Goal: Task Accomplishment & Management: Manage account settings

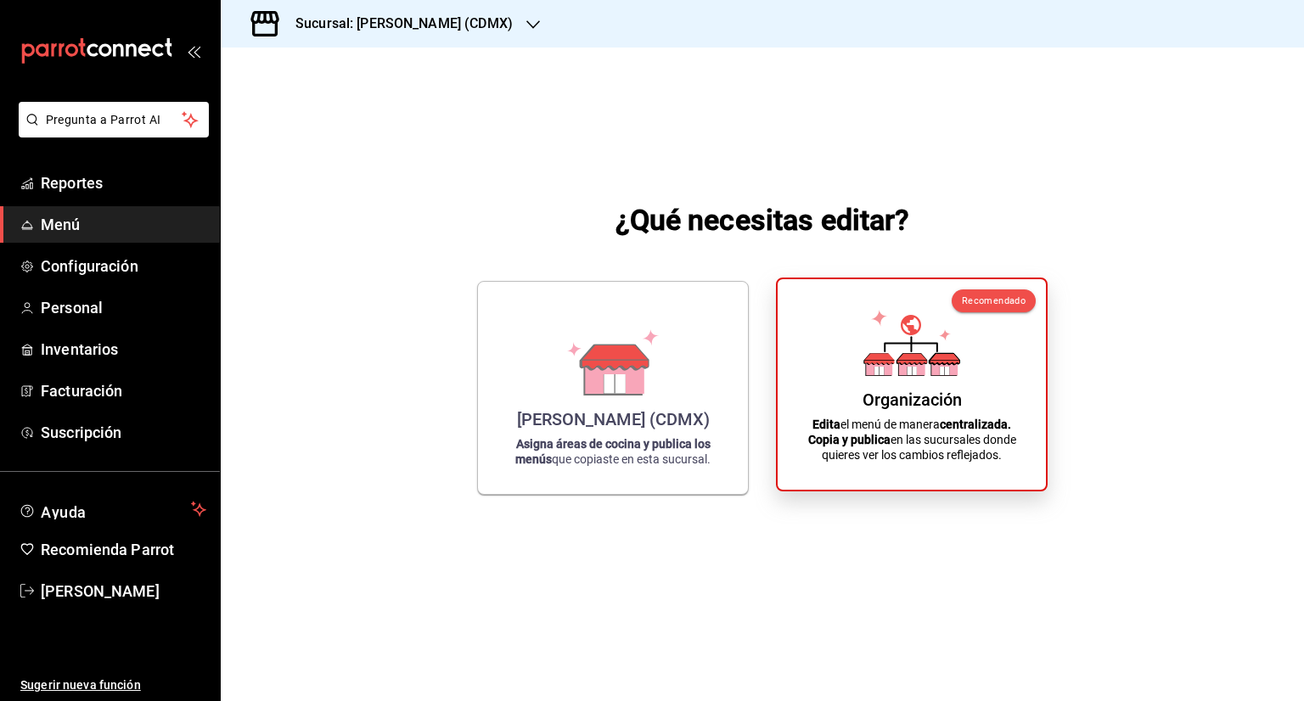
click at [815, 435] on div "Recomendado Organización Edita el menú de manera centralizada. Copia y publica …" at bounding box center [912, 385] width 272 height 214
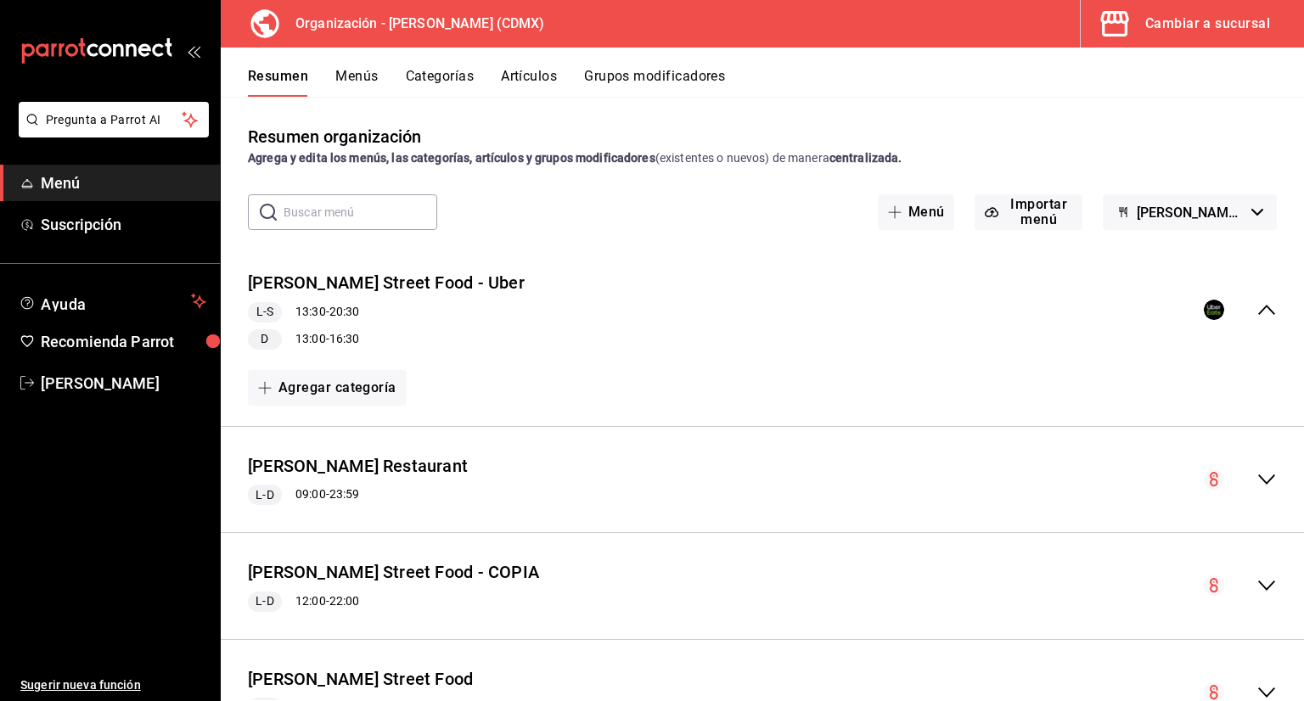
click at [1258, 310] on icon "collapse-menu-row" at bounding box center [1266, 310] width 17 height 10
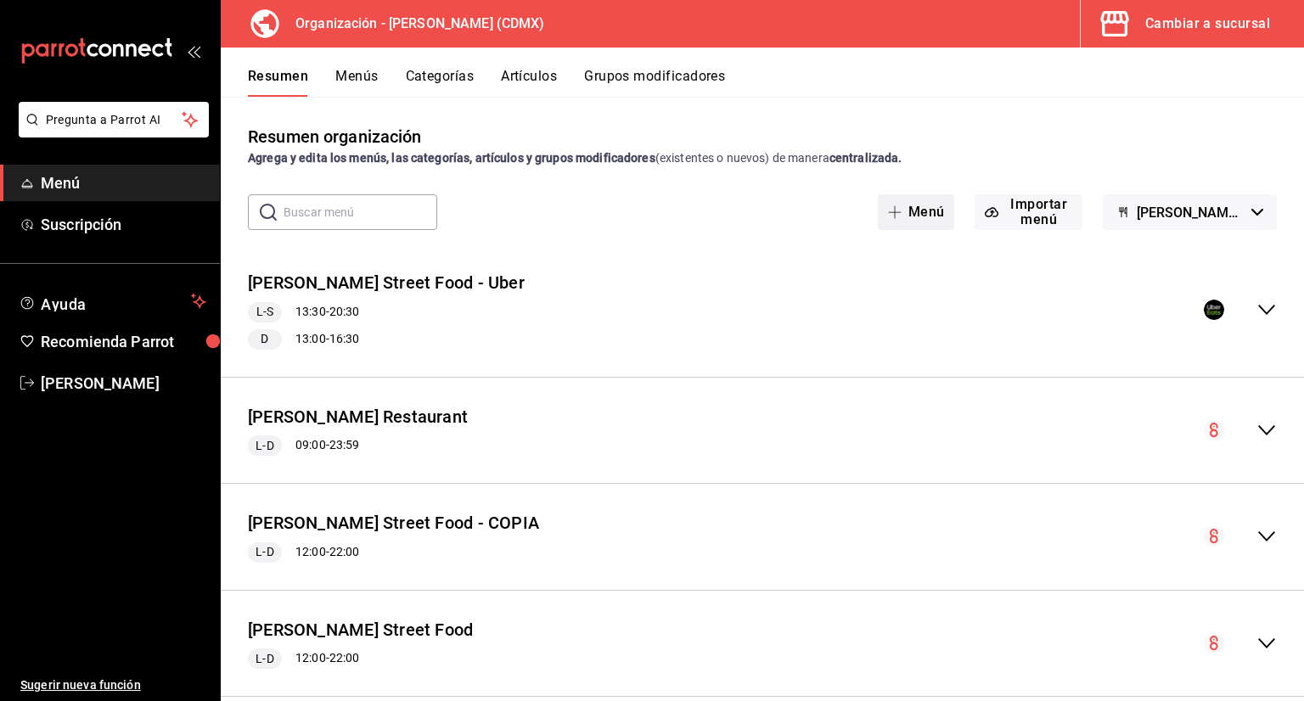
click at [912, 209] on button "Menú" at bounding box center [916, 212] width 77 height 36
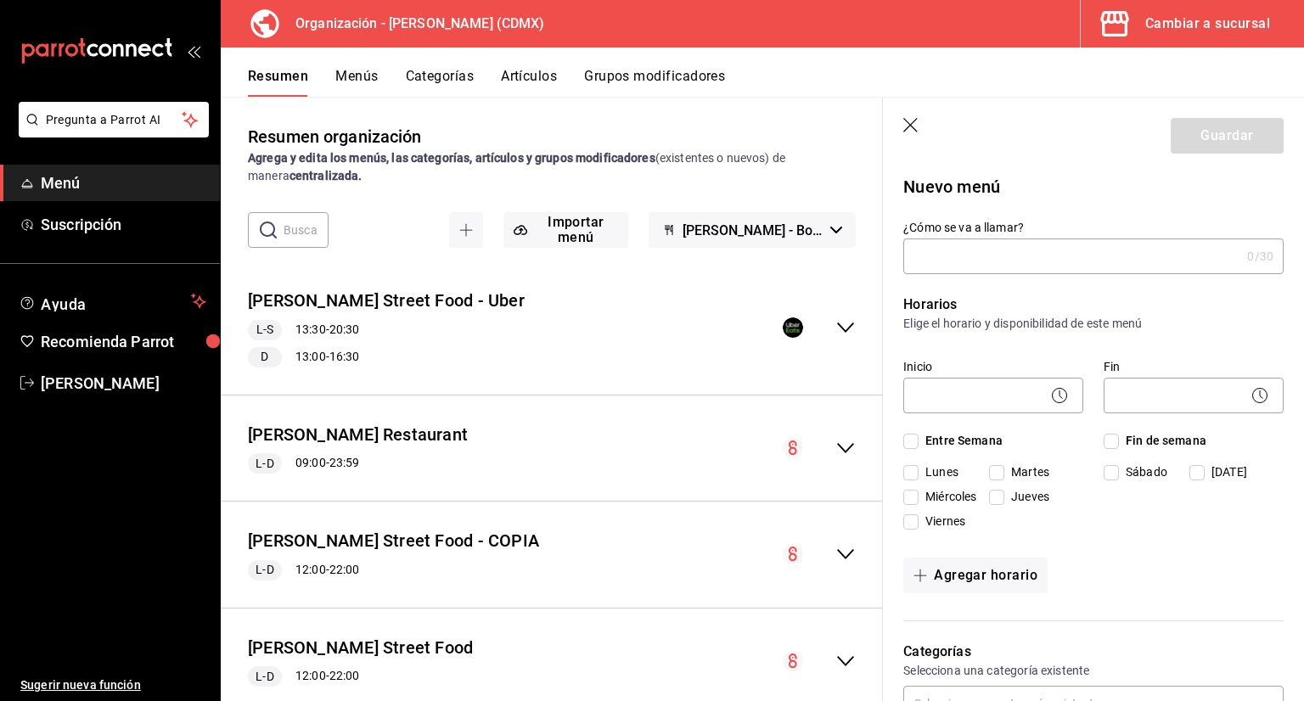
type input "1758929361551"
click at [1029, 300] on p "Horarios" at bounding box center [1093, 305] width 380 height 20
click at [1053, 267] on input "[PERSON_NAME] Restaurant" at bounding box center [1068, 256] width 330 height 34
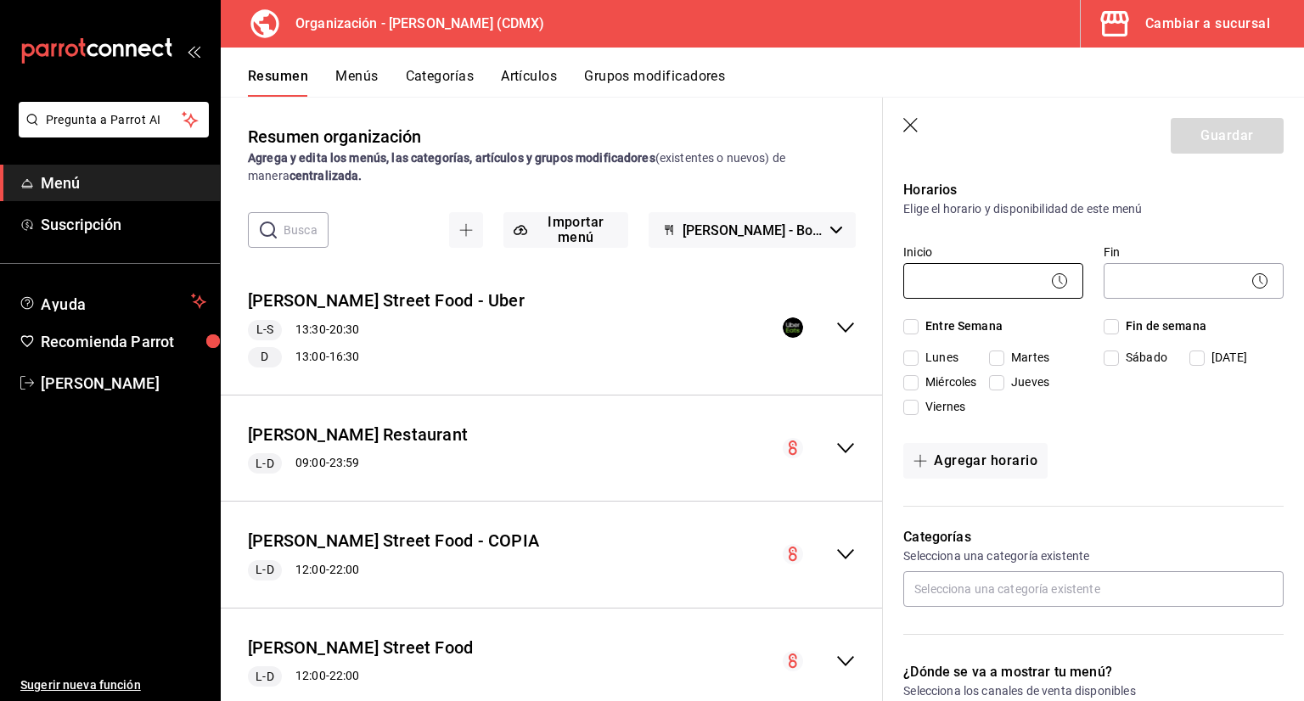
scroll to position [85, 0]
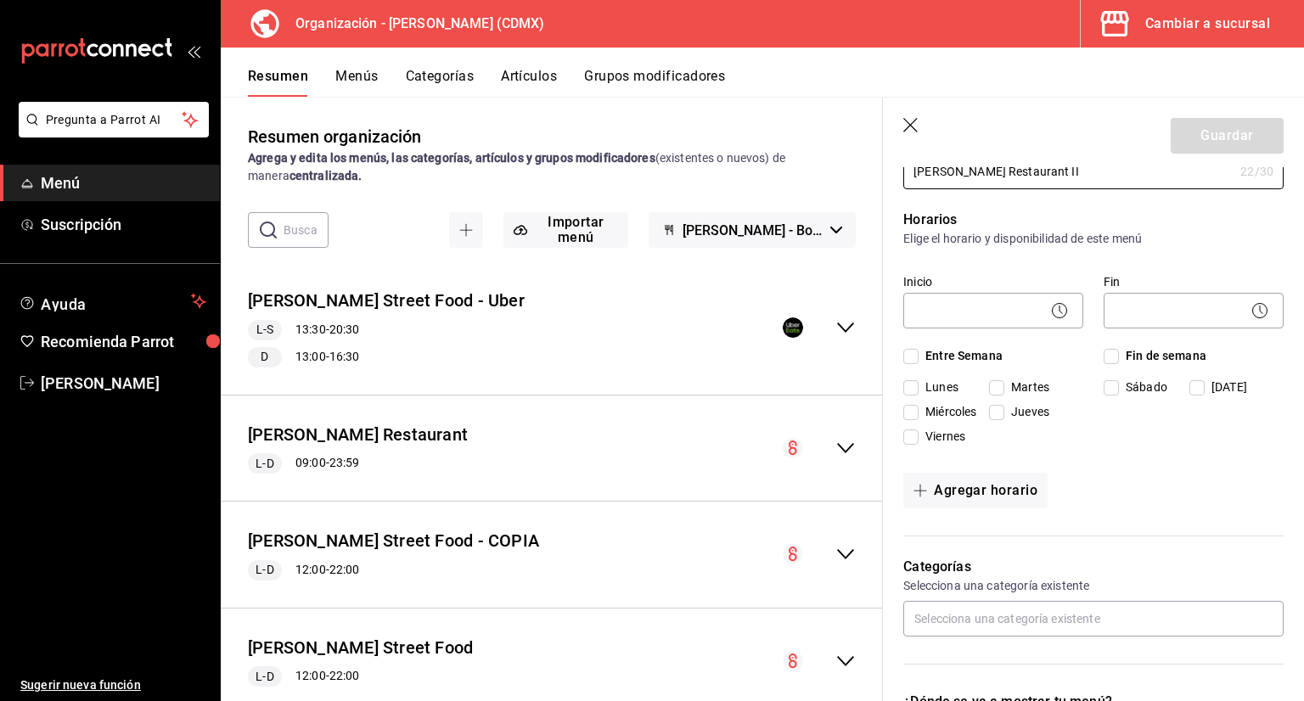
type input "[PERSON_NAME] Restaurant II"
click at [923, 344] on div "Inicio ​ Fin ​ Entre Semana Lunes Martes Miércoles Jueves Viernes Fin de semana…" at bounding box center [1093, 359] width 380 height 185
click at [914, 355] on input "Entre Semana" at bounding box center [910, 356] width 15 height 15
checkbox input "true"
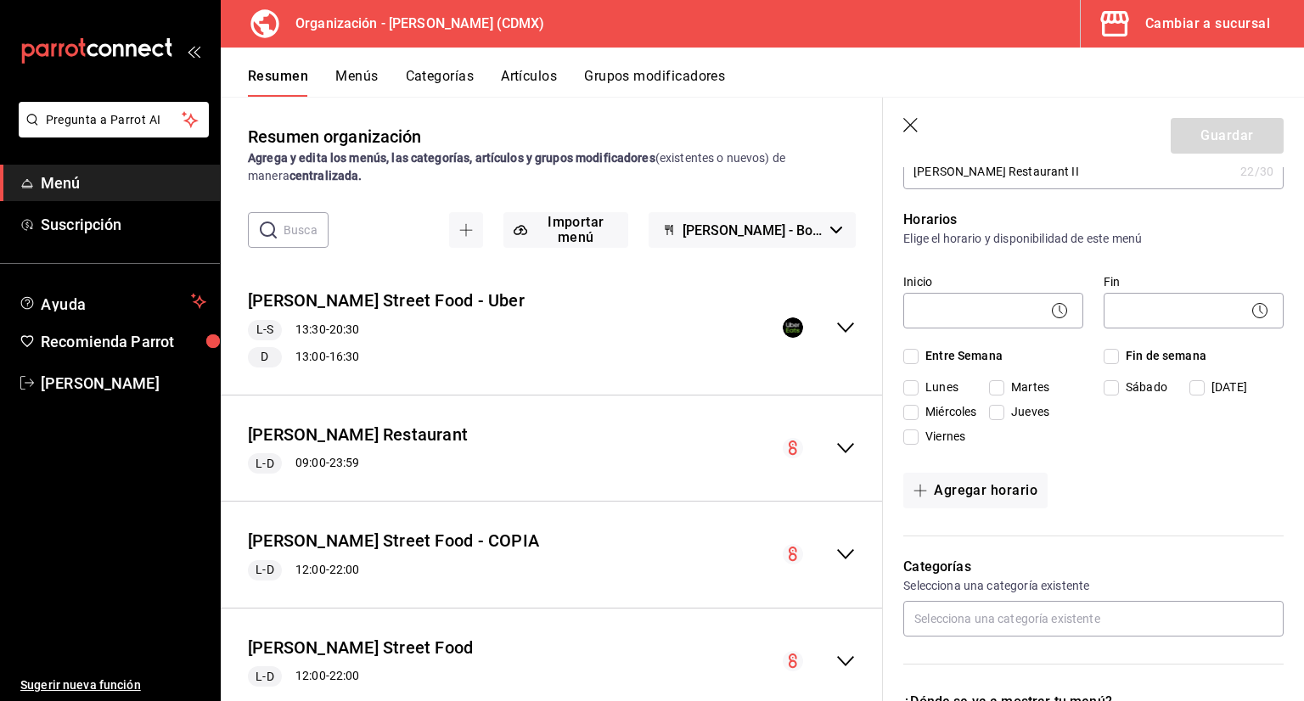
checkbox input "true"
click at [1111, 349] on input "Fin de semana" at bounding box center [1111, 356] width 15 height 15
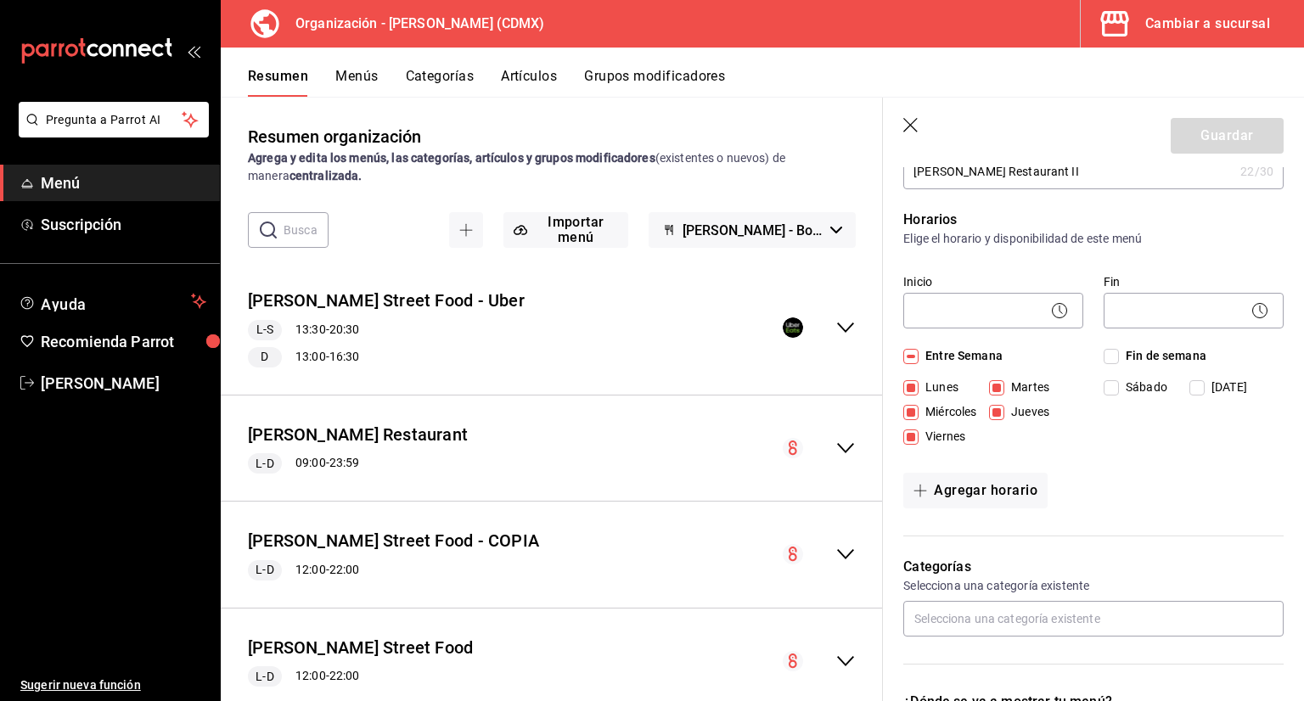
checkbox input "true"
click at [1111, 354] on input "Fin de semana" at bounding box center [1111, 356] width 15 height 15
checkbox input "false"
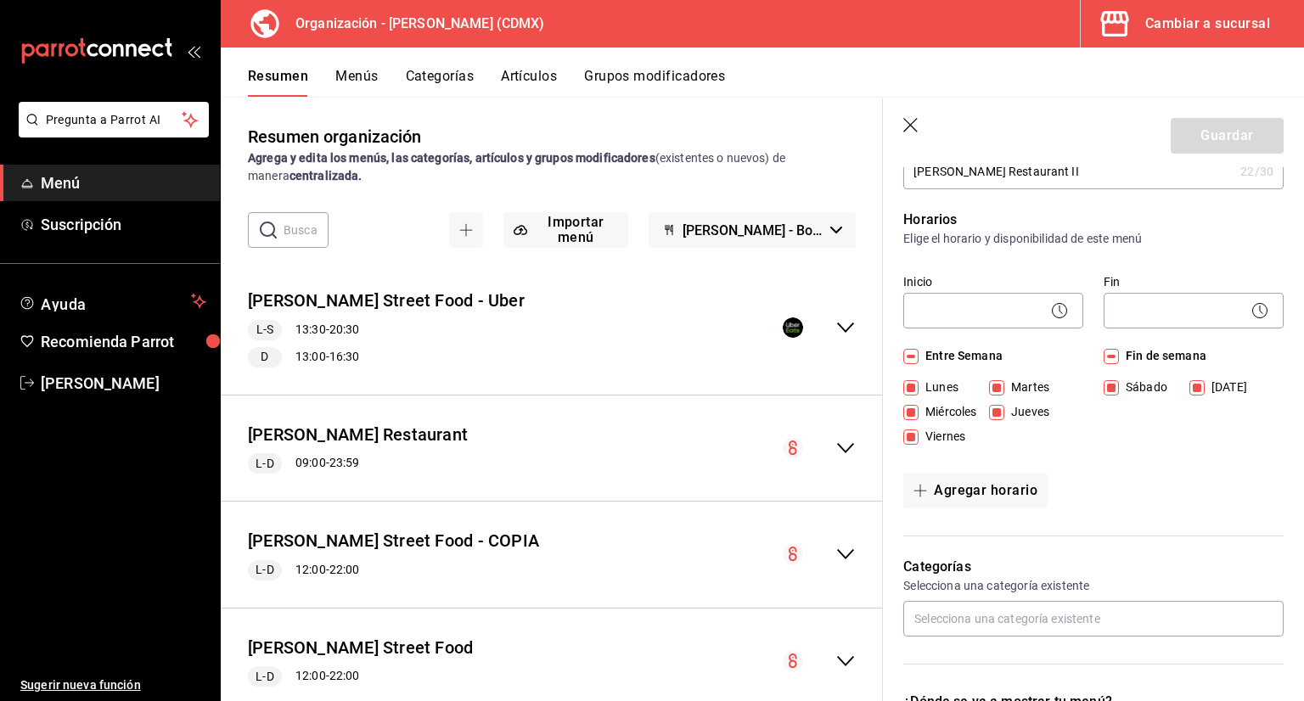
checkbox input "false"
click at [1104, 354] on input "Fin de semana" at bounding box center [1111, 356] width 15 height 15
checkbox input "true"
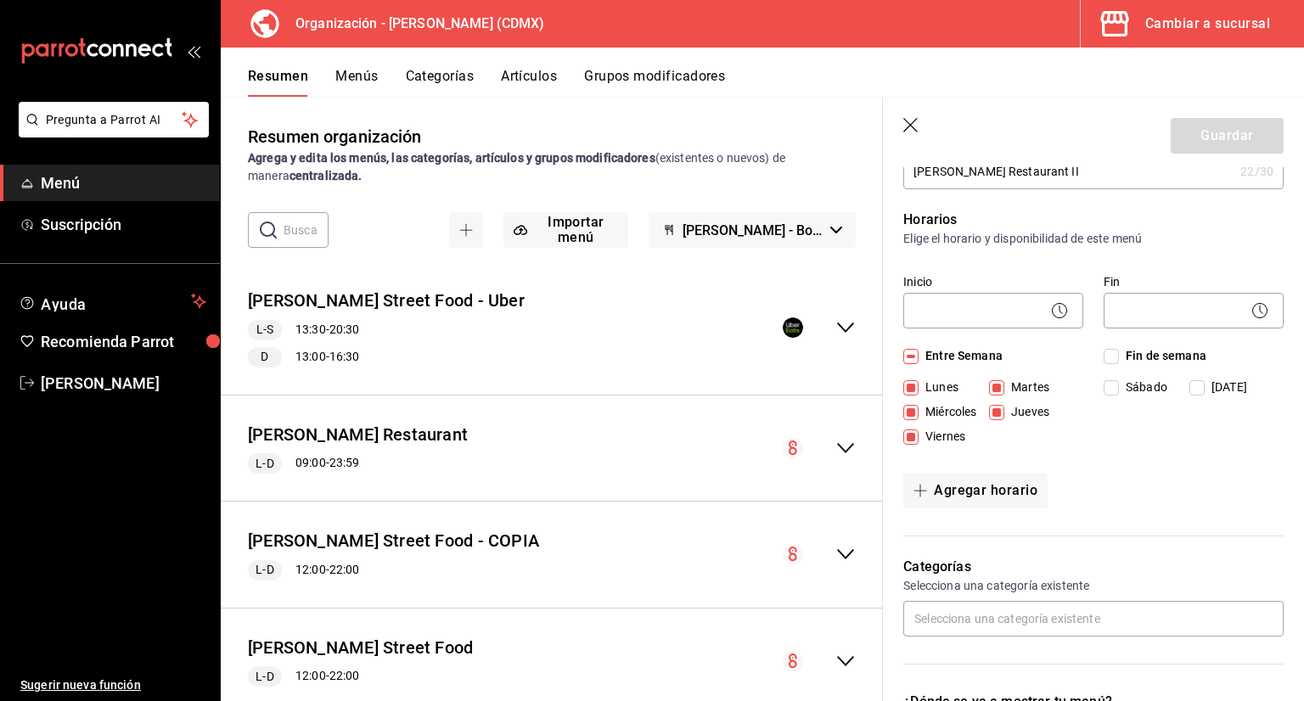
checkbox input "true"
drag, startPoint x: 1009, startPoint y: 337, endPoint x: 1005, endPoint y: 328, distance: 10.3
click at [1007, 334] on div "Inicio ​ Fin ​ Entre Semana Lunes Martes Miércoles Jueves Viernes Fin de semana…" at bounding box center [1093, 359] width 380 height 185
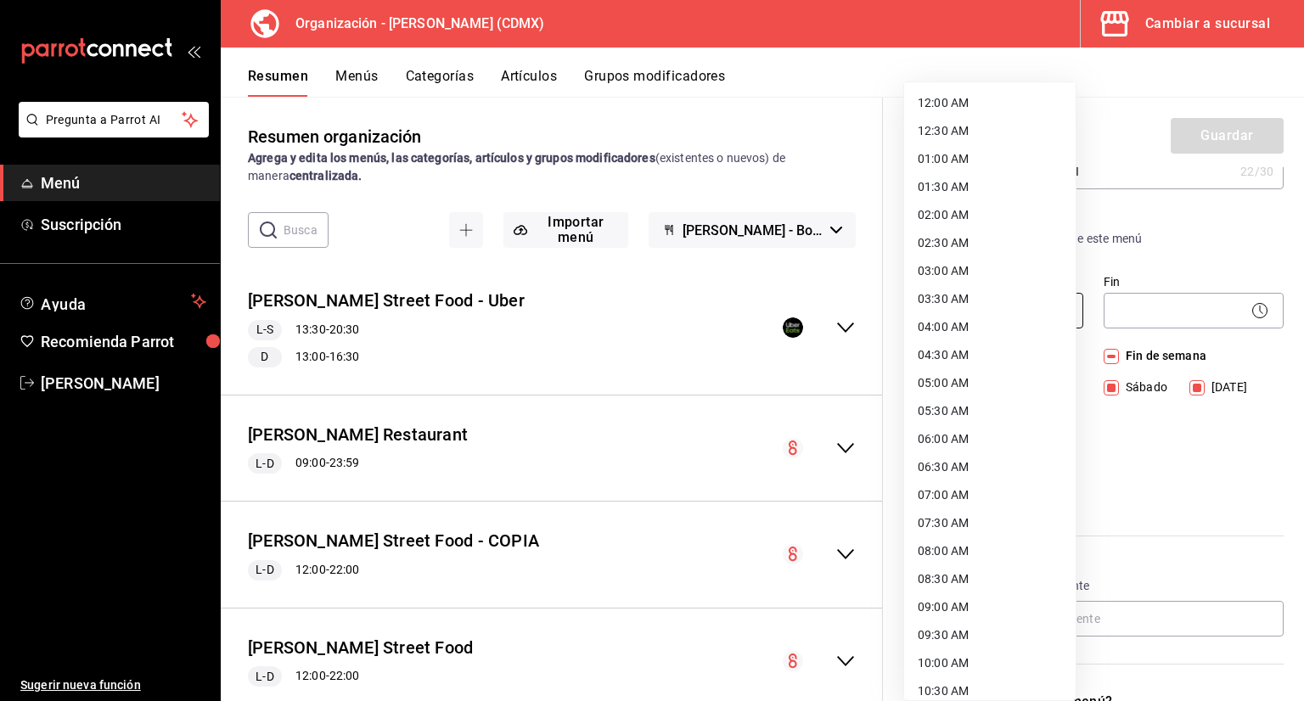
click at [1002, 316] on body "Pregunta a Parrot AI Menú Suscripción Ayuda Recomienda Parrot Jorge Cruces Suge…" at bounding box center [652, 350] width 1304 height 701
click at [944, 95] on li "12:00 AM" at bounding box center [989, 103] width 171 height 28
type input "00:00"
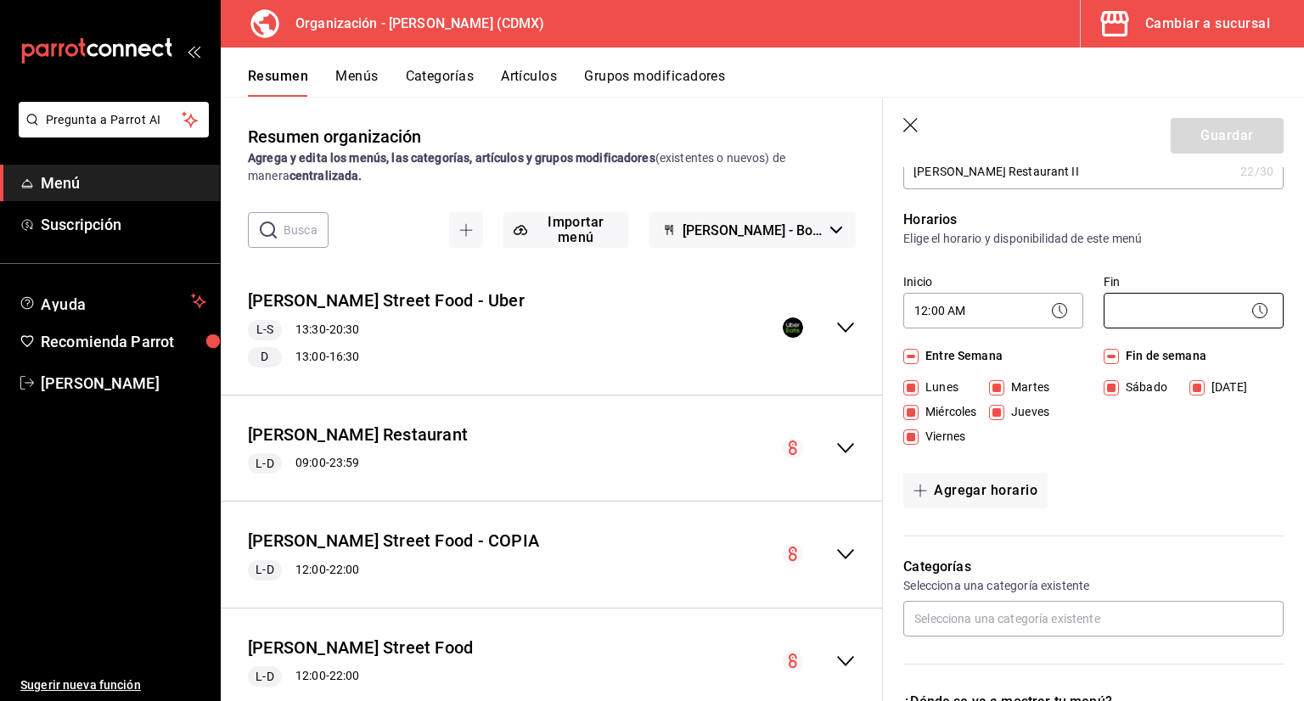
click at [1140, 329] on div "Fin ​" at bounding box center [1194, 303] width 180 height 59
click at [1138, 320] on body "Pregunta a Parrot AI Menú Suscripción Ayuda Recomienda Parrot Jorge Cruces Suge…" at bounding box center [652, 350] width 1304 height 701
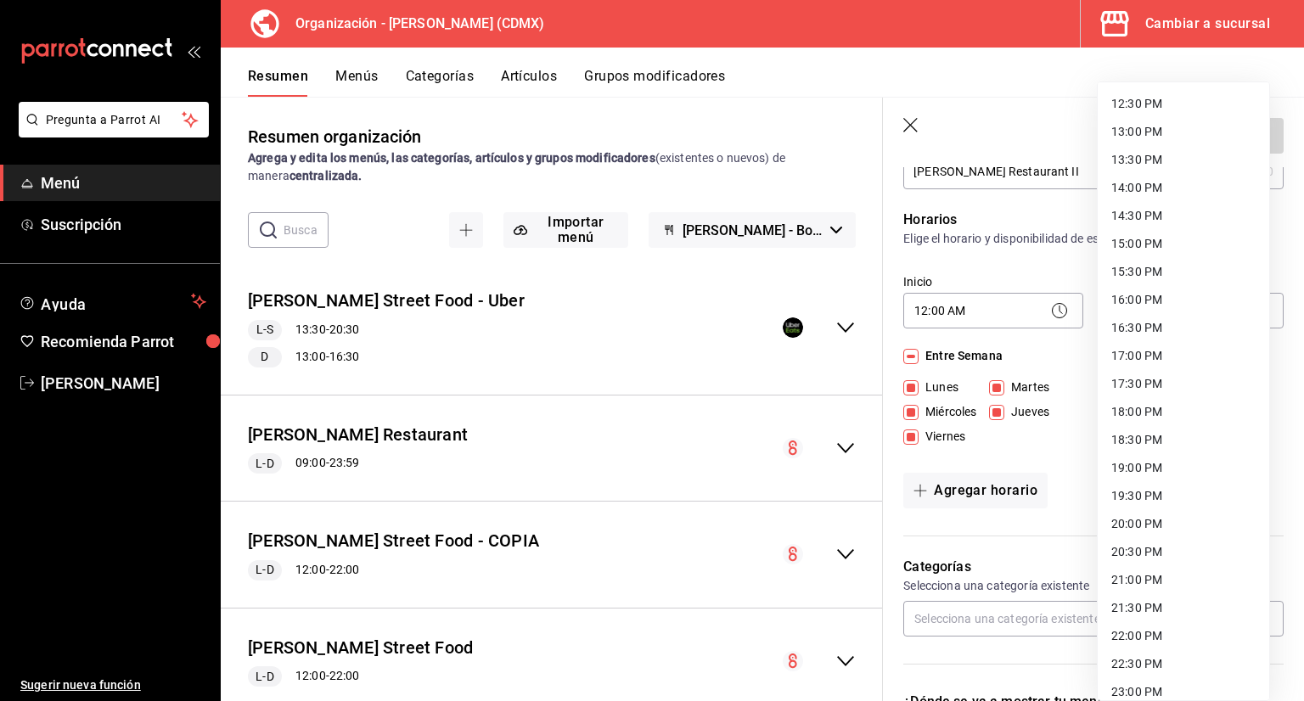
scroll to position [767, 0]
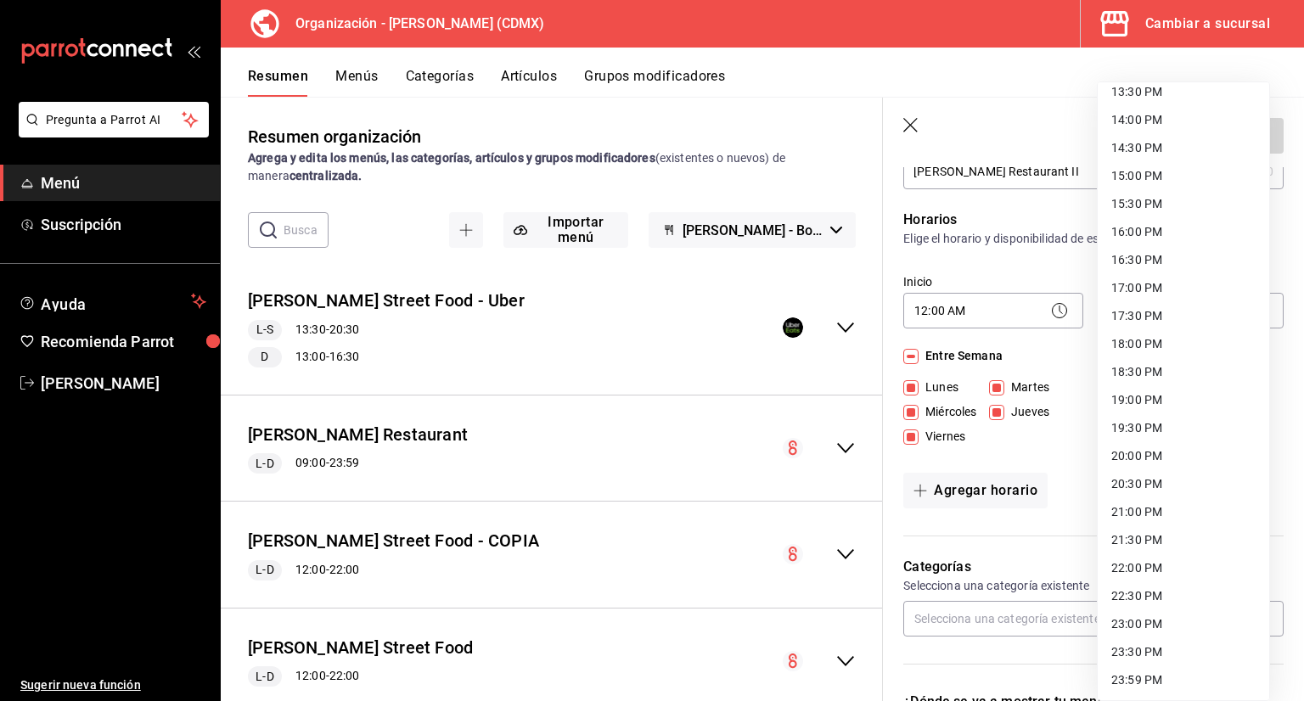
click at [1154, 692] on li "23:59 PM" at bounding box center [1183, 680] width 171 height 28
type input "23:59"
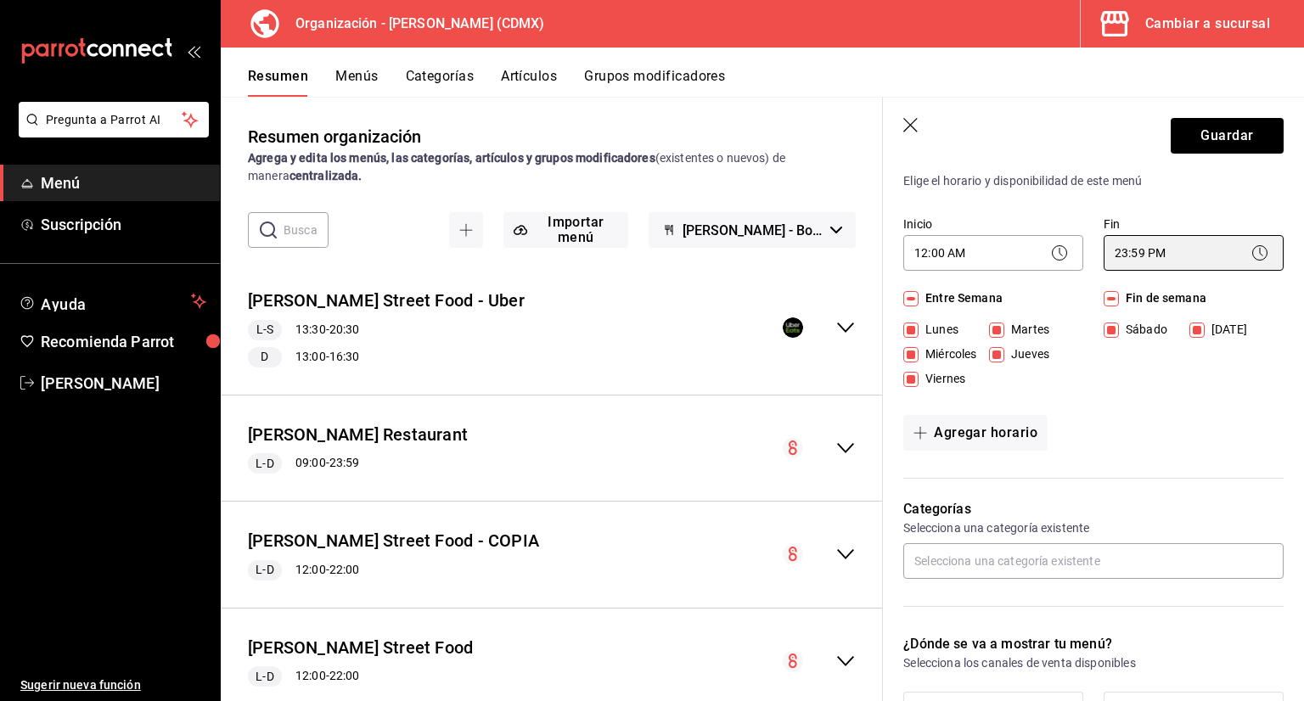
scroll to position [424, 0]
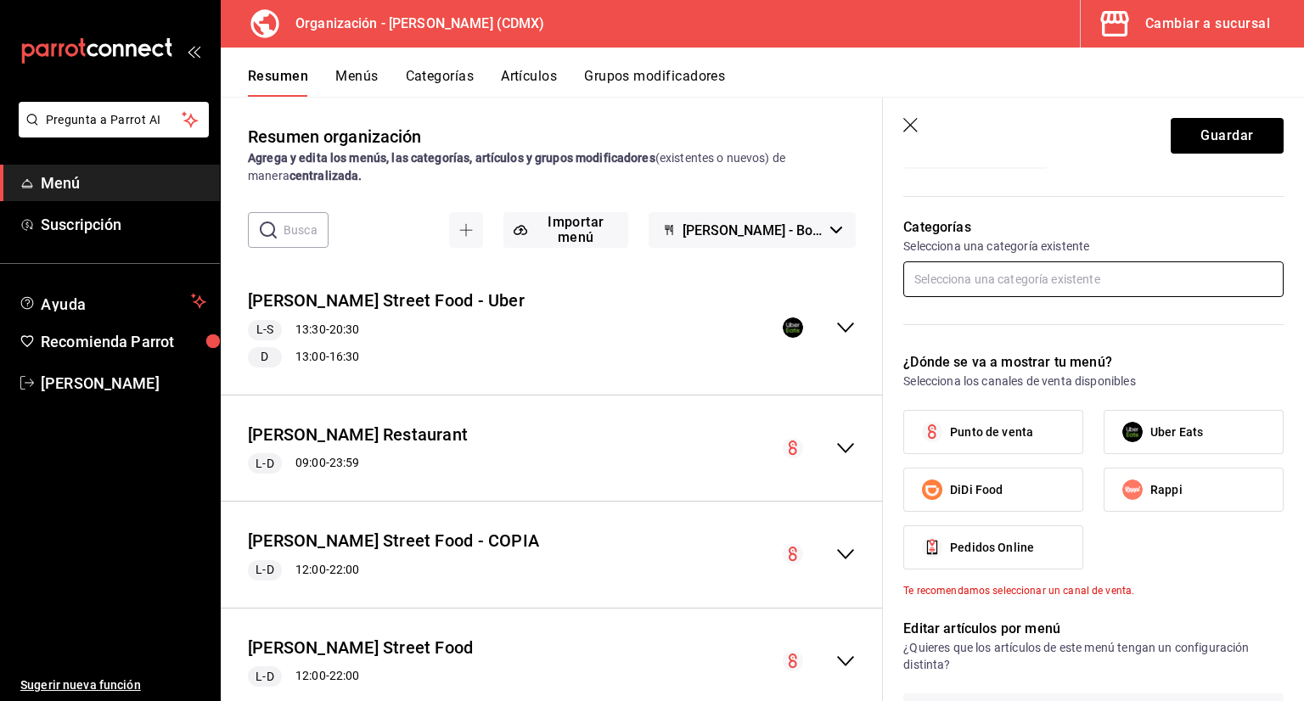
click at [980, 281] on input "text" at bounding box center [1093, 279] width 380 height 36
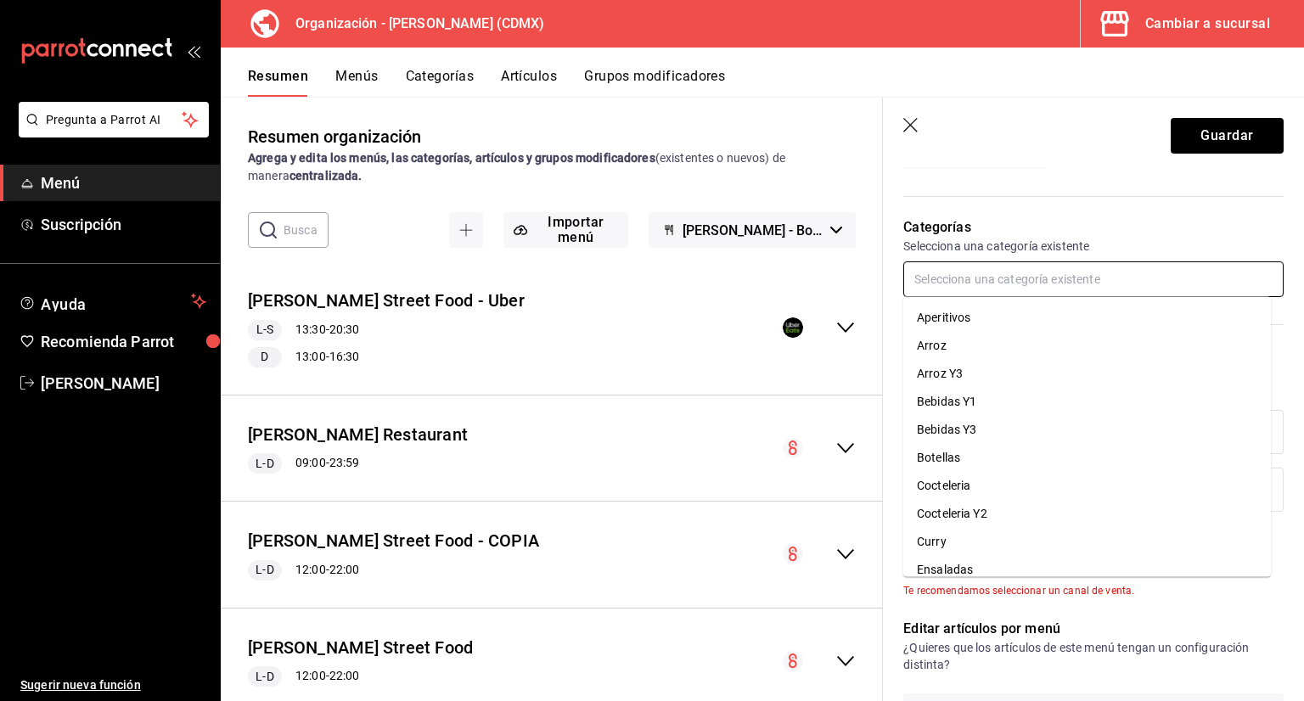
click at [984, 277] on input "text" at bounding box center [1093, 279] width 380 height 36
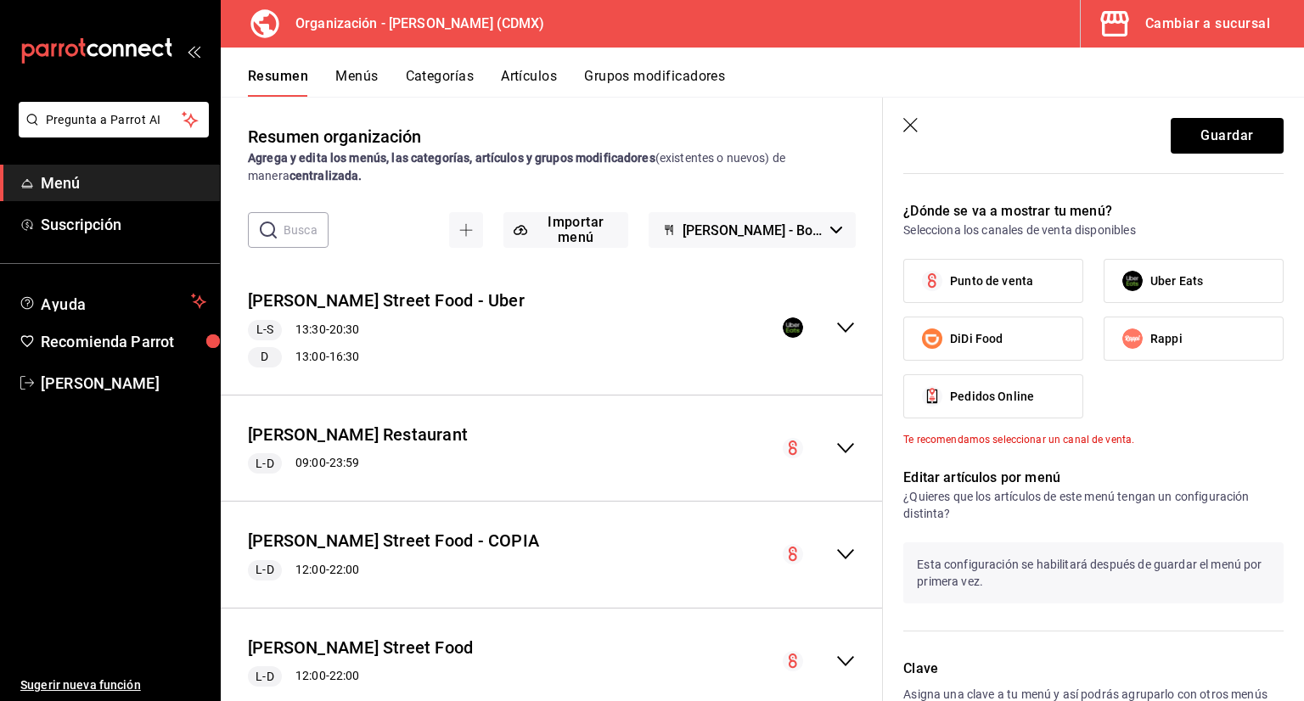
scroll to position [594, 0]
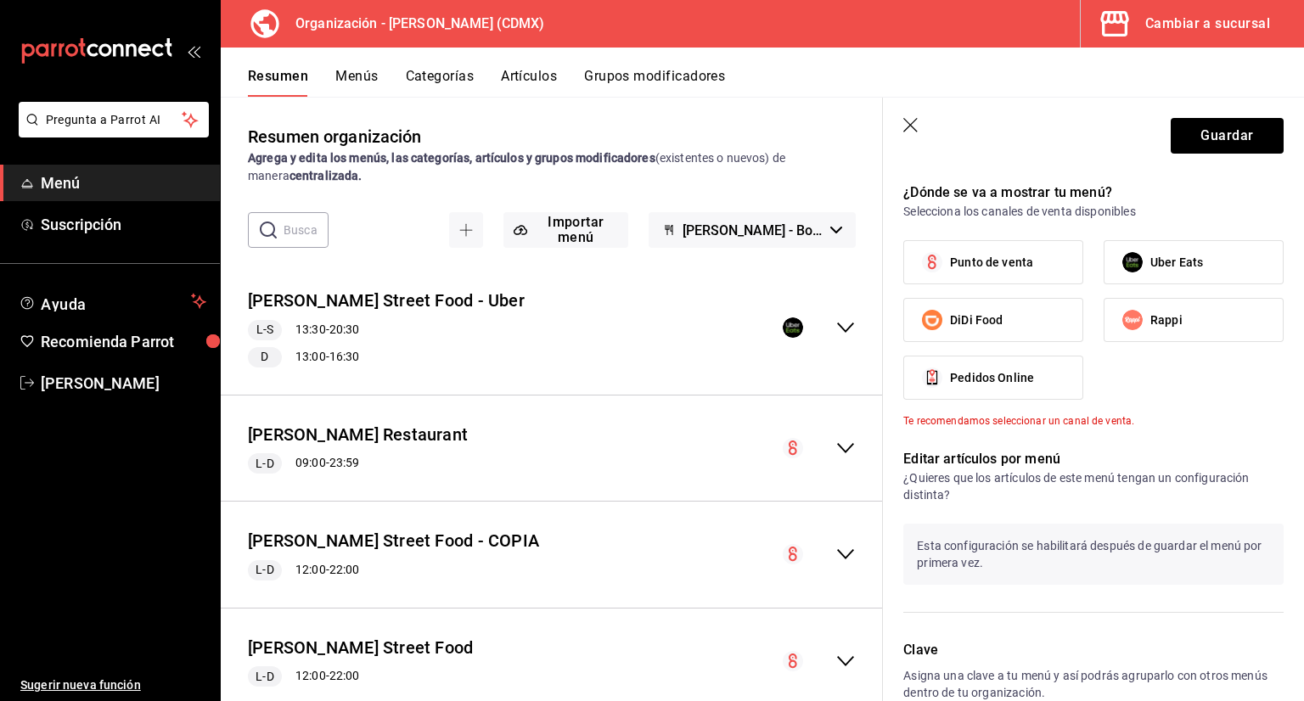
click at [1029, 275] on label "Punto de venta" at bounding box center [993, 262] width 178 height 42
click at [950, 275] on input "Punto de venta" at bounding box center [932, 262] width 36 height 36
checkbox input "true"
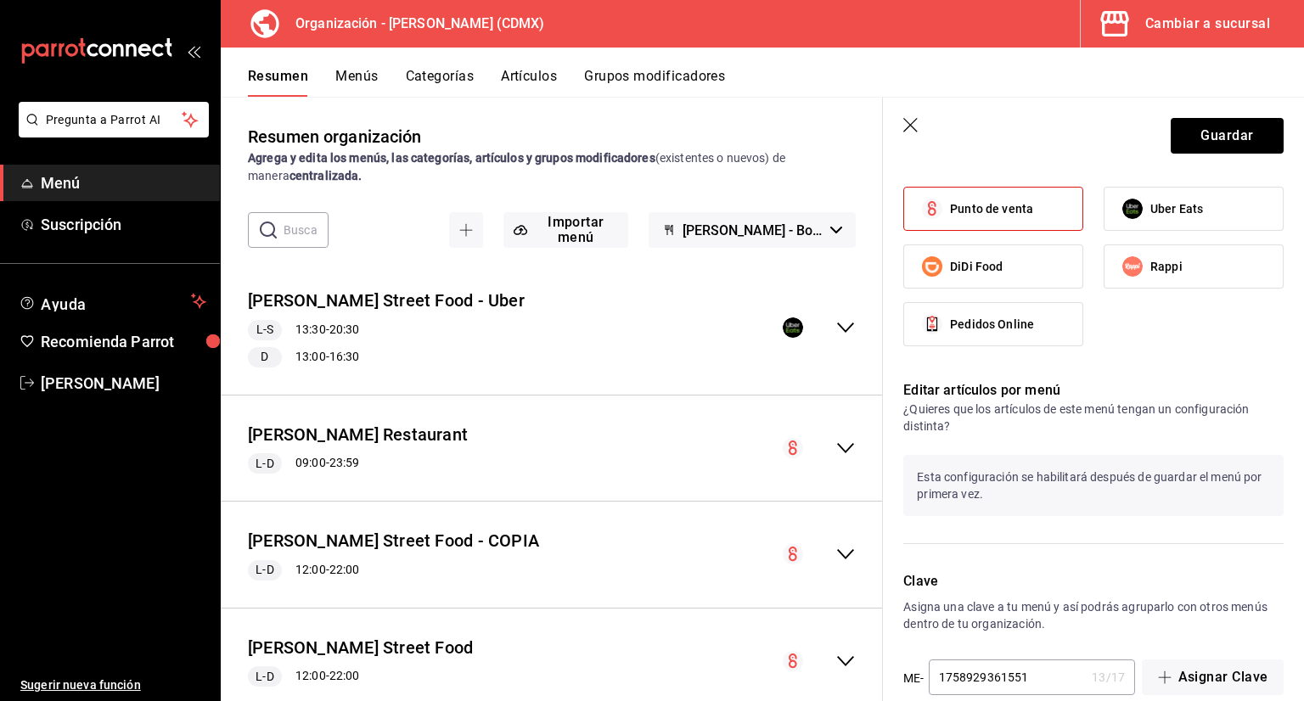
scroll to position [676, 0]
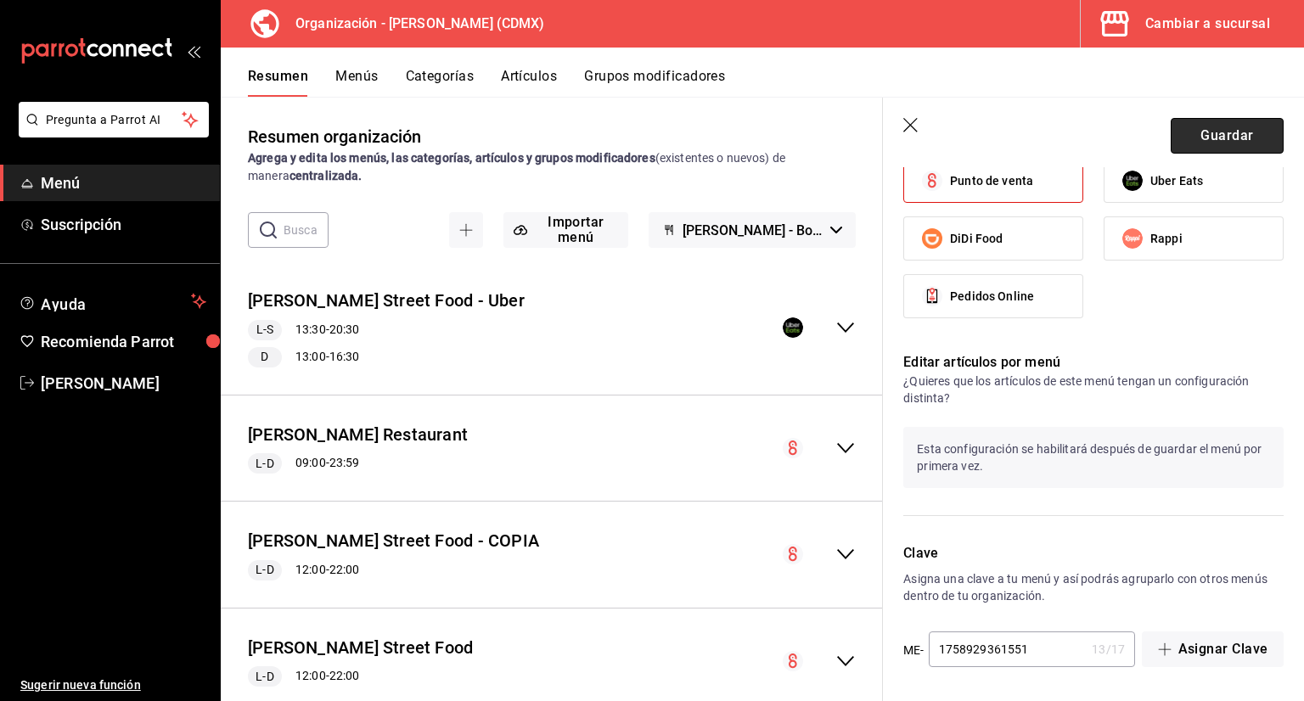
click at [1250, 132] on button "Guardar" at bounding box center [1227, 136] width 113 height 36
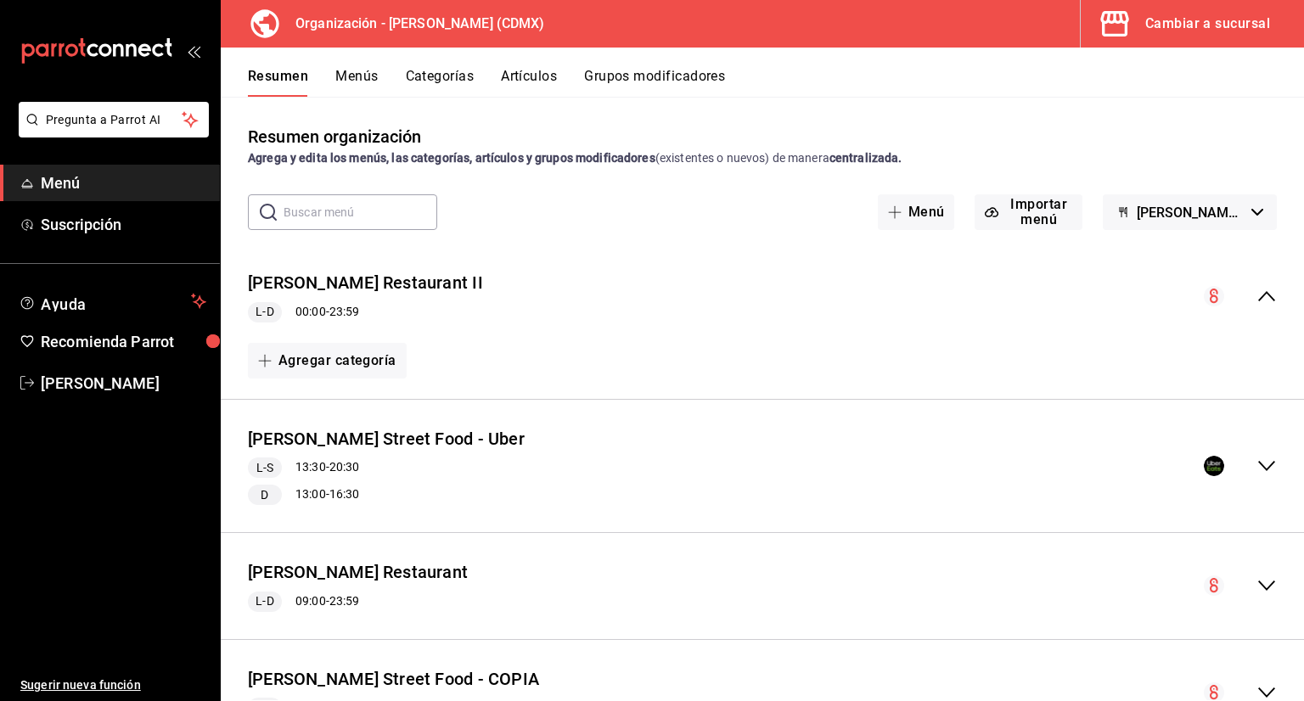
drag, startPoint x: 506, startPoint y: 306, endPoint x: 490, endPoint y: 334, distance: 32.3
click at [503, 315] on div "[PERSON_NAME] Restaurant II L-D 00:00 - 23:59" at bounding box center [762, 296] width 1083 height 79
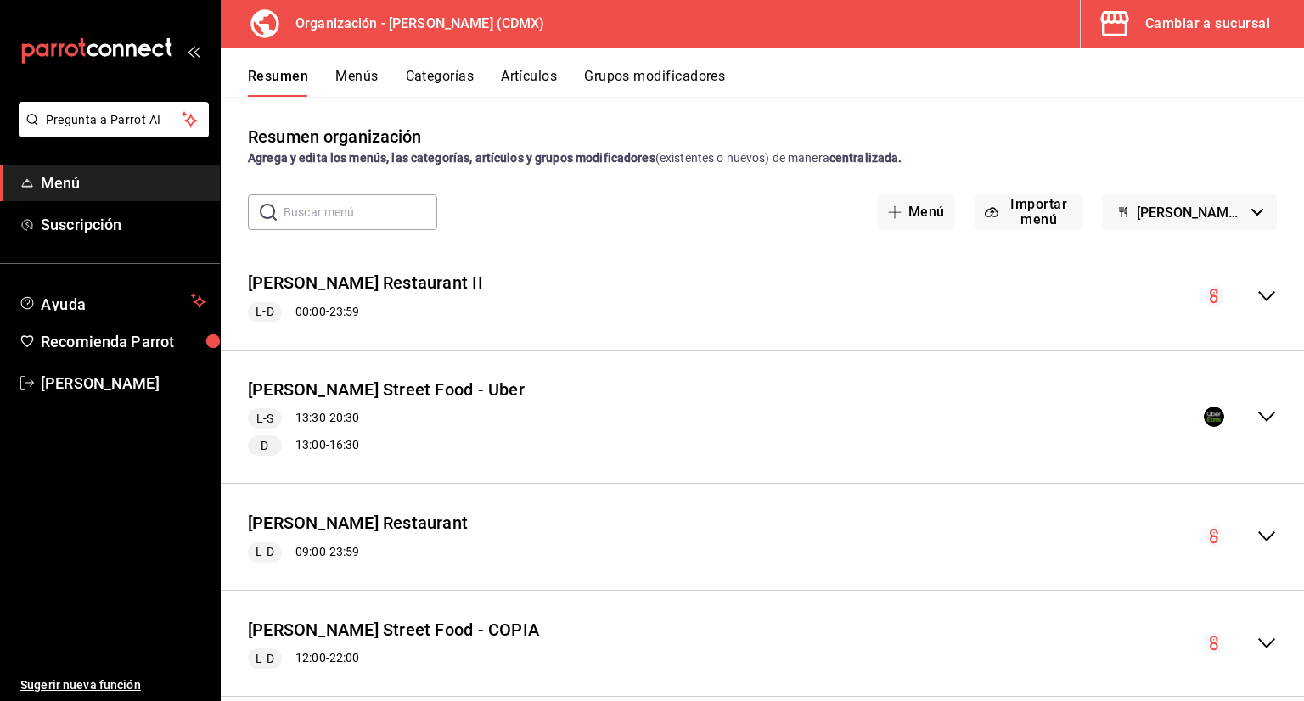
click at [427, 93] on button "Categorías" at bounding box center [440, 82] width 69 height 29
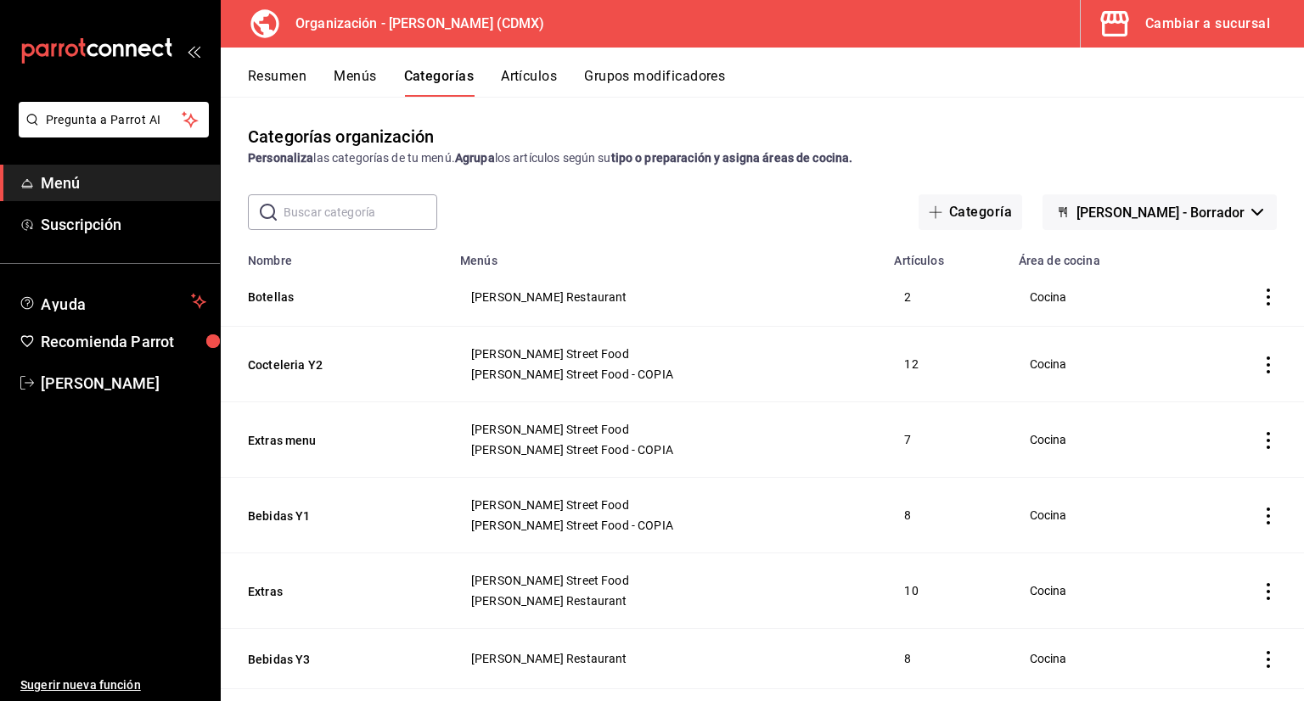
click at [368, 70] on button "Menús" at bounding box center [355, 82] width 42 height 29
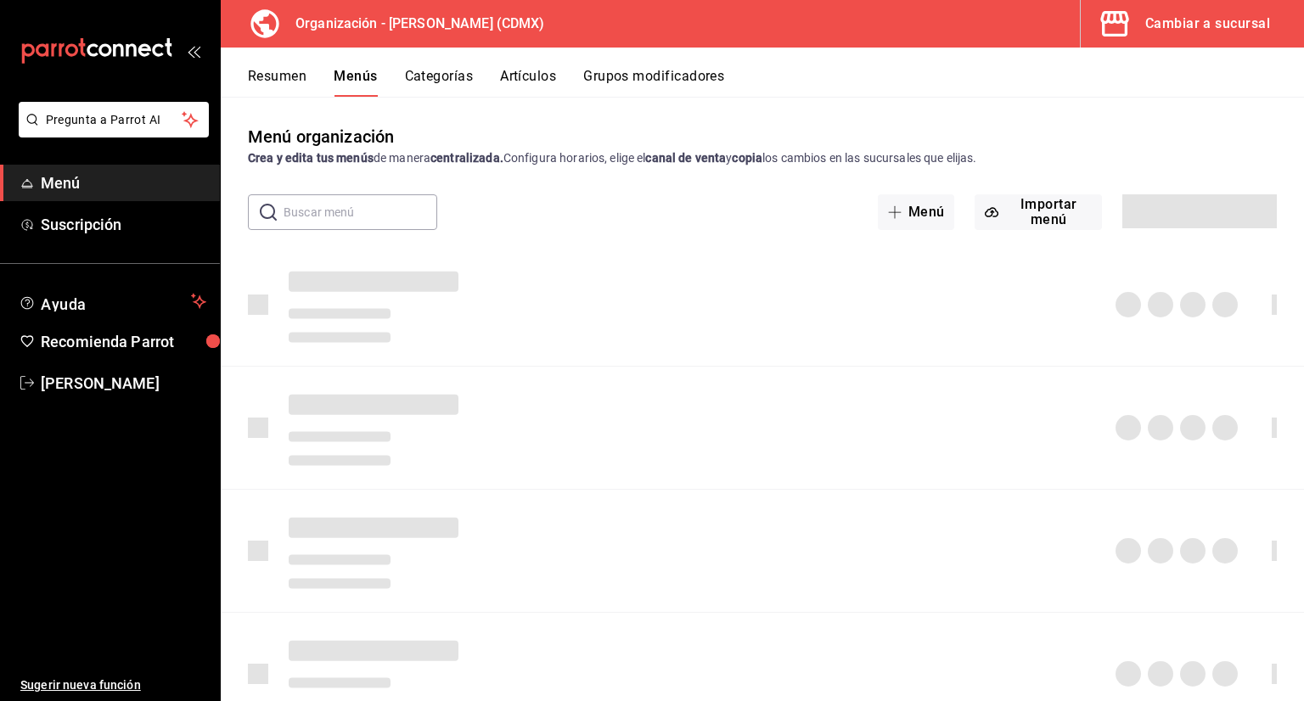
click at [431, 77] on button "Categorías" at bounding box center [439, 82] width 69 height 29
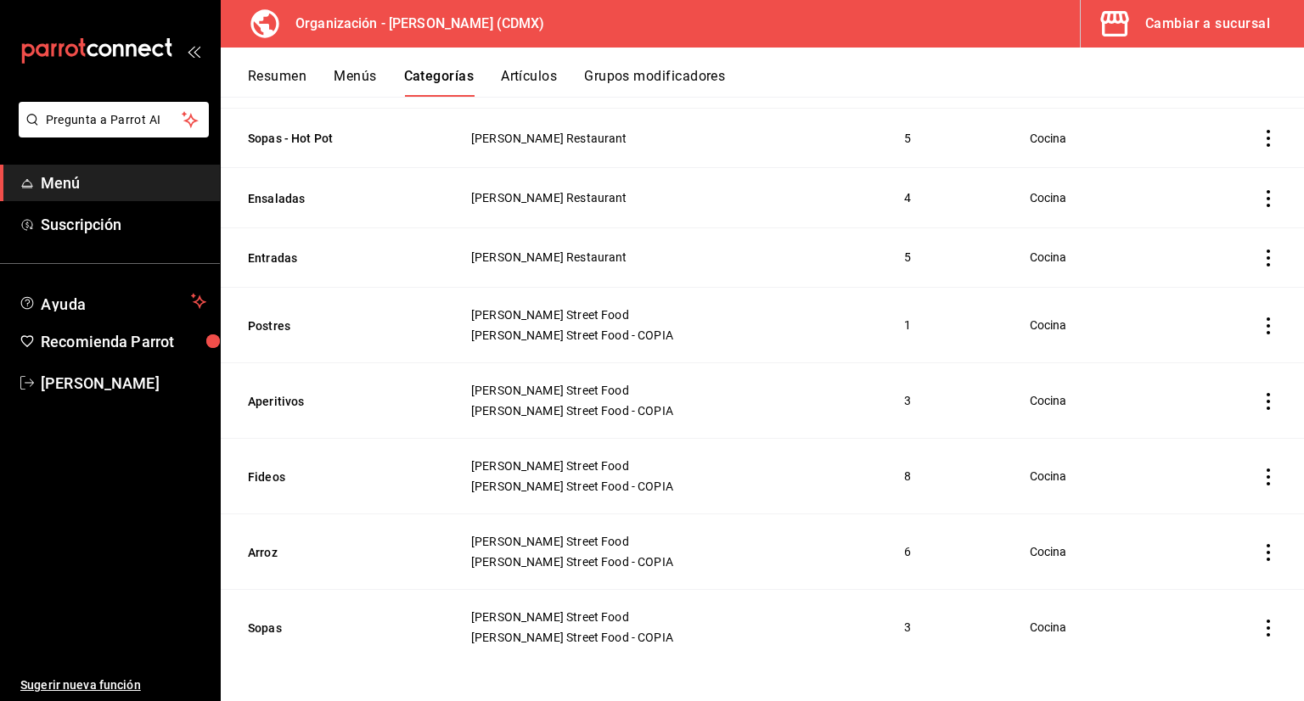
scroll to position [883, 0]
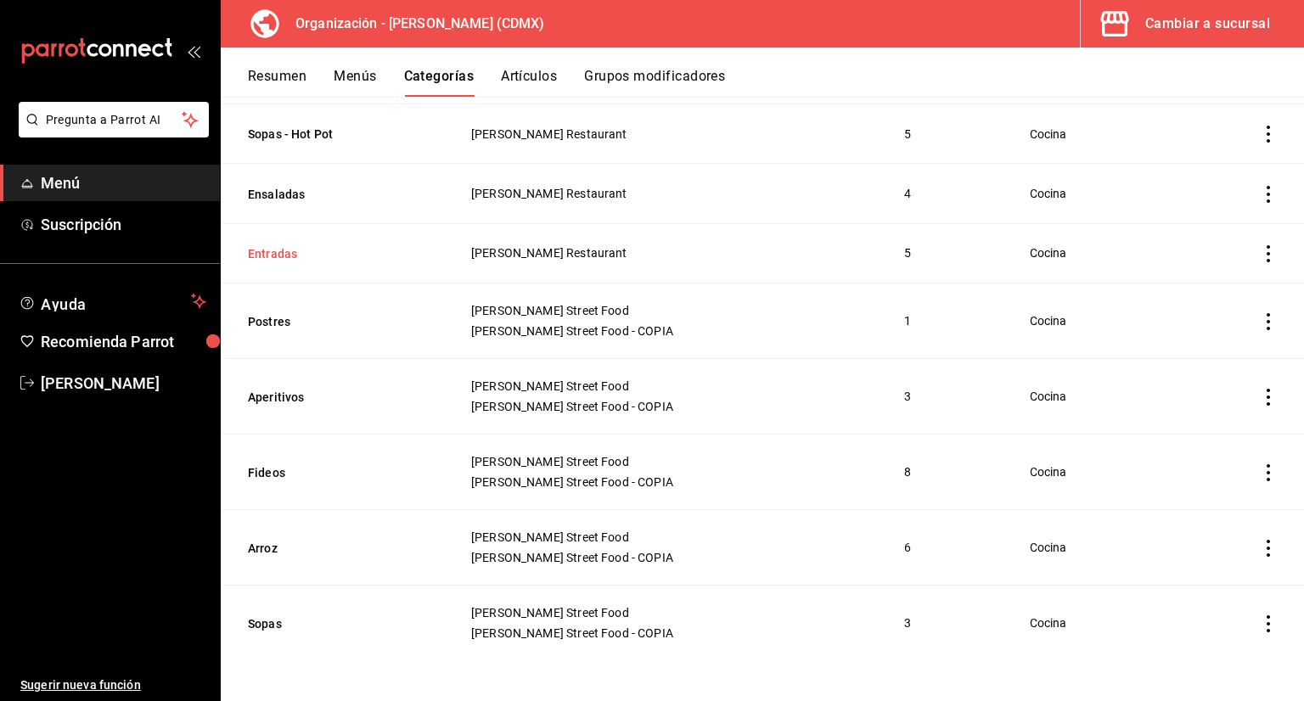
click at [282, 256] on button "Entradas" at bounding box center [333, 253] width 170 height 17
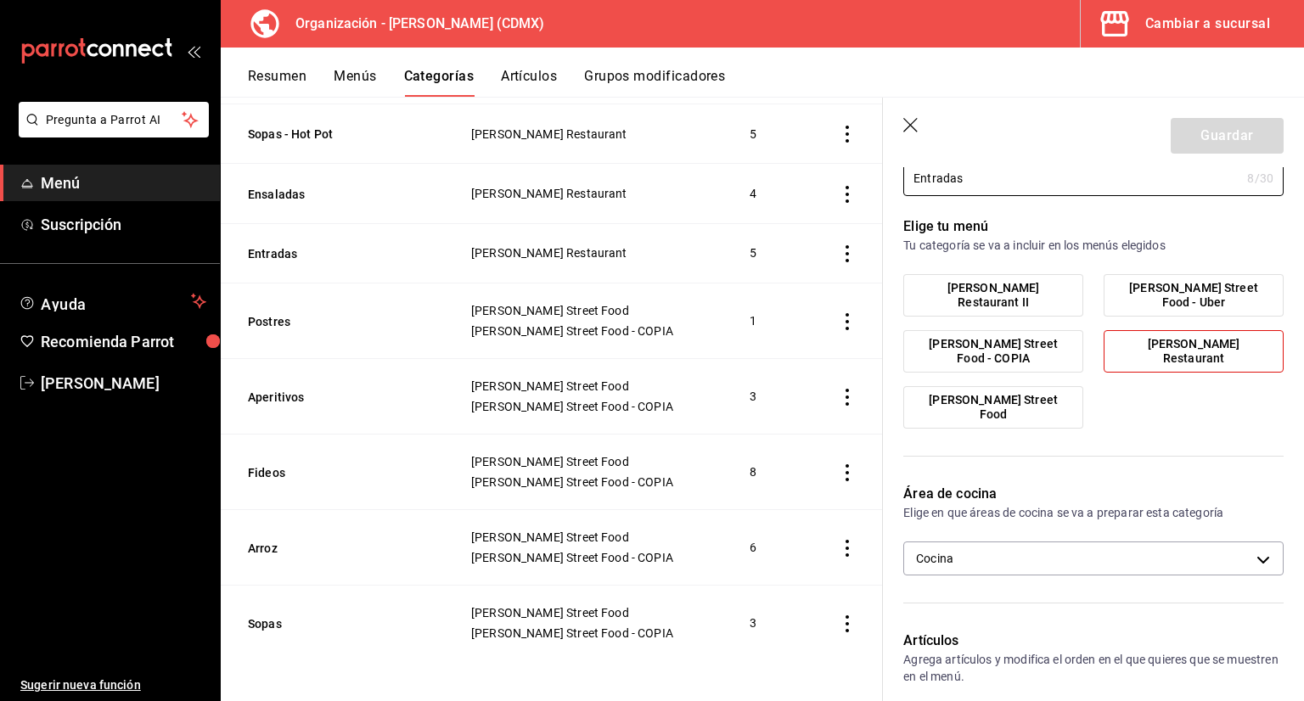
scroll to position [170, 0]
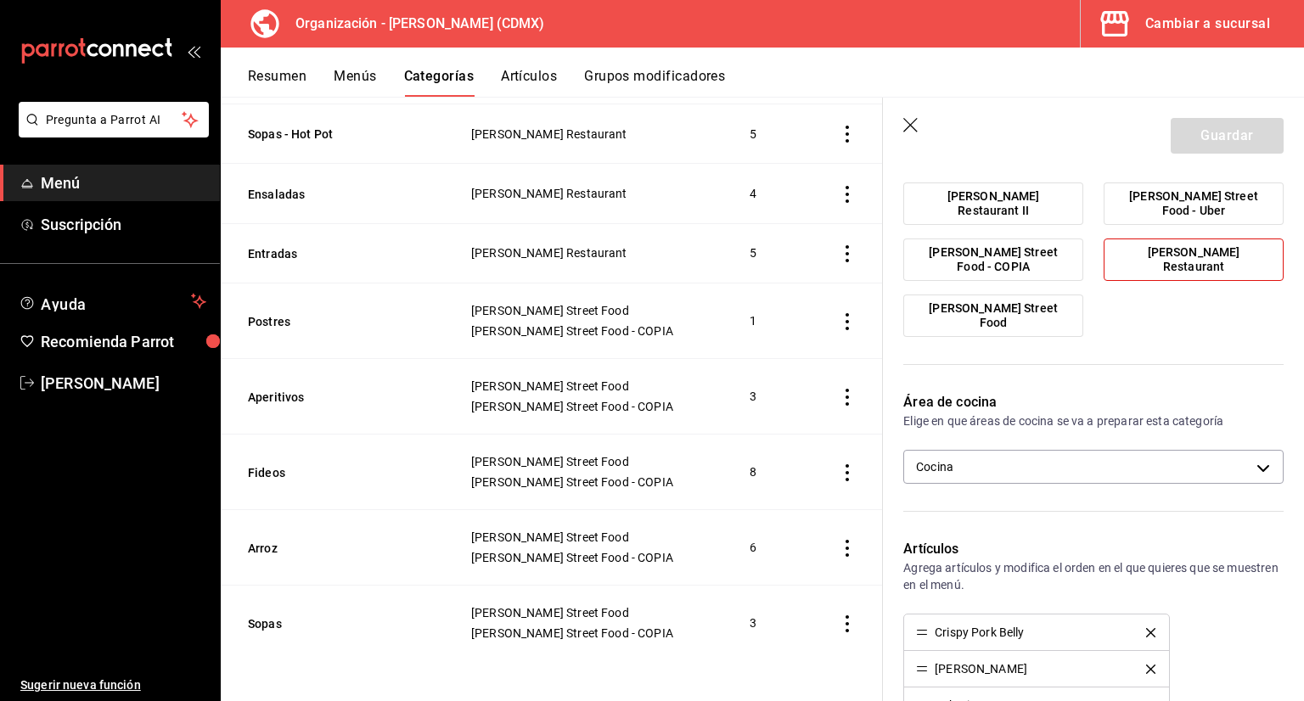
click at [1045, 208] on span "[PERSON_NAME] Restaurant II" at bounding box center [993, 203] width 154 height 29
click at [0, 0] on input "[PERSON_NAME] Restaurant II" at bounding box center [0, 0] width 0 height 0
click at [1154, 252] on span "[PERSON_NAME] Restaurant" at bounding box center [1193, 259] width 154 height 29
click at [0, 0] on input "[PERSON_NAME] Restaurant" at bounding box center [0, 0] width 0 height 0
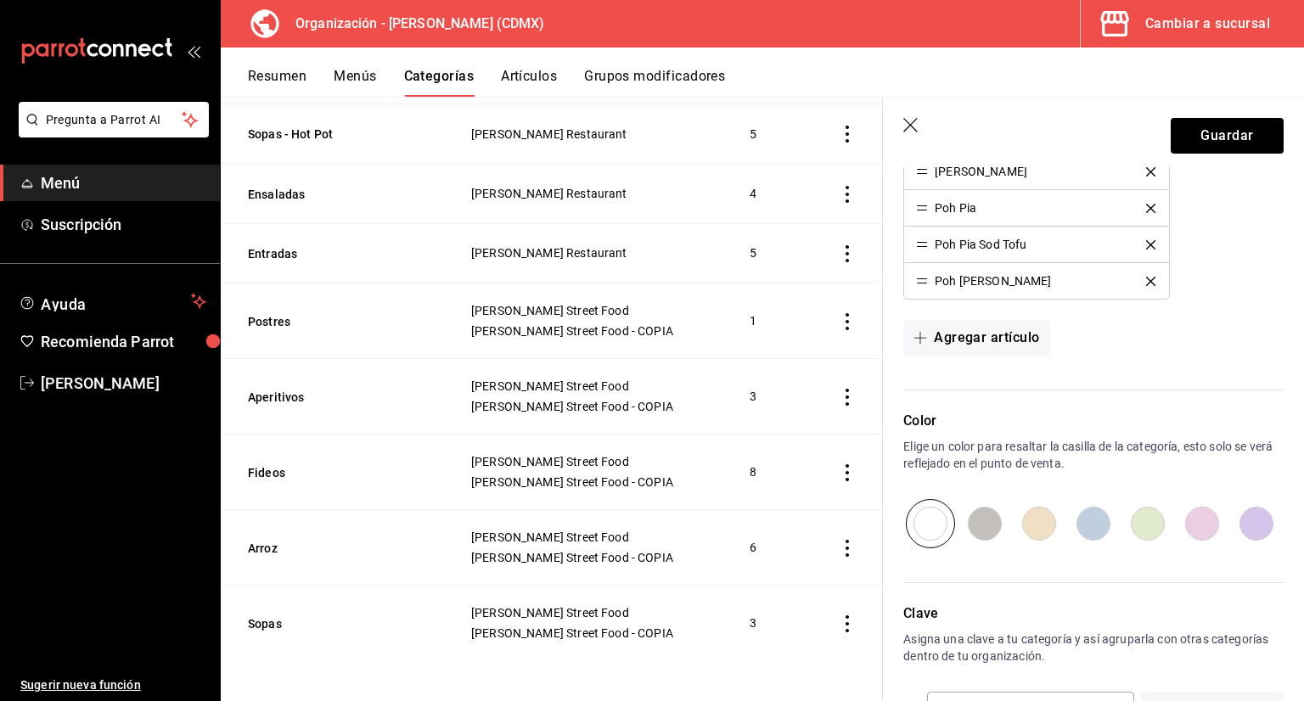
scroll to position [558, 0]
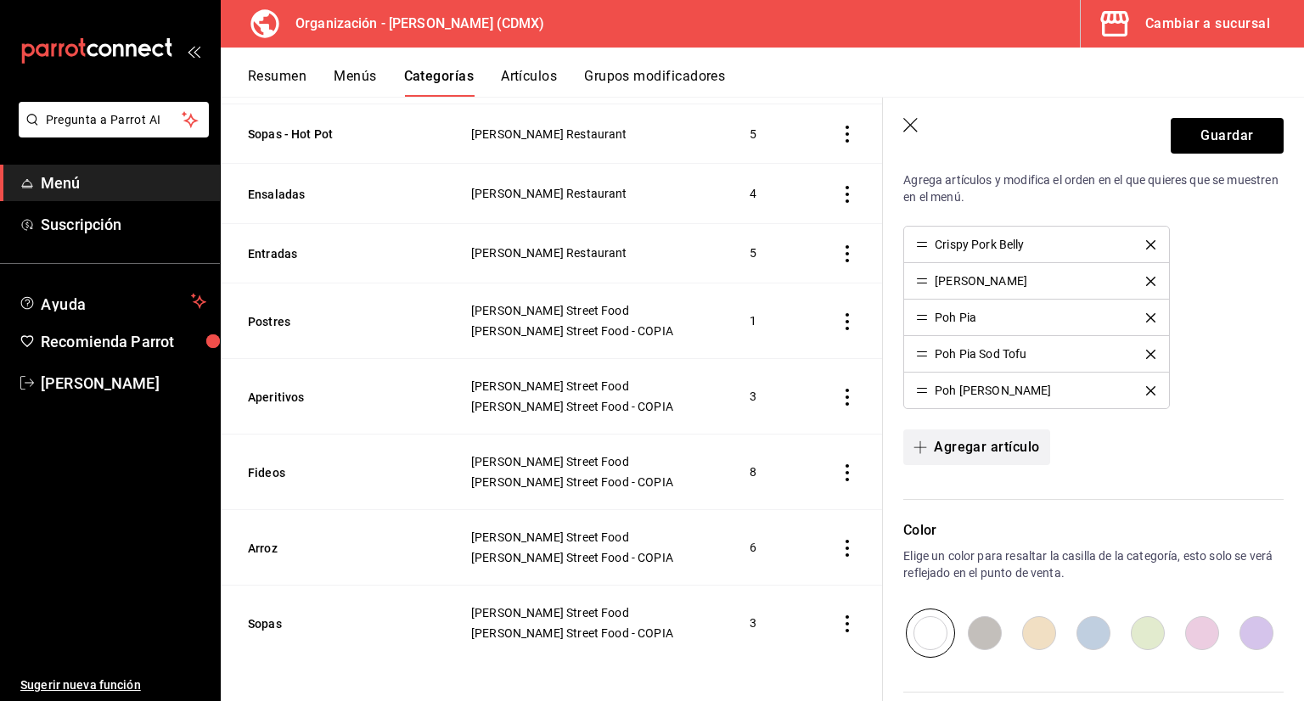
click at [958, 447] on button "Agregar artículo" at bounding box center [976, 448] width 146 height 36
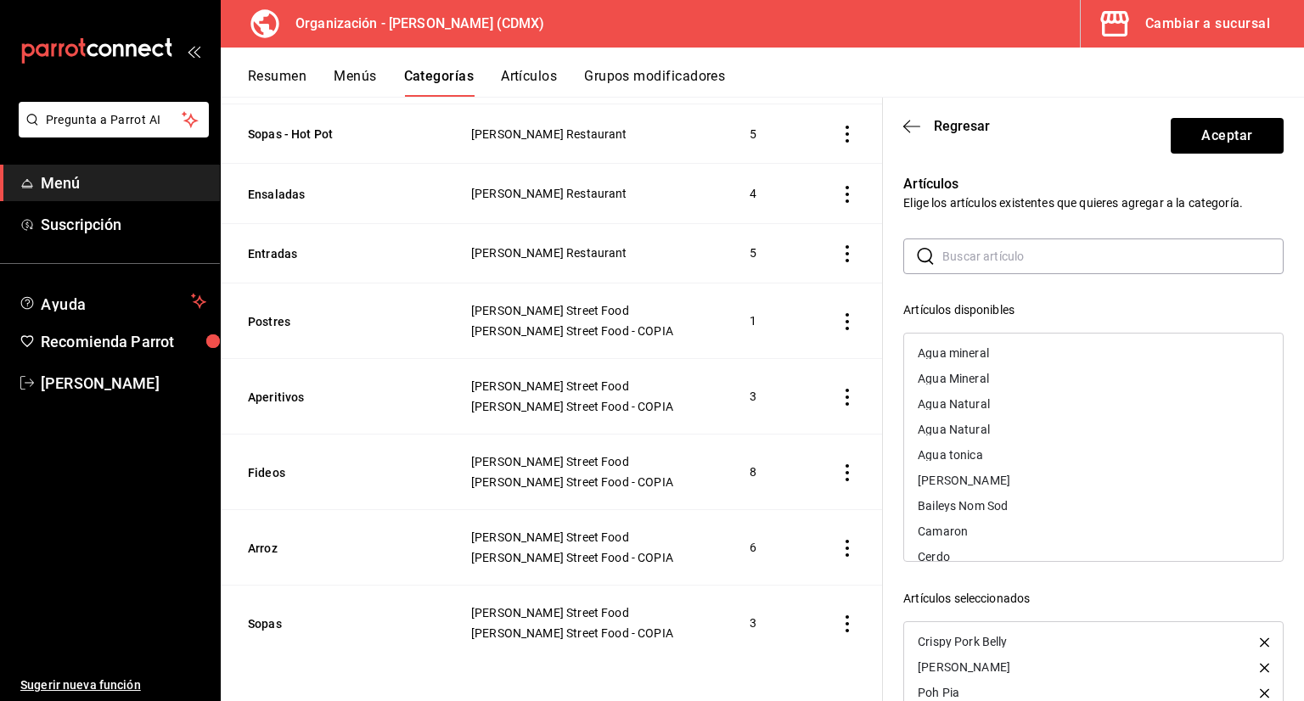
click at [964, 246] on input "text" at bounding box center [1112, 256] width 341 height 34
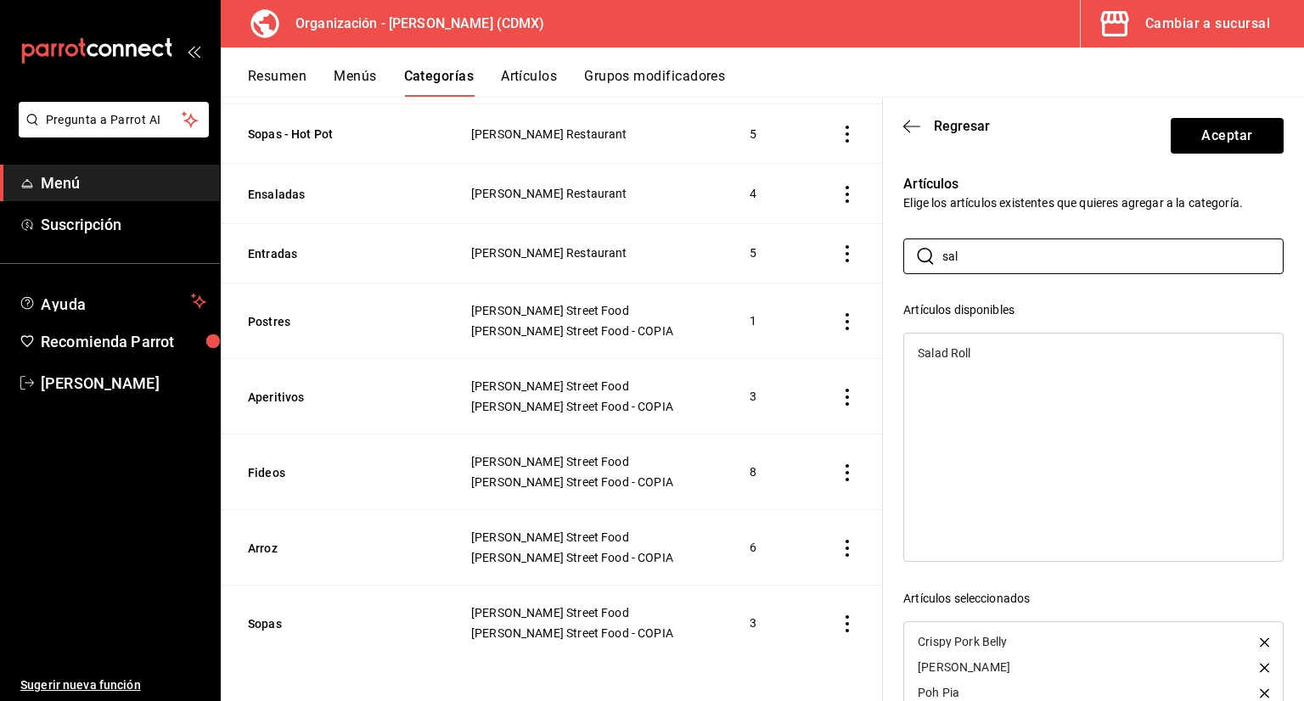
type input "sal"
click at [1014, 351] on div "Salad Roll" at bounding box center [1093, 352] width 379 height 25
click at [1226, 137] on button "Aceptar" at bounding box center [1227, 136] width 113 height 36
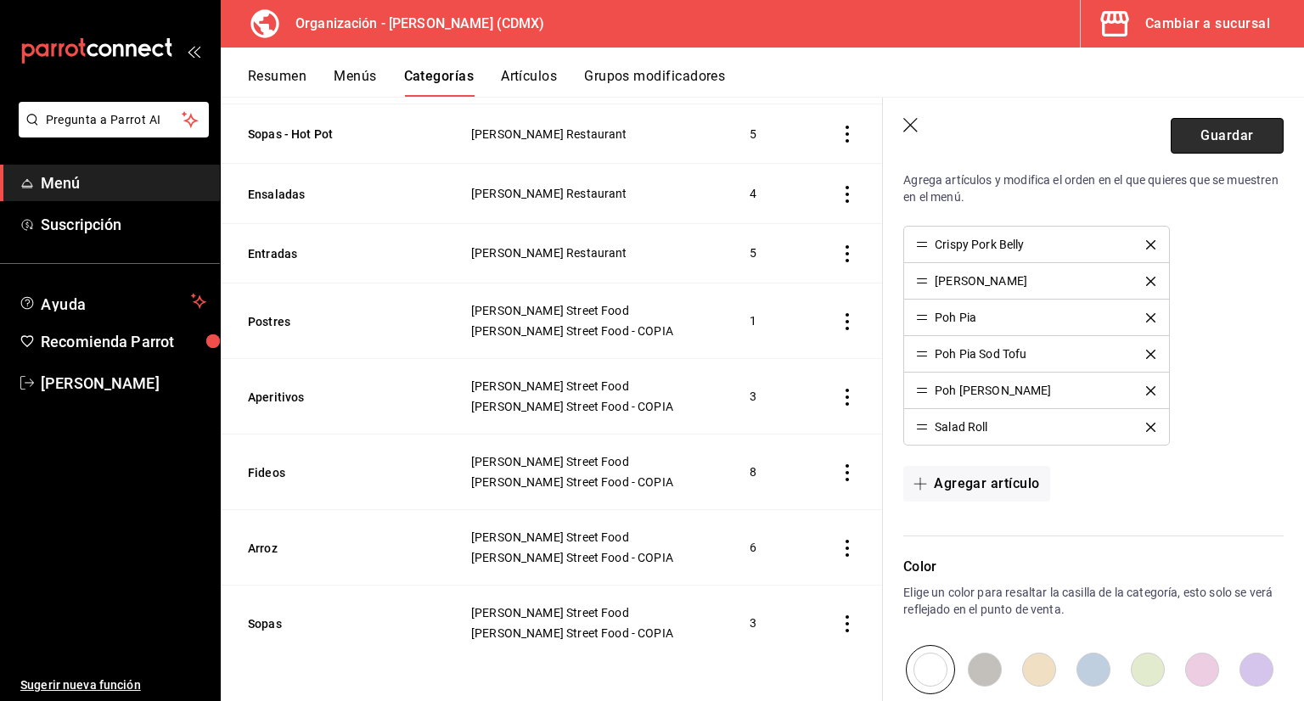
click at [1215, 138] on button "Guardar" at bounding box center [1227, 136] width 113 height 36
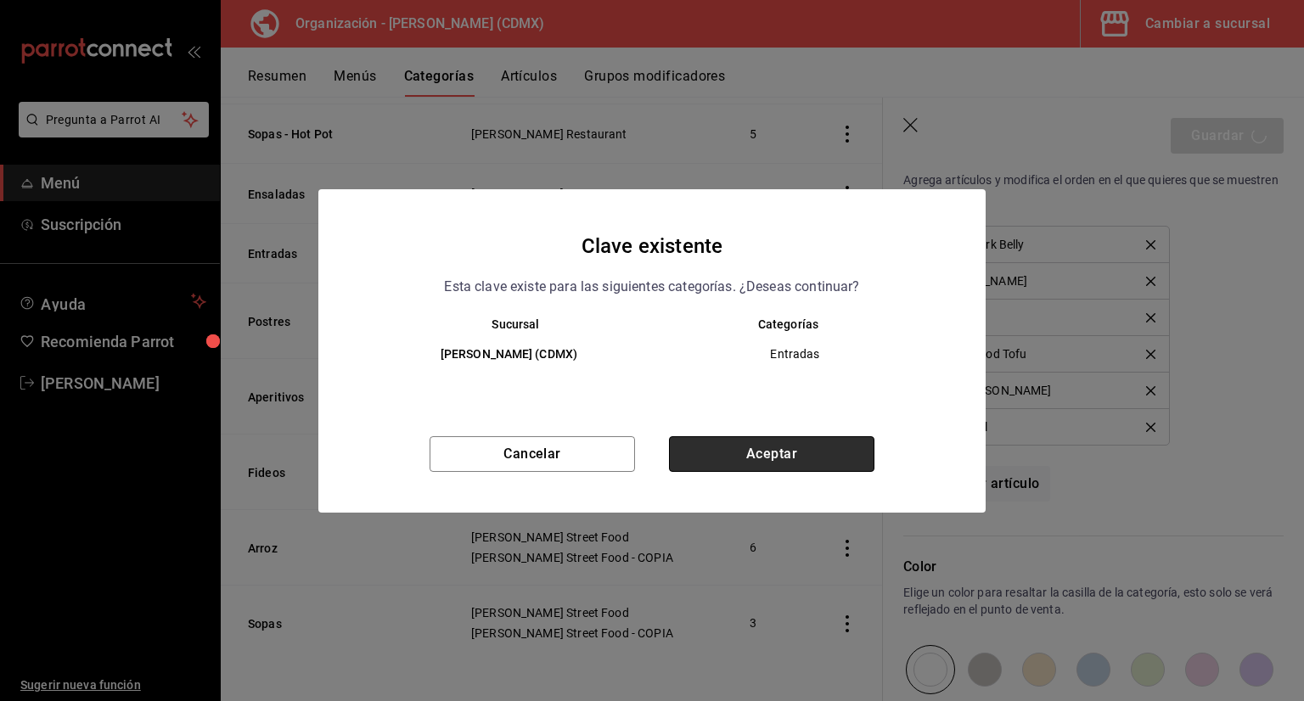
click at [808, 469] on button "Aceptar" at bounding box center [771, 454] width 205 height 36
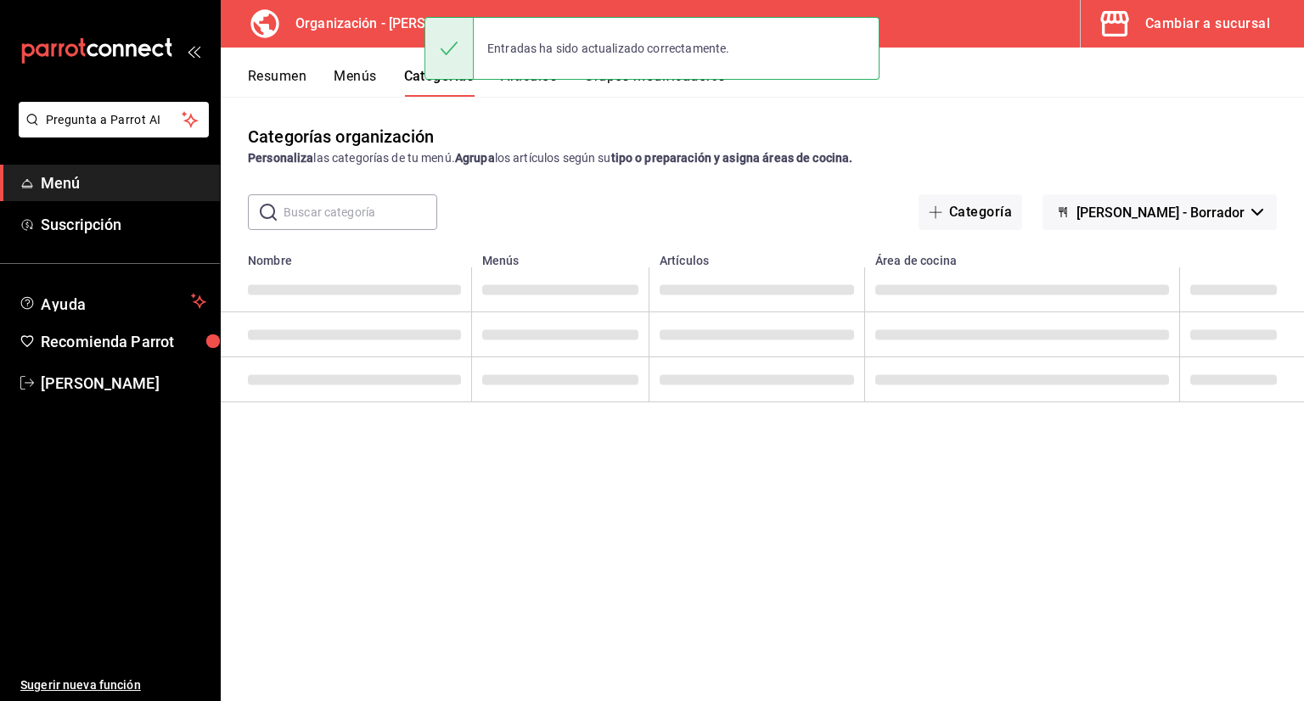
click at [373, 75] on button "Menús" at bounding box center [355, 82] width 42 height 29
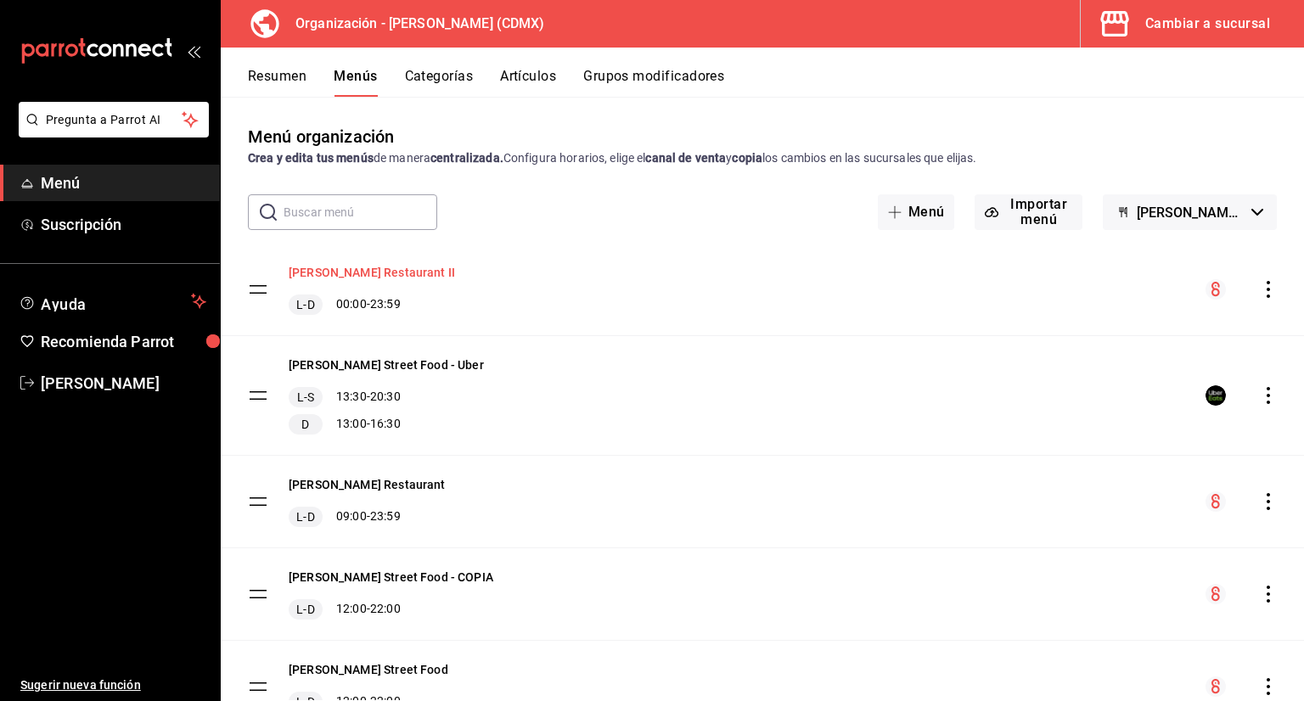
click at [401, 276] on button "[PERSON_NAME] Restaurant II" at bounding box center [372, 272] width 166 height 17
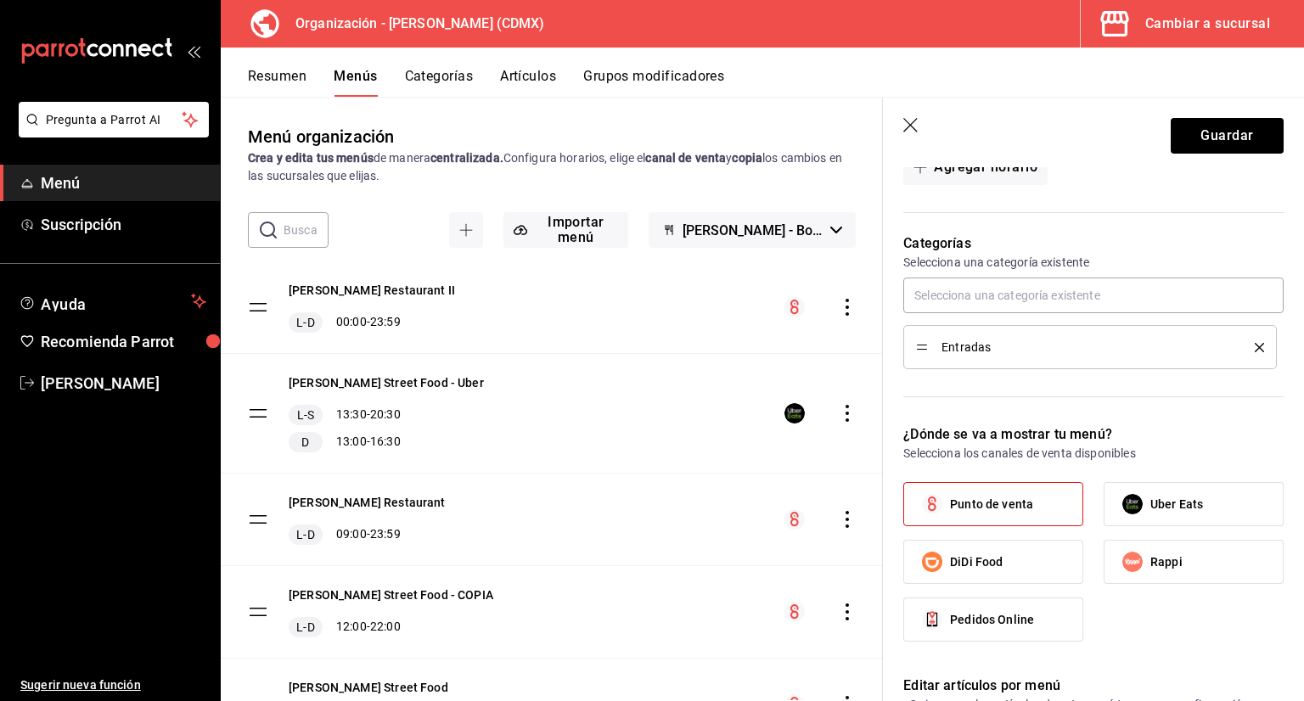
scroll to position [424, 0]
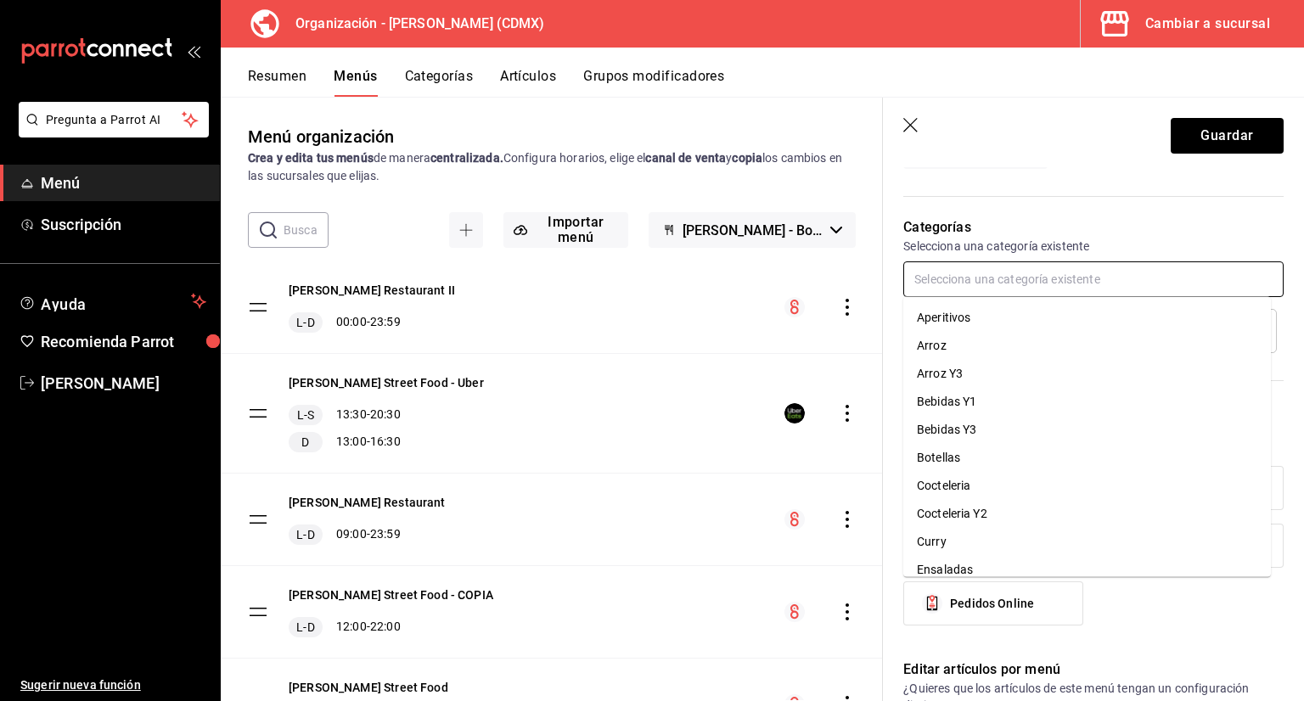
click at [997, 276] on input "text" at bounding box center [1093, 279] width 380 height 36
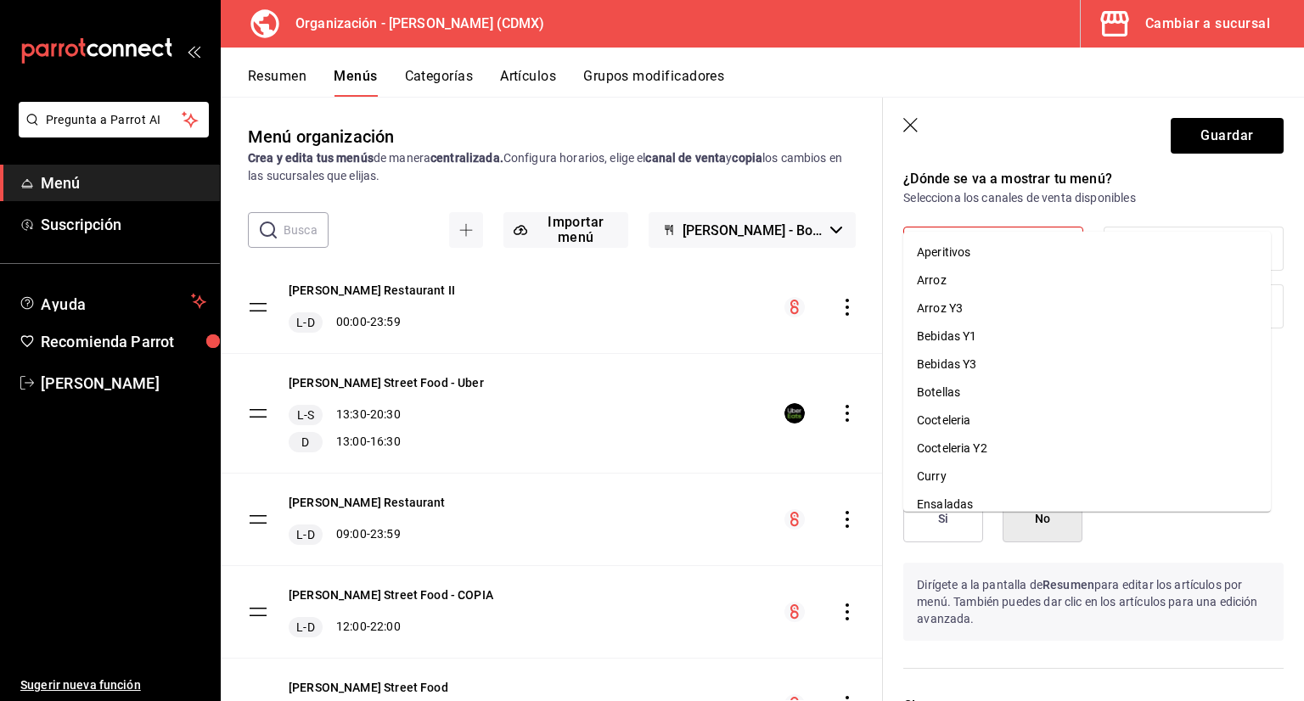
scroll to position [679, 0]
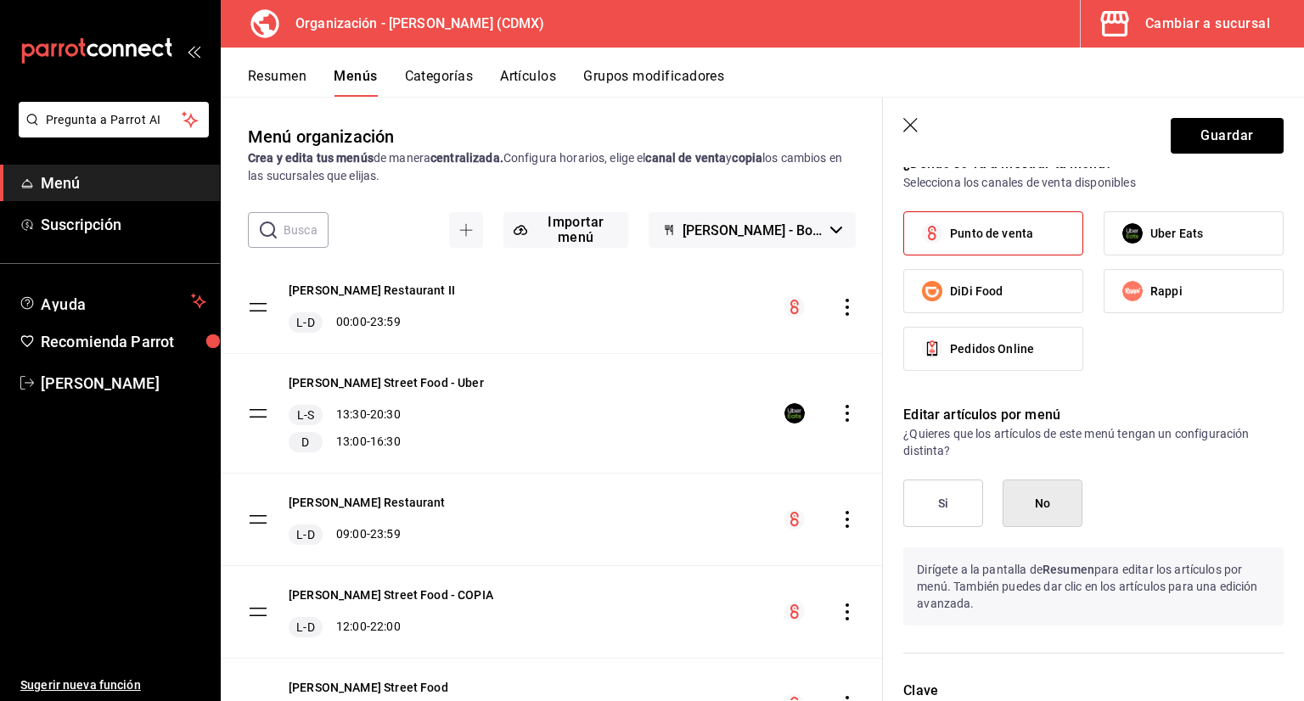
drag, startPoint x: 860, startPoint y: 159, endPoint x: 864, endPoint y: 148, distance: 11.8
click at [862, 153] on div "Menú organización Crea y edita tus menús de manera centralizada. Configura hora…" at bounding box center [552, 154] width 662 height 61
click at [910, 121] on icon "button" at bounding box center [911, 126] width 17 height 17
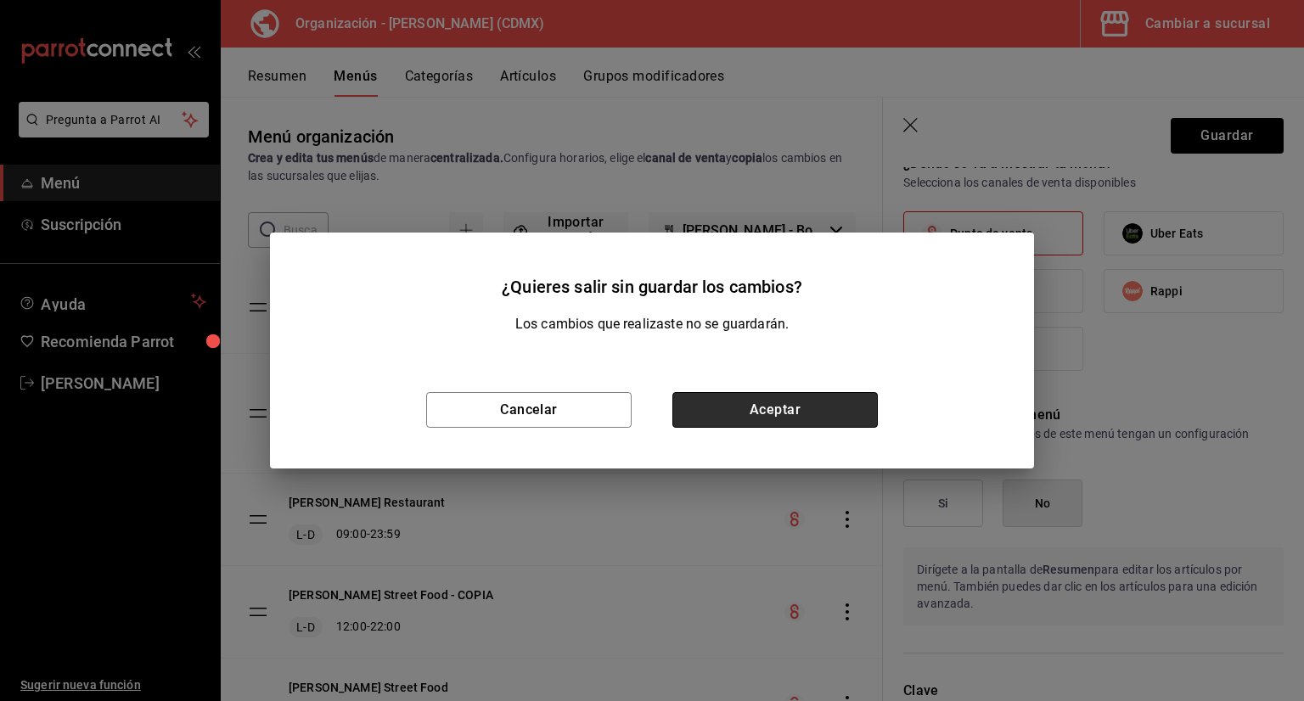
click at [802, 418] on button "Aceptar" at bounding box center [774, 410] width 205 height 36
checkbox input "false"
type input "1758929521436"
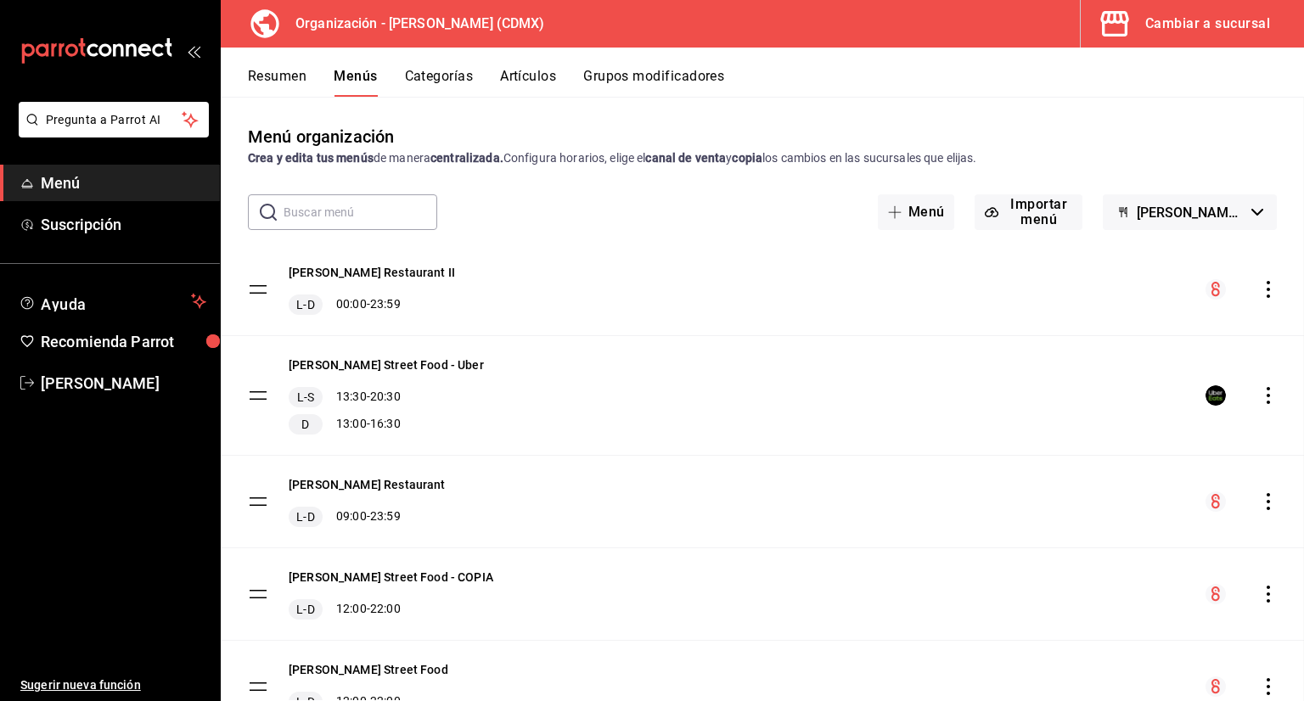
checkbox input "false"
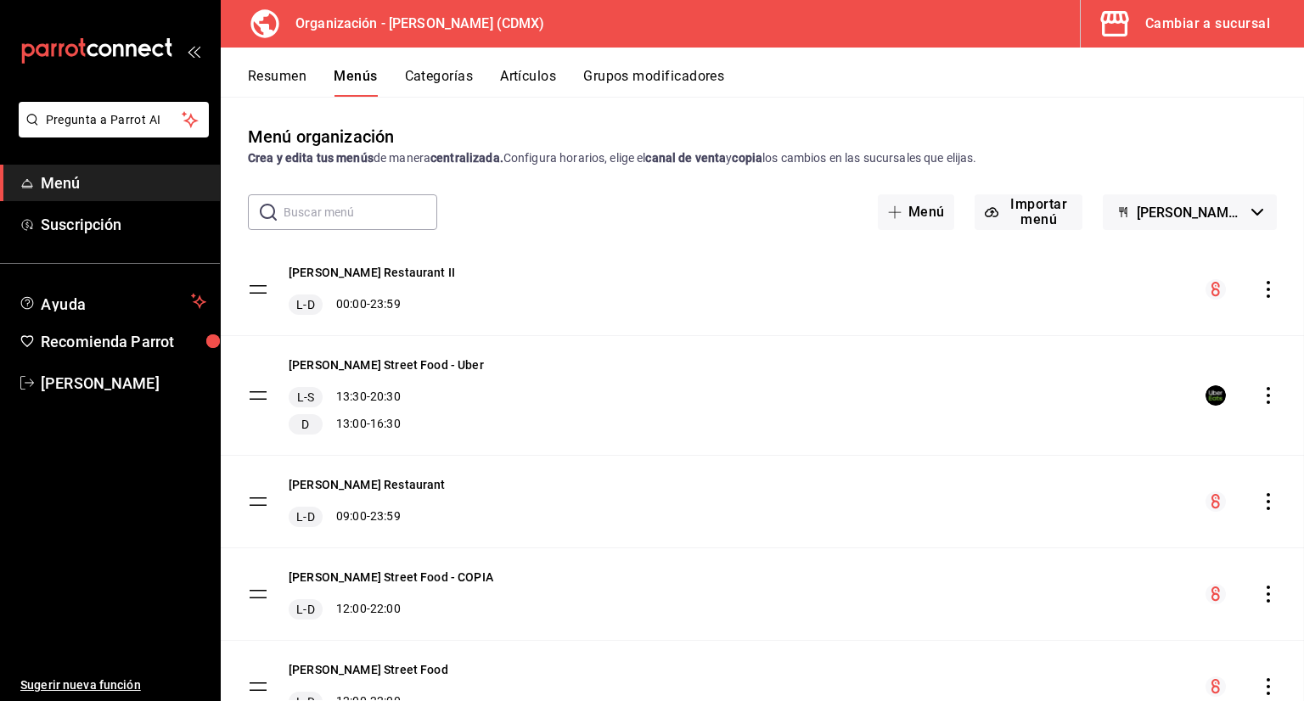
checkbox input "false"
click at [461, 82] on button "Categorías" at bounding box center [439, 82] width 69 height 29
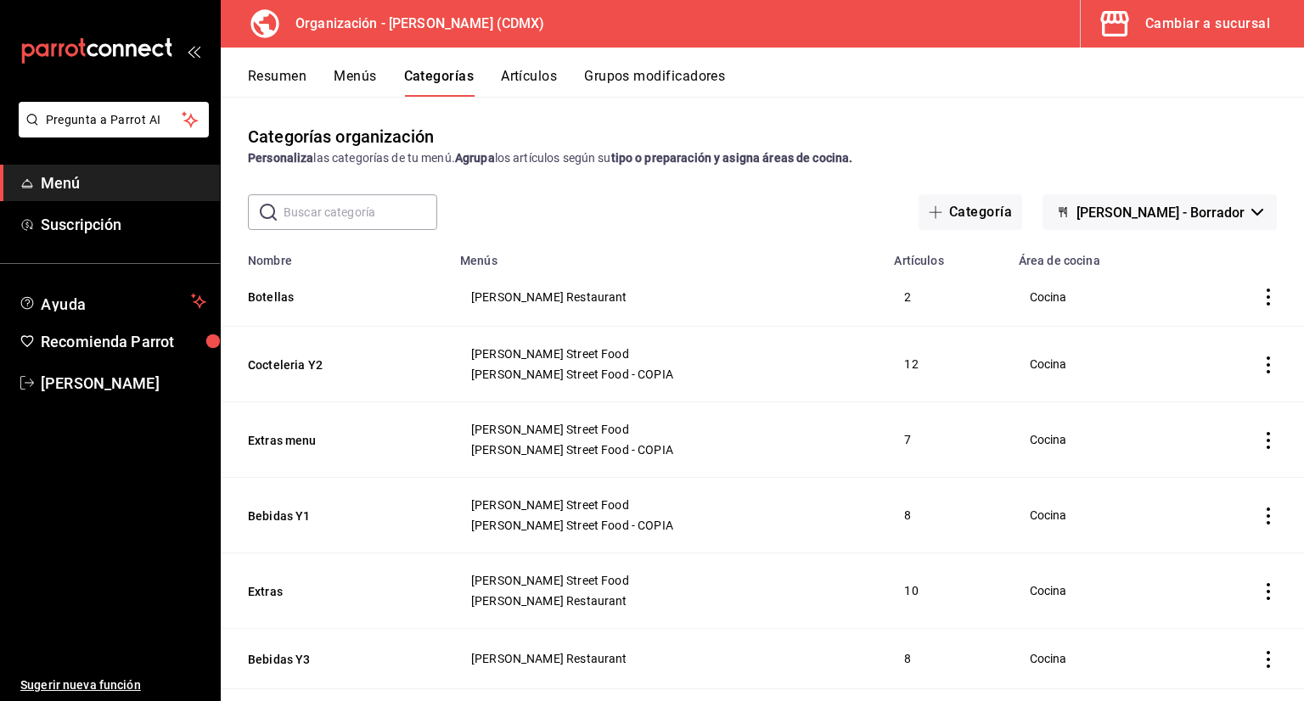
drag, startPoint x: 1044, startPoint y: 501, endPoint x: 581, endPoint y: 182, distance: 562.7
click at [581, 182] on div "Categorías organización Personaliza las categorías de tu menú. Agrupa los artíc…" at bounding box center [762, 399] width 1083 height 604
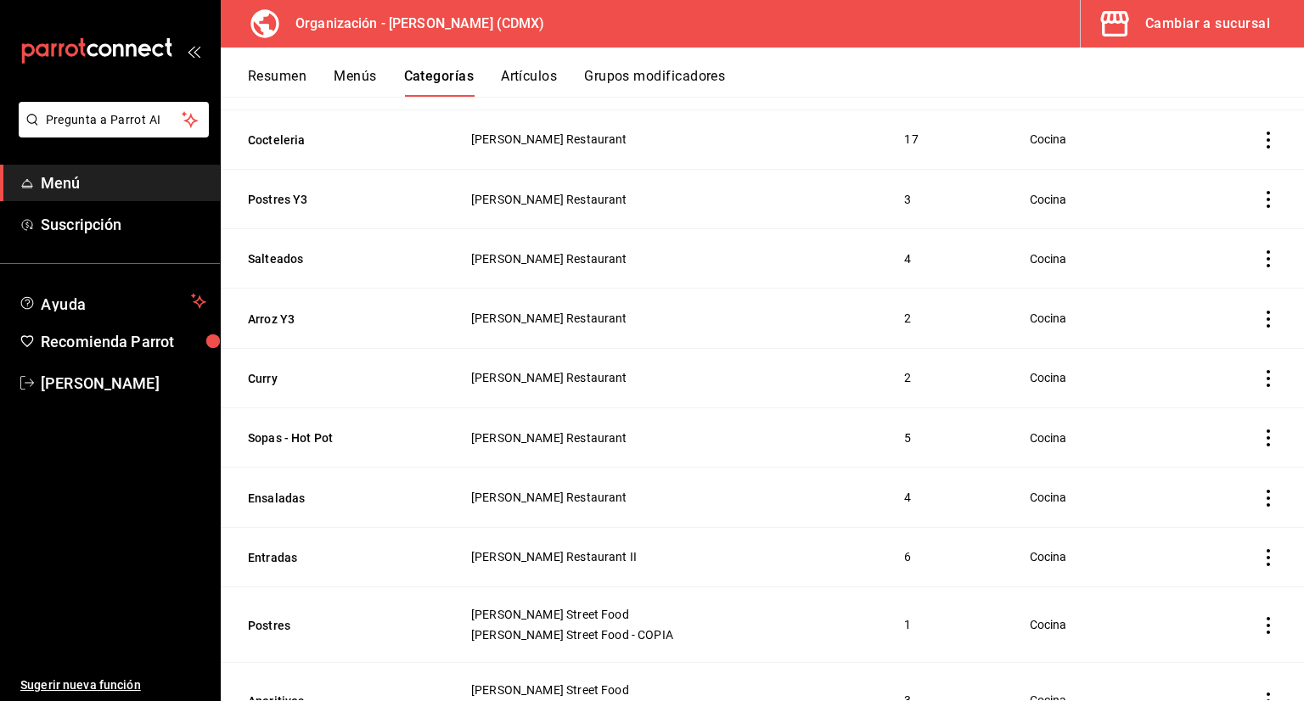
scroll to position [679, 0]
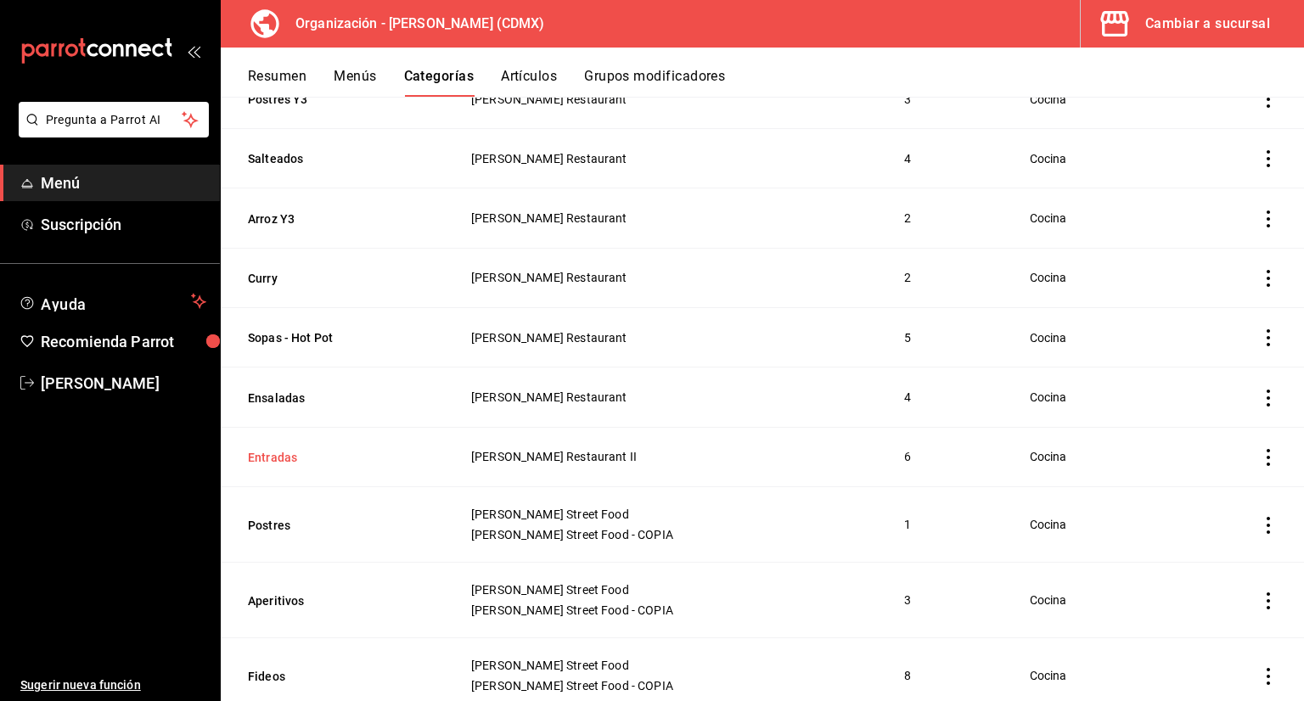
click at [297, 459] on button "Entradas" at bounding box center [333, 457] width 170 height 17
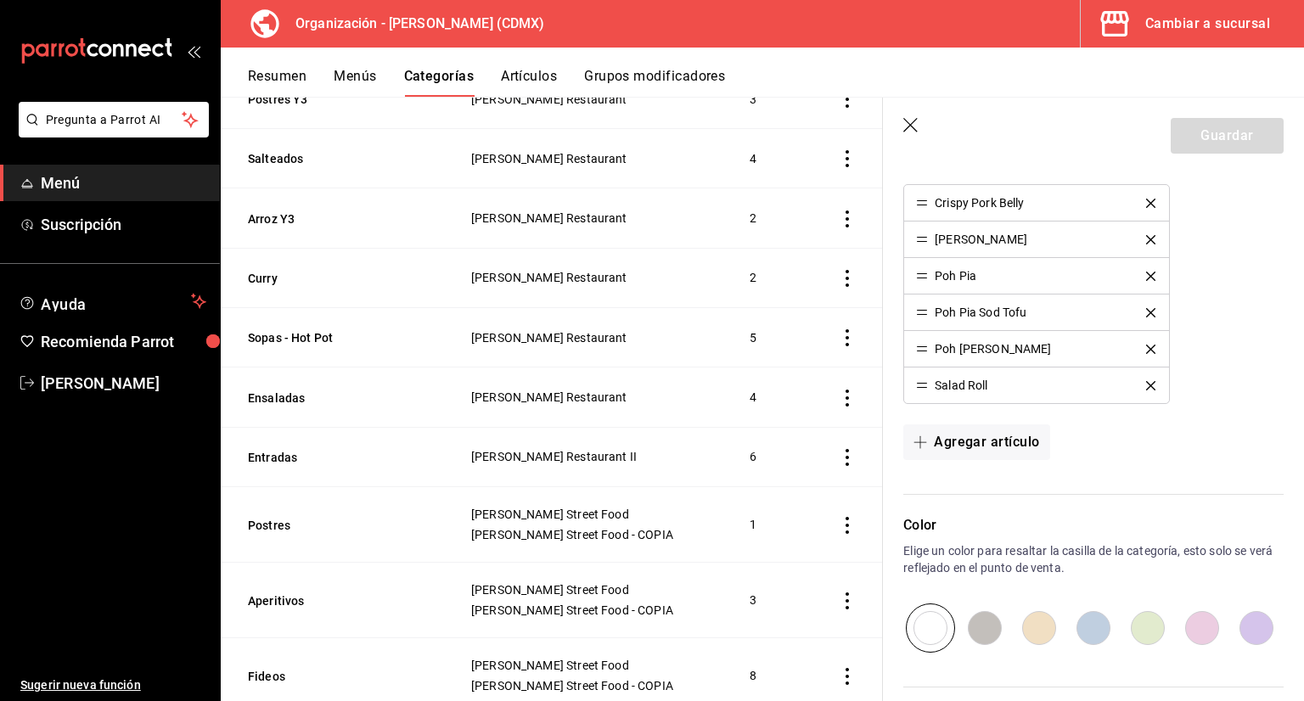
scroll to position [424, 0]
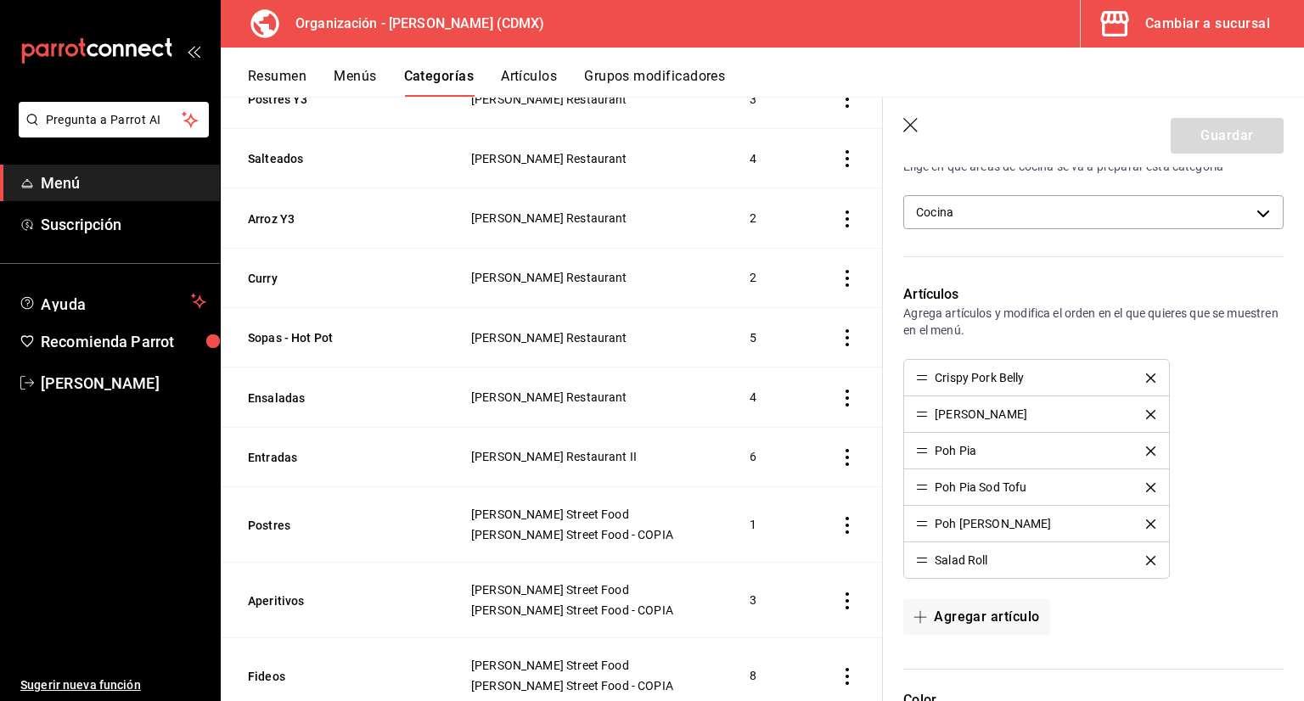
click at [913, 123] on icon "button" at bounding box center [911, 126] width 17 height 17
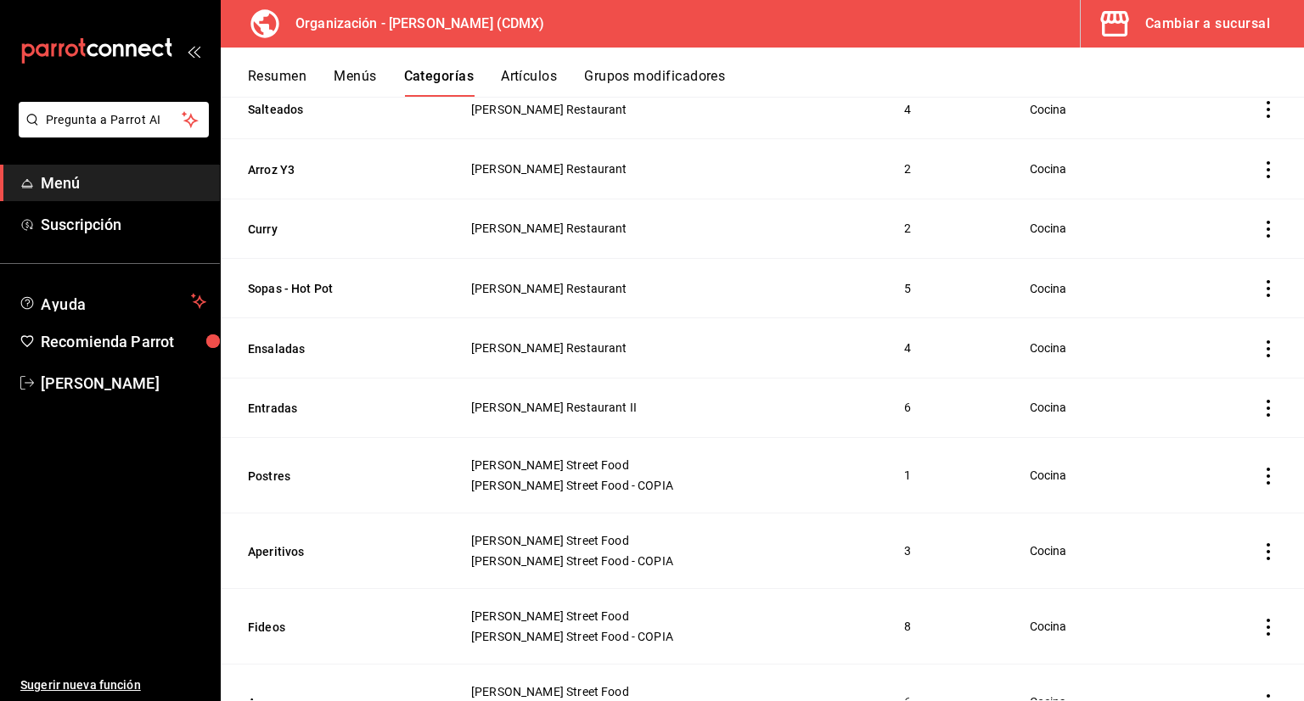
click at [533, 76] on button "Artículos" at bounding box center [529, 82] width 56 height 29
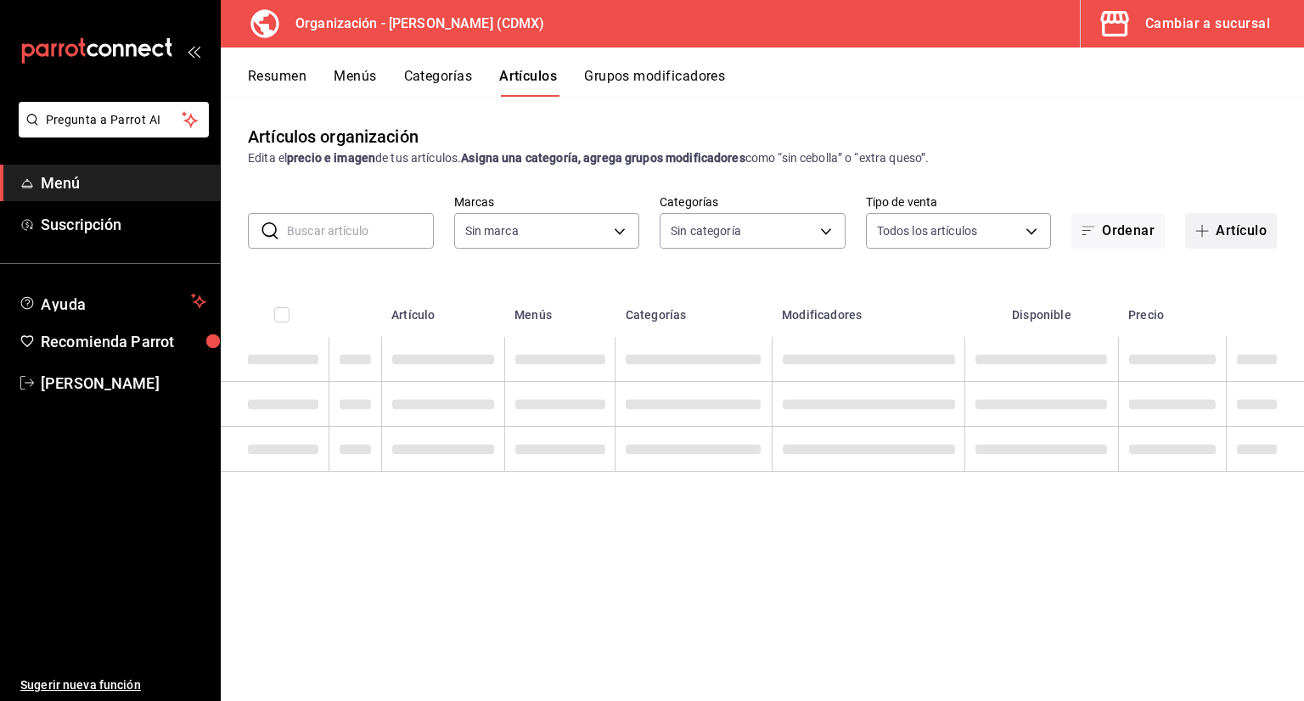
type input "846f0d90-2168-40bc-9e32-37968465e8cf"
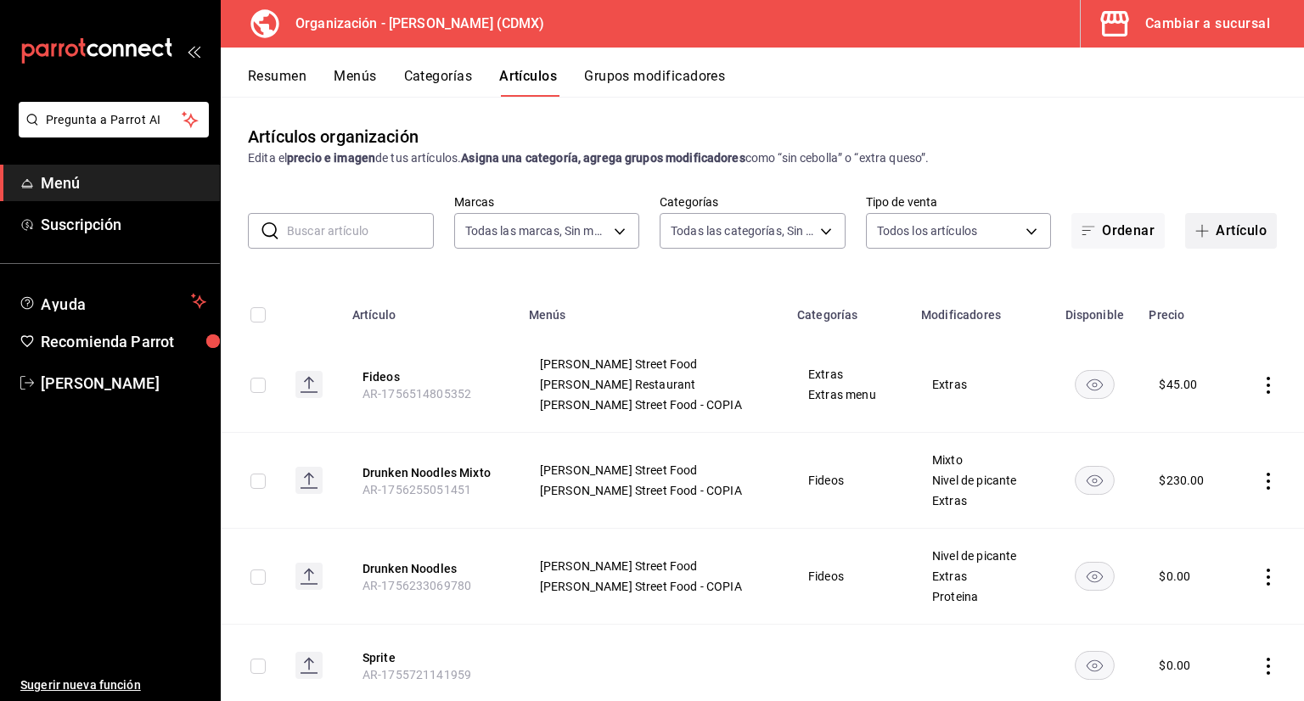
type input "6b055275-76a1-43b6-b03d-2db3475336a0,4964d671-b0e7-405f-ab23-4728cd99a408,3754e…"
click at [1199, 233] on span "button" at bounding box center [1205, 231] width 20 height 14
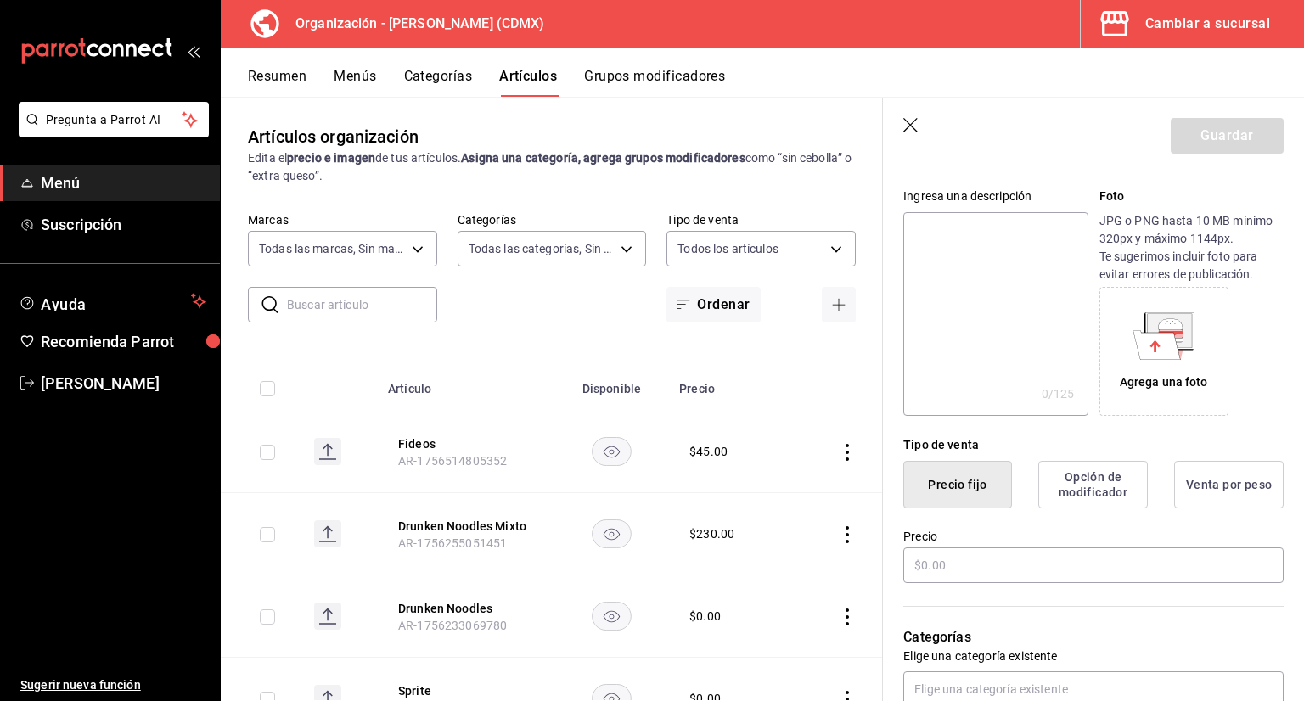
scroll to position [255, 0]
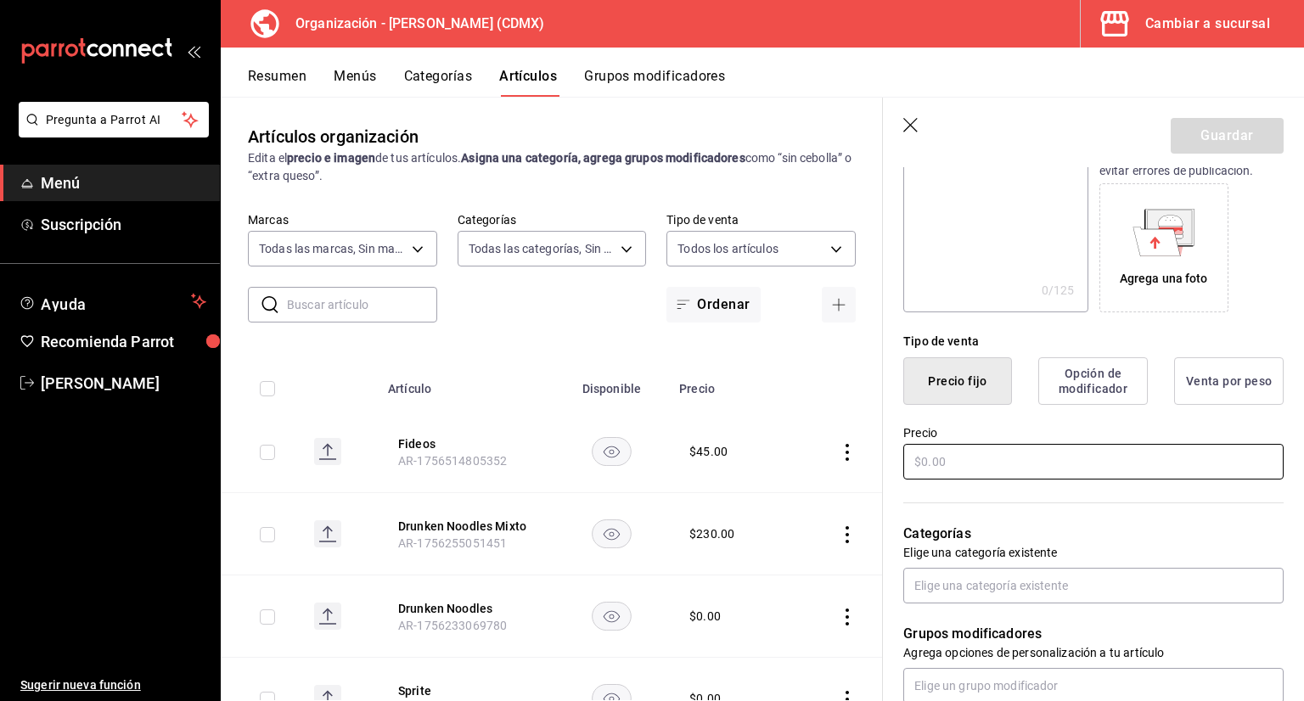
type input "Aderezo extra"
click at [1002, 463] on input "text" at bounding box center [1093, 462] width 380 height 36
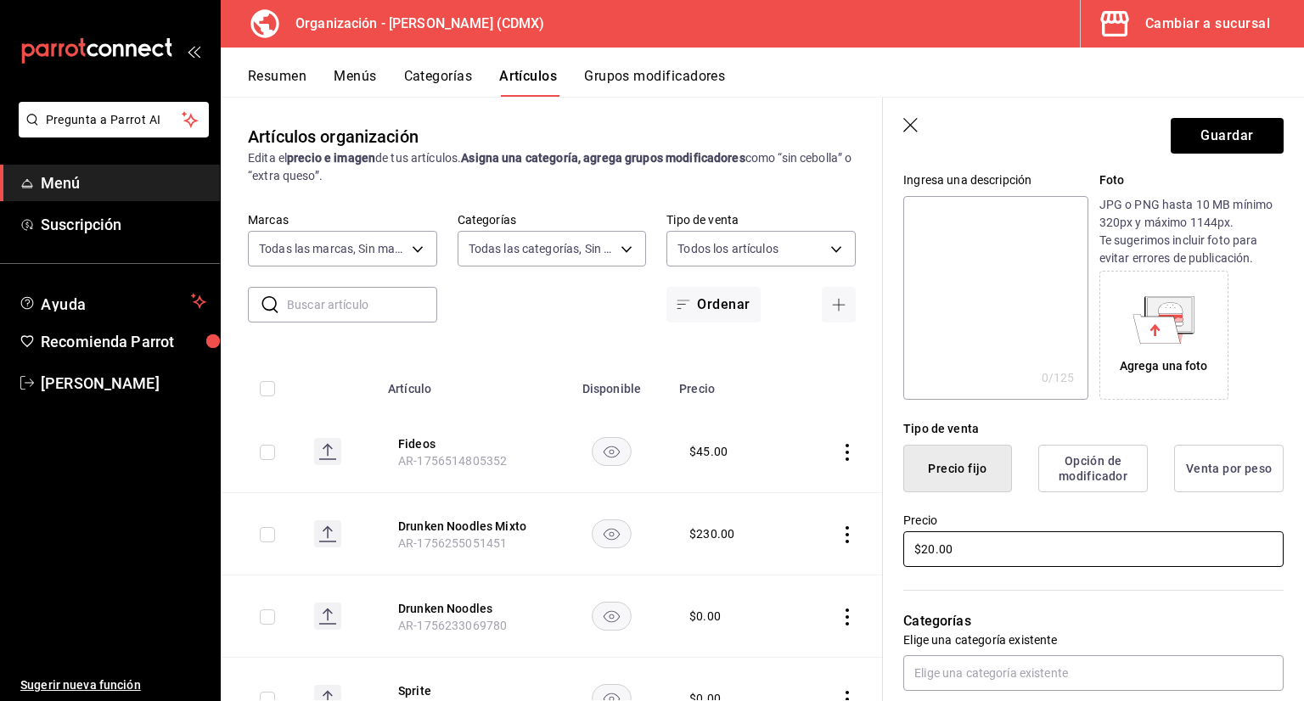
scroll to position [0, 0]
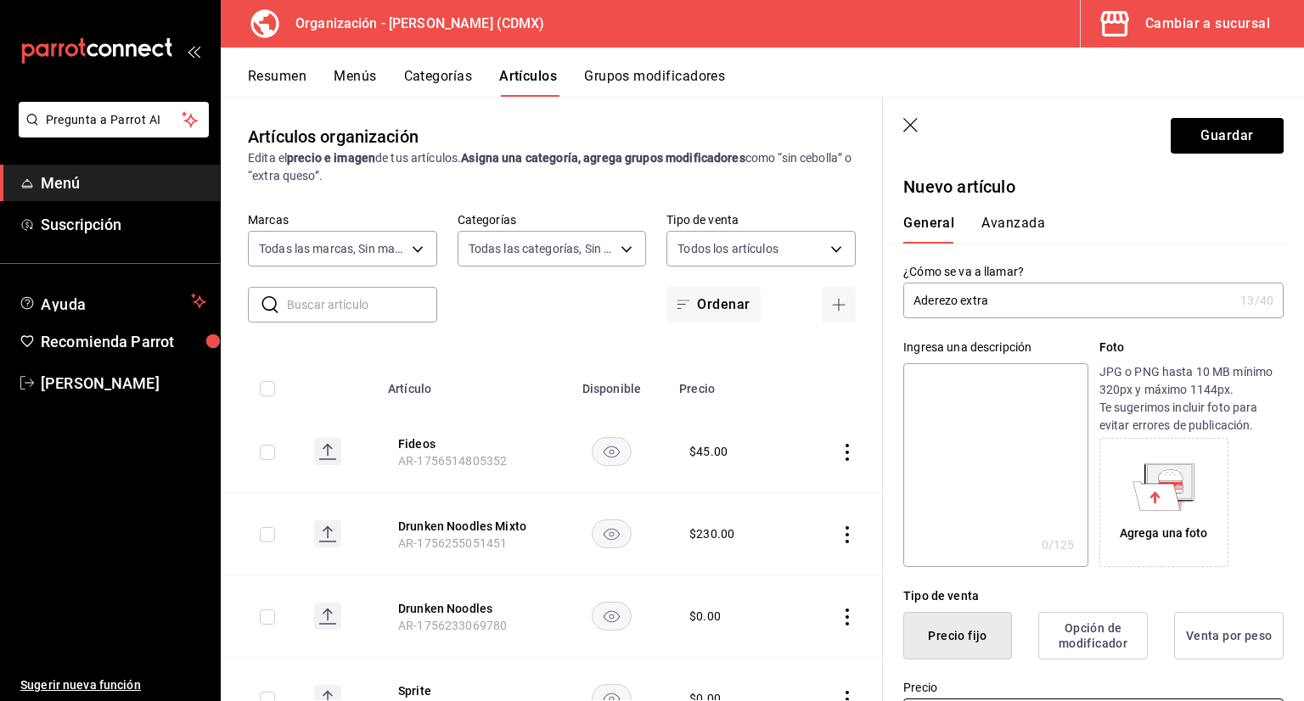
type input "$20.00"
click at [1033, 205] on div "General Avanzada" at bounding box center [1083, 221] width 401 height 44
drag, startPoint x: 1033, startPoint y: 213, endPoint x: 1032, endPoint y: 222, distance: 8.5
click at [1033, 218] on div "General Avanzada" at bounding box center [1083, 221] width 401 height 44
click at [1032, 222] on button "Avanzada" at bounding box center [1013, 229] width 64 height 29
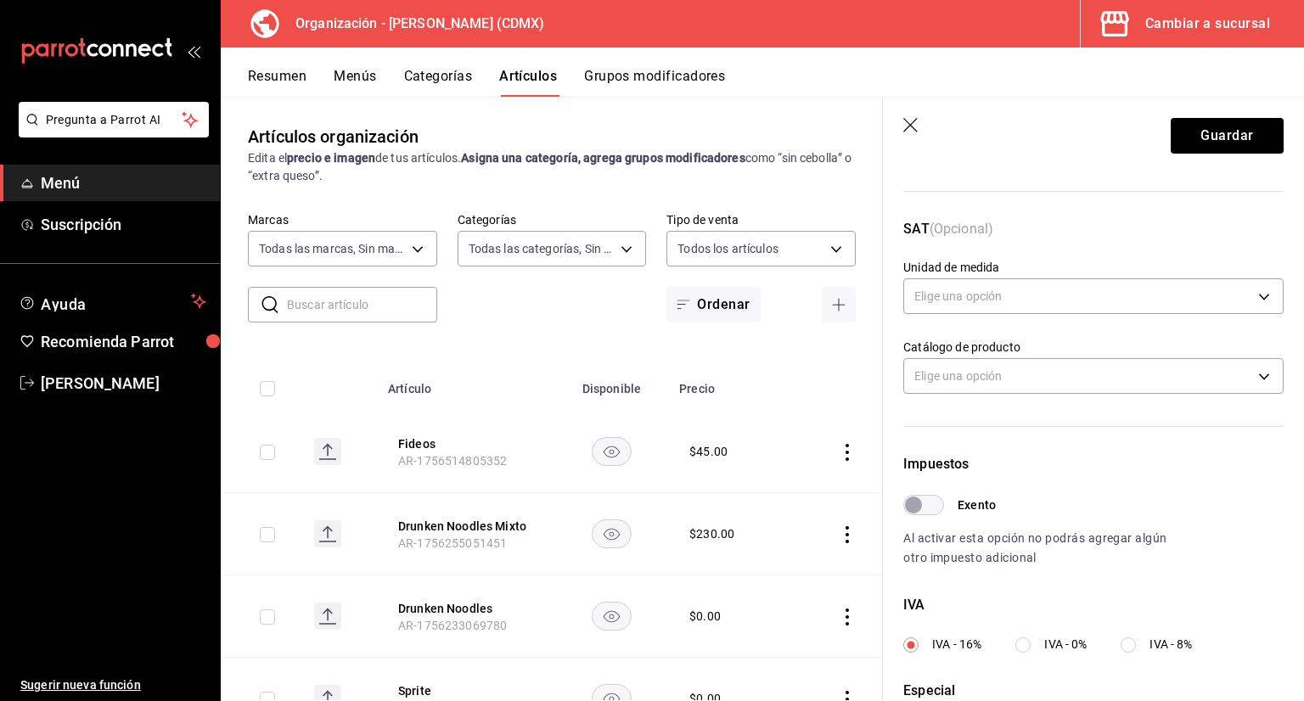
scroll to position [340, 0]
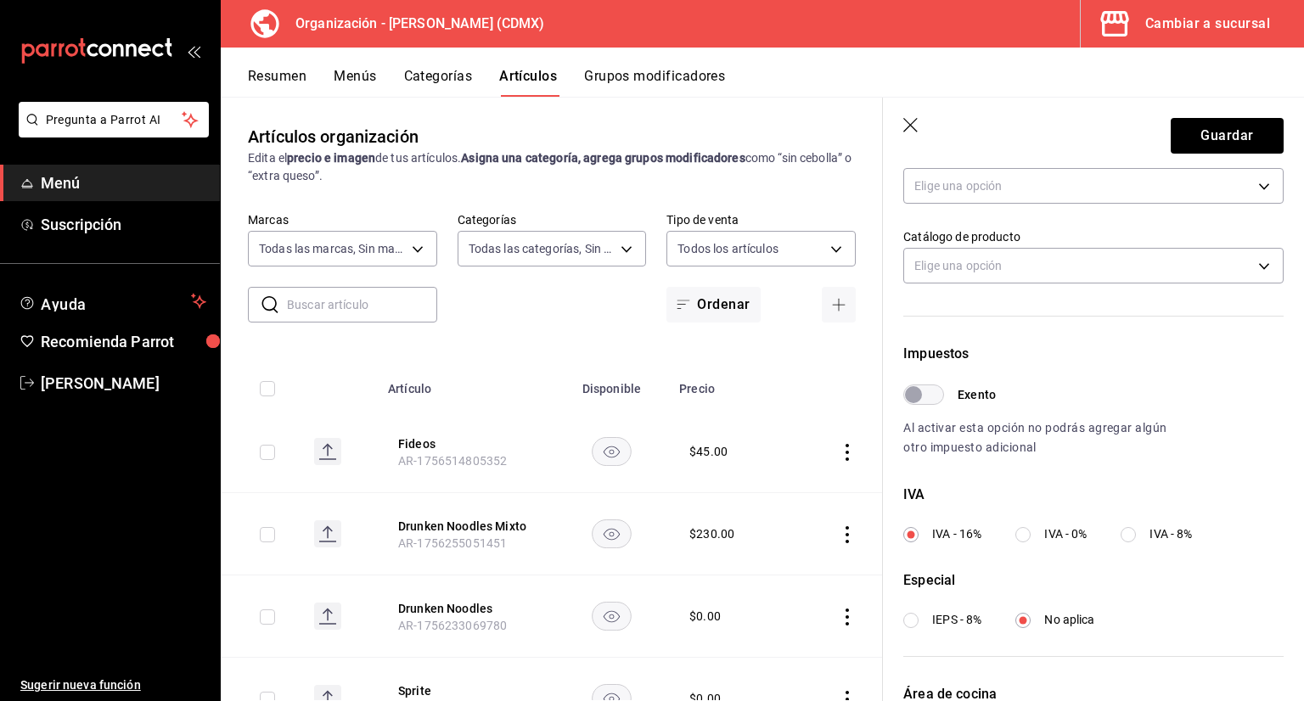
click at [1026, 534] on input "IVA - 0%" at bounding box center [1022, 534] width 15 height 15
radio input "true"
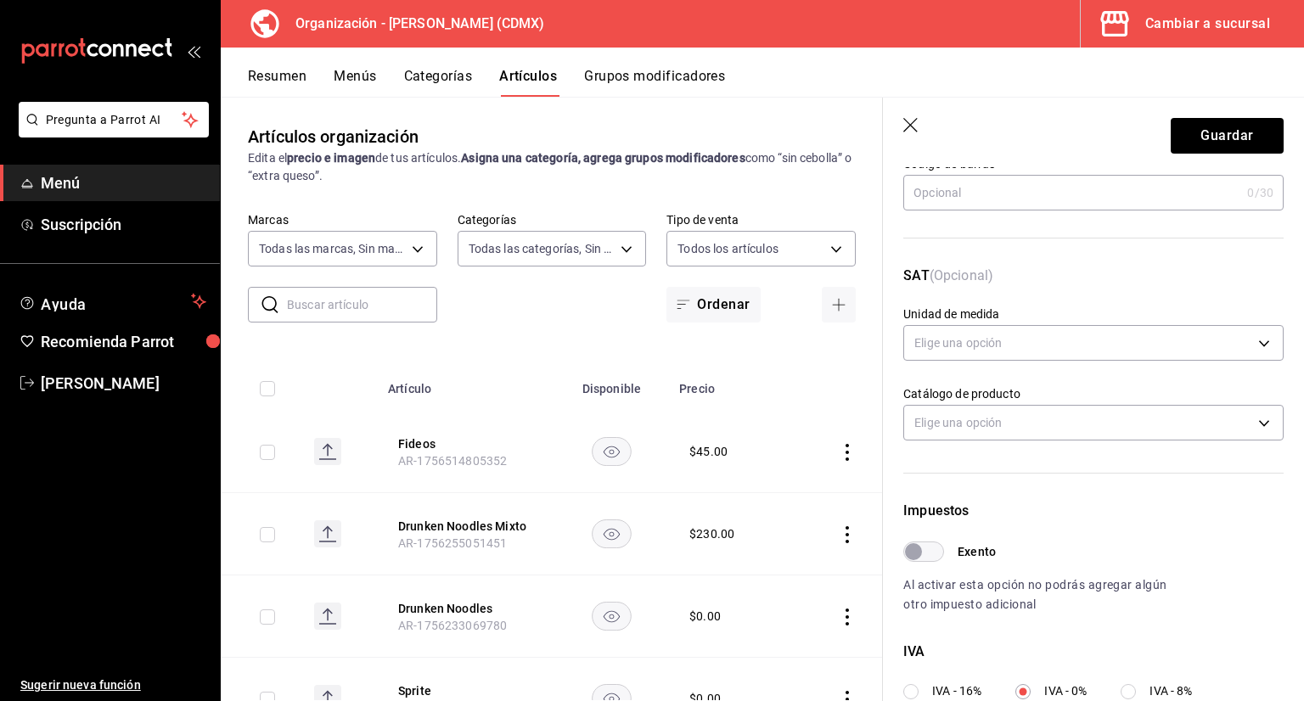
scroll to position [0, 0]
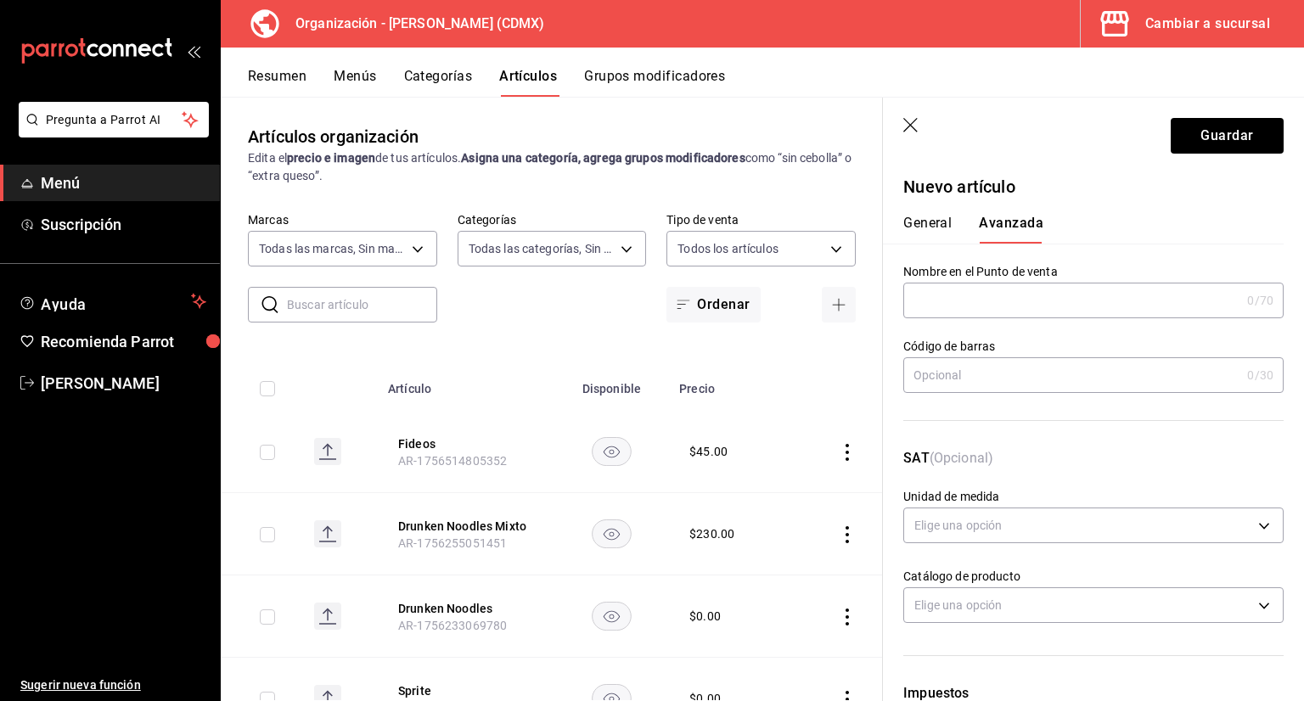
click at [947, 225] on button "General" at bounding box center [927, 229] width 48 height 29
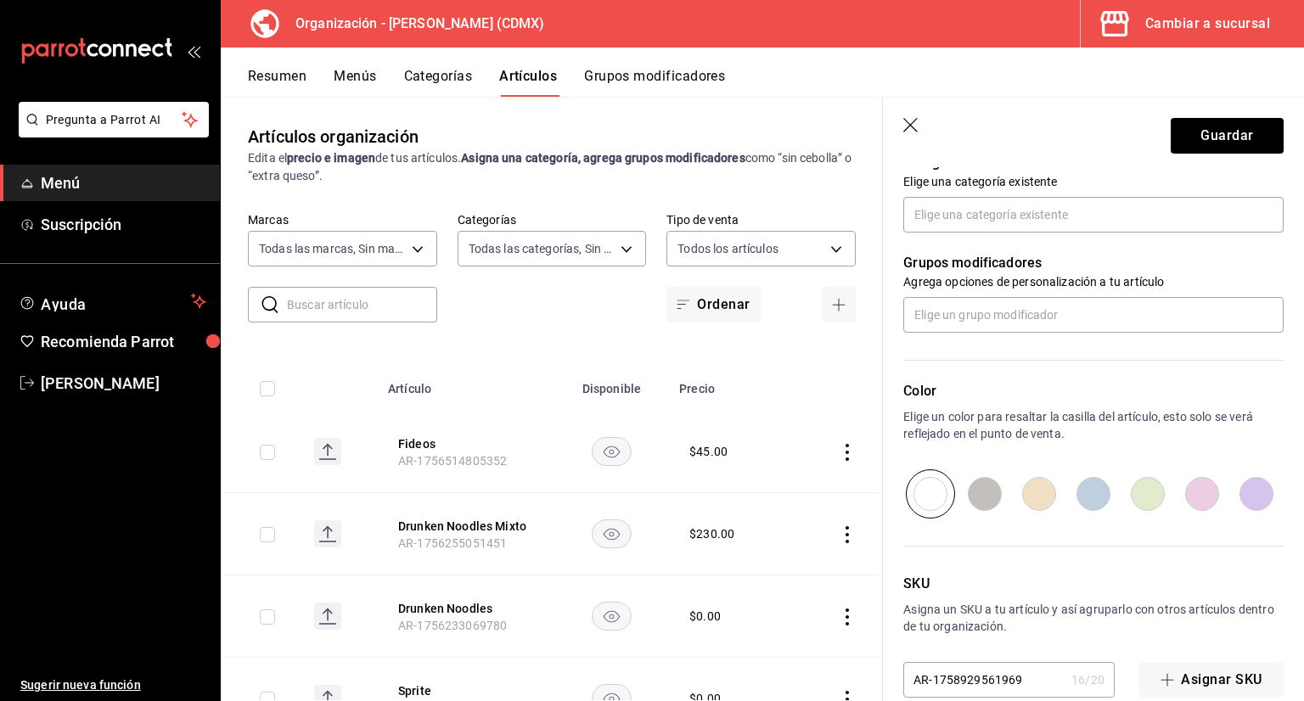
scroll to position [655, 0]
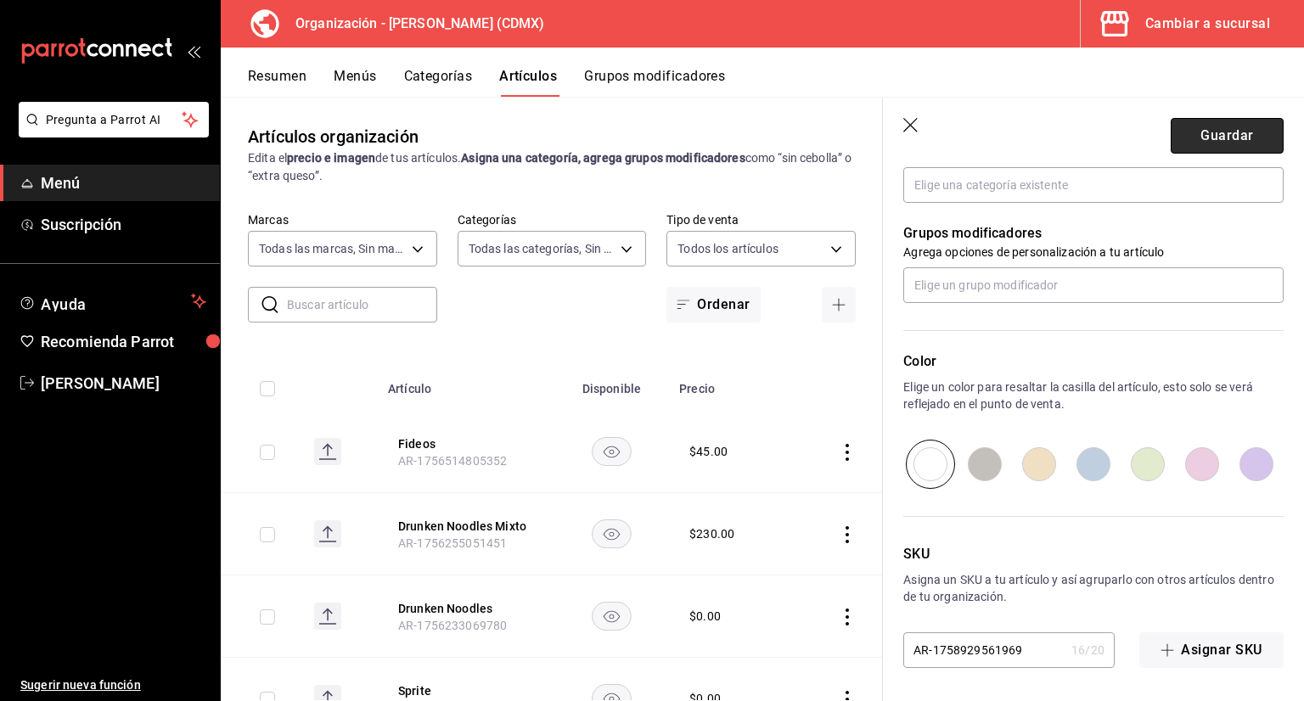
click at [1189, 136] on button "Guardar" at bounding box center [1227, 136] width 113 height 36
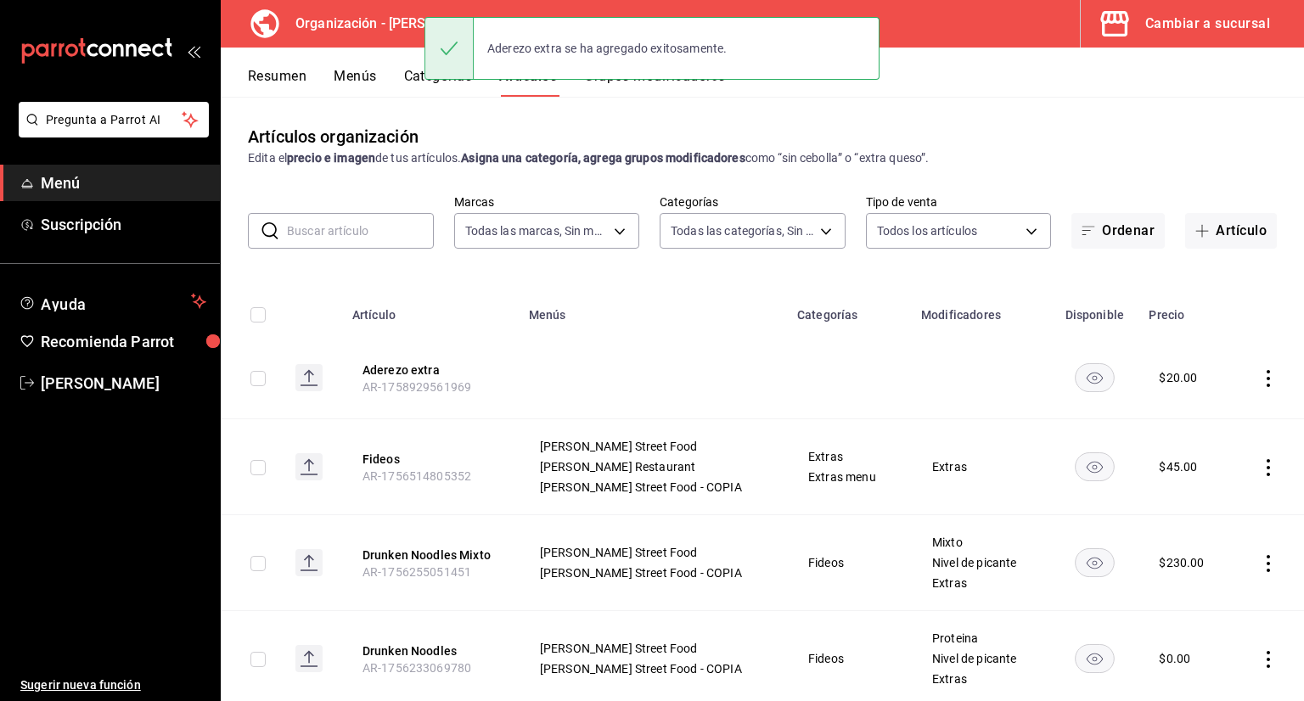
click at [654, 93] on button "Grupos modificadores" at bounding box center [654, 82] width 141 height 29
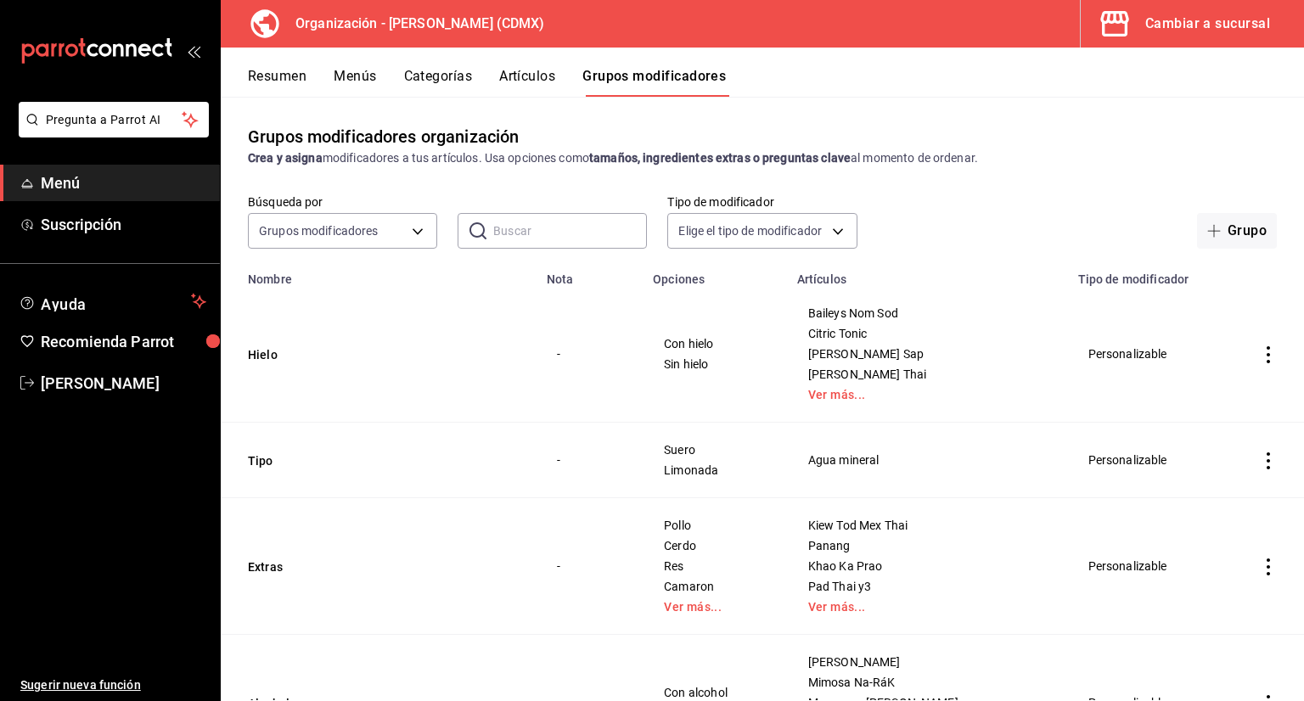
click at [1230, 237] on button "Grupo" at bounding box center [1237, 231] width 80 height 36
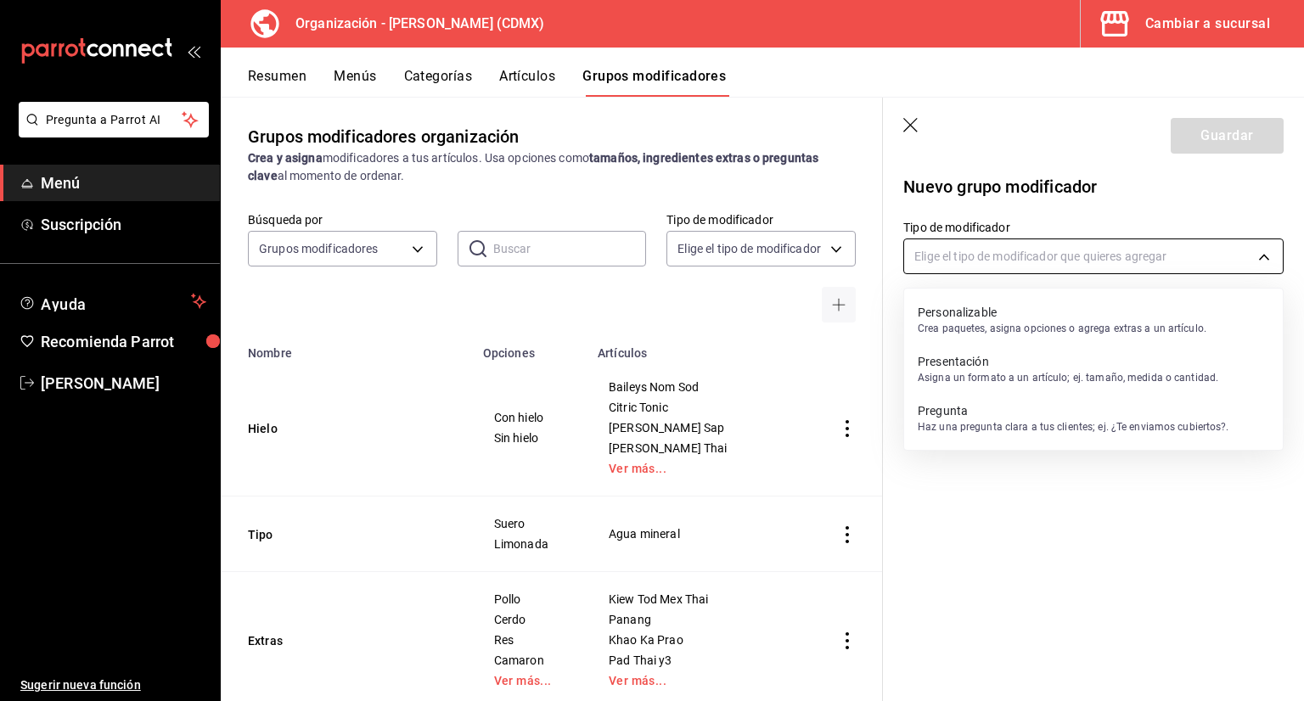
click at [974, 247] on body "Pregunta a Parrot AI Menú Suscripción Ayuda Recomienda Parrot [PERSON_NAME] Sug…" at bounding box center [652, 350] width 1304 height 701
click at [984, 327] on p "Crea paquetes, asigna opciones o agrega extras a un artículo." at bounding box center [1062, 328] width 289 height 15
type input "CUSTOMIZABLE"
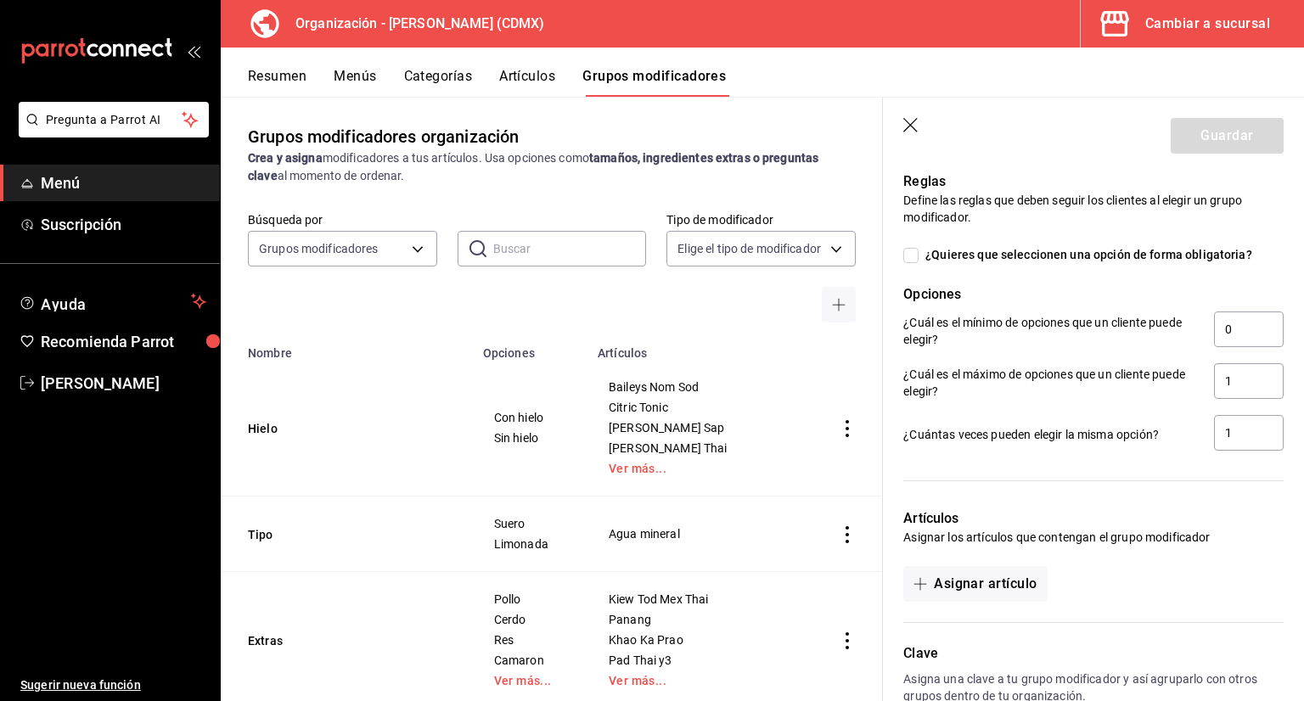
scroll to position [691, 0]
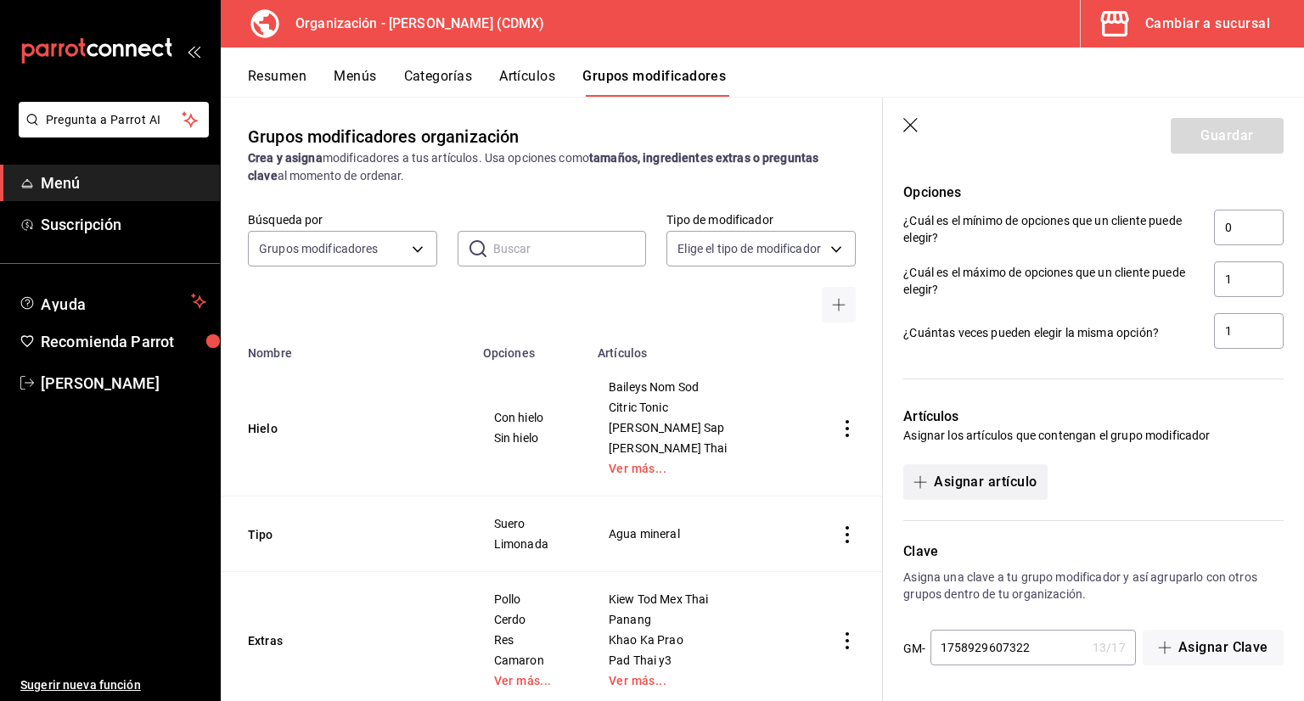
click at [987, 481] on button "Asignar artículo" at bounding box center [974, 482] width 143 height 36
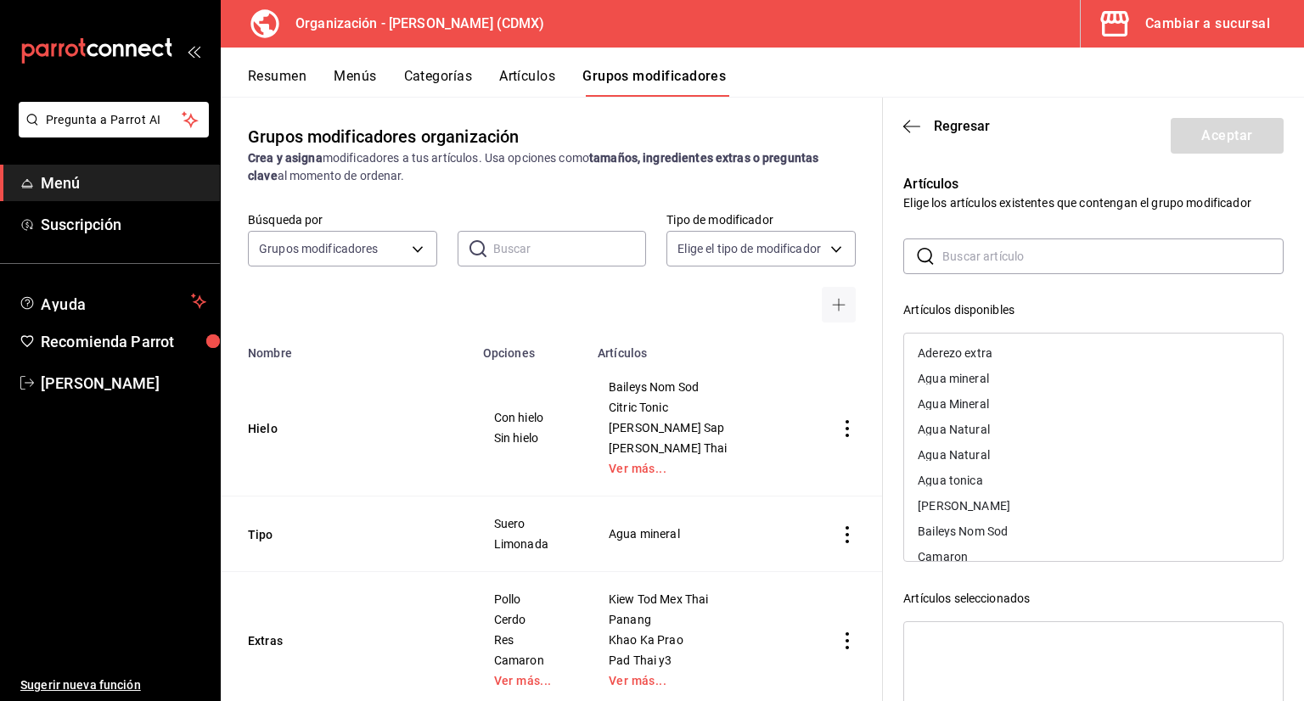
click at [980, 266] on input "text" at bounding box center [1112, 256] width 341 height 34
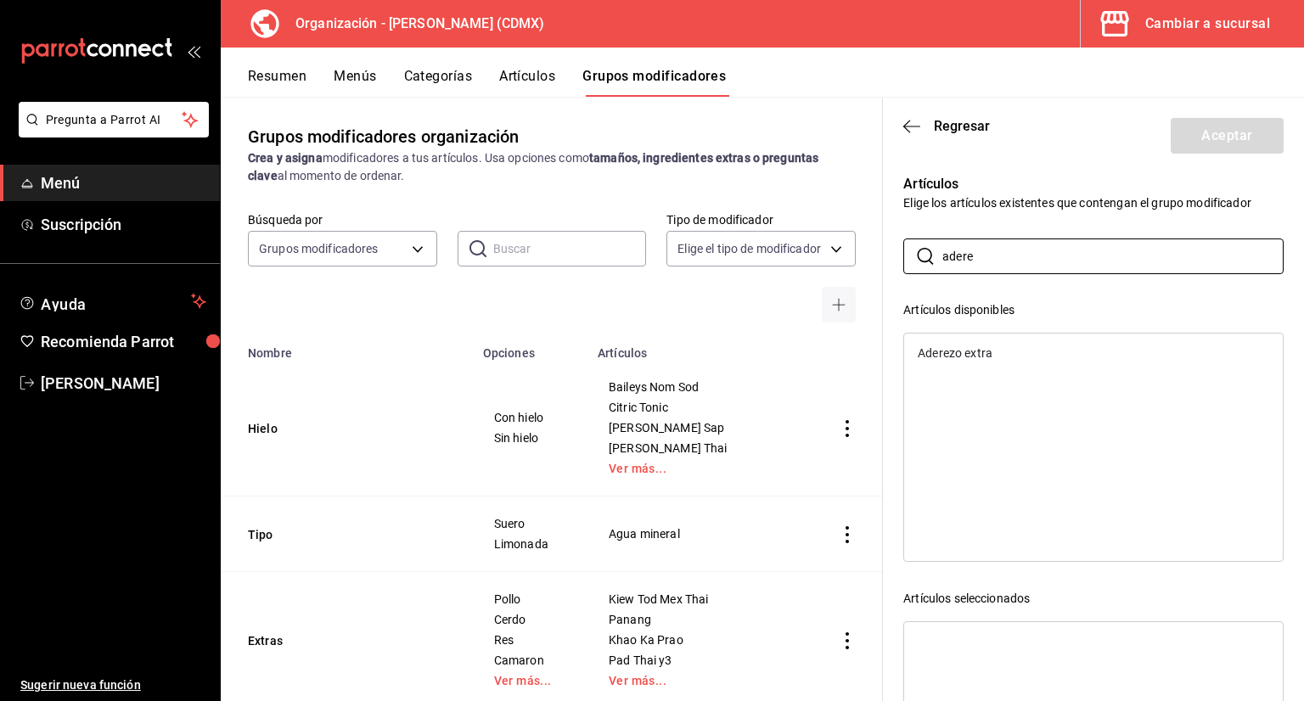
type input "adere"
click at [985, 357] on div "Aderezo extra" at bounding box center [955, 353] width 75 height 12
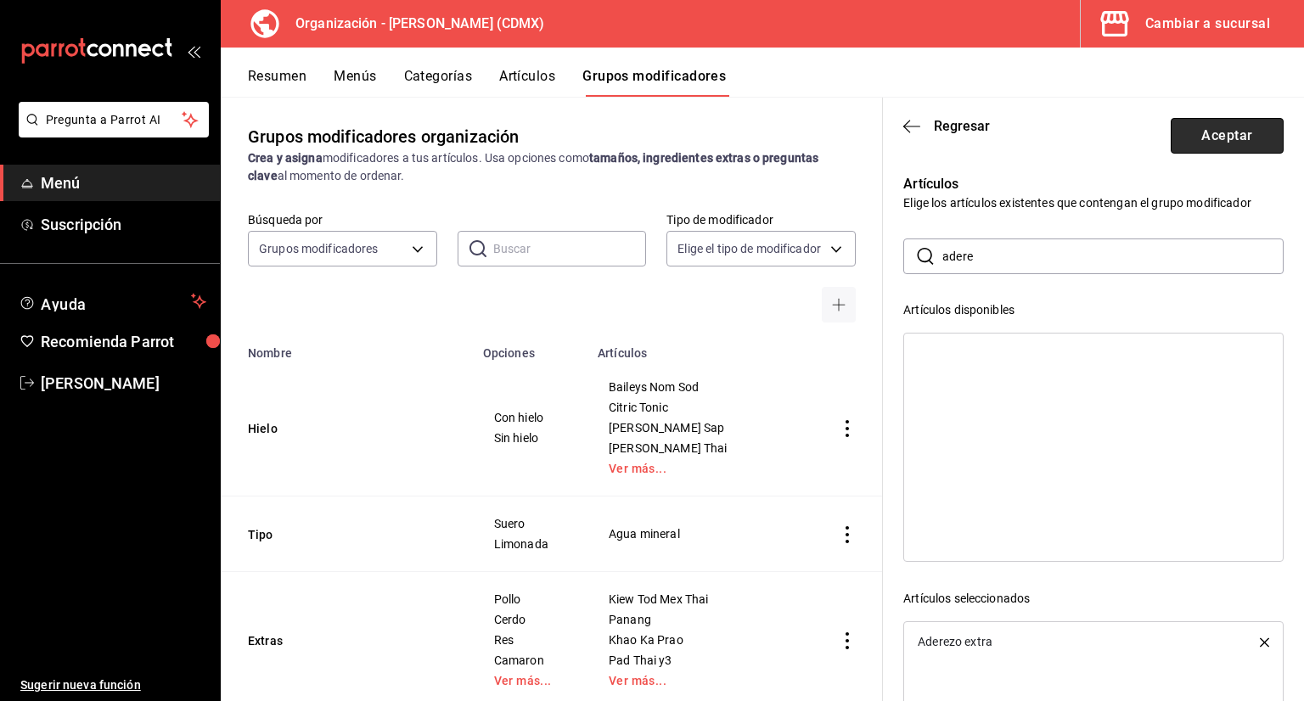
click at [1227, 143] on button "Aceptar" at bounding box center [1227, 136] width 113 height 36
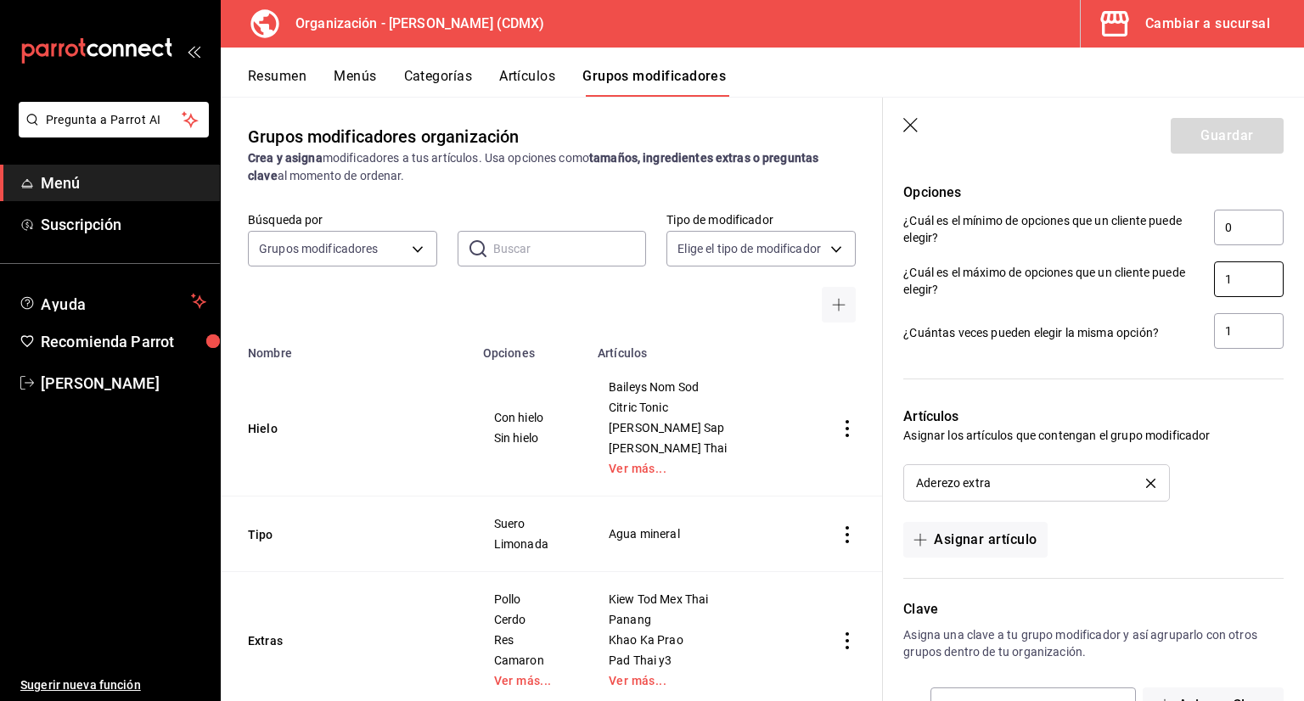
click at [1228, 290] on input "1" at bounding box center [1249, 279] width 70 height 36
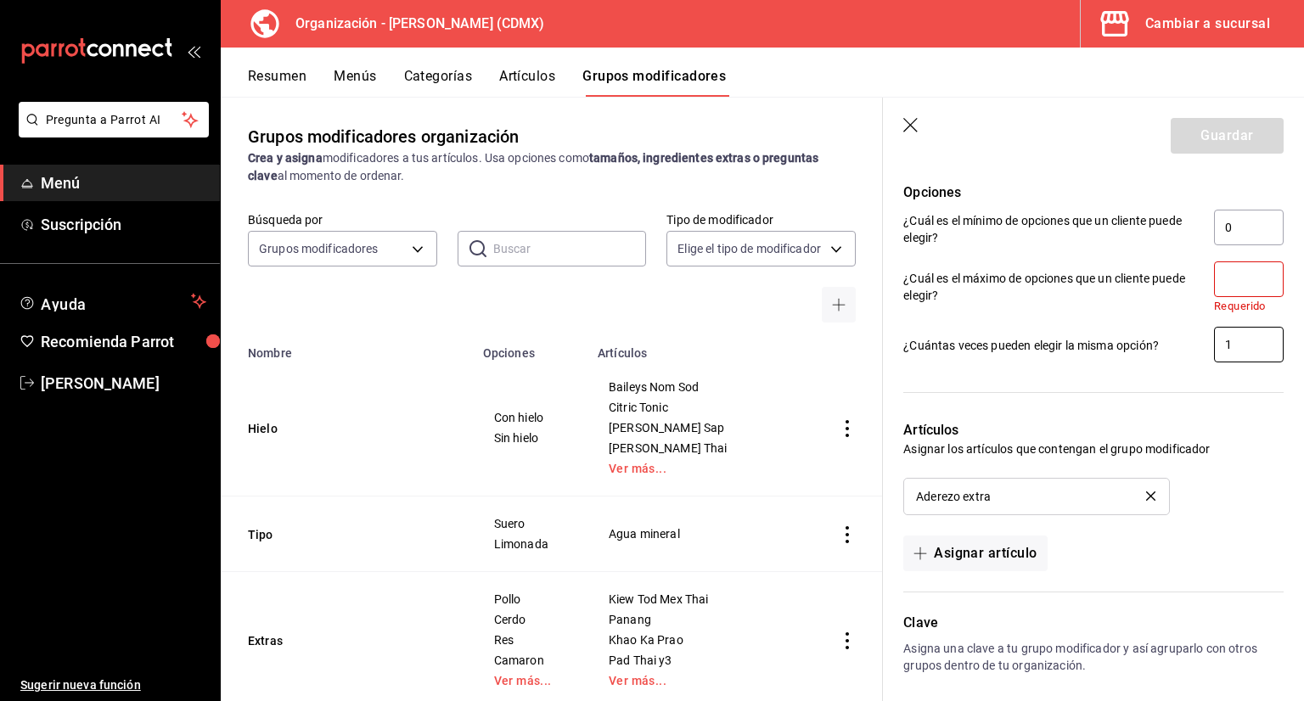
click at [1250, 334] on input "1" at bounding box center [1249, 345] width 70 height 36
click at [1226, 289] on input "number" at bounding box center [1249, 279] width 70 height 36
type input "0"
click at [1252, 336] on input "1" at bounding box center [1249, 345] width 70 height 36
click at [1236, 287] on input "0" at bounding box center [1249, 279] width 70 height 36
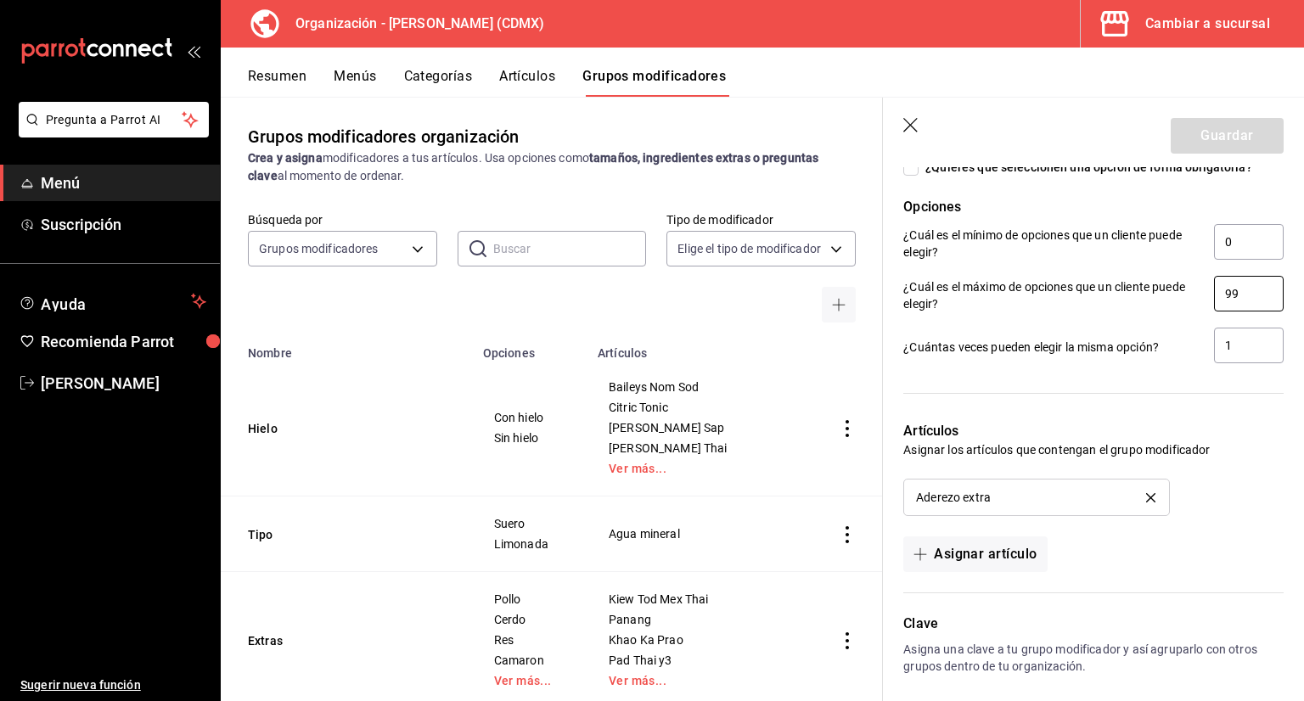
scroll to position [705, 0]
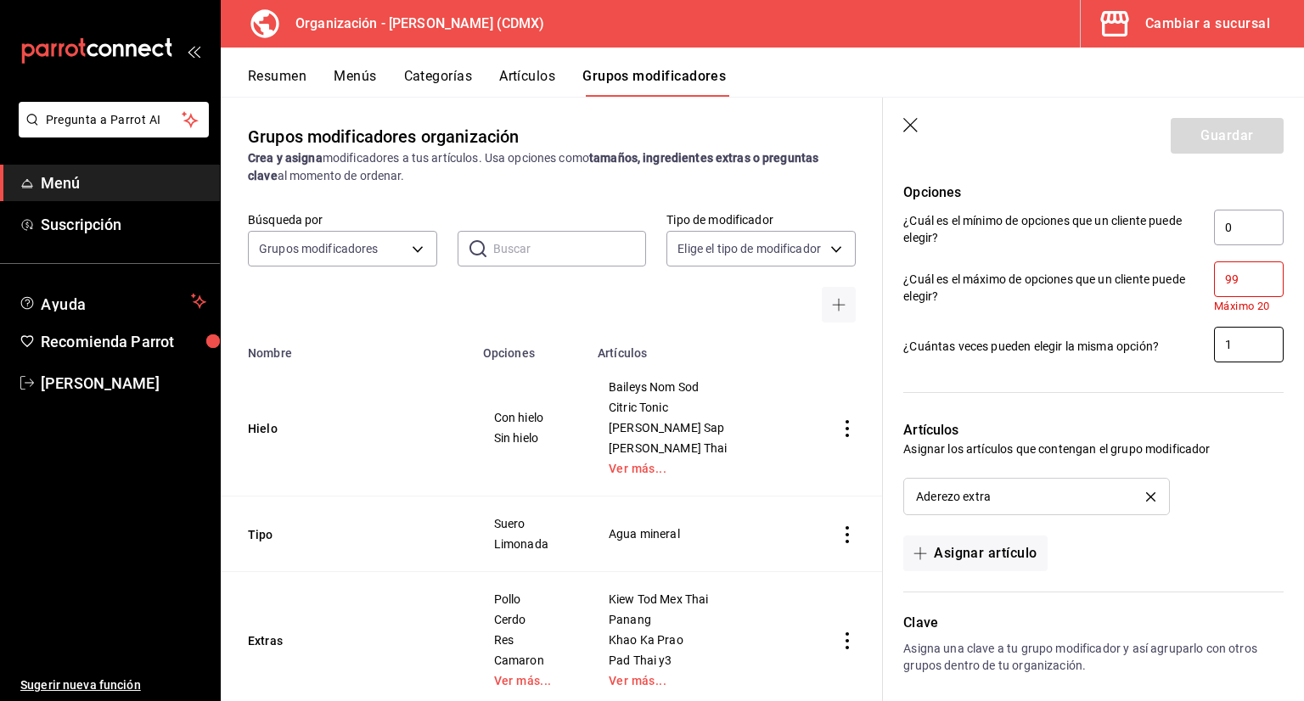
click at [1247, 337] on input "1" at bounding box center [1249, 345] width 70 height 36
drag, startPoint x: 1238, startPoint y: 279, endPoint x: 1200, endPoint y: 286, distance: 38.0
click at [1214, 286] on input "99" at bounding box center [1249, 279] width 70 height 36
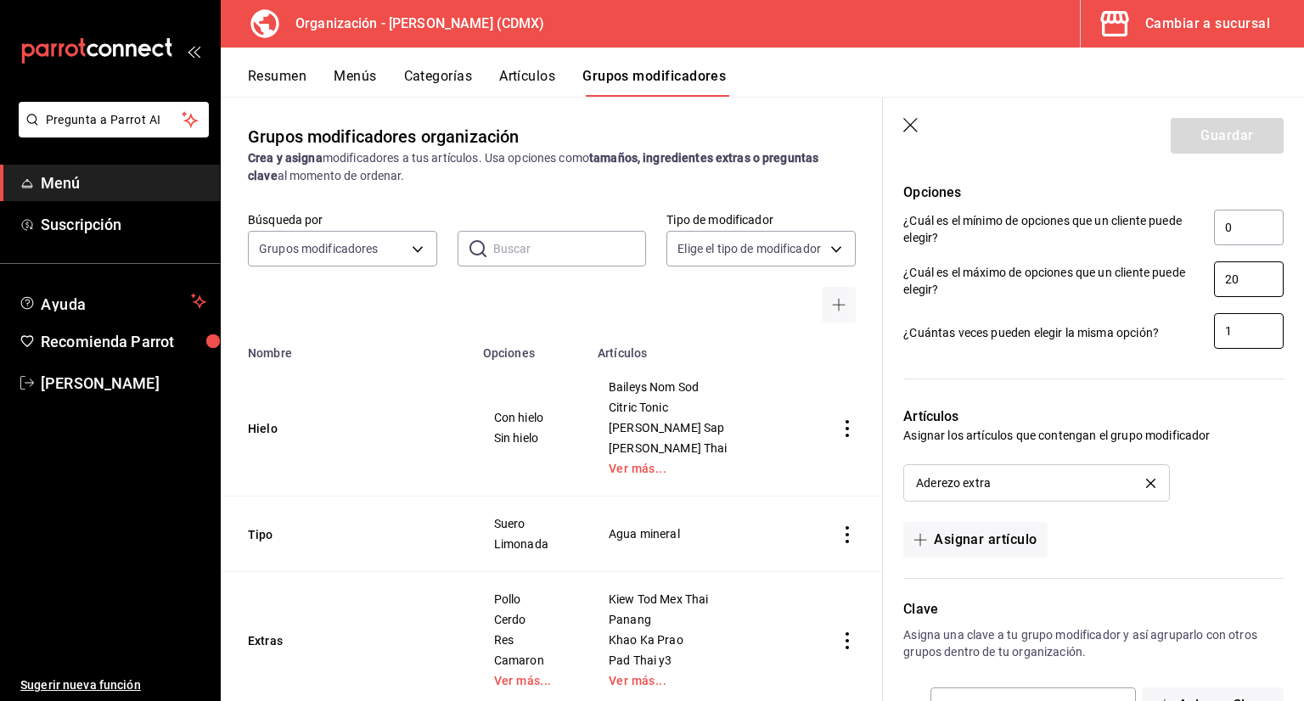
type input "20"
click at [1231, 336] on input "1" at bounding box center [1249, 331] width 70 height 36
type input "20"
click at [1243, 222] on input "0" at bounding box center [1249, 228] width 70 height 36
type input "20"
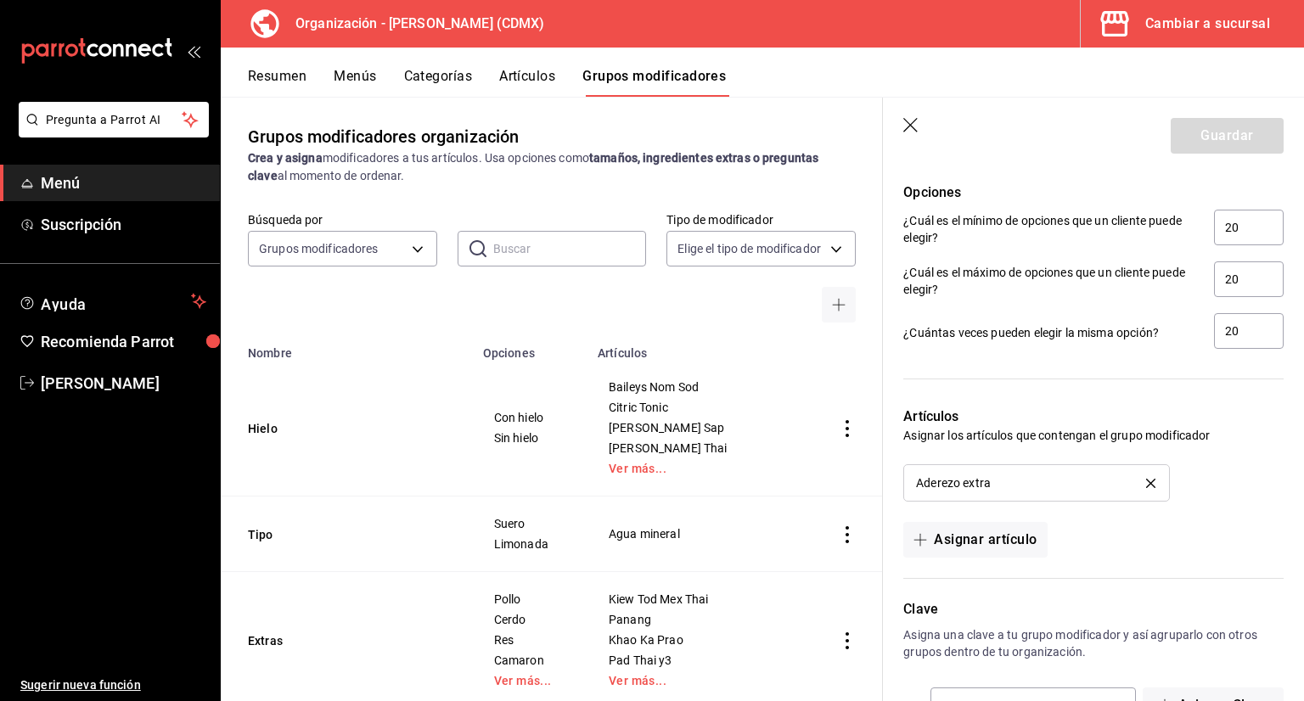
click at [1216, 353] on div at bounding box center [1083, 368] width 401 height 35
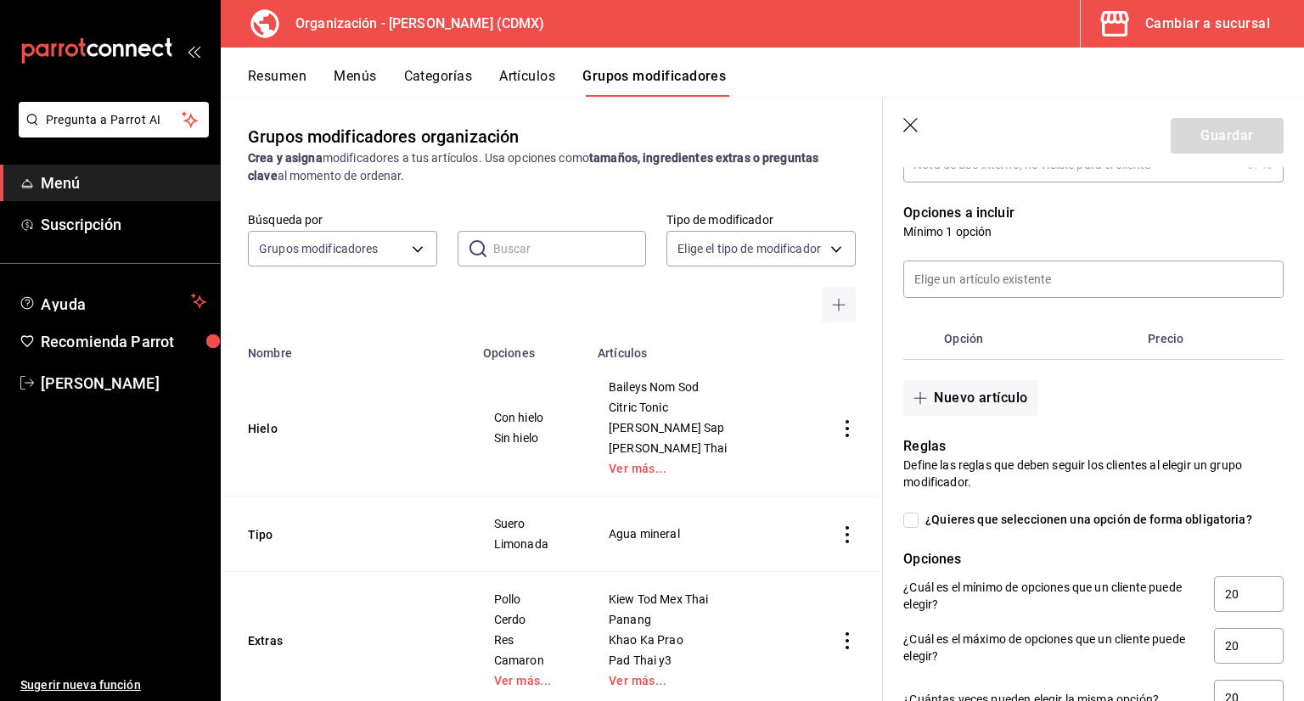
scroll to position [254, 0]
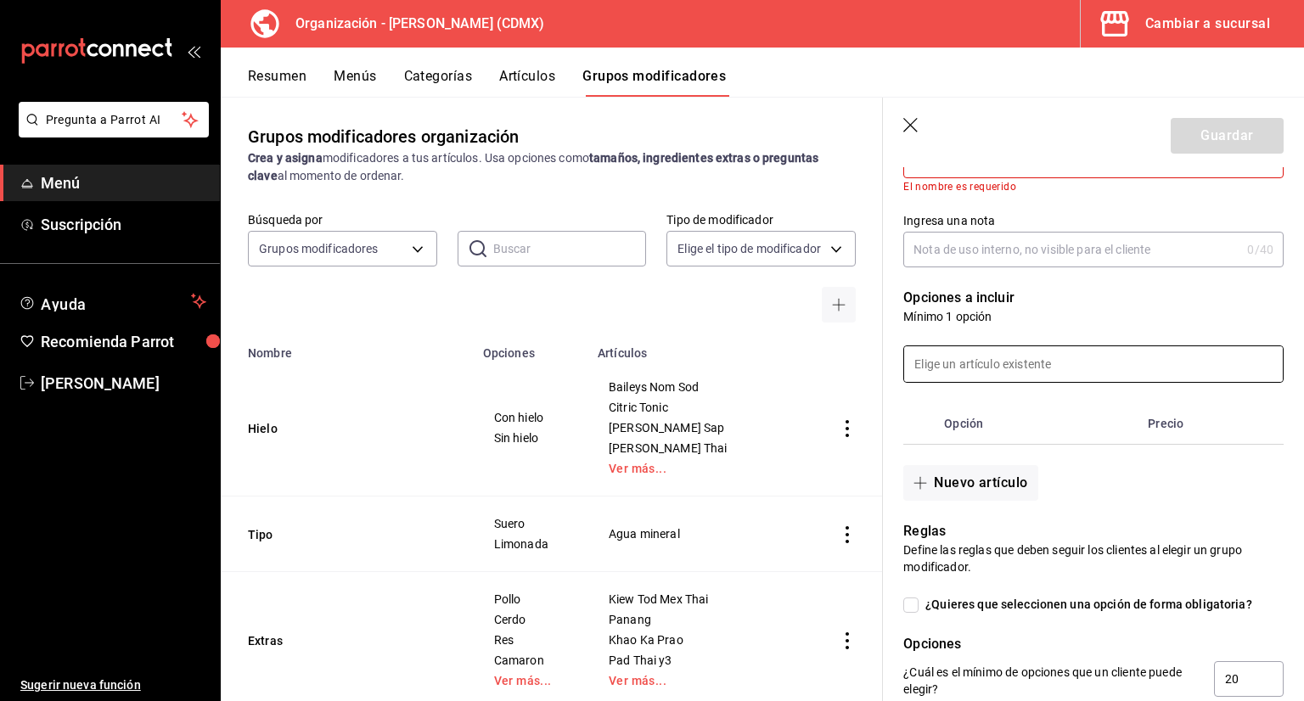
click at [989, 370] on input at bounding box center [1093, 364] width 379 height 36
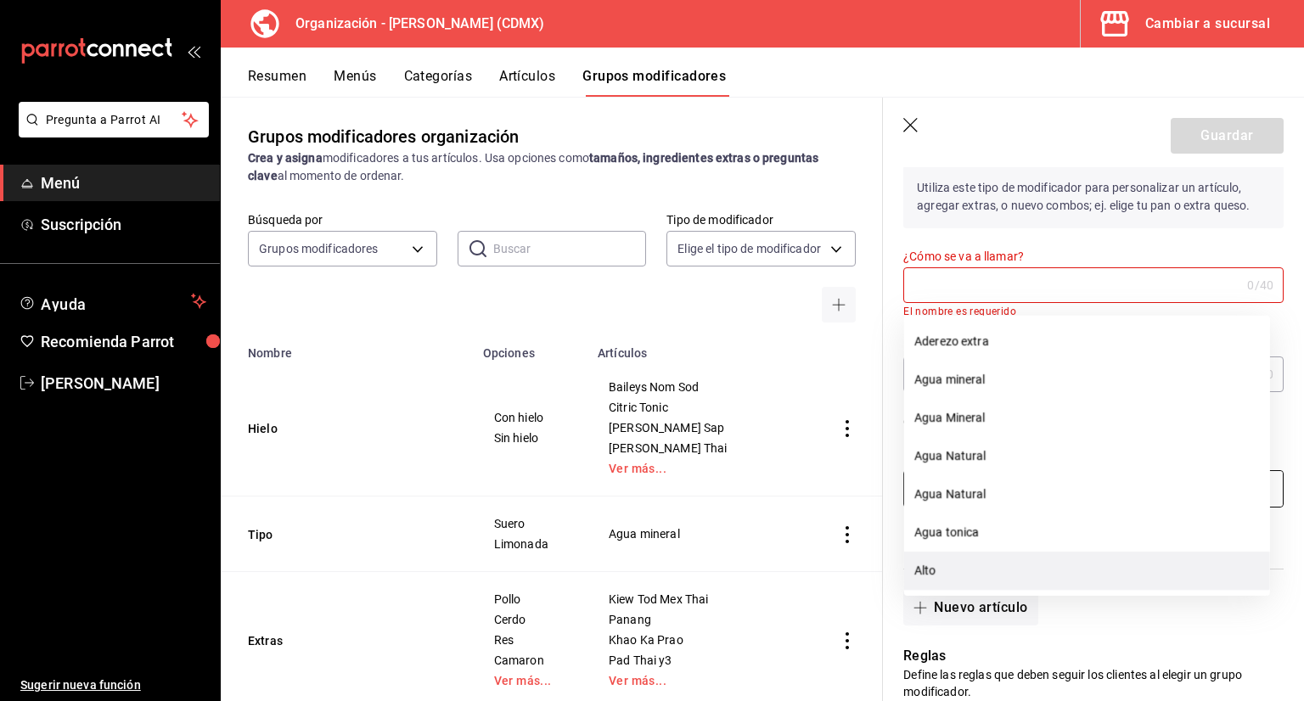
scroll to position [0, 0]
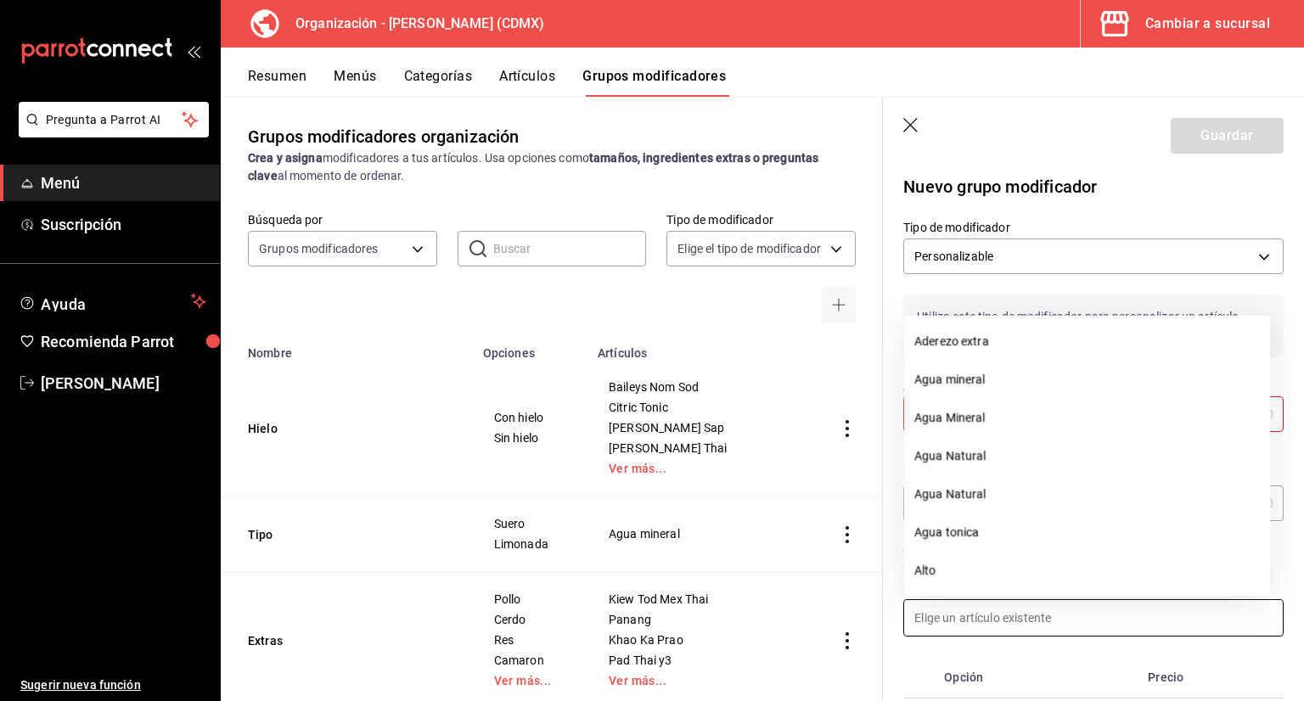
click at [1020, 296] on p "Utiliza este tipo de modificador para personalizar un artículo, agregar extras,…" at bounding box center [1093, 326] width 380 height 63
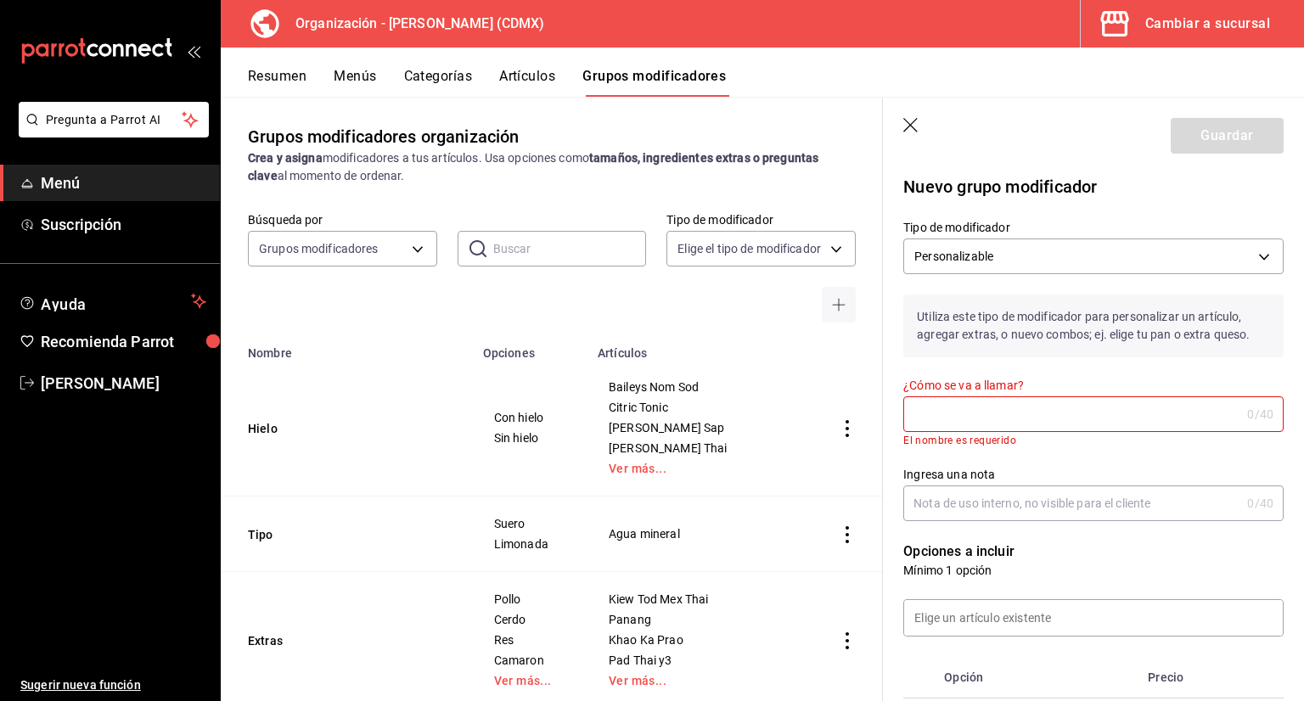
click at [1008, 422] on input "¿Cómo se va a llamar?" at bounding box center [1071, 414] width 337 height 34
click at [910, 121] on icon "button" at bounding box center [911, 126] width 17 height 17
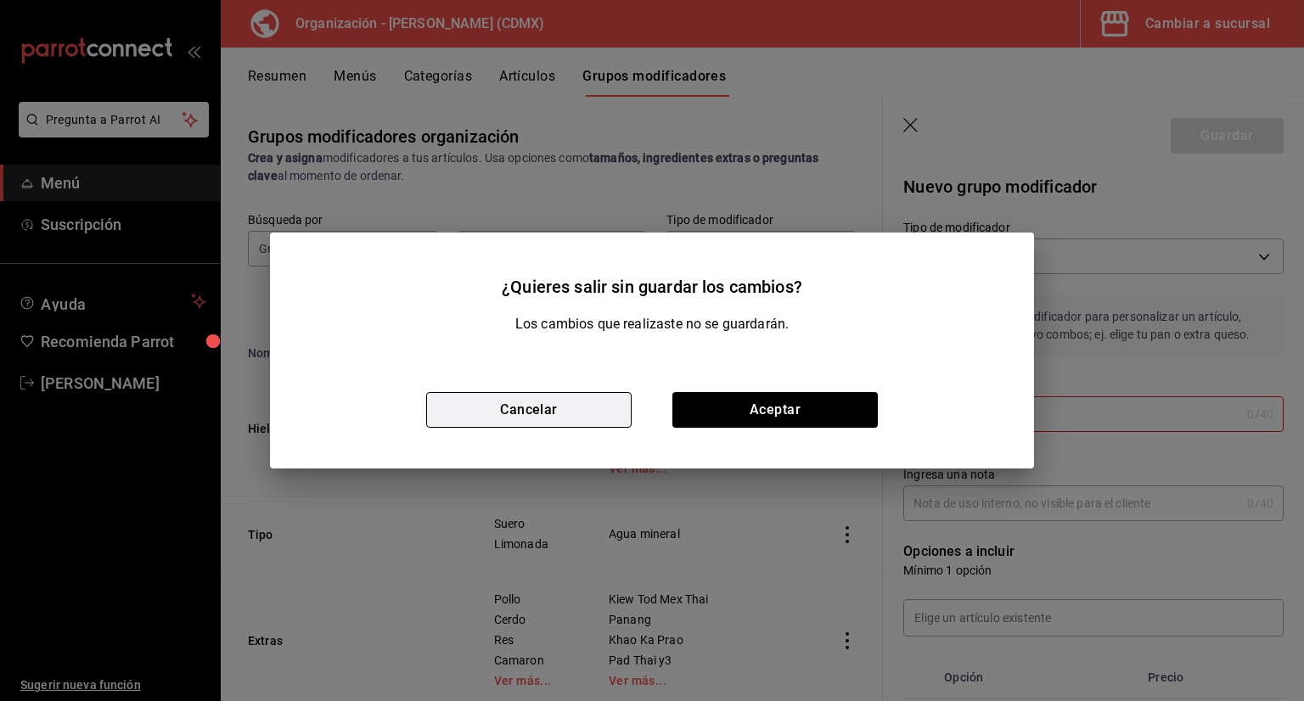
click at [589, 422] on button "Cancelar" at bounding box center [528, 410] width 205 height 36
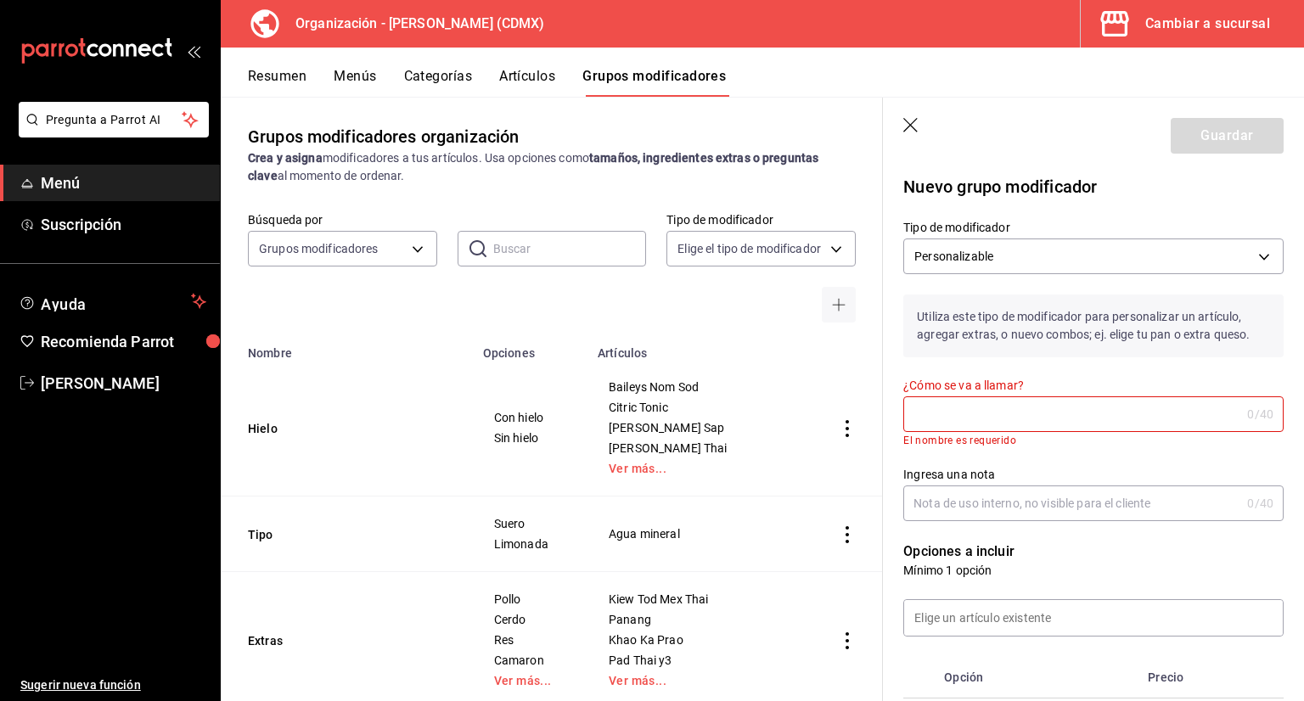
click at [908, 126] on icon "button" at bounding box center [910, 125] width 14 height 14
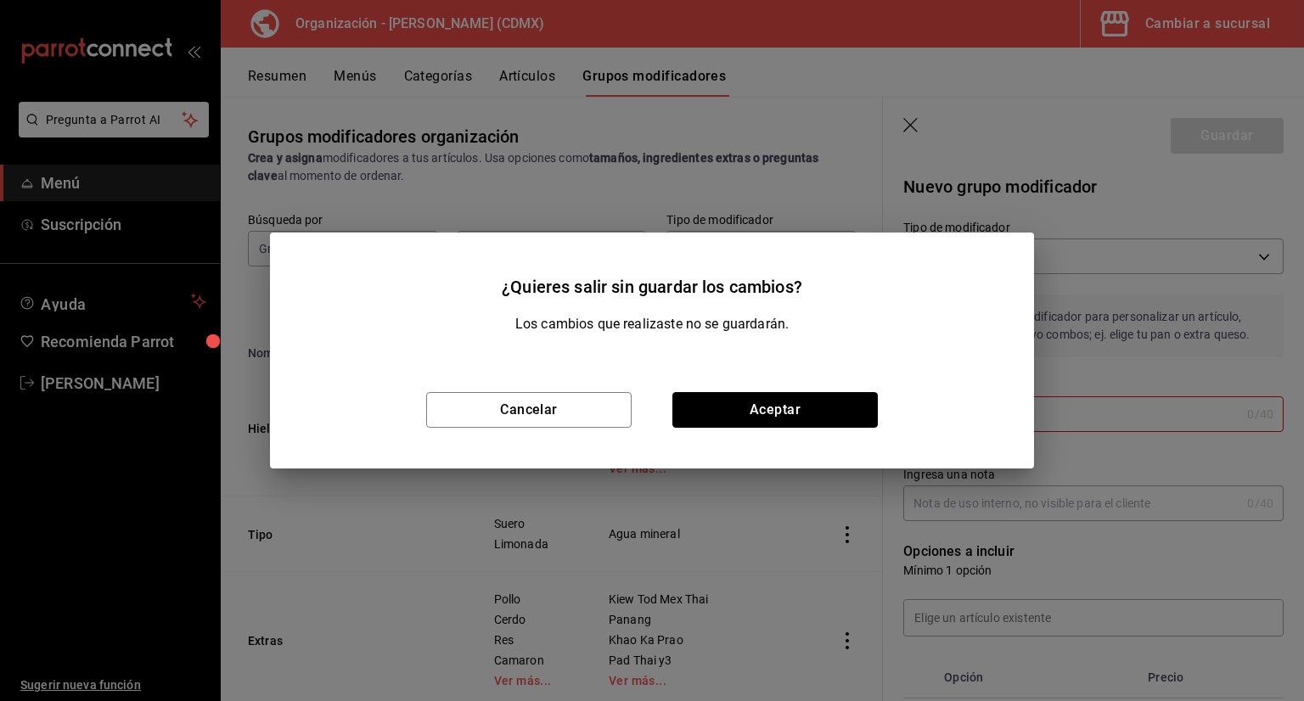
drag, startPoint x: 779, startPoint y: 415, endPoint x: 784, endPoint y: 401, distance: 15.3
click at [781, 418] on button "Aceptar" at bounding box center [774, 410] width 205 height 36
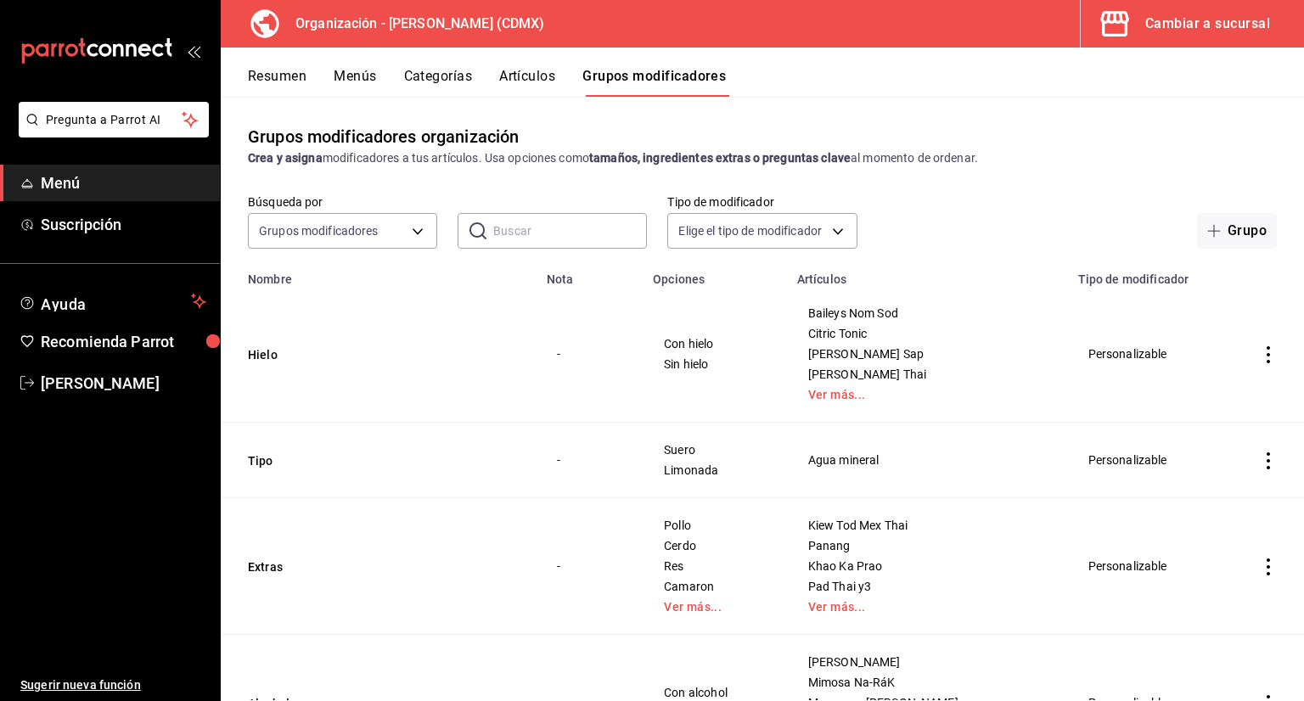
click at [328, 87] on div "Resumen Menús Categorías Artículos Grupos modificadores" at bounding box center [776, 82] width 1056 height 29
click at [443, 76] on button "Categorías" at bounding box center [438, 82] width 69 height 29
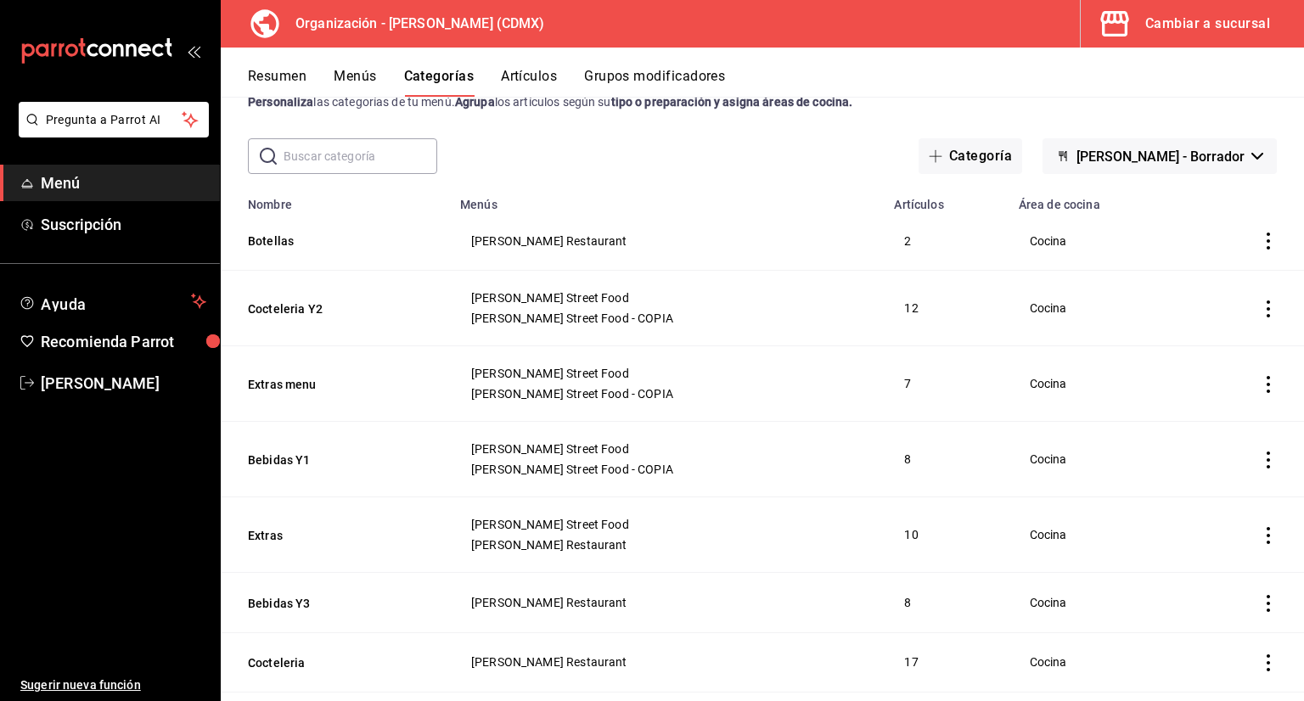
scroll to position [85, 0]
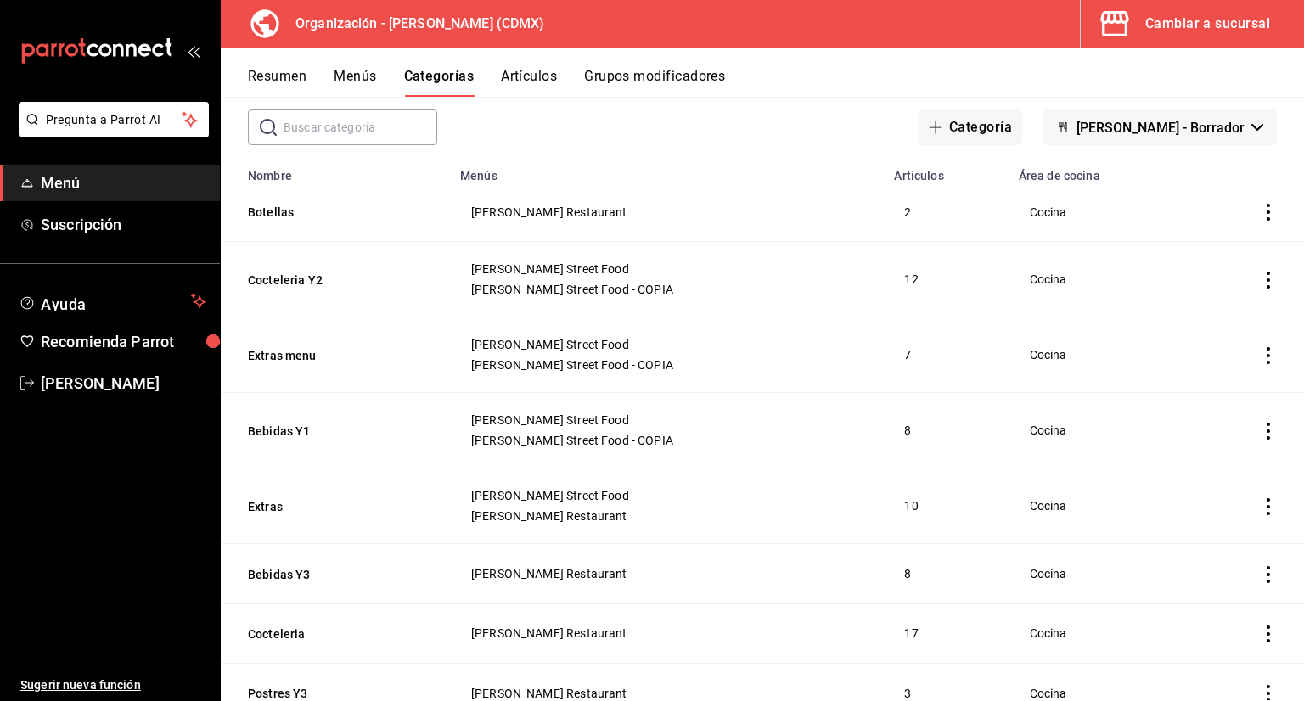
click at [521, 82] on button "Artículos" at bounding box center [529, 82] width 56 height 29
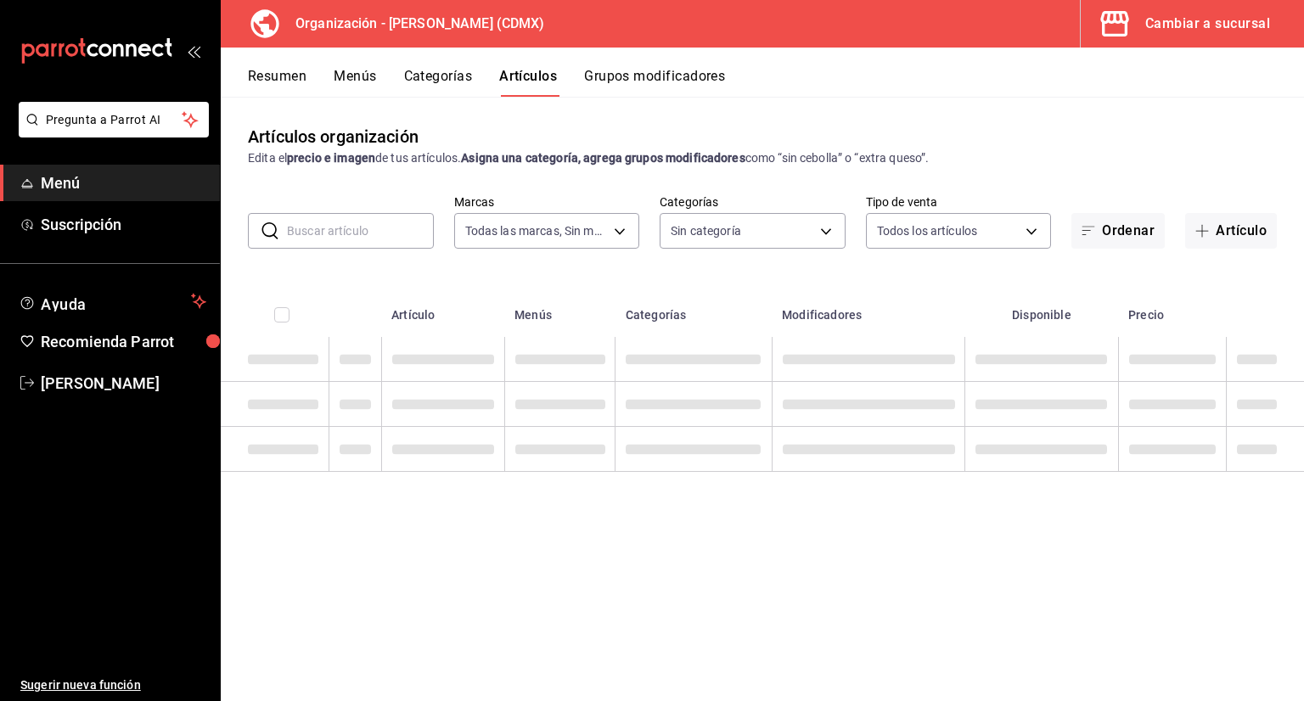
type input "846f0d90-2168-40bc-9e32-37968465e8cf"
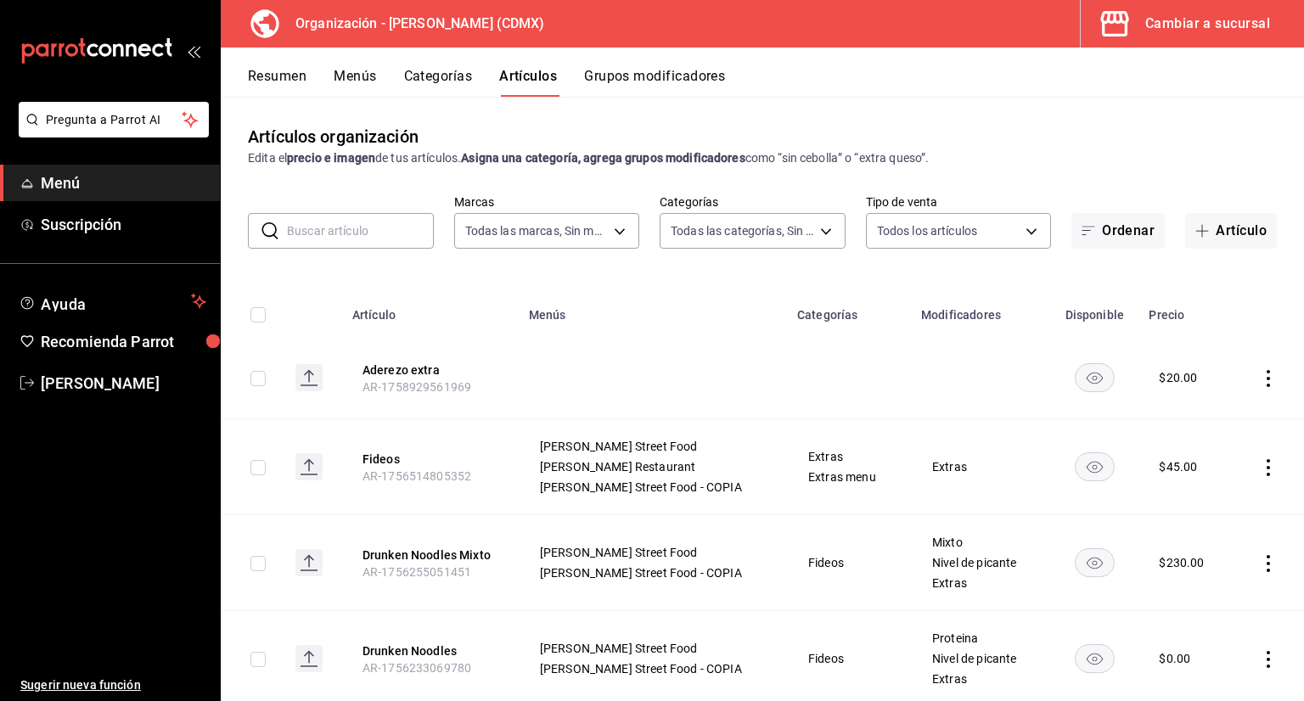
type input "6b055275-76a1-43b6-b03d-2db3475336a0,4964d671-b0e7-405f-ab23-4728cd99a408,3754e…"
click at [430, 76] on button "Categorías" at bounding box center [438, 82] width 69 height 29
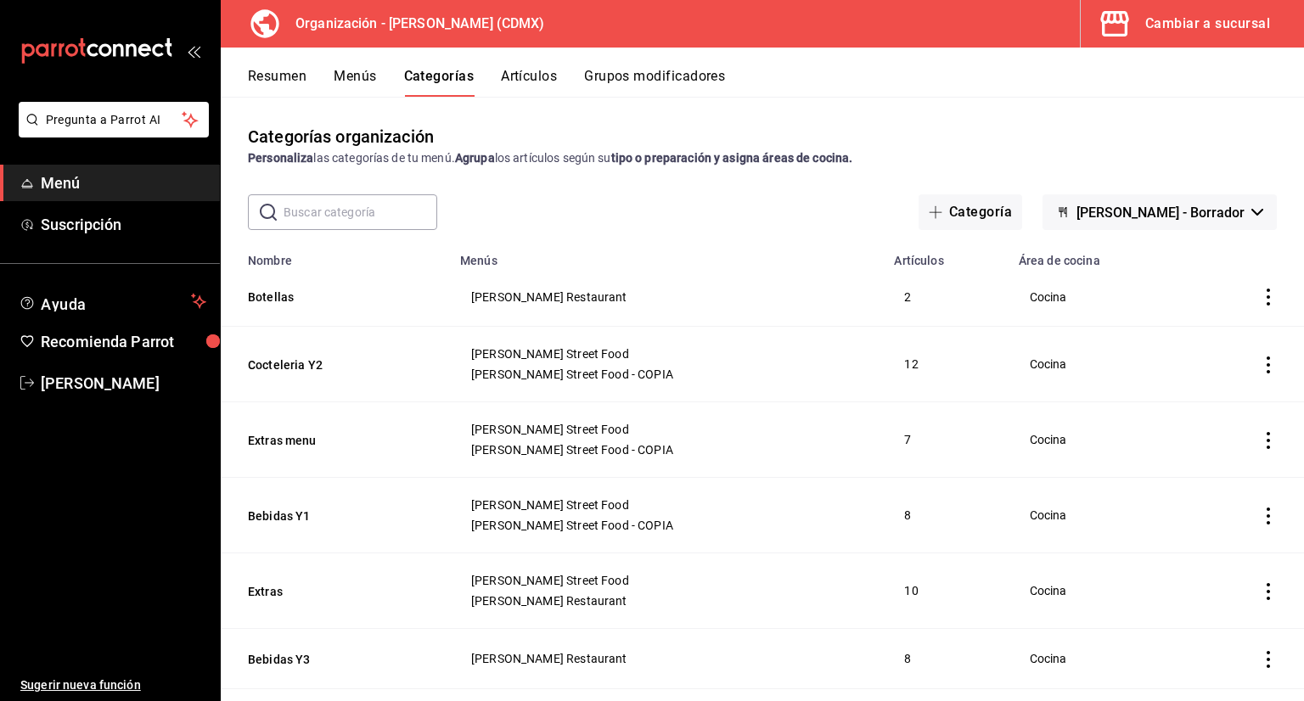
click at [536, 76] on button "Artículos" at bounding box center [529, 82] width 56 height 29
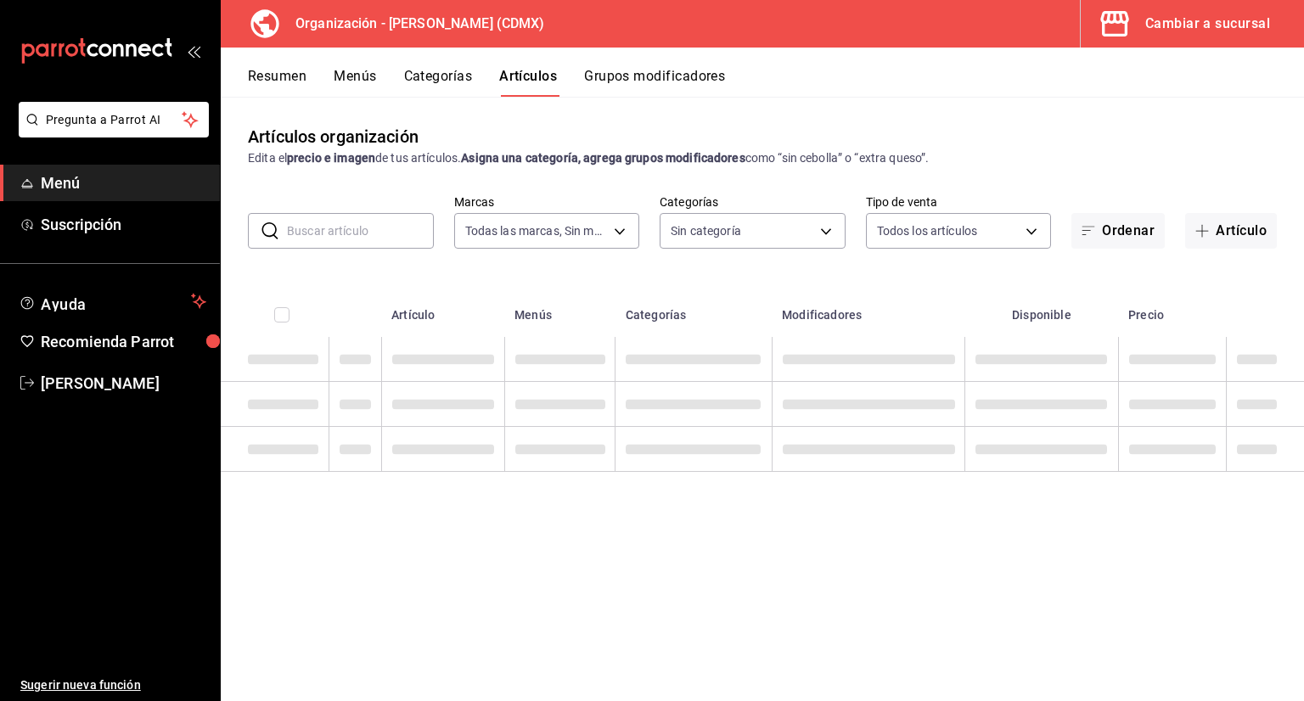
type input "846f0d90-2168-40bc-9e32-37968465e8cf"
type input "6b055275-76a1-43b6-b03d-2db3475336a0,4964d671-b0e7-405f-ab23-4728cd99a408,3754e…"
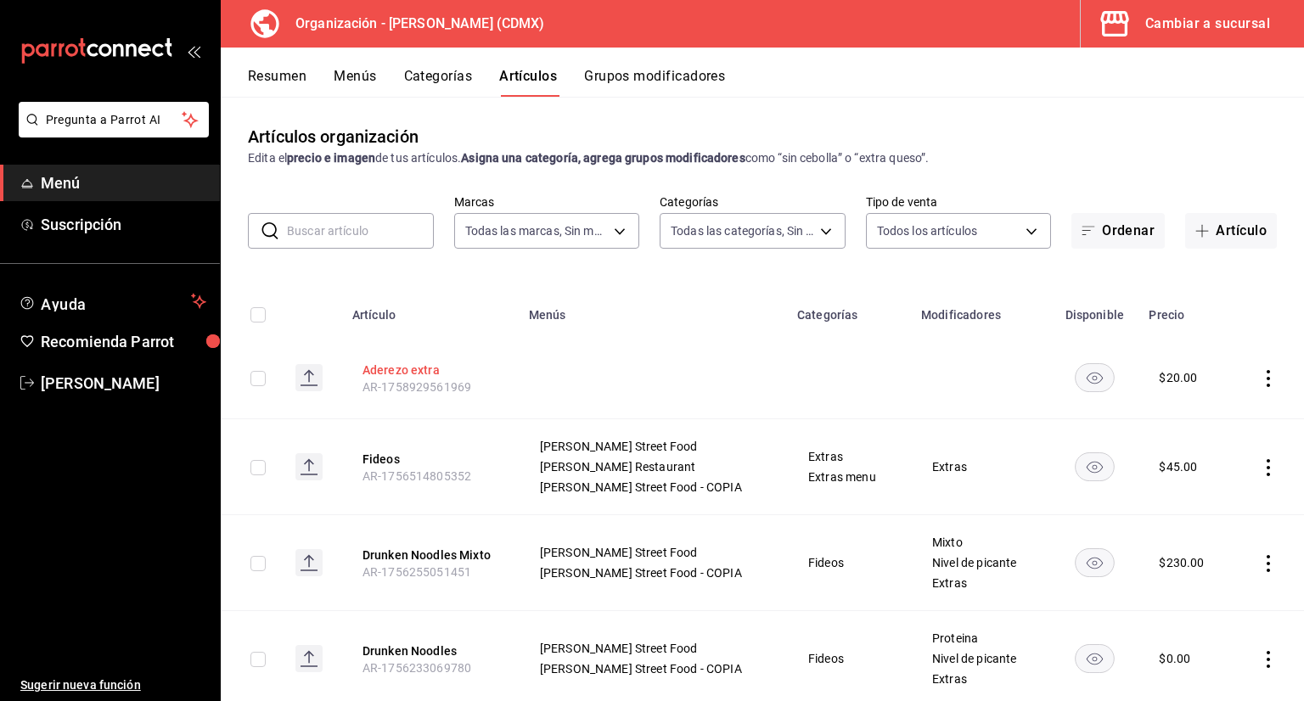
click at [455, 373] on button "Aderezo extra" at bounding box center [430, 370] width 136 height 17
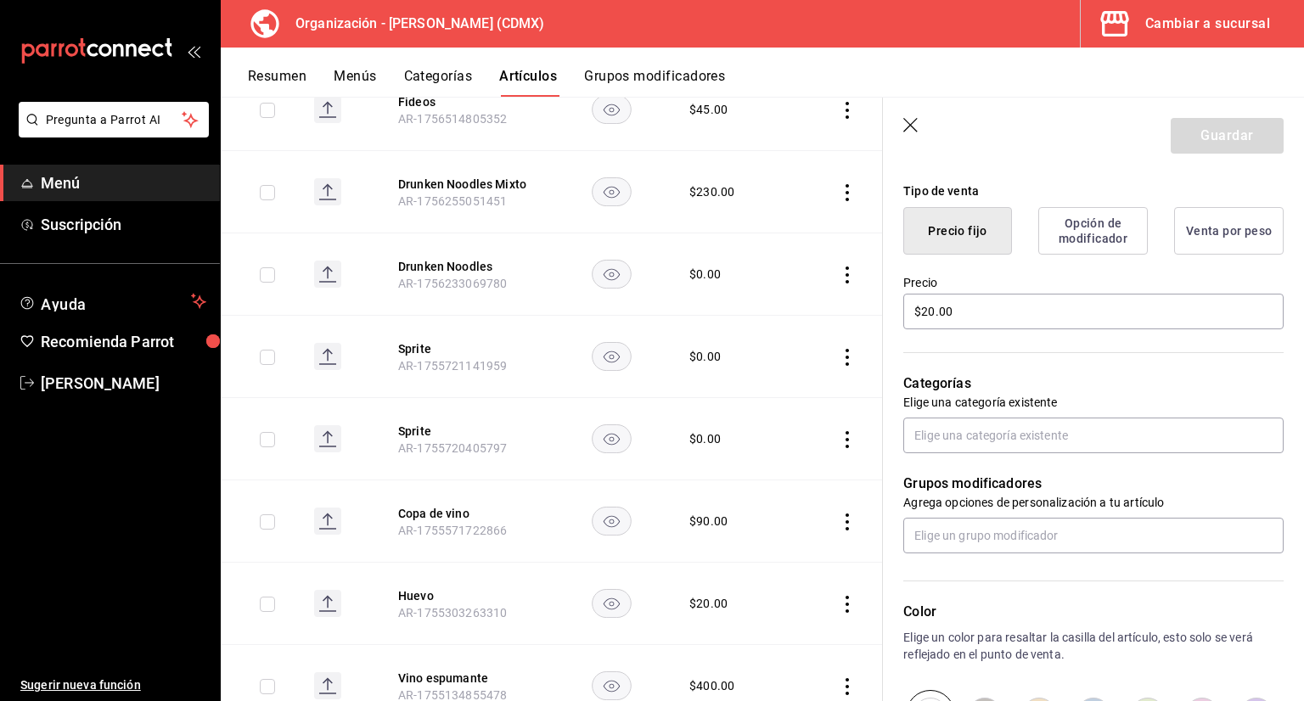
scroll to position [509, 0]
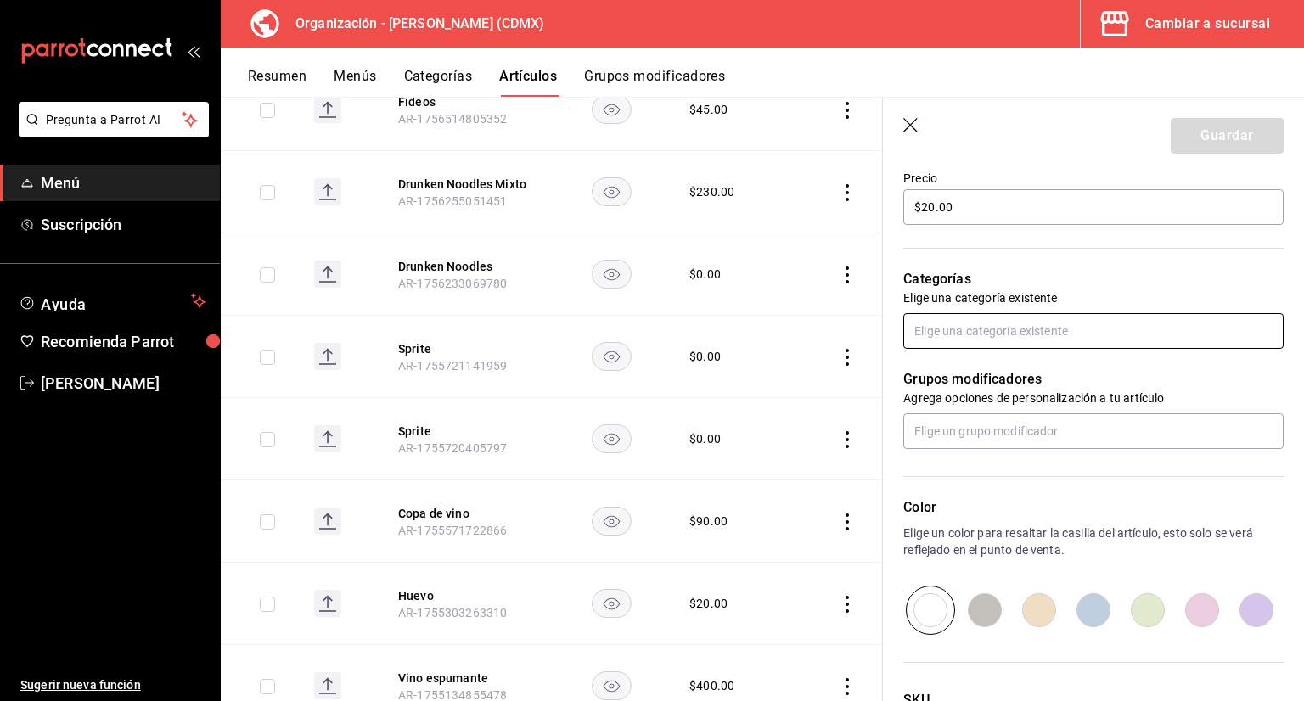
click at [987, 343] on input "text" at bounding box center [1093, 331] width 380 height 36
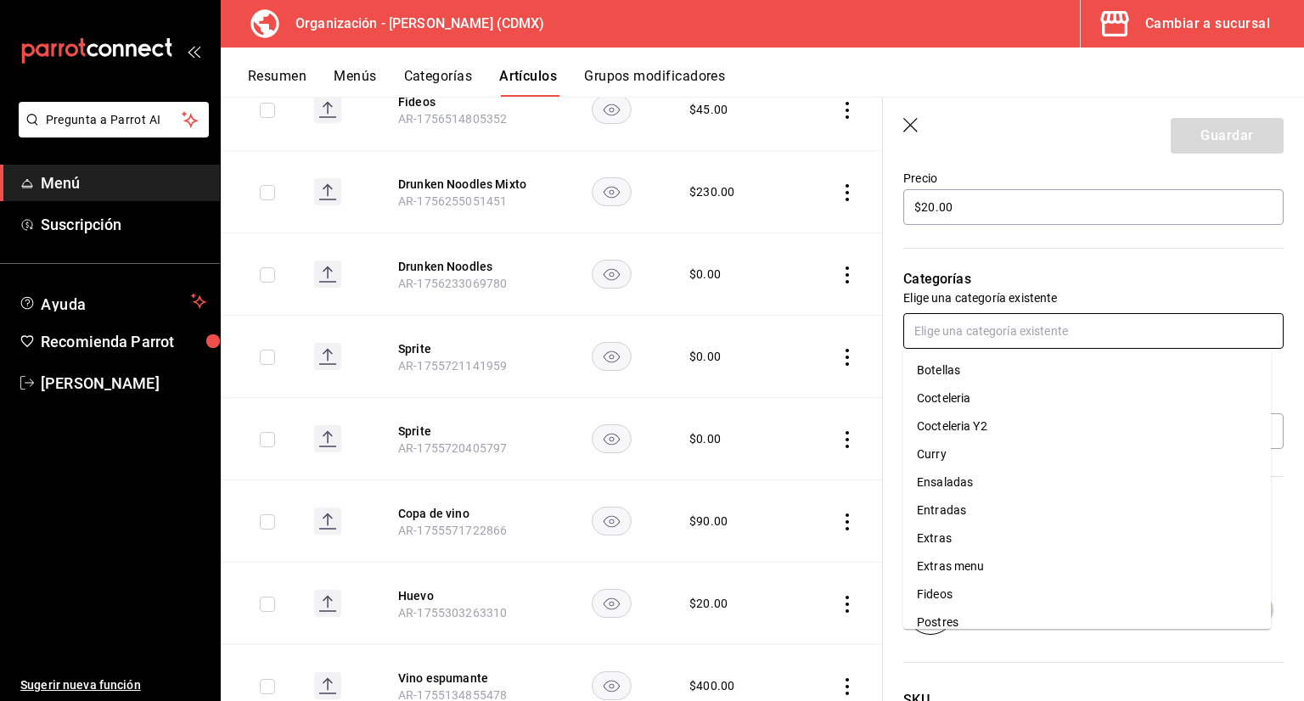
scroll to position [170, 0]
click at [958, 334] on input "text" at bounding box center [1093, 331] width 380 height 36
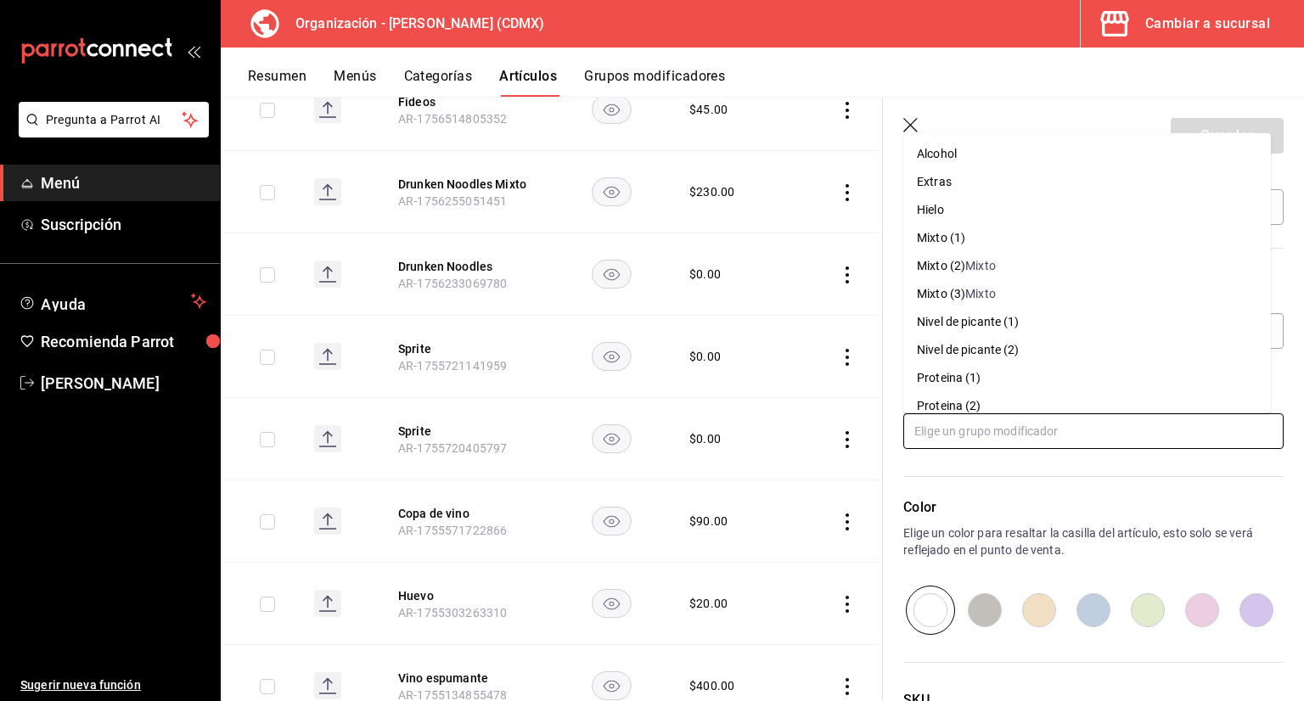
click at [974, 434] on input "text" at bounding box center [1093, 431] width 380 height 36
click at [893, 442] on div "Grupos modificadores Agrega opciones de personalización a tu artículo" at bounding box center [1083, 399] width 401 height 100
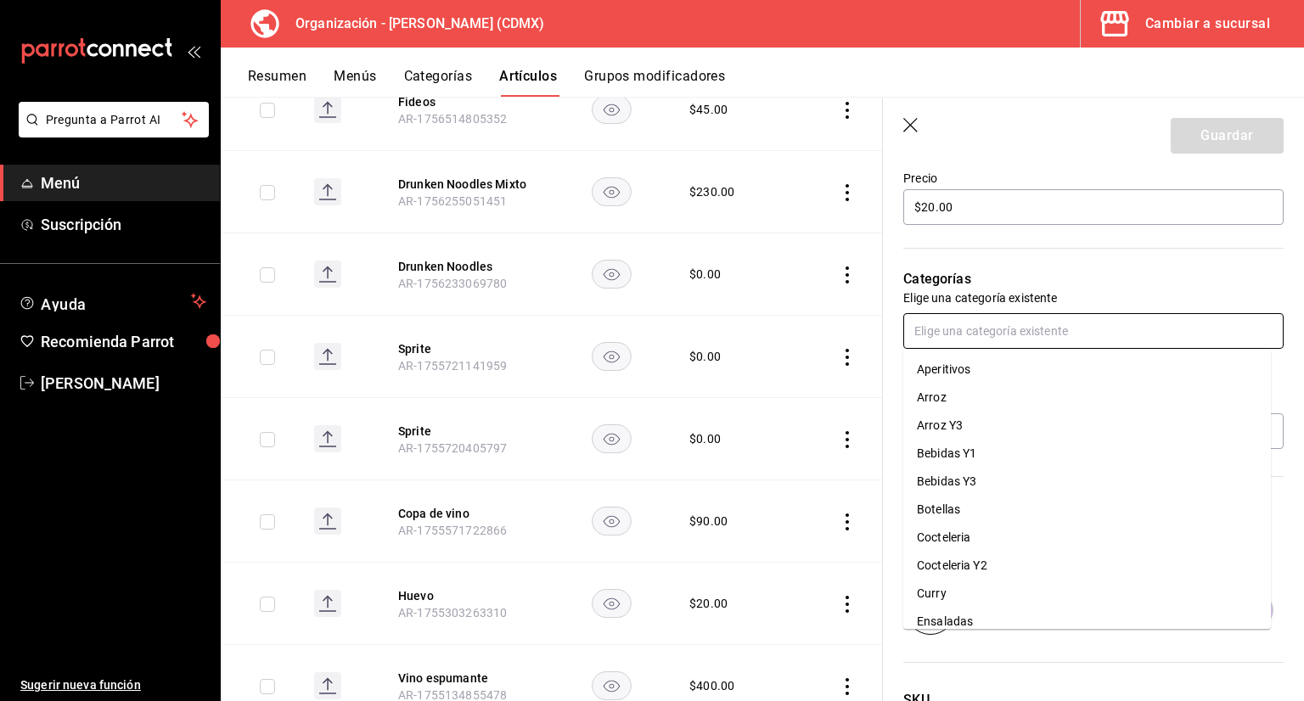
click at [942, 340] on input "text" at bounding box center [1093, 331] width 380 height 36
type input "sa"
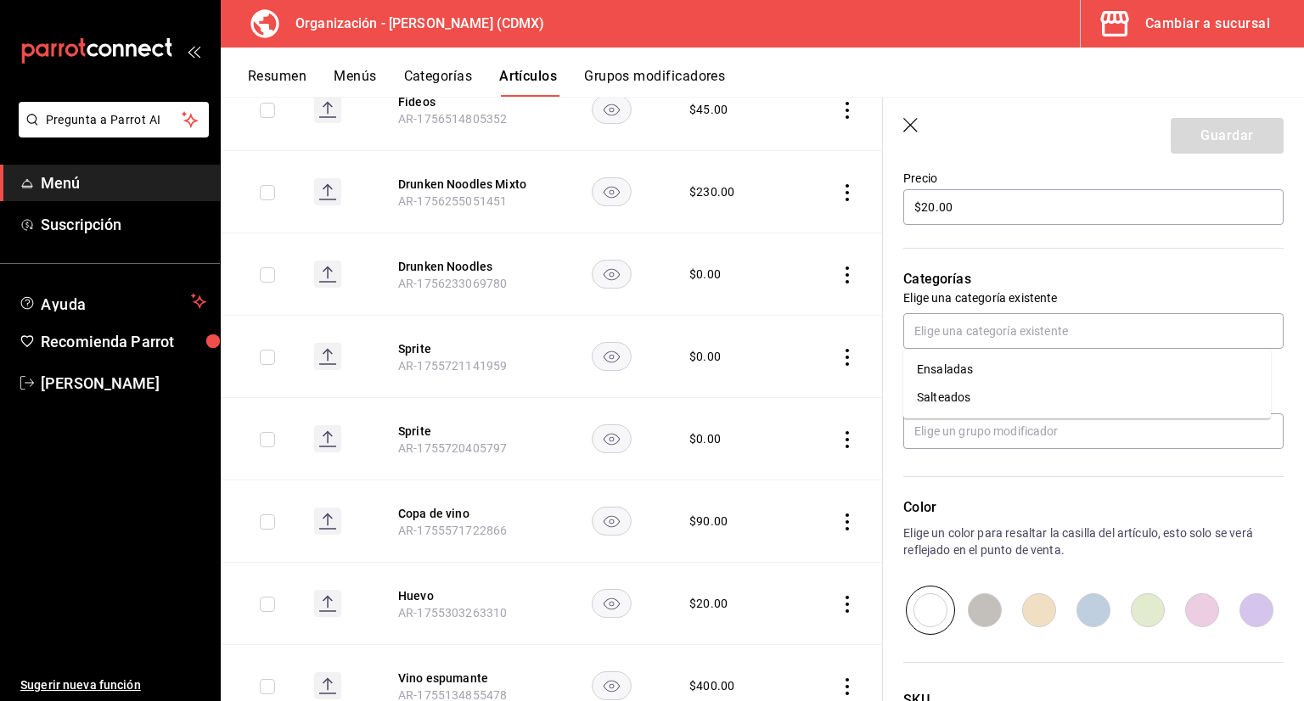
click at [907, 122] on icon "button" at bounding box center [911, 126] width 17 height 17
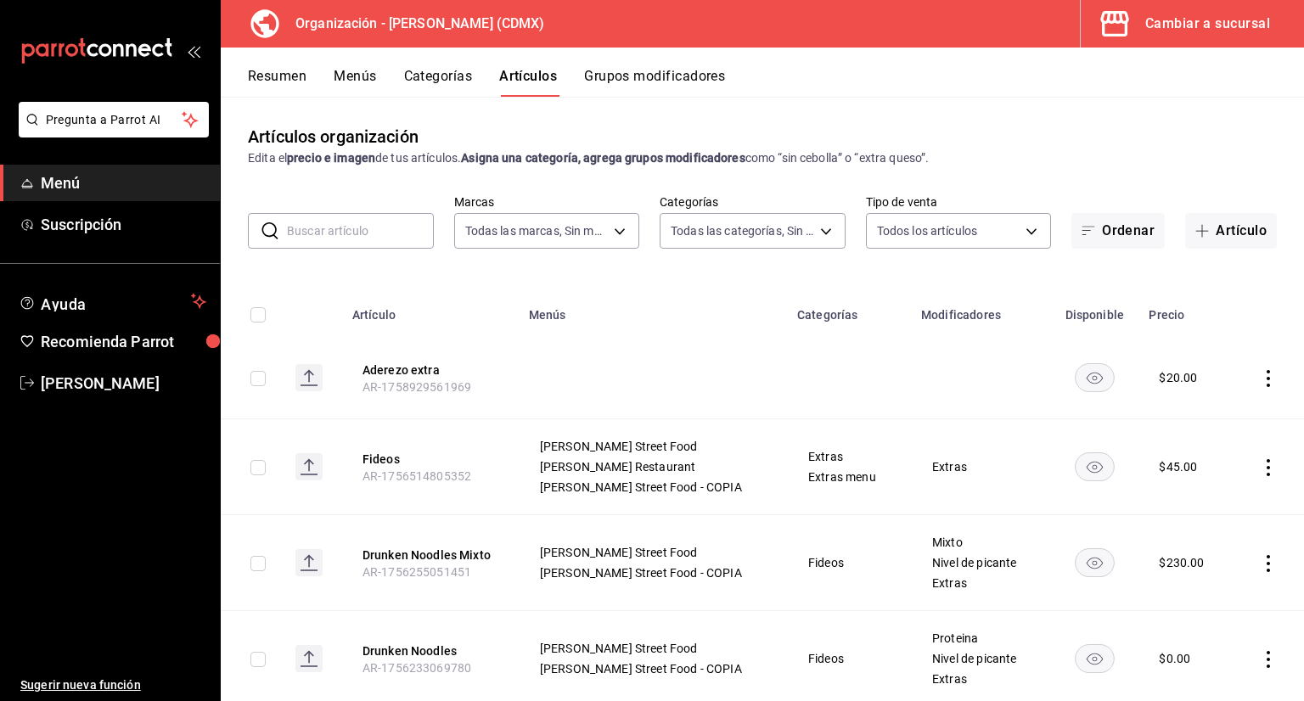
click at [1266, 379] on icon "actions" at bounding box center [1267, 378] width 3 height 17
click at [1203, 490] on span "Eliminar" at bounding box center [1203, 487] width 43 height 14
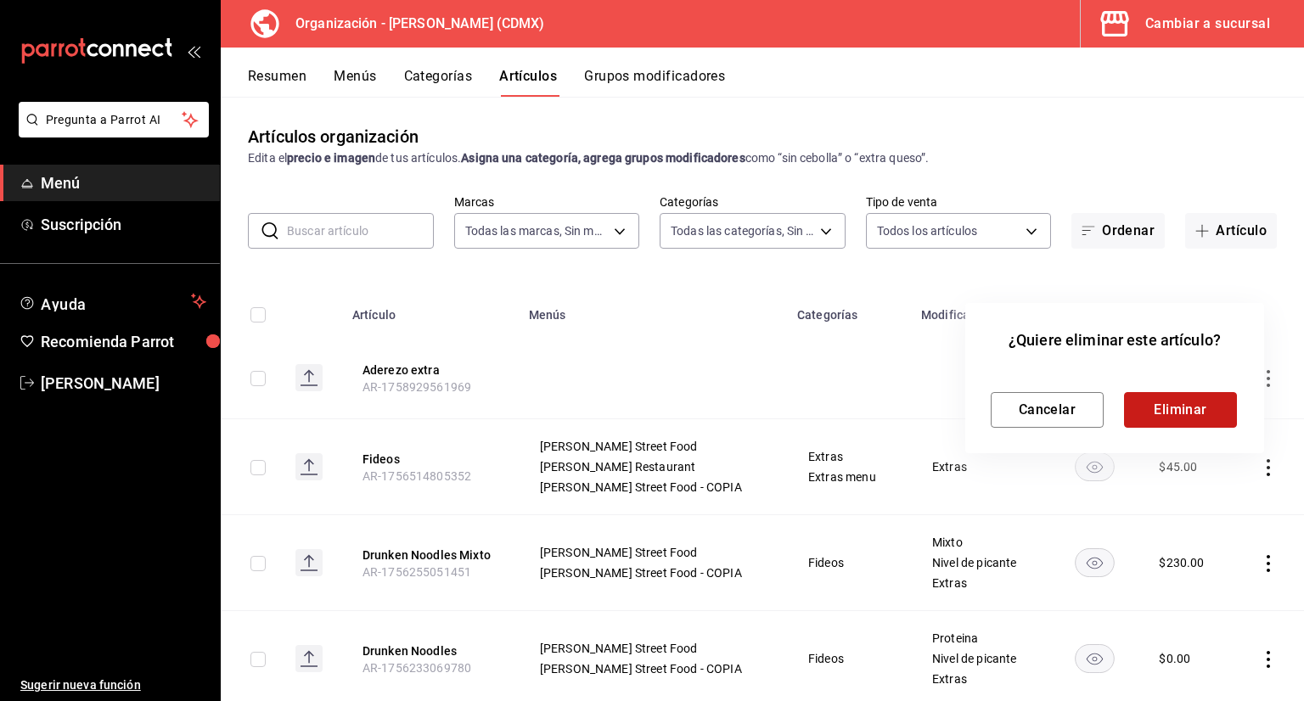
click at [1178, 413] on button "Eliminar" at bounding box center [1180, 410] width 113 height 36
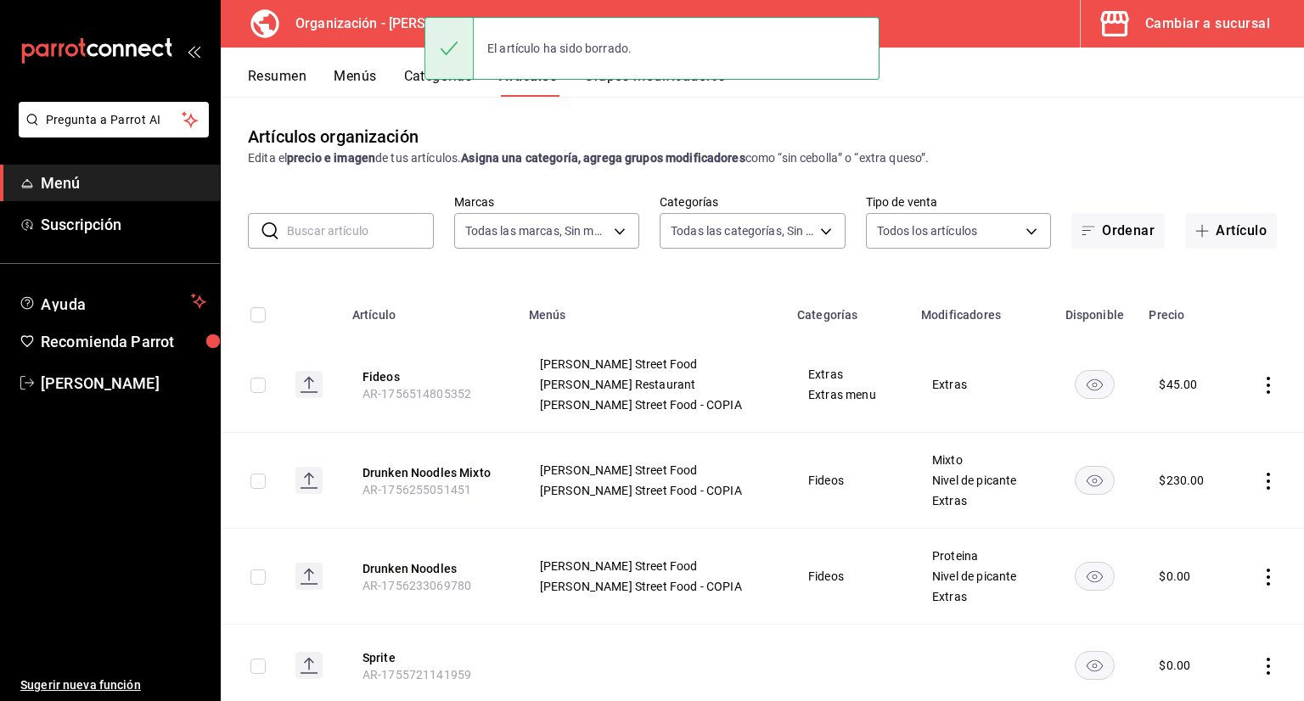
click at [656, 92] on button "Grupos modificadores" at bounding box center [654, 82] width 141 height 29
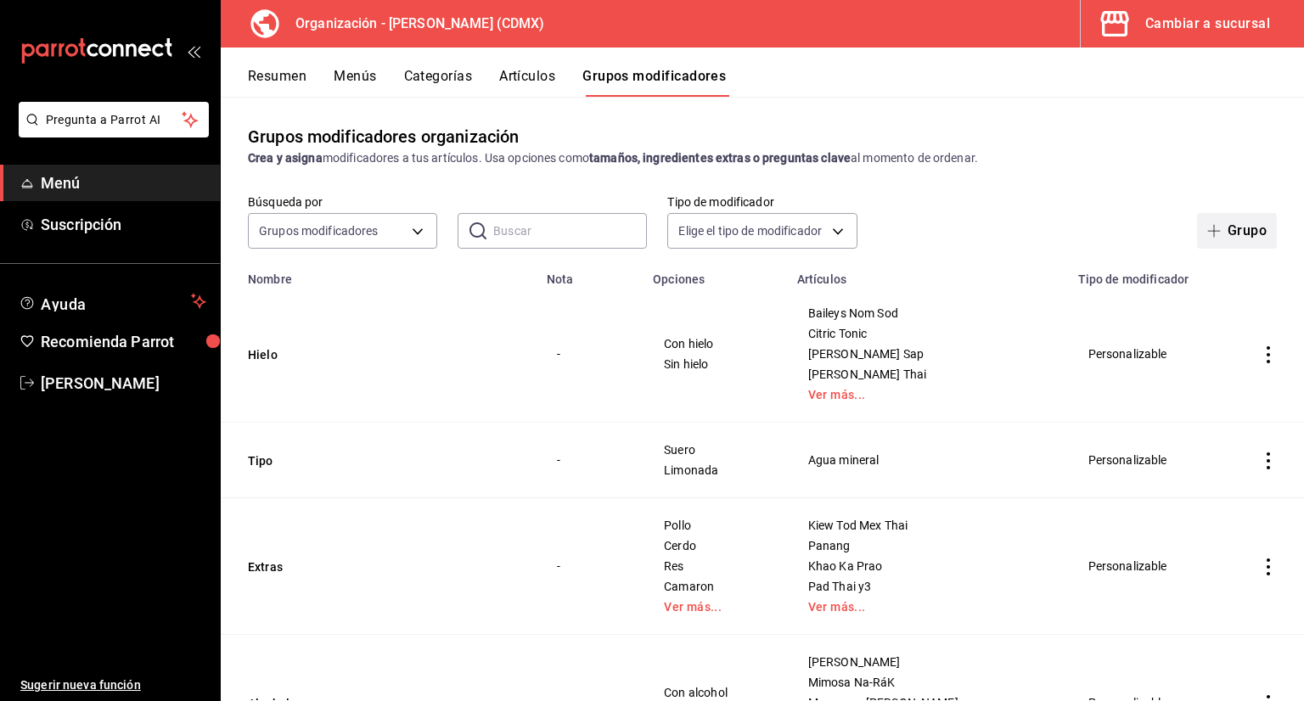
click at [1207, 233] on icon "button" at bounding box center [1214, 231] width 14 height 14
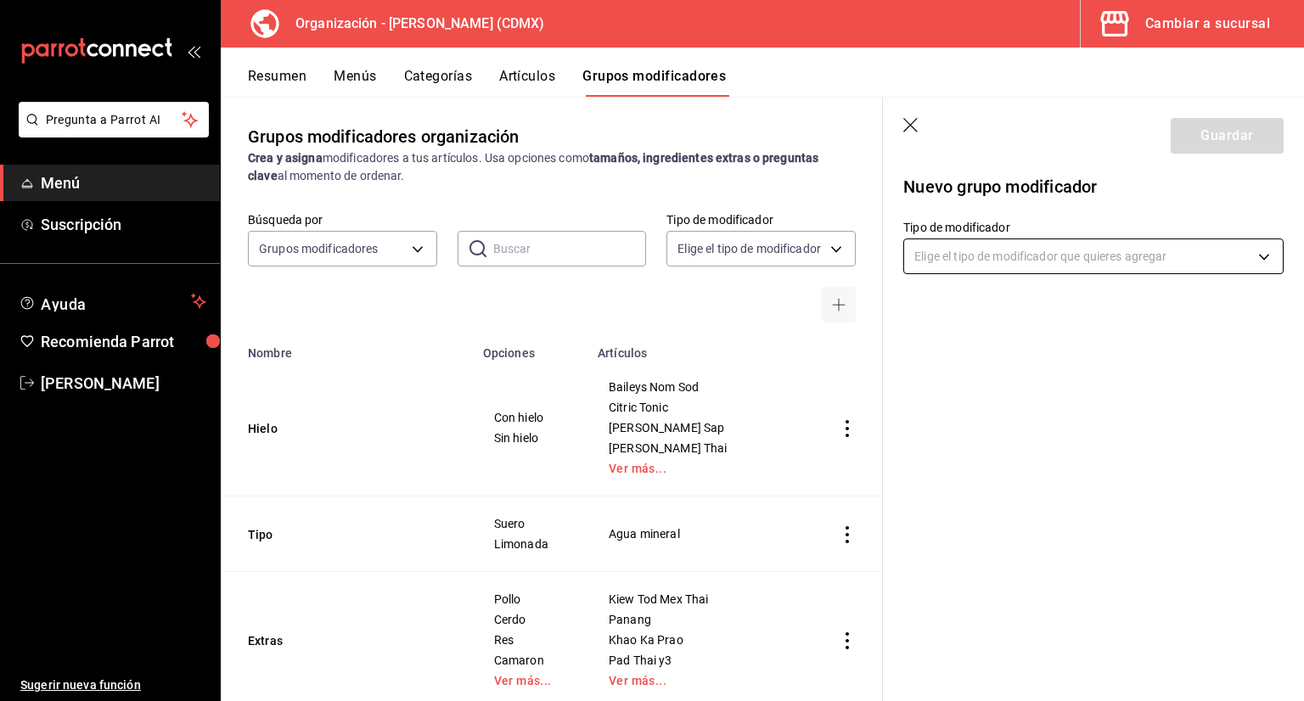
click at [977, 272] on body "Pregunta a Parrot AI Menú Suscripción Ayuda Recomienda Parrot [PERSON_NAME] Sug…" at bounding box center [652, 350] width 1304 height 701
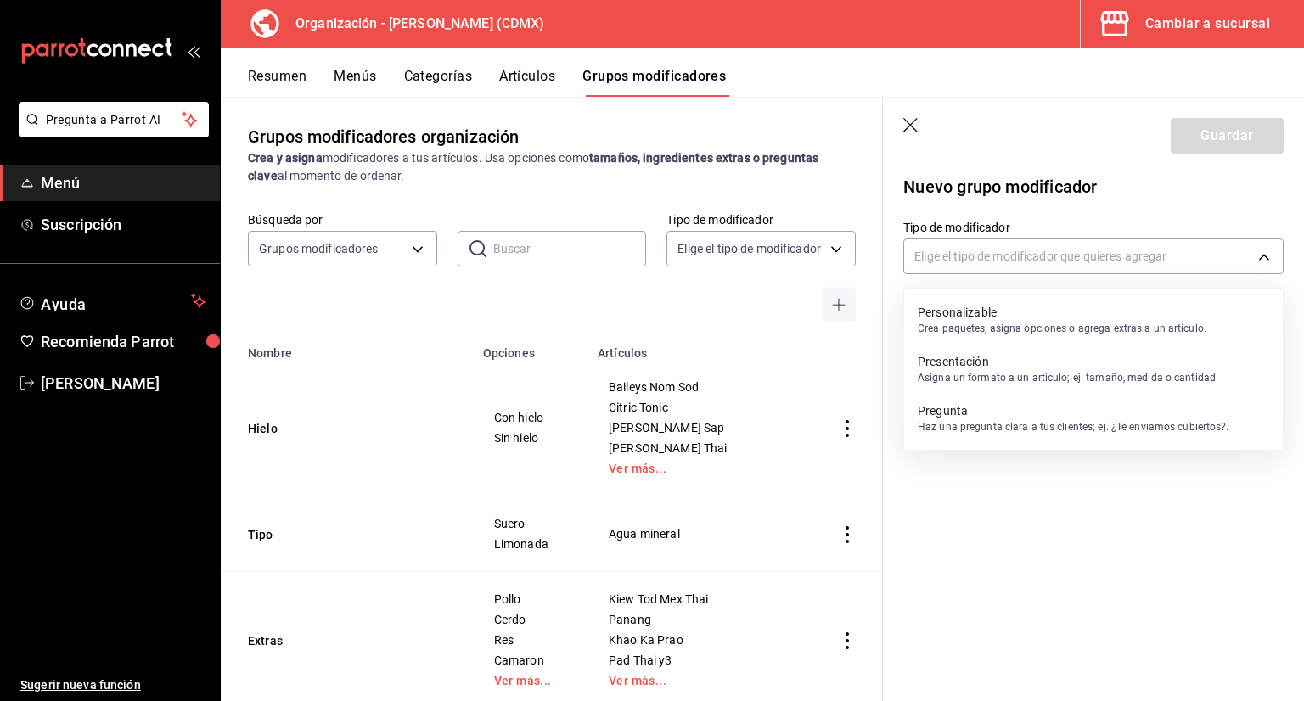
click at [987, 317] on p "Personalizable" at bounding box center [1062, 312] width 289 height 17
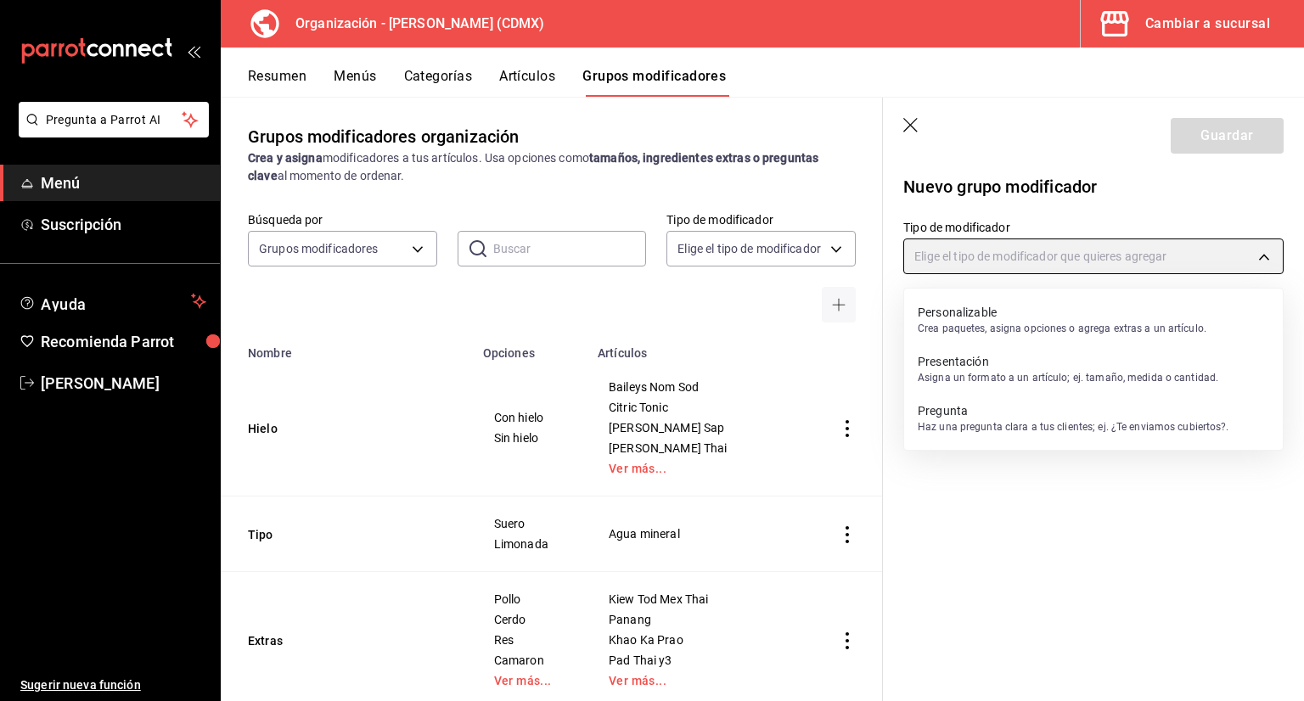
type input "CUSTOMIZABLE"
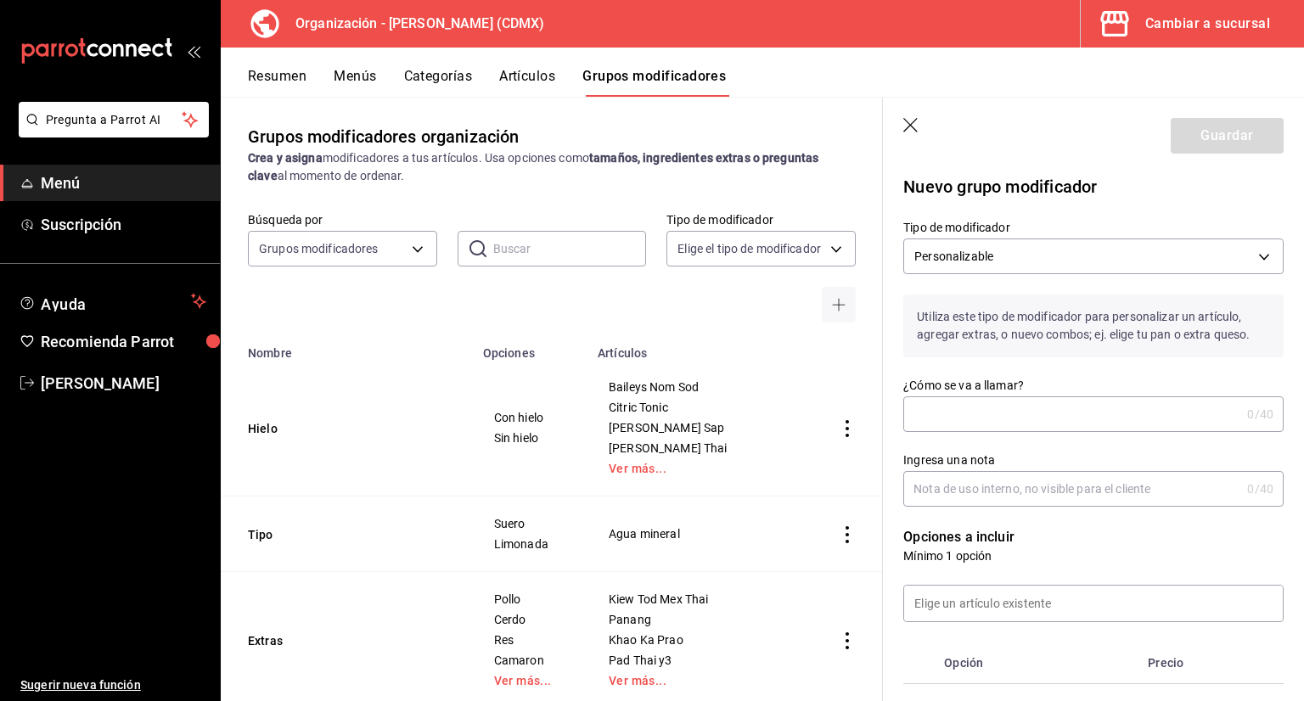
click at [961, 420] on input "¿Cómo se va a llamar?" at bounding box center [1071, 414] width 337 height 34
click at [934, 416] on input "Aderezo extra" at bounding box center [1068, 414] width 330 height 34
drag, startPoint x: 934, startPoint y: 416, endPoint x: 930, endPoint y: 406, distance: 10.7
click at [930, 405] on input "Aderezo extra" at bounding box center [1068, 414] width 330 height 34
type input "Aderezo extra"
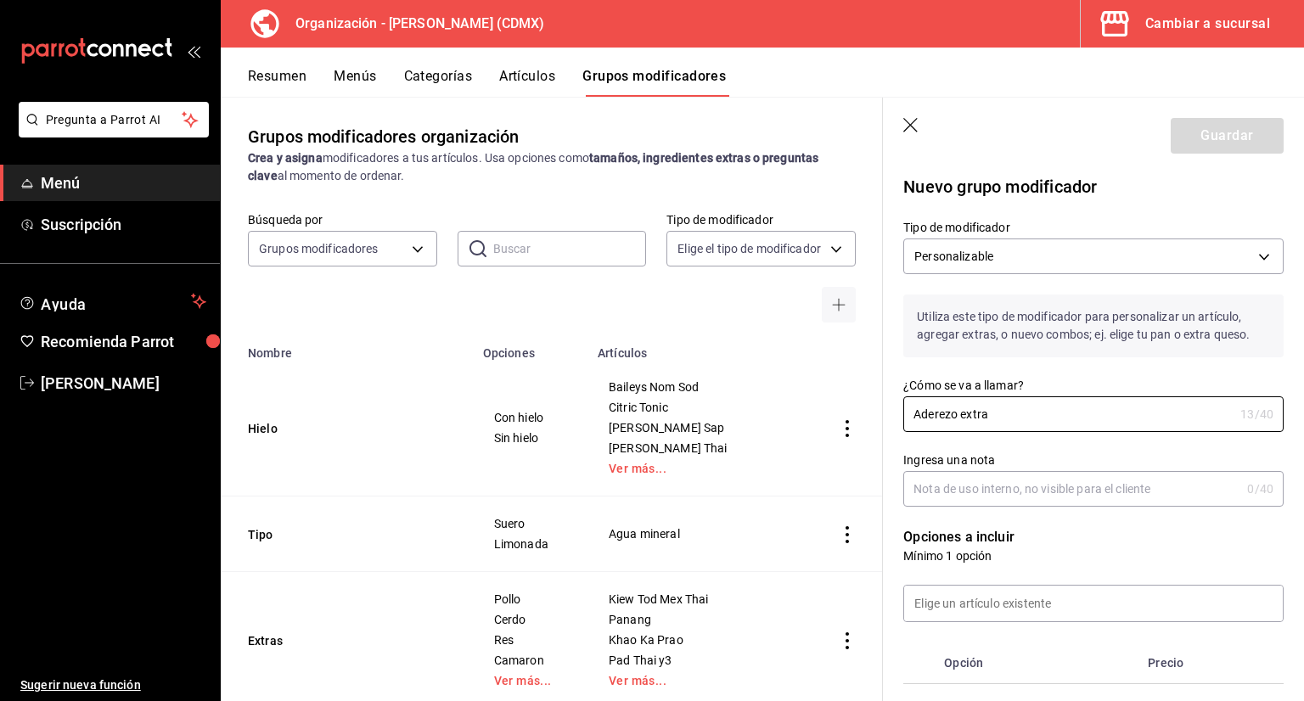
drag, startPoint x: 930, startPoint y: 415, endPoint x: 842, endPoint y: 533, distance: 147.4
click at [842, 533] on td "simple table" at bounding box center [847, 535] width 71 height 76
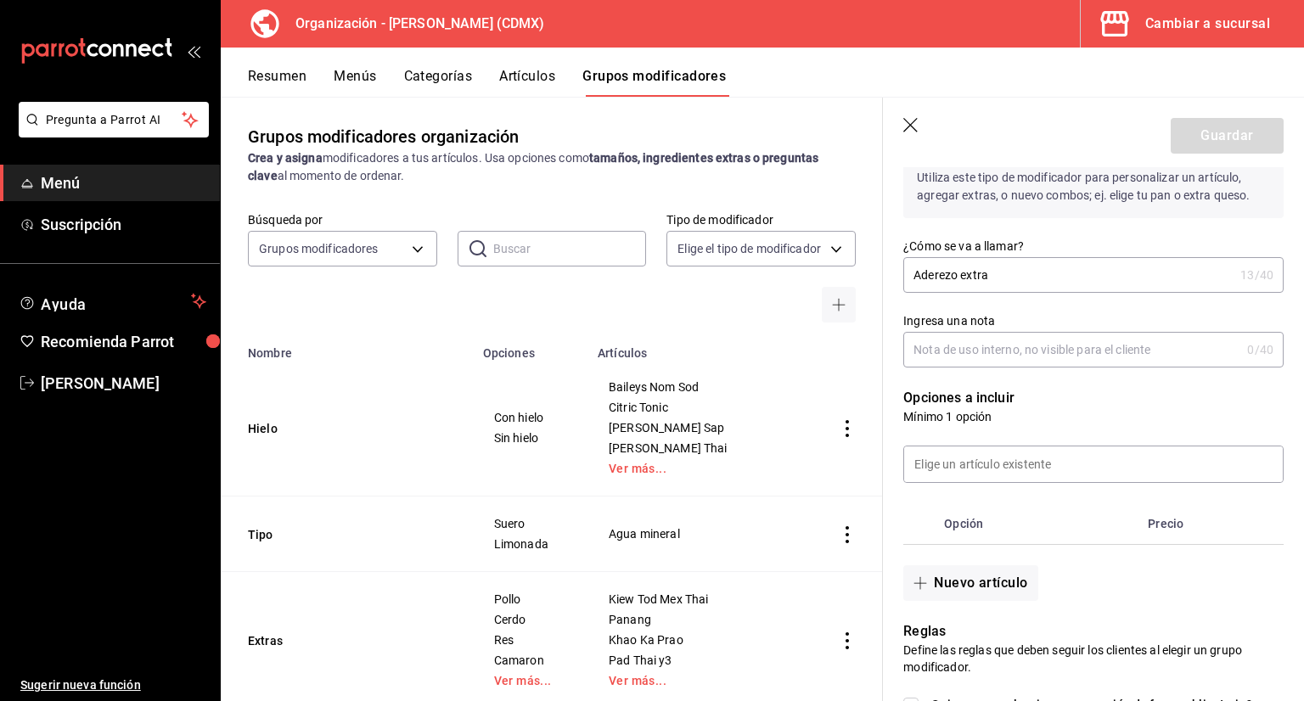
scroll to position [170, 0]
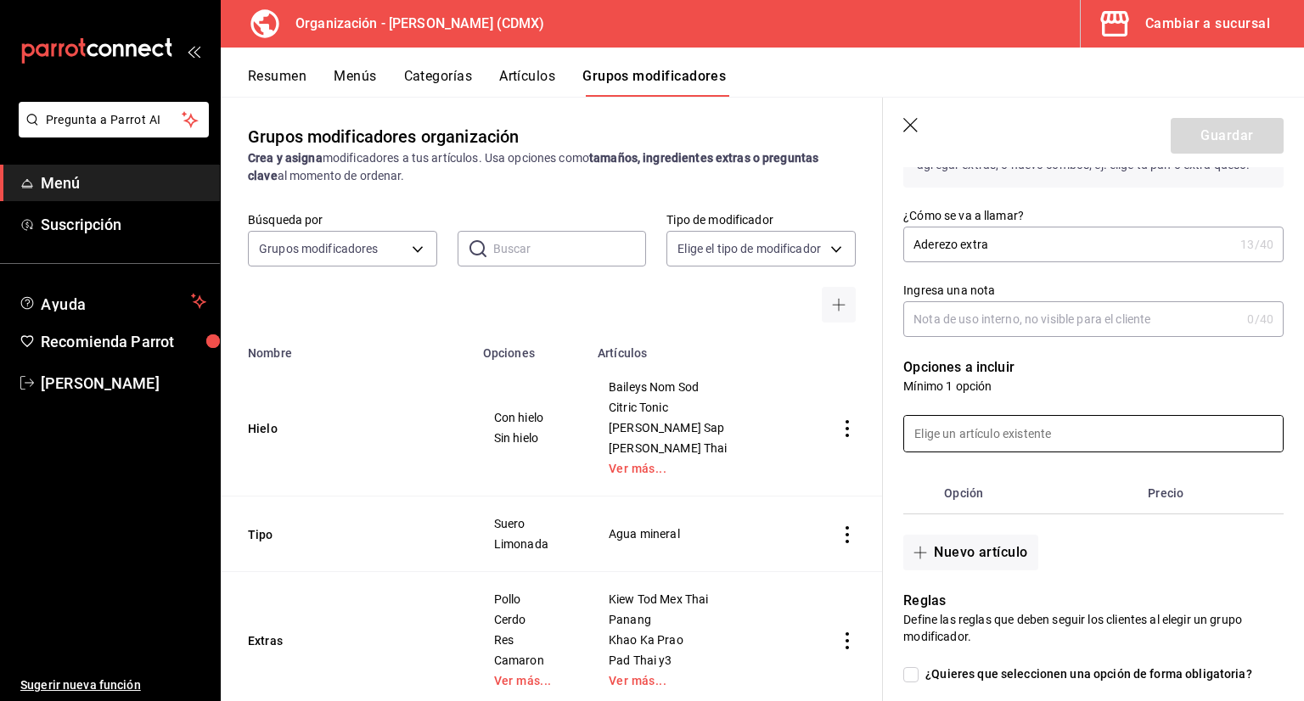
drag, startPoint x: 1025, startPoint y: 421, endPoint x: 1017, endPoint y: 430, distance: 12.6
click at [1025, 423] on input at bounding box center [1093, 434] width 379 height 36
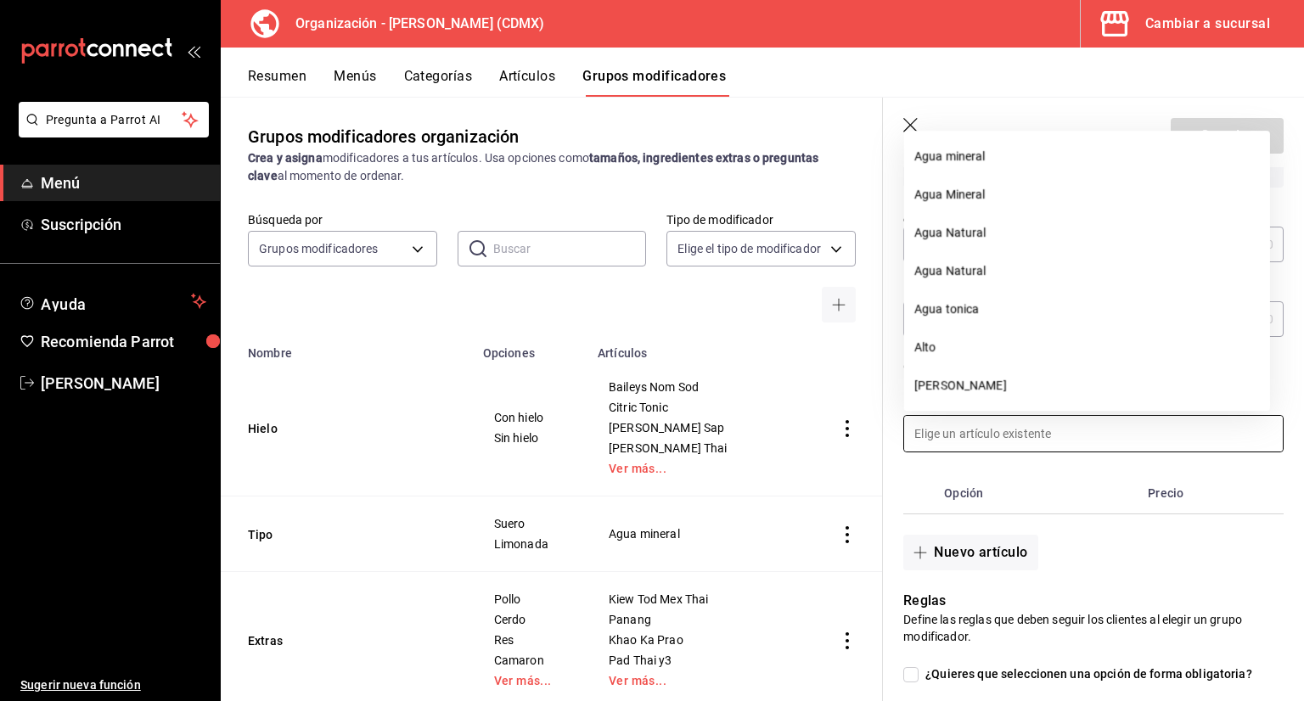
click at [852, 480] on td "simple table" at bounding box center [847, 428] width 71 height 137
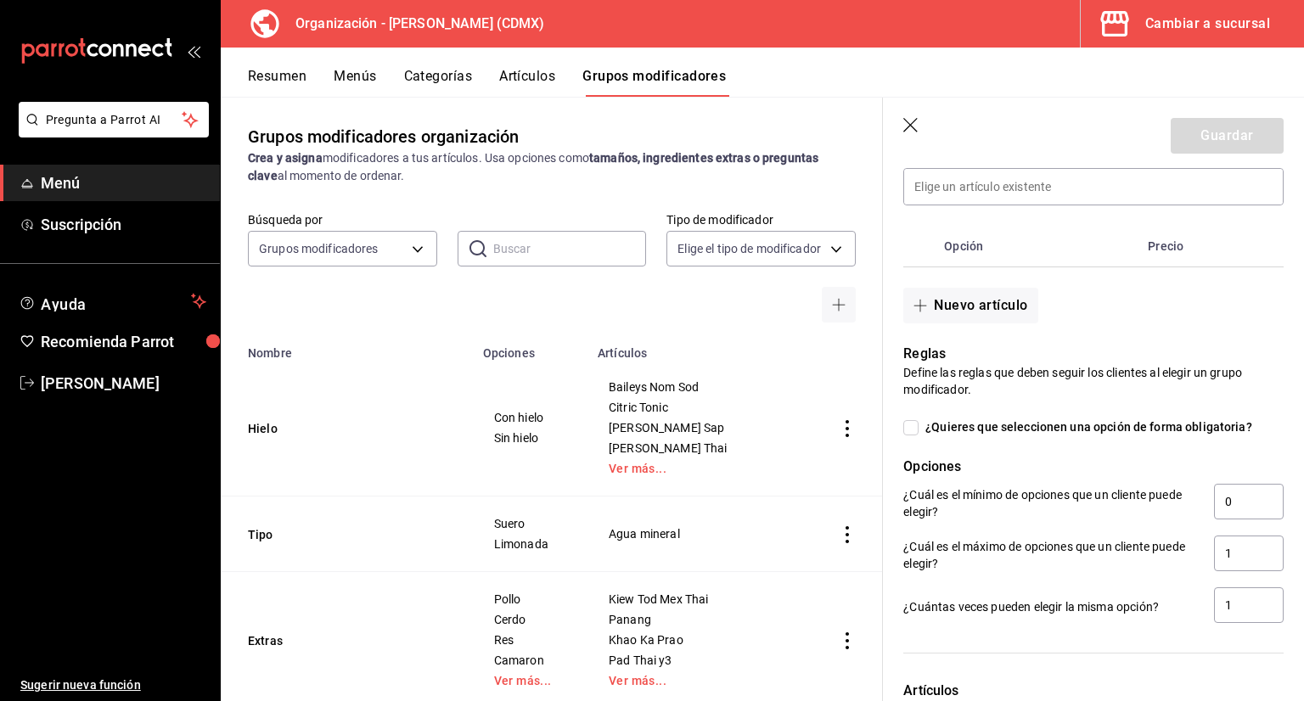
scroll to position [424, 0]
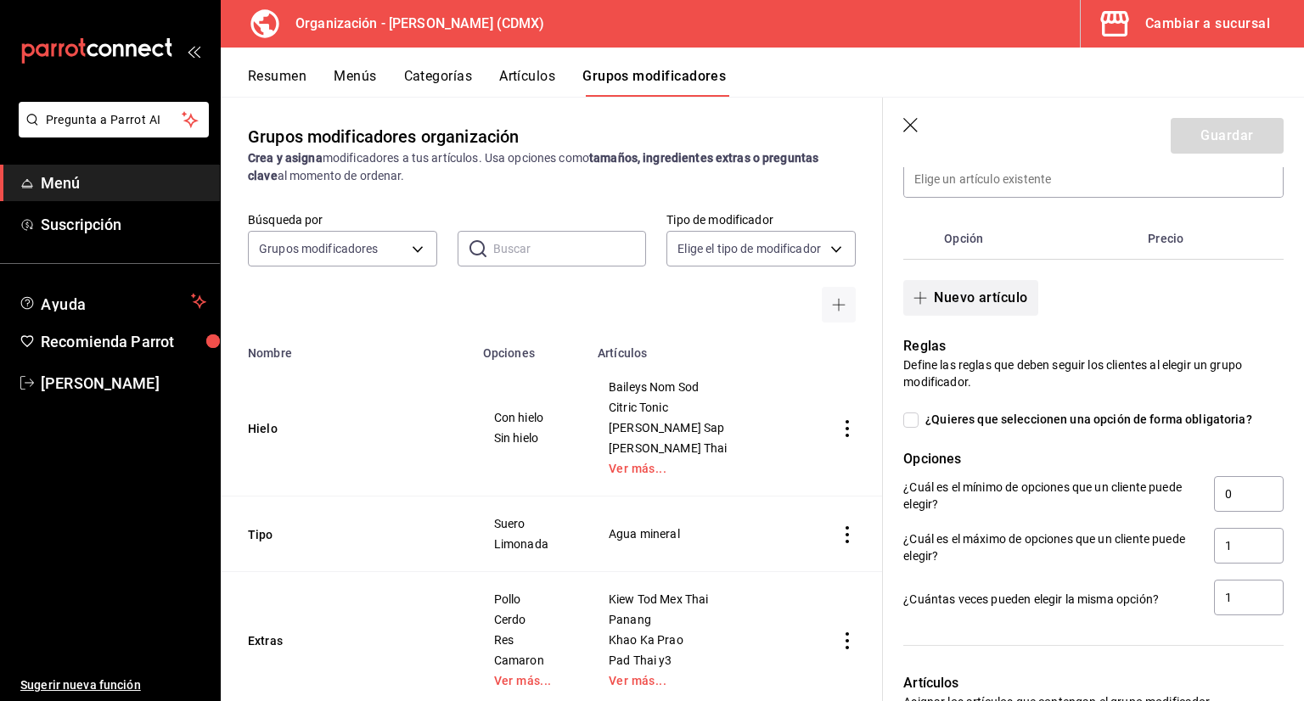
click at [979, 289] on button "Nuevo artículo" at bounding box center [970, 298] width 134 height 36
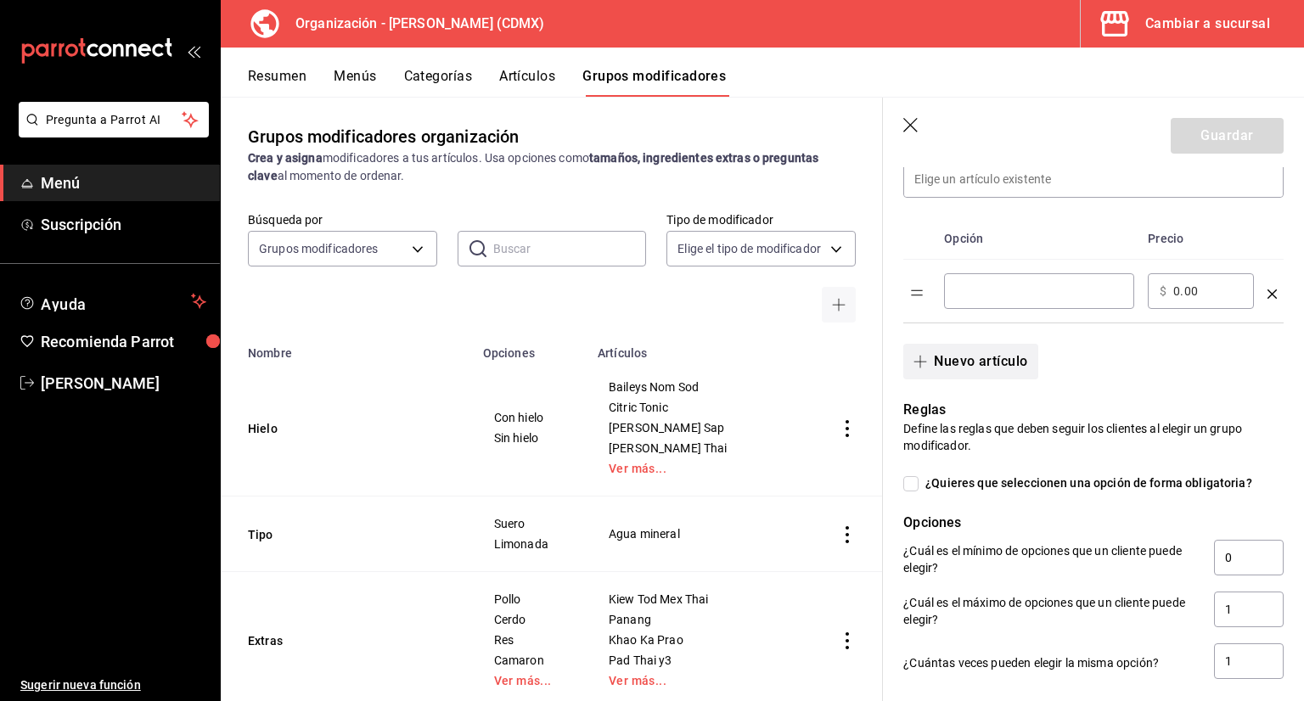
click at [988, 361] on button "Nuevo artículo" at bounding box center [970, 362] width 134 height 36
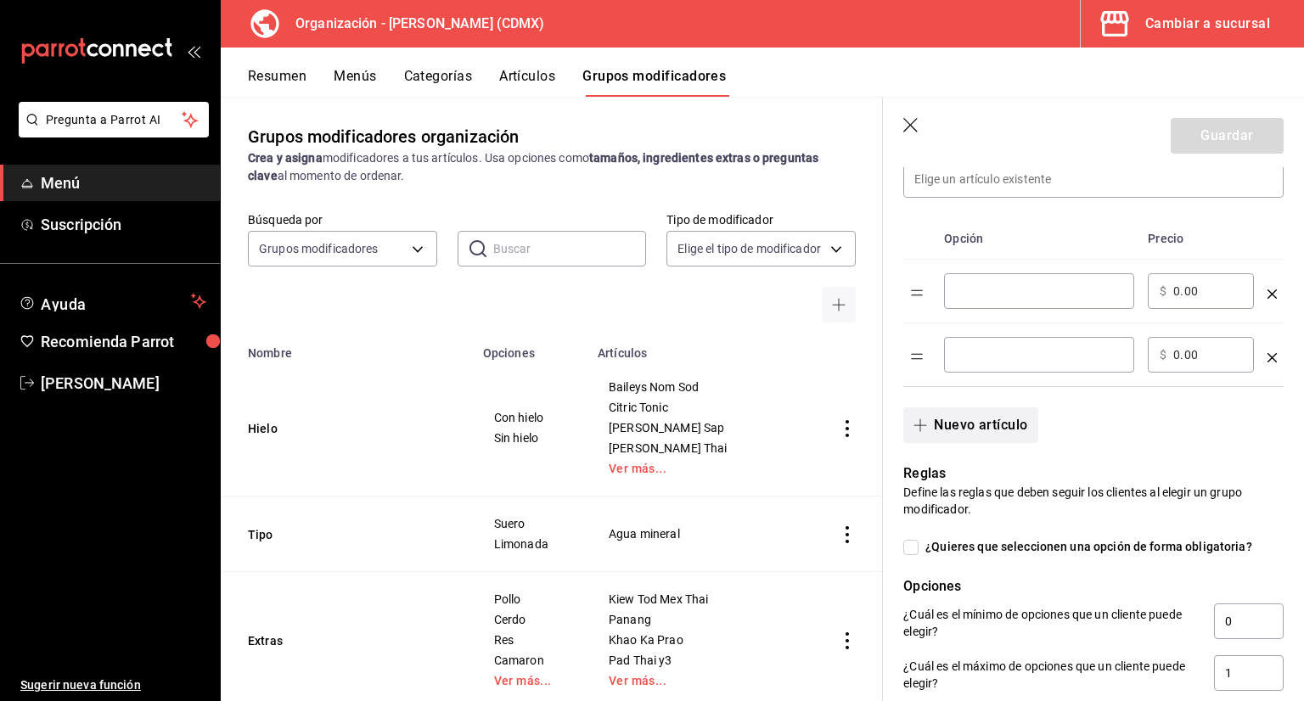
click at [1007, 435] on button "Nuevo artículo" at bounding box center [970, 425] width 134 height 36
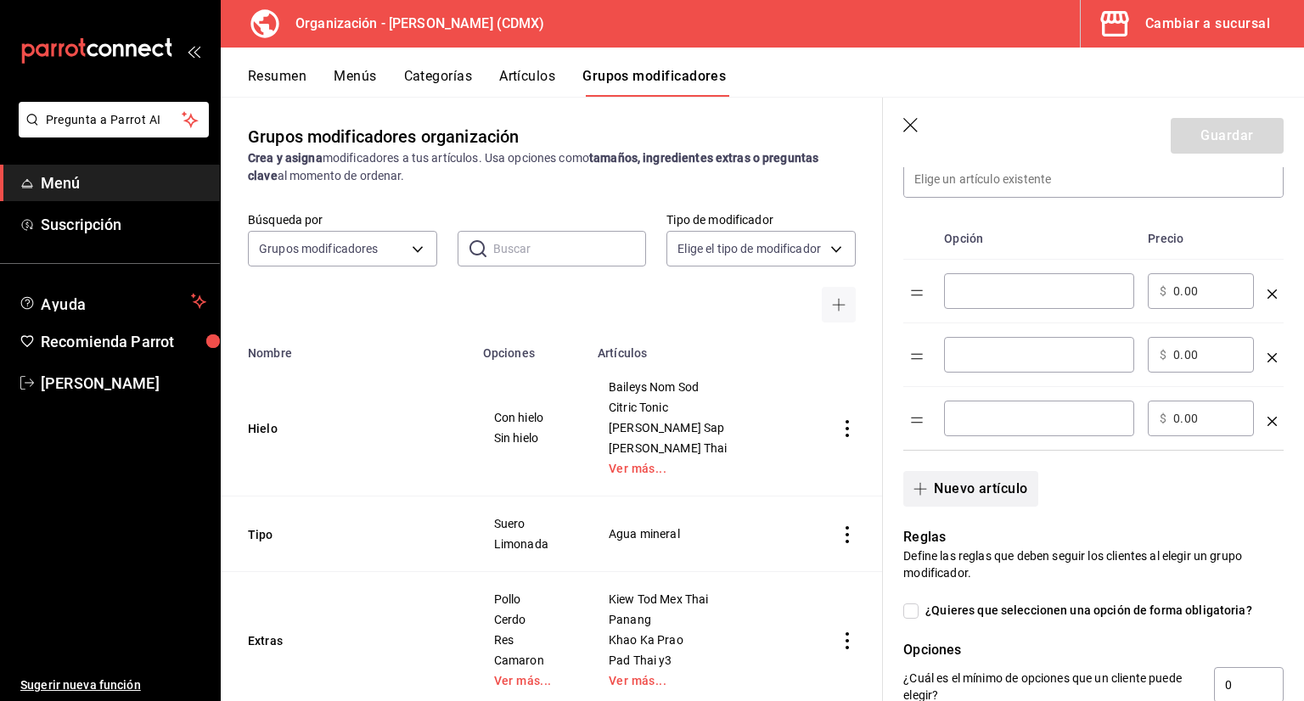
click at [998, 486] on button "Nuevo artículo" at bounding box center [970, 489] width 134 height 36
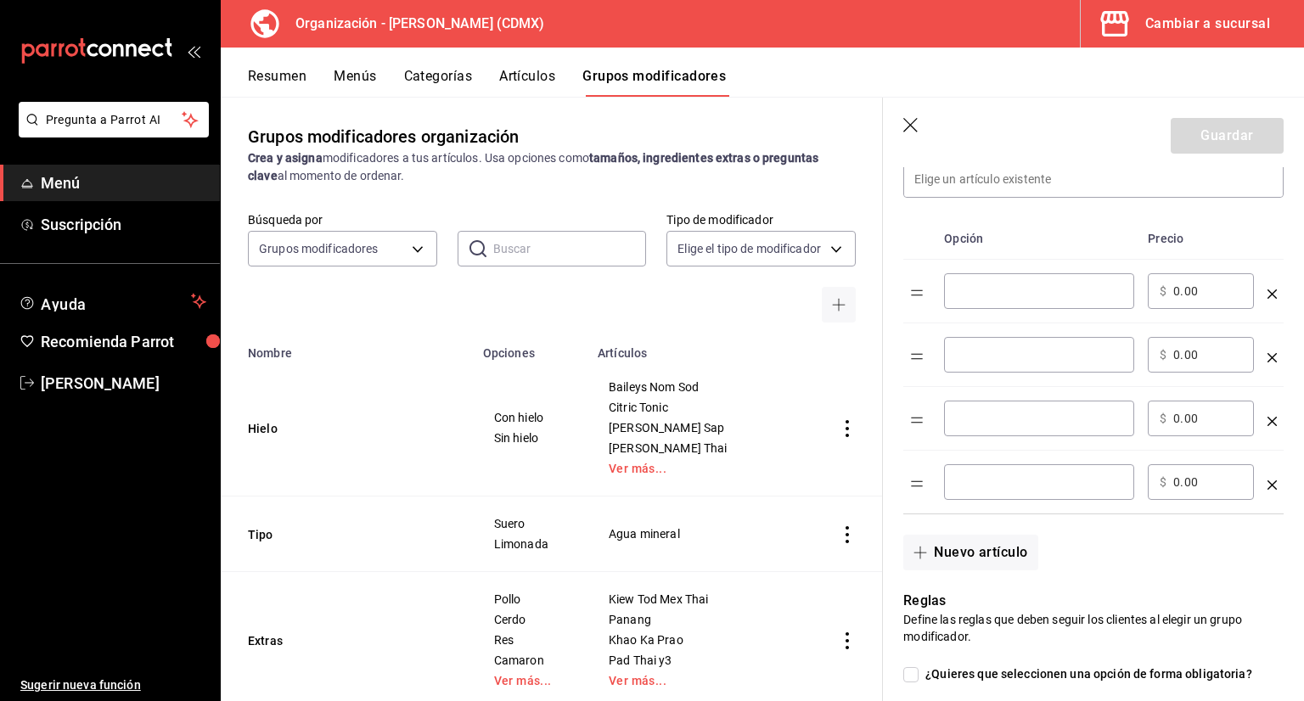
click at [1013, 292] on input "optionsTable" at bounding box center [1039, 291] width 166 height 17
type input "Seafood sauce"
click at [1012, 357] on input "optionsTable" at bounding box center [1039, 354] width 166 height 17
type input "Creamy seafood sauce"
click at [1090, 407] on div "​" at bounding box center [1039, 419] width 190 height 36
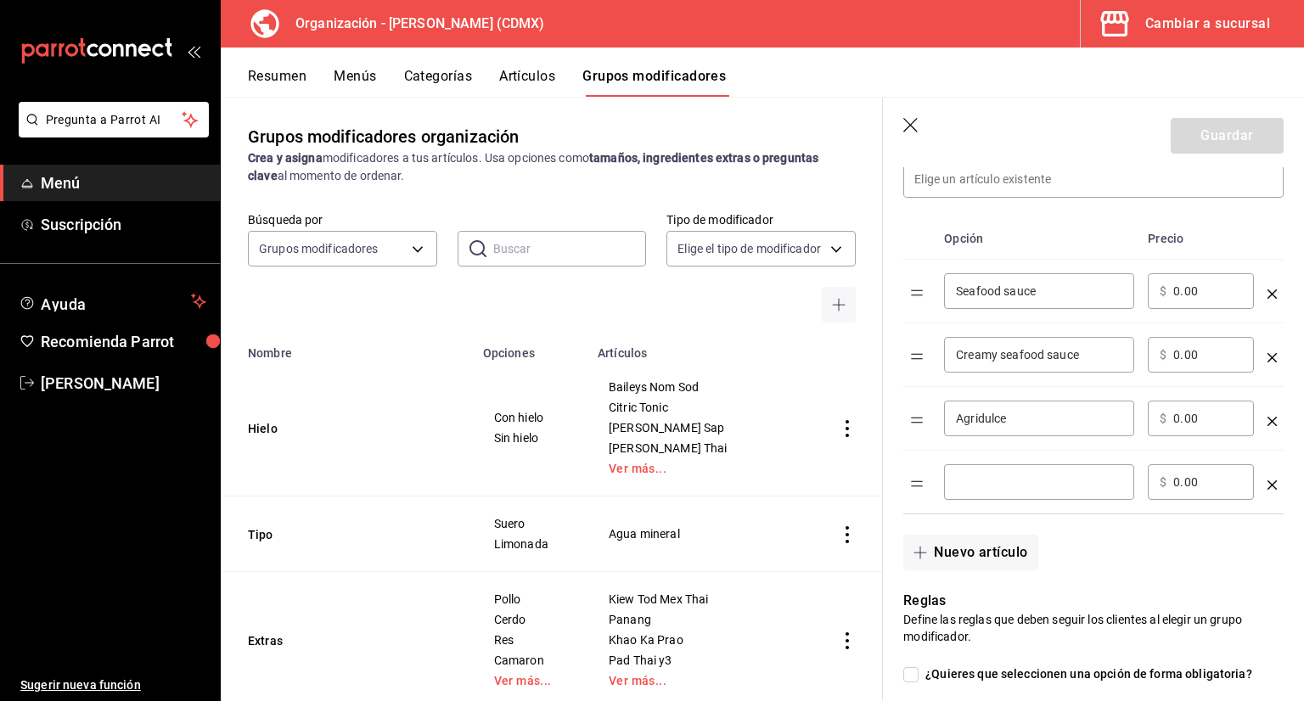
type input "Agridulce"
click at [1002, 413] on input "Agridulce" at bounding box center [1039, 418] width 166 height 17
drag, startPoint x: 1000, startPoint y: 424, endPoint x: 1029, endPoint y: 486, distance: 69.1
click at [1029, 490] on div "​" at bounding box center [1039, 482] width 190 height 36
click at [1042, 422] on input "Agridulce" at bounding box center [1039, 418] width 166 height 17
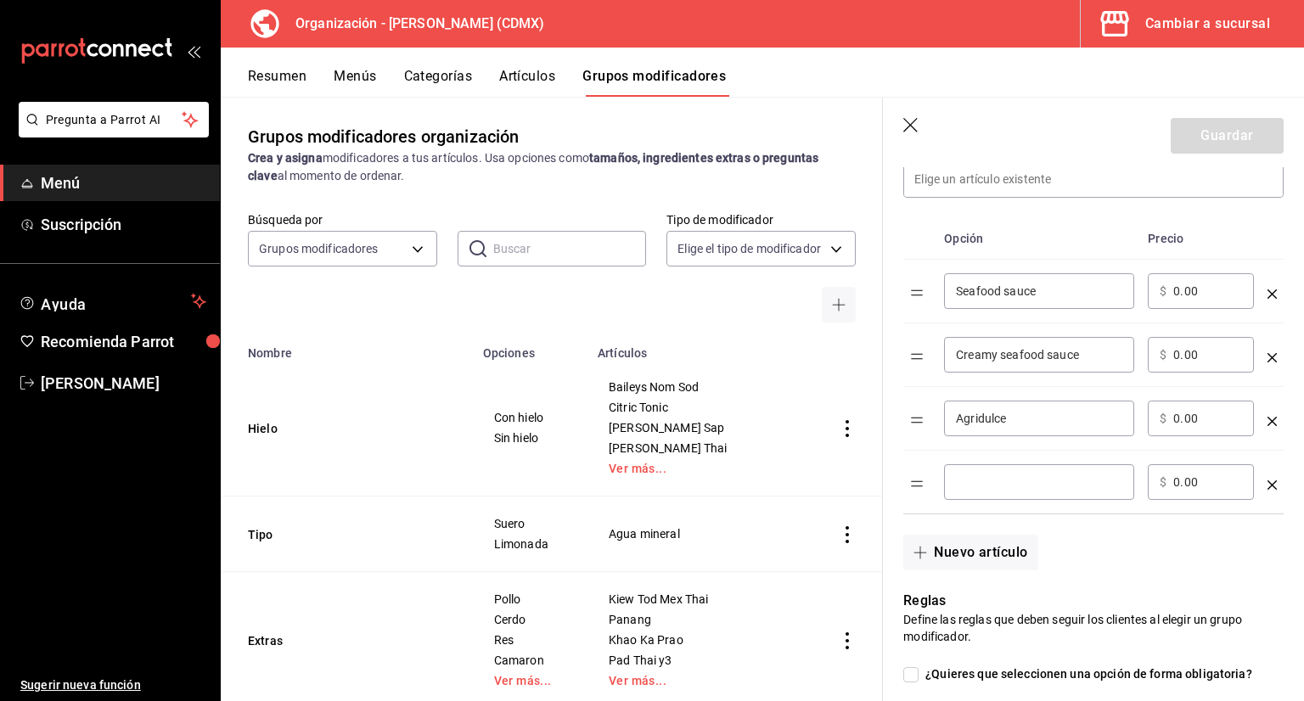
click at [1002, 487] on input "optionsTable" at bounding box center [1039, 482] width 166 height 17
type input "Nam prik pao"
click at [1045, 503] on td "Nam prik pao ​" at bounding box center [1039, 483] width 204 height 64
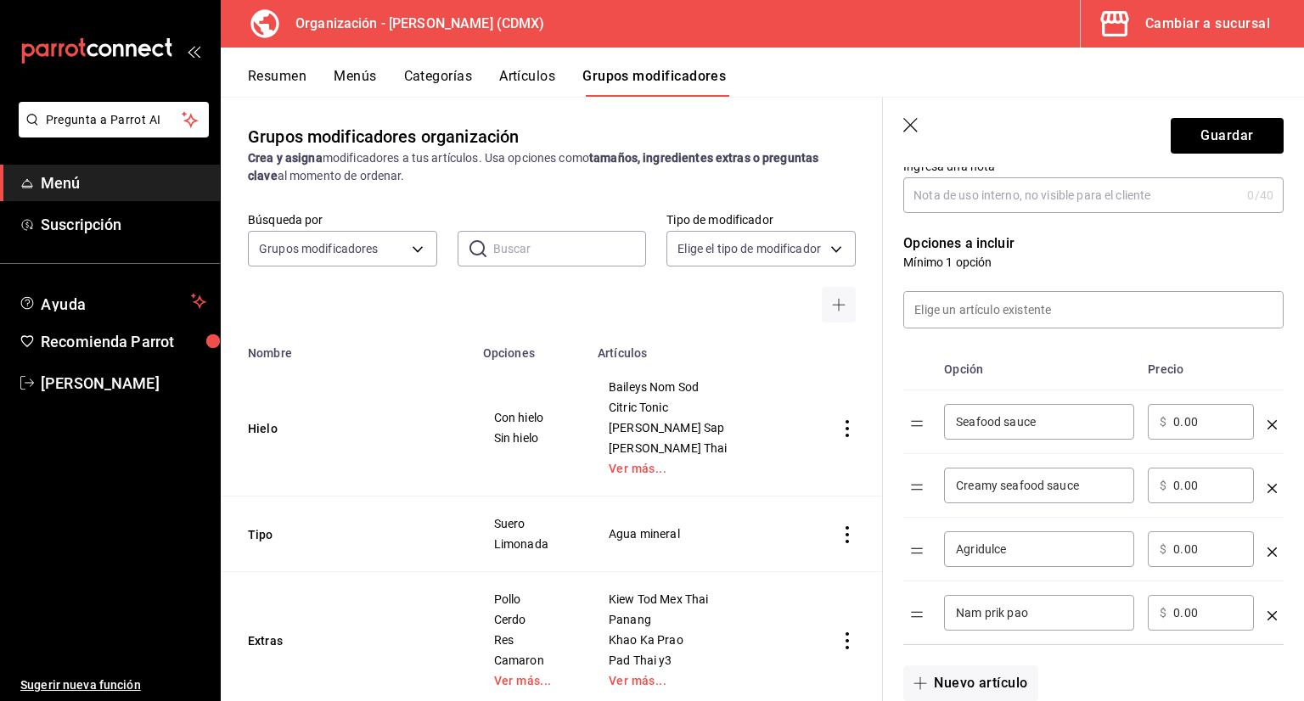
scroll to position [340, 0]
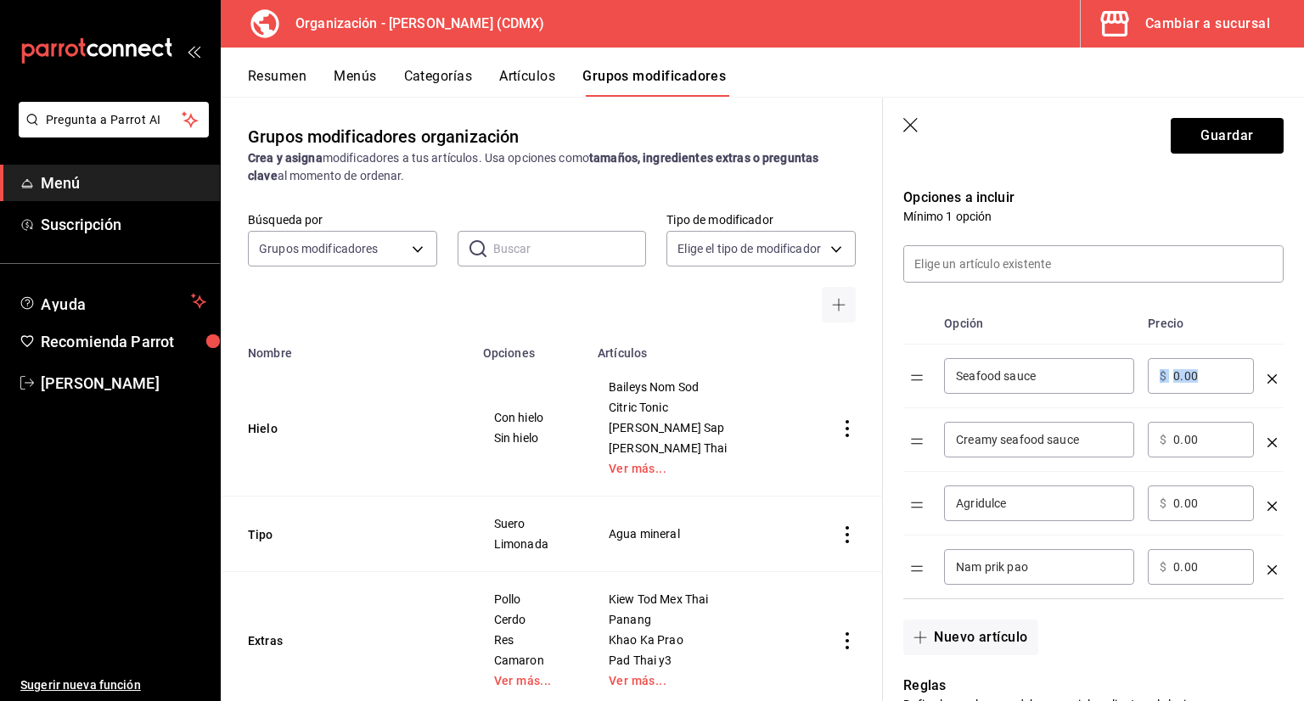
drag, startPoint x: 1193, startPoint y: 386, endPoint x: 1160, endPoint y: 391, distance: 34.3
click at [1160, 391] on div "​ $ 0.00 ​" at bounding box center [1201, 376] width 106 height 36
click at [1212, 373] on input "0.00" at bounding box center [1207, 376] width 69 height 17
type input "0.00"
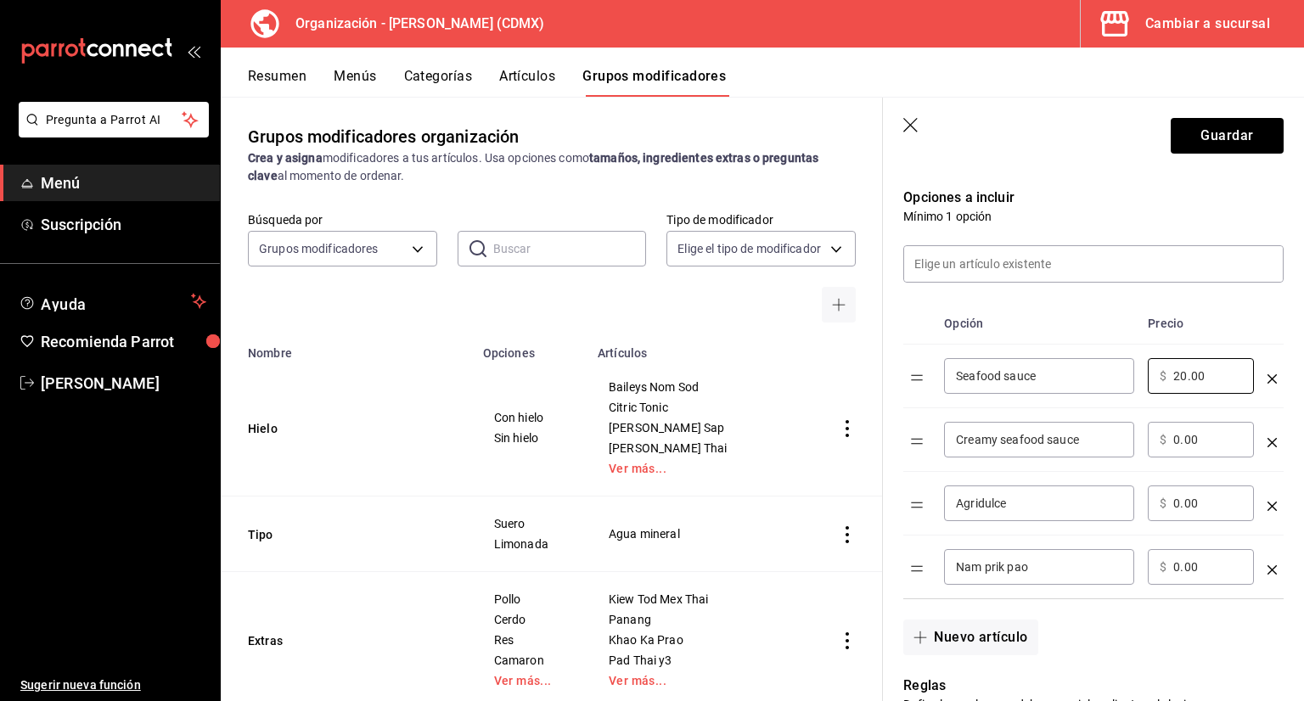
type input "20.00"
drag, startPoint x: 1205, startPoint y: 447, endPoint x: 1114, endPoint y: 452, distance: 91.8
click at [1135, 458] on tr "Creamy seafood sauce ​ ​ $ 0.00 ​" at bounding box center [1093, 440] width 380 height 64
type input "20.00"
drag, startPoint x: 1208, startPoint y: 507, endPoint x: 1195, endPoint y: 507, distance: 12.7
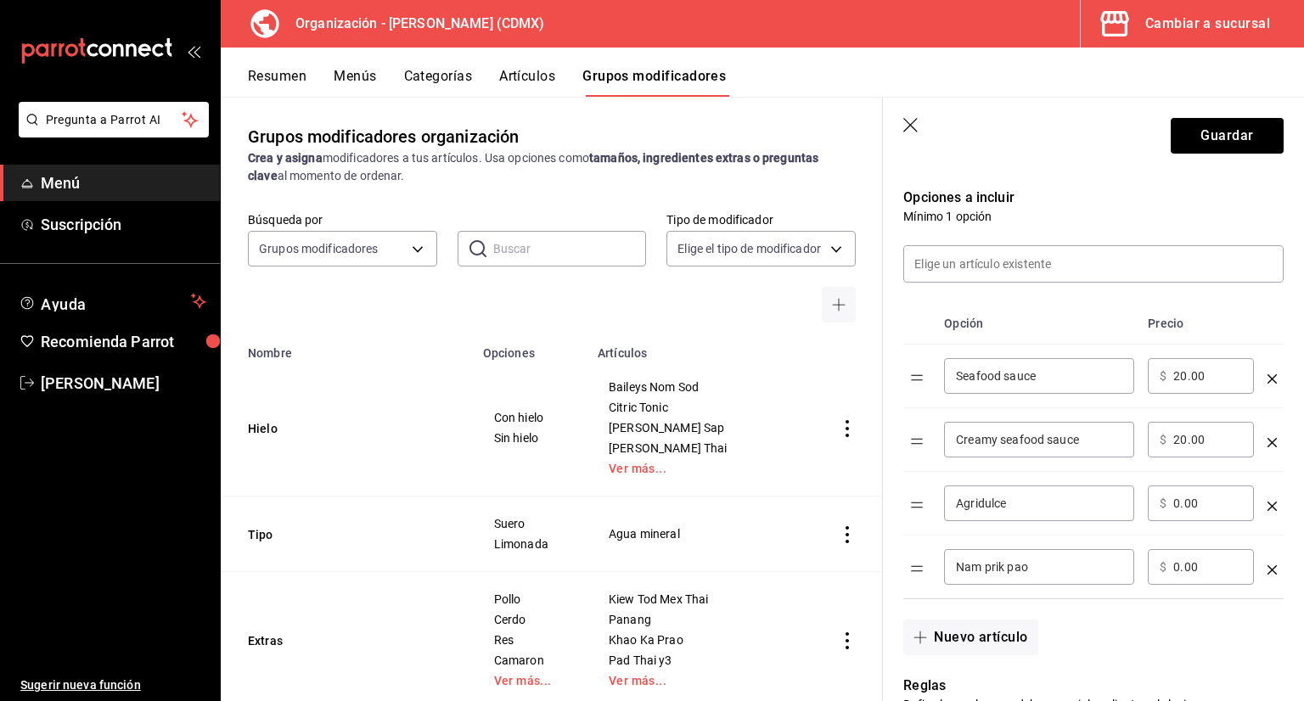
click at [1195, 507] on input "0.00" at bounding box center [1207, 503] width 69 height 17
type input "0.00"
type input "20.00"
drag, startPoint x: 1219, startPoint y: 555, endPoint x: 1046, endPoint y: 572, distance: 174.0
click at [1075, 570] on tr "Nam prik pao ​ ​ $ 0.00 ​" at bounding box center [1093, 568] width 380 height 64
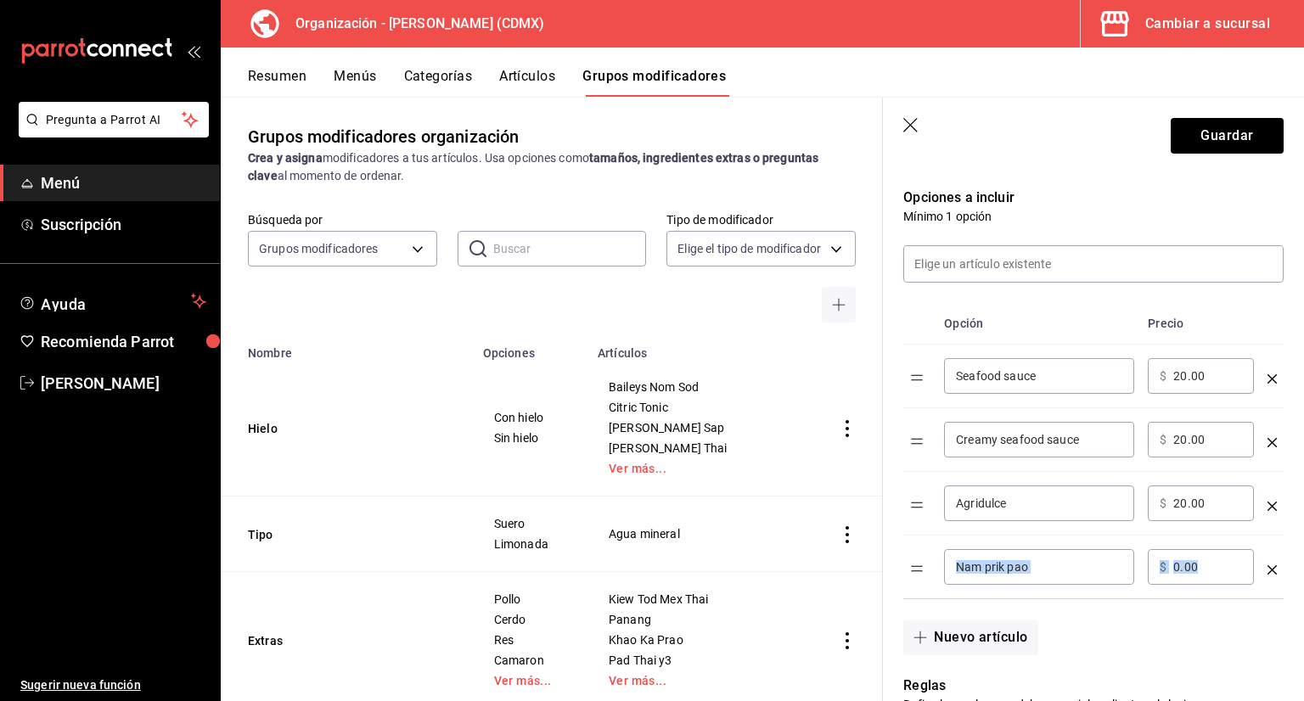
click at [1187, 570] on input "0.00" at bounding box center [1207, 567] width 69 height 17
drag, startPoint x: 1209, startPoint y: 564, endPoint x: 1137, endPoint y: 569, distance: 71.4
click at [1137, 564] on tr "Nam prik pao ​ ​ $ 0.00 ​" at bounding box center [1093, 568] width 380 height 64
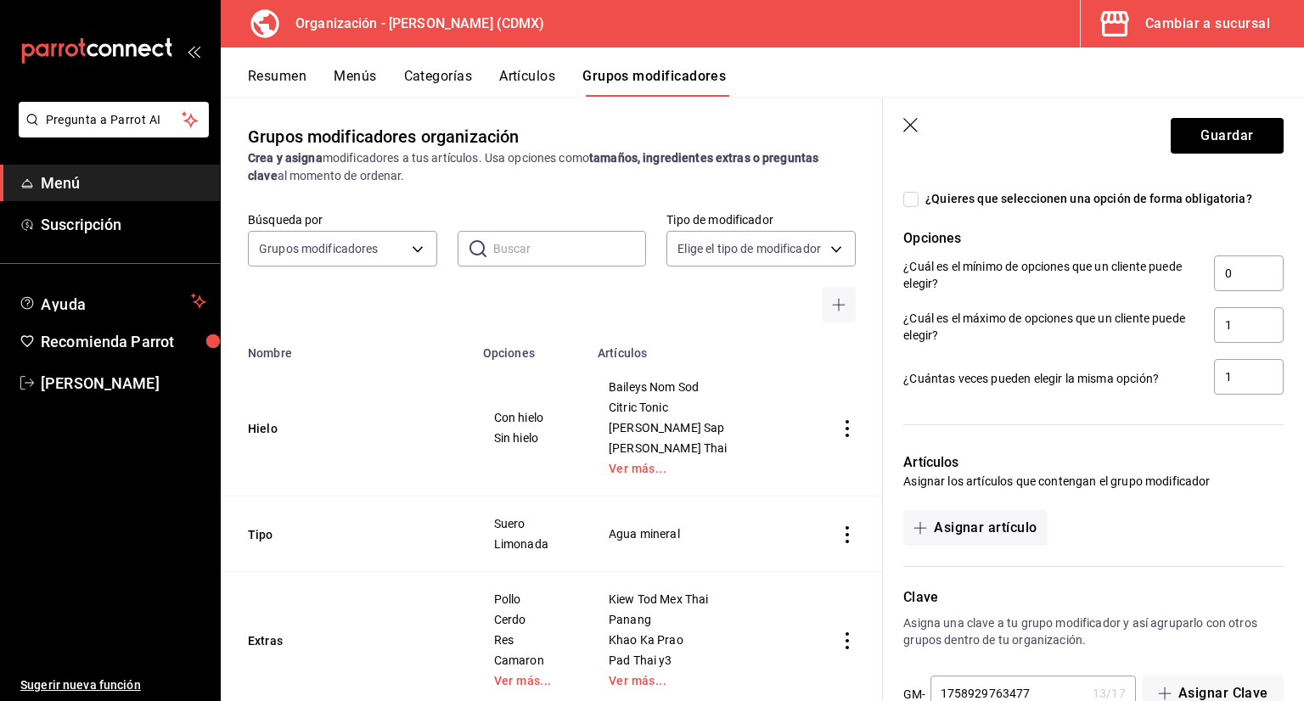
scroll to position [945, 0]
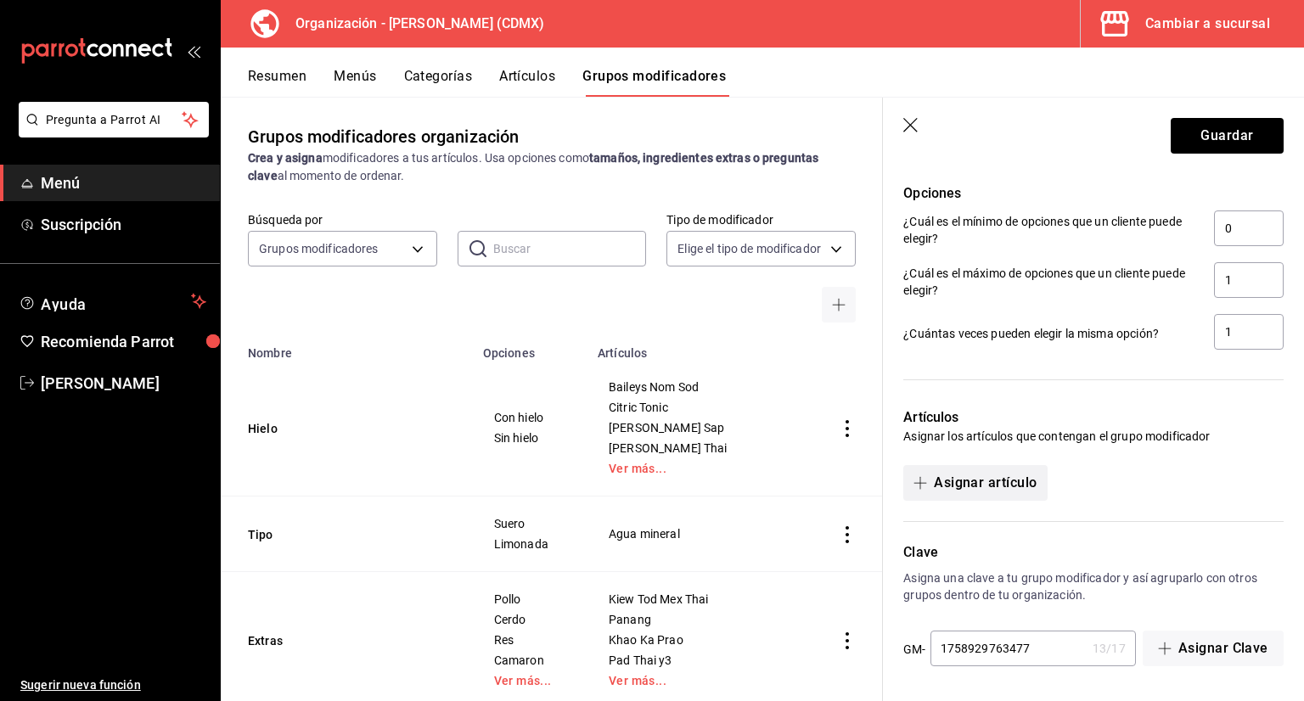
type input "20.00"
click at [954, 476] on button "Asignar artículo" at bounding box center [974, 483] width 143 height 36
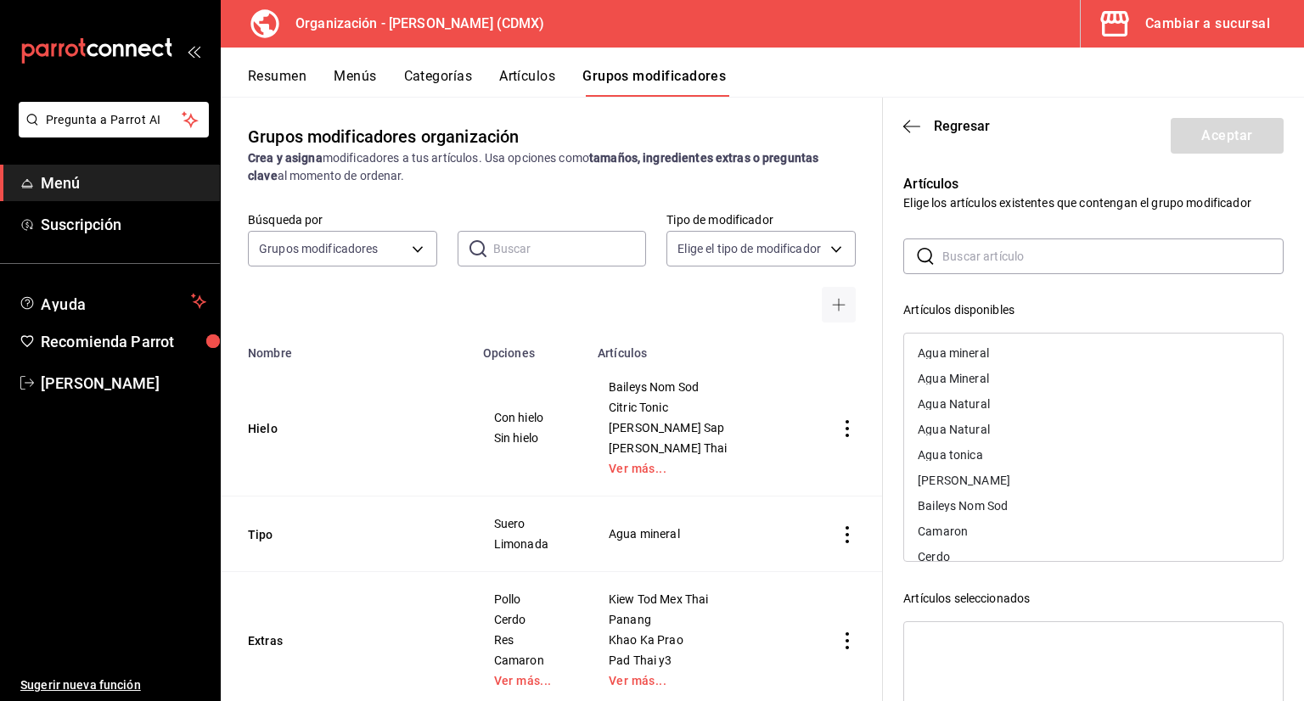
click at [967, 264] on input "text" at bounding box center [1112, 256] width 341 height 34
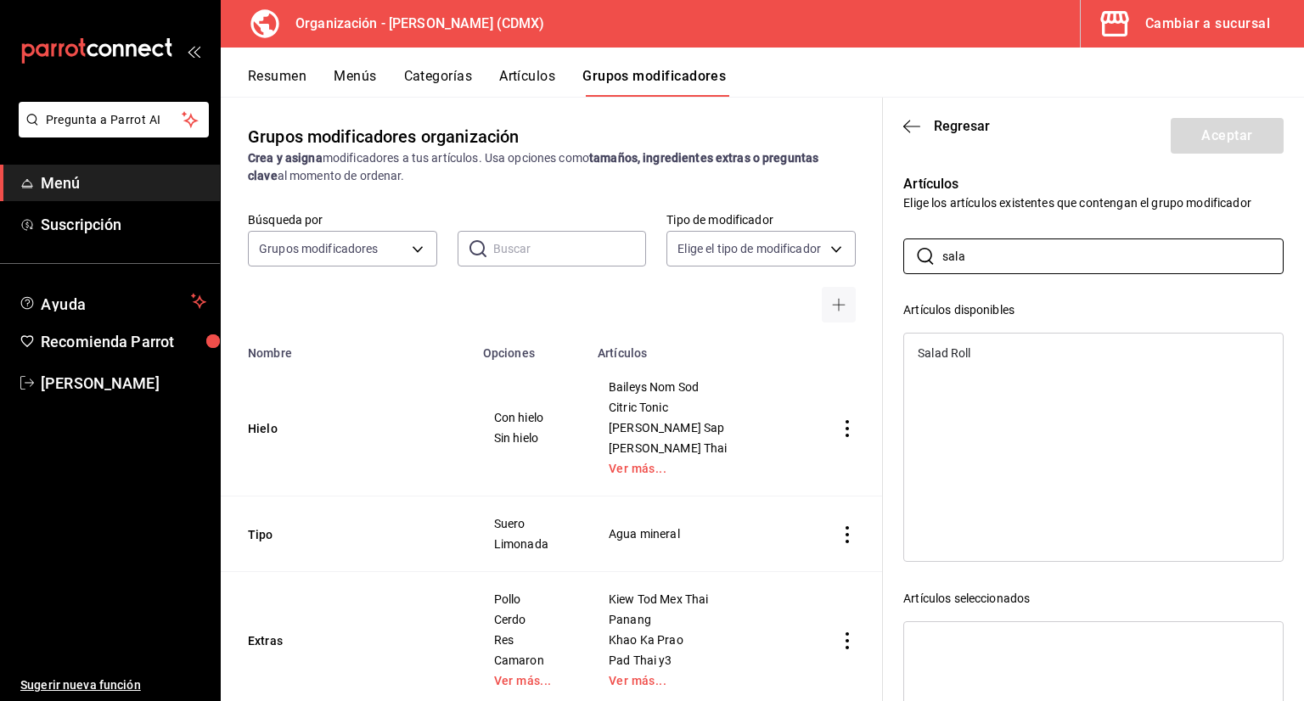
type input "sala"
click at [953, 356] on div "Salad Roll" at bounding box center [944, 353] width 53 height 12
drag, startPoint x: 1085, startPoint y: 254, endPoint x: 800, endPoint y: 252, distance: 284.4
click at [800, 254] on main "Grupos modificadores organización Crea y asigna modificadores a tus artículos. …" at bounding box center [762, 399] width 1083 height 604
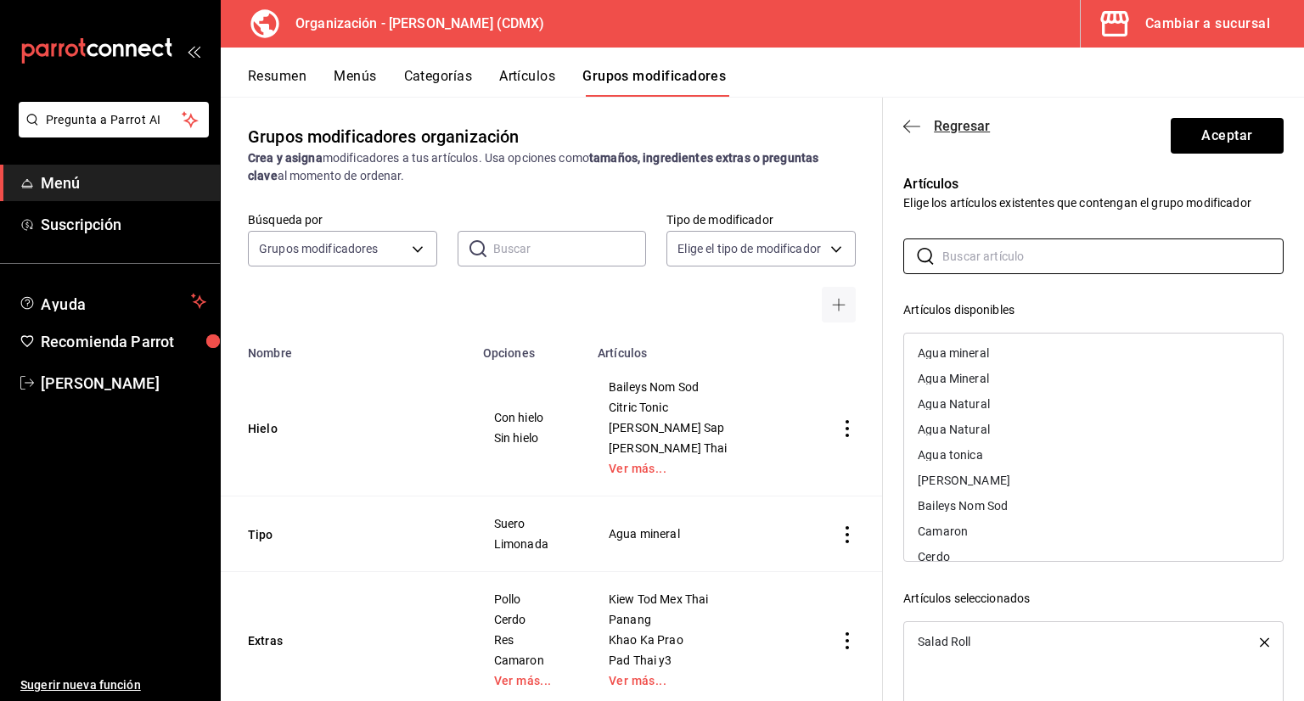
click at [915, 128] on icon "button" at bounding box center [911, 126] width 17 height 15
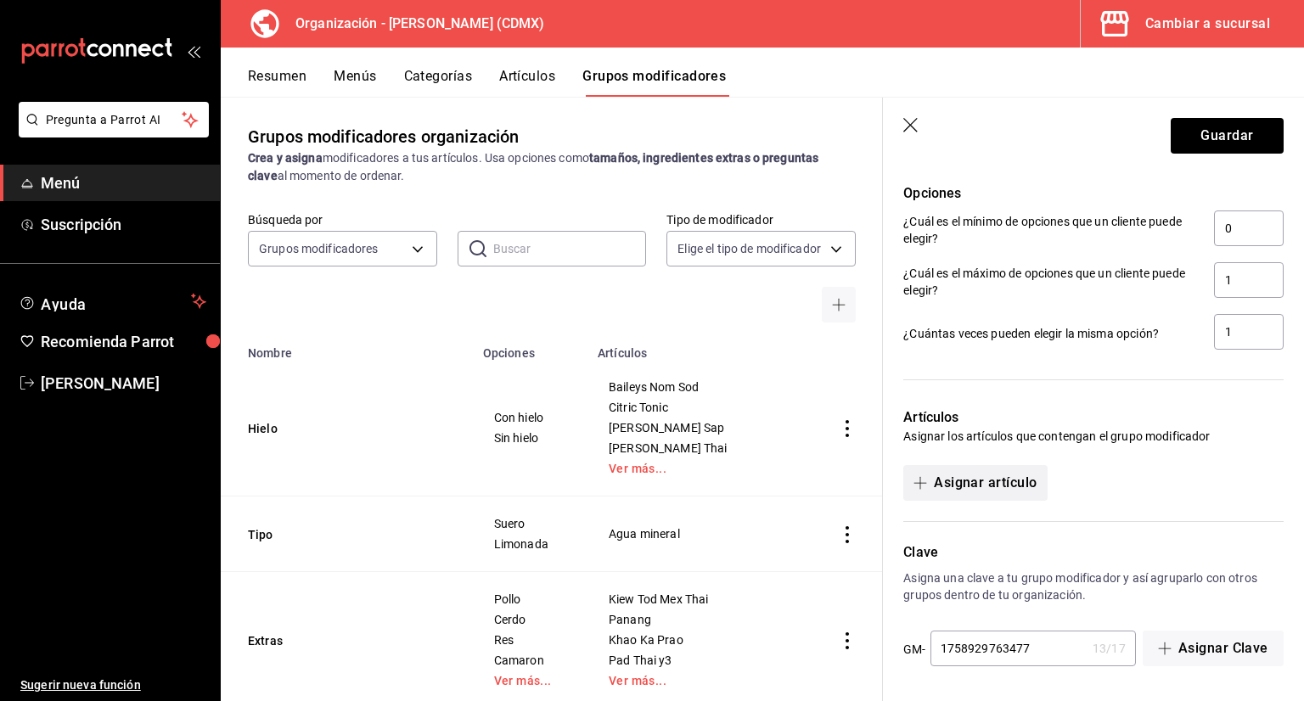
click at [1010, 484] on button "Asignar artículo" at bounding box center [974, 483] width 143 height 36
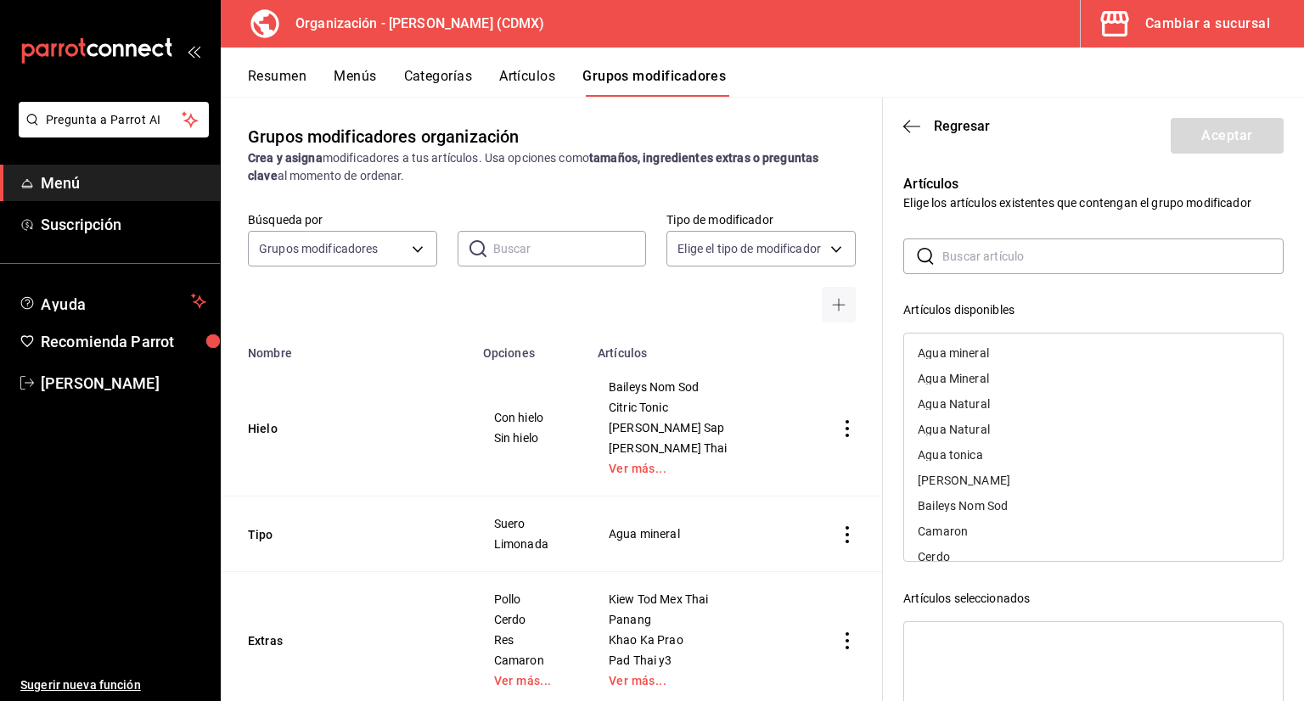
click at [1009, 259] on input "text" at bounding box center [1112, 256] width 341 height 34
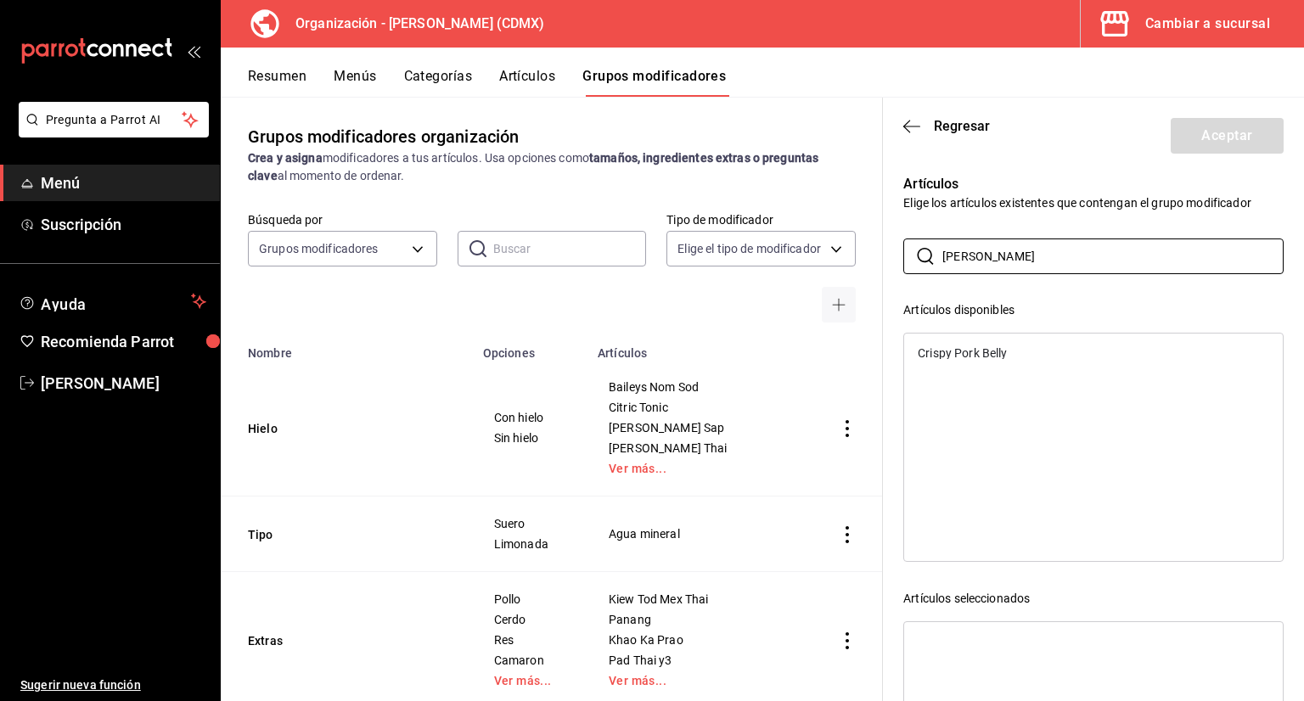
type input "cris"
click at [969, 357] on div "Crispy Pork Belly" at bounding box center [962, 353] width 89 height 12
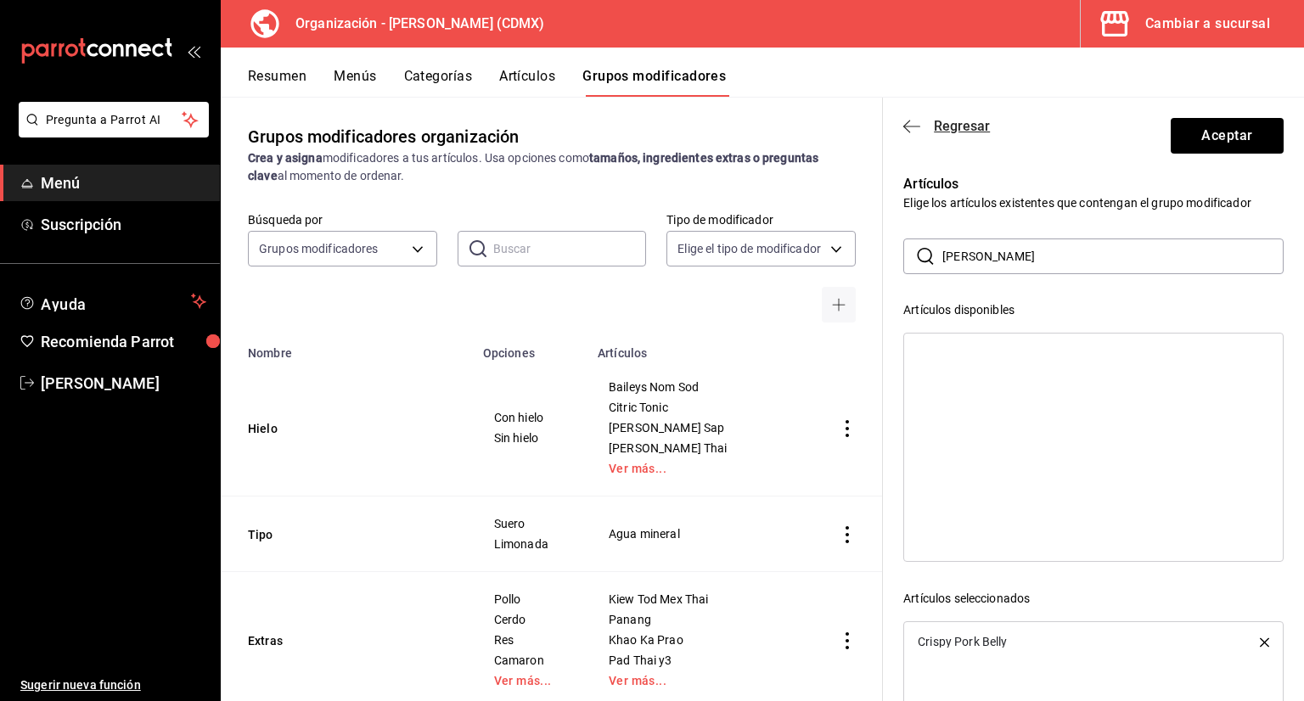
click at [920, 132] on span "Regresar" at bounding box center [946, 126] width 87 height 16
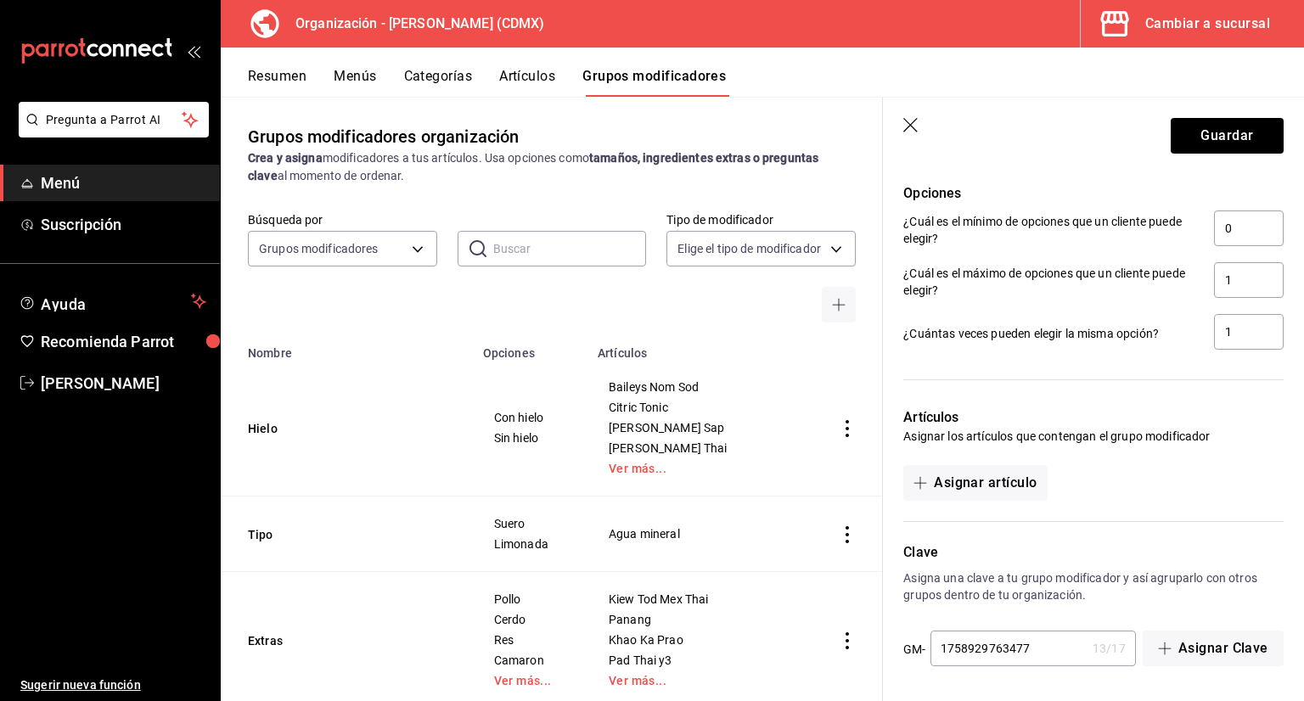
drag, startPoint x: 920, startPoint y: 132, endPoint x: 907, endPoint y: 121, distance: 17.5
click at [917, 132] on header "Guardar" at bounding box center [1093, 133] width 421 height 70
click at [907, 120] on icon "button" at bounding box center [911, 126] width 17 height 17
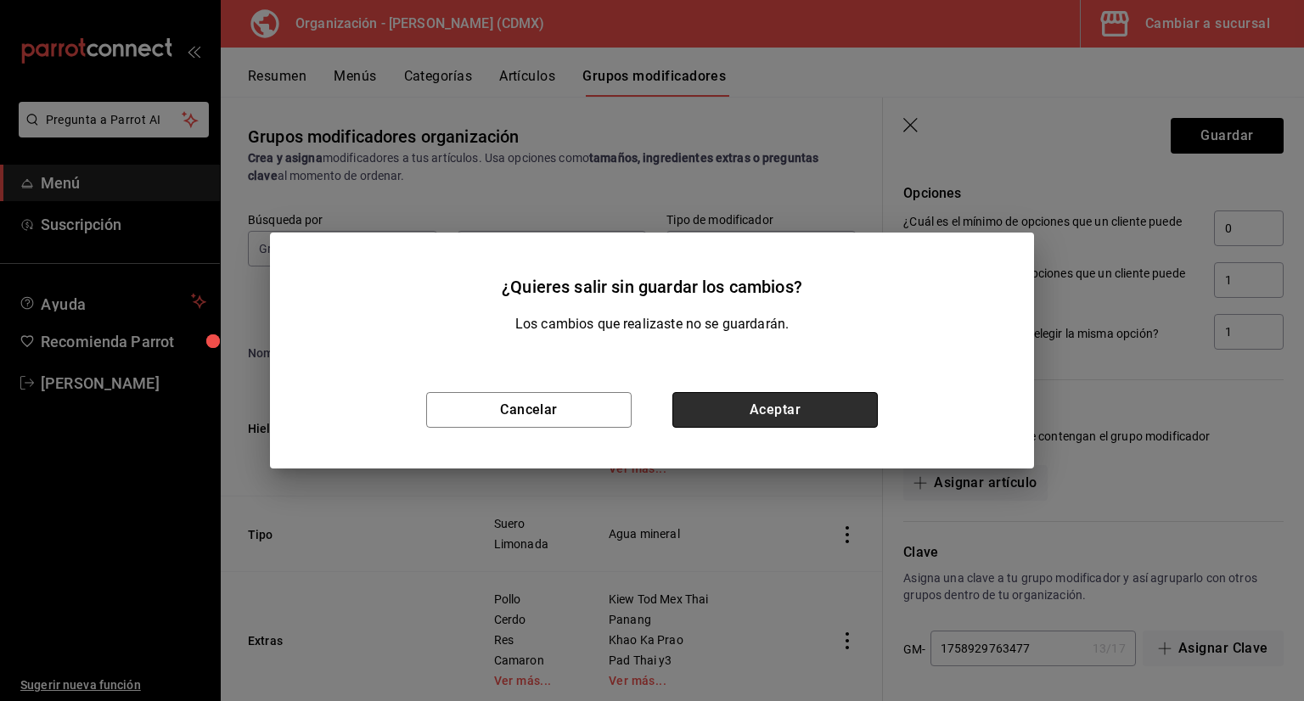
click at [812, 405] on button "Aceptar" at bounding box center [774, 410] width 205 height 36
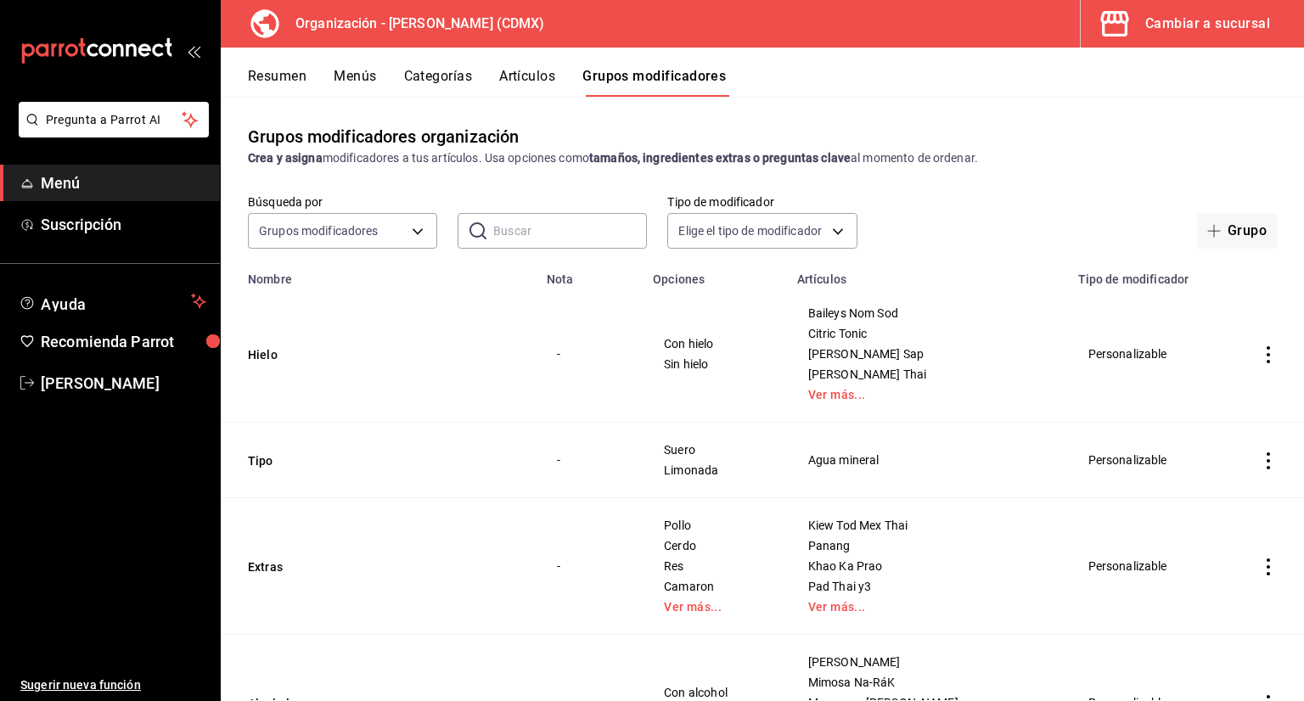
click at [531, 79] on button "Artículos" at bounding box center [527, 82] width 56 height 29
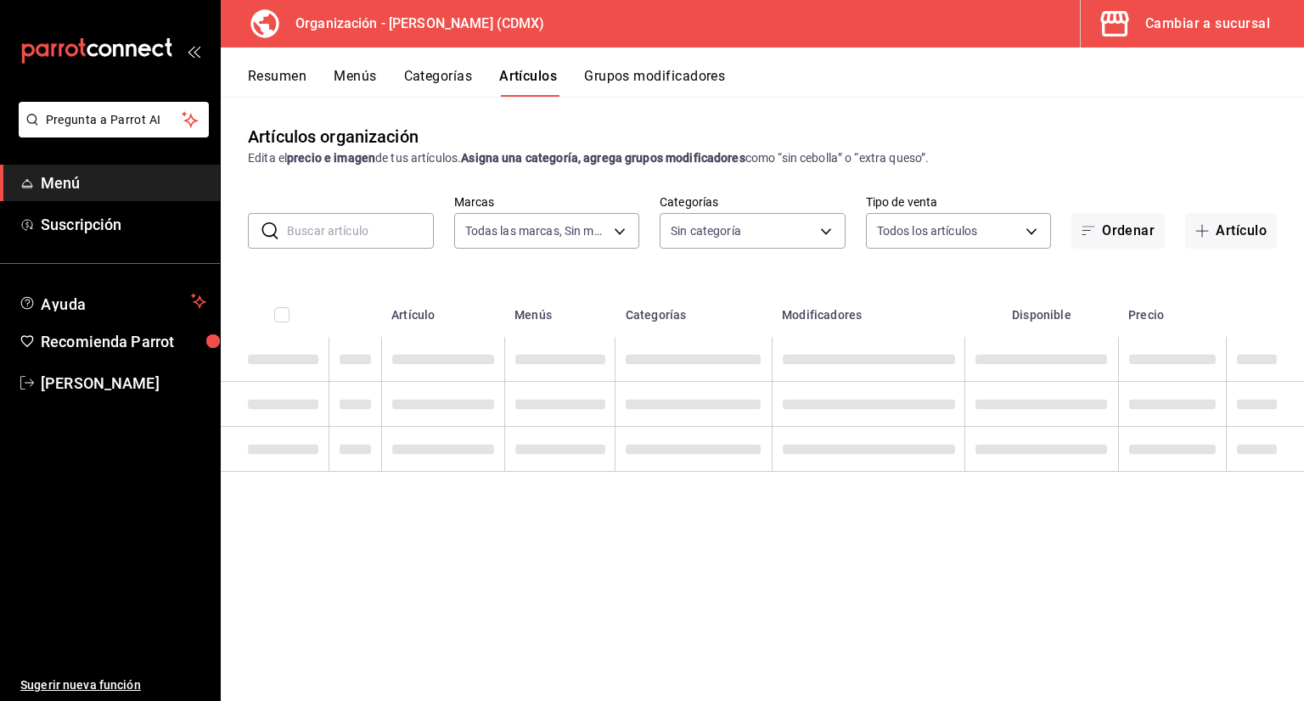
type input "846f0d90-2168-40bc-9e32-37968465e8cf"
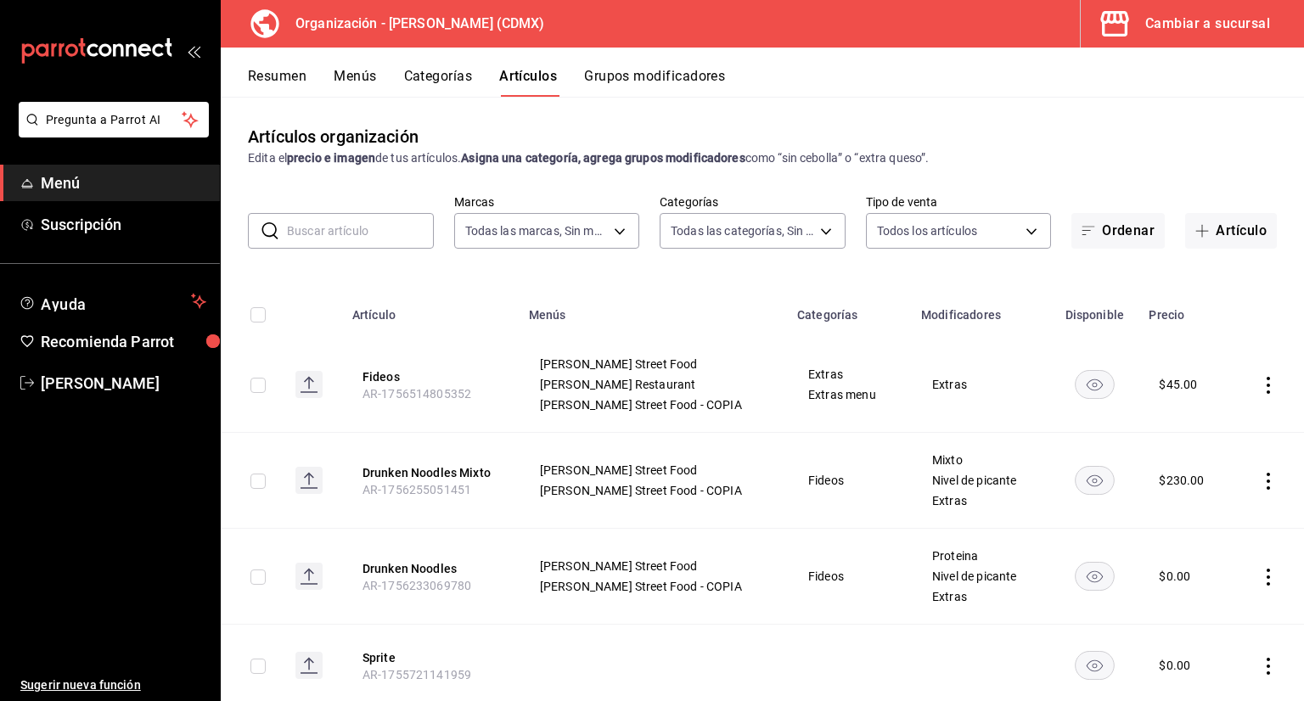
type input "6b055275-76a1-43b6-b03d-2db3475336a0,4964d671-b0e7-405f-ab23-4728cd99a408,3754e…"
click at [452, 76] on button "Categorías" at bounding box center [438, 82] width 69 height 29
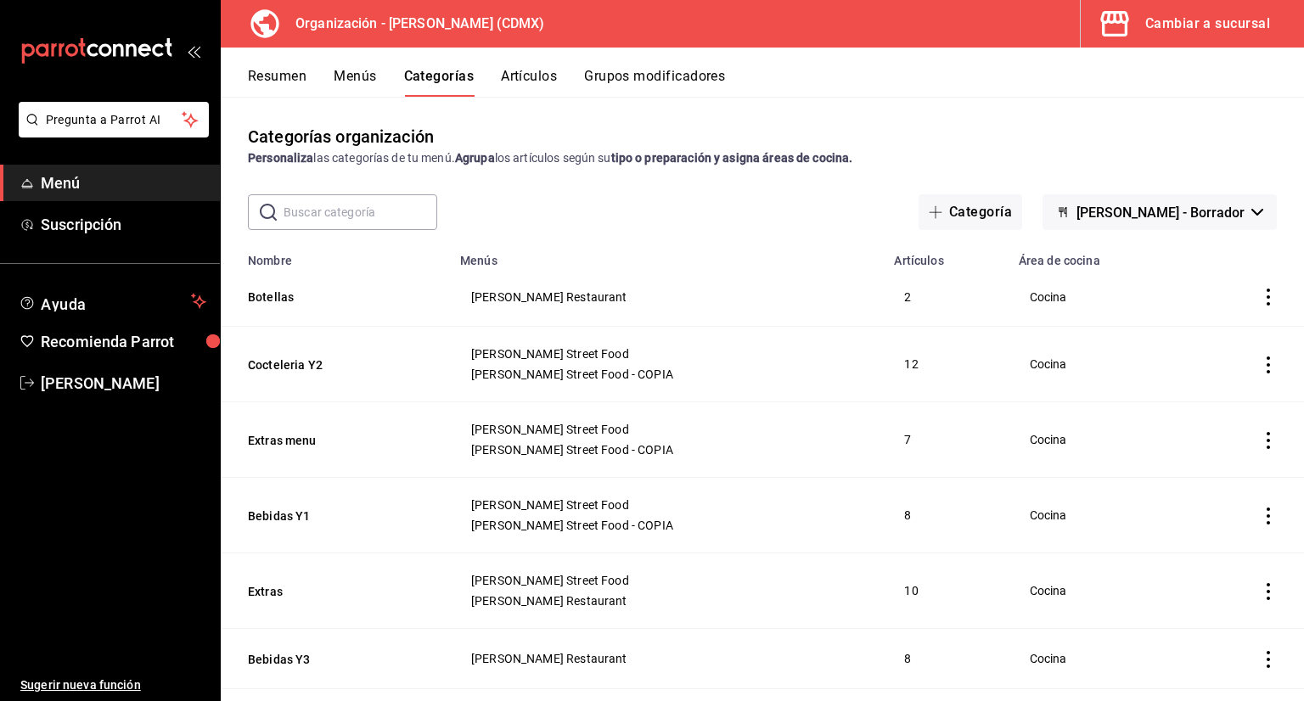
click at [519, 76] on button "Artículos" at bounding box center [529, 82] width 56 height 29
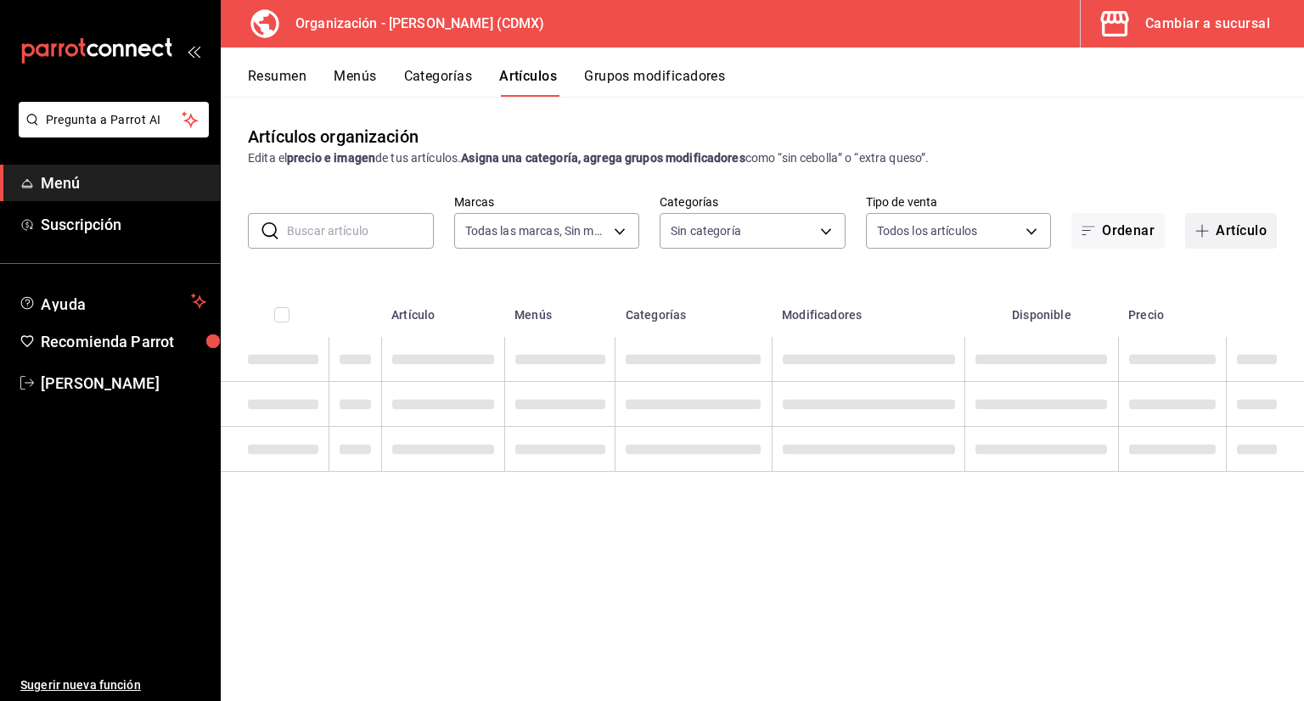
type input "846f0d90-2168-40bc-9e32-37968465e8cf"
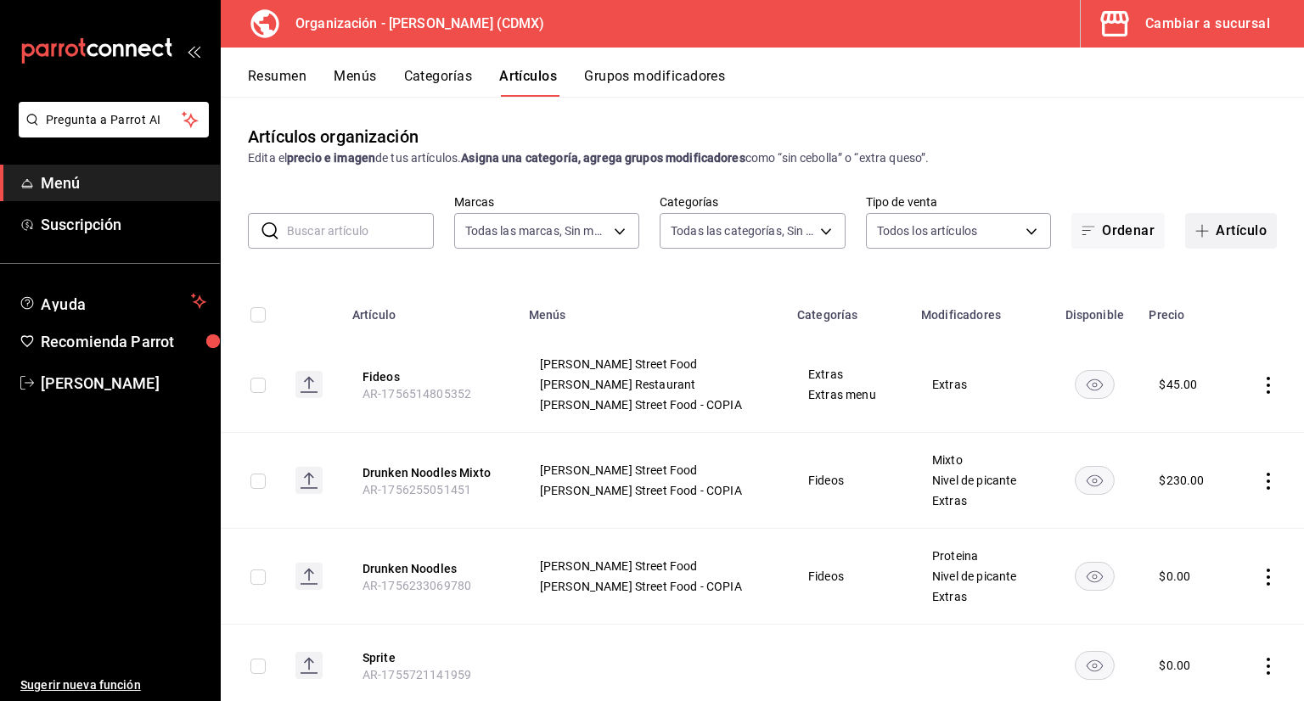
type input "6b055275-76a1-43b6-b03d-2db3475336a0,4964d671-b0e7-405f-ab23-4728cd99a408,3754e…"
click at [475, 68] on div "Resumen Menús Categorías Artículos Grupos modificadores" at bounding box center [776, 82] width 1056 height 29
click at [465, 75] on button "Categorías" at bounding box center [438, 82] width 69 height 29
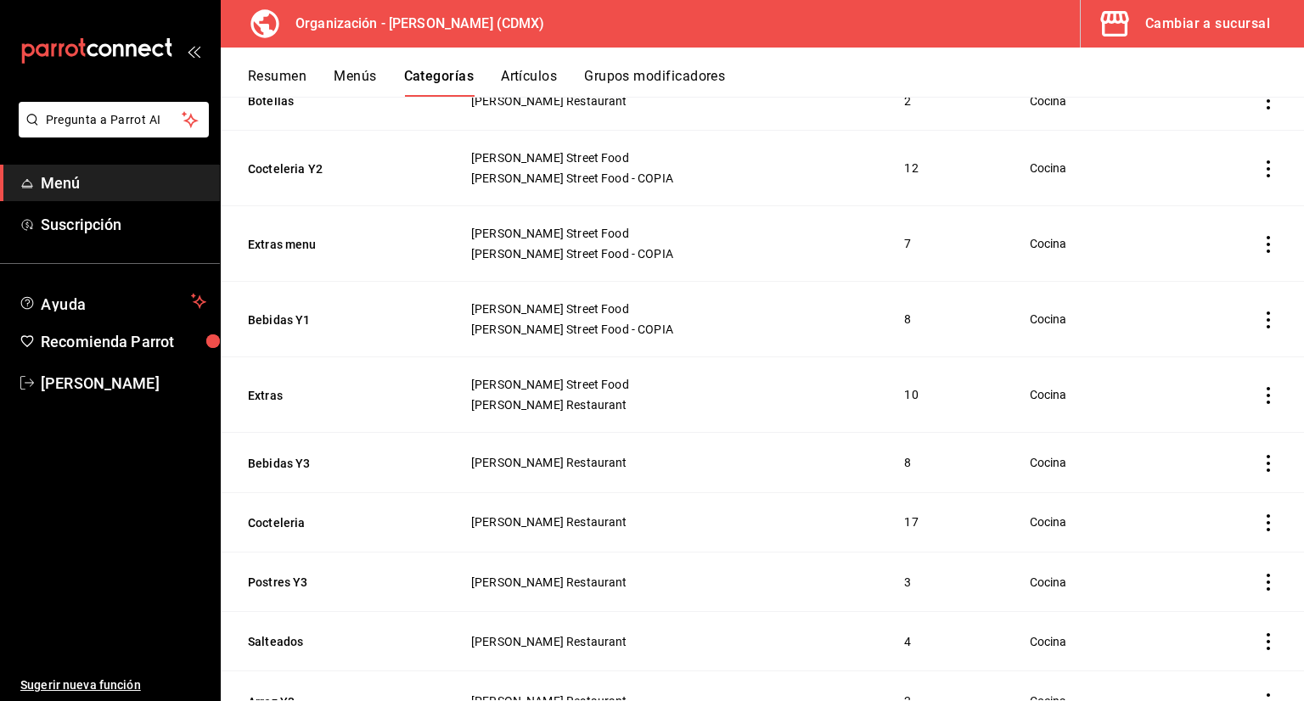
scroll to position [255, 0]
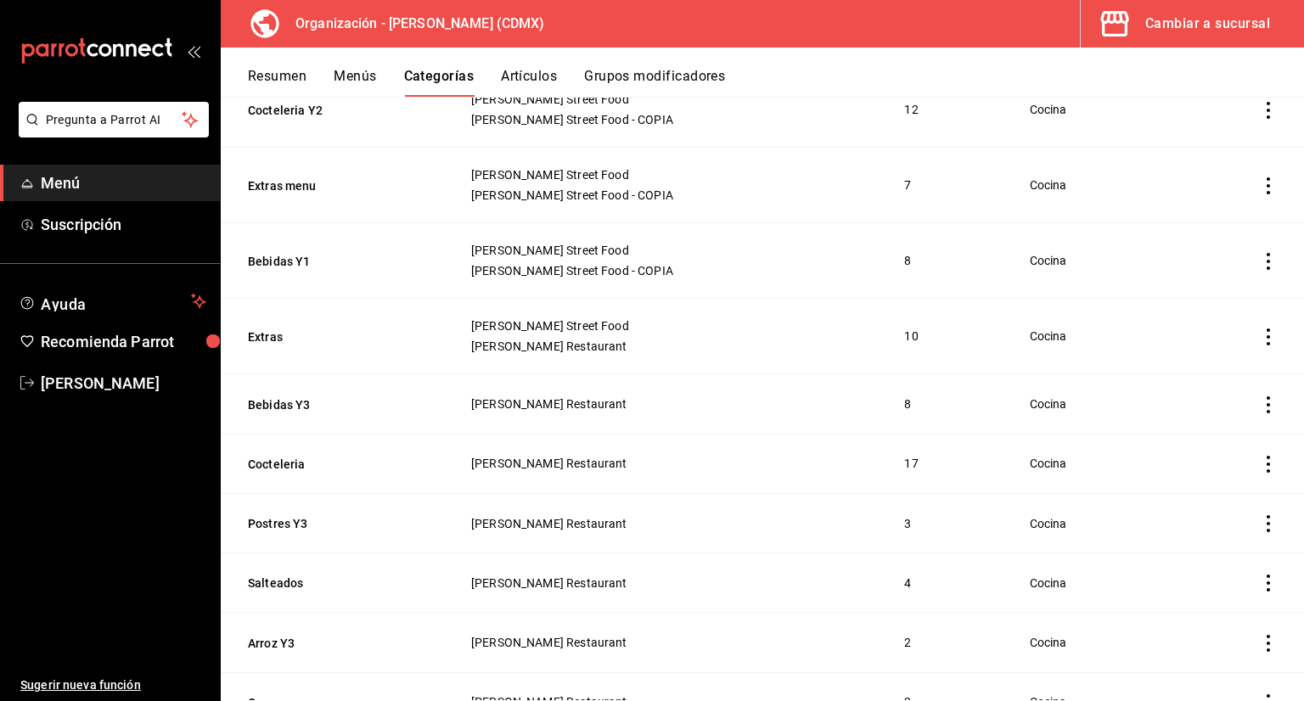
click at [550, 70] on button "Artículos" at bounding box center [529, 82] width 56 height 29
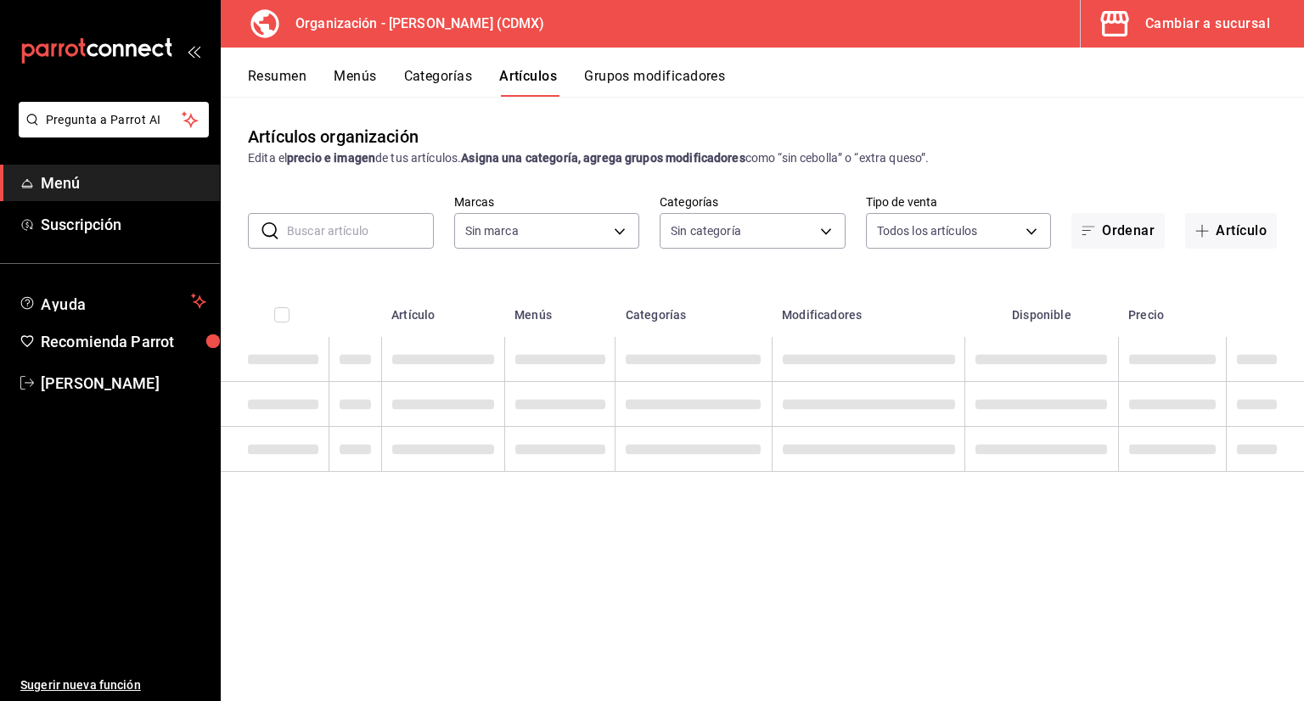
type input "6b055275-76a1-43b6-b03d-2db3475336a0,4964d671-b0e7-405f-ab23-4728cd99a408,3754e…"
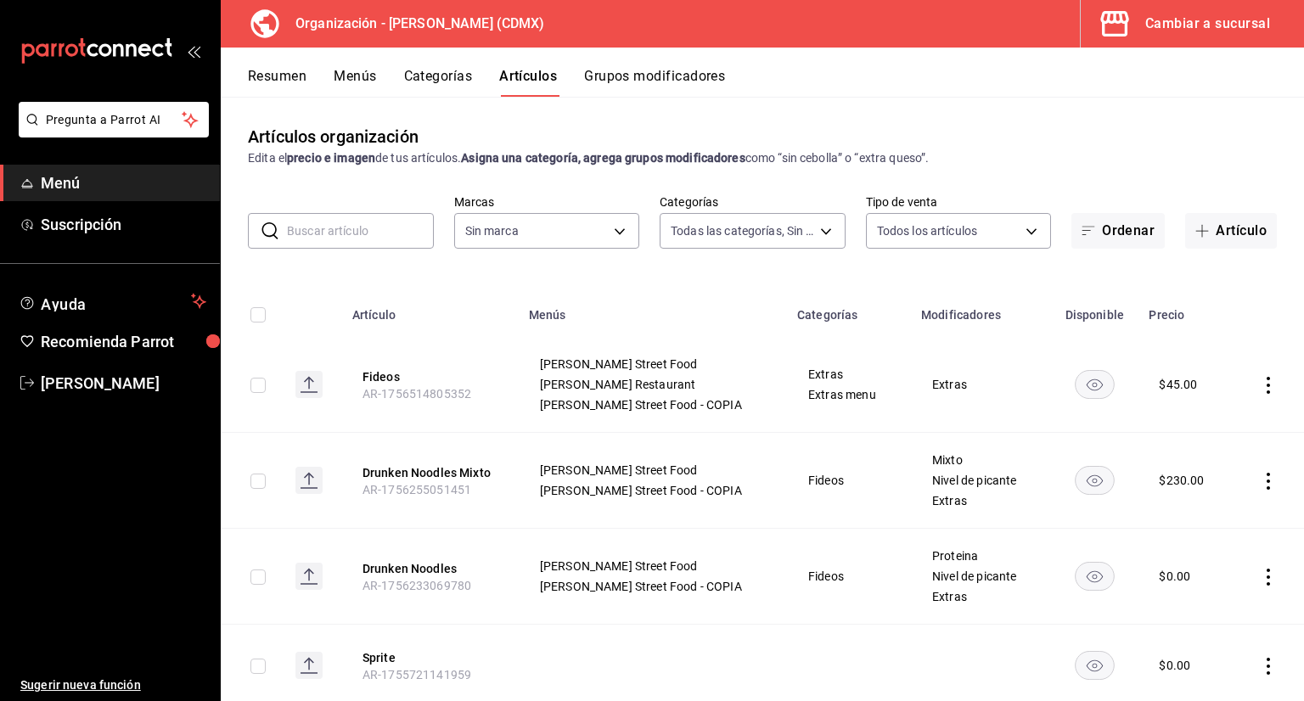
type input "846f0d90-2168-40bc-9e32-37968465e8cf"
click at [1195, 235] on icon "button" at bounding box center [1202, 231] width 14 height 14
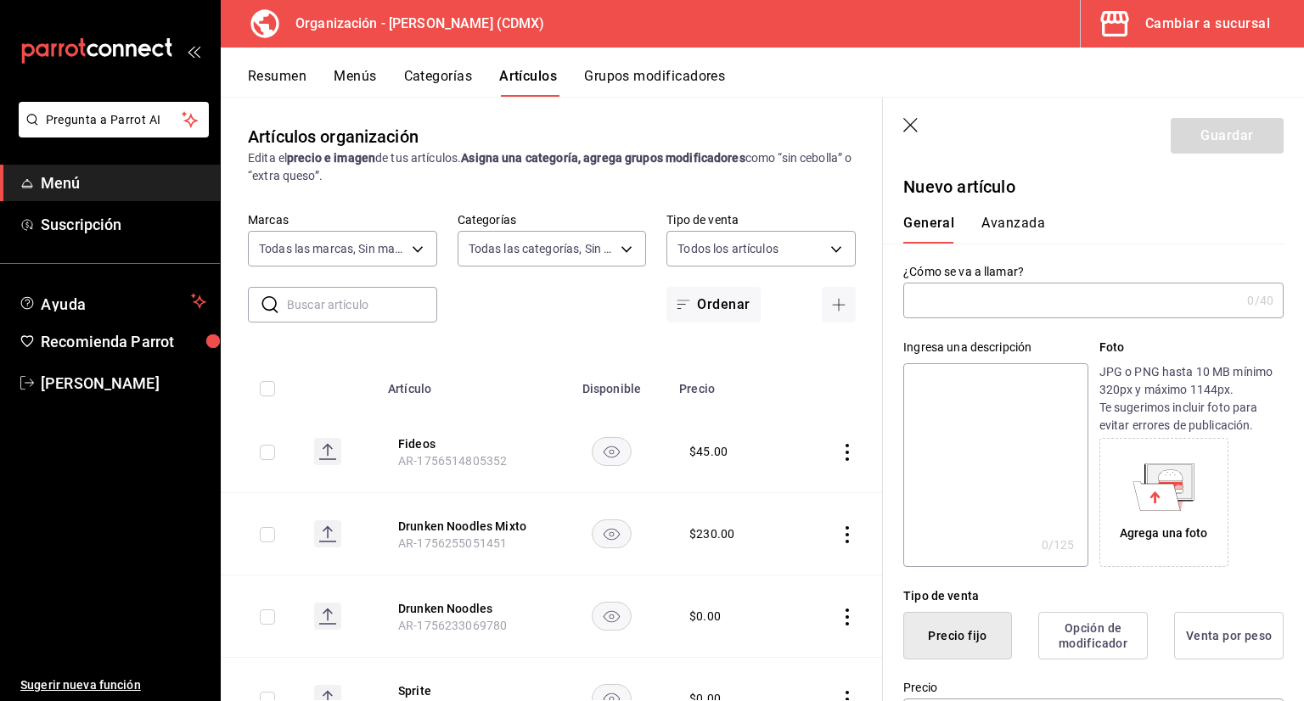
click at [988, 310] on input "text" at bounding box center [1071, 301] width 337 height 34
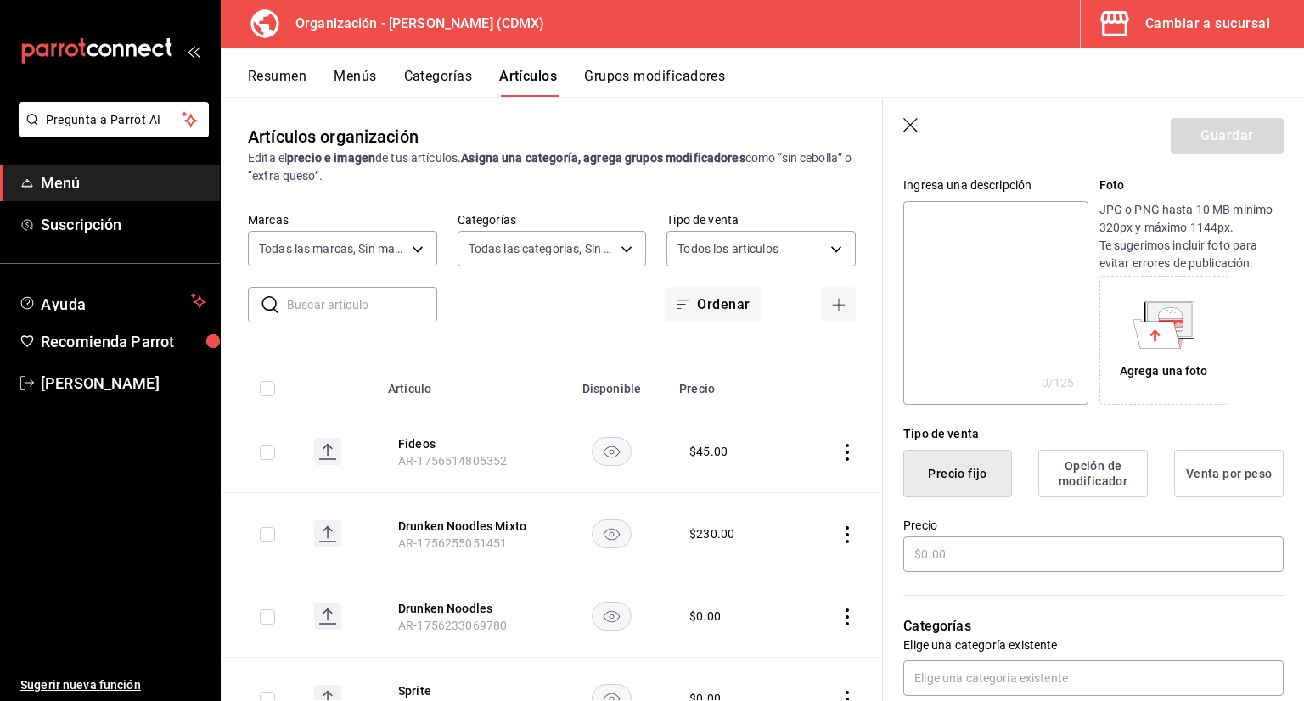
scroll to position [340, 0]
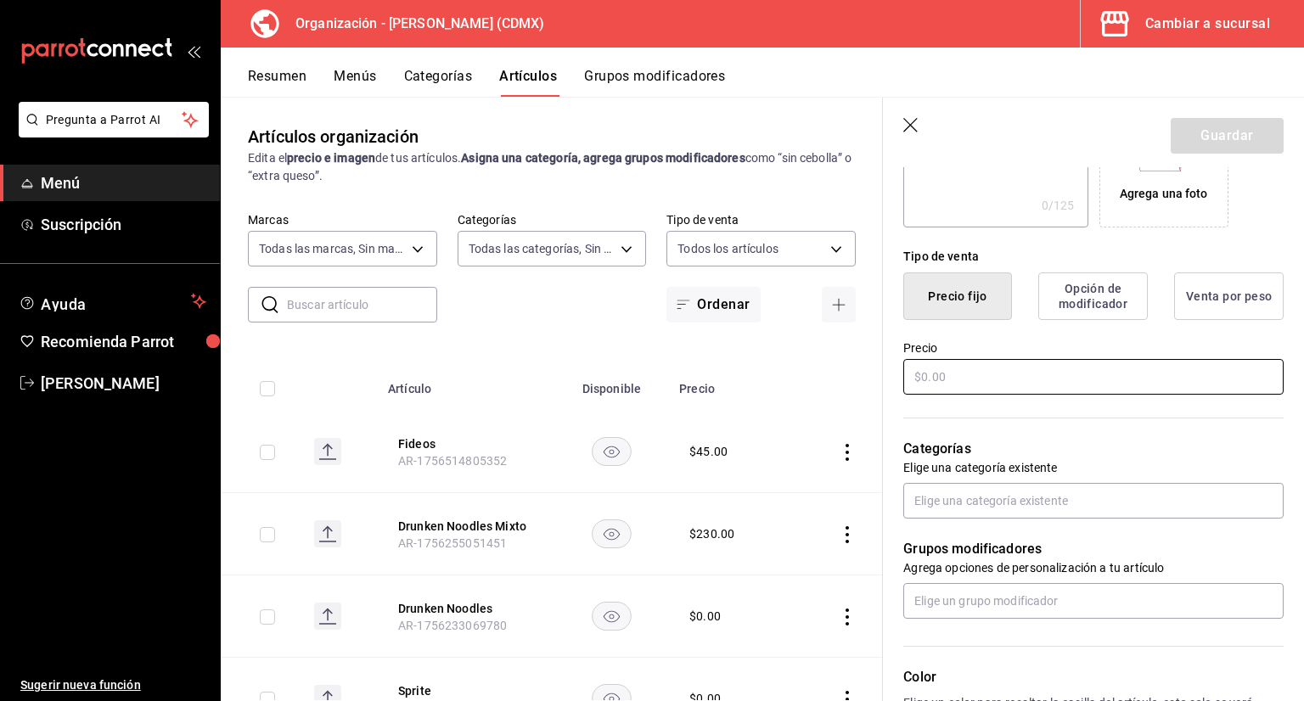
type input "Aderezo extra"
click at [974, 372] on input "text" at bounding box center [1093, 377] width 380 height 36
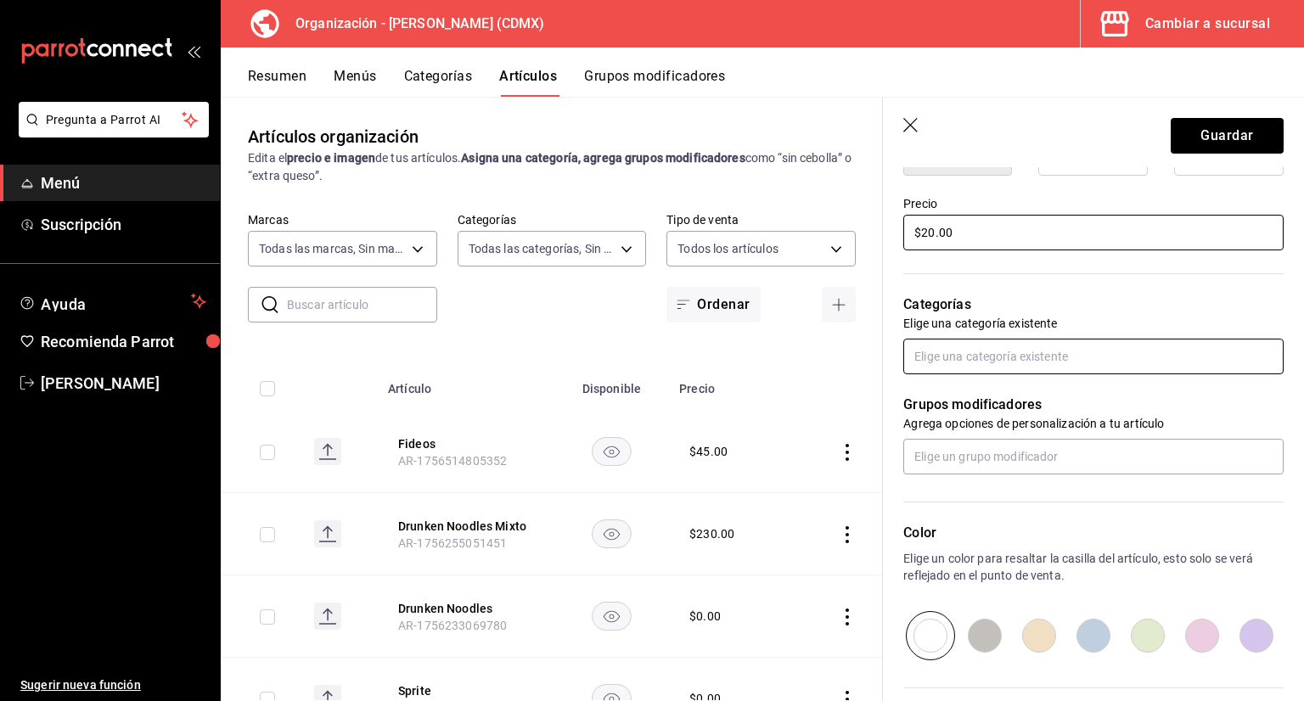
scroll to position [509, 0]
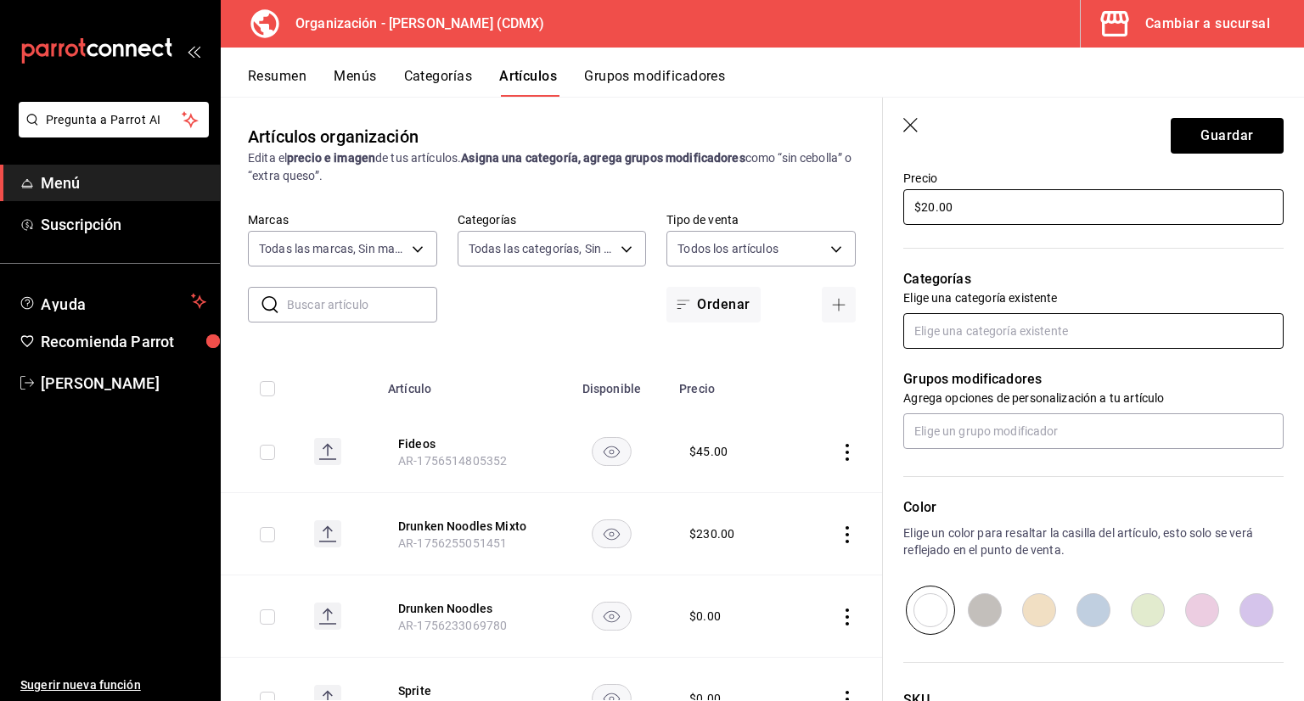
type input "$20.00"
click at [1012, 334] on input "text" at bounding box center [1093, 331] width 380 height 36
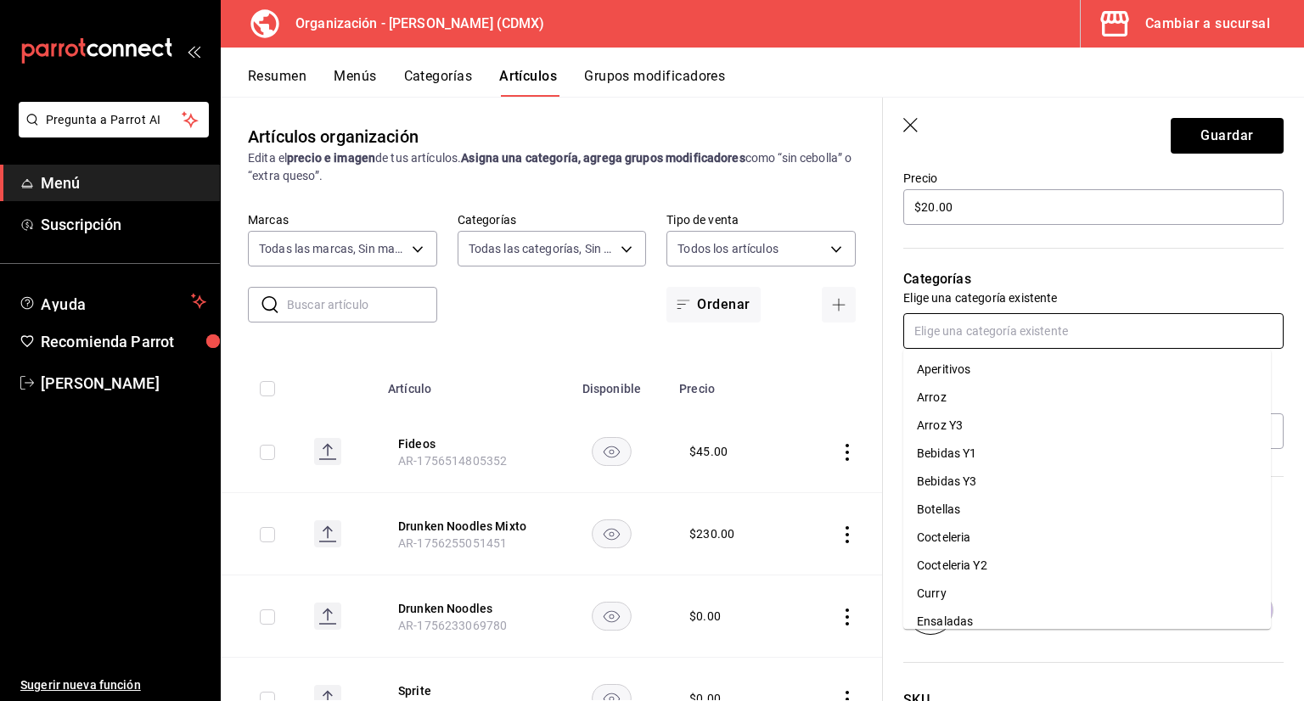
click at [971, 343] on input "text" at bounding box center [1093, 331] width 380 height 36
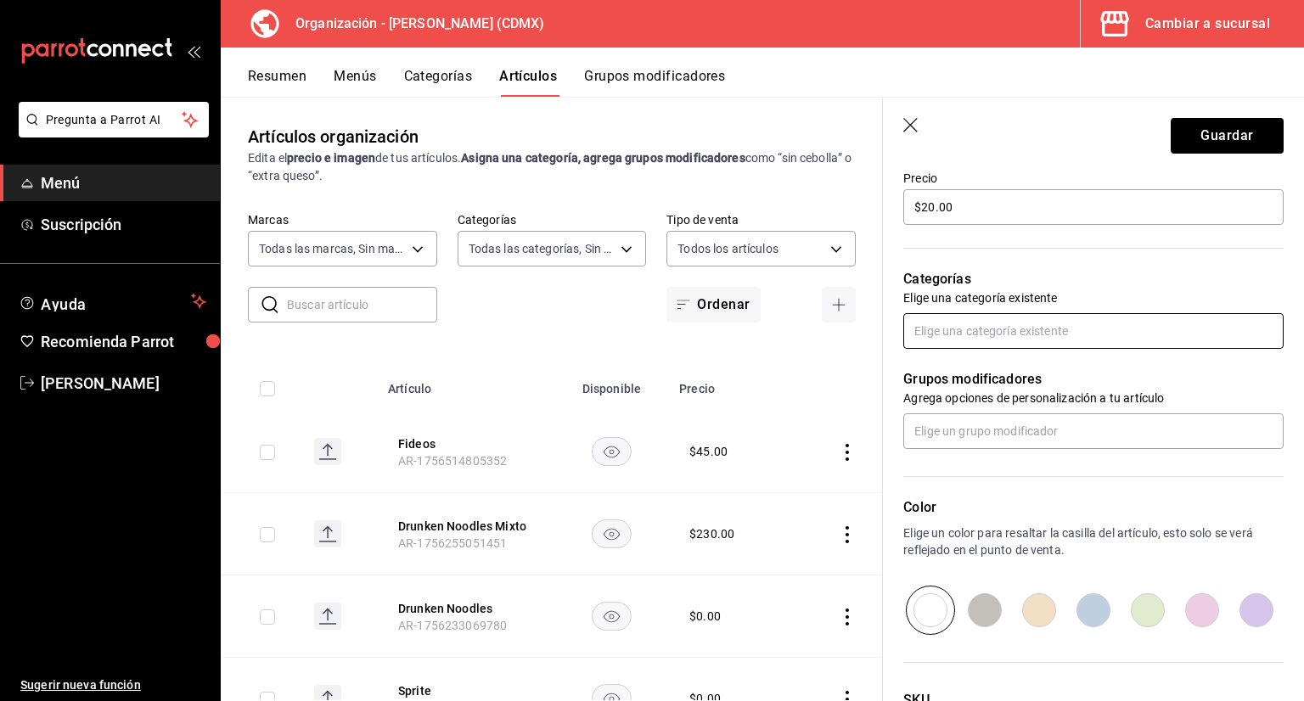
click at [980, 328] on input "text" at bounding box center [1093, 331] width 380 height 36
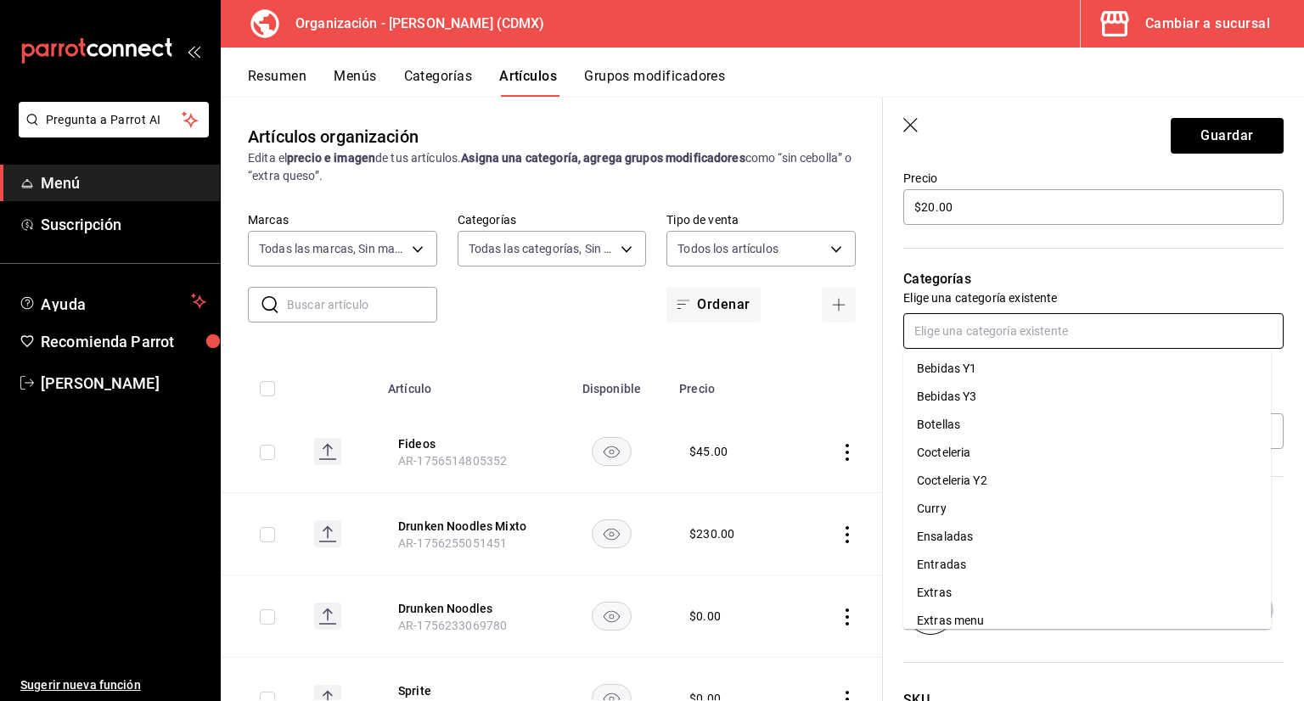
scroll to position [170, 0]
click at [956, 480] on li "Entradas" at bounding box center [1087, 480] width 368 height 28
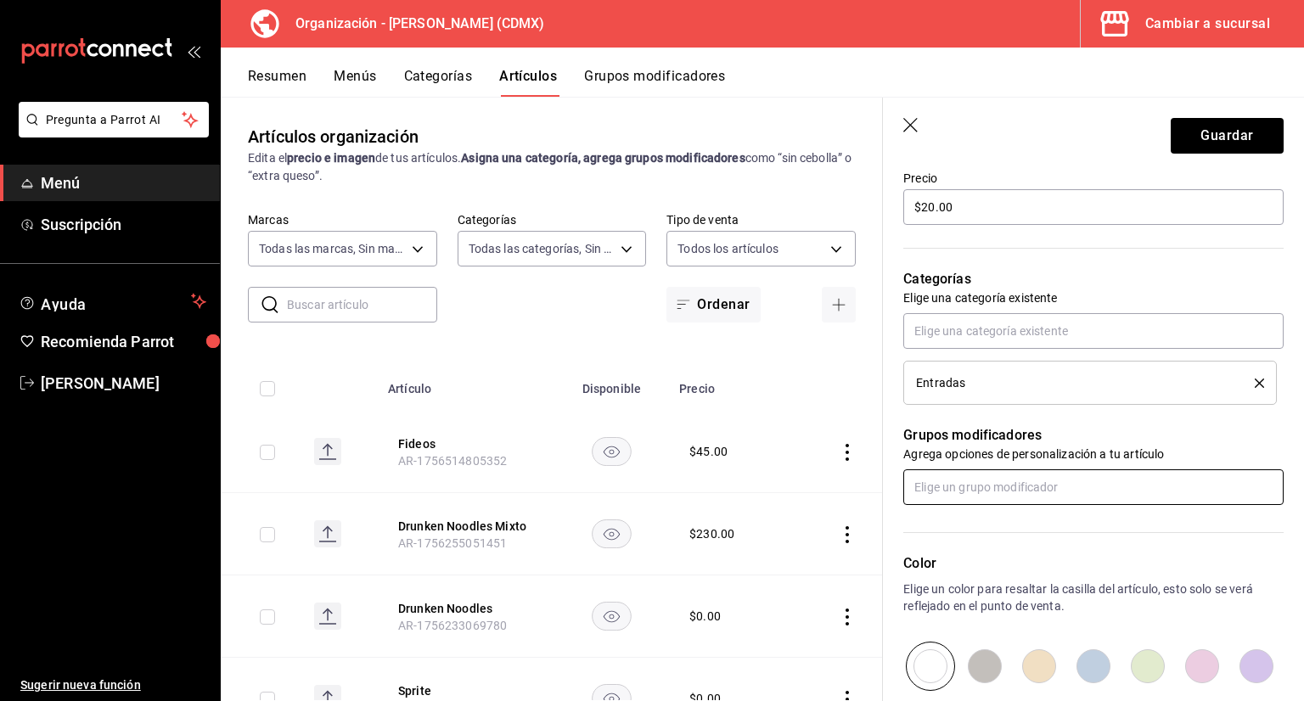
click at [985, 483] on input "text" at bounding box center [1093, 487] width 380 height 36
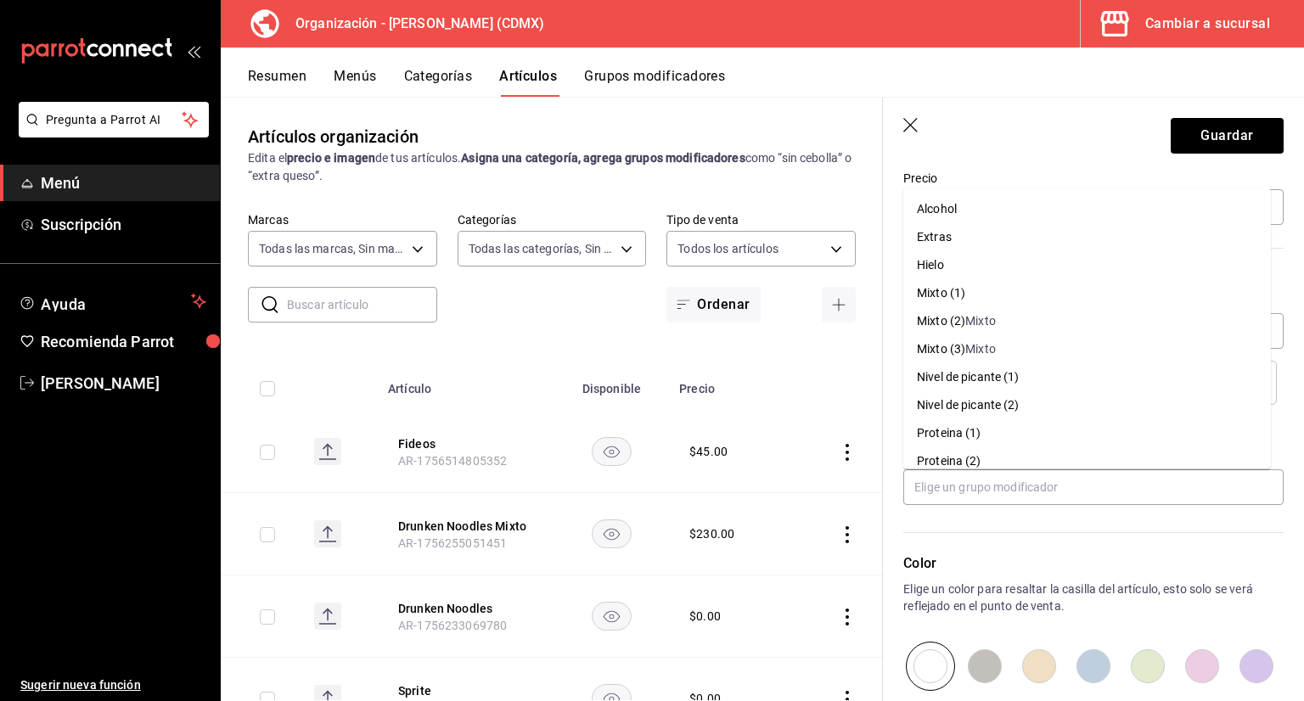
click at [896, 505] on div "Color Elige un color para resaltar la casilla del artículo, esto solo se verá r…" at bounding box center [1083, 598] width 401 height 186
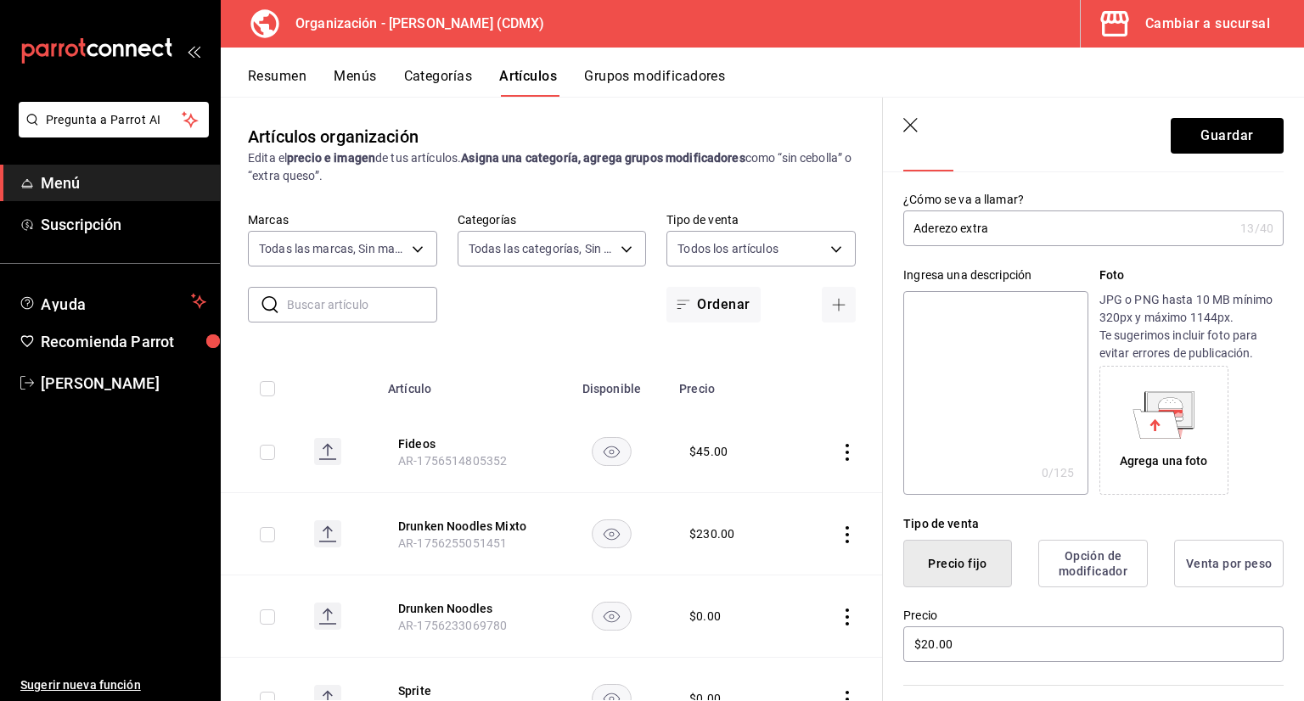
scroll to position [0, 0]
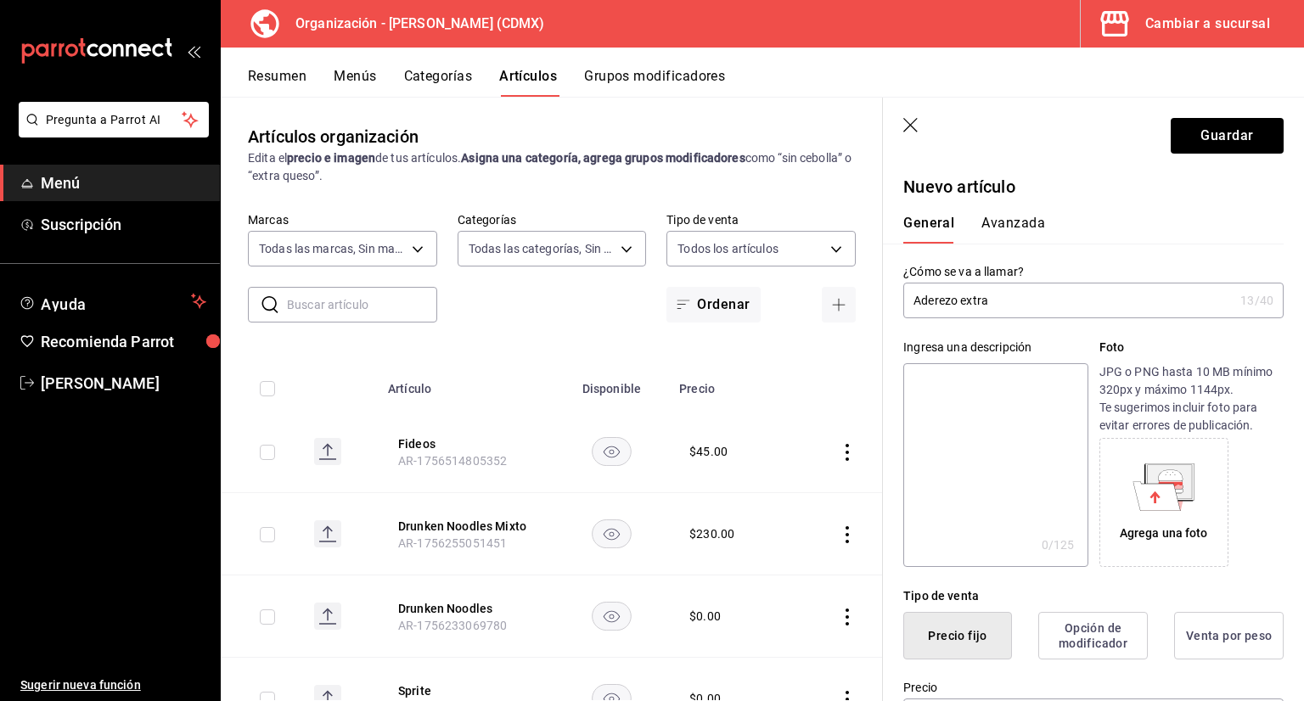
click at [1022, 217] on button "Avanzada" at bounding box center [1013, 229] width 64 height 29
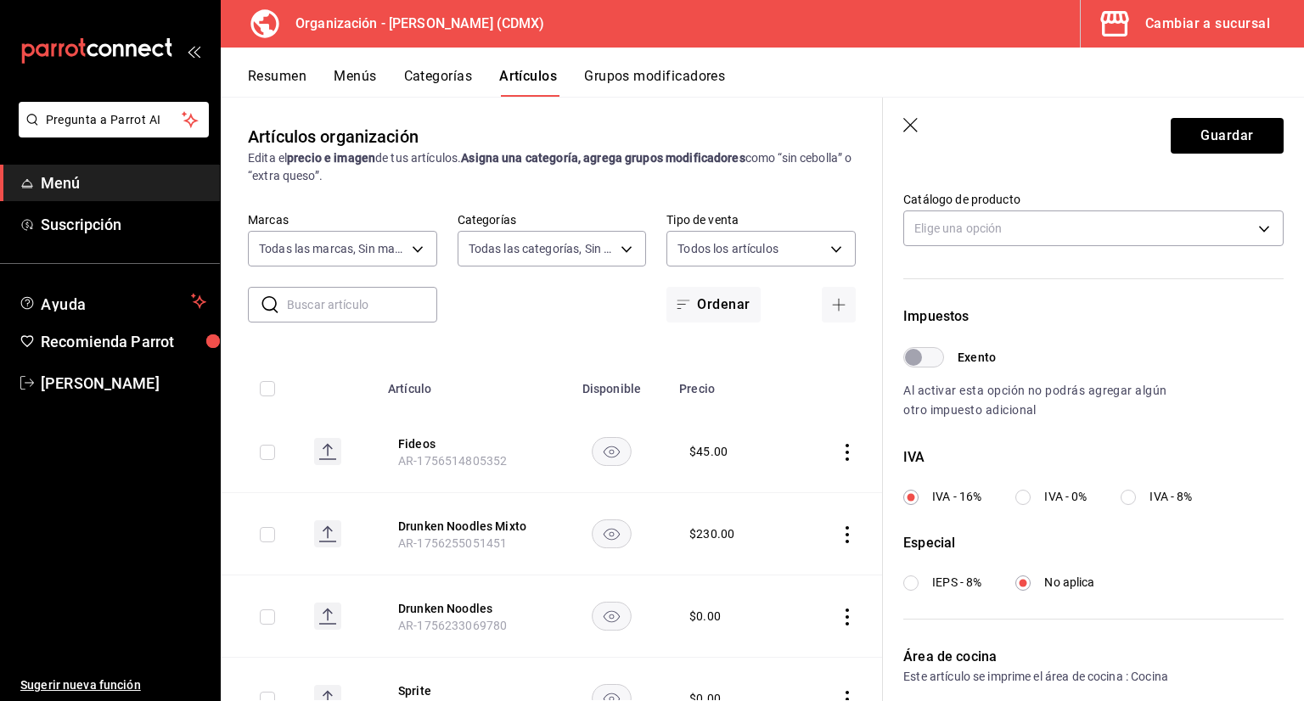
scroll to position [424, 0]
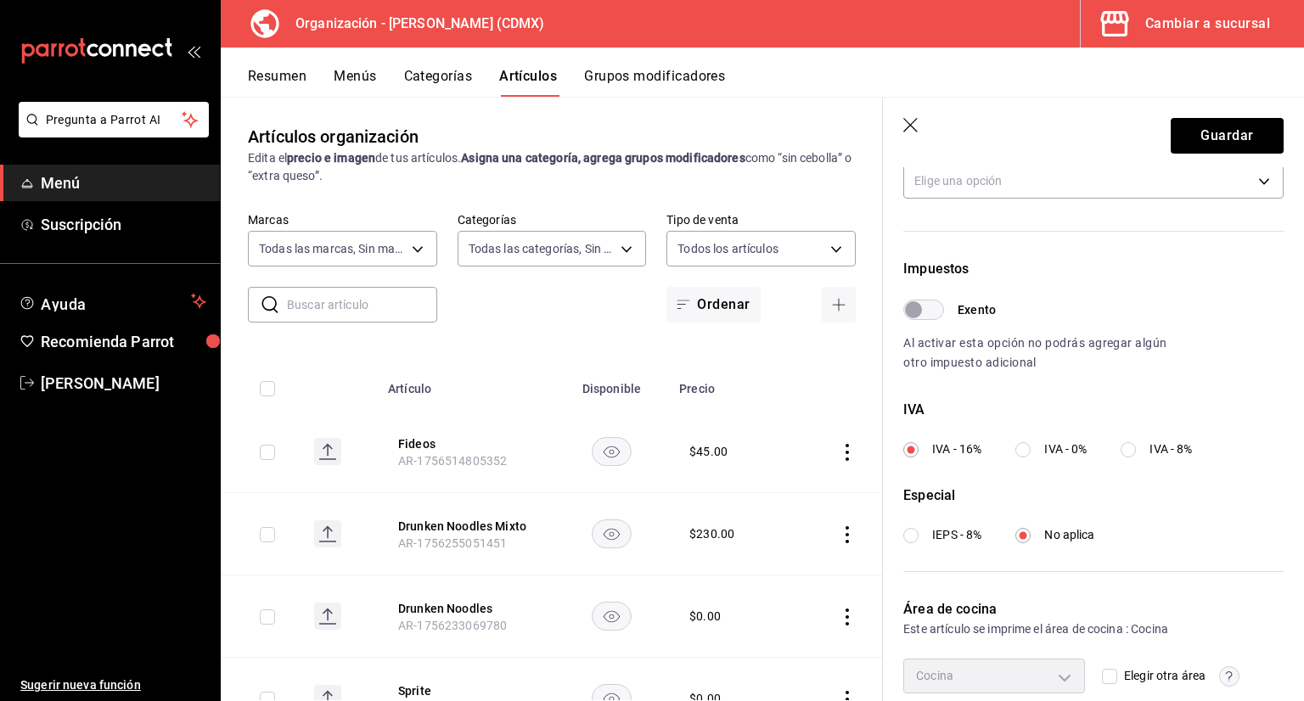
click at [1025, 443] on input "IVA - 0%" at bounding box center [1022, 449] width 15 height 15
radio input "true"
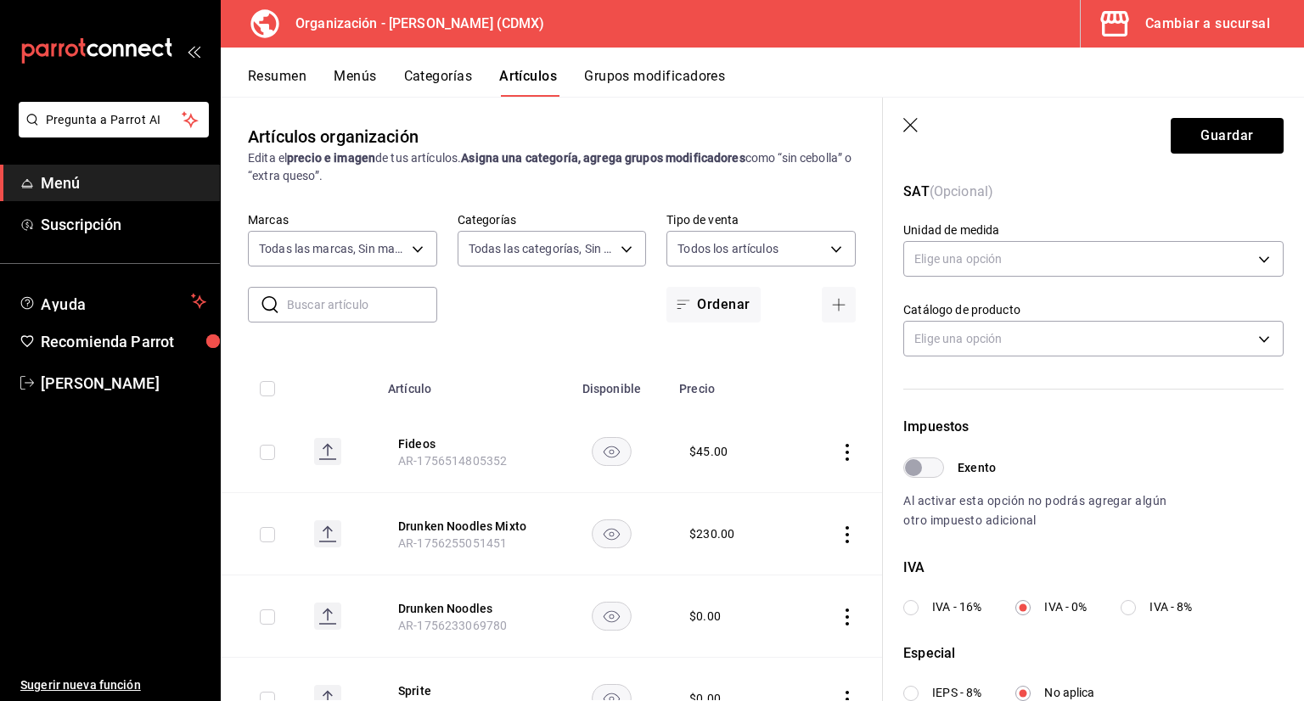
scroll to position [0, 0]
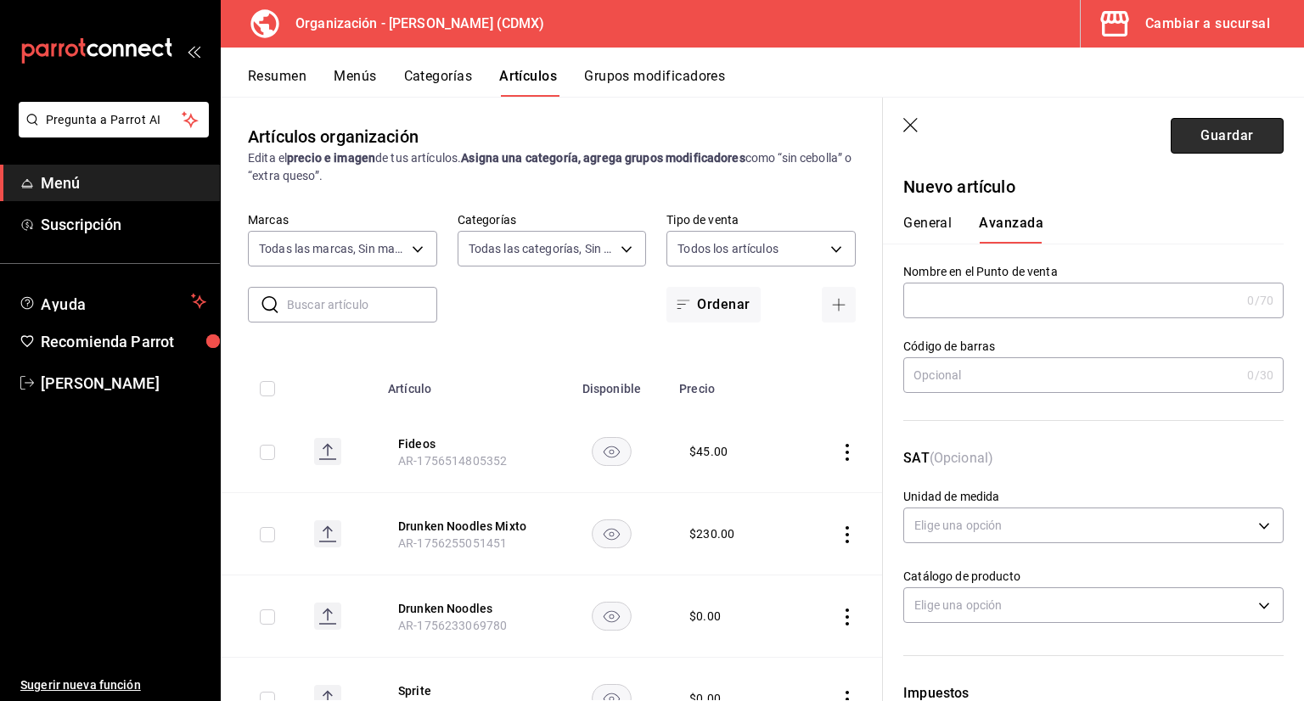
click at [1207, 146] on button "Guardar" at bounding box center [1227, 136] width 113 height 36
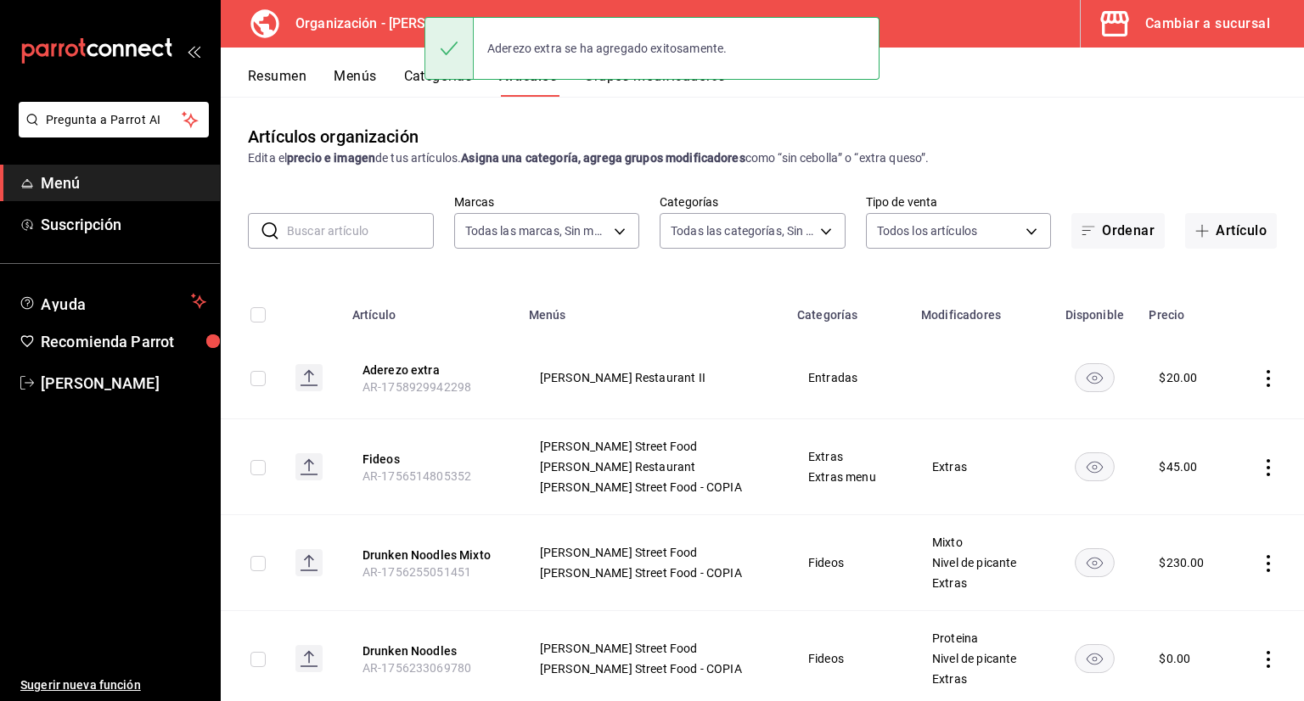
click at [699, 85] on button "Grupos modificadores" at bounding box center [654, 82] width 141 height 29
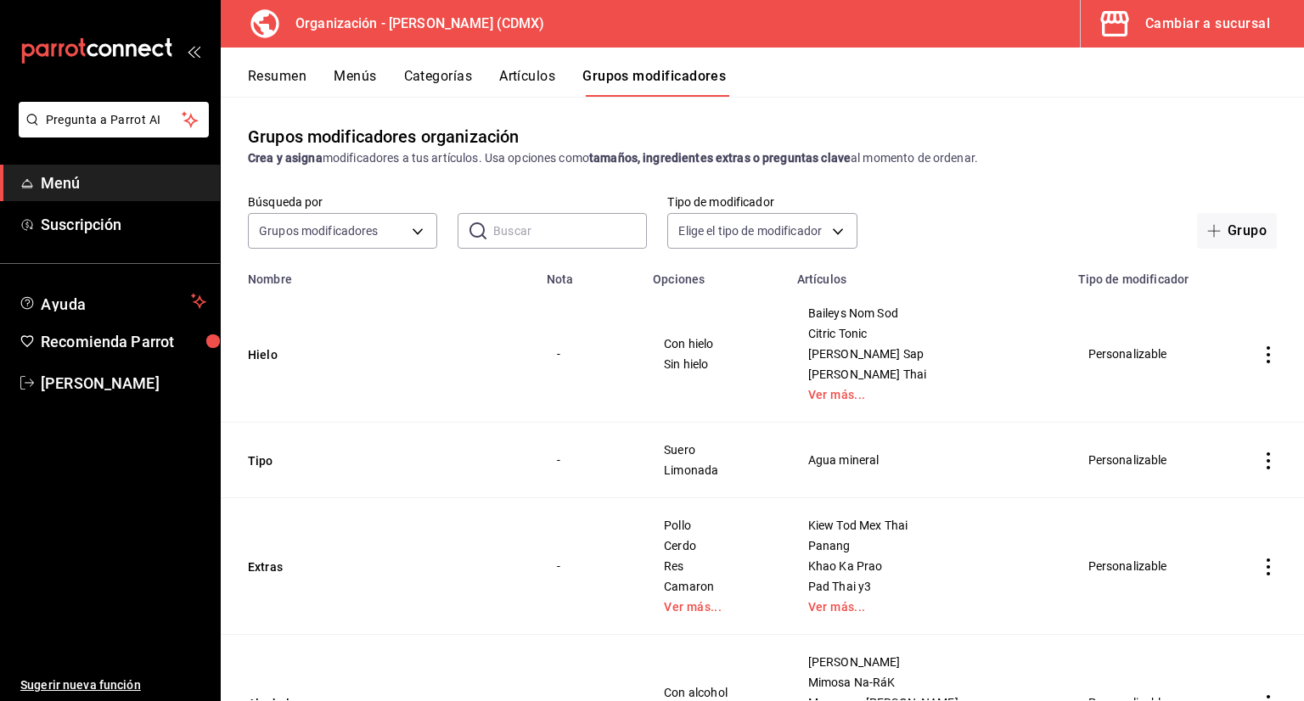
click at [541, 87] on button "Artículos" at bounding box center [527, 82] width 56 height 29
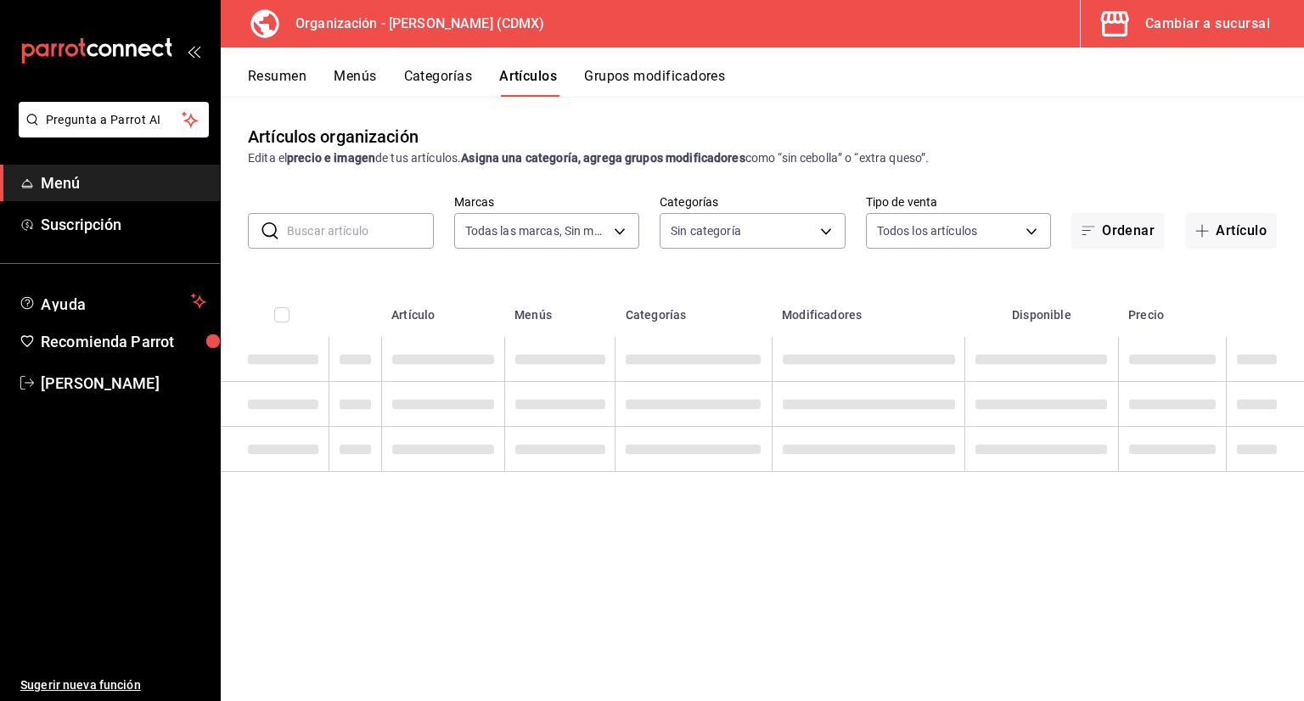
type input "846f0d90-2168-40bc-9e32-37968465e8cf"
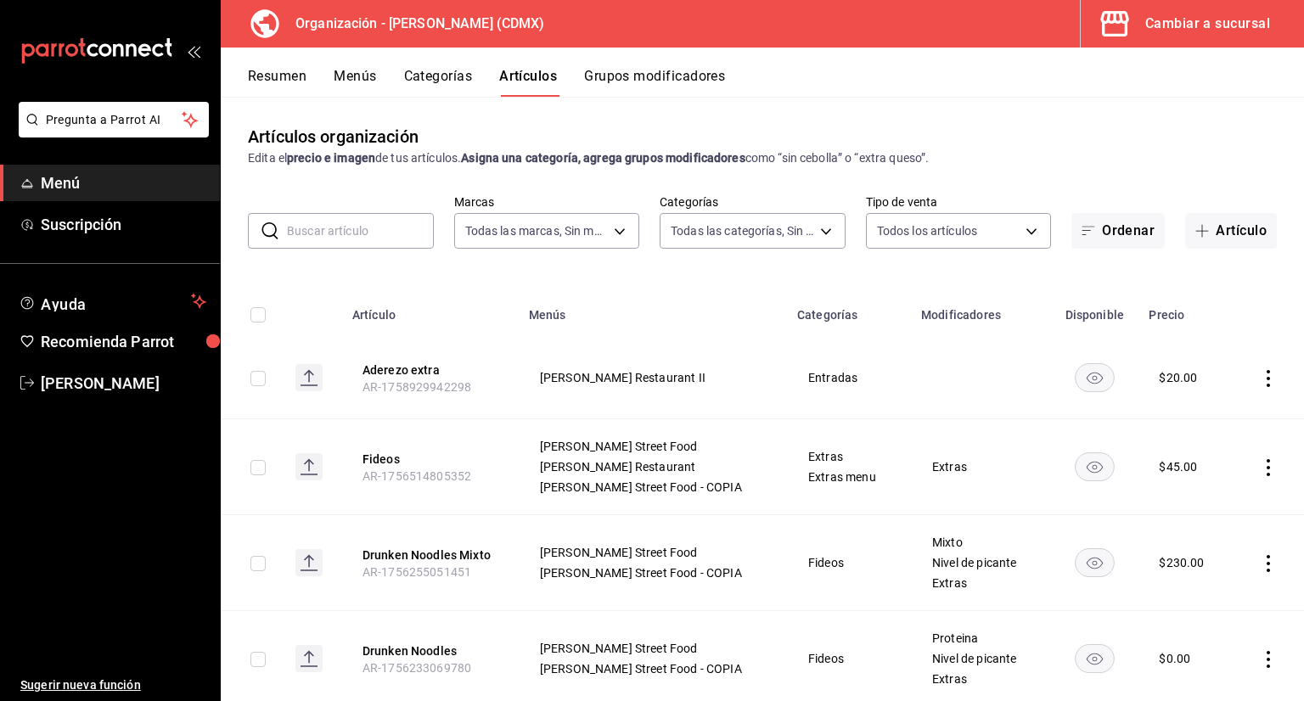
type input "6b055275-76a1-43b6-b03d-2db3475336a0,4964d671-b0e7-405f-ab23-4728cd99a408,3754e…"
click at [658, 81] on button "Grupos modificadores" at bounding box center [654, 82] width 141 height 29
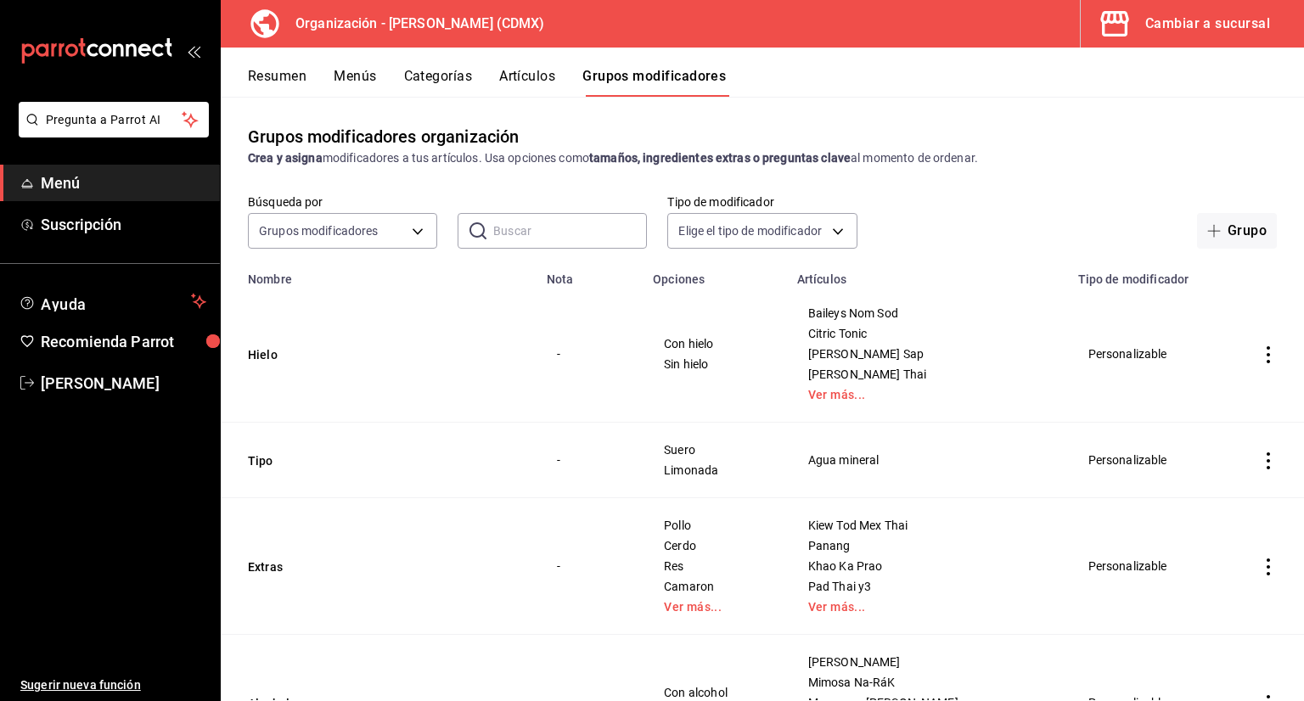
click at [526, 82] on button "Artículos" at bounding box center [527, 82] width 56 height 29
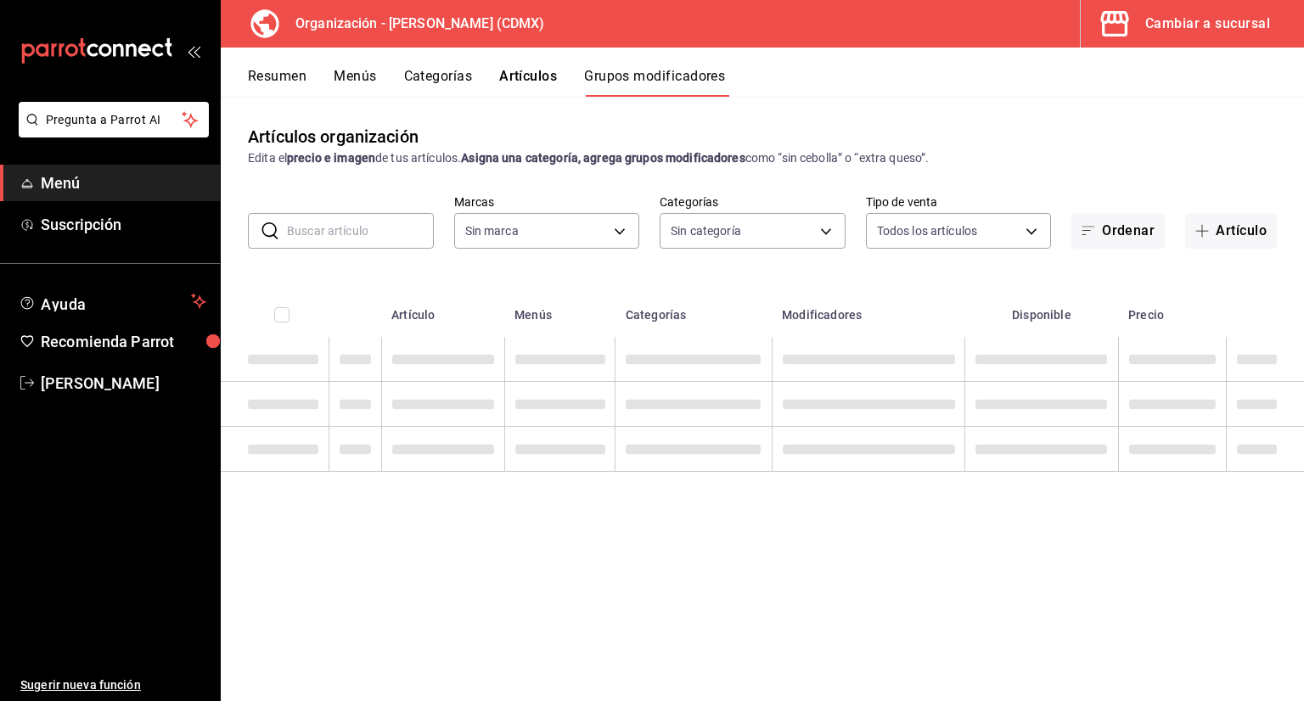
type input "846f0d90-2168-40bc-9e32-37968465e8cf"
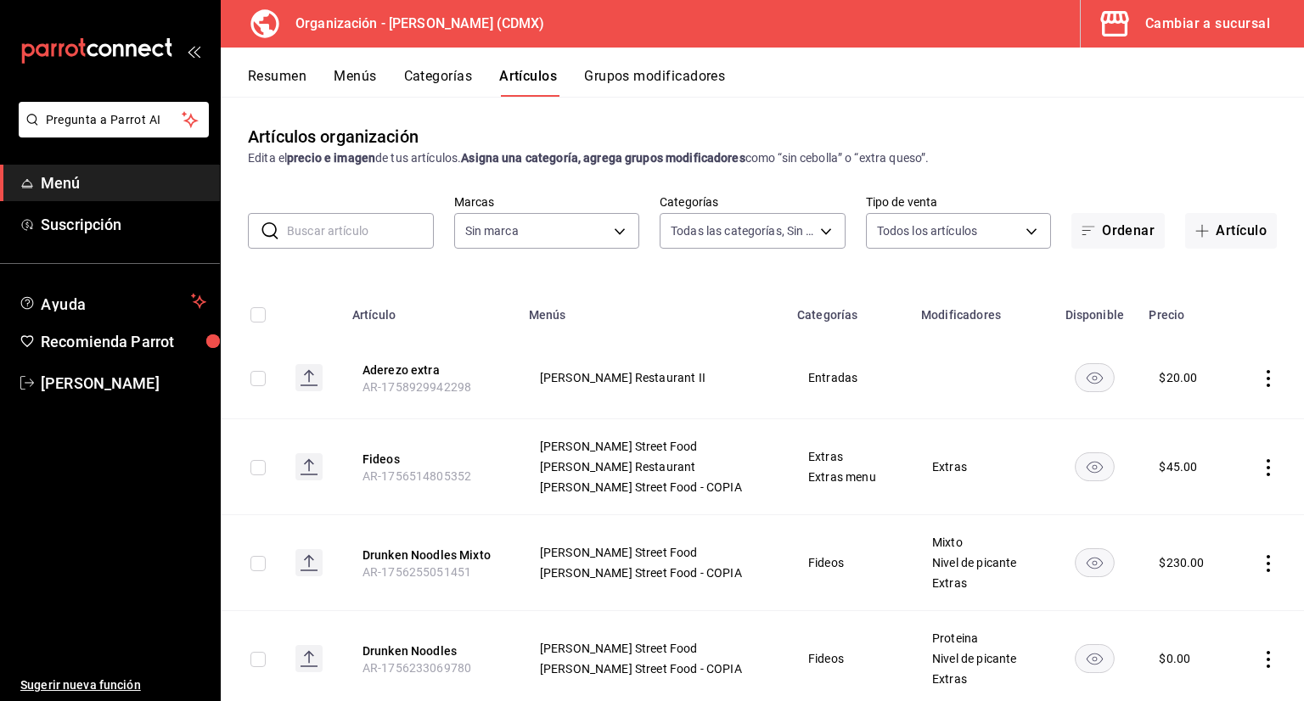
type input "6b055275-76a1-43b6-b03d-2db3475336a0,4964d671-b0e7-405f-ab23-4728cd99a408,3754e…"
type input "846f0d90-2168-40bc-9e32-37968465e8cf"
click at [1260, 378] on icon "actions" at bounding box center [1268, 378] width 17 height 17
click at [1198, 493] on span "Eliminar" at bounding box center [1203, 487] width 43 height 14
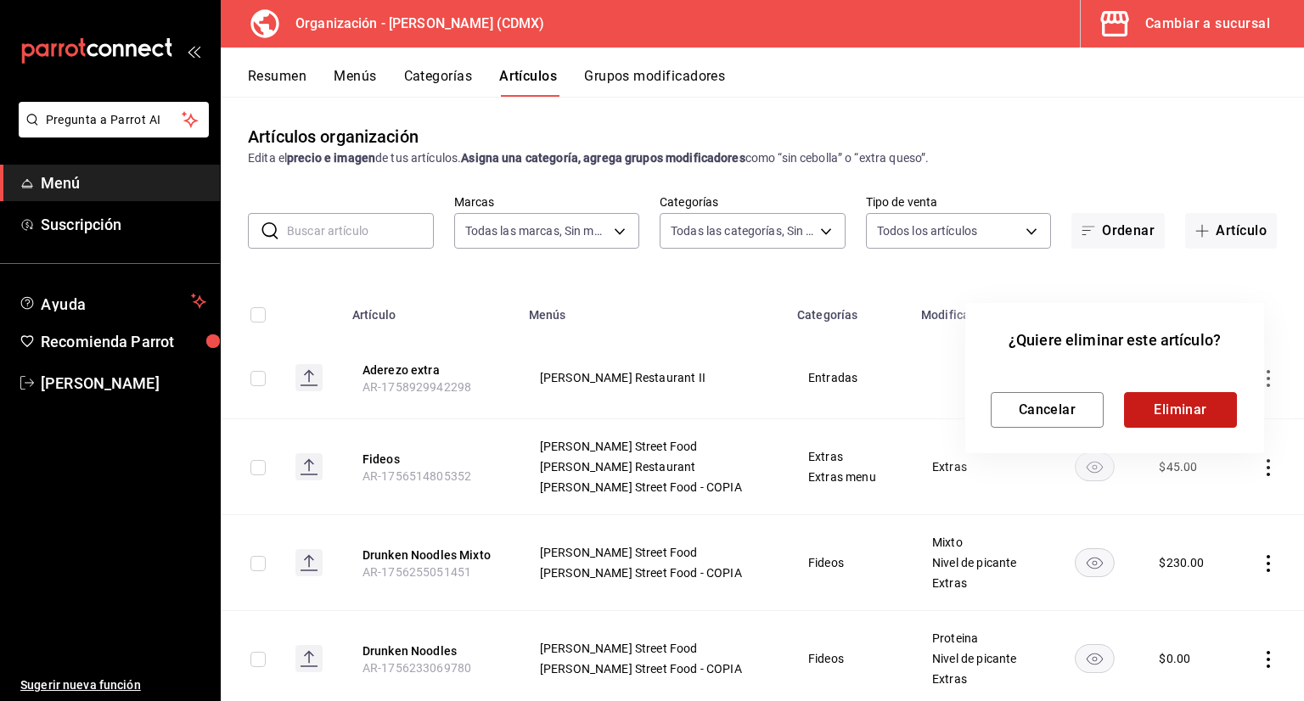
click at [1175, 408] on button "Eliminar" at bounding box center [1180, 410] width 113 height 36
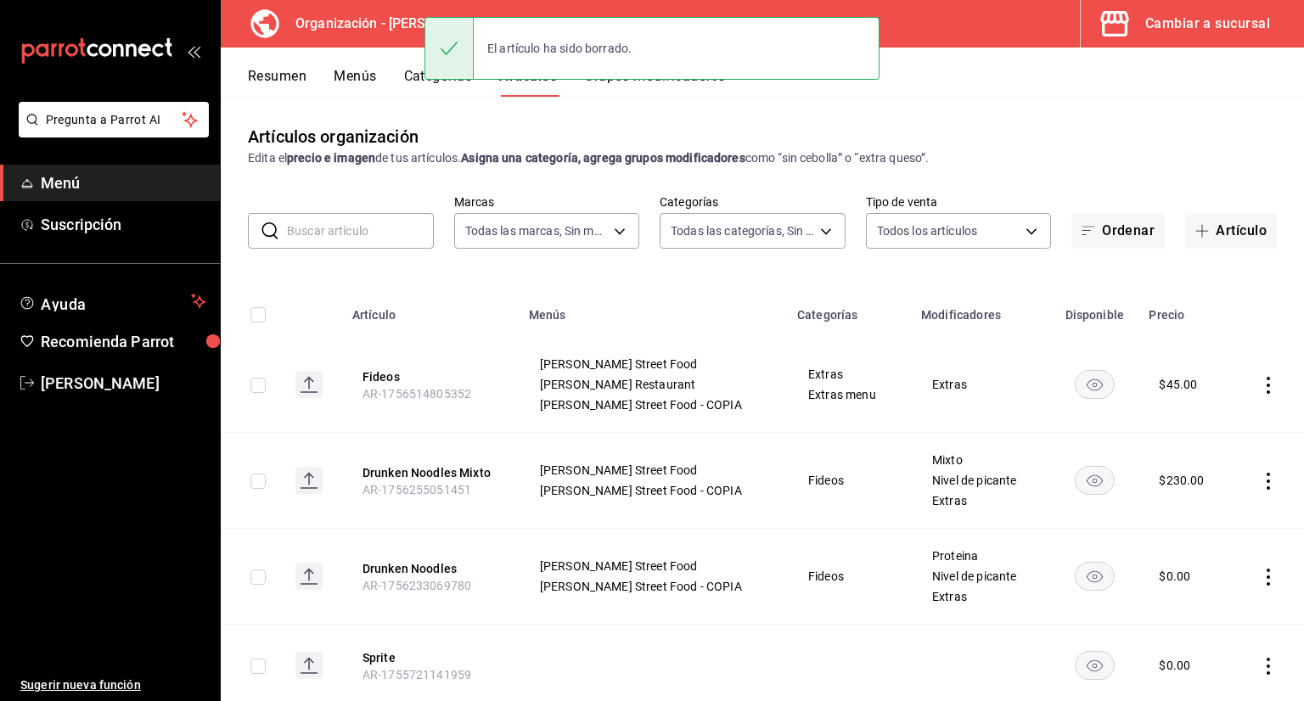
click at [441, 74] on div at bounding box center [448, 48] width 49 height 61
click at [445, 87] on button "Categorías" at bounding box center [438, 82] width 69 height 29
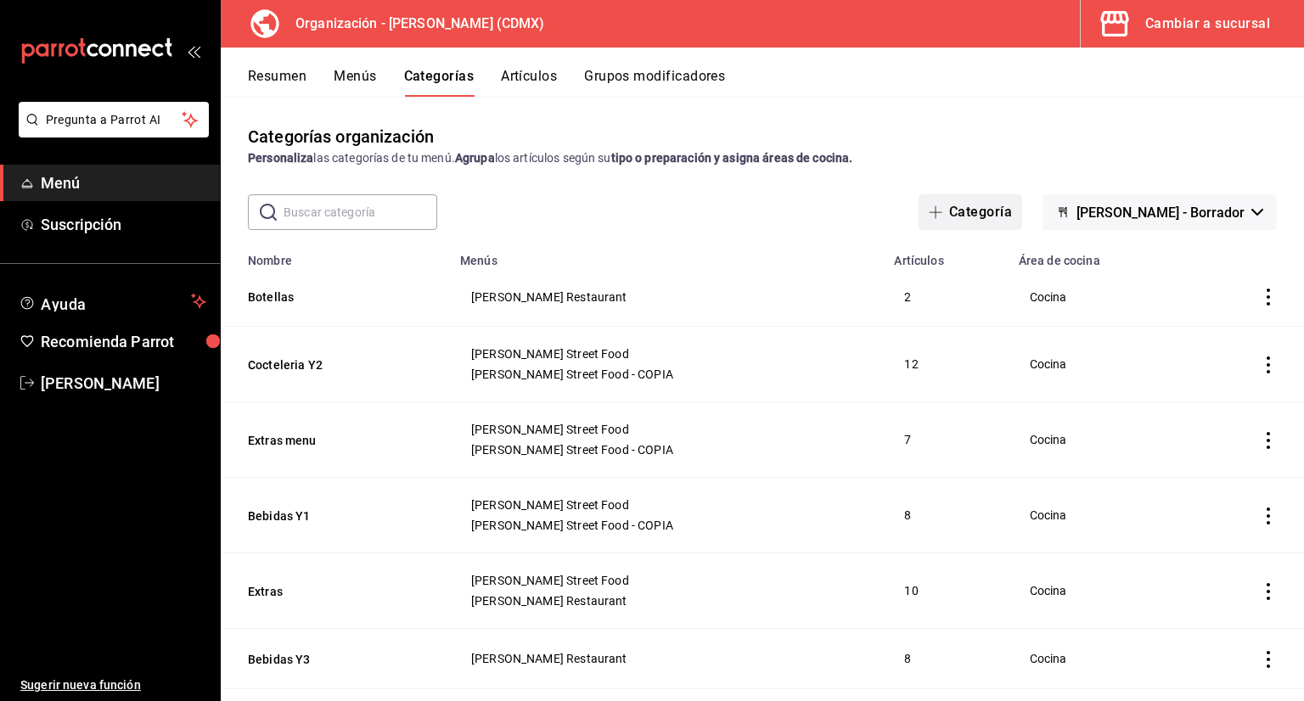
click at [1019, 217] on button "Categoría" at bounding box center [970, 212] width 104 height 36
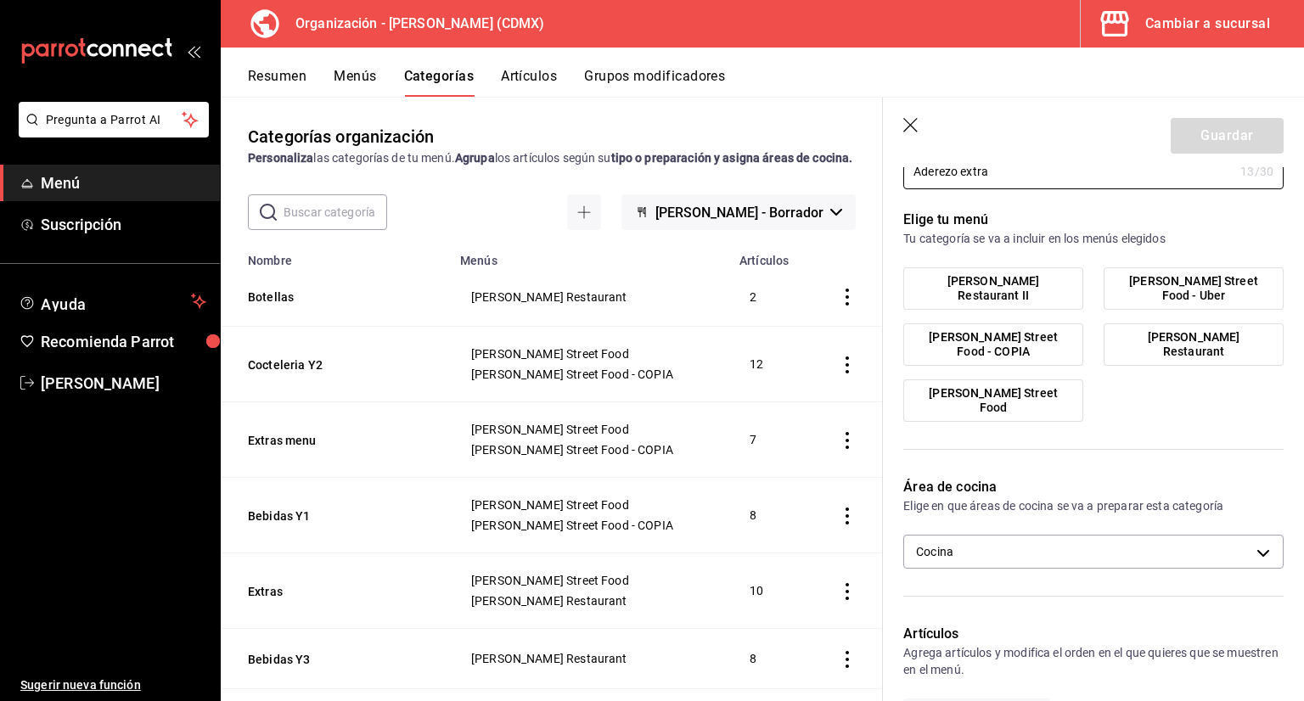
type input "Aderezo extra"
click at [1009, 280] on label "[PERSON_NAME] Restaurant II" at bounding box center [993, 288] width 178 height 41
click at [0, 0] on input "[PERSON_NAME] Restaurant II" at bounding box center [0, 0] width 0 height 0
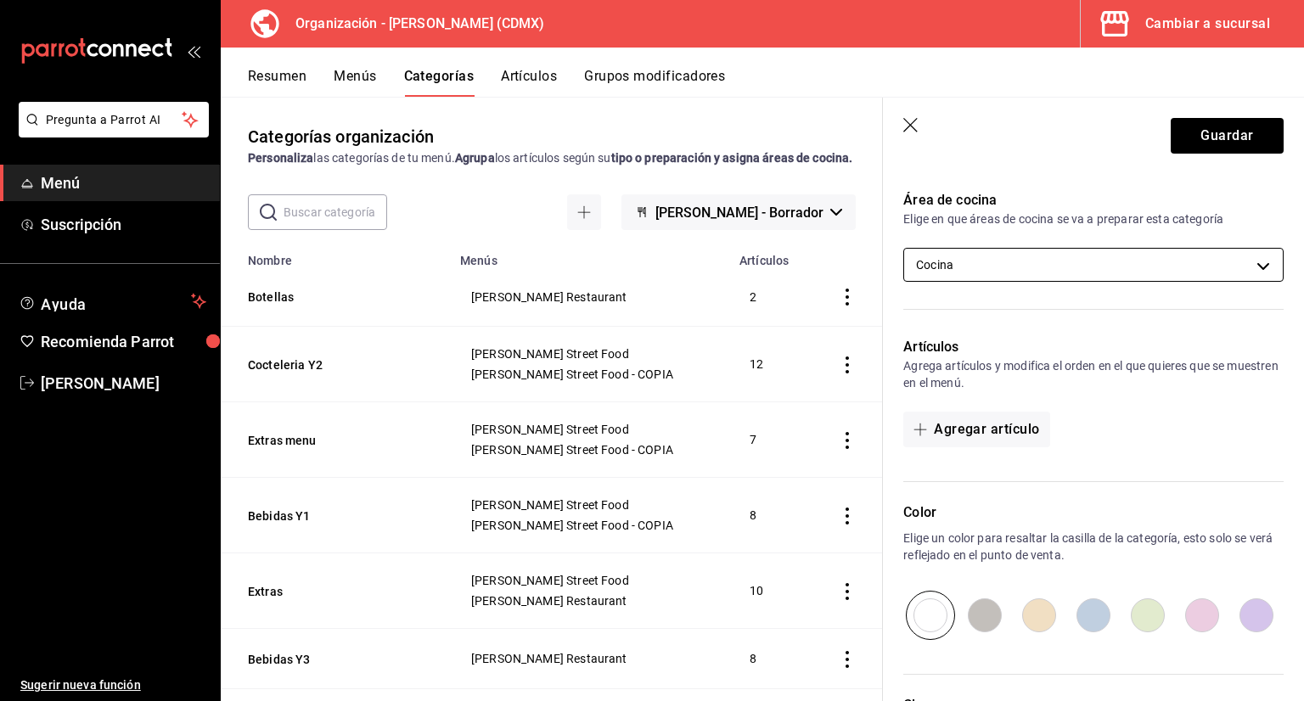
scroll to position [355, 0]
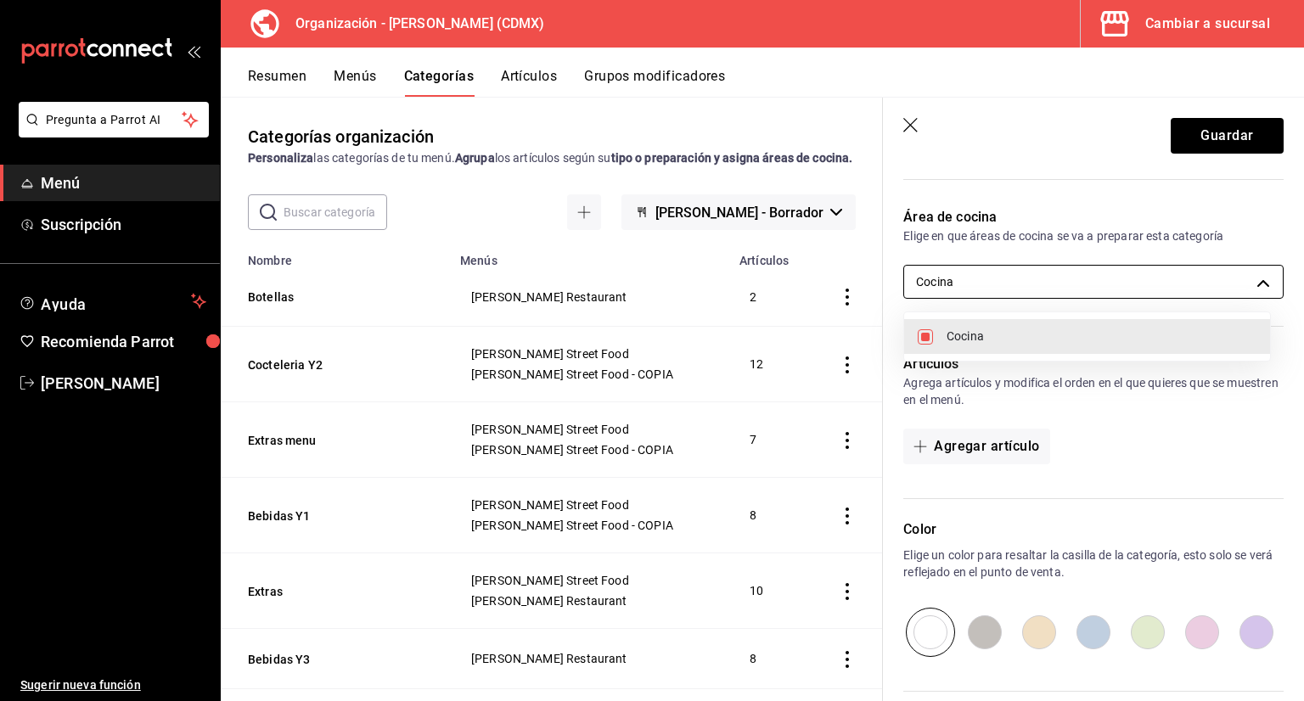
click at [1112, 289] on body "Pregunta a Parrot AI Menú Suscripción Ayuda Recomienda Parrot Jorge Cruces Suge…" at bounding box center [652, 350] width 1304 height 701
click at [971, 338] on span "Cocina" at bounding box center [1101, 337] width 310 height 18
checkbox input "false"
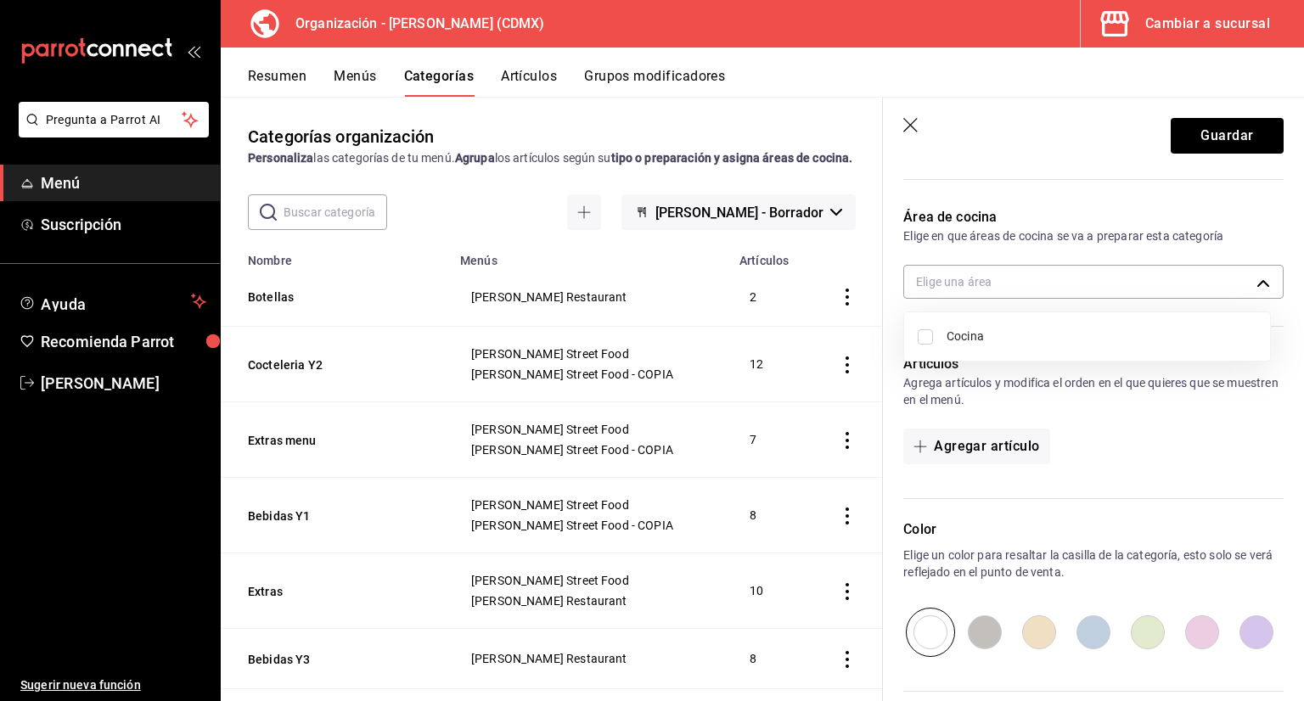
click at [1087, 373] on div at bounding box center [652, 350] width 1304 height 701
click at [1000, 281] on body "Pregunta a Parrot AI Menú Suscripción Ayuda Recomienda Parrot Jorge Cruces Suge…" at bounding box center [652, 350] width 1304 height 701
click at [933, 330] on li "Cocina" at bounding box center [1087, 336] width 366 height 35
type input "cf2225dd-e808-4313-bce7-eb214fcee35e"
checkbox input "true"
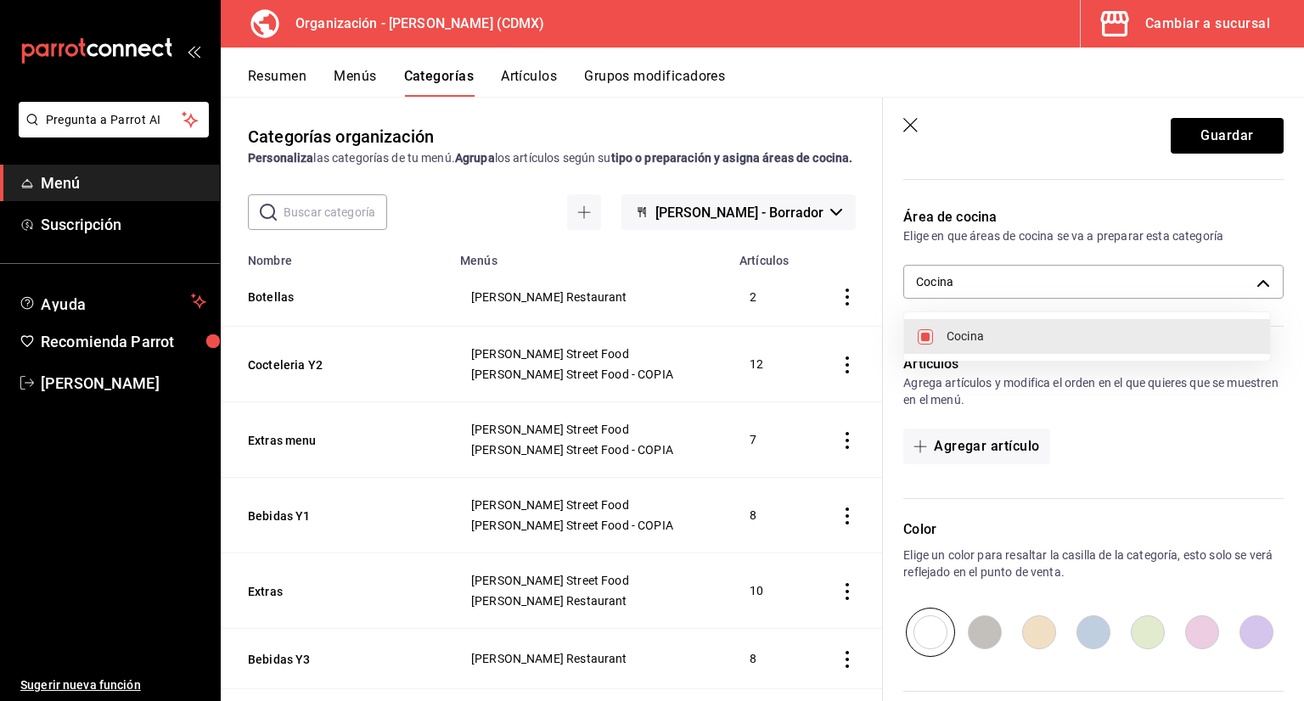
click at [1045, 429] on div at bounding box center [652, 350] width 1304 height 701
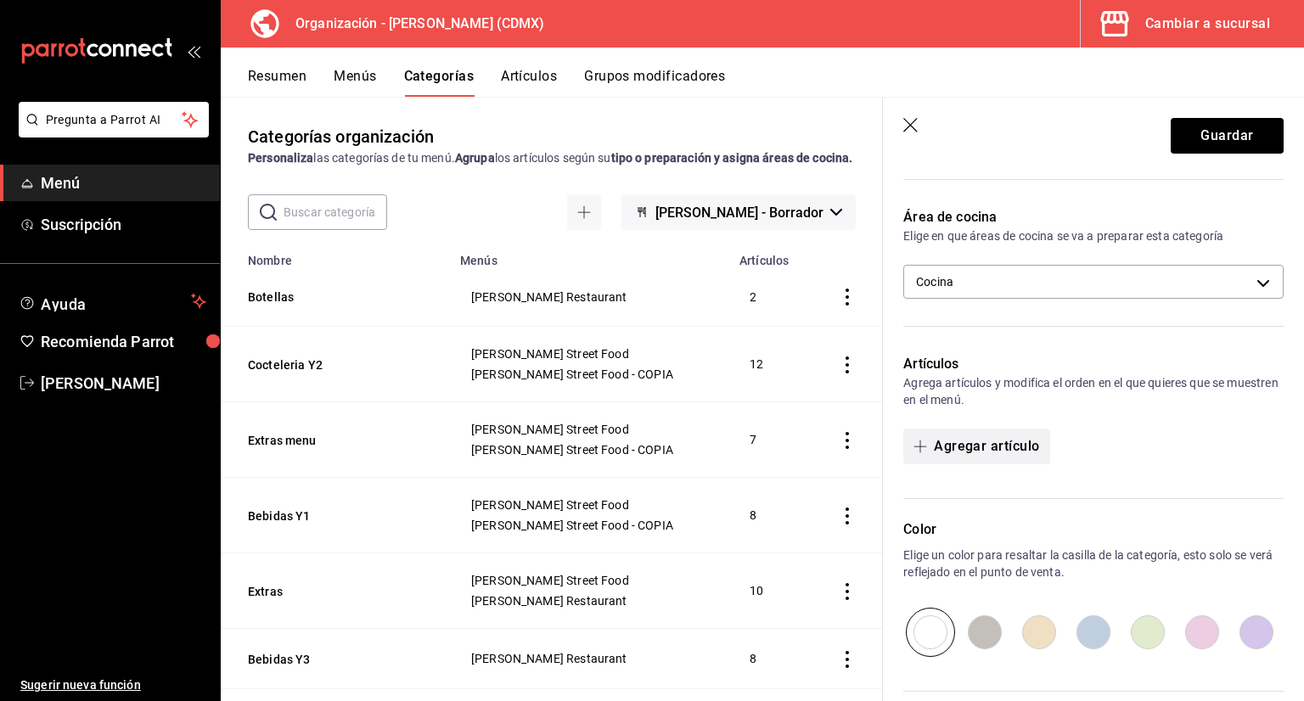
click at [997, 449] on button "Agregar artículo" at bounding box center [976, 447] width 146 height 36
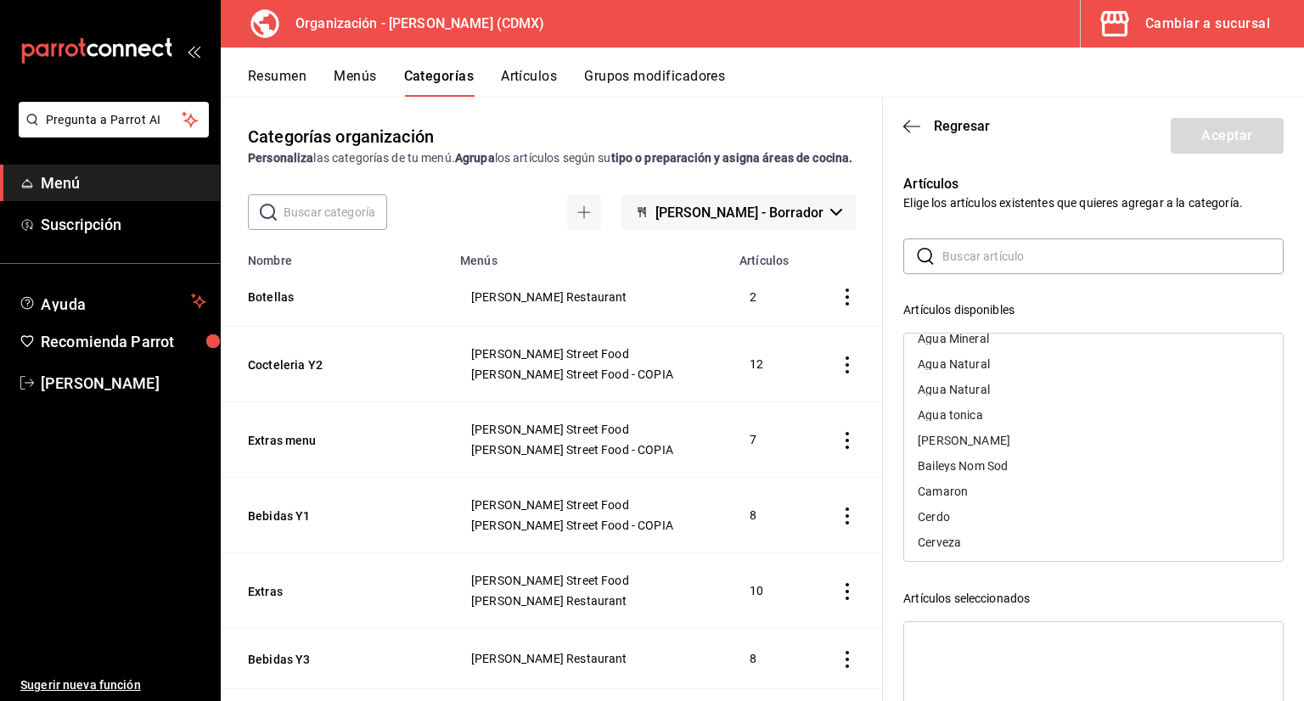
scroll to position [0, 0]
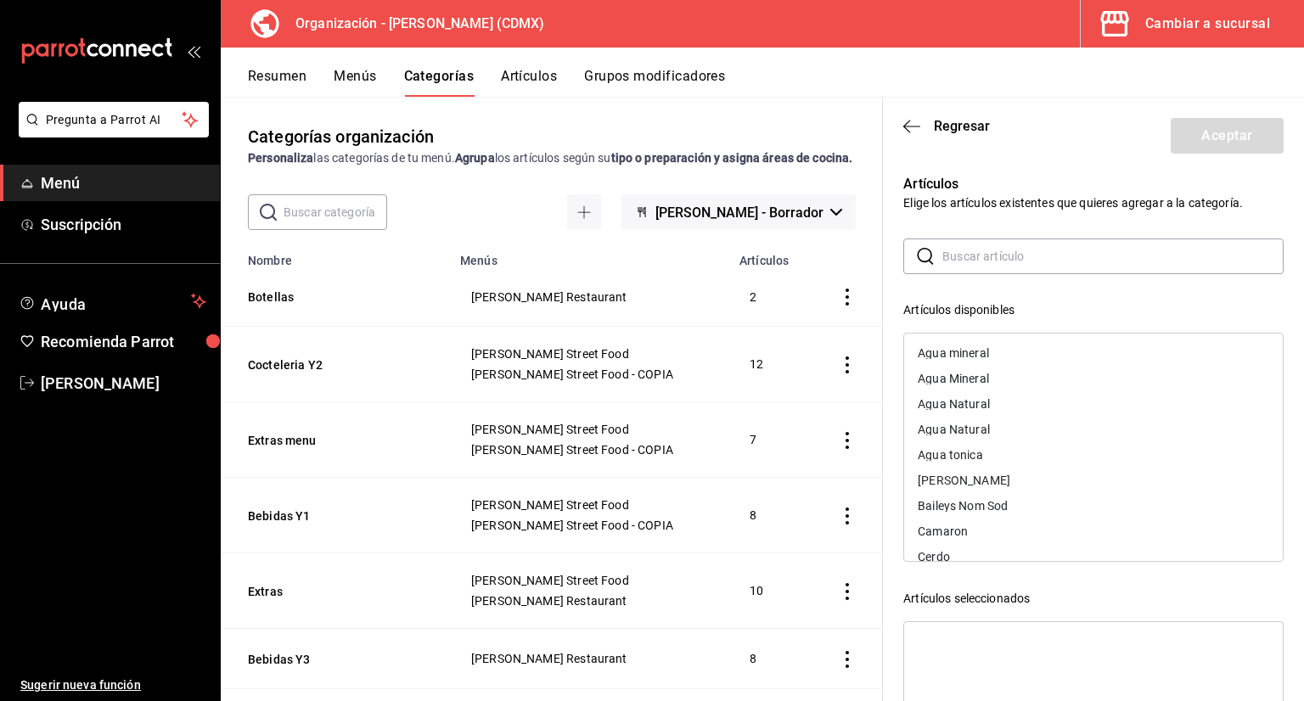
click at [974, 268] on input "text" at bounding box center [1112, 256] width 341 height 34
drag, startPoint x: 1210, startPoint y: 317, endPoint x: 1212, endPoint y: 306, distance: 10.3
click at [1210, 317] on div "Artículos disponibles" at bounding box center [1093, 310] width 380 height 18
click at [1041, 253] on input "text" at bounding box center [1112, 256] width 341 height 34
drag, startPoint x: 945, startPoint y: 143, endPoint x: 916, endPoint y: 125, distance: 33.9
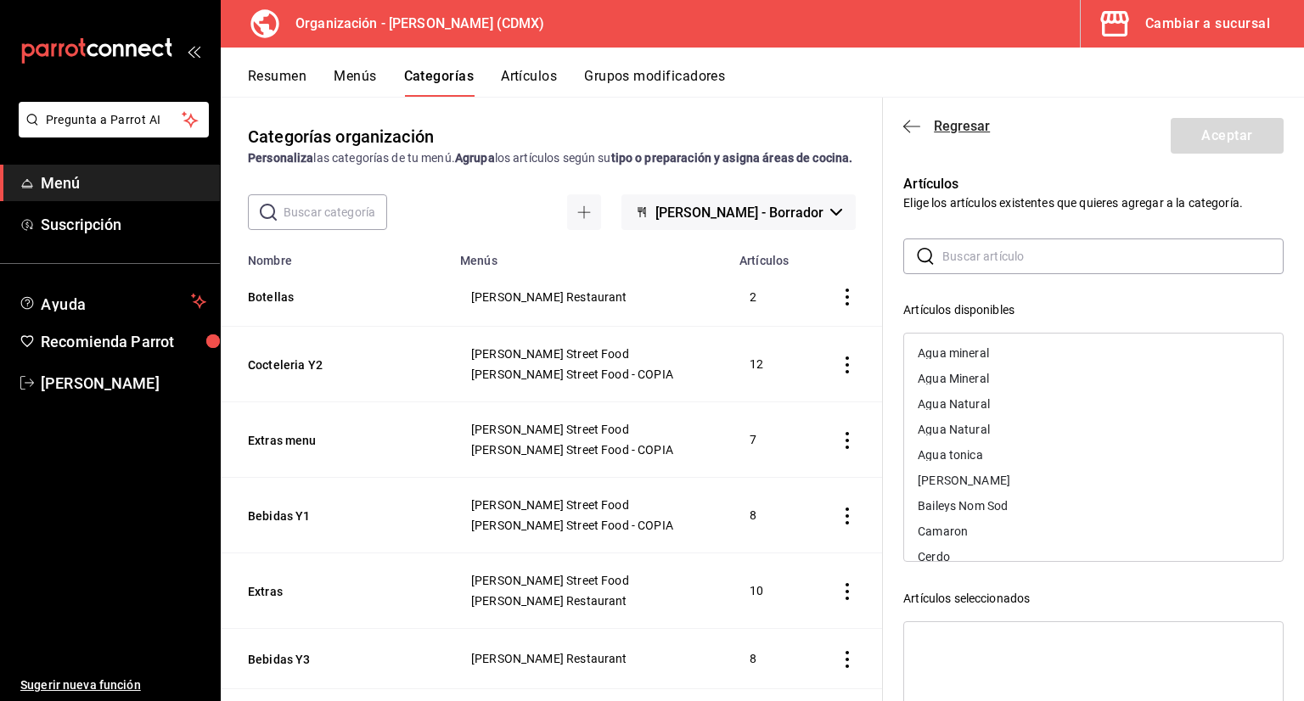
click at [937, 139] on header "Regresar Aceptar" at bounding box center [1093, 133] width 421 height 70
click at [913, 123] on icon "button" at bounding box center [911, 126] width 17 height 15
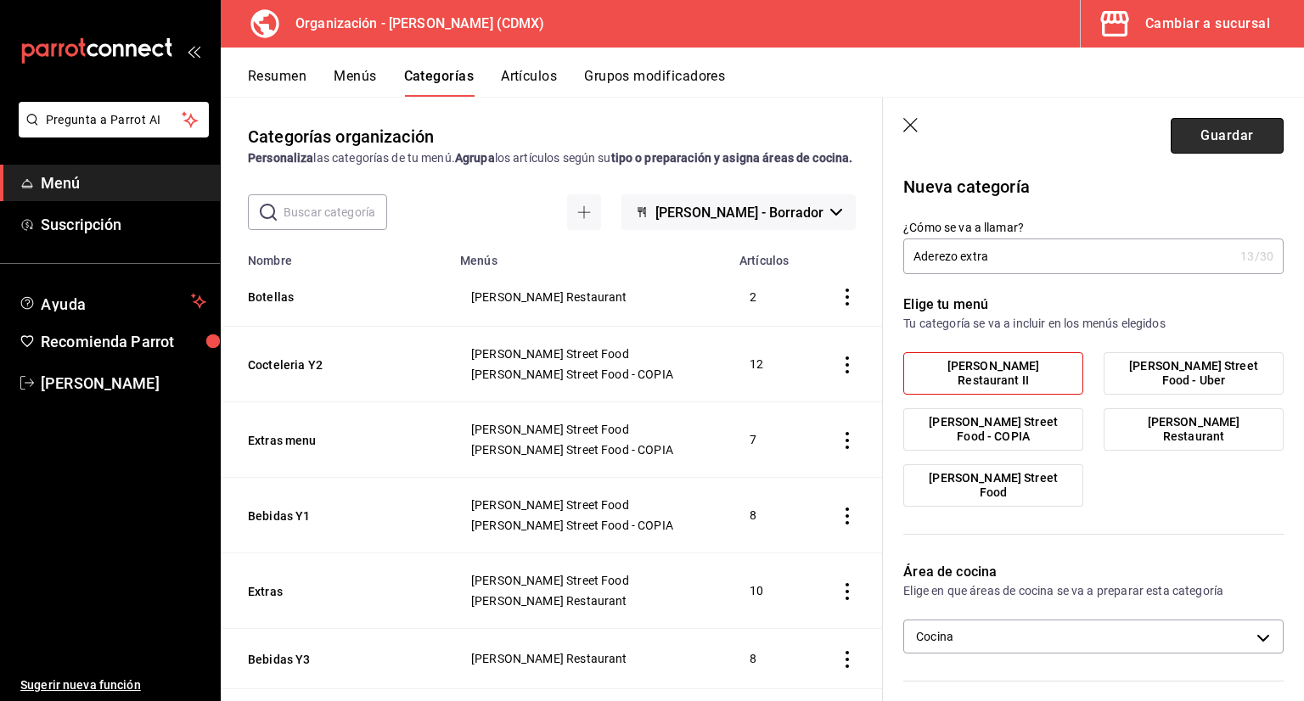
click at [1205, 144] on button "Guardar" at bounding box center [1227, 136] width 113 height 36
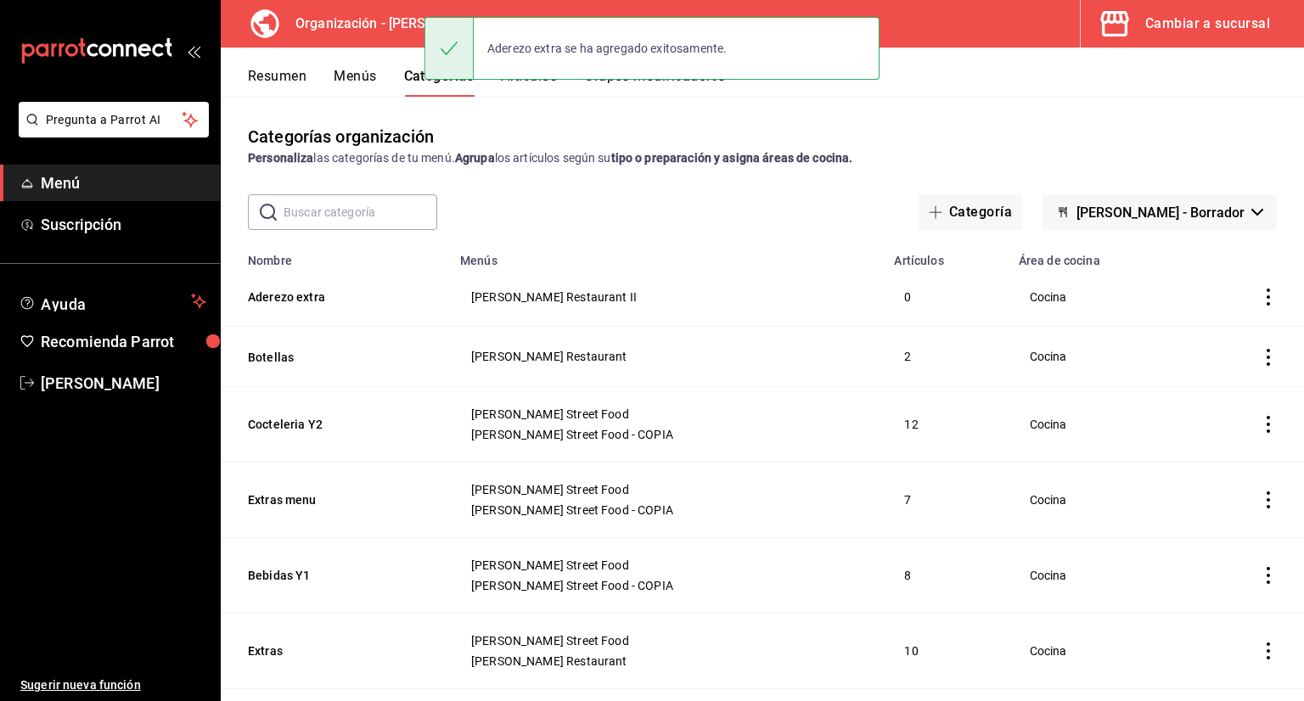
click at [540, 89] on button "Artículos" at bounding box center [529, 82] width 56 height 29
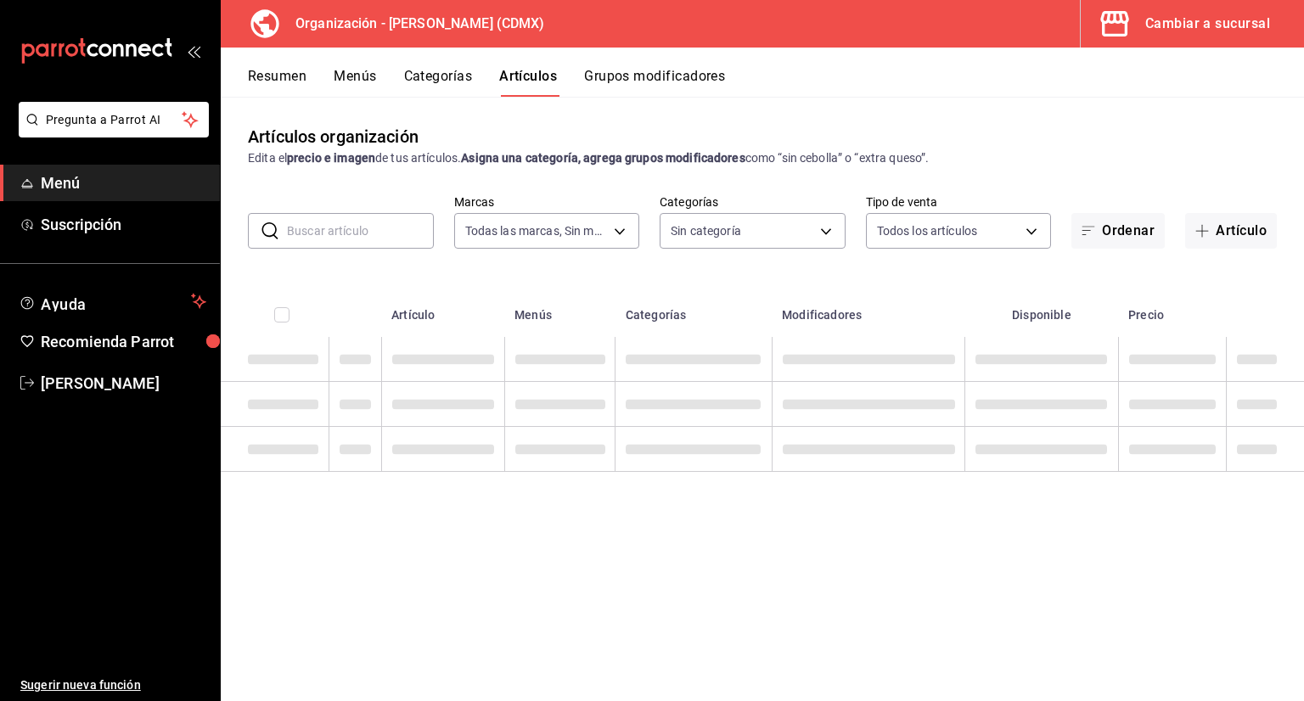
type input "846f0d90-2168-40bc-9e32-37968465e8cf"
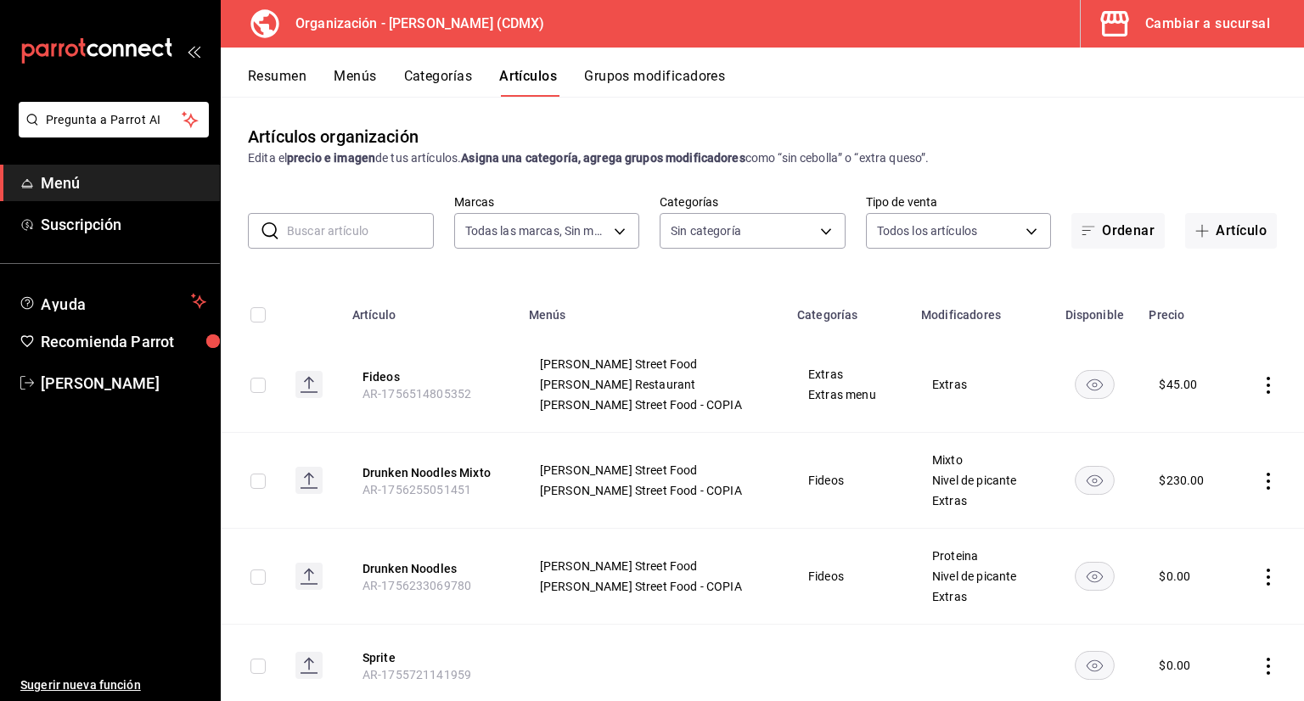
type input "3b86ff93-9c8d-4006-a000-7f562d2f7cb1,6b055275-76a1-43b6-b03d-2db3475336a0,4964d…"
click at [437, 79] on button "Categorías" at bounding box center [438, 82] width 69 height 29
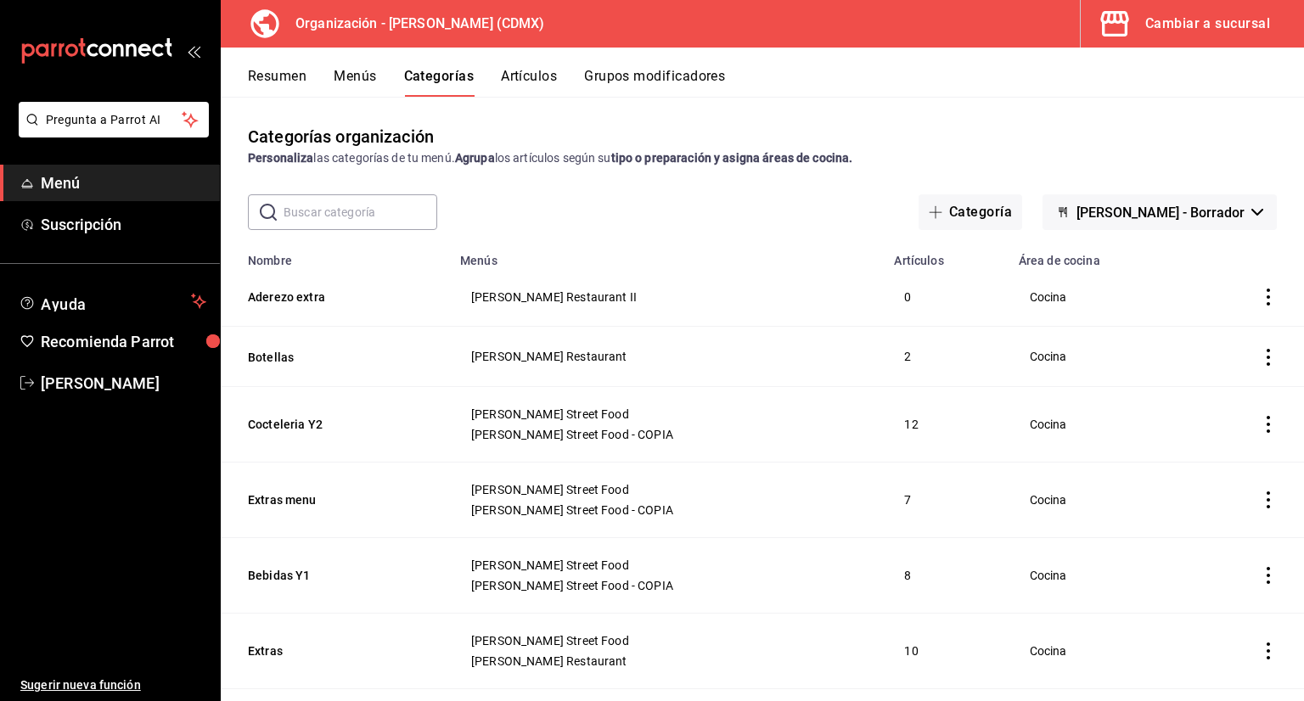
click at [529, 84] on button "Artículos" at bounding box center [529, 82] width 56 height 29
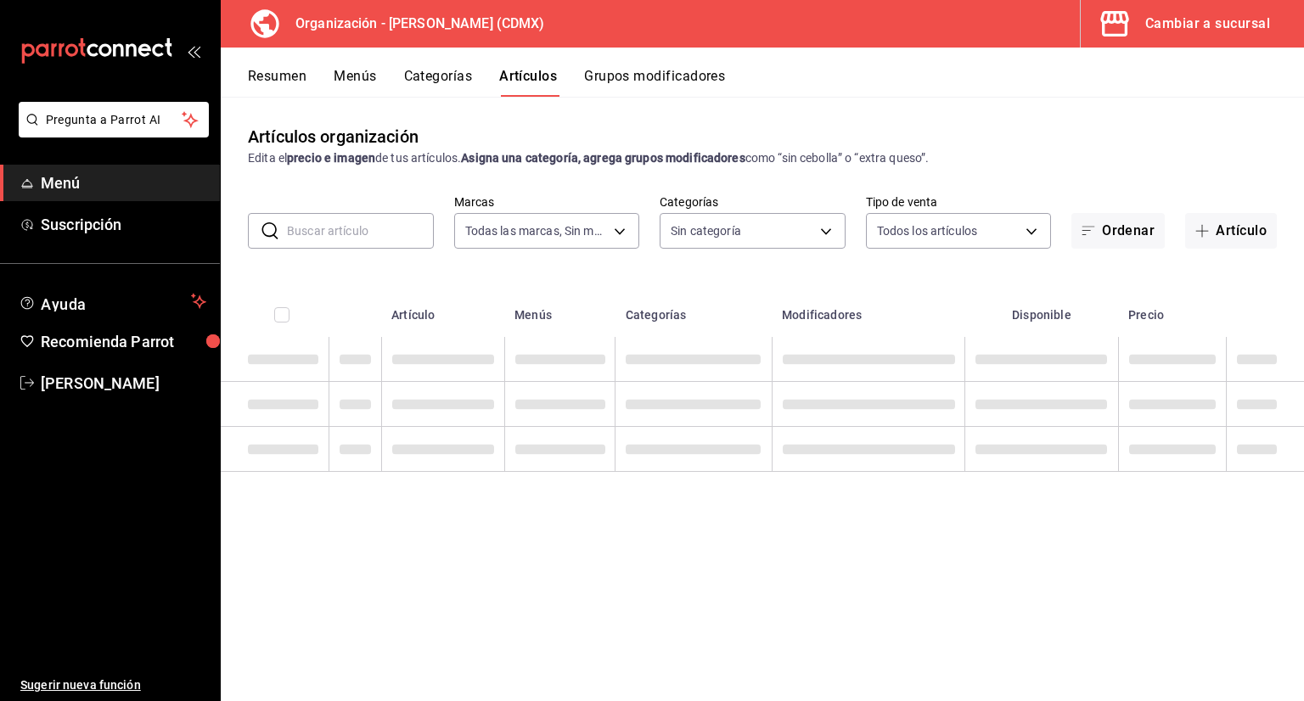
type input "846f0d90-2168-40bc-9e32-37968465e8cf"
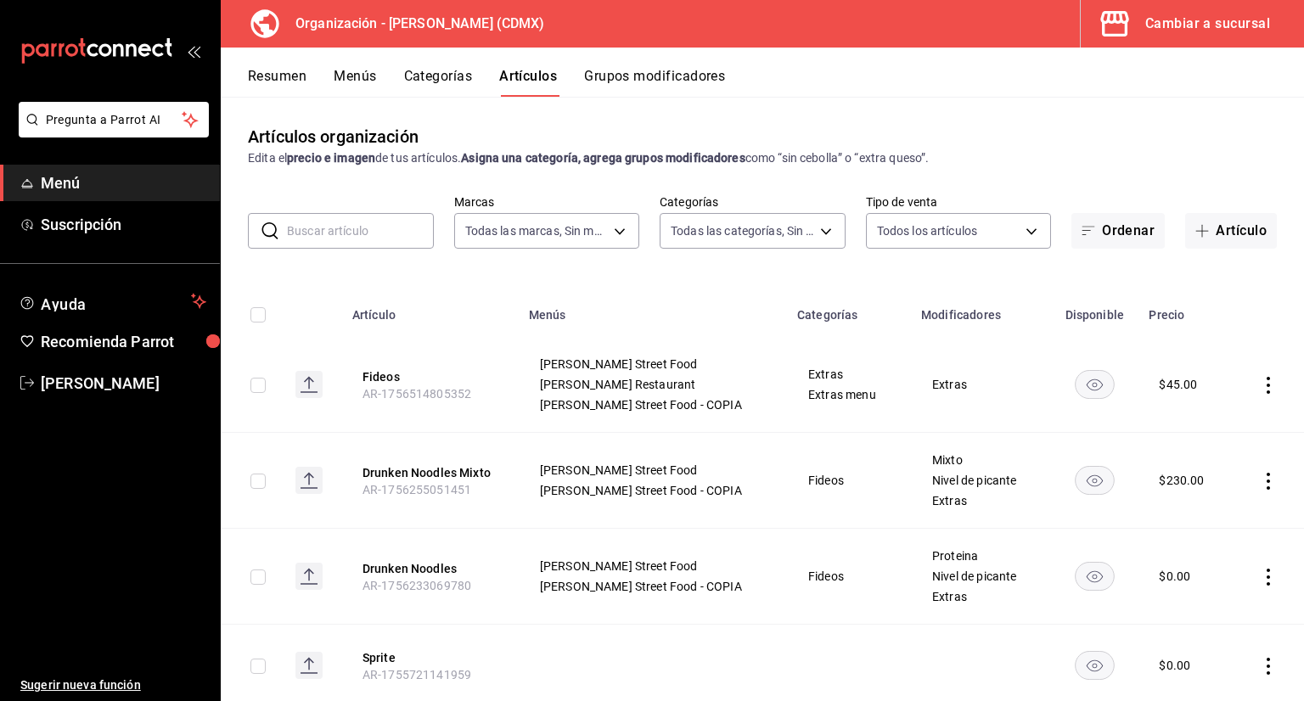
type input "3b86ff93-9c8d-4006-a000-7f562d2f7cb1,6b055275-76a1-43b6-b03d-2db3475336a0,4964d…"
click at [642, 74] on button "Grupos modificadores" at bounding box center [654, 82] width 141 height 29
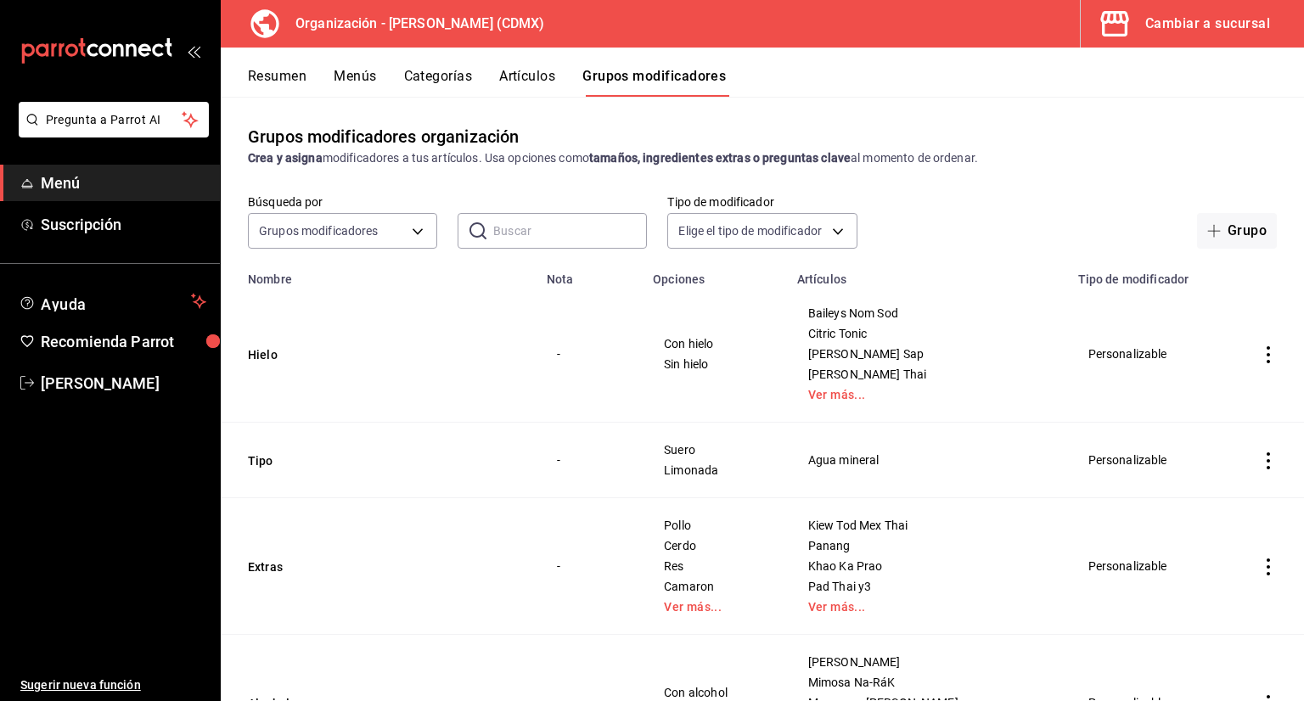
scroll to position [85, 0]
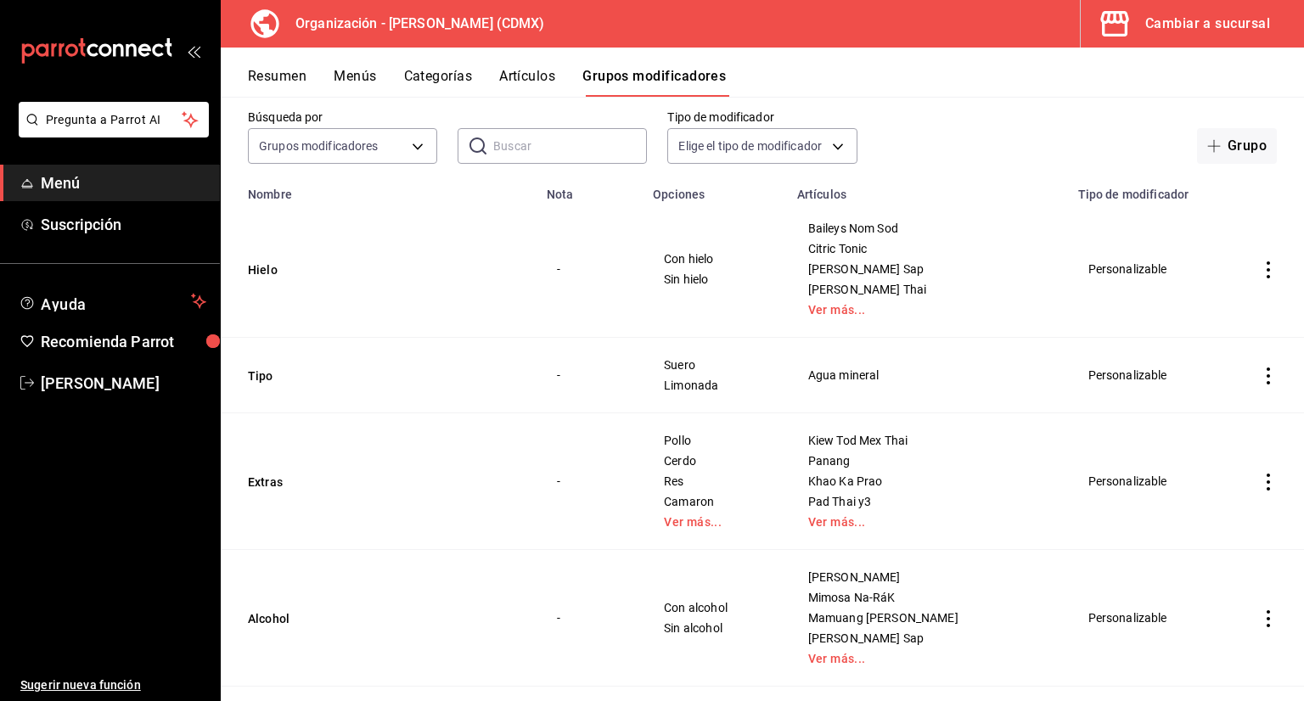
click at [514, 79] on button "Artículos" at bounding box center [527, 82] width 56 height 29
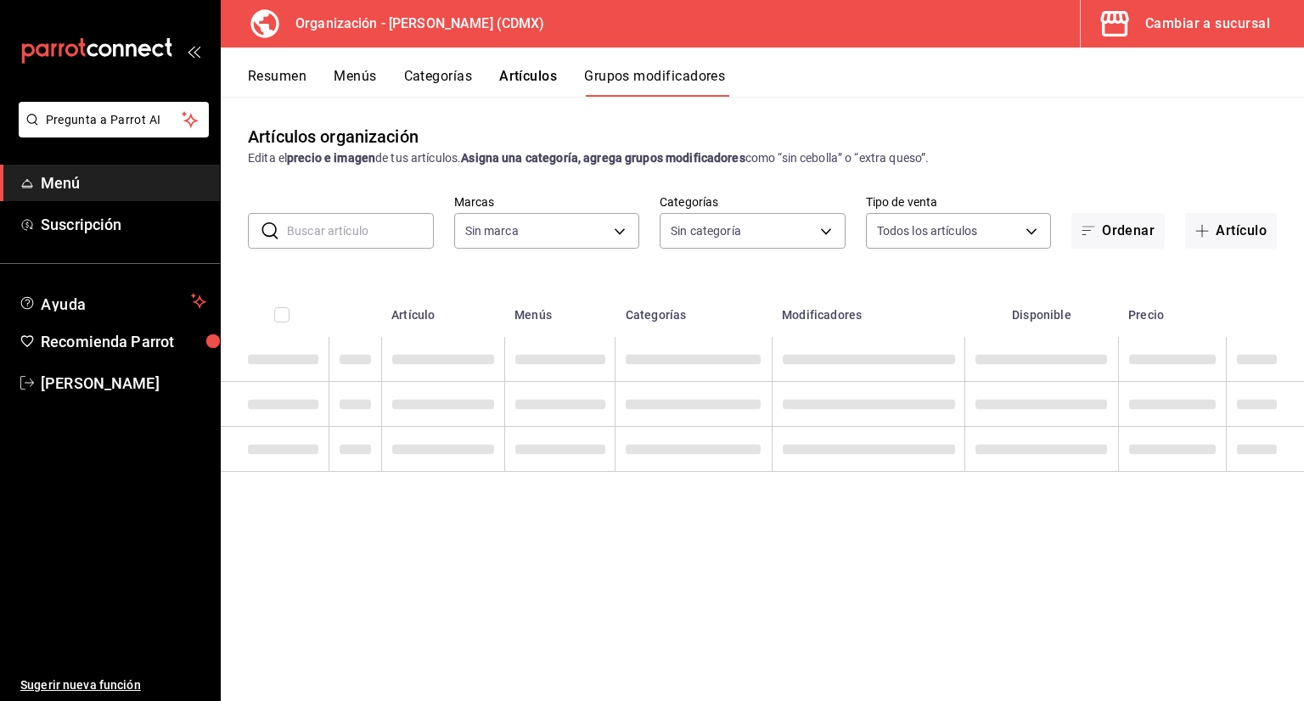
type input "846f0d90-2168-40bc-9e32-37968465e8cf"
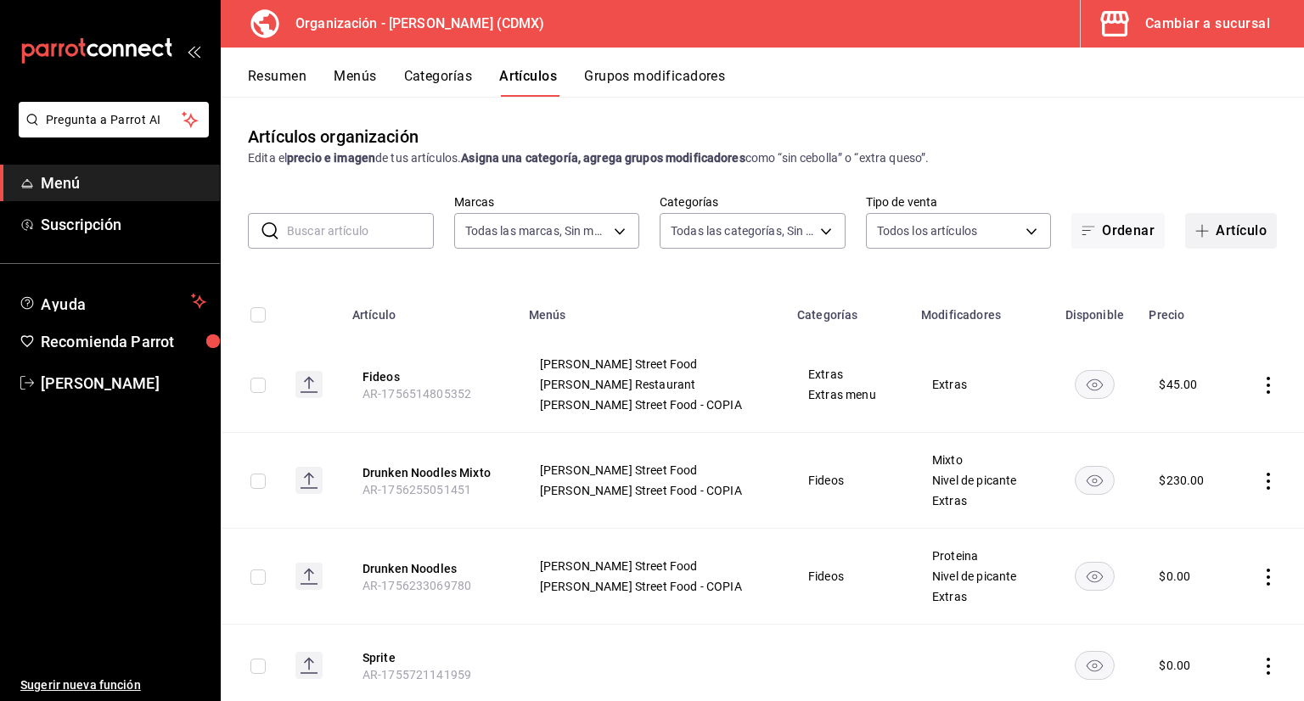
type input "3b86ff93-9c8d-4006-a000-7f562d2f7cb1,6b055275-76a1-43b6-b03d-2db3475336a0,4964d…"
click at [1229, 221] on button "Artículo" at bounding box center [1231, 231] width 92 height 36
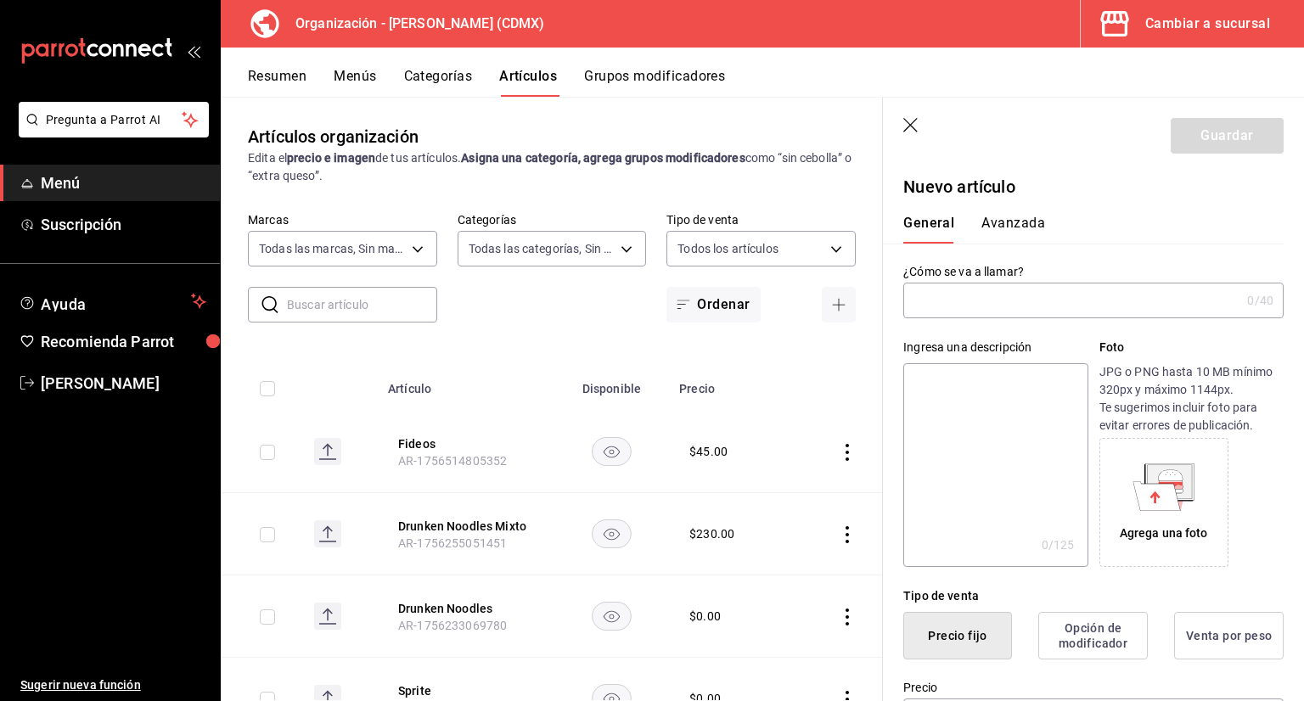
click at [980, 309] on input "text" at bounding box center [1071, 301] width 337 height 34
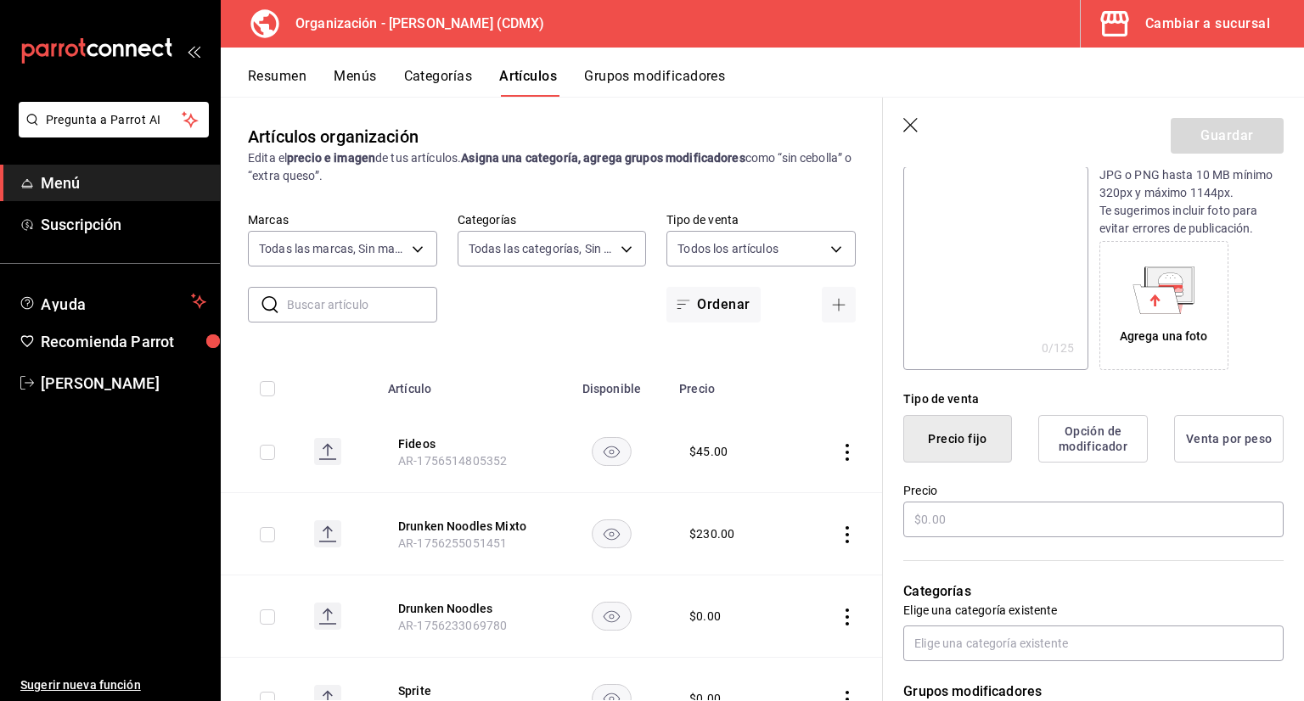
scroll to position [255, 0]
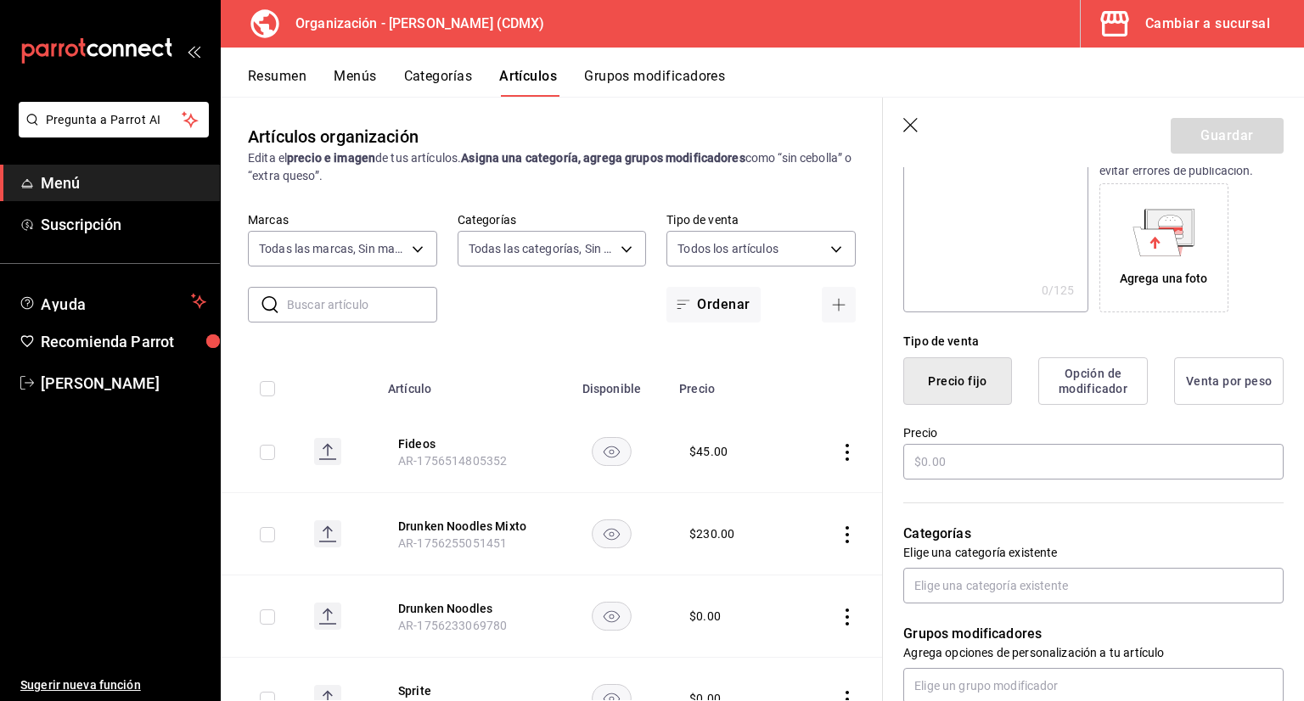
type input "Seafood sauce"
click at [986, 466] on input "text" at bounding box center [1093, 462] width 380 height 36
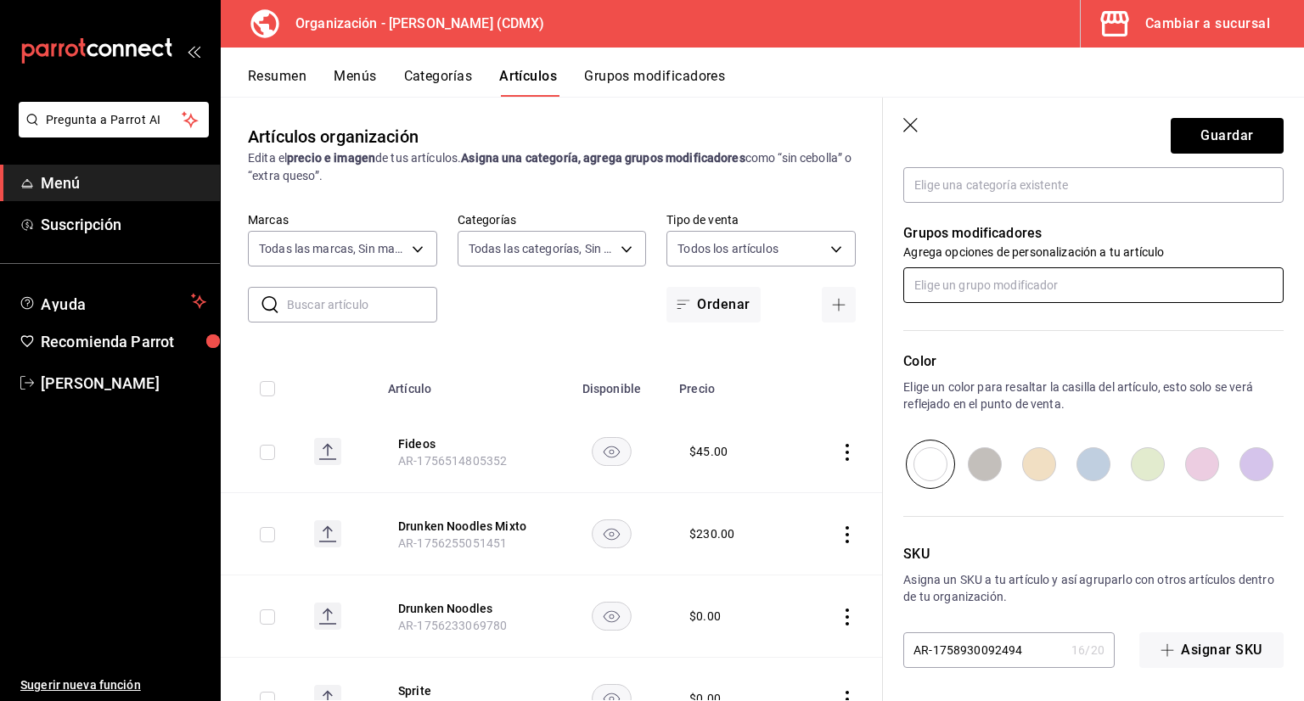
scroll to position [570, 0]
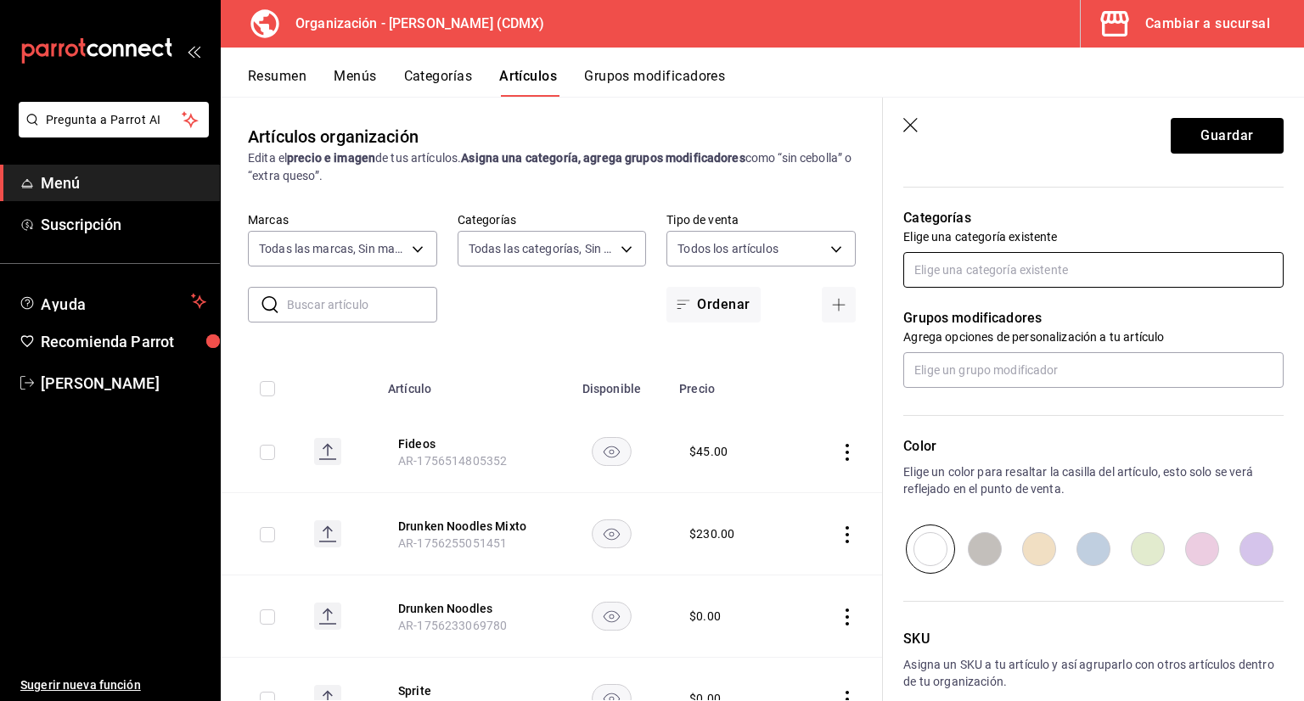
type input "$20.00"
click at [964, 253] on input "text" at bounding box center [1093, 270] width 380 height 36
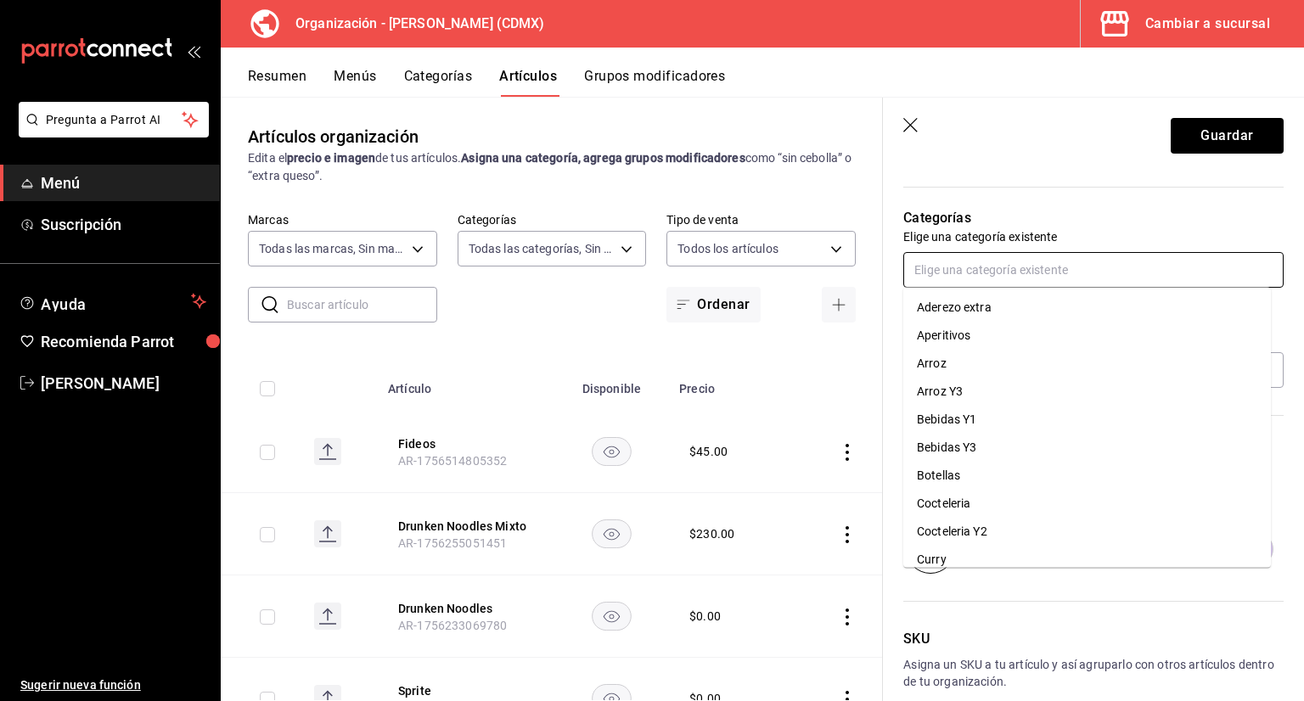
click at [960, 311] on li "Aderezo extra" at bounding box center [1087, 308] width 368 height 28
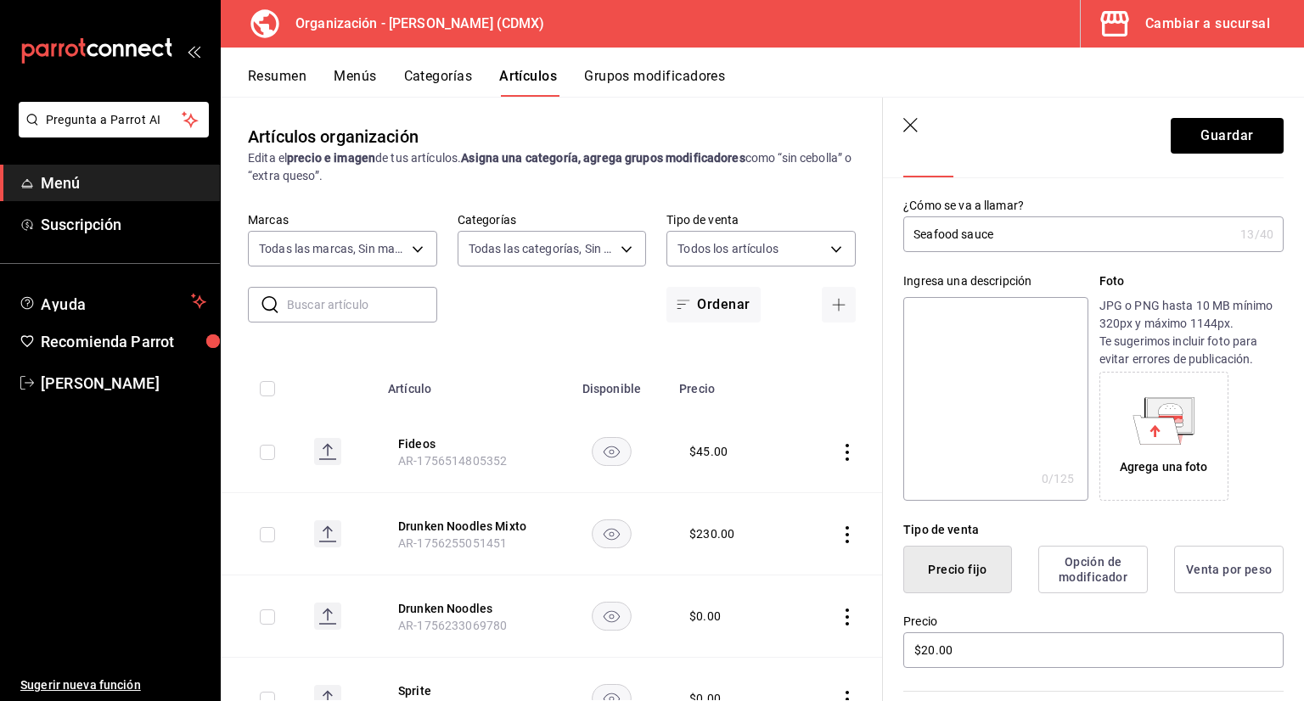
scroll to position [0, 0]
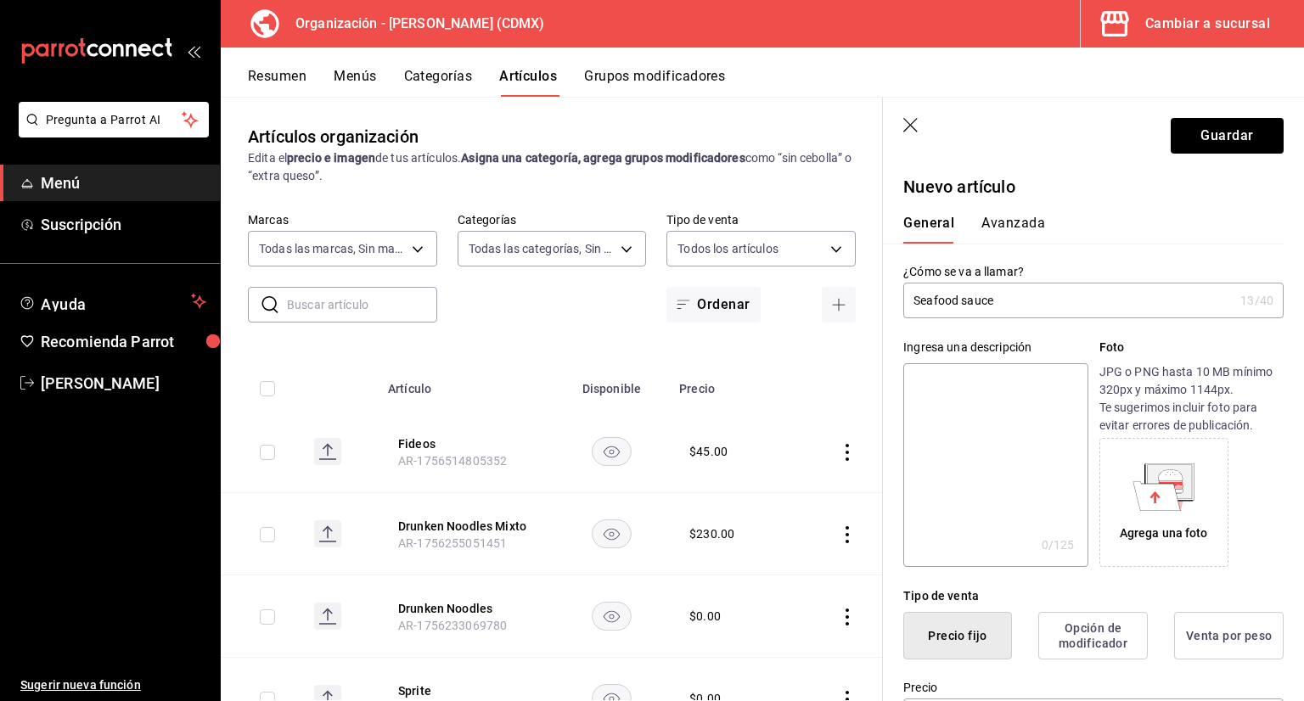
click at [1010, 222] on button "Avanzada" at bounding box center [1013, 229] width 64 height 29
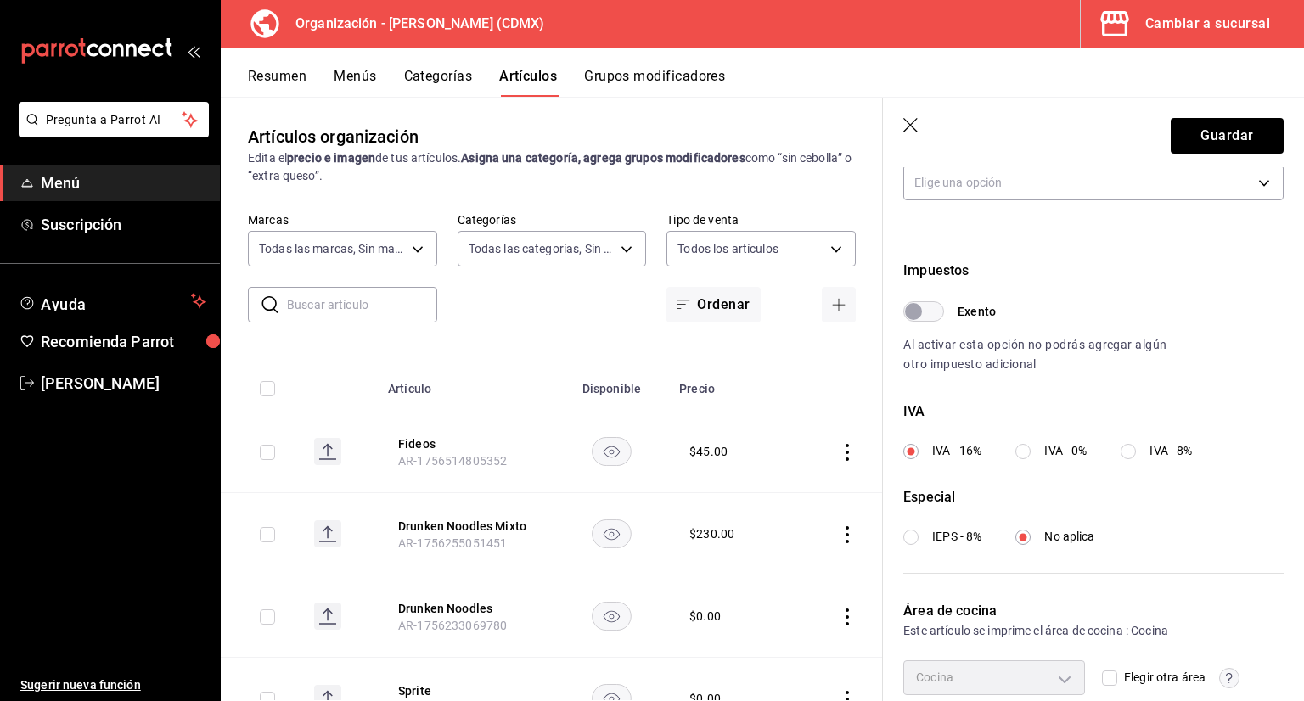
scroll to position [424, 0]
click at [1033, 449] on label "IVA - 0%" at bounding box center [1050, 450] width 71 height 18
click at [1031, 449] on input "IVA - 0%" at bounding box center [1022, 449] width 15 height 15
radio input "true"
click at [1202, 132] on button "Guardar" at bounding box center [1227, 136] width 113 height 36
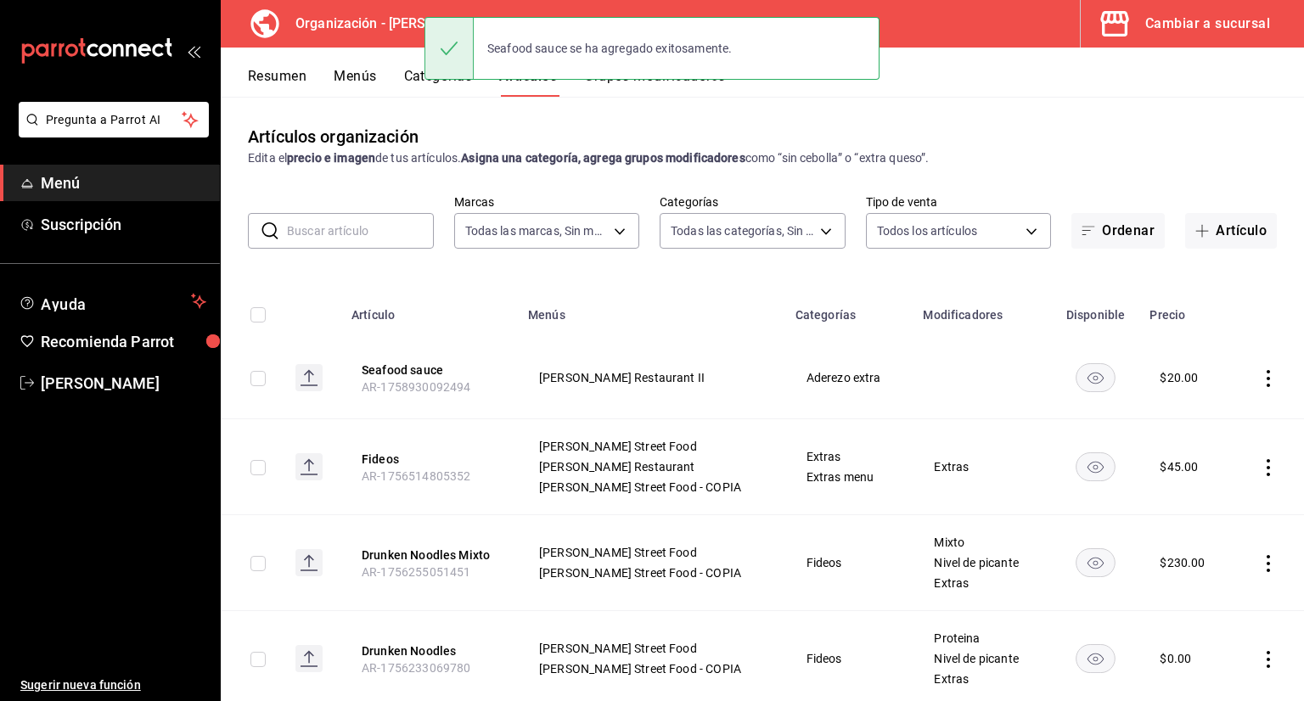
click at [1260, 385] on icon "actions" at bounding box center [1268, 378] width 17 height 17
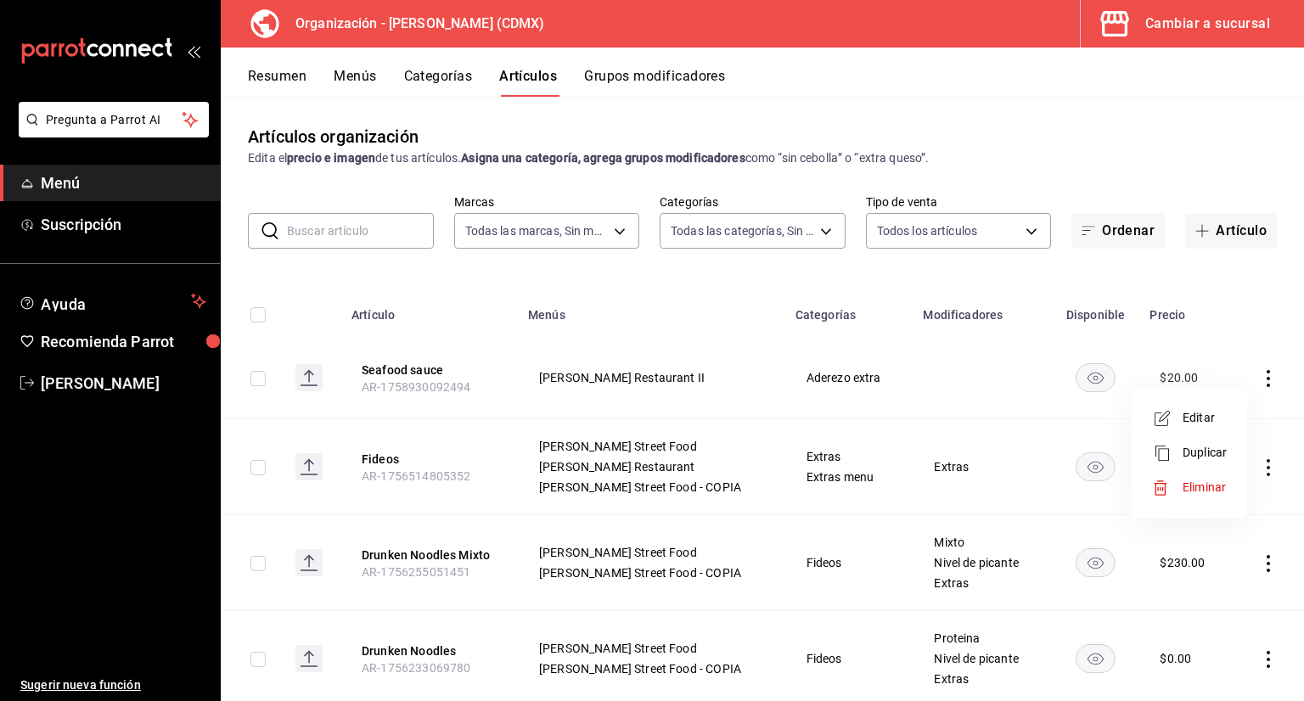
click at [1199, 446] on span "Duplicar" at bounding box center [1204, 453] width 44 height 18
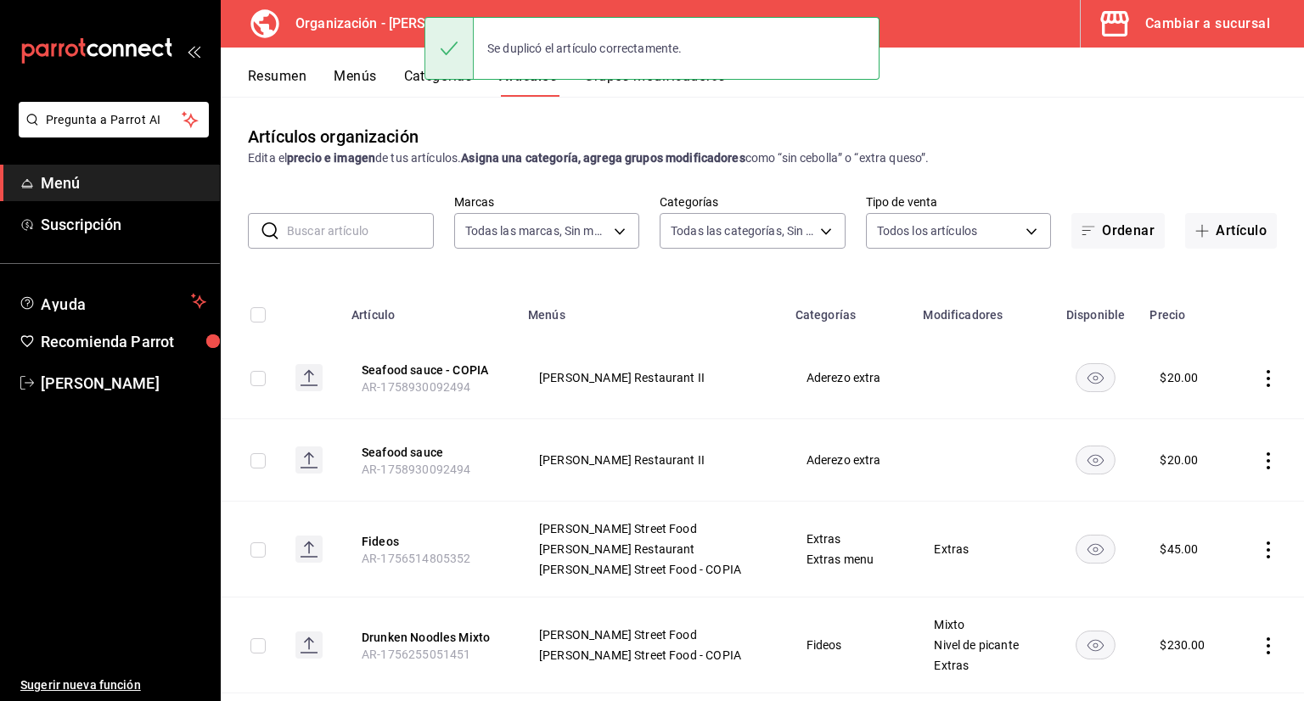
click at [1260, 386] on icon "actions" at bounding box center [1268, 378] width 17 height 17
click at [1170, 425] on icon at bounding box center [1162, 418] width 20 height 20
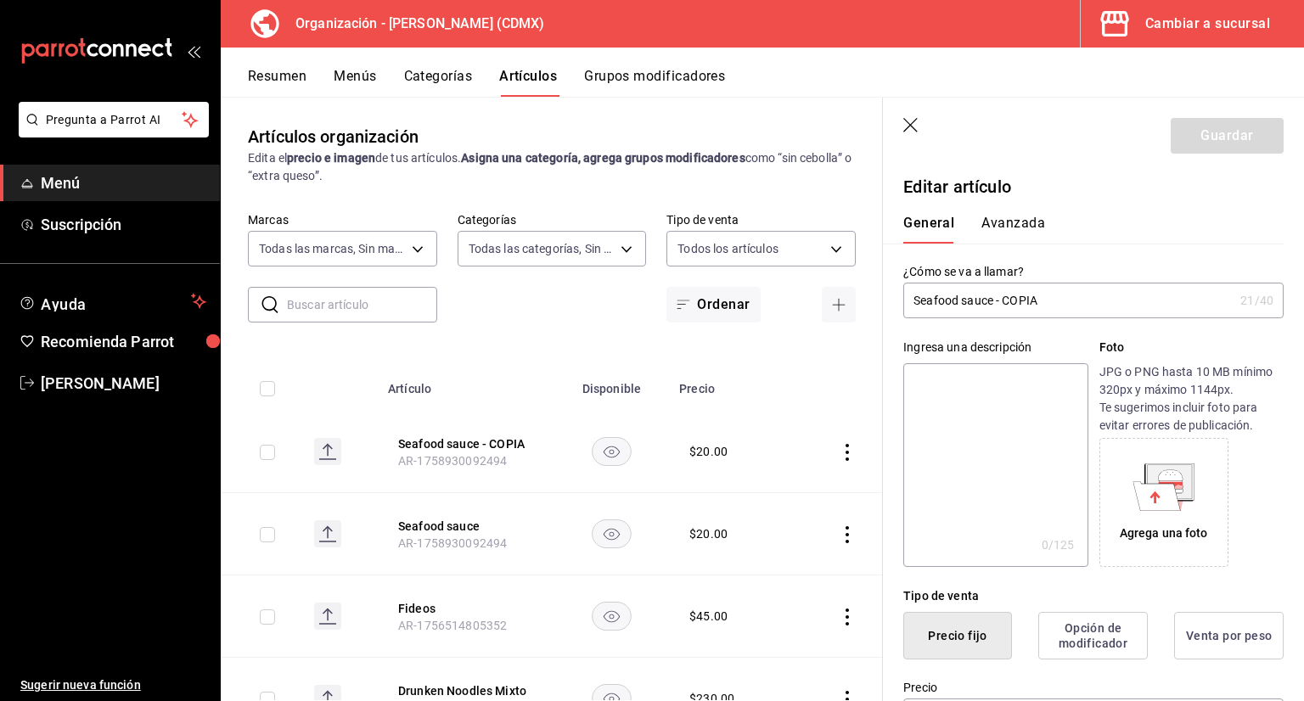
type input "$20.00"
drag, startPoint x: 1075, startPoint y: 307, endPoint x: 731, endPoint y: 317, distance: 344.8
click at [769, 312] on main "Artículos organización Edita el precio e imagen de tus artículos. Asigna una ca…" at bounding box center [762, 399] width 1083 height 604
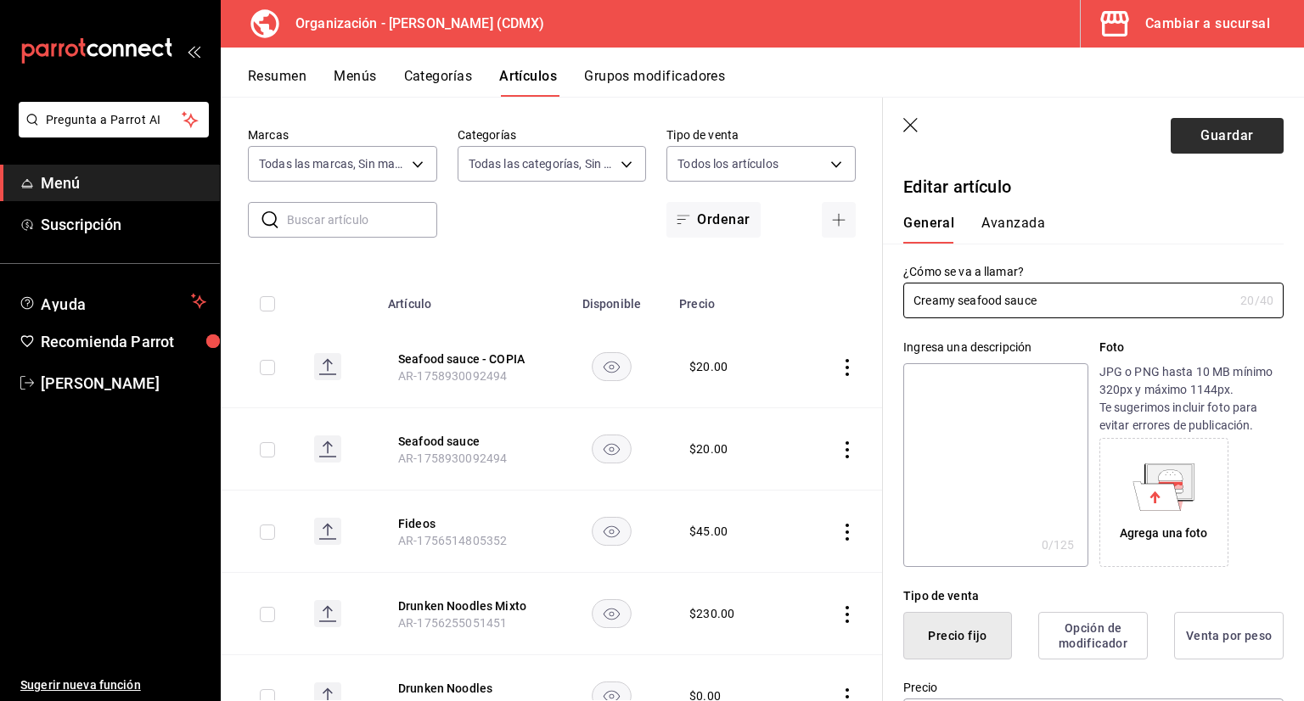
type input "Creamy seafood sauce"
click at [1183, 141] on button "Guardar" at bounding box center [1227, 136] width 113 height 36
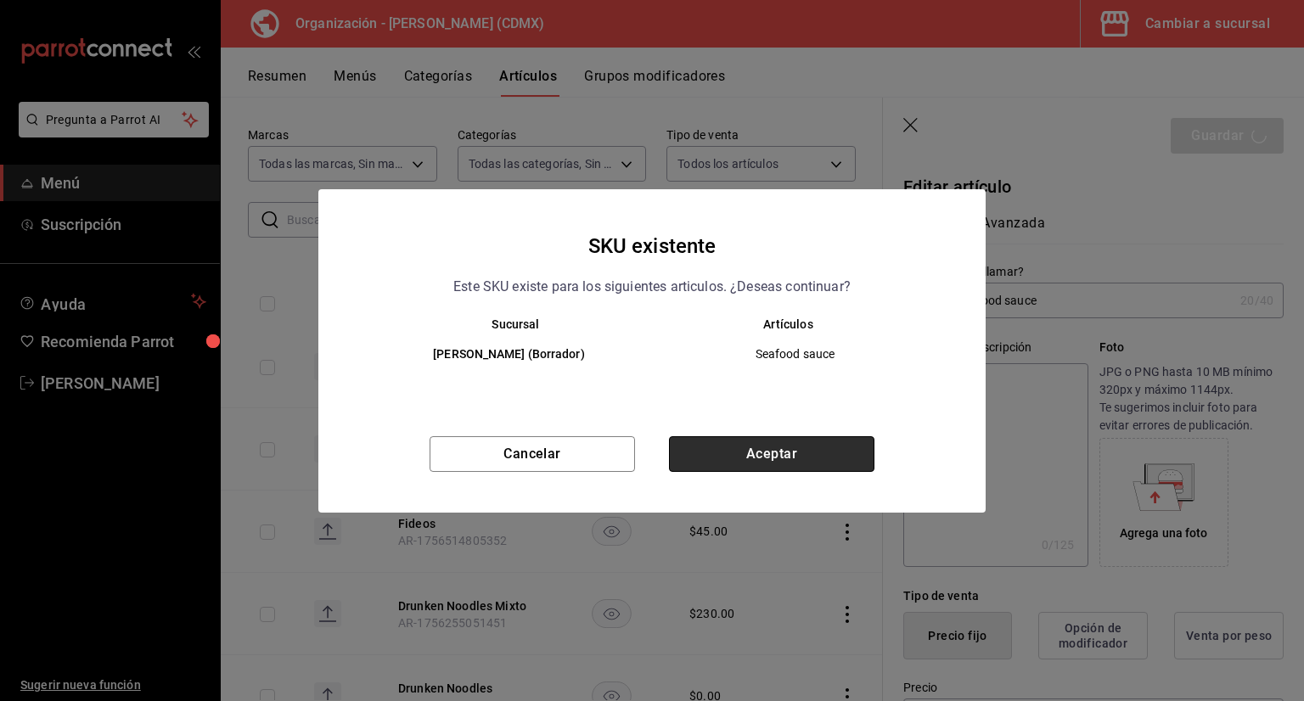
click at [739, 445] on button "Aceptar" at bounding box center [771, 454] width 205 height 36
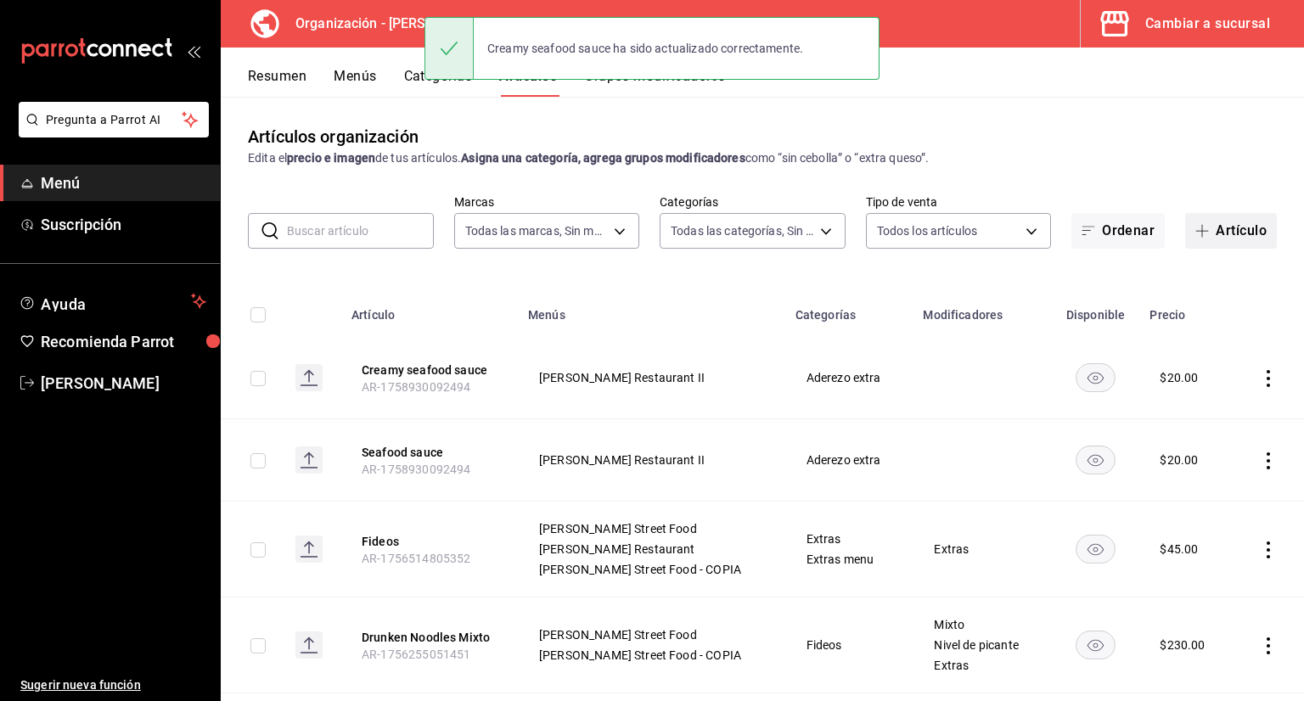
click at [1222, 227] on button "Artículo" at bounding box center [1231, 231] width 92 height 36
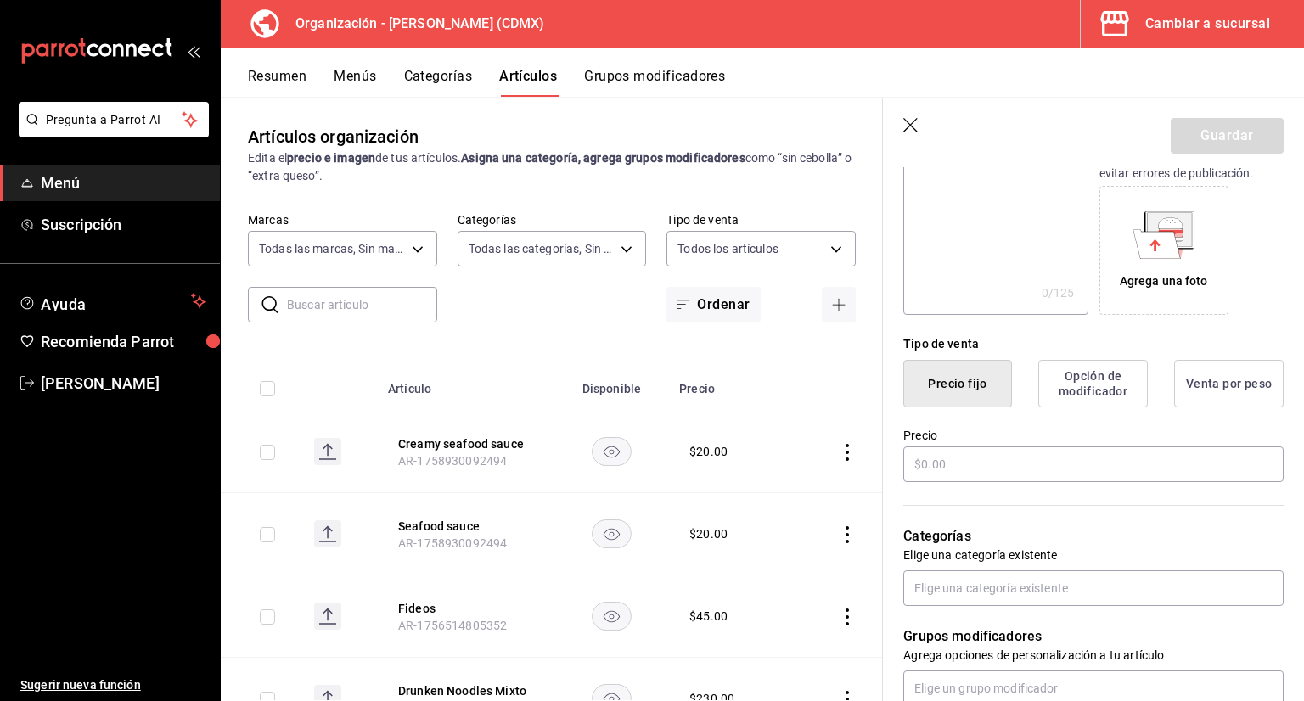
scroll to position [255, 0]
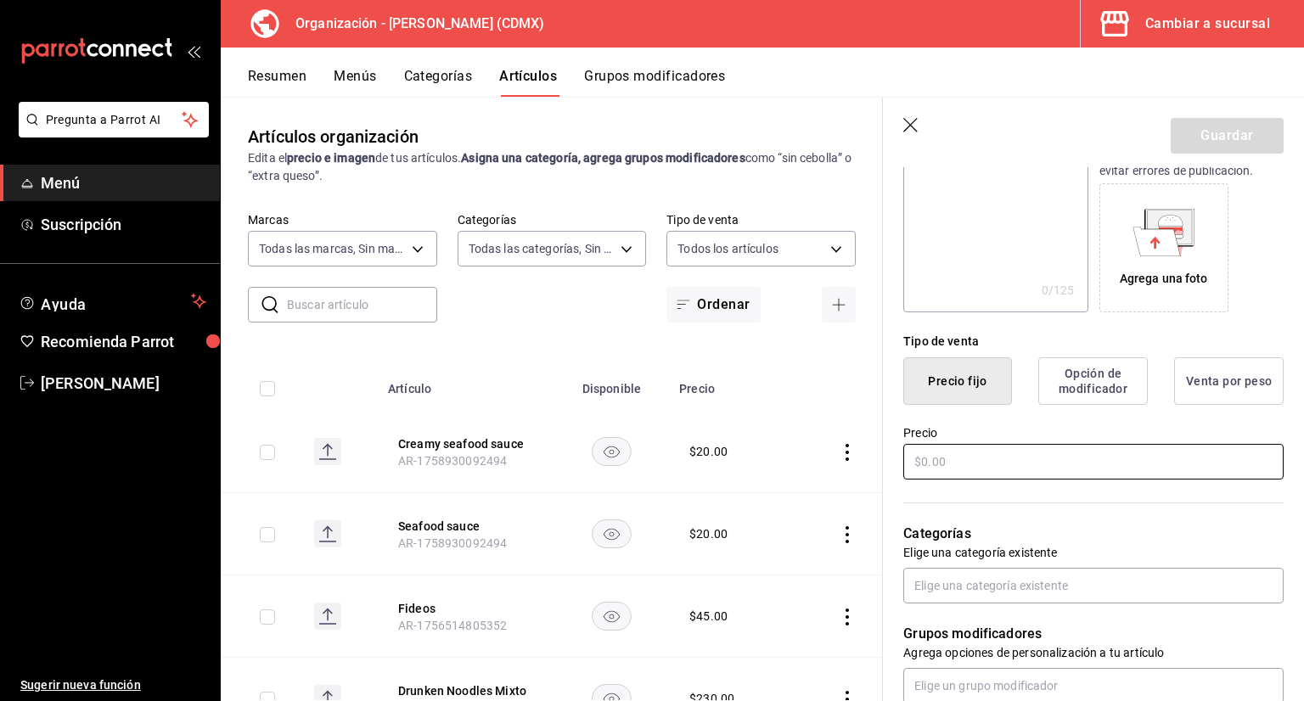
type input "Agridulce"
click at [991, 456] on input "text" at bounding box center [1093, 462] width 380 height 36
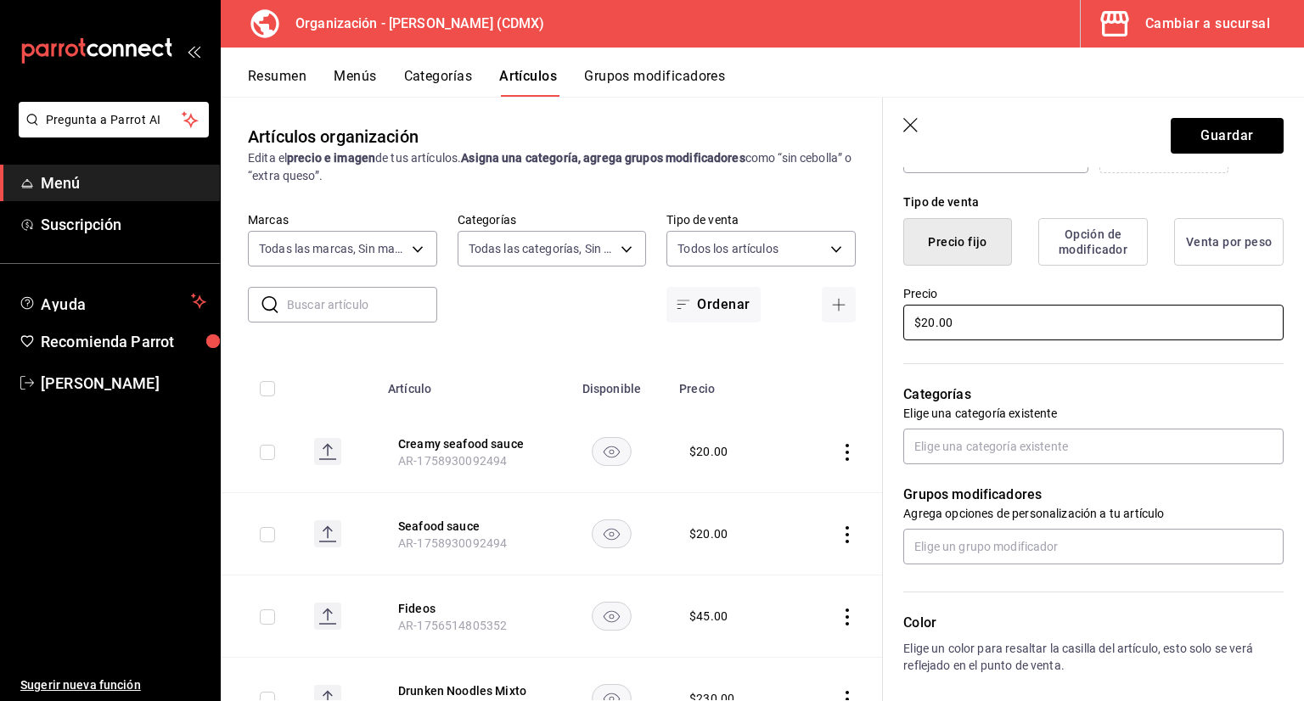
scroll to position [424, 0]
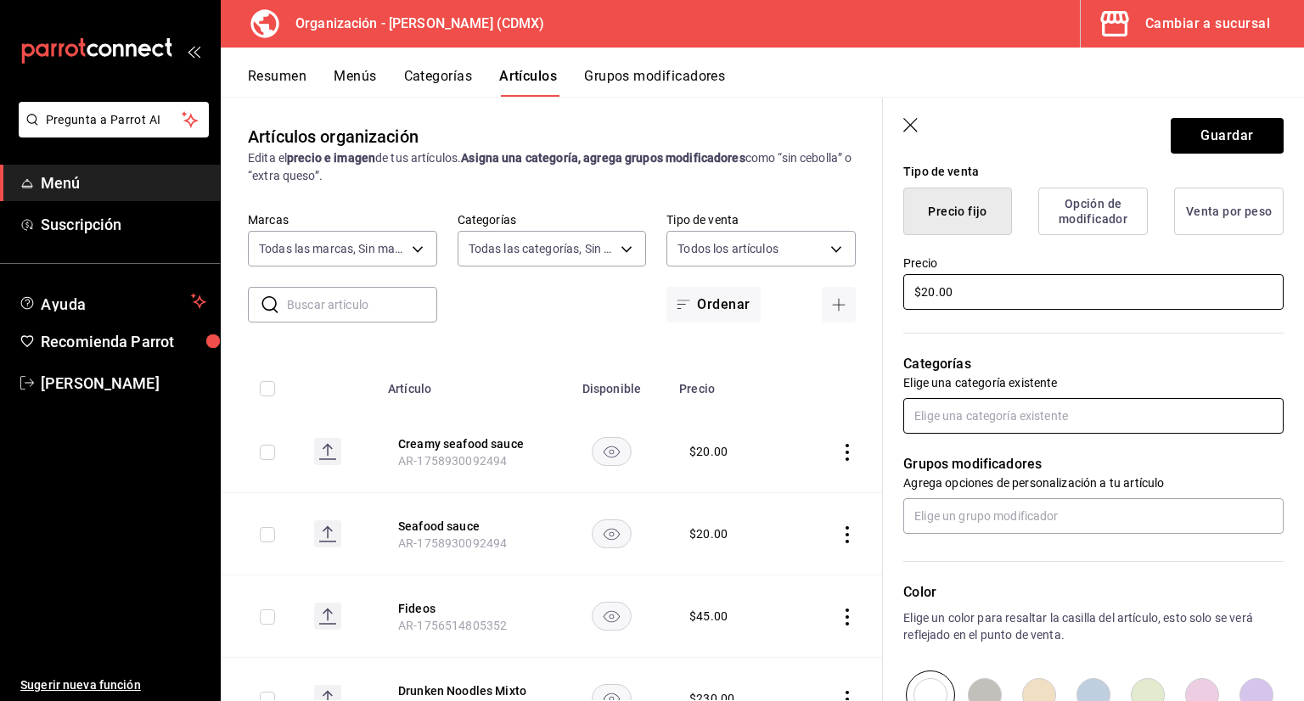
type input "$20.00"
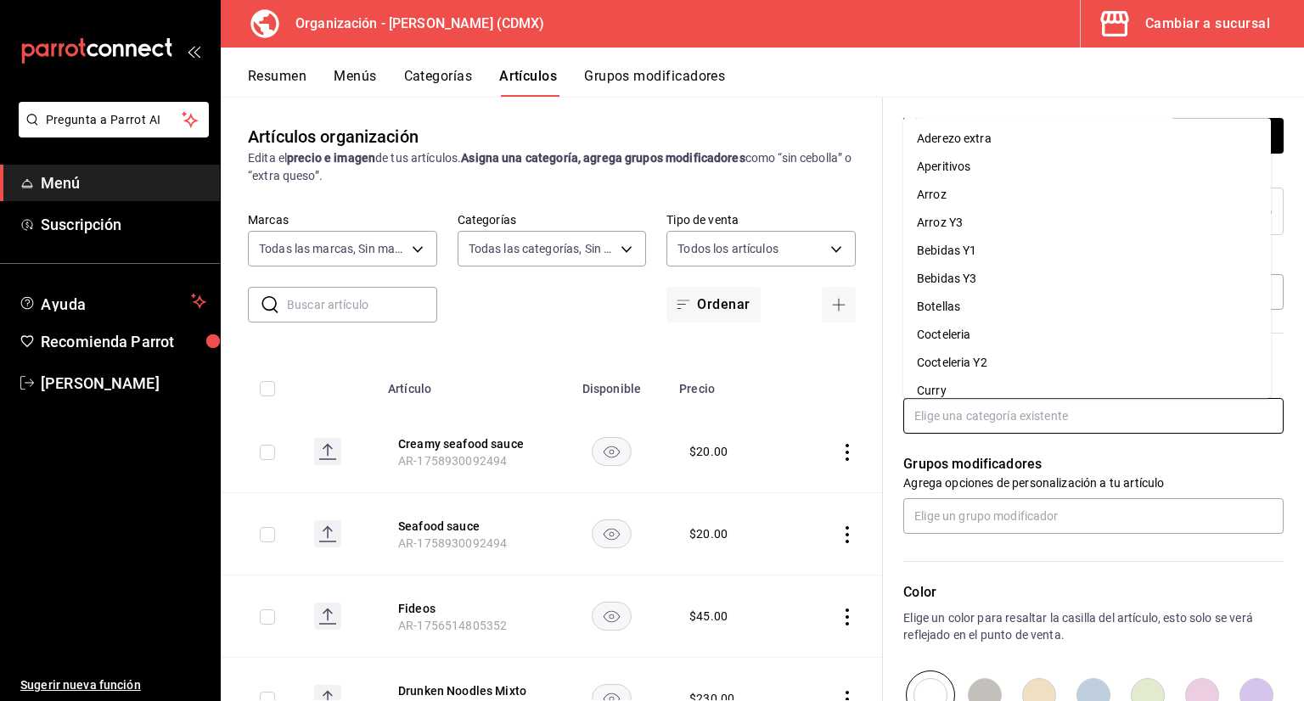
click at [992, 405] on input "text" at bounding box center [1093, 416] width 380 height 36
click at [960, 142] on li "Aderezo extra" at bounding box center [1087, 139] width 368 height 28
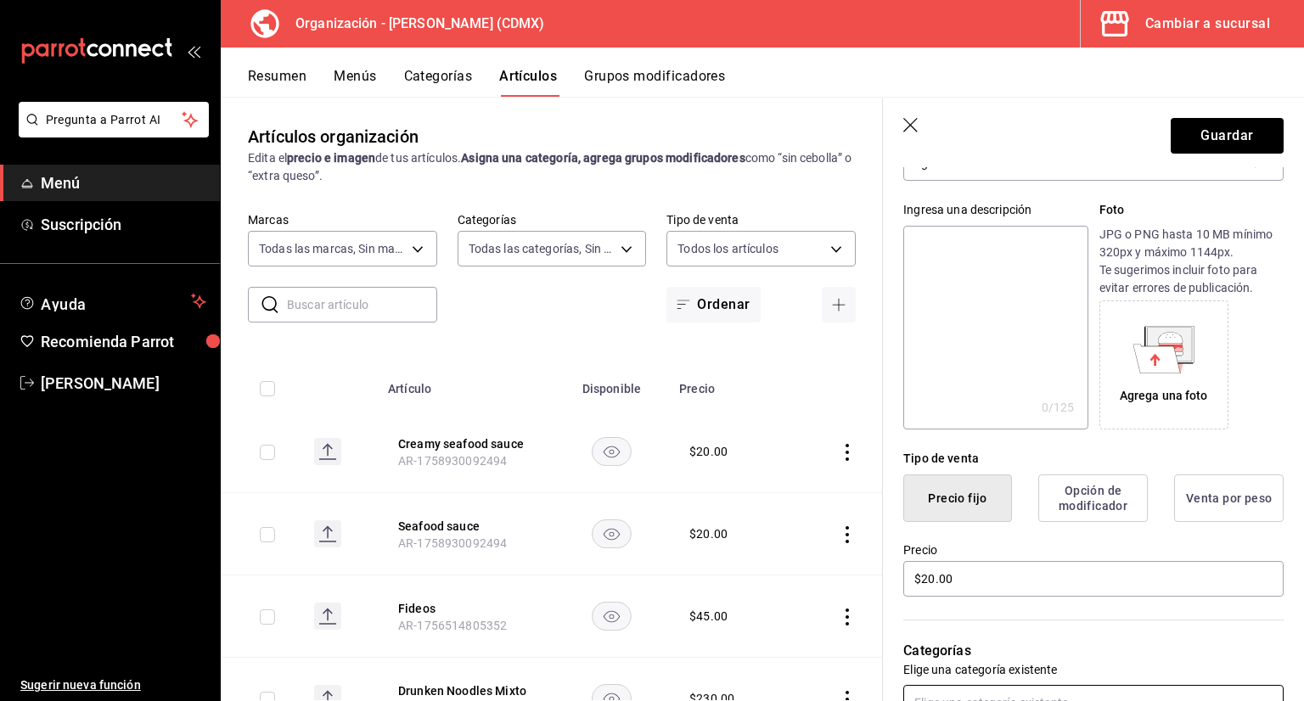
scroll to position [0, 0]
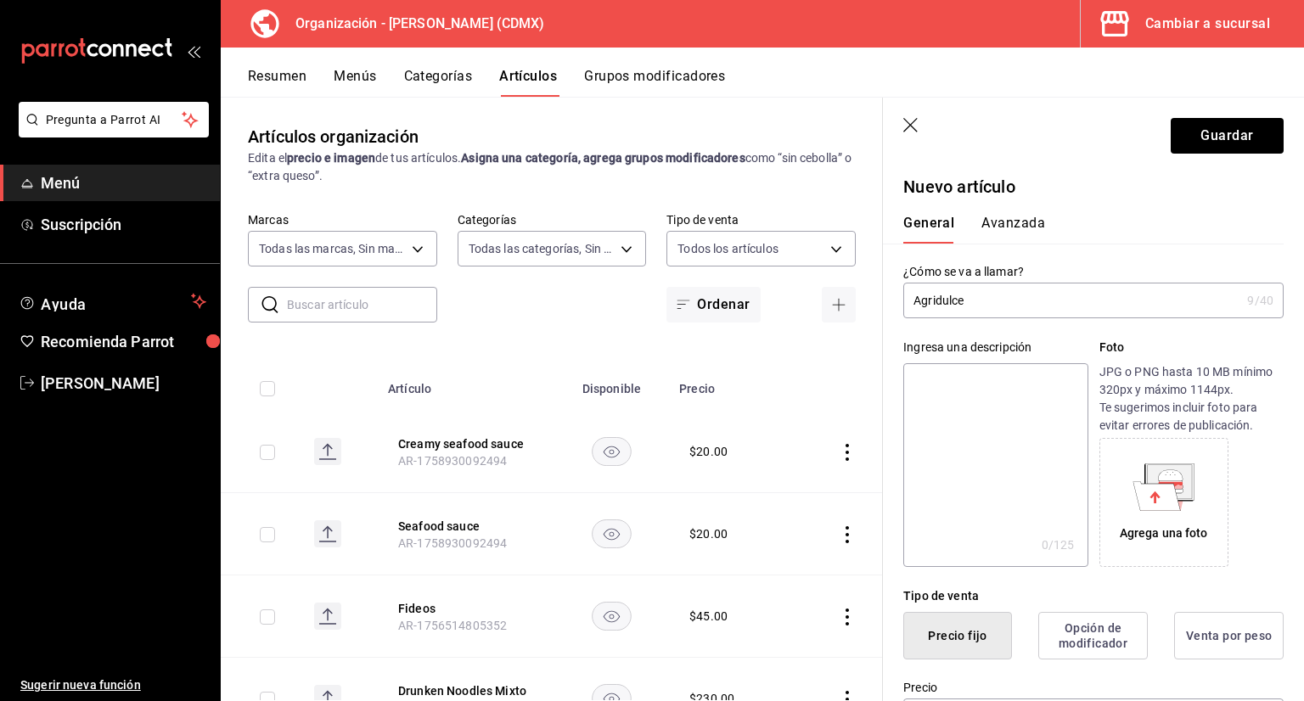
click at [1013, 223] on button "Avanzada" at bounding box center [1013, 229] width 64 height 29
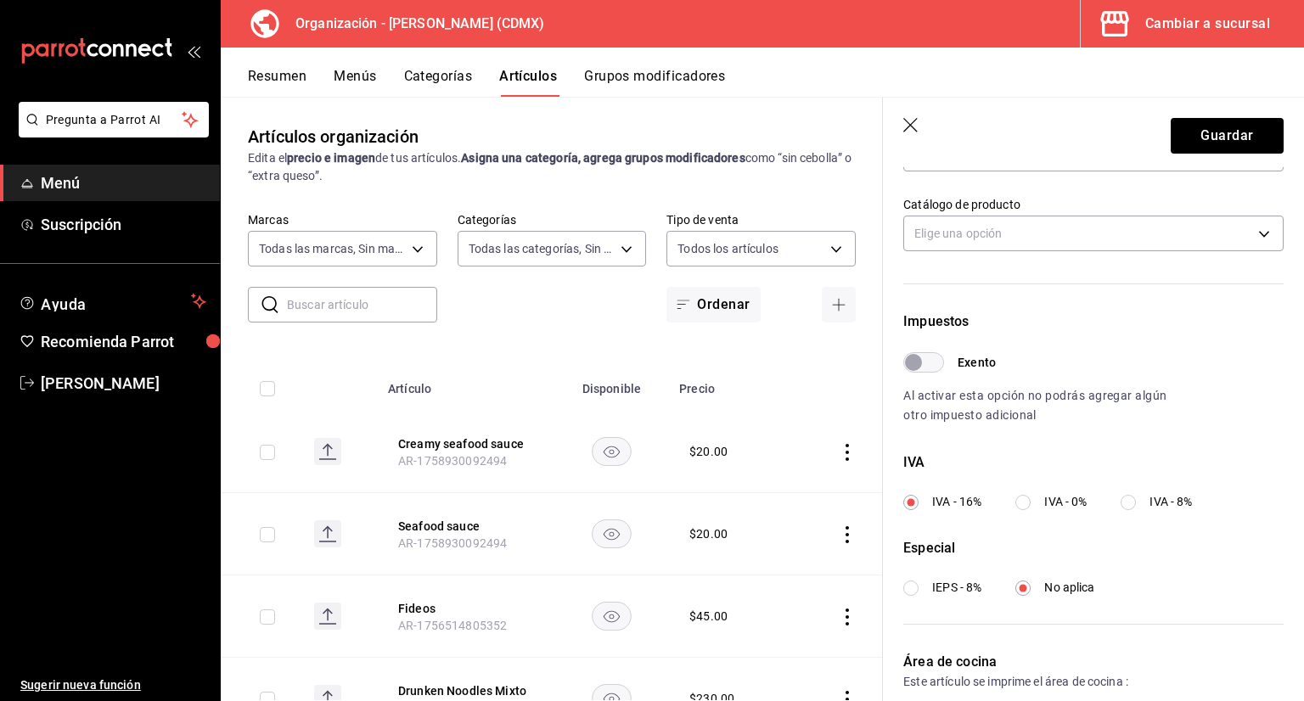
scroll to position [424, 0]
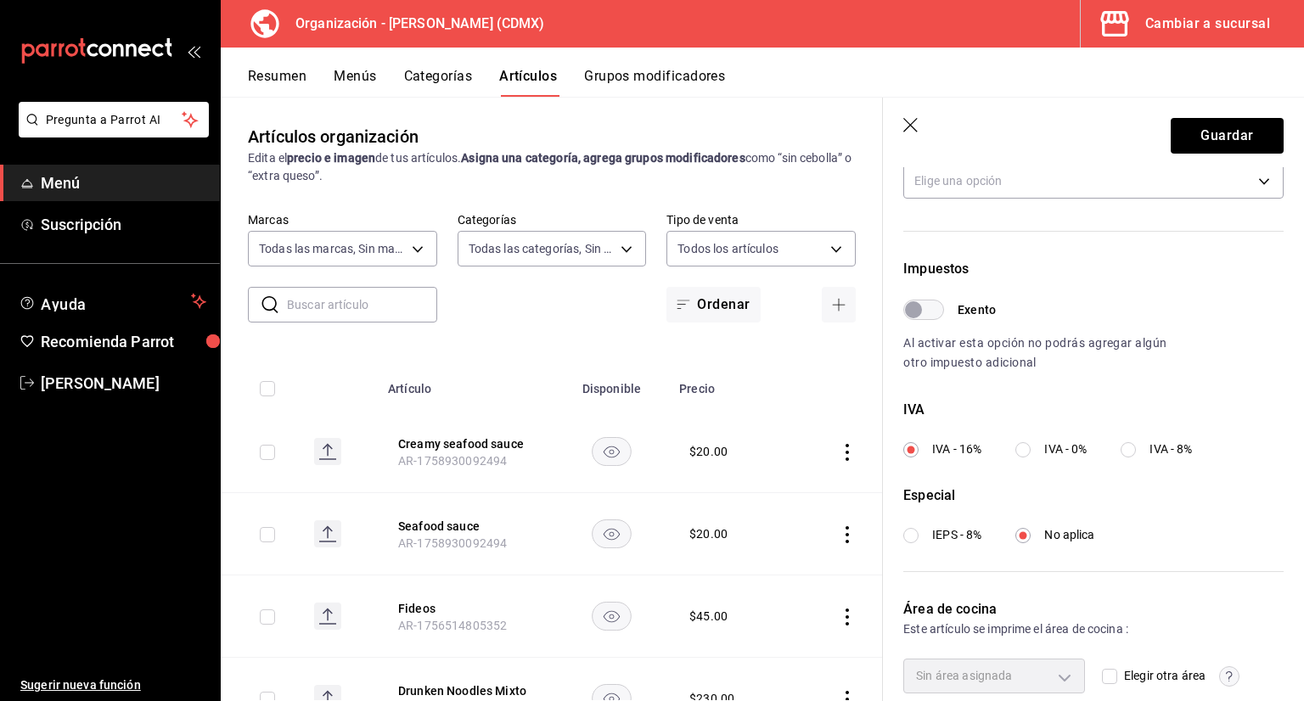
click at [1036, 449] on label "IVA - 0%" at bounding box center [1050, 450] width 71 height 18
click at [1031, 449] on input "IVA - 0%" at bounding box center [1022, 449] width 15 height 15
radio input "true"
click at [1172, 144] on button "Guardar" at bounding box center [1227, 136] width 113 height 36
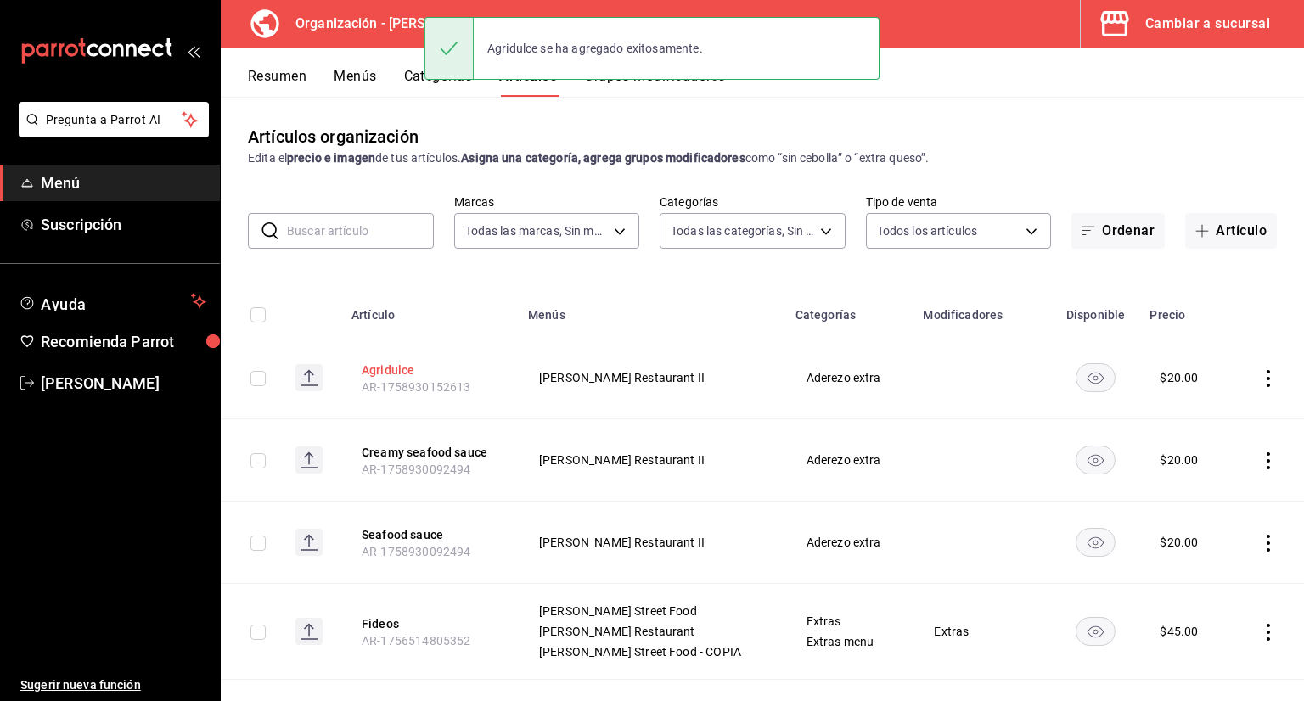
click at [392, 362] on button "Agridulce" at bounding box center [430, 370] width 136 height 17
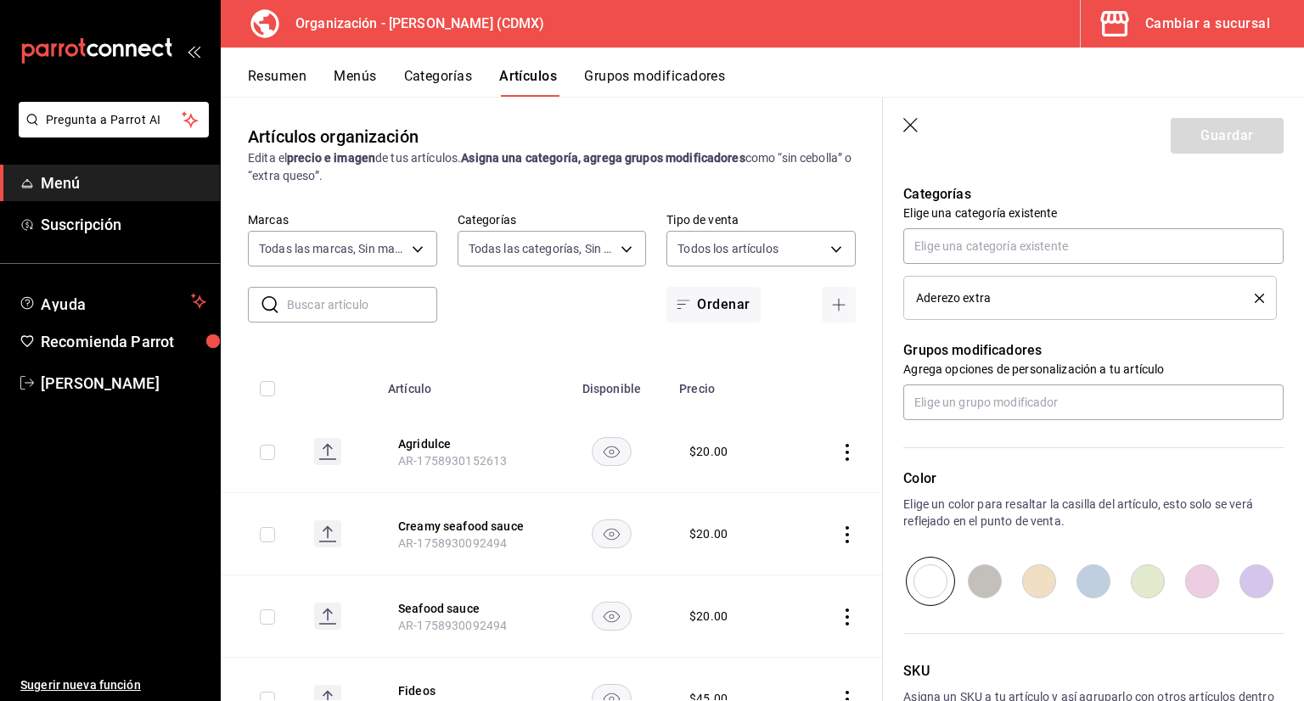
scroll to position [711, 0]
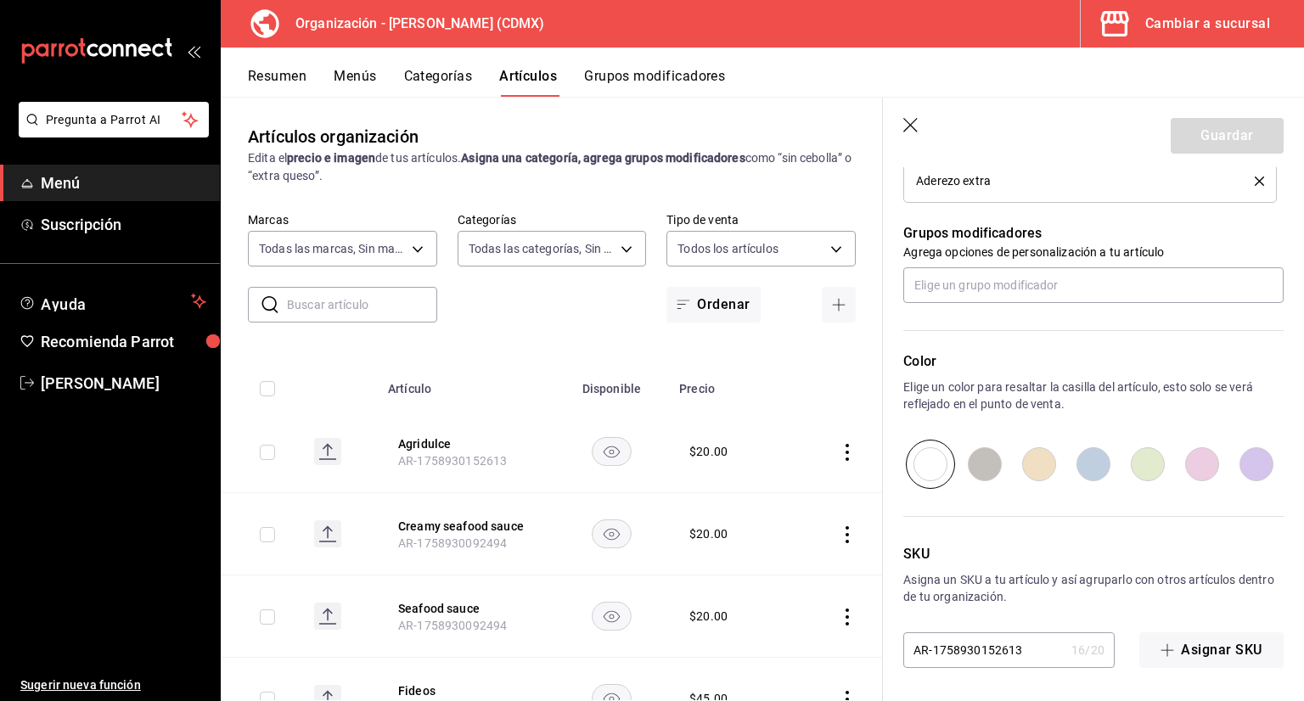
click at [910, 120] on icon "button" at bounding box center [911, 126] width 17 height 17
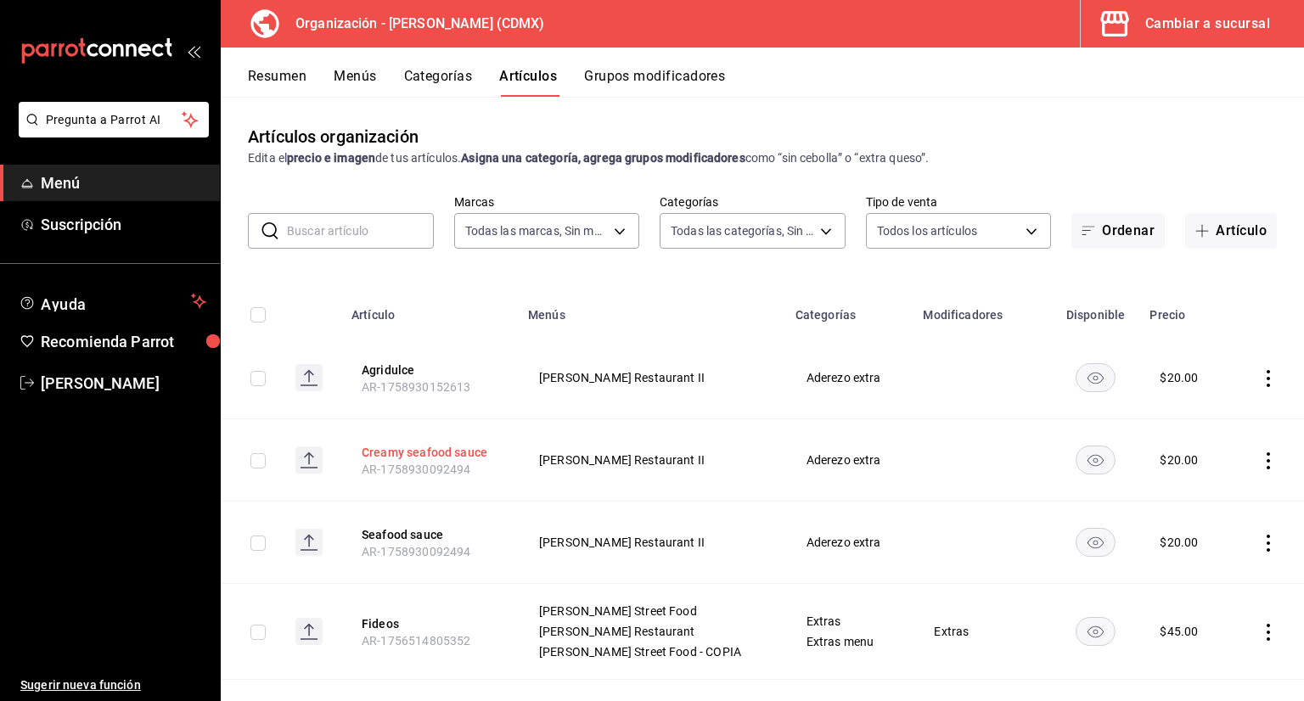
click at [421, 447] on button "Creamy seafood sauce" at bounding box center [430, 452] width 136 height 17
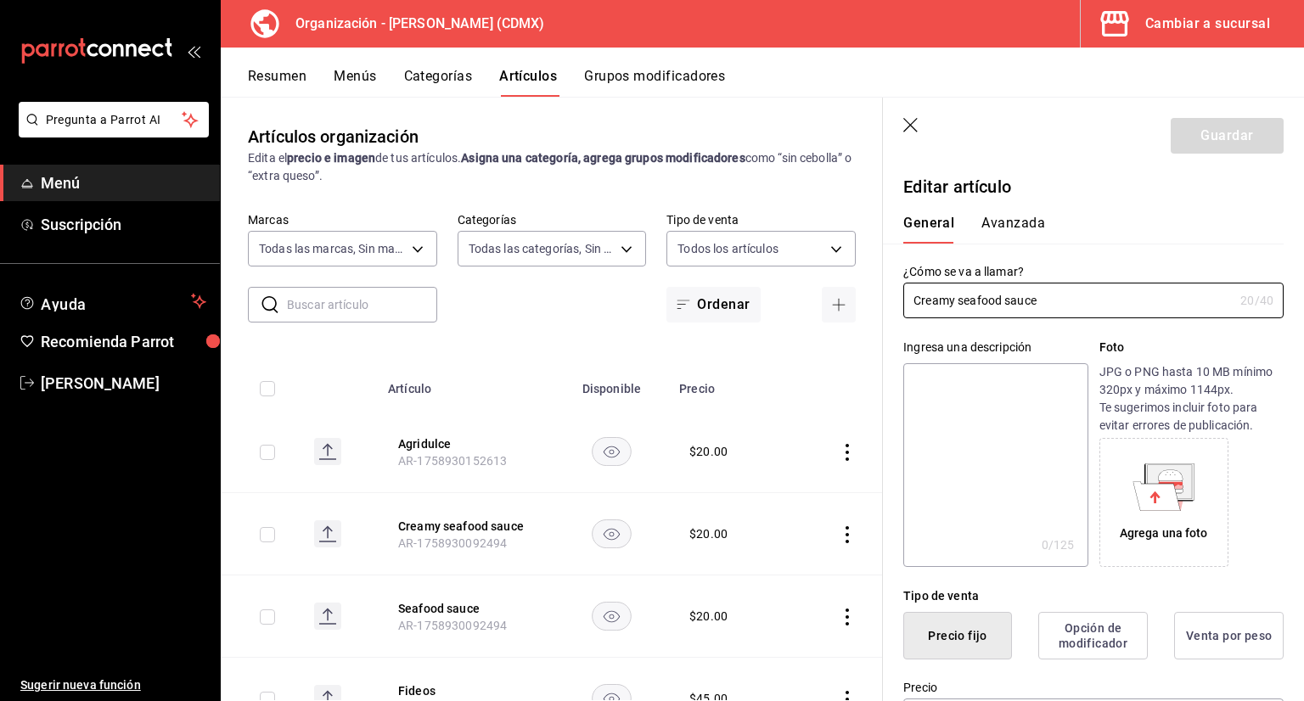
type input "$20.00"
type input "E48"
type input "90101500"
radio input "true"
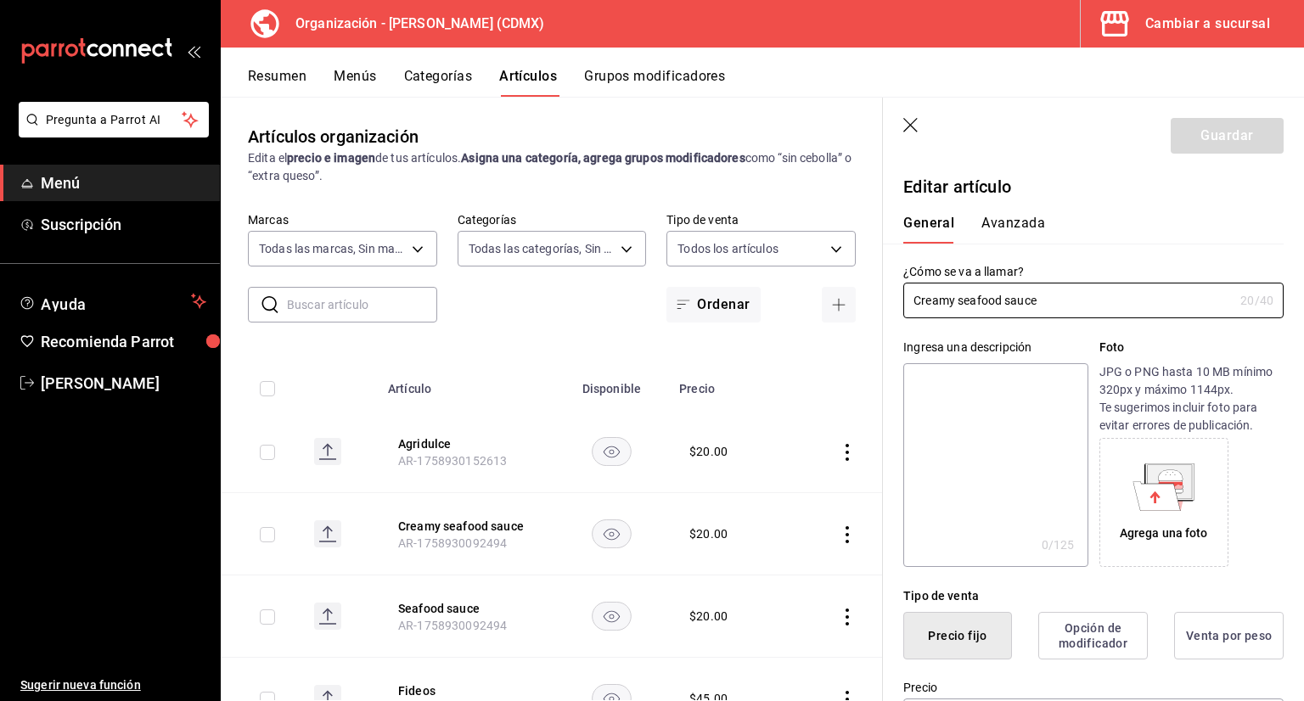
type input "cf2225dd-e808-4313-bce7-eb214fcee35e"
click at [986, 239] on button "Avanzada" at bounding box center [1013, 229] width 64 height 29
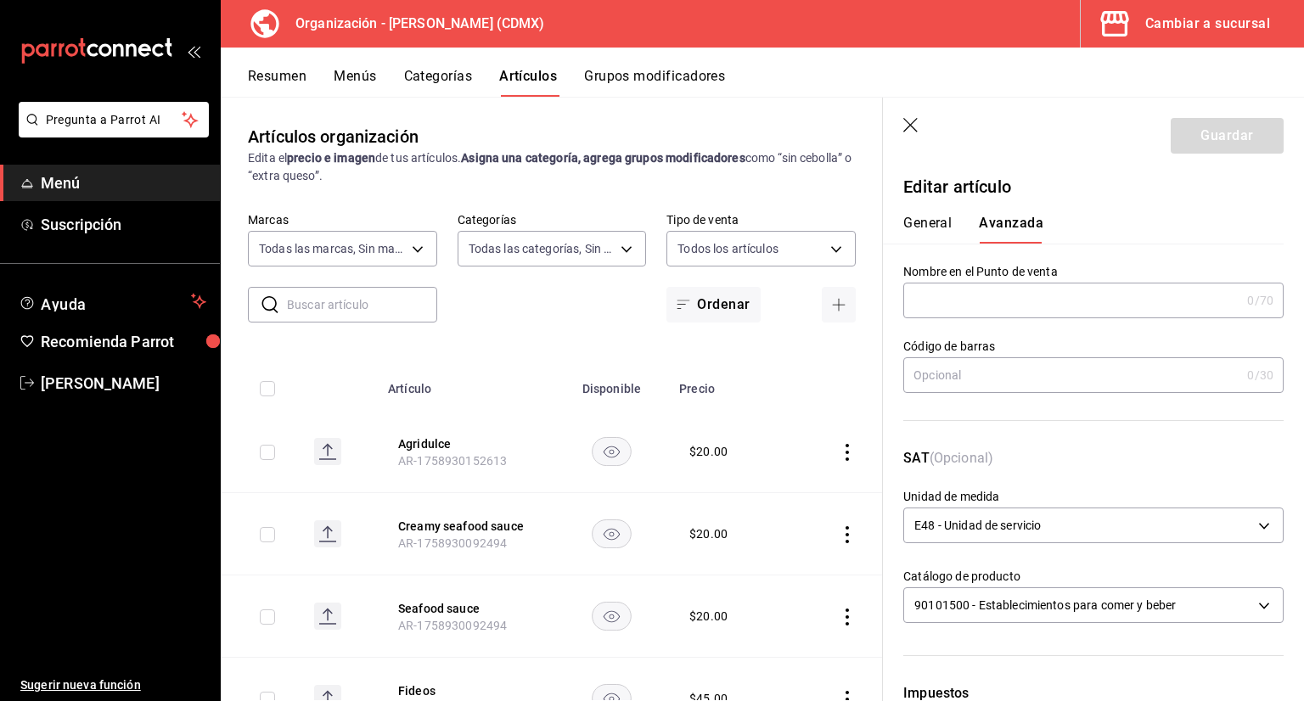
scroll to position [424, 0]
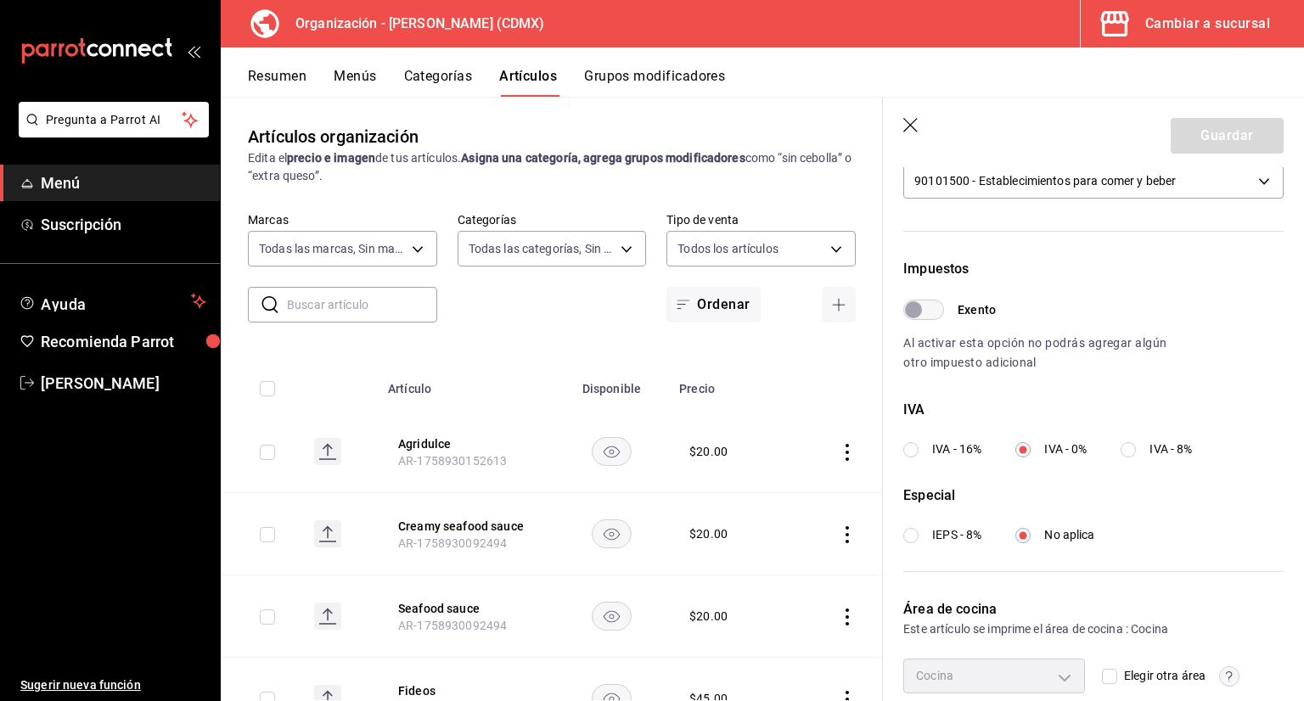
click at [910, 120] on icon "button" at bounding box center [911, 126] width 17 height 17
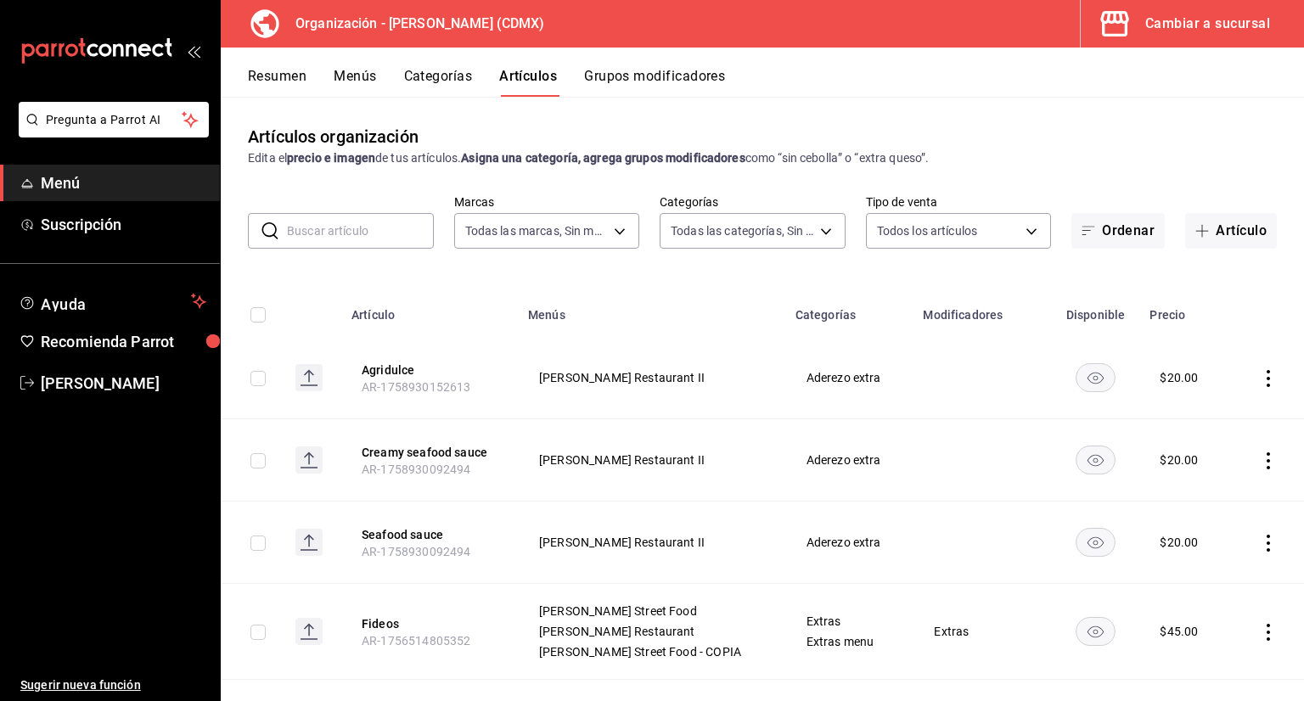
click at [1263, 372] on icon "actions" at bounding box center [1268, 378] width 17 height 17
click at [1198, 446] on span "Duplicar" at bounding box center [1204, 453] width 44 height 18
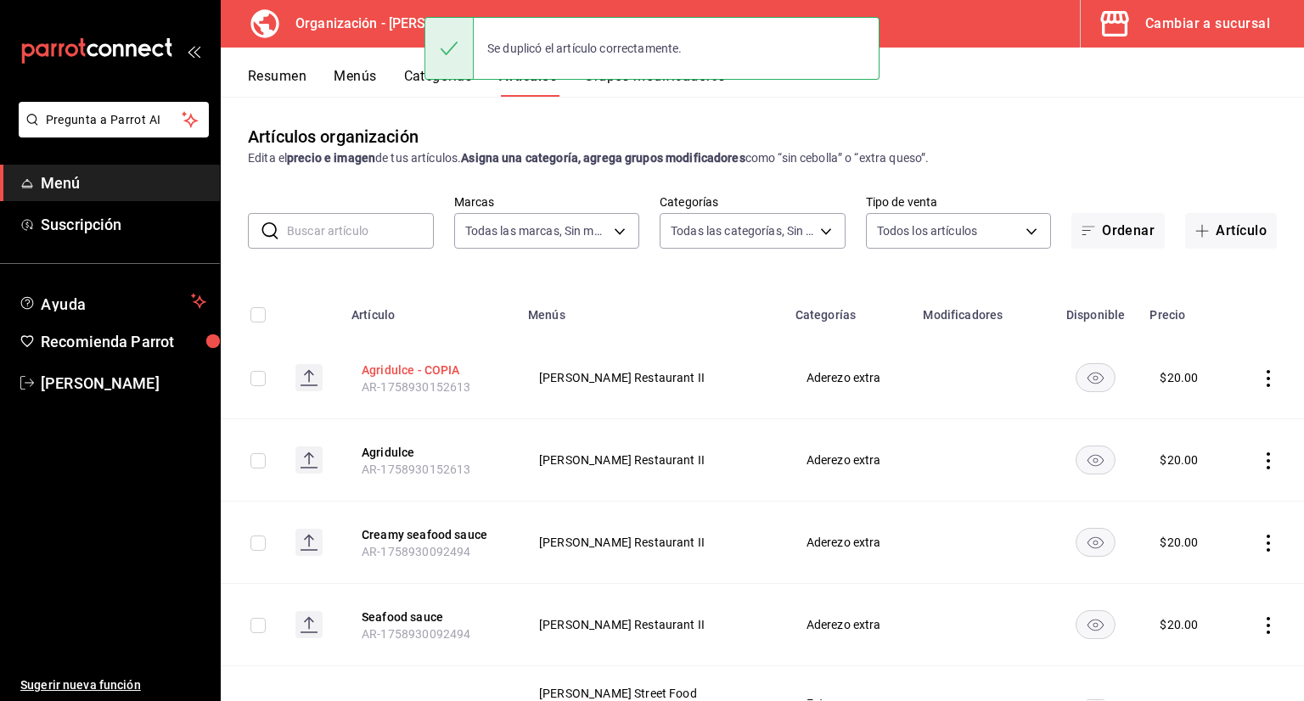
click at [440, 364] on button "Agridulce - COPIA" at bounding box center [430, 370] width 136 height 17
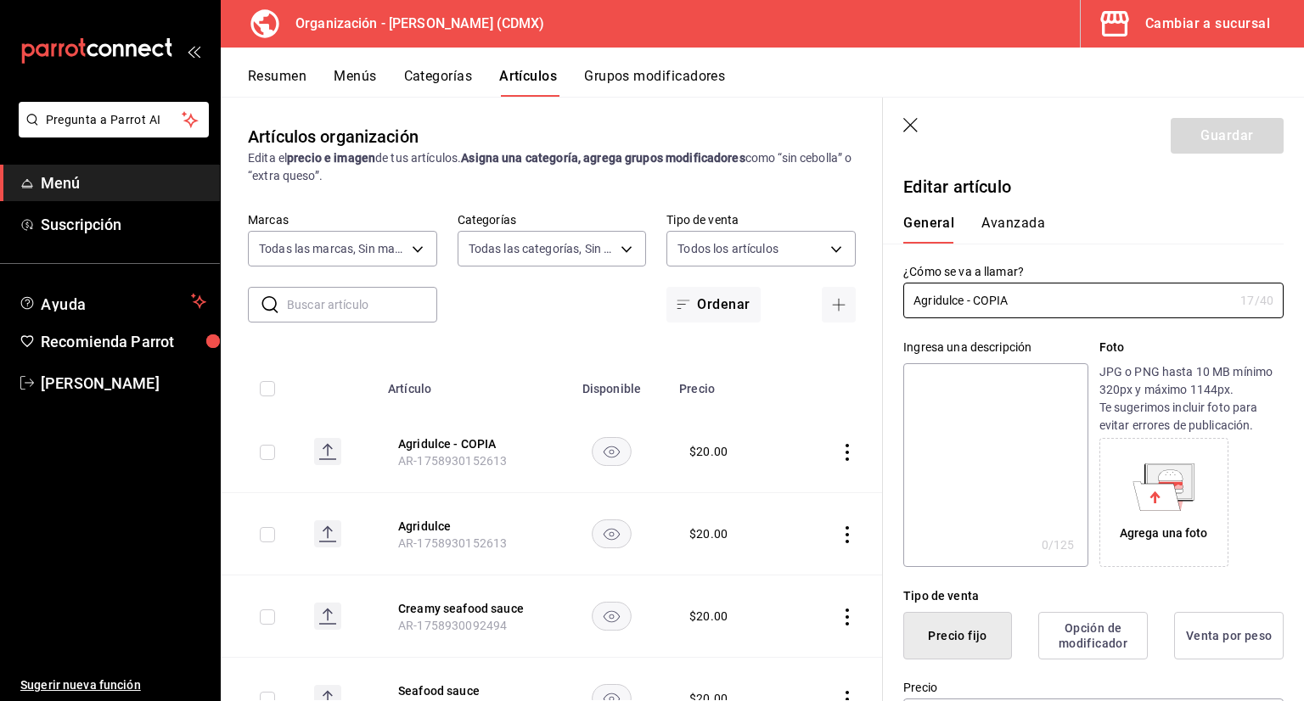
drag, startPoint x: 1042, startPoint y: 297, endPoint x: 607, endPoint y: 312, distance: 434.9
click at [608, 312] on main "Artículos organización Edita el precio e imagen de tus artículos. Asigna una ca…" at bounding box center [762, 399] width 1083 height 604
type input "Nam prik pao"
click at [1206, 130] on button "Guardar" at bounding box center [1227, 136] width 113 height 36
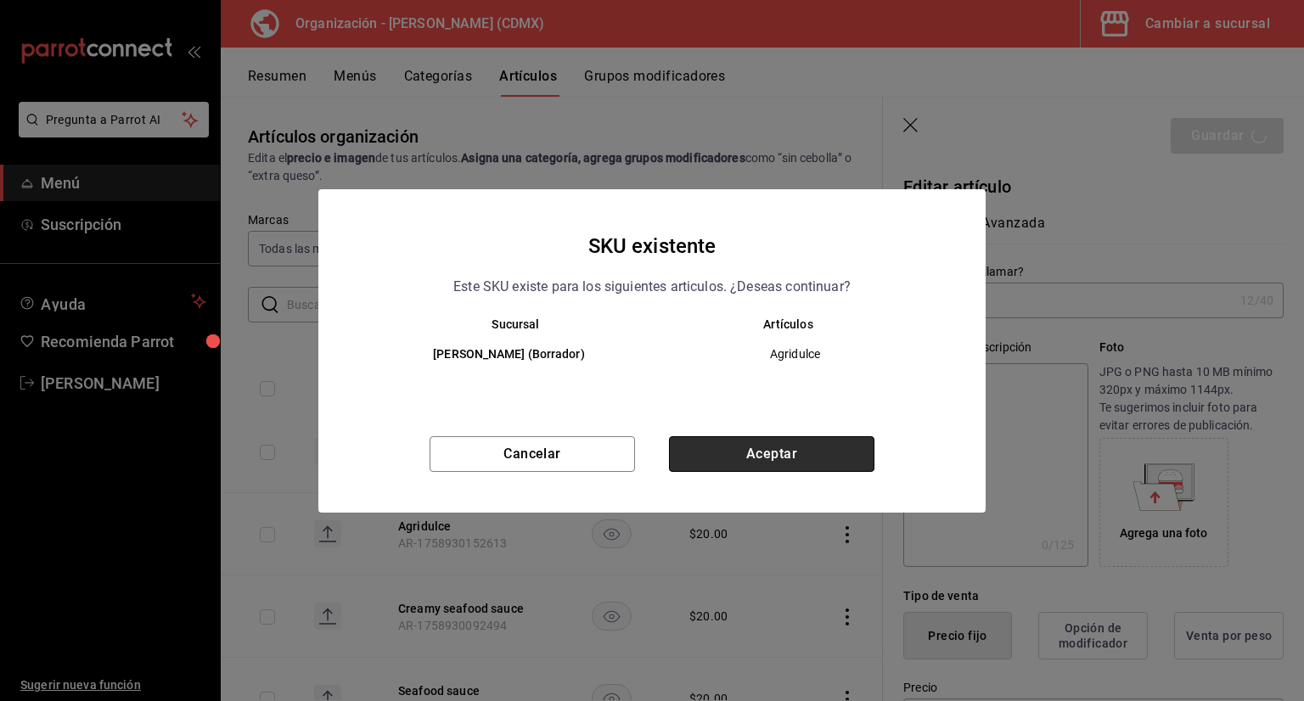
click at [748, 451] on button "Aceptar" at bounding box center [771, 454] width 205 height 36
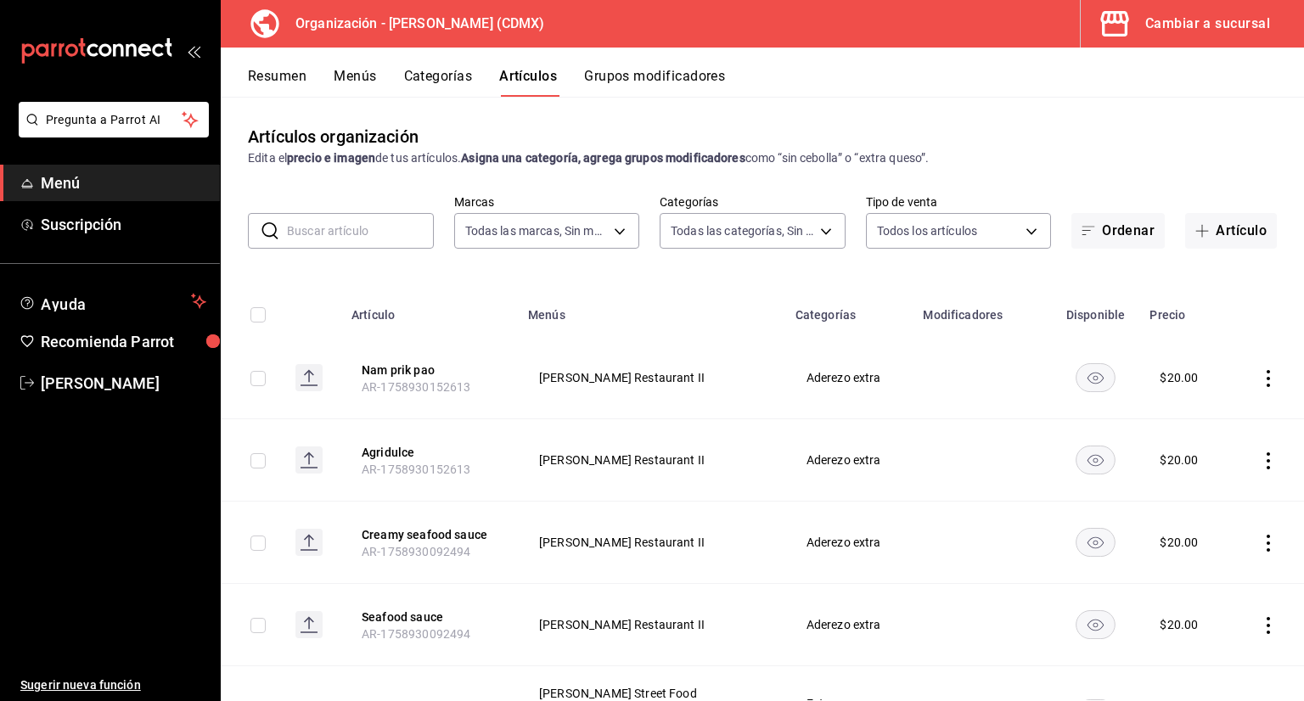
click at [348, 76] on button "Menús" at bounding box center [355, 82] width 42 height 29
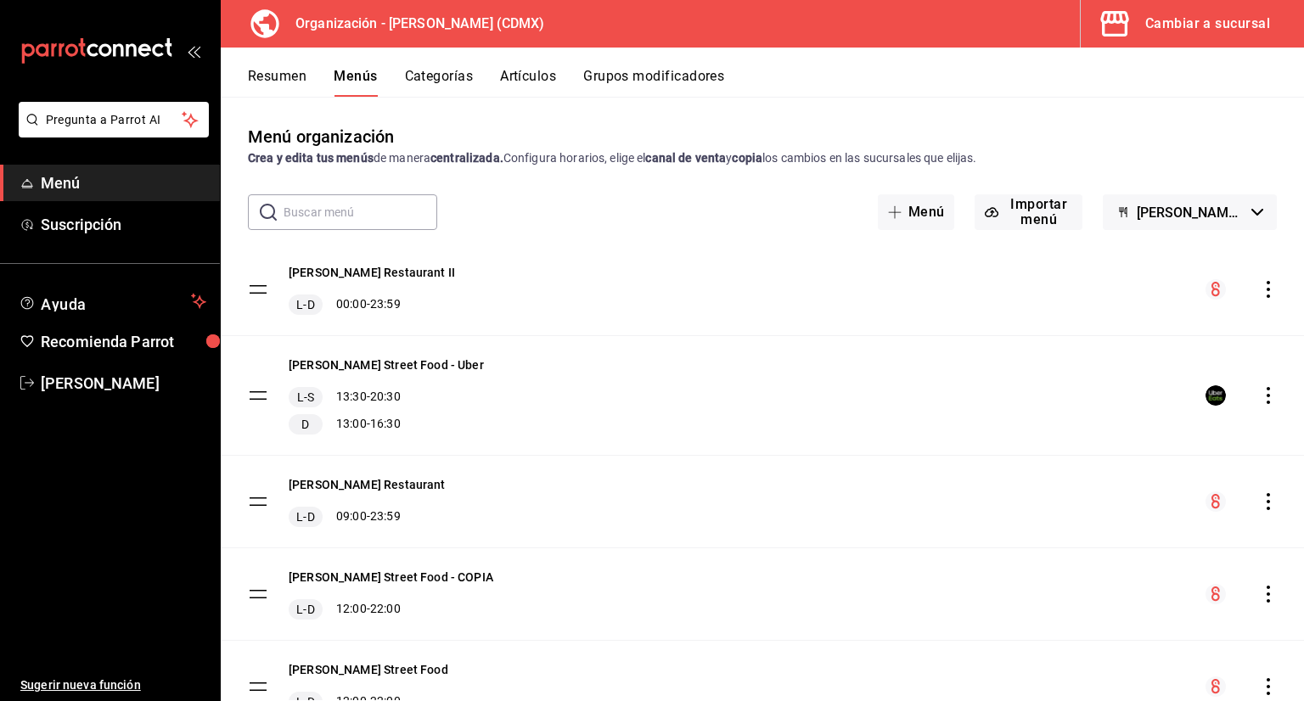
click at [444, 82] on button "Categorías" at bounding box center [439, 82] width 69 height 29
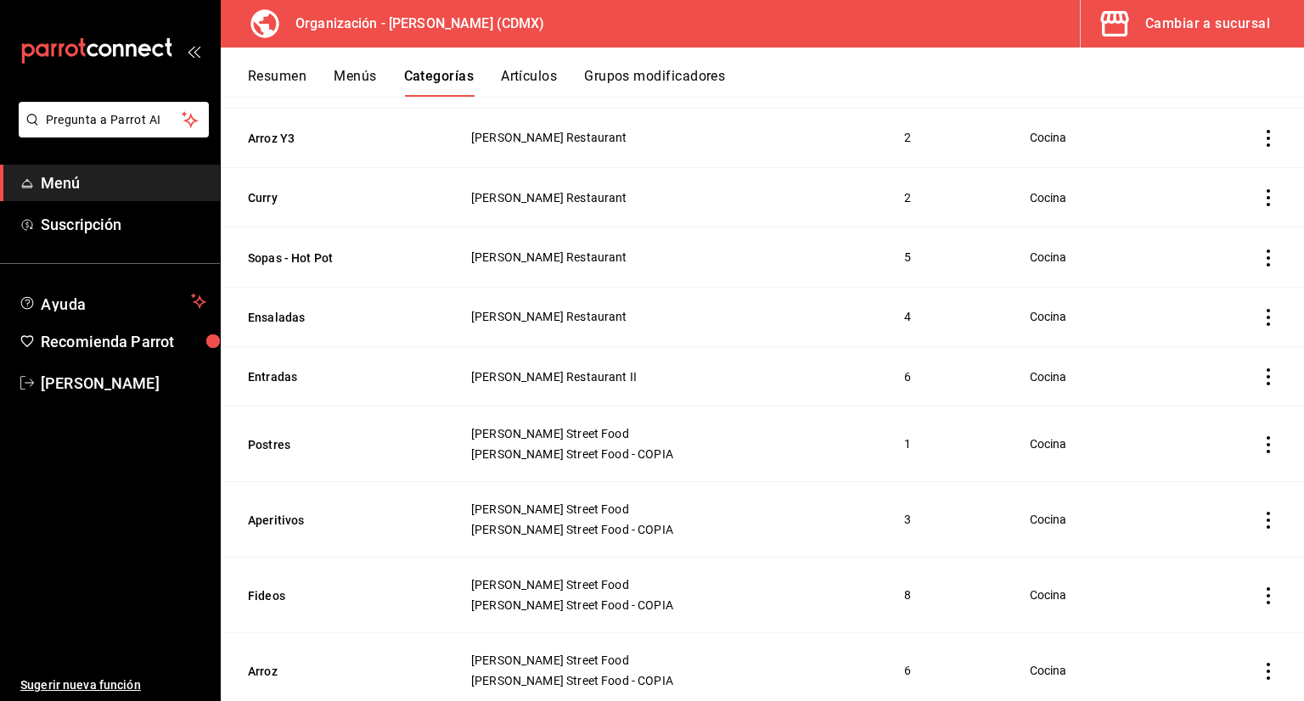
scroll to position [849, 0]
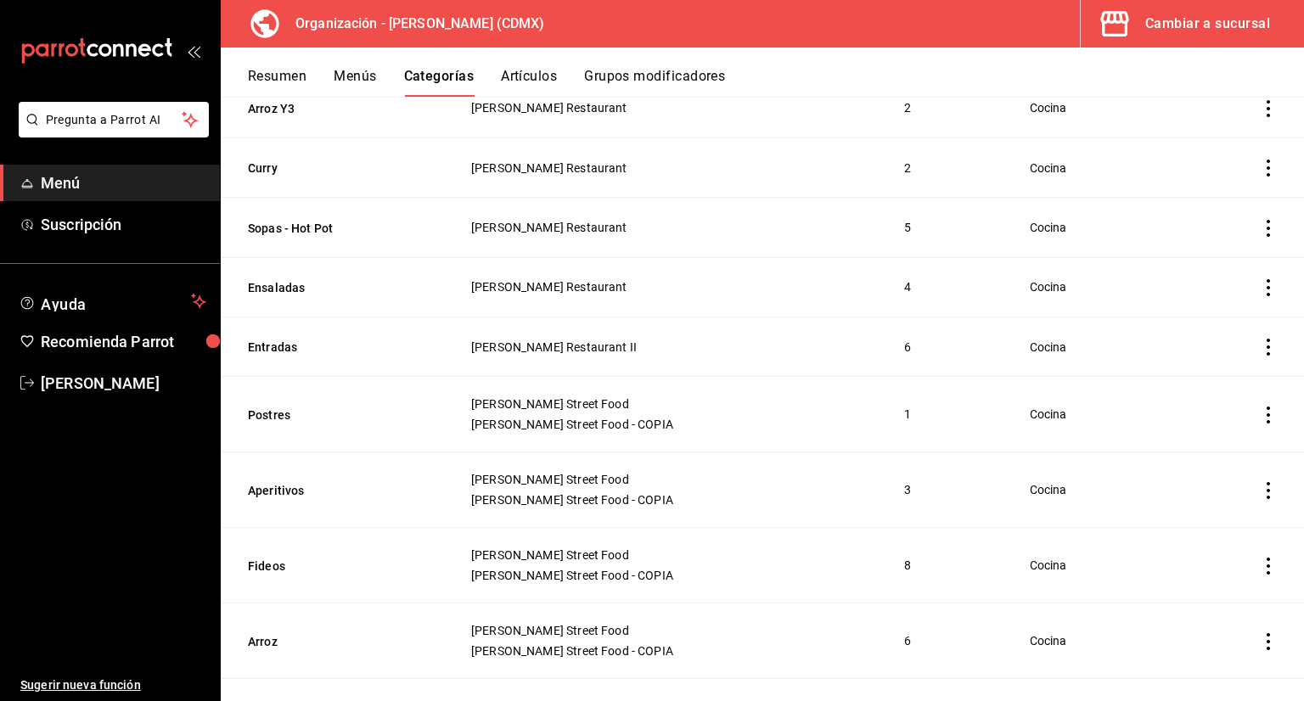
click at [526, 86] on button "Artículos" at bounding box center [529, 82] width 56 height 29
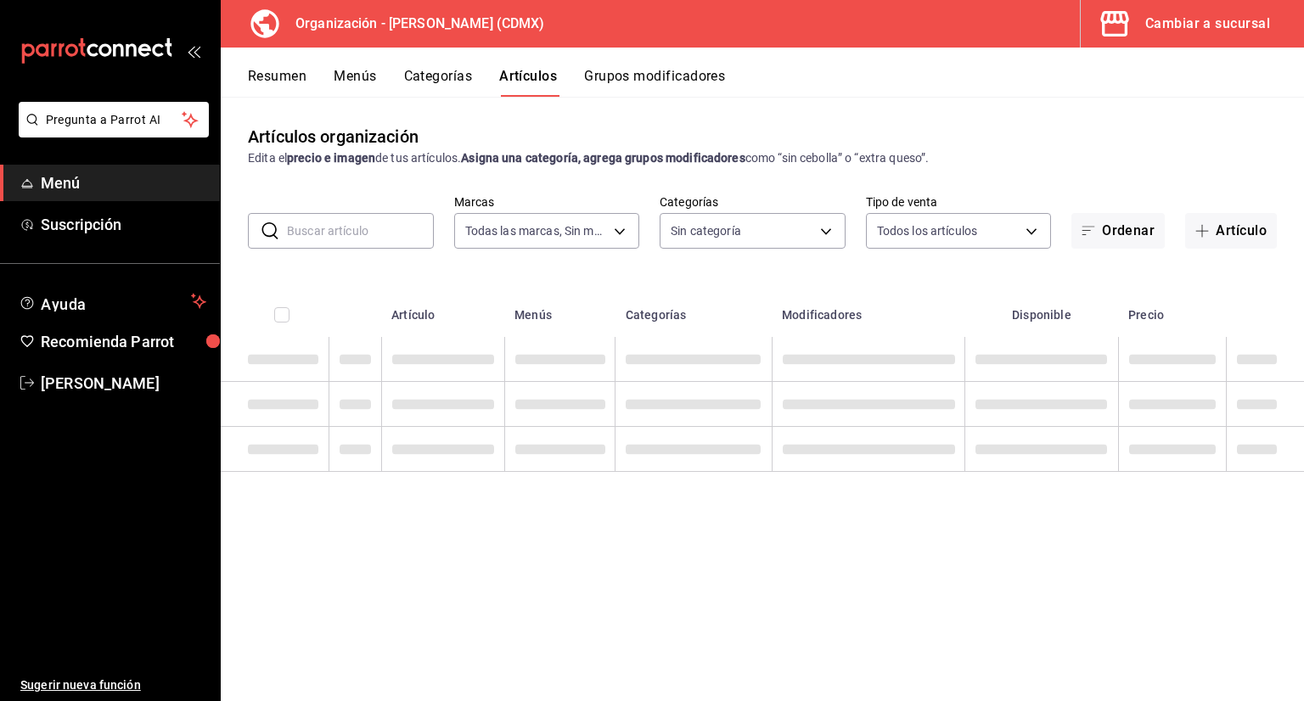
type input "846f0d90-2168-40bc-9e32-37968465e8cf"
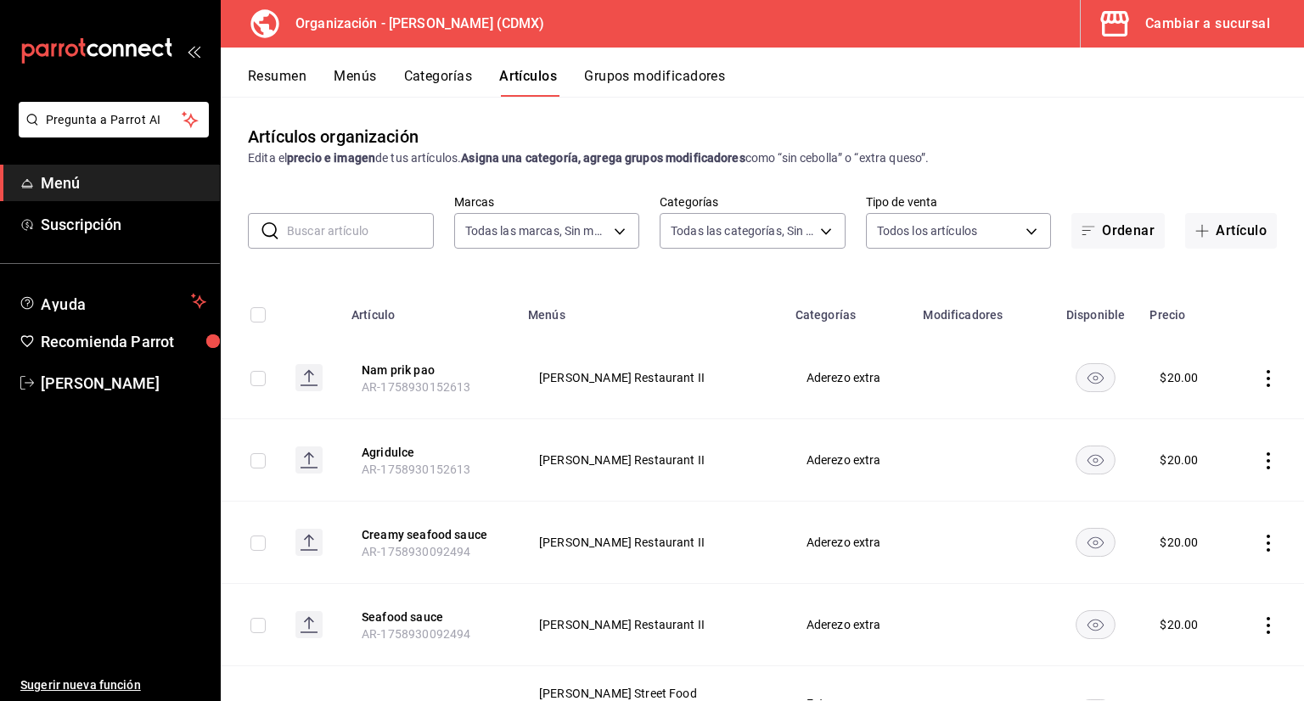
type input "3b86ff93-9c8d-4006-a000-7f562d2f7cb1,6b055275-76a1-43b6-b03d-2db3475336a0,4964d…"
click at [341, 235] on input "text" at bounding box center [360, 231] width 147 height 34
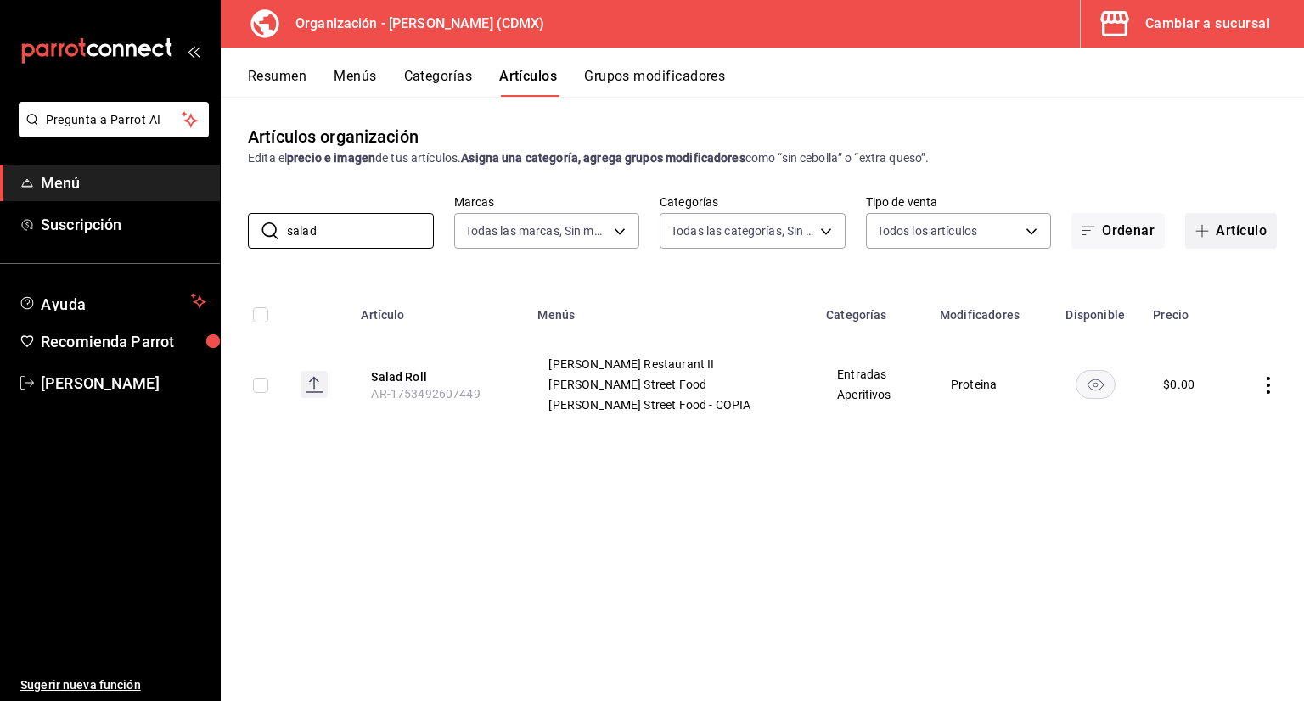
type input "salad"
click at [1233, 227] on button "Artículo" at bounding box center [1231, 231] width 92 height 36
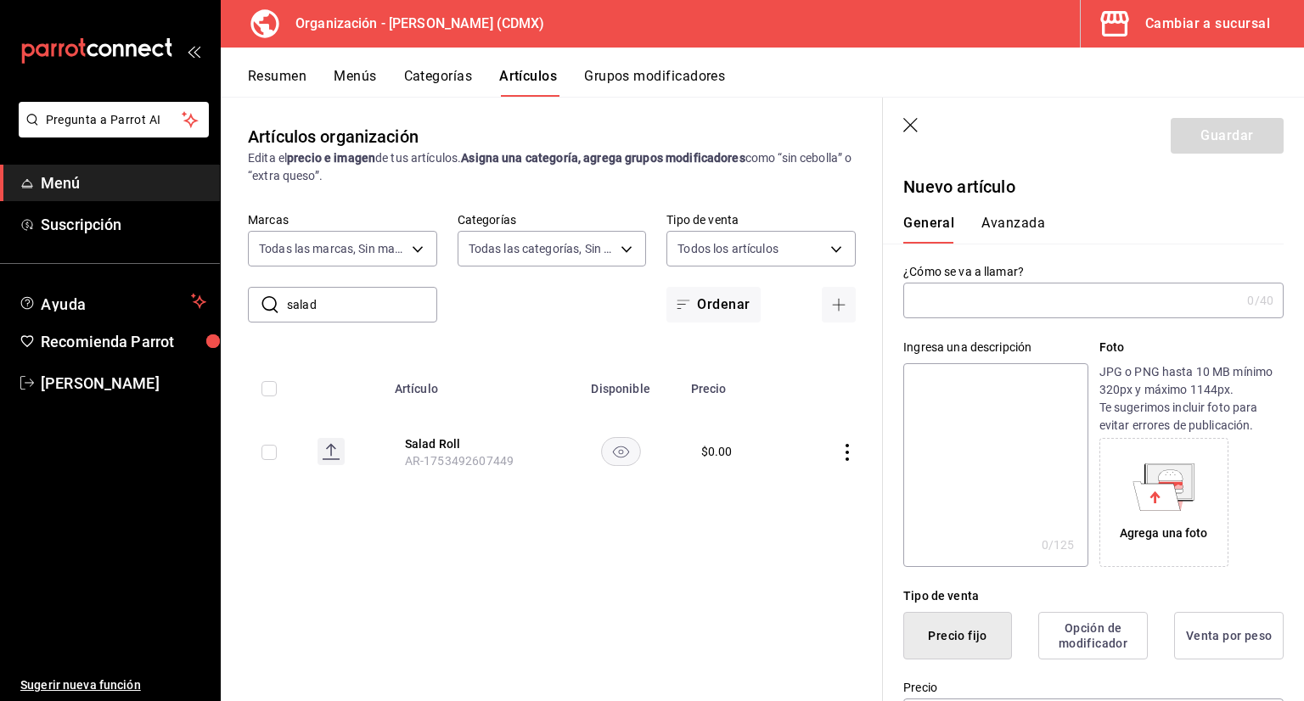
click at [1003, 297] on input "text" at bounding box center [1071, 301] width 337 height 34
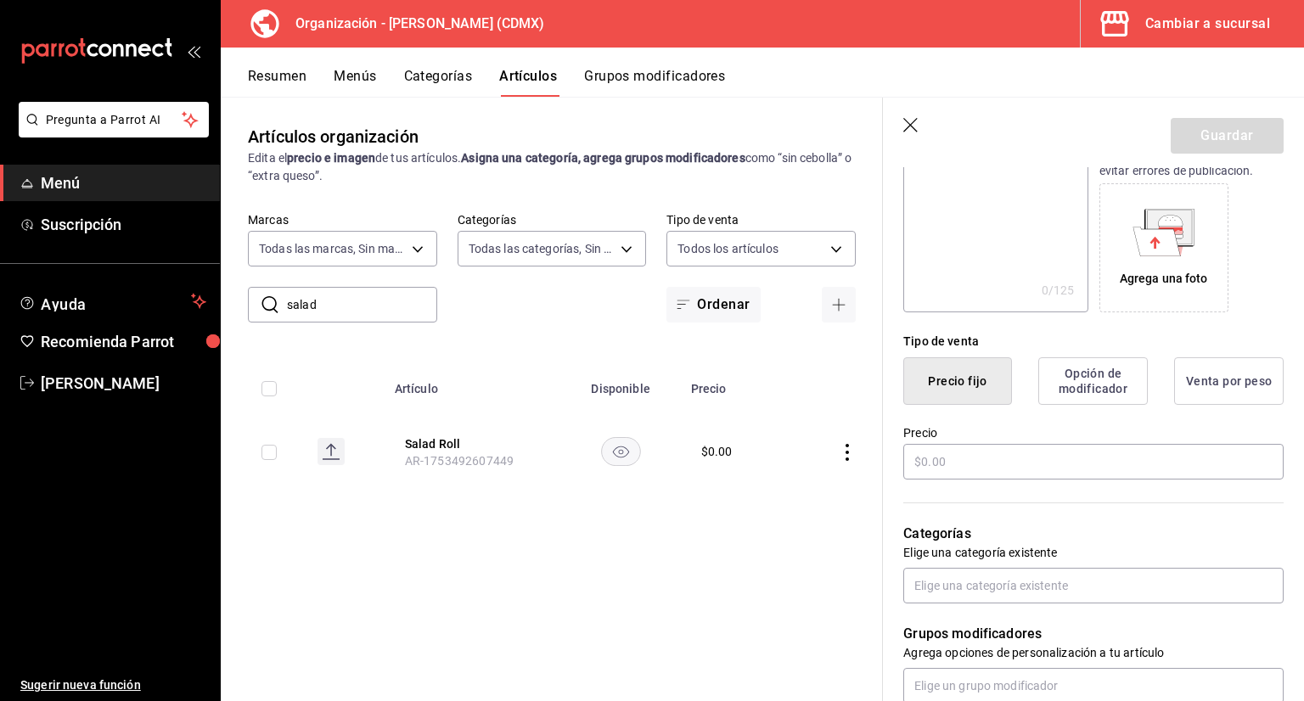
scroll to position [340, 0]
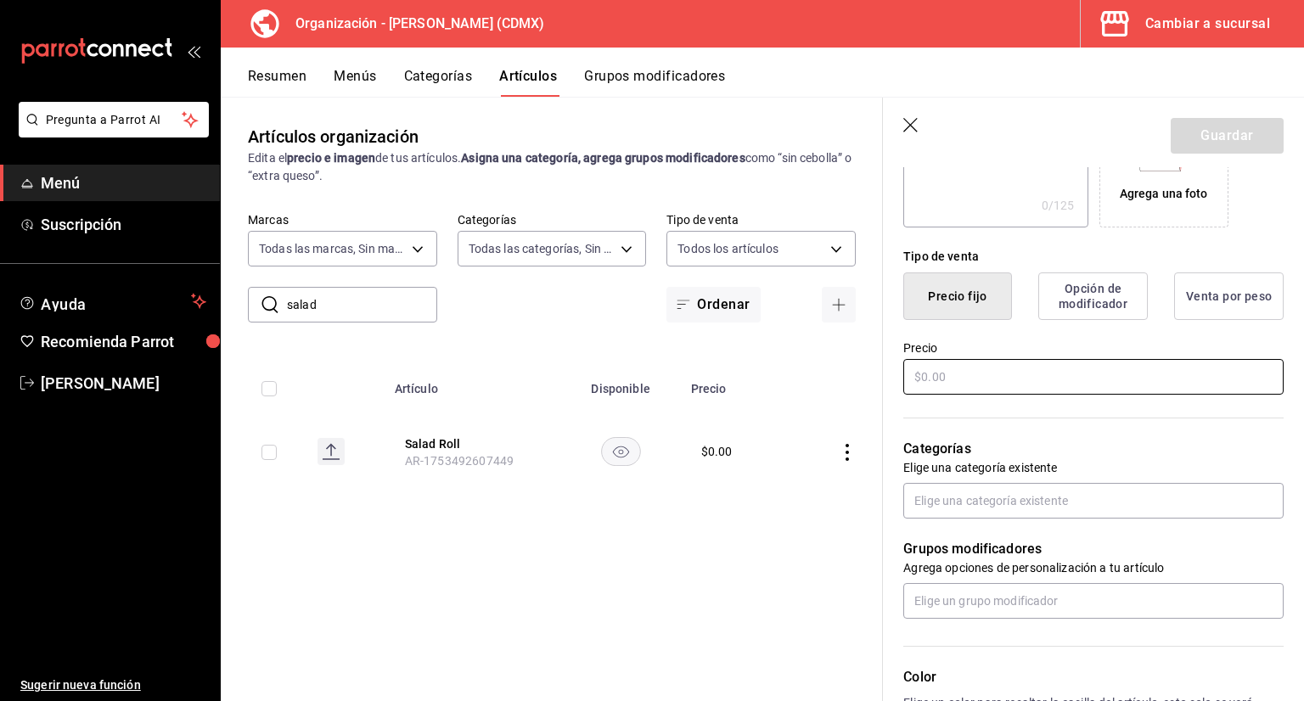
type input "Salad Roll"
click at [978, 376] on input "text" at bounding box center [1093, 377] width 380 height 36
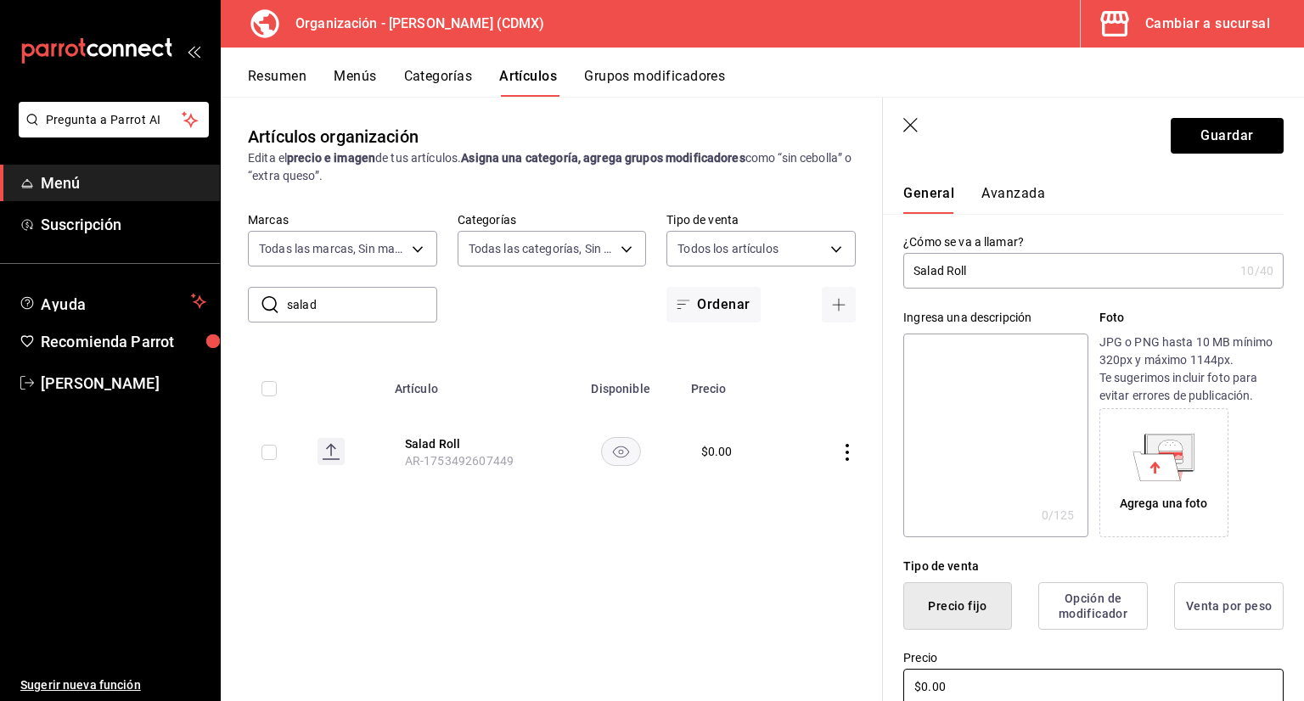
scroll to position [0, 0]
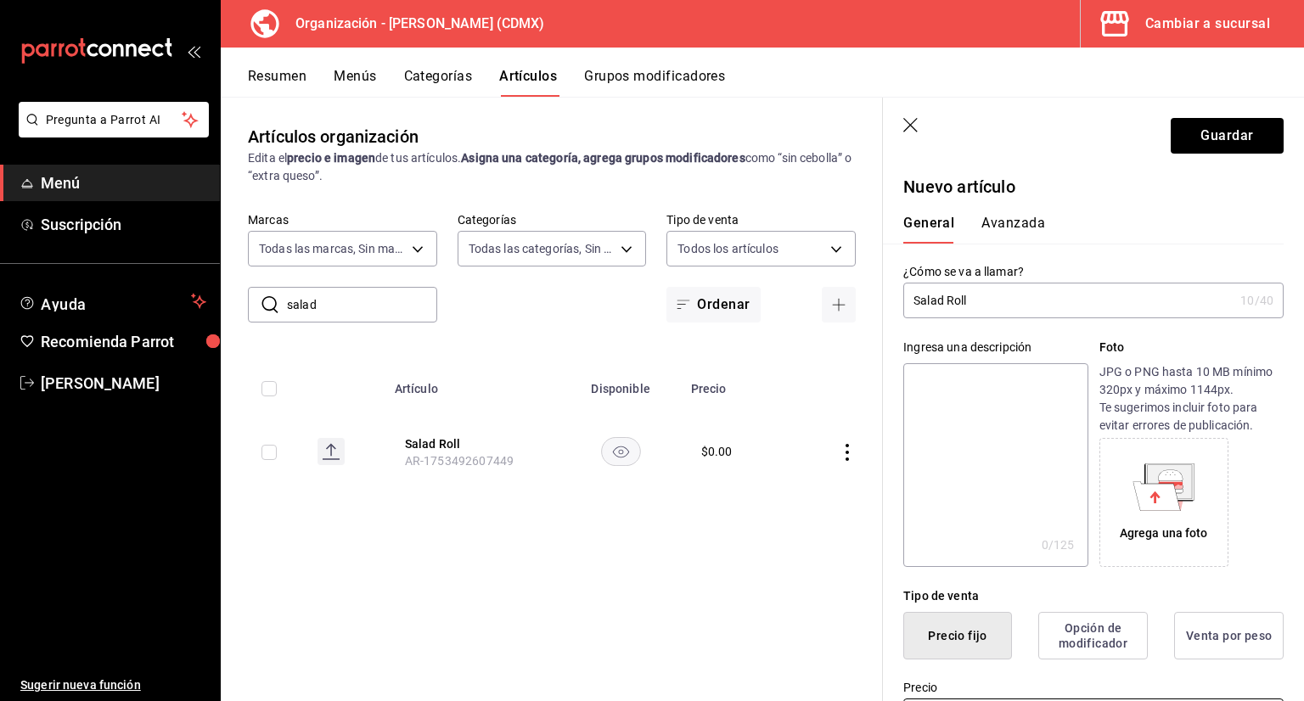
type input "$0.00"
click at [1024, 222] on button "Avanzada" at bounding box center [1013, 229] width 64 height 29
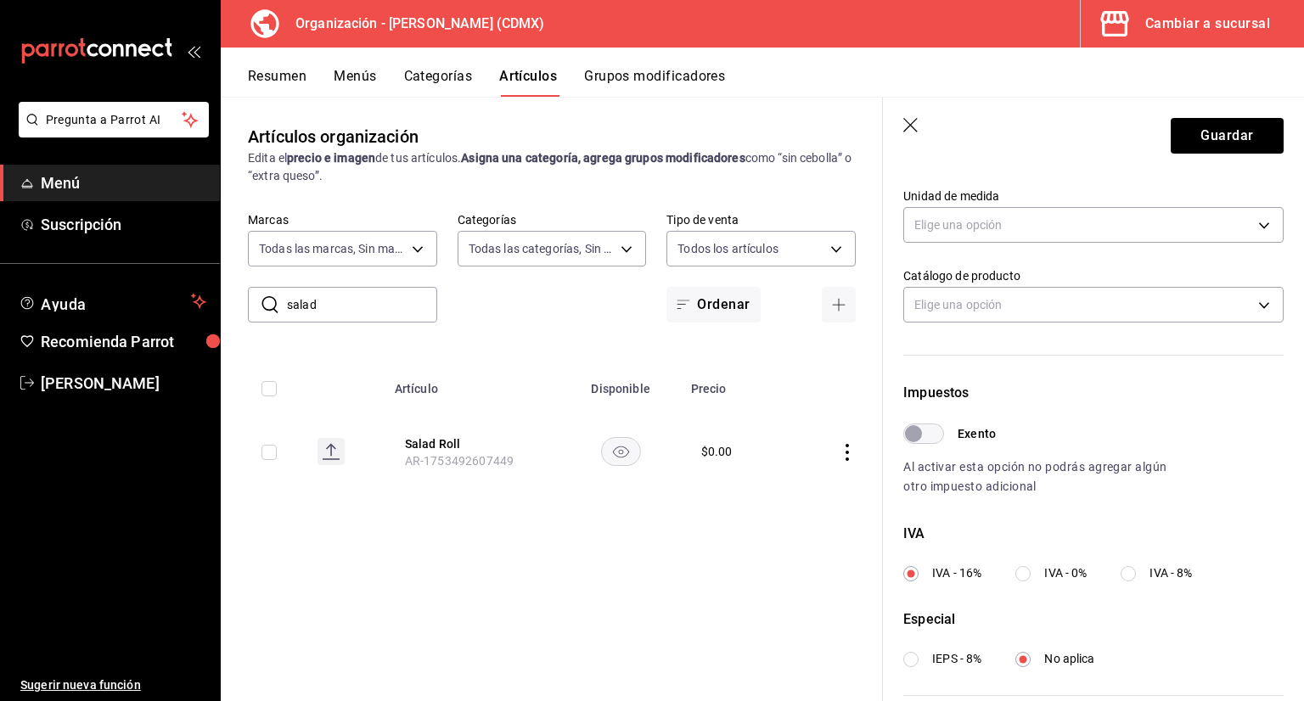
scroll to position [340, 0]
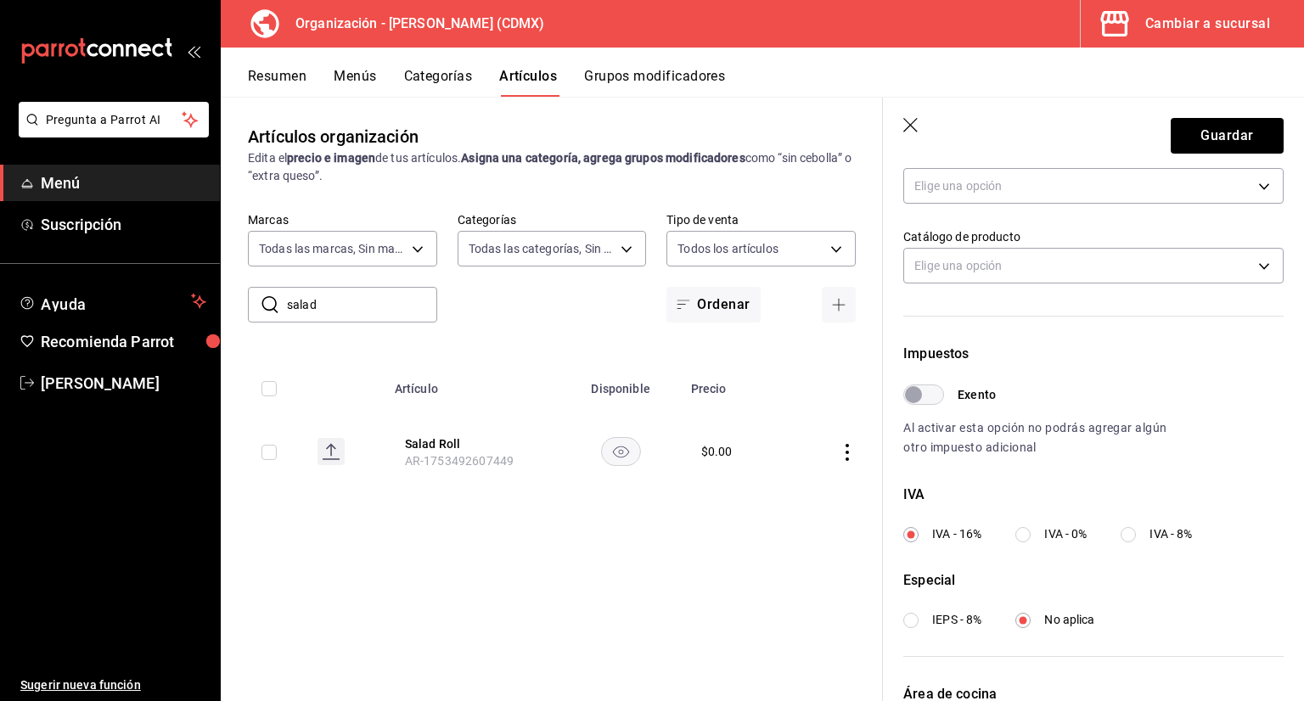
drag, startPoint x: 1026, startPoint y: 529, endPoint x: 1032, endPoint y: 507, distance: 22.9
click at [1025, 529] on input "IVA - 0%" at bounding box center [1022, 534] width 15 height 15
radio input "true"
click at [1182, 140] on button "Guardar" at bounding box center [1227, 136] width 113 height 36
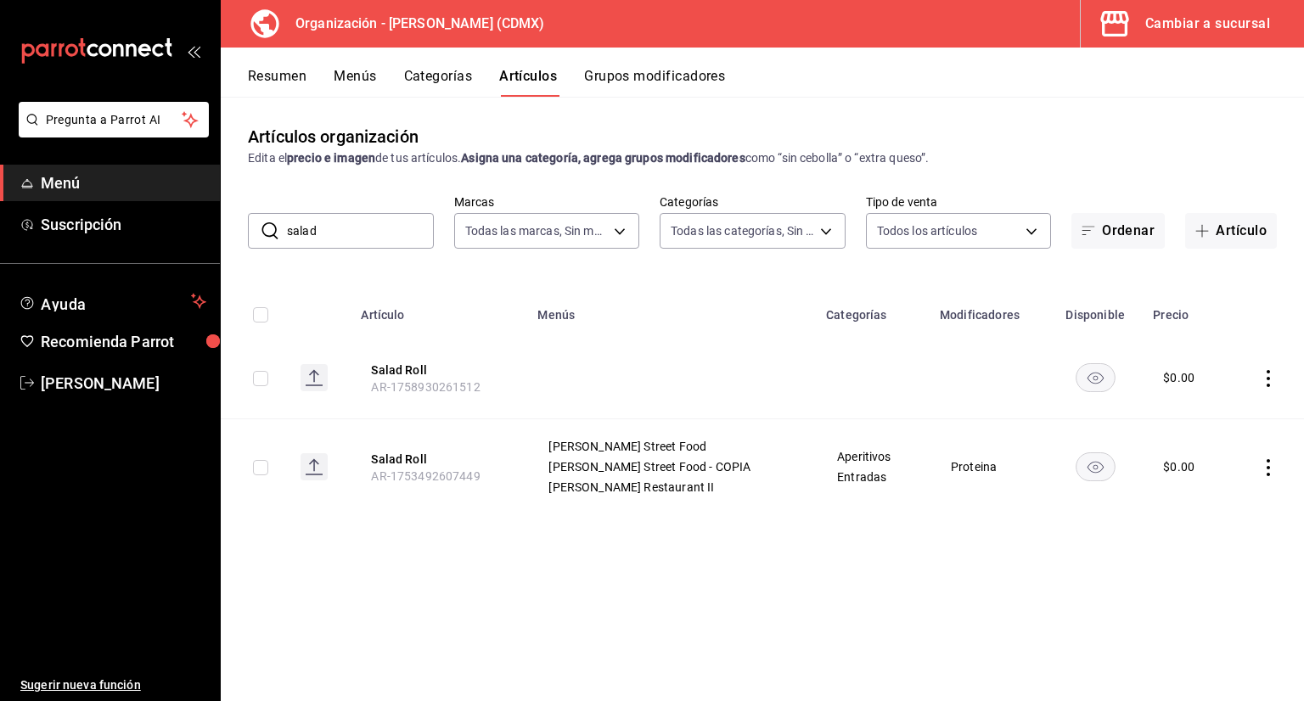
click at [375, 227] on input "salad" at bounding box center [360, 231] width 147 height 34
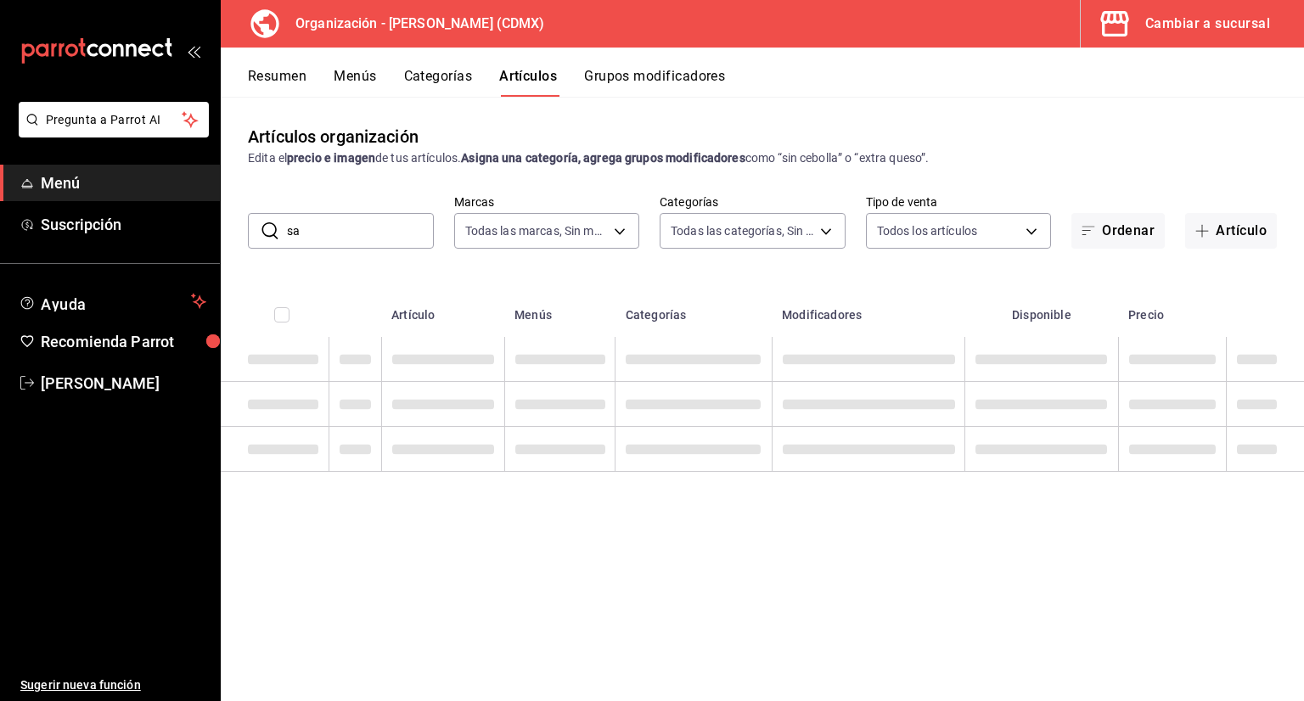
type input "s"
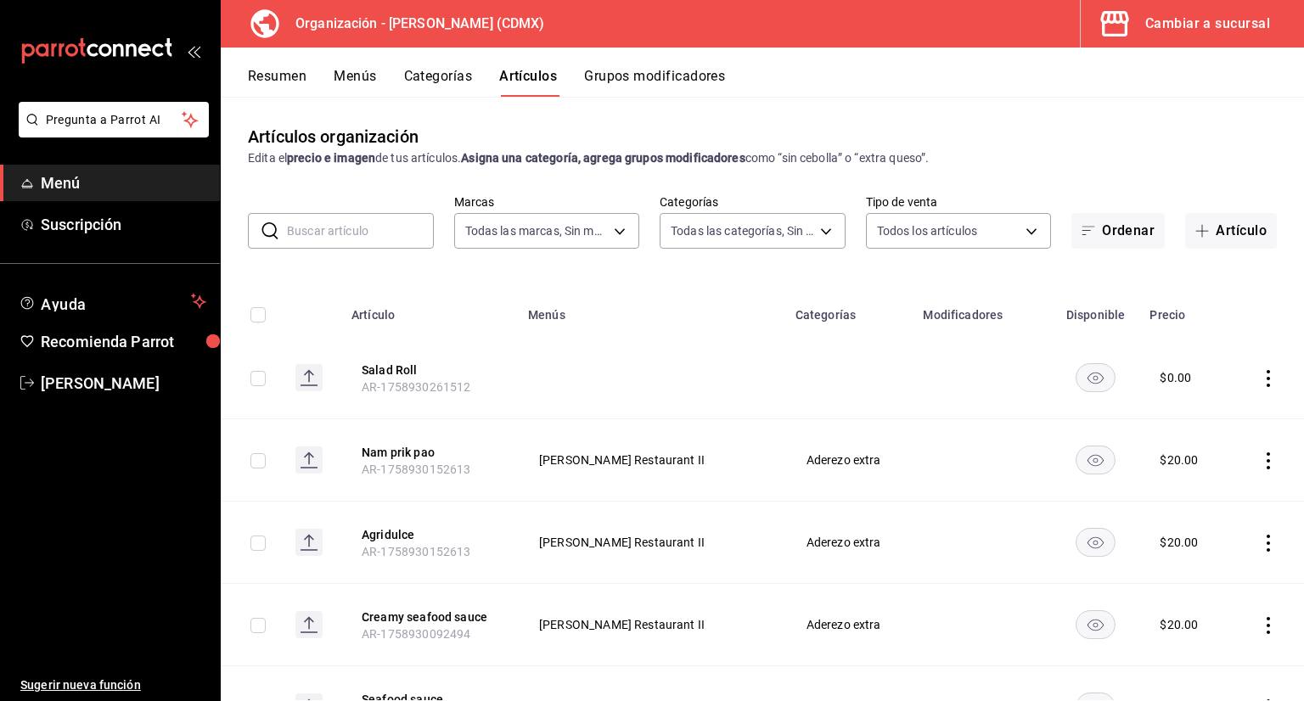
click at [676, 72] on button "Grupos modificadores" at bounding box center [654, 82] width 141 height 29
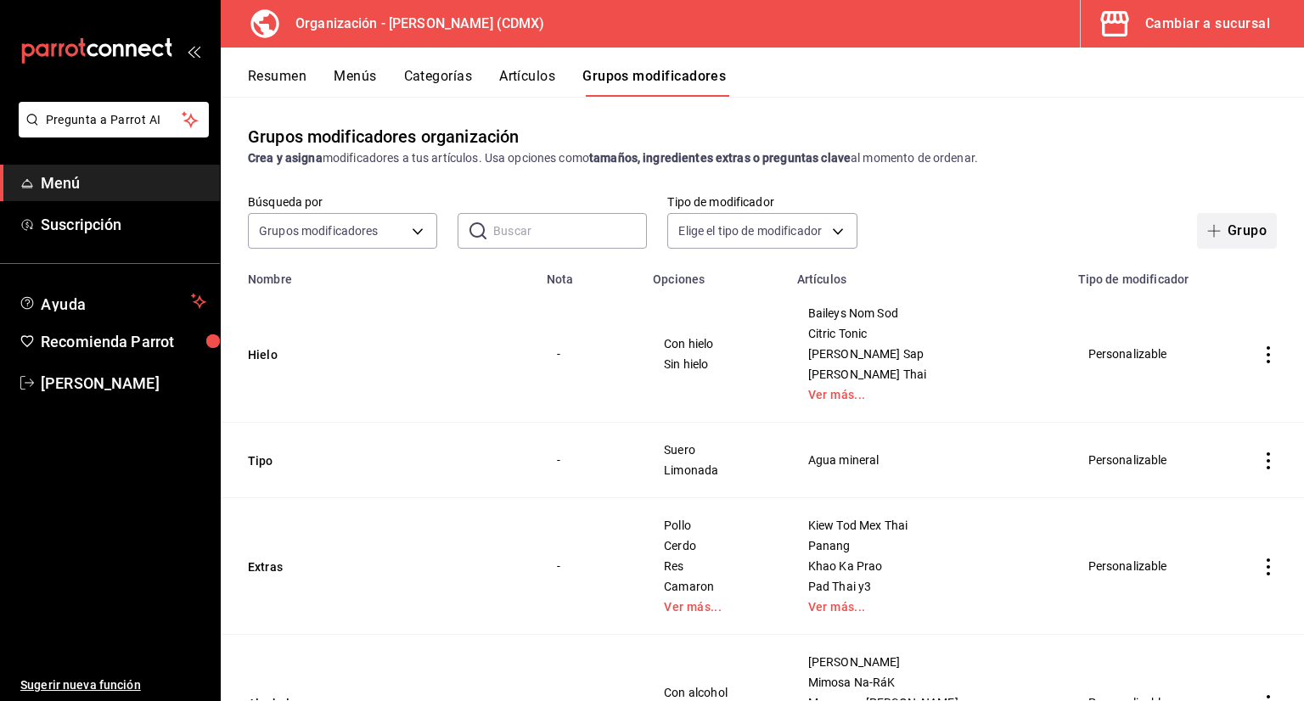
click at [1233, 232] on button "Grupo" at bounding box center [1237, 231] width 80 height 36
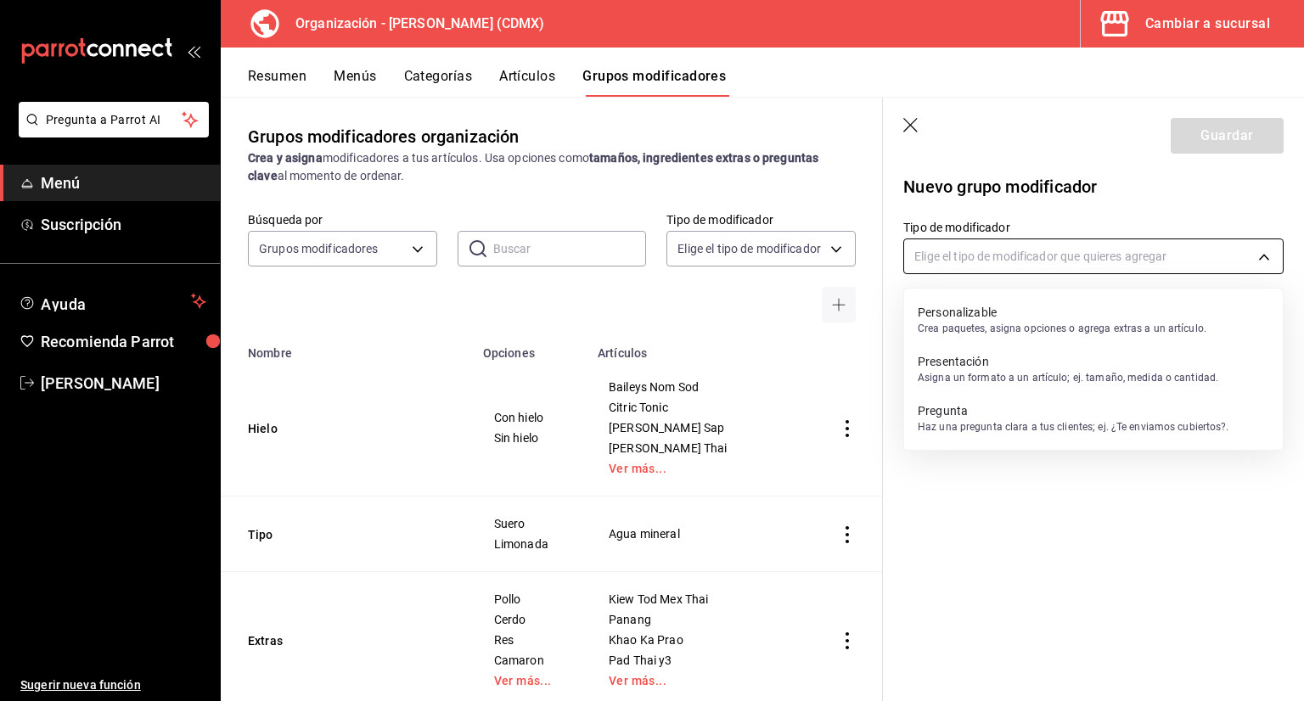
click at [975, 252] on body "Pregunta a Parrot AI Menú Suscripción Ayuda Recomienda Parrot [PERSON_NAME] Sug…" at bounding box center [652, 350] width 1304 height 701
click at [965, 329] on p "Crea paquetes, asigna opciones o agrega extras a un artículo." at bounding box center [1062, 328] width 289 height 15
type input "CUSTOMIZABLE"
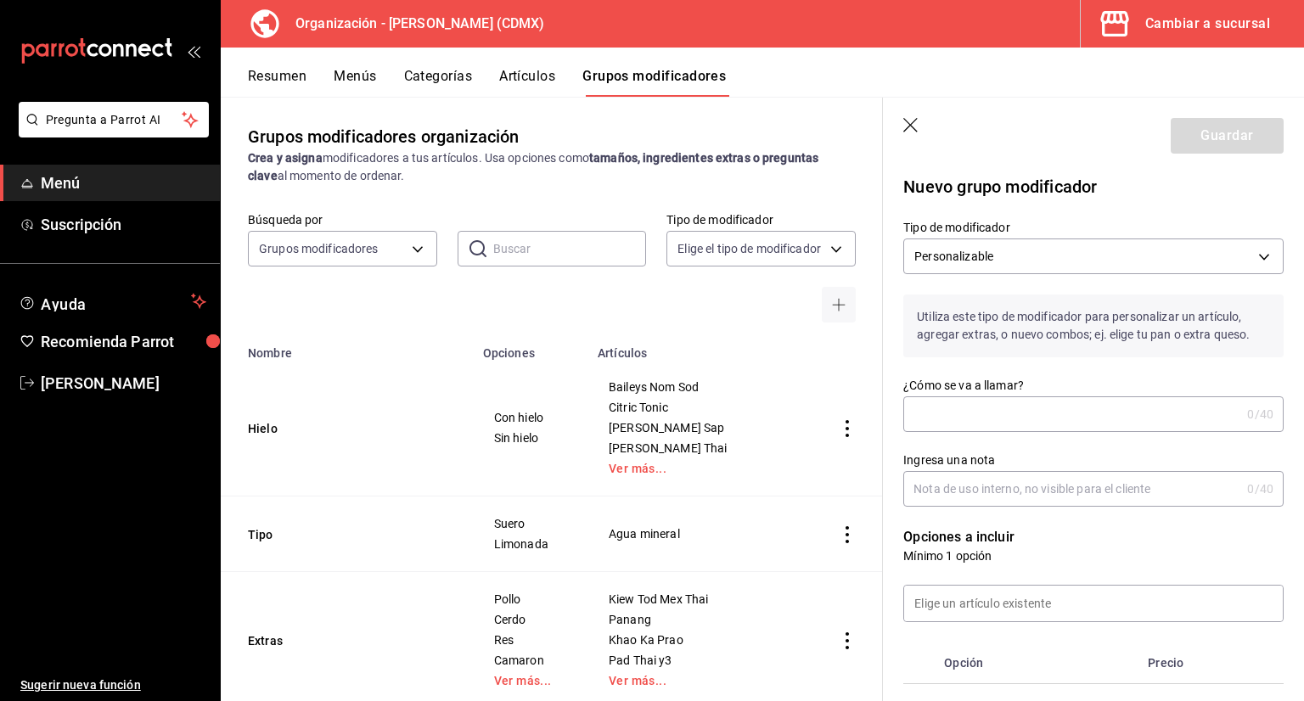
click at [990, 395] on div "¿Cómo se va a llamar? 0 /40 ¿Cómo se va a llamar?" at bounding box center [1093, 405] width 380 height 54
click at [991, 402] on input "¿Cómo se va a llamar?" at bounding box center [1071, 414] width 337 height 34
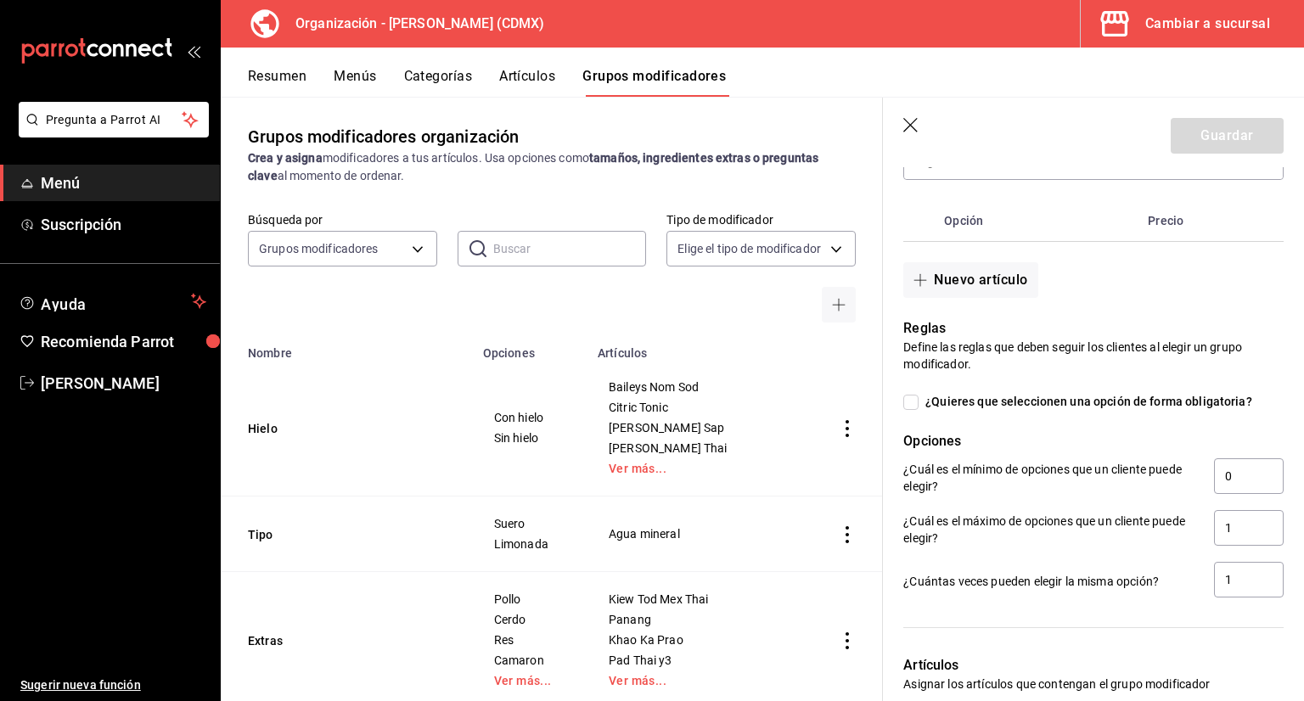
scroll to position [340, 0]
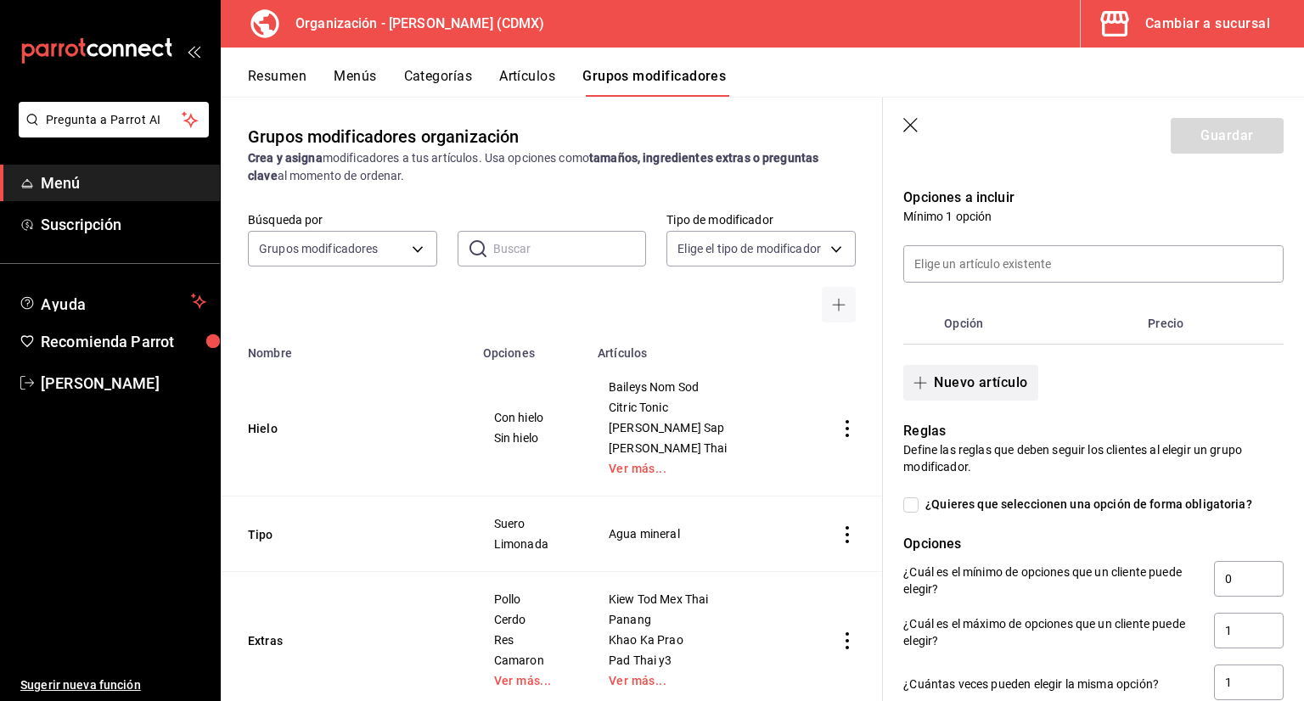
type input "Proteina"
click at [991, 383] on button "Nuevo artículo" at bounding box center [970, 383] width 134 height 36
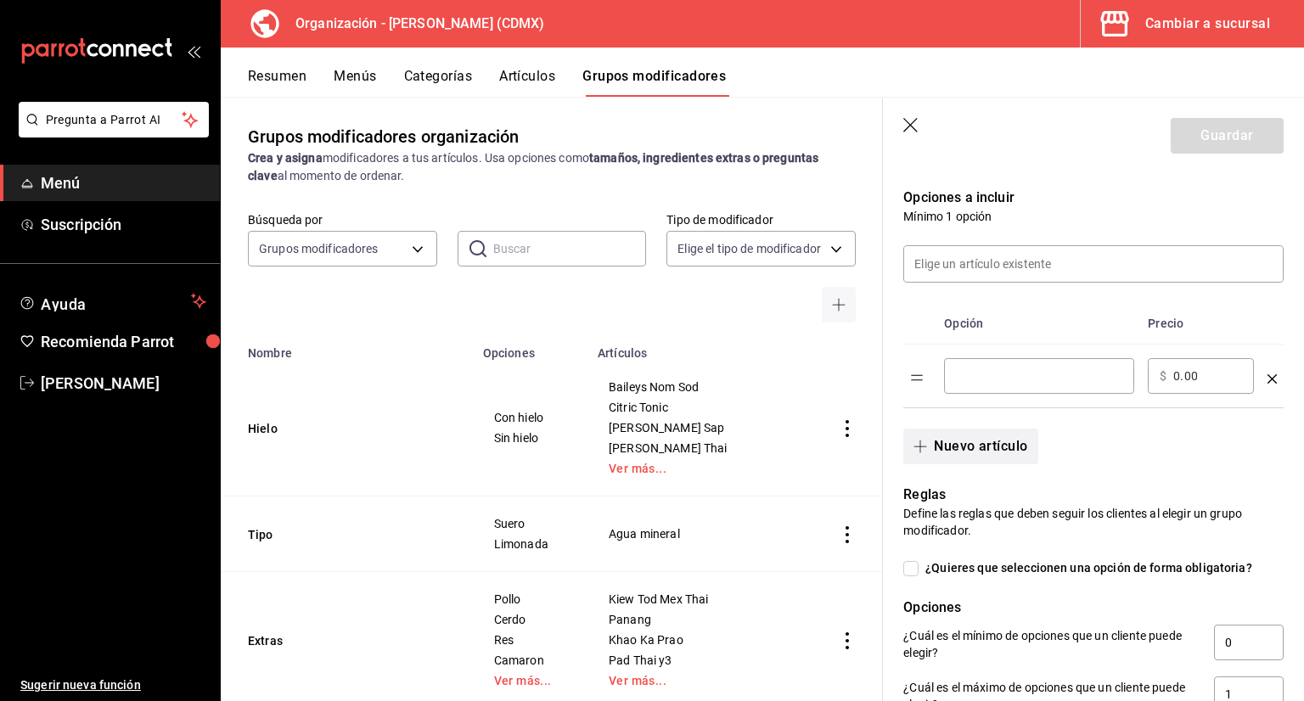
click at [963, 441] on button "Nuevo artículo" at bounding box center [970, 447] width 134 height 36
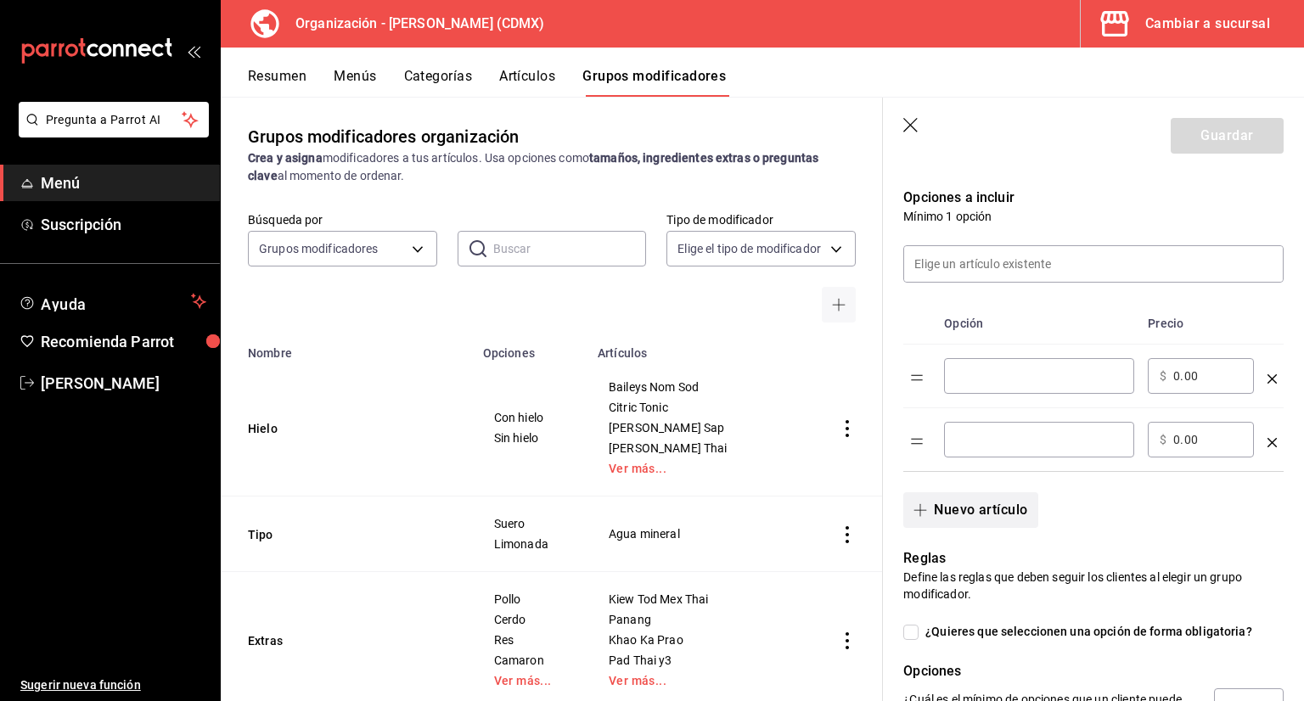
click at [964, 505] on button "Nuevo artículo" at bounding box center [970, 510] width 134 height 36
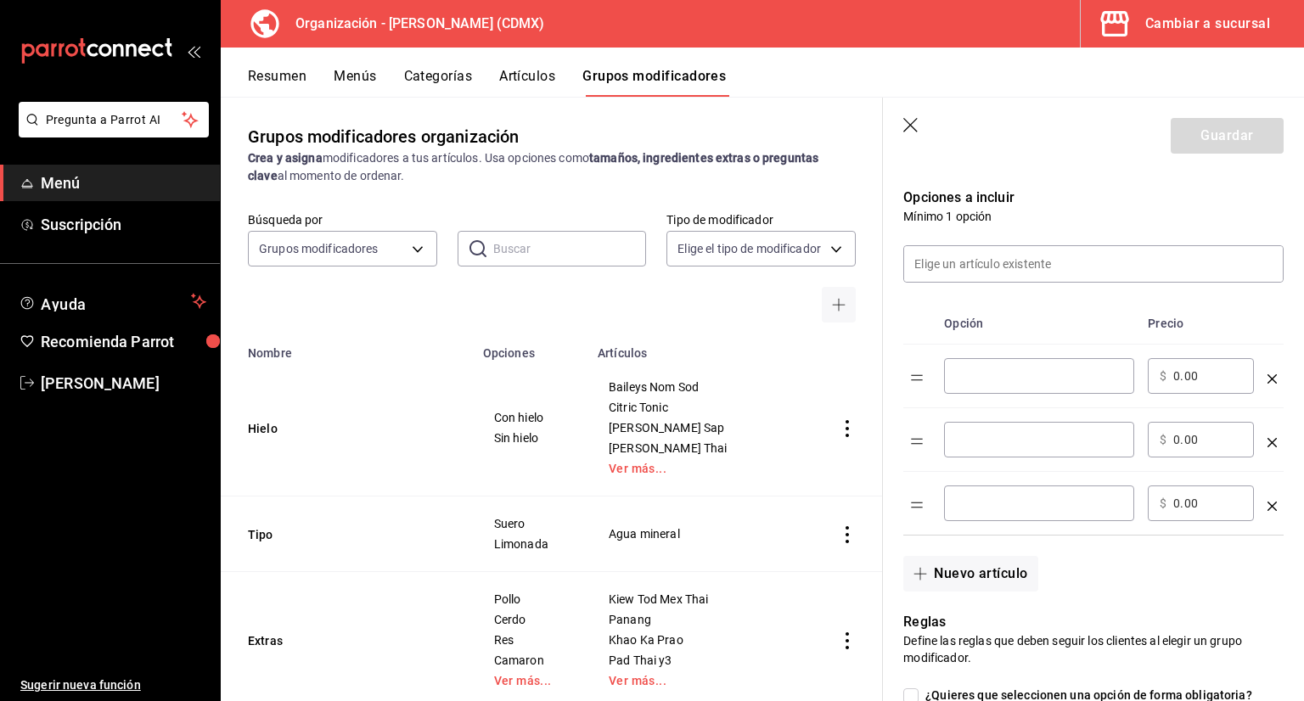
click at [1001, 372] on input "optionsTable" at bounding box center [1039, 376] width 166 height 17
type input "Vegetales"
click at [1228, 371] on input "0.00" at bounding box center [1207, 376] width 69 height 17
type input "0.00"
type input "120.00"
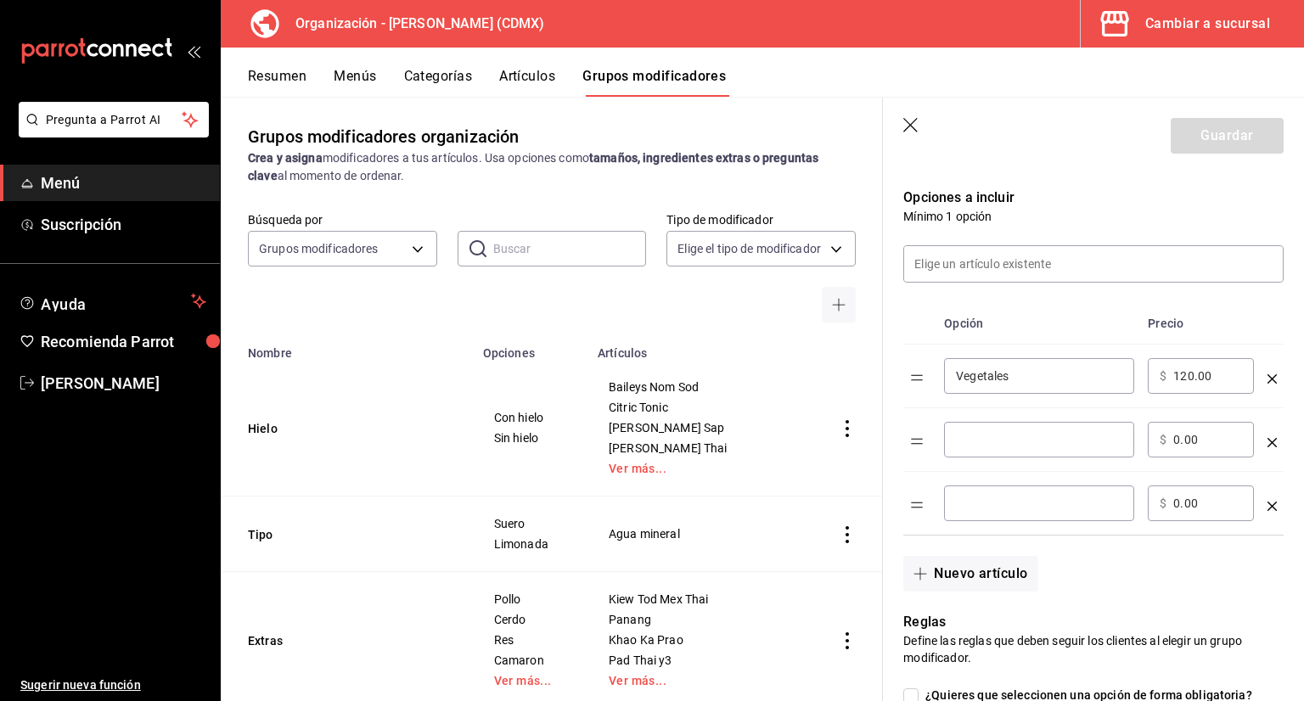
click at [1020, 445] on input "optionsTable" at bounding box center [1039, 439] width 166 height 17
type input "Tofu"
click at [1227, 446] on input "0.00" at bounding box center [1207, 439] width 69 height 17
type input "0.00"
type input "160.00"
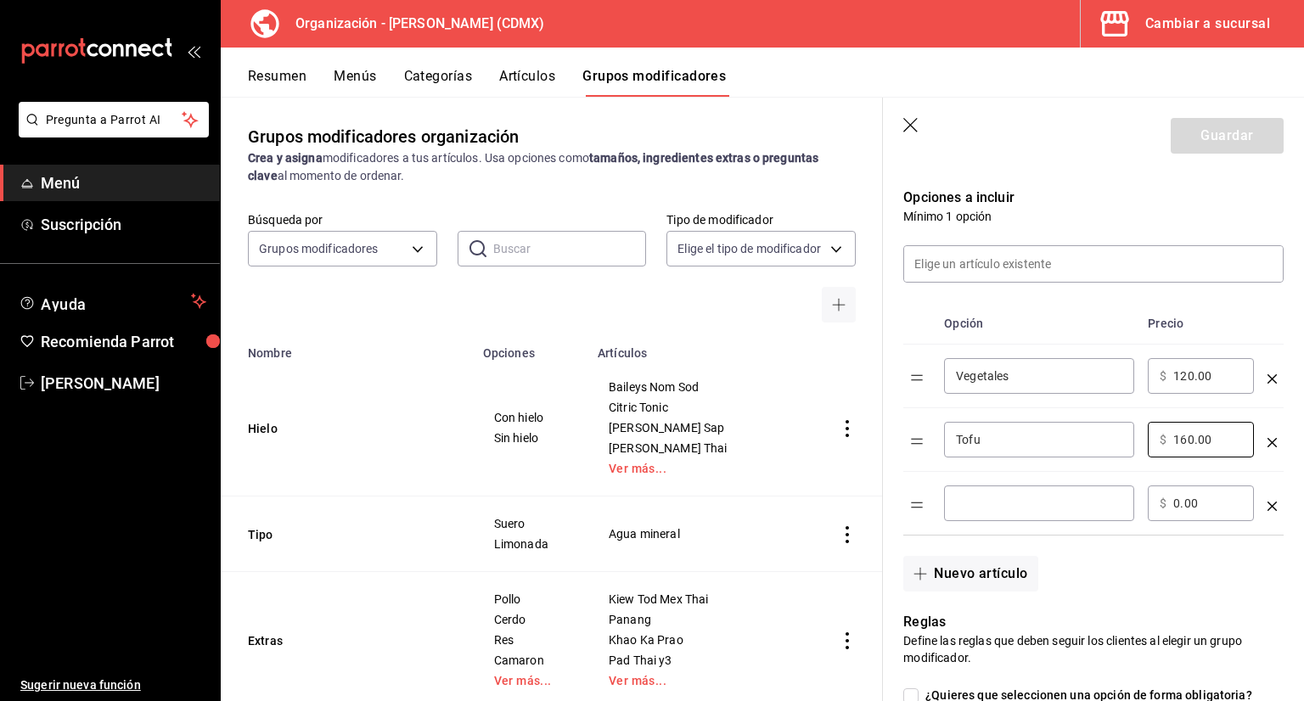
click at [1178, 507] on input "0.00" at bounding box center [1207, 503] width 69 height 17
click at [1203, 510] on input "0.00" at bounding box center [1207, 503] width 69 height 17
type input "0.00"
type input "170.00"
click at [1076, 512] on div "​" at bounding box center [1039, 504] width 190 height 36
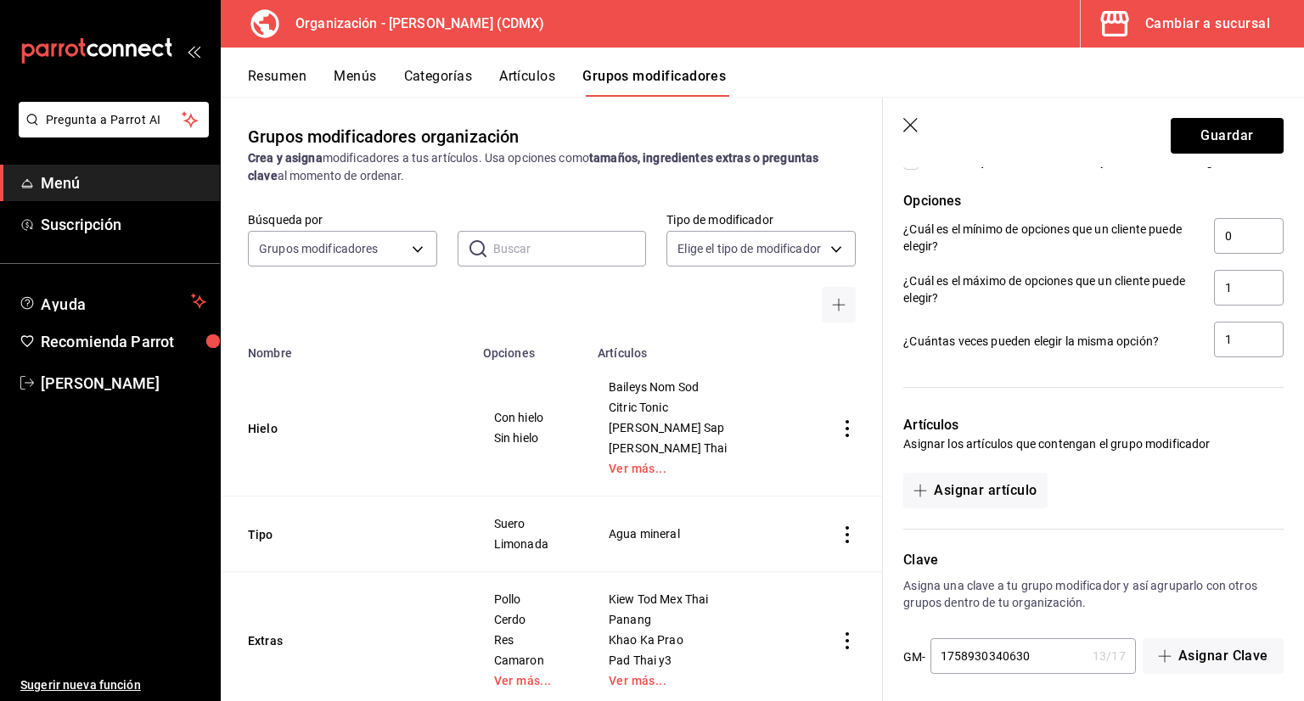
scroll to position [881, 0]
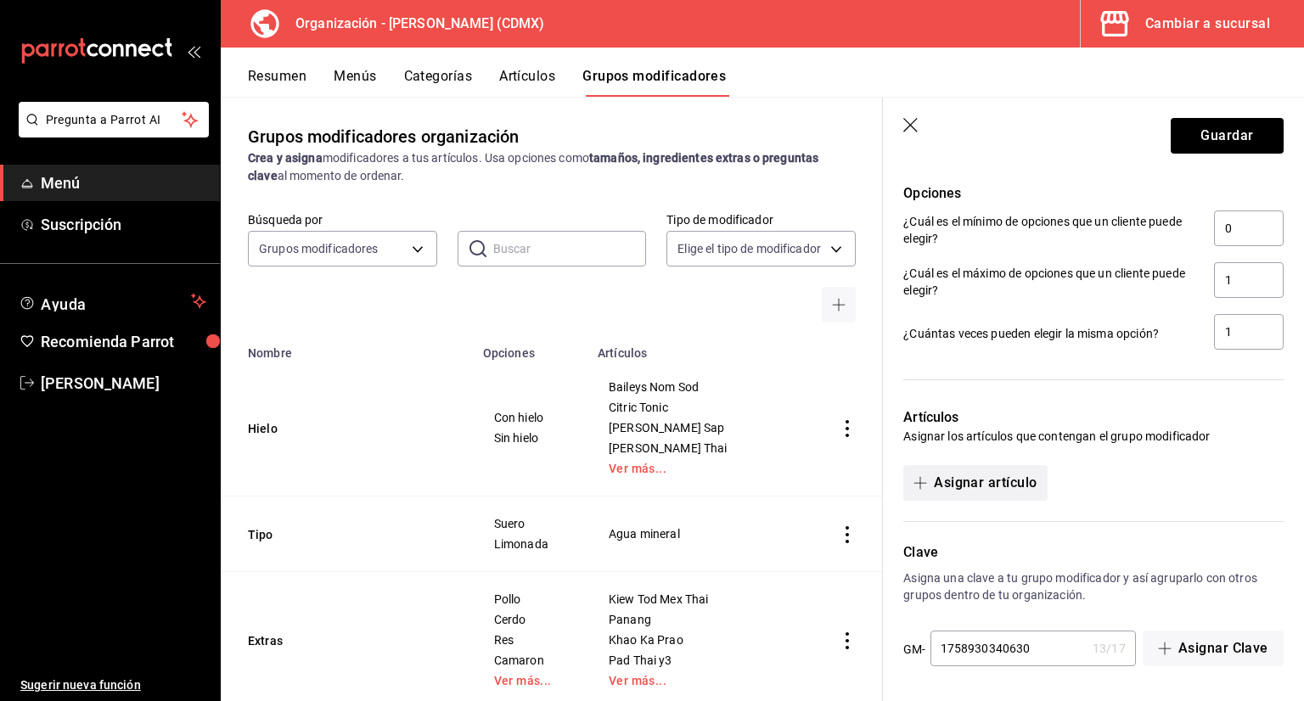
type input "Camaron"
click at [1012, 486] on button "Asignar artículo" at bounding box center [974, 483] width 143 height 36
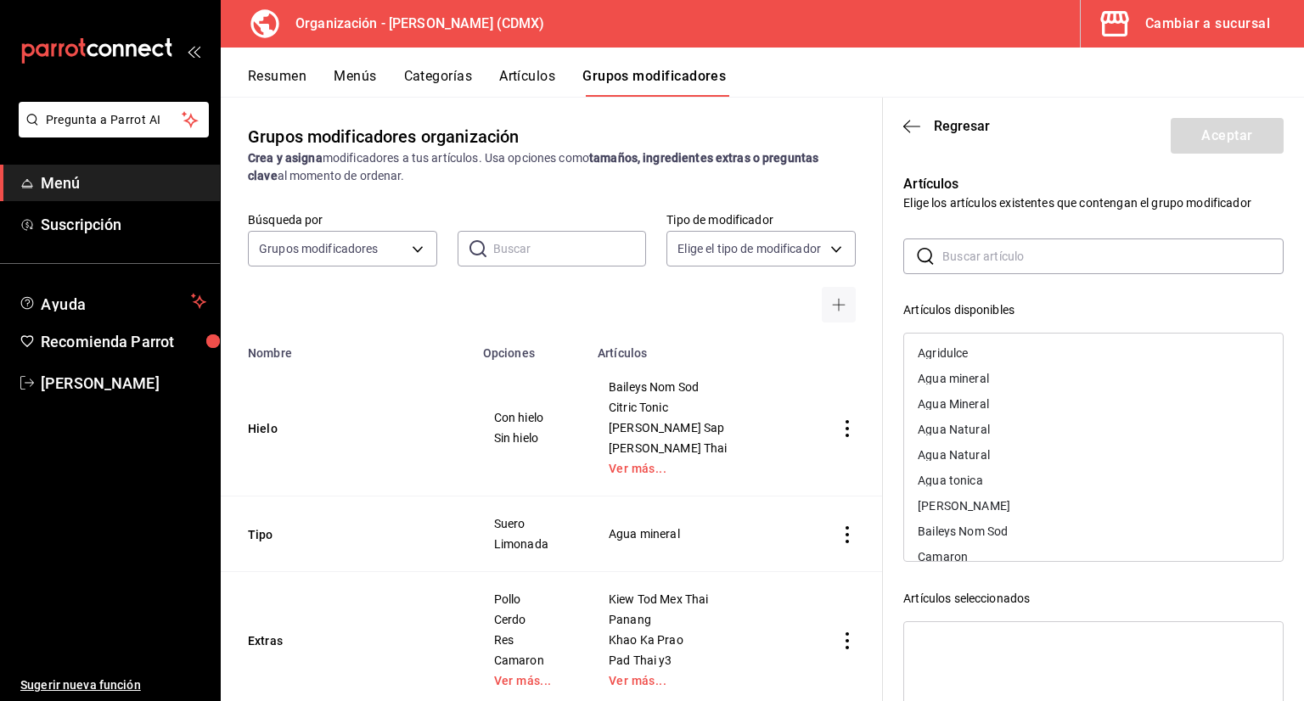
click at [974, 267] on input "text" at bounding box center [1112, 256] width 341 height 34
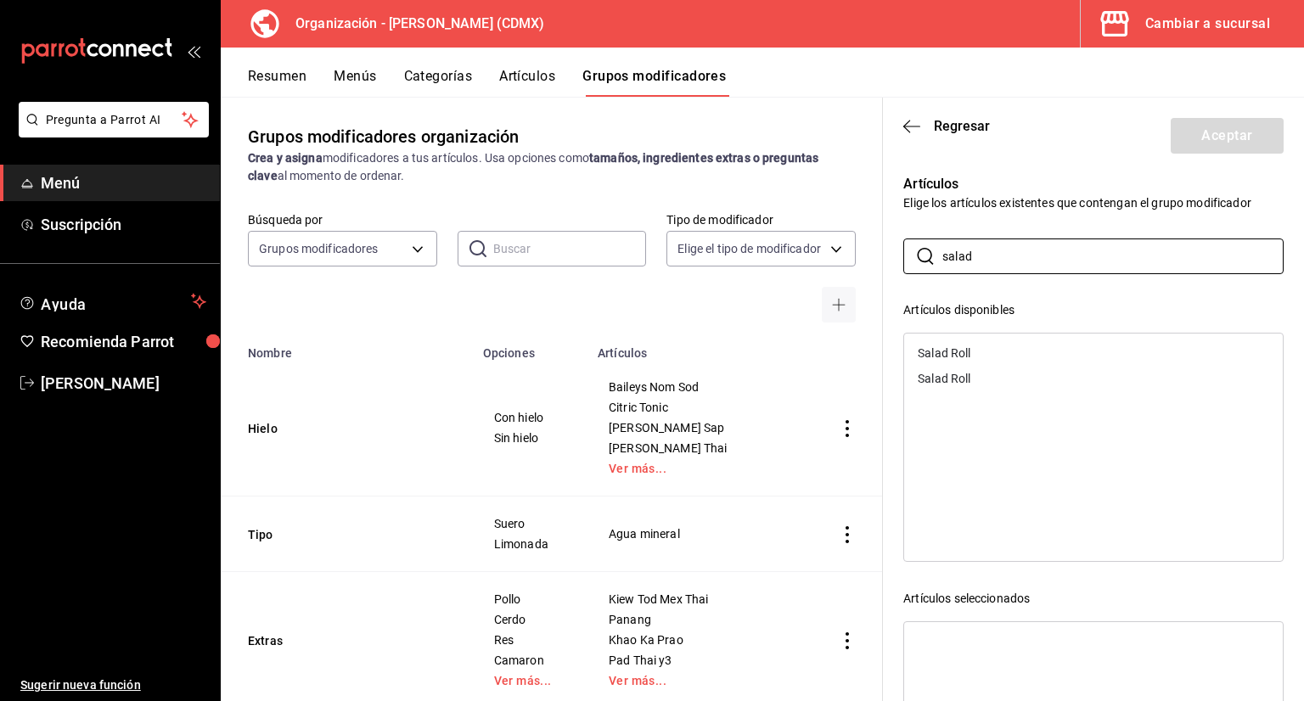
type input "salad"
click at [960, 349] on div "Salad Roll" at bounding box center [944, 353] width 53 height 12
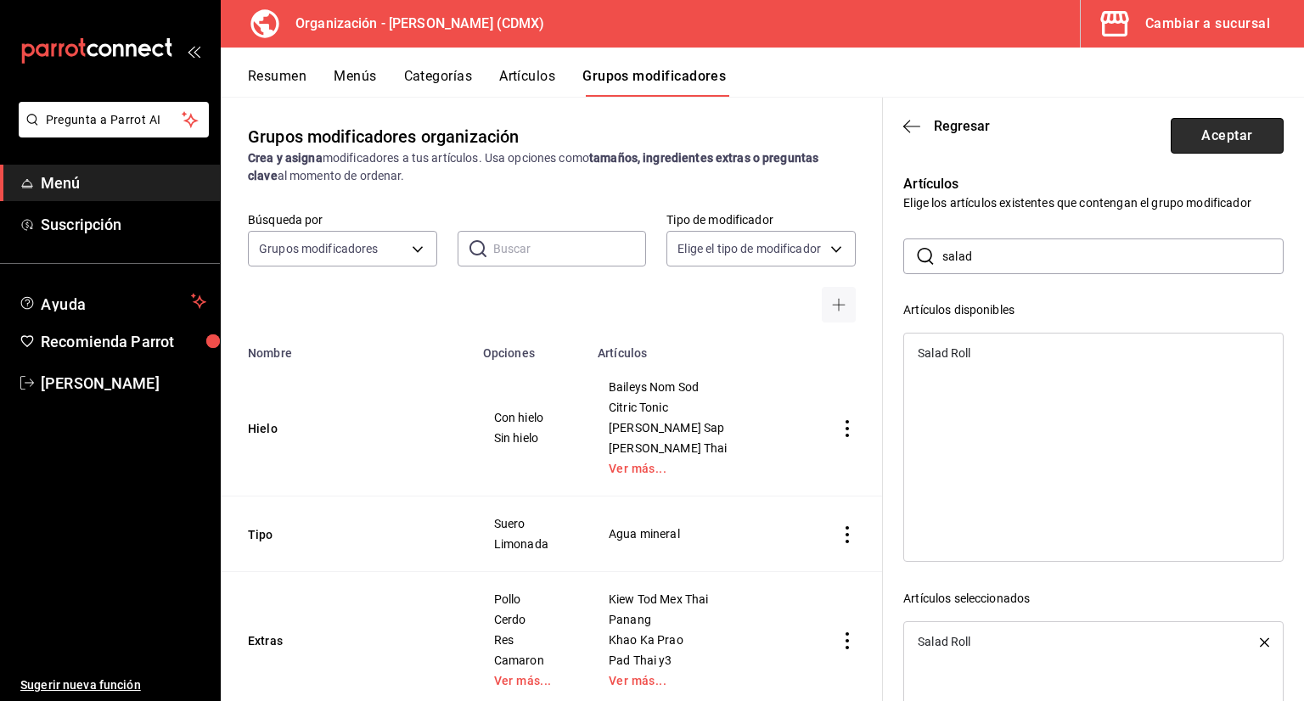
click at [1194, 143] on button "Aceptar" at bounding box center [1227, 136] width 113 height 36
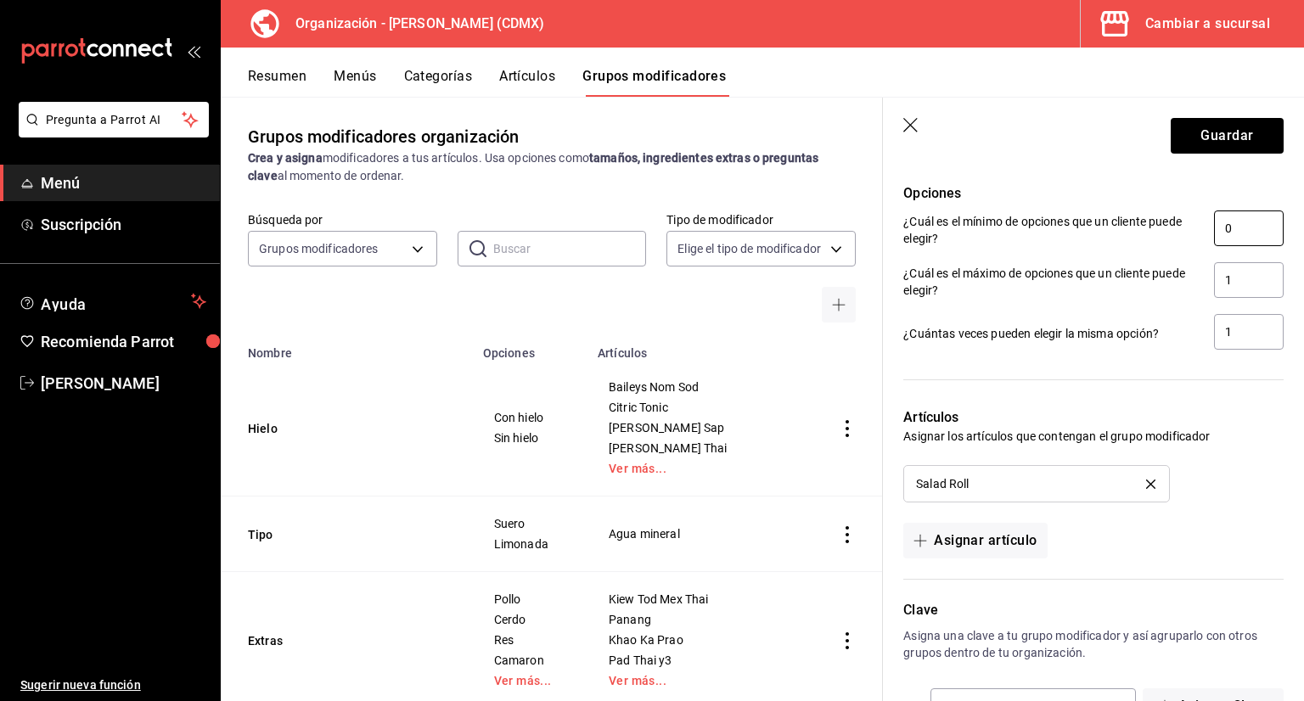
click at [1242, 223] on input "0" at bounding box center [1249, 229] width 70 height 36
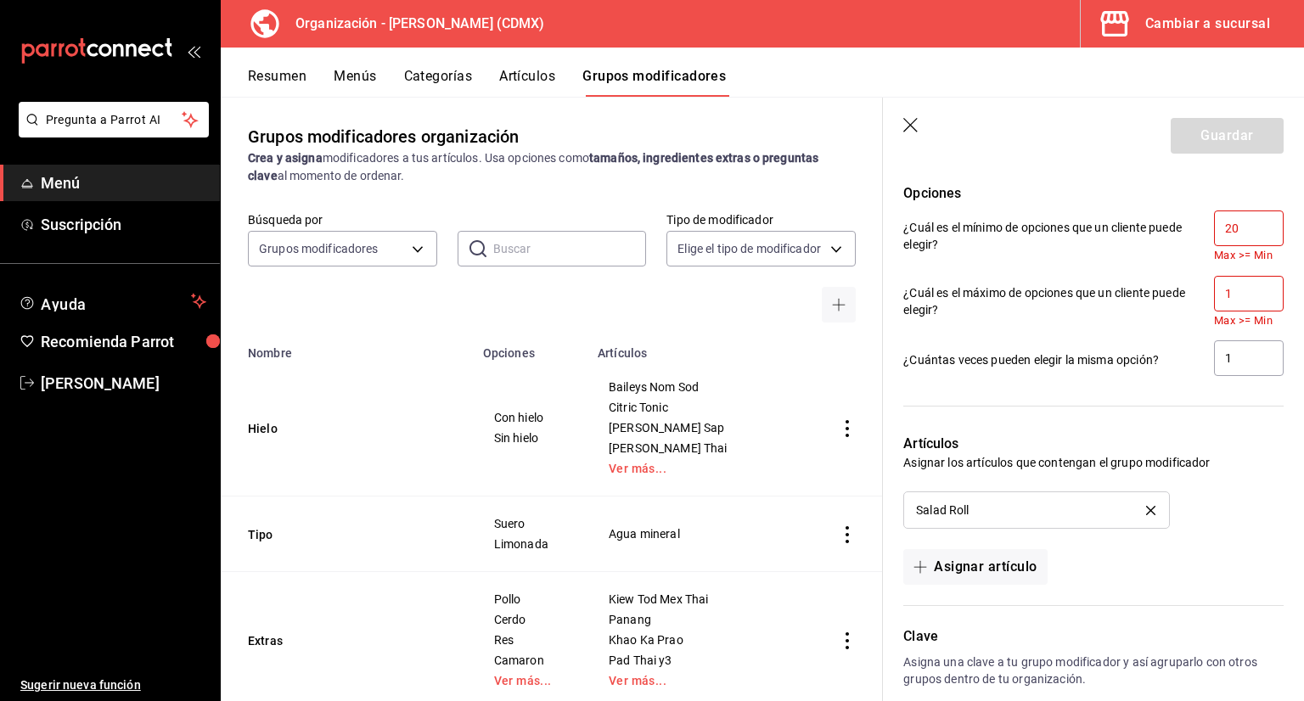
type input "20"
click at [1236, 290] on input "1" at bounding box center [1249, 294] width 70 height 36
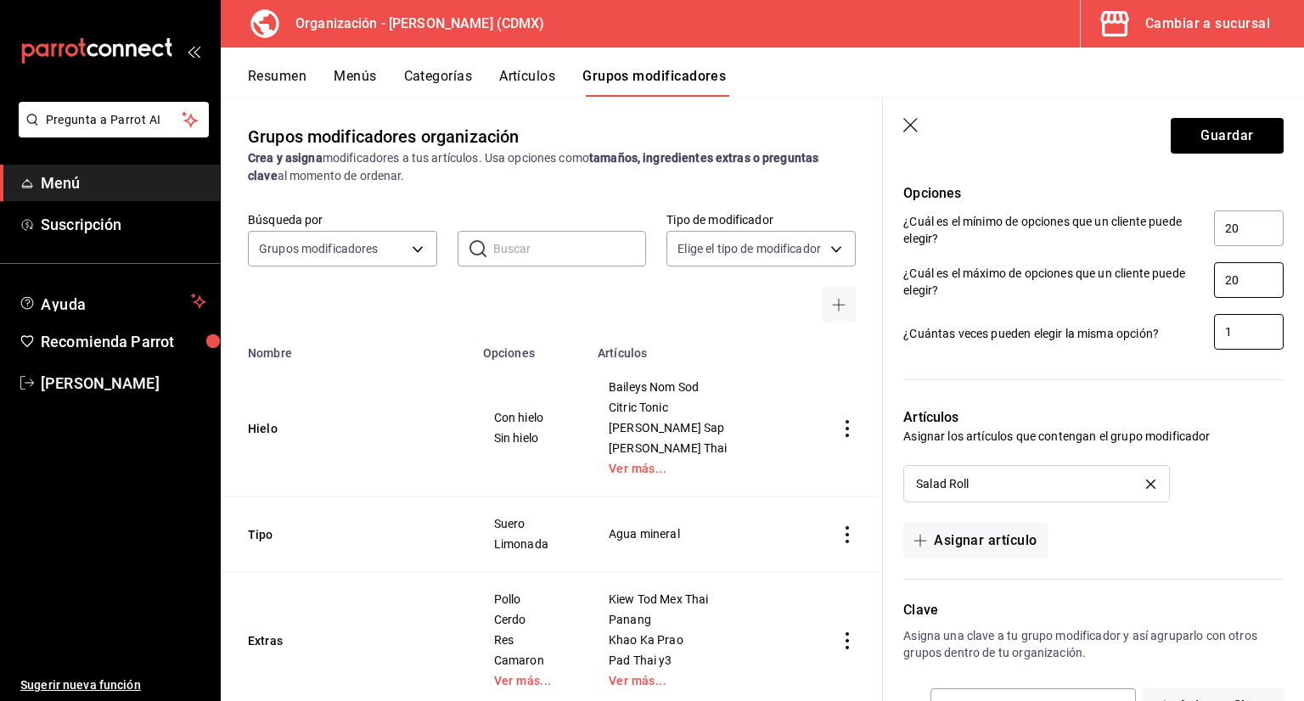
type input "20"
click at [1235, 330] on input "1" at bounding box center [1249, 332] width 70 height 36
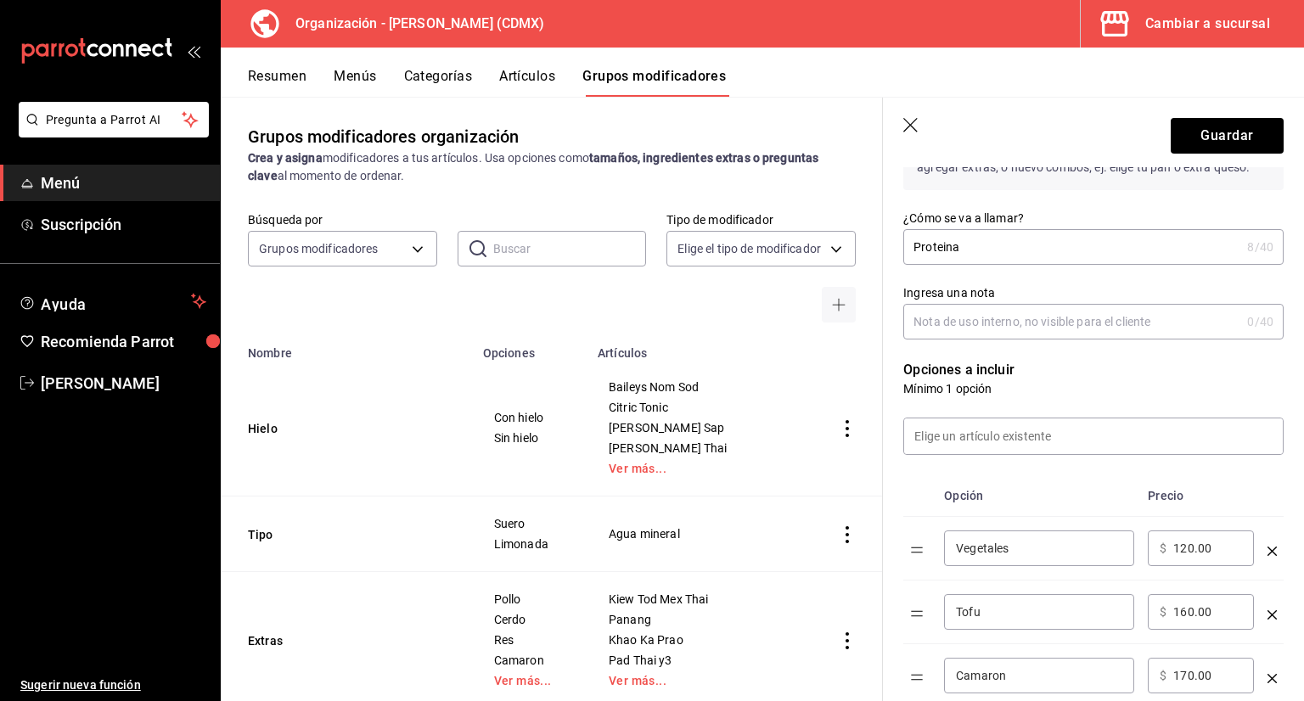
scroll to position [170, 0]
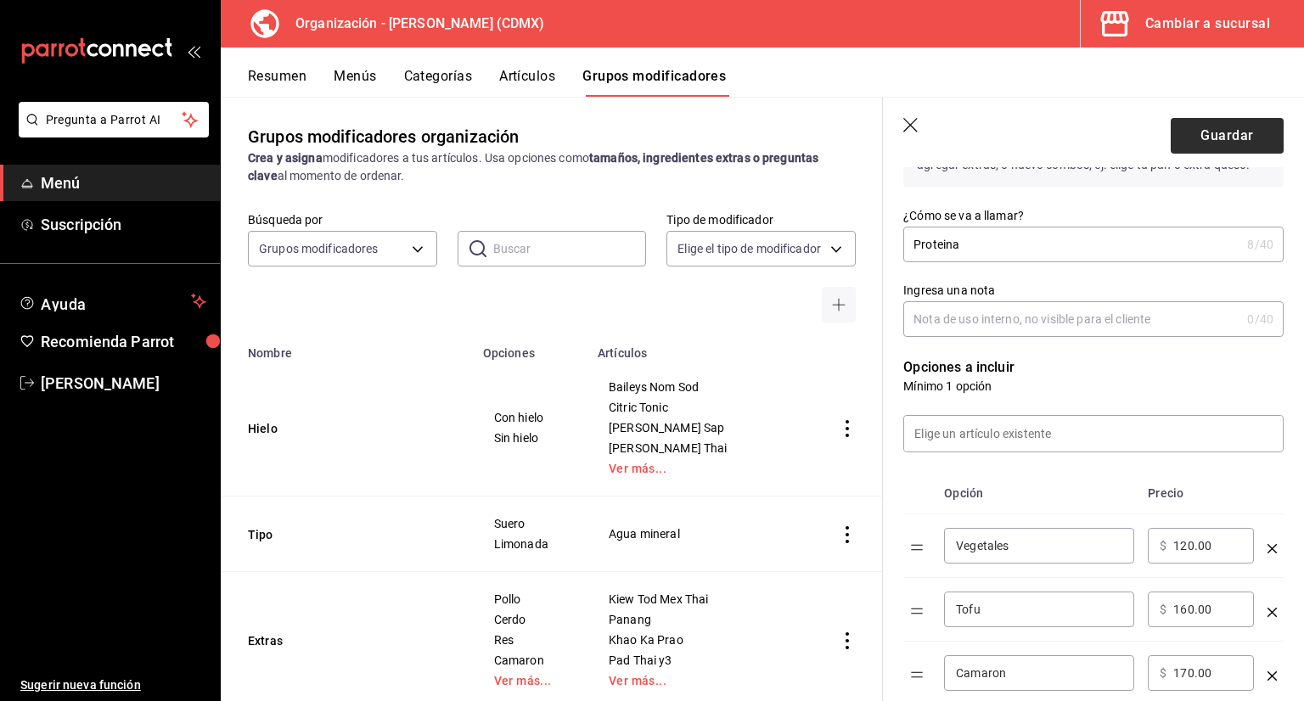
type input "20"
click at [1205, 150] on button "Guardar" at bounding box center [1227, 136] width 113 height 36
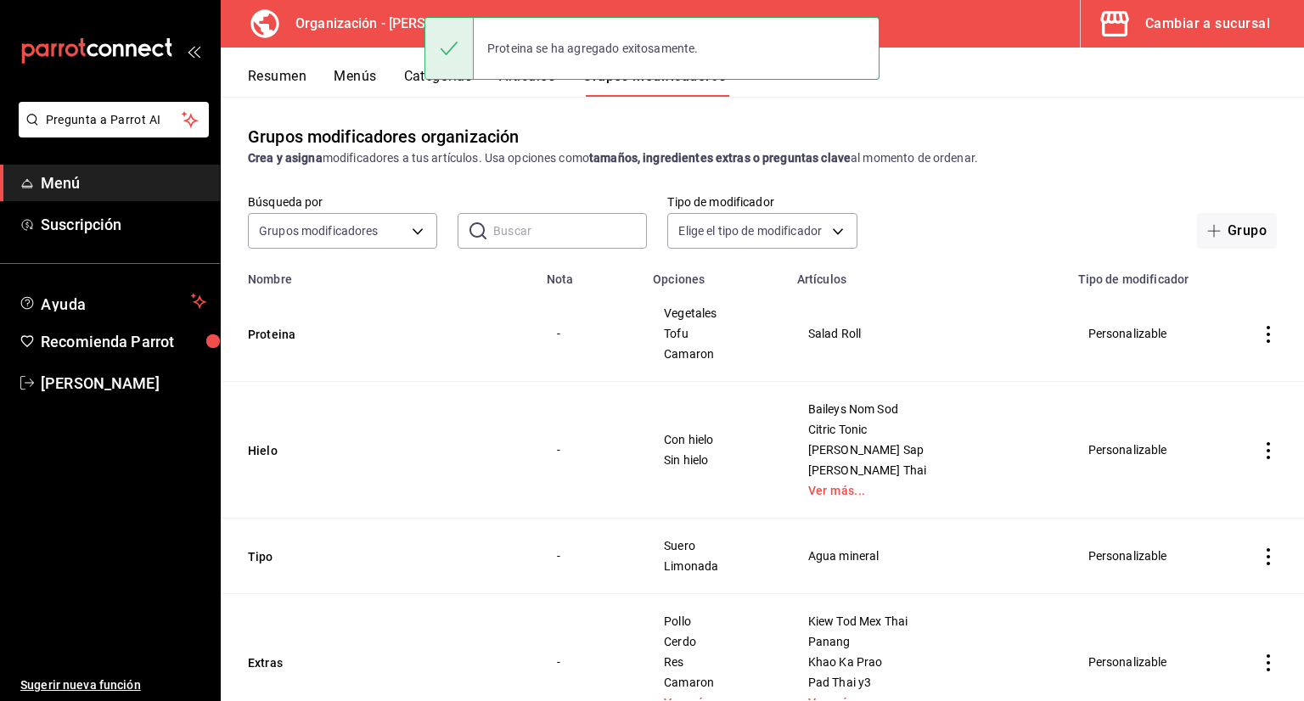
click at [542, 87] on button "Artículos" at bounding box center [527, 82] width 56 height 29
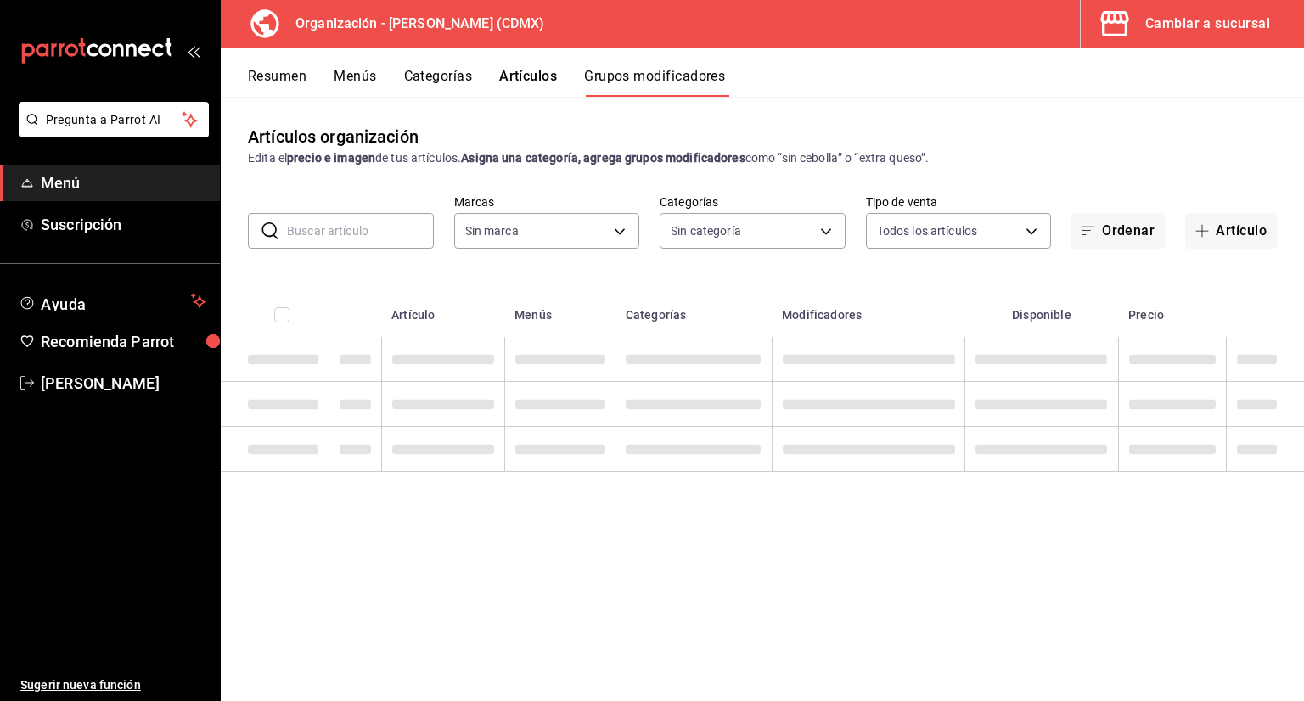
type input "846f0d90-2168-40bc-9e32-37968465e8cf"
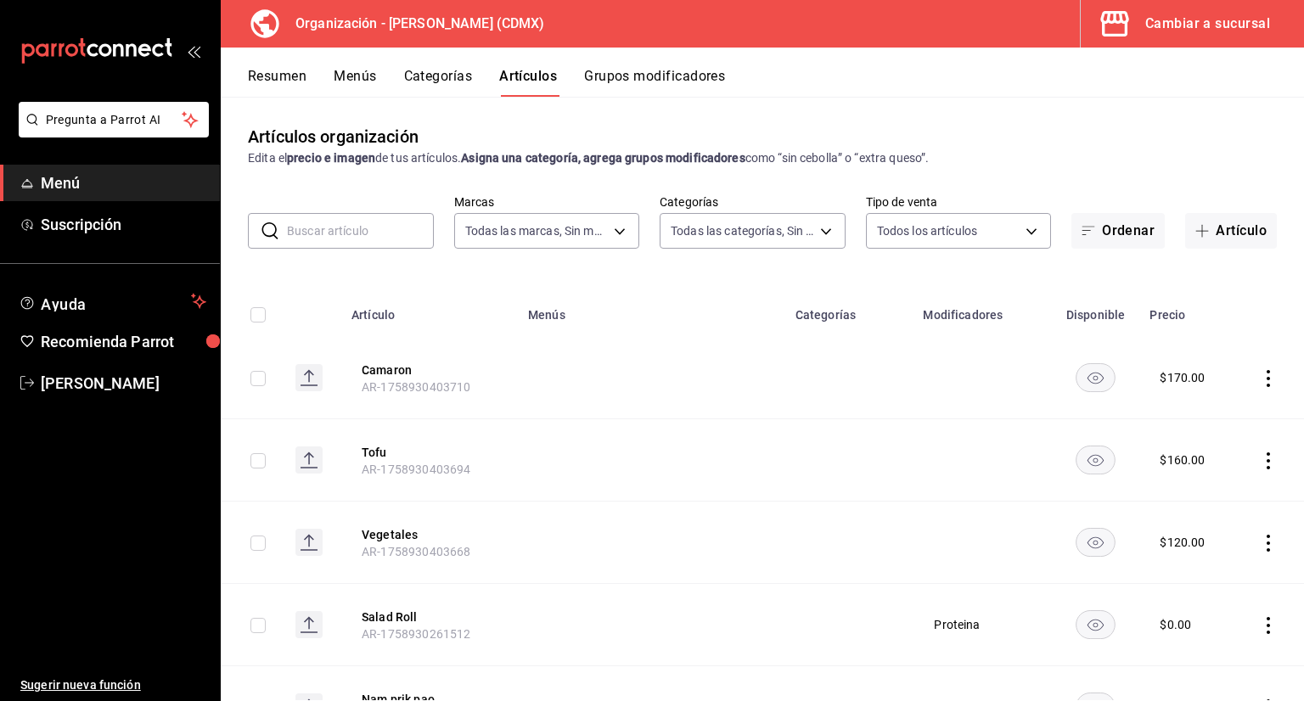
type input "3b86ff93-9c8d-4006-a000-7f562d2f7cb1,6b055275-76a1-43b6-b03d-2db3475336a0,4964d…"
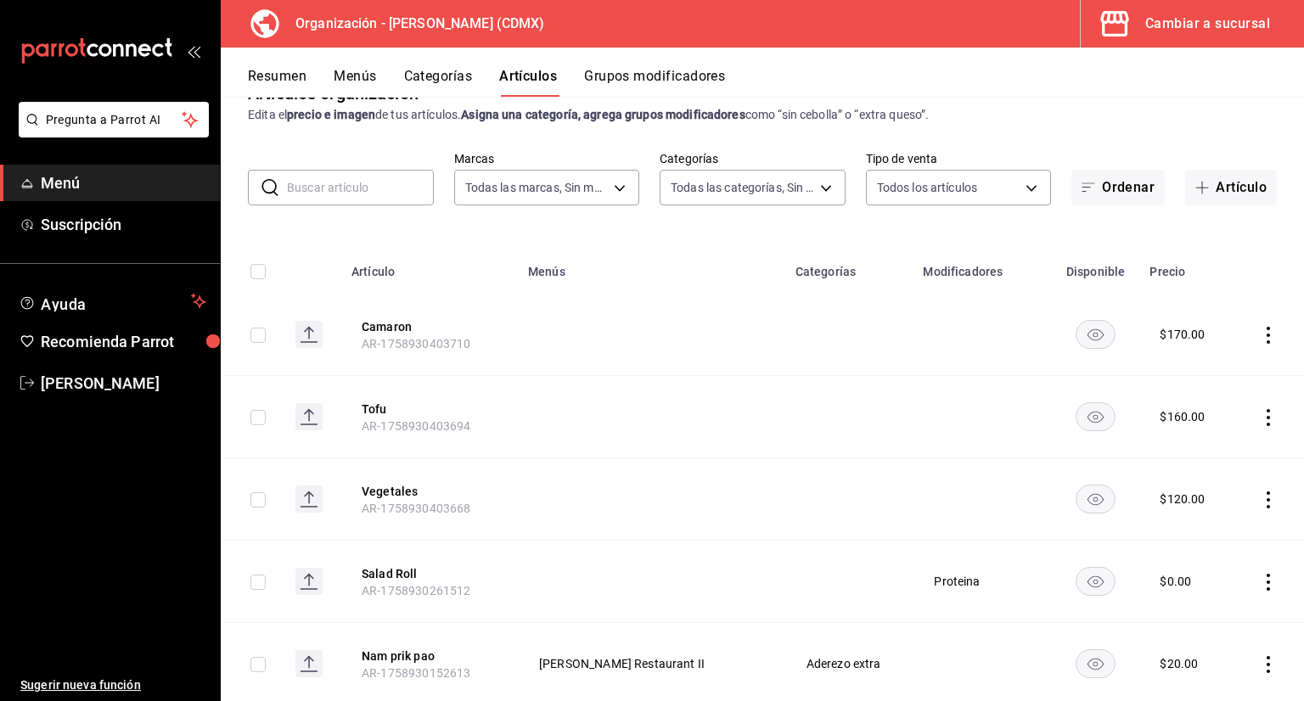
scroll to position [85, 0]
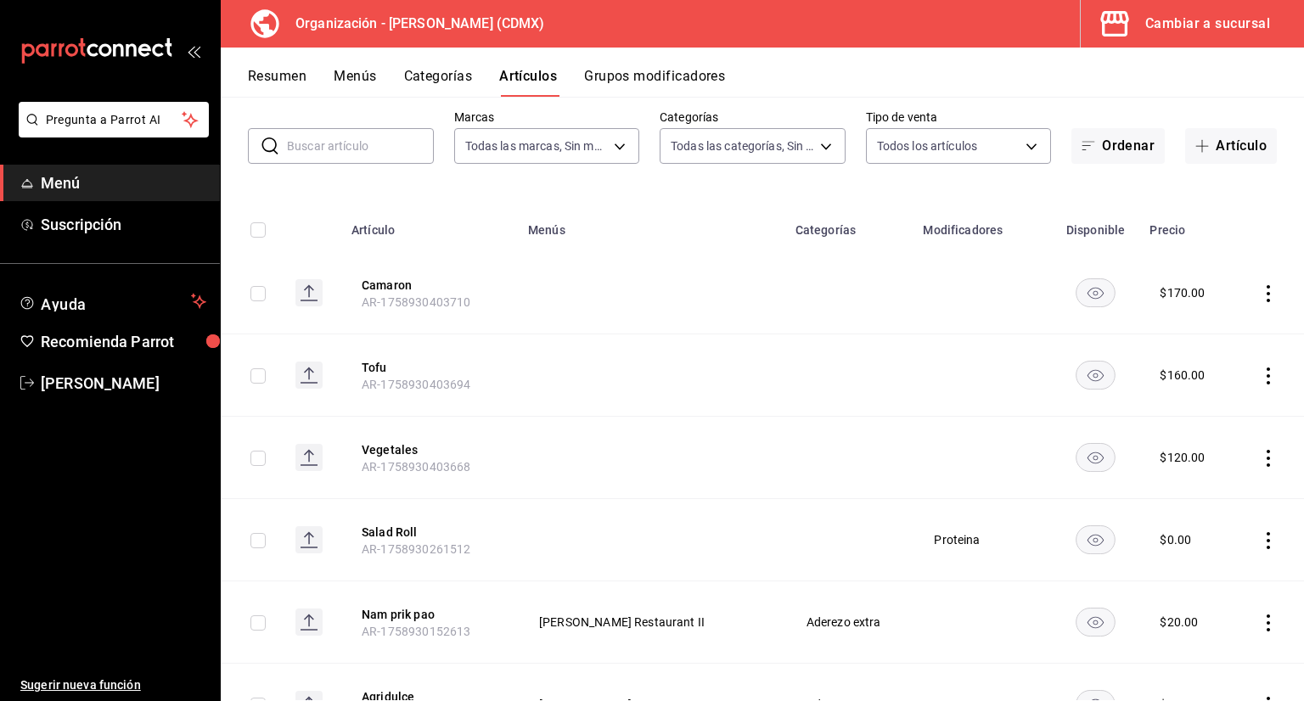
click at [363, 79] on button "Menús" at bounding box center [355, 82] width 42 height 29
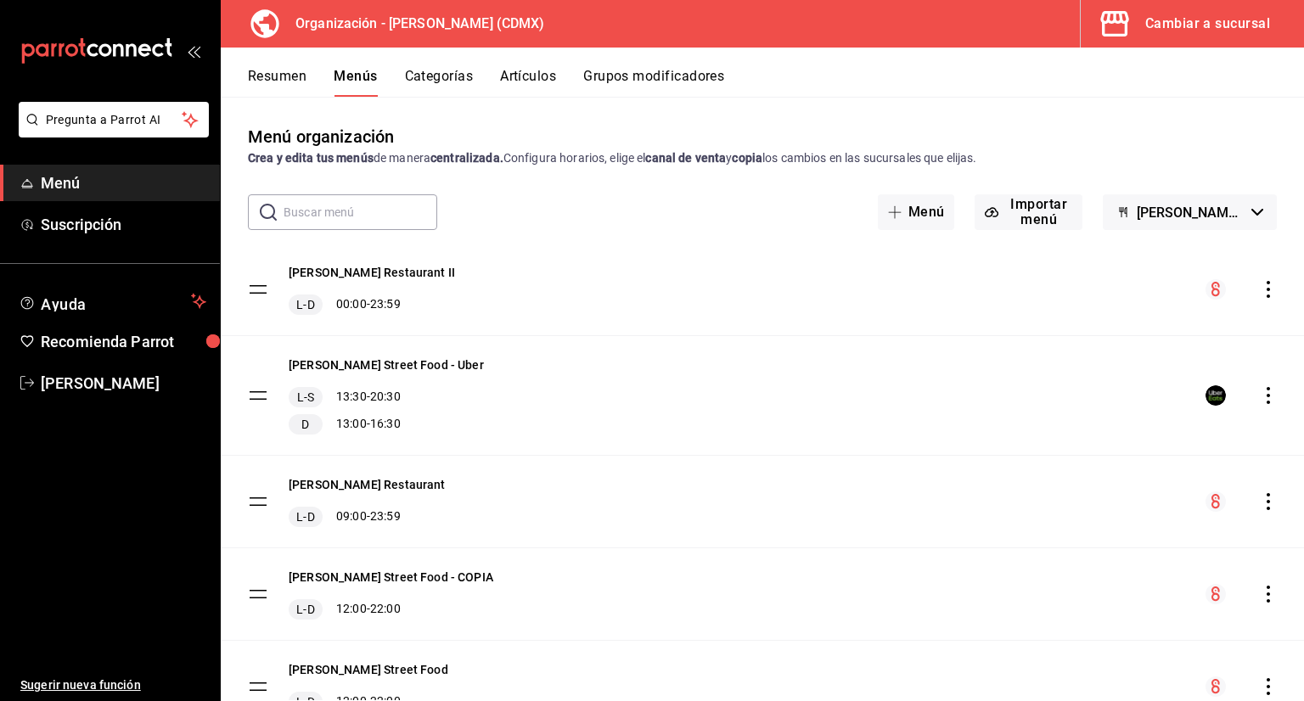
click at [430, 82] on button "Categorías" at bounding box center [439, 82] width 69 height 29
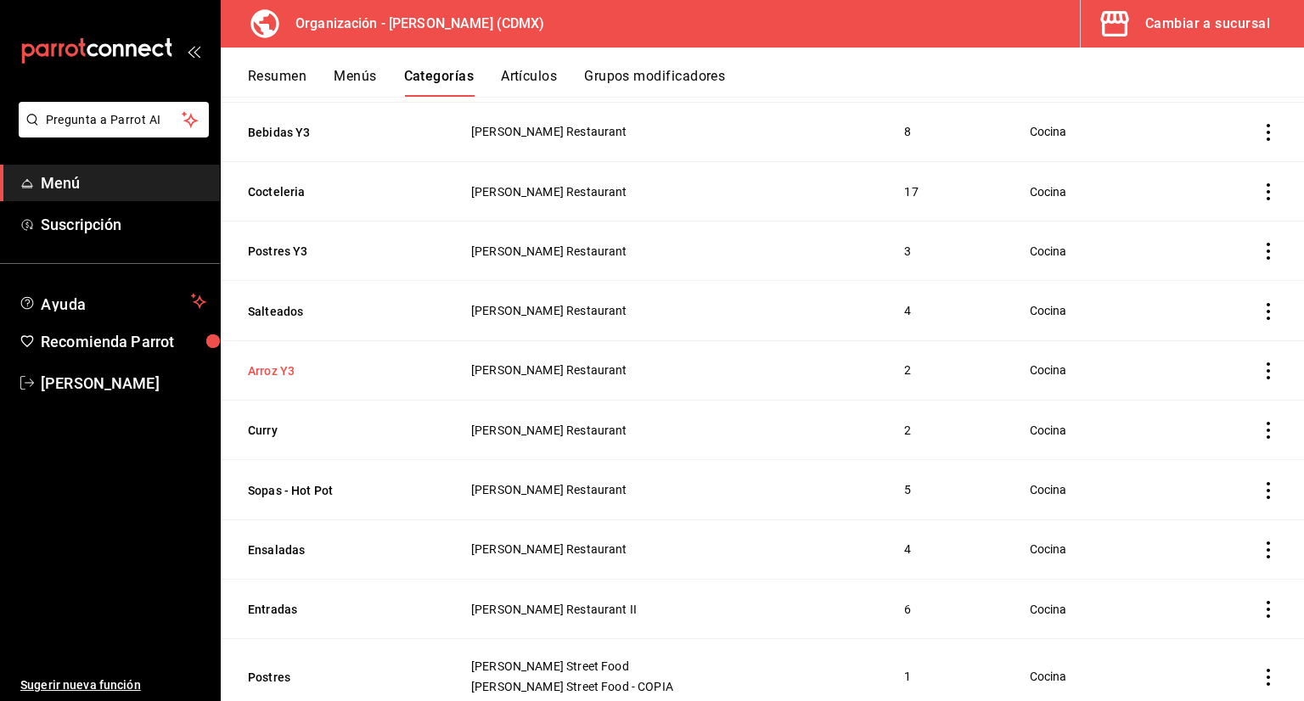
scroll to position [679, 0]
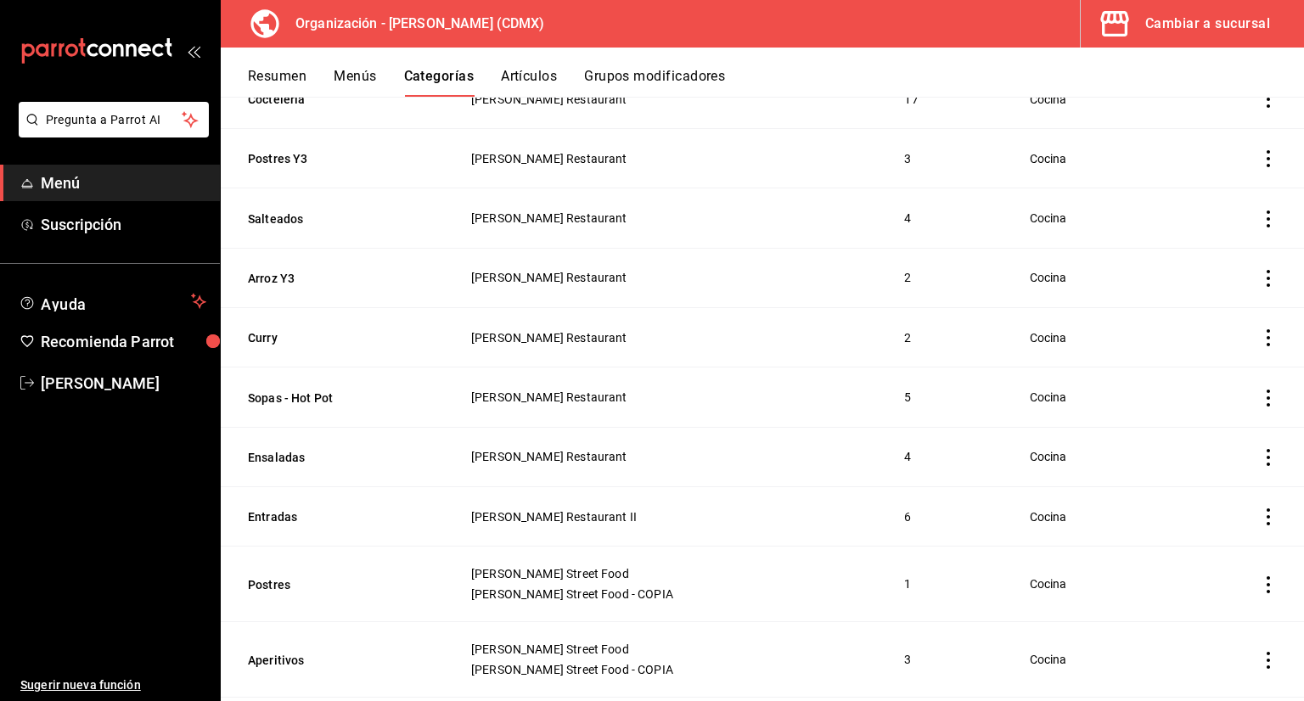
click at [285, 519] on button "Entradas" at bounding box center [333, 516] width 170 height 17
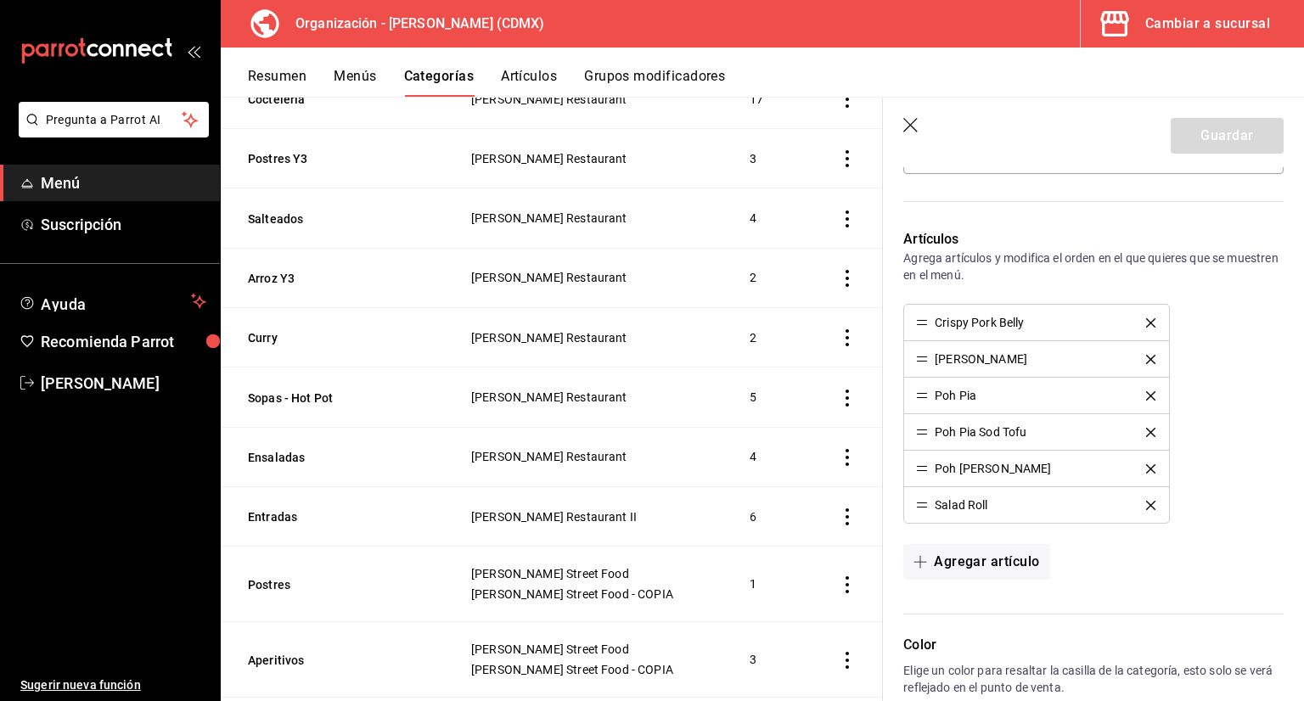
scroll to position [509, 0]
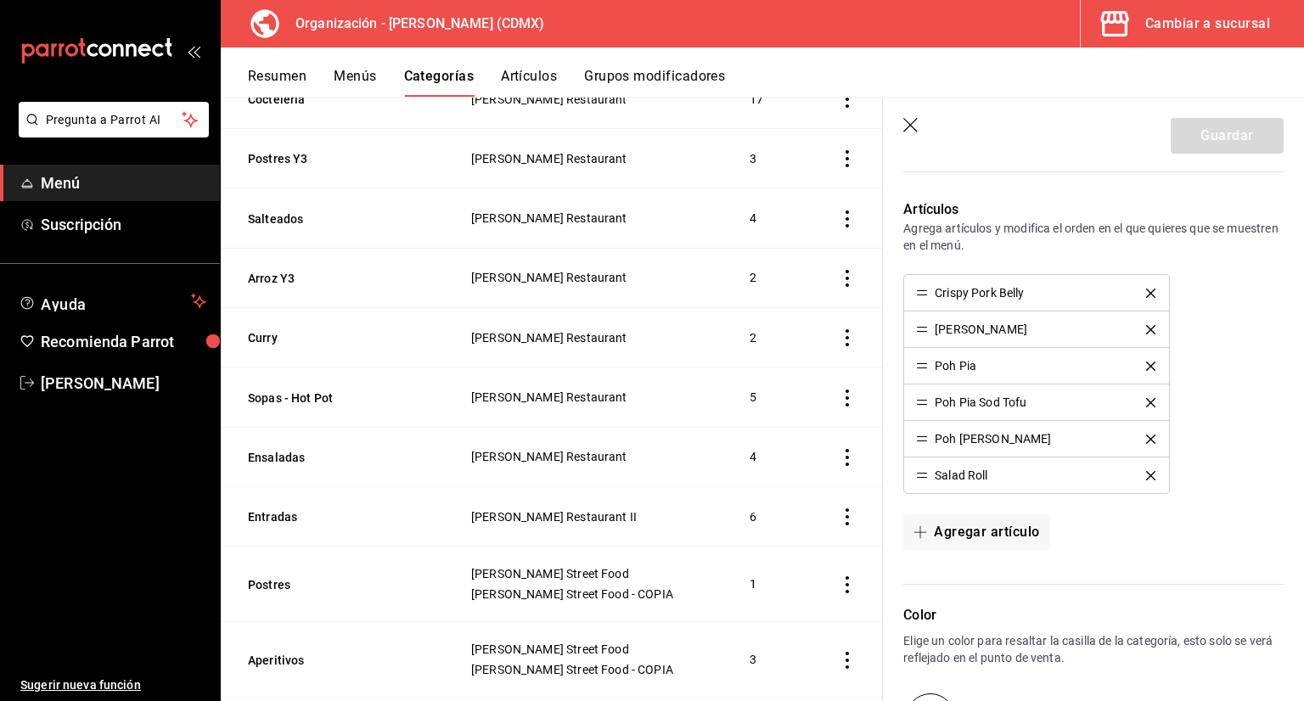
click at [1146, 474] on icon "delete" at bounding box center [1150, 475] width 9 height 9
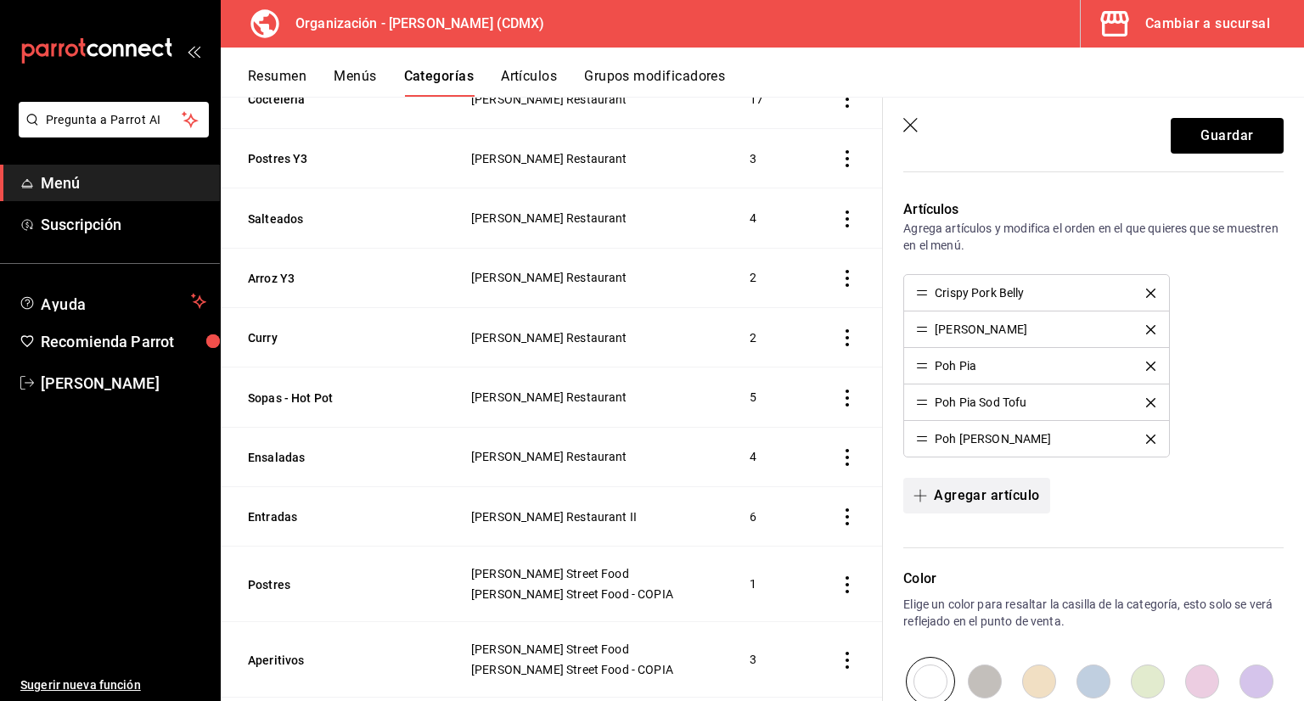
click at [951, 494] on button "Agregar artículo" at bounding box center [976, 496] width 146 height 36
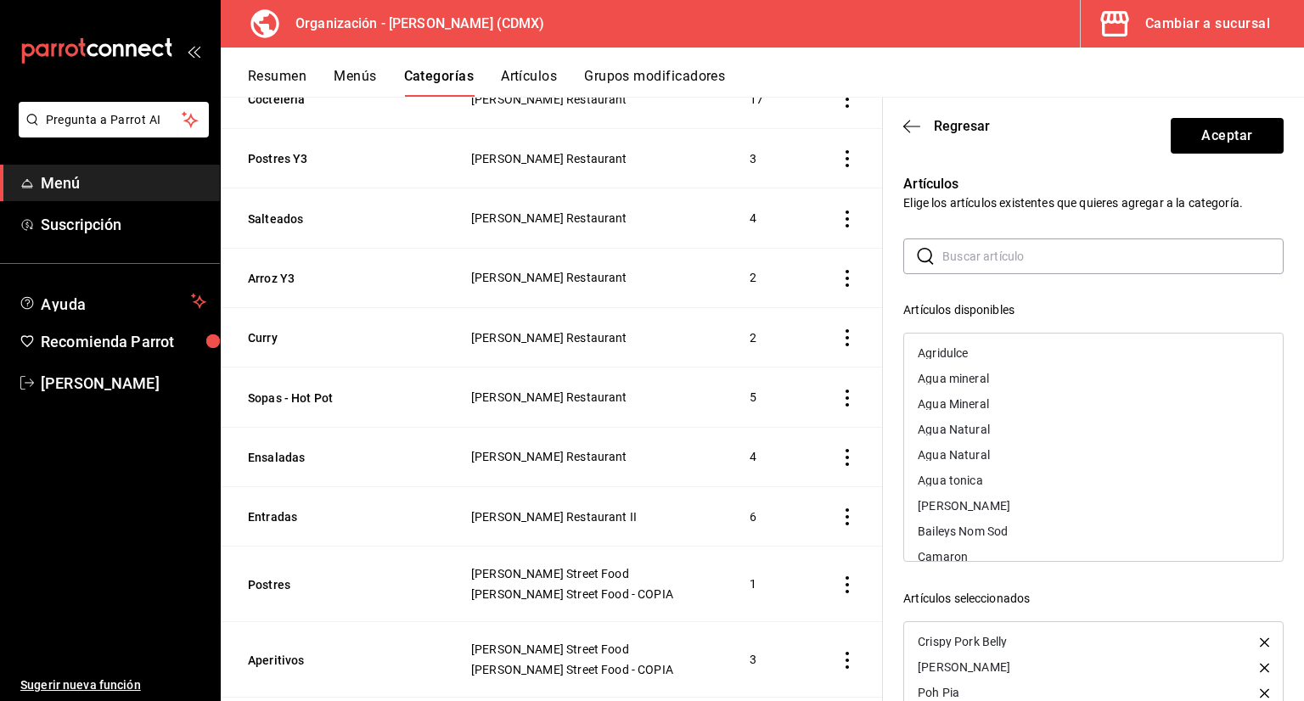
click at [958, 262] on input "text" at bounding box center [1112, 256] width 341 height 34
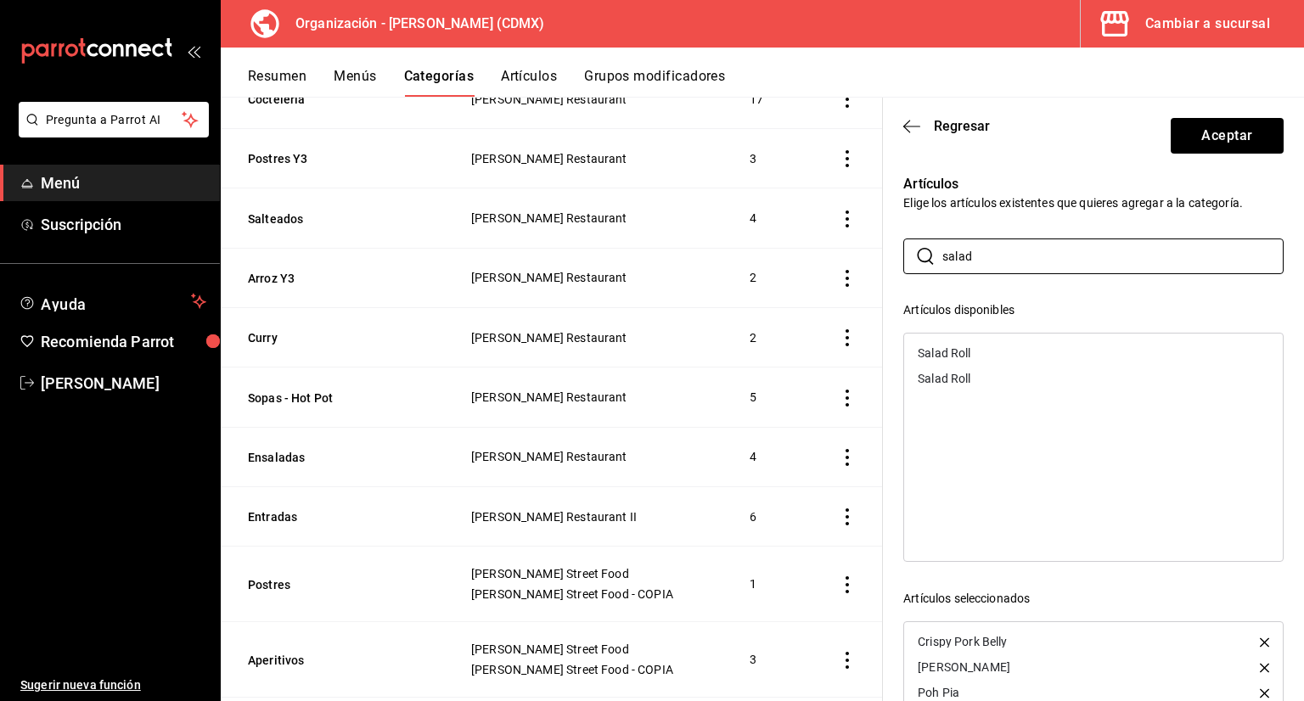
type input "salad"
click at [955, 351] on div "Salad Roll" at bounding box center [944, 353] width 53 height 12
click at [1196, 123] on button "Aceptar" at bounding box center [1227, 136] width 113 height 36
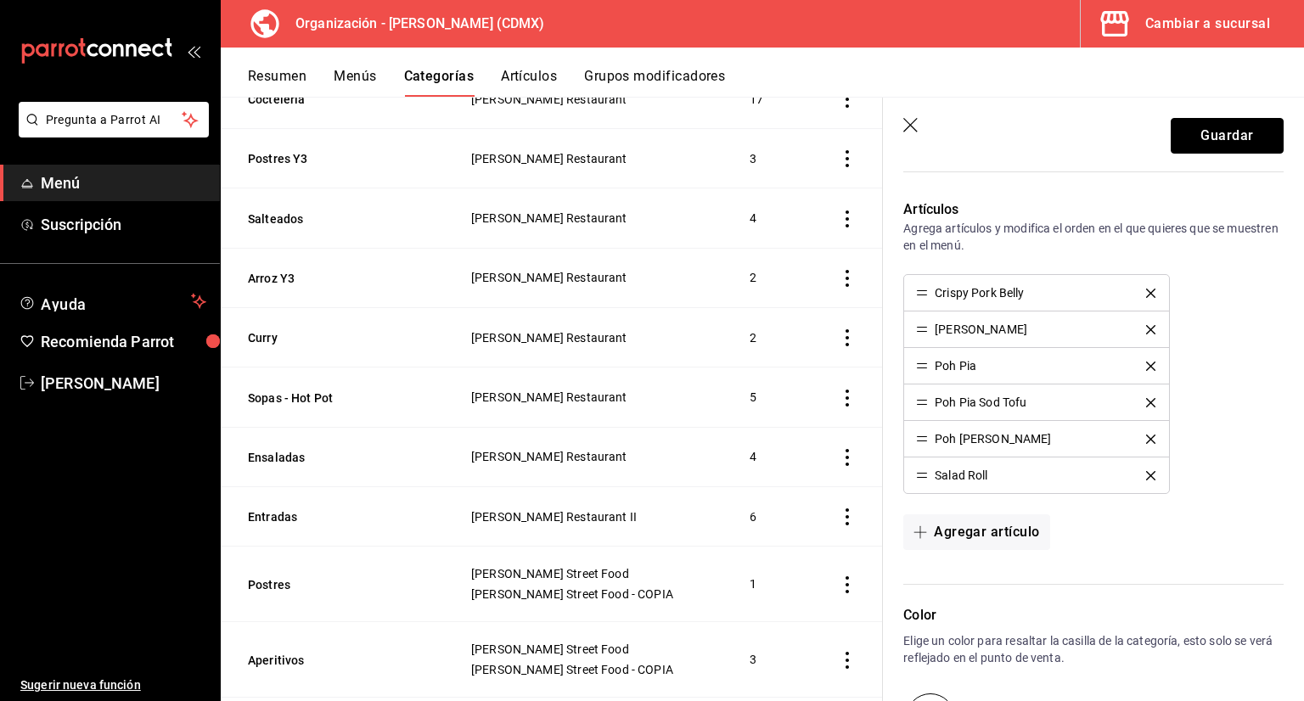
click at [1195, 123] on button "Guardar" at bounding box center [1227, 136] width 113 height 36
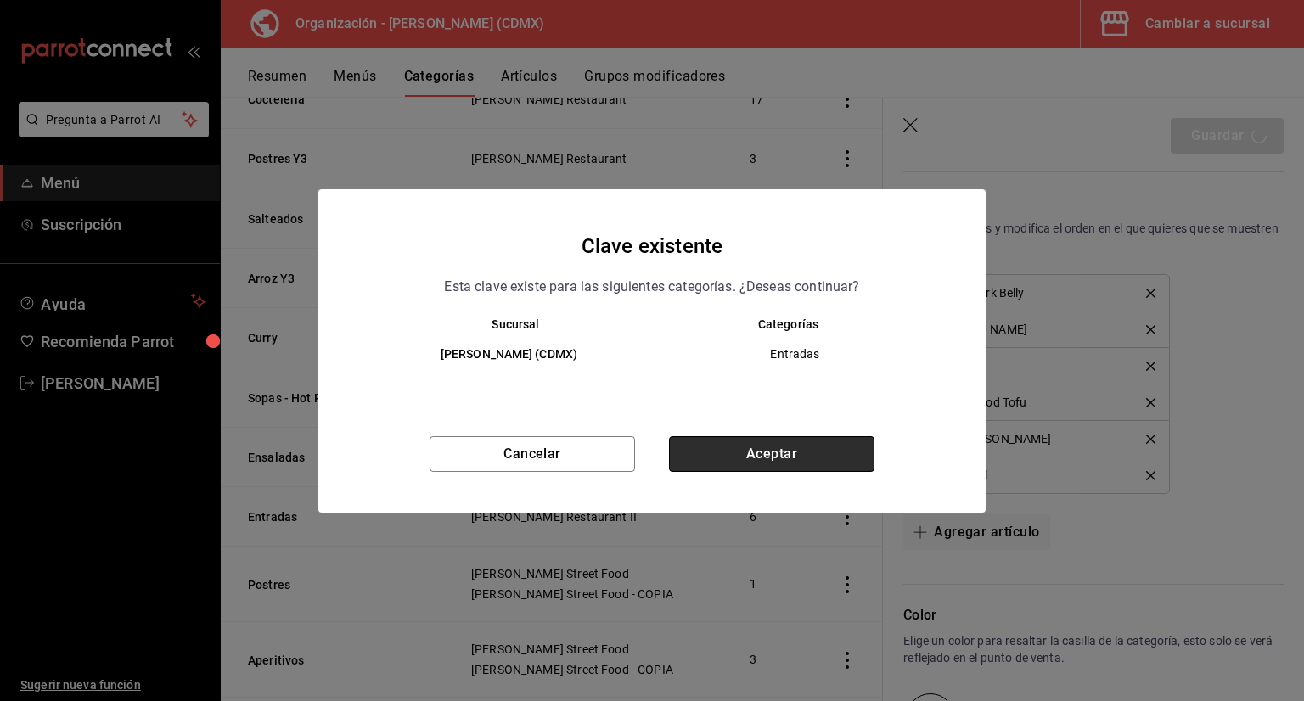
click at [752, 463] on button "Aceptar" at bounding box center [771, 454] width 205 height 36
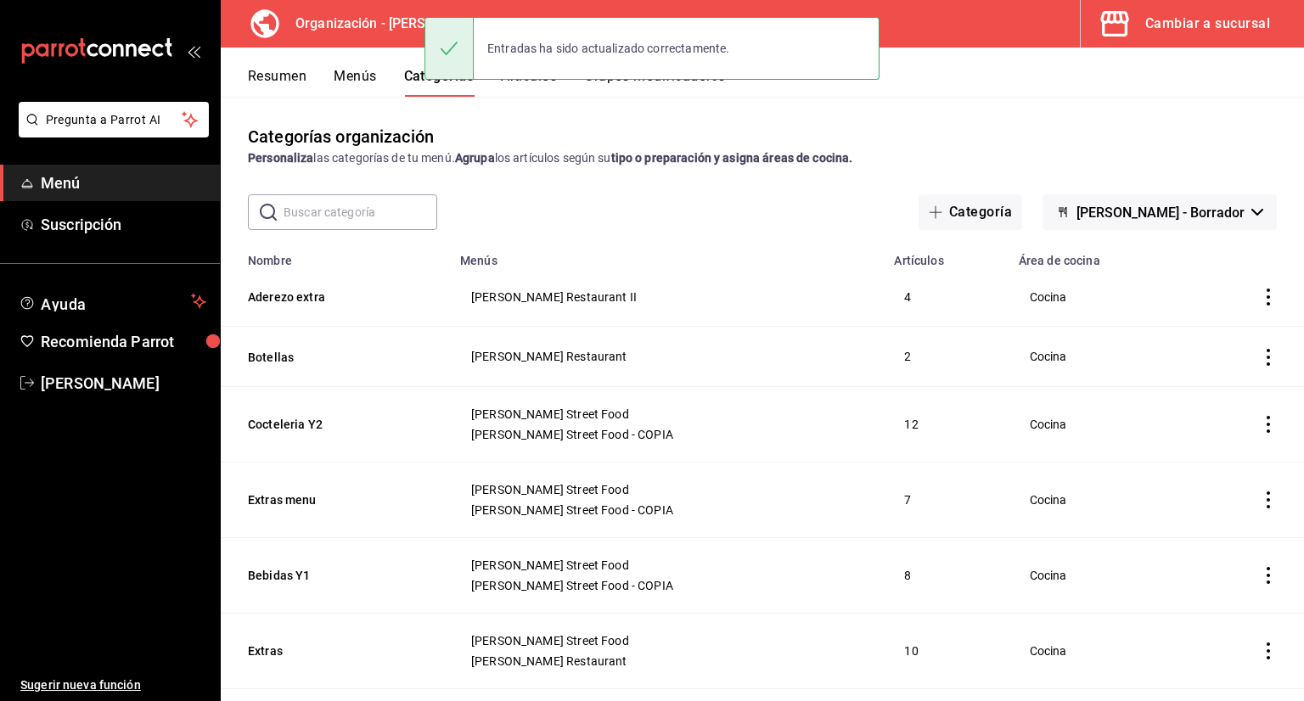
click at [611, 89] on button "Grupos modificadores" at bounding box center [654, 82] width 141 height 29
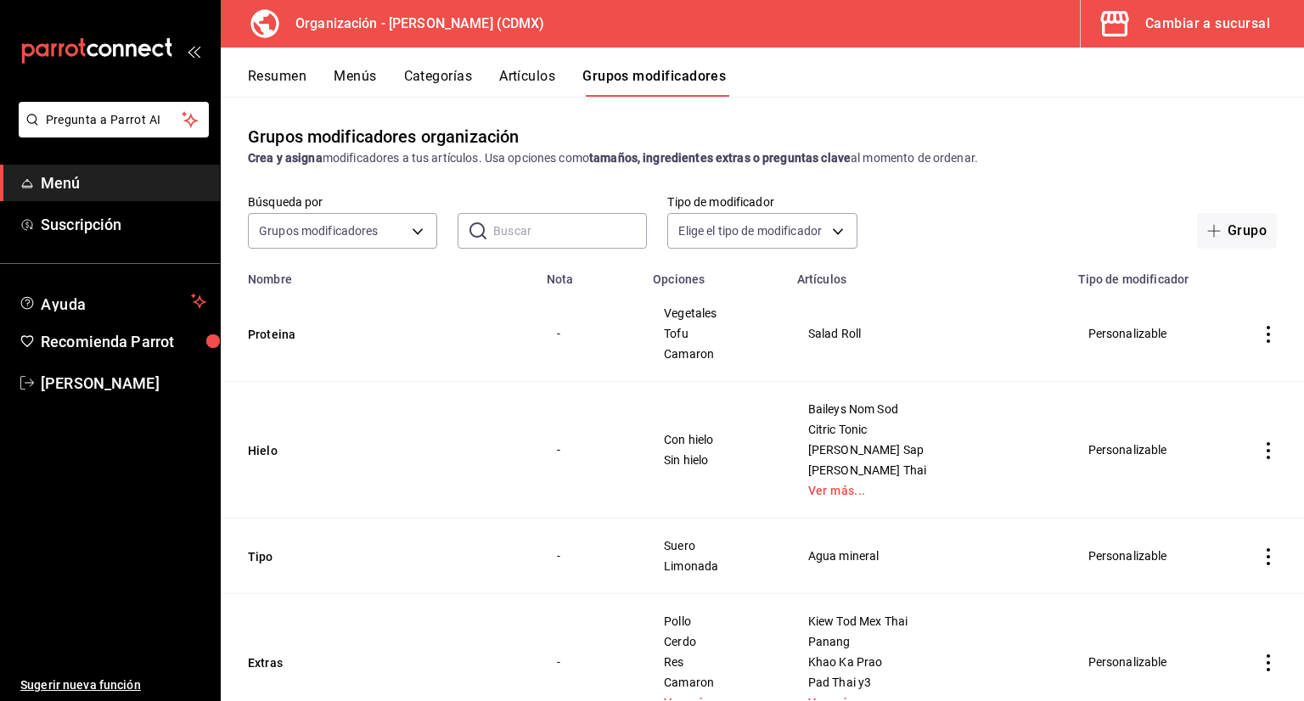
click at [536, 83] on button "Artículos" at bounding box center [527, 82] width 56 height 29
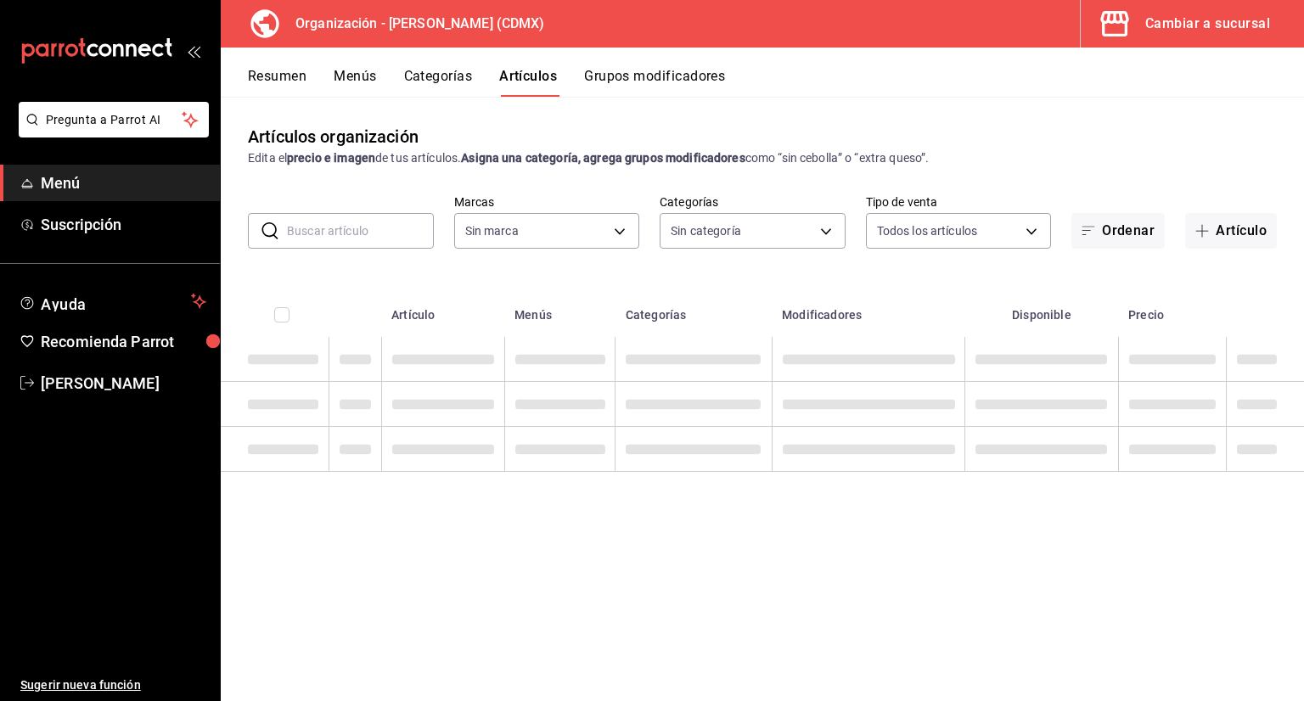
type input "846f0d90-2168-40bc-9e32-37968465e8cf"
type input "3b86ff93-9c8d-4006-a000-7f562d2f7cb1,6b055275-76a1-43b6-b03d-2db3475336a0,4964d…"
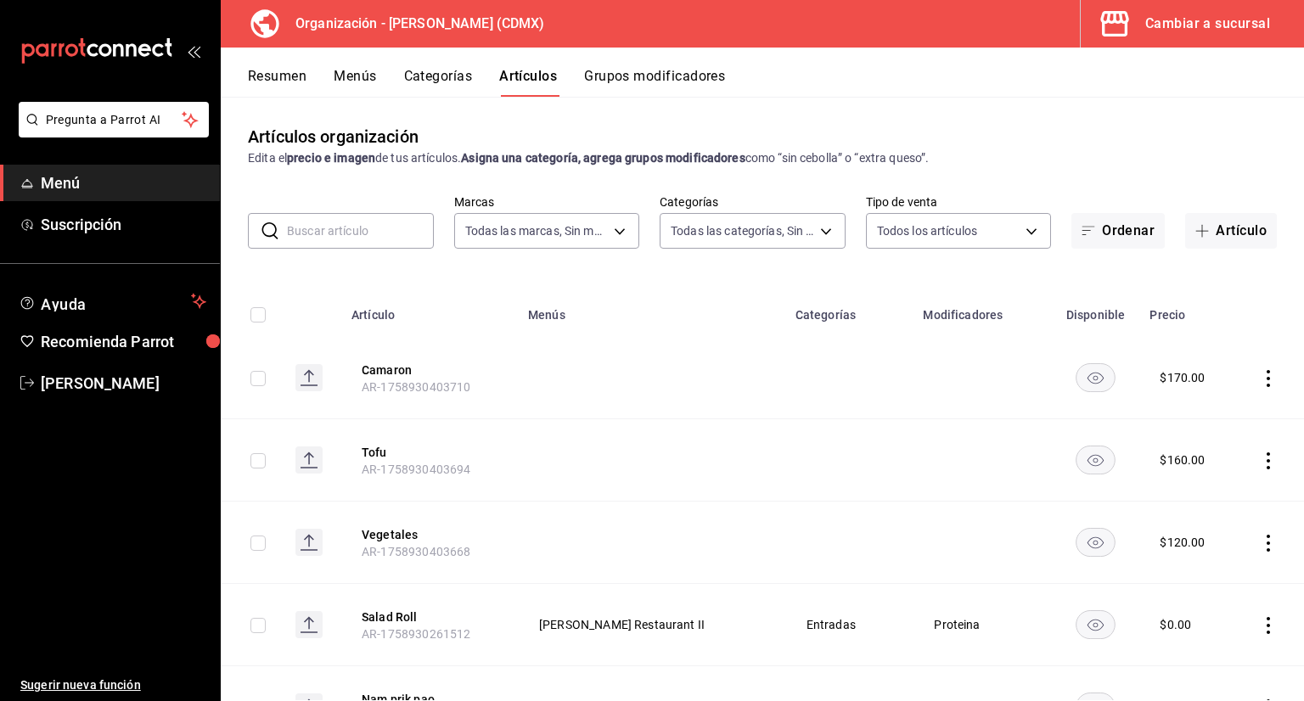
click at [343, 72] on button "Menús" at bounding box center [355, 82] width 42 height 29
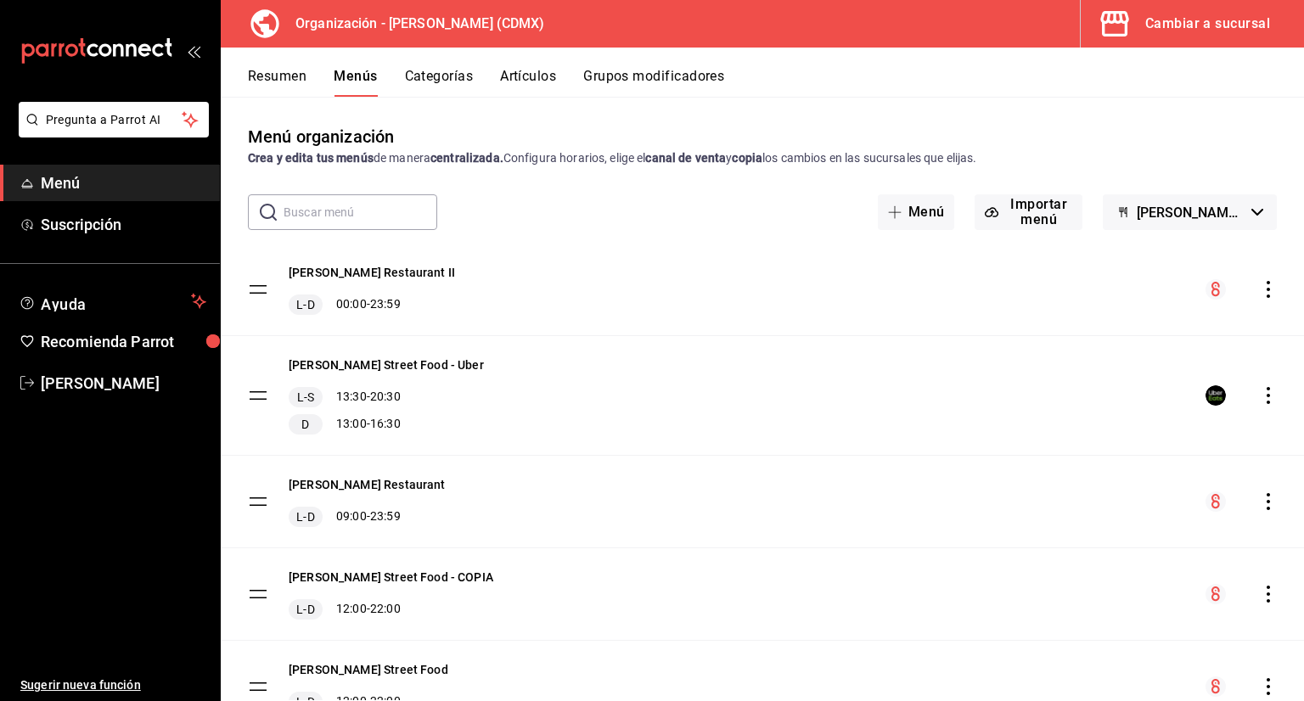
click at [441, 70] on button "Categorías" at bounding box center [439, 82] width 69 height 29
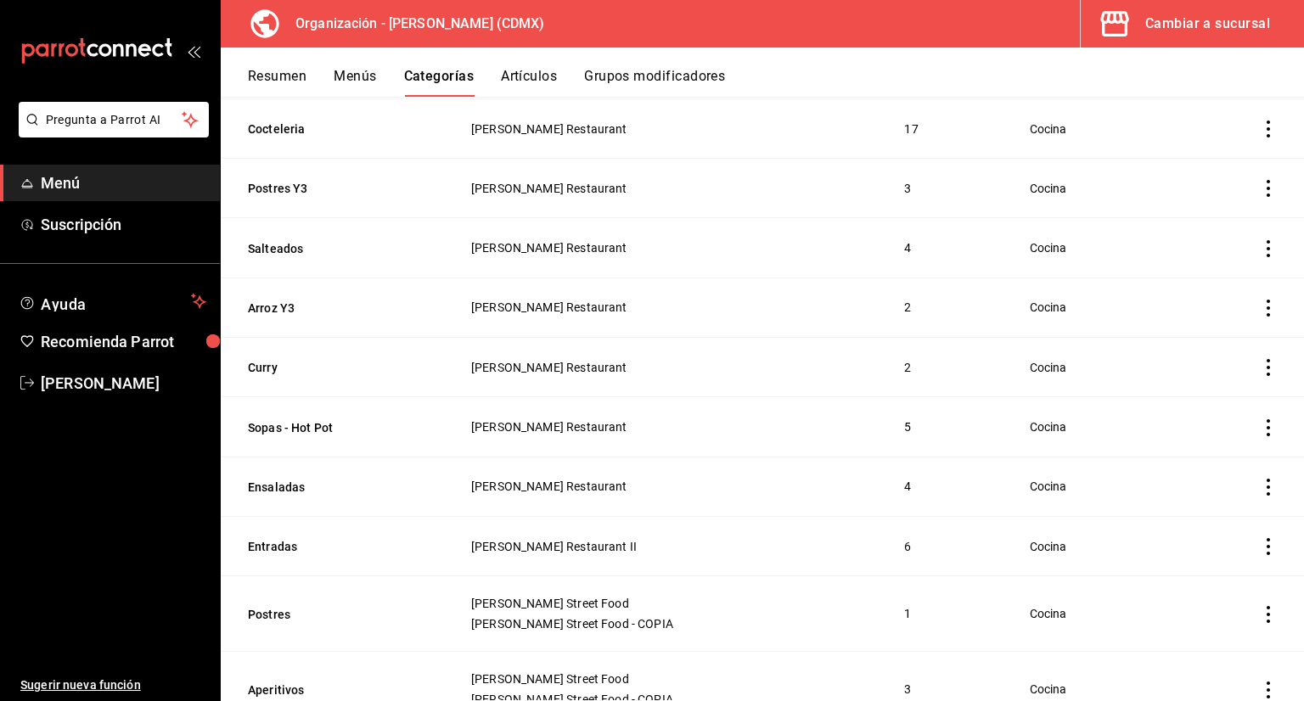
scroll to position [679, 0]
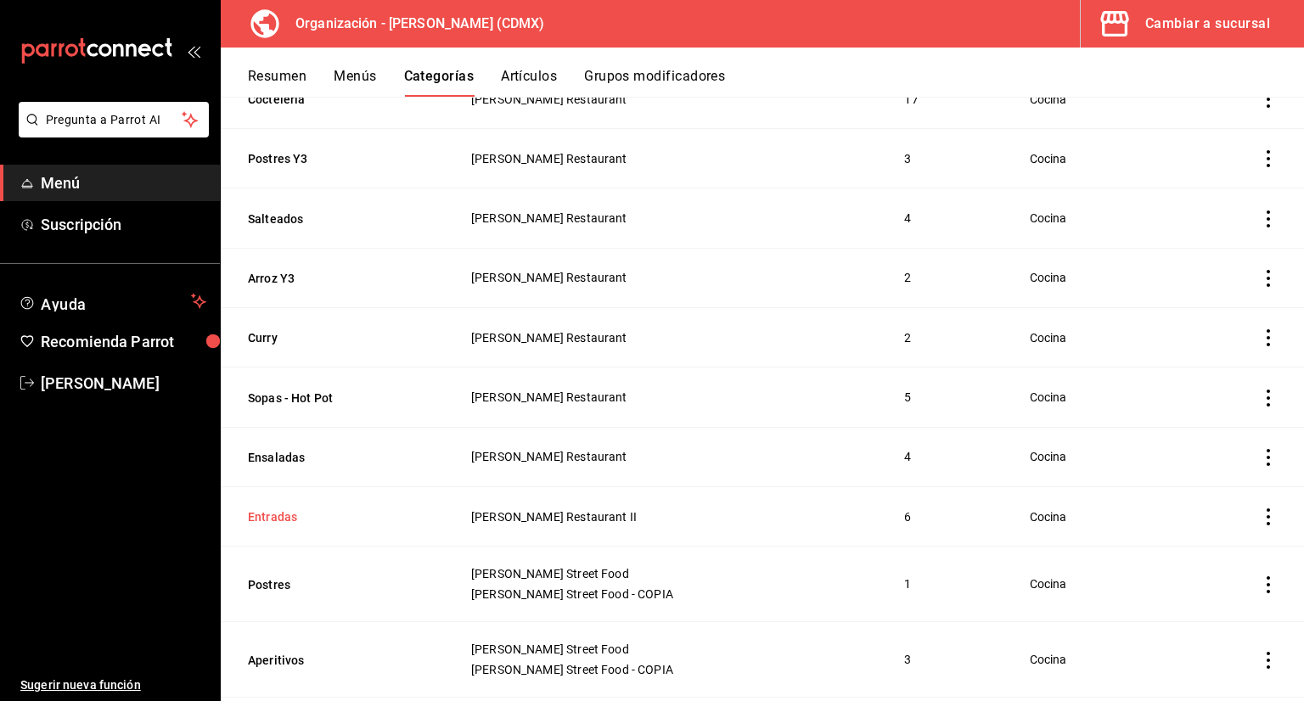
click at [272, 520] on button "Entradas" at bounding box center [333, 516] width 170 height 17
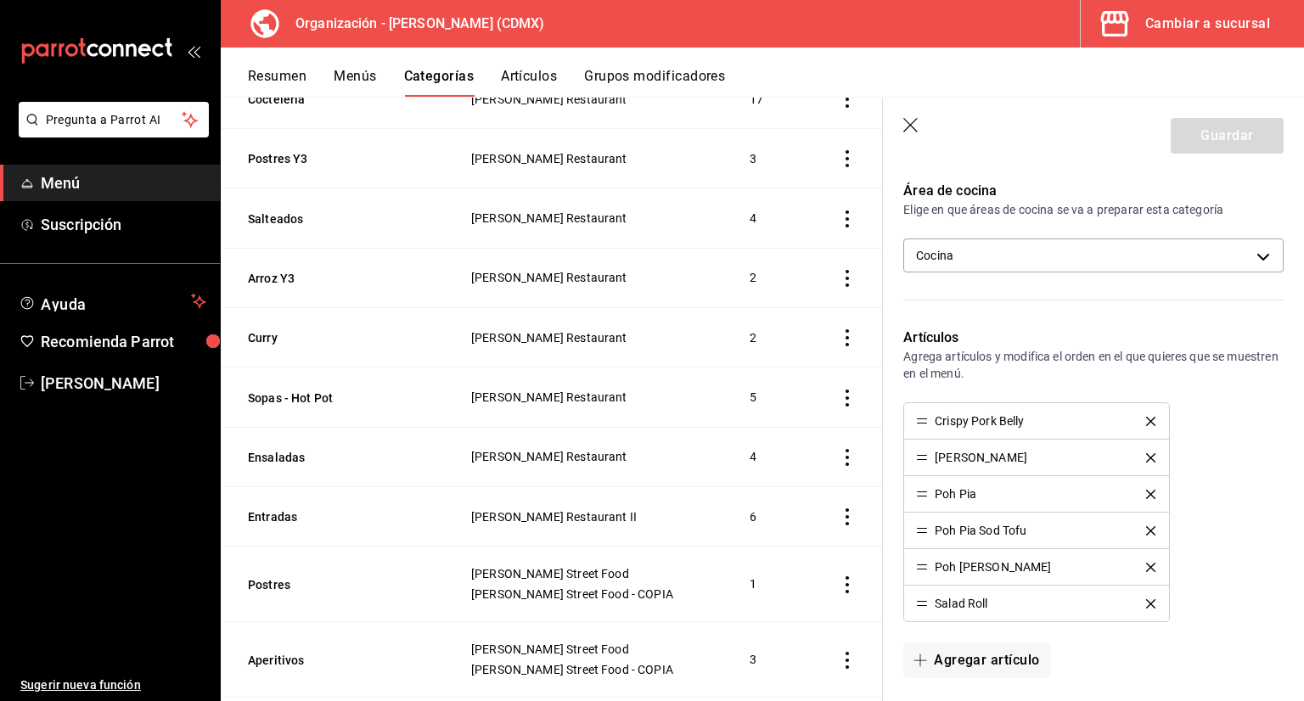
scroll to position [424, 0]
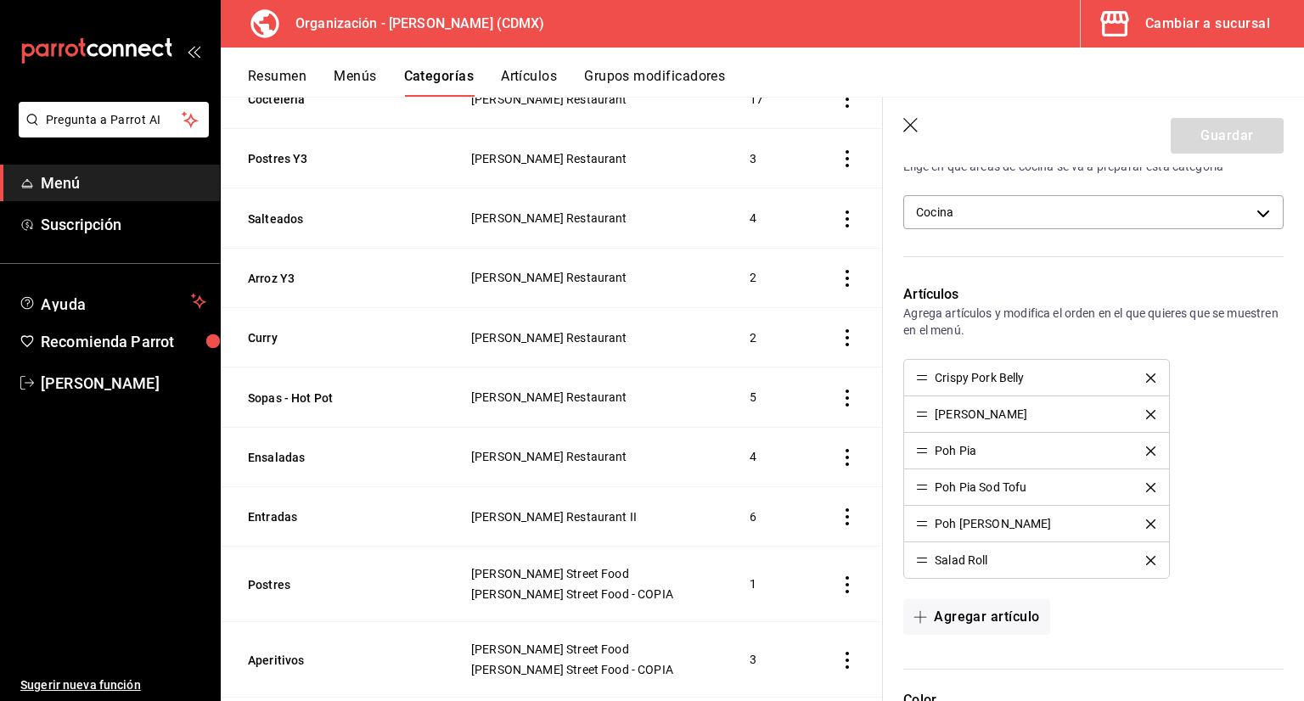
click at [1148, 487] on button "delete" at bounding box center [1150, 487] width 33 height 9
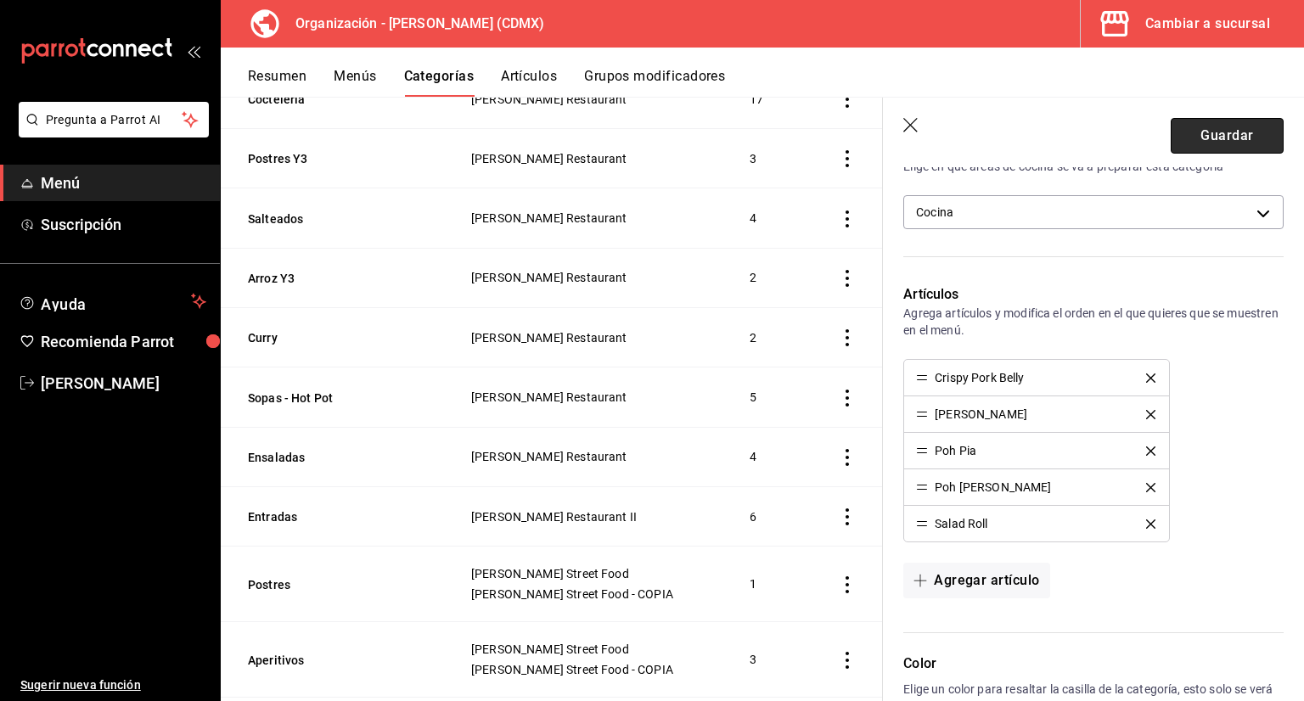
click at [1226, 131] on button "Guardar" at bounding box center [1227, 136] width 113 height 36
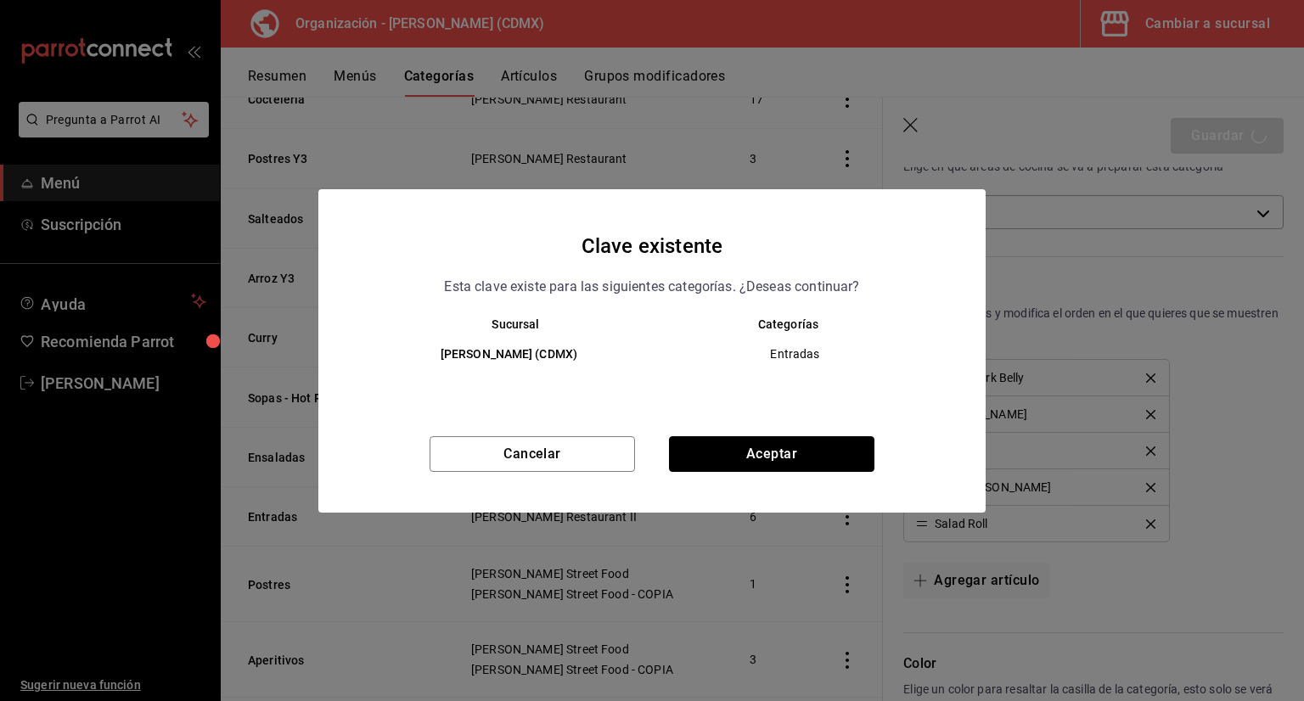
click at [743, 466] on button "Aceptar" at bounding box center [771, 454] width 205 height 36
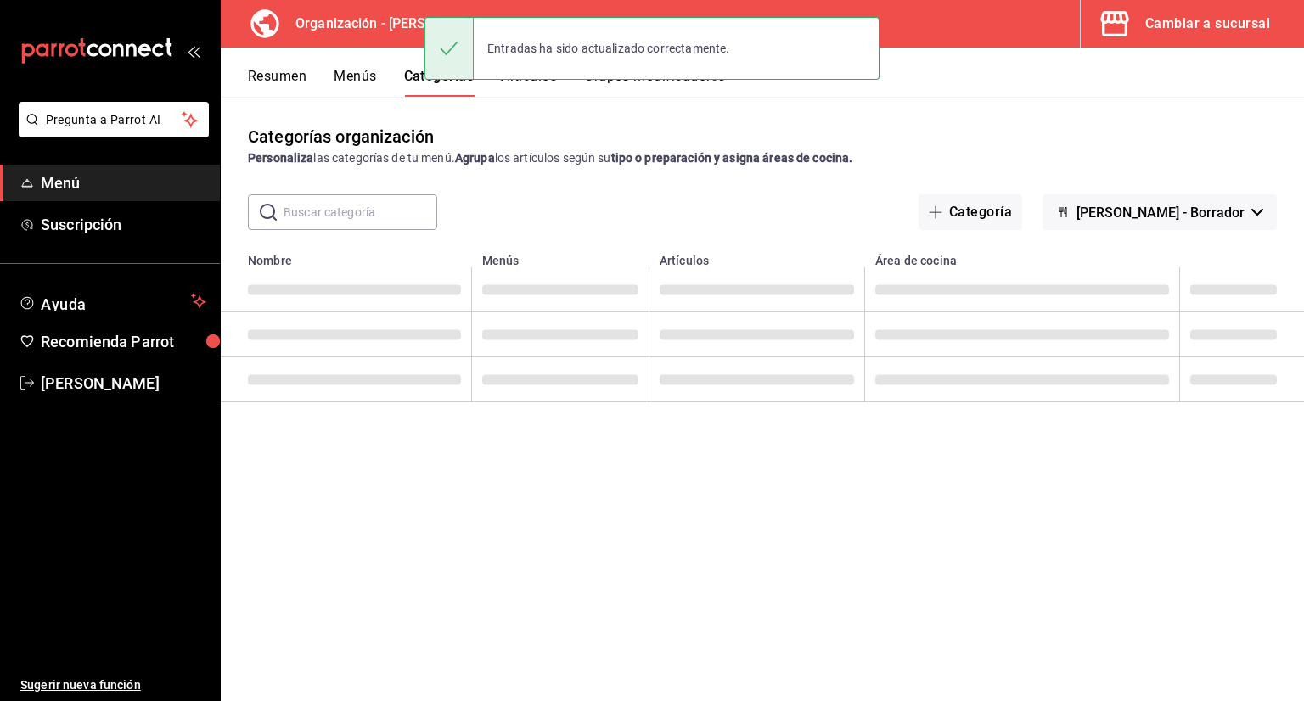
click at [528, 76] on div "Entradas ha sido actualizado correctamente." at bounding box center [651, 48] width 455 height 63
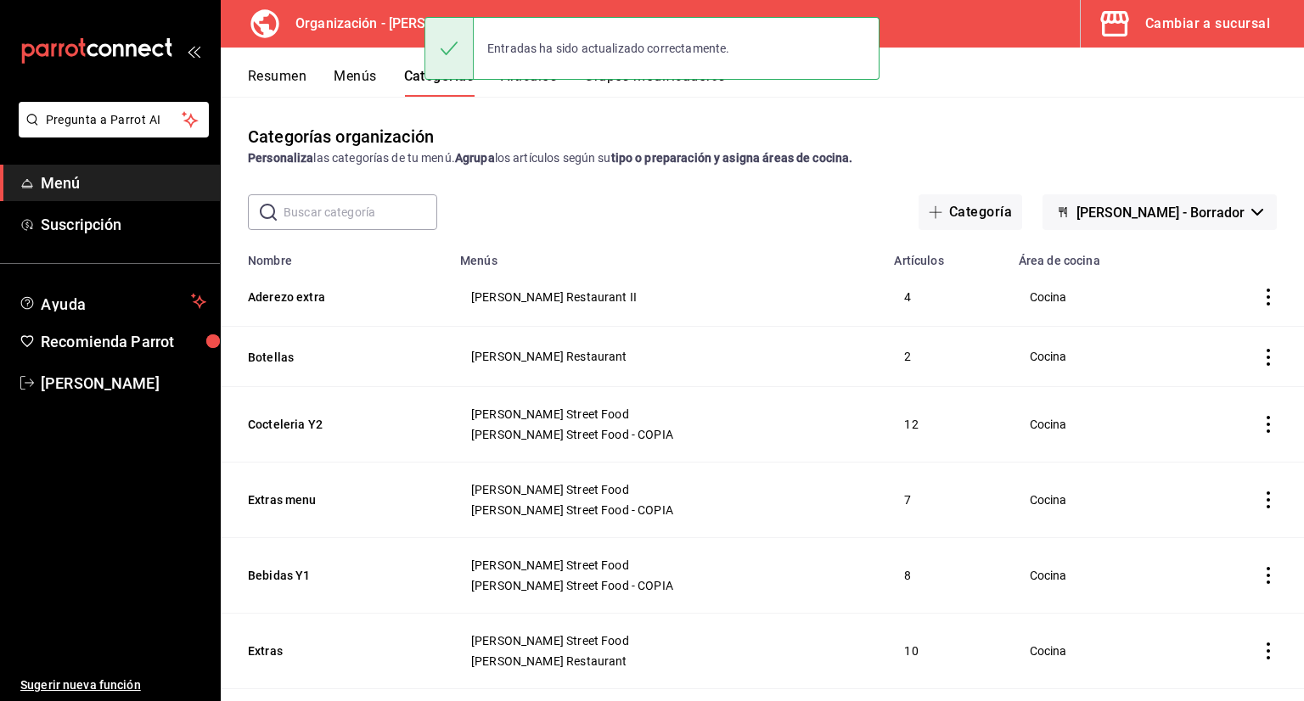
click at [533, 86] on button "Artículos" at bounding box center [529, 82] width 56 height 29
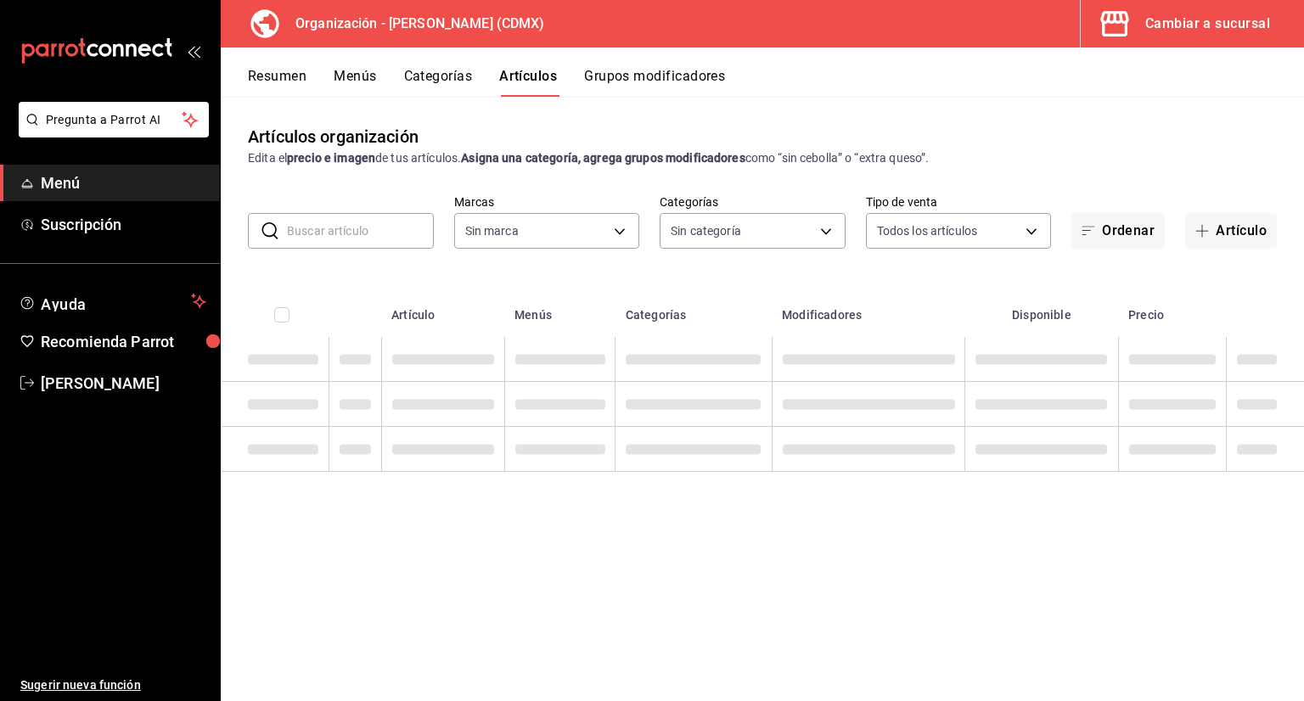
click at [370, 234] on input "text" at bounding box center [360, 231] width 147 height 34
type input "846f0d90-2168-40bc-9e32-37968465e8cf"
type input "p"
type input "3b86ff93-9c8d-4006-a000-7f562d2f7cb1,6b055275-76a1-43b6-b03d-2db3475336a0,4964d…"
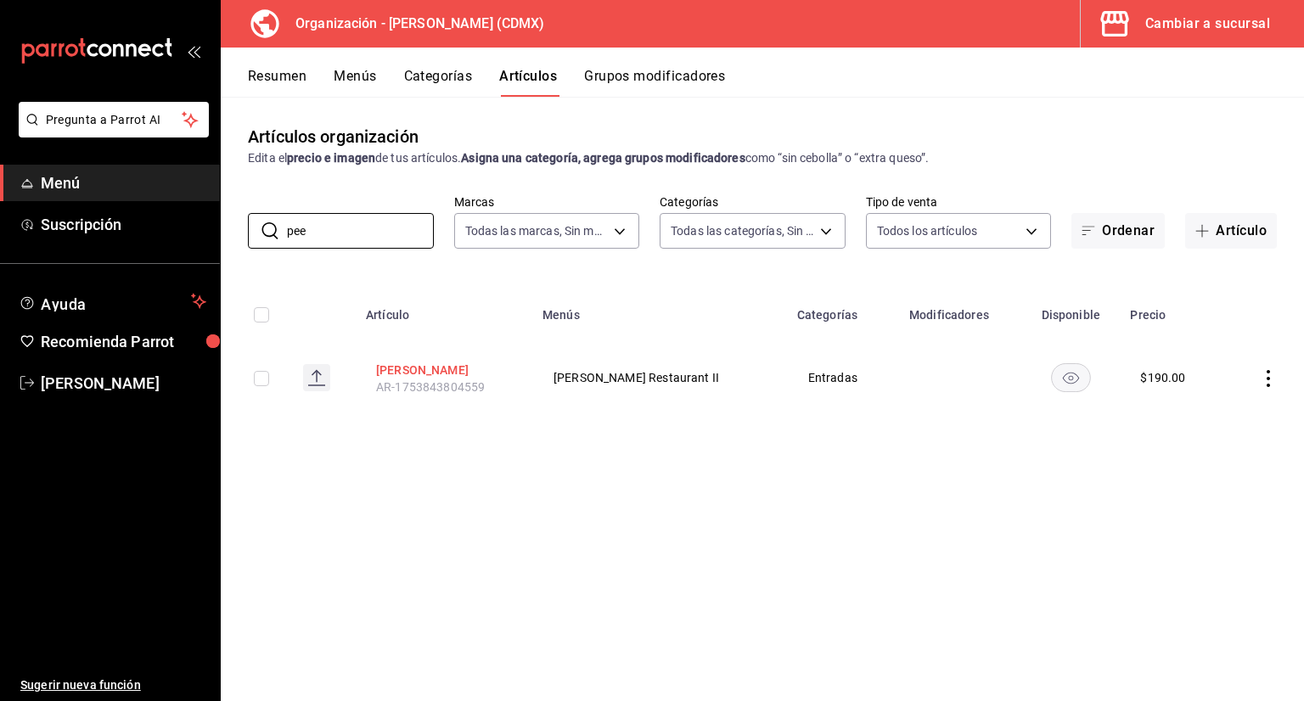
type input "pee"
click at [399, 368] on button "[PERSON_NAME]" at bounding box center [444, 370] width 136 height 17
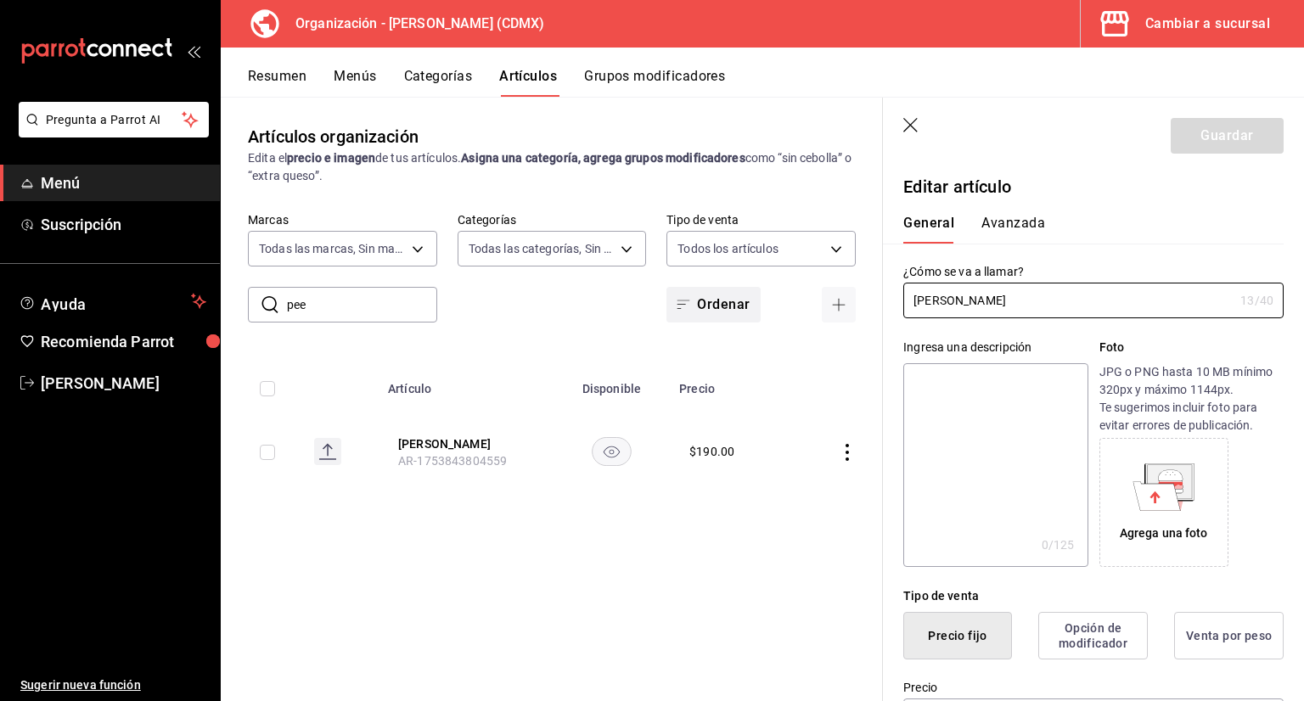
drag, startPoint x: 1043, startPoint y: 295, endPoint x: 743, endPoint y: 306, distance: 300.7
click at [767, 298] on main "Artículos organización Edita el precio e imagen de tus artículos. Asigna una ca…" at bounding box center [762, 399] width 1083 height 604
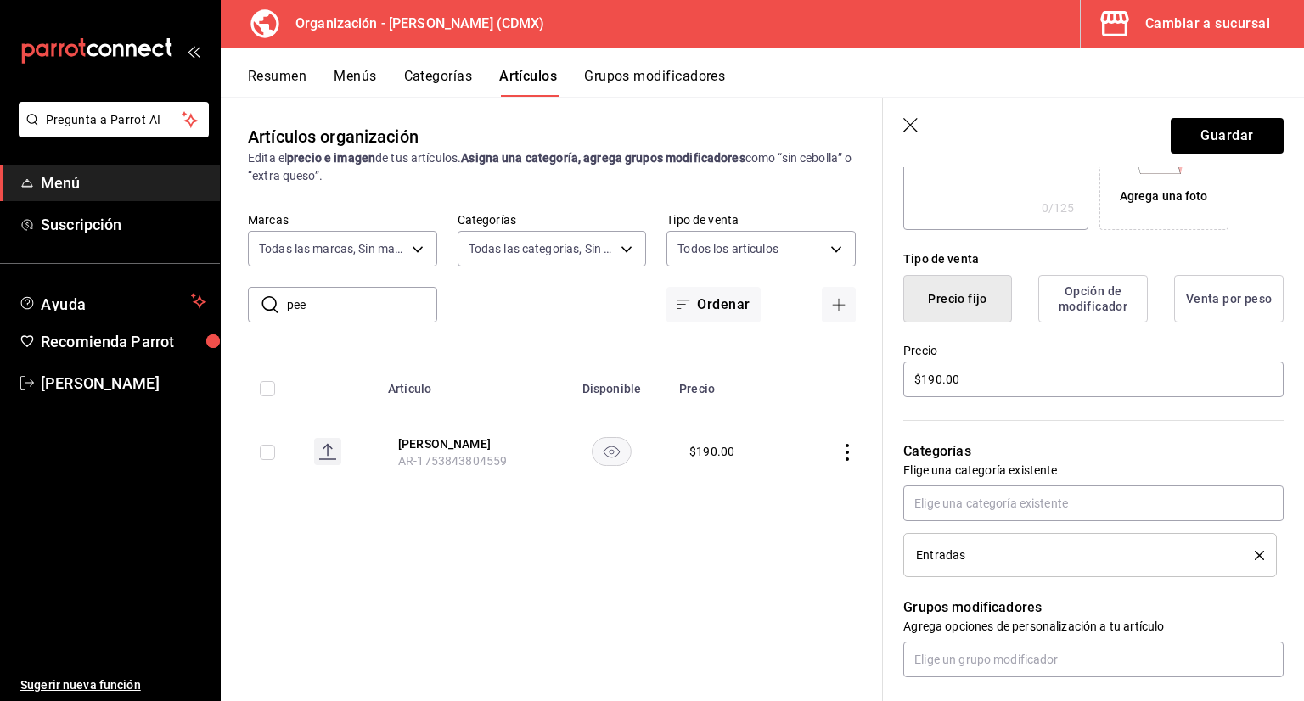
scroll to position [340, 0]
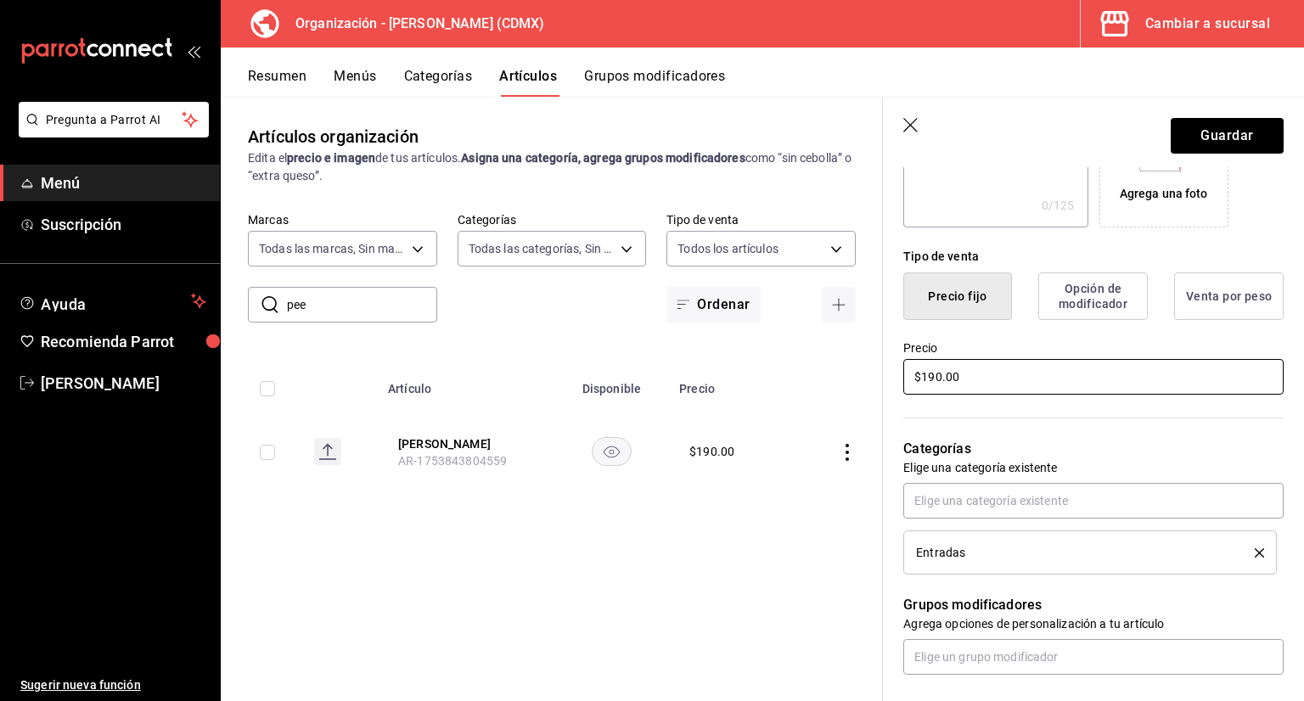
type input "Alitas Thai"
drag, startPoint x: 998, startPoint y: 382, endPoint x: 703, endPoint y: 402, distance: 296.0
click at [720, 399] on main "Artículos organización Edita el precio e imagen de tus artículos. Asigna una ca…" at bounding box center [762, 399] width 1083 height 604
type input "$7.00"
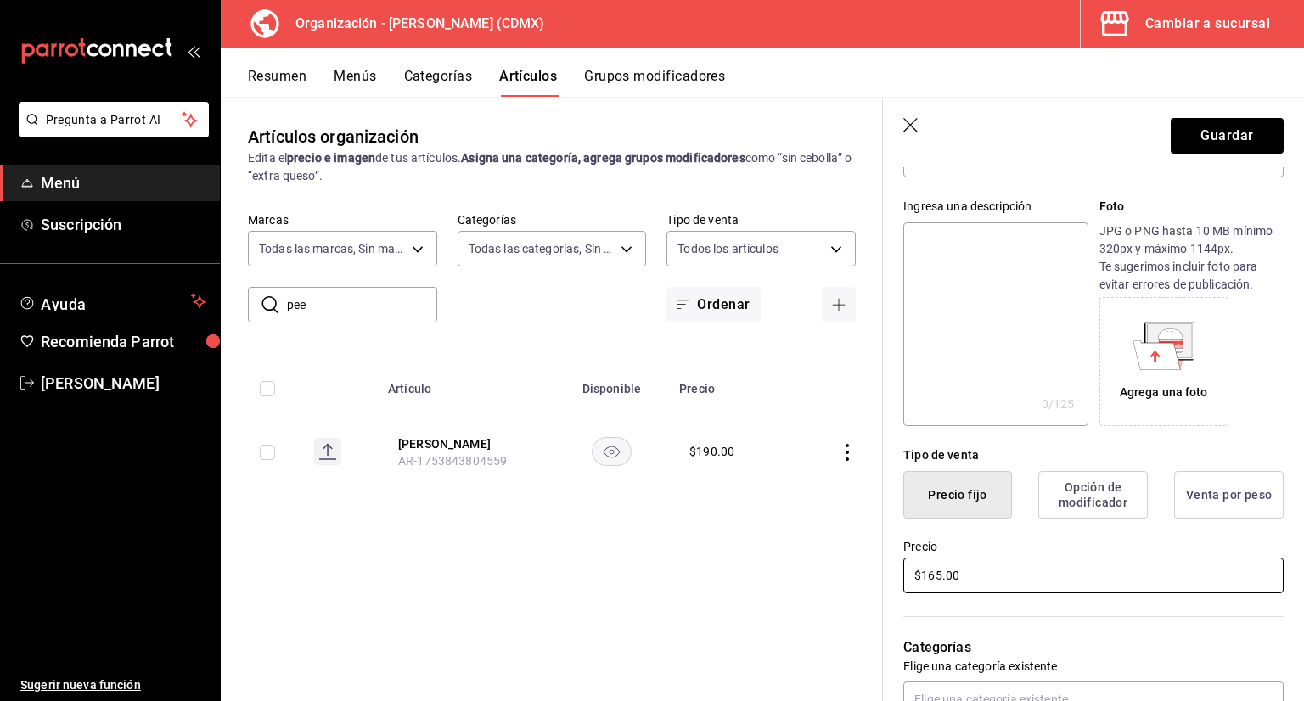
scroll to position [0, 0]
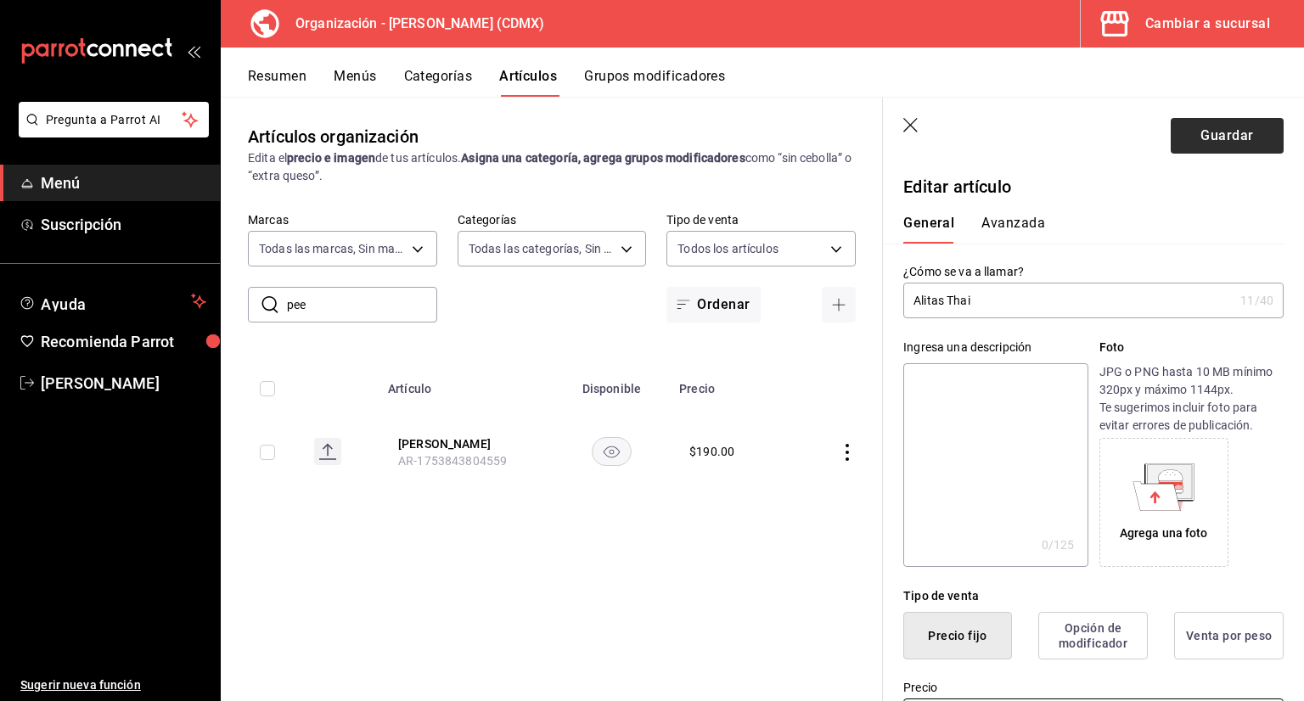
type input "$165.00"
click at [1178, 137] on button "Guardar" at bounding box center [1227, 136] width 113 height 36
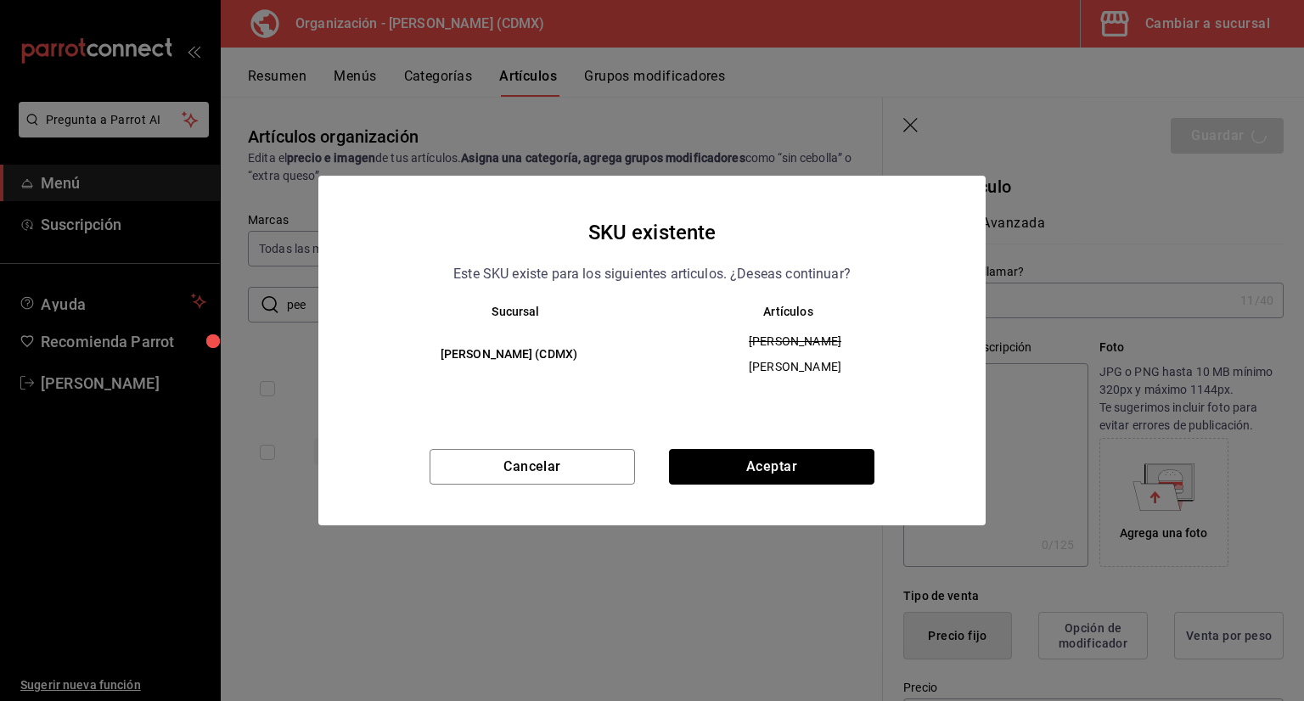
click at [791, 475] on button "Aceptar" at bounding box center [771, 467] width 205 height 36
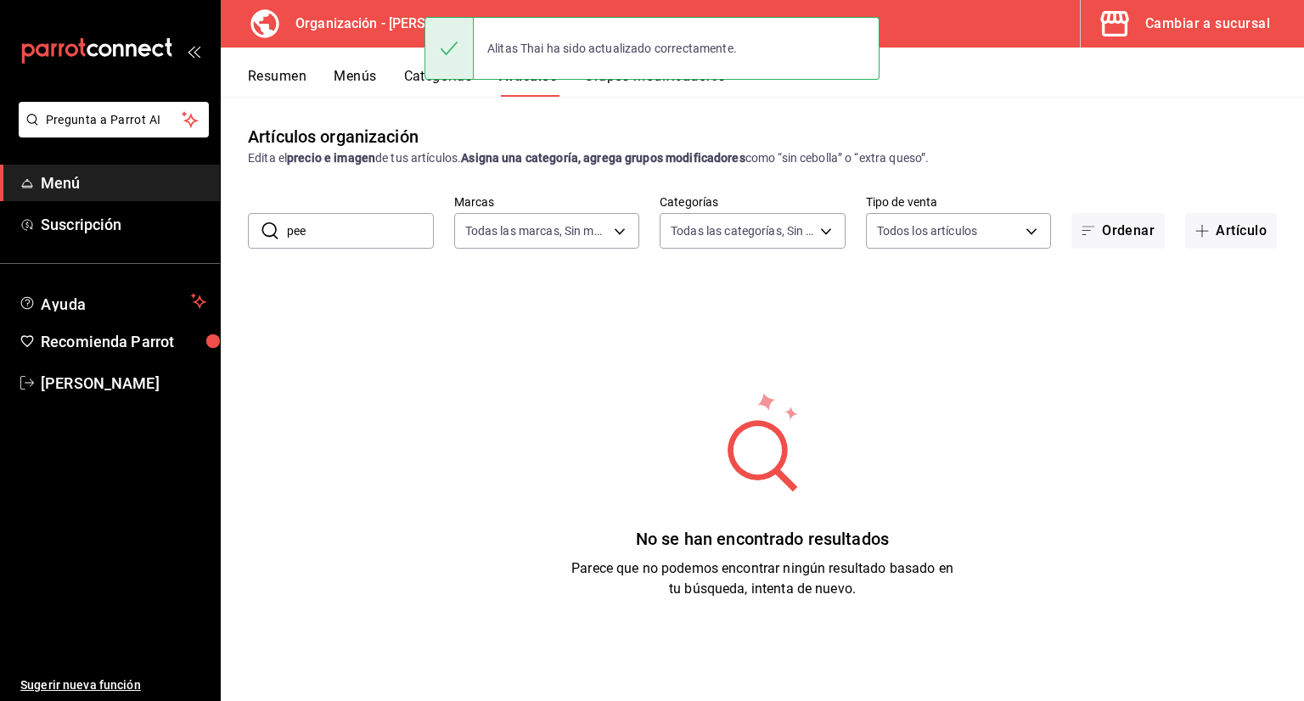
click at [362, 239] on input "pee" at bounding box center [360, 231] width 147 height 34
type input "p"
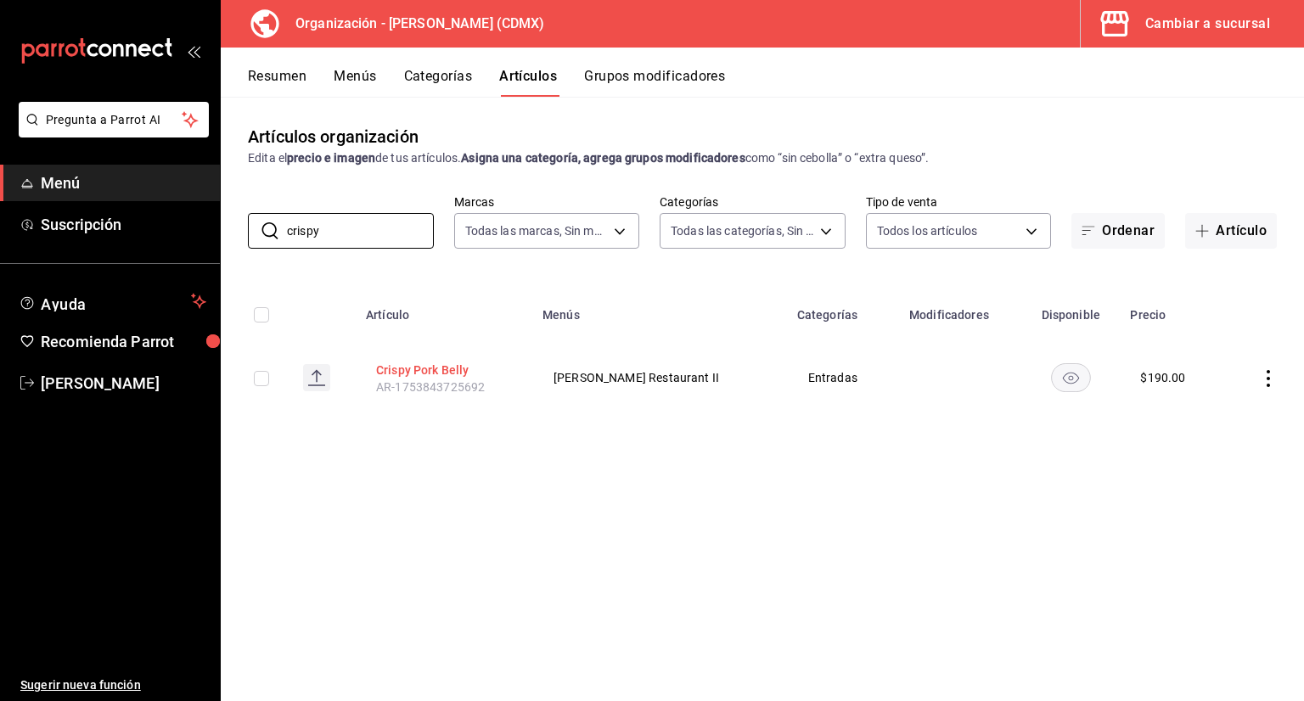
type input "crispy"
click at [461, 362] on button "Crispy Pork Belly" at bounding box center [444, 370] width 136 height 17
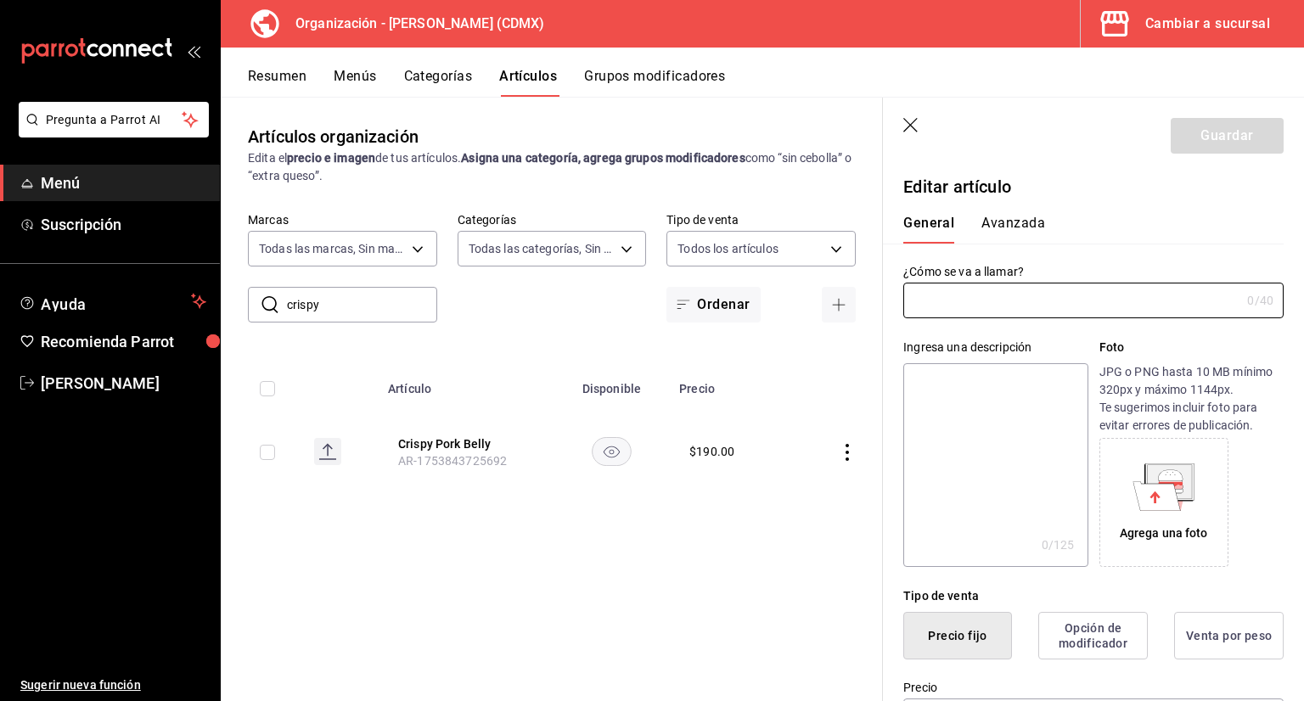
type input "Crispy Pork Belly"
type input "AR-1753843725692"
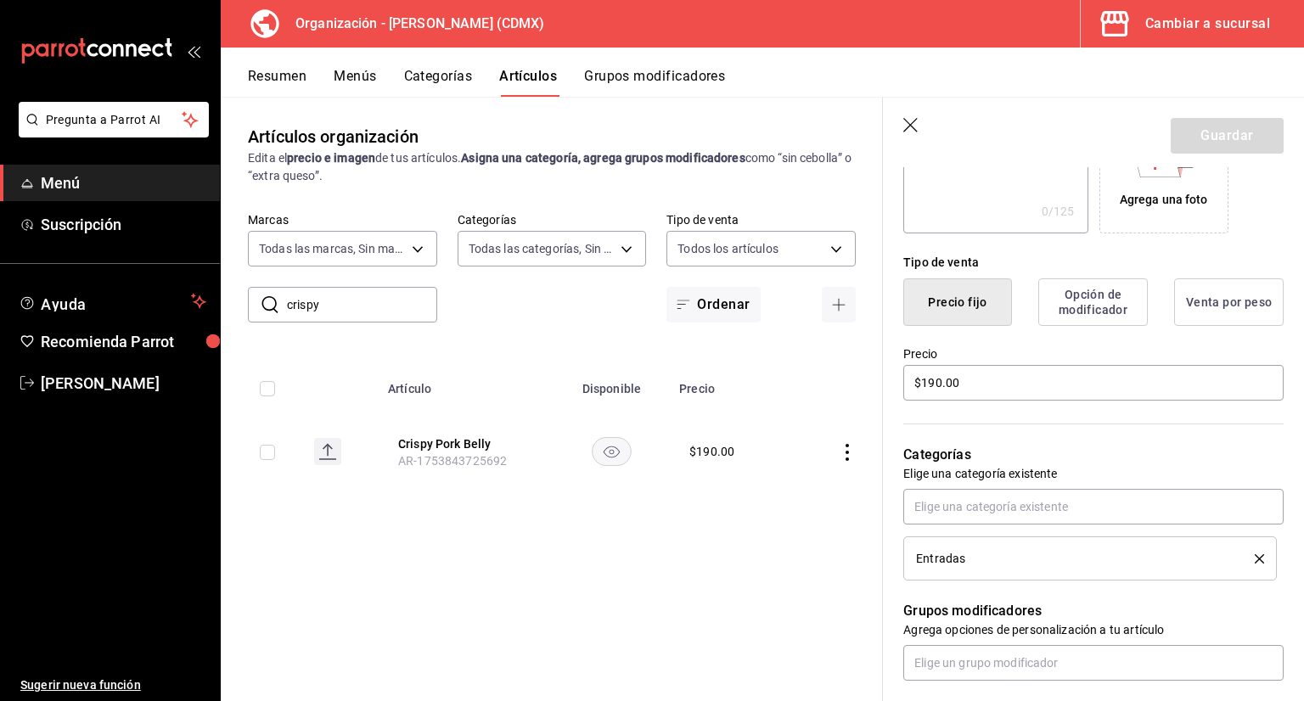
scroll to position [340, 0]
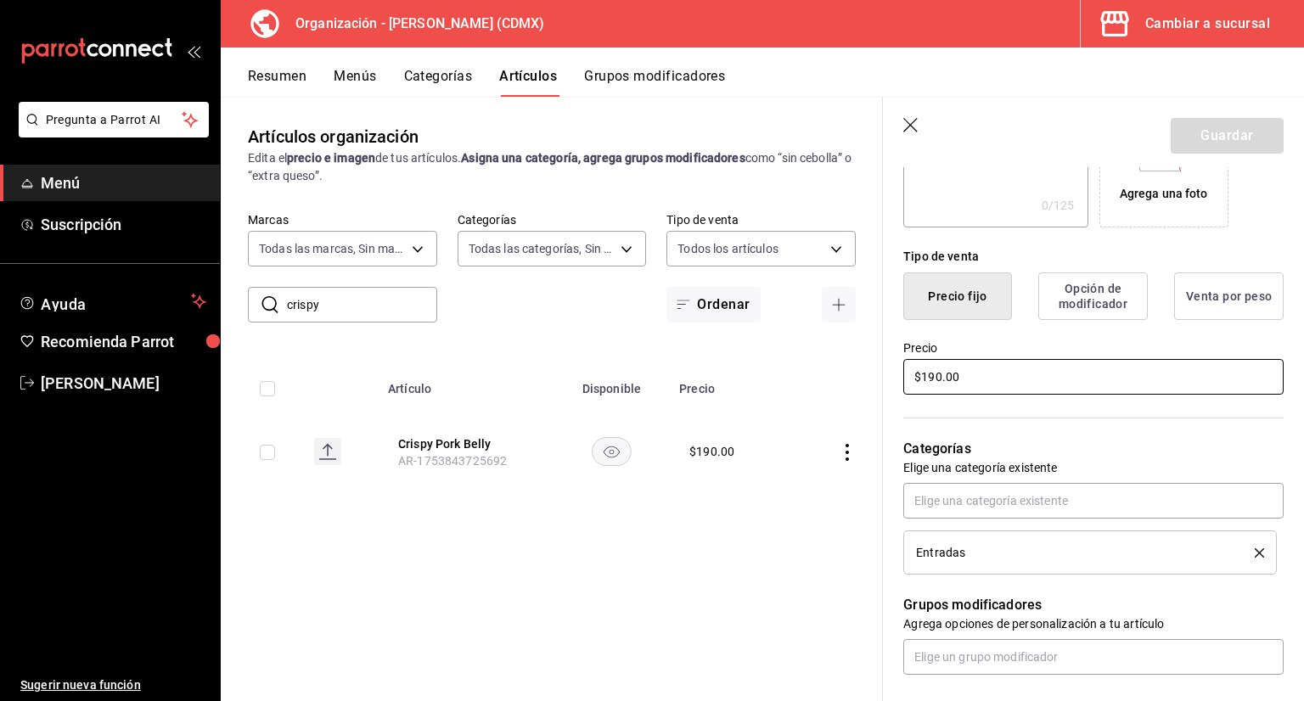
drag, startPoint x: 989, startPoint y: 378, endPoint x: 859, endPoint y: 396, distance: 131.2
click at [862, 394] on main "Artículos organización Edita el precio e imagen de tus artículos. Asigna una ca…" at bounding box center [762, 399] width 1083 height 604
type input "$7.00"
type input "$165.00"
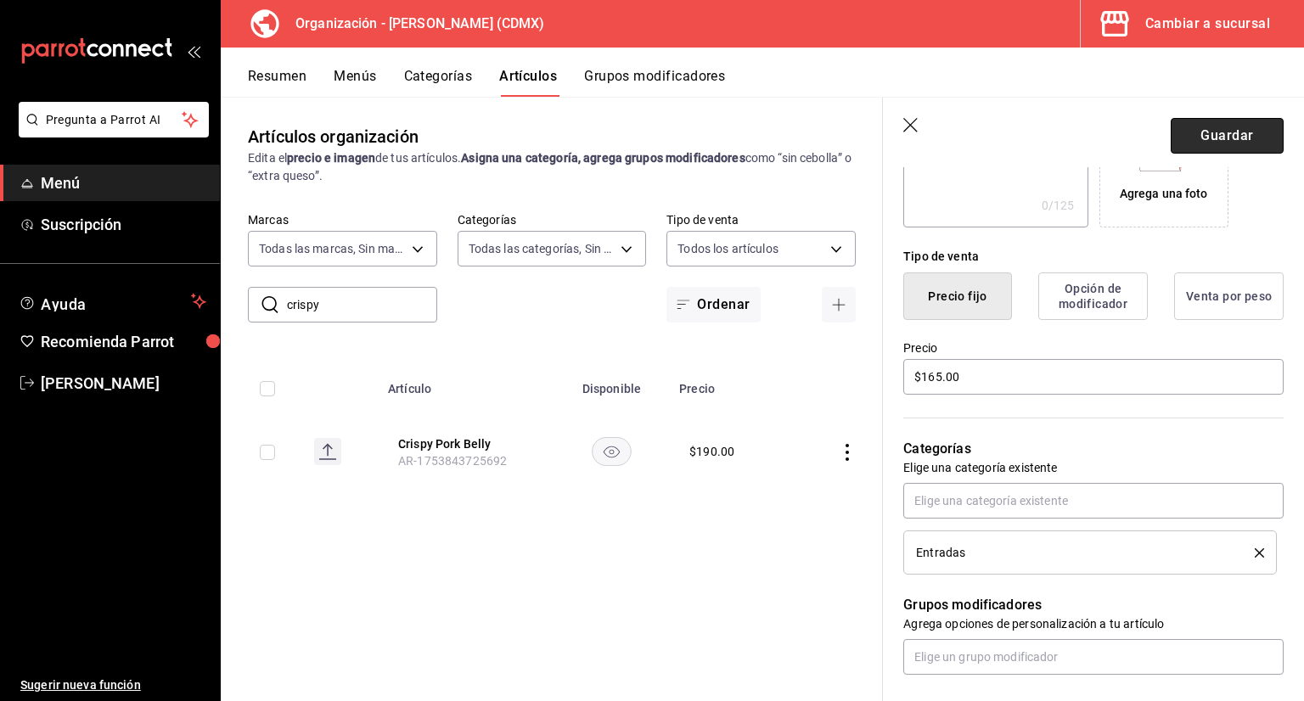
click at [1222, 121] on button "Guardar" at bounding box center [1227, 136] width 113 height 36
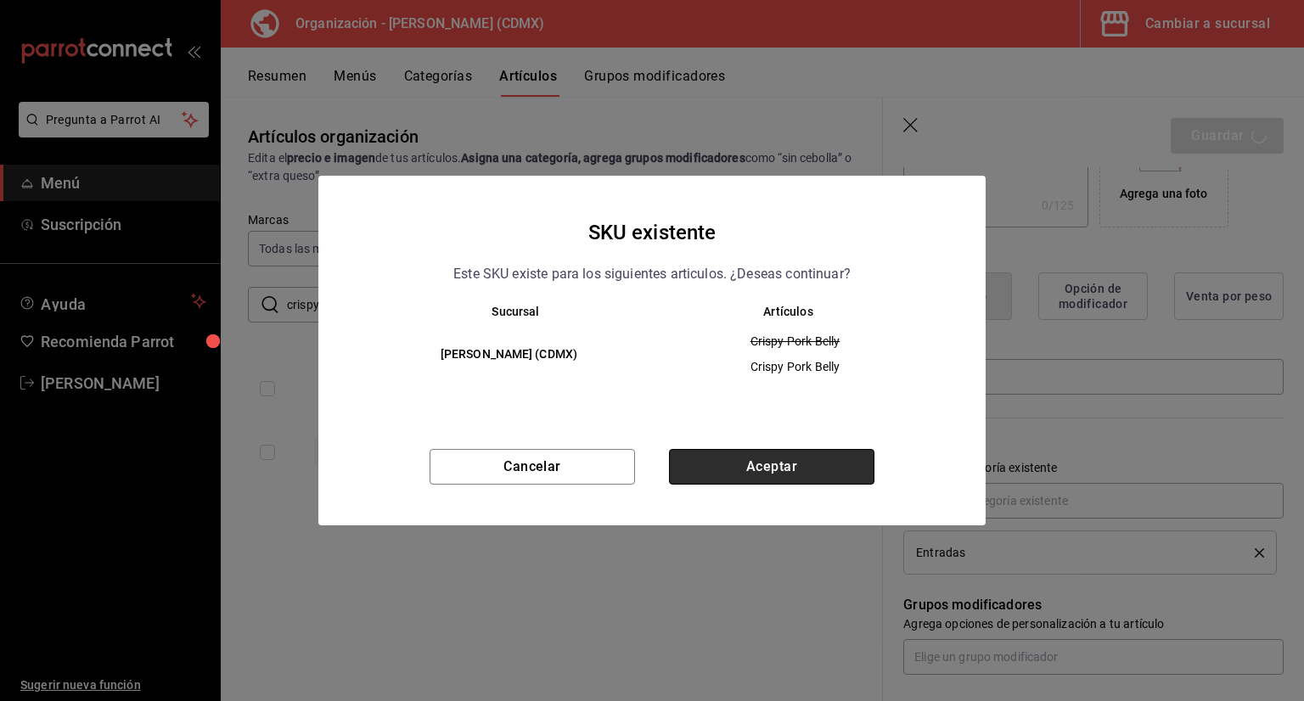
click at [720, 476] on button "Aceptar" at bounding box center [771, 467] width 205 height 36
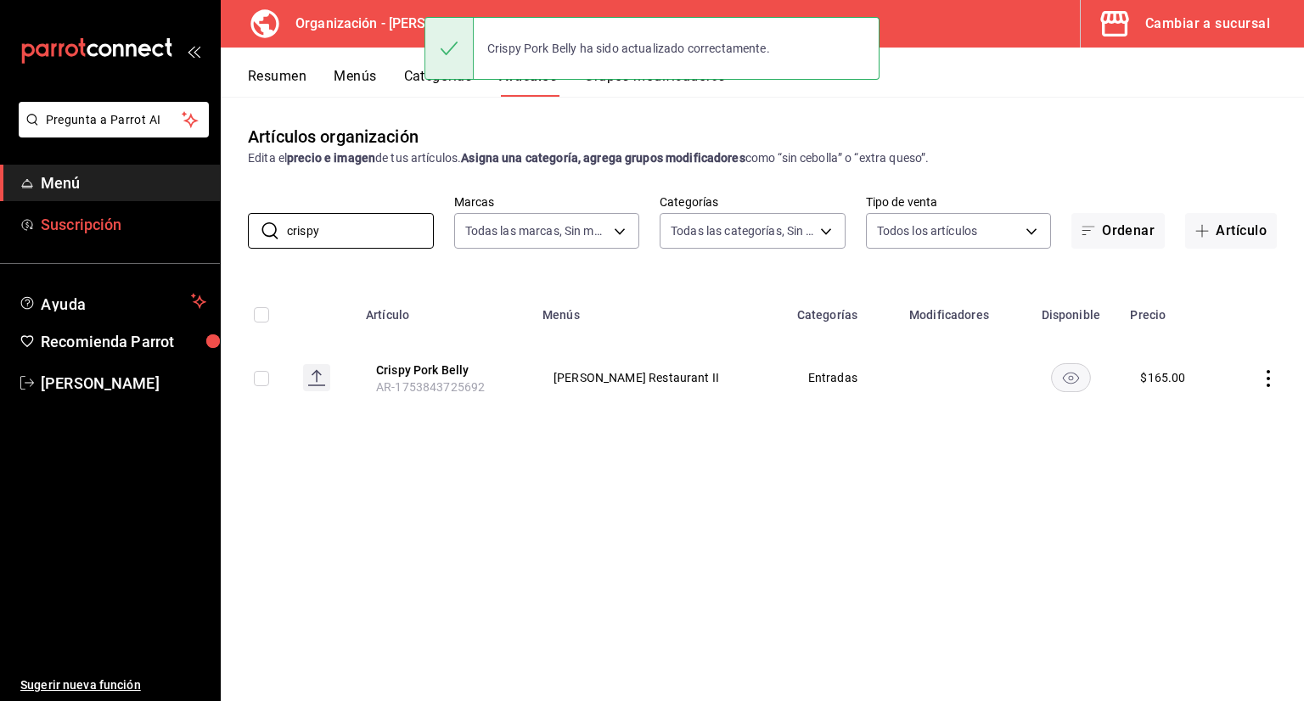
drag, startPoint x: 333, startPoint y: 228, endPoint x: 157, endPoint y: 242, distance: 176.2
click at [190, 237] on div "Pregunta a Parrot AI Menú Suscripción Ayuda Recomienda Parrot [PERSON_NAME] Sug…" at bounding box center [652, 350] width 1304 height 701
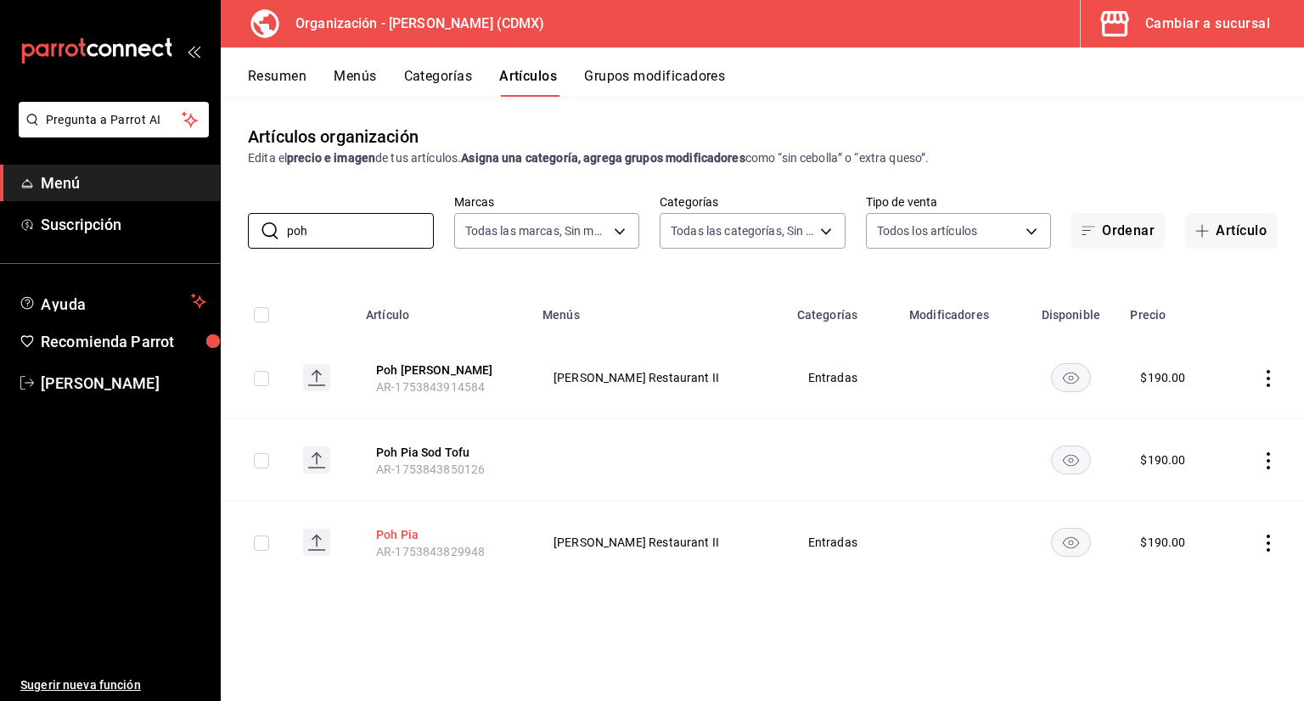
type input "poh"
click at [413, 539] on button "Poh Pia" at bounding box center [444, 534] width 136 height 17
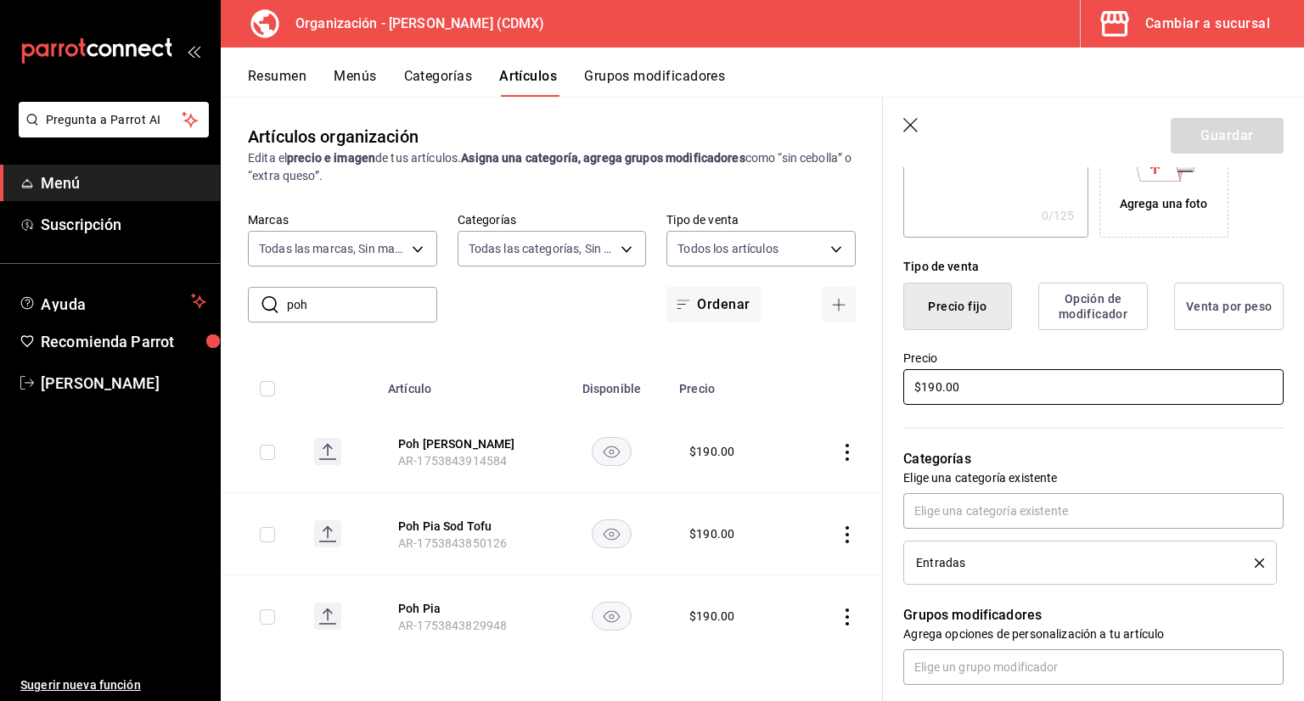
scroll to position [340, 0]
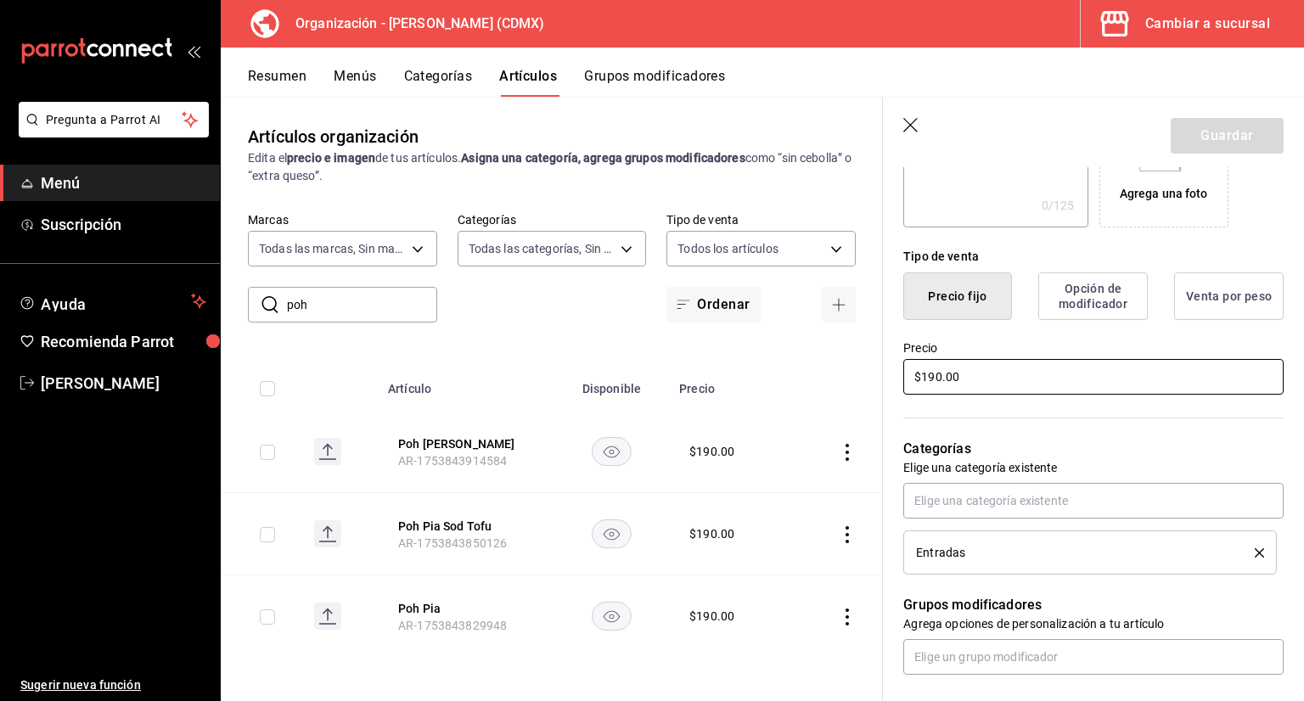
click at [1029, 381] on input "$190.00" at bounding box center [1093, 377] width 380 height 36
type input "$1.00"
type input "$170.00"
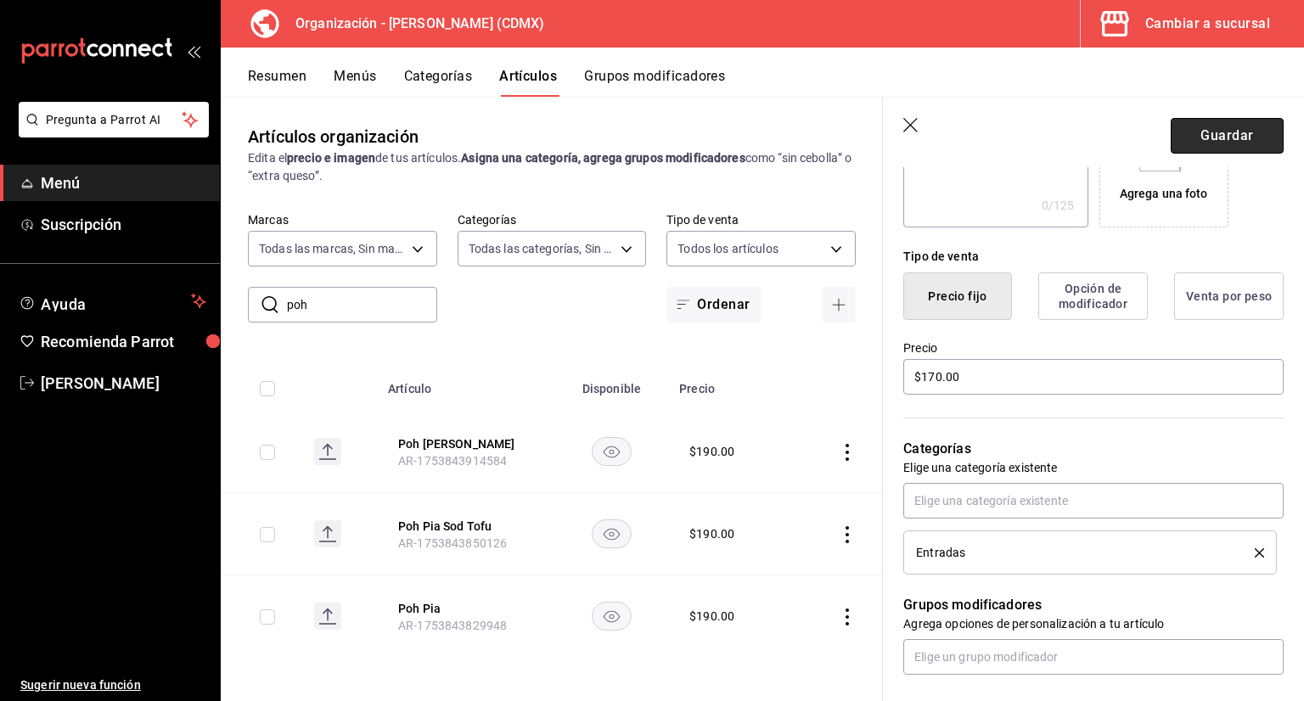
click at [1255, 134] on button "Guardar" at bounding box center [1227, 136] width 113 height 36
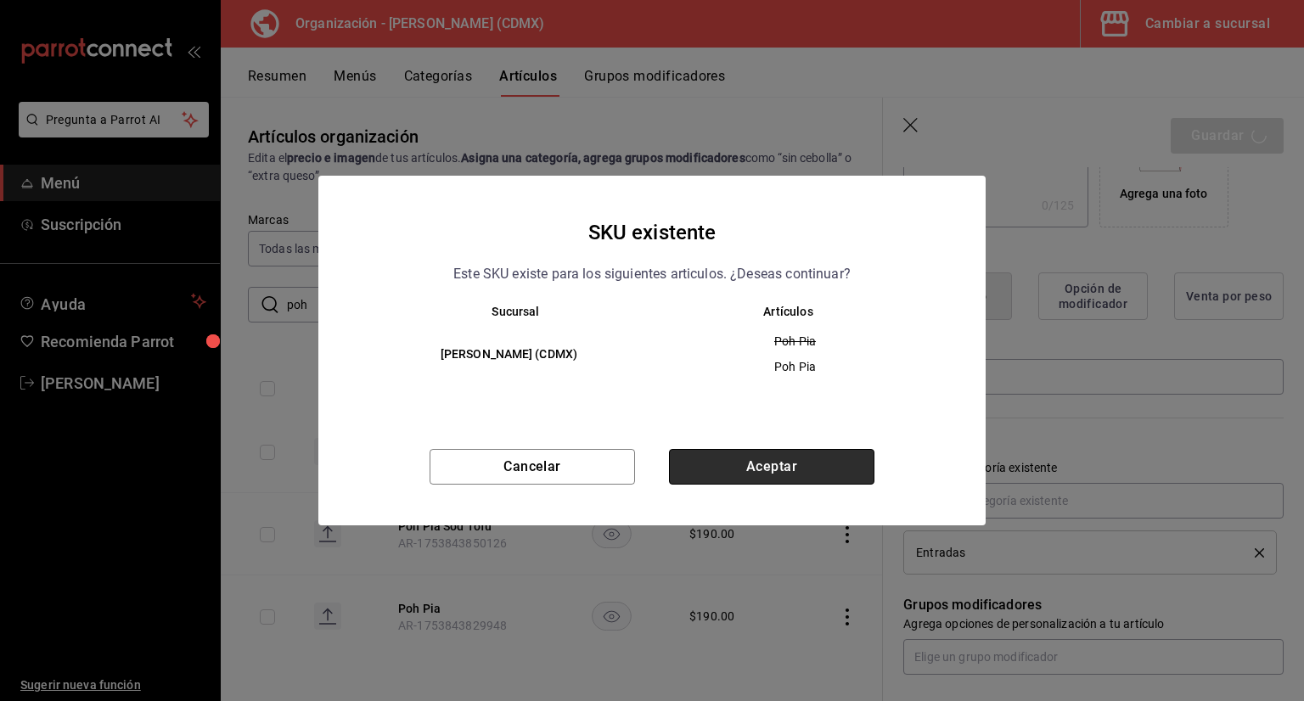
click at [806, 463] on button "Aceptar" at bounding box center [771, 467] width 205 height 36
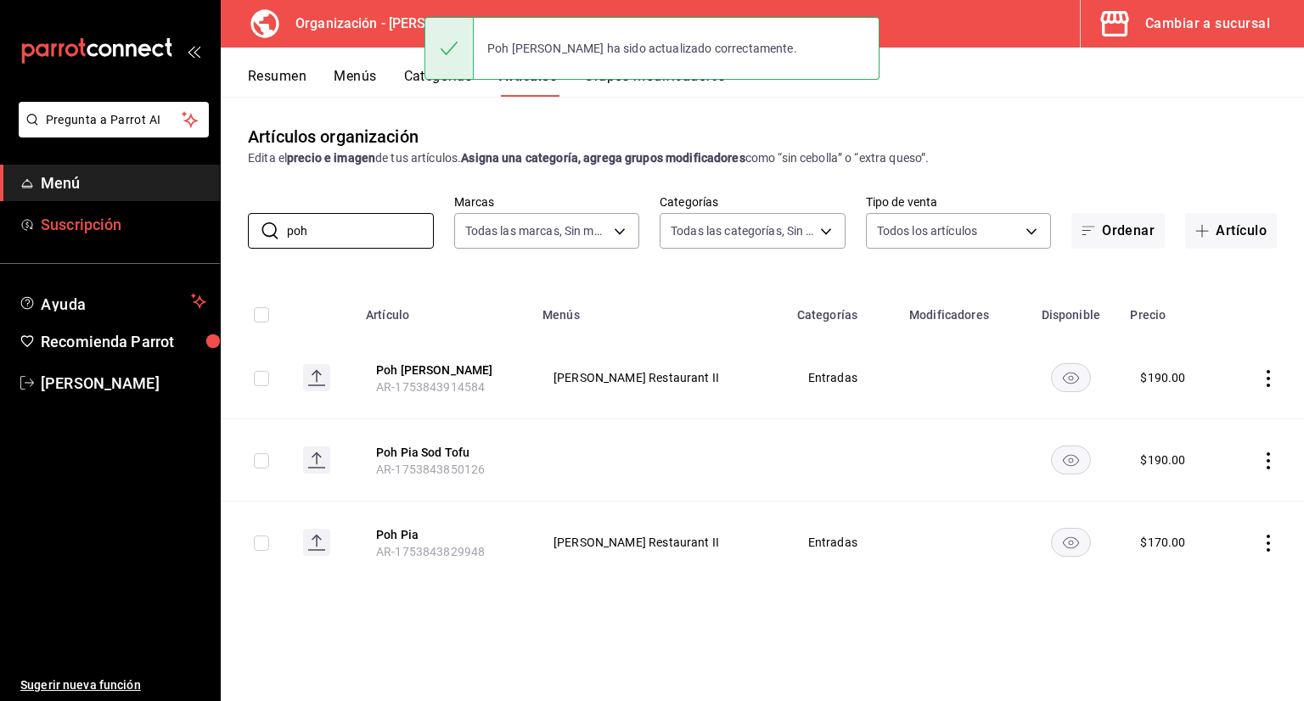
drag, startPoint x: 384, startPoint y: 232, endPoint x: 194, endPoint y: 239, distance: 190.3
click at [199, 234] on div "Pregunta a Parrot AI Menú Suscripción Ayuda Recomienda Parrot [PERSON_NAME] Sug…" at bounding box center [652, 350] width 1304 height 701
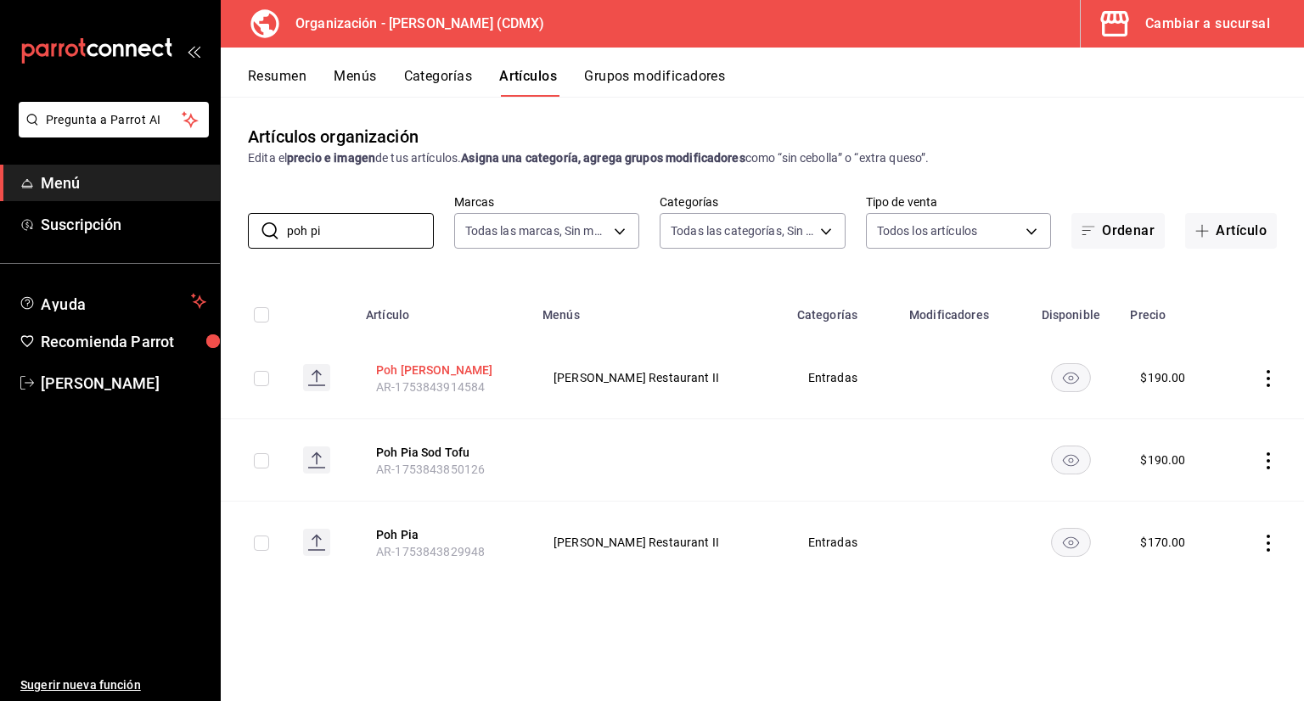
type input "poh pi"
click at [455, 374] on button "Poh [PERSON_NAME]" at bounding box center [444, 370] width 136 height 17
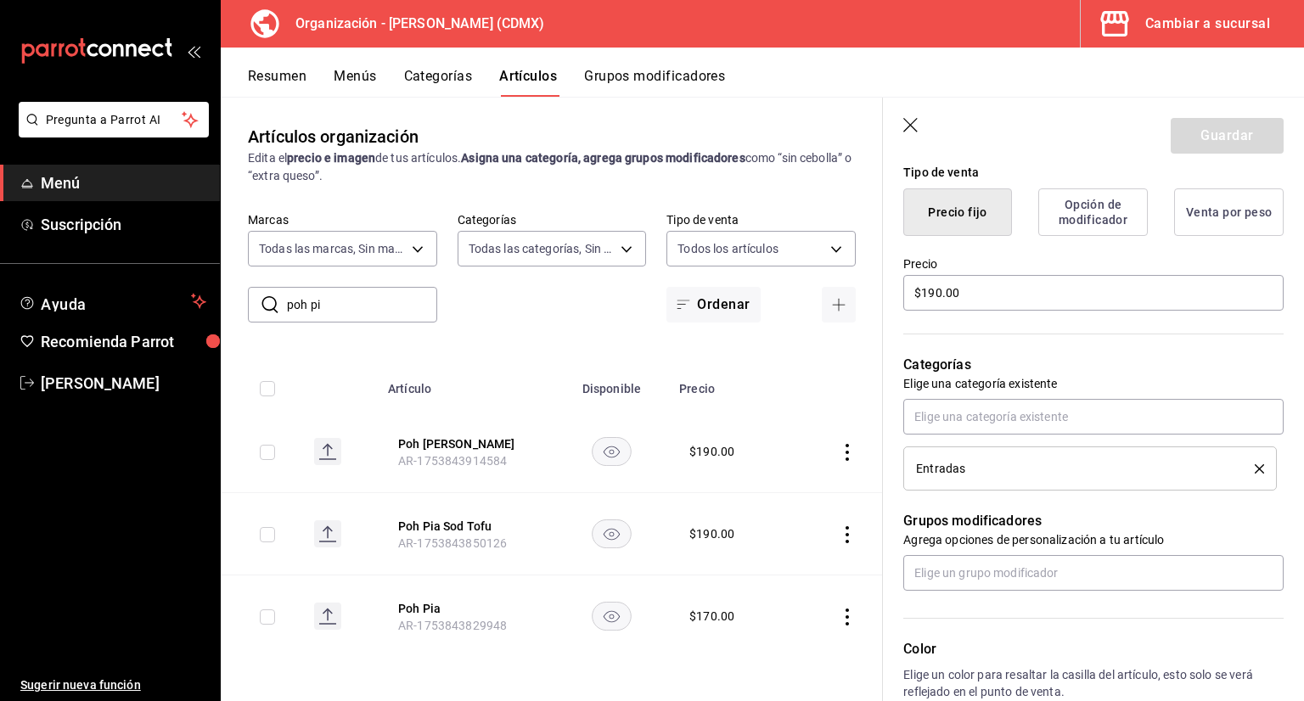
scroll to position [424, 0]
drag, startPoint x: 1025, startPoint y: 293, endPoint x: 786, endPoint y: 308, distance: 239.9
click at [788, 308] on main "Artículos organización Edita el precio e imagen de tus artículos. Asigna una ca…" at bounding box center [762, 399] width 1083 height 604
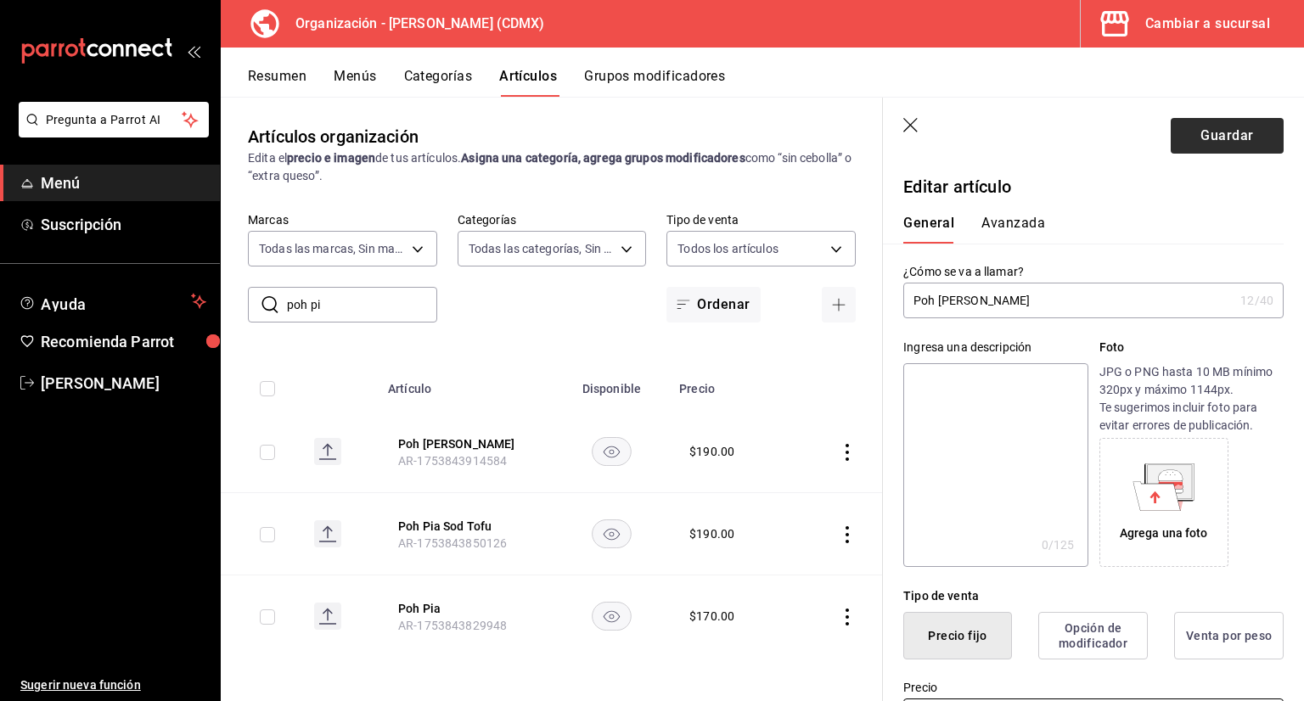
scroll to position [0, 0]
type input "$175.00"
click at [1217, 121] on button "Guardar" at bounding box center [1227, 136] width 113 height 36
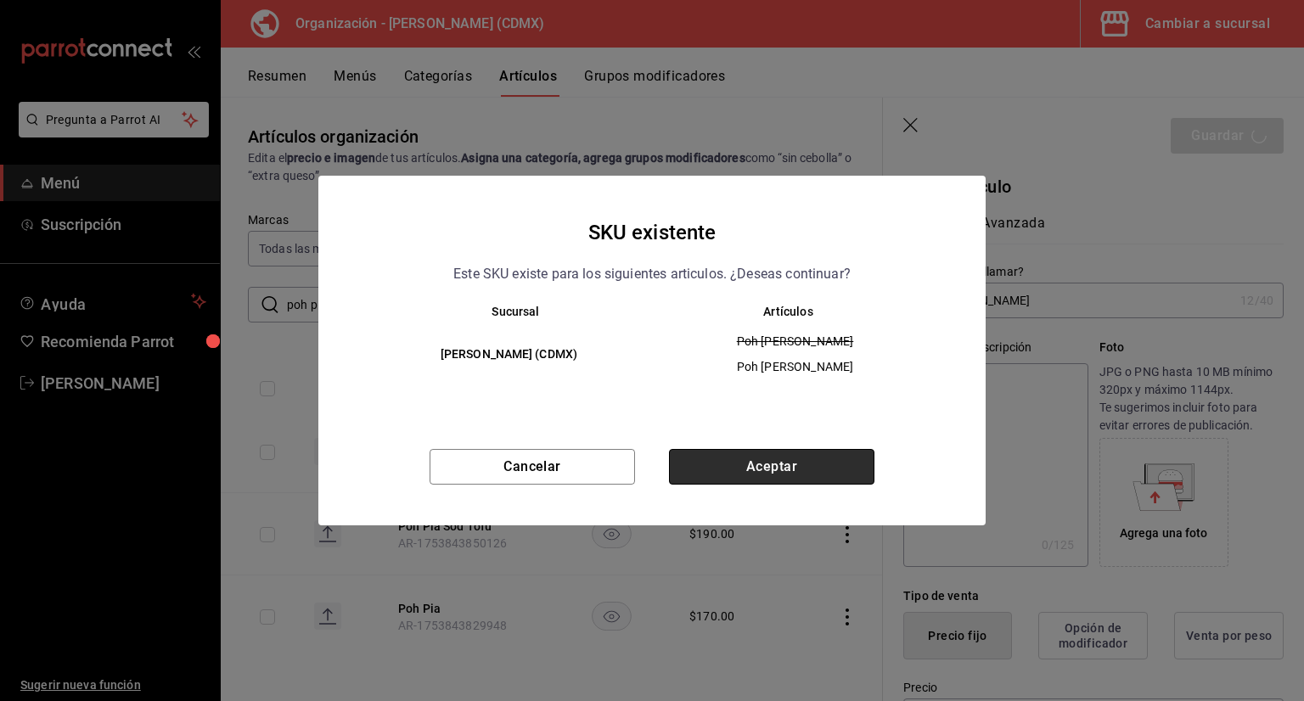
drag, startPoint x: 770, startPoint y: 483, endPoint x: 767, endPoint y: 475, distance: 8.9
click at [767, 483] on button "Aceptar" at bounding box center [771, 467] width 205 height 36
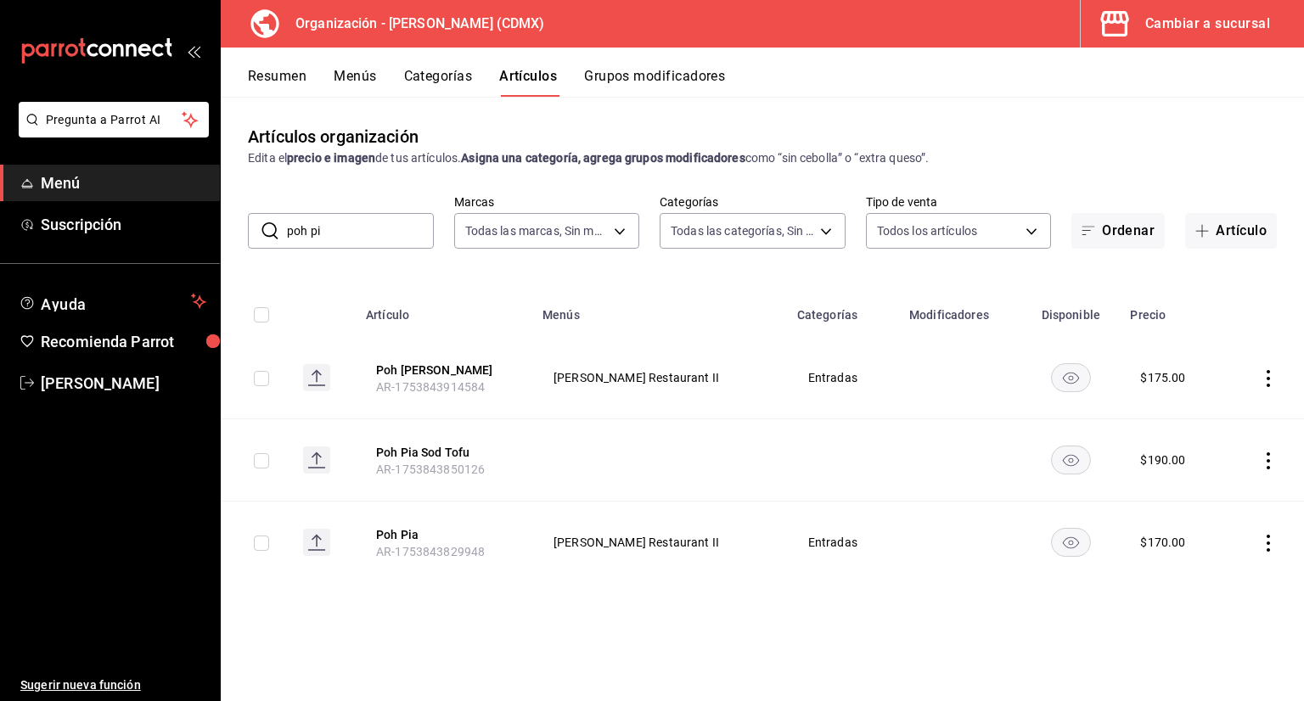
click at [352, 244] on input "poh pi" at bounding box center [360, 231] width 147 height 34
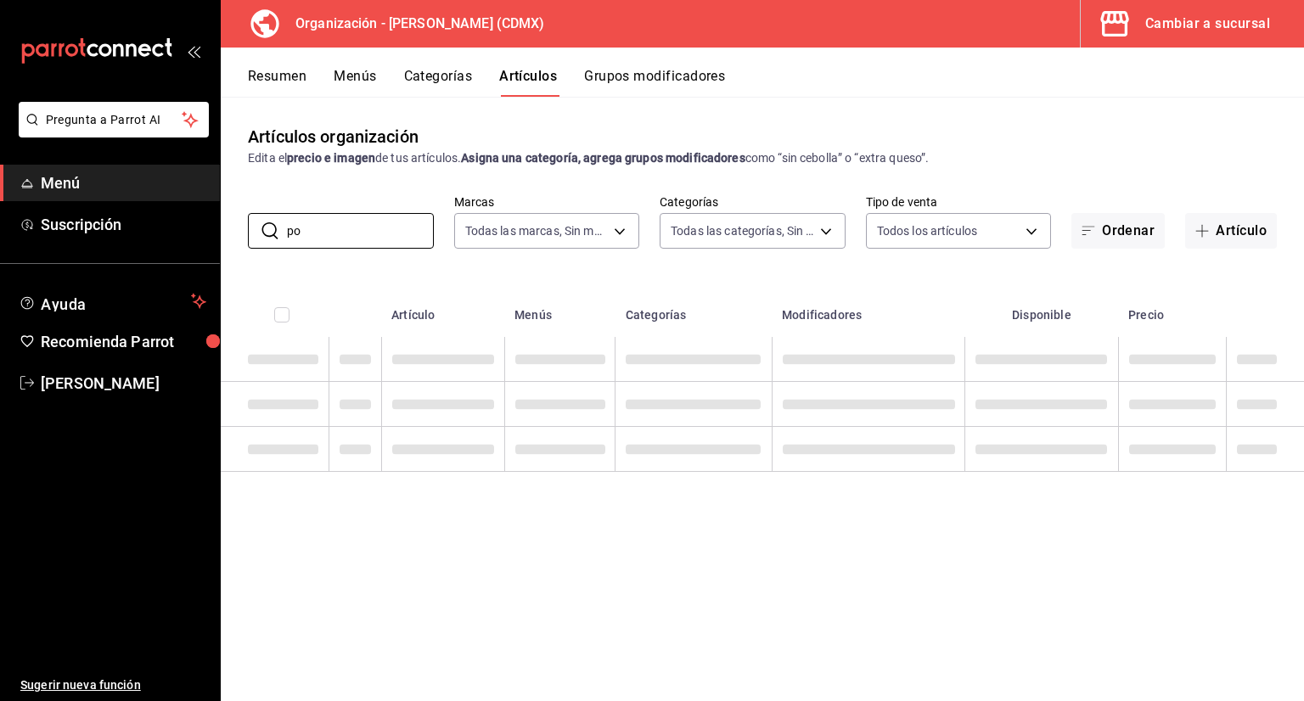
type input "p"
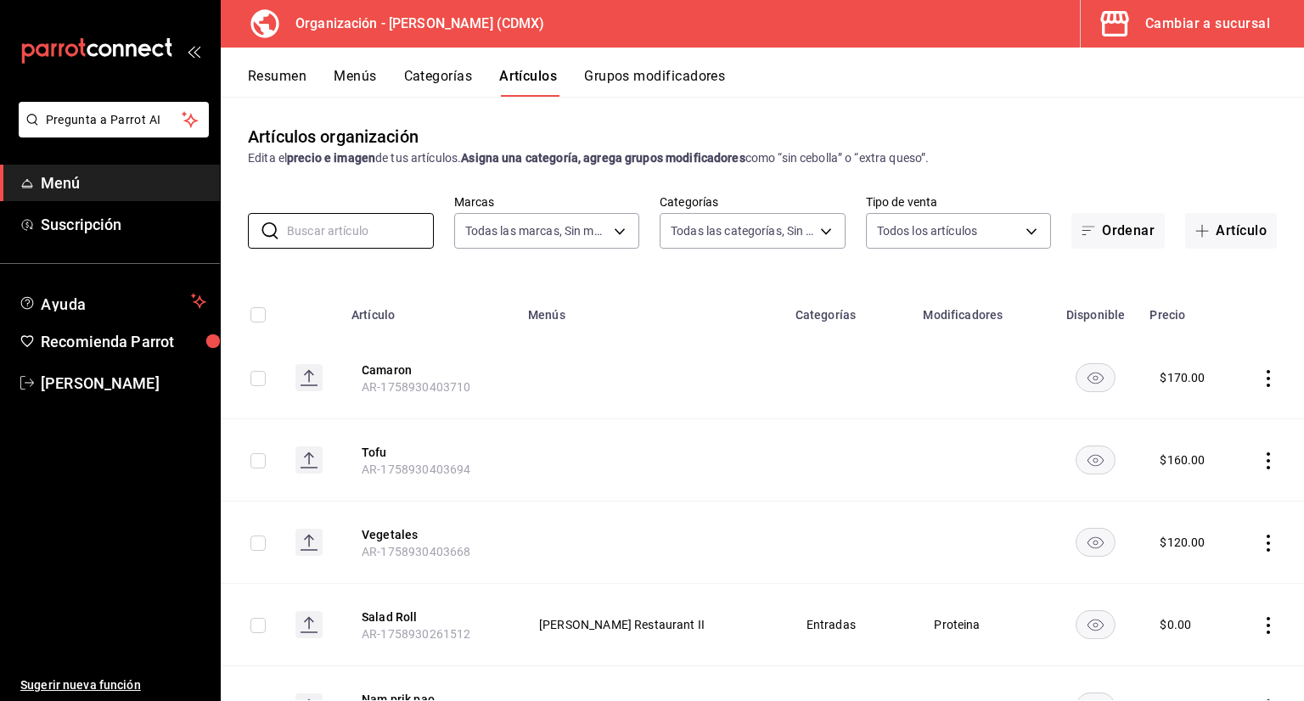
click at [387, 70] on div "Resumen Menús Categorías Artículos Grupos modificadores" at bounding box center [776, 82] width 1056 height 29
click at [374, 76] on button "Menús" at bounding box center [355, 82] width 42 height 29
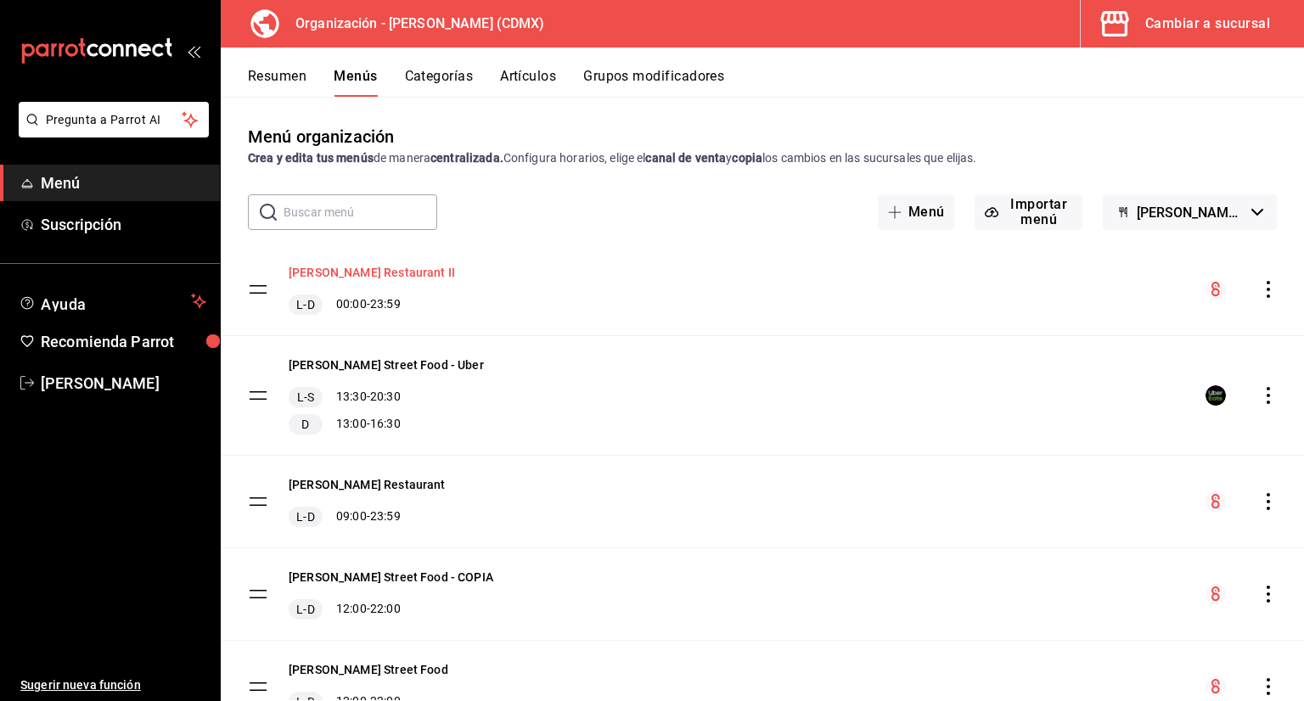
click at [390, 272] on button "[PERSON_NAME] Restaurant II" at bounding box center [372, 272] width 166 height 17
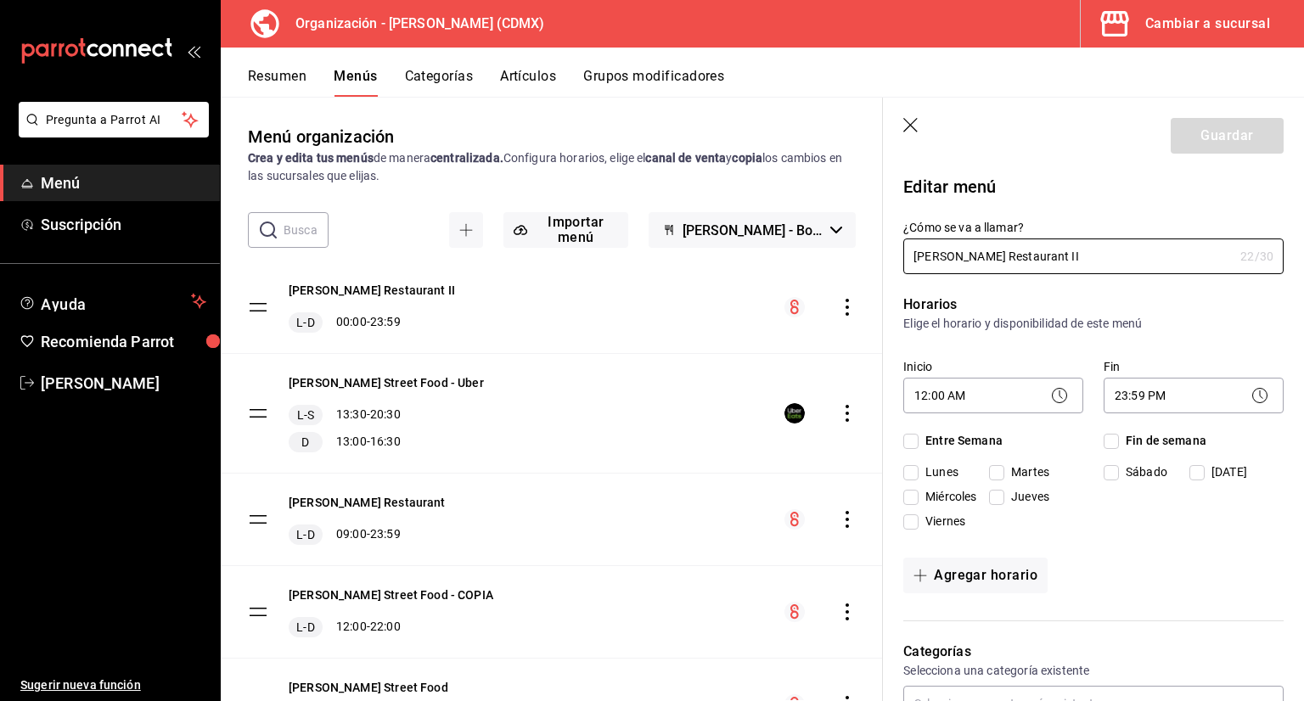
checkbox input "true"
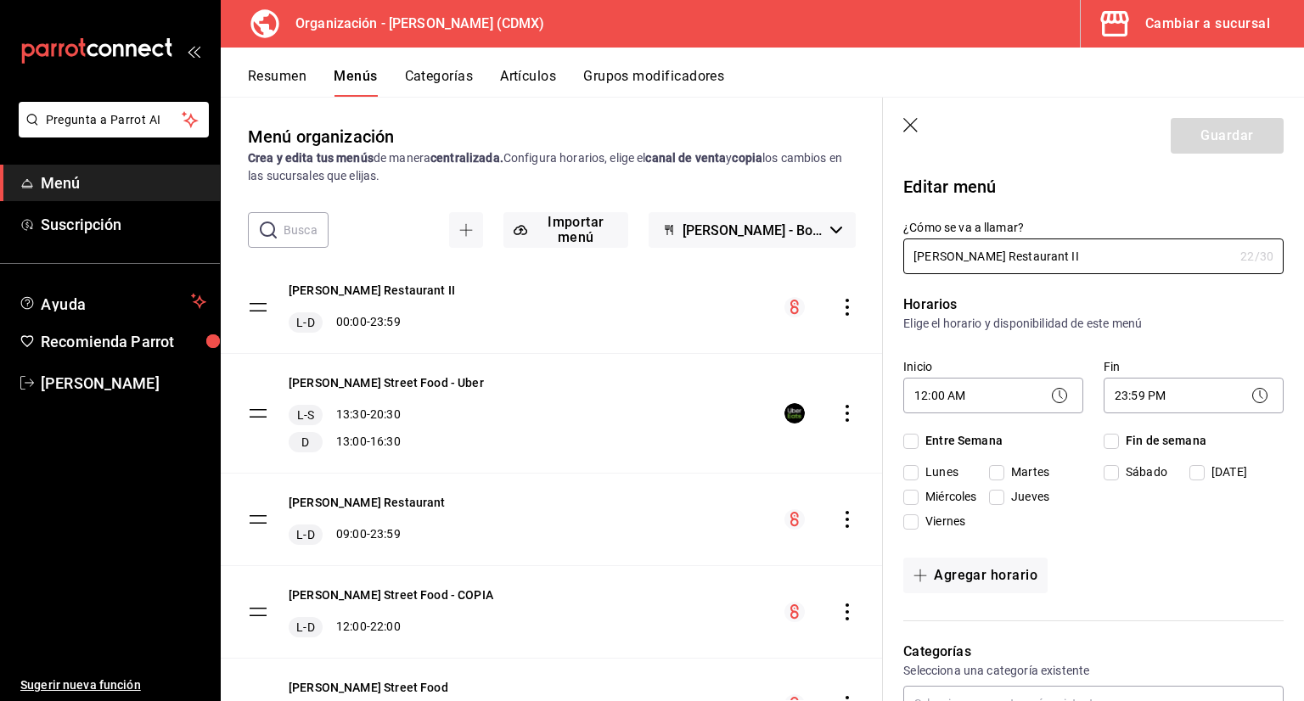
checkbox input "true"
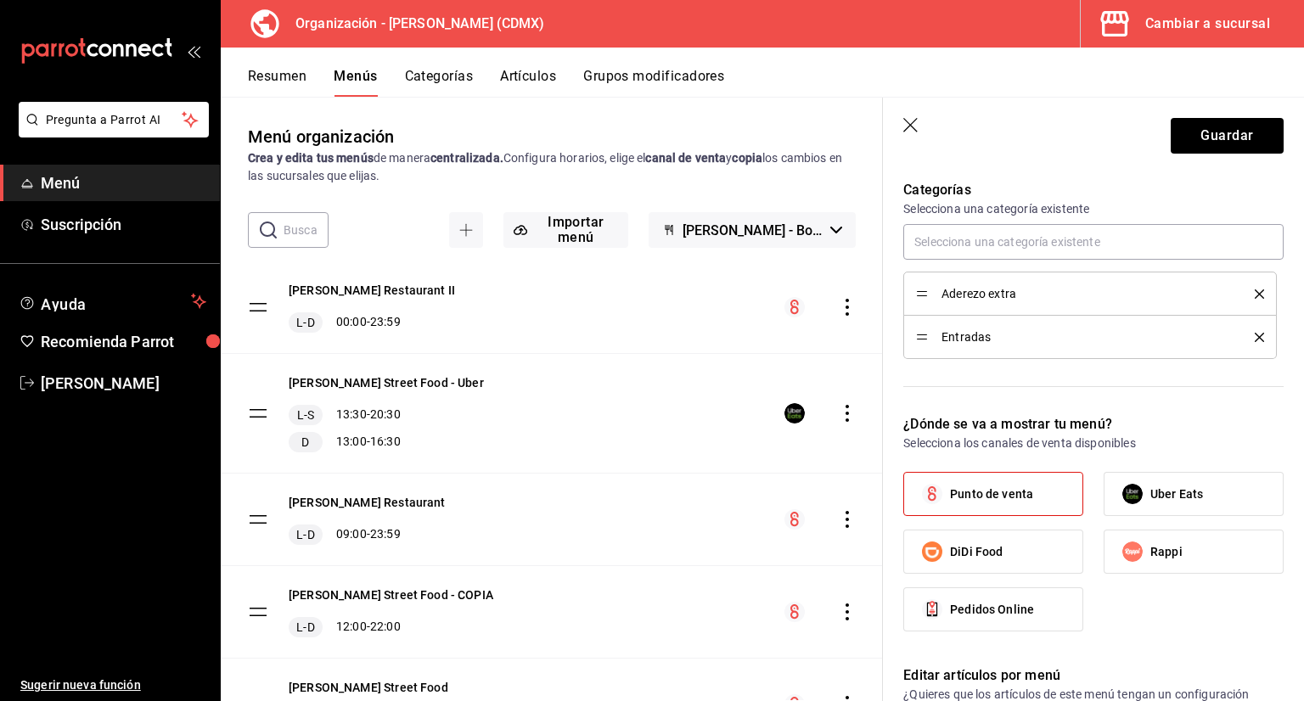
scroll to position [424, 0]
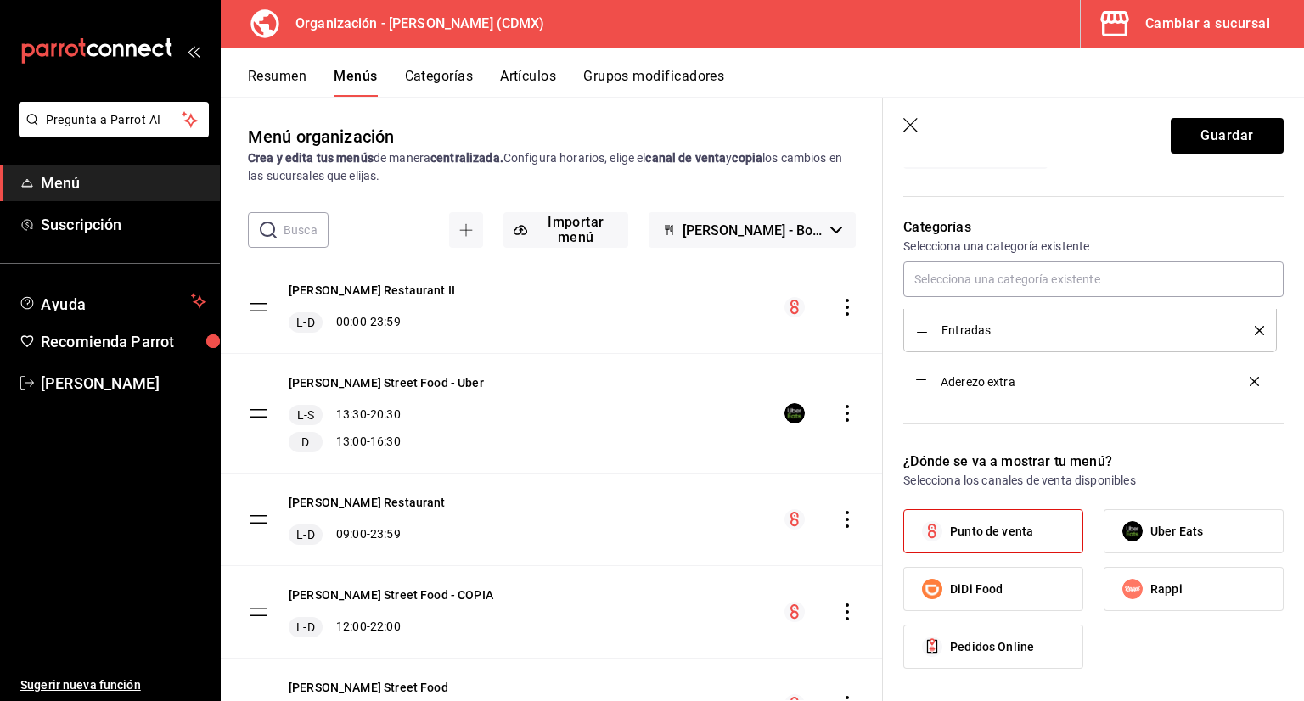
drag, startPoint x: 918, startPoint y: 330, endPoint x: 923, endPoint y: 381, distance: 51.2
click at [1226, 139] on button "Guardar" at bounding box center [1227, 136] width 113 height 36
checkbox input "false"
type input "1758930593211"
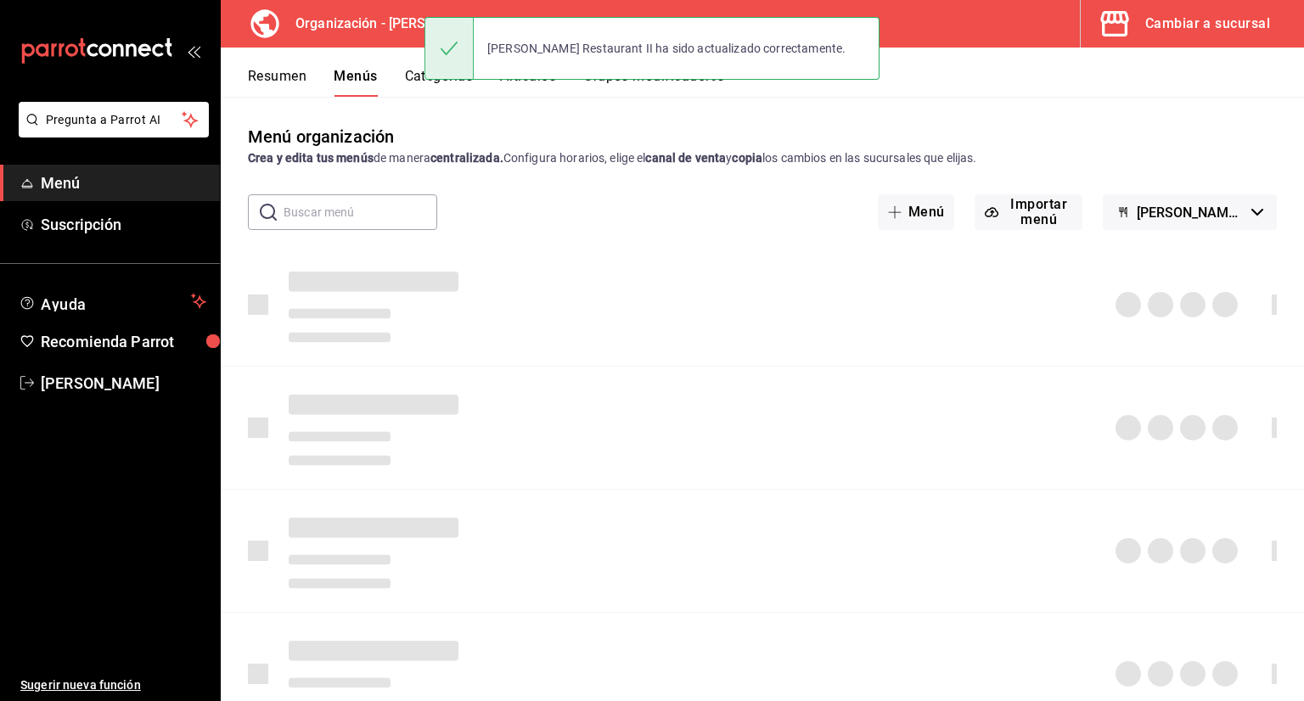
click at [450, 83] on div "[PERSON_NAME] Restaurant II ha sido actualizado correctamente." at bounding box center [651, 48] width 455 height 73
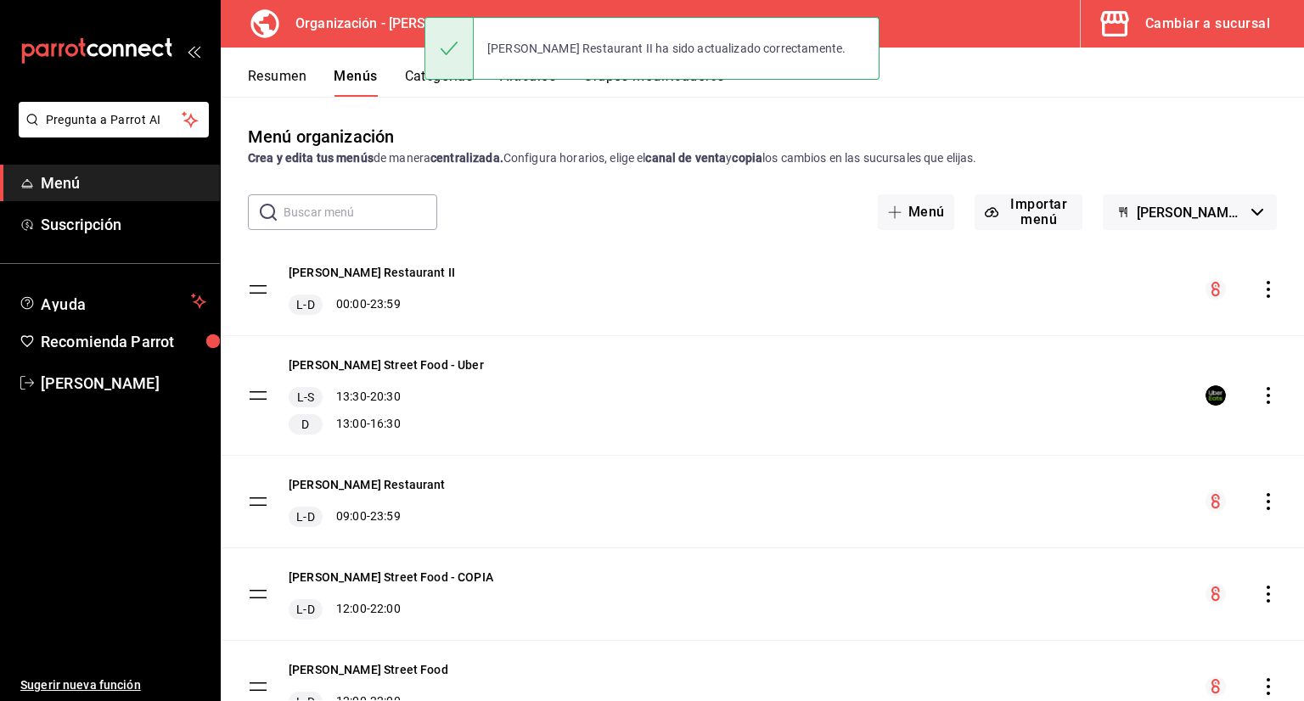
click at [450, 96] on button "Categorías" at bounding box center [439, 82] width 69 height 29
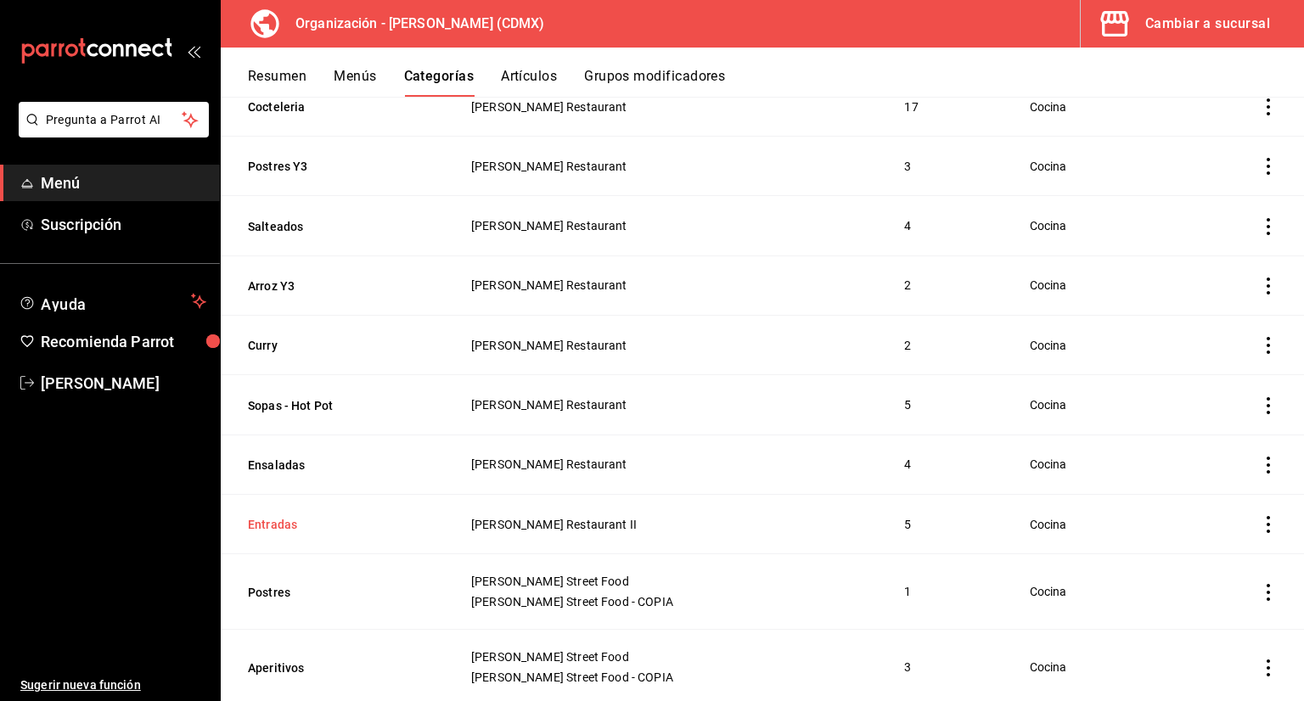
scroll to position [679, 0]
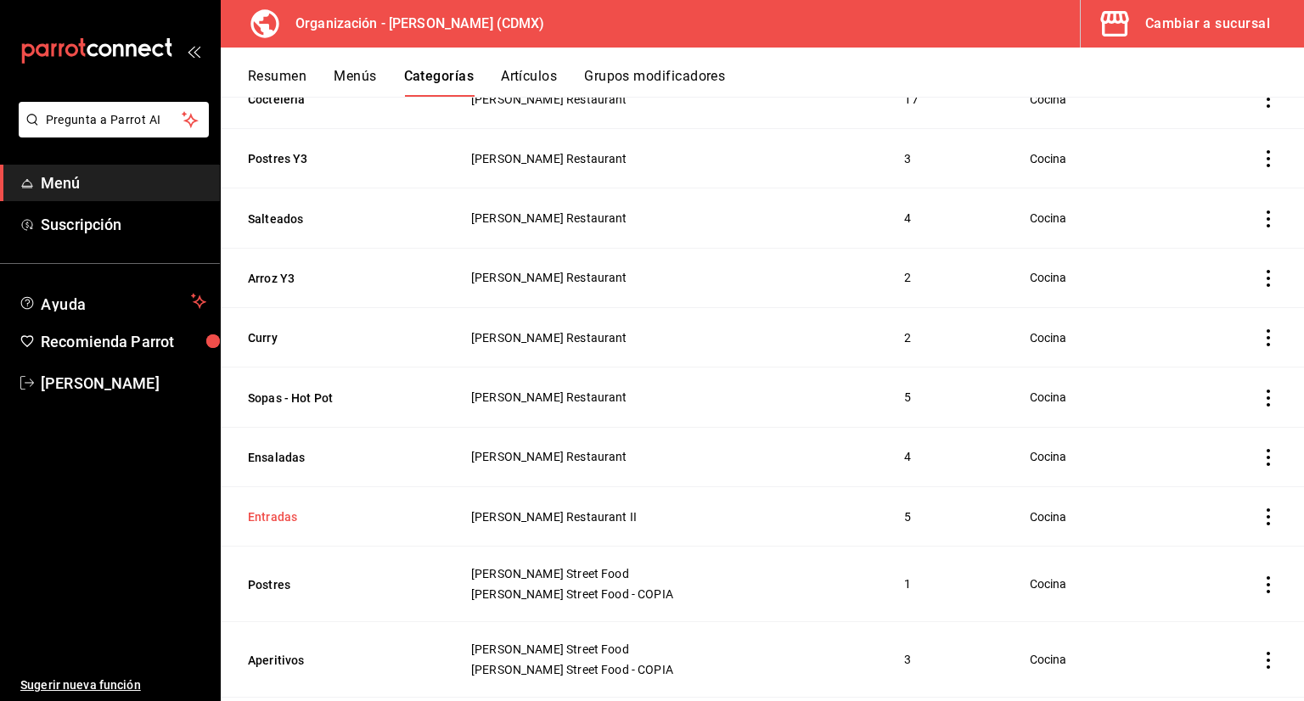
click at [285, 519] on button "Entradas" at bounding box center [333, 516] width 170 height 17
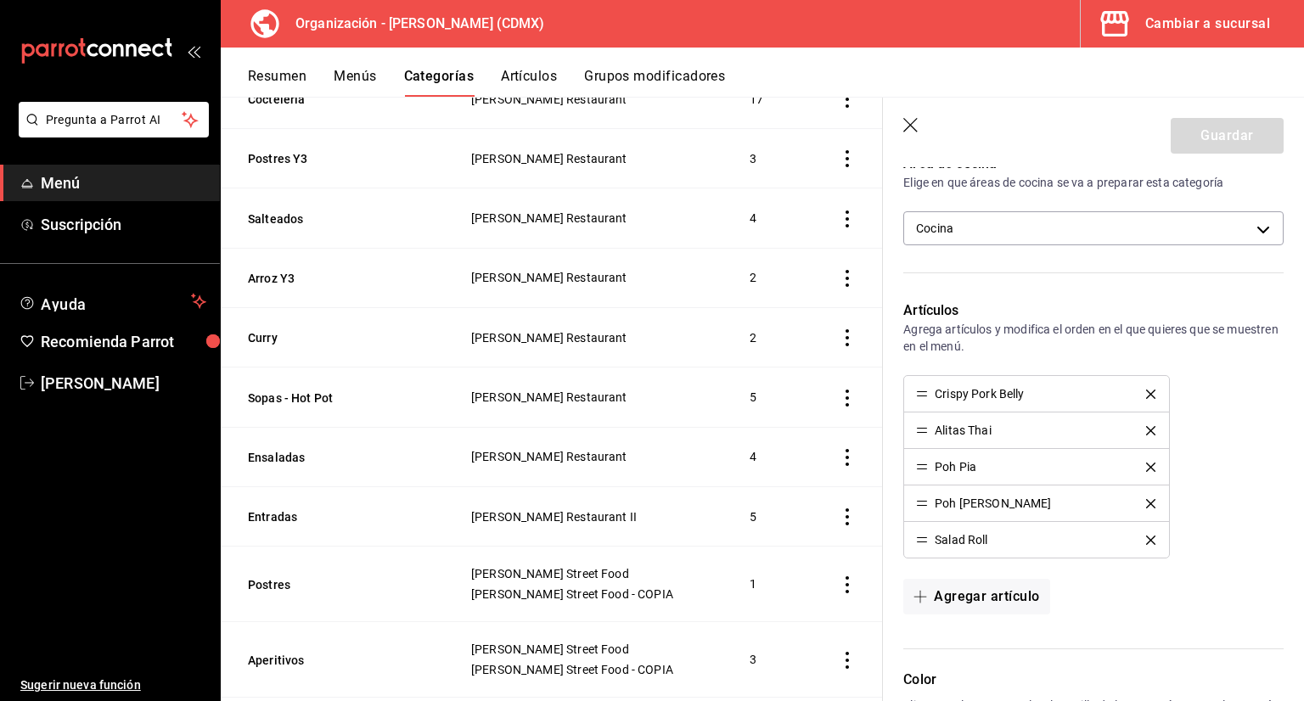
scroll to position [424, 0]
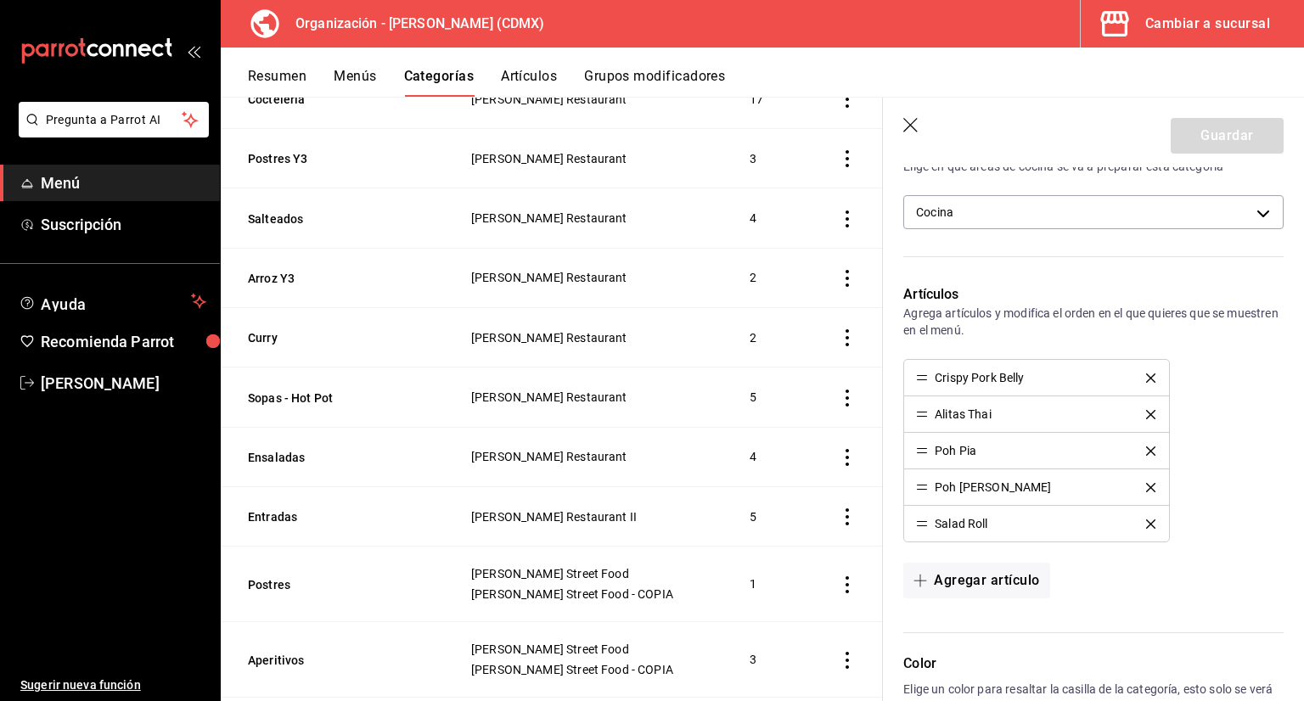
click at [913, 124] on icon "button" at bounding box center [911, 126] width 17 height 17
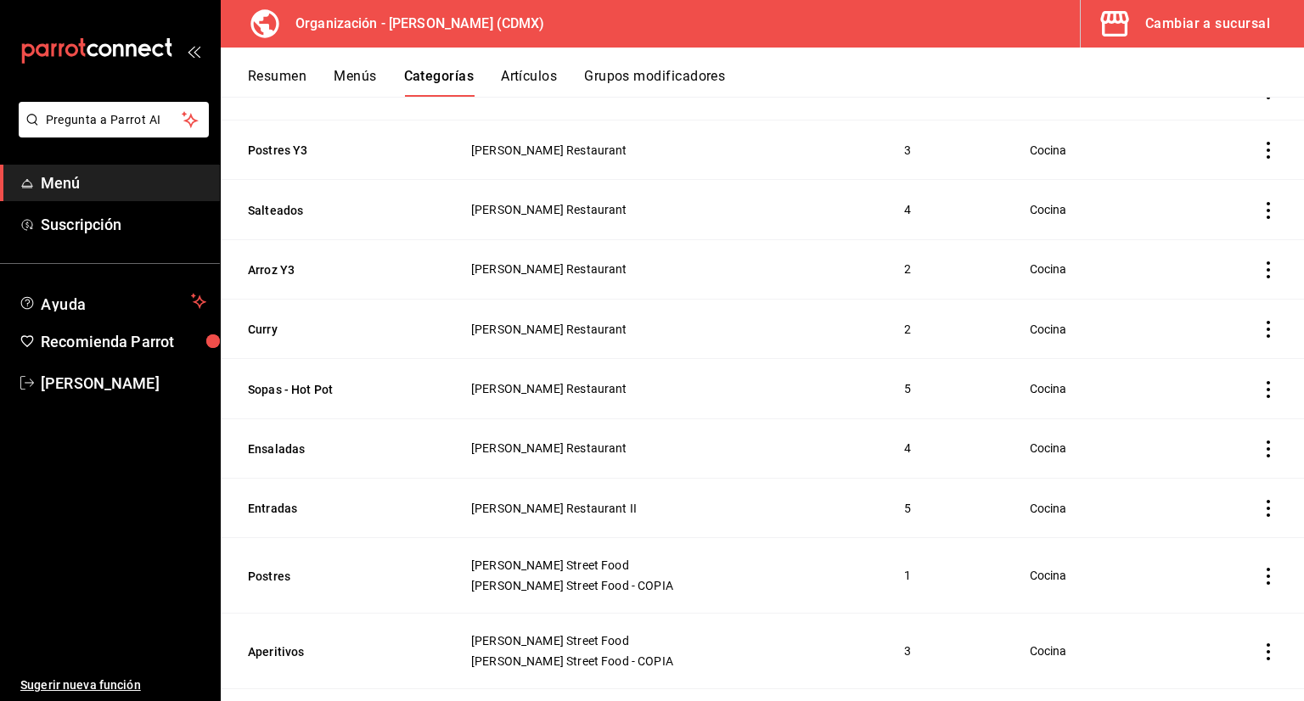
scroll to position [518, 0]
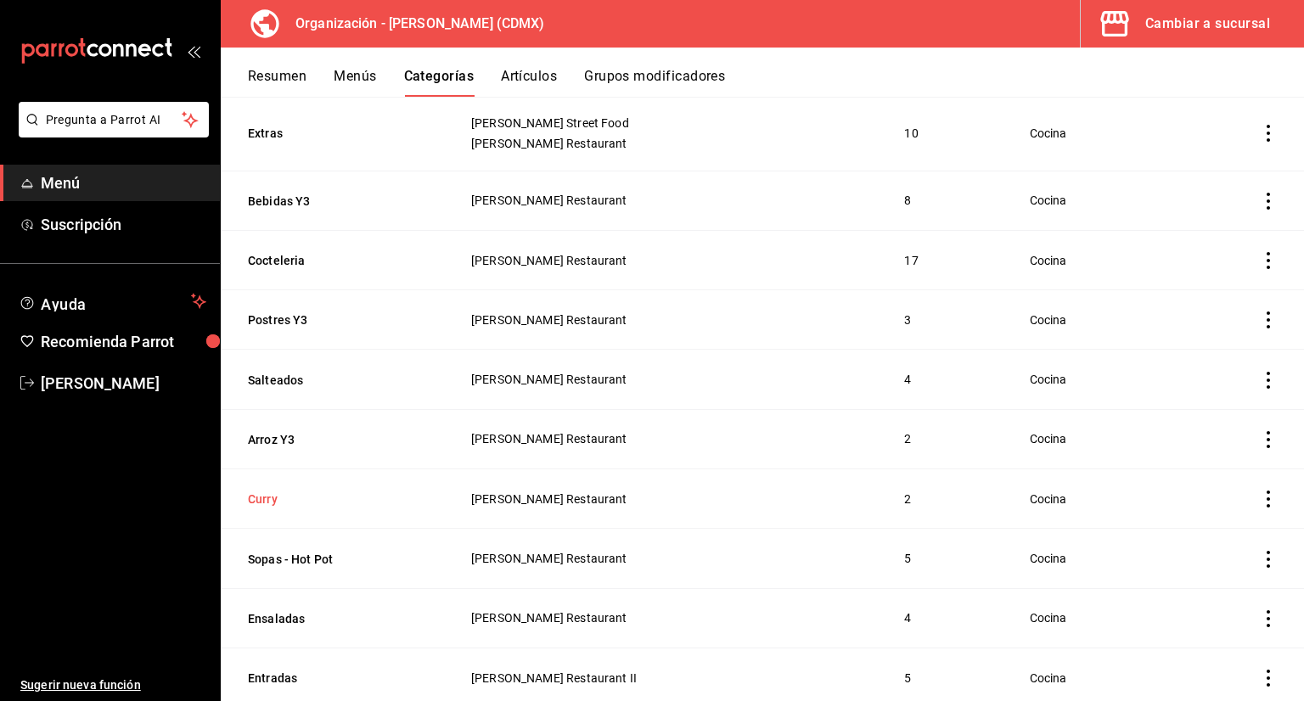
click at [270, 497] on button "Curry" at bounding box center [333, 499] width 170 height 17
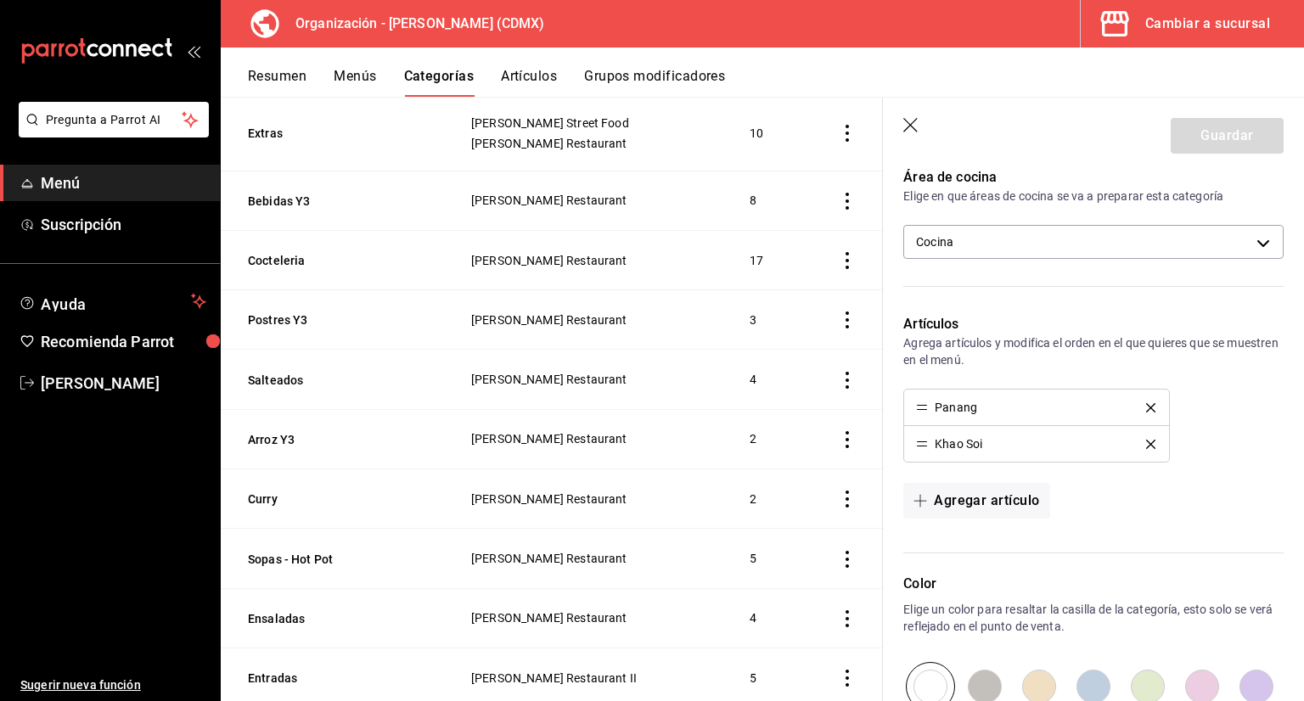
scroll to position [424, 0]
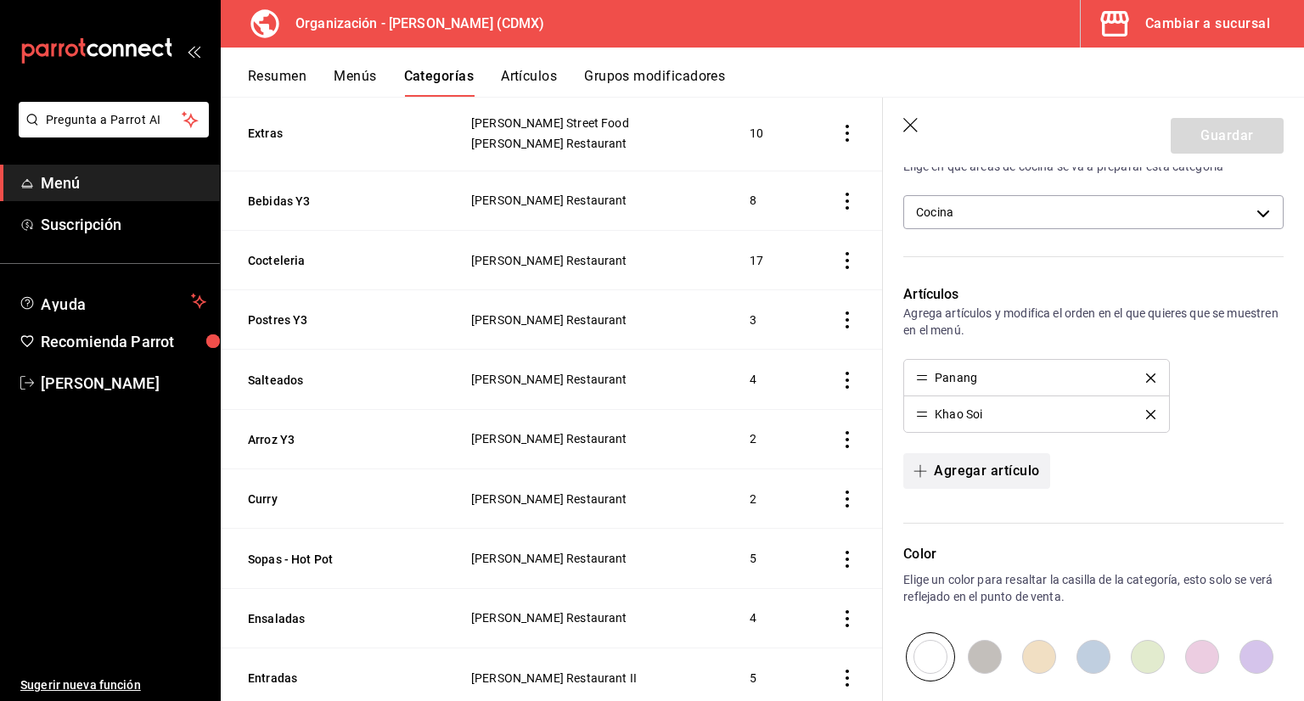
click at [1006, 456] on button "Agregar artículo" at bounding box center [976, 471] width 146 height 36
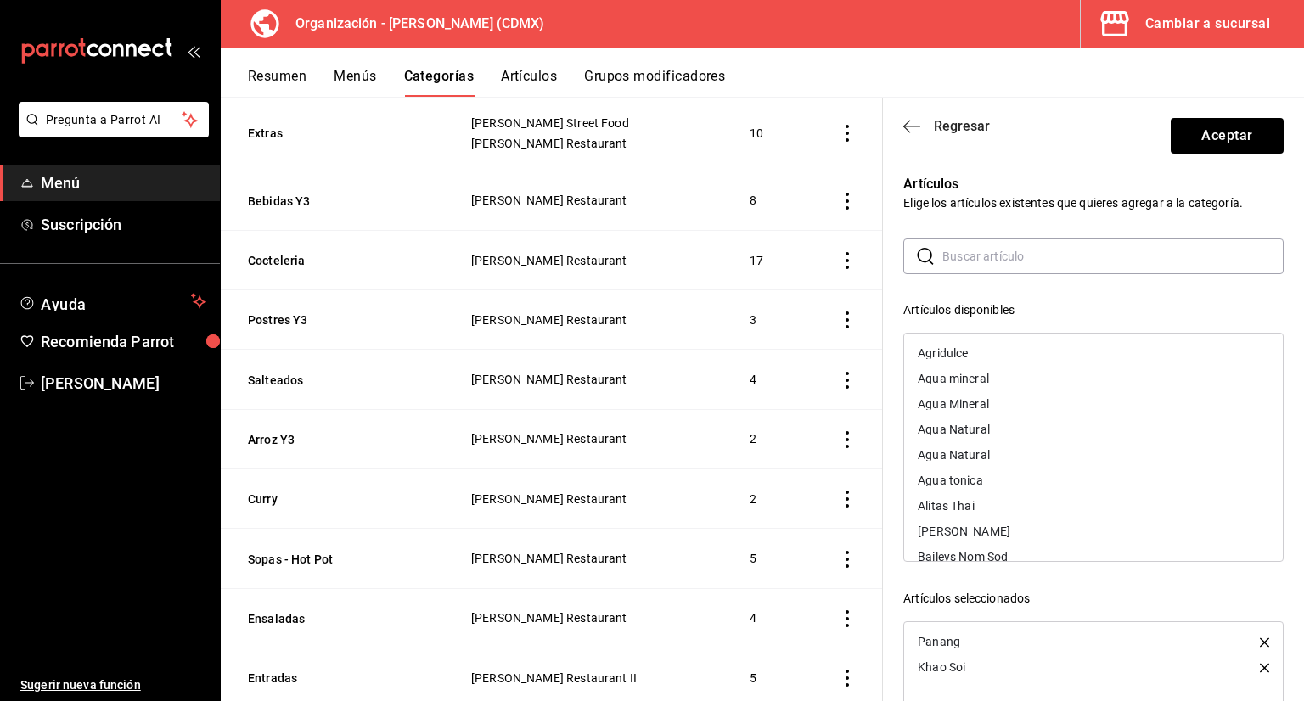
click at [908, 120] on icon "button" at bounding box center [911, 126] width 17 height 15
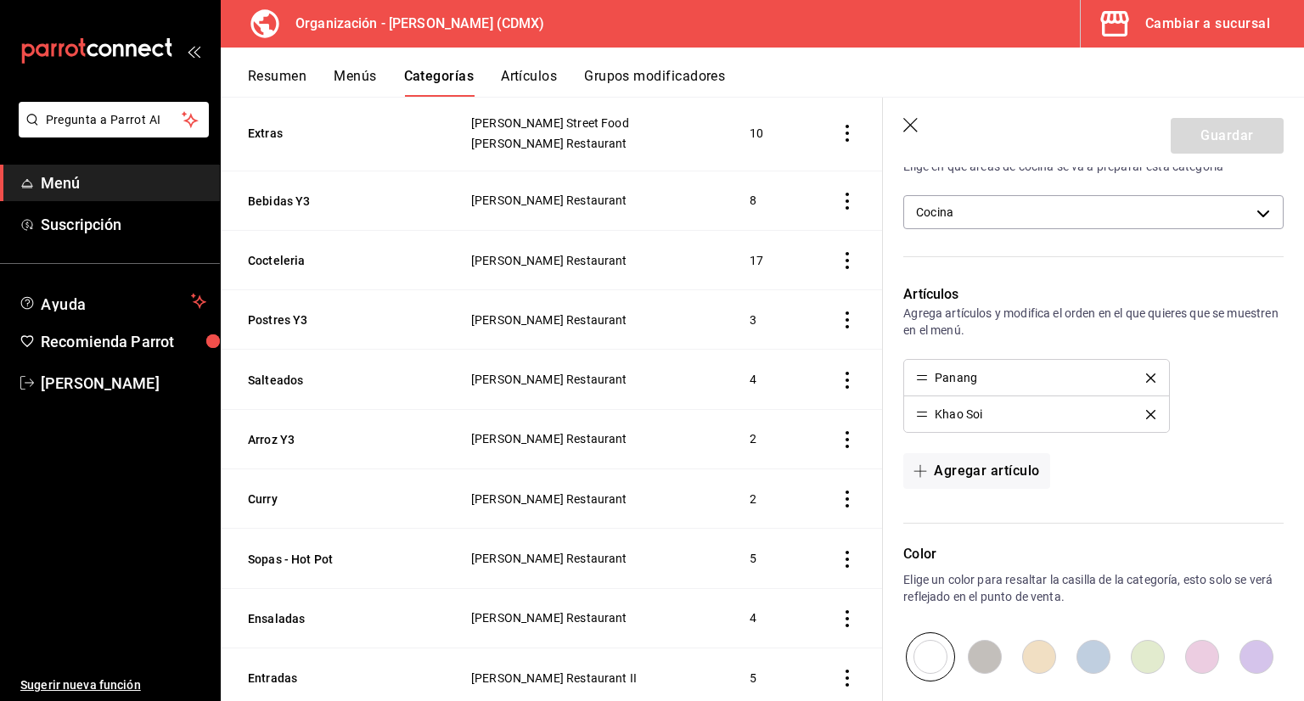
drag, startPoint x: 911, startPoint y: 126, endPoint x: 904, endPoint y: 121, distance: 9.0
click at [910, 126] on icon "button" at bounding box center [911, 126] width 17 height 17
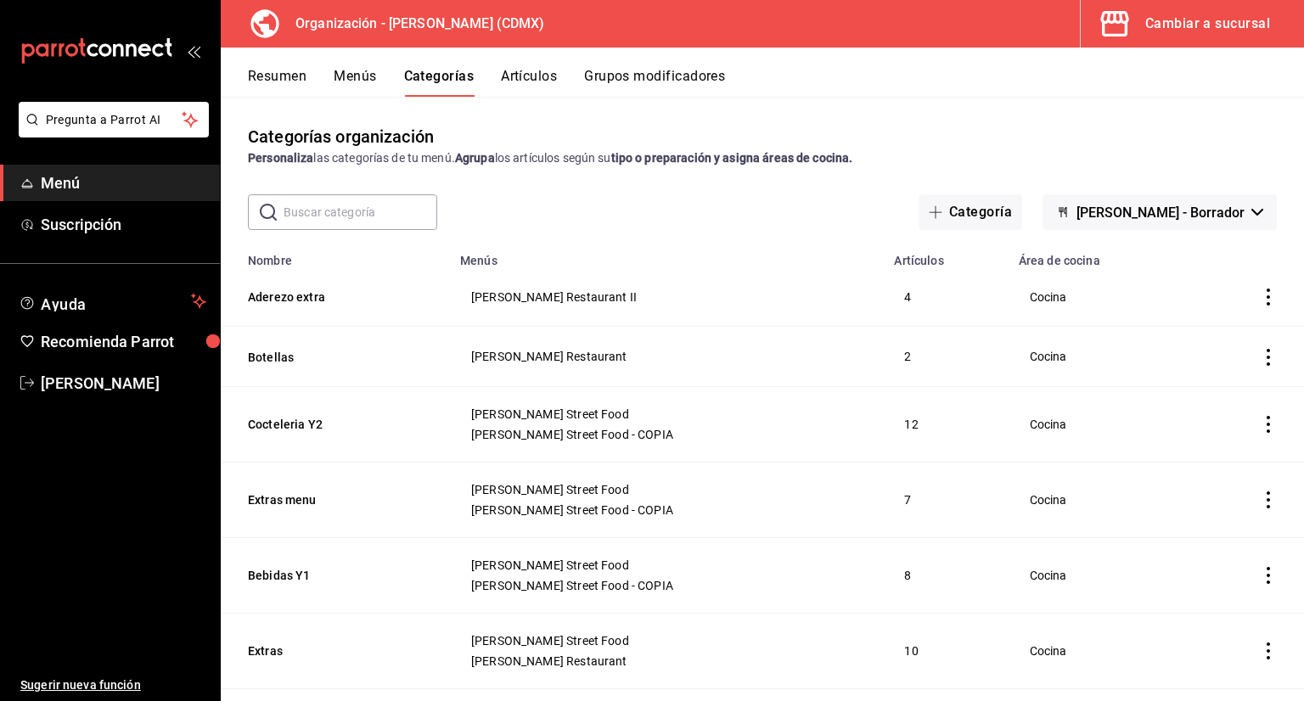
click at [366, 209] on input "text" at bounding box center [361, 212] width 154 height 34
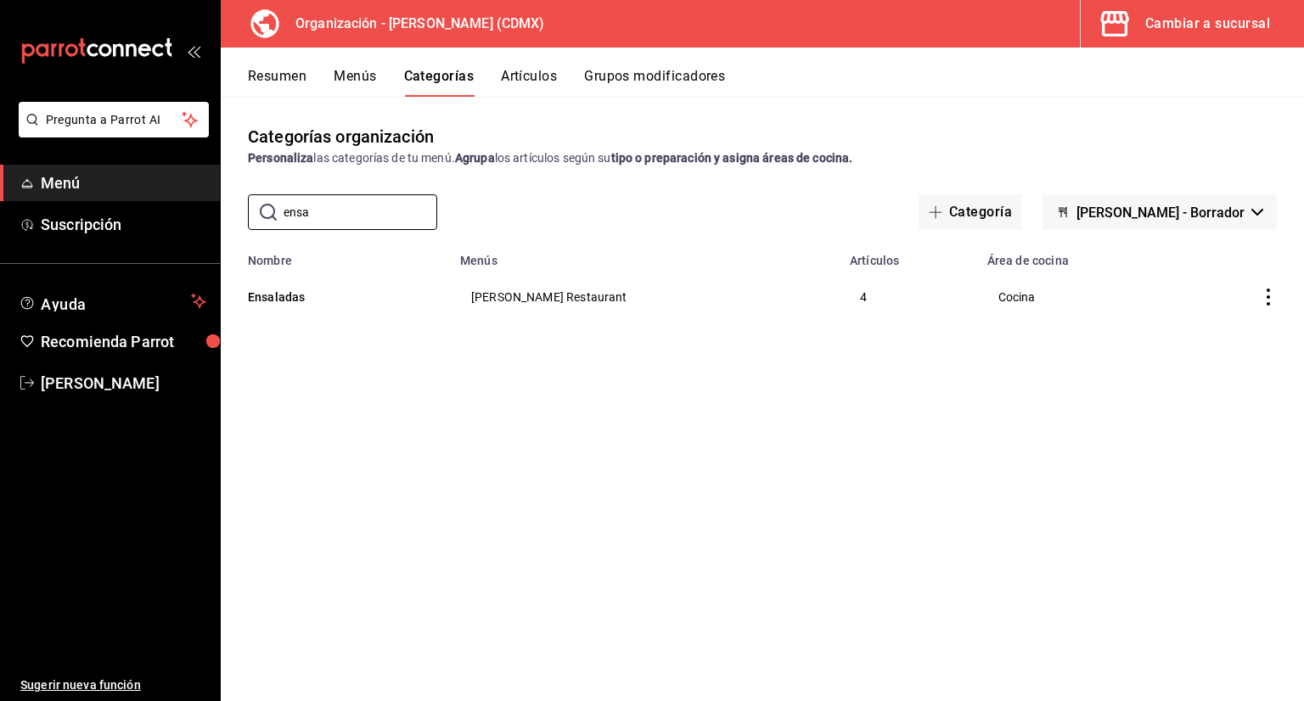
type input "ensa"
click at [418, 297] on th "Ensaladas" at bounding box center [335, 296] width 229 height 59
drag, startPoint x: 283, startPoint y: 310, endPoint x: 281, endPoint y: 300, distance: 10.3
click at [282, 308] on th "Ensaladas" at bounding box center [335, 296] width 229 height 59
click at [281, 300] on button "Ensaladas" at bounding box center [333, 297] width 170 height 17
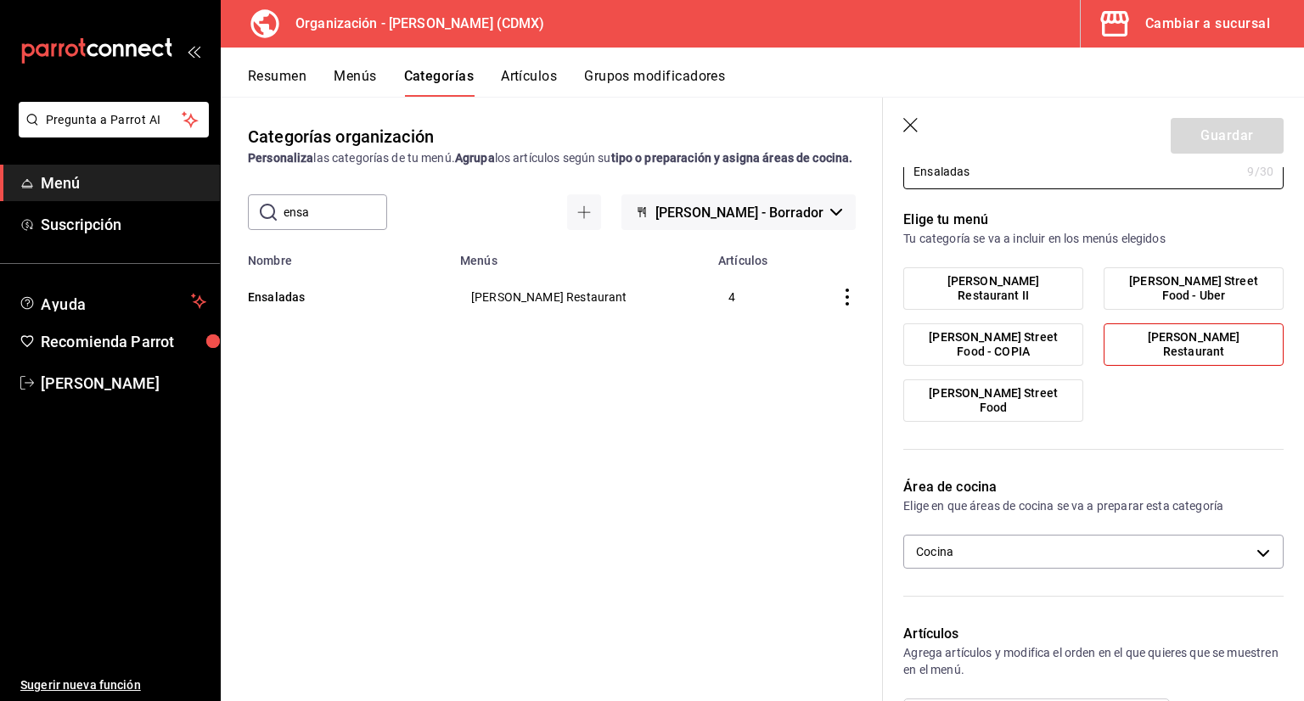
scroll to position [85, 0]
drag, startPoint x: 1152, startPoint y: 357, endPoint x: 1048, endPoint y: 327, distance: 108.0
click at [1151, 357] on label "[PERSON_NAME] Restaurant" at bounding box center [1193, 344] width 178 height 41
click at [989, 305] on label "[PERSON_NAME] Restaurant II" at bounding box center [993, 288] width 178 height 41
click at [0, 0] on input "[PERSON_NAME] Restaurant II" at bounding box center [0, 0] width 0 height 0
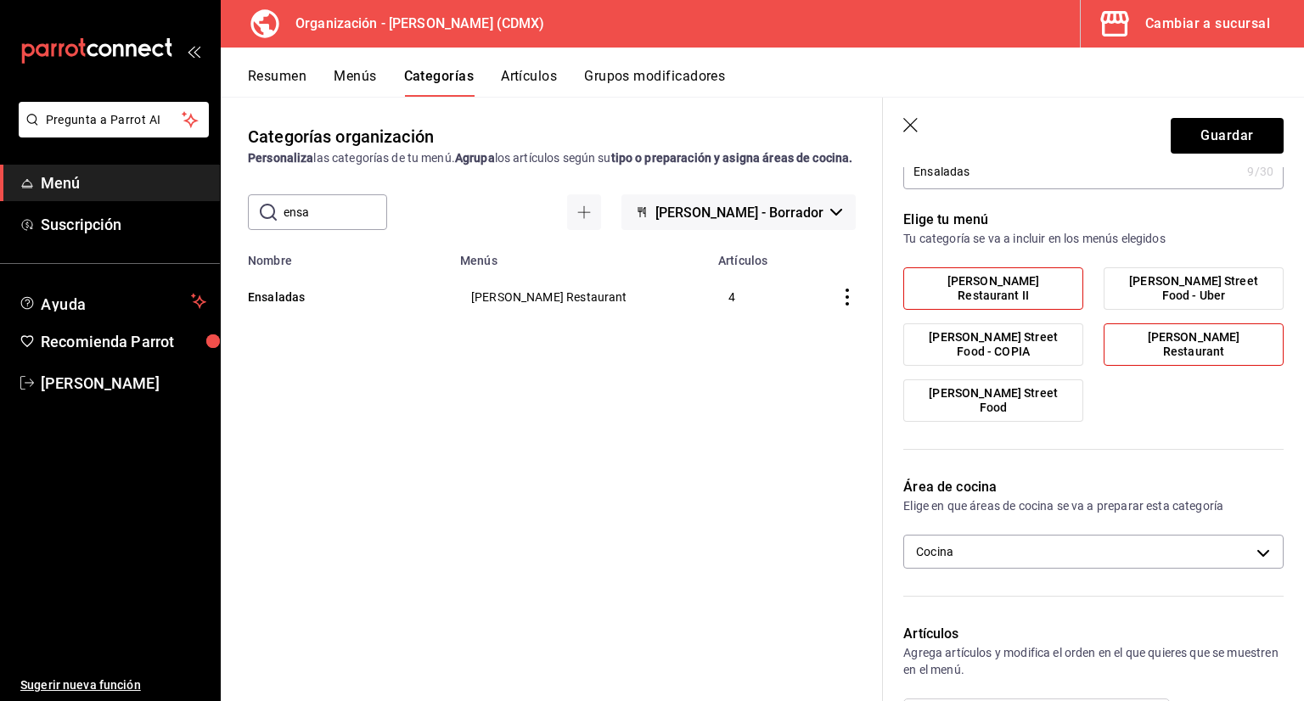
click at [1127, 340] on label "[PERSON_NAME] Restaurant" at bounding box center [1193, 344] width 178 height 41
click at [0, 0] on input "[PERSON_NAME] Restaurant" at bounding box center [0, 0] width 0 height 0
click at [1137, 327] on label "[PERSON_NAME] Restaurant" at bounding box center [1193, 344] width 178 height 41
click at [0, 0] on input "[PERSON_NAME] Restaurant" at bounding box center [0, 0] width 0 height 0
click at [1146, 351] on span "[PERSON_NAME] Restaurant" at bounding box center [1193, 344] width 154 height 29
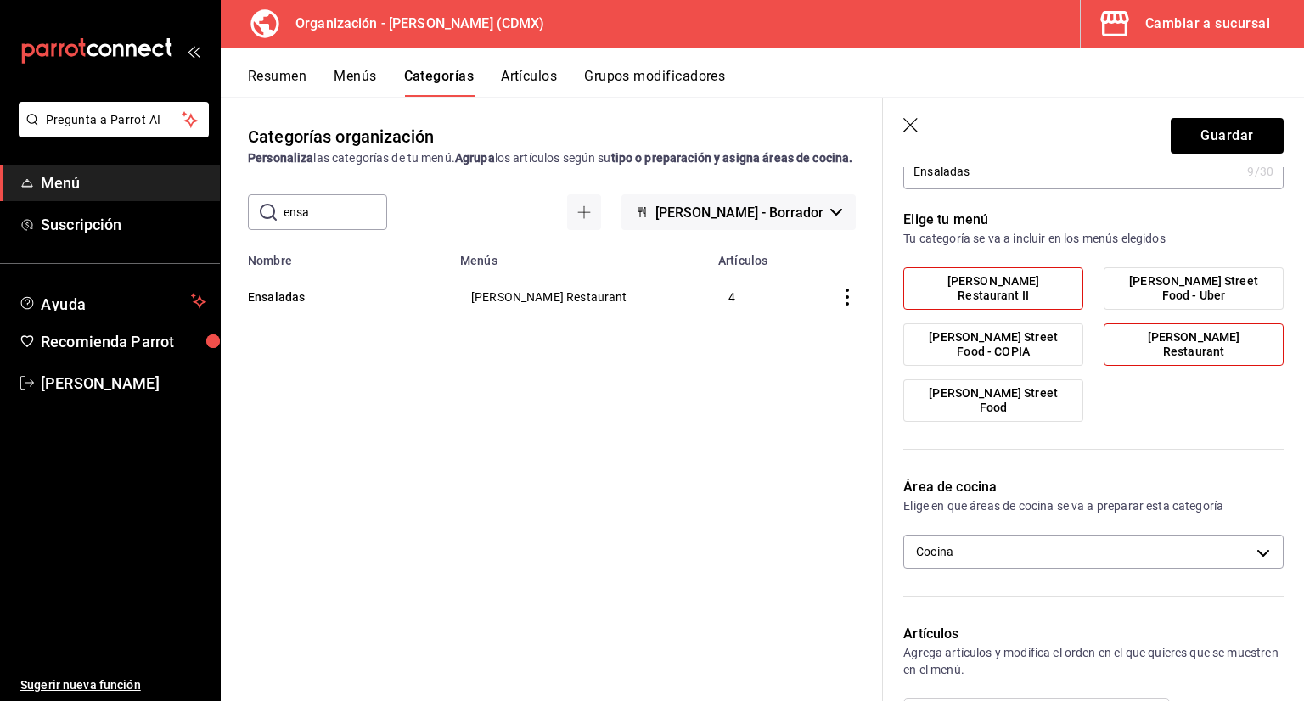
click at [0, 0] on input "[PERSON_NAME] Restaurant" at bounding box center [0, 0] width 0 height 0
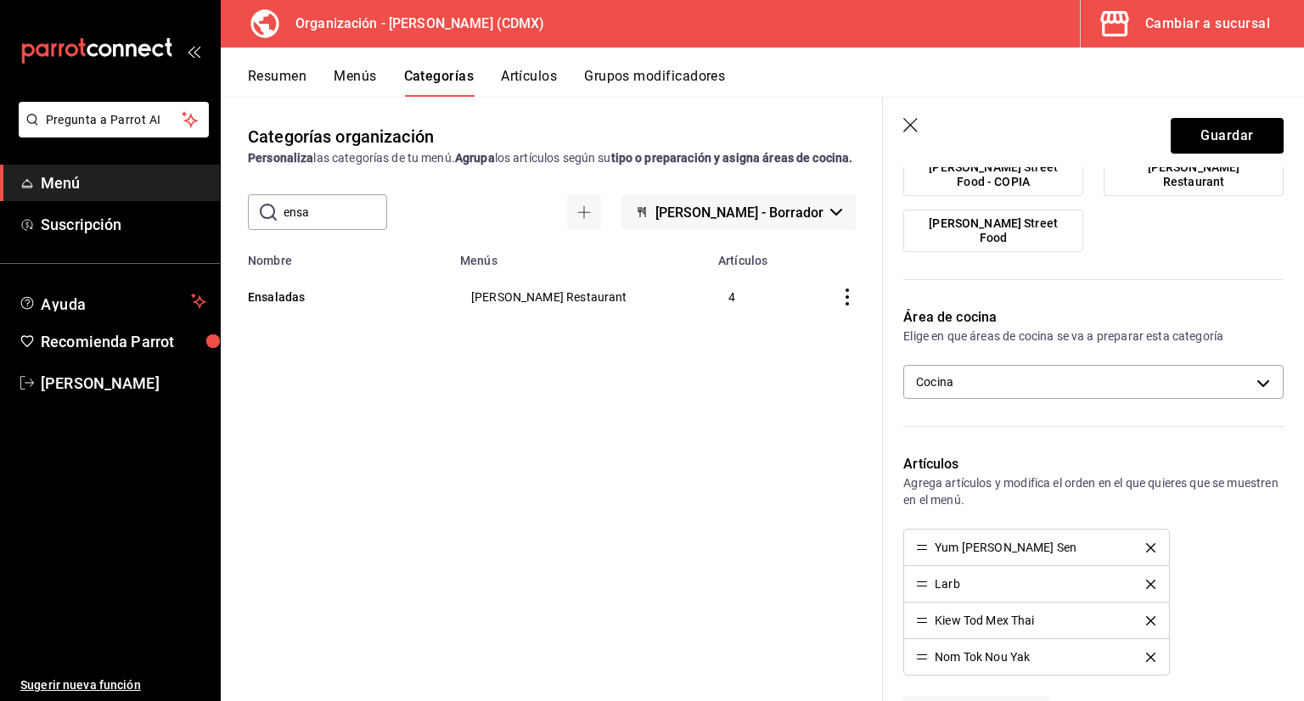
scroll to position [424, 0]
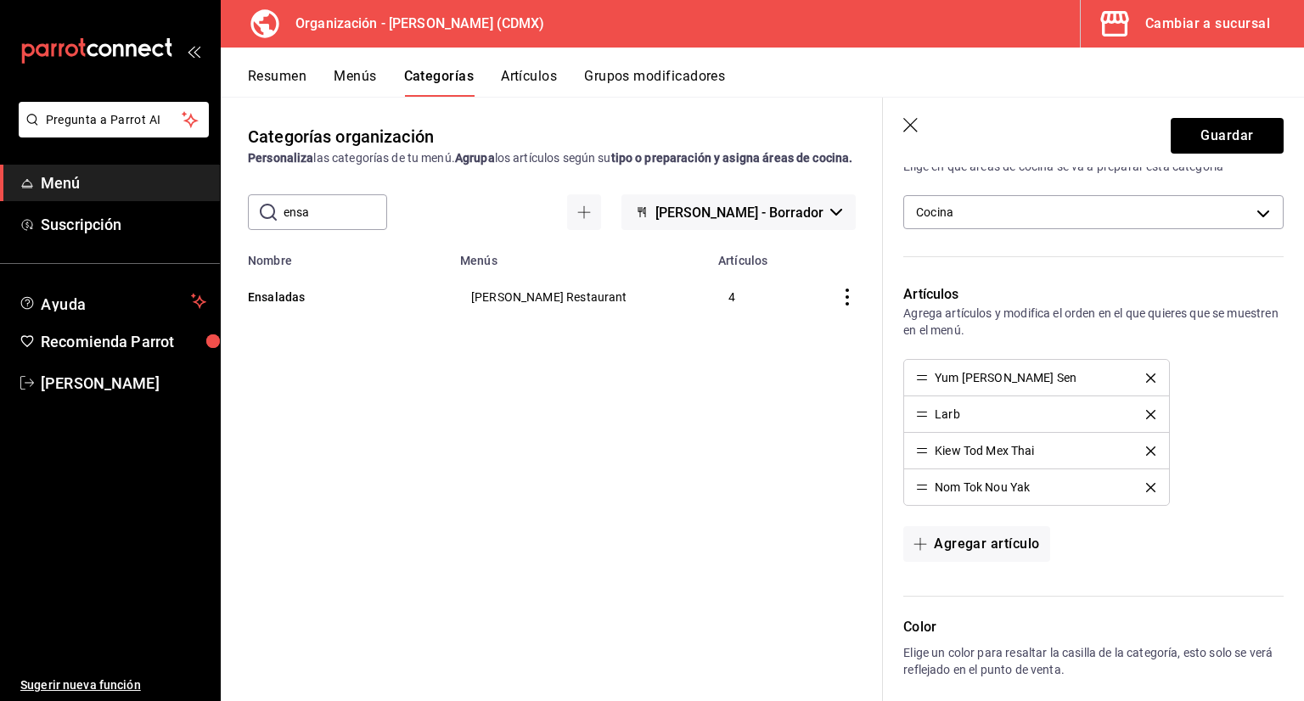
click at [1146, 453] on icon "delete" at bounding box center [1150, 450] width 9 height 9
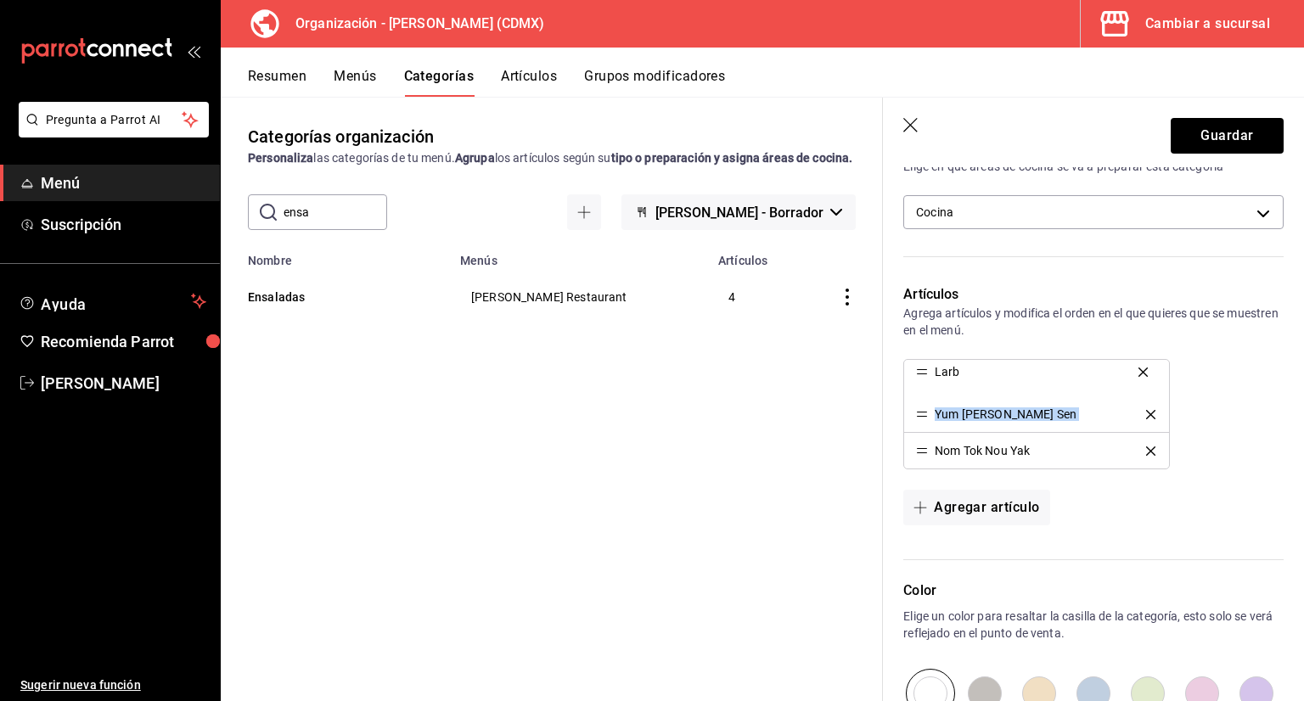
drag, startPoint x: 920, startPoint y: 413, endPoint x: 931, endPoint y: 372, distance: 43.0
drag, startPoint x: 924, startPoint y: 449, endPoint x: 939, endPoint y: 402, distance: 49.7
click at [1188, 135] on button "Guardar" at bounding box center [1227, 136] width 113 height 36
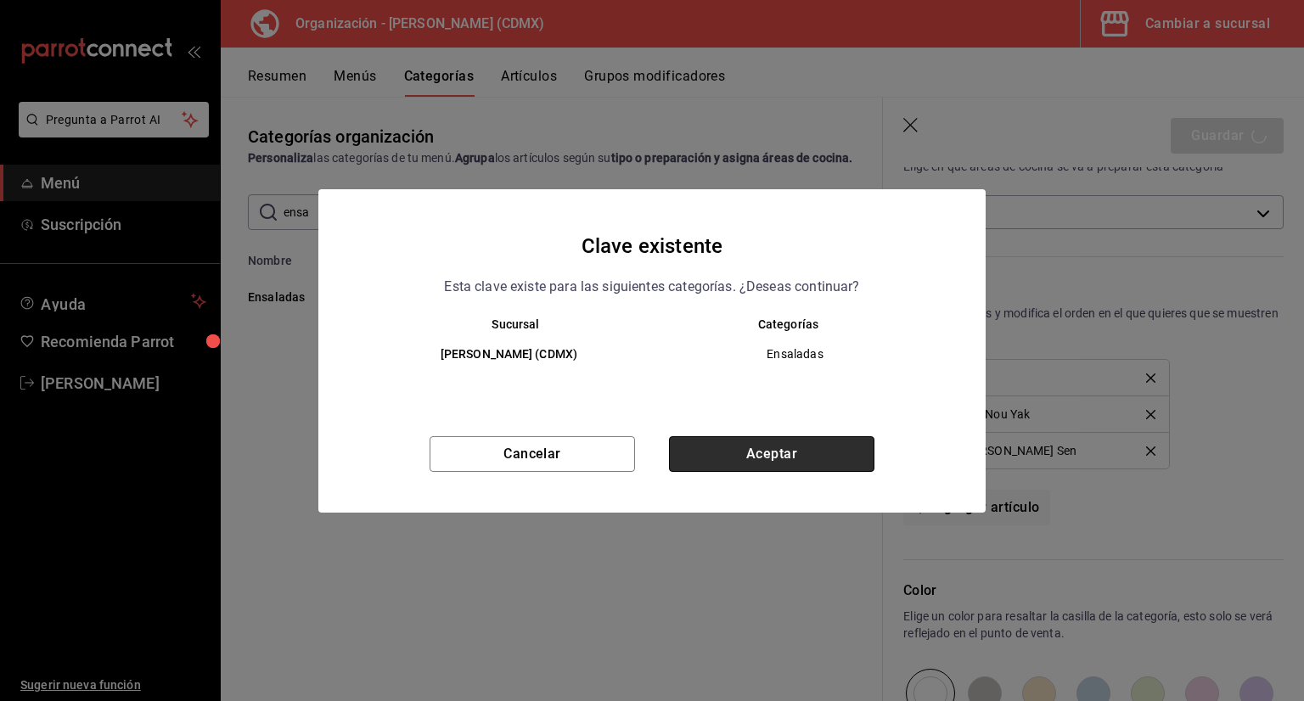
click at [796, 446] on button "Aceptar" at bounding box center [771, 454] width 205 height 36
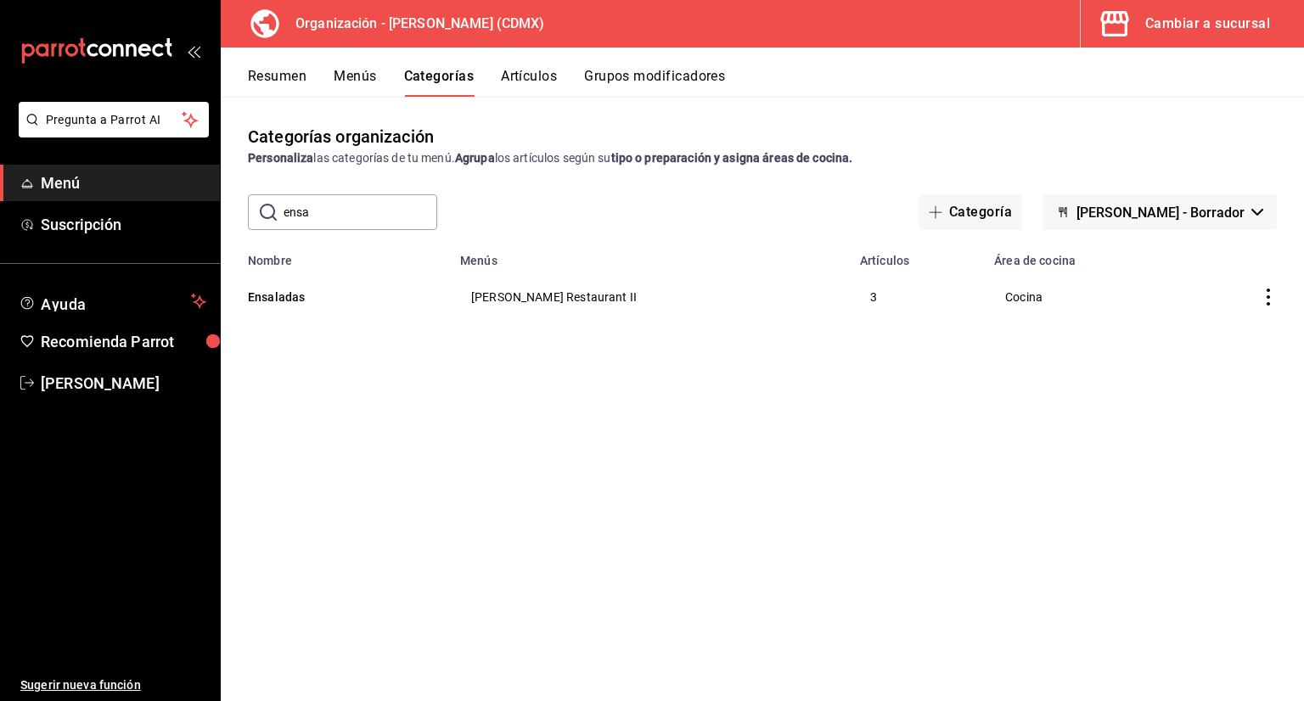
click at [550, 82] on div "Pregunta a Parrot AI Menú Suscripción Ayuda Recomienda Parrot [PERSON_NAME] Sug…" at bounding box center [652, 350] width 1304 height 701
click at [542, 85] on button "Artículos" at bounding box center [529, 82] width 56 height 29
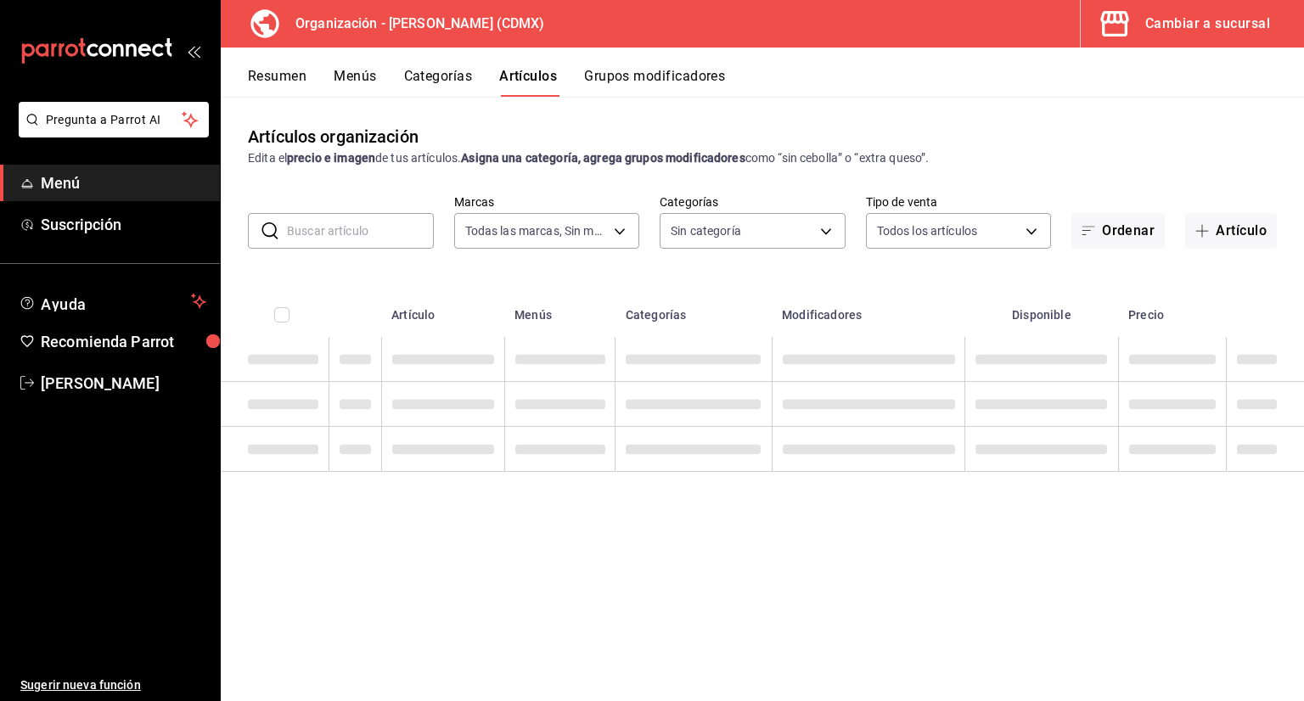
type input "846f0d90-2168-40bc-9e32-37968465e8cf"
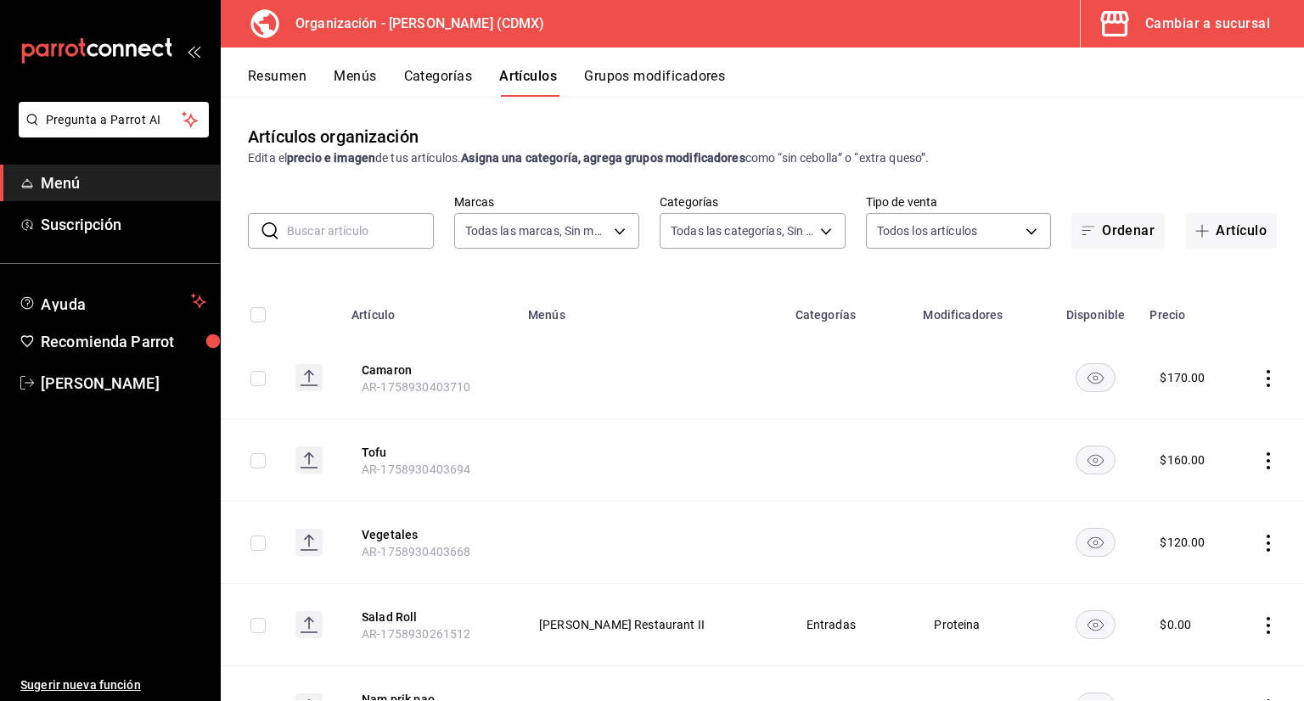
type input "3b86ff93-9c8d-4006-a000-7f562d2f7cb1,6b055275-76a1-43b6-b03d-2db3475336a0,4964d…"
click at [374, 233] on input "text" at bounding box center [360, 231] width 147 height 34
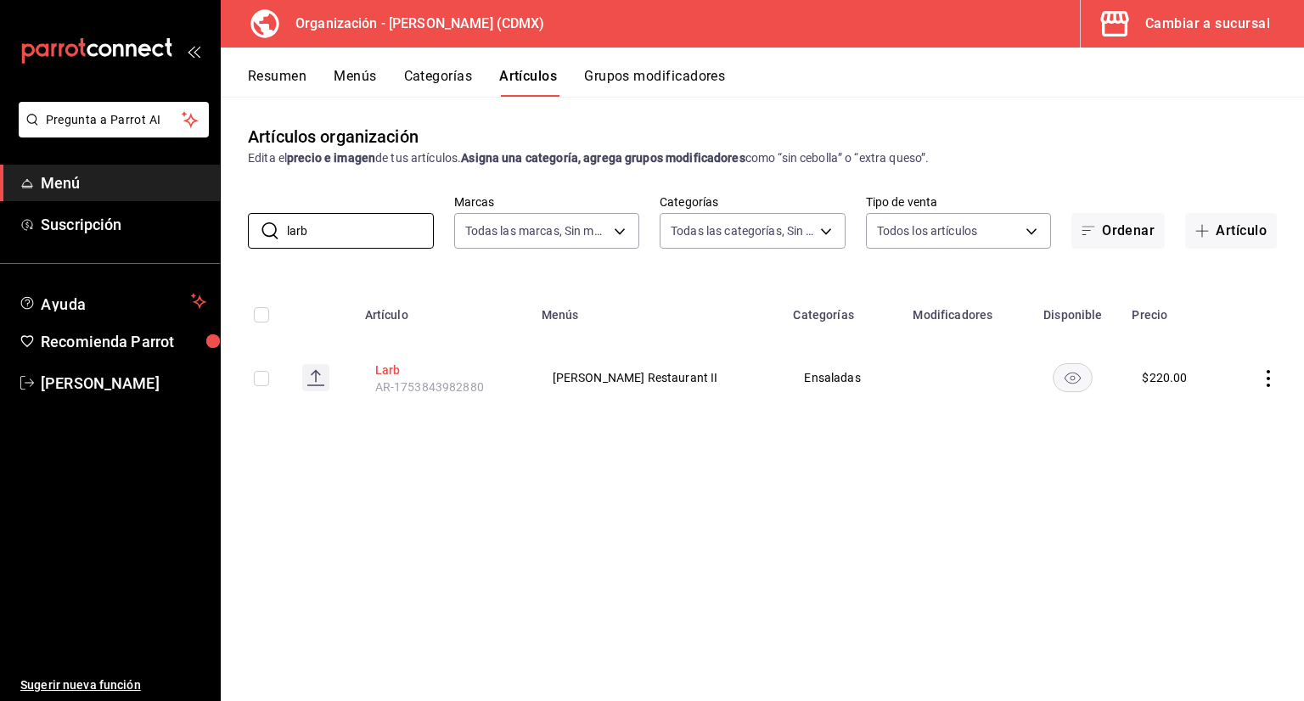
type input "larb"
click at [390, 368] on button "Larb" at bounding box center [443, 370] width 136 height 17
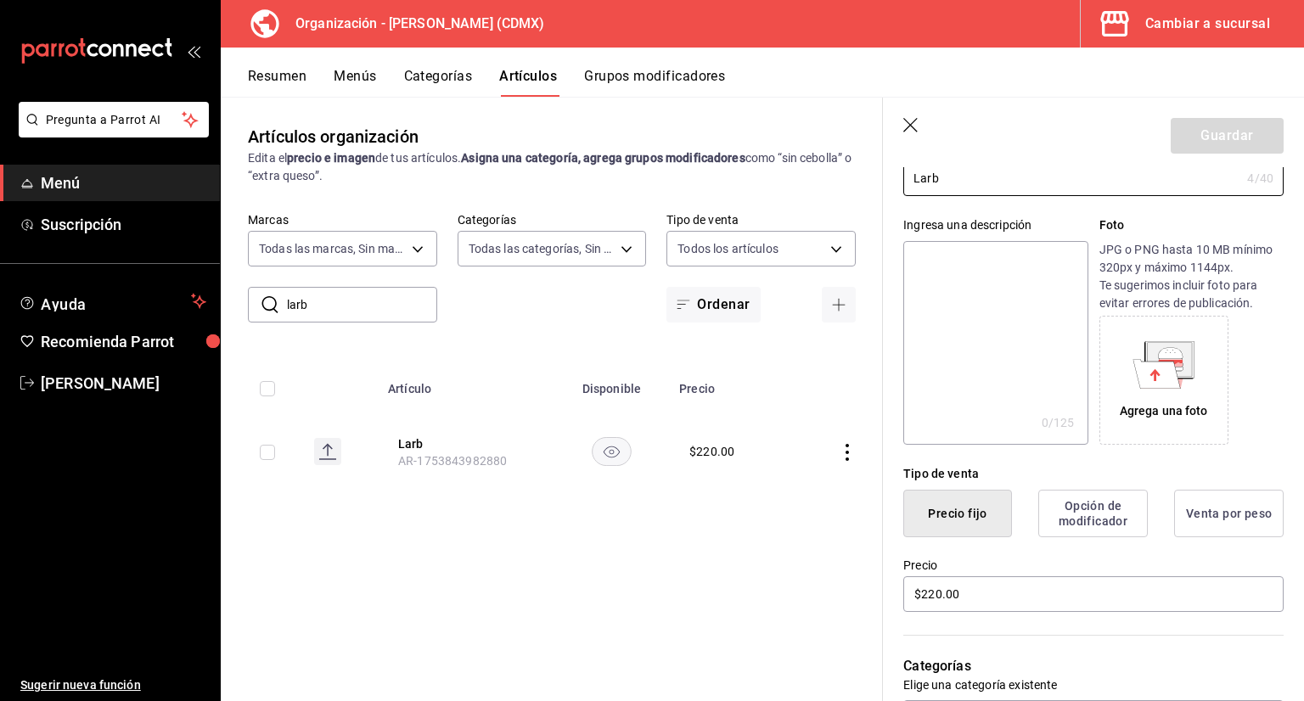
scroll to position [340, 0]
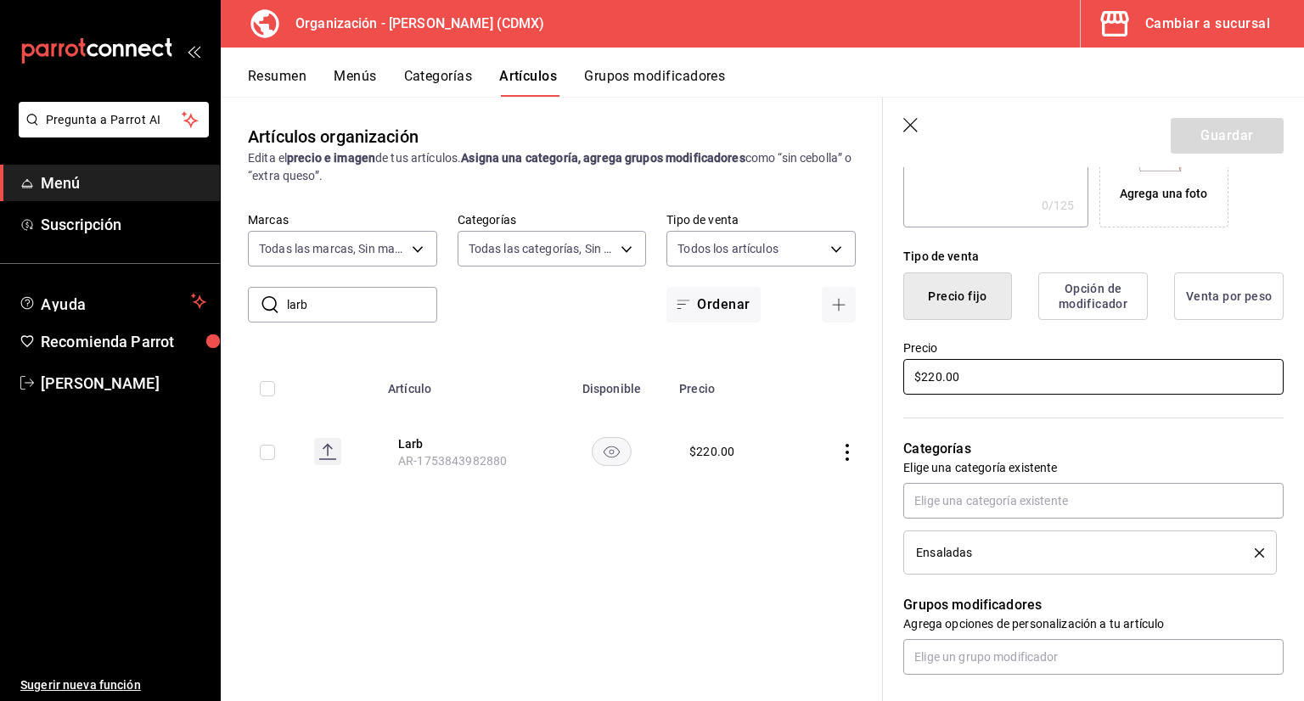
drag, startPoint x: 1008, startPoint y: 371, endPoint x: 716, endPoint y: 383, distance: 292.2
click at [727, 379] on main "Artículos organización Edita el precio e imagen de tus artículos. Asigna una ca…" at bounding box center [762, 399] width 1083 height 604
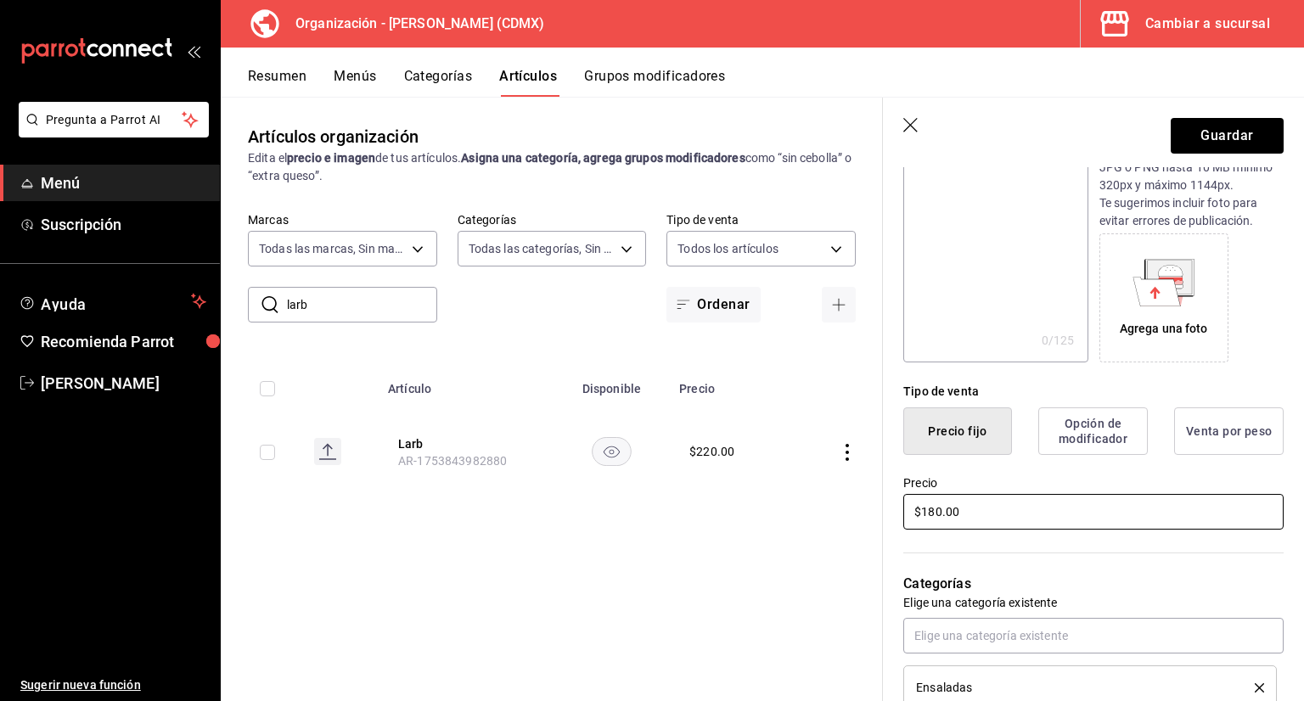
scroll to position [32, 0]
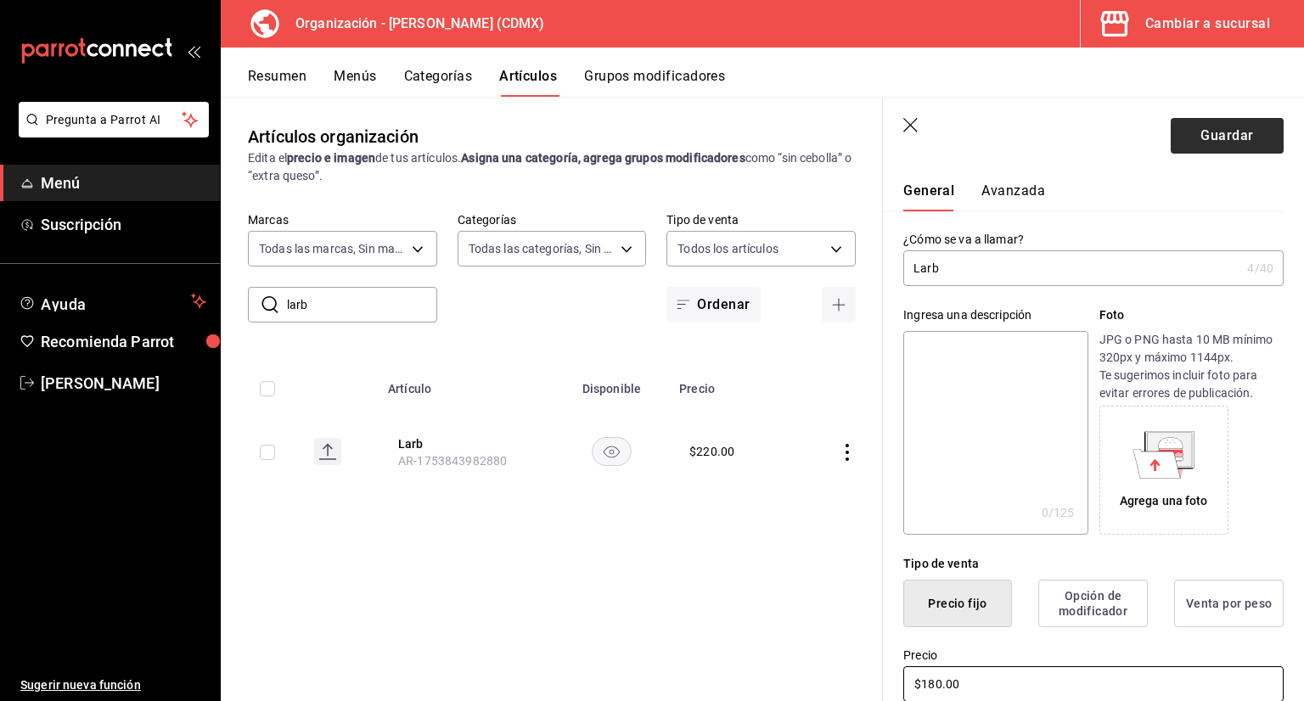
type input "$180.00"
click at [1188, 128] on button "Guardar" at bounding box center [1227, 136] width 113 height 36
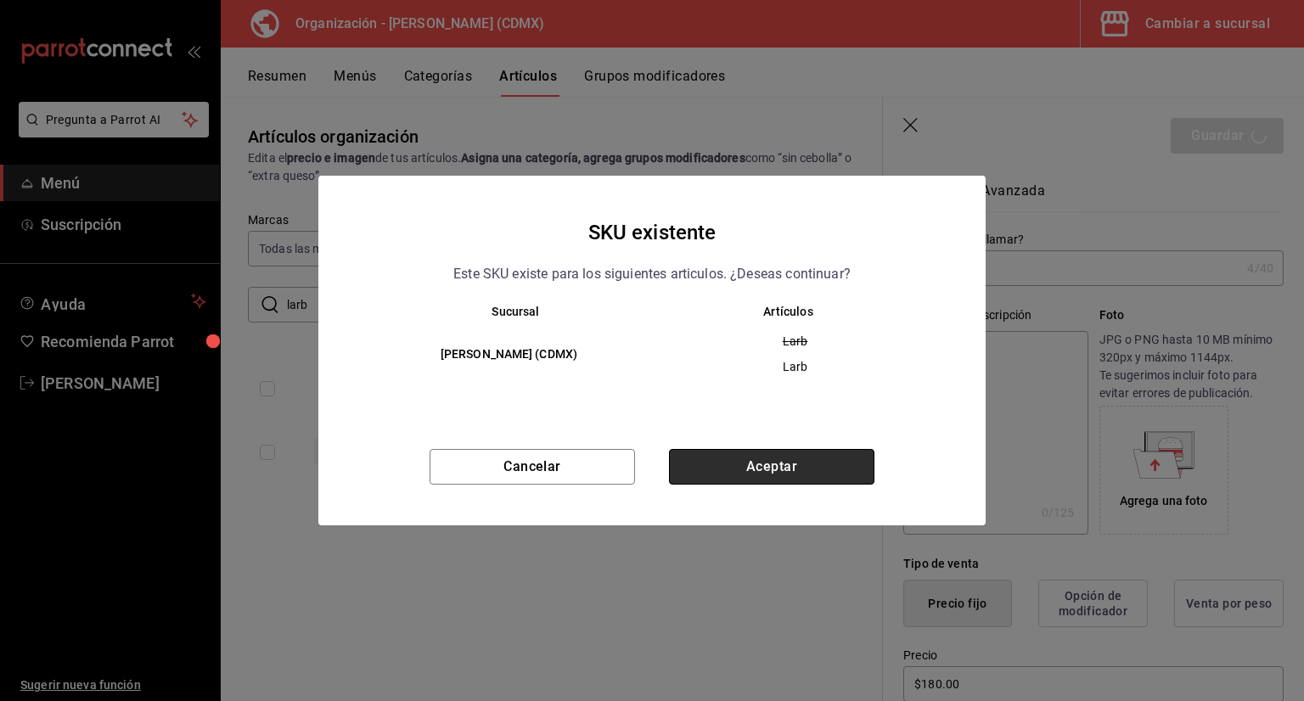
click at [694, 466] on button "Aceptar" at bounding box center [771, 467] width 205 height 36
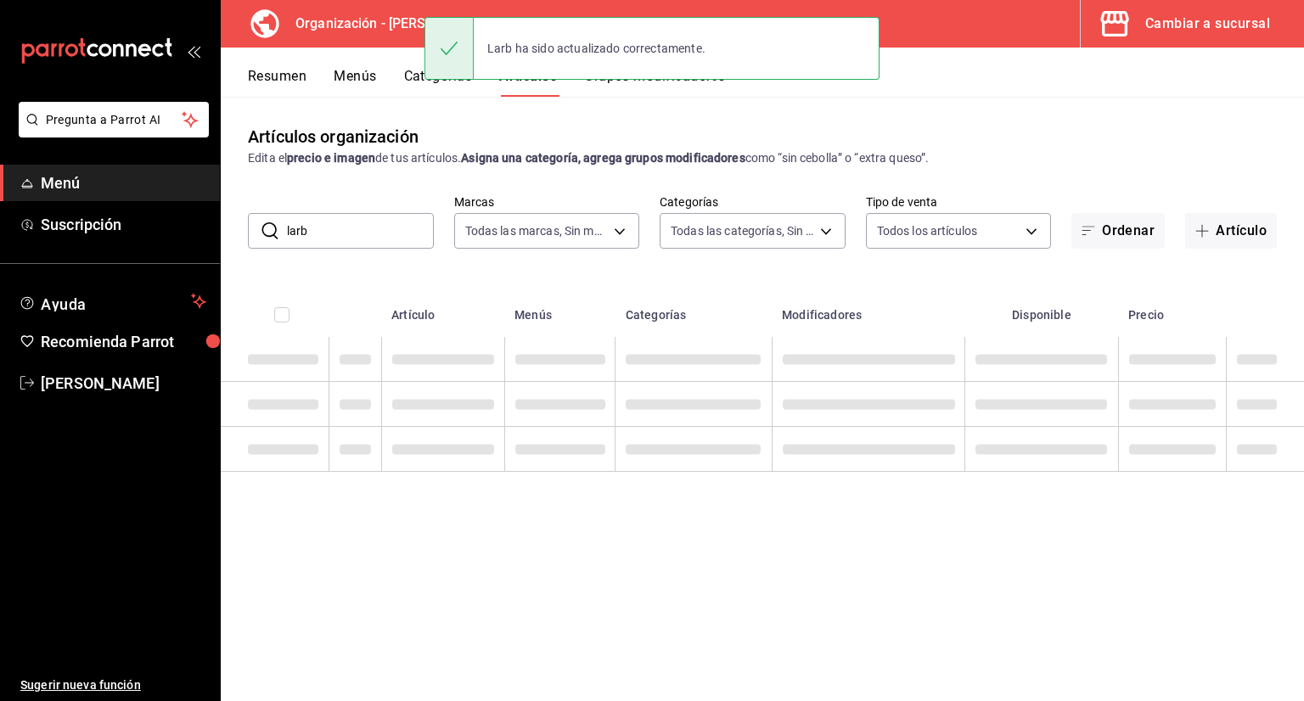
click at [396, 232] on input "larb" at bounding box center [360, 231] width 147 height 34
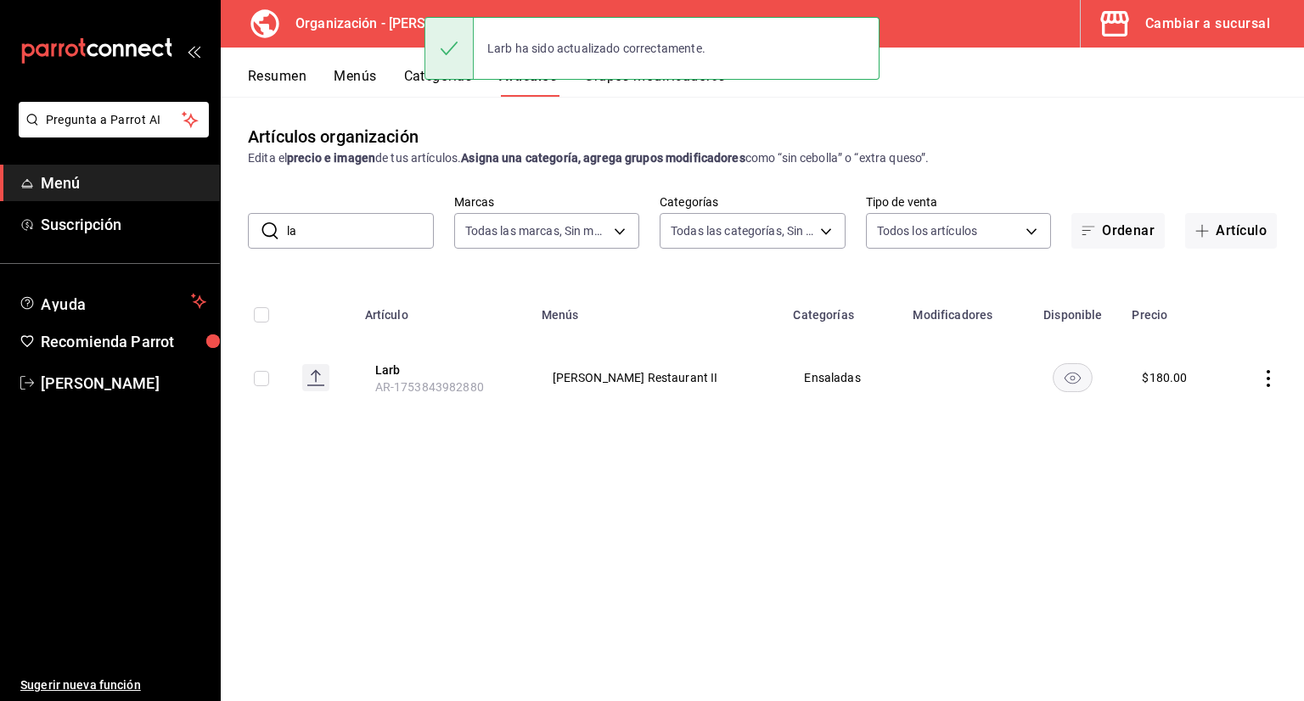
type input "l"
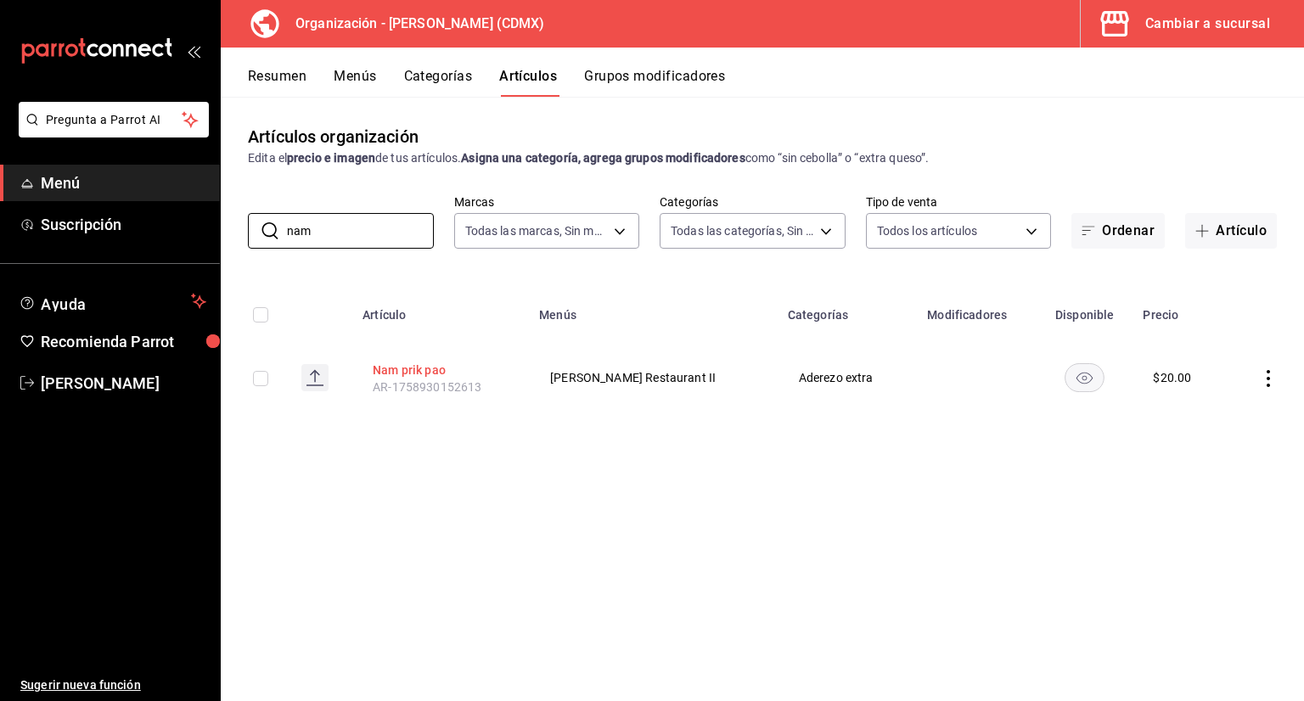
type input "nam"
click at [394, 362] on button "Nam prik pao" at bounding box center [441, 370] width 136 height 17
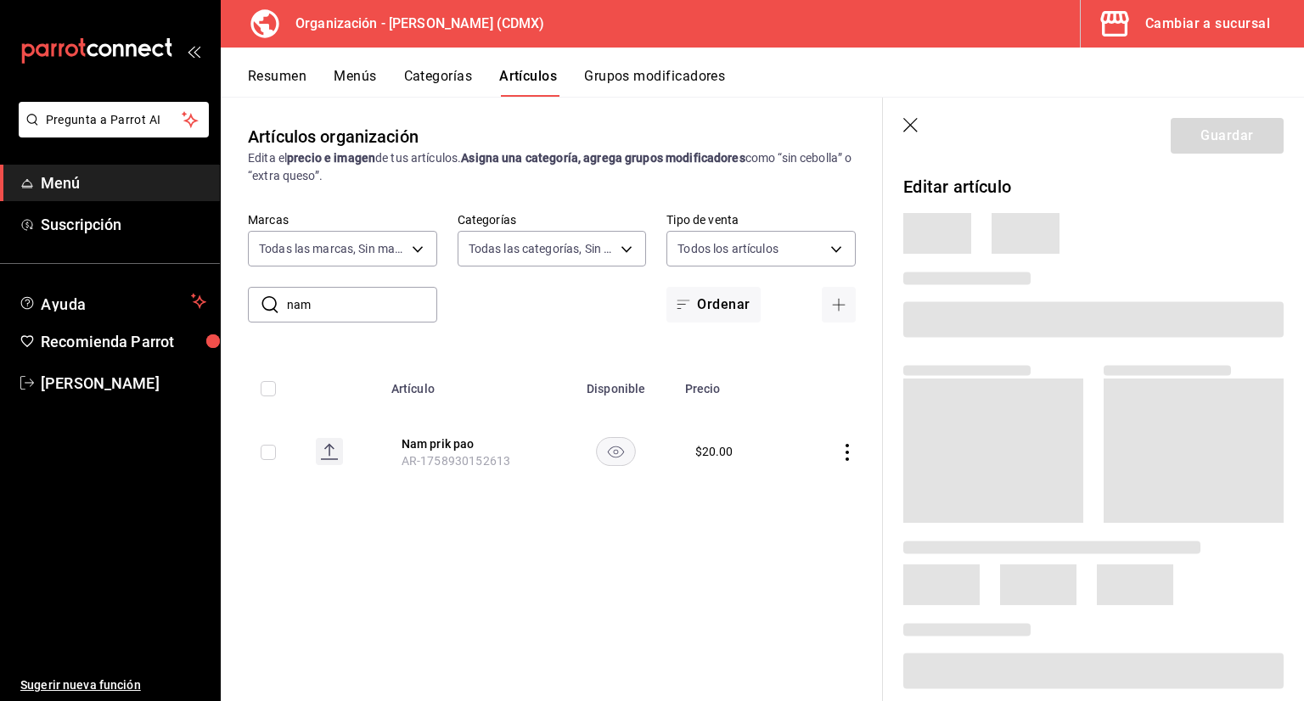
click at [332, 306] on input "nam" at bounding box center [362, 305] width 150 height 34
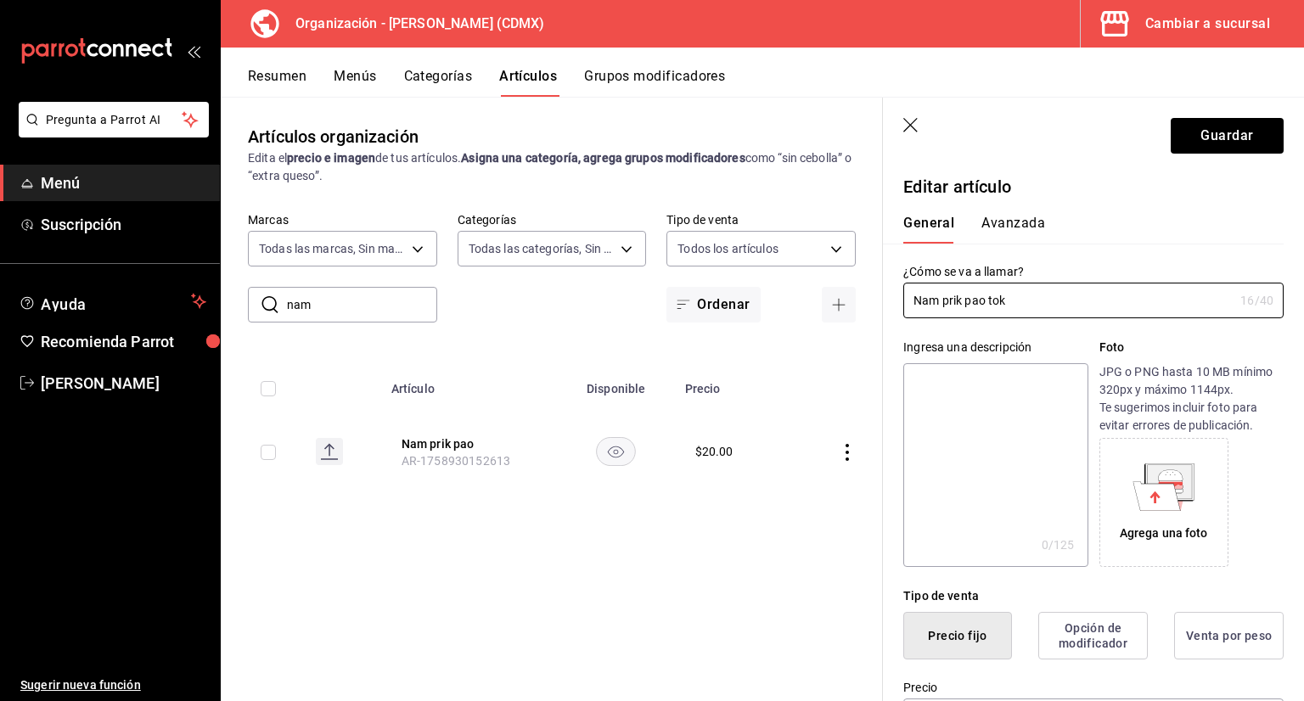
type input "Nam prik pao tok"
click at [910, 119] on icon "button" at bounding box center [911, 126] width 17 height 17
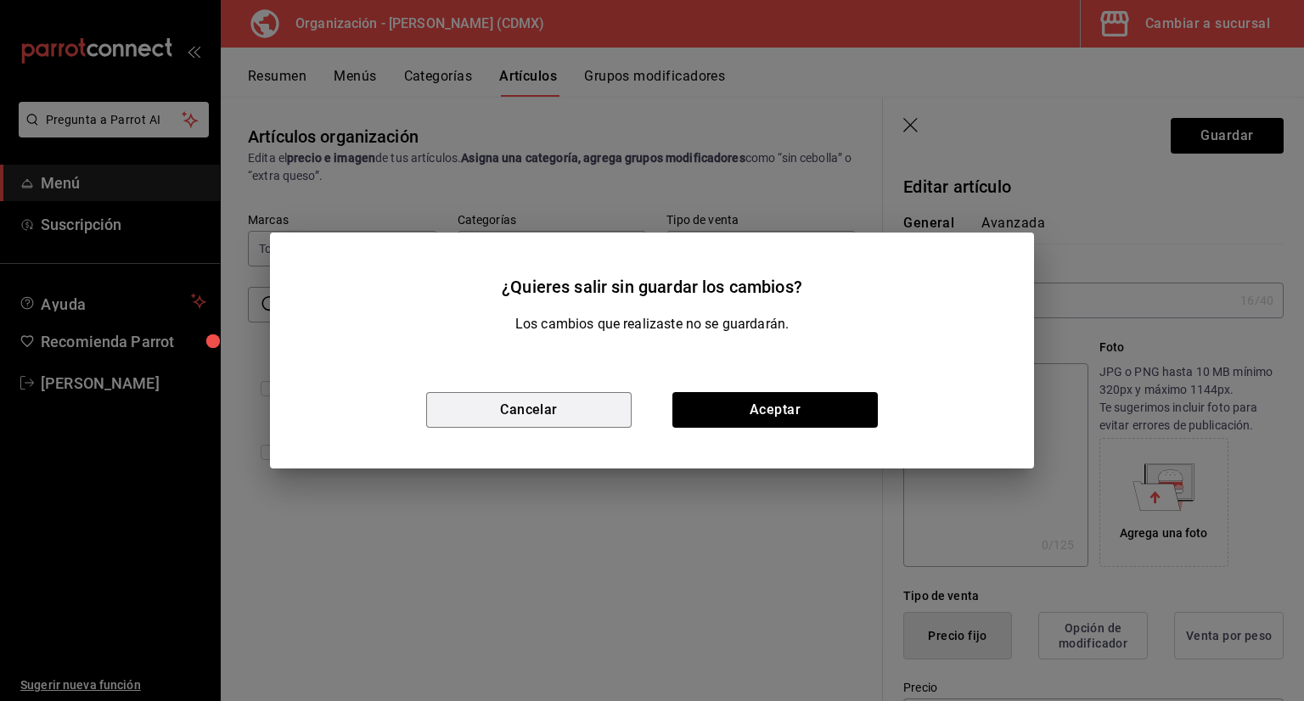
click at [588, 416] on button "Cancelar" at bounding box center [528, 410] width 205 height 36
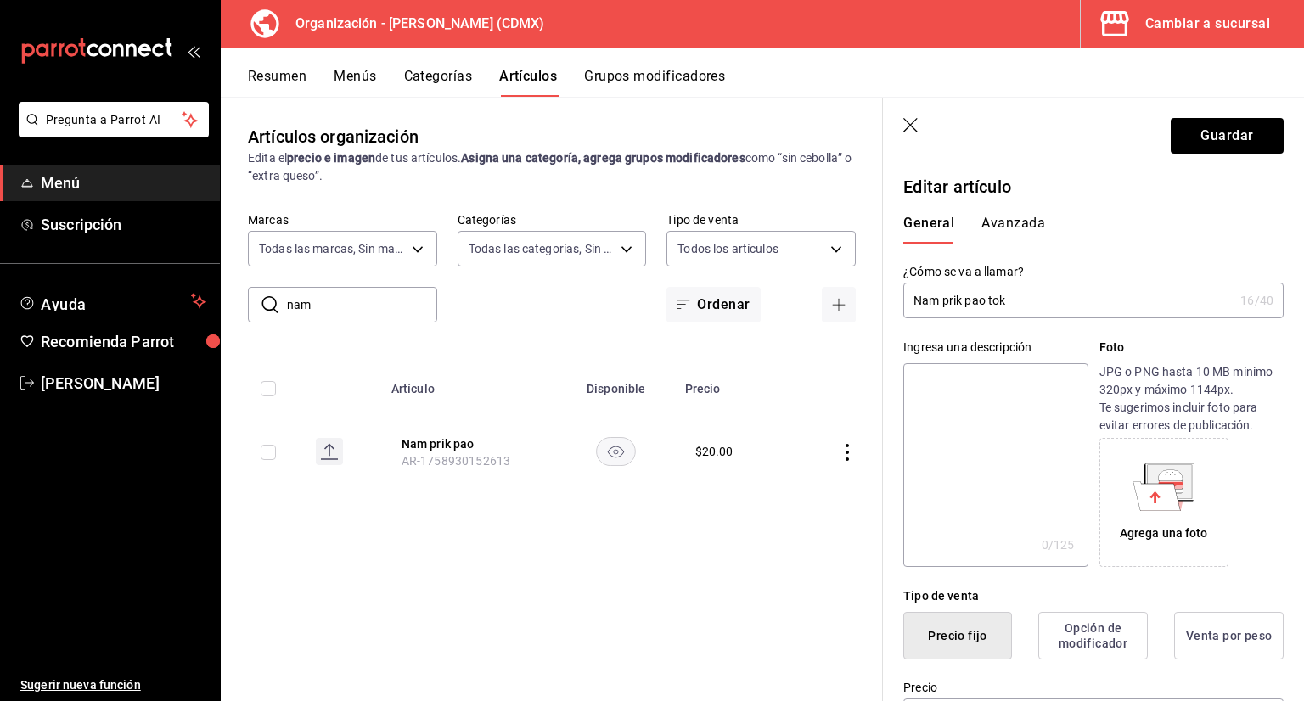
click at [905, 123] on icon "button" at bounding box center [911, 126] width 17 height 17
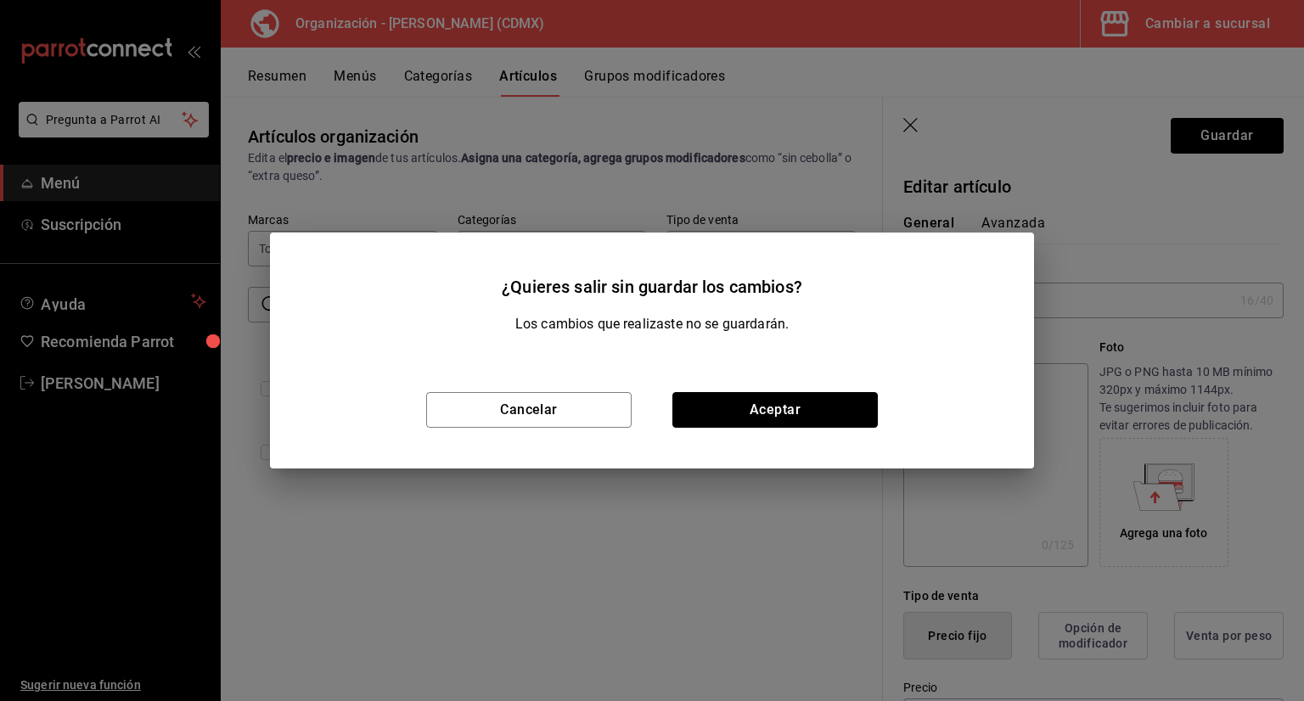
drag, startPoint x: 748, startPoint y: 418, endPoint x: 689, endPoint y: 415, distance: 58.7
click at [747, 418] on button "Aceptar" at bounding box center [774, 410] width 205 height 36
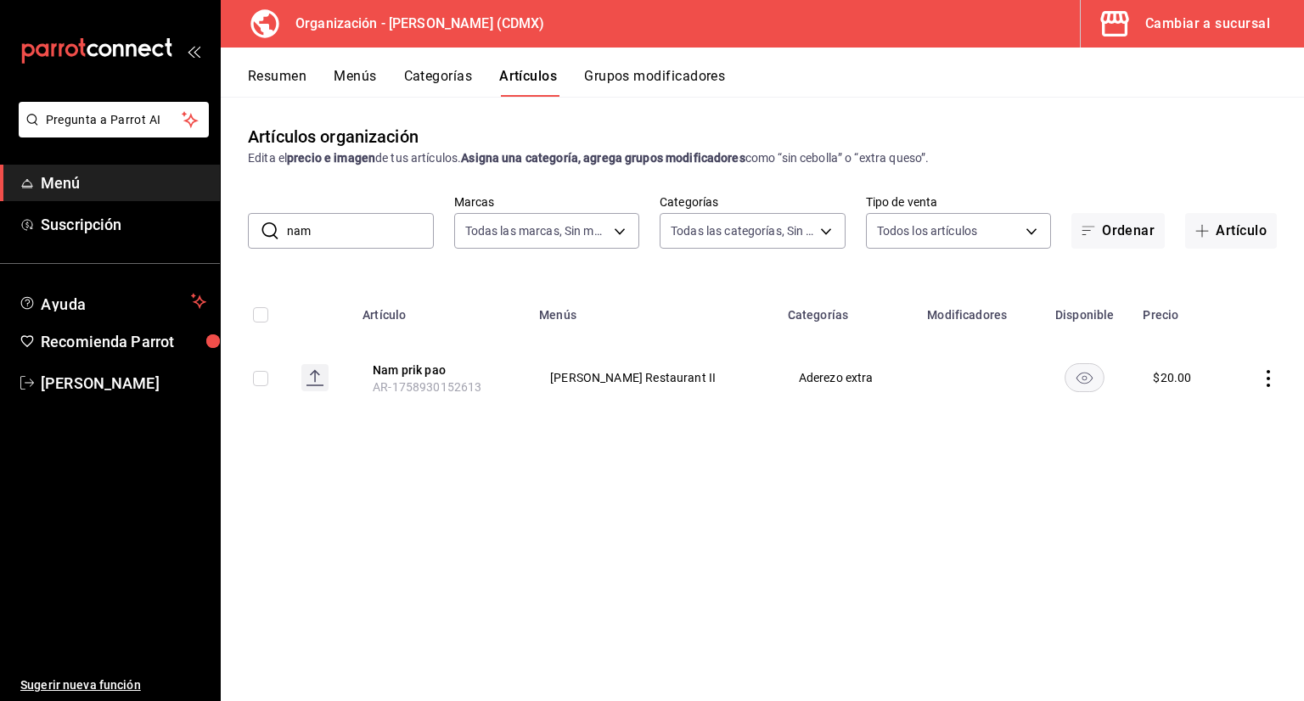
click at [373, 229] on input "nam" at bounding box center [360, 231] width 147 height 34
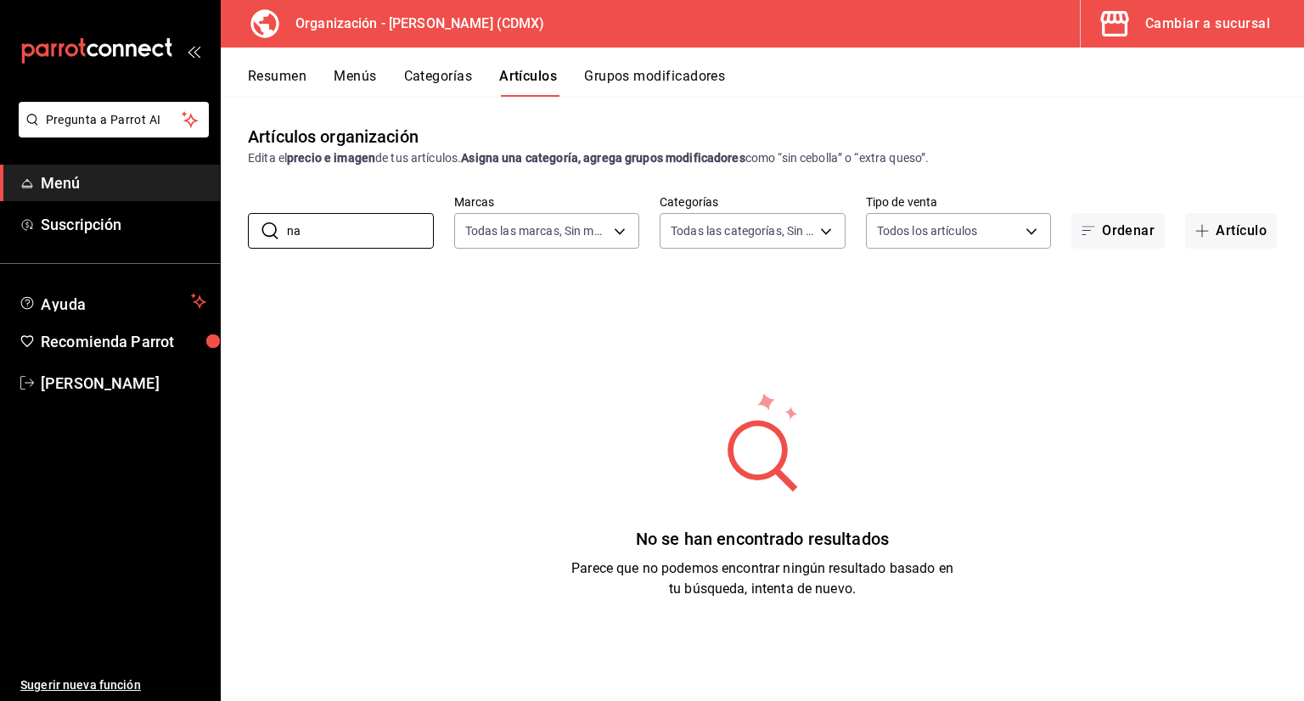
type input "n"
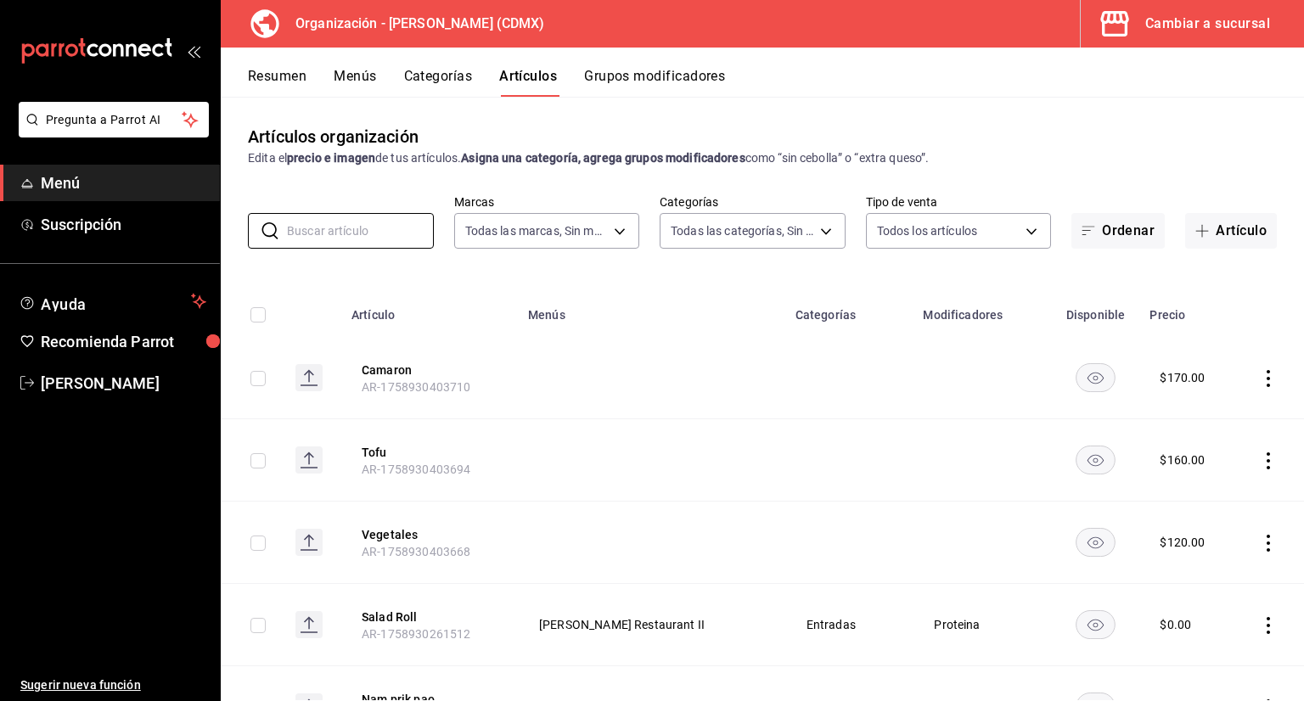
click at [450, 73] on button "Categorías" at bounding box center [438, 82] width 69 height 29
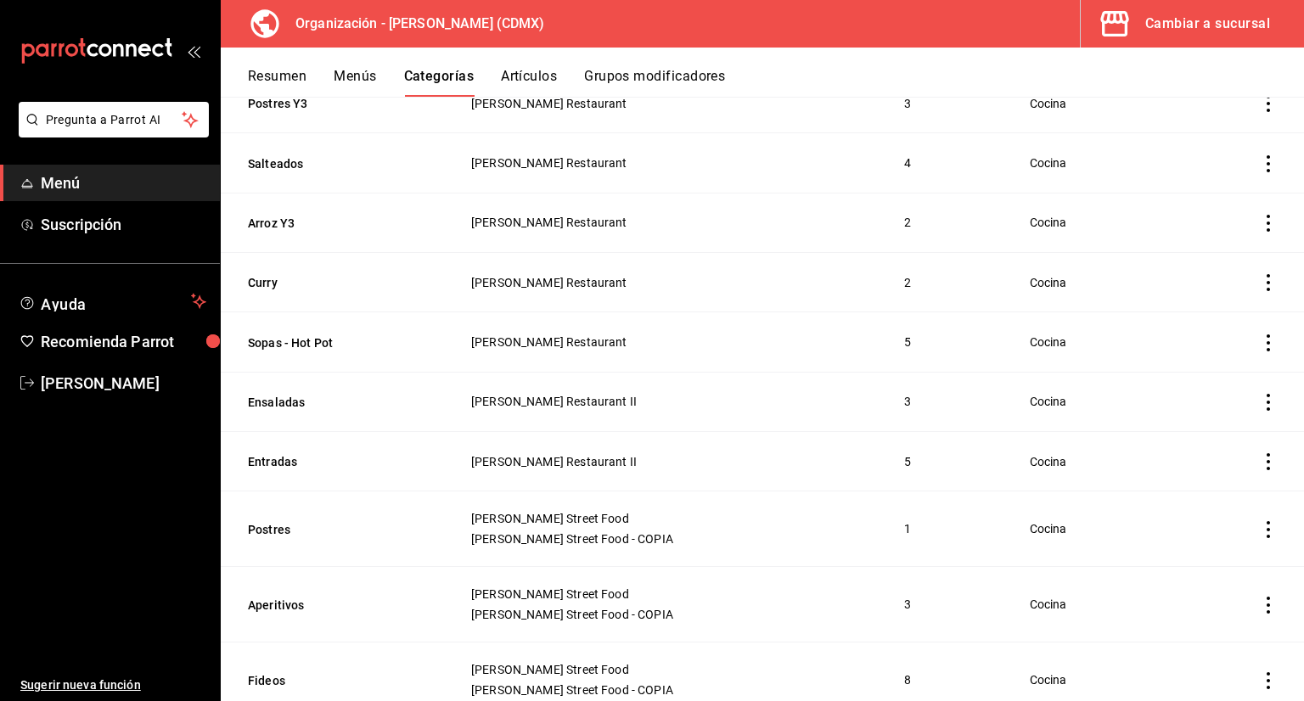
scroll to position [764, 0]
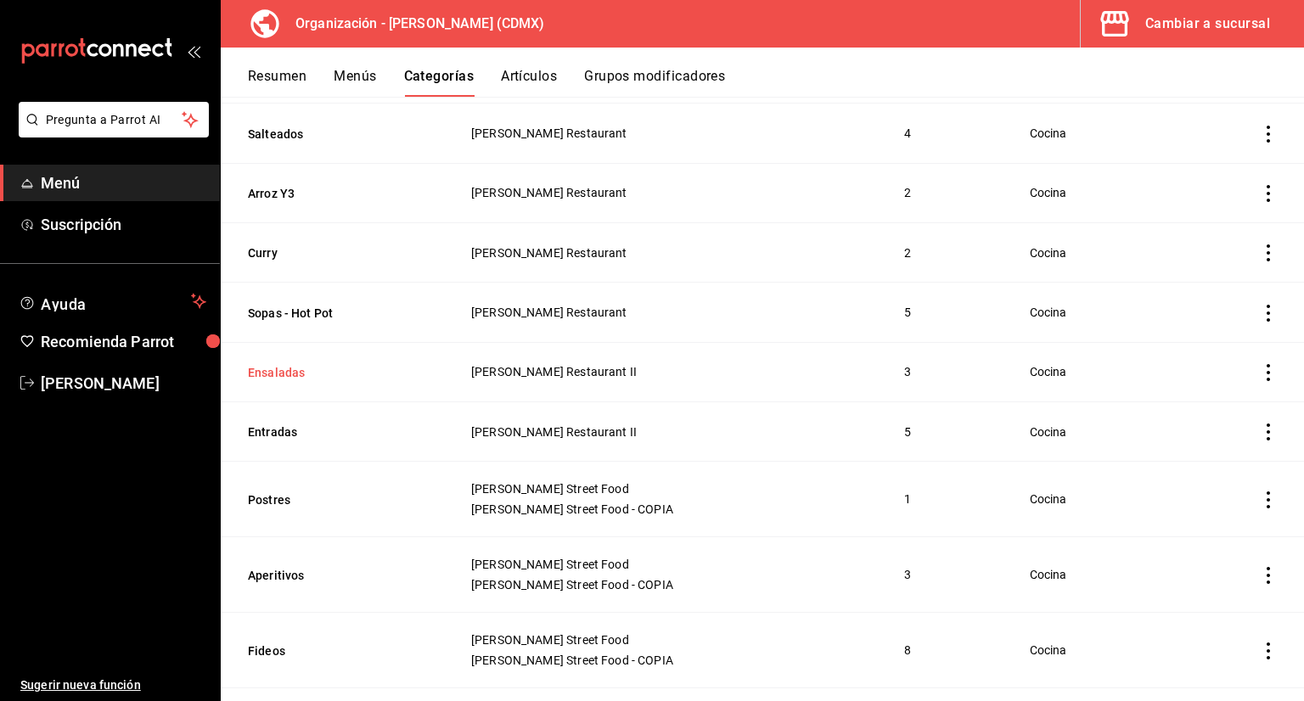
click at [271, 377] on button "Ensaladas" at bounding box center [333, 372] width 170 height 17
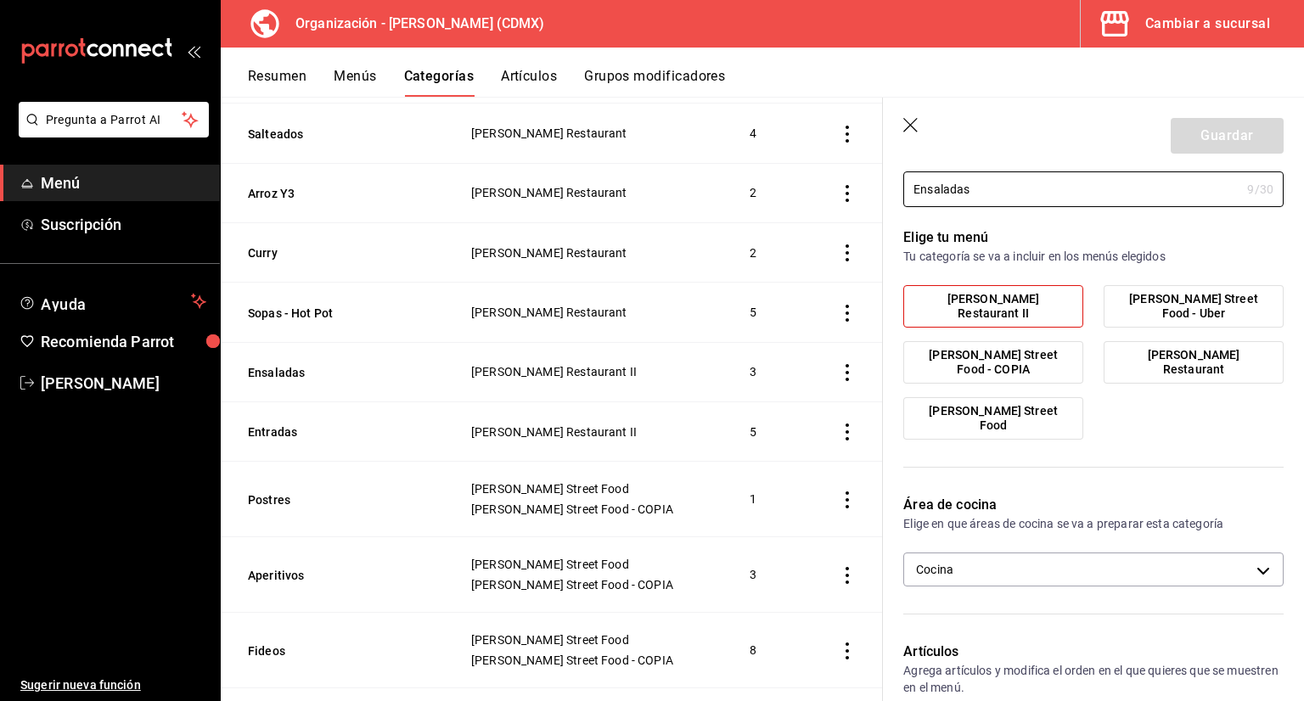
scroll to position [424, 0]
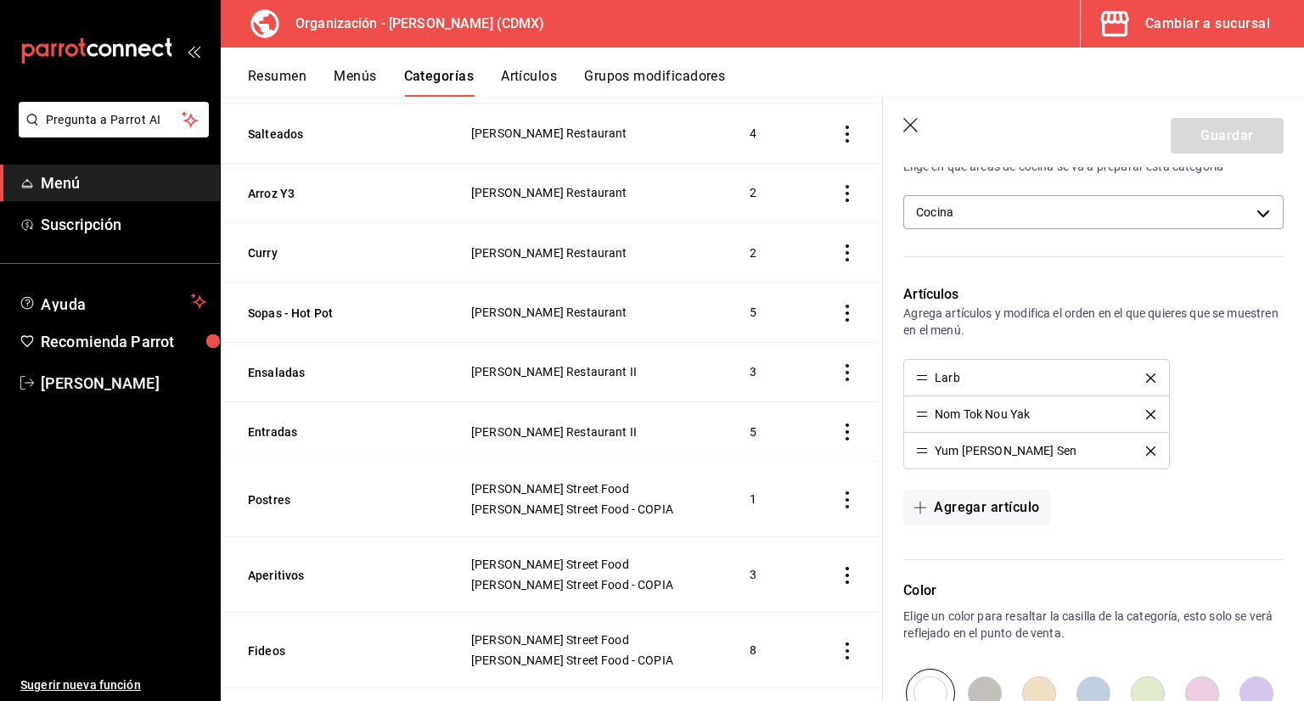
click at [911, 110] on header "Guardar" at bounding box center [1093, 133] width 421 height 70
click at [911, 120] on icon "button" at bounding box center [911, 126] width 17 height 17
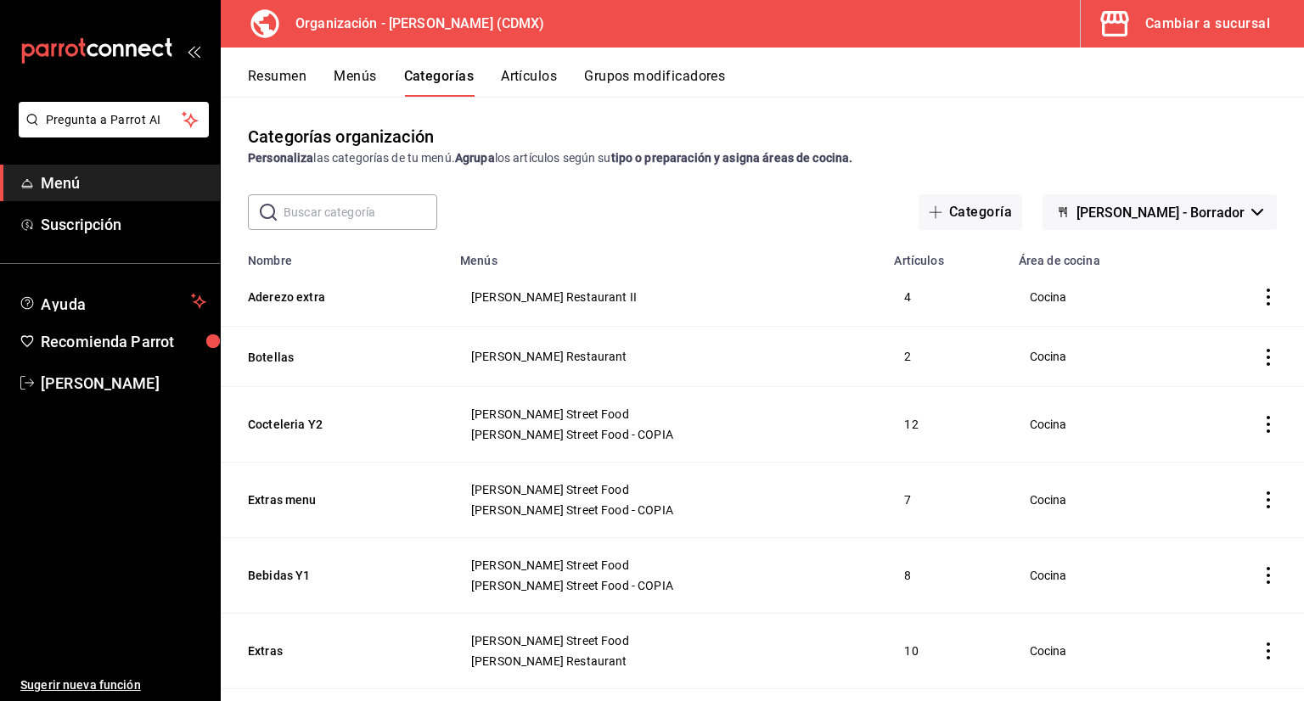
click at [372, 206] on input "text" at bounding box center [361, 212] width 154 height 34
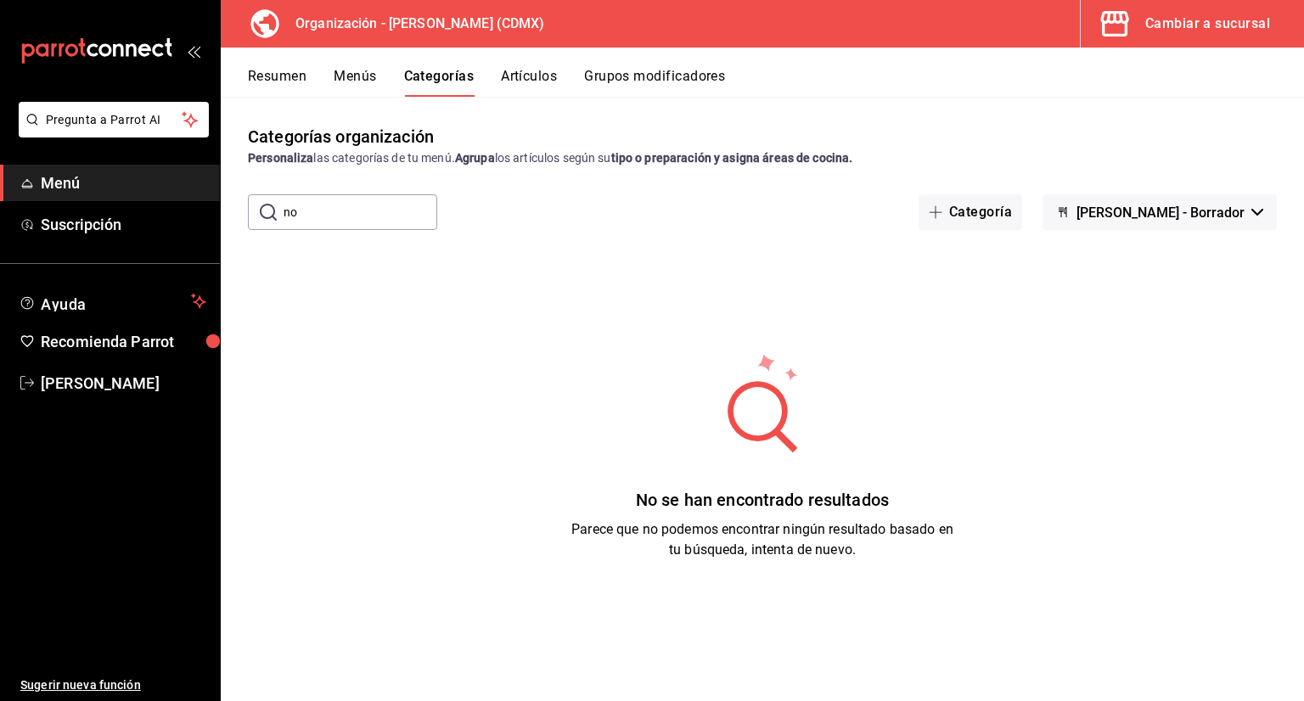
type input "n"
type input "t"
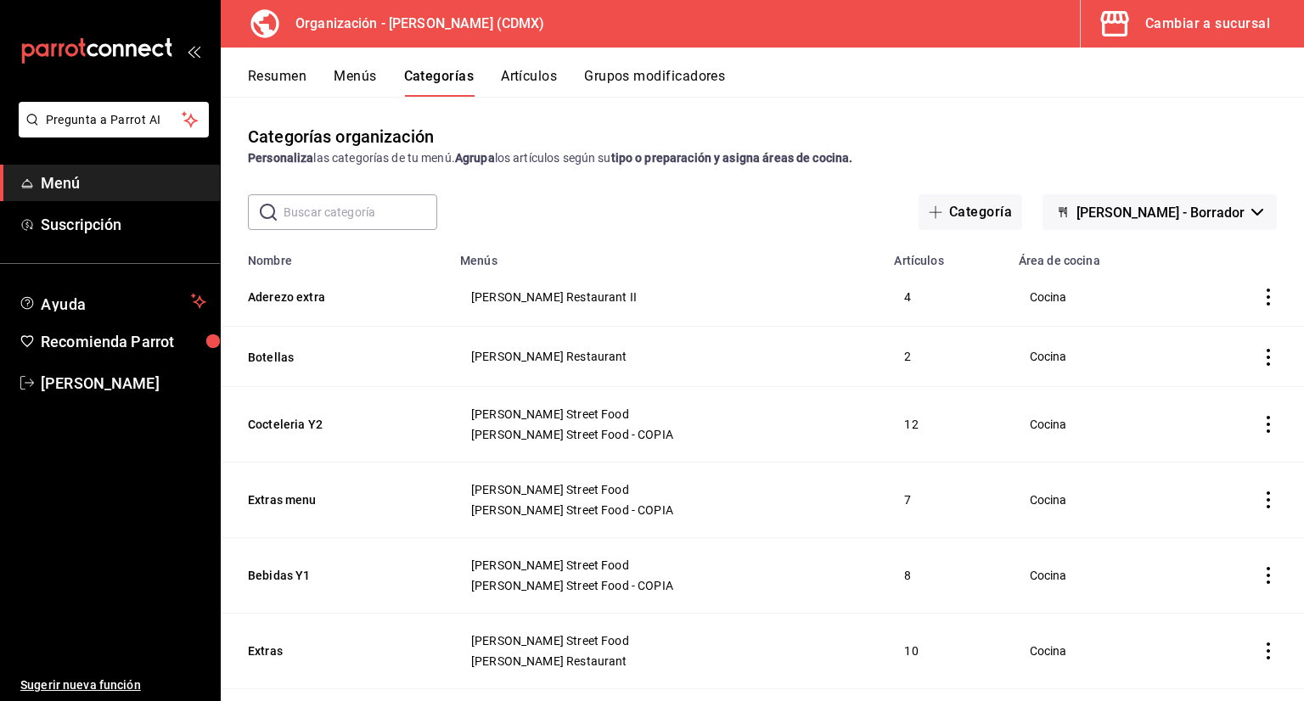
click at [532, 78] on button "Artículos" at bounding box center [529, 82] width 56 height 29
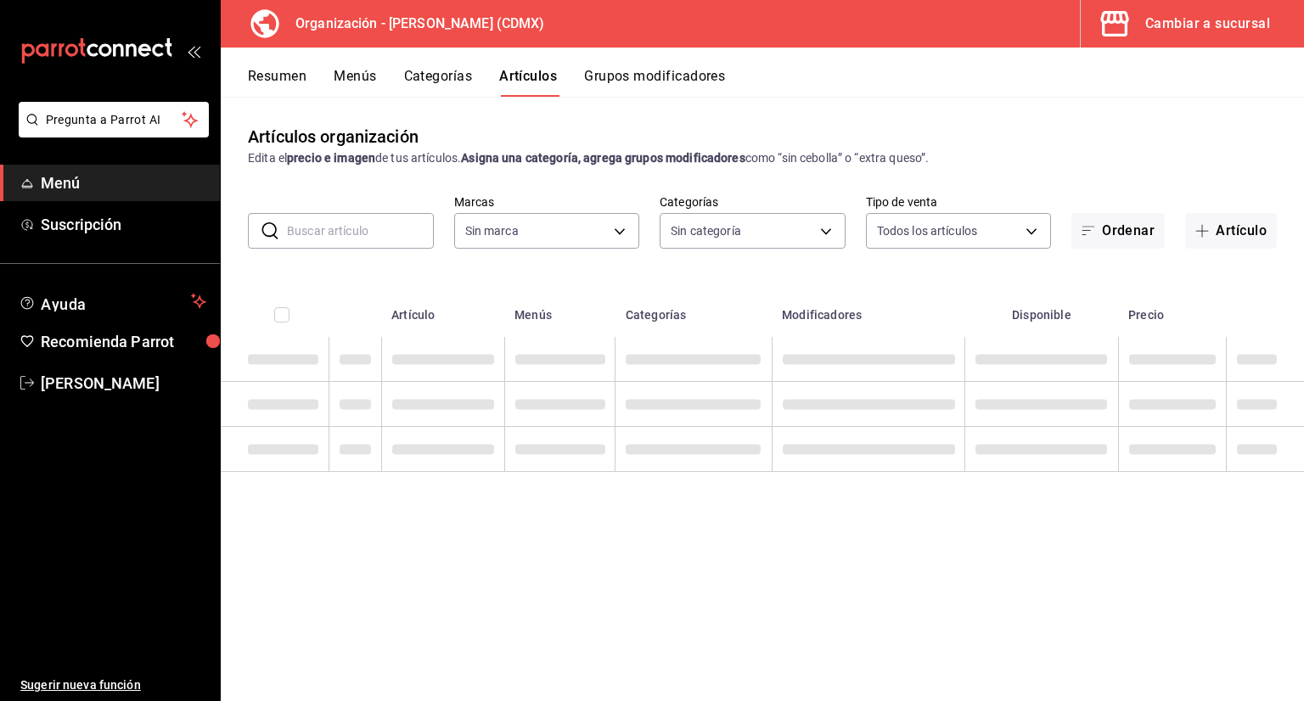
click at [363, 221] on input "text" at bounding box center [360, 231] width 147 height 34
type input "846f0d90-2168-40bc-9e32-37968465e8cf"
type input "3b86ff93-9c8d-4006-a000-7f562d2f7cb1,6b055275-76a1-43b6-b03d-2db3475336a0,4964d…"
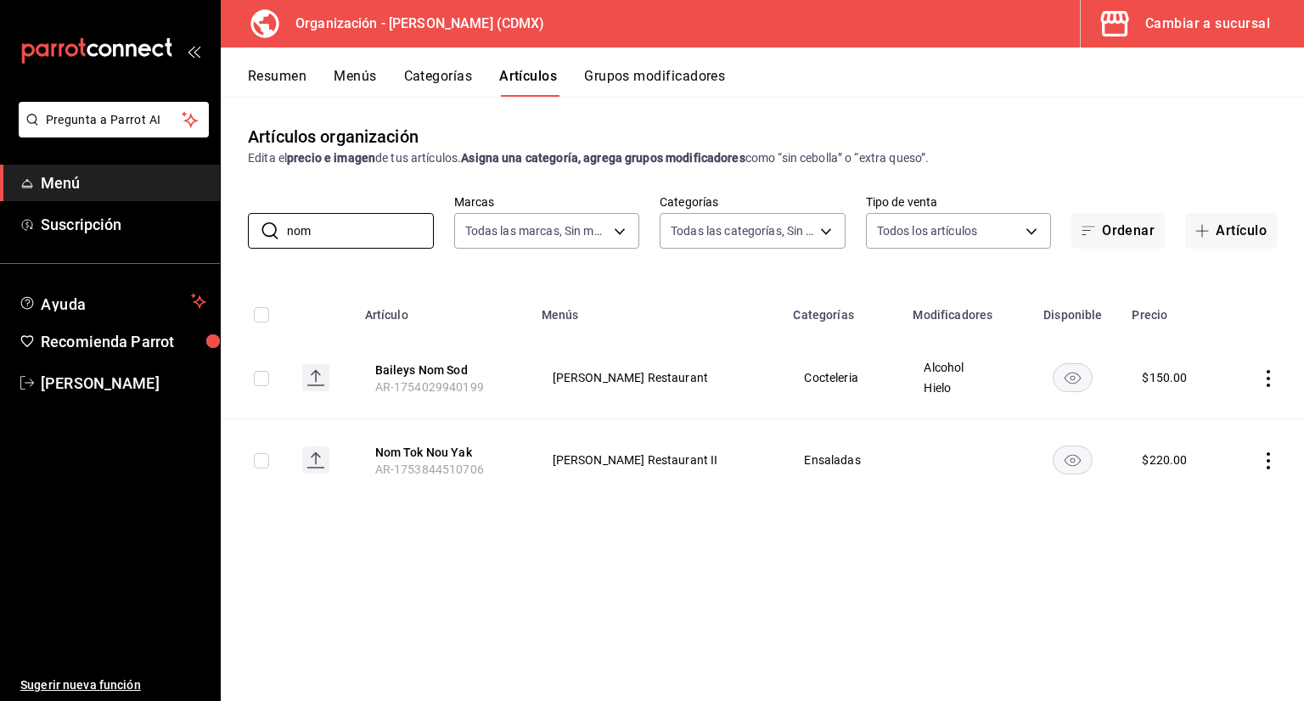
type input "nom"
click at [428, 463] on span "AR-1753844510706" at bounding box center [429, 470] width 109 height 14
click at [432, 455] on button "Nom Tok Nou Yak" at bounding box center [443, 452] width 136 height 17
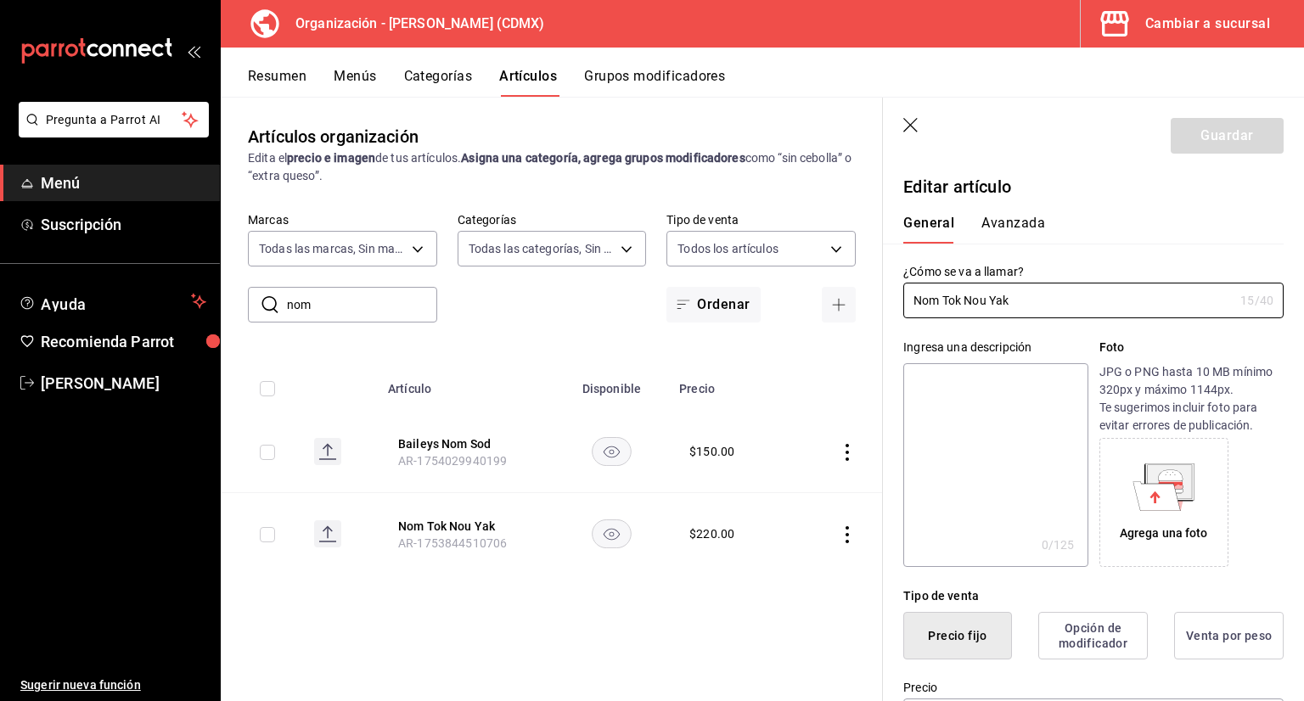
drag, startPoint x: 1017, startPoint y: 302, endPoint x: 779, endPoint y: 323, distance: 238.6
click at [779, 323] on main "Artículos organización Edita el precio e imagen de tus artículos. Asigna una ca…" at bounding box center [762, 399] width 1083 height 604
type input "Nam Tok"
click at [1207, 126] on button "Guardar" at bounding box center [1227, 136] width 113 height 36
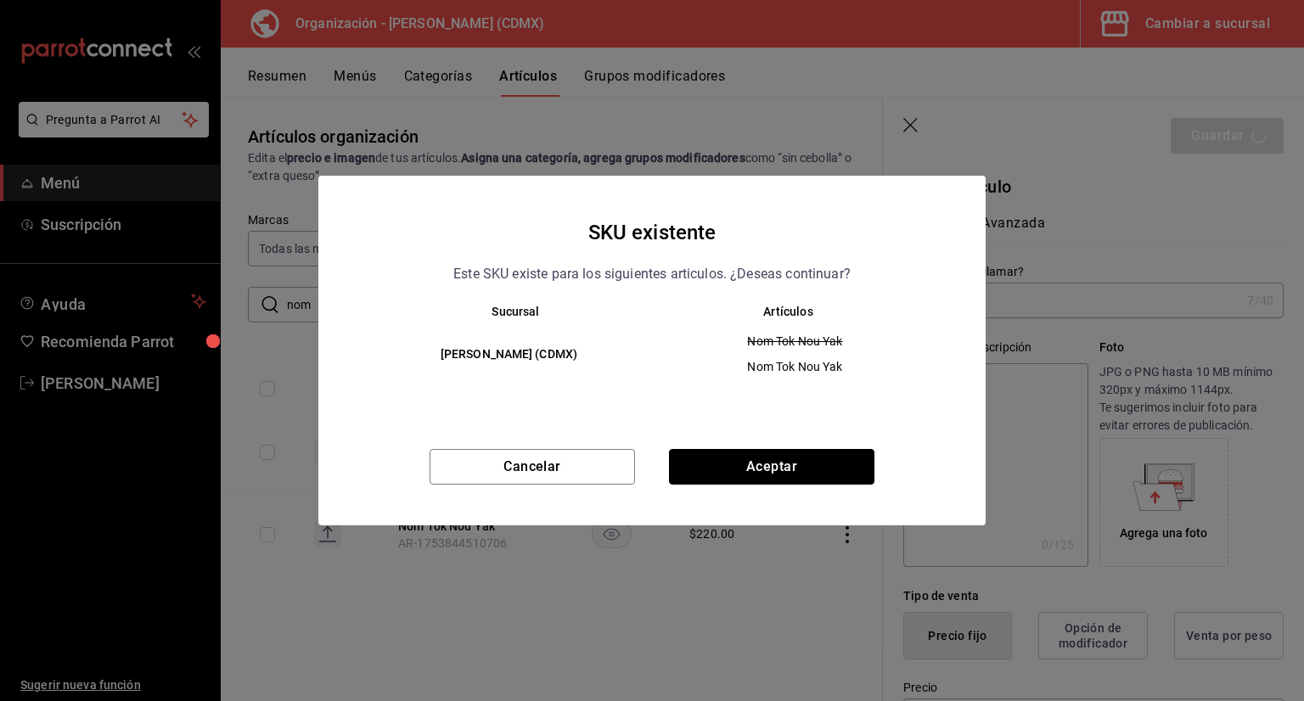
click at [774, 456] on button "Aceptar" at bounding box center [771, 467] width 205 height 36
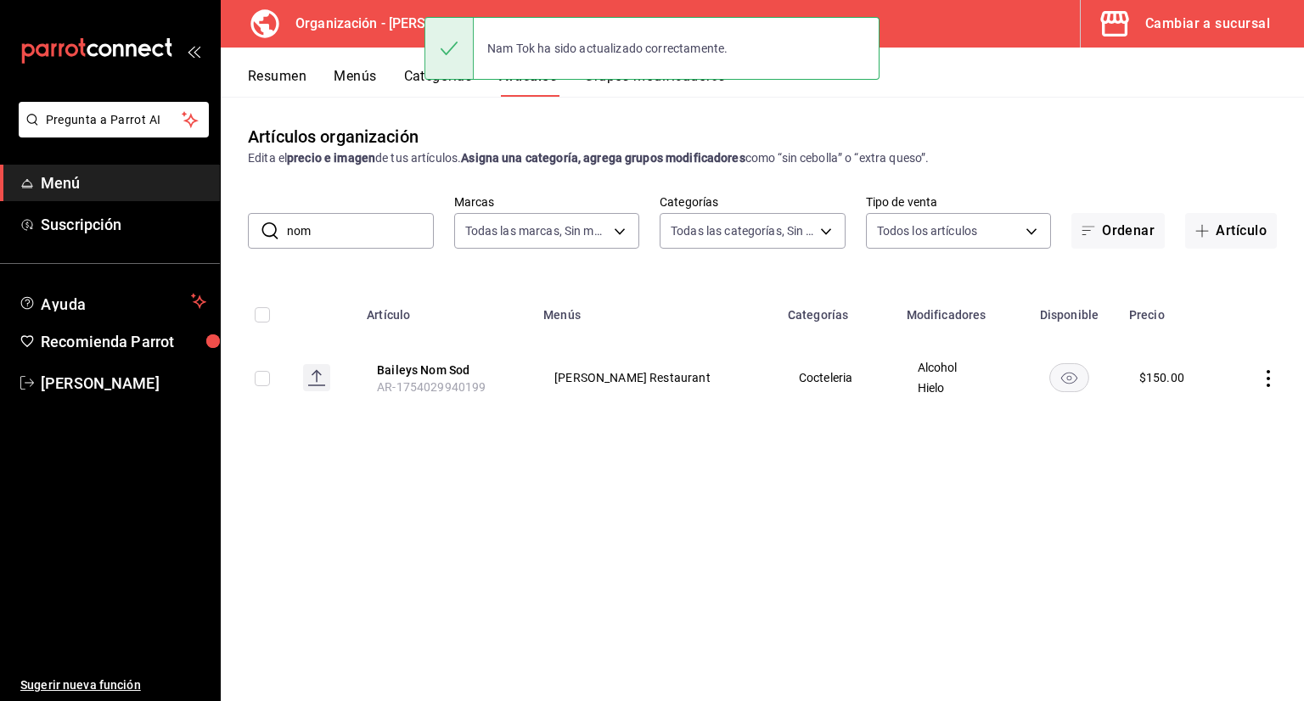
click at [369, 214] on input "nom" at bounding box center [360, 231] width 147 height 34
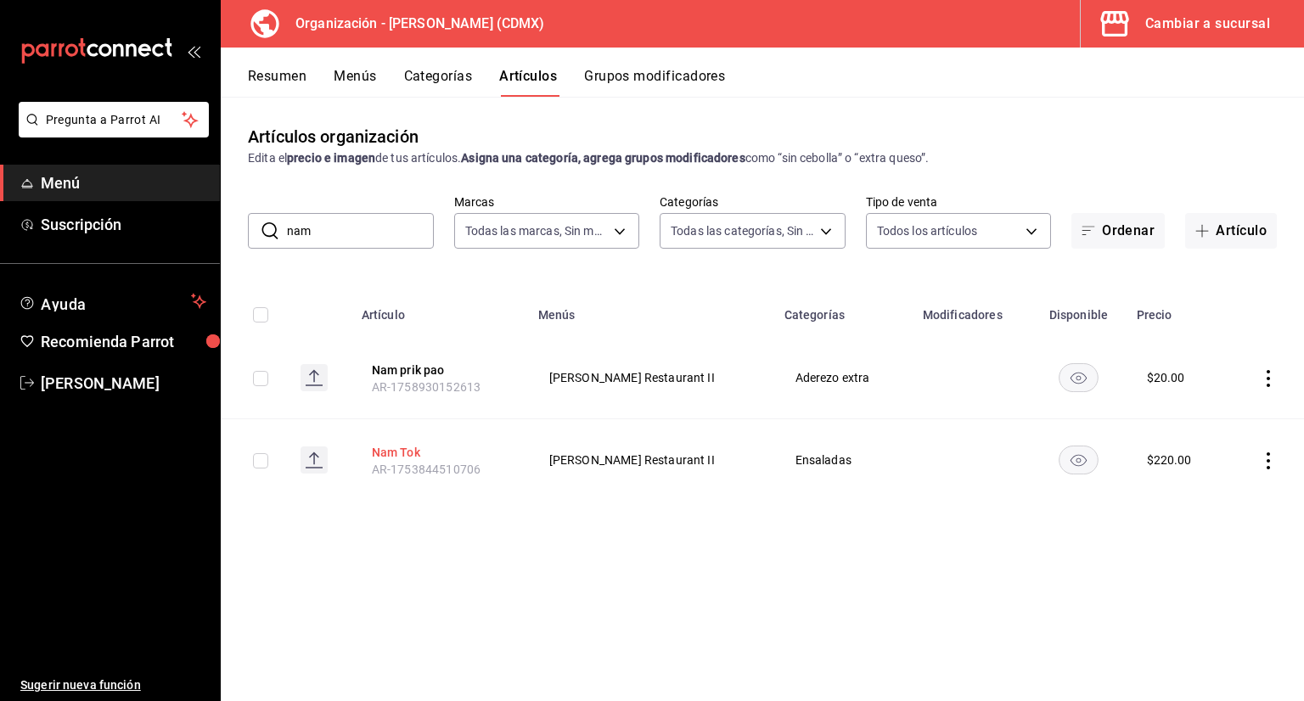
click at [417, 445] on button "Nam Tok" at bounding box center [440, 452] width 136 height 17
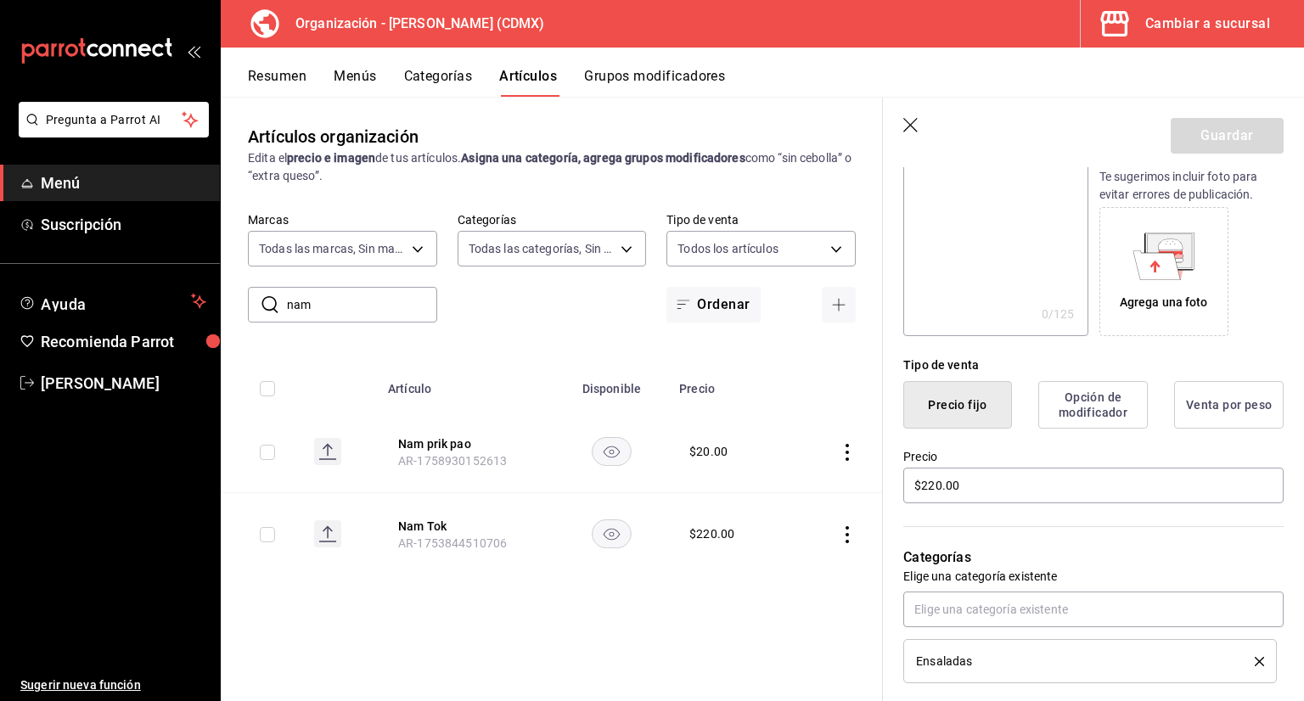
scroll to position [340, 0]
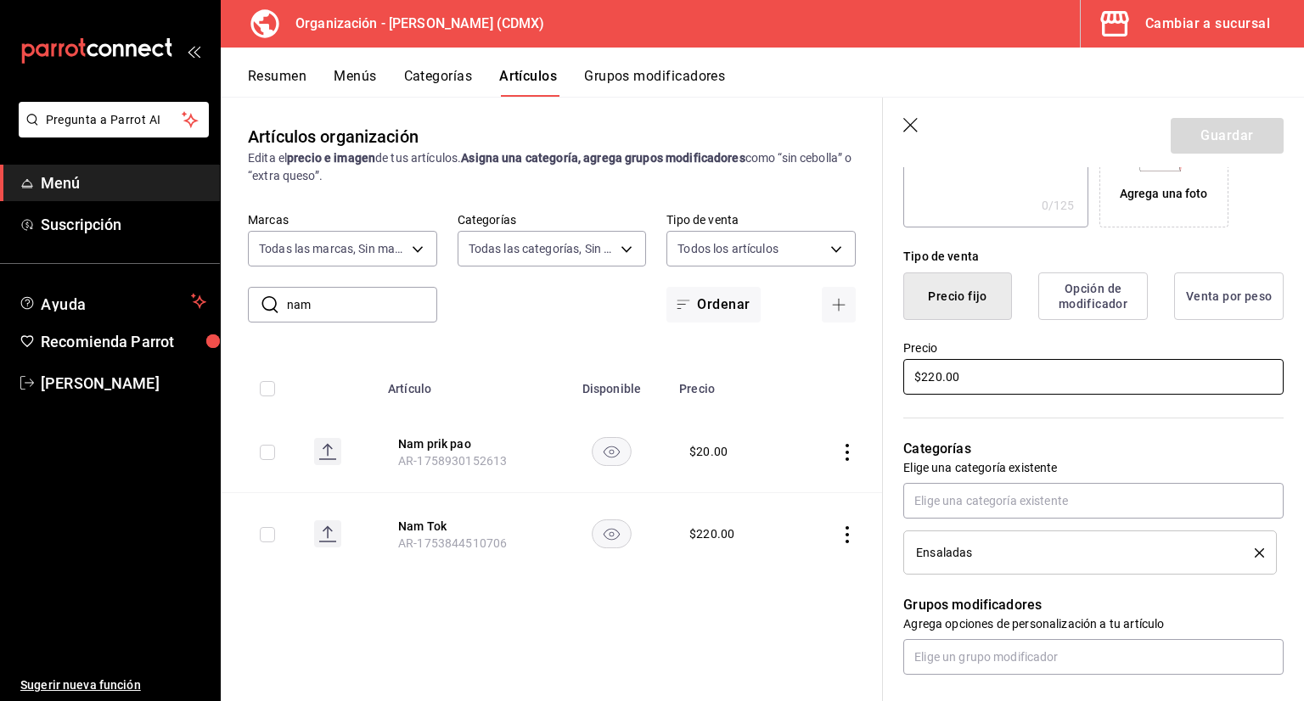
drag, startPoint x: 987, startPoint y: 380, endPoint x: 854, endPoint y: 400, distance: 134.7
click at [862, 398] on main "Artículos organización Edita el precio e imagen de tus artículos. Asigna una ca…" at bounding box center [762, 399] width 1083 height 604
click at [912, 121] on icon "button" at bounding box center [911, 126] width 17 height 17
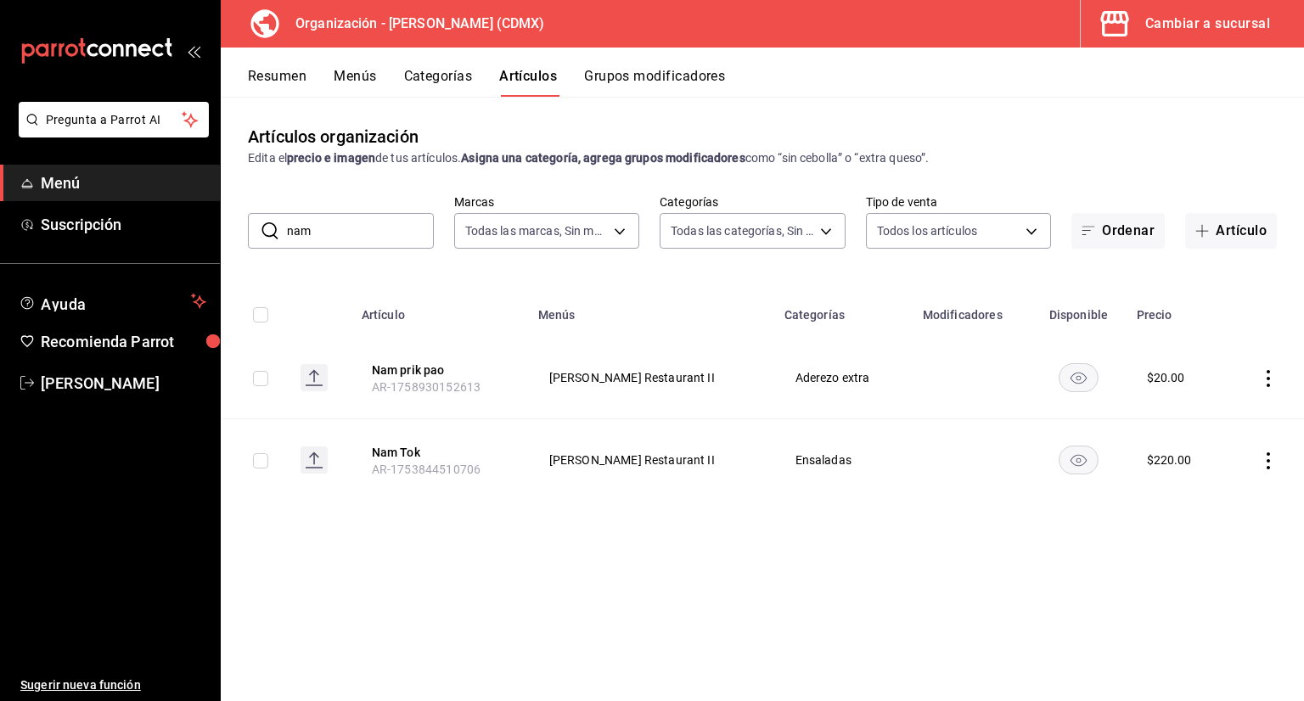
click at [372, 222] on input "nam" at bounding box center [360, 231] width 147 height 34
type input "n"
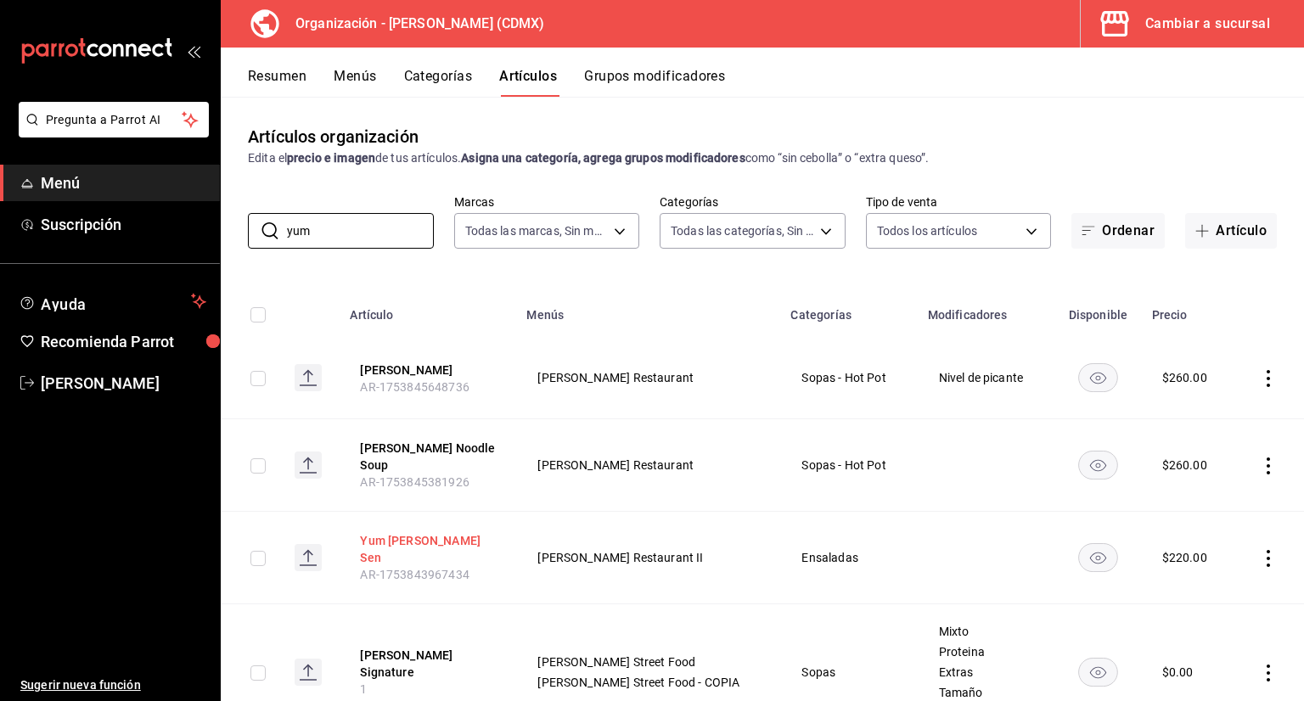
type input "yum"
click at [437, 532] on button "Yum Woon Sen" at bounding box center [428, 549] width 136 height 34
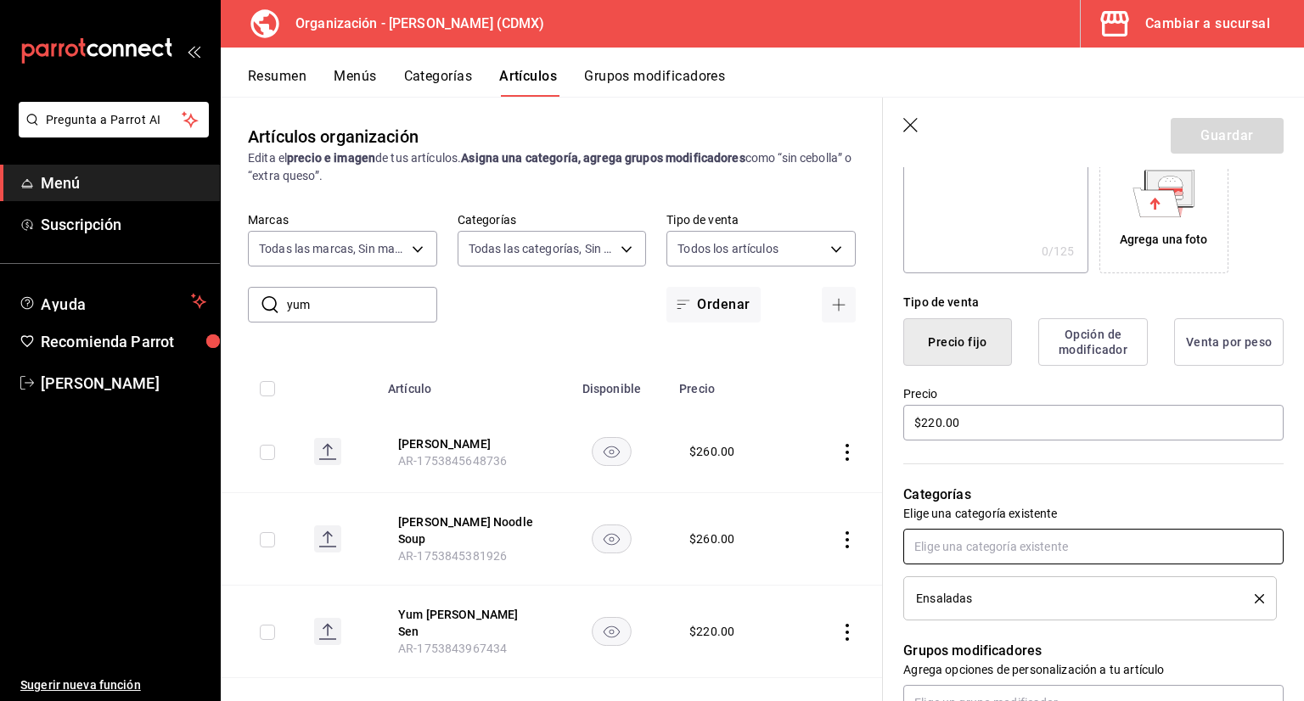
scroll to position [340, 0]
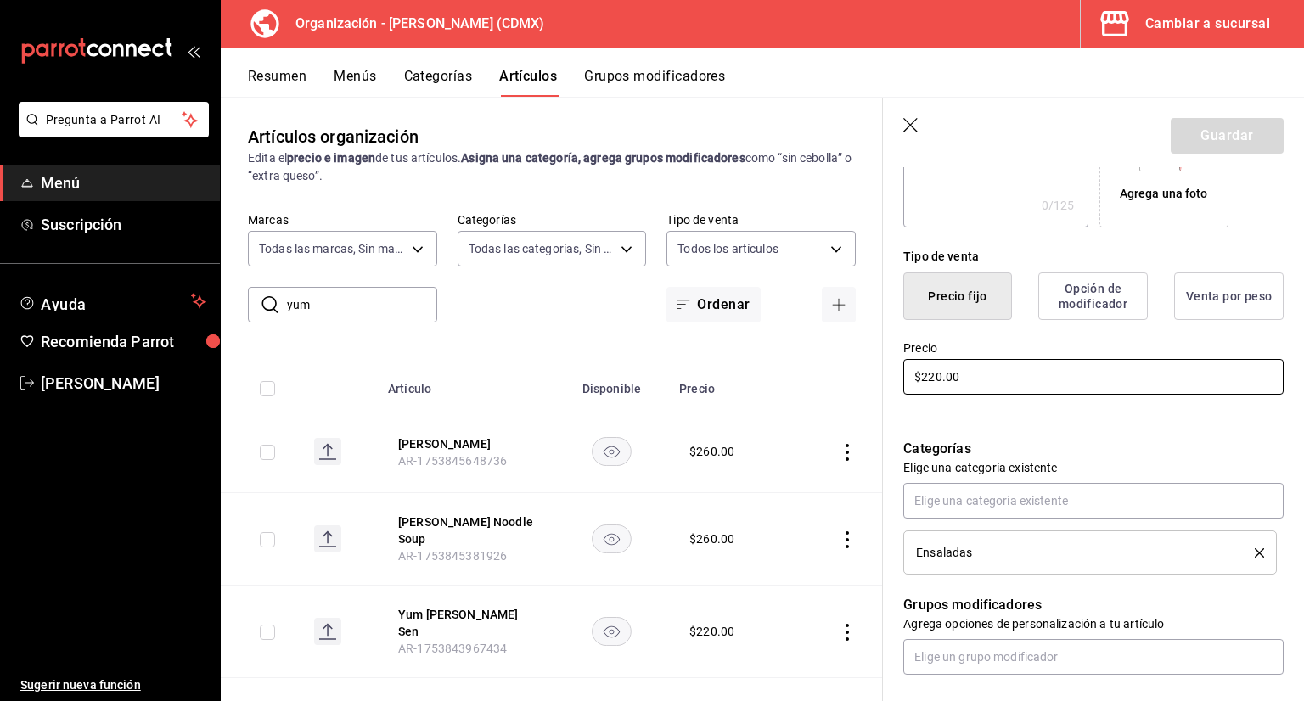
drag, startPoint x: 1004, startPoint y: 373, endPoint x: 703, endPoint y: 425, distance: 305.9
click at [721, 422] on main "Artículos organización Edita el precio e imagen de tus artículos. Asigna una ca…" at bounding box center [762, 399] width 1083 height 604
type input "$180.00"
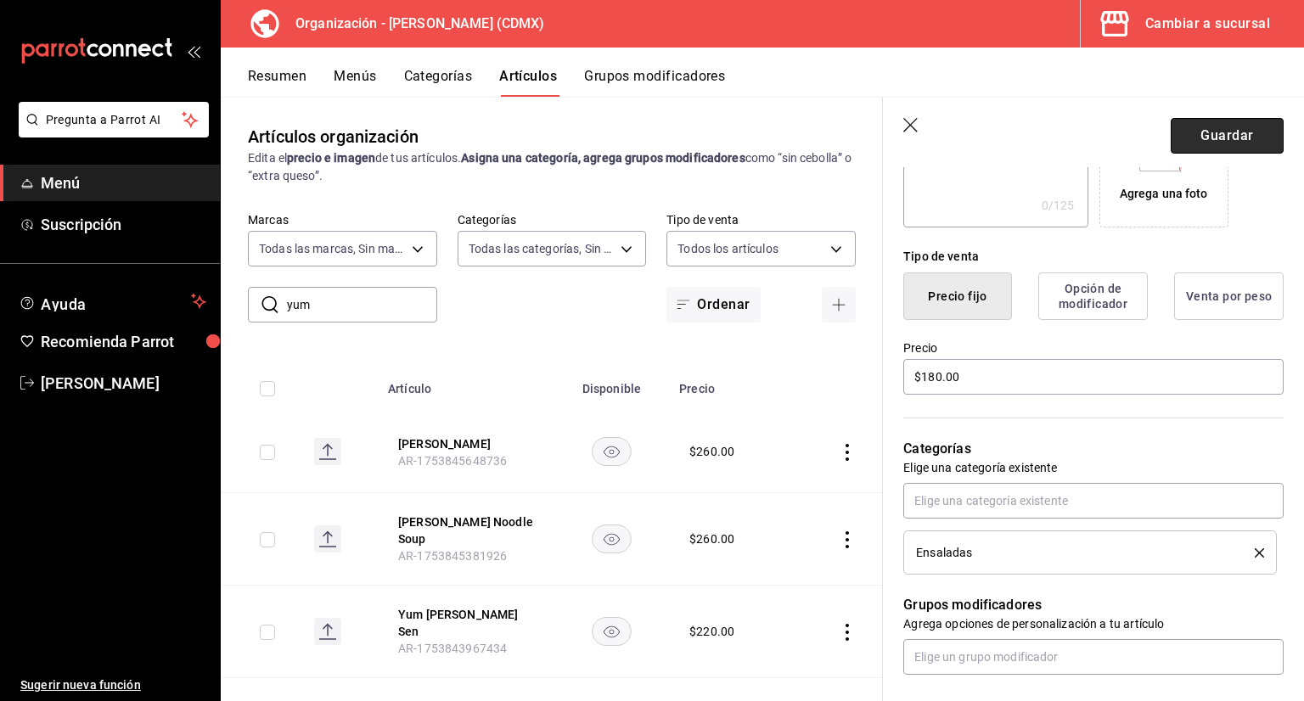
click at [1179, 135] on button "Guardar" at bounding box center [1227, 136] width 113 height 36
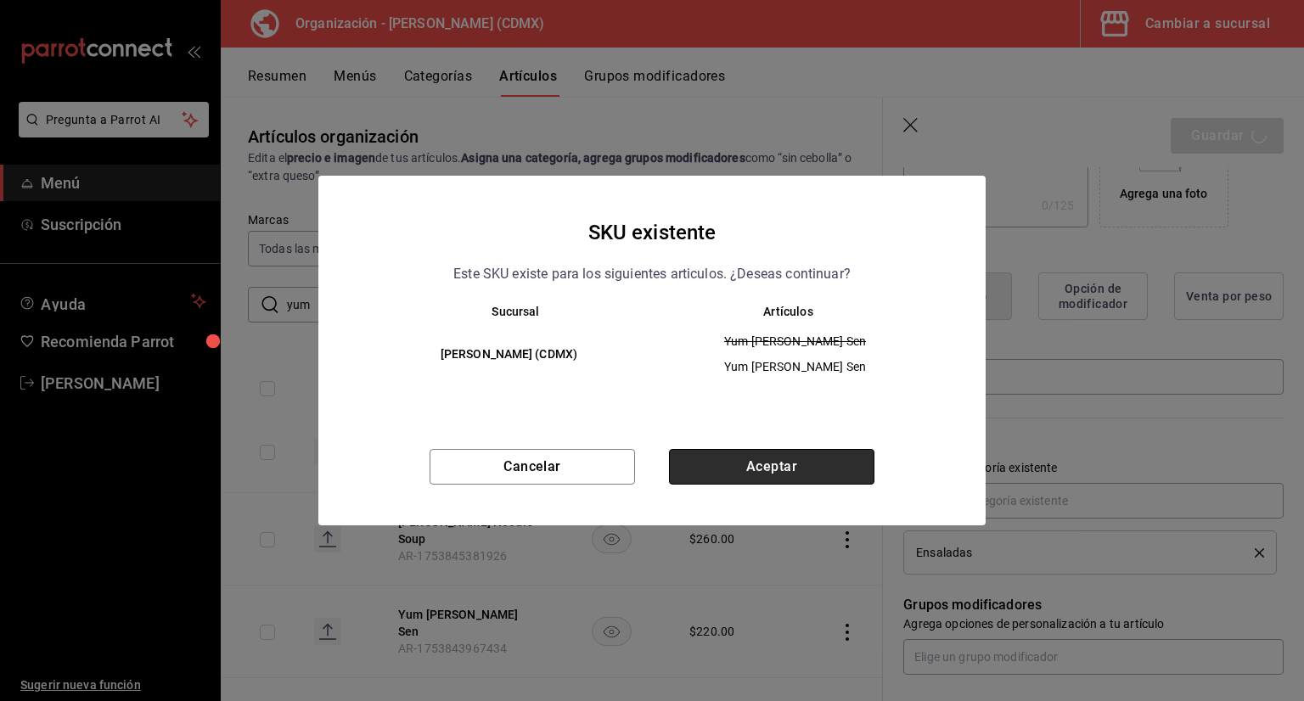
click at [761, 469] on button "Aceptar" at bounding box center [771, 467] width 205 height 36
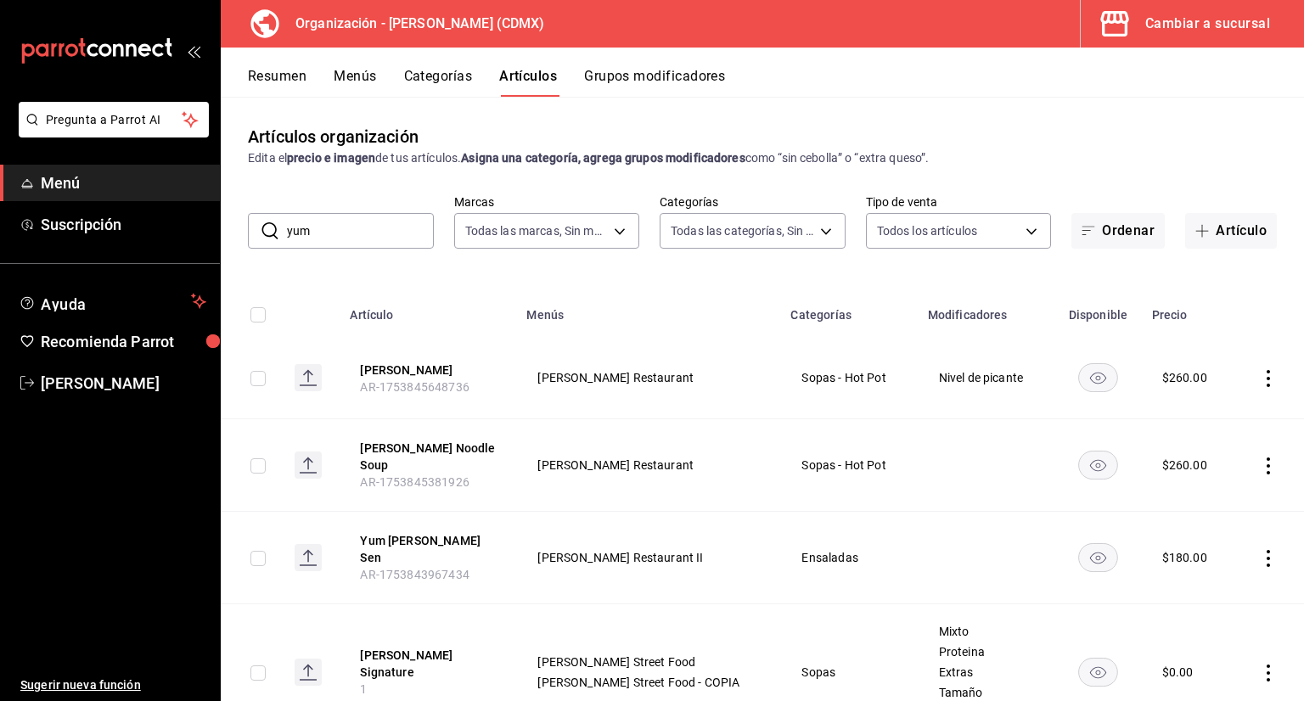
click at [432, 90] on button "Categorías" at bounding box center [438, 82] width 69 height 29
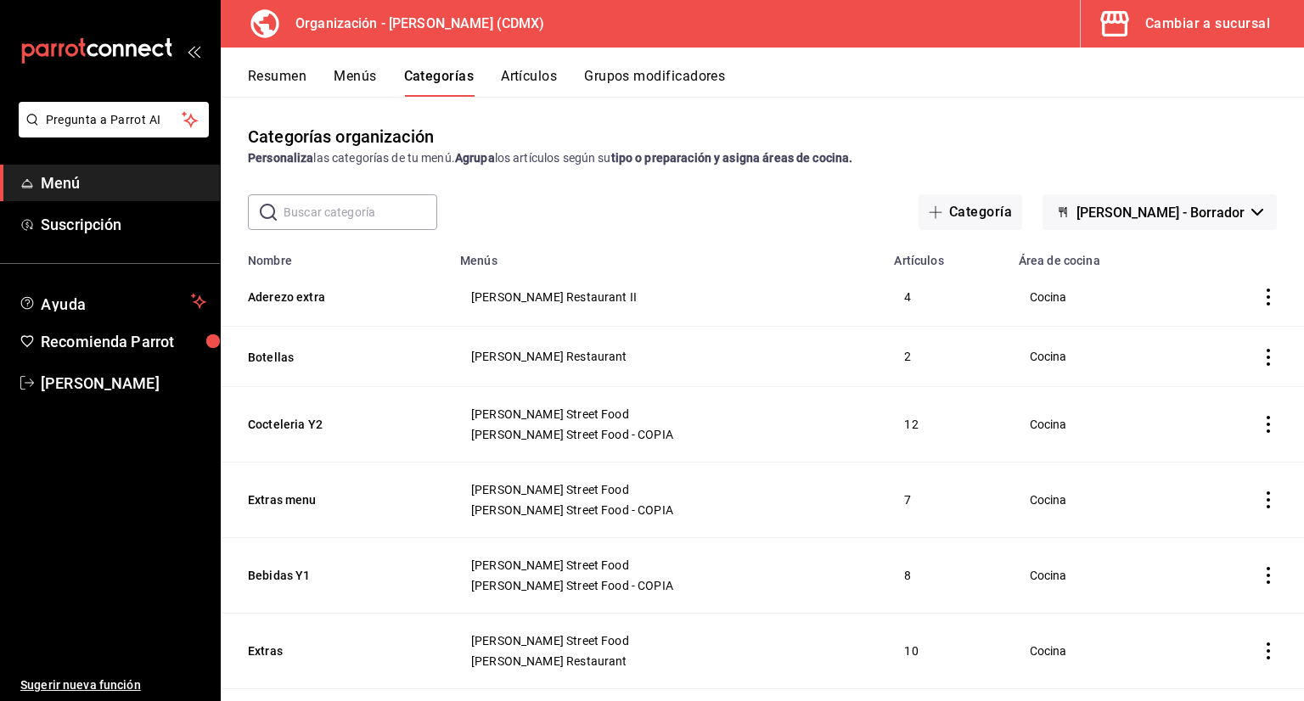
click at [361, 76] on button "Menús" at bounding box center [355, 82] width 42 height 29
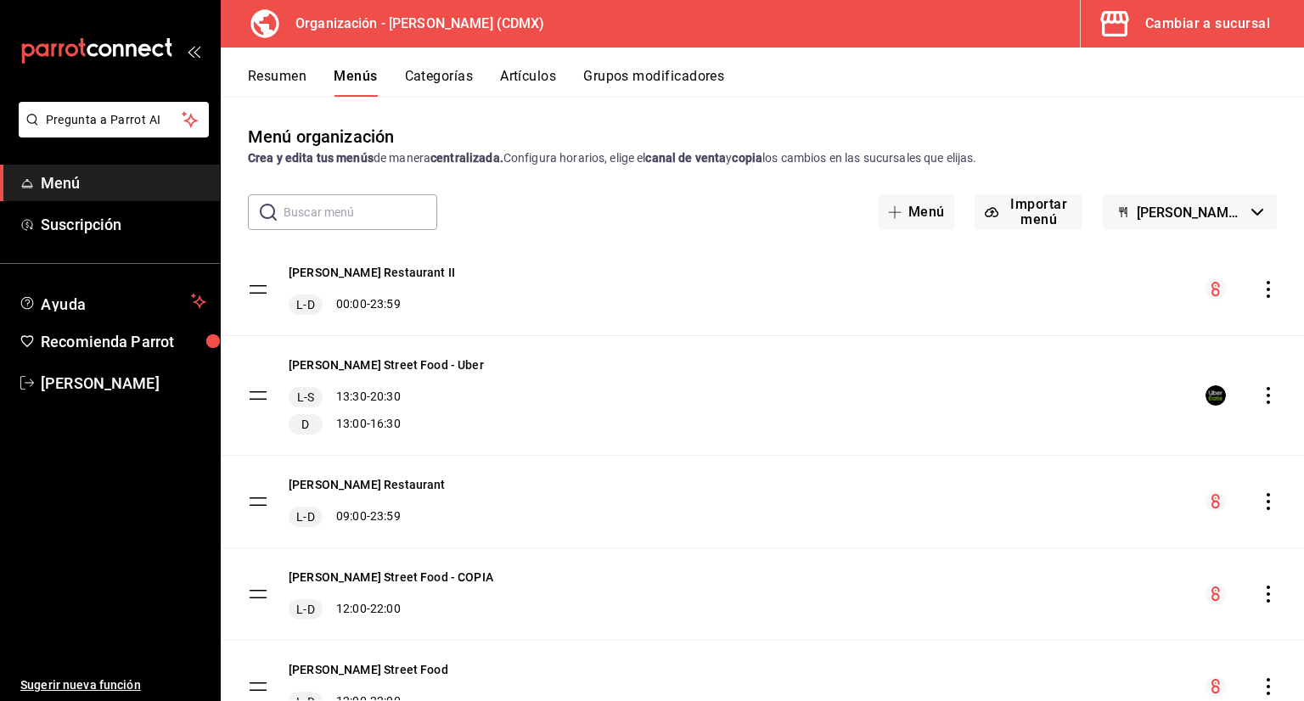
click at [864, 289] on div "[PERSON_NAME] Restaurant II L-D 00:00 - 23:59" at bounding box center [762, 290] width 1083 height 92
click at [383, 286] on div "[PERSON_NAME] Restaurant II L-D 00:00 - 23:59" at bounding box center [372, 289] width 166 height 51
click at [396, 299] on div "L-D 00:00 - 23:59" at bounding box center [372, 305] width 166 height 20
click at [374, 268] on button "[PERSON_NAME] Restaurant II" at bounding box center [372, 272] width 166 height 17
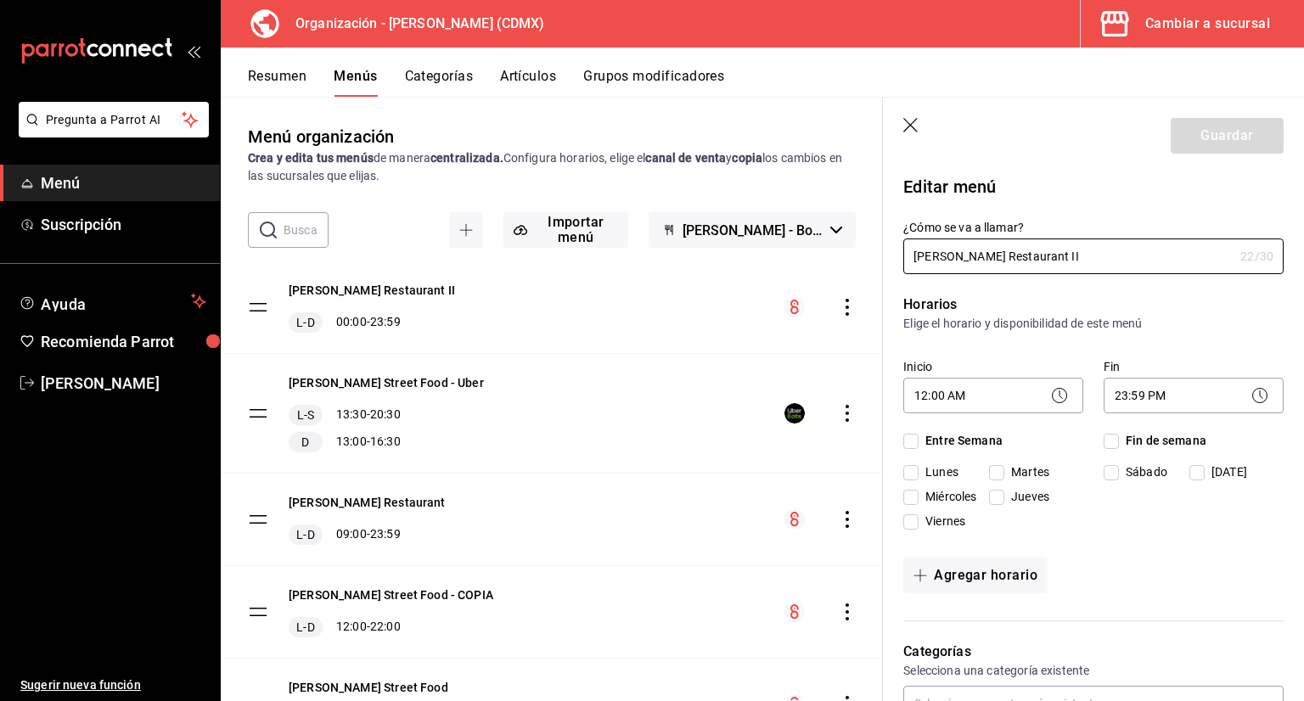
checkbox input "true"
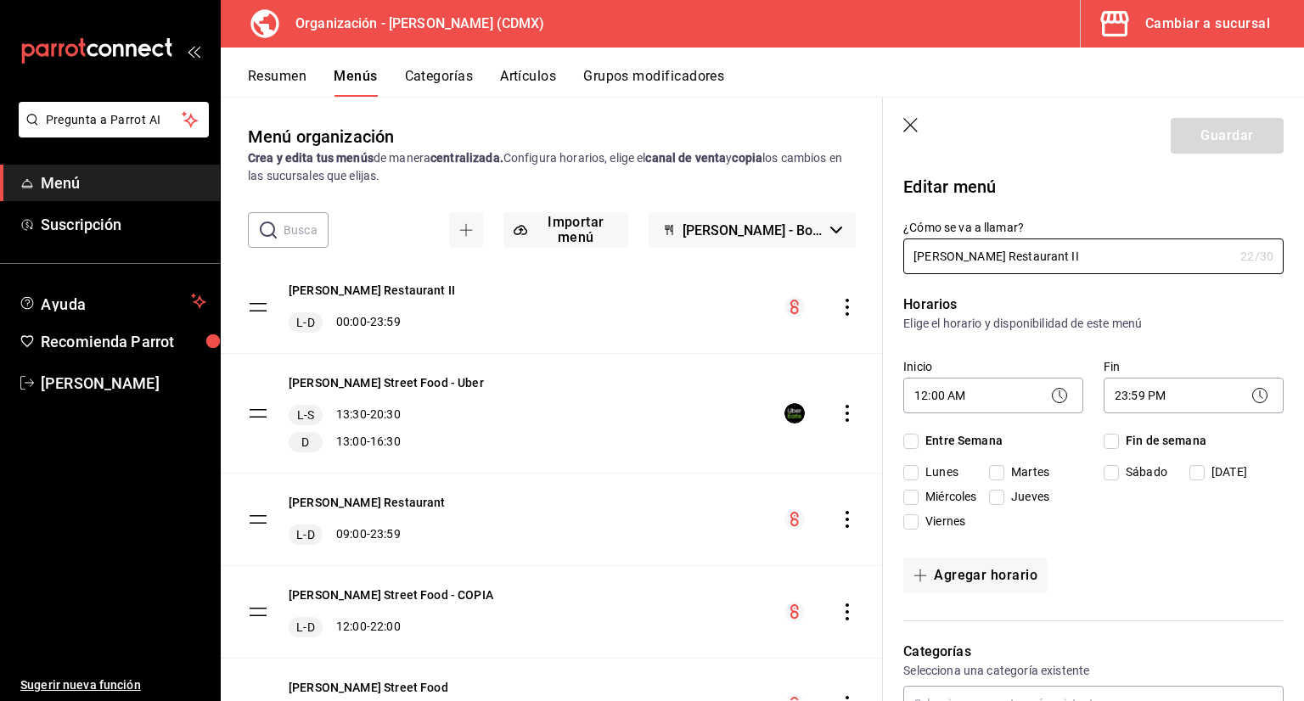
checkbox input "true"
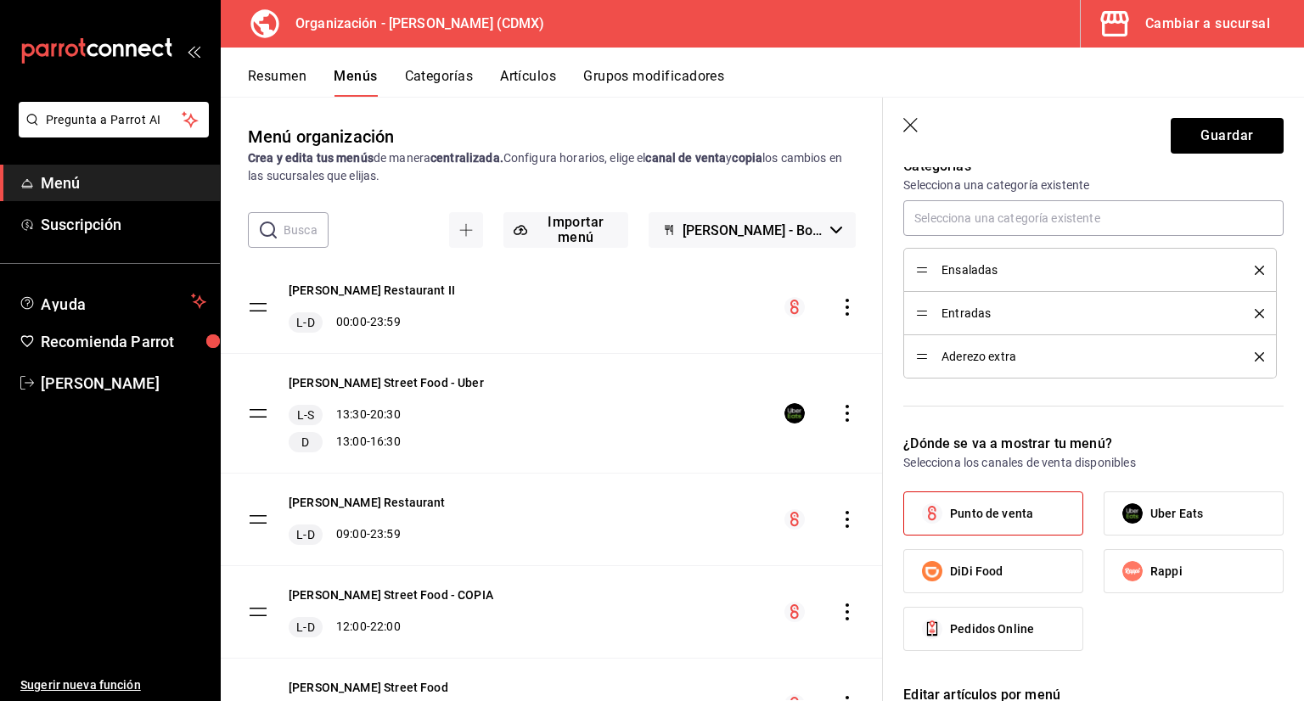
scroll to position [509, 0]
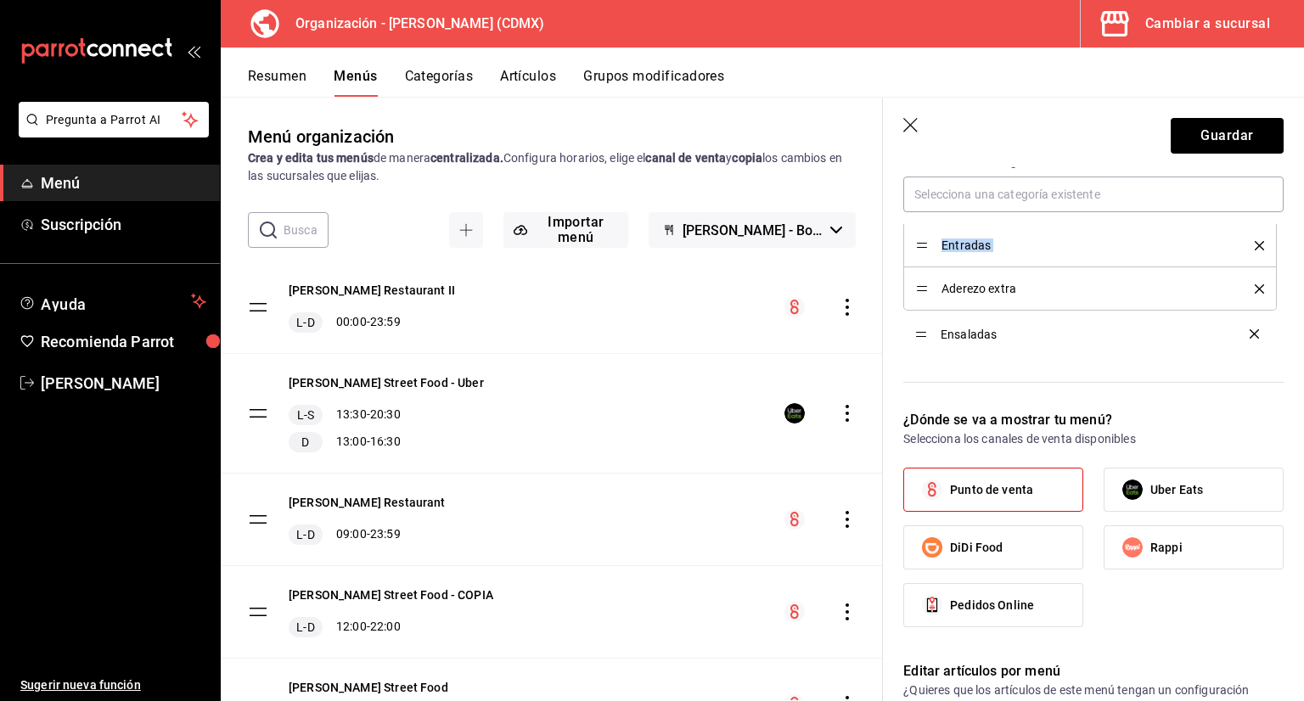
drag, startPoint x: 921, startPoint y: 249, endPoint x: 931, endPoint y: 337, distance: 88.9
click at [1219, 143] on button "Guardar" at bounding box center [1227, 136] width 113 height 36
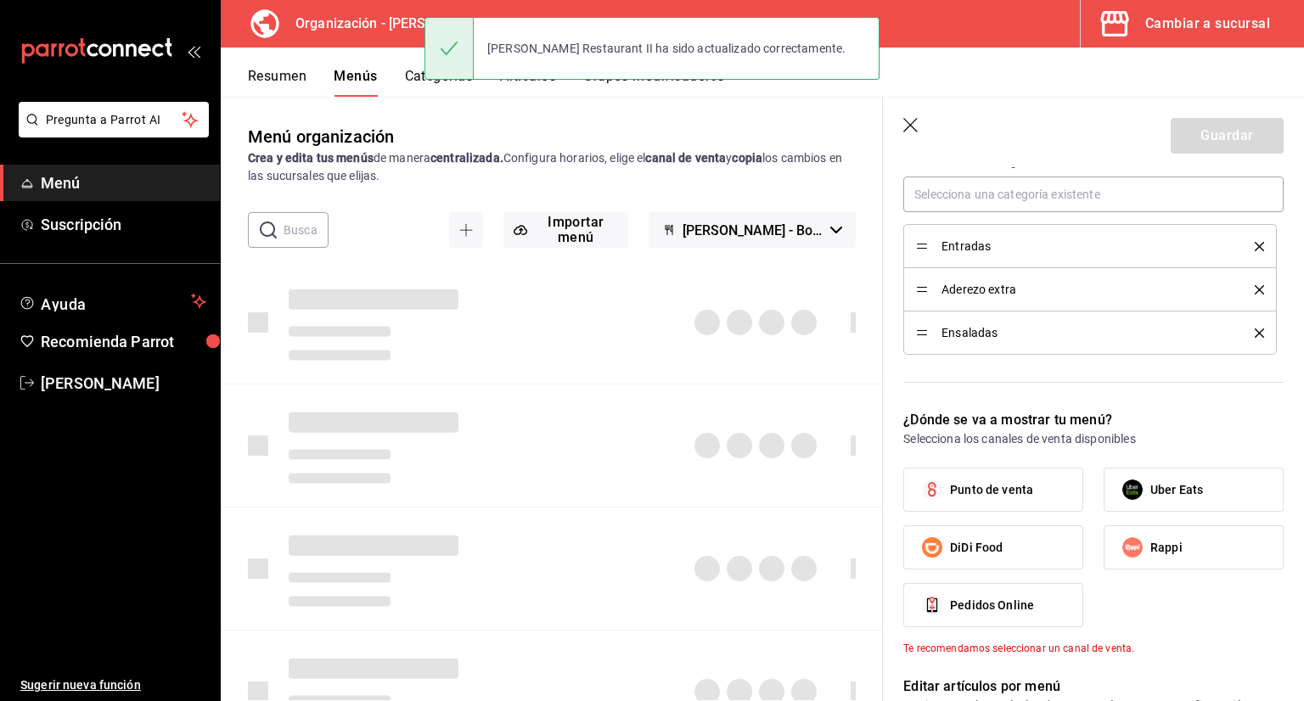
checkbox input "false"
type input "1758930878907"
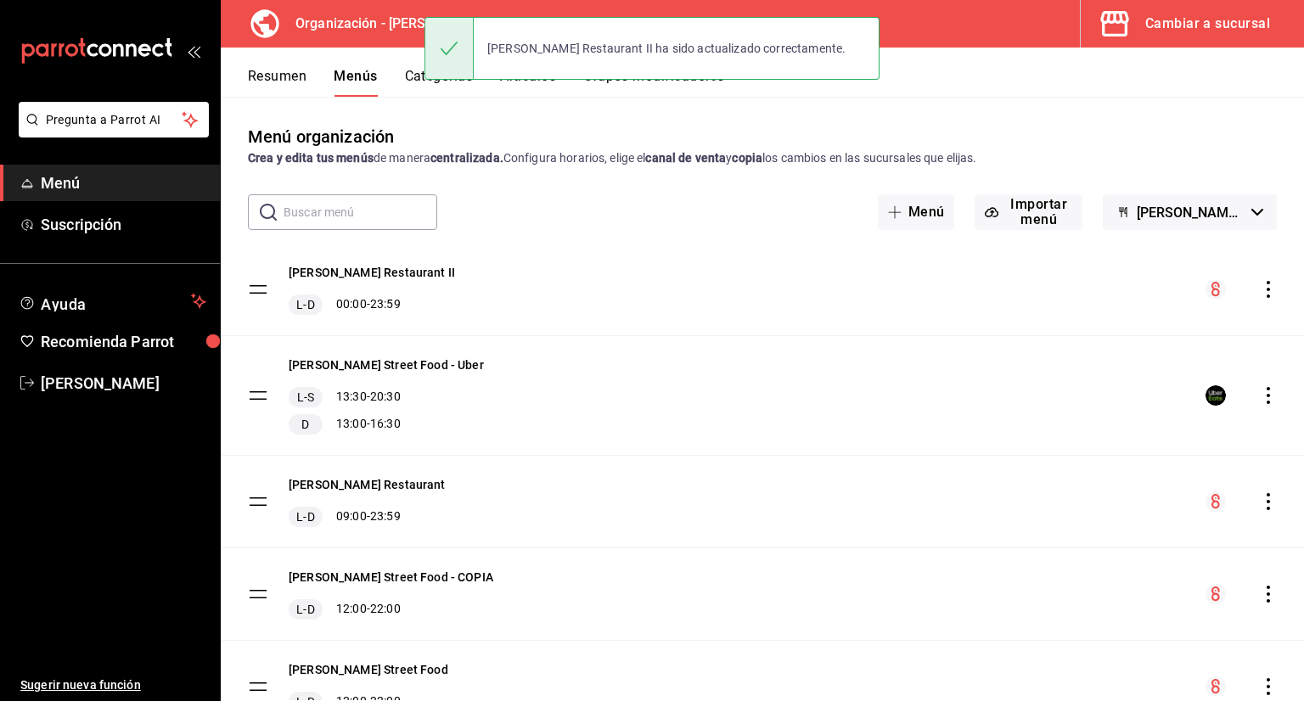
click at [527, 86] on button "Artículos" at bounding box center [528, 82] width 56 height 29
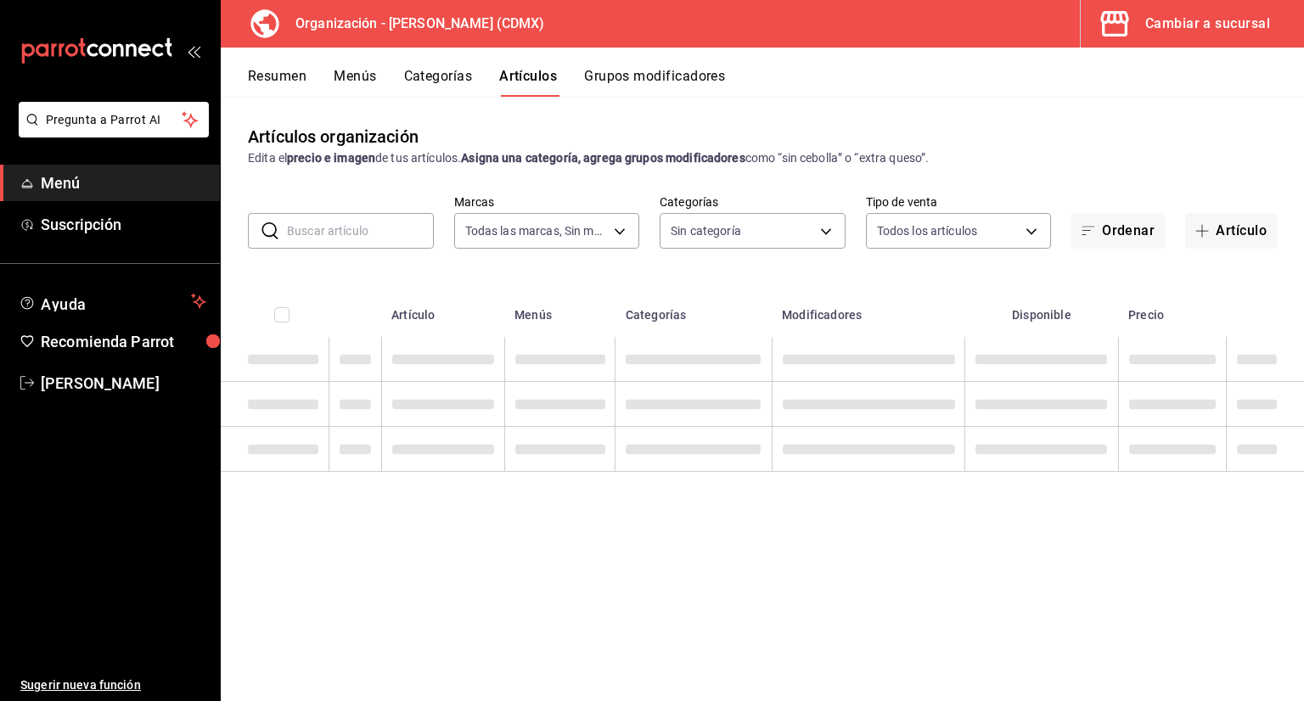
type input "846f0d90-2168-40bc-9e32-37968465e8cf"
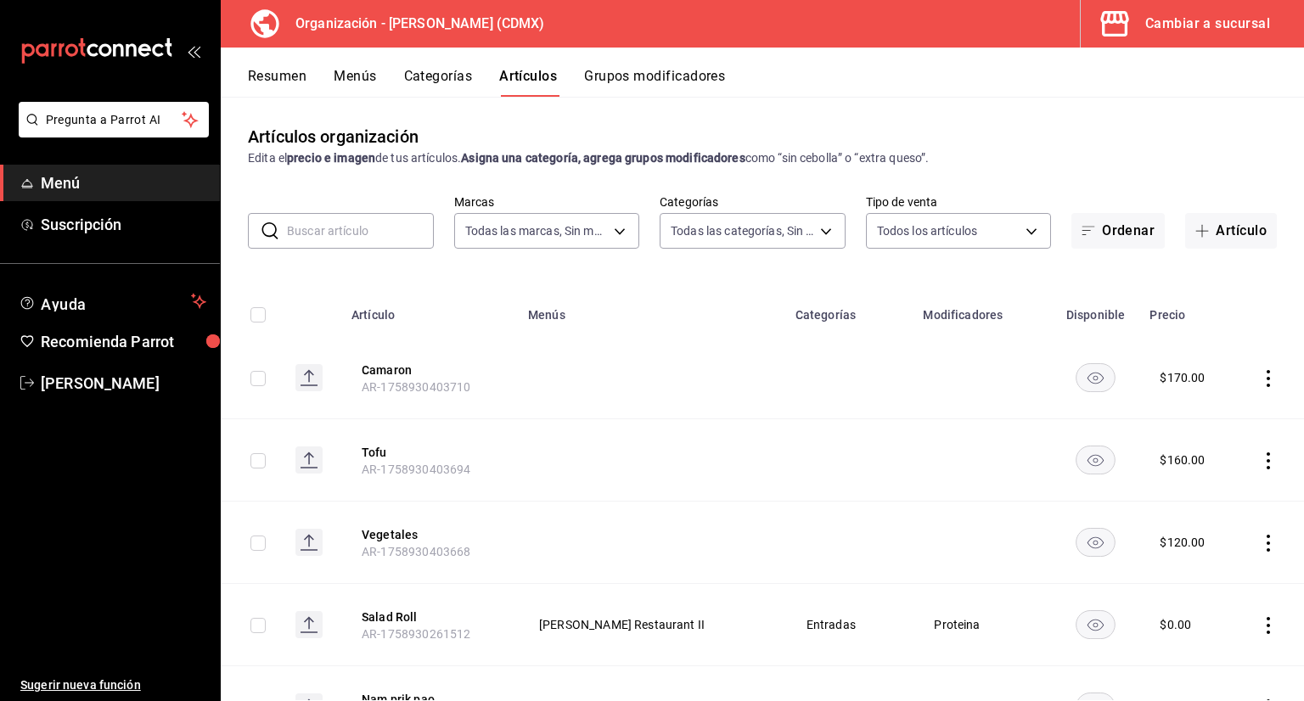
type input "3b86ff93-9c8d-4006-a000-7f562d2f7cb1,6b055275-76a1-43b6-b03d-2db3475336a0,4964d…"
click at [458, 79] on button "Categorías" at bounding box center [438, 82] width 69 height 29
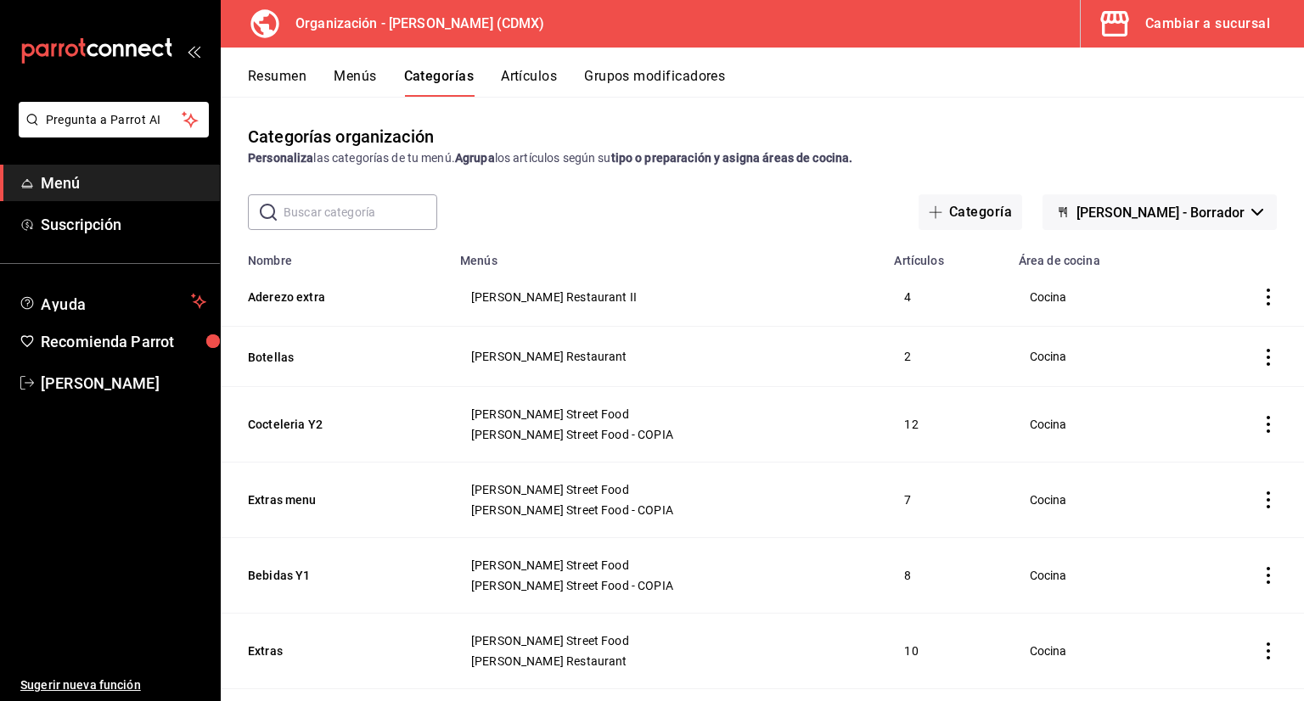
click at [345, 224] on input "text" at bounding box center [361, 212] width 154 height 34
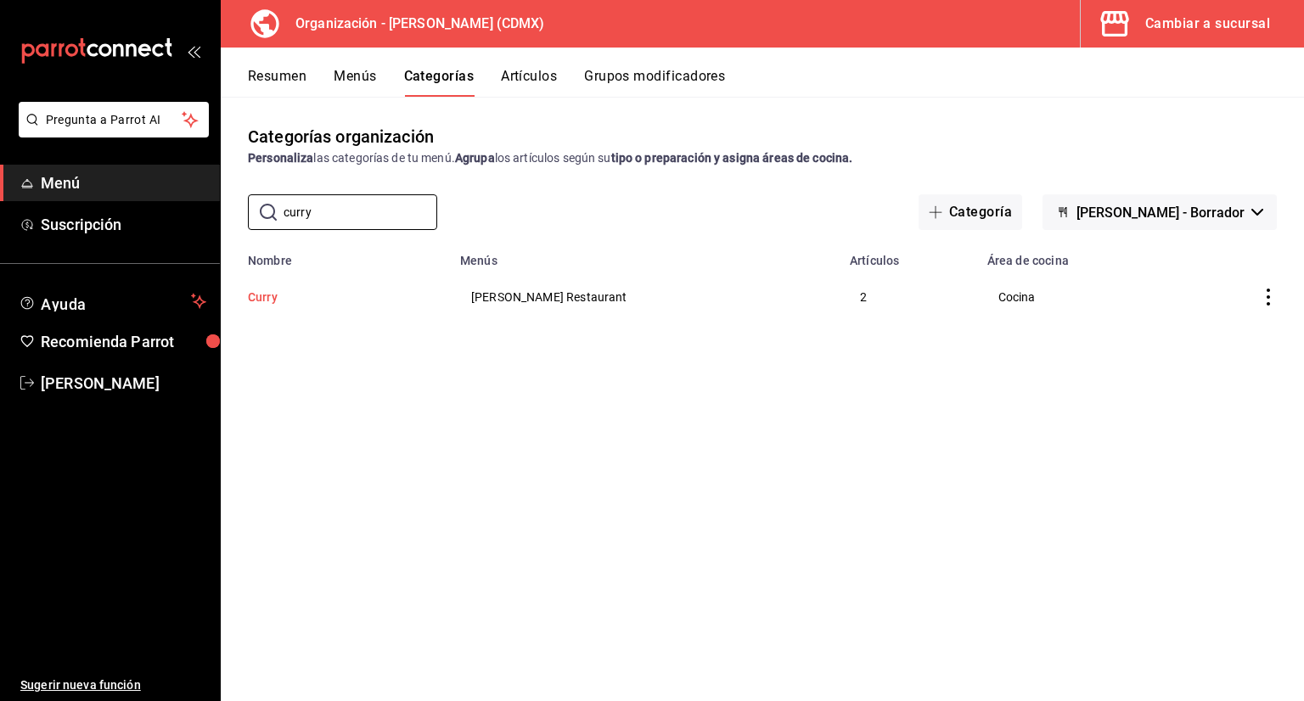
type input "curry"
click at [262, 300] on button "Curry" at bounding box center [333, 297] width 170 height 17
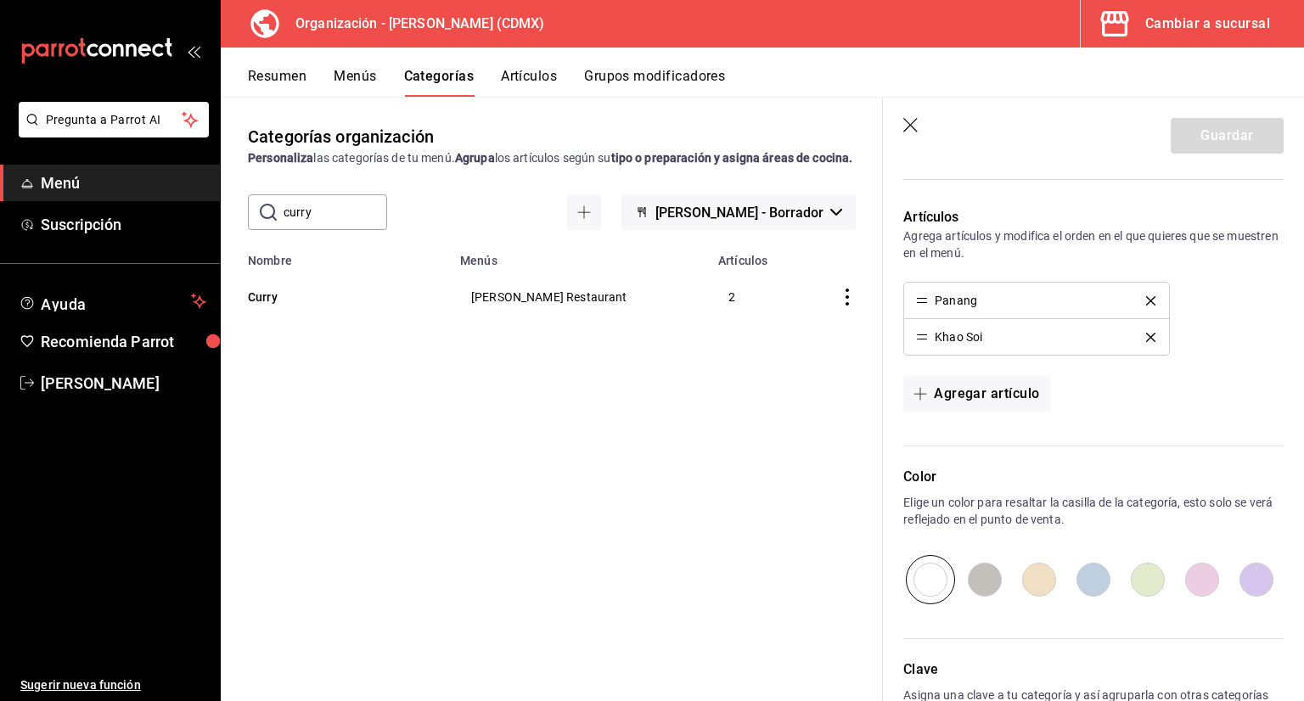
scroll to position [509, 0]
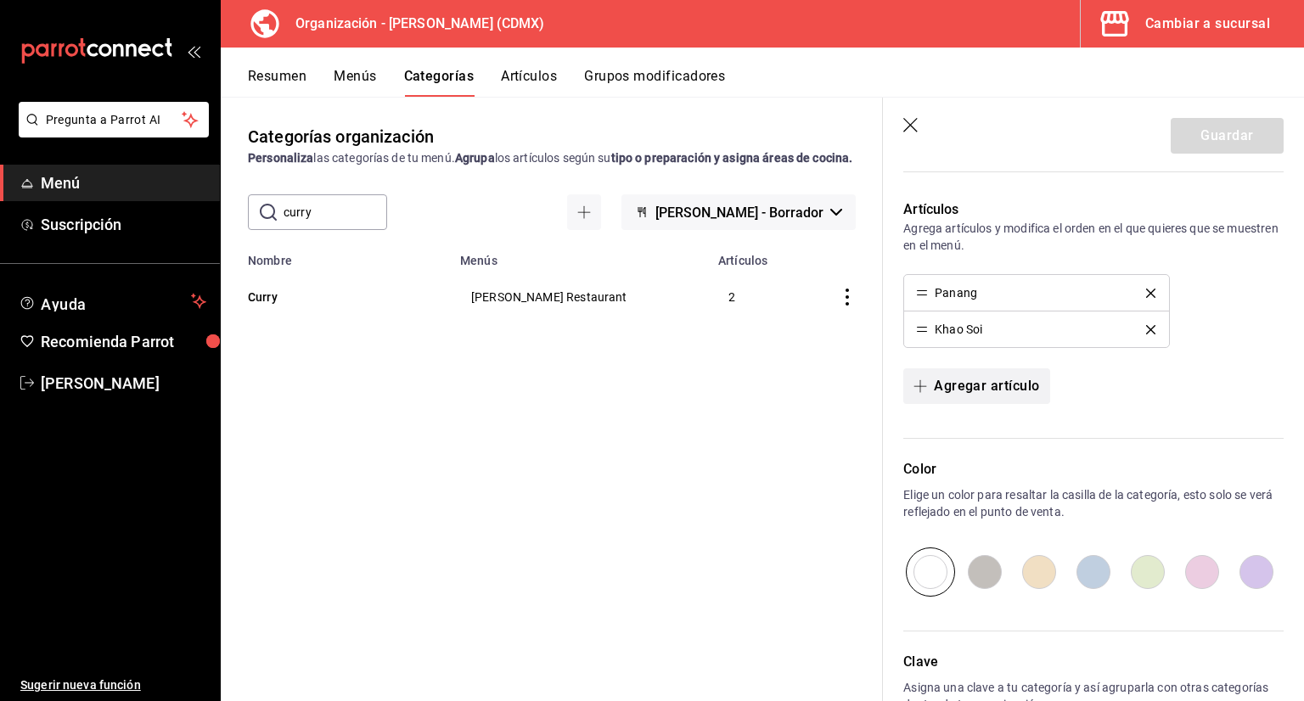
click at [960, 383] on button "Agregar artículo" at bounding box center [976, 386] width 146 height 36
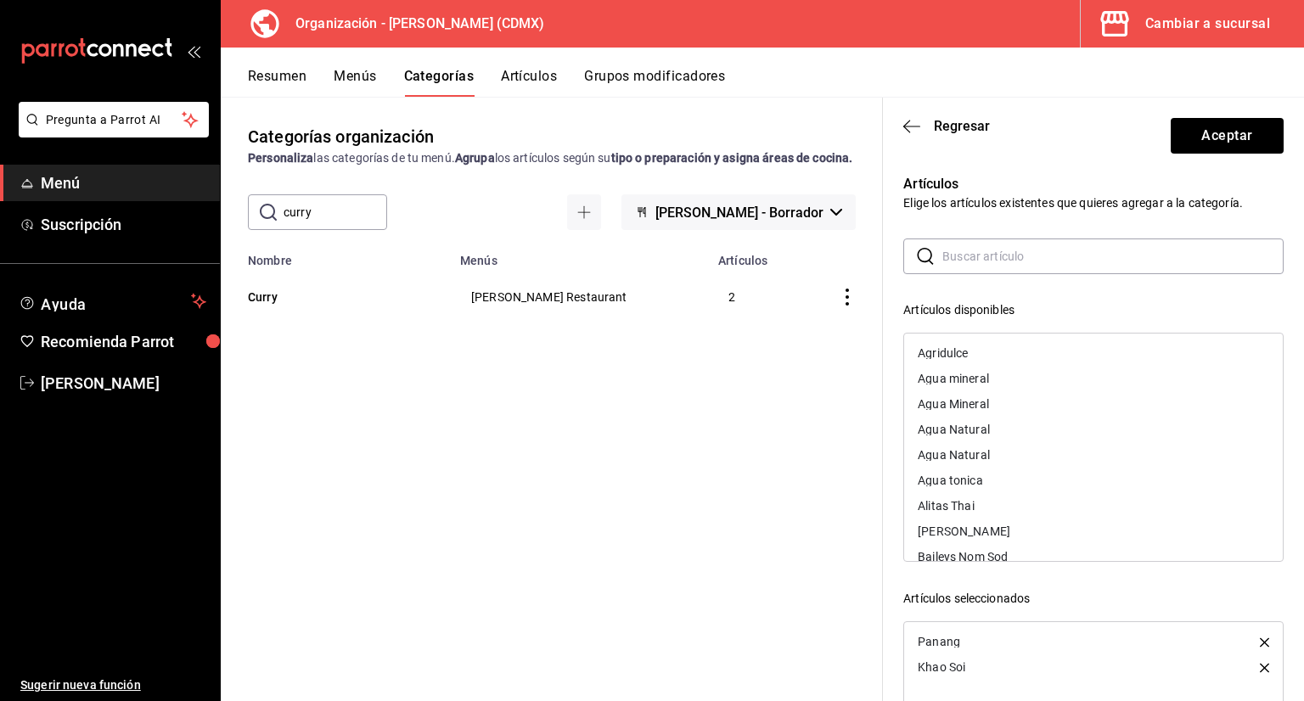
click at [964, 265] on input "text" at bounding box center [1112, 256] width 341 height 34
click at [909, 125] on icon "button" at bounding box center [911, 126] width 17 height 15
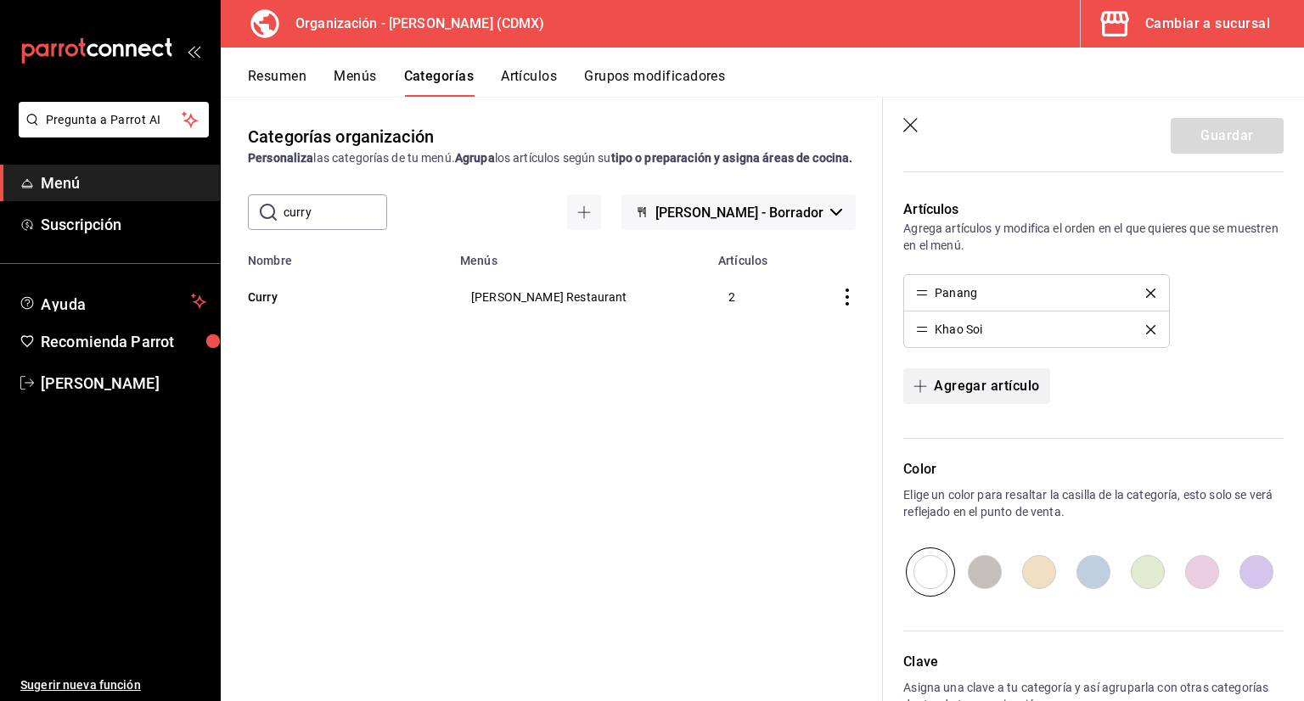
click at [944, 380] on button "Agregar artículo" at bounding box center [976, 386] width 146 height 36
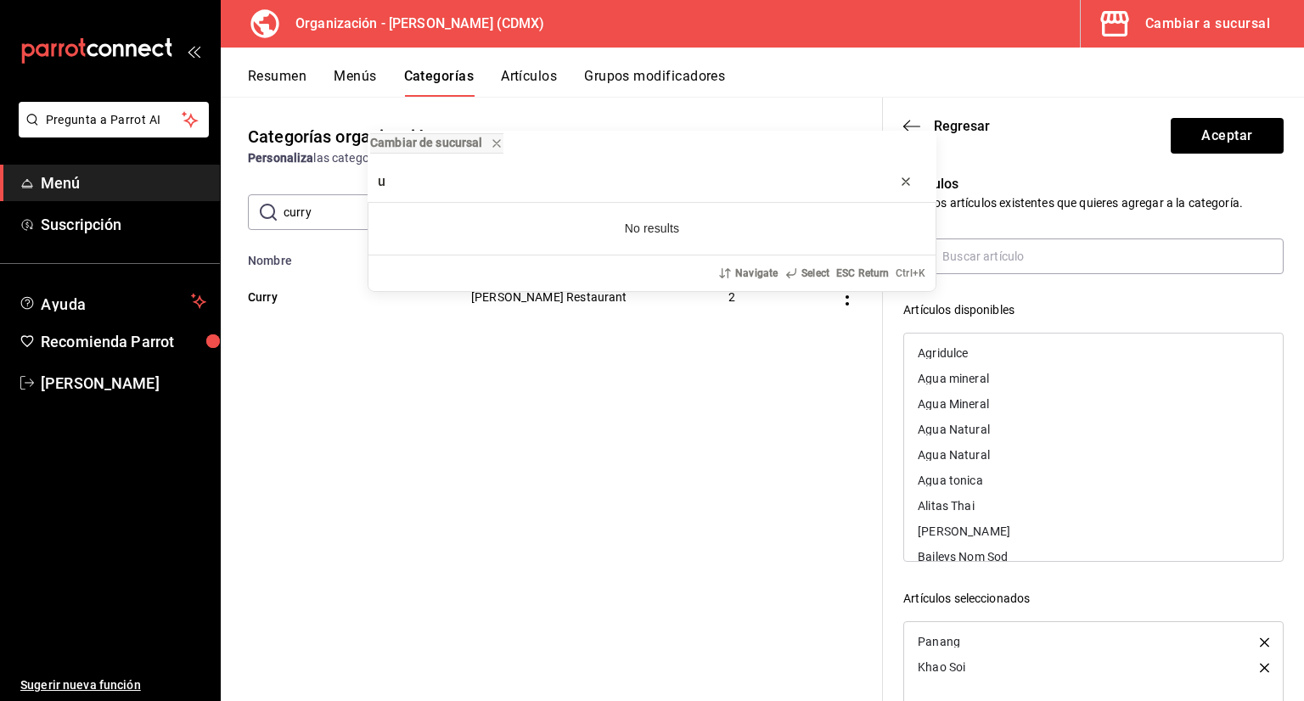
type input "u"
click at [909, 185] on icon "progress bar" at bounding box center [906, 182] width 14 height 14
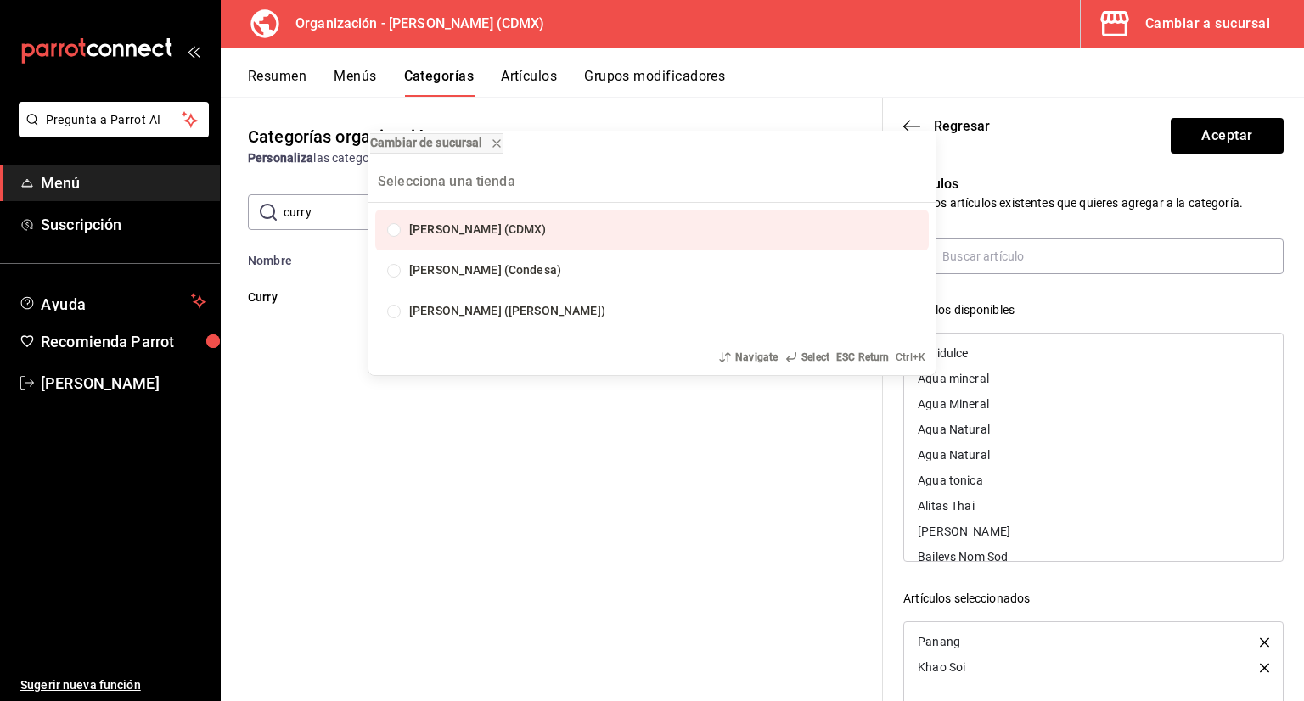
click at [968, 256] on div "Cambiar de sucursal Yim Thai (CDMX) Yim Thai (Condesa) Yim Thai (Del Valle) Nav…" at bounding box center [652, 350] width 1304 height 701
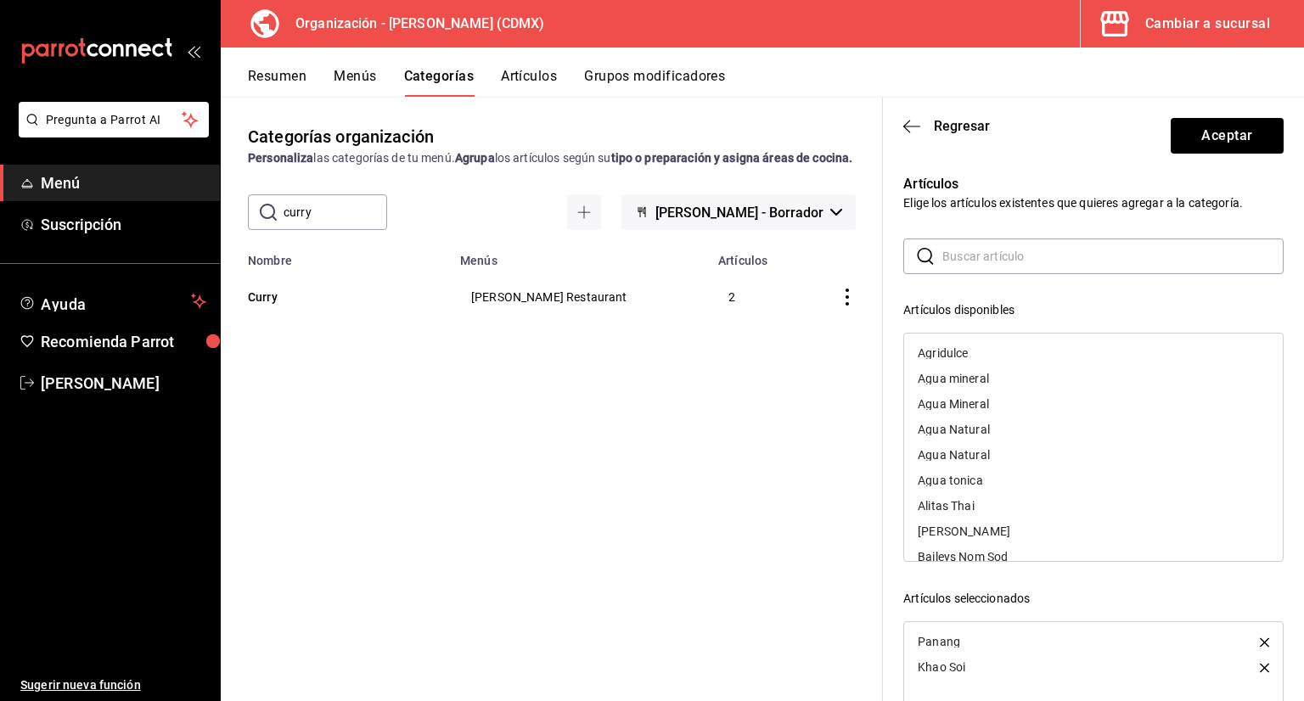
click at [969, 263] on input "text" at bounding box center [1112, 256] width 341 height 34
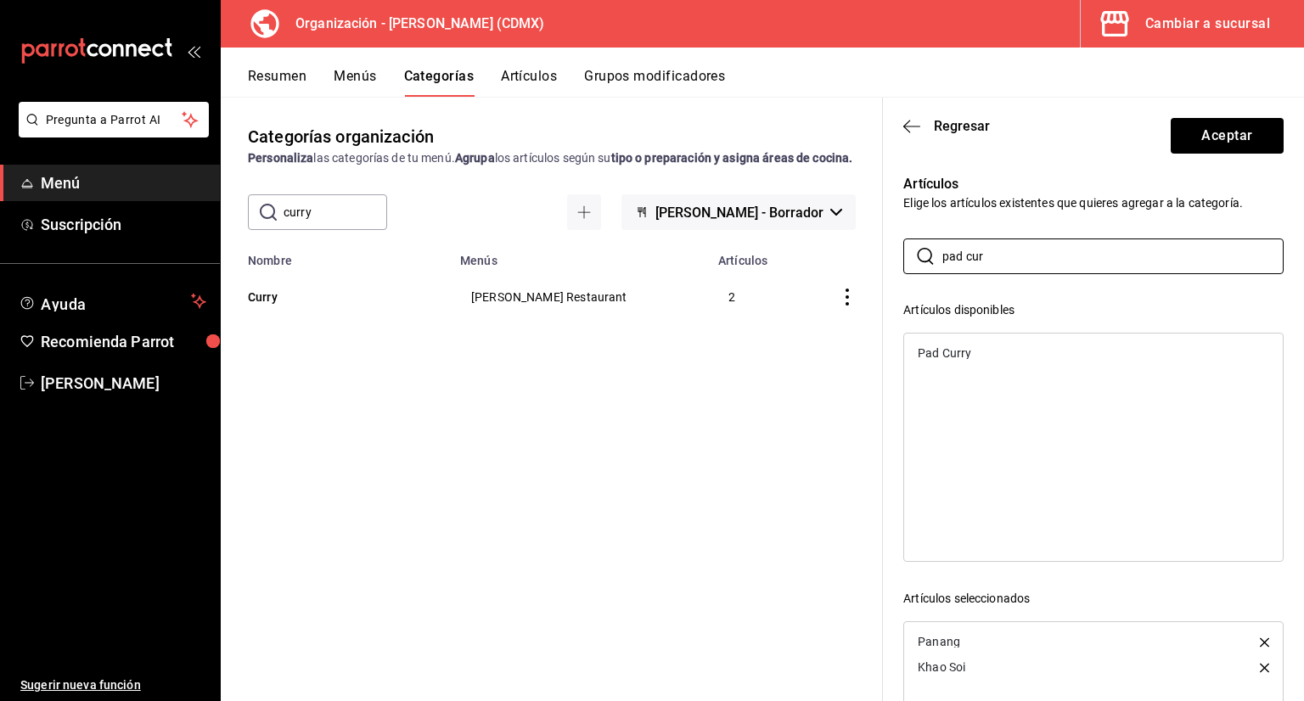
type input "pad cur"
click at [974, 351] on div "Pad Curry" at bounding box center [1093, 352] width 379 height 25
drag, startPoint x: 1023, startPoint y: 266, endPoint x: 767, endPoint y: 297, distance: 258.3
click at [772, 298] on main "Categorías organización Personaliza las categorías de tu menú. Agrupa los artíc…" at bounding box center [762, 399] width 1083 height 604
type input "gree"
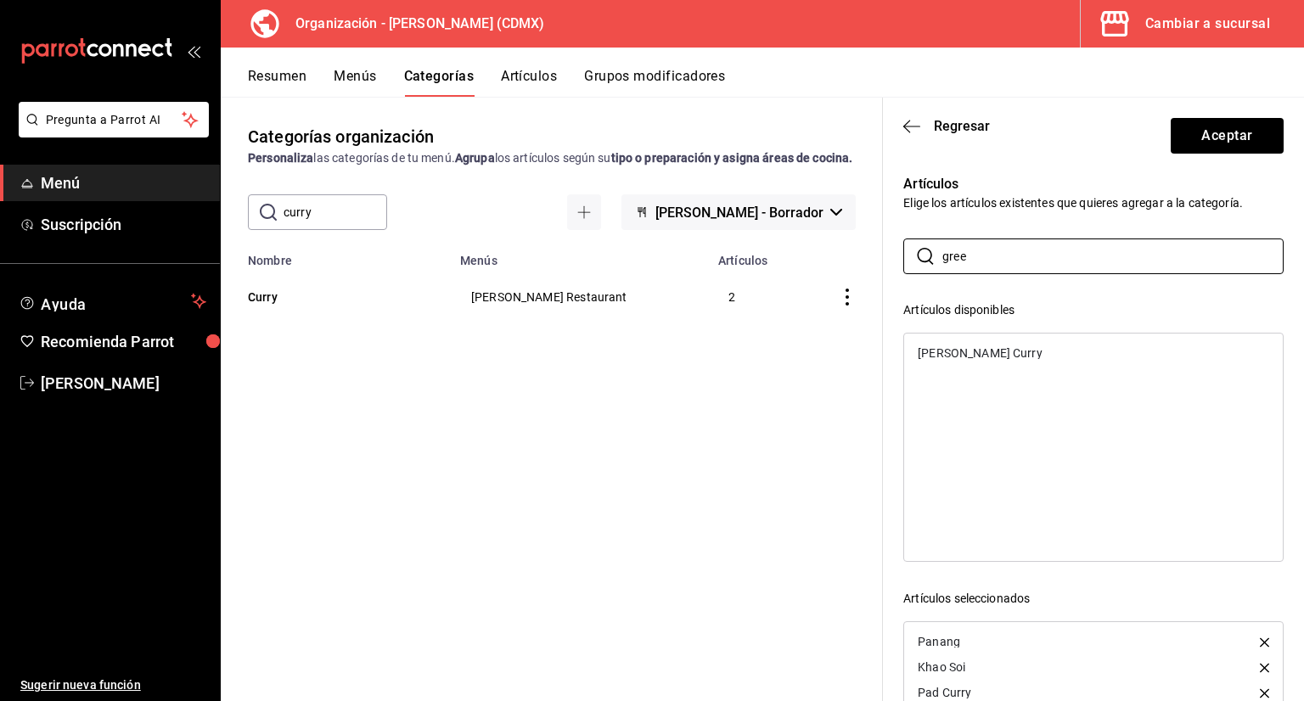
click at [946, 345] on div "Green Curry" at bounding box center [1093, 352] width 379 height 25
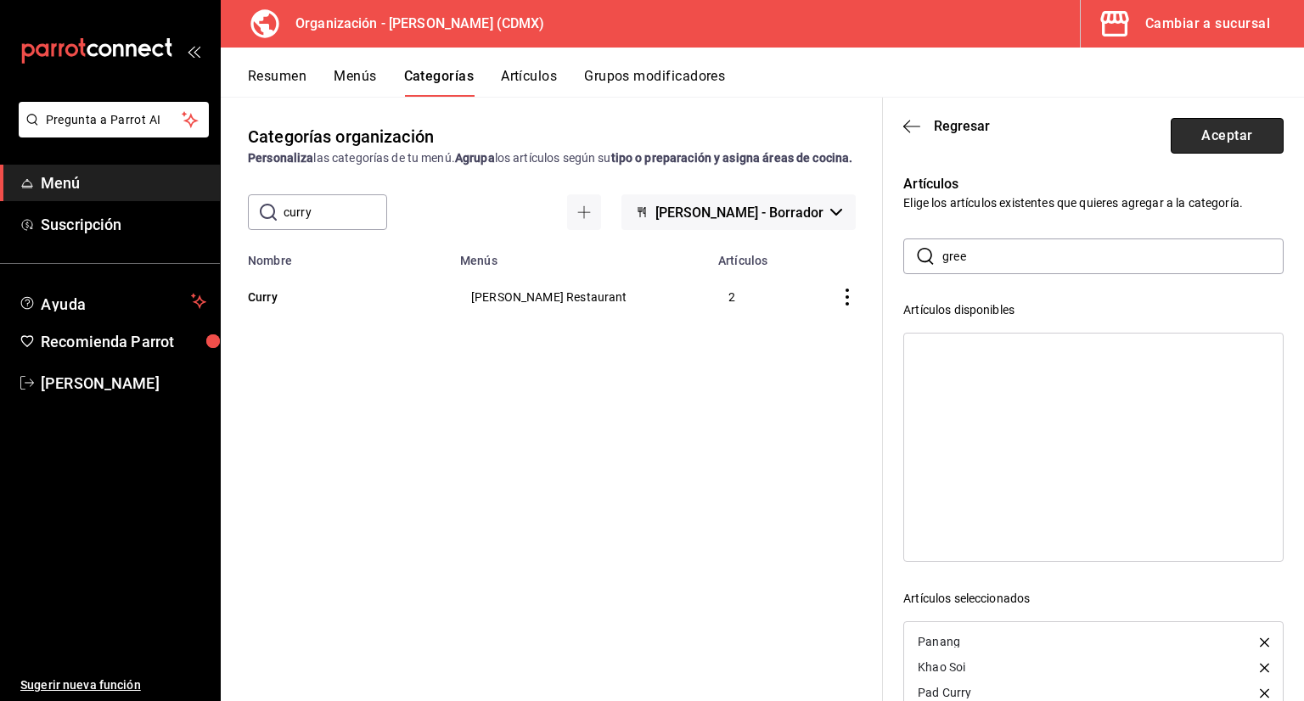
click at [1194, 140] on button "Aceptar" at bounding box center [1227, 136] width 113 height 36
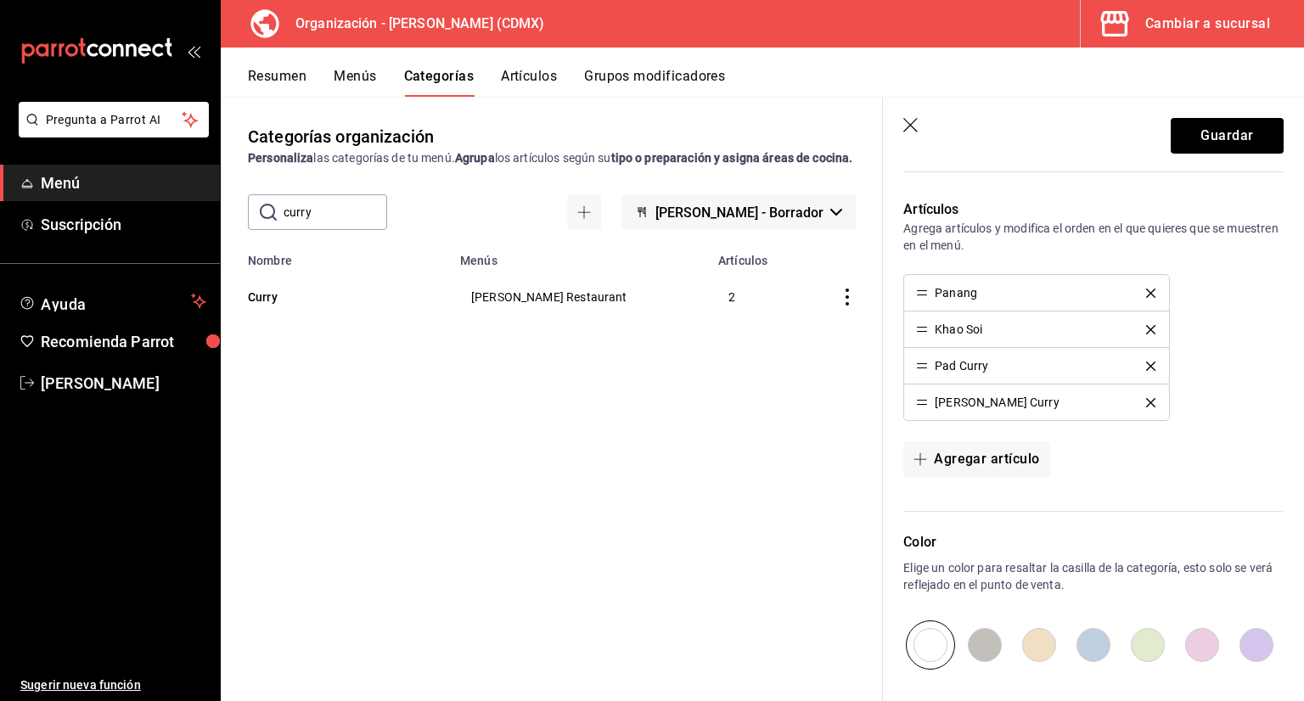
click at [915, 402] on li "Green Curry" at bounding box center [1036, 403] width 264 height 36
drag, startPoint x: 920, startPoint y: 403, endPoint x: 921, endPoint y: 296, distance: 107.0
click at [1175, 136] on button "Guardar" at bounding box center [1227, 136] width 113 height 36
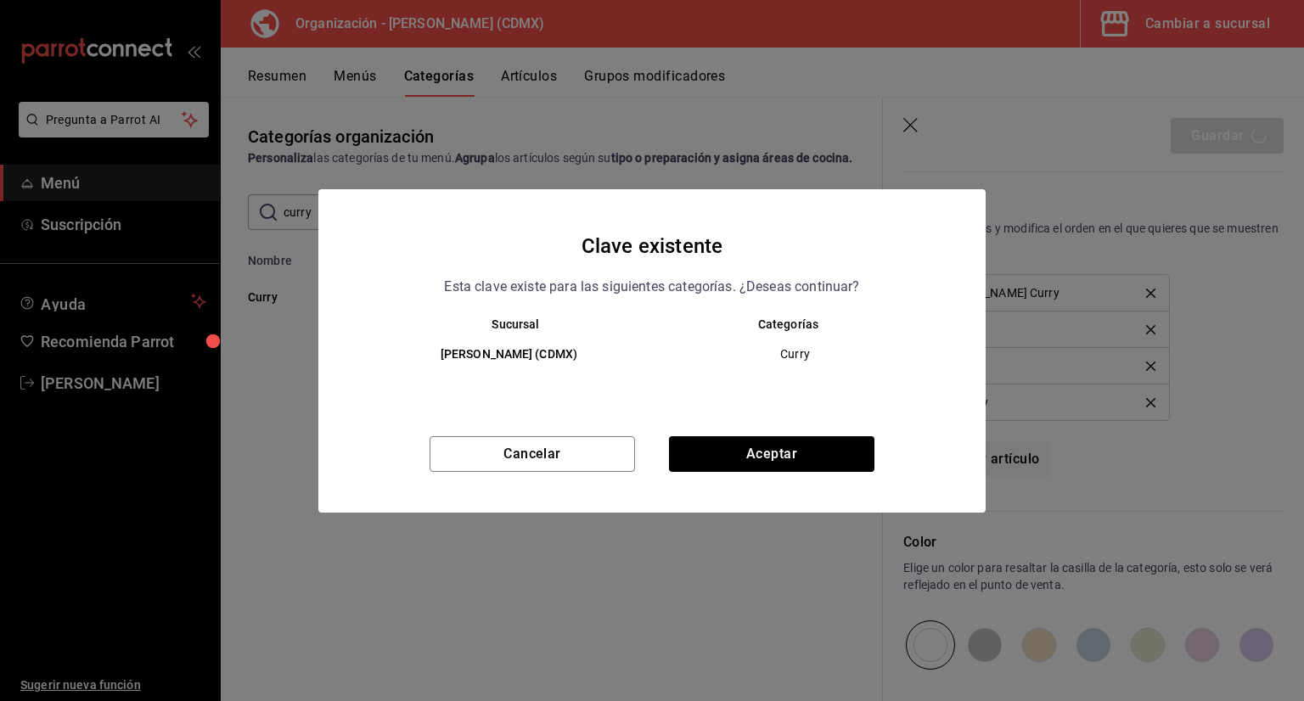
click at [814, 435] on div "Clave existente Esta clave existe para las siguientes categorías. ¿Deseas conti…" at bounding box center [651, 350] width 667 height 323
click at [809, 445] on button "Aceptar" at bounding box center [771, 454] width 205 height 36
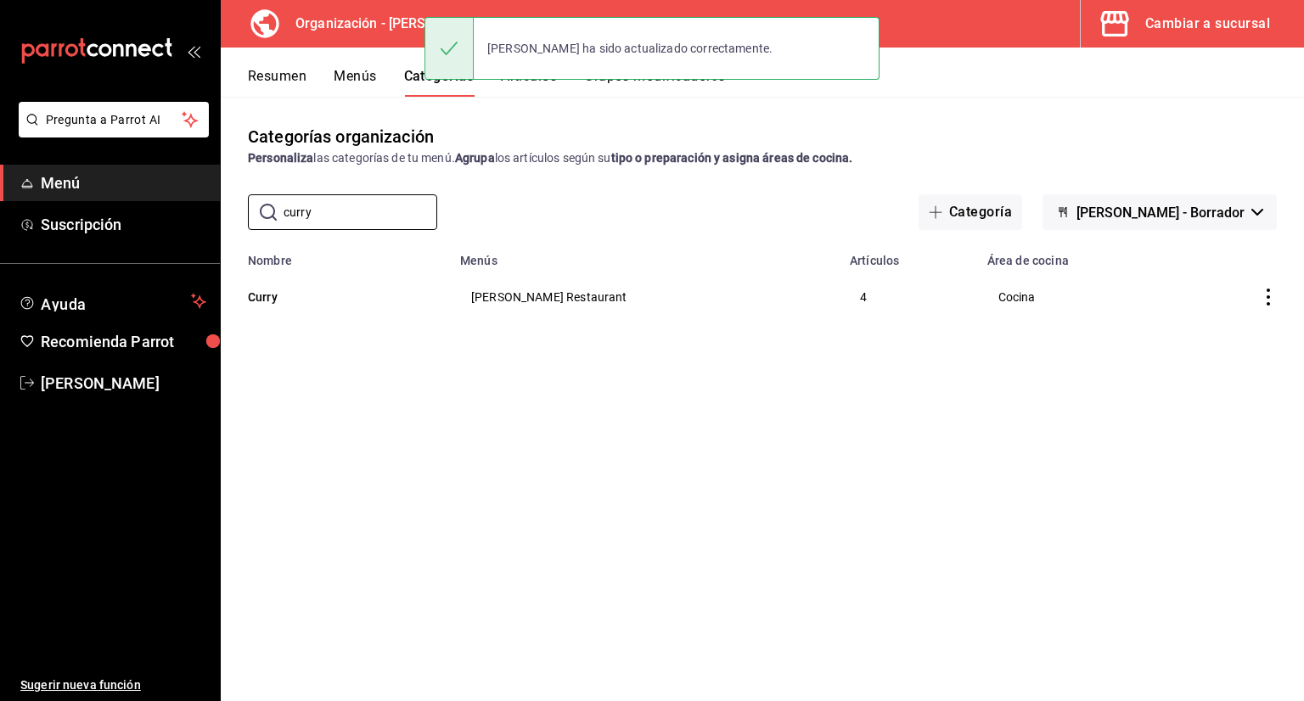
drag, startPoint x: 385, startPoint y: 212, endPoint x: 223, endPoint y: 225, distance: 162.6
click at [236, 220] on div "​ curry ​ Categoría Yim Thai - Borrador" at bounding box center [762, 212] width 1083 height 36
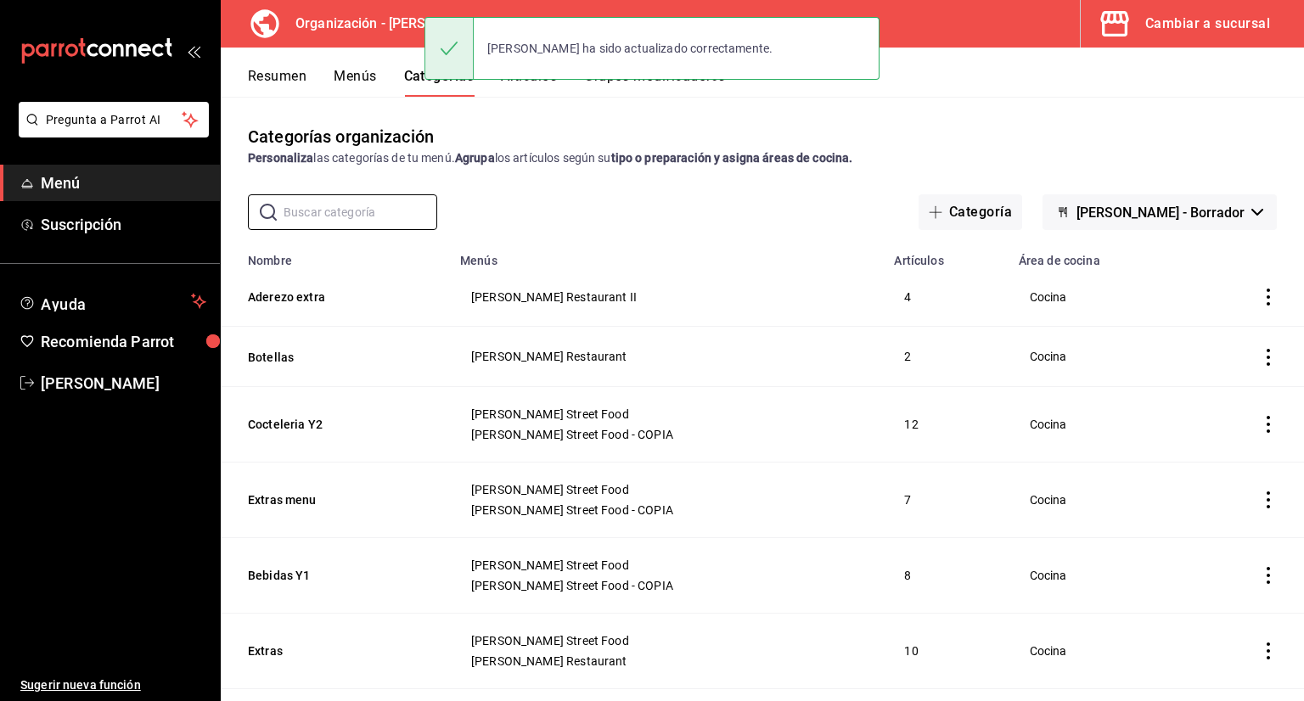
click at [520, 86] on button "Artículos" at bounding box center [529, 82] width 56 height 29
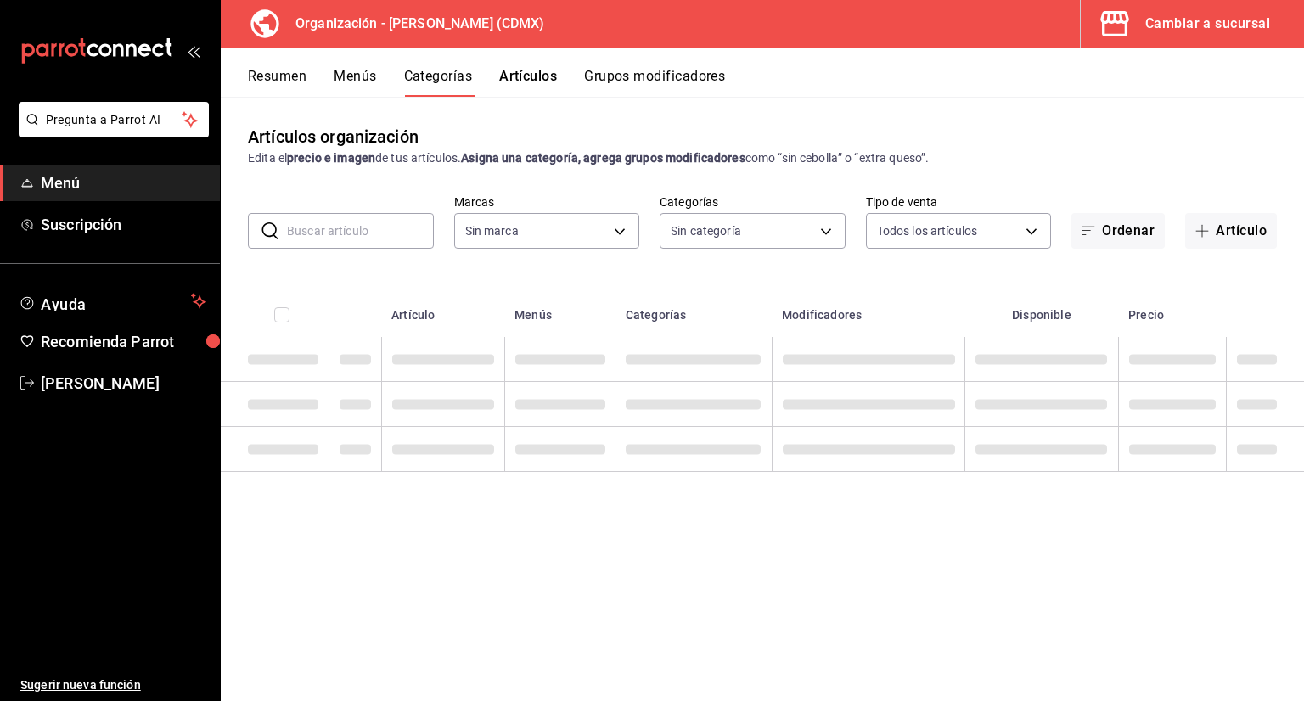
click at [340, 228] on input "text" at bounding box center [360, 231] width 147 height 34
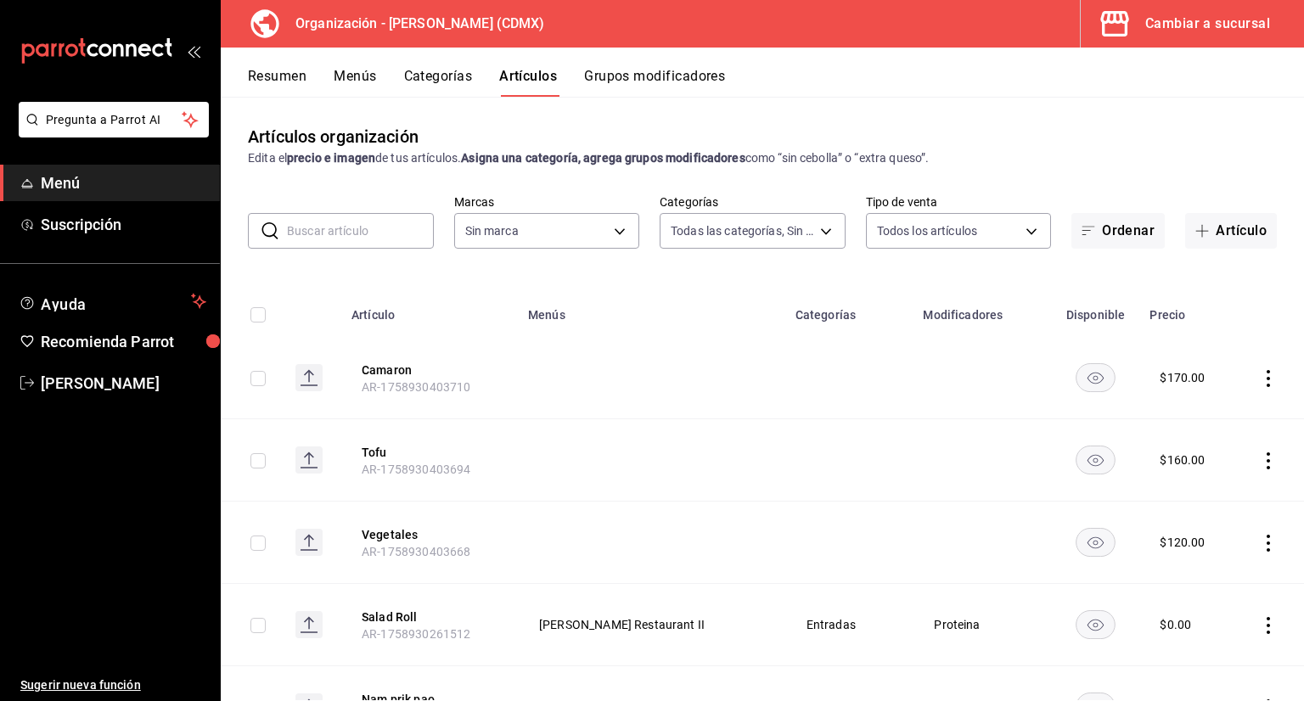
type input "3b86ff93-9c8d-4006-a000-7f562d2f7cb1,6b055275-76a1-43b6-b03d-2db3475336a0,4964d…"
type input "846f0d90-2168-40bc-9e32-37968465e8cf"
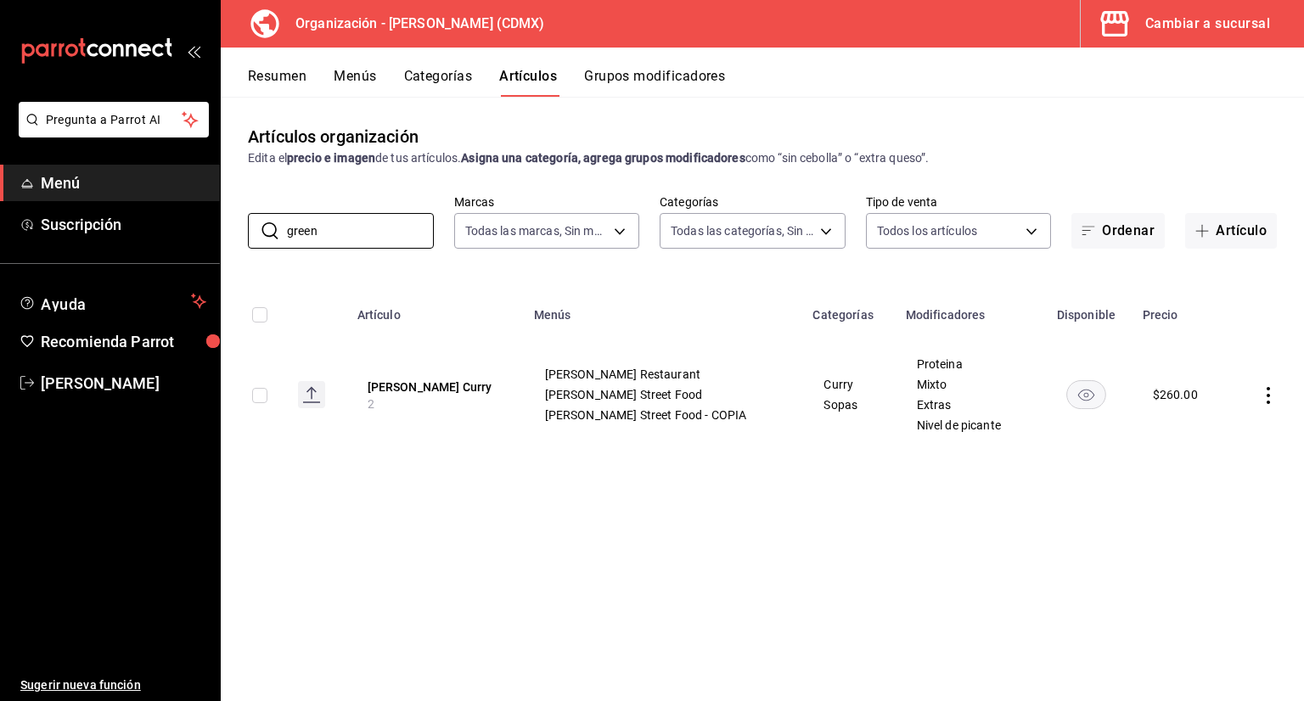
type input "green"
click at [357, 82] on button "Menús" at bounding box center [355, 82] width 42 height 29
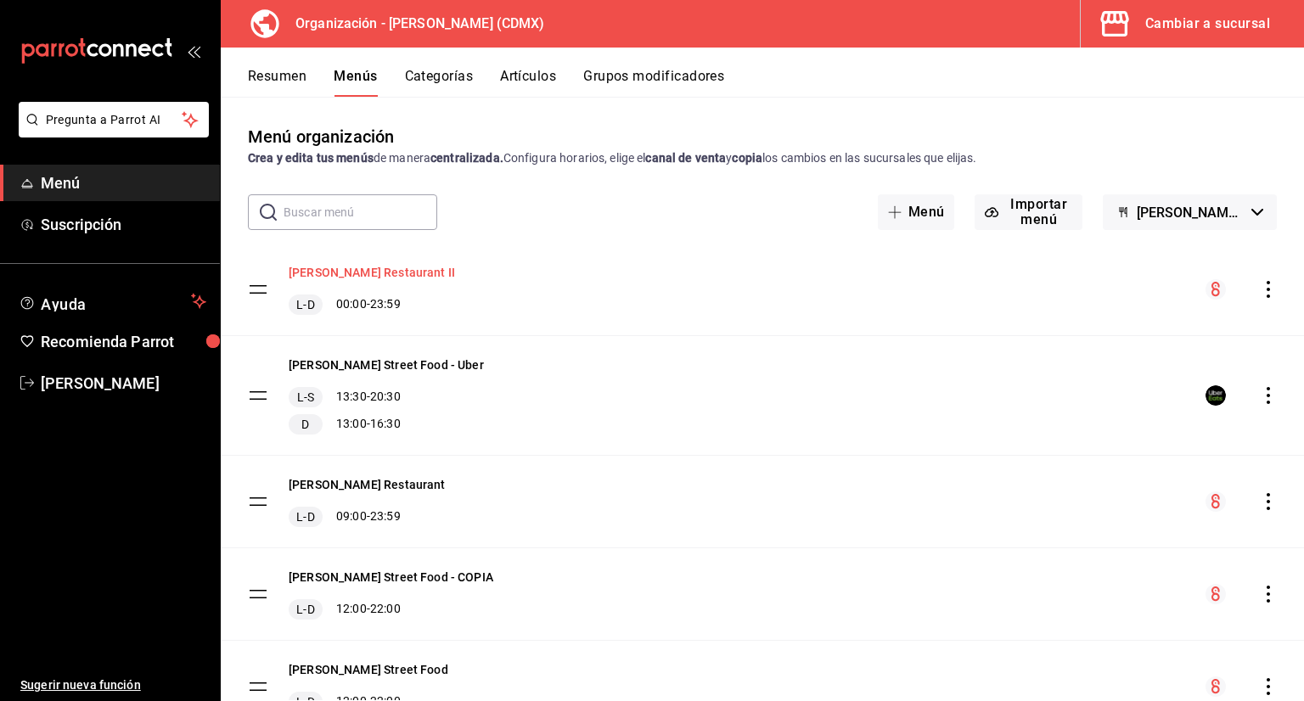
click at [385, 273] on button "[PERSON_NAME] Restaurant II" at bounding box center [372, 272] width 166 height 17
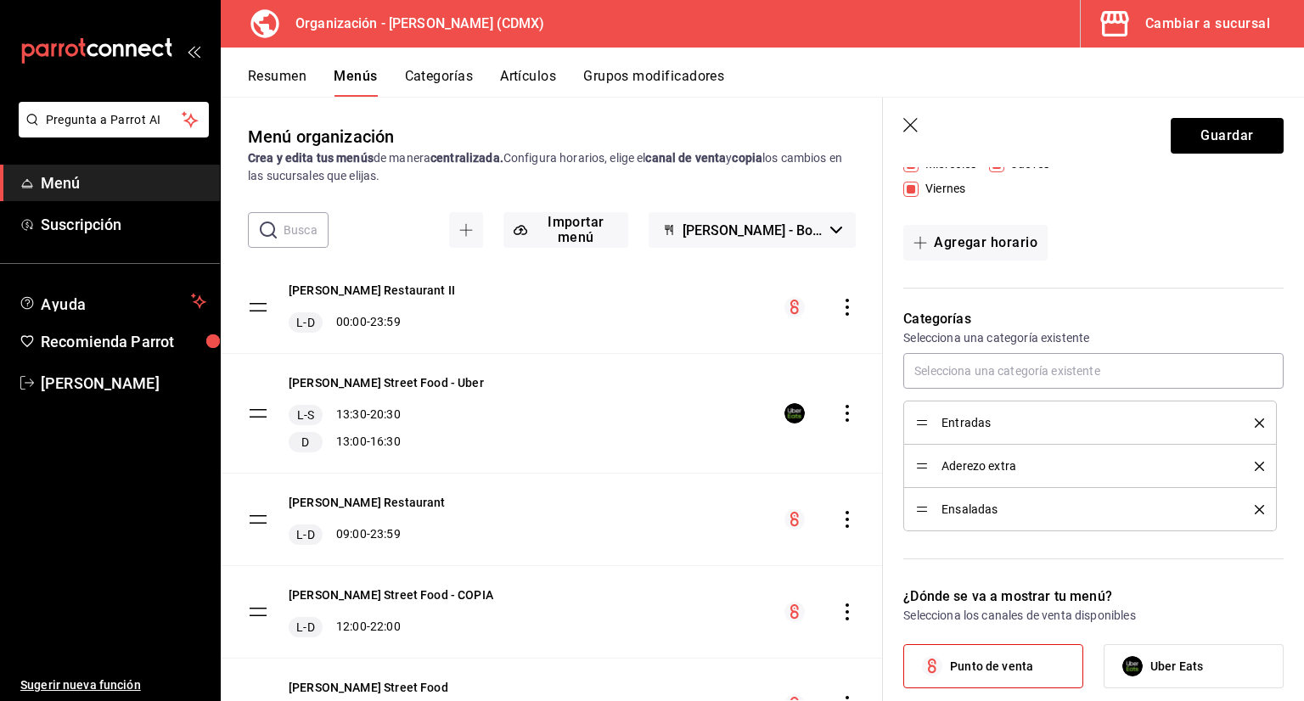
scroll to position [340, 0]
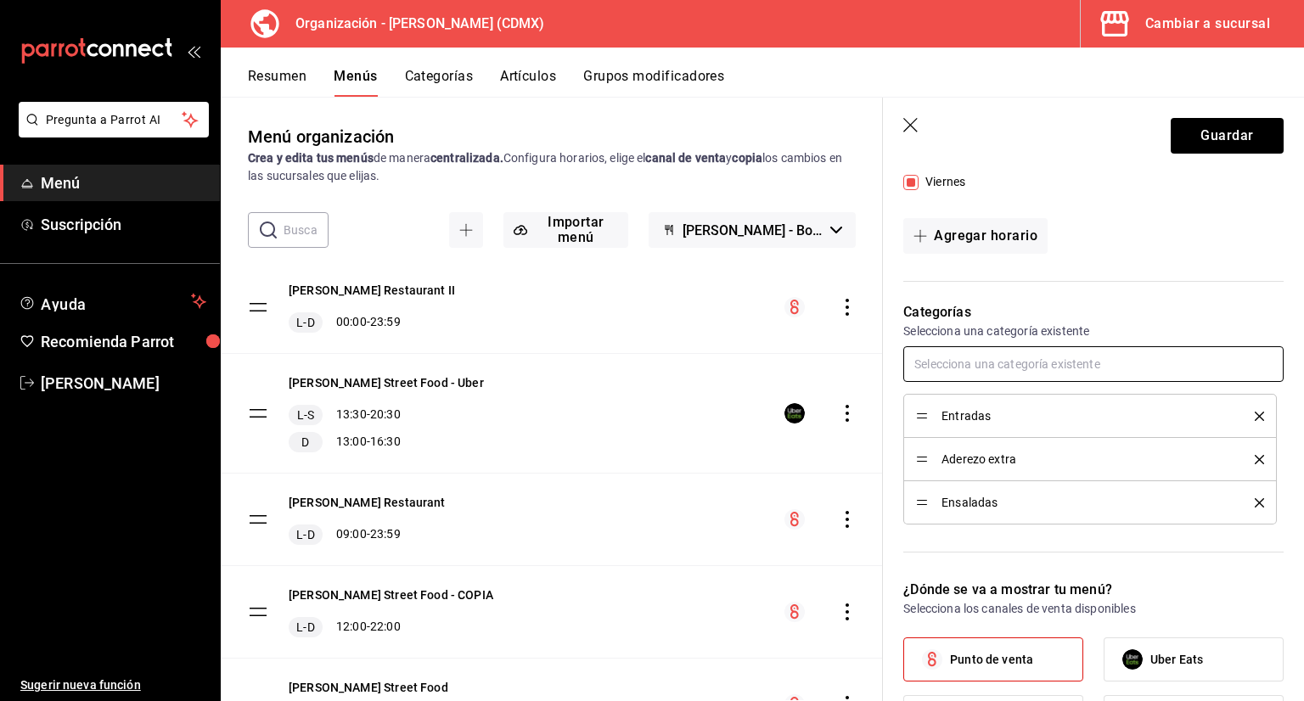
click at [987, 363] on input "text" at bounding box center [1093, 364] width 380 height 36
type input "curry"
click at [1038, 416] on ul "Curry" at bounding box center [1087, 403] width 368 height 42
click at [1035, 408] on li "Curry" at bounding box center [1087, 403] width 368 height 28
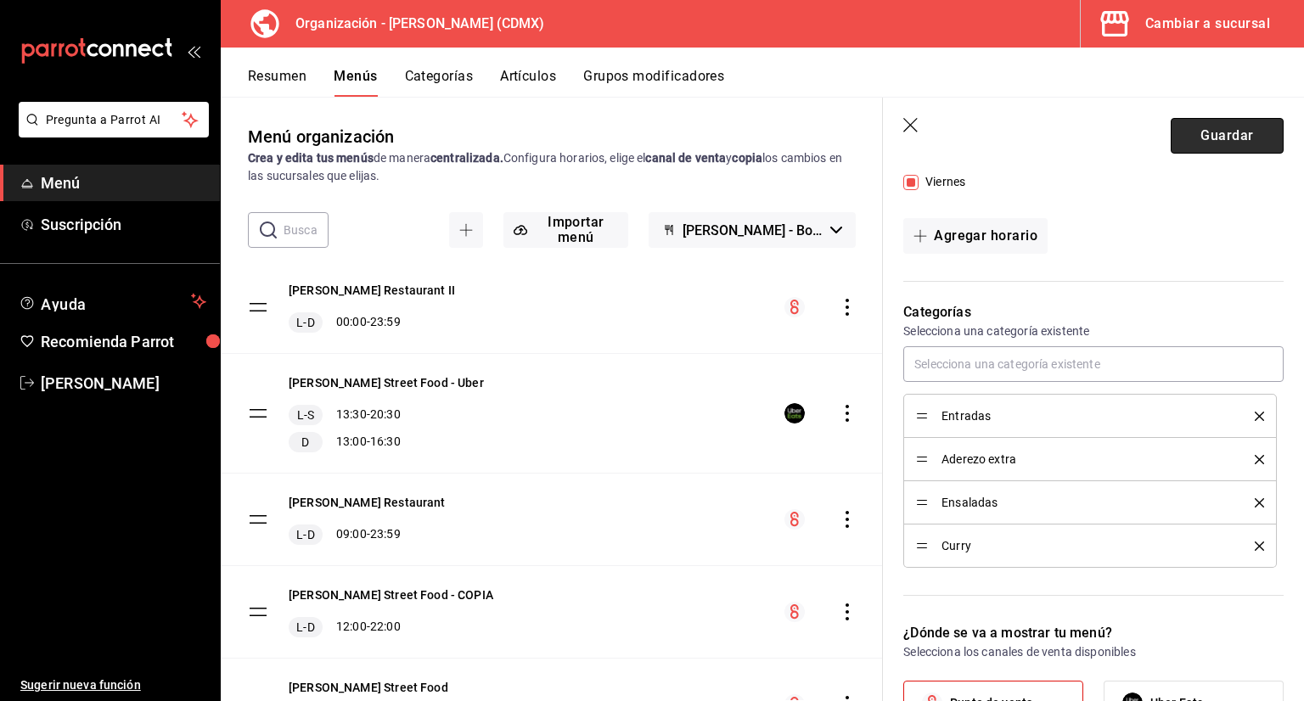
click at [1185, 138] on button "Guardar" at bounding box center [1227, 136] width 113 height 36
checkbox input "false"
type input "1758930969740"
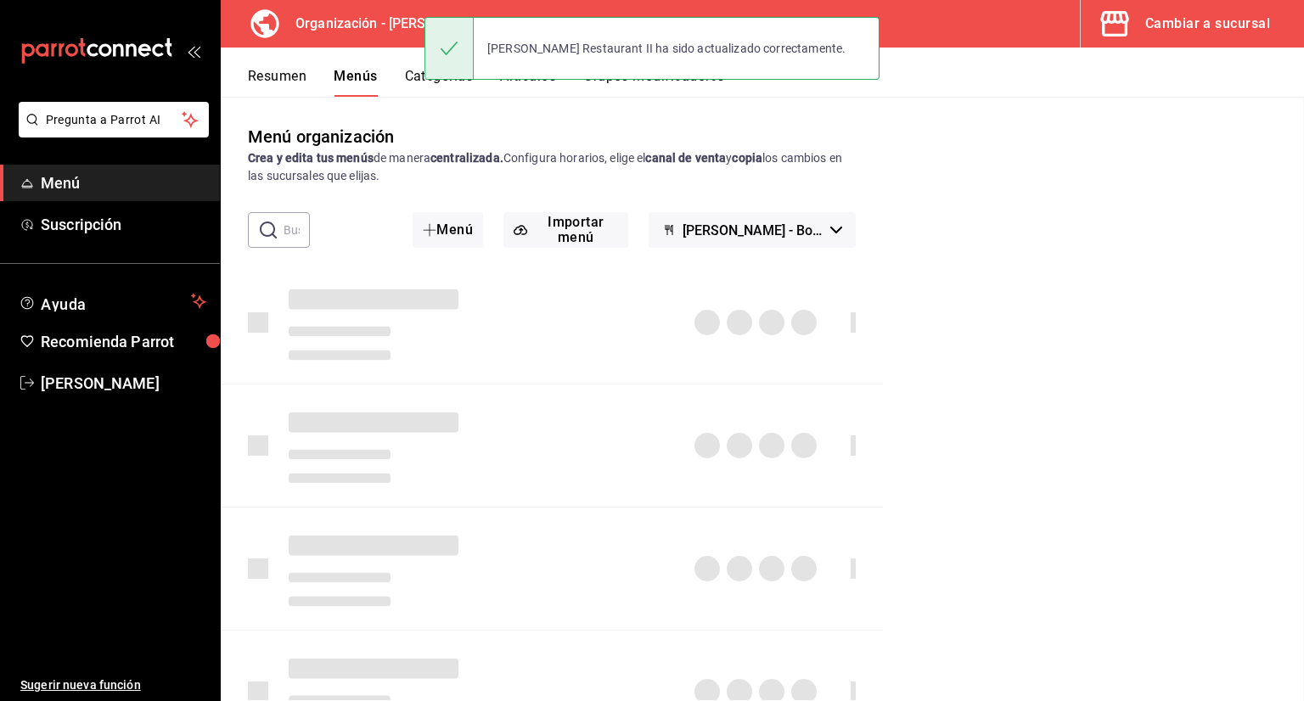
checkbox input "false"
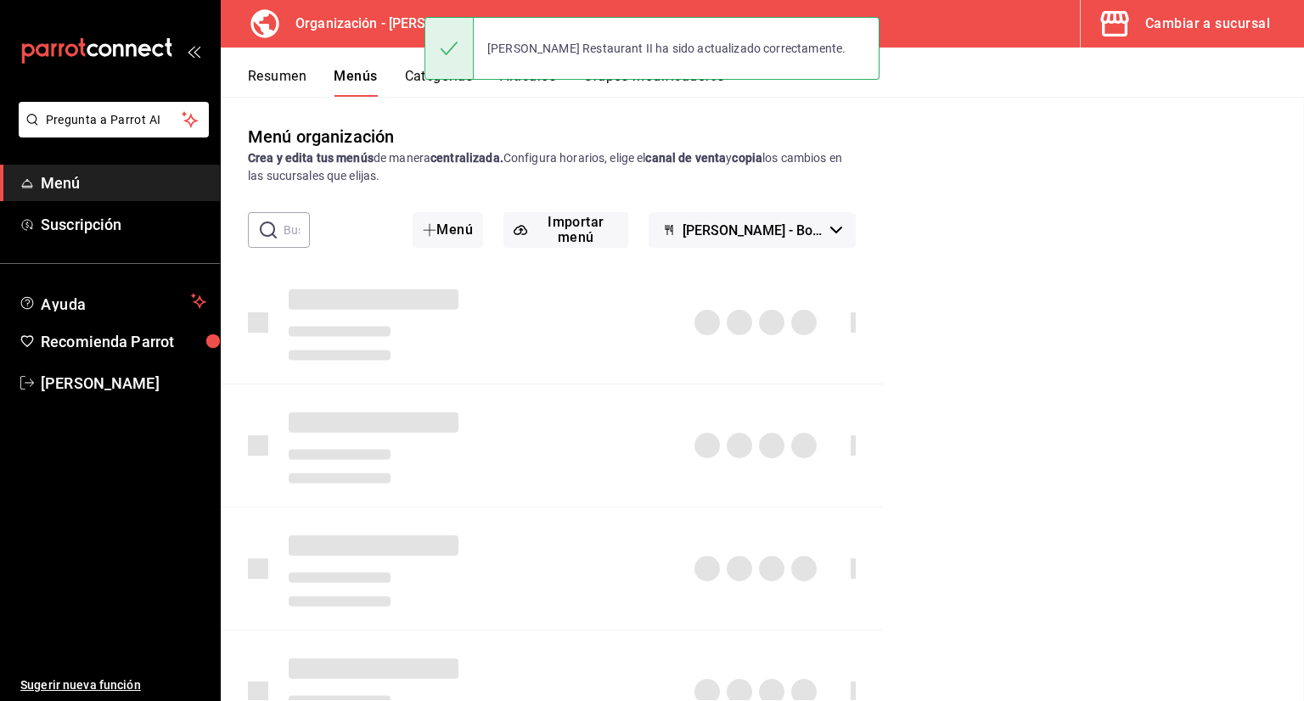
checkbox input "false"
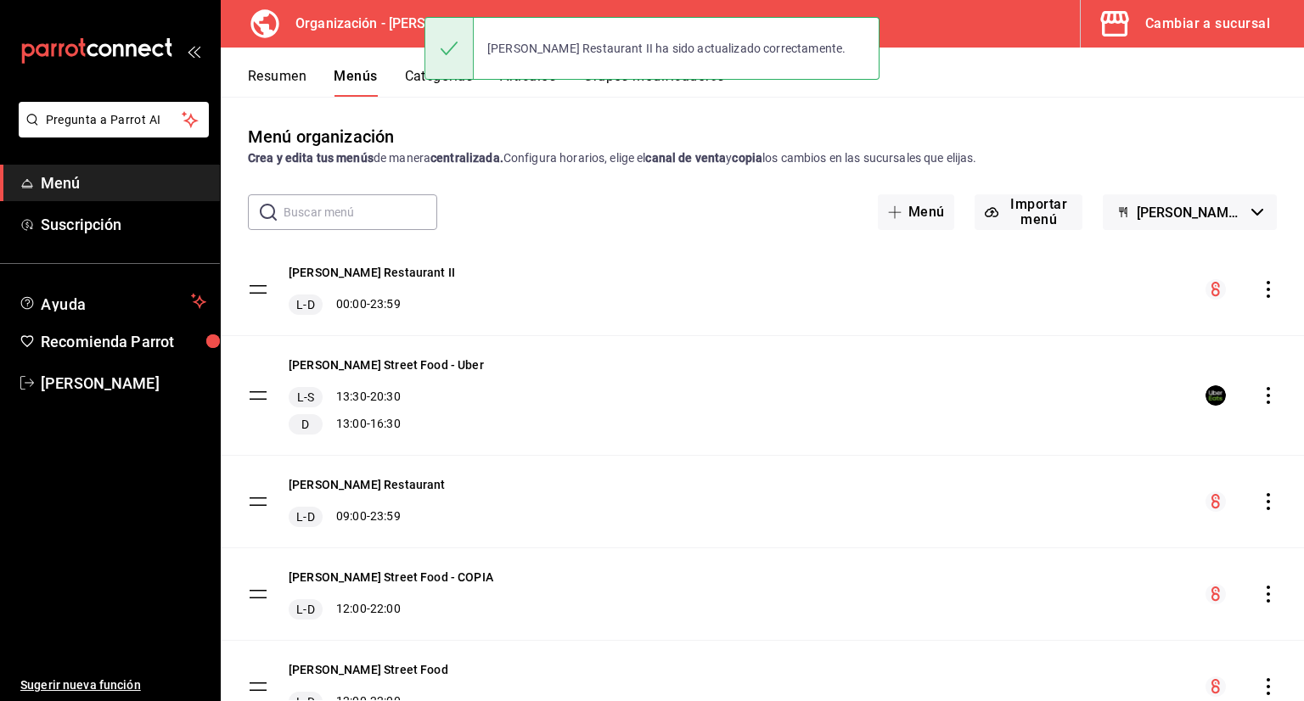
click at [518, 87] on button "Artículos" at bounding box center [528, 82] width 56 height 29
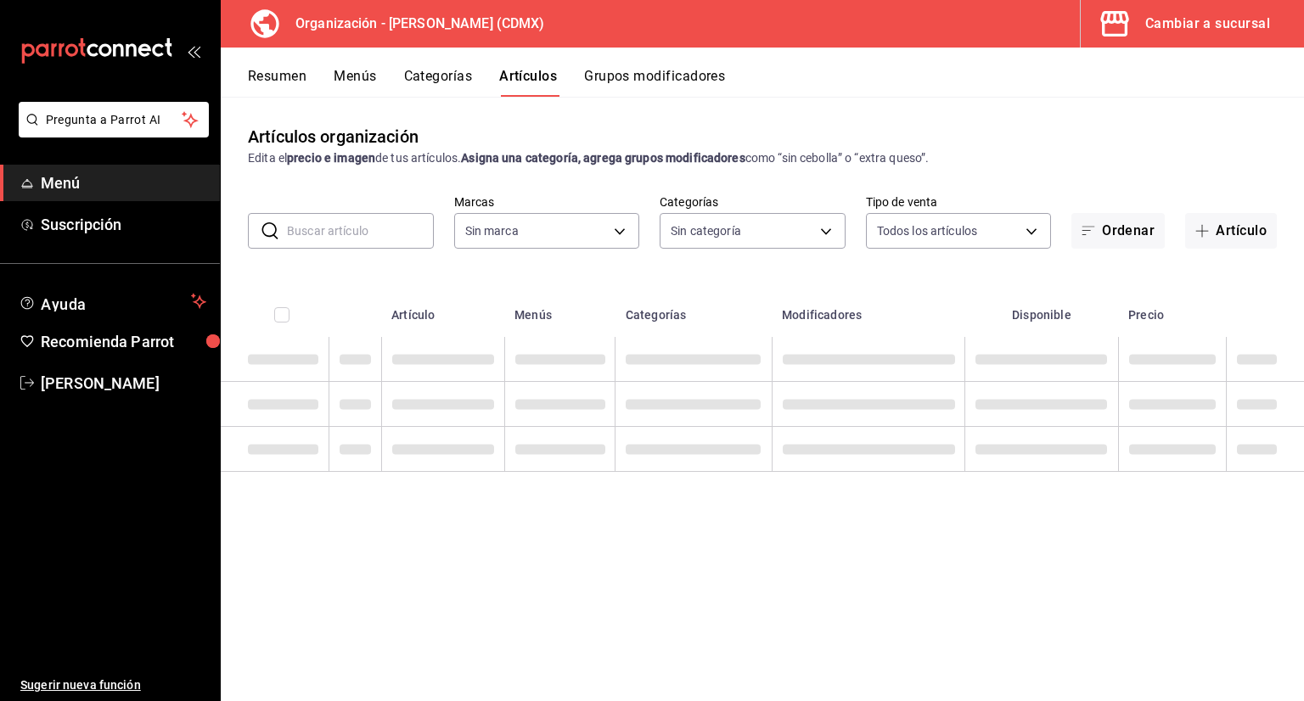
click at [373, 237] on input "text" at bounding box center [360, 231] width 147 height 34
type input "846f0d90-2168-40bc-9e32-37968465e8cf"
type input "3b86ff93-9c8d-4006-a000-7f562d2f7cb1,6b055275-76a1-43b6-b03d-2db3475336a0,4964d…"
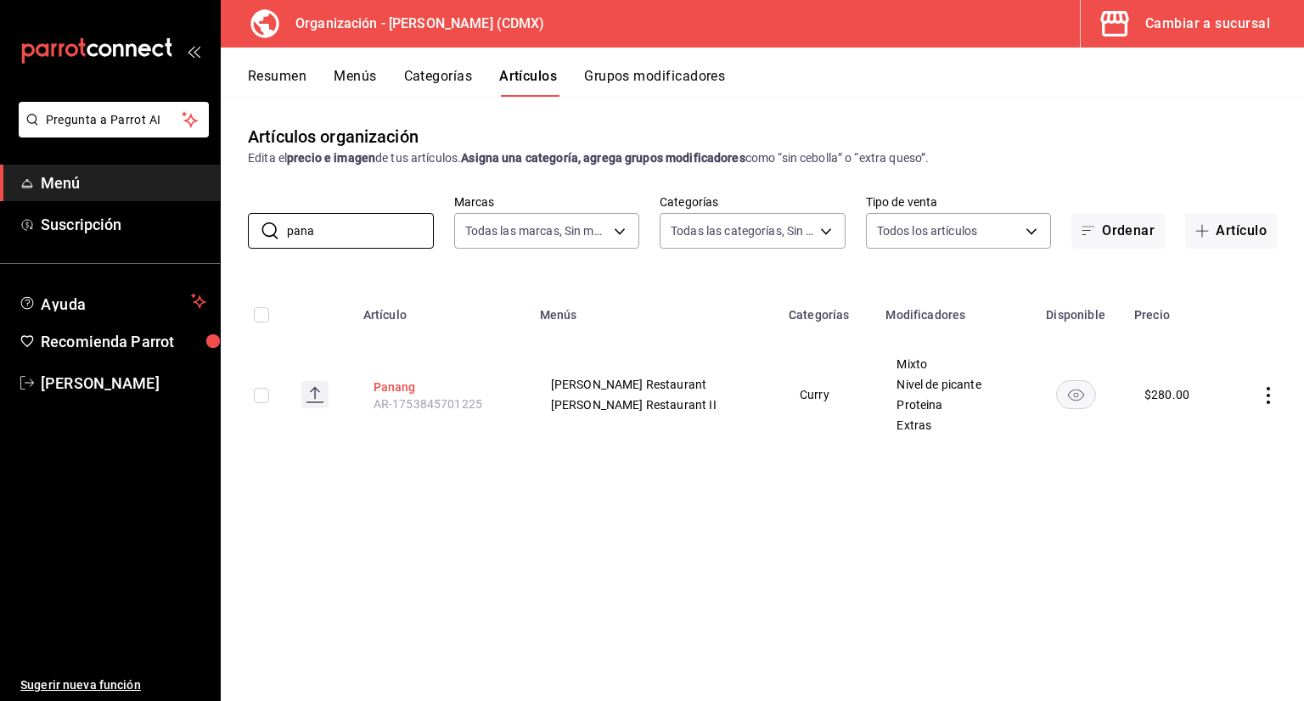
type input "pana"
click at [400, 385] on button "Panang" at bounding box center [441, 387] width 136 height 17
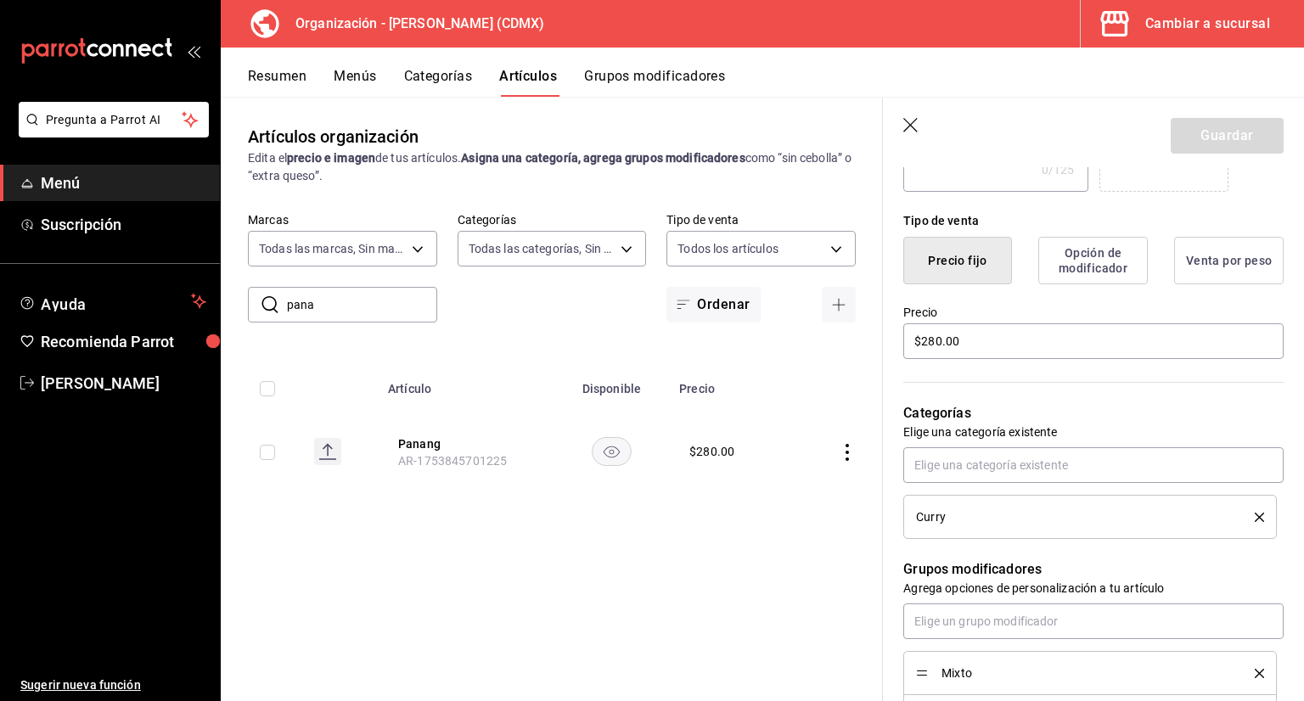
scroll to position [424, 0]
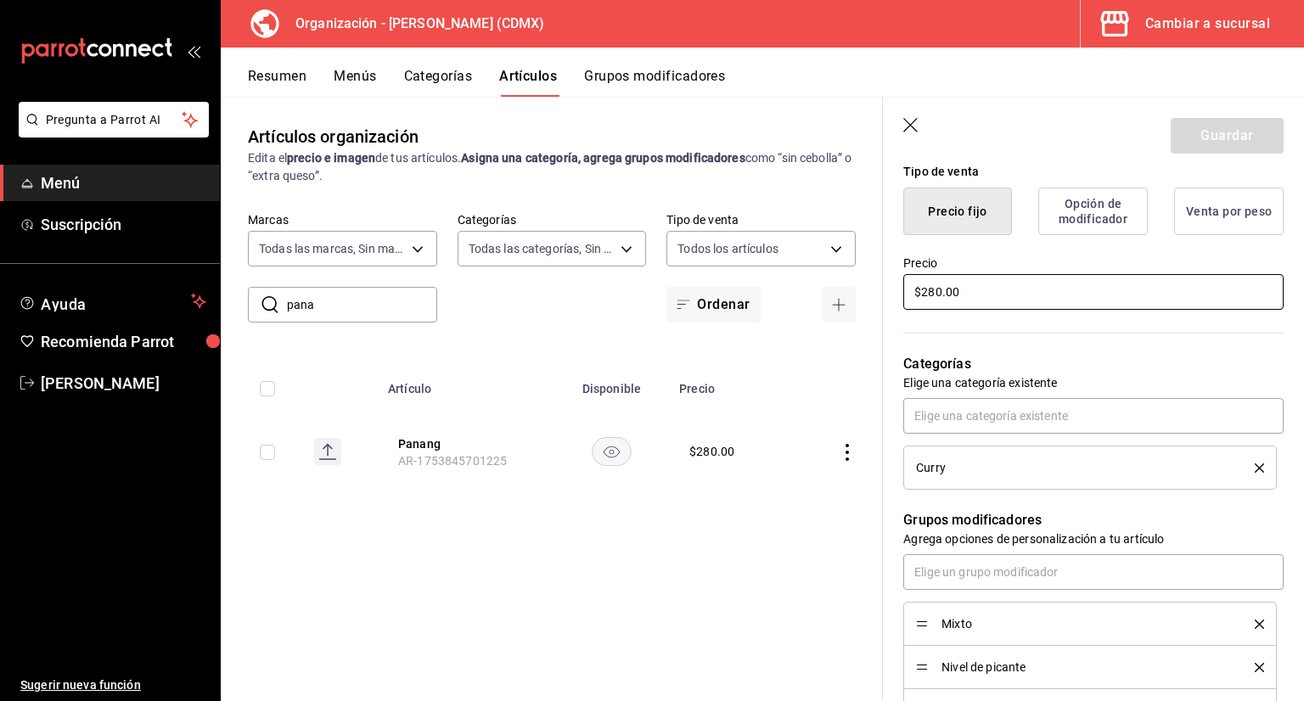
click at [1032, 291] on input "$280.00" at bounding box center [1093, 292] width 380 height 36
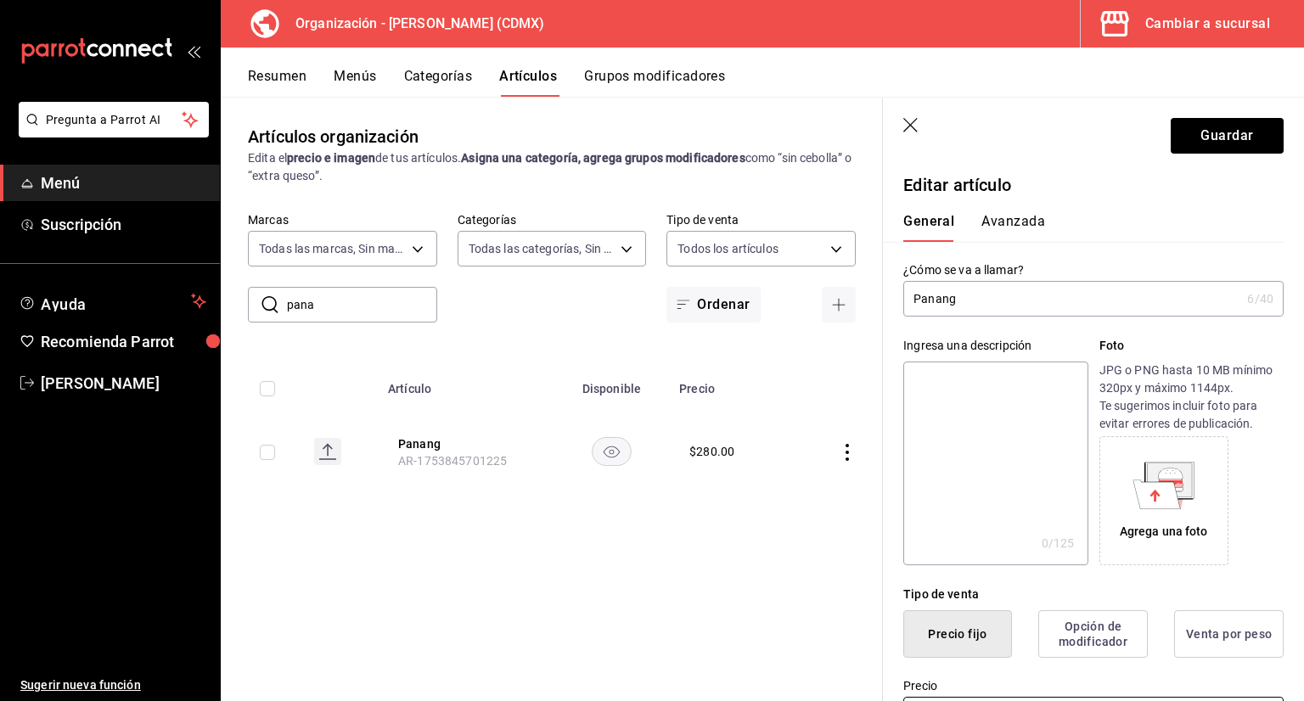
scroll to position [0, 0]
type input "$260.00"
click at [1207, 138] on button "Guardar" at bounding box center [1227, 136] width 113 height 36
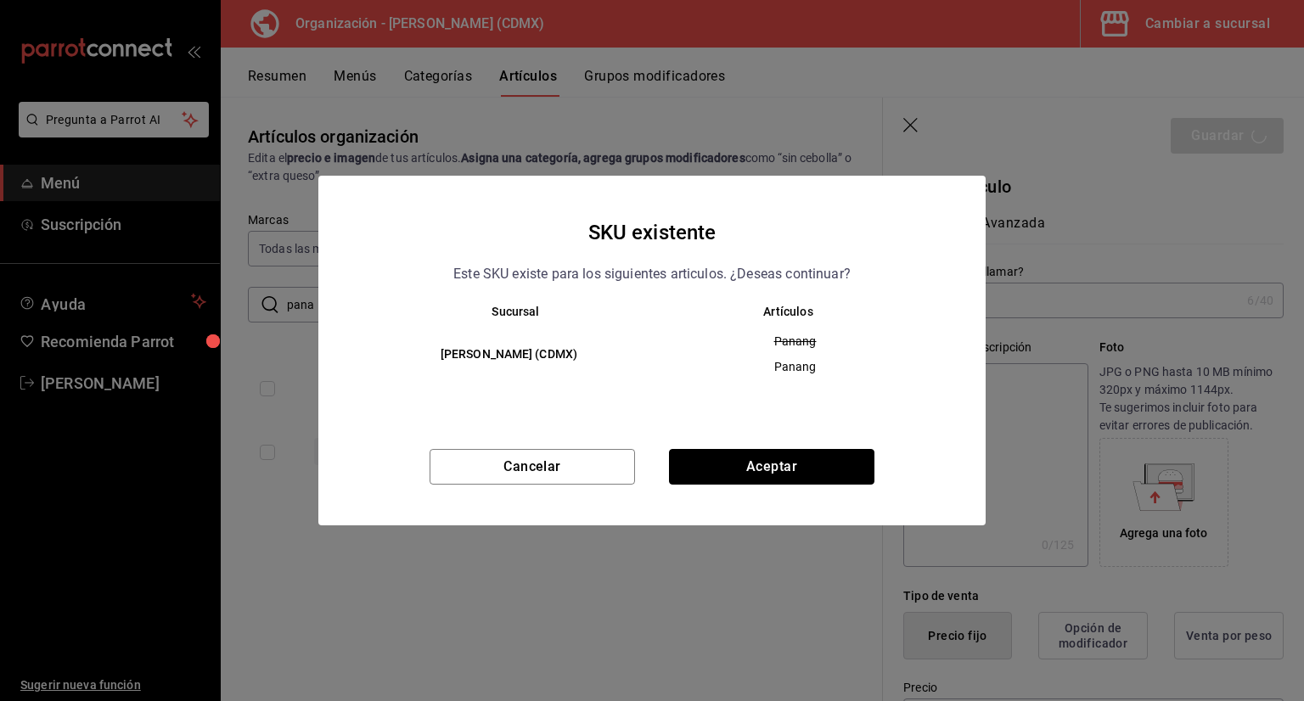
click at [833, 463] on button "Aceptar" at bounding box center [771, 467] width 205 height 36
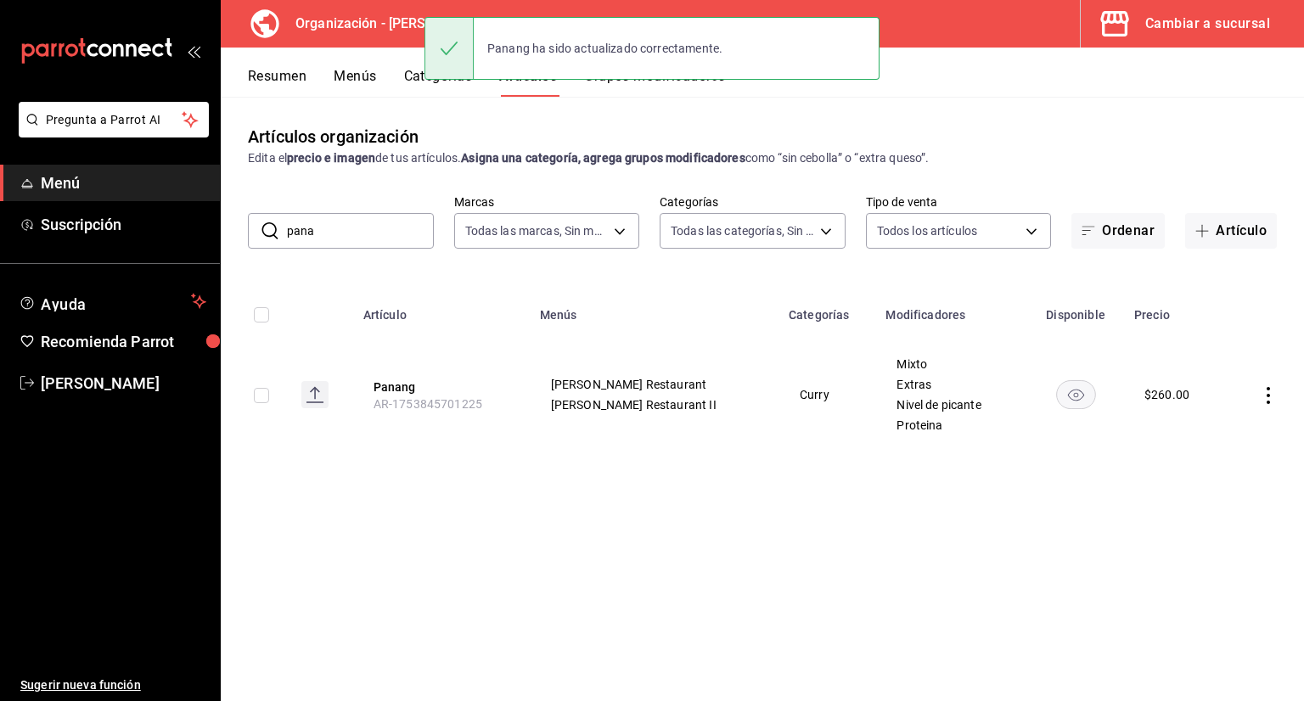
click at [319, 228] on input "pana" at bounding box center [360, 231] width 147 height 34
type input "p"
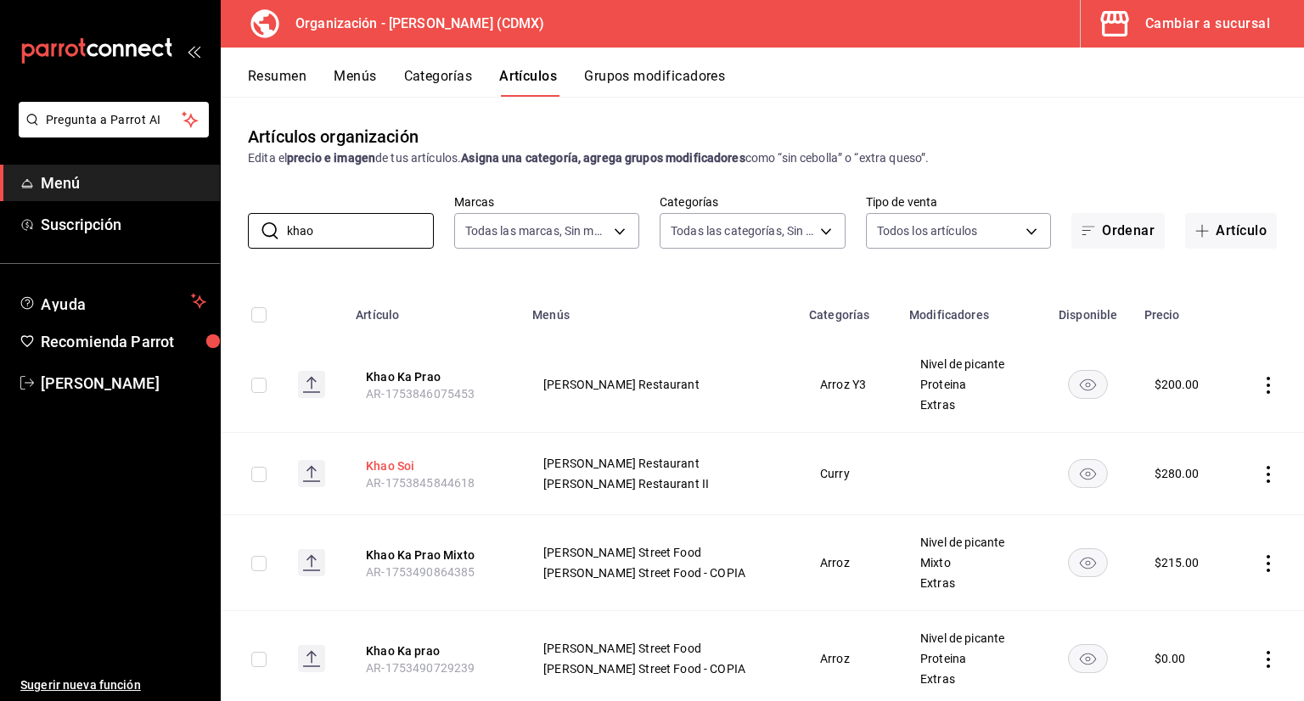
type input "khao"
click at [413, 463] on button "Khao Soi" at bounding box center [434, 466] width 136 height 17
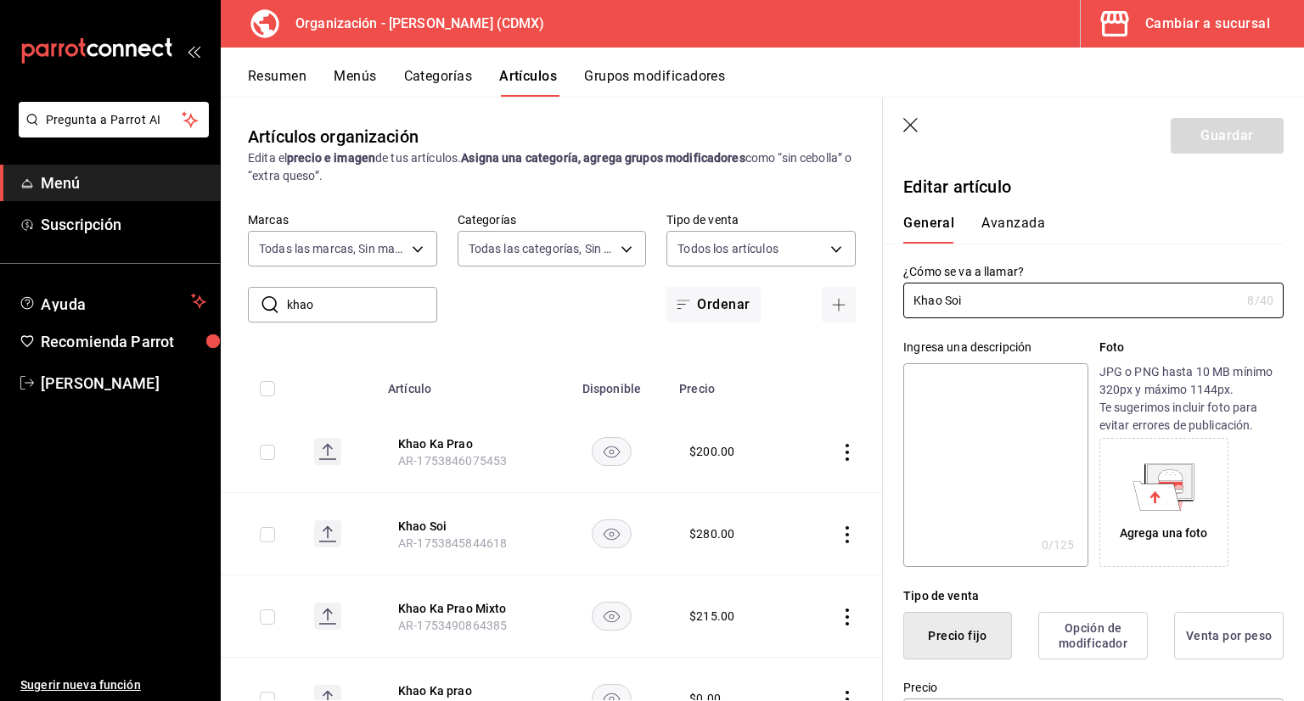
click at [917, 118] on icon "button" at bounding box center [911, 126] width 17 height 17
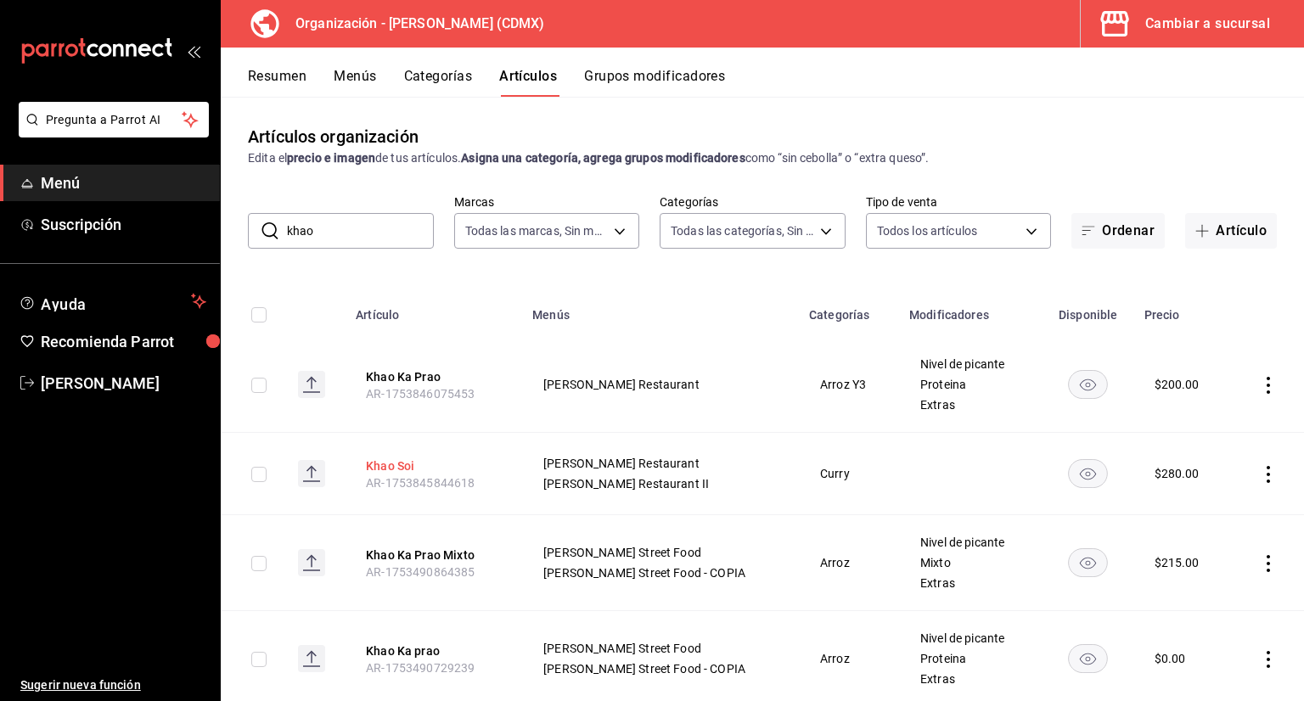
click at [390, 461] on button "Khao Soi" at bounding box center [434, 466] width 136 height 17
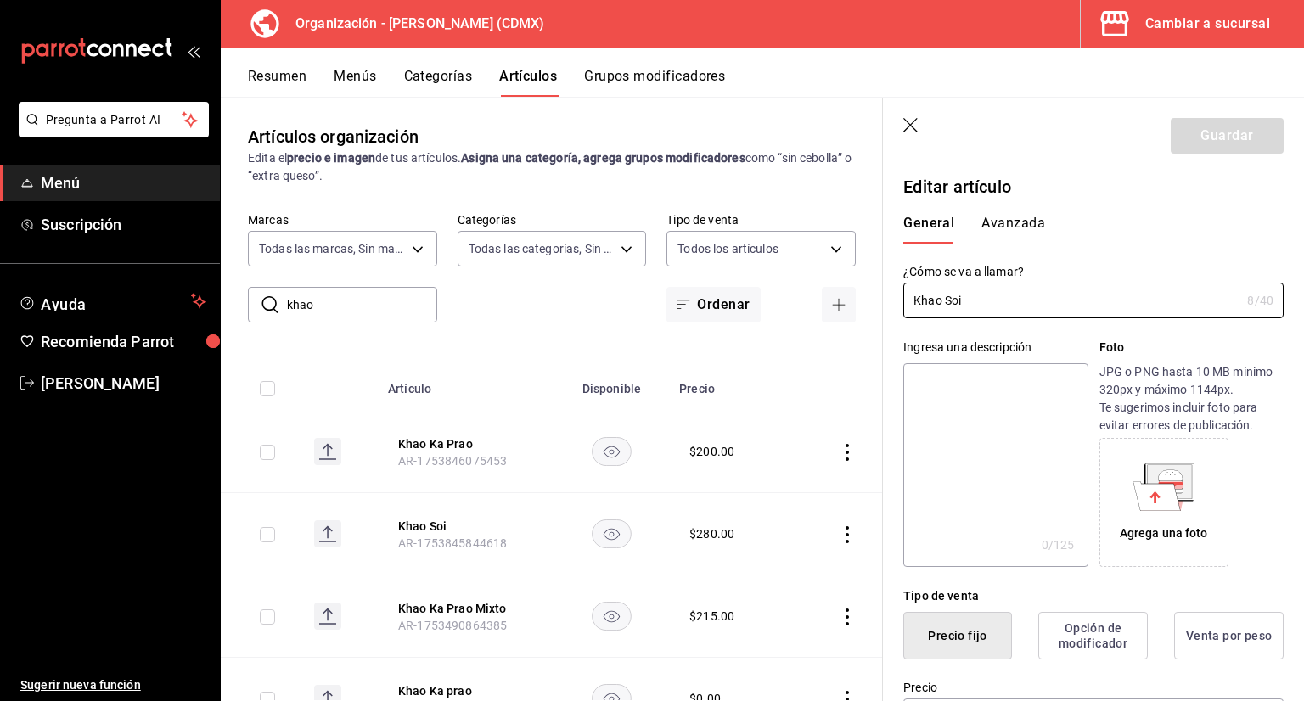
type input "$280.00"
click at [912, 130] on icon "button" at bounding box center [911, 126] width 17 height 17
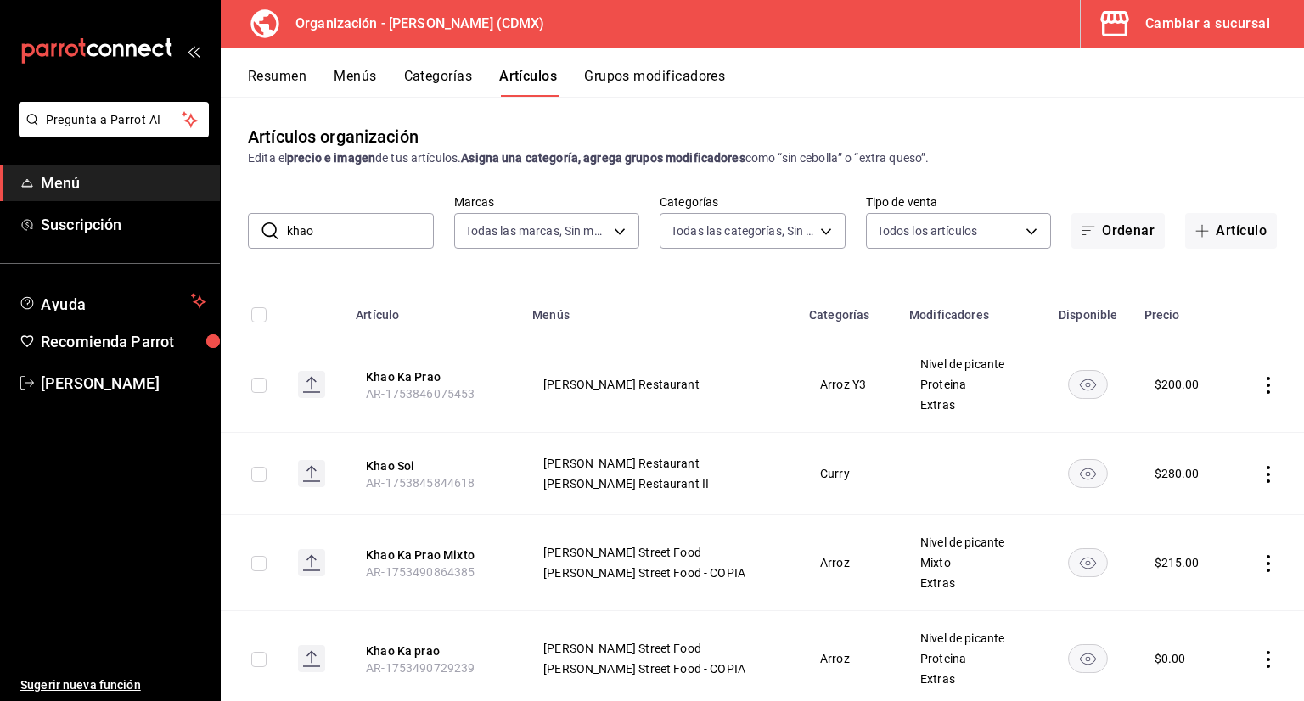
drag, startPoint x: 273, startPoint y: 252, endPoint x: 216, endPoint y: 259, distance: 58.1
click at [257, 255] on div "Artículos organización Edita el precio e imagen de tus artículos. Asigna una ca…" at bounding box center [762, 399] width 1083 height 604
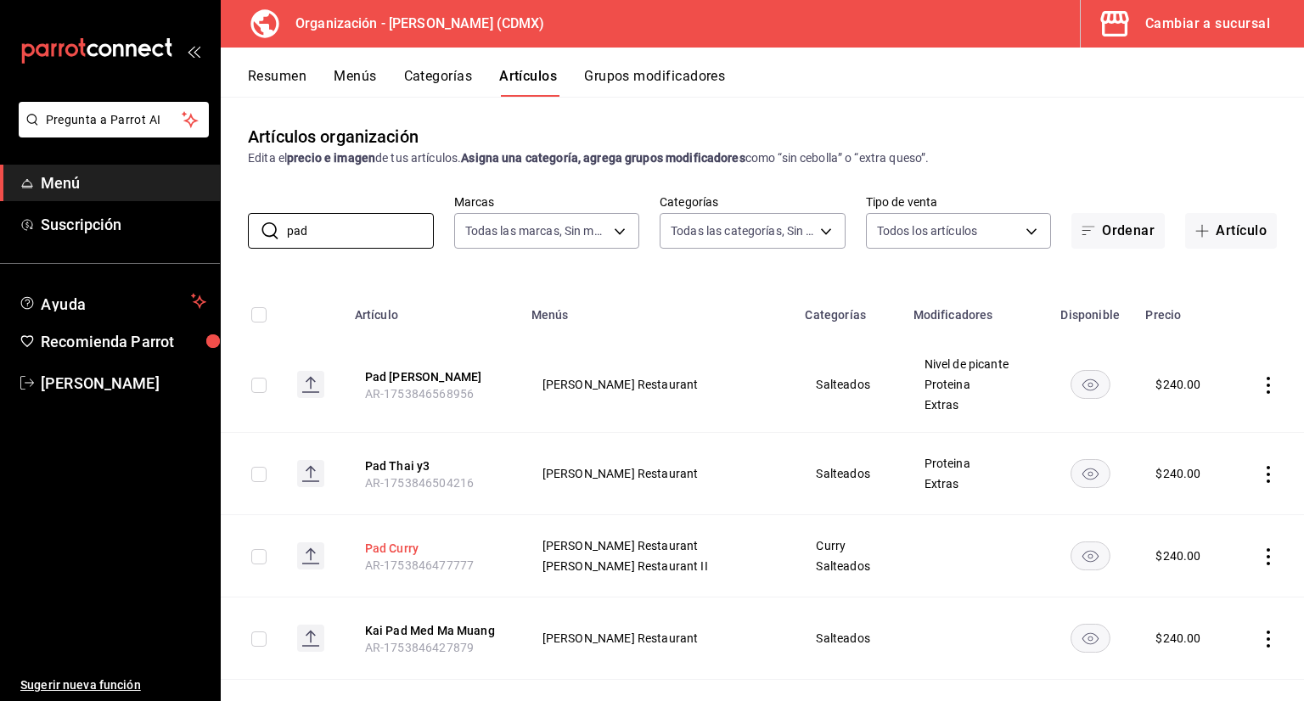
type input "pad"
click at [407, 547] on button "Pad Curry" at bounding box center [433, 548] width 136 height 17
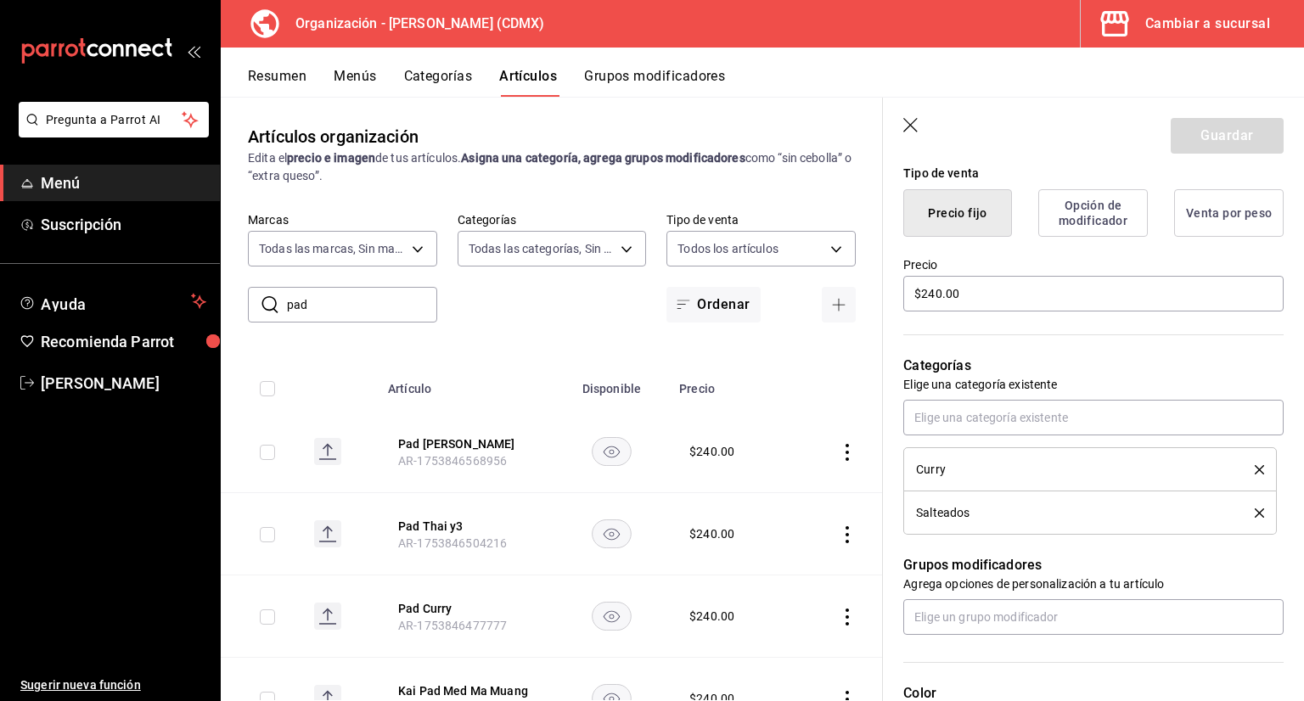
scroll to position [424, 0]
drag, startPoint x: 998, startPoint y: 288, endPoint x: 682, endPoint y: 318, distance: 317.2
click at [694, 317] on main "Artículos organización Edita el precio e imagen de tus artículos. Asigna una ca…" at bounding box center [762, 399] width 1083 height 604
type input "$235.00"
click at [1192, 142] on button "Guardar" at bounding box center [1227, 136] width 113 height 36
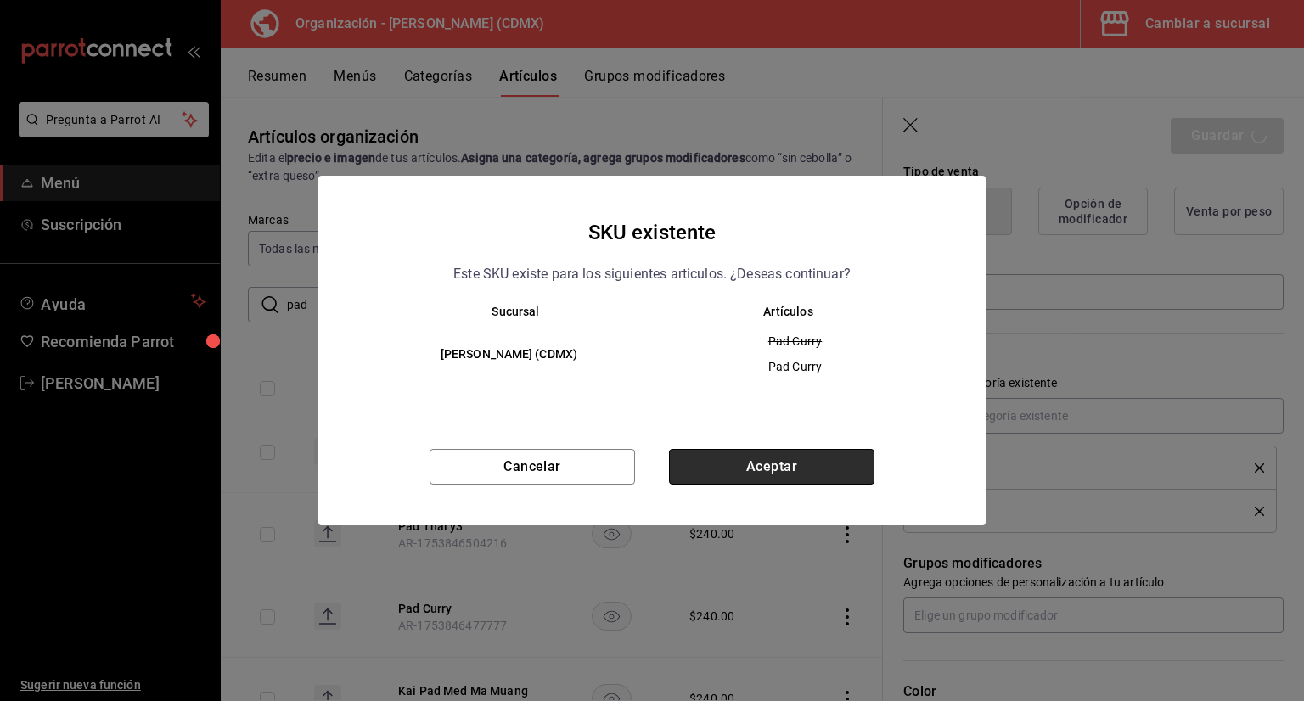
click at [773, 470] on button "Aceptar" at bounding box center [771, 467] width 205 height 36
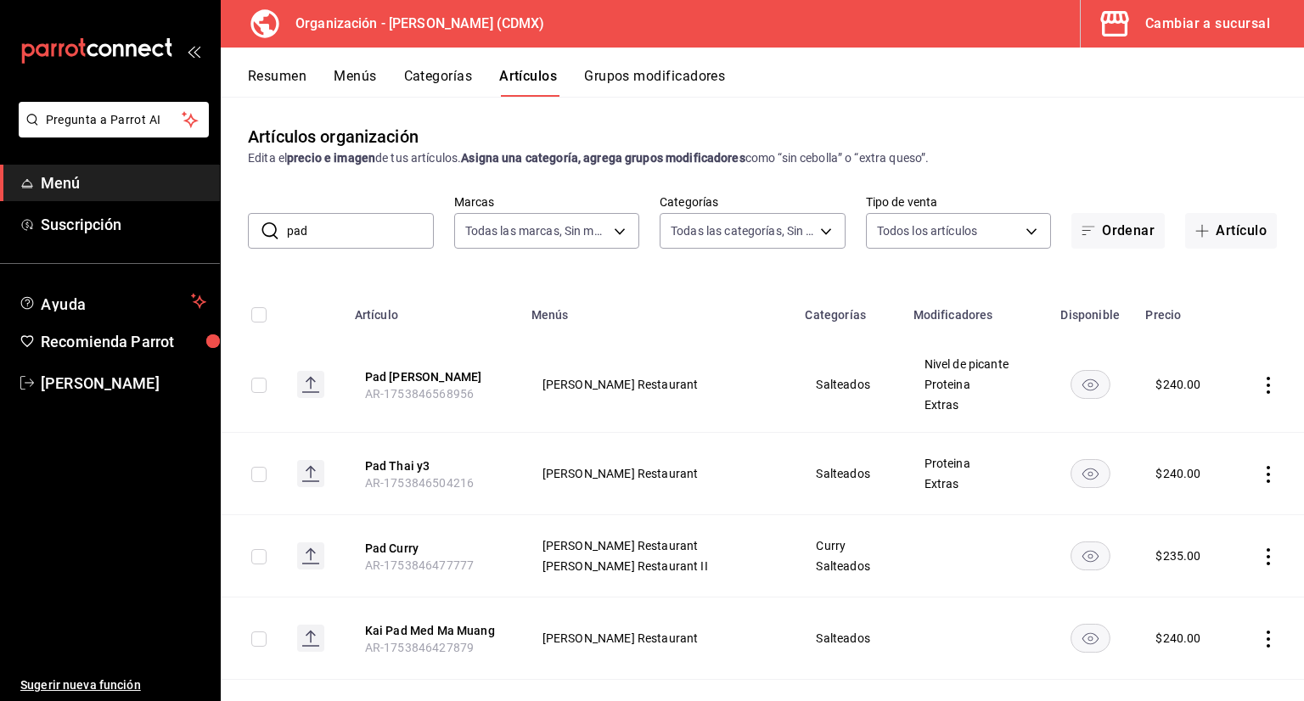
click at [376, 70] on button "Menús" at bounding box center [355, 82] width 42 height 29
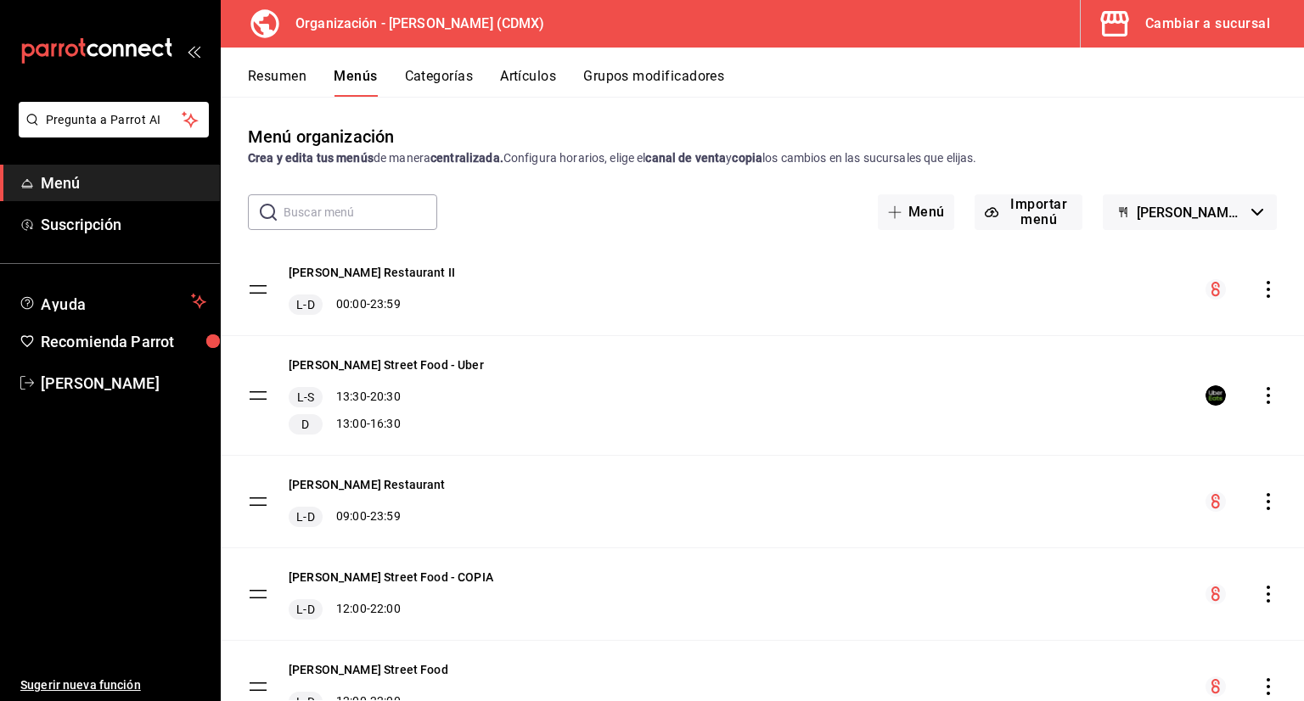
click at [425, 69] on button "Categorías" at bounding box center [439, 82] width 69 height 29
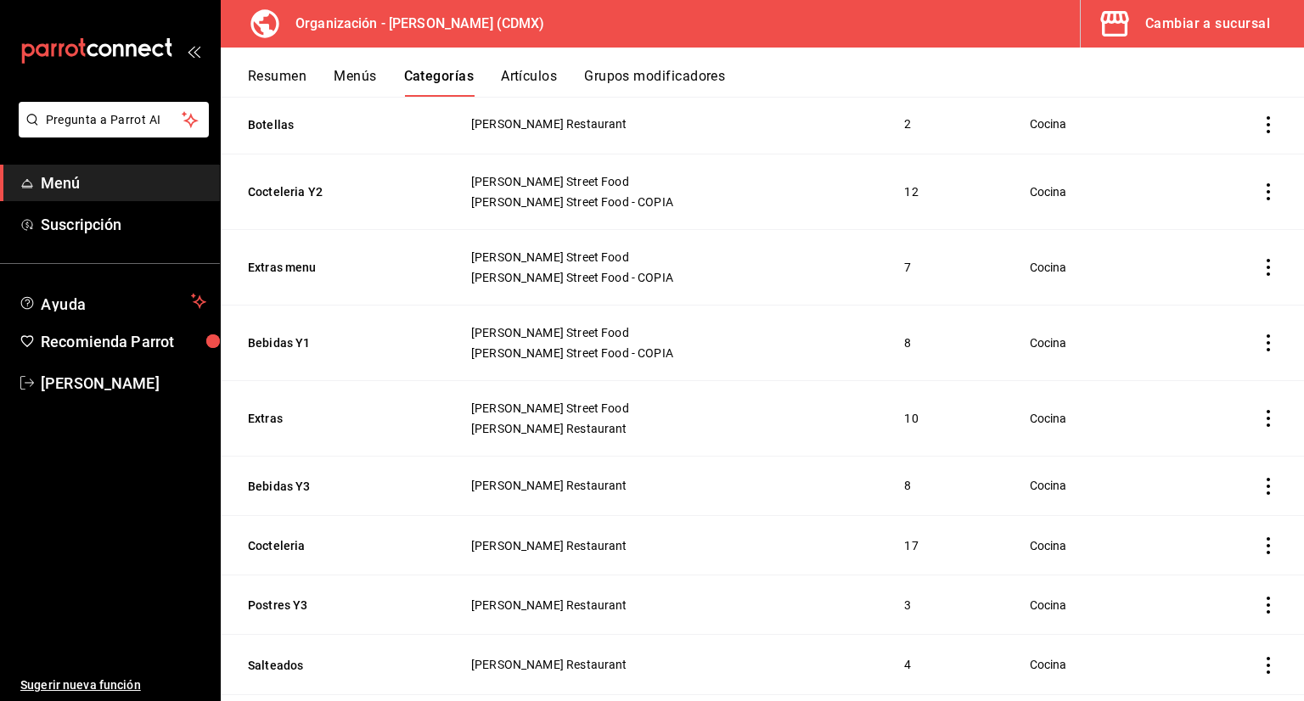
scroll to position [255, 0]
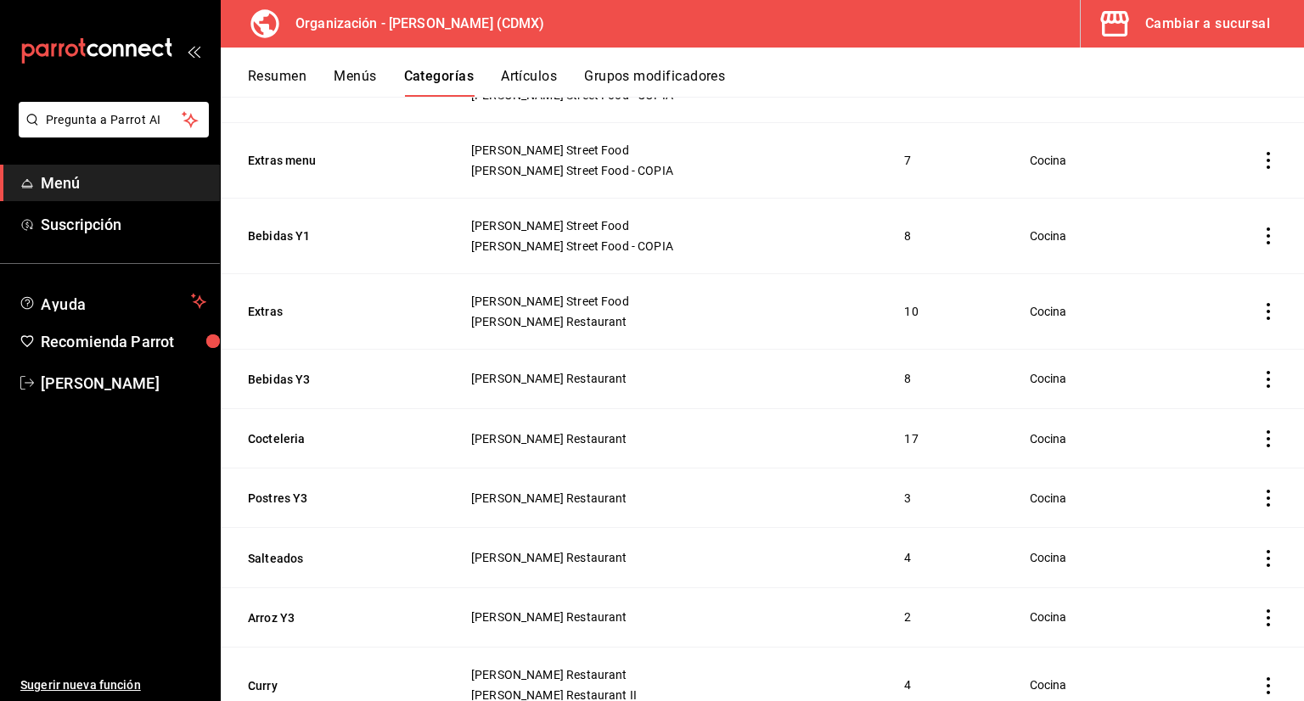
scroll to position [594, 0]
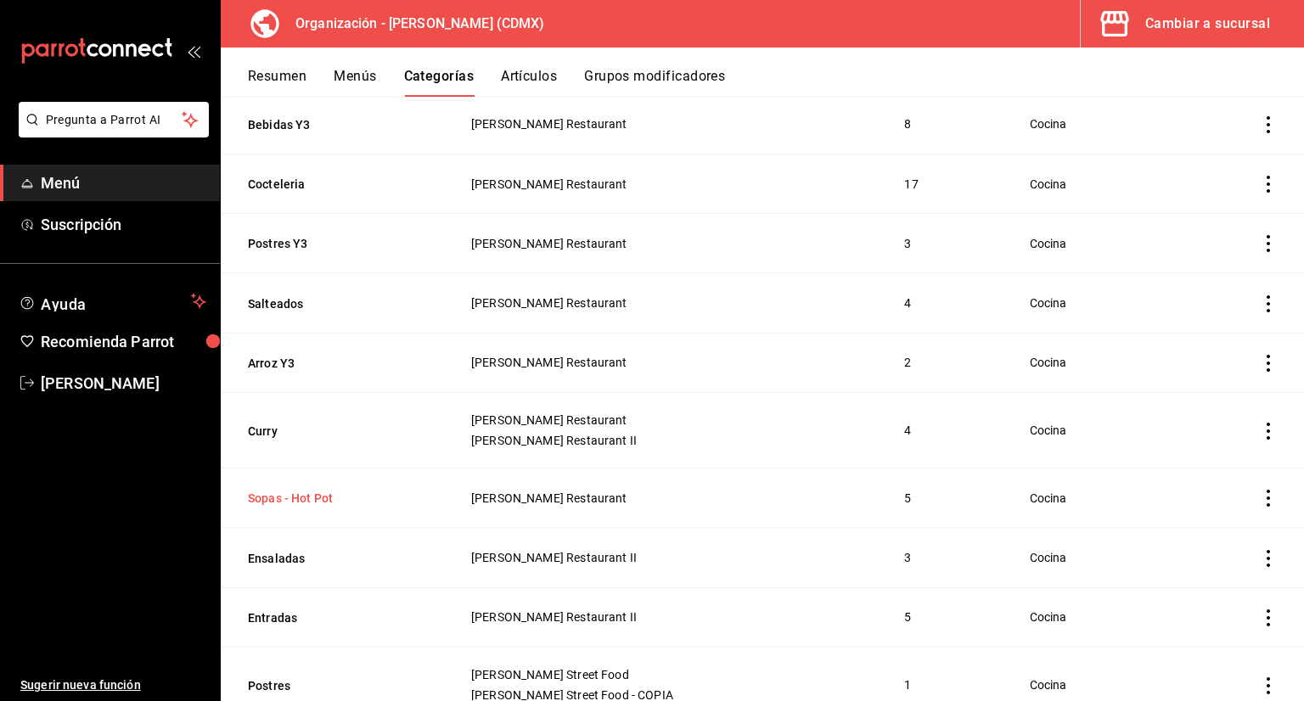
click at [334, 492] on button "Sopas - Hot Pot" at bounding box center [333, 498] width 170 height 17
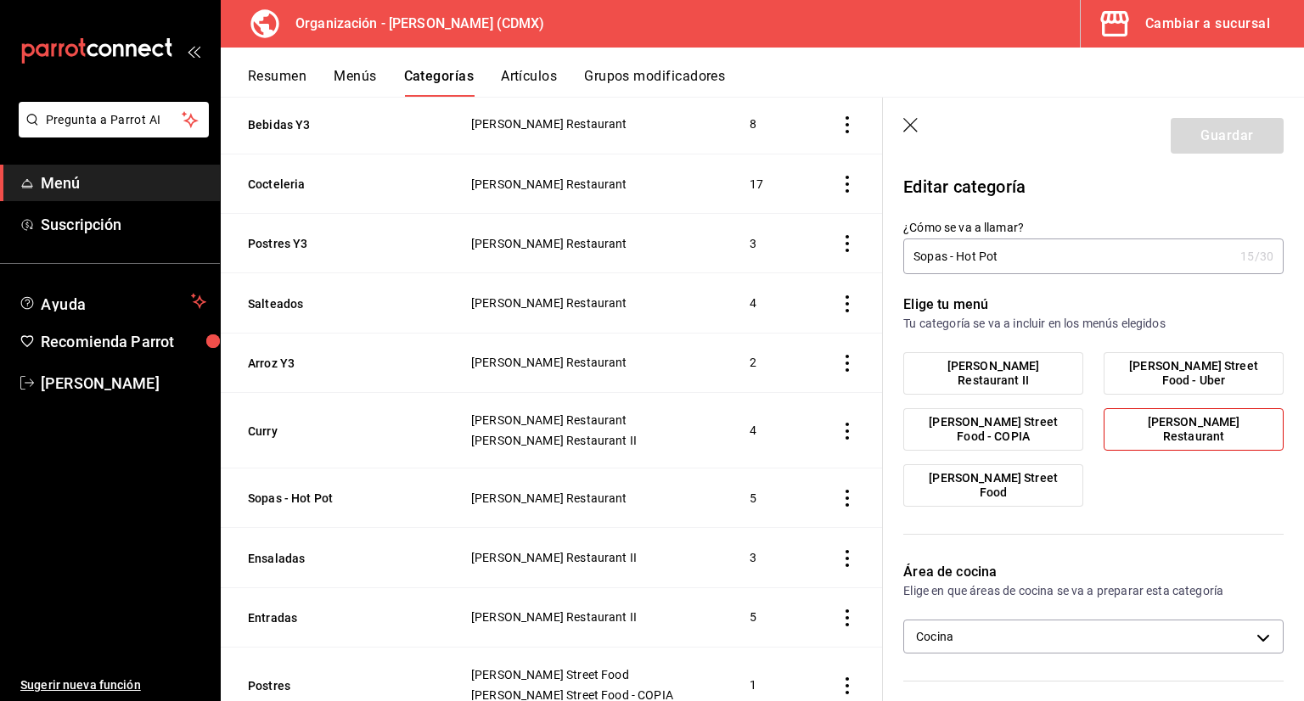
click at [995, 375] on span "[PERSON_NAME] Restaurant II" at bounding box center [993, 373] width 154 height 29
click at [0, 0] on input "[PERSON_NAME] Restaurant II" at bounding box center [0, 0] width 0 height 0
click at [1134, 427] on span "[PERSON_NAME] Restaurant" at bounding box center [1193, 429] width 154 height 29
click at [0, 0] on input "[PERSON_NAME] Restaurant" at bounding box center [0, 0] width 0 height 0
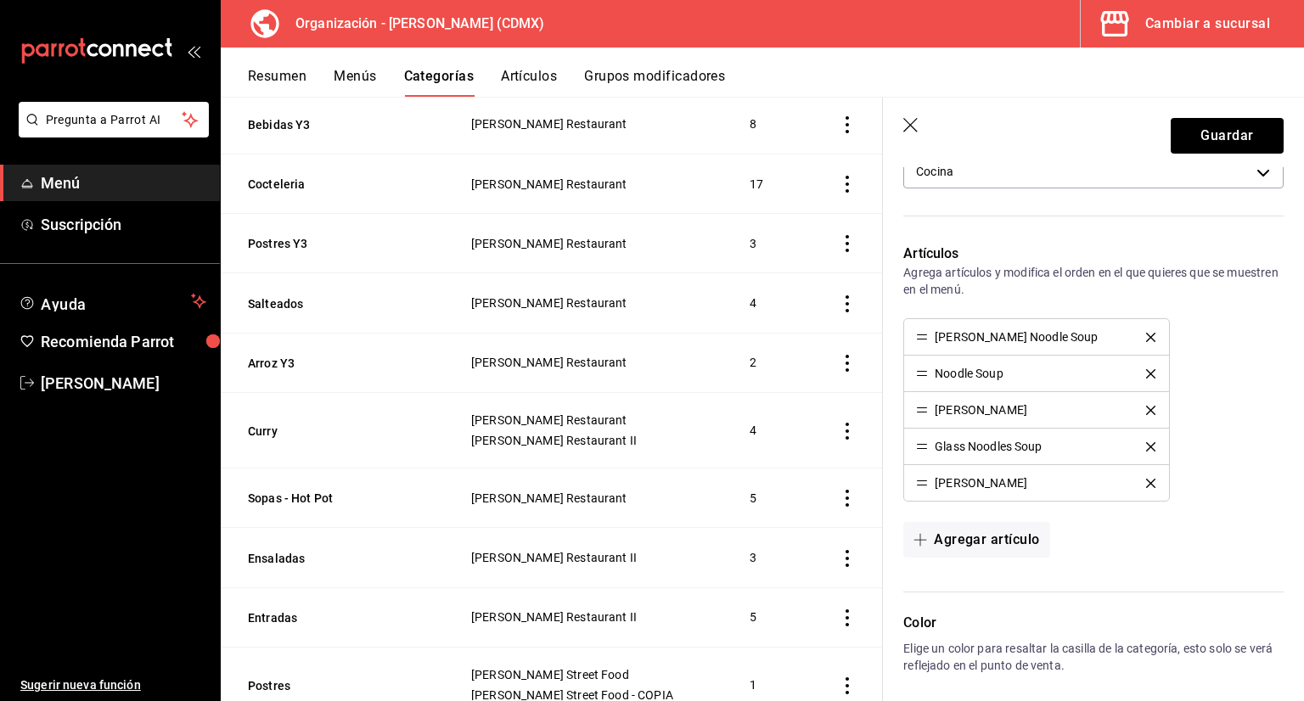
scroll to position [424, 0]
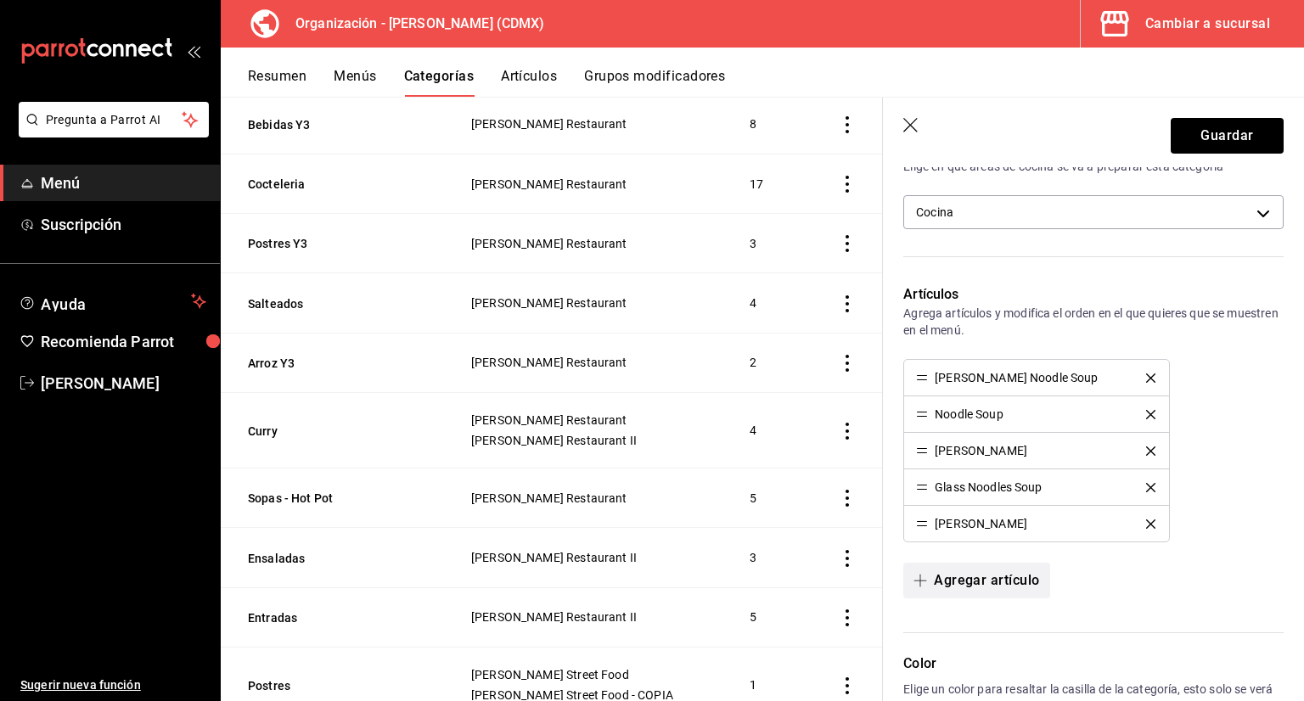
click at [998, 587] on button "Agregar artículo" at bounding box center [976, 581] width 146 height 36
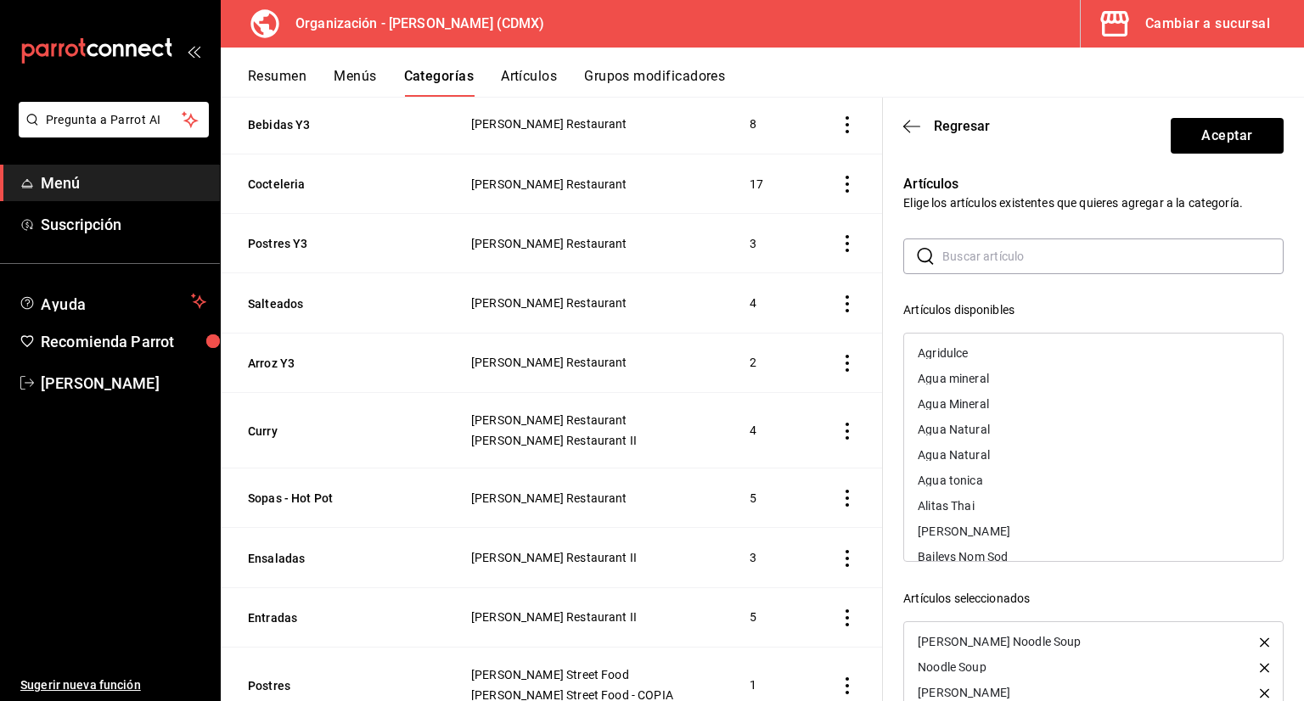
click at [985, 268] on input "text" at bounding box center [1112, 256] width 341 height 34
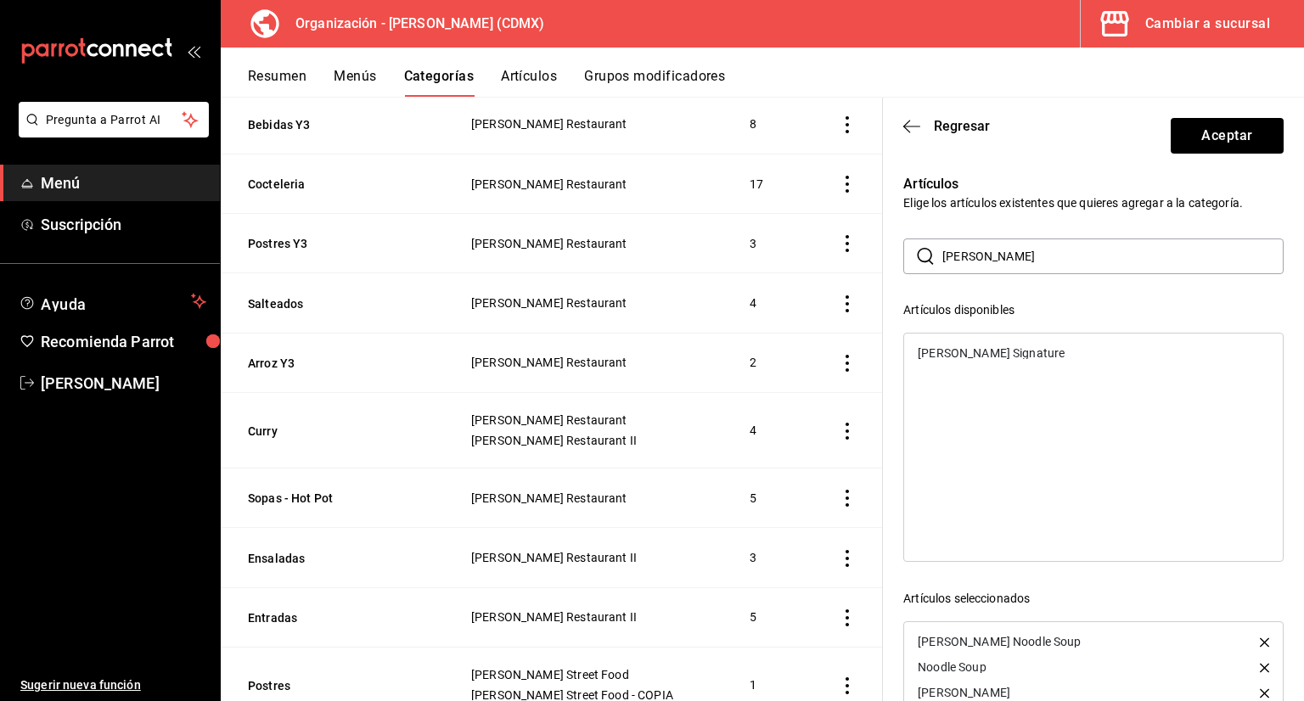
click at [984, 347] on div "[PERSON_NAME] Signature" at bounding box center [991, 353] width 147 height 12
click at [1056, 259] on input "tom yum" at bounding box center [1112, 256] width 341 height 34
type input "t"
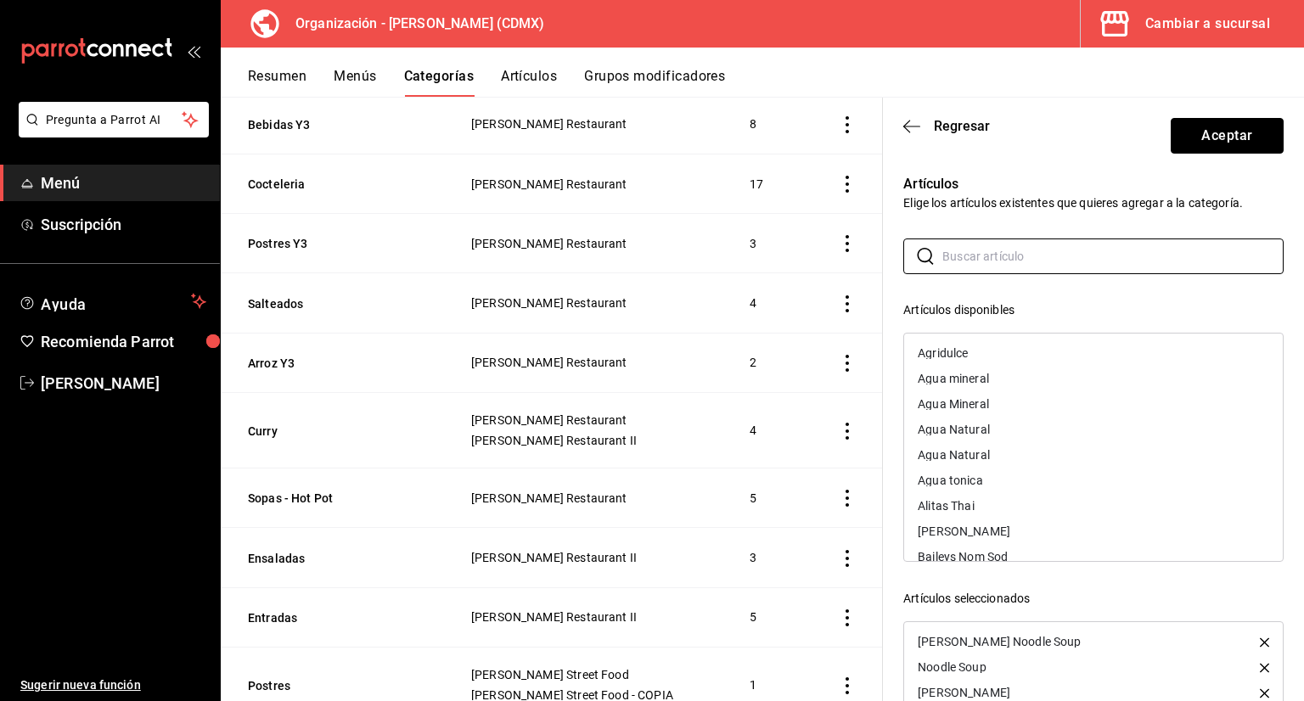
click at [1236, 137] on button "Aceptar" at bounding box center [1227, 136] width 113 height 36
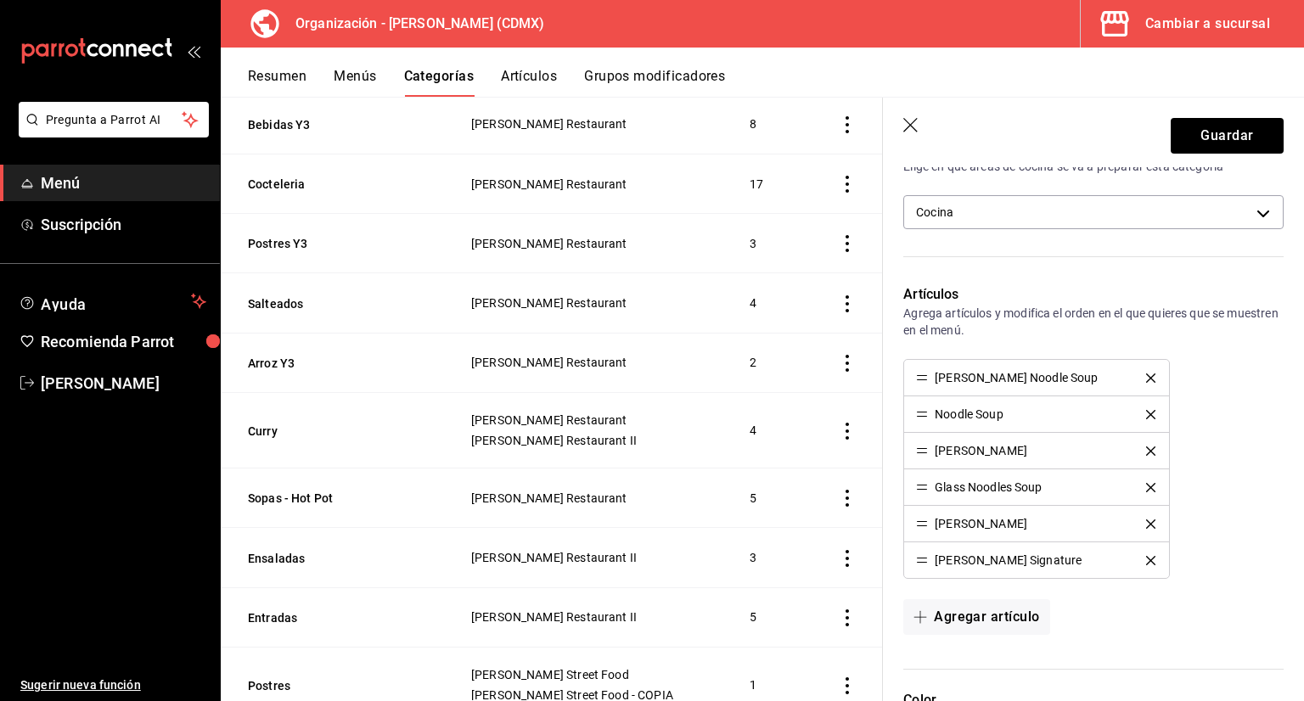
click at [1148, 415] on button "delete" at bounding box center [1150, 414] width 33 height 9
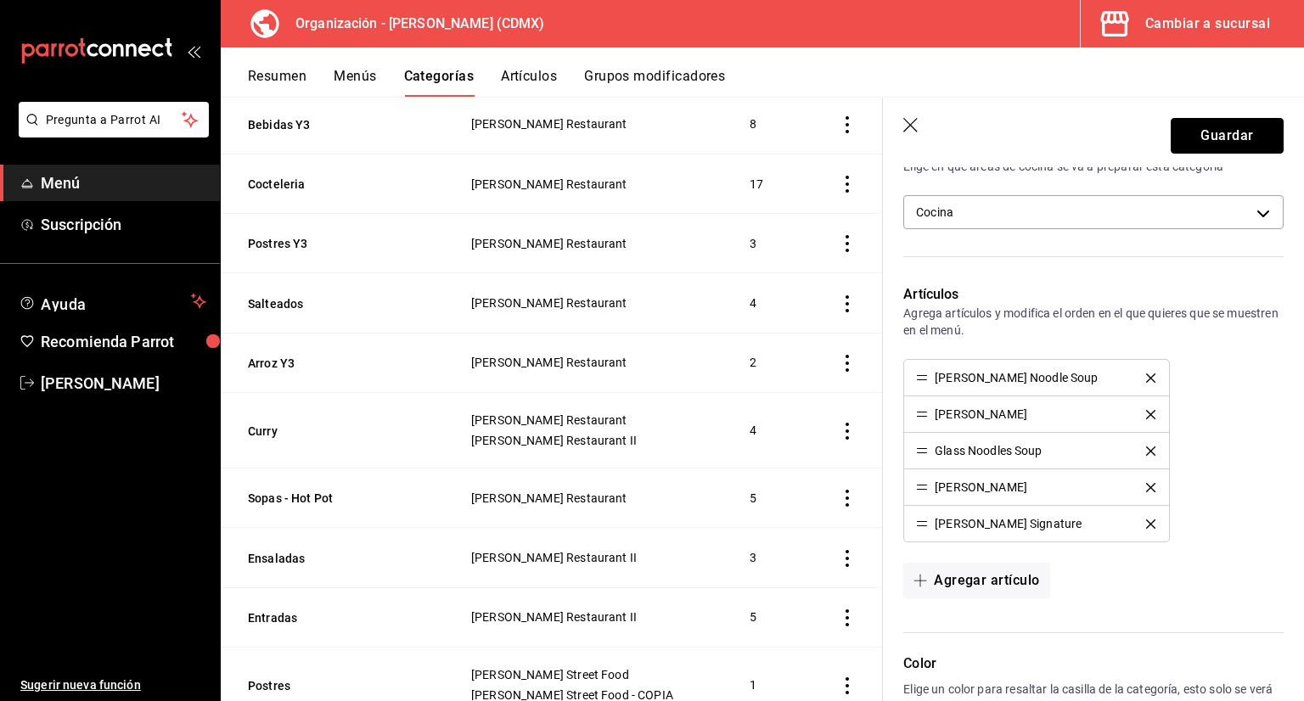
click at [1227, 137] on button "Guardar" at bounding box center [1227, 136] width 113 height 36
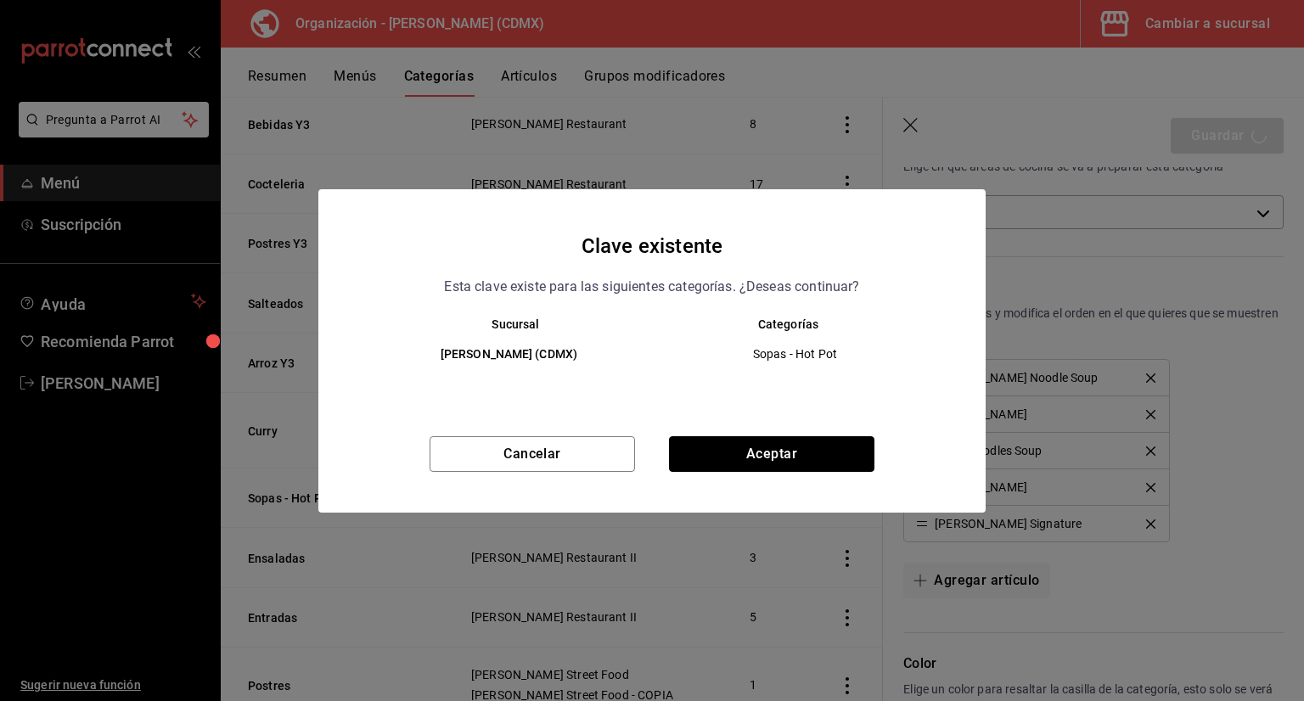
click at [772, 444] on button "Aceptar" at bounding box center [771, 454] width 205 height 36
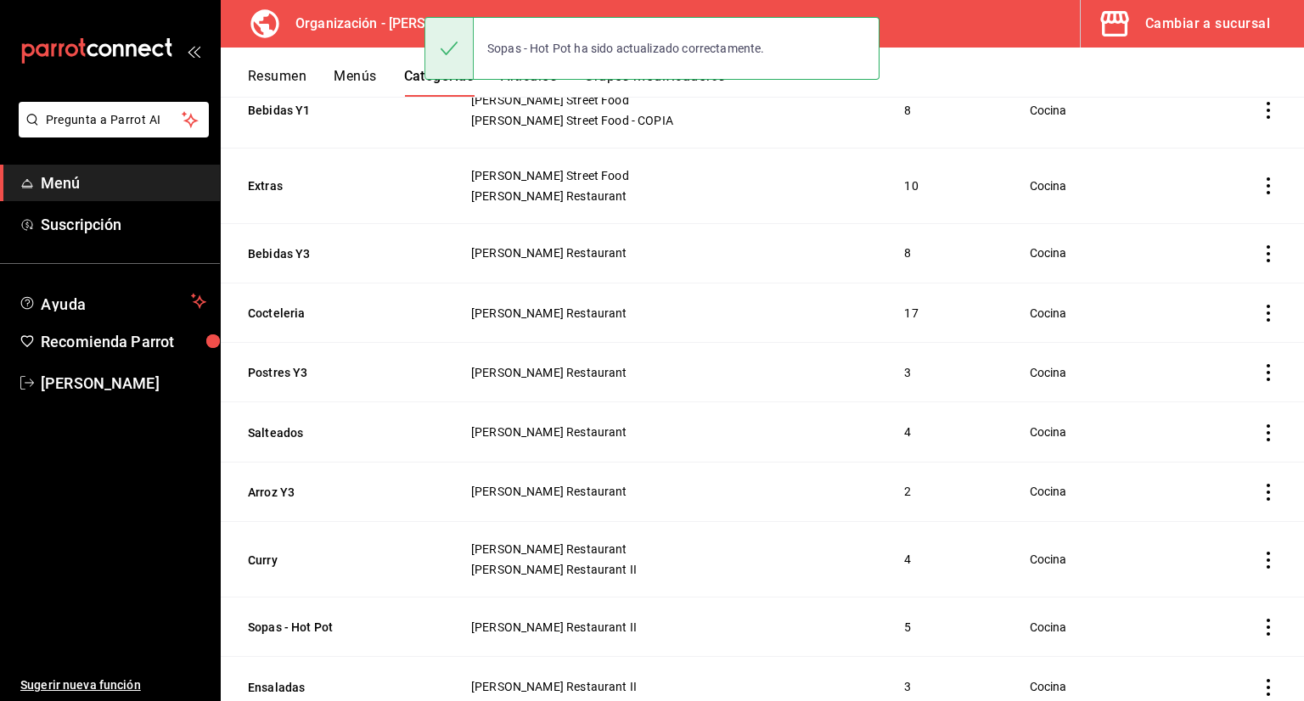
scroll to position [679, 0]
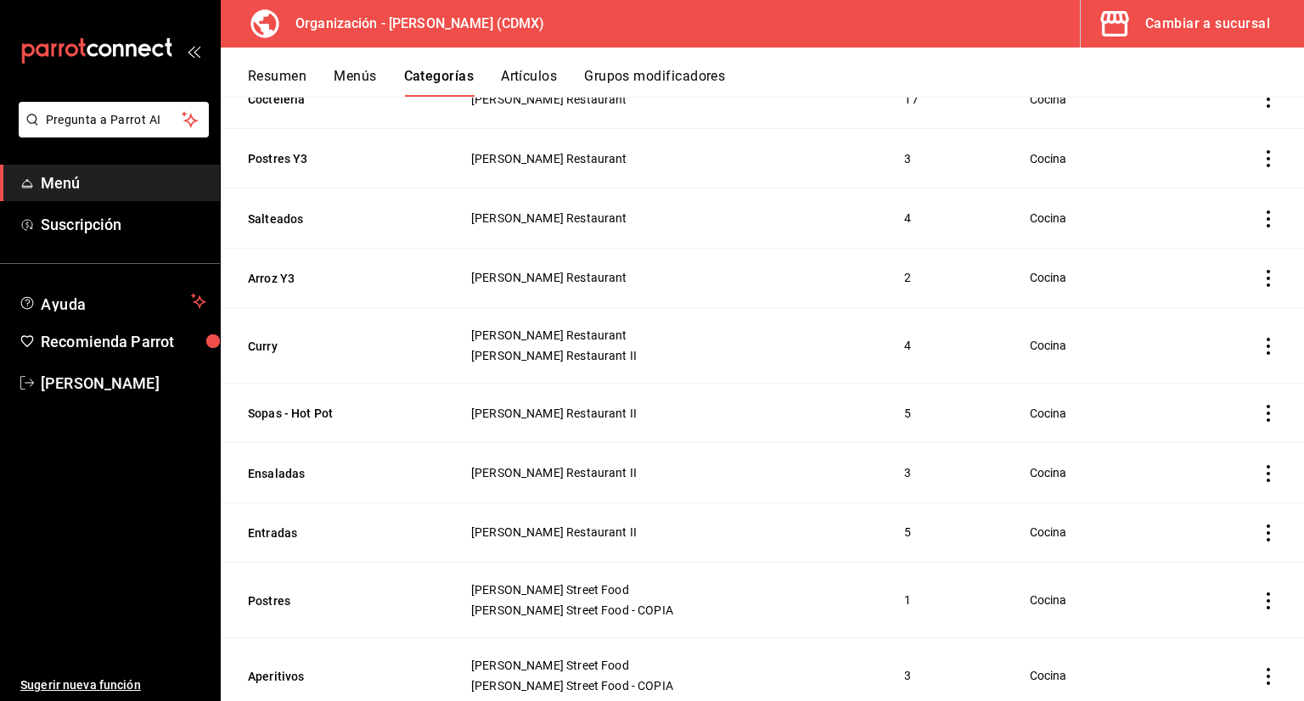
click at [288, 415] on button "Sopas - Hot Pot" at bounding box center [333, 413] width 170 height 17
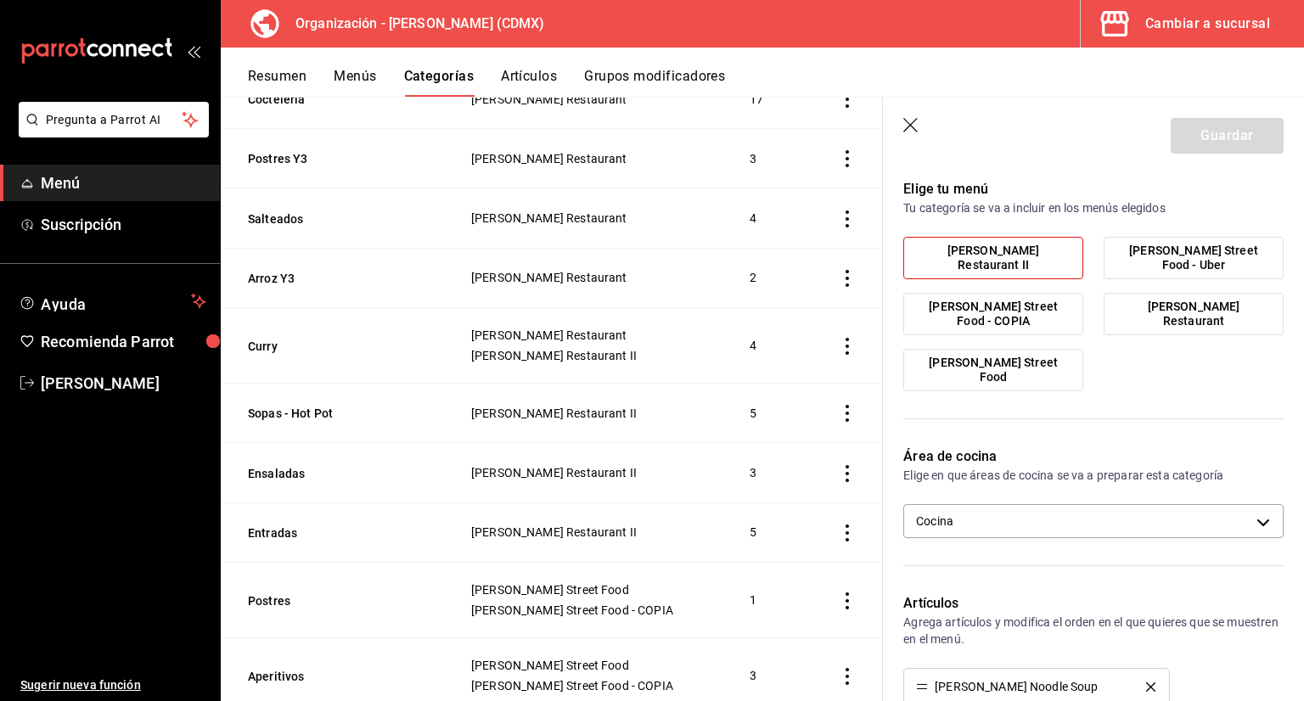
scroll to position [424, 0]
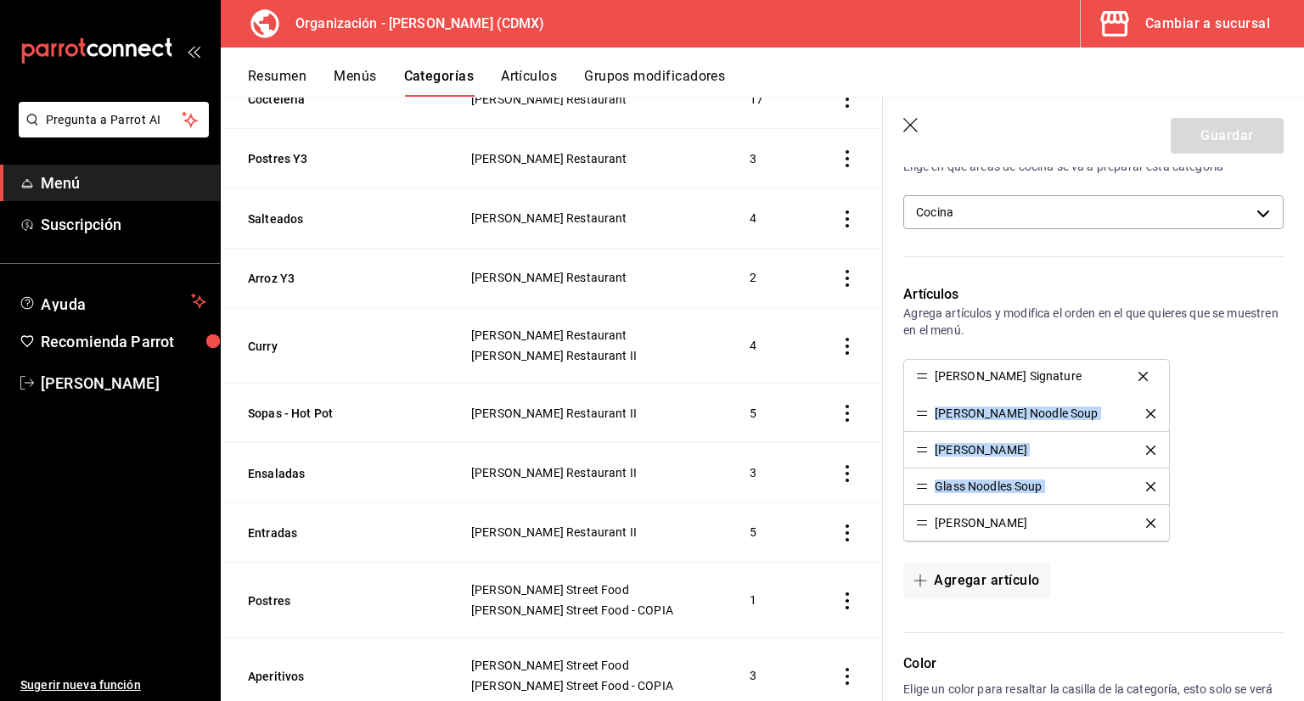
drag, startPoint x: 918, startPoint y: 520, endPoint x: 912, endPoint y: 374, distance: 146.1
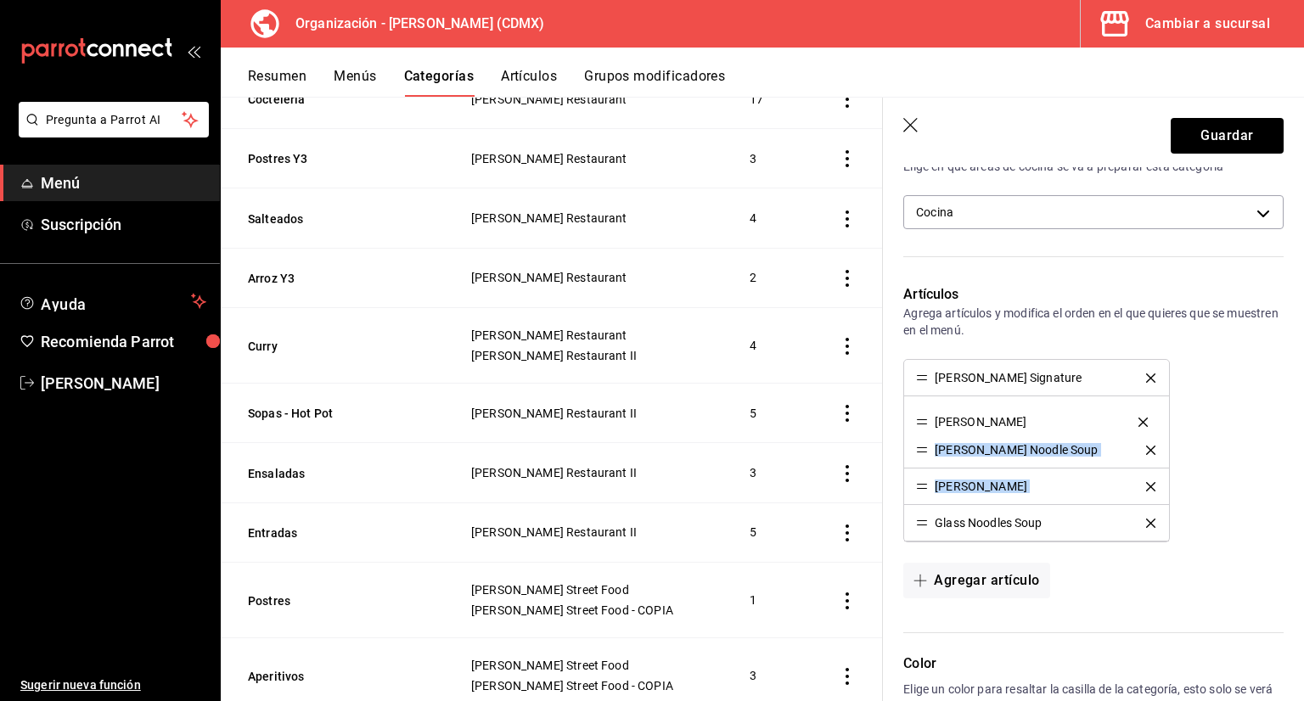
drag, startPoint x: 918, startPoint y: 520, endPoint x: 918, endPoint y: 415, distance: 105.3
drag, startPoint x: 934, startPoint y: 490, endPoint x: 937, endPoint y: 452, distance: 38.3
click at [940, 450] on ul "Tom Yum Signature Tom Yum Kung Tom Yum Noodle Soup Tom Saab Glass Noodles Soup" at bounding box center [1036, 450] width 266 height 183
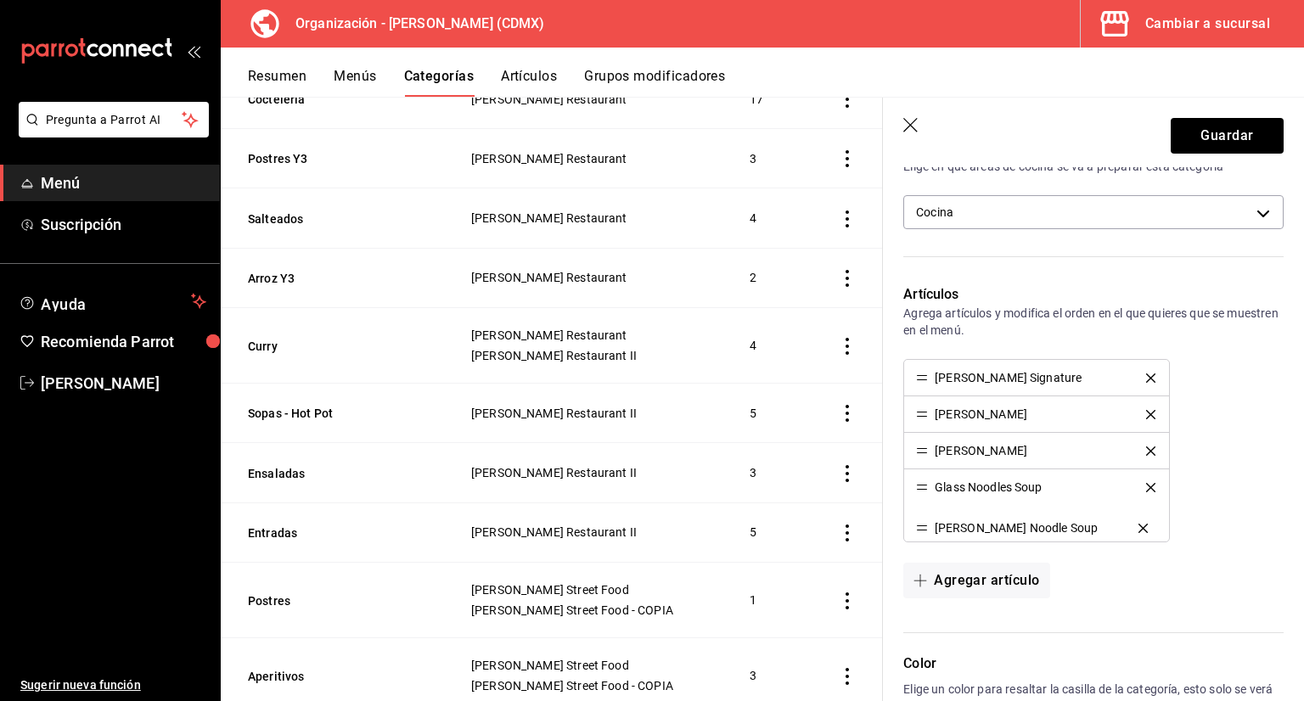
drag, startPoint x: 920, startPoint y: 486, endPoint x: 927, endPoint y: 527, distance: 42.1
click at [1206, 132] on button "Guardar" at bounding box center [1227, 136] width 113 height 36
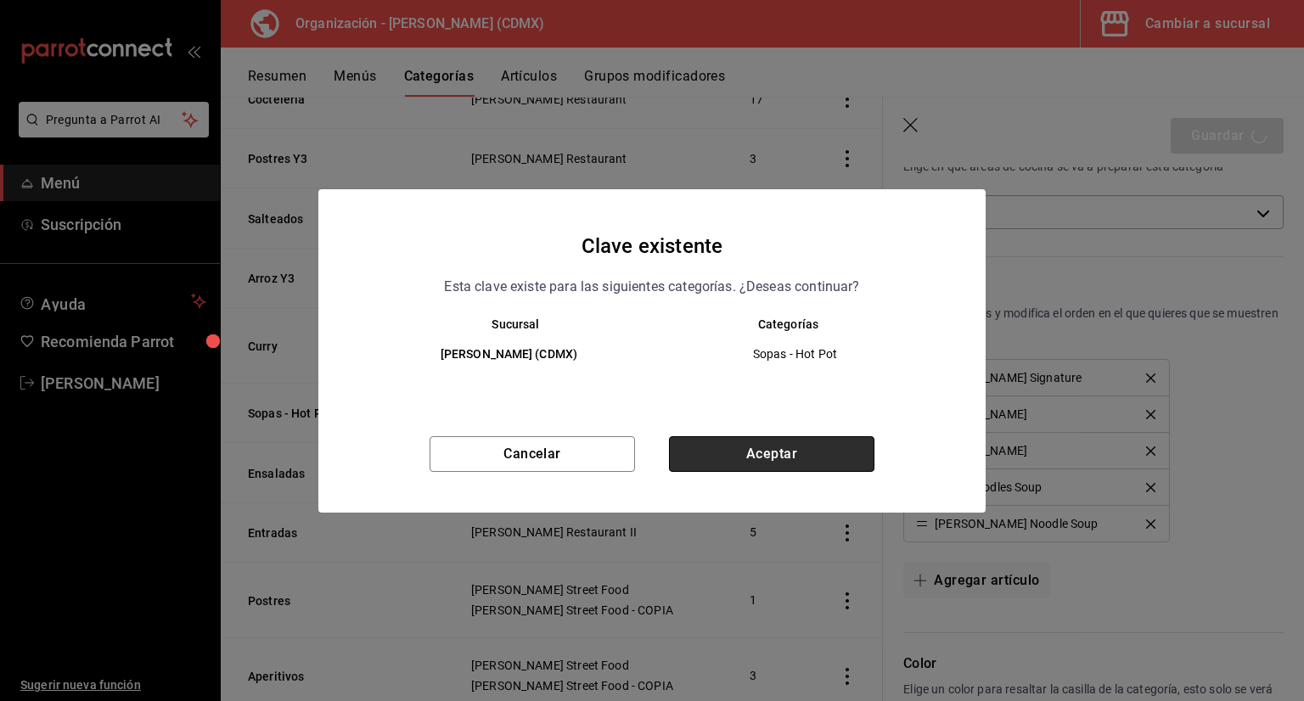
click at [746, 468] on button "Aceptar" at bounding box center [771, 454] width 205 height 36
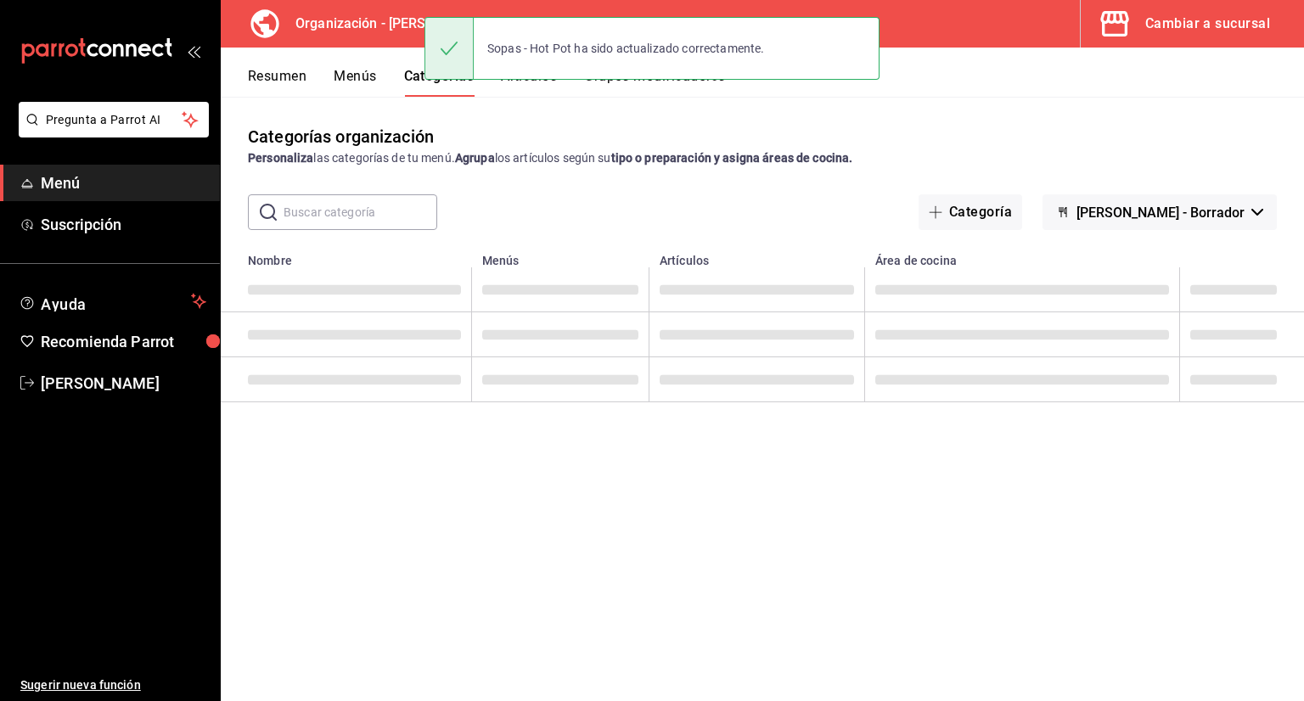
click at [381, 211] on input "text" at bounding box center [361, 212] width 154 height 34
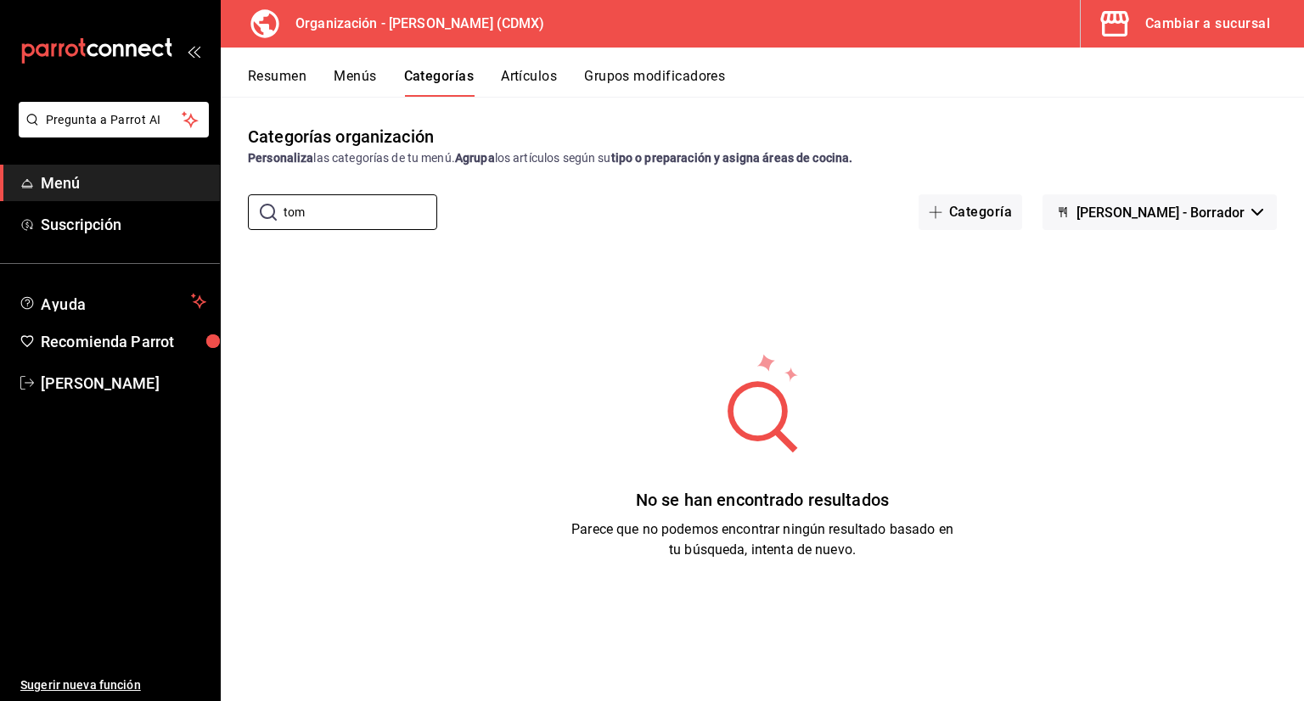
type input "tom"
click at [521, 74] on button "Artículos" at bounding box center [529, 82] width 56 height 29
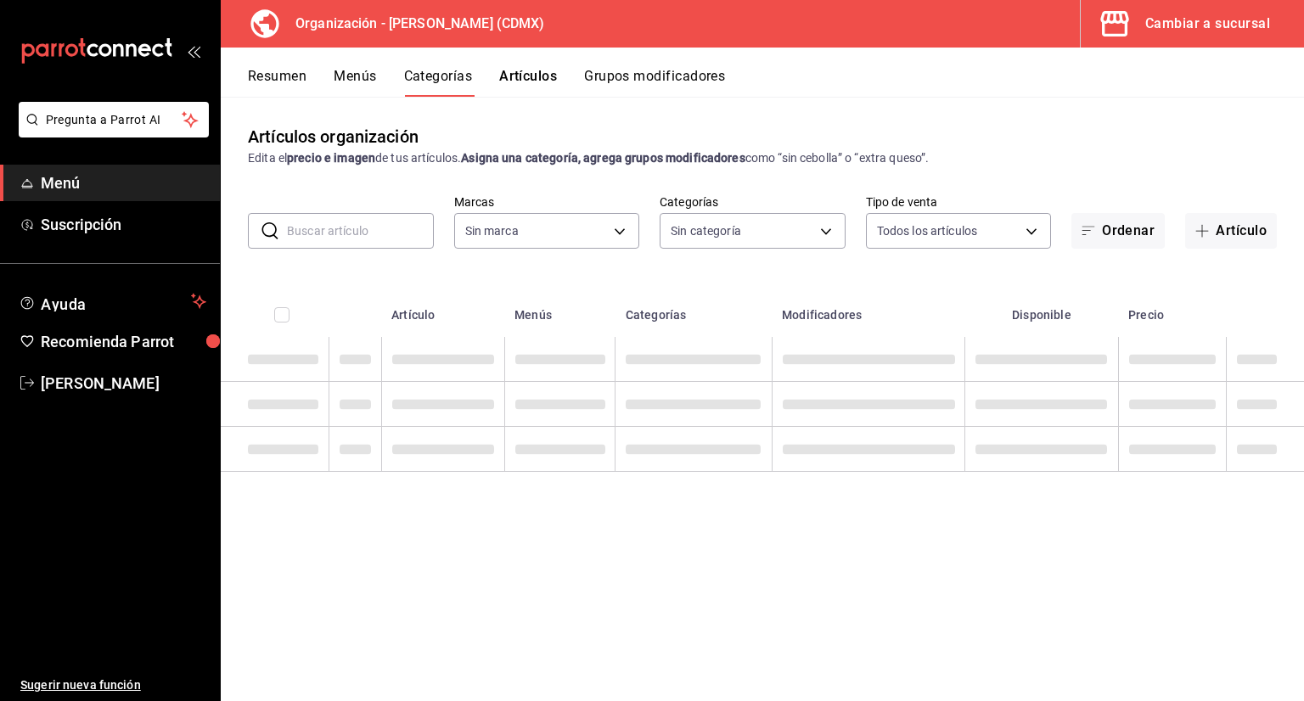
click at [379, 224] on input "text" at bounding box center [360, 231] width 147 height 34
type input "846f0d90-2168-40bc-9e32-37968465e8cf"
type input "to"
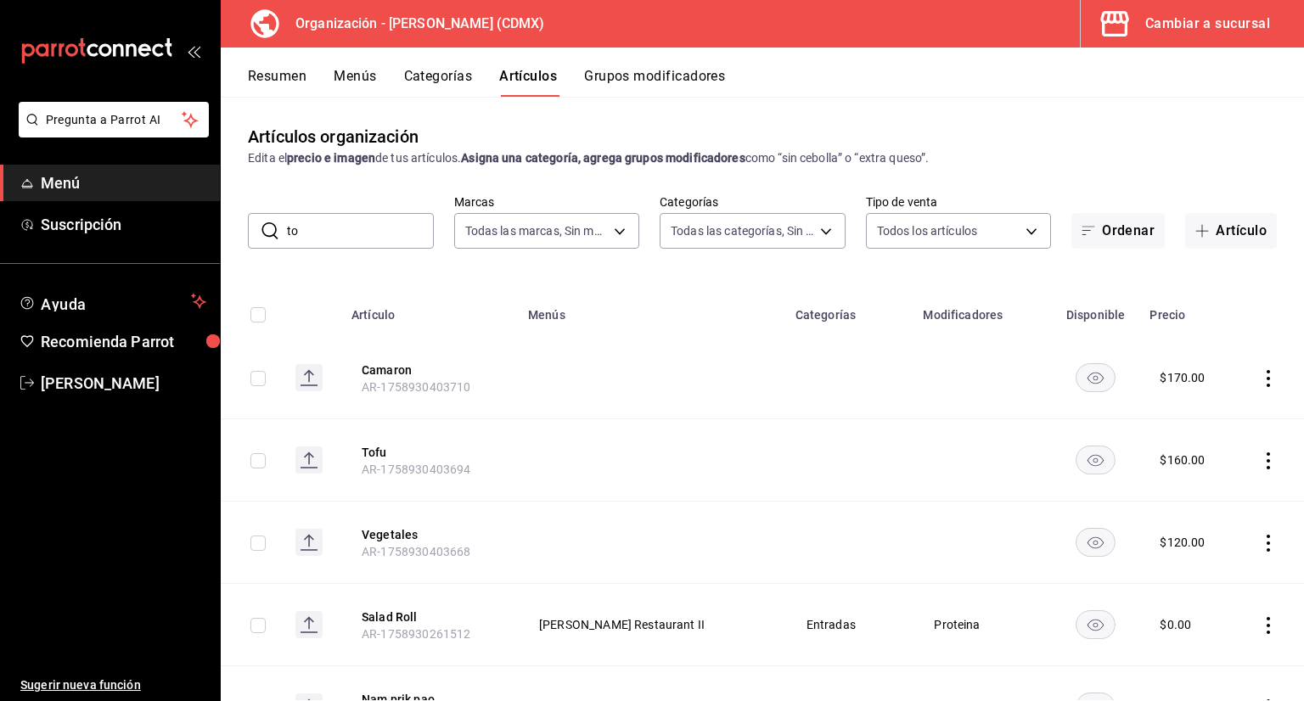
type input "3b86ff93-9c8d-4006-a000-7f562d2f7cb1,6b055275-76a1-43b6-b03d-2db3475336a0,4964d…"
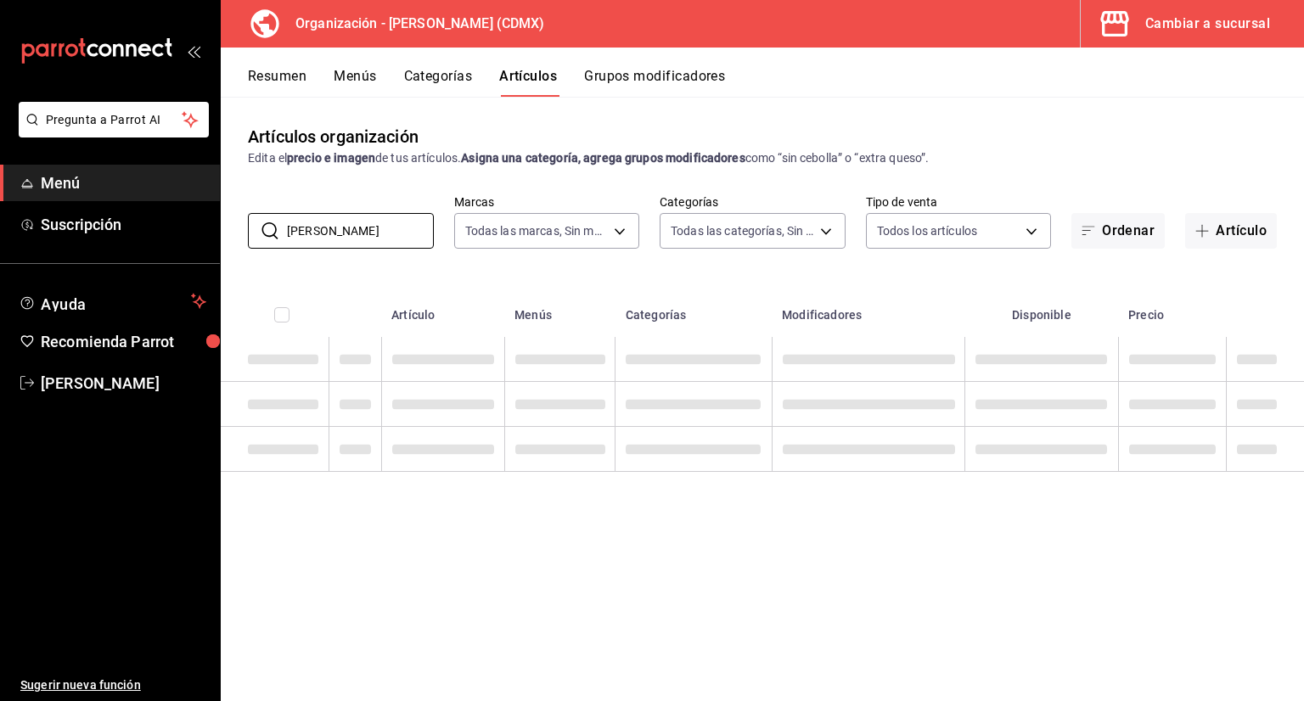
type input "tom yum"
click at [360, 77] on button "Menús" at bounding box center [355, 82] width 42 height 29
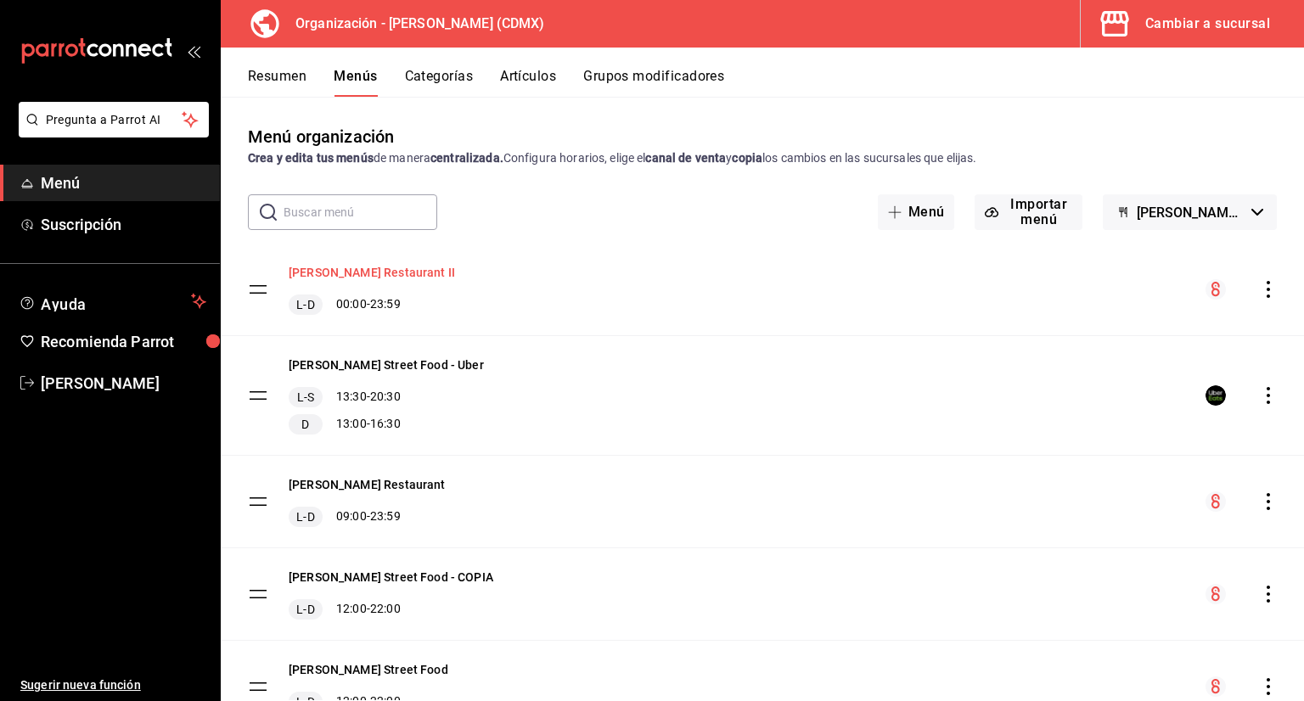
click at [400, 274] on button "[PERSON_NAME] Restaurant II" at bounding box center [372, 272] width 166 height 17
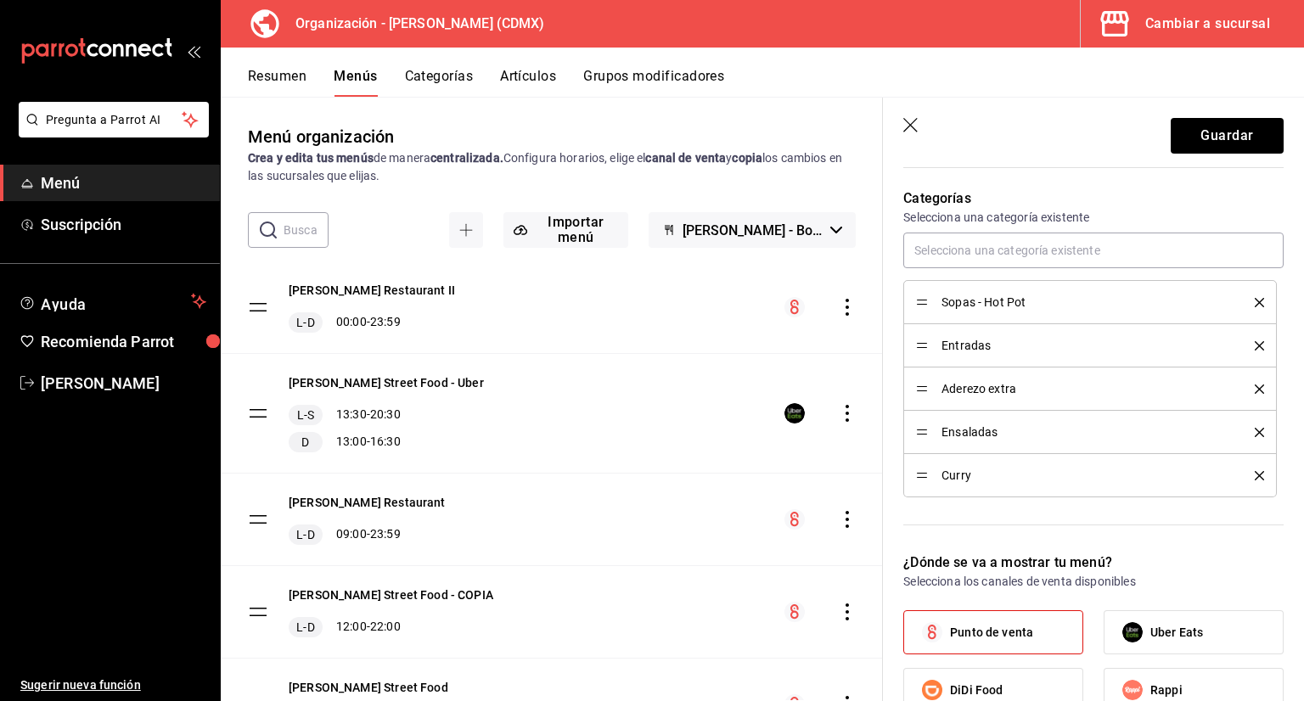
scroll to position [424, 0]
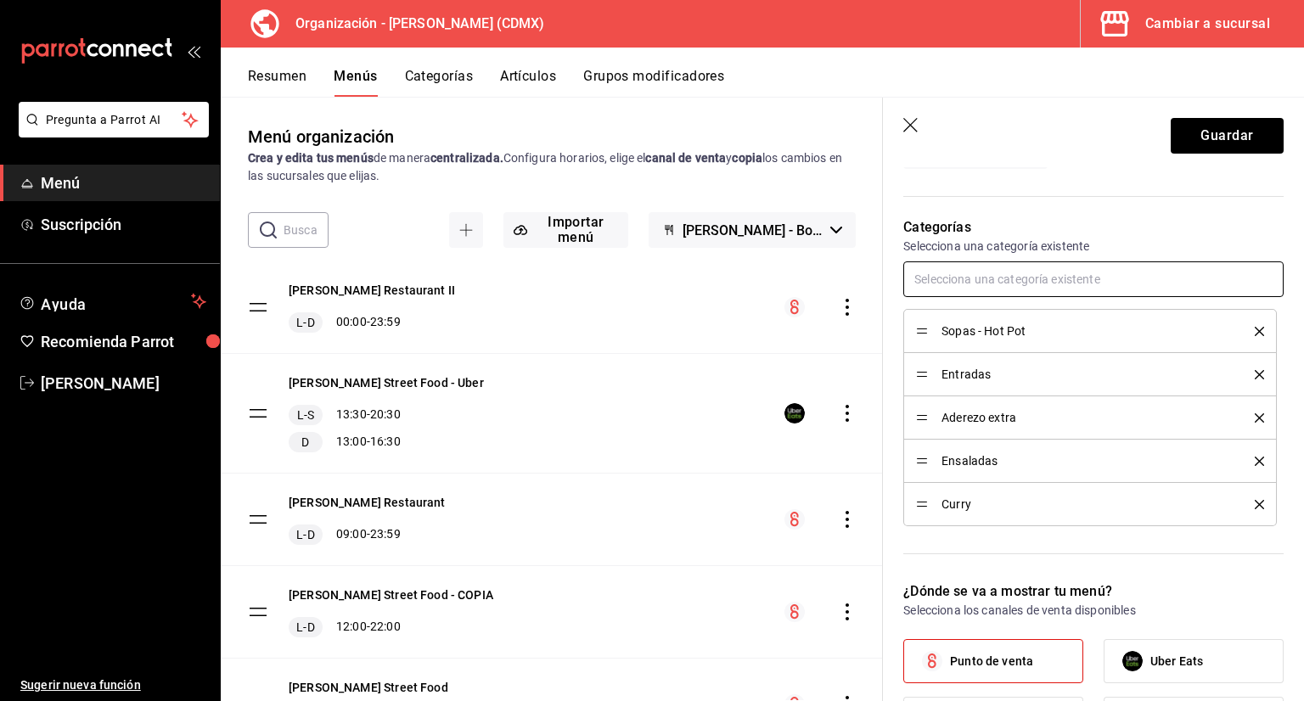
click at [1014, 269] on input "text" at bounding box center [1093, 279] width 380 height 36
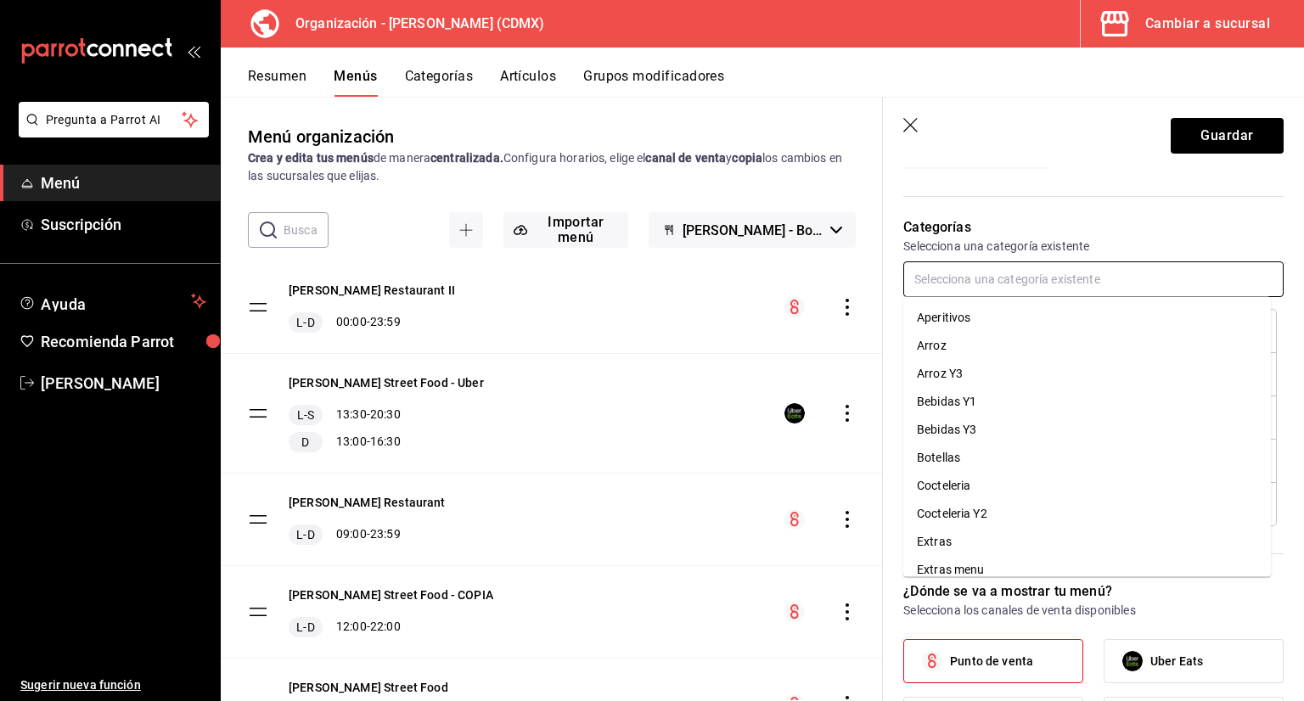
type input "y"
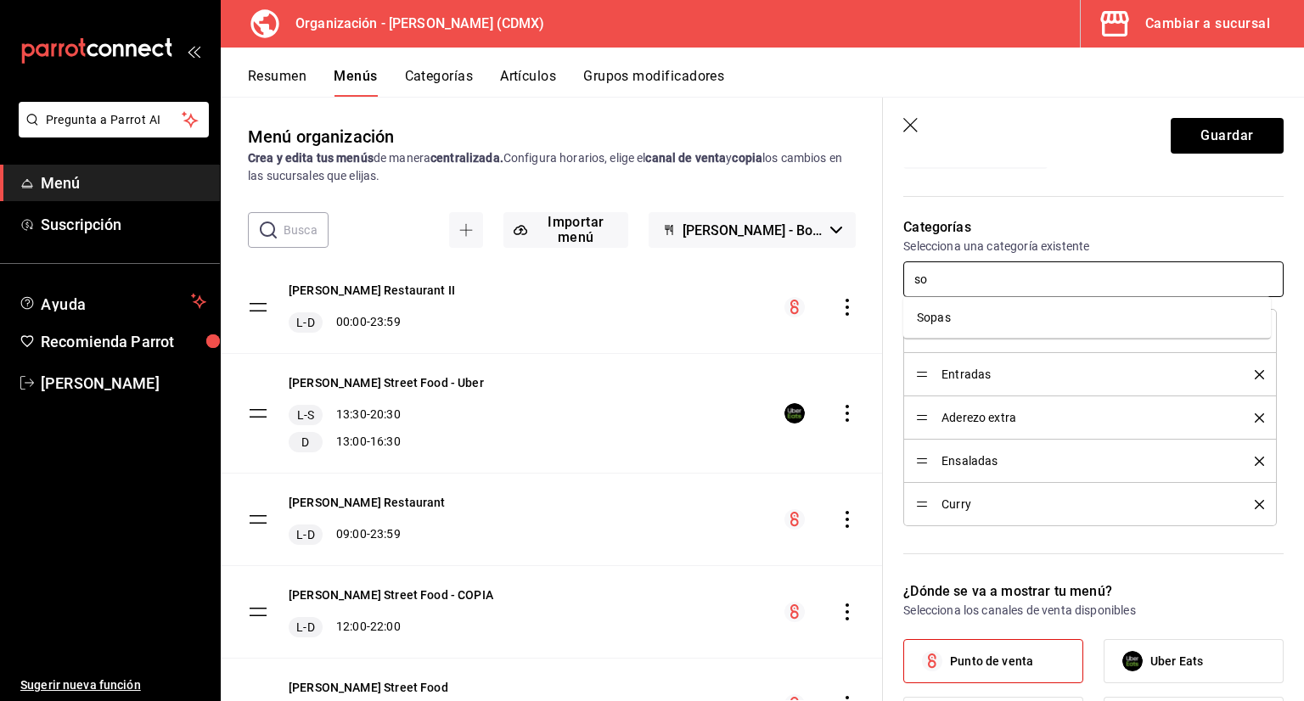
type input "so"
click at [990, 543] on div "Categorías Selecciona una categoría existente Sopas - Hot Pot Entradas Aderezo …" at bounding box center [1083, 379] width 401 height 364
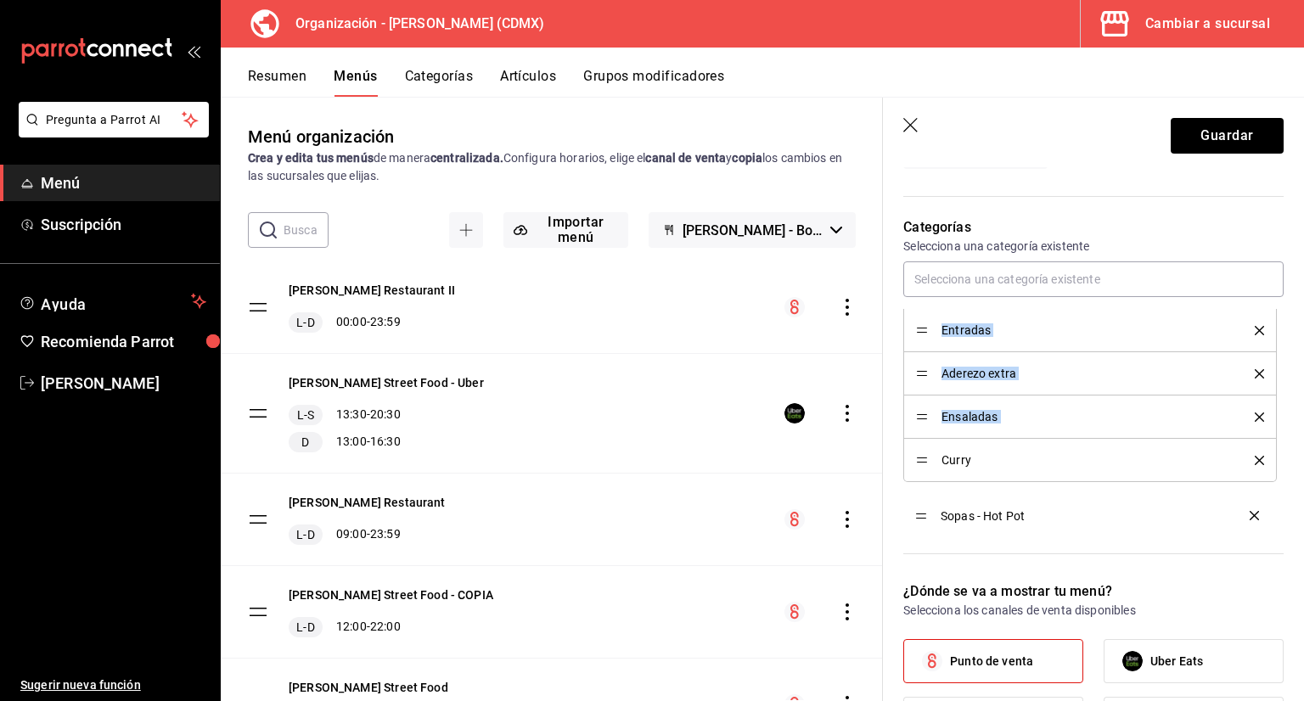
drag, startPoint x: 916, startPoint y: 332, endPoint x: 917, endPoint y: 517, distance: 185.1
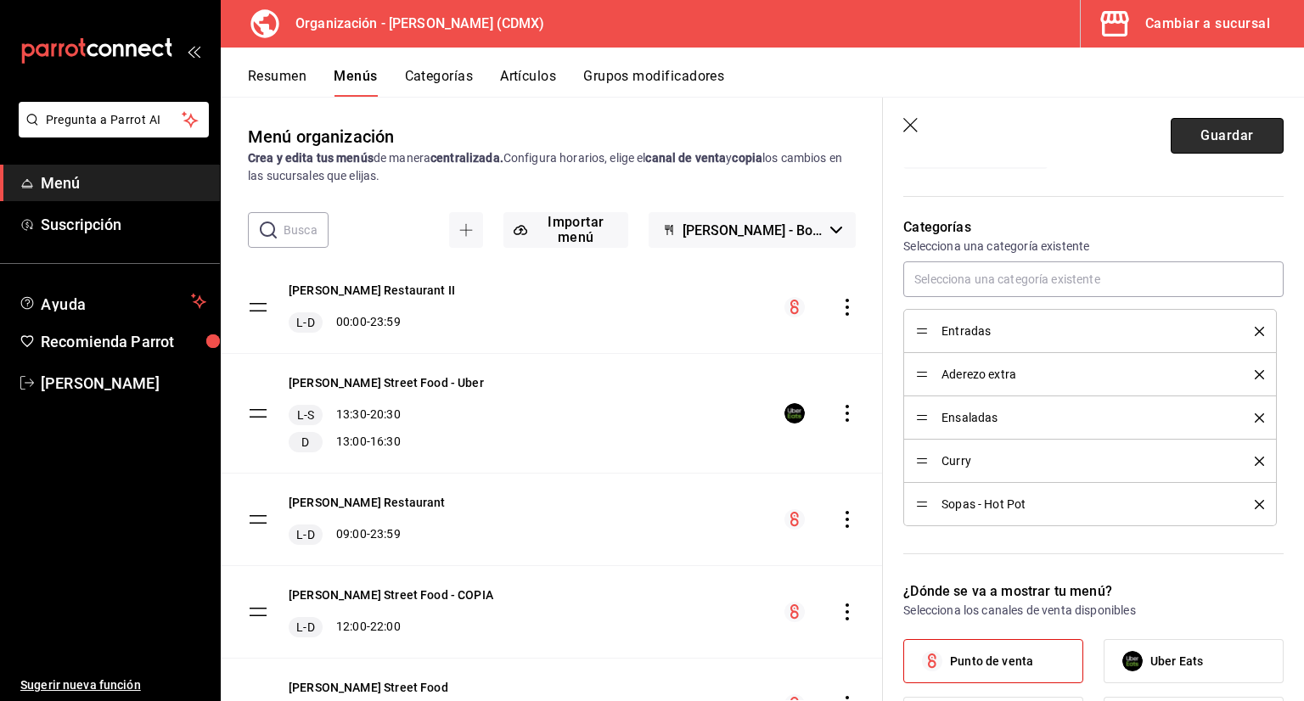
click at [1254, 137] on button "Guardar" at bounding box center [1227, 136] width 113 height 36
checkbox input "false"
type input "1758931214369"
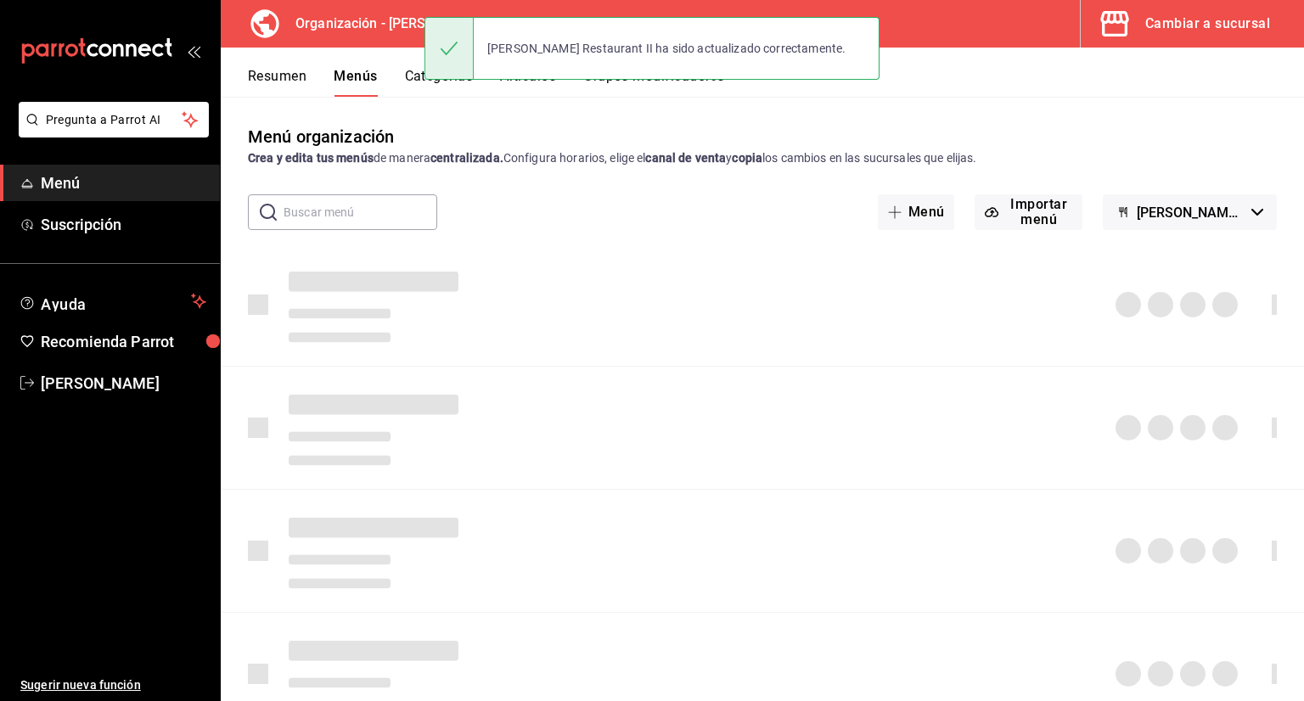
click at [458, 89] on button "Categorías" at bounding box center [439, 82] width 69 height 29
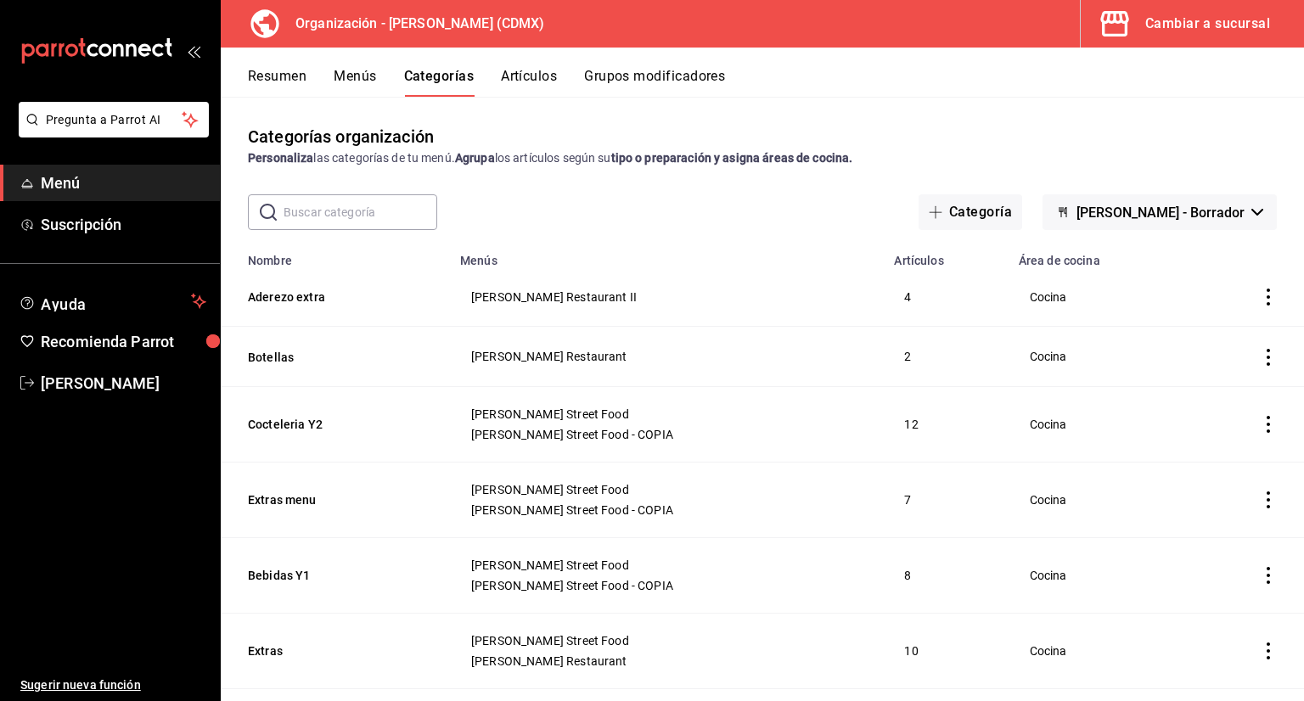
click at [514, 77] on button "Artículos" at bounding box center [529, 82] width 56 height 29
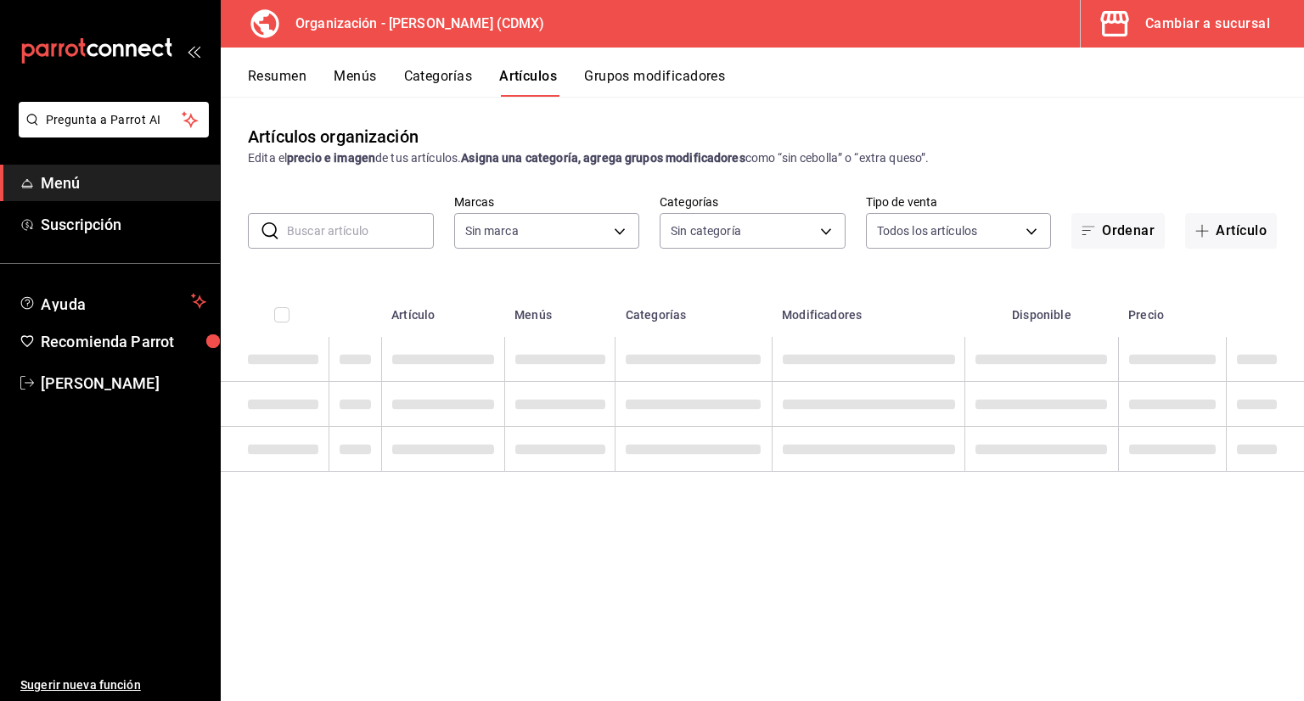
type input "846f0d90-2168-40bc-9e32-37968465e8cf"
type input "3b86ff93-9c8d-4006-a000-7f562d2f7cb1,6b055275-76a1-43b6-b03d-2db3475336a0,4964d…"
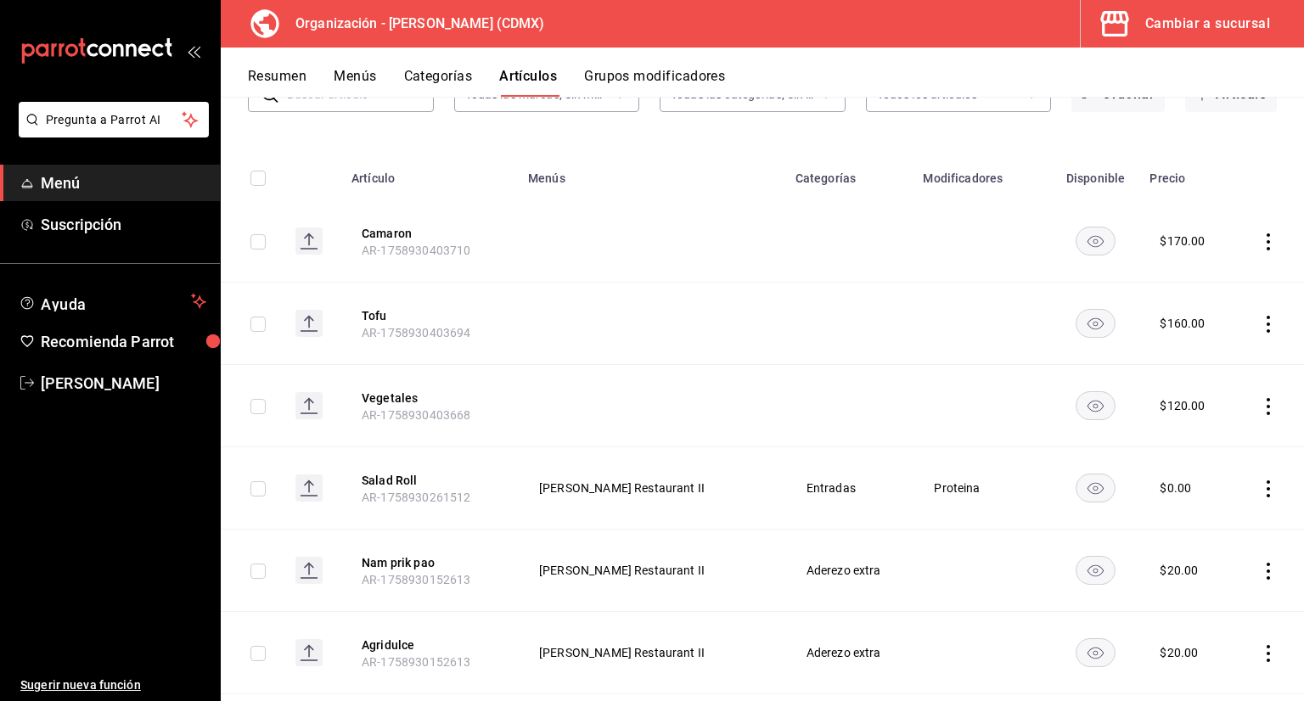
scroll to position [85, 0]
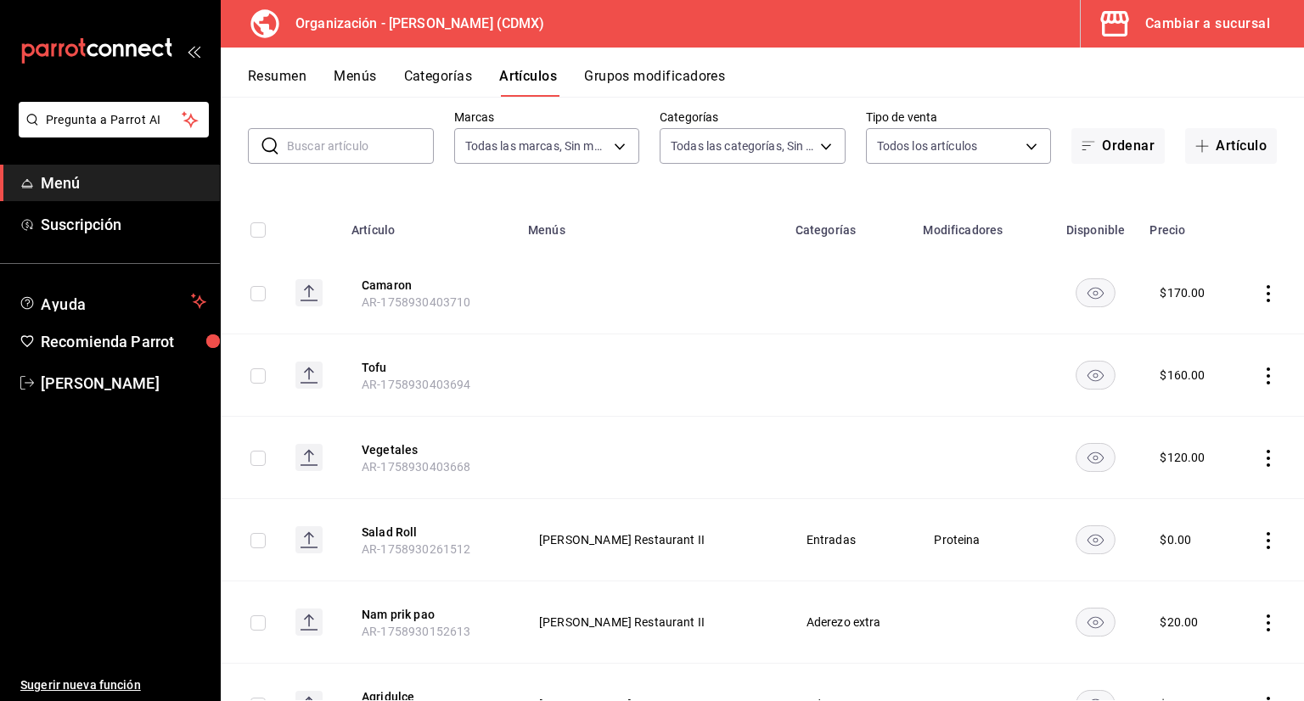
click at [413, 138] on input "text" at bounding box center [360, 146] width 147 height 34
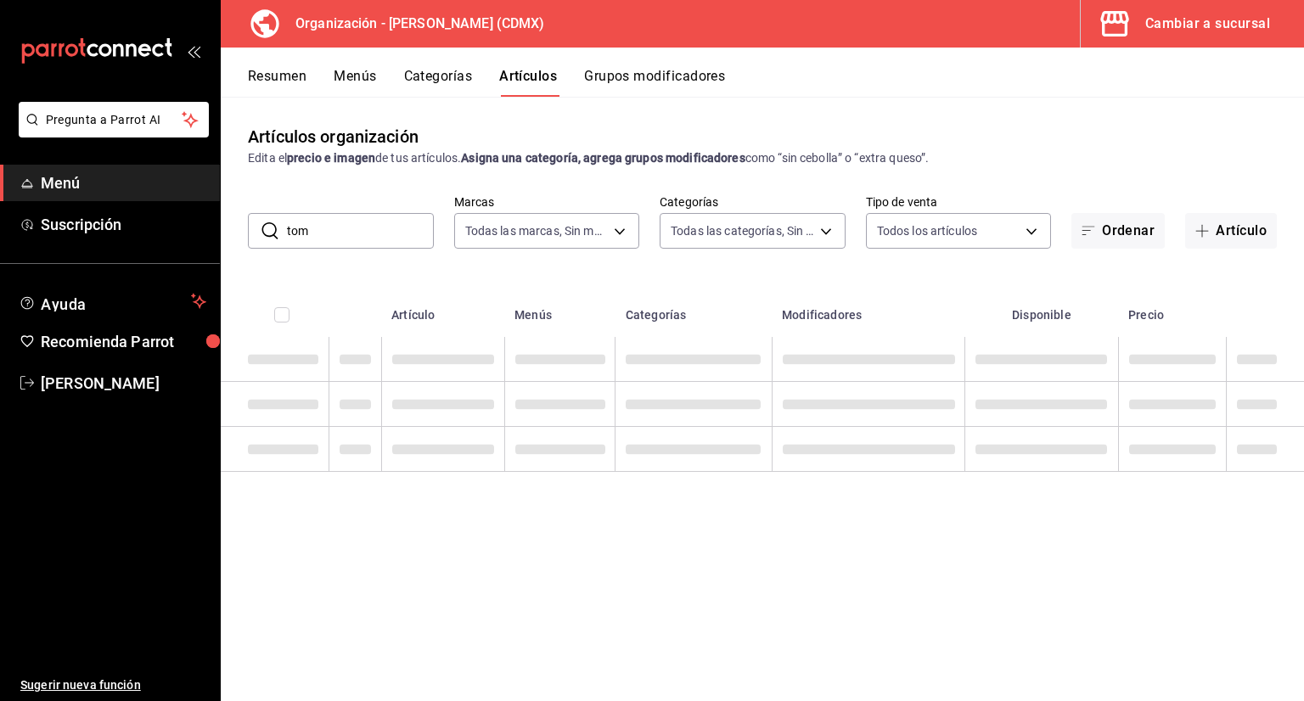
scroll to position [0, 0]
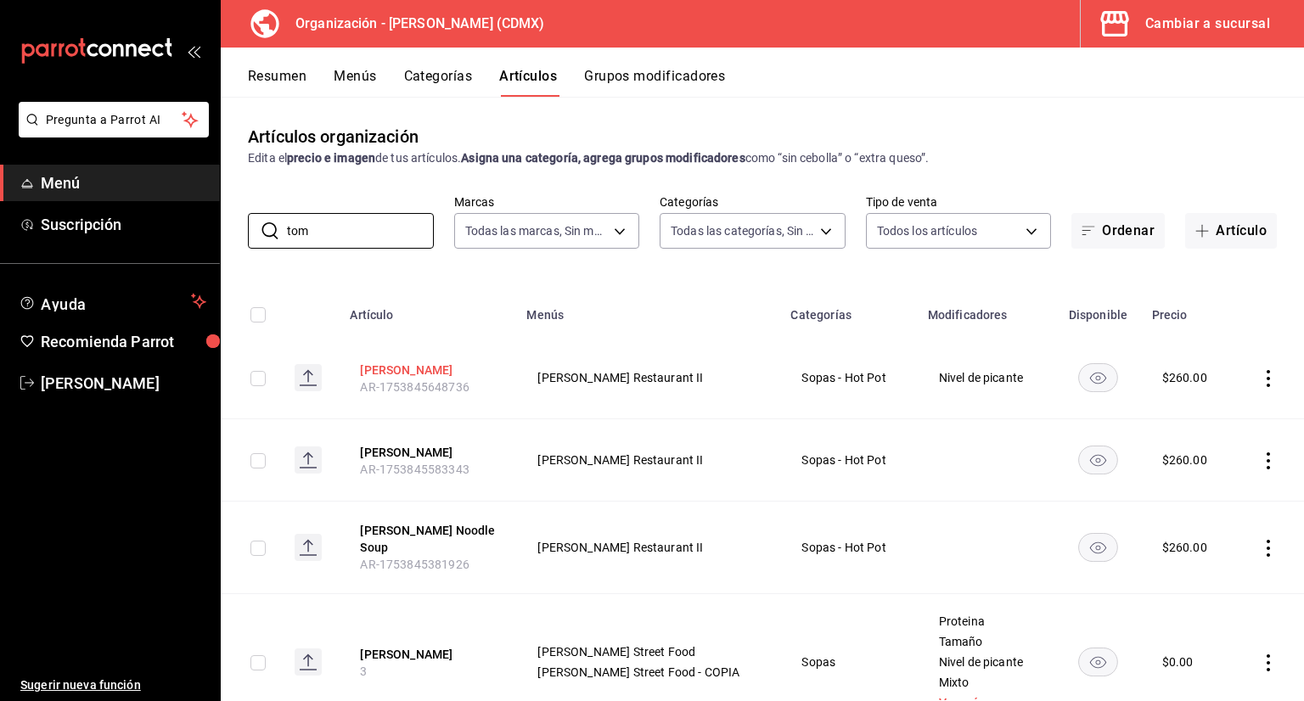
type input "tom"
click at [396, 364] on button "[PERSON_NAME]" at bounding box center [428, 370] width 136 height 17
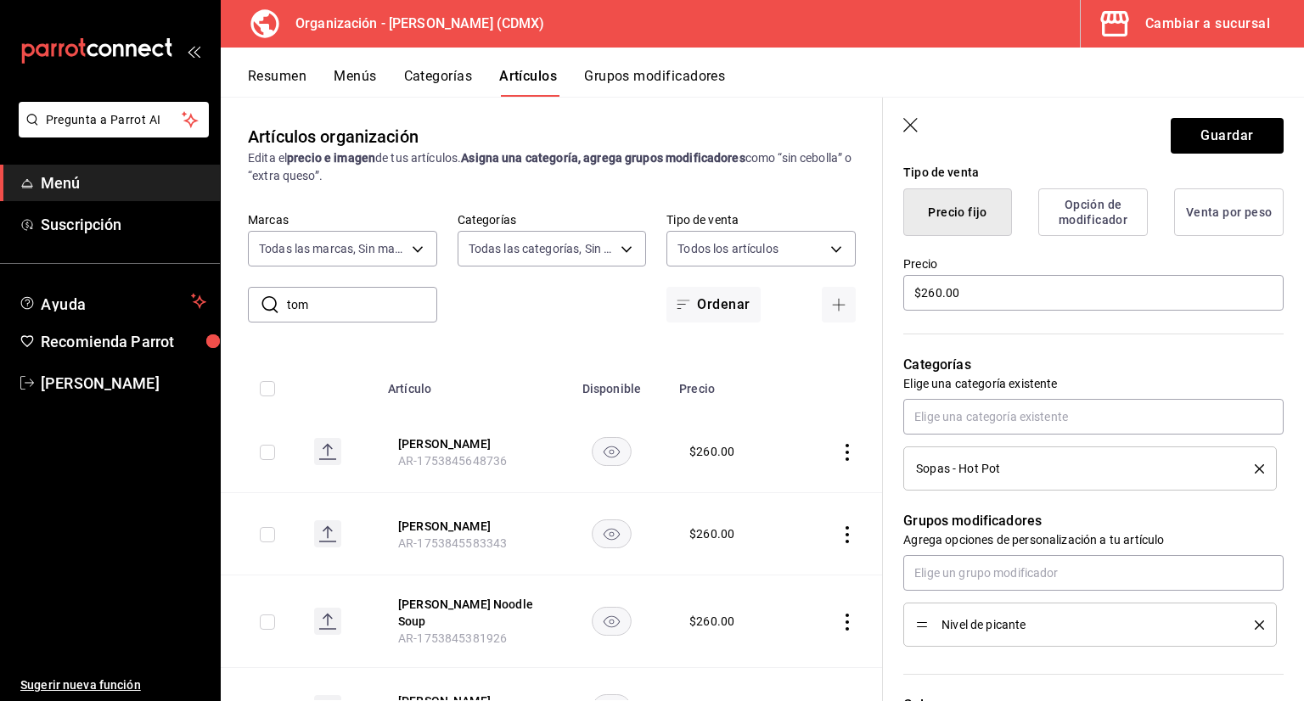
scroll to position [424, 0]
type input "Tom Yum Original"
drag, startPoint x: 994, startPoint y: 278, endPoint x: 823, endPoint y: 296, distance: 172.5
click at [842, 294] on main "Artículos organización Edita el precio e imagen de tus artículos. Asigna una ca…" at bounding box center [762, 399] width 1083 height 604
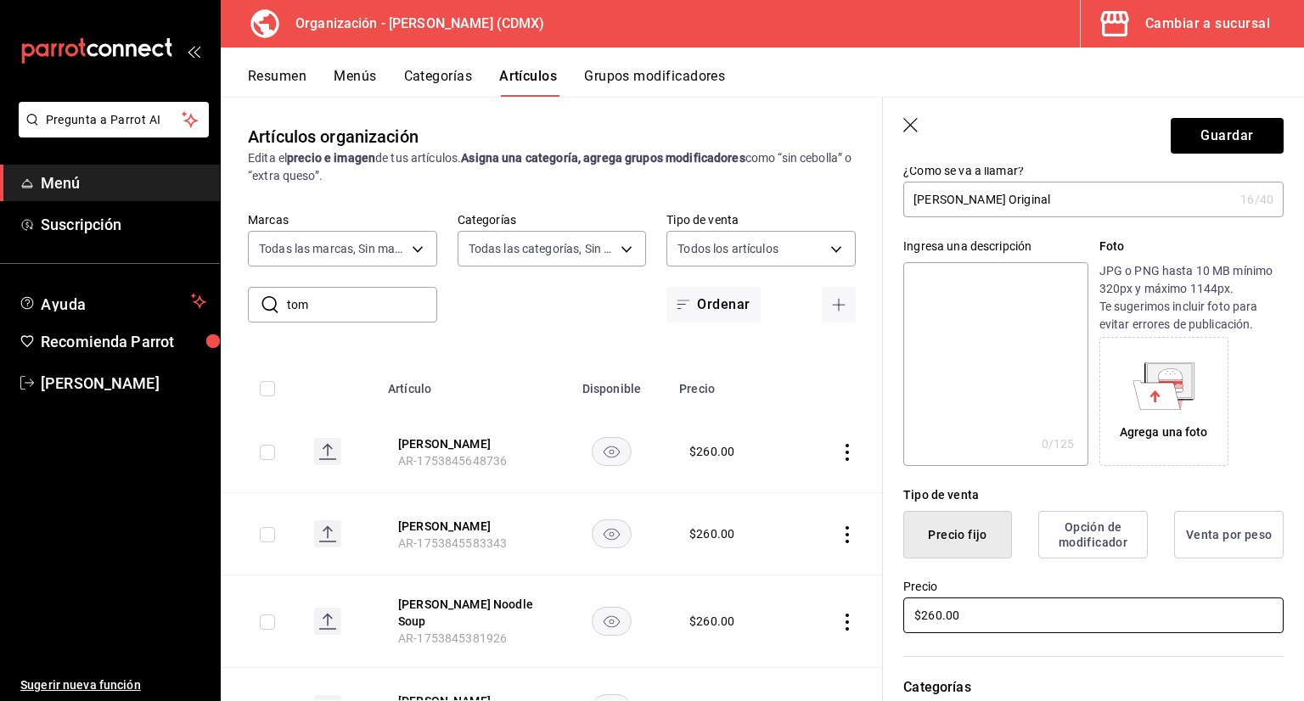
scroll to position [0, 0]
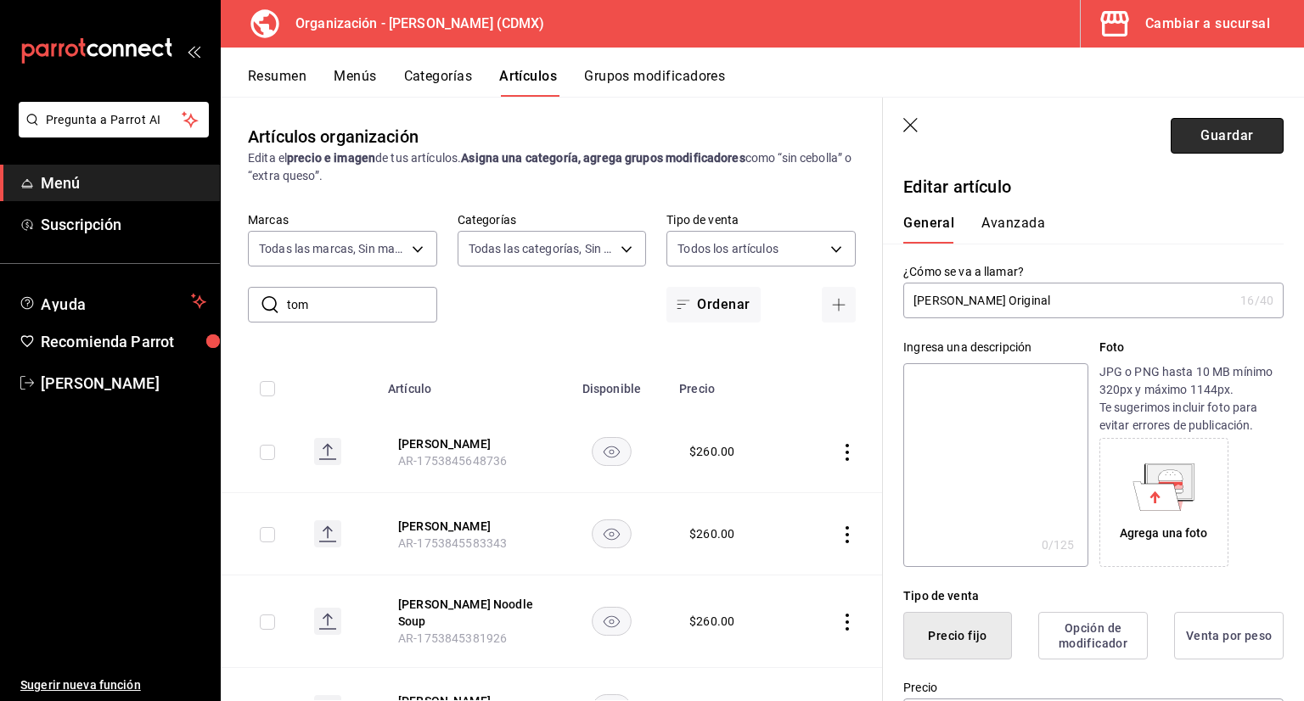
click at [1213, 128] on button "Guardar" at bounding box center [1227, 136] width 113 height 36
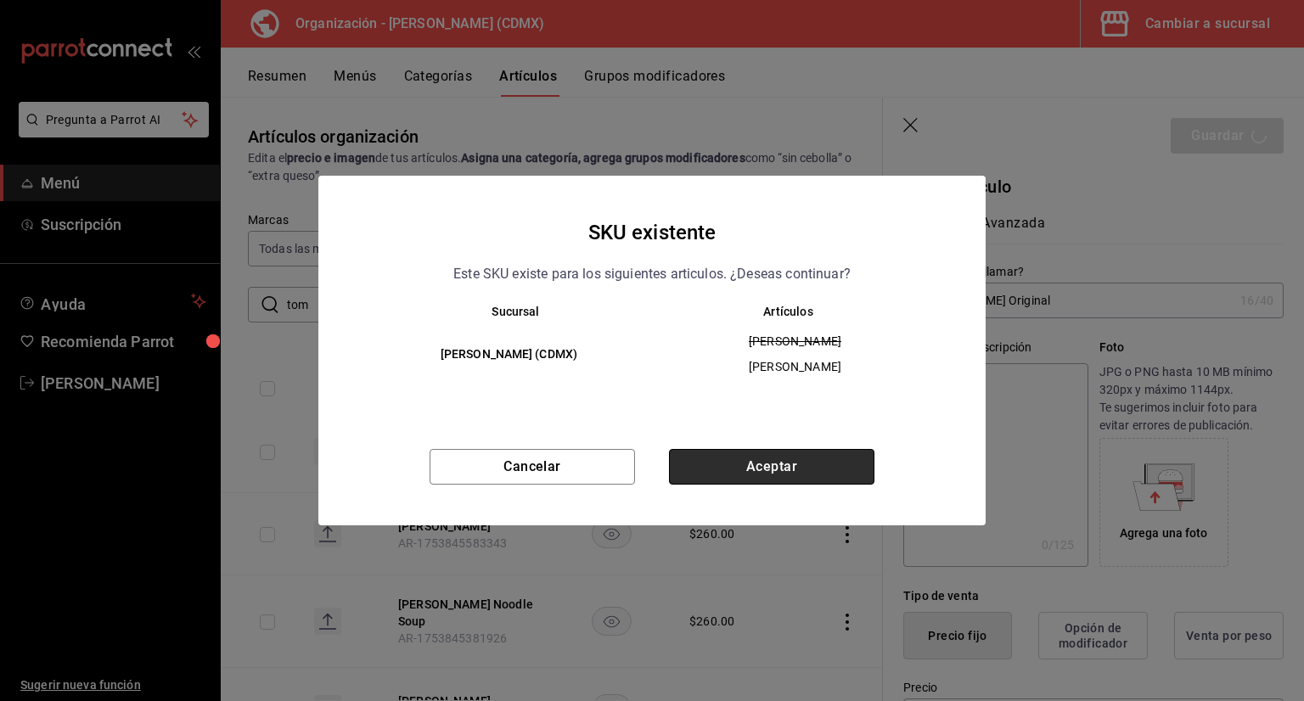
drag, startPoint x: 805, startPoint y: 476, endPoint x: 795, endPoint y: 474, distance: 10.5
click at [803, 476] on button "Aceptar" at bounding box center [771, 467] width 205 height 36
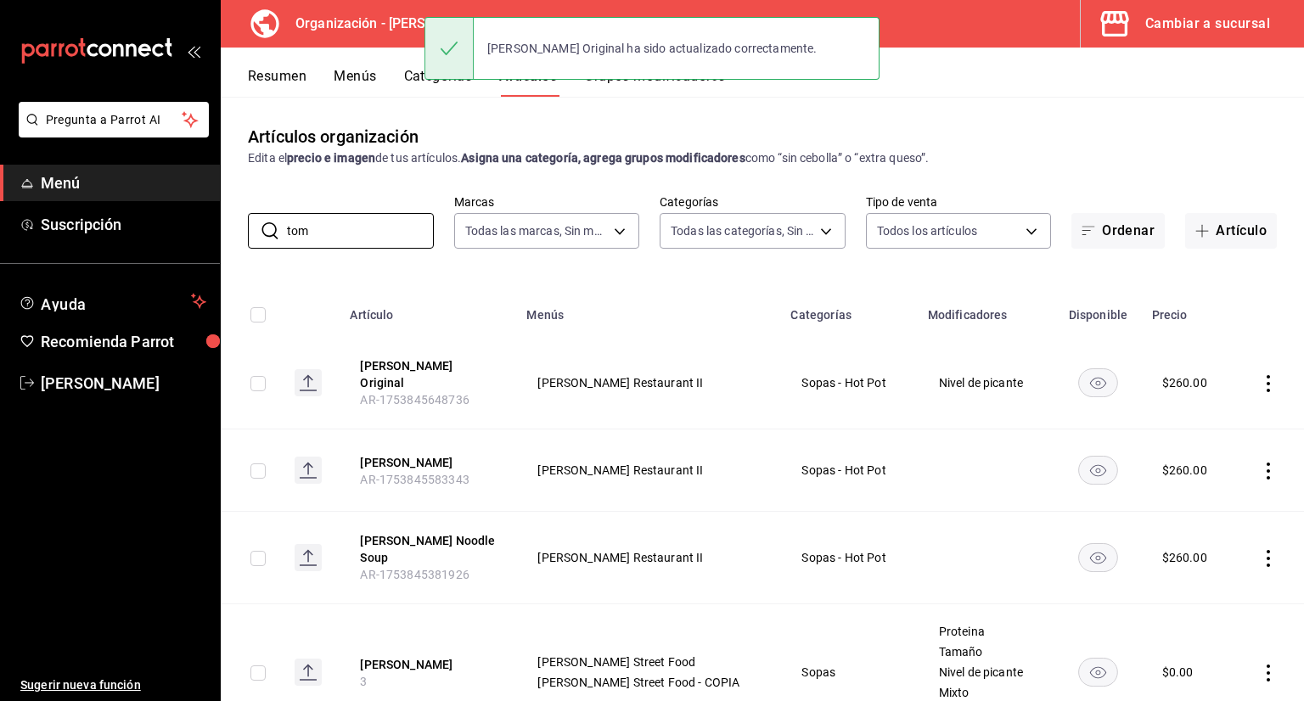
drag, startPoint x: 372, startPoint y: 231, endPoint x: 239, endPoint y: 246, distance: 134.1
click at [248, 245] on div "​ tom ​" at bounding box center [341, 231] width 186 height 36
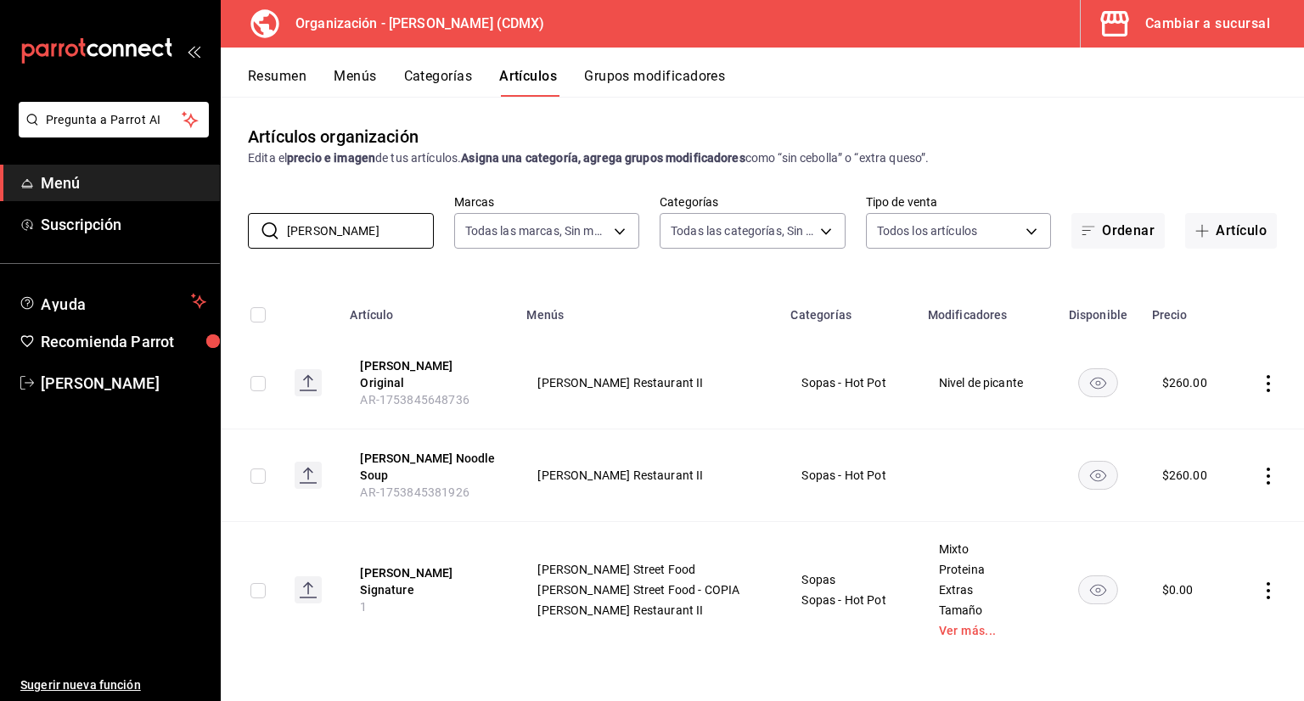
type input "tom yum"
click at [443, 564] on button "[PERSON_NAME] Signature" at bounding box center [428, 581] width 136 height 34
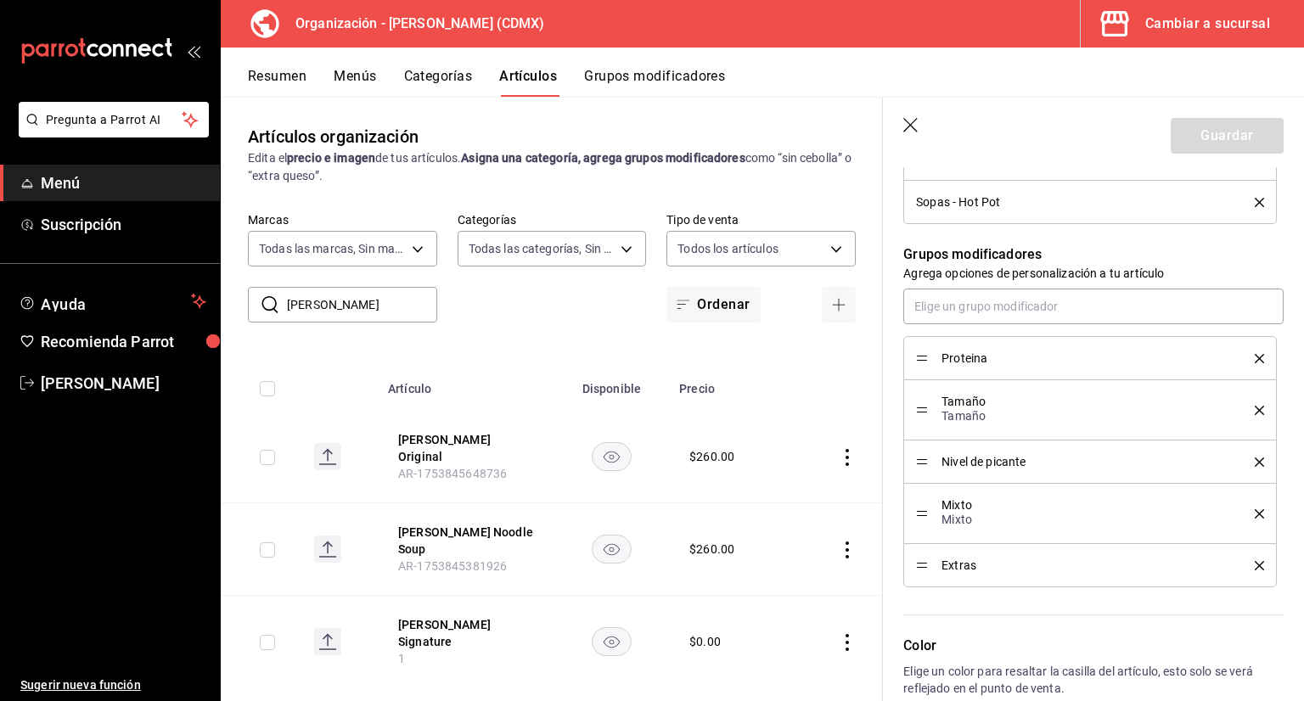
scroll to position [762, 0]
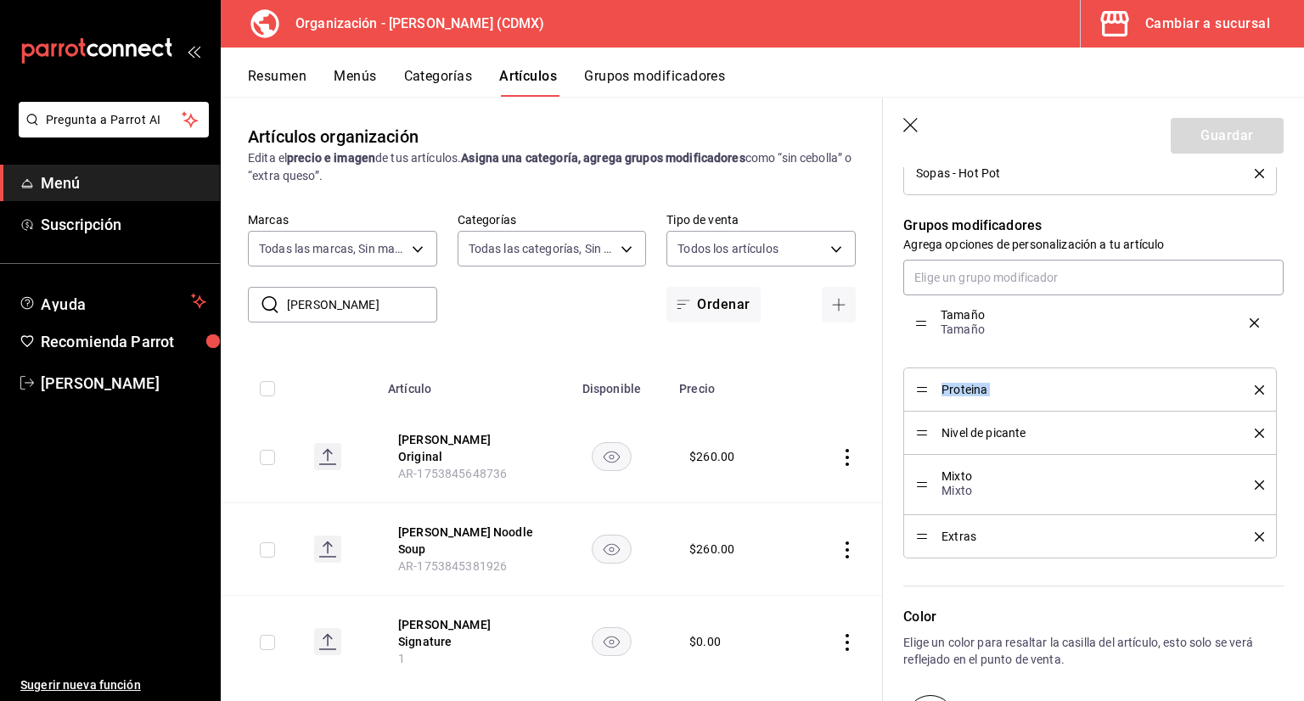
drag, startPoint x: 923, startPoint y: 381, endPoint x: 924, endPoint y: 313, distance: 67.9
click at [1178, 139] on button "Guardar" at bounding box center [1227, 136] width 113 height 36
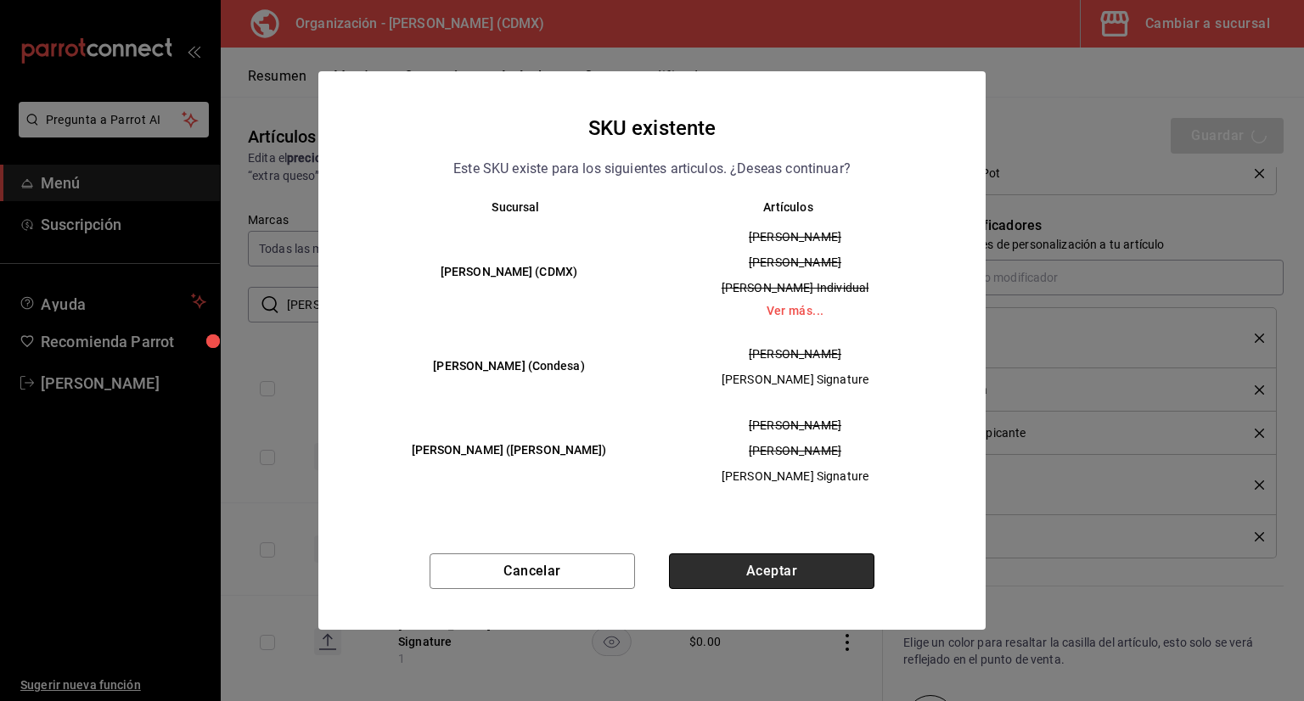
click at [856, 576] on button "Aceptar" at bounding box center [771, 571] width 205 height 36
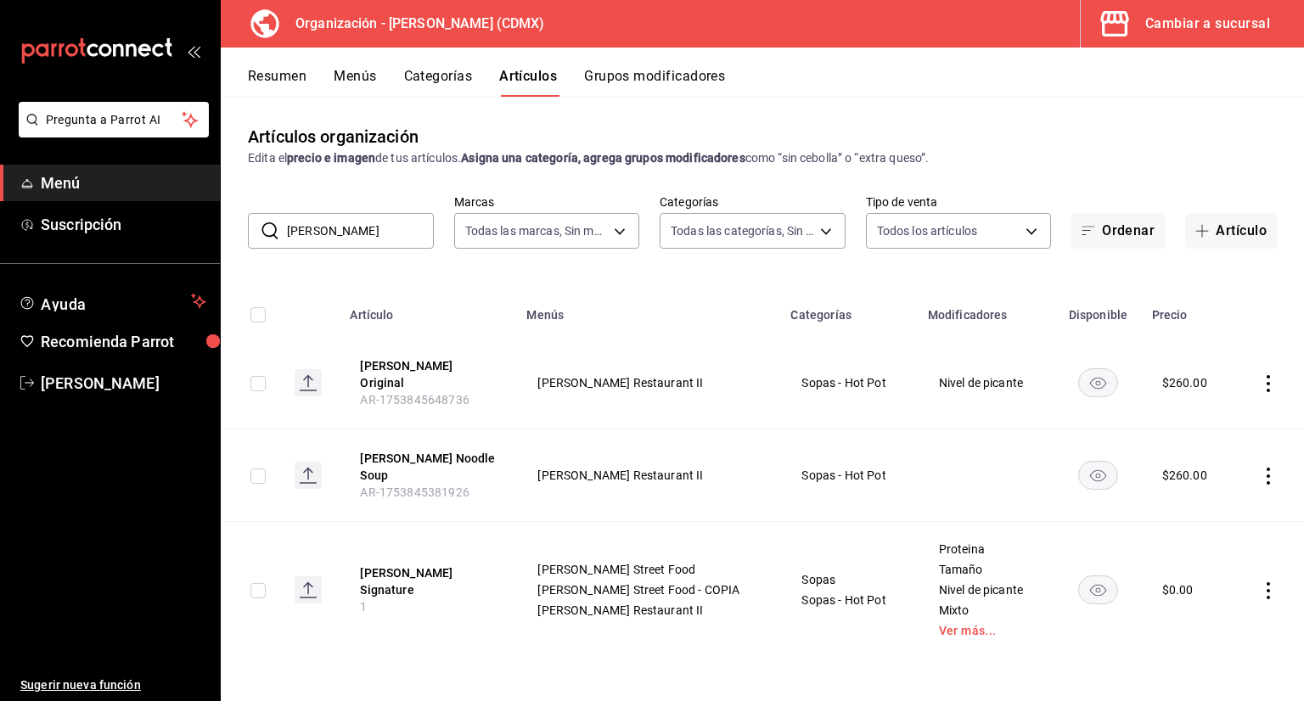
click at [662, 89] on button "Grupos modificadores" at bounding box center [654, 82] width 141 height 29
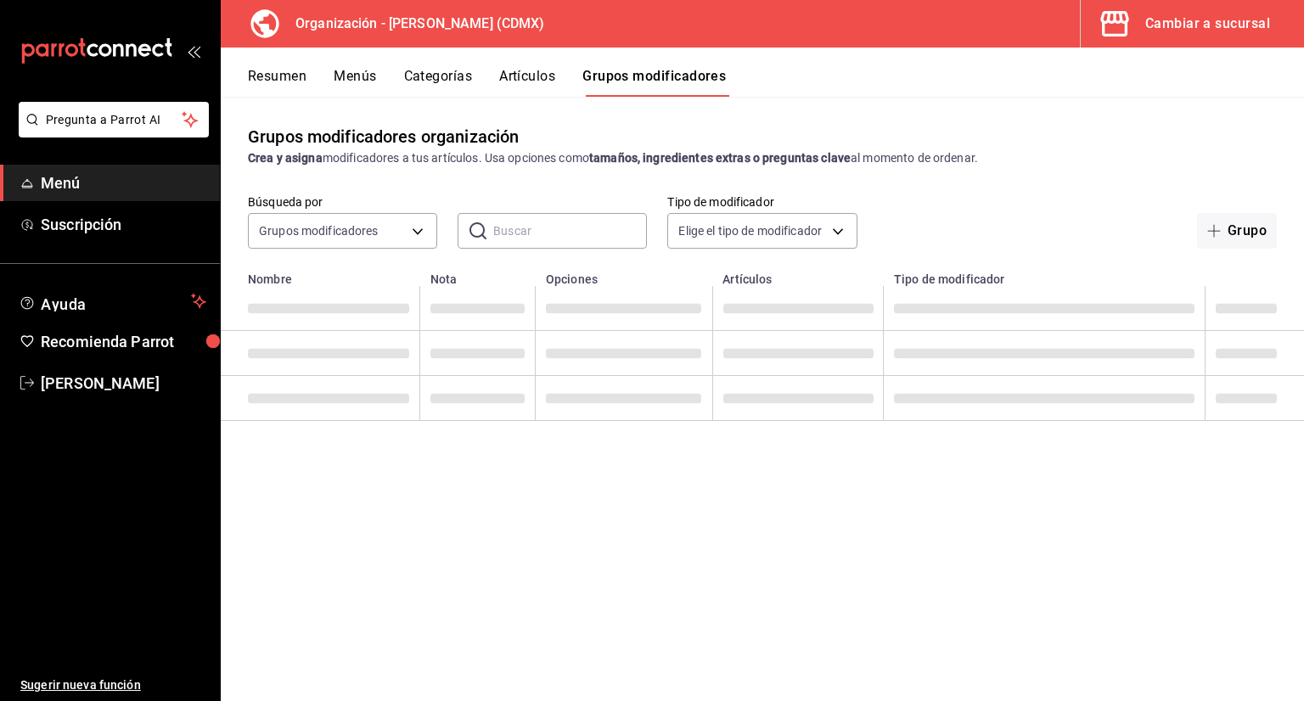
click at [530, 244] on input "text" at bounding box center [570, 231] width 154 height 34
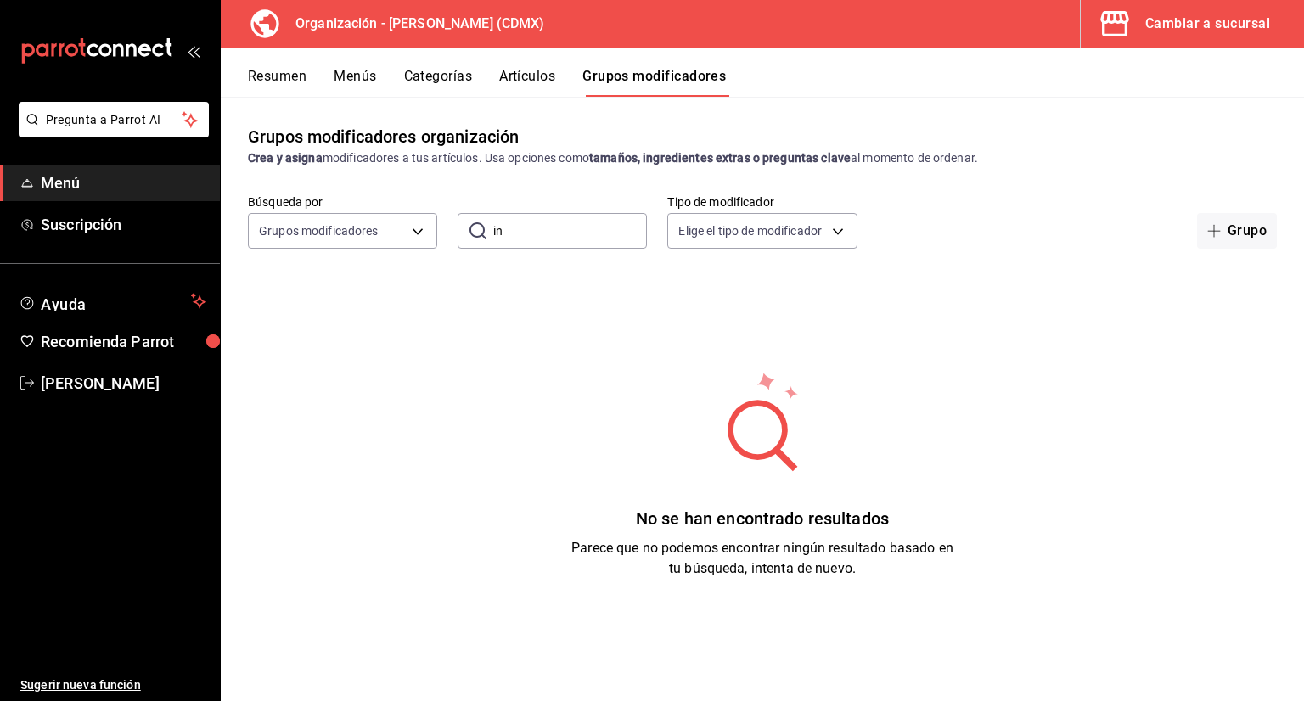
type input "i"
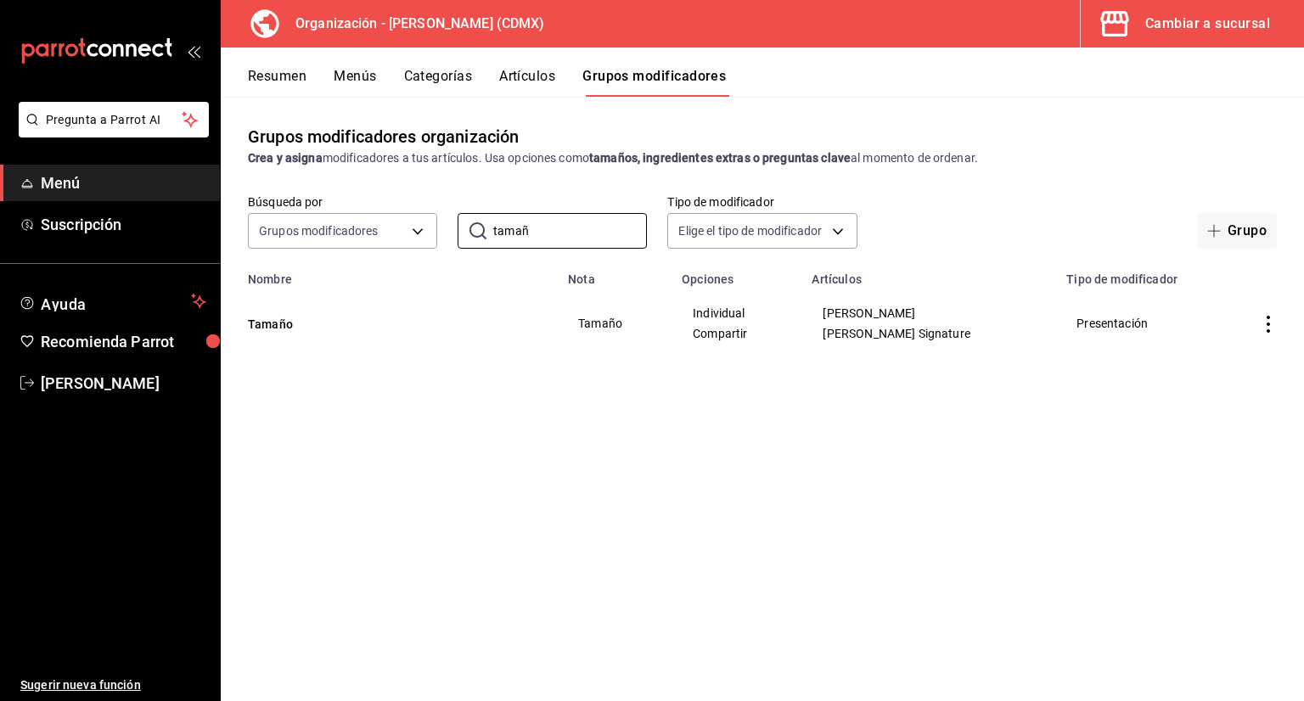
type input "tamañ"
drag, startPoint x: 579, startPoint y: 329, endPoint x: 511, endPoint y: 328, distance: 67.9
click at [579, 328] on td "Tamaño" at bounding box center [615, 323] width 114 height 75
click at [312, 328] on button "Tamaño" at bounding box center [350, 324] width 204 height 17
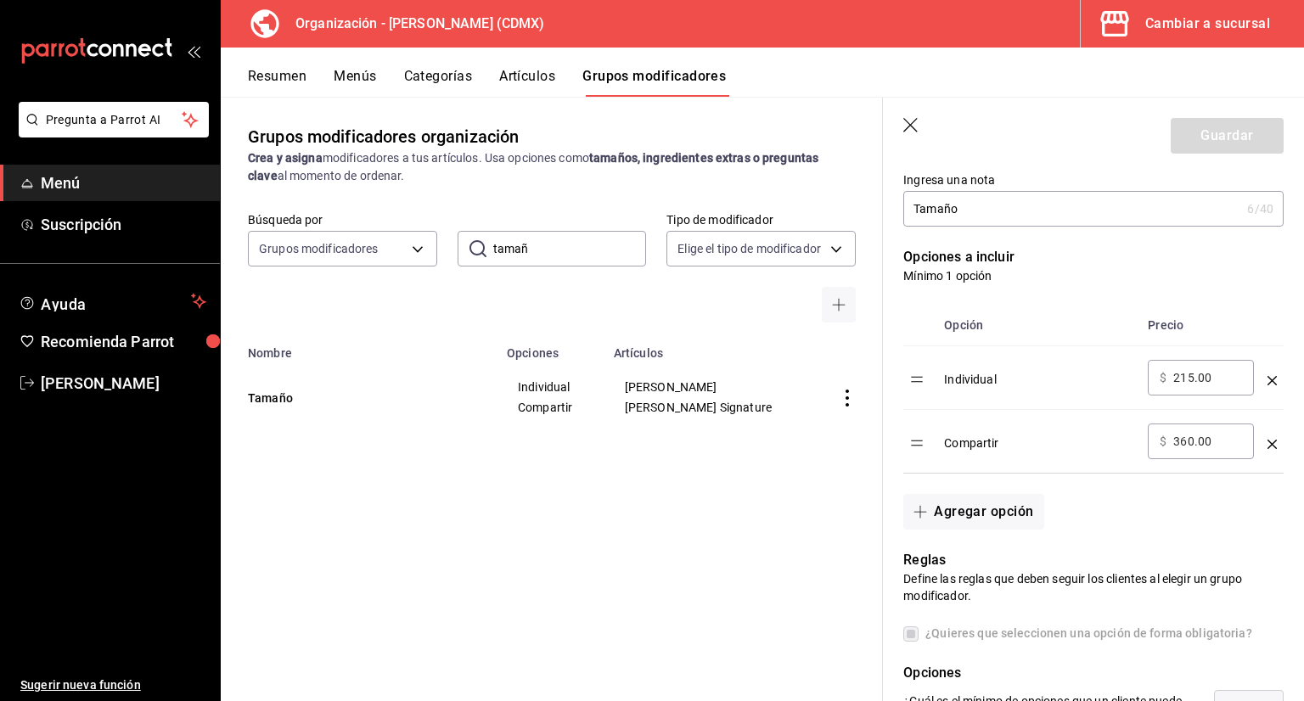
scroll to position [424, 0]
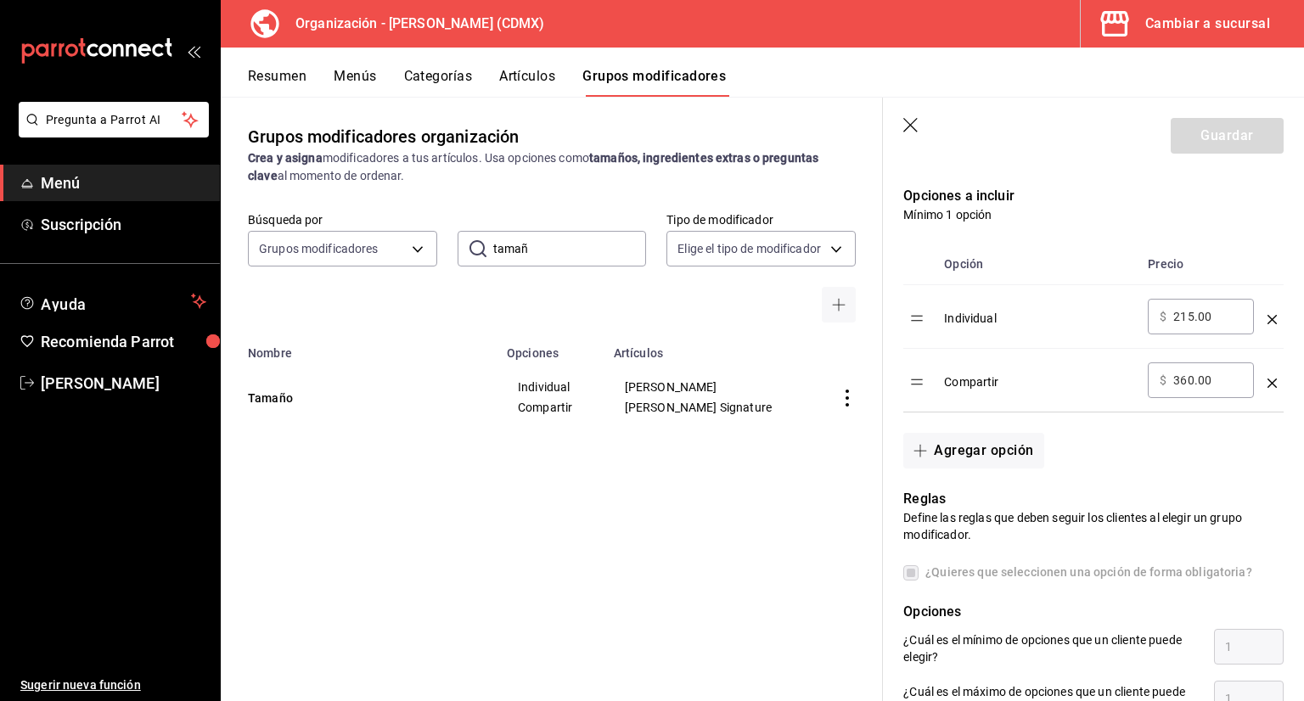
click at [909, 120] on icon "button" at bounding box center [911, 126] width 17 height 17
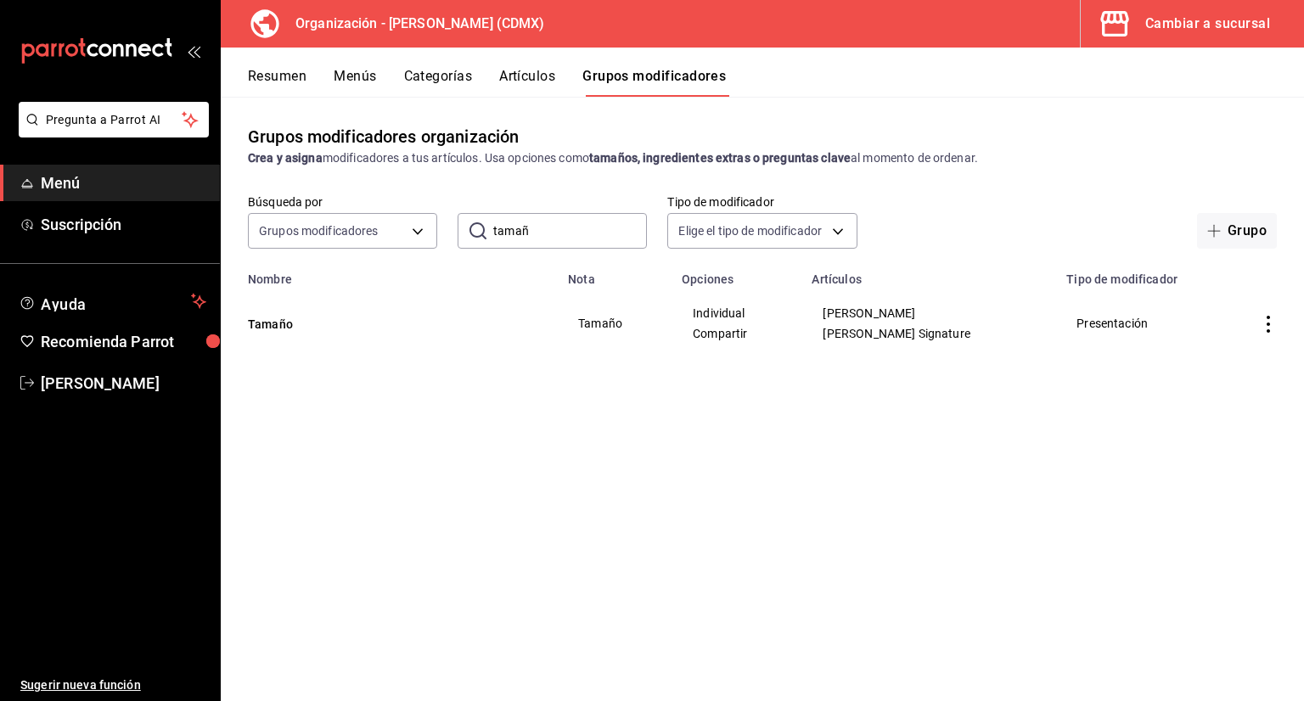
drag, startPoint x: 1233, startPoint y: 223, endPoint x: 1217, endPoint y: 228, distance: 16.9
click at [1233, 224] on button "Grupo" at bounding box center [1237, 231] width 80 height 36
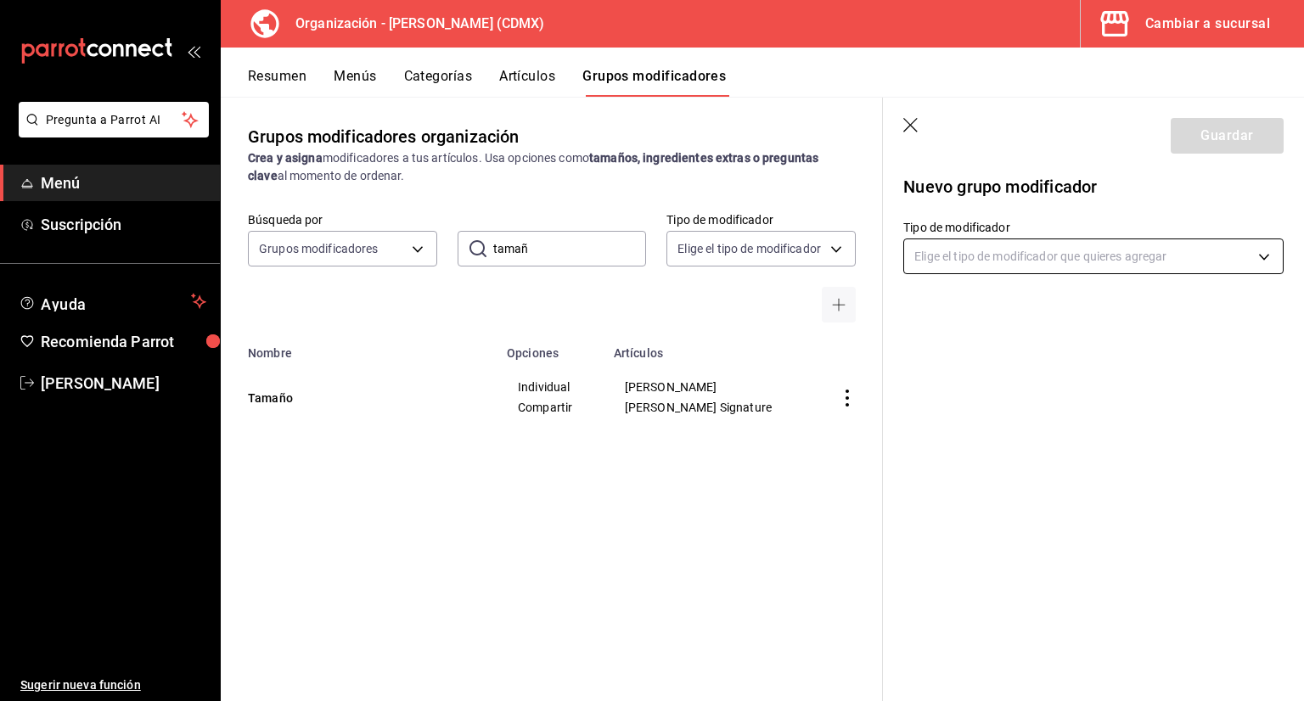
click at [961, 259] on body "Pregunta a Parrot AI Menú Suscripción Ayuda Recomienda Parrot Jorge Cruces Suge…" at bounding box center [652, 350] width 1304 height 701
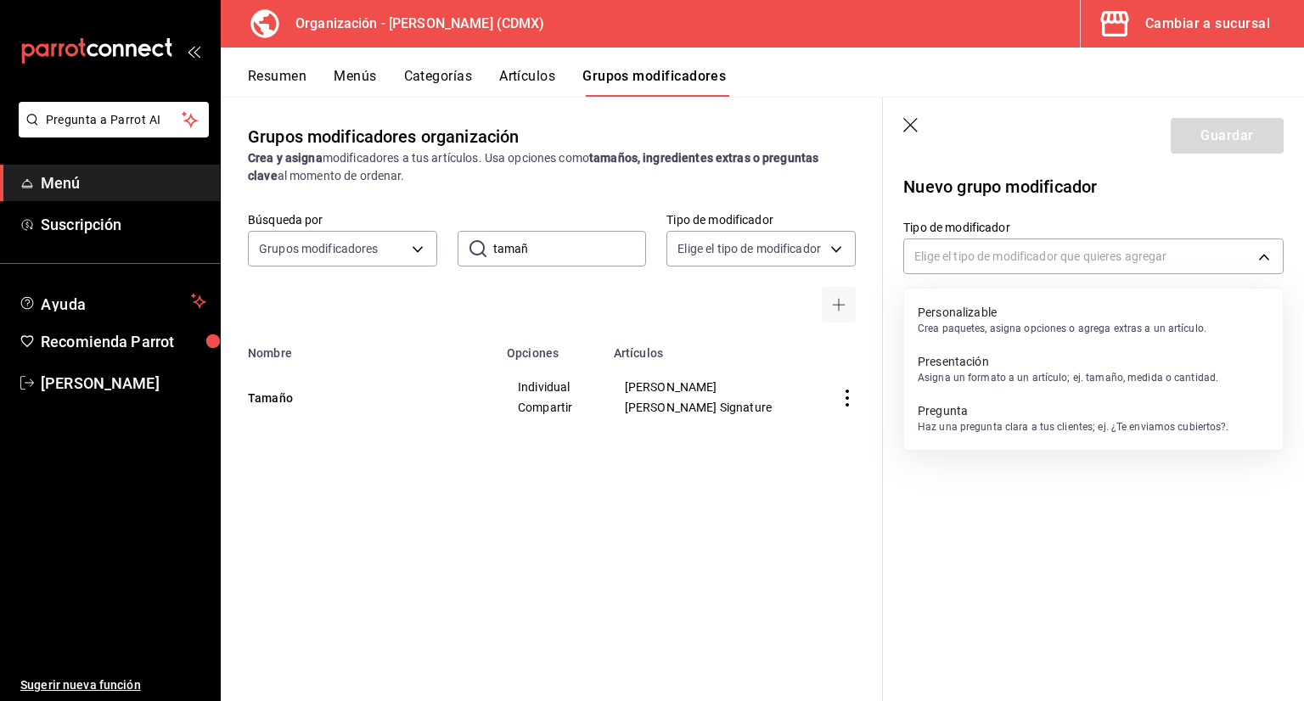
click at [971, 323] on p "Crea paquetes, asigna opciones o agrega extras a un artículo." at bounding box center [1062, 328] width 289 height 15
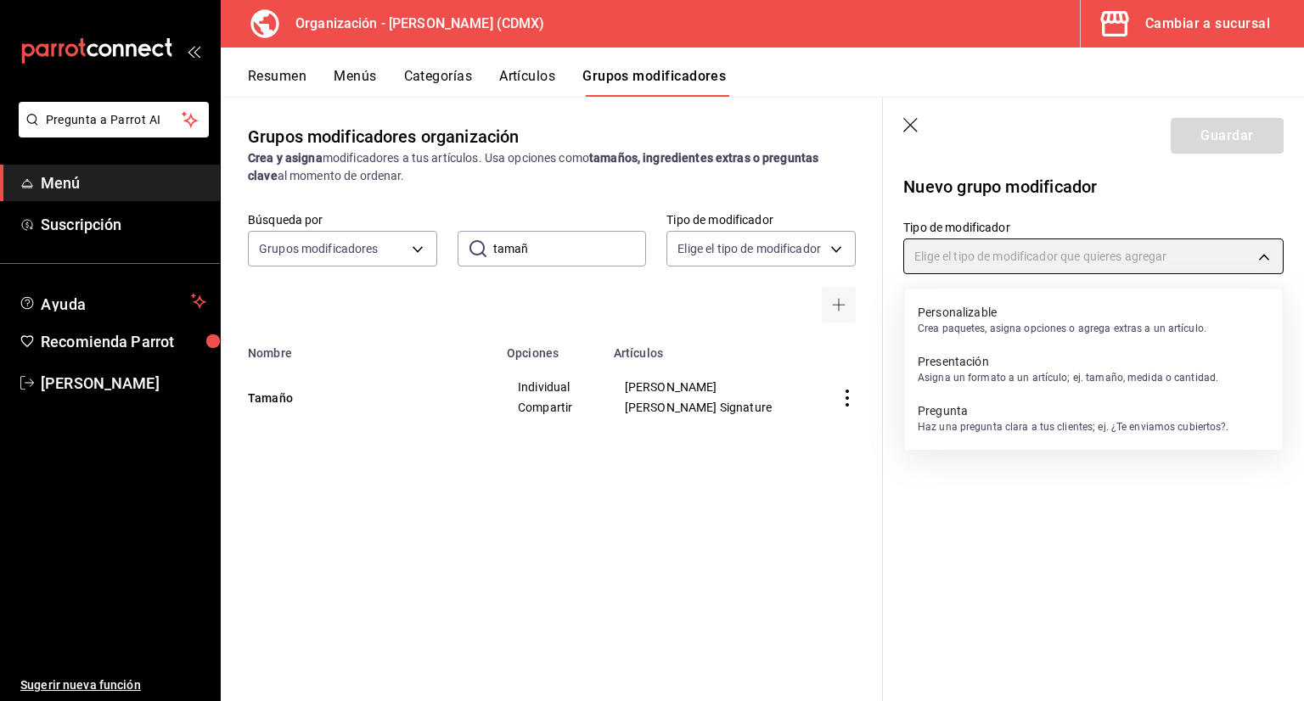
type input "CUSTOMIZABLE"
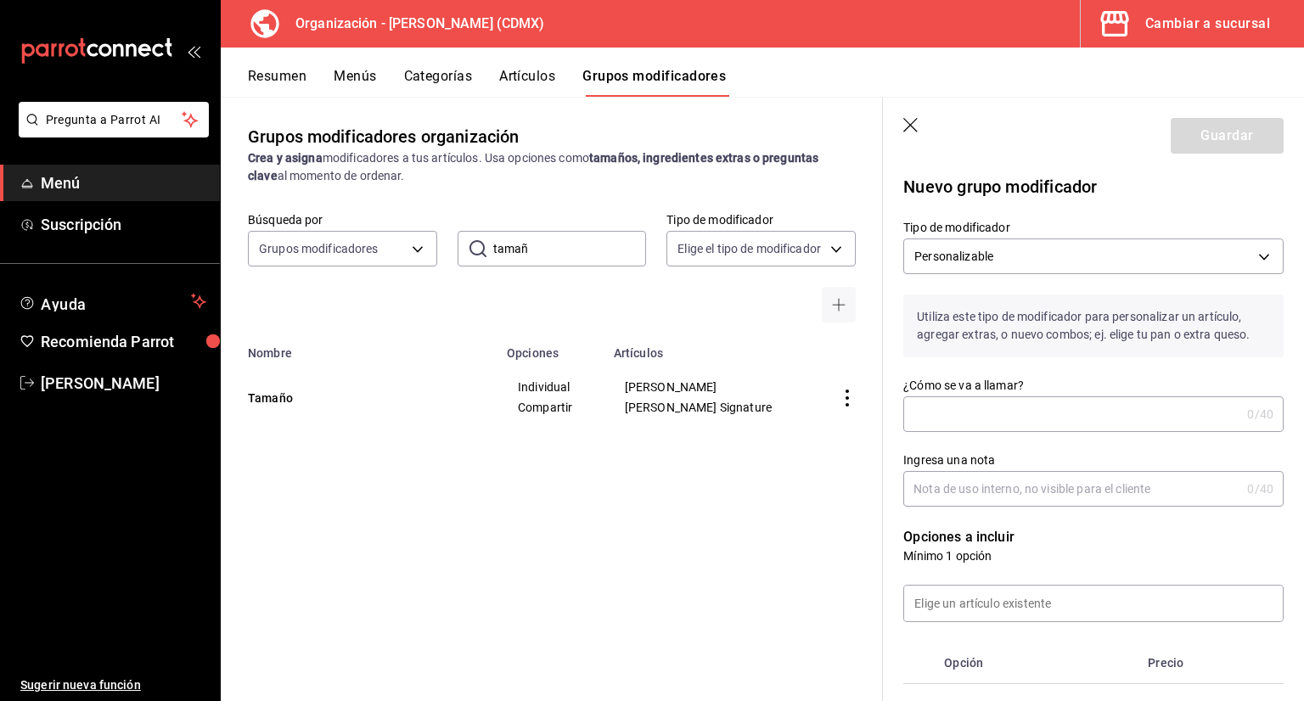
click at [958, 416] on input "¿Cómo se va a llamar?" at bounding box center [1071, 414] width 337 height 34
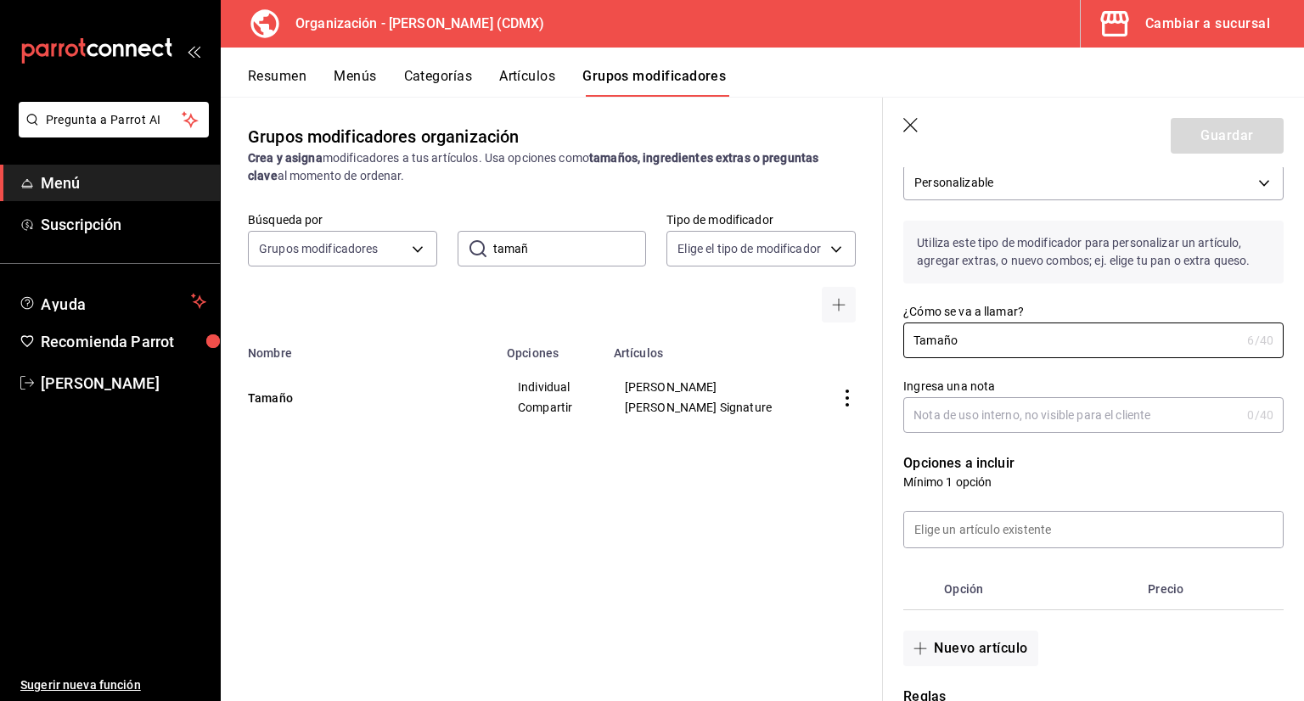
scroll to position [170, 0]
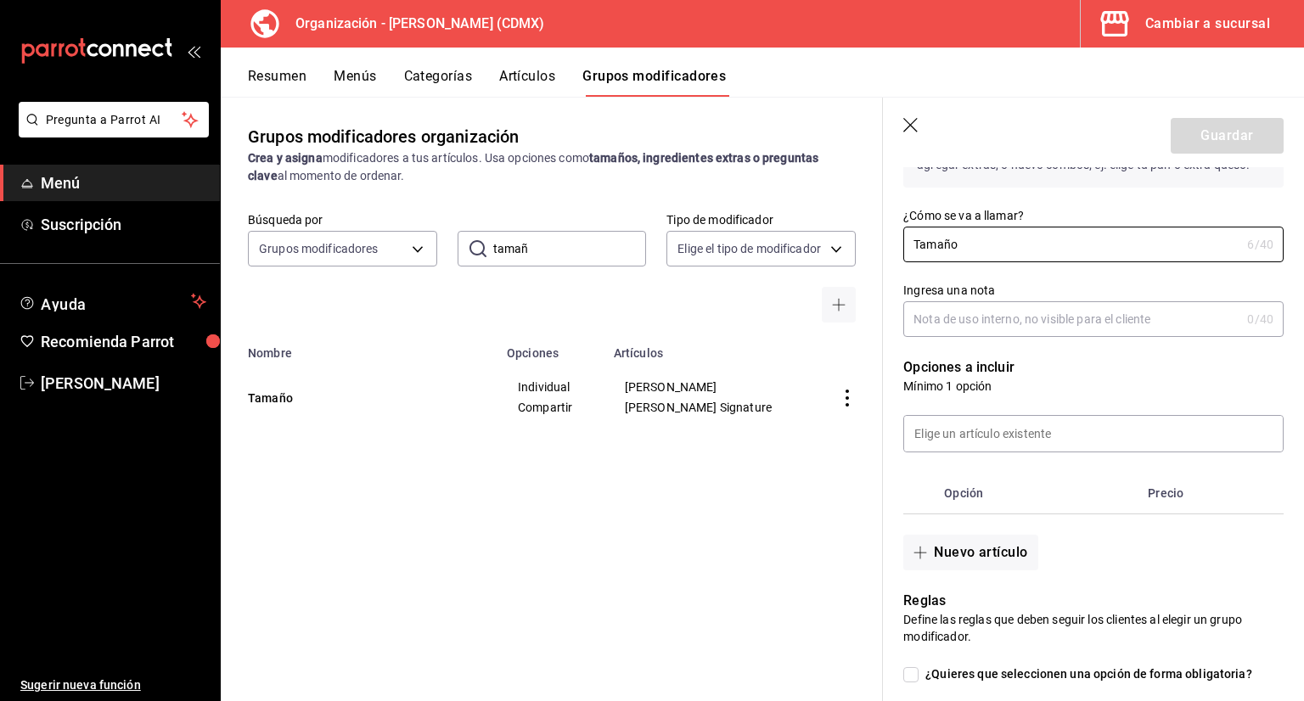
type input "Tamaño"
click at [901, 130] on header "Guardar" at bounding box center [1093, 133] width 421 height 70
click at [911, 126] on icon "button" at bounding box center [911, 126] width 17 height 17
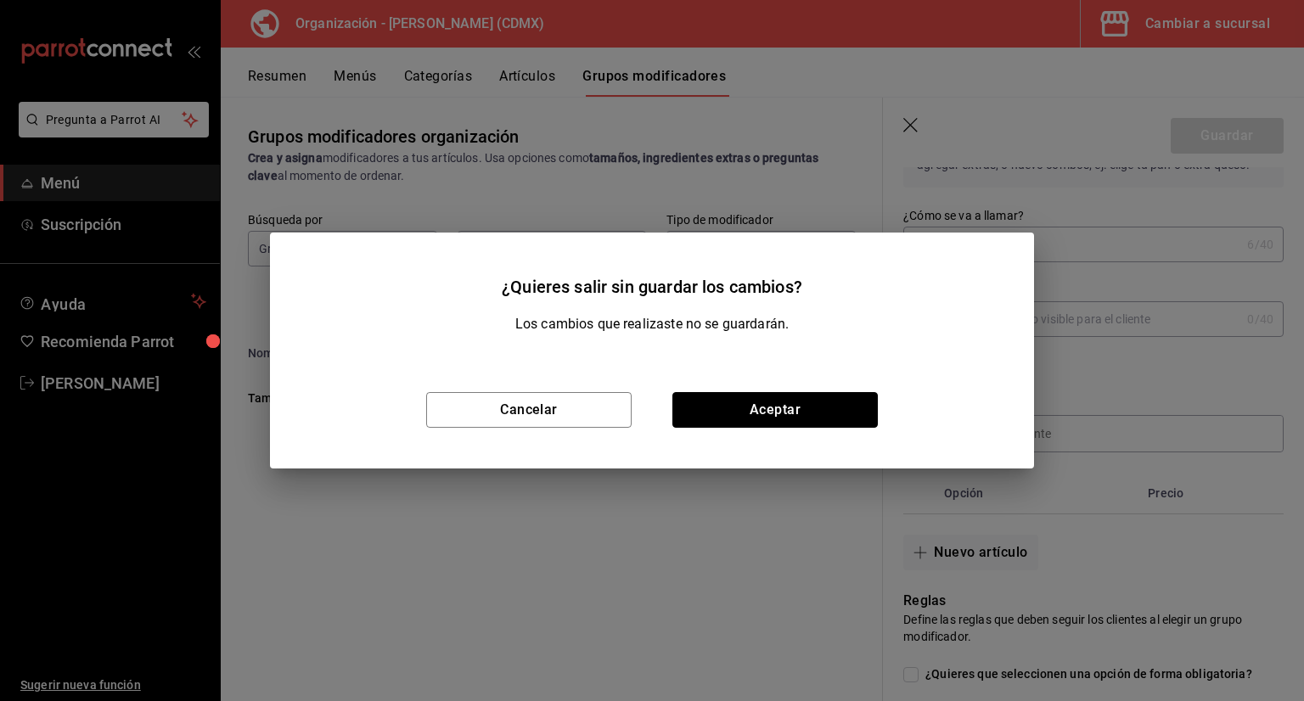
click at [706, 395] on button "Aceptar" at bounding box center [774, 410] width 205 height 36
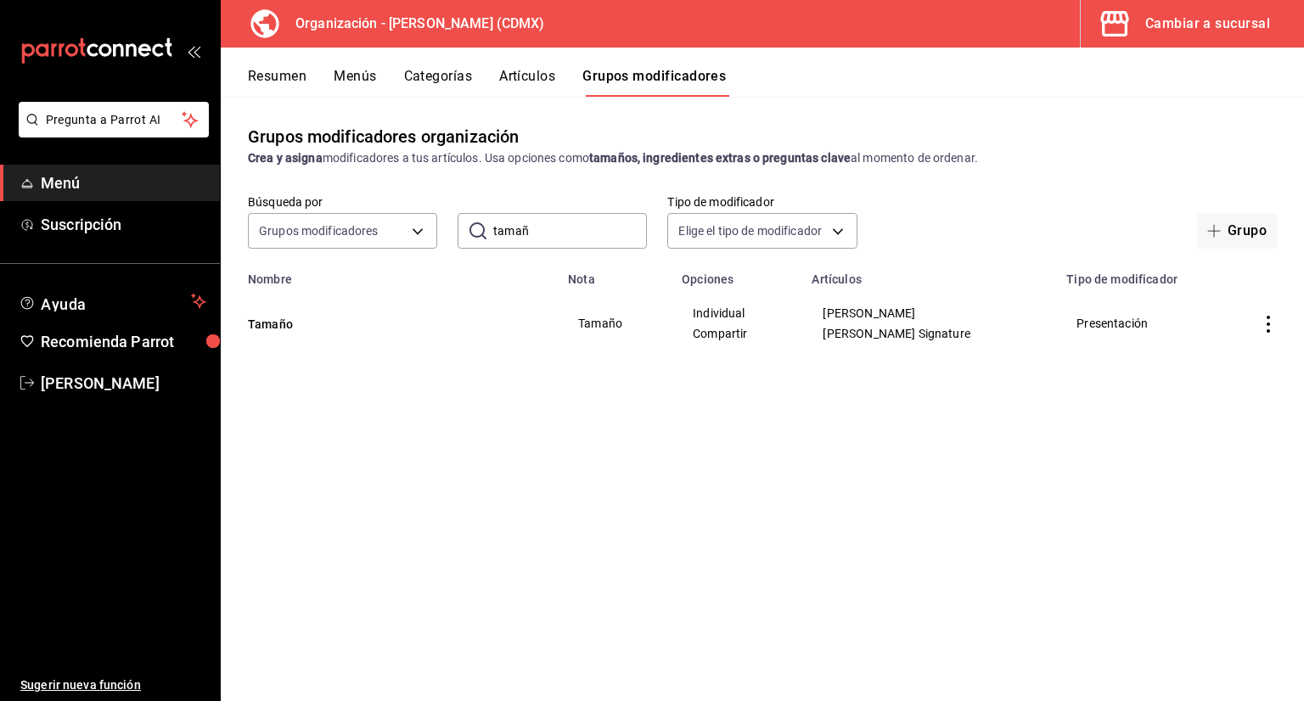
click at [525, 74] on button "Artículos" at bounding box center [527, 82] width 56 height 29
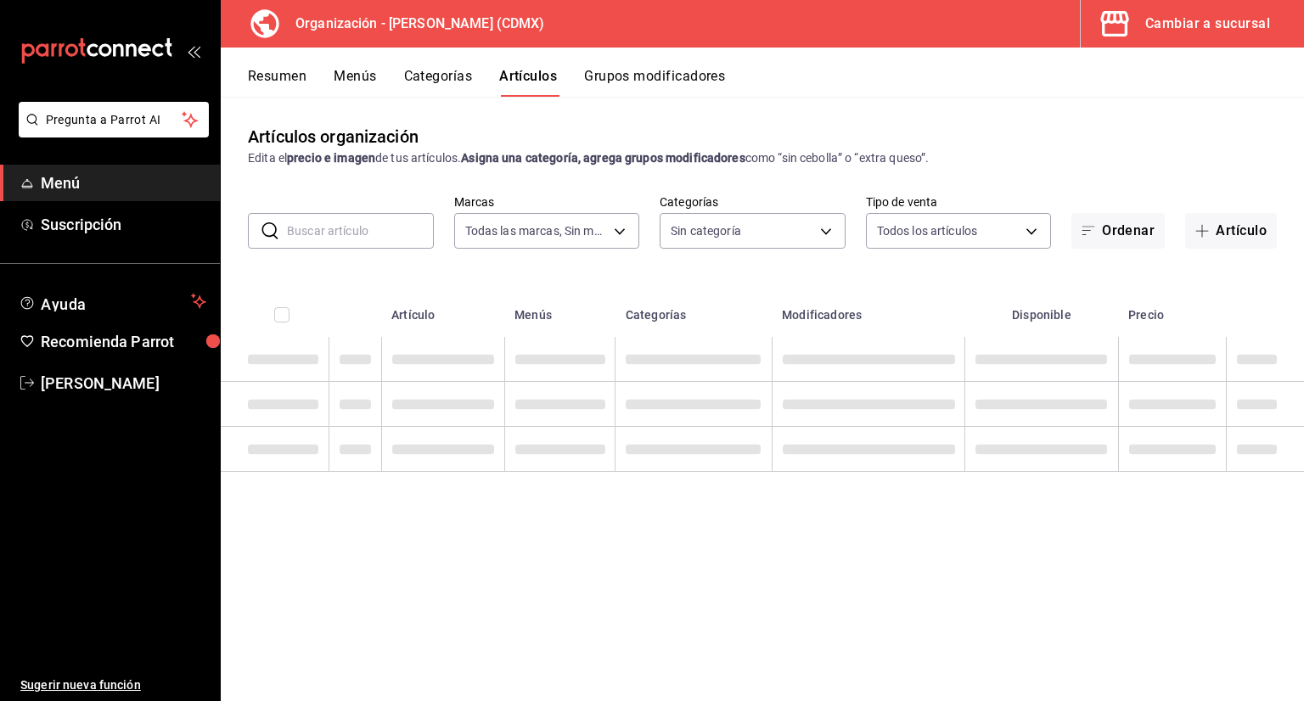
type input "846f0d90-2168-40bc-9e32-37968465e8cf"
type input "3b86ff93-9c8d-4006-a000-7f562d2f7cb1,6b055275-76a1-43b6-b03d-2db3475336a0,4964d…"
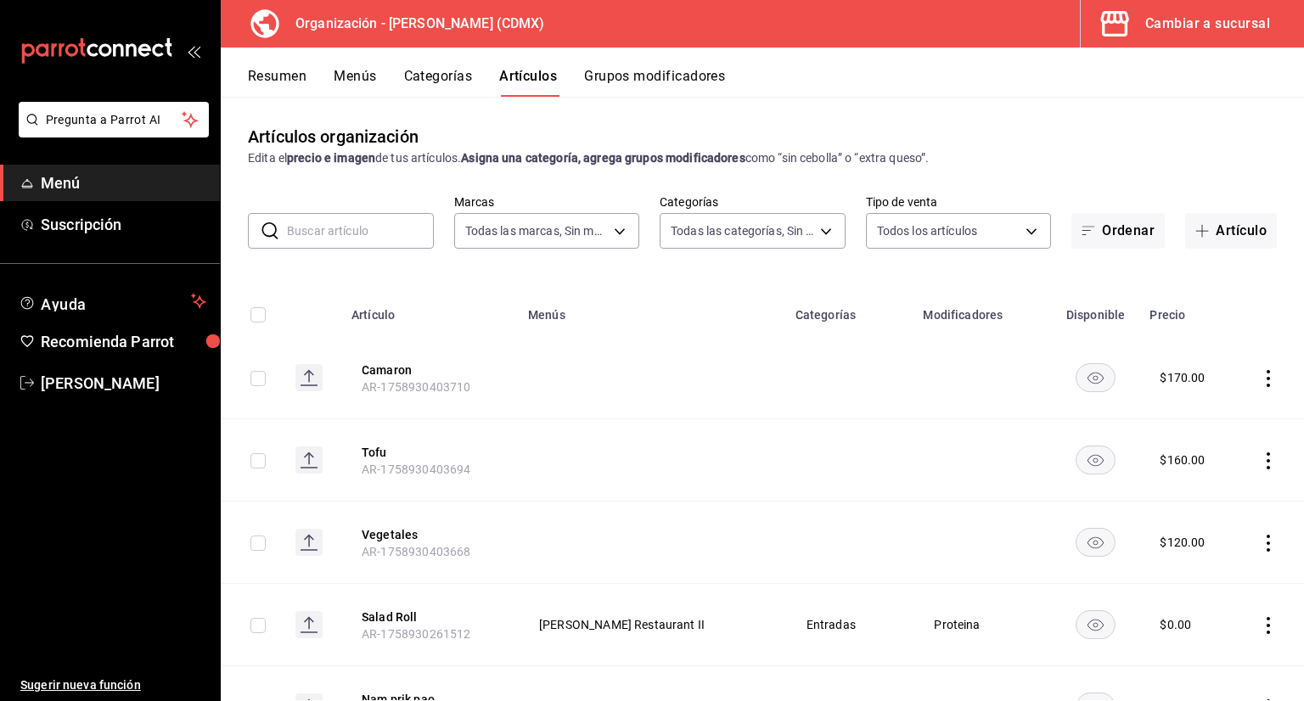
click at [402, 228] on input "text" at bounding box center [360, 231] width 147 height 34
click at [1234, 243] on button "Artículo" at bounding box center [1231, 231] width 92 height 36
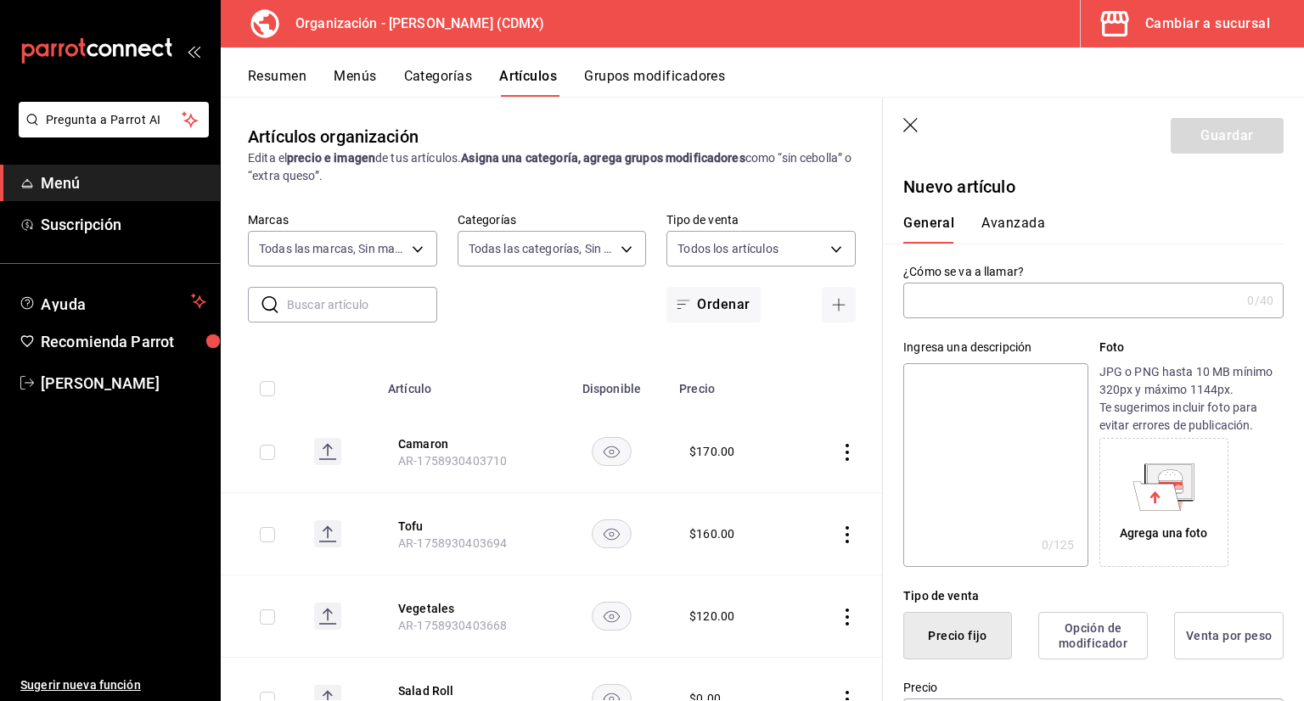
click at [985, 312] on input "text" at bounding box center [1071, 301] width 337 height 34
type input "Y"
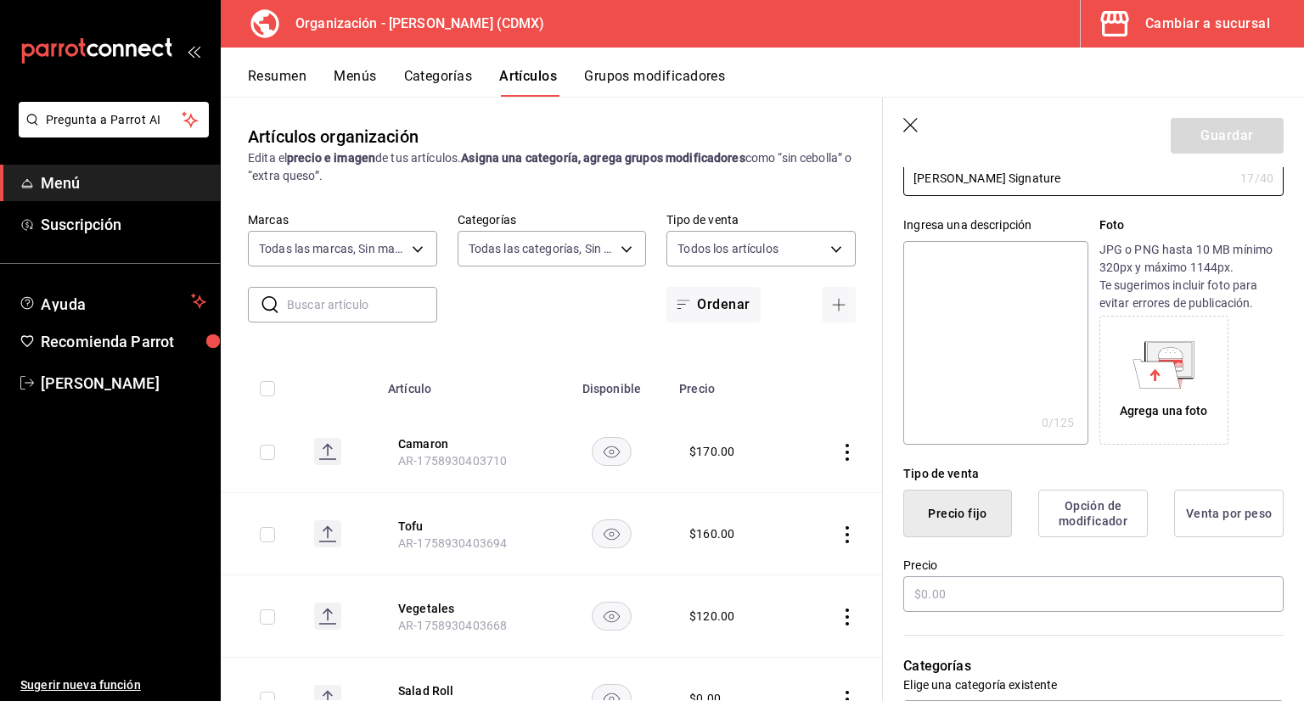
scroll to position [255, 0]
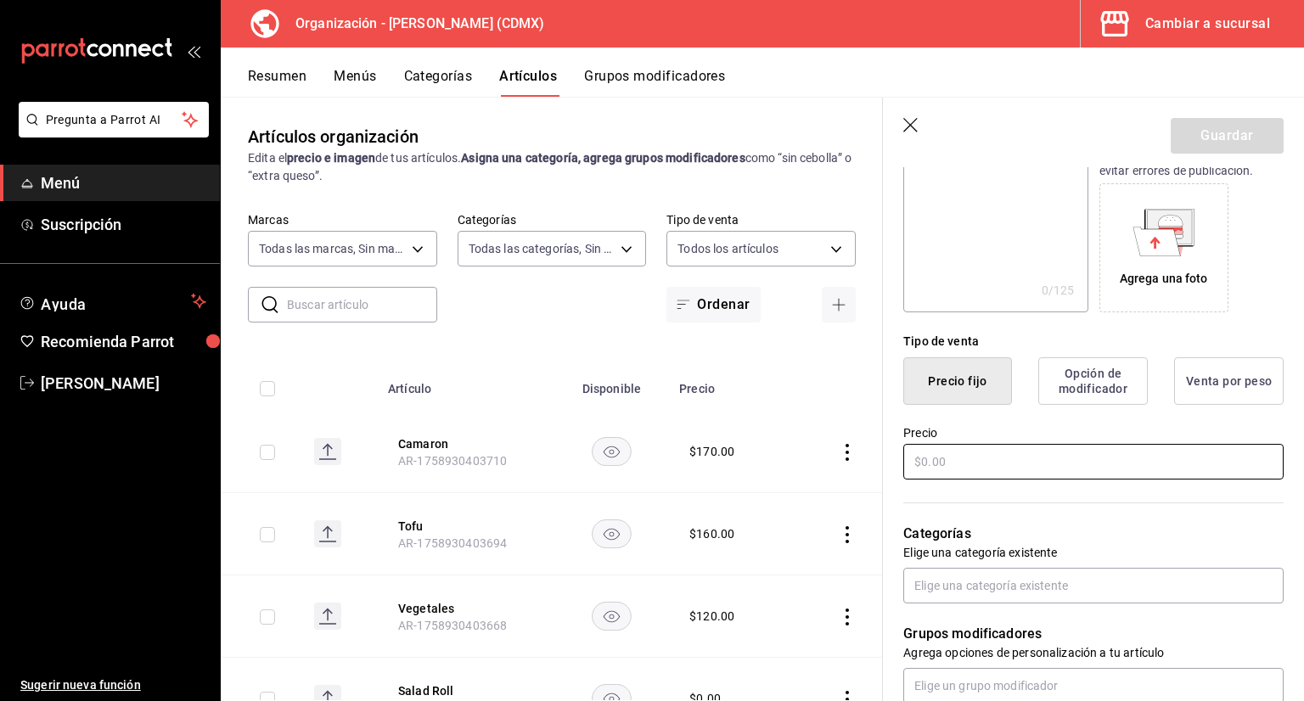
type input "[PERSON_NAME] Signature"
click at [986, 469] on input "text" at bounding box center [1093, 462] width 380 height 36
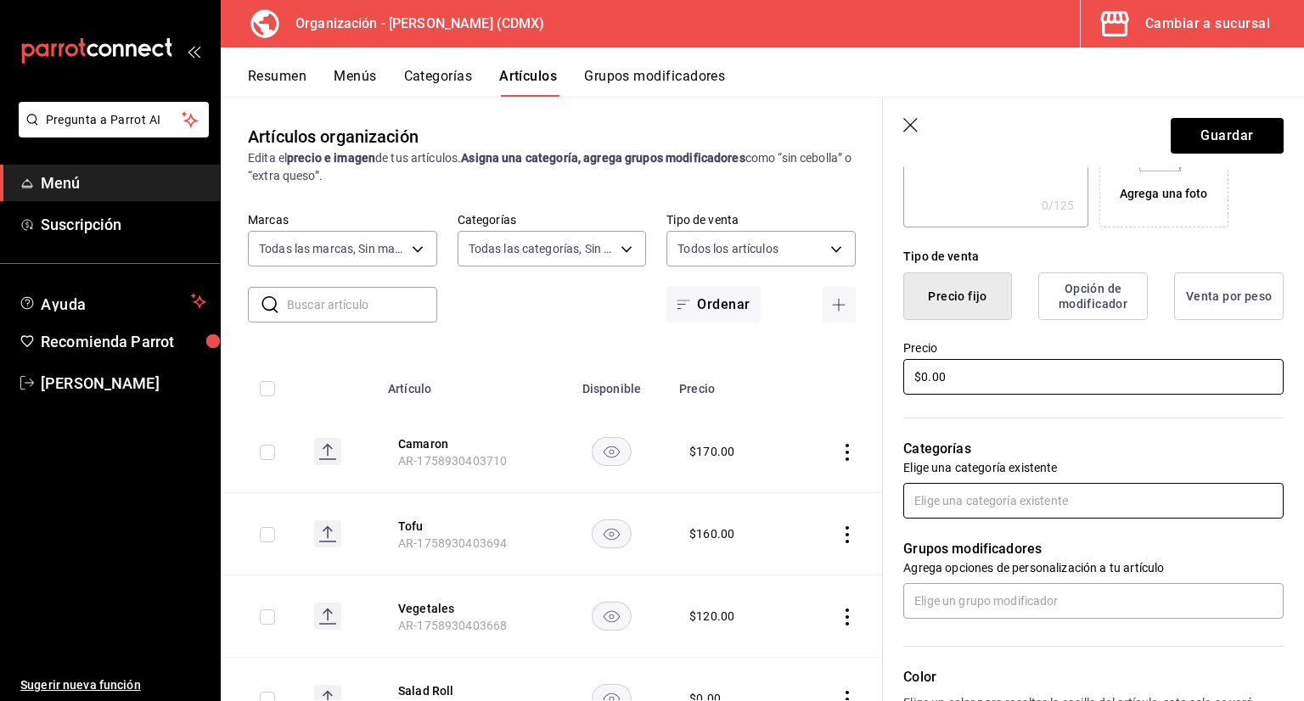
type input "$0.00"
click at [998, 498] on input "text" at bounding box center [1093, 501] width 380 height 36
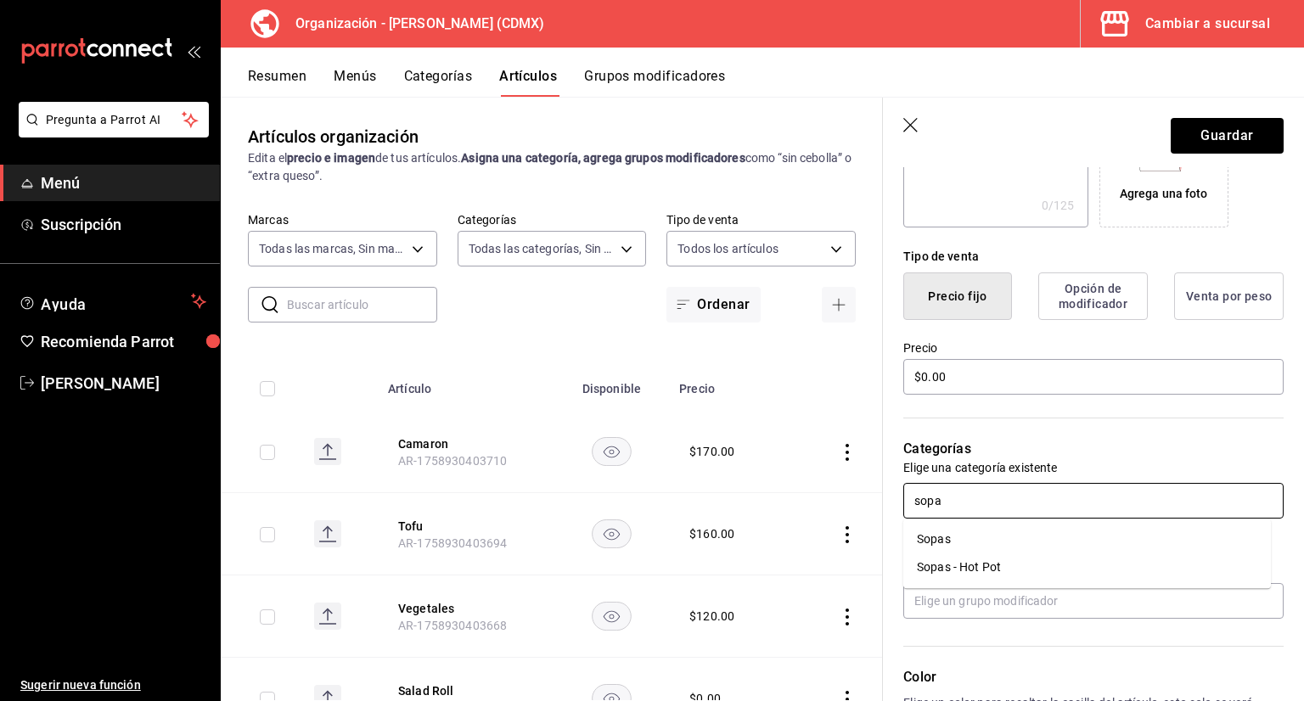
type input "sopas"
click at [974, 579] on li "Sopas - Hot Pot" at bounding box center [1087, 567] width 368 height 28
type input "cf2225dd-e808-4313-bce7-eb214fcee35e"
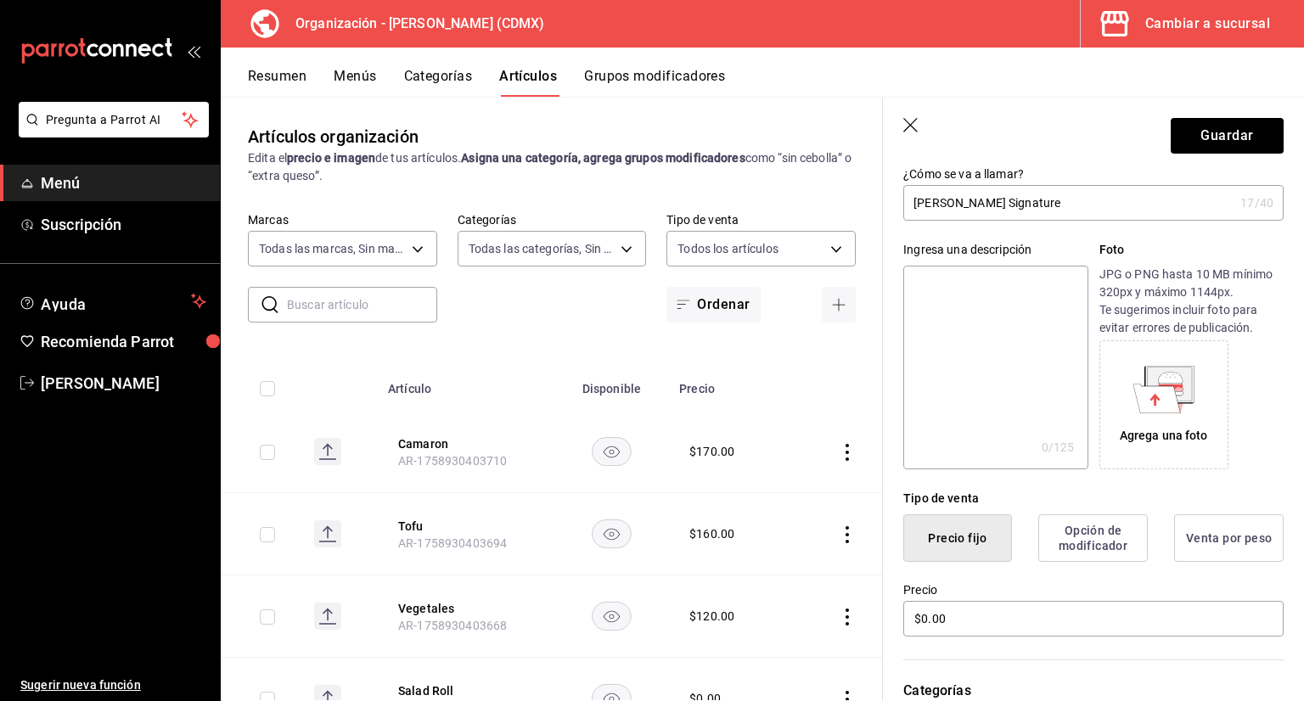
scroll to position [0, 0]
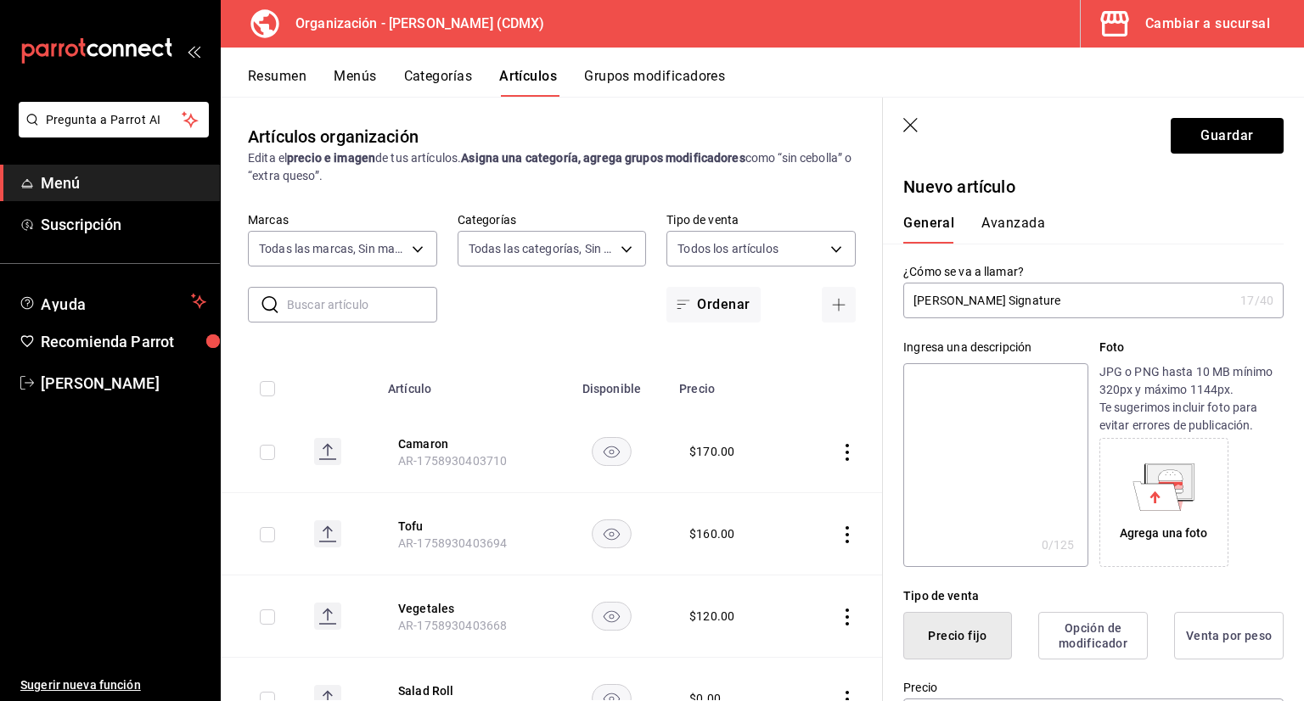
click at [1024, 232] on button "Avanzada" at bounding box center [1013, 229] width 64 height 29
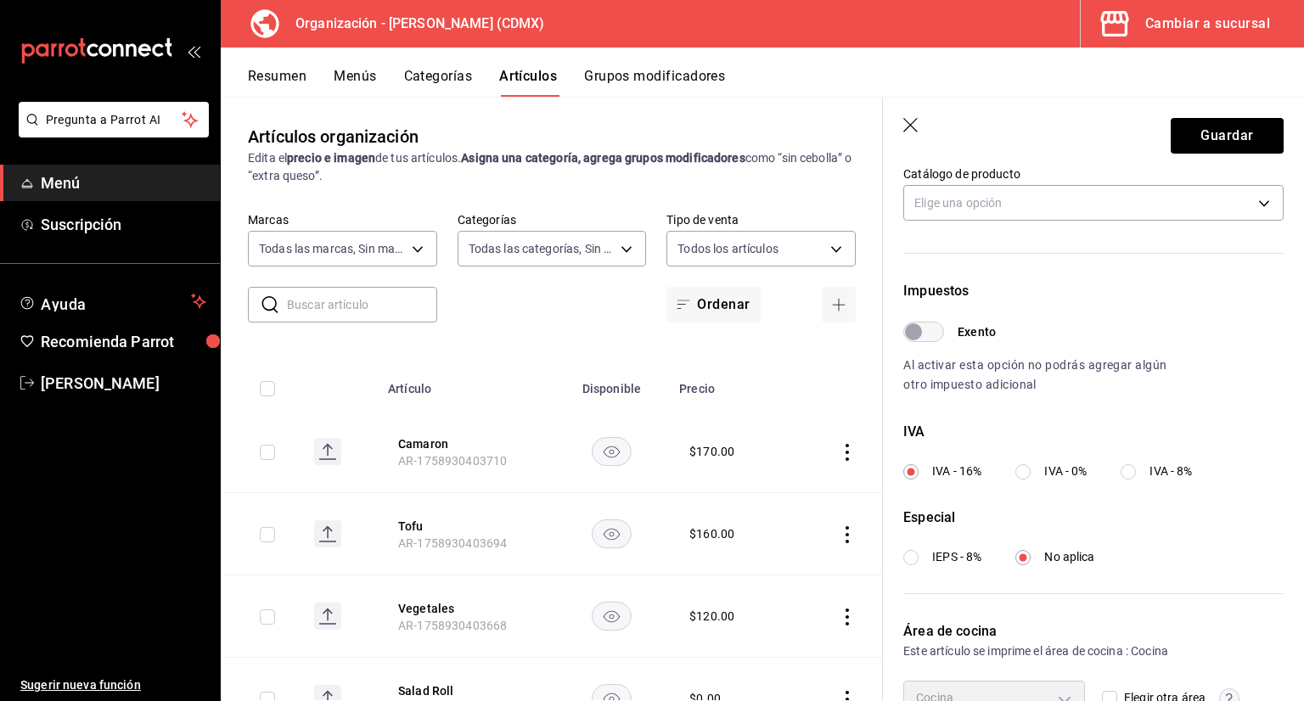
scroll to position [424, 0]
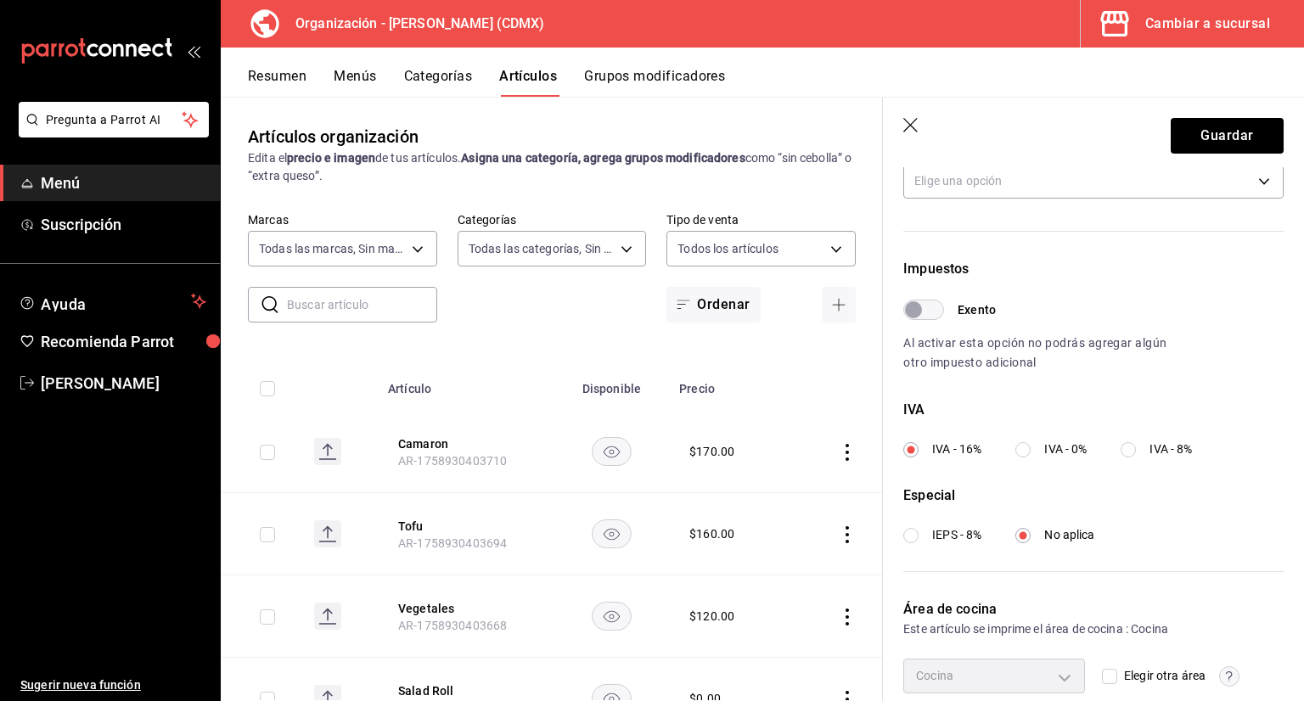
click at [1028, 449] on input "IVA - 0%" at bounding box center [1022, 449] width 15 height 15
radio input "true"
click at [1233, 138] on button "Guardar" at bounding box center [1227, 136] width 113 height 36
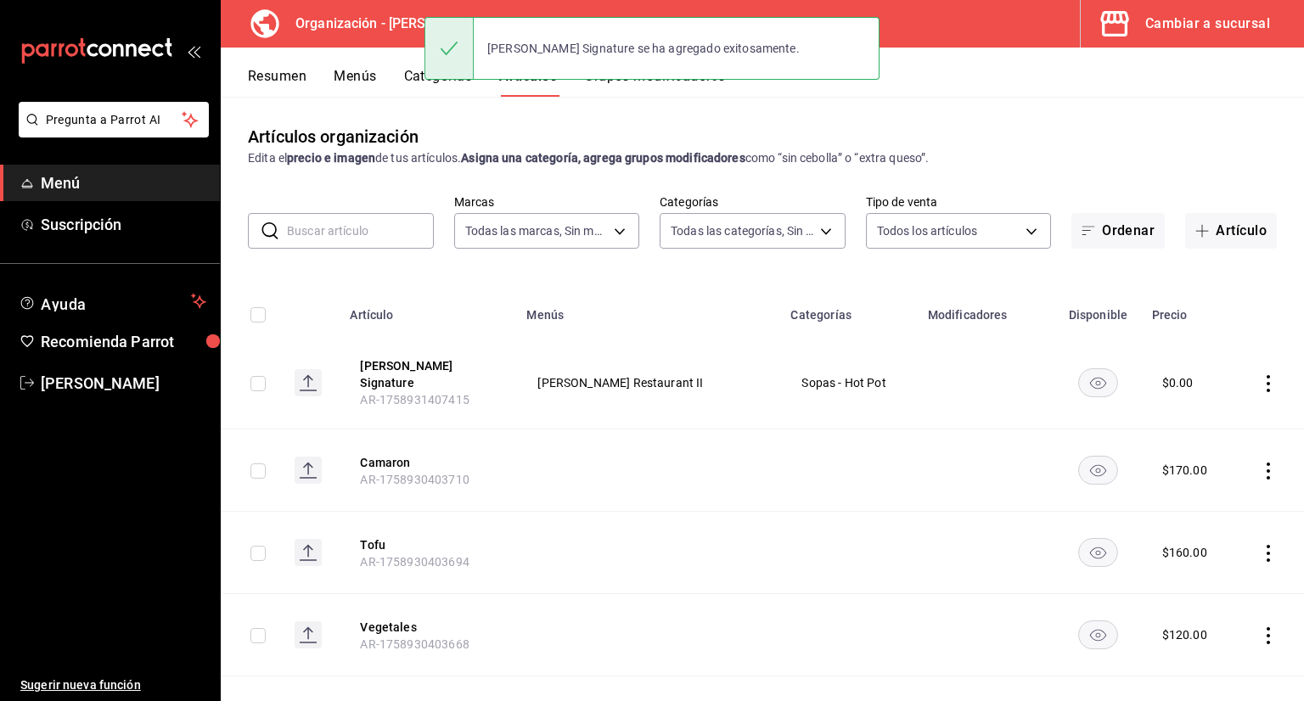
click at [435, 84] on div "Tom Yum Signature se ha agregado exitosamente." at bounding box center [651, 48] width 455 height 73
click at [435, 89] on button "Categorías" at bounding box center [438, 82] width 69 height 29
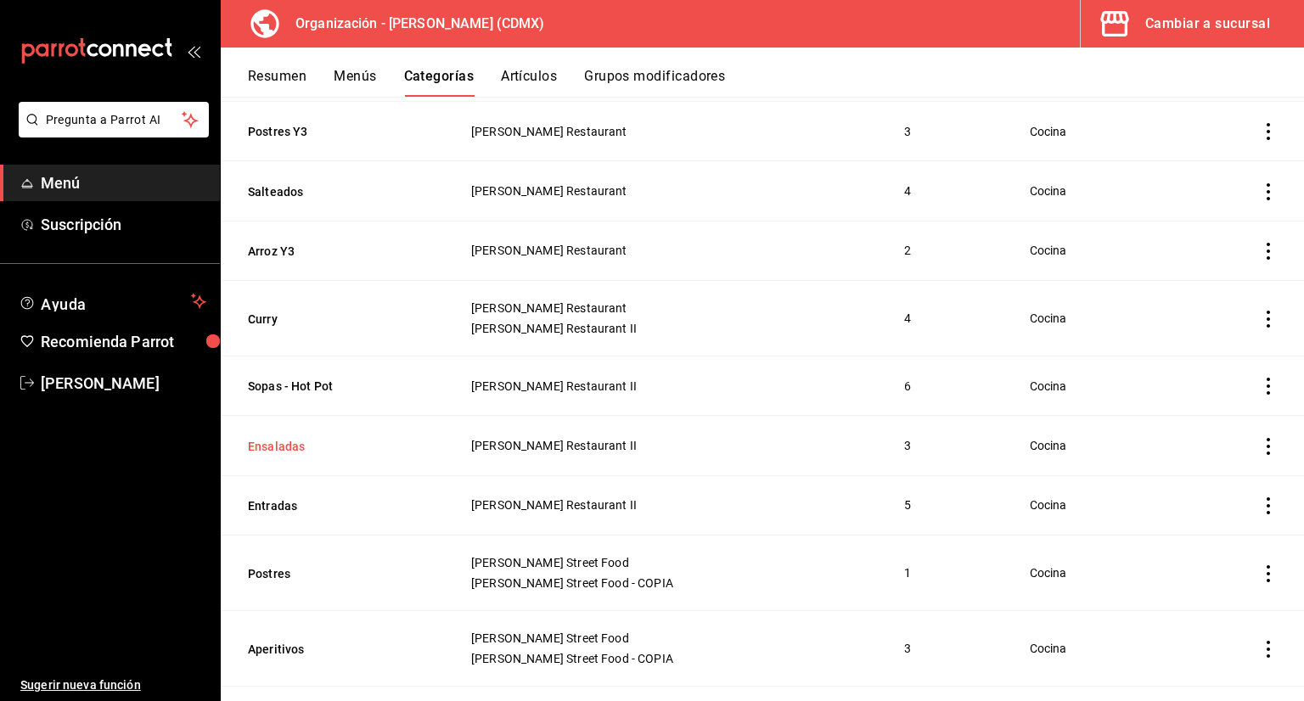
scroll to position [764, 0]
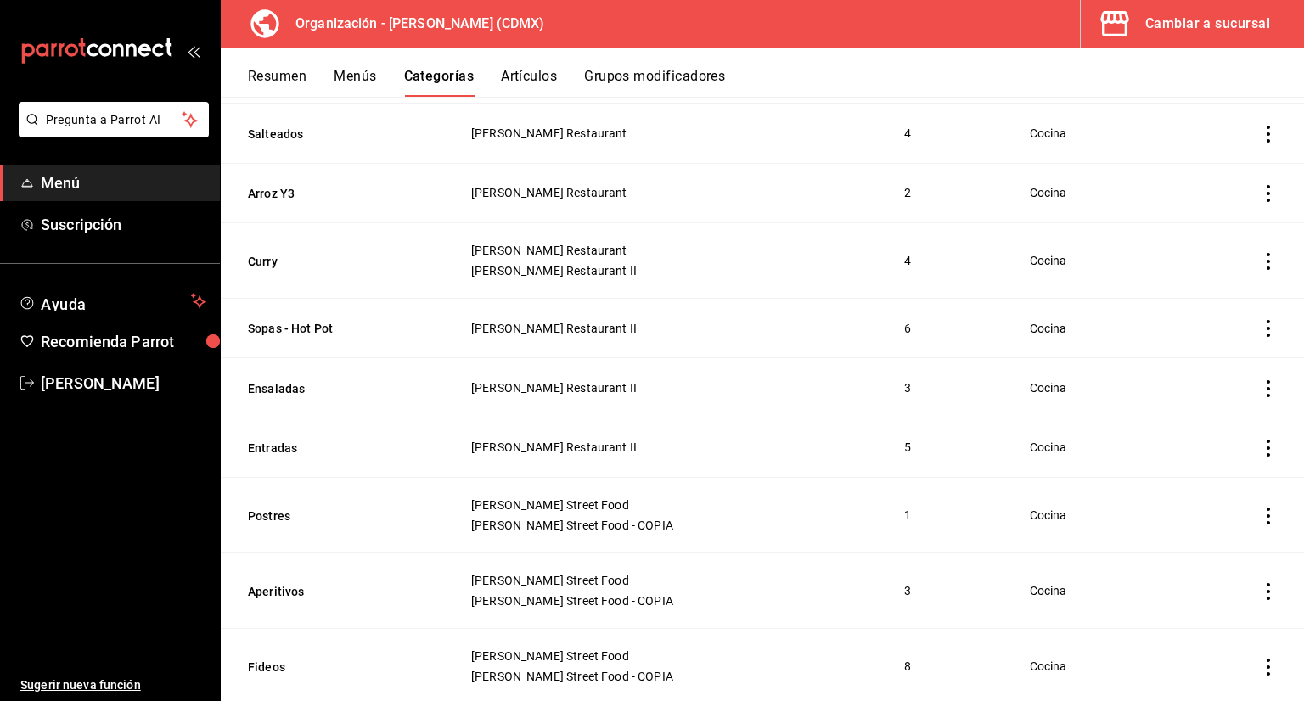
click at [314, 339] on th "Sopas - Hot Pot" at bounding box center [335, 328] width 229 height 59
click at [316, 329] on button "Sopas - Hot Pot" at bounding box center [333, 328] width 170 height 17
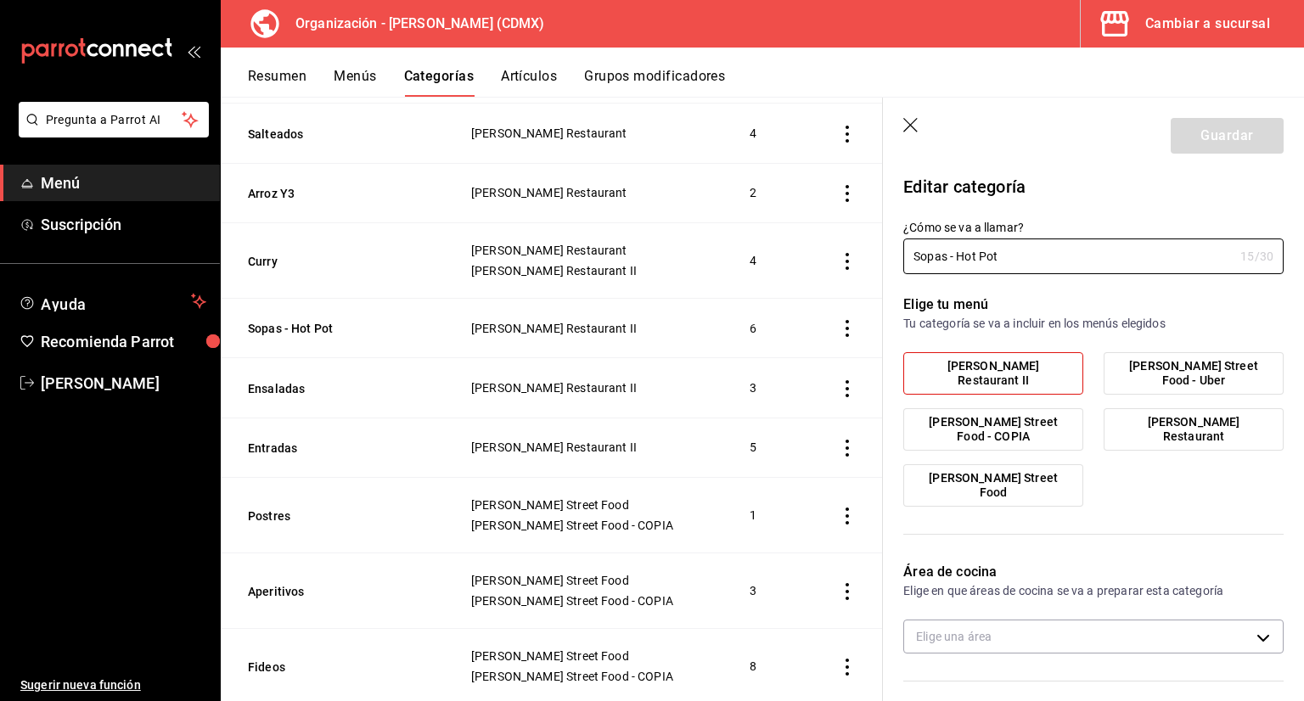
type input "cf2225dd-e808-4313-bce7-eb214fcee35e"
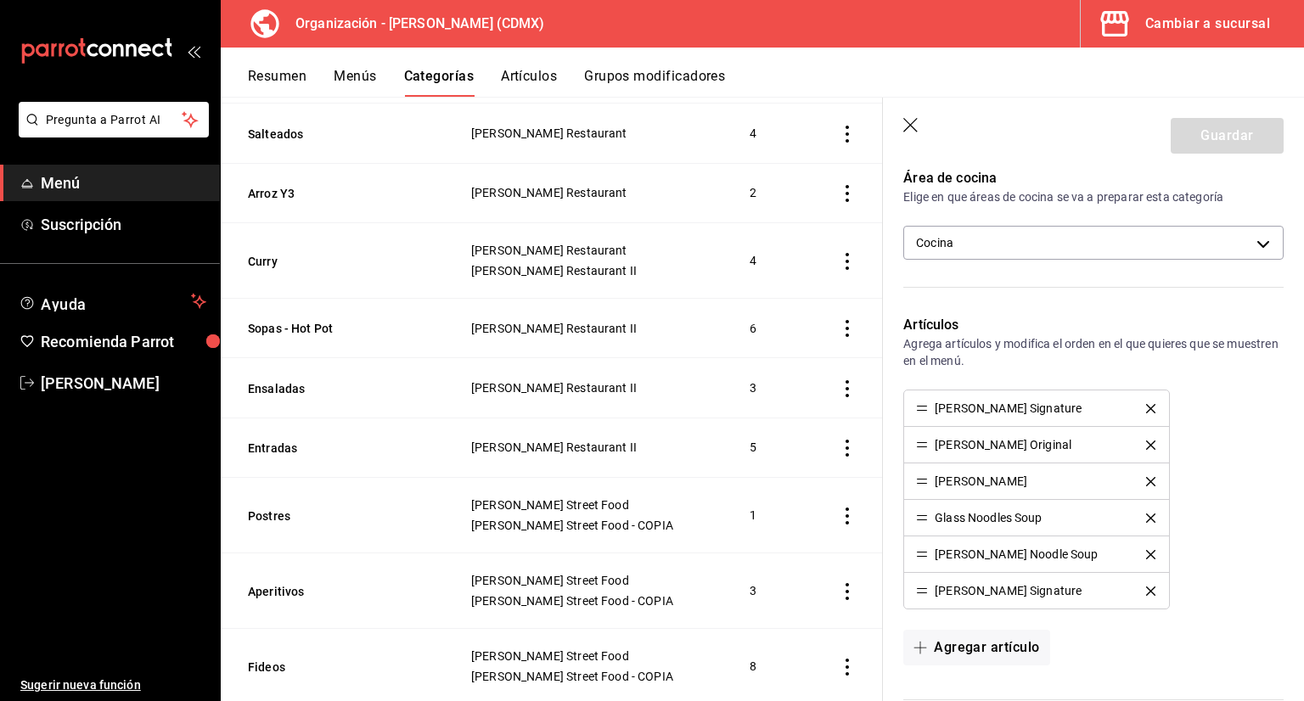
scroll to position [424, 0]
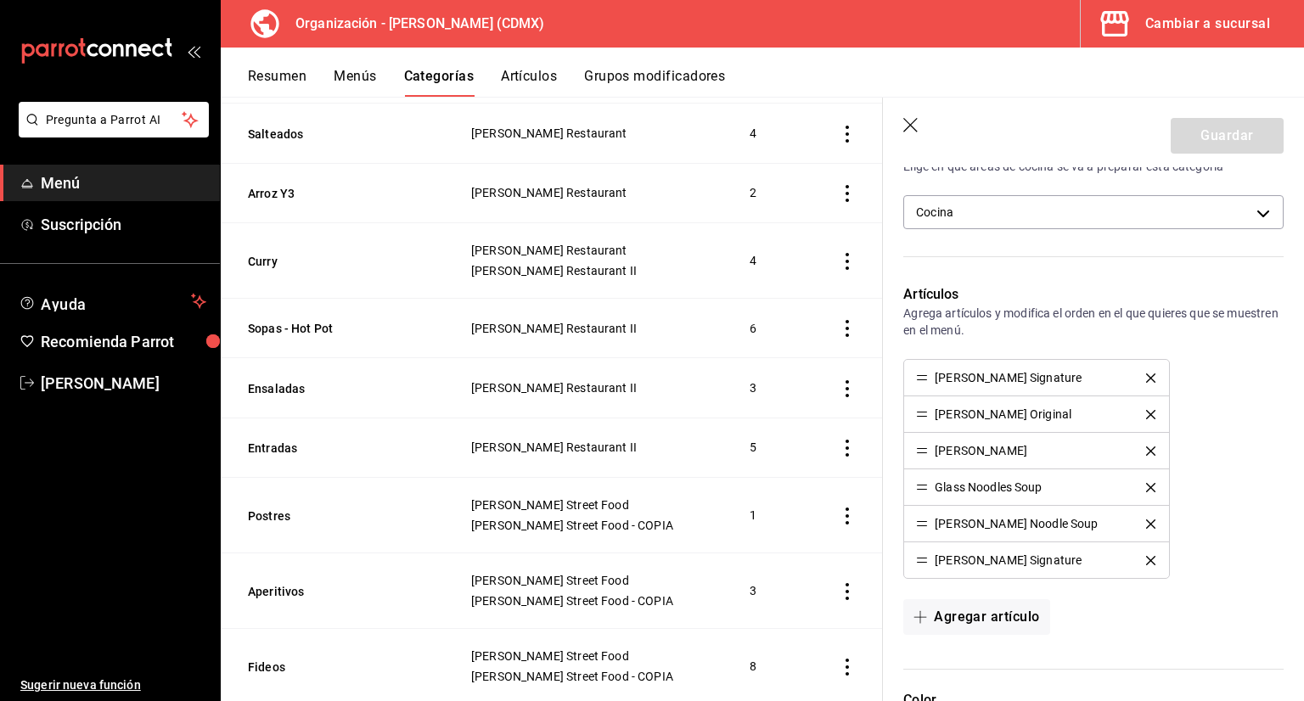
click at [1141, 372] on div "[PERSON_NAME] Signature" at bounding box center [1036, 378] width 240 height 12
click at [1146, 375] on icon "delete" at bounding box center [1150, 377] width 9 height 9
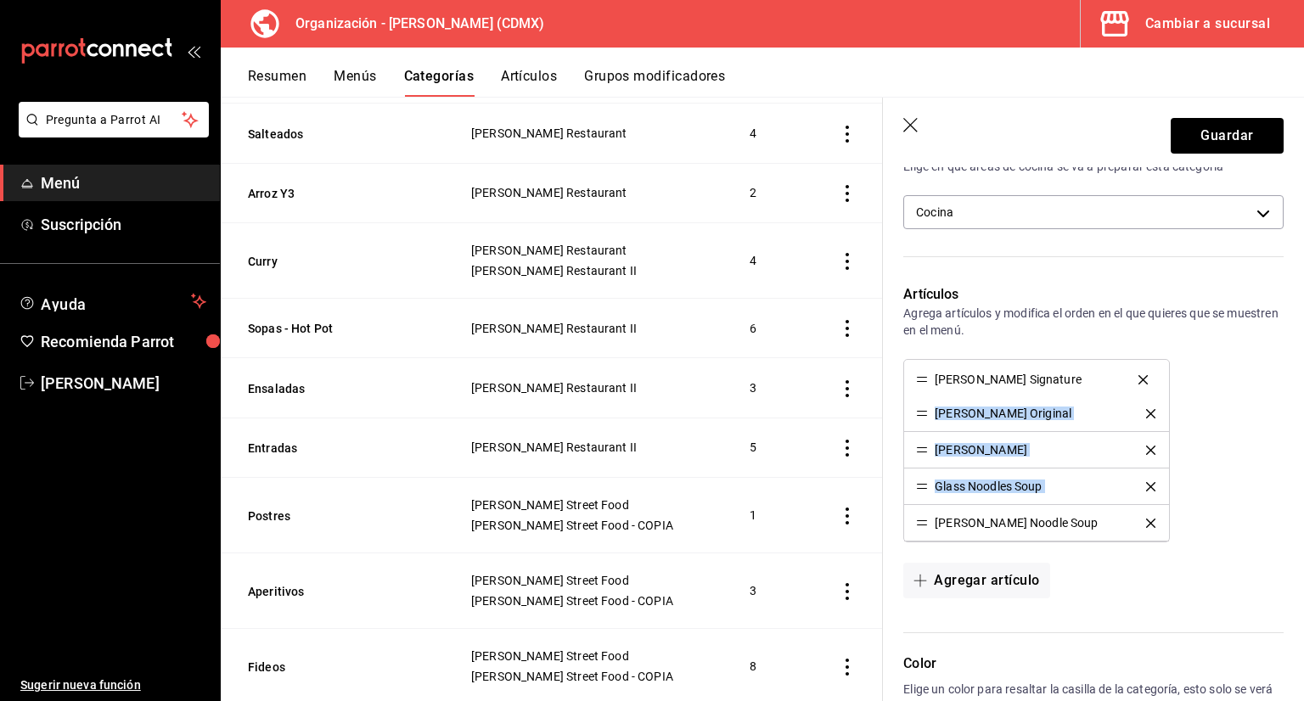
drag, startPoint x: 918, startPoint y: 522, endPoint x: 901, endPoint y: 379, distance: 143.7
click at [1176, 591] on div "Agregar artículo" at bounding box center [1093, 581] width 380 height 36
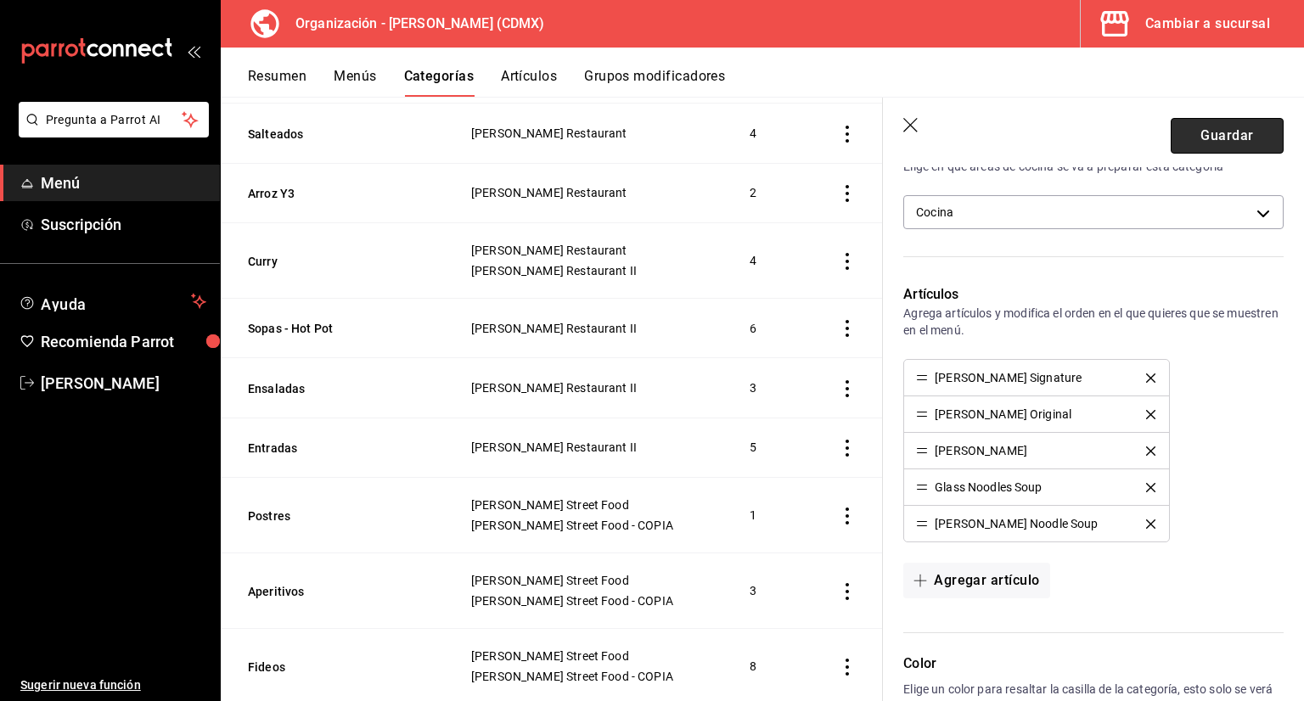
click at [1179, 141] on button "Guardar" at bounding box center [1227, 136] width 113 height 36
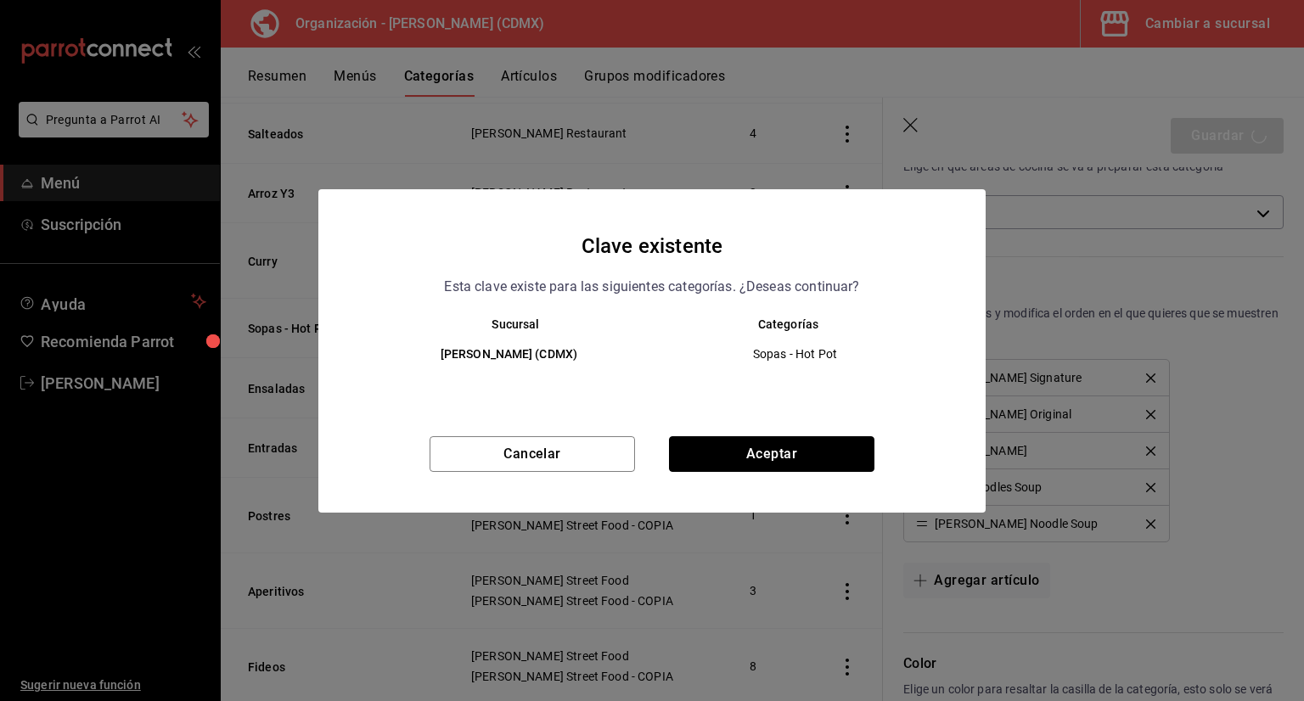
click at [809, 456] on button "Aceptar" at bounding box center [771, 454] width 205 height 36
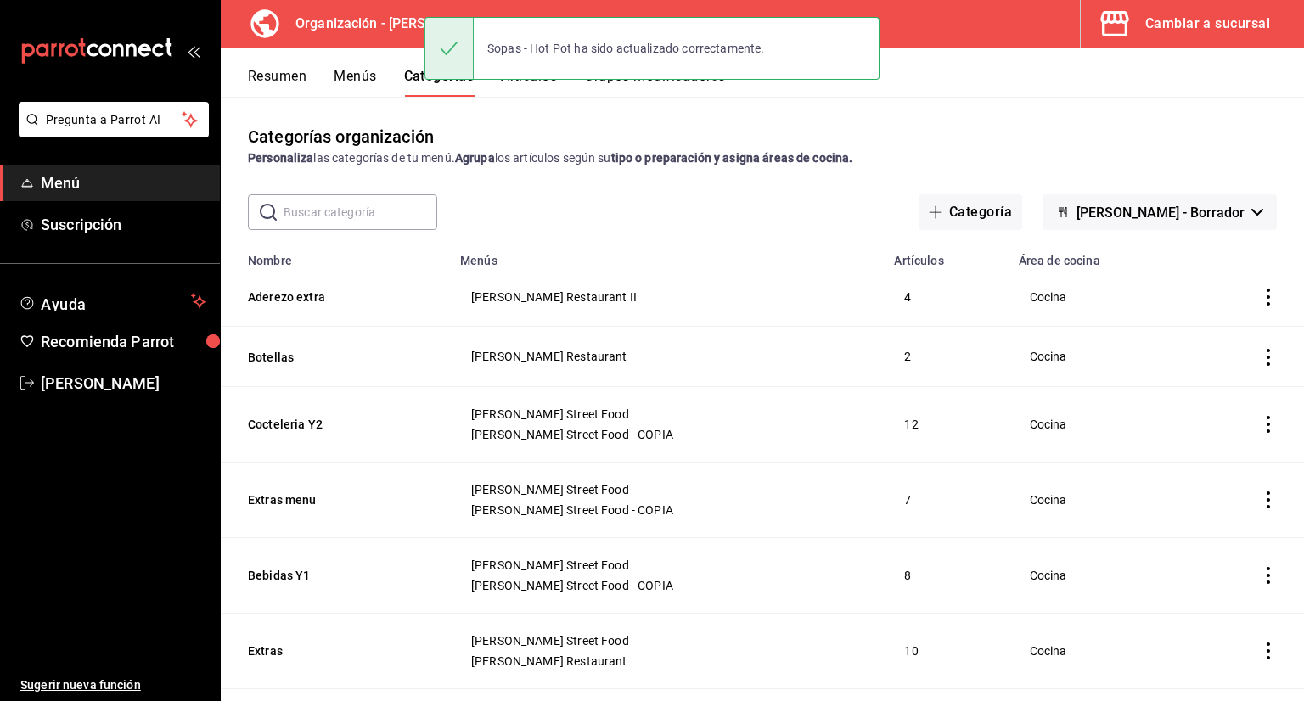
click at [625, 84] on div "Sopas - Hot Pot ha sido actualizado correctamente." at bounding box center [651, 48] width 455 height 73
click at [630, 95] on button "Grupos modificadores" at bounding box center [654, 82] width 141 height 29
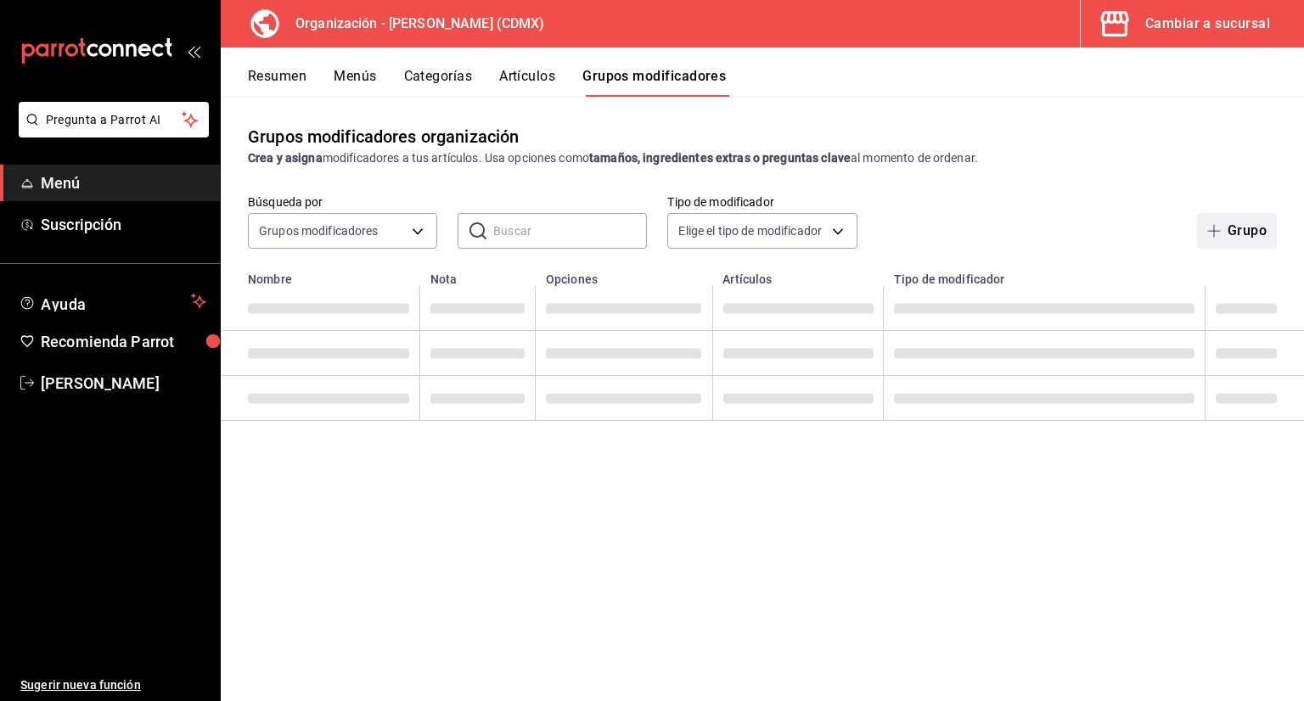
click at [1207, 234] on icon "button" at bounding box center [1214, 231] width 14 height 14
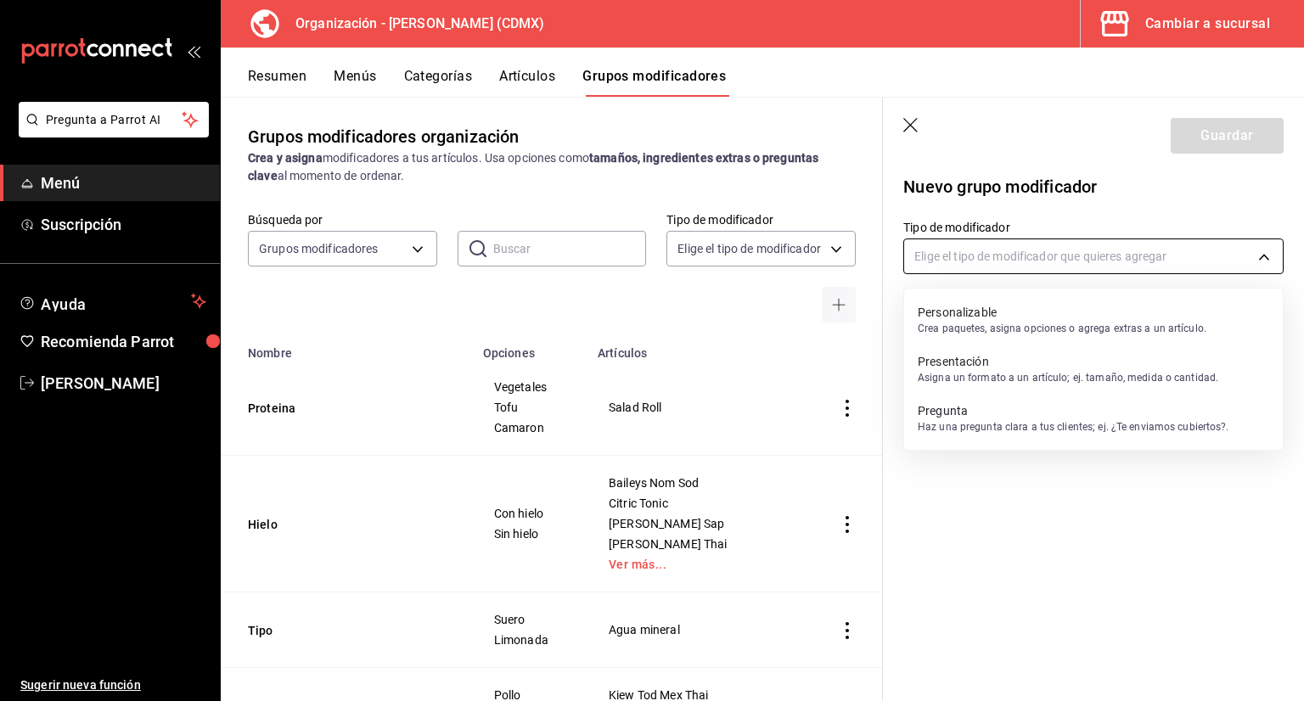
click at [979, 252] on body "Pregunta a Parrot AI Menú Suscripción Ayuda Recomienda Parrot Jorge Cruces Suge…" at bounding box center [652, 350] width 1304 height 701
click at [970, 312] on p "Personalizable" at bounding box center [1062, 312] width 289 height 17
type input "CUSTOMIZABLE"
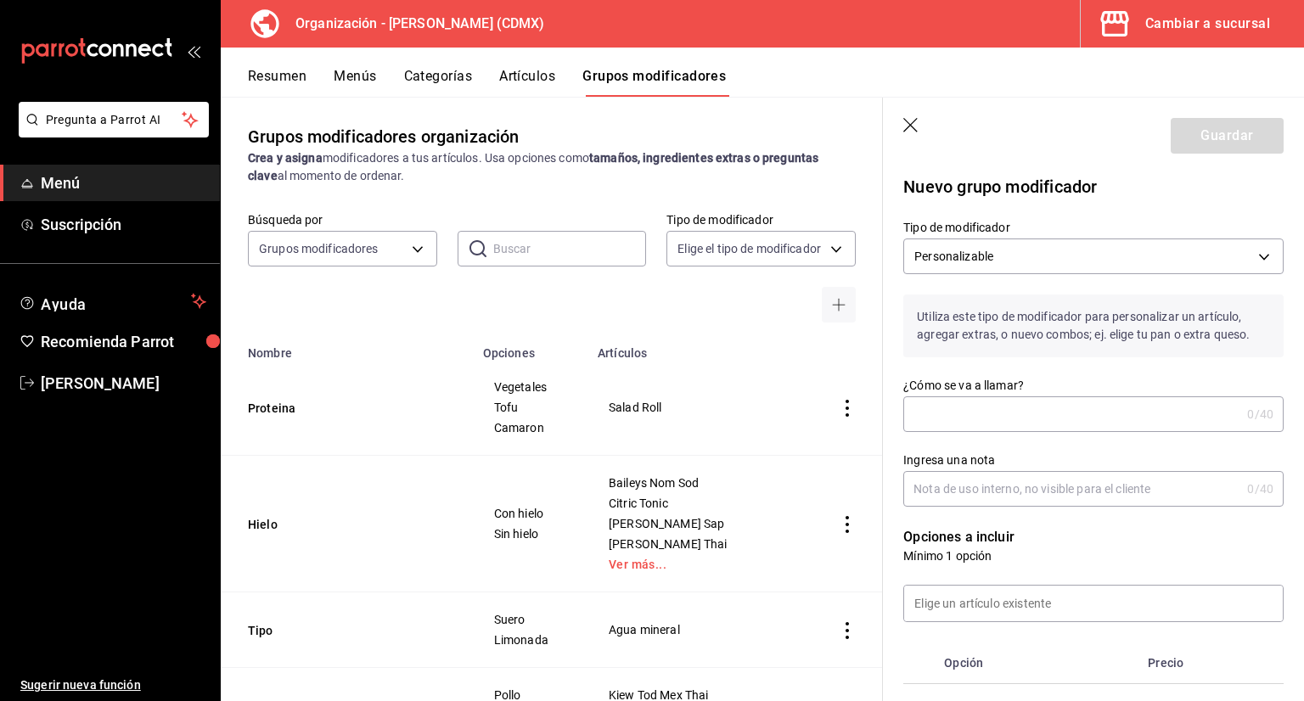
click at [972, 426] on input "¿Cómo se va a llamar?" at bounding box center [1071, 414] width 337 height 34
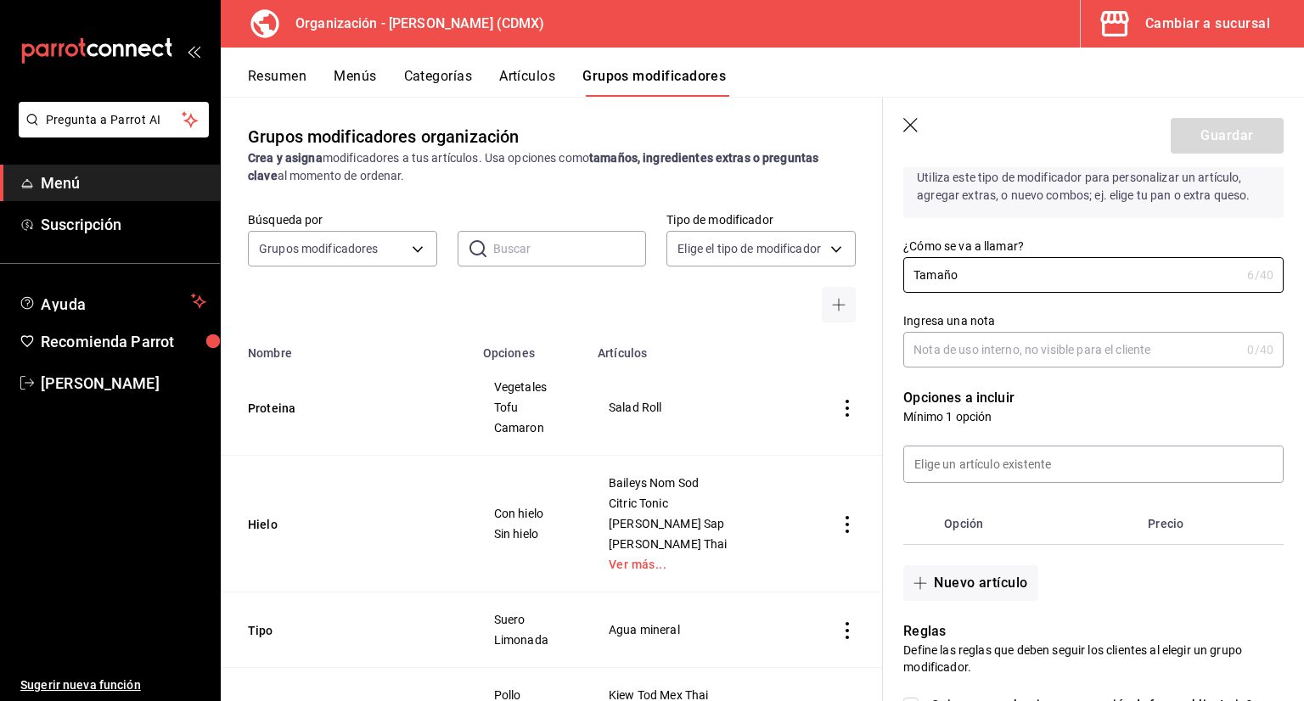
scroll to position [170, 0]
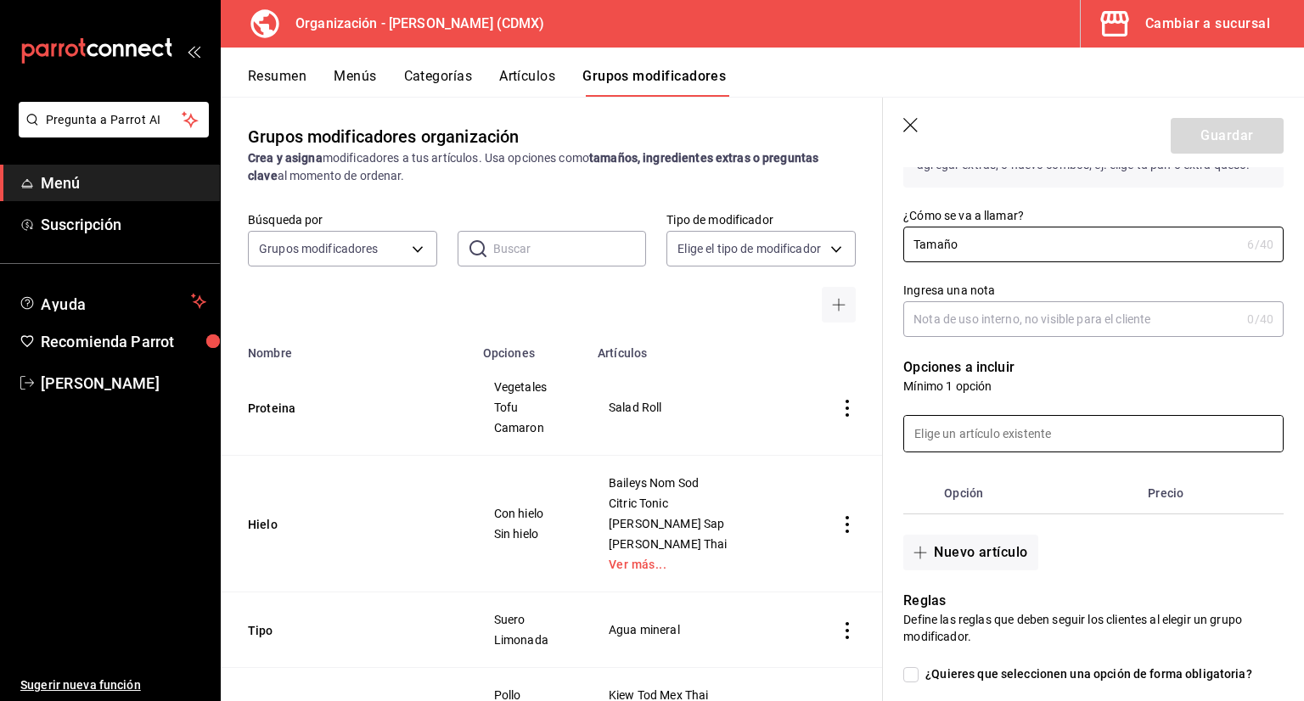
type input "Tamaño"
click at [985, 441] on input at bounding box center [1093, 434] width 379 height 36
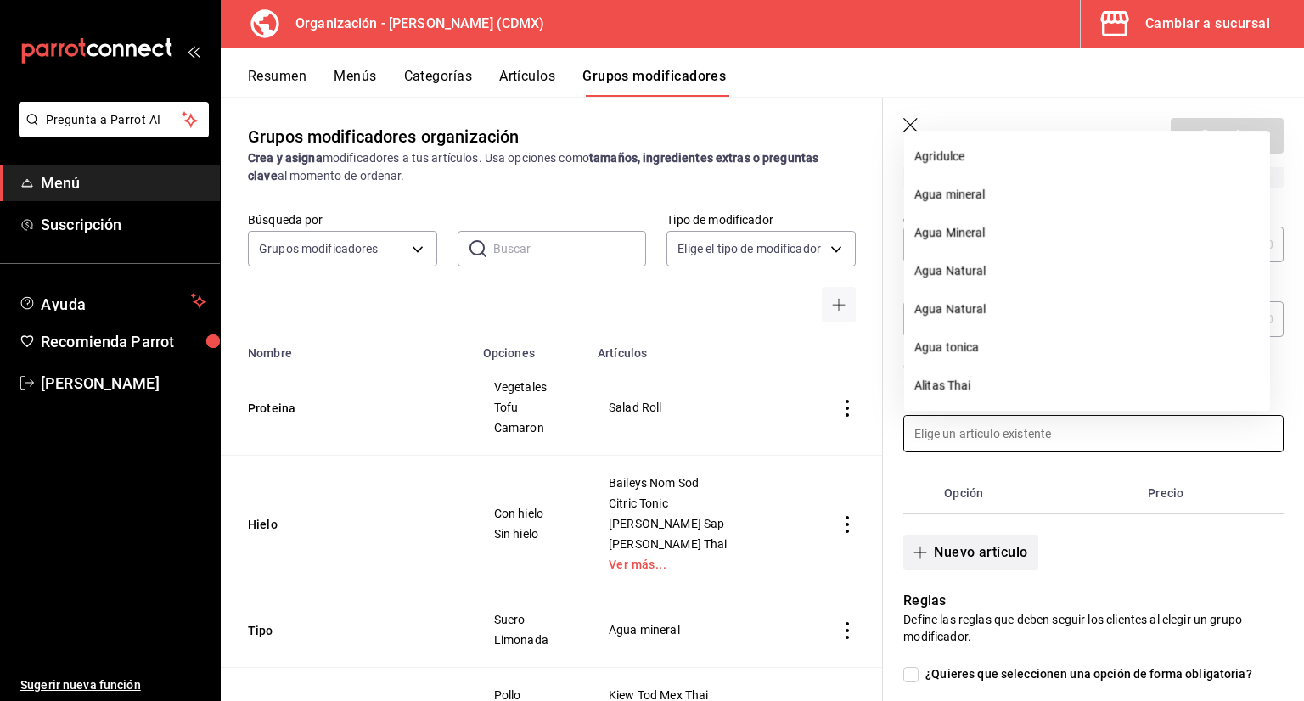
click at [995, 536] on button "Nuevo artículo" at bounding box center [970, 553] width 134 height 36
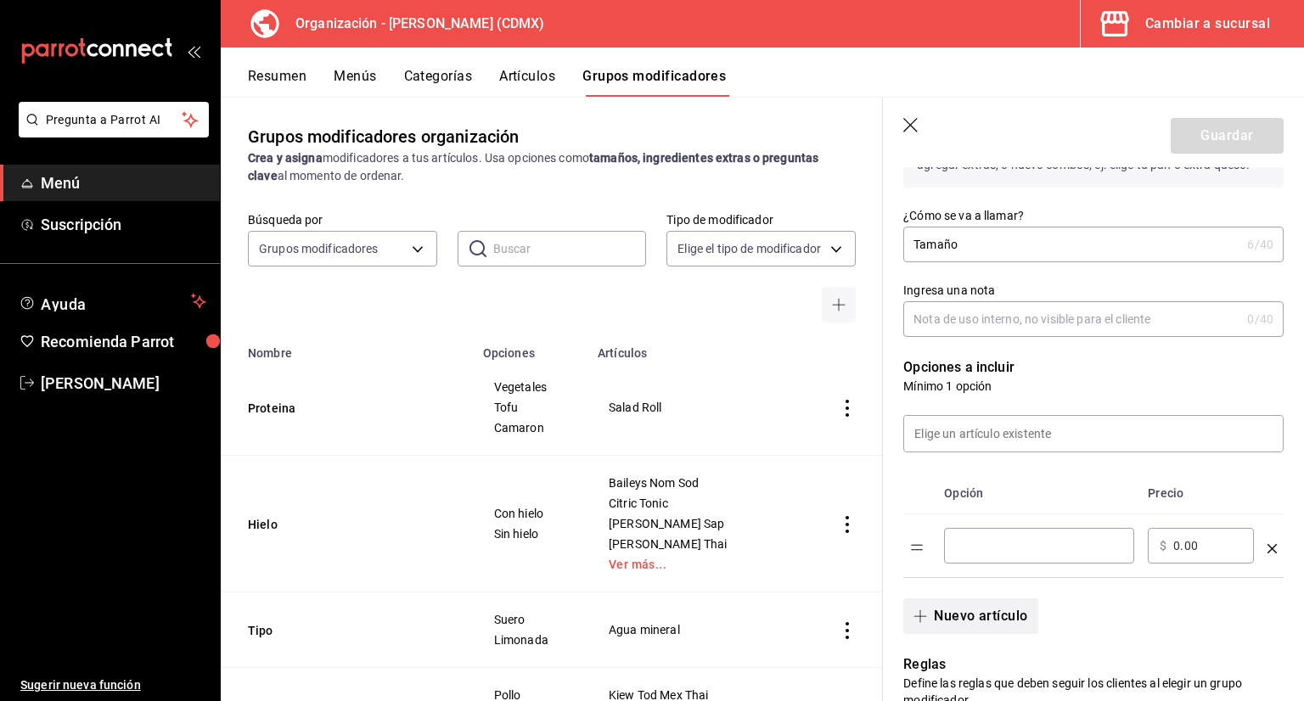
scroll to position [255, 0]
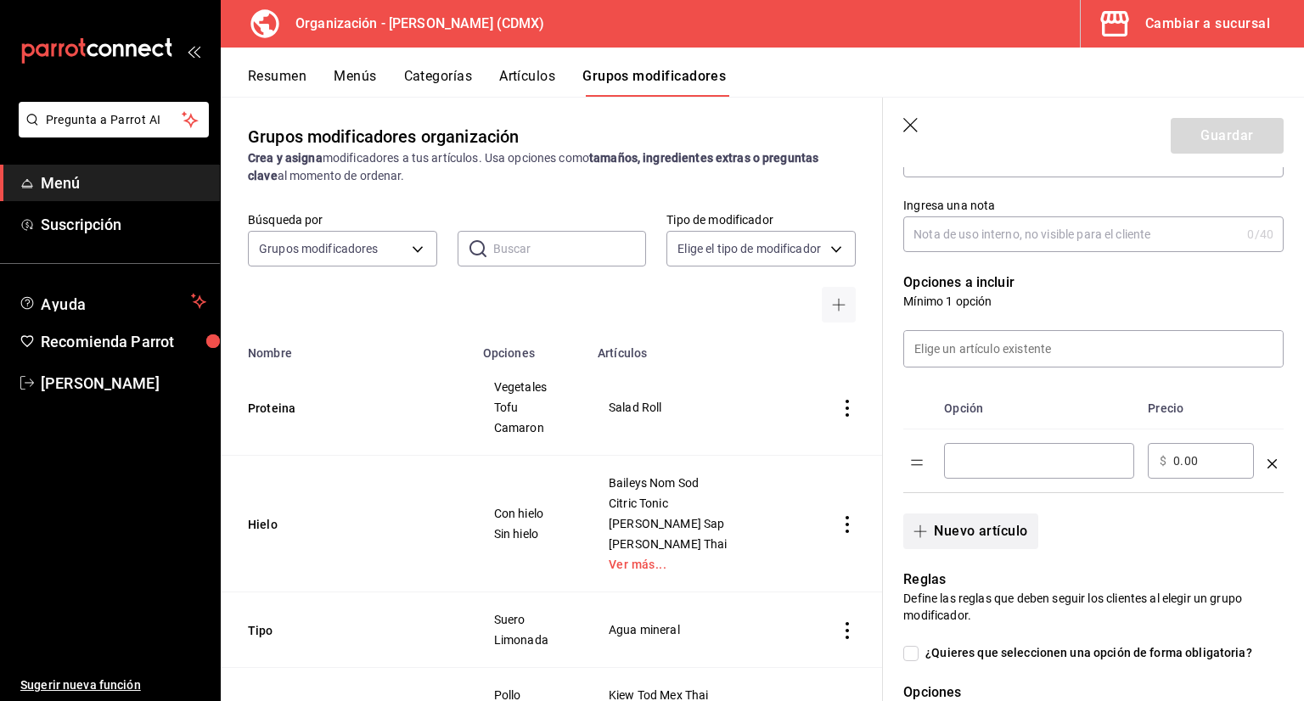
click at [983, 529] on button "Nuevo artículo" at bounding box center [970, 532] width 134 height 36
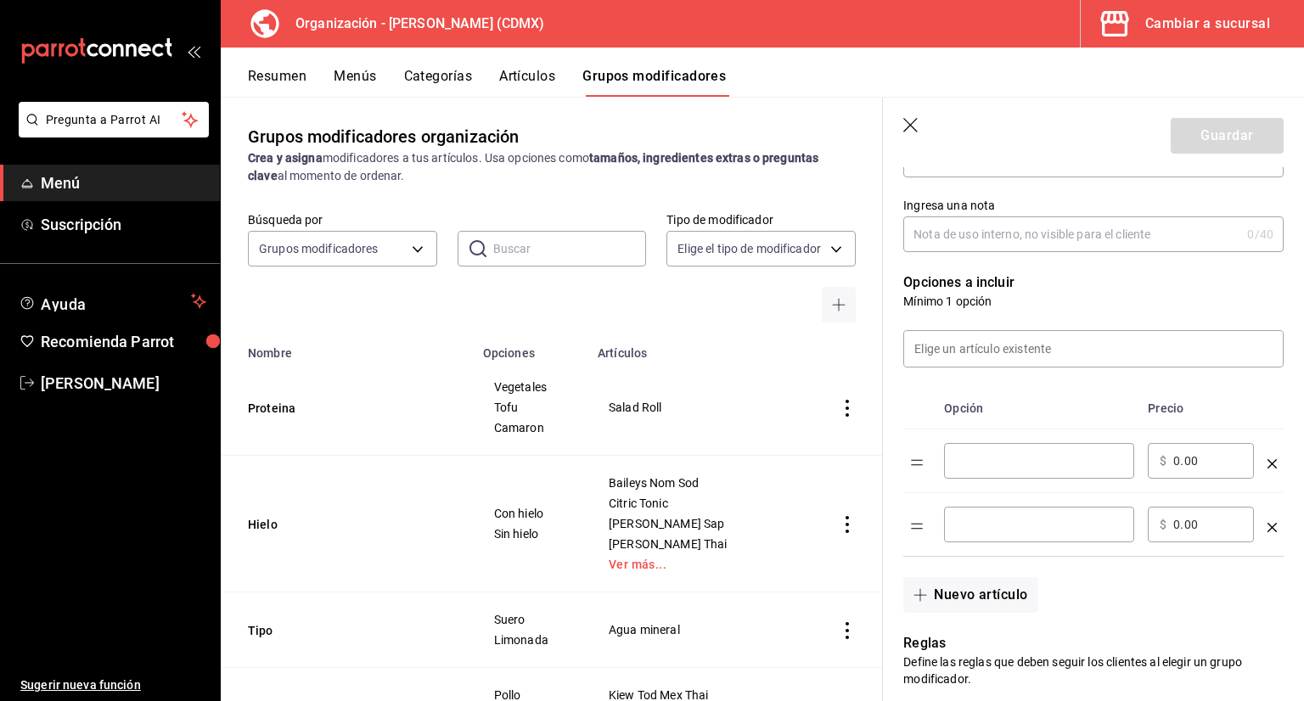
click at [1005, 467] on input "optionsTable" at bounding box center [1039, 460] width 166 height 17
type input "Individual"
click at [1022, 503] on td "​" at bounding box center [1039, 525] width 204 height 64
click at [1027, 514] on div "​" at bounding box center [1039, 525] width 190 height 36
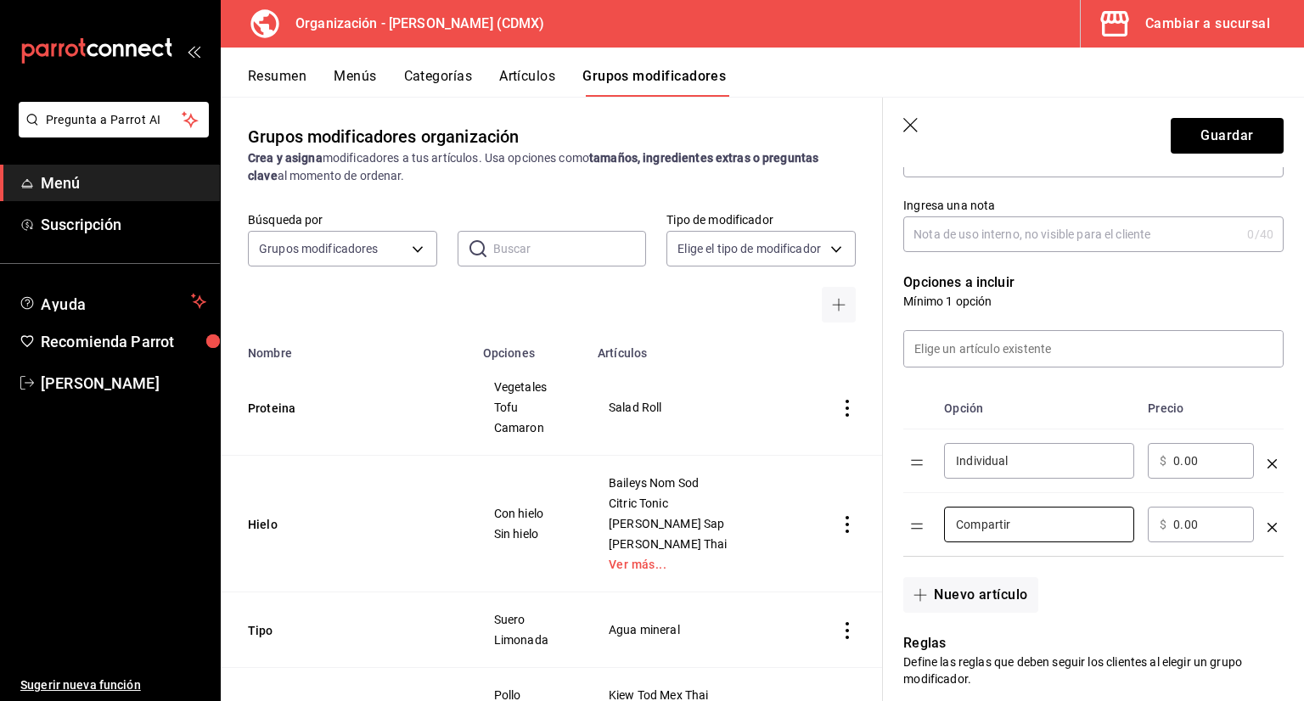
type input "Compartir"
click at [1205, 470] on div "​ $ 0.00 ​" at bounding box center [1201, 461] width 106 height 36
click at [1210, 467] on input "0.00" at bounding box center [1207, 460] width 69 height 17
click at [1131, 465] on tr "Individual ​ ​ $ 0.00 ​" at bounding box center [1093, 462] width 380 height 64
type input "260.00"
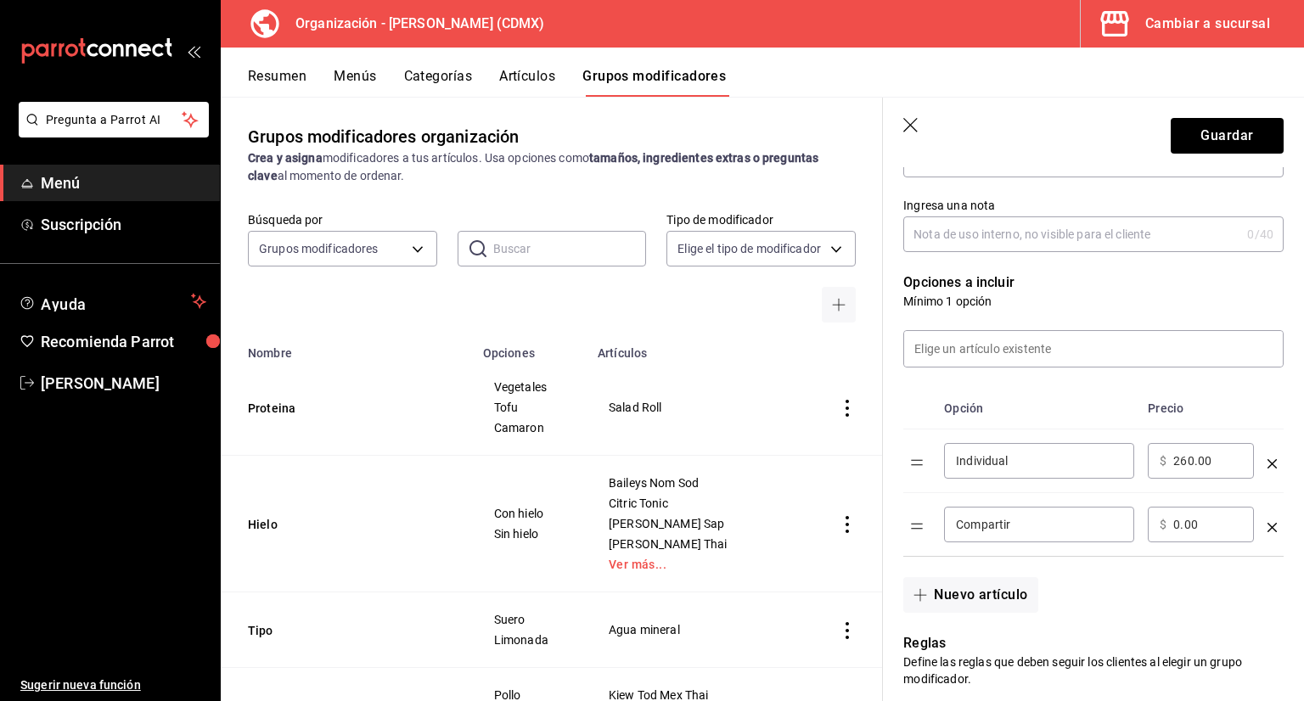
drag, startPoint x: 1218, startPoint y: 519, endPoint x: 1169, endPoint y: 525, distance: 49.7
click at [1169, 525] on div "​ $ 0.00 ​" at bounding box center [1201, 525] width 106 height 36
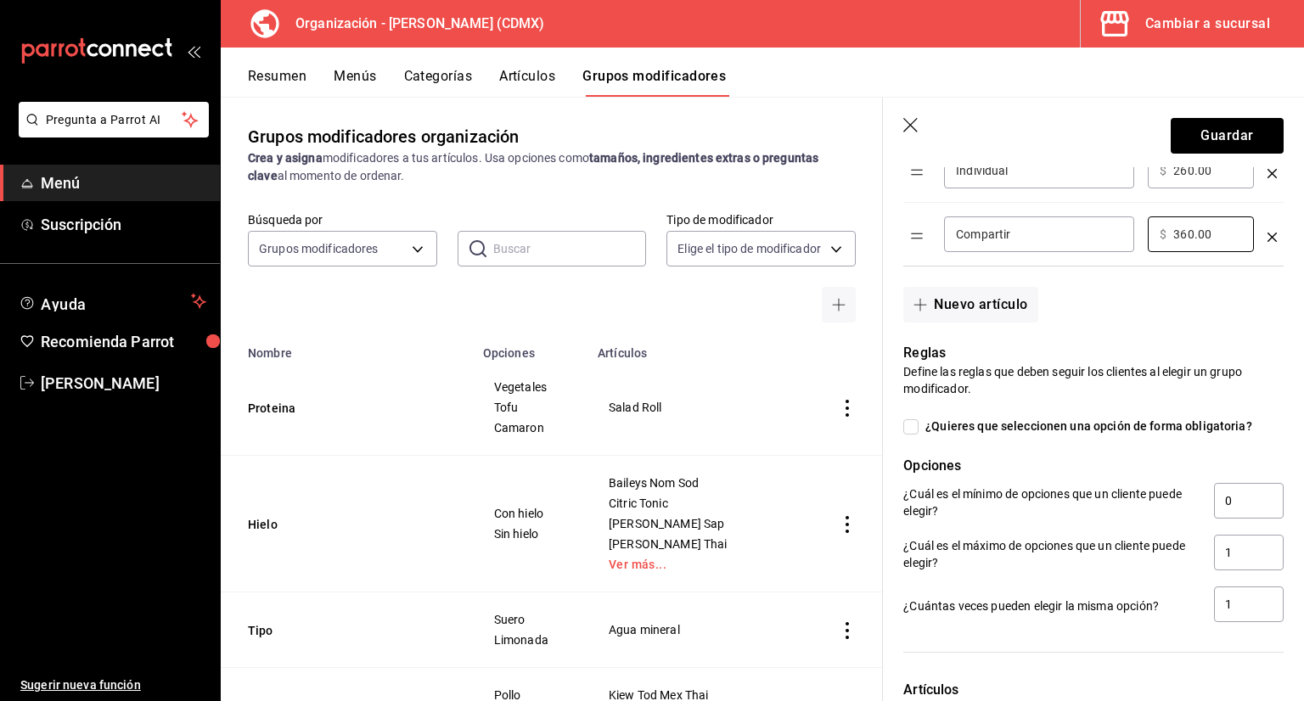
scroll to position [679, 0]
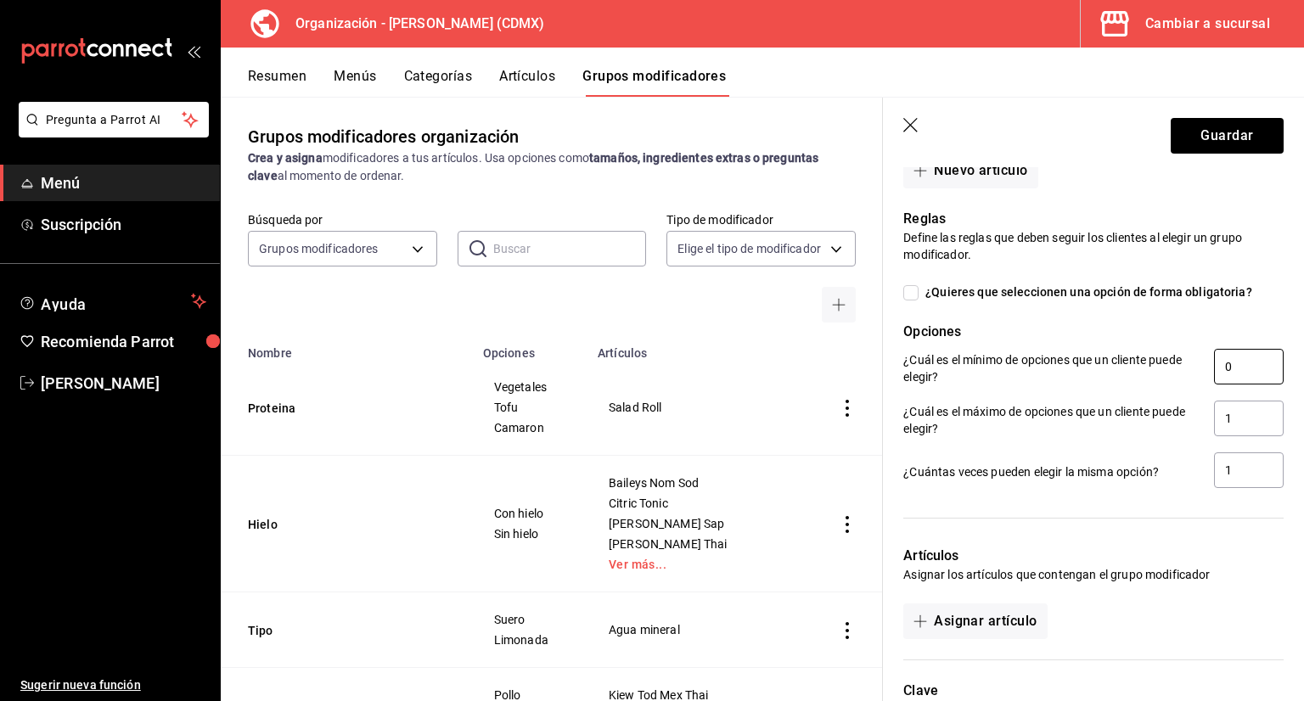
type input "360.00"
drag, startPoint x: 1233, startPoint y: 370, endPoint x: 1190, endPoint y: 375, distance: 43.6
click at [1214, 372] on input "0" at bounding box center [1249, 367] width 70 height 36
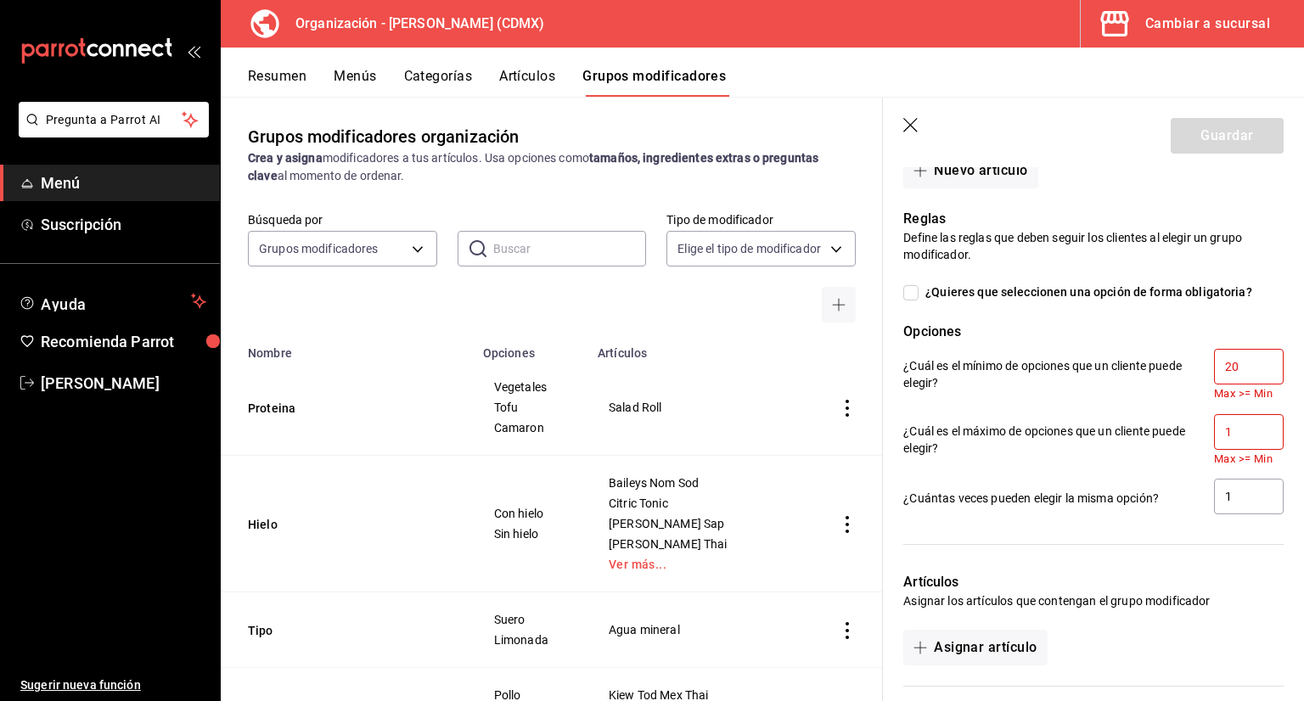
type input "20"
click at [1257, 437] on input "1" at bounding box center [1249, 432] width 70 height 36
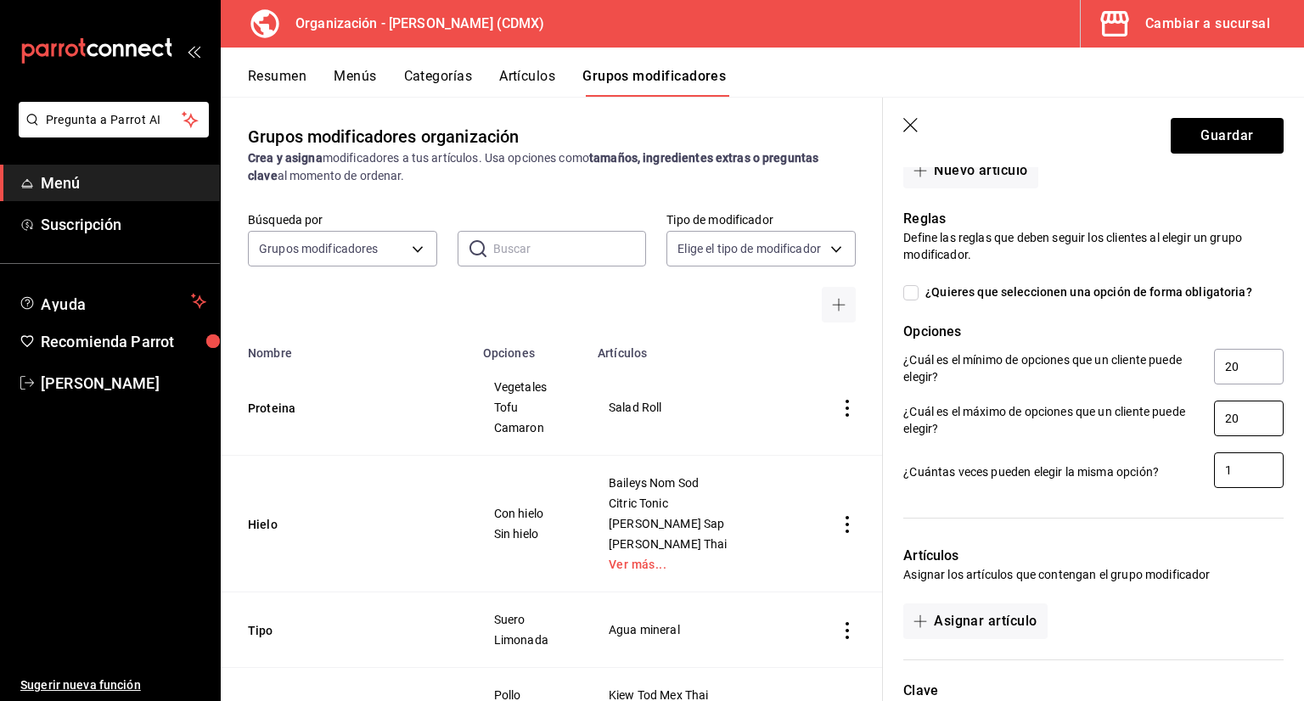
type input "20"
click at [1238, 459] on input "1" at bounding box center [1249, 470] width 70 height 36
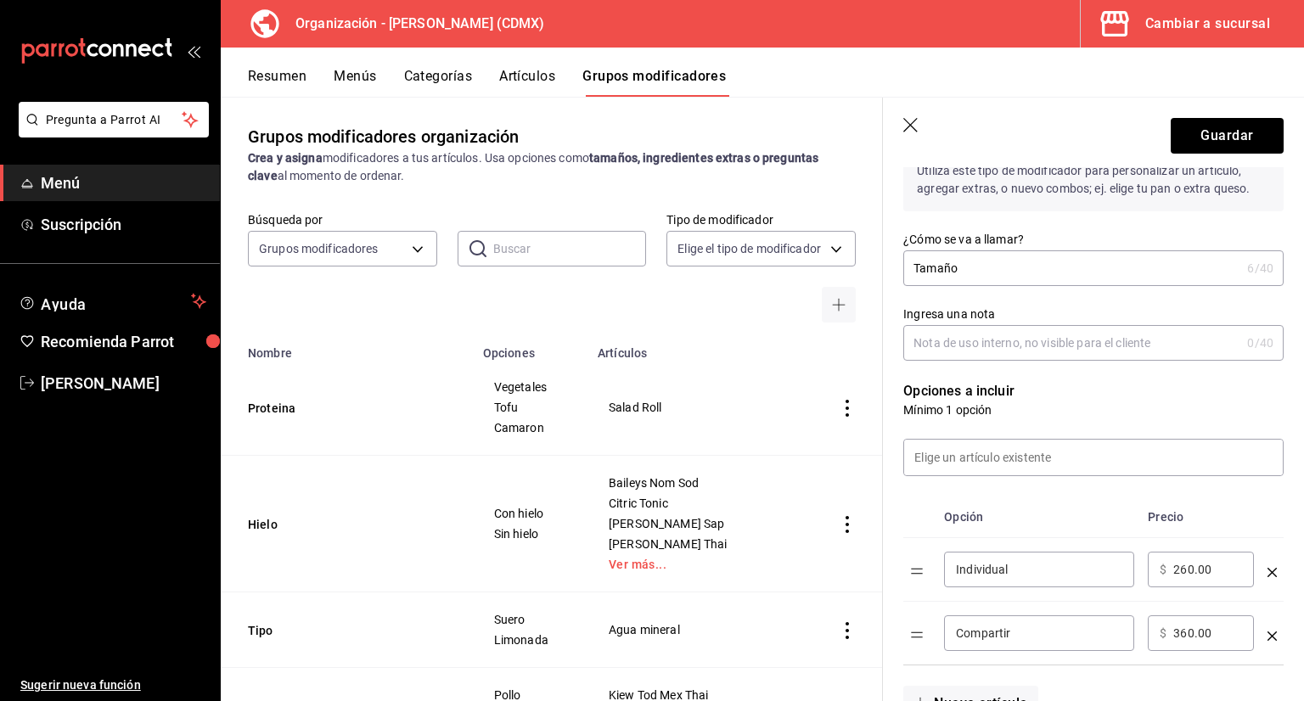
scroll to position [0, 0]
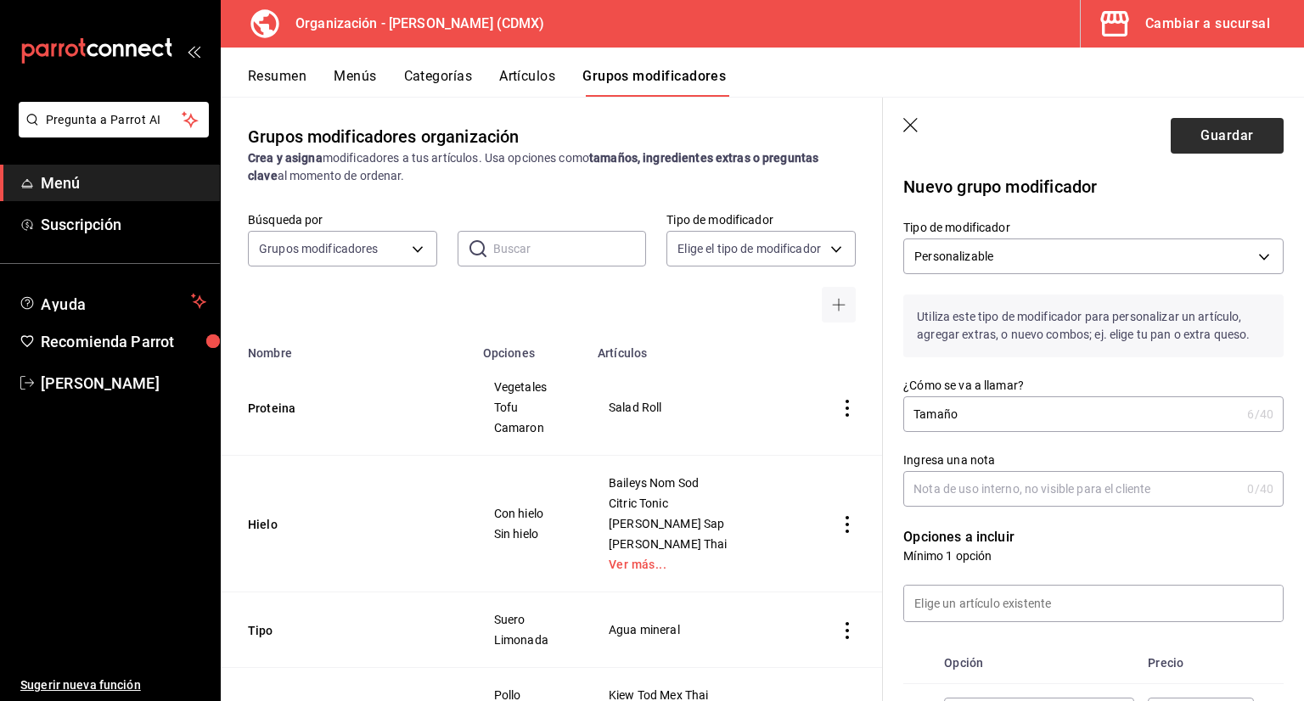
type input "20"
click at [1206, 126] on button "Guardar" at bounding box center [1227, 136] width 113 height 36
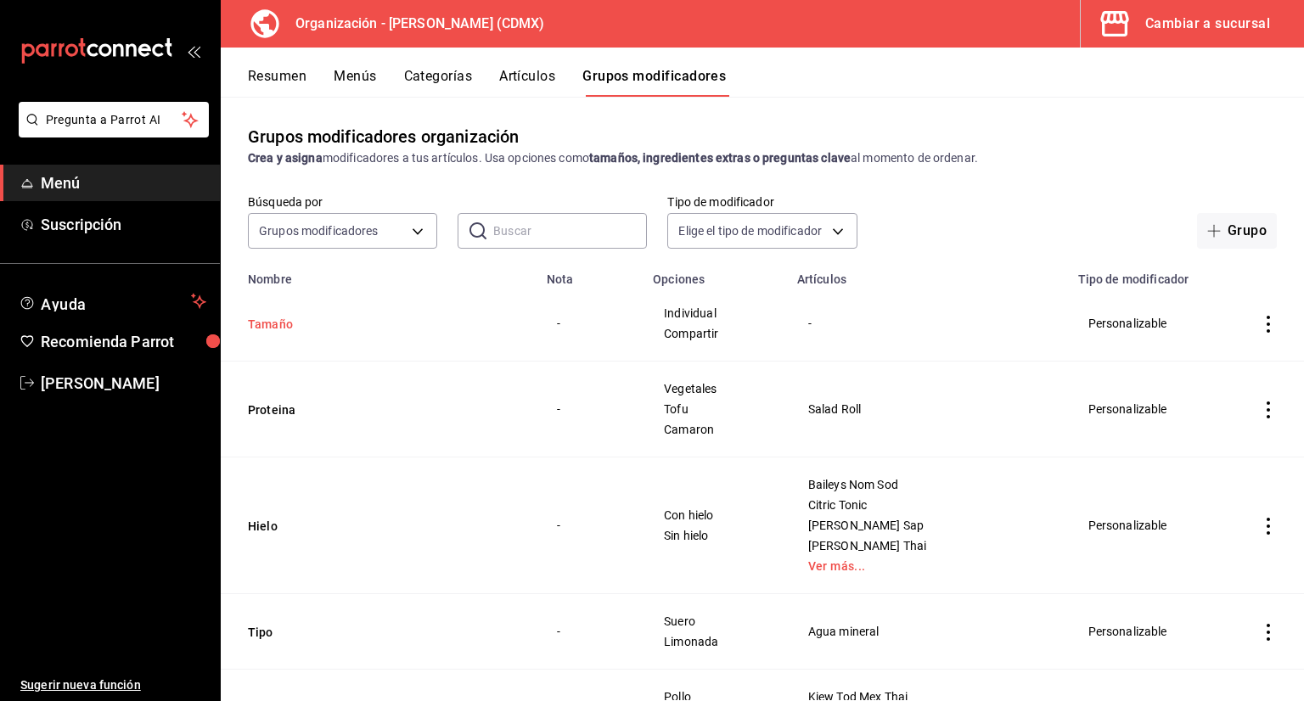
drag, startPoint x: 279, startPoint y: 330, endPoint x: 346, endPoint y: 331, distance: 67.1
click at [278, 330] on button "Tamaño" at bounding box center [350, 324] width 204 height 17
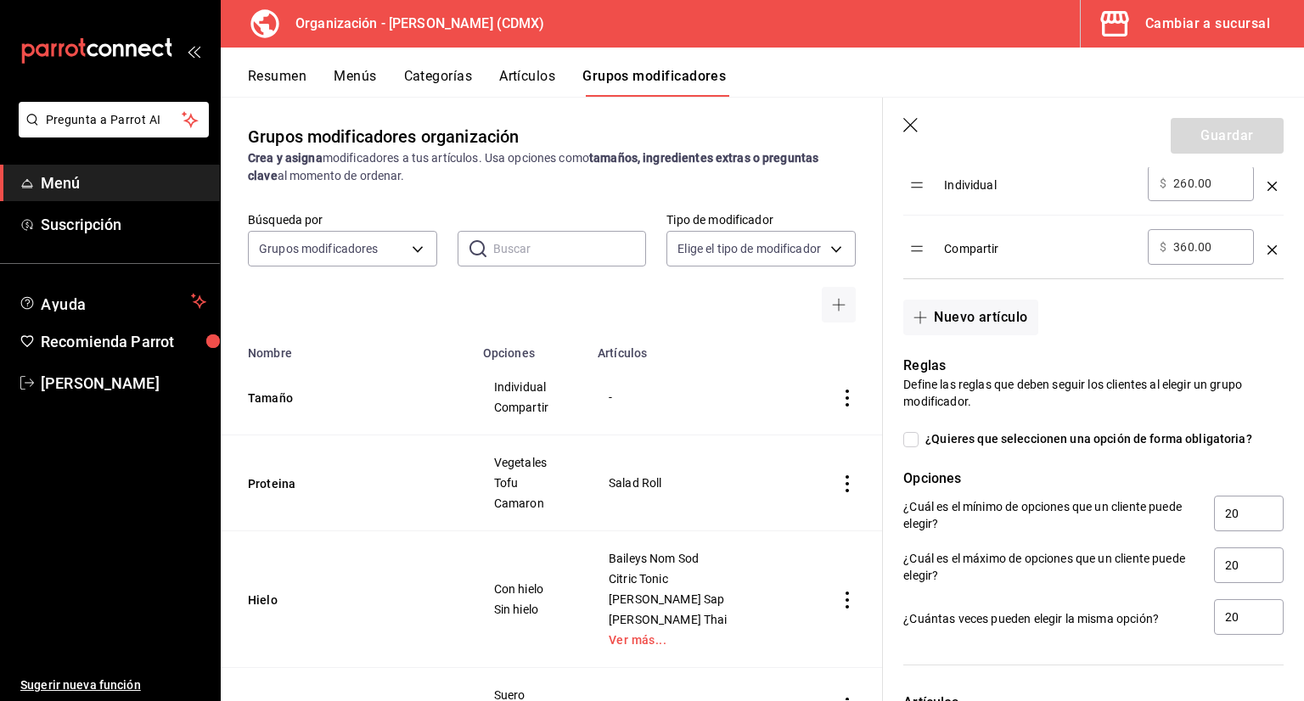
scroll to position [764, 0]
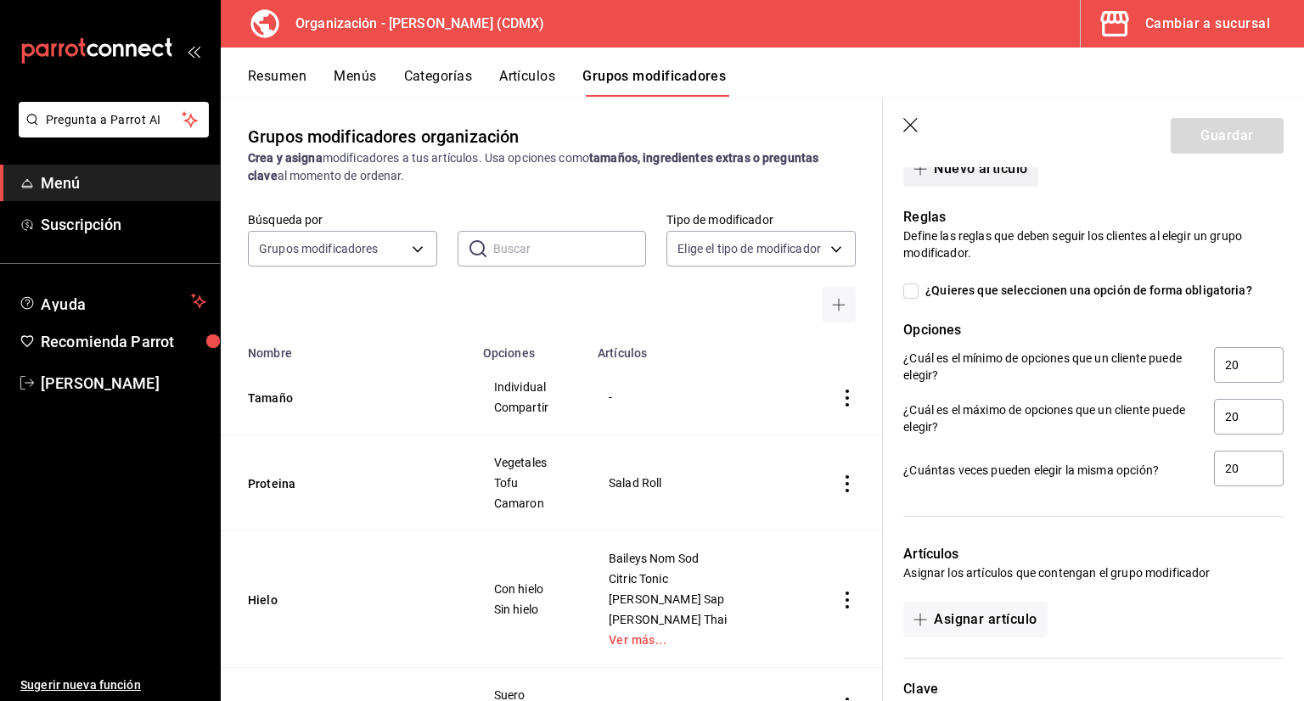
click at [985, 173] on button "Nuevo artículo" at bounding box center [970, 169] width 134 height 36
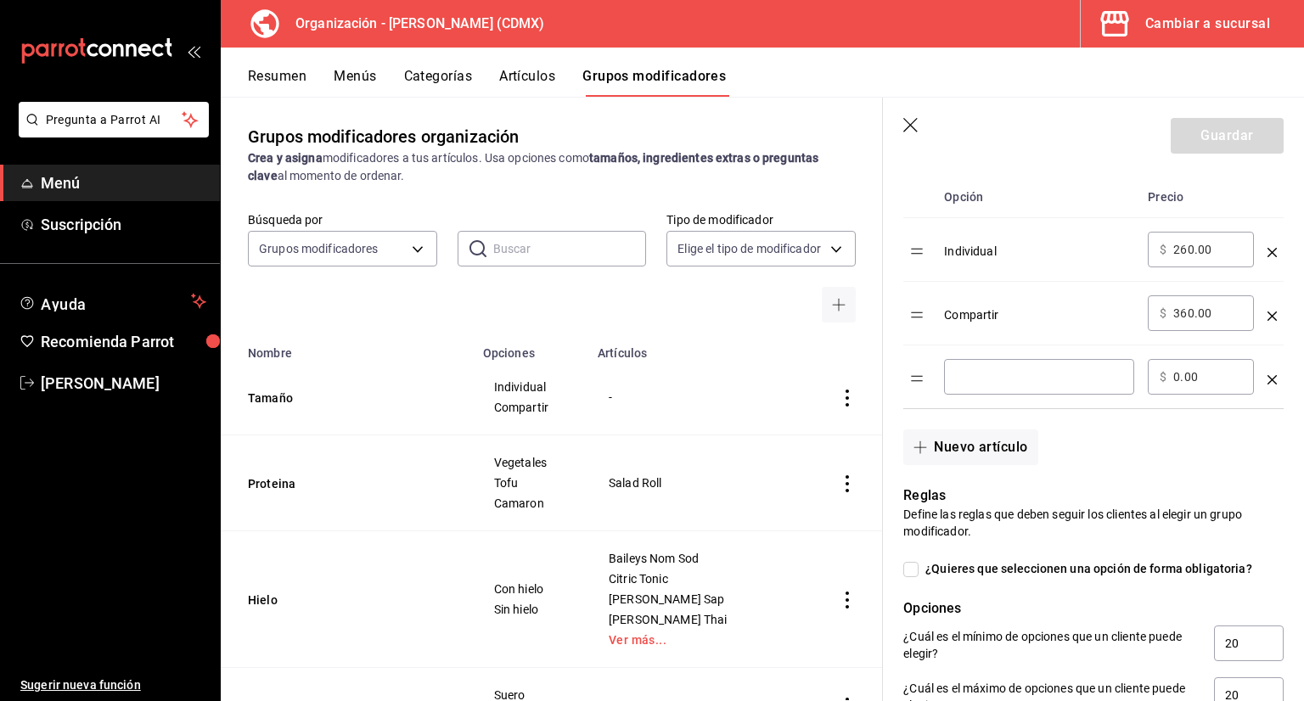
scroll to position [509, 0]
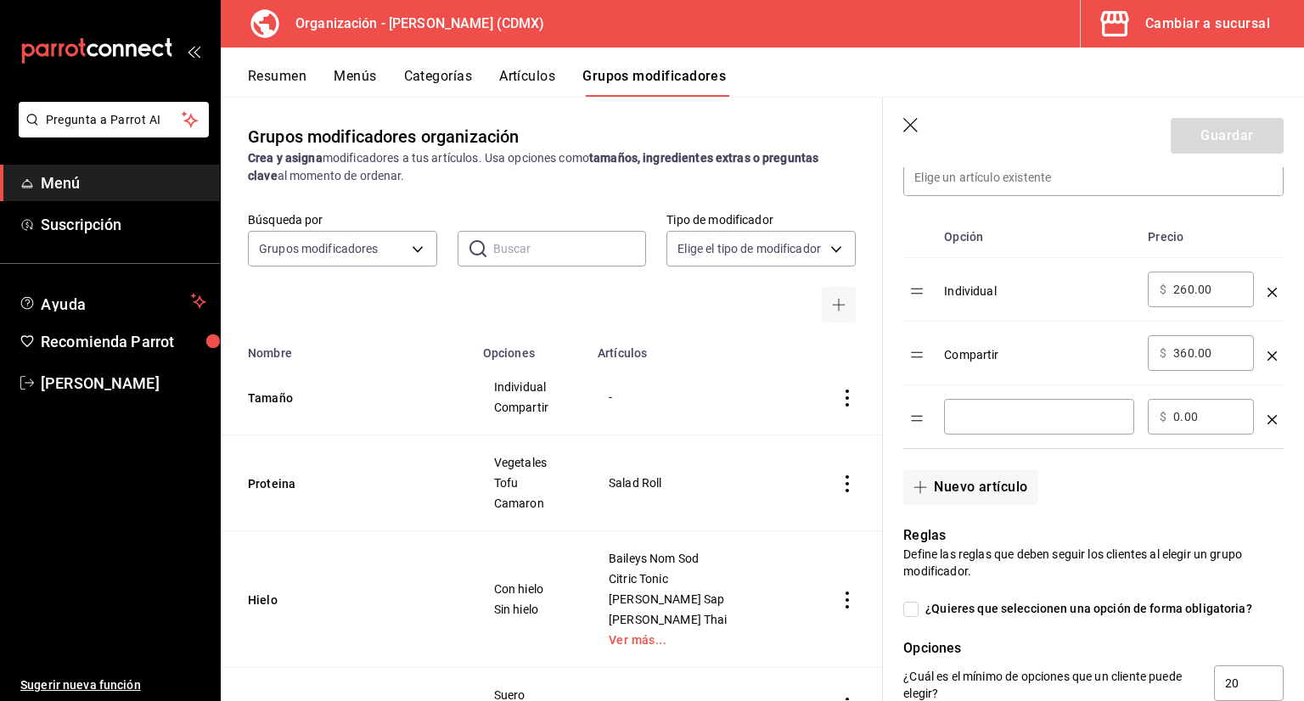
click at [1267, 418] on icon "optionsTable" at bounding box center [1271, 419] width 9 height 9
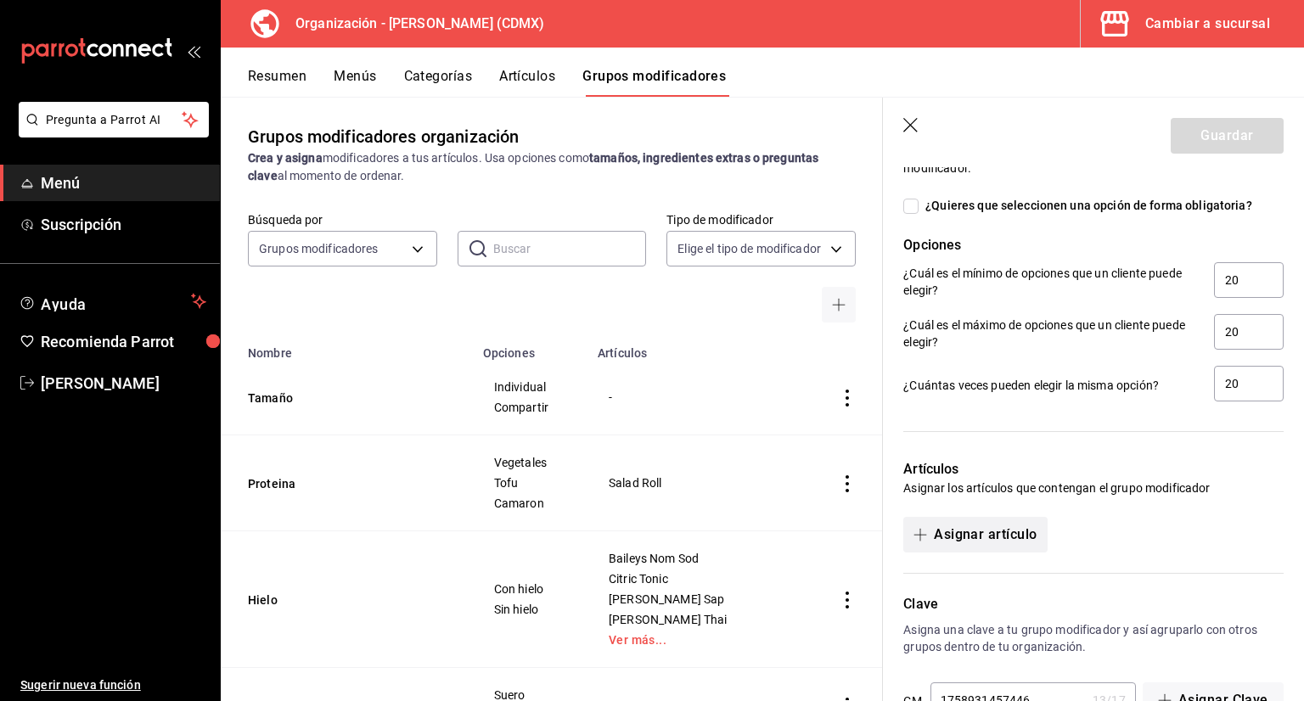
scroll to position [901, 0]
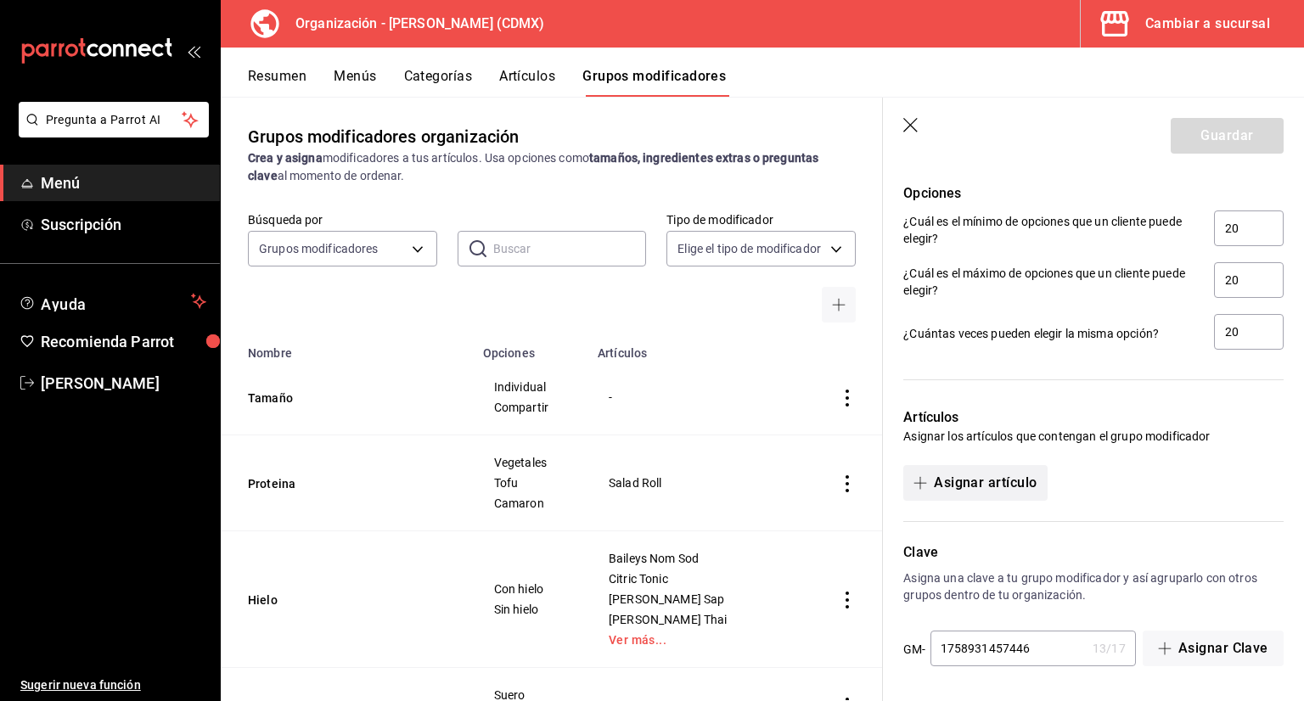
click at [985, 466] on button "Asignar artículo" at bounding box center [974, 483] width 143 height 36
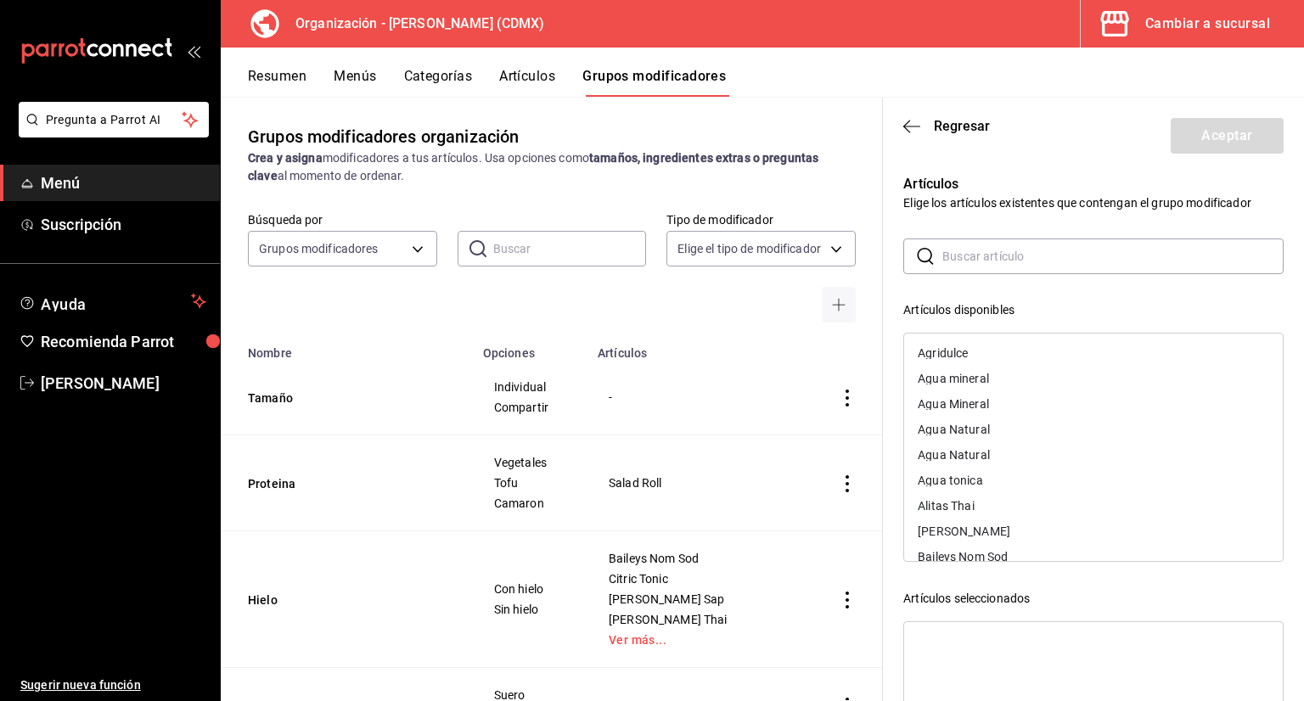
click at [971, 260] on input "text" at bounding box center [1112, 256] width 341 height 34
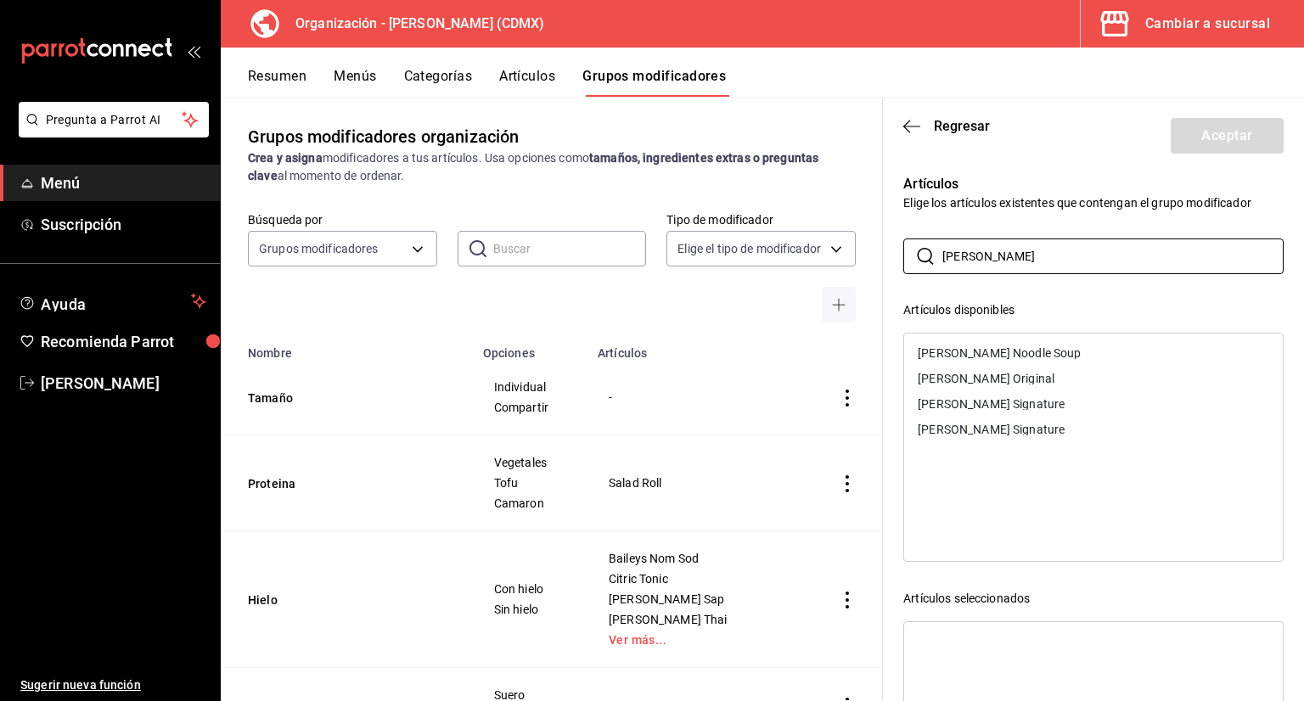
type input "tom yu"
click at [995, 406] on div "[PERSON_NAME] Signature" at bounding box center [991, 404] width 147 height 12
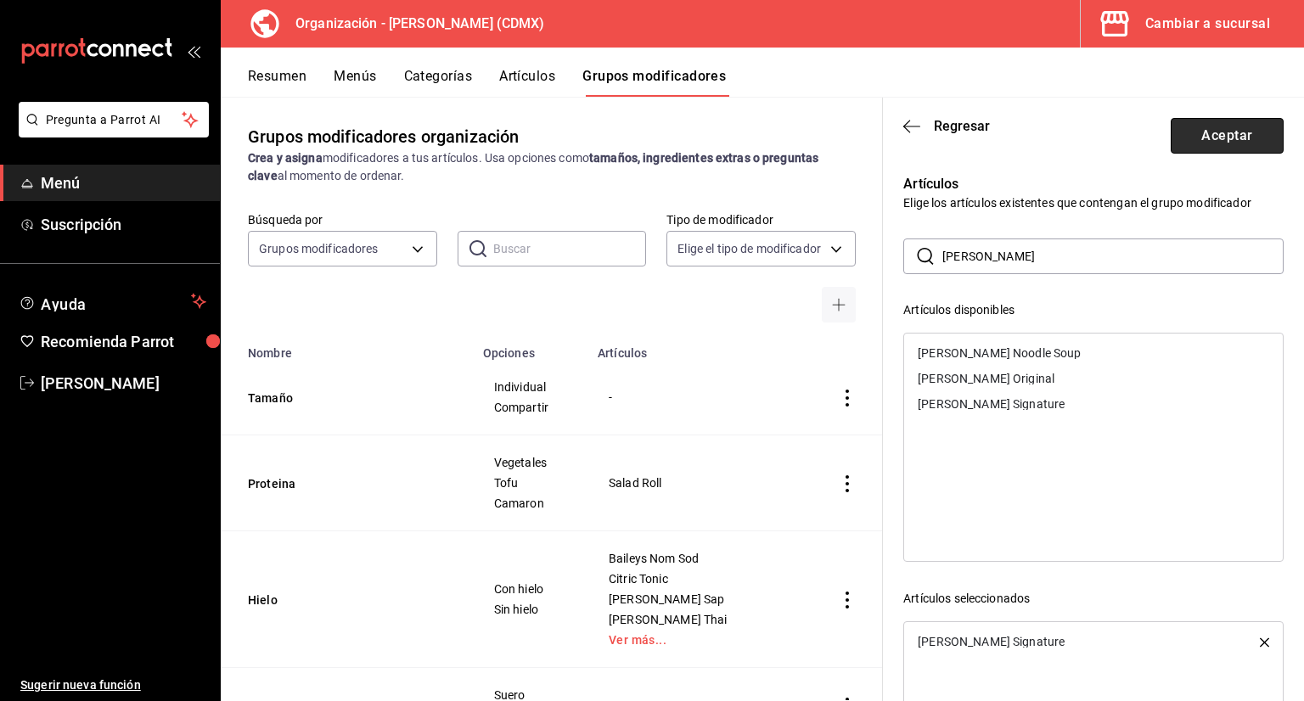
click at [1192, 146] on button "Aceptar" at bounding box center [1227, 136] width 113 height 36
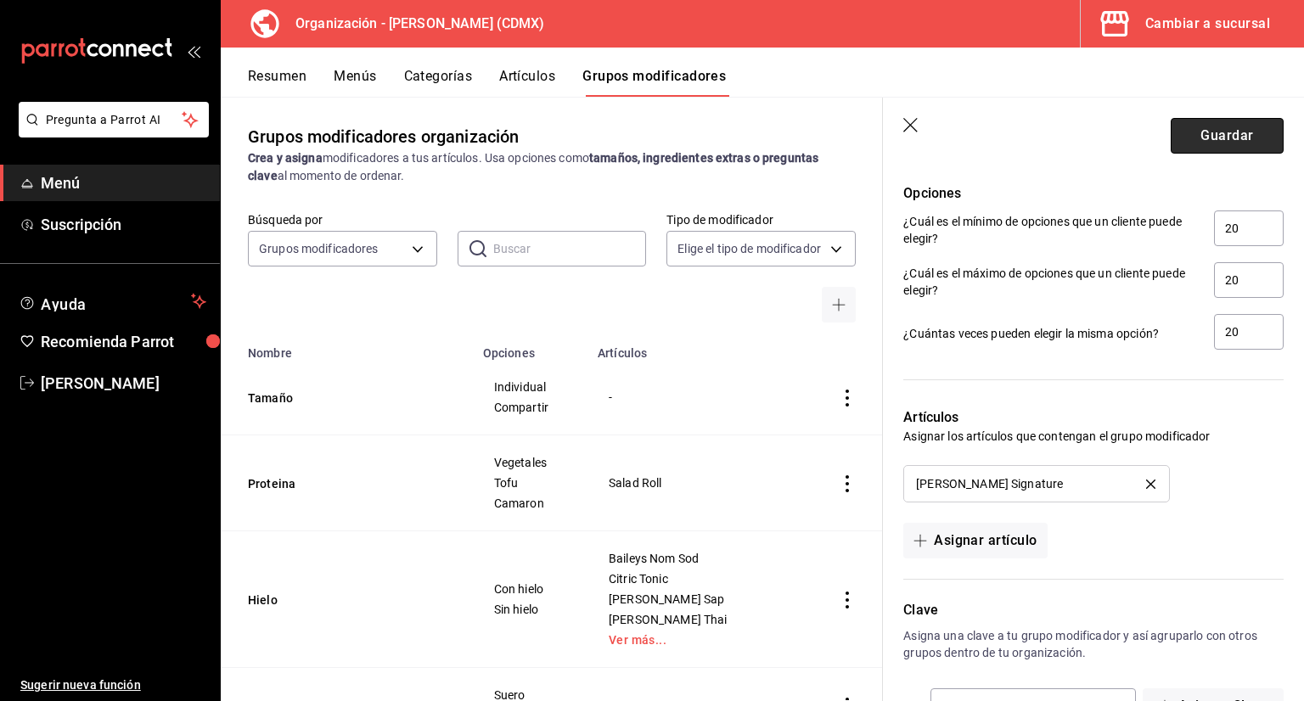
click at [1209, 135] on button "Guardar" at bounding box center [1227, 136] width 113 height 36
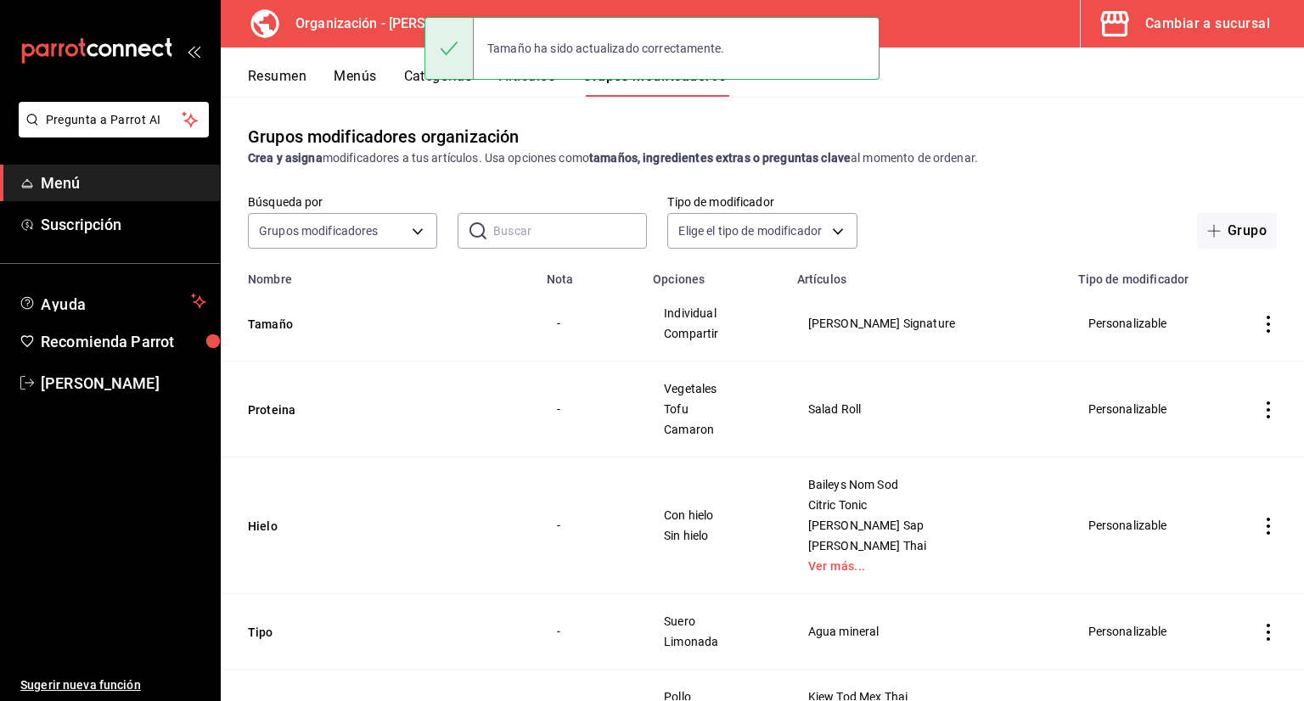
click at [428, 82] on div "Tamaño ha sido actualizado correctamente." at bounding box center [651, 48] width 455 height 73
click at [433, 86] on button "Categorías" at bounding box center [438, 82] width 69 height 29
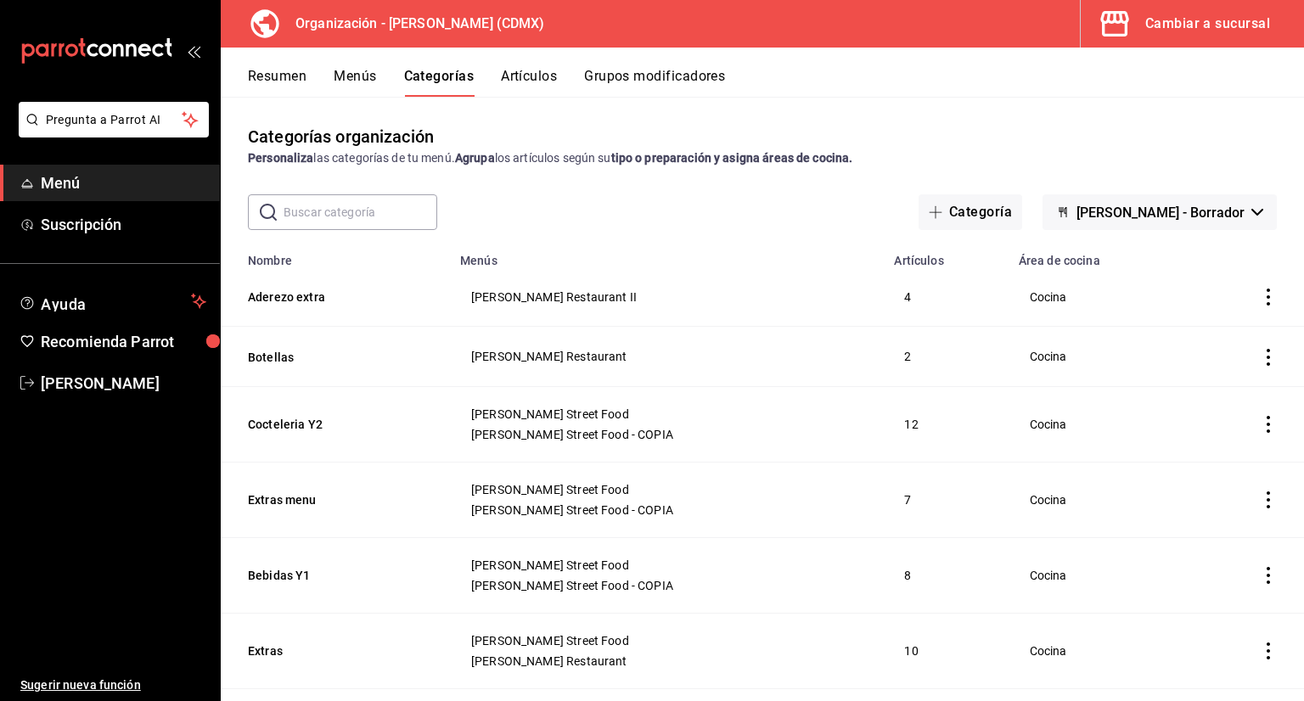
click at [530, 86] on button "Artículos" at bounding box center [529, 82] width 56 height 29
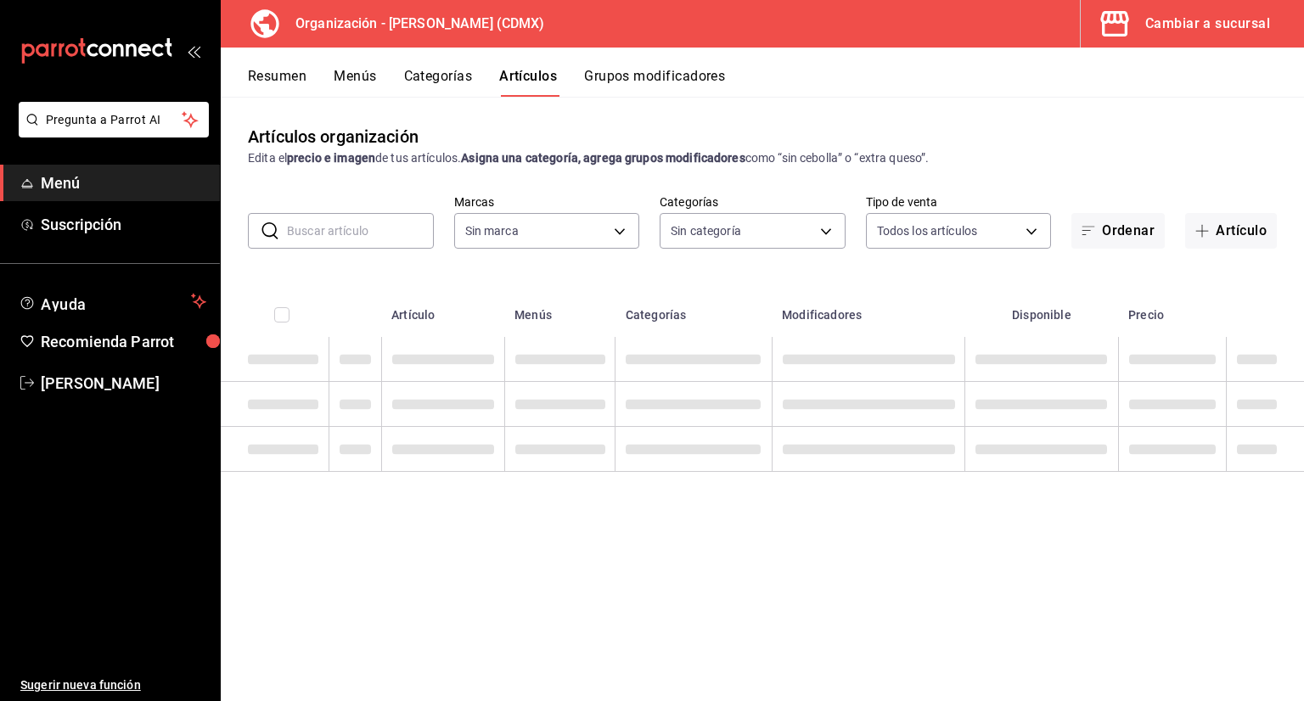
type input "3b86ff93-9c8d-4006-a000-7f562d2f7cb1,6b055275-76a1-43b6-b03d-2db3475336a0,4964d…"
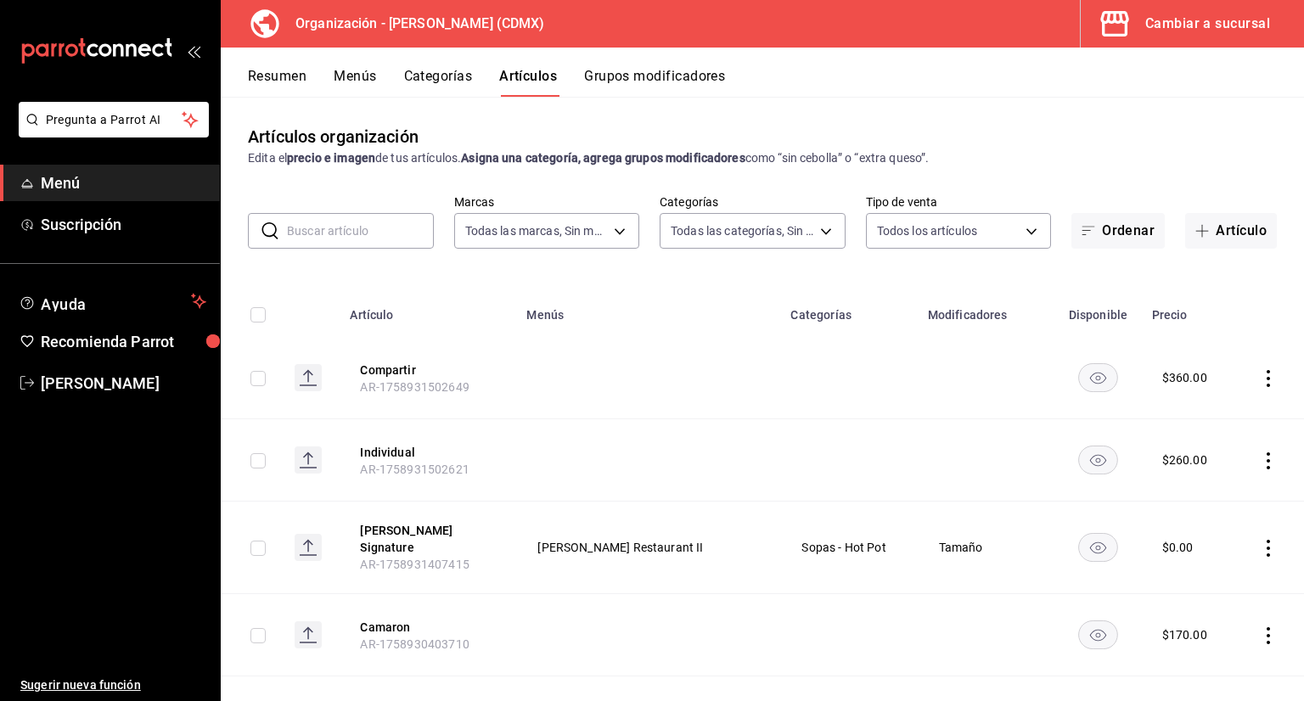
type input "846f0d90-2168-40bc-9e32-37968465e8cf"
click at [396, 235] on input "text" at bounding box center [360, 231] width 147 height 34
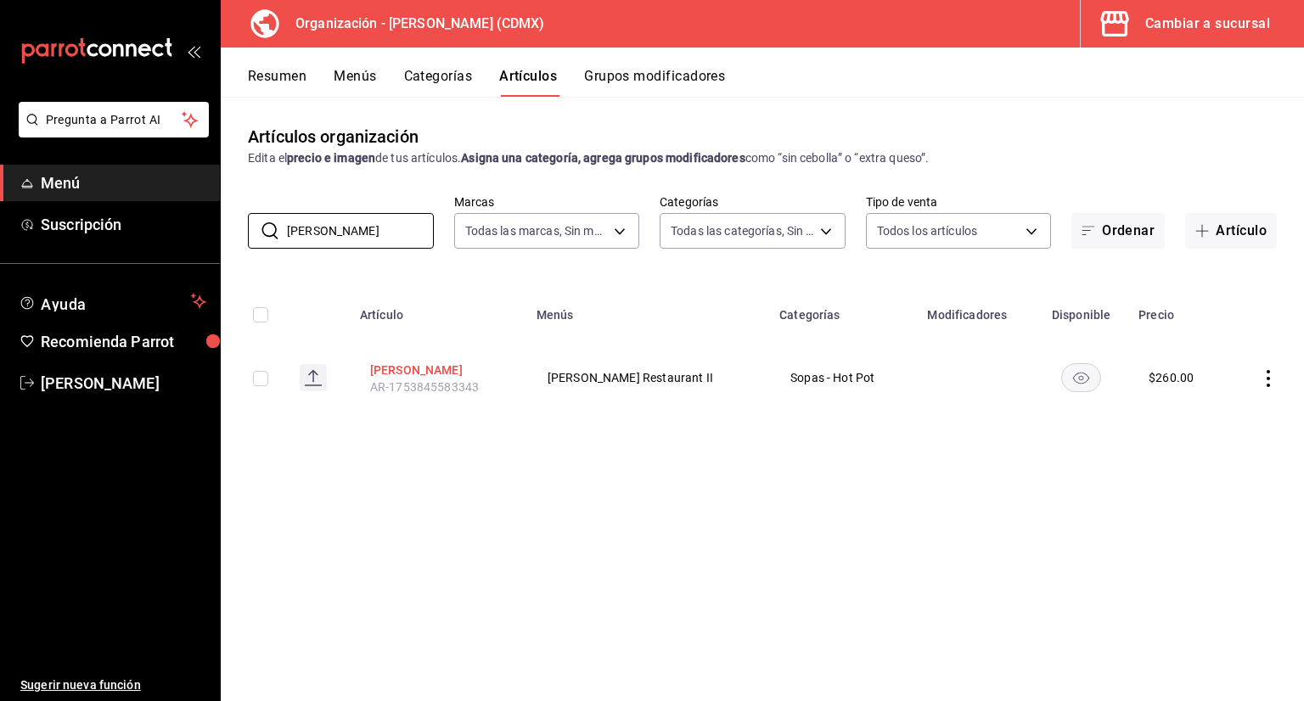
type input "tom s"
click at [441, 373] on button "[PERSON_NAME]" at bounding box center [438, 370] width 136 height 17
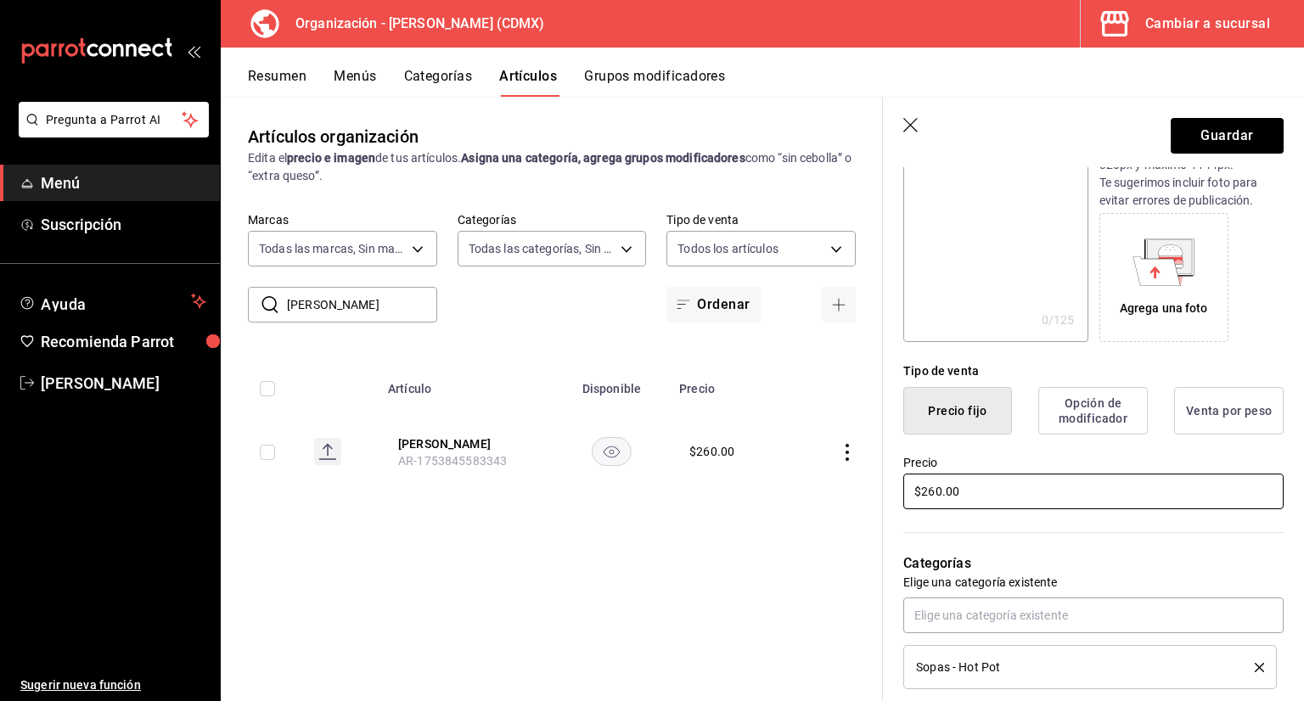
scroll to position [255, 0]
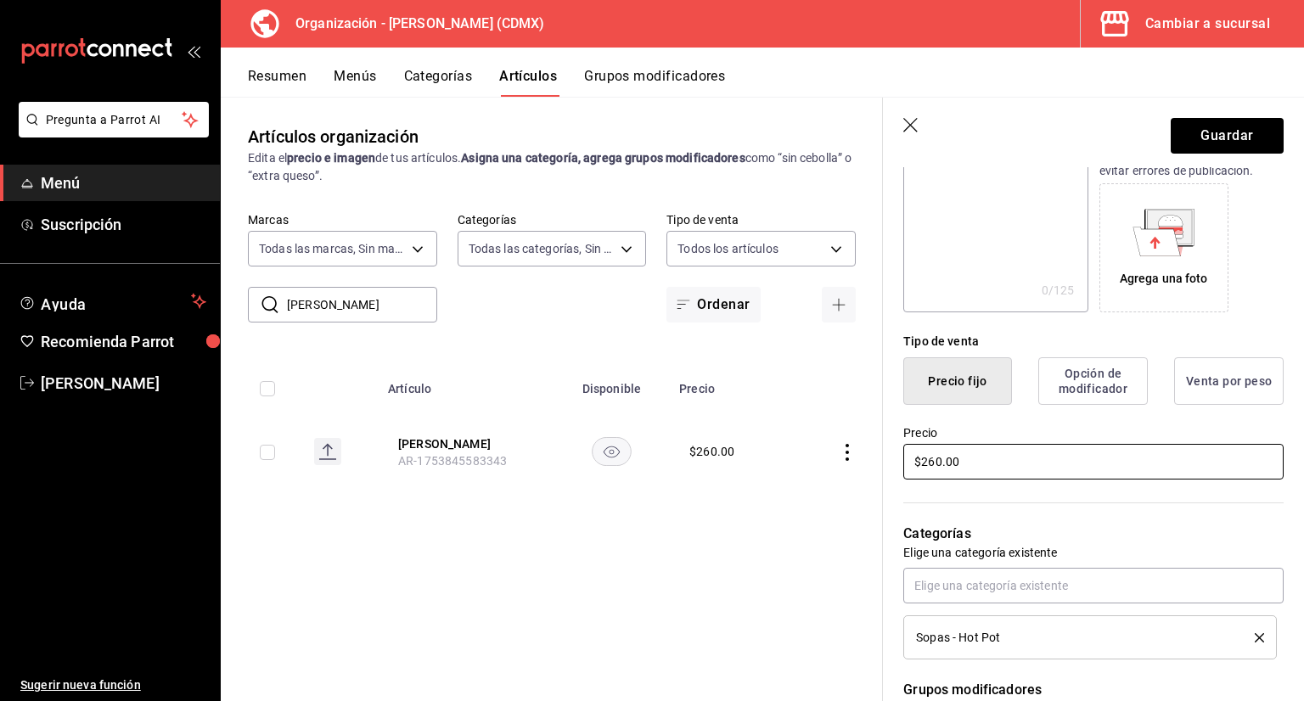
type input "Tom SaaB"
click at [993, 459] on input "$260.00" at bounding box center [1093, 462] width 380 height 36
type input "$2.00"
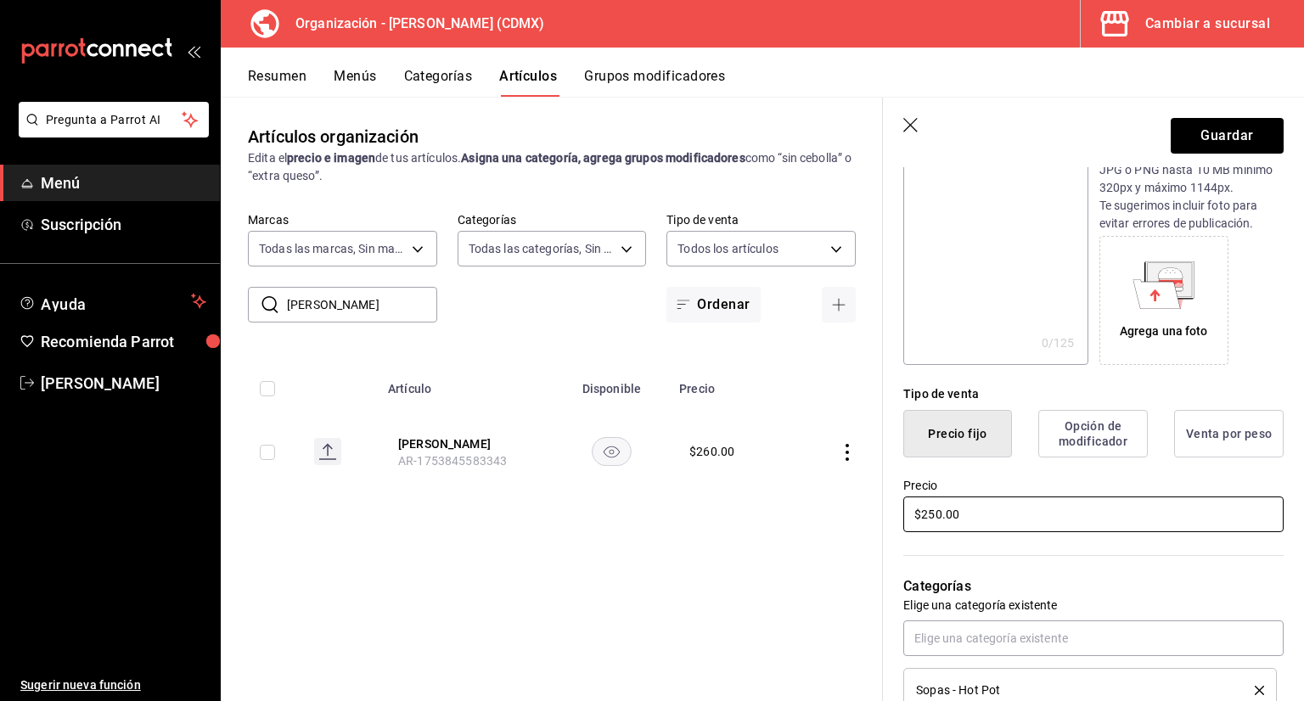
scroll to position [0, 0]
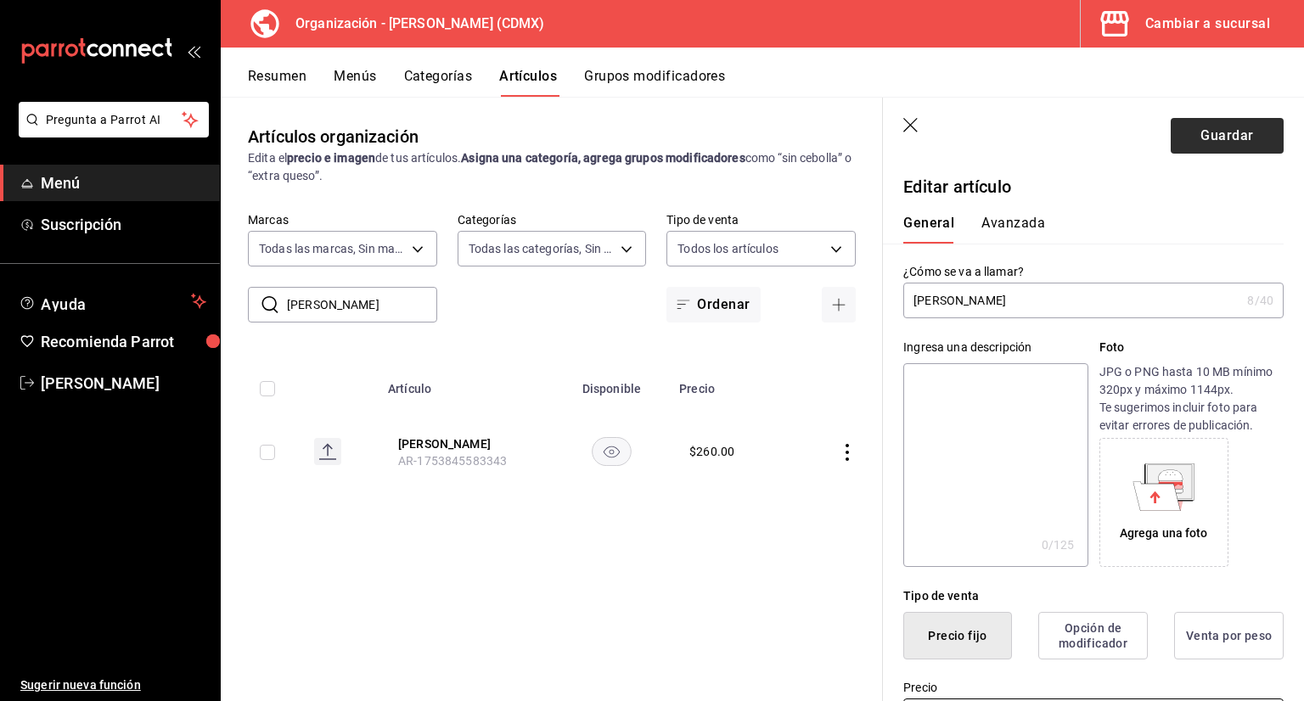
type input "$250.00"
click at [1234, 123] on button "Guardar" at bounding box center [1227, 136] width 113 height 36
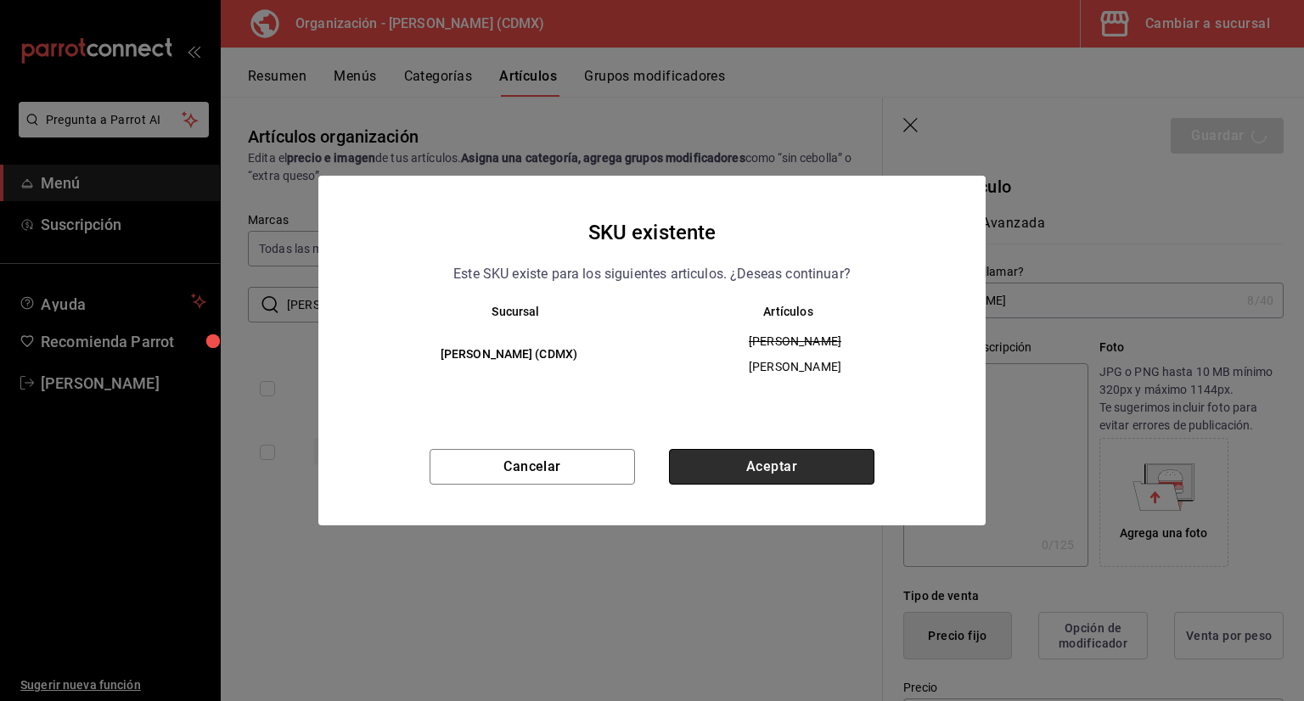
click at [754, 478] on button "Aceptar" at bounding box center [771, 467] width 205 height 36
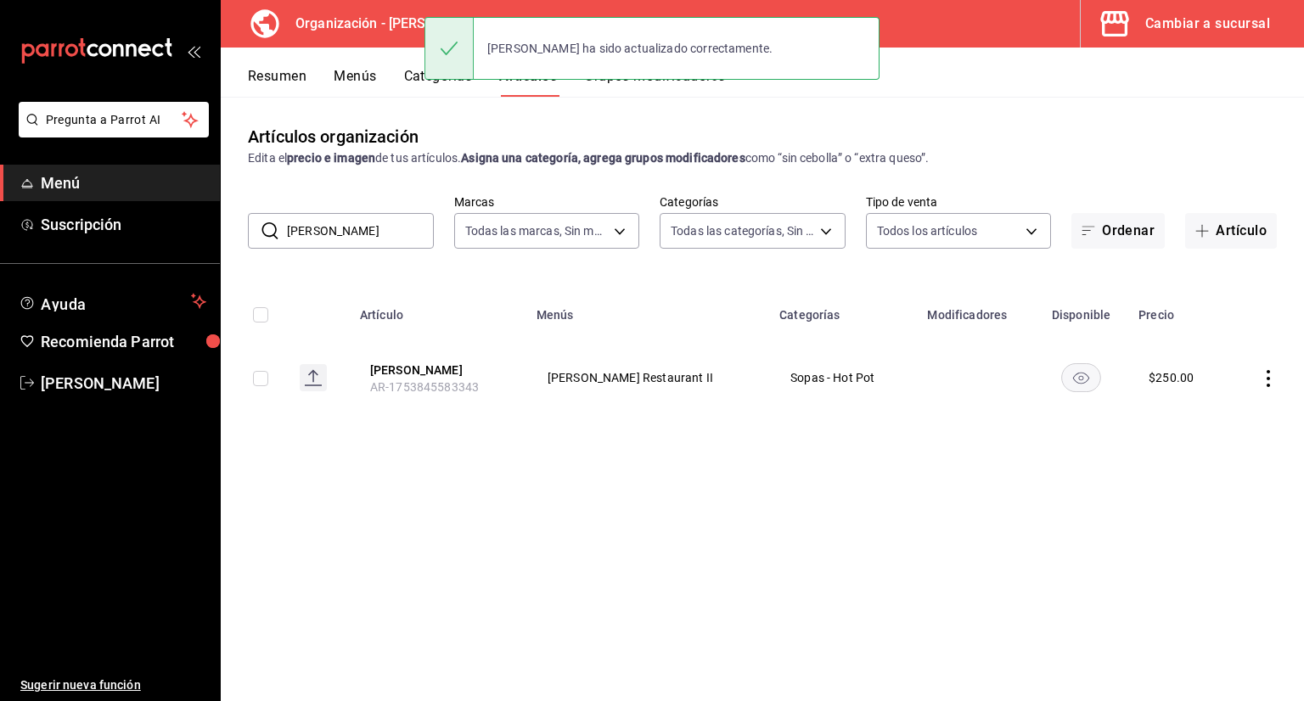
click at [372, 222] on input "tom s" at bounding box center [360, 231] width 147 height 34
type input "t"
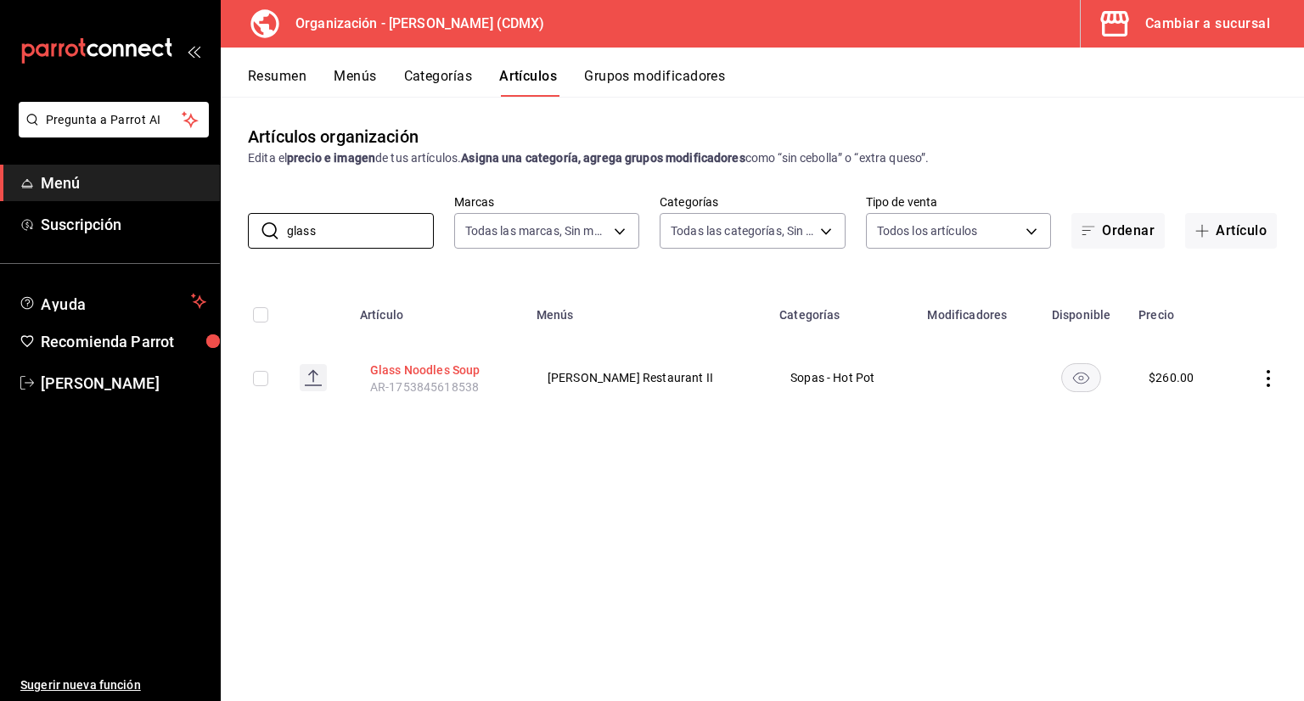
type input "glass"
click at [424, 365] on button "Glass Noodles Soup" at bounding box center [438, 370] width 136 height 17
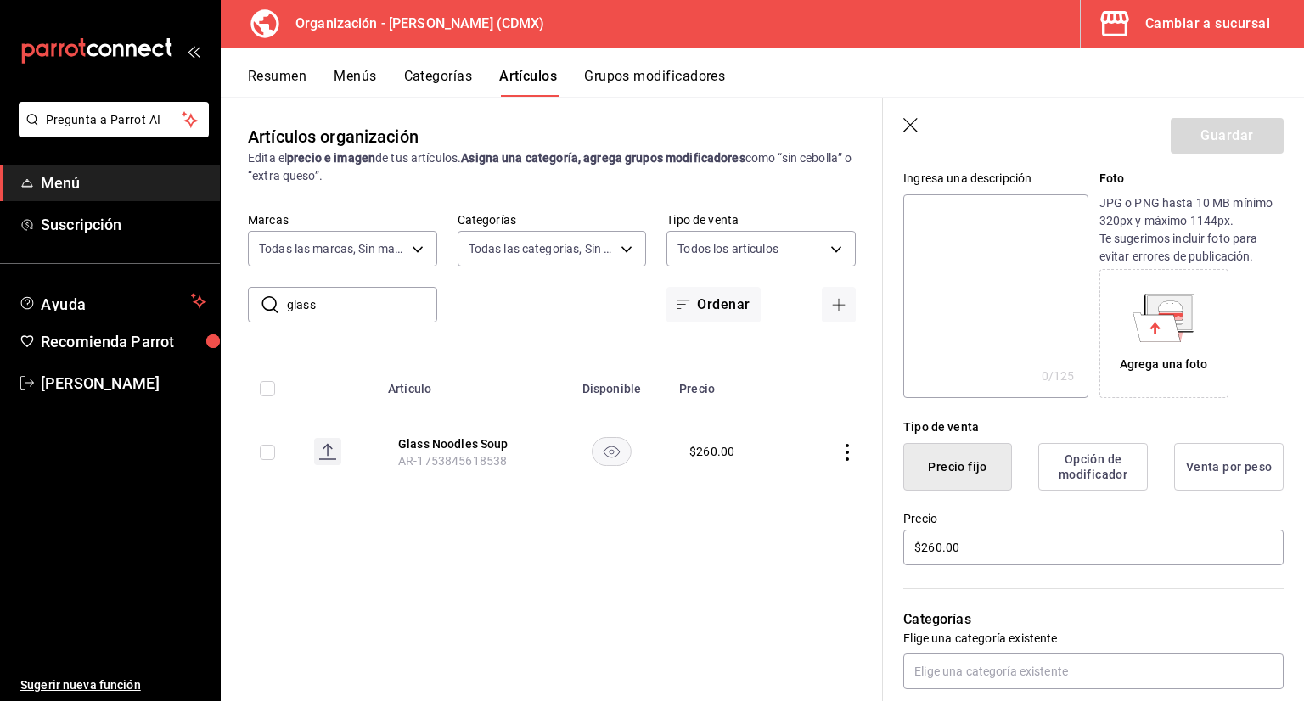
scroll to position [170, 0]
drag, startPoint x: 991, startPoint y: 550, endPoint x: 868, endPoint y: 548, distance: 123.1
click at [890, 558] on div "Precio $260.00" at bounding box center [1083, 528] width 401 height 77
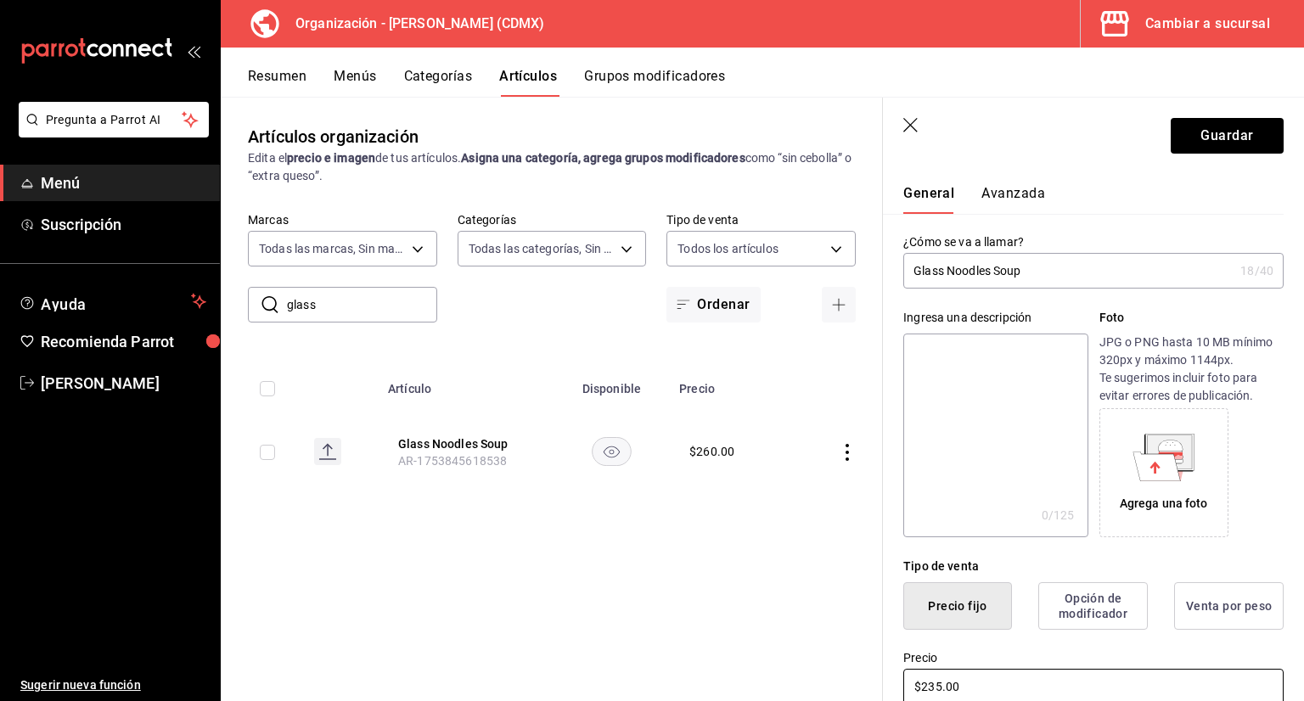
scroll to position [0, 0]
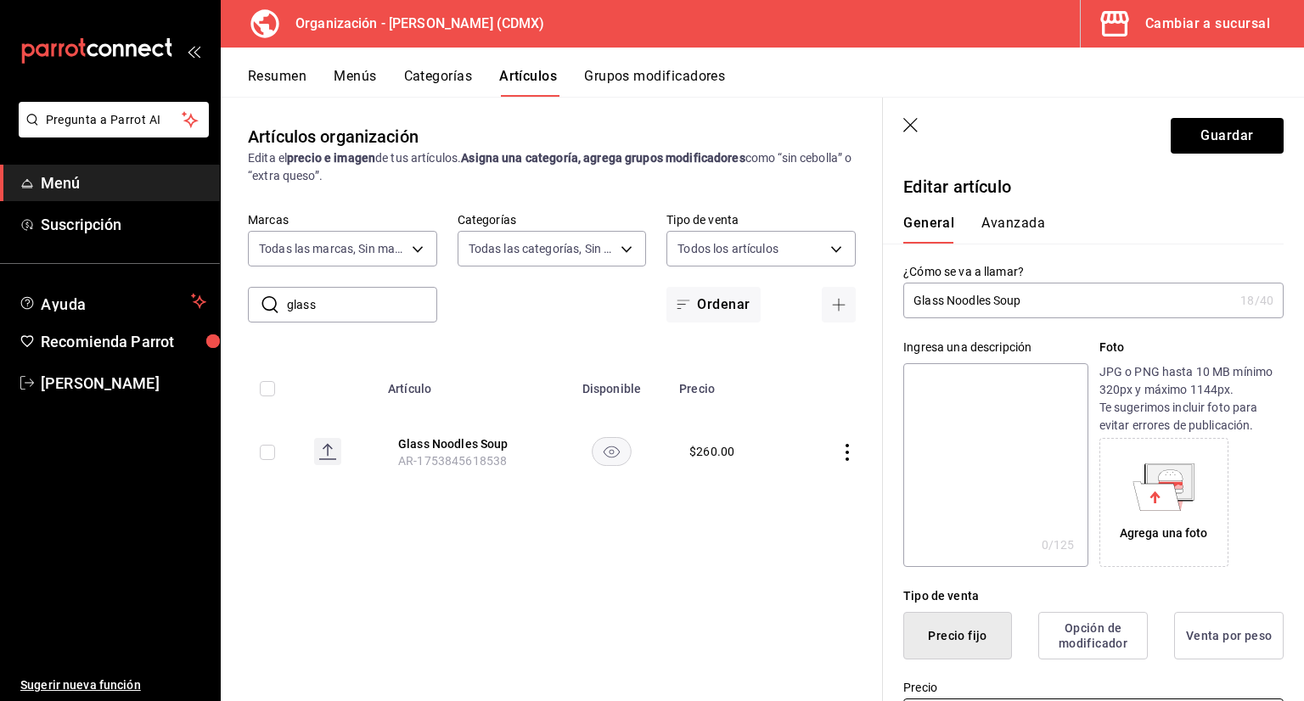
type input "$235.00"
drag, startPoint x: 1193, startPoint y: 239, endPoint x: 1177, endPoint y: 286, distance: 49.9
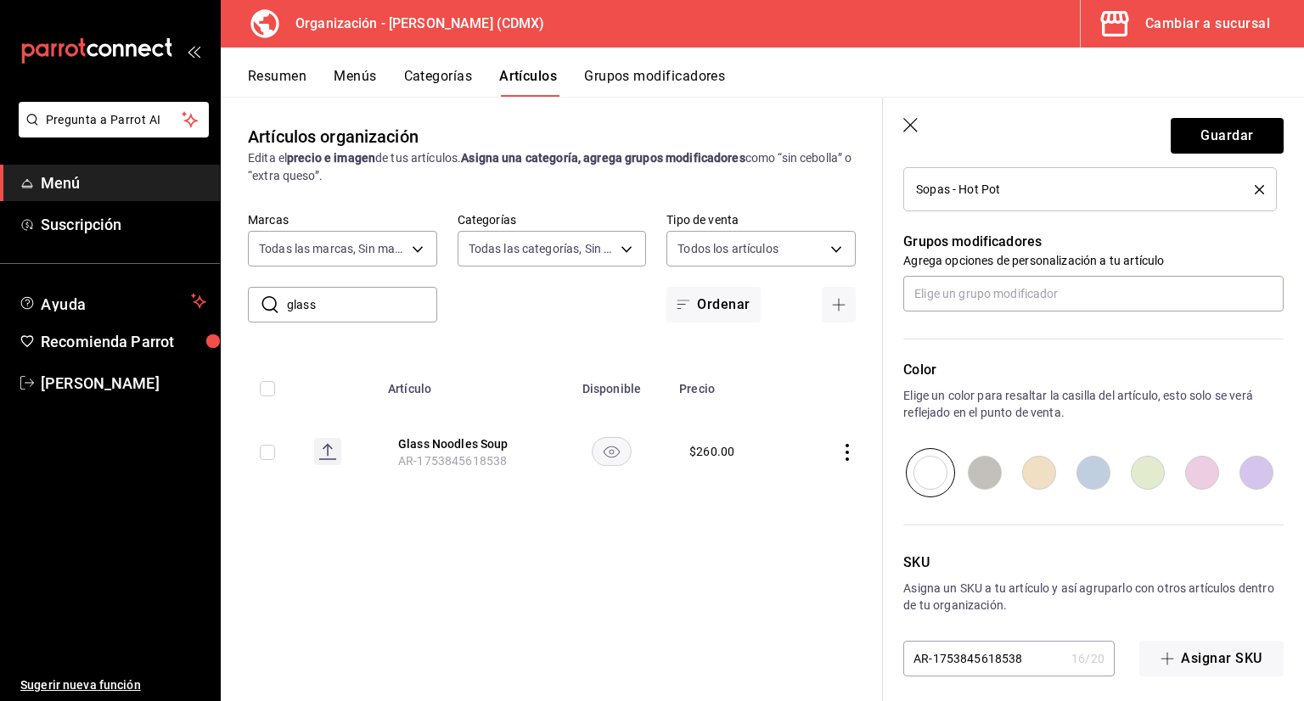
scroll to position [711, 0]
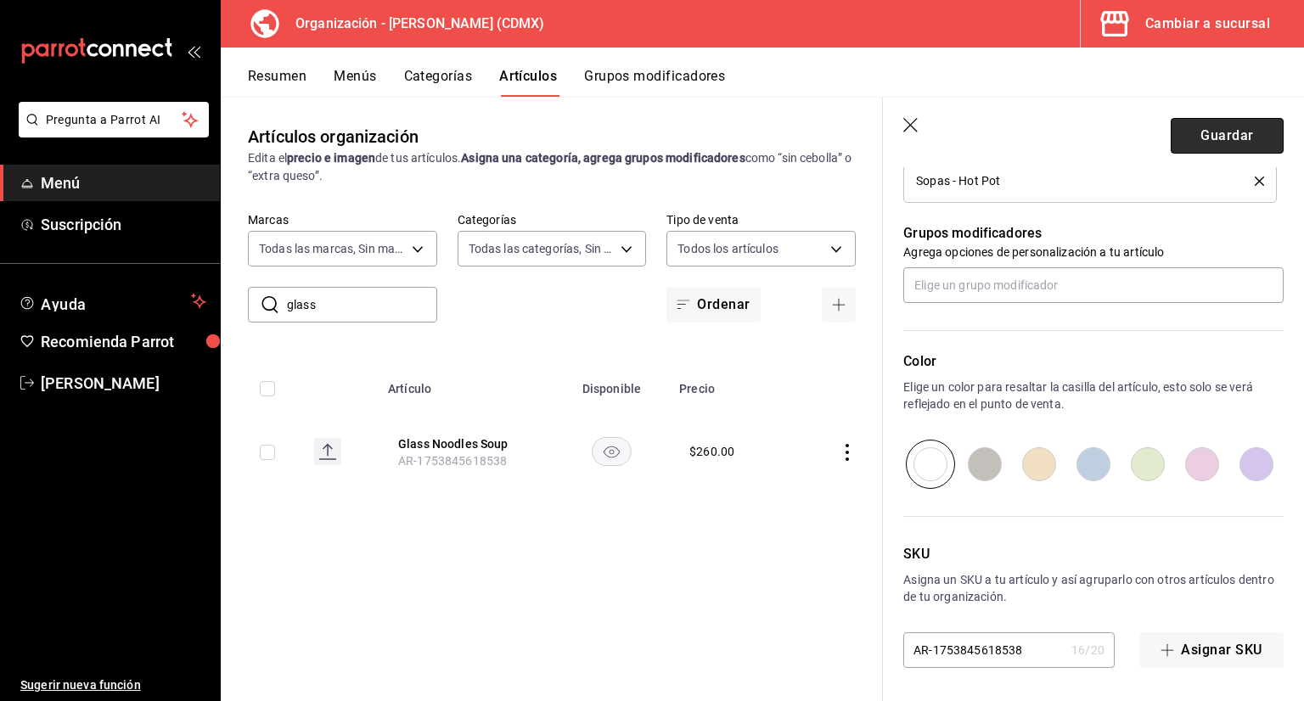
click at [1199, 118] on button "Guardar" at bounding box center [1227, 136] width 113 height 36
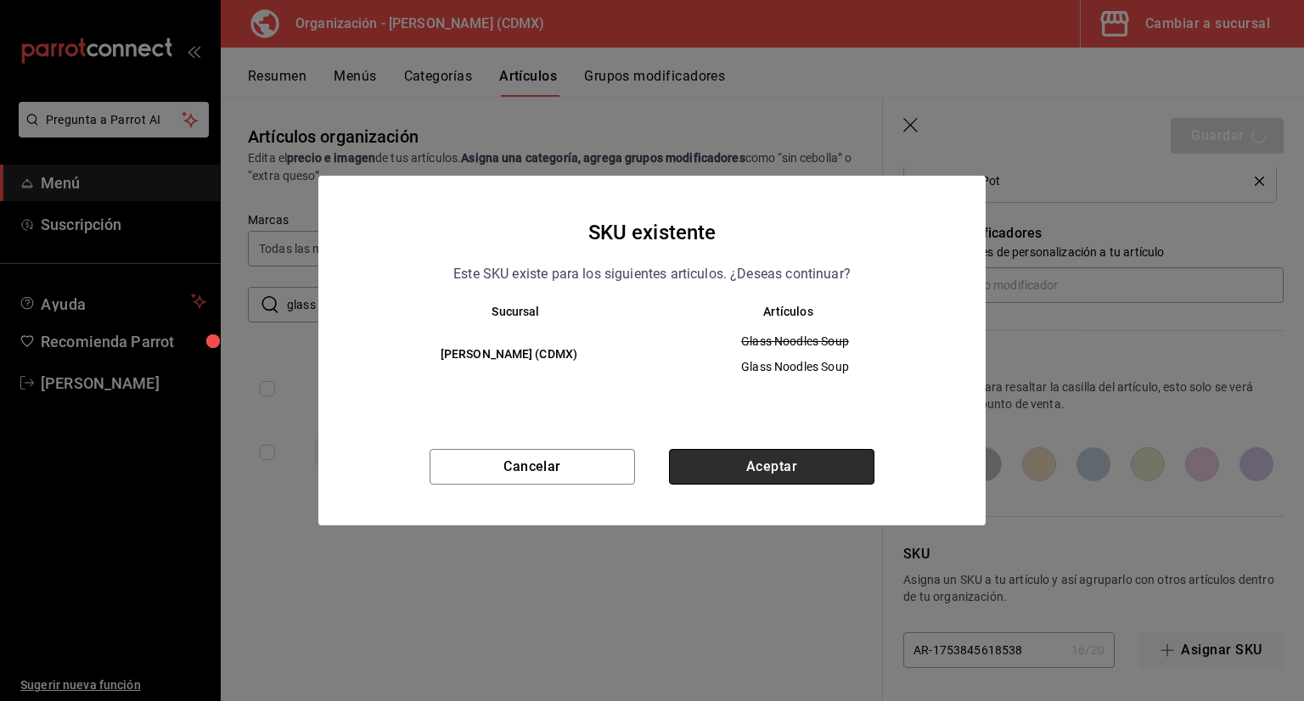
click at [731, 465] on button "Aceptar" at bounding box center [771, 467] width 205 height 36
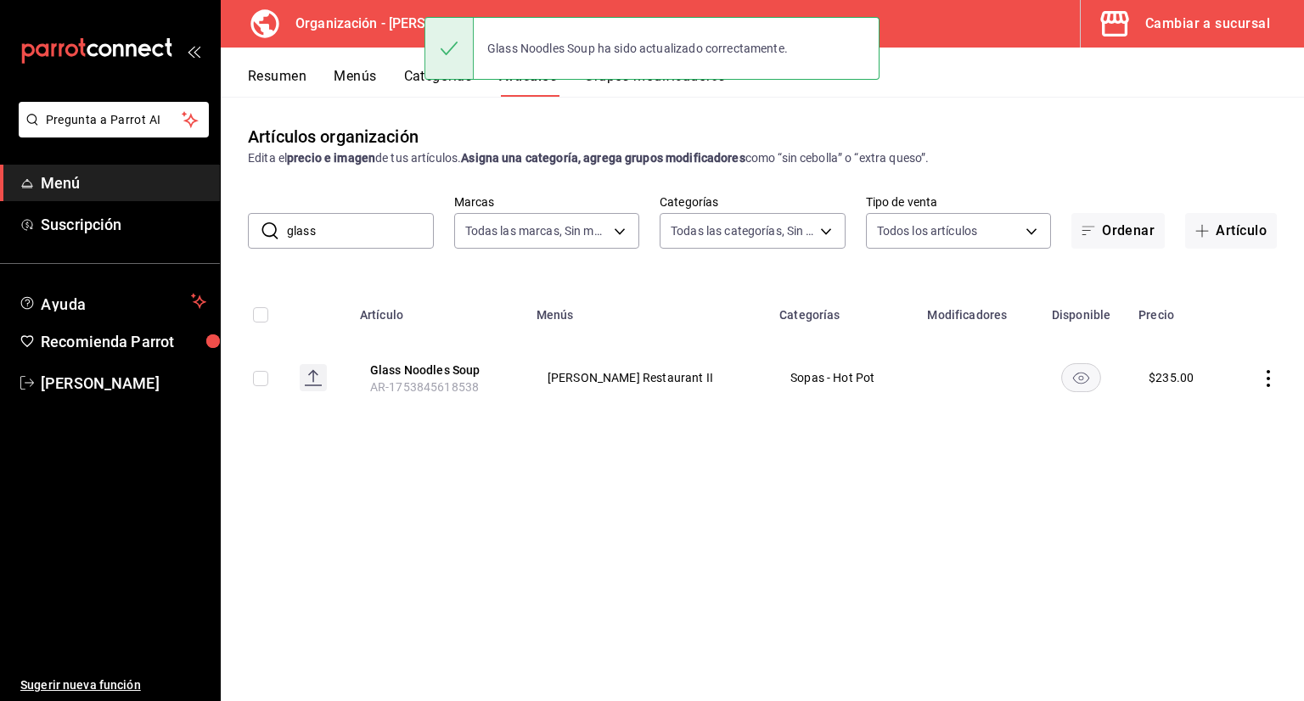
click at [390, 247] on input "glass" at bounding box center [360, 231] width 147 height 34
type input "g"
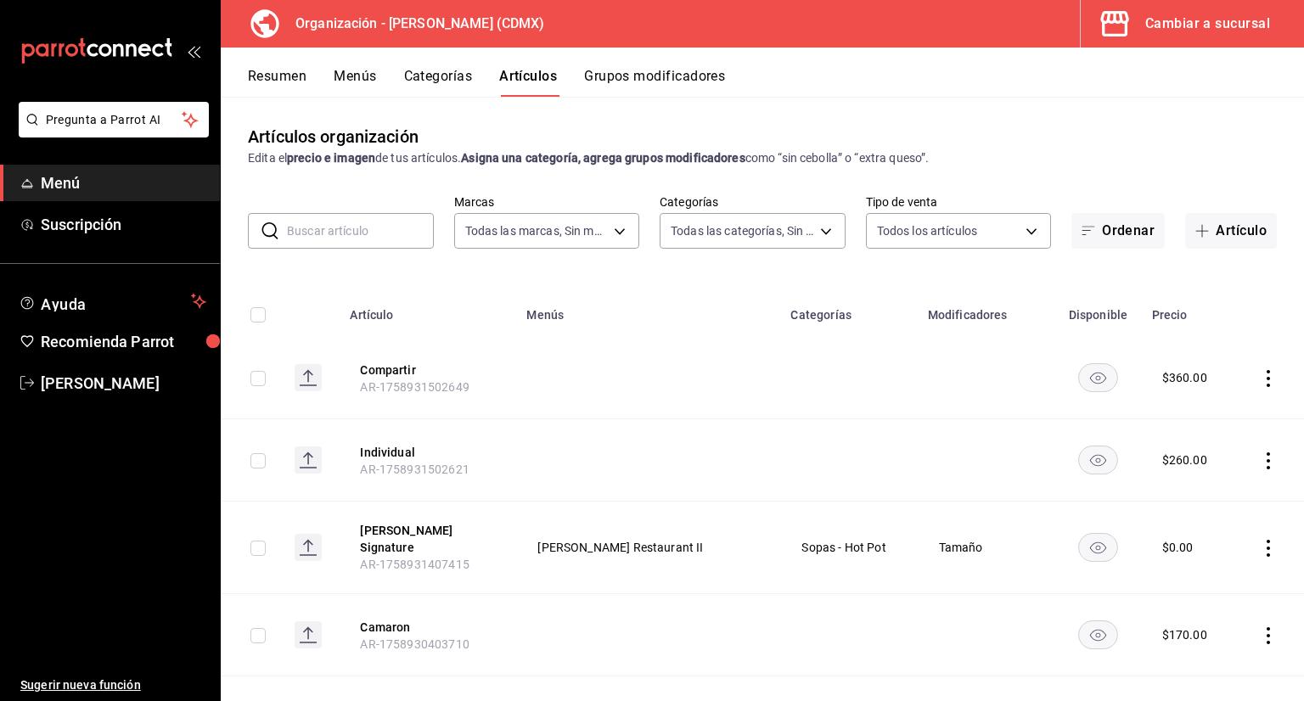
click at [390, 247] on input "text" at bounding box center [360, 231] width 147 height 34
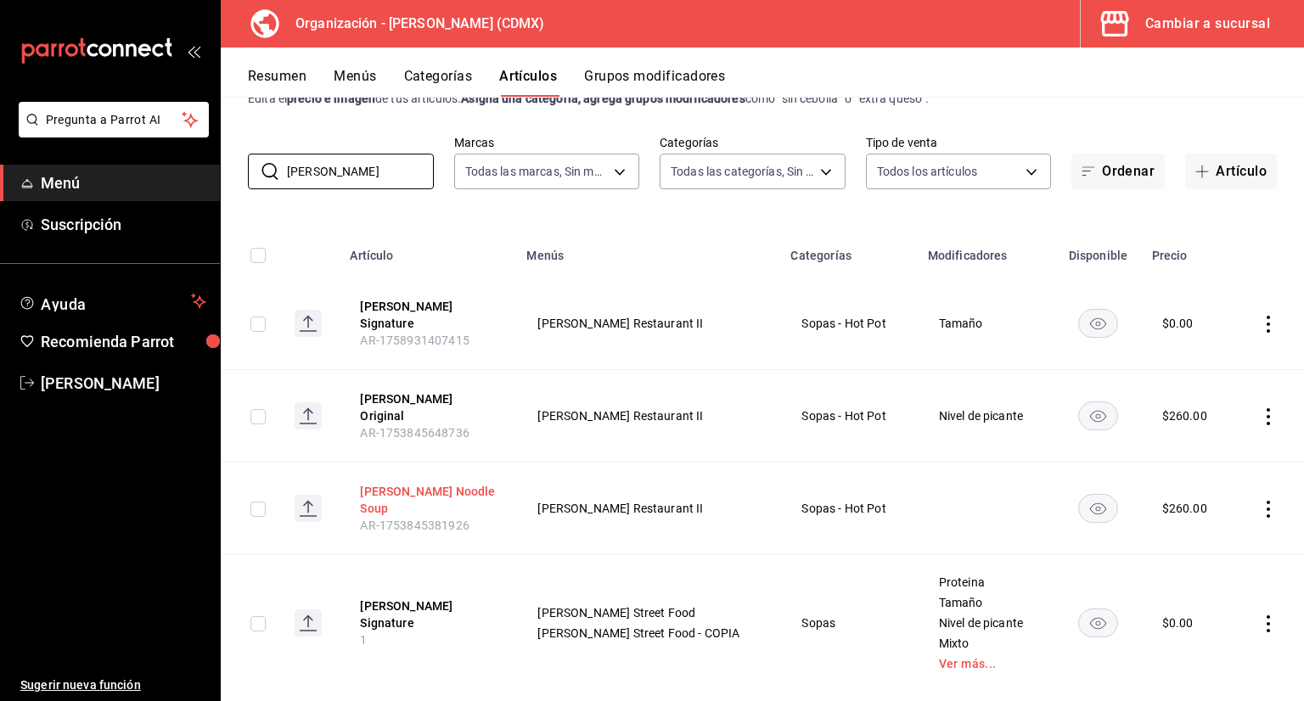
type input "tom yu"
click at [442, 483] on button "[PERSON_NAME] Noodle Soup" at bounding box center [428, 500] width 136 height 34
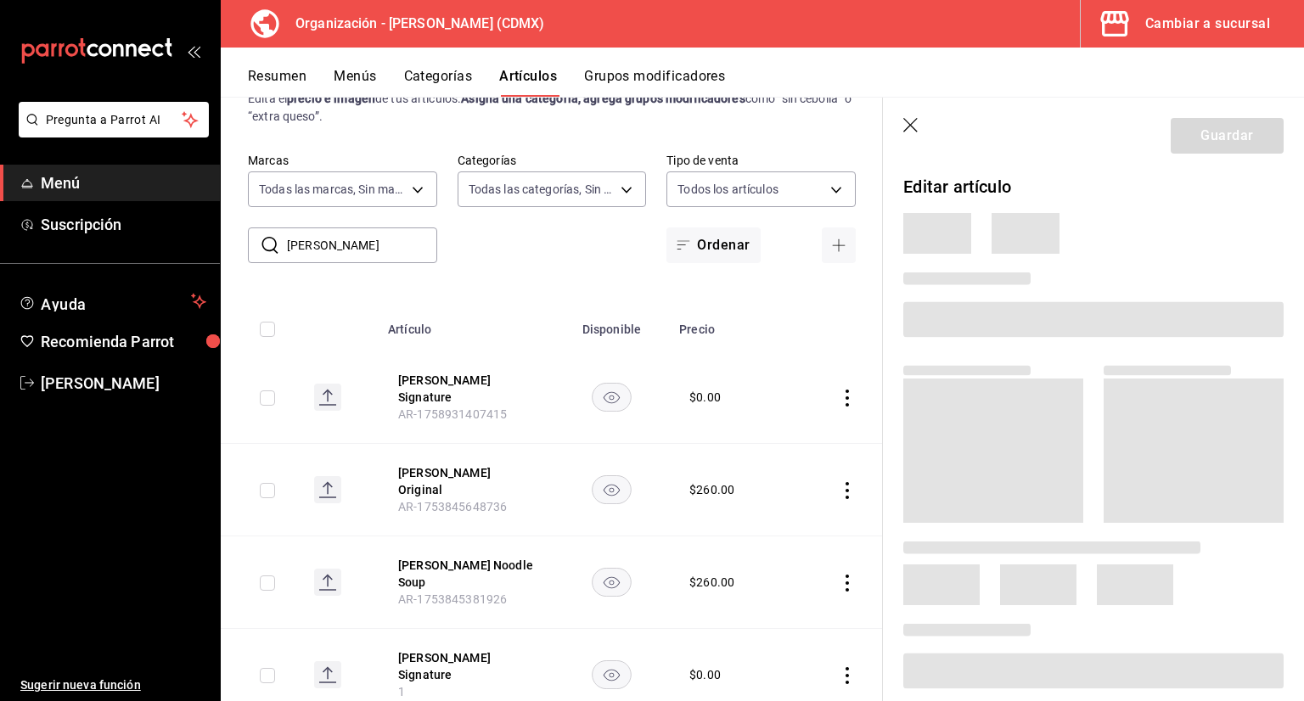
scroll to position [6, 0]
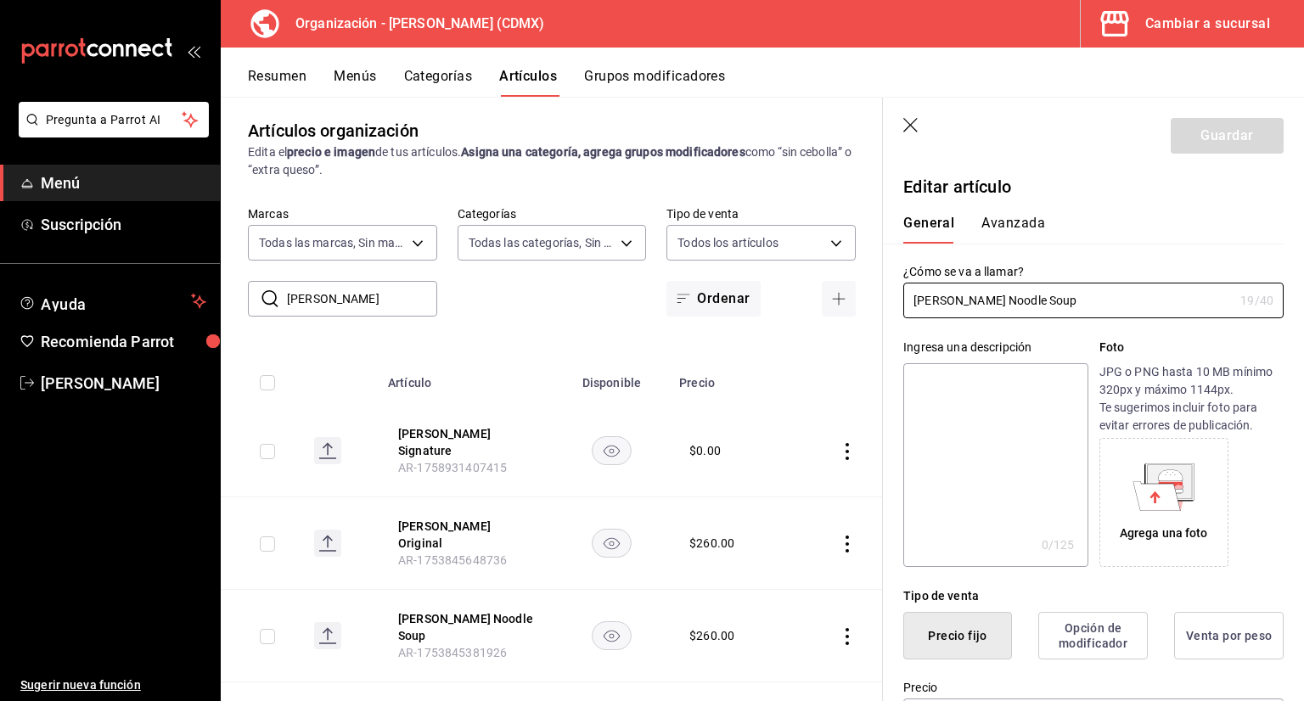
type input "$260.00"
drag, startPoint x: 1058, startPoint y: 296, endPoint x: 873, endPoint y: 306, distance: 185.3
click at [873, 306] on main "Artículos organización Edita el precio e imagen de tus artículos. Asigna una ca…" at bounding box center [762, 399] width 1083 height 604
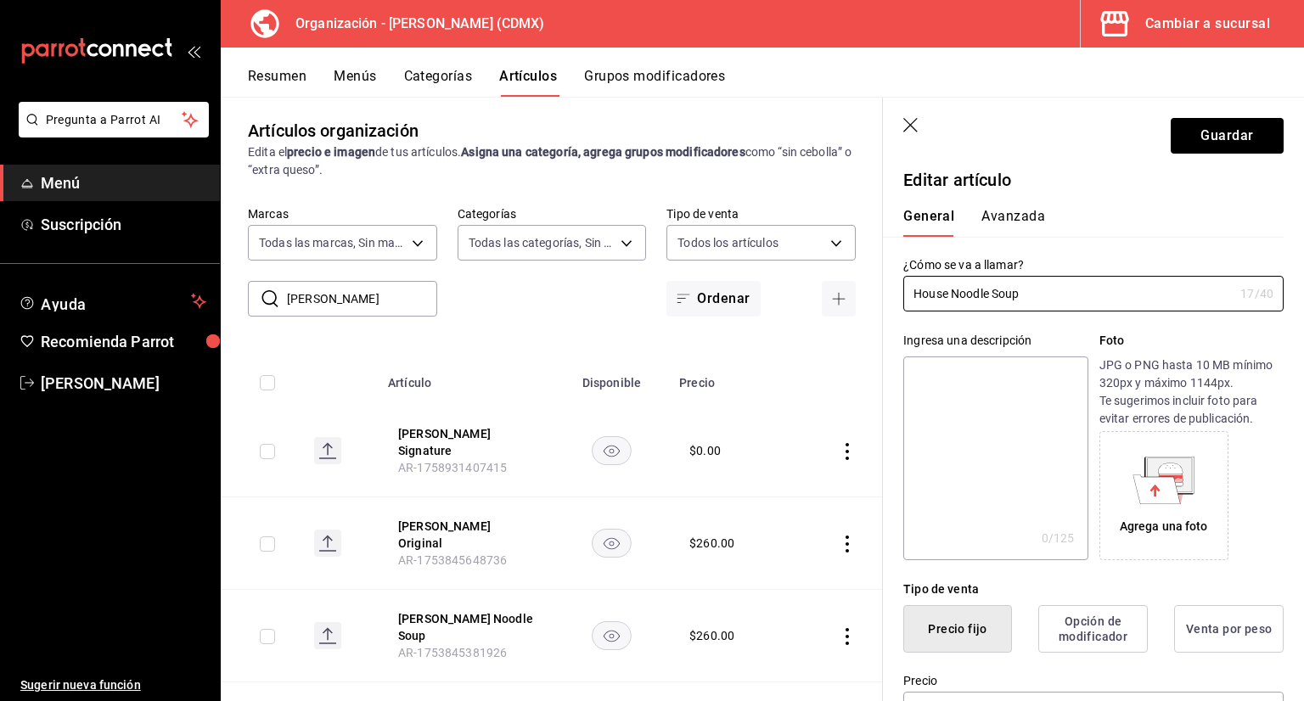
scroll to position [0, 0]
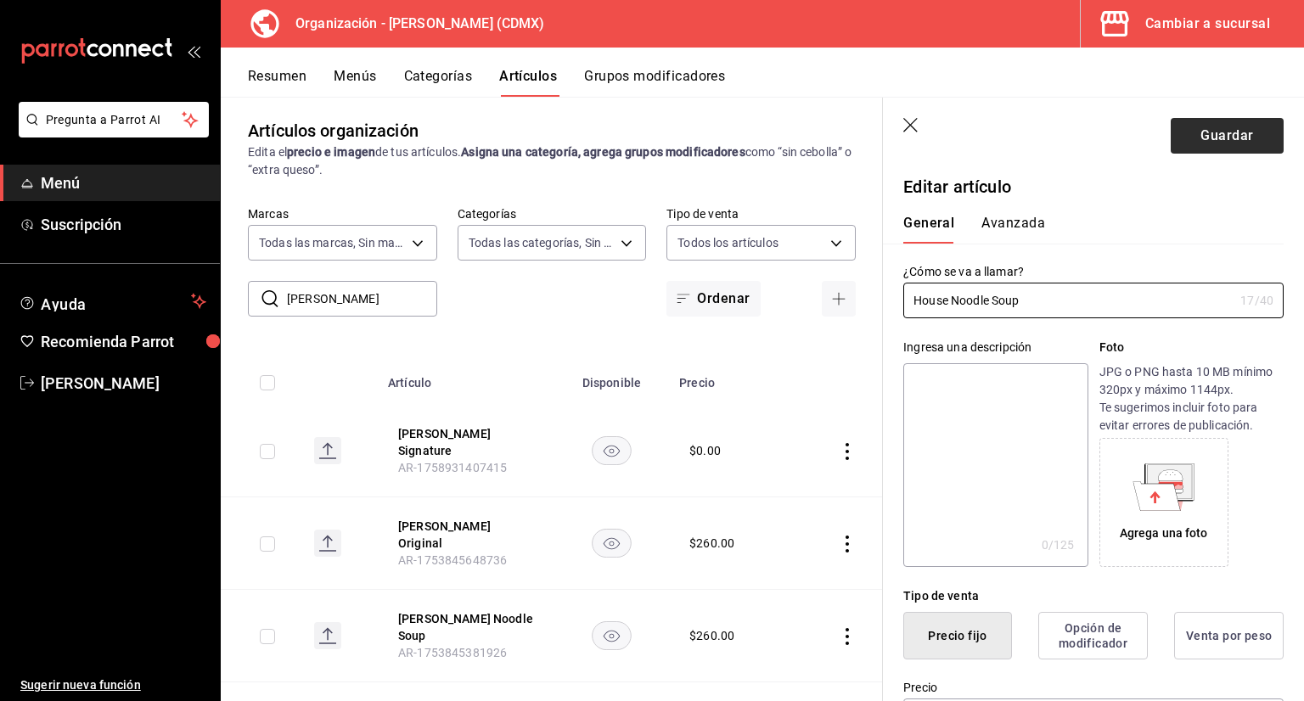
type input "House Noodle Soup"
click at [1171, 153] on button "Guardar" at bounding box center [1227, 136] width 113 height 36
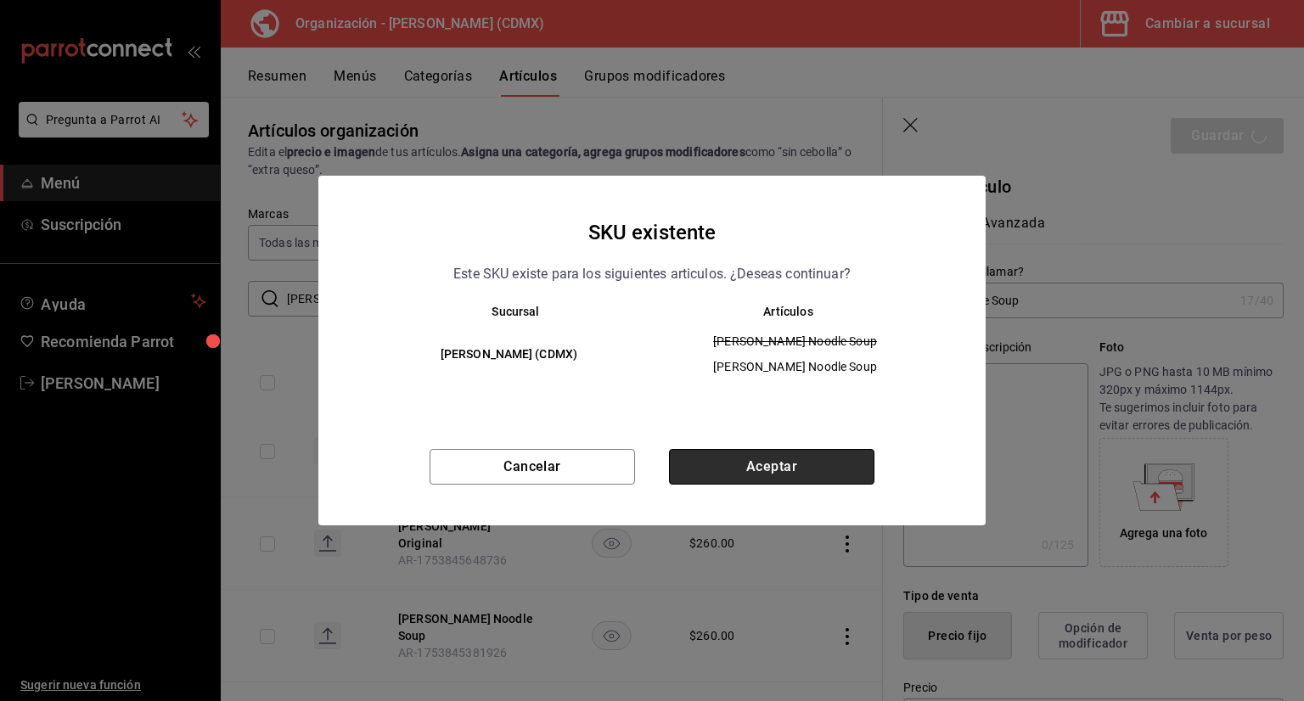
click at [727, 480] on button "Aceptar" at bounding box center [771, 467] width 205 height 36
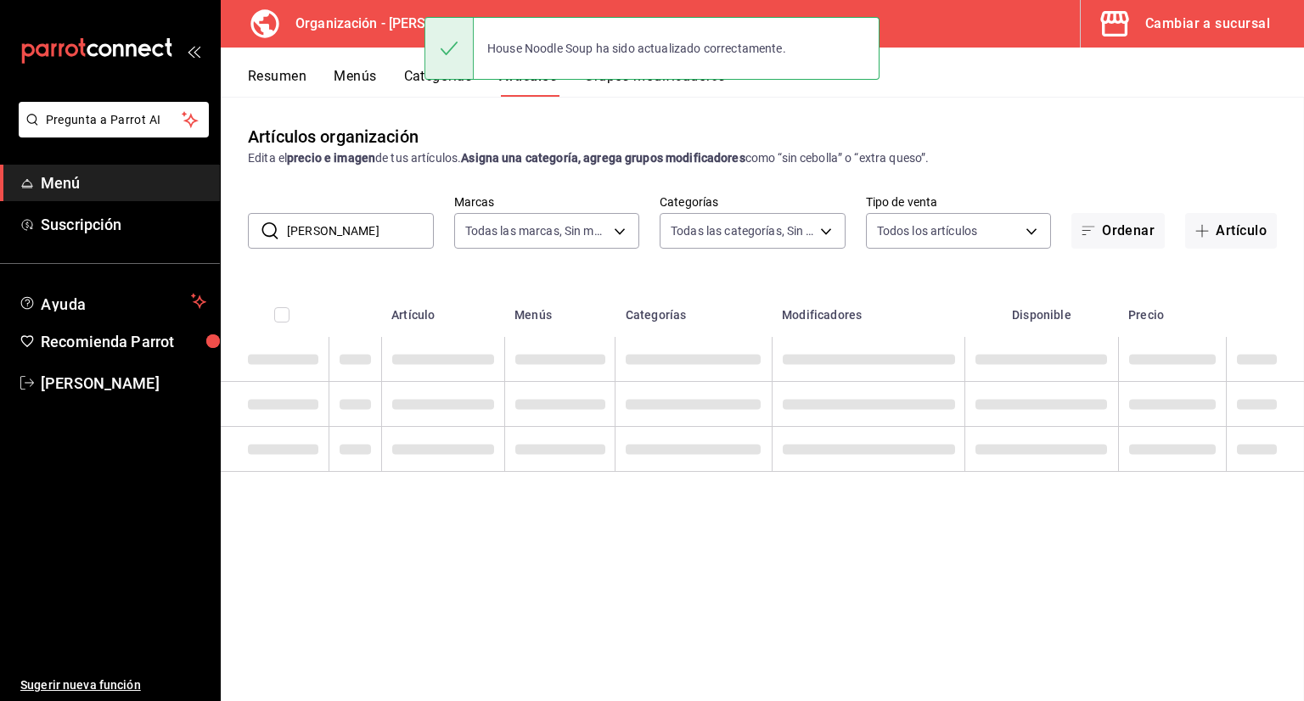
click at [374, 72] on button "Menús" at bounding box center [355, 82] width 42 height 29
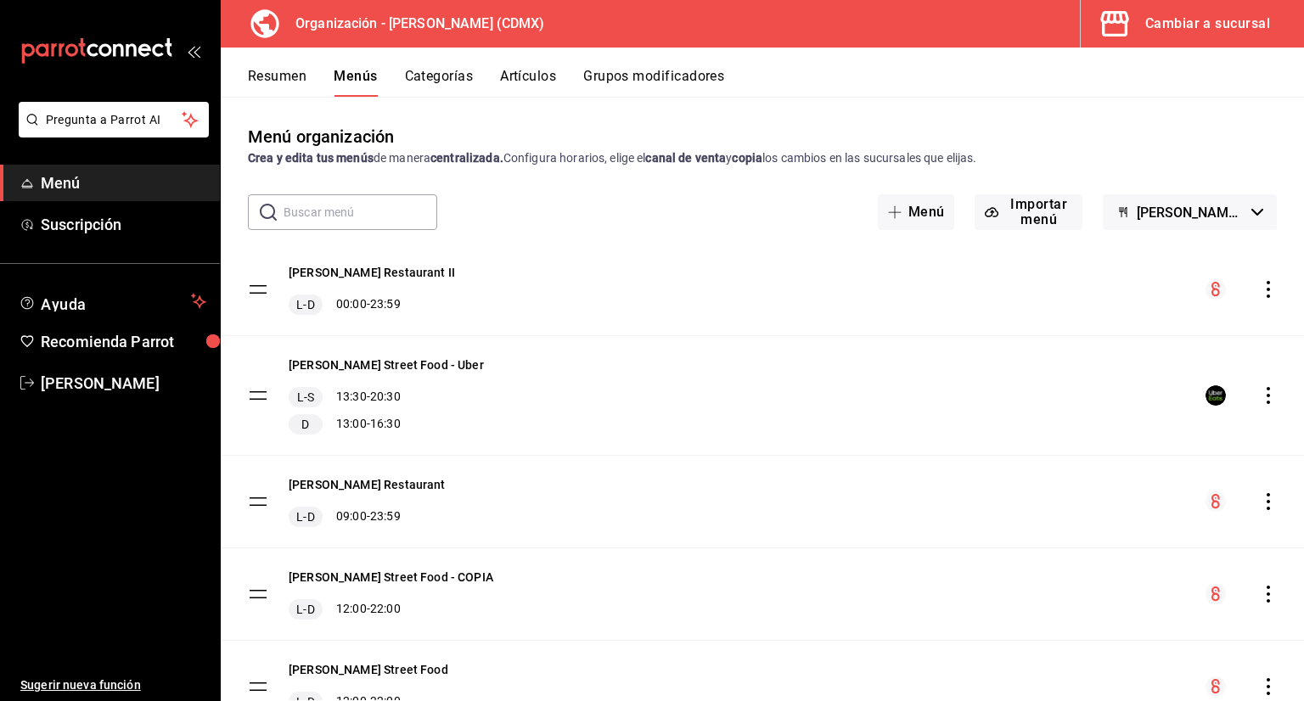
click at [509, 82] on button "Artículos" at bounding box center [528, 82] width 56 height 29
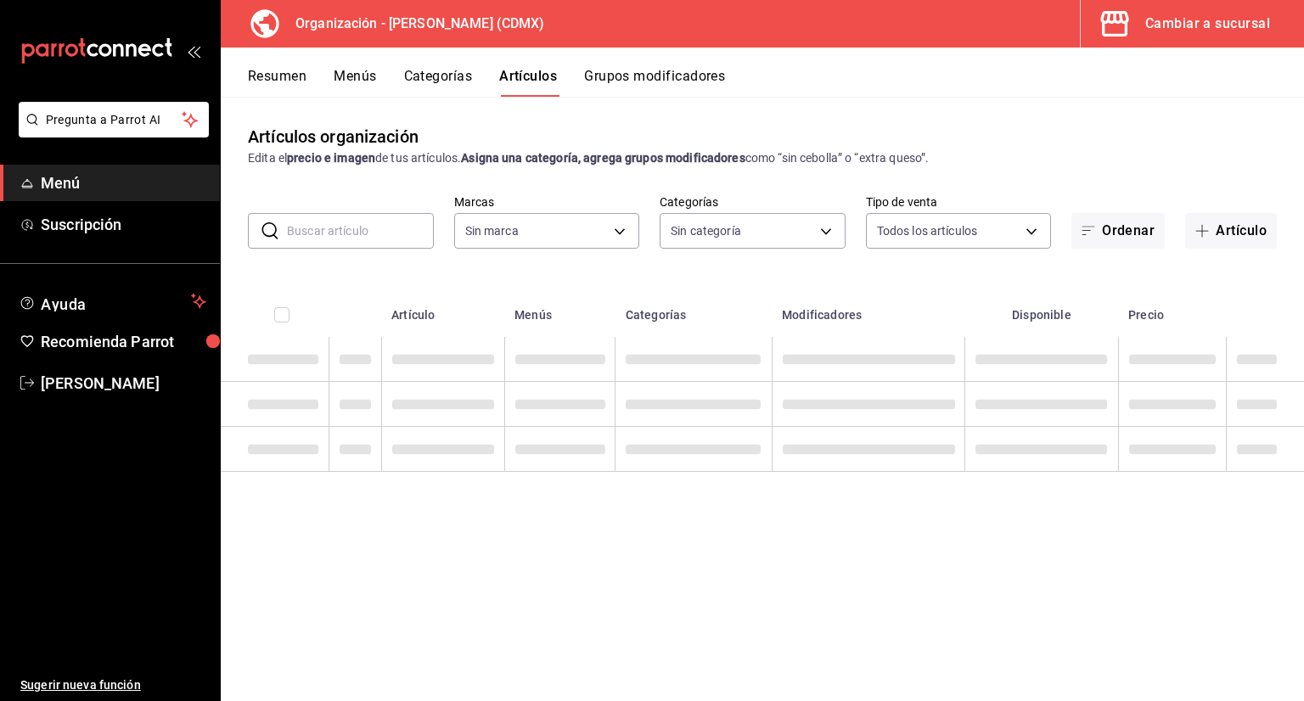
click at [412, 219] on input "text" at bounding box center [360, 231] width 147 height 34
type input "846f0d90-2168-40bc-9e32-37968465e8cf"
type input "3b86ff93-9c8d-4006-a000-7f562d2f7cb1,6b055275-76a1-43b6-b03d-2db3475336a0,4964d…"
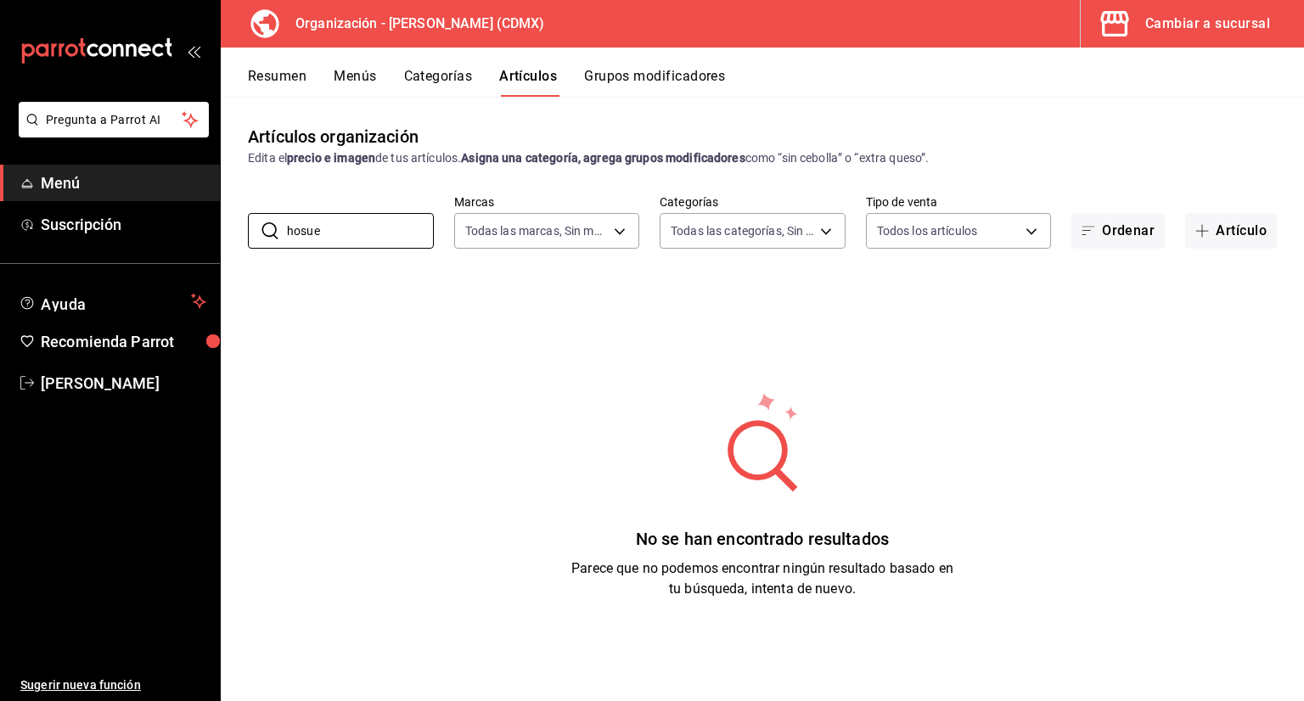
type input "hosue"
click at [452, 81] on button "Categorías" at bounding box center [438, 82] width 69 height 29
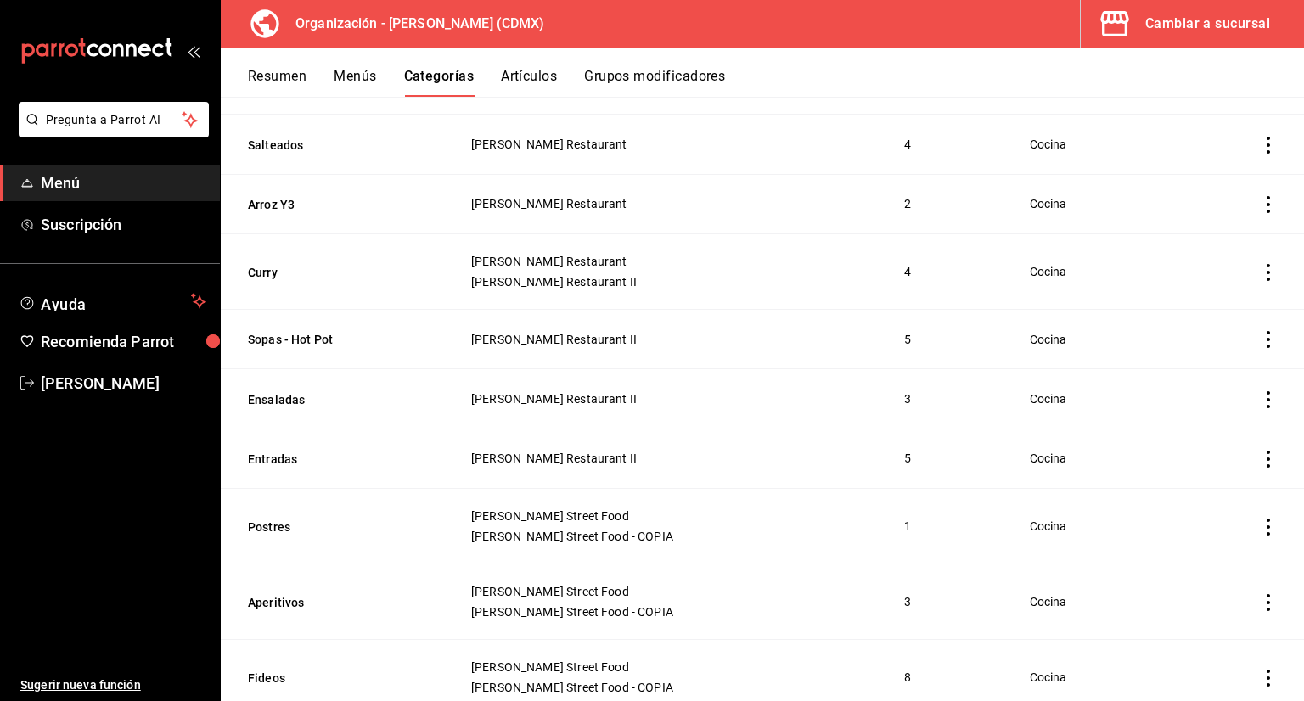
scroll to position [764, 0]
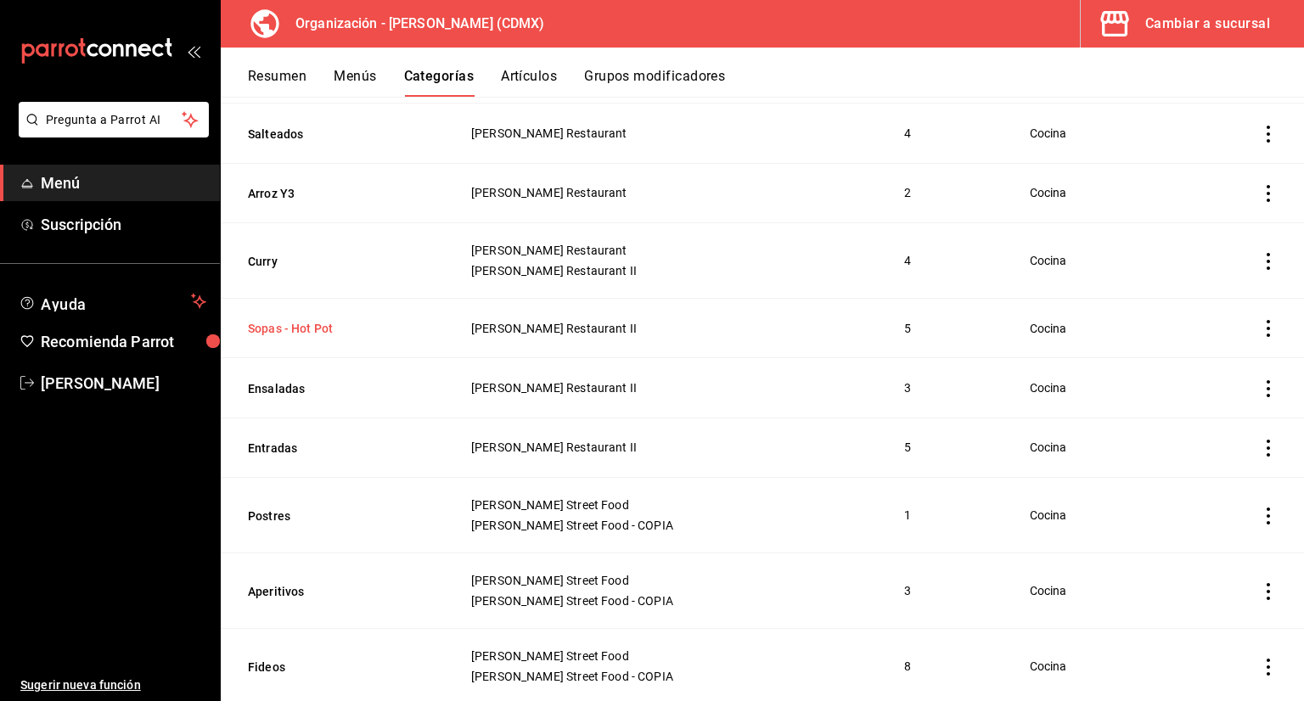
click at [311, 327] on button "Sopas - Hot Pot" at bounding box center [333, 328] width 170 height 17
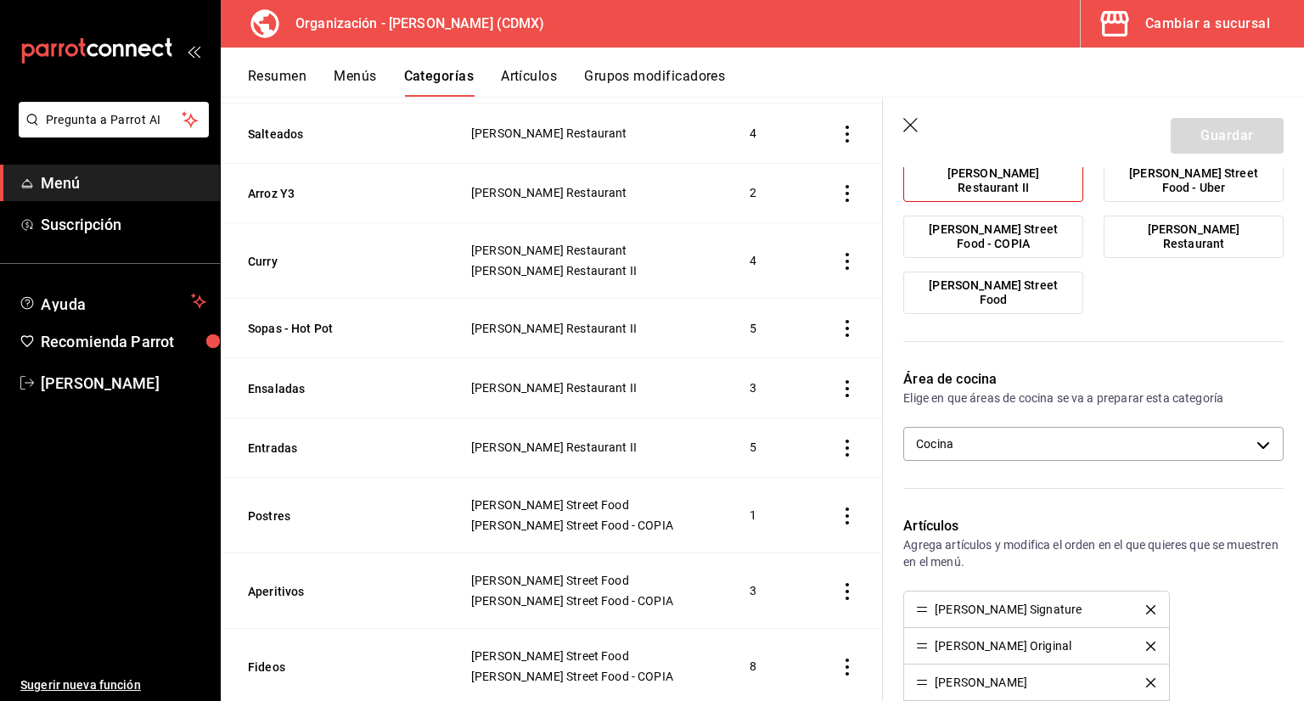
scroll to position [424, 0]
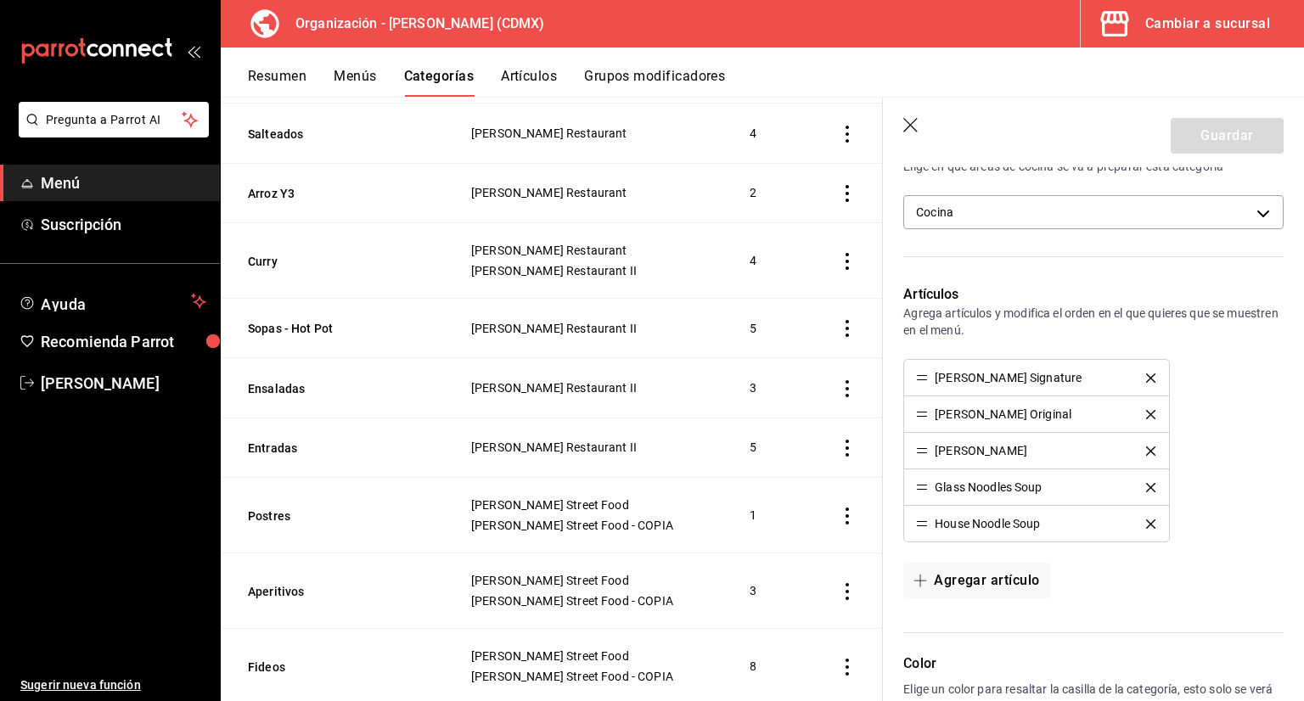
click at [918, 130] on icon "button" at bounding box center [911, 126] width 17 height 17
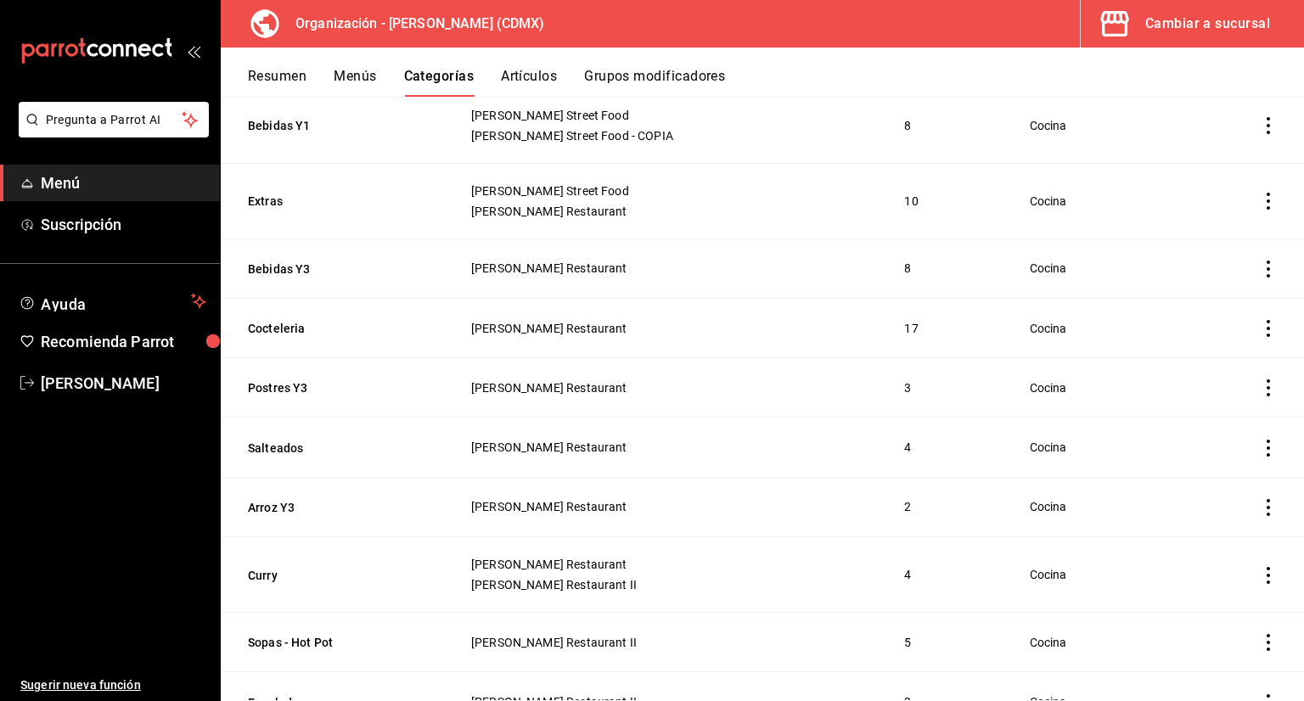
scroll to position [449, 0]
click at [290, 447] on button "Salteados" at bounding box center [333, 449] width 170 height 17
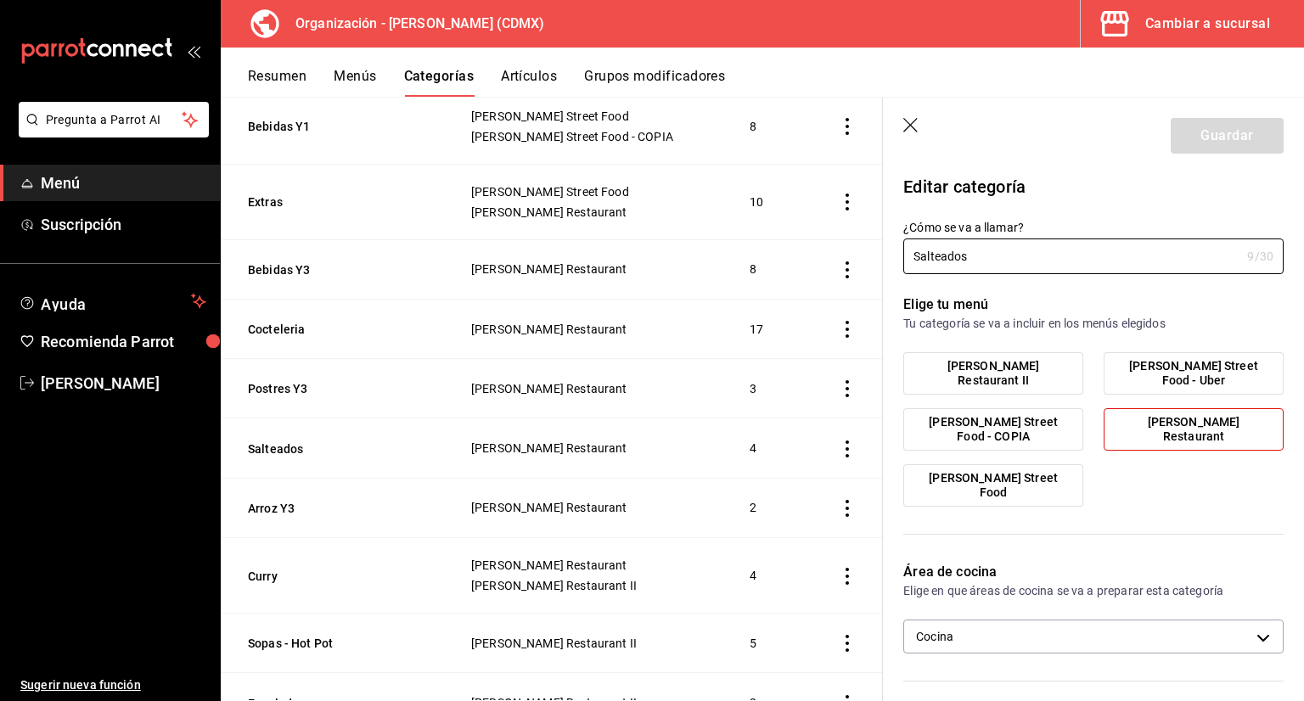
drag, startPoint x: 978, startPoint y: 275, endPoint x: 635, endPoint y: 304, distance: 344.1
click at [675, 300] on main "Categorías organización Personaliza las categorías de tu menú. Agrupa los artíc…" at bounding box center [762, 399] width 1083 height 604
type input "Especiales"
click at [1037, 371] on span "[PERSON_NAME] Restaurant II" at bounding box center [993, 373] width 154 height 29
click at [0, 0] on input "[PERSON_NAME] Restaurant II" at bounding box center [0, 0] width 0 height 0
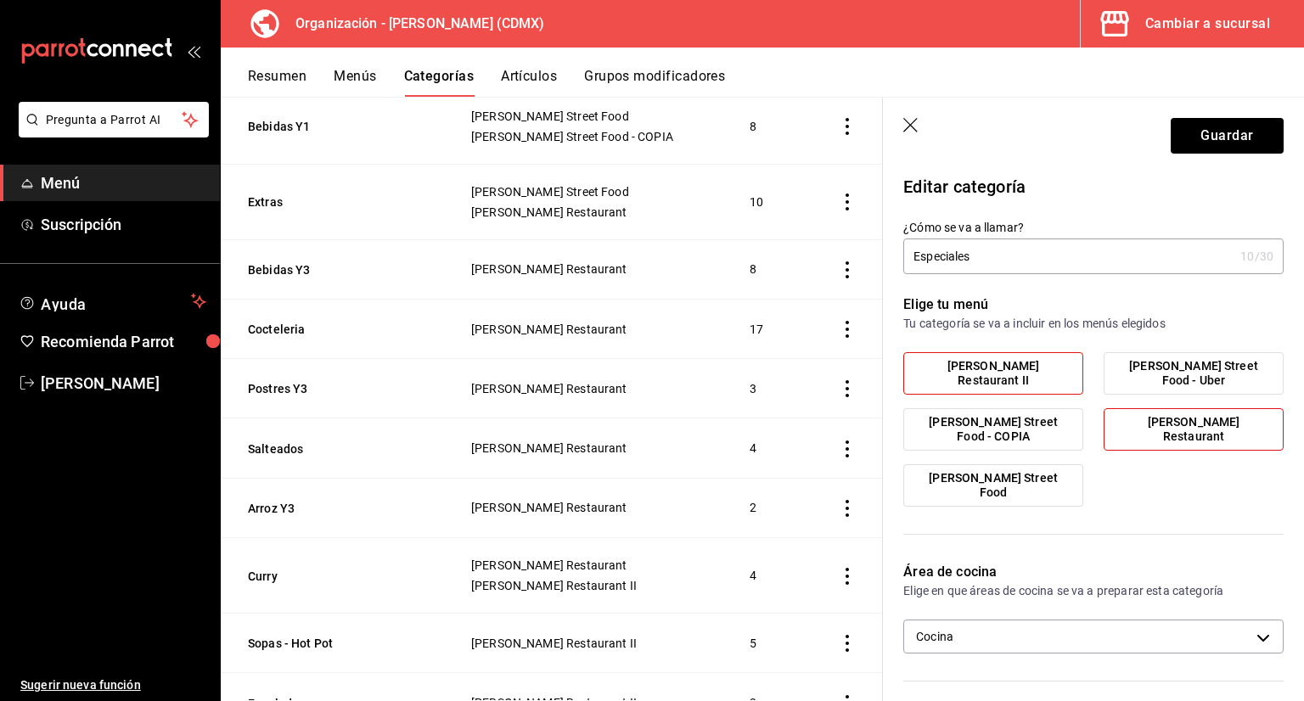
click at [1141, 415] on label "[PERSON_NAME] Restaurant" at bounding box center [1193, 429] width 178 height 41
click at [0, 0] on input "[PERSON_NAME] Restaurant" at bounding box center [0, 0] width 0 height 0
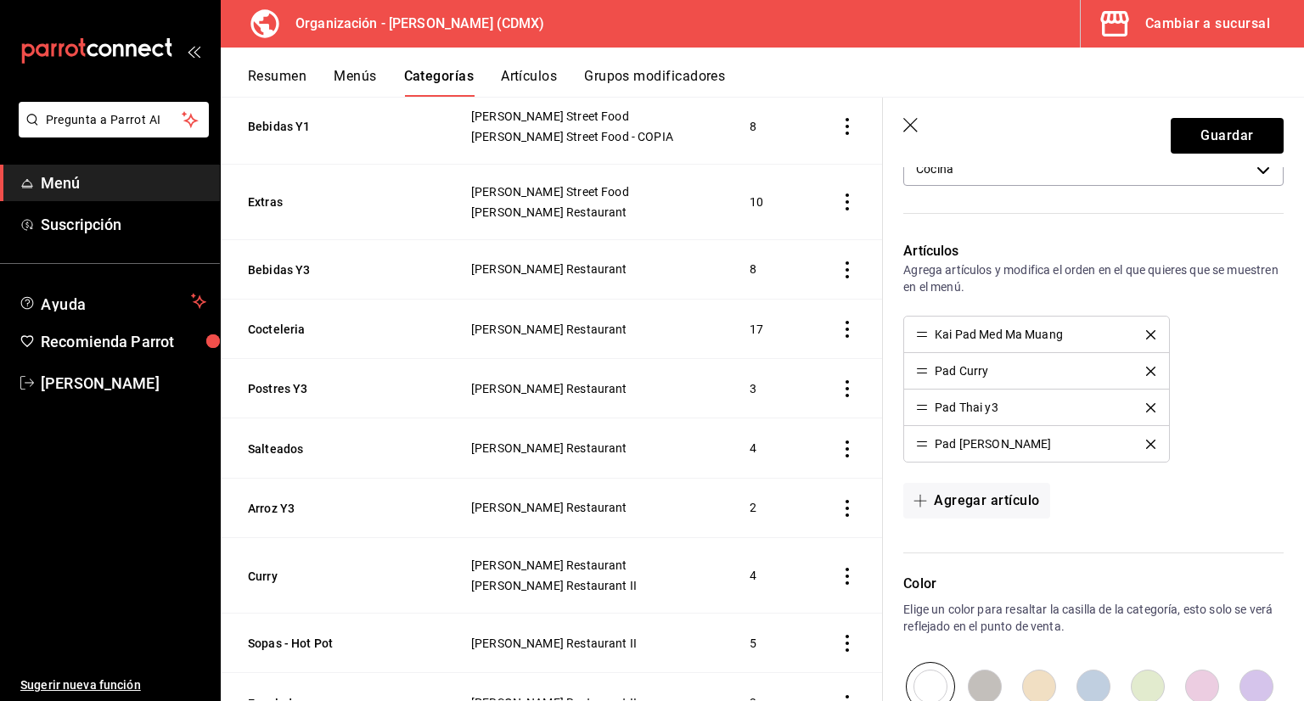
scroll to position [509, 0]
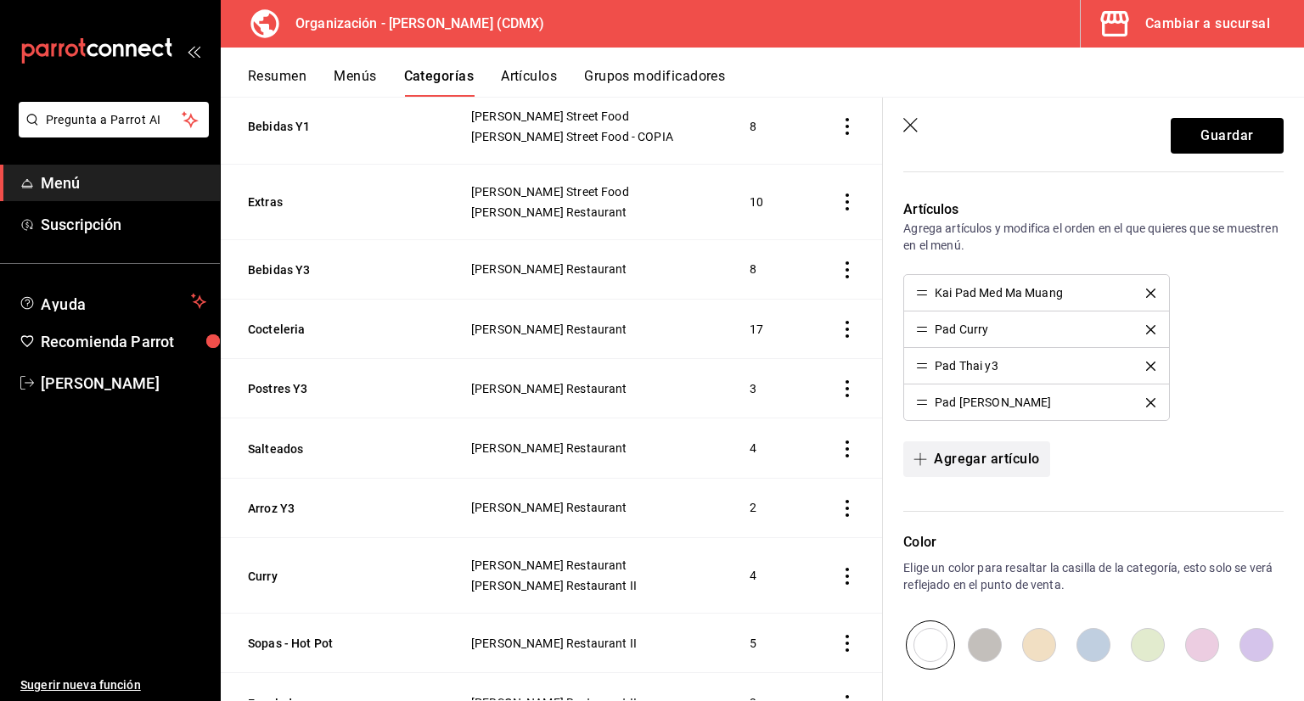
click at [991, 463] on button "Agregar artículo" at bounding box center [976, 459] width 146 height 36
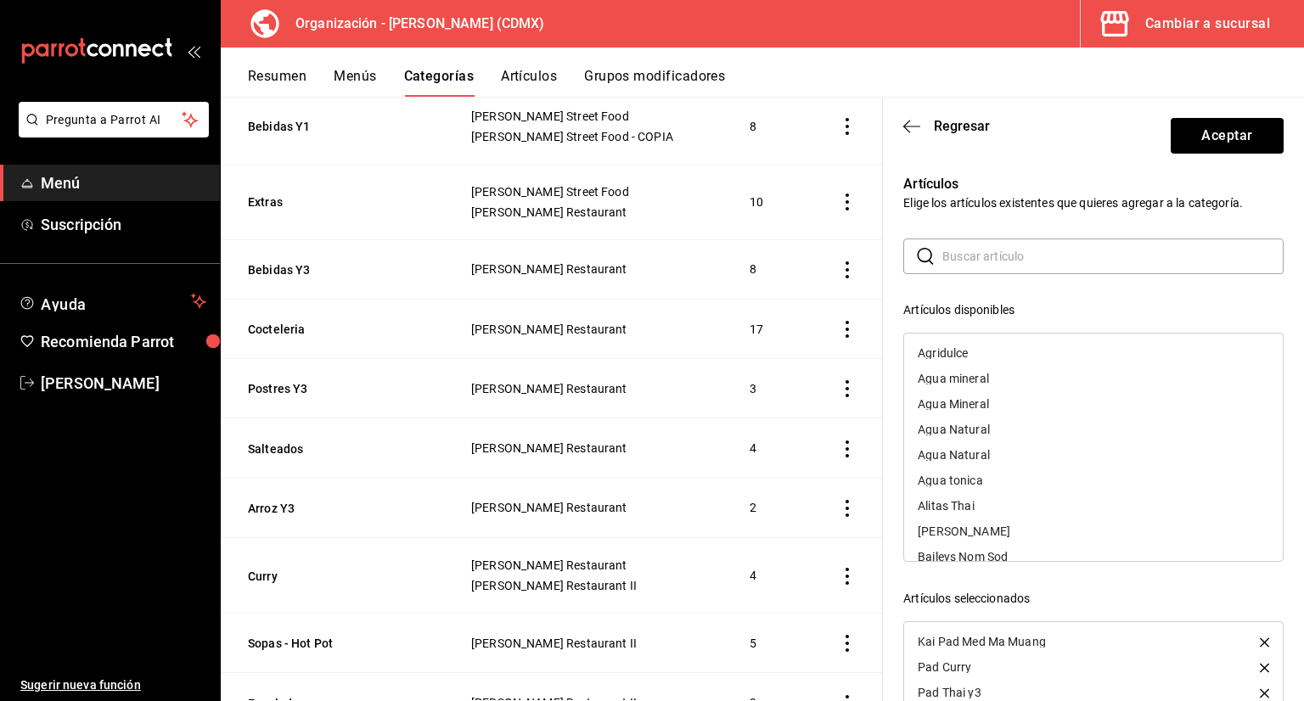
click at [984, 257] on input "text" at bounding box center [1112, 256] width 341 height 34
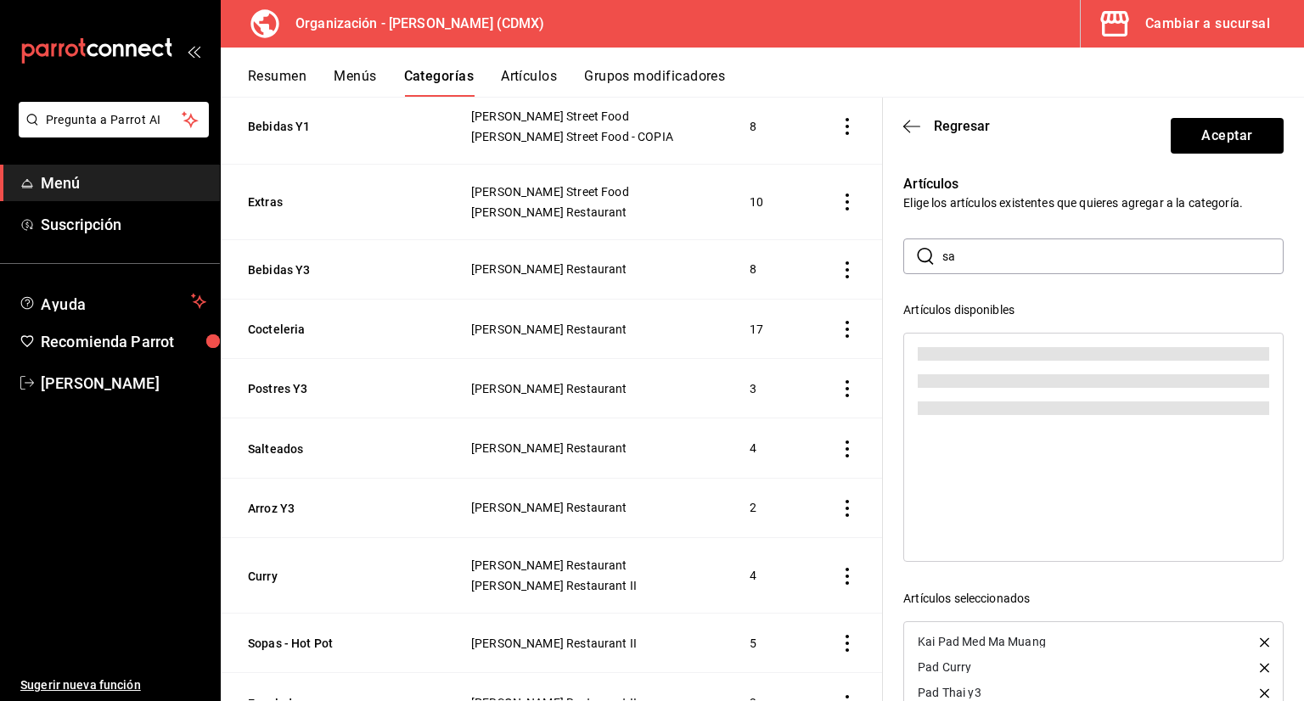
type input "s"
type input "v"
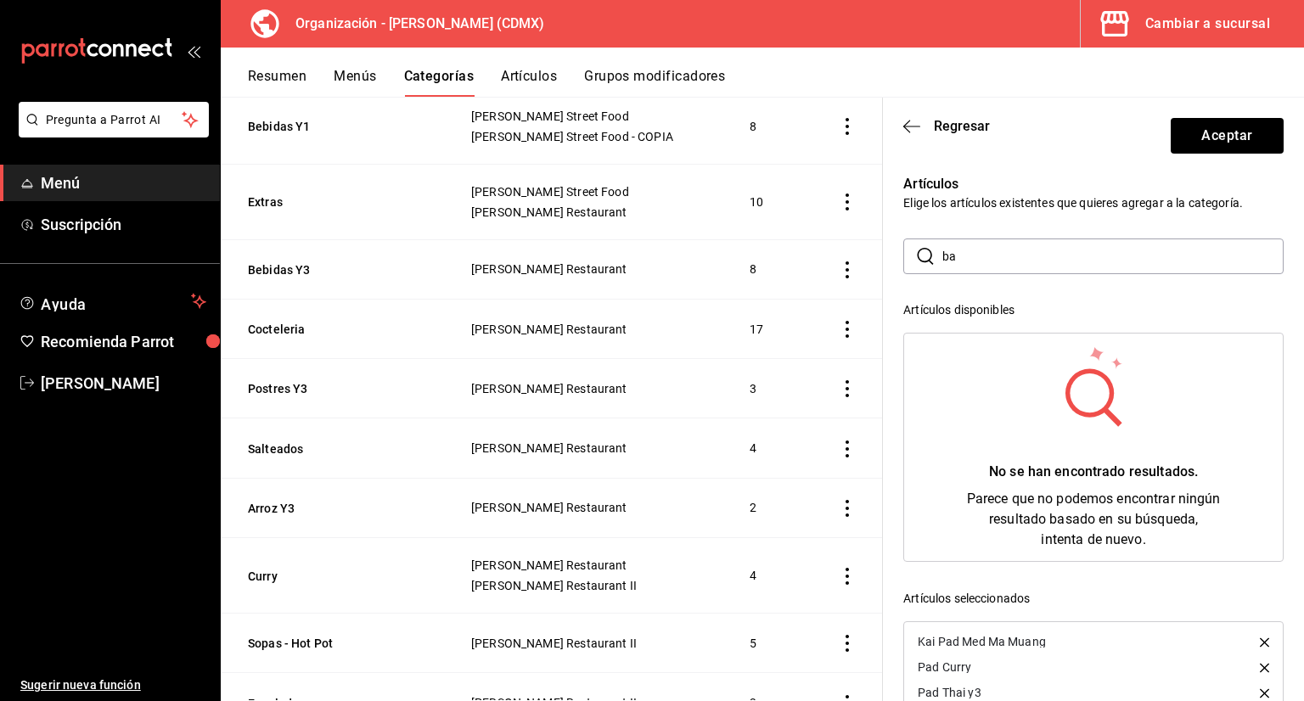
type input "b"
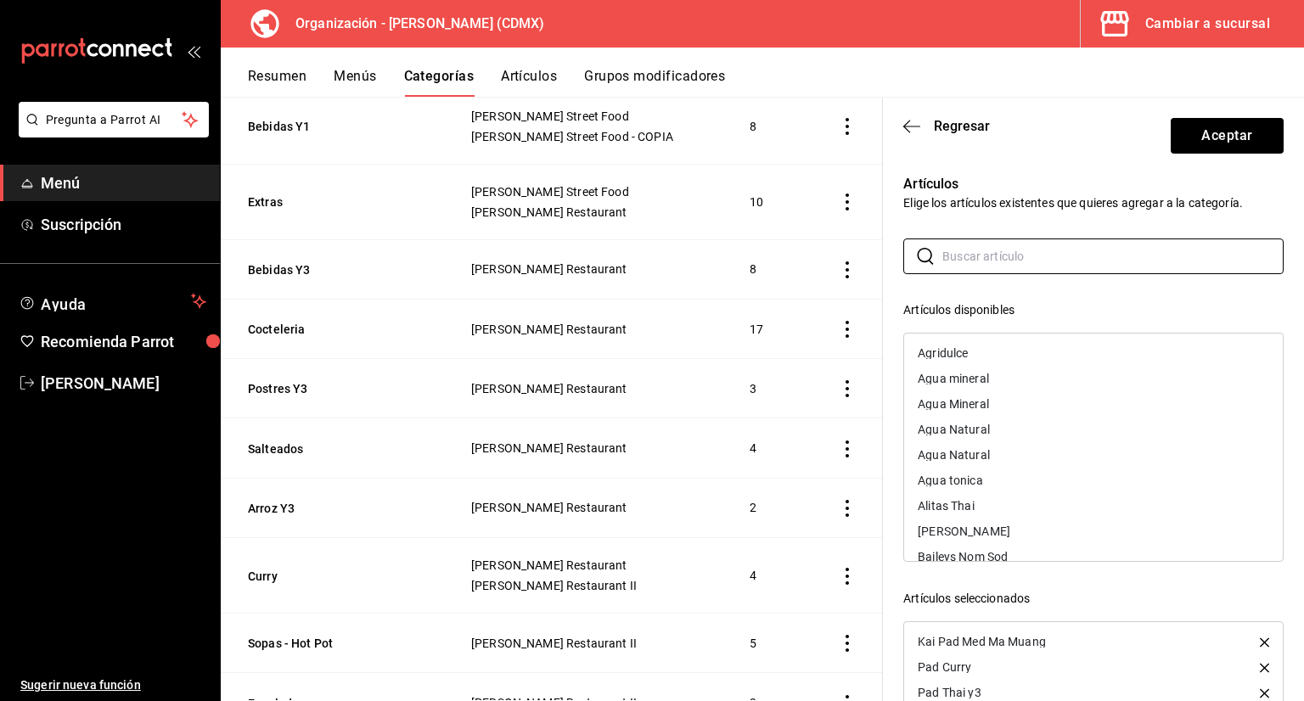
click at [899, 123] on header "Regresar Aceptar" at bounding box center [1093, 133] width 421 height 70
click at [904, 124] on icon "button" at bounding box center [911, 126] width 17 height 15
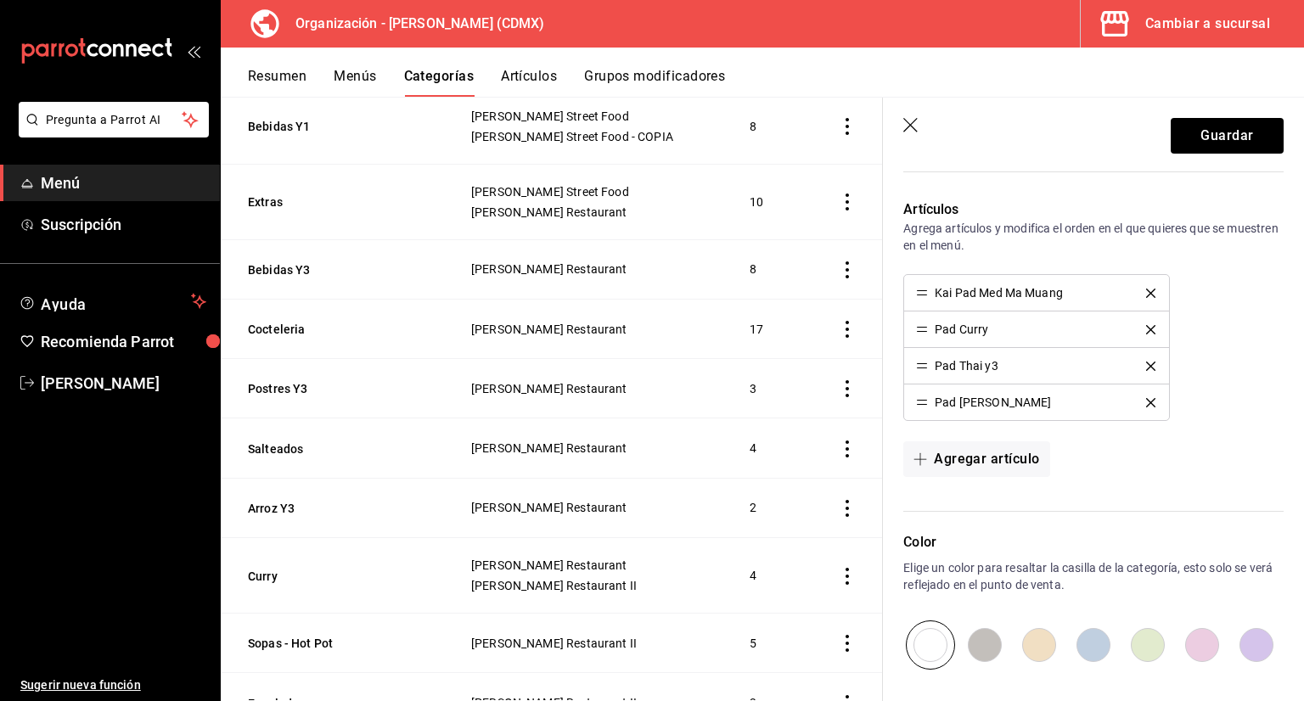
click at [1146, 329] on button "delete" at bounding box center [1150, 329] width 33 height 9
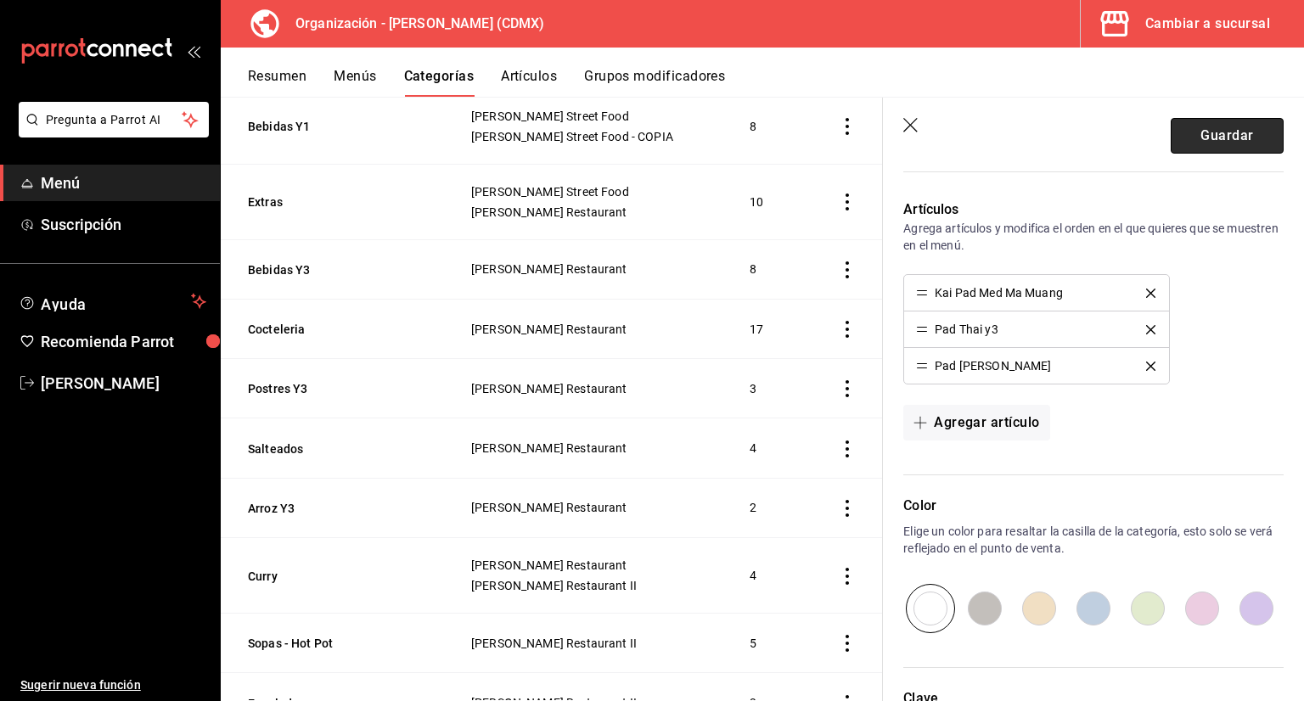
click at [1246, 136] on button "Guardar" at bounding box center [1227, 136] width 113 height 36
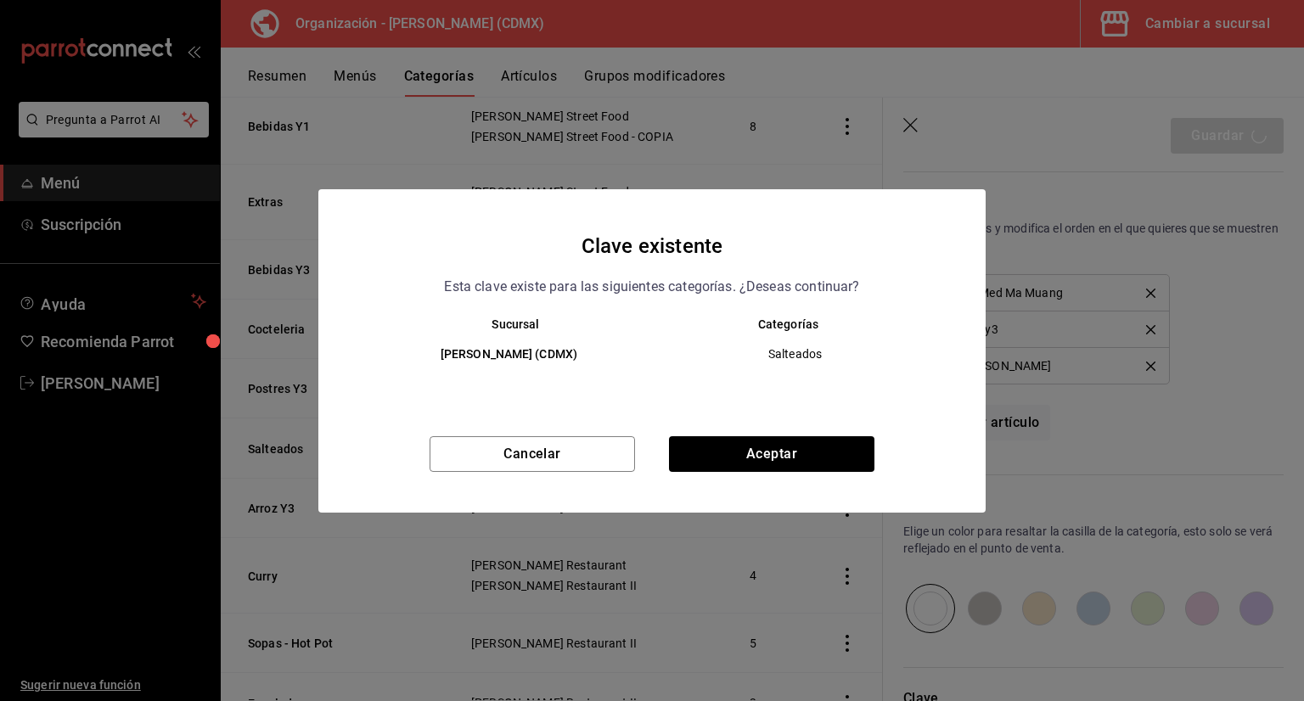
click at [879, 431] on div "Clave existente Esta clave existe para las siguientes categorías. ¿Deseas conti…" at bounding box center [651, 350] width 667 height 323
click at [870, 435] on div "Clave existente Esta clave existe para las siguientes categorías. ¿Deseas conti…" at bounding box center [651, 350] width 667 height 323
click at [870, 440] on button "Aceptar" at bounding box center [771, 454] width 205 height 36
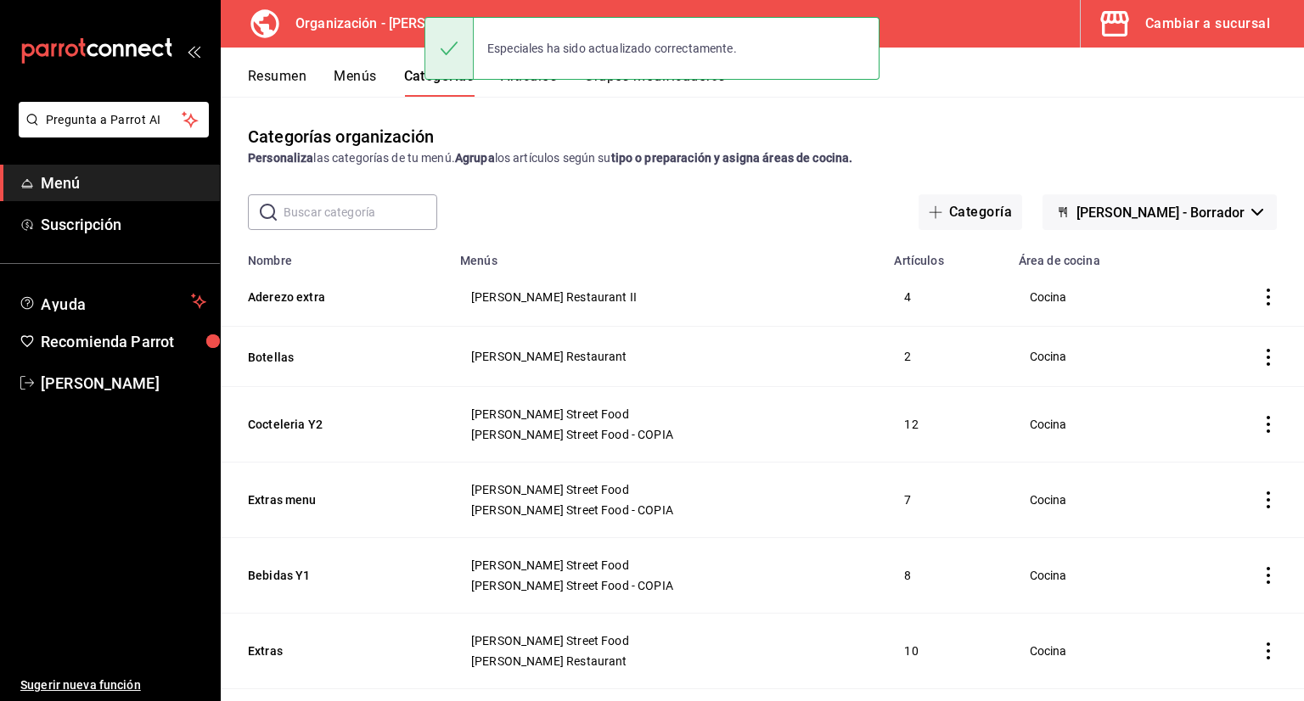
click at [534, 88] on button "Artículos" at bounding box center [529, 82] width 56 height 29
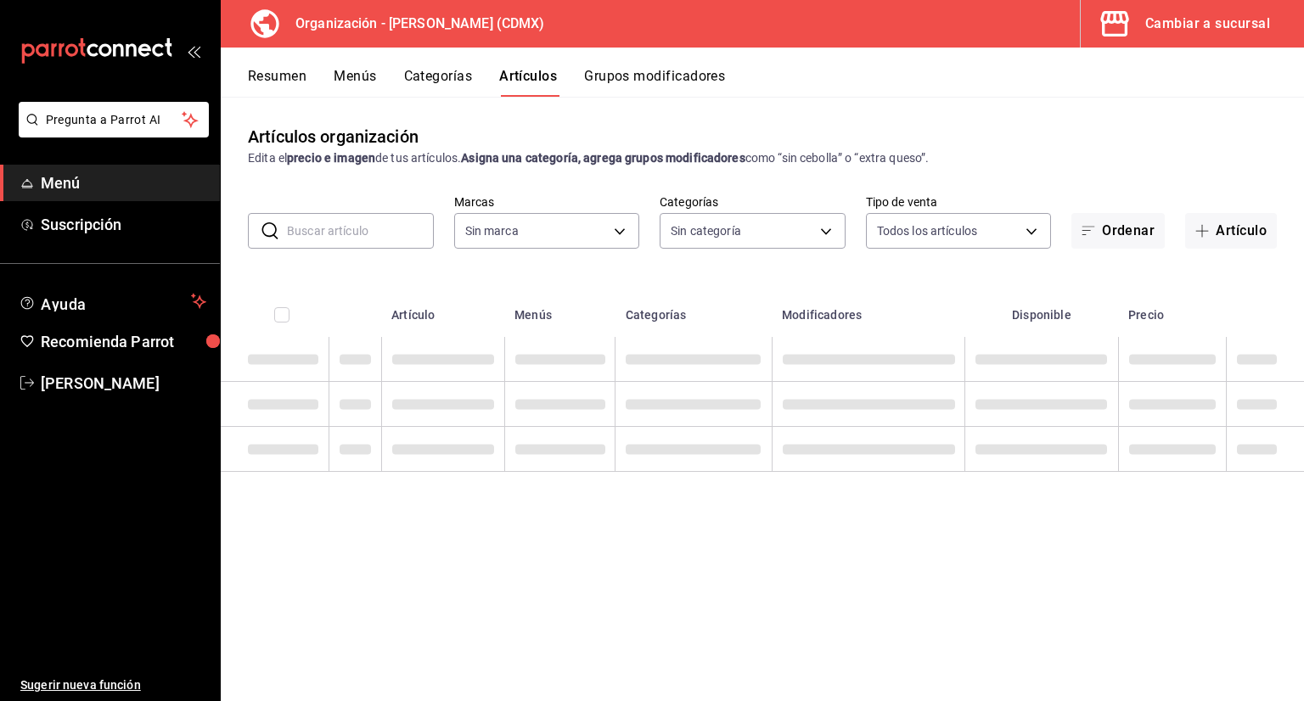
click at [407, 226] on input "text" at bounding box center [360, 231] width 147 height 34
type input "846f0d90-2168-40bc-9e32-37968465e8cf"
type input "3b86ff93-9c8d-4006-a000-7f562d2f7cb1,6b055275-76a1-43b6-b03d-2db3475336a0,4964d…"
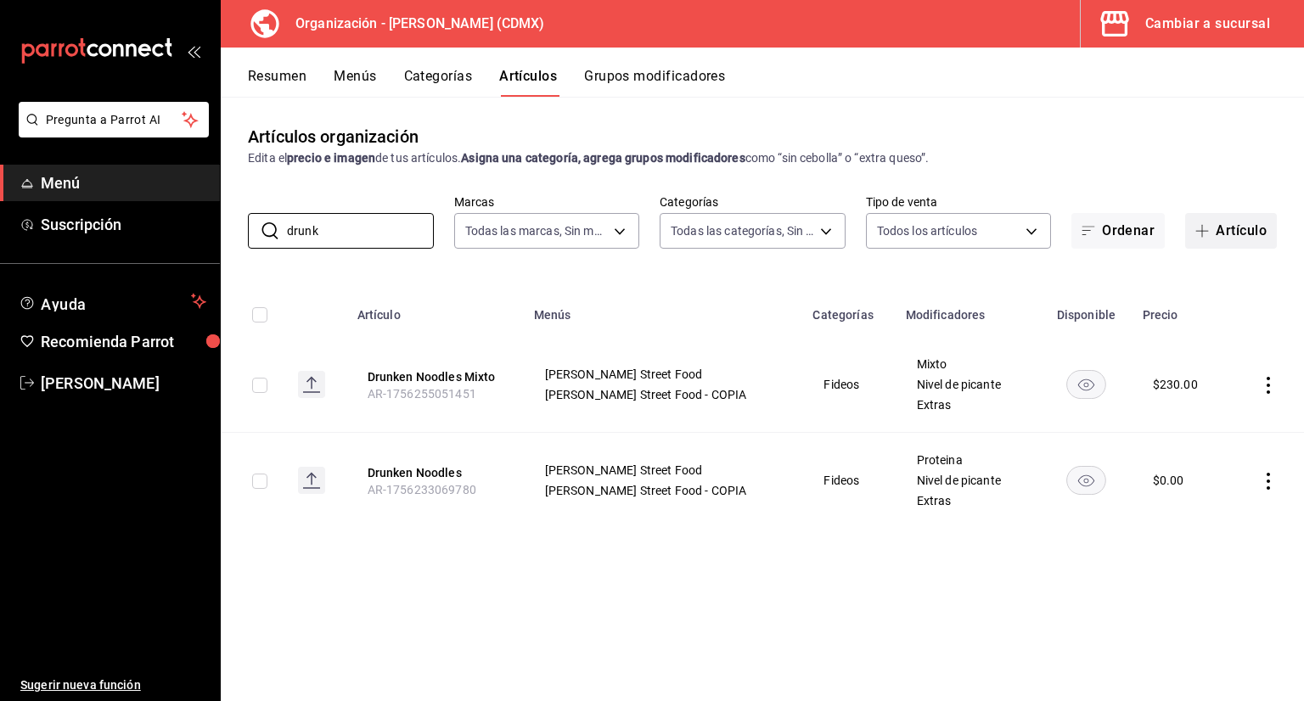
click at [1235, 232] on button "Artículo" at bounding box center [1231, 231] width 92 height 36
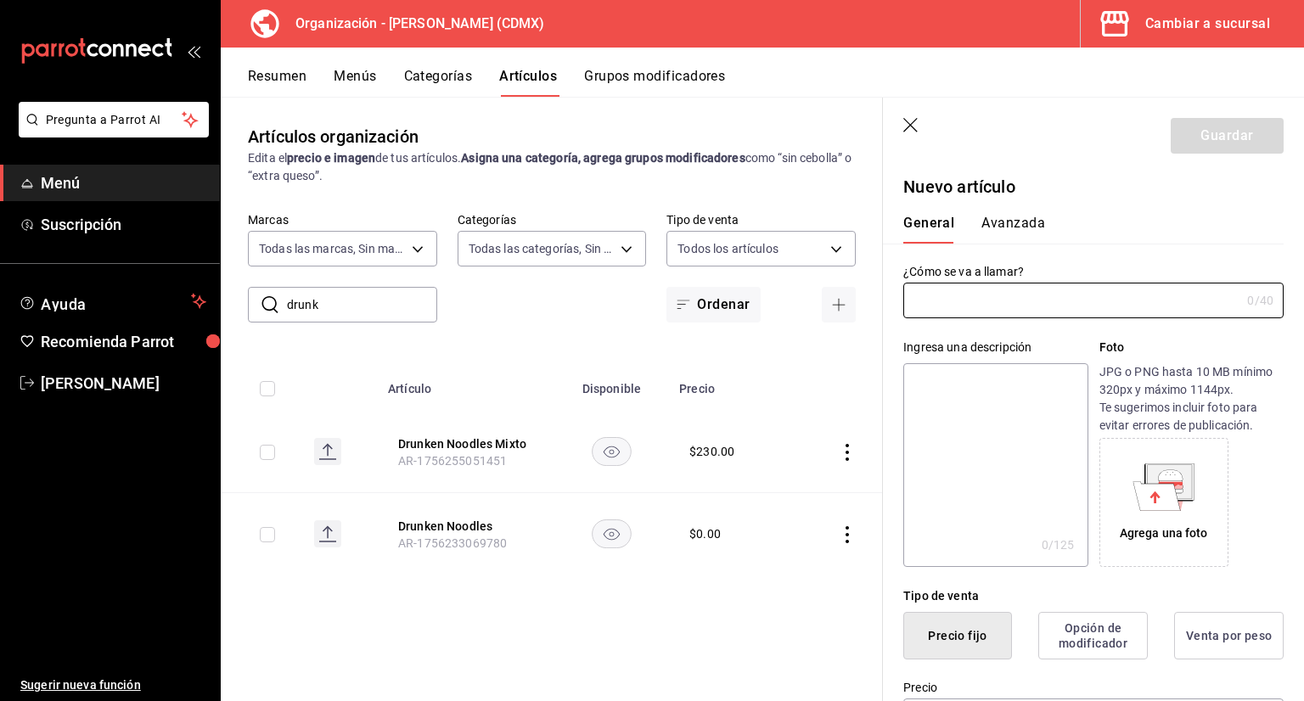
drag, startPoint x: 913, startPoint y: 130, endPoint x: 889, endPoint y: 140, distance: 25.9
click at [910, 127] on icon "button" at bounding box center [911, 126] width 17 height 17
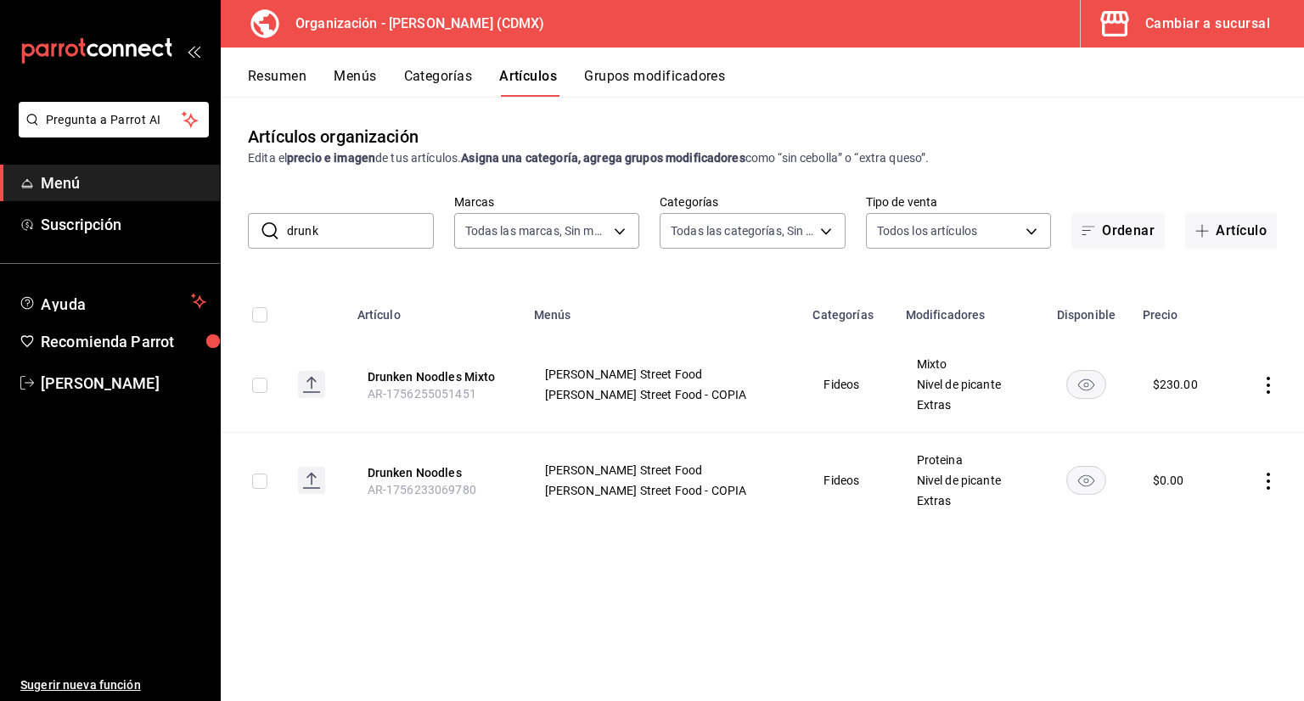
click at [385, 230] on input "drunk" at bounding box center [360, 231] width 147 height 34
type input "d"
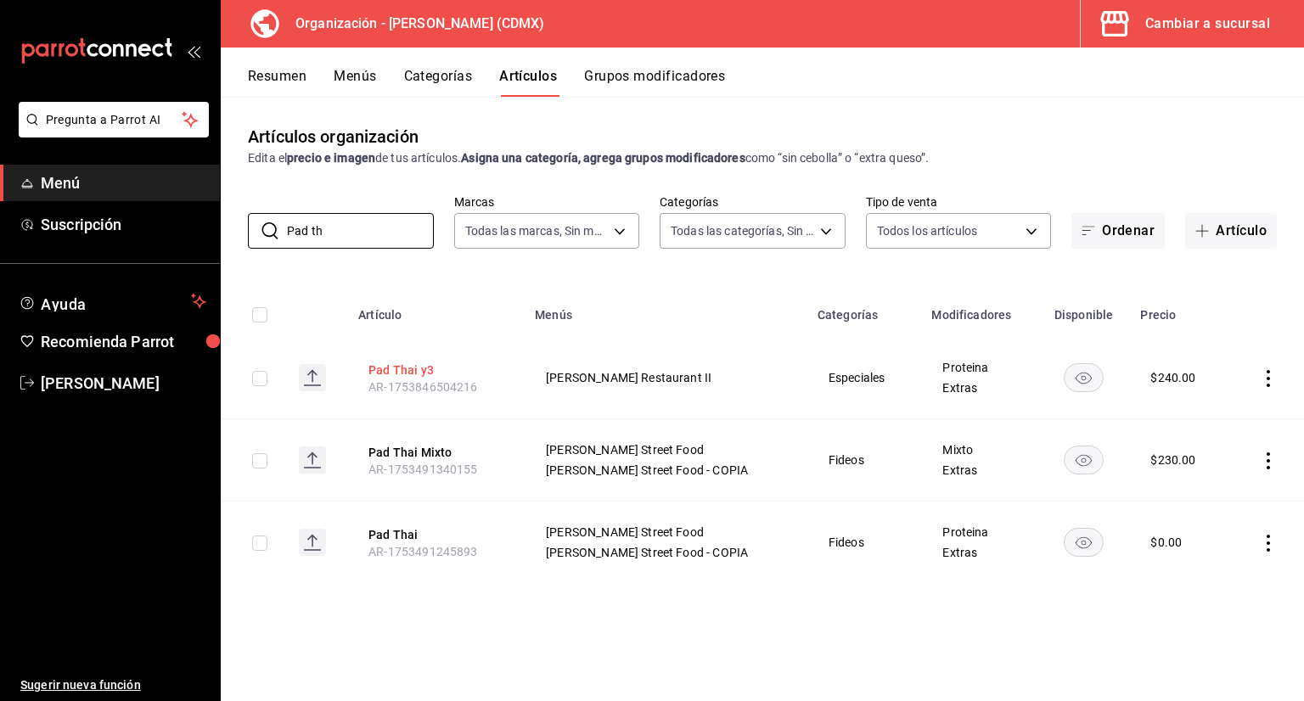
type input "Pad th"
click at [405, 366] on button "Pad Thai y3" at bounding box center [436, 370] width 136 height 17
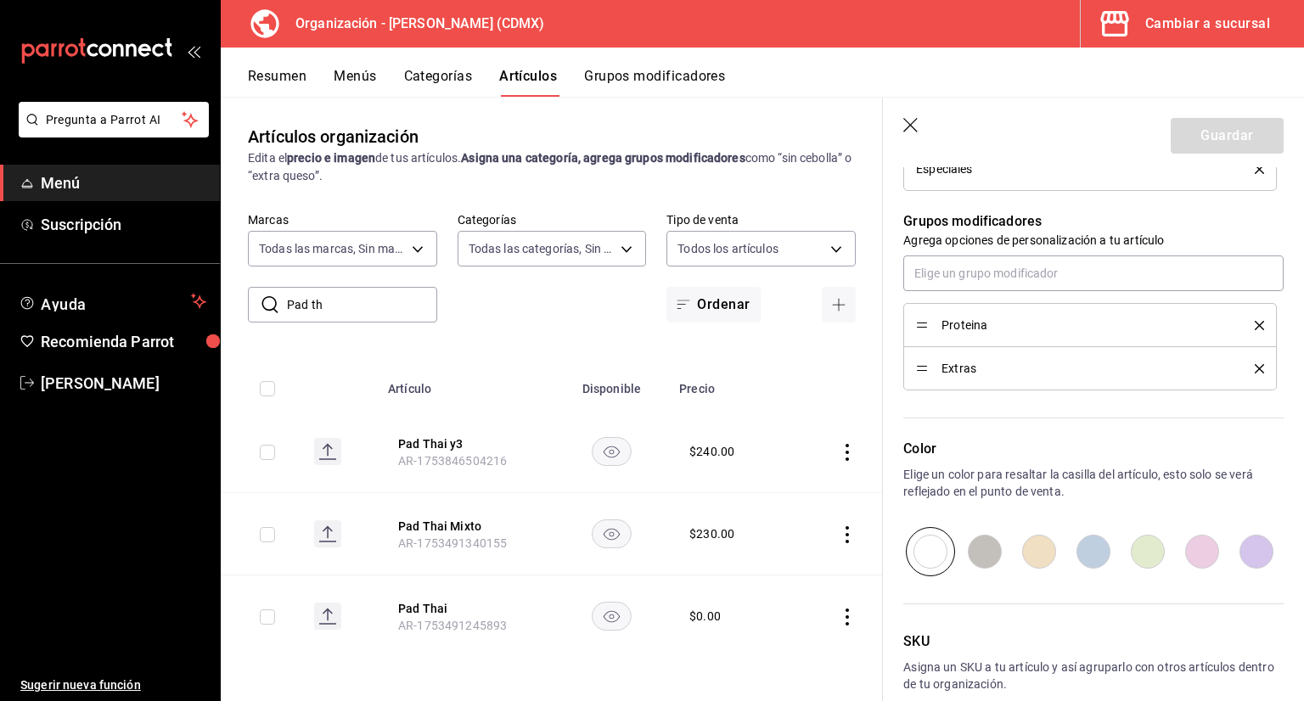
scroll to position [726, 0]
click at [1250, 320] on li "Proteina" at bounding box center [1089, 322] width 373 height 44
click at [1248, 362] on div "Extras" at bounding box center [1090, 366] width 348 height 19
click at [1255, 362] on icon "delete" at bounding box center [1259, 366] width 9 height 9
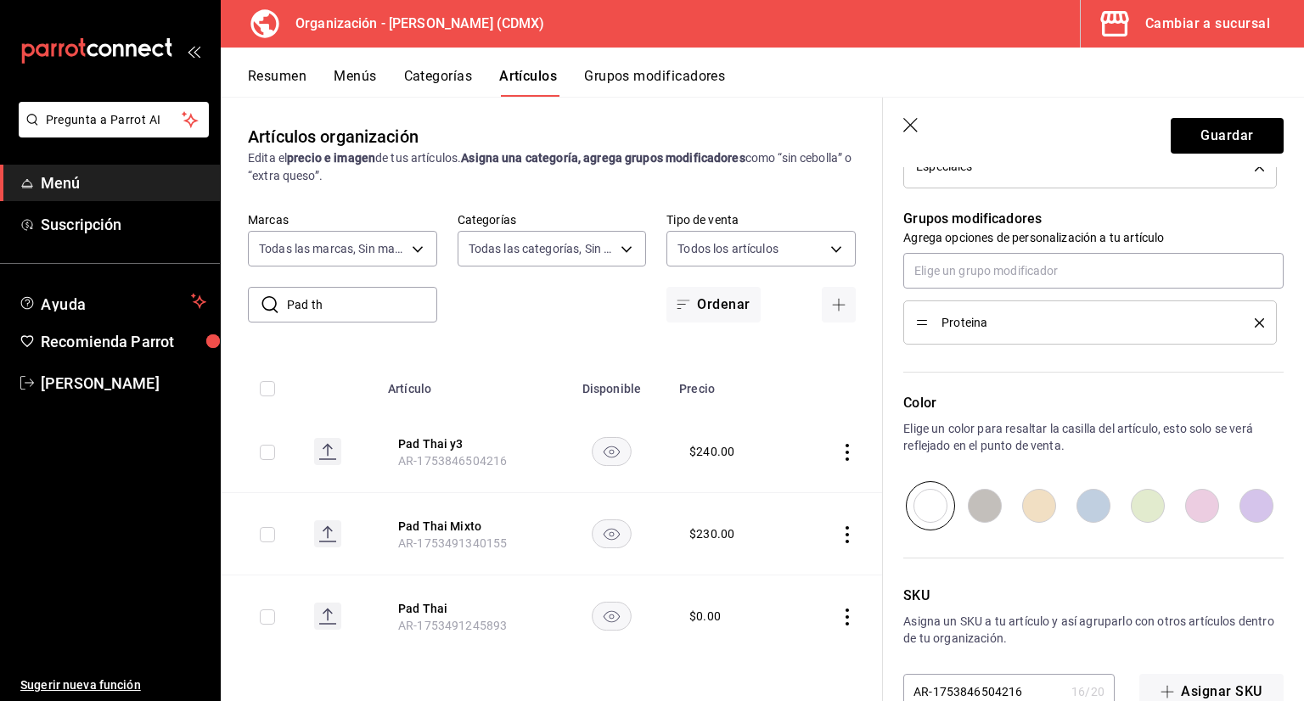
click at [1255, 318] on icon "delete" at bounding box center [1259, 322] width 9 height 9
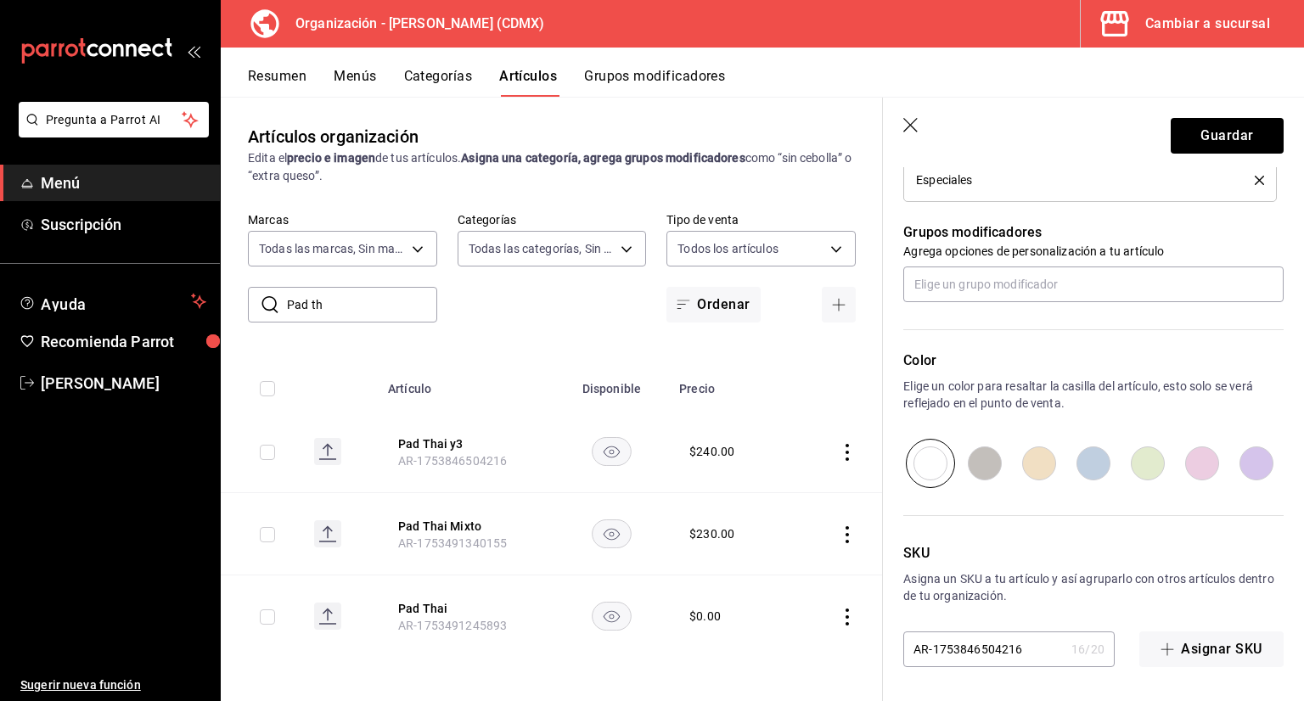
scroll to position [711, 0]
click at [920, 115] on header "Guardar" at bounding box center [1093, 133] width 421 height 70
click at [913, 123] on icon "button" at bounding box center [911, 126] width 17 height 17
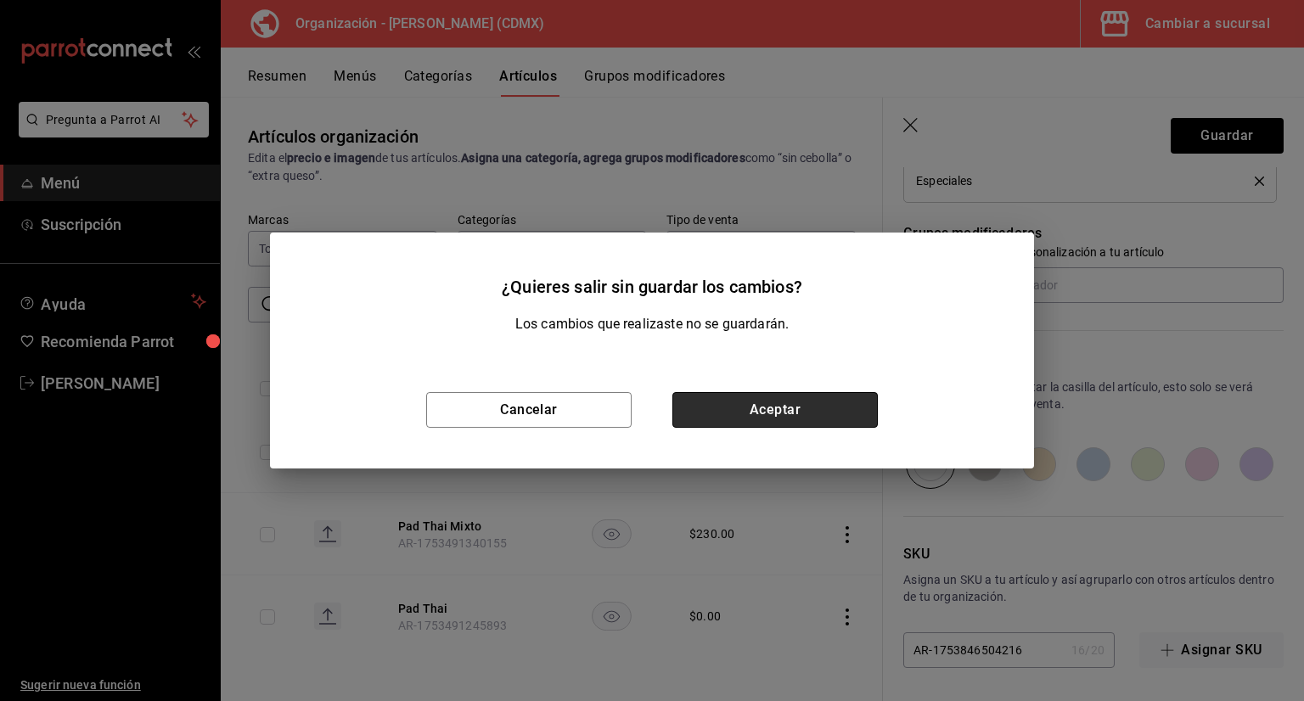
drag, startPoint x: 842, startPoint y: 422, endPoint x: 842, endPoint y: 408, distance: 13.6
click at [842, 421] on button "Aceptar" at bounding box center [774, 410] width 205 height 36
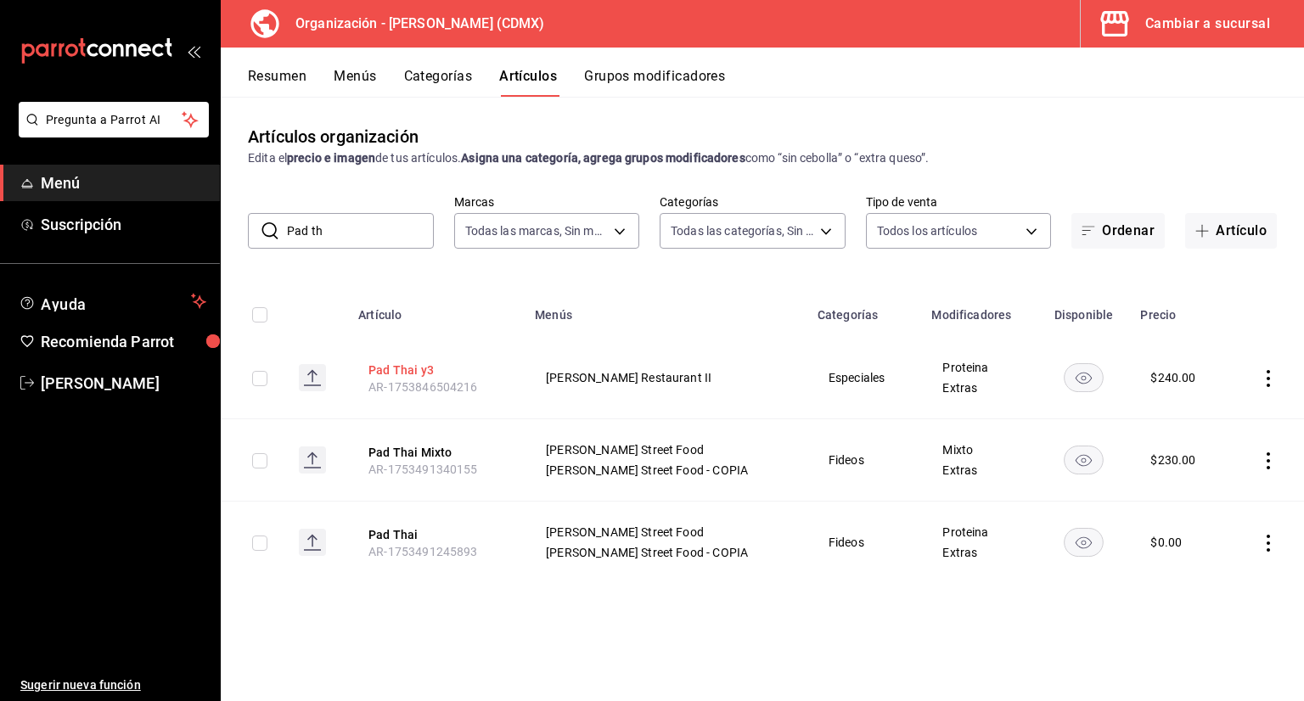
click at [431, 365] on button "Pad Thai y3" at bounding box center [436, 370] width 136 height 17
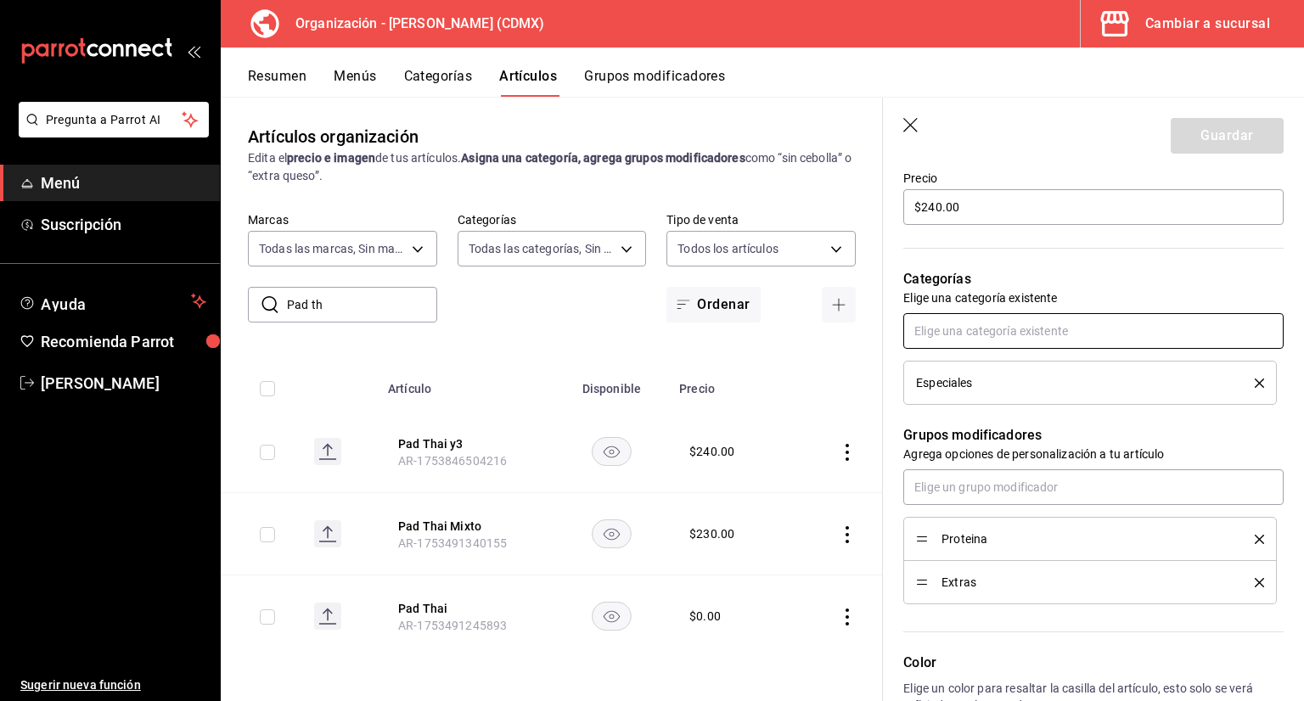
scroll to position [594, 0]
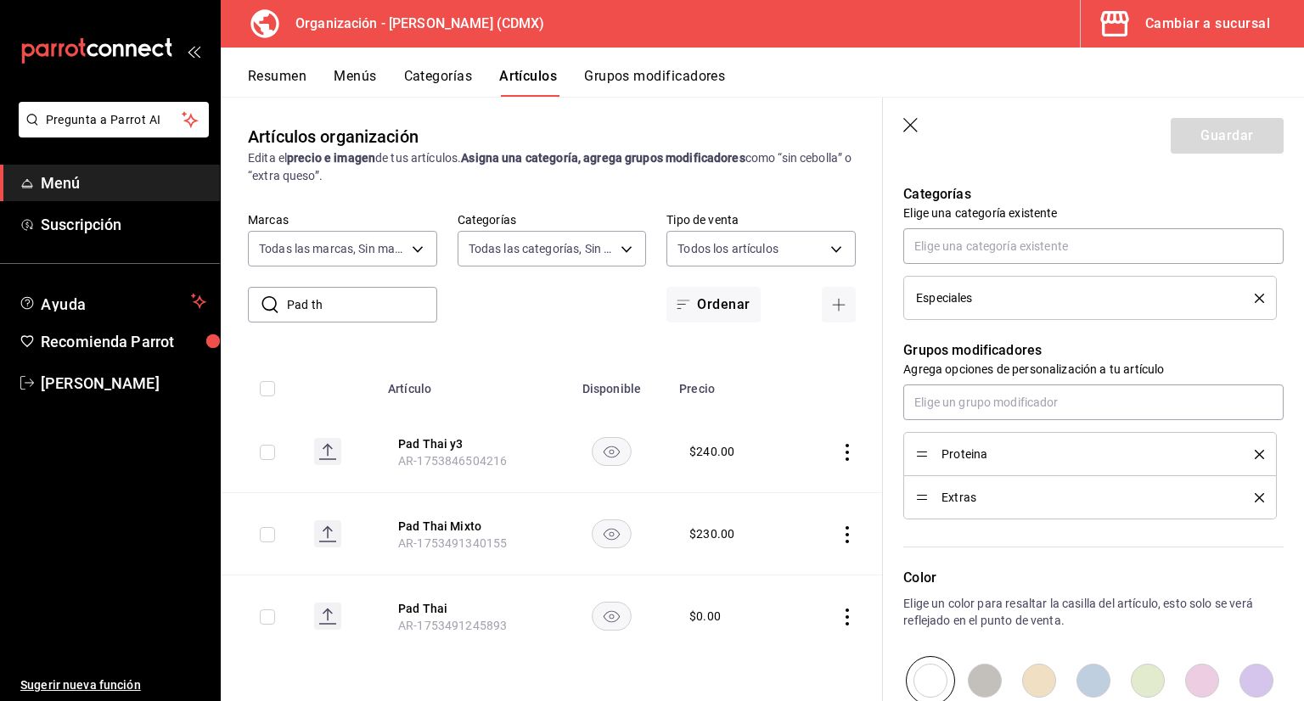
click at [1252, 453] on li "Proteina" at bounding box center [1089, 454] width 373 height 44
click at [1255, 457] on icon "delete" at bounding box center [1259, 454] width 9 height 9
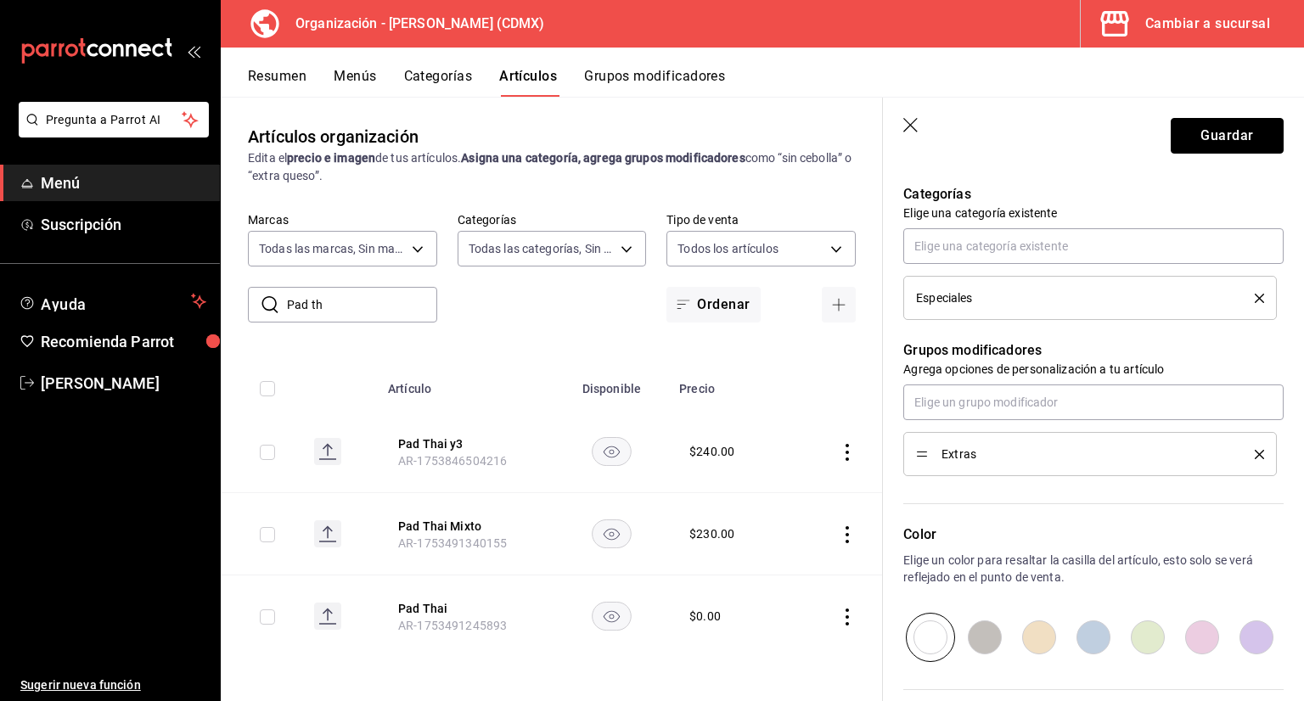
drag, startPoint x: 1199, startPoint y: 122, endPoint x: 1199, endPoint y: 133, distance: 11.0
click at [1199, 124] on button "Guardar" at bounding box center [1227, 136] width 113 height 36
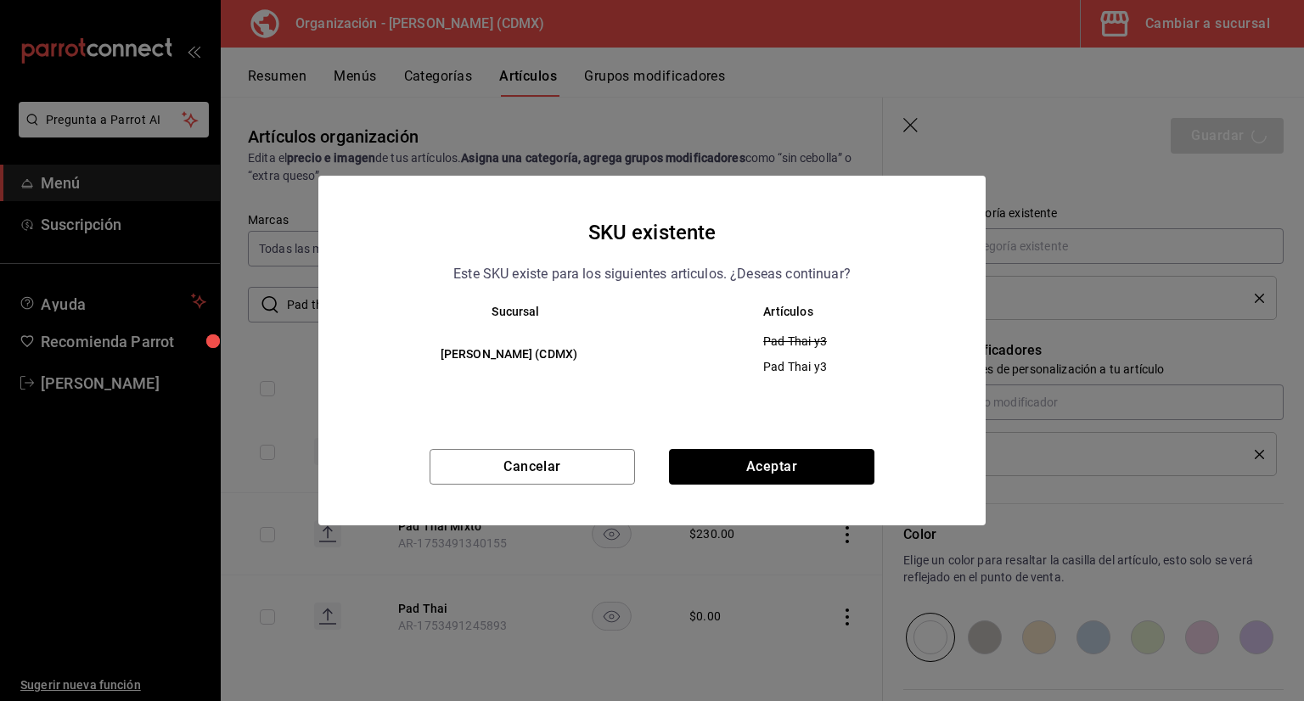
click at [699, 457] on button "Aceptar" at bounding box center [771, 467] width 205 height 36
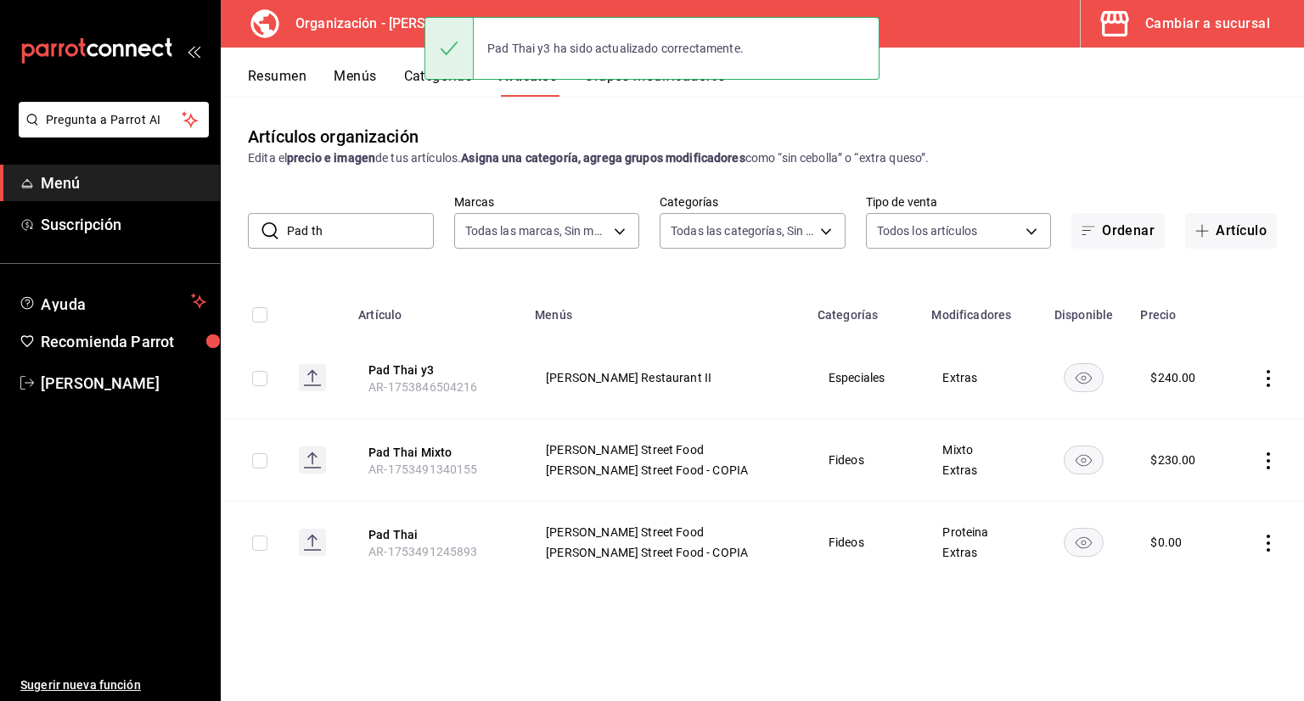
click at [666, 82] on div "Pad Thai y3 ha sido actualizado correctamente." at bounding box center [651, 48] width 455 height 73
click at [669, 85] on button "Grupos modificadores" at bounding box center [654, 82] width 141 height 29
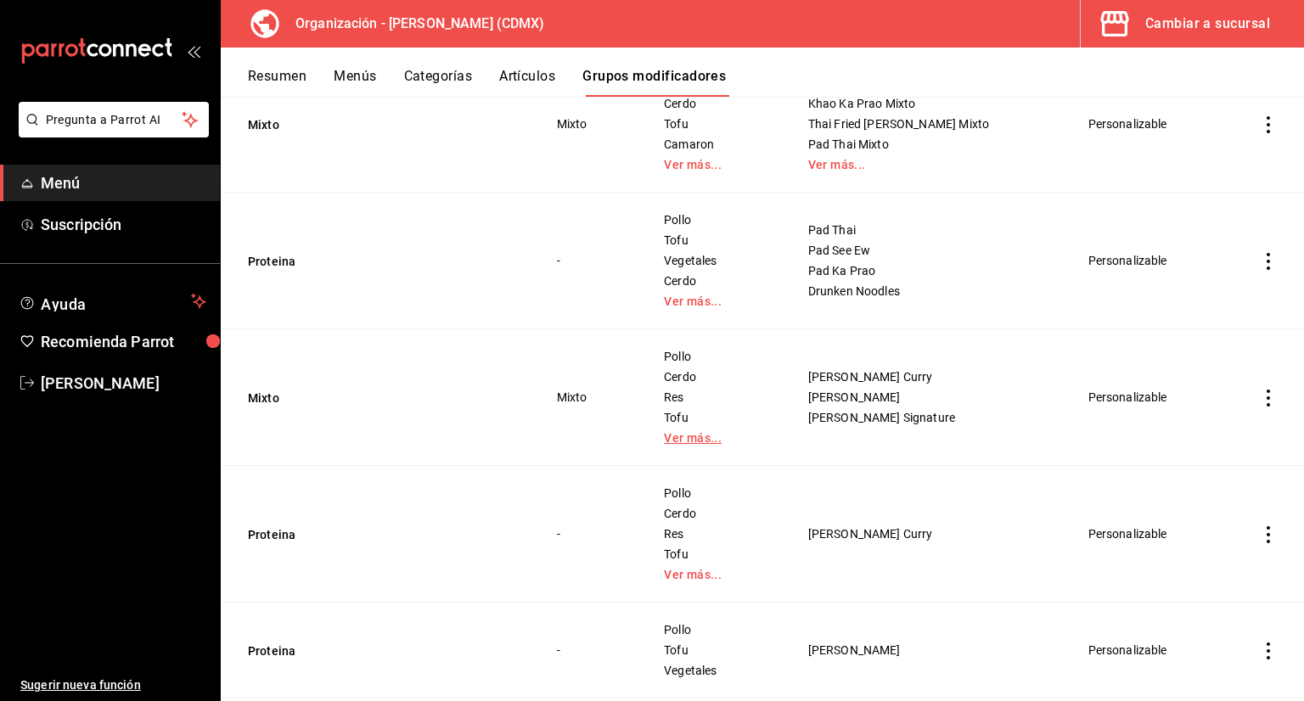
scroll to position [1717, 0]
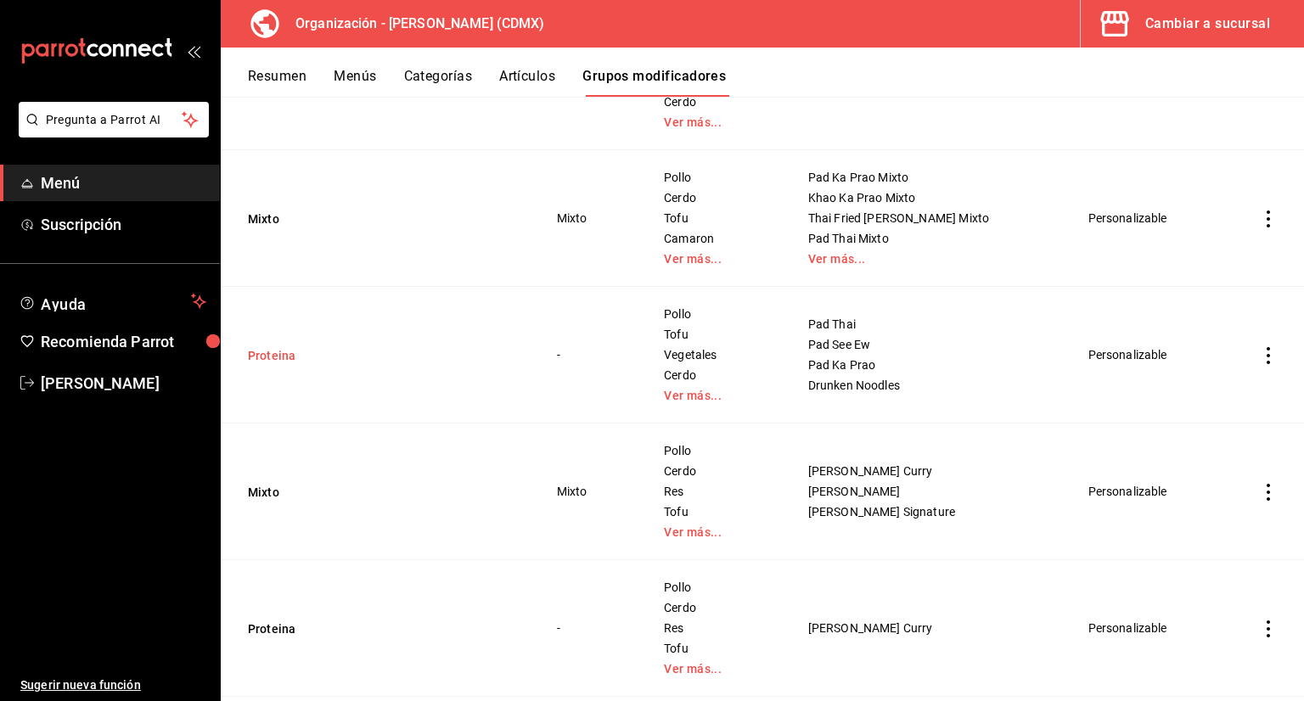
click at [306, 356] on button "Proteina" at bounding box center [350, 355] width 204 height 17
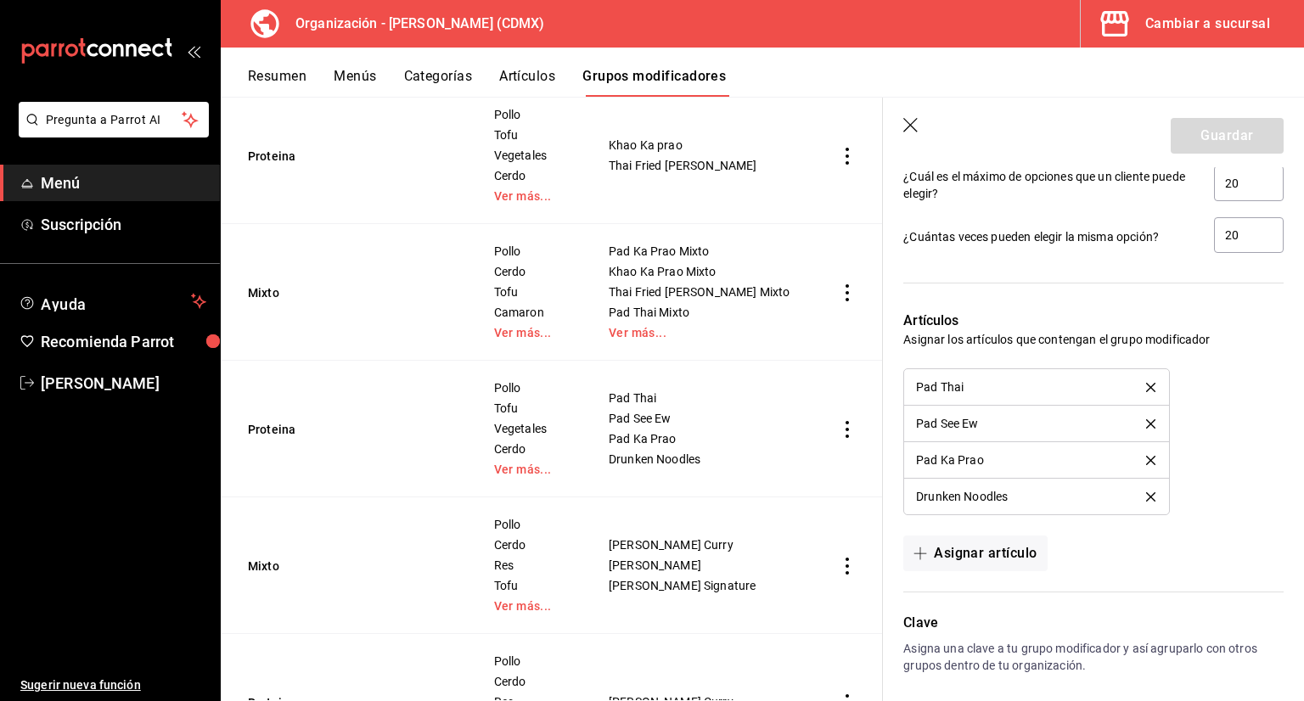
scroll to position [1321, 0]
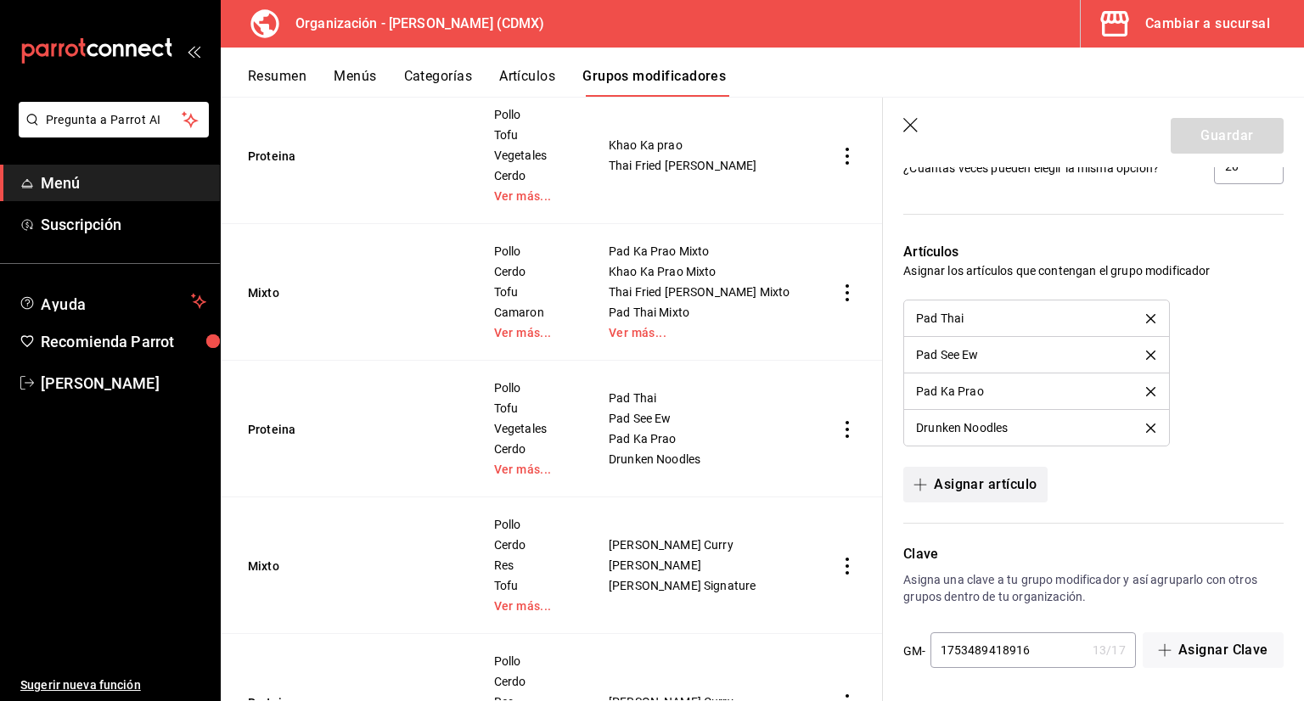
click at [986, 487] on button "Asignar artículo" at bounding box center [974, 485] width 143 height 36
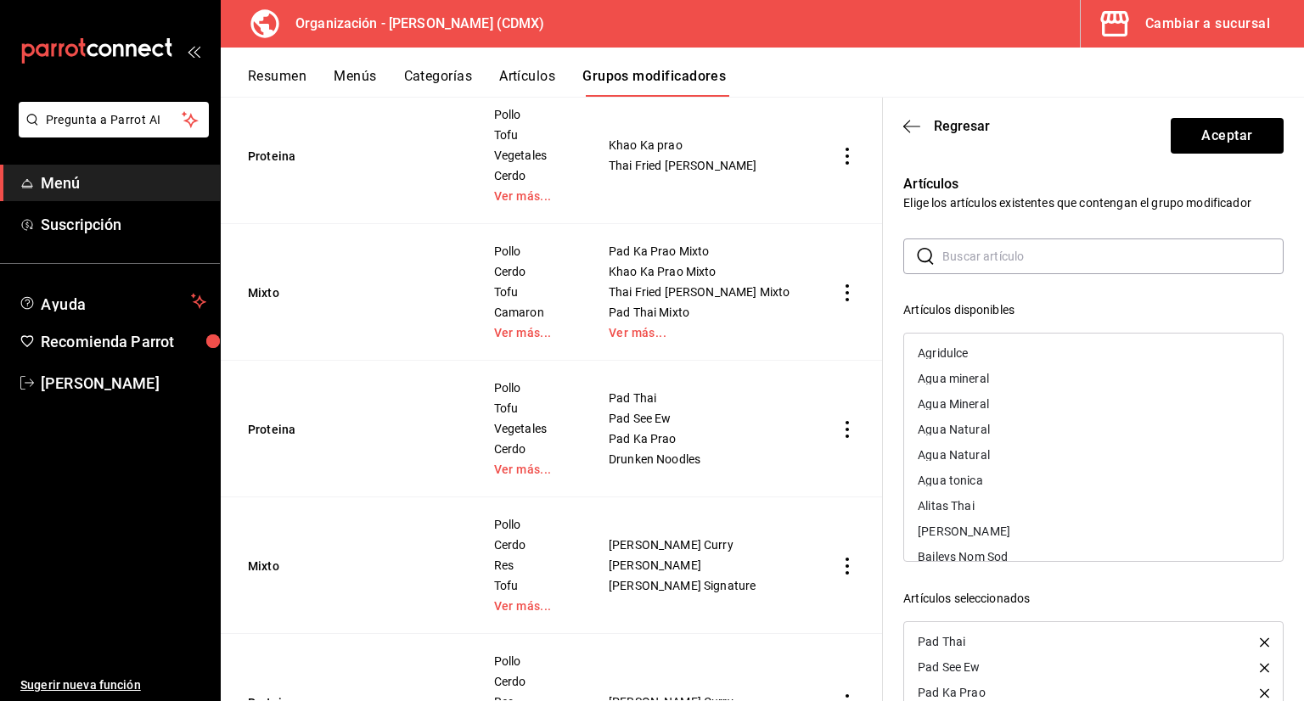
click at [983, 256] on input "text" at bounding box center [1112, 256] width 341 height 34
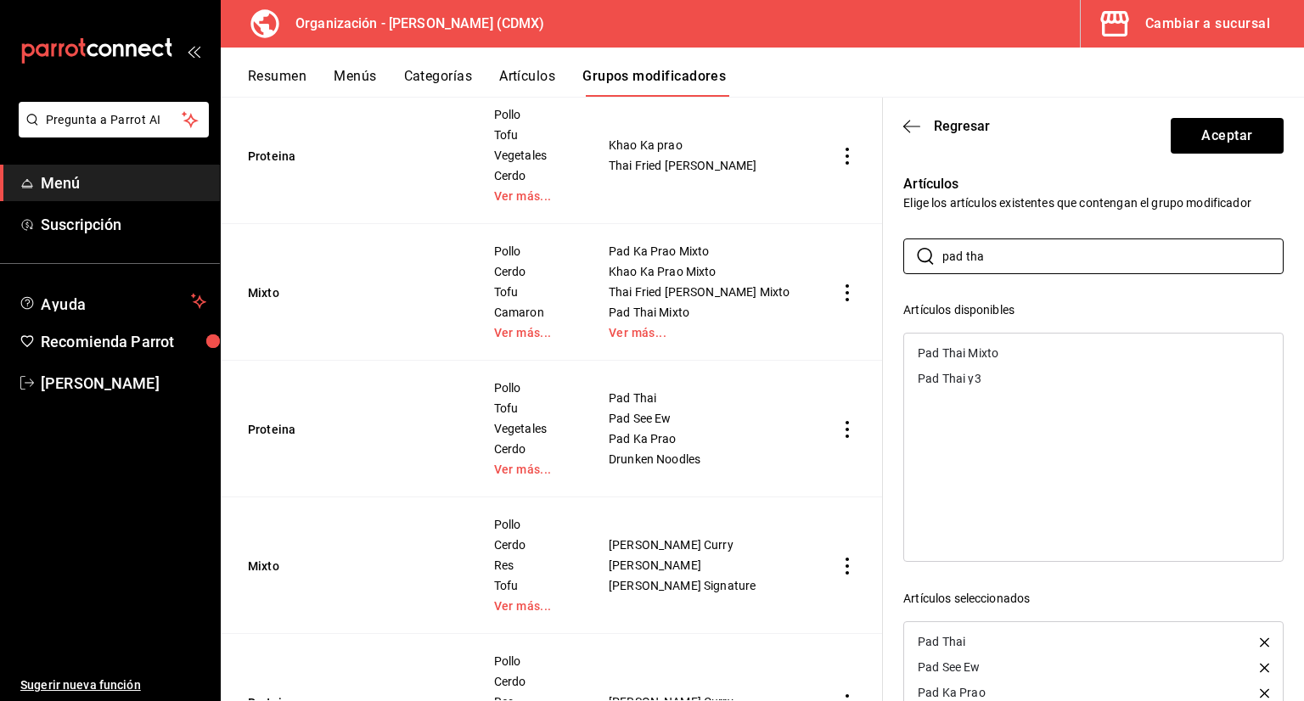
type input "pad tha"
click at [975, 384] on div "Pad Thai y3" at bounding box center [949, 379] width 63 height 12
click at [1192, 134] on button "Aceptar" at bounding box center [1227, 136] width 113 height 36
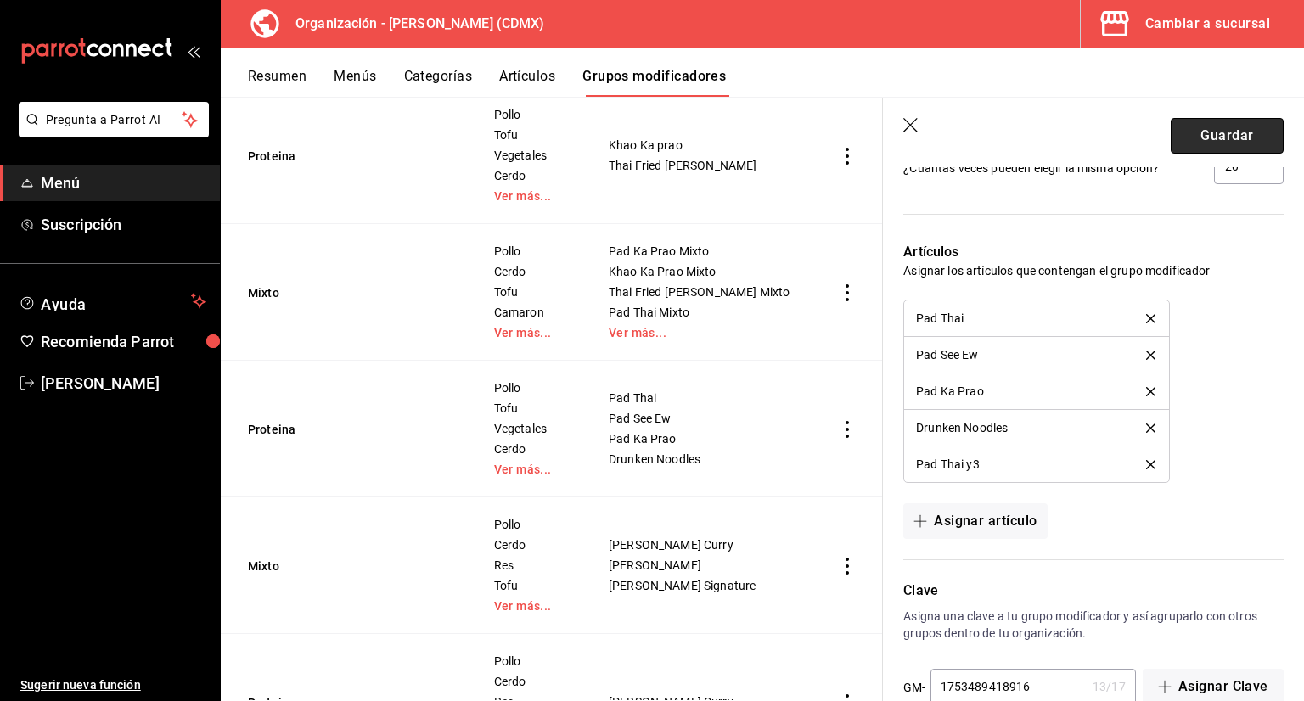
click at [1195, 124] on button "Guardar" at bounding box center [1227, 136] width 113 height 36
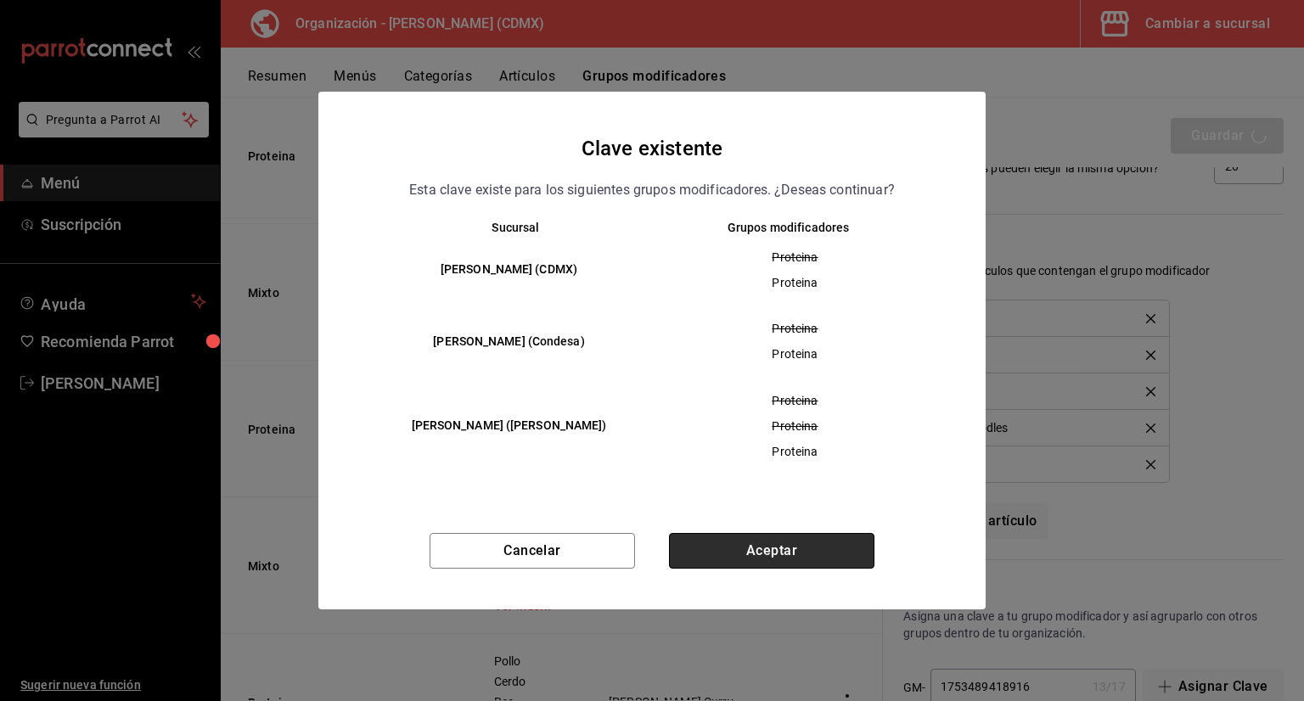
click at [810, 561] on button "Aceptar" at bounding box center [771, 551] width 205 height 36
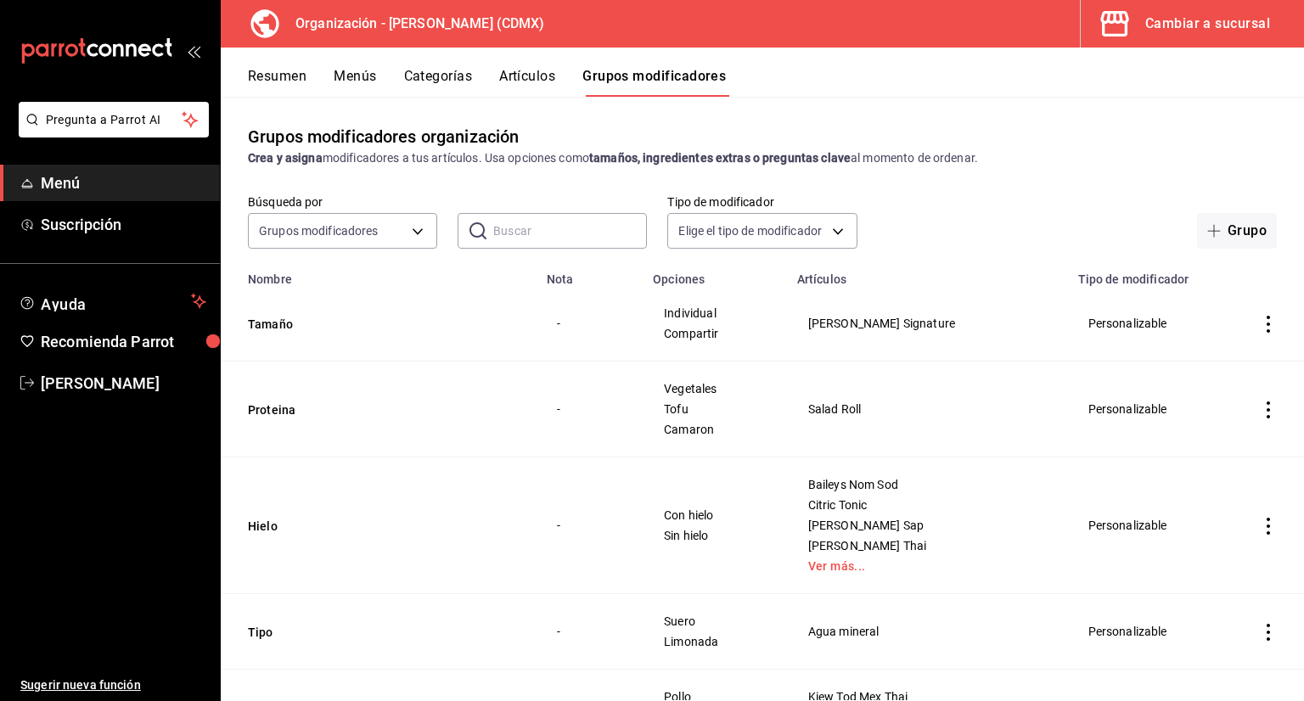
click at [519, 81] on button "Artículos" at bounding box center [527, 82] width 56 height 29
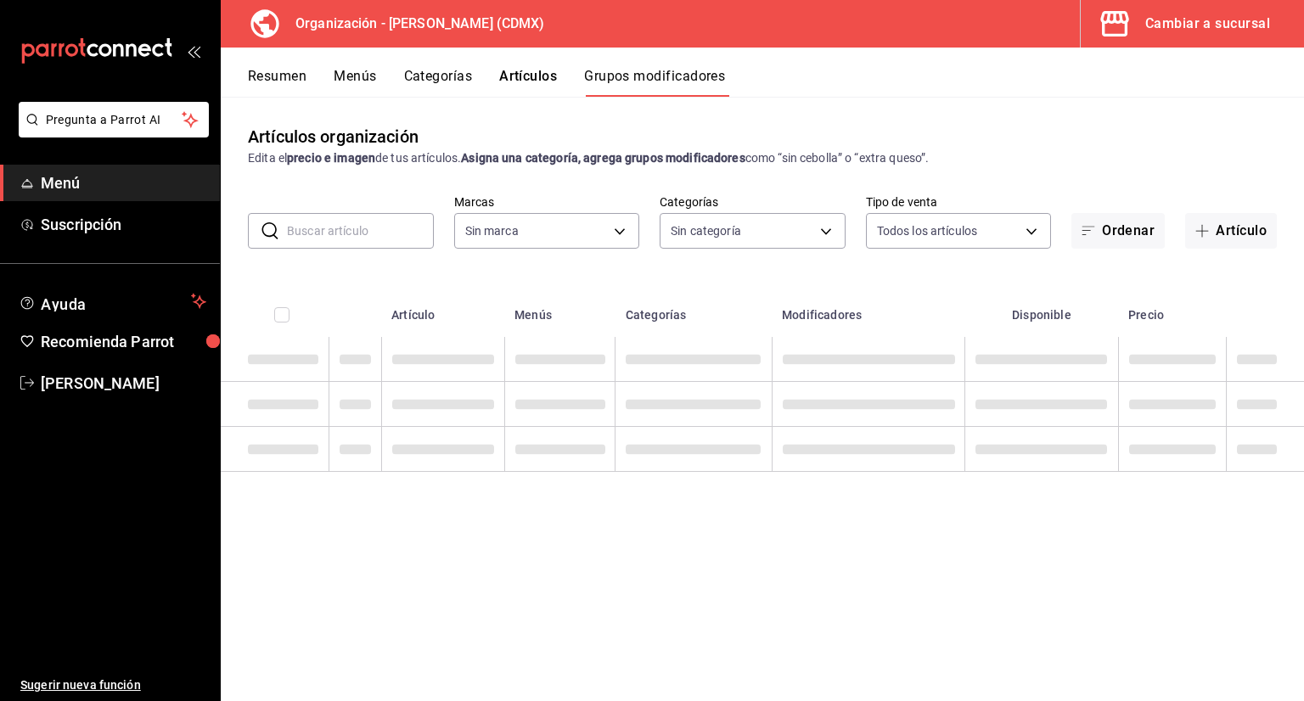
type input "846f0d90-2168-40bc-9e32-37968465e8cf"
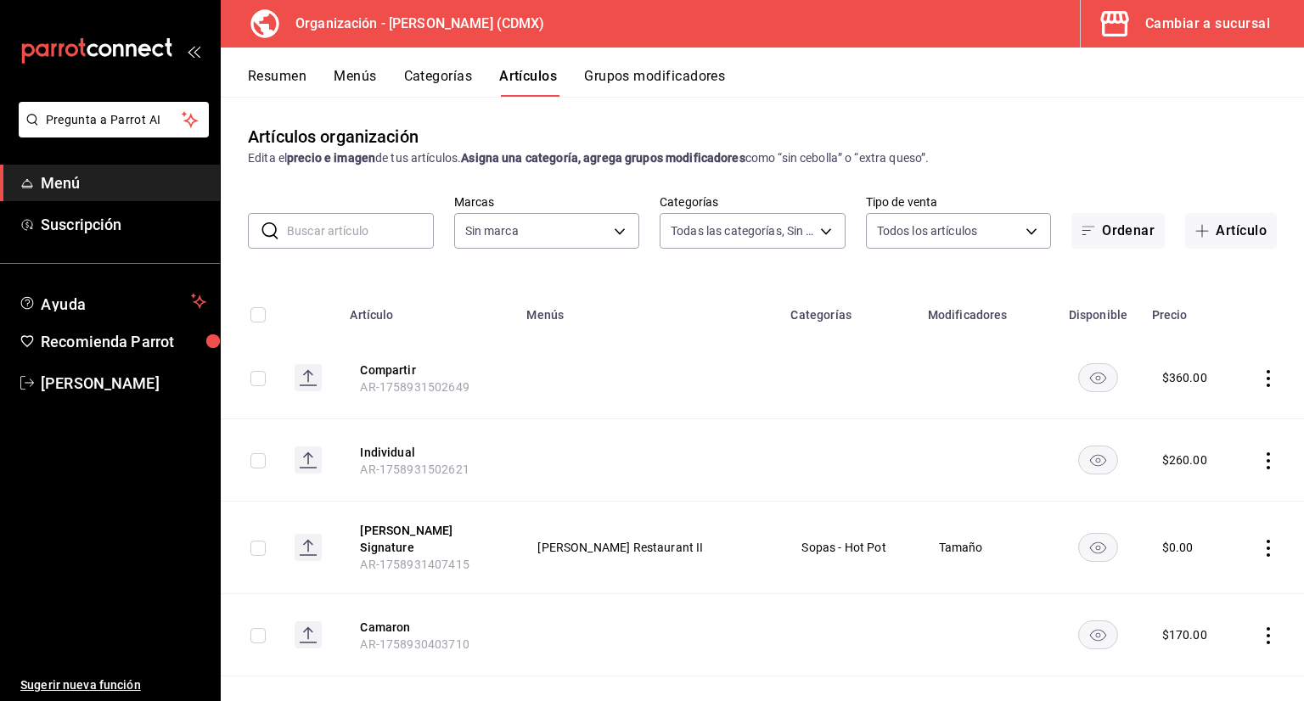
type input "3b86ff93-9c8d-4006-a000-7f562d2f7cb1,6b055275-76a1-43b6-b03d-2db3475336a0,4964d…"
click at [383, 232] on input "text" at bounding box center [360, 231] width 147 height 34
type input "846f0d90-2168-40bc-9e32-37968465e8cf"
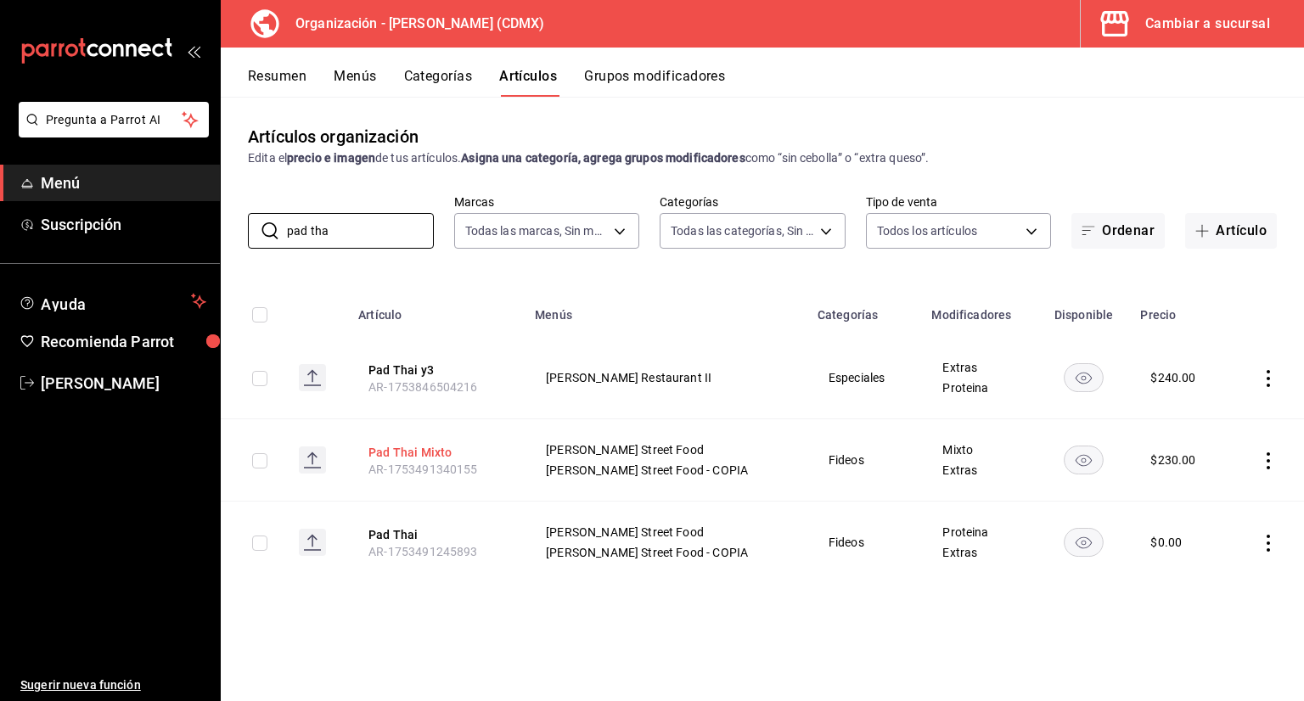
type input "pad tha"
click at [445, 450] on button "Pad Thai Mixto" at bounding box center [436, 452] width 136 height 17
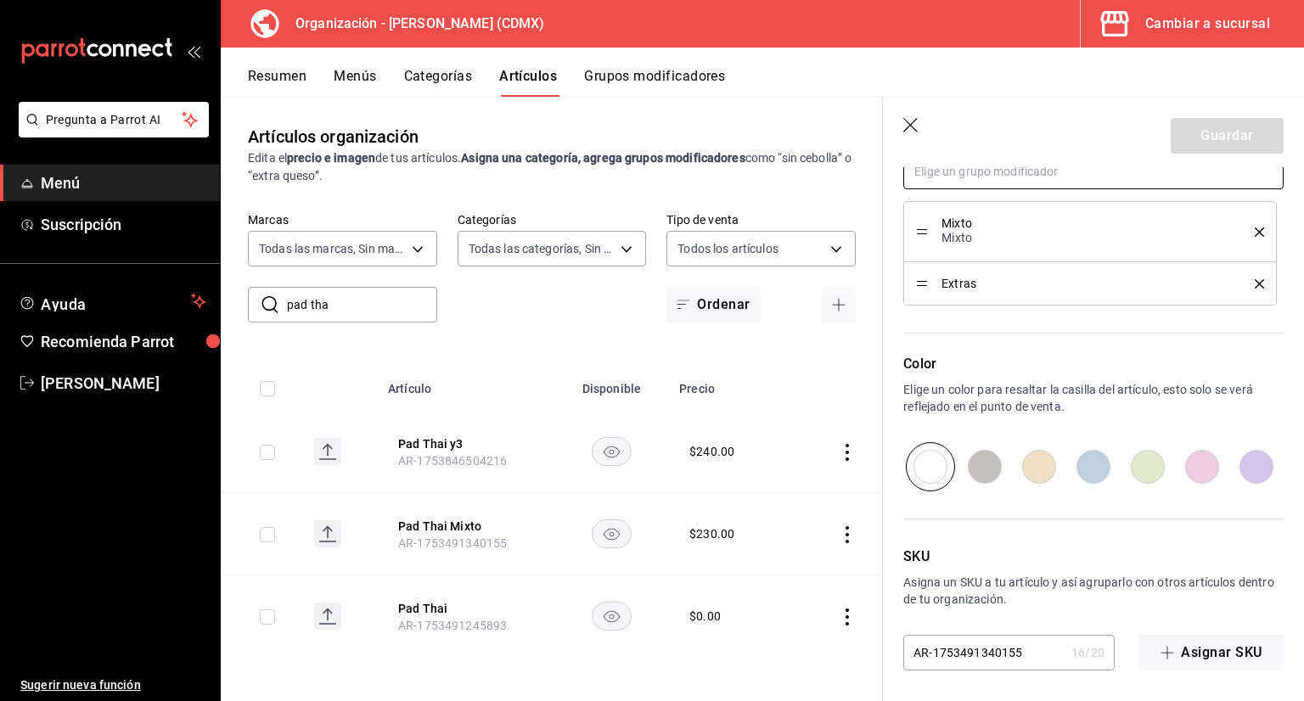
scroll to position [828, 0]
click at [908, 129] on icon "button" at bounding box center [911, 126] width 17 height 17
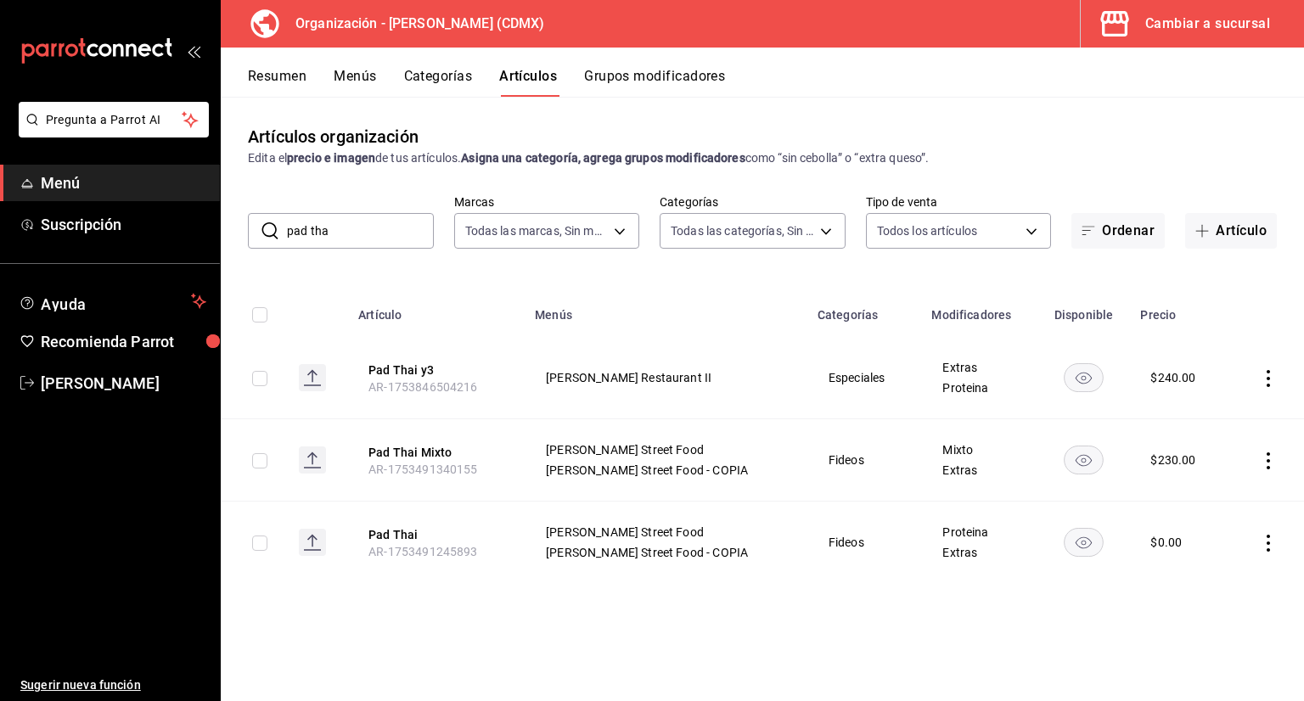
click at [343, 75] on button "Menús" at bounding box center [355, 82] width 42 height 29
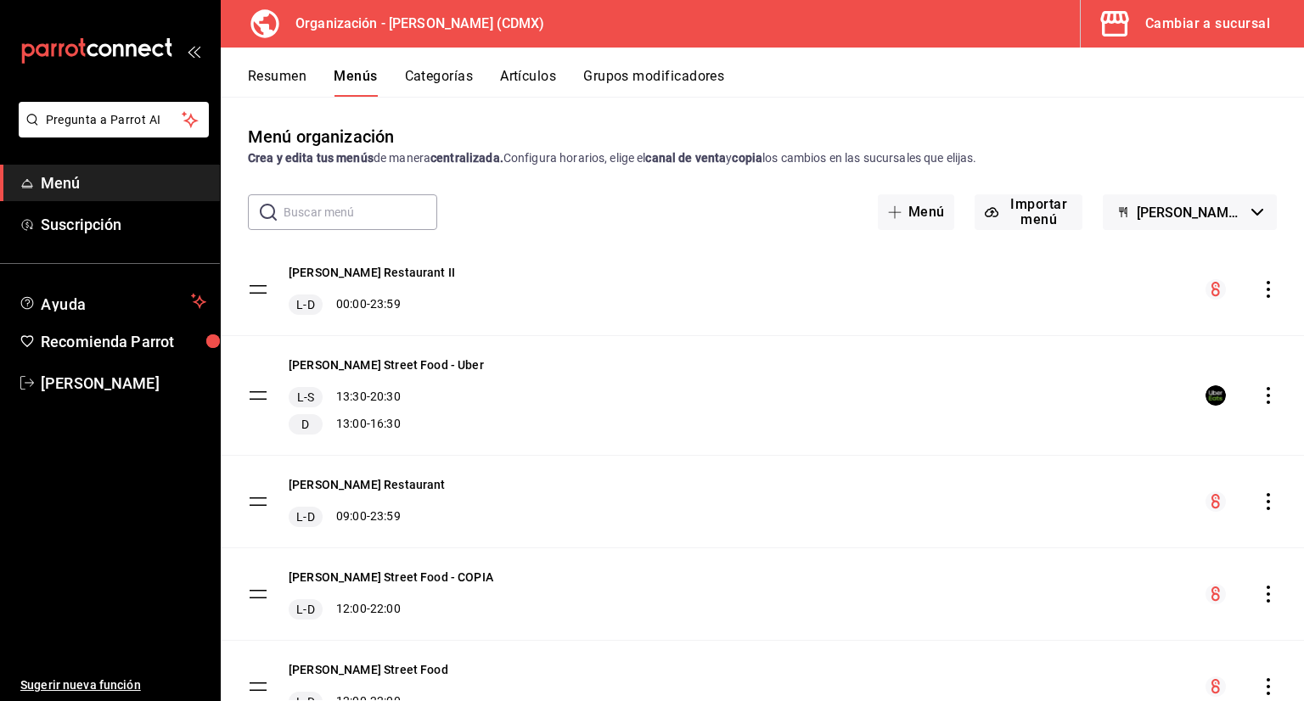
click at [521, 82] on button "Artículos" at bounding box center [528, 82] width 56 height 29
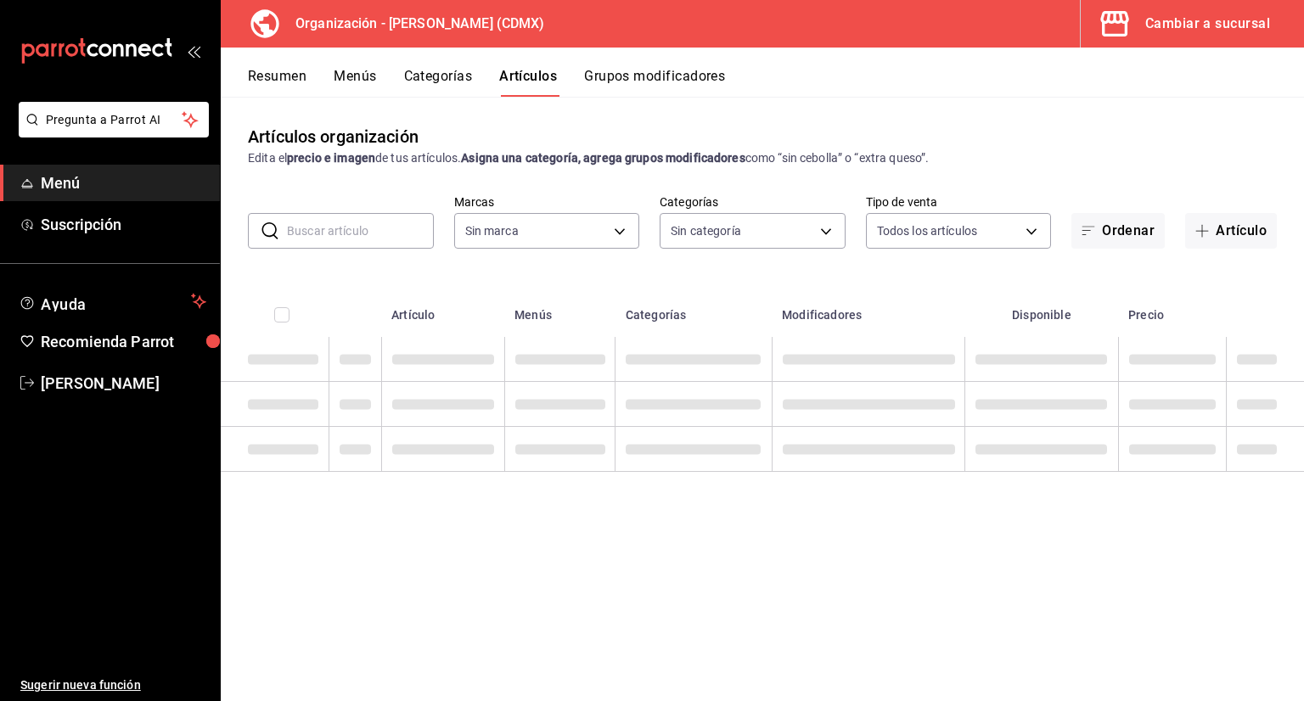
click at [397, 236] on input "text" at bounding box center [360, 231] width 147 height 34
type input "846f0d90-2168-40bc-9e32-37968465e8cf"
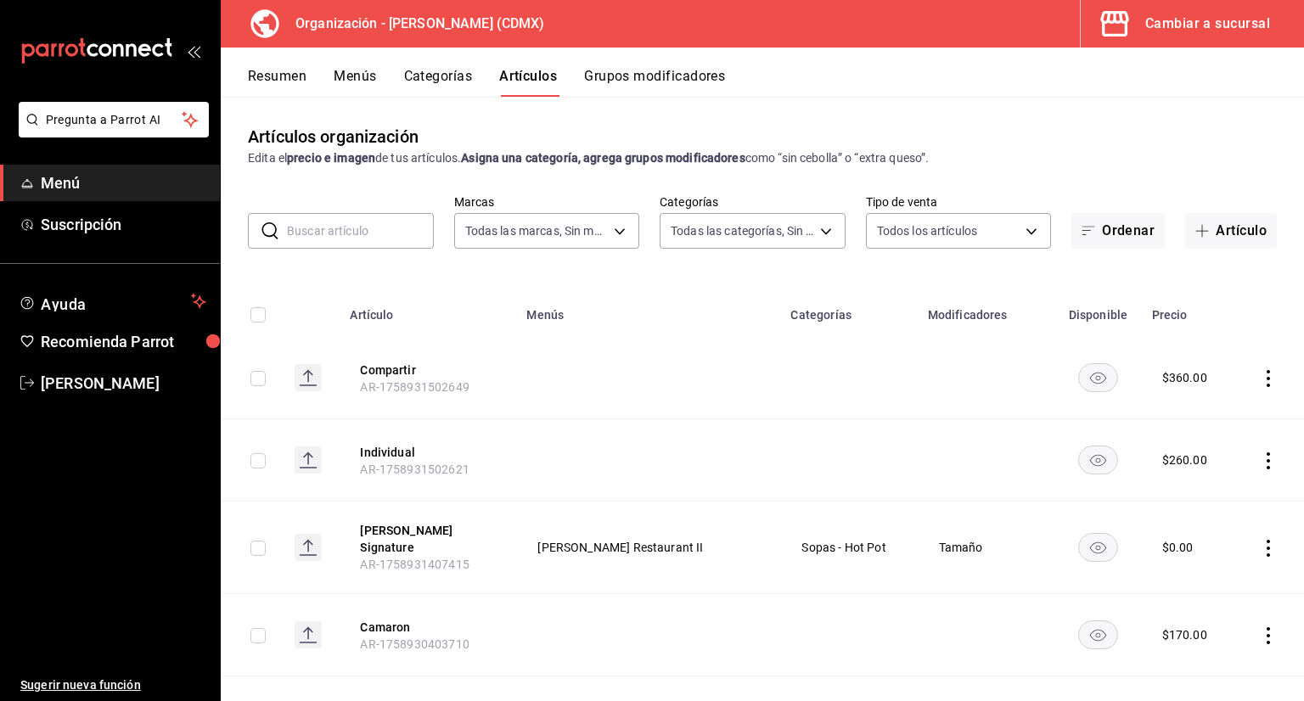
type input "3b86ff93-9c8d-4006-a000-7f562d2f7cb1,6b055275-76a1-43b6-b03d-2db3475336a0,4964d…"
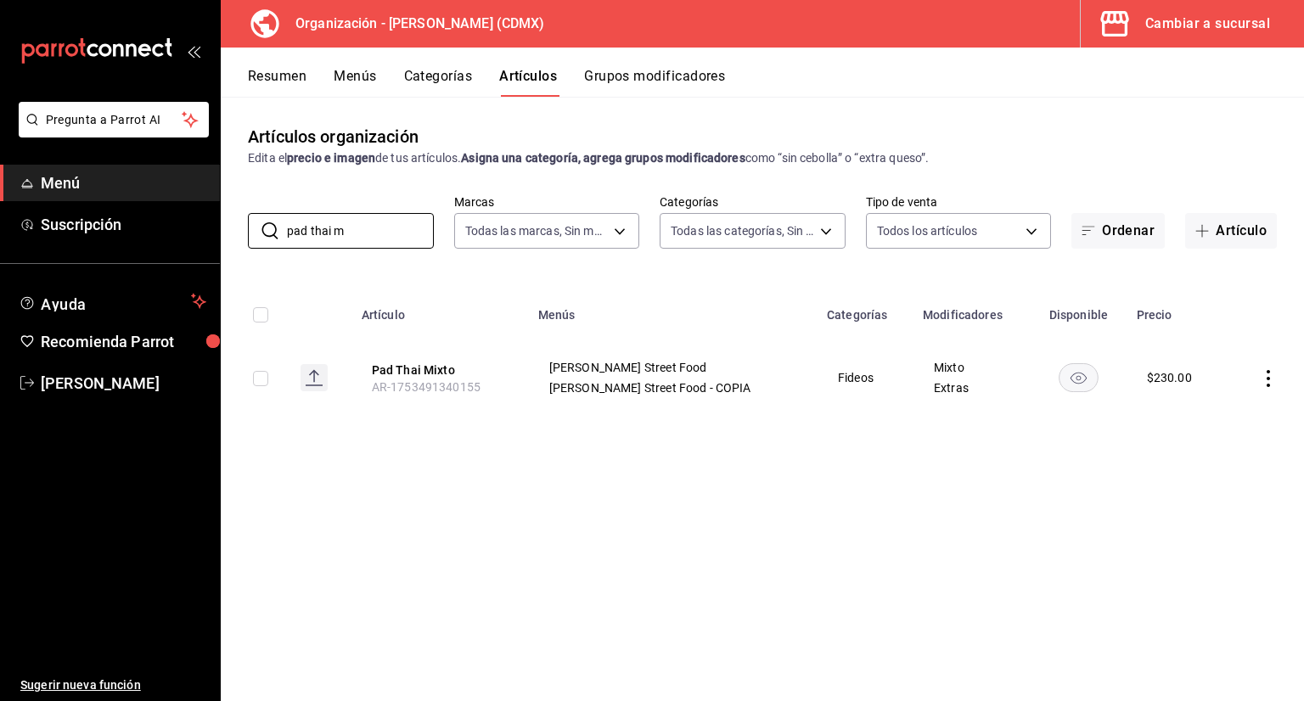
type input "pad thai m"
click at [370, 80] on button "Menús" at bounding box center [355, 82] width 42 height 29
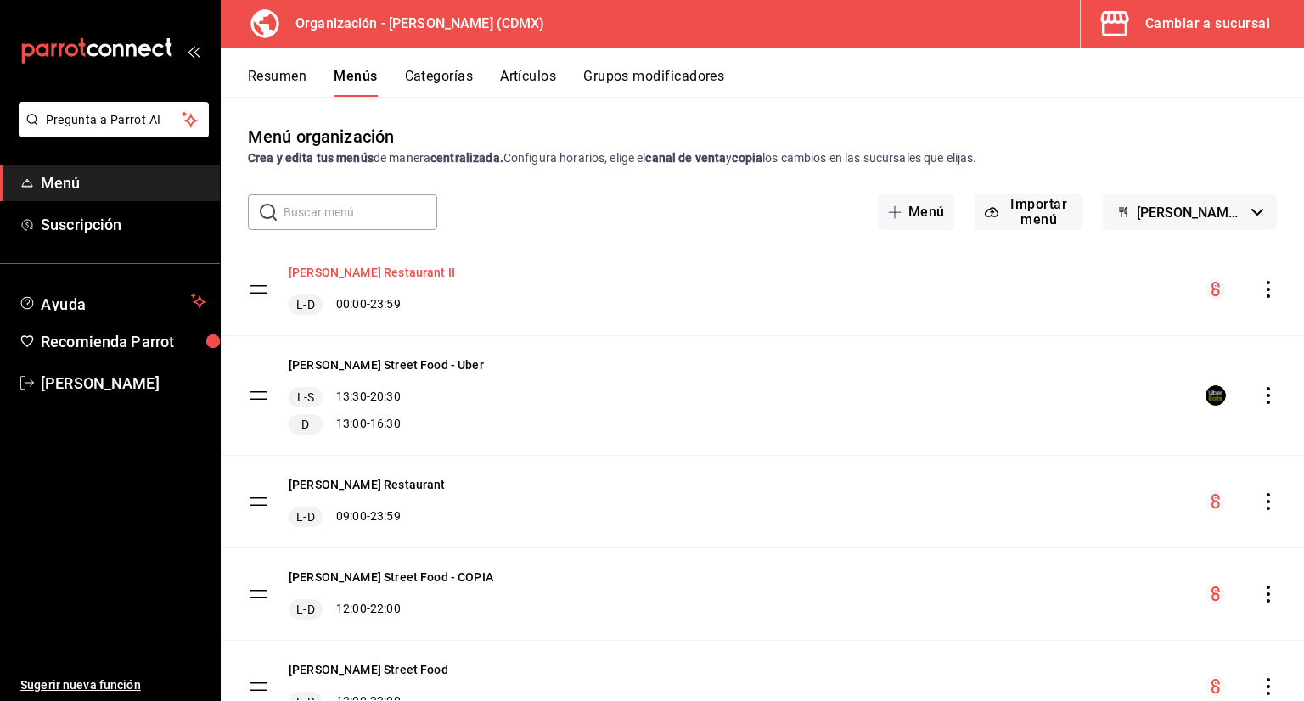
click at [390, 276] on button "[PERSON_NAME] Restaurant II" at bounding box center [372, 272] width 166 height 17
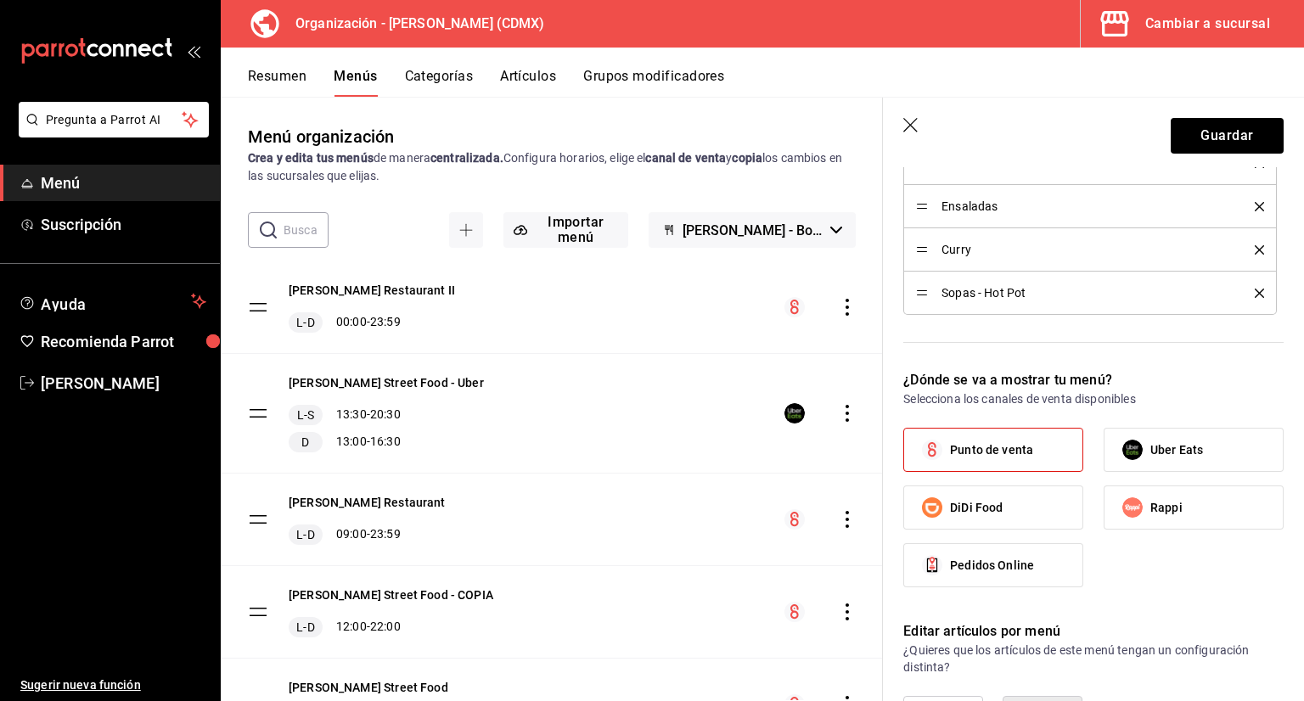
scroll to position [509, 0]
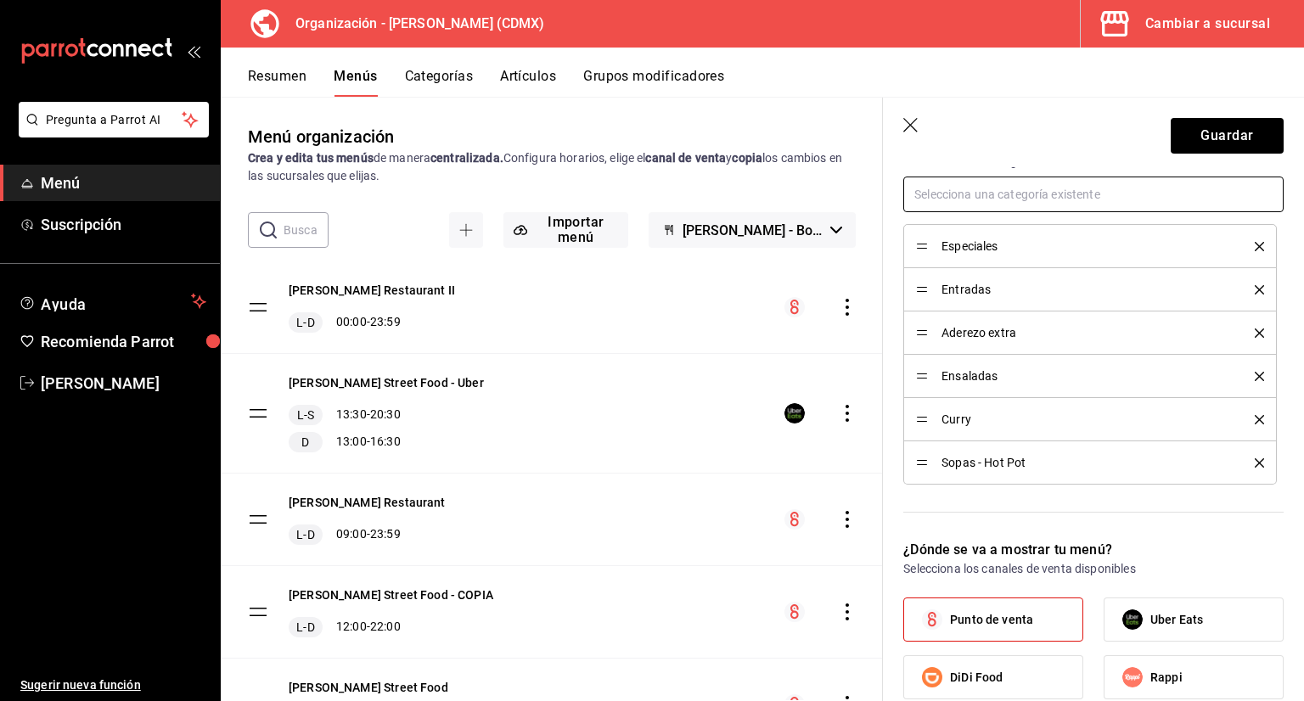
click at [996, 197] on input "text" at bounding box center [1093, 195] width 380 height 36
type input "espe"
click at [924, 131] on header "Guardar" at bounding box center [1093, 133] width 421 height 70
click at [915, 121] on icon "button" at bounding box center [911, 126] width 17 height 17
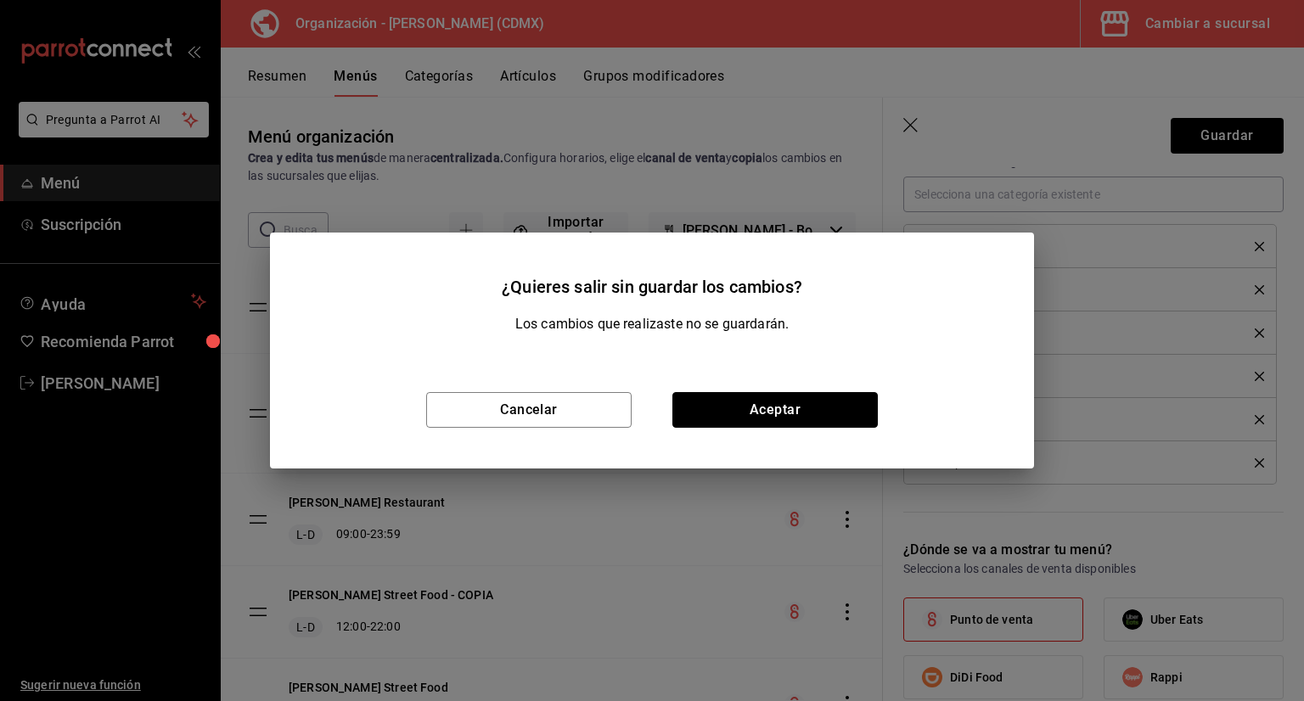
click at [693, 407] on button "Aceptar" at bounding box center [774, 410] width 205 height 36
checkbox input "false"
type input "1758932269893"
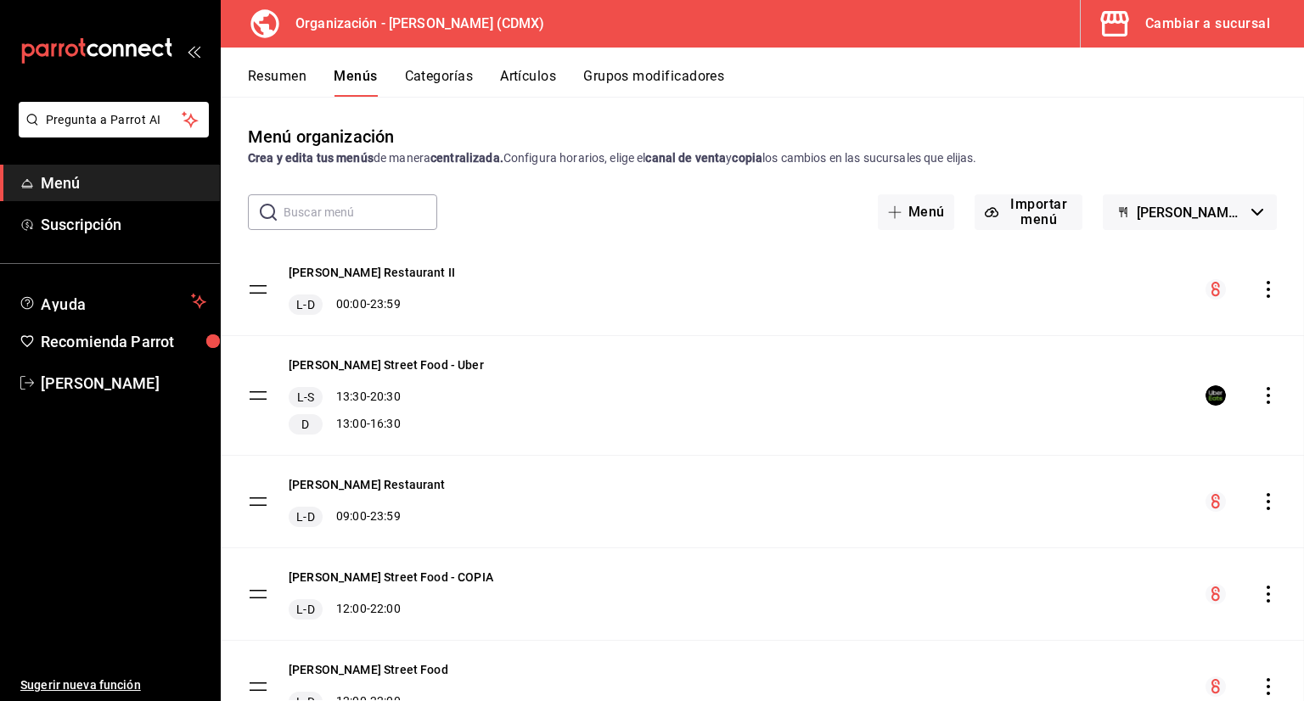
checkbox input "false"
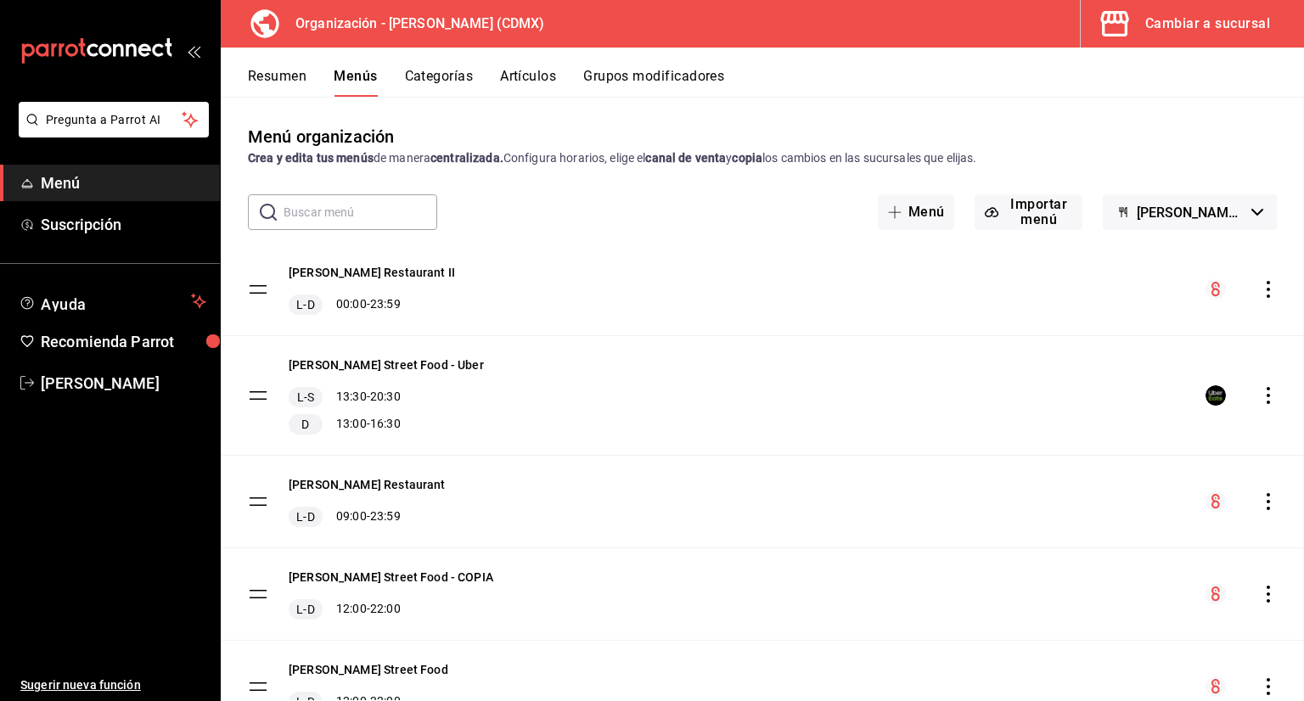
checkbox input "false"
click at [448, 83] on button "Categorías" at bounding box center [439, 82] width 69 height 29
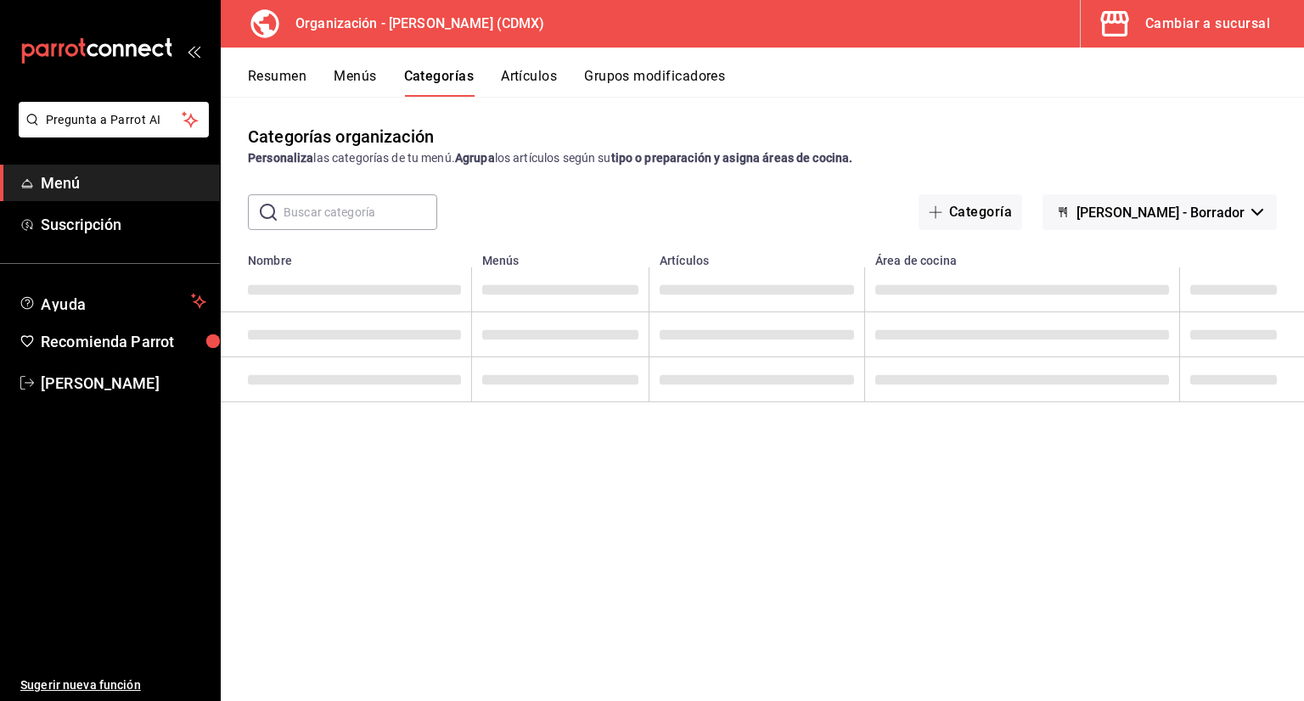
click at [382, 211] on input "text" at bounding box center [361, 212] width 154 height 34
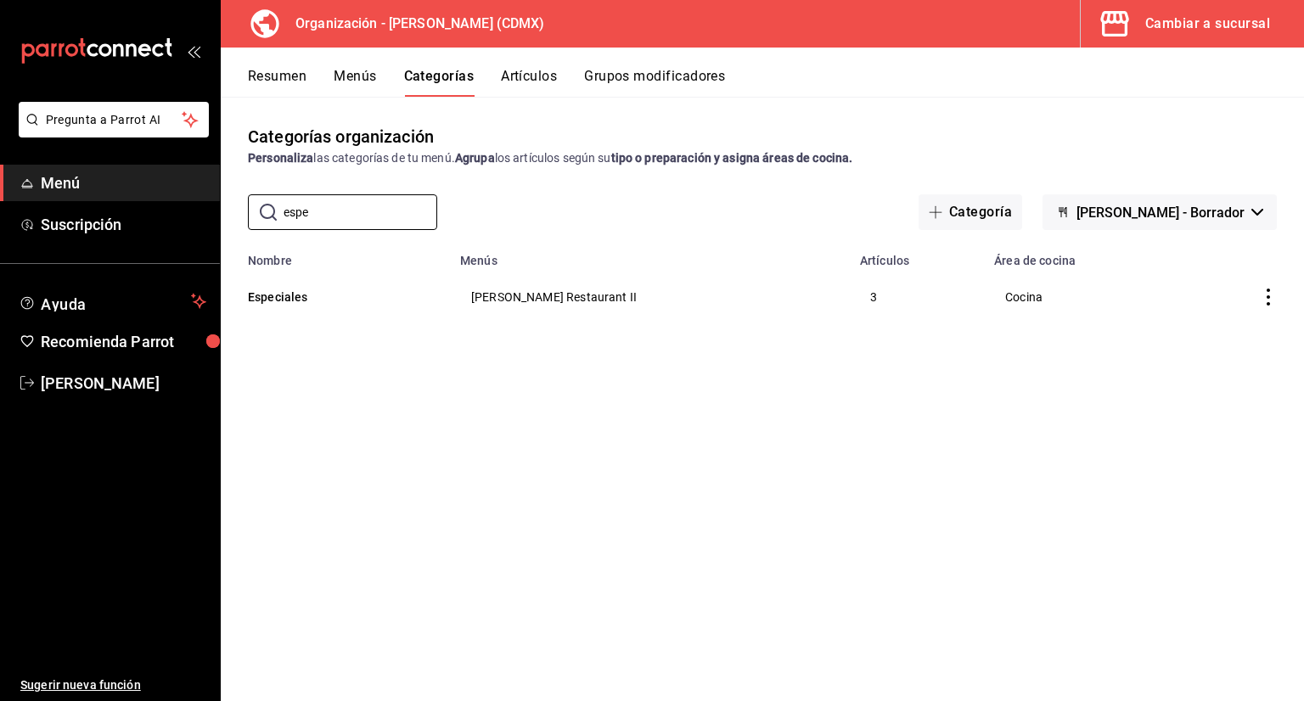
type input "espe"
click at [347, 306] on th "Especiales" at bounding box center [335, 296] width 229 height 59
click at [300, 307] on th "Especiales" at bounding box center [335, 296] width 229 height 59
click at [290, 303] on button "Especiales" at bounding box center [333, 297] width 170 height 17
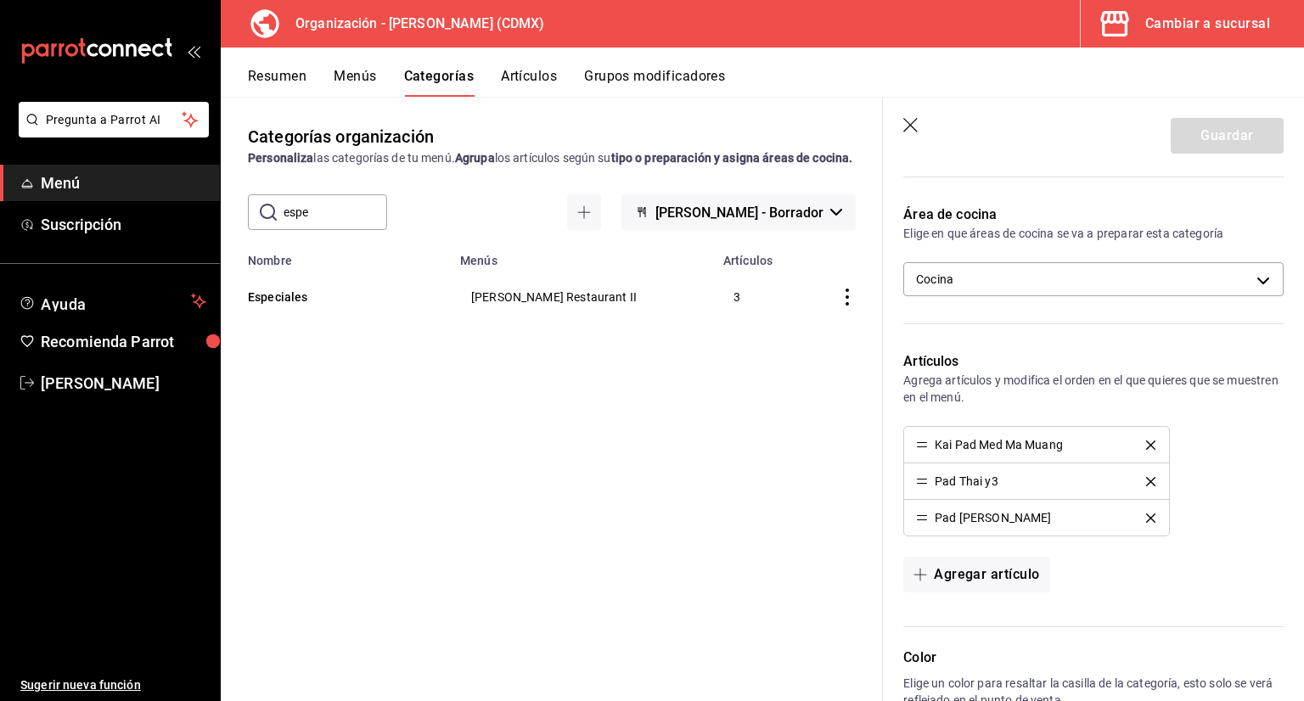
scroll to position [486, 0]
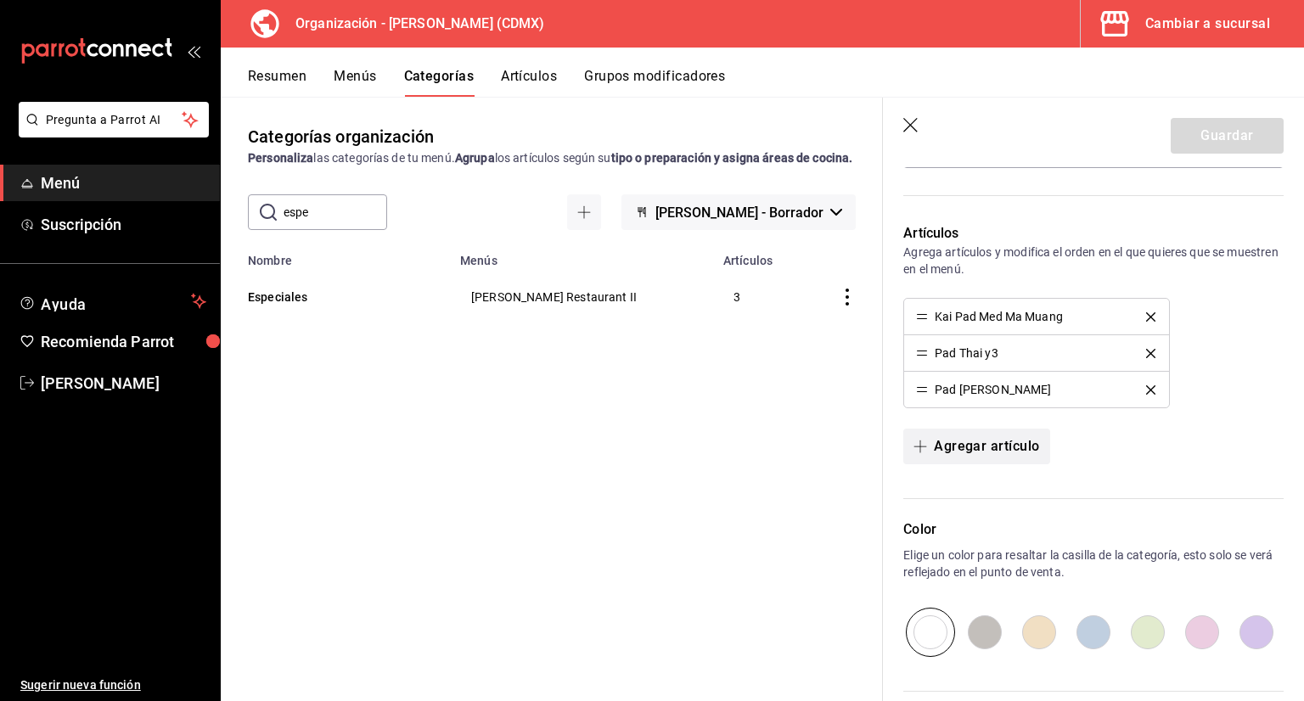
click at [951, 442] on button "Agregar artículo" at bounding box center [976, 447] width 146 height 36
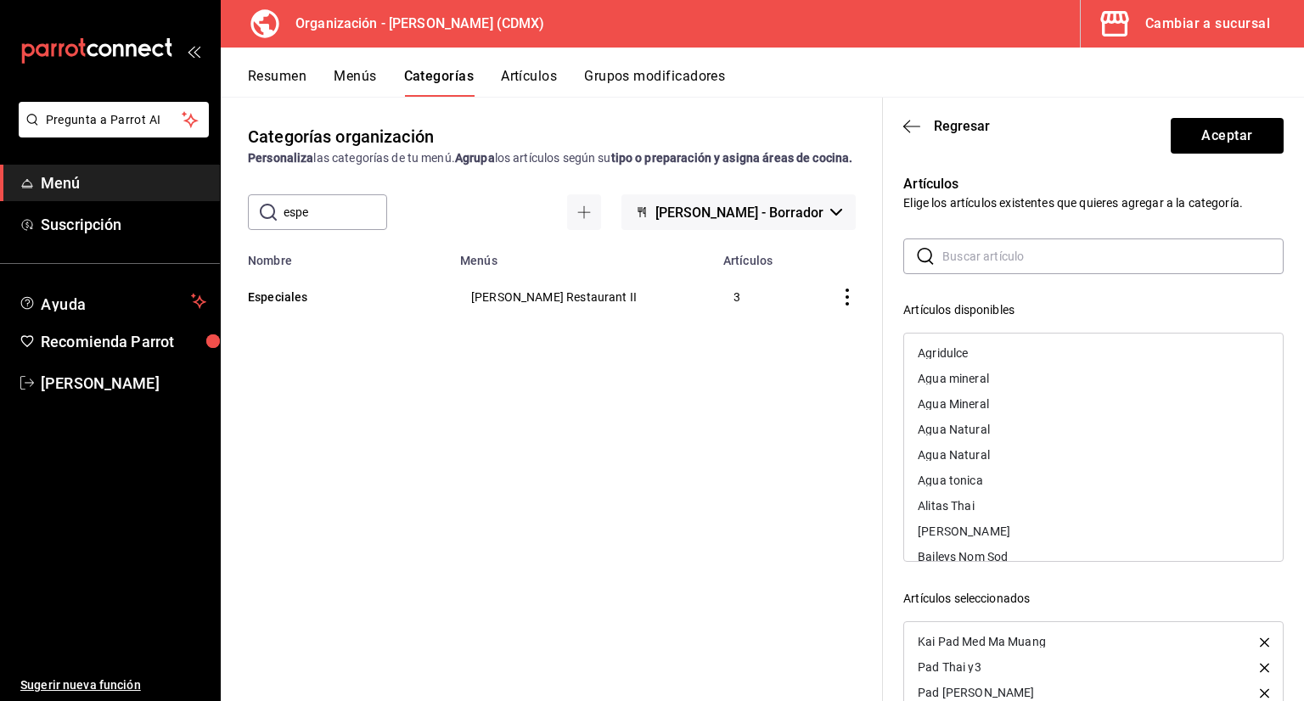
click at [962, 262] on input "text" at bounding box center [1112, 256] width 341 height 34
type input "pad"
click at [980, 500] on div "Pad Thai Mixto" at bounding box center [958, 506] width 81 height 12
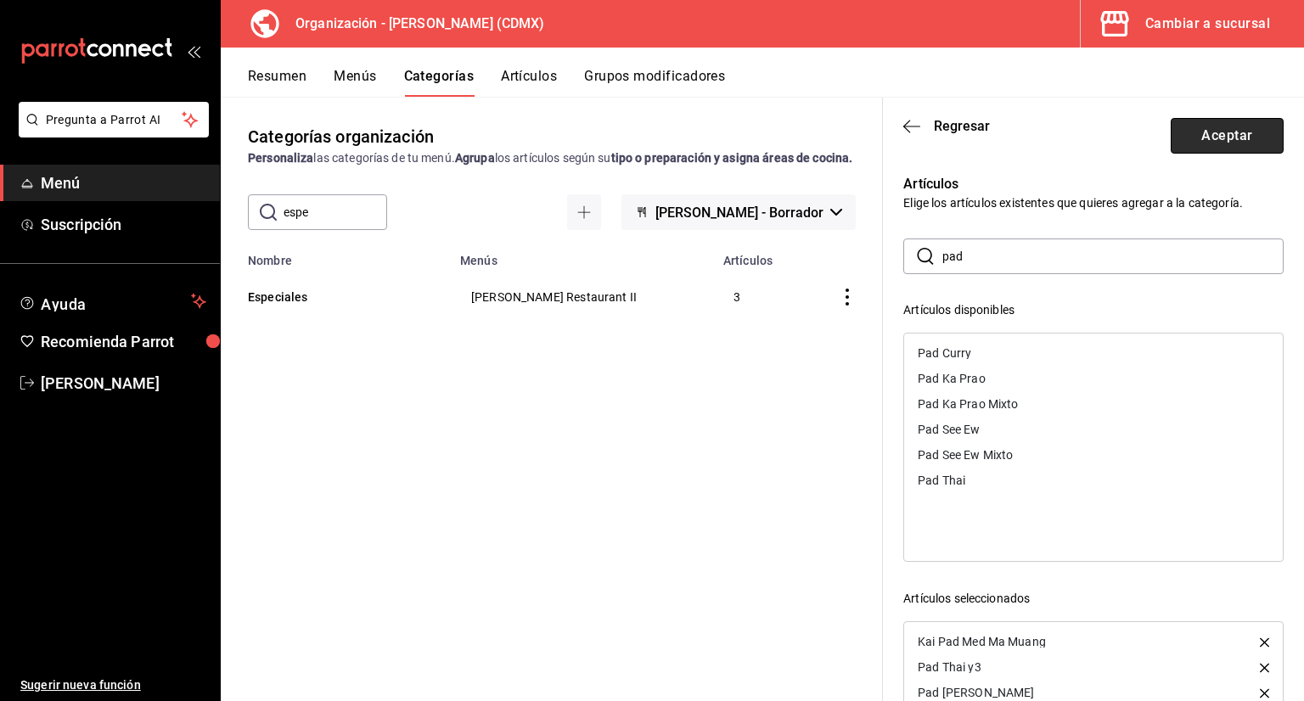
click at [1199, 126] on button "Aceptar" at bounding box center [1227, 136] width 113 height 36
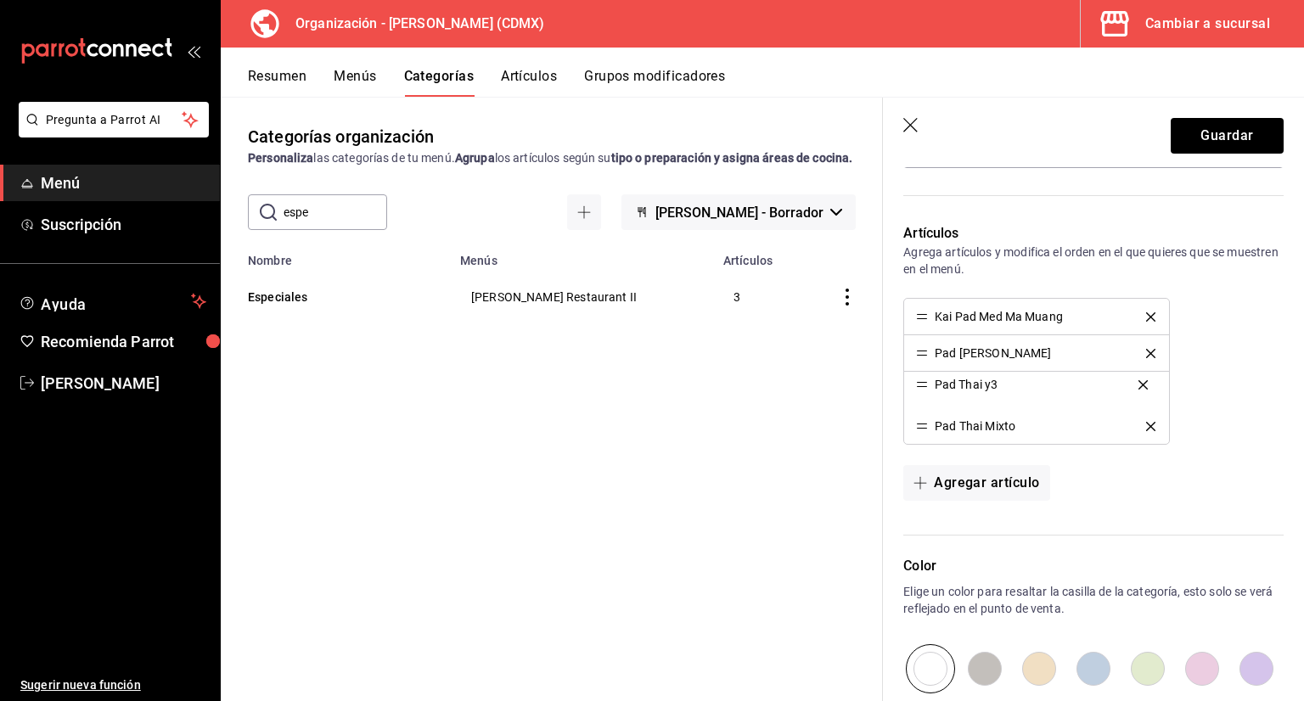
drag, startPoint x: 923, startPoint y: 351, endPoint x: 930, endPoint y: 379, distance: 29.9
drag, startPoint x: 925, startPoint y: 351, endPoint x: 932, endPoint y: 437, distance: 86.0
click at [1185, 132] on button "Guardar" at bounding box center [1227, 136] width 113 height 36
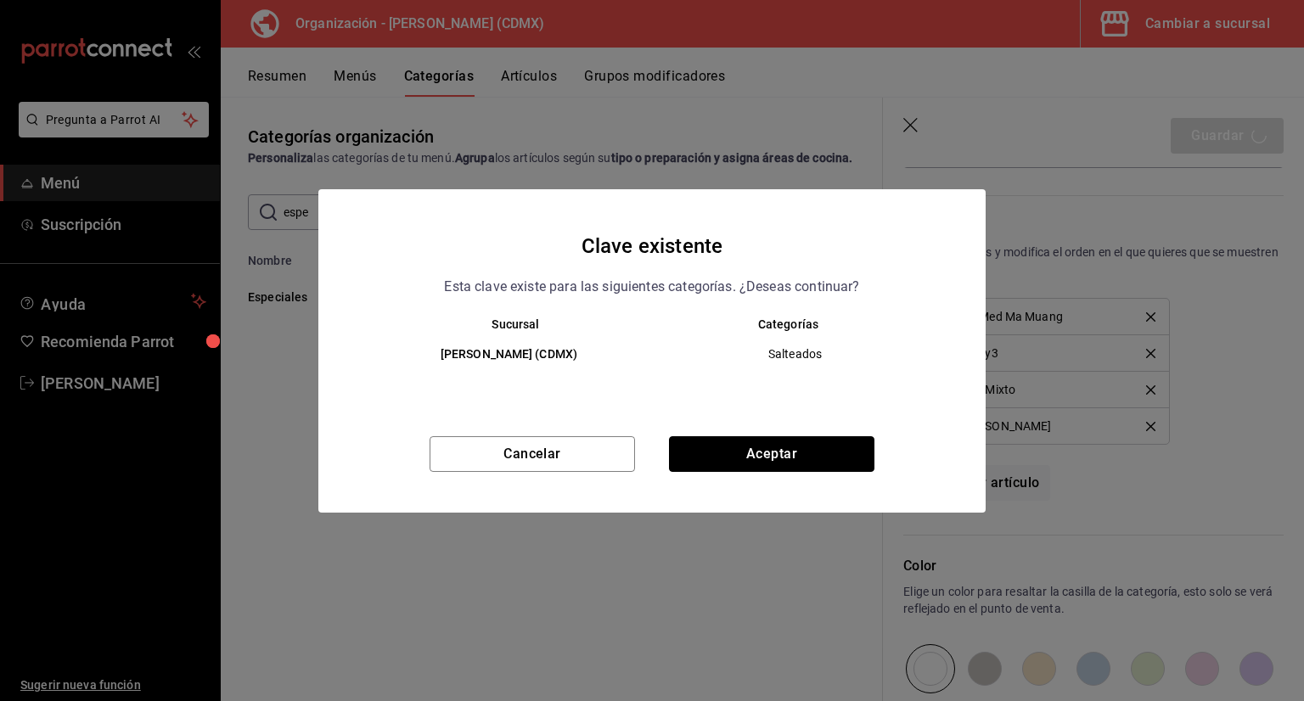
click at [761, 441] on button "Aceptar" at bounding box center [771, 454] width 205 height 36
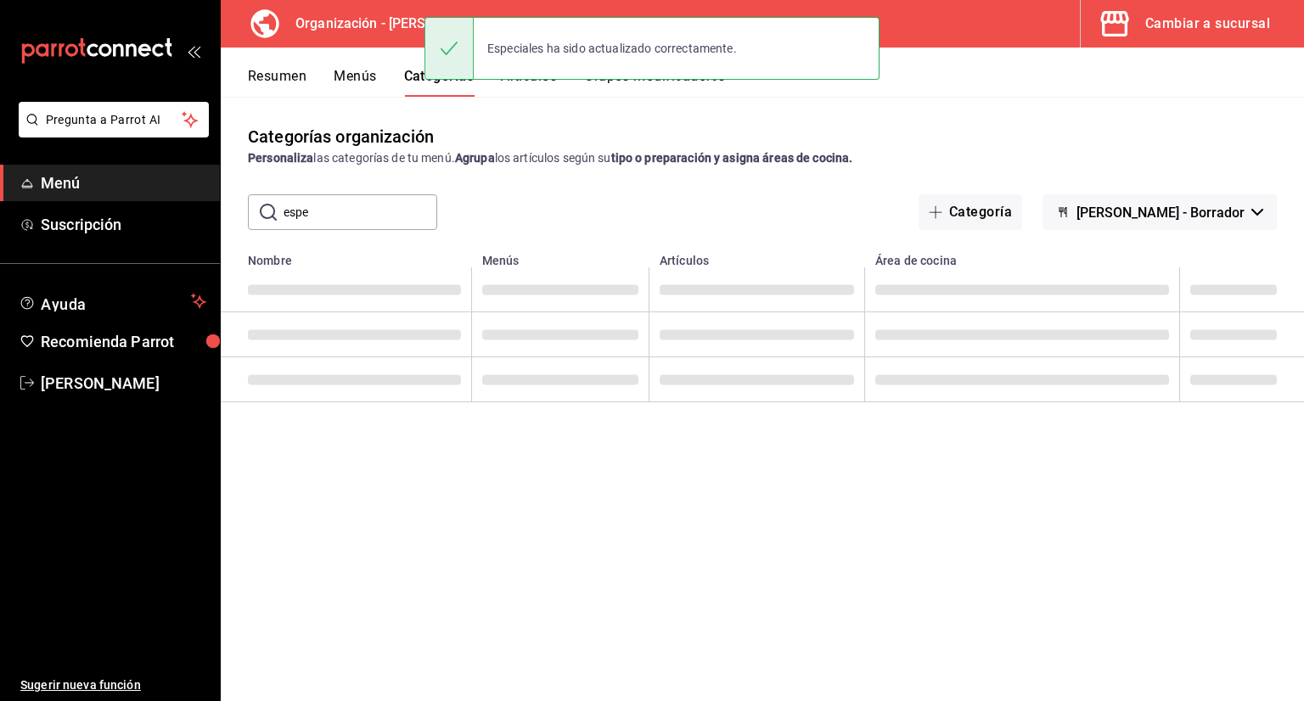
click at [530, 91] on button "Artículos" at bounding box center [529, 82] width 56 height 29
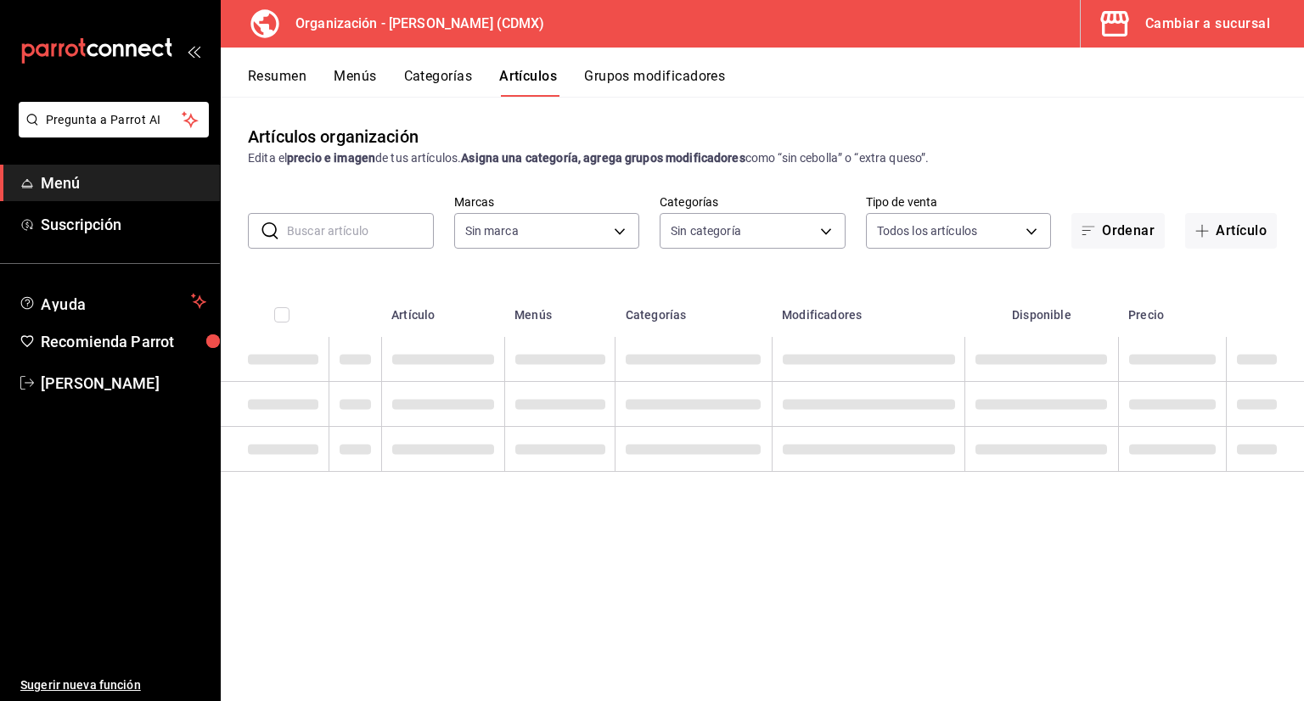
click at [379, 236] on input "text" at bounding box center [360, 231] width 147 height 34
type input "p"
type input "846f0d90-2168-40bc-9e32-37968465e8cf"
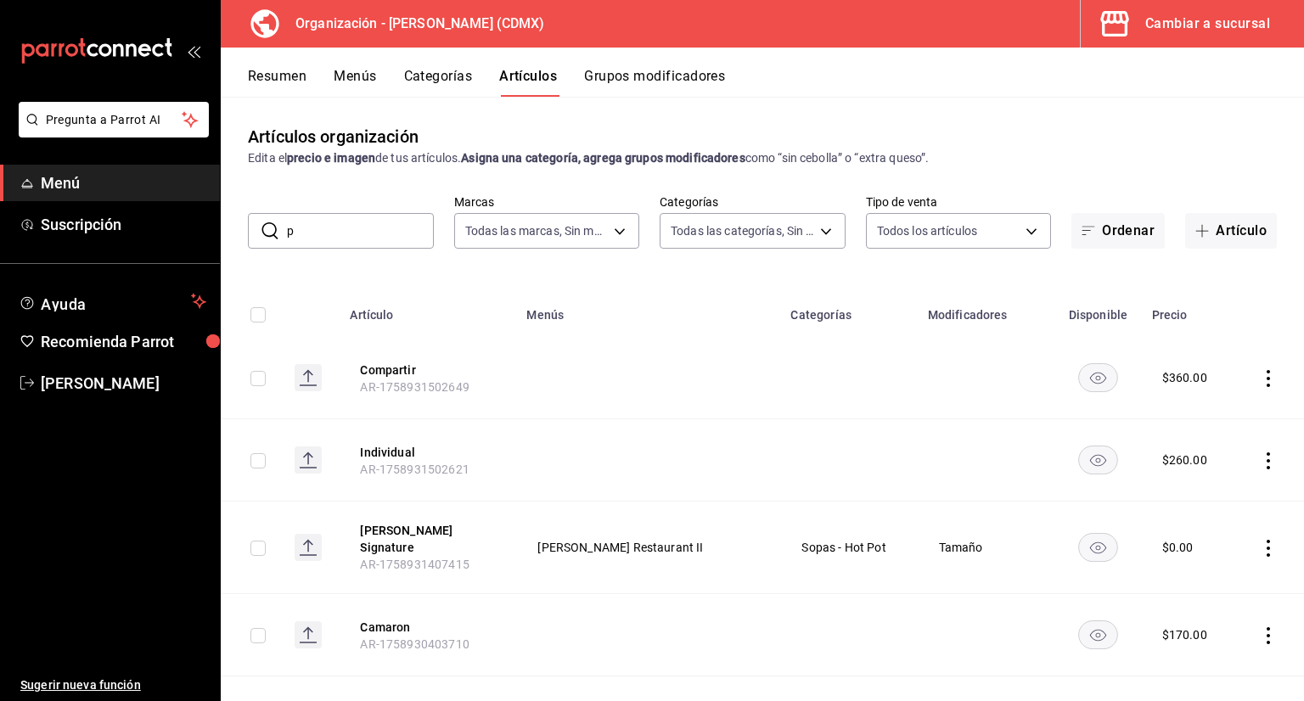
type input "pa"
type input "3b86ff93-9c8d-4006-a000-7f562d2f7cb1,6b055275-76a1-43b6-b03d-2db3475336a0,4964d…"
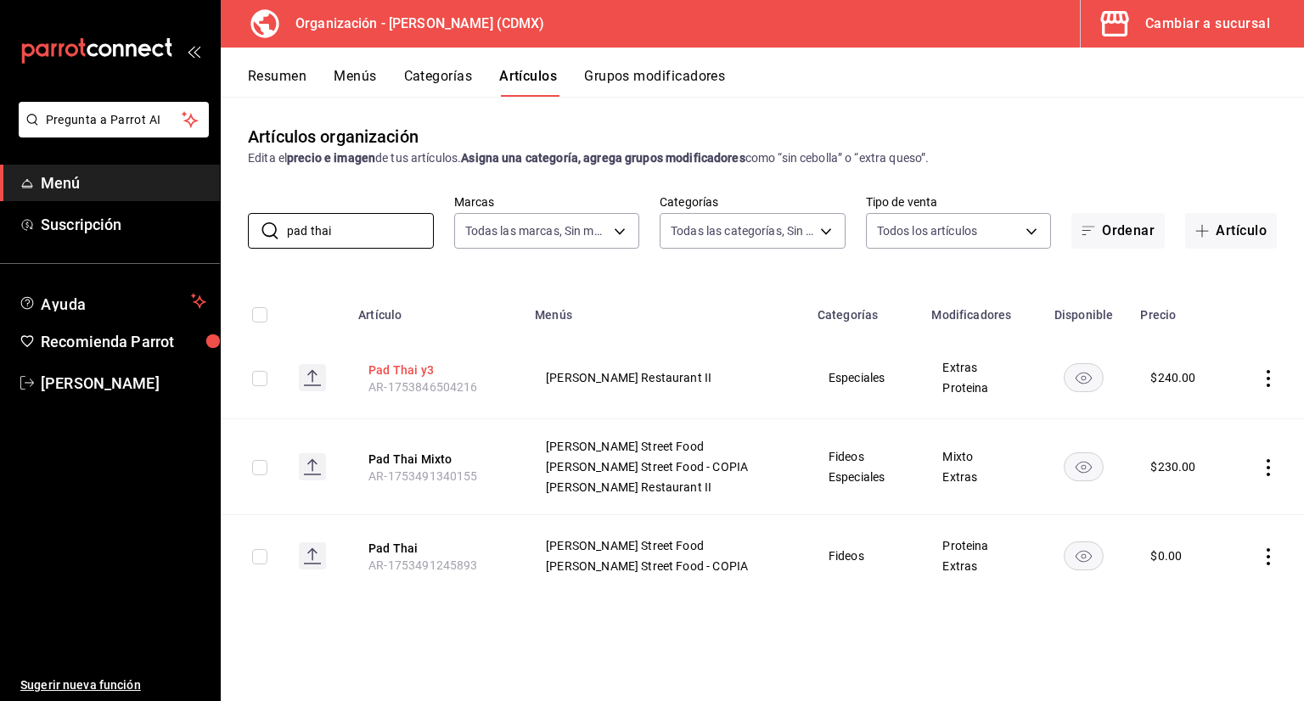
type input "pad thai"
click at [421, 364] on button "Pad Thai y3" at bounding box center [436, 370] width 136 height 17
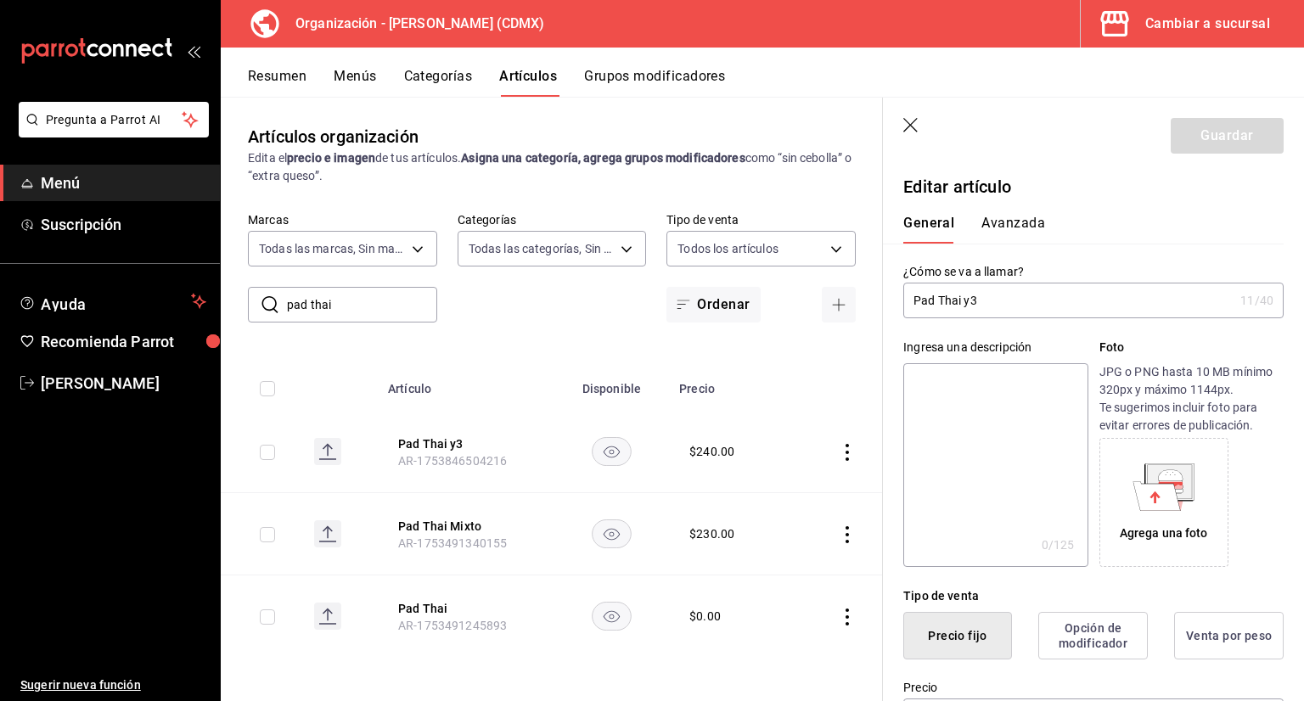
click at [1019, 304] on input "Pad Thai y3" at bounding box center [1068, 301] width 330 height 34
type input "Pad Thai"
click at [1202, 118] on button "Guardar" at bounding box center [1227, 136] width 113 height 36
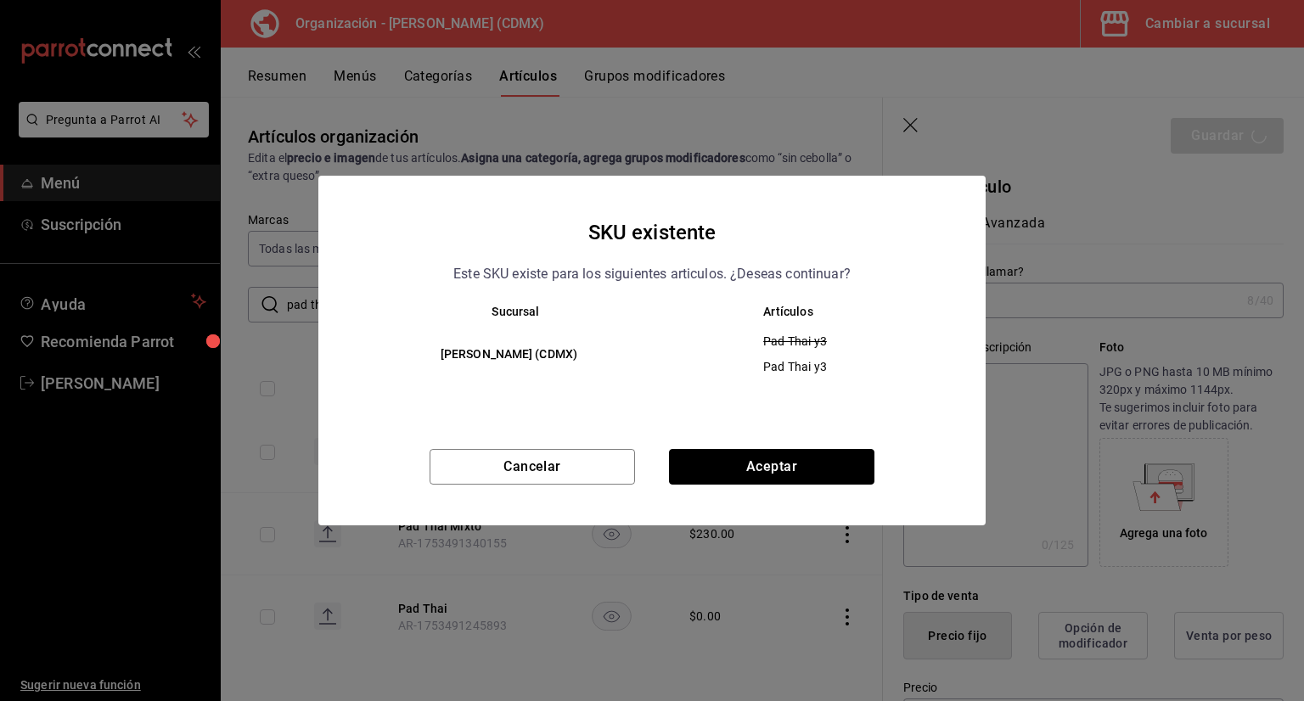
click at [841, 472] on button "Aceptar" at bounding box center [771, 467] width 205 height 36
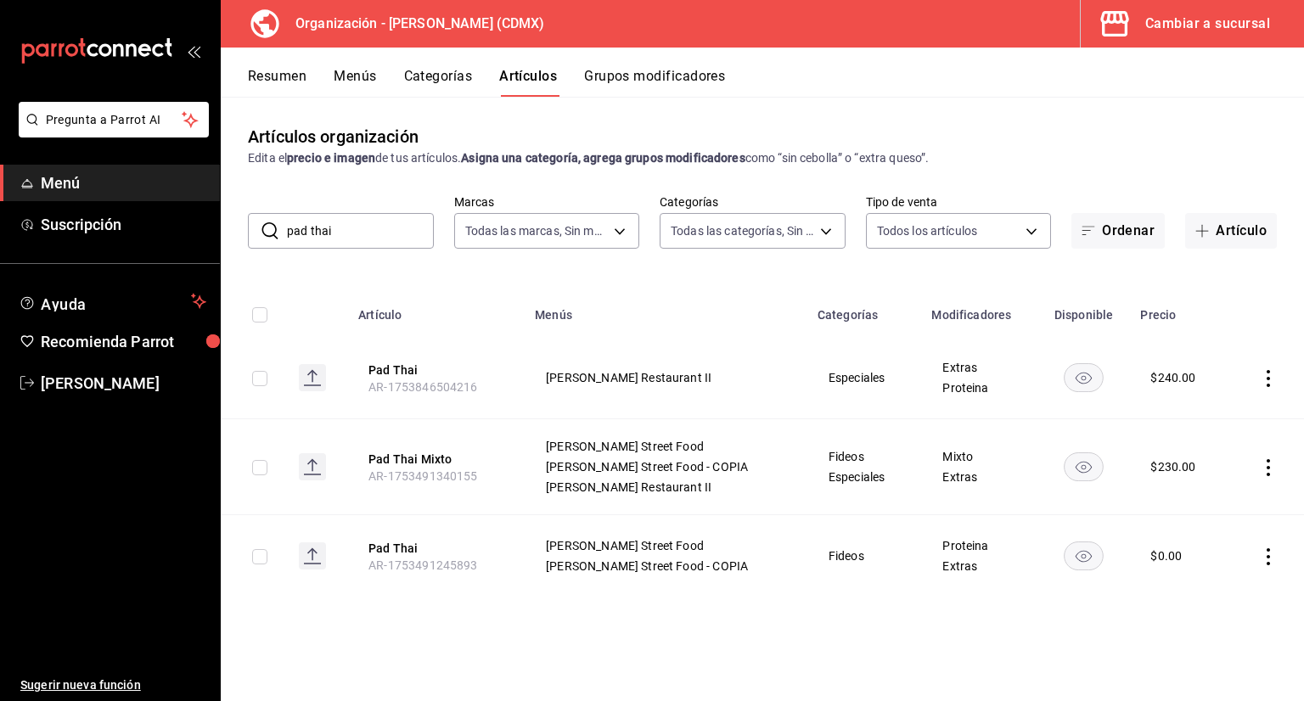
click at [1260, 227] on button "Artículo" at bounding box center [1231, 231] width 92 height 36
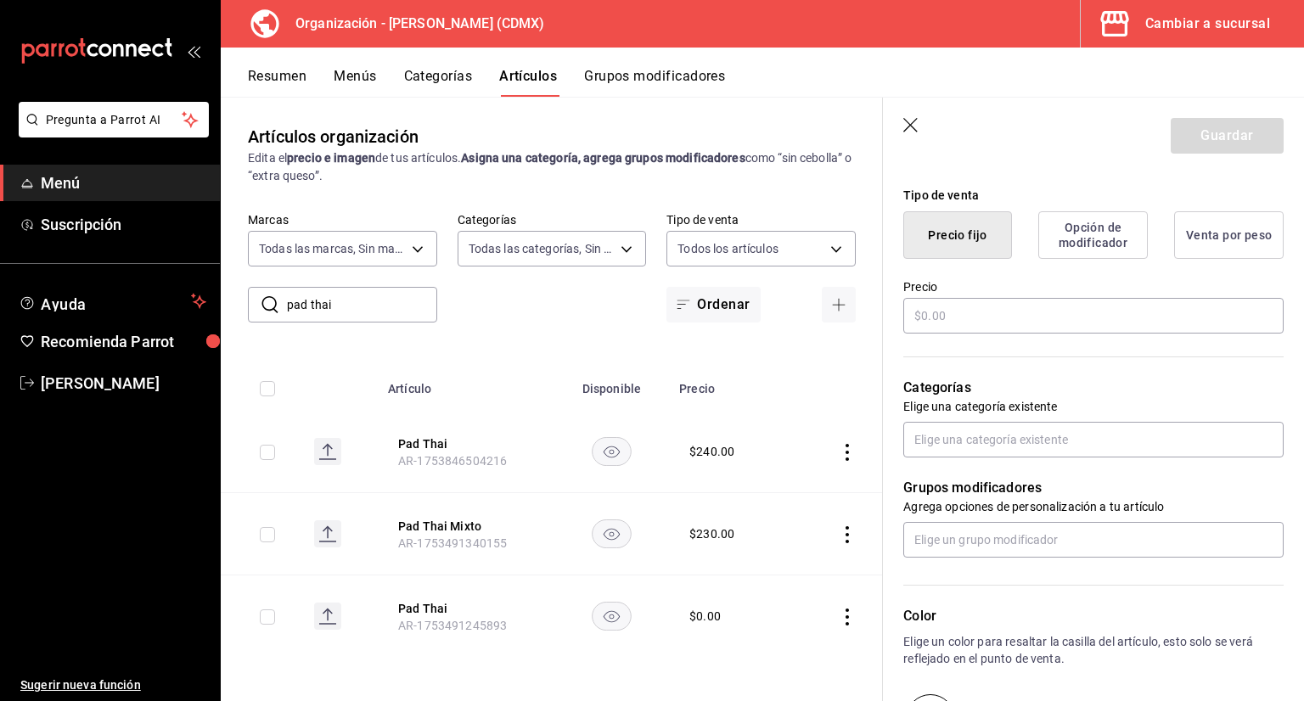
scroll to position [424, 0]
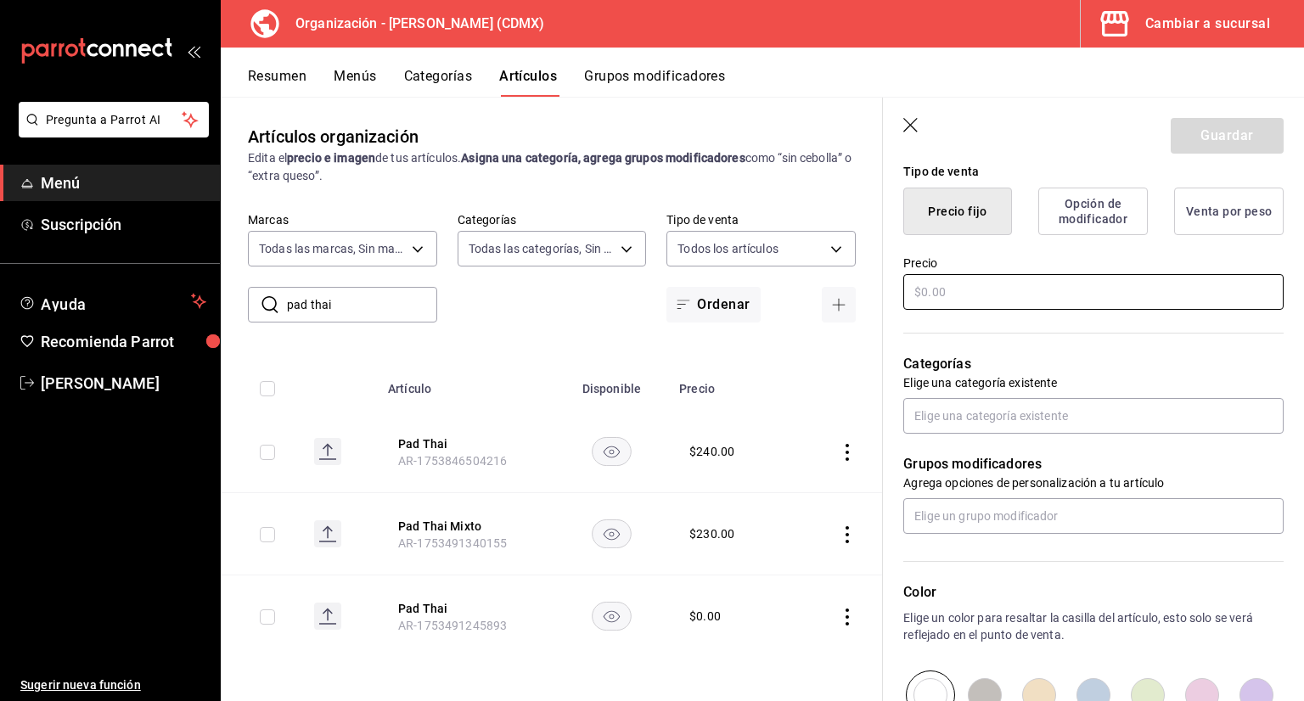
type input "Basil Fried Rice"
click at [981, 292] on input "text" at bounding box center [1093, 292] width 380 height 36
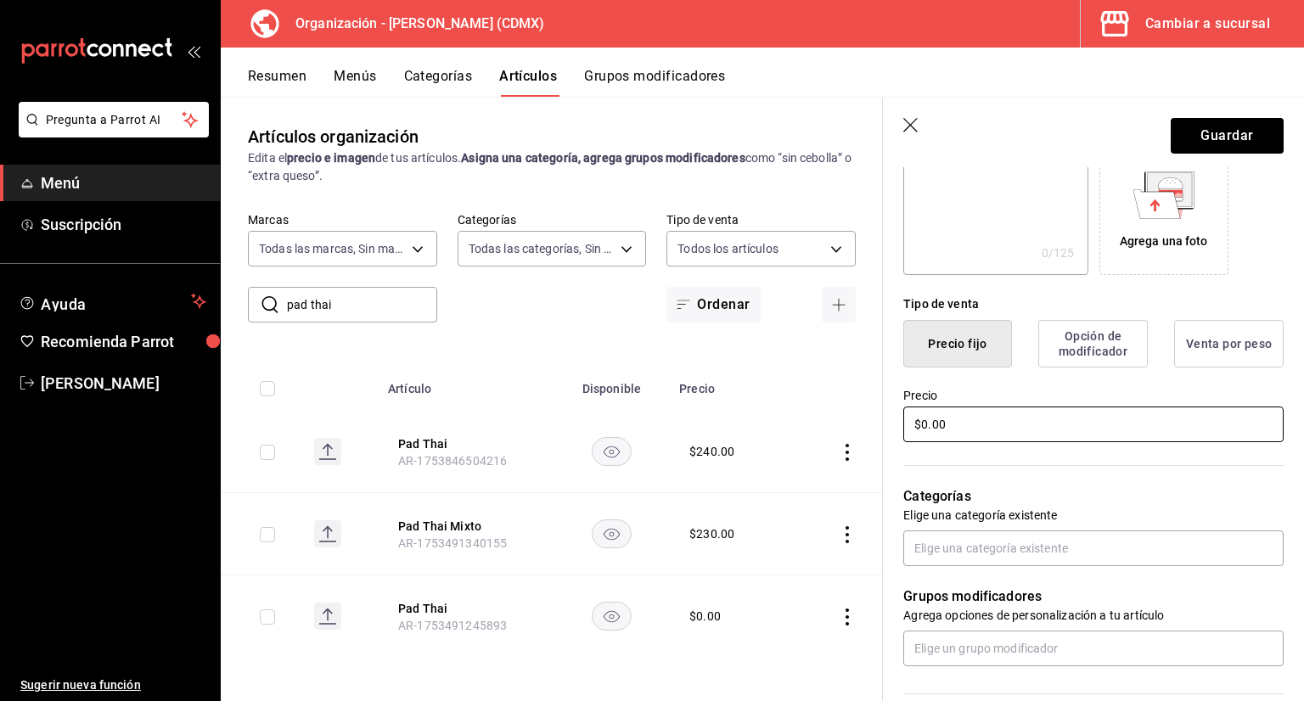
scroll to position [0, 0]
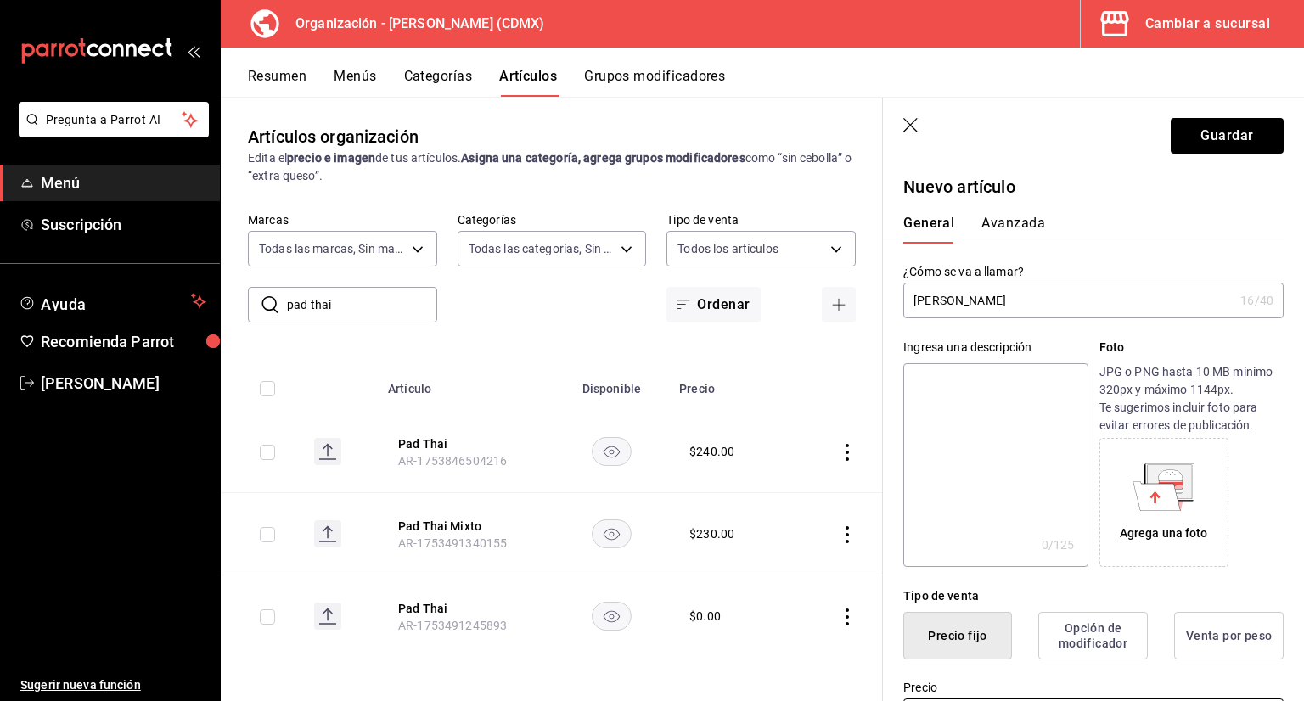
type input "$0.00"
click at [982, 219] on button "Avanzada" at bounding box center [1013, 229] width 64 height 29
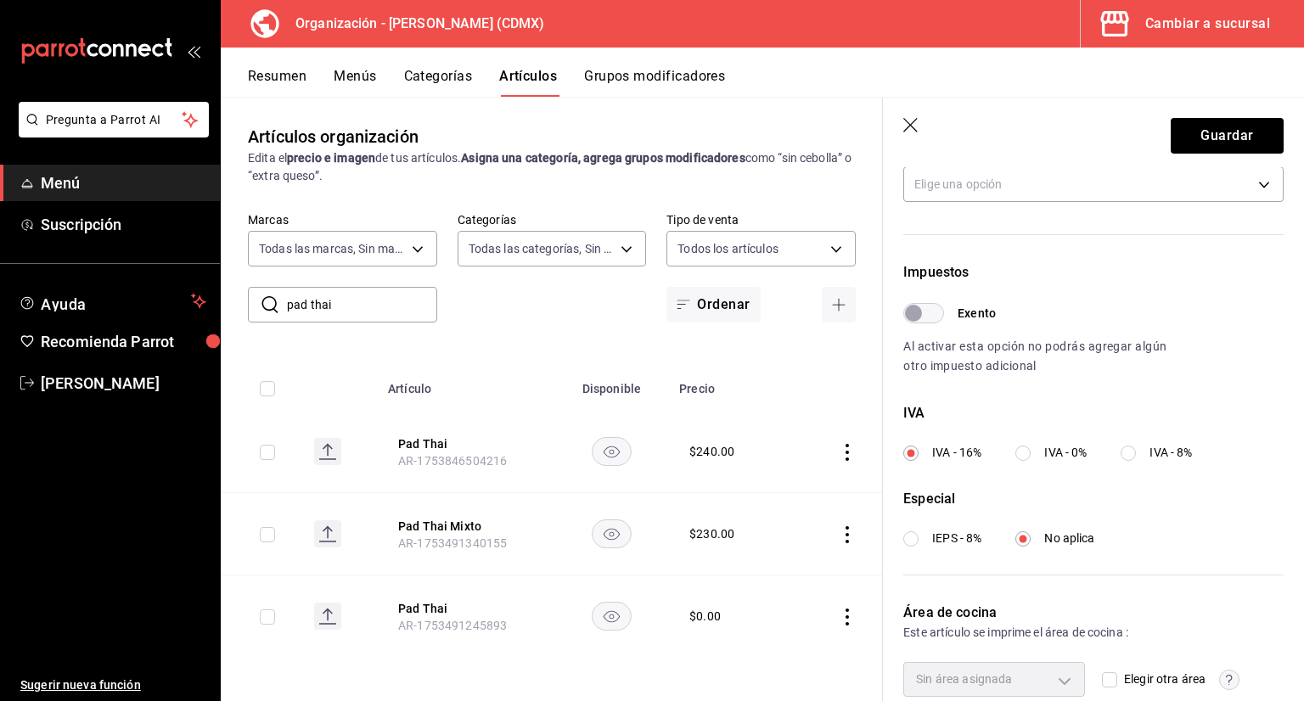
scroll to position [424, 0]
click at [1027, 455] on input "IVA - 0%" at bounding box center [1022, 449] width 15 height 15
radio input "true"
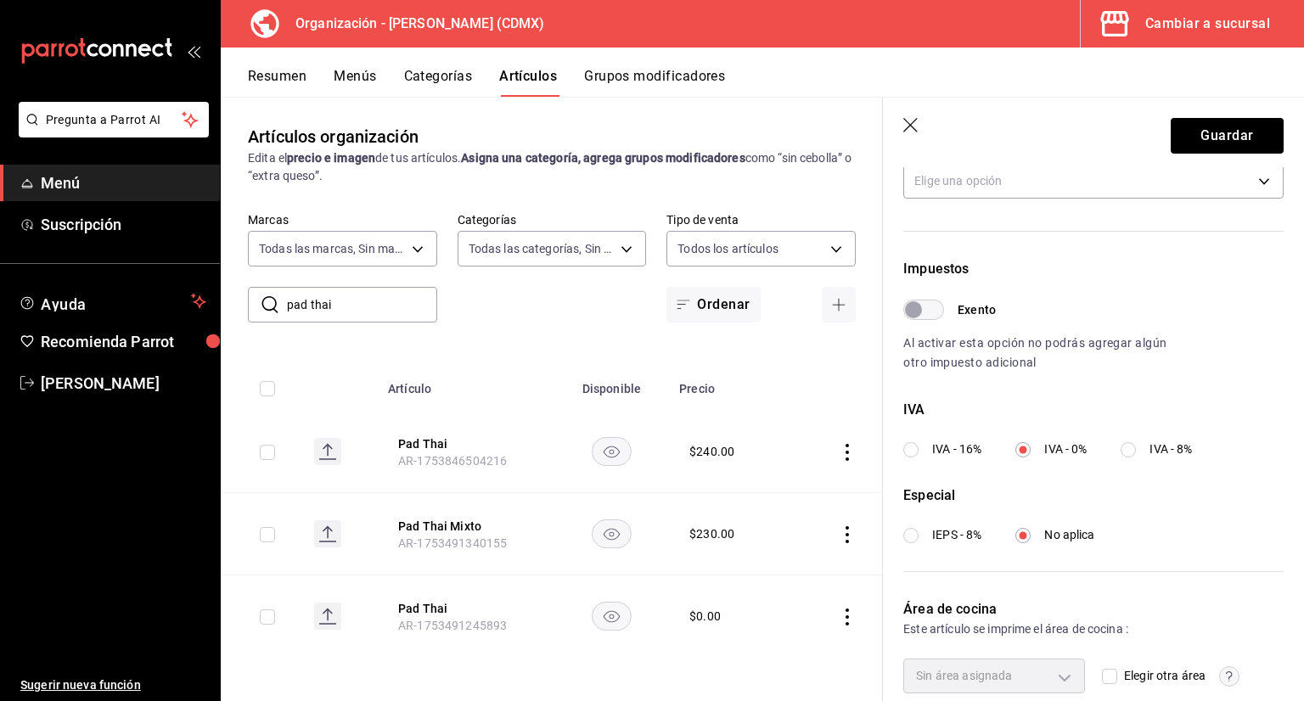
scroll to position [0, 0]
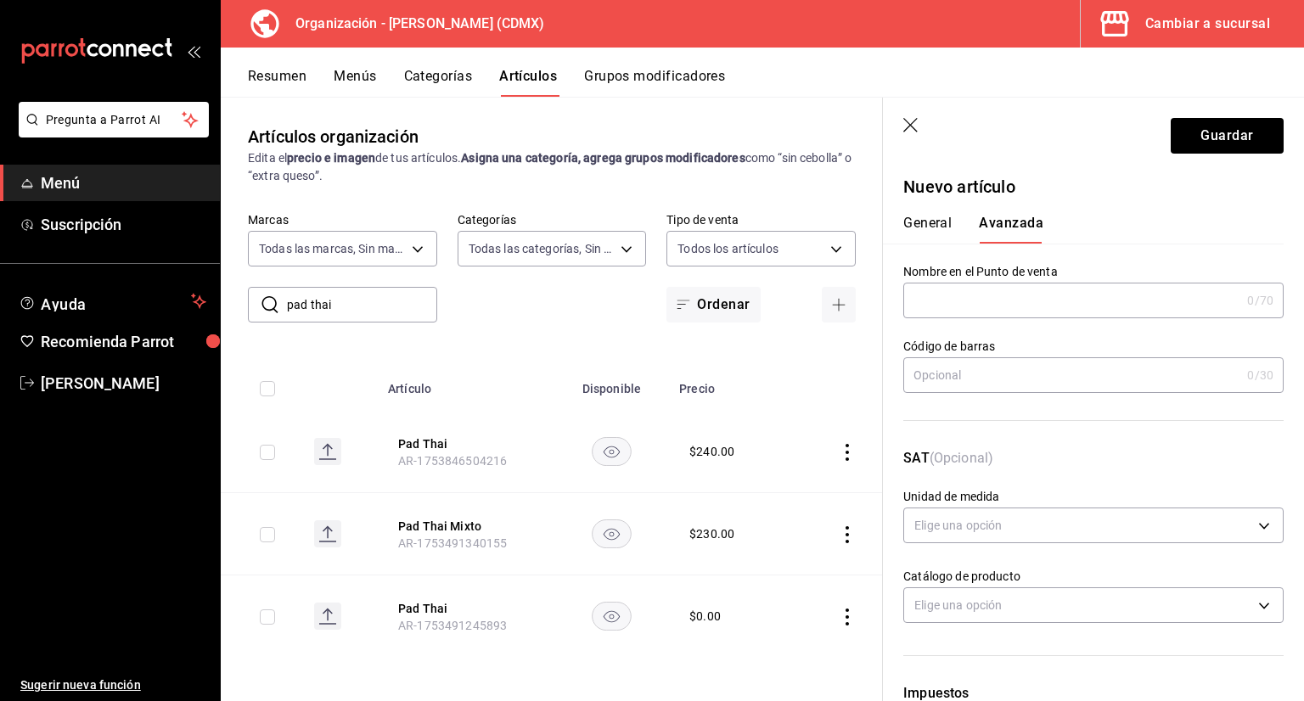
click at [942, 232] on button "General" at bounding box center [927, 229] width 48 height 29
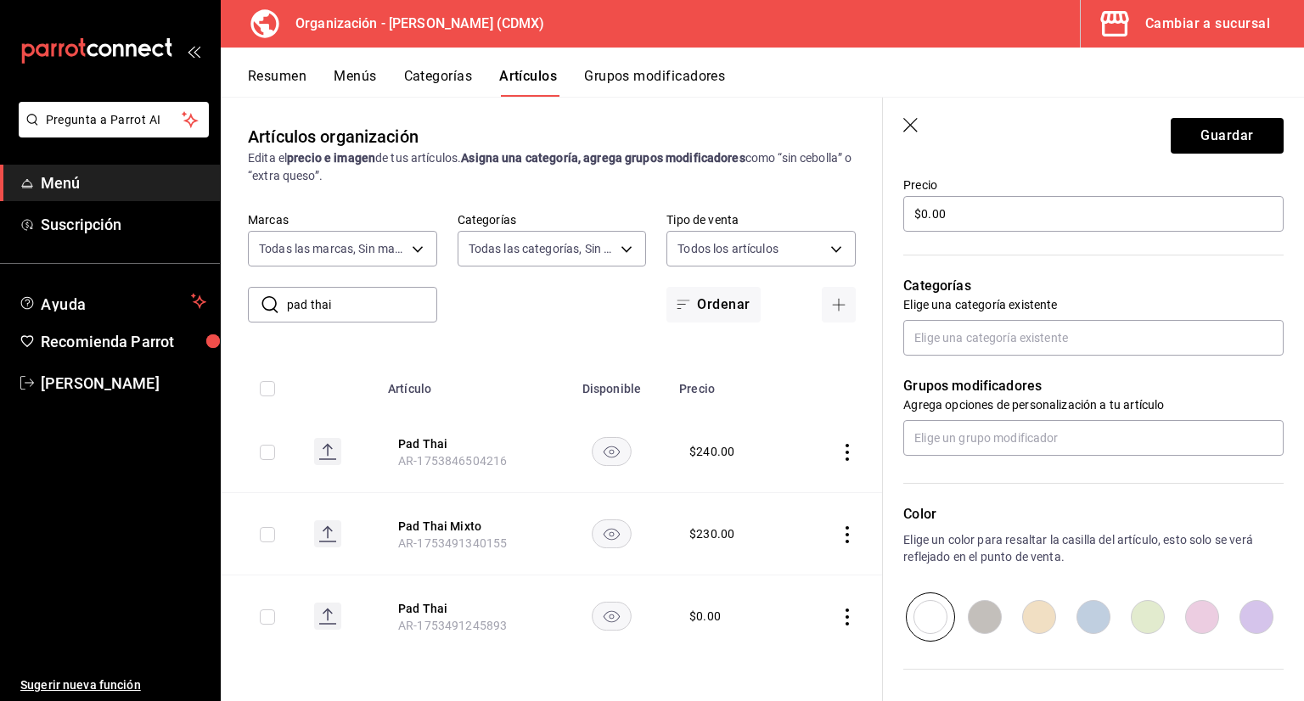
scroll to position [509, 0]
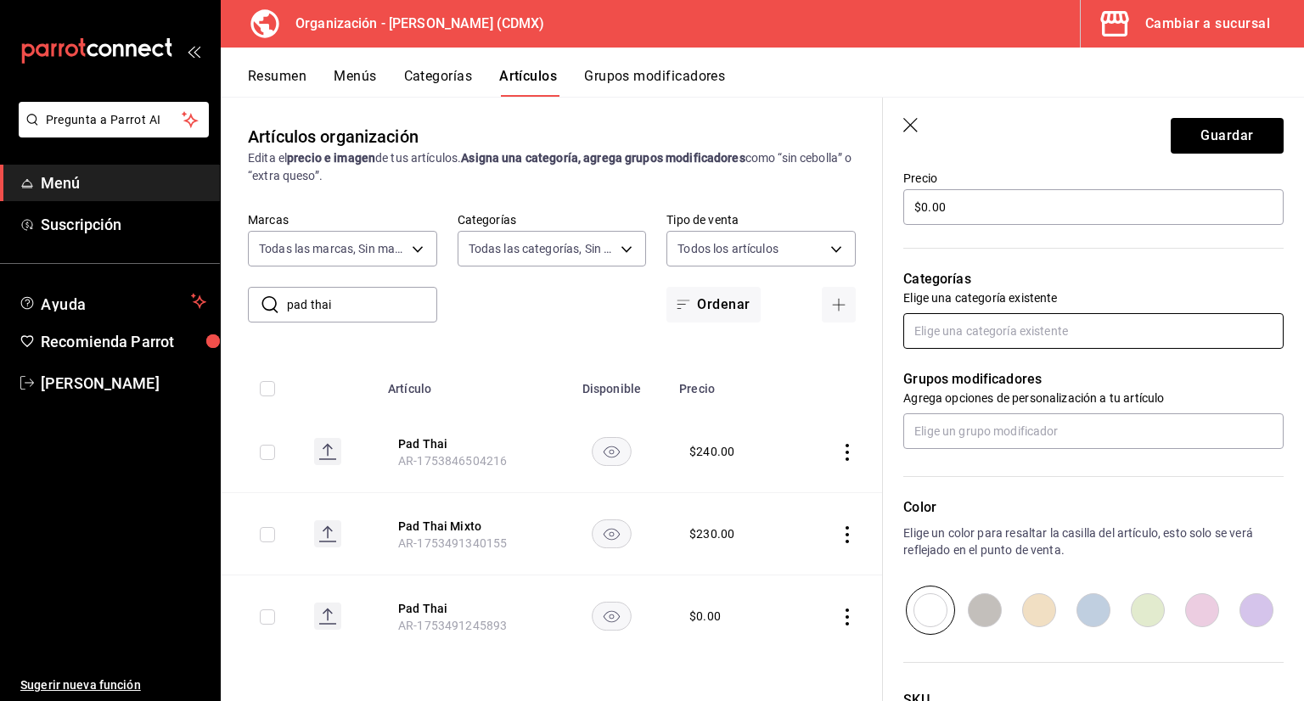
click at [1009, 324] on input "text" at bounding box center [1093, 331] width 380 height 36
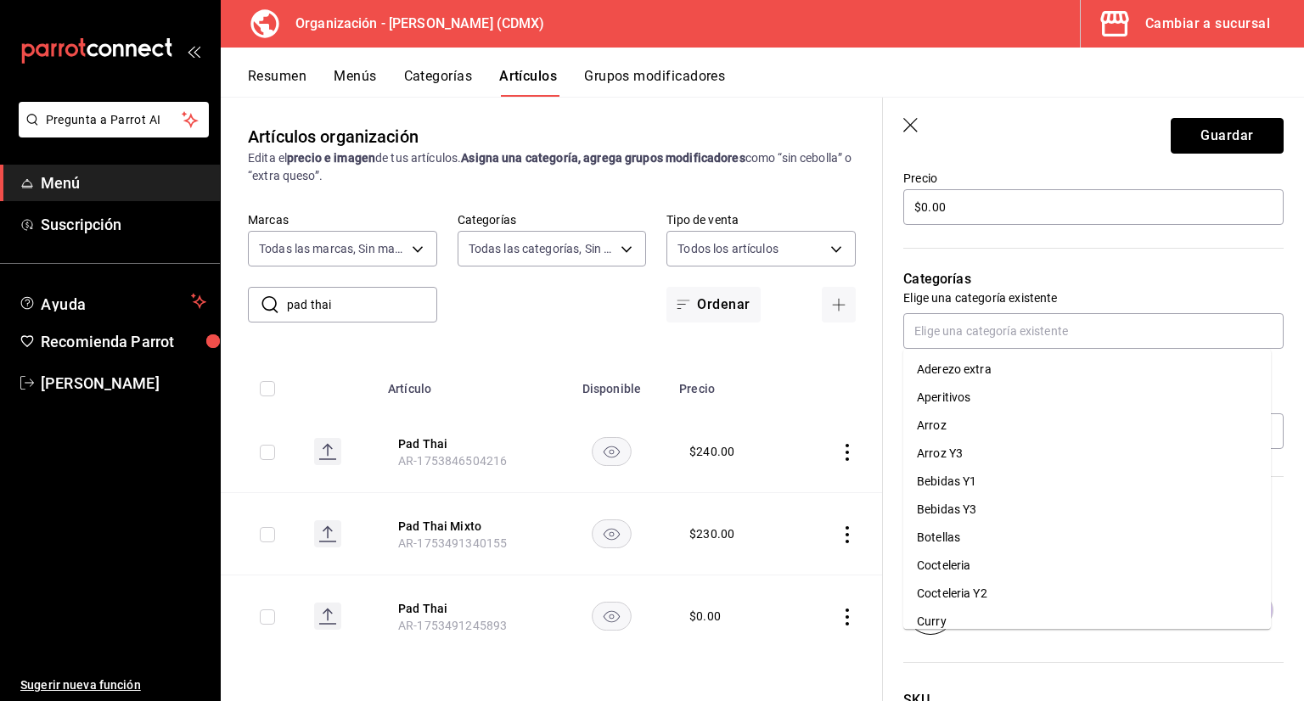
click at [1194, 140] on button "Guardar" at bounding box center [1227, 136] width 113 height 36
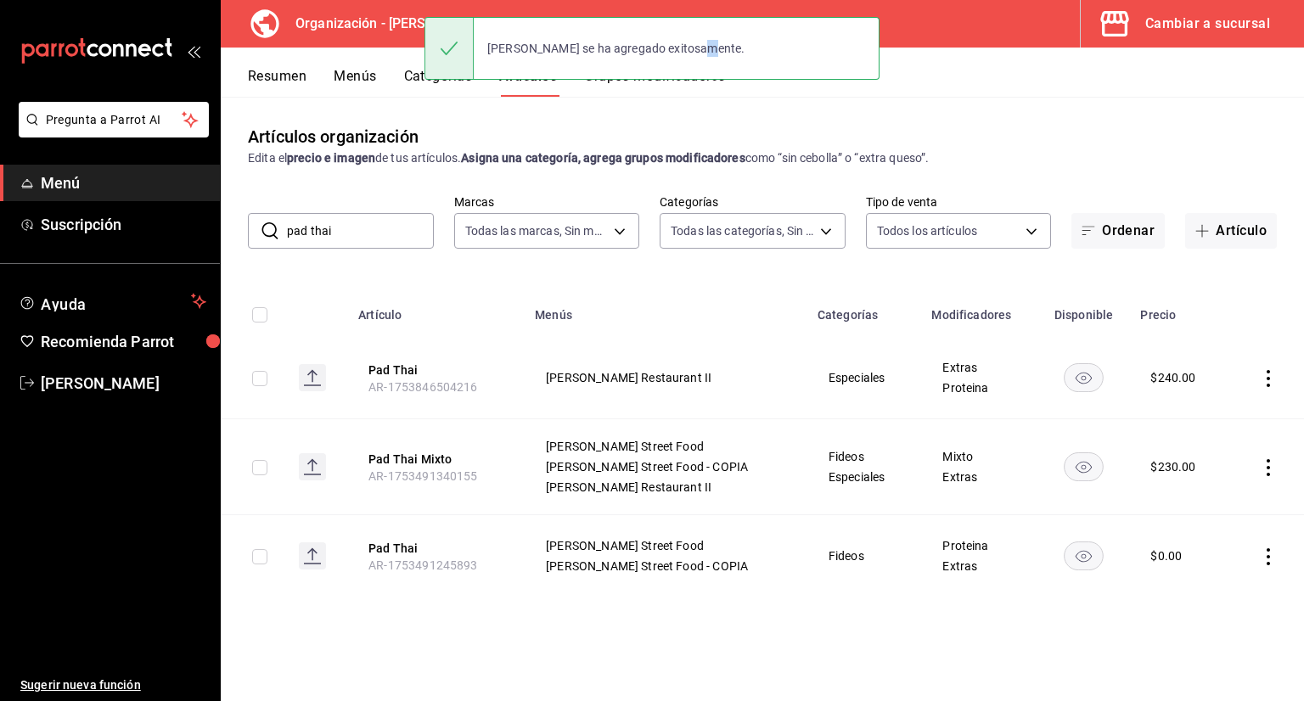
drag, startPoint x: 681, startPoint y: 76, endPoint x: 683, endPoint y: 84, distance: 8.9
click at [682, 76] on div "Basil Fried Rice se ha agregado exitosamente." at bounding box center [651, 48] width 455 height 63
click at [684, 86] on button "Grupos modificadores" at bounding box center [654, 82] width 141 height 29
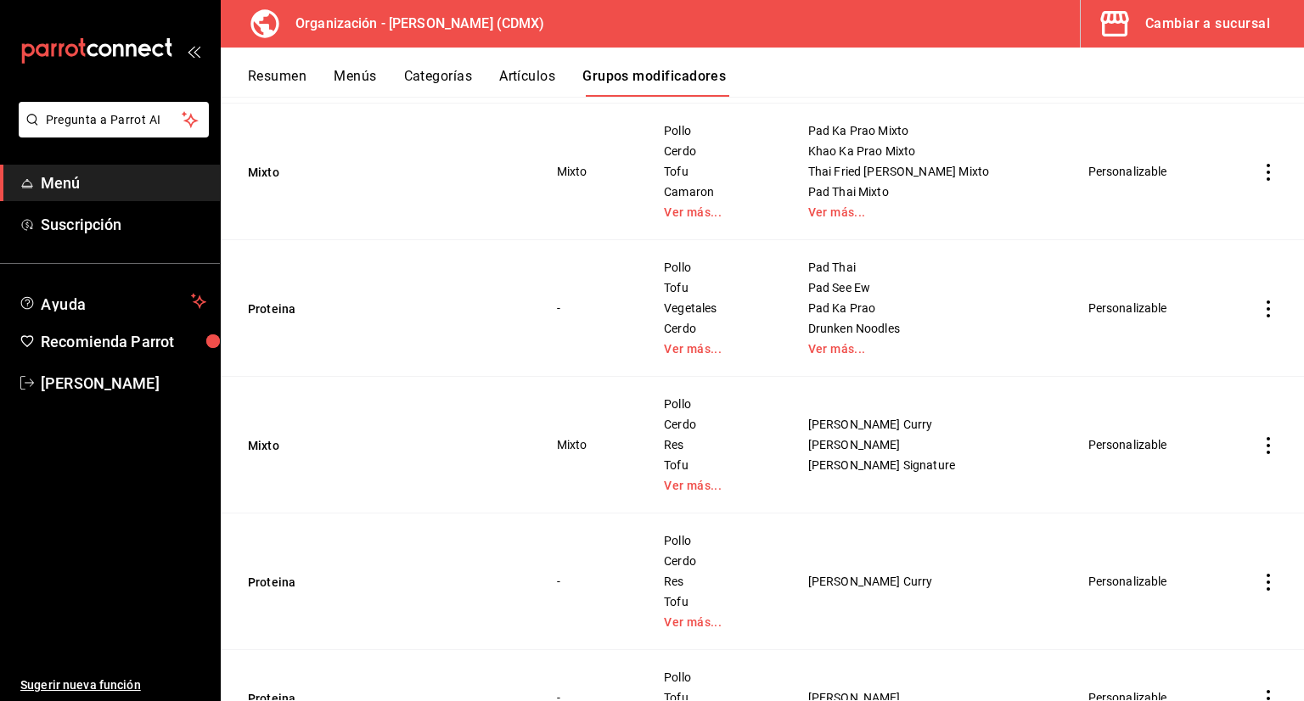
scroll to position [1783, 0]
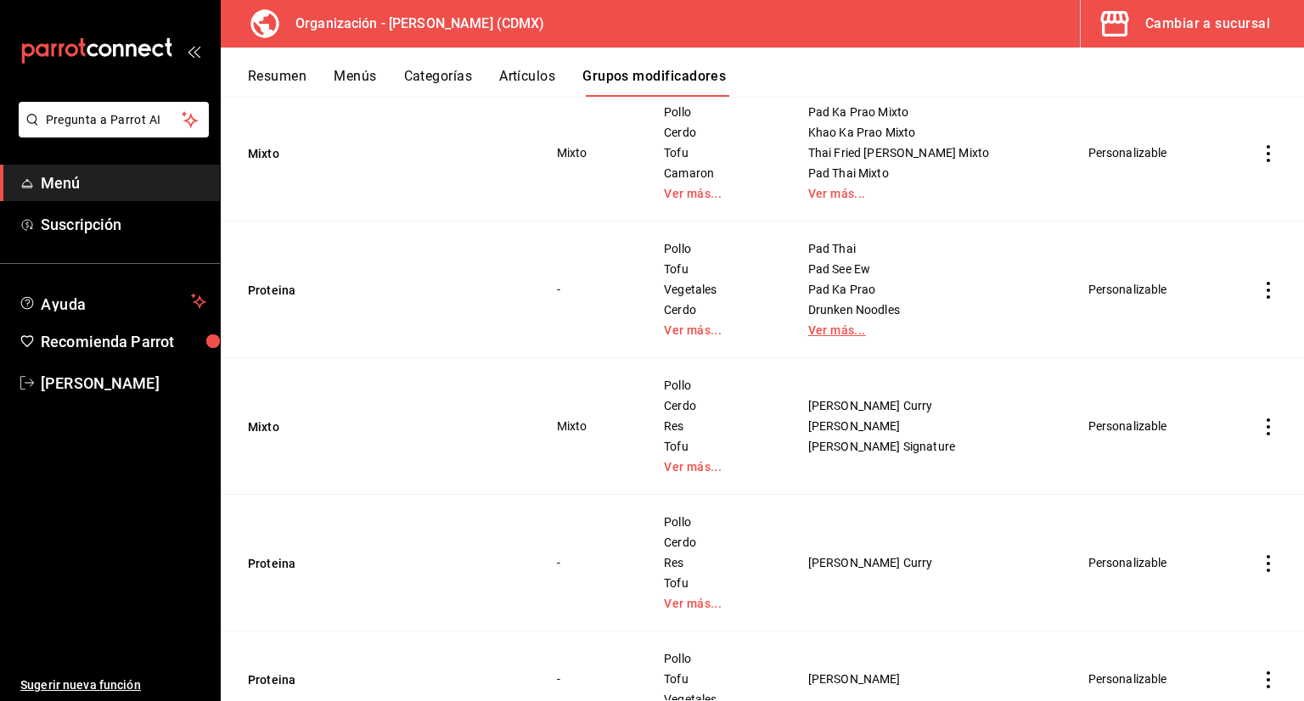
click at [885, 328] on link "Ver más..." at bounding box center [927, 330] width 239 height 12
drag, startPoint x: 270, startPoint y: 289, endPoint x: 307, endPoint y: 302, distance: 39.7
click at [271, 289] on button "Proteina" at bounding box center [350, 290] width 204 height 17
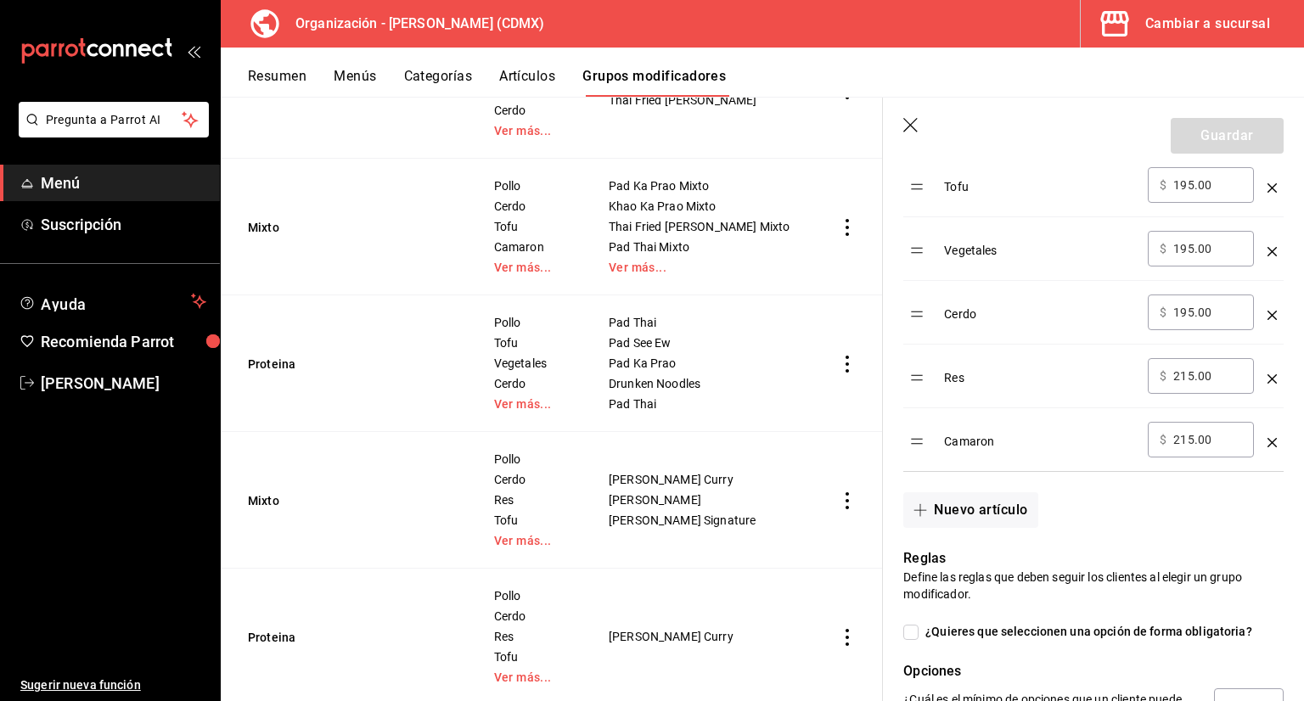
scroll to position [679, 0]
click at [910, 122] on icon "button" at bounding box center [911, 126] width 17 height 17
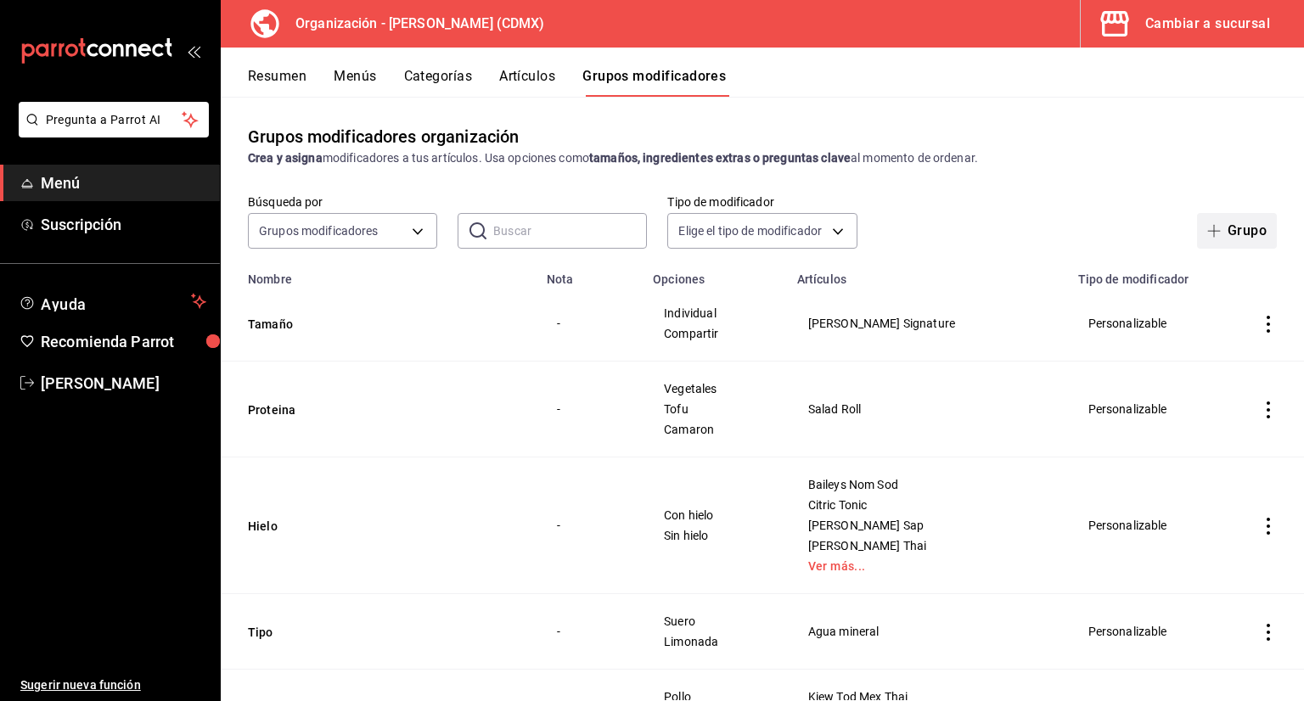
click at [1251, 231] on button "Grupo" at bounding box center [1237, 231] width 80 height 36
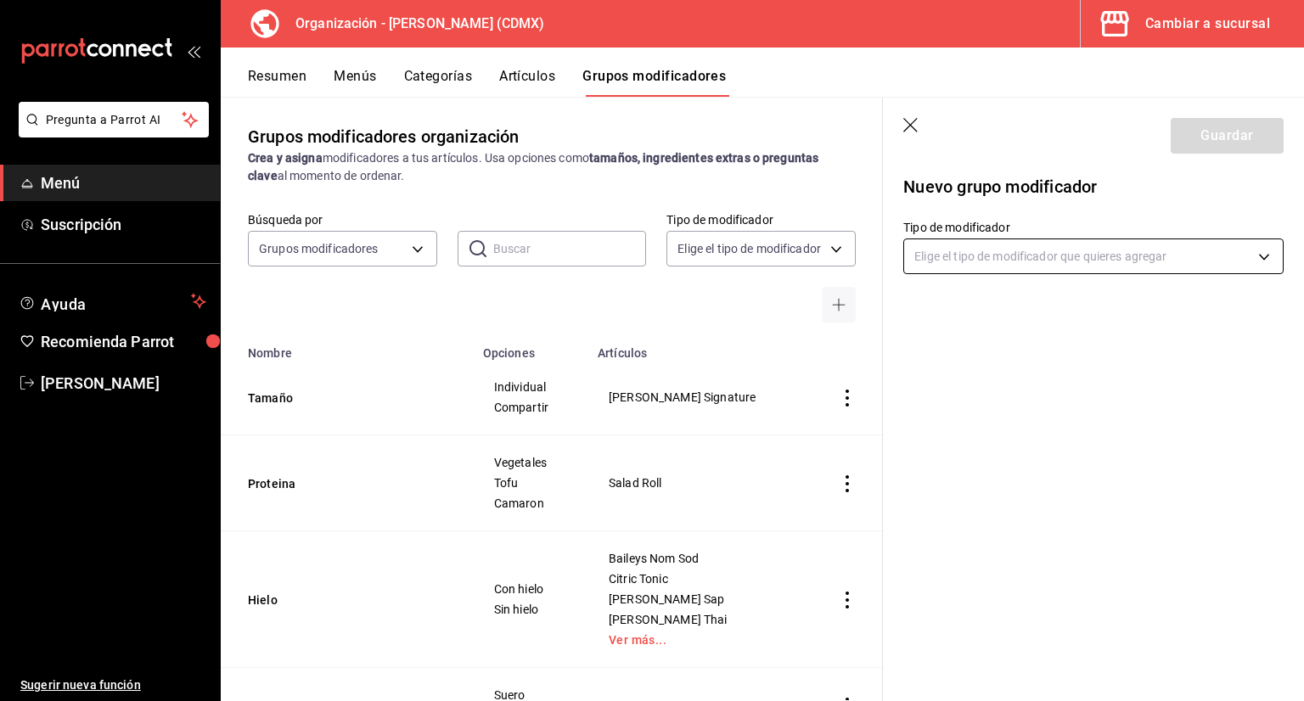
click at [1071, 268] on body "Pregunta a Parrot AI Menú Suscripción Ayuda Recomienda Parrot Jorge Cruces Suge…" at bounding box center [652, 350] width 1304 height 701
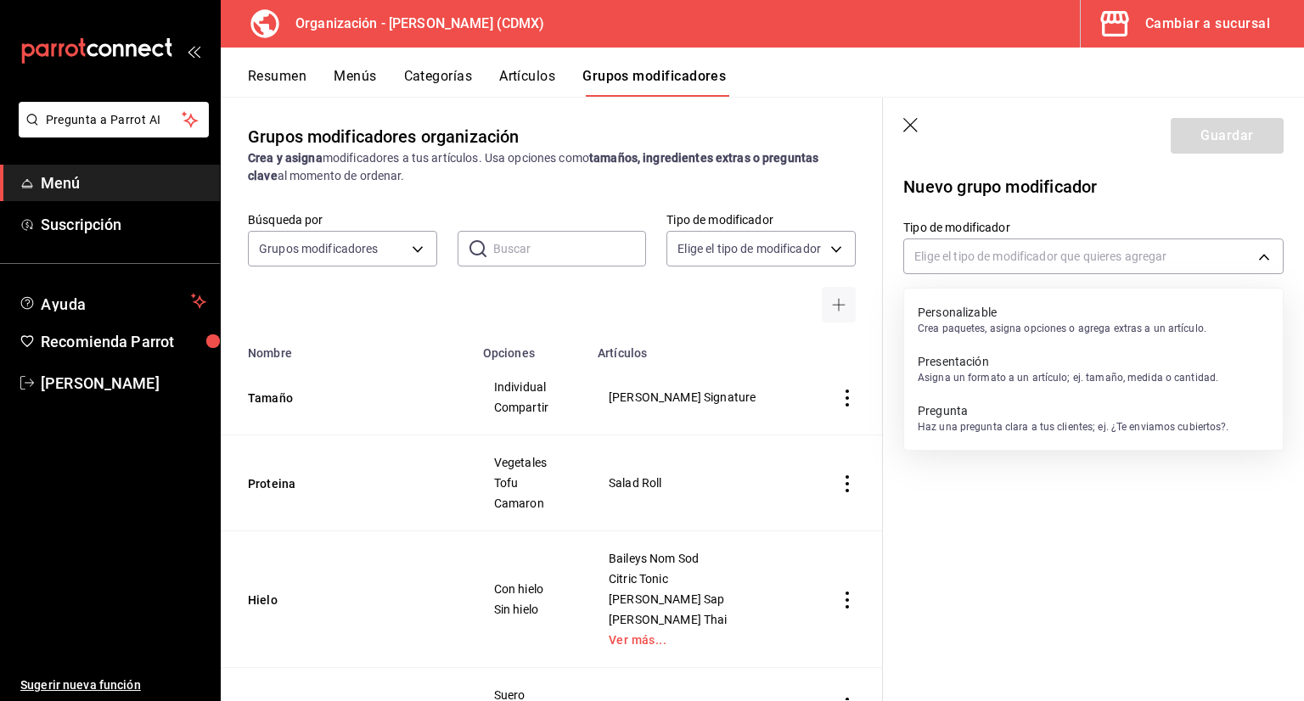
drag, startPoint x: 1025, startPoint y: 316, endPoint x: 1039, endPoint y: 315, distance: 14.5
click at [1029, 317] on p "Personalizable" at bounding box center [1062, 312] width 289 height 17
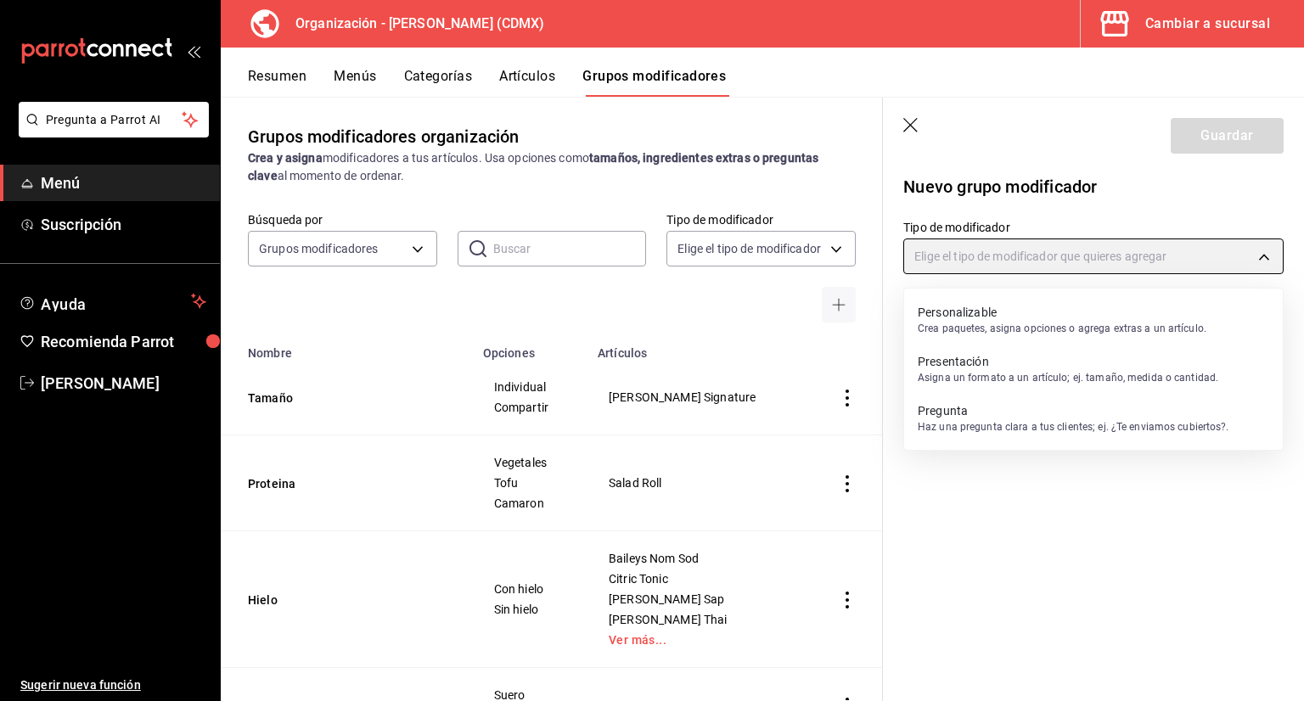
type input "CUSTOMIZABLE"
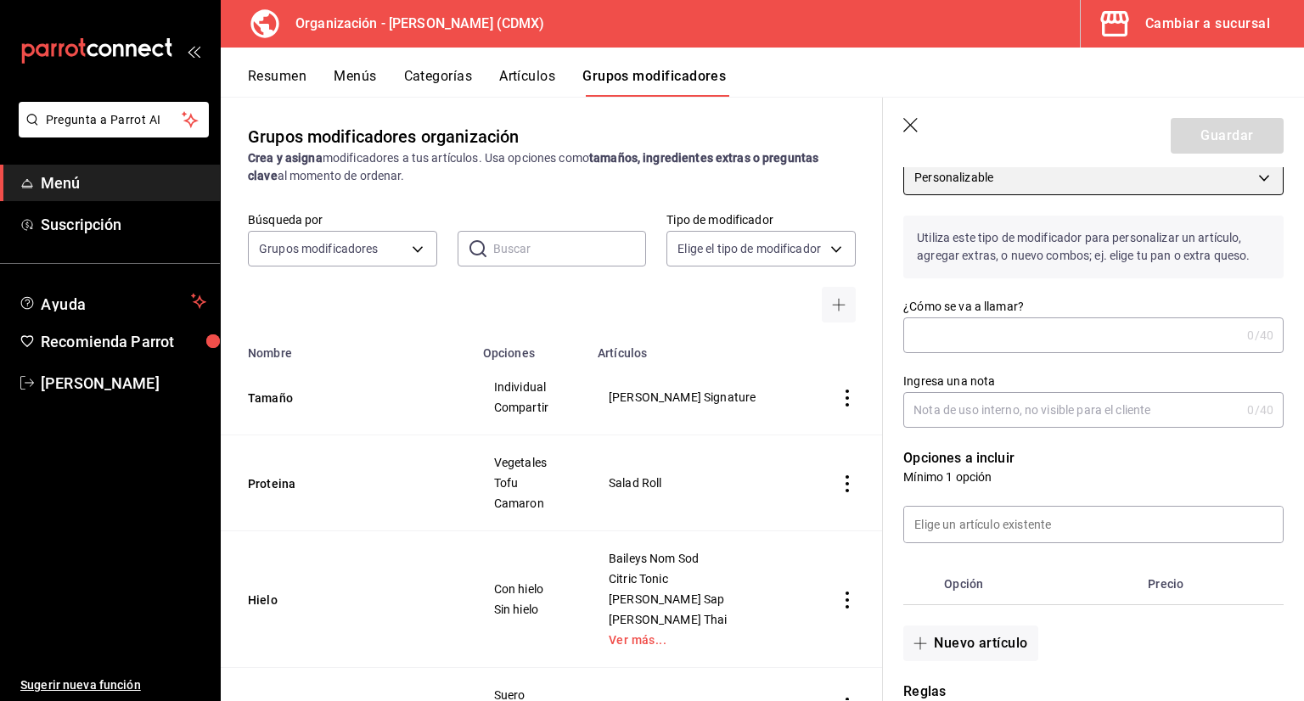
scroll to position [170, 0]
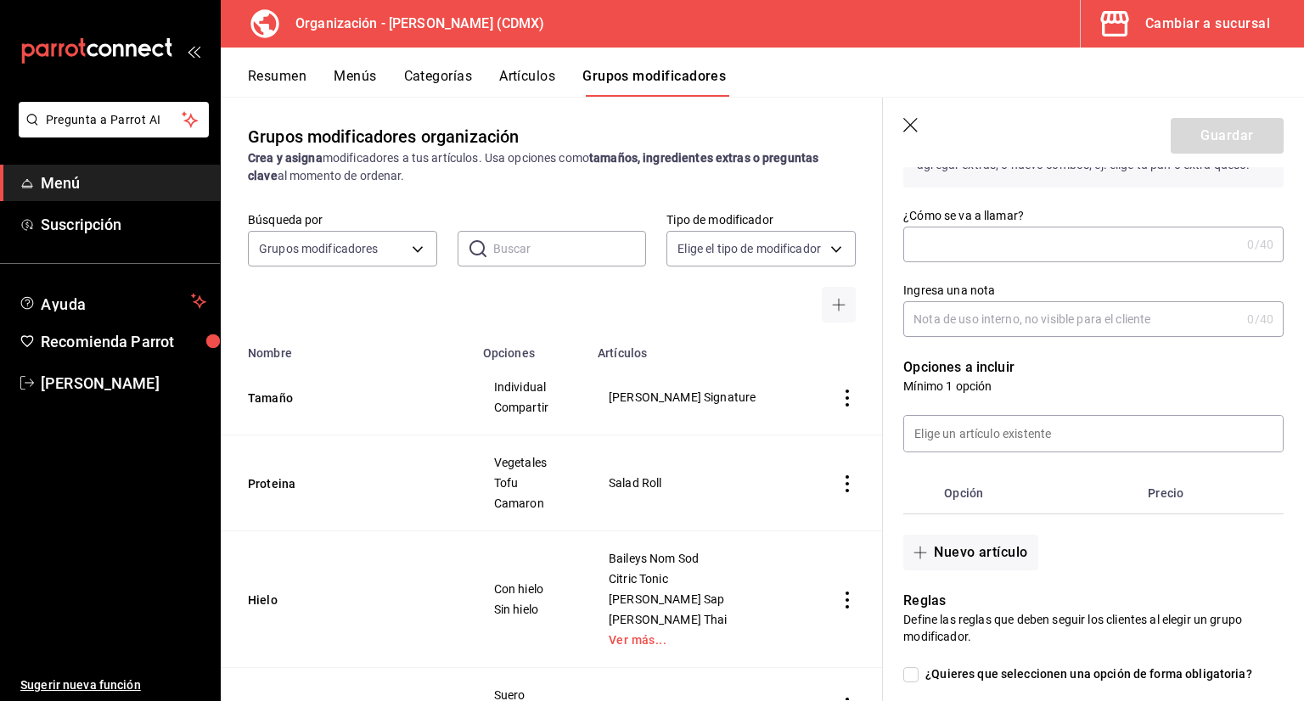
click at [1016, 252] on input "¿Cómo se va a llamar?" at bounding box center [1071, 244] width 337 height 34
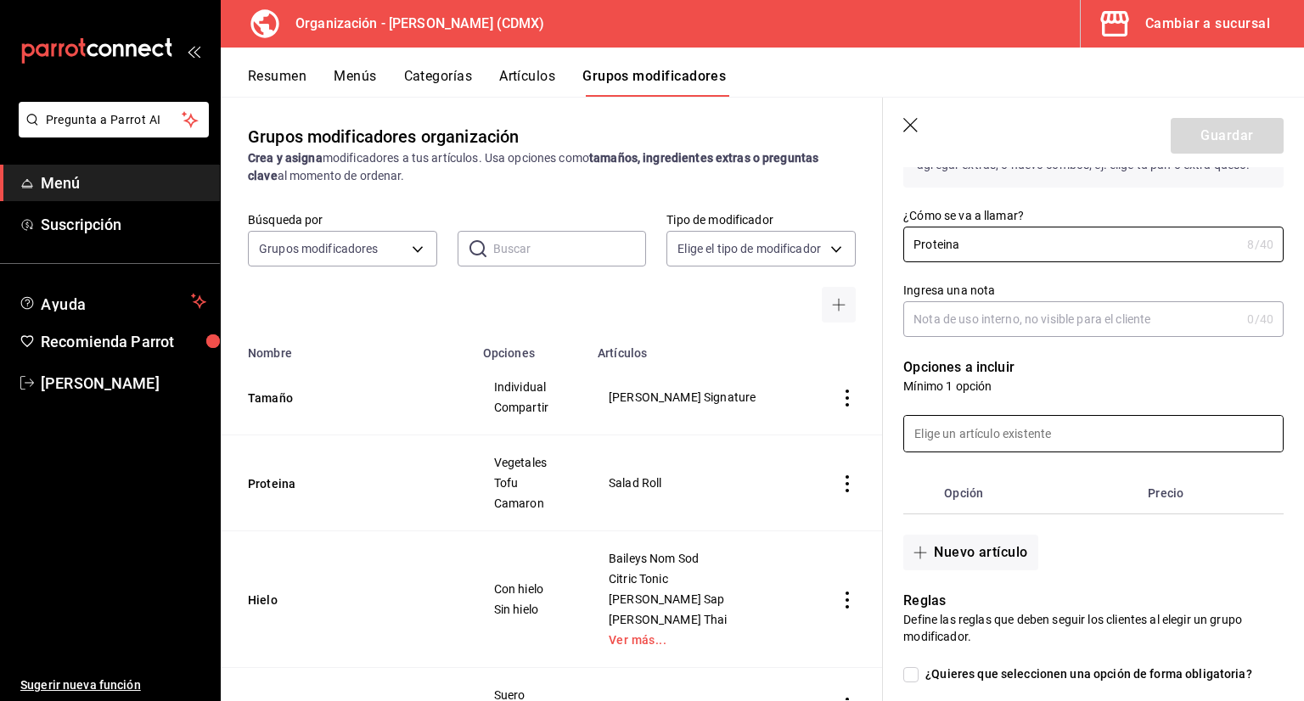
type input "Proteina"
click at [1013, 433] on input at bounding box center [1093, 434] width 379 height 36
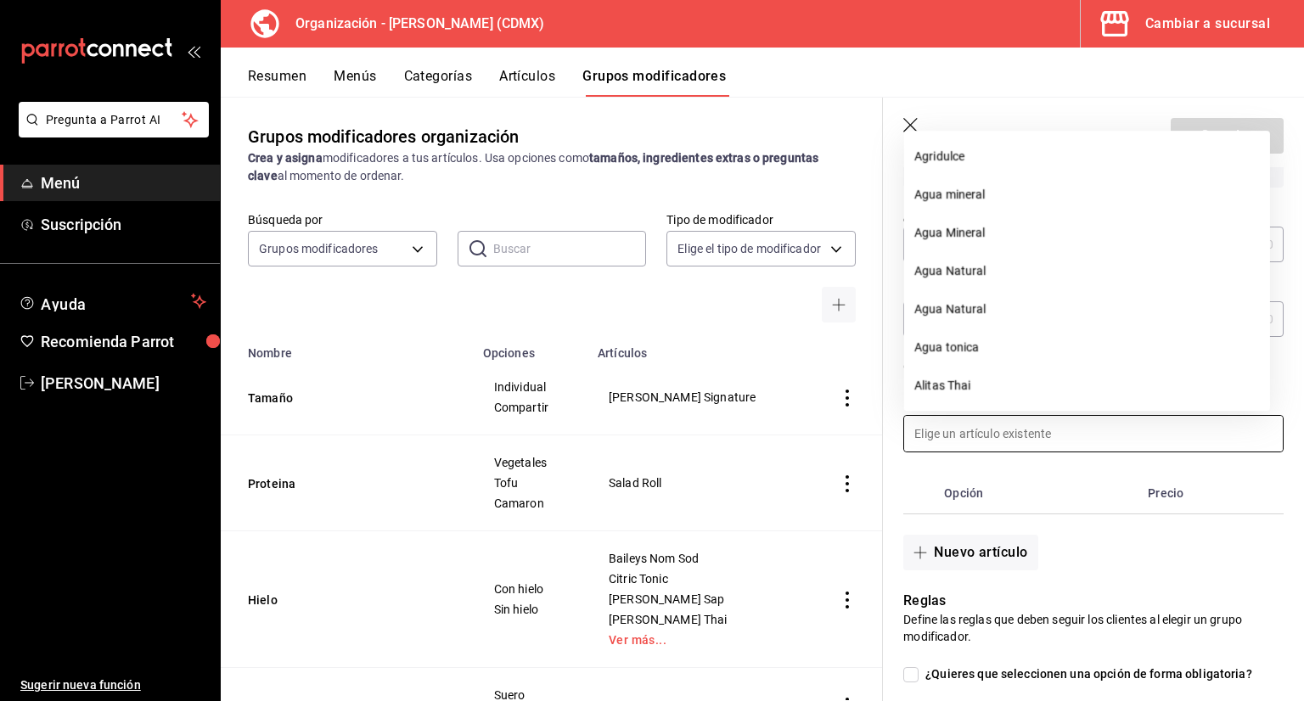
scroll to position [527, 0]
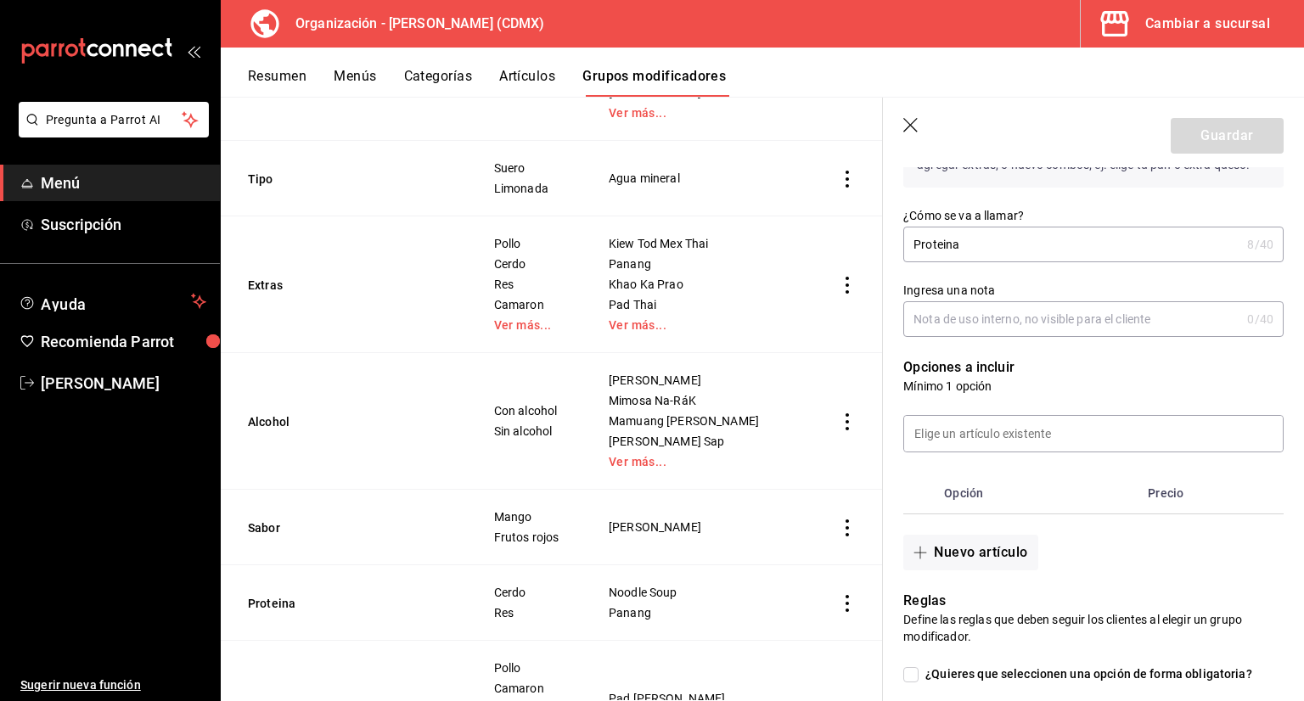
click at [903, 368] on p "Opciones a incluir" at bounding box center [1093, 367] width 380 height 20
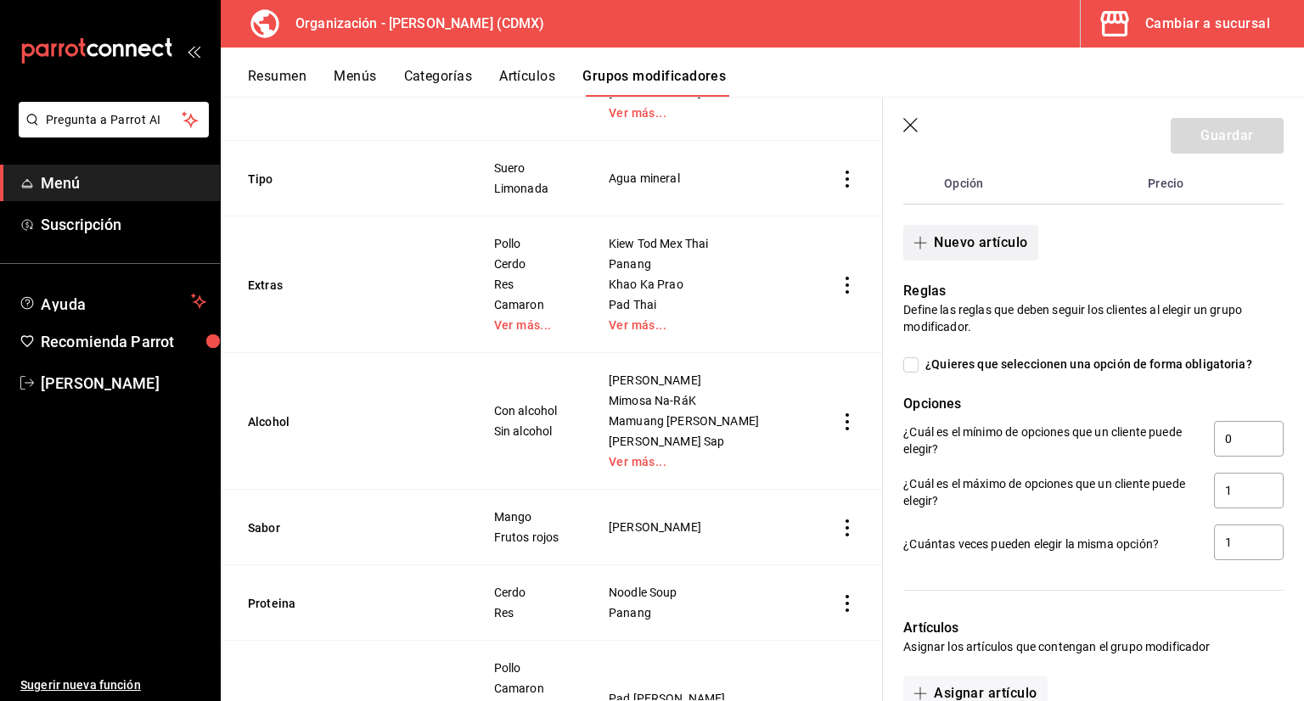
scroll to position [509, 0]
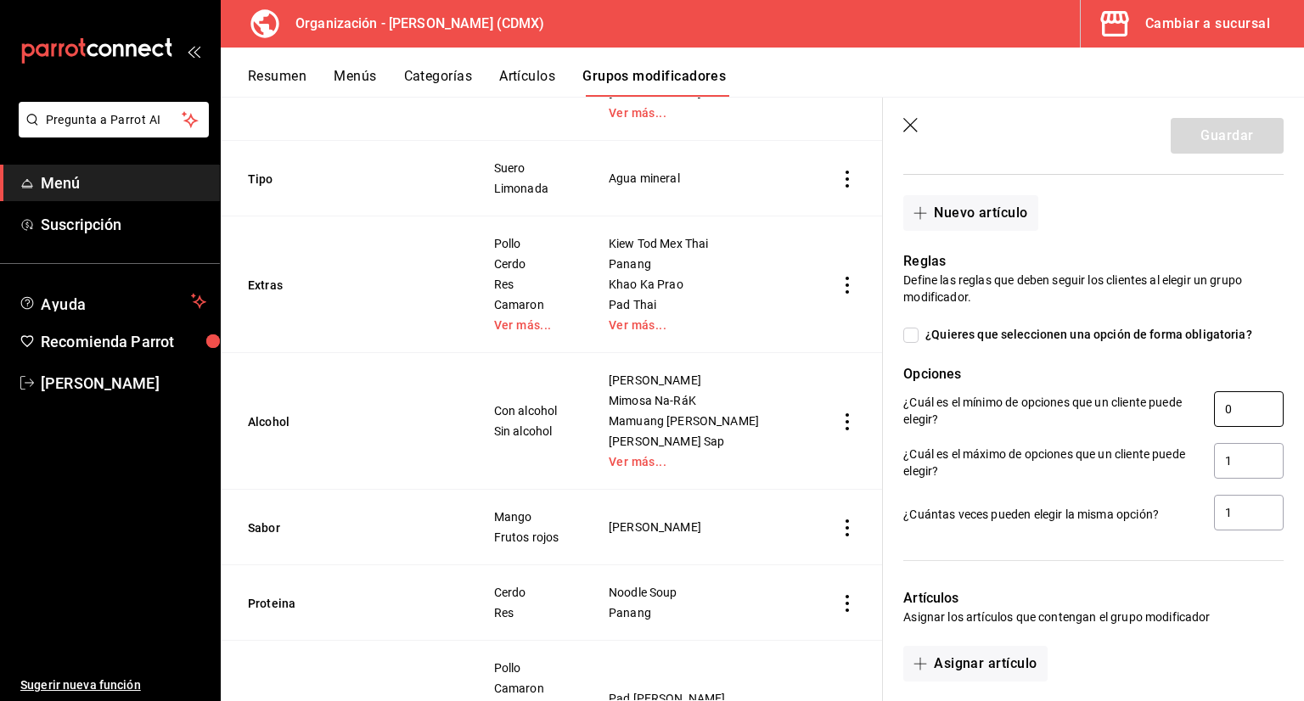
click at [1214, 418] on input "0" at bounding box center [1249, 409] width 70 height 36
click at [1225, 413] on input "0" at bounding box center [1249, 409] width 70 height 36
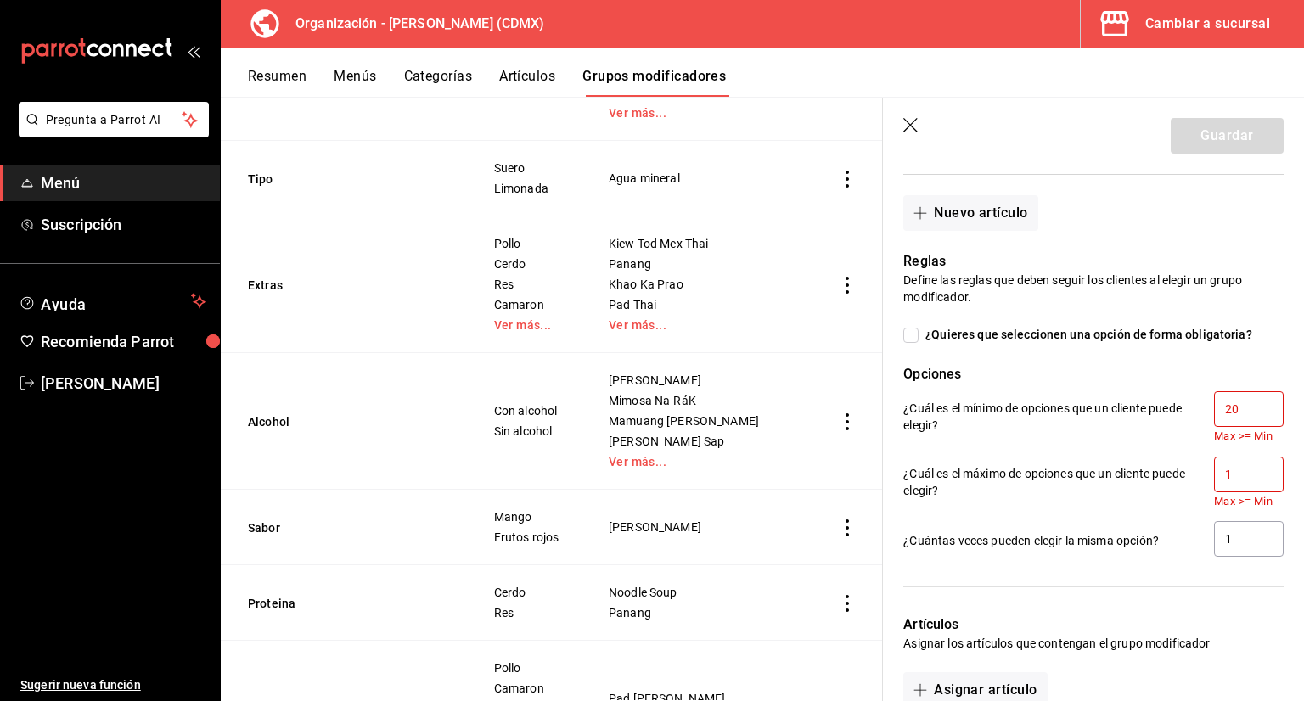
type input "20"
click at [1234, 480] on input "1" at bounding box center [1249, 475] width 70 height 36
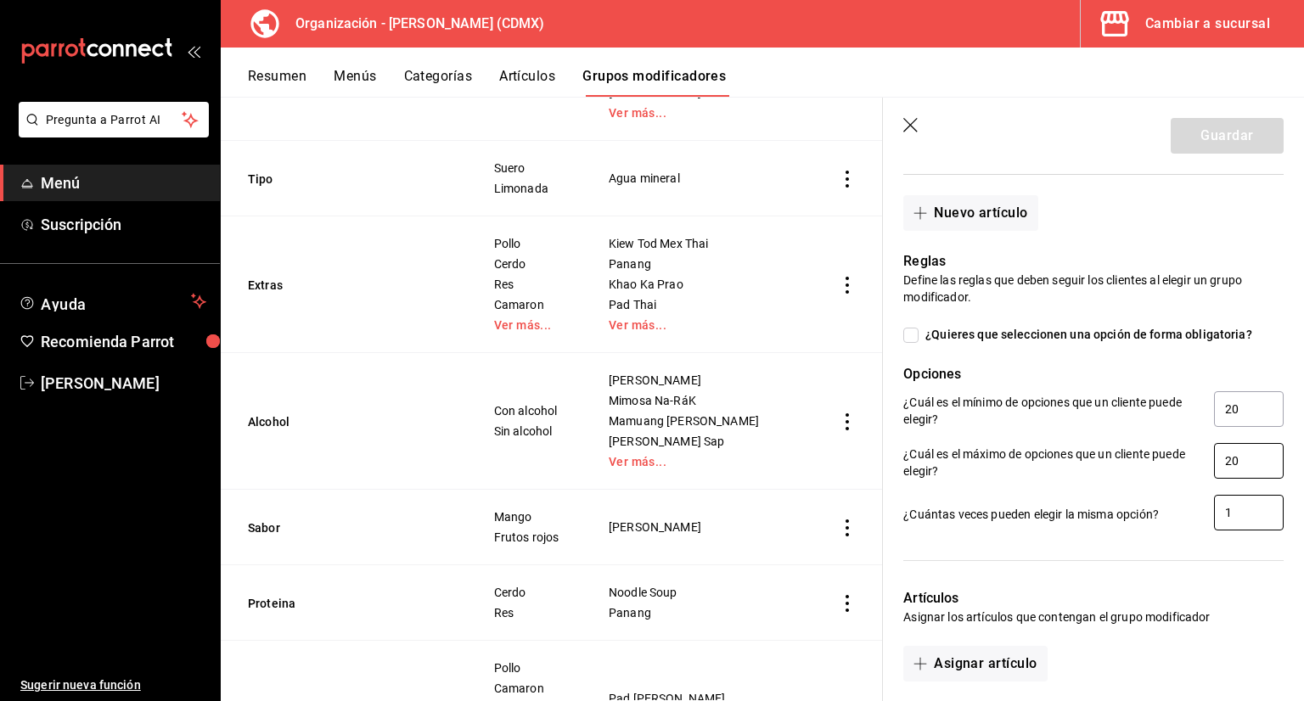
type input "20"
click at [1237, 503] on input "1" at bounding box center [1249, 513] width 70 height 36
type input "20"
click at [1244, 583] on div "Artículos Asignar los artículos que contengan el grupo modificador Asignar artí…" at bounding box center [1083, 625] width 401 height 114
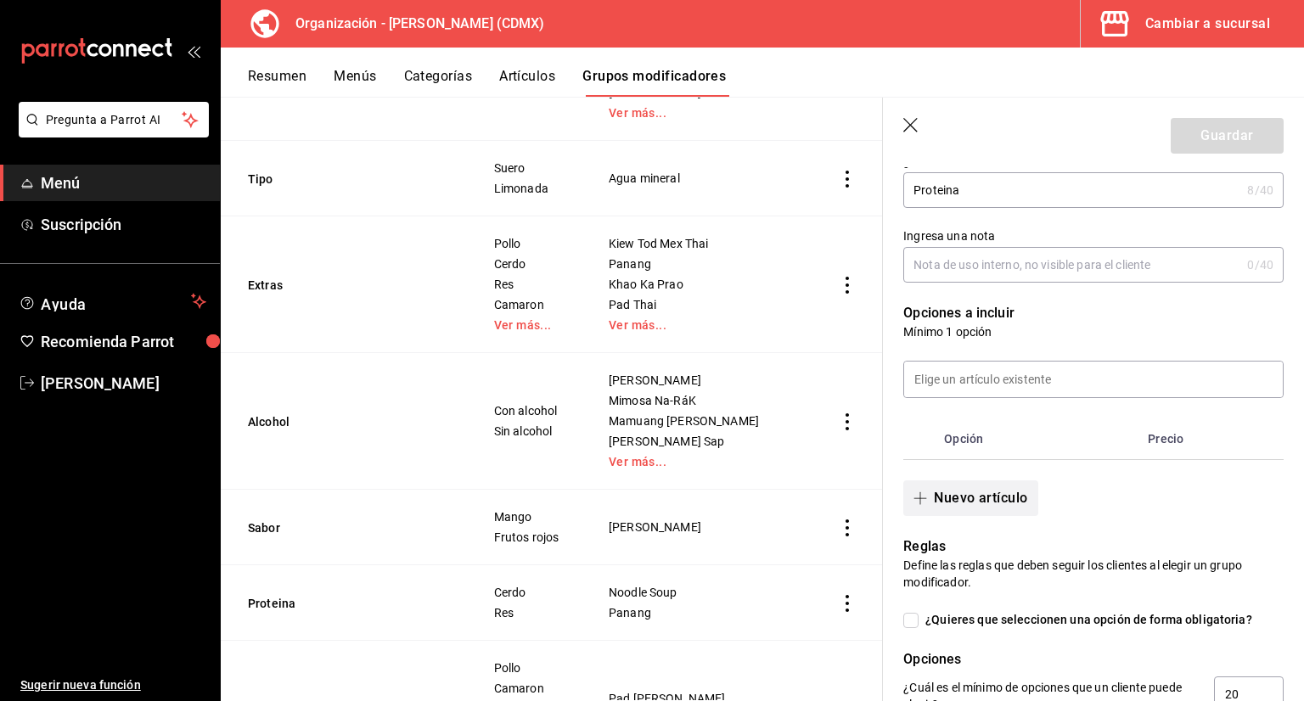
scroll to position [255, 0]
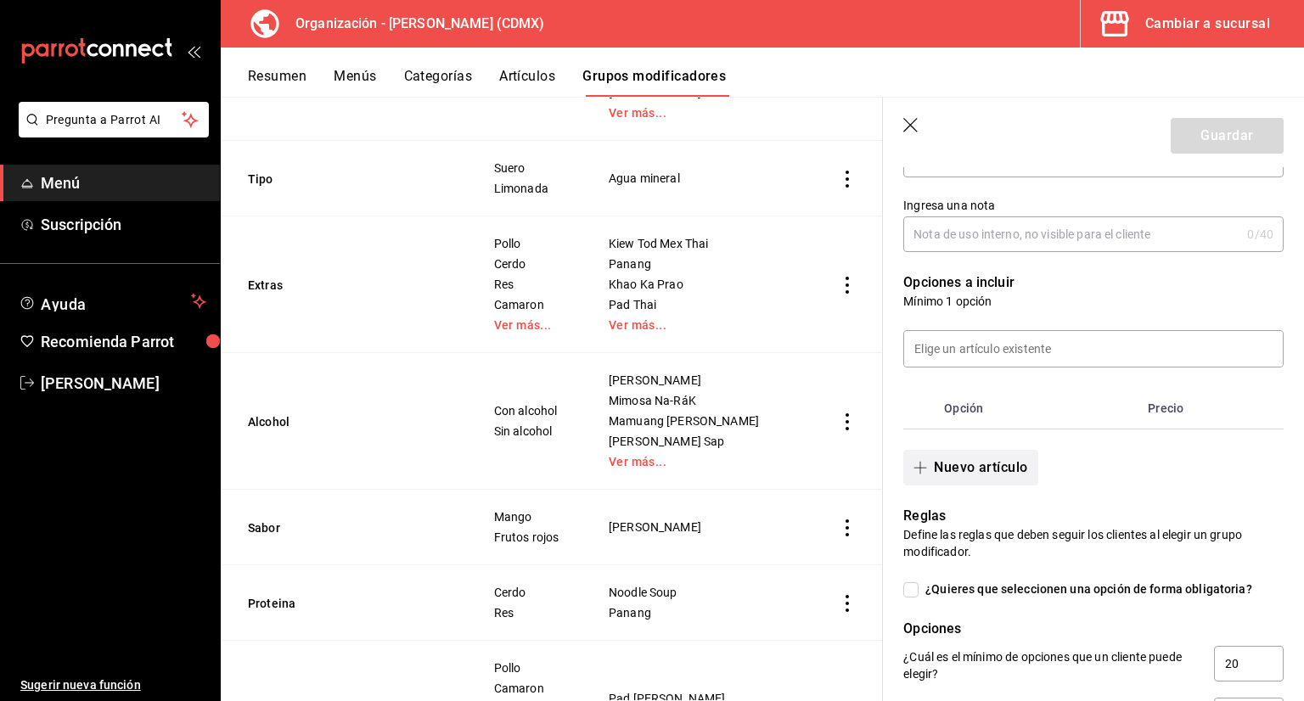
click at [948, 476] on button "Nuevo artículo" at bounding box center [970, 468] width 134 height 36
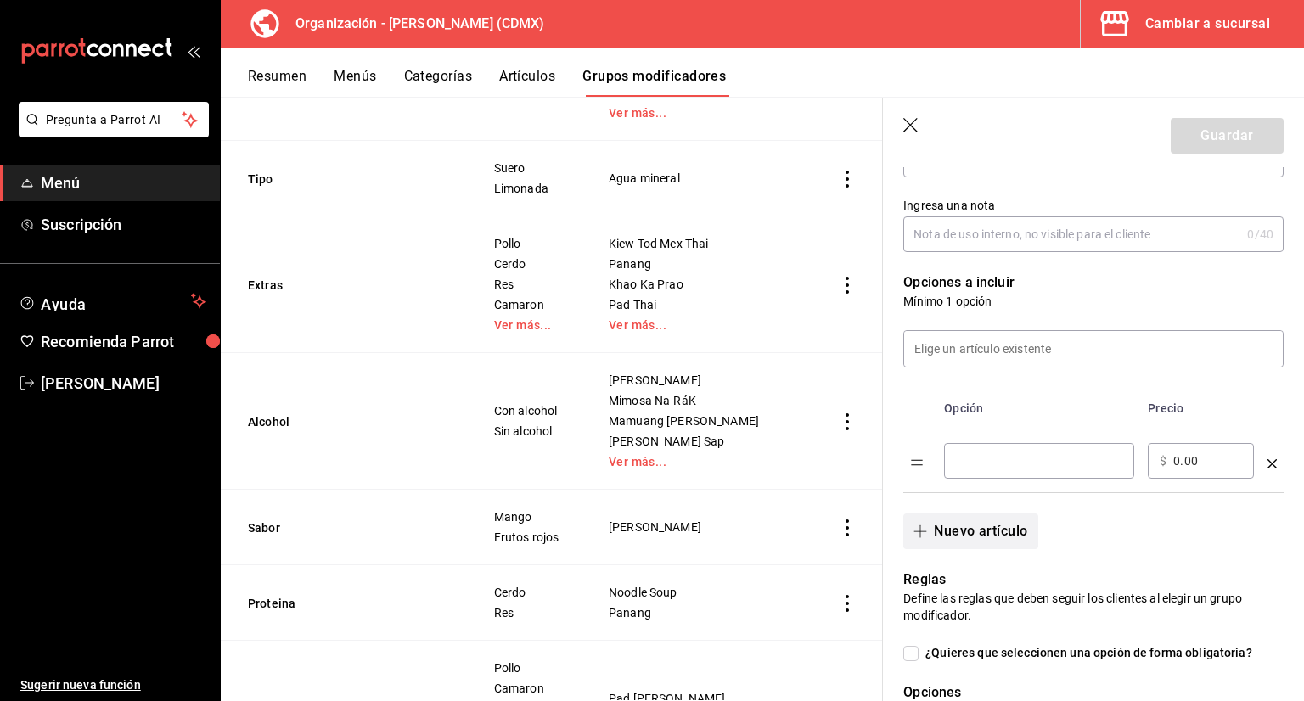
click at [988, 534] on button "Nuevo artículo" at bounding box center [970, 532] width 134 height 36
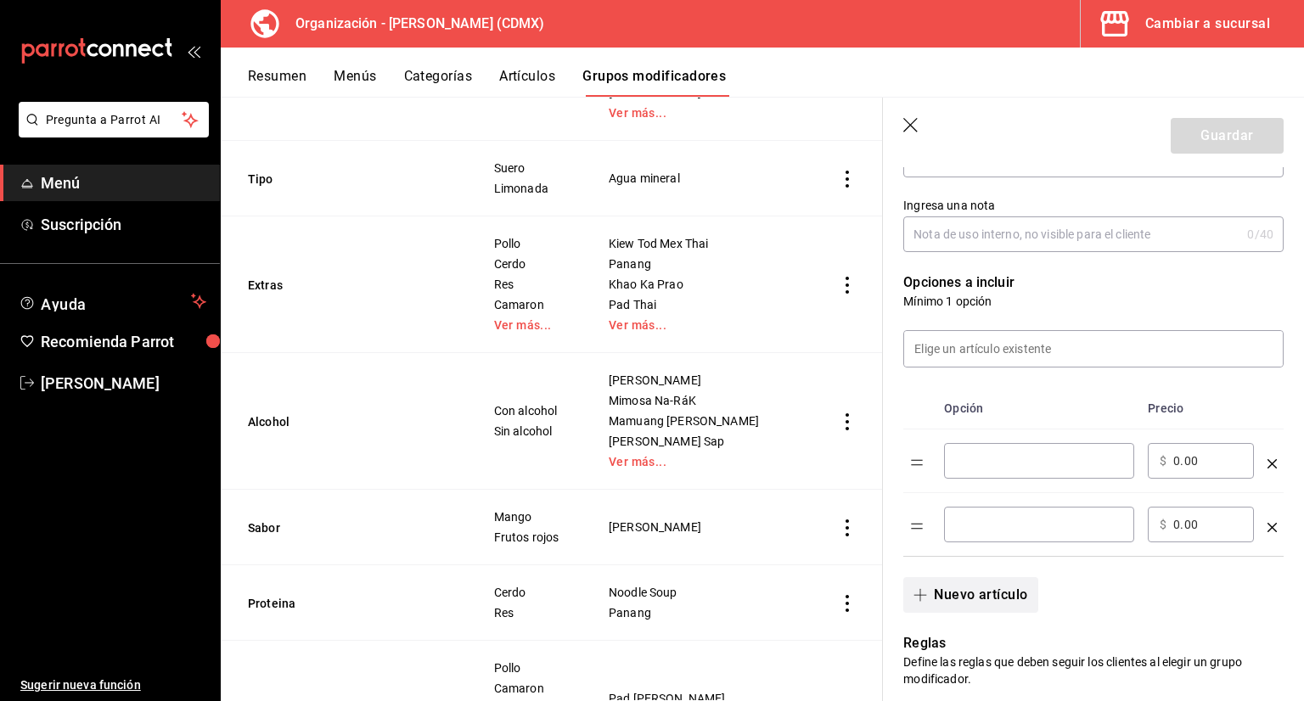
click at [986, 593] on button "Nuevo artículo" at bounding box center [970, 595] width 134 height 36
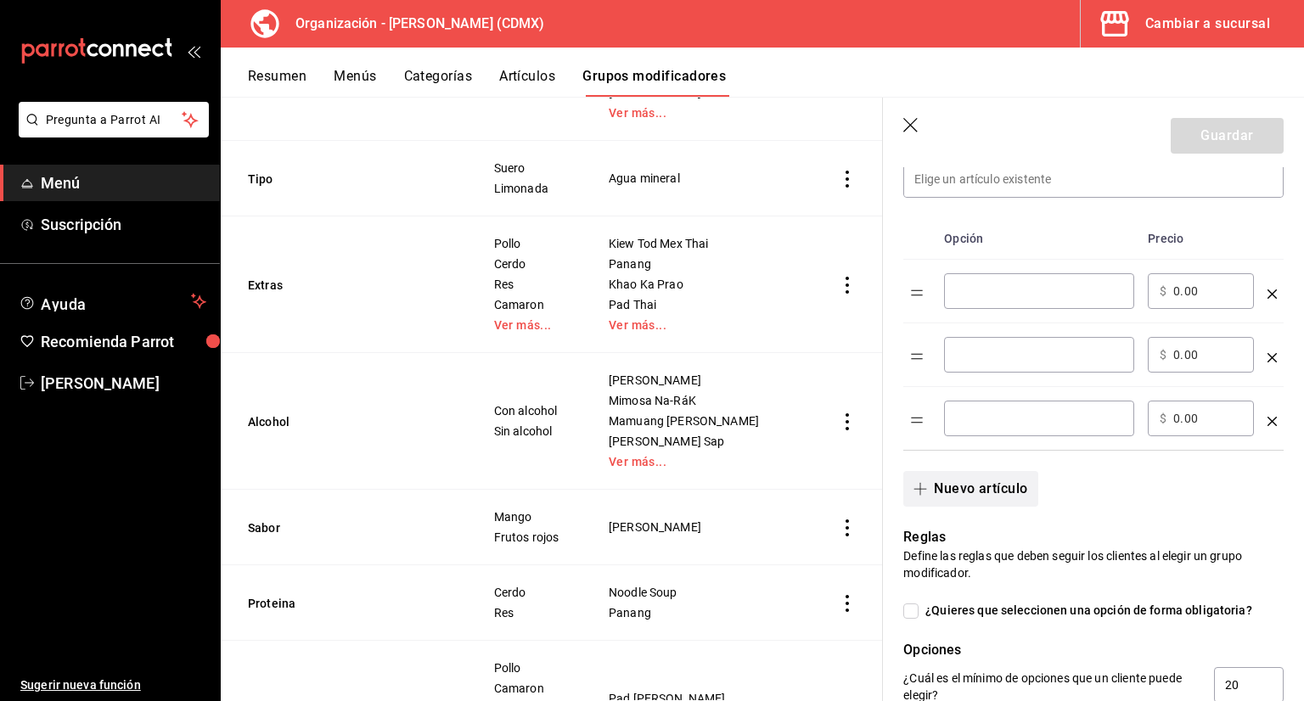
click at [991, 504] on button "Nuevo artículo" at bounding box center [970, 489] width 134 height 36
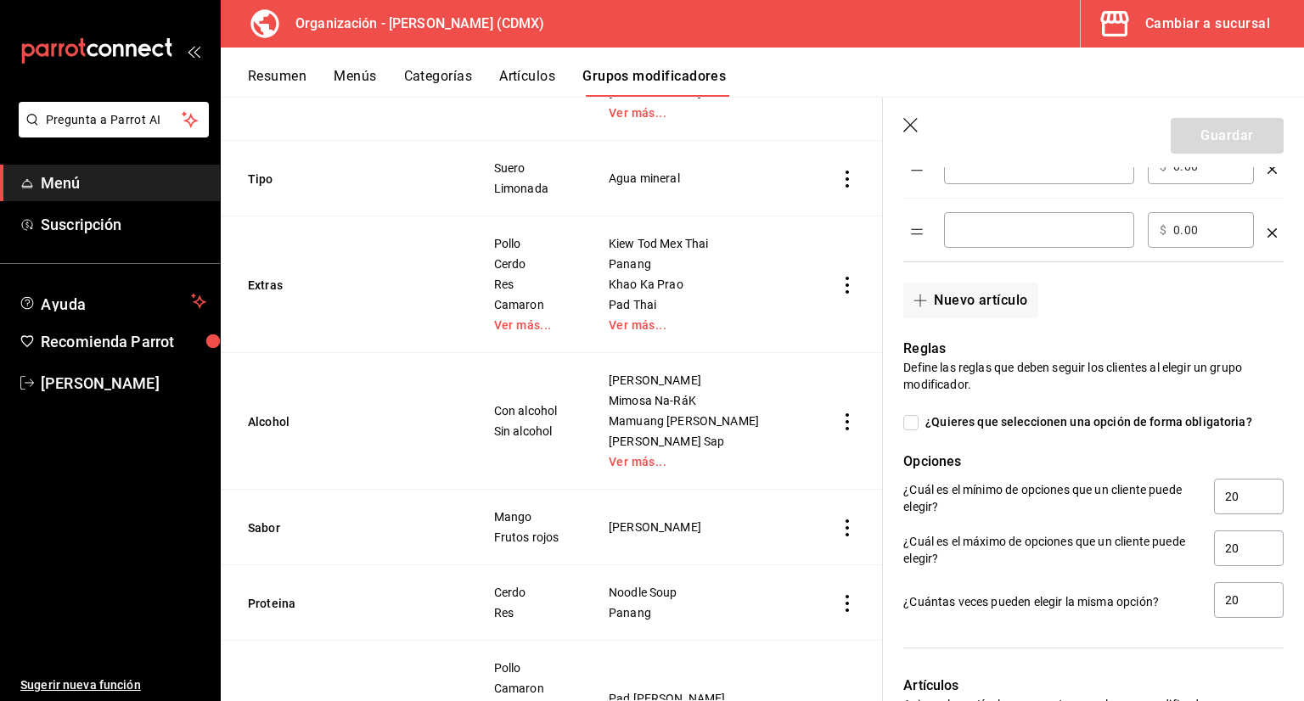
scroll to position [679, 0]
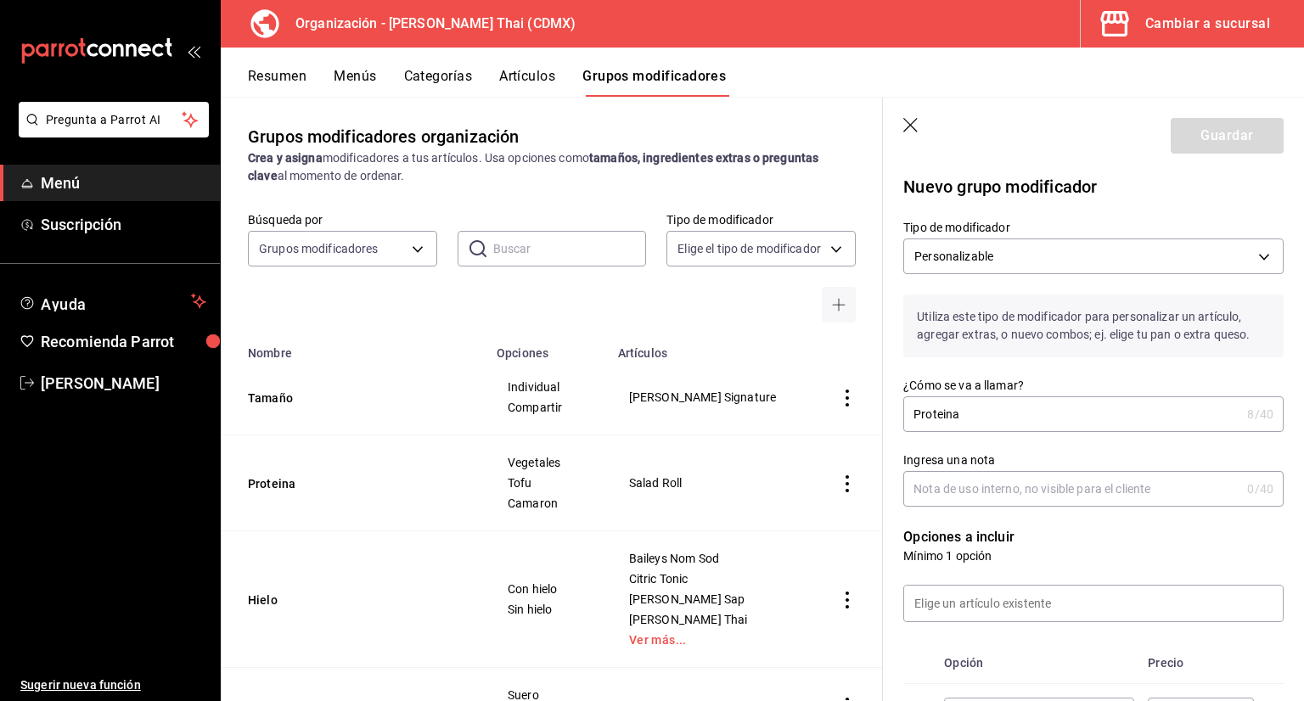
scroll to position [527, 0]
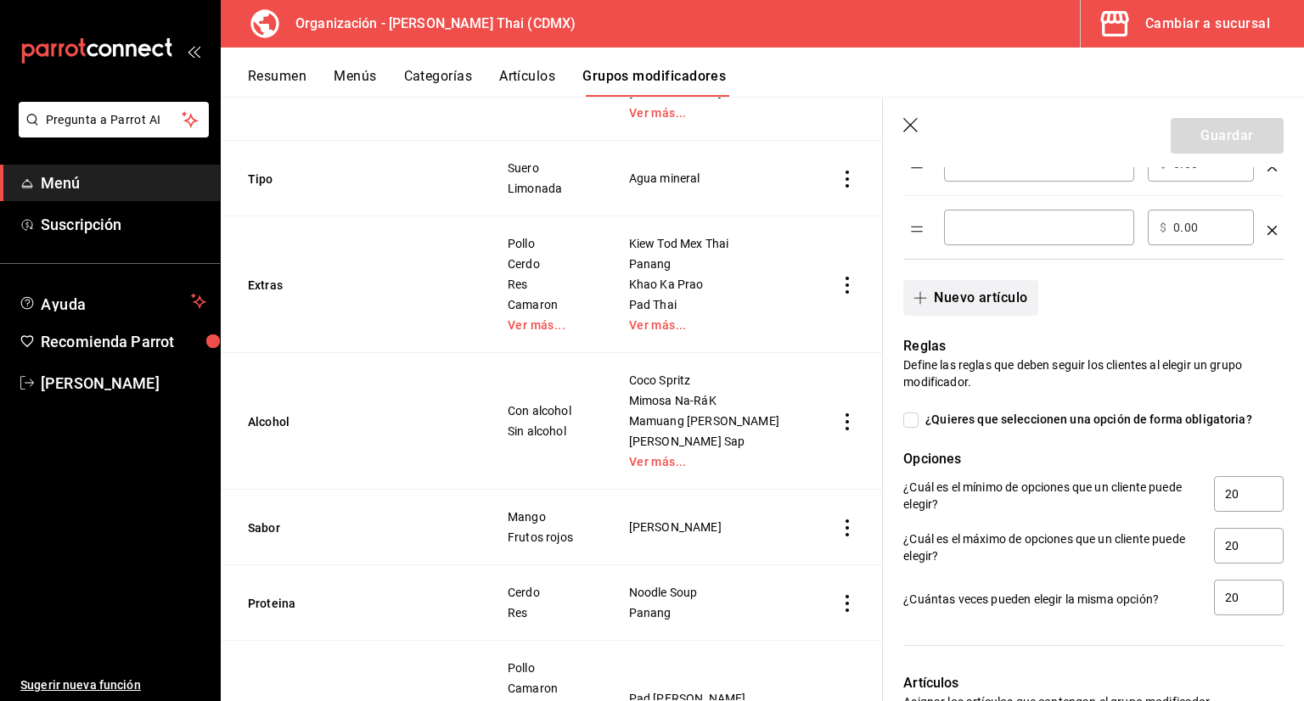
click at [1002, 306] on button "Nuevo artículo" at bounding box center [970, 298] width 134 height 36
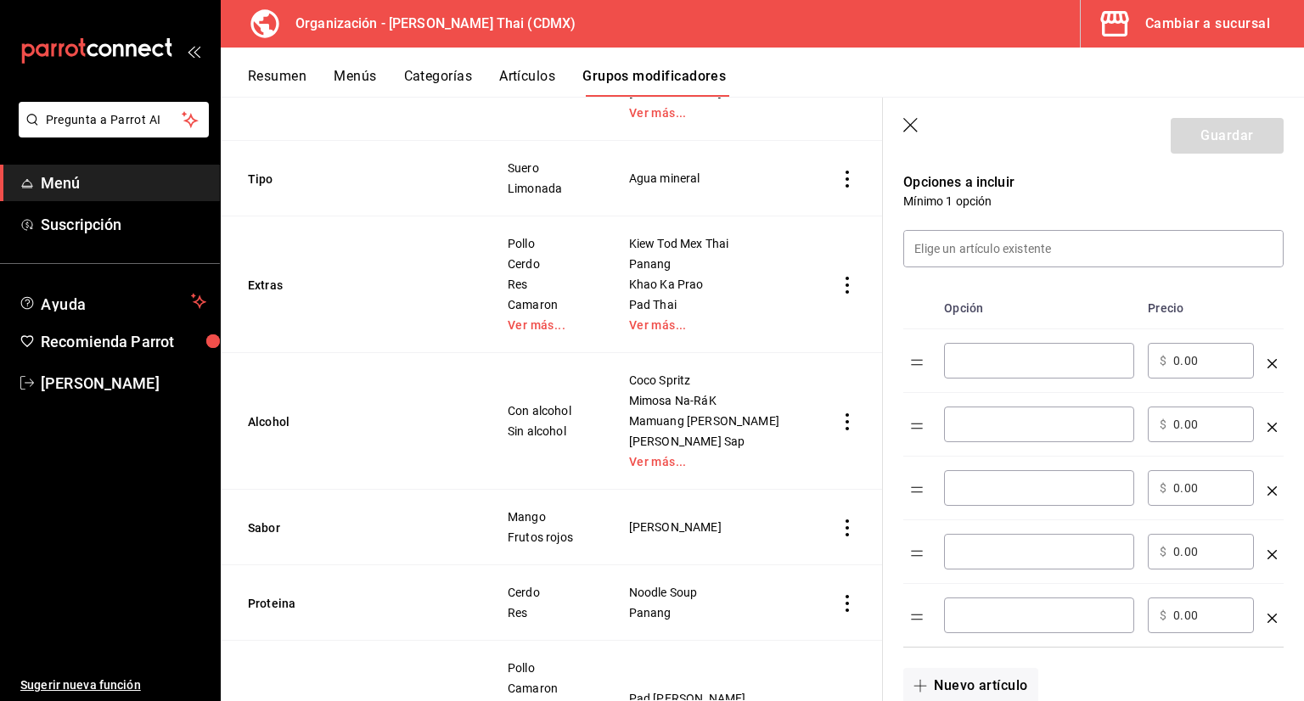
scroll to position [340, 0]
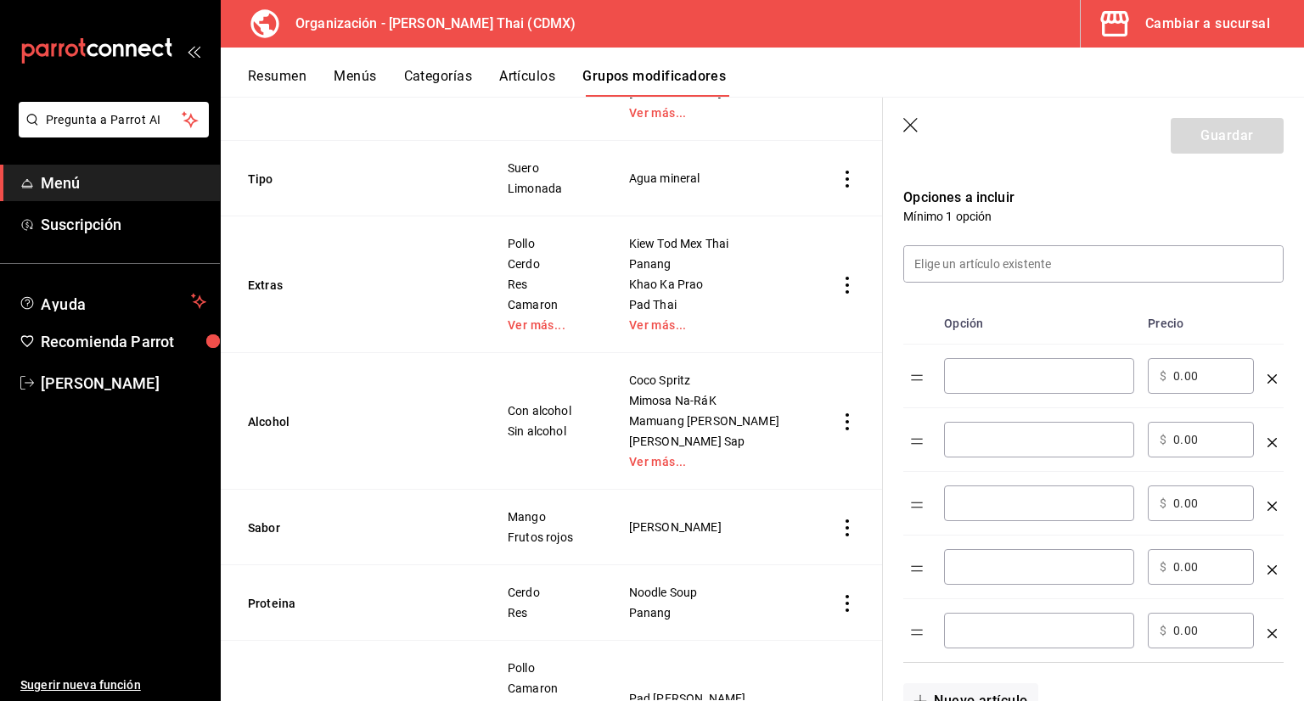
click at [1080, 369] on input "optionsTable" at bounding box center [1039, 376] width 166 height 17
type input "Pollo"
click at [1010, 435] on input "optionsTable" at bounding box center [1039, 439] width 166 height 17
type input "Tofu"
click at [1002, 501] on input "optionsTable" at bounding box center [1039, 503] width 166 height 17
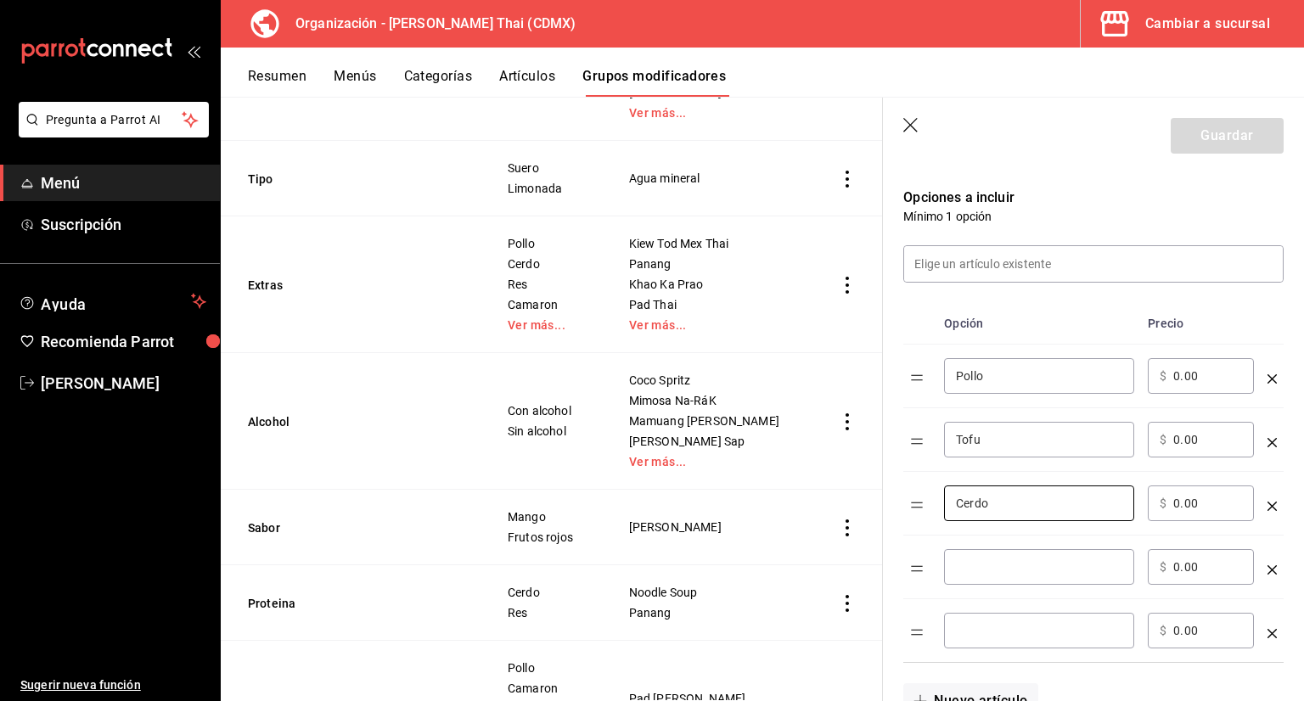
type input "Cerdo"
click at [1015, 550] on div "​" at bounding box center [1039, 567] width 190 height 36
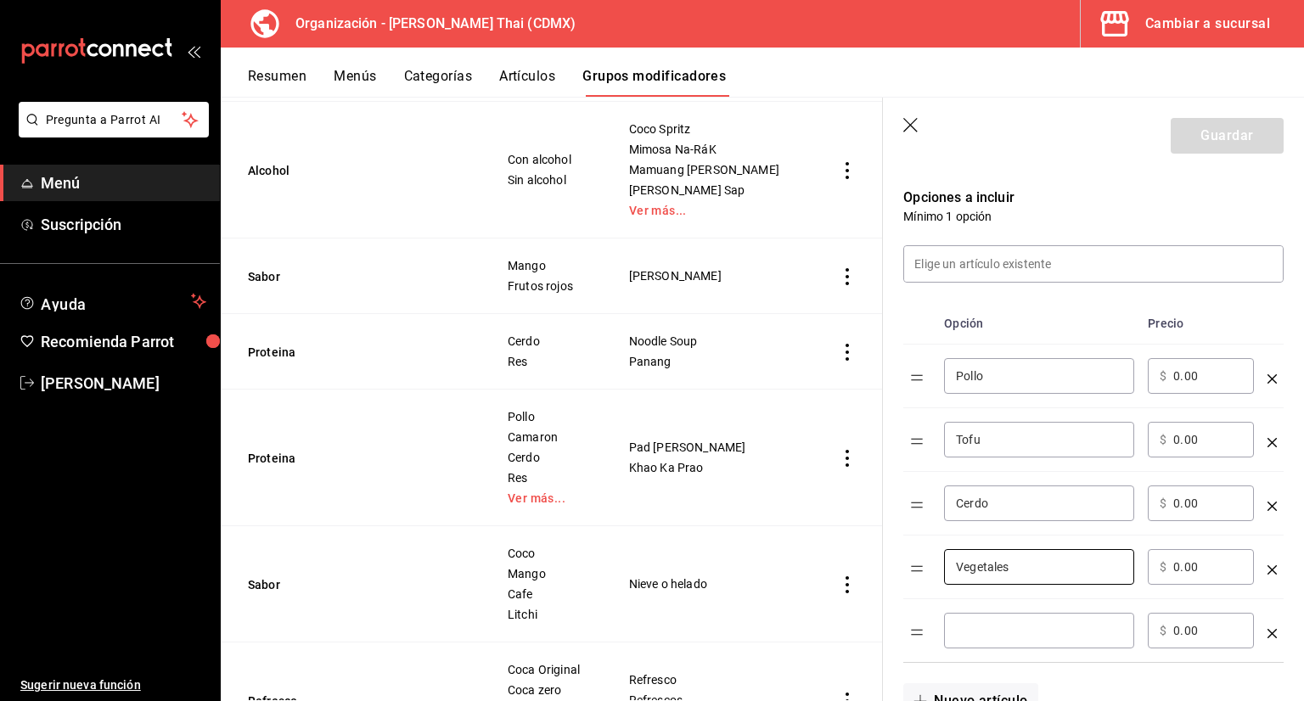
scroll to position [782, 0]
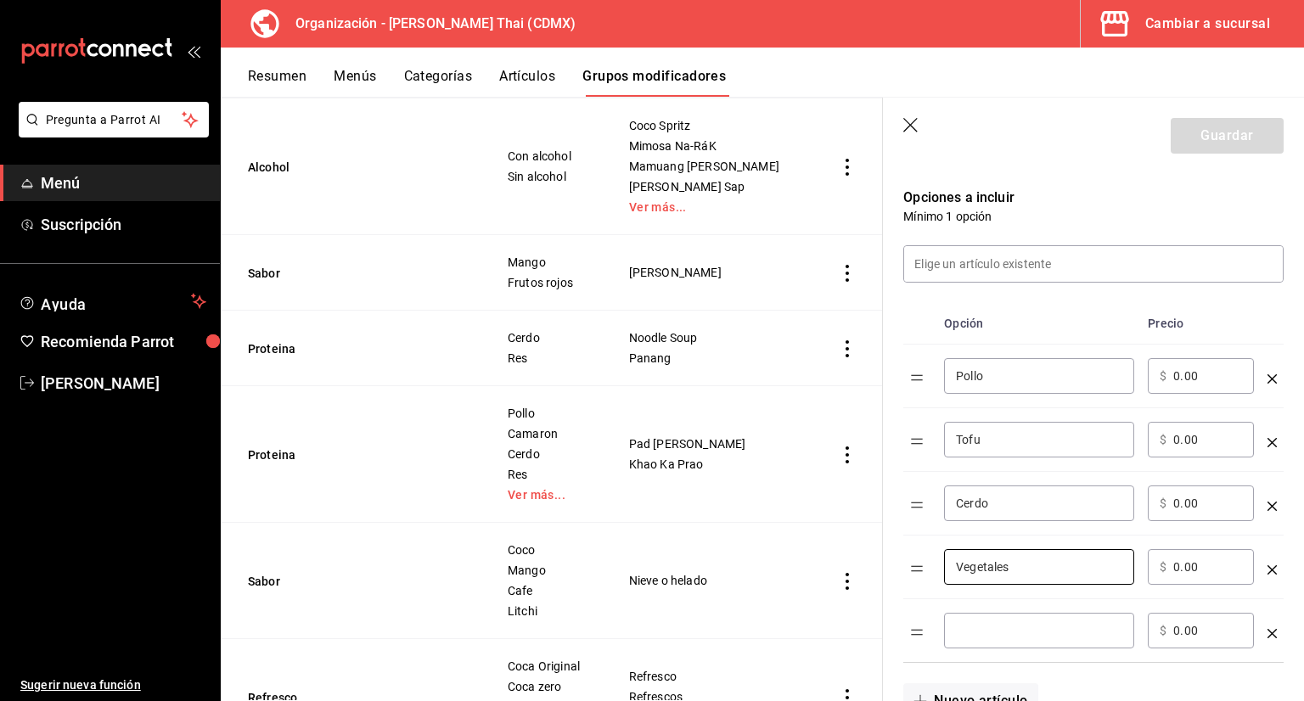
type input "Vegetales"
click at [1002, 632] on input "optionsTable" at bounding box center [1039, 630] width 166 height 17
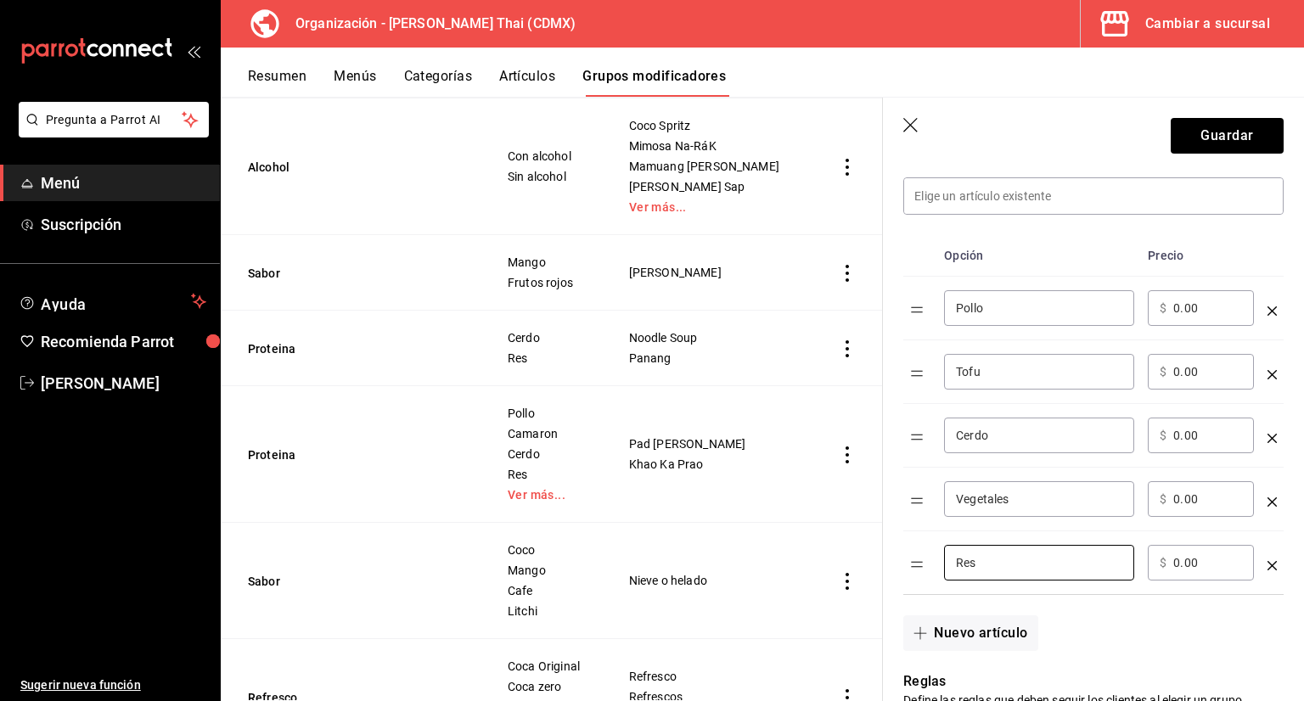
scroll to position [509, 0]
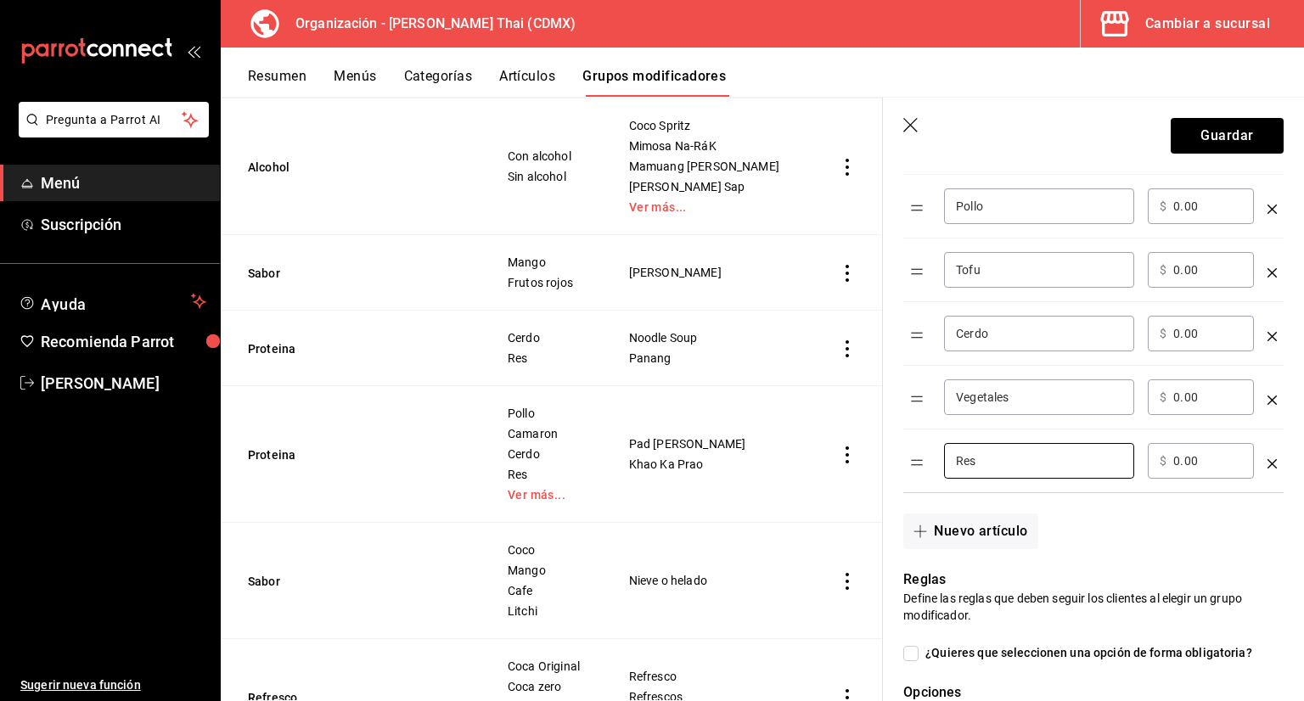
type input "Res"
click at [1216, 211] on input "0.00" at bounding box center [1207, 206] width 69 height 17
type input "0.00"
type input "185.00"
click at [1216, 264] on input "0.00" at bounding box center [1207, 269] width 69 height 17
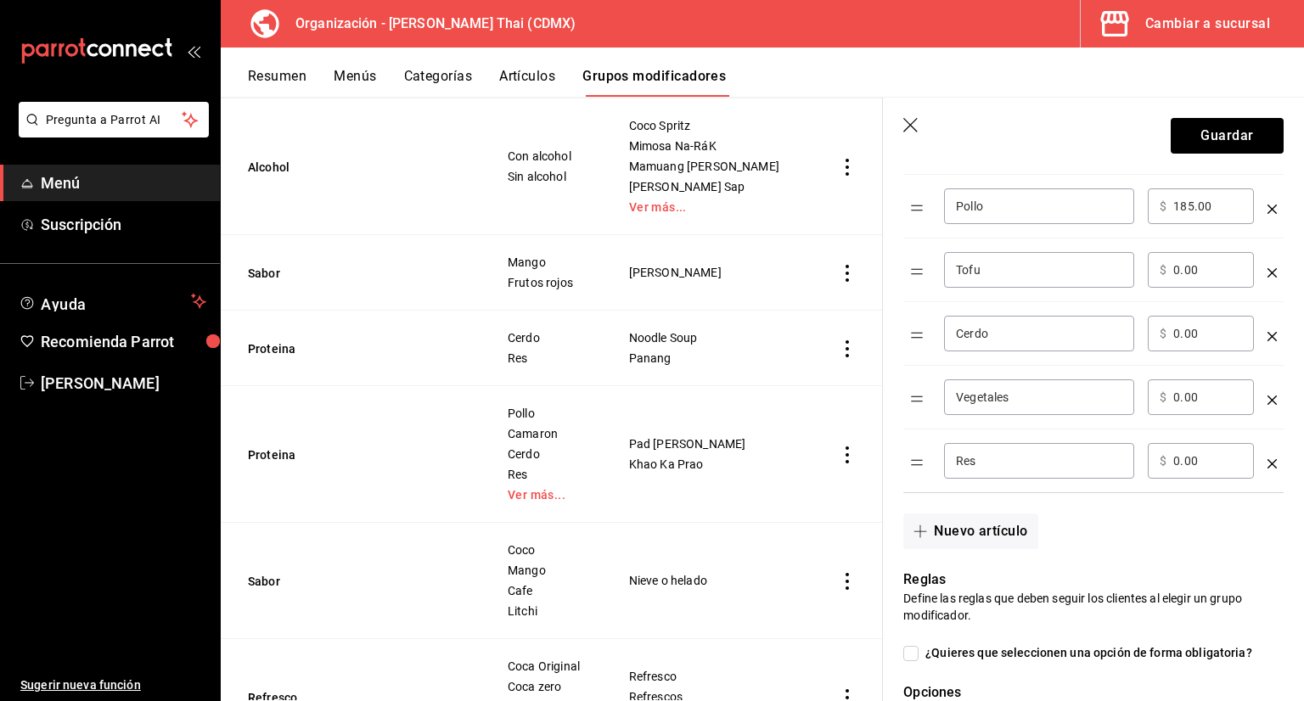
type input "0.00"
type input "185.00"
click at [1196, 346] on div "​ $ 0.00 ​" at bounding box center [1201, 334] width 106 height 36
click at [1200, 340] on input "0.00" at bounding box center [1207, 333] width 69 height 17
type input "0.00"
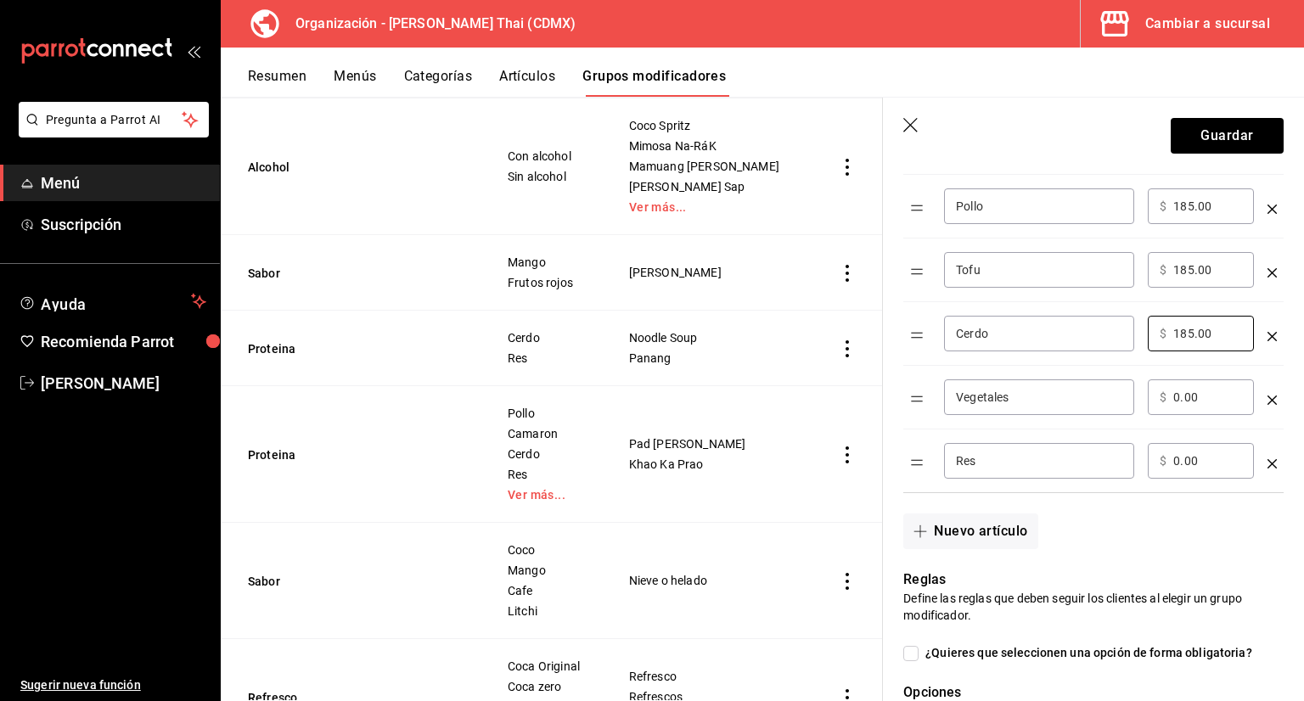
type input "185.00"
click at [1219, 390] on input "0.00" at bounding box center [1207, 397] width 69 height 17
type input "0.00"
type input "185.00"
click at [1225, 452] on input "0.00" at bounding box center [1207, 460] width 69 height 17
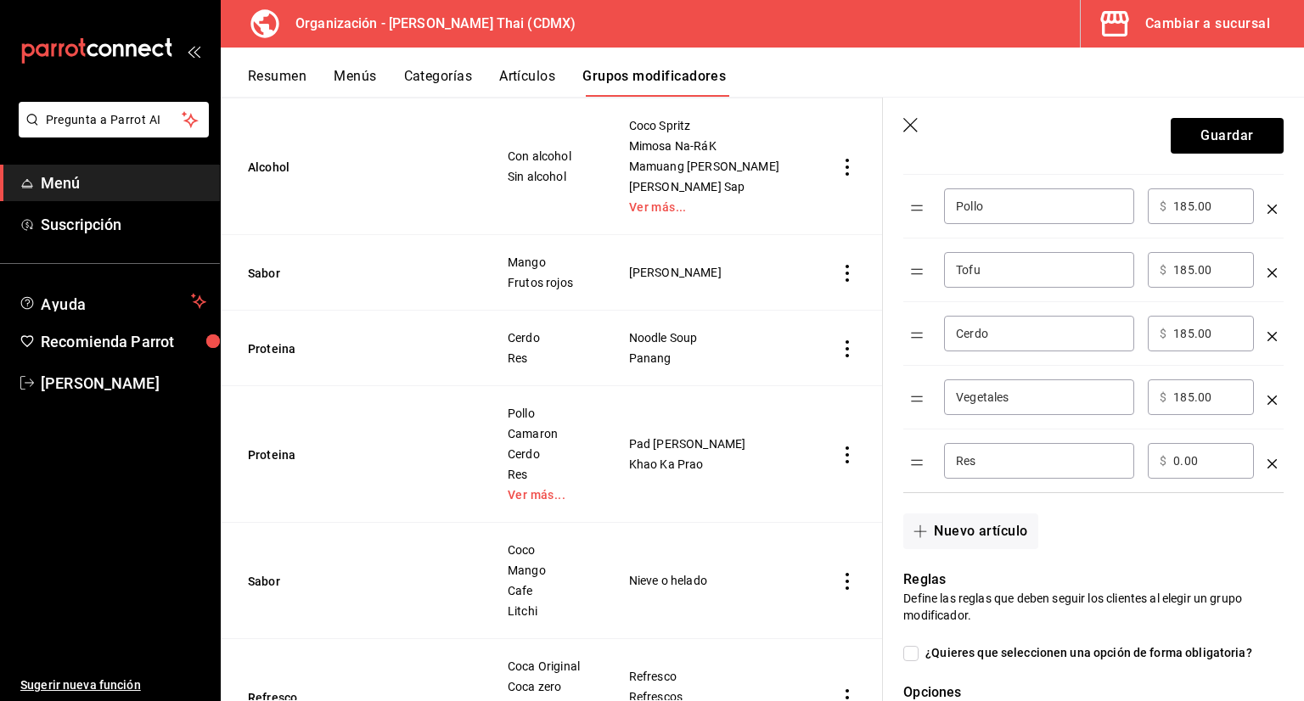
type input "0.00"
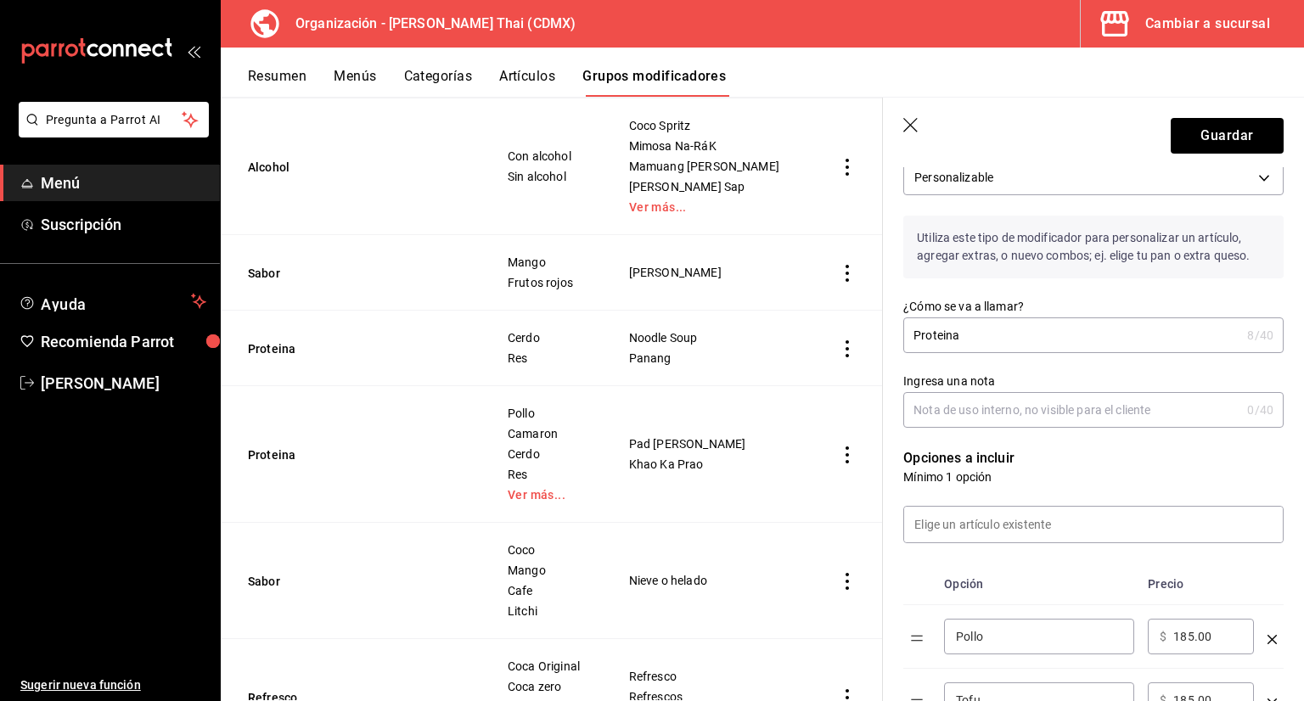
scroll to position [0, 0]
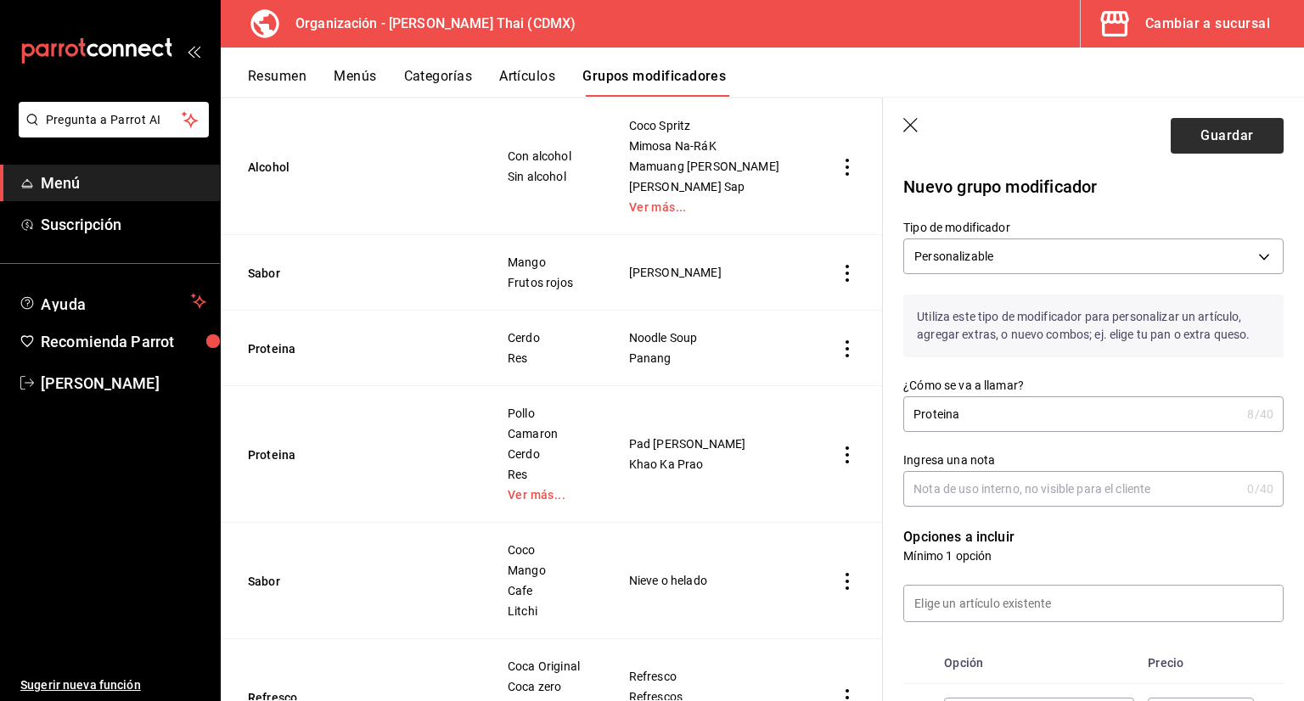
type input "200.00"
click at [1212, 140] on button "Guardar" at bounding box center [1227, 136] width 113 height 36
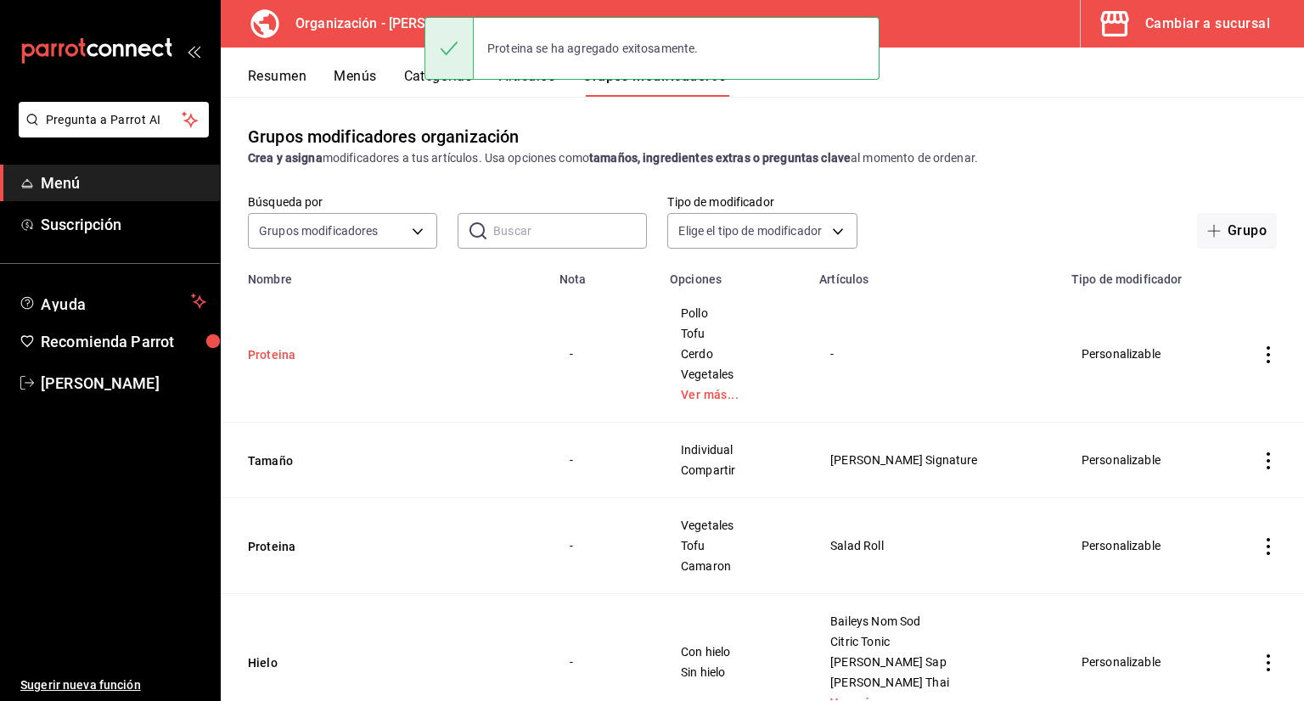
click at [284, 359] on button "Proteina" at bounding box center [350, 354] width 204 height 17
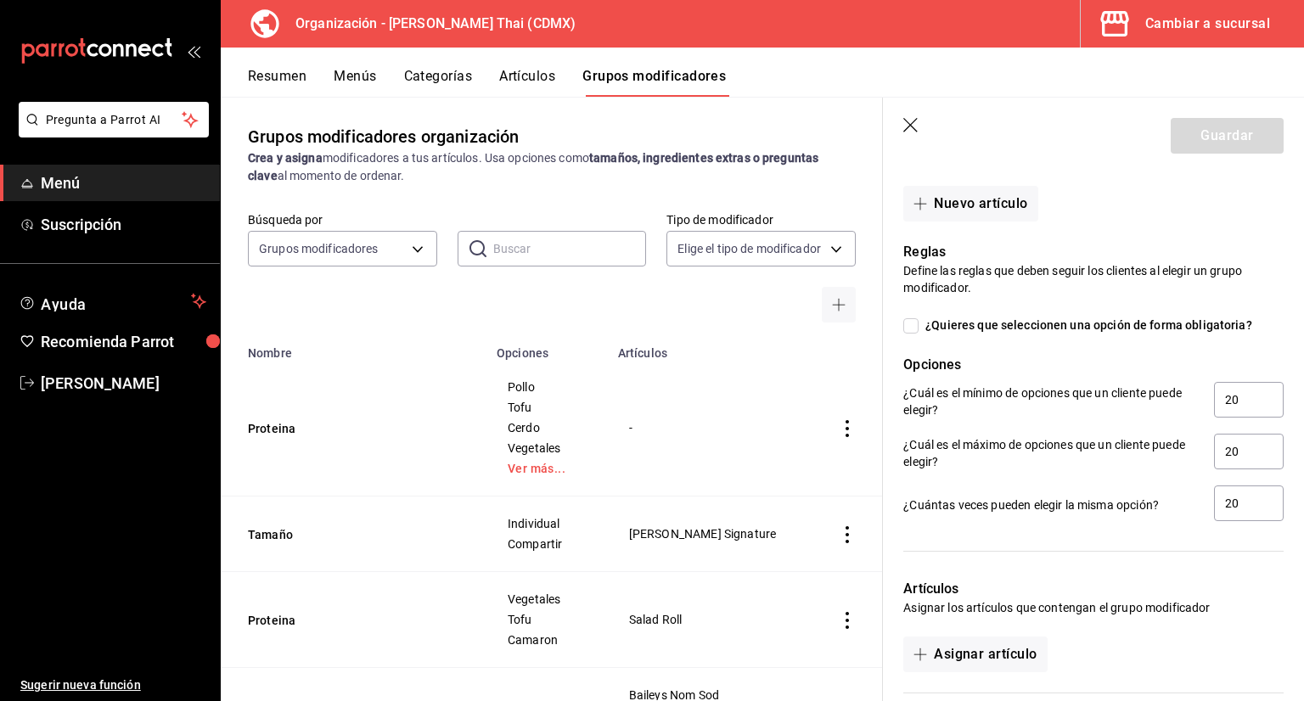
scroll to position [1092, 0]
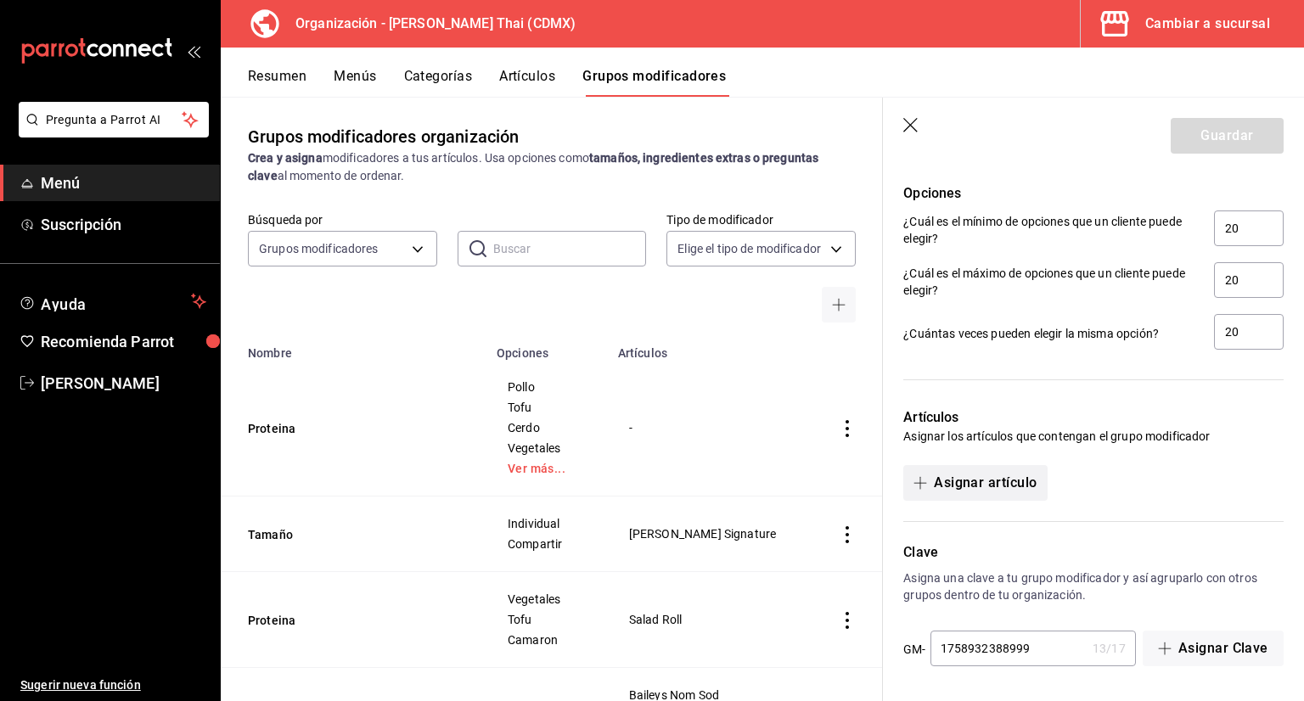
click at [1000, 480] on button "Asignar artículo" at bounding box center [974, 483] width 143 height 36
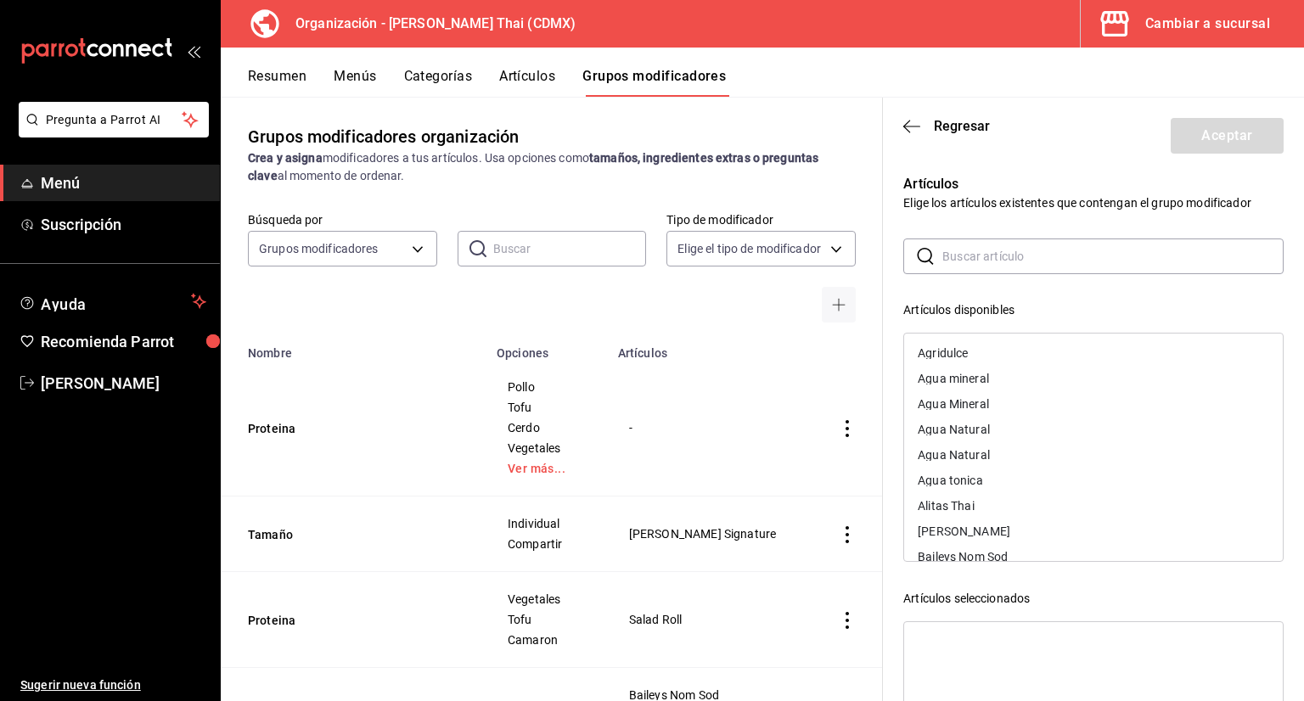
click at [991, 261] on input "text" at bounding box center [1112, 256] width 341 height 34
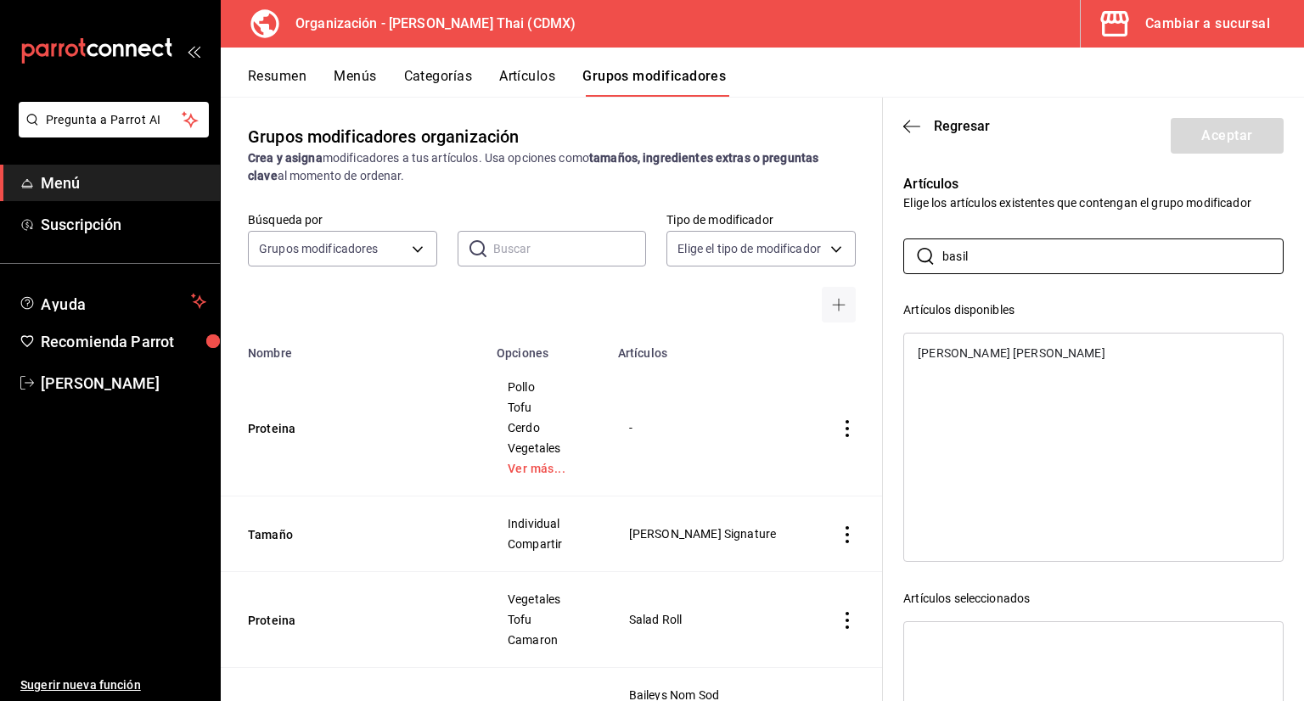
type input "basil"
click at [972, 345] on div "Basil Fried Rice" at bounding box center [1093, 352] width 379 height 25
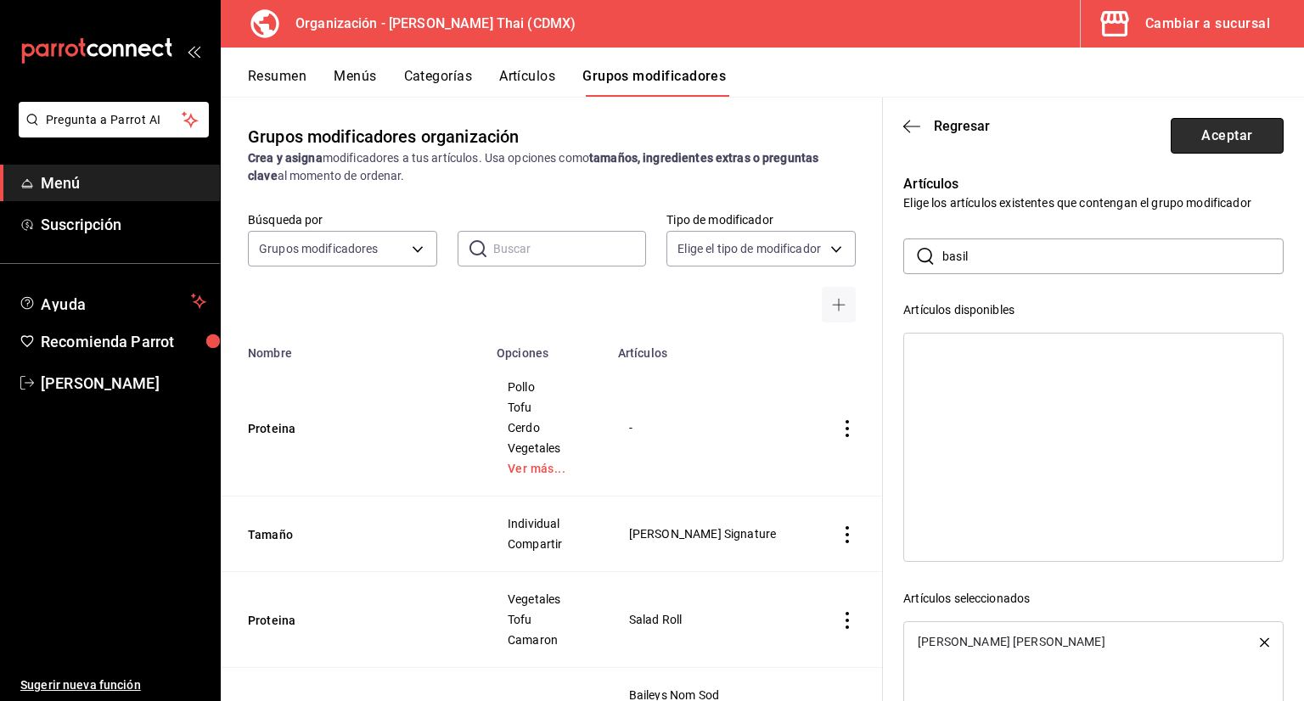
click at [1178, 124] on button "Aceptar" at bounding box center [1227, 136] width 113 height 36
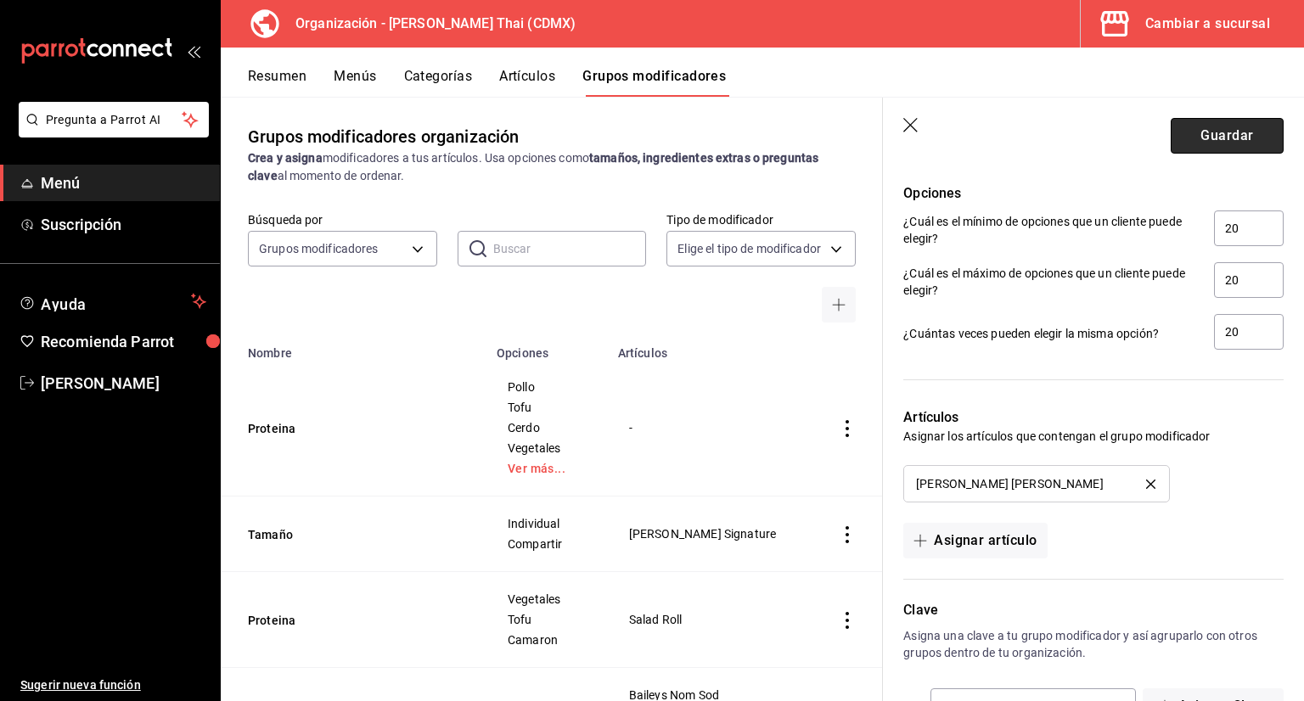
click at [1199, 137] on button "Guardar" at bounding box center [1227, 136] width 113 height 36
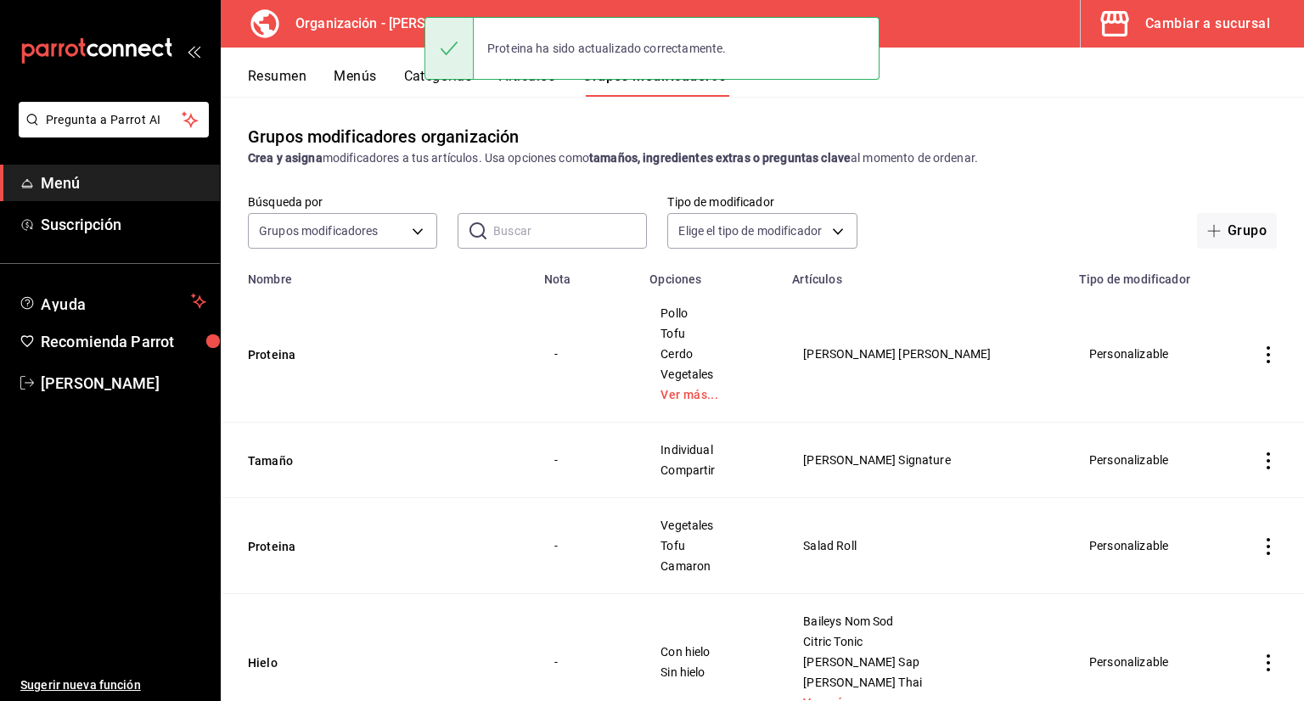
click at [513, 87] on button "Artículos" at bounding box center [527, 82] width 56 height 29
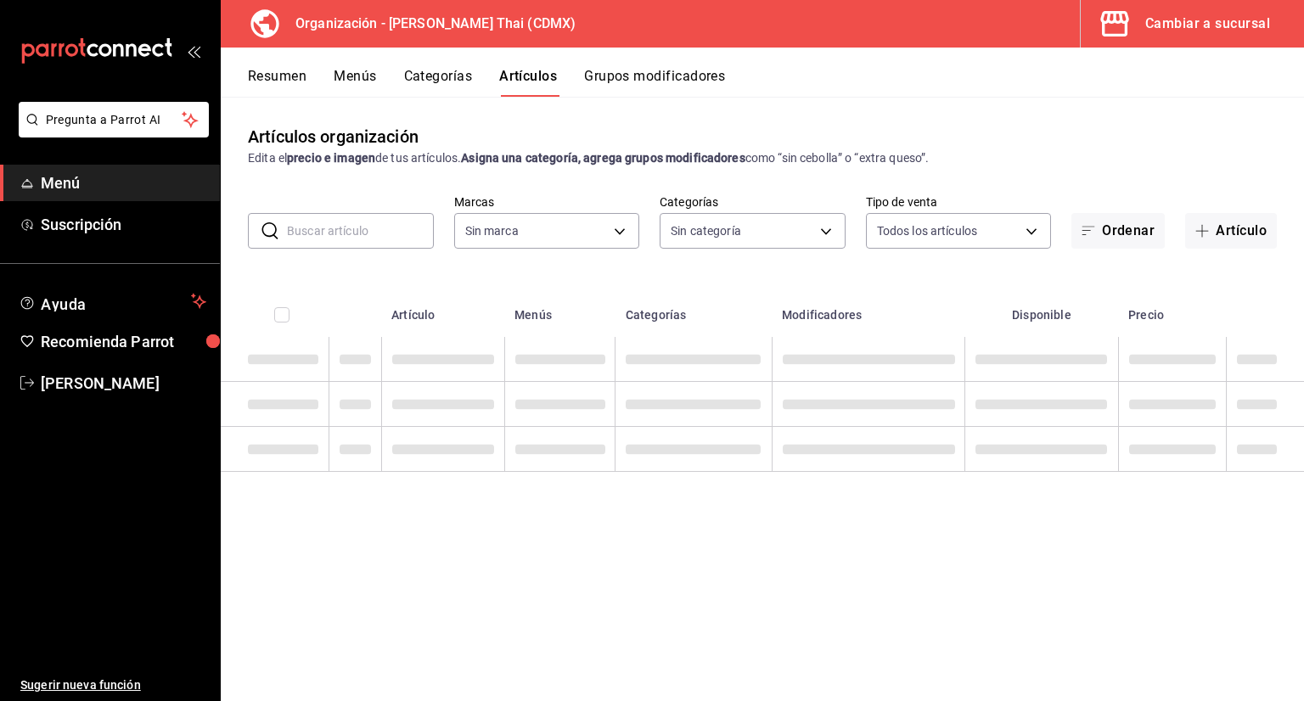
click at [392, 221] on input "text" at bounding box center [360, 231] width 147 height 34
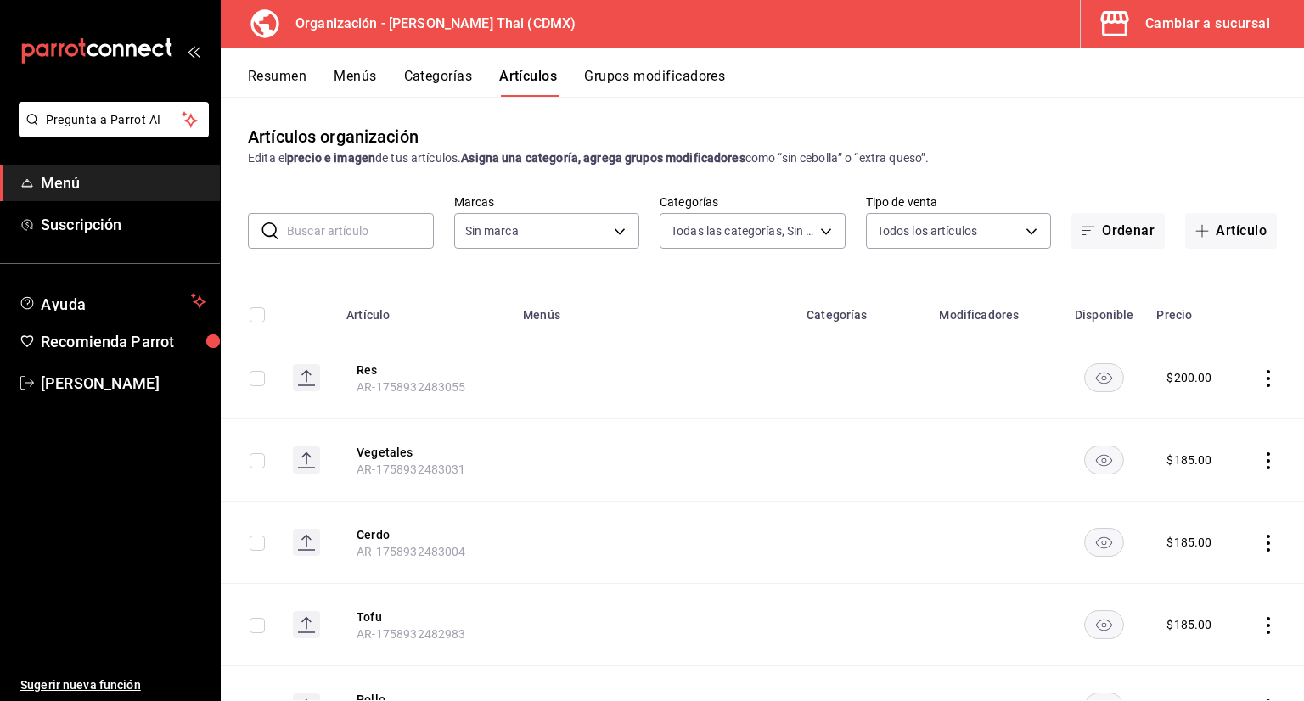
type input "3b86ff93-9c8d-4006-a000-7f562d2f7cb1,6b055275-76a1-43b6-b03d-2db3475336a0,4964d…"
type input "846f0d90-2168-40bc-9e32-37968465e8cf"
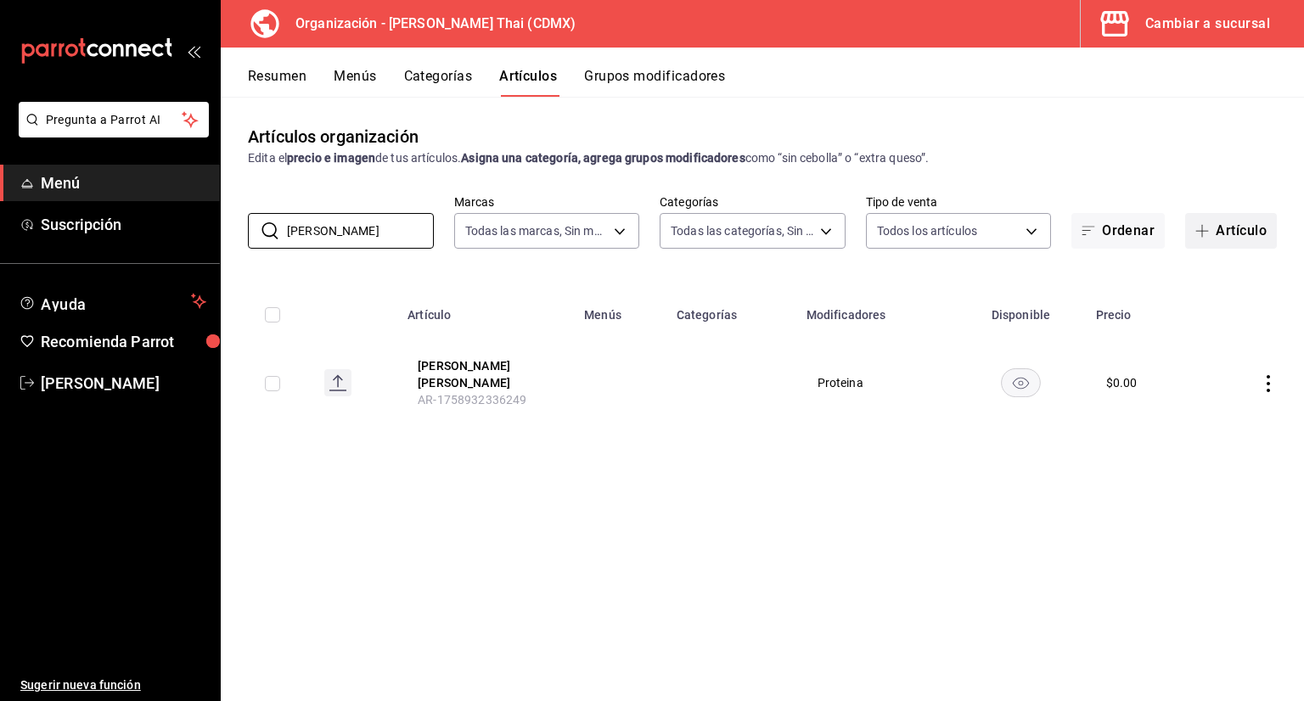
type input "basil frie"
click at [1188, 232] on button "Artículo" at bounding box center [1231, 231] width 92 height 36
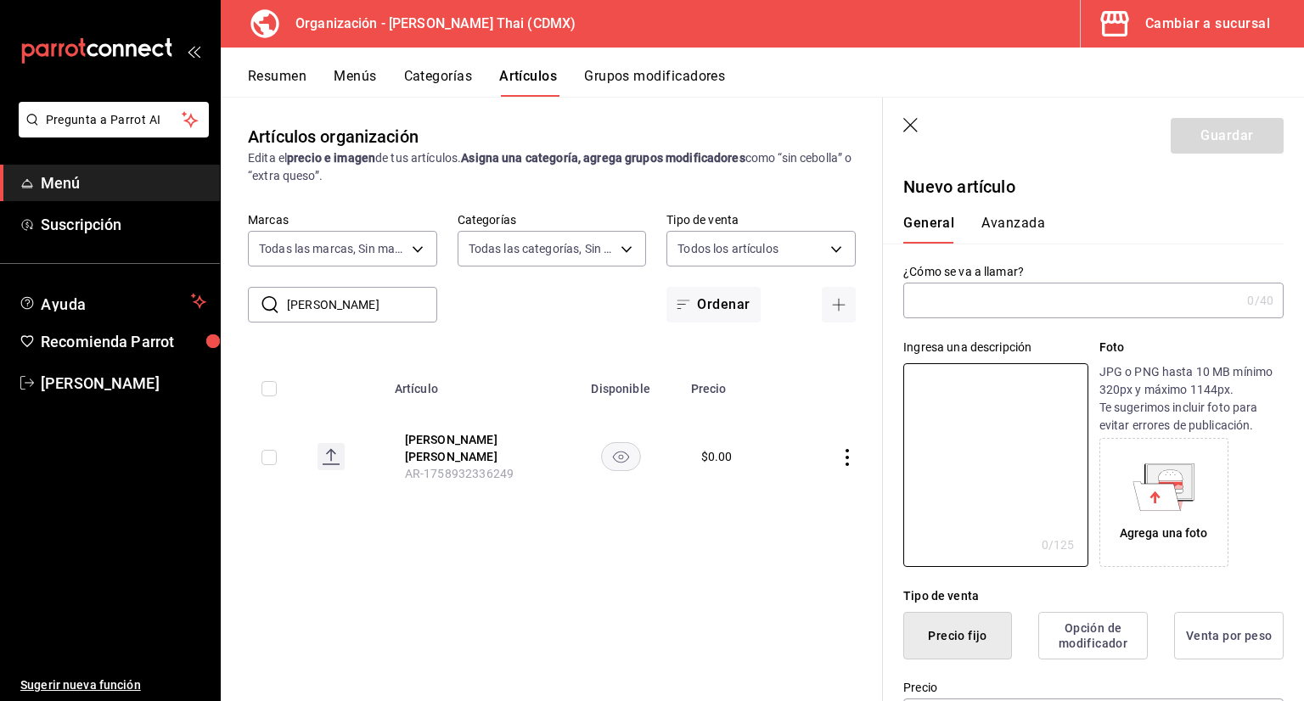
type textarea "B"
type textarea "x"
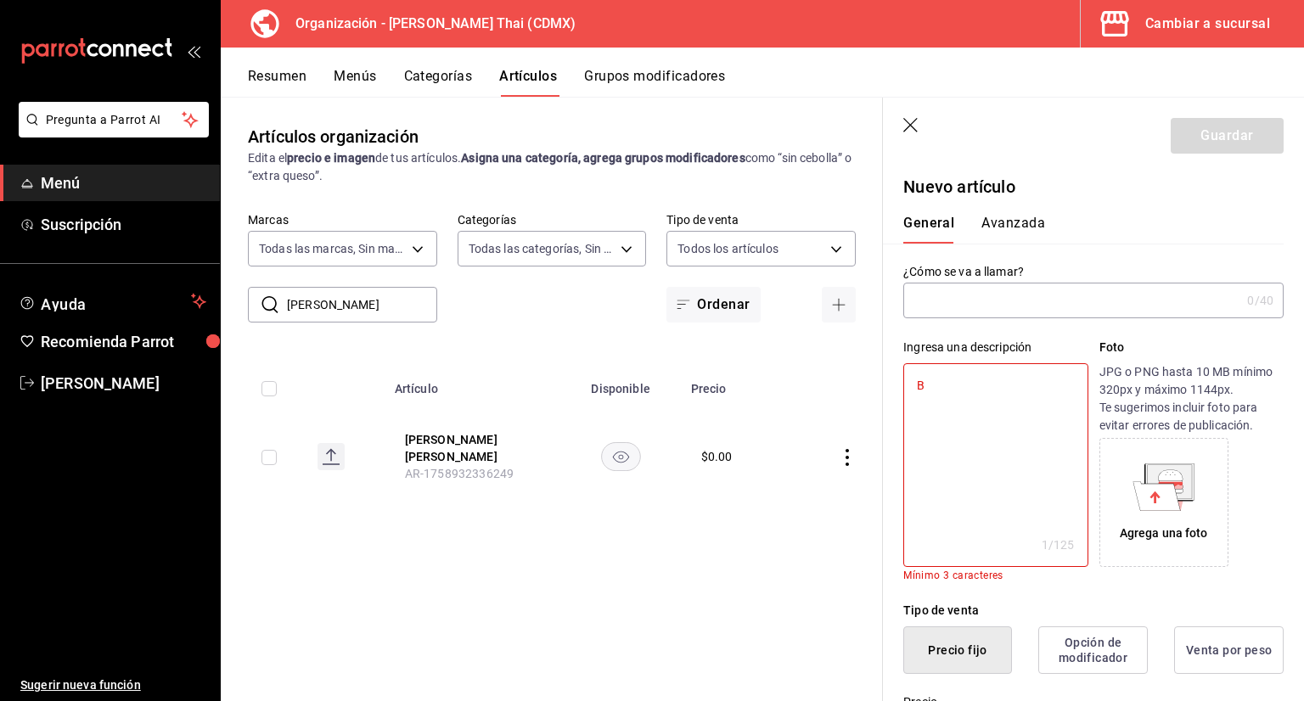
type textarea "Ba"
type textarea "x"
type textarea "Bas"
type textarea "x"
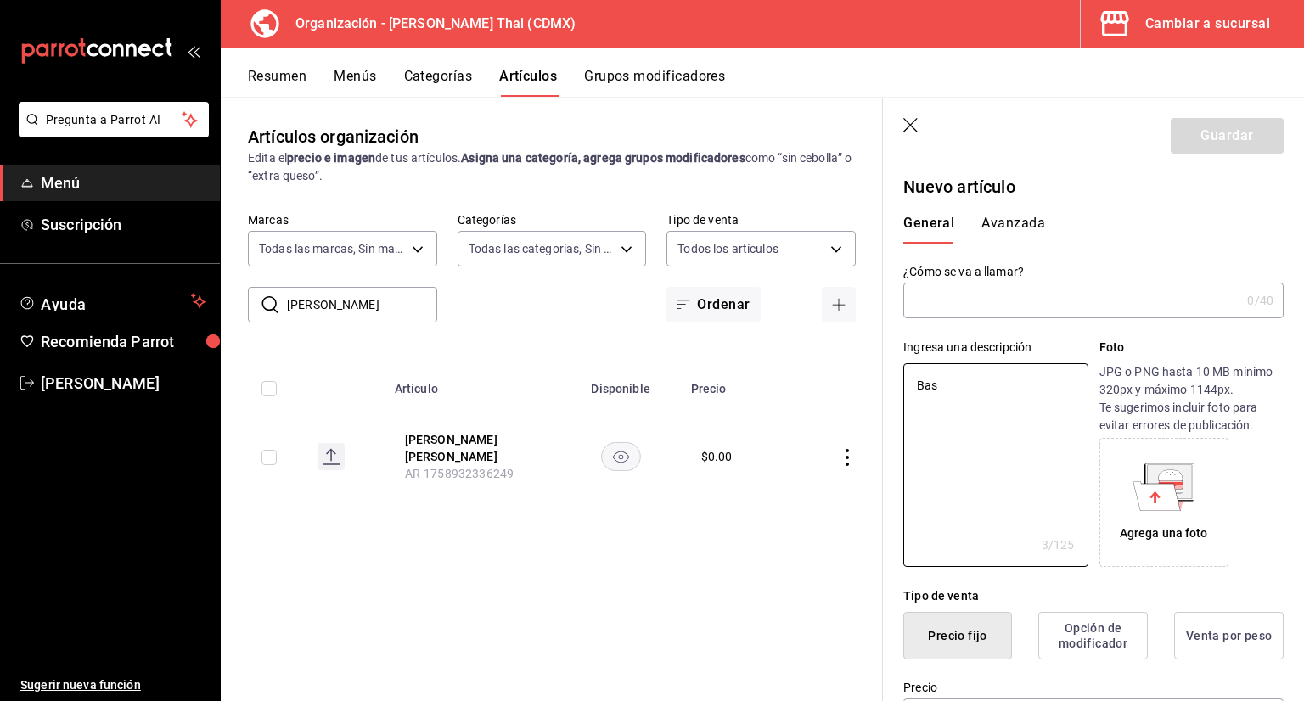
type textarea "Basi"
type textarea "x"
type textarea "Basil"
type textarea "x"
type textarea "Basil"
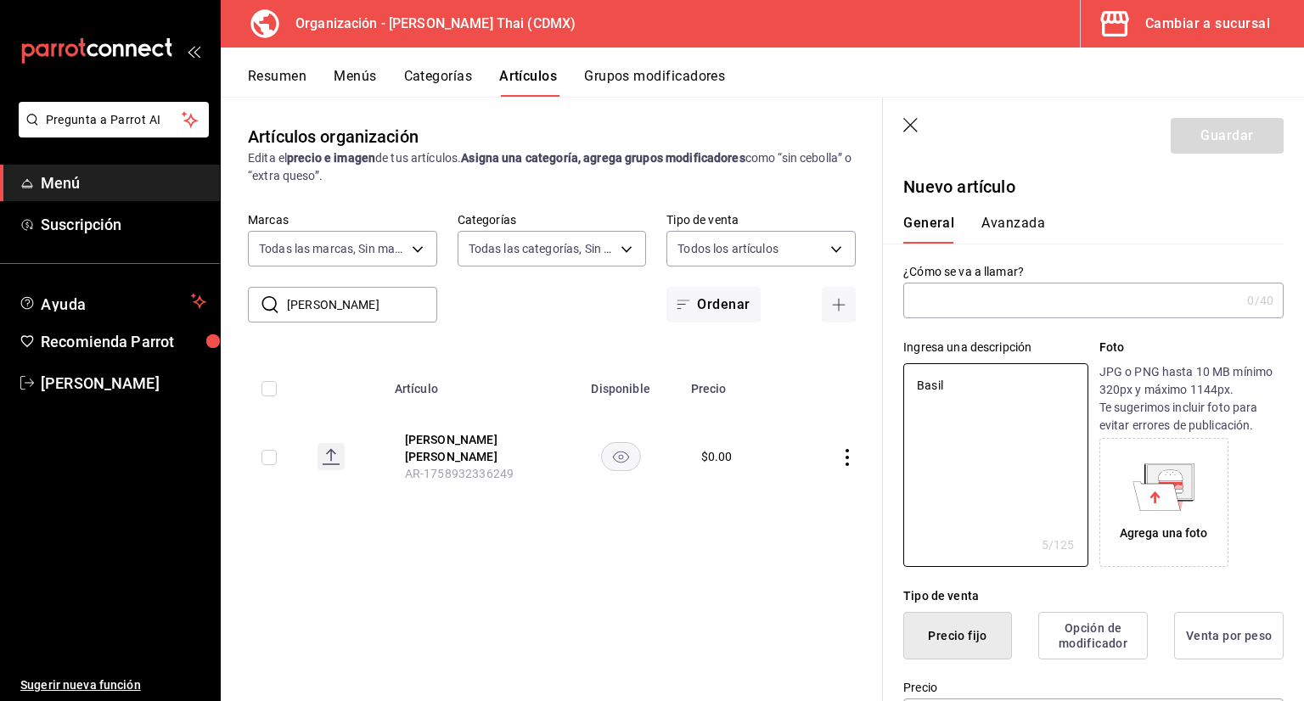
type textarea "x"
type textarea "Basil F"
type textarea "x"
type textarea "Basil Fr"
type textarea "x"
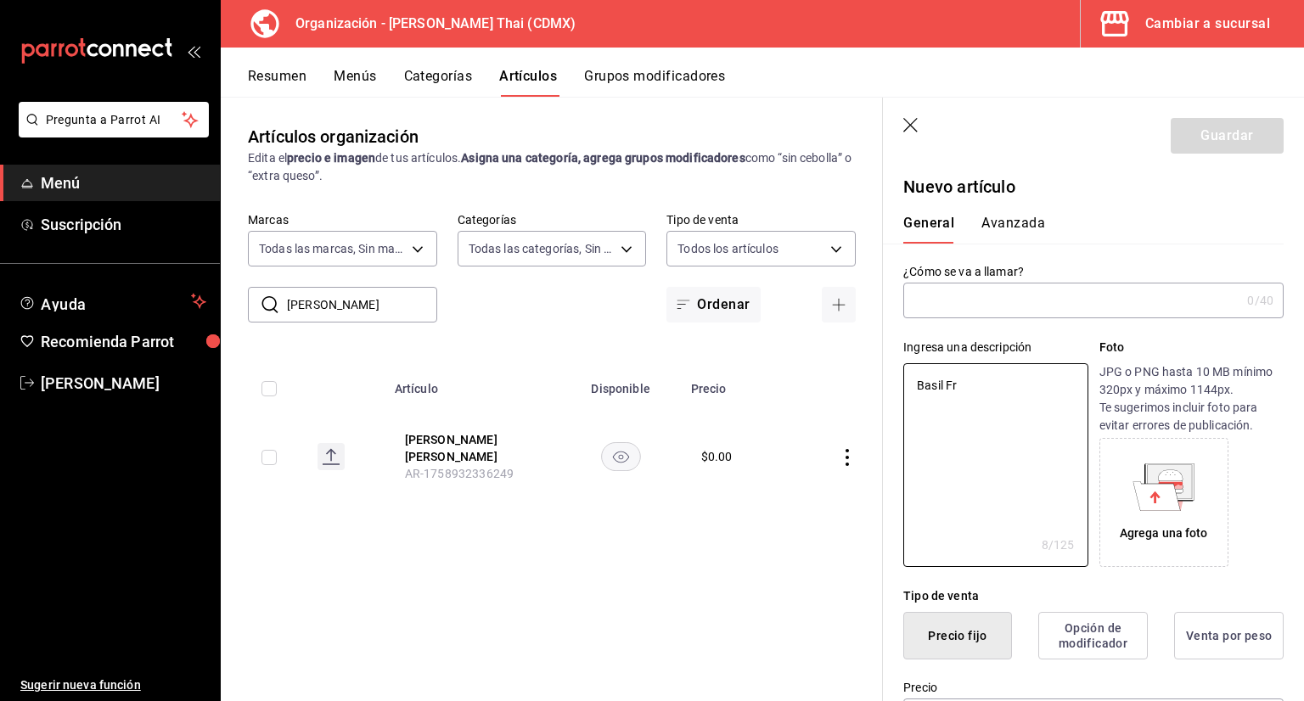
type textarea "Basil Fri"
type textarea "x"
type textarea "Basil Frie"
type textarea "x"
type textarea "Basil Fried"
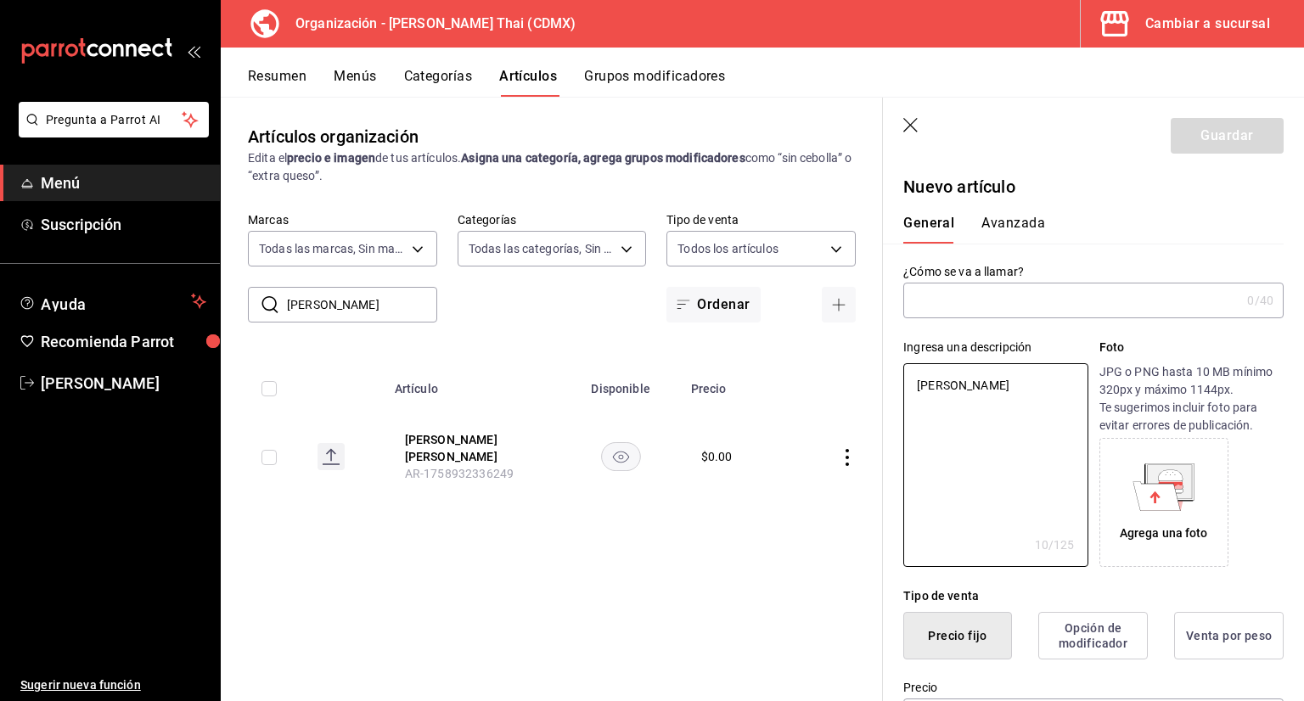
type textarea "x"
type textarea "Basil Fried"
type textarea "x"
type textarea "Basil Fried"
type textarea "x"
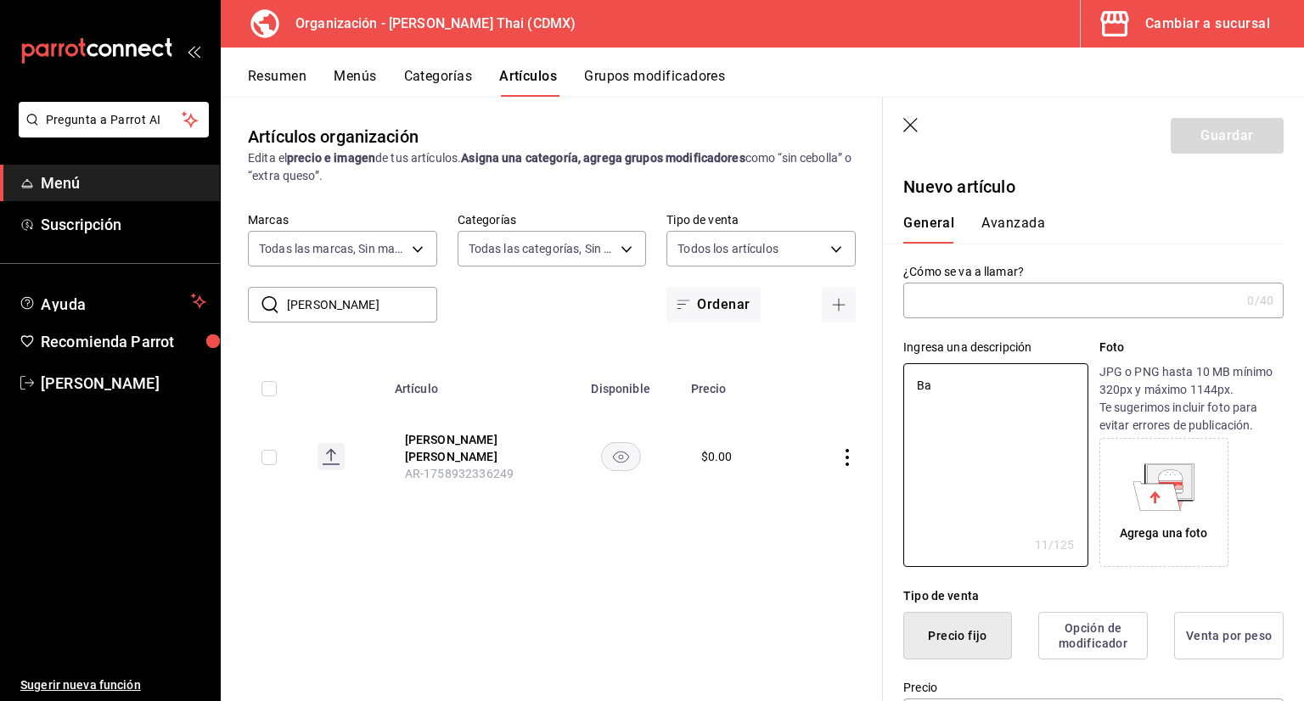
type textarea "B"
type textarea "x"
click at [1039, 303] on input "text" at bounding box center [1071, 301] width 337 height 34
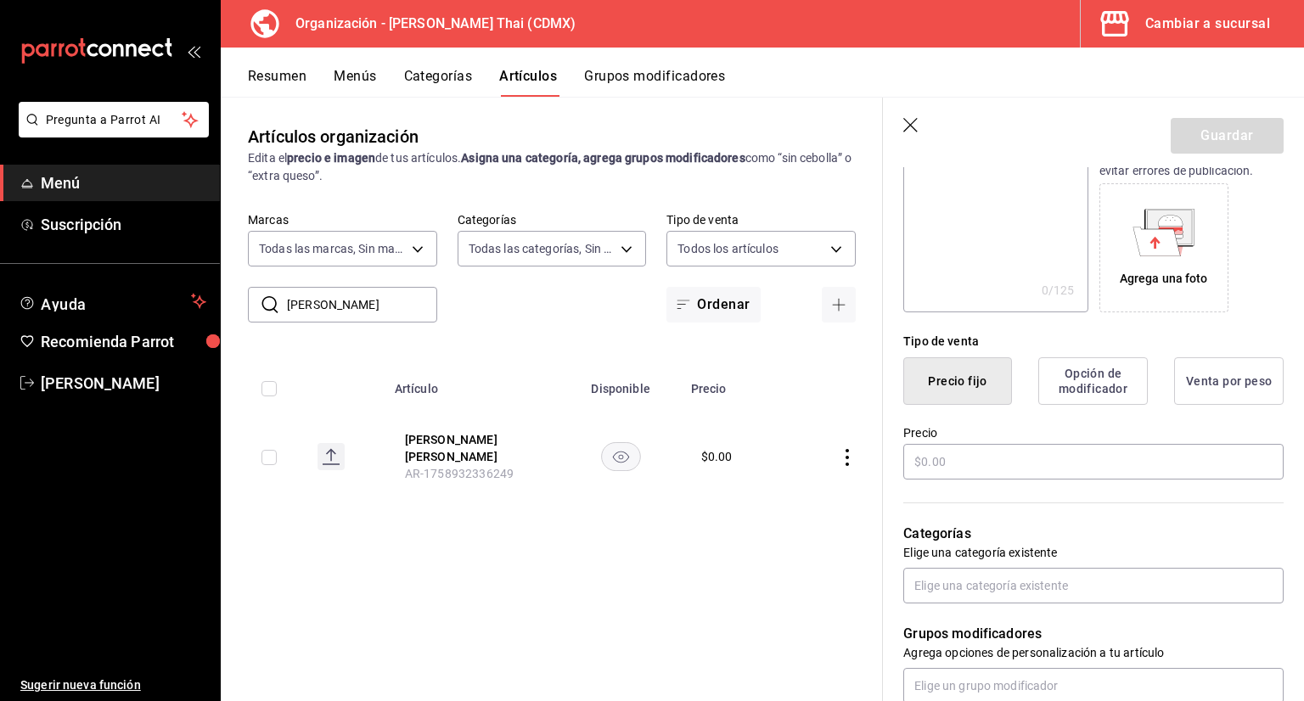
scroll to position [340, 0]
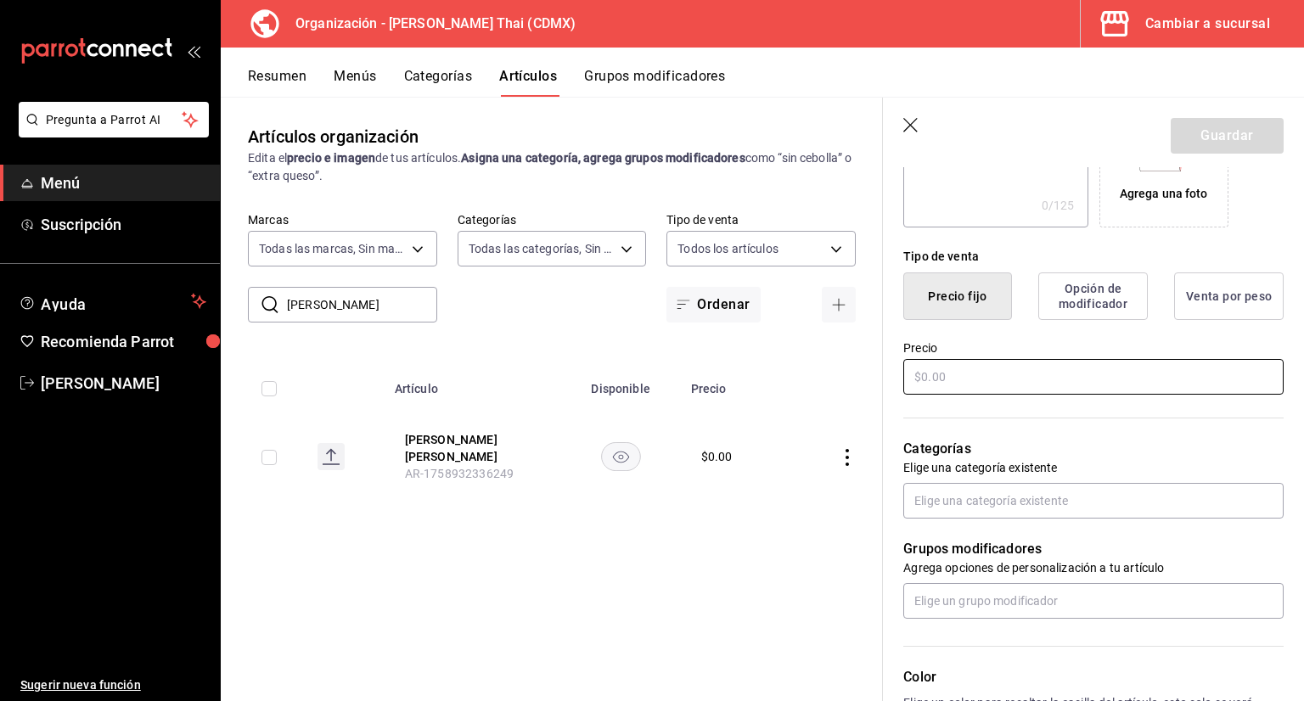
type input "Basil Fried Rice Mixto"
click at [982, 375] on input "text" at bounding box center [1093, 377] width 380 height 36
type input "$215.00"
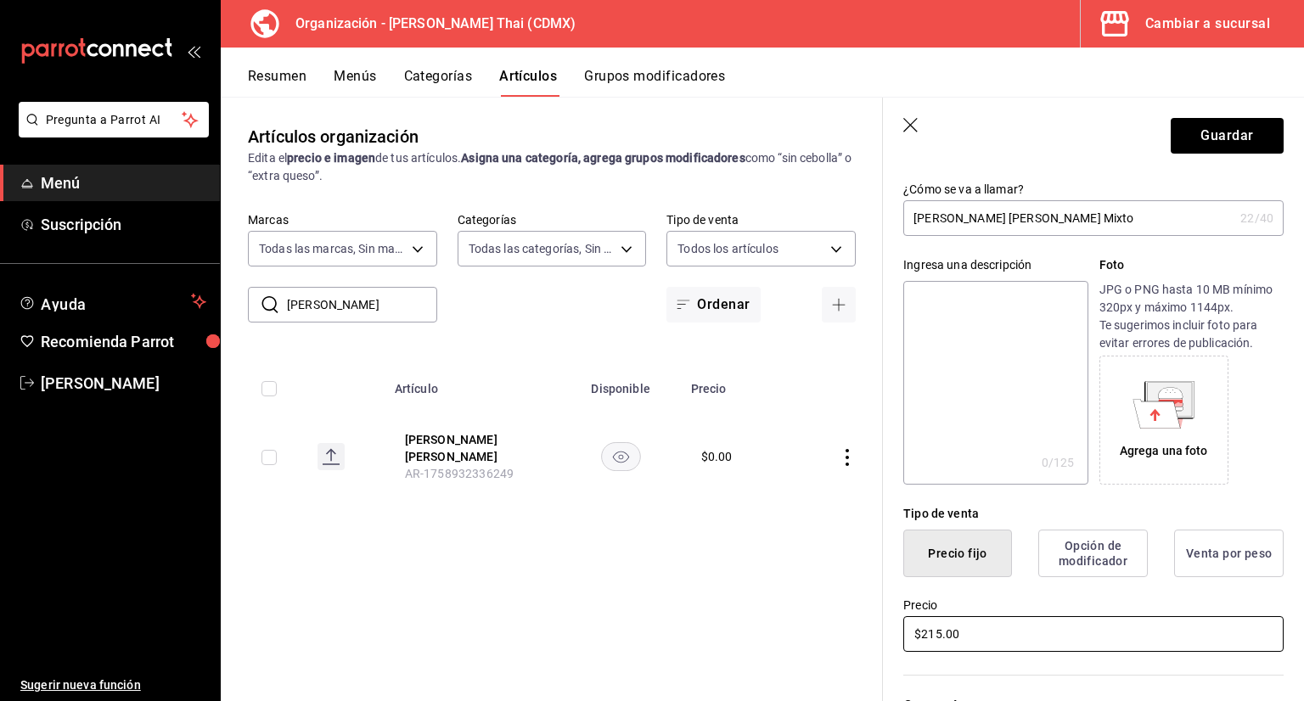
scroll to position [0, 0]
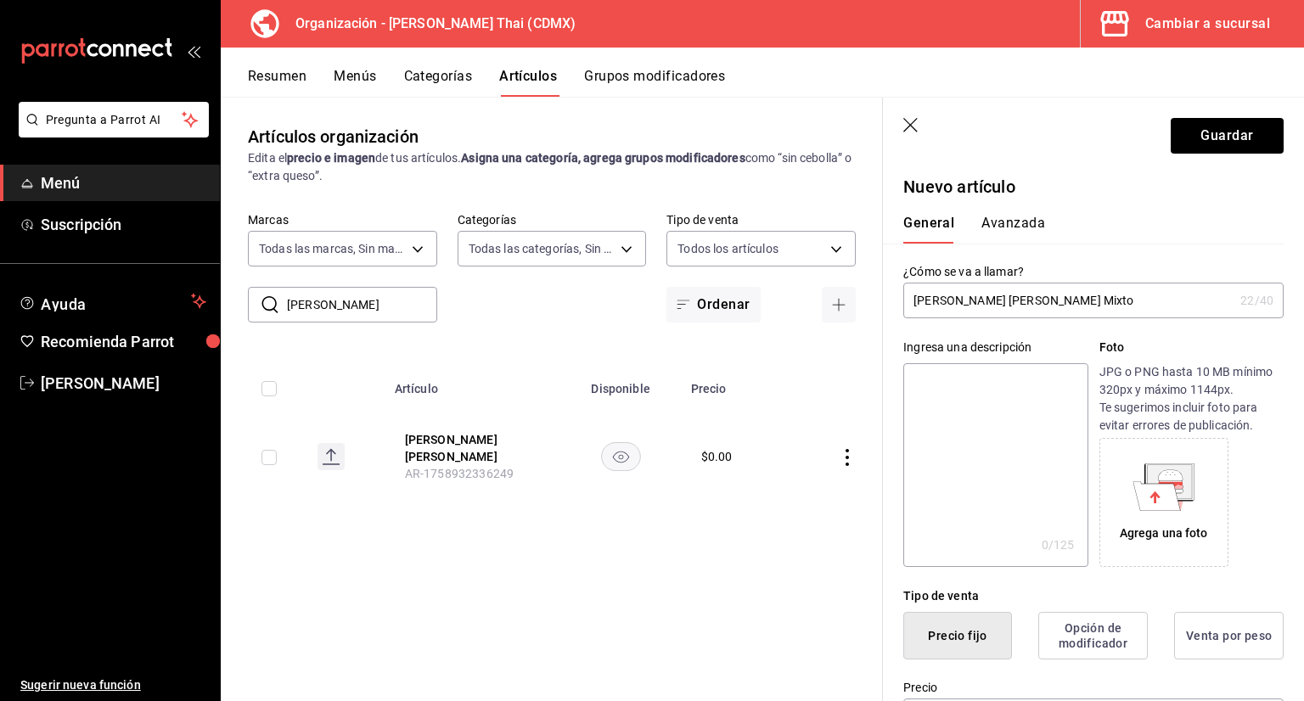
click at [1025, 222] on button "Avanzada" at bounding box center [1013, 229] width 64 height 29
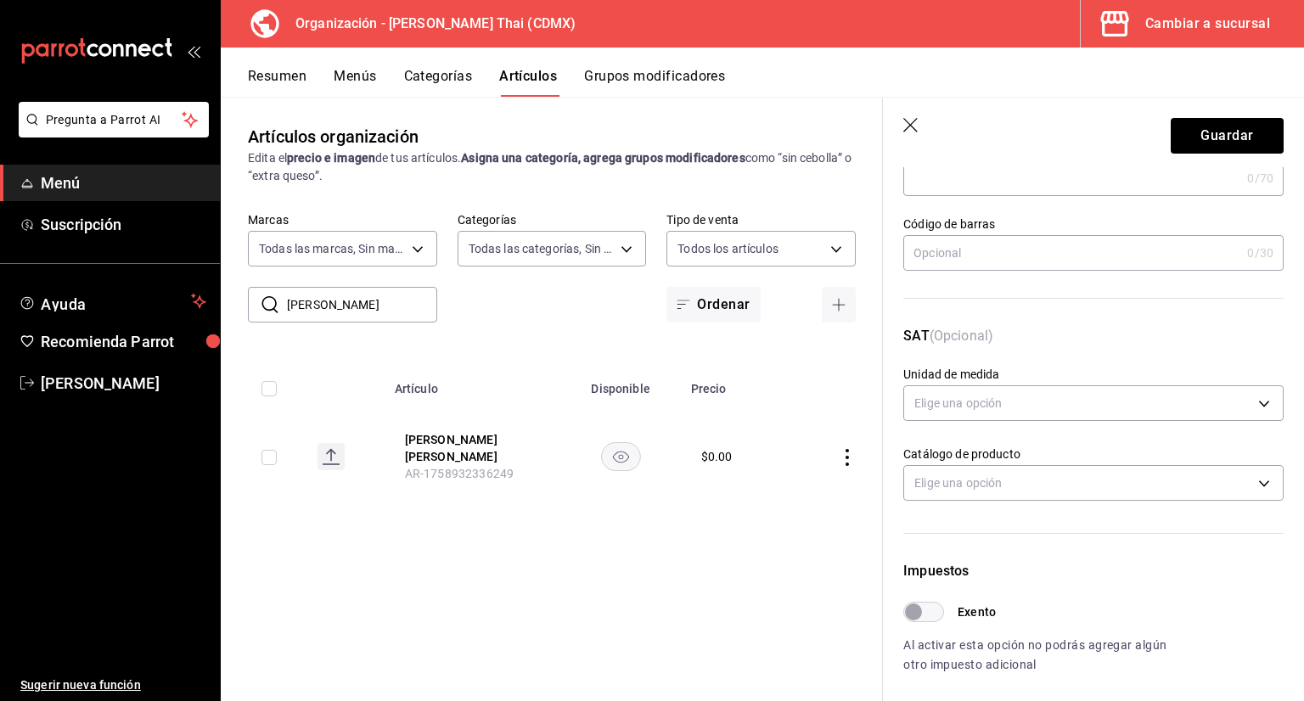
scroll to position [255, 0]
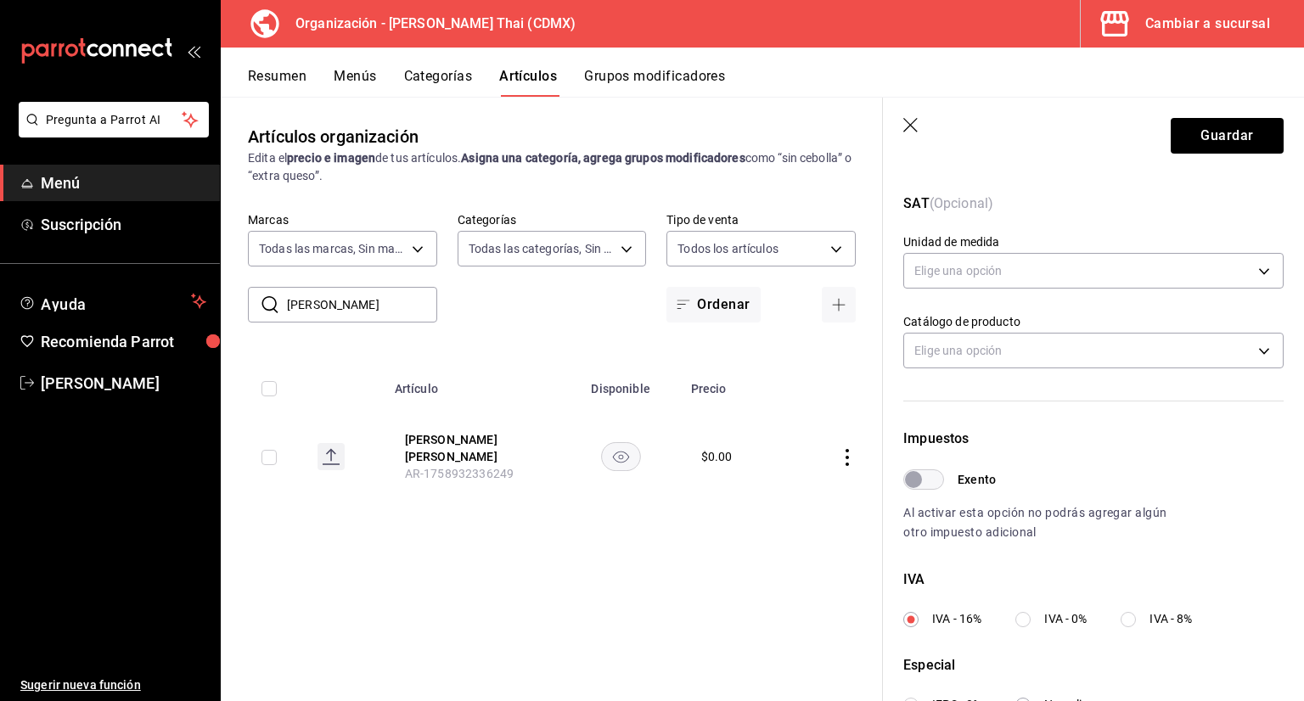
click at [1035, 619] on label "IVA - 0%" at bounding box center [1050, 619] width 71 height 18
click at [1031, 619] on input "IVA - 0%" at bounding box center [1022, 619] width 15 height 15
radio input "true"
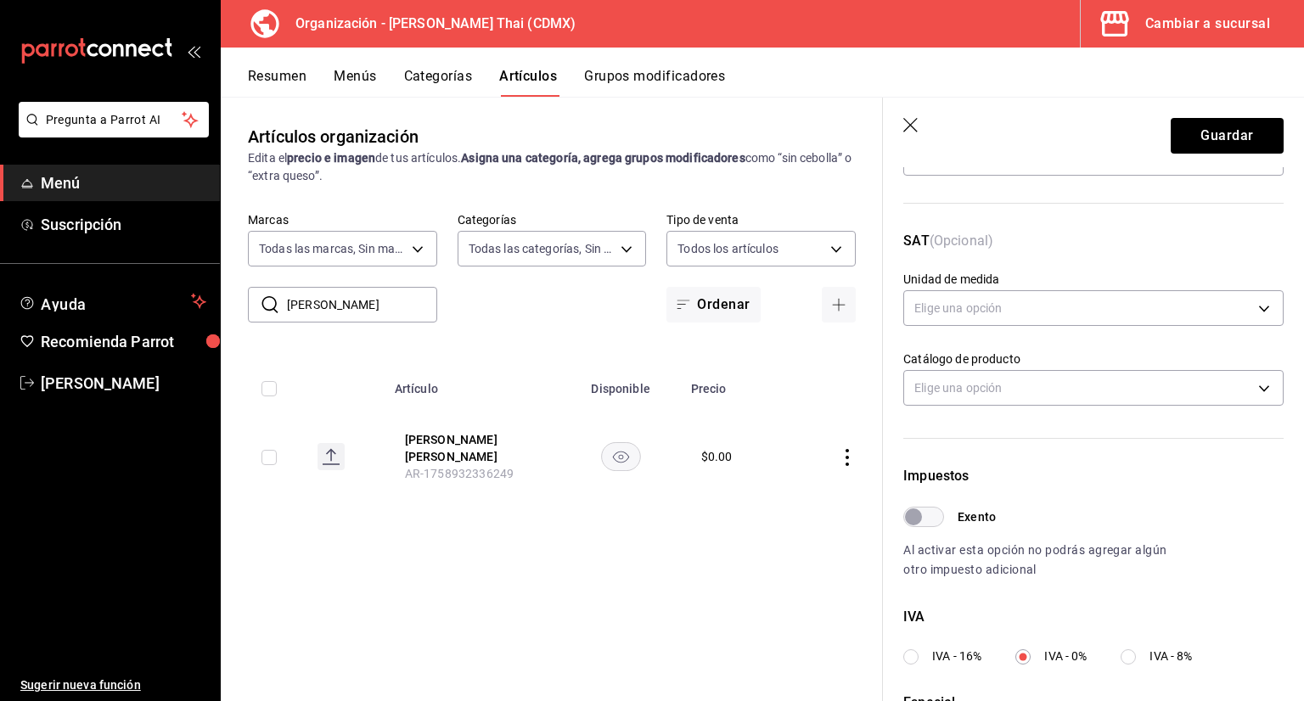
scroll to position [0, 0]
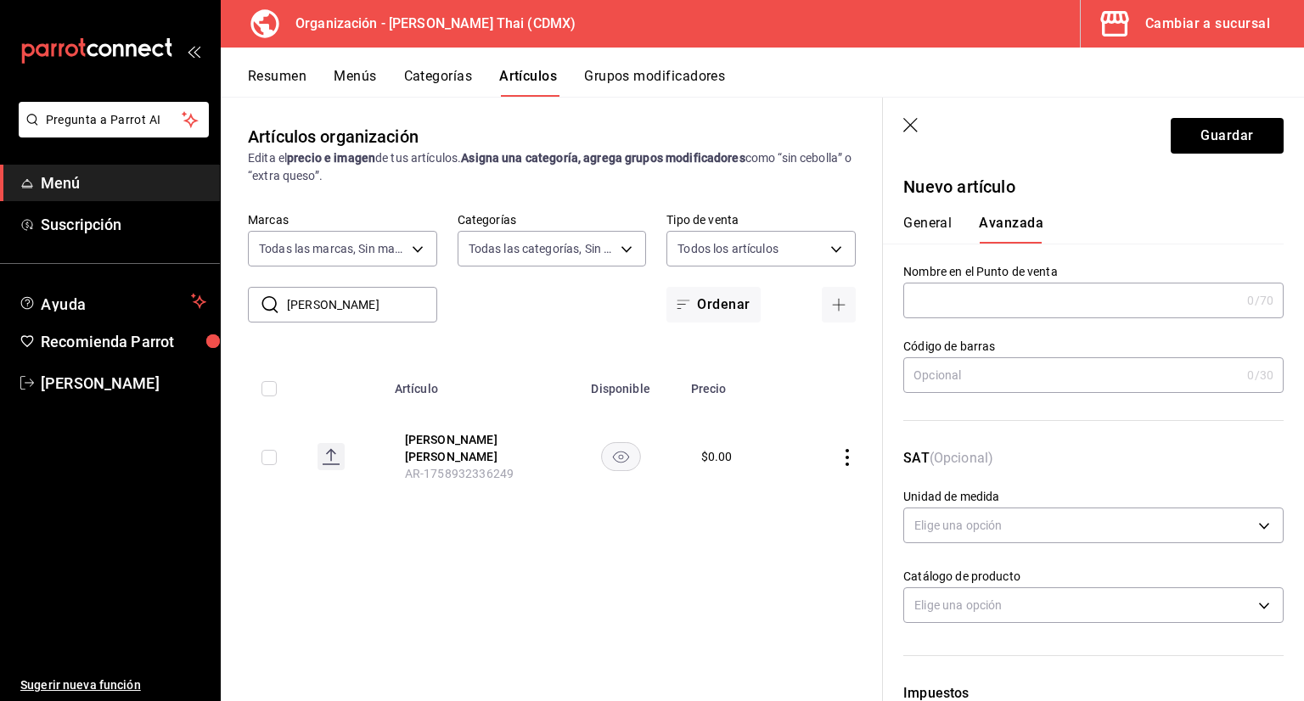
click at [928, 234] on button "General" at bounding box center [927, 229] width 48 height 29
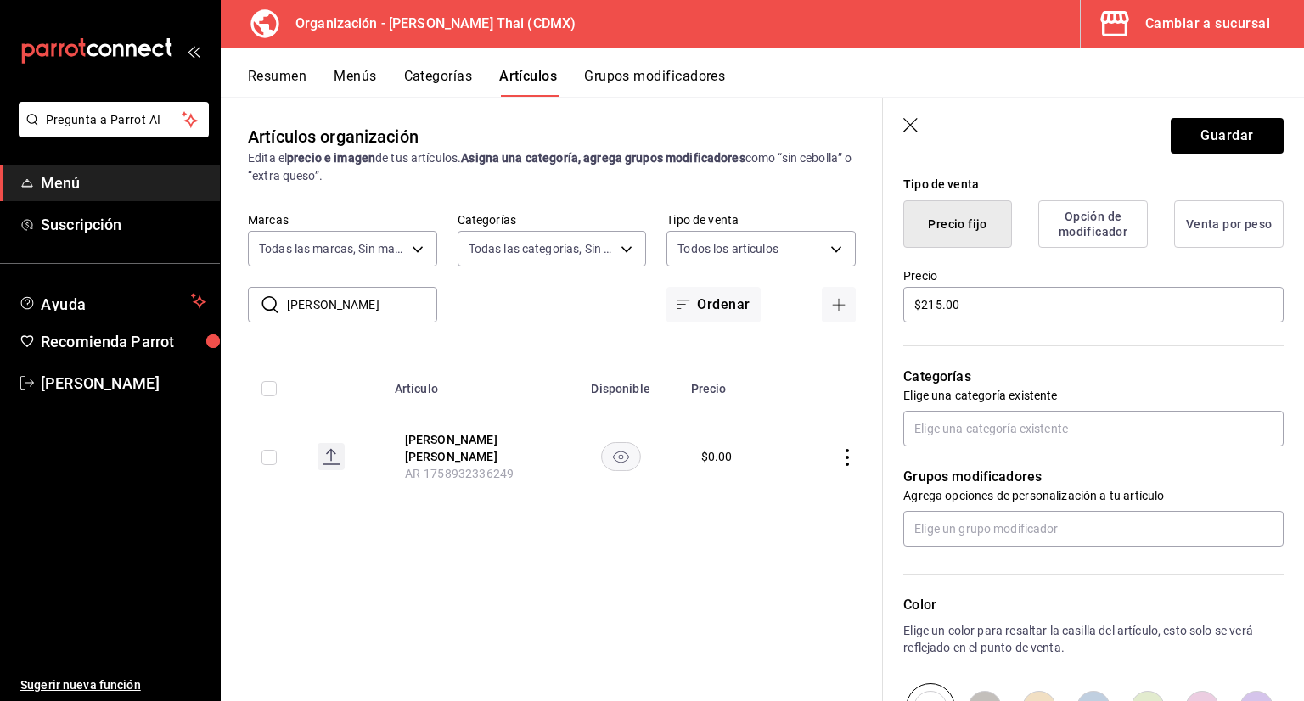
scroll to position [401, 0]
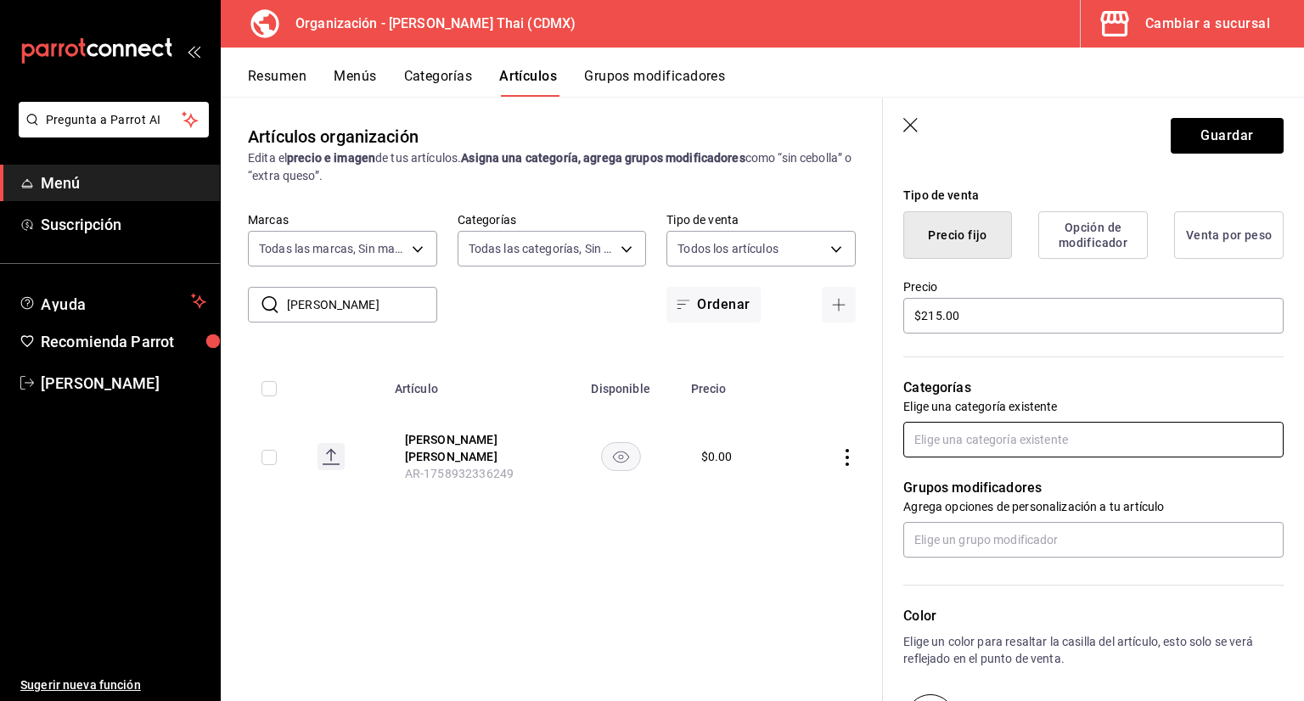
click at [1012, 452] on input "text" at bounding box center [1093, 440] width 380 height 36
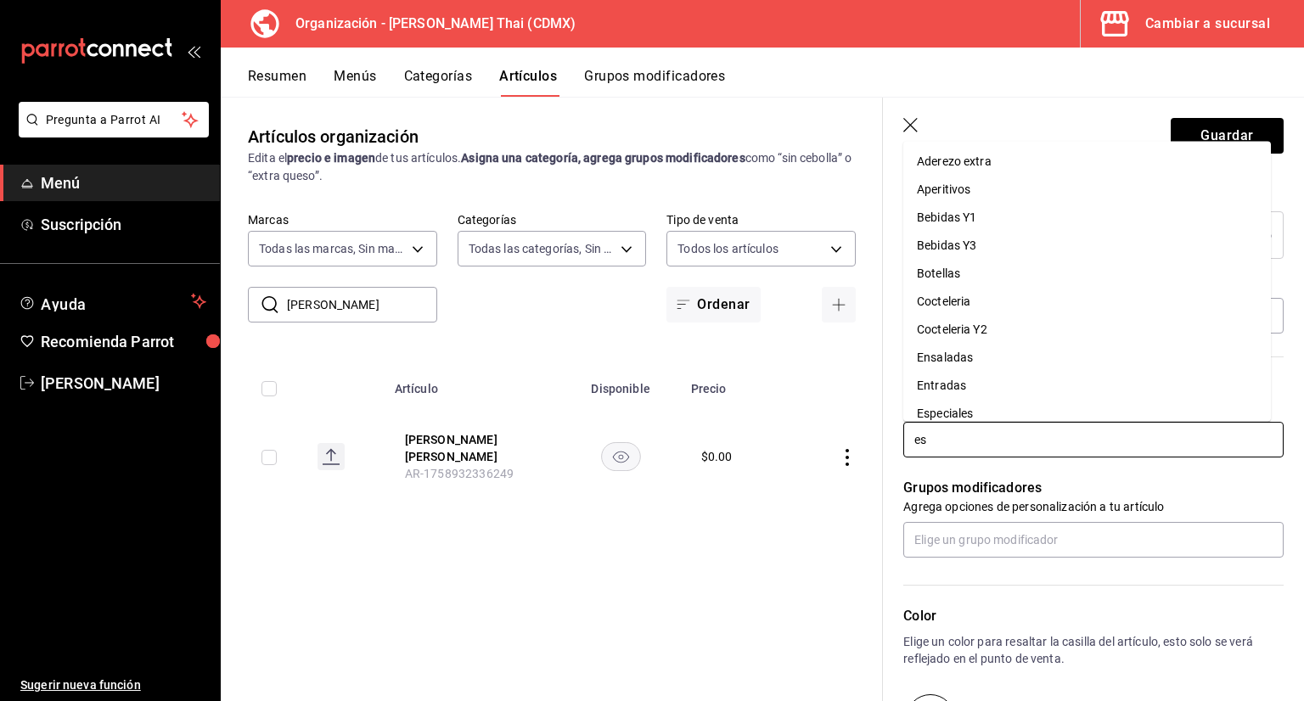
type input "esp"
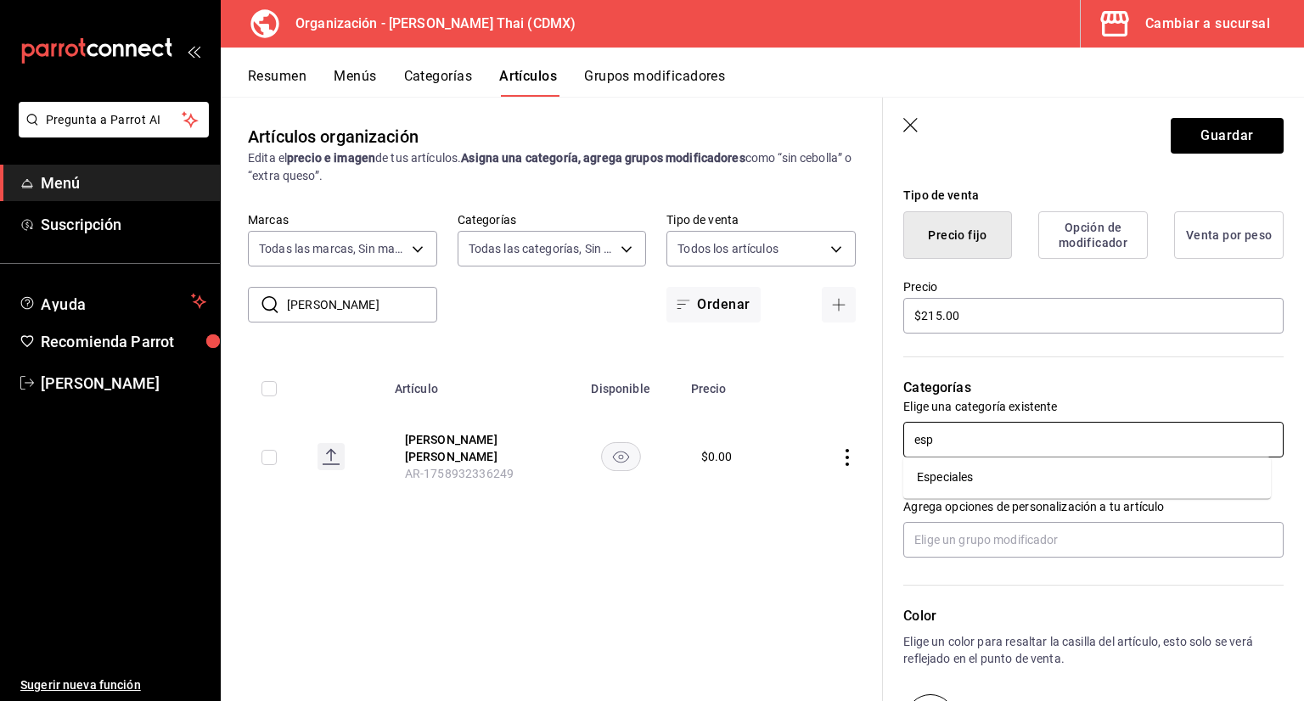
click at [948, 489] on li "Especiales" at bounding box center [1087, 477] width 368 height 28
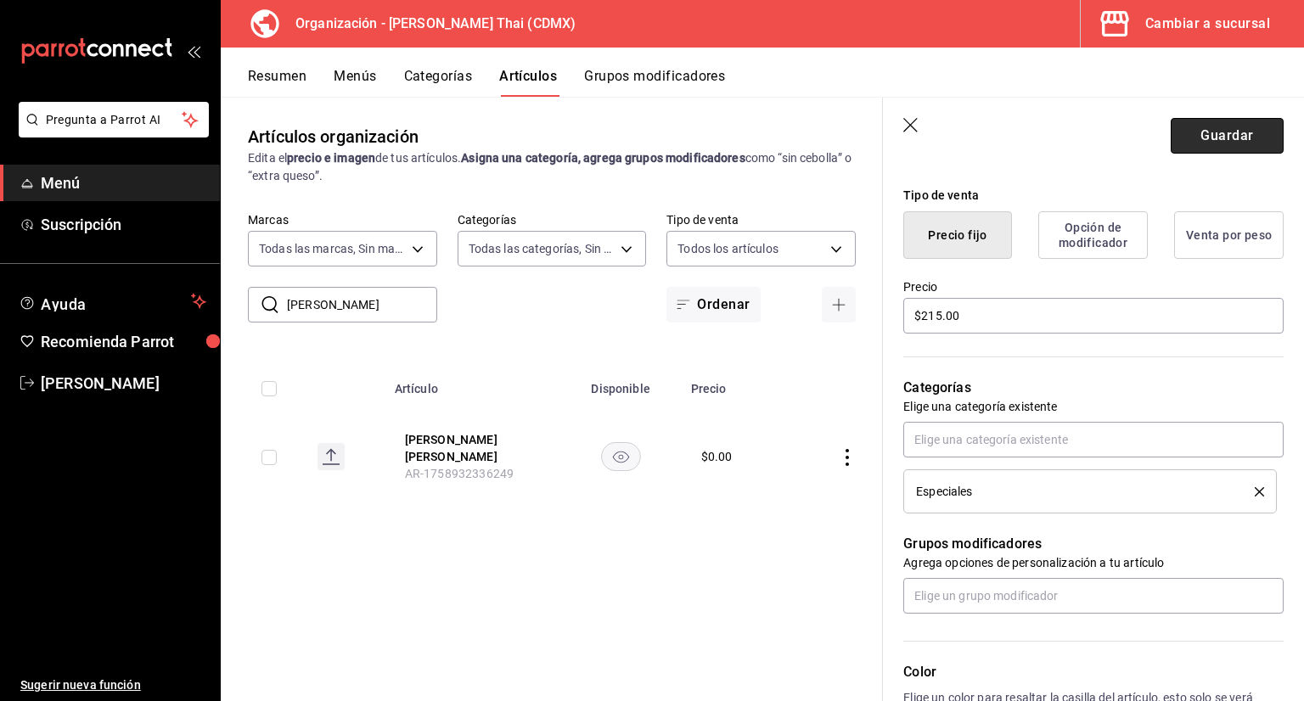
click at [1237, 139] on button "Guardar" at bounding box center [1227, 136] width 113 height 36
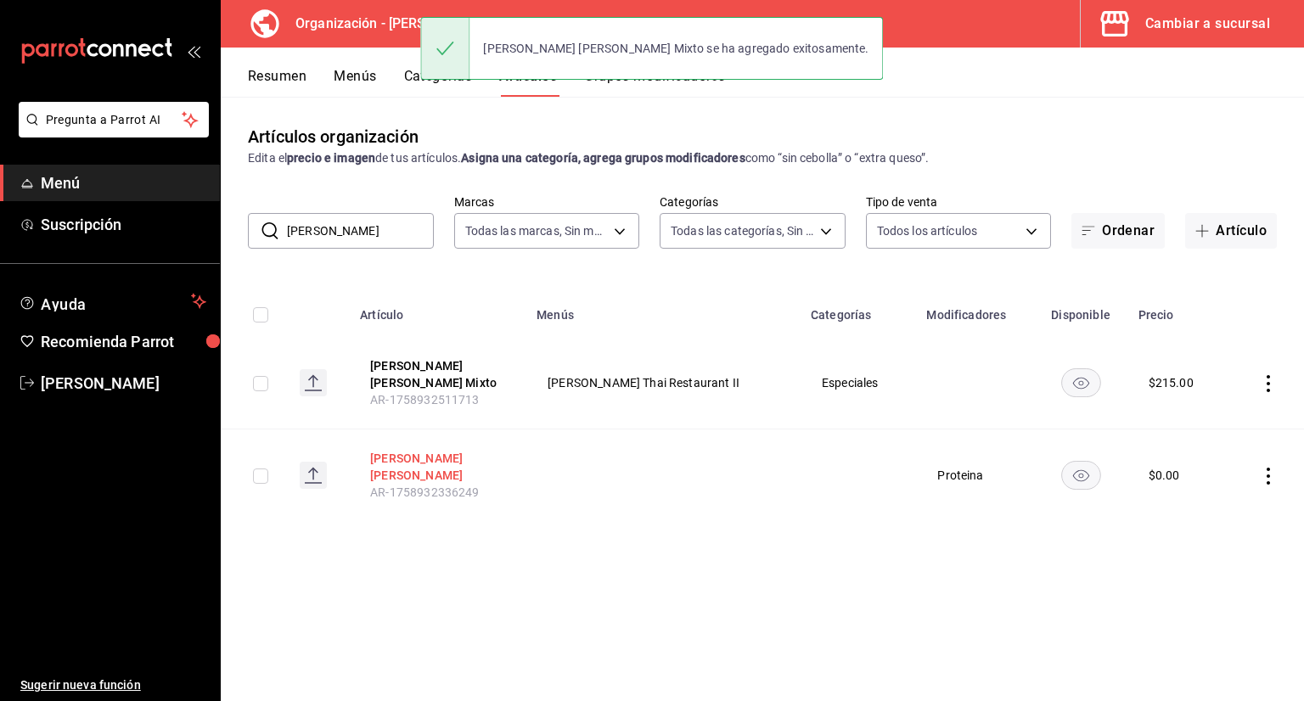
click at [448, 450] on button "Basil Fried Rice" at bounding box center [438, 467] width 136 height 34
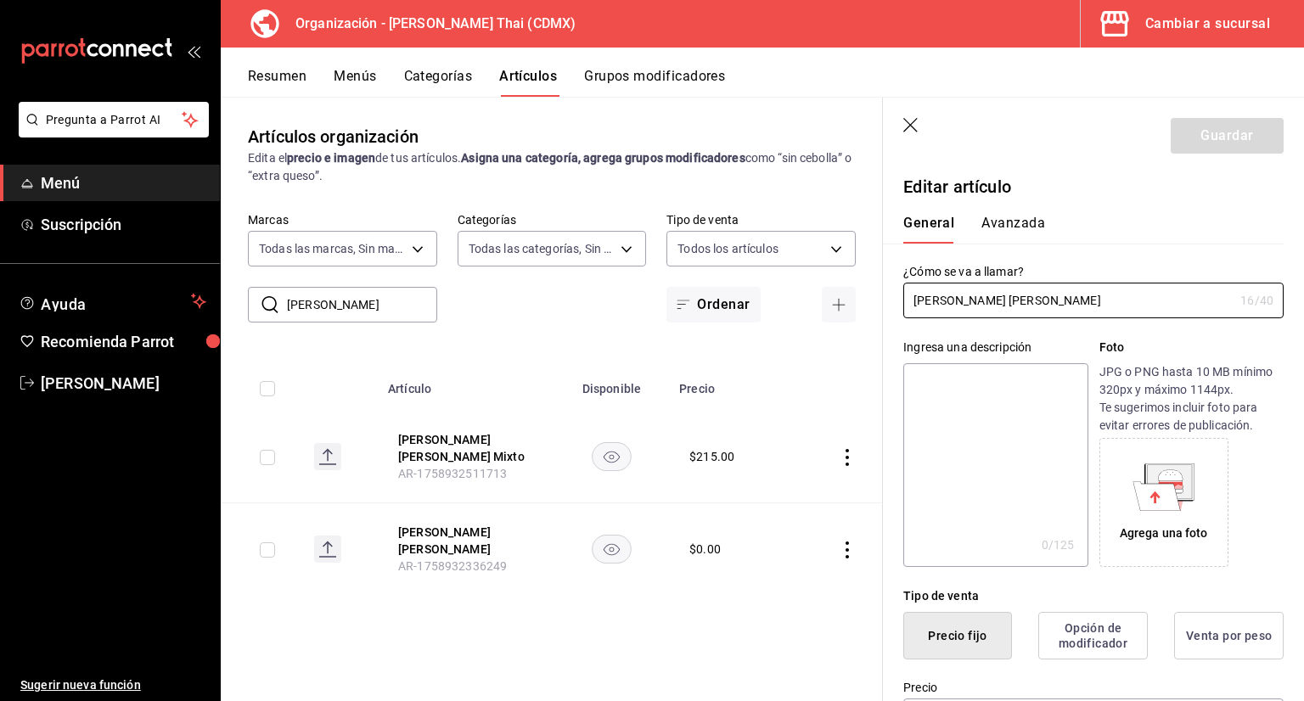
type input "$0.00"
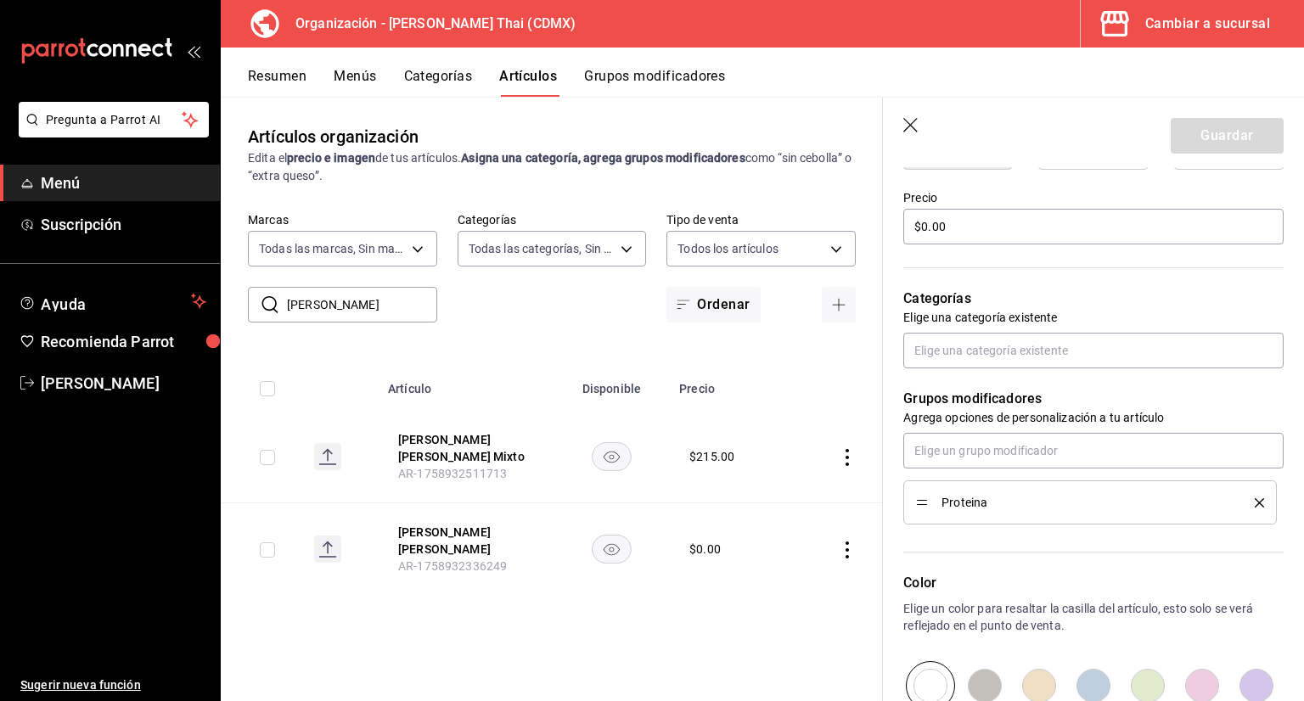
scroll to position [509, 0]
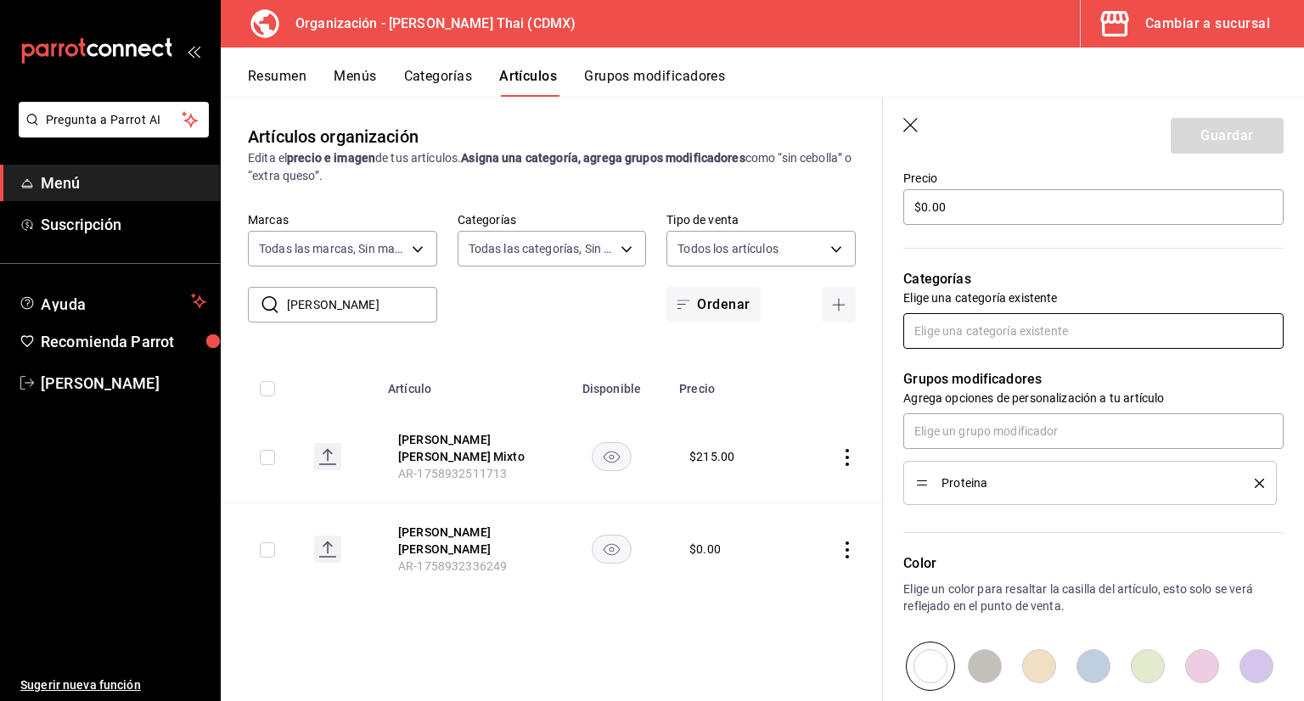
click at [972, 317] on input "text" at bounding box center [1093, 331] width 380 height 36
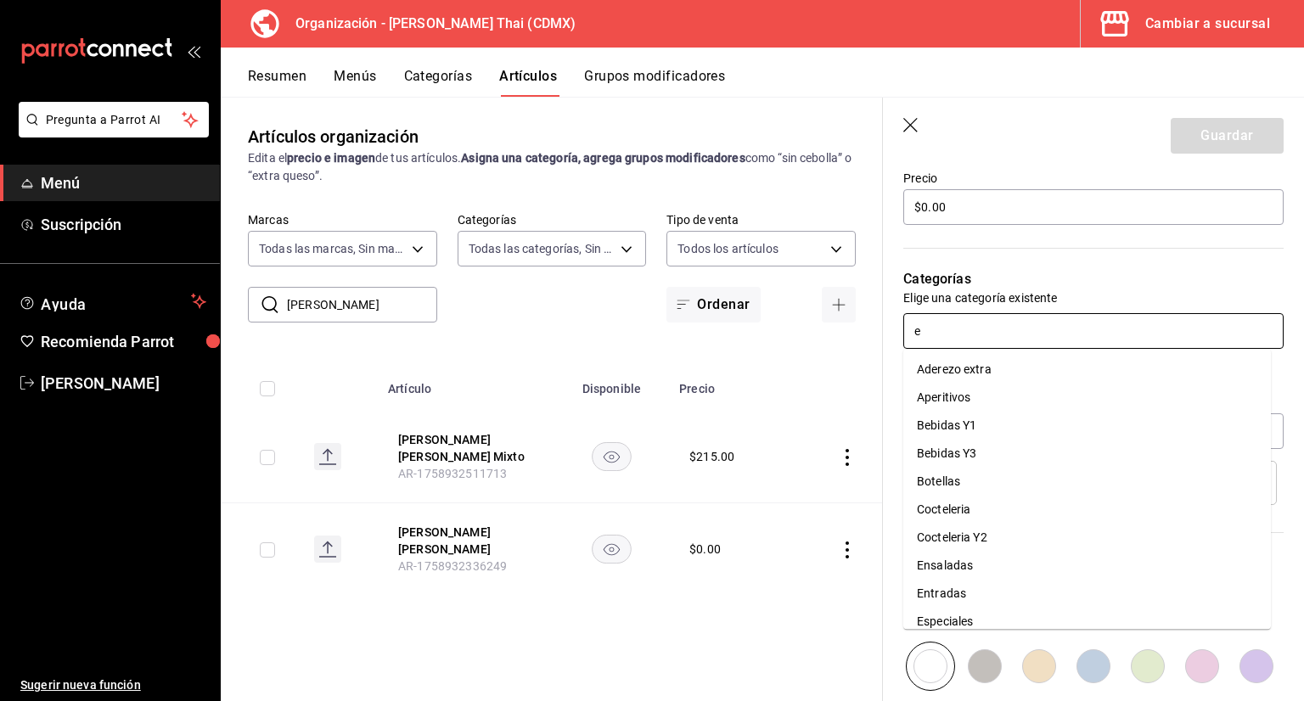
type input "es"
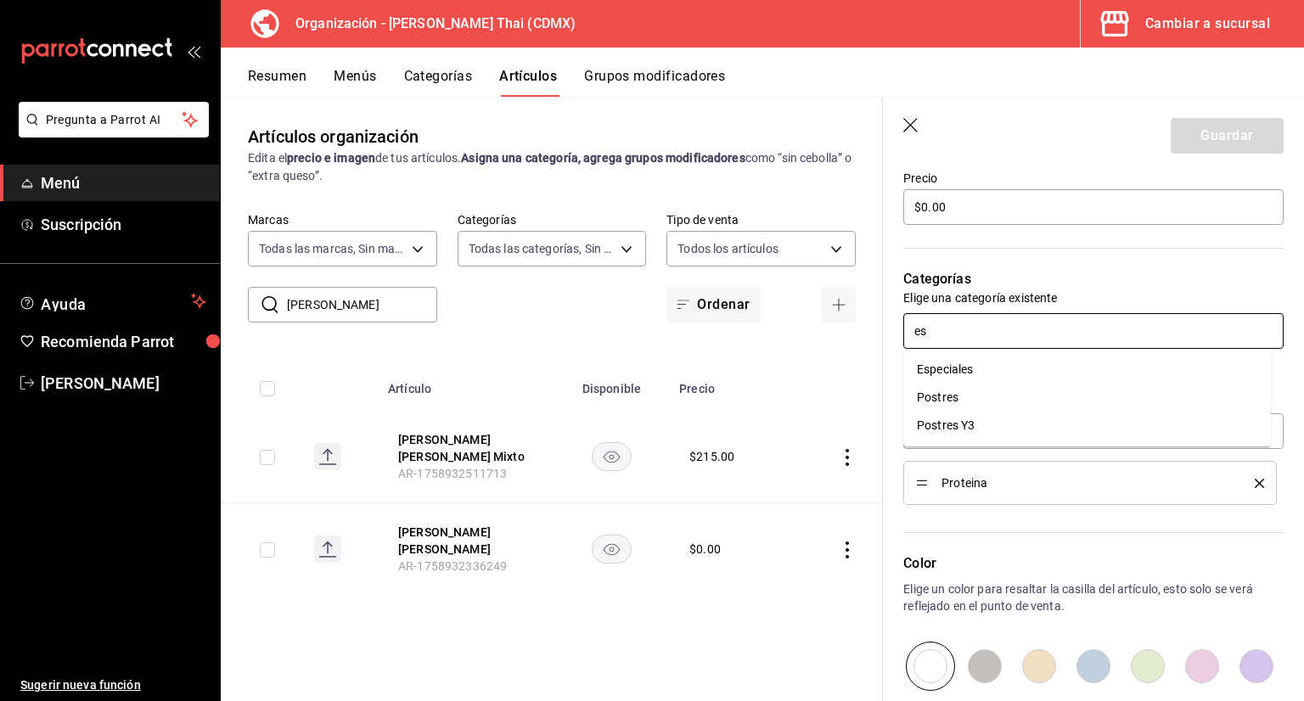
click at [986, 368] on li "Especiales" at bounding box center [1087, 370] width 368 height 28
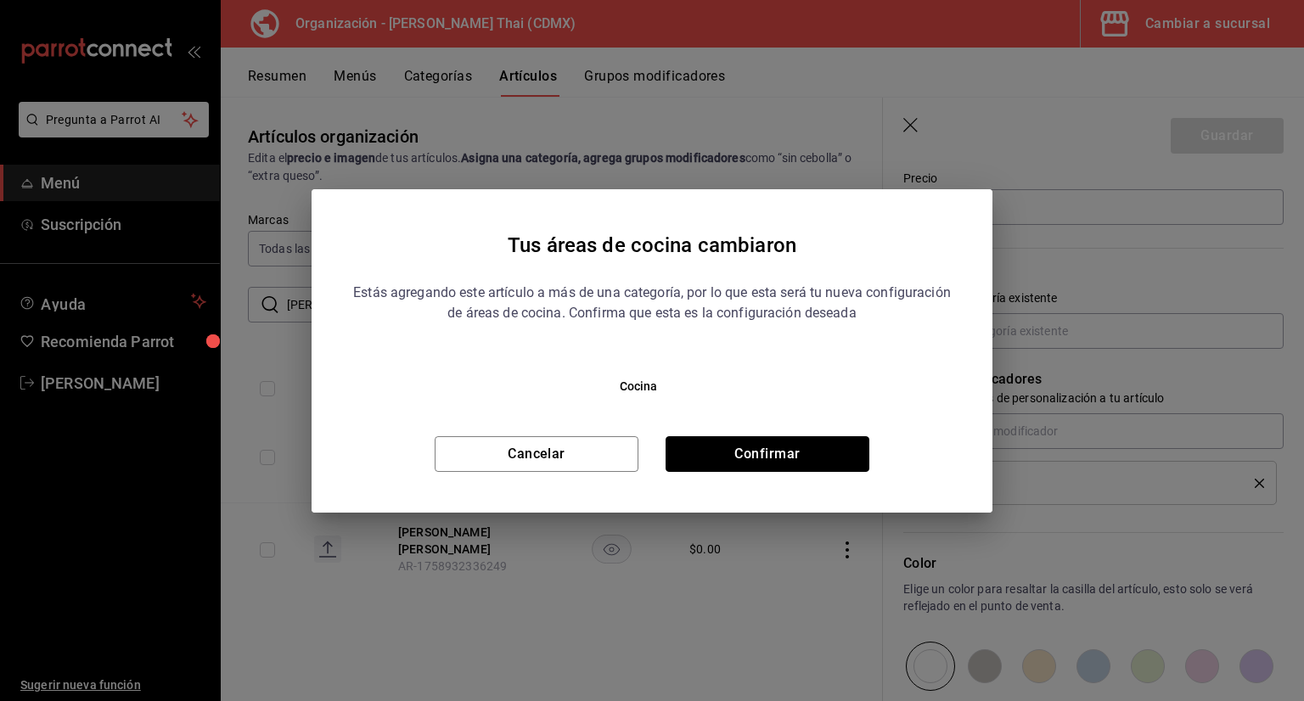
click at [822, 455] on button "Confirmar" at bounding box center [768, 454] width 204 height 36
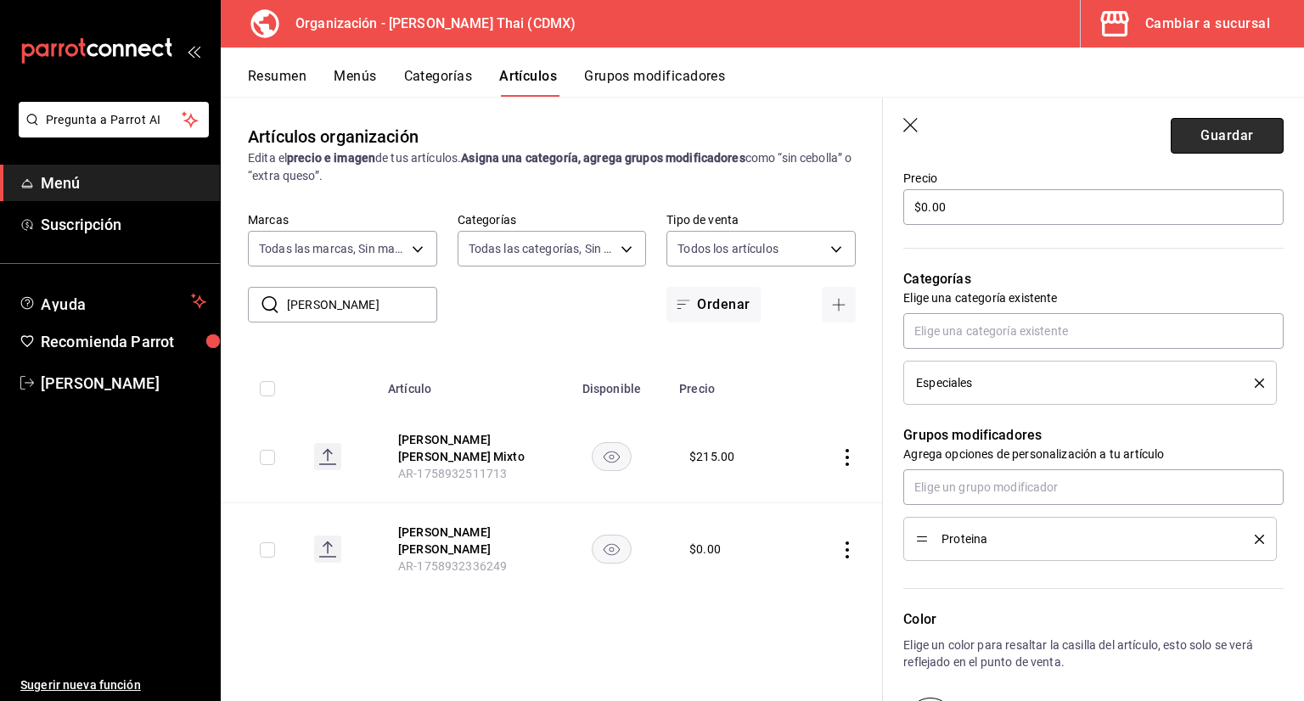
click at [1182, 133] on button "Guardar" at bounding box center [1227, 136] width 113 height 36
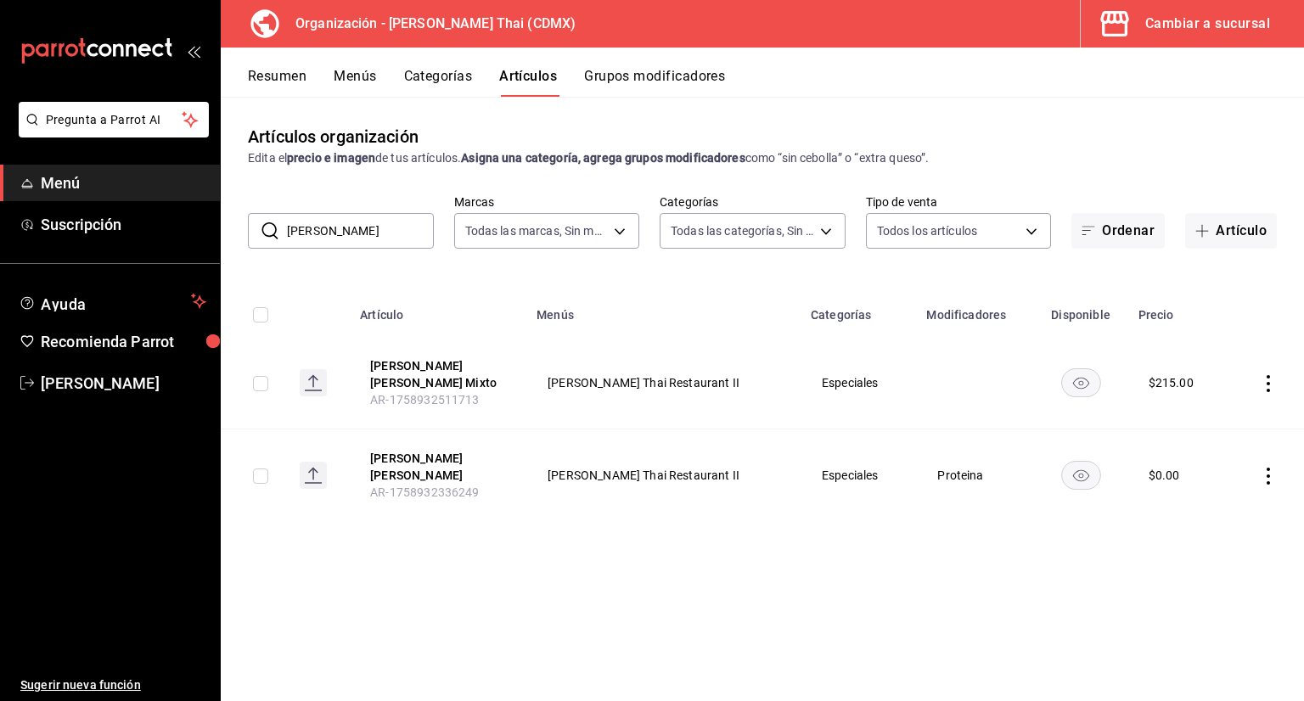
click at [691, 82] on button "Grupos modificadores" at bounding box center [654, 82] width 141 height 29
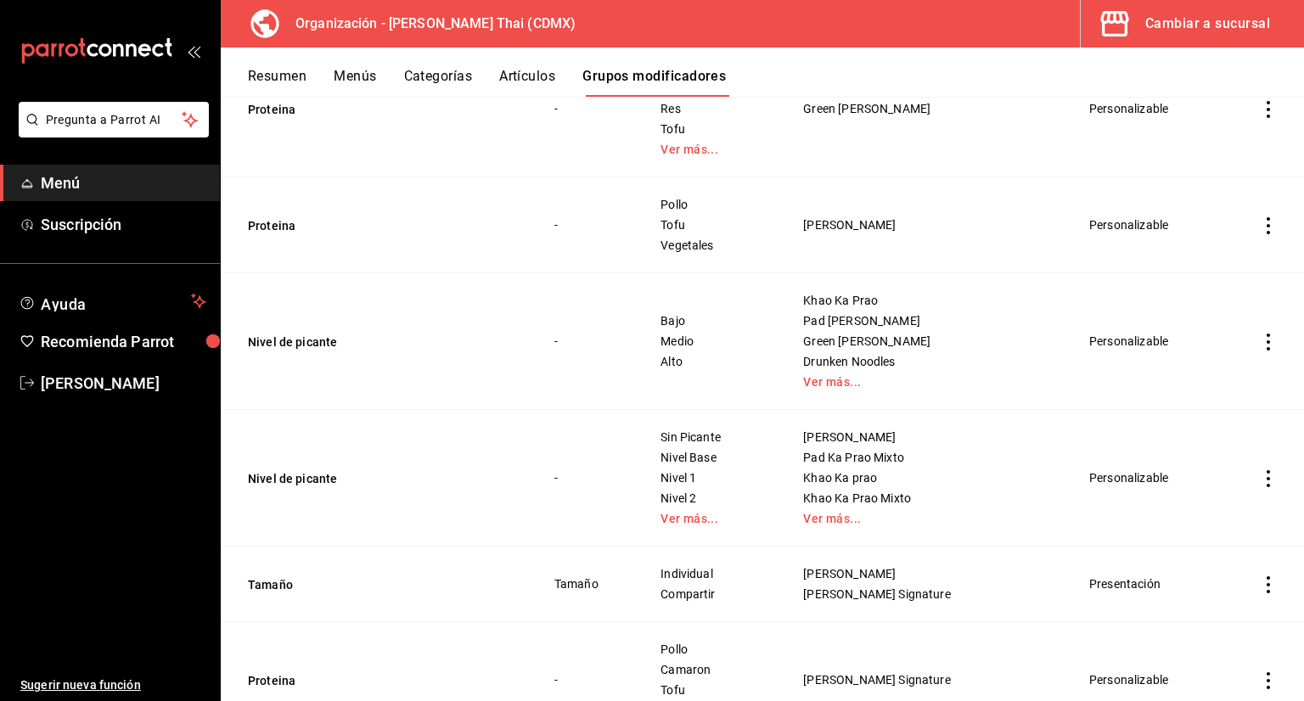
scroll to position [2377, 0]
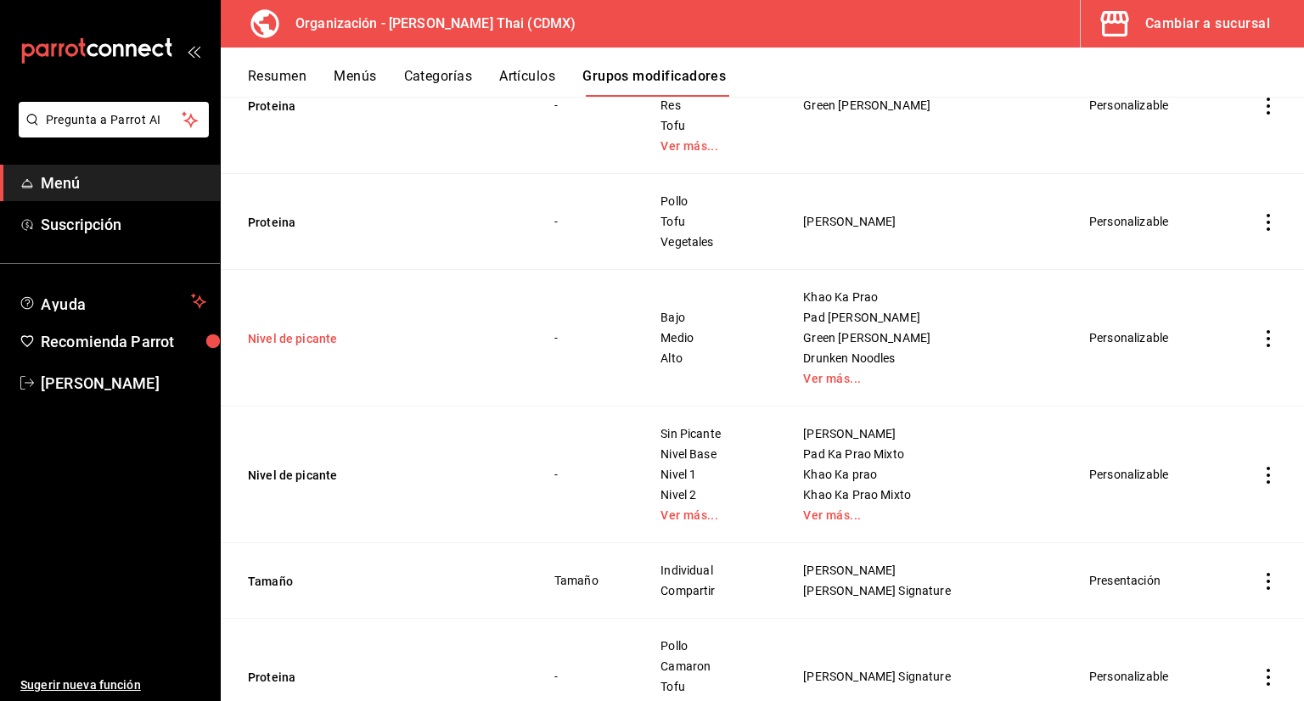
click at [351, 338] on button "Nivel de picante" at bounding box center [350, 338] width 204 height 17
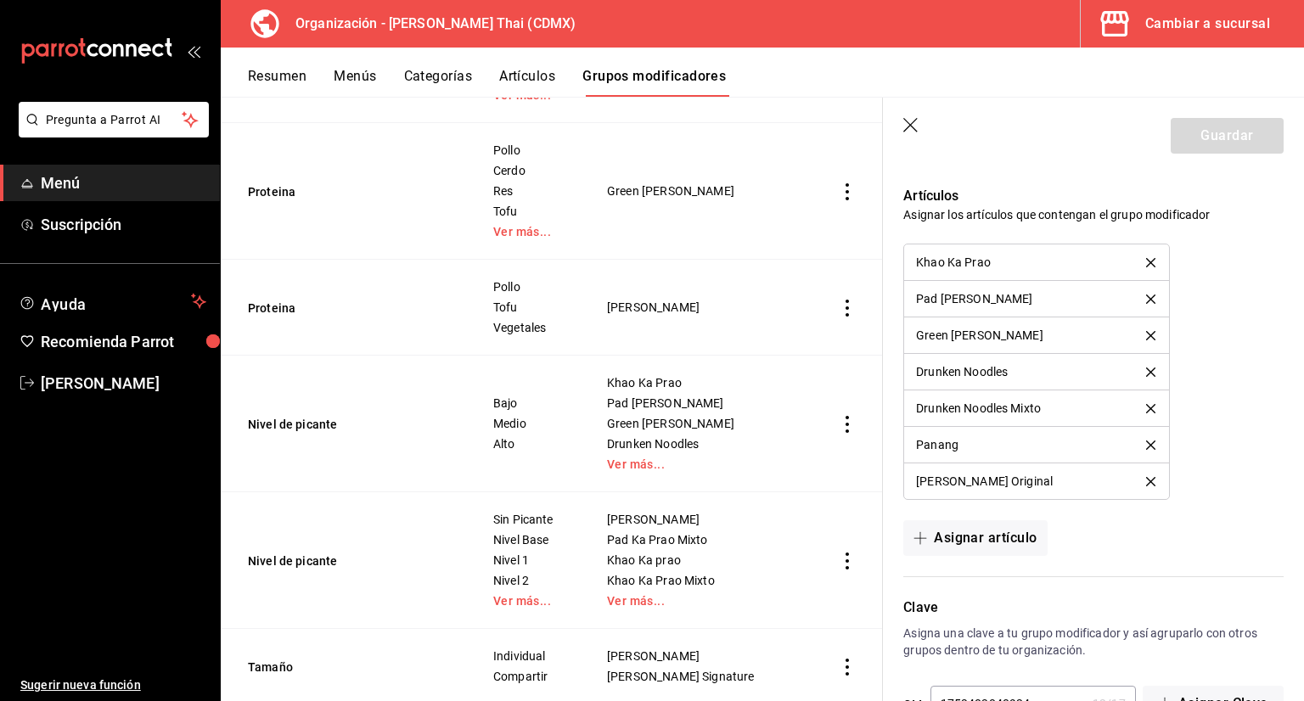
scroll to position [1188, 0]
click at [989, 541] on button "Asignar artículo" at bounding box center [974, 536] width 143 height 36
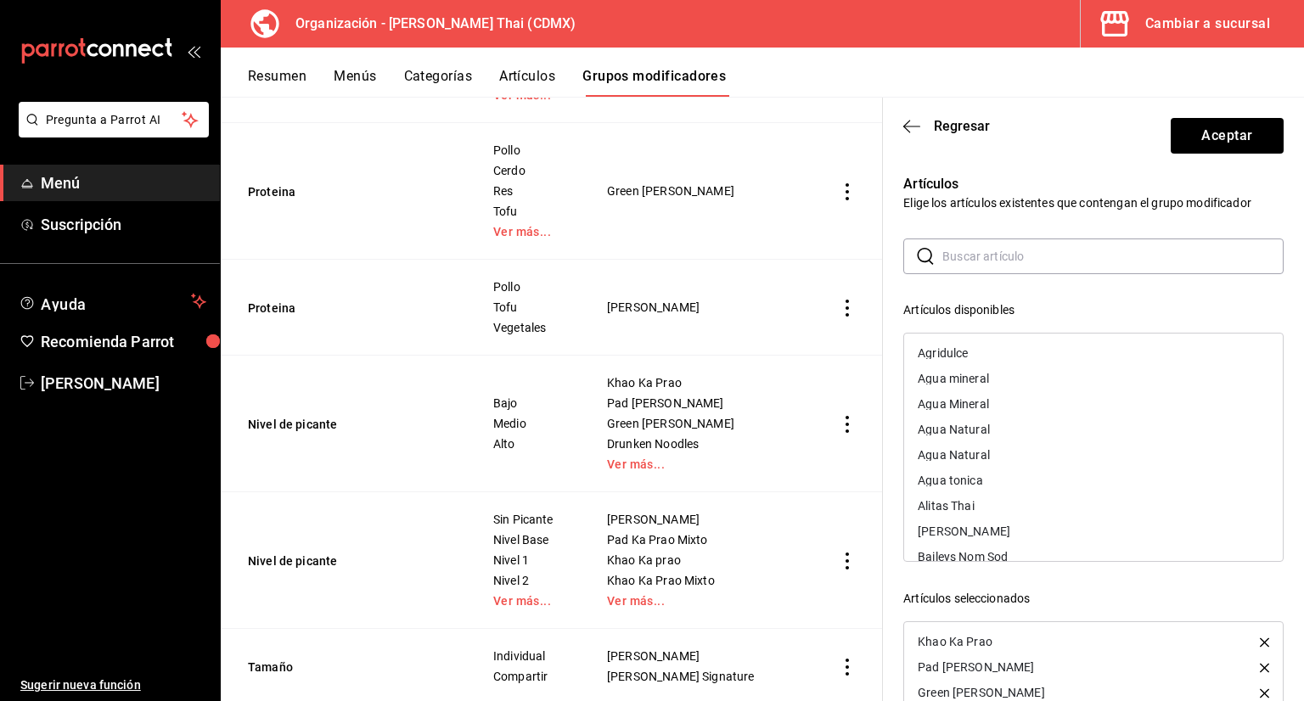
click at [965, 257] on input "text" at bounding box center [1112, 256] width 341 height 34
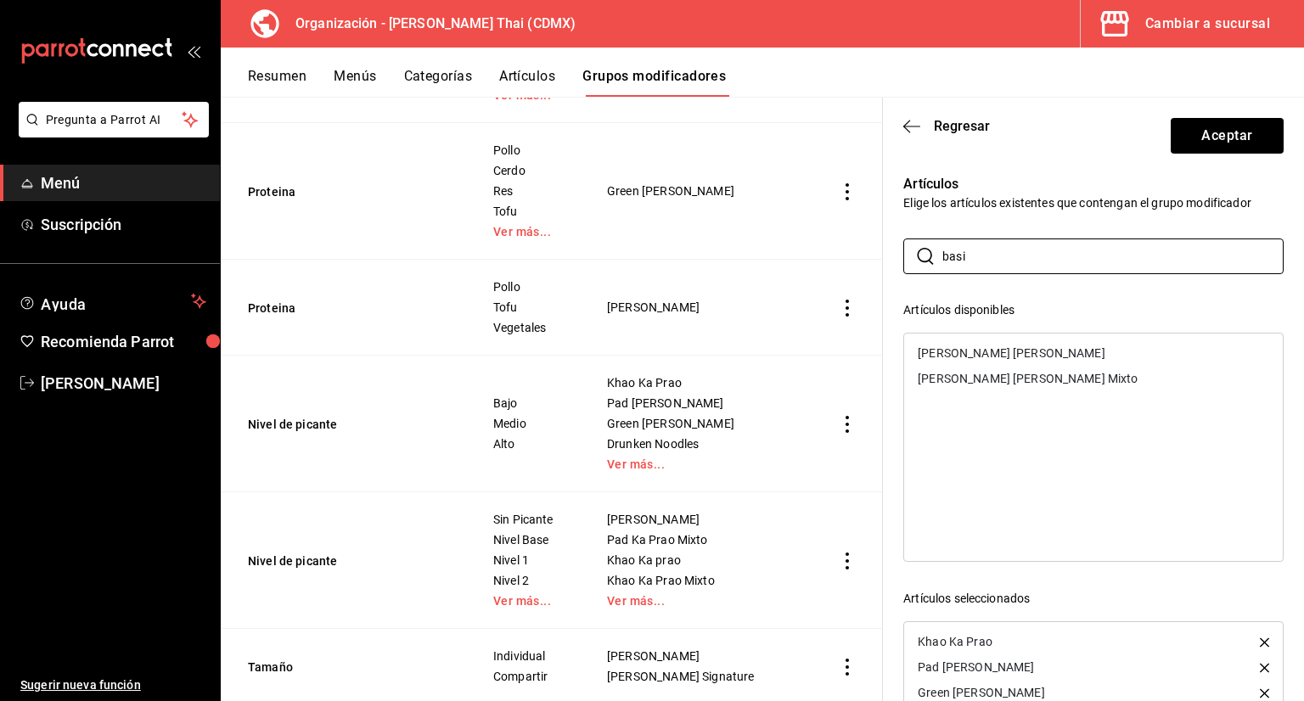
type input "basi"
click at [981, 351] on div "Basil Fried Rice" at bounding box center [1012, 353] width 188 height 12
click at [984, 372] on ul "Basil Fried Rice Mixto" at bounding box center [1093, 353] width 379 height 39
click at [988, 359] on div "Basil Fried Rice Mixto" at bounding box center [1093, 352] width 379 height 25
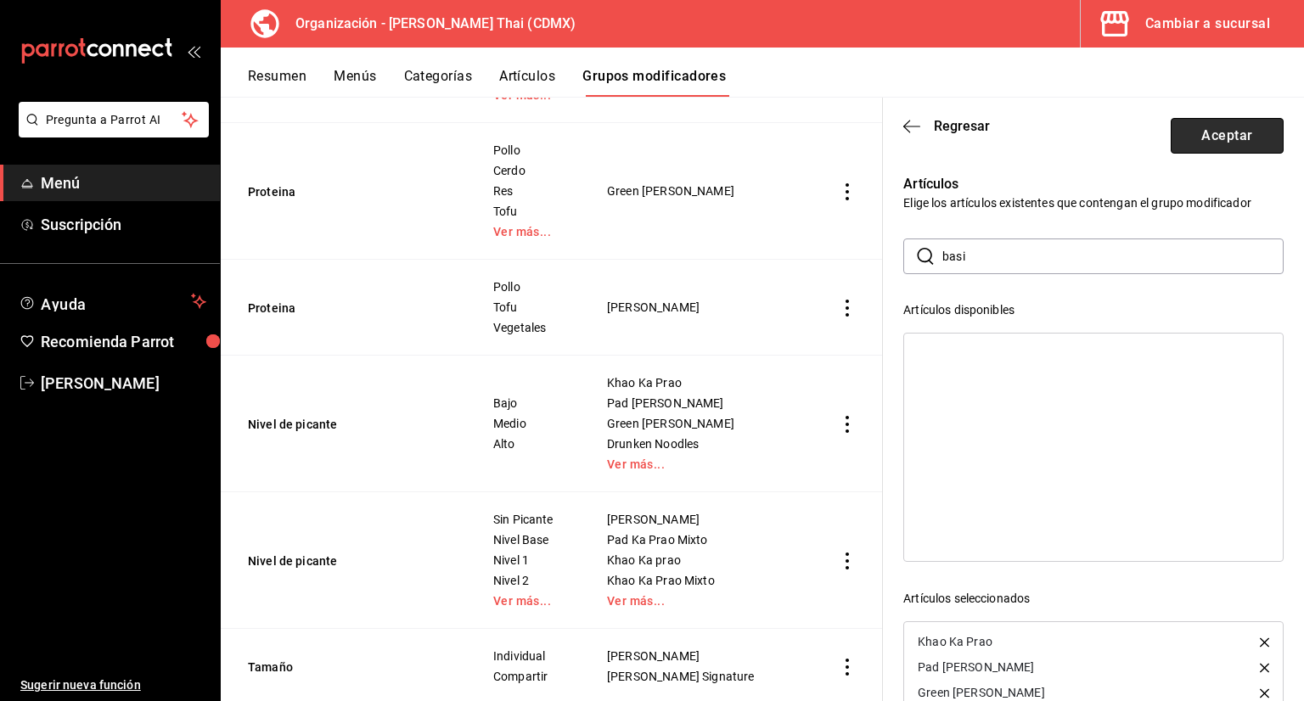
click at [1212, 125] on button "Aceptar" at bounding box center [1227, 136] width 113 height 36
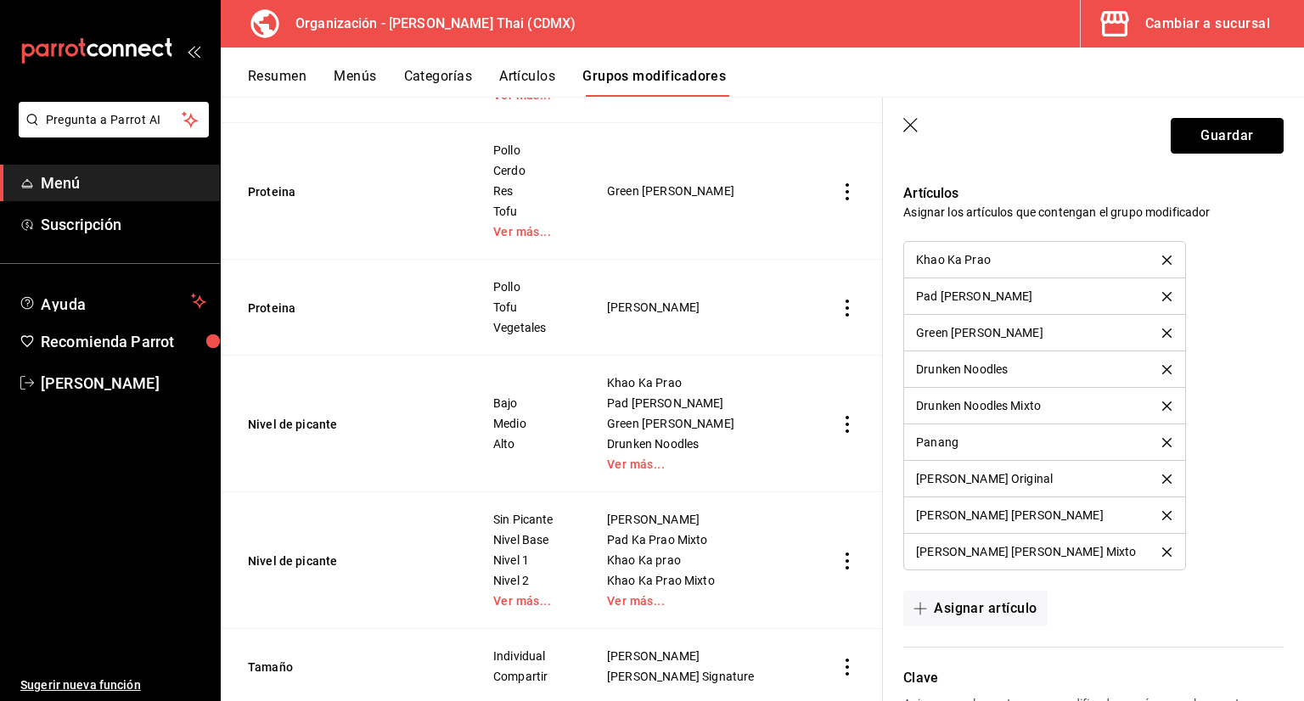
click at [1212, 125] on button "Guardar" at bounding box center [1227, 136] width 113 height 36
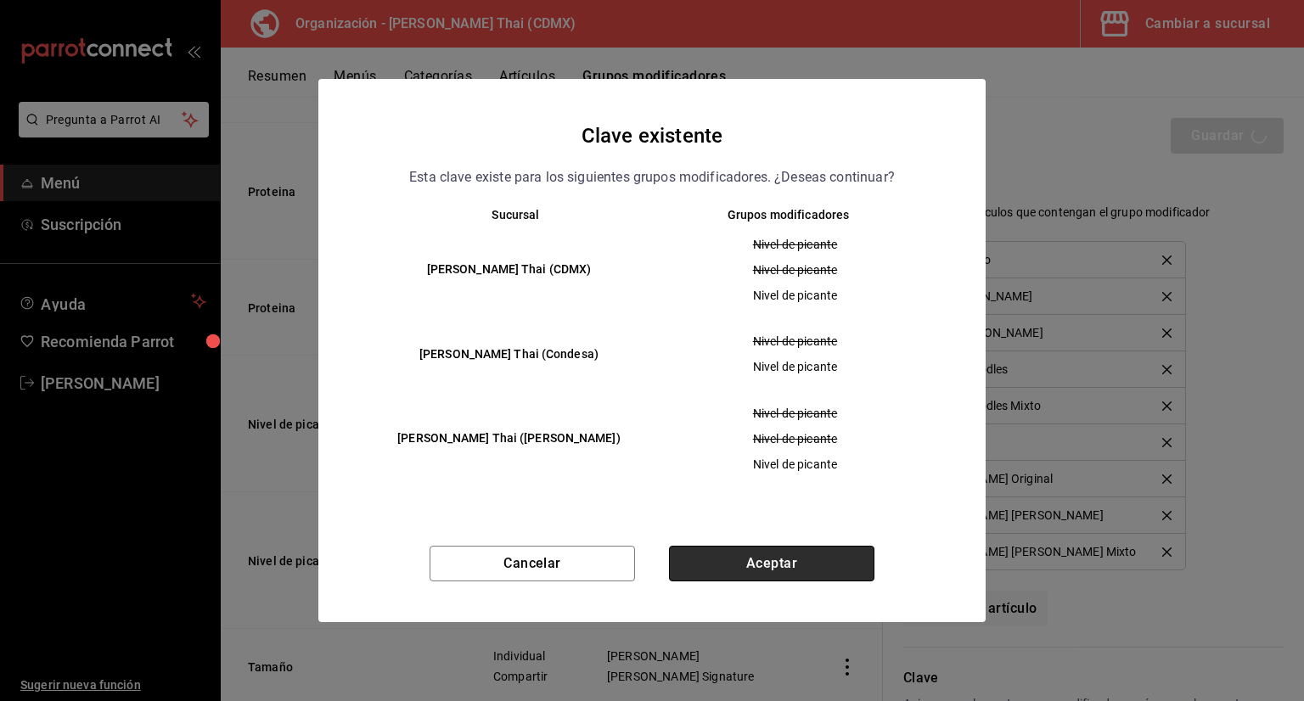
click at [822, 569] on button "Aceptar" at bounding box center [771, 564] width 205 height 36
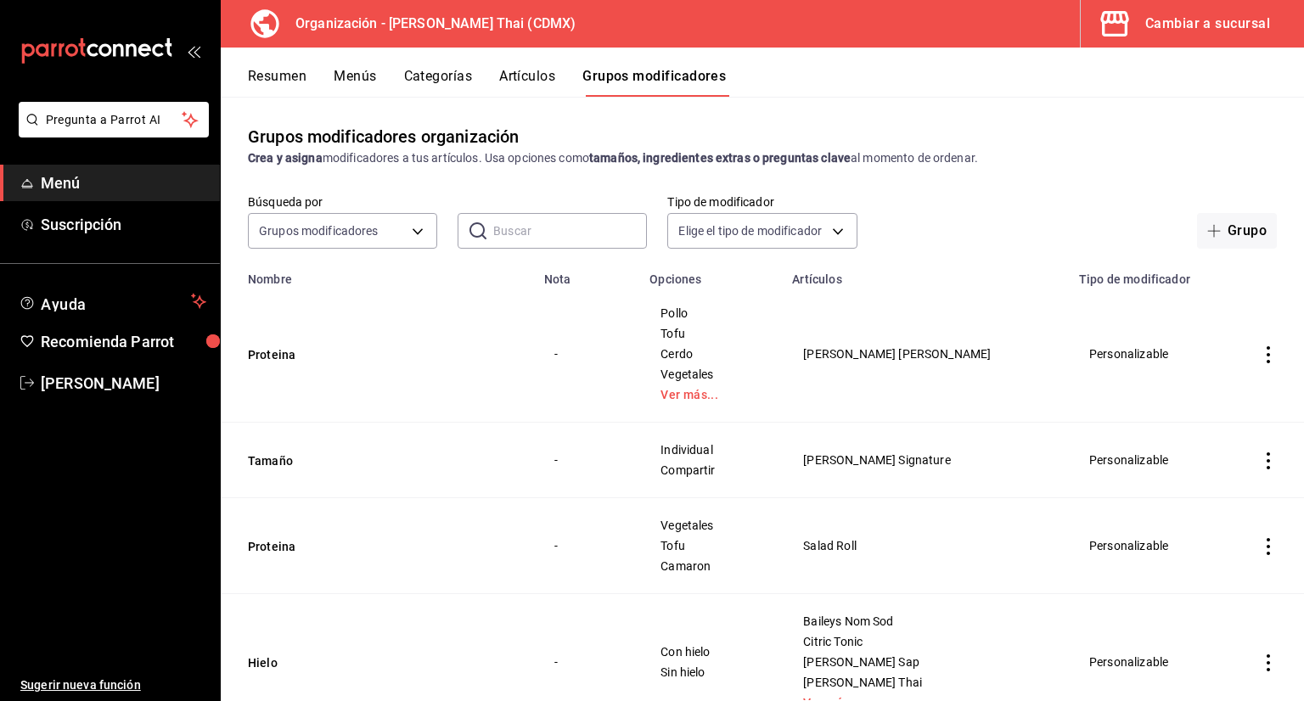
click at [575, 239] on input "text" at bounding box center [570, 231] width 154 height 34
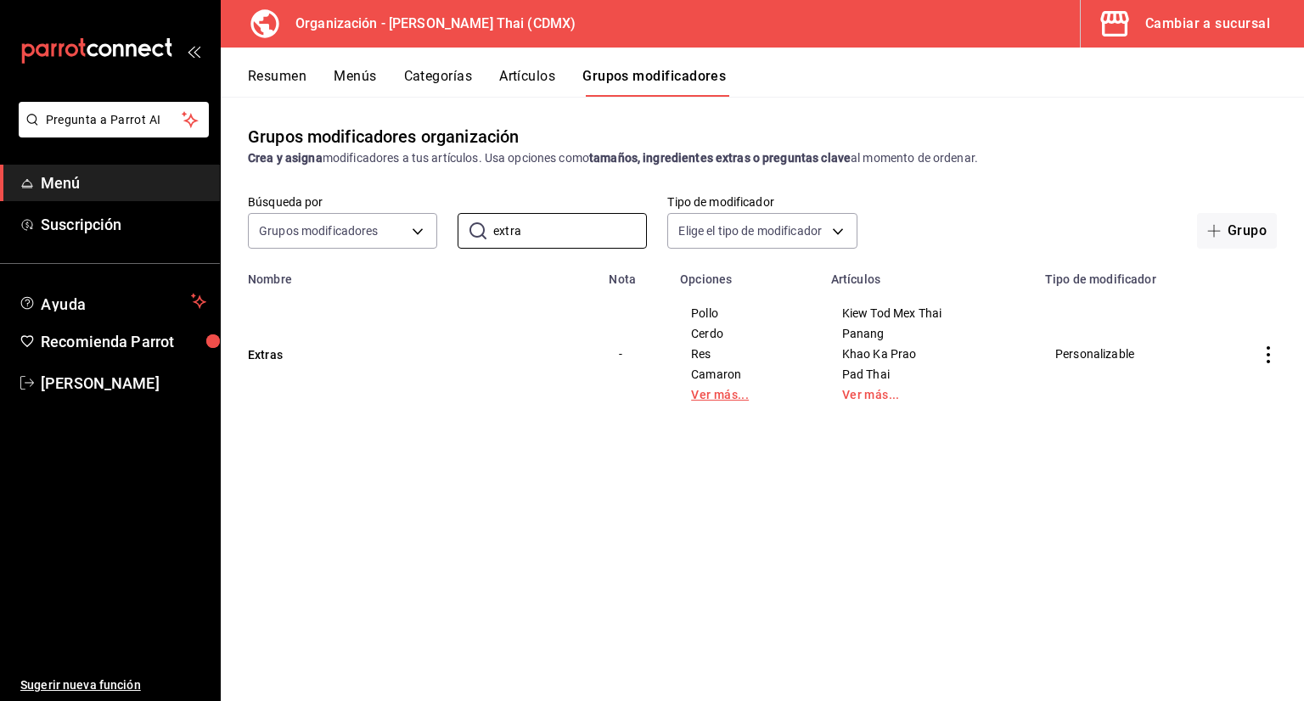
type input "extra"
click at [733, 401] on link "Ver más..." at bounding box center [745, 395] width 109 height 12
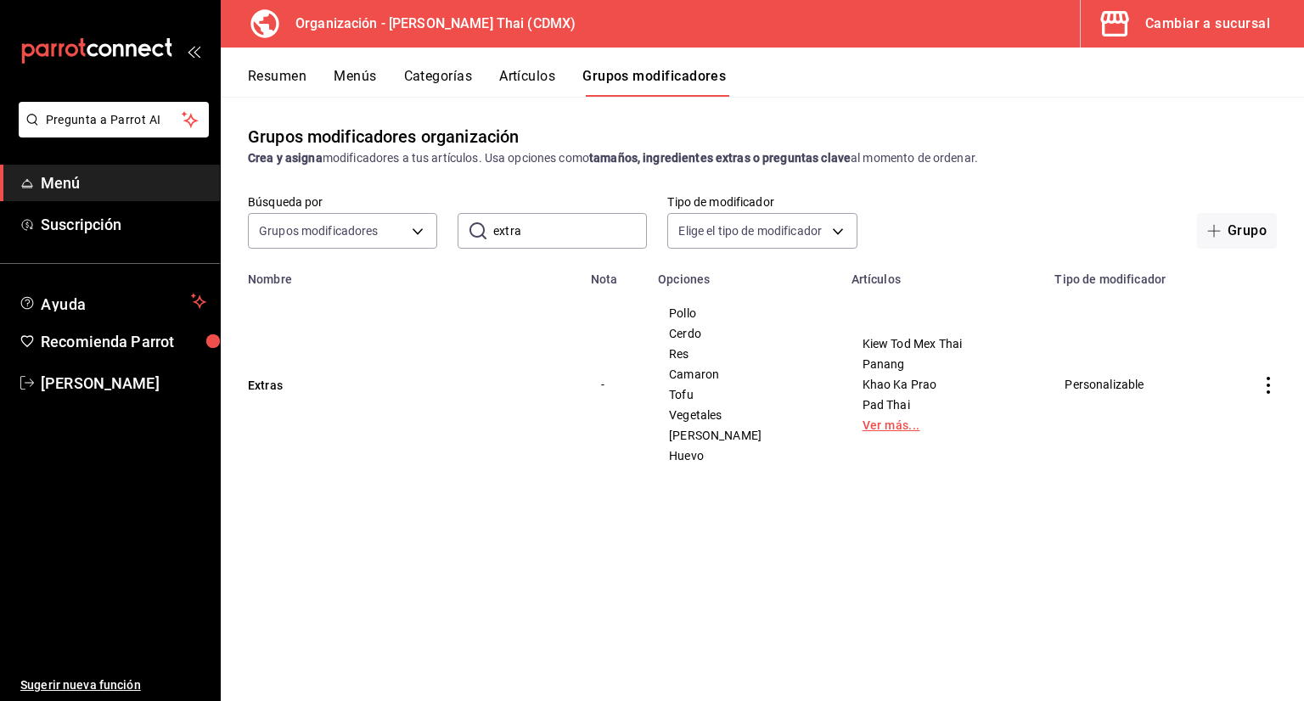
click at [880, 429] on link "Ver más..." at bounding box center [942, 425] width 161 height 12
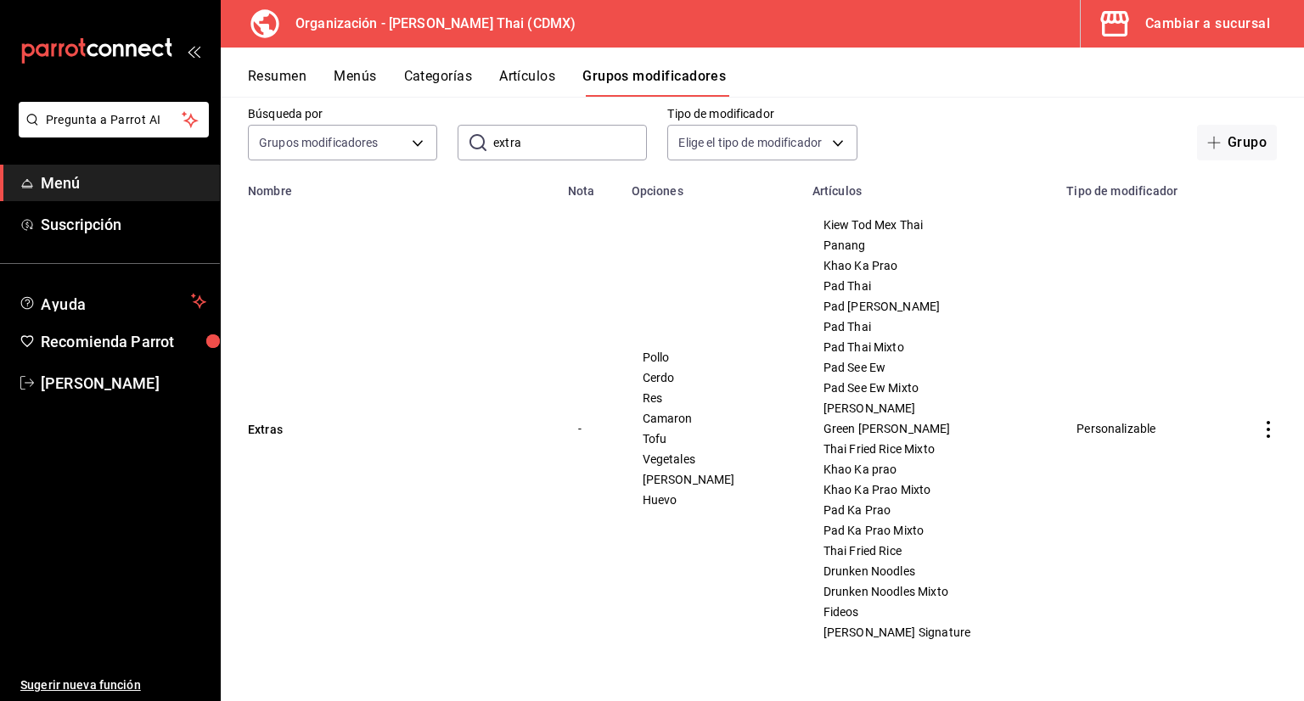
scroll to position [88, 0]
click at [277, 434] on button "Extras" at bounding box center [350, 429] width 204 height 17
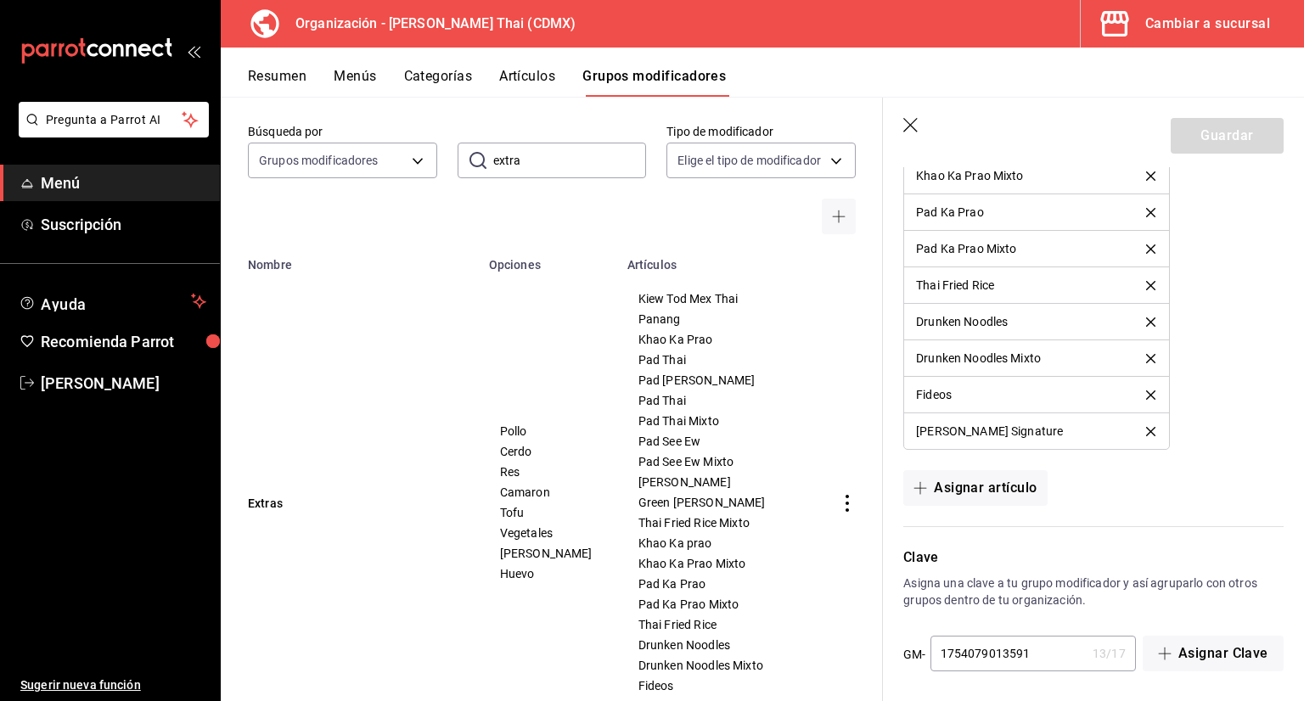
scroll to position [2066, 0]
click at [978, 482] on button "Asignar artículo" at bounding box center [974, 487] width 143 height 36
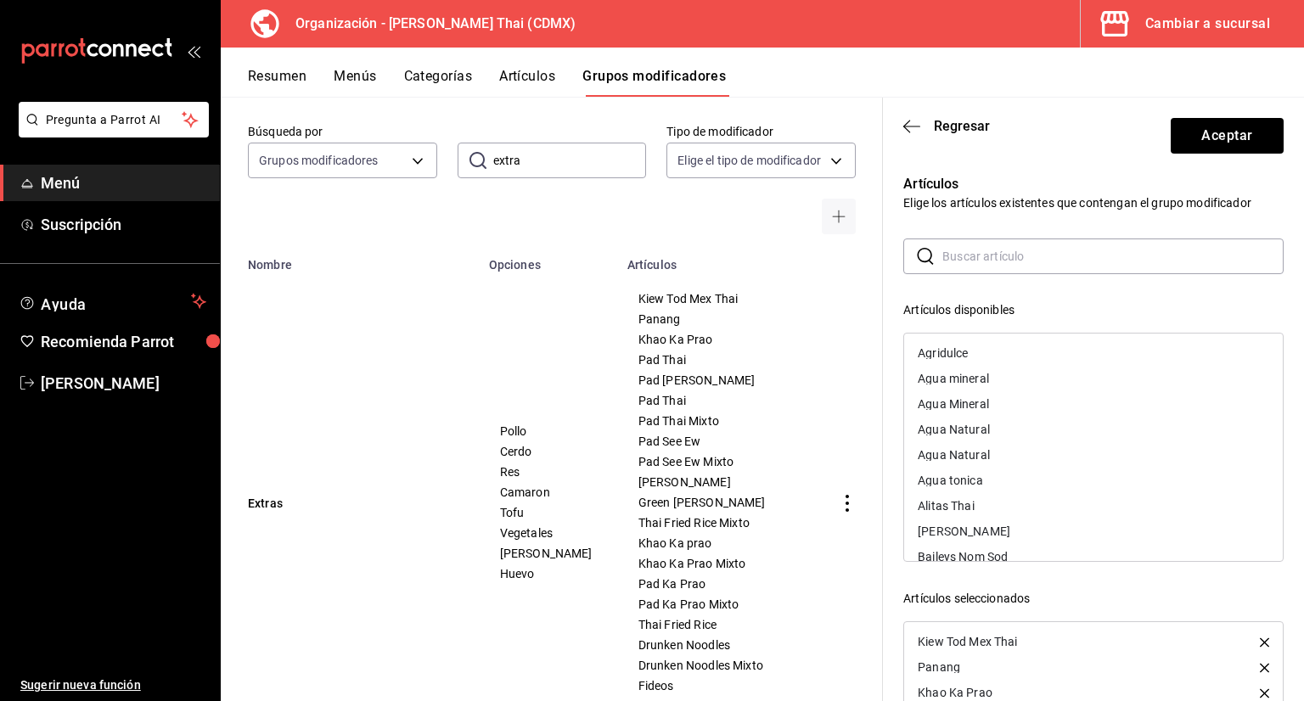
click at [995, 271] on input "text" at bounding box center [1112, 256] width 341 height 34
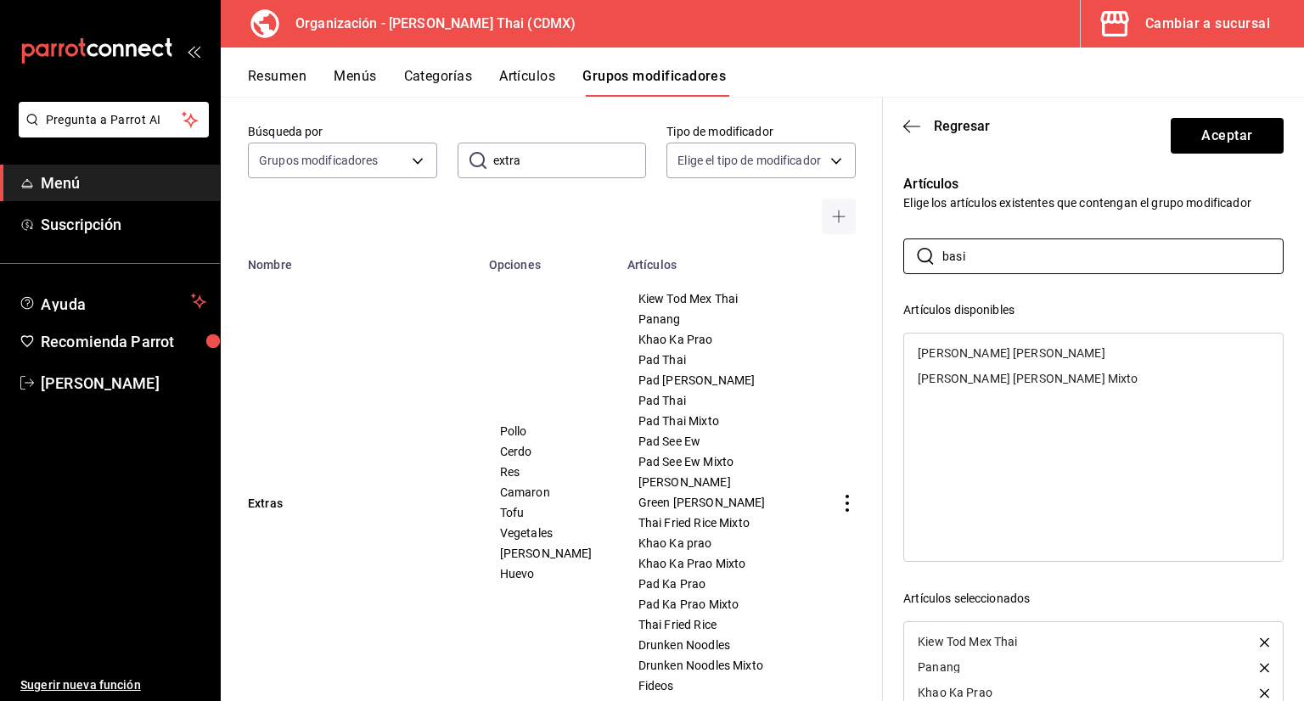
type input "basi"
click at [931, 358] on div "Basil Fried Rice" at bounding box center [1012, 353] width 188 height 12
click at [929, 359] on div "Basil Fried Rice Mixto" at bounding box center [1093, 352] width 379 height 25
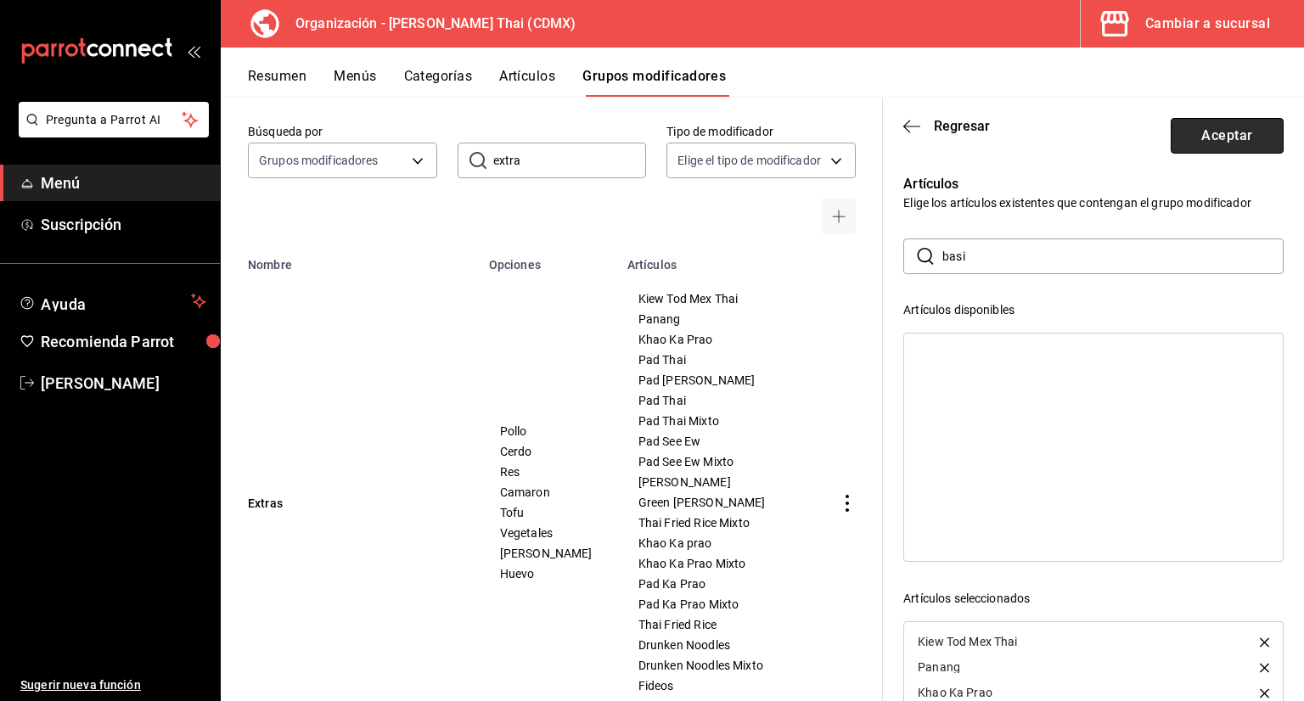
click at [1193, 126] on button "Aceptar" at bounding box center [1227, 136] width 113 height 36
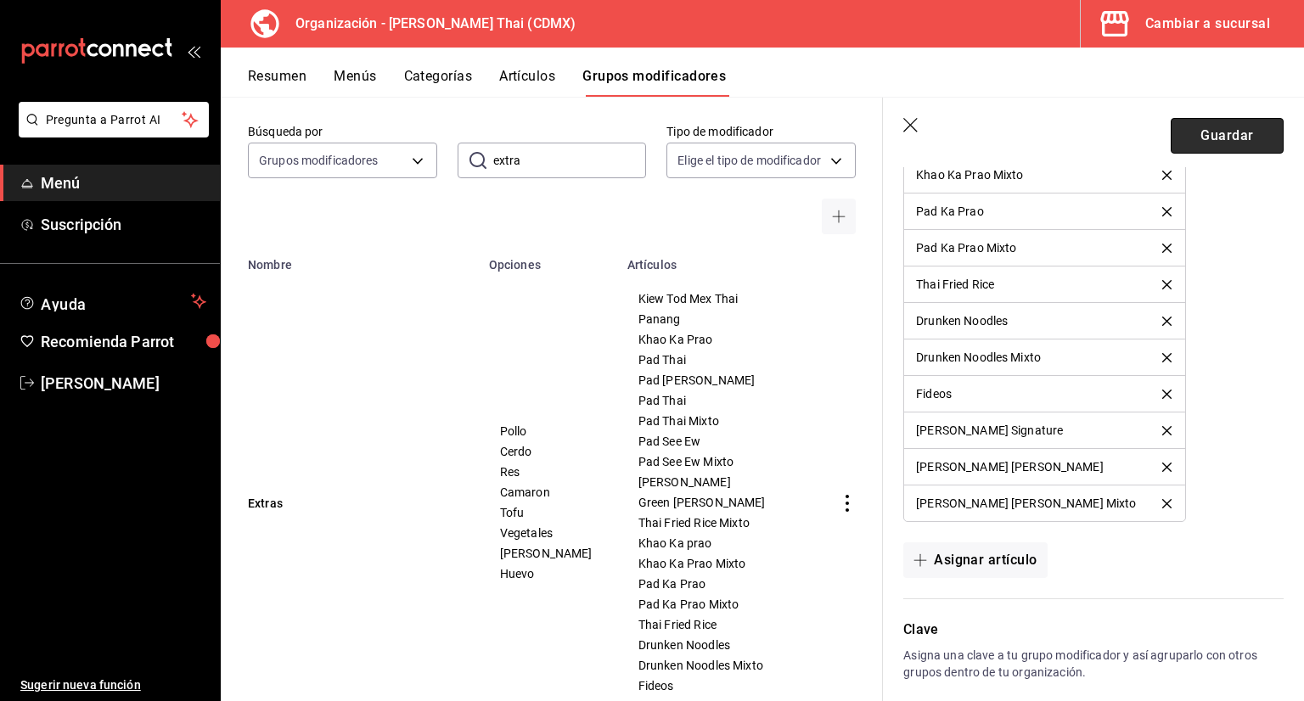
click at [1190, 144] on button "Guardar" at bounding box center [1227, 136] width 113 height 36
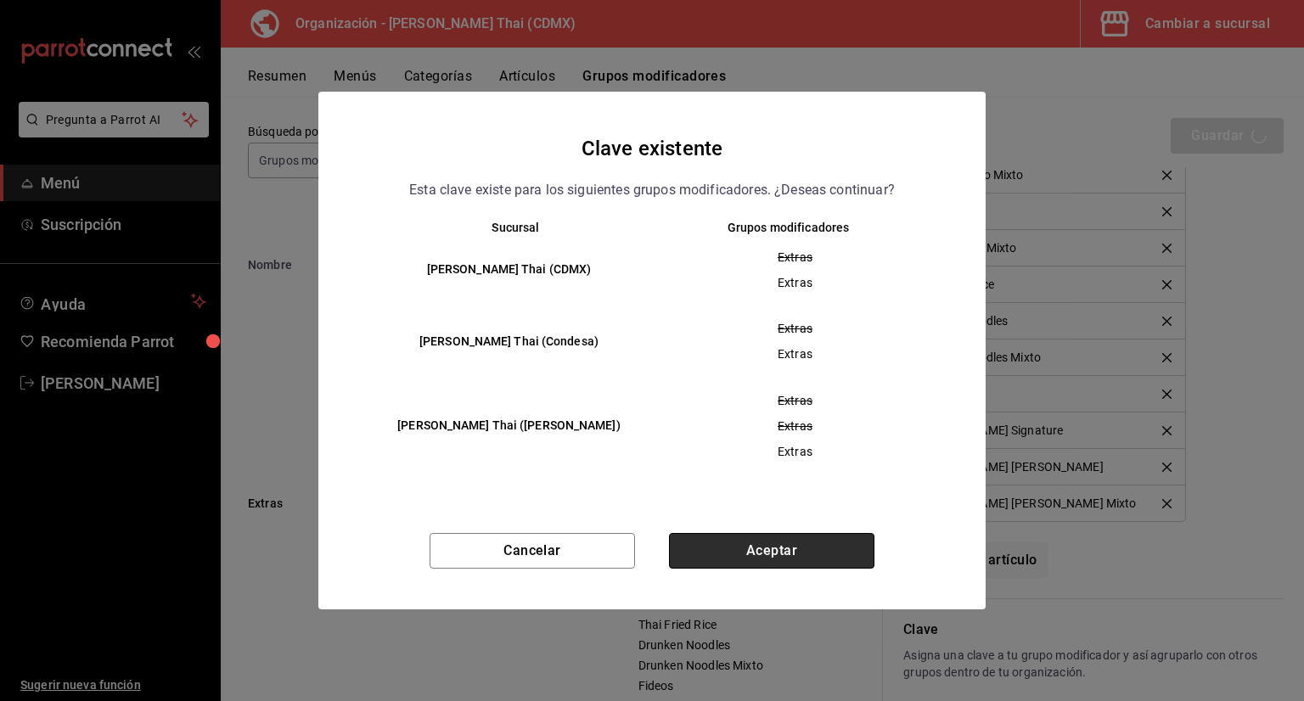
click at [780, 539] on button "Aceptar" at bounding box center [771, 551] width 205 height 36
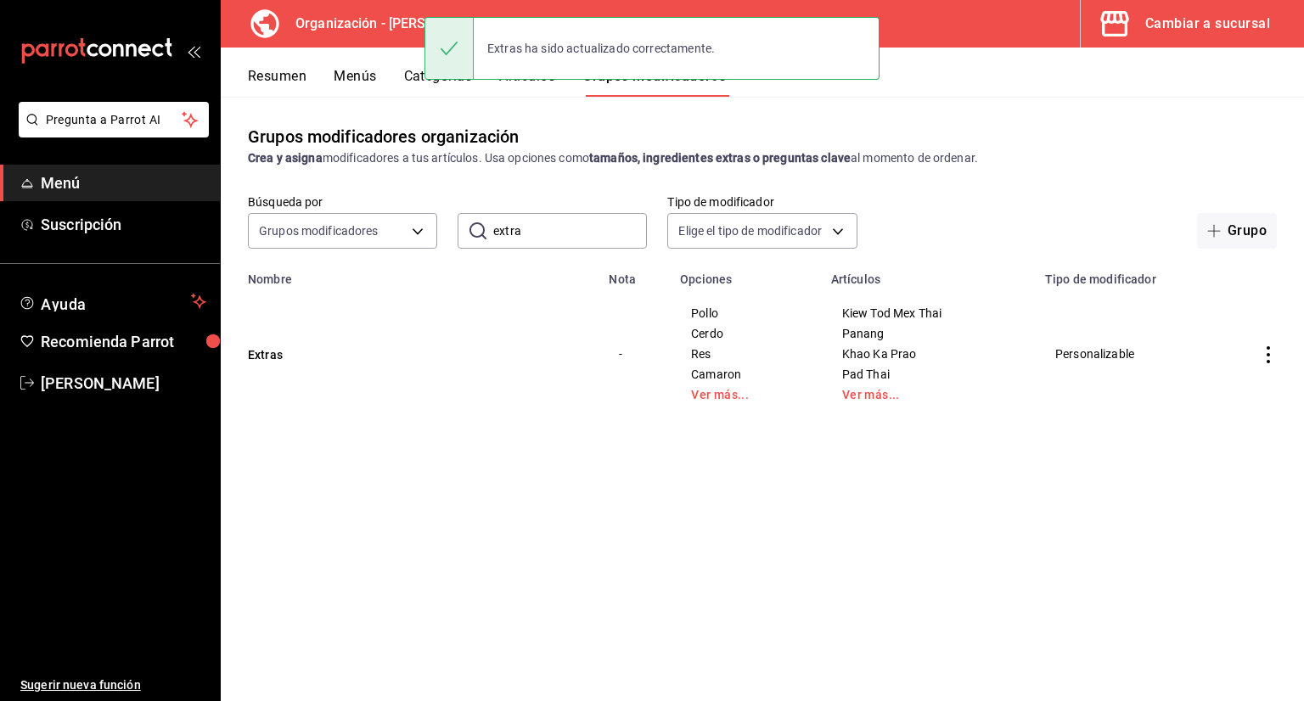
click at [702, 403] on td "Pollo Cerdo Res Camaron Ver más..." at bounding box center [745, 354] width 151 height 136
click at [703, 400] on link "Ver más..." at bounding box center [745, 395] width 109 height 12
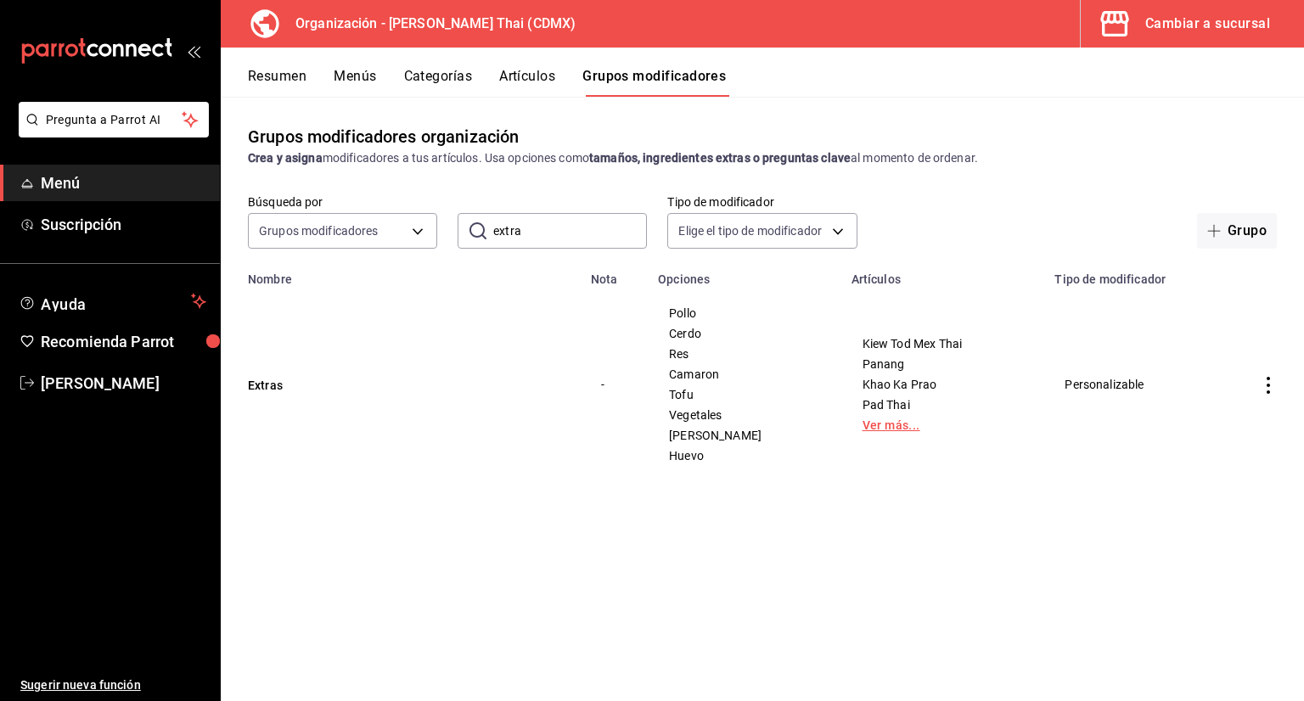
click at [862, 425] on link "Ver más..." at bounding box center [942, 425] width 161 height 12
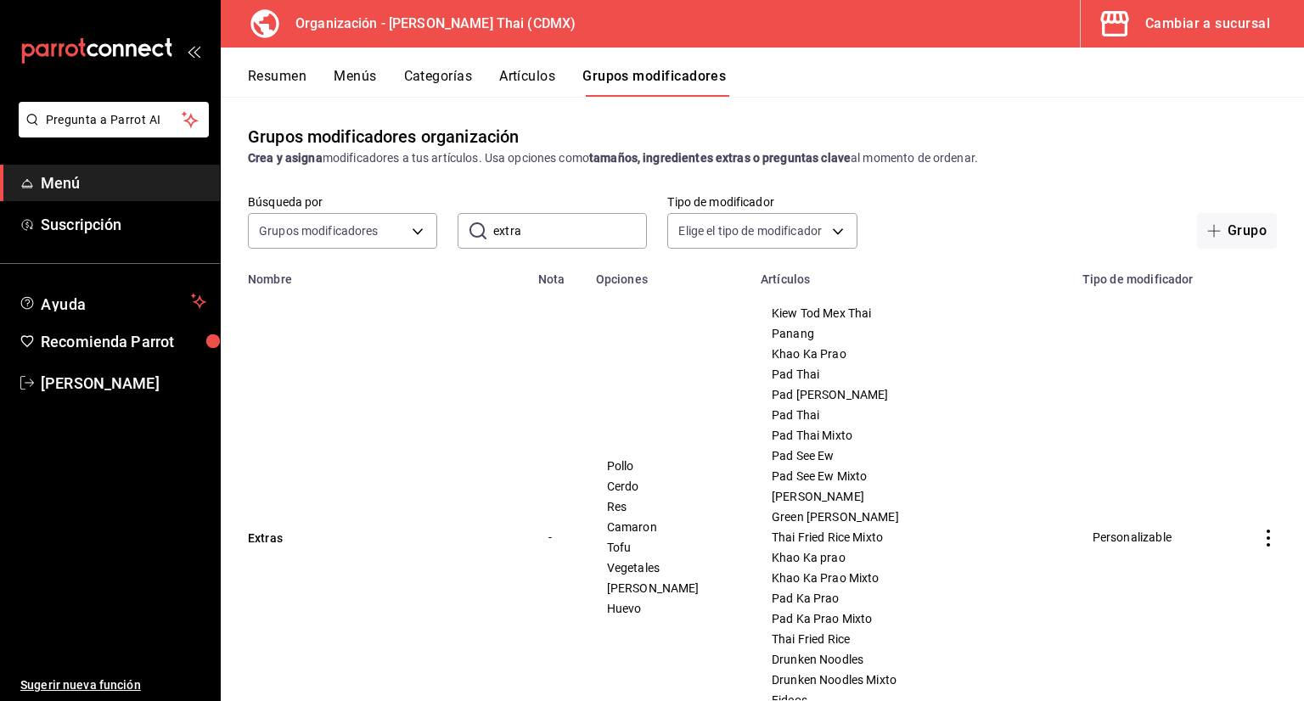
click at [373, 80] on button "Menús" at bounding box center [355, 82] width 42 height 29
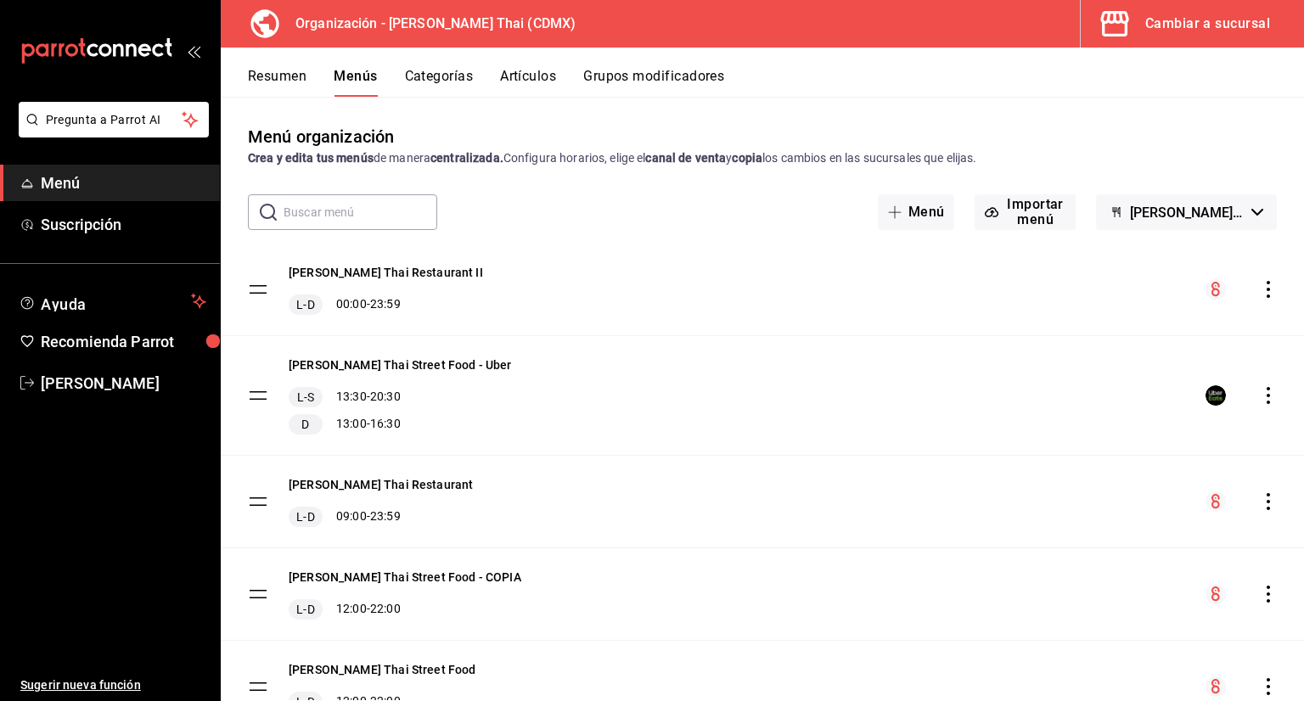
click at [519, 71] on button "Artículos" at bounding box center [528, 82] width 56 height 29
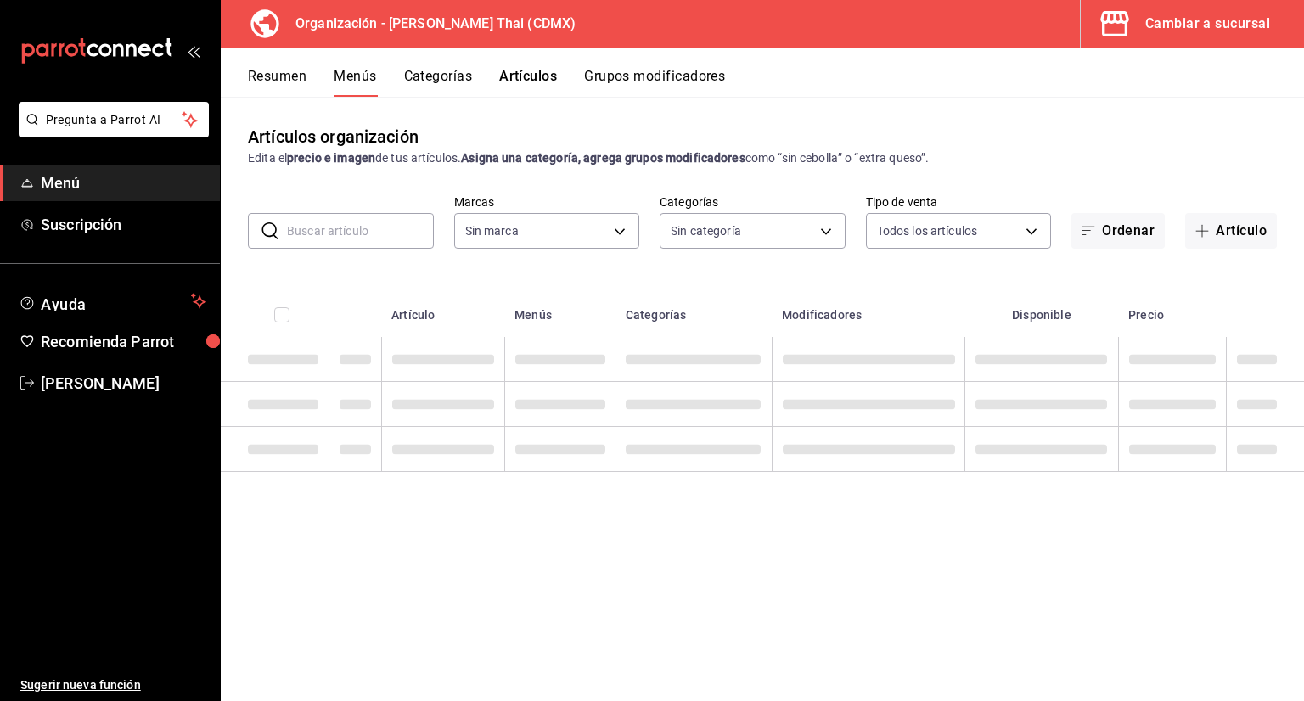
click at [362, 236] on input "text" at bounding box center [360, 231] width 147 height 34
type input "bas"
type input "846f0d90-2168-40bc-9e32-37968465e8cf"
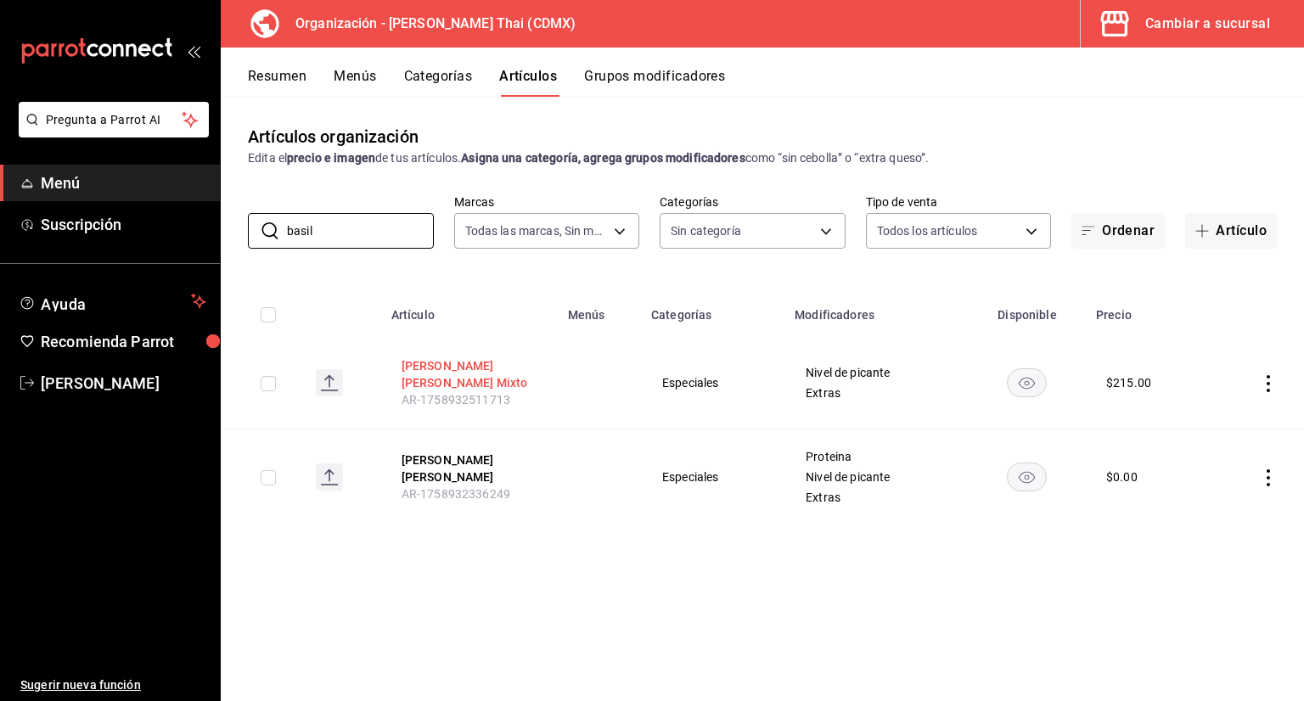
click at [507, 366] on button "Basil Fried Rice Mixto" at bounding box center [470, 374] width 136 height 34
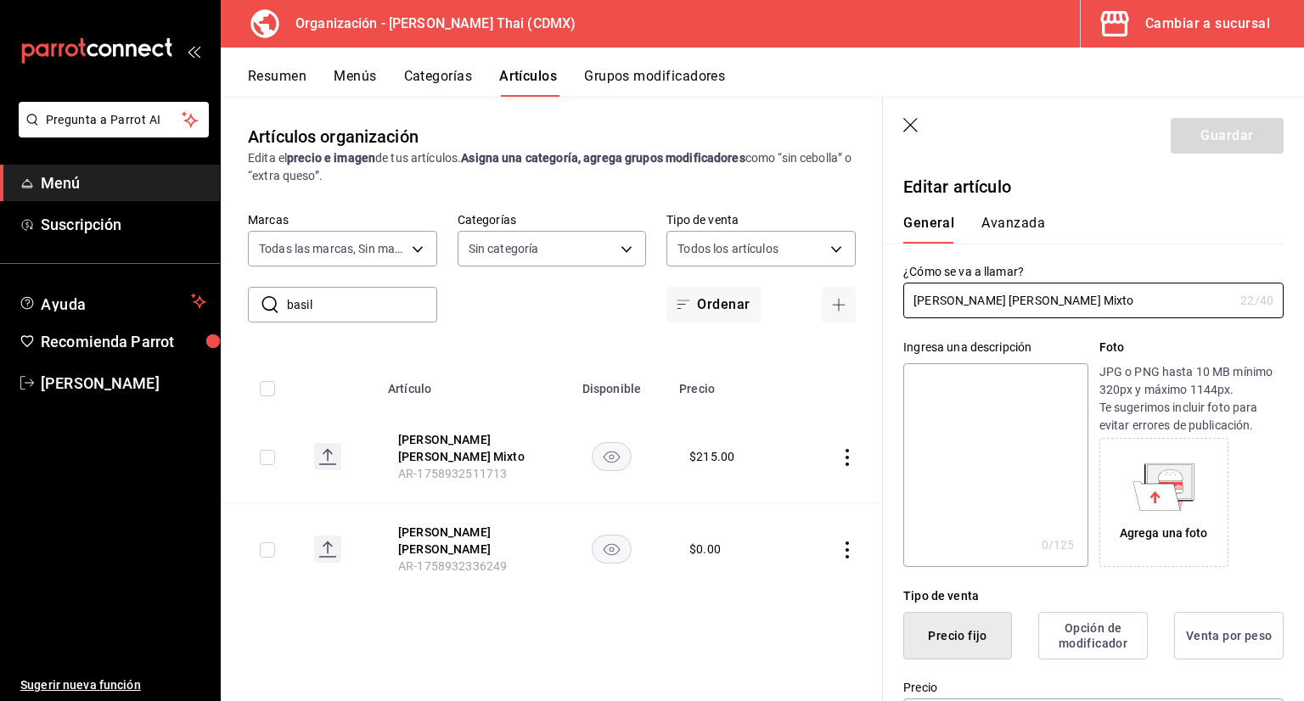
click at [920, 125] on header "Guardar" at bounding box center [1093, 133] width 421 height 70
click at [919, 125] on header "Guardar" at bounding box center [1093, 133] width 421 height 70
click at [917, 123] on icon "button" at bounding box center [911, 126] width 17 height 17
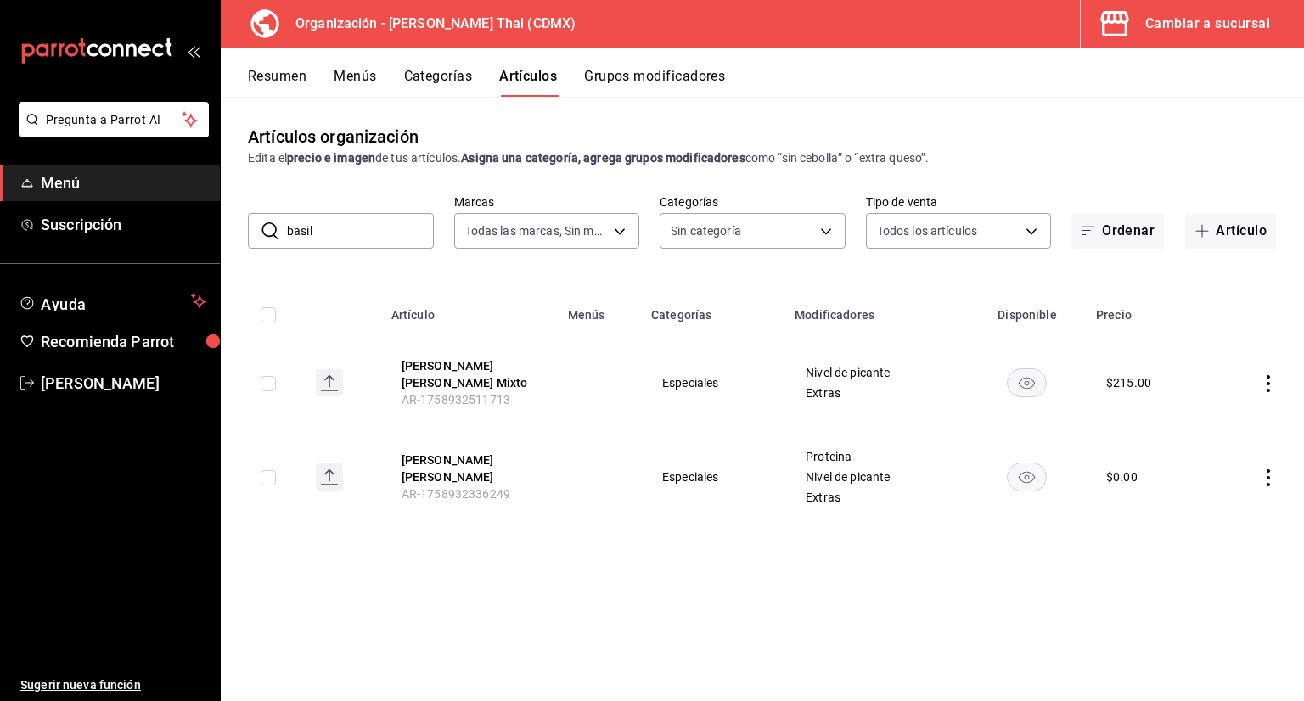
click at [377, 241] on input "basil" at bounding box center [360, 231] width 147 height 34
type input "b"
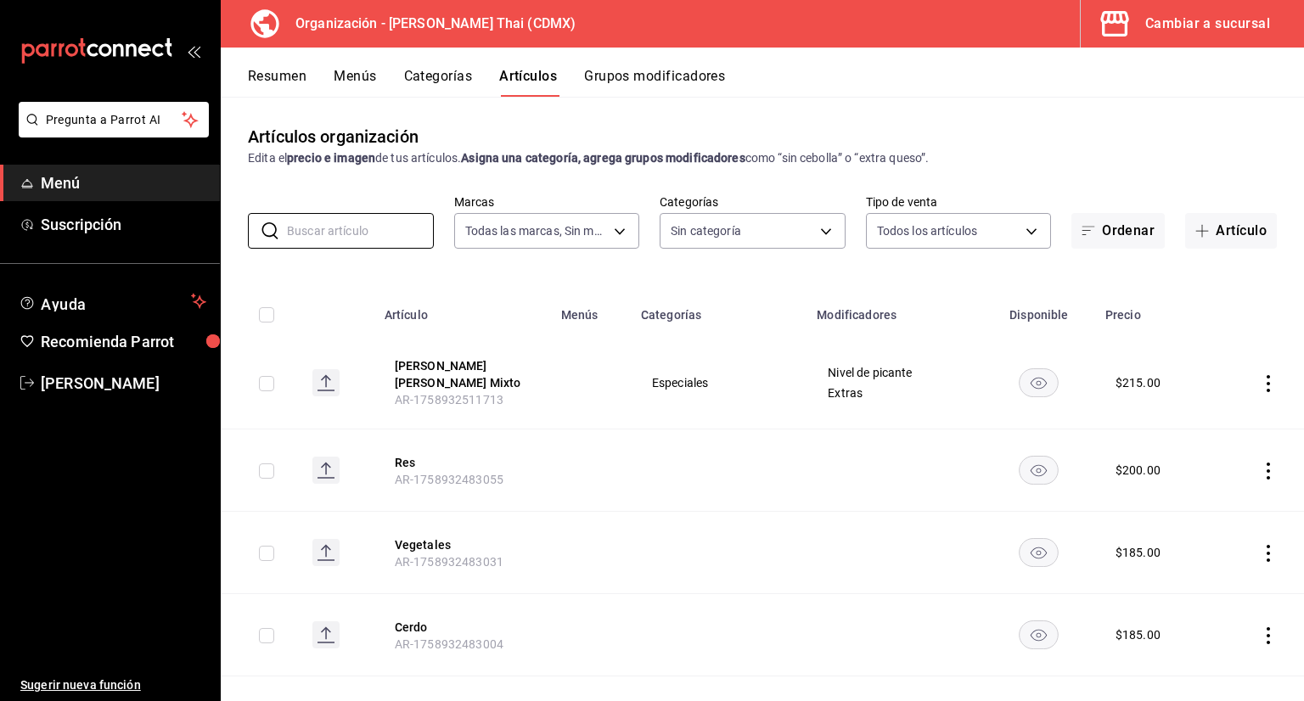
click at [432, 81] on button "Categorías" at bounding box center [438, 82] width 69 height 29
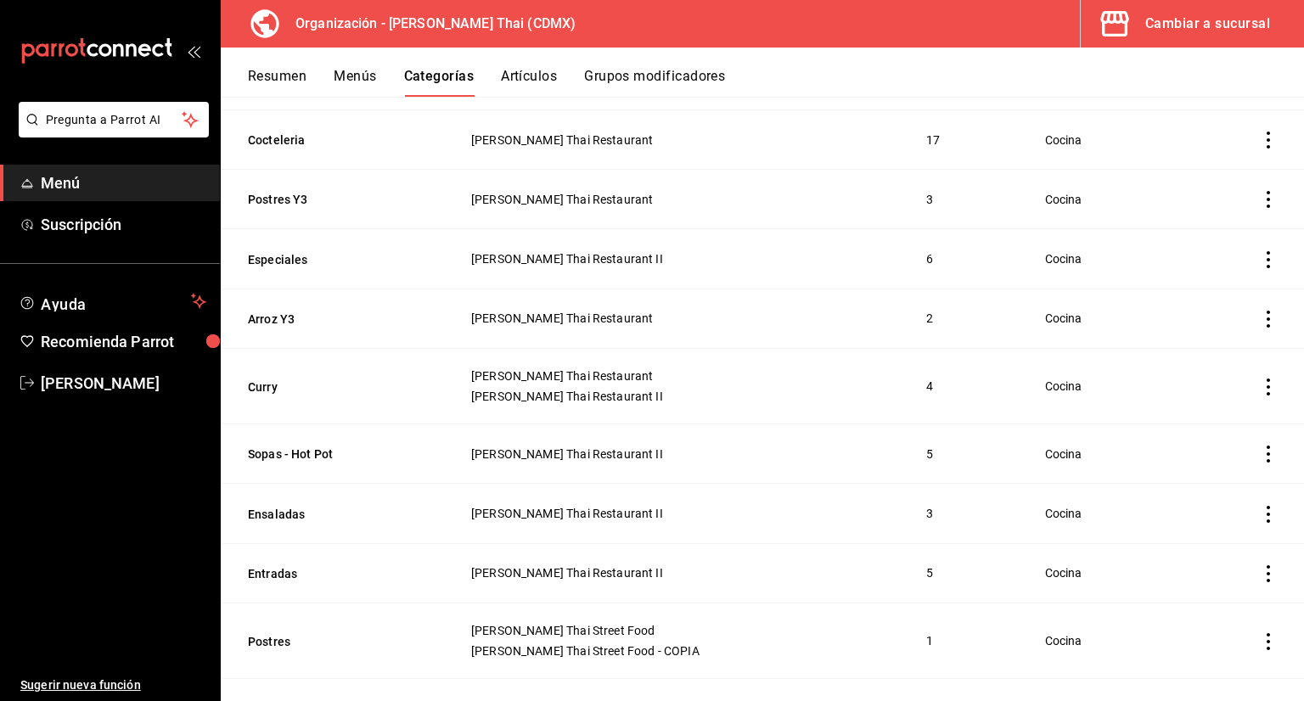
scroll to position [679, 0]
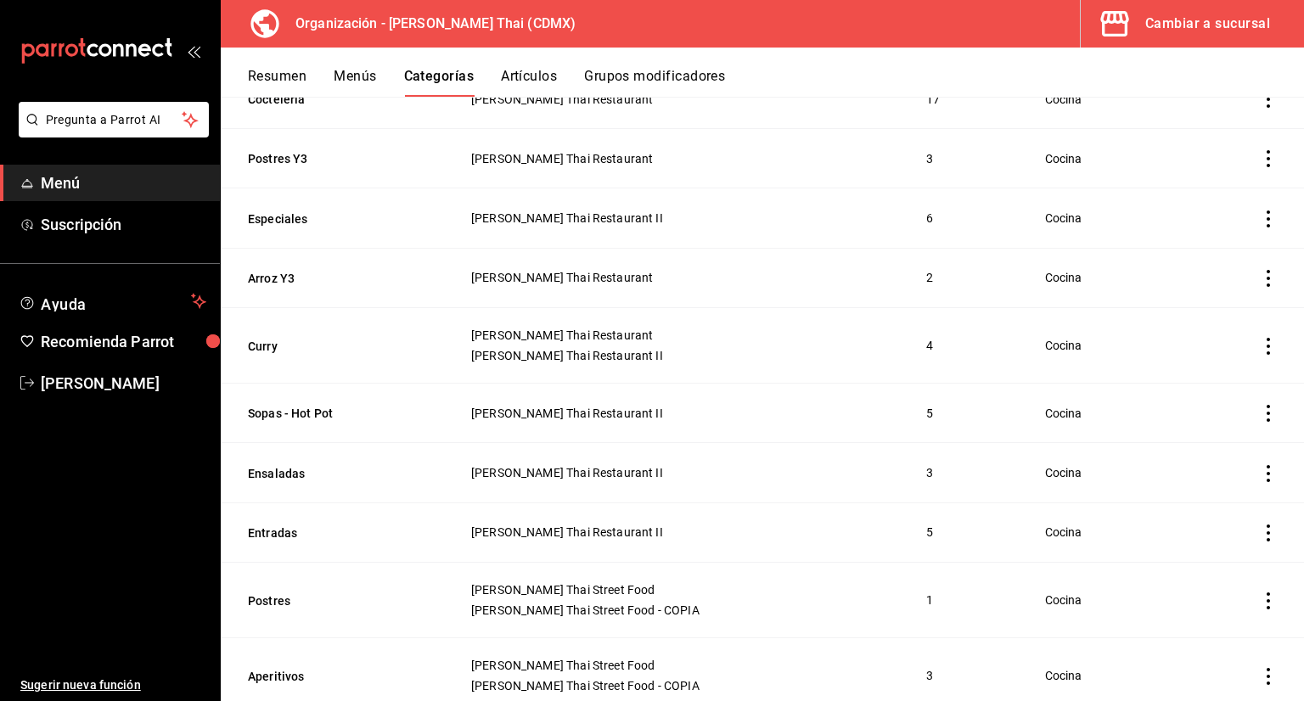
click at [289, 228] on th "Especiales" at bounding box center [335, 217] width 229 height 59
click at [289, 220] on button "Especiales" at bounding box center [333, 219] width 170 height 17
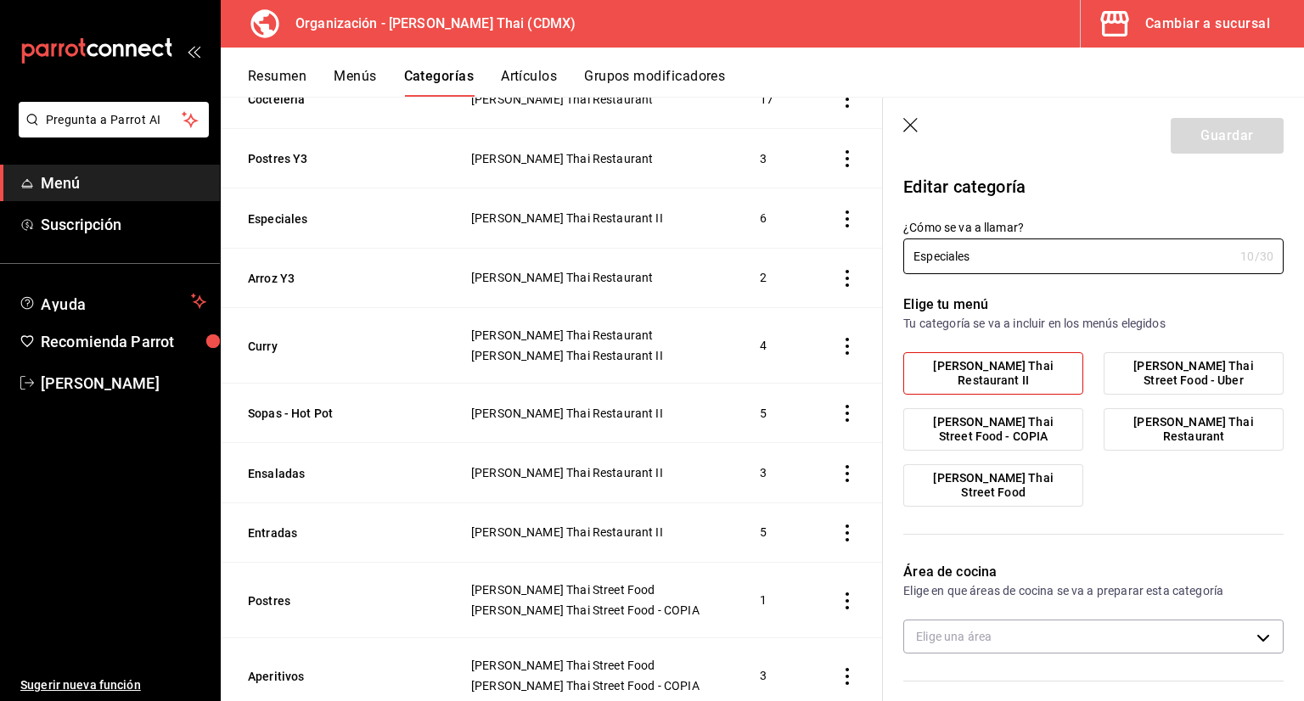
type input "cf2225dd-e808-4313-bce7-eb214fcee35e"
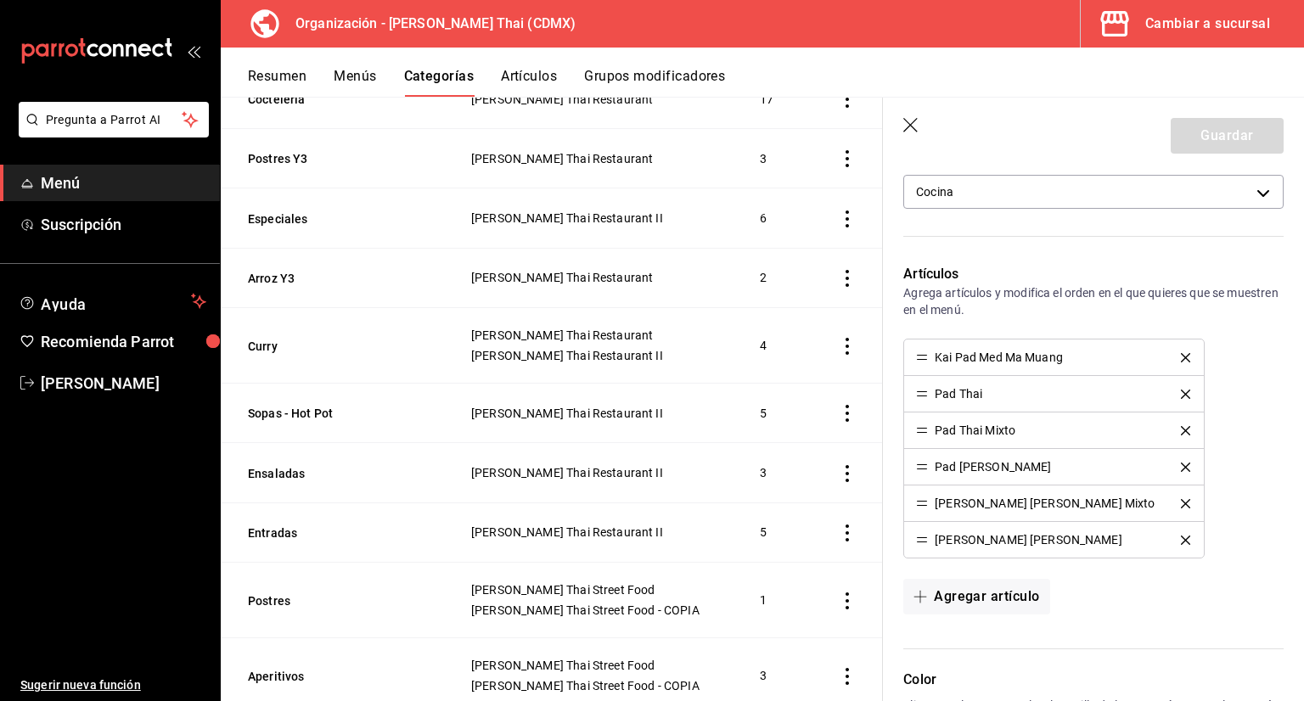
scroll to position [509, 0]
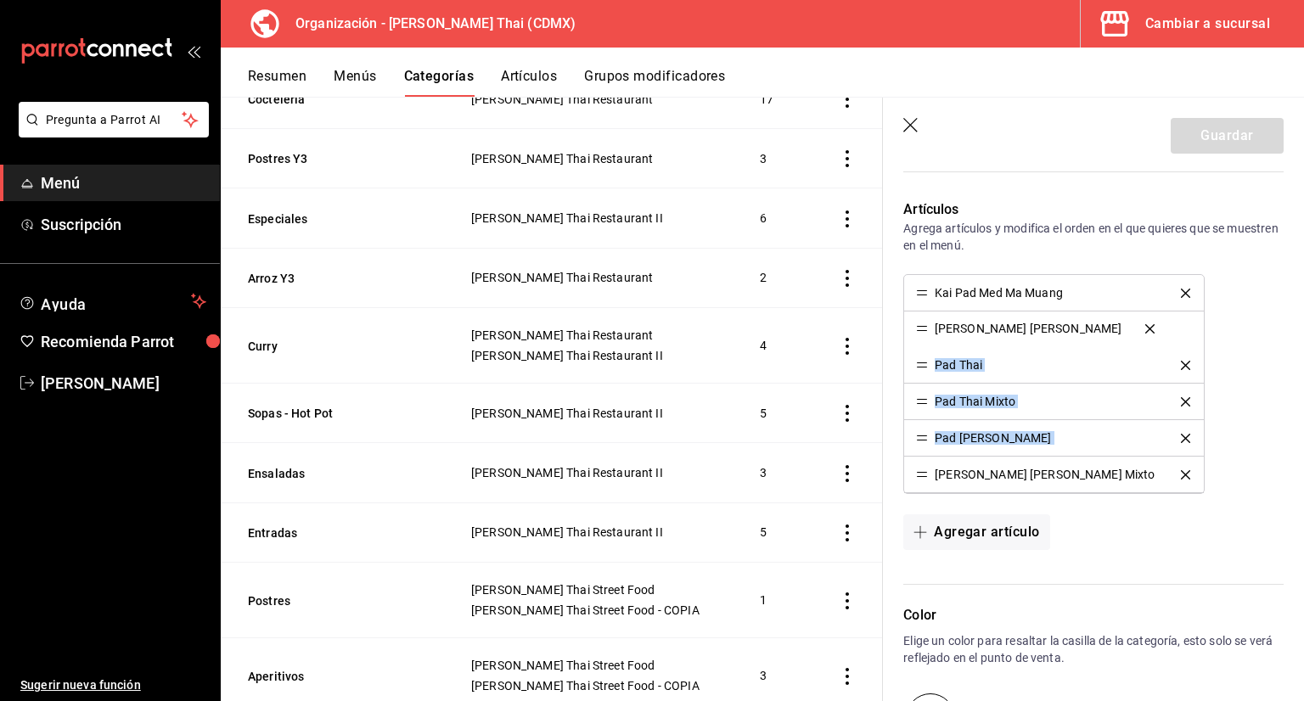
drag, startPoint x: 926, startPoint y: 474, endPoint x: 920, endPoint y: 328, distance: 146.1
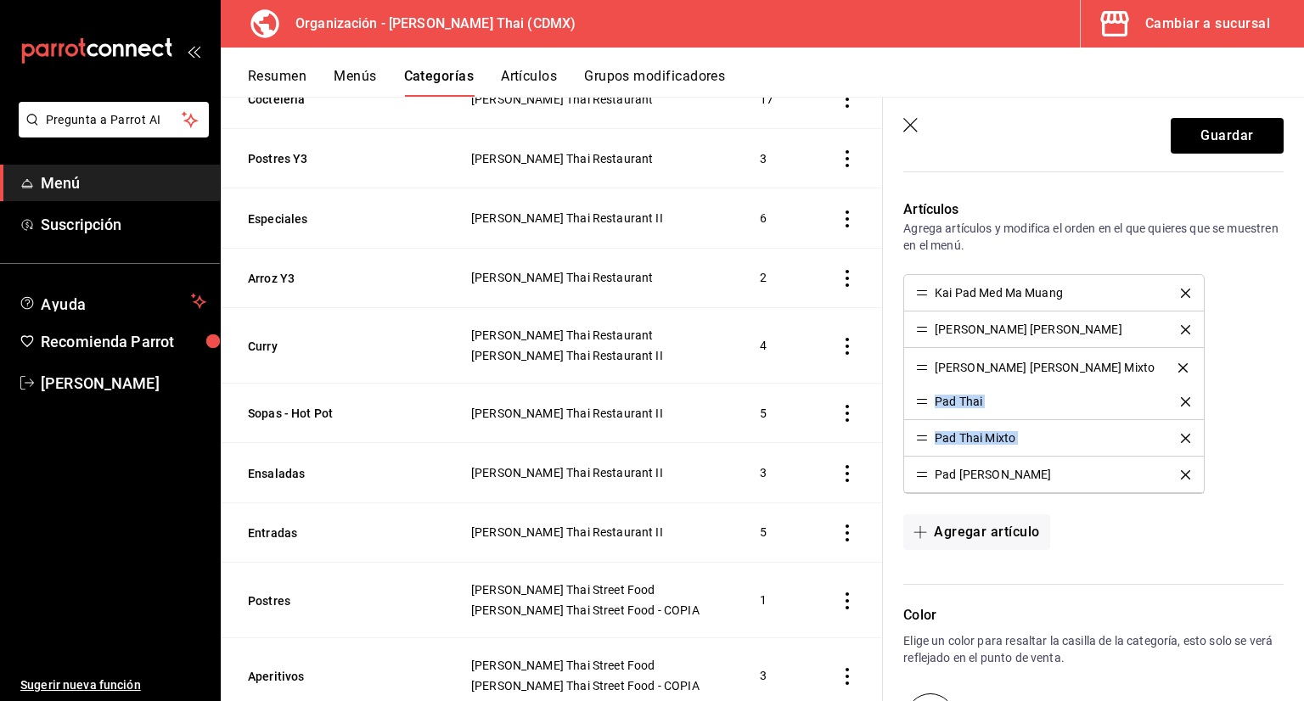
drag, startPoint x: 923, startPoint y: 477, endPoint x: 933, endPoint y: 368, distance: 109.1
click at [1188, 119] on button "Guardar" at bounding box center [1227, 136] width 113 height 36
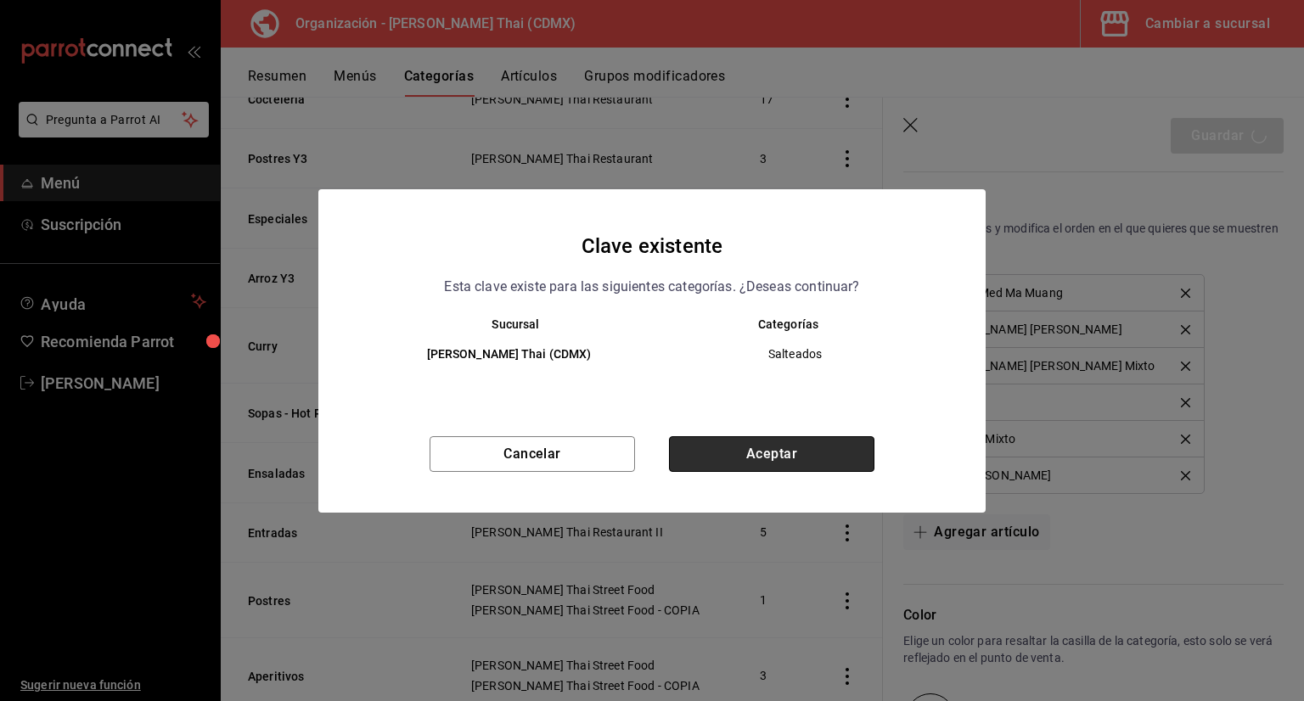
click at [697, 463] on button "Aceptar" at bounding box center [771, 454] width 205 height 36
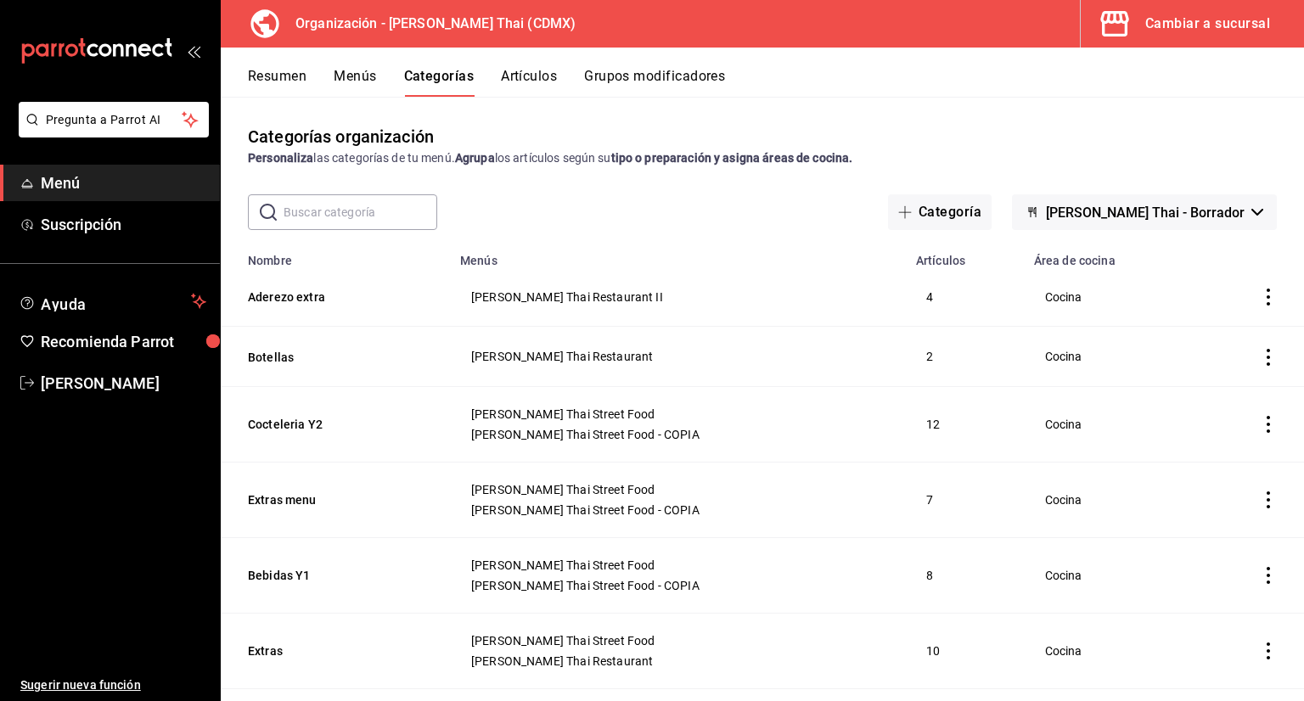
click at [525, 86] on button "Artículos" at bounding box center [529, 82] width 56 height 29
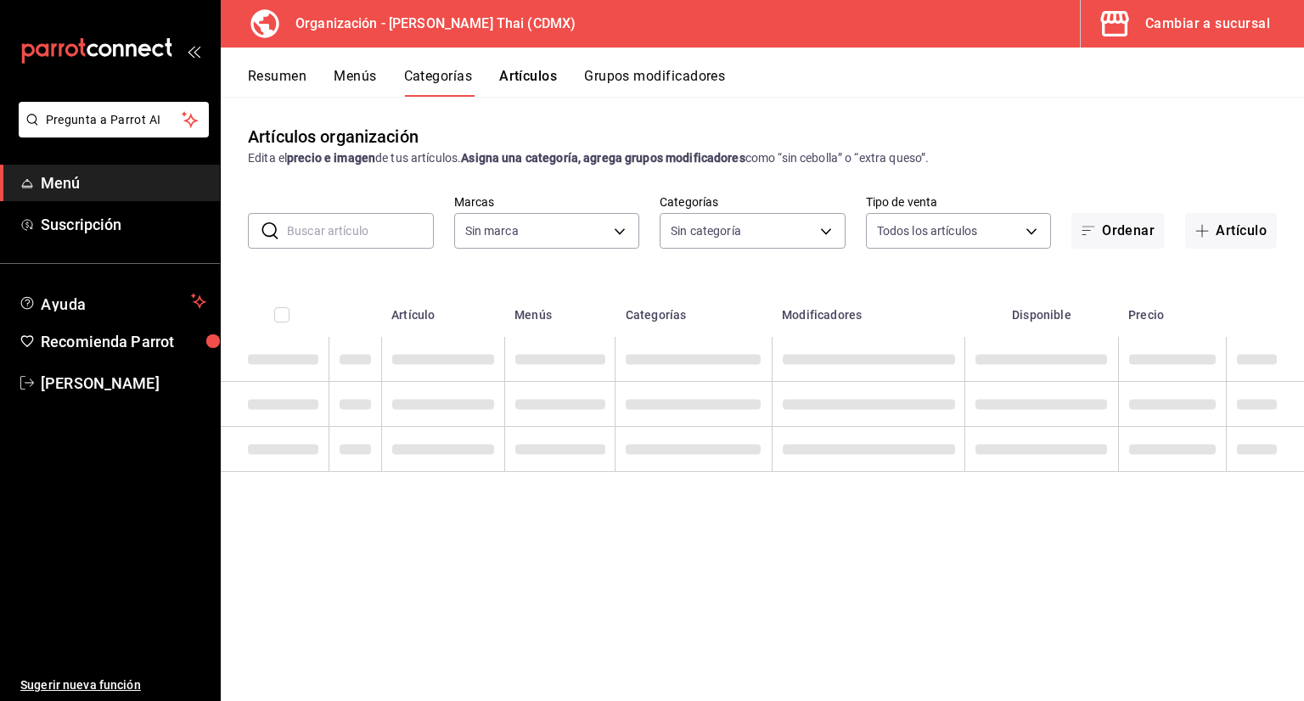
click at [407, 228] on input "text" at bounding box center [360, 231] width 147 height 34
type input "846f0d90-2168-40bc-9e32-37968465e8cf"
type input "3b86ff93-9c8d-4006-a000-7f562d2f7cb1,6b055275-76a1-43b6-b03d-2db3475336a0,4964d…"
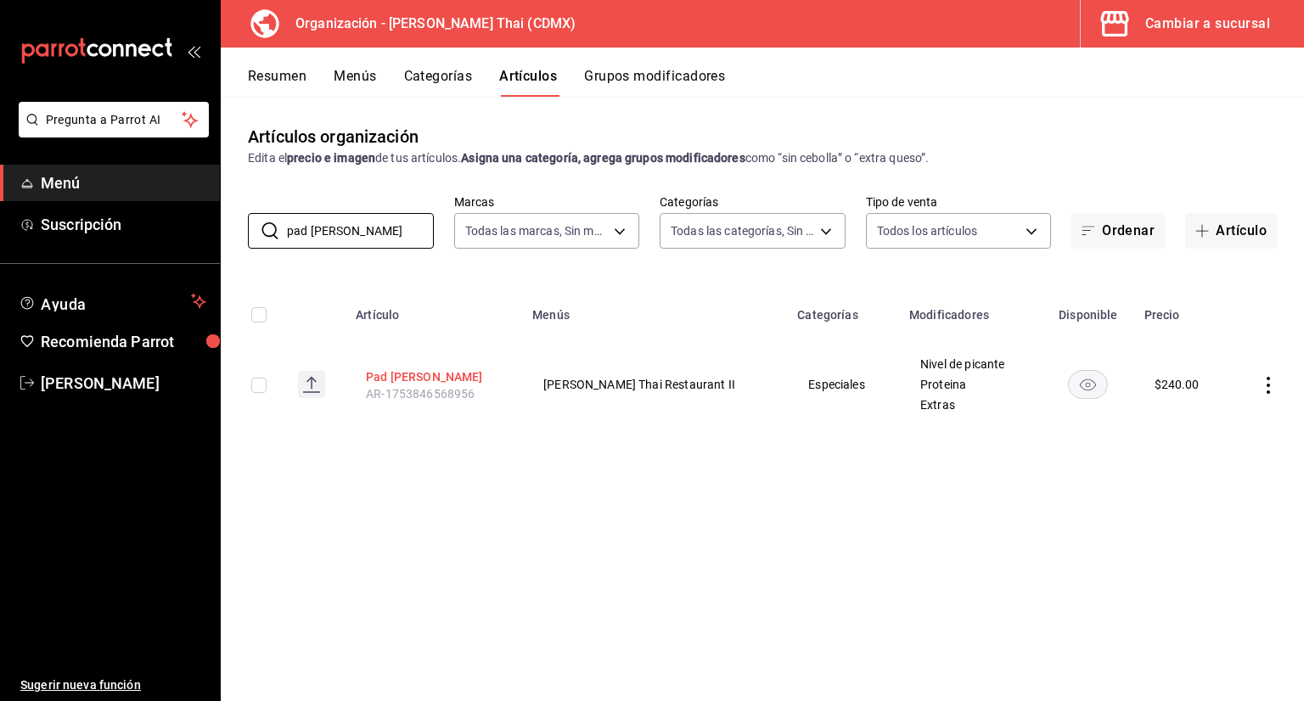
type input "pad kee"
click at [413, 366] on th "Pad Kee Mao AR-1753846568956" at bounding box center [433, 384] width 177 height 95
click at [413, 370] on button "Pad [PERSON_NAME]" at bounding box center [434, 376] width 136 height 17
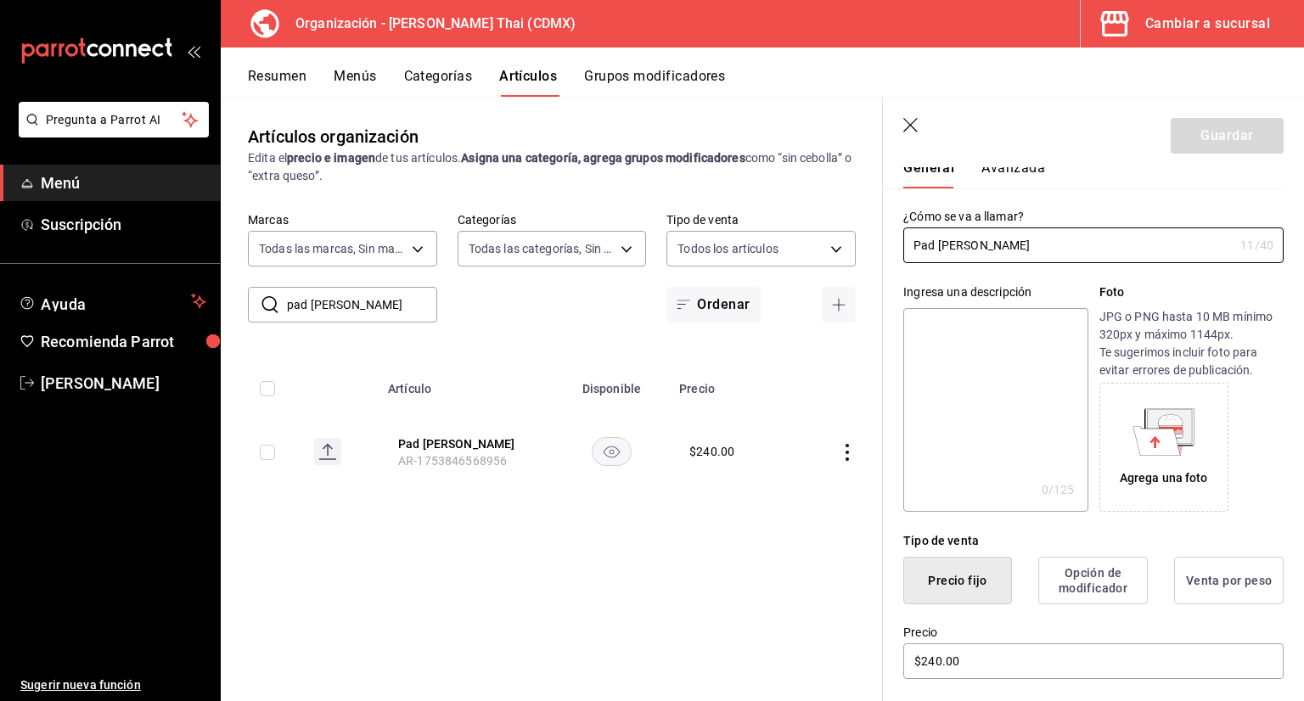
scroll to position [85, 0]
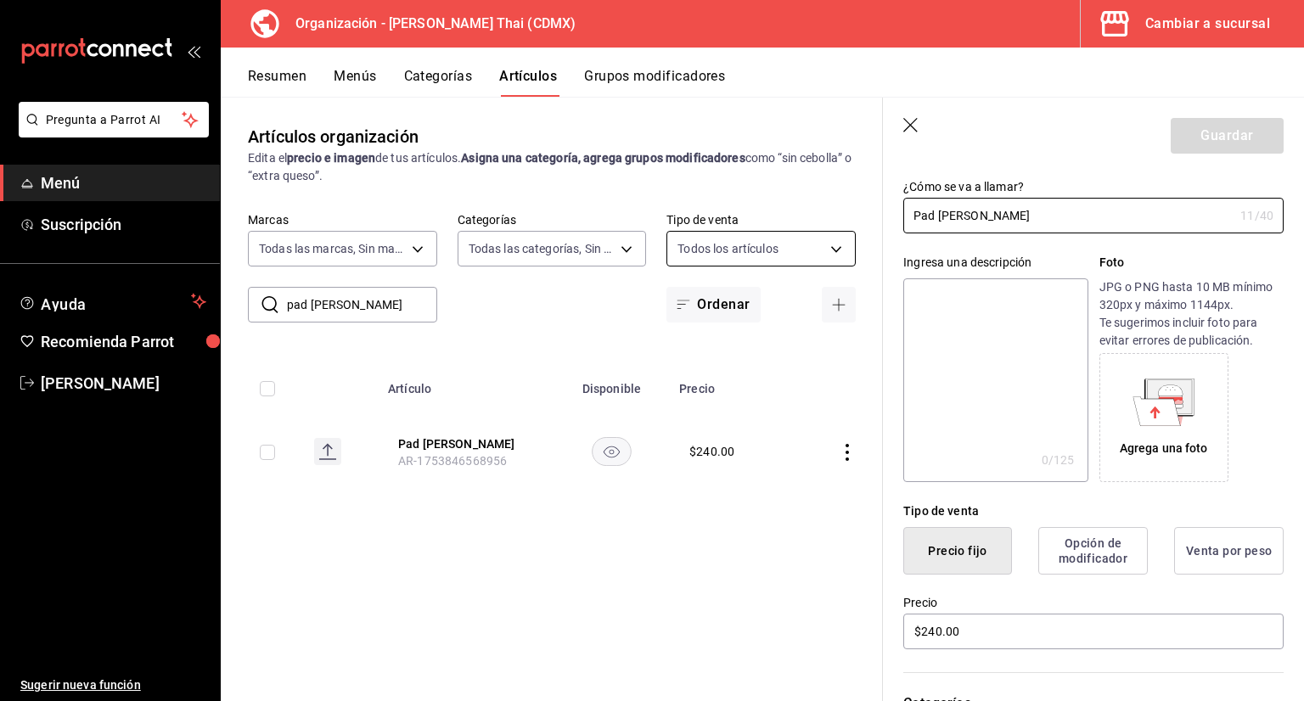
drag, startPoint x: 829, startPoint y: 239, endPoint x: 721, endPoint y: 259, distance: 110.5
click at [722, 259] on main "Artículos organización Edita el precio e imagen de tus artículos. Asigna una ca…" at bounding box center [762, 399] width 1083 height 604
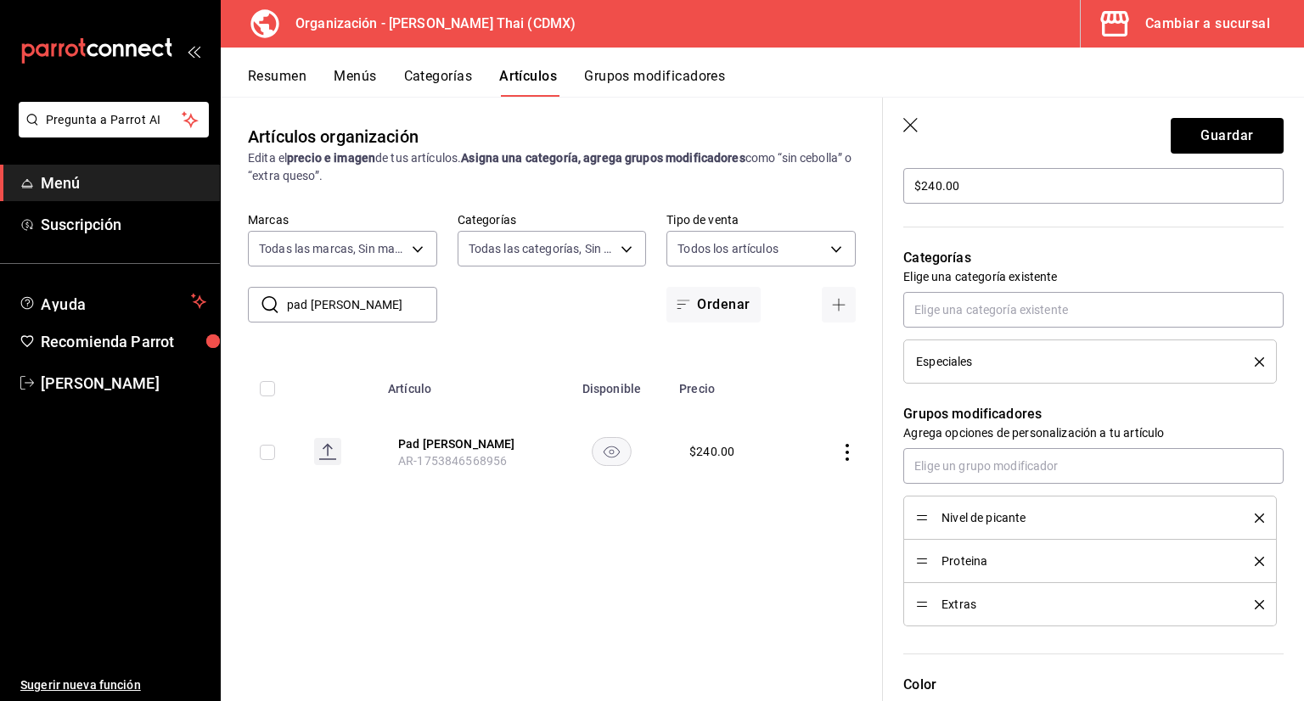
scroll to position [594, 0]
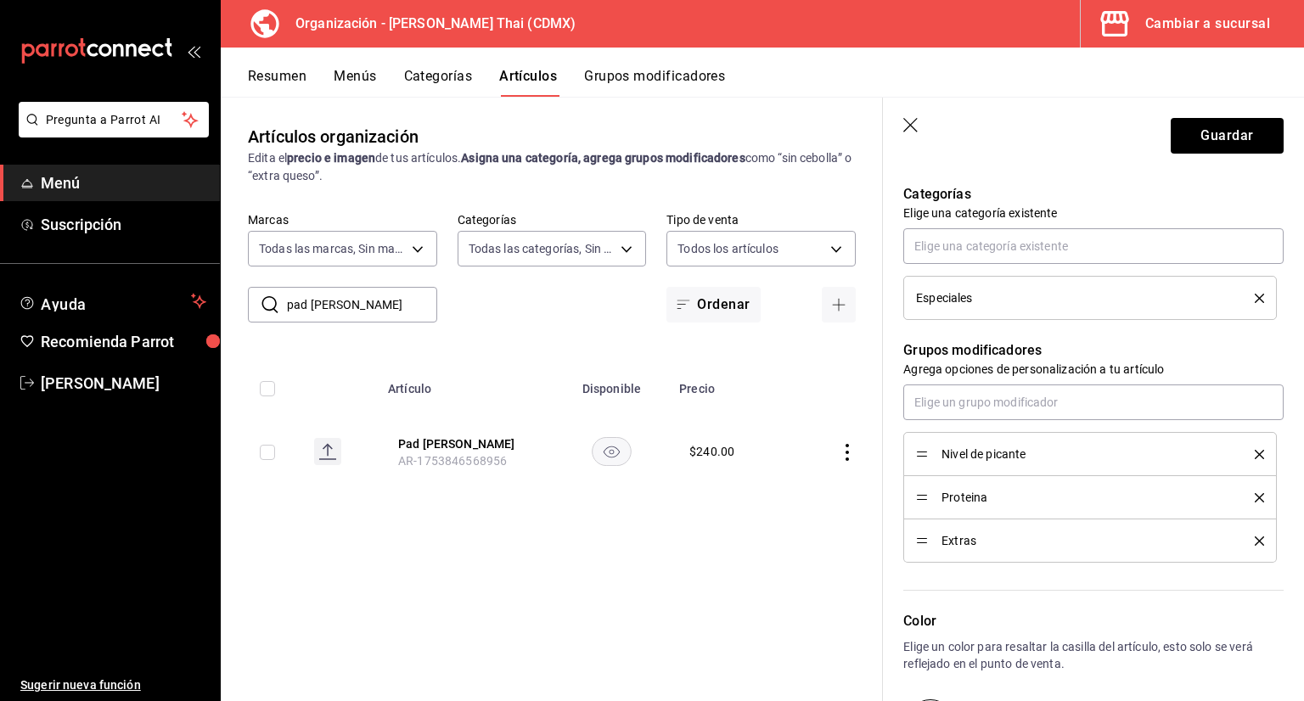
type input "Drunken Noodles"
drag, startPoint x: 924, startPoint y: 498, endPoint x: 923, endPoint y: 447, distance: 50.9
click at [1183, 124] on button "Guardar" at bounding box center [1227, 136] width 113 height 36
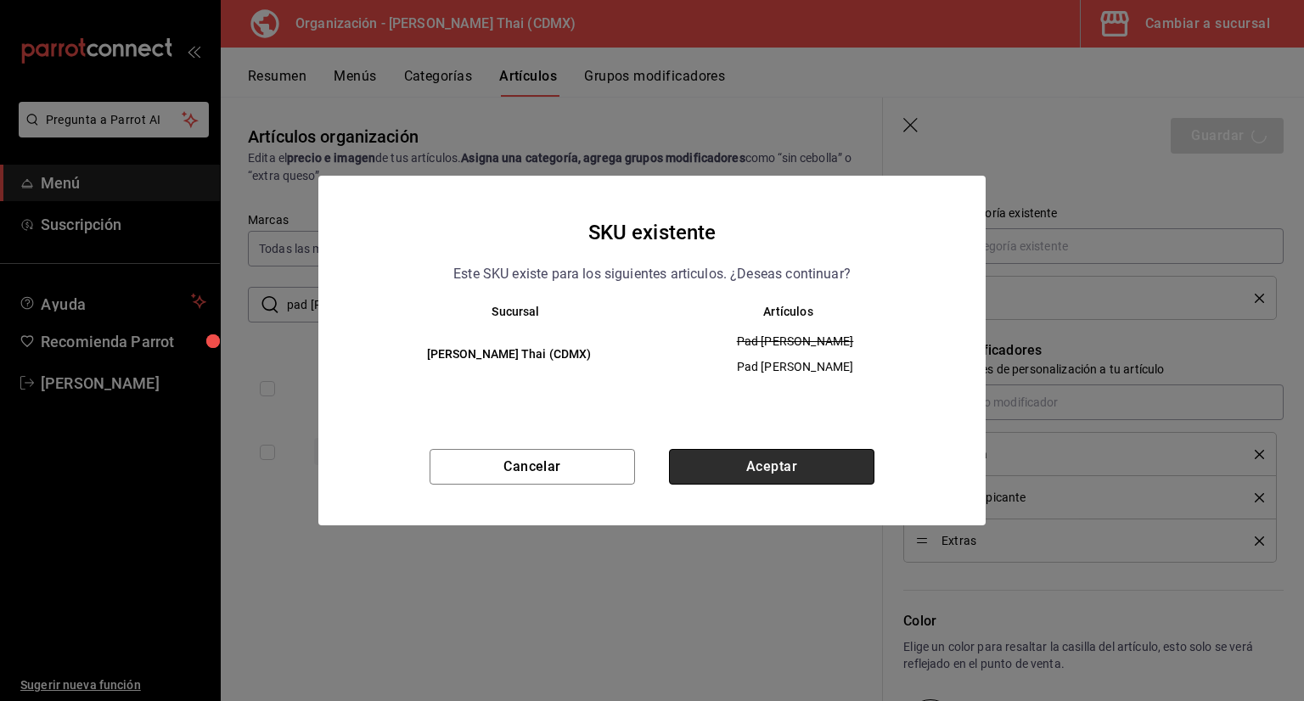
click at [754, 464] on button "Aceptar" at bounding box center [771, 467] width 205 height 36
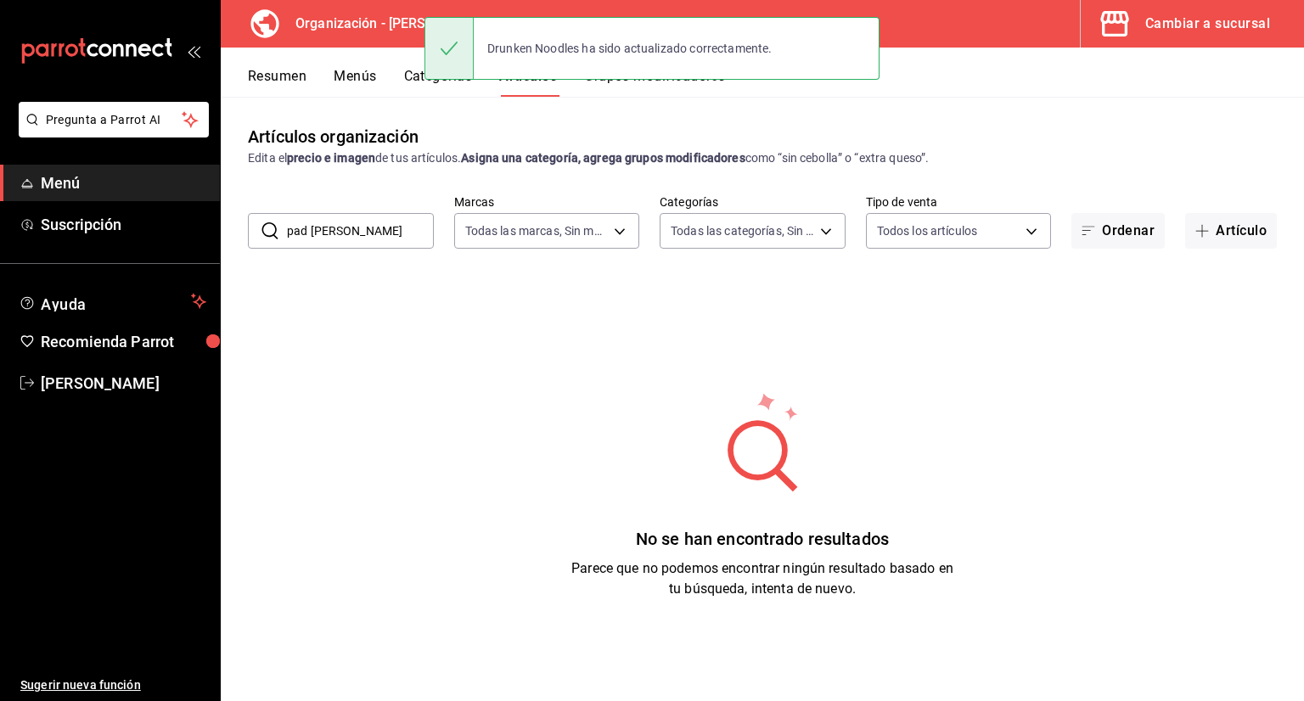
click at [357, 79] on button "Menús" at bounding box center [355, 82] width 42 height 29
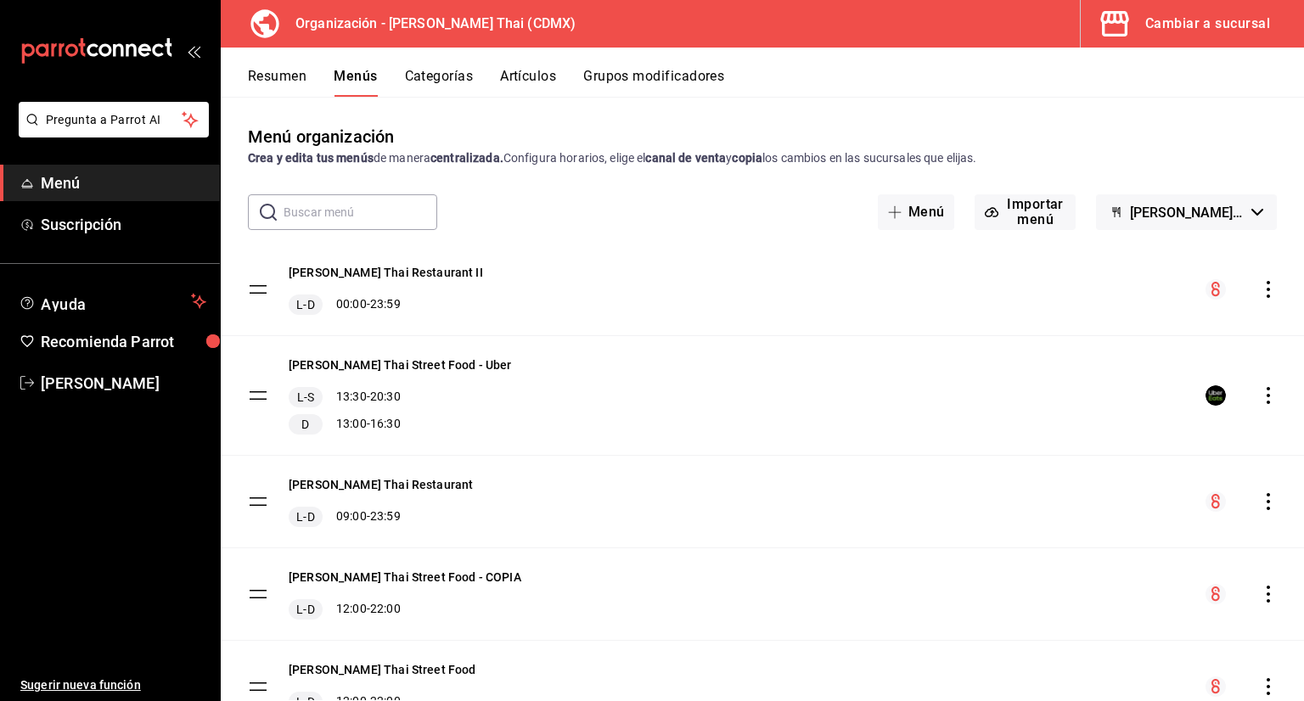
click at [651, 78] on button "Grupos modificadores" at bounding box center [653, 82] width 141 height 29
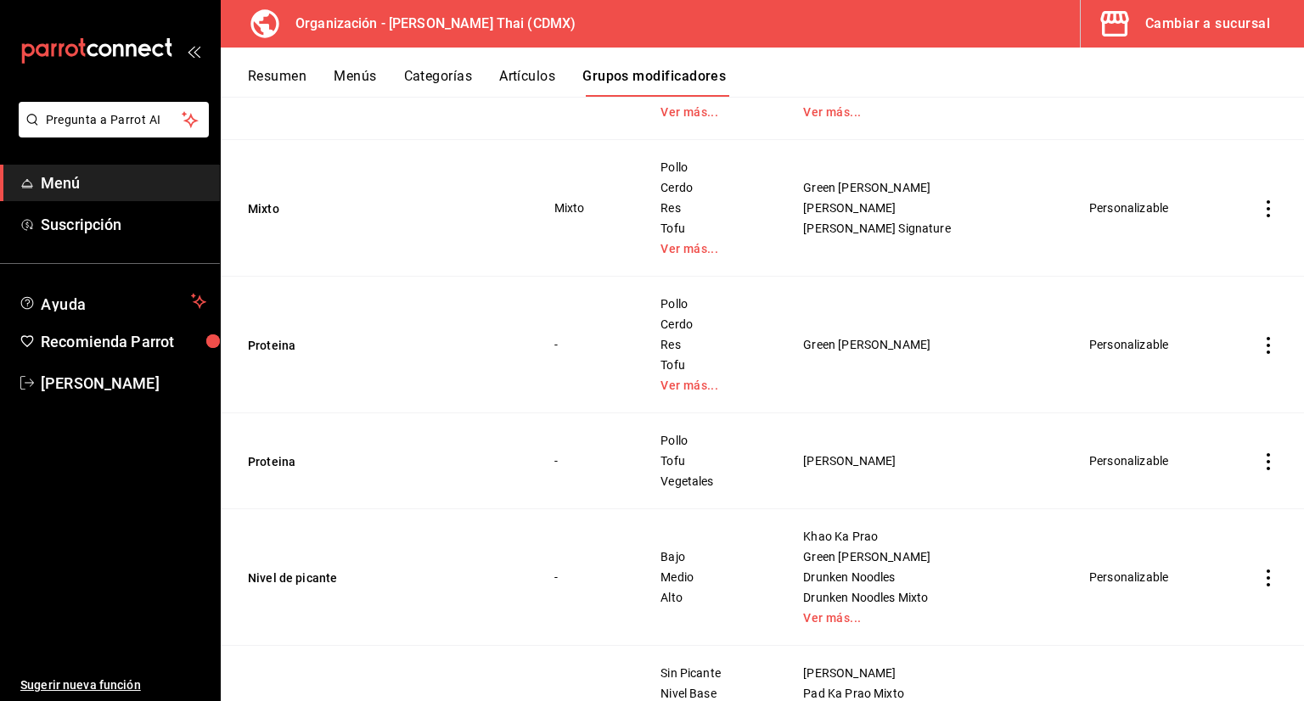
scroll to position [2109, 0]
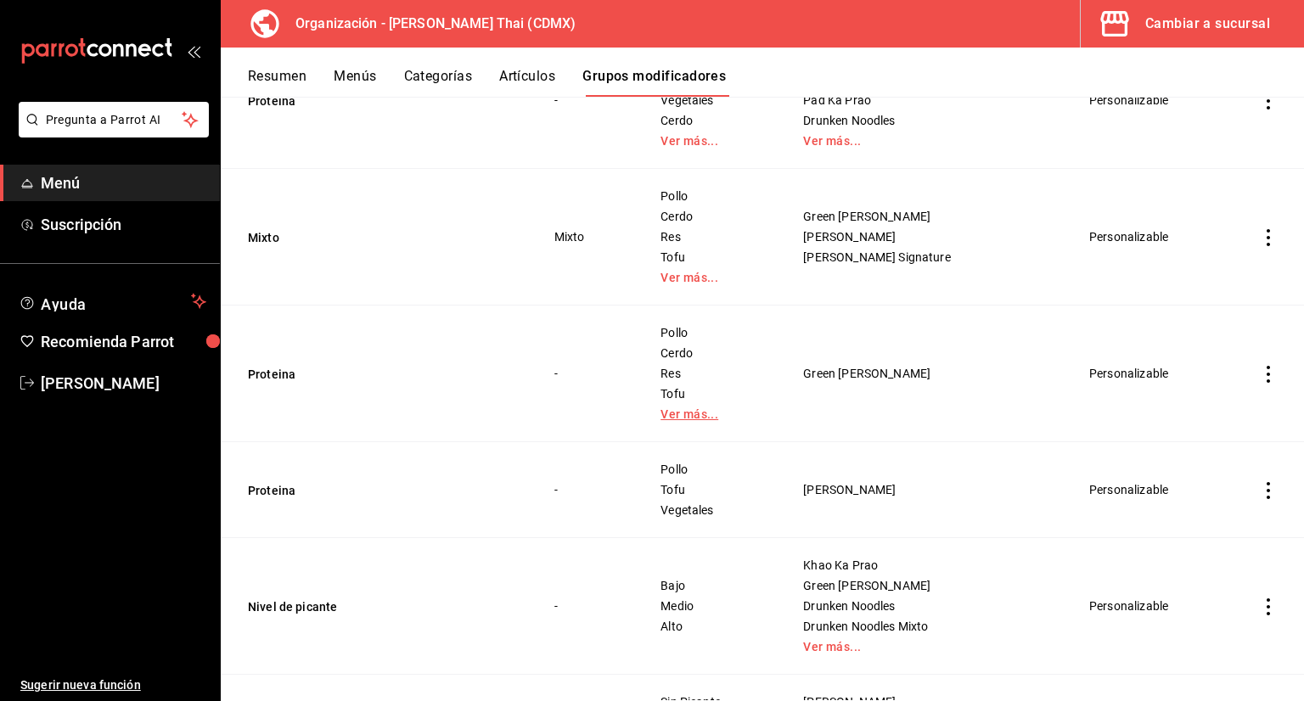
click at [699, 415] on link "Ver más..." at bounding box center [710, 414] width 100 height 12
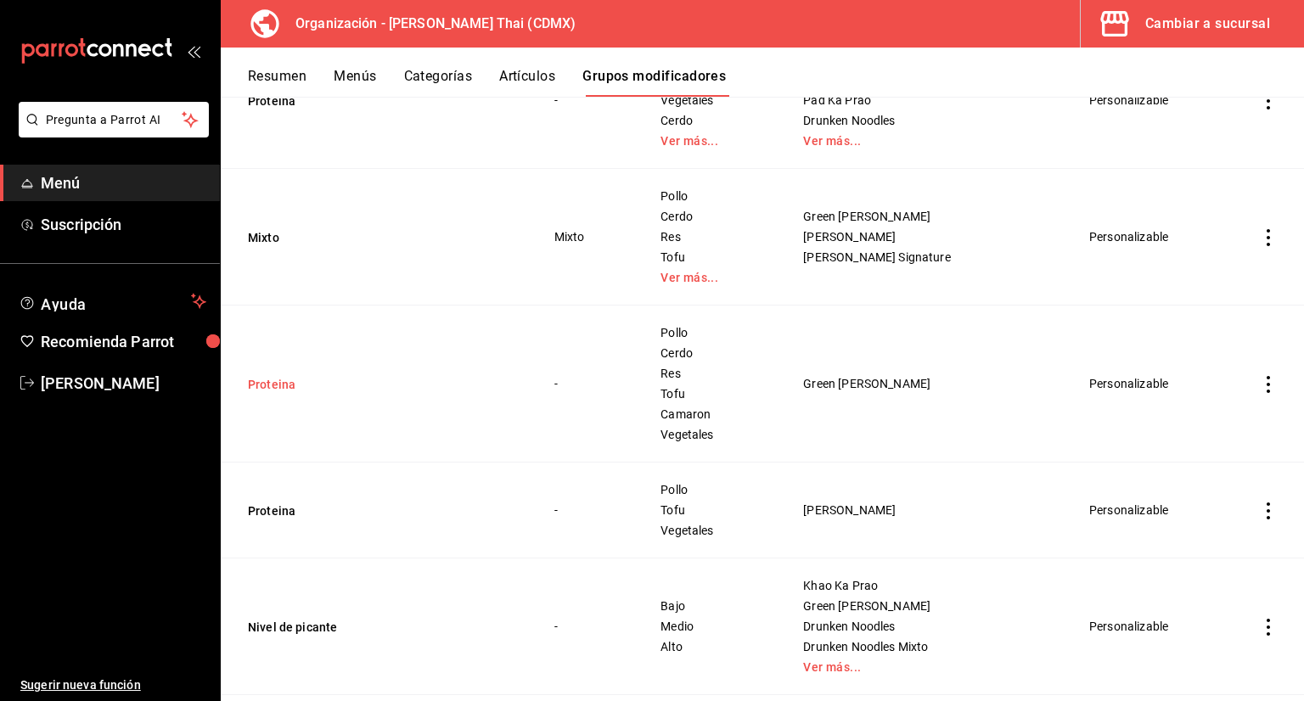
click at [287, 387] on button "Proteina" at bounding box center [350, 384] width 204 height 17
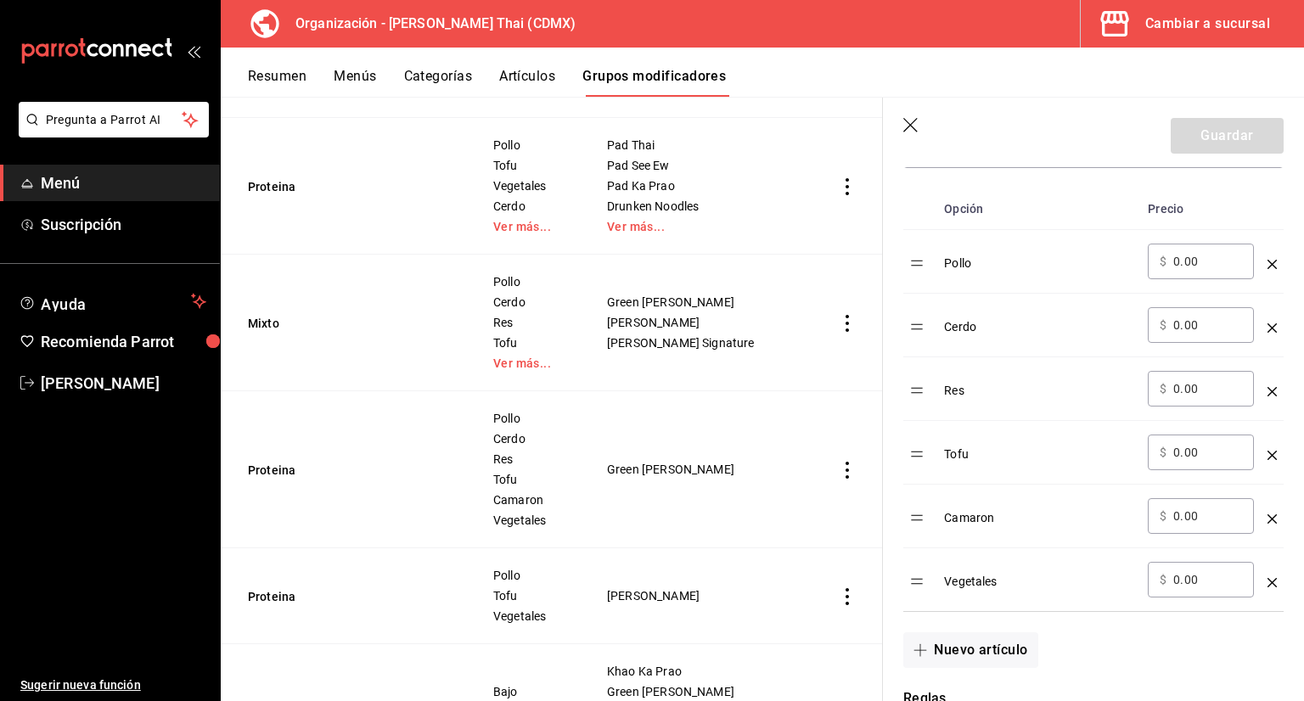
scroll to position [509, 0]
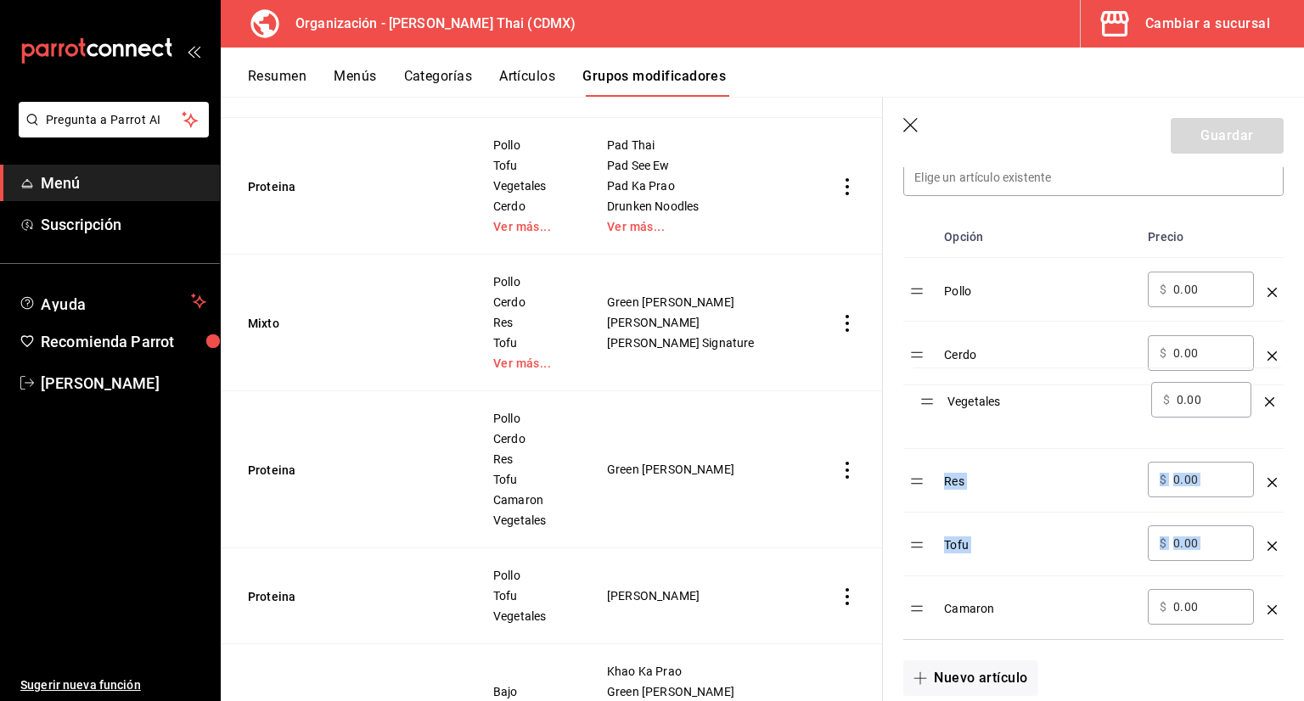
drag, startPoint x: 920, startPoint y: 617, endPoint x: 930, endPoint y: 409, distance: 208.2
click at [930, 409] on table "Opción Precio Pollo ​ $ 0.00 ​ Cerdo ​ $ 0.00 ​ Res ​ $ 0.00 ​ Tofu ​ $ 0.00 ​ …" at bounding box center [1093, 427] width 380 height 423
drag, startPoint x: 924, startPoint y: 557, endPoint x: 923, endPoint y: 470, distance: 86.6
click at [923, 470] on tbody "Pollo ​ $ 0.00 ​ Cerdo ​ $ 0.00 ​ Vegetales ​ $ 0.00 ​ Res ​ $ 0.00 ​ Tofu ​ $ …" at bounding box center [1093, 449] width 380 height 382
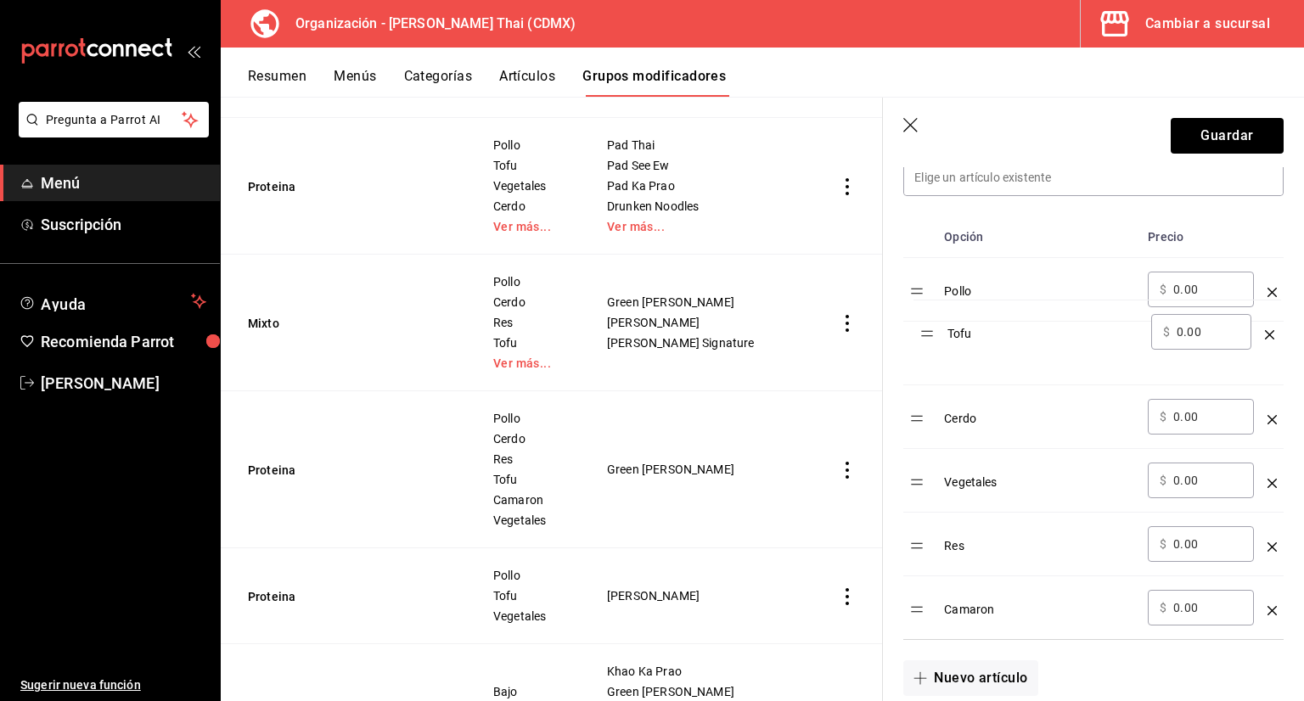
click at [927, 344] on table "Opción Precio Pollo ​ $ 0.00 ​ Cerdo ​ $ 0.00 ​ Vegetales ​ $ 0.00 ​ Res ​ $ 0.…" at bounding box center [1093, 427] width 380 height 423
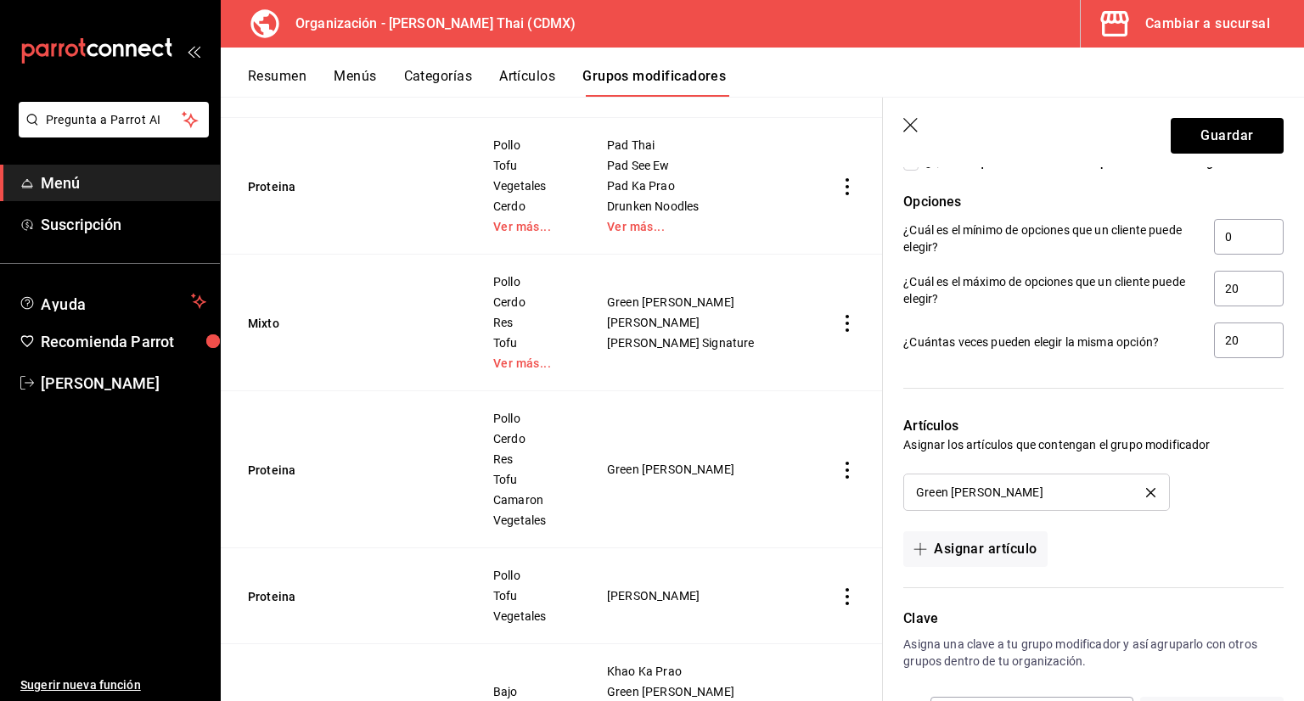
scroll to position [1188, 0]
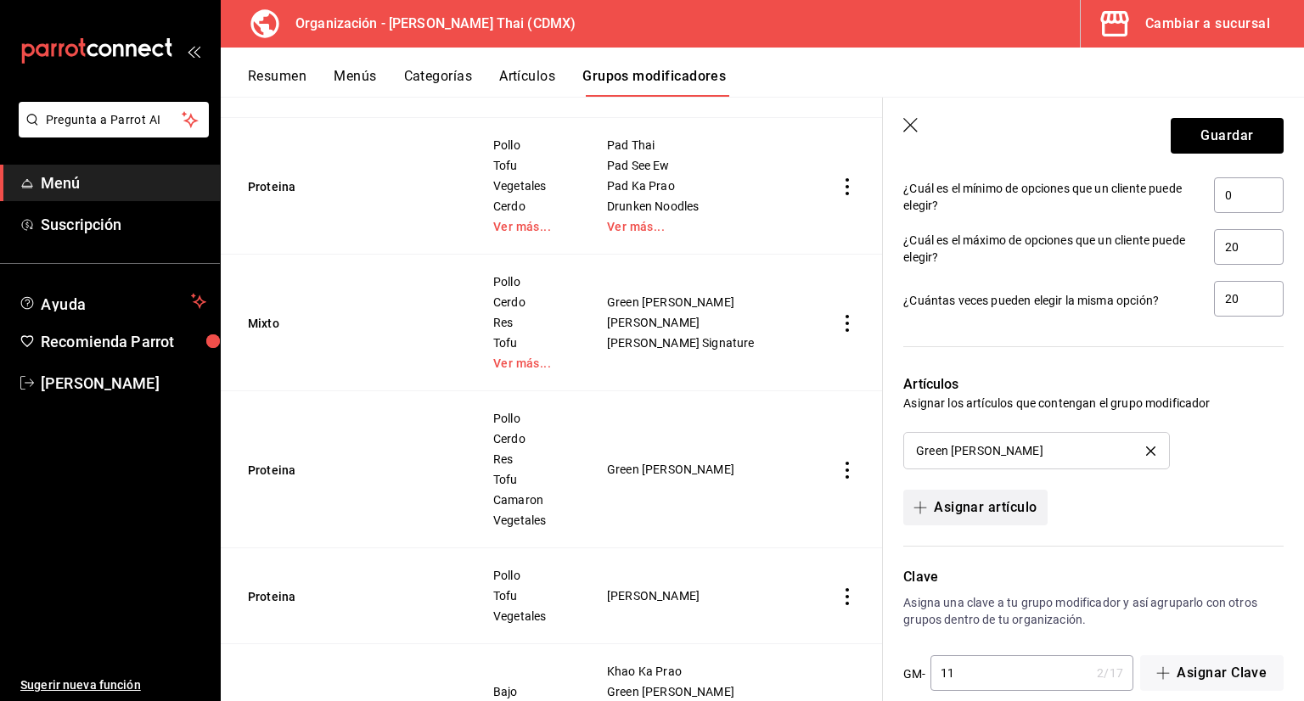
click at [993, 495] on button "Asignar artículo" at bounding box center [974, 508] width 143 height 36
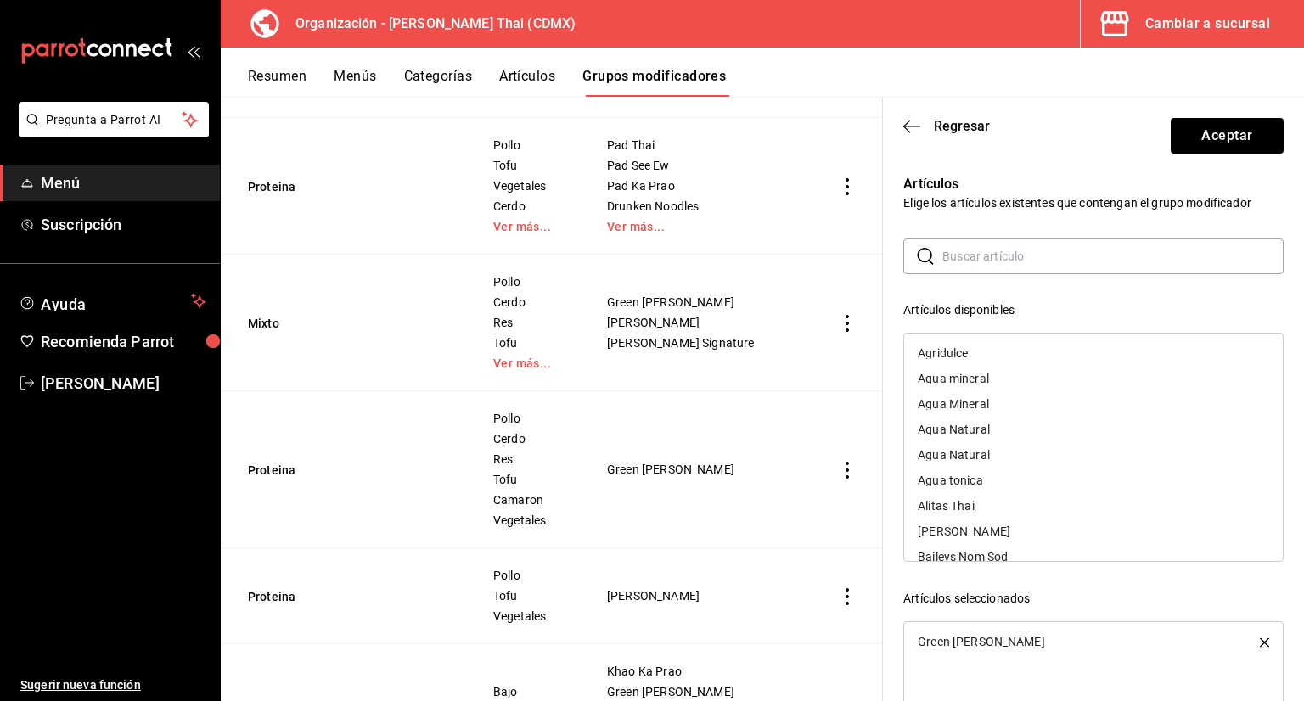
click at [958, 265] on input "text" at bounding box center [1112, 256] width 341 height 34
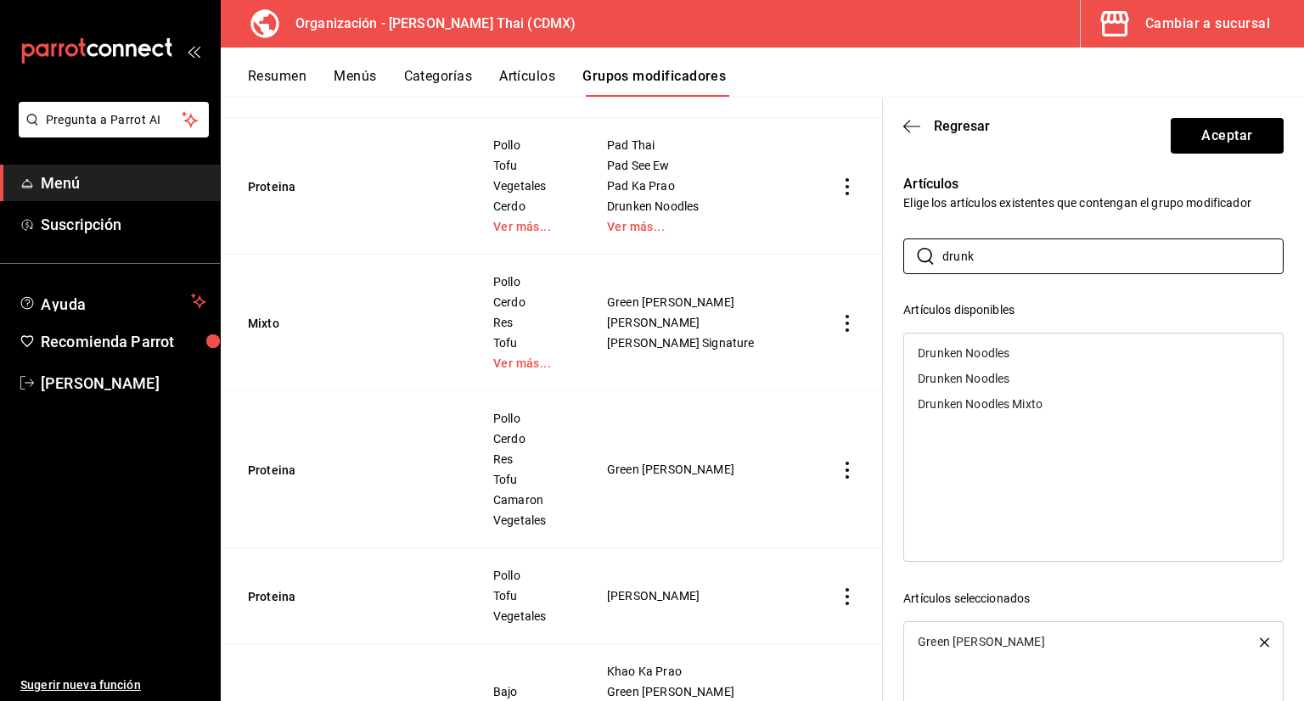
type input "drunk"
click at [987, 347] on div "Drunken Noodles" at bounding box center [964, 353] width 92 height 12
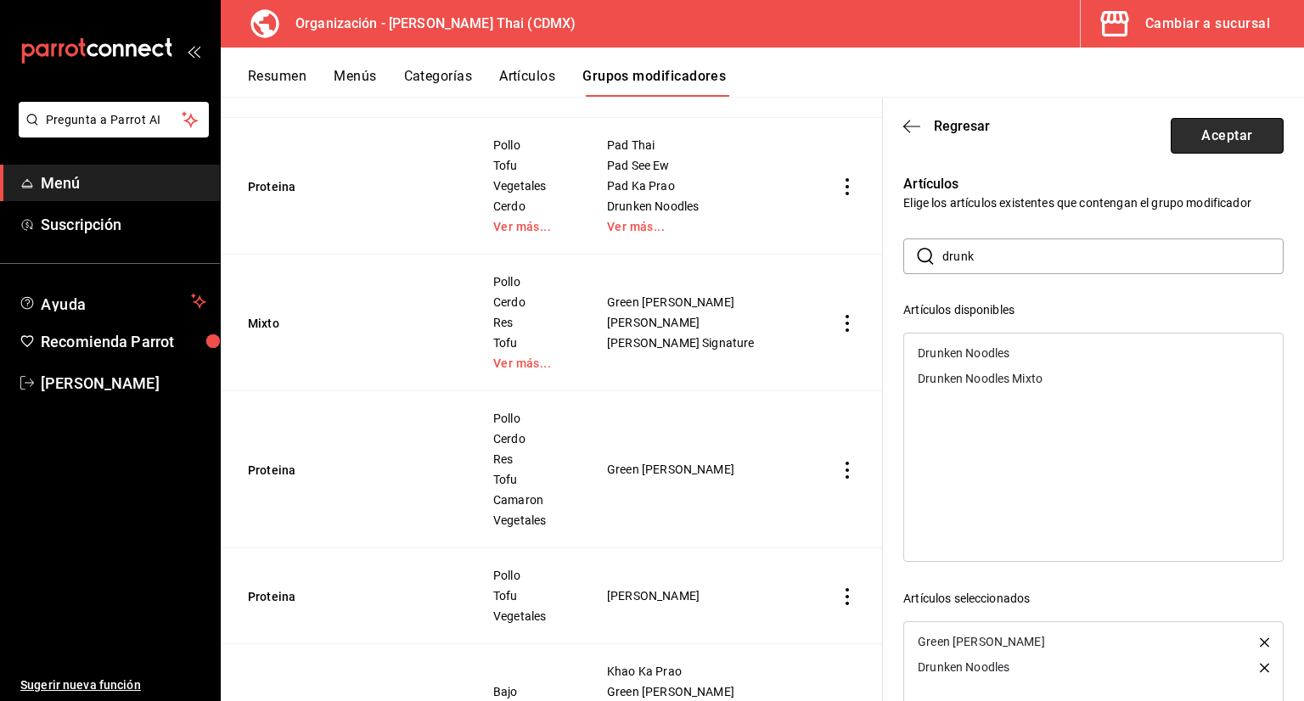
click at [1211, 137] on button "Aceptar" at bounding box center [1227, 136] width 113 height 36
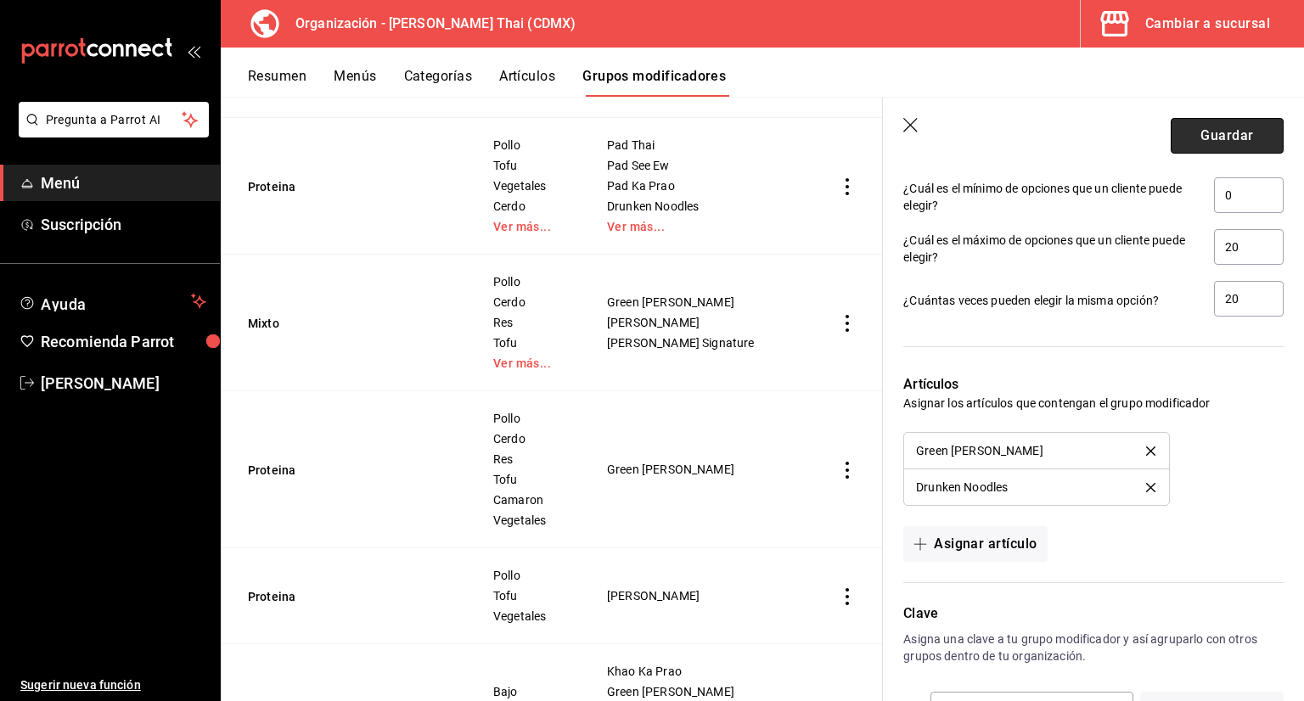
click at [1208, 137] on button "Guardar" at bounding box center [1227, 136] width 113 height 36
click at [1208, 137] on div "Guardar" at bounding box center [1227, 136] width 113 height 36
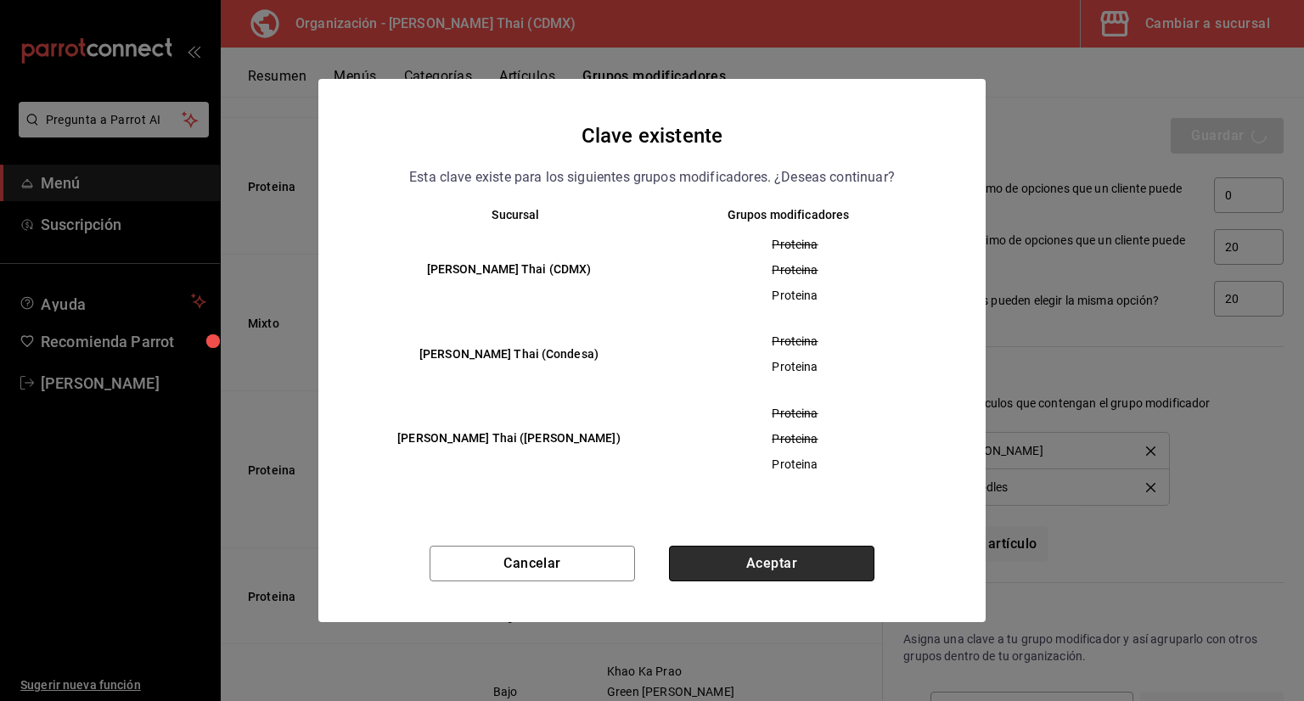
click at [819, 558] on button "Aceptar" at bounding box center [771, 564] width 205 height 36
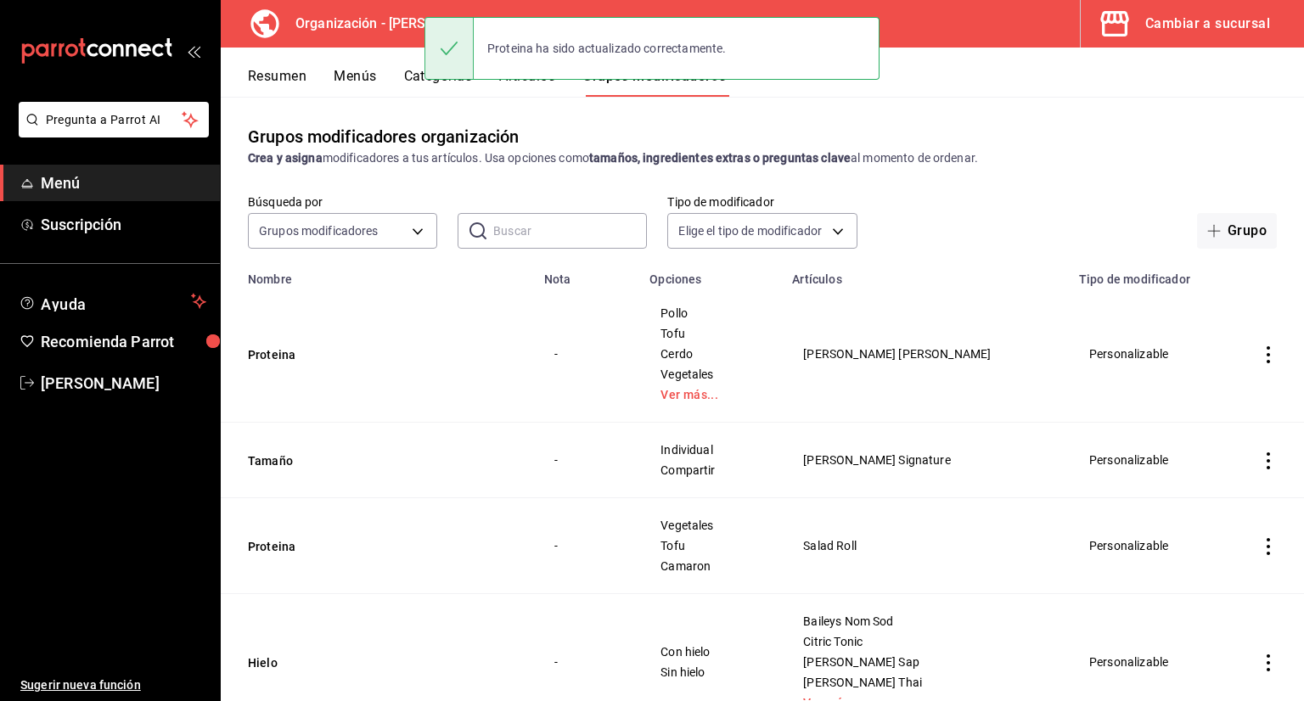
click at [357, 79] on button "Menús" at bounding box center [355, 82] width 42 height 29
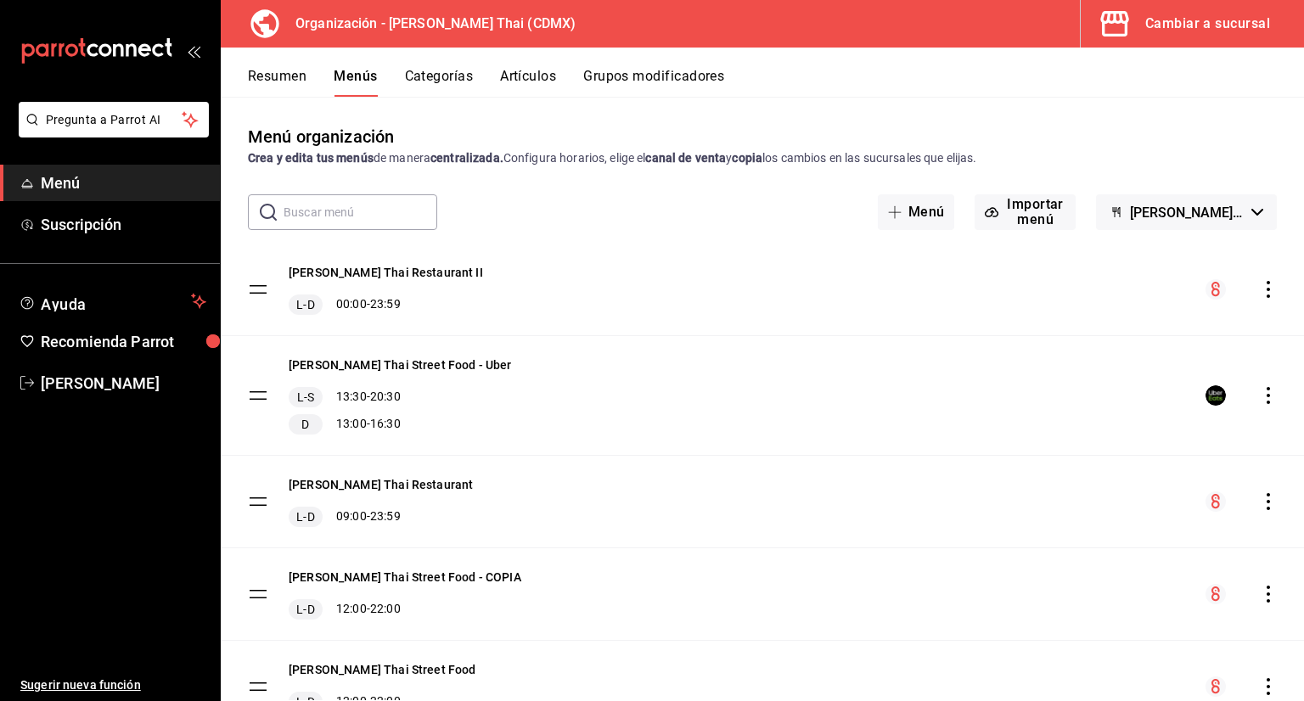
click at [434, 78] on button "Categorías" at bounding box center [439, 82] width 69 height 29
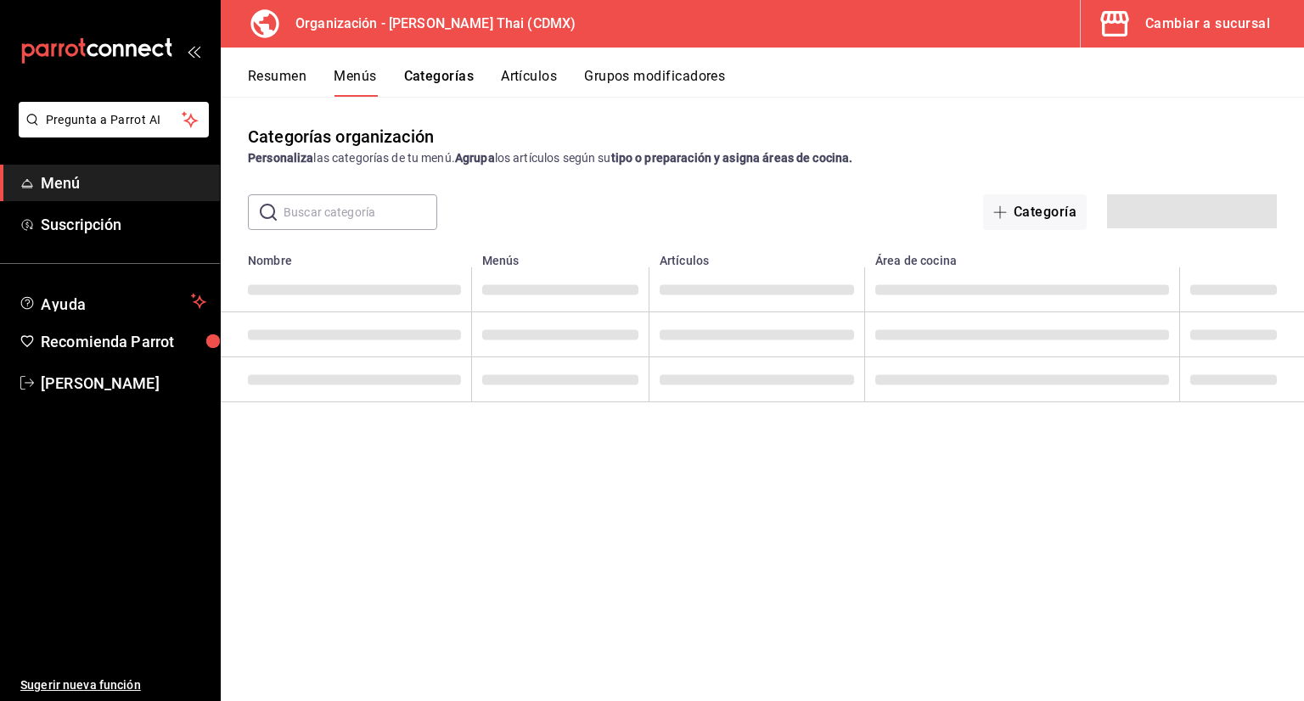
click at [549, 96] on button "Artículos" at bounding box center [529, 82] width 56 height 29
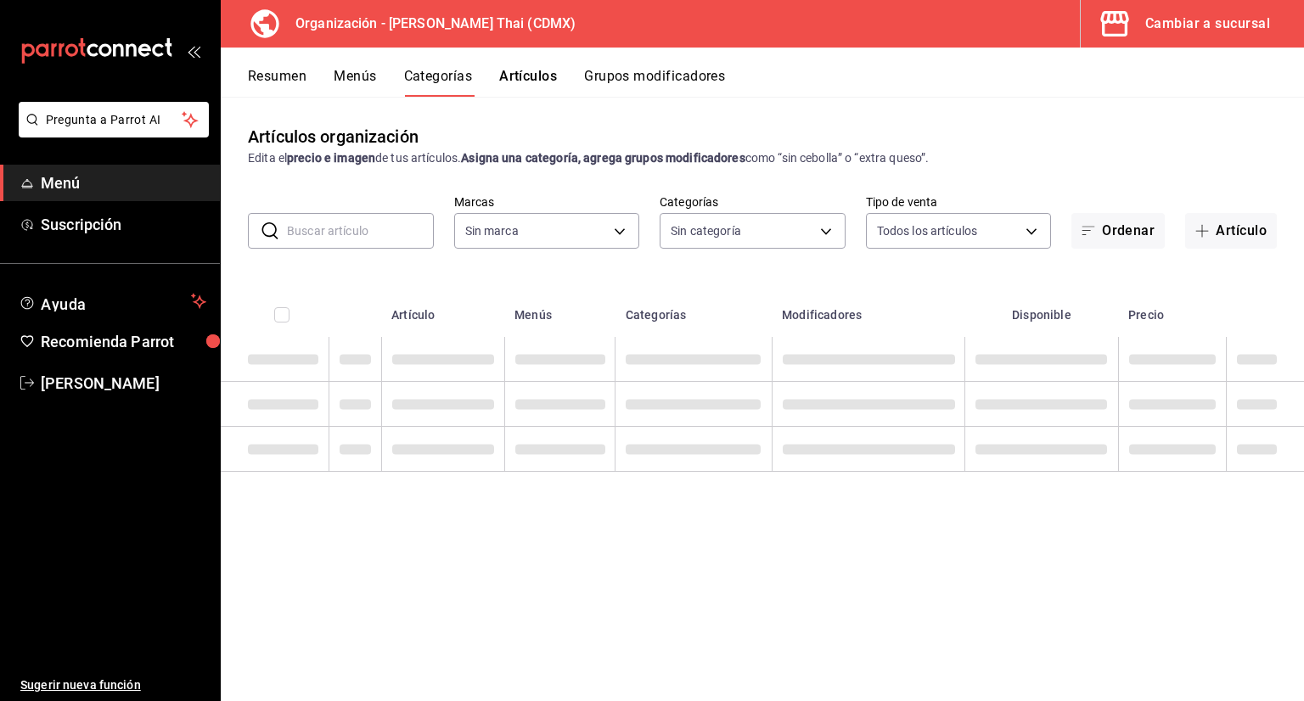
click at [543, 82] on button "Artículos" at bounding box center [528, 82] width 58 height 29
click at [404, 244] on input "text" at bounding box center [360, 231] width 147 height 34
type input "846f0d90-2168-40bc-9e32-37968465e8cf"
type input "3b86ff93-9c8d-4006-a000-7f562d2f7cb1,6b055275-76a1-43b6-b03d-2db3475336a0,4964d…"
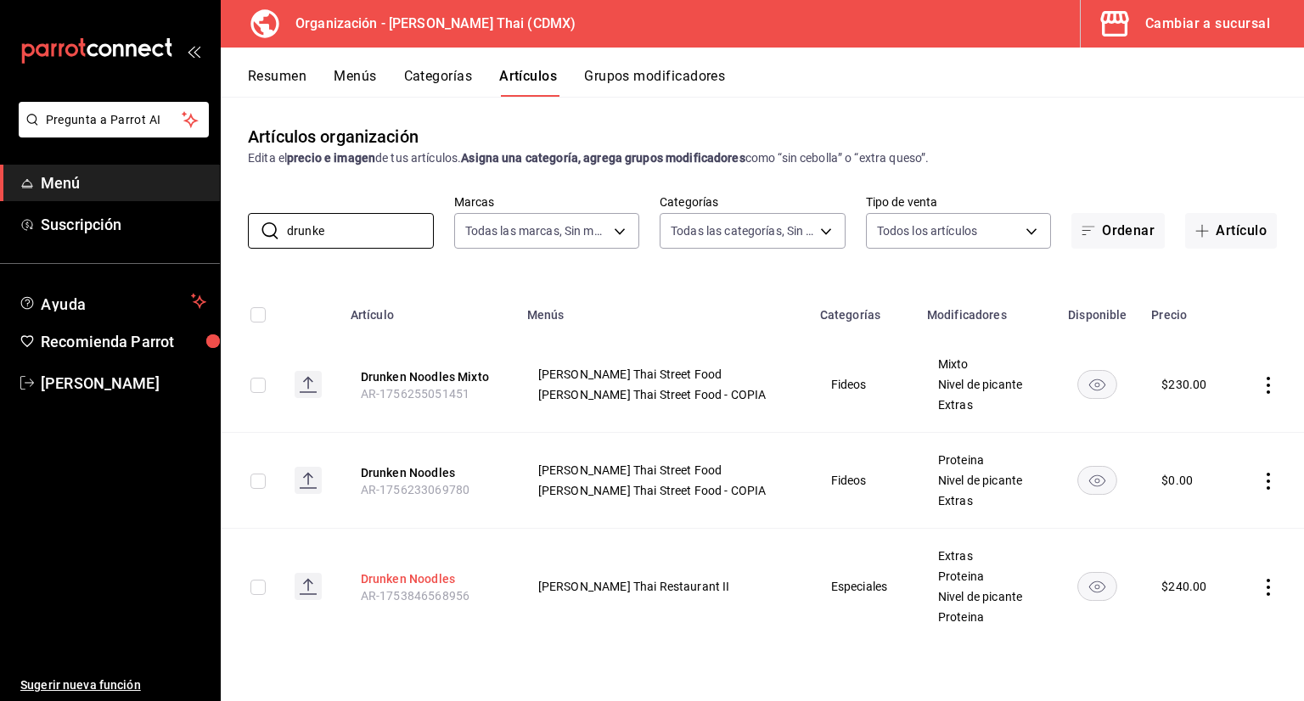
type input "drunke"
click at [437, 580] on button "Drunken Noodles" at bounding box center [429, 578] width 136 height 17
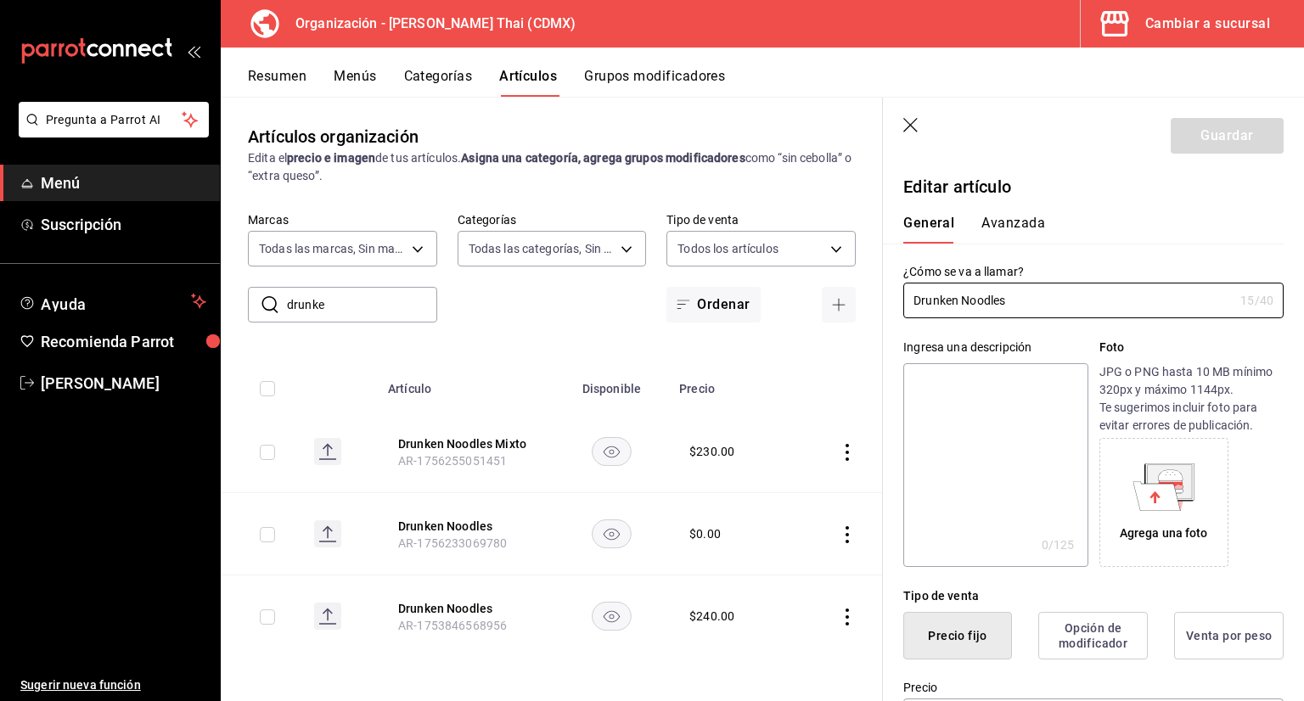
type input "$240.00"
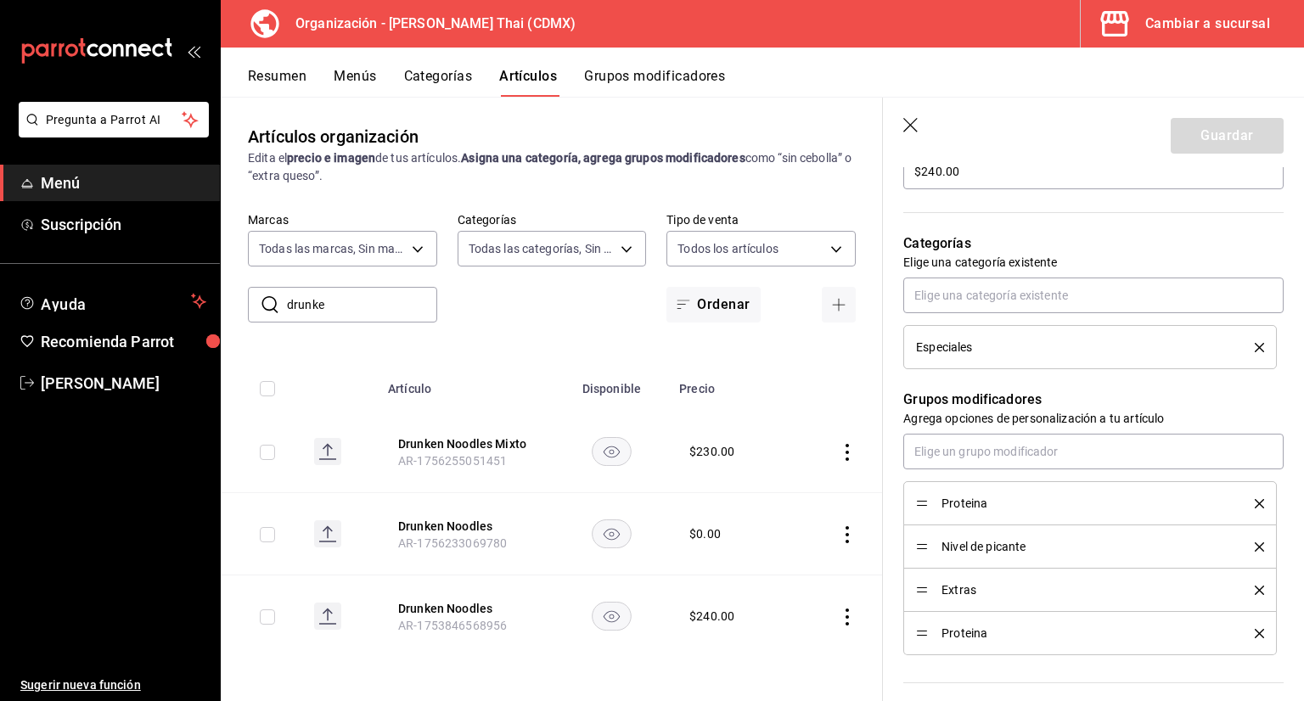
scroll to position [594, 0]
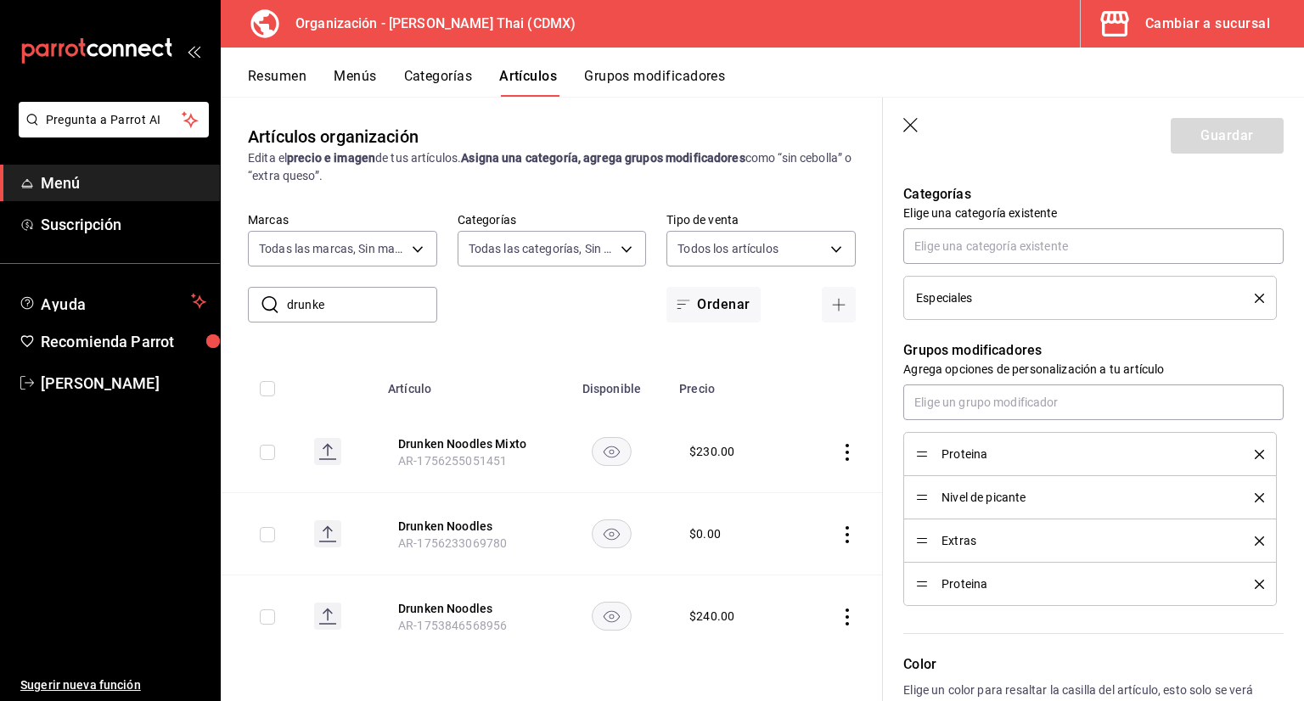
click at [1255, 452] on icon "delete" at bounding box center [1259, 454] width 9 height 9
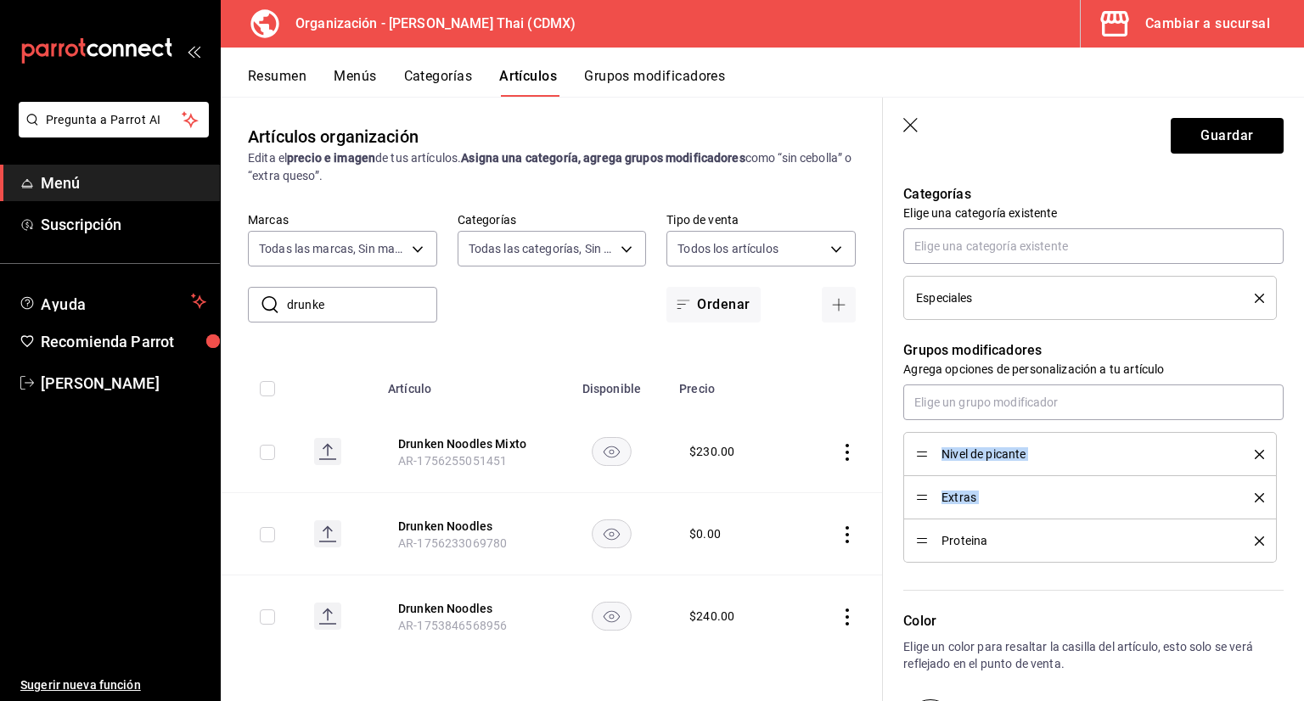
drag, startPoint x: 927, startPoint y: 544, endPoint x: 924, endPoint y: 508, distance: 35.8
click at [919, 468] on ul "Nivel de picante Extras Proteina" at bounding box center [1093, 497] width 380 height 131
drag, startPoint x: 924, startPoint y: 538, endPoint x: 924, endPoint y: 439, distance: 99.3
click at [1200, 135] on button "Guardar" at bounding box center [1227, 136] width 113 height 36
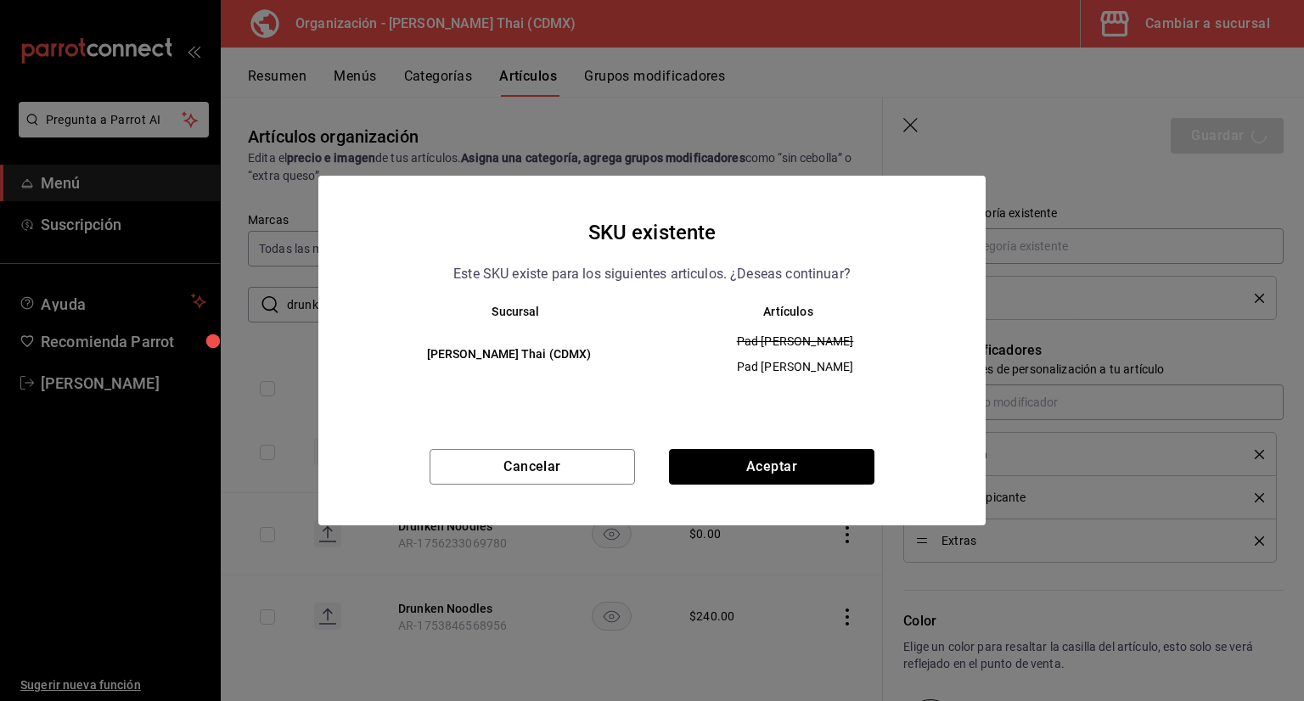
click at [821, 463] on button "Aceptar" at bounding box center [771, 467] width 205 height 36
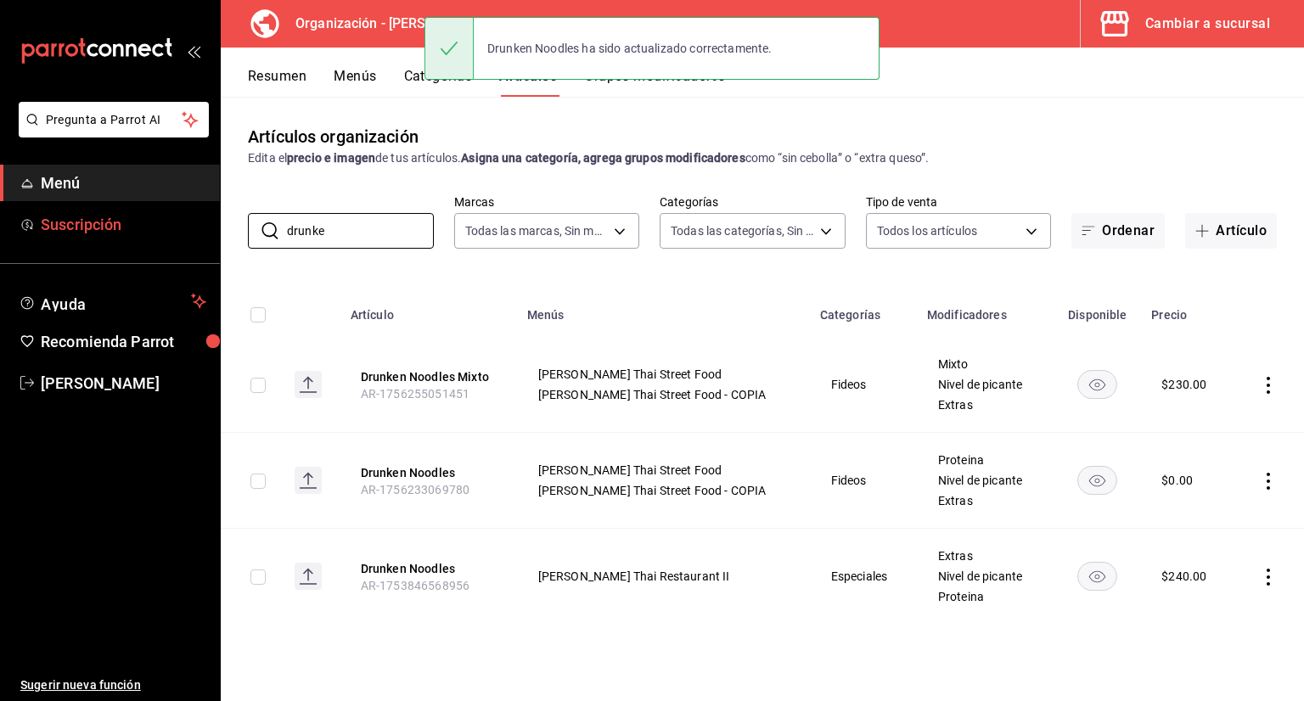
drag, startPoint x: 387, startPoint y: 227, endPoint x: 196, endPoint y: 227, distance: 191.0
click at [220, 227] on div "Pregunta a Parrot AI Menú Suscripción Ayuda Recomienda Parrot Jorge Cruces Suge…" at bounding box center [652, 350] width 1304 height 701
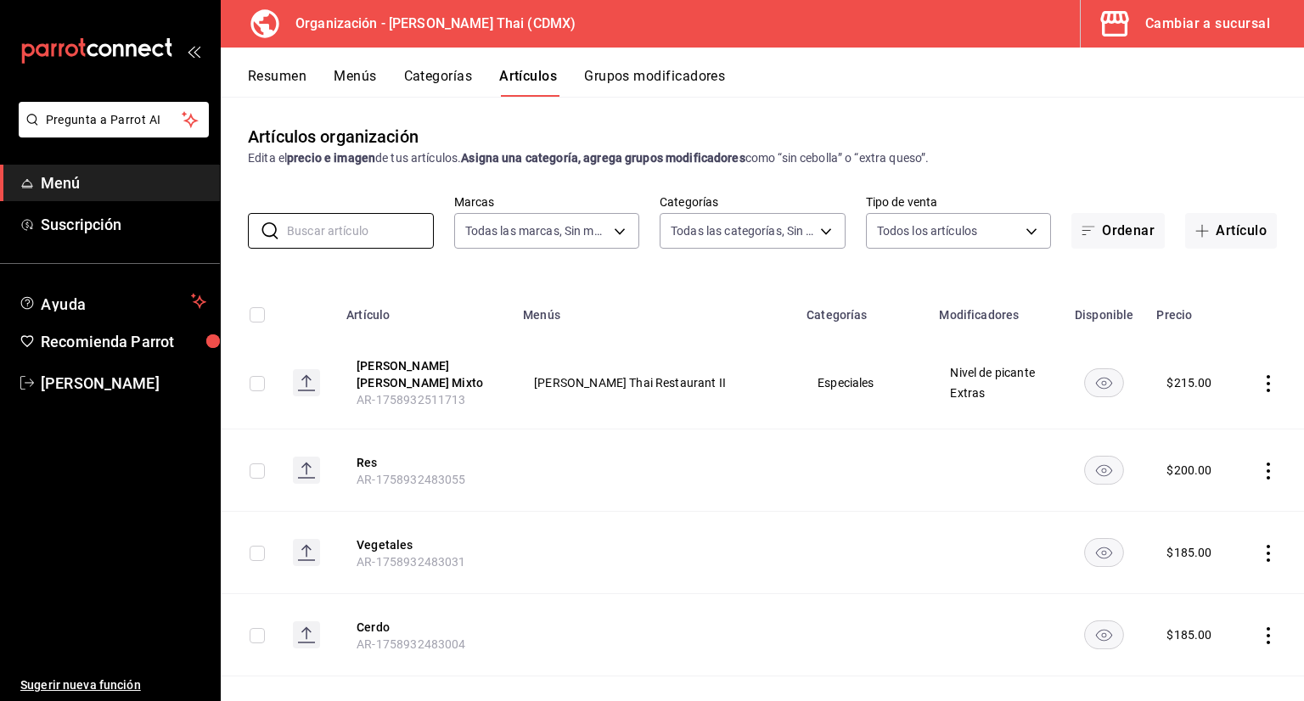
click at [436, 70] on button "Categorías" at bounding box center [438, 82] width 69 height 29
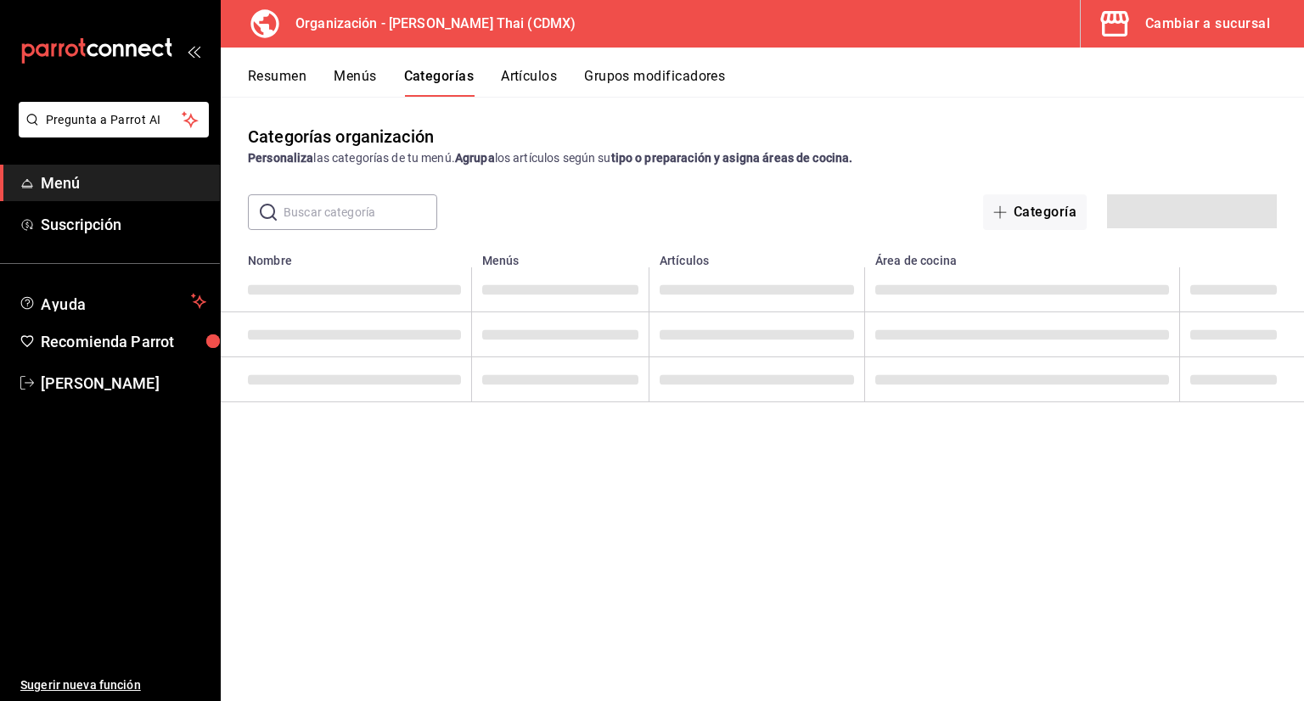
click at [389, 204] on input "text" at bounding box center [361, 212] width 154 height 34
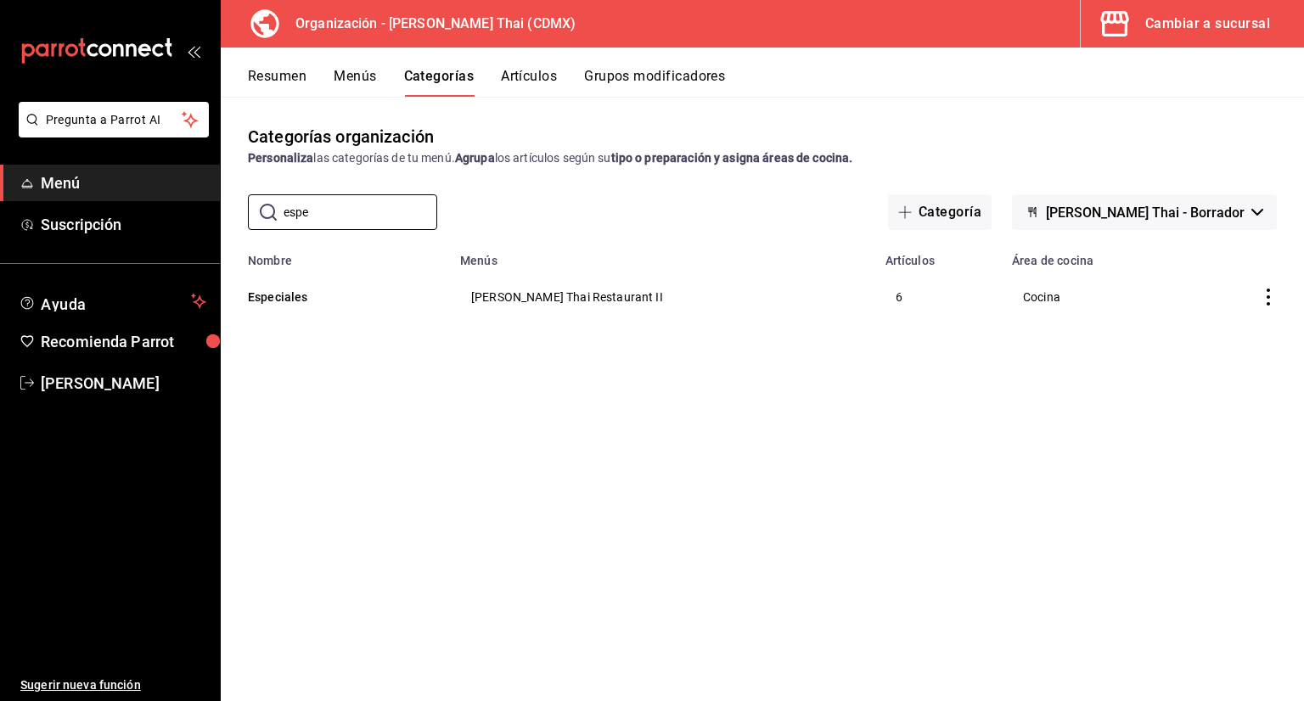
type input "espe"
click at [285, 284] on th "Especiales" at bounding box center [335, 296] width 229 height 59
click at [292, 300] on button "Especiales" at bounding box center [333, 297] width 170 height 17
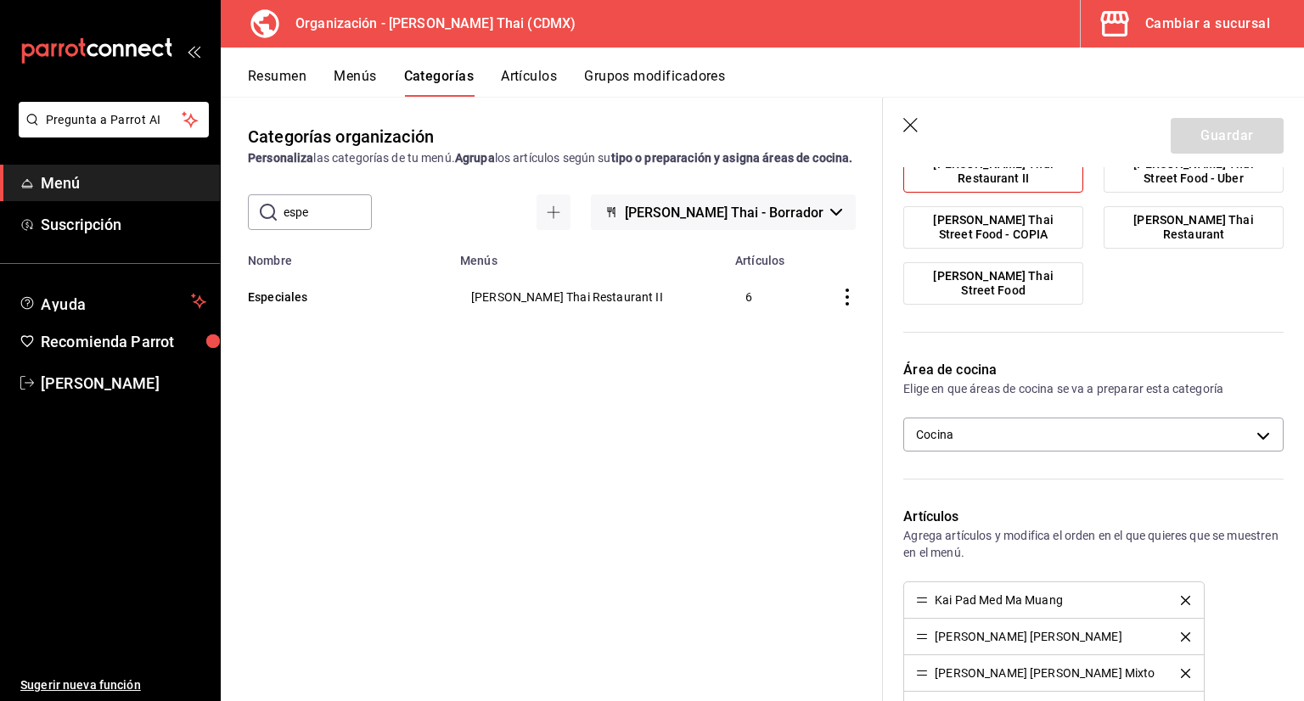
scroll to position [424, 0]
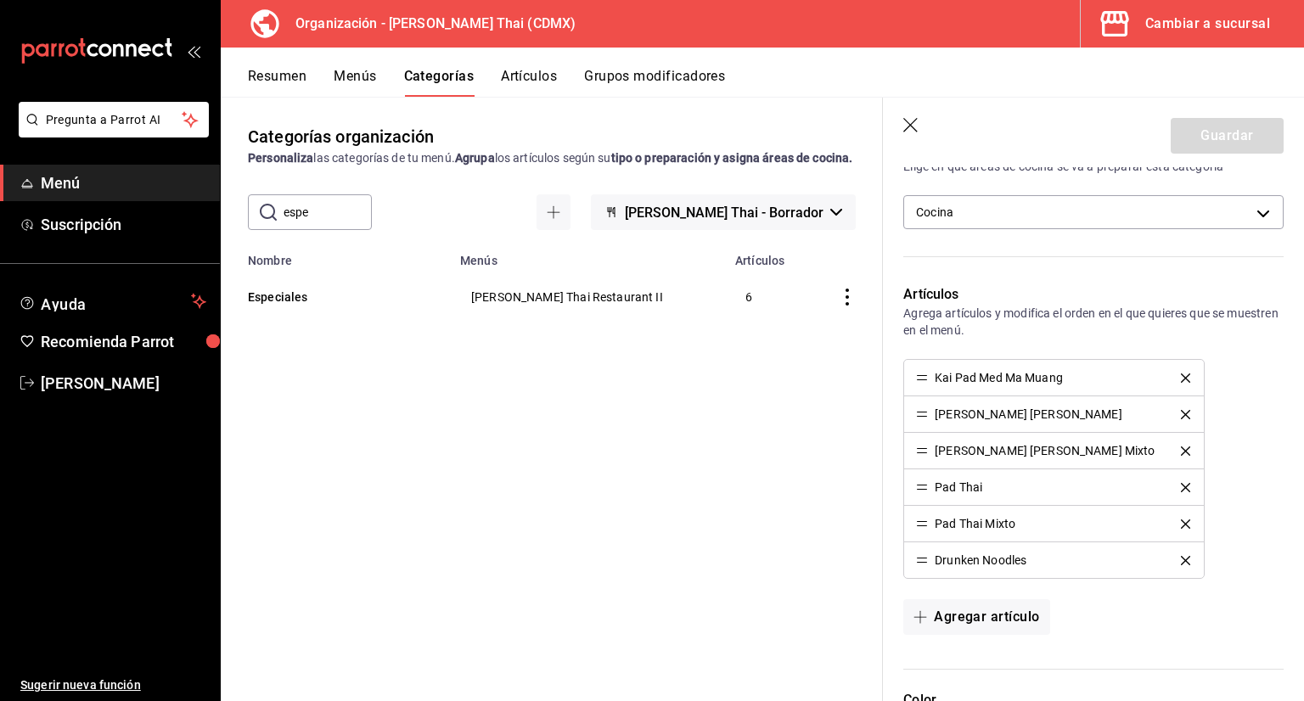
click at [912, 127] on icon "button" at bounding box center [911, 126] width 17 height 17
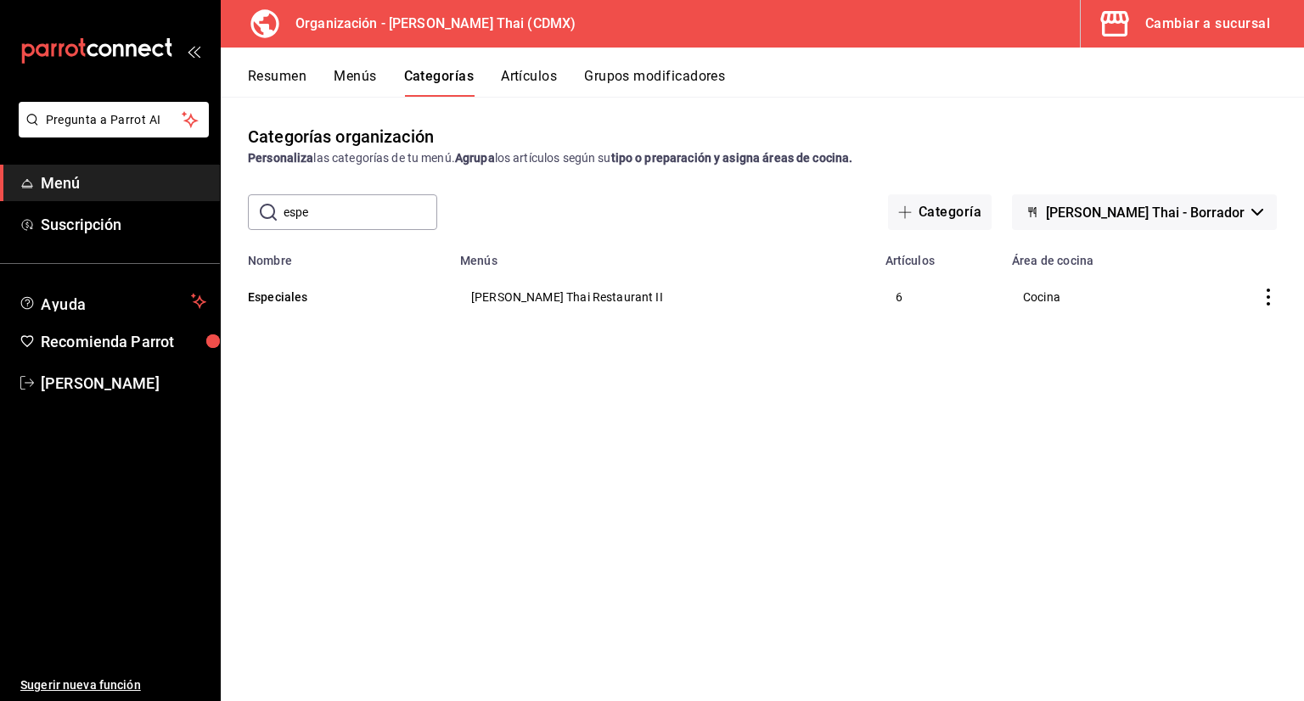
drag, startPoint x: 384, startPoint y: 209, endPoint x: 271, endPoint y: 218, distance: 113.3
click at [281, 216] on div "​ espe ​" at bounding box center [342, 212] width 189 height 36
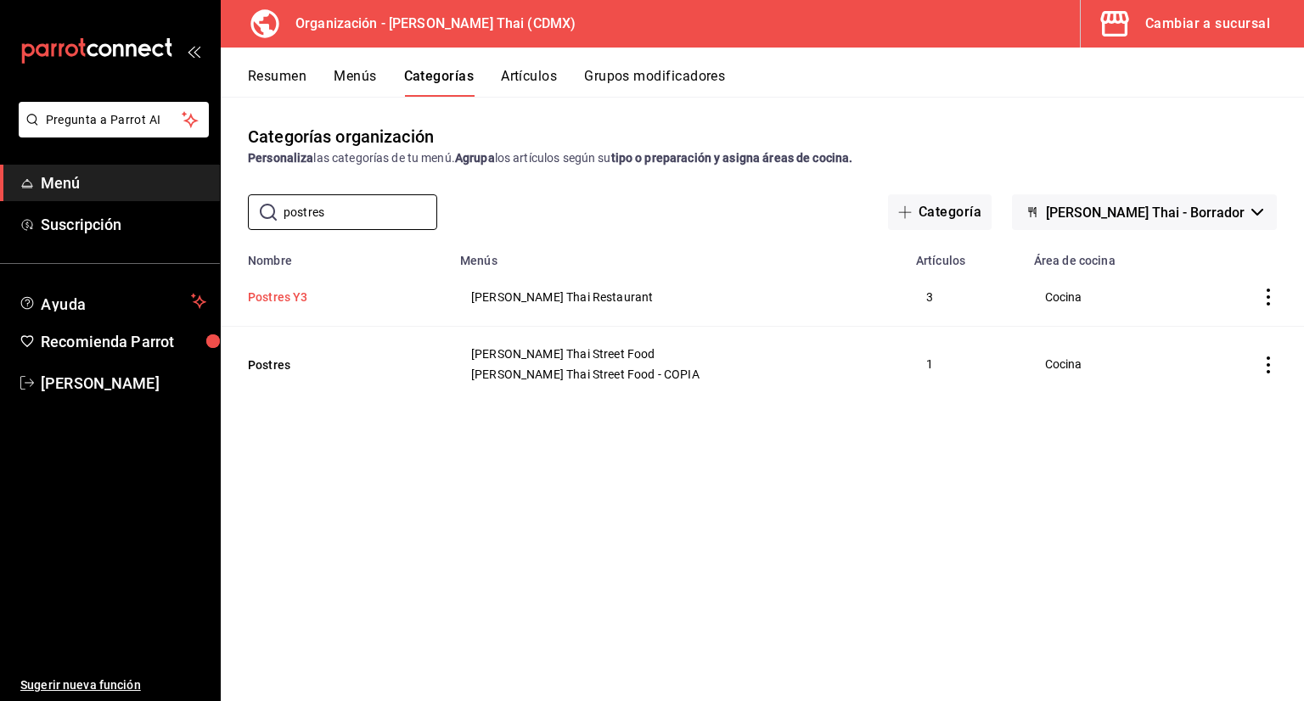
type input "postres"
click at [270, 300] on button "Postres Y3" at bounding box center [333, 297] width 170 height 17
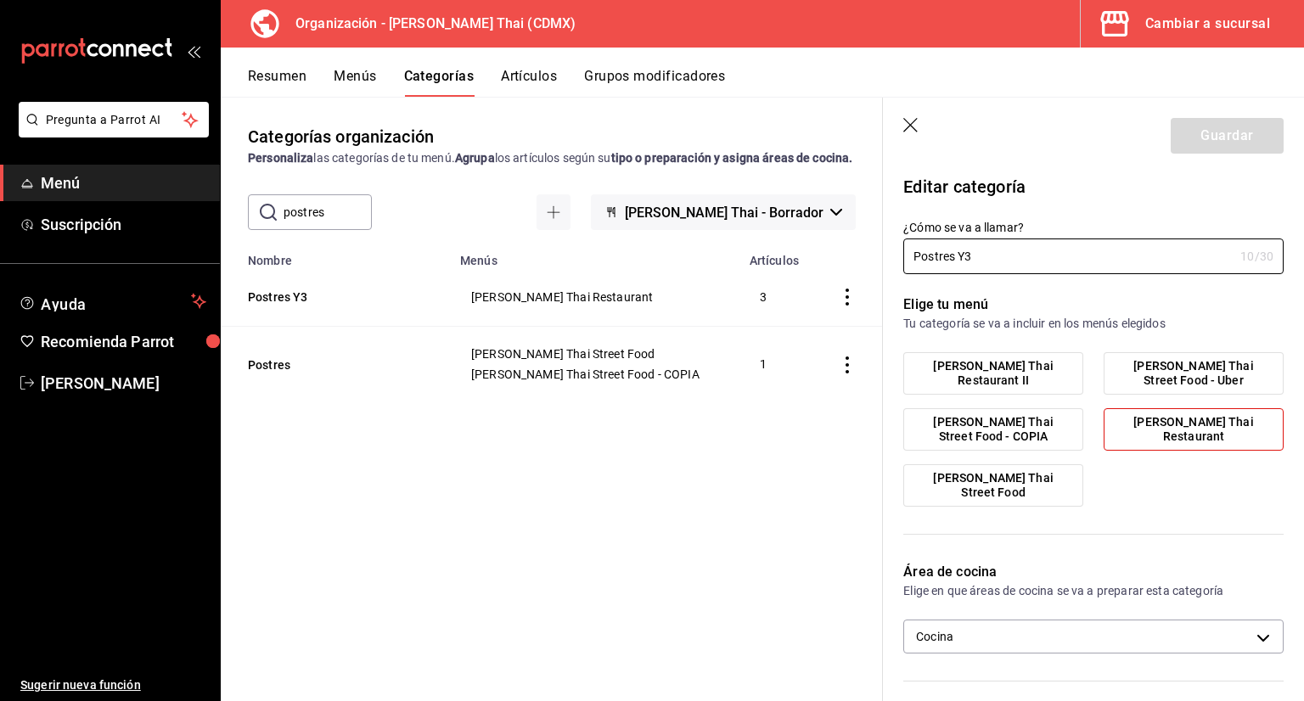
drag, startPoint x: 1020, startPoint y: 378, endPoint x: 1097, endPoint y: 395, distance: 78.3
click at [1021, 378] on span "[PERSON_NAME] Restaurant II" at bounding box center [993, 373] width 154 height 29
click at [0, 0] on input "[PERSON_NAME] Restaurant II" at bounding box center [0, 0] width 0 height 0
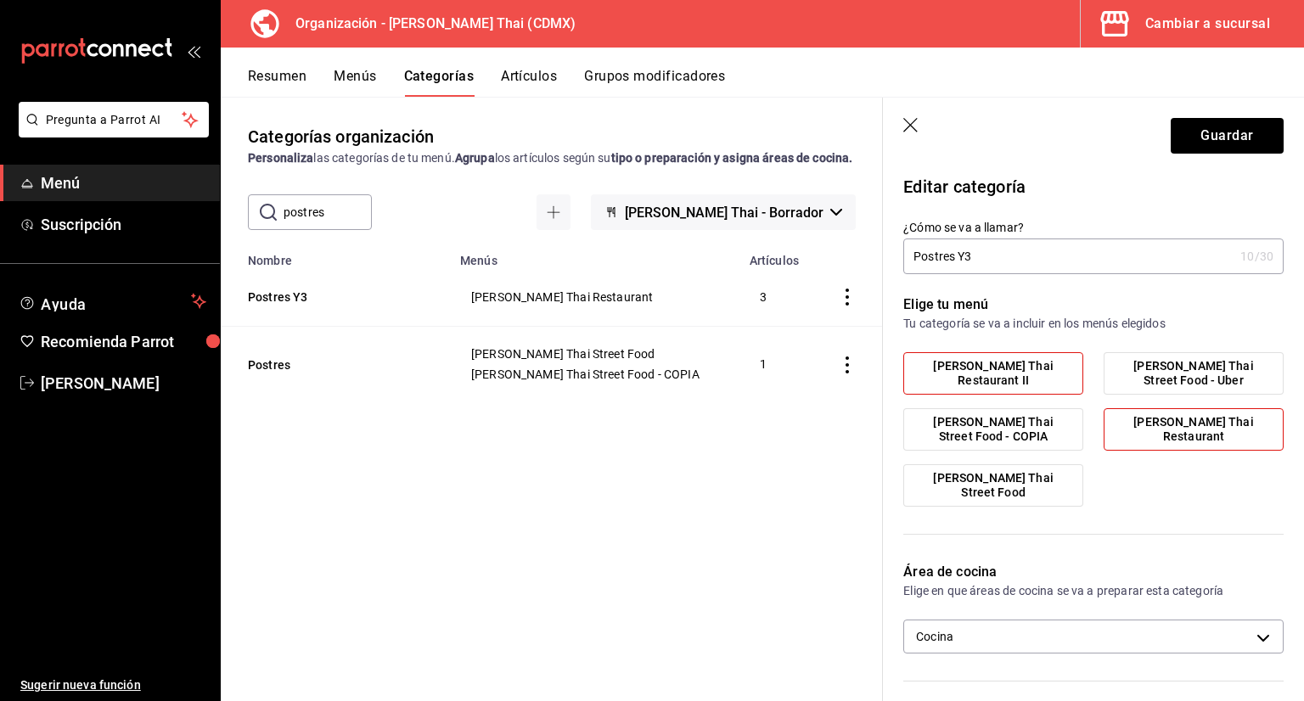
click at [1182, 421] on label "[PERSON_NAME] Restaurant" at bounding box center [1193, 429] width 178 height 41
click at [0, 0] on input "[PERSON_NAME] Restaurant" at bounding box center [0, 0] width 0 height 0
click at [1212, 138] on button "Guardar" at bounding box center [1227, 136] width 113 height 36
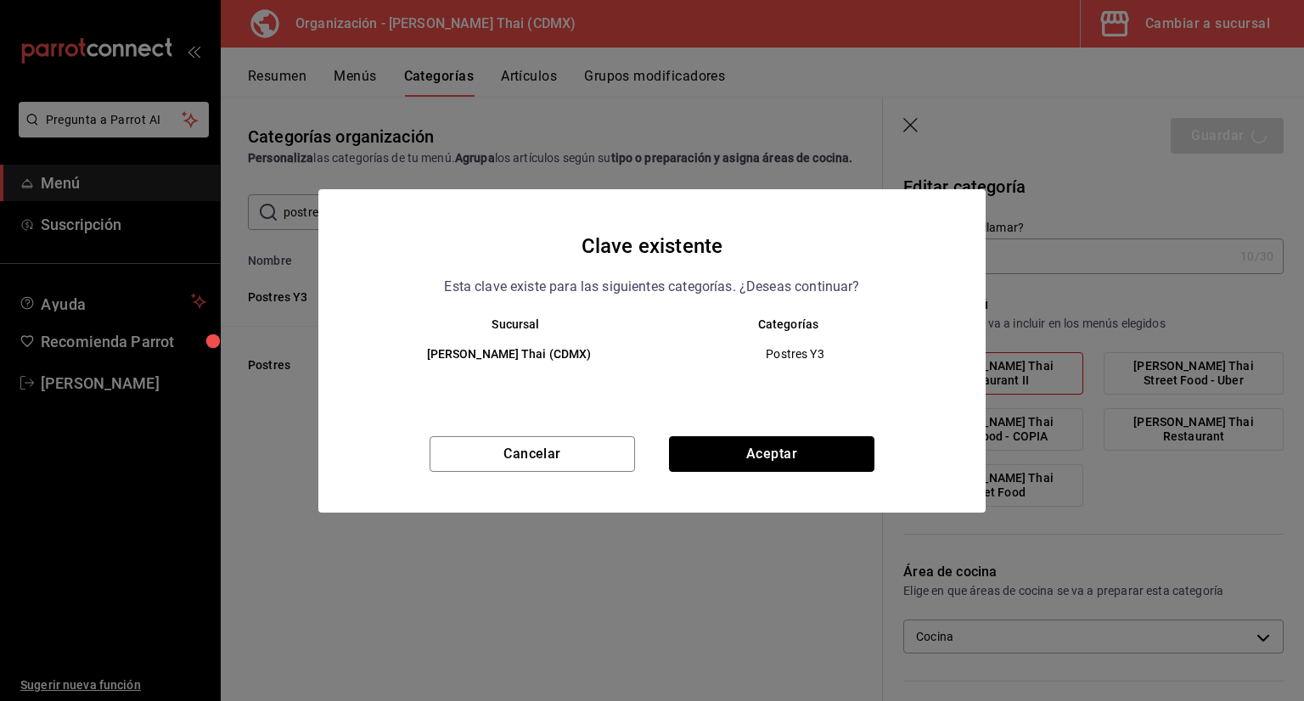
click at [808, 452] on button "Aceptar" at bounding box center [771, 454] width 205 height 36
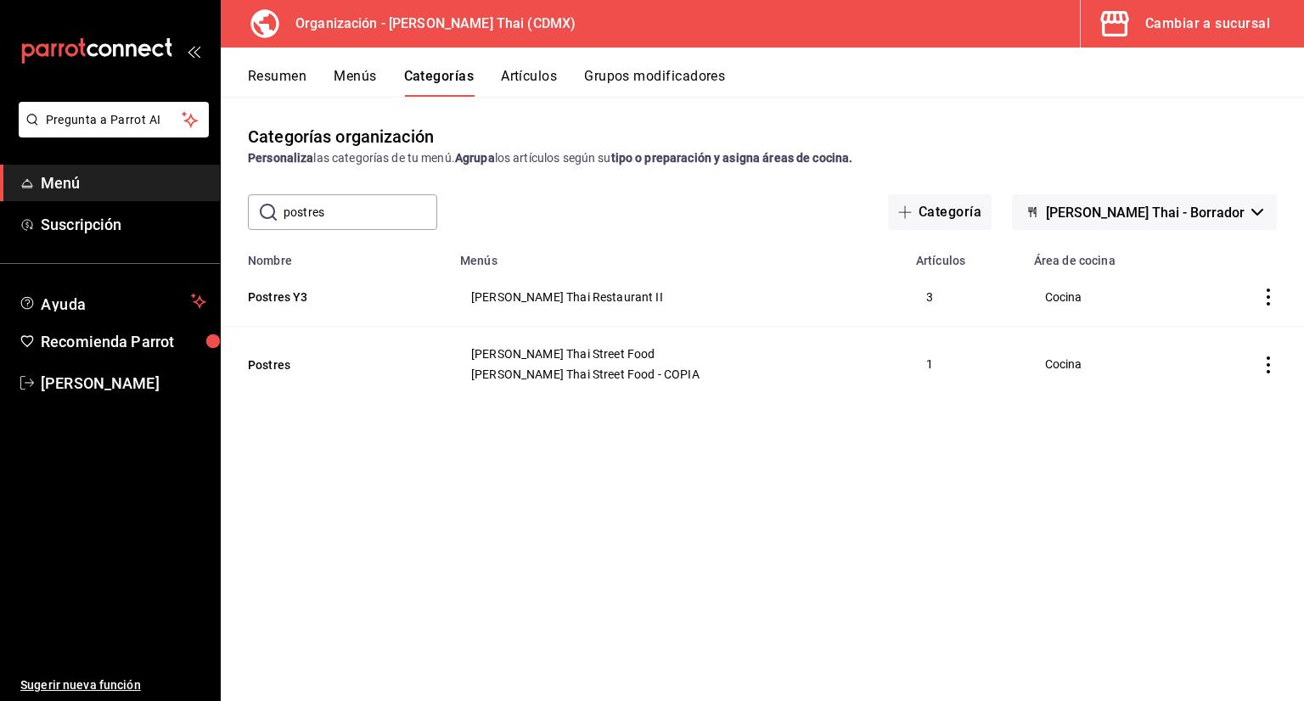
click at [535, 79] on button "Artículos" at bounding box center [529, 82] width 56 height 29
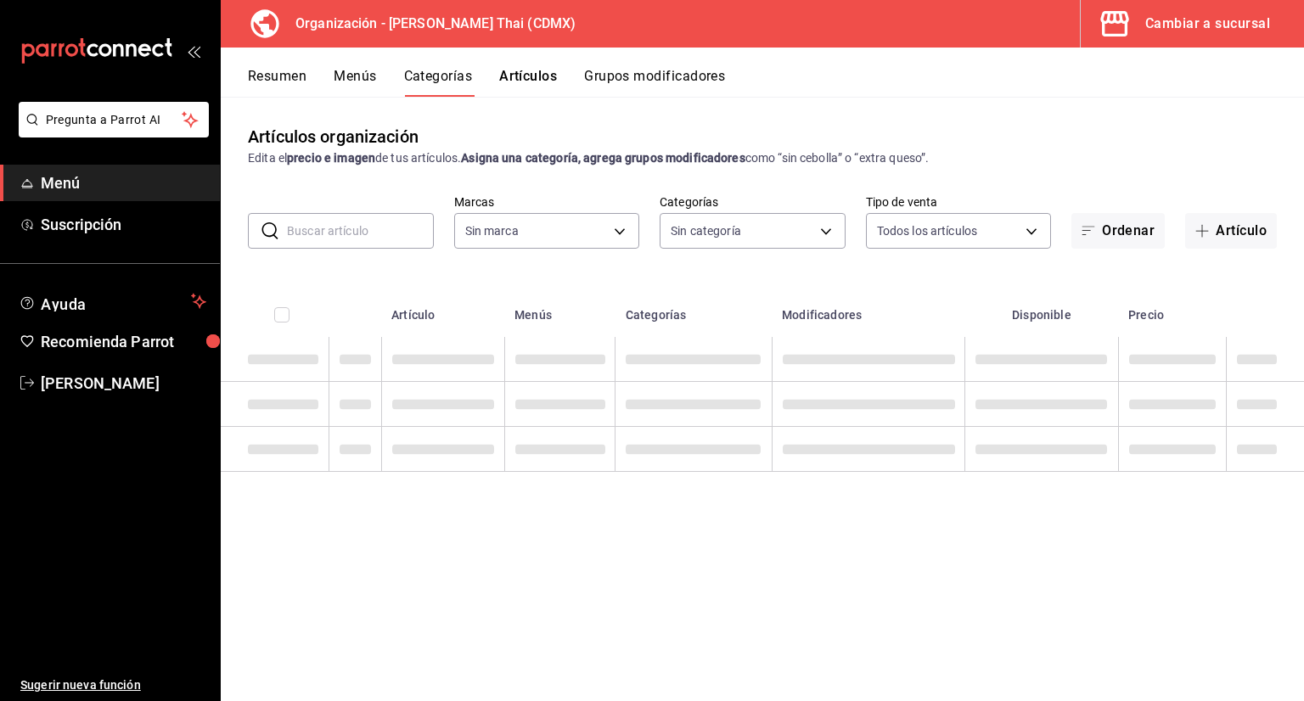
click at [399, 231] on input "text" at bounding box center [360, 231] width 147 height 34
type input "846f0d90-2168-40bc-9e32-37968465e8cf"
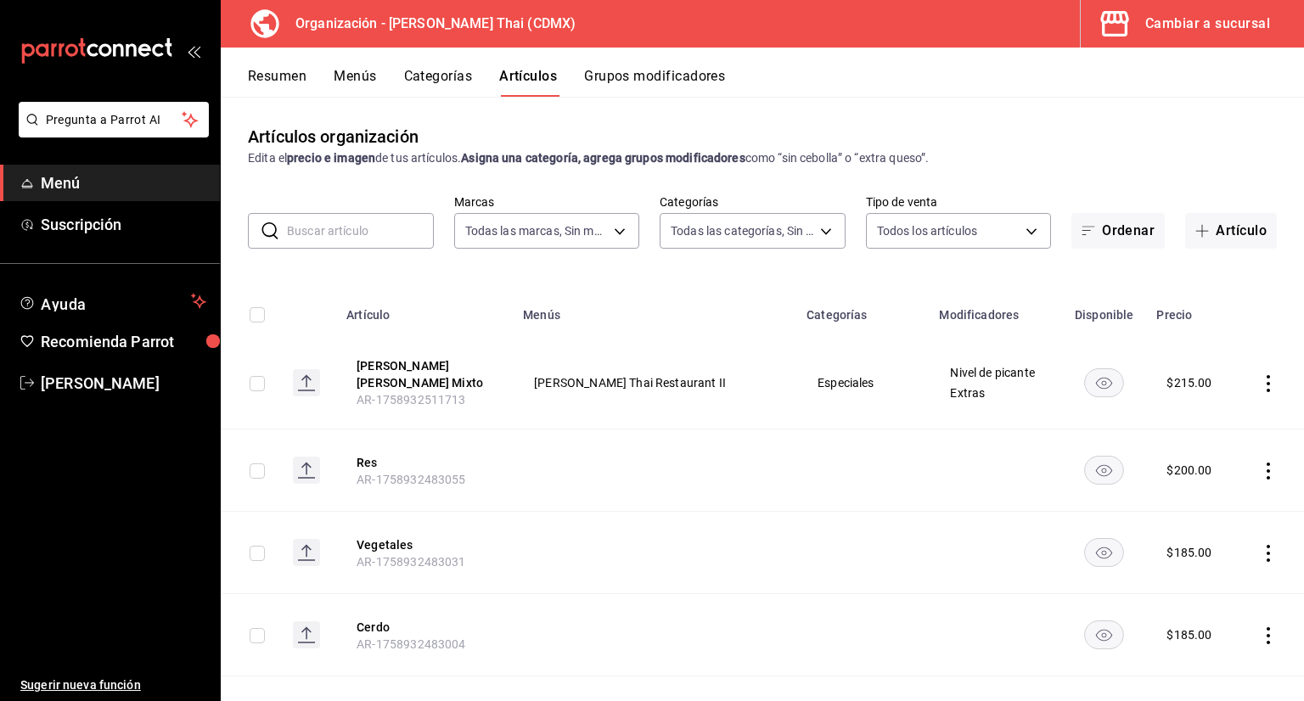
type input "3b86ff93-9c8d-4006-a000-7f562d2f7cb1,6b055275-76a1-43b6-b03d-2db3475336a0,4964d…"
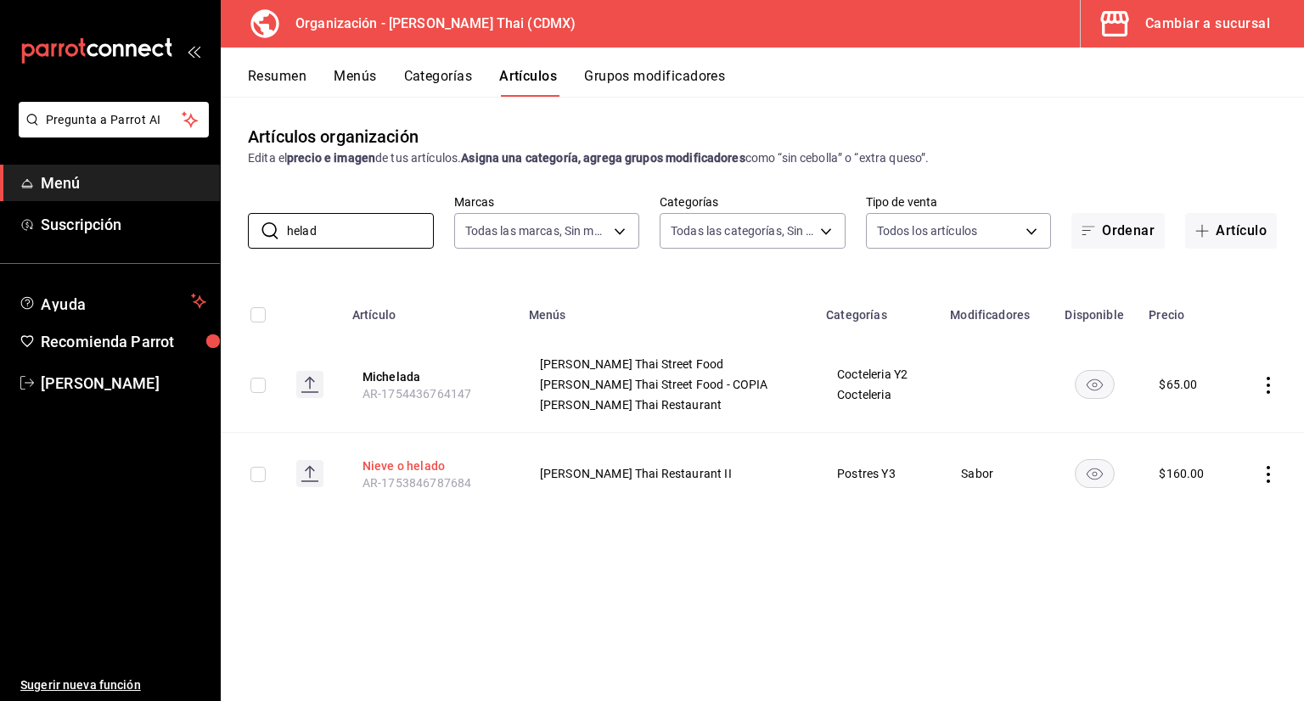
type input "helad"
click at [414, 461] on button "Nieve o helado" at bounding box center [430, 466] width 136 height 17
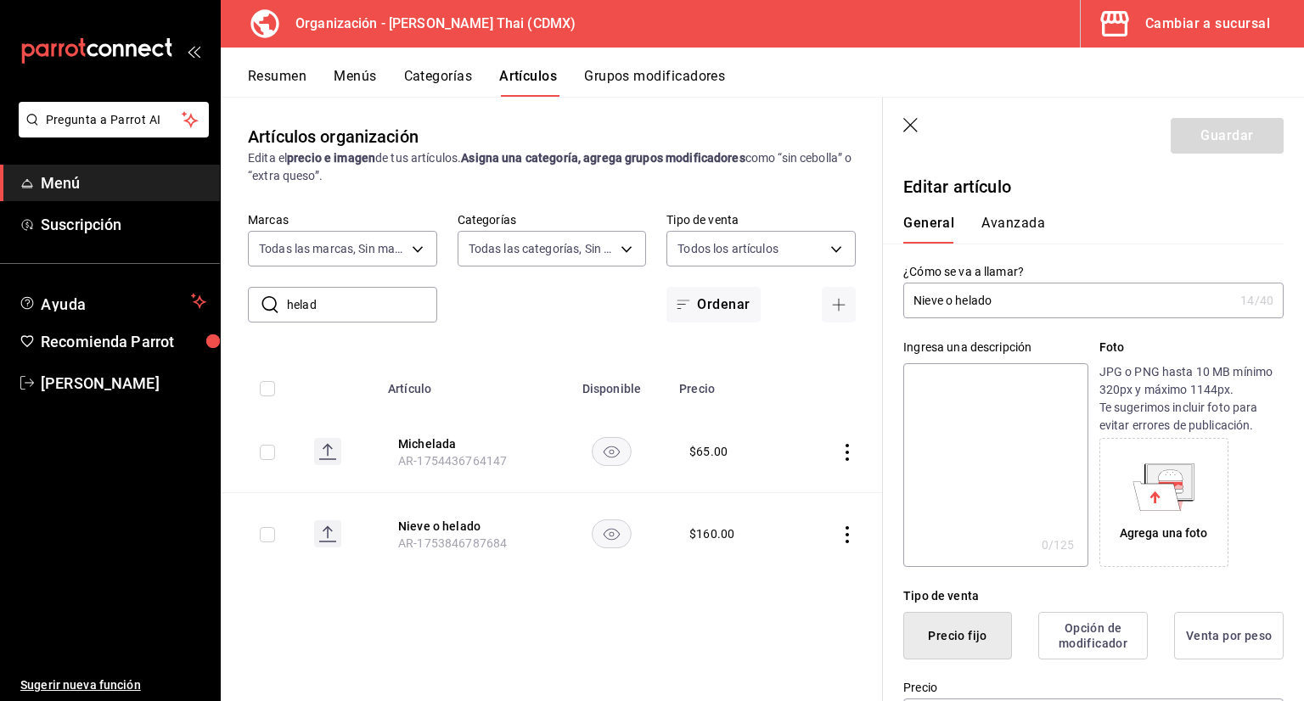
type input "$160.00"
drag, startPoint x: 1015, startPoint y: 307, endPoint x: 784, endPoint y: 325, distance: 231.6
click at [789, 324] on main "Artículos organización Edita el precio e imagen de tus artículos. Asigna una ca…" at bounding box center [762, 399] width 1083 height 604
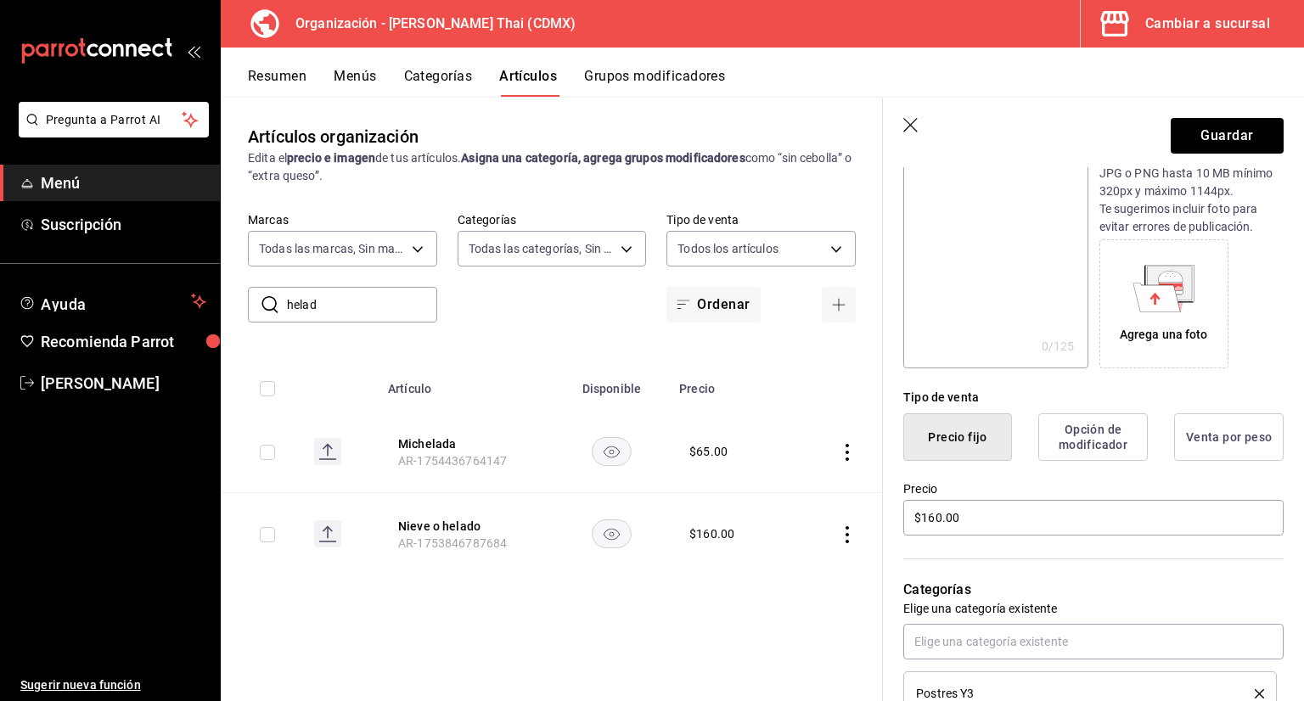
scroll to position [170, 0]
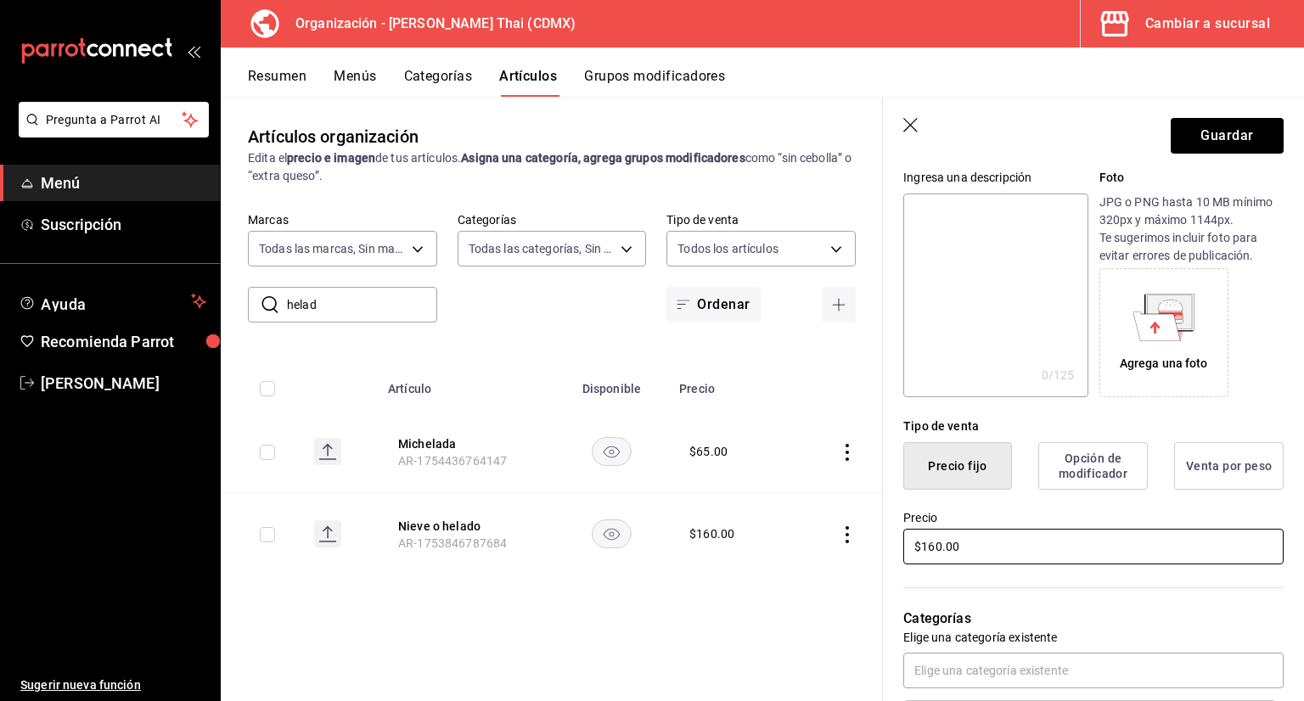
type input "Ice Cream"
drag, startPoint x: 993, startPoint y: 547, endPoint x: 861, endPoint y: 552, distance: 132.5
click at [868, 552] on main "Artículos organización Edita el precio e imagen de tus artículos. Asigna una ca…" at bounding box center [762, 399] width 1083 height 604
type input "$80.00"
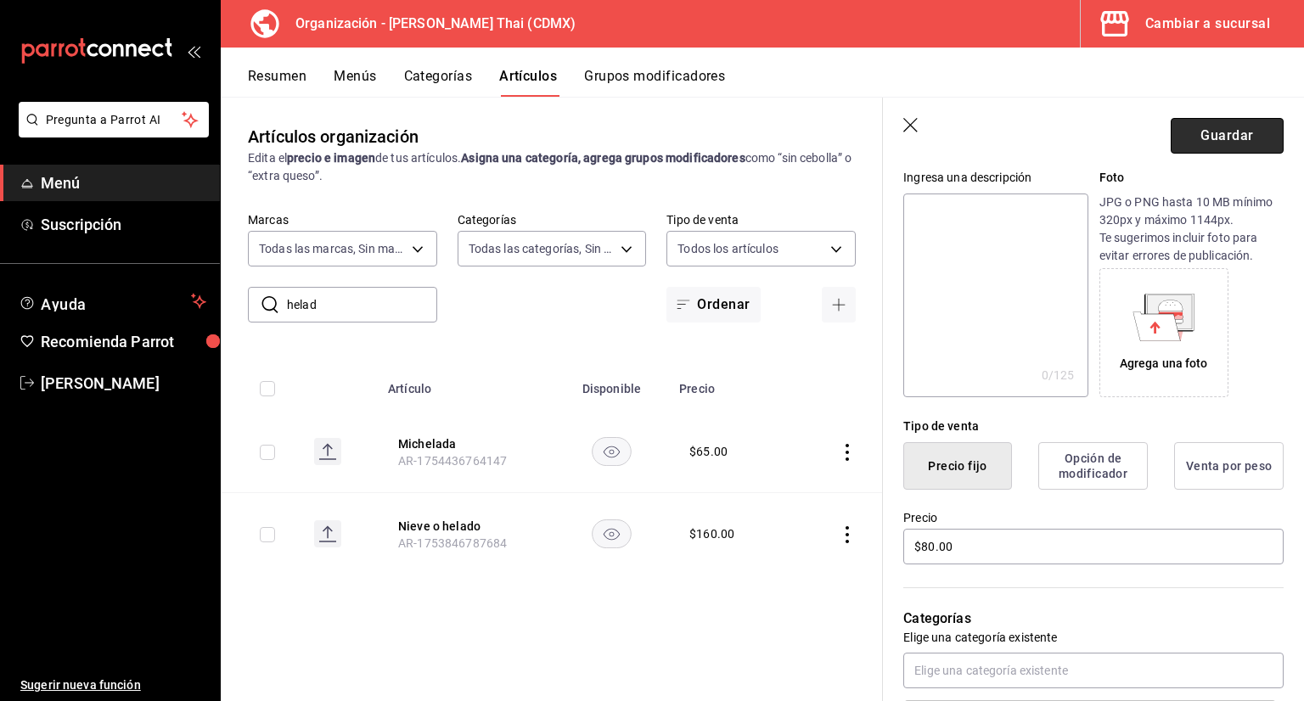
click at [1175, 138] on button "Guardar" at bounding box center [1227, 136] width 113 height 36
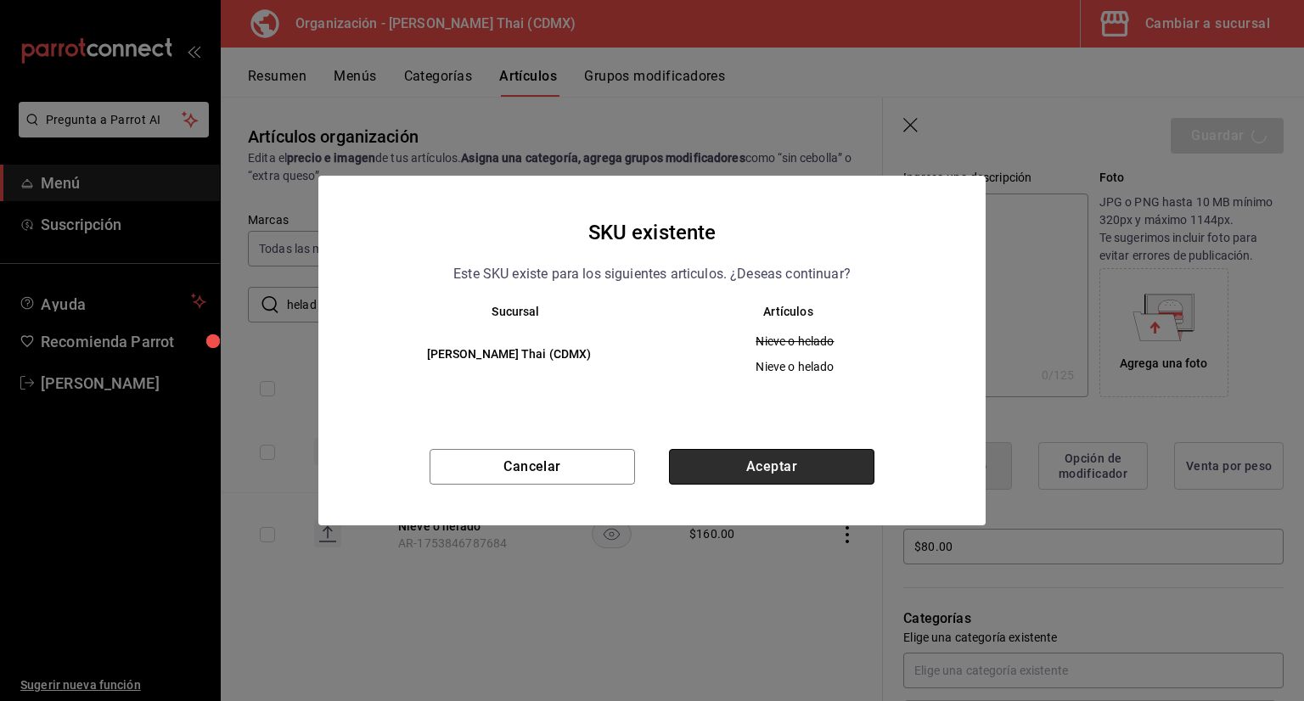
click at [812, 456] on button "Aceptar" at bounding box center [771, 467] width 205 height 36
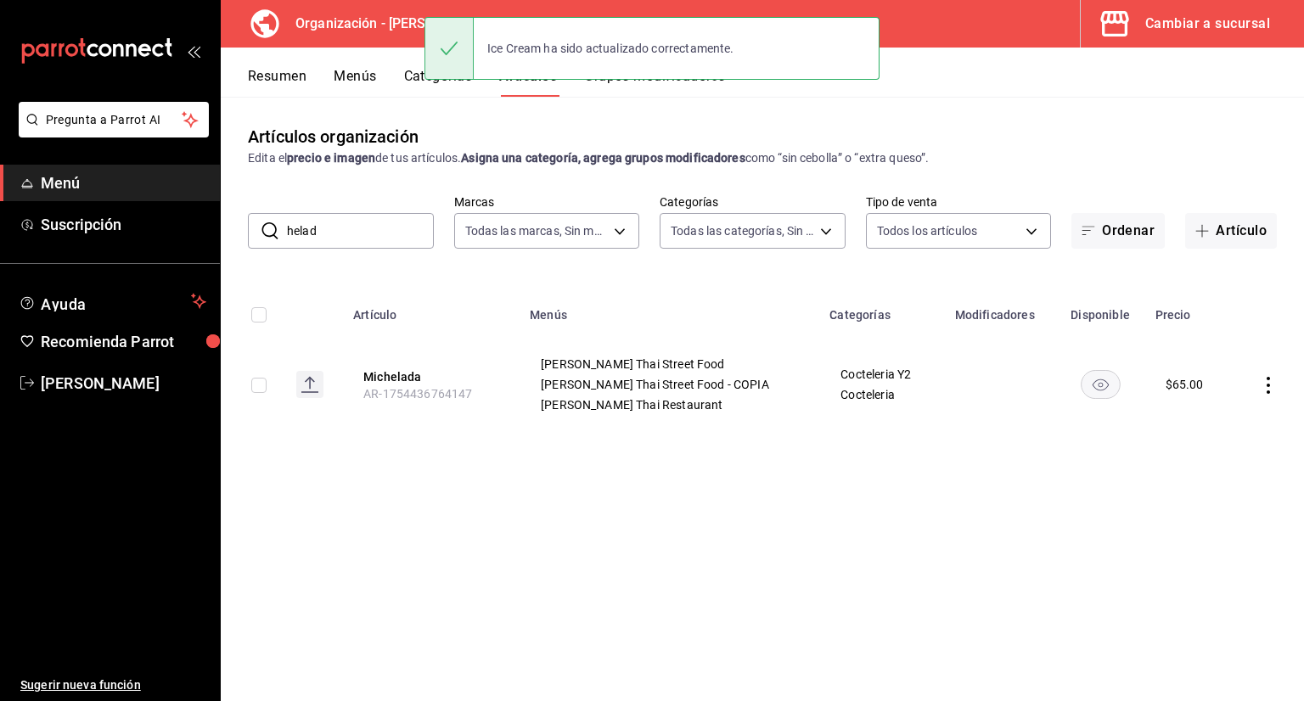
drag, startPoint x: 351, startPoint y: 224, endPoint x: 278, endPoint y: 224, distance: 73.0
click at [290, 224] on input "helad" at bounding box center [360, 231] width 147 height 34
type input "h"
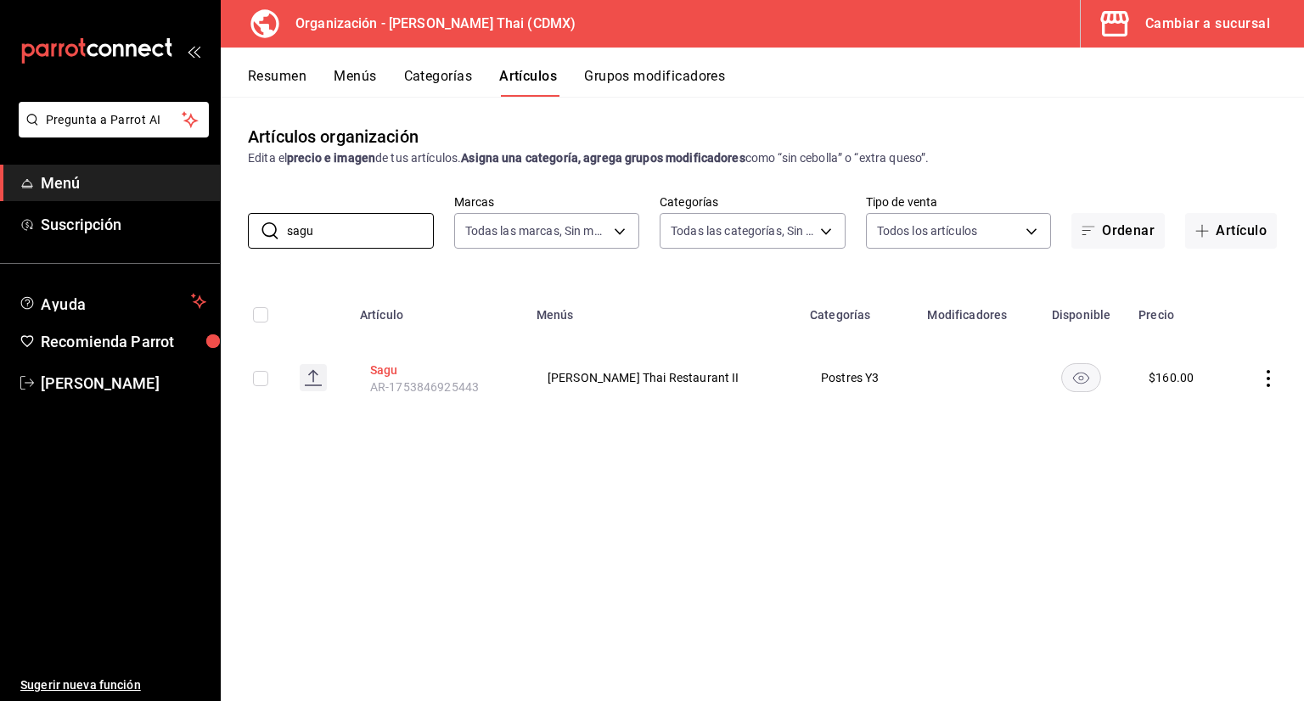
type input "sagu"
click at [408, 373] on button "Sagu" at bounding box center [438, 370] width 136 height 17
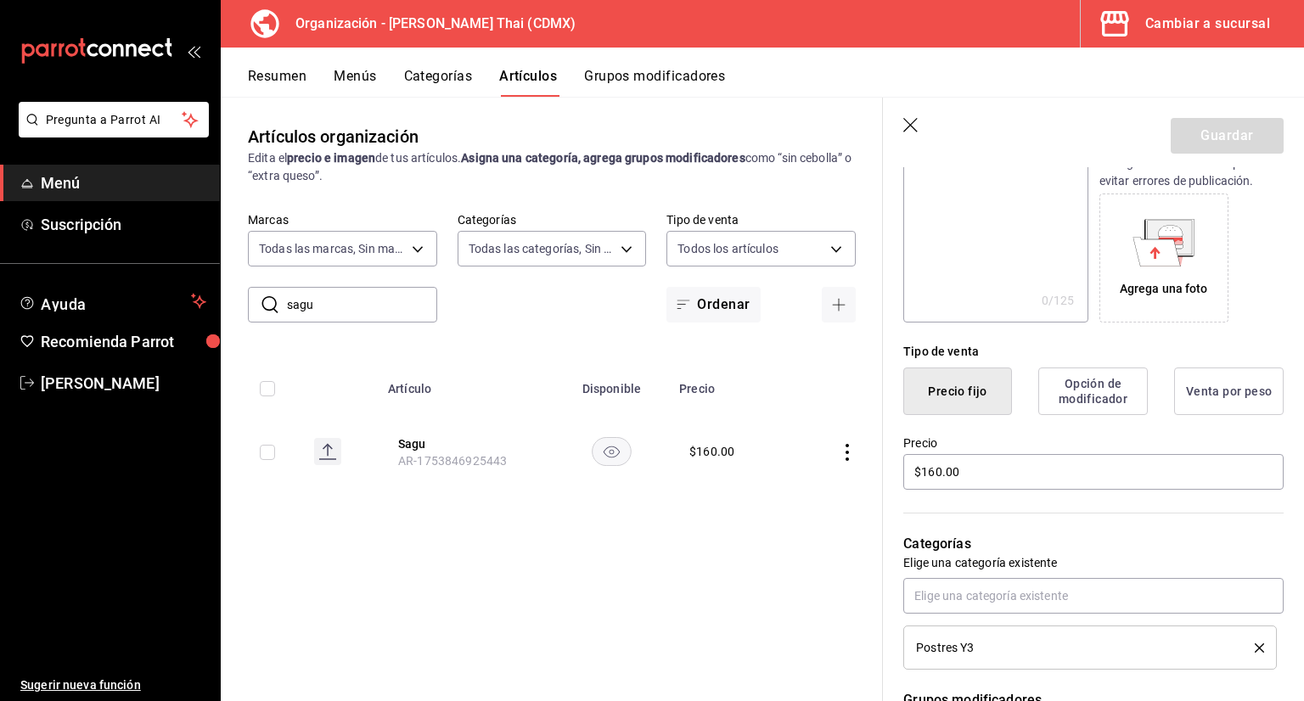
scroll to position [255, 0]
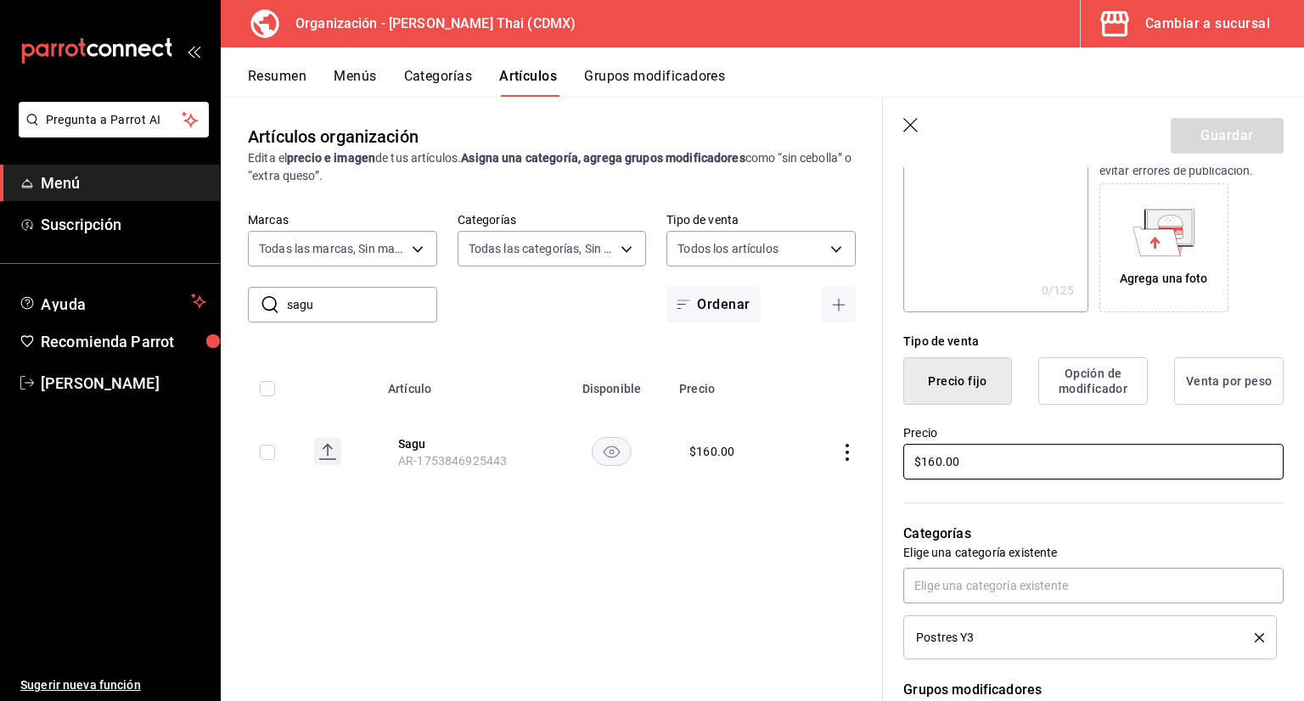
drag, startPoint x: 963, startPoint y: 468, endPoint x: 834, endPoint y: 482, distance: 129.0
click at [840, 480] on main "Artículos organización Edita el precio e imagen de tus artículos. Asigna una ca…" at bounding box center [762, 399] width 1083 height 604
type input "$120.00"
click at [1216, 149] on button "Guardar" at bounding box center [1227, 136] width 113 height 36
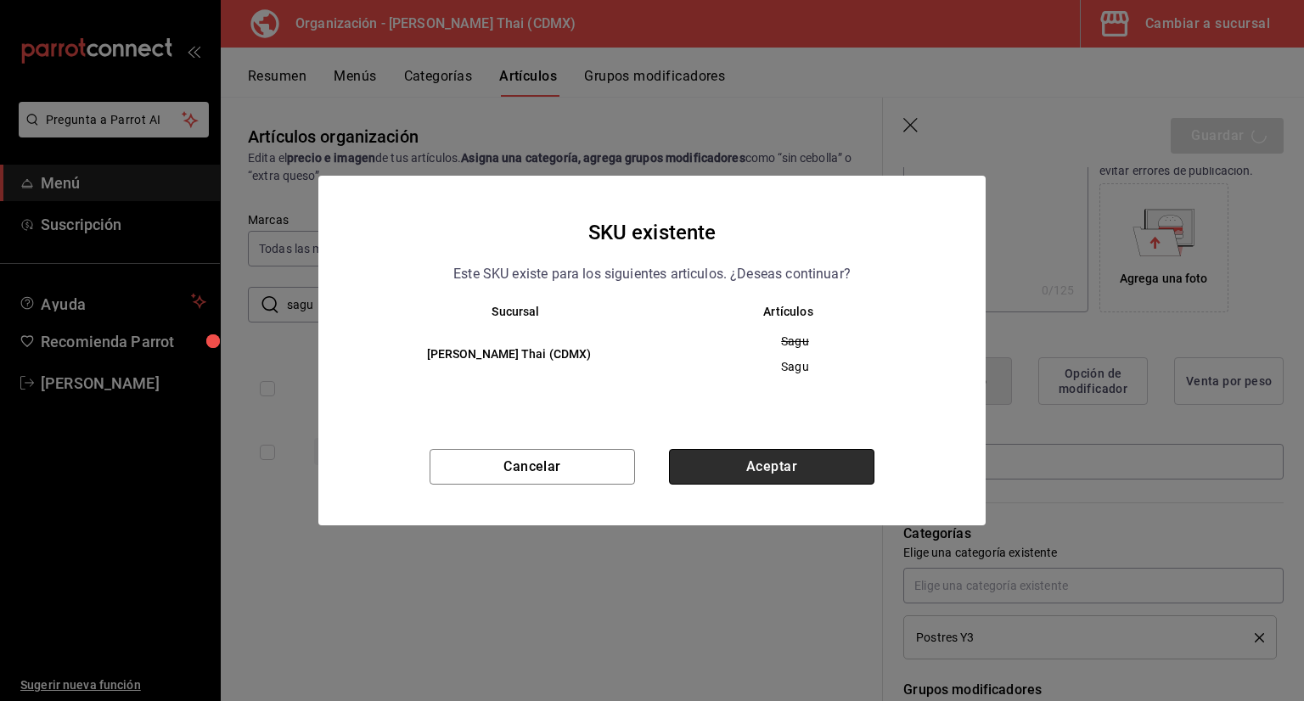
click at [776, 466] on button "Aceptar" at bounding box center [771, 467] width 205 height 36
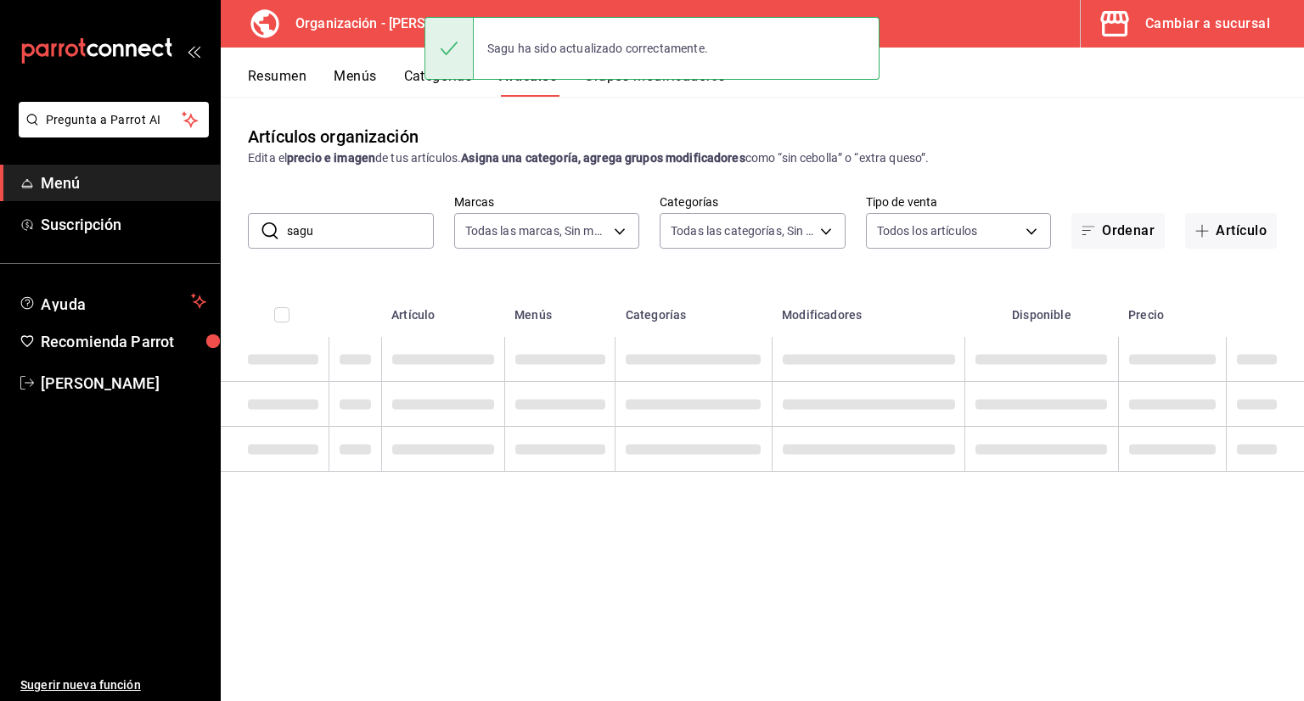
click at [373, 238] on input "sagu" at bounding box center [360, 231] width 147 height 34
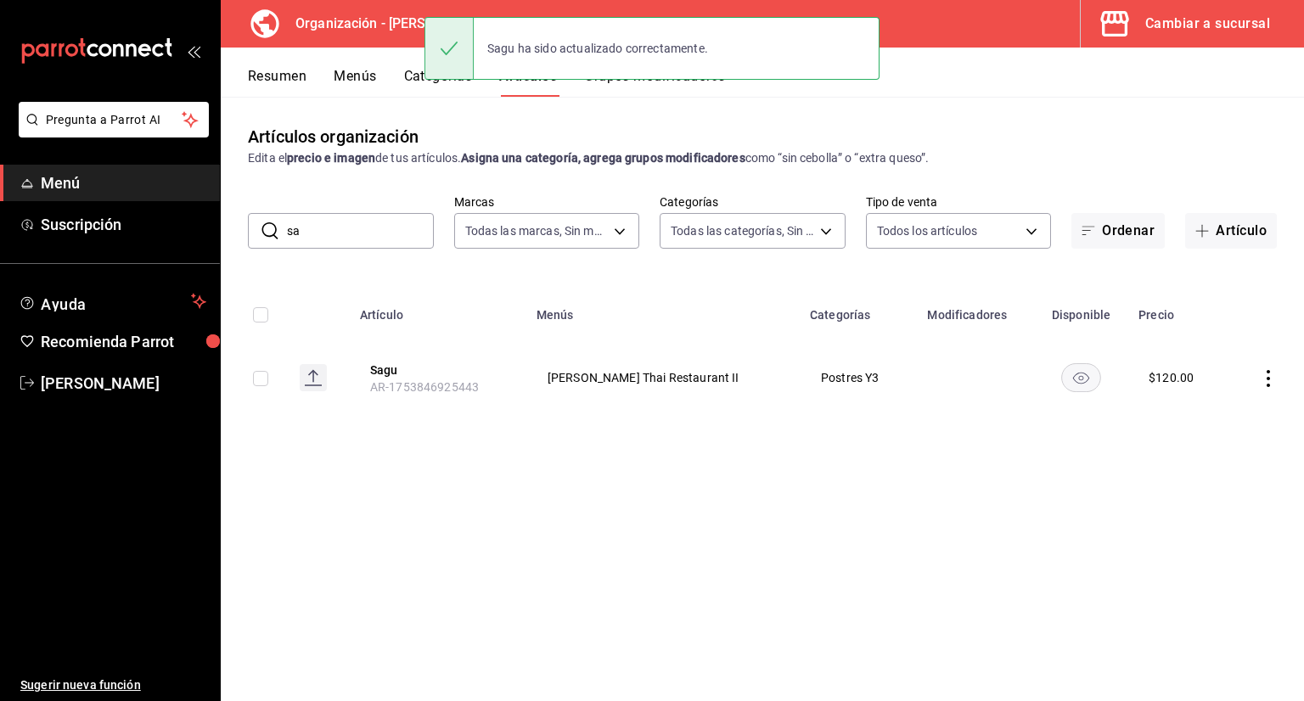
type input "s"
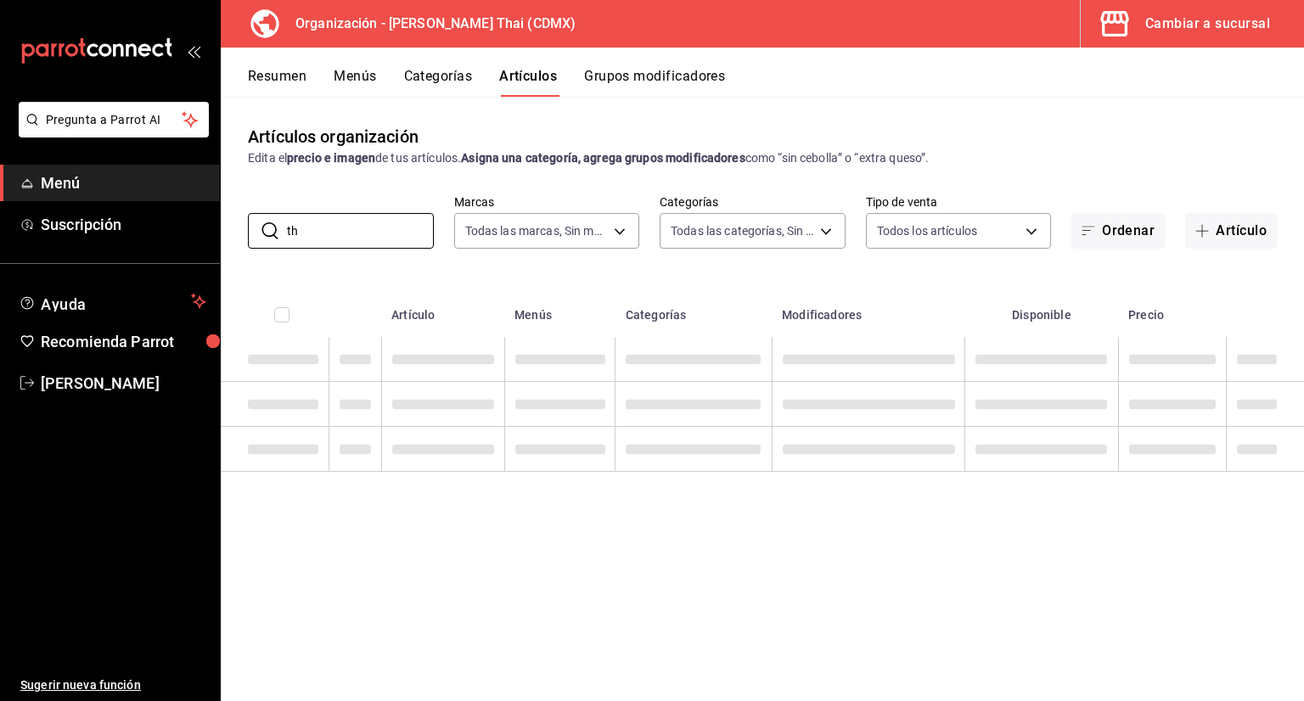
type input "t"
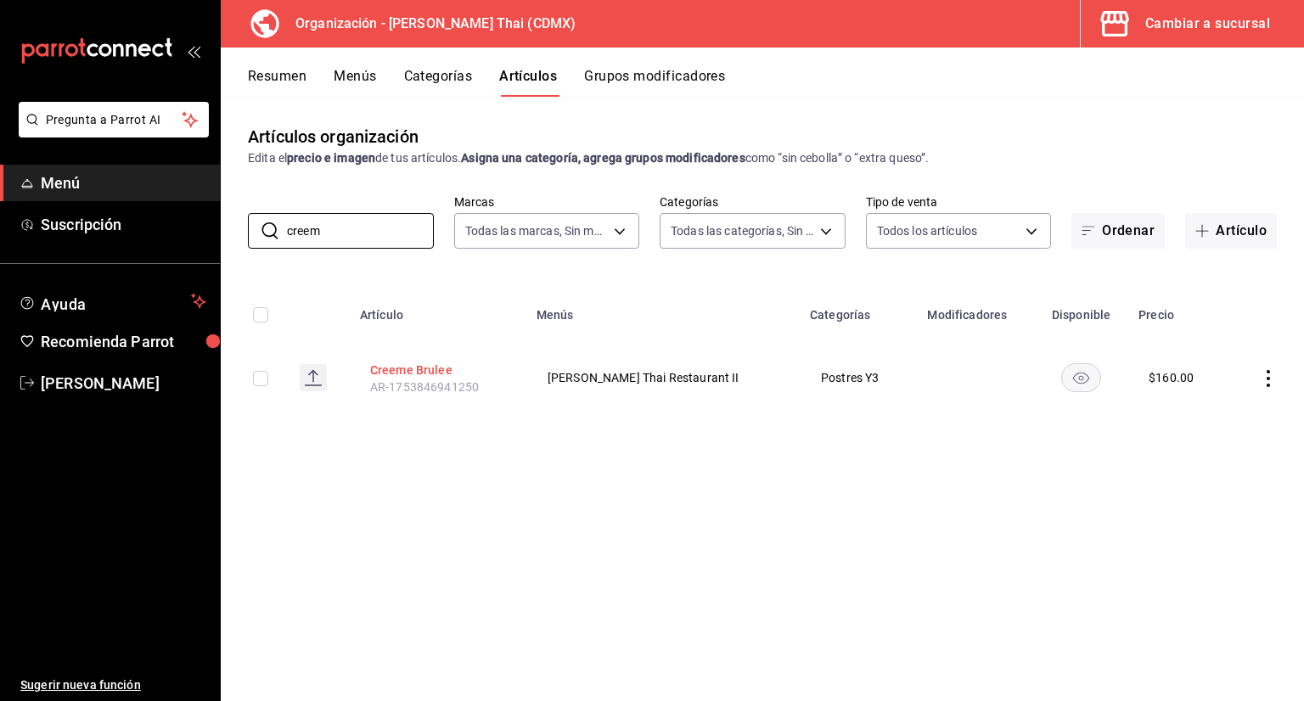
type input "creem"
click at [405, 368] on button "Creeme Brulee" at bounding box center [438, 370] width 136 height 17
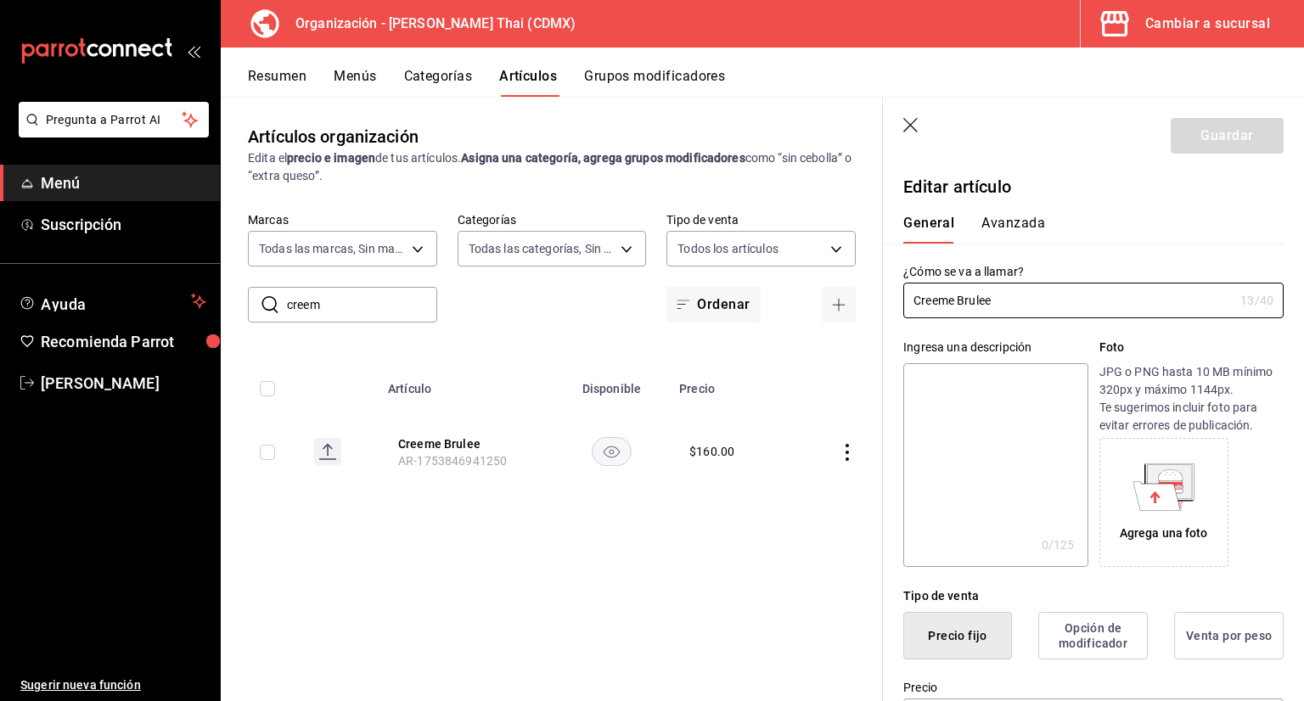
type input "$160.00"
click at [933, 300] on input "Creeme Brulee" at bounding box center [1068, 301] width 330 height 34
click at [1017, 309] on input "Créeme Brulee" at bounding box center [1068, 301] width 330 height 34
click at [910, 303] on input "Créeme Brulee" at bounding box center [1068, 301] width 330 height 34
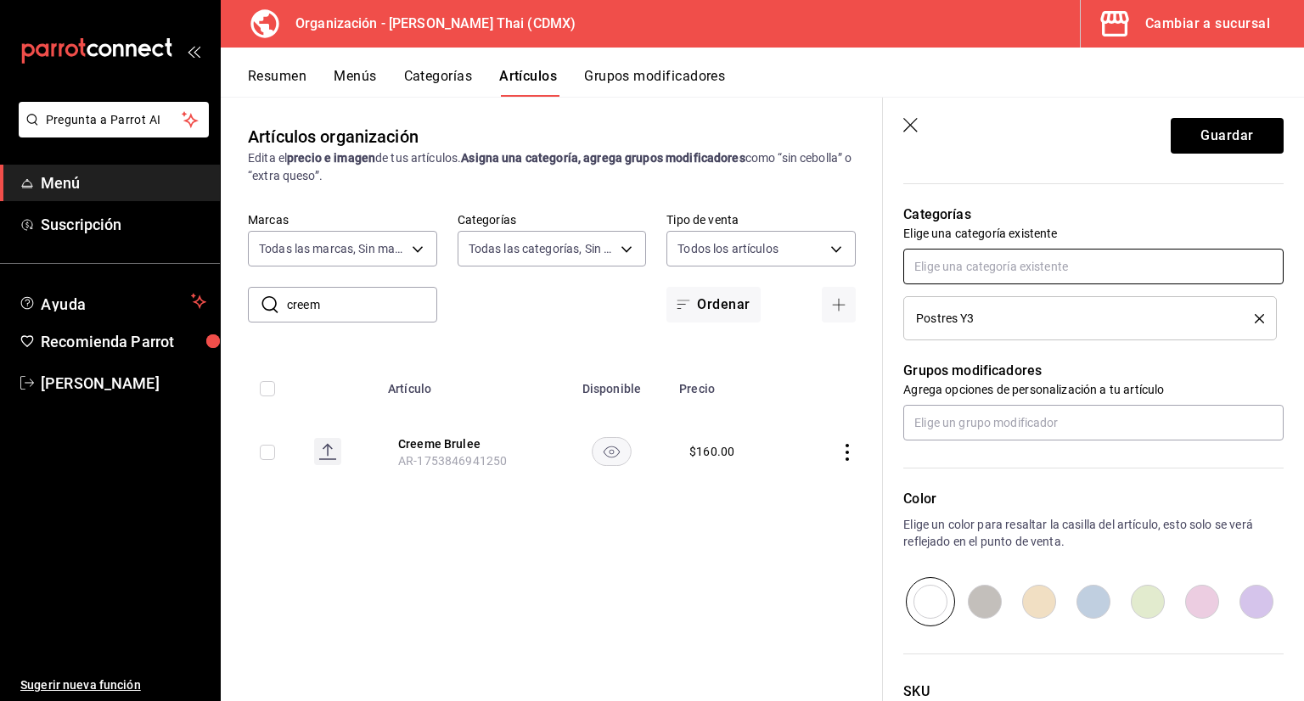
scroll to position [594, 0]
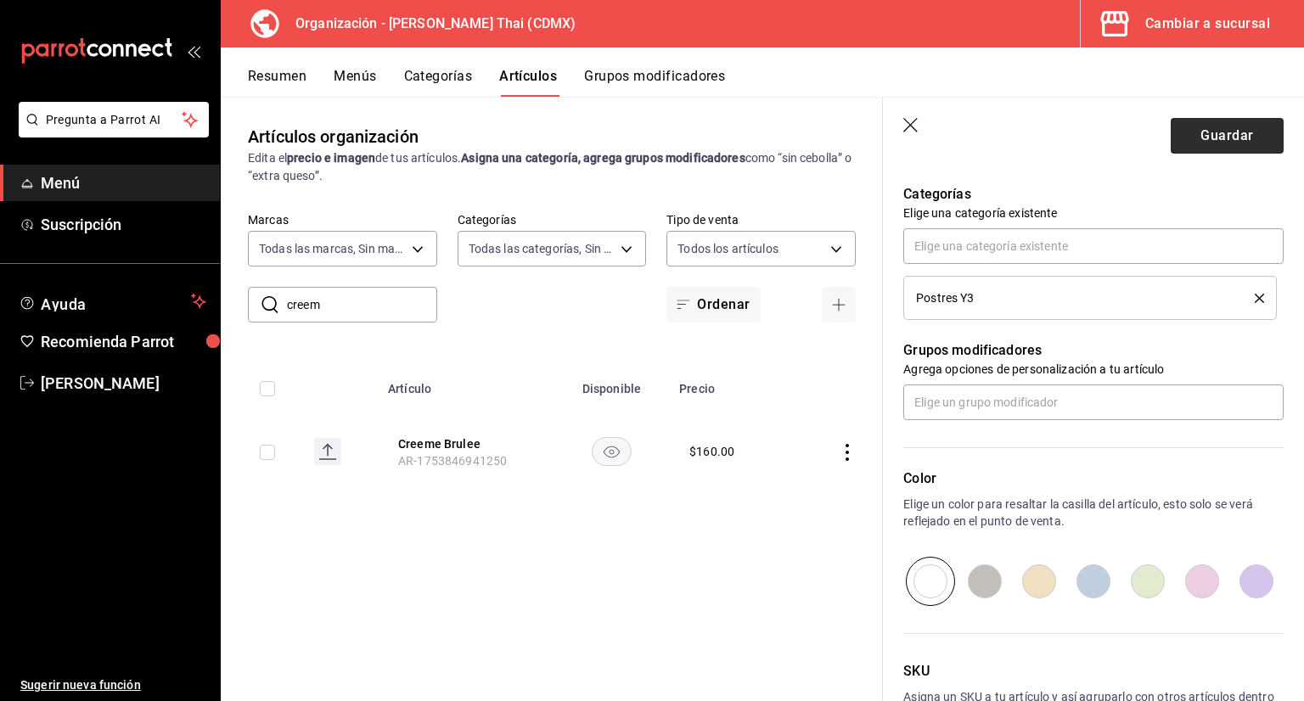
type input "Thai Créeme Brulee"
click at [1188, 131] on button "Guardar" at bounding box center [1227, 136] width 113 height 36
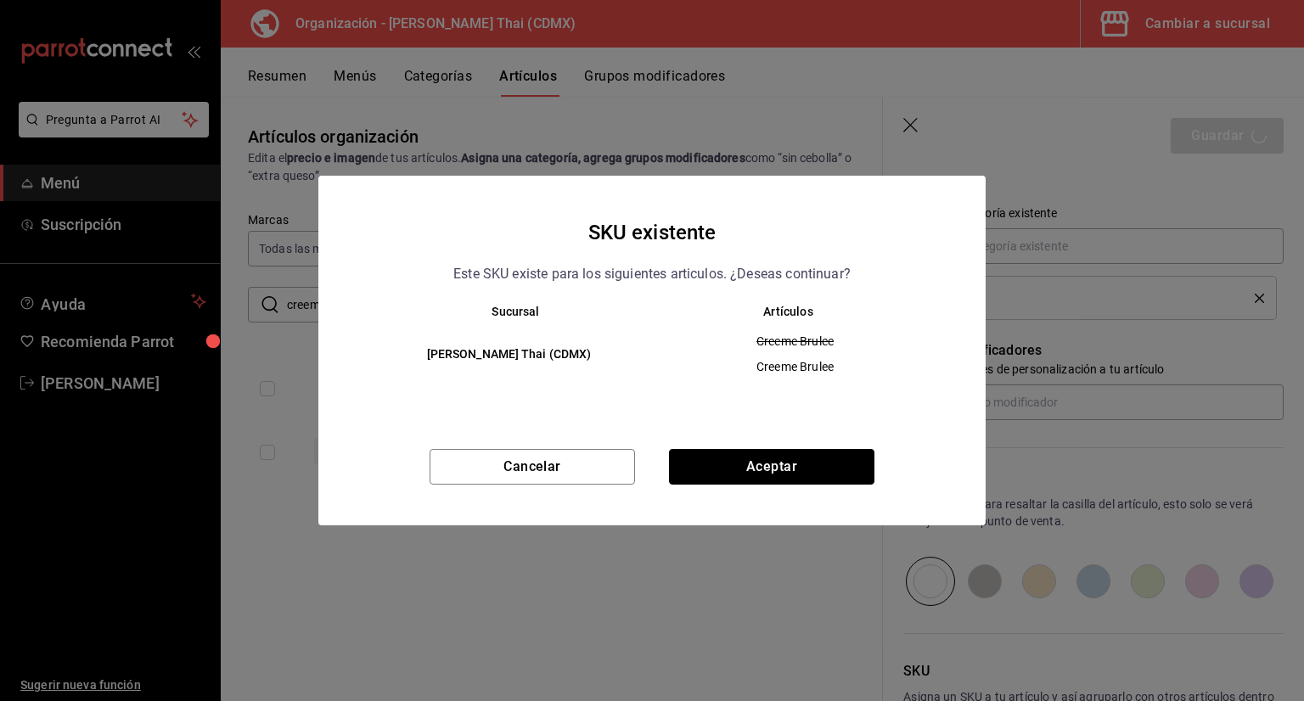
click at [742, 469] on button "Aceptar" at bounding box center [771, 467] width 205 height 36
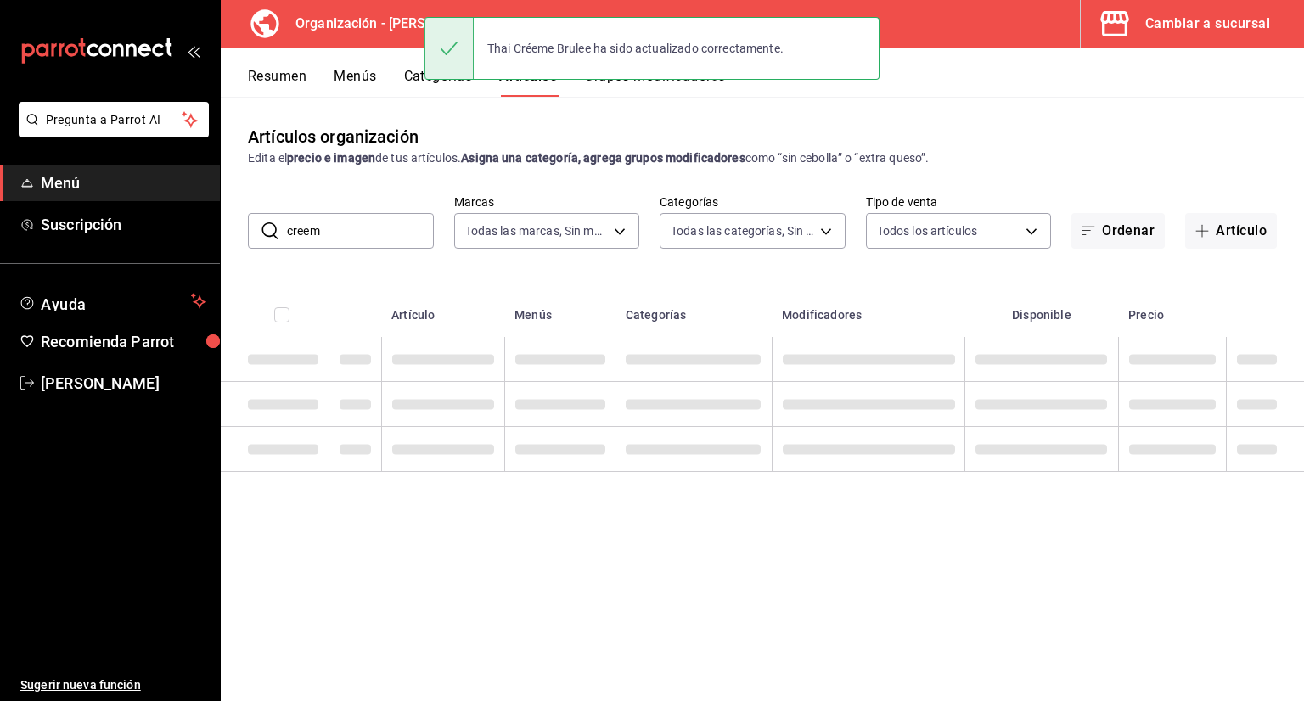
click at [661, 84] on div "Thai Créeme Brulee ha sido actualizado correctamente." at bounding box center [651, 48] width 455 height 73
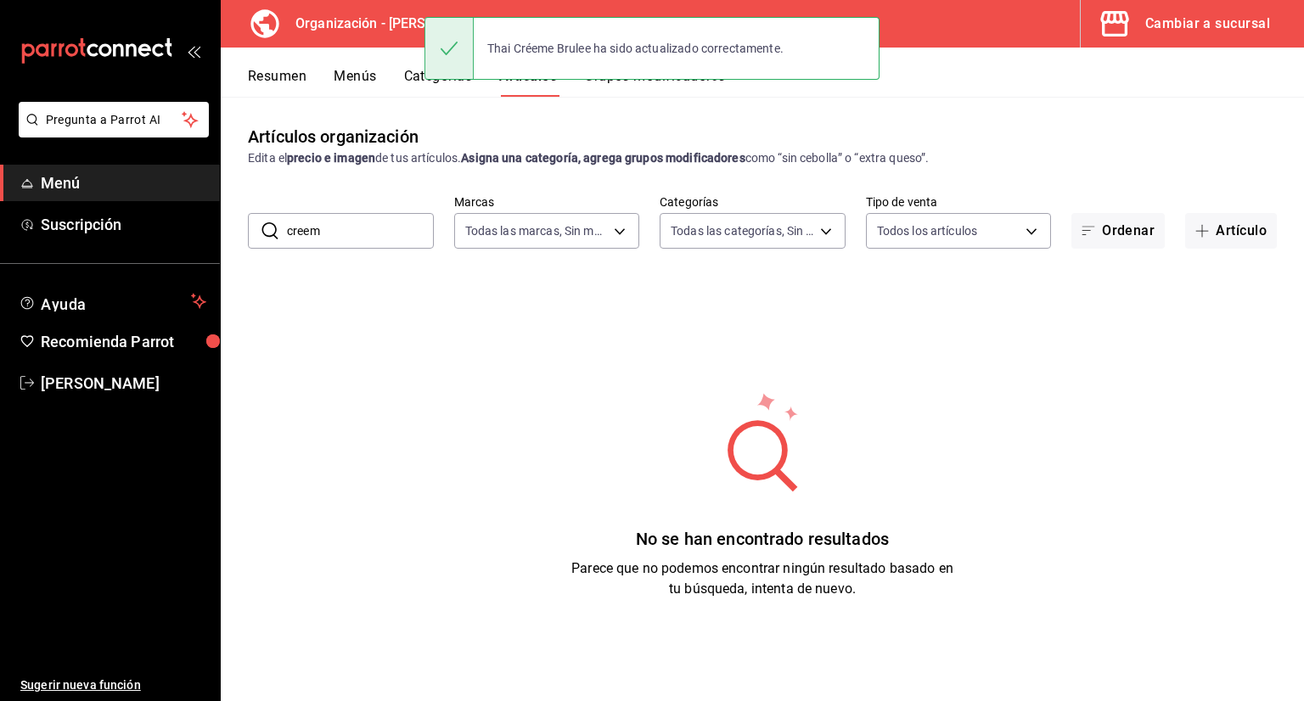
click at [657, 93] on button "Grupos modificadores" at bounding box center [654, 82] width 141 height 29
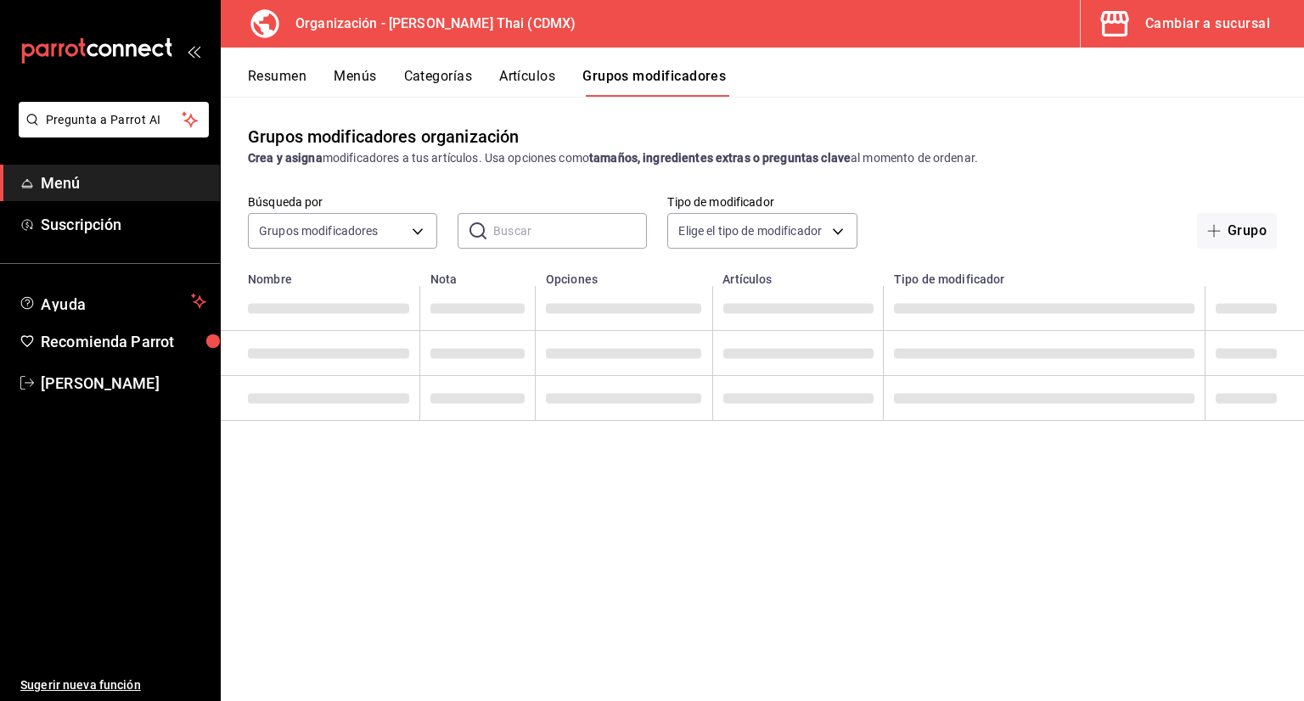
click at [524, 236] on input "text" at bounding box center [570, 231] width 154 height 34
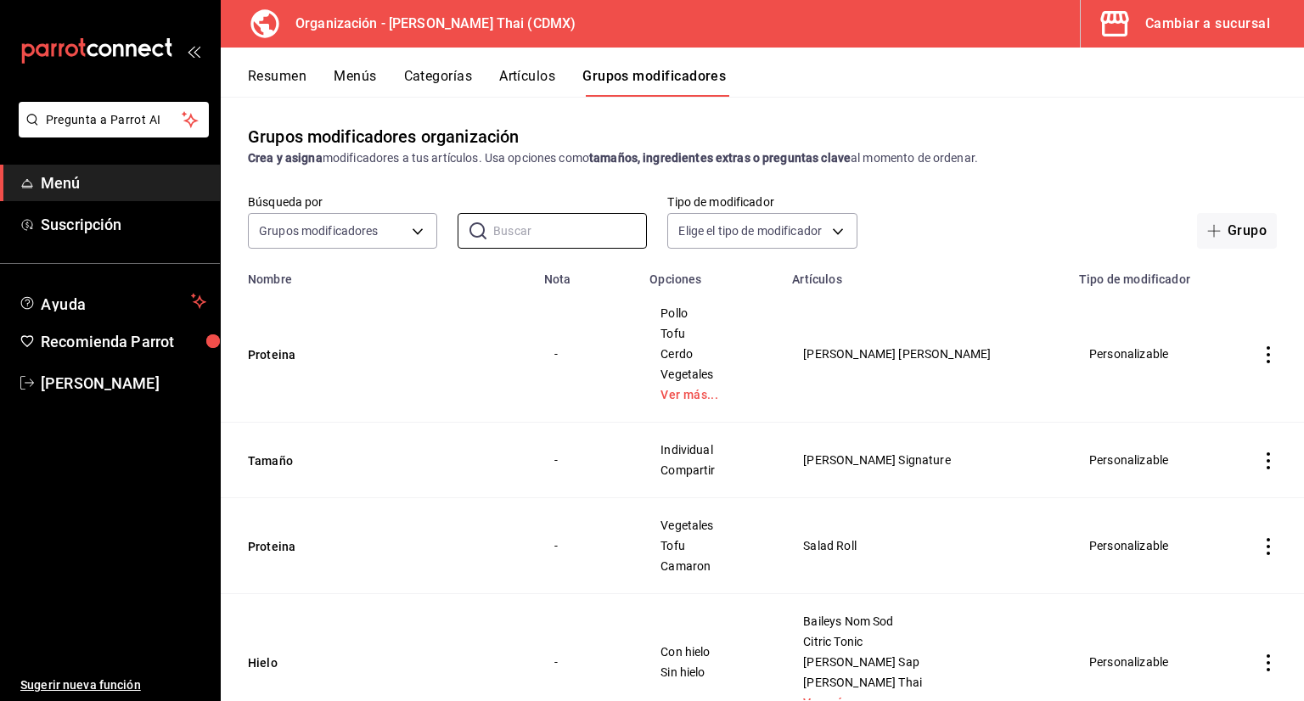
type input "S"
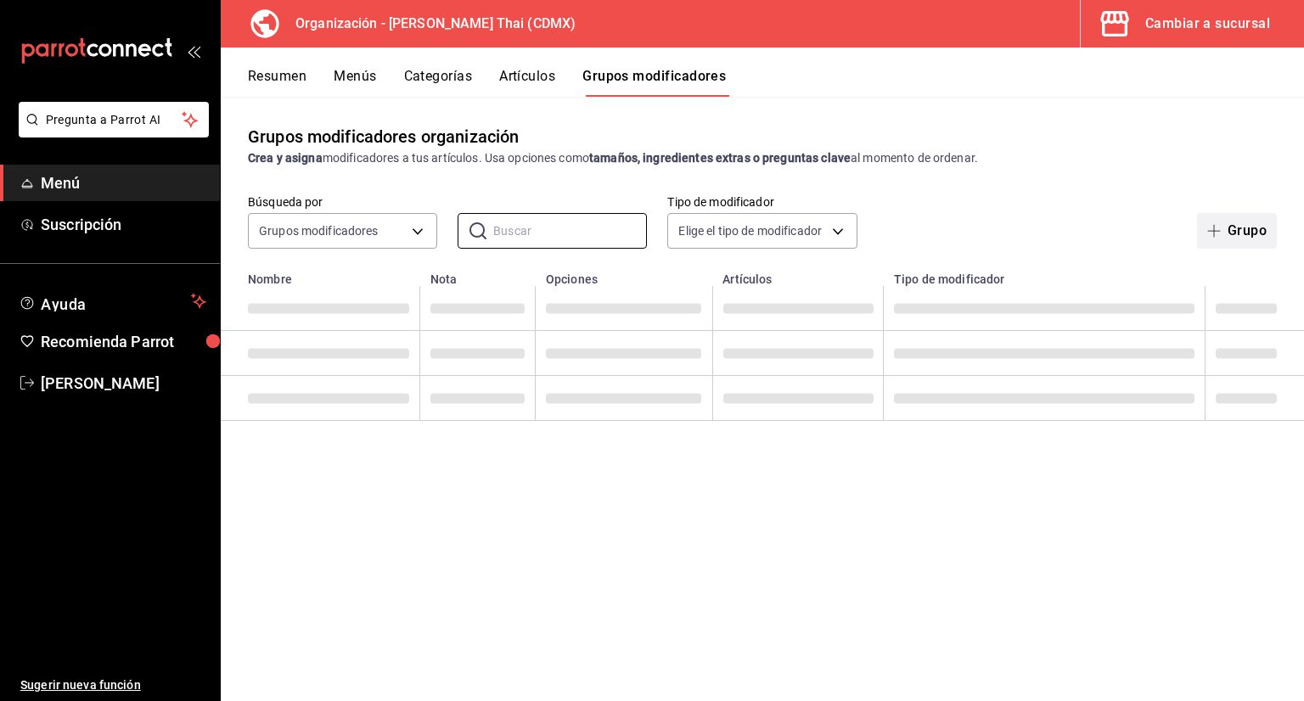
click at [1239, 225] on button "Grupo" at bounding box center [1237, 231] width 80 height 36
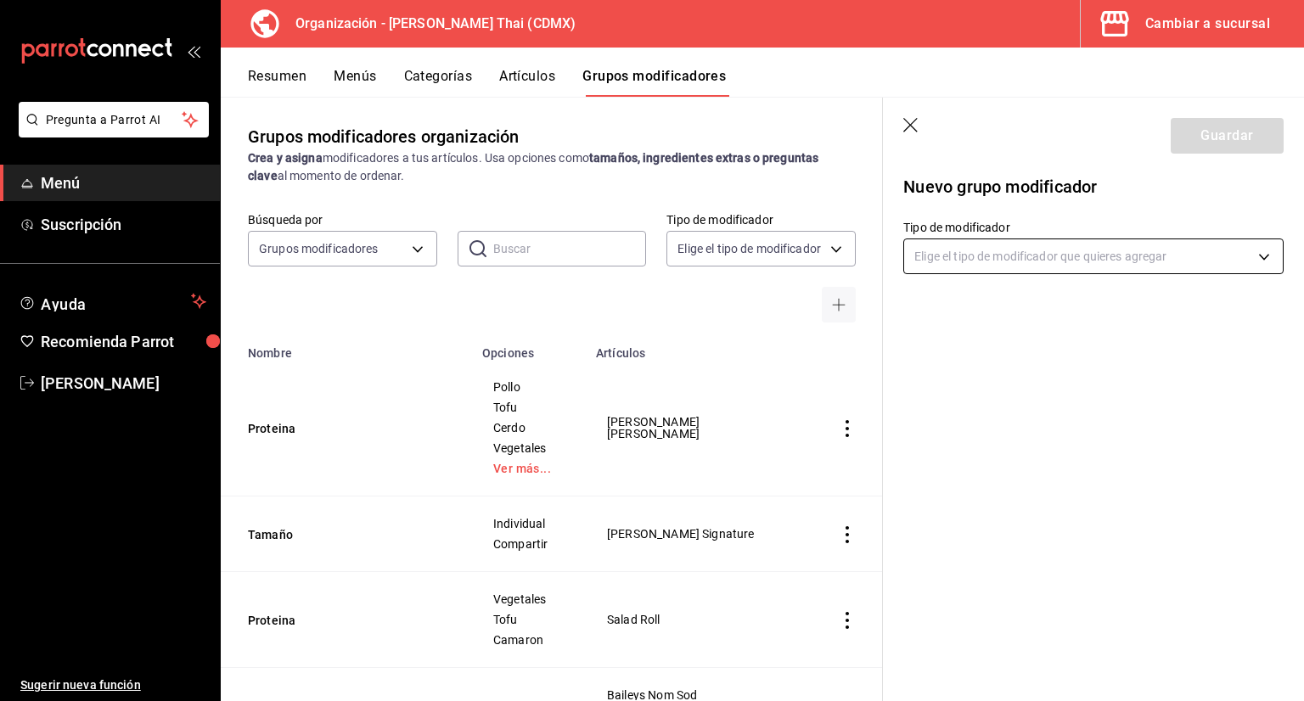
click at [973, 260] on body "Pregunta a Parrot AI Menú Suscripción Ayuda Recomienda Parrot Jorge Cruces Suge…" at bounding box center [652, 350] width 1304 height 701
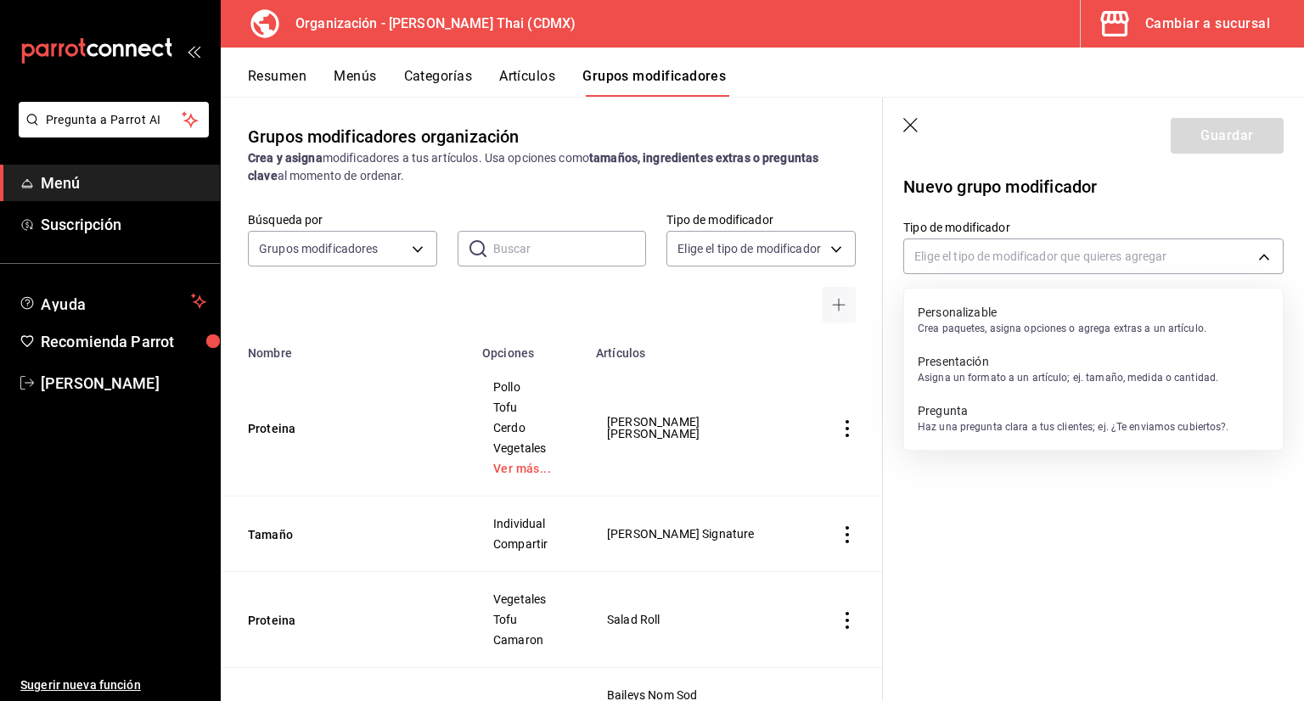
drag, startPoint x: 974, startPoint y: 310, endPoint x: 952, endPoint y: 315, distance: 22.7
click at [974, 311] on p "Personalizable" at bounding box center [1062, 312] width 289 height 17
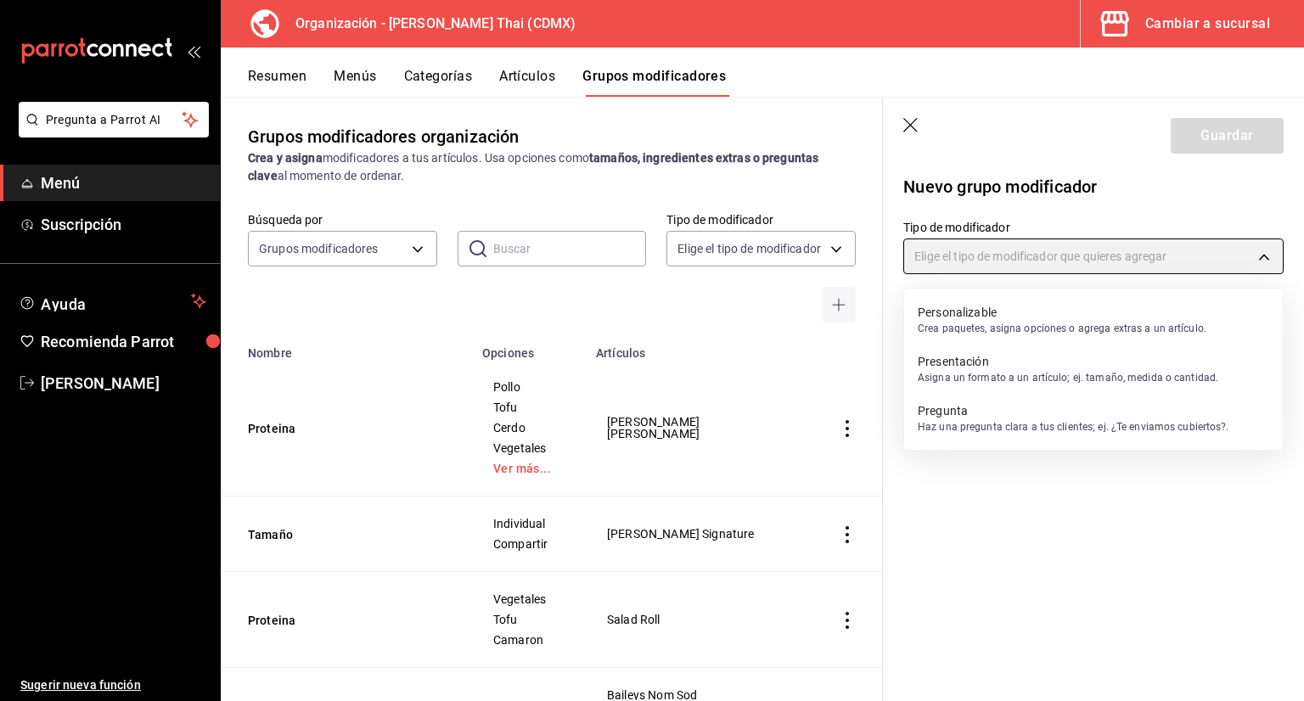
type input "CUSTOMIZABLE"
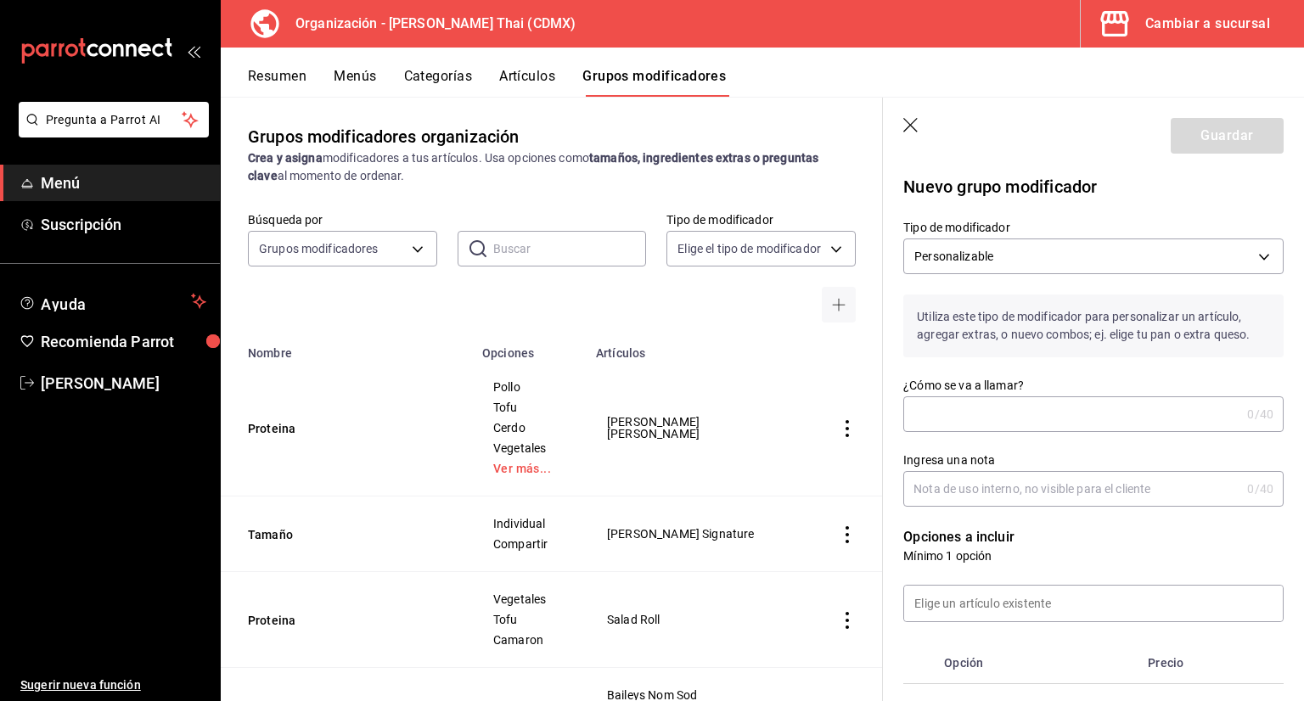
click at [954, 428] on input "¿Cómo se va a llamar?" at bounding box center [1071, 414] width 337 height 34
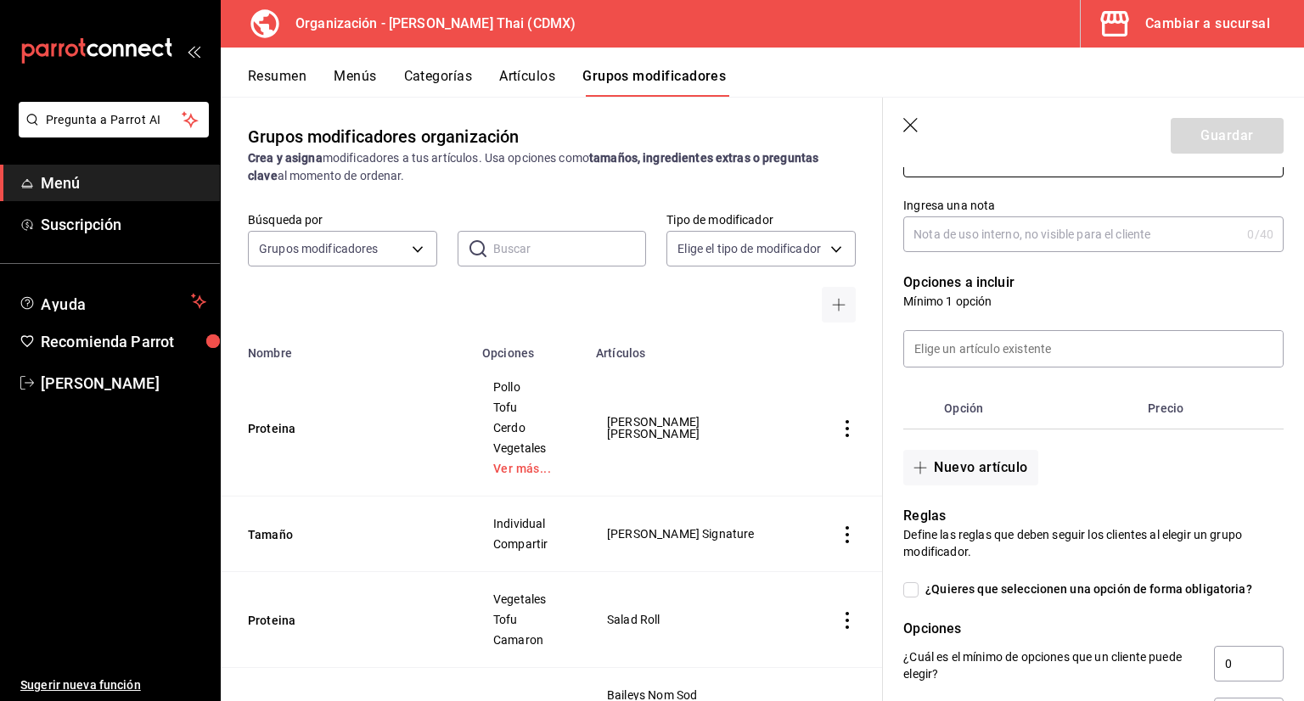
scroll to position [340, 0]
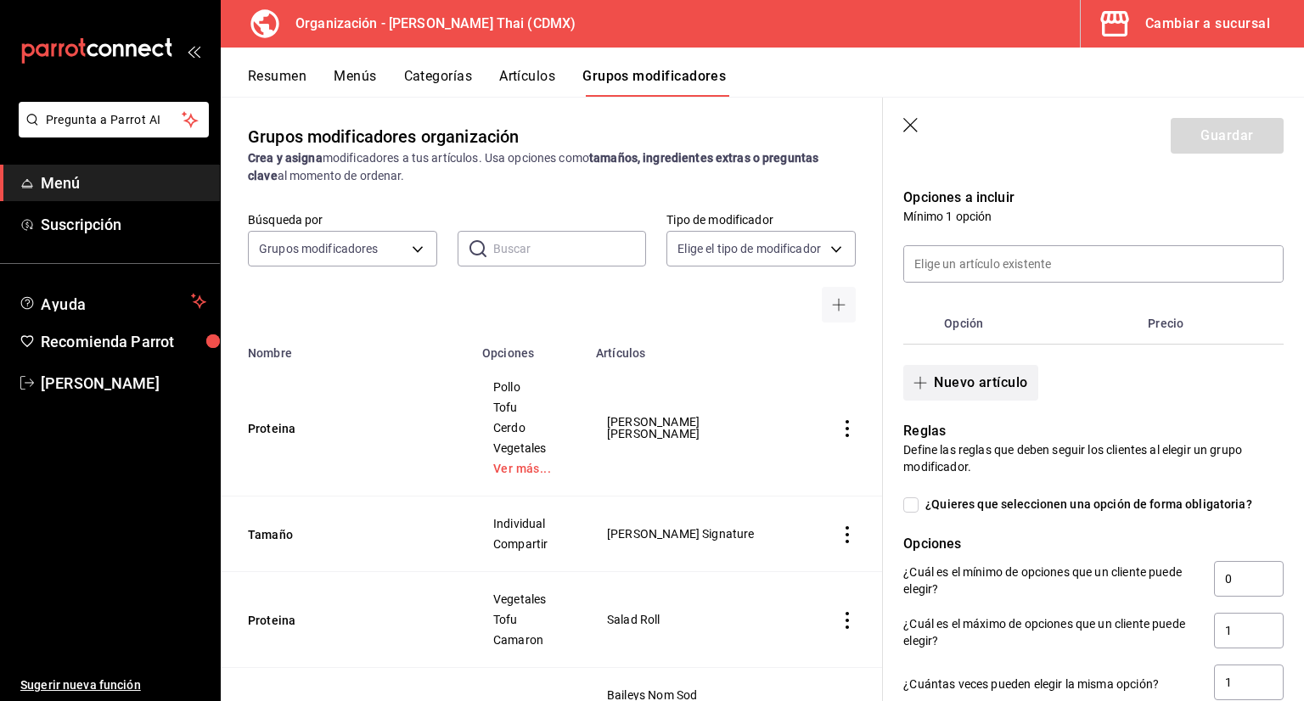
type input "Sabor"
click at [964, 388] on button "Nuevo artículo" at bounding box center [970, 383] width 134 height 36
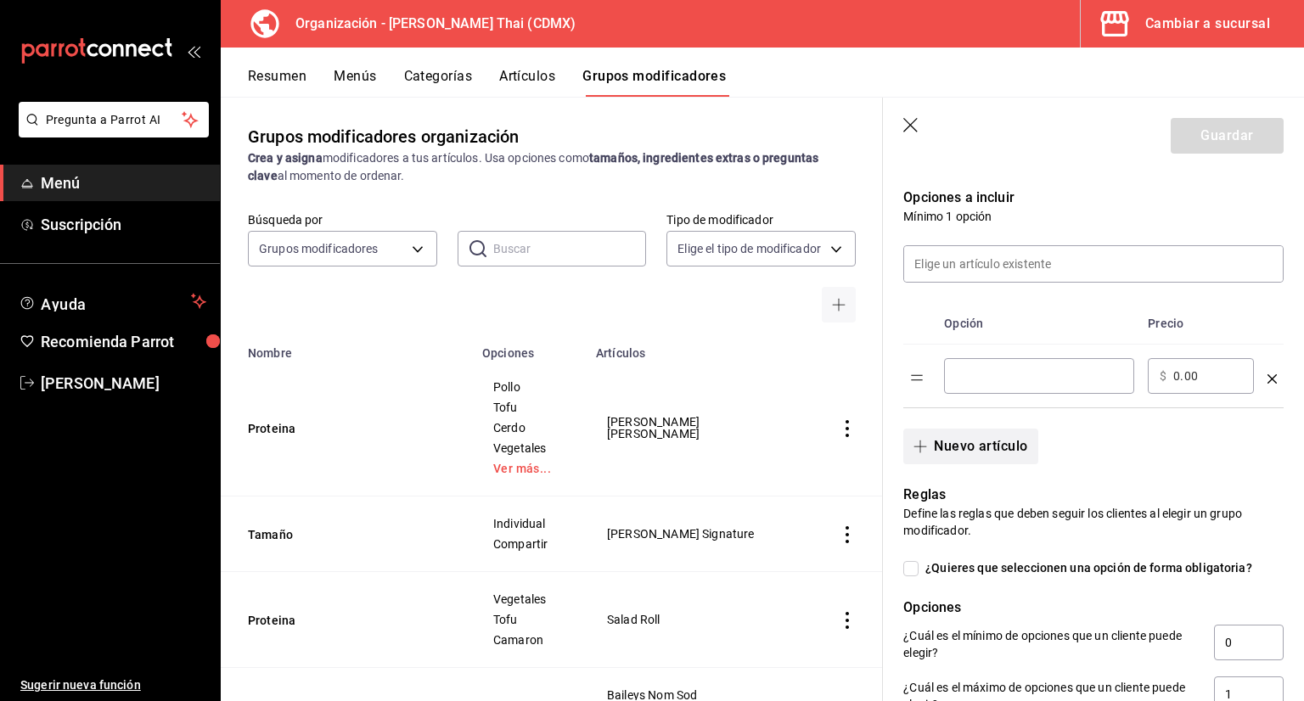
click at [976, 445] on button "Nuevo artículo" at bounding box center [970, 447] width 134 height 36
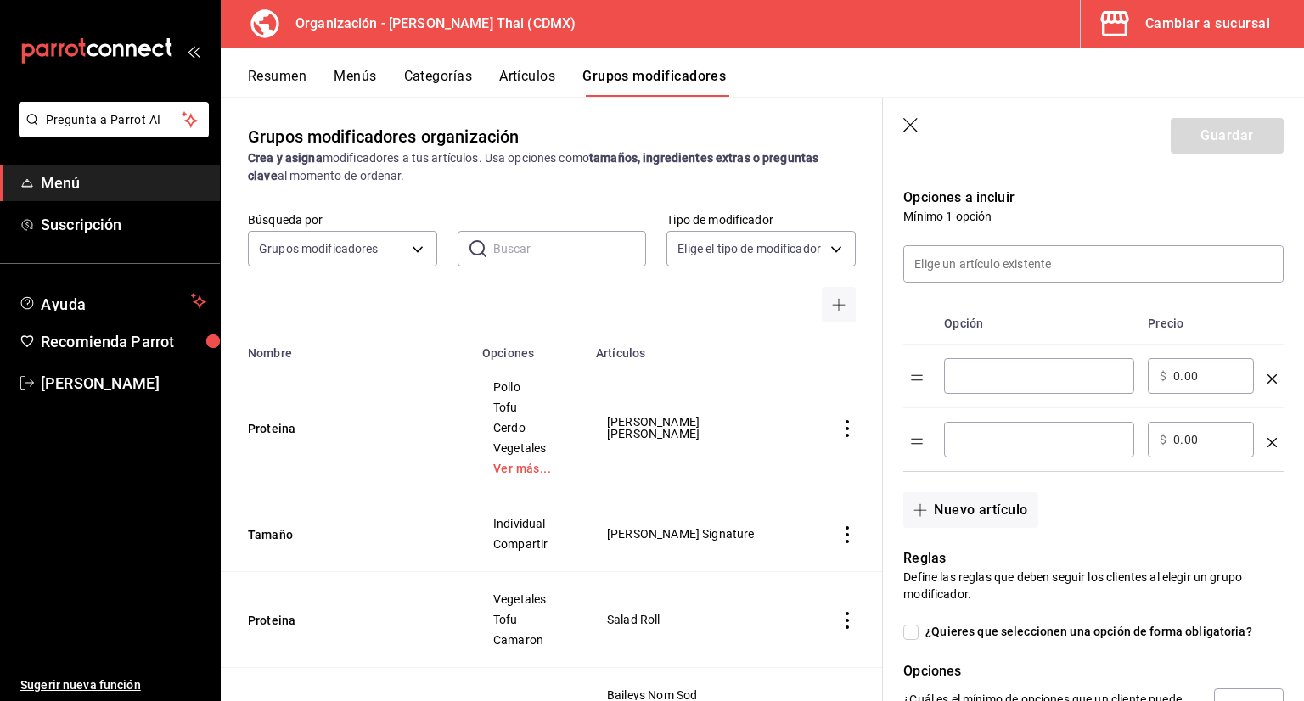
click at [1025, 376] on input "optionsTable" at bounding box center [1039, 376] width 166 height 17
type input "Thai Tea"
click at [994, 451] on div "​" at bounding box center [1039, 440] width 190 height 36
click at [998, 443] on input "Thai Coffe" at bounding box center [1039, 439] width 166 height 17
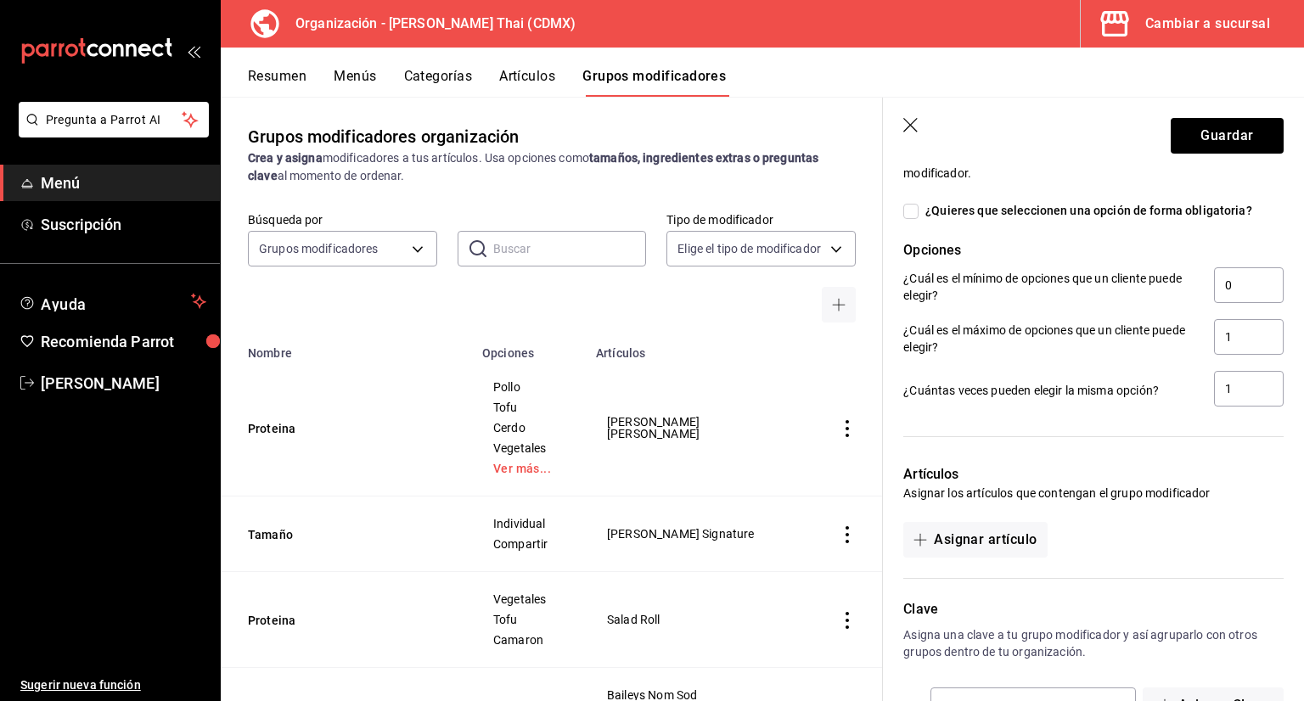
scroll to position [764, 0]
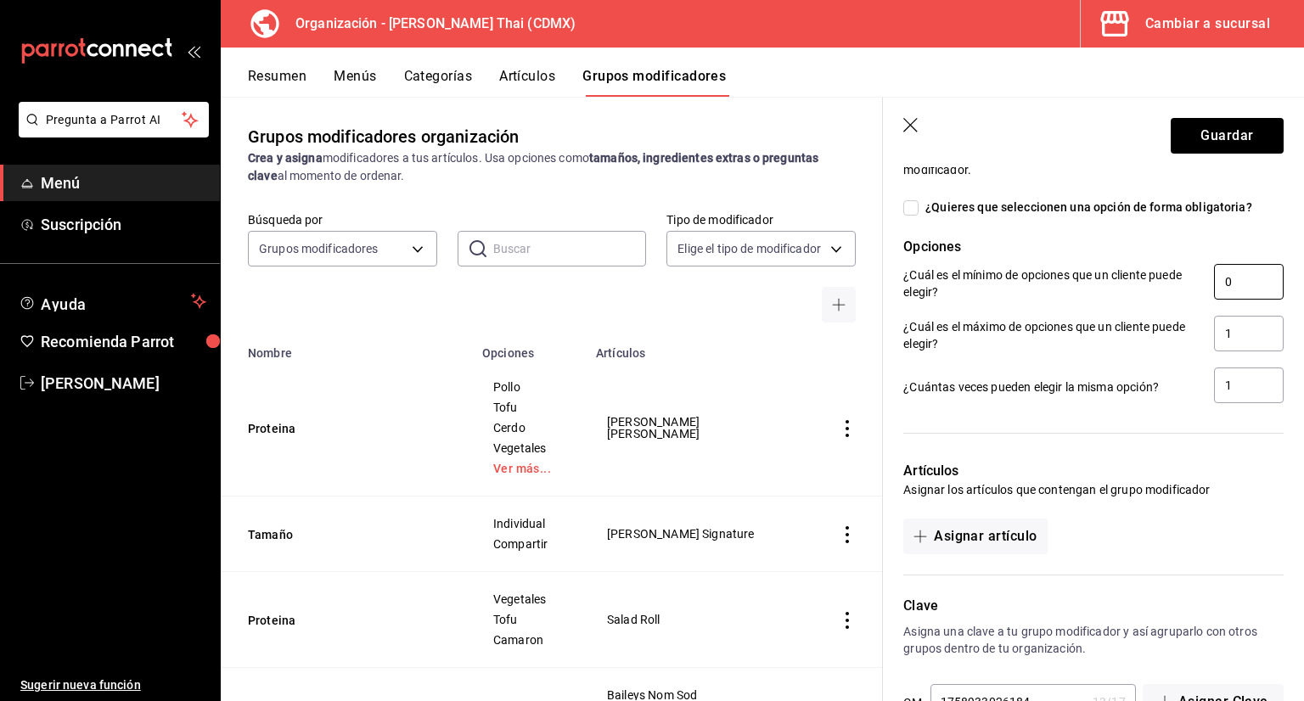
type input "Thai Coffee"
click at [1227, 284] on input "0" at bounding box center [1249, 282] width 70 height 36
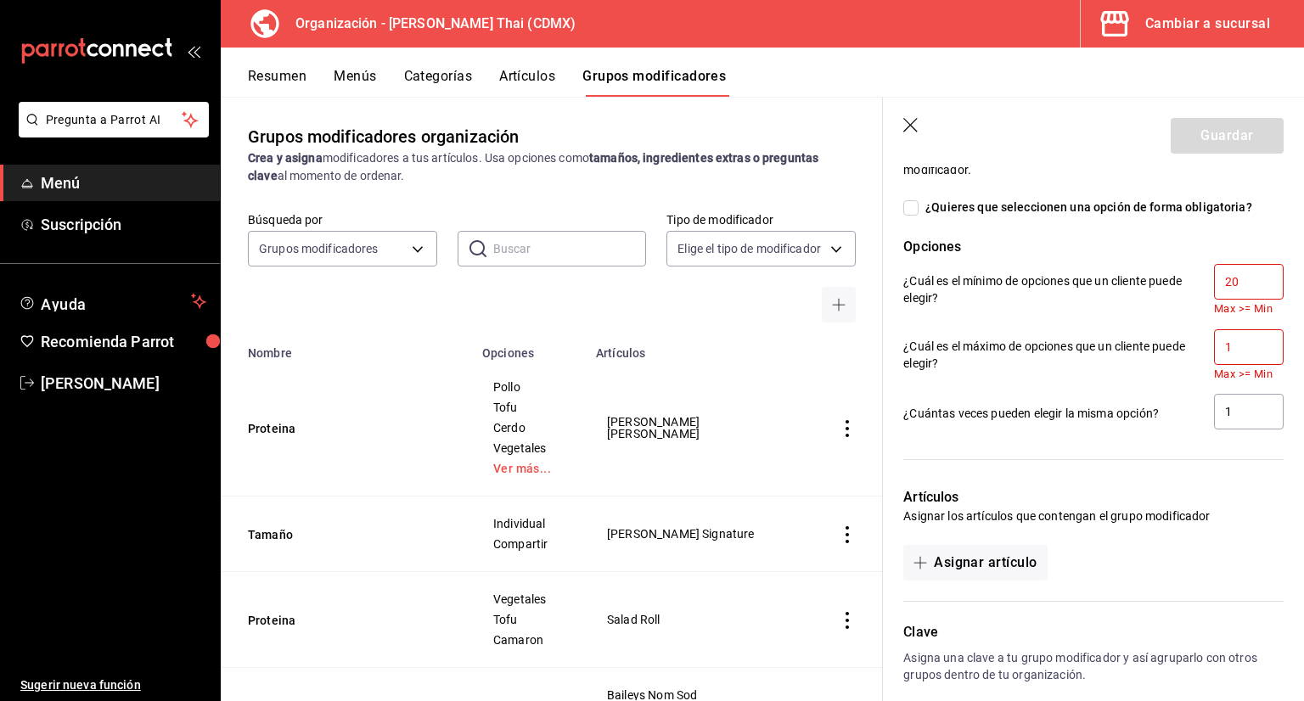
type input "20"
click at [1236, 344] on input "1" at bounding box center [1249, 347] width 70 height 36
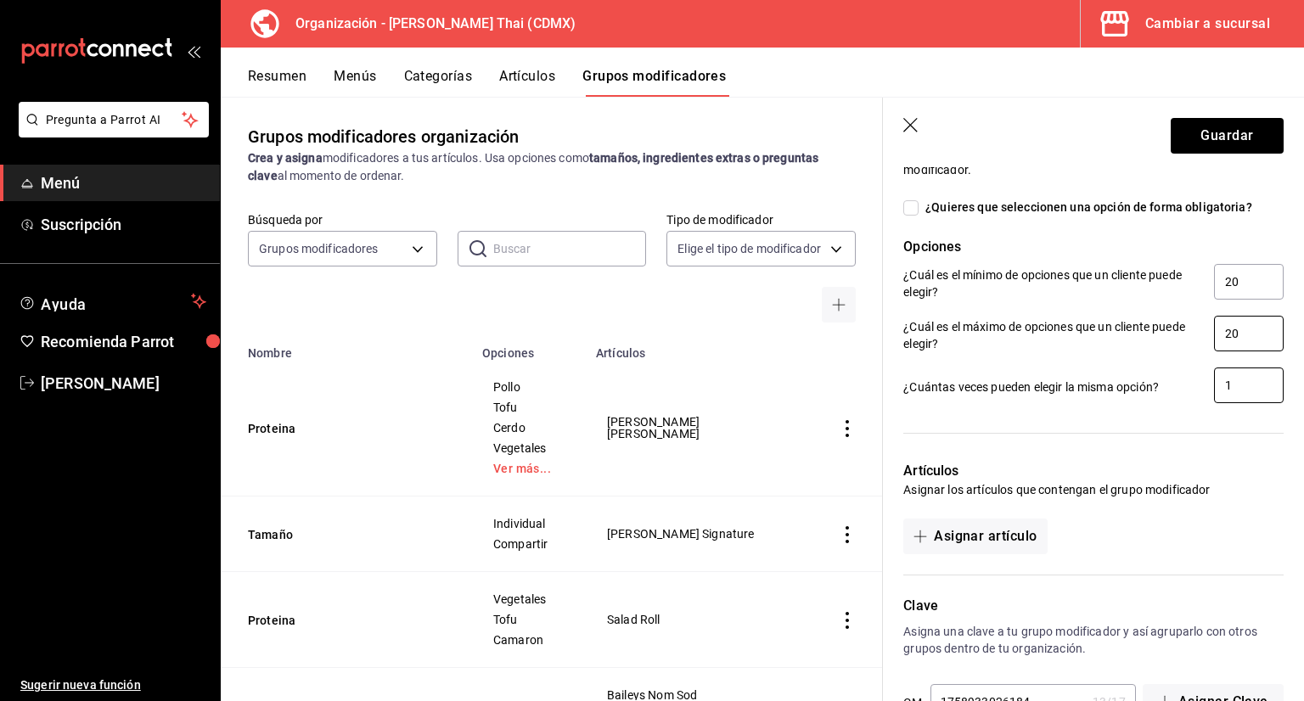
type input "20"
click at [1253, 395] on input "1" at bounding box center [1249, 386] width 70 height 36
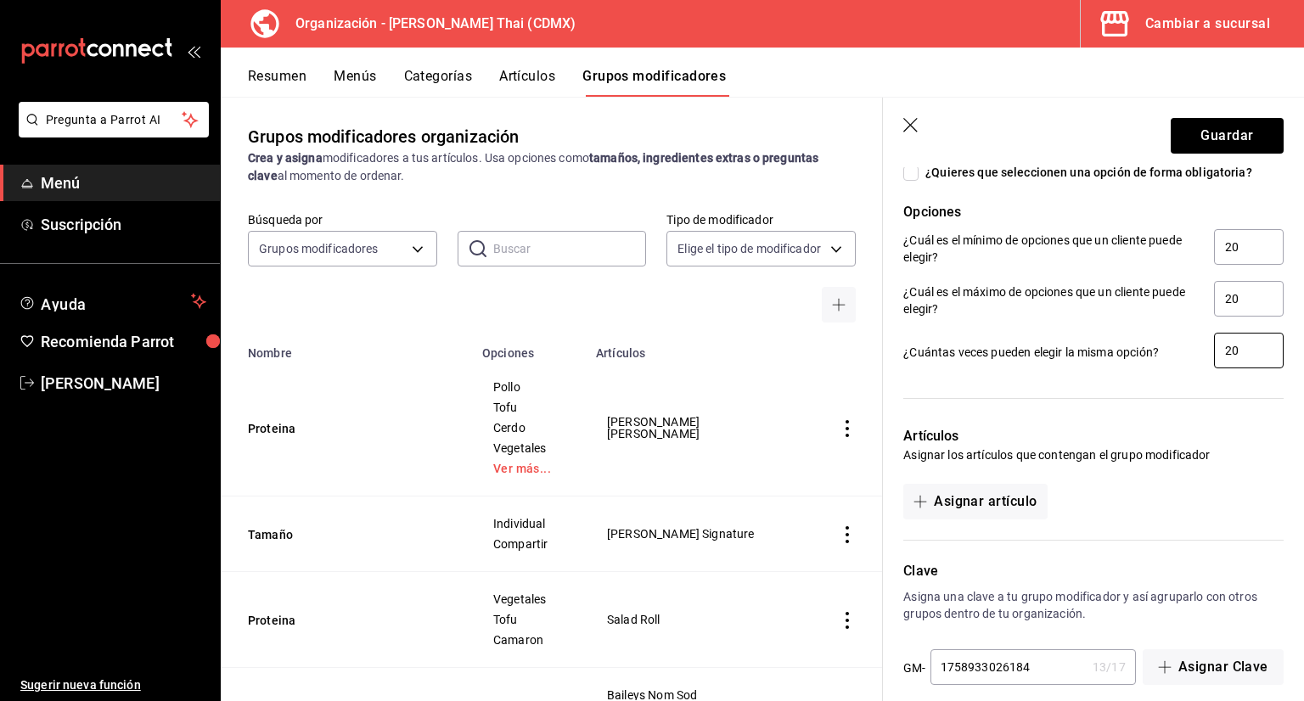
scroll to position [818, 0]
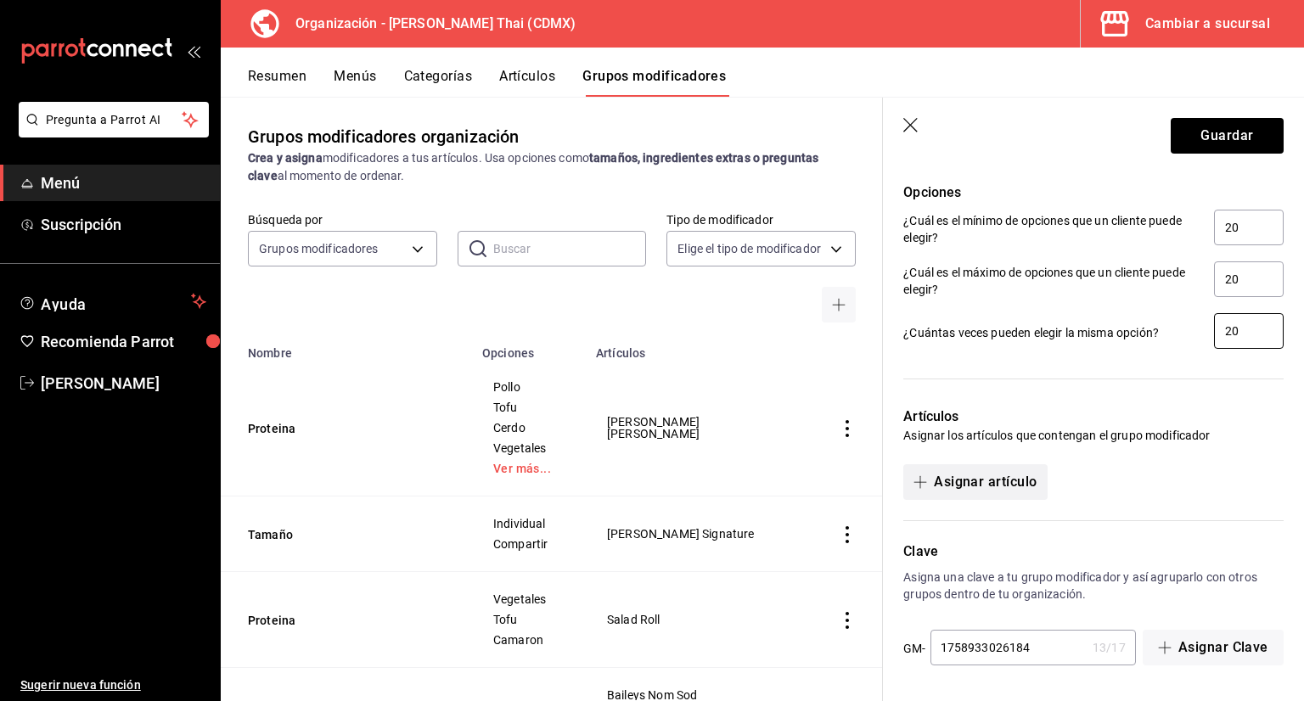
type input "20"
click at [988, 489] on button "Asignar artículo" at bounding box center [974, 482] width 143 height 36
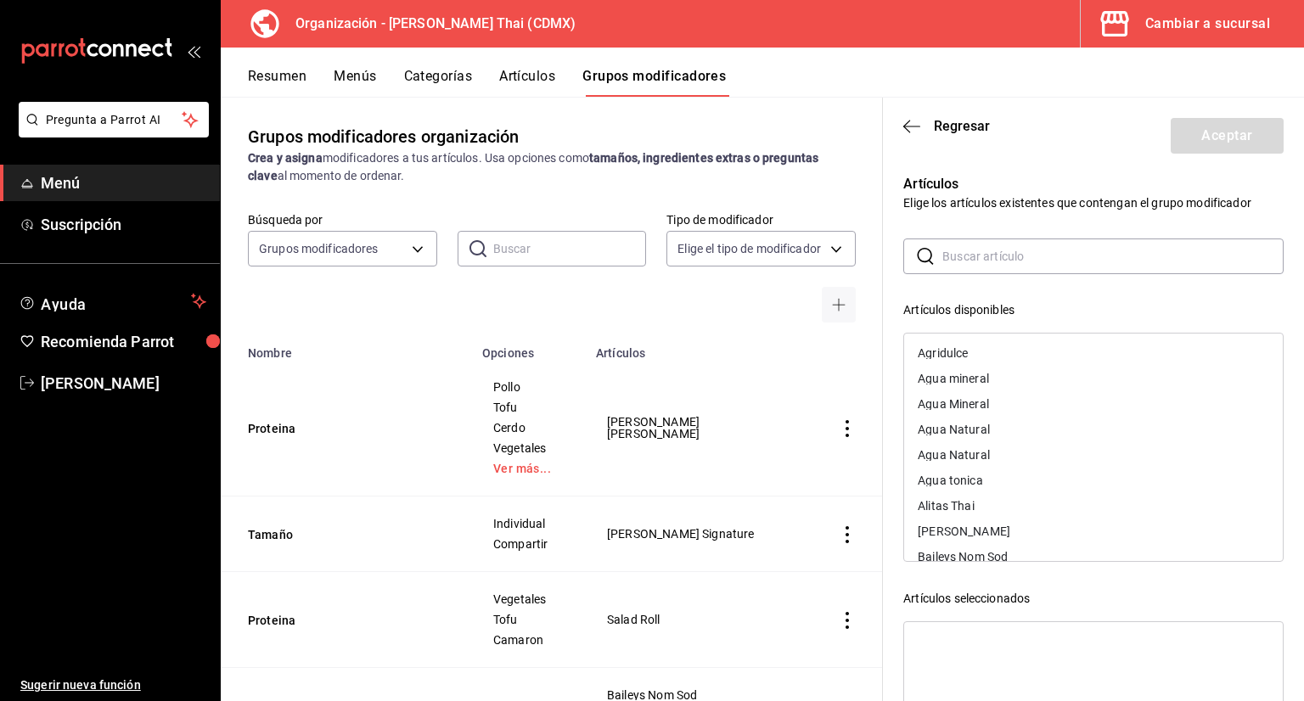
click at [968, 260] on input "text" at bounding box center [1112, 256] width 341 height 34
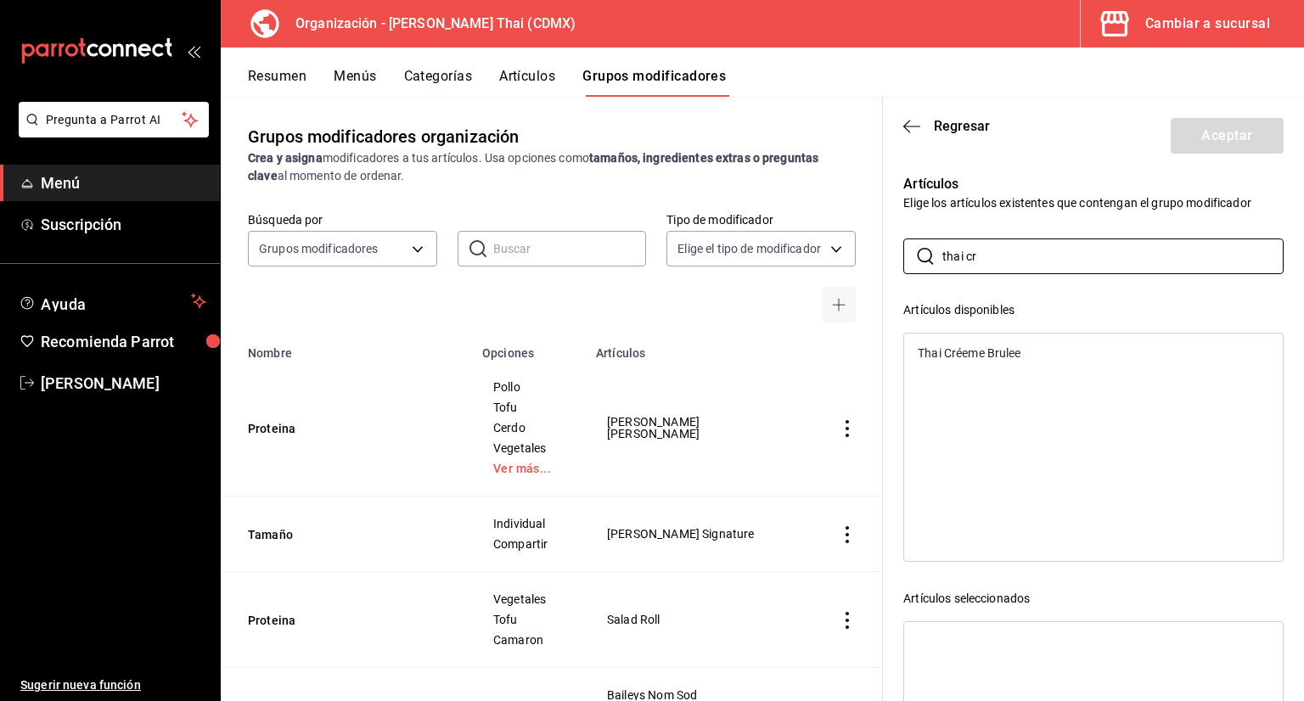
type input "thai cr"
click at [974, 354] on div "Thai Créeme Brulee" at bounding box center [969, 353] width 103 height 12
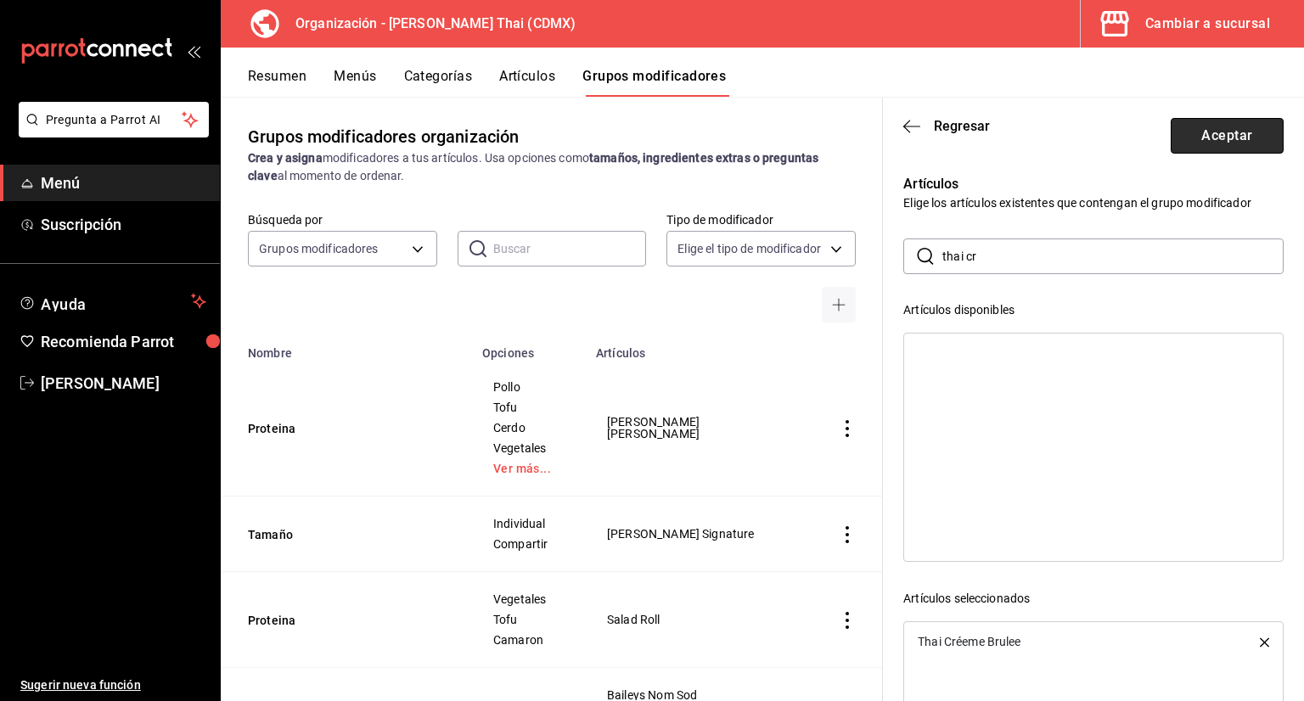
click at [1185, 132] on button "Aceptar" at bounding box center [1227, 136] width 113 height 36
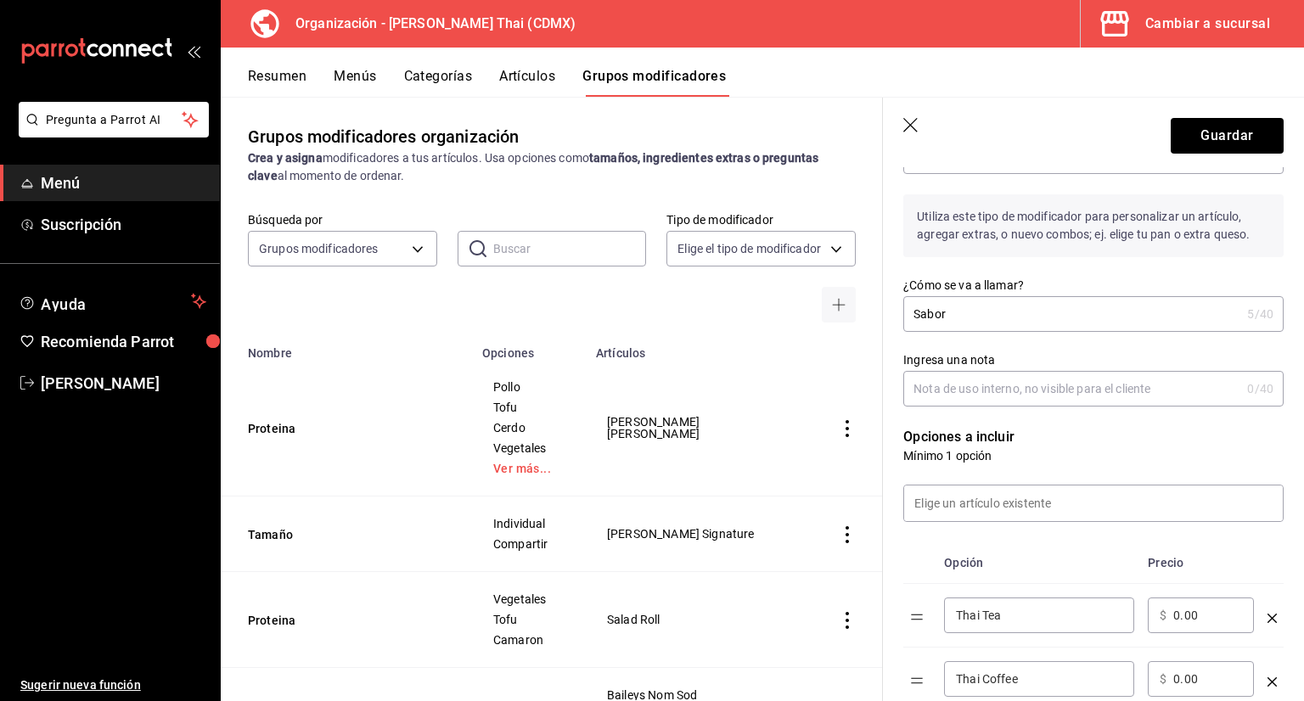
scroll to position [0, 0]
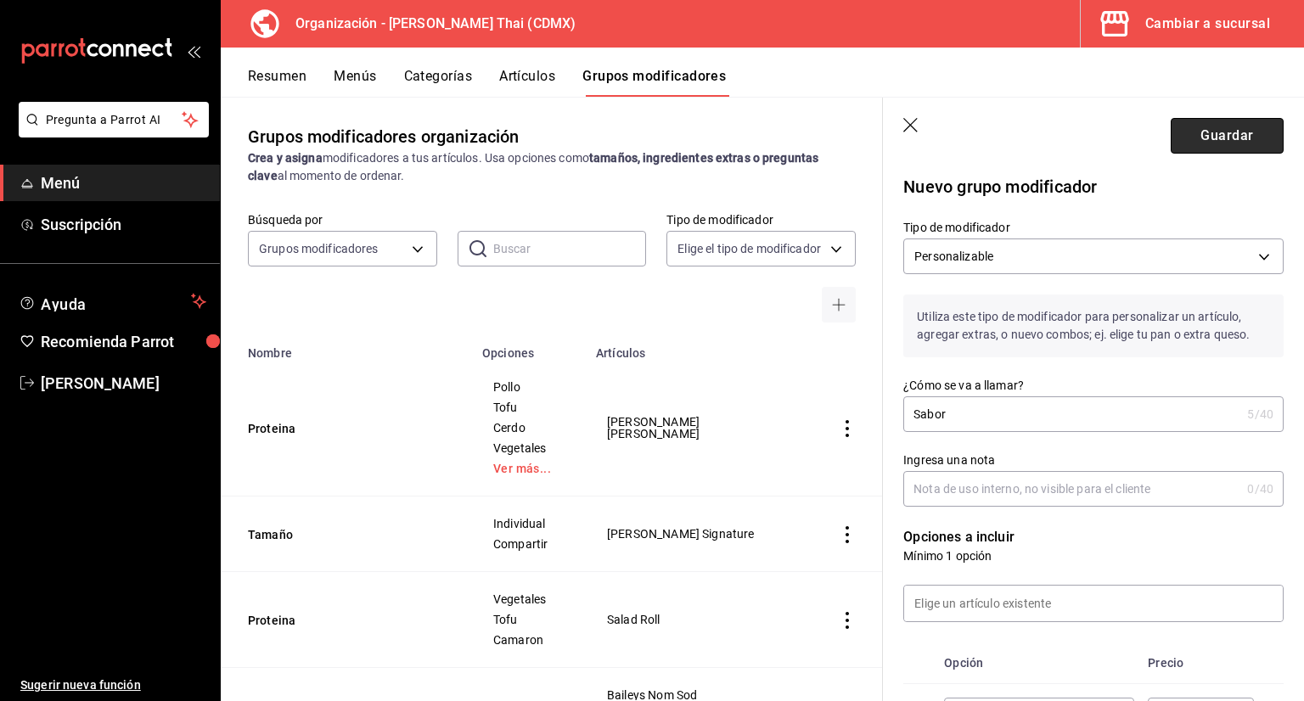
click at [1198, 133] on button "Guardar" at bounding box center [1227, 136] width 113 height 36
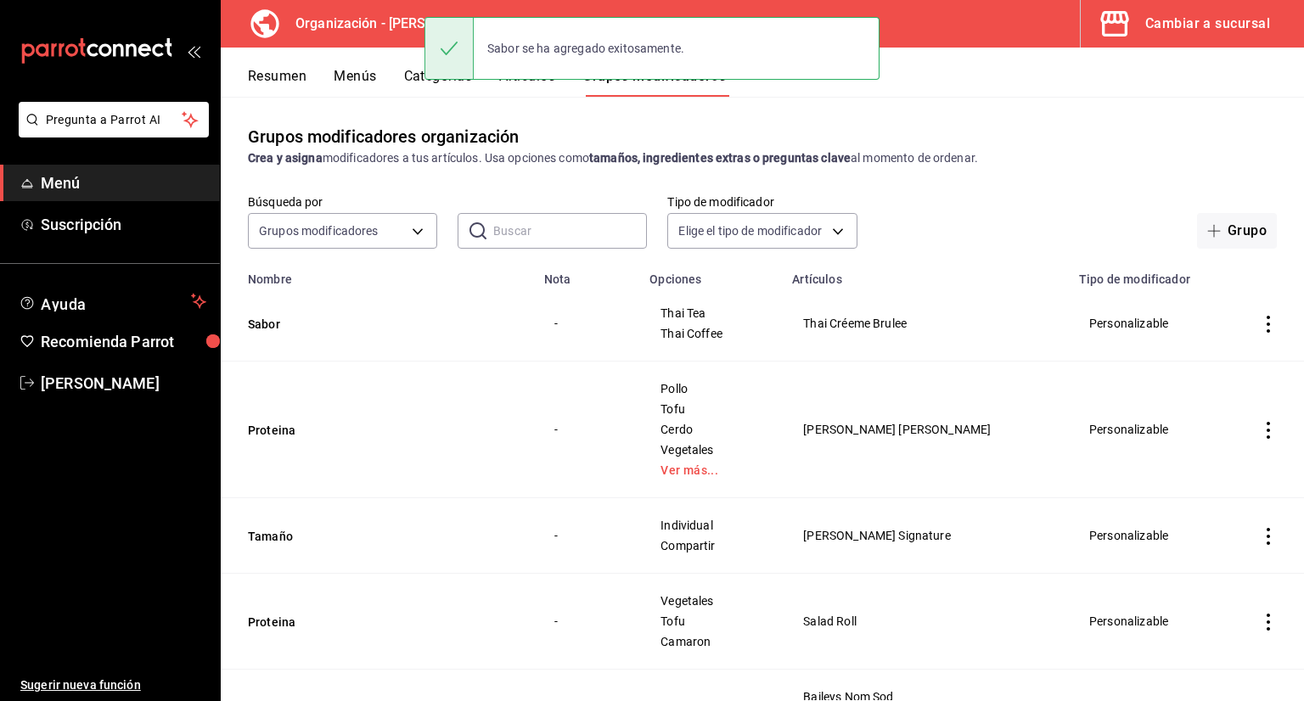
click at [530, 89] on button "Artículos" at bounding box center [527, 82] width 56 height 29
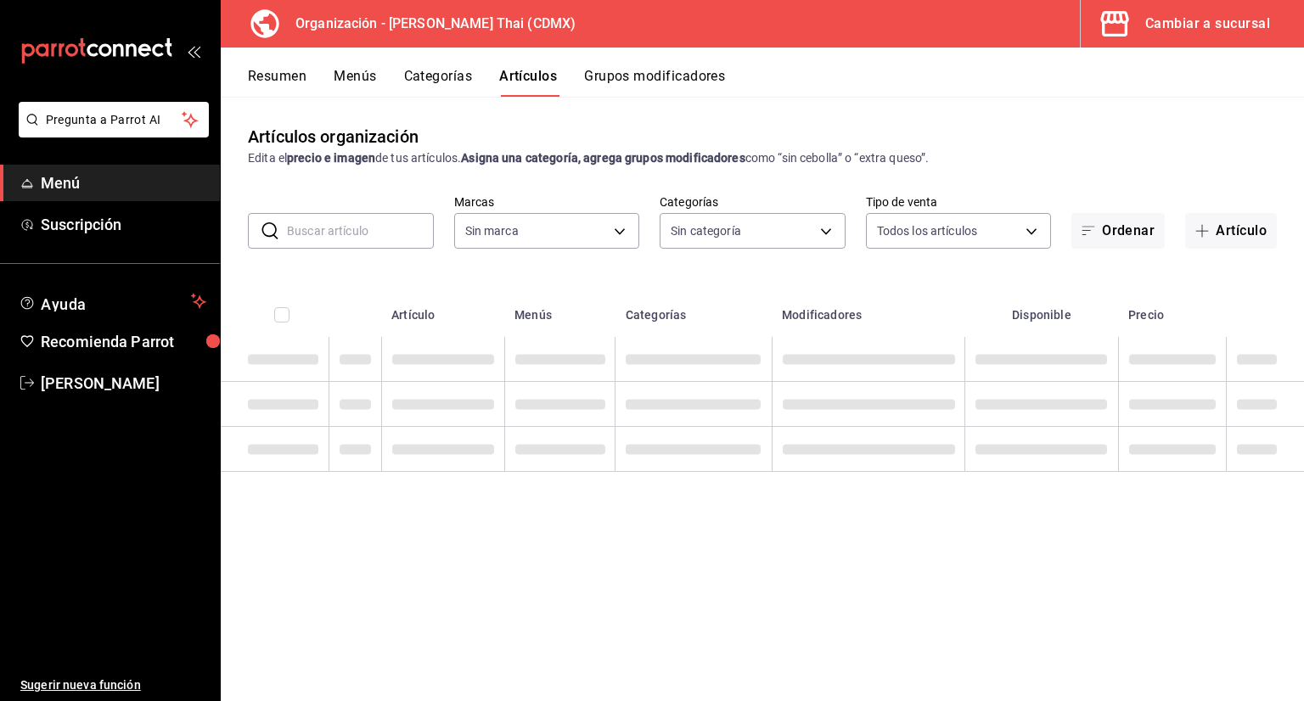
type input "3b86ff93-9c8d-4006-a000-7f562d2f7cb1,6b055275-76a1-43b6-b03d-2db3475336a0,4964d…"
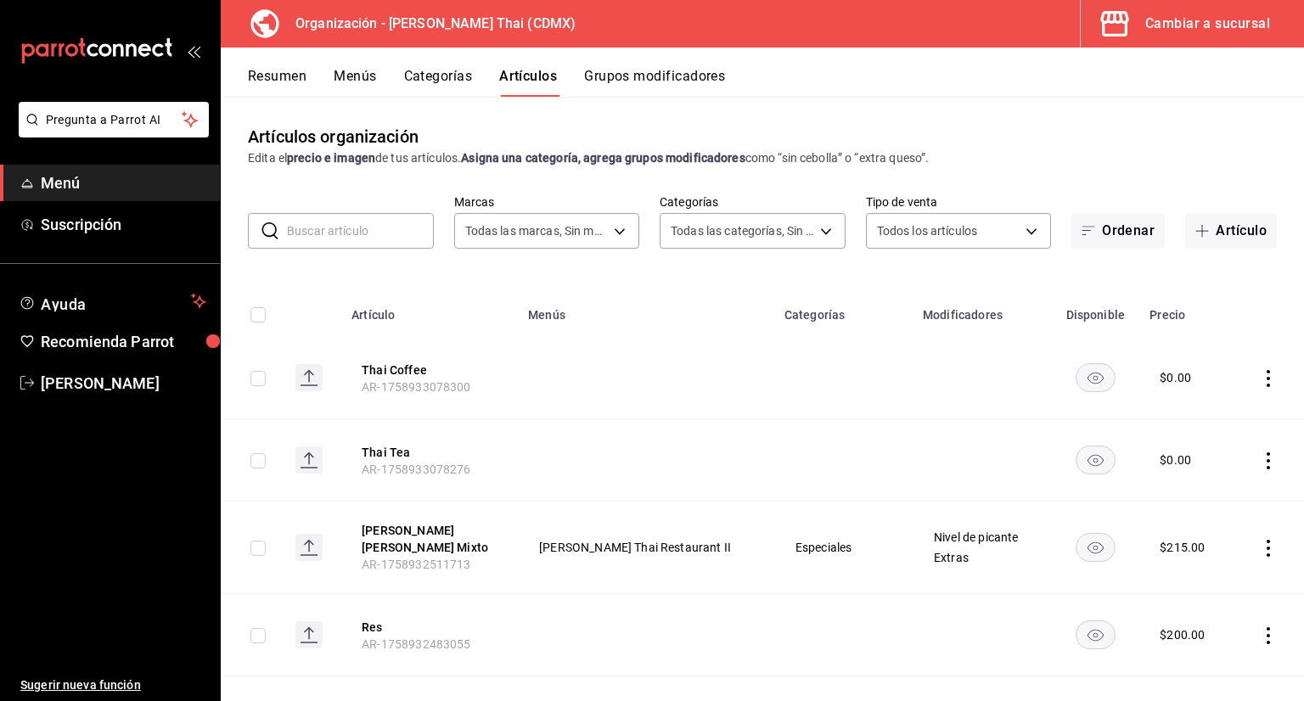
type input "846f0d90-2168-40bc-9e32-37968465e8cf"
click at [380, 222] on input "text" at bounding box center [360, 231] width 147 height 34
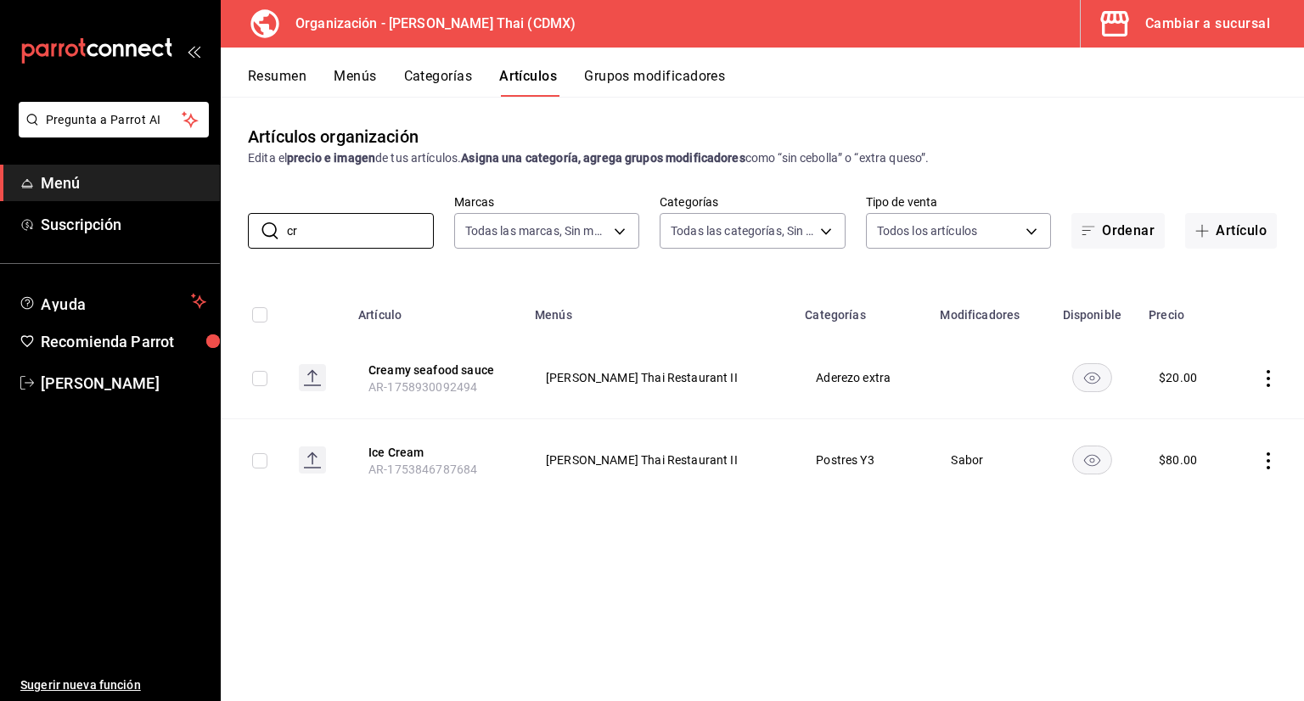
type input "c"
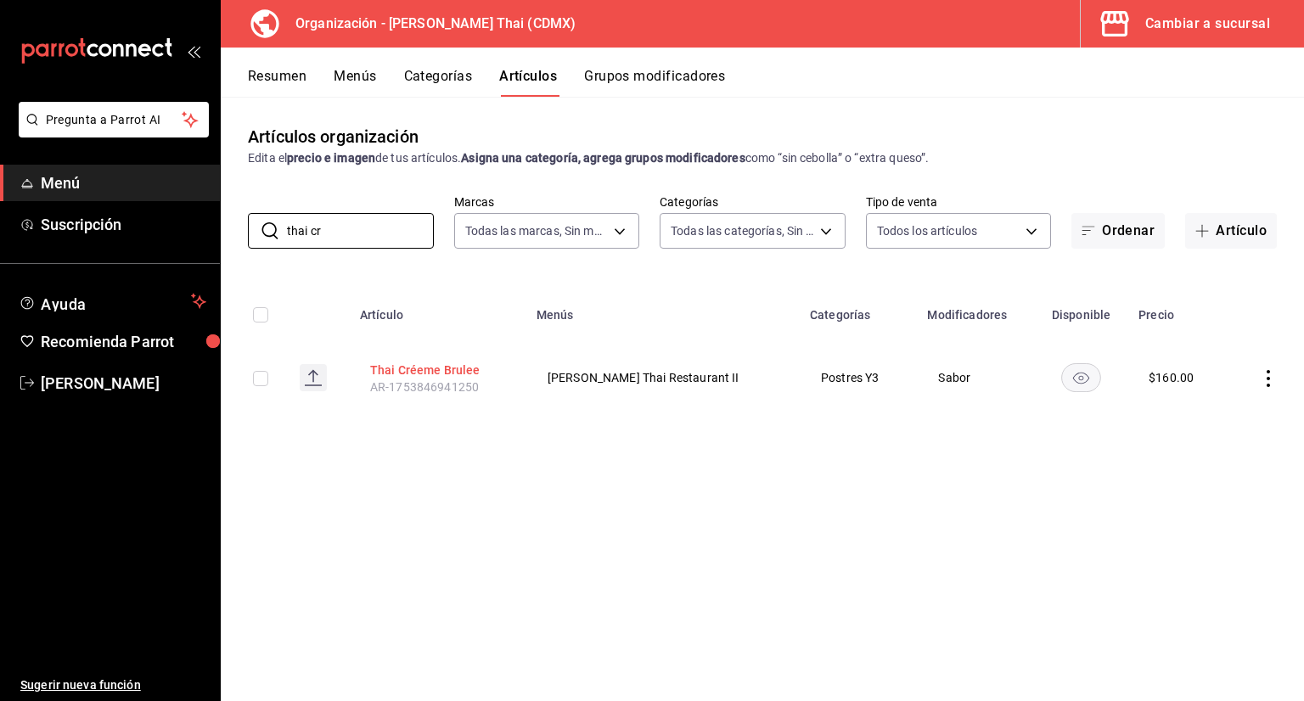
type input "thai cr"
click at [396, 374] on button "Thai Créeme Brulee" at bounding box center [438, 370] width 136 height 17
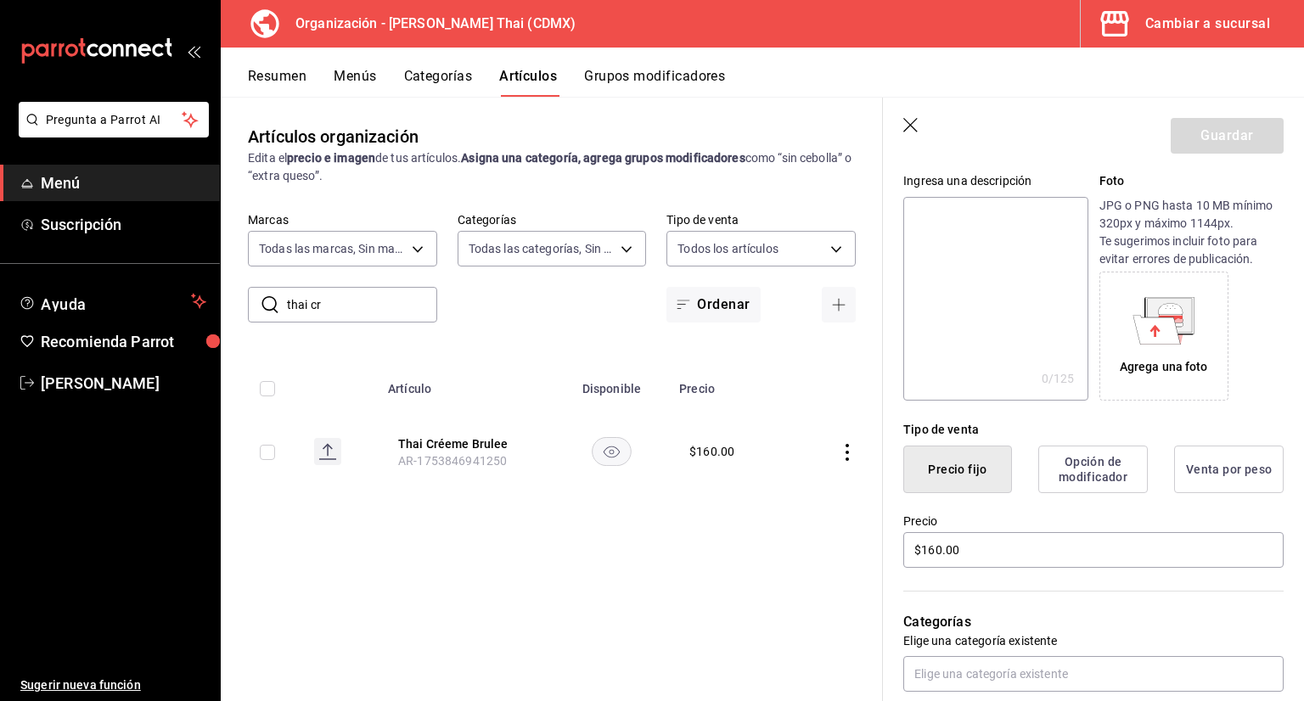
scroll to position [170, 0]
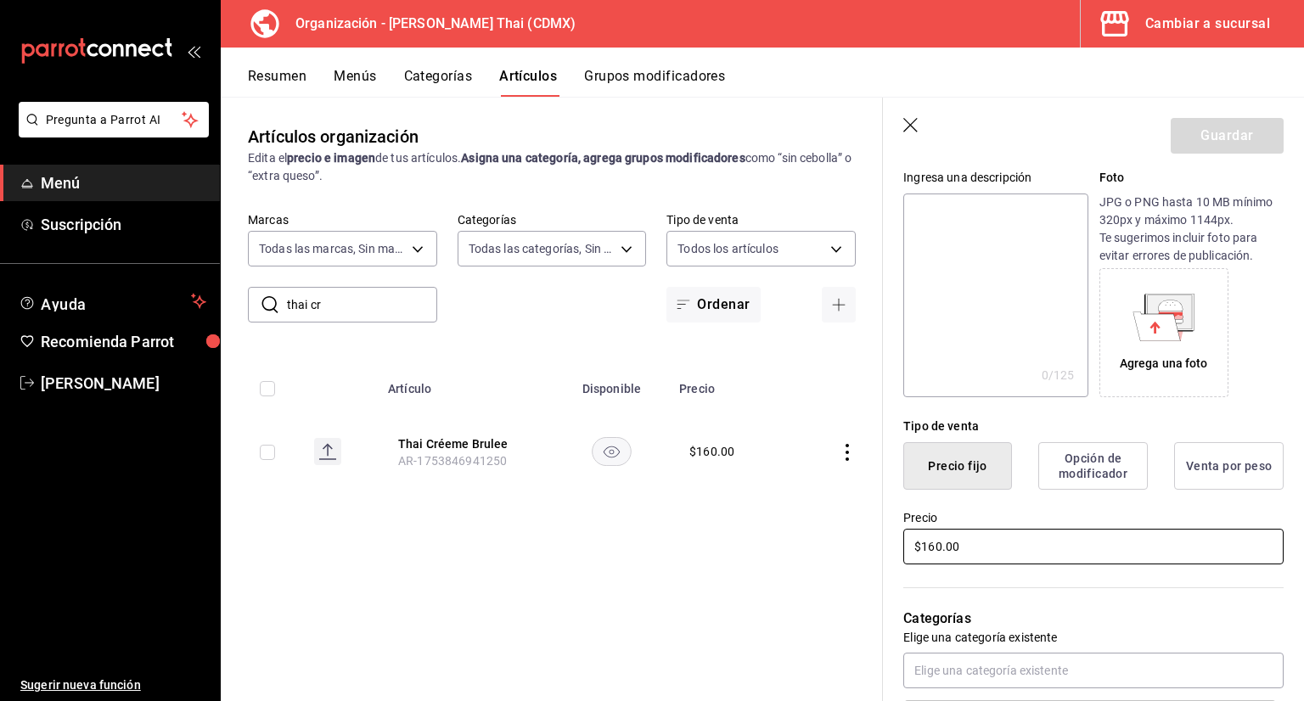
drag, startPoint x: 983, startPoint y: 543, endPoint x: 898, endPoint y: 552, distance: 85.3
click at [902, 552] on div "Precio $160.00" at bounding box center [1083, 528] width 401 height 77
type input "$135.00"
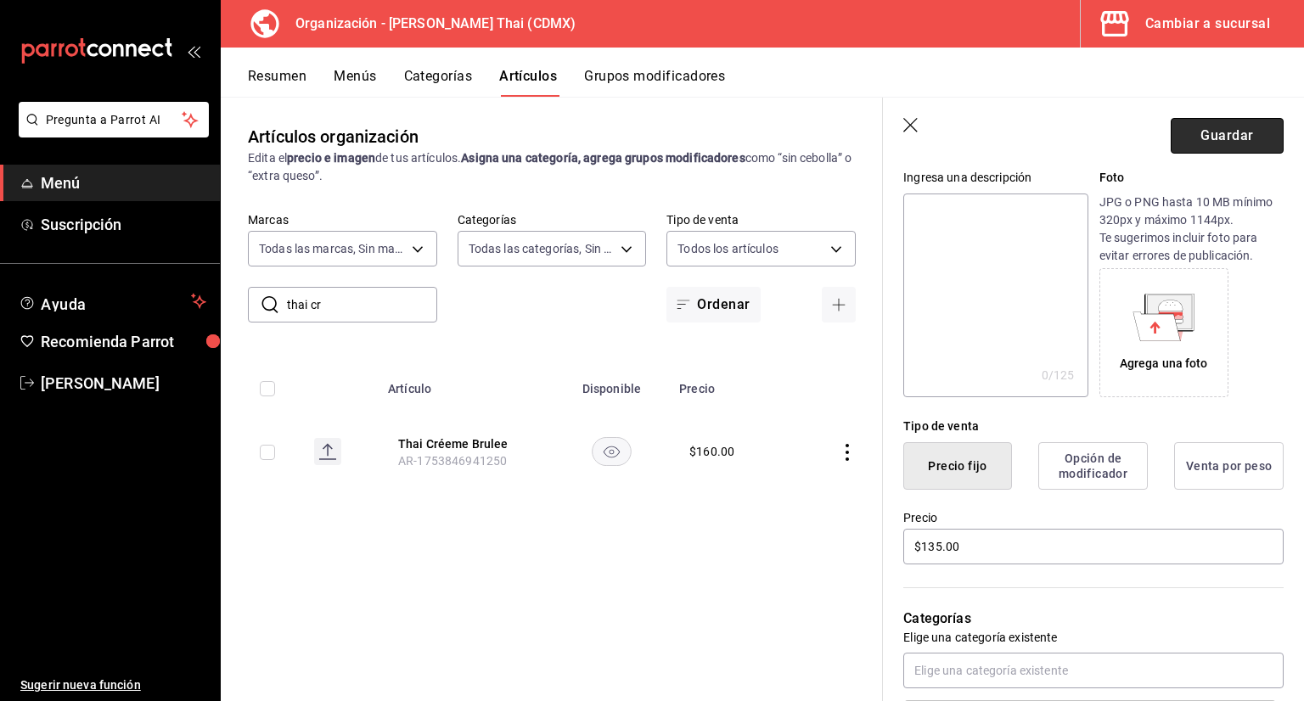
click at [1202, 122] on button "Guardar" at bounding box center [1227, 136] width 113 height 36
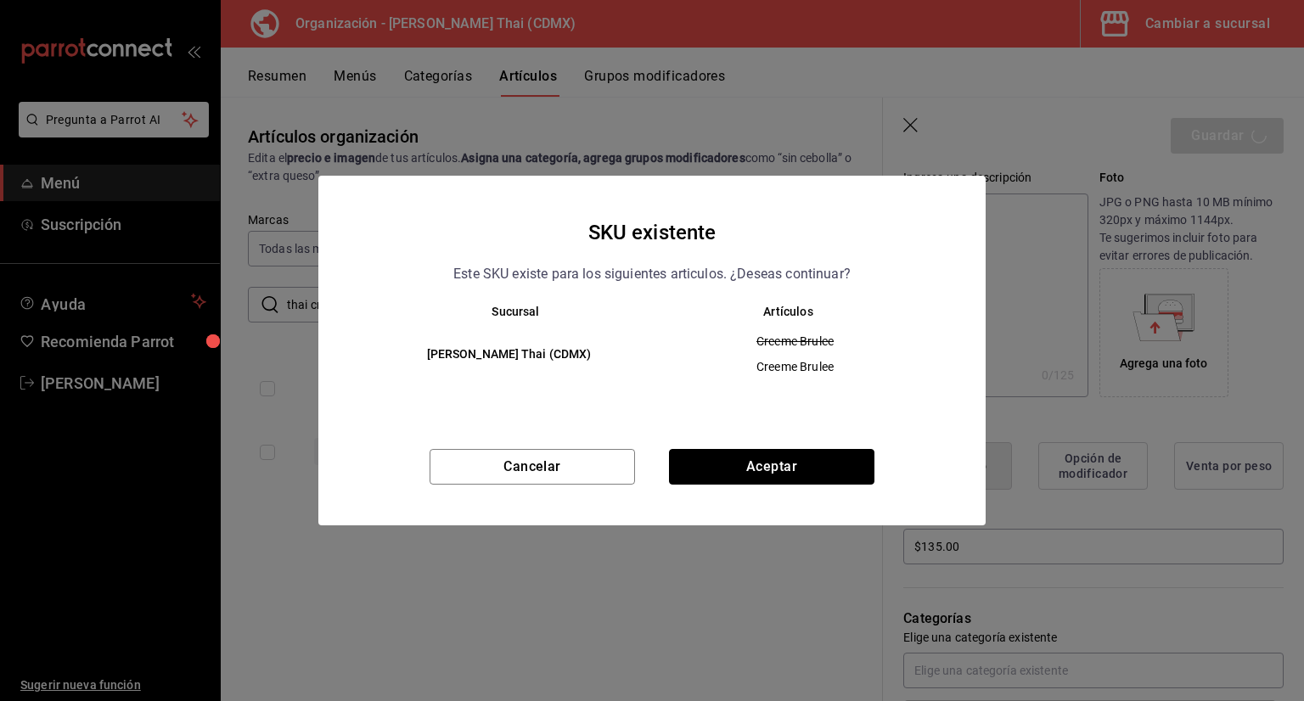
click at [778, 465] on button "Aceptar" at bounding box center [771, 467] width 205 height 36
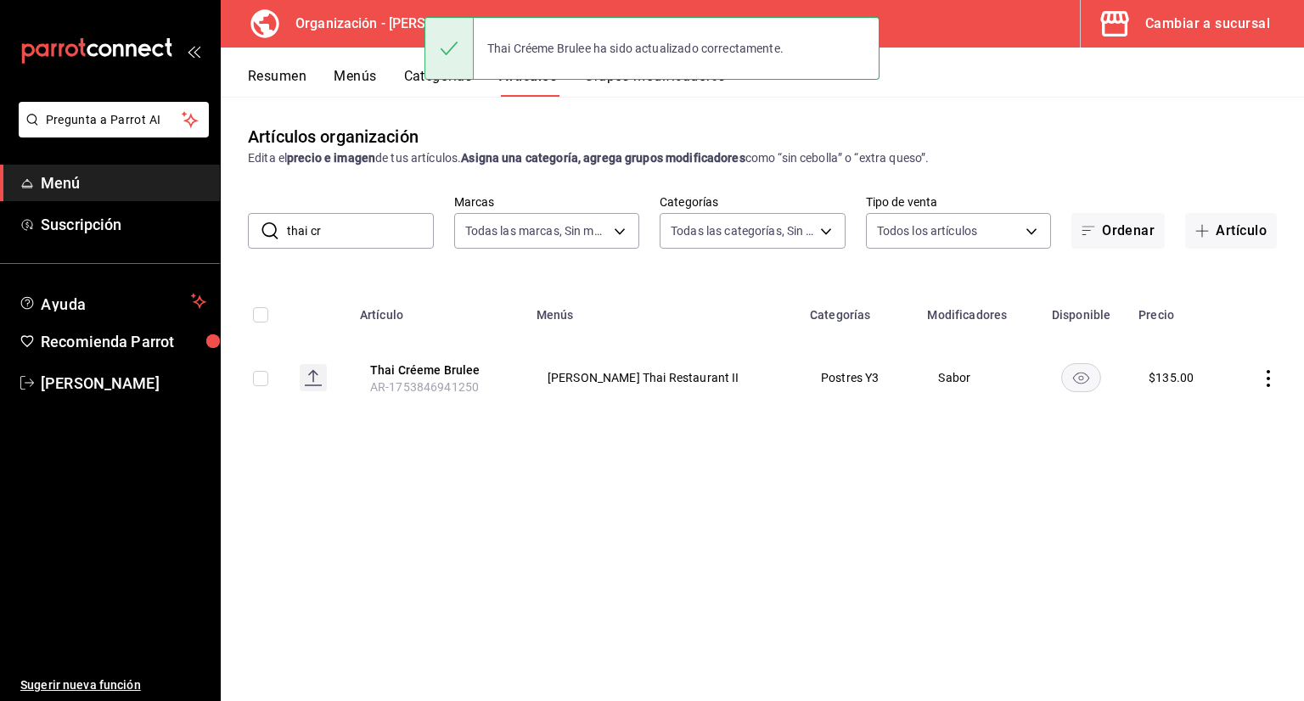
click at [430, 88] on button "Categorías" at bounding box center [438, 82] width 69 height 29
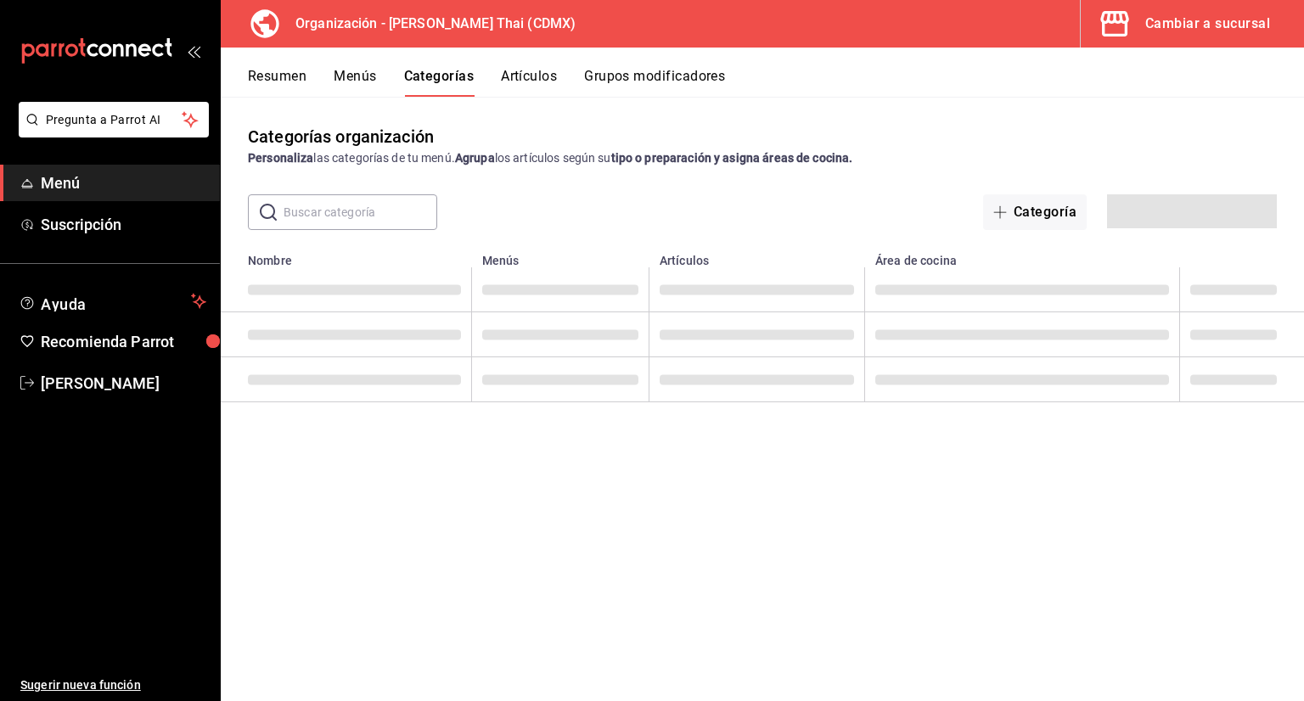
click at [385, 211] on input "text" at bounding box center [361, 212] width 154 height 34
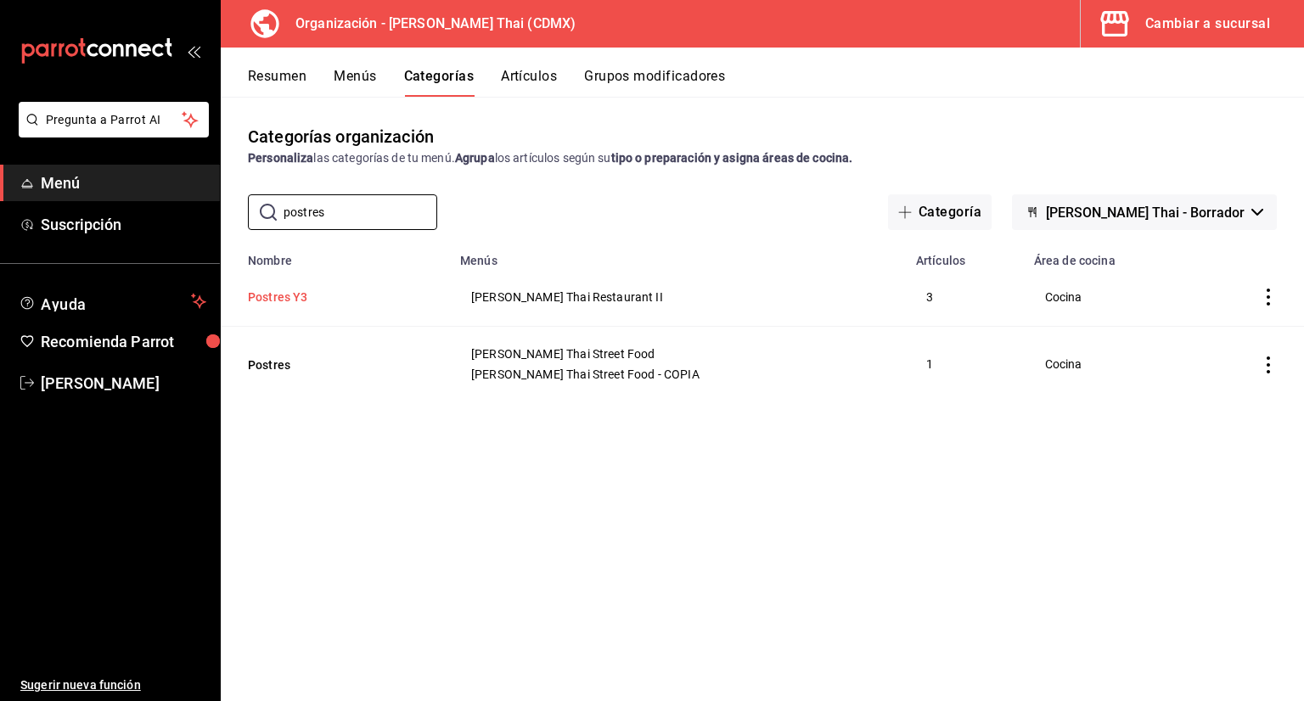
type input "postres"
click at [312, 303] on button "Postres Y3" at bounding box center [333, 297] width 170 height 17
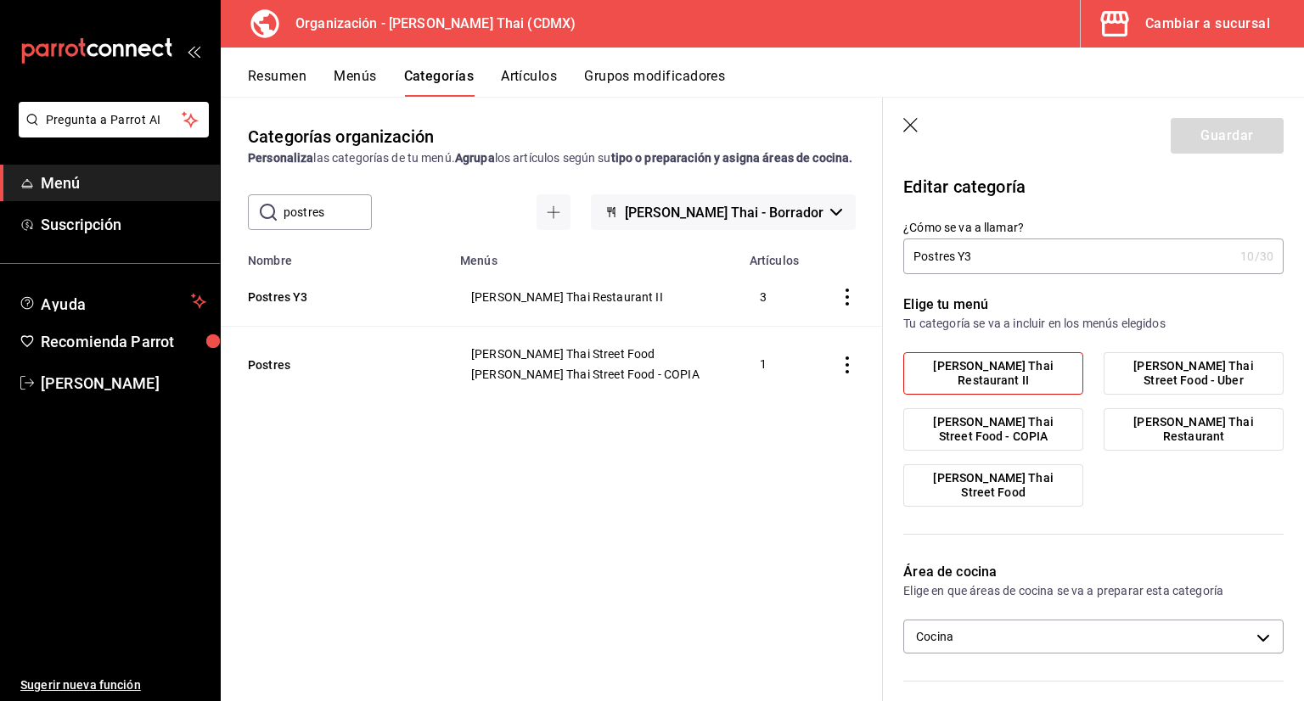
click at [1020, 257] on input "Postres Y3" at bounding box center [1068, 256] width 330 height 34
type input "Postres"
click at [1233, 131] on button "Guardar" at bounding box center [1227, 136] width 113 height 36
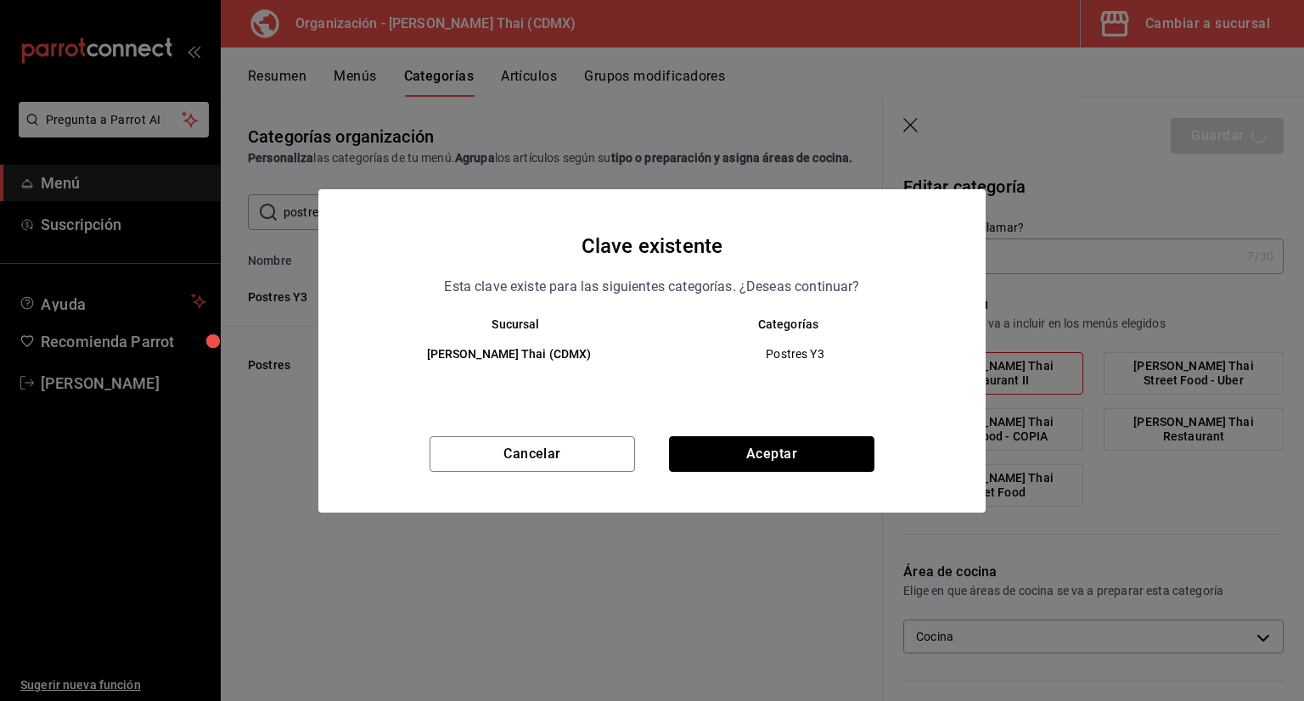
click at [749, 466] on button "Aceptar" at bounding box center [771, 454] width 205 height 36
click at [594, 463] on button "Cancelar" at bounding box center [532, 454] width 205 height 36
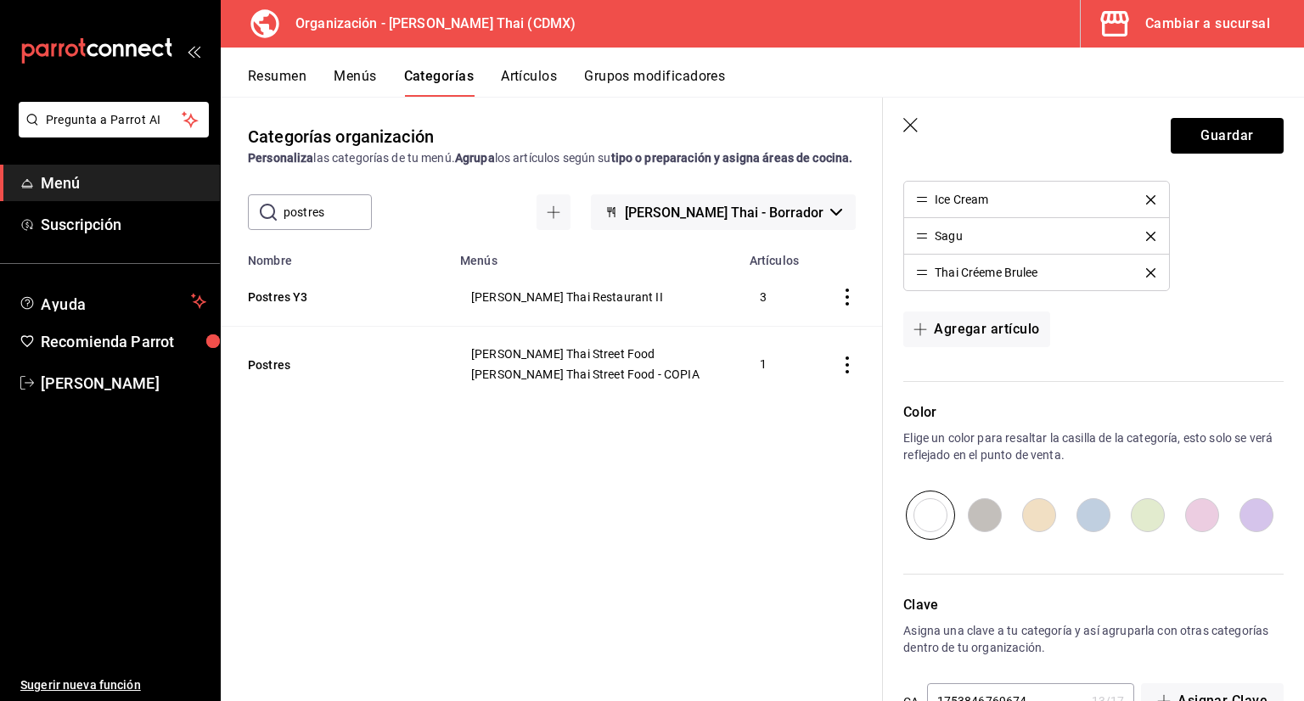
scroll to position [655, 0]
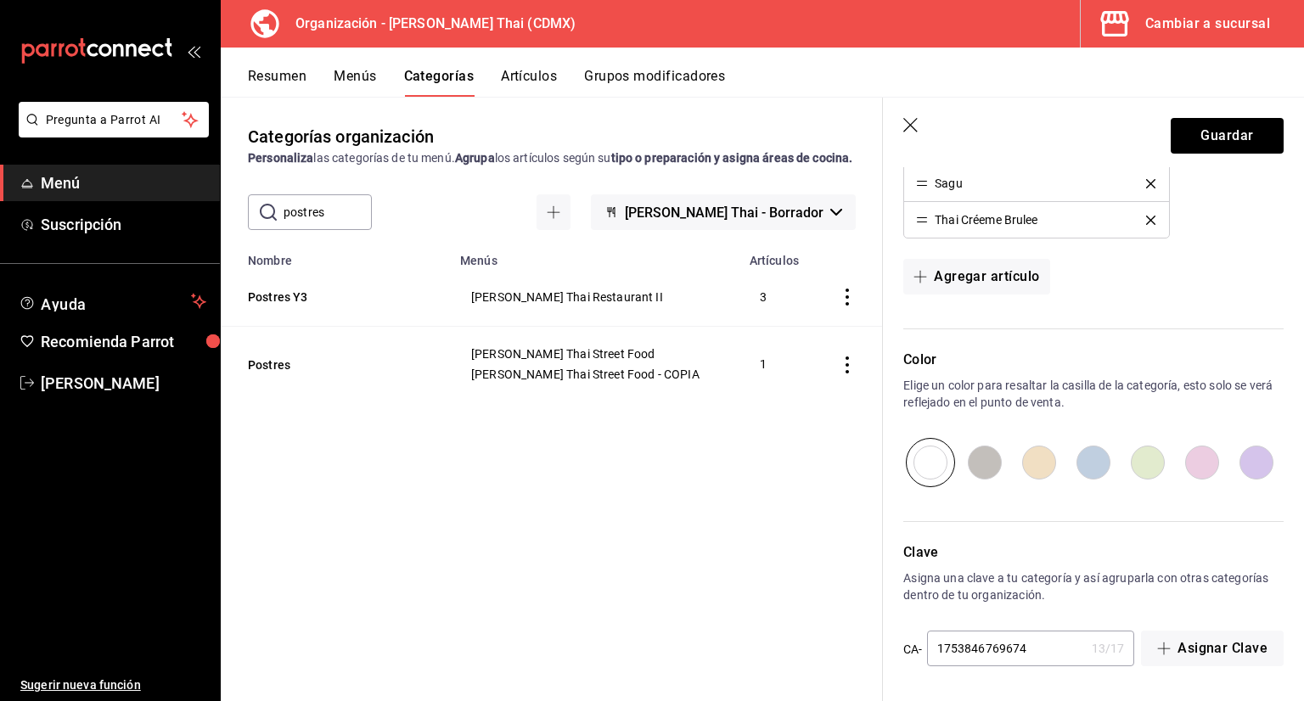
click at [1047, 657] on input "1753846769674" at bounding box center [1006, 649] width 158 height 34
type input "17538467696744"
click at [1185, 124] on button "Guardar" at bounding box center [1227, 136] width 113 height 36
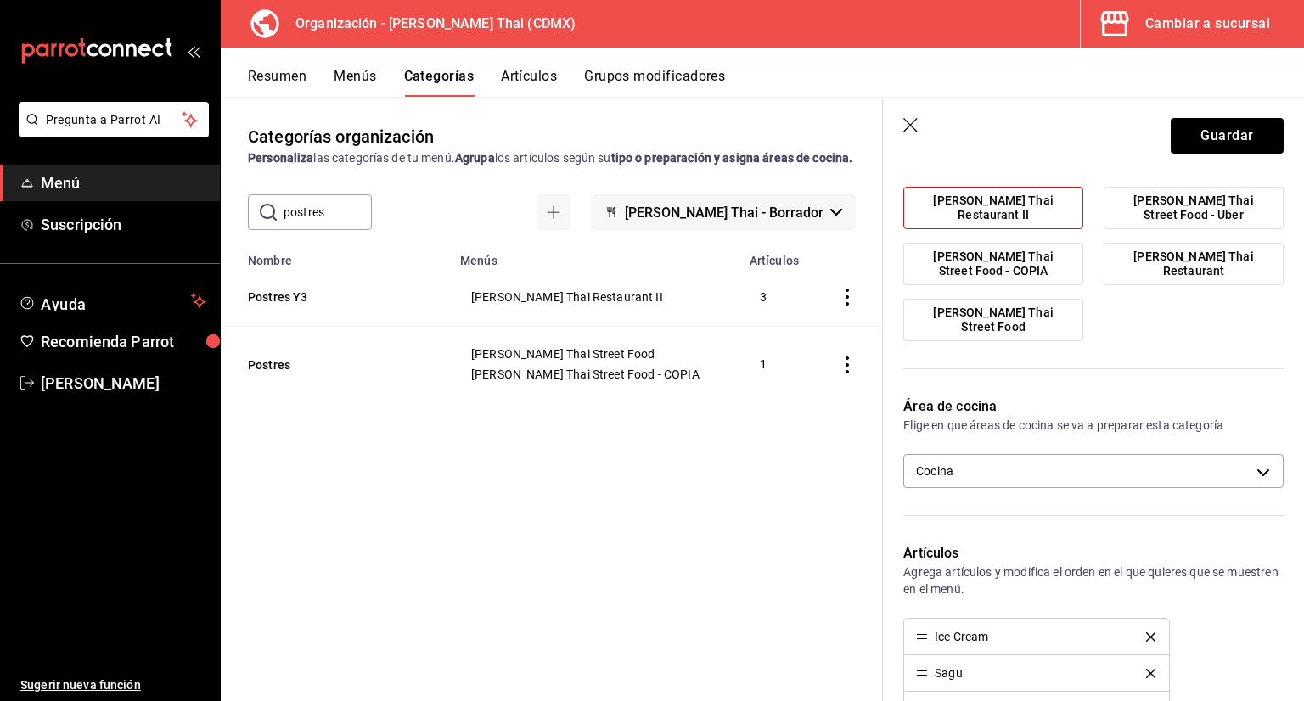
scroll to position [0, 0]
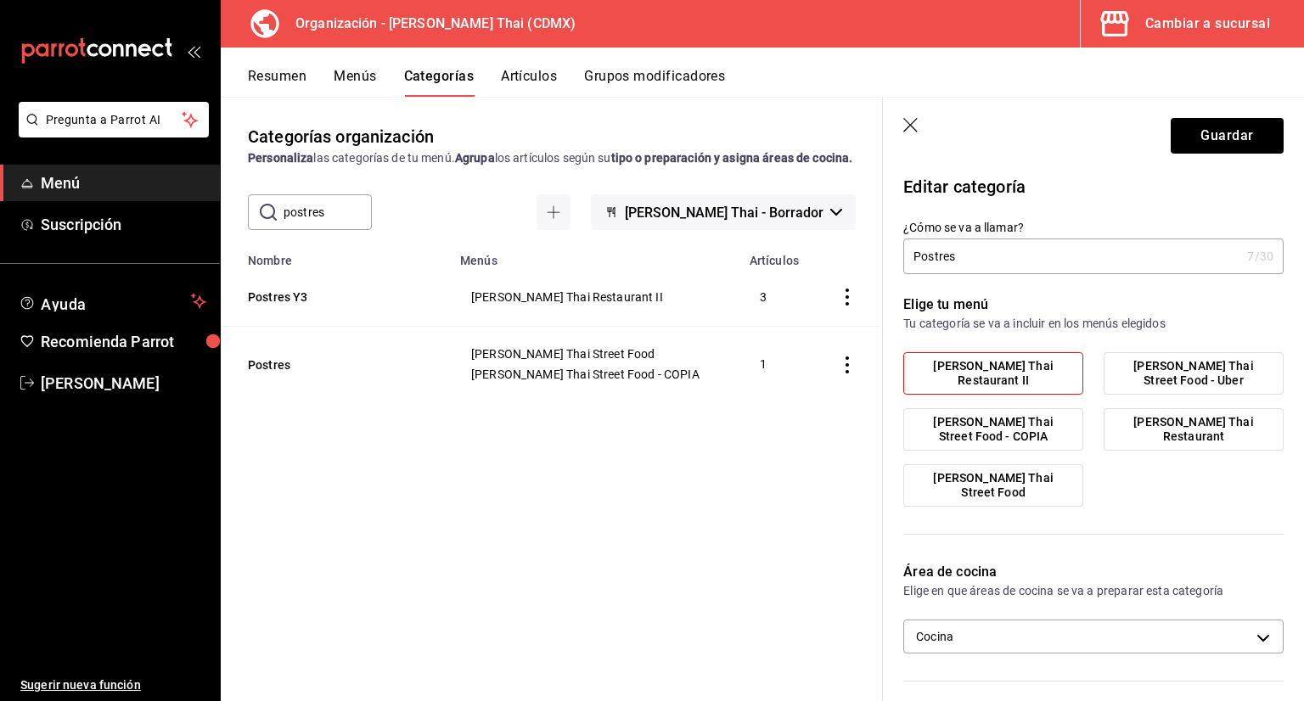
click at [1008, 254] on input "Postres" at bounding box center [1071, 256] width 337 height 34
type input "Postres Y3"
click at [1235, 130] on button "Guardar" at bounding box center [1227, 136] width 113 height 36
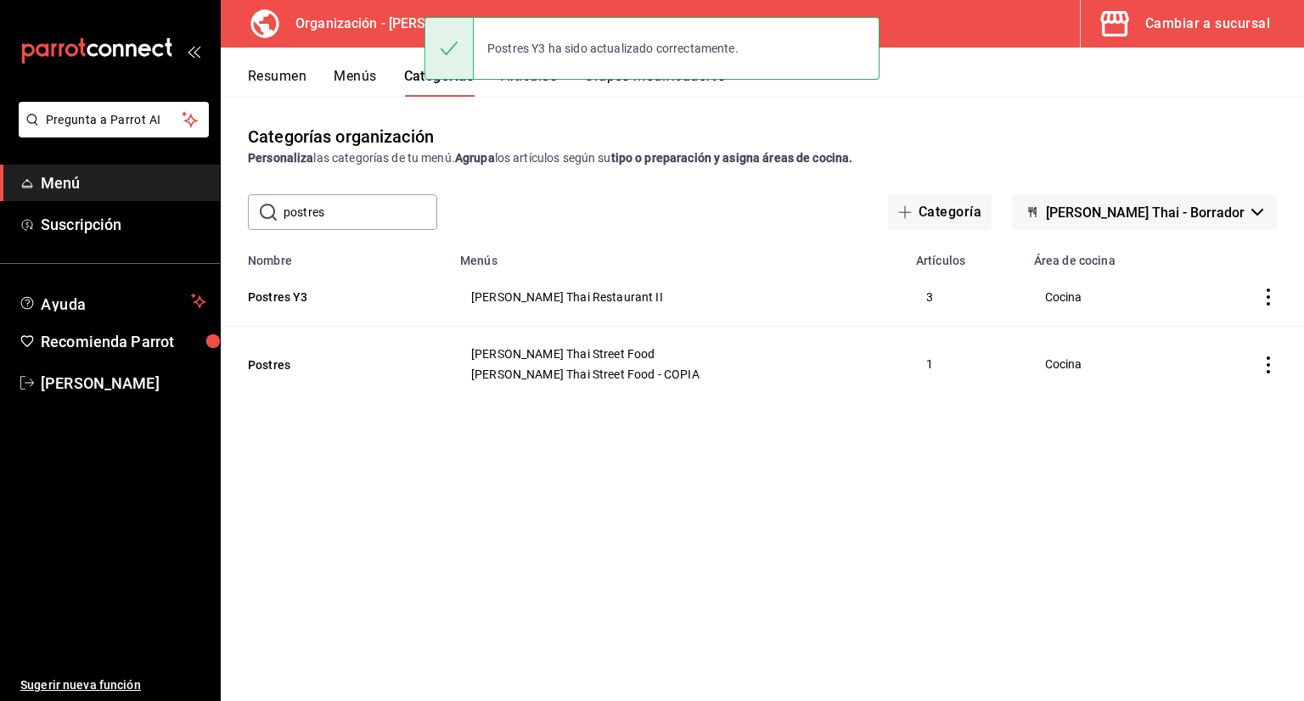
click at [373, 74] on button "Menús" at bounding box center [355, 82] width 42 height 29
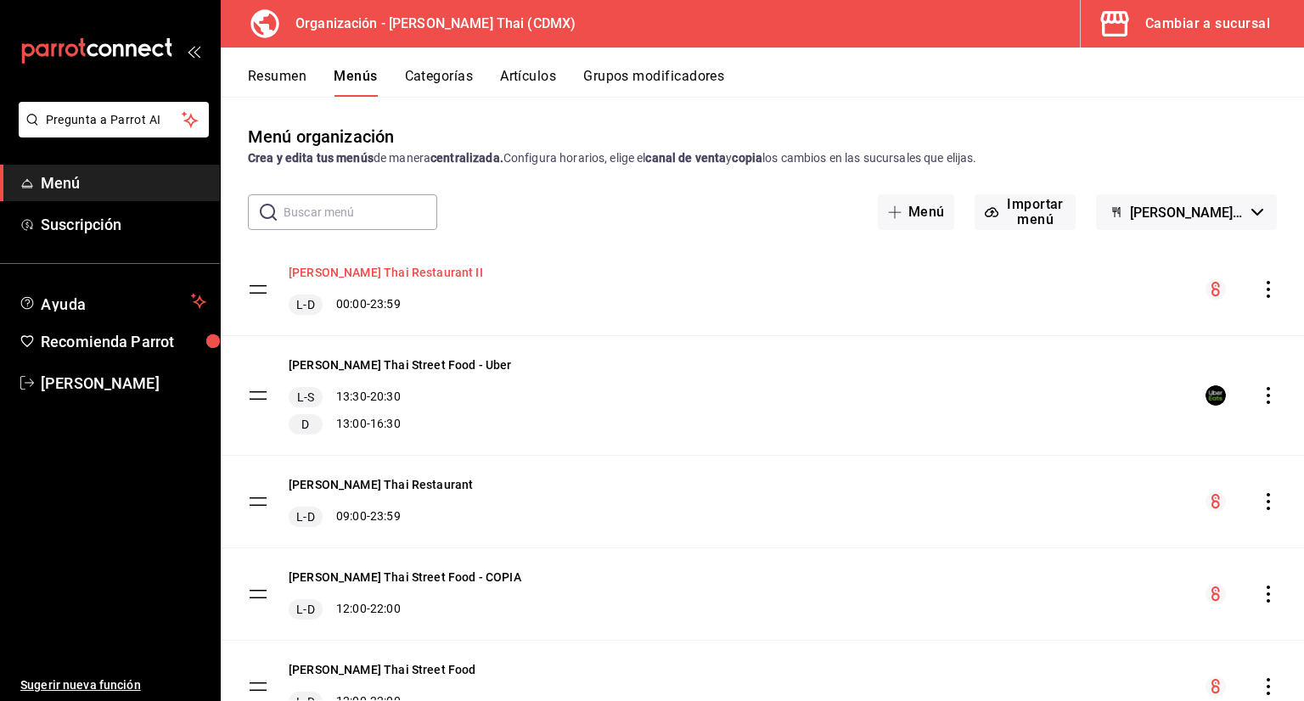
click at [396, 279] on button "[PERSON_NAME] Restaurant II" at bounding box center [386, 272] width 194 height 17
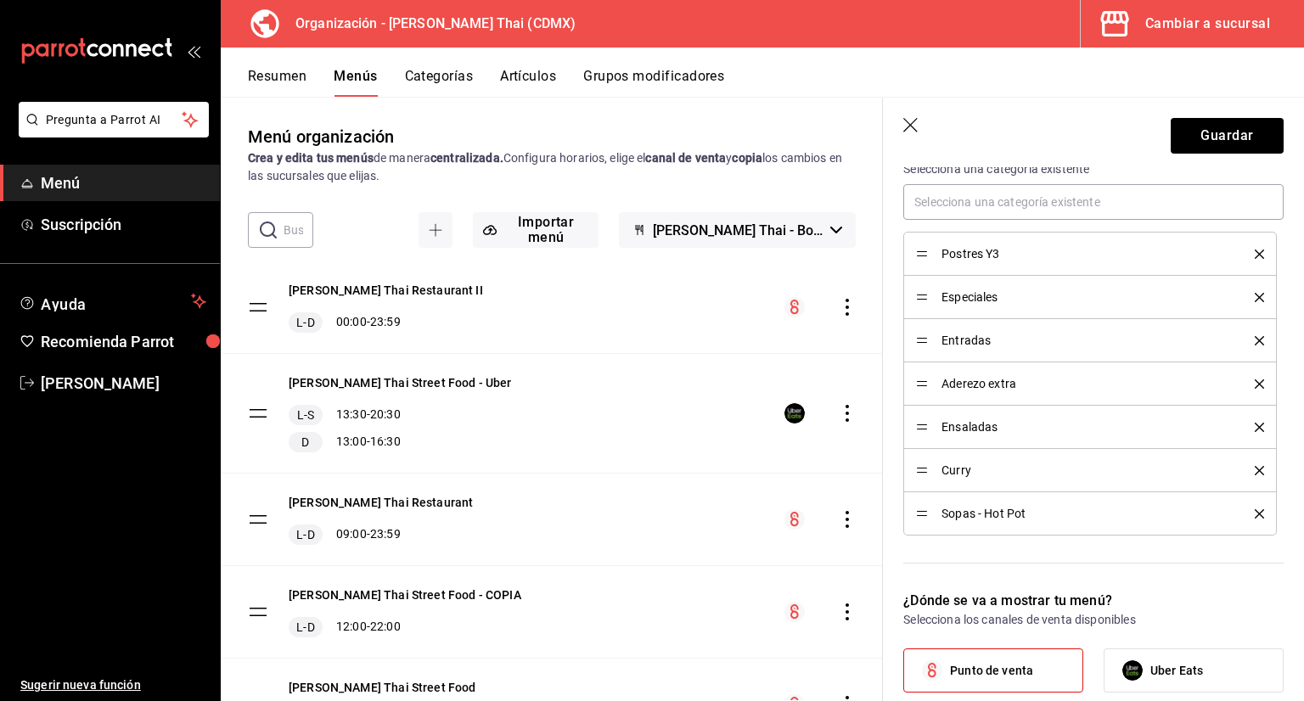
scroll to position [509, 0]
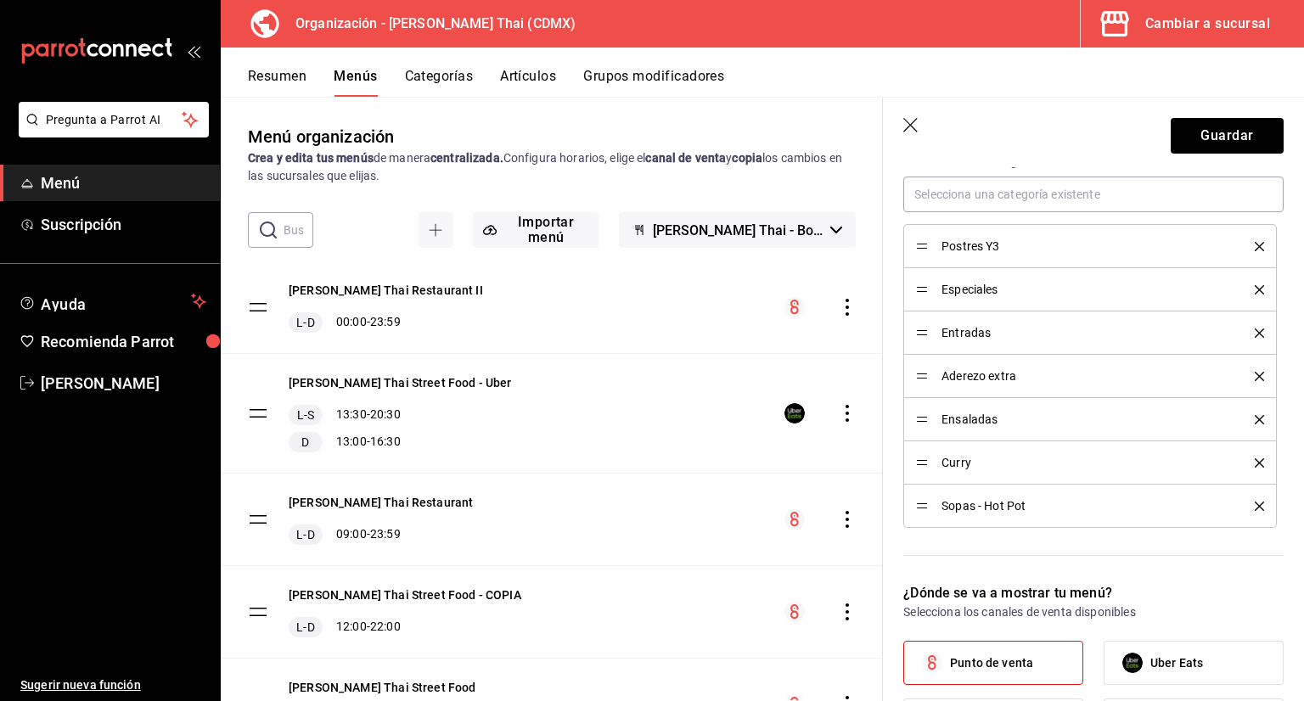
click at [909, 123] on icon "button" at bounding box center [911, 126] width 17 height 17
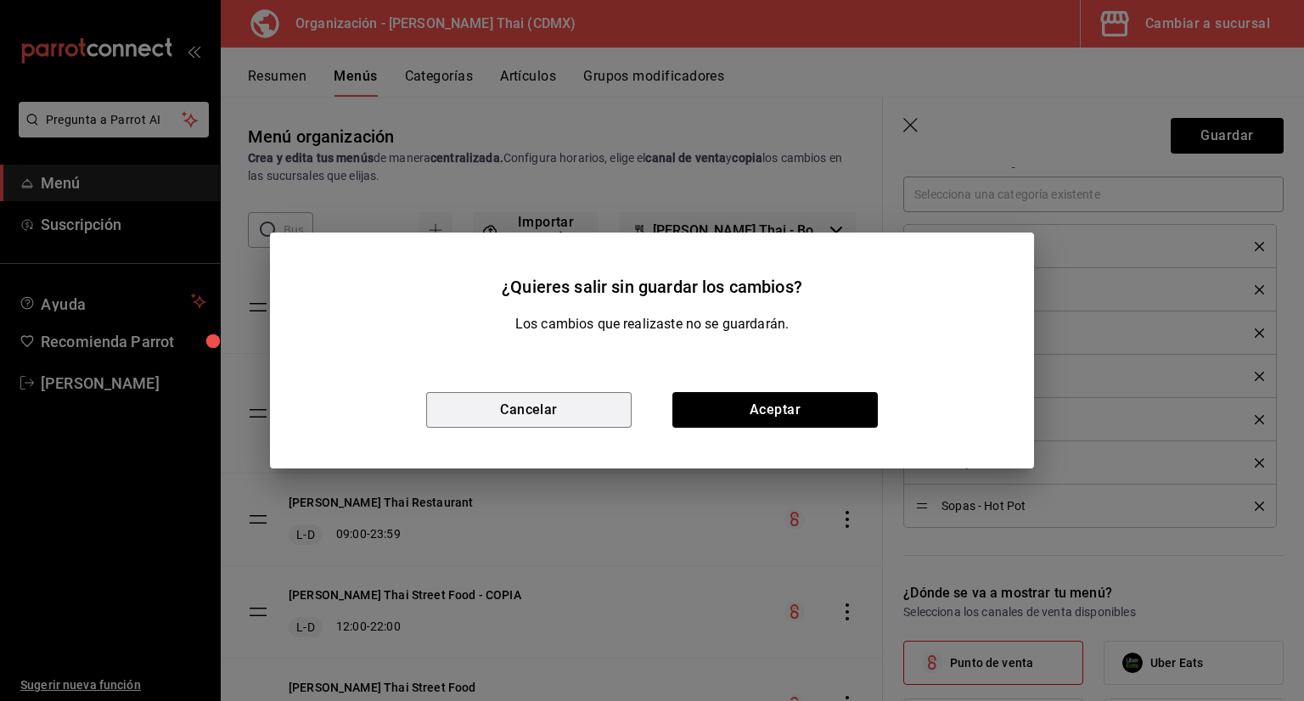
click at [519, 418] on button "Cancelar" at bounding box center [528, 410] width 205 height 36
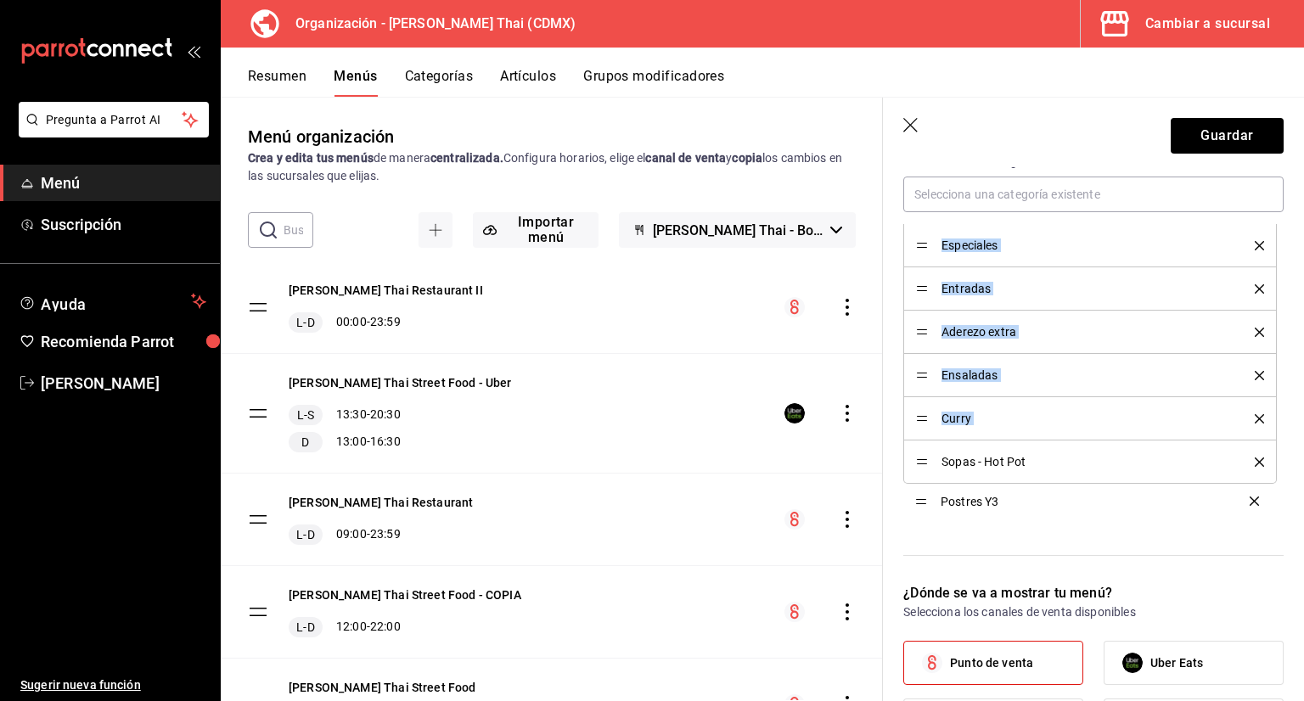
drag, startPoint x: 924, startPoint y: 249, endPoint x: 920, endPoint y: 503, distance: 254.7
drag, startPoint x: 920, startPoint y: 240, endPoint x: 925, endPoint y: 456, distance: 215.7
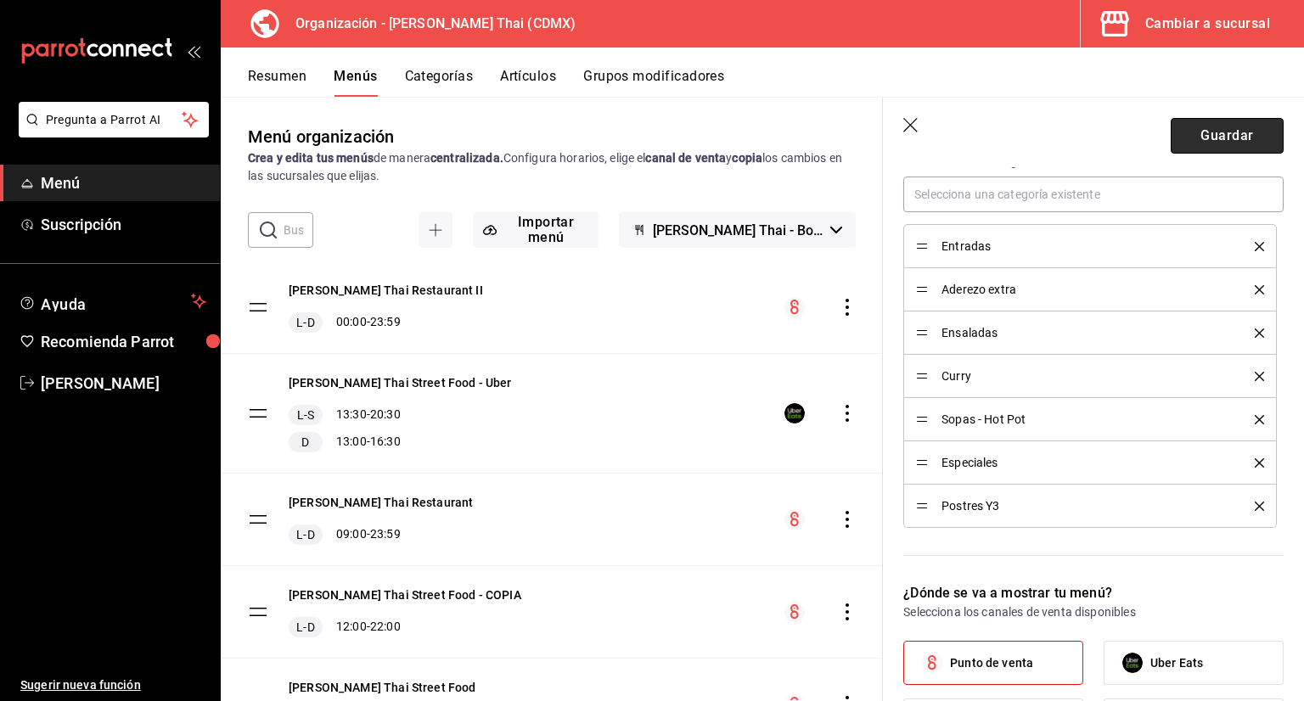
click at [1178, 138] on button "Guardar" at bounding box center [1227, 136] width 113 height 36
checkbox input "false"
type input "1758933162699"
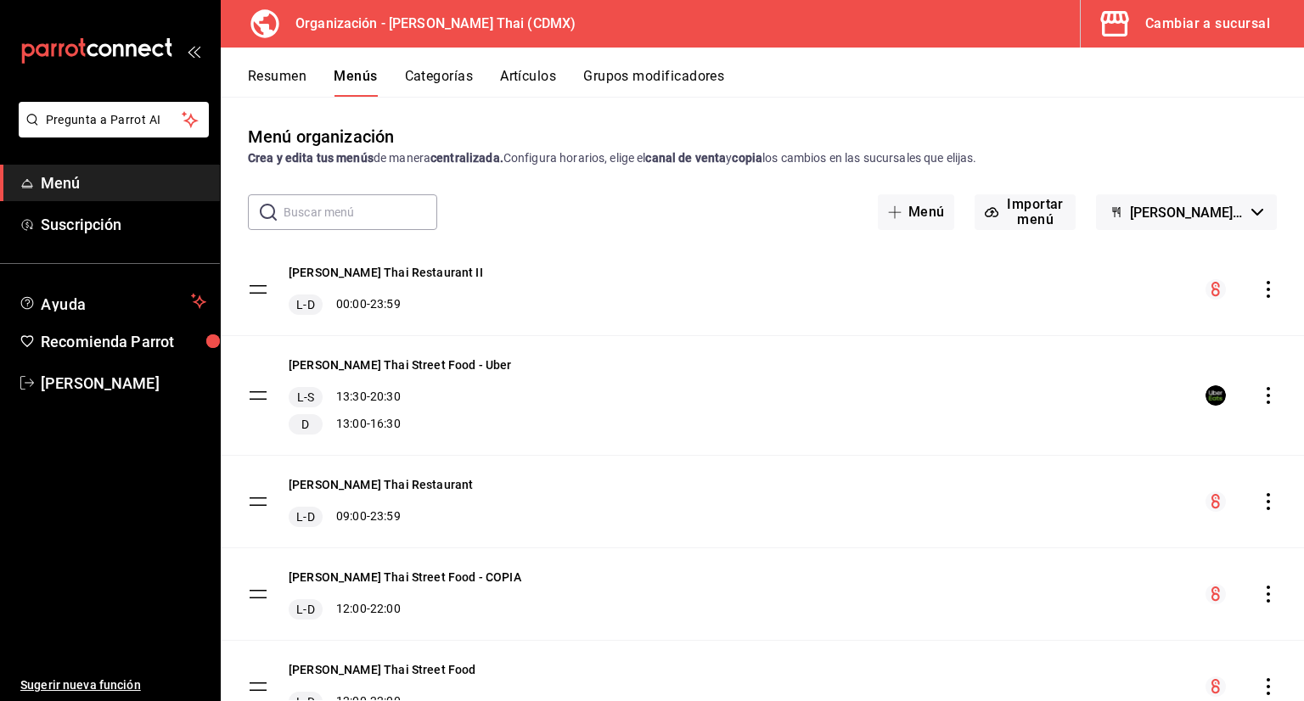
click at [441, 79] on button "Categorías" at bounding box center [439, 82] width 69 height 29
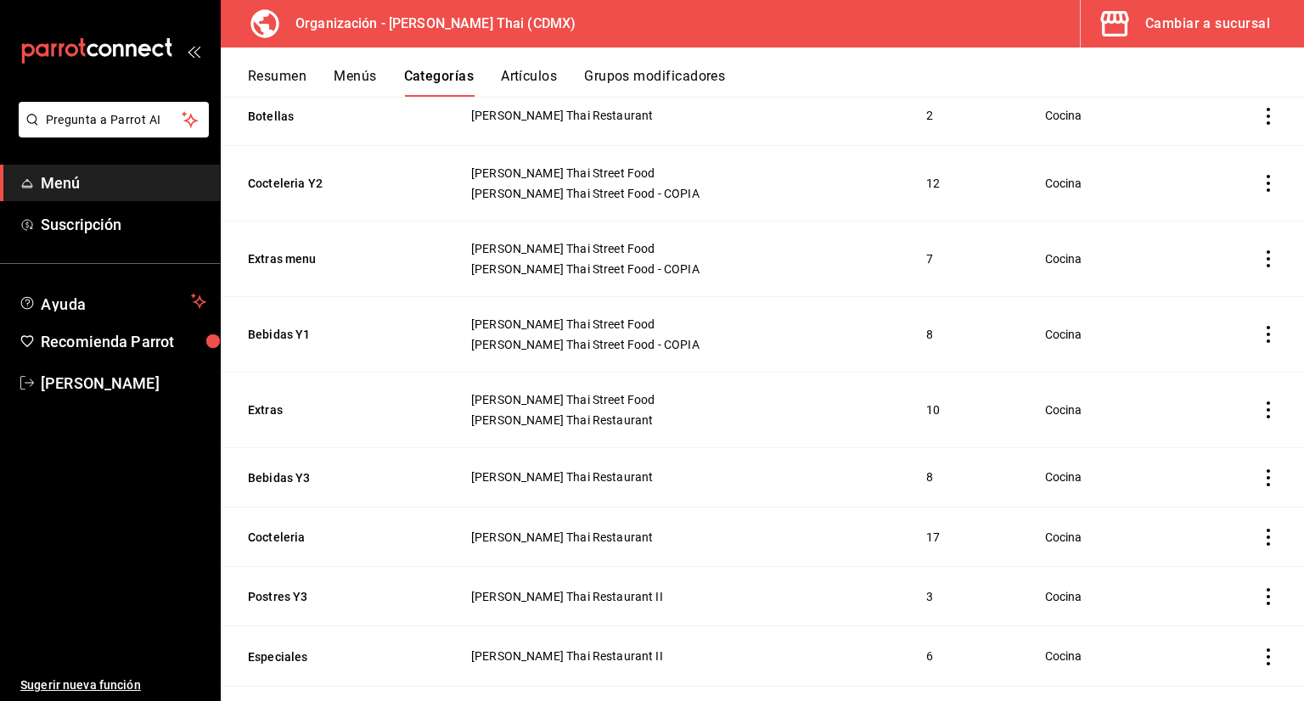
scroll to position [255, 0]
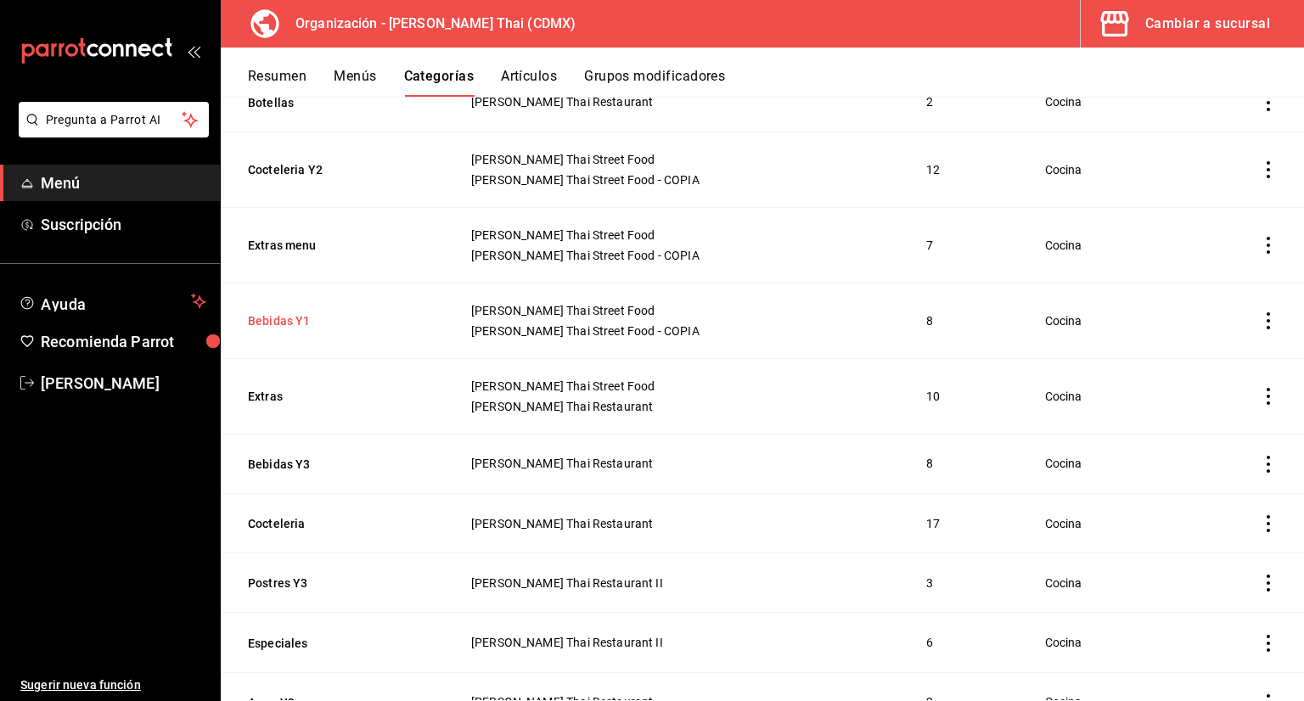
click at [253, 320] on button "Bebidas Y1" at bounding box center [333, 320] width 170 height 17
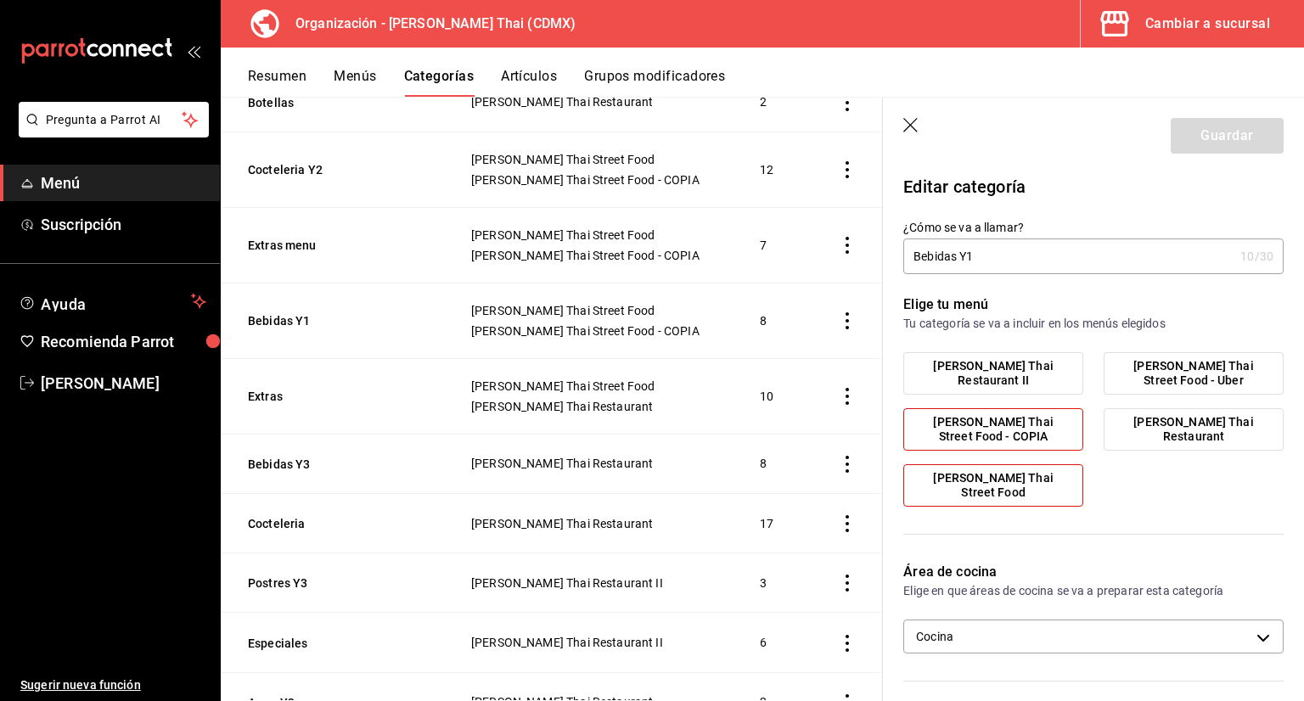
click at [905, 123] on icon "button" at bounding box center [911, 126] width 17 height 17
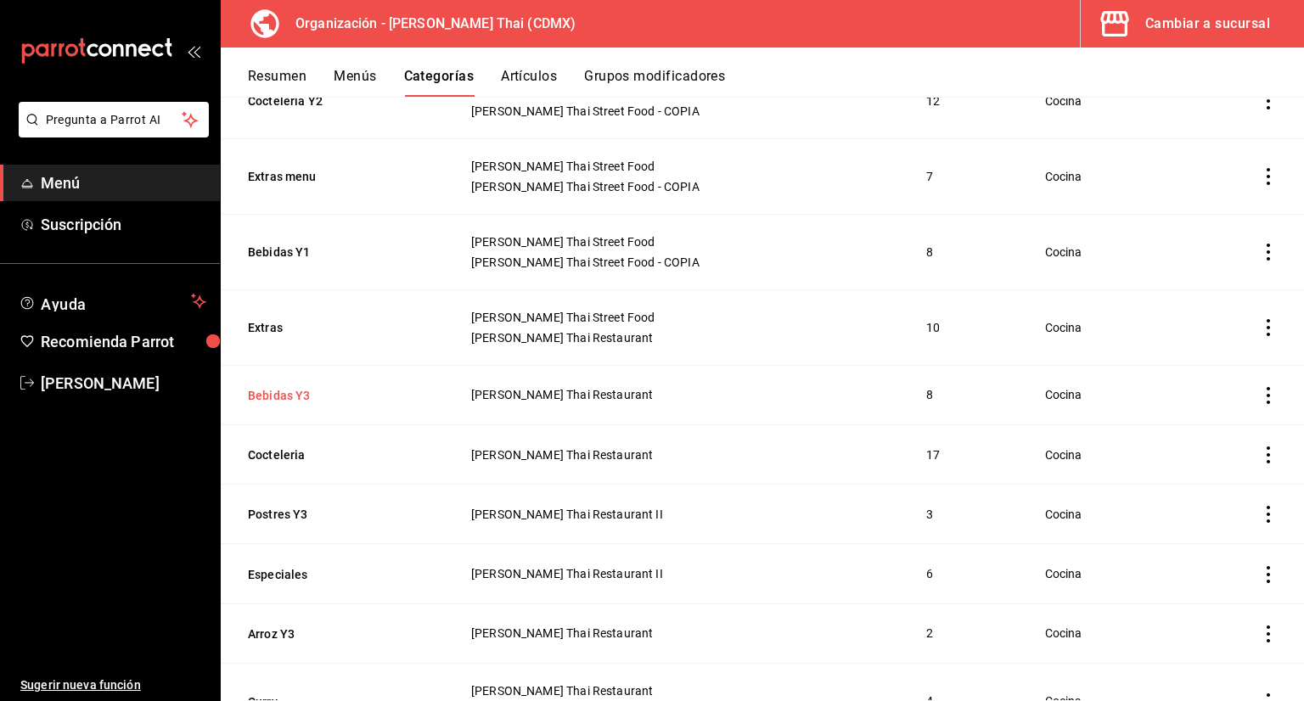
scroll to position [353, 0]
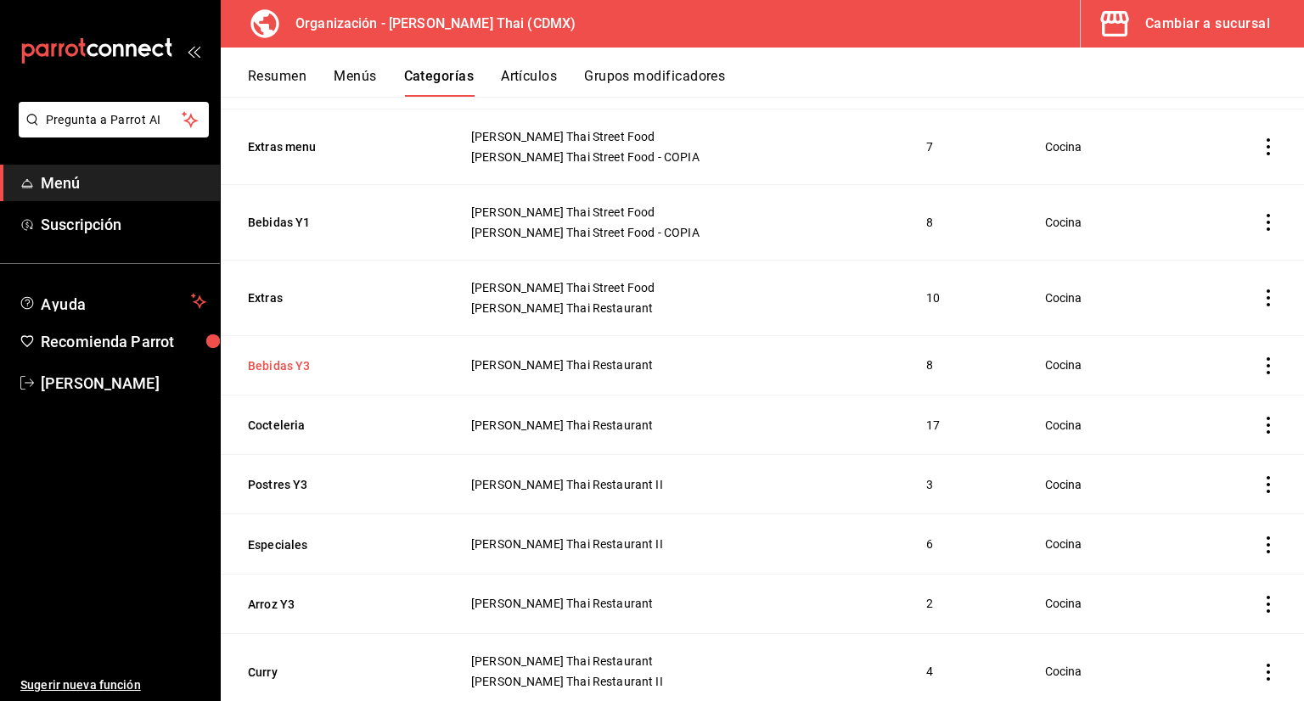
click at [282, 364] on button "Bebidas Y3" at bounding box center [333, 365] width 170 height 17
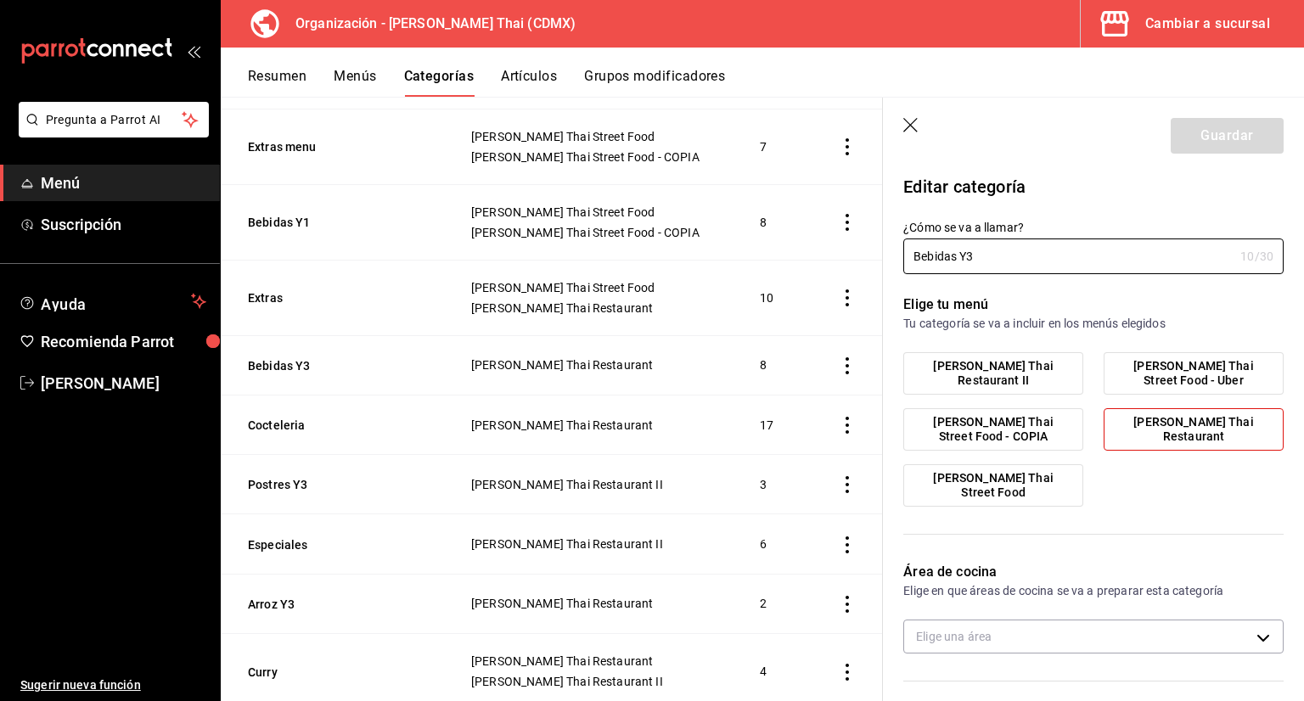
type input "cf2225dd-e808-4313-bce7-eb214fcee35e"
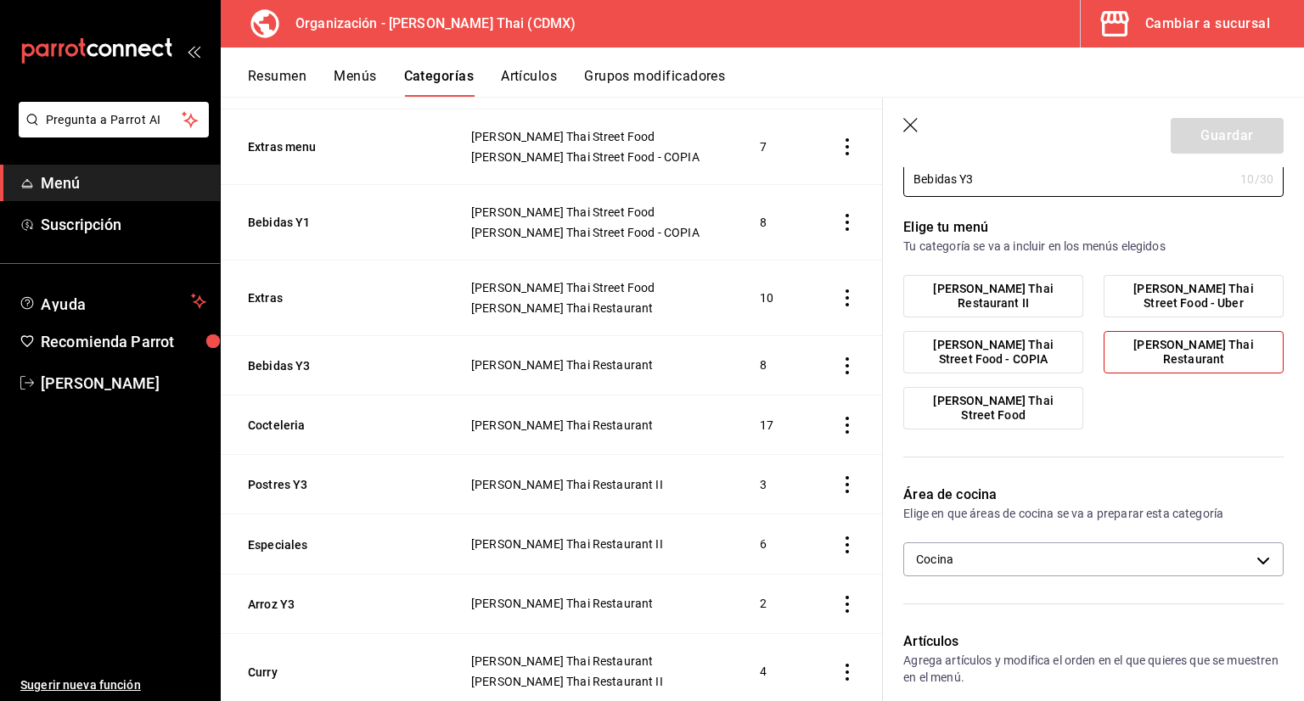
scroll to position [170, 0]
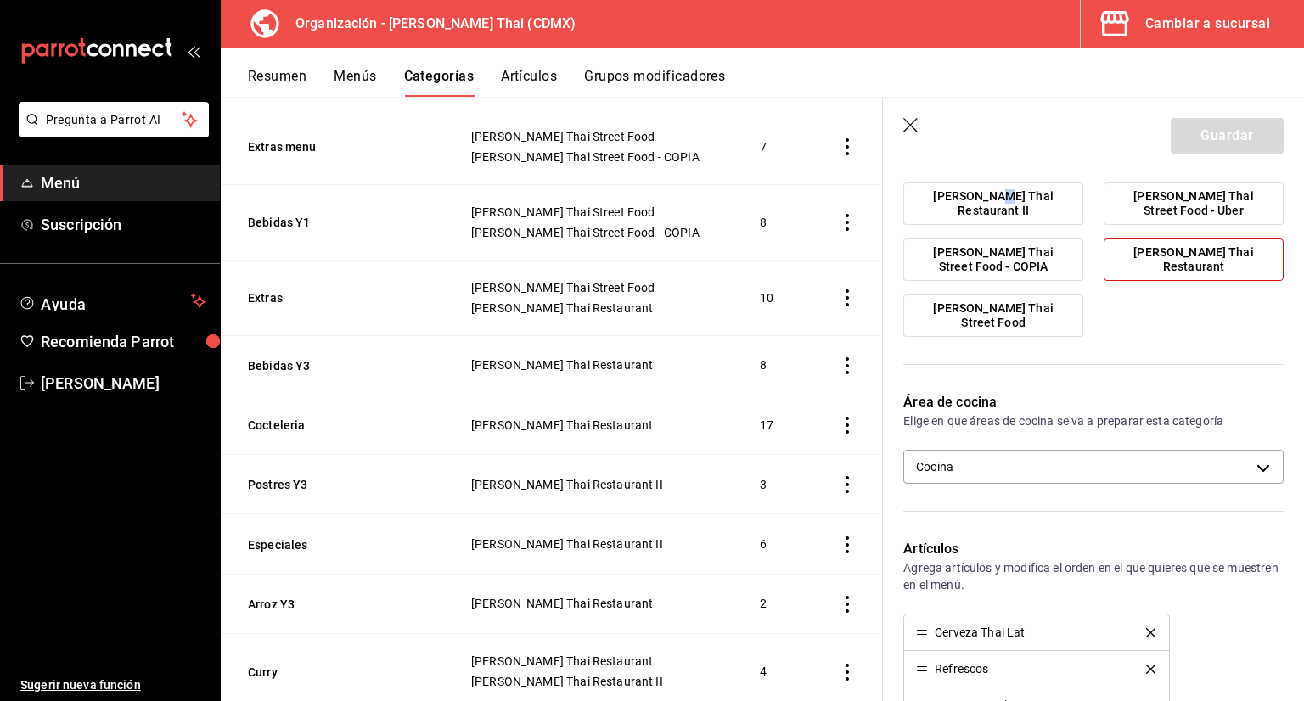
drag, startPoint x: 991, startPoint y: 185, endPoint x: 1035, endPoint y: 201, distance: 47.0
click at [994, 184] on label "[PERSON_NAME] Restaurant II" at bounding box center [993, 203] width 178 height 41
click at [1007, 215] on label "[PERSON_NAME] Restaurant II" at bounding box center [993, 203] width 178 height 41
click at [0, 0] on input "[PERSON_NAME] Restaurant II" at bounding box center [0, 0] width 0 height 0
click at [1180, 243] on label "[PERSON_NAME] Restaurant" at bounding box center [1193, 259] width 178 height 41
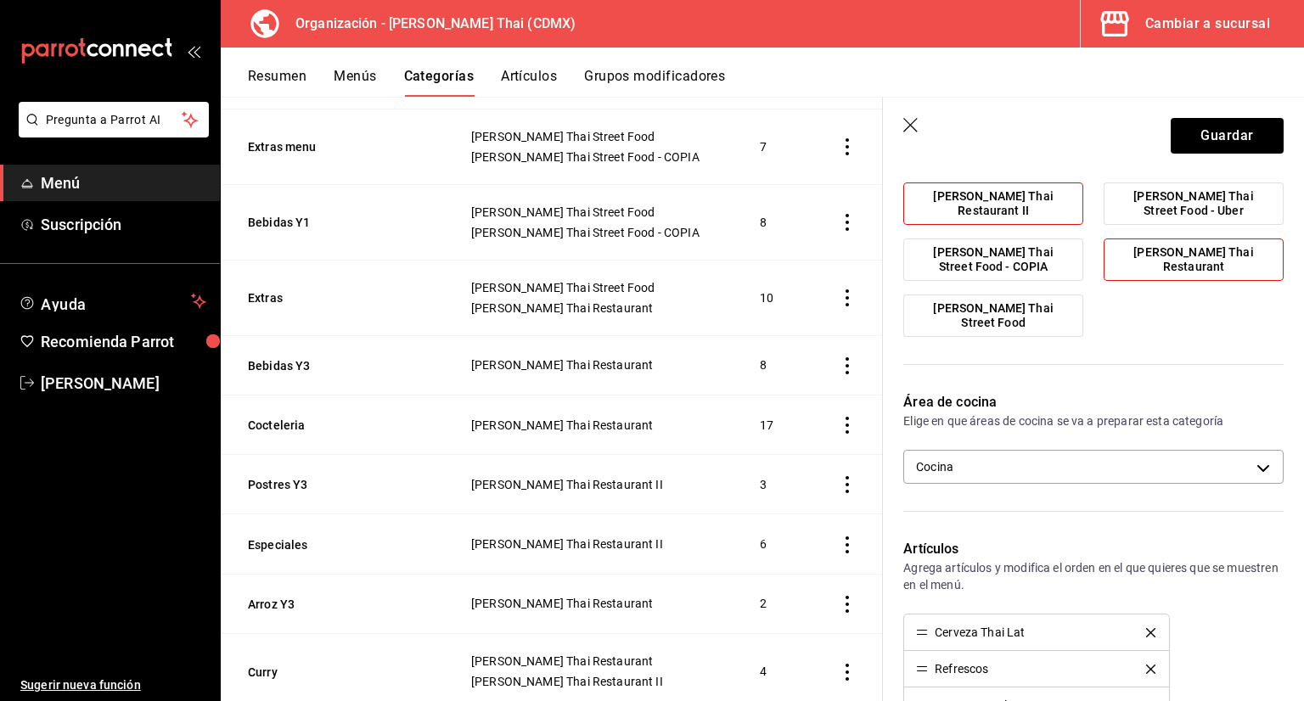
click at [0, 0] on input "[PERSON_NAME] Restaurant" at bounding box center [0, 0] width 0 height 0
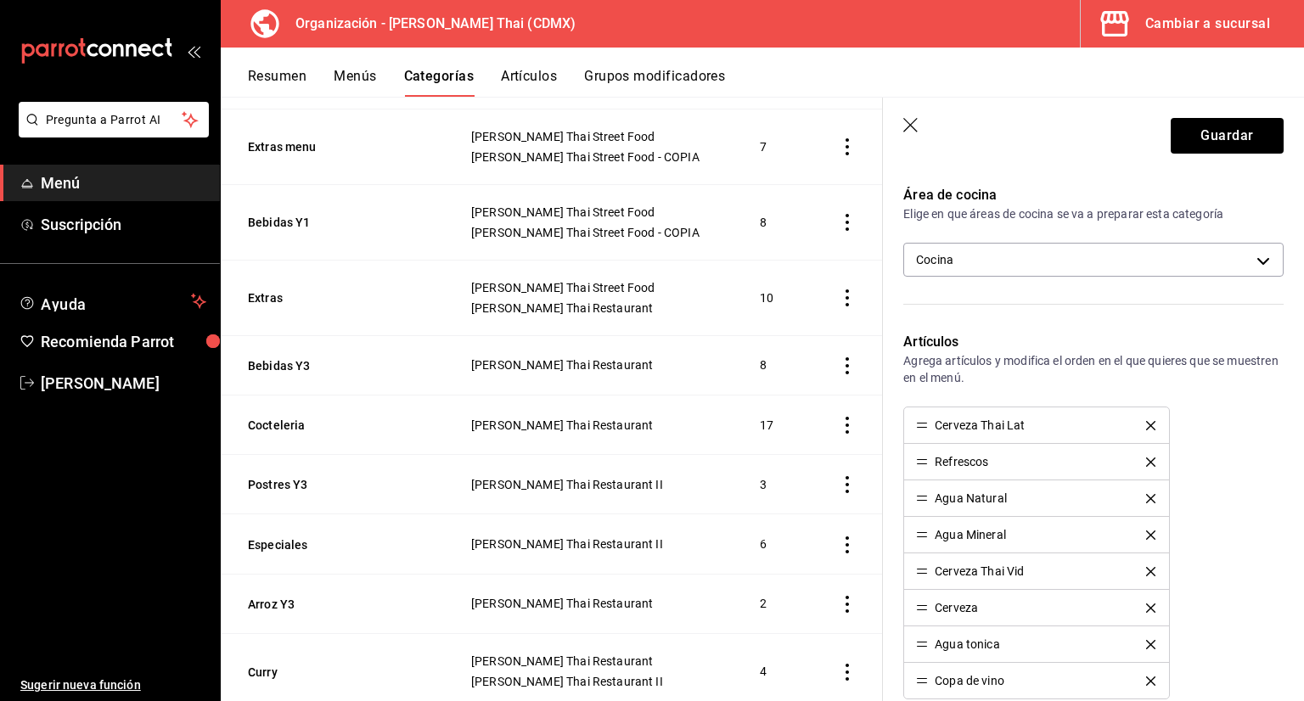
scroll to position [509, 0]
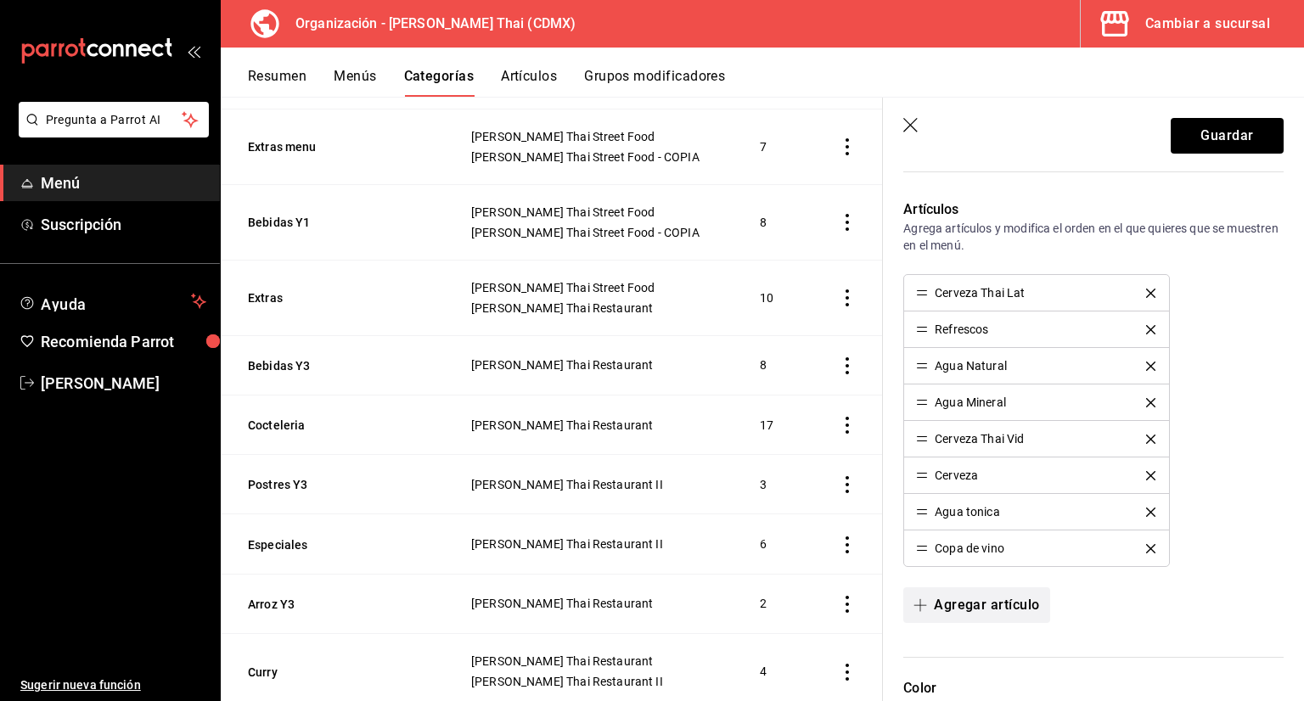
click at [966, 598] on button "Agregar artículo" at bounding box center [976, 605] width 146 height 36
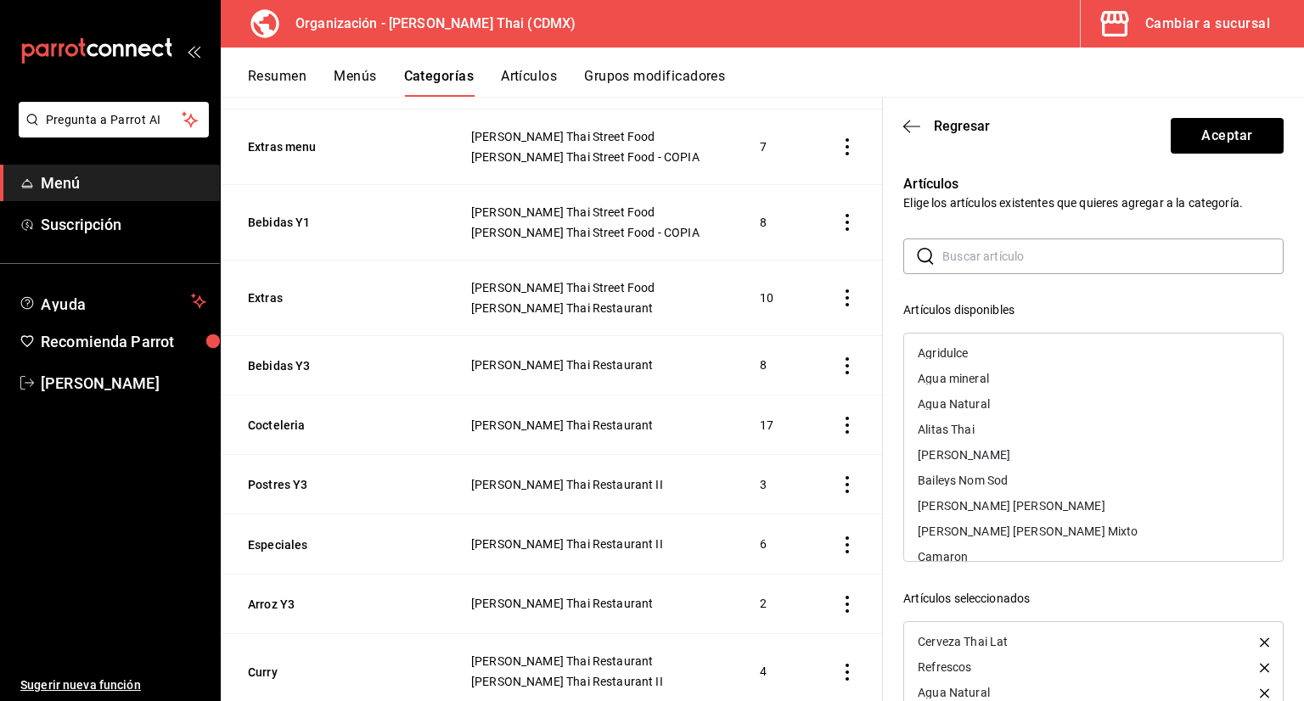
click at [970, 244] on input "text" at bounding box center [1112, 256] width 341 height 34
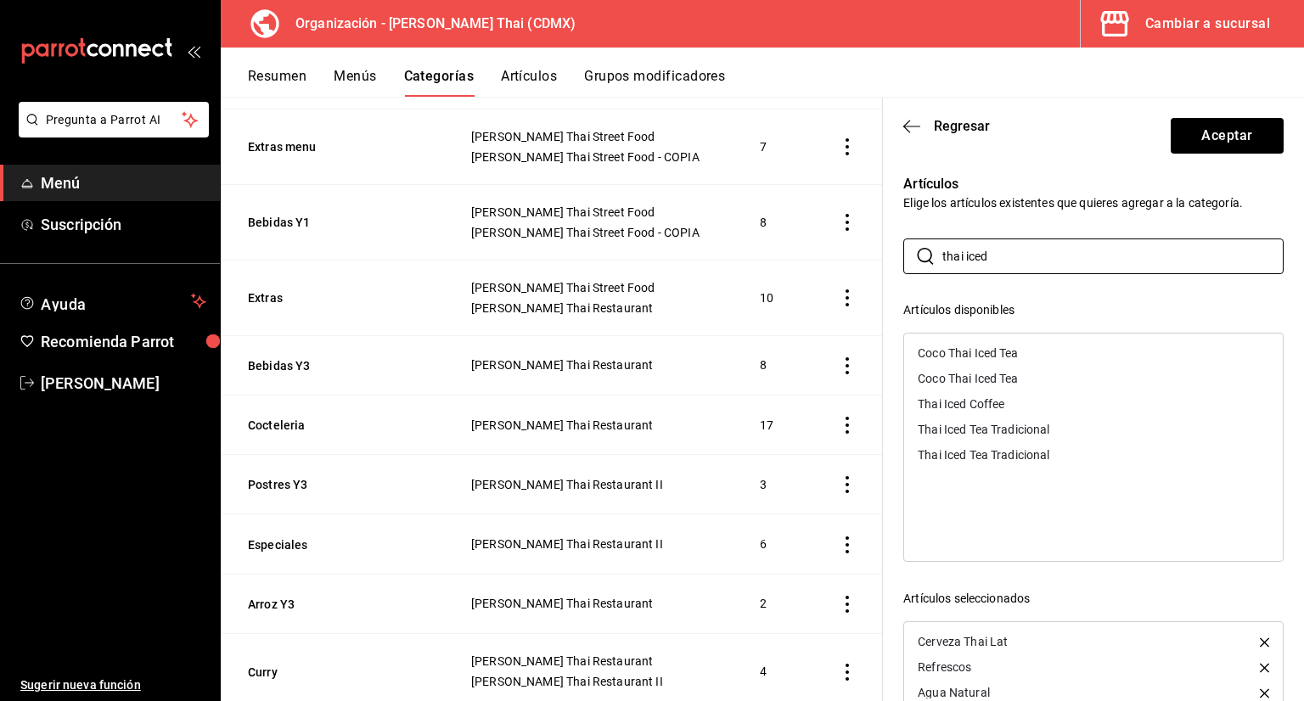
click at [1005, 434] on div "Thai Iced Tea Tradicional" at bounding box center [984, 430] width 132 height 12
click at [986, 349] on div "Coco Thai Iced Tea" at bounding box center [968, 353] width 100 height 12
drag, startPoint x: 973, startPoint y: 260, endPoint x: 878, endPoint y: 276, distance: 96.4
click at [889, 269] on div "Artículos Elige los artículos existentes que quieres agregar a la categoría. ​ …" at bounding box center [1083, 499] width 401 height 691
click at [955, 351] on div "Lemon Thai Tea" at bounding box center [960, 353] width 85 height 12
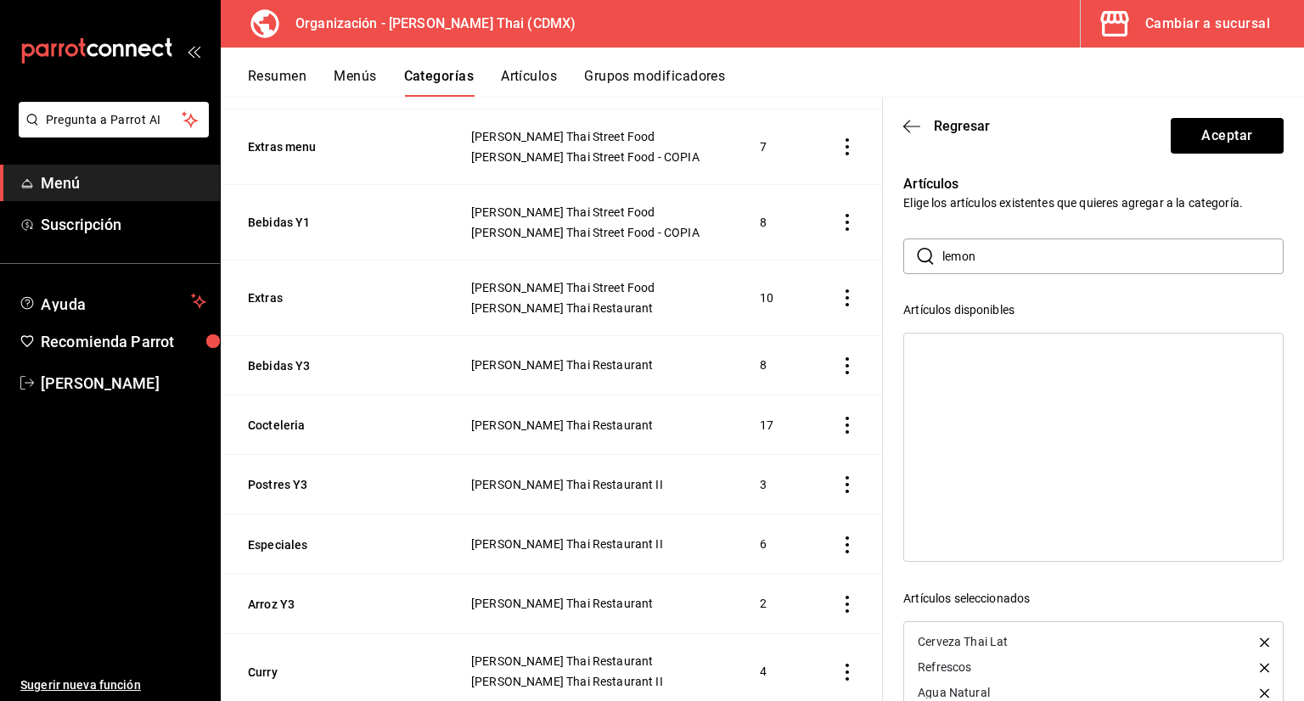
click at [1015, 261] on input "lemon" at bounding box center [1112, 256] width 341 height 34
type input "l"
type input "pink"
click at [990, 348] on div "Pink Cloud" at bounding box center [1093, 352] width 379 height 25
click at [1002, 261] on input "pink" at bounding box center [1112, 256] width 341 height 34
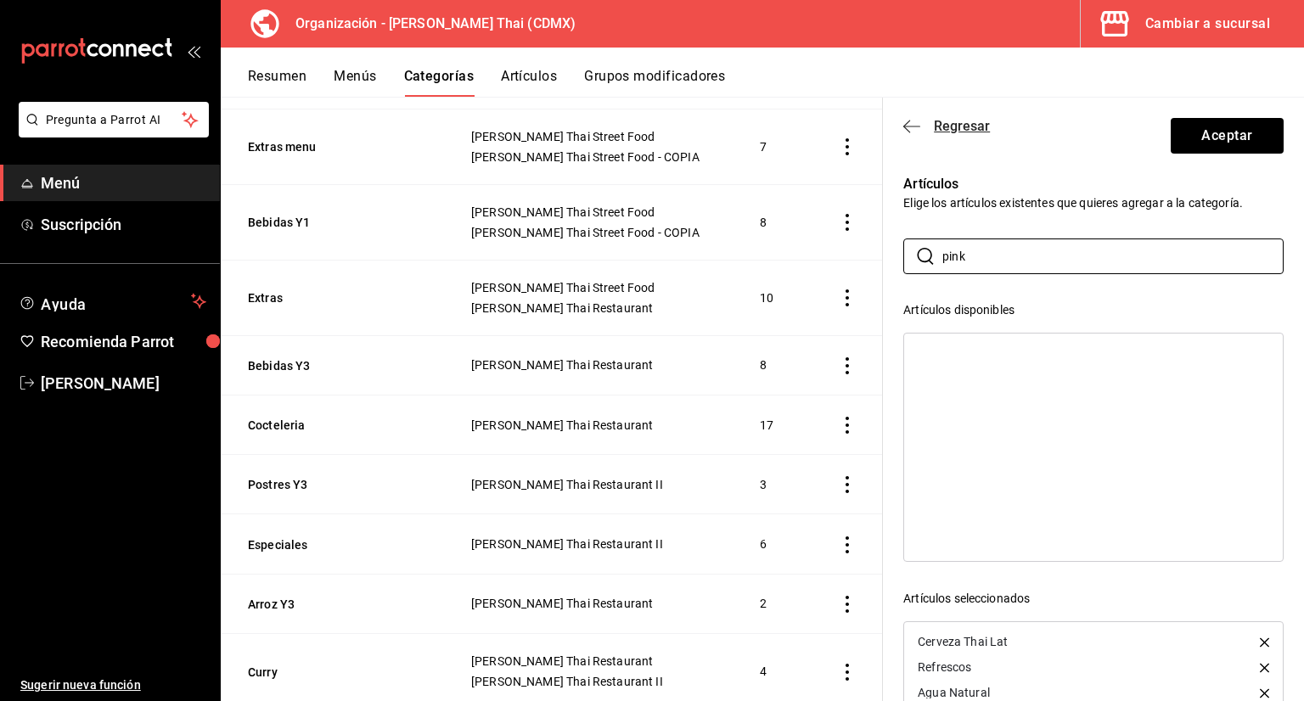
click at [913, 126] on icon "button" at bounding box center [911, 126] width 17 height 15
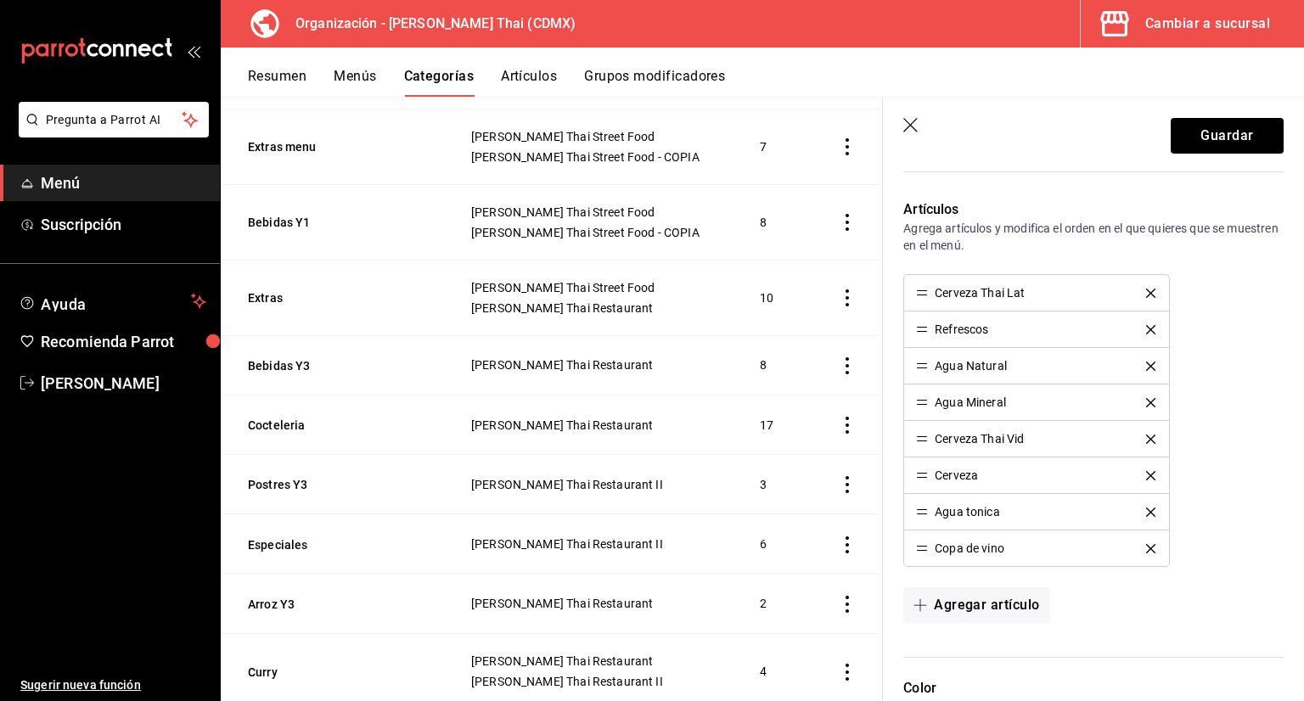
click at [907, 124] on icon "button" at bounding box center [911, 126] width 17 height 17
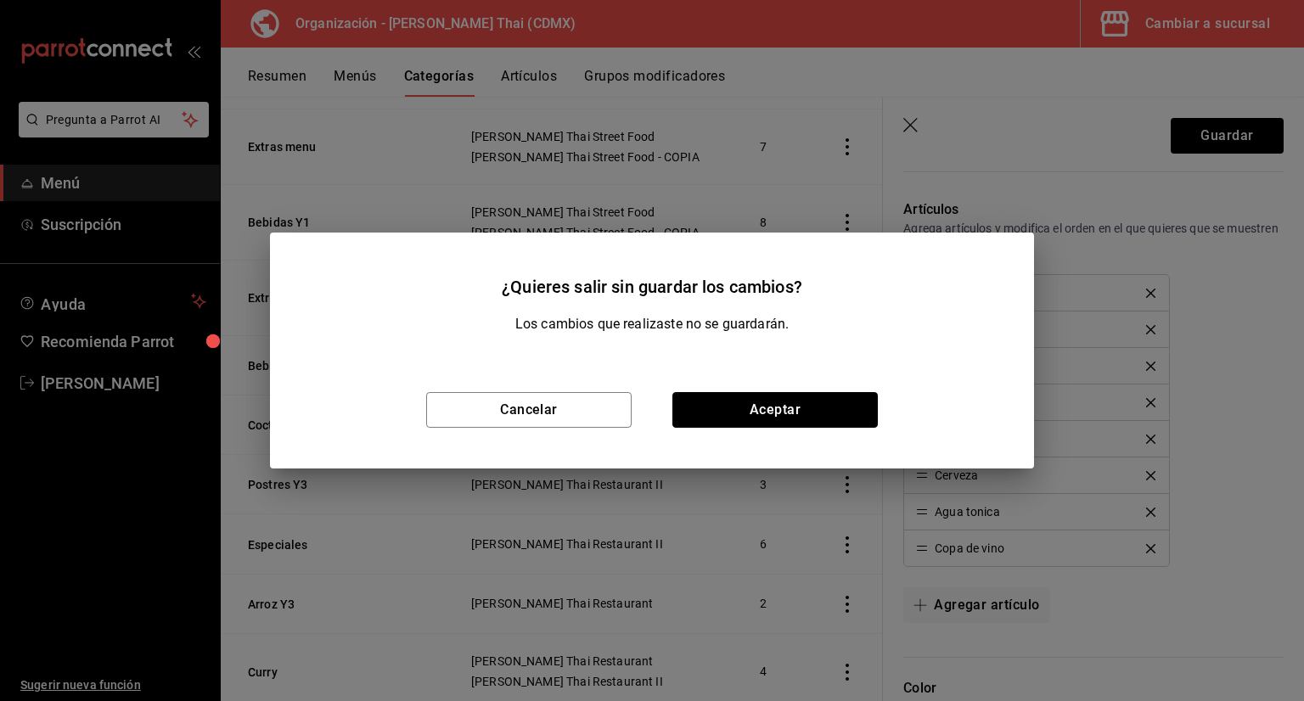
click at [810, 411] on button "Aceptar" at bounding box center [774, 410] width 205 height 36
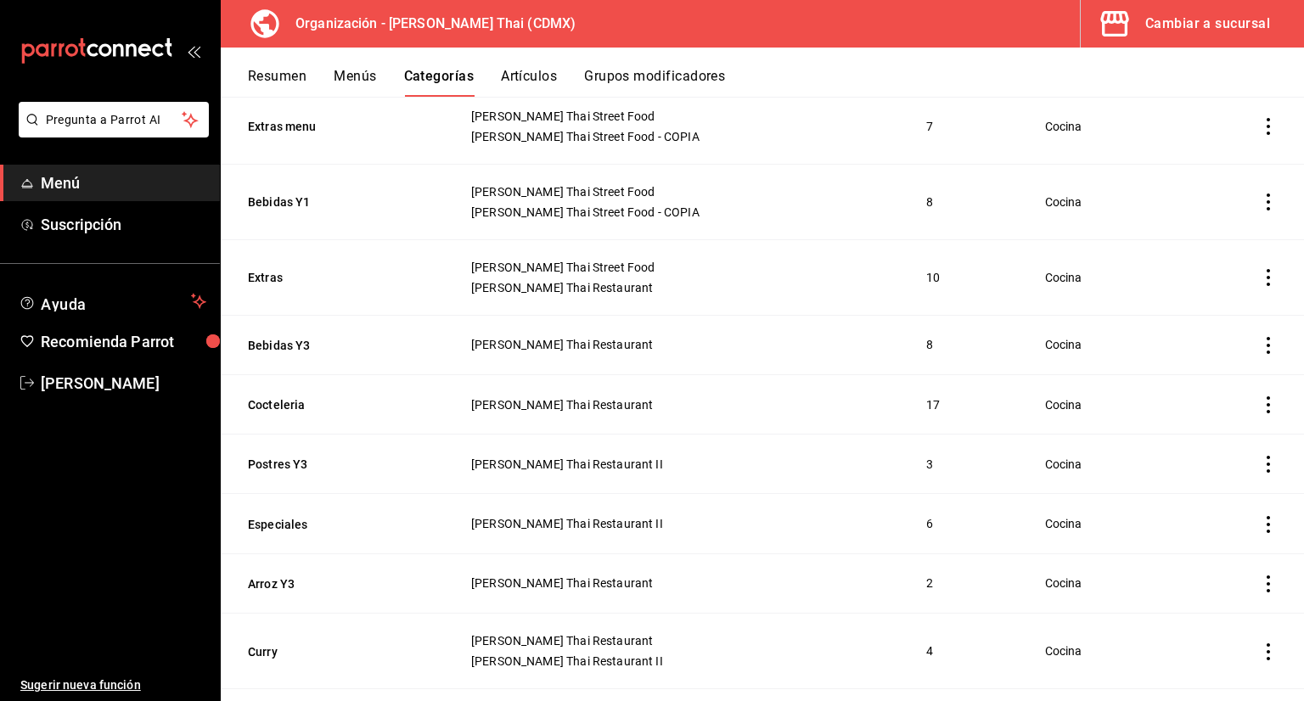
drag, startPoint x: 287, startPoint y: 410, endPoint x: 301, endPoint y: 405, distance: 15.3
click at [285, 410] on button "Cocteleria" at bounding box center [333, 404] width 170 height 17
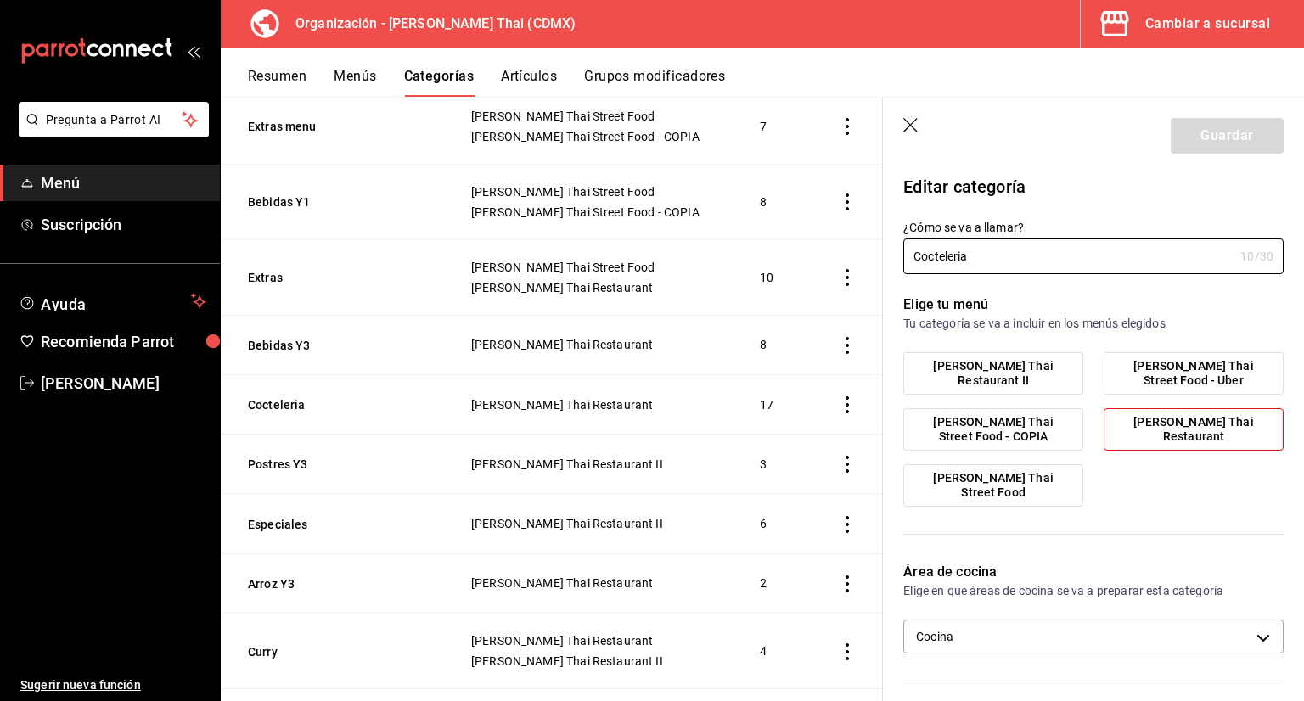
click at [1040, 374] on span "[PERSON_NAME] Restaurant II" at bounding box center [993, 373] width 154 height 29
click at [0, 0] on input "[PERSON_NAME] Restaurant II" at bounding box center [0, 0] width 0 height 0
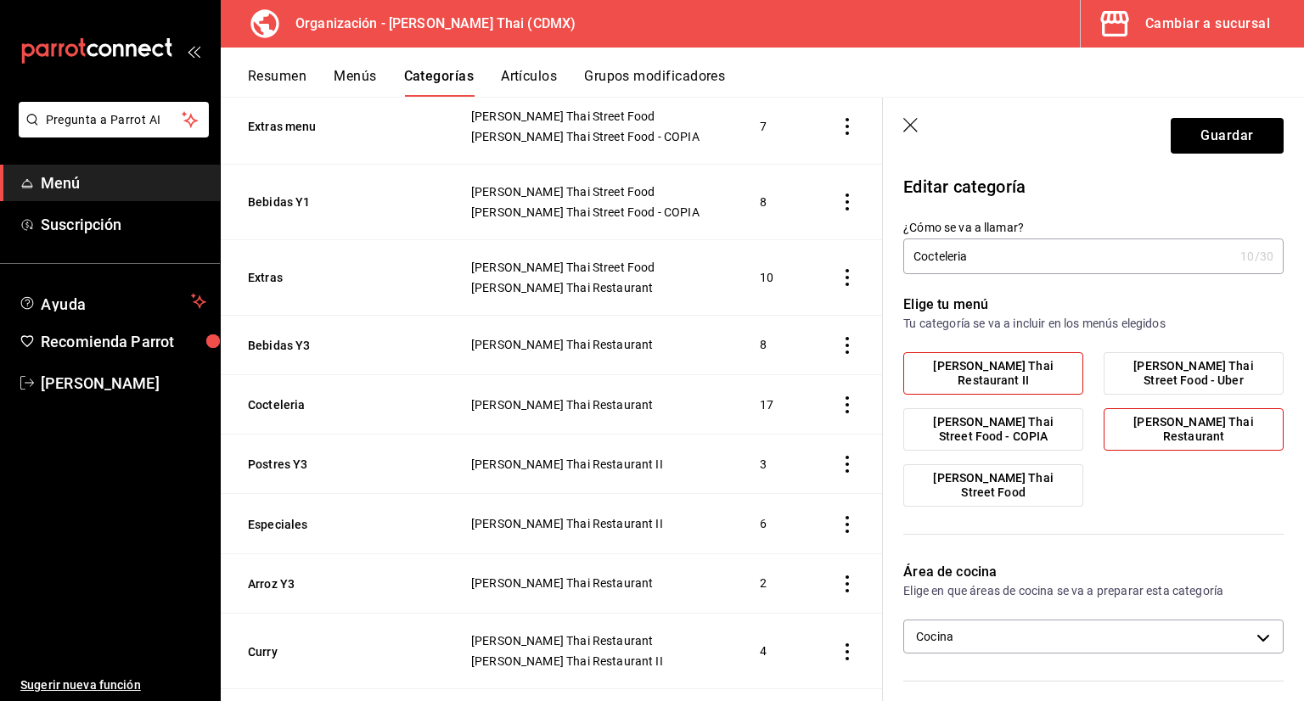
click at [1148, 428] on span "[PERSON_NAME] Restaurant" at bounding box center [1193, 429] width 154 height 29
click at [0, 0] on input "[PERSON_NAME] Restaurant" at bounding box center [0, 0] width 0 height 0
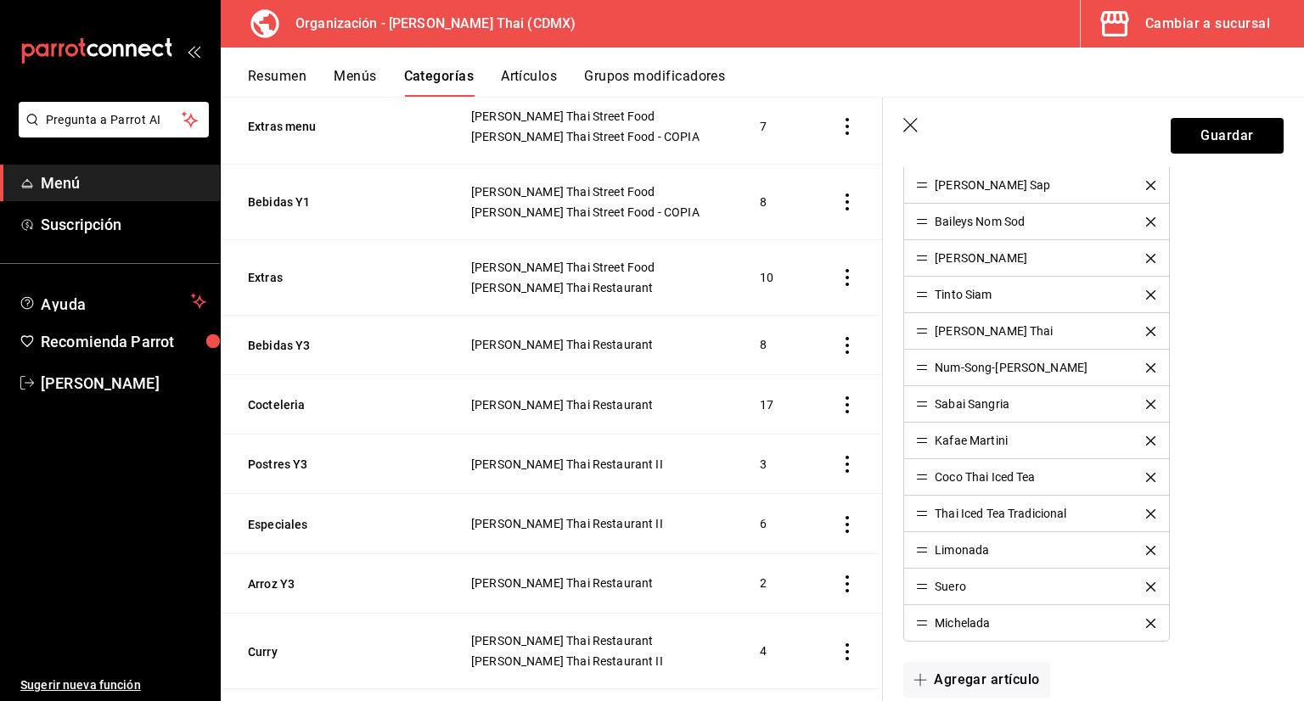
scroll to position [764, 0]
drag, startPoint x: 931, startPoint y: 474, endPoint x: 929, endPoint y: 503, distance: 28.9
click at [930, 503] on ul "White Kaffir Coco Spritz Mimosa Na-RáK Mamuang Rita Coco Berry Sap Baileys Nom …" at bounding box center [1036, 330] width 266 height 621
drag, startPoint x: 922, startPoint y: 476, endPoint x: 922, endPoint y: 620, distance: 143.5
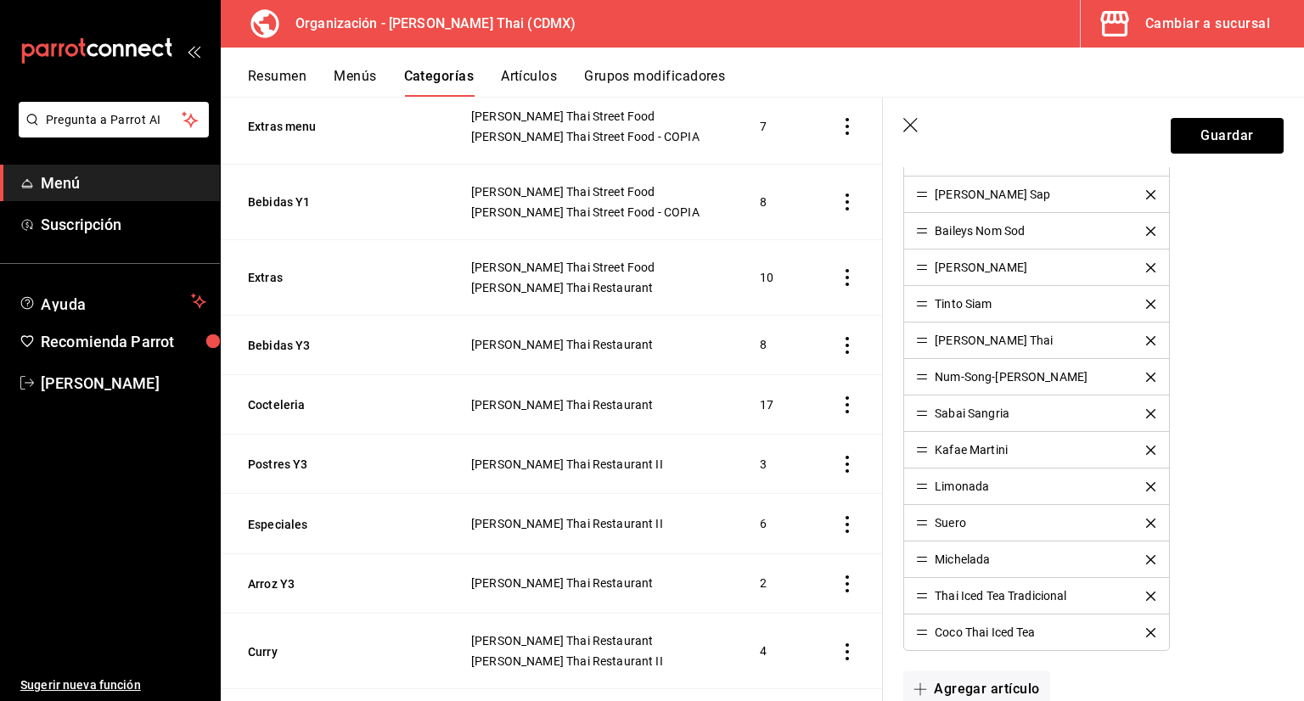
scroll to position [849, 0]
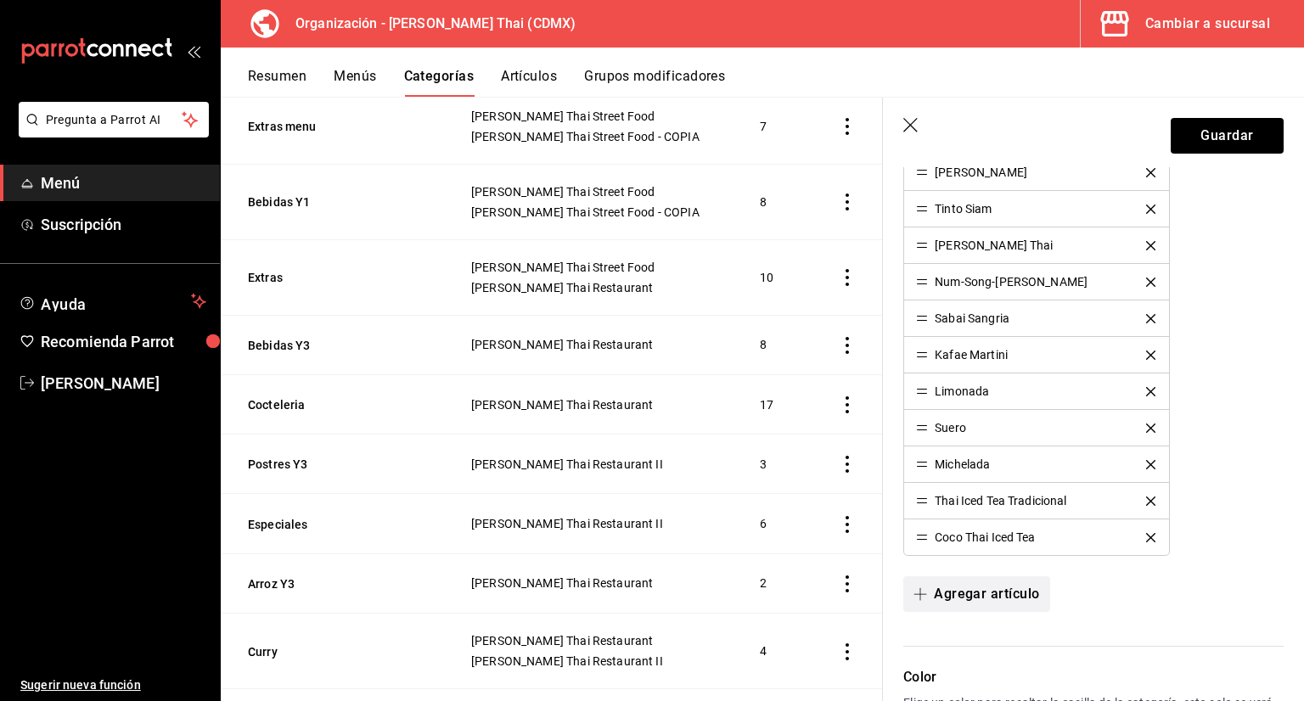
click at [974, 581] on button "Agregar artículo" at bounding box center [976, 594] width 146 height 36
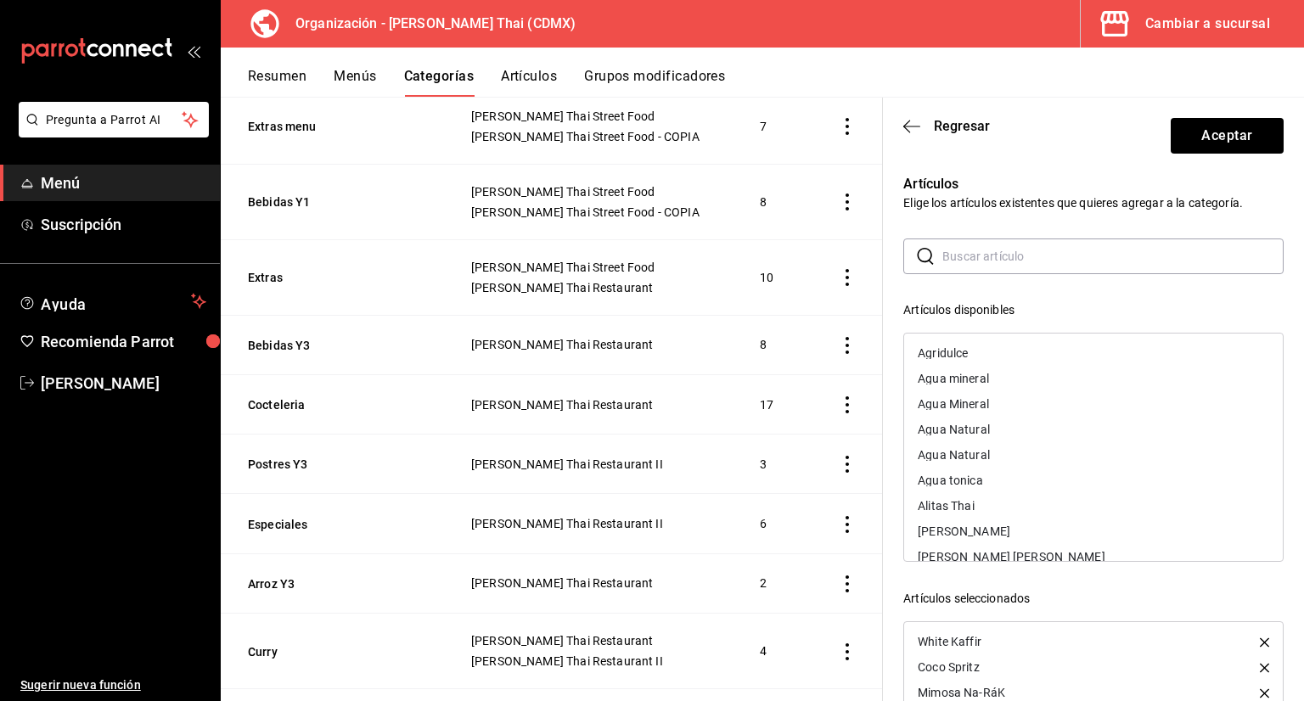
click at [991, 248] on input "text" at bounding box center [1112, 256] width 341 height 34
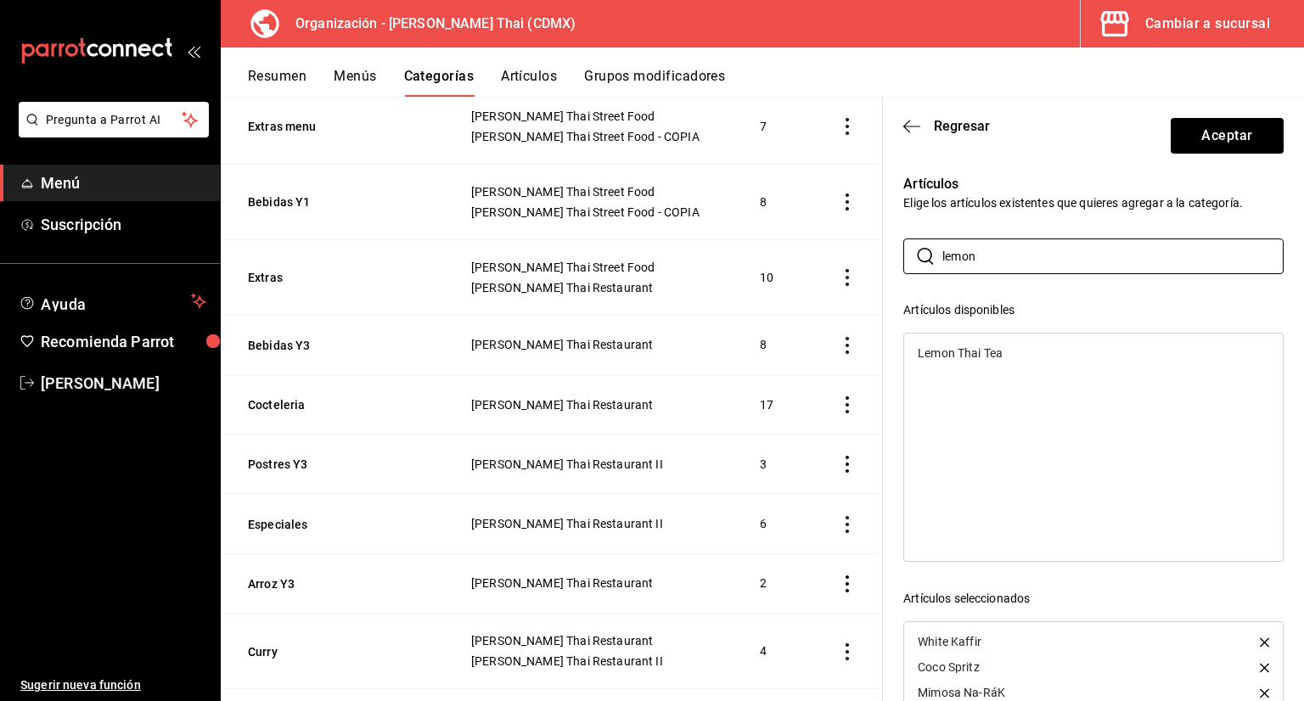
click at [982, 341] on div "Lemon Thai Tea" at bounding box center [1093, 352] width 379 height 25
click at [1002, 244] on input "lemon" at bounding box center [1112, 256] width 341 height 34
type input "l"
click at [969, 357] on div "Pink Cloud" at bounding box center [946, 353] width 57 height 12
click at [1003, 252] on input "pink" at bounding box center [1112, 256] width 341 height 34
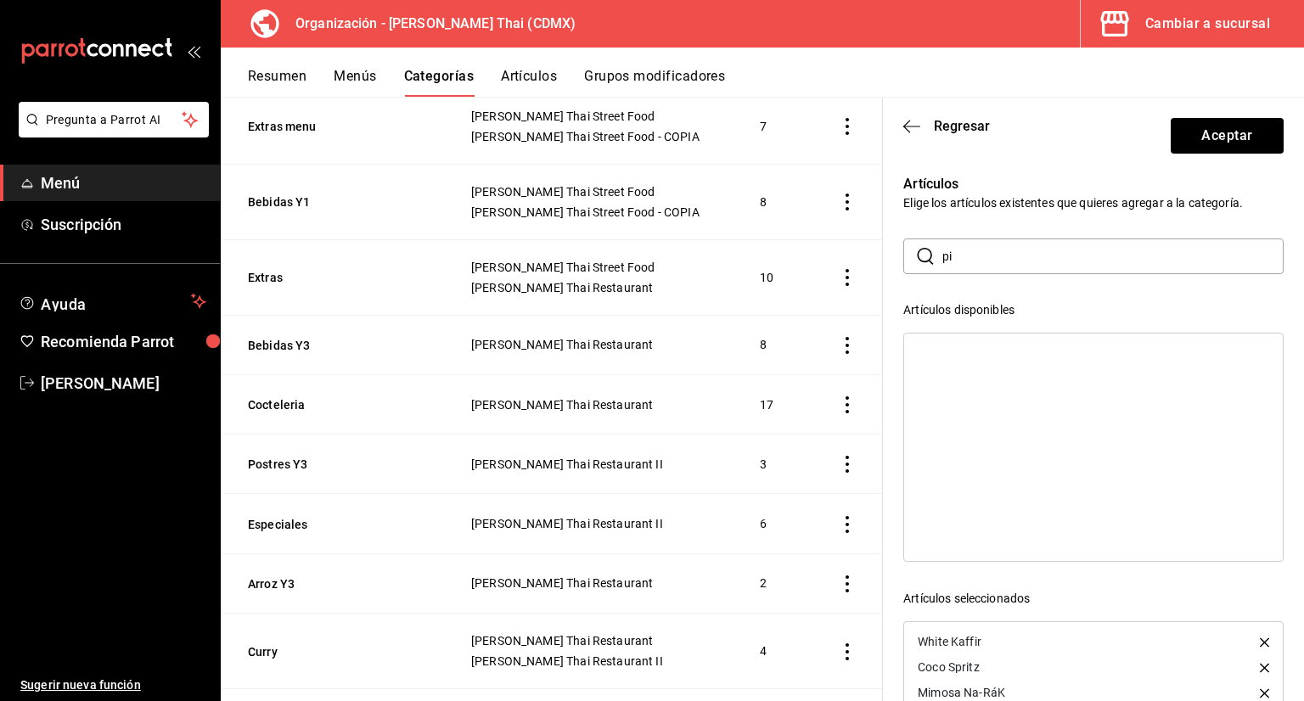
type input "p"
click at [971, 354] on div "Citric Tonic" at bounding box center [947, 353] width 59 height 12
click at [1003, 267] on input "citri" at bounding box center [1112, 256] width 341 height 34
type input "c"
click at [979, 357] on div "Coco Mango Thai" at bounding box center [965, 353] width 94 height 12
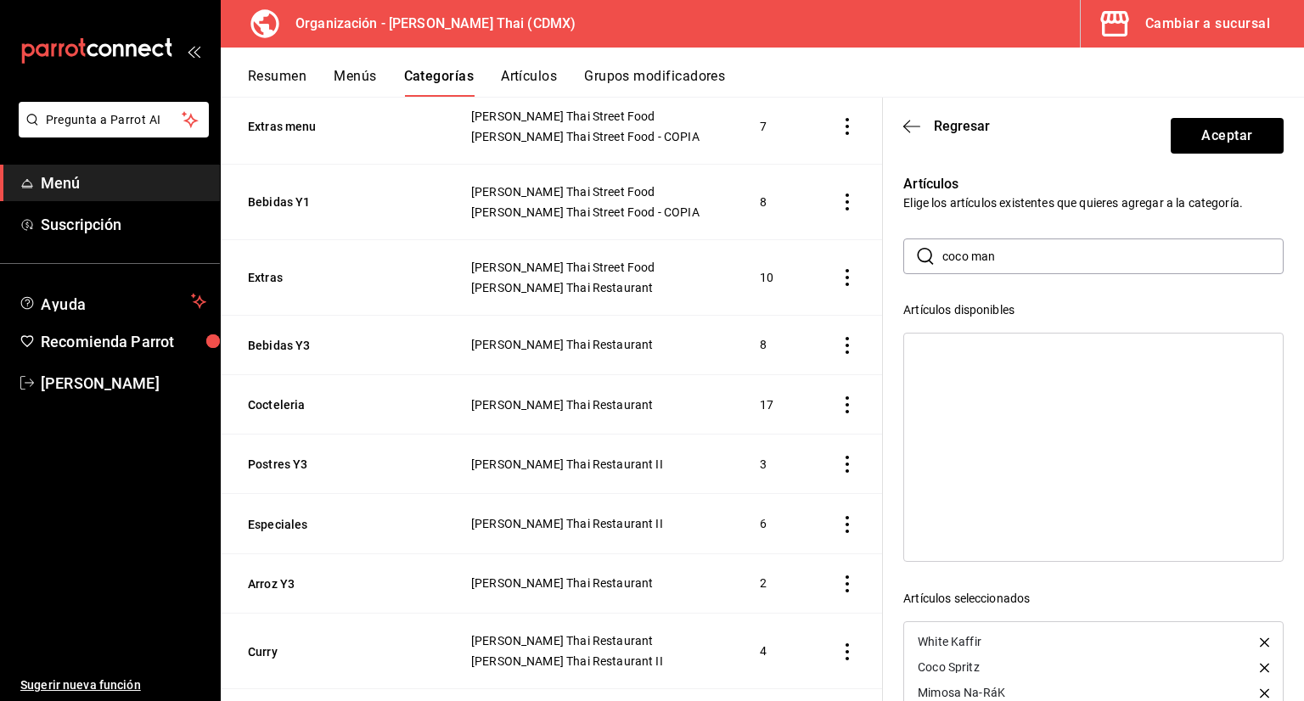
click at [1018, 266] on input "coco man" at bounding box center [1112, 256] width 341 height 34
type input "c"
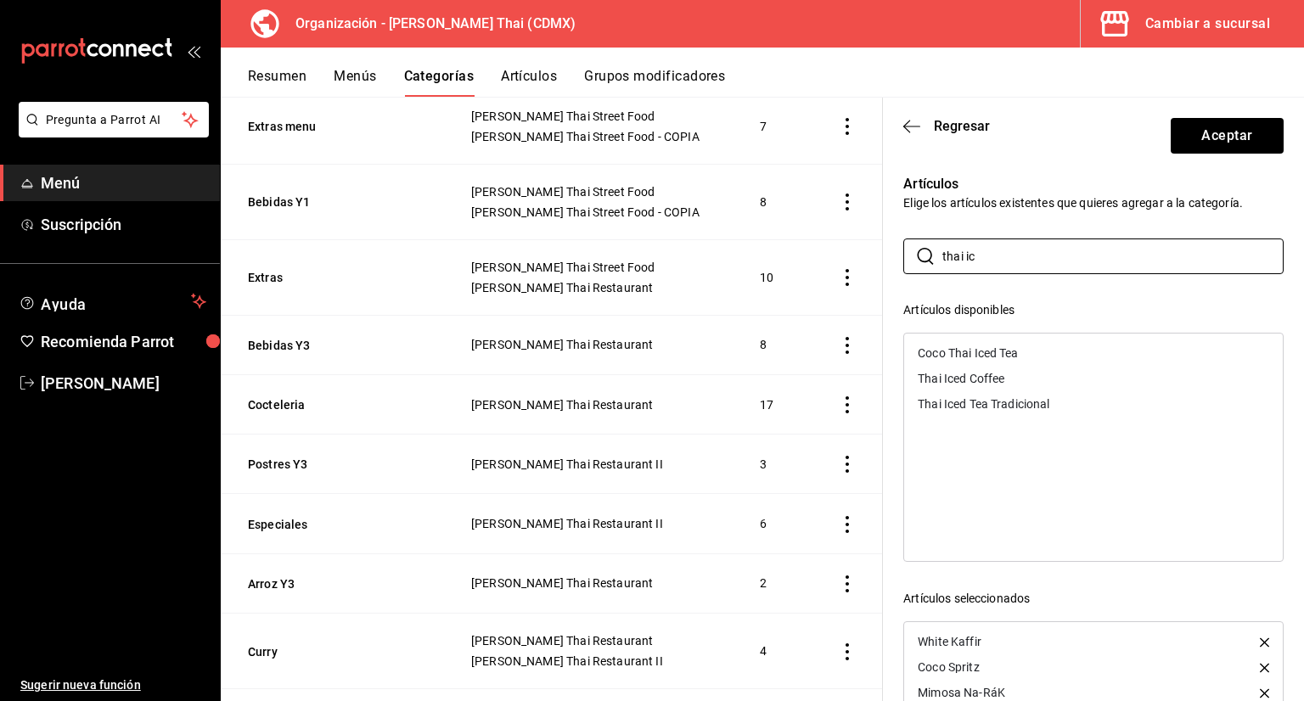
click at [997, 384] on div "Thai Iced Coffee" at bounding box center [961, 379] width 87 height 12
click at [1005, 255] on input "thai ic" at bounding box center [1112, 256] width 341 height 34
type input "t"
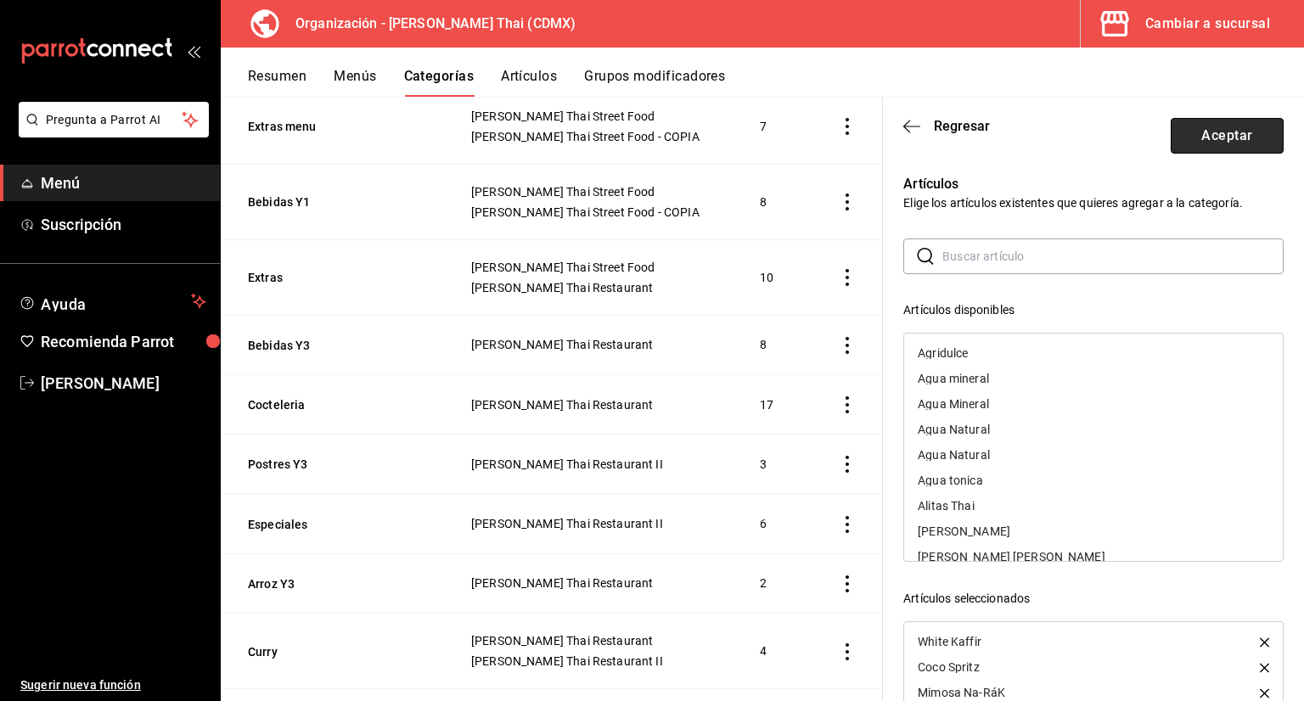
click at [1182, 139] on button "Aceptar" at bounding box center [1227, 136] width 113 height 36
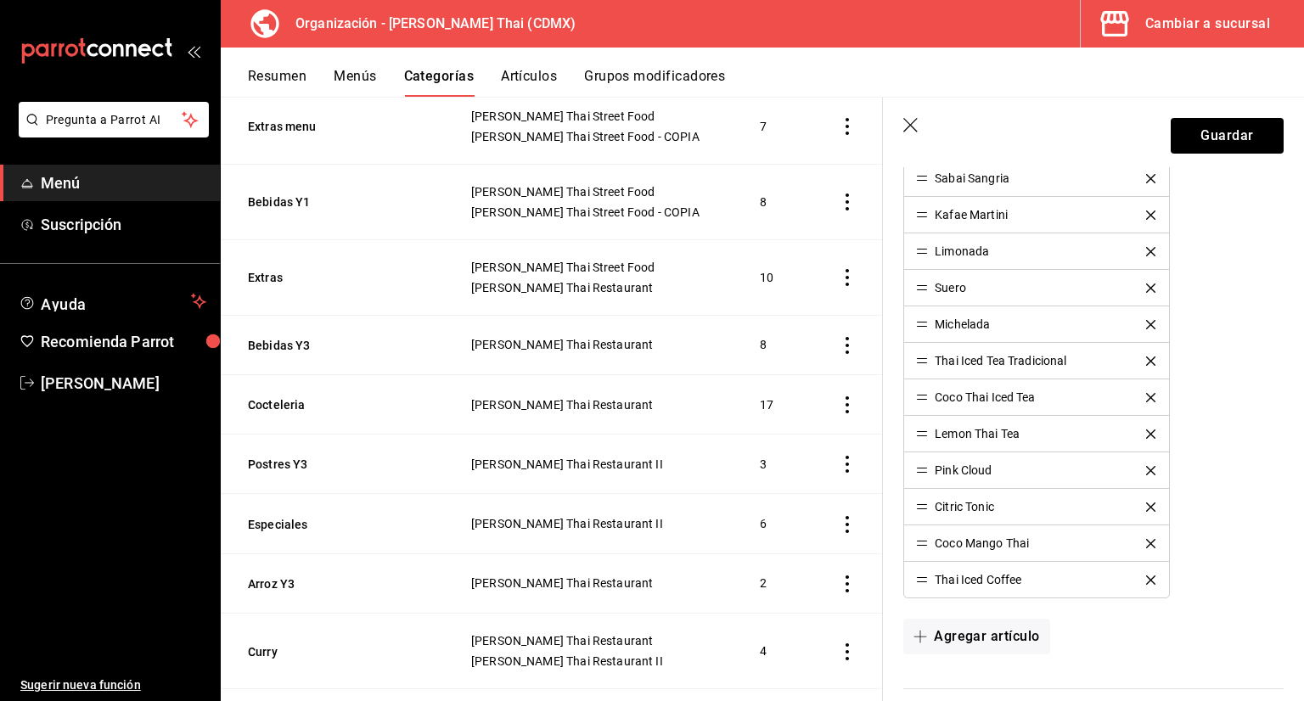
scroll to position [1019, 0]
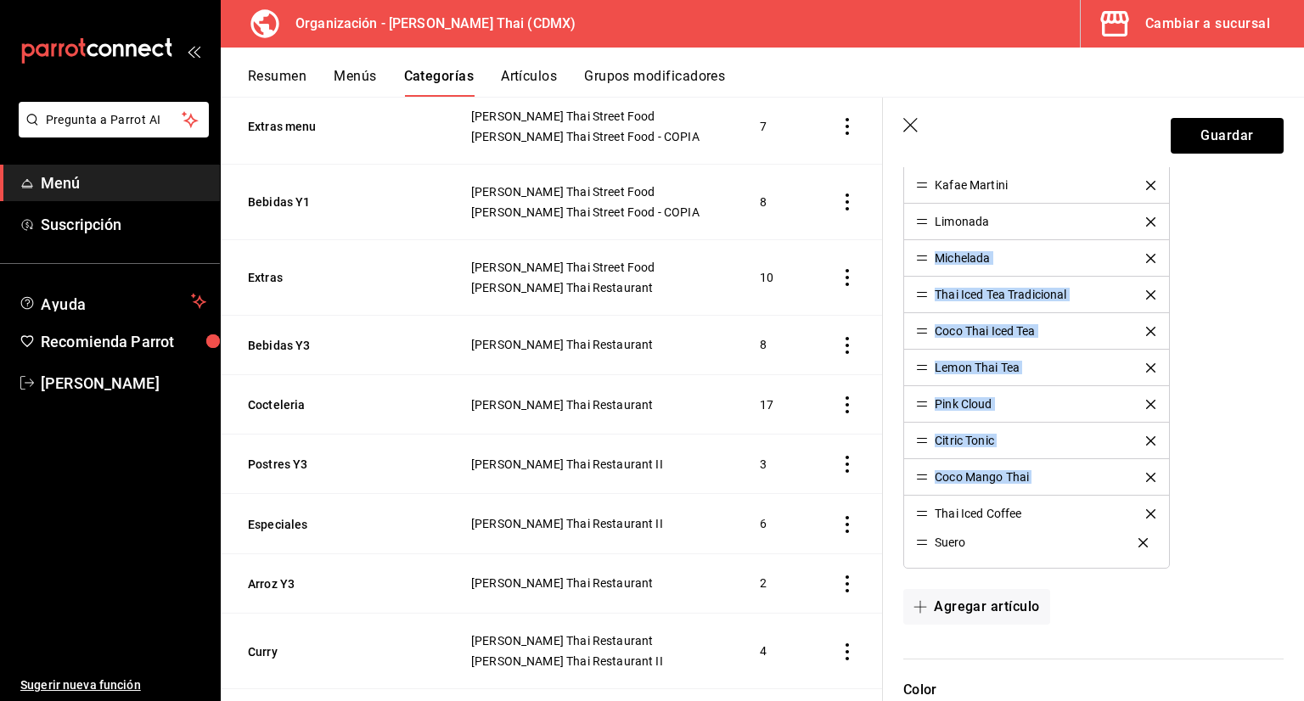
drag, startPoint x: 924, startPoint y: 256, endPoint x: 935, endPoint y: 542, distance: 287.2
drag, startPoint x: 925, startPoint y: 219, endPoint x: 928, endPoint y: 545, distance: 326.0
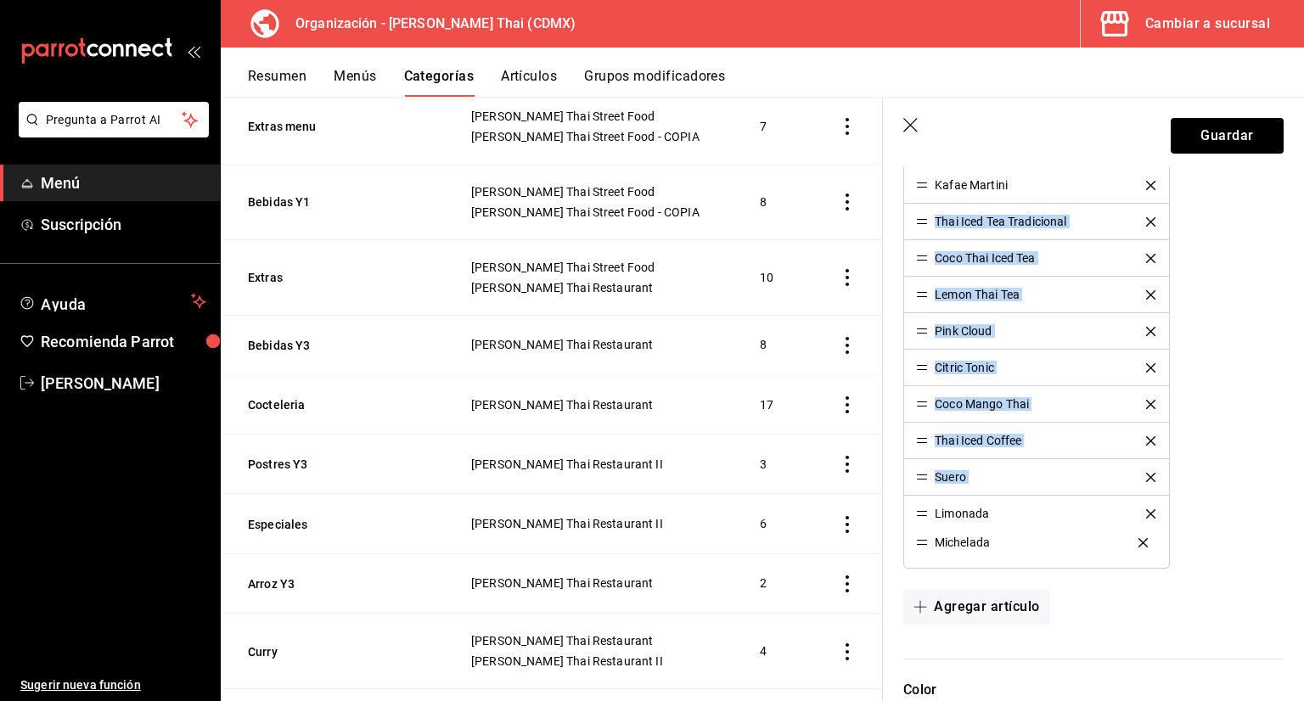
drag, startPoint x: 927, startPoint y: 216, endPoint x: 913, endPoint y: 541, distance: 324.6
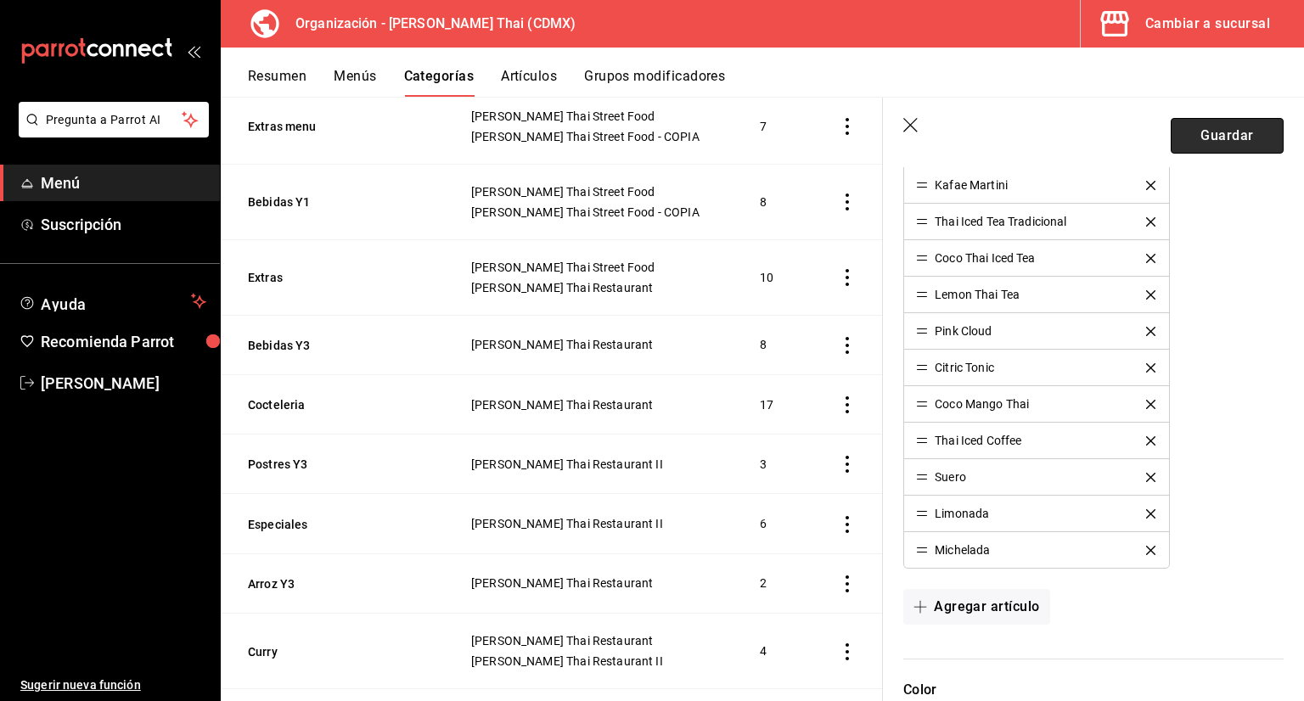
click at [1204, 140] on button "Guardar" at bounding box center [1227, 136] width 113 height 36
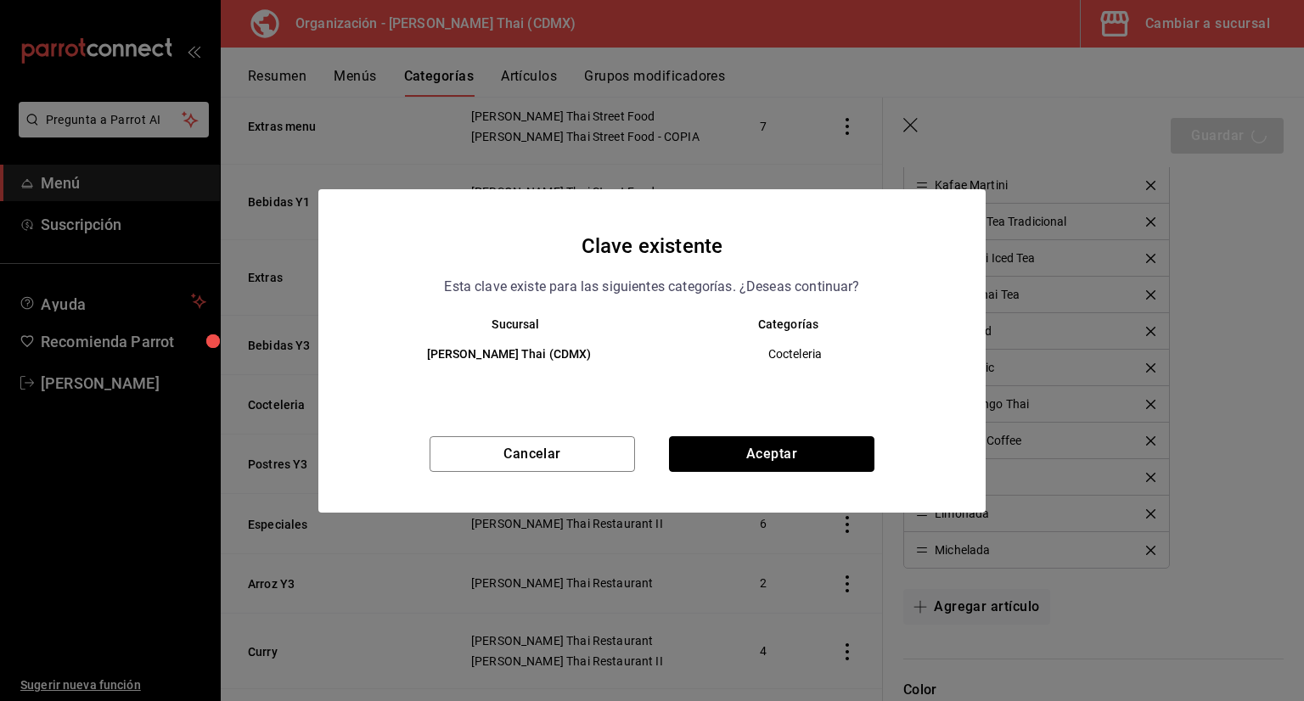
click at [722, 451] on button "Aceptar" at bounding box center [771, 454] width 205 height 36
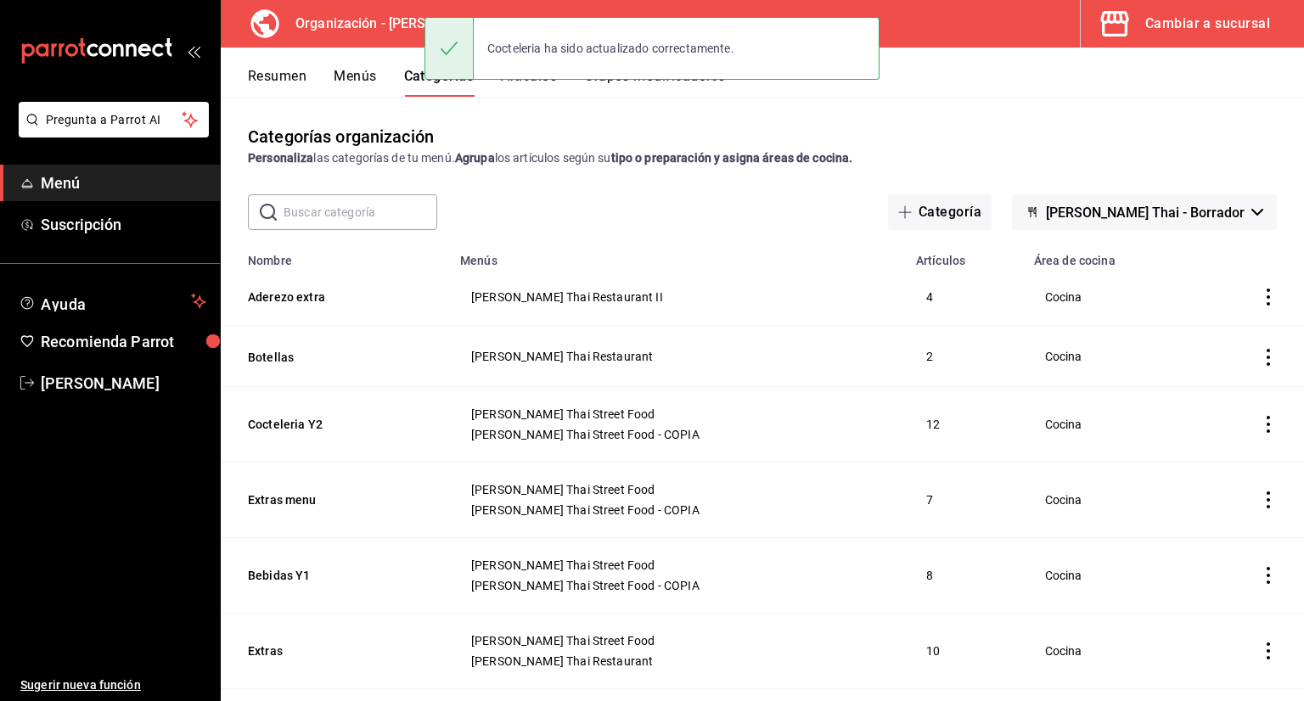
click at [536, 86] on button "Artículos" at bounding box center [529, 82] width 56 height 29
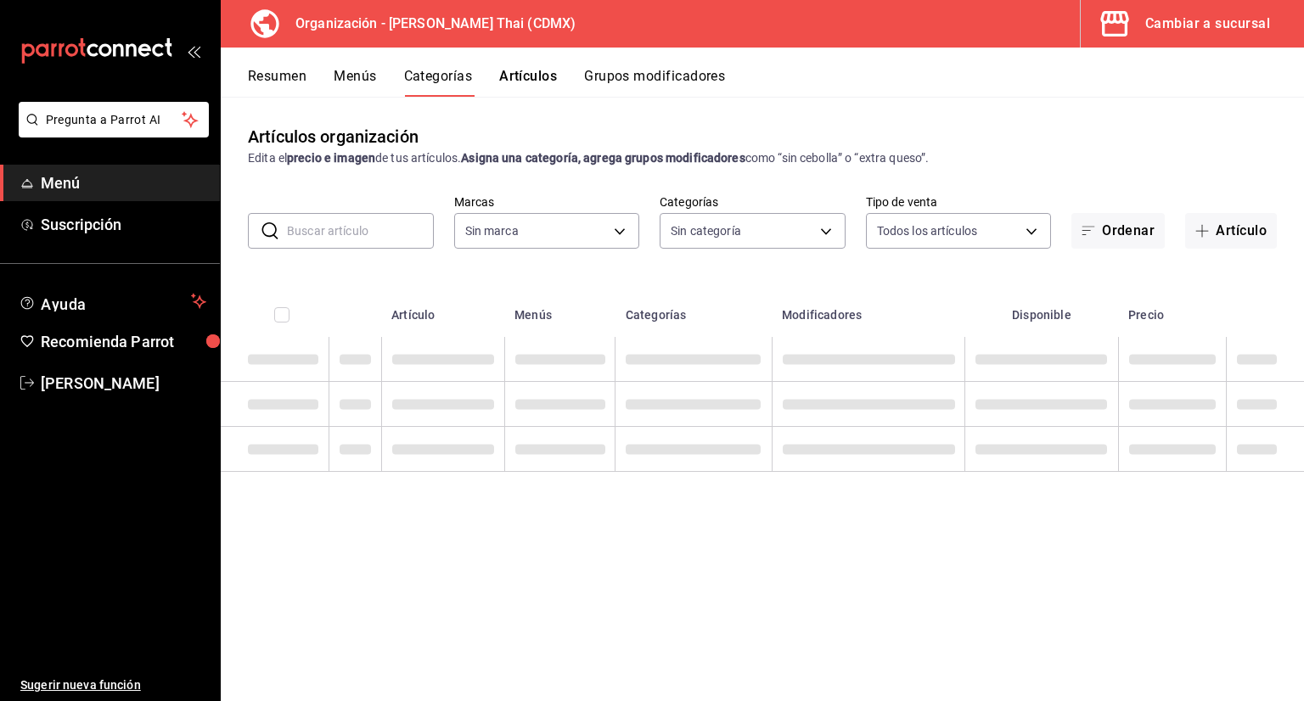
click at [390, 227] on input "text" at bounding box center [360, 231] width 147 height 34
type input "su"
type input "846f0d90-2168-40bc-9e32-37968465e8cf"
type input "sue"
type input "3b86ff93-9c8d-4006-a000-7f562d2f7cb1,6b055275-76a1-43b6-b03d-2db3475336a0,4964d…"
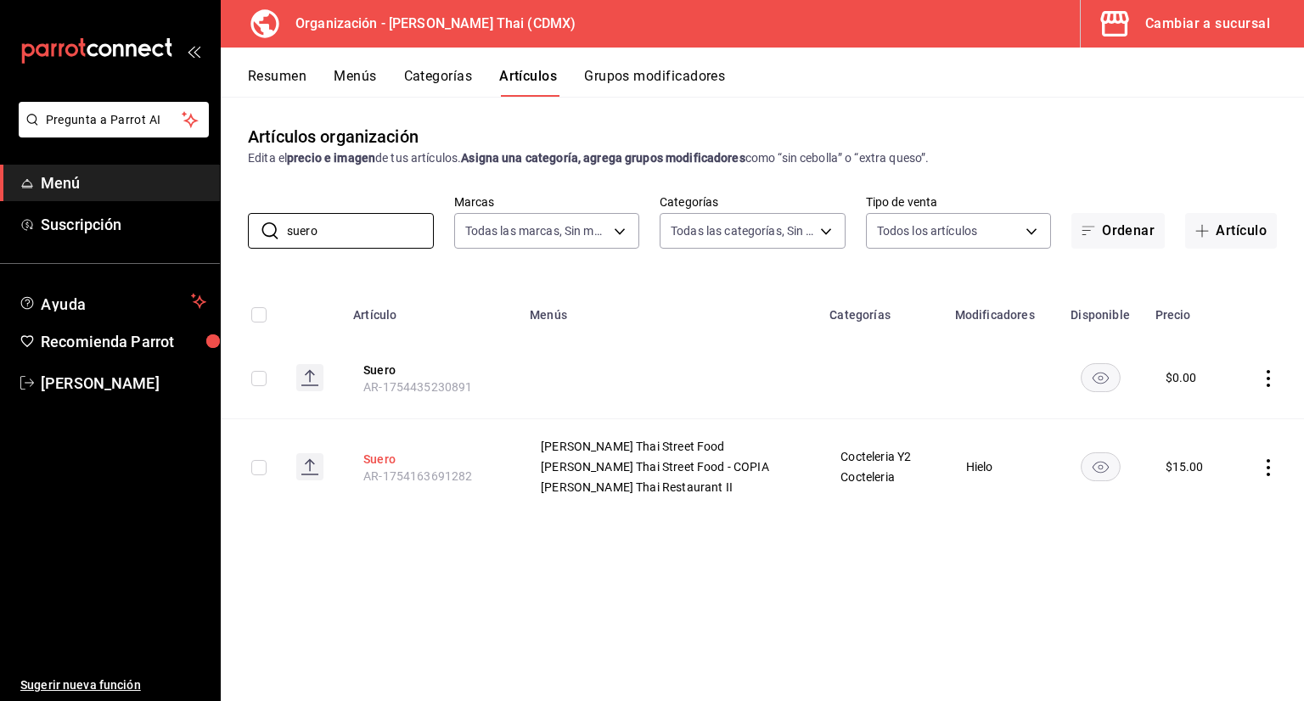
type input "suero"
click at [392, 457] on button "Suero" at bounding box center [431, 459] width 136 height 17
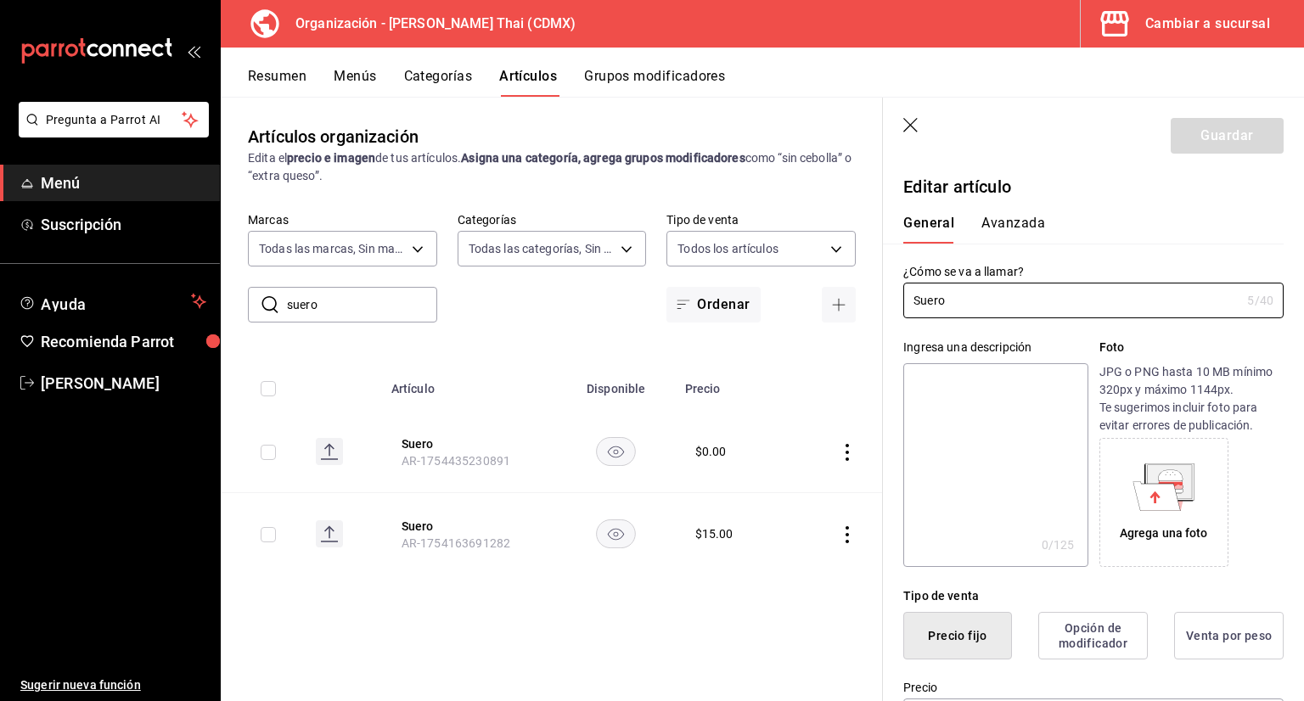
click at [917, 125] on icon "button" at bounding box center [911, 126] width 17 height 17
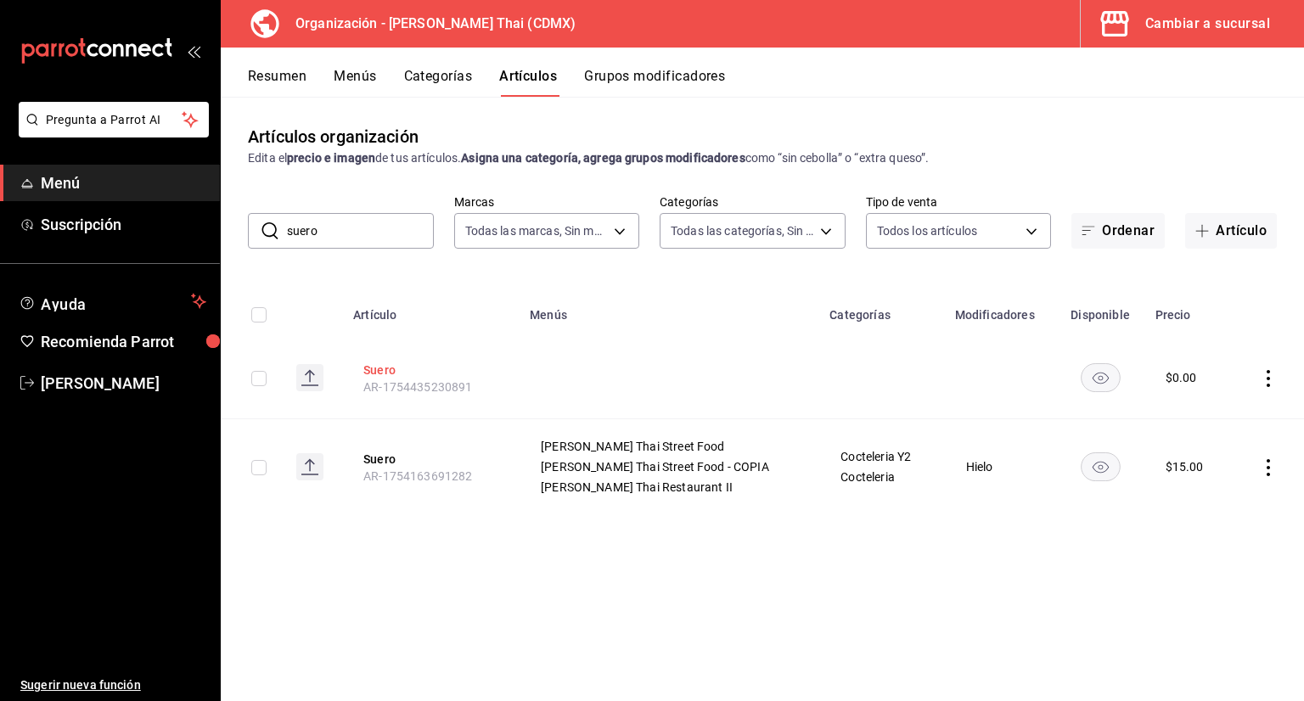
click at [388, 373] on button "Suero" at bounding box center [431, 370] width 136 height 17
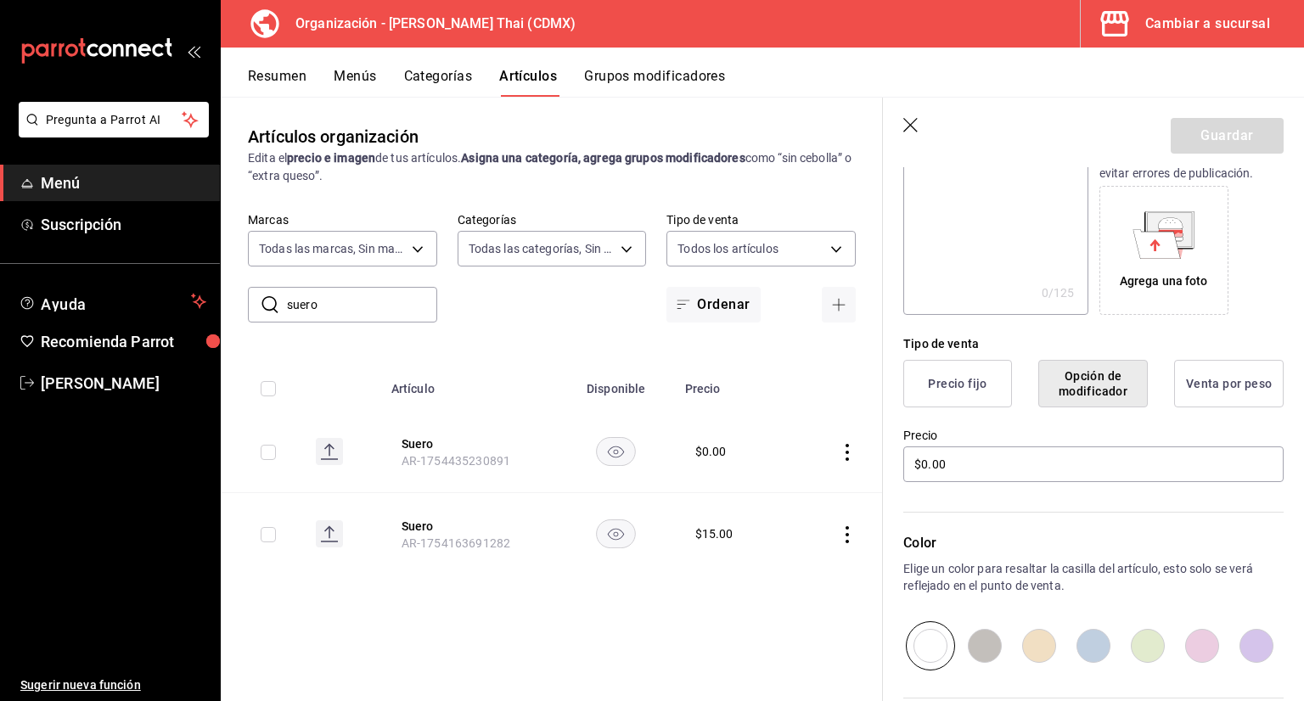
scroll to position [255, 0]
click at [971, 383] on button "Precio fijo" at bounding box center [957, 381] width 109 height 48
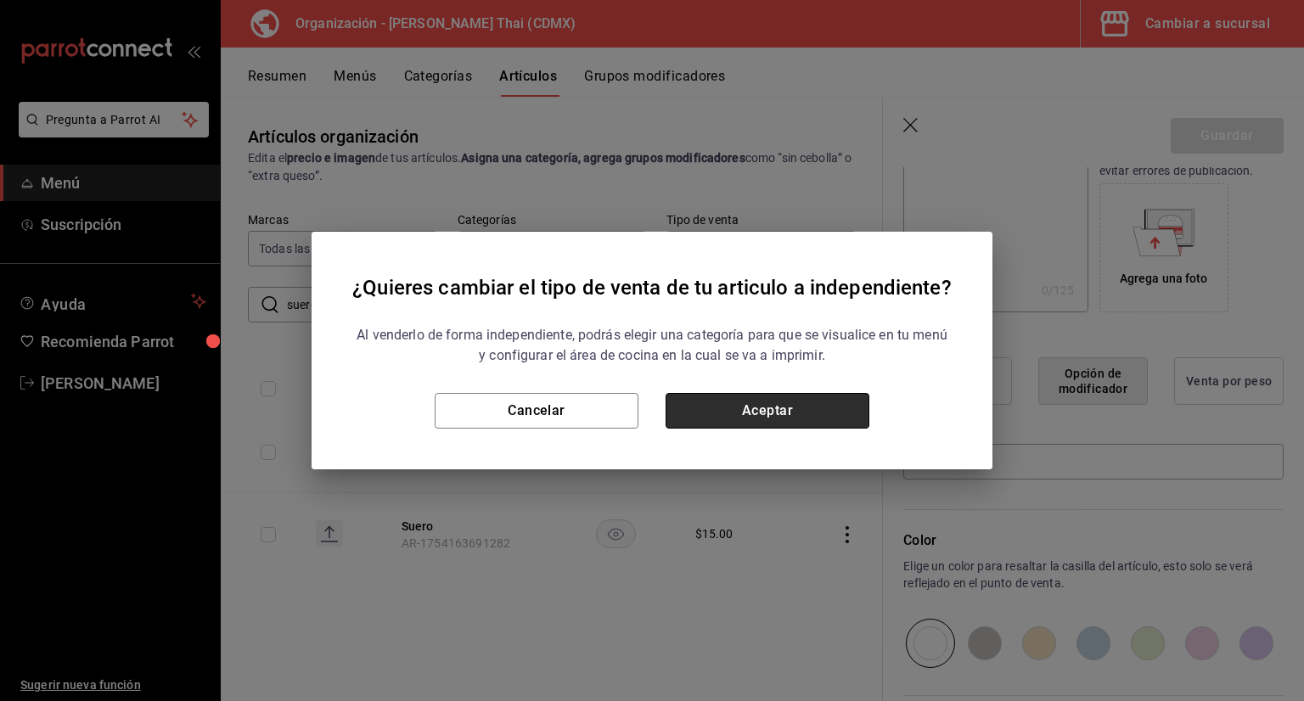
click at [795, 410] on button "Aceptar" at bounding box center [768, 411] width 204 height 36
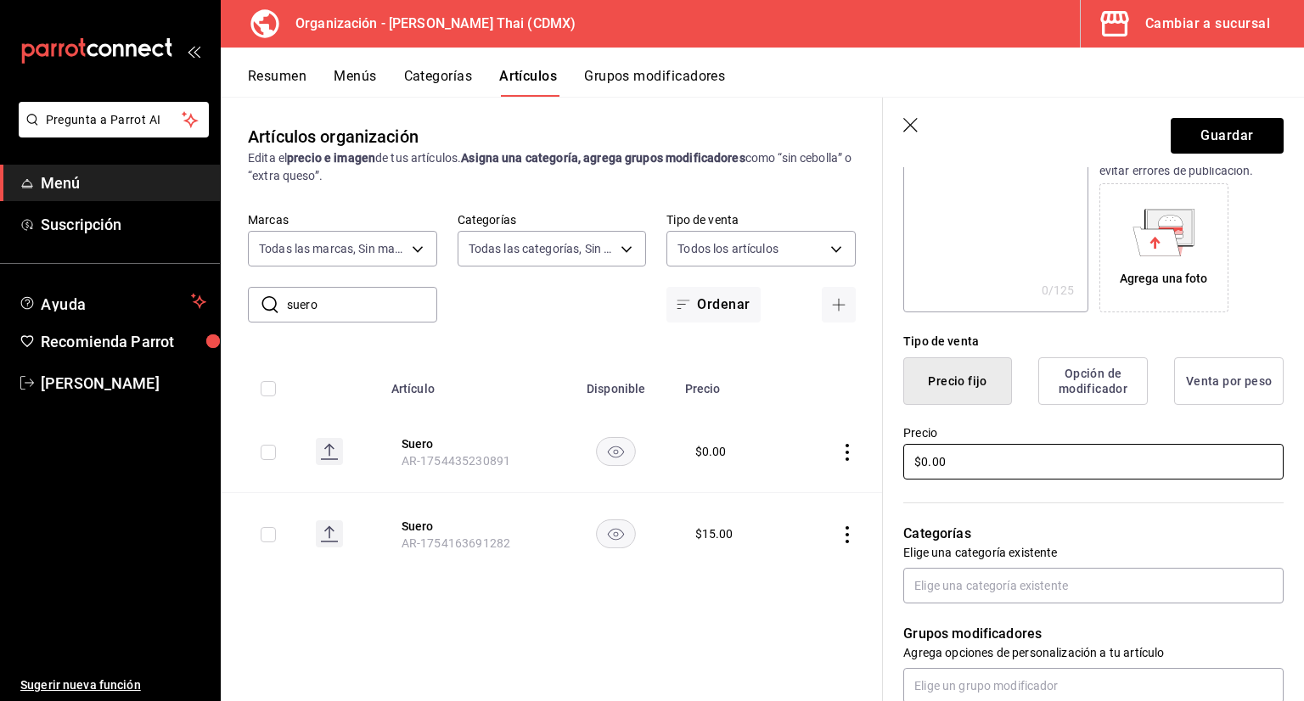
click at [983, 455] on input "$0.00" at bounding box center [1093, 462] width 380 height 36
type input "$0.00"
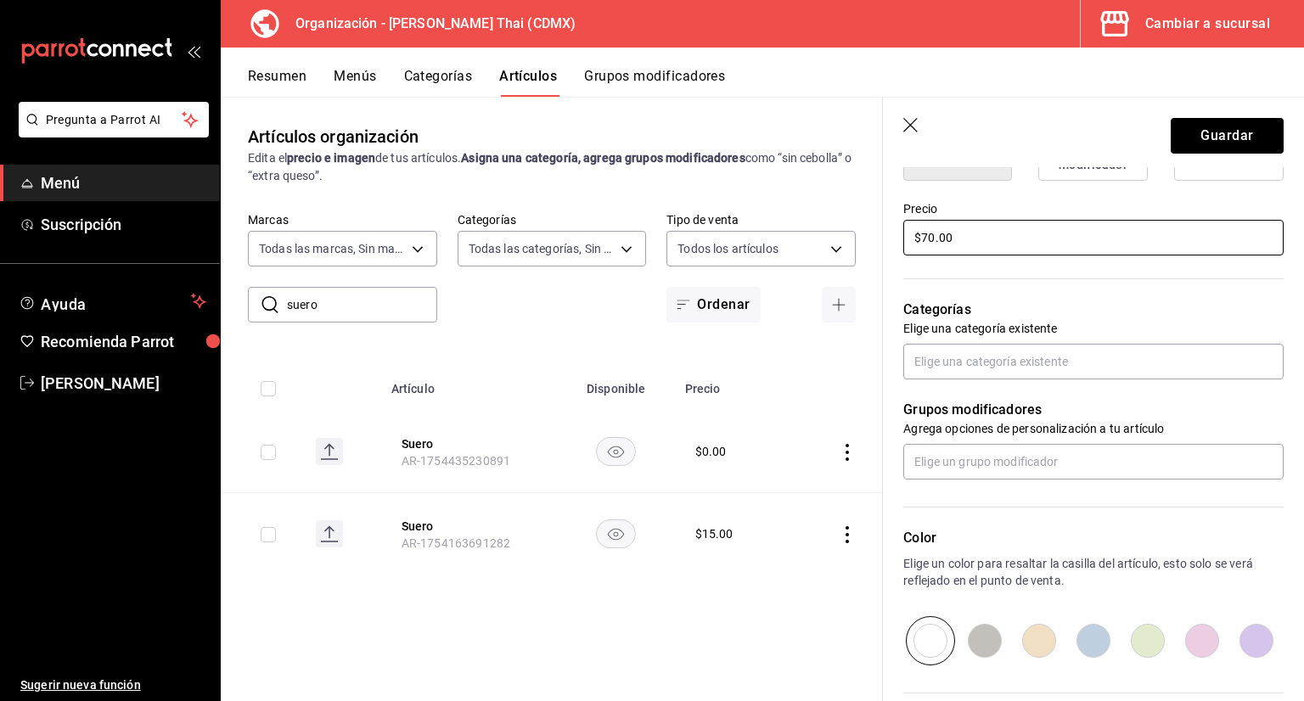
scroll to position [509, 0]
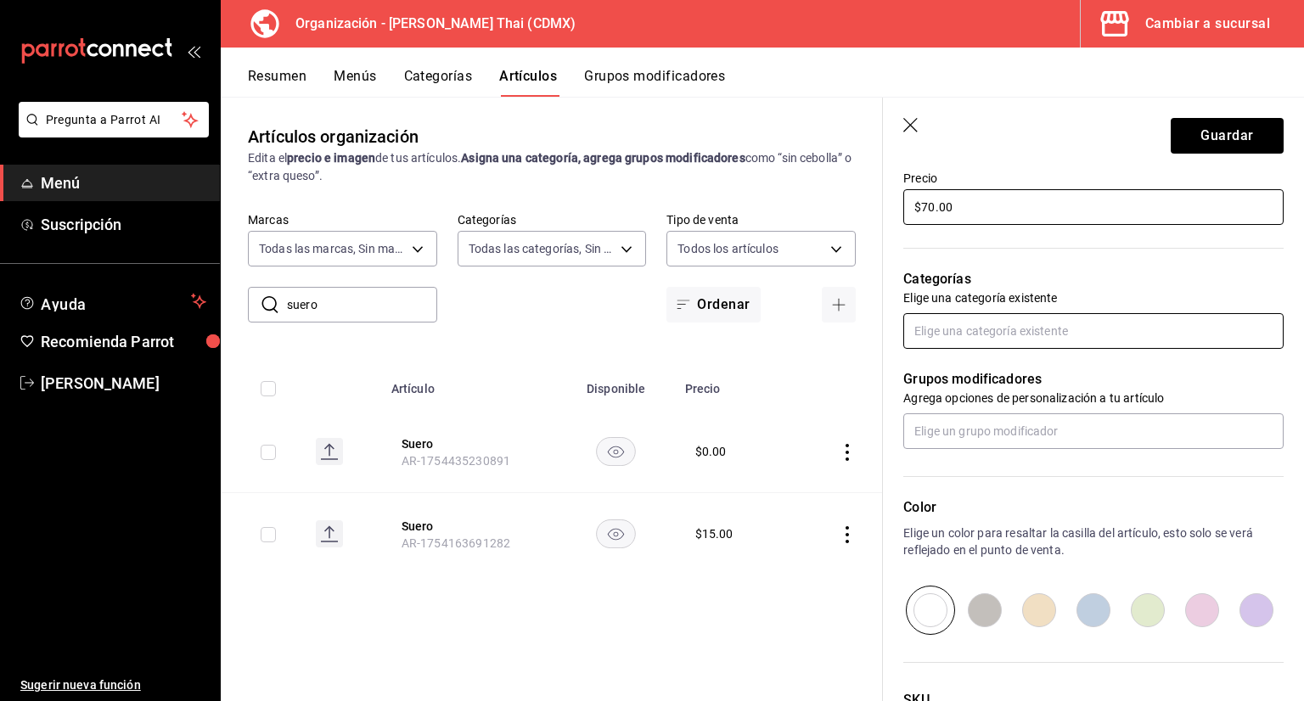
type input "$70.00"
click at [994, 323] on input "text" at bounding box center [1093, 331] width 380 height 36
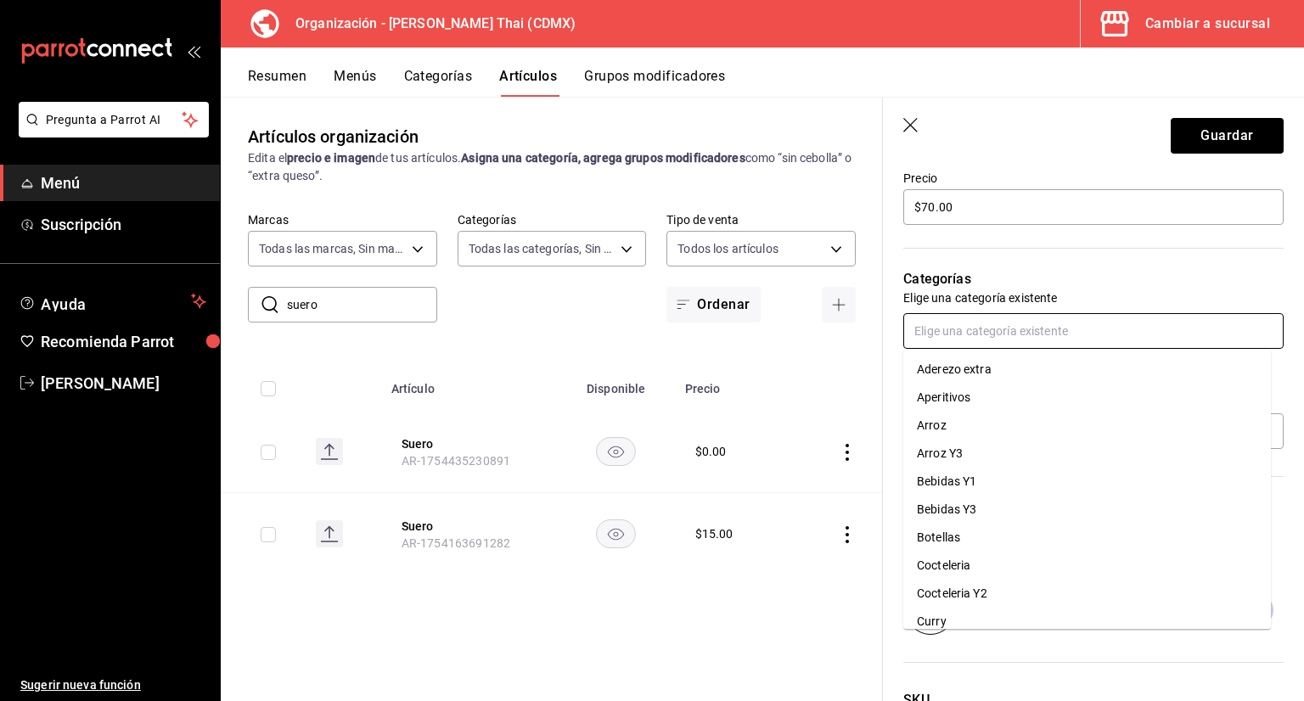
click at [963, 570] on li "Cocteleria" at bounding box center [1087, 566] width 368 height 28
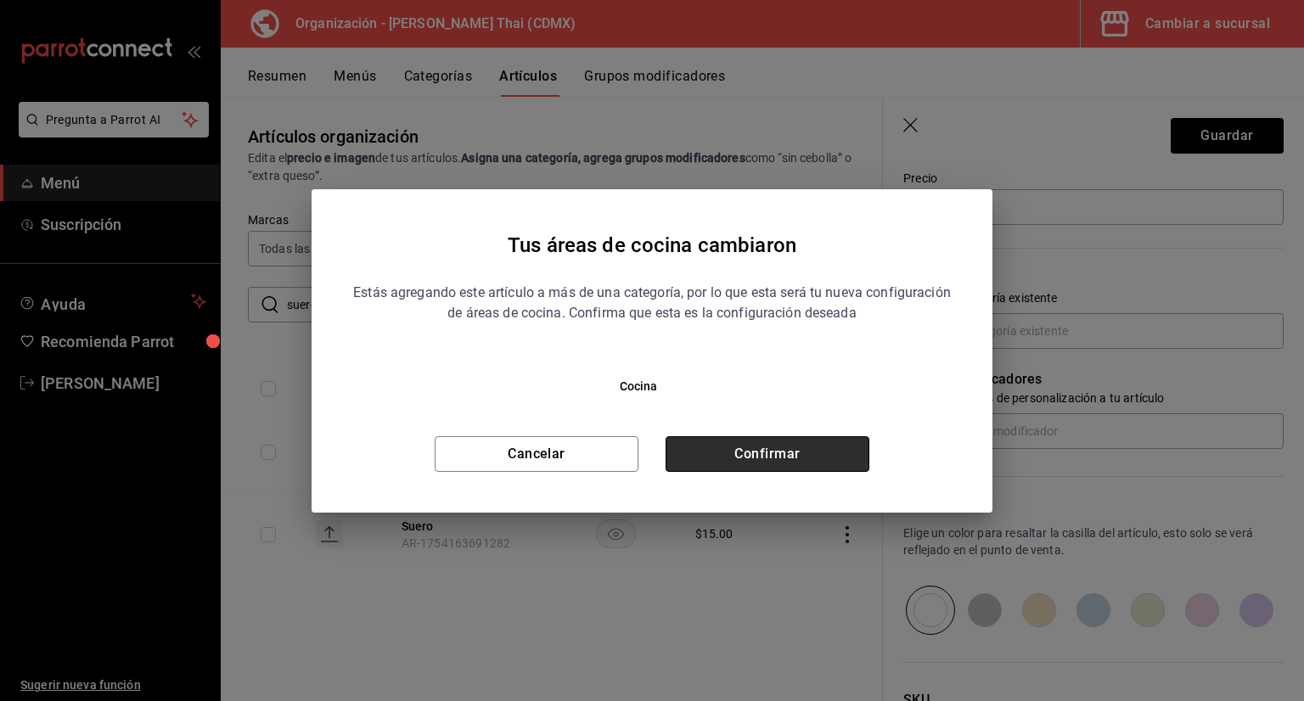
click at [823, 454] on button "Confirmar" at bounding box center [768, 454] width 204 height 36
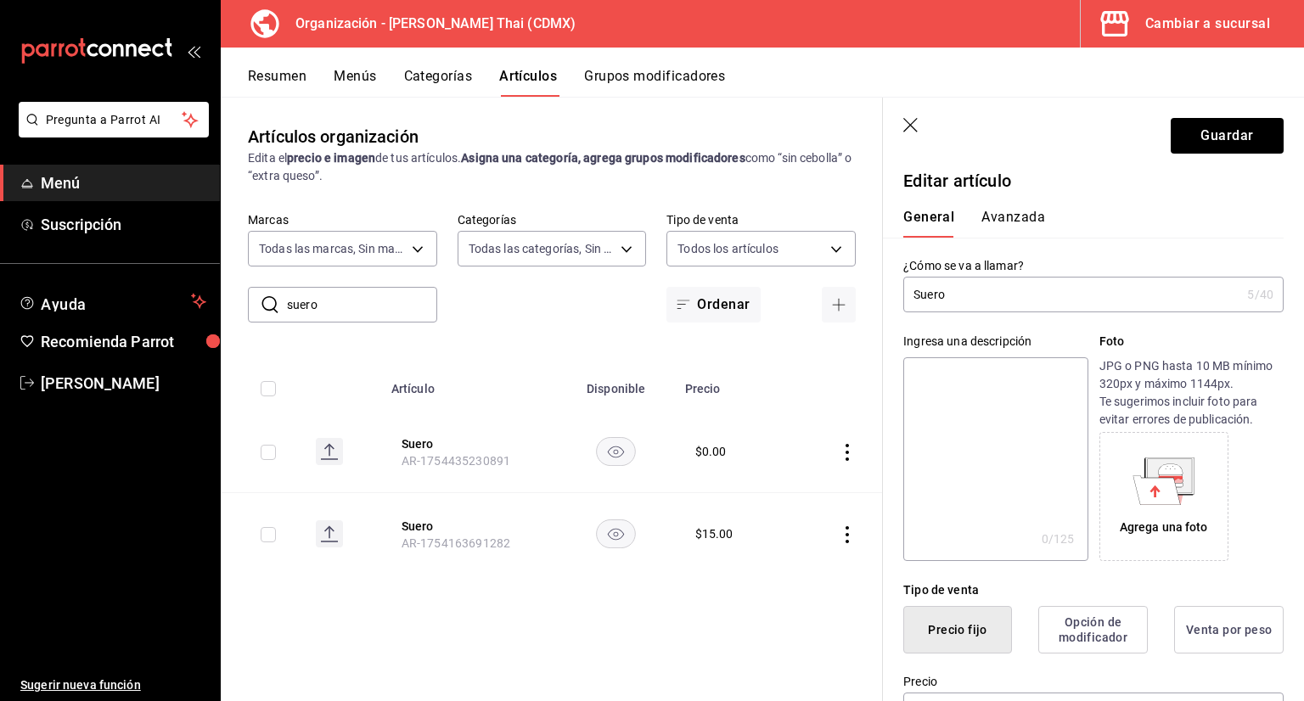
scroll to position [0, 0]
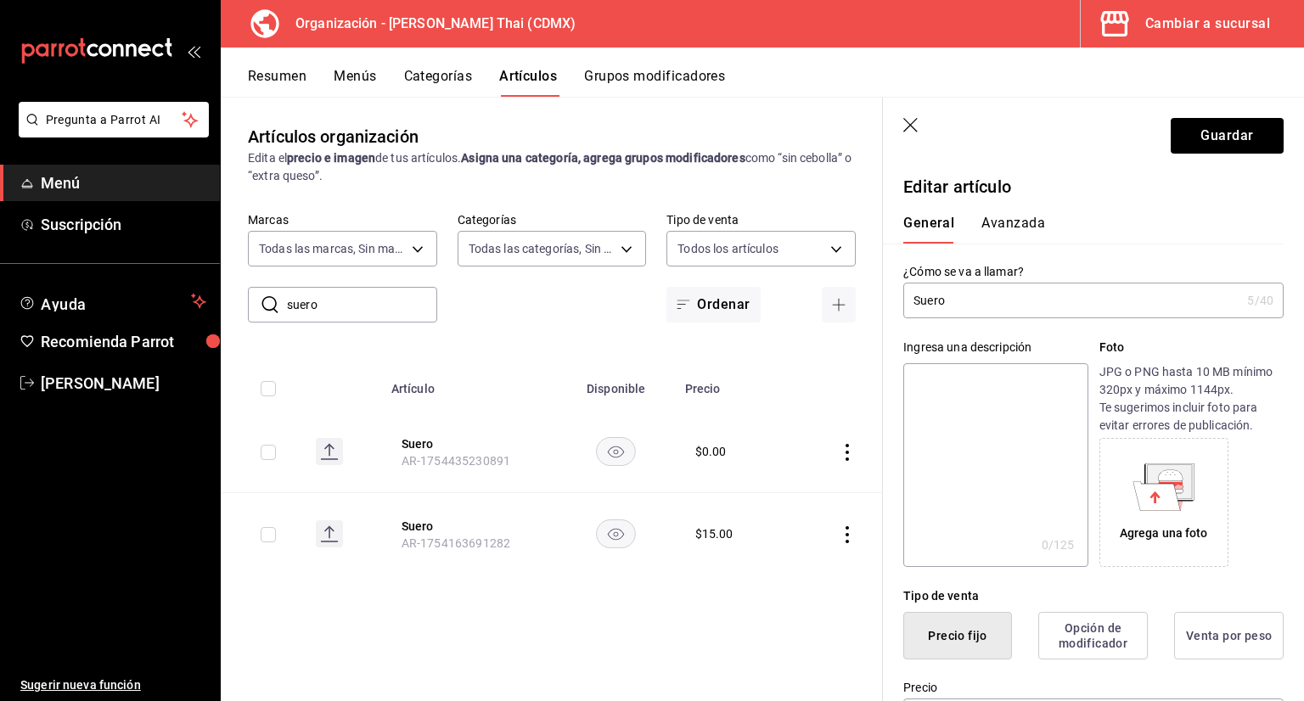
click at [1023, 222] on button "Avanzada" at bounding box center [1013, 229] width 64 height 29
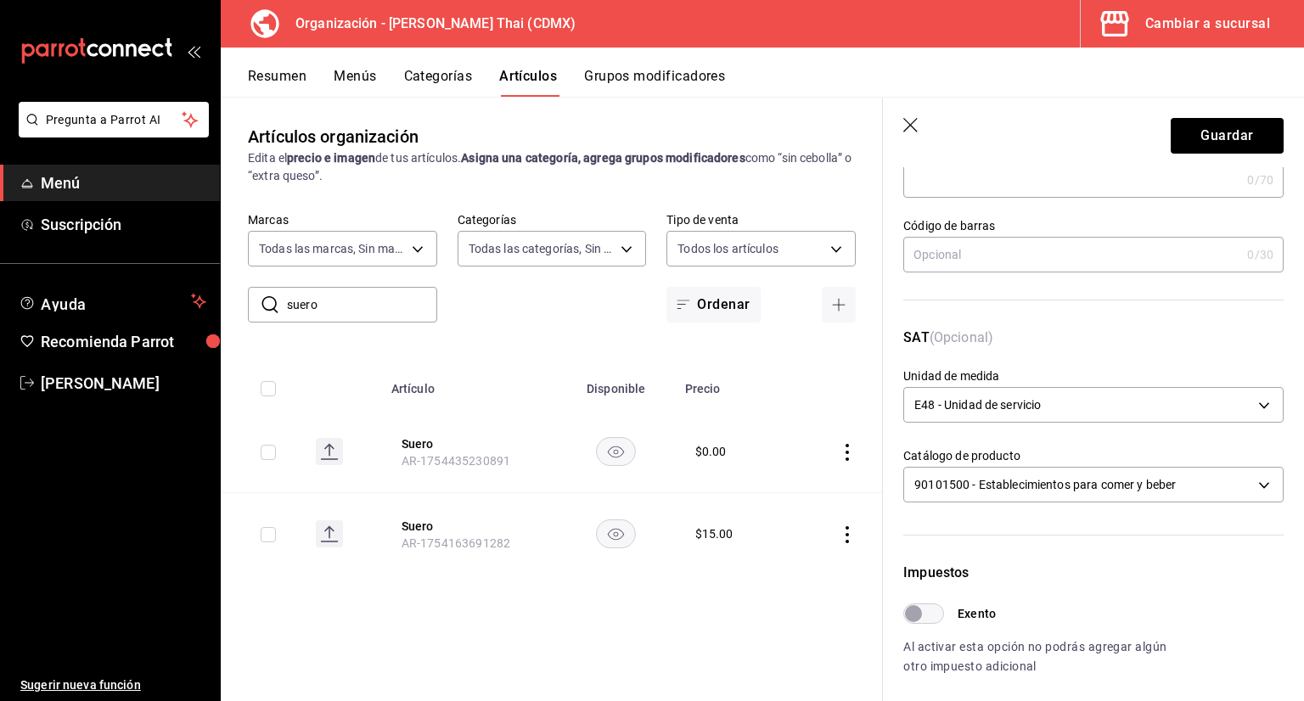
scroll to position [340, 0]
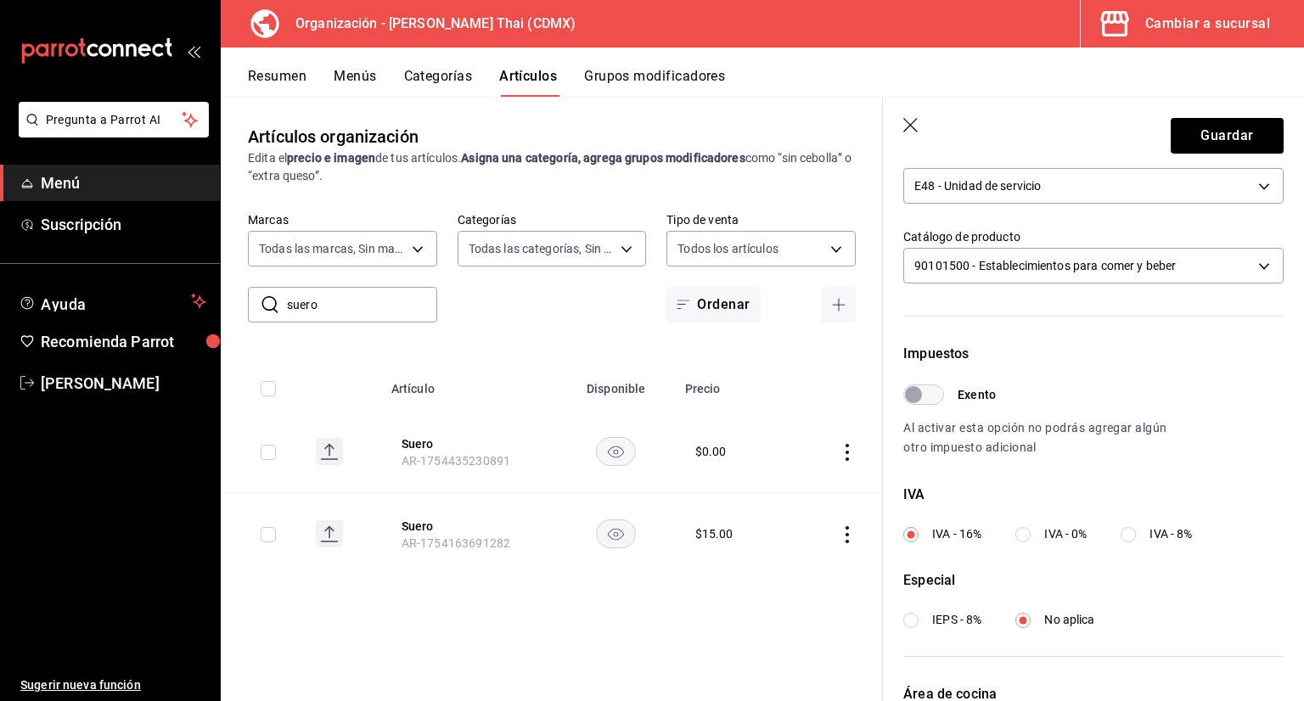
click at [1025, 536] on input "IVA - 0%" at bounding box center [1022, 534] width 15 height 15
radio input "true"
click at [1187, 116] on header "Guardar" at bounding box center [1093, 133] width 421 height 70
click at [1189, 131] on button "Guardar" at bounding box center [1227, 136] width 113 height 36
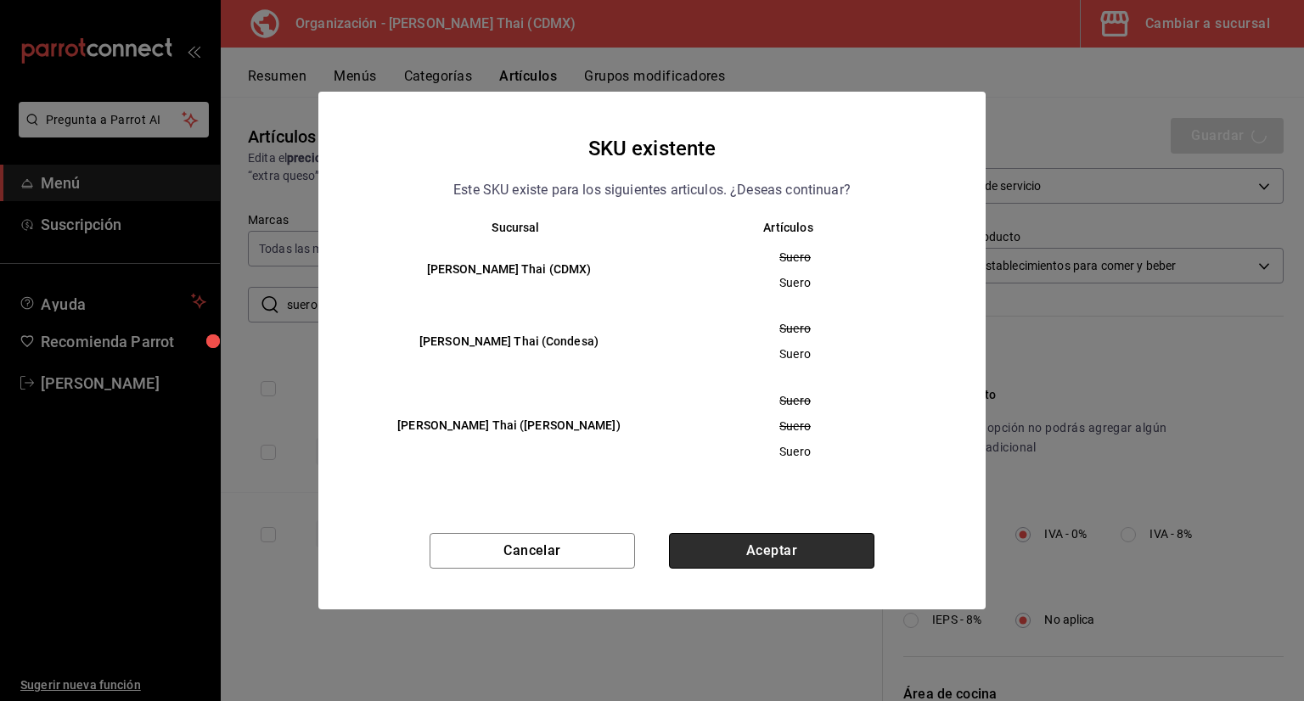
click at [830, 544] on button "Aceptar" at bounding box center [771, 551] width 205 height 36
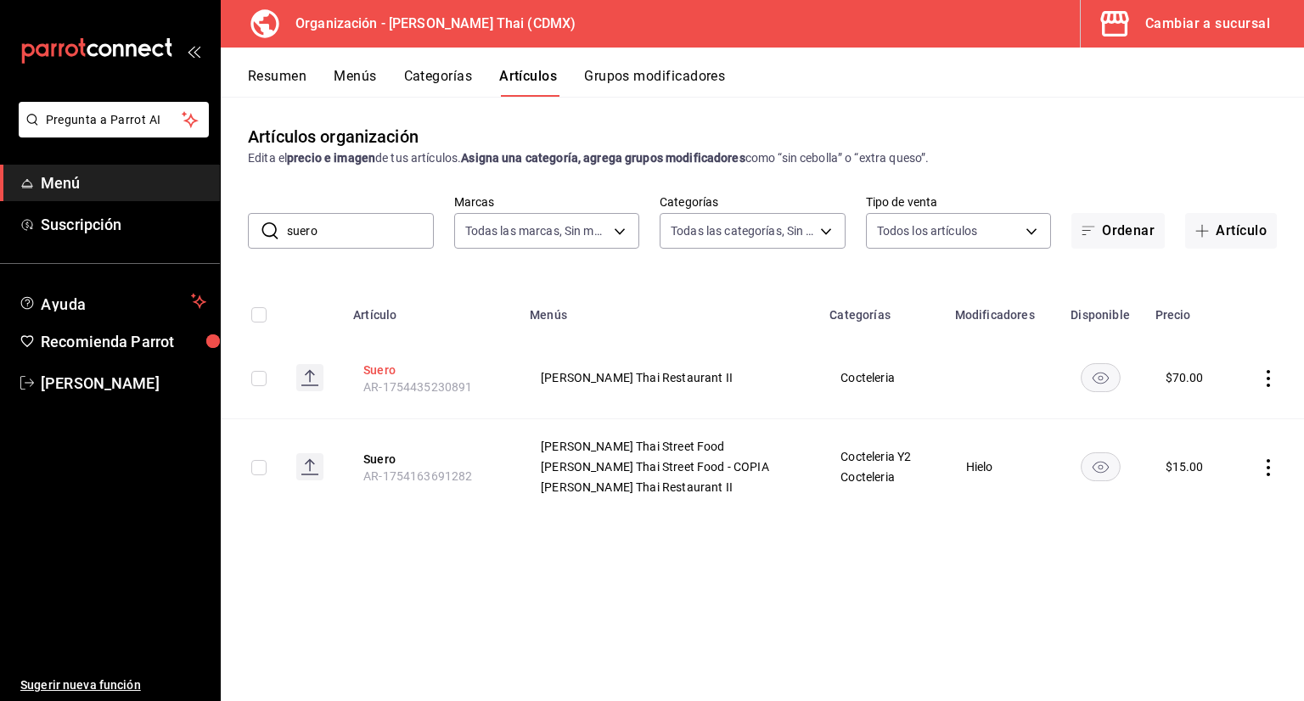
click at [396, 368] on button "Suero" at bounding box center [431, 370] width 136 height 17
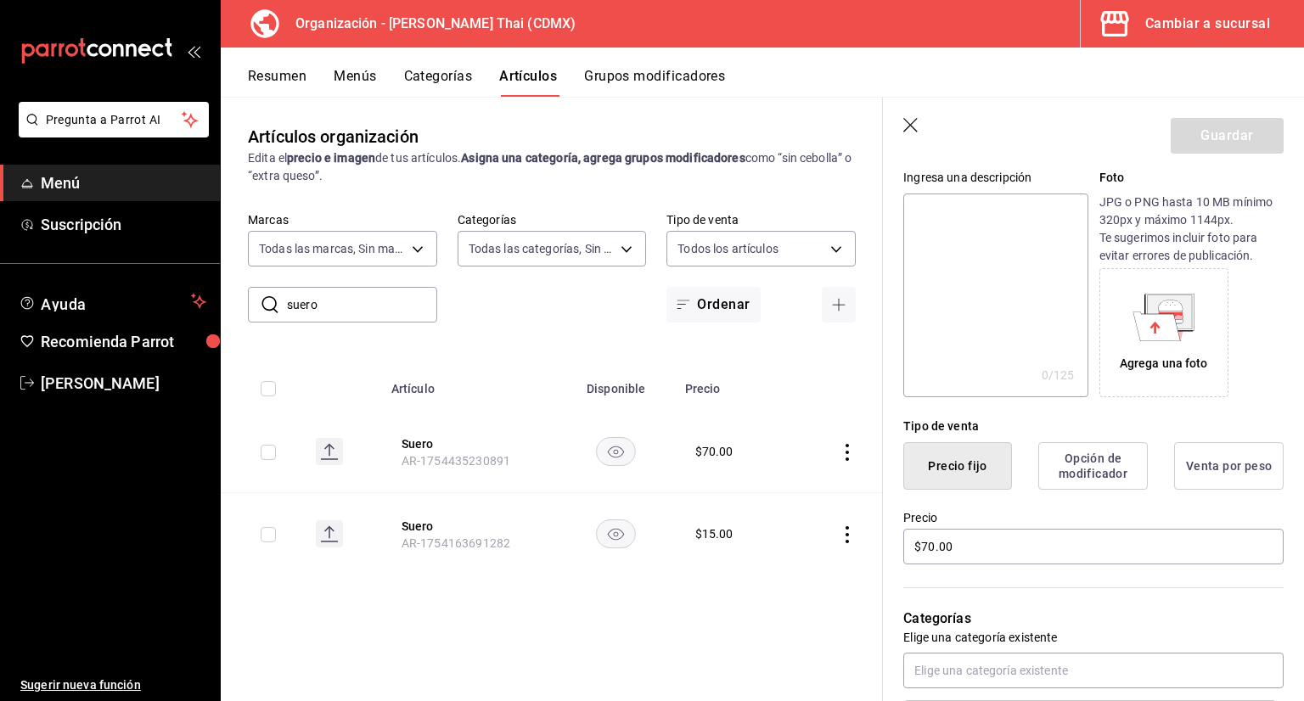
scroll to position [255, 0]
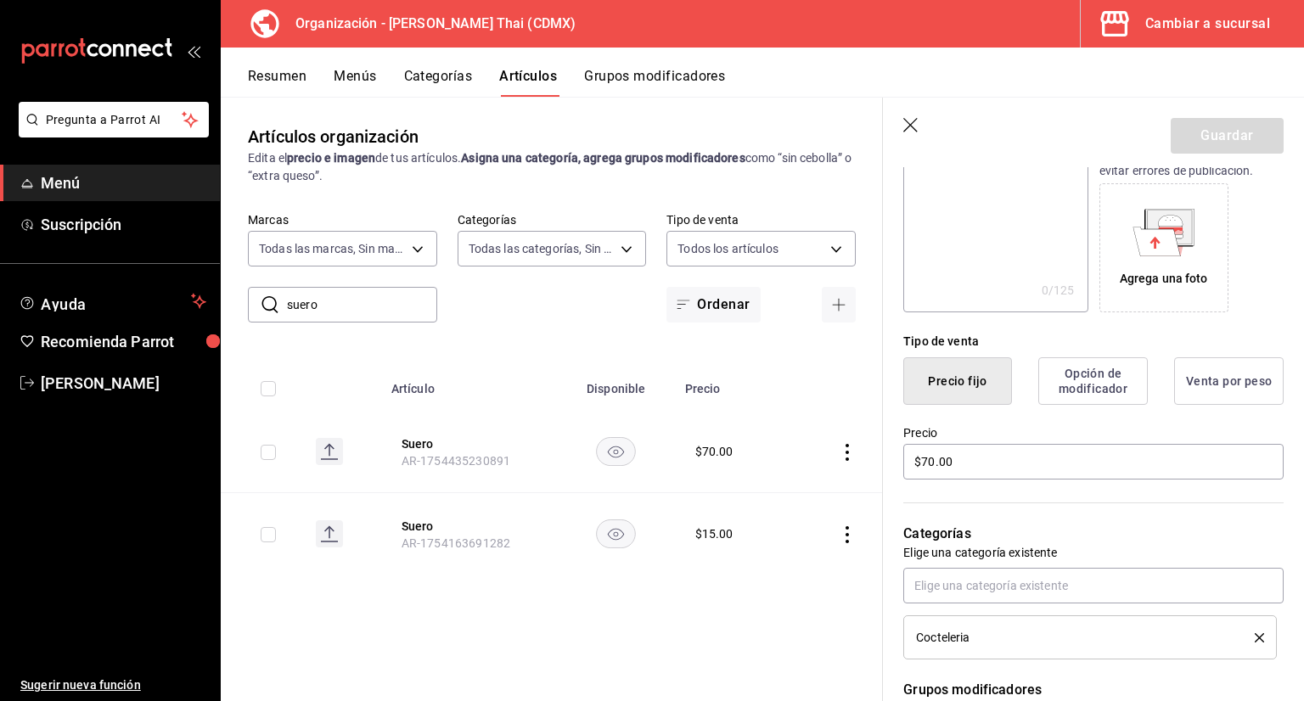
click at [1051, 385] on button "Opción de modificador" at bounding box center [1093, 381] width 110 height 48
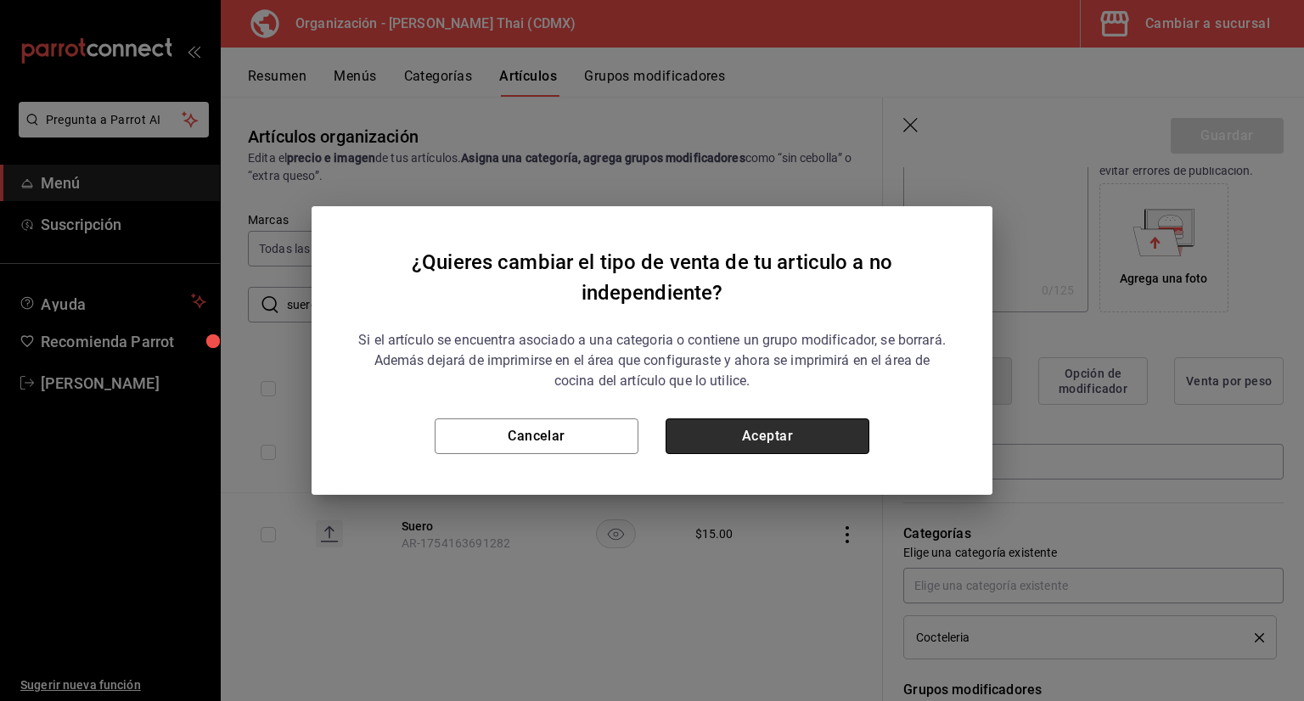
click at [813, 429] on button "Aceptar" at bounding box center [768, 436] width 204 height 36
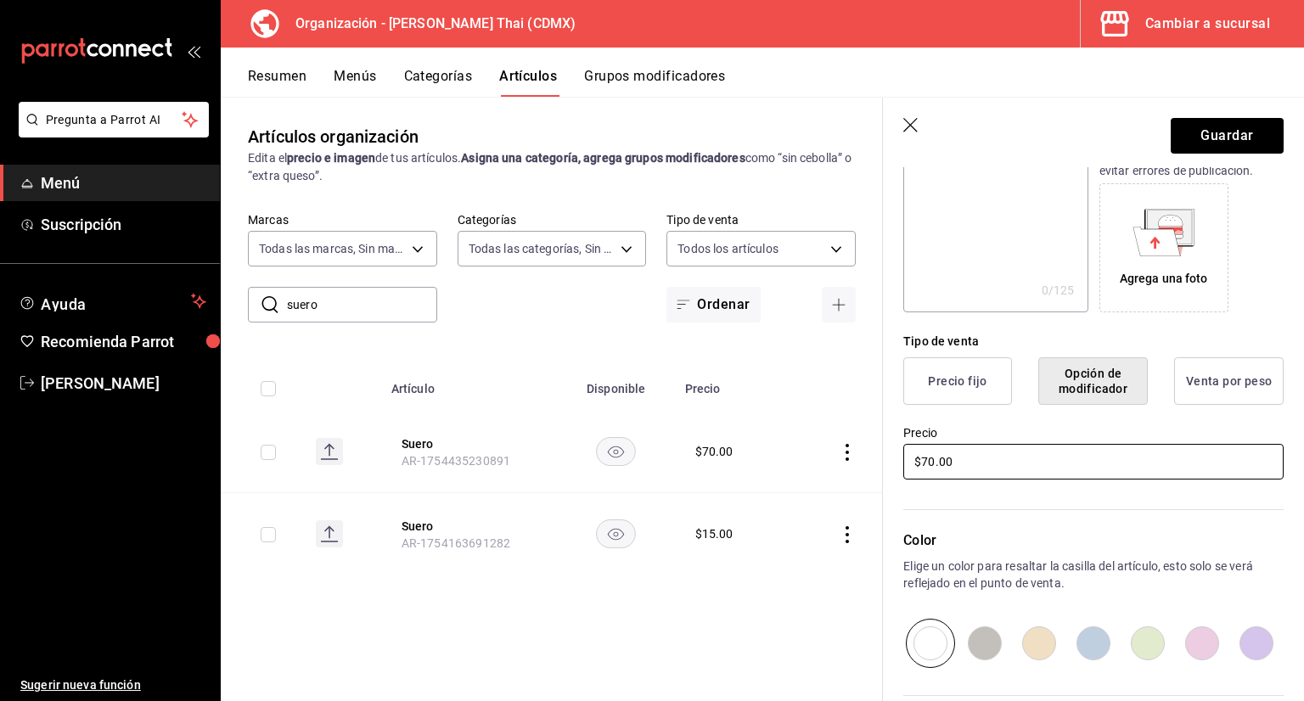
click at [973, 452] on input "$70.00" at bounding box center [1093, 462] width 380 height 36
click at [971, 457] on input "$70.00" at bounding box center [1093, 462] width 380 height 36
type input "$7.00"
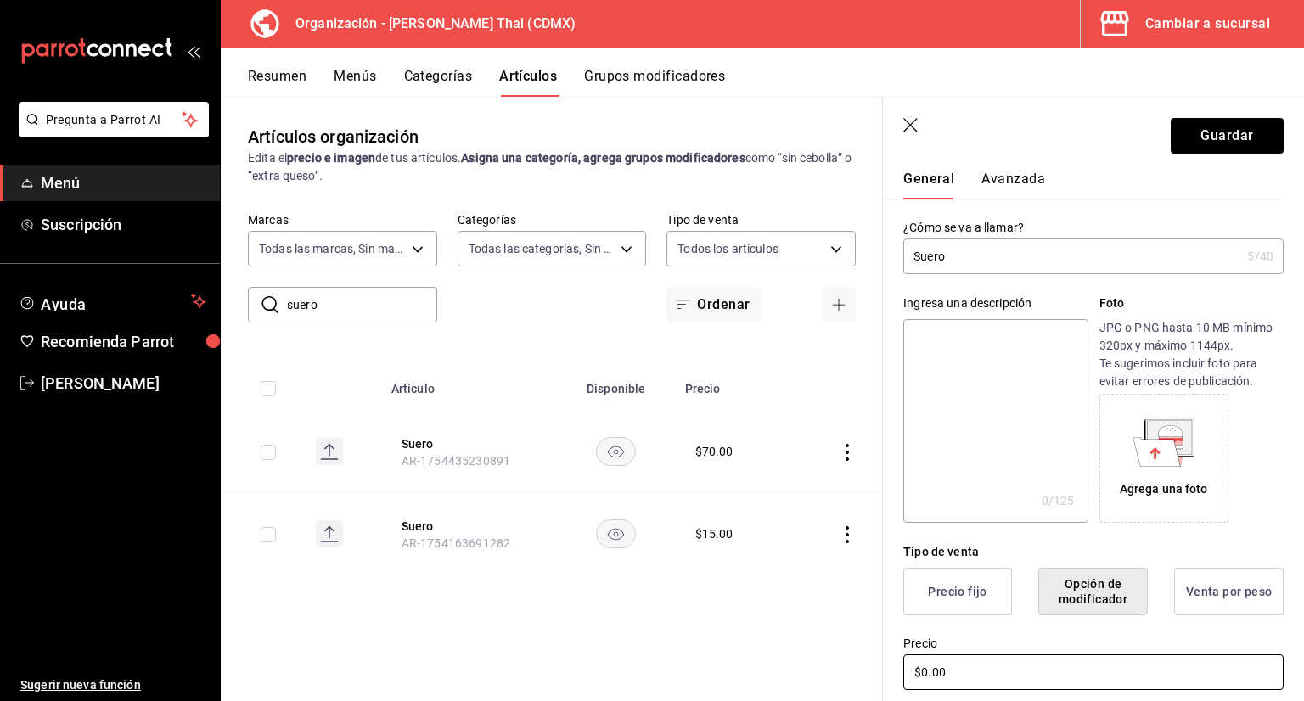
scroll to position [0, 0]
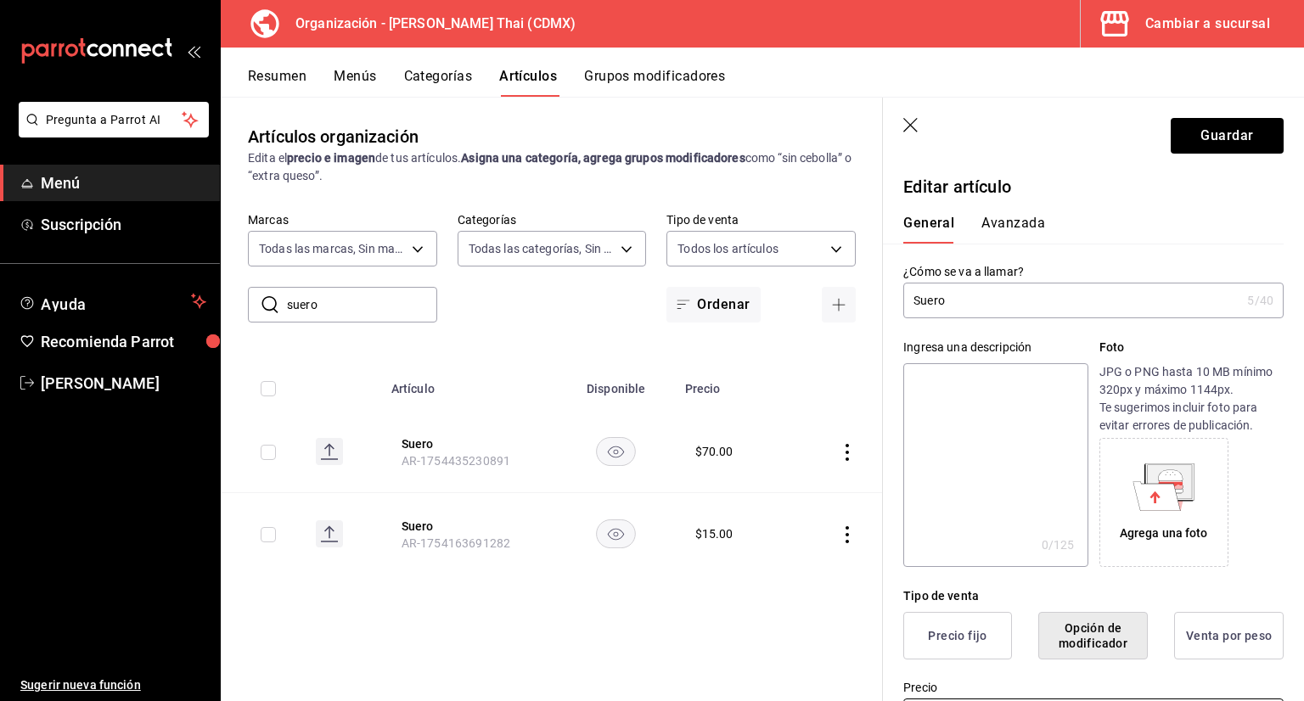
type input "$0.00"
click at [1037, 233] on button "Avanzada" at bounding box center [1013, 229] width 64 height 29
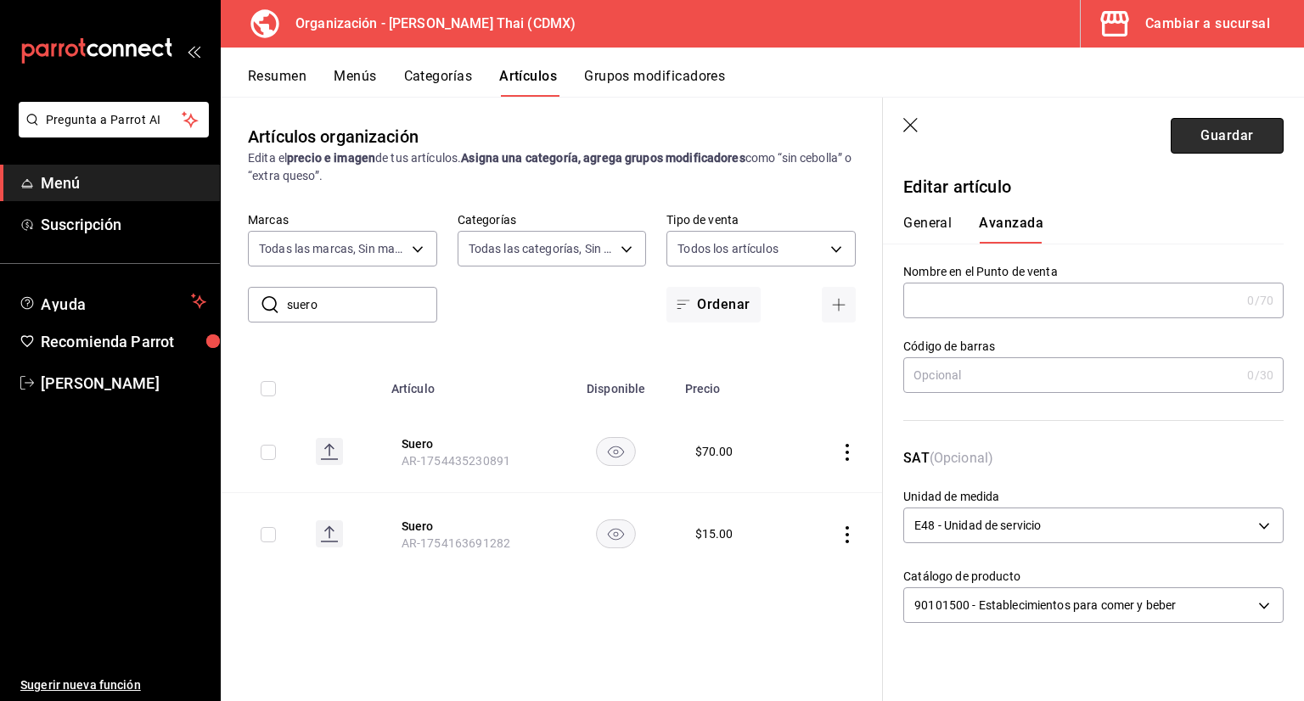
click at [1212, 123] on button "Guardar" at bounding box center [1227, 136] width 113 height 36
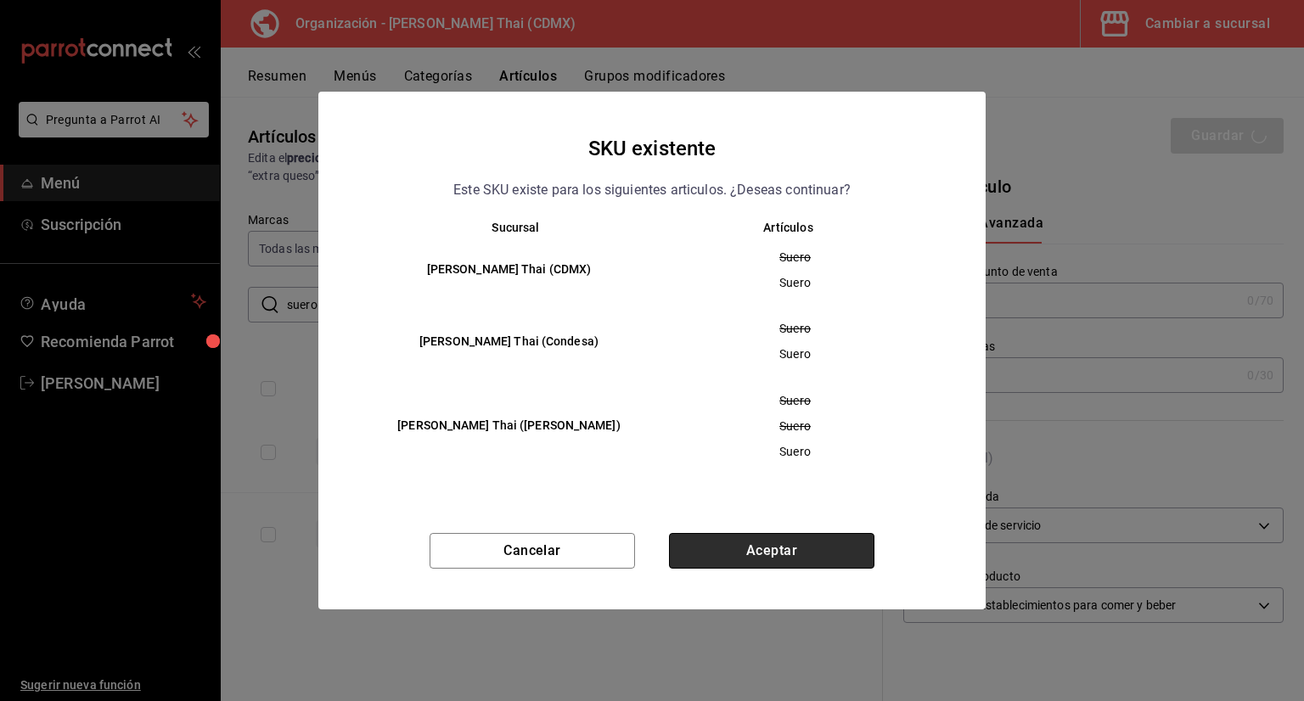
click at [738, 547] on button "Aceptar" at bounding box center [771, 551] width 205 height 36
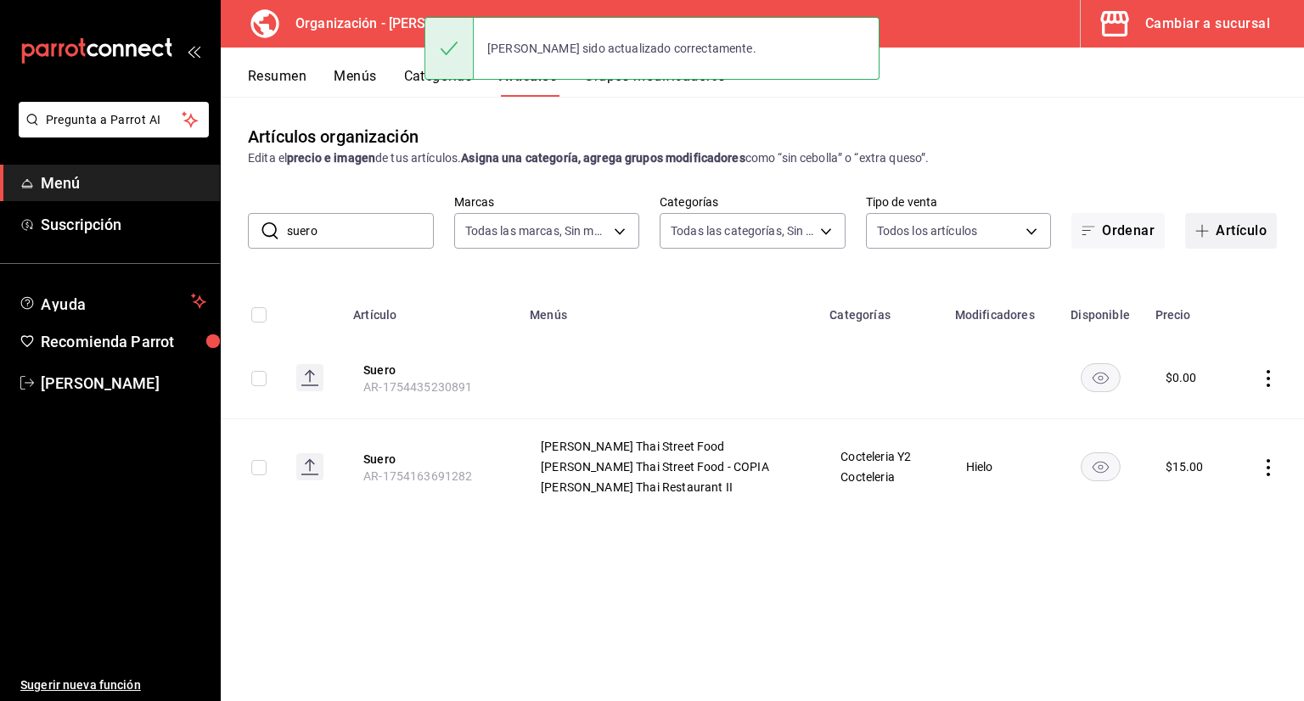
click at [1210, 229] on span "button" at bounding box center [1205, 231] width 20 height 14
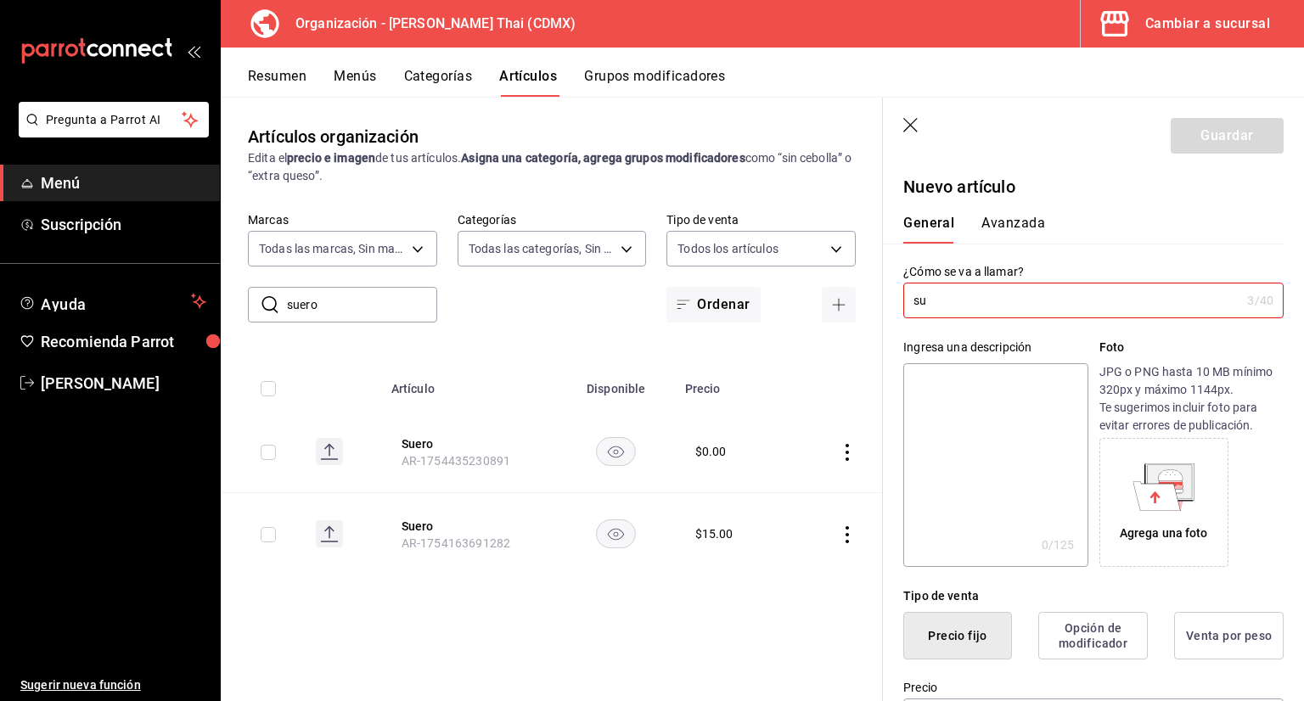
type input "s"
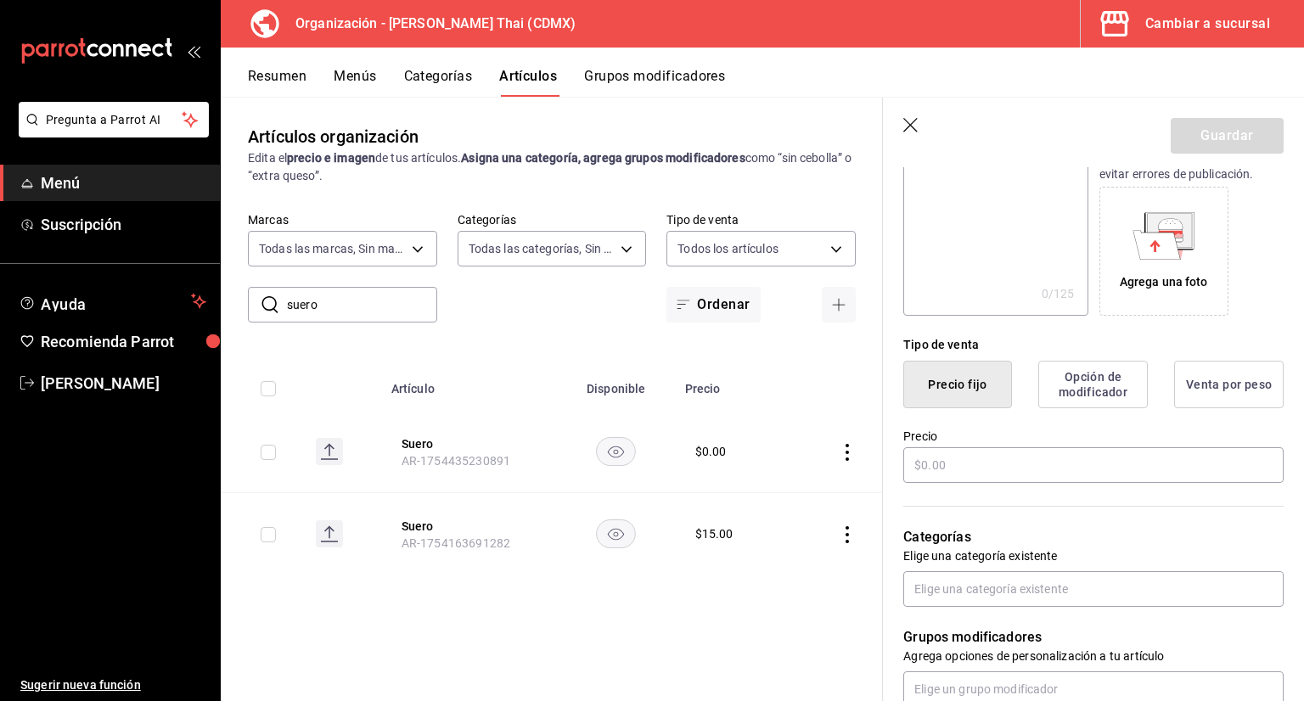
scroll to position [255, 0]
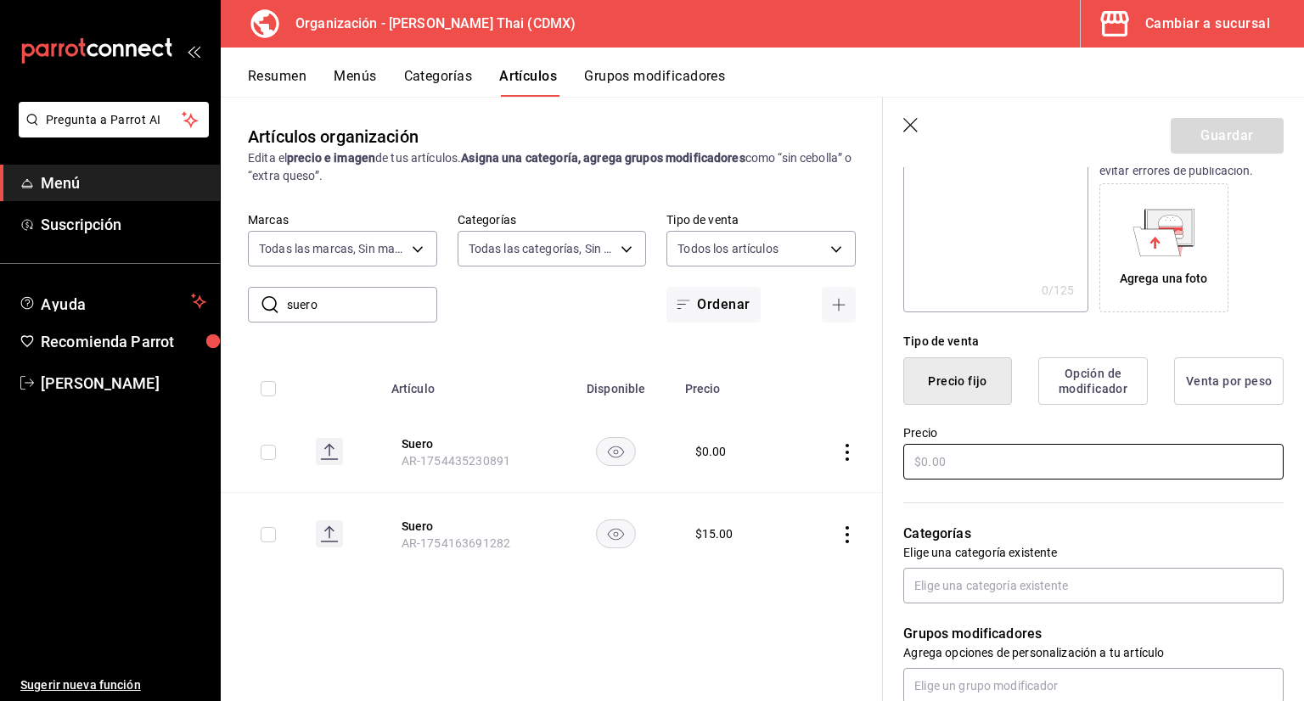
type input "Suero"
click at [973, 475] on input "text" at bounding box center [1093, 462] width 380 height 36
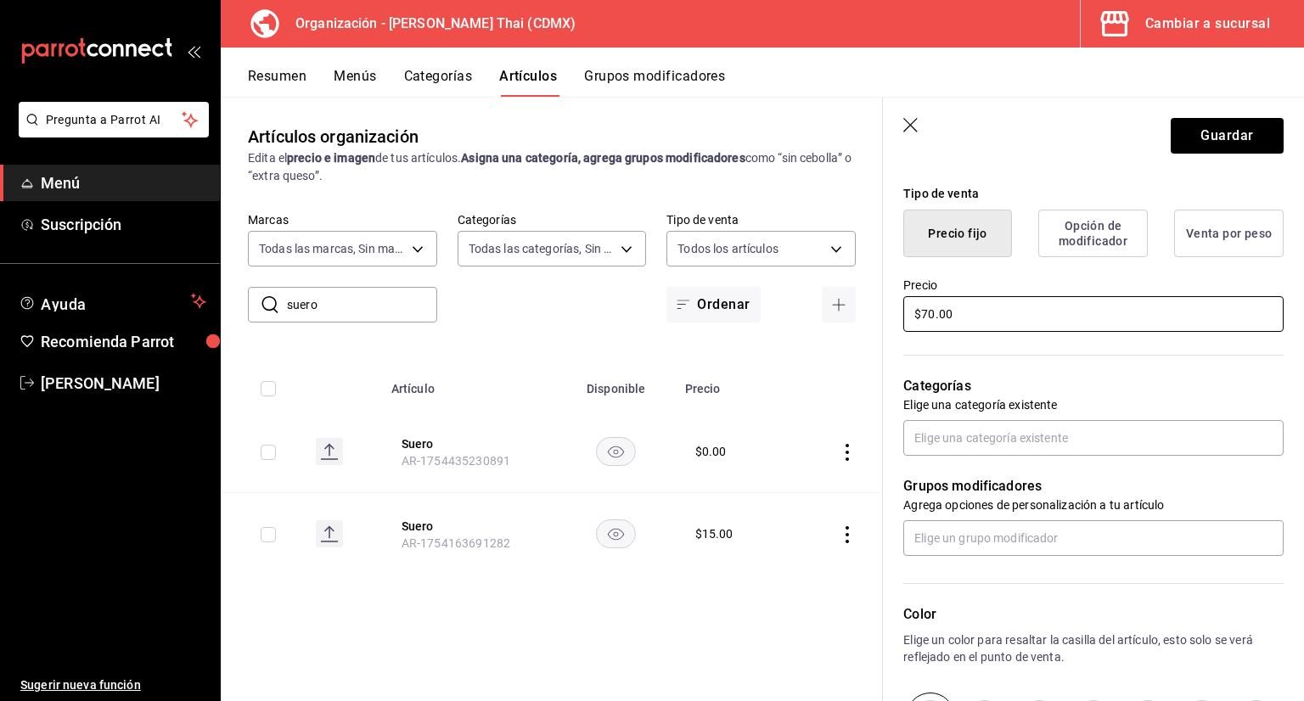
scroll to position [424, 0]
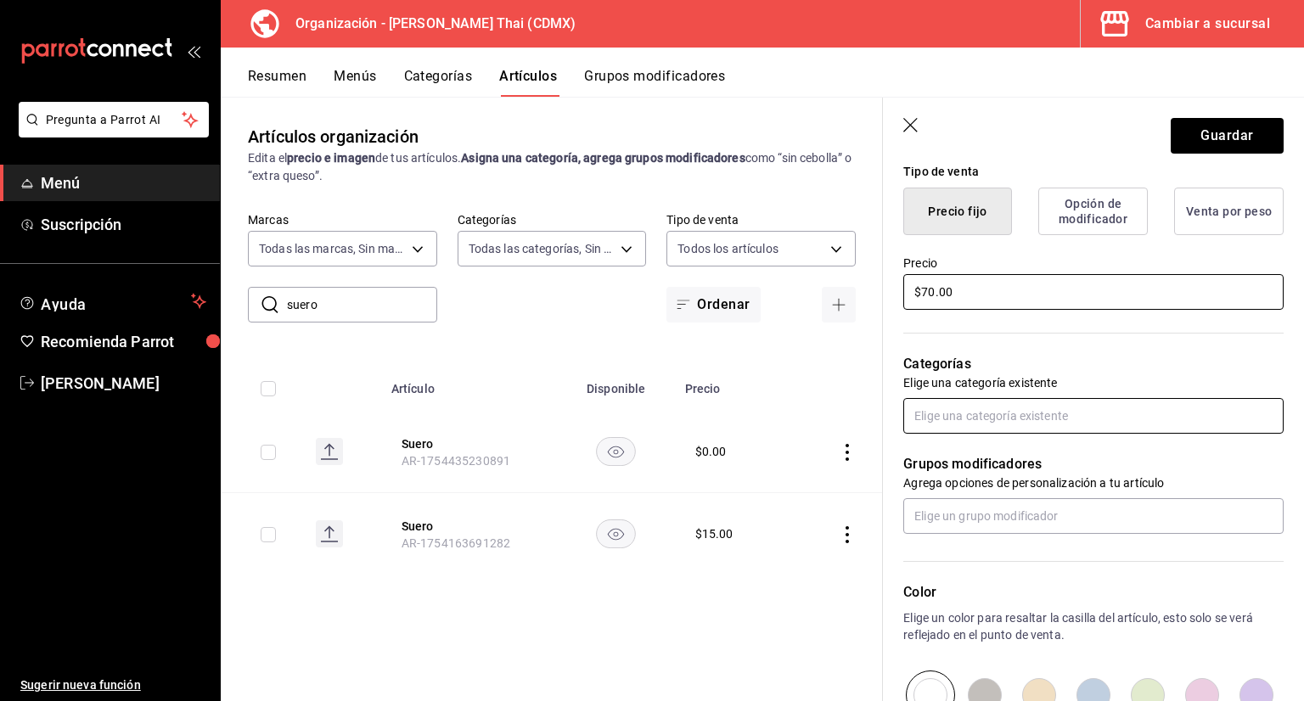
type input "$70.00"
click at [1039, 415] on input "text" at bounding box center [1093, 416] width 380 height 36
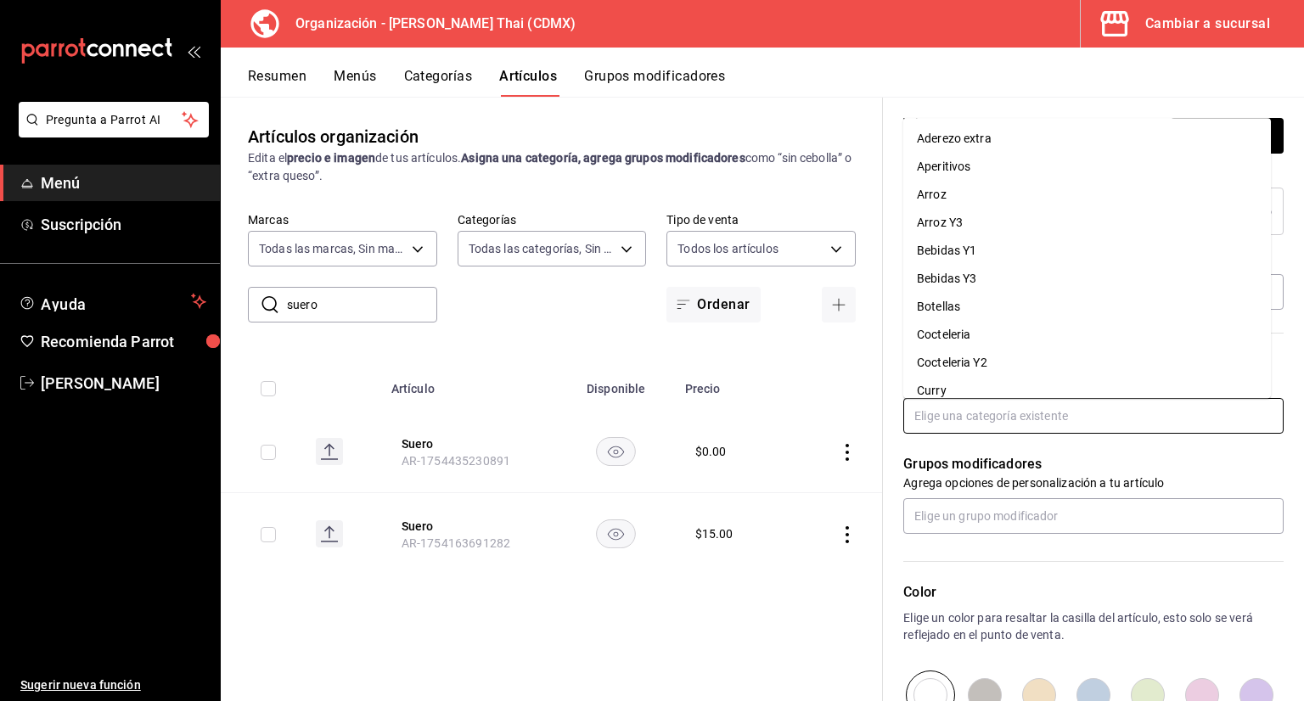
click at [958, 331] on li "Cocteleria" at bounding box center [1087, 335] width 368 height 28
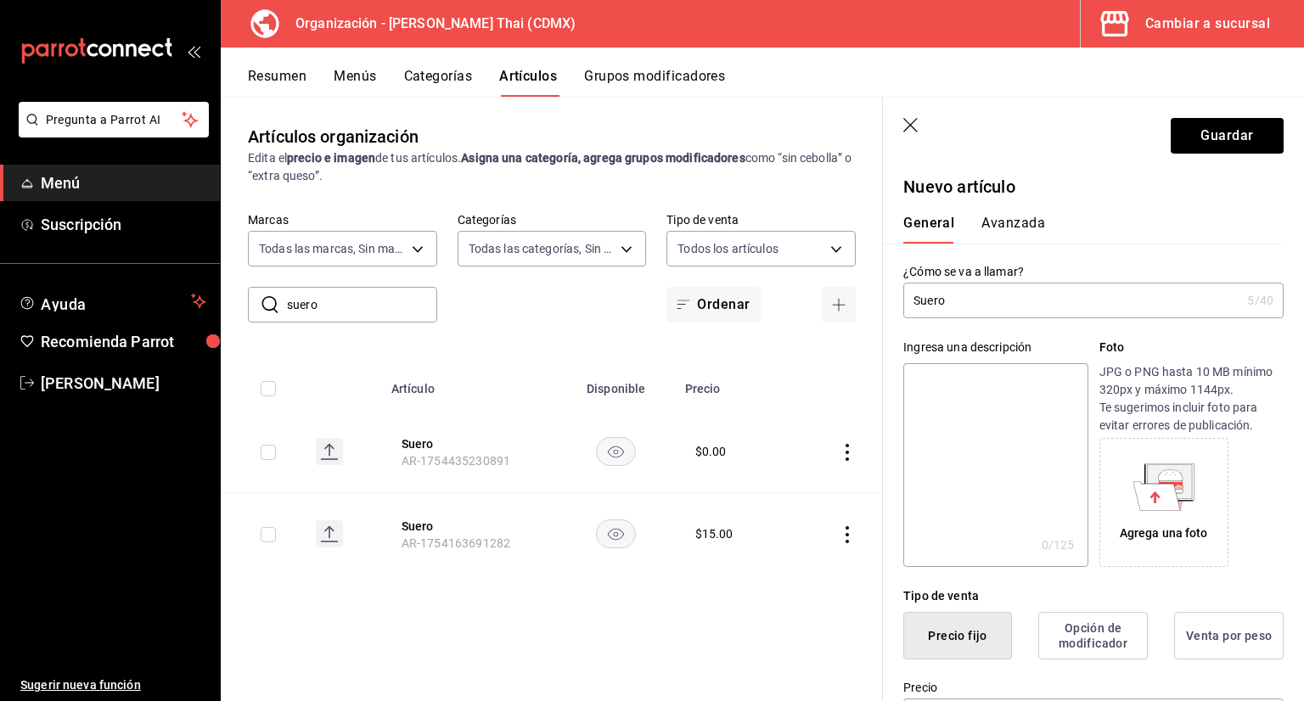
scroll to position [0, 0]
click at [1007, 211] on div "General [PERSON_NAME]" at bounding box center [1083, 221] width 401 height 44
click at [1010, 222] on button "Avanzada" at bounding box center [1013, 229] width 64 height 29
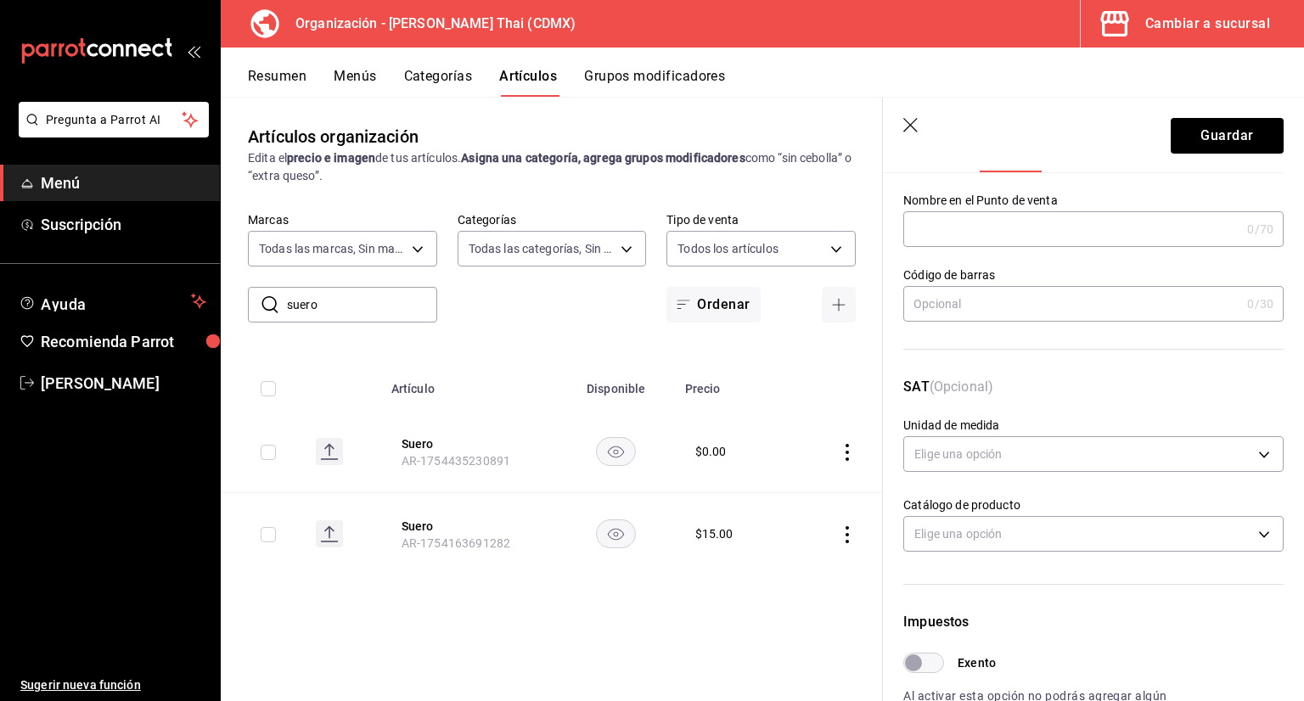
scroll to position [255, 0]
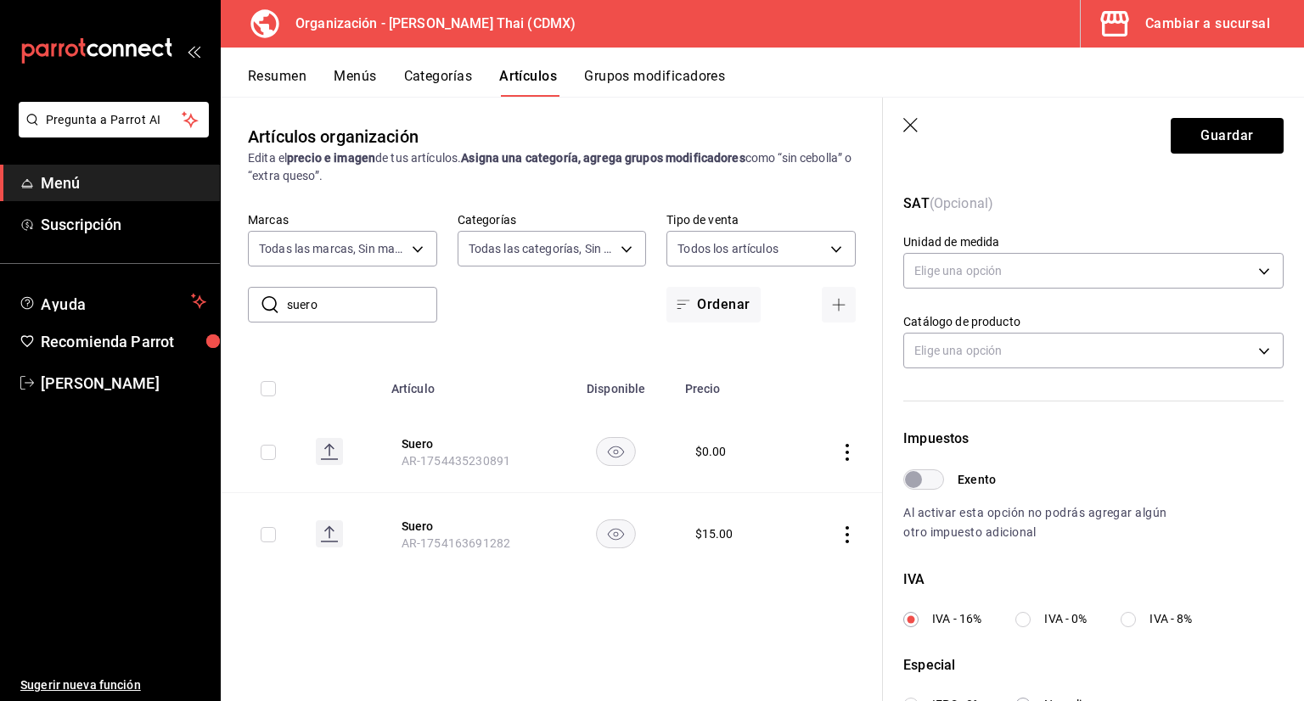
click at [1021, 618] on input "IVA - 0%" at bounding box center [1022, 619] width 15 height 15
radio input "true"
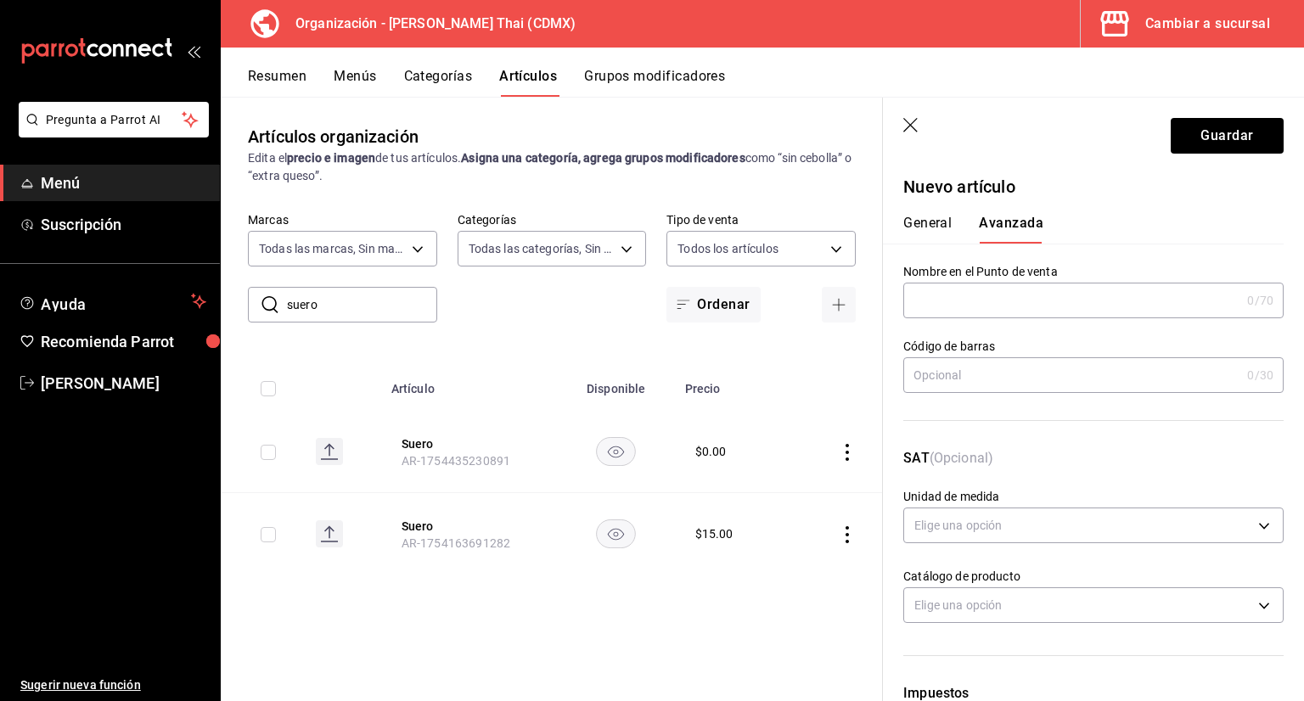
click at [935, 226] on button "General" at bounding box center [927, 229] width 48 height 29
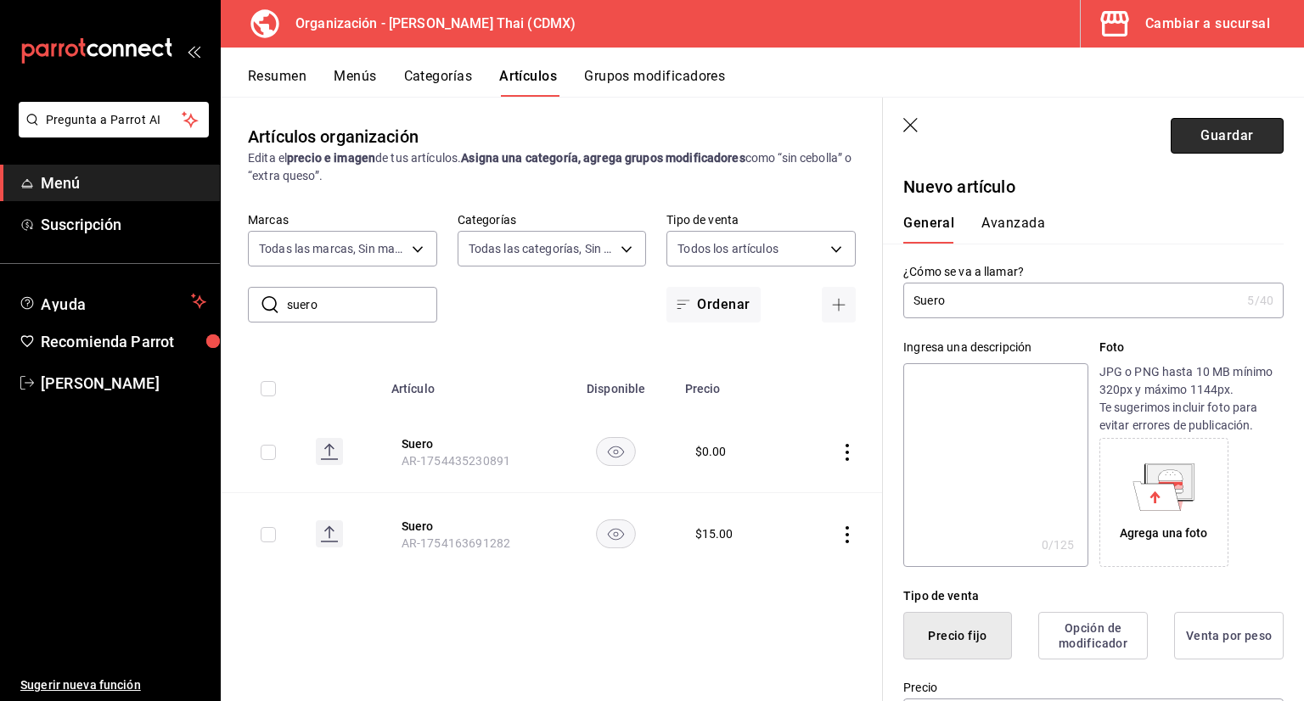
click at [1215, 137] on button "Guardar" at bounding box center [1227, 136] width 113 height 36
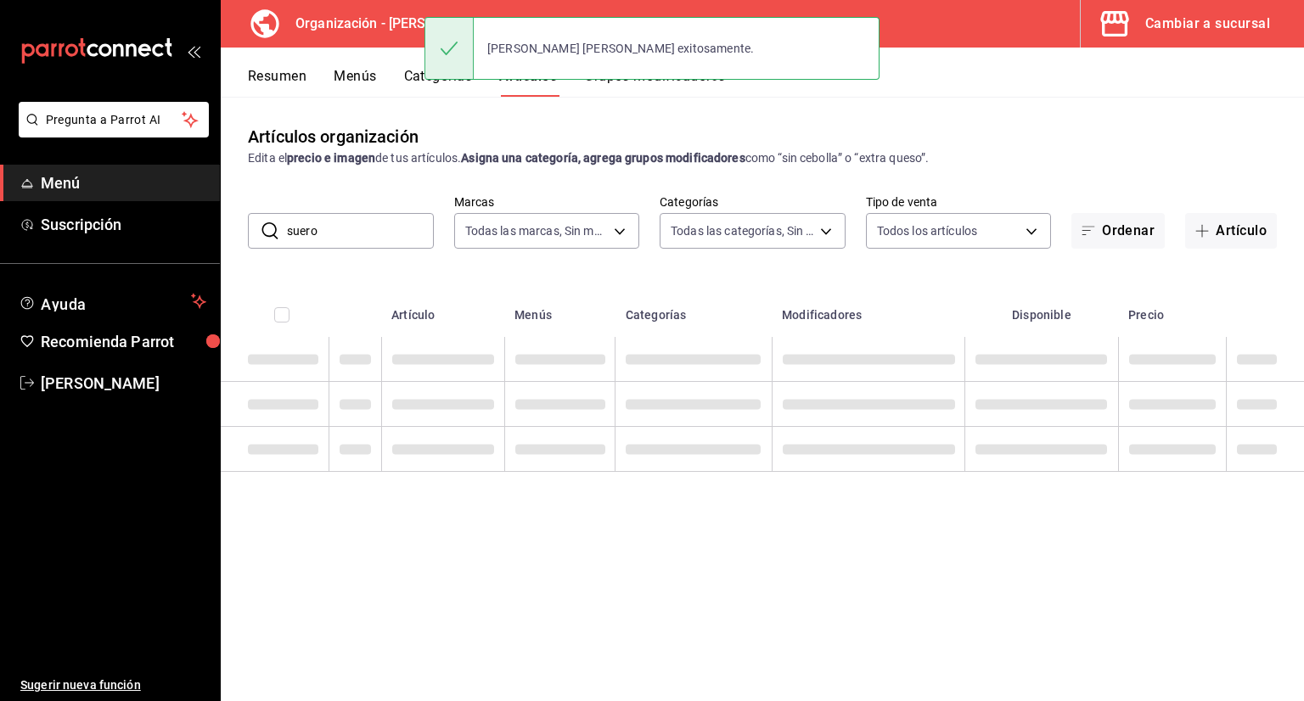
click at [441, 92] on button "Categorías" at bounding box center [438, 82] width 69 height 29
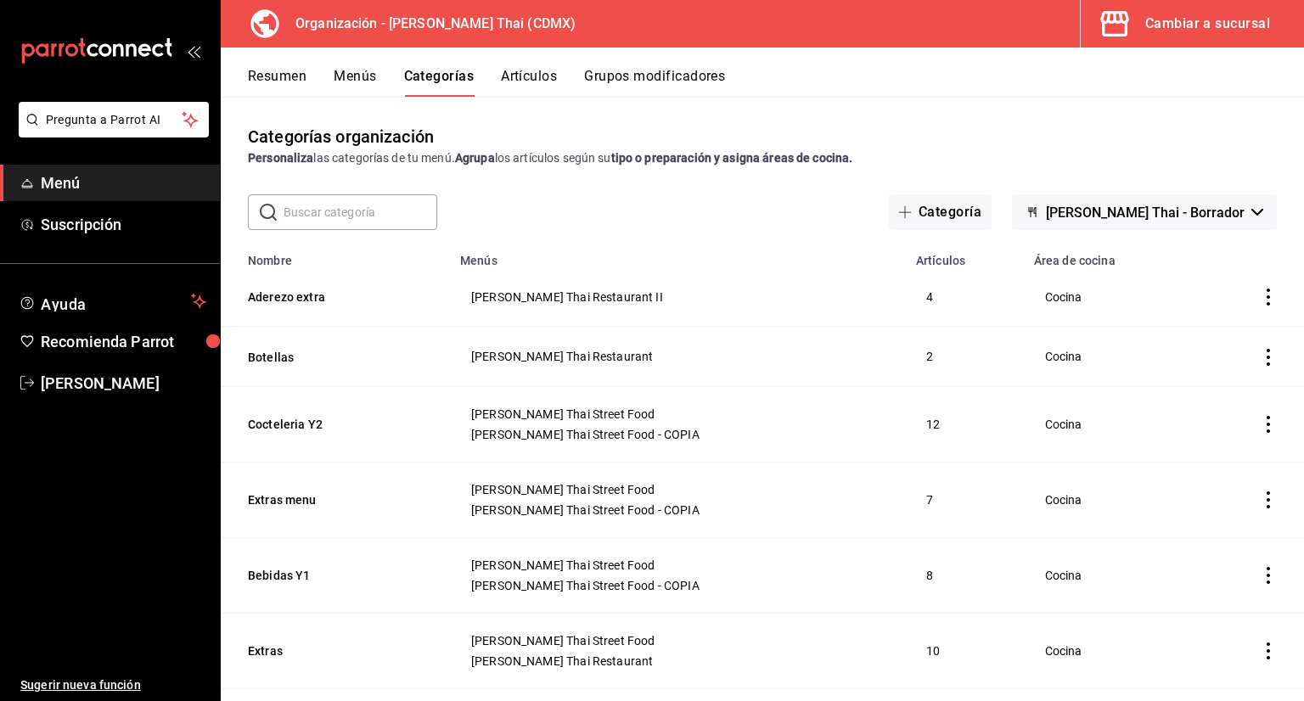
click at [408, 211] on input "text" at bounding box center [361, 212] width 154 height 34
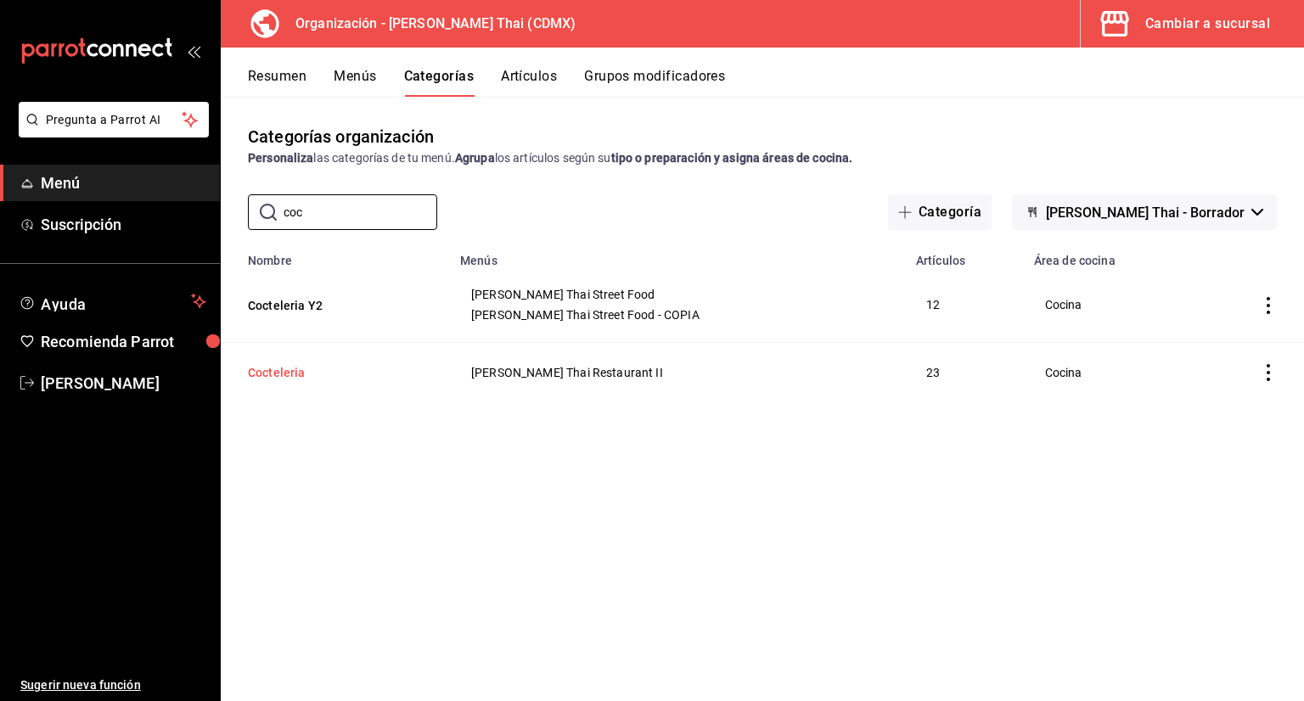
type input "coc"
click at [289, 371] on button "Cocteleria" at bounding box center [333, 372] width 170 height 17
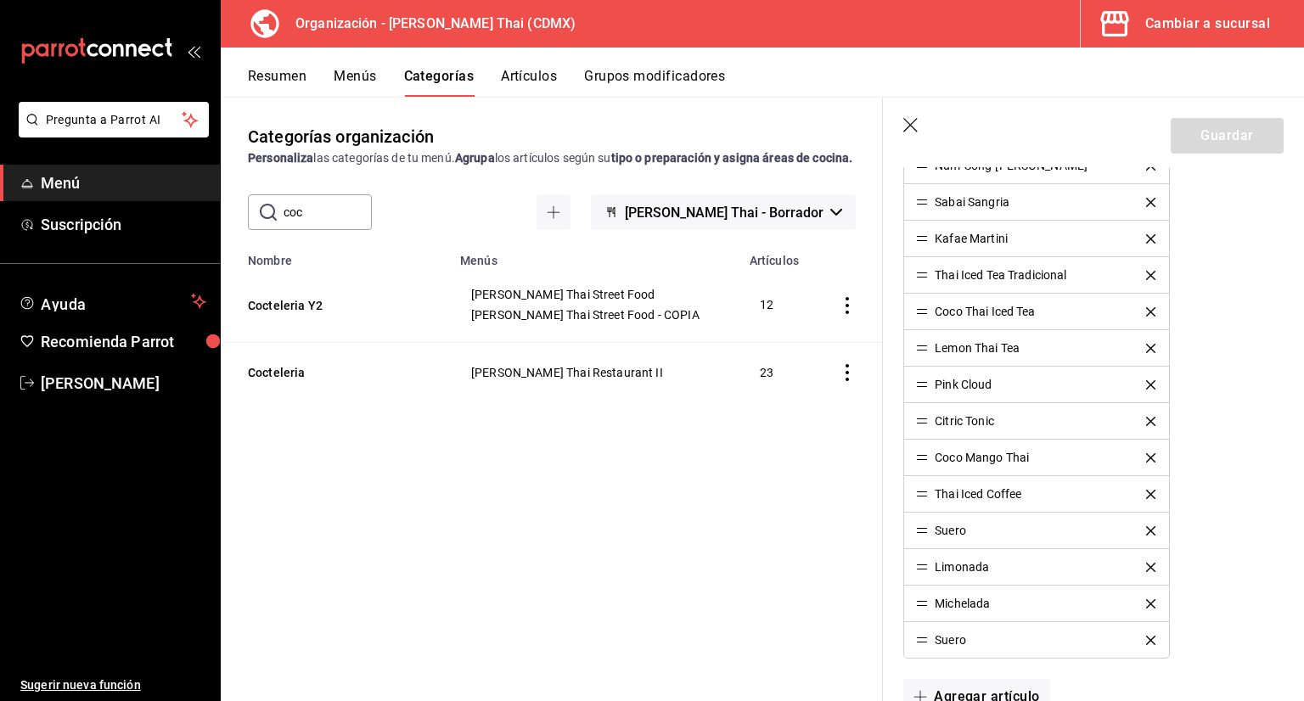
scroll to position [1019, 0]
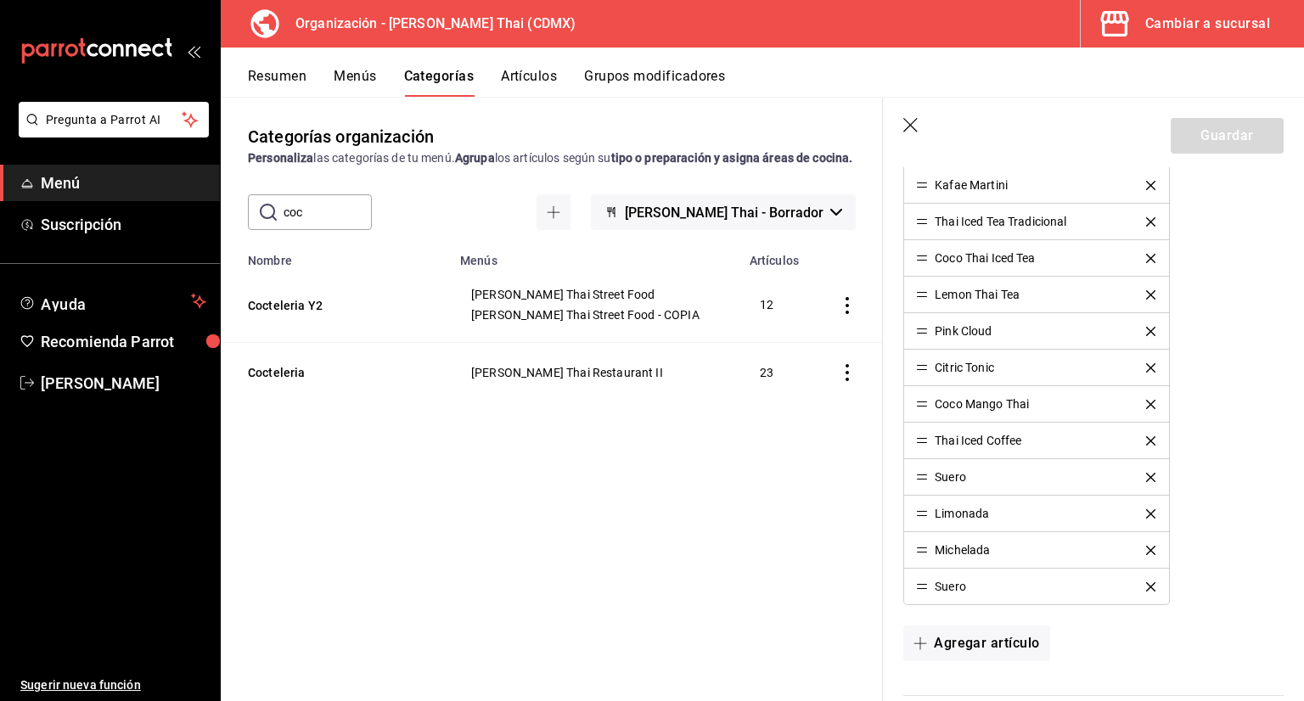
click at [1147, 478] on div "Suero" at bounding box center [1036, 477] width 240 height 12
click at [1135, 473] on button "delete" at bounding box center [1150, 477] width 33 height 9
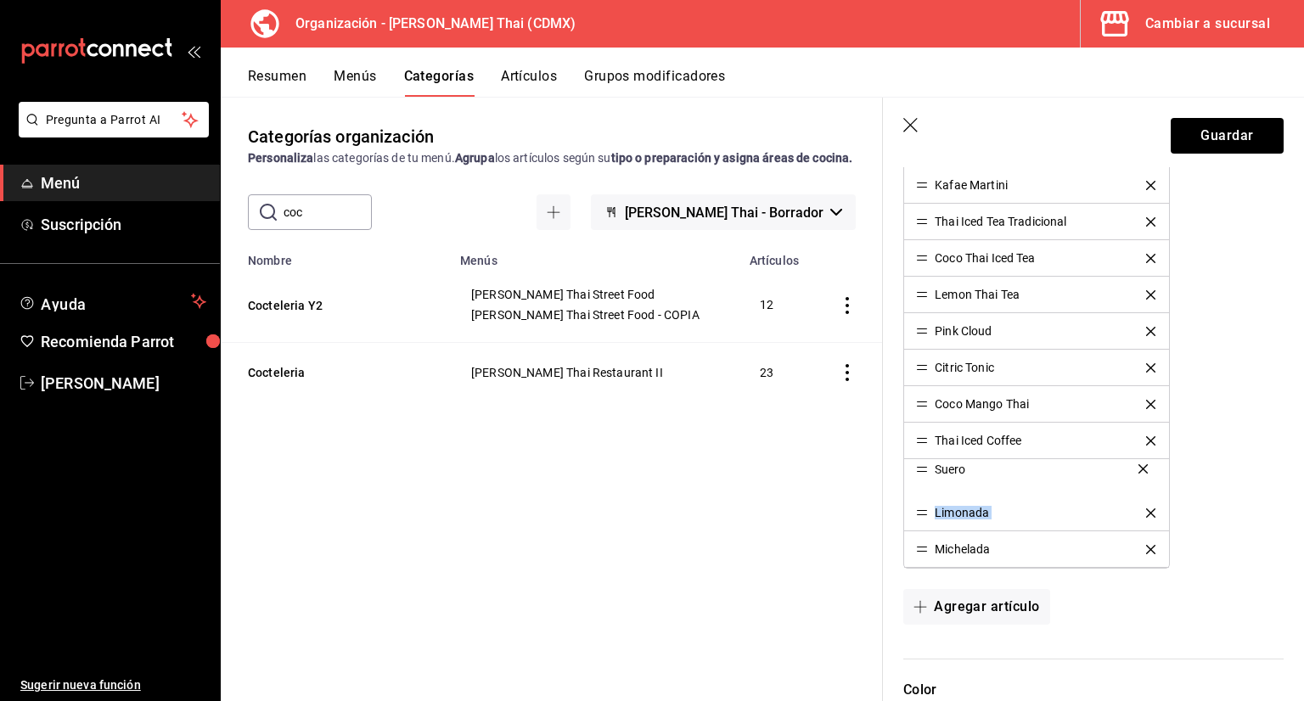
drag, startPoint x: 926, startPoint y: 549, endPoint x: 913, endPoint y: 473, distance: 77.5
click at [1253, 134] on button "Guardar" at bounding box center [1227, 136] width 113 height 36
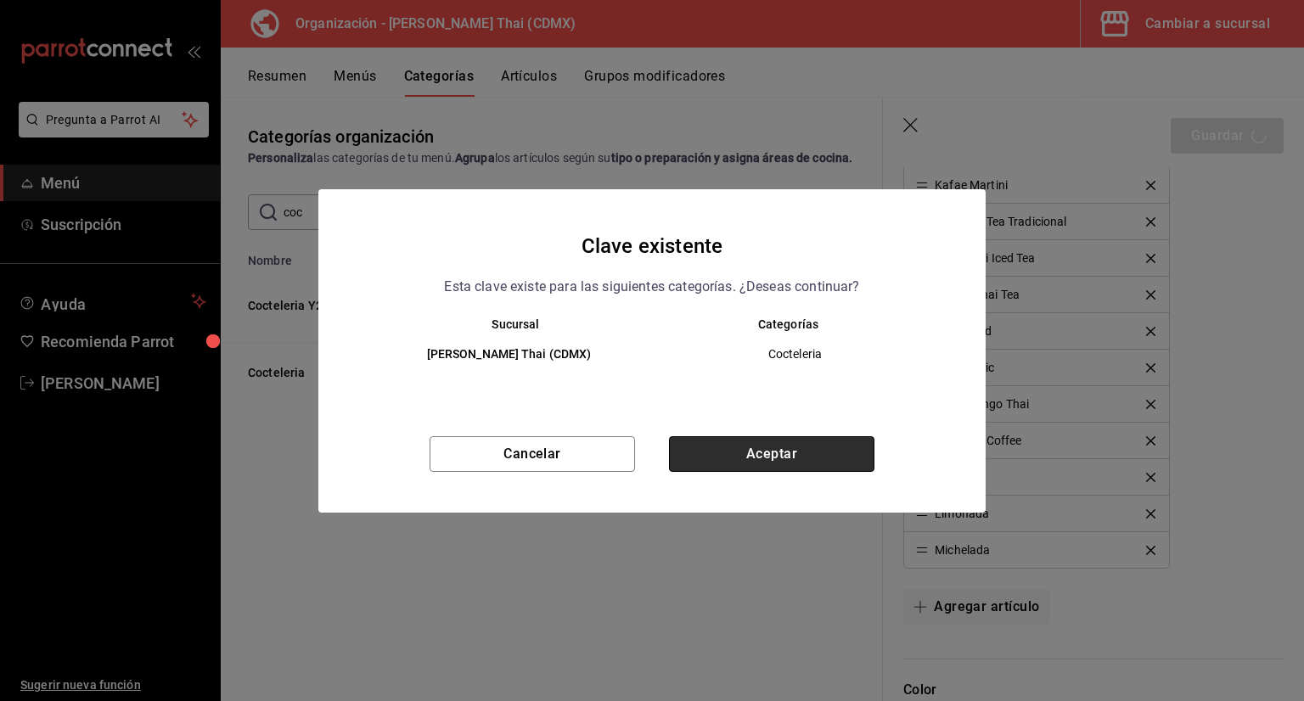
click at [775, 463] on button "Aceptar" at bounding box center [771, 454] width 205 height 36
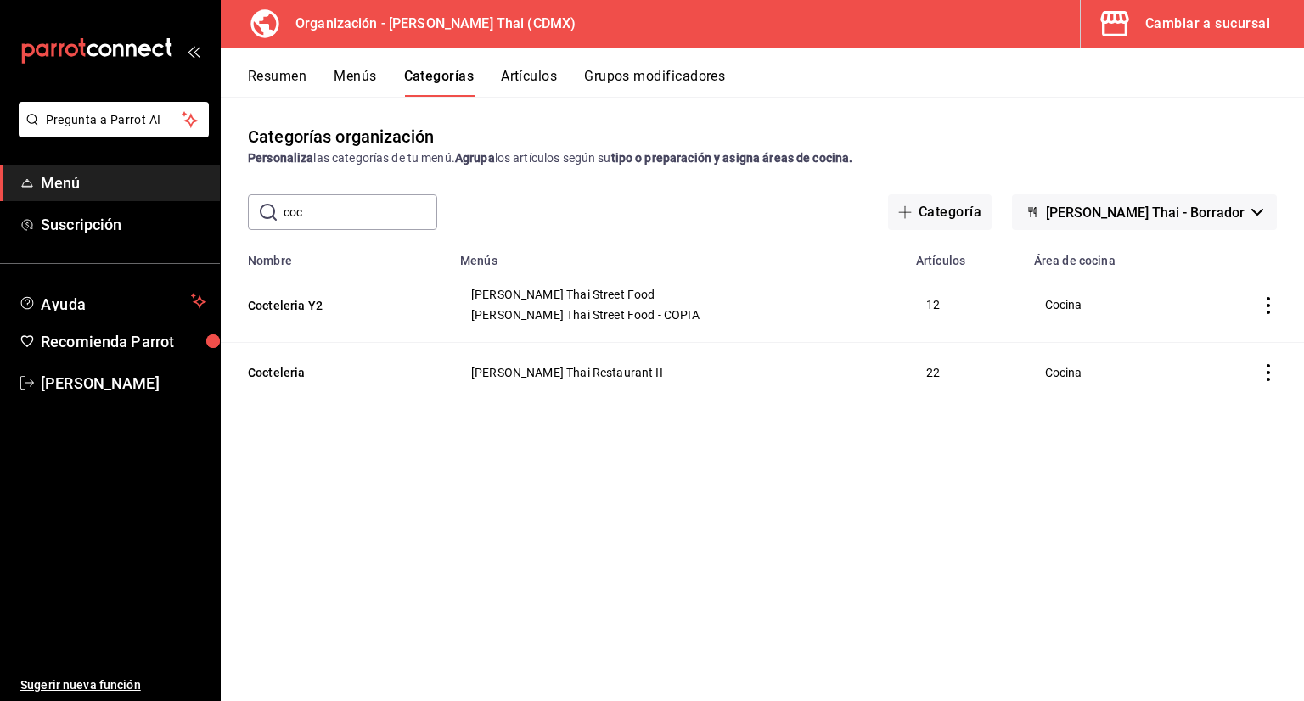
click at [542, 83] on button "Artículos" at bounding box center [529, 82] width 56 height 29
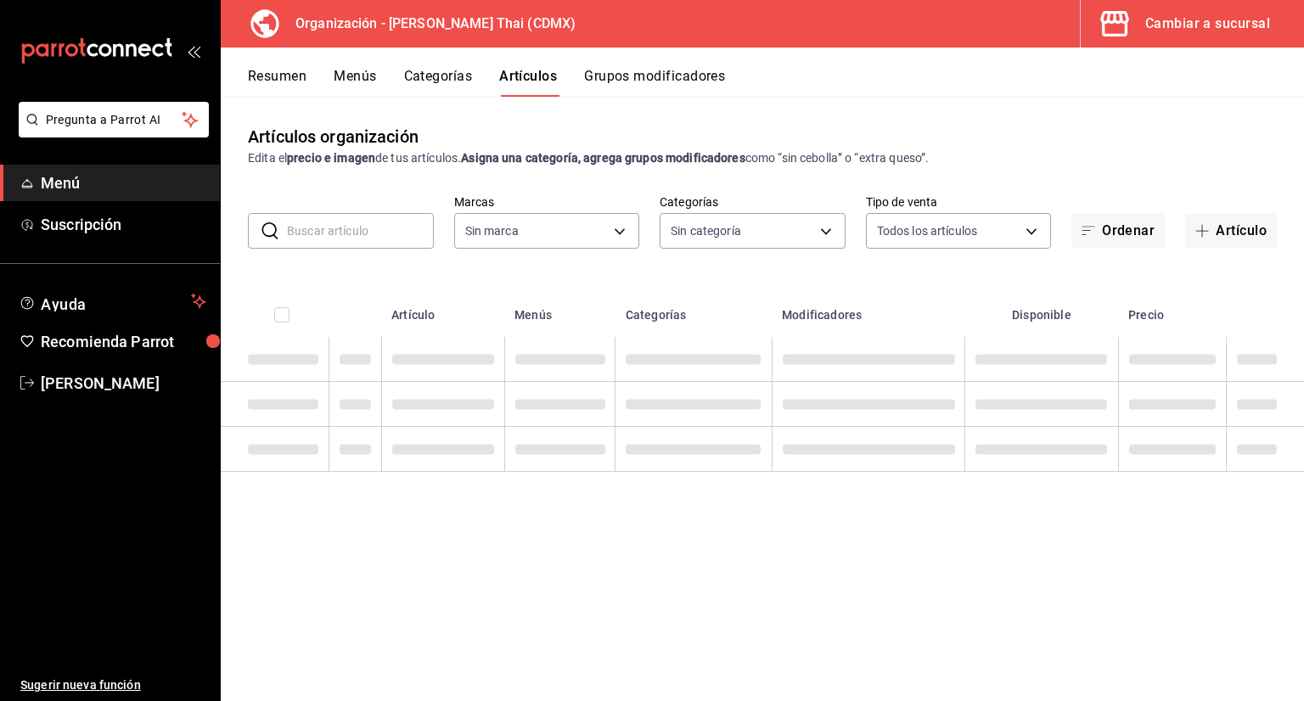
click at [380, 231] on input "text" at bounding box center [360, 231] width 147 height 34
type input "ce"
type input "846f0d90-2168-40bc-9e32-37968465e8cf"
type input "cer"
type input "3b86ff93-9c8d-4006-a000-7f562d2f7cb1,6b055275-76a1-43b6-b03d-2db3475336a0,4964d…"
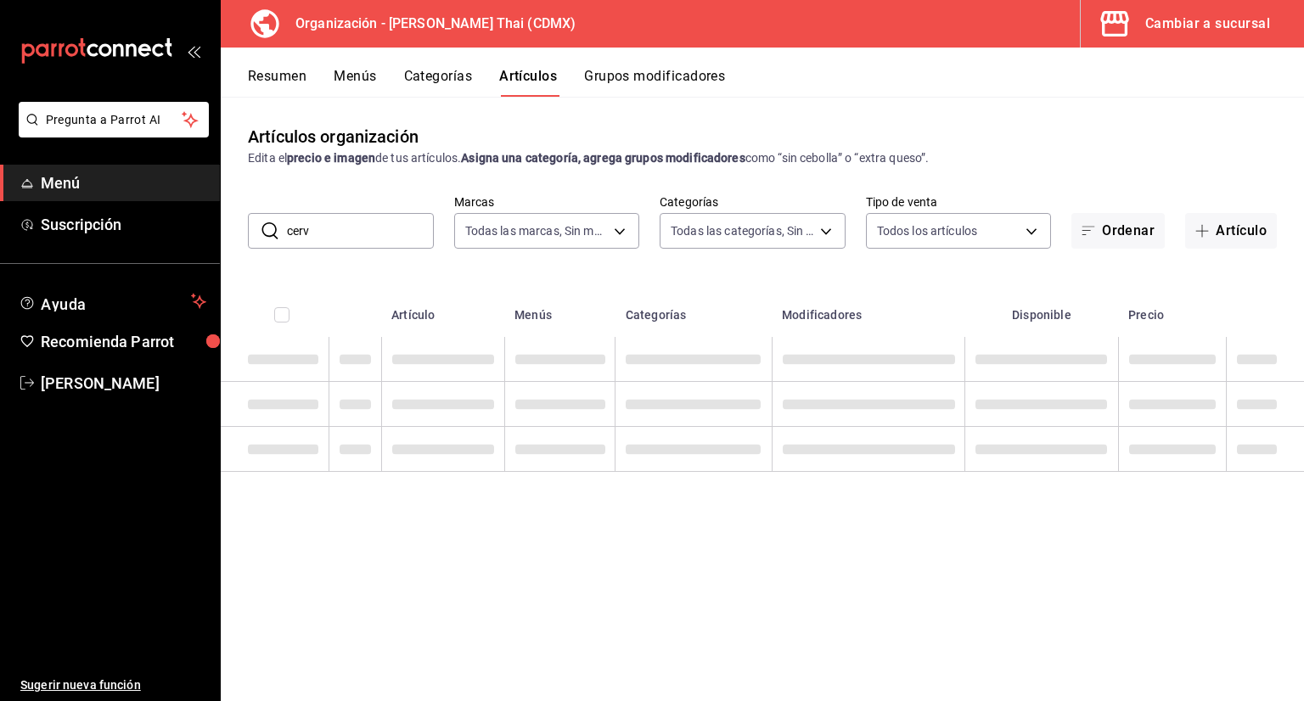
type input "cerve"
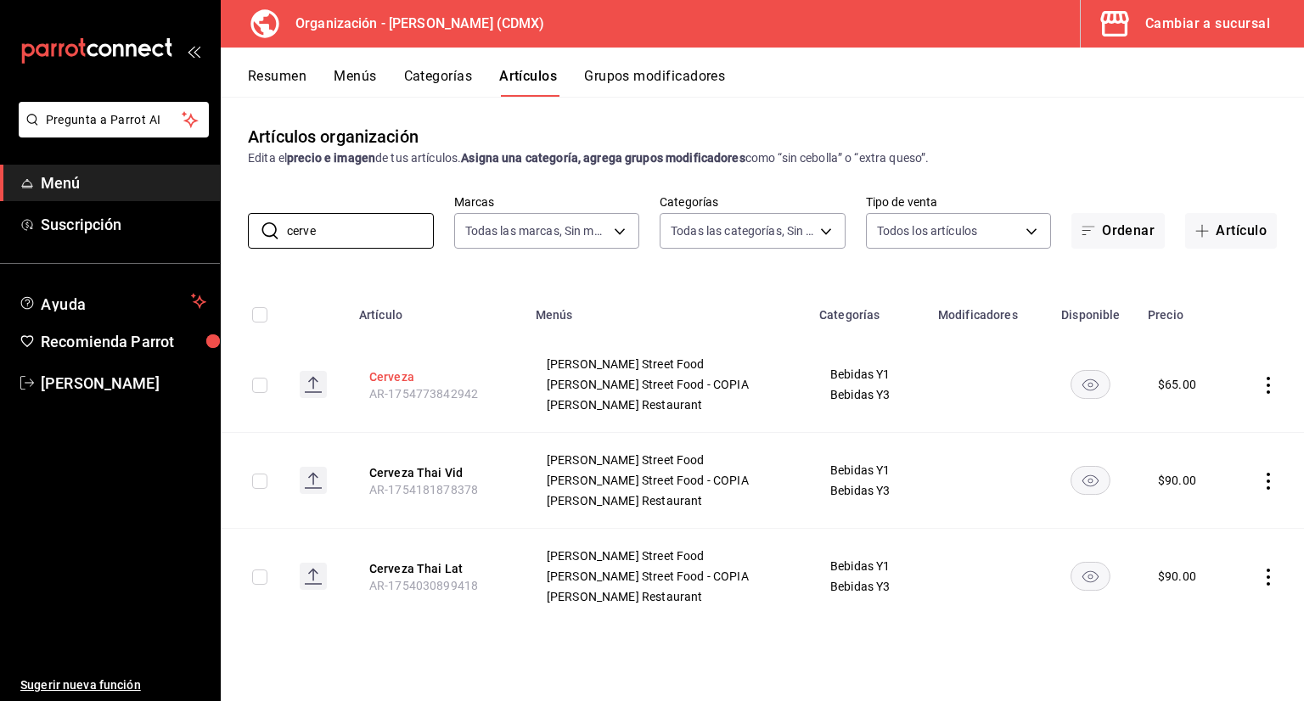
type input "cerve"
click at [413, 374] on button "Cerveza" at bounding box center [437, 376] width 136 height 17
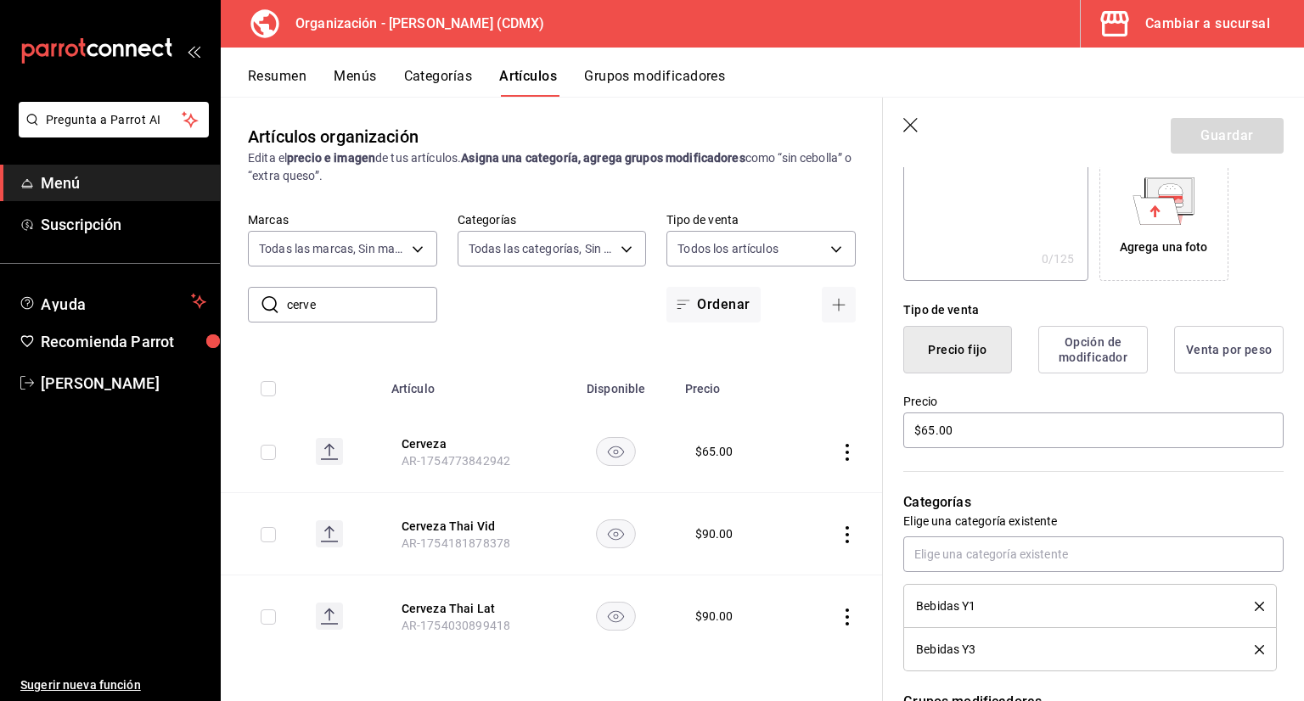
scroll to position [340, 0]
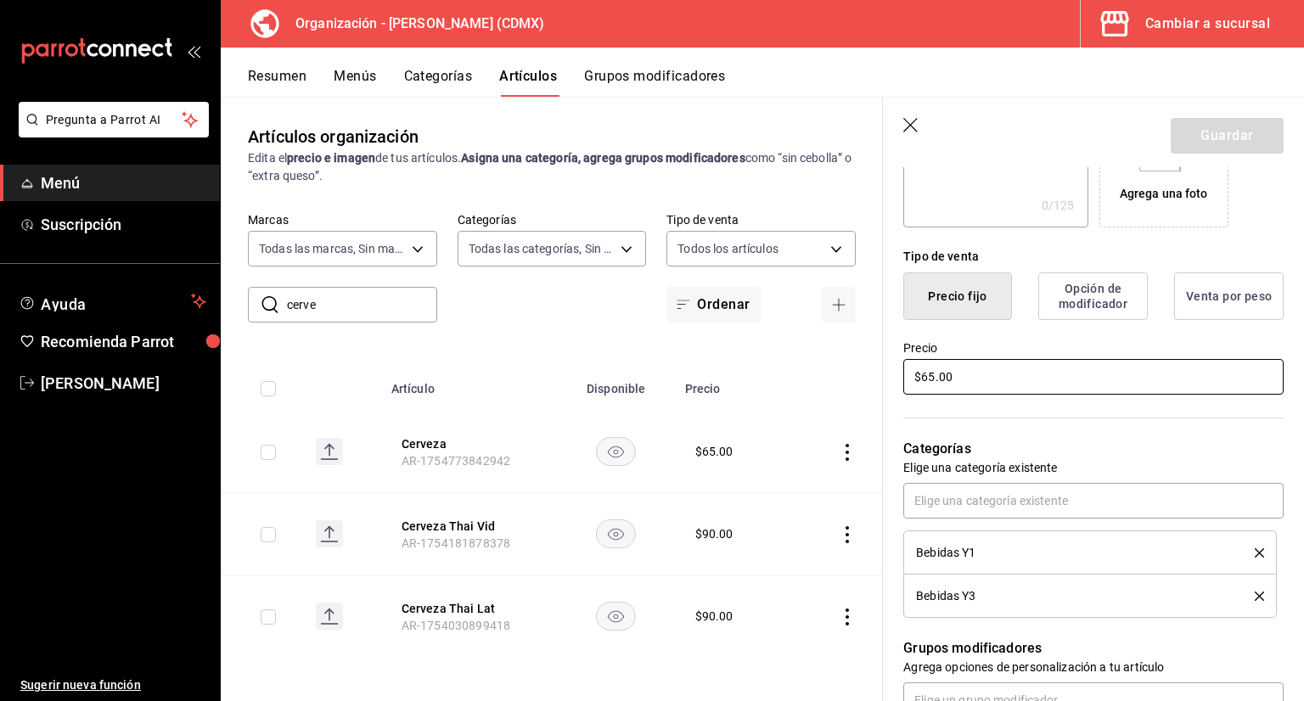
click at [1004, 368] on input "$65.00" at bounding box center [1093, 377] width 380 height 36
type input "$6.00"
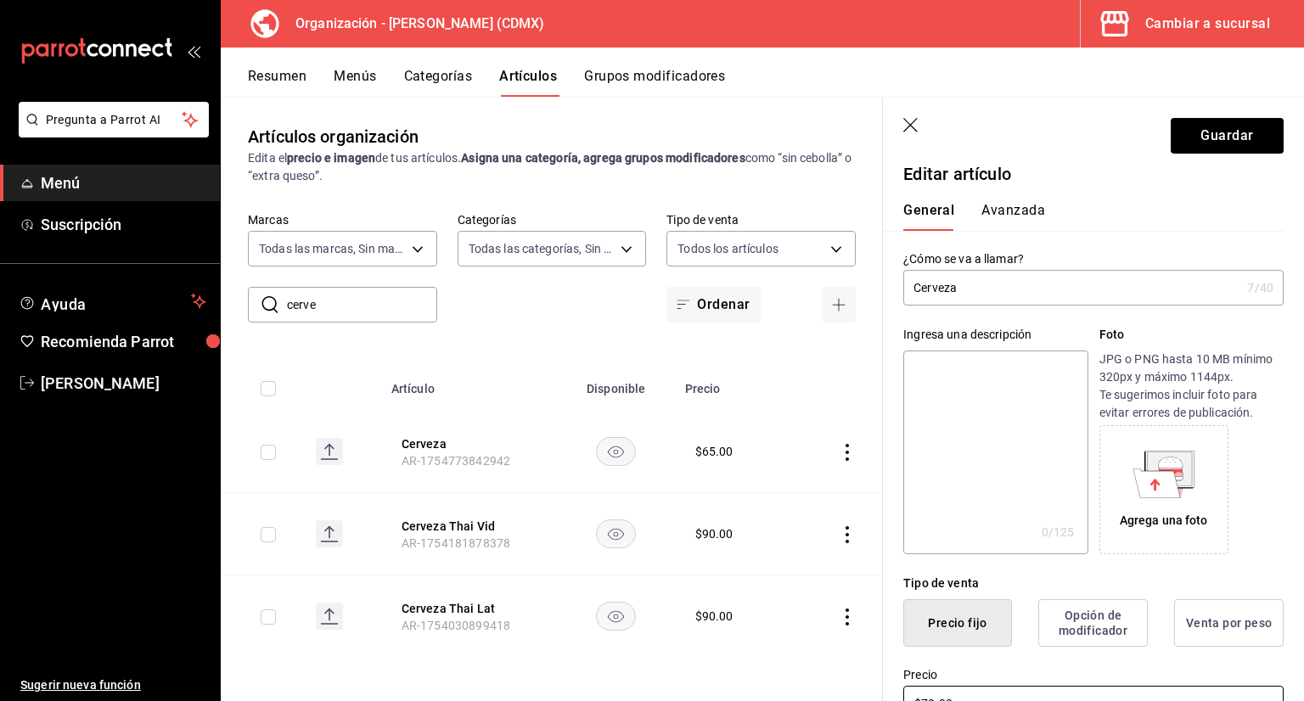
scroll to position [0, 0]
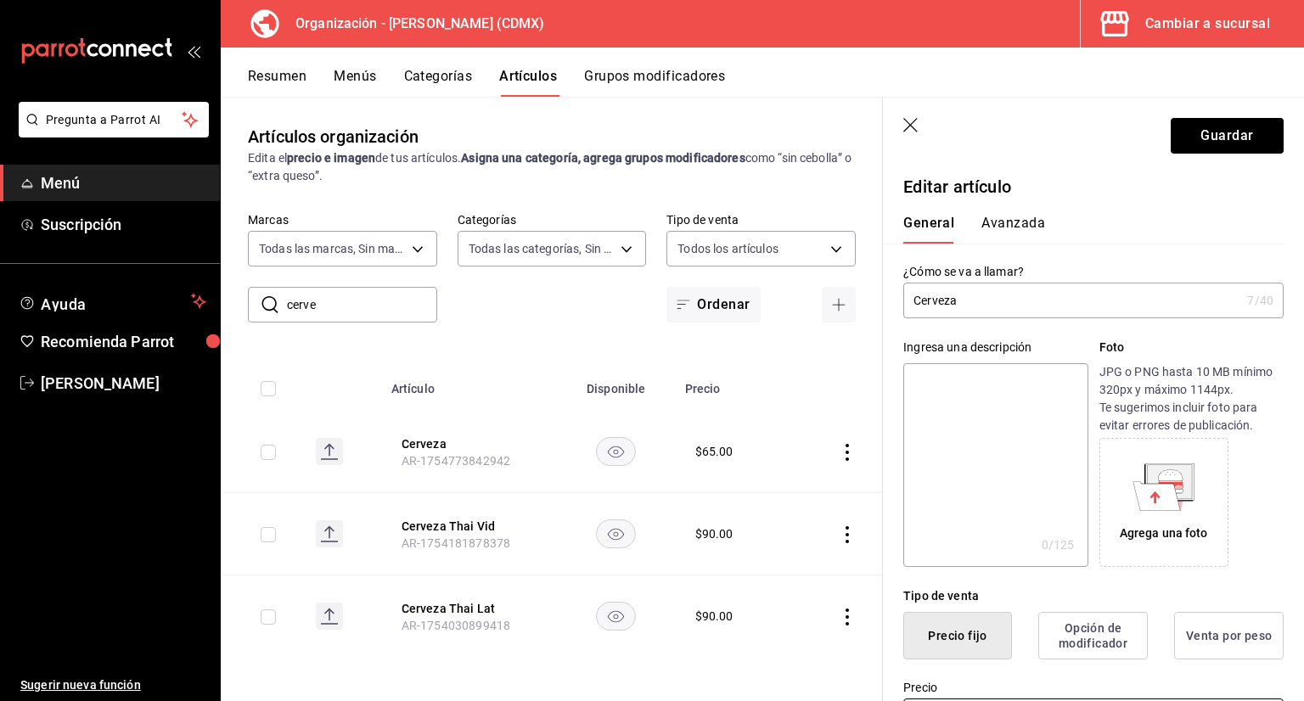
type input "$70.00"
click at [1047, 295] on input "Cerveza" at bounding box center [1071, 301] width 337 height 34
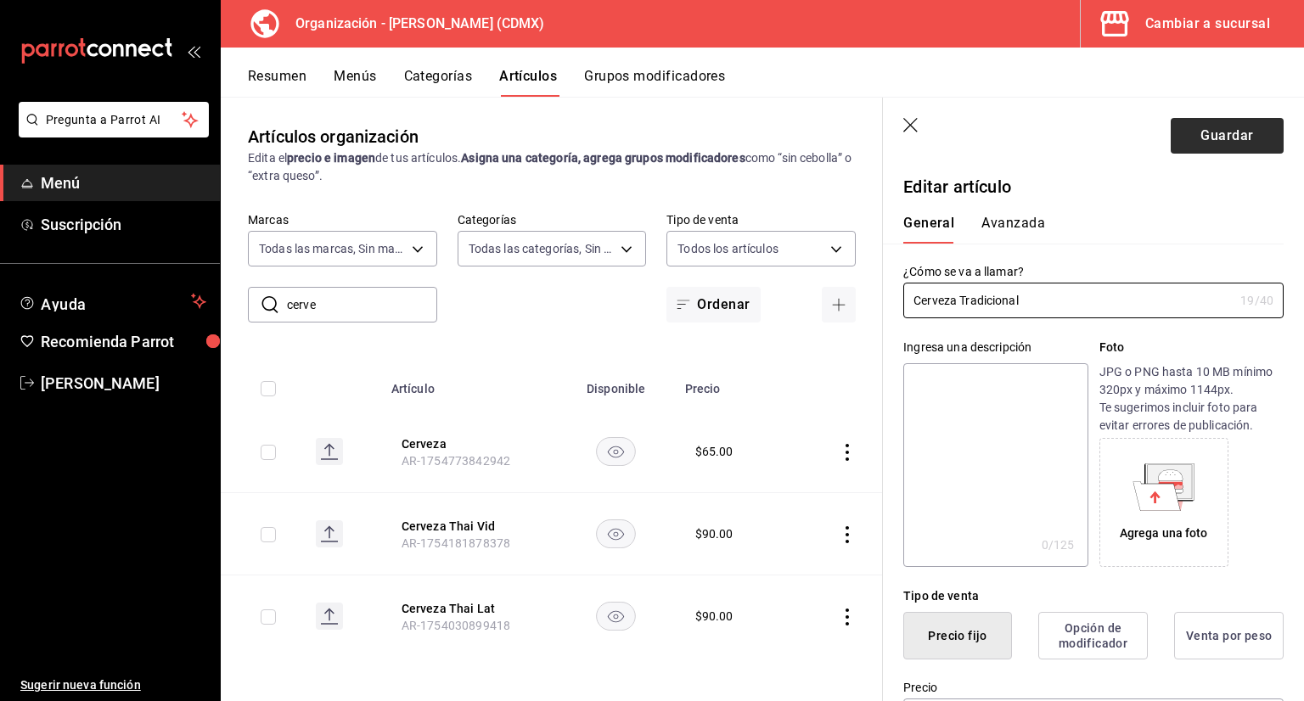
type input "Cerveza Tradicional"
click at [1181, 143] on button "Guardar" at bounding box center [1227, 136] width 113 height 36
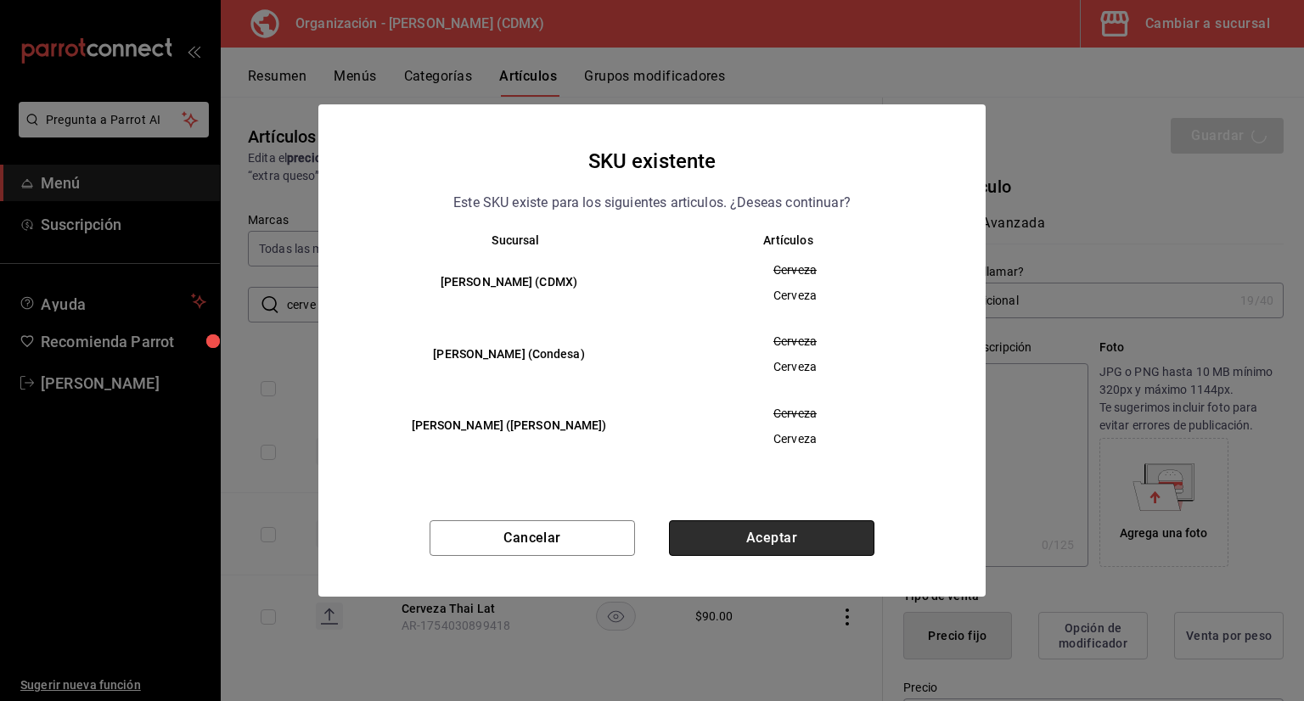
click at [773, 531] on button "Aceptar" at bounding box center [771, 538] width 205 height 36
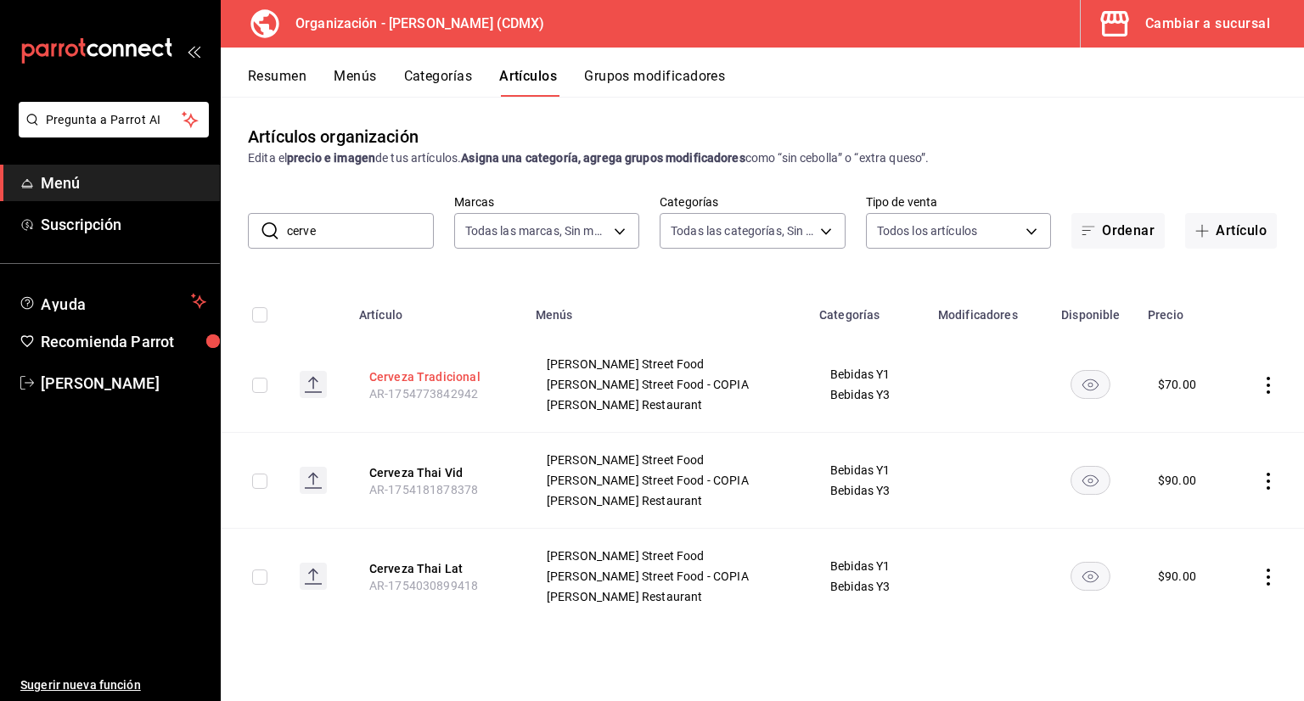
click at [464, 377] on button "Cerveza Tradicional" at bounding box center [437, 376] width 136 height 17
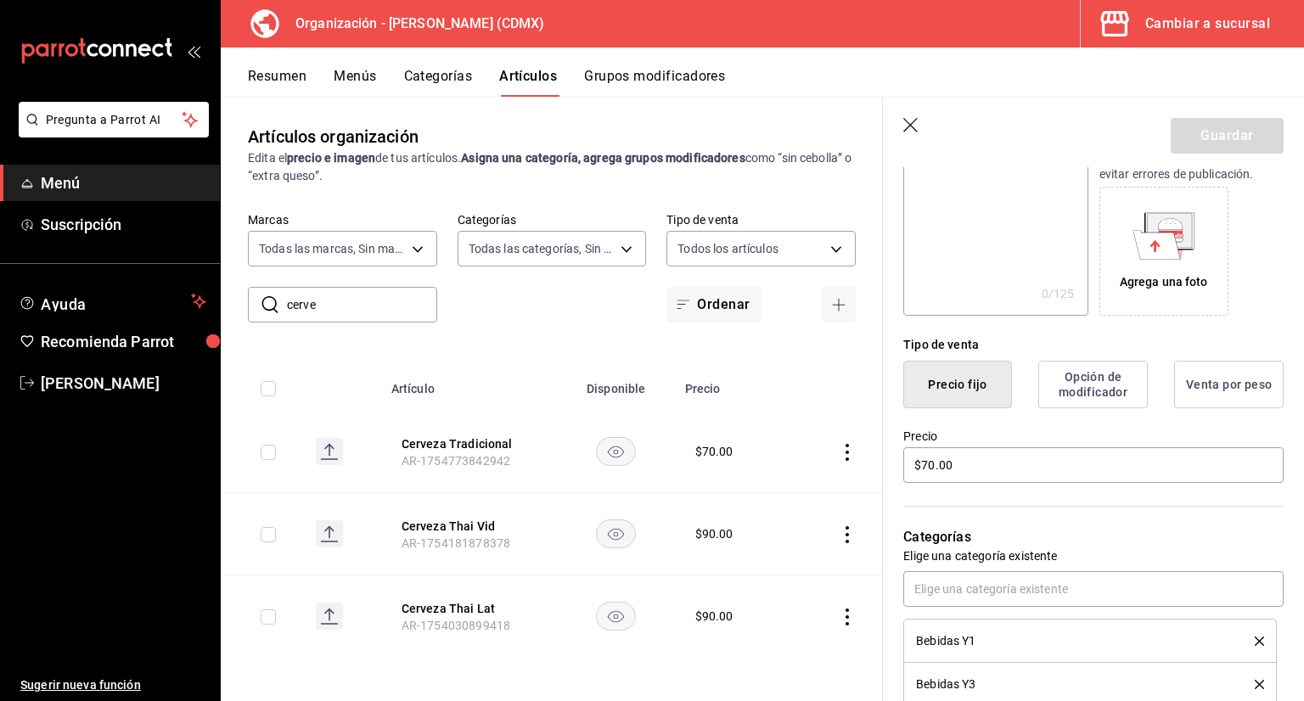
scroll to position [160, 0]
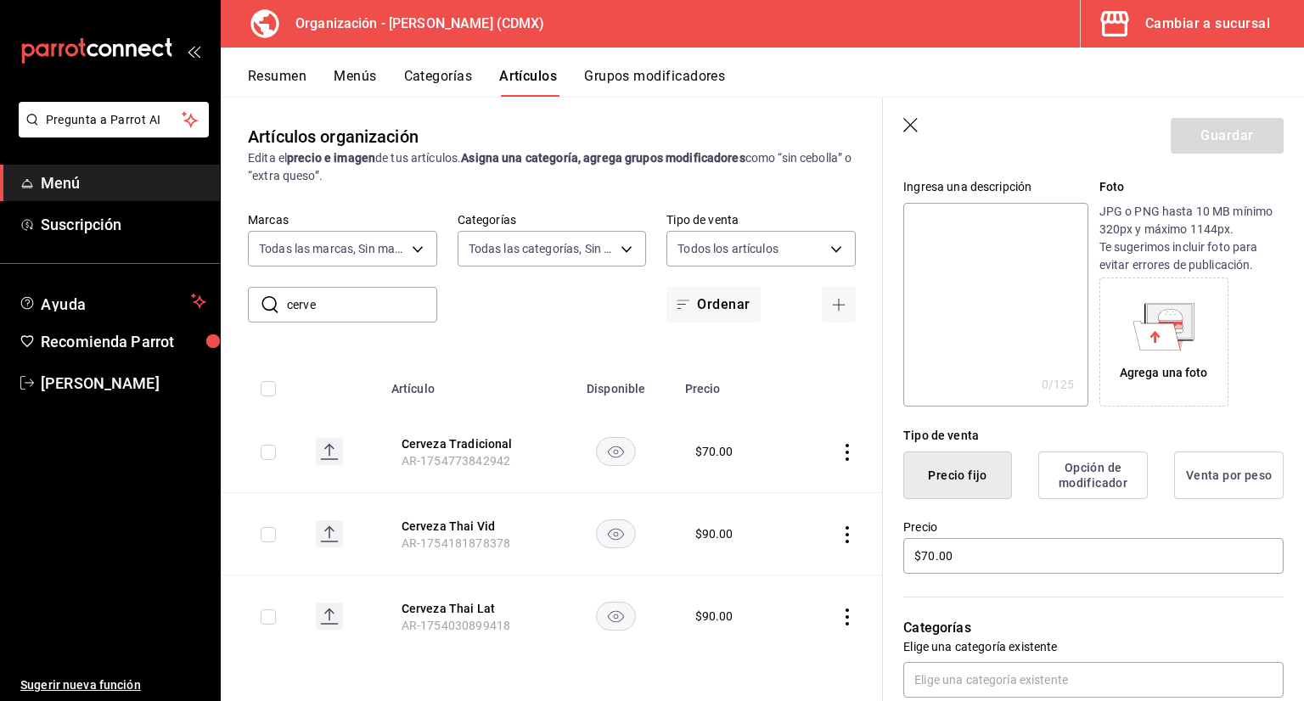
click at [913, 121] on icon "button" at bounding box center [911, 126] width 17 height 17
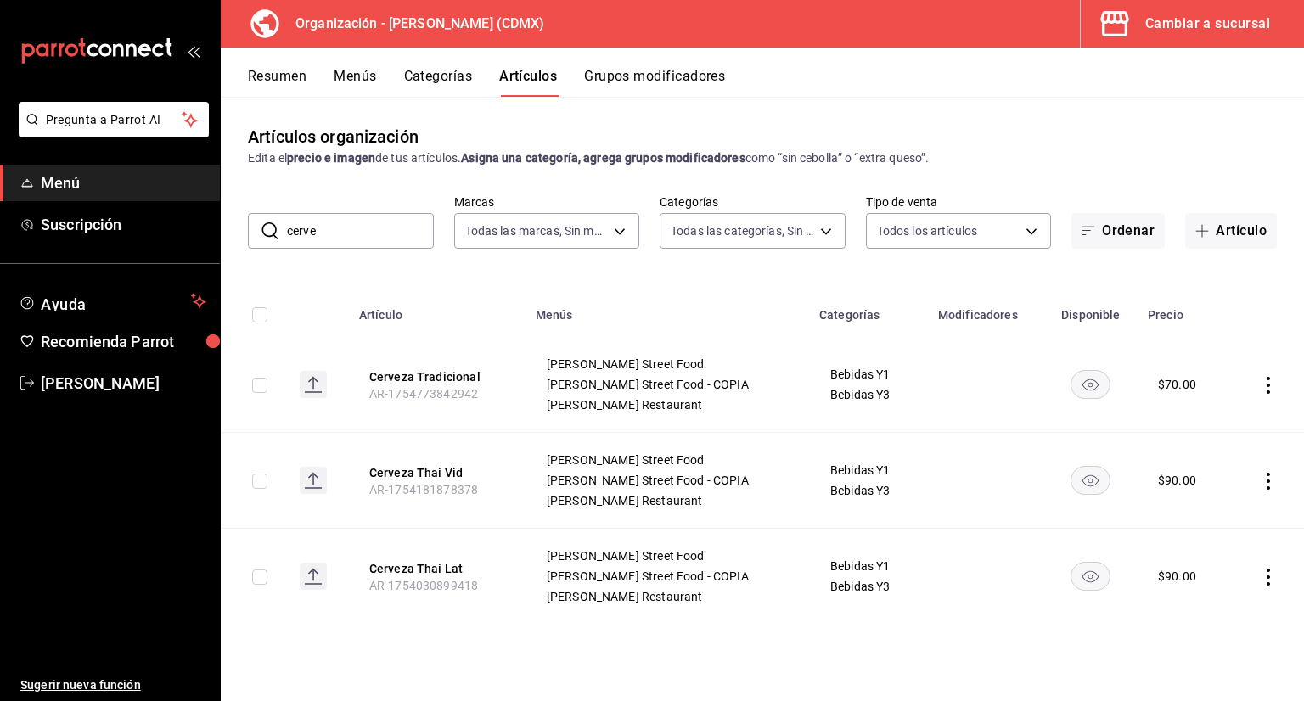
click at [433, 73] on button "Categorías" at bounding box center [438, 82] width 69 height 29
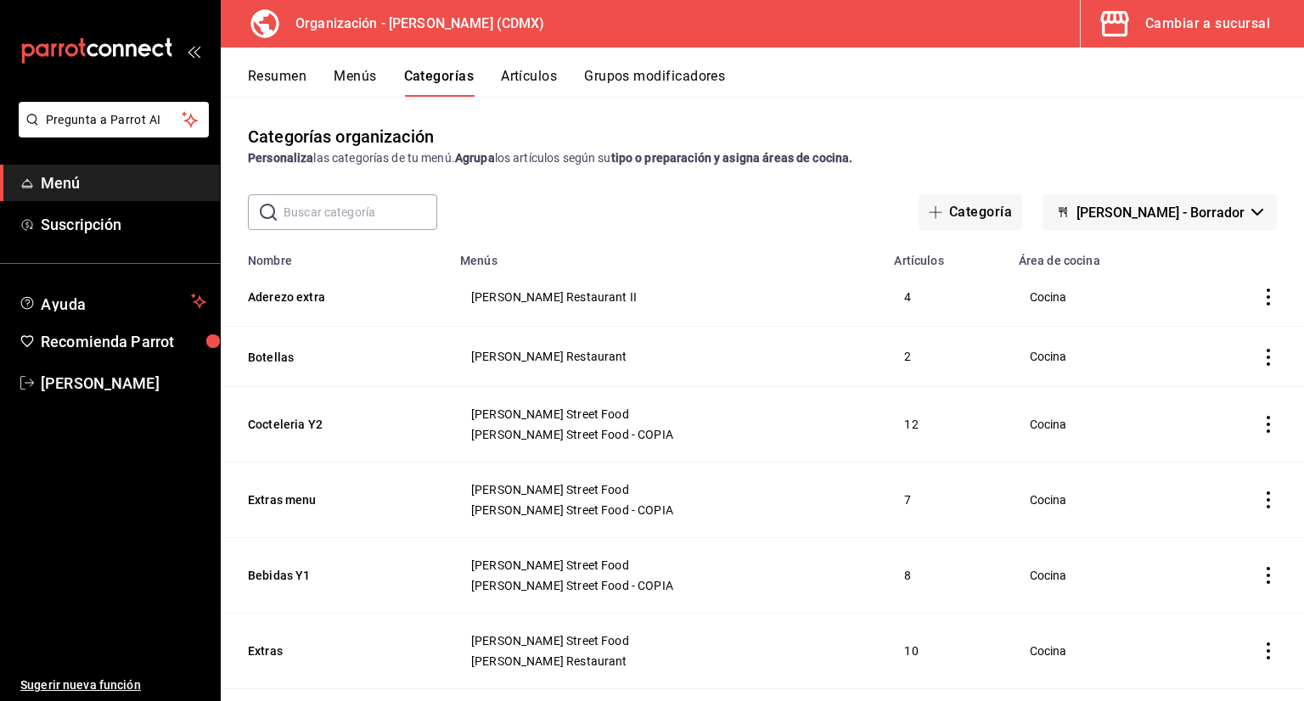
click at [389, 221] on input "text" at bounding box center [361, 212] width 154 height 34
type input "o"
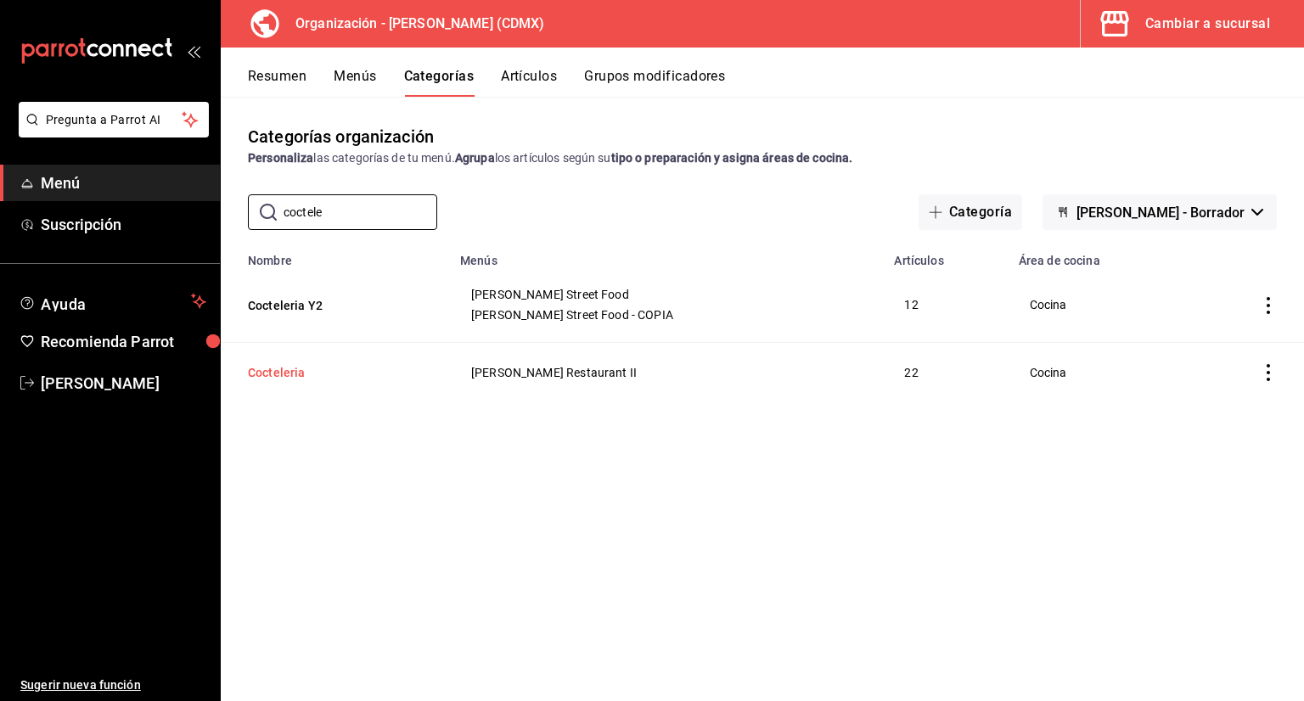
type input "coctele"
click at [304, 374] on button "Cocteleria" at bounding box center [333, 372] width 170 height 17
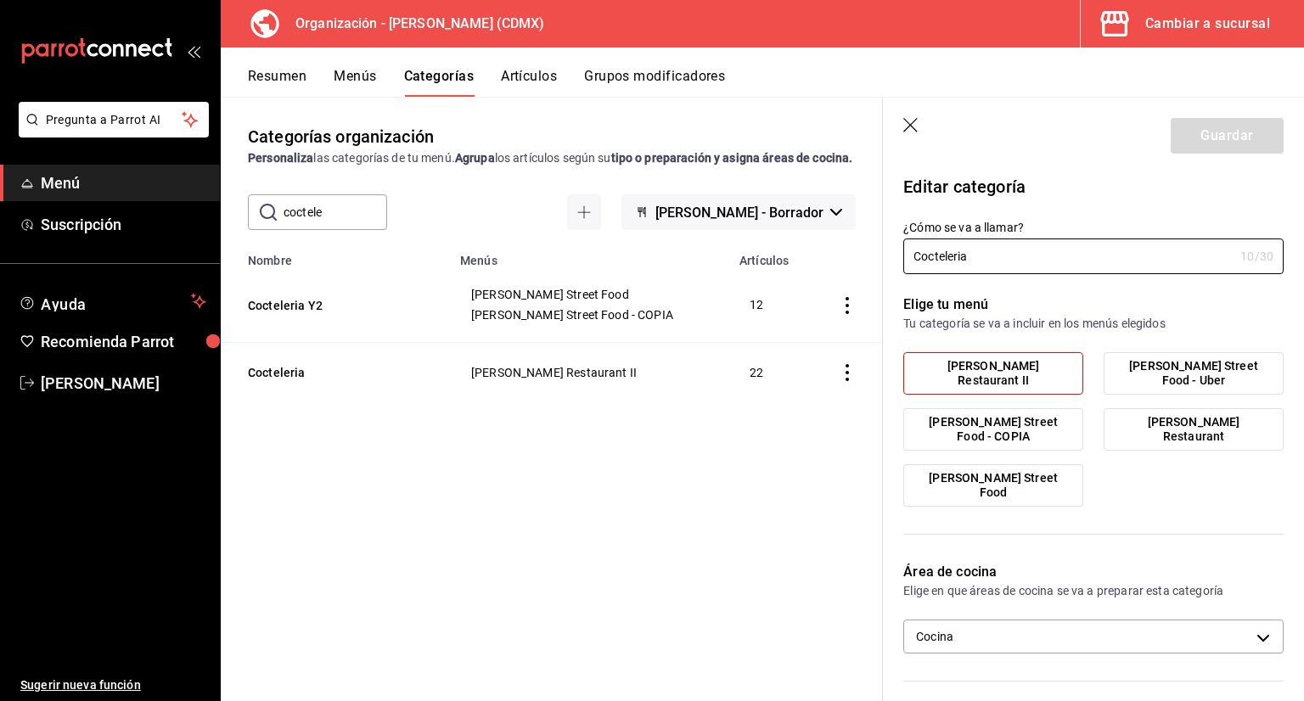
click at [903, 126] on icon "button" at bounding box center [911, 126] width 17 height 17
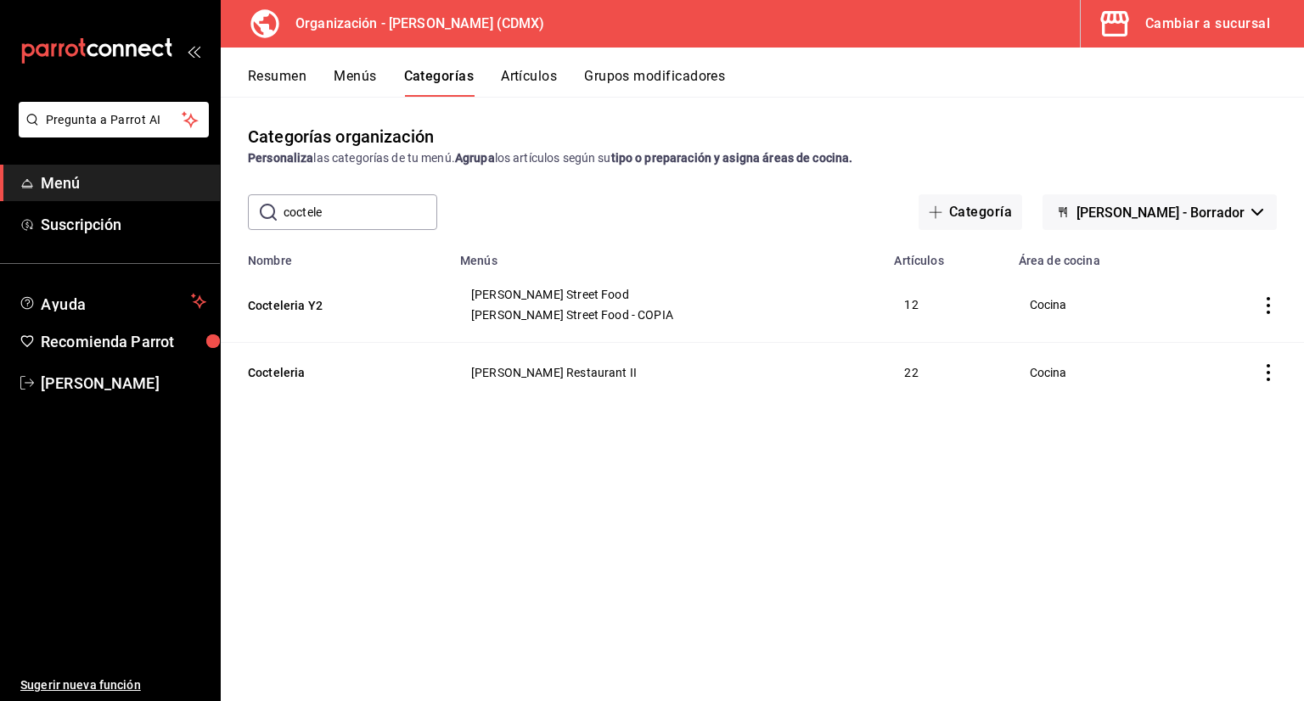
click at [540, 66] on div "Resumen Menús Categorías Artículos Grupos modificadores" at bounding box center [762, 72] width 1083 height 49
click at [531, 86] on button "Artículos" at bounding box center [529, 82] width 56 height 29
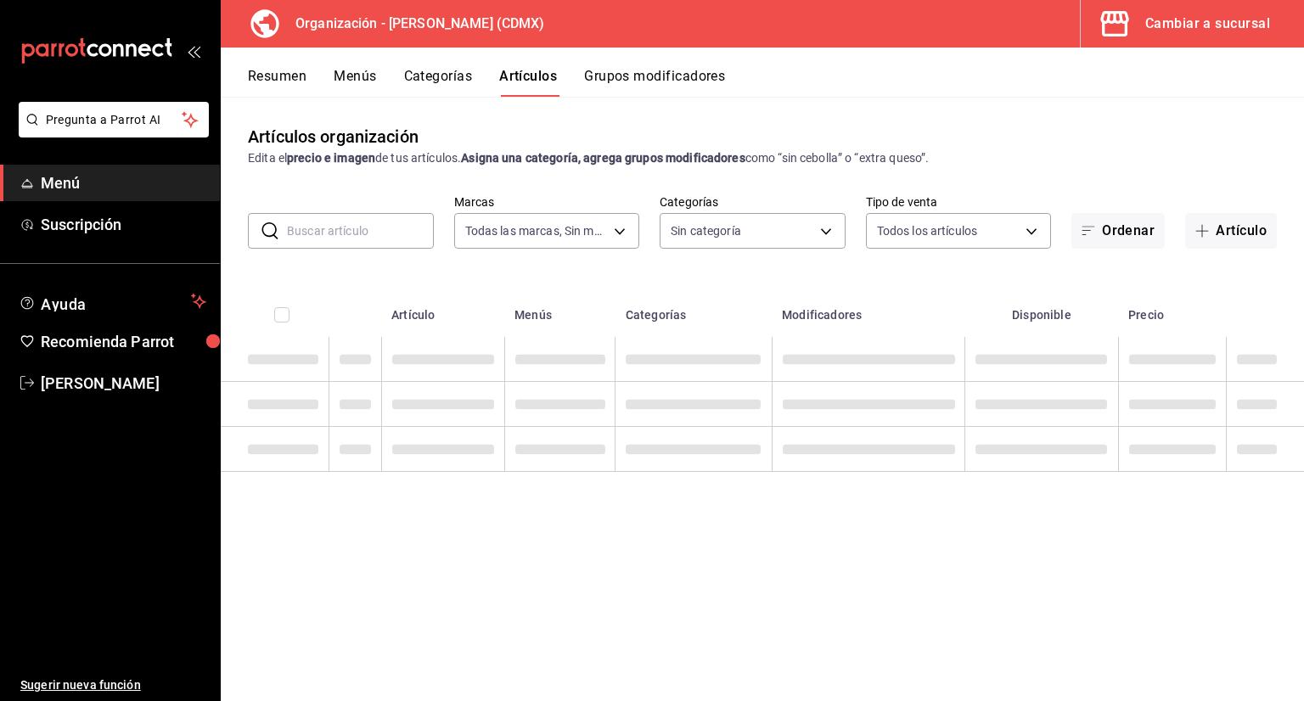
type input "846f0d90-2168-40bc-9e32-37968465e8cf"
type input "3b86ff93-9c8d-4006-a000-7f562d2f7cb1,6b055275-76a1-43b6-b03d-2db3475336a0,4964d…"
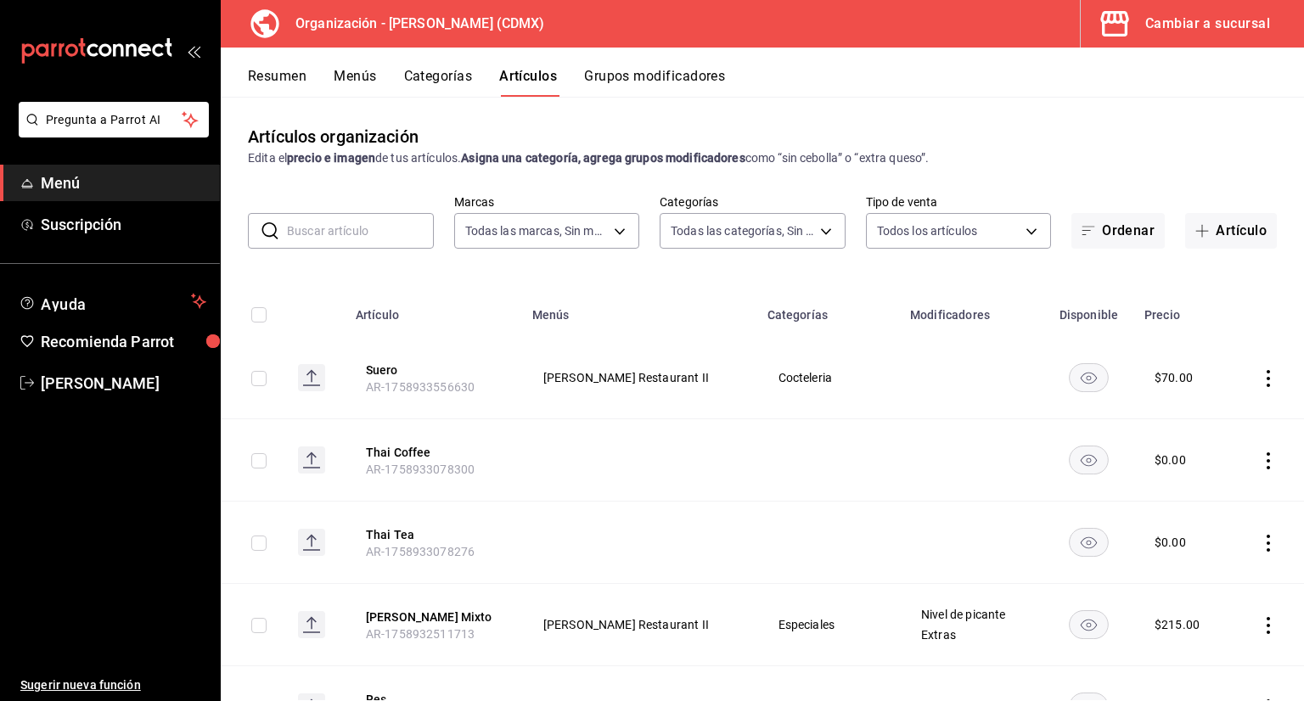
click at [396, 239] on input "text" at bounding box center [360, 231] width 147 height 34
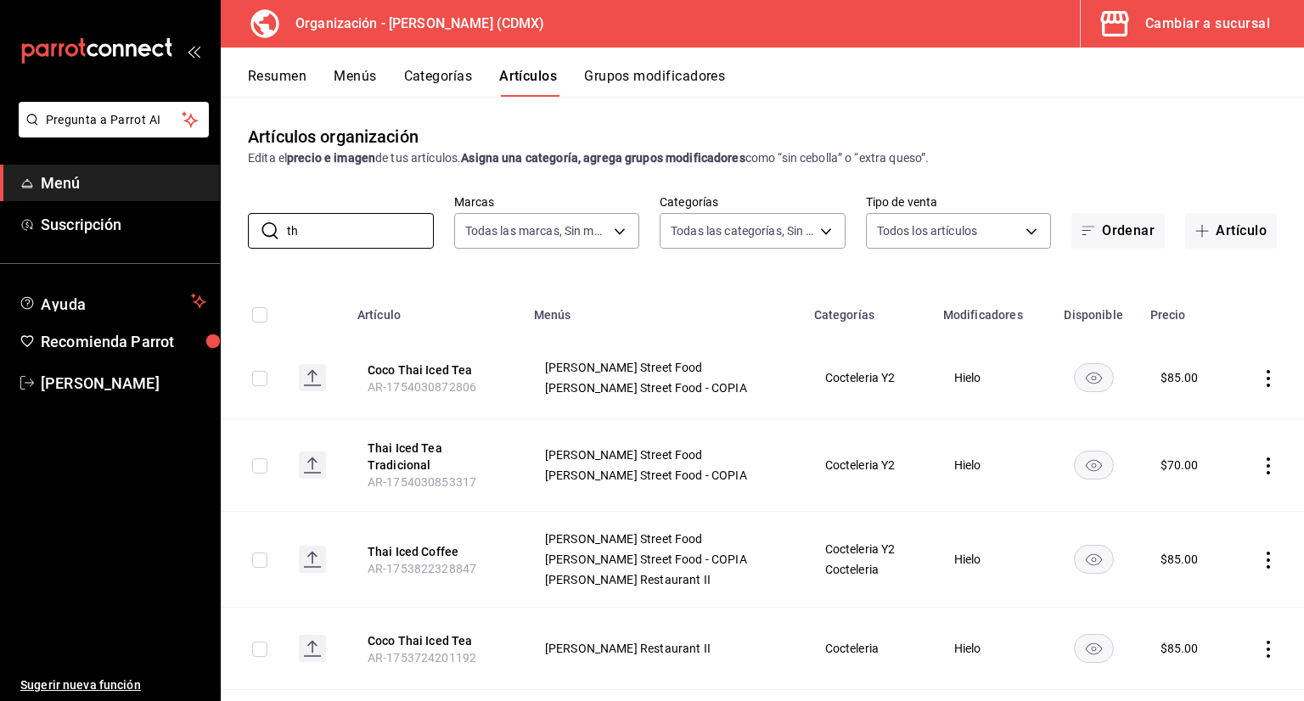
type input "t"
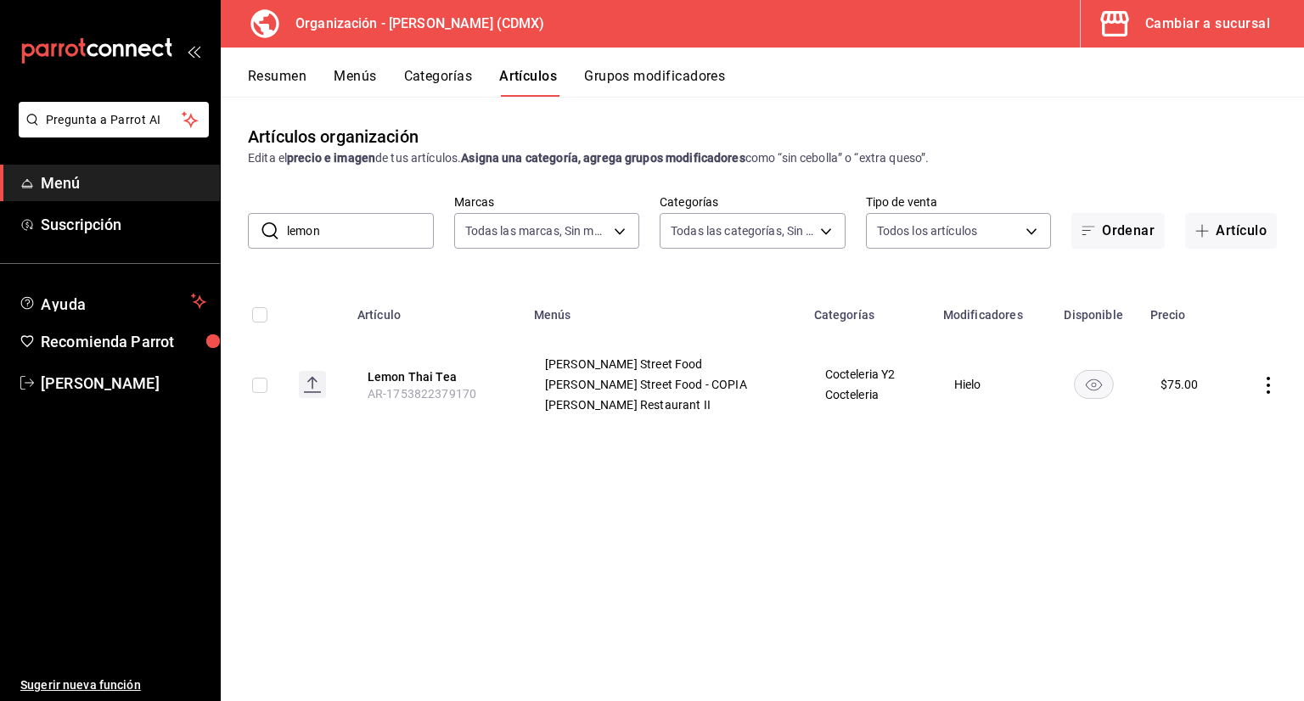
click at [387, 233] on input "lemon" at bounding box center [360, 231] width 147 height 34
type input "l"
click at [377, 232] on input "pink" at bounding box center [360, 231] width 147 height 34
type input "p"
type input "c"
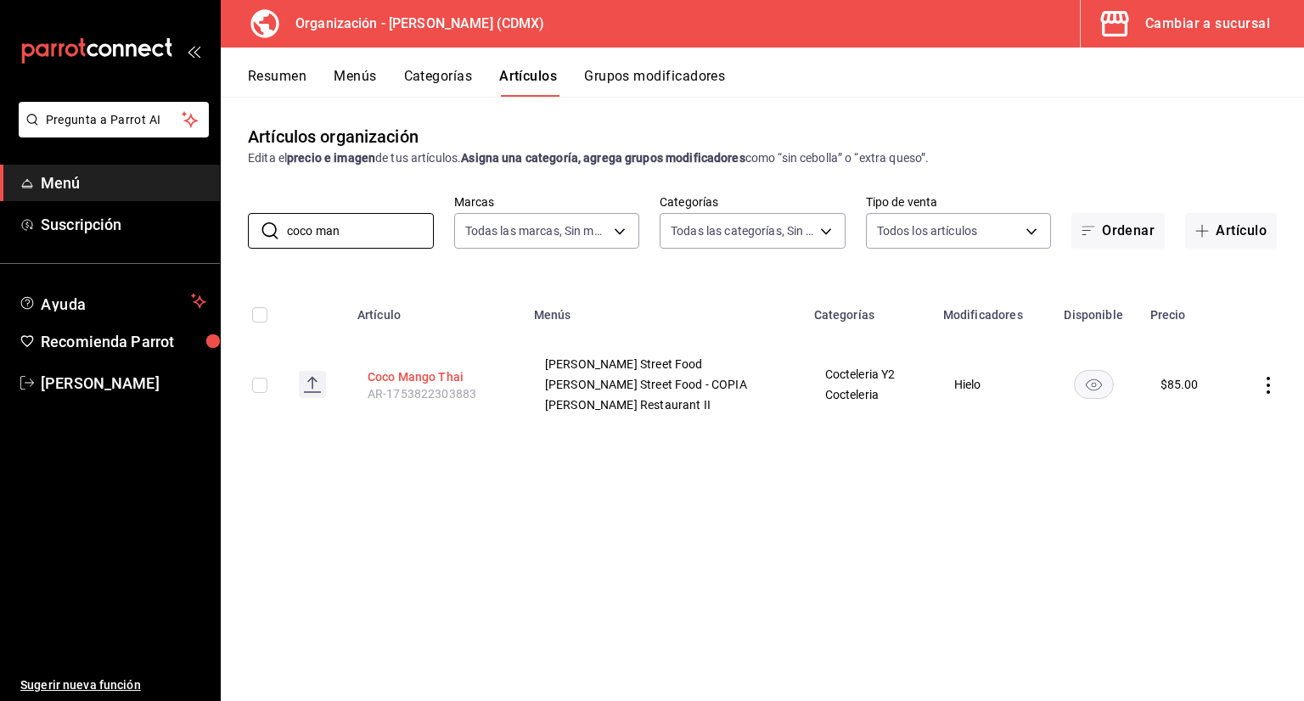
type input "coco man"
click at [421, 378] on button "Coco Mango Thai" at bounding box center [436, 376] width 136 height 17
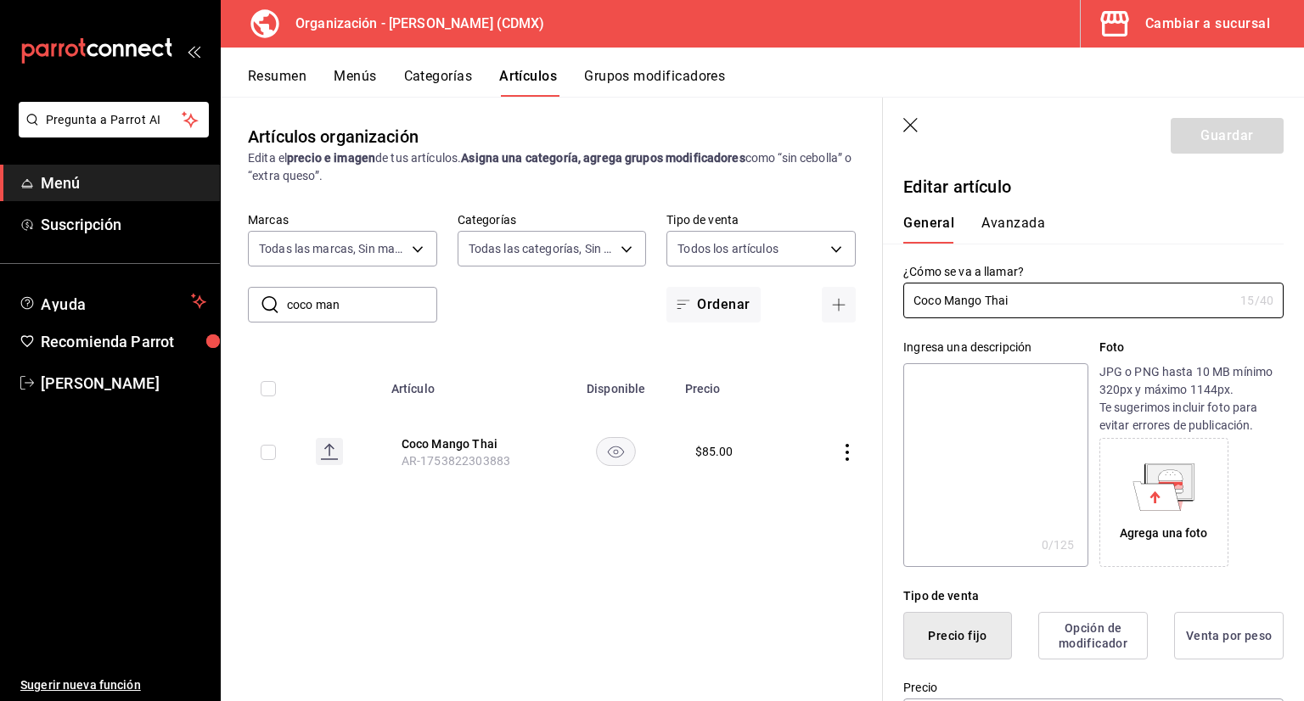
click at [909, 130] on icon "button" at bounding box center [911, 126] width 17 height 17
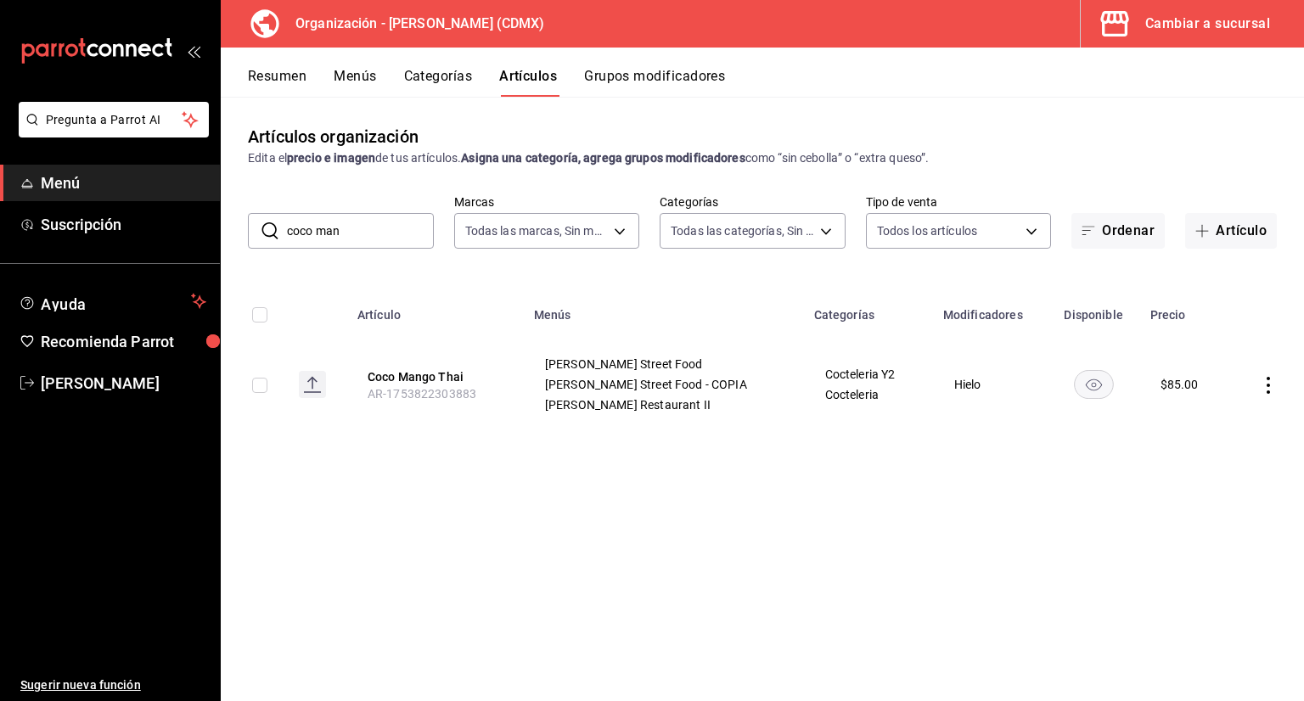
click at [1235, 228] on button "Artículo" at bounding box center [1231, 231] width 92 height 36
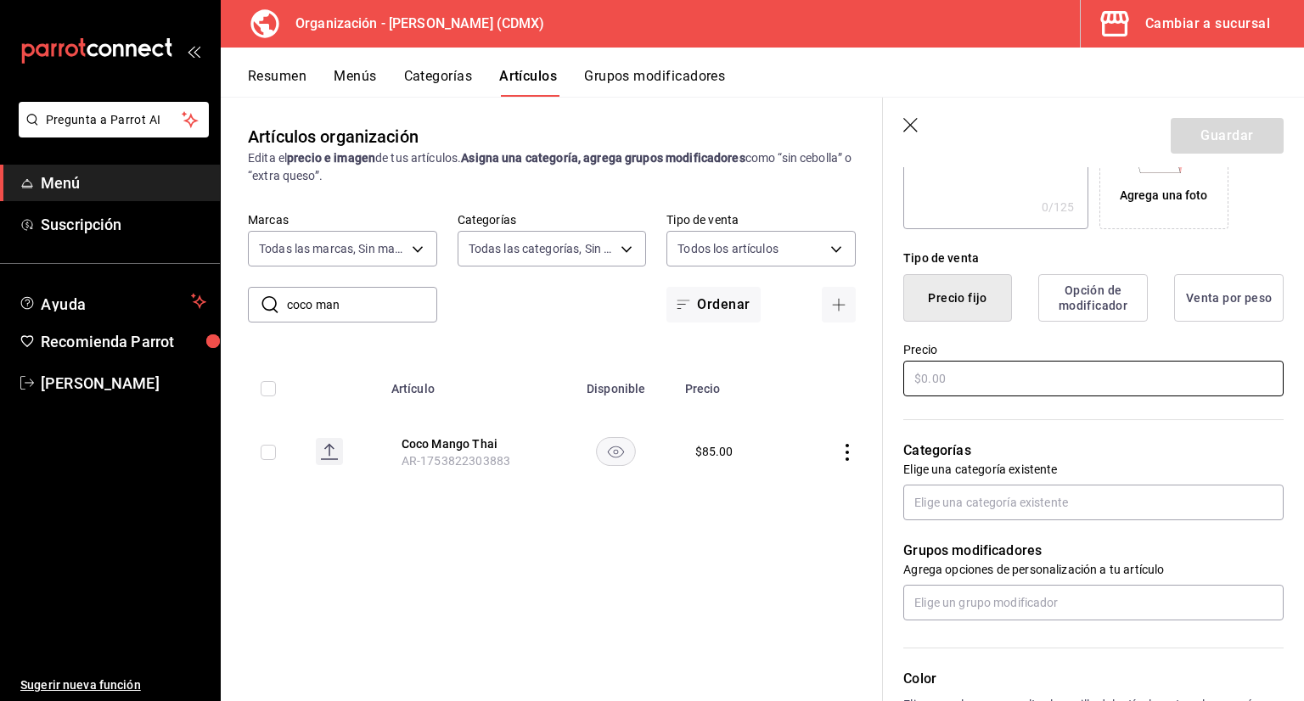
scroll to position [340, 0]
type input "[PERSON_NAME] Phraya"
click at [1006, 371] on input "text" at bounding box center [1093, 377] width 380 height 36
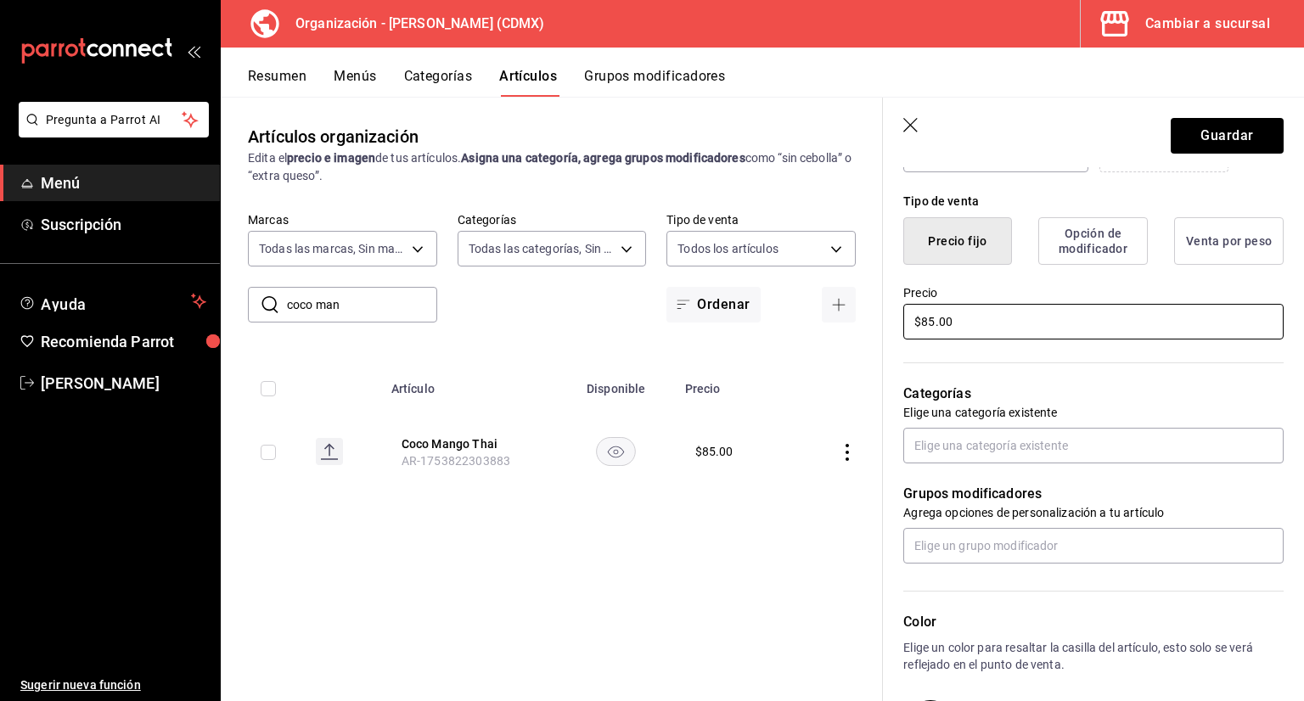
scroll to position [424, 0]
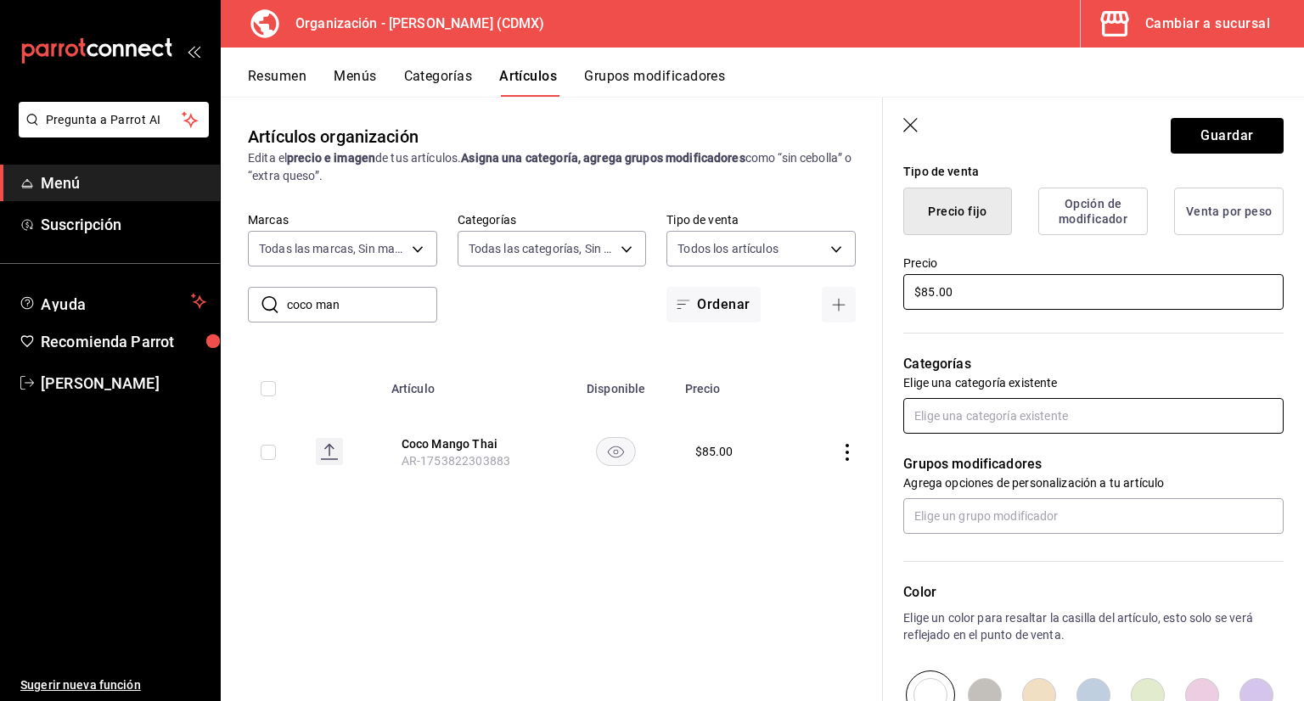
type input "$85.00"
click at [1014, 402] on input "text" at bounding box center [1093, 416] width 380 height 36
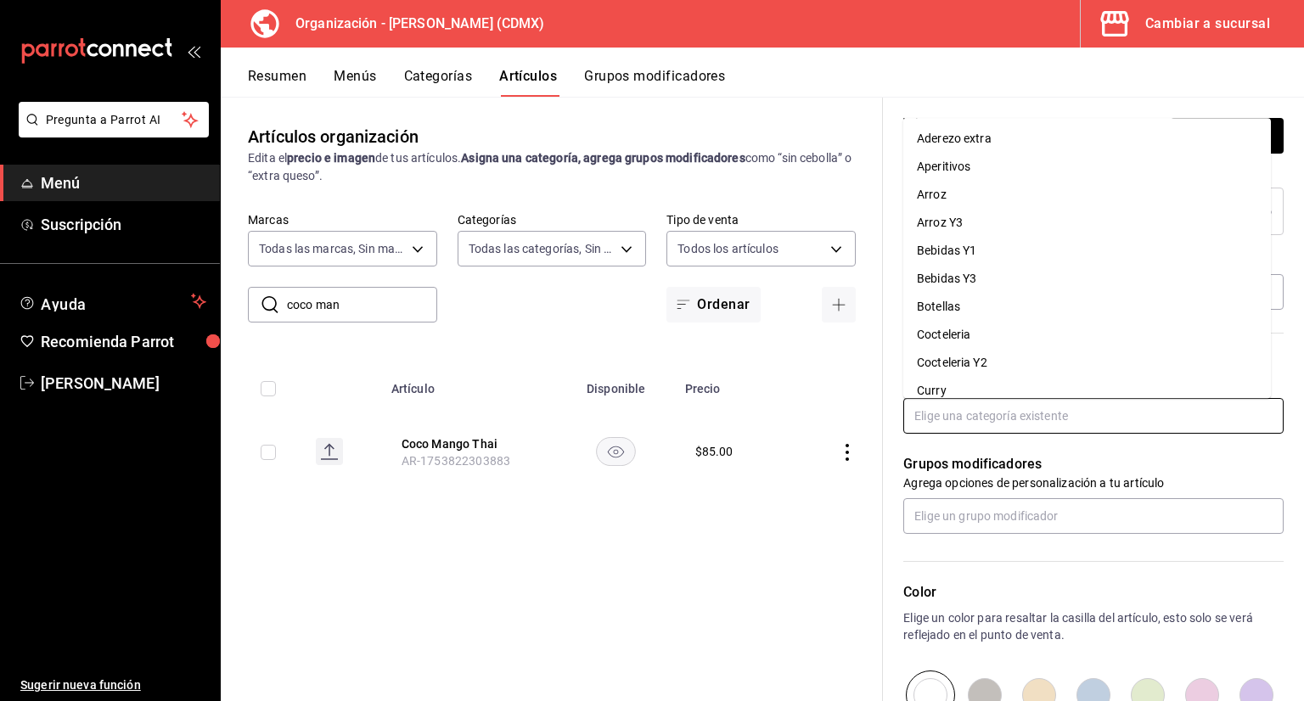
click at [962, 337] on li "Cocteleria" at bounding box center [1087, 335] width 368 height 28
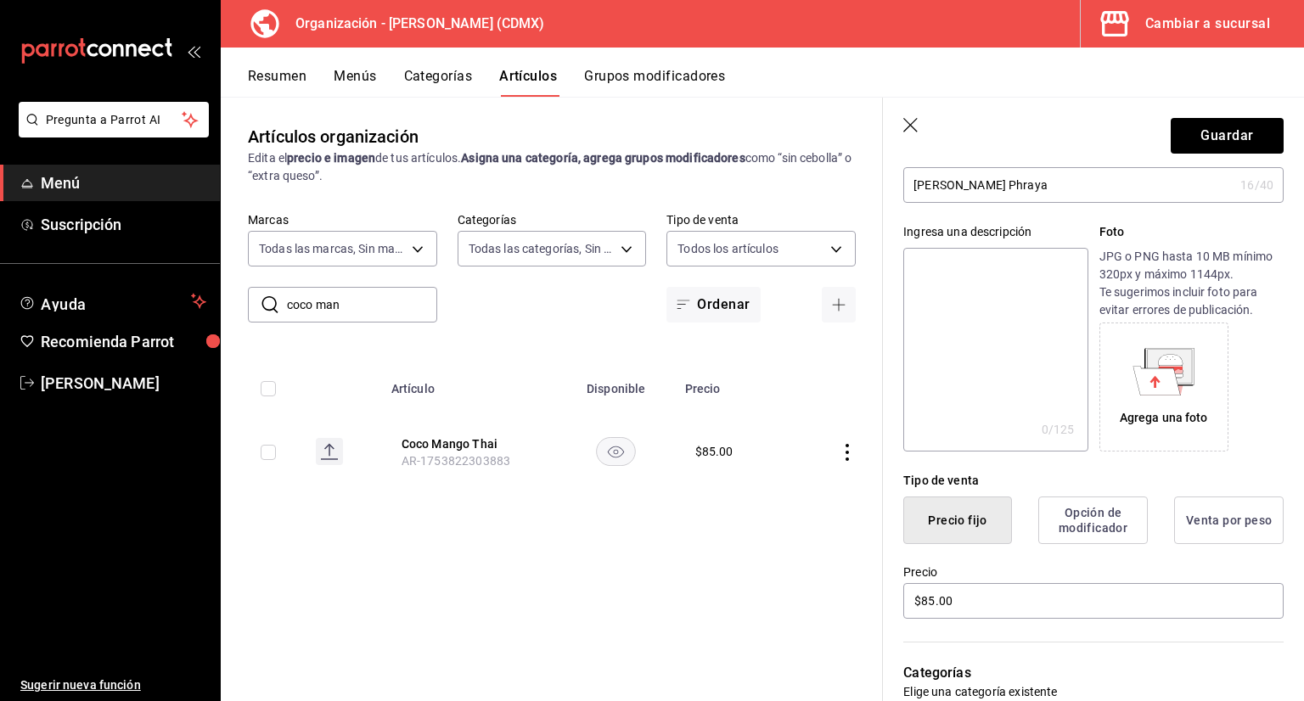
scroll to position [0, 0]
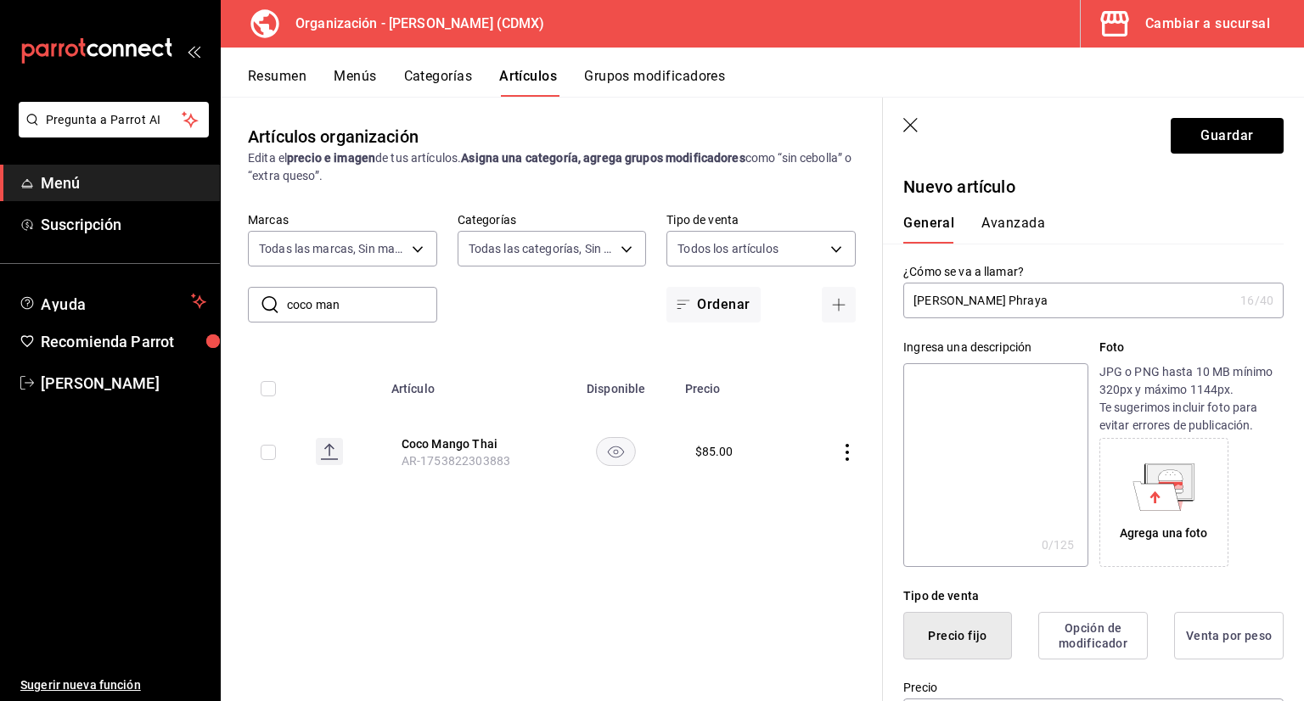
click at [1028, 206] on div "General Avanzada" at bounding box center [1083, 221] width 401 height 44
click at [1025, 219] on button "Avanzada" at bounding box center [1013, 229] width 64 height 29
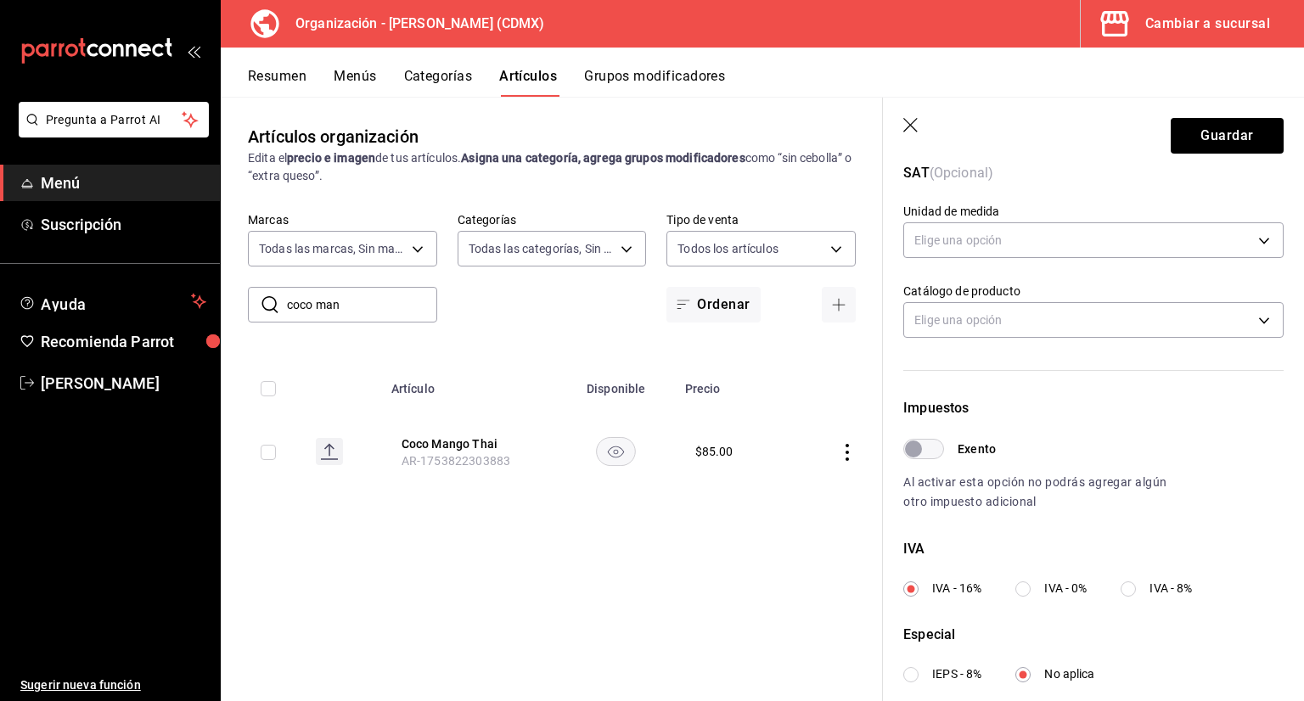
scroll to position [340, 0]
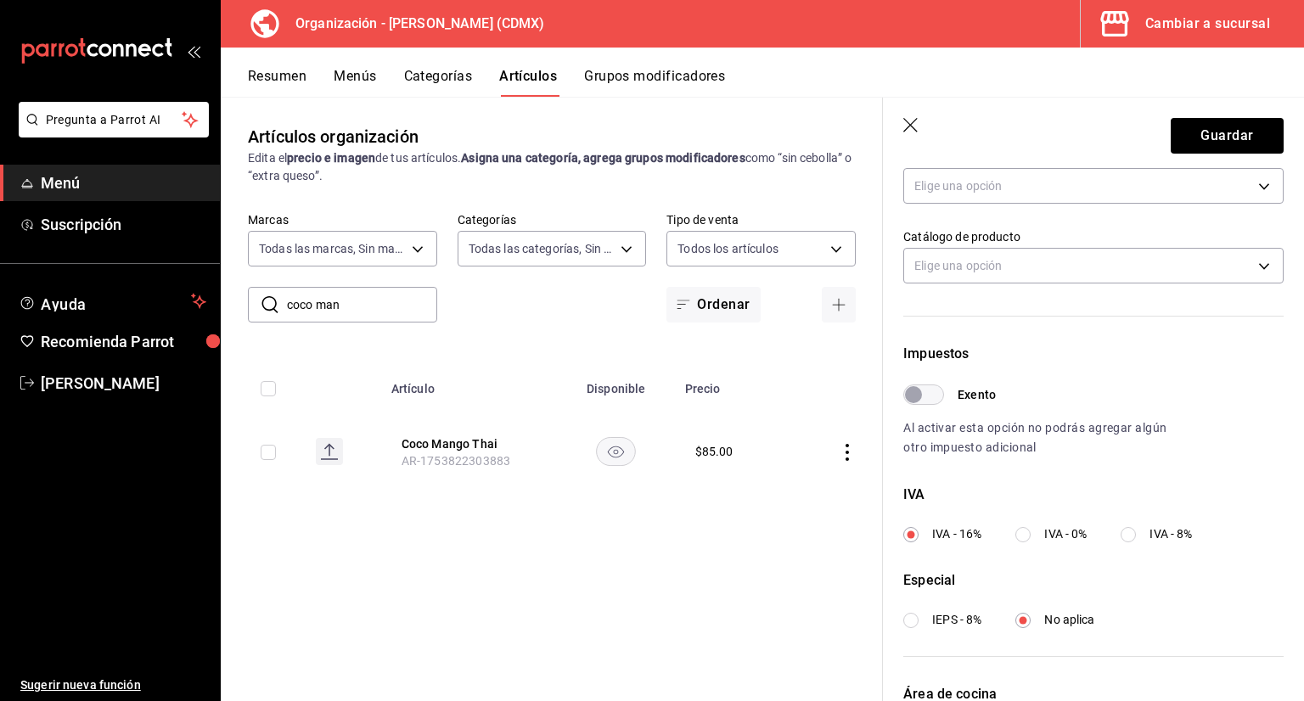
click at [1019, 530] on label "IVA - 0%" at bounding box center [1050, 534] width 71 height 18
click at [1019, 530] on input "IVA - 0%" at bounding box center [1022, 534] width 15 height 15
radio input "true"
click at [1022, 531] on input "IVA - 0%" at bounding box center [1022, 534] width 15 height 15
click at [1189, 147] on button "Guardar" at bounding box center [1227, 136] width 113 height 36
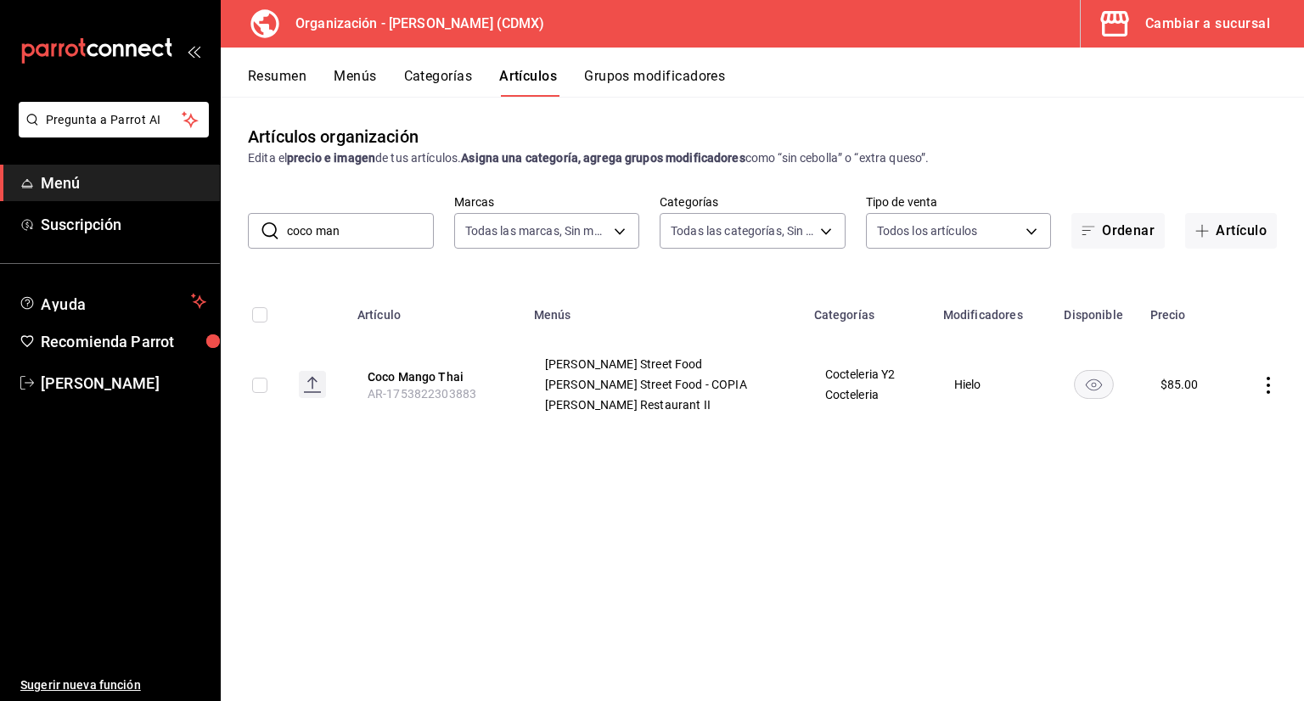
click at [383, 235] on input "coco man" at bounding box center [360, 231] width 147 height 34
type input "c"
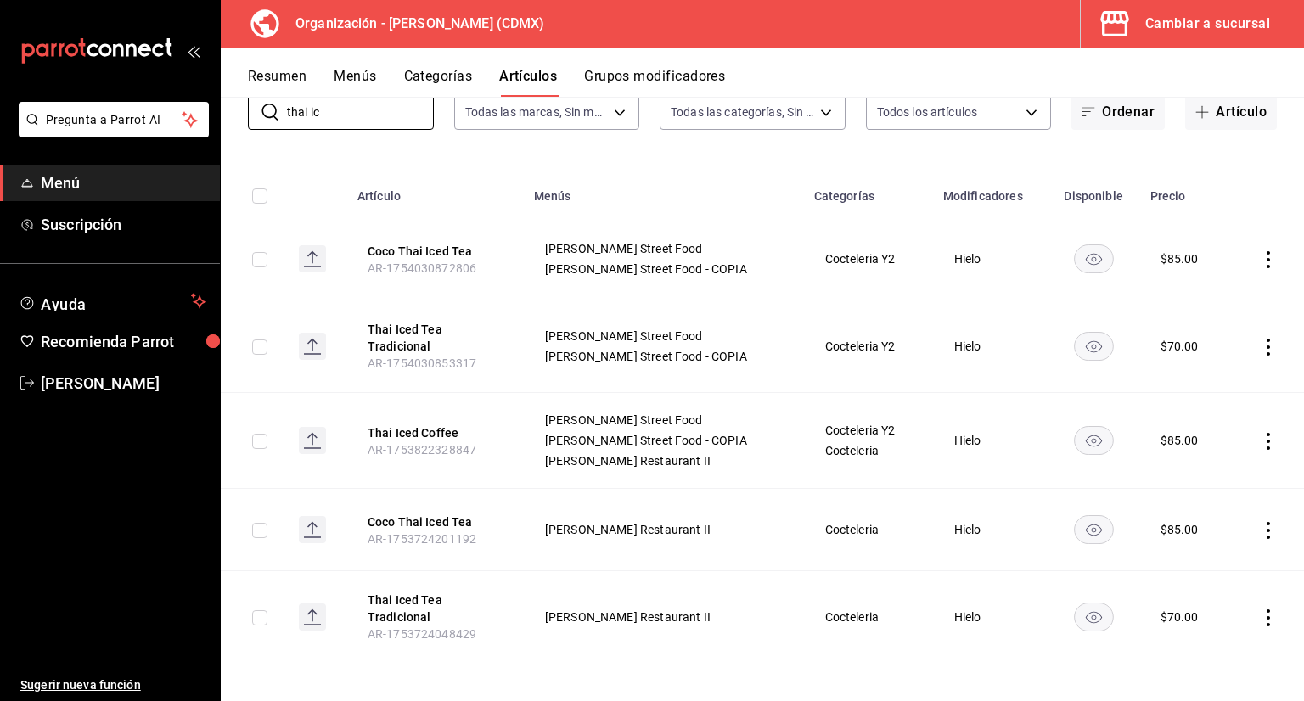
scroll to position [121, 0]
type input "thai ic"
click at [367, 84] on button "Menús" at bounding box center [355, 82] width 42 height 29
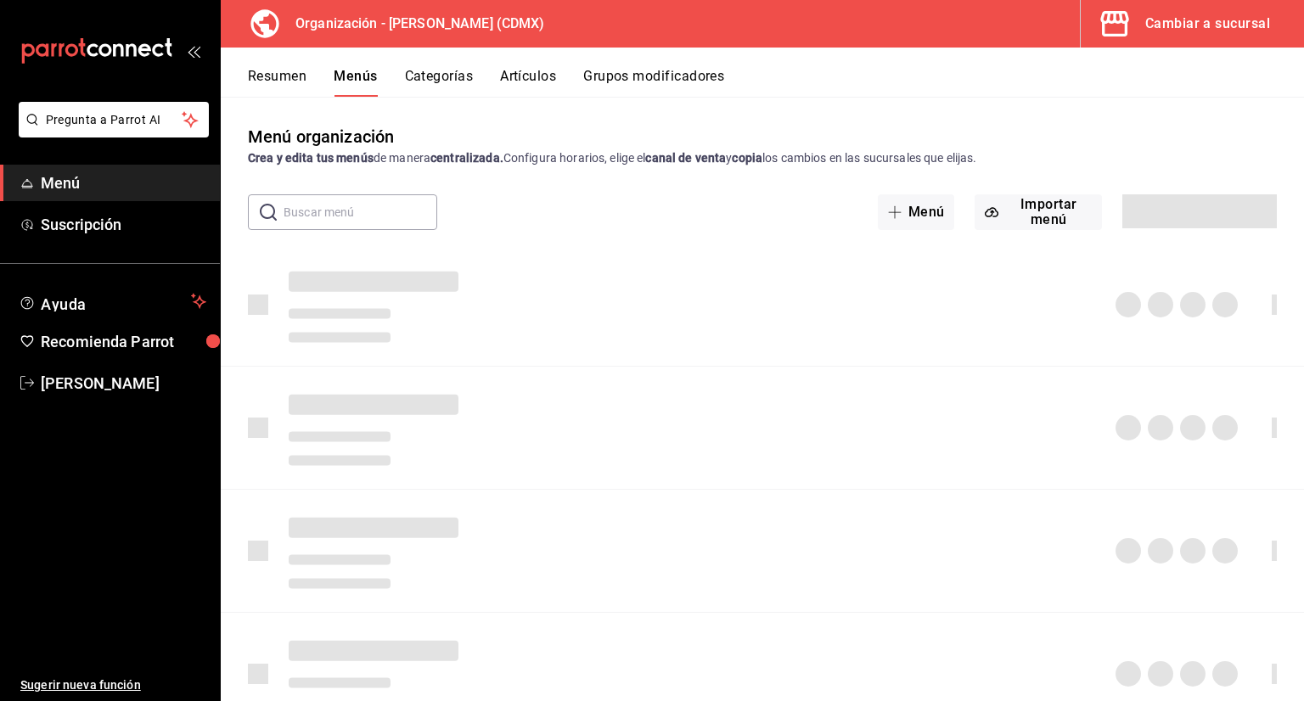
click at [424, 86] on button "Categorías" at bounding box center [439, 82] width 69 height 29
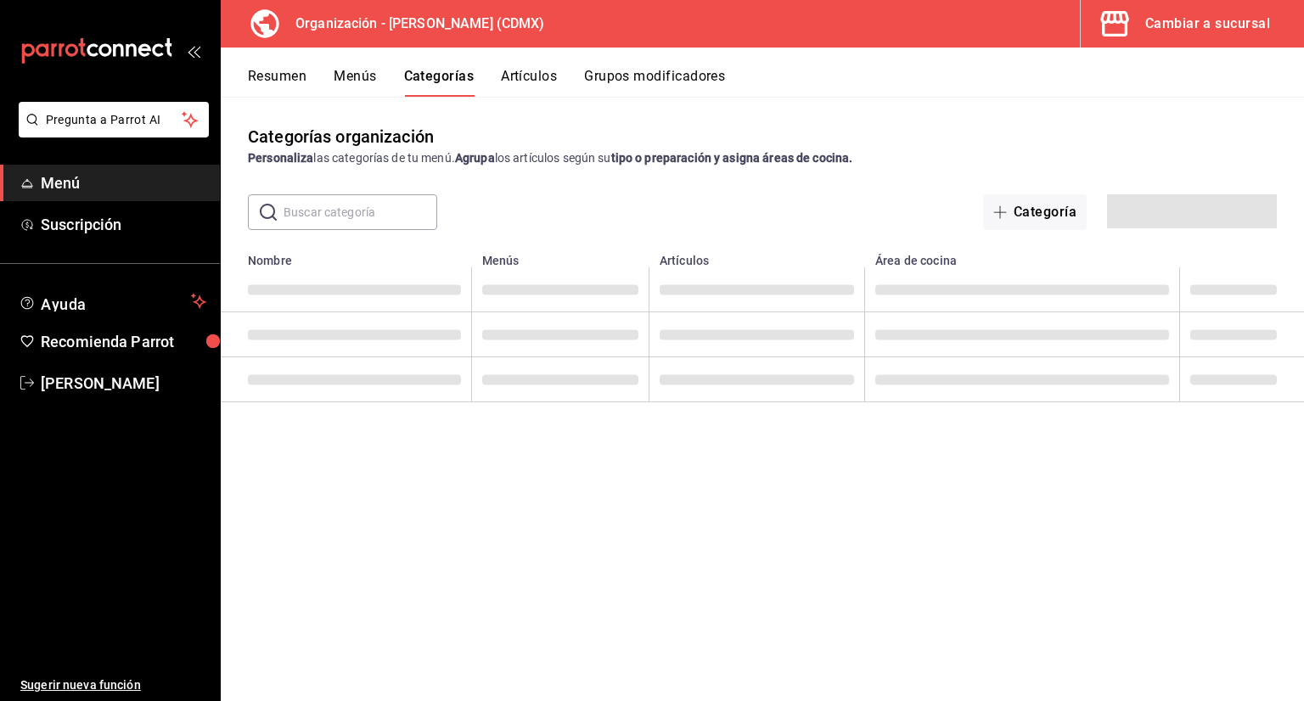
click at [400, 218] on input "text" at bounding box center [361, 212] width 154 height 34
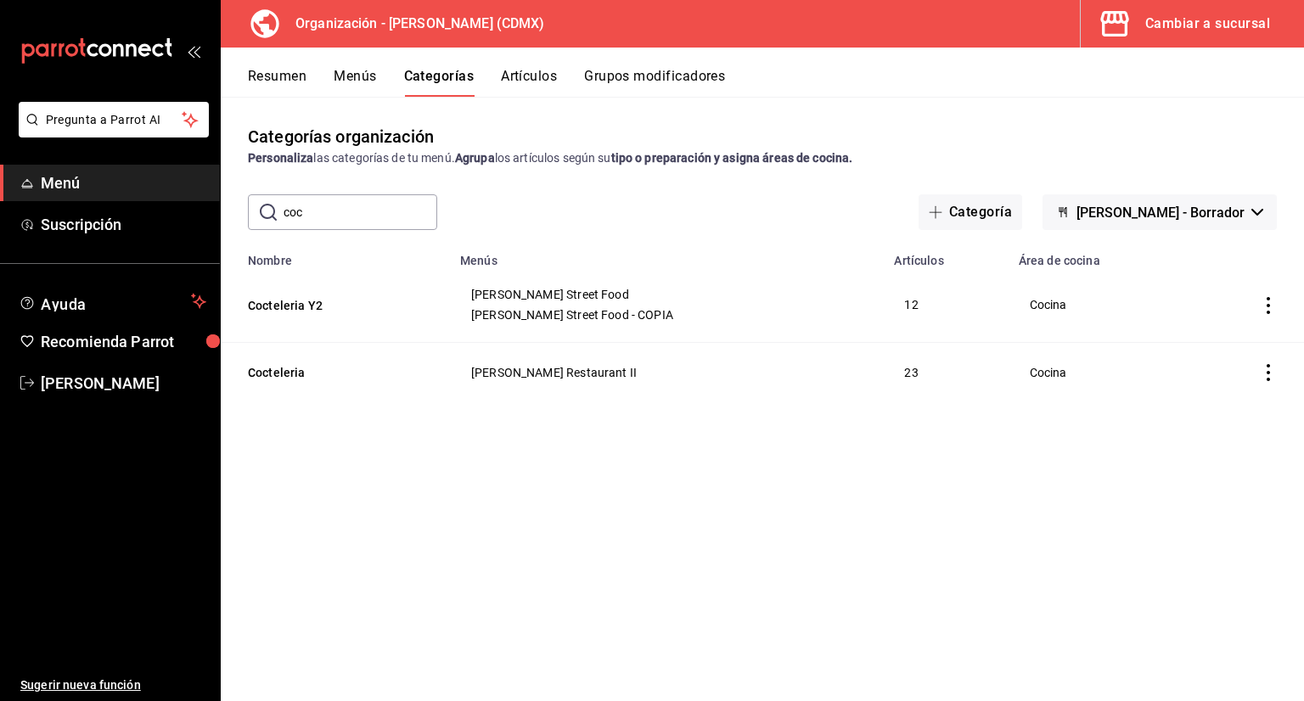
click at [504, 428] on div "Categorías organización Personaliza las categorías de tu menú. Agrupa los artíc…" at bounding box center [762, 399] width 1083 height 604
click at [282, 383] on th "Cocteleria" at bounding box center [335, 372] width 229 height 59
click at [284, 378] on button "Cocteleria" at bounding box center [333, 372] width 170 height 17
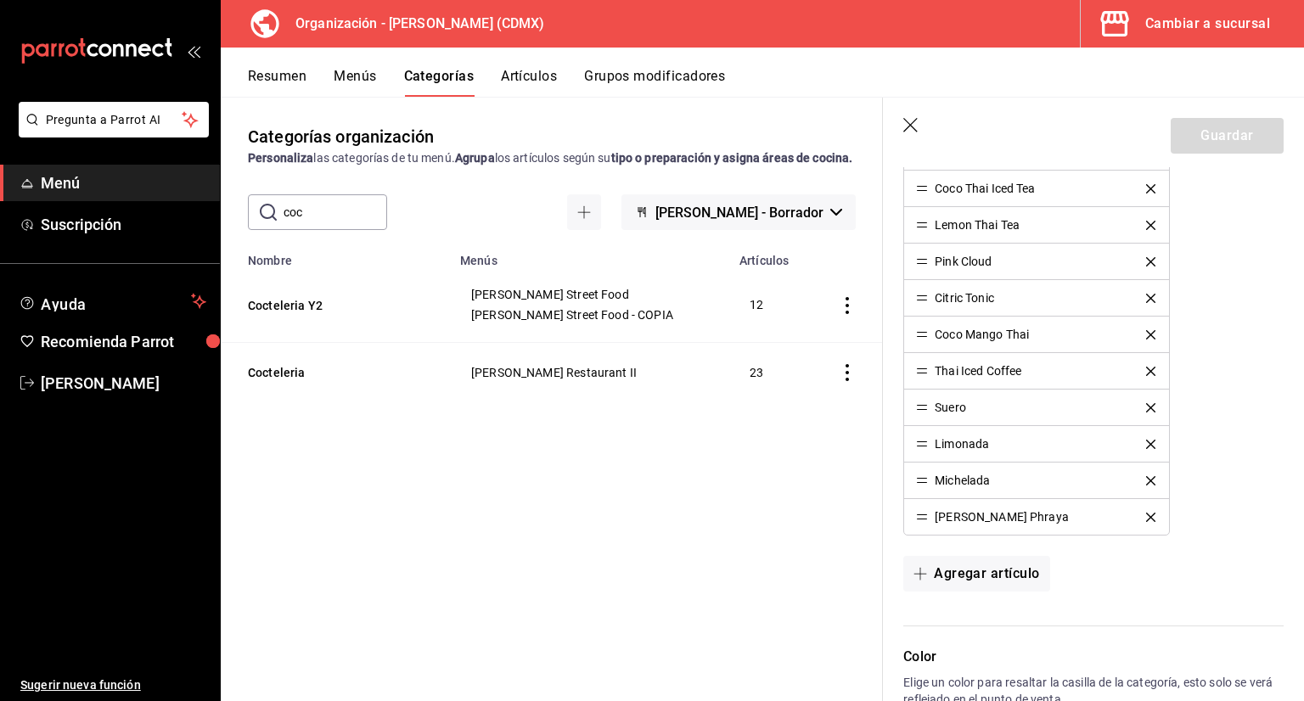
scroll to position [1050, 0]
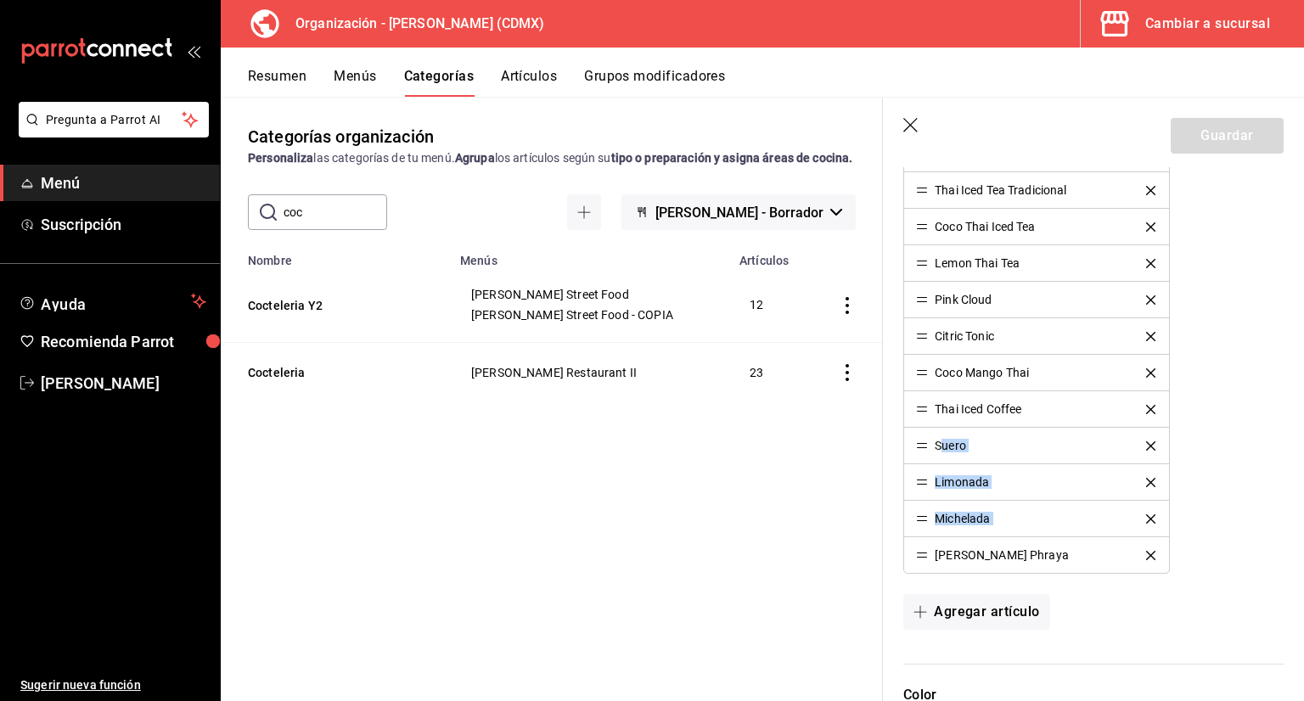
drag, startPoint x: 928, startPoint y: 553, endPoint x: 938, endPoint y: 432, distance: 121.8
click at [938, 432] on ul "White Kaffir Coco Spritz Mimosa Na-RáK Mamuang Rita Coco Berry Sap Baileys Nom …" at bounding box center [1036, 153] width 266 height 840
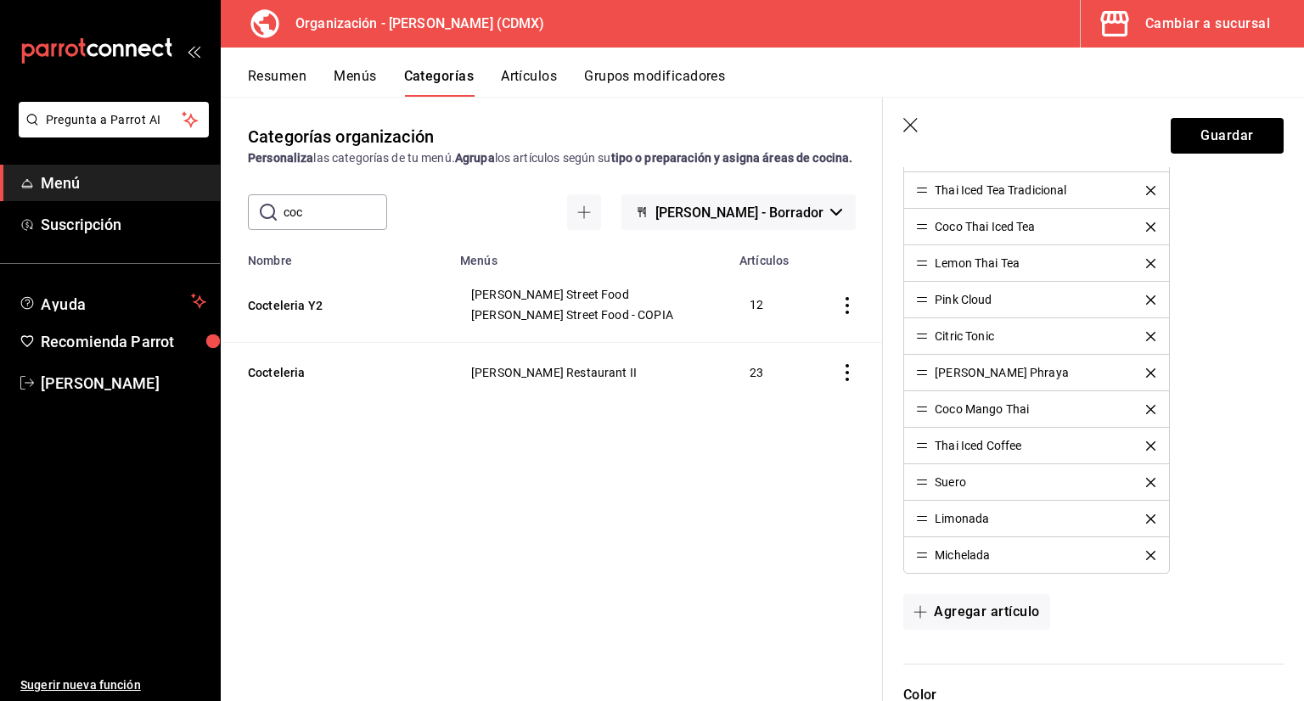
click at [1146, 405] on icon "delete" at bounding box center [1150, 409] width 9 height 9
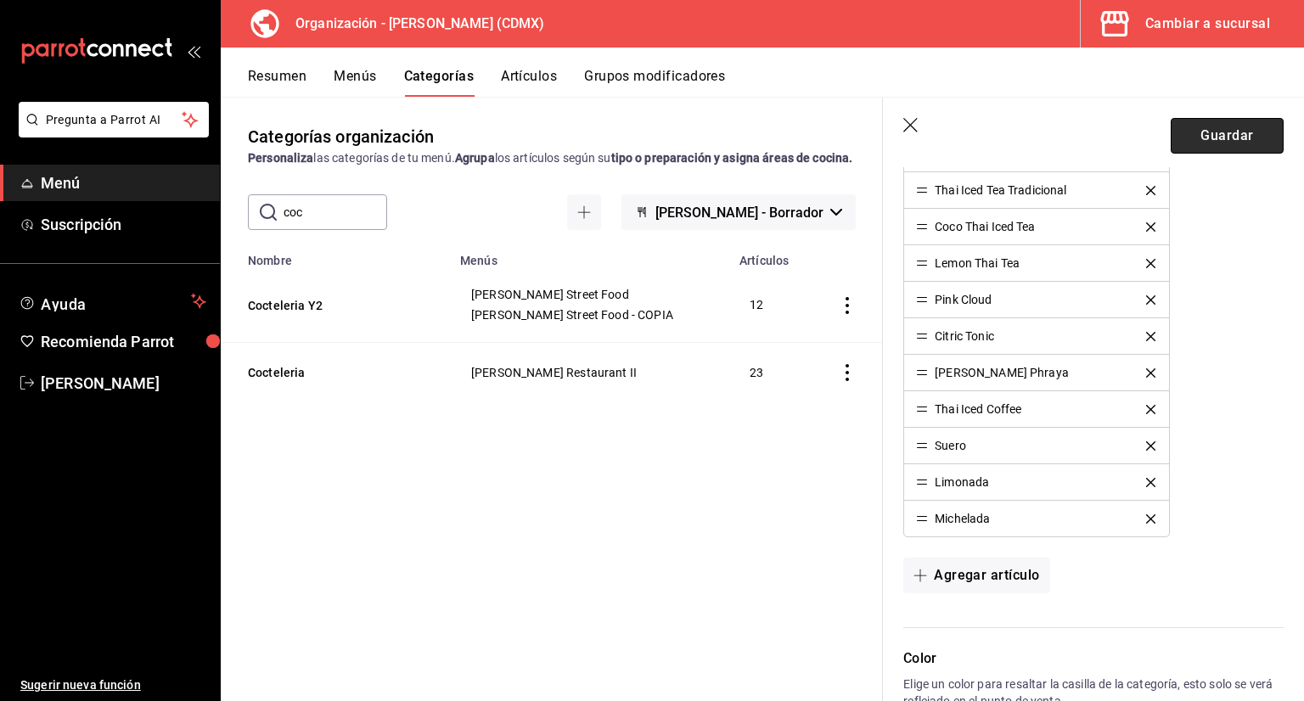
click at [1192, 146] on button "Guardar" at bounding box center [1227, 136] width 113 height 36
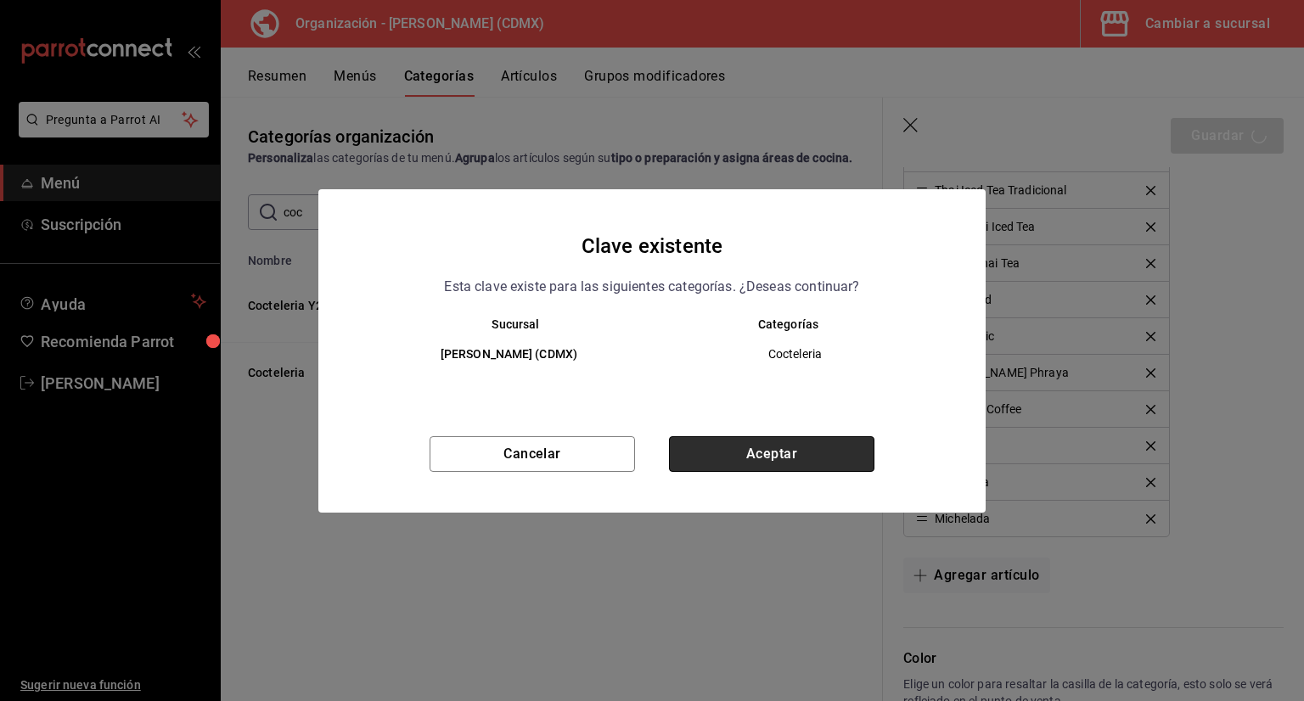
click at [824, 457] on button "Aceptar" at bounding box center [771, 454] width 205 height 36
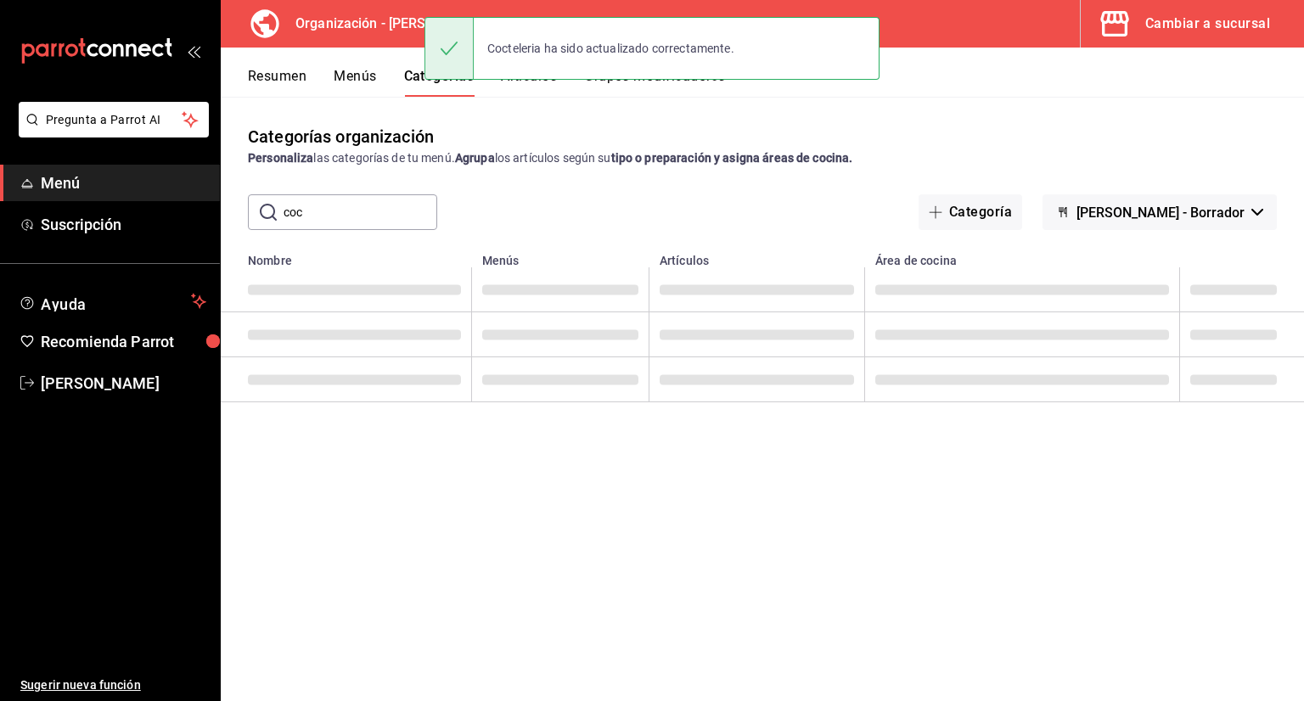
click at [374, 214] on input "coc" at bounding box center [361, 212] width 154 height 34
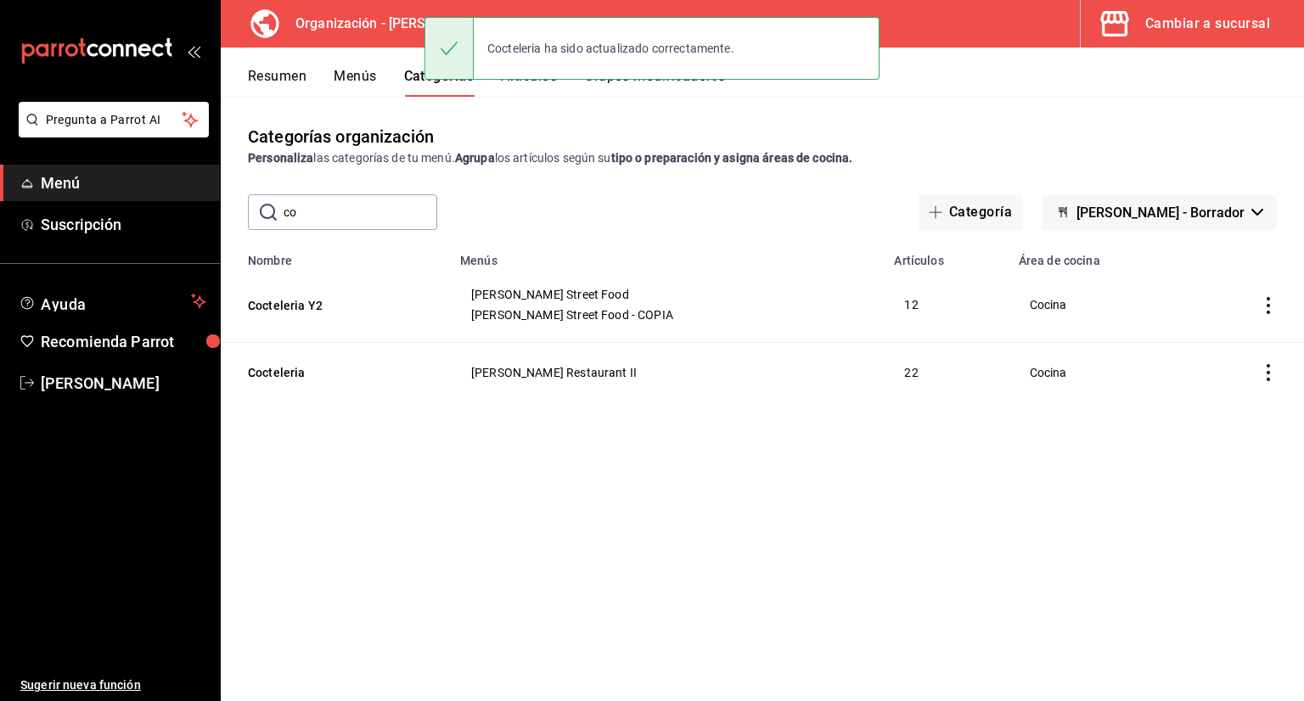
type input "c"
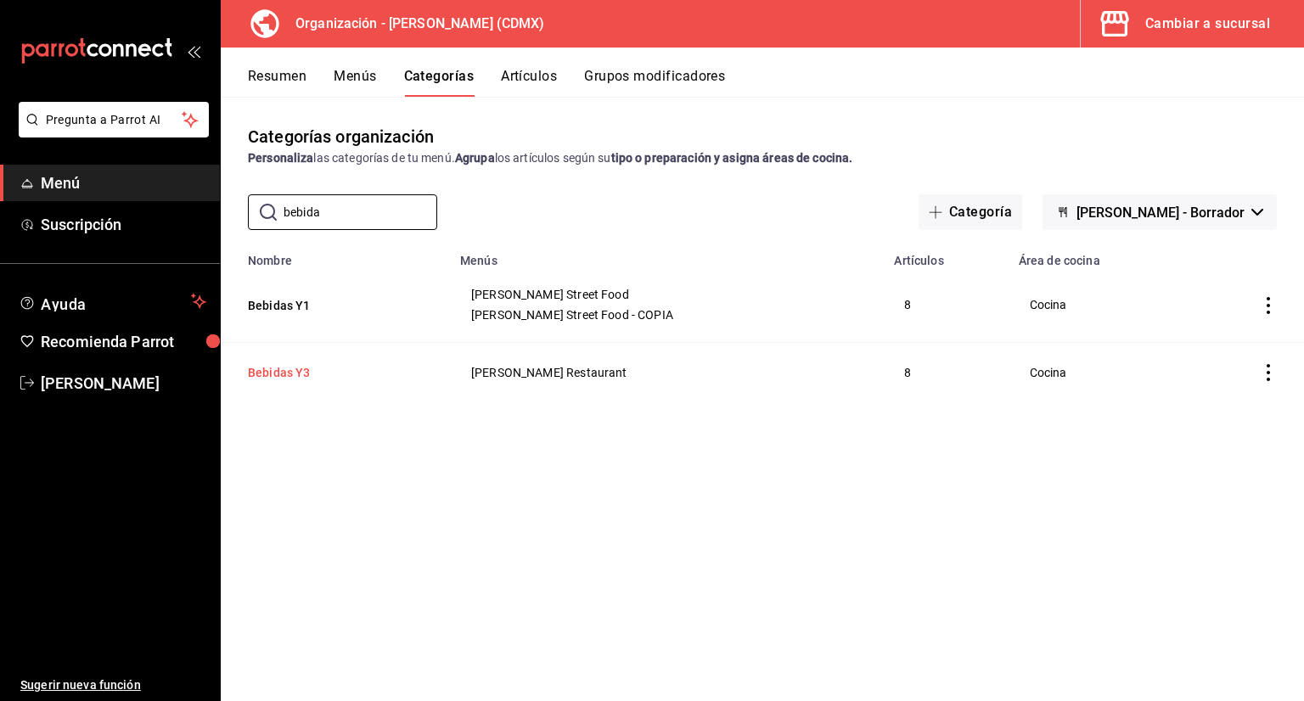
type input "bebida"
click at [295, 369] on button "Bebidas Y3" at bounding box center [333, 372] width 170 height 17
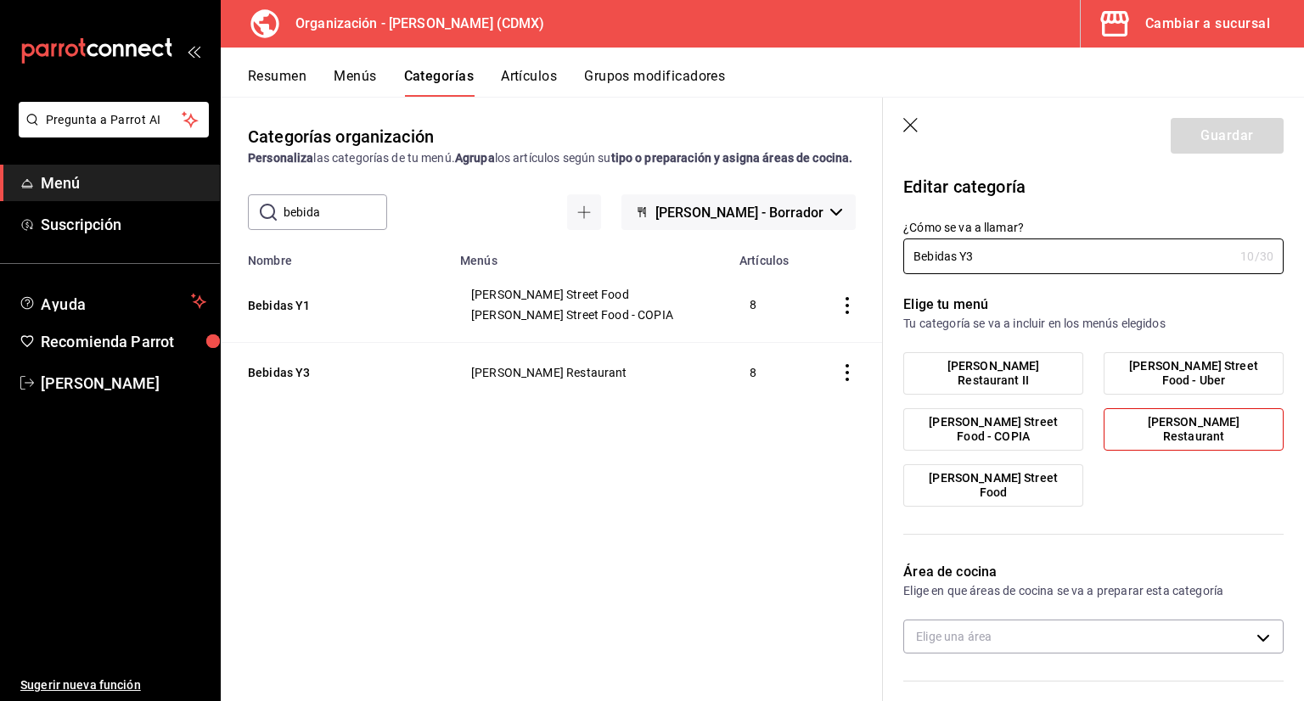
type input "cf2225dd-e808-4313-bce7-eb214fcee35e"
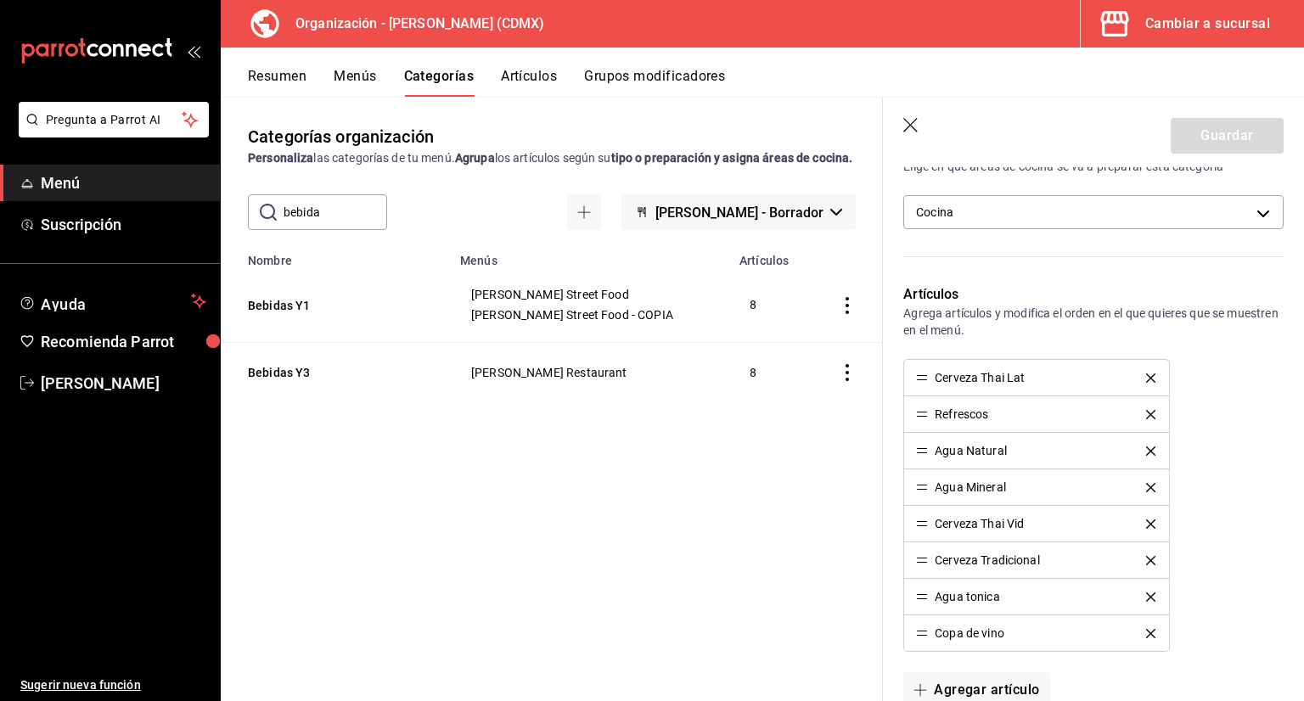
scroll to position [509, 0]
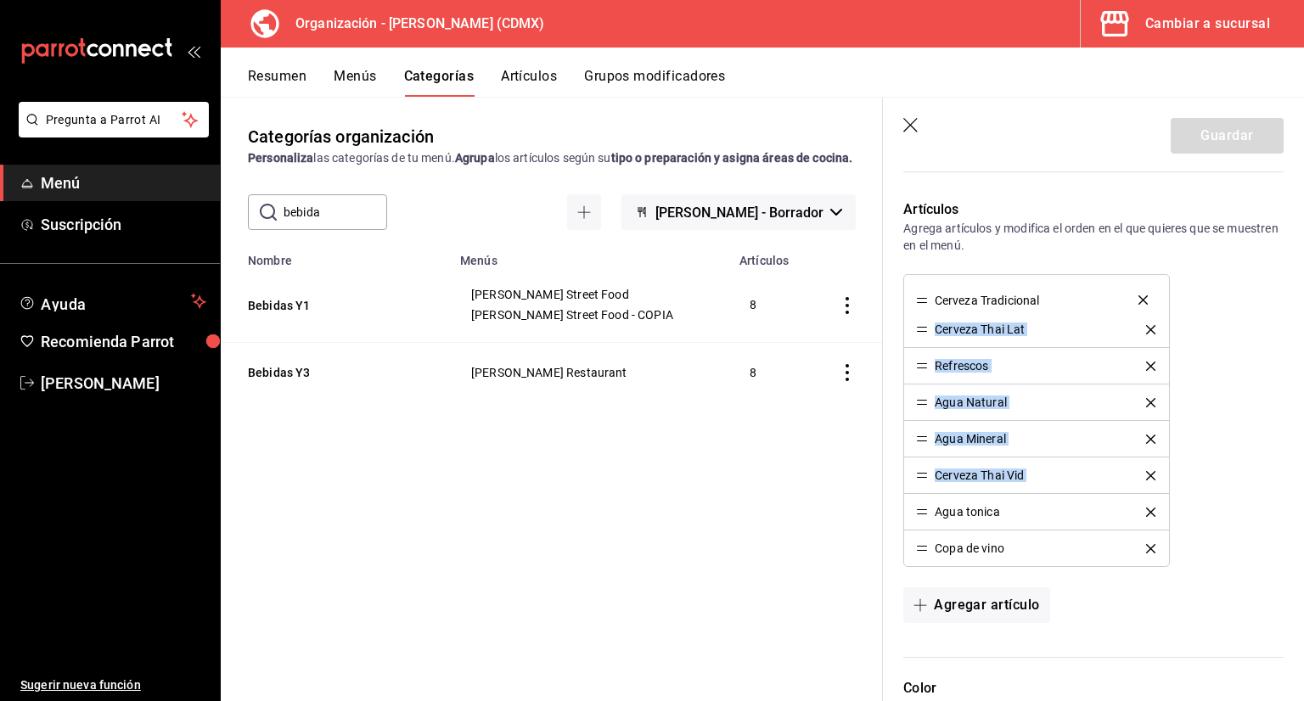
drag, startPoint x: 927, startPoint y: 473, endPoint x: 924, endPoint y: 298, distance: 174.9
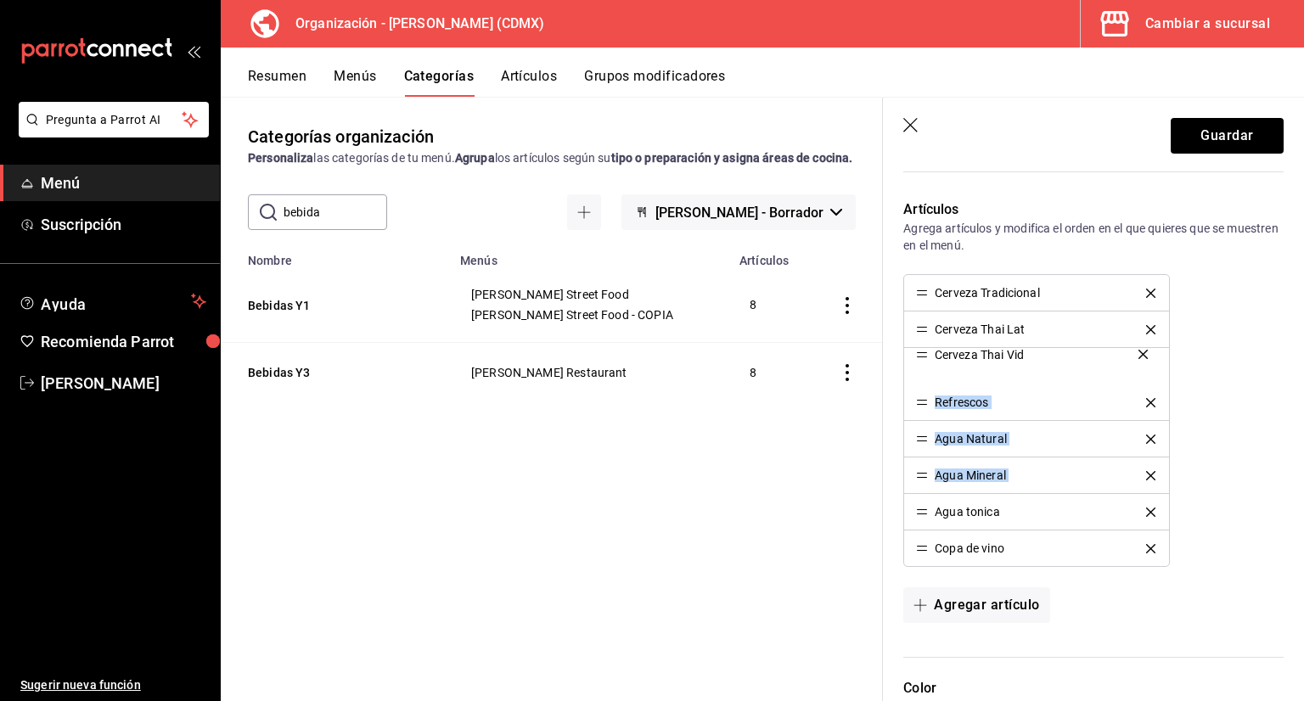
drag, startPoint x: 926, startPoint y: 477, endPoint x: 925, endPoint y: 357, distance: 119.7
drag, startPoint x: 926, startPoint y: 402, endPoint x: 924, endPoint y: 289, distance: 112.1
drag, startPoint x: 926, startPoint y: 437, endPoint x: 921, endPoint y: 329, distance: 108.8
drag, startPoint x: 924, startPoint y: 473, endPoint x: 924, endPoint y: 364, distance: 108.7
drag, startPoint x: 924, startPoint y: 509, endPoint x: 921, endPoint y: 390, distance: 118.9
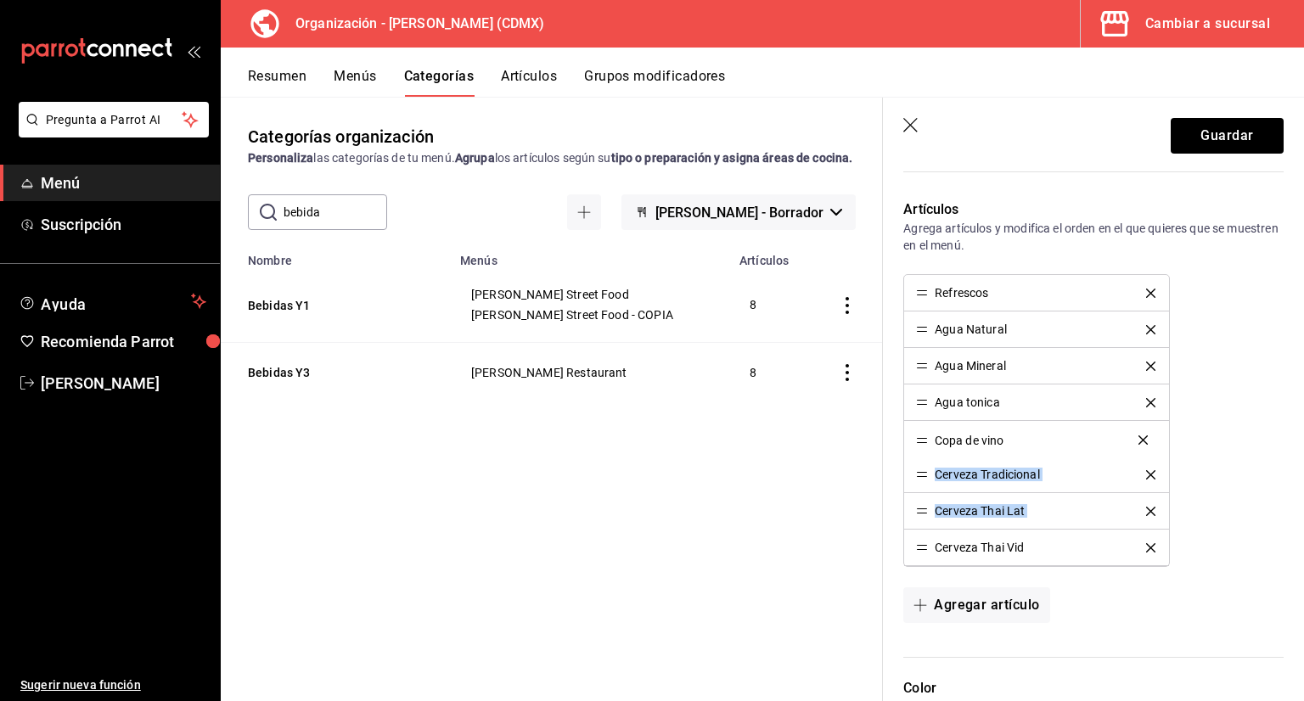
drag, startPoint x: 920, startPoint y: 547, endPoint x: 934, endPoint y: 435, distance: 112.0
click at [1146, 508] on icon "delete" at bounding box center [1150, 512] width 9 height 9
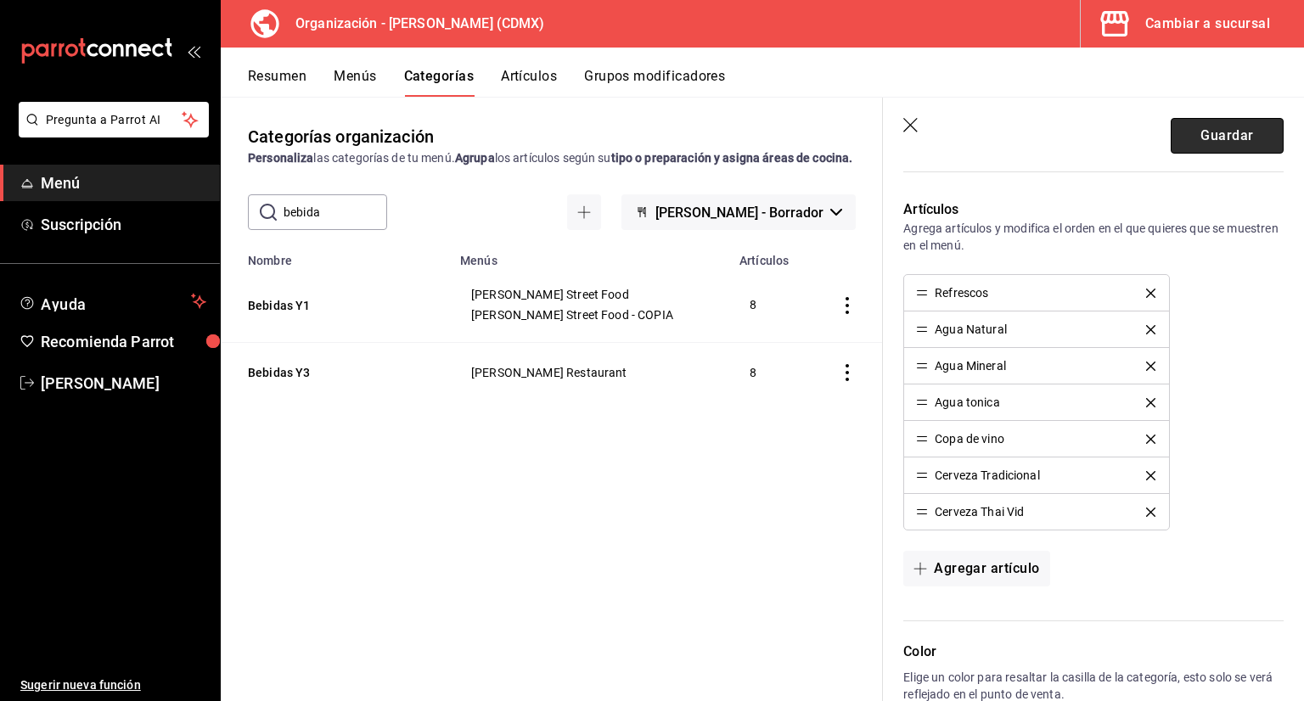
click at [1227, 143] on button "Guardar" at bounding box center [1227, 136] width 113 height 36
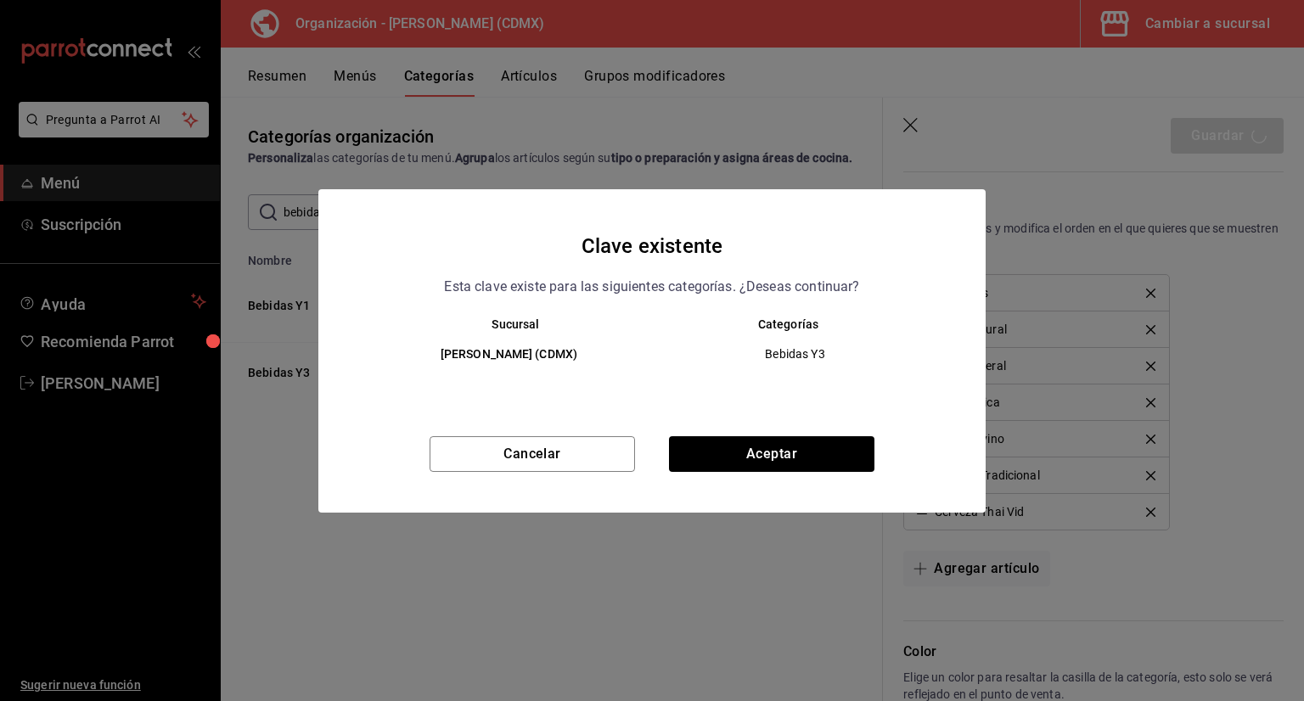
click at [806, 472] on div "Cancelar Aceptar" at bounding box center [651, 474] width 667 height 76
click at [812, 460] on button "Aceptar" at bounding box center [771, 454] width 205 height 36
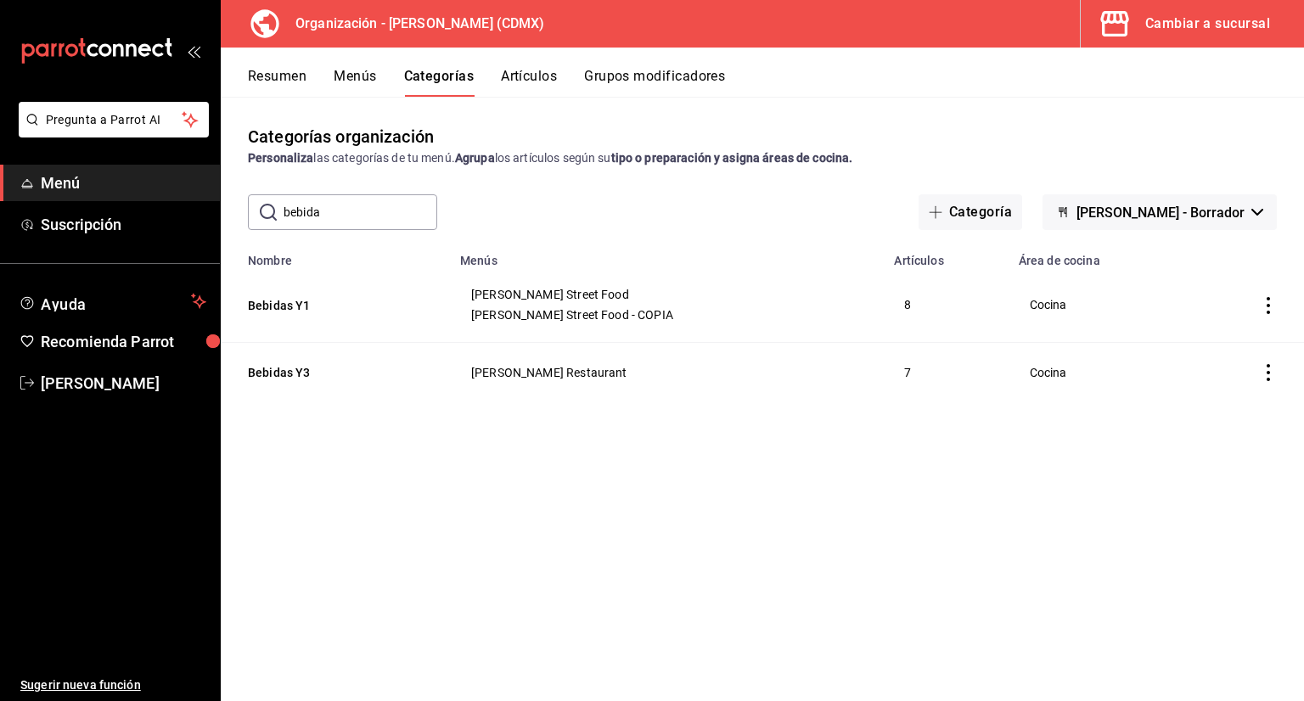
click at [368, 86] on button "Menús" at bounding box center [355, 82] width 42 height 29
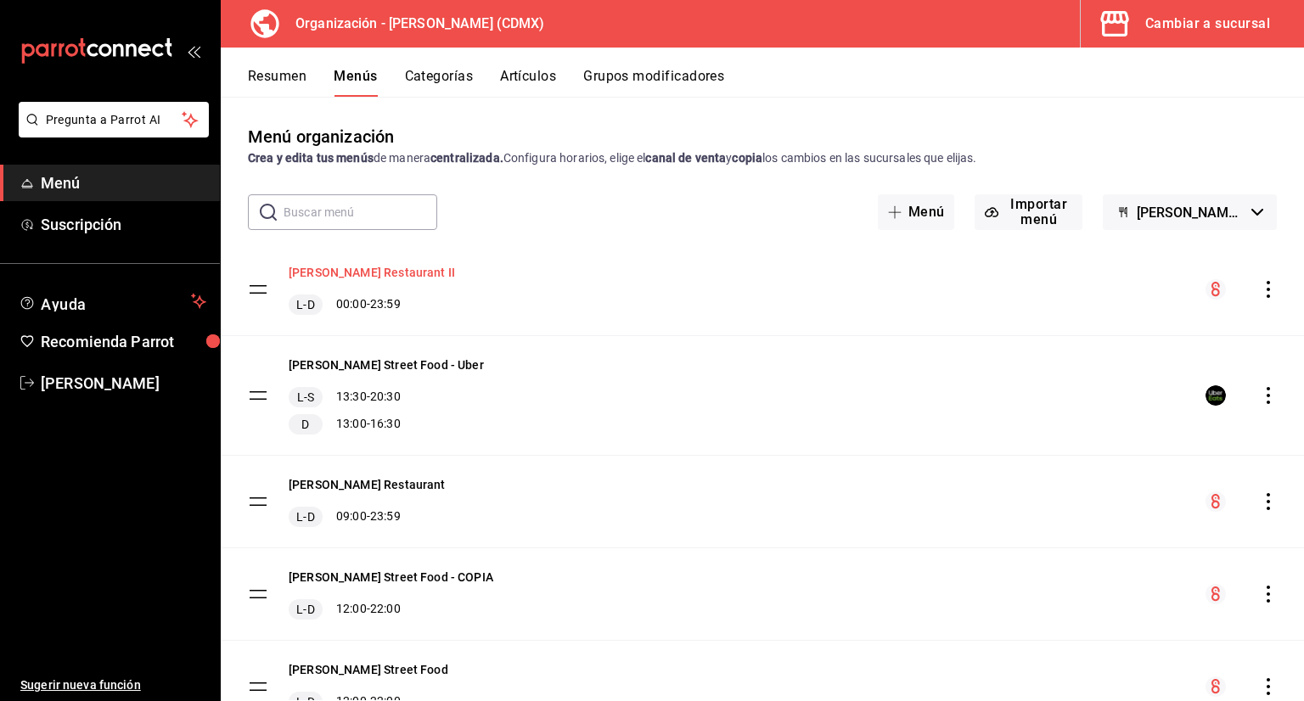
click at [392, 277] on button "[PERSON_NAME] Restaurant II" at bounding box center [372, 272] width 166 height 17
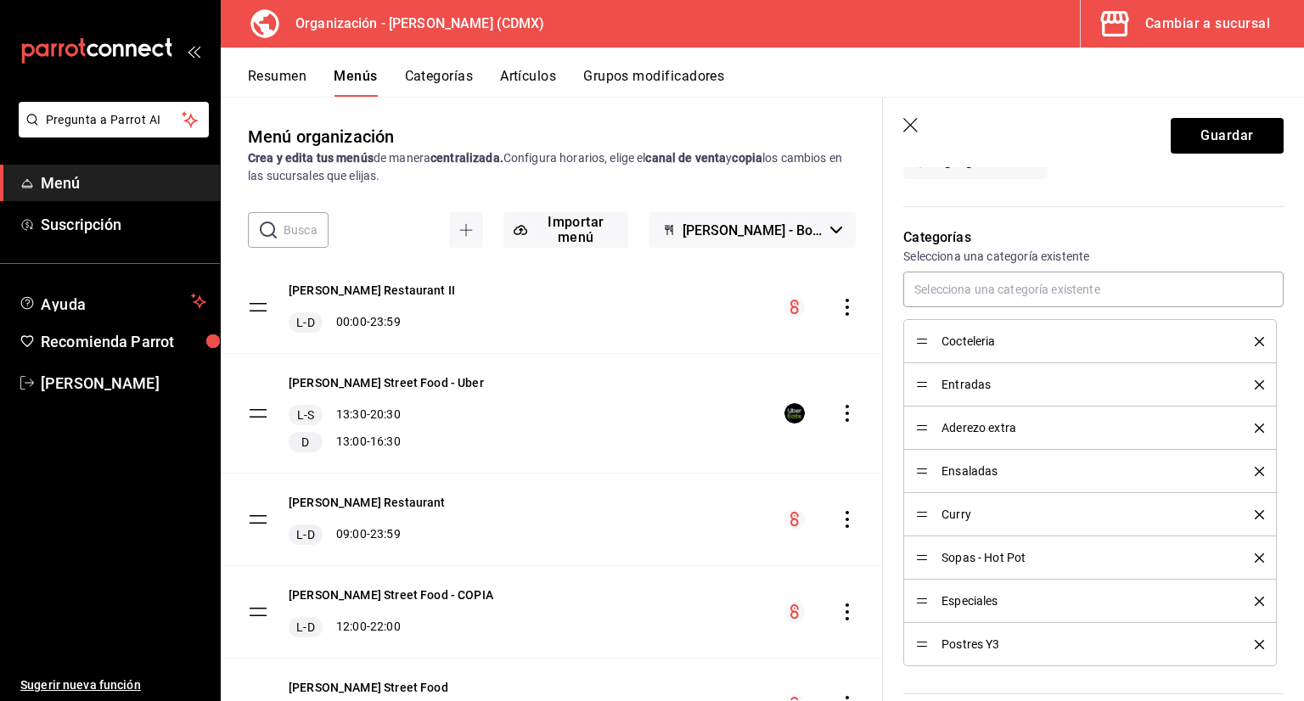
scroll to position [424, 0]
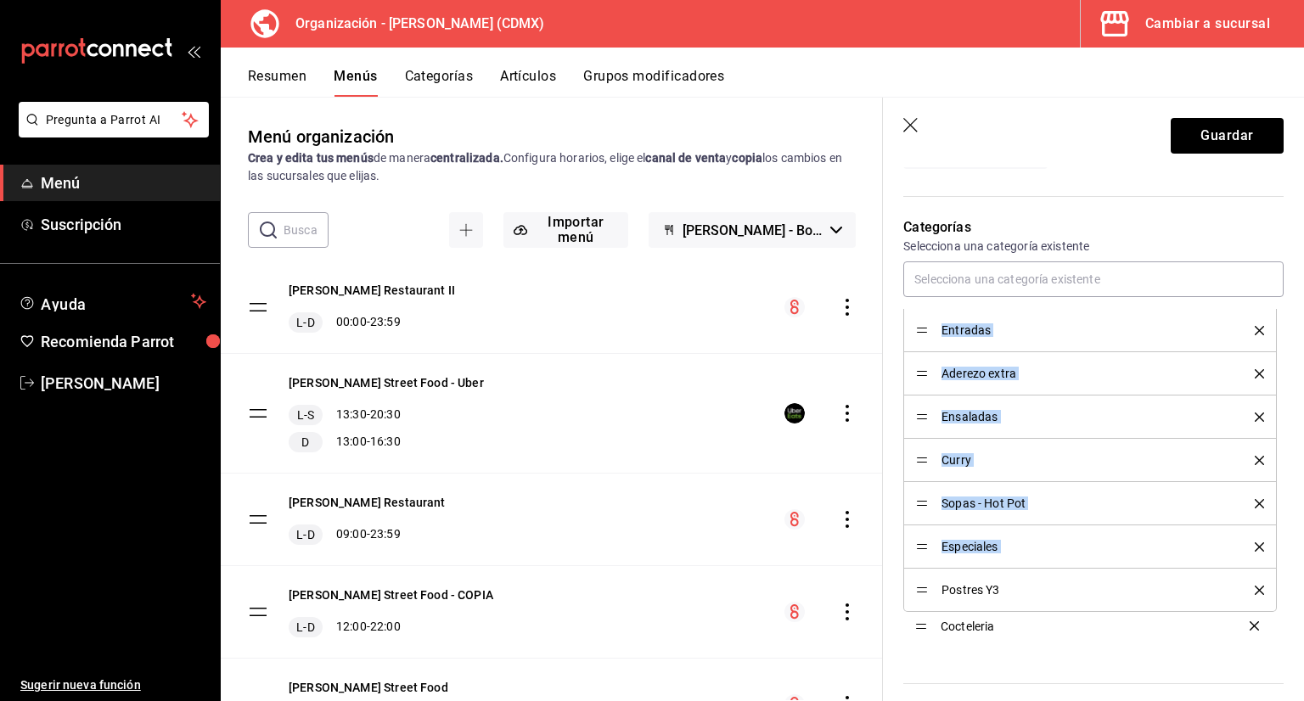
drag, startPoint x: 923, startPoint y: 329, endPoint x: 943, endPoint y: 625, distance: 296.1
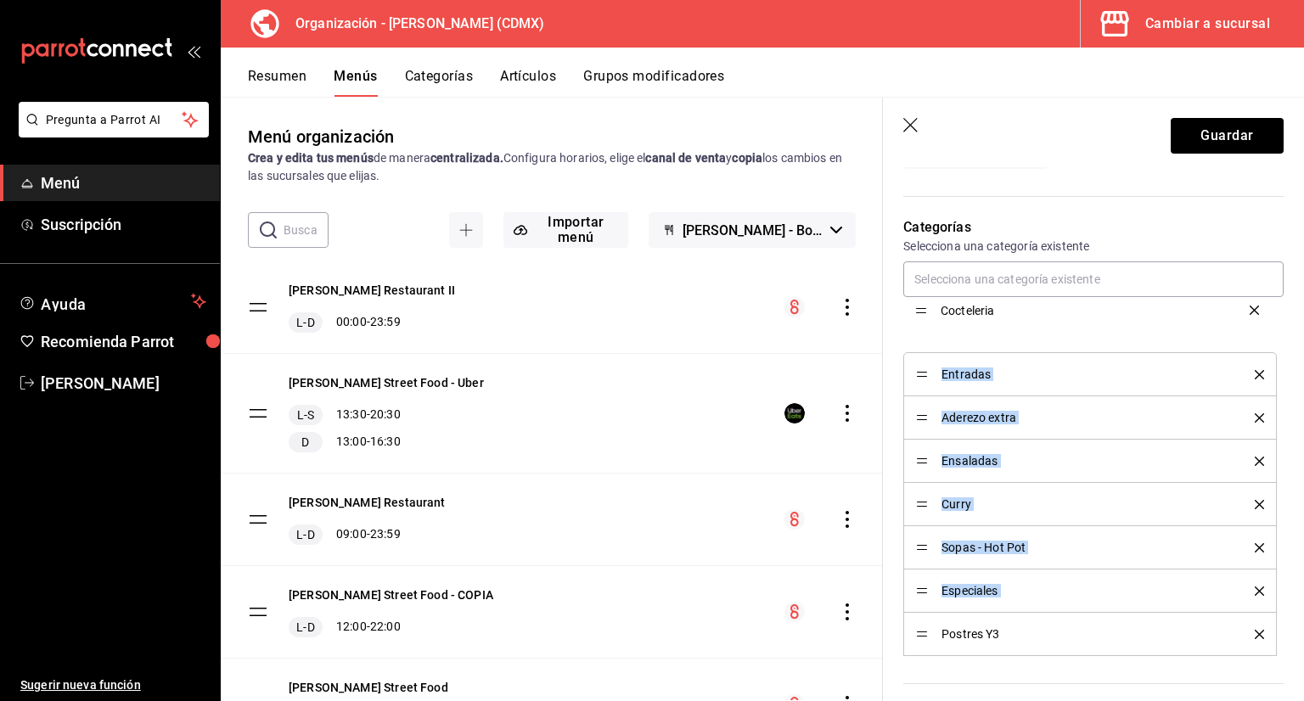
drag, startPoint x: 915, startPoint y: 634, endPoint x: 927, endPoint y: 312, distance: 322.8
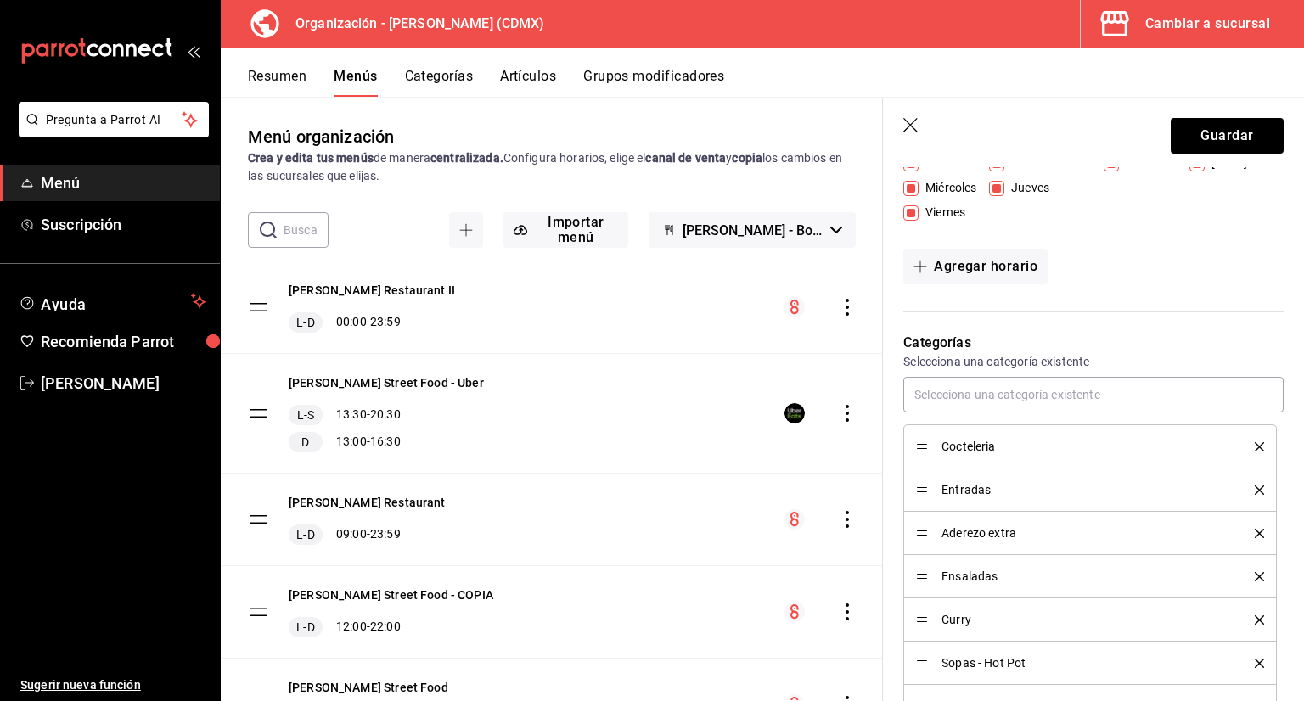
scroll to position [255, 0]
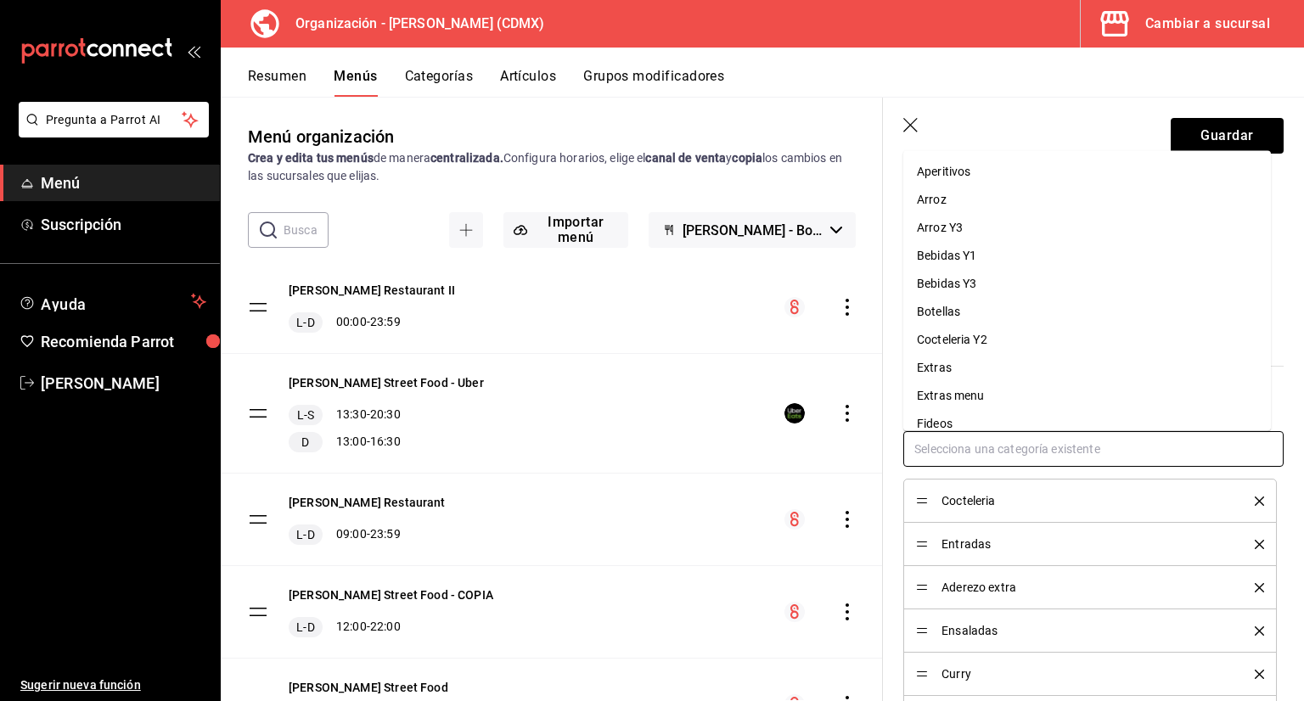
click at [977, 449] on input "text" at bounding box center [1093, 449] width 380 height 36
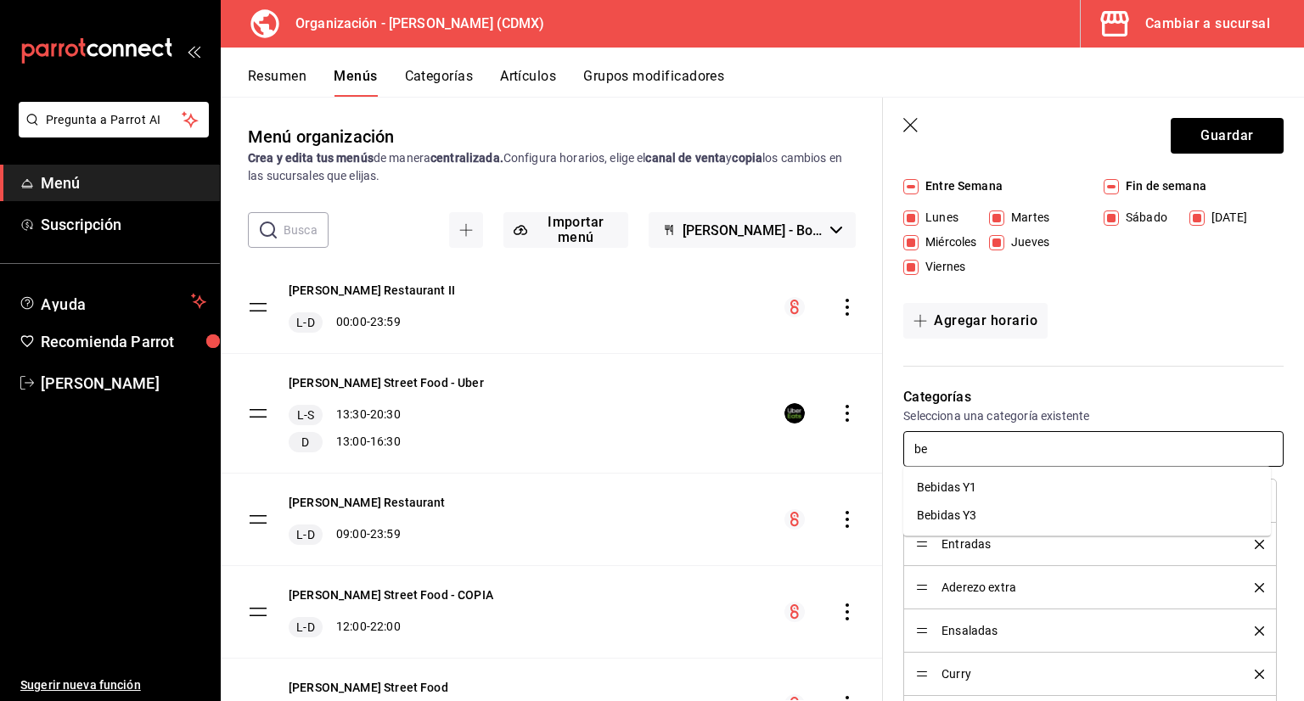
type input "beb"
click at [972, 515] on li "Bebidas Y3" at bounding box center [1087, 516] width 368 height 28
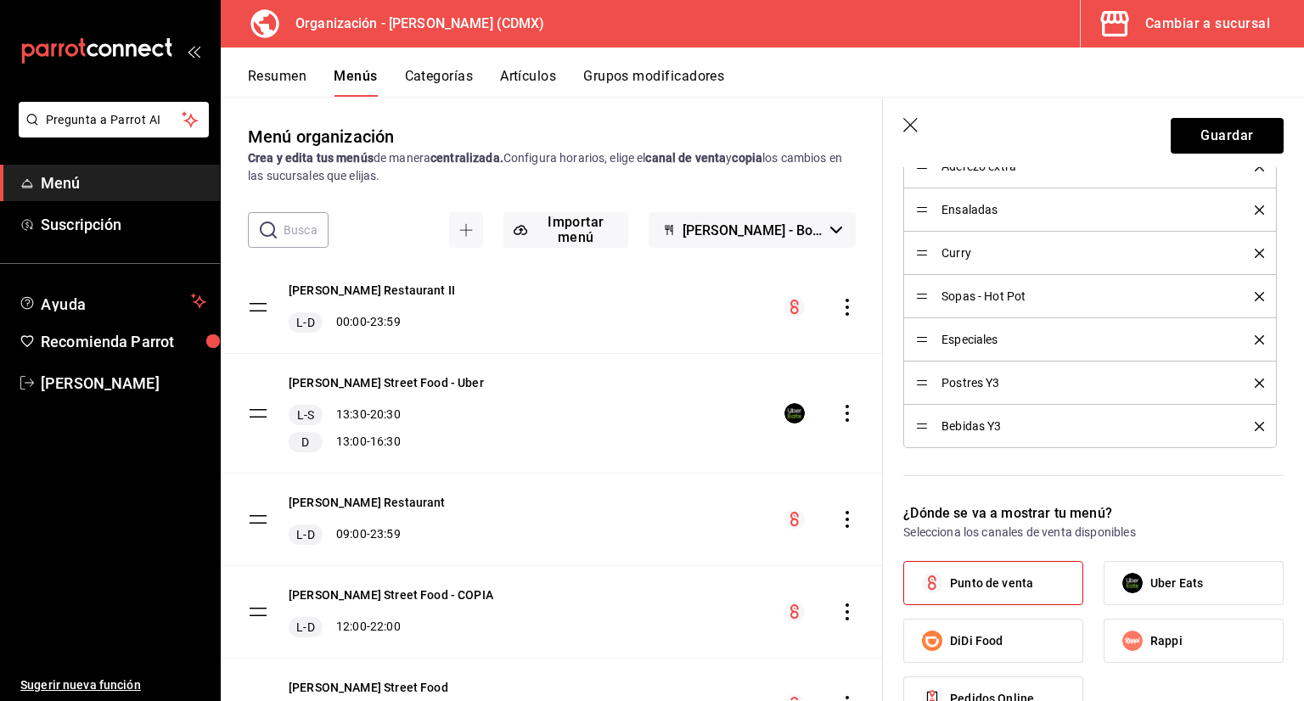
scroll to position [679, 0]
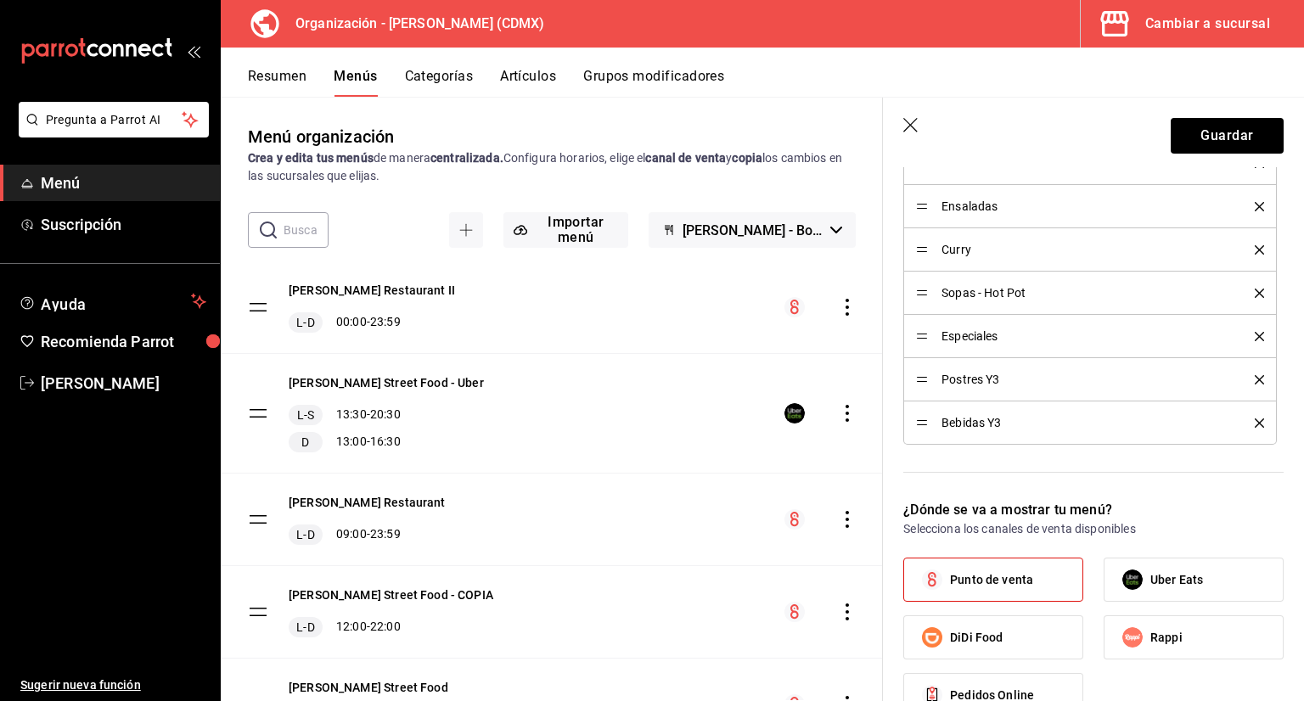
click at [916, 425] on li "Bebidas Y3" at bounding box center [1089, 423] width 373 height 43
drag, startPoint x: 924, startPoint y: 412, endPoint x: 944, endPoint y: 191, distance: 221.6
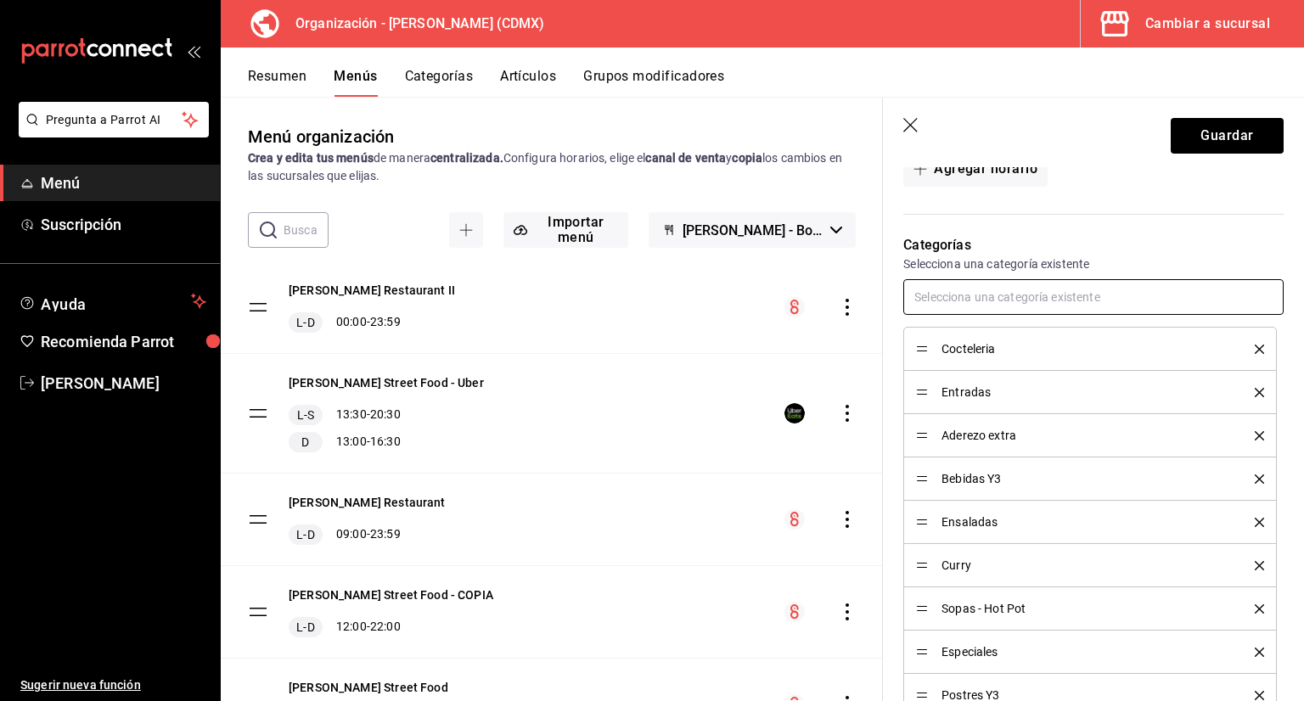
scroll to position [340, 0]
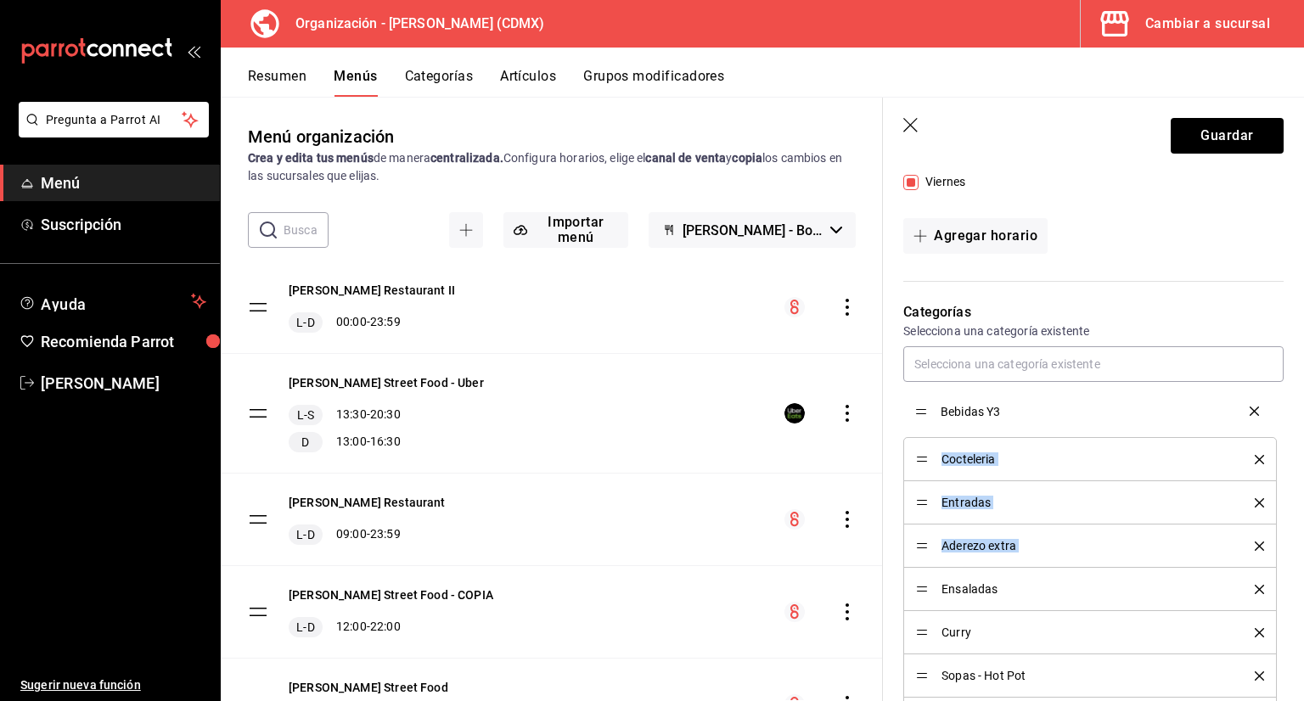
drag, startPoint x: 920, startPoint y: 544, endPoint x: 924, endPoint y: 405, distance: 139.3
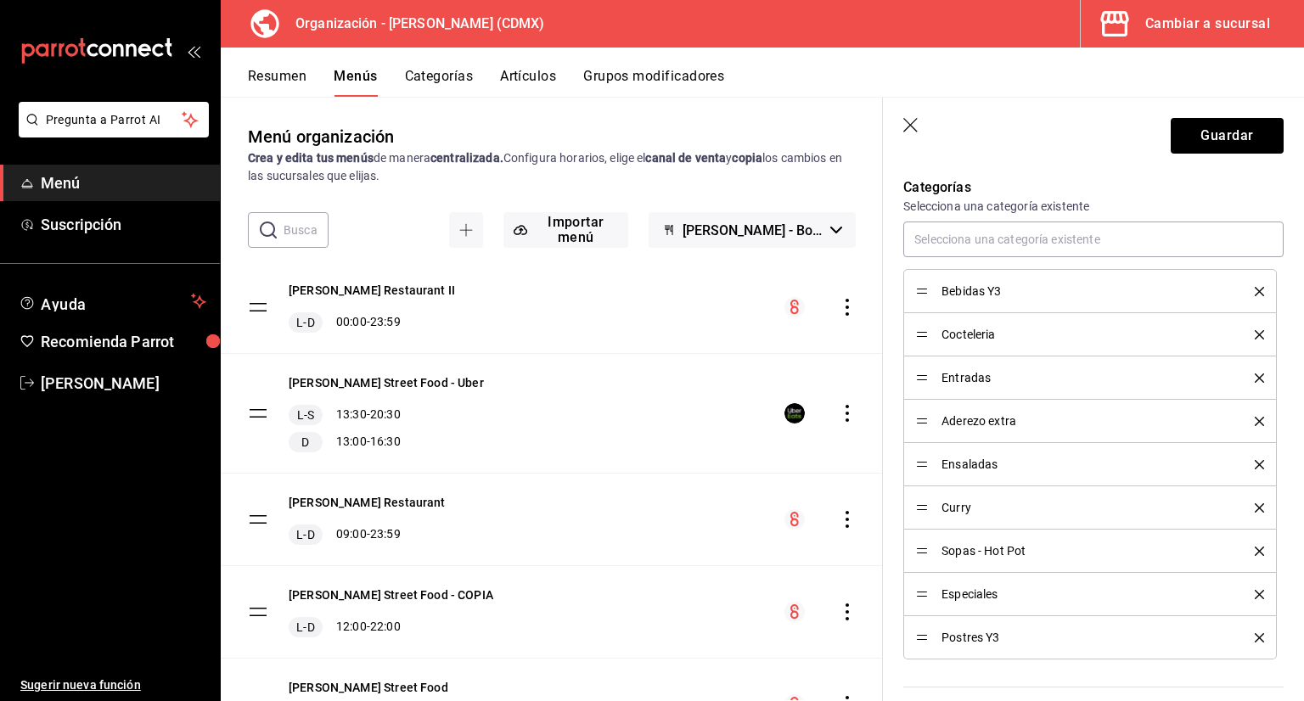
scroll to position [509, 0]
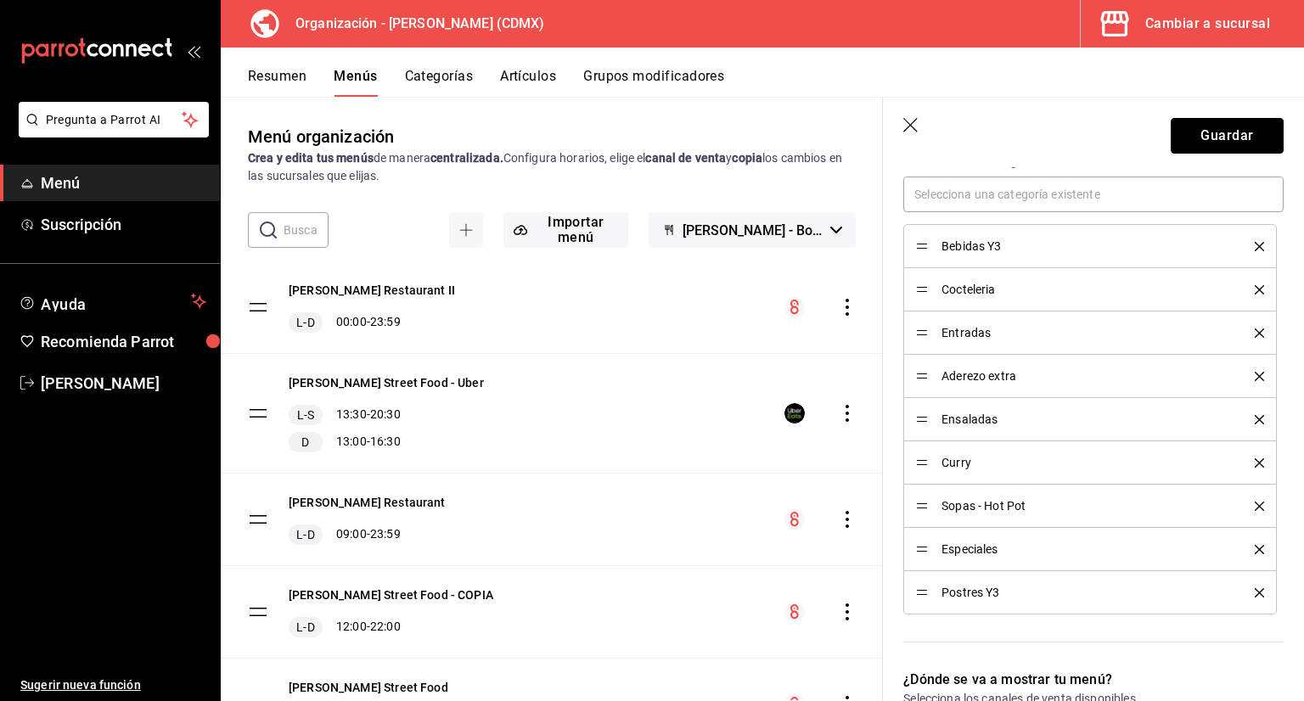
click at [1254, 124] on button "Guardar" at bounding box center [1227, 136] width 113 height 36
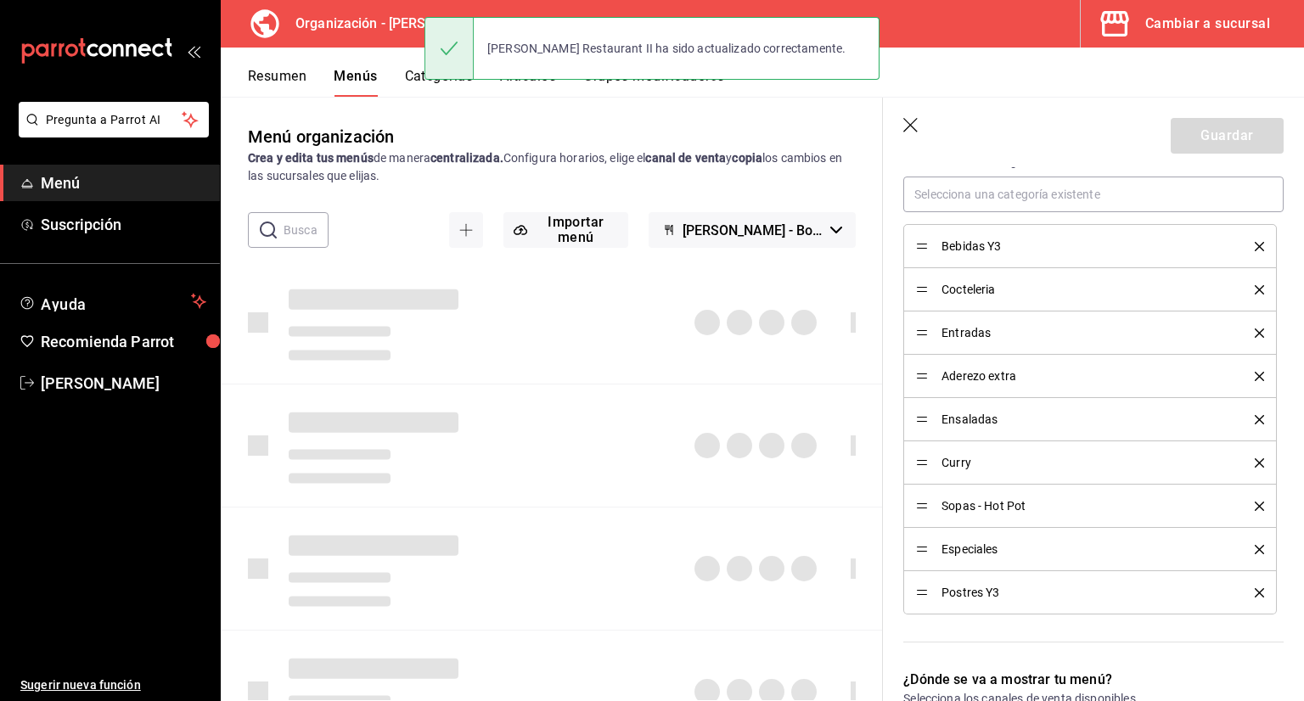
checkbox input "false"
type input "1758934005871"
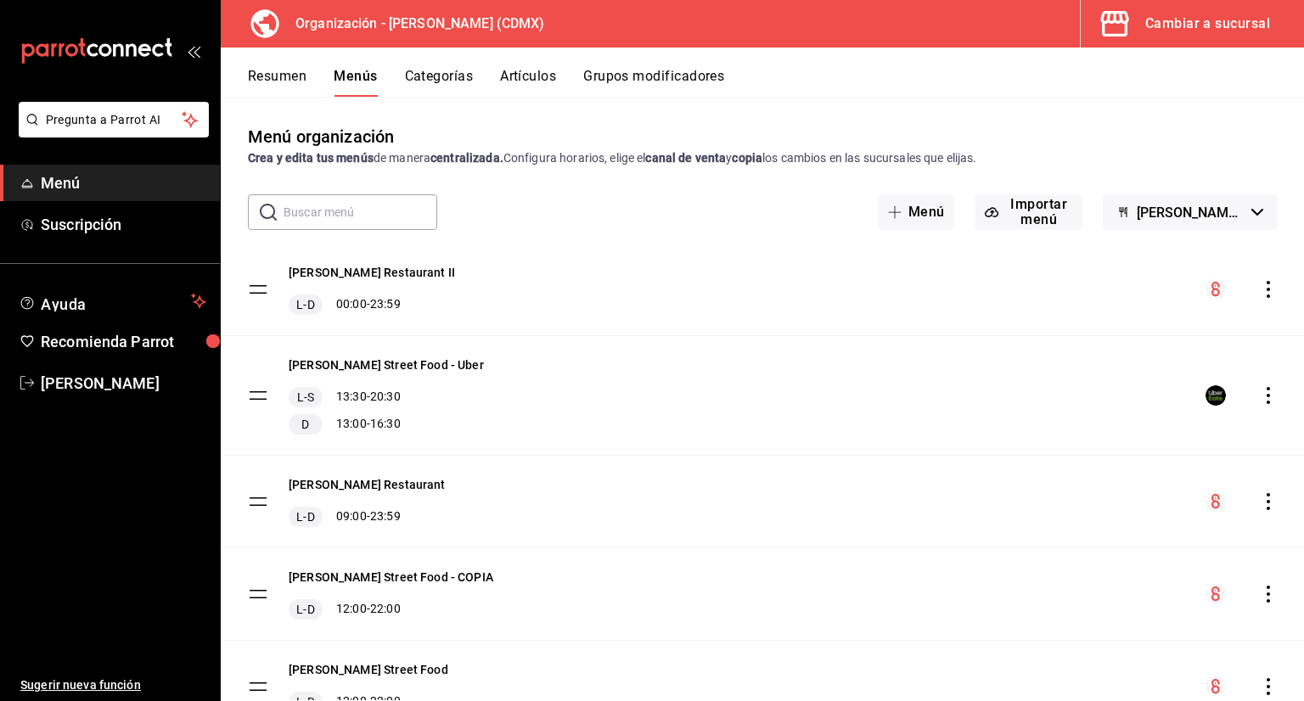
click at [1260, 293] on icon "actions" at bounding box center [1268, 289] width 17 height 17
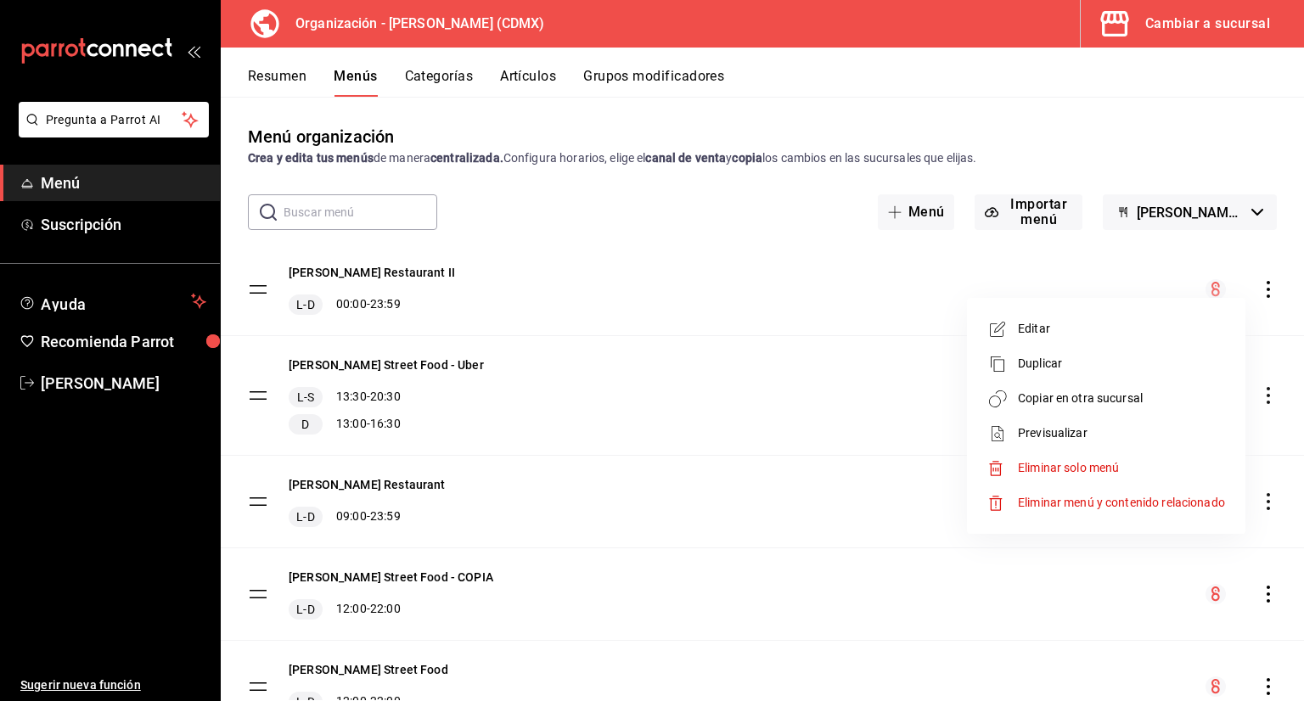
click at [1125, 398] on span "Copiar en otra sucursal" at bounding box center [1121, 399] width 207 height 18
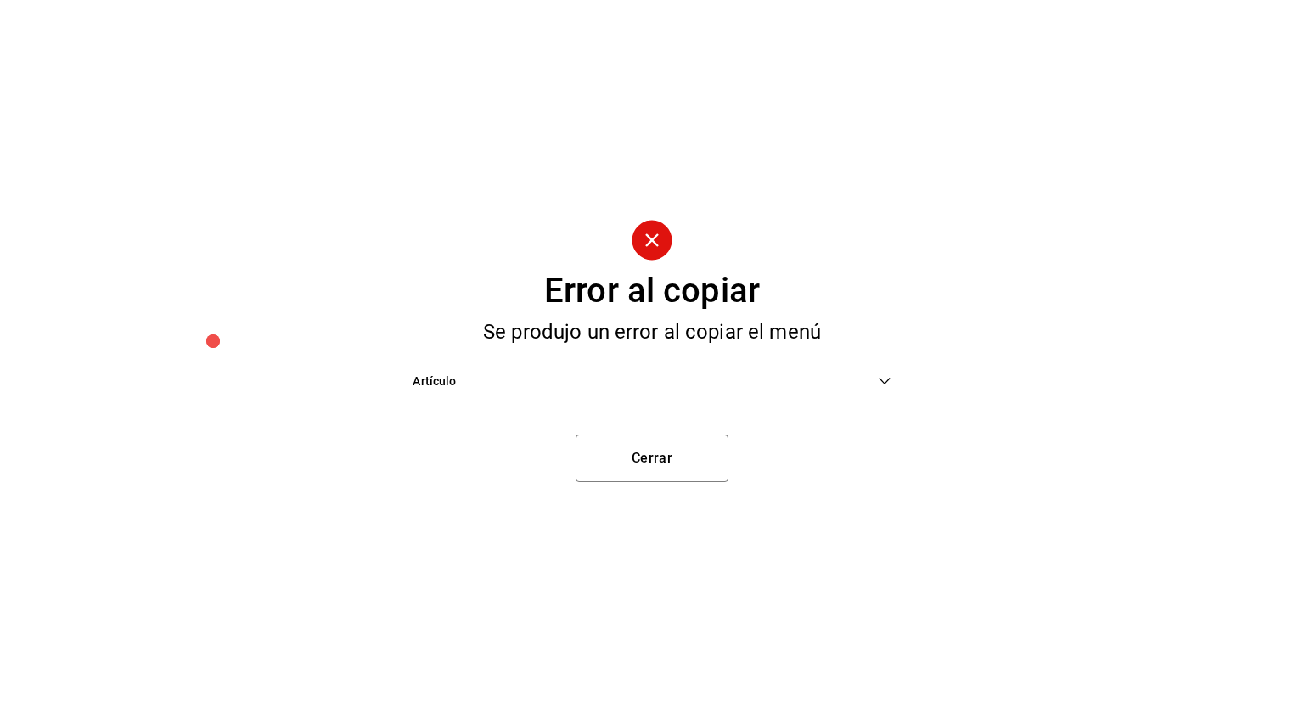
click at [710, 385] on span "Artículo" at bounding box center [645, 382] width 464 height 18
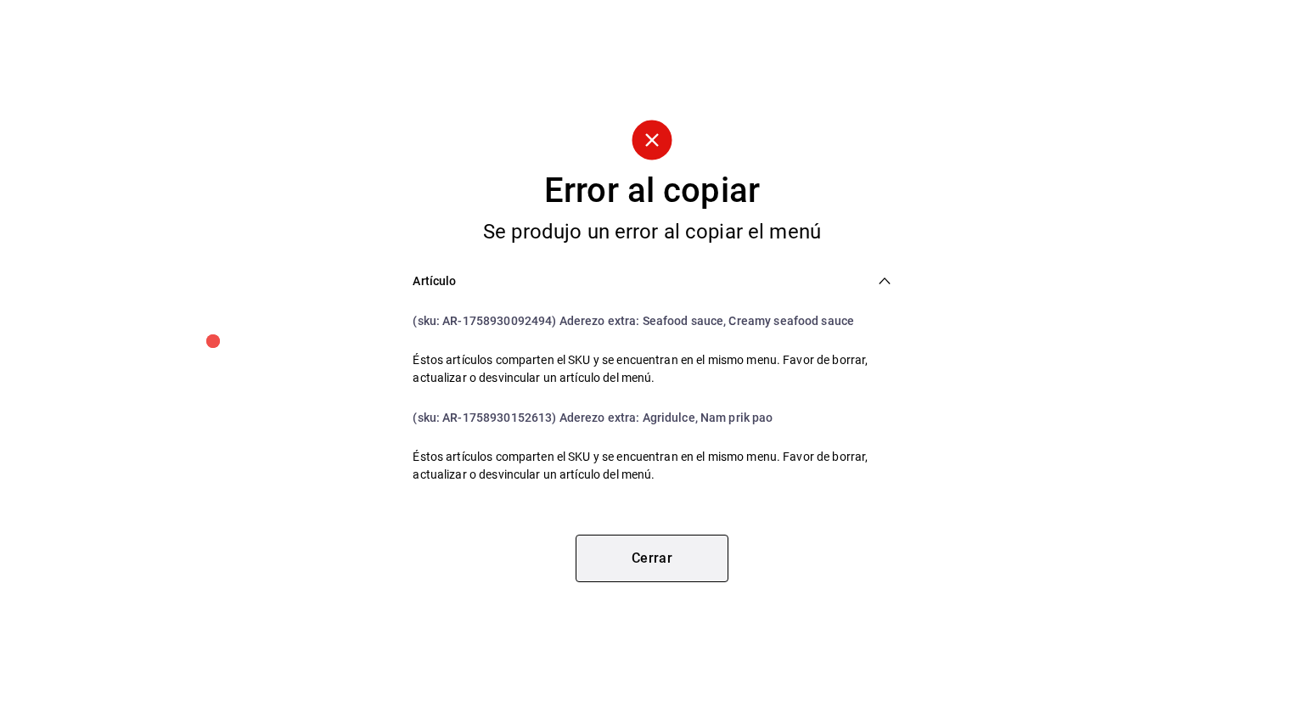
click at [662, 544] on button "Cerrar" at bounding box center [652, 559] width 153 height 48
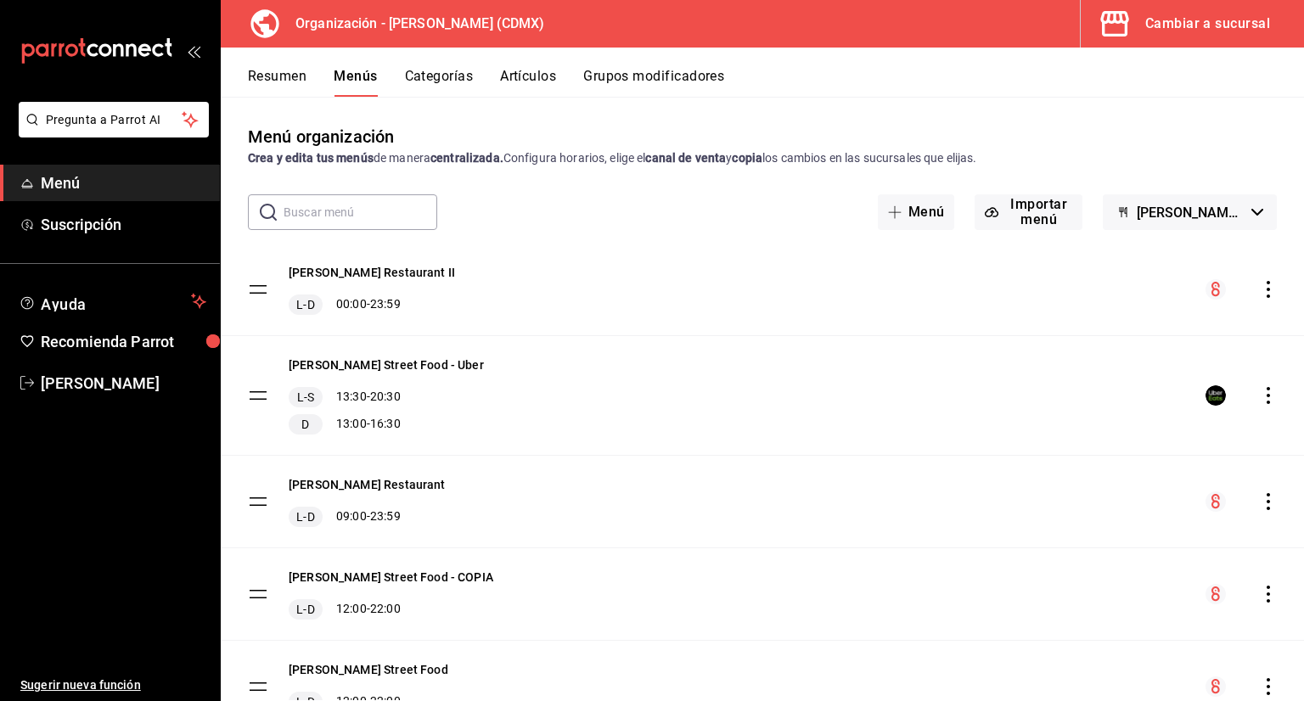
click at [426, 73] on button "Categorías" at bounding box center [439, 82] width 69 height 29
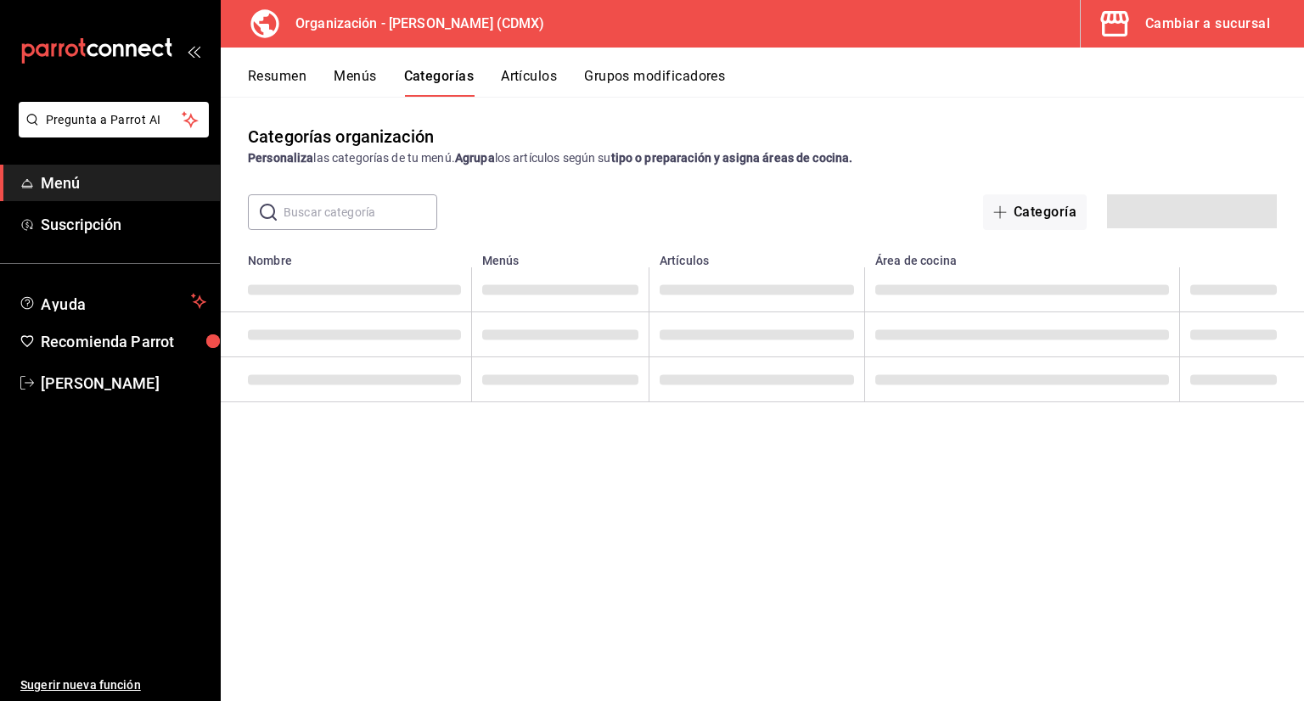
click at [503, 85] on button "Artículos" at bounding box center [529, 82] width 56 height 29
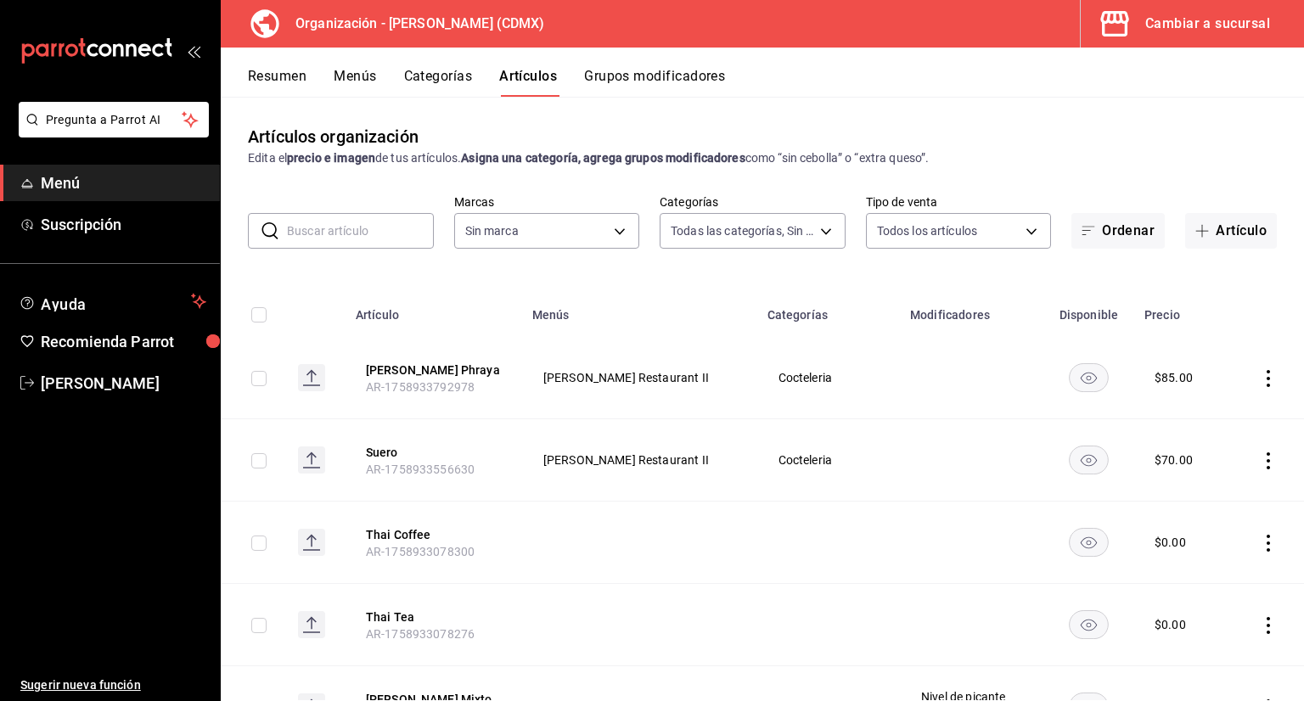
type input "3b86ff93-9c8d-4006-a000-7f562d2f7cb1,6b055275-76a1-43b6-b03d-2db3475336a0,4964d…"
type input "846f0d90-2168-40bc-9e32-37968465e8cf"
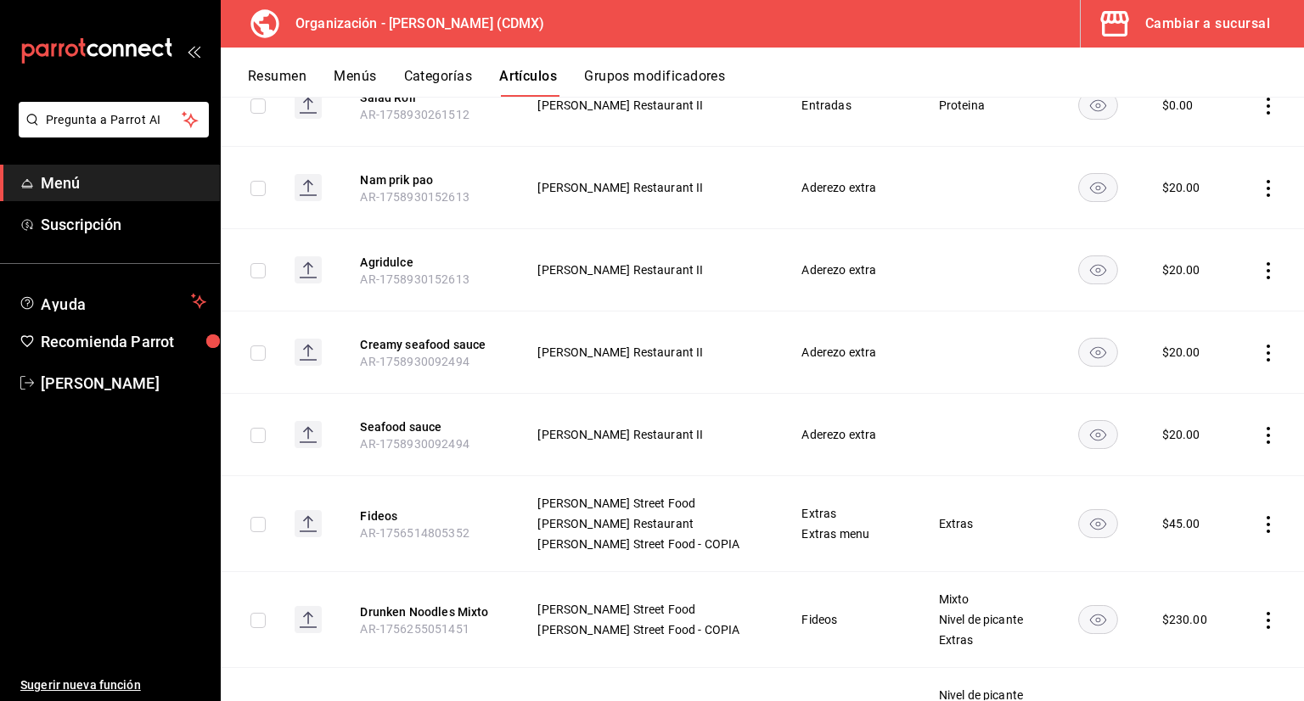
scroll to position [1722, 0]
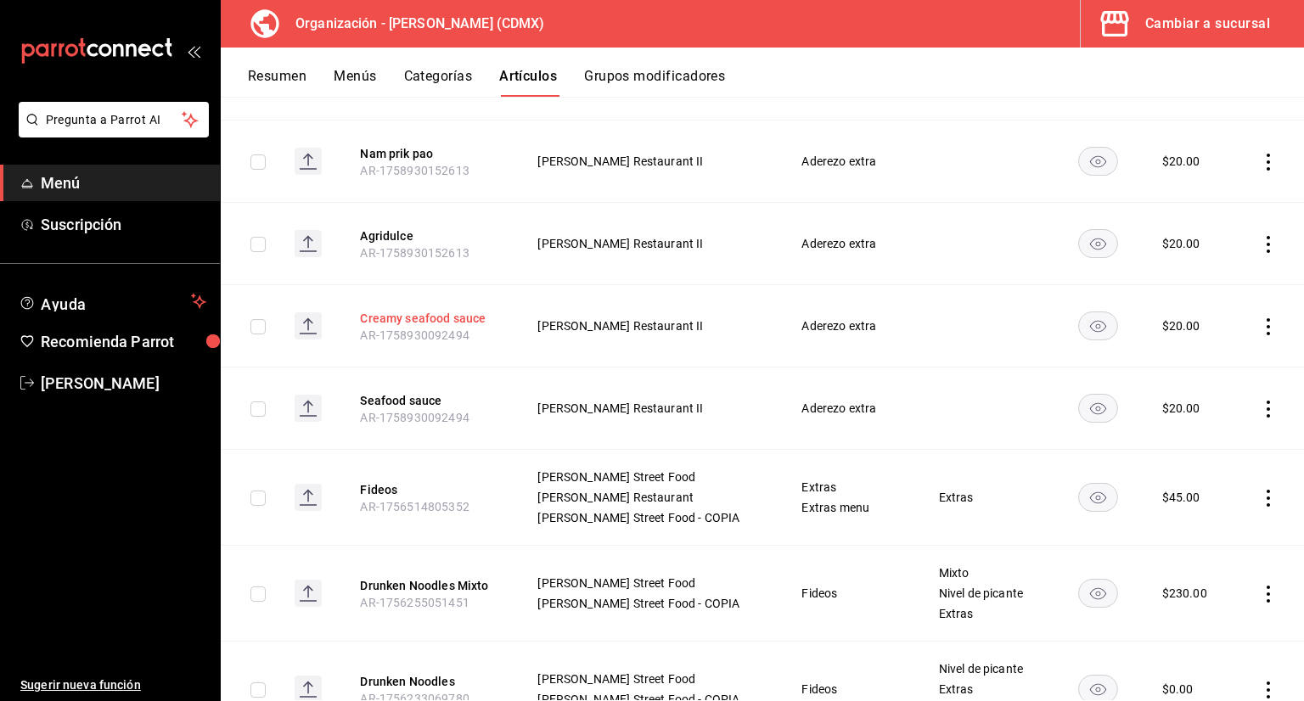
click at [438, 310] on button "Creamy seafood sauce" at bounding box center [428, 318] width 136 height 17
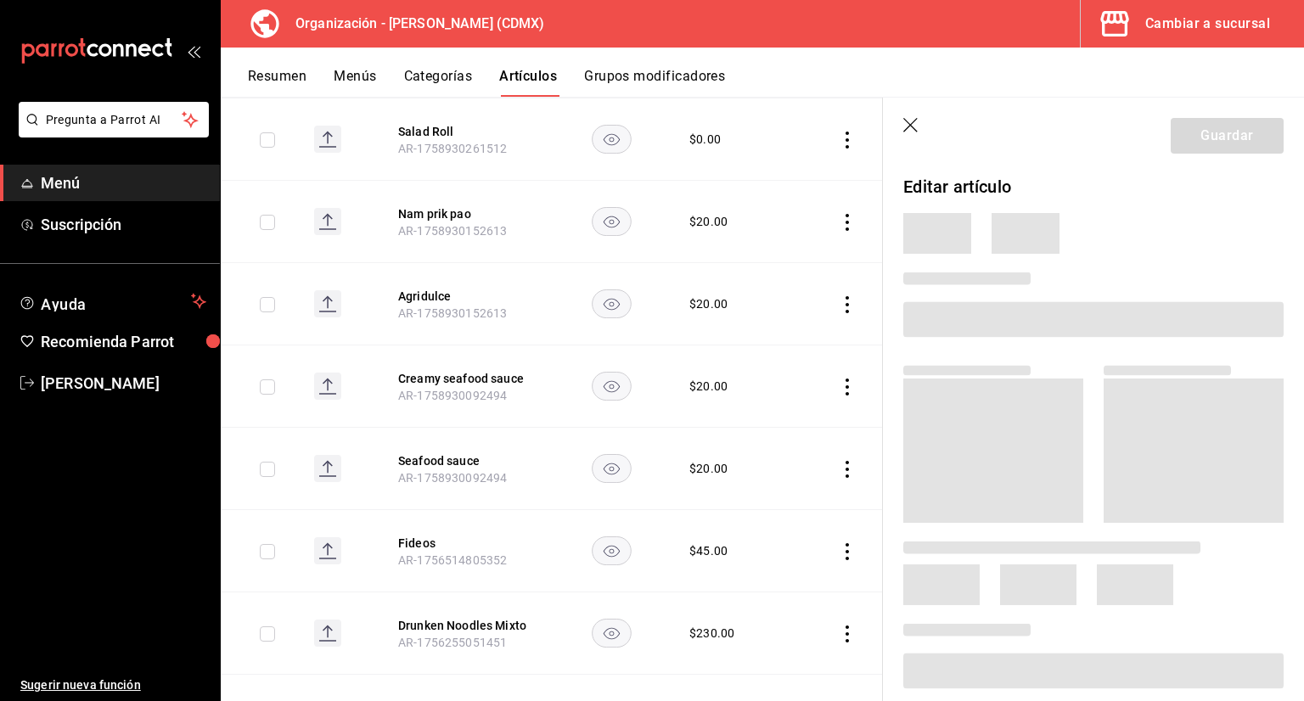
scroll to position [1709, 0]
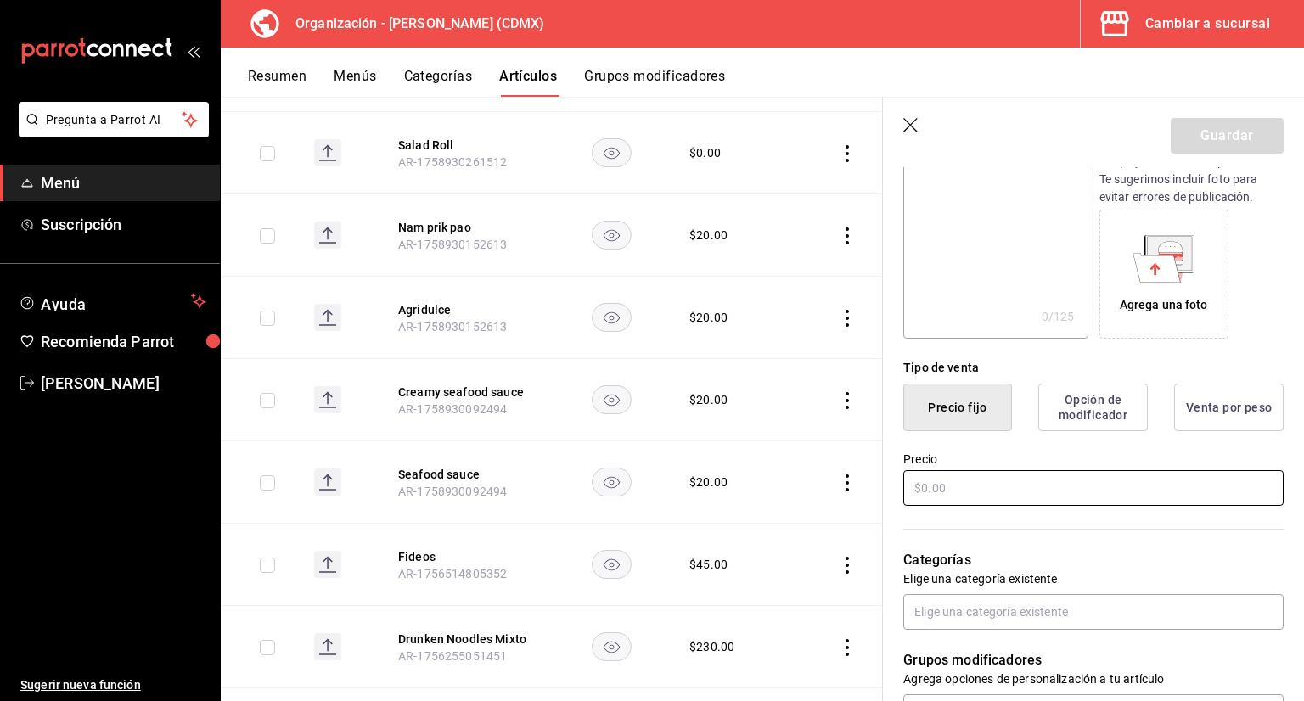
type input "Creamy seafood sauce"
type input "AR-1758930092494"
type input "$20.00"
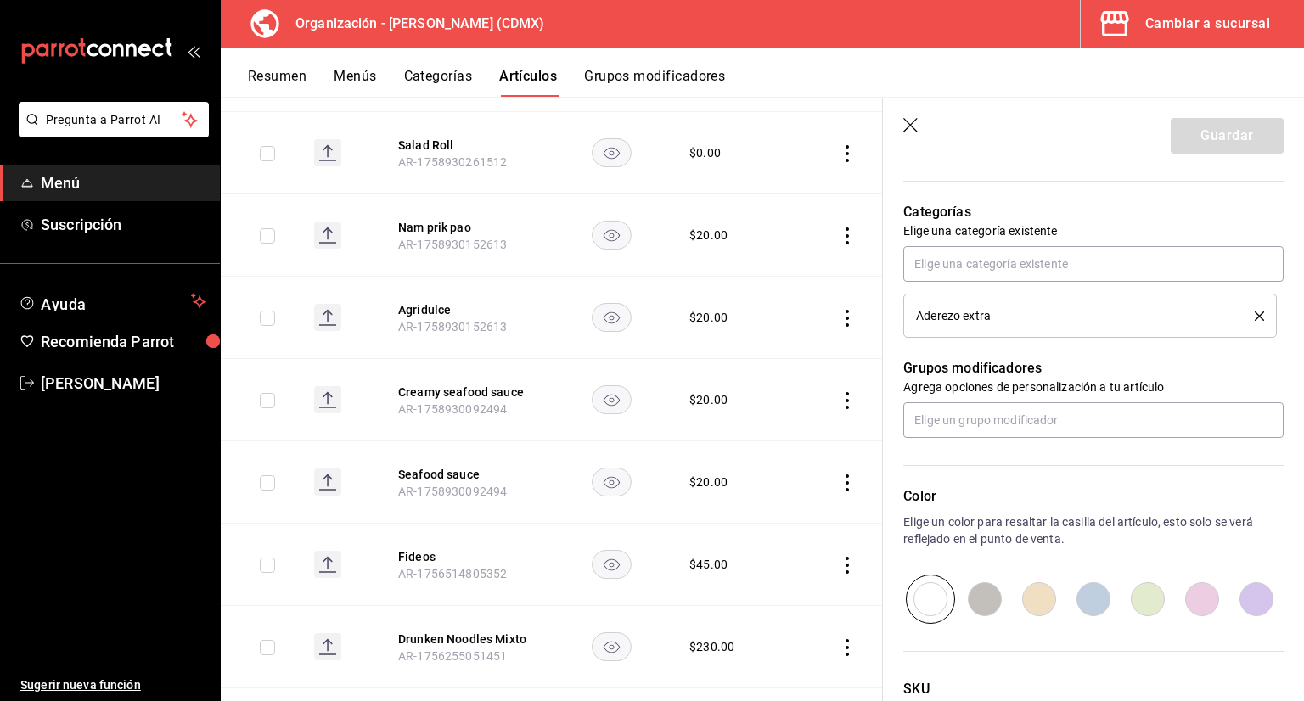
scroll to position [711, 0]
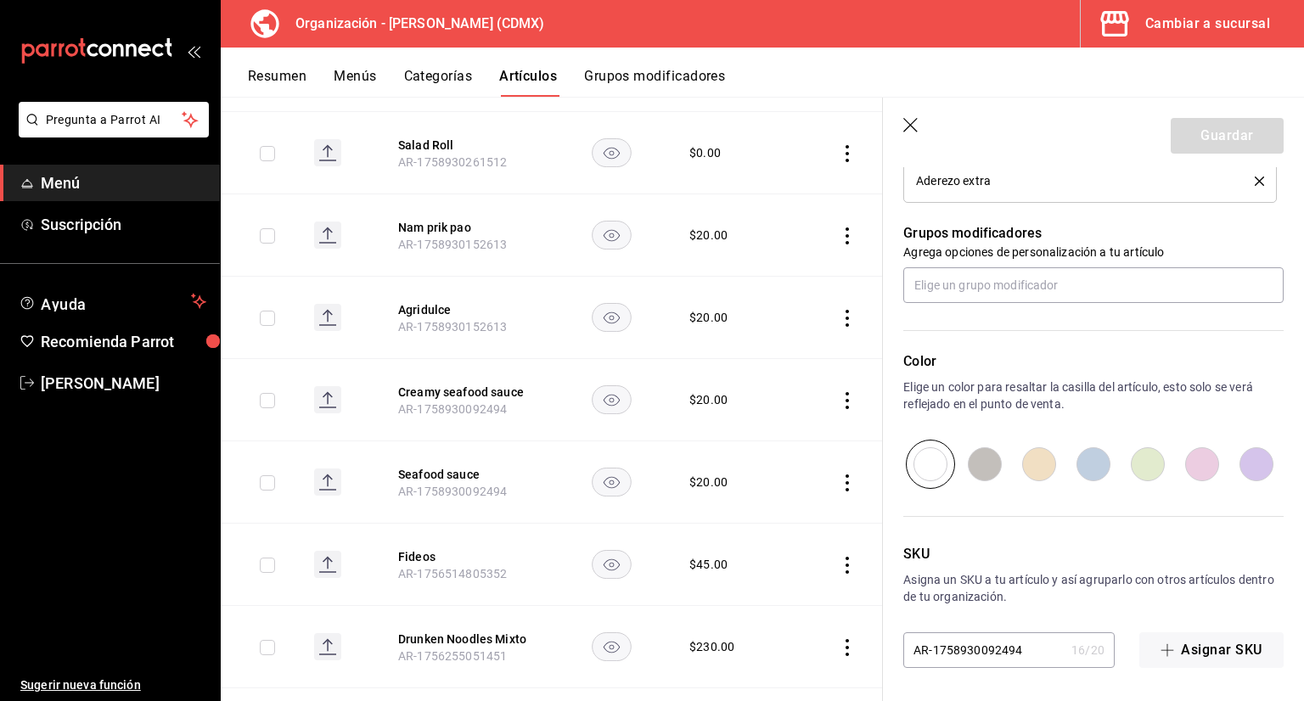
click at [1028, 641] on input "AR-1758930092494" at bounding box center [983, 650] width 161 height 34
drag, startPoint x: 1008, startPoint y: 646, endPoint x: 981, endPoint y: 653, distance: 28.0
click at [981, 653] on input "AR-1758930092494" at bounding box center [983, 650] width 161 height 34
type input "AR-175893094"
click at [1185, 131] on button "Guardar" at bounding box center [1227, 136] width 113 height 36
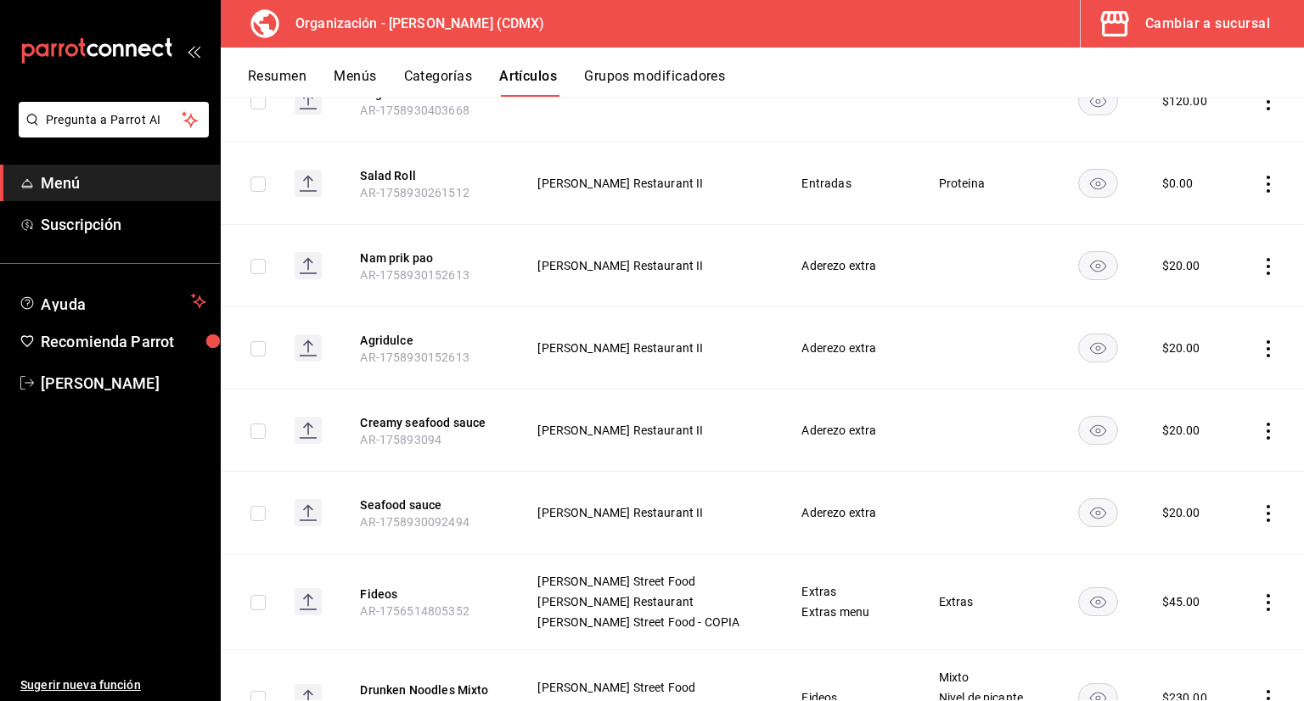
scroll to position [1673, 0]
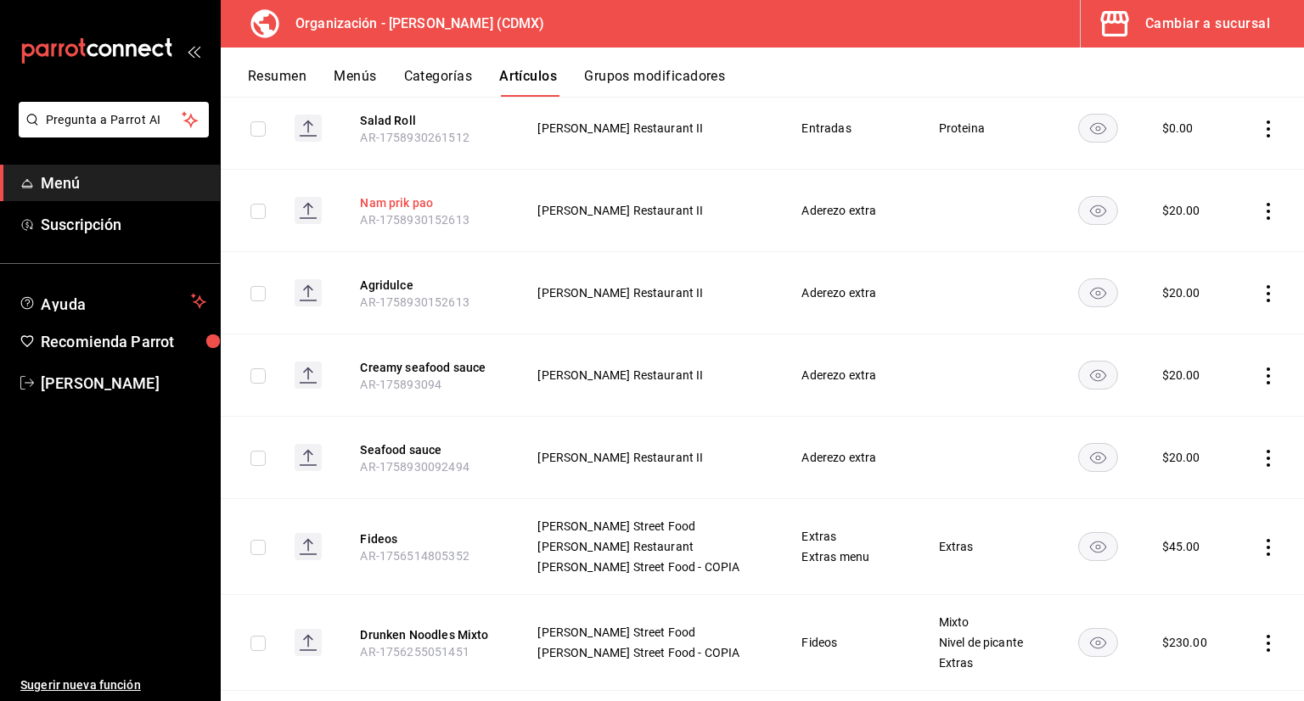
click at [420, 194] on button "Nam prik pao" at bounding box center [428, 202] width 136 height 17
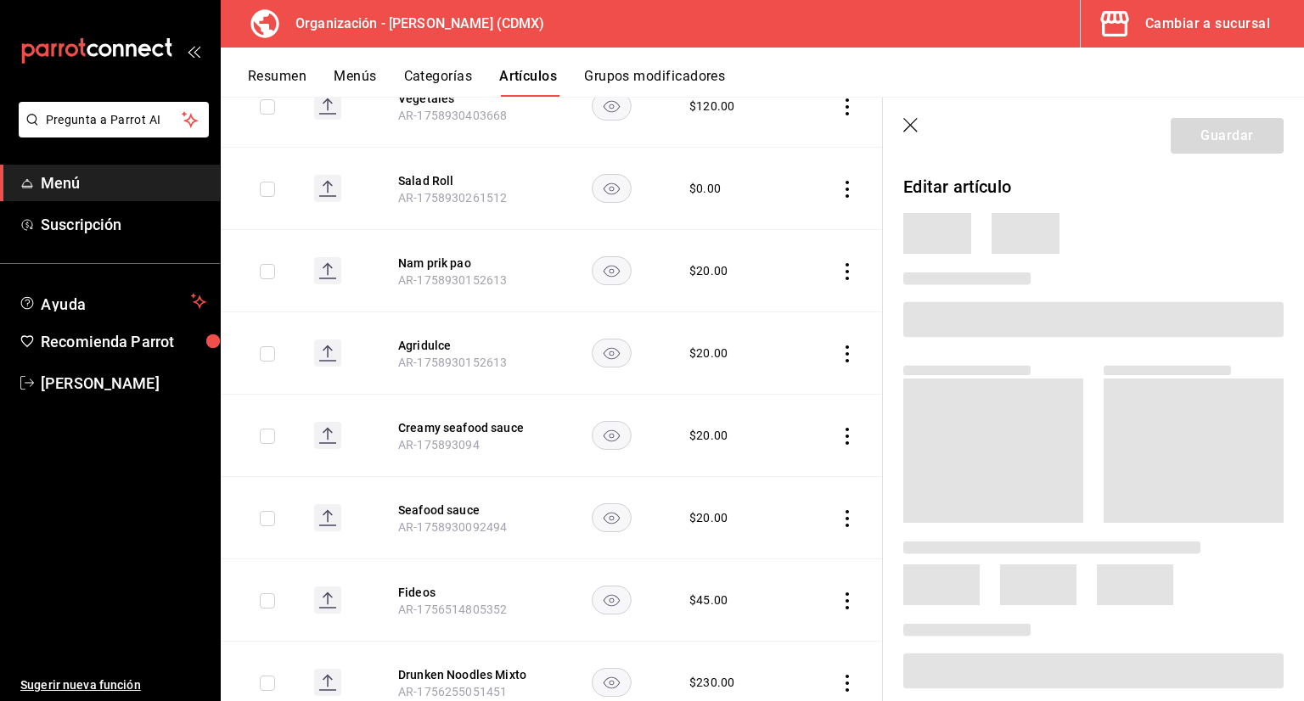
scroll to position [1660, 0]
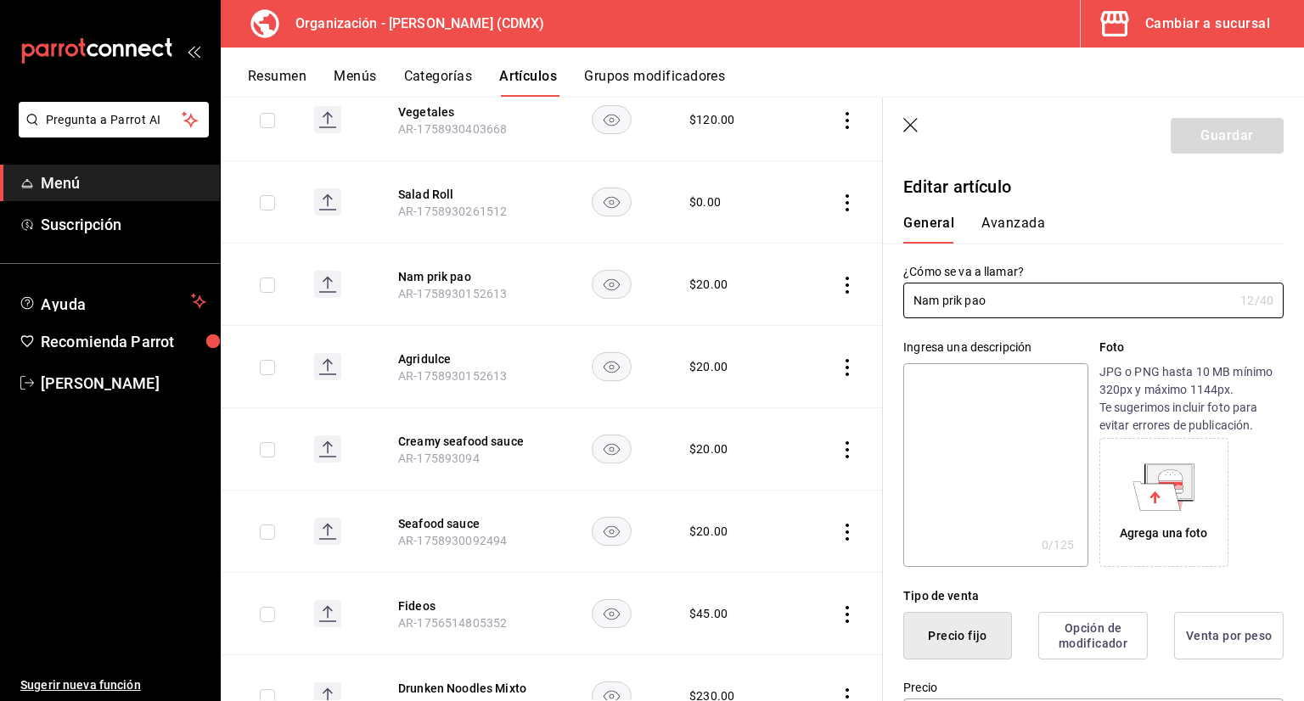
type input "$20.00"
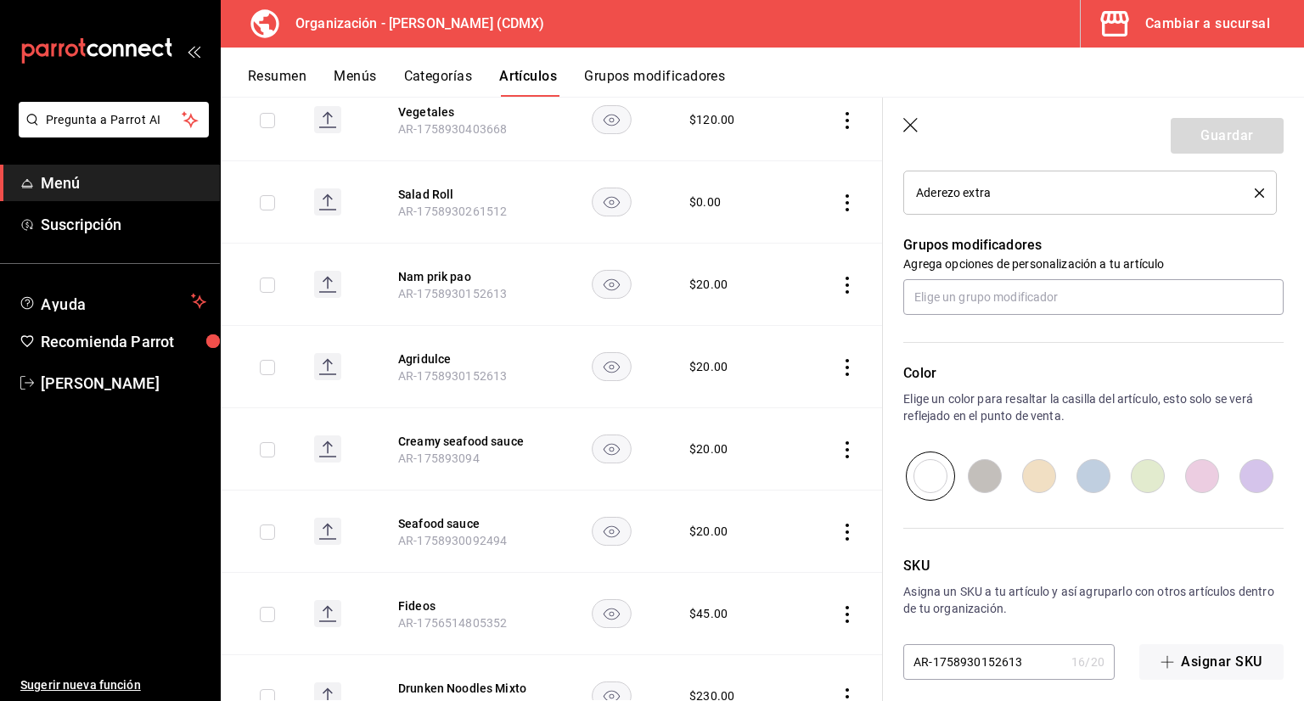
scroll to position [711, 0]
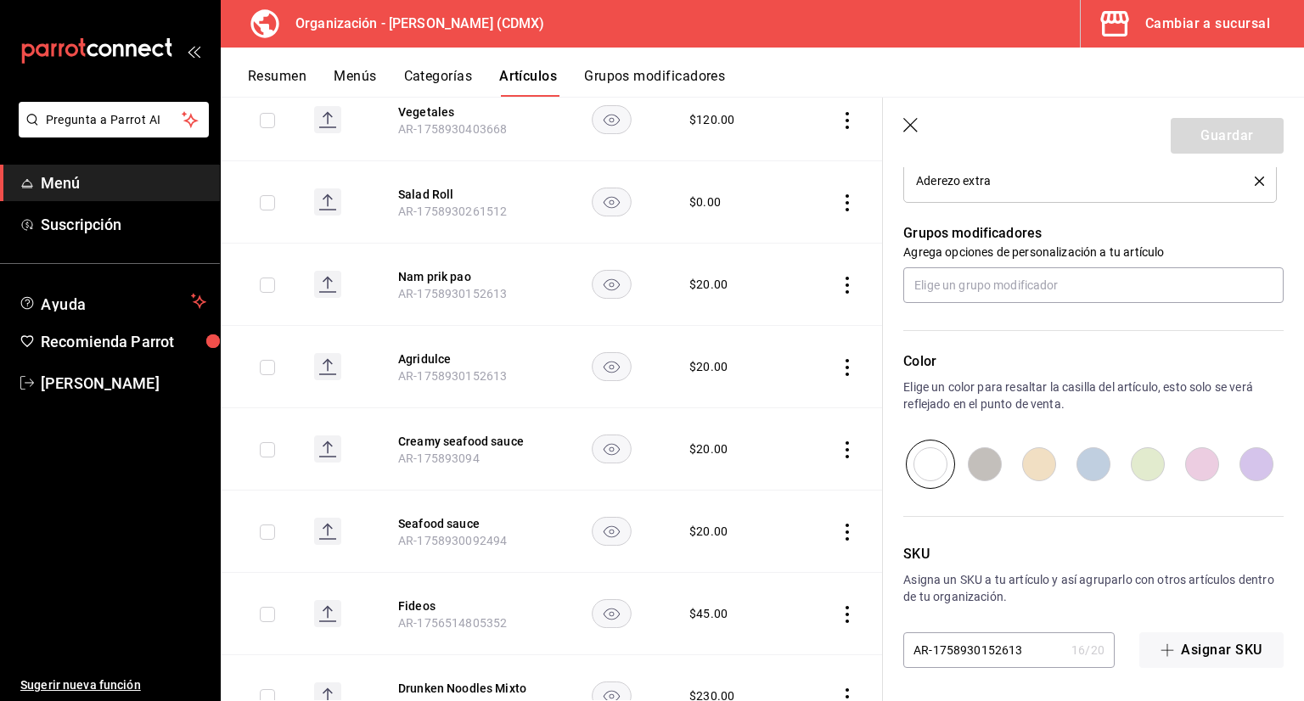
drag, startPoint x: 1002, startPoint y: 650, endPoint x: 974, endPoint y: 650, distance: 28.0
click at [974, 650] on input "AR-1758930152613" at bounding box center [983, 650] width 161 height 34
type input "AR-175893"
click at [1231, 135] on button "Guardar" at bounding box center [1227, 136] width 113 height 36
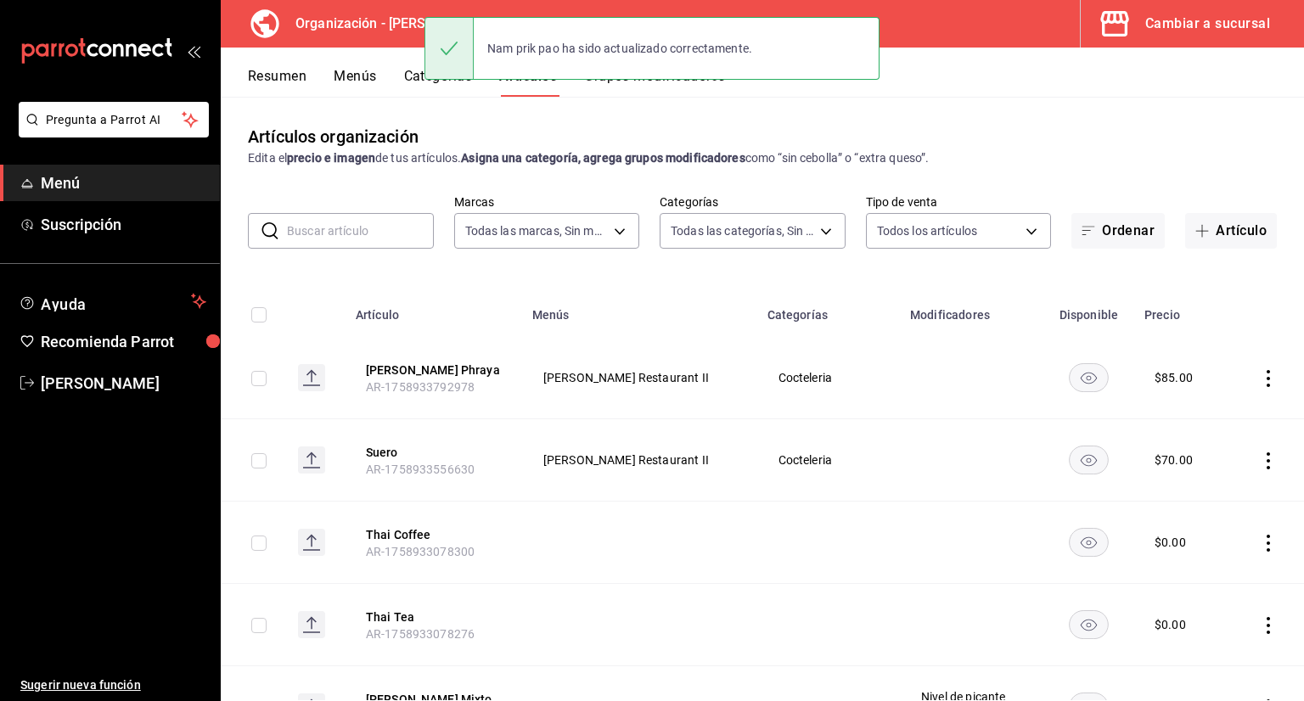
click at [367, 80] on button "Menús" at bounding box center [355, 82] width 42 height 29
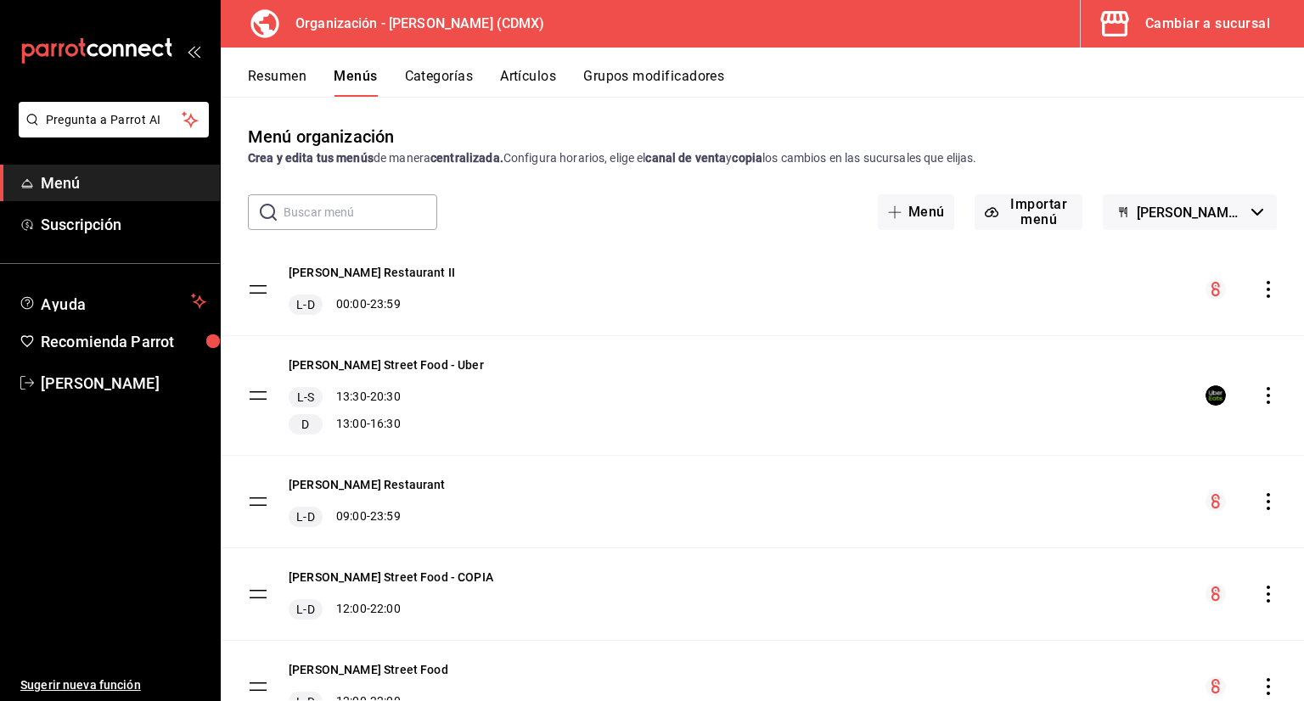
click at [1260, 286] on icon "actions" at bounding box center [1268, 289] width 17 height 17
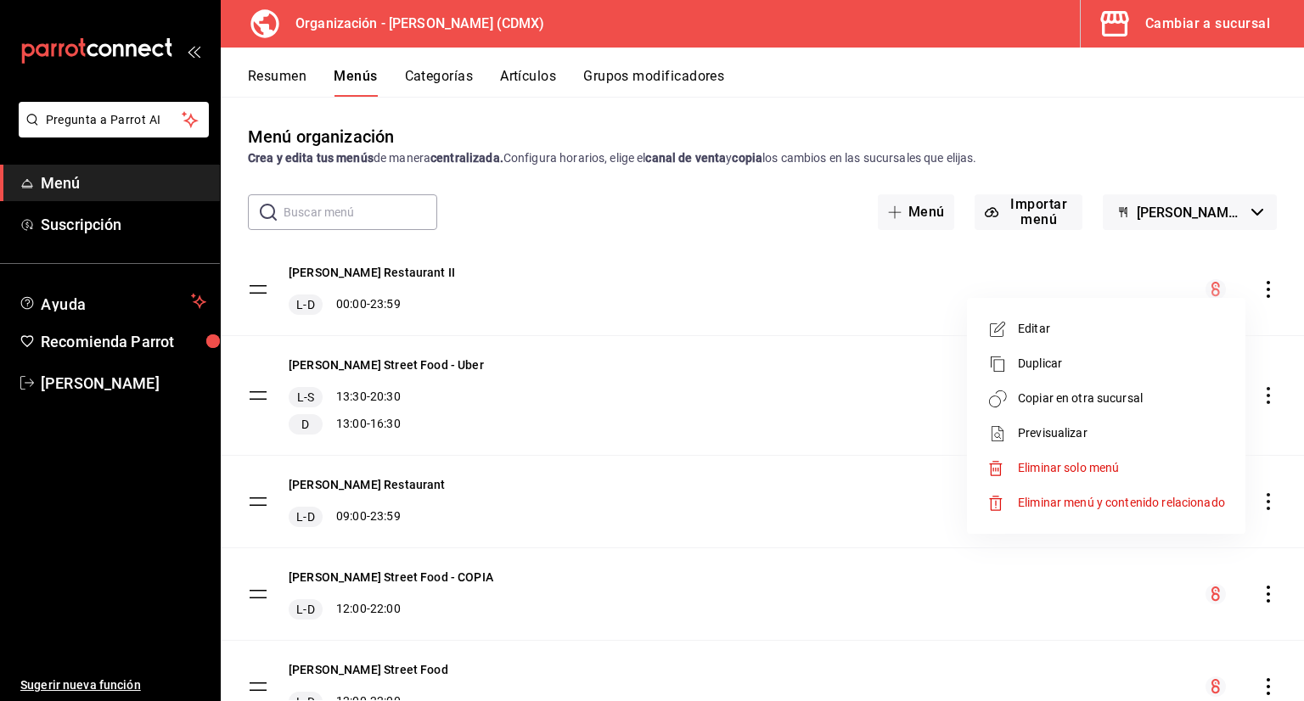
click at [1148, 398] on span "Copiar en otra sucursal" at bounding box center [1121, 399] width 207 height 18
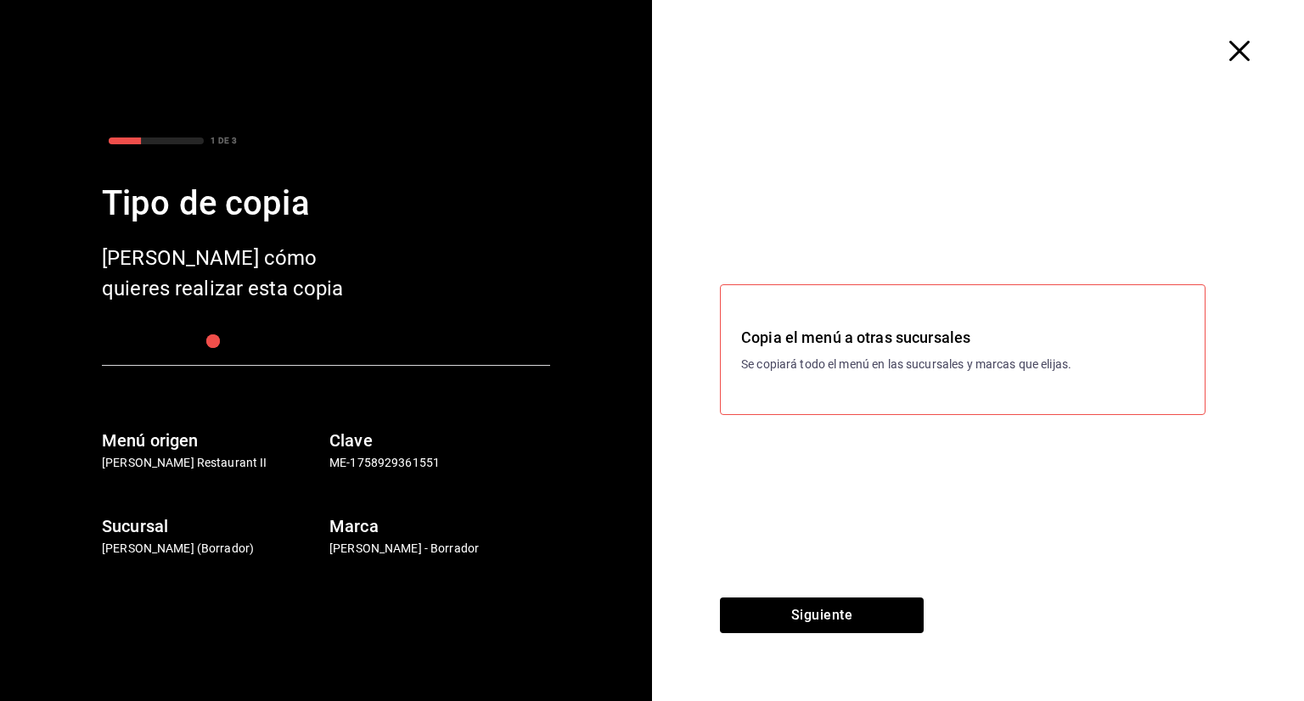
click at [815, 342] on h3 "Copia el menú a otras sucursales" at bounding box center [962, 337] width 443 height 23
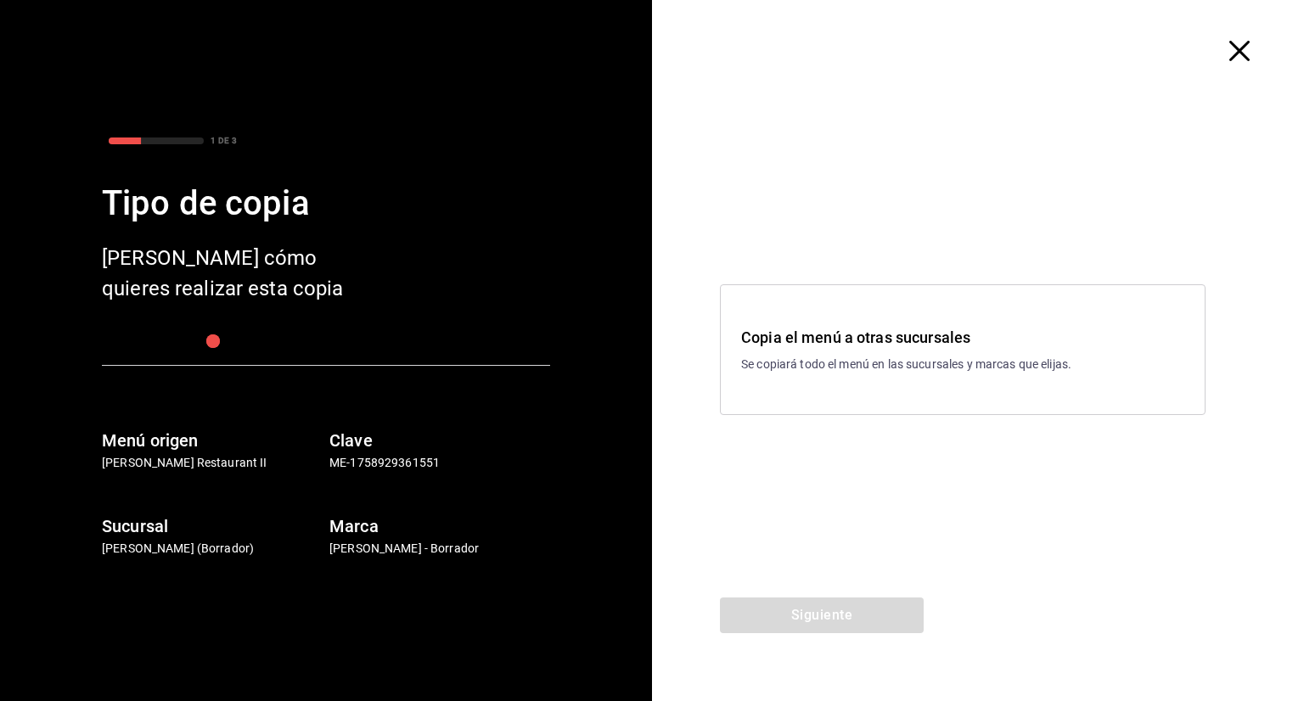
click at [825, 372] on p "Se copiará todo el menú en las sucursales y marcas que elijas." at bounding box center [962, 365] width 443 height 18
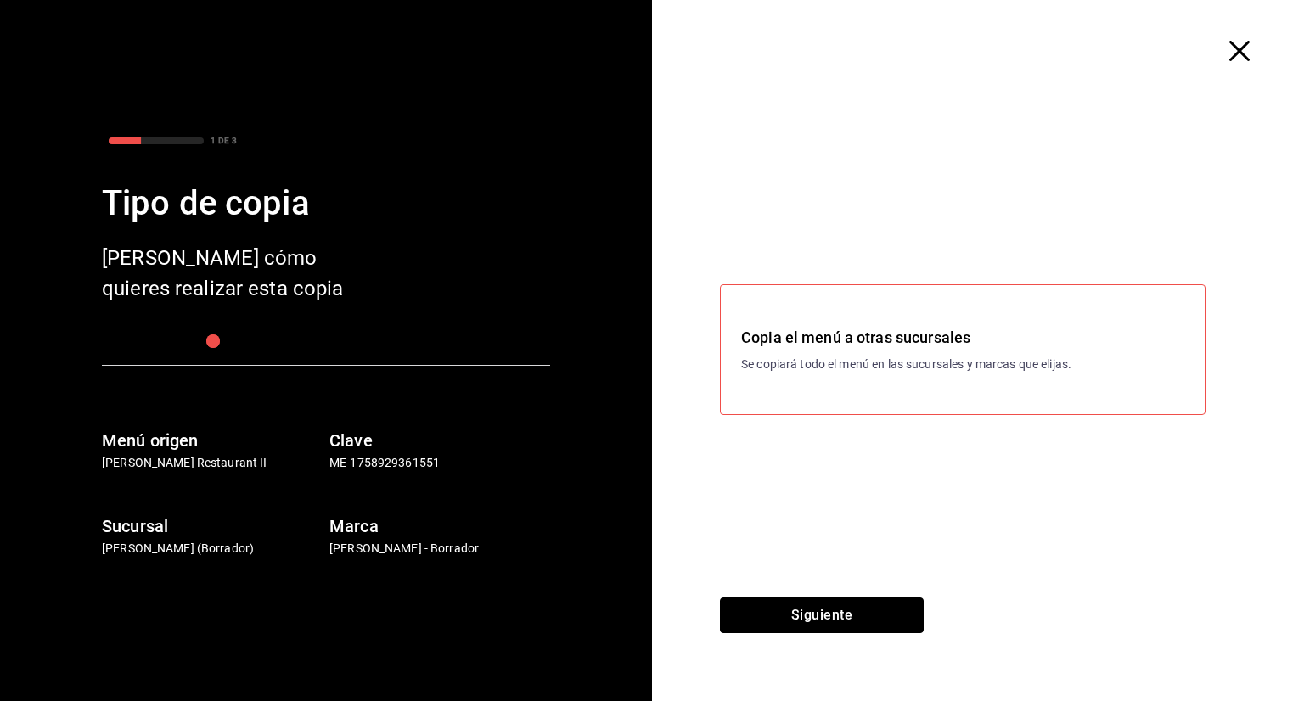
click at [828, 619] on button "Siguiente" at bounding box center [822, 616] width 204 height 36
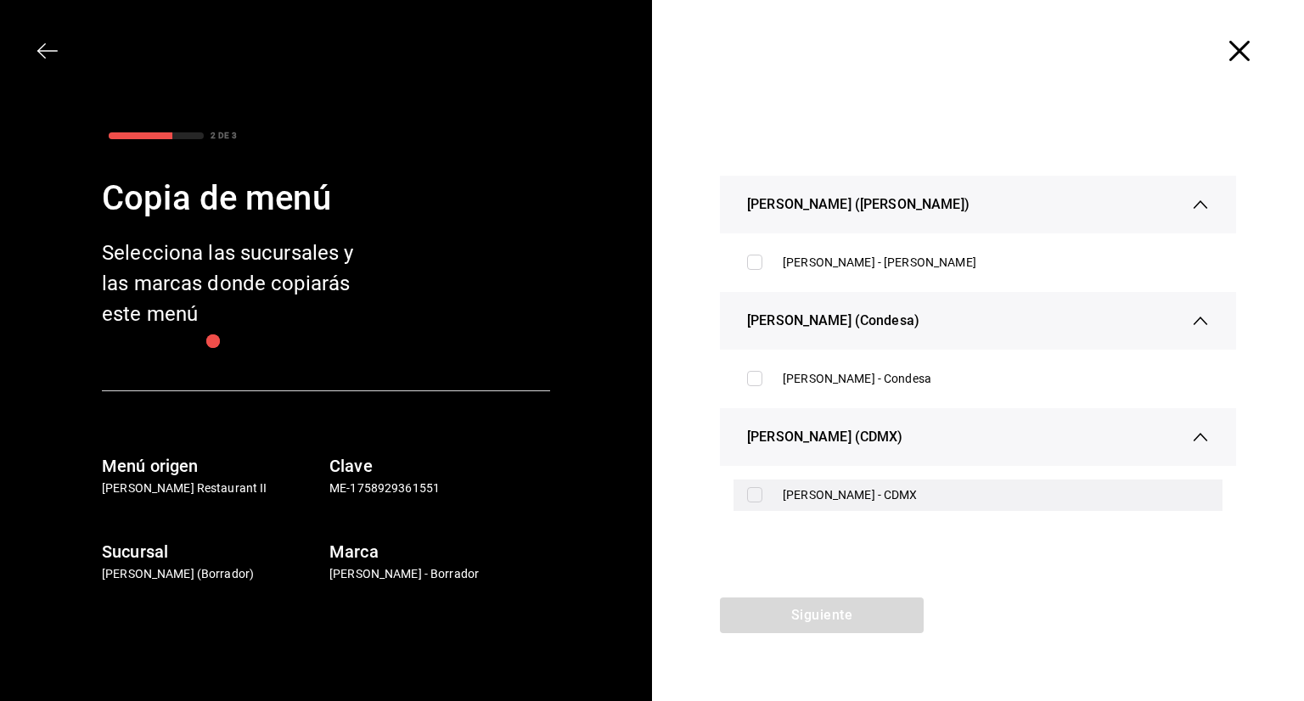
click at [753, 503] on div "[PERSON_NAME] - CDMX" at bounding box center [977, 495] width 489 height 31
checkbox input "true"
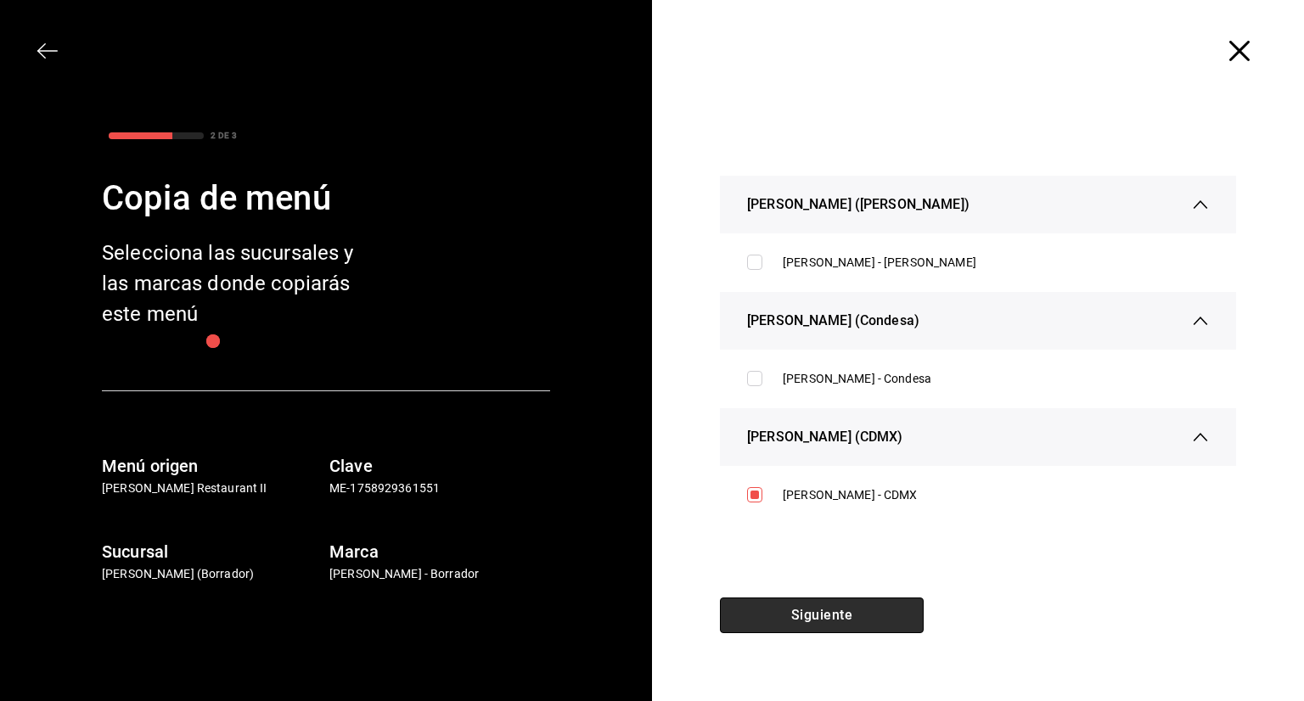
click at [779, 615] on button "Siguiente" at bounding box center [822, 616] width 204 height 36
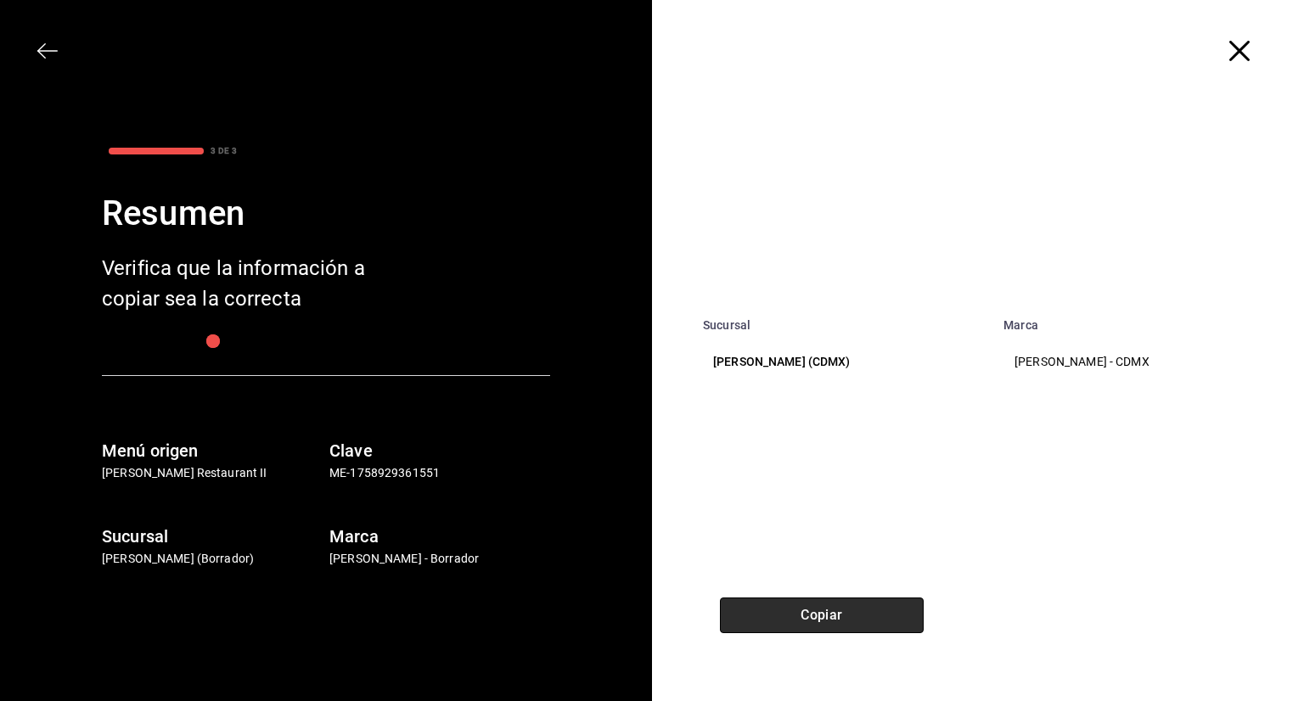
click at [800, 619] on button "Copiar" at bounding box center [822, 616] width 204 height 36
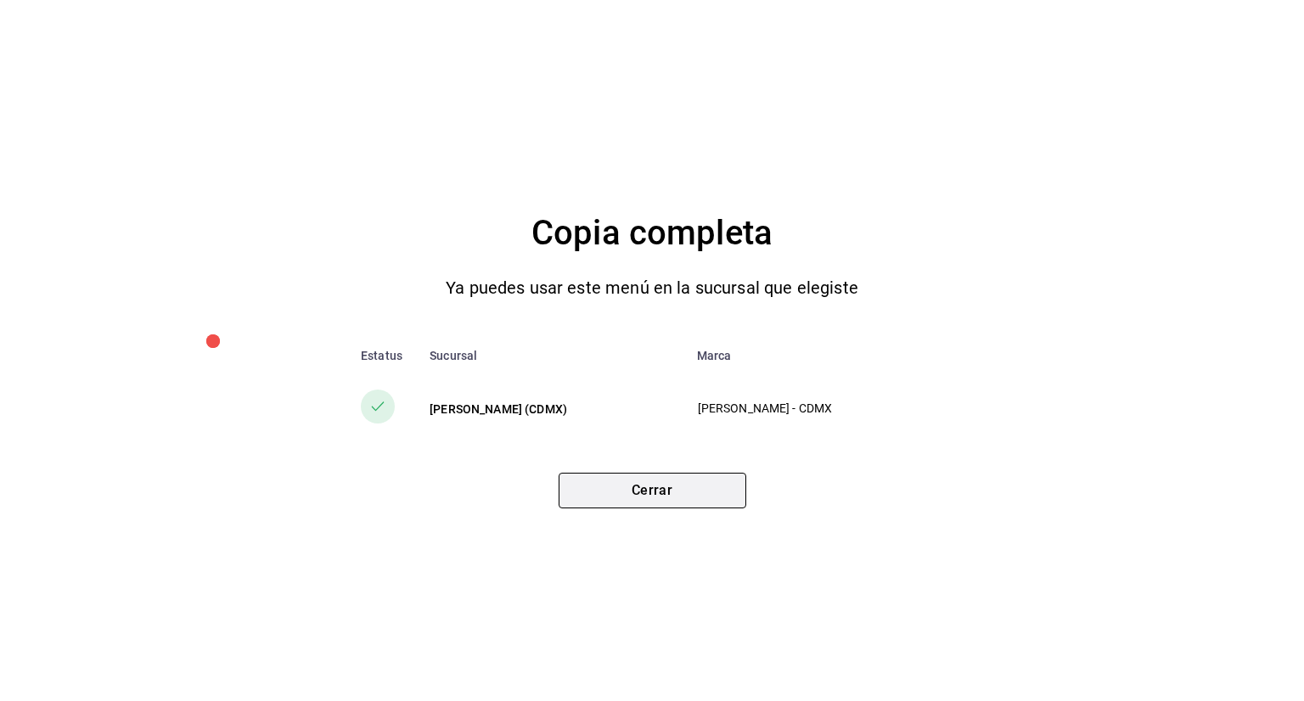
click at [703, 497] on button "Cerrar" at bounding box center [653, 491] width 188 height 36
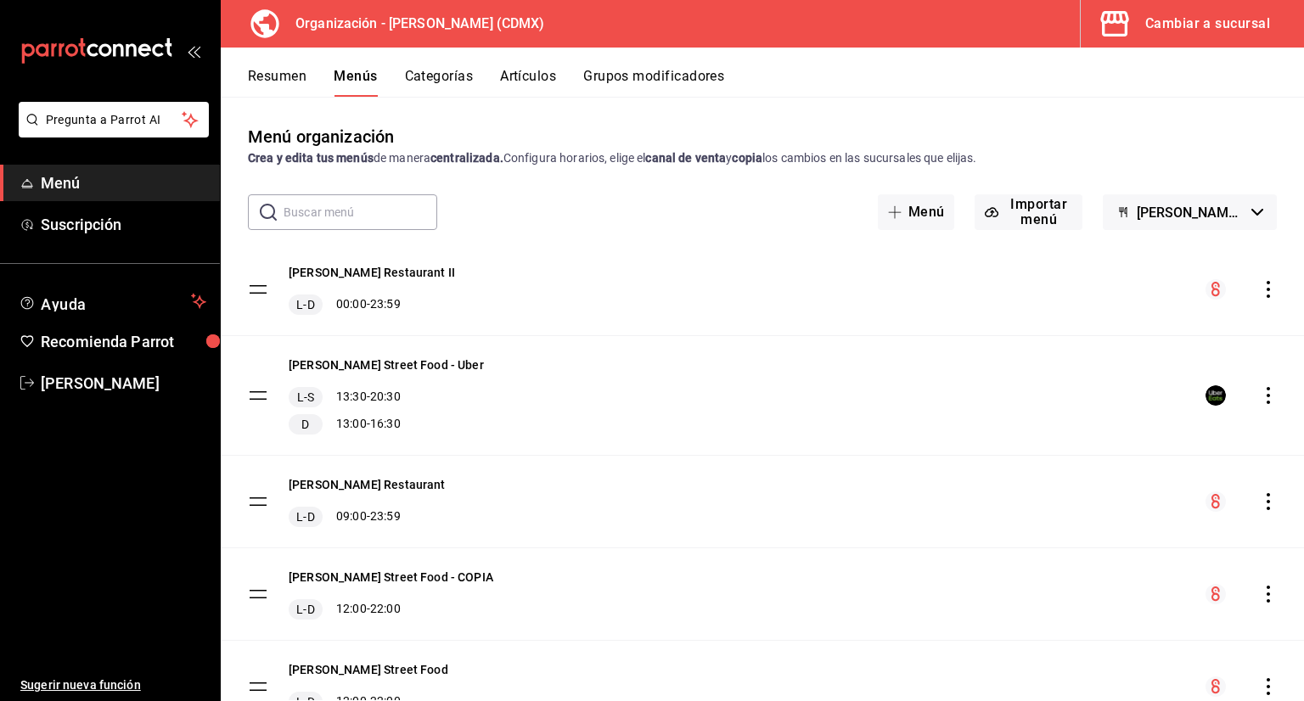
click at [458, 73] on button "Categorías" at bounding box center [439, 82] width 69 height 29
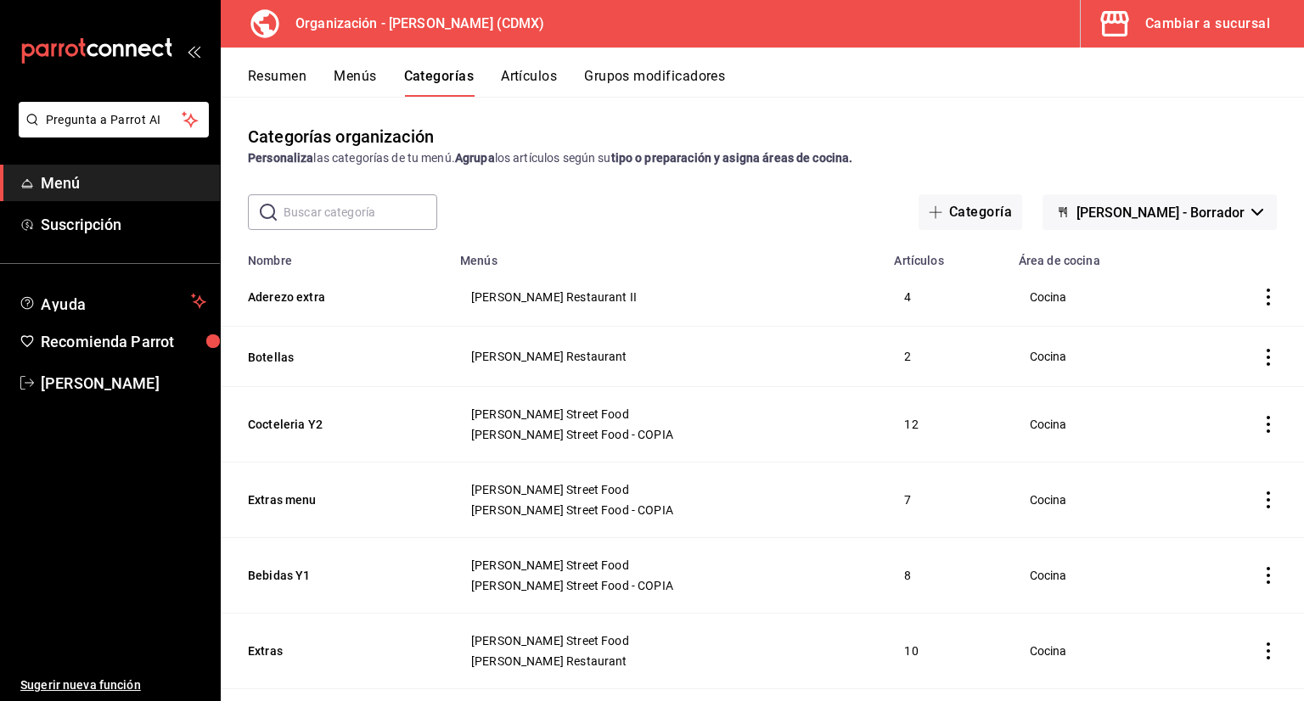
click at [518, 79] on button "Artículos" at bounding box center [529, 82] width 56 height 29
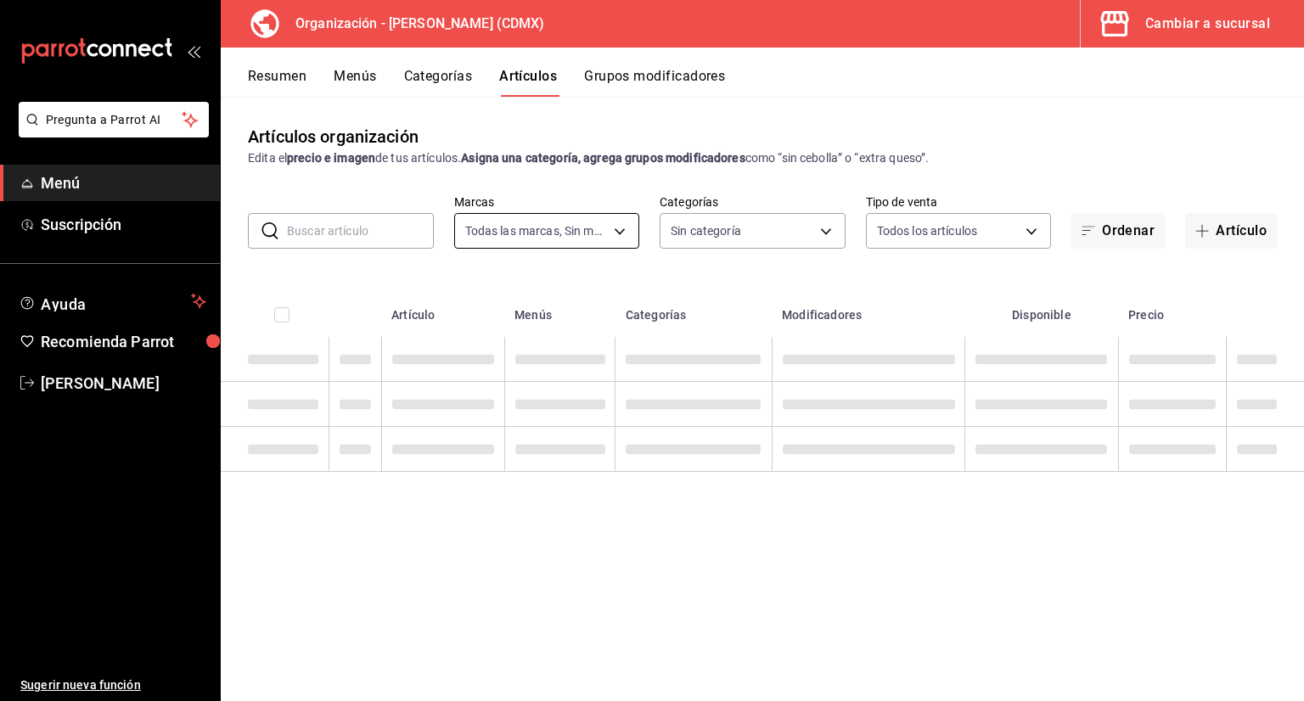
type input "846f0d90-2168-40bc-9e32-37968465e8cf"
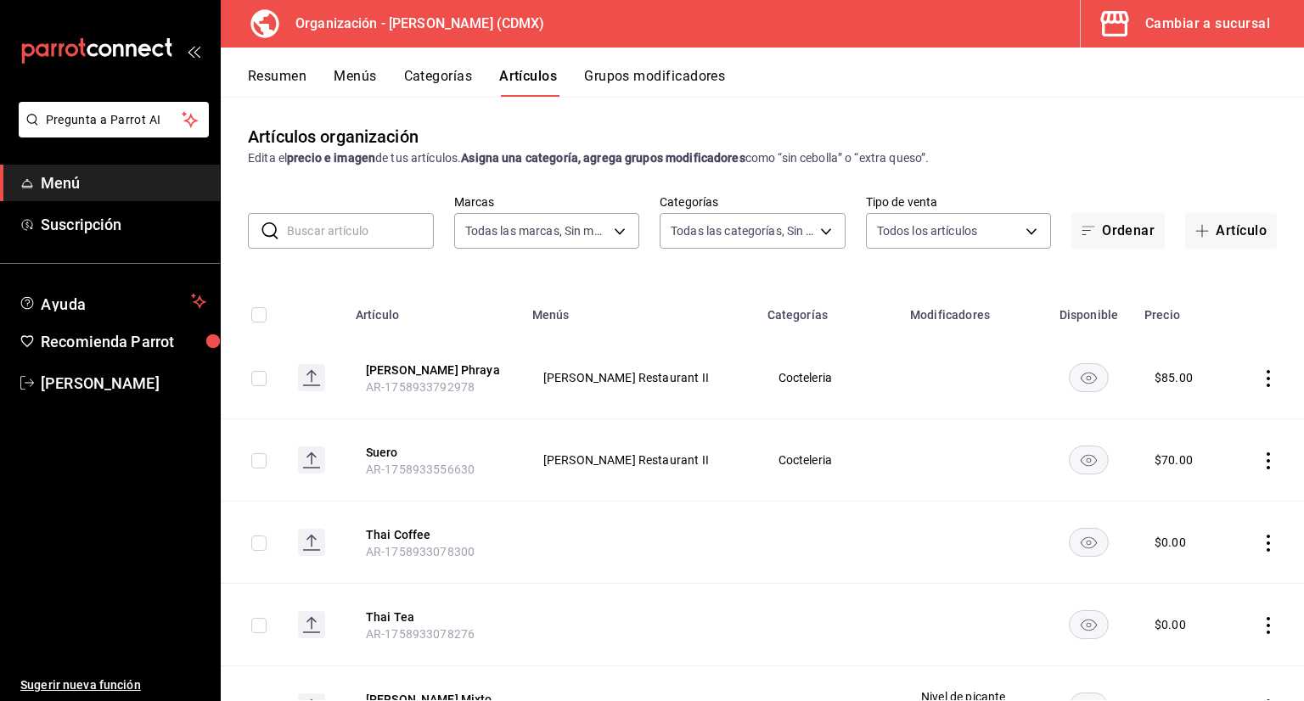
type input "3b86ff93-9c8d-4006-a000-7f562d2f7cb1,6b055275-76a1-43b6-b03d-2db3475336a0,4964d…"
click at [401, 240] on input "text" at bounding box center [360, 231] width 147 height 34
click at [631, 82] on button "Grupos modificadores" at bounding box center [654, 82] width 141 height 29
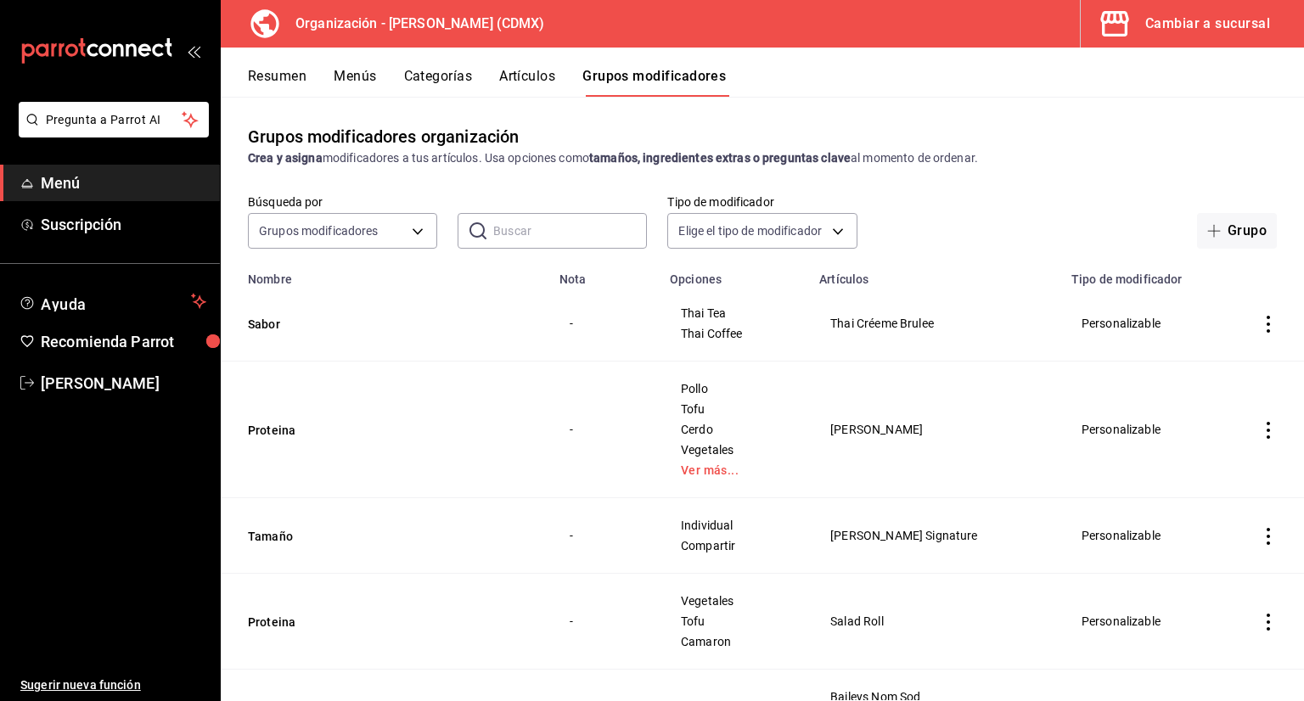
click at [504, 241] on input "text" at bounding box center [570, 231] width 154 height 34
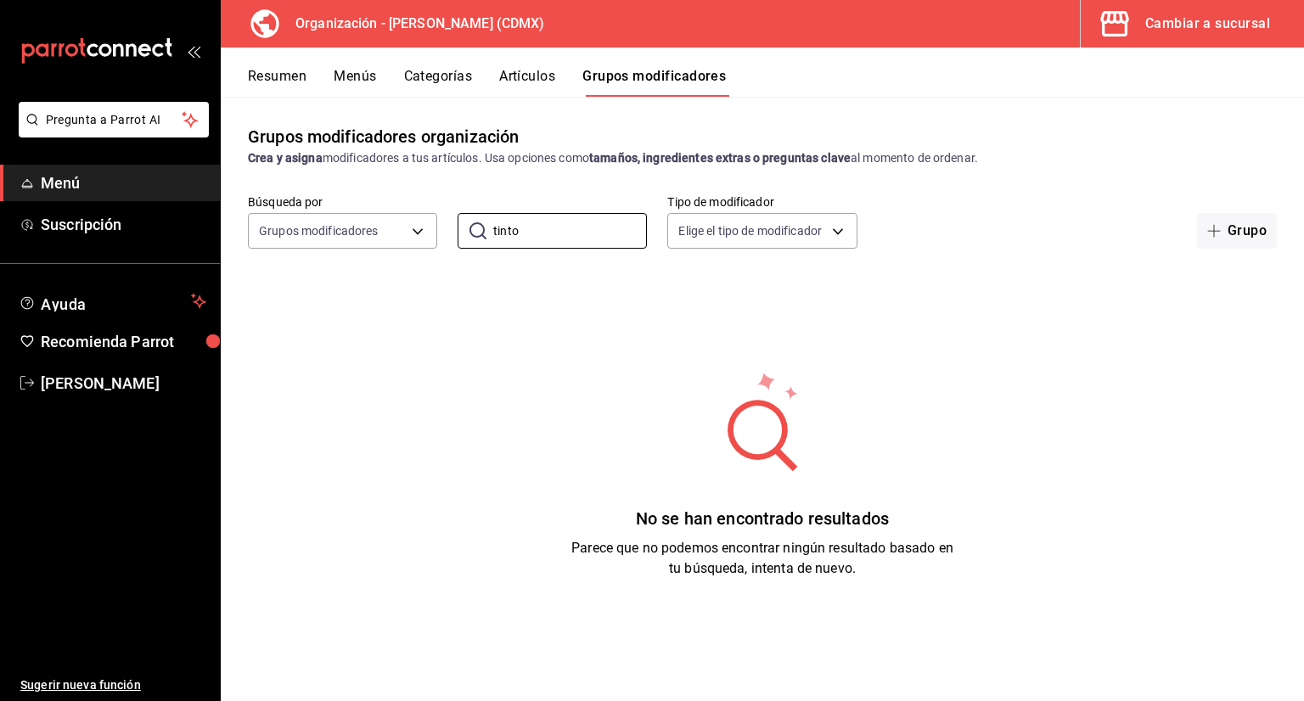
type input "tinto"
click at [503, 65] on div "Resumen Menús Categorías Artículos Grupos modificadores" at bounding box center [762, 72] width 1083 height 49
click at [516, 76] on button "Artículos" at bounding box center [527, 82] width 56 height 29
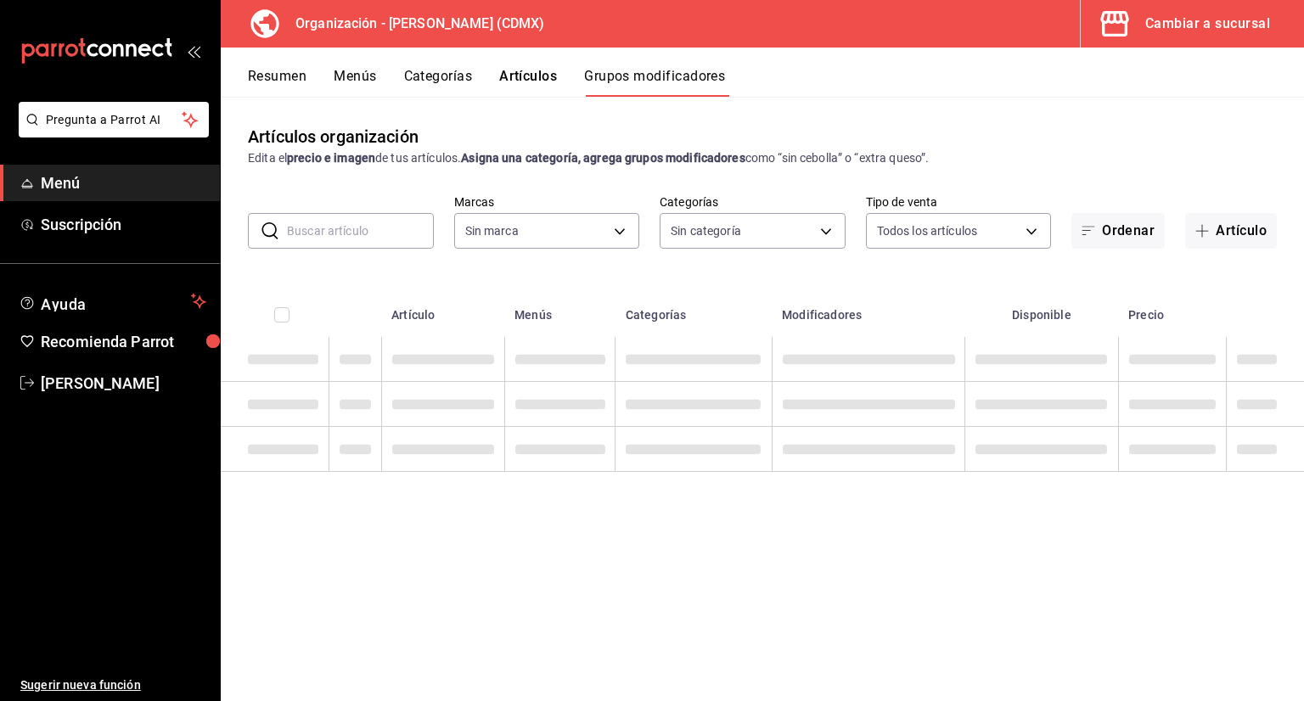
type input "846f0d90-2168-40bc-9e32-37968465e8cf"
type input "3b86ff93-9c8d-4006-a000-7f562d2f7cb1,6b055275-76a1-43b6-b03d-2db3475336a0,4964d…"
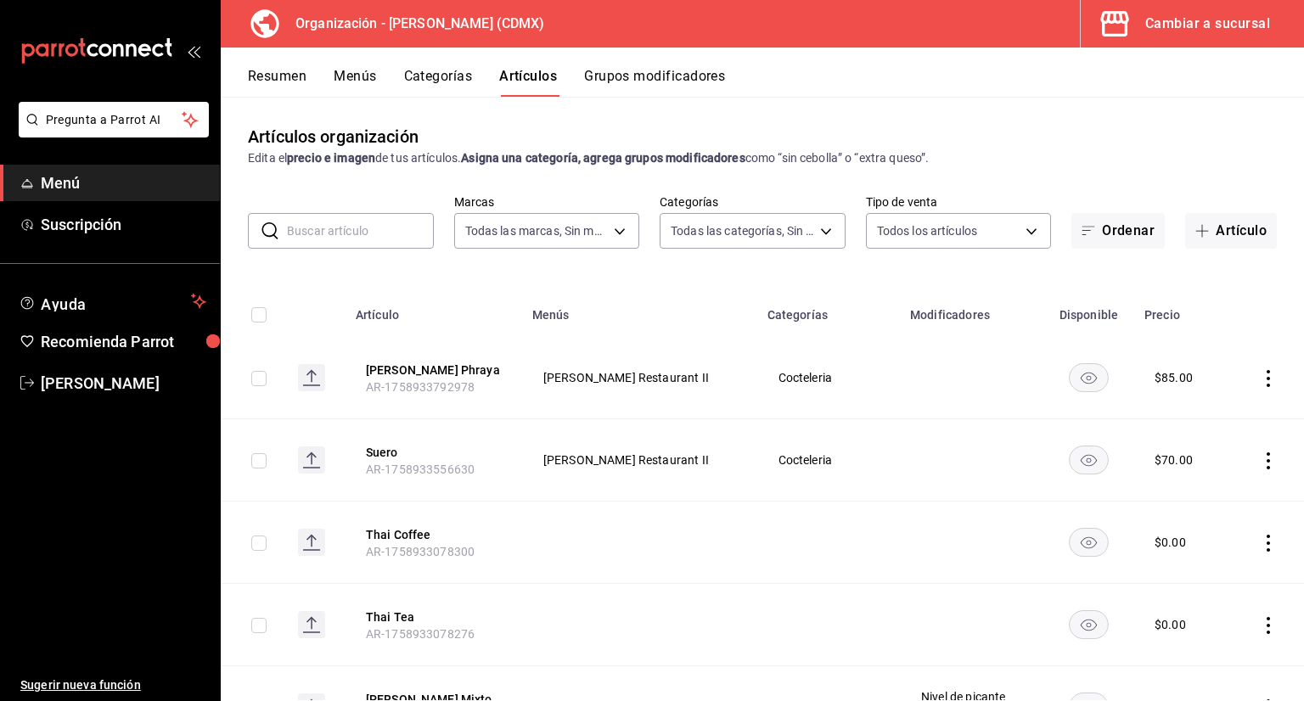
type input "846f0d90-2168-40bc-9e32-37968465e8cf"
click at [407, 228] on input "text" at bounding box center [360, 231] width 147 height 34
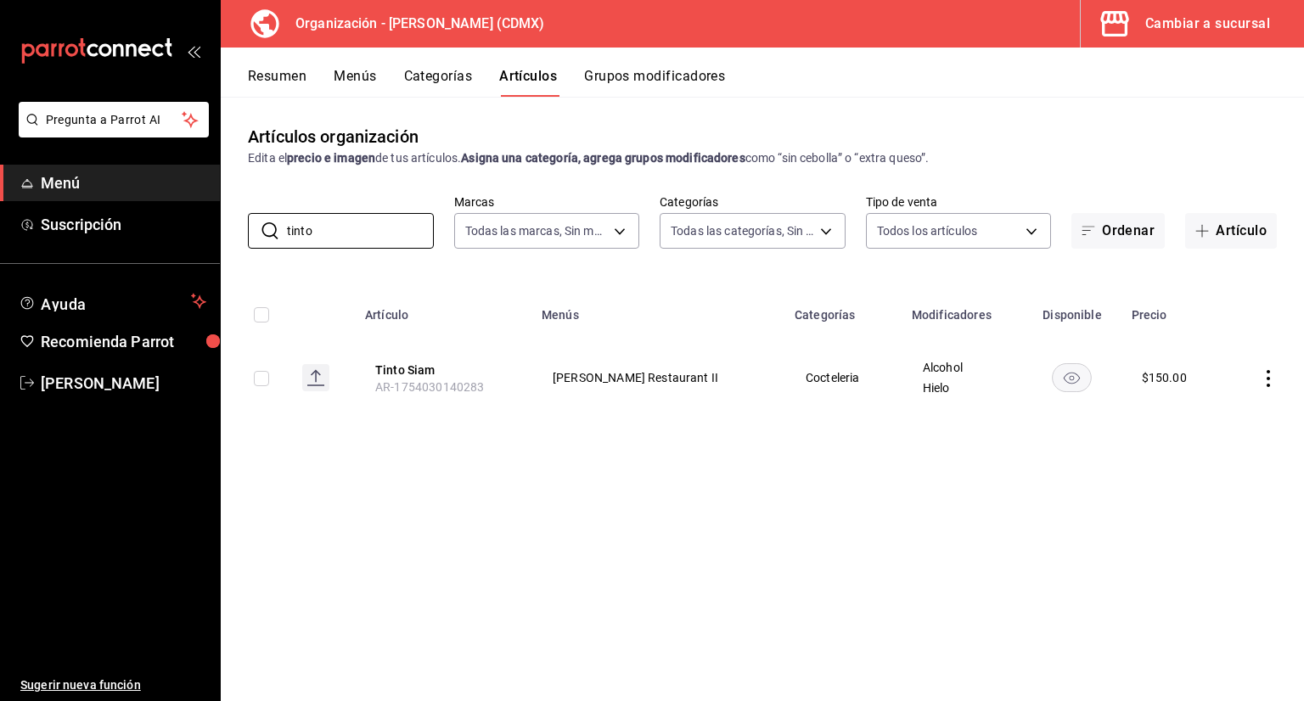
type input "tinto"
click at [419, 83] on button "Categorías" at bounding box center [438, 82] width 69 height 29
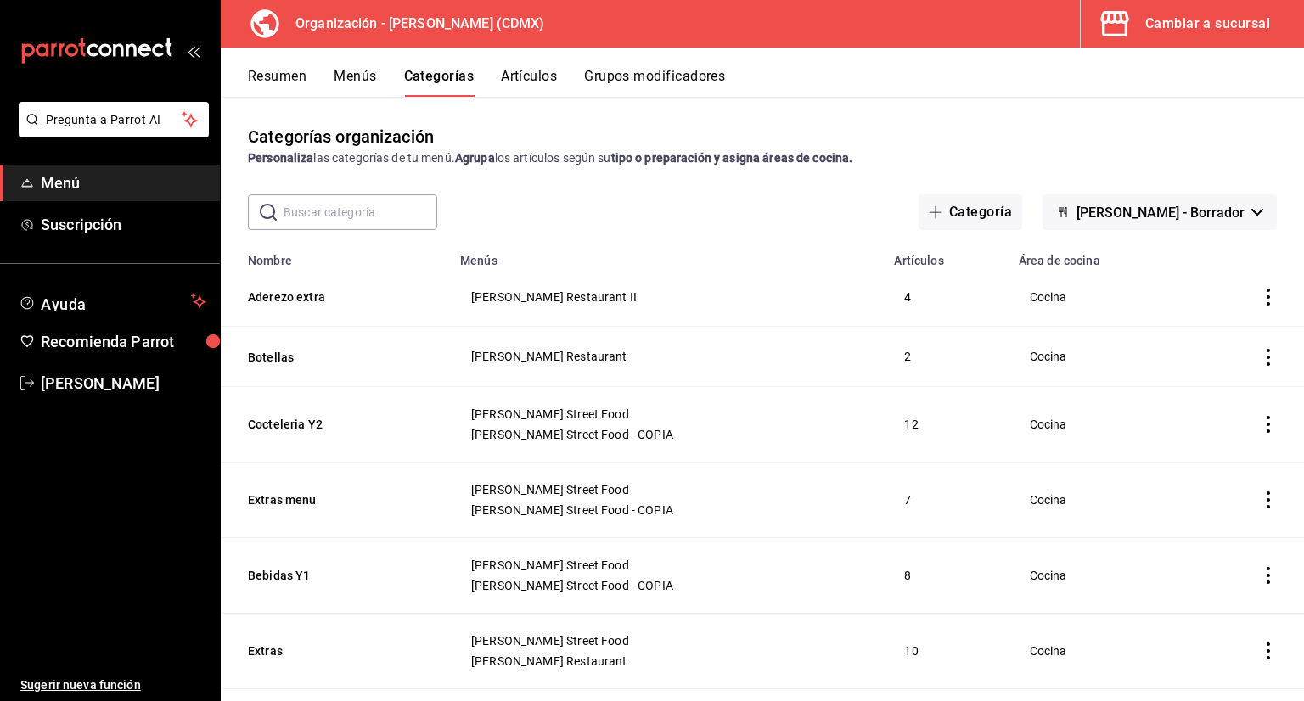
click at [397, 218] on input "text" at bounding box center [361, 212] width 154 height 34
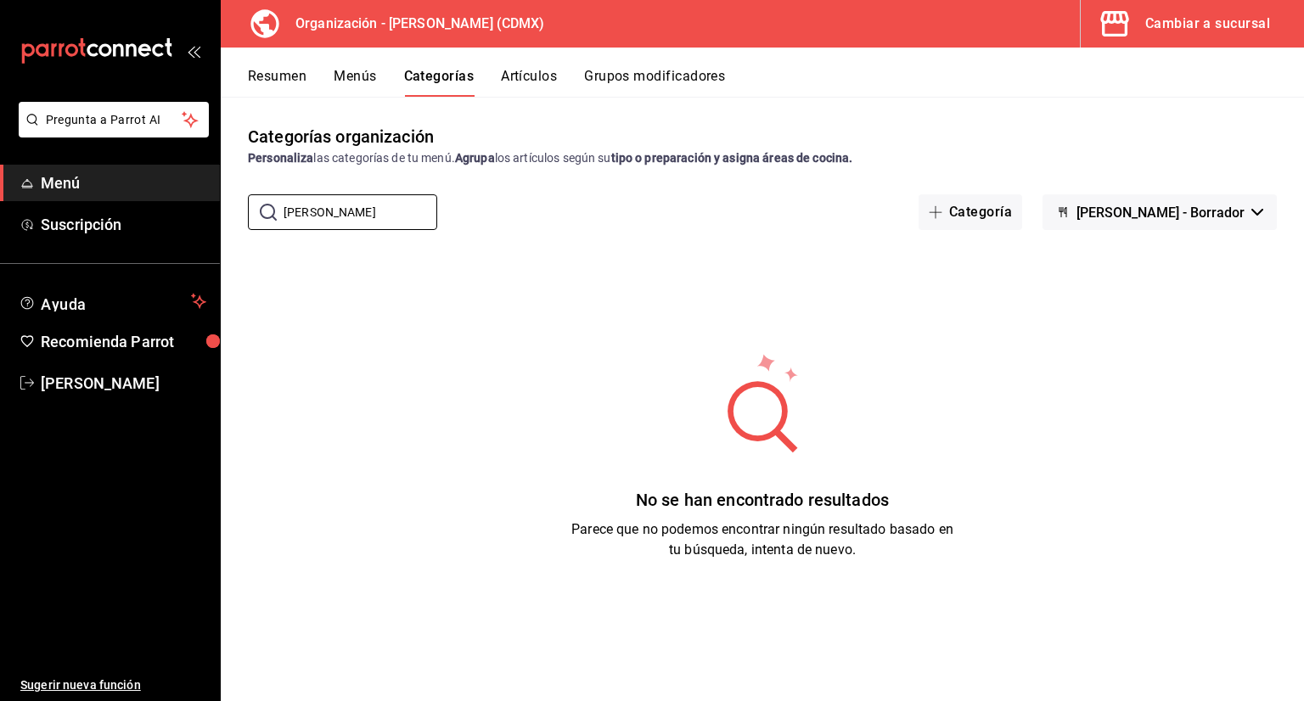
type input "white"
click at [525, 75] on button "Artículos" at bounding box center [529, 82] width 56 height 29
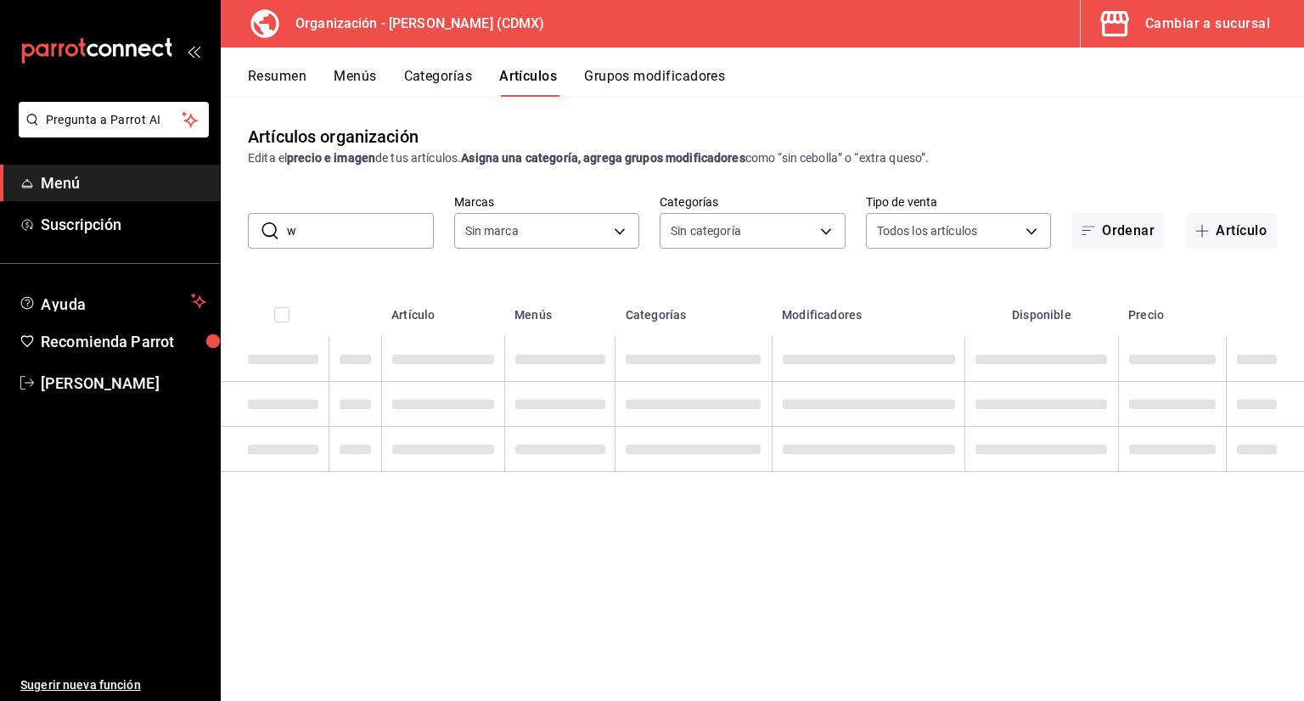
type input "wh"
type input "846f0d90-2168-40bc-9e32-37968465e8cf"
type input "whit"
type input "3b86ff93-9c8d-4006-a000-7f562d2f7cb1,6b055275-76a1-43b6-b03d-2db3475336a0,4964d…"
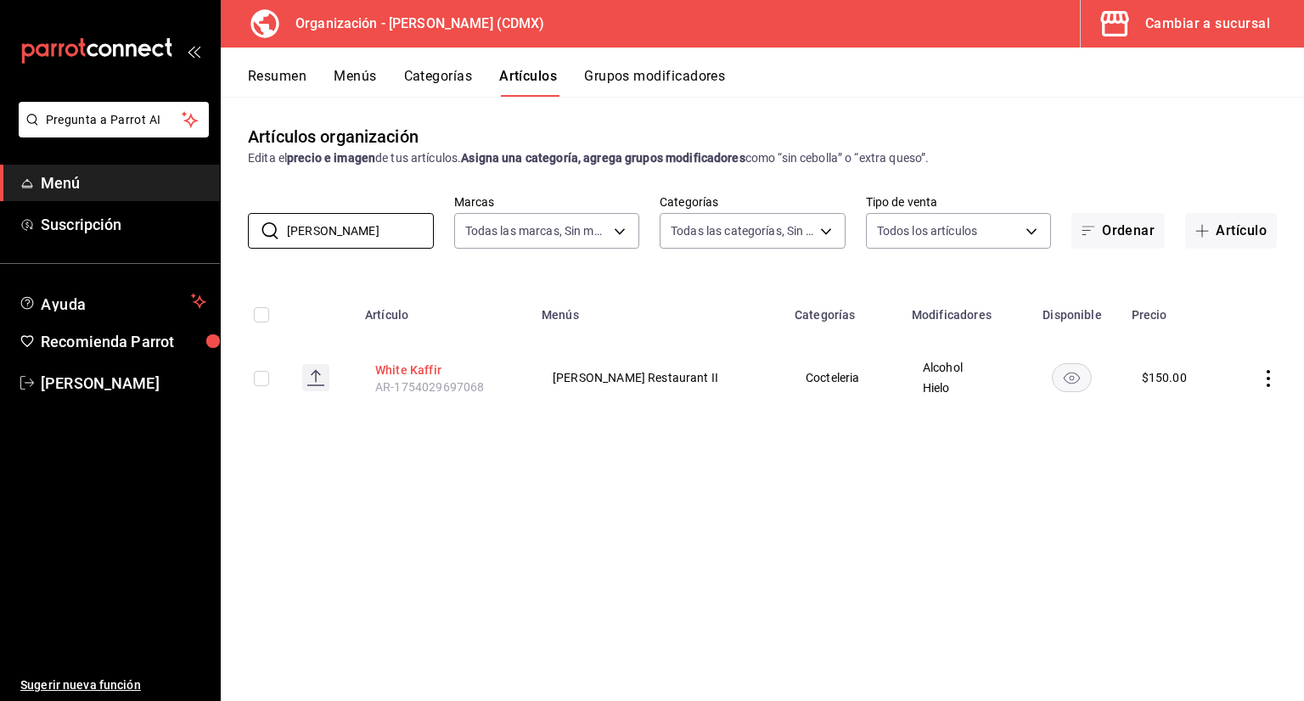
type input "white"
click at [414, 371] on button "White Kaffir" at bounding box center [443, 370] width 136 height 17
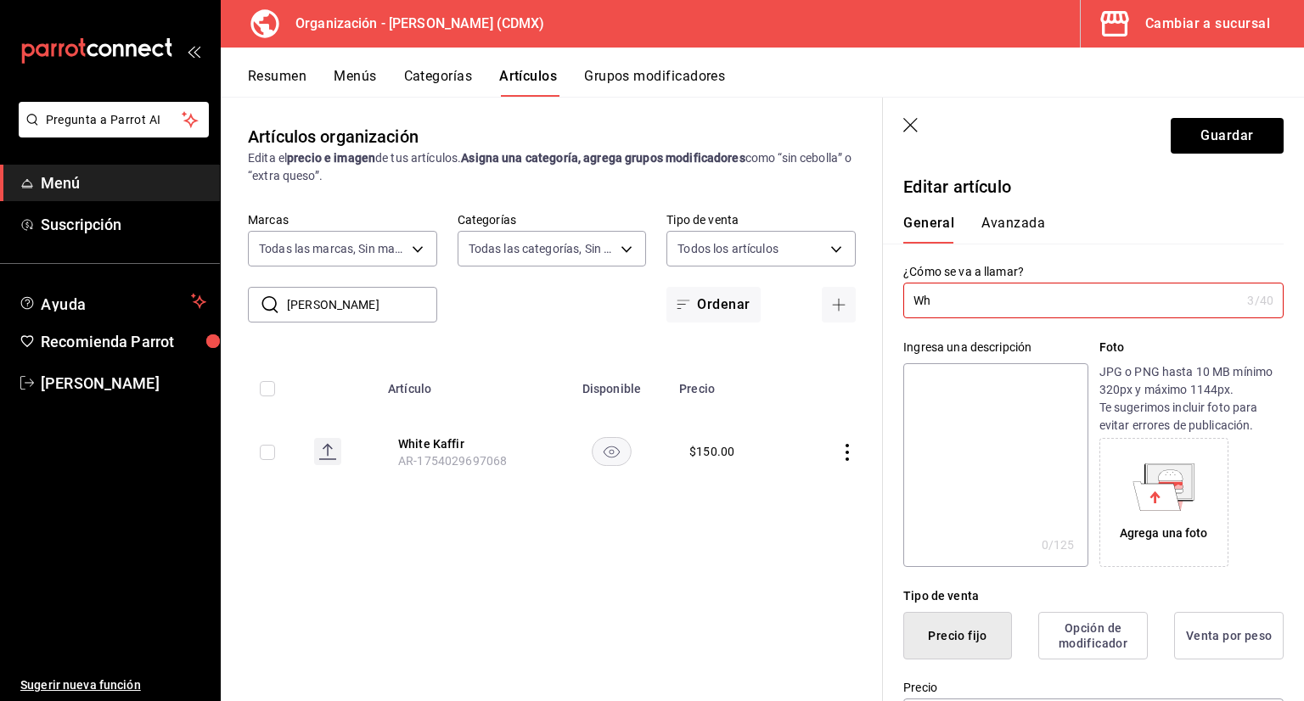
type input "W"
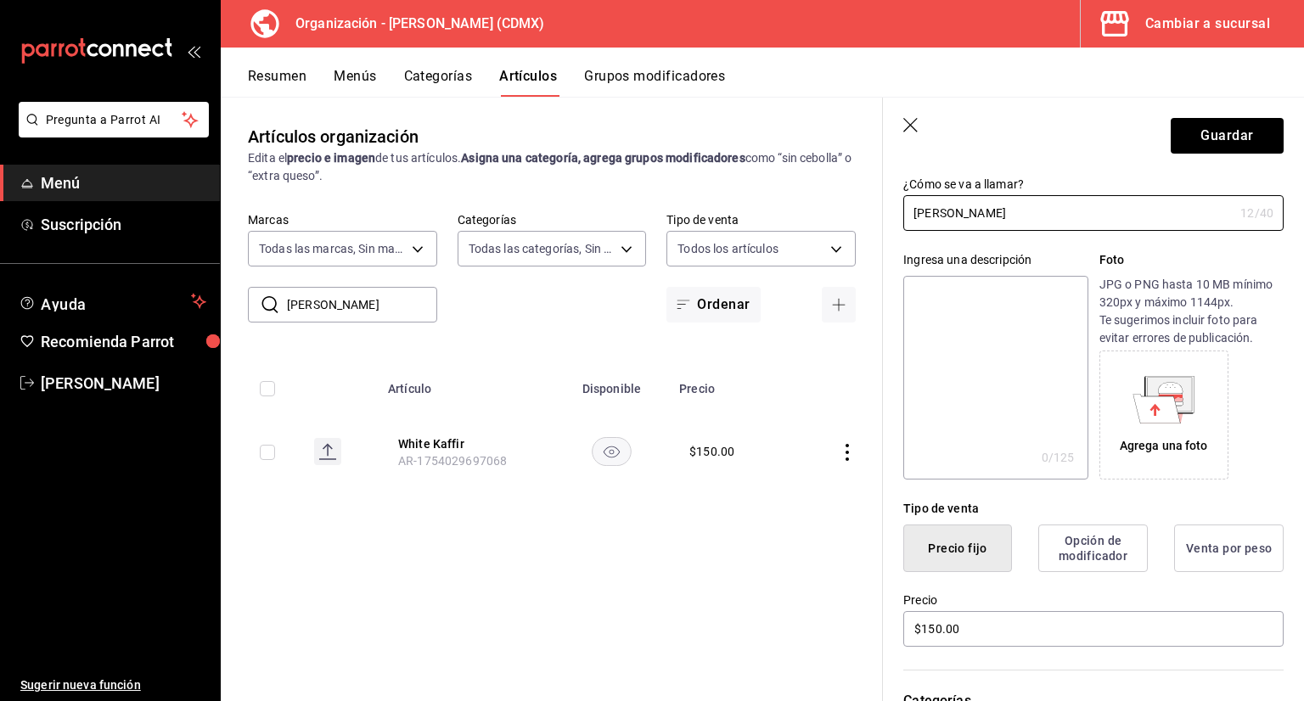
scroll to position [170, 0]
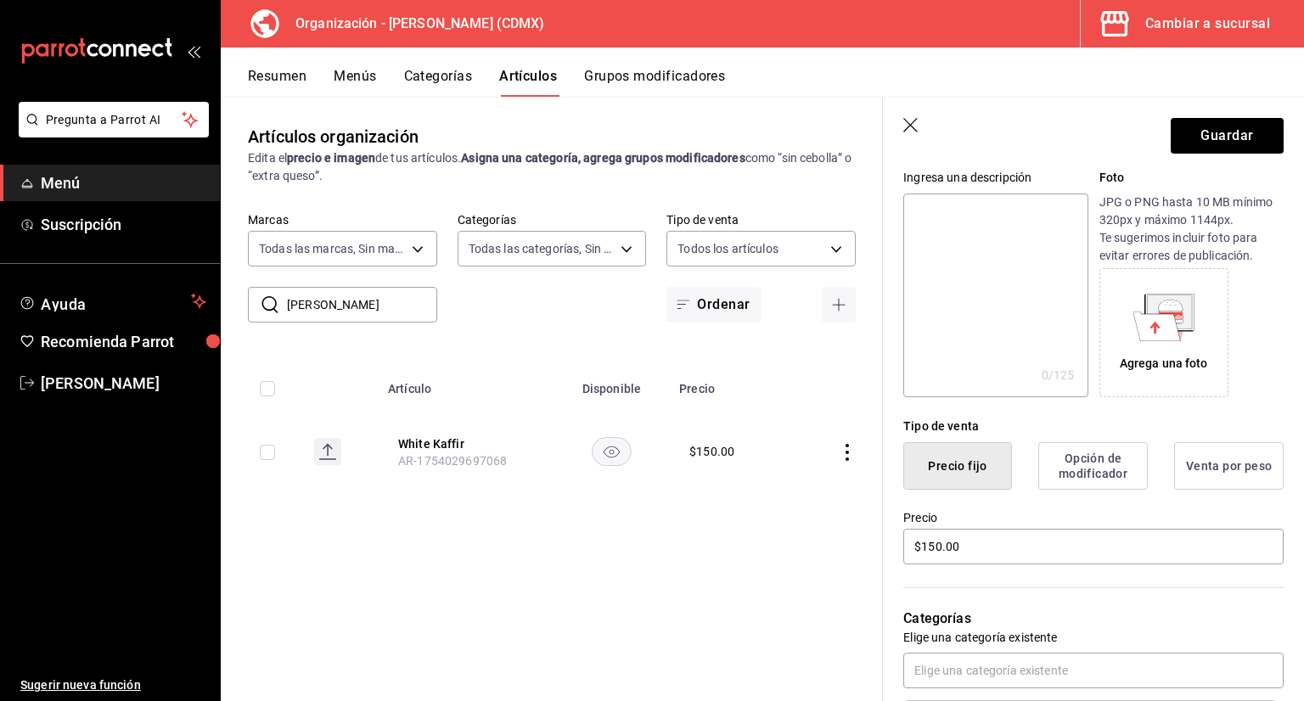
type input "[PERSON_NAME]"
drag, startPoint x: 897, startPoint y: 558, endPoint x: 809, endPoint y: 558, distance: 88.3
click at [874, 558] on main "Artículos organización Edita el precio e imagen de tus artículos. Asigna una ca…" at bounding box center [762, 399] width 1083 height 604
type input "$125.00"
click at [1227, 126] on button "Guardar" at bounding box center [1227, 136] width 113 height 36
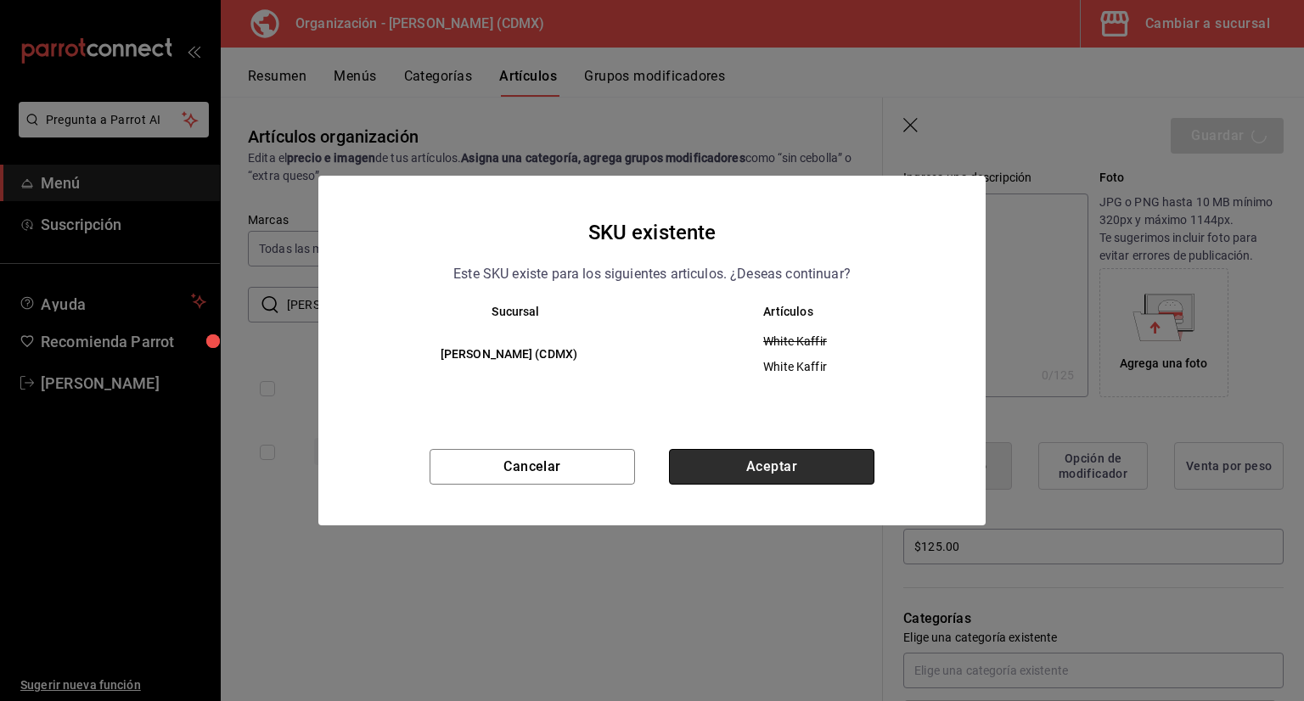
click at [699, 464] on button "Aceptar" at bounding box center [771, 467] width 205 height 36
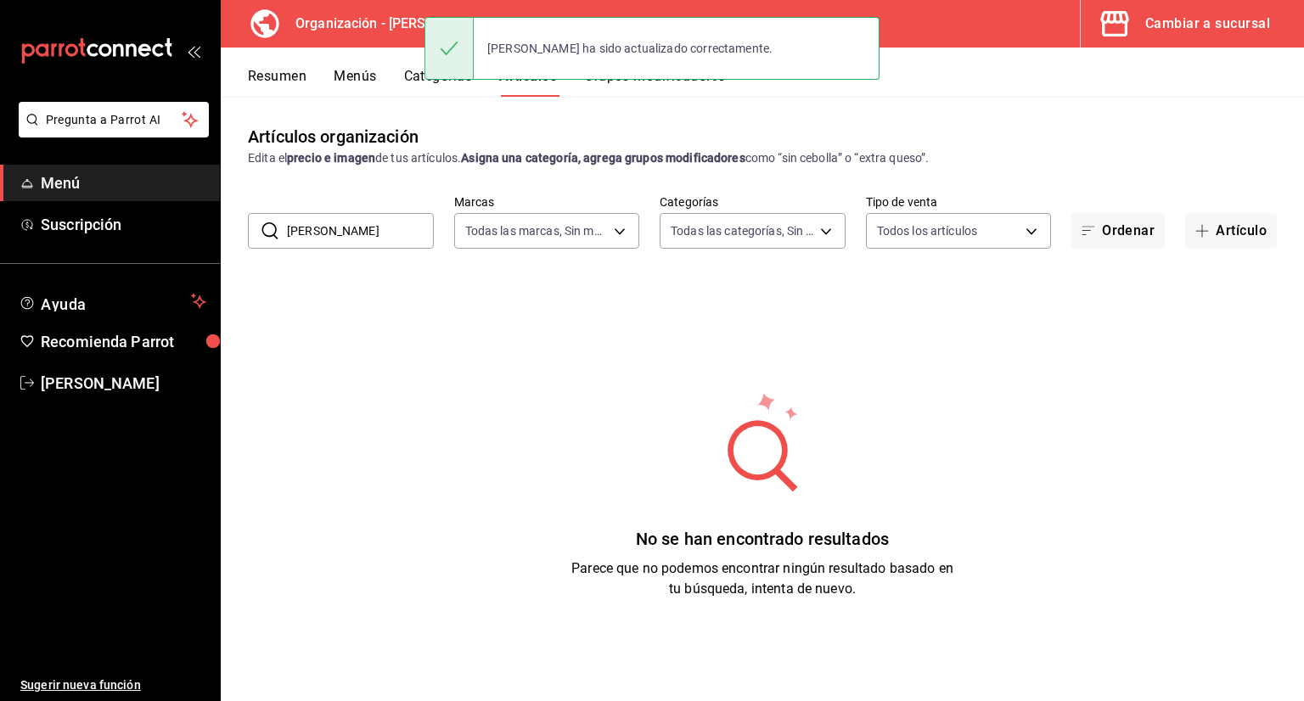
click at [381, 236] on input "white" at bounding box center [360, 231] width 147 height 34
type input "w"
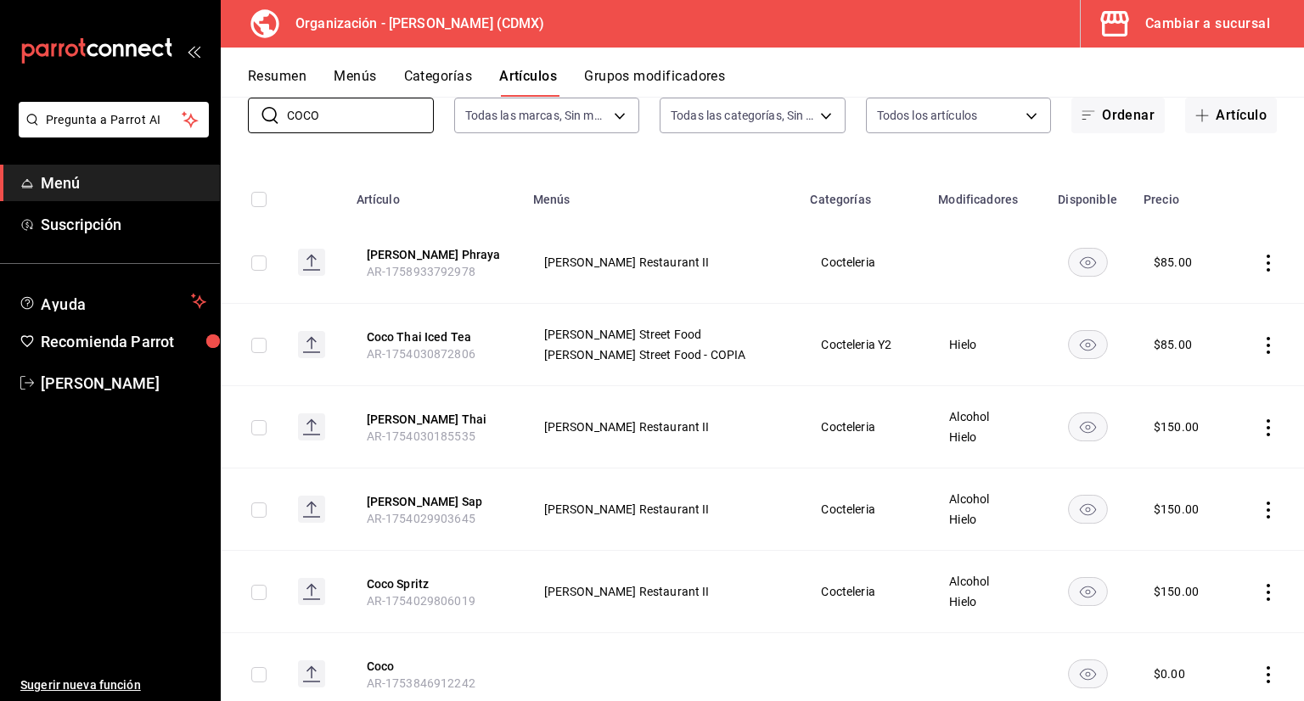
scroll to position [255, 0]
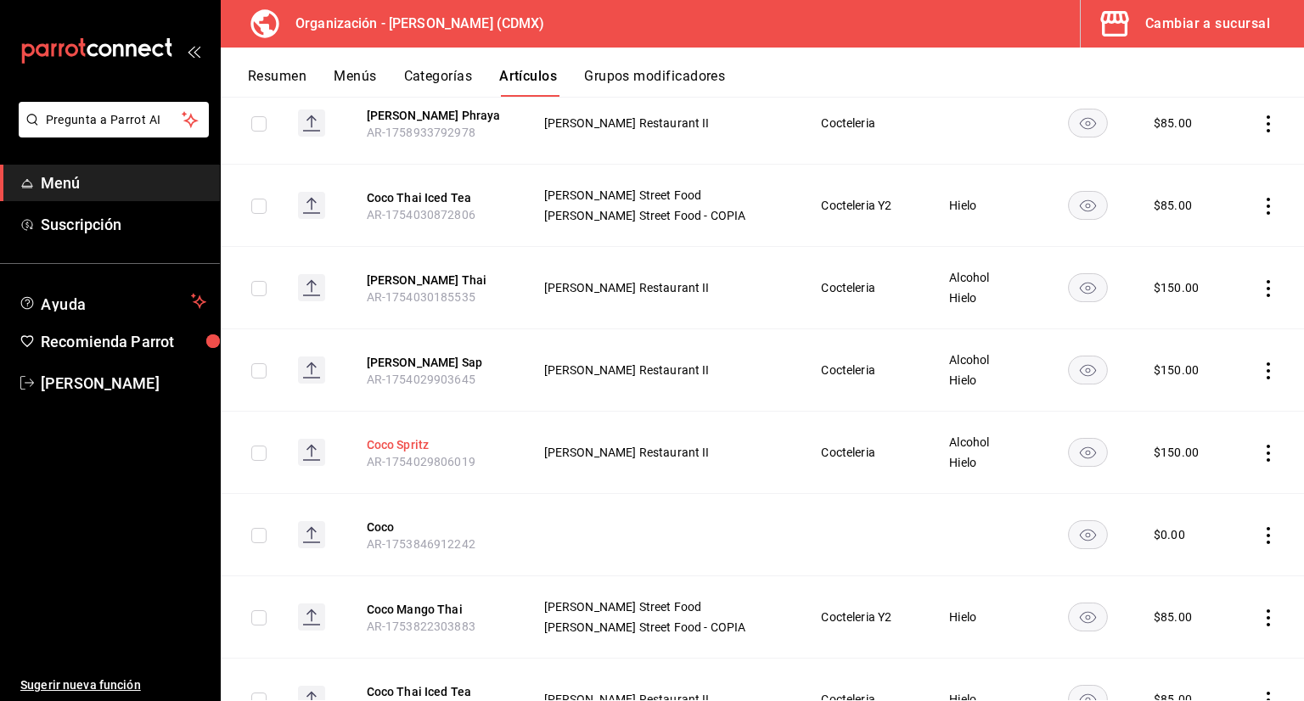
type input "COCO"
click at [425, 450] on button "Coco Spritz" at bounding box center [435, 444] width 136 height 17
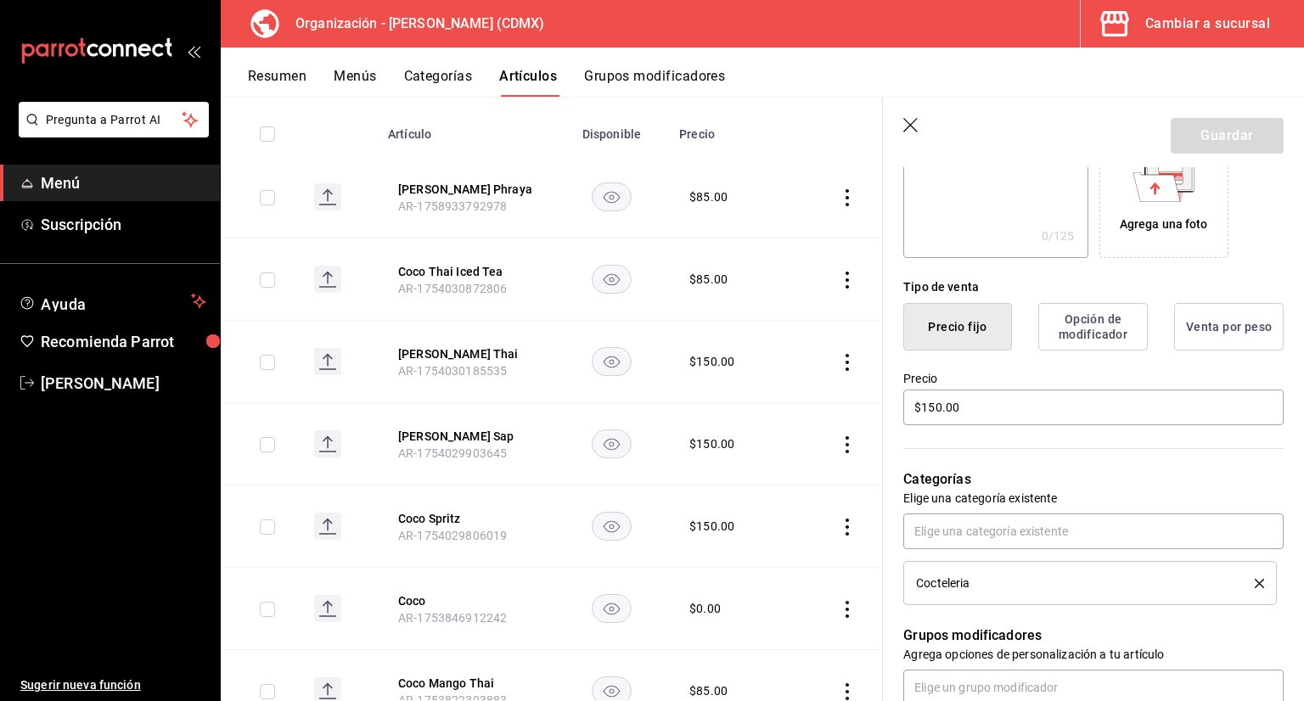
scroll to position [340, 0]
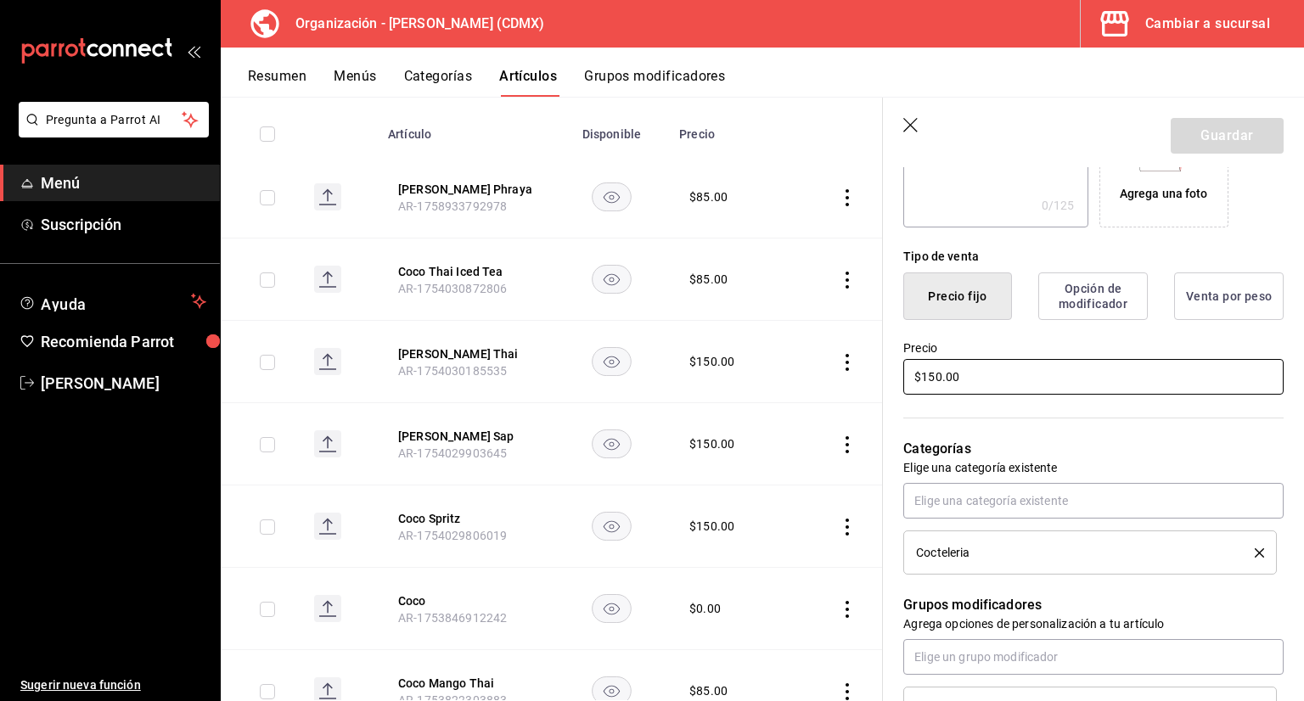
drag, startPoint x: 991, startPoint y: 381, endPoint x: 897, endPoint y: 390, distance: 94.6
click at [909, 390] on input "$150.00" at bounding box center [1093, 377] width 380 height 36
type input "$125.00"
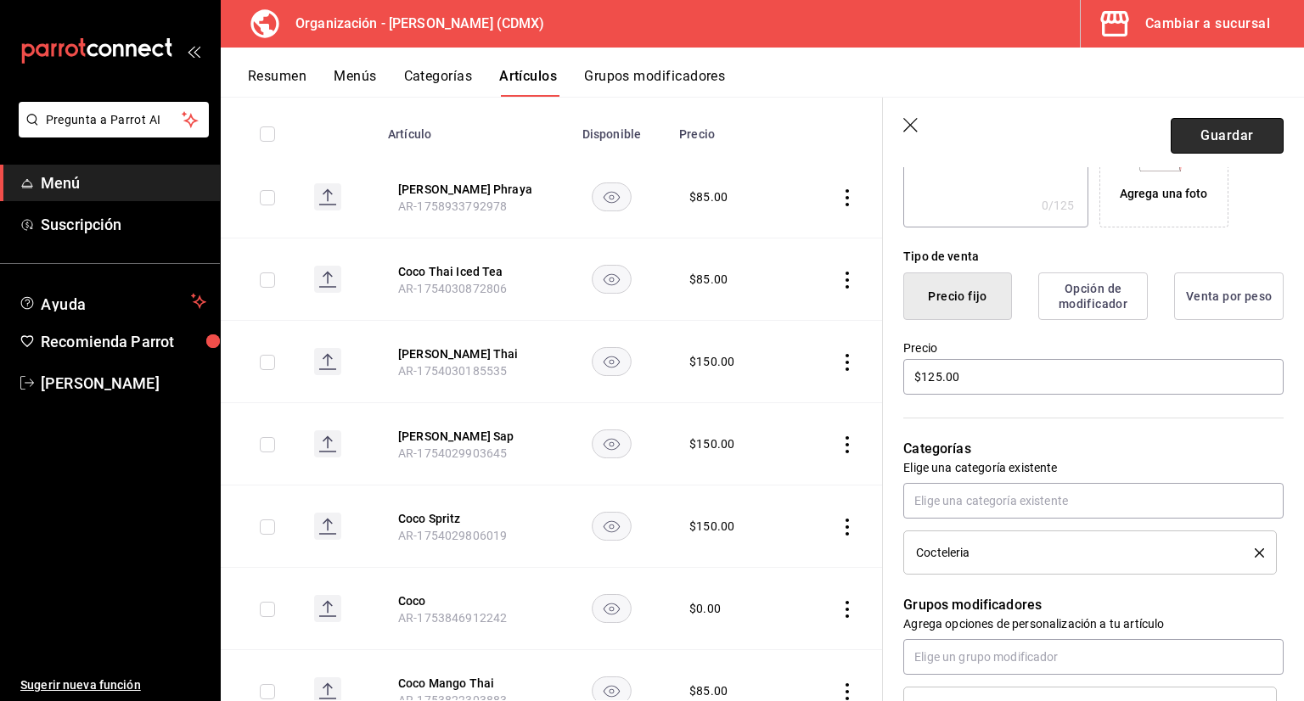
click at [1171, 146] on button "Guardar" at bounding box center [1227, 136] width 113 height 36
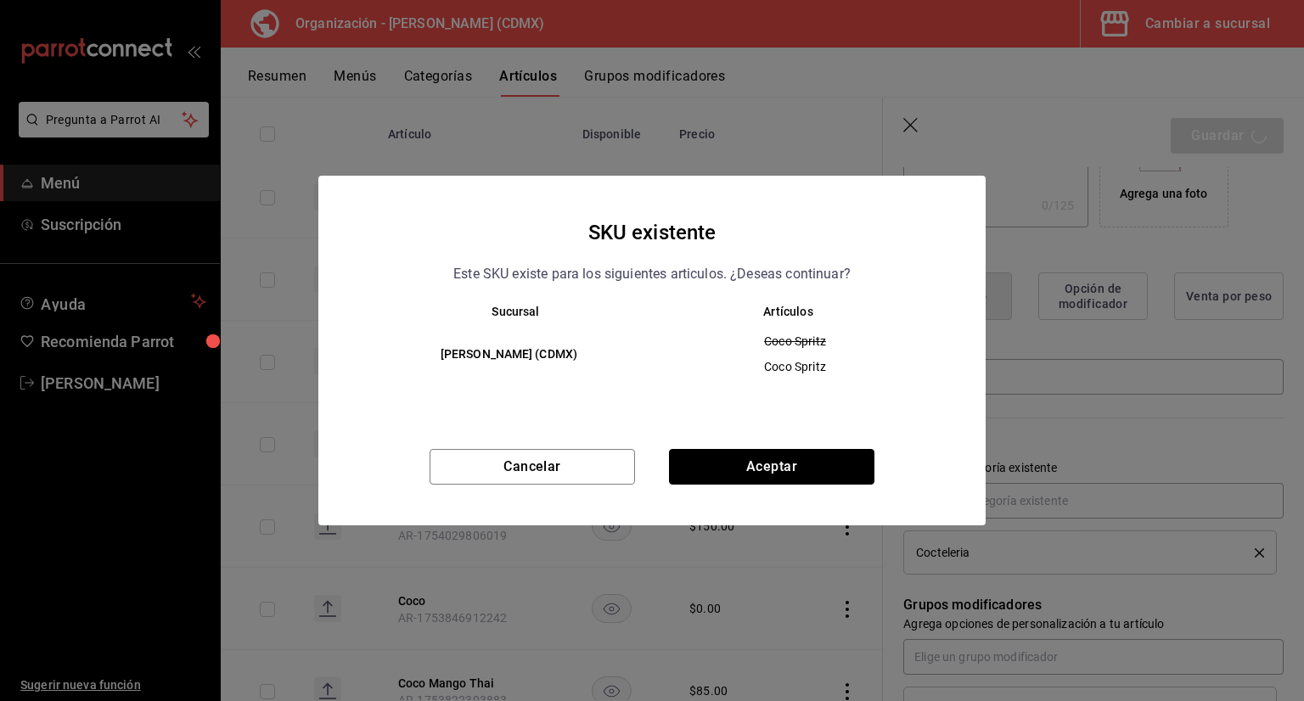
click at [752, 466] on button "Aceptar" at bounding box center [771, 467] width 205 height 36
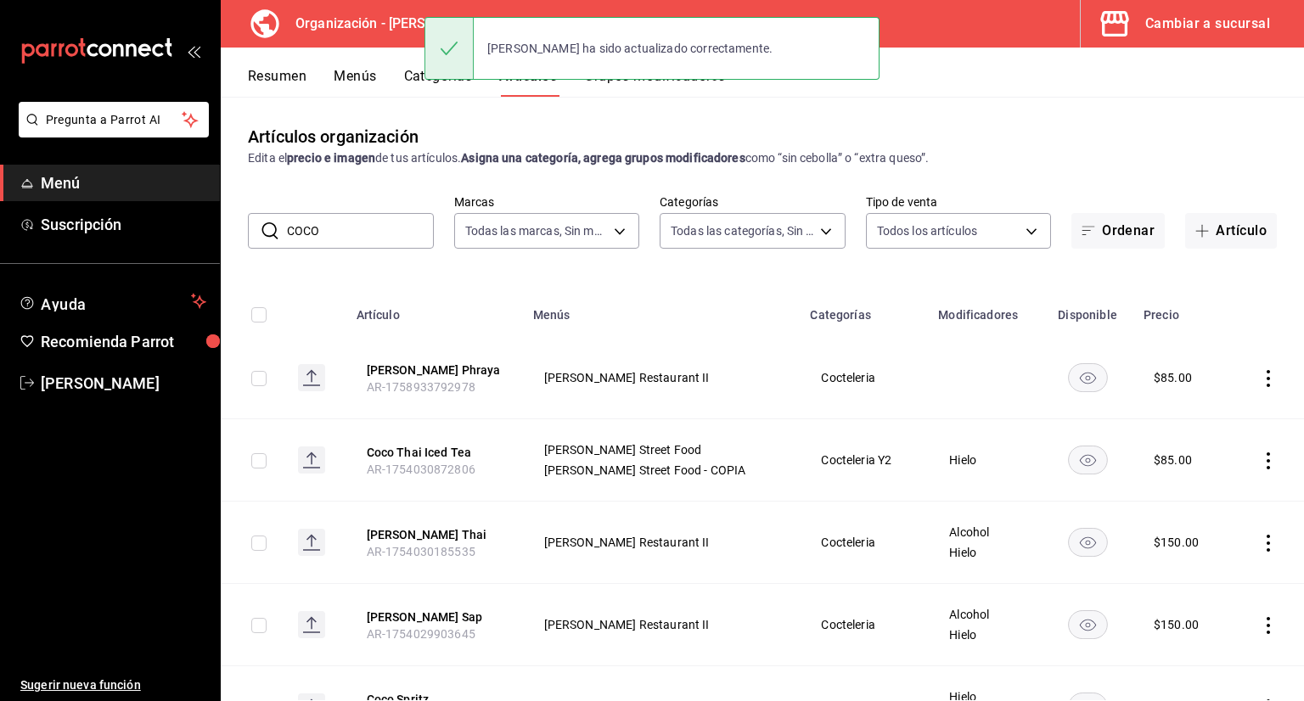
click at [360, 240] on input "COCO" at bounding box center [360, 231] width 147 height 34
type input "C"
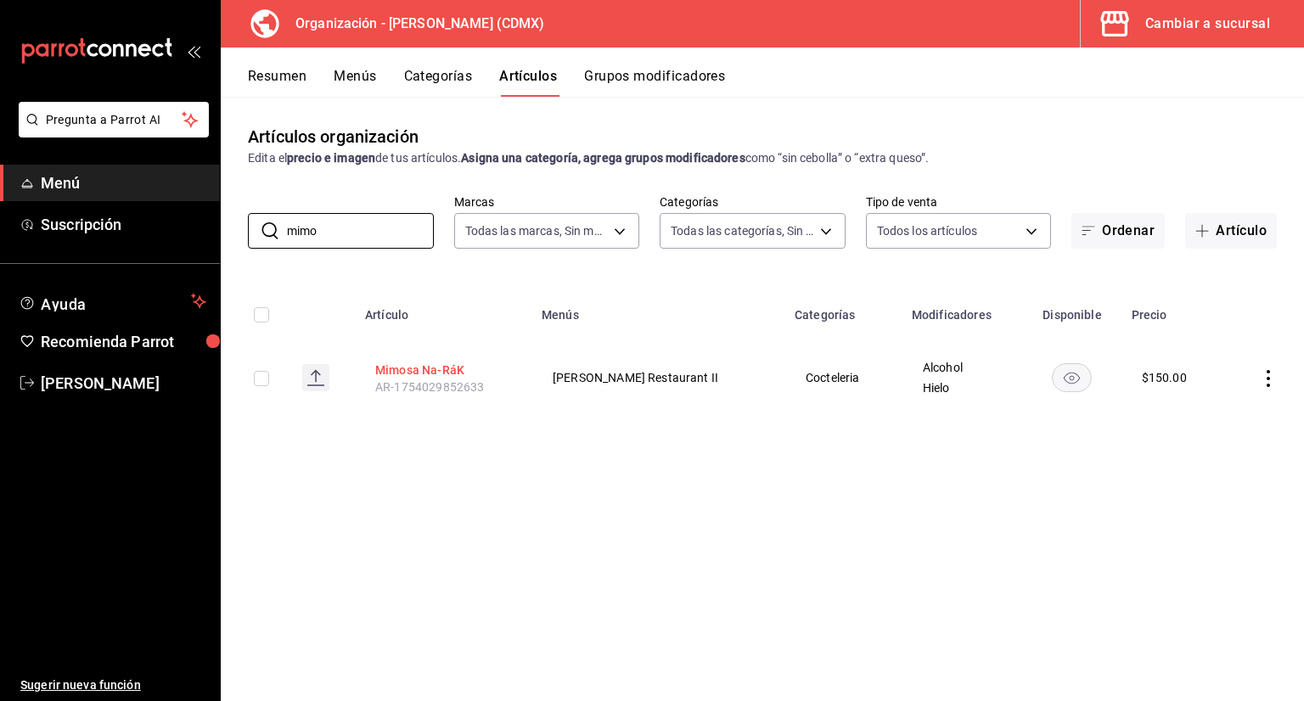
type input "mimo"
click at [466, 373] on button "Mimosa Na-RáK" at bounding box center [443, 370] width 136 height 17
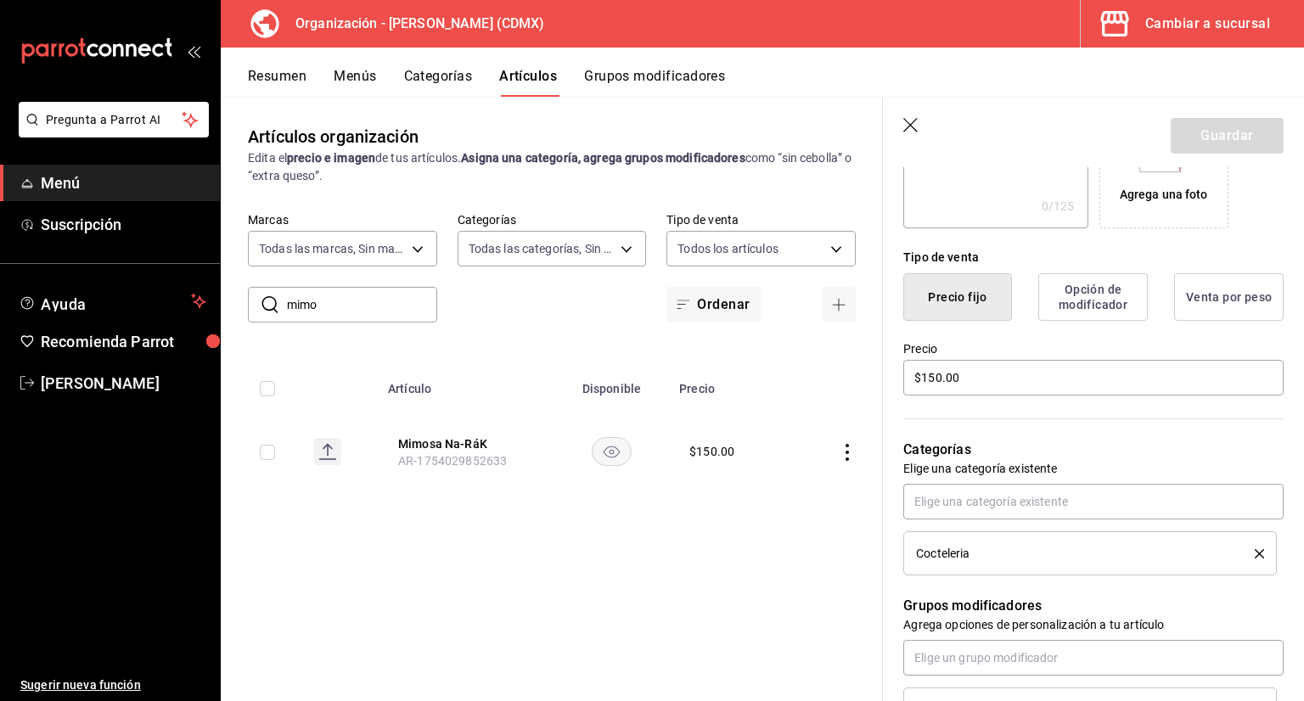
scroll to position [340, 0]
click at [1005, 371] on input "$150.00" at bounding box center [1093, 377] width 380 height 36
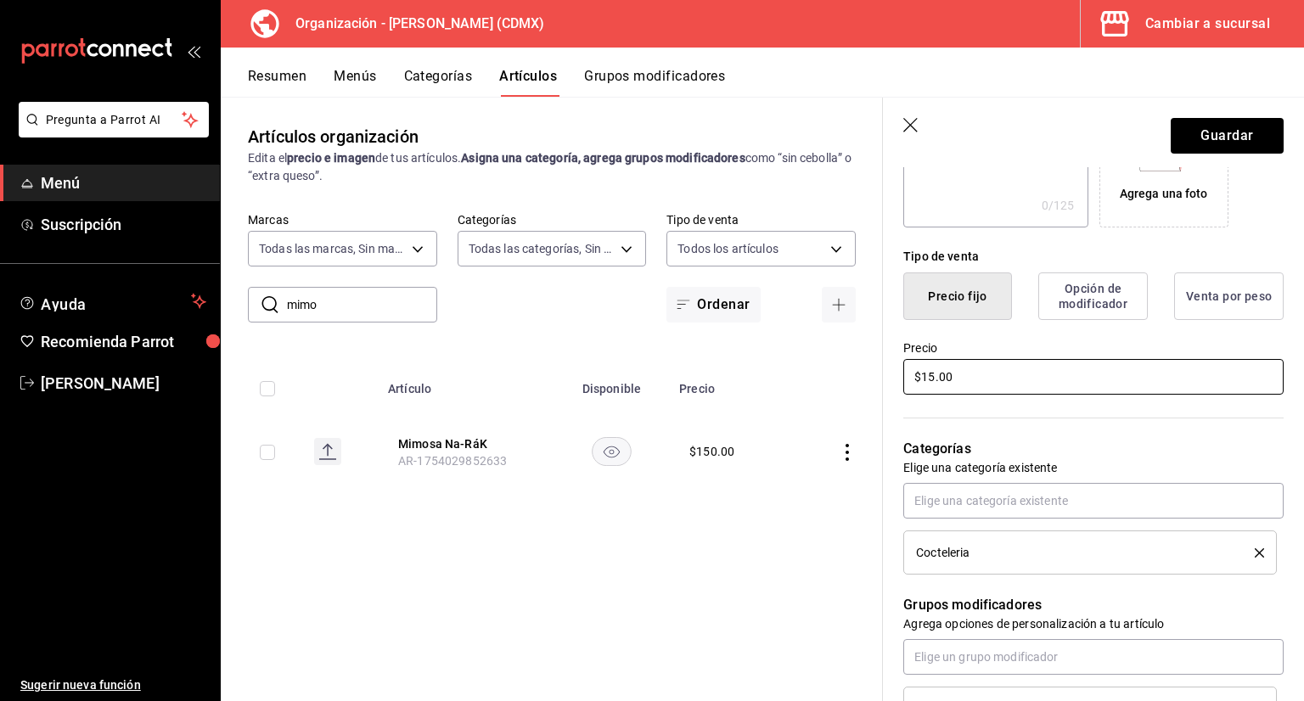
type input "$1.00"
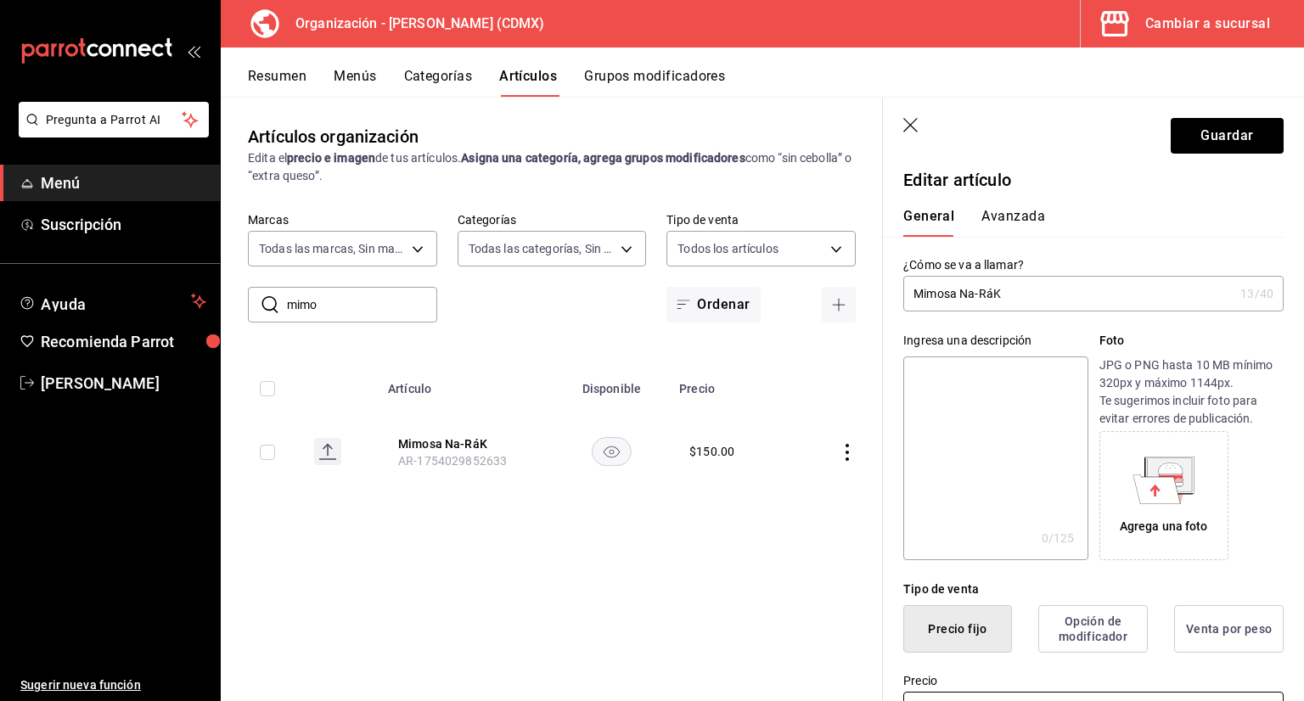
scroll to position [0, 0]
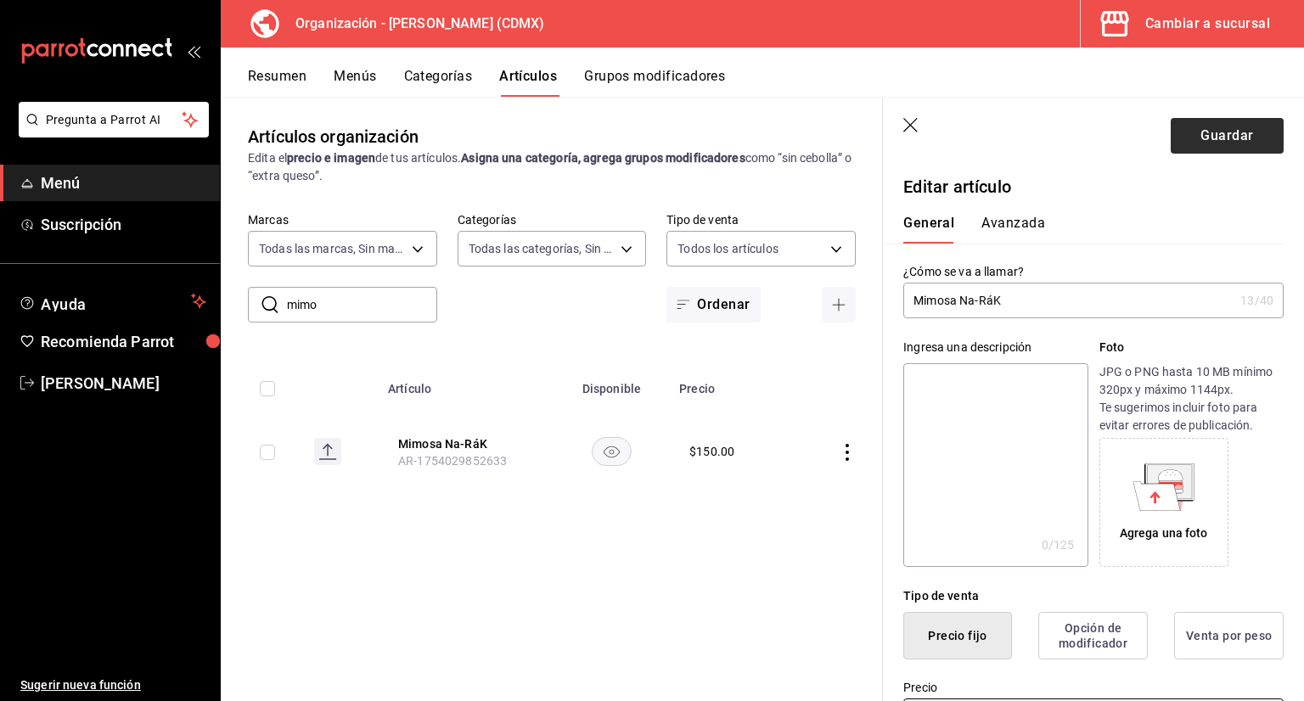
type input "$125.00"
click at [1189, 138] on button "Guardar" at bounding box center [1227, 136] width 113 height 36
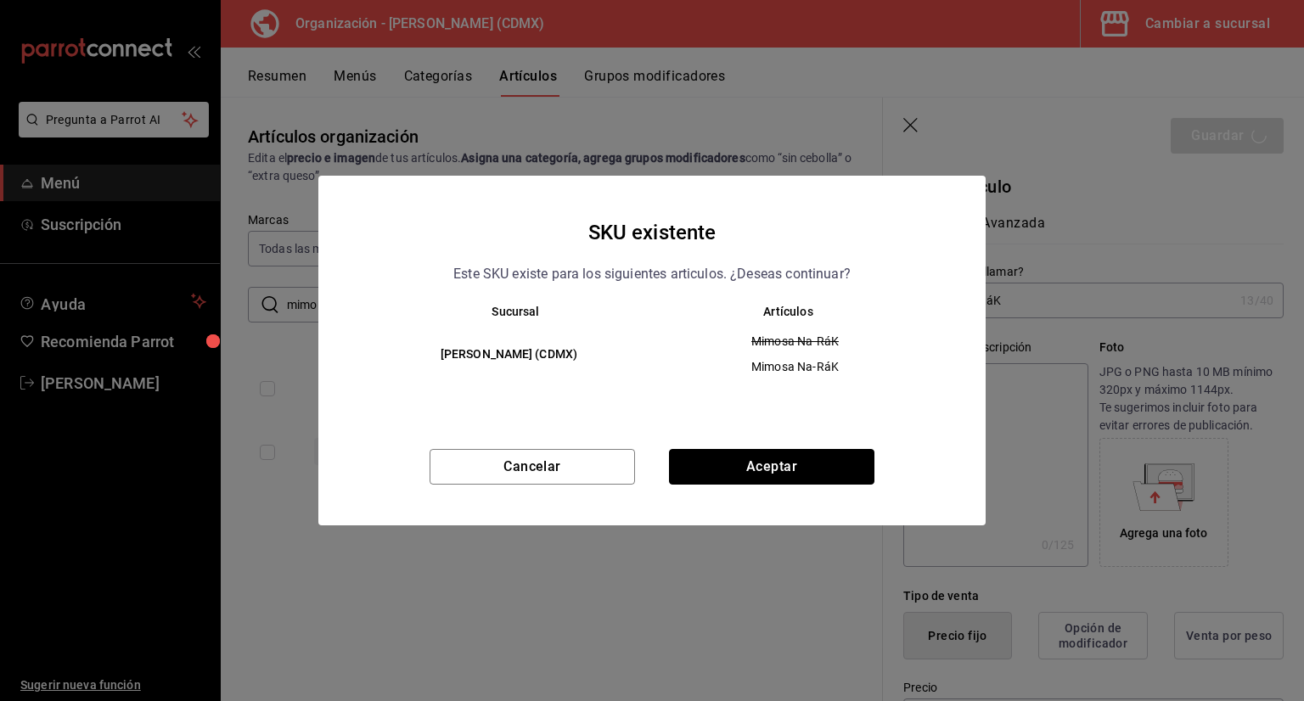
drag, startPoint x: 805, startPoint y: 459, endPoint x: 788, endPoint y: 446, distance: 21.7
click at [802, 459] on button "Aceptar" at bounding box center [771, 467] width 205 height 36
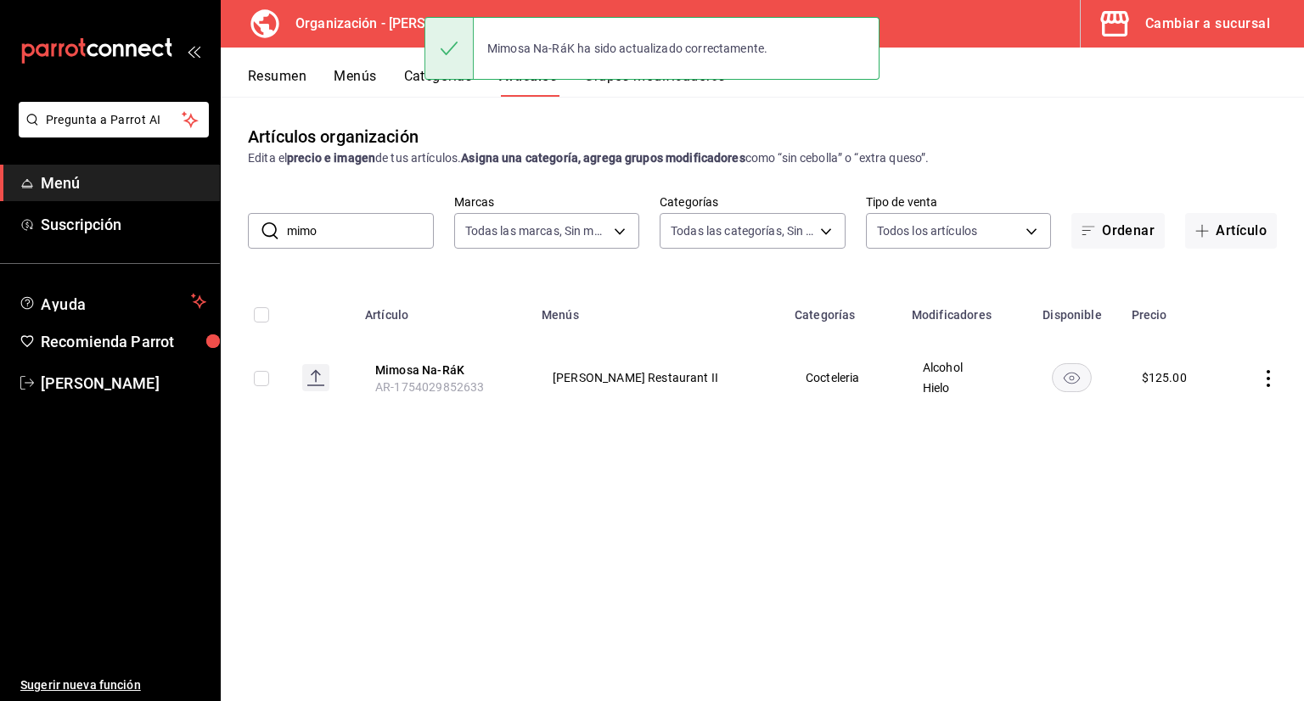
drag, startPoint x: 334, startPoint y: 226, endPoint x: 244, endPoint y: 239, distance: 90.9
click at [247, 239] on div "​ mimo ​ Marcas Todas las marcas, Sin marca 846f0d90-2168-40bc-9e32-37968465e8c…" at bounding box center [762, 221] width 1083 height 54
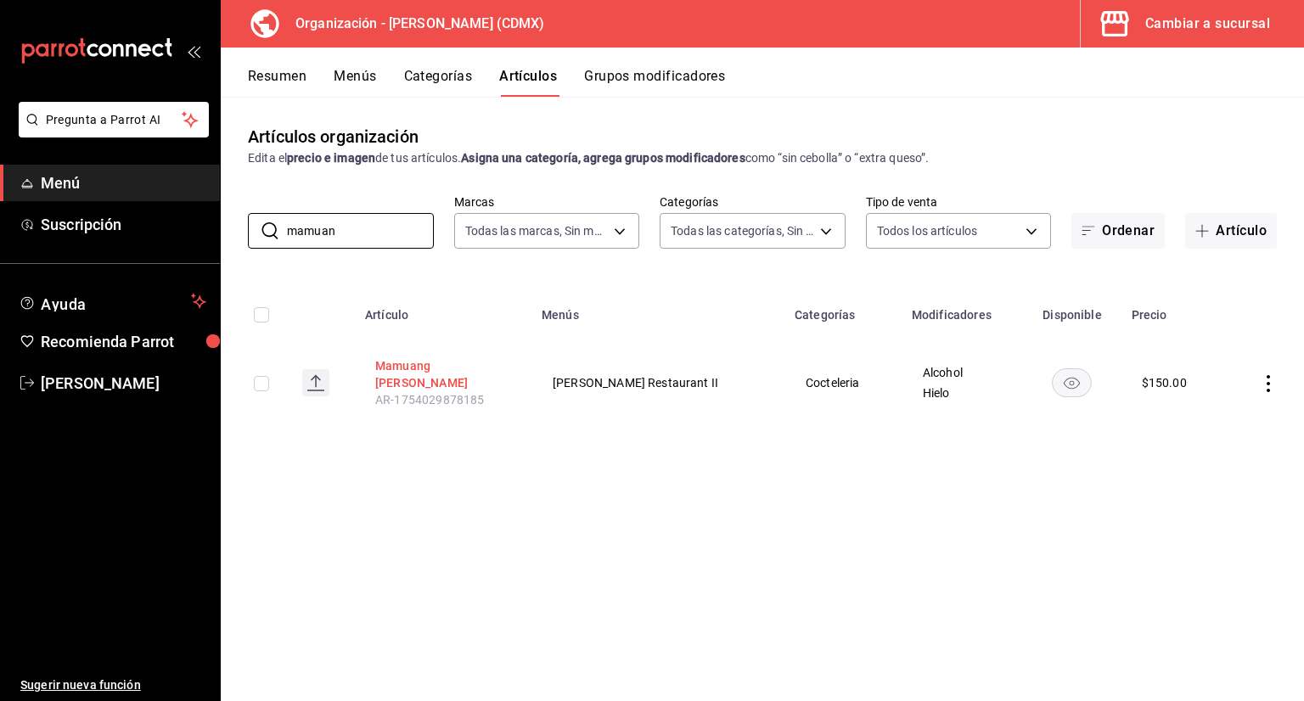
type input "mamuan"
click at [404, 362] on button "Mamuang [PERSON_NAME]" at bounding box center [443, 374] width 136 height 34
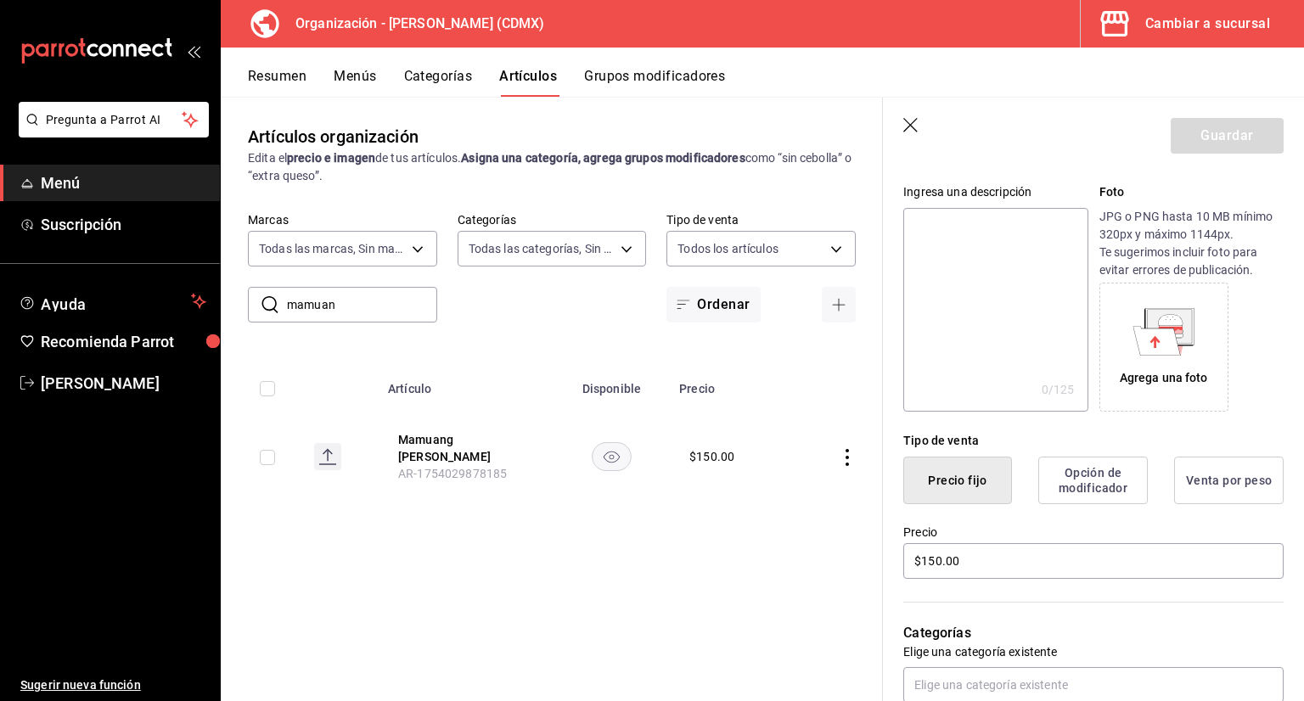
scroll to position [246, 0]
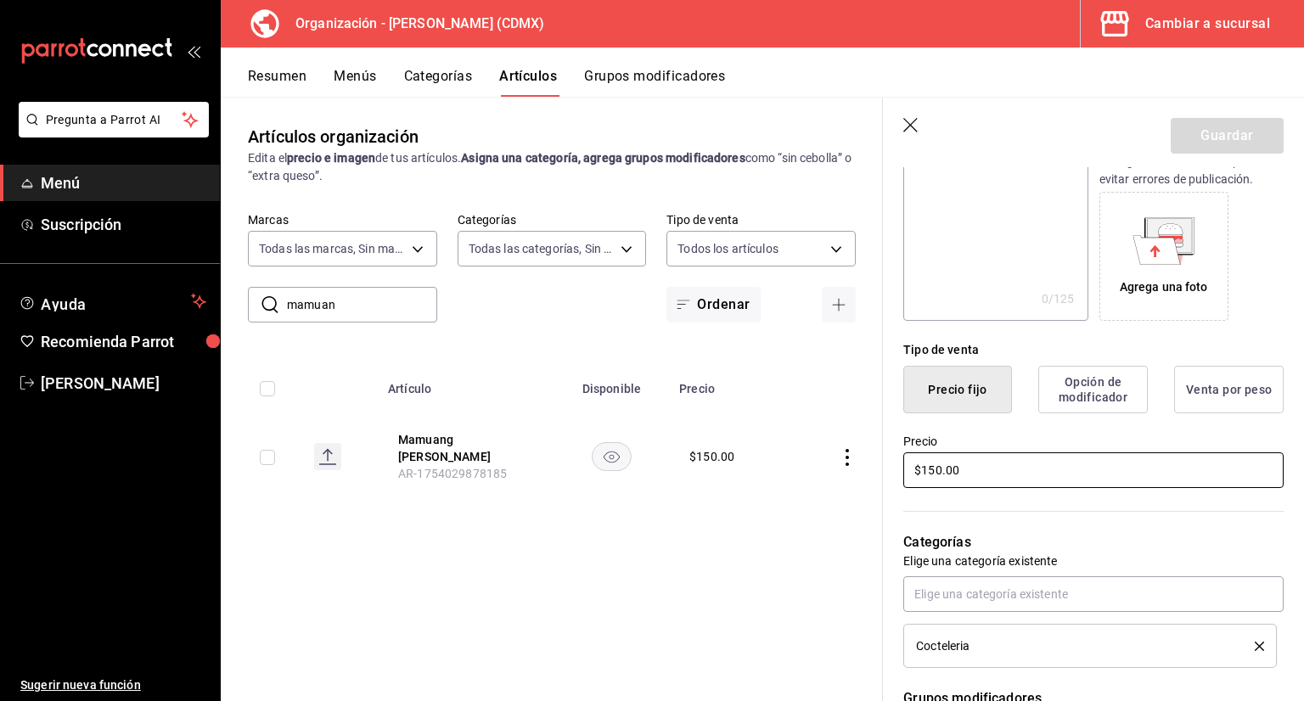
drag, startPoint x: 940, startPoint y: 480, endPoint x: 851, endPoint y: 495, distance: 90.3
click at [881, 490] on main "Artículos organización Edita el precio e imagen de tus artículos. Asigna una ca…" at bounding box center [762, 399] width 1083 height 604
type input "$125.00"
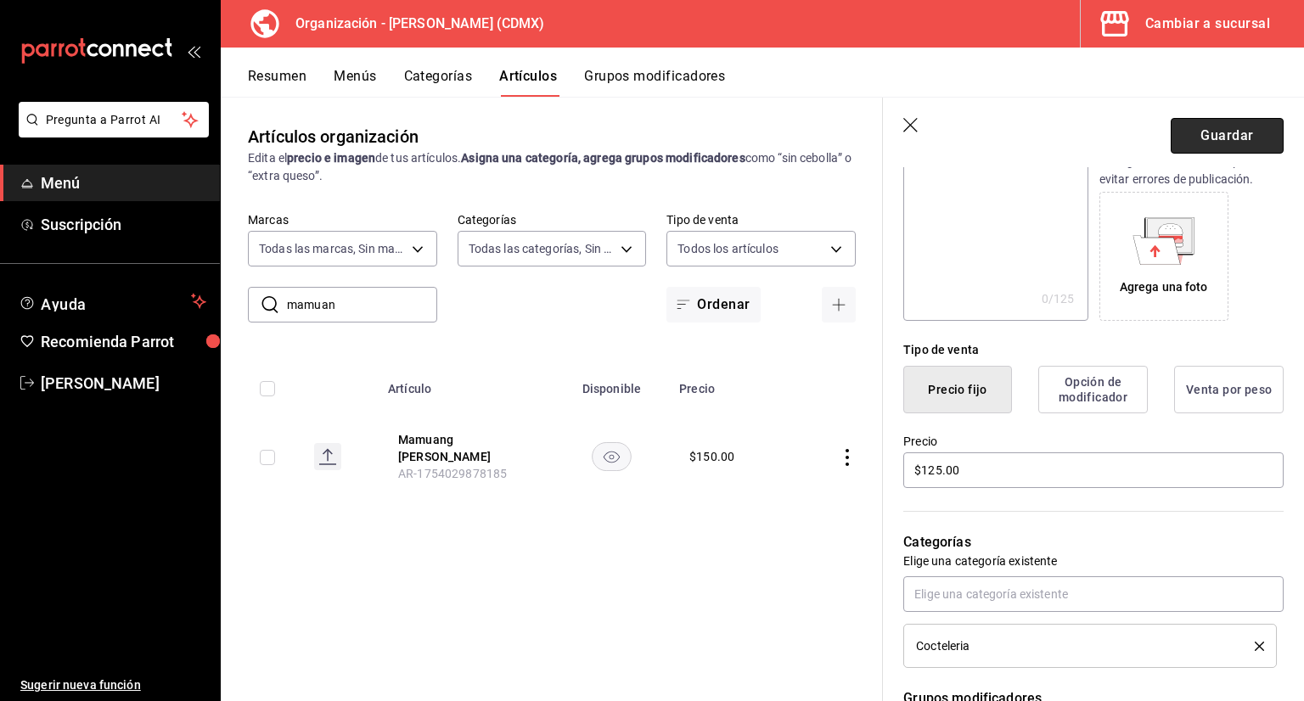
click at [1193, 126] on button "Guardar" at bounding box center [1227, 136] width 113 height 36
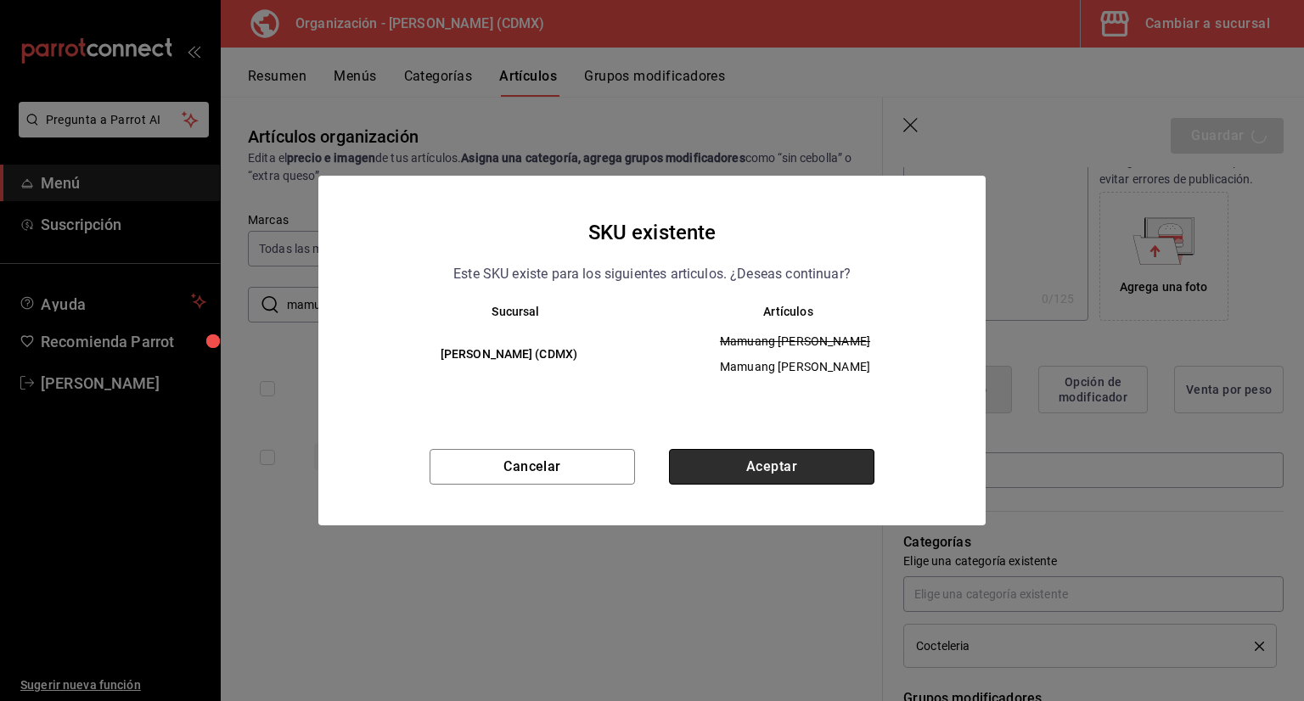
click at [747, 454] on button "Aceptar" at bounding box center [771, 467] width 205 height 36
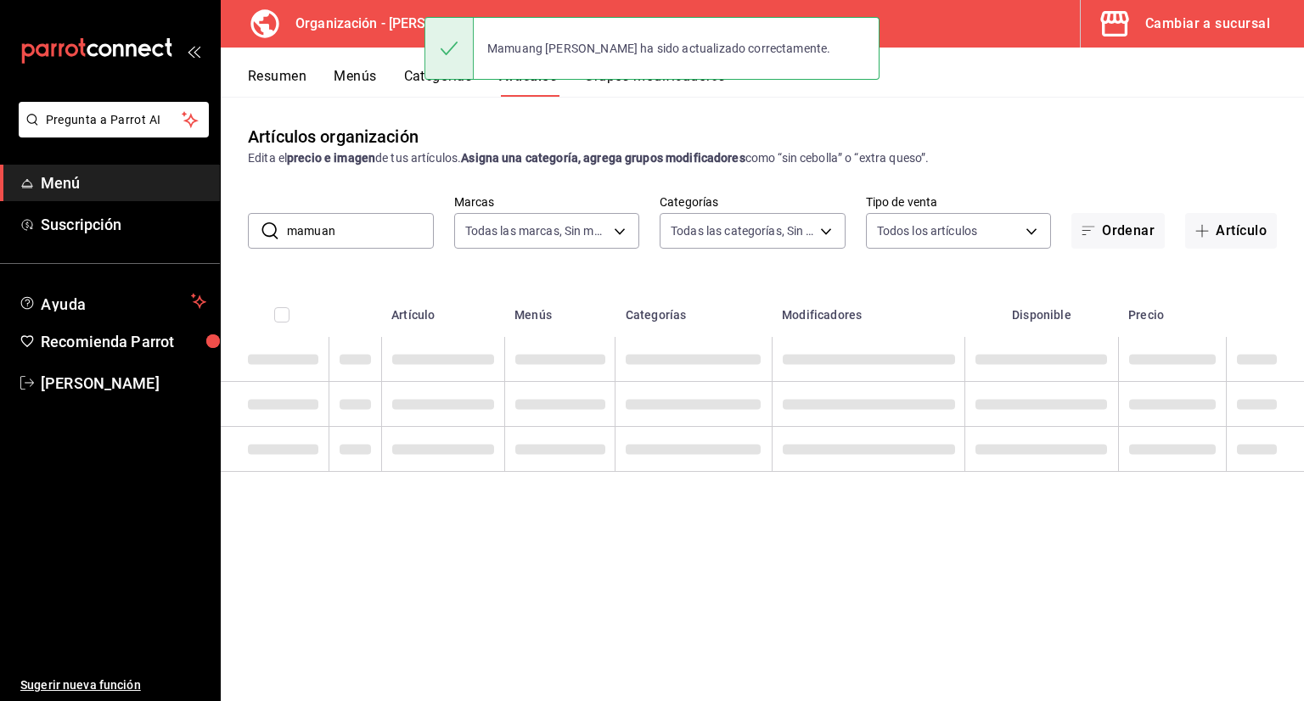
click at [368, 243] on input "mamuan" at bounding box center [360, 231] width 147 height 34
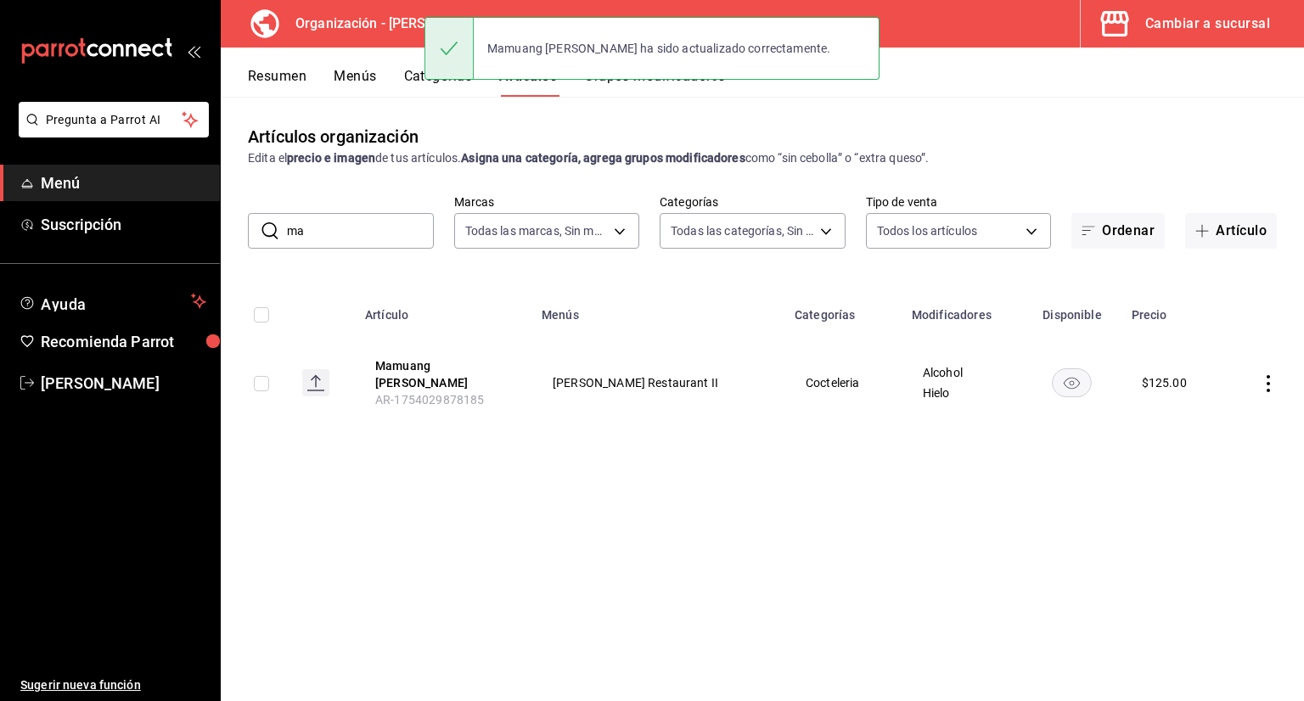
type input "m"
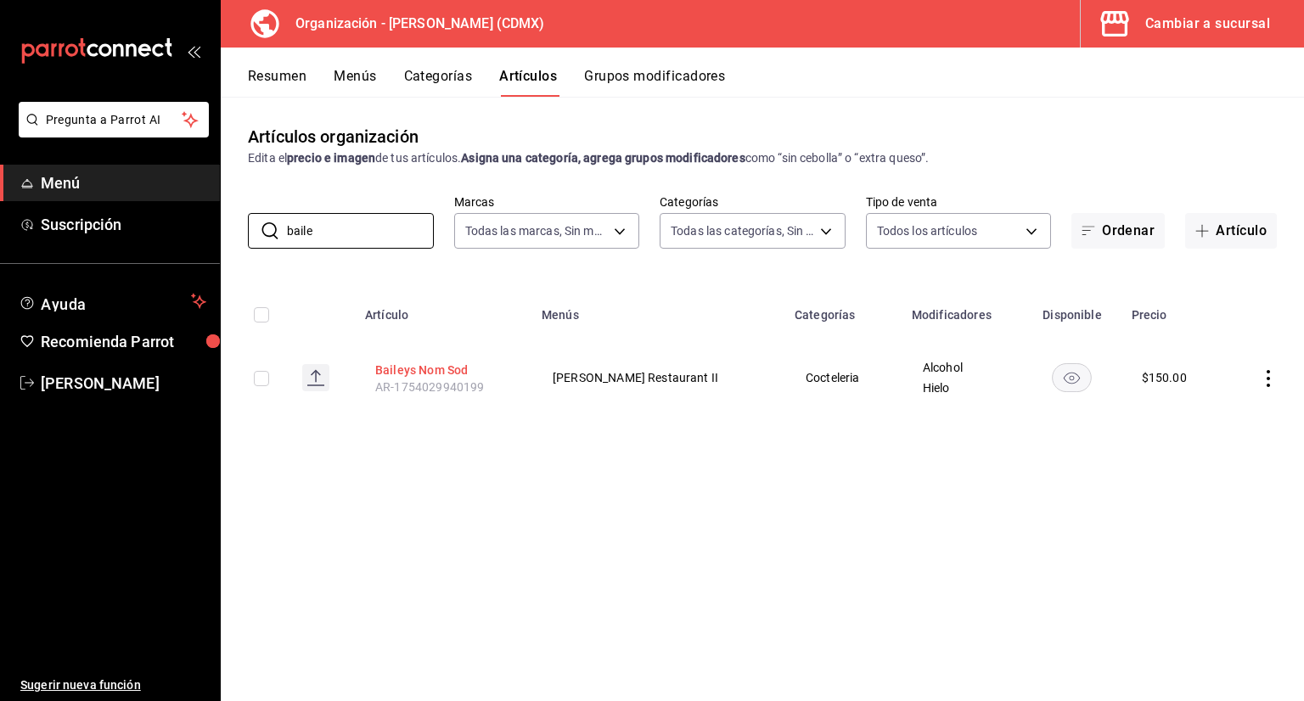
type input "baile"
click at [424, 364] on button "Baileys Nom Sod" at bounding box center [443, 370] width 136 height 17
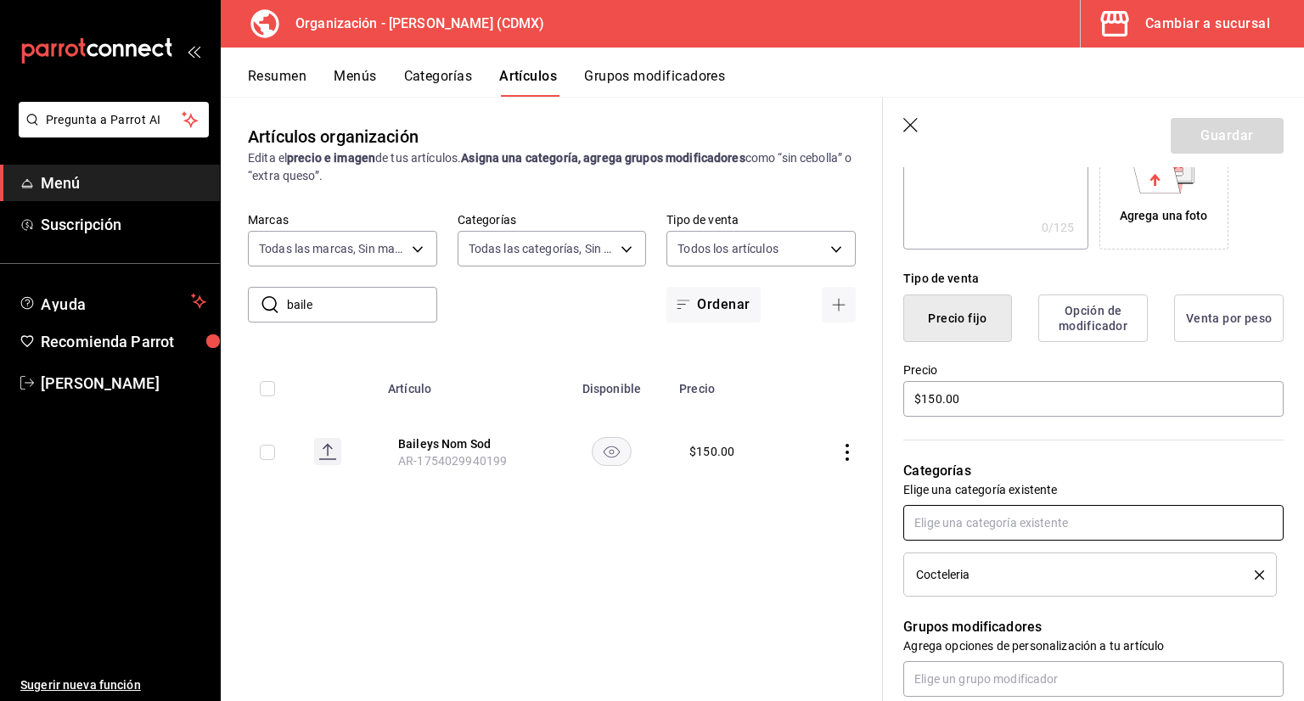
scroll to position [340, 0]
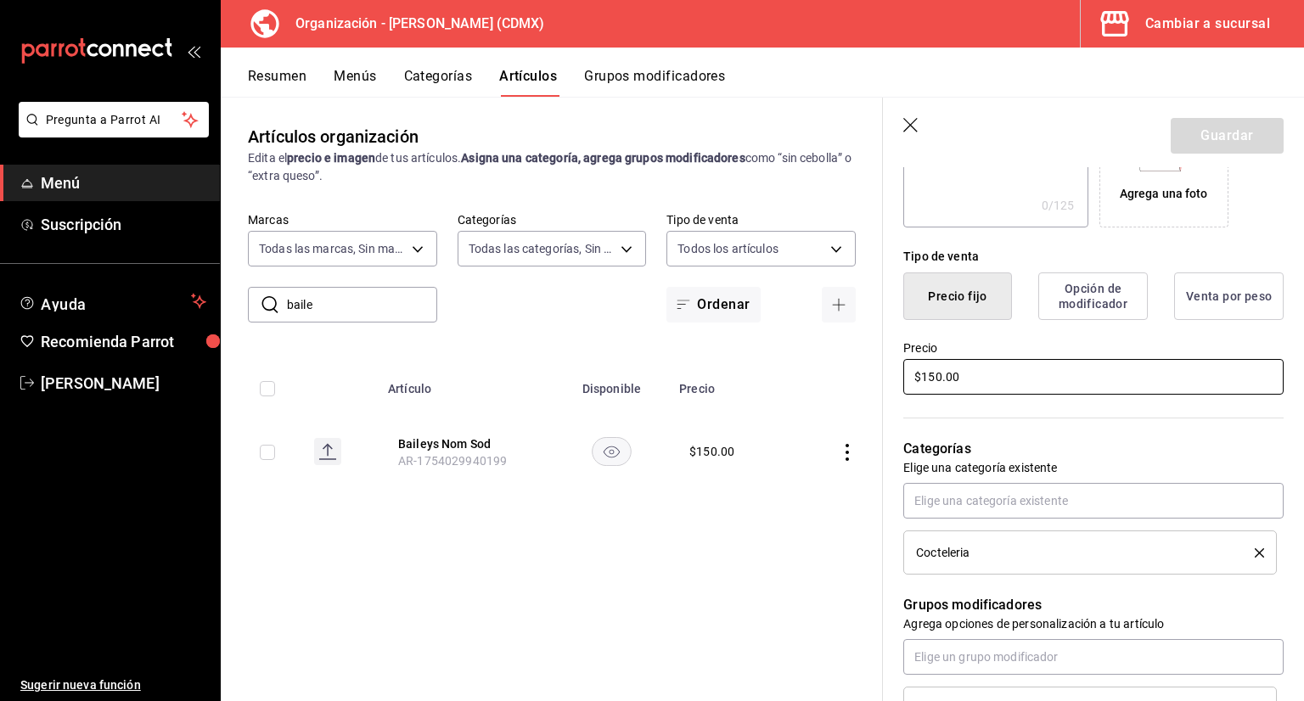
drag, startPoint x: 978, startPoint y: 373, endPoint x: 870, endPoint y: 378, distance: 107.9
click at [873, 378] on main "Artículos organización Edita el precio e imagen de tus artículos. Asigna una ca…" at bounding box center [762, 399] width 1083 height 604
type input "$125.00"
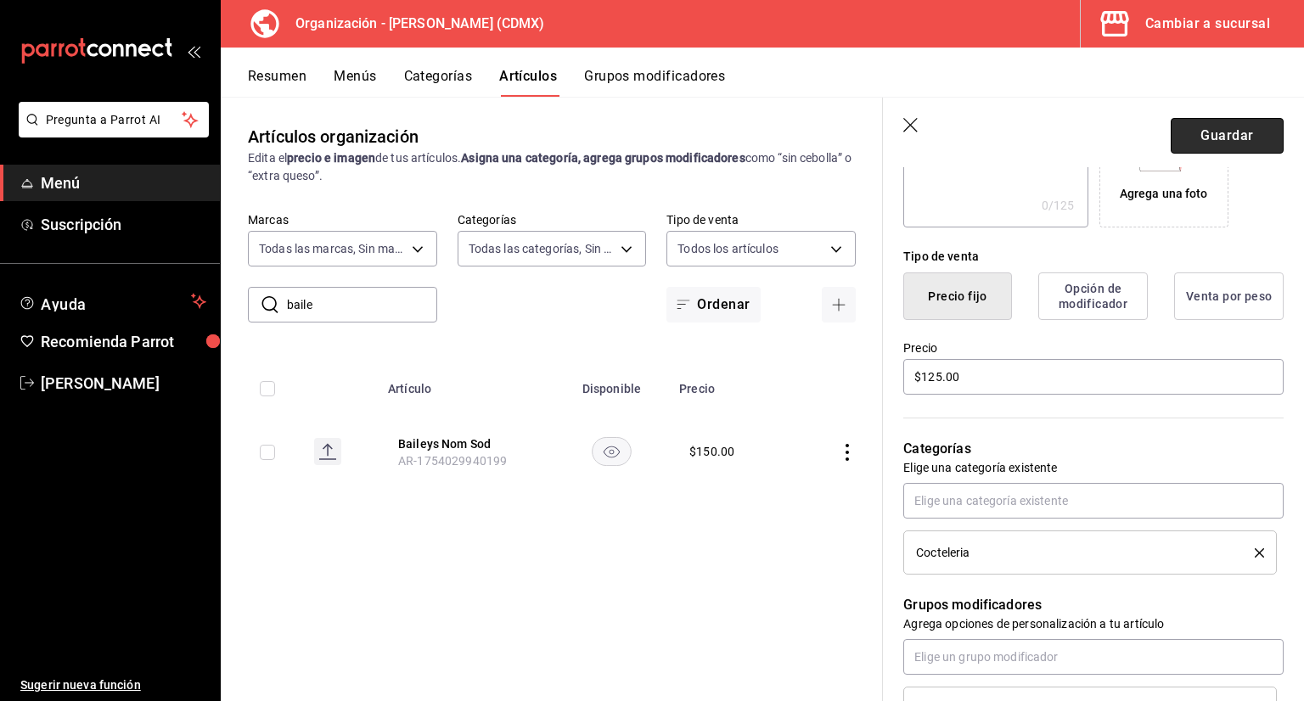
click at [1231, 132] on button "Guardar" at bounding box center [1227, 136] width 113 height 36
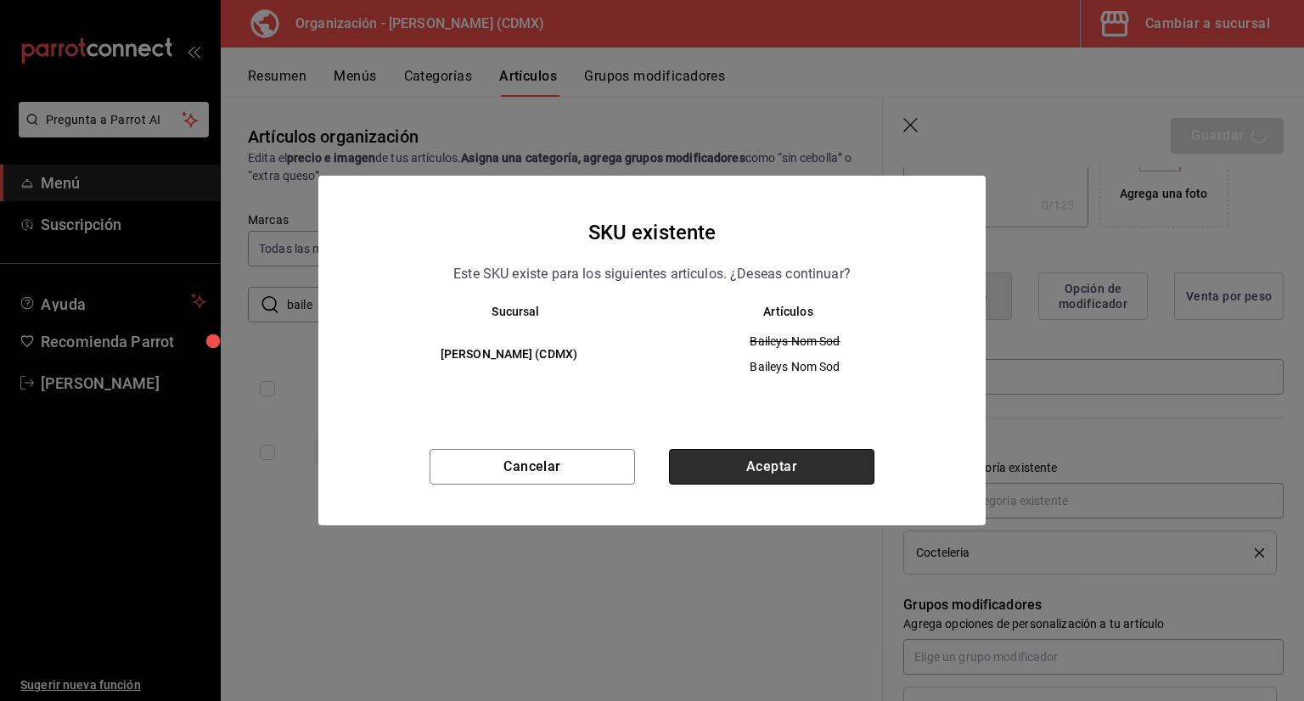
click at [707, 472] on button "Aceptar" at bounding box center [771, 467] width 205 height 36
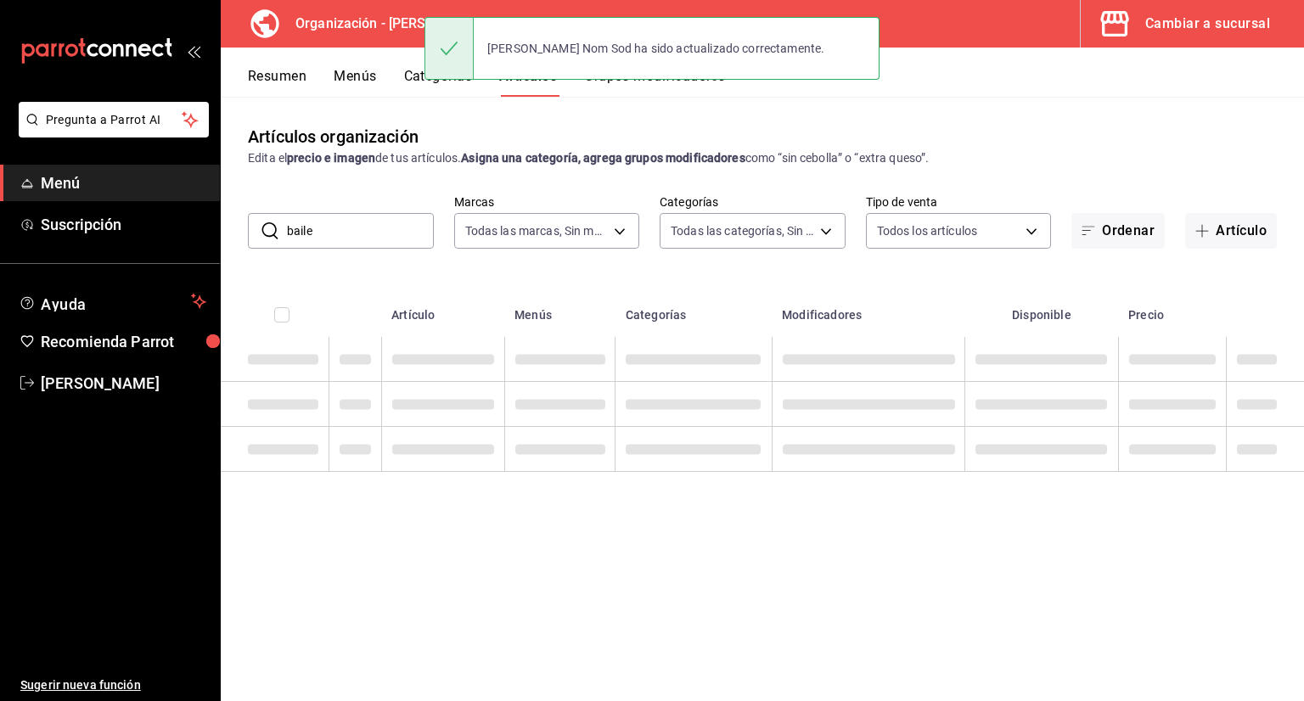
click at [380, 237] on input "baile" at bounding box center [360, 231] width 147 height 34
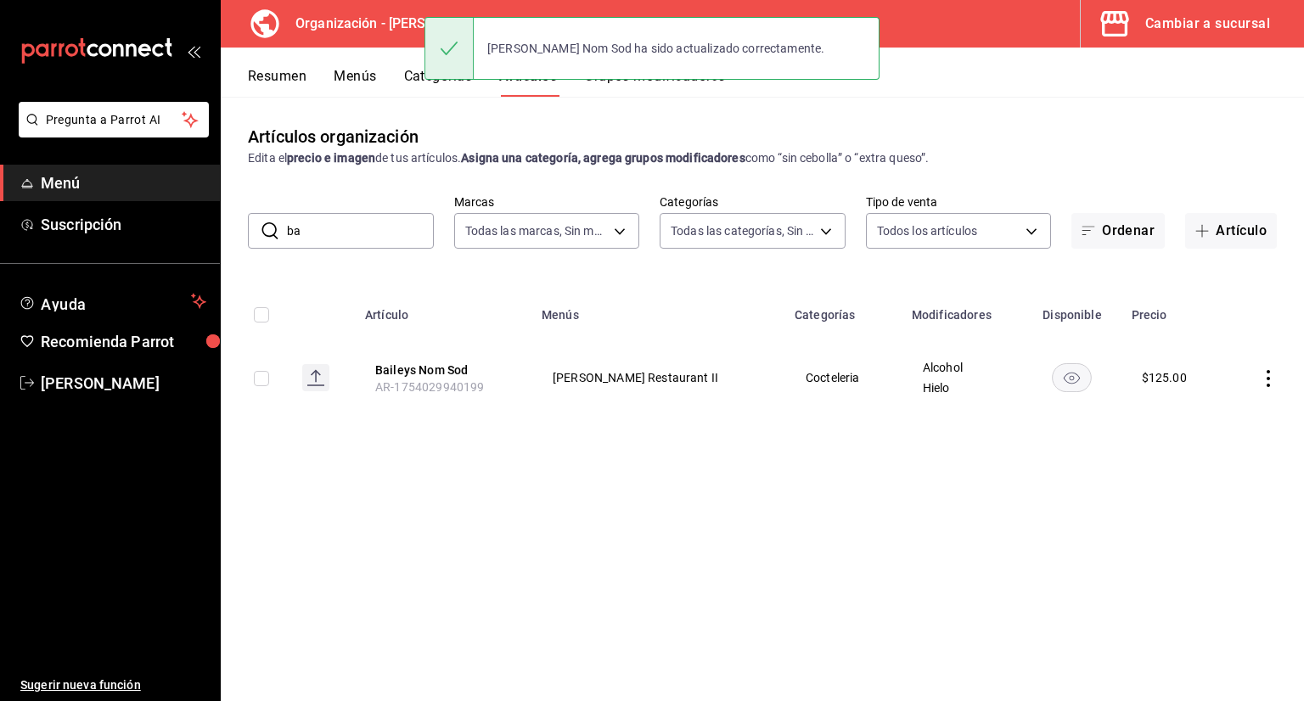
type input "b"
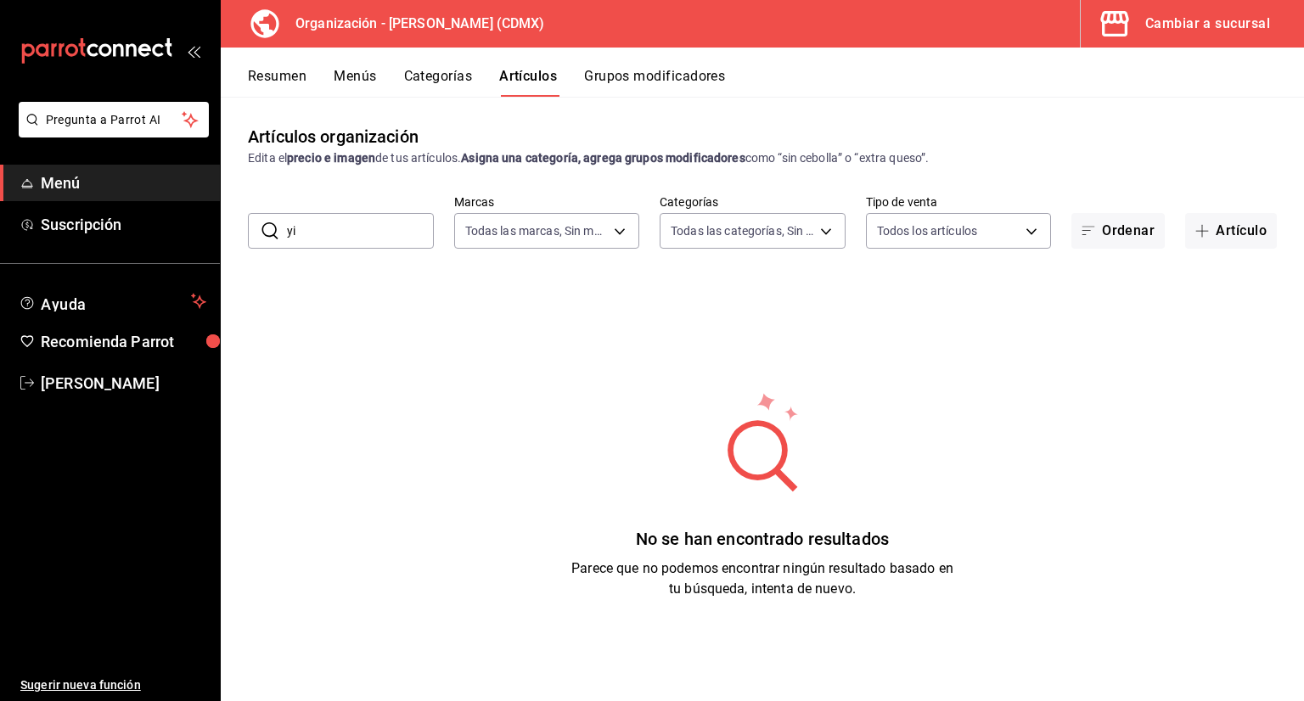
type input "y"
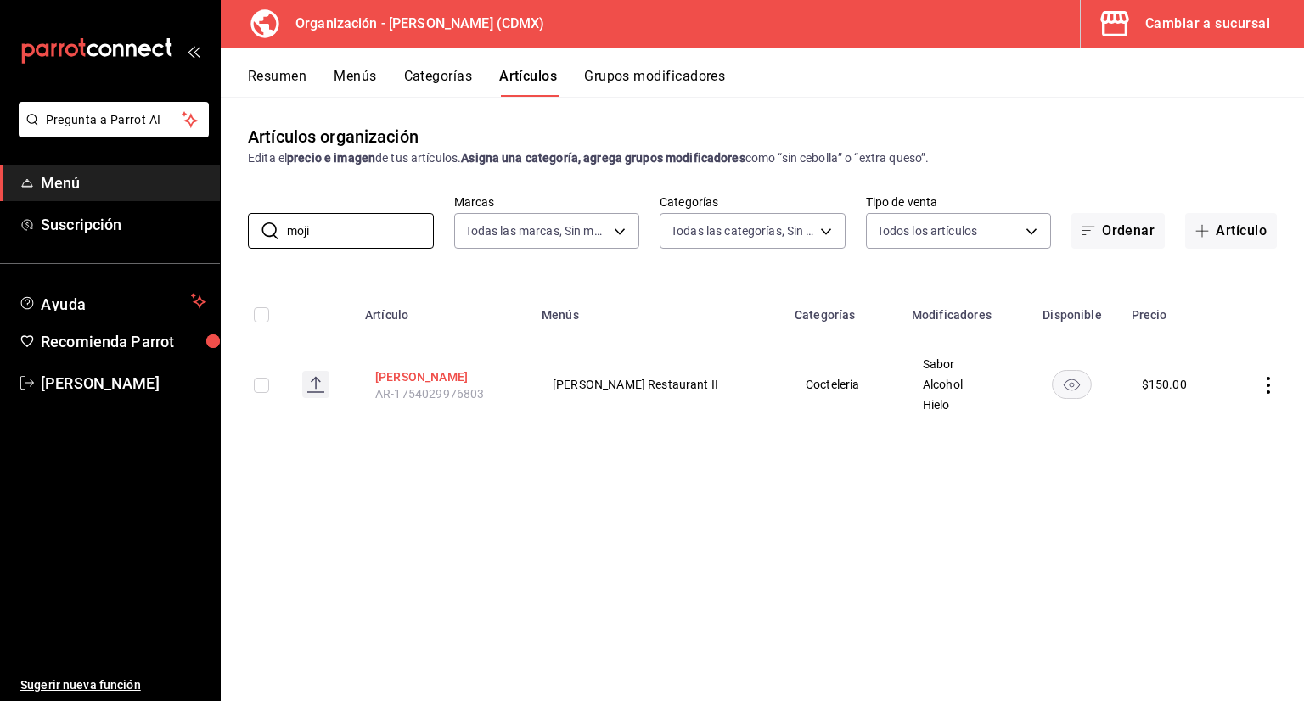
type input "moji"
click at [396, 373] on button "[PERSON_NAME]" at bounding box center [443, 376] width 136 height 17
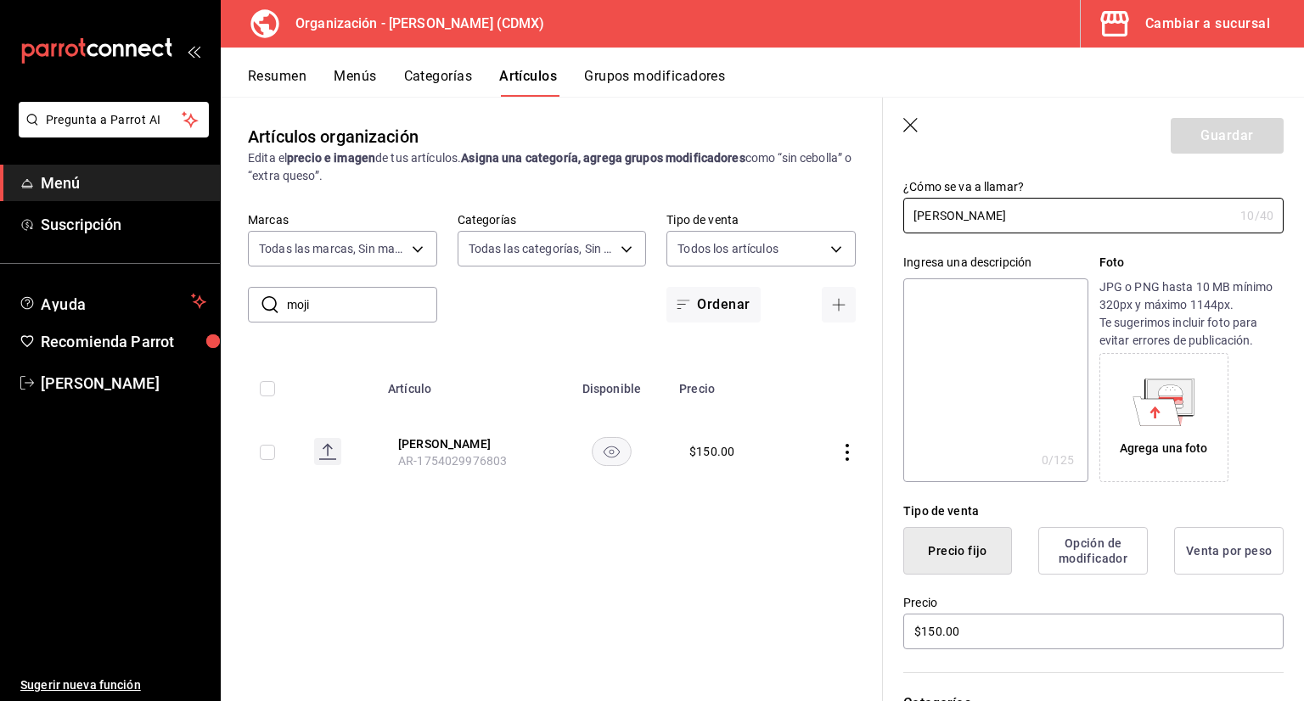
scroll to position [170, 0]
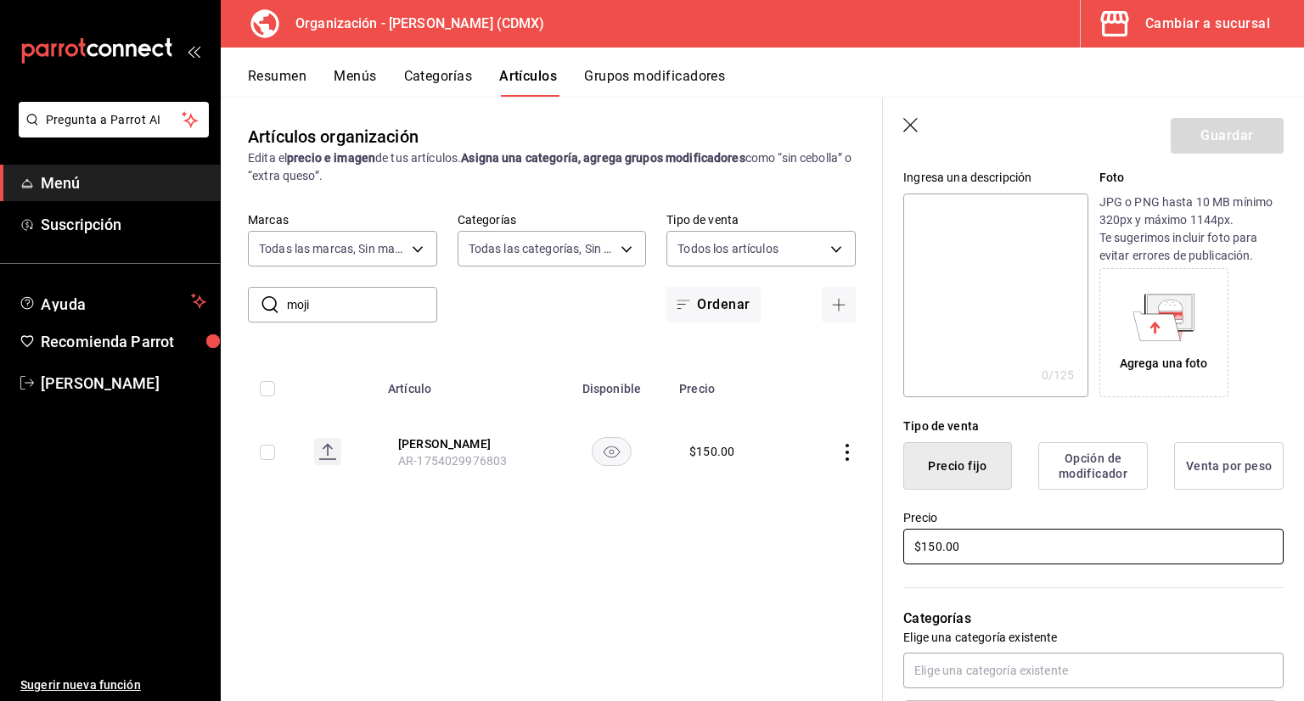
drag, startPoint x: 1019, startPoint y: 545, endPoint x: 811, endPoint y: 540, distance: 208.9
click at [841, 552] on main "Artículos organización Edita el precio e imagen de tus artículos. Asigna una ca…" at bounding box center [762, 399] width 1083 height 604
type input "$125.00"
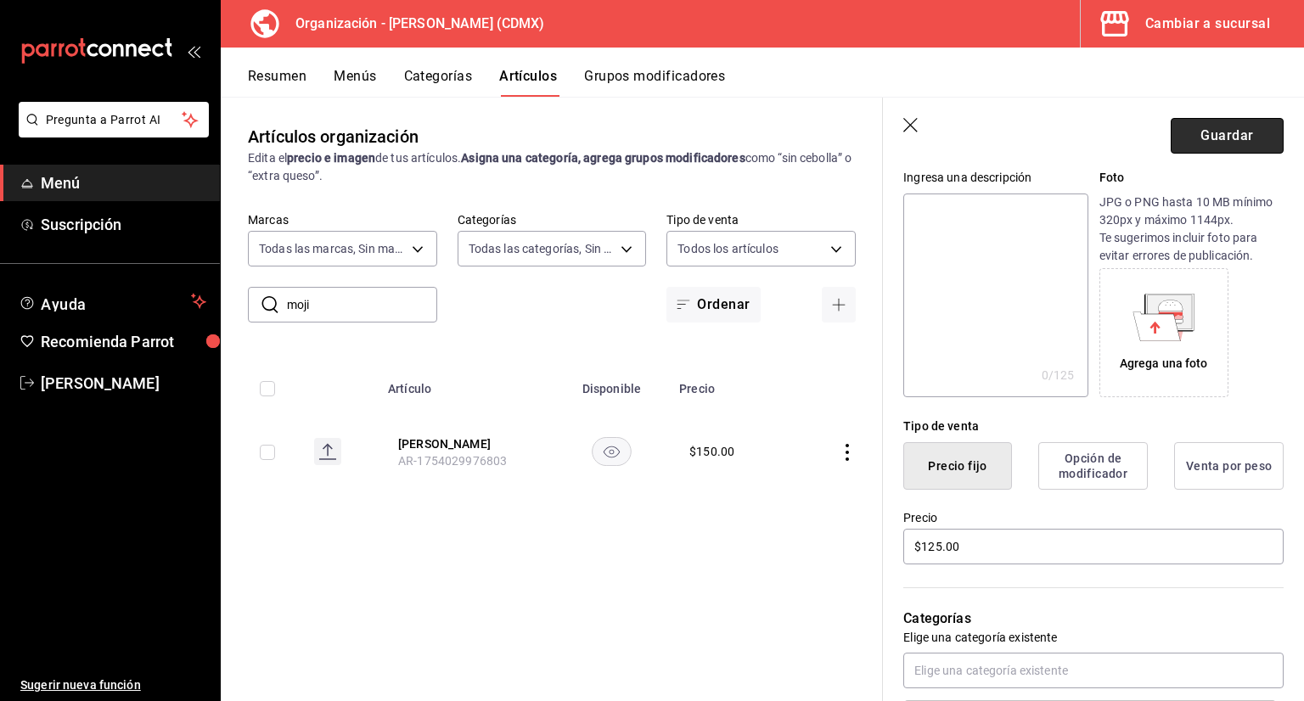
click at [1239, 136] on button "Guardar" at bounding box center [1227, 136] width 113 height 36
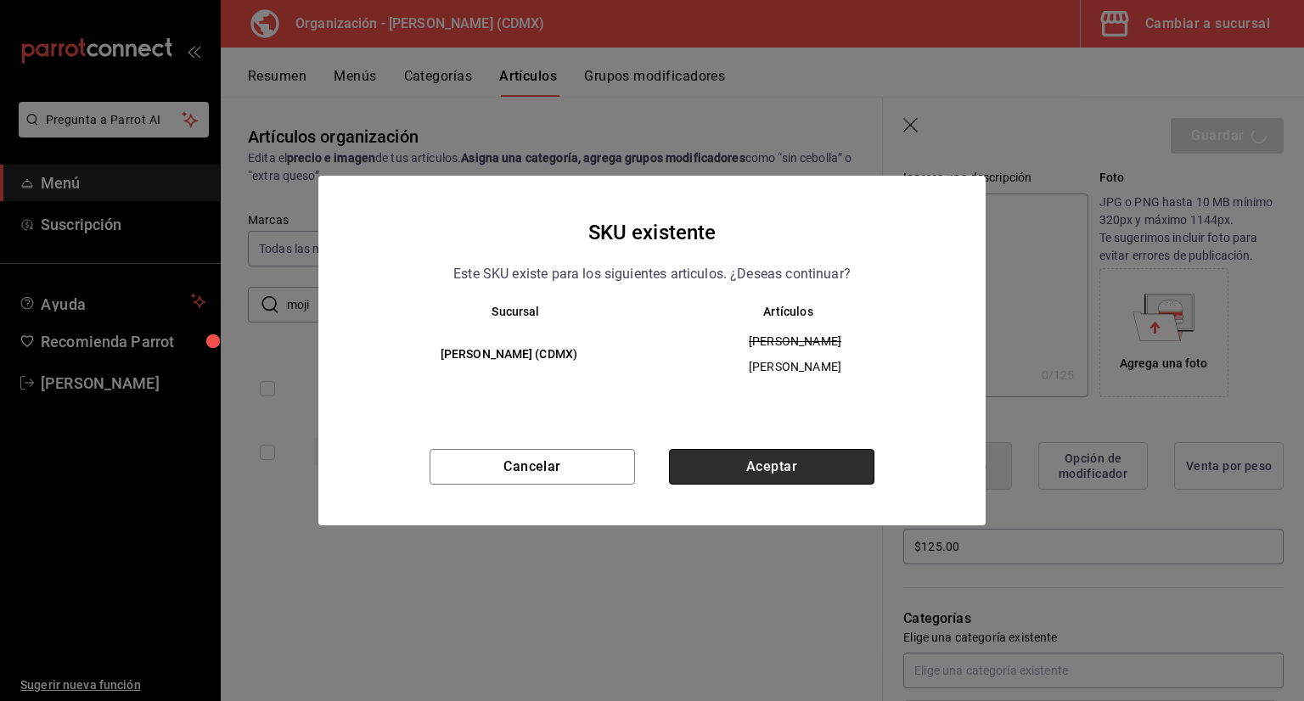
click at [750, 477] on button "Aceptar" at bounding box center [771, 467] width 205 height 36
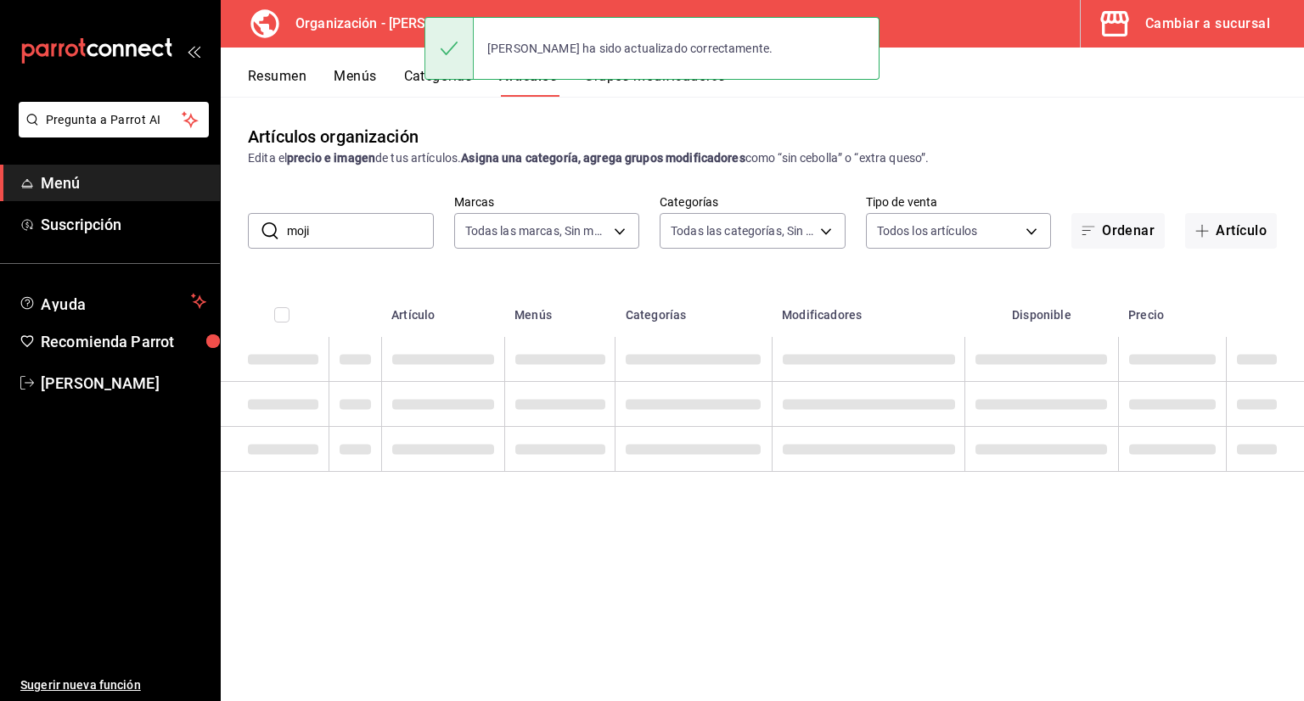
click at [393, 290] on th "Artículo" at bounding box center [442, 310] width 123 height 54
click at [384, 233] on input "moji" at bounding box center [360, 231] width 147 height 34
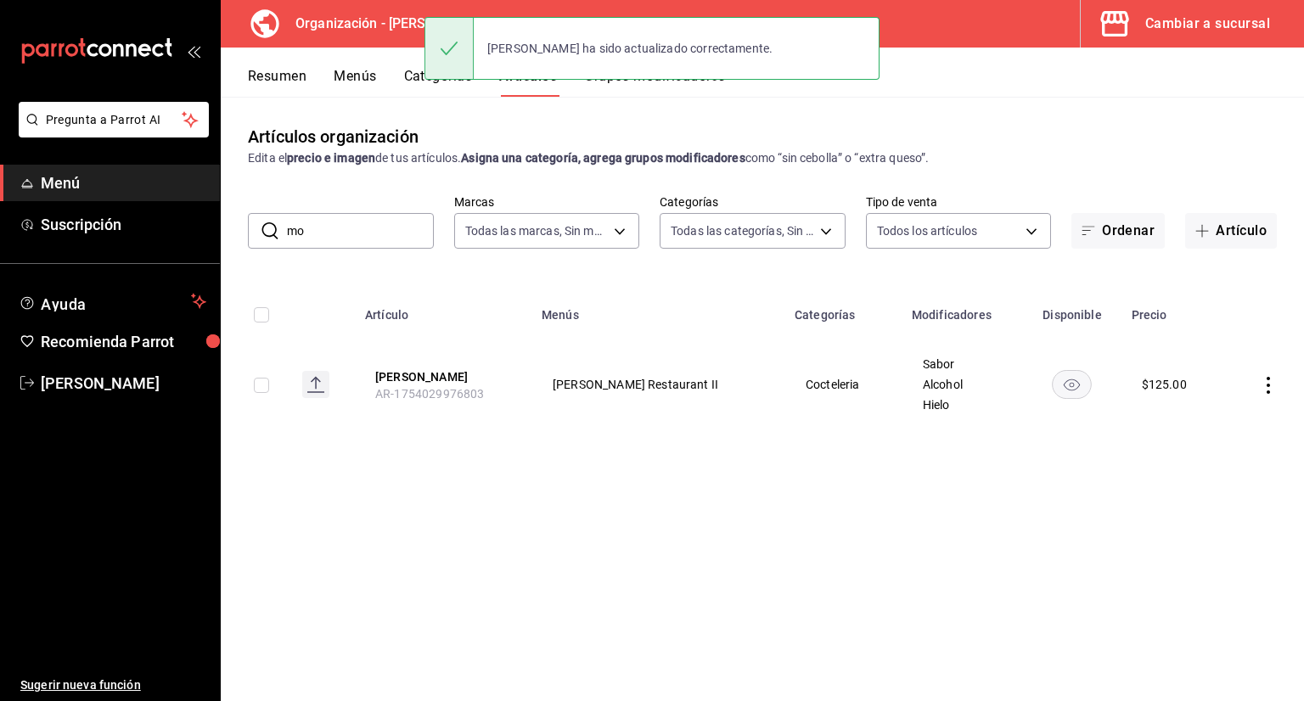
type input "m"
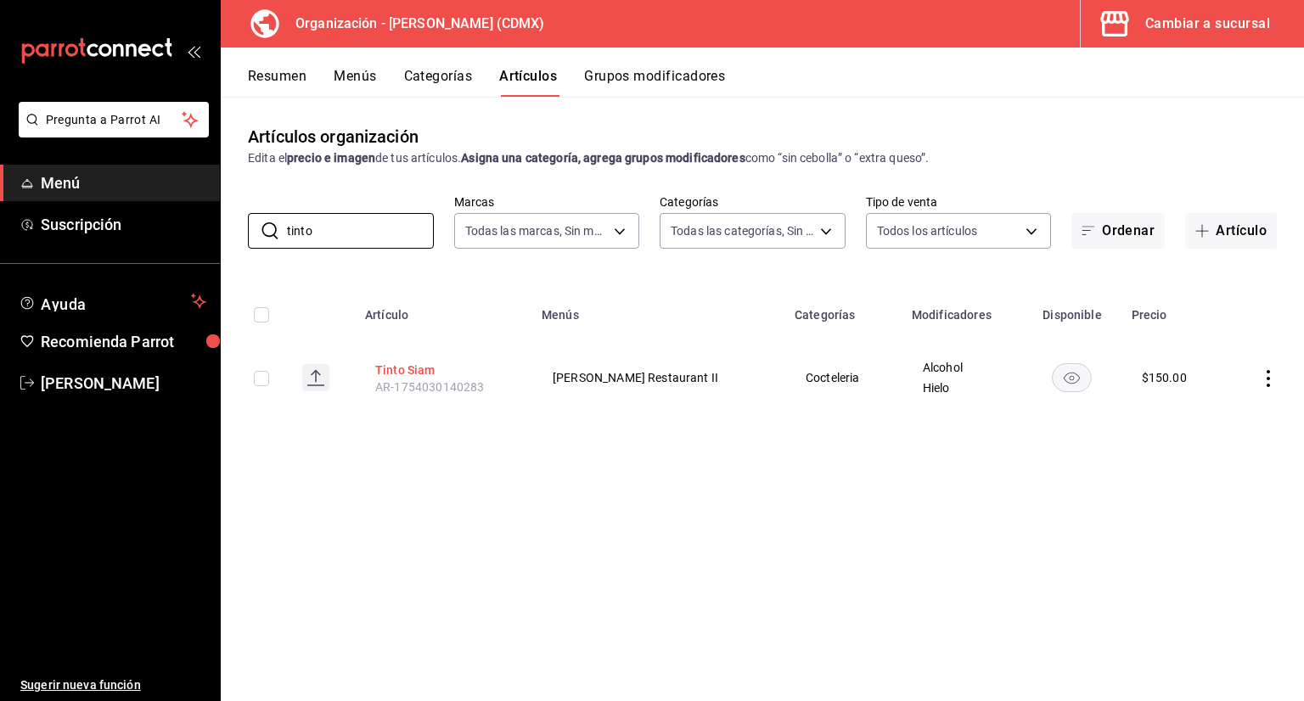
type input "tinto"
click at [421, 373] on button "Tinto Siam" at bounding box center [443, 370] width 136 height 17
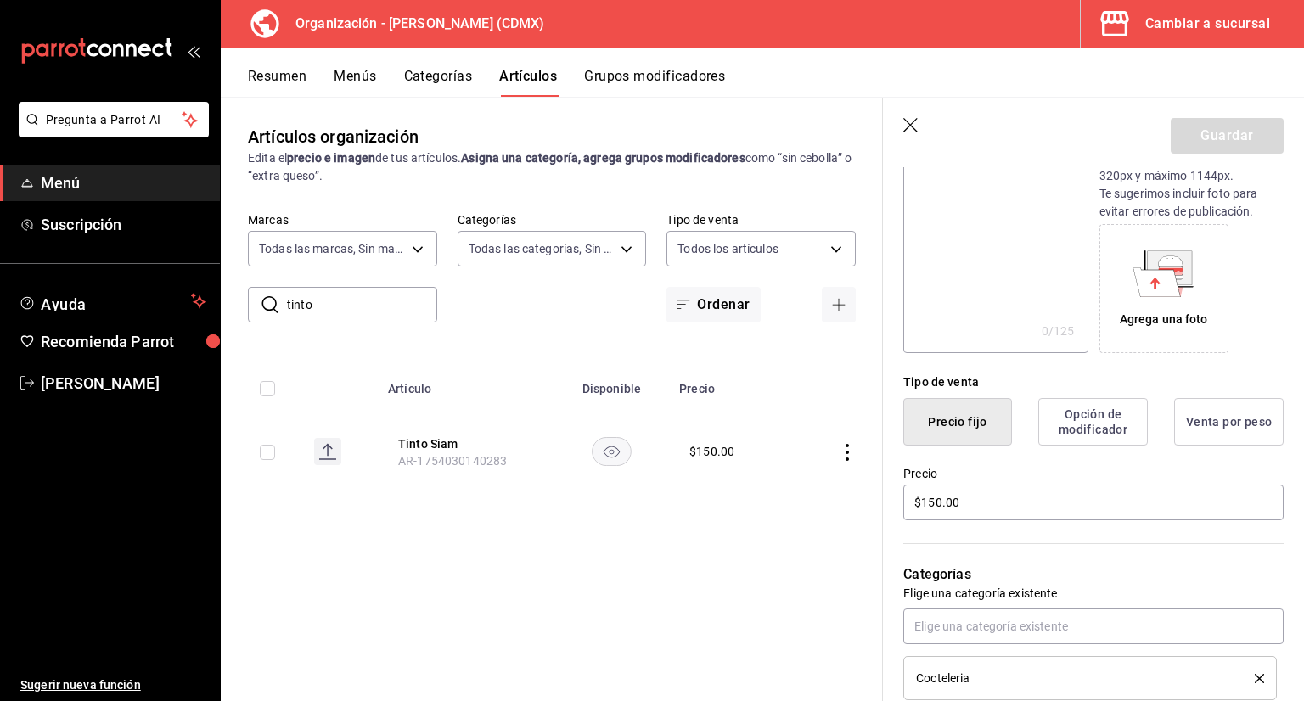
scroll to position [255, 0]
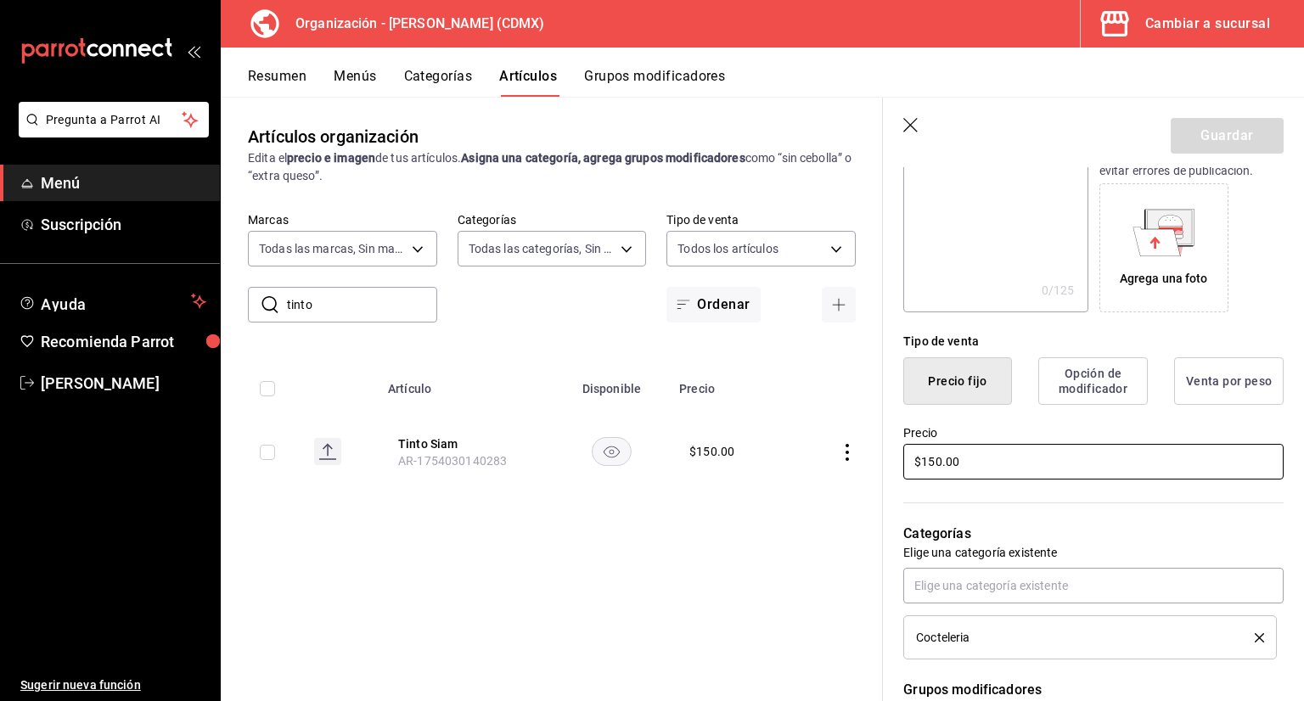
drag, startPoint x: 1017, startPoint y: 466, endPoint x: 916, endPoint y: 466, distance: 101.0
click at [916, 466] on input "$150.00" at bounding box center [1093, 462] width 380 height 36
type input "$125.00"
click at [1202, 126] on button "Guardar" at bounding box center [1227, 136] width 113 height 36
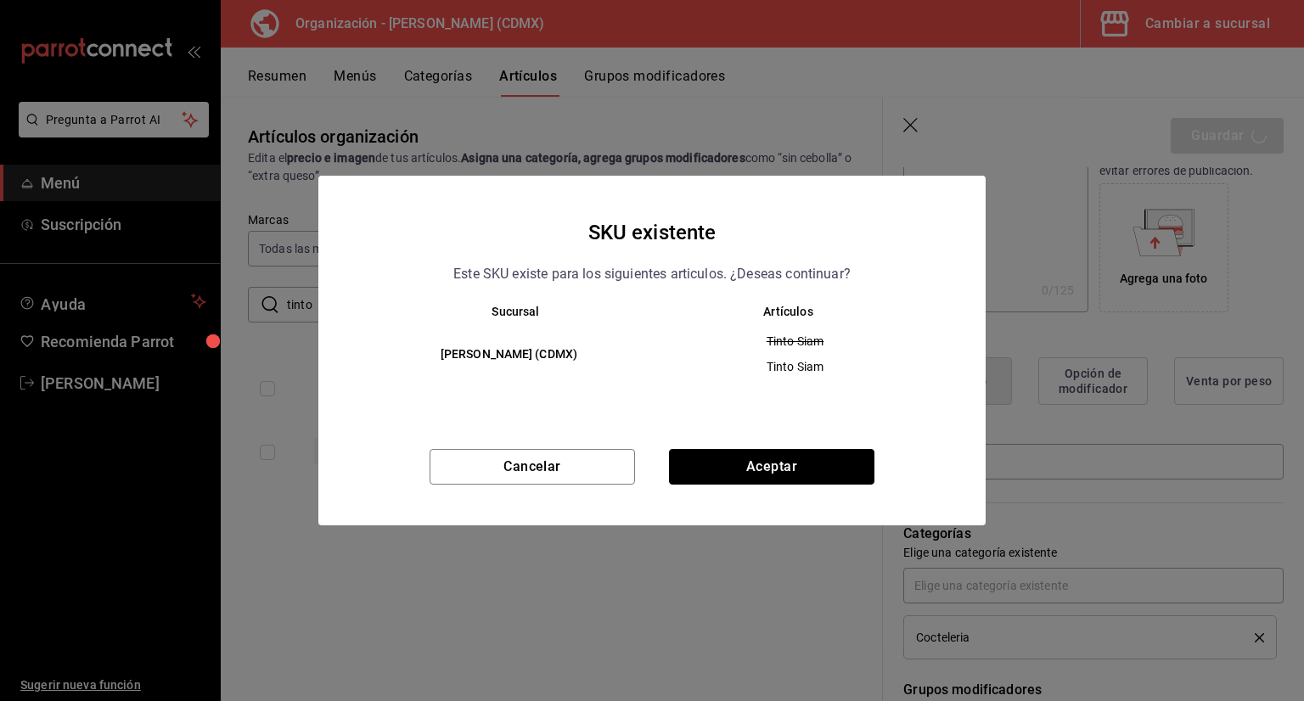
click at [811, 475] on button "Aceptar" at bounding box center [771, 467] width 205 height 36
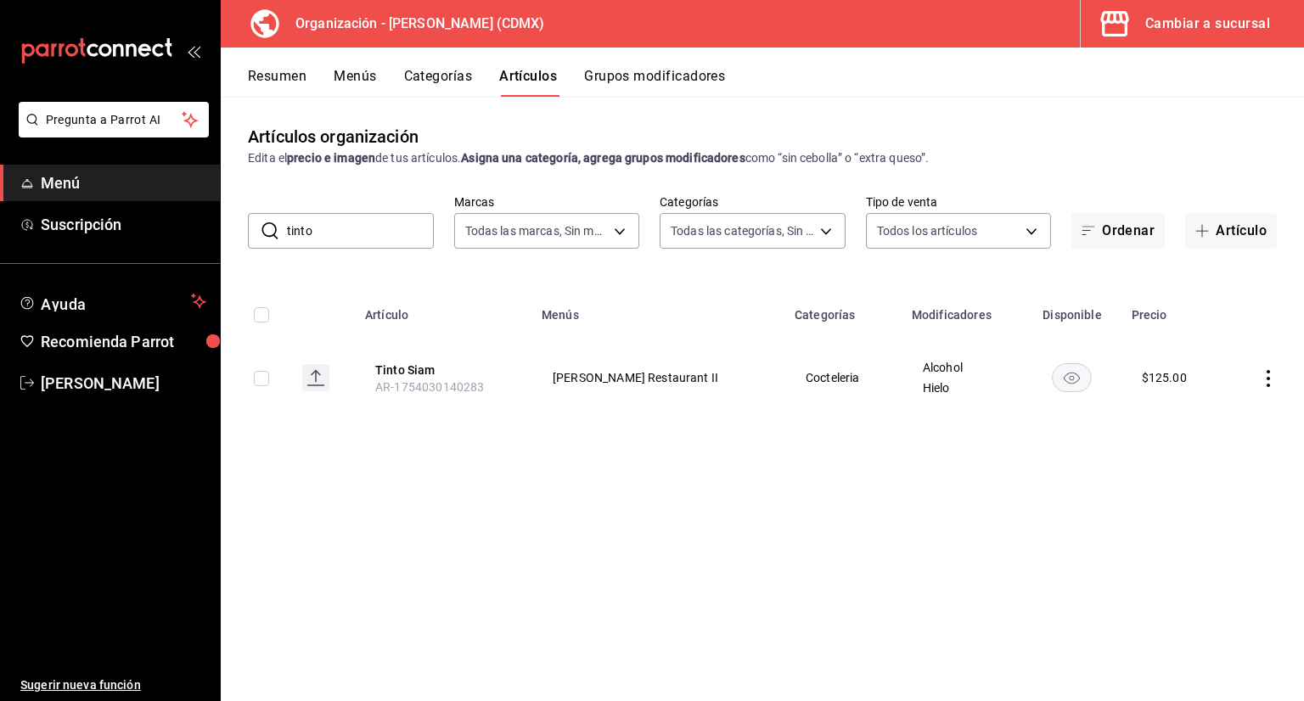
click at [621, 68] on button "Grupos modificadores" at bounding box center [654, 82] width 141 height 29
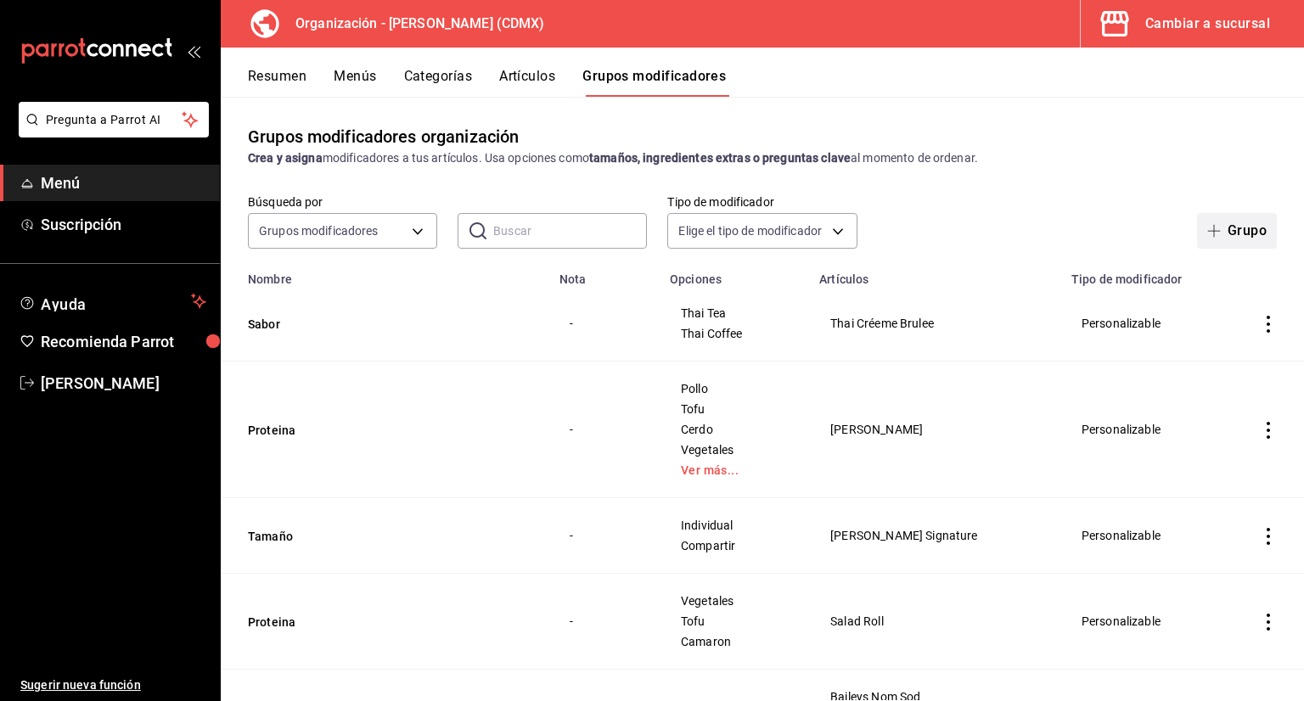
click at [1249, 228] on button "Grupo" at bounding box center [1237, 231] width 80 height 36
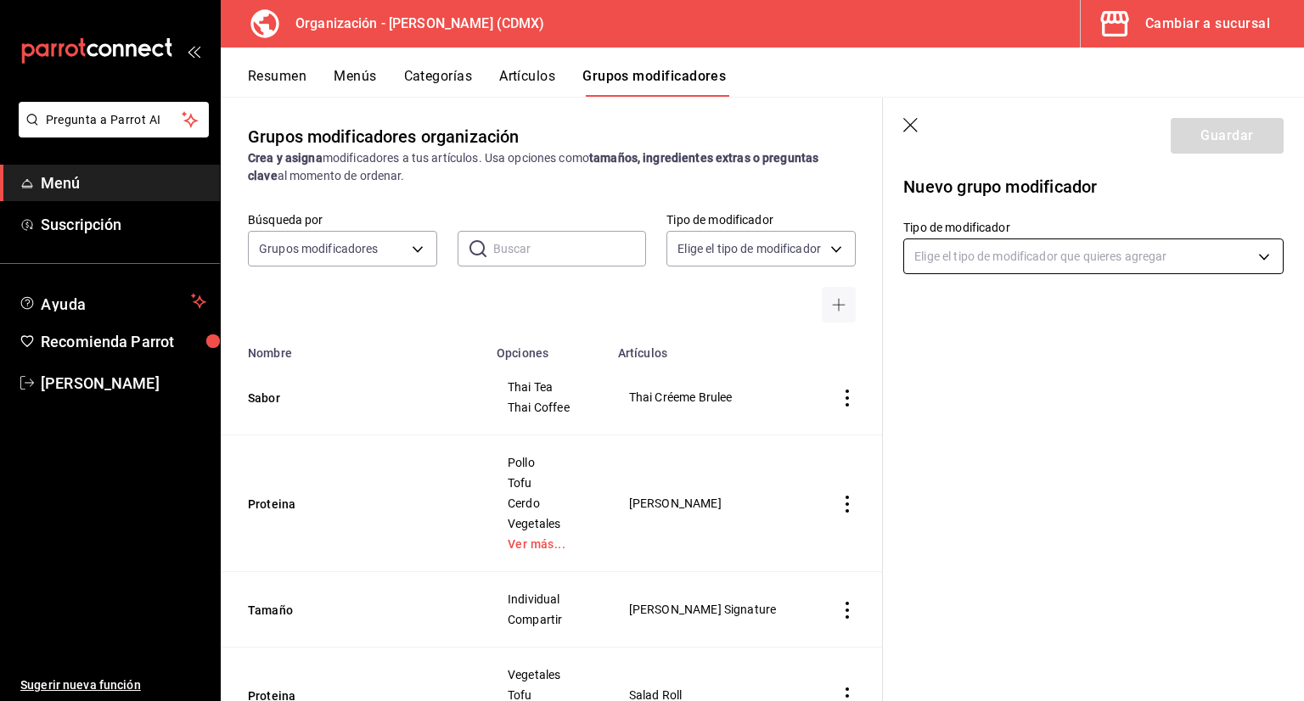
click at [994, 270] on body "Pregunta a Parrot AI Menú Suscripción Ayuda Recomienda Parrot Jorge Cruces Suge…" at bounding box center [652, 350] width 1304 height 701
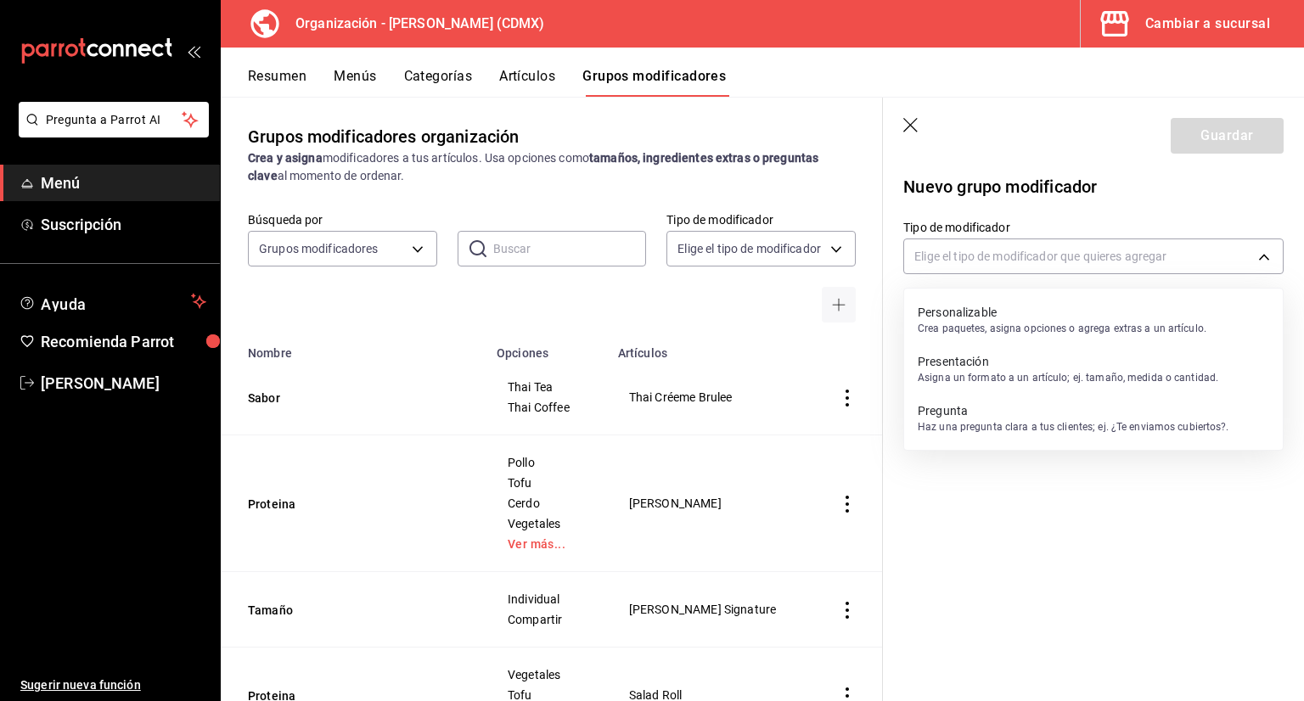
click at [995, 317] on p "Personalizable" at bounding box center [1062, 312] width 289 height 17
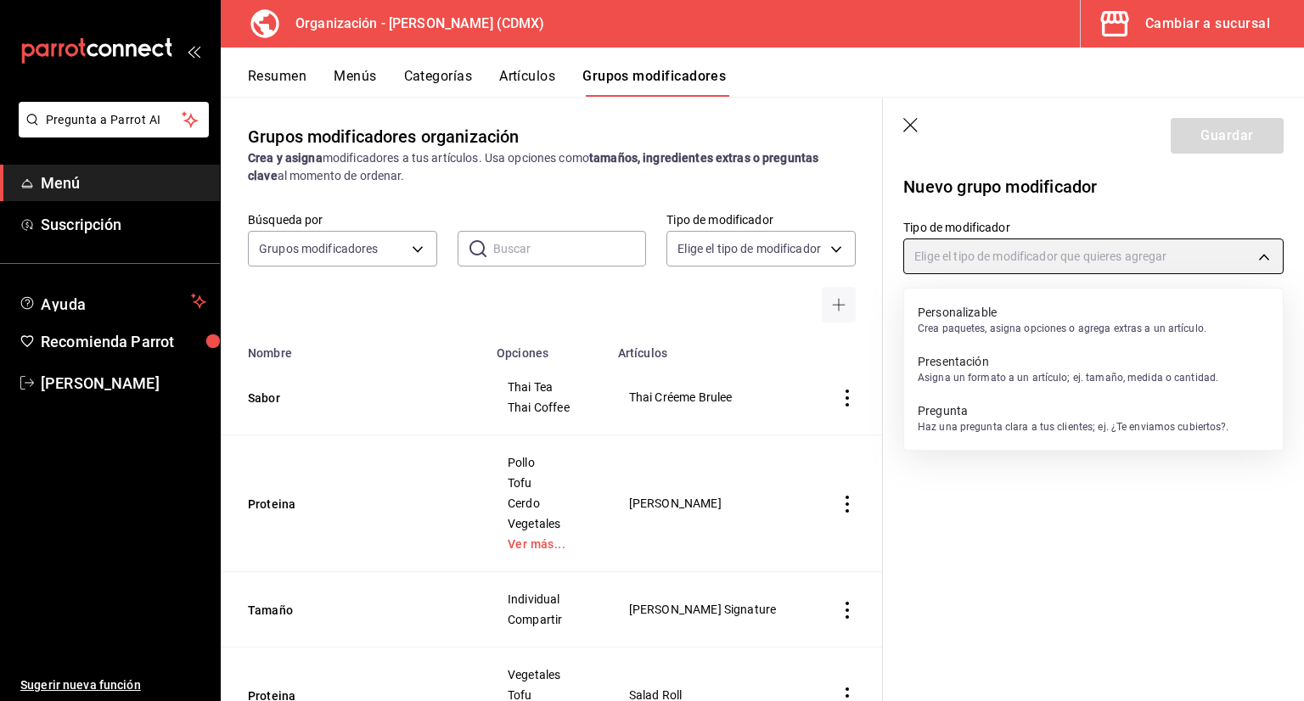
type input "CUSTOMIZABLE"
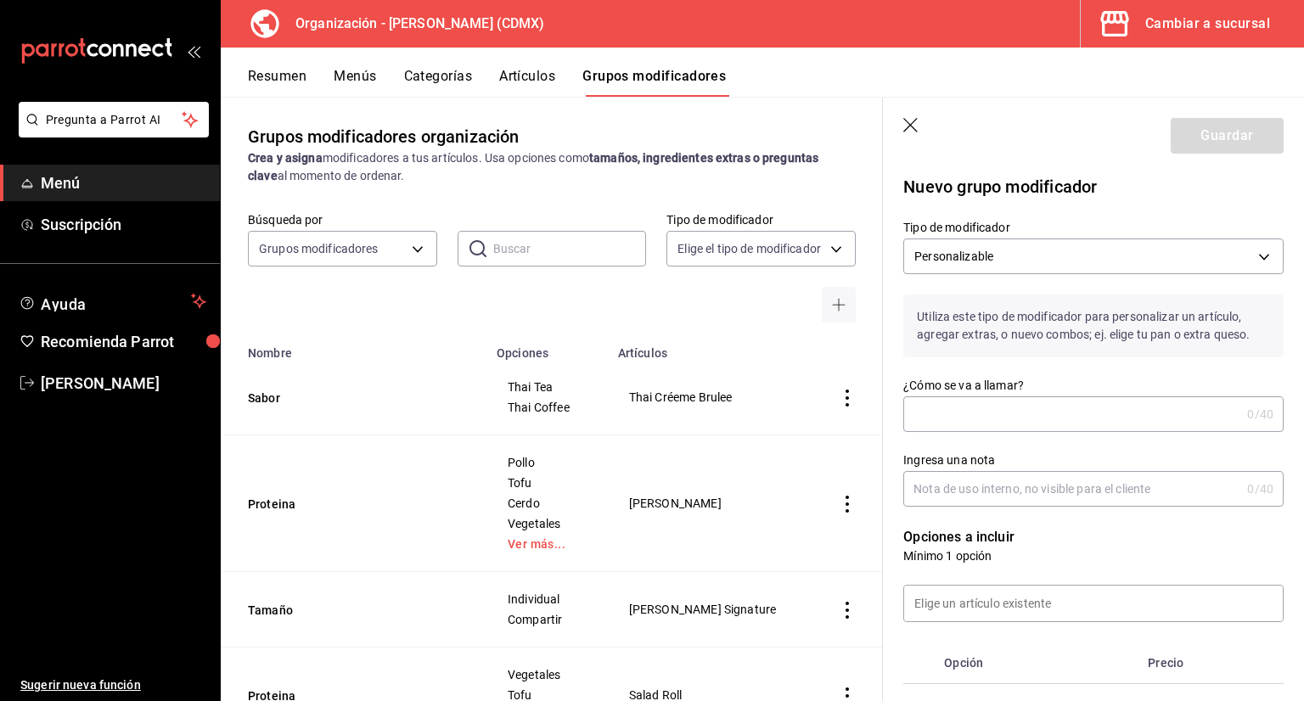
click at [960, 404] on input "¿Cómo se va a llamar?" at bounding box center [1071, 414] width 337 height 34
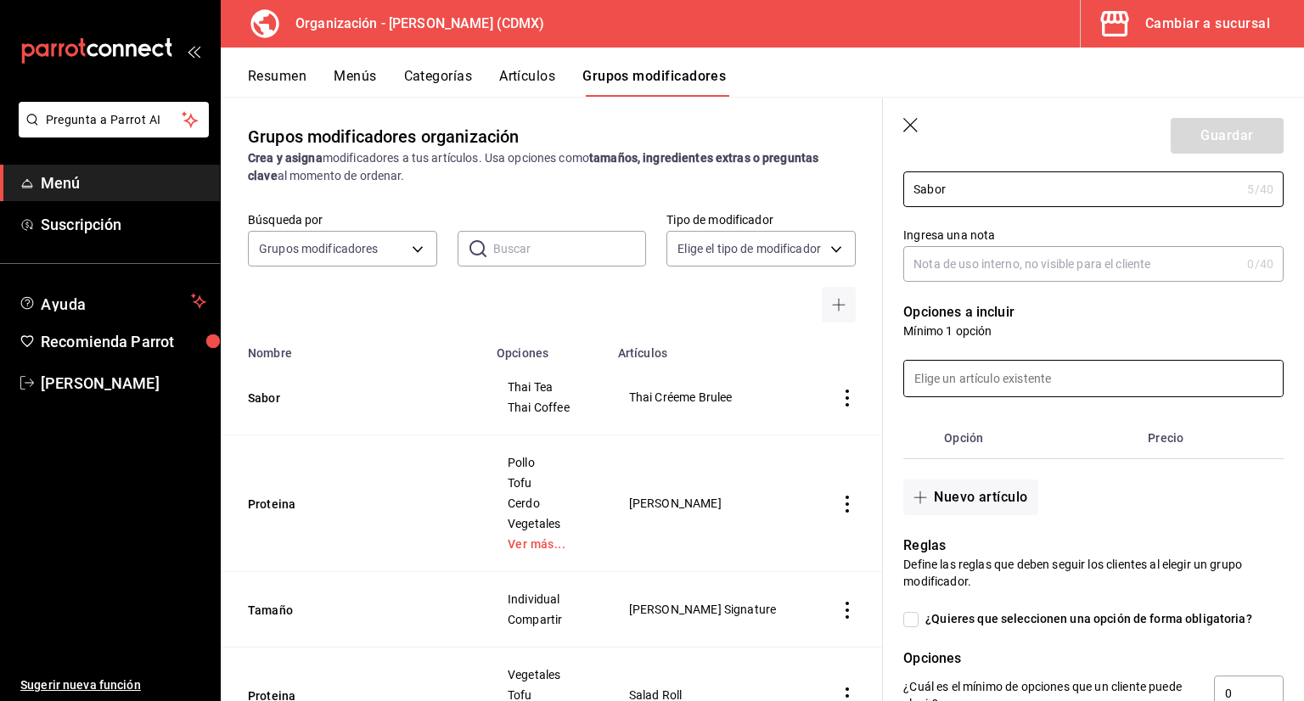
scroll to position [255, 0]
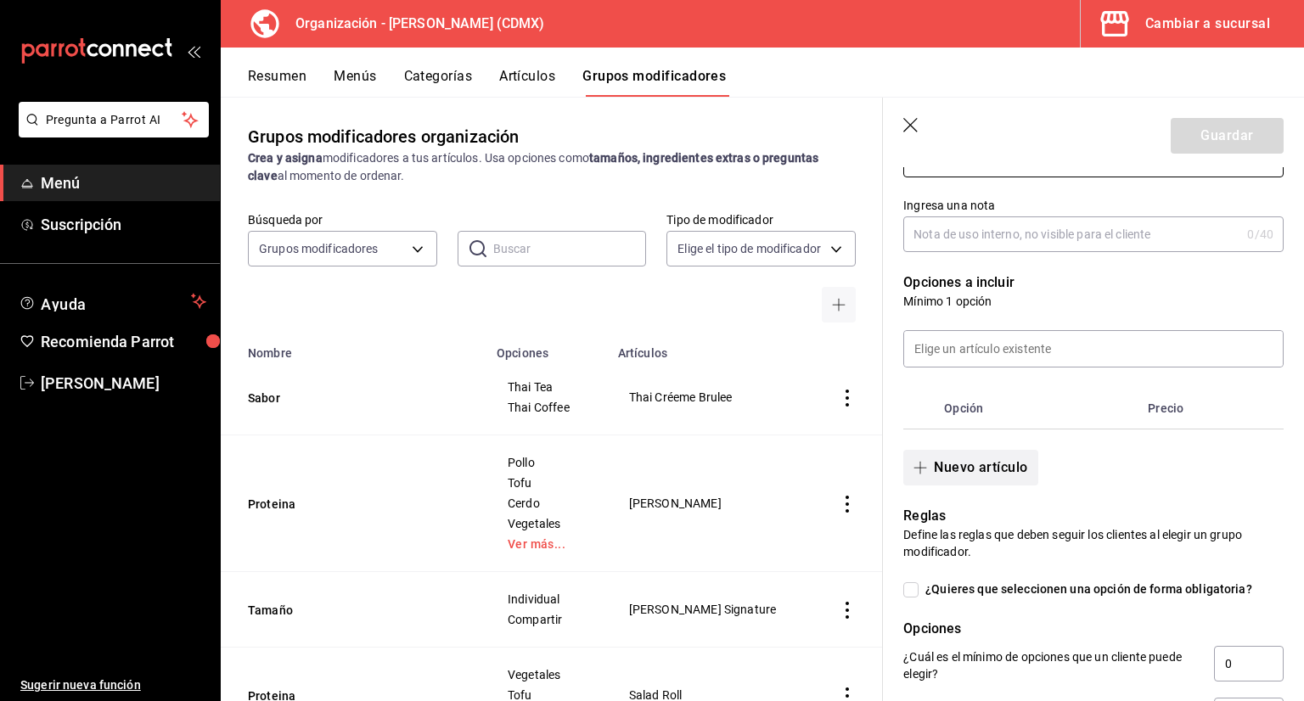
type input "Sabor"
click at [974, 467] on button "Nuevo artículo" at bounding box center [970, 468] width 134 height 36
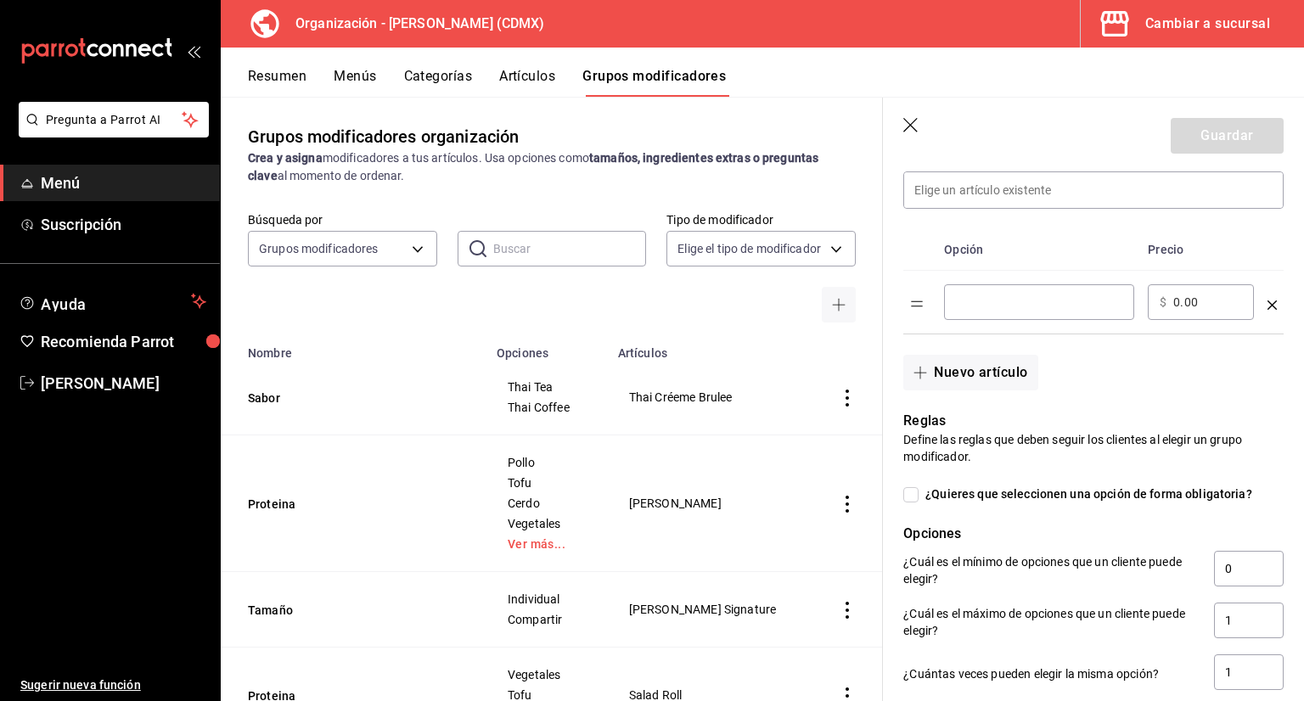
scroll to position [424, 0]
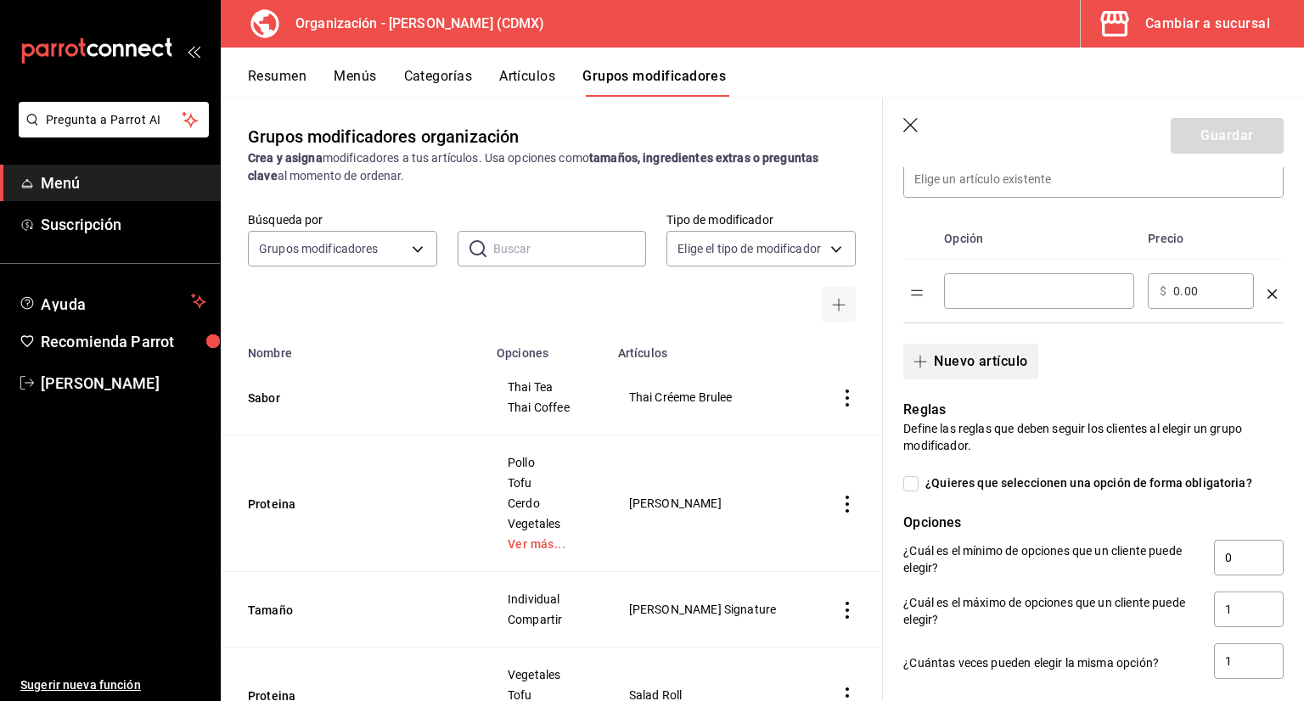
click at [978, 361] on button "Nuevo artículo" at bounding box center [970, 362] width 134 height 36
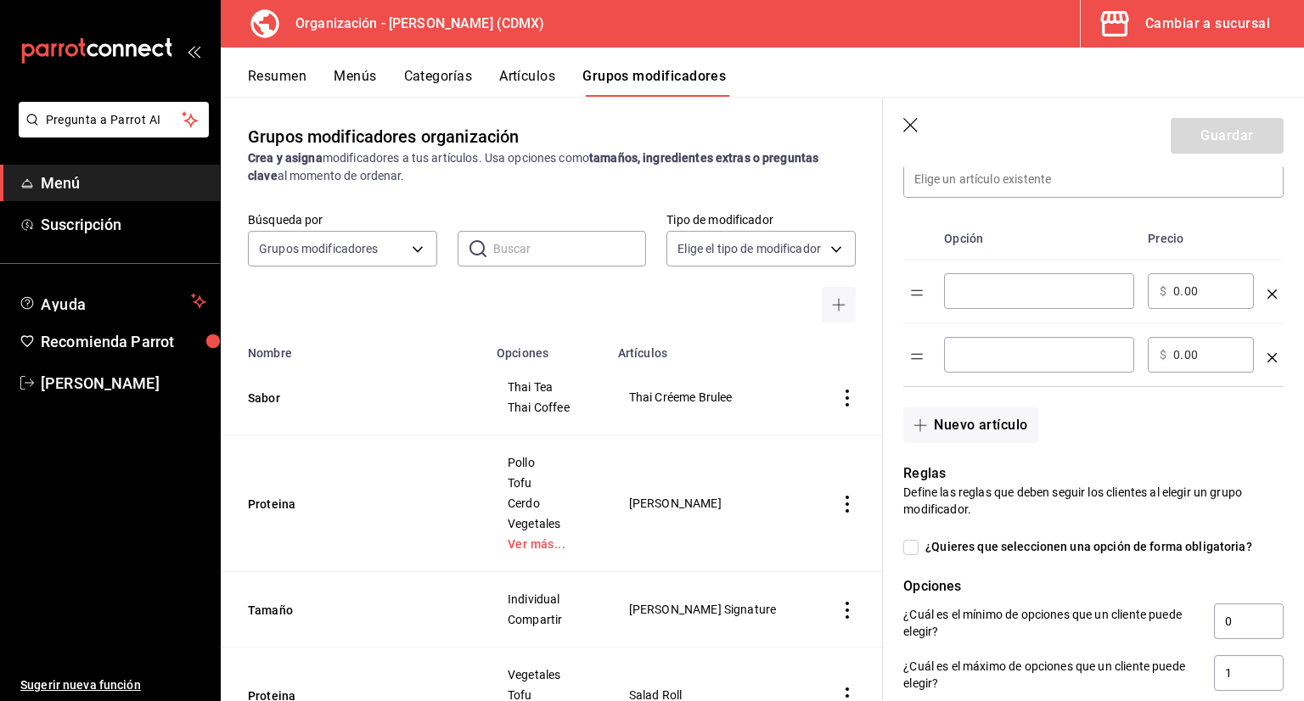
click at [1005, 251] on th "Opción" at bounding box center [1039, 239] width 204 height 42
click at [1007, 285] on input "optionsTable" at bounding box center [1039, 291] width 166 height 17
type input "Frutos rojos"
click at [1100, 354] on input "optionsTable" at bounding box center [1039, 354] width 166 height 17
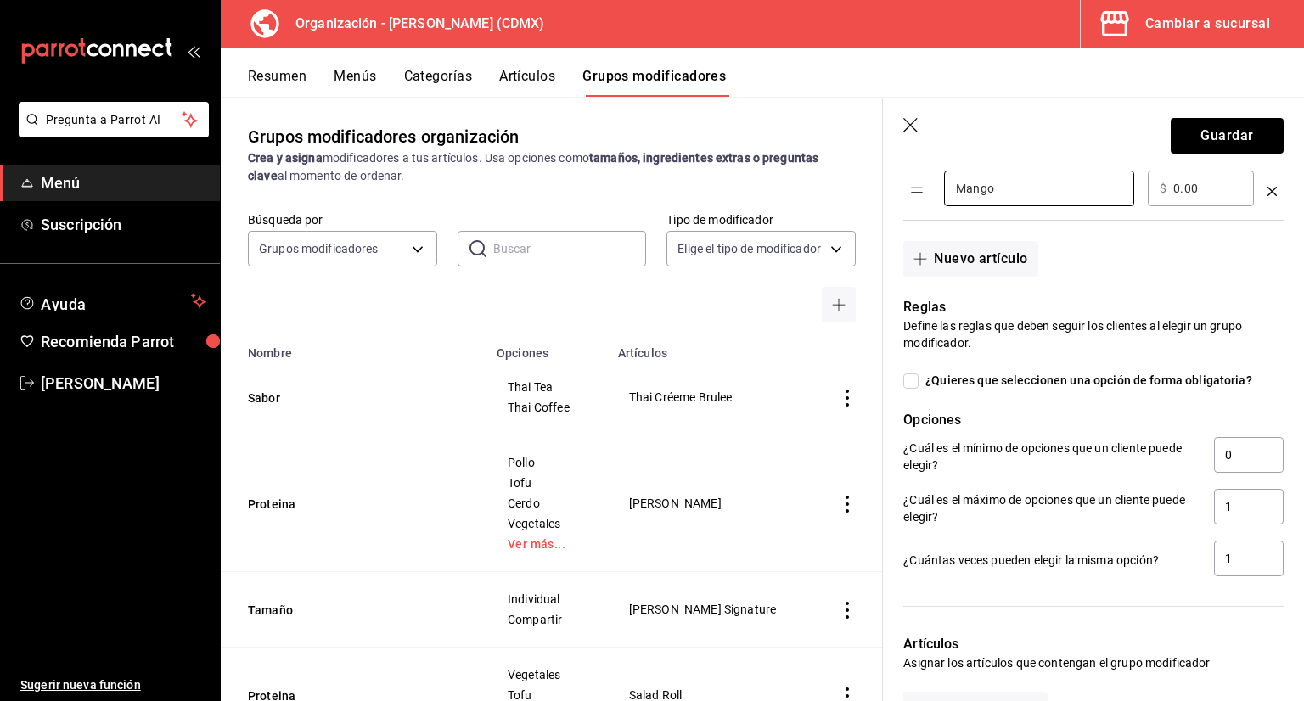
scroll to position [594, 0]
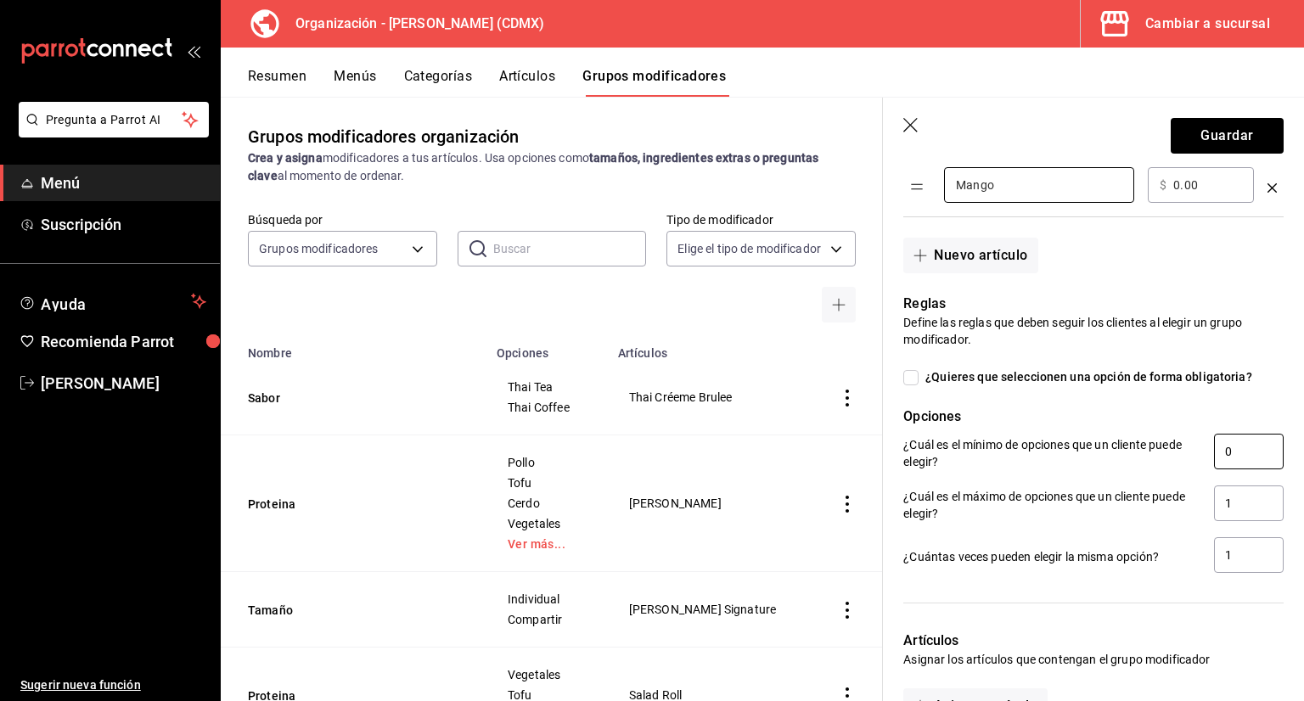
type input "Mango"
click at [1243, 447] on input "0" at bounding box center [1249, 452] width 70 height 36
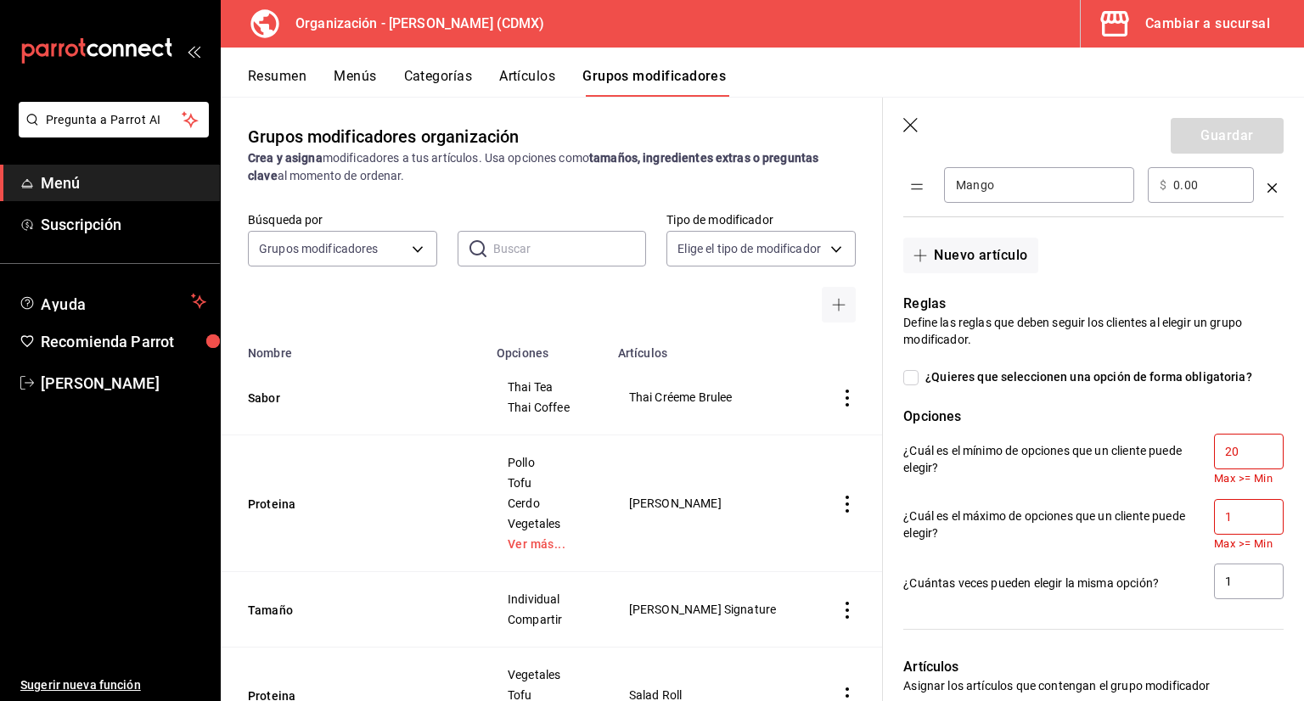
type input "20"
click at [1260, 533] on input "1" at bounding box center [1249, 517] width 70 height 36
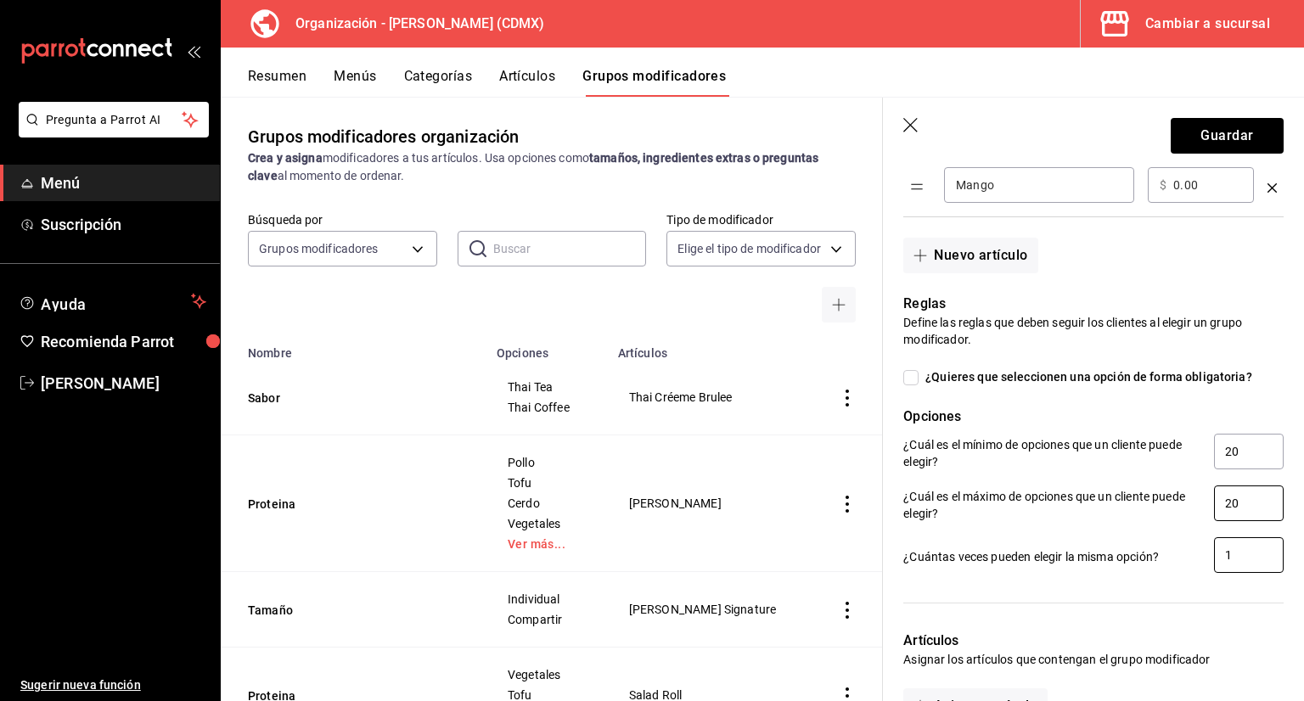
type input "20"
click at [1261, 563] on input "1" at bounding box center [1249, 555] width 70 height 36
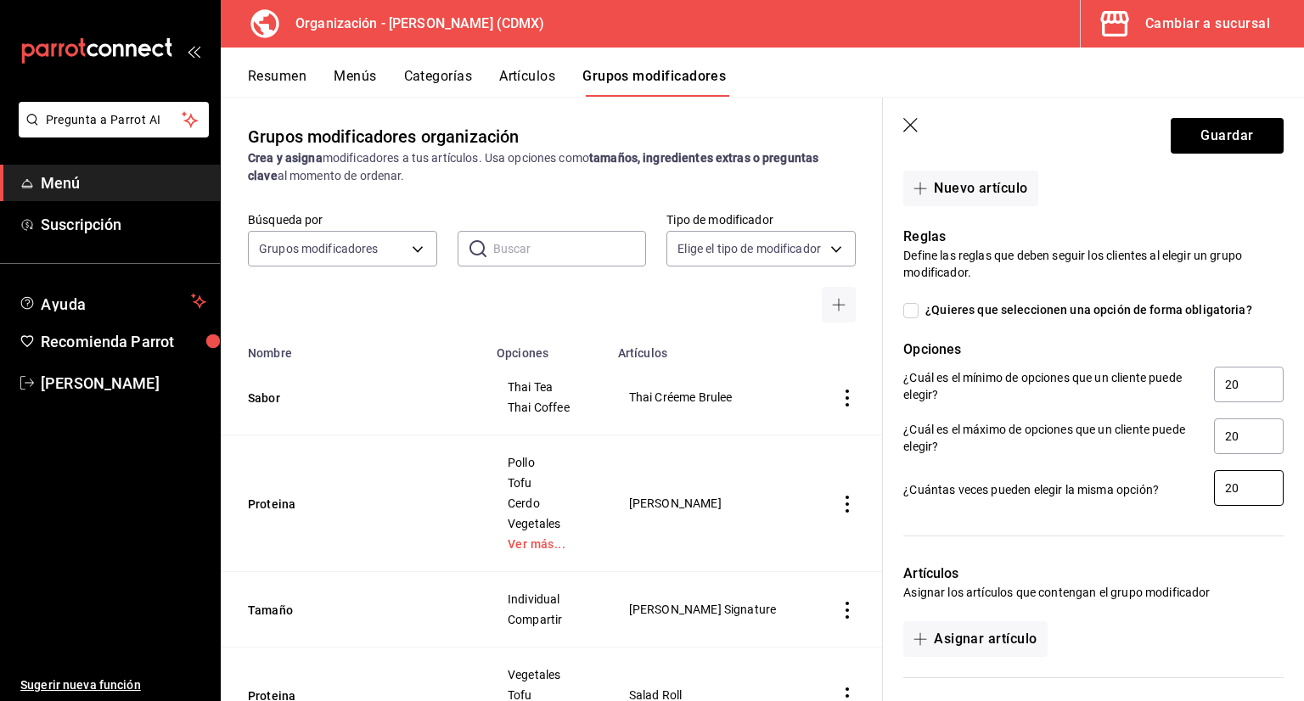
scroll to position [818, 0]
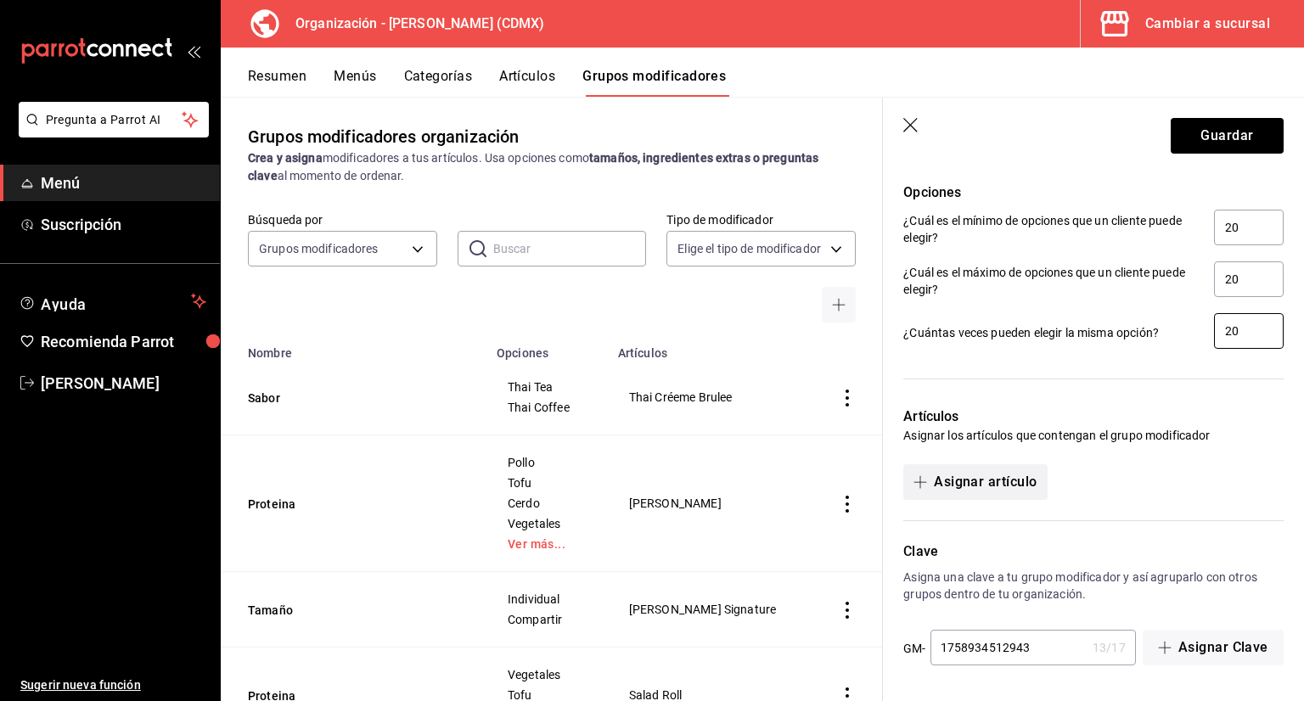
type input "20"
click at [964, 480] on button "Asignar artículo" at bounding box center [974, 482] width 143 height 36
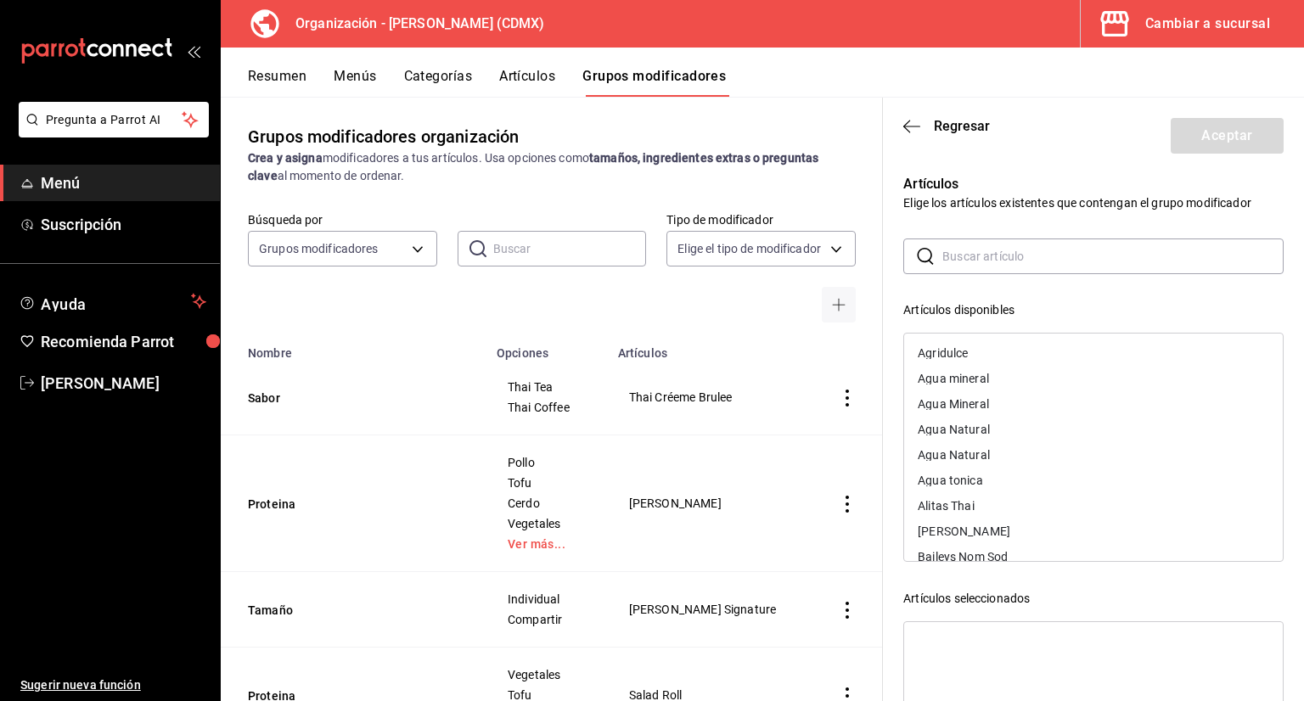
click at [1011, 258] on input "text" at bounding box center [1112, 256] width 341 height 34
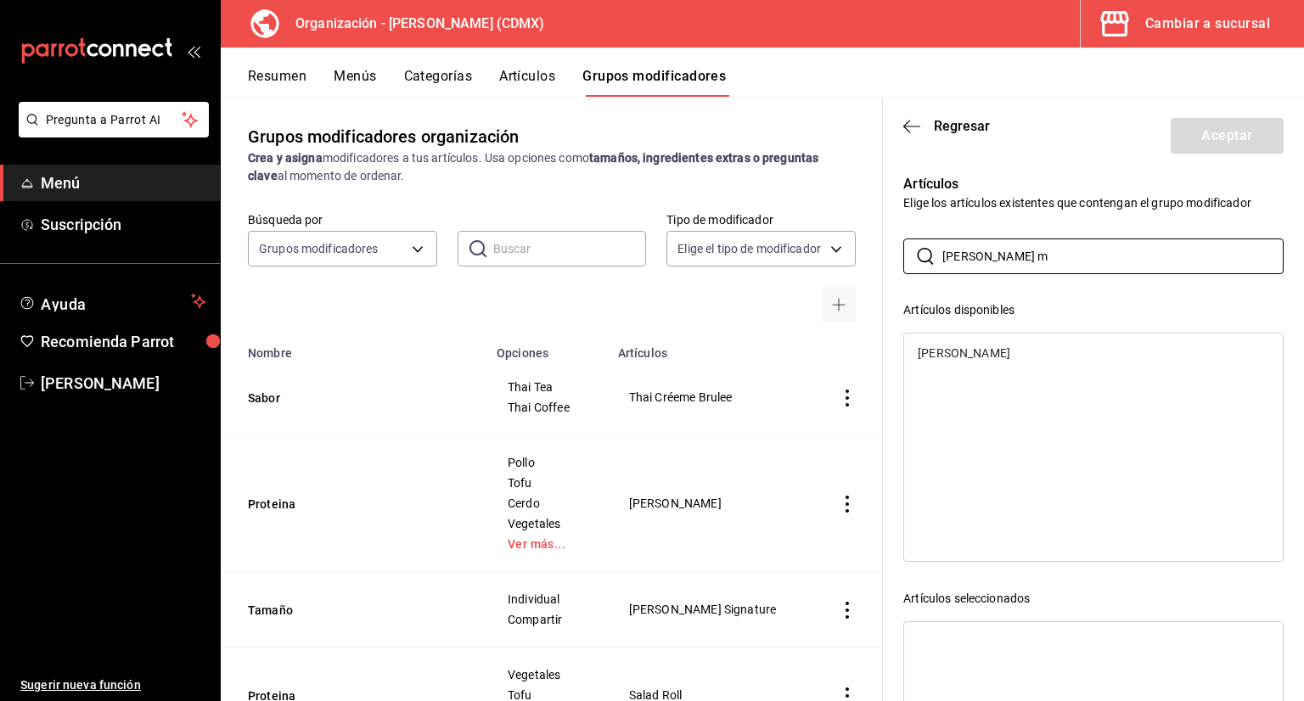
type input "yim m"
click at [983, 344] on div "[PERSON_NAME]" at bounding box center [1093, 352] width 379 height 25
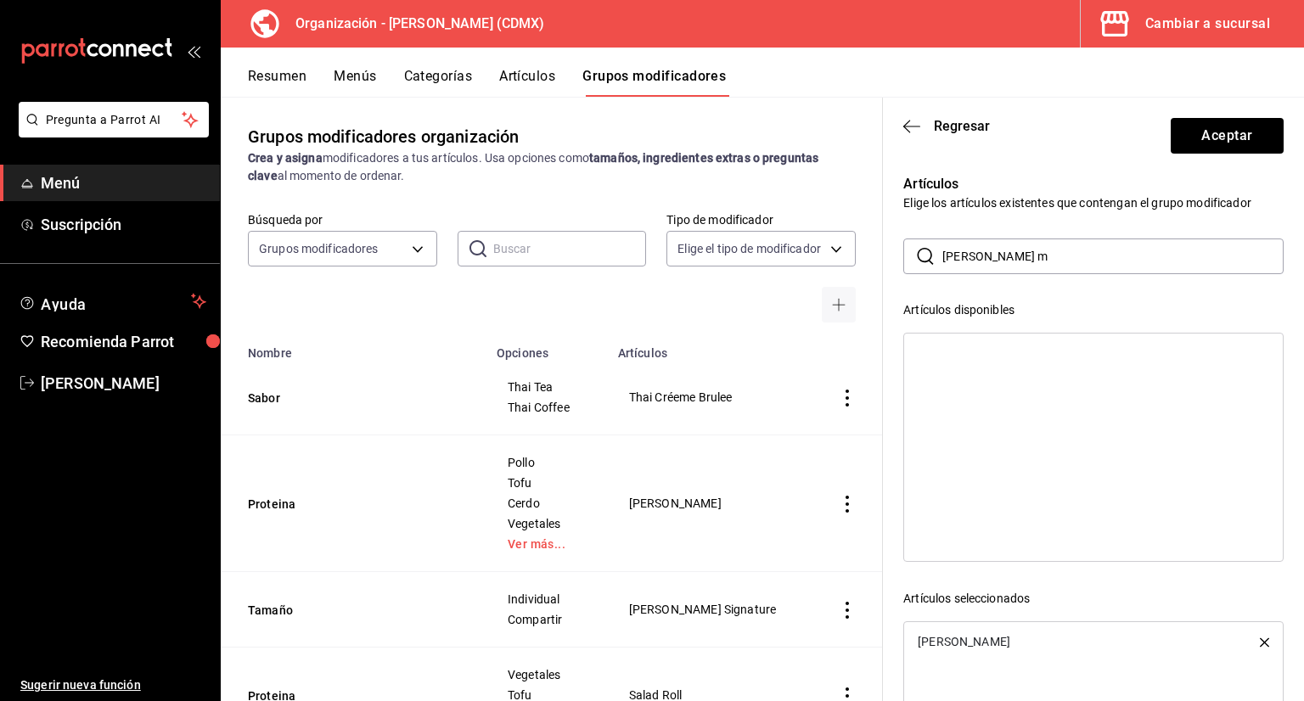
click at [1210, 116] on header "Regresar Aceptar" at bounding box center [1093, 133] width 421 height 70
click at [1215, 128] on button "Aceptar" at bounding box center [1227, 136] width 113 height 36
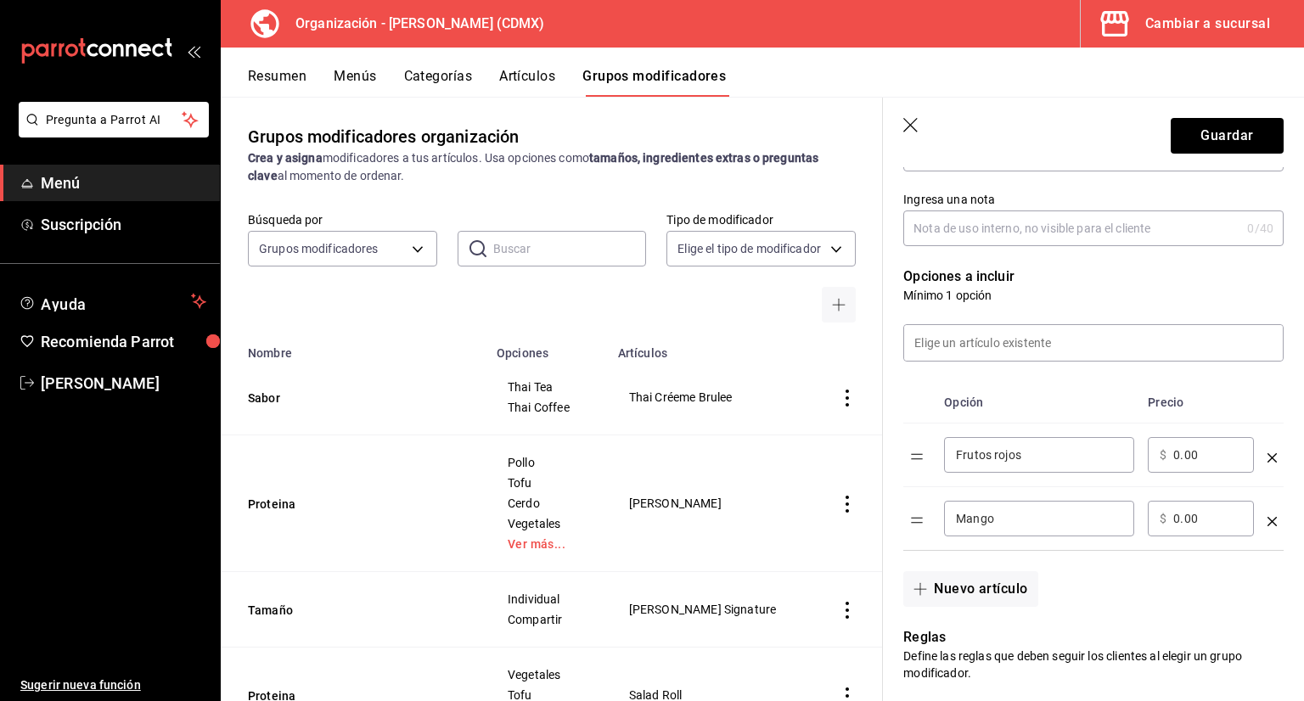
scroll to position [54, 0]
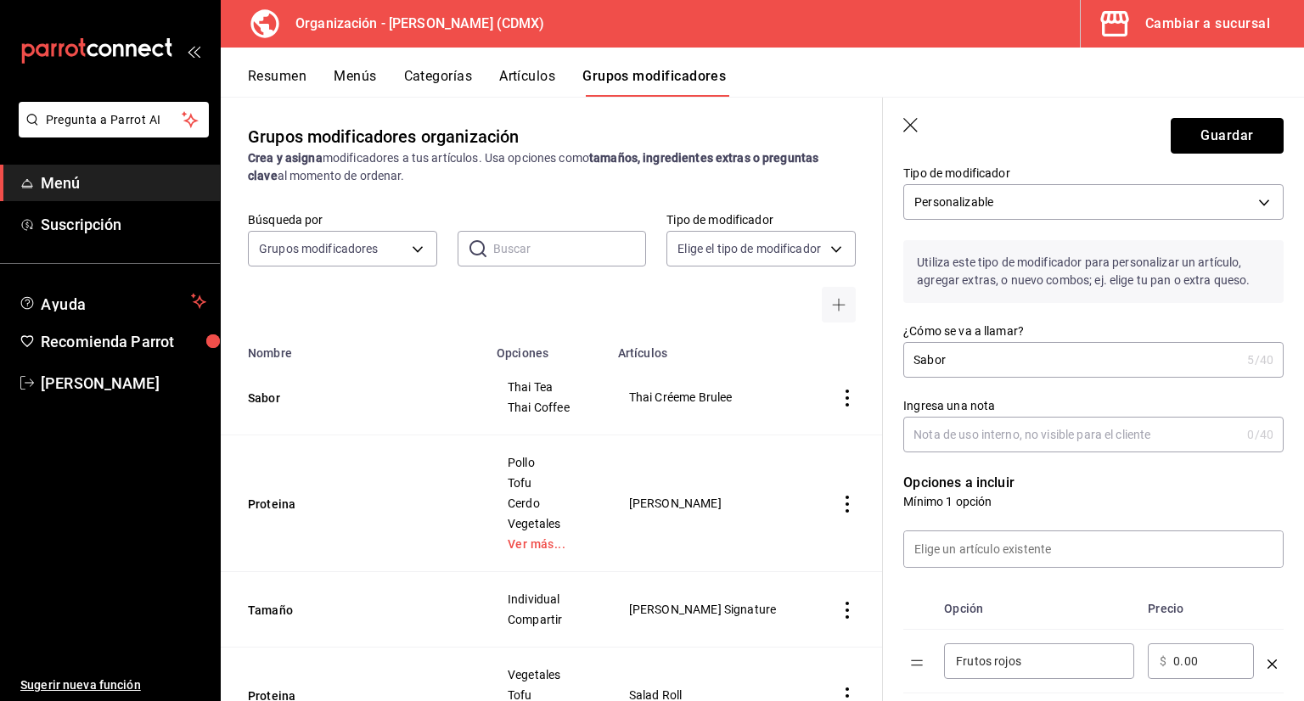
click at [1210, 143] on button "Guardar" at bounding box center [1227, 136] width 113 height 36
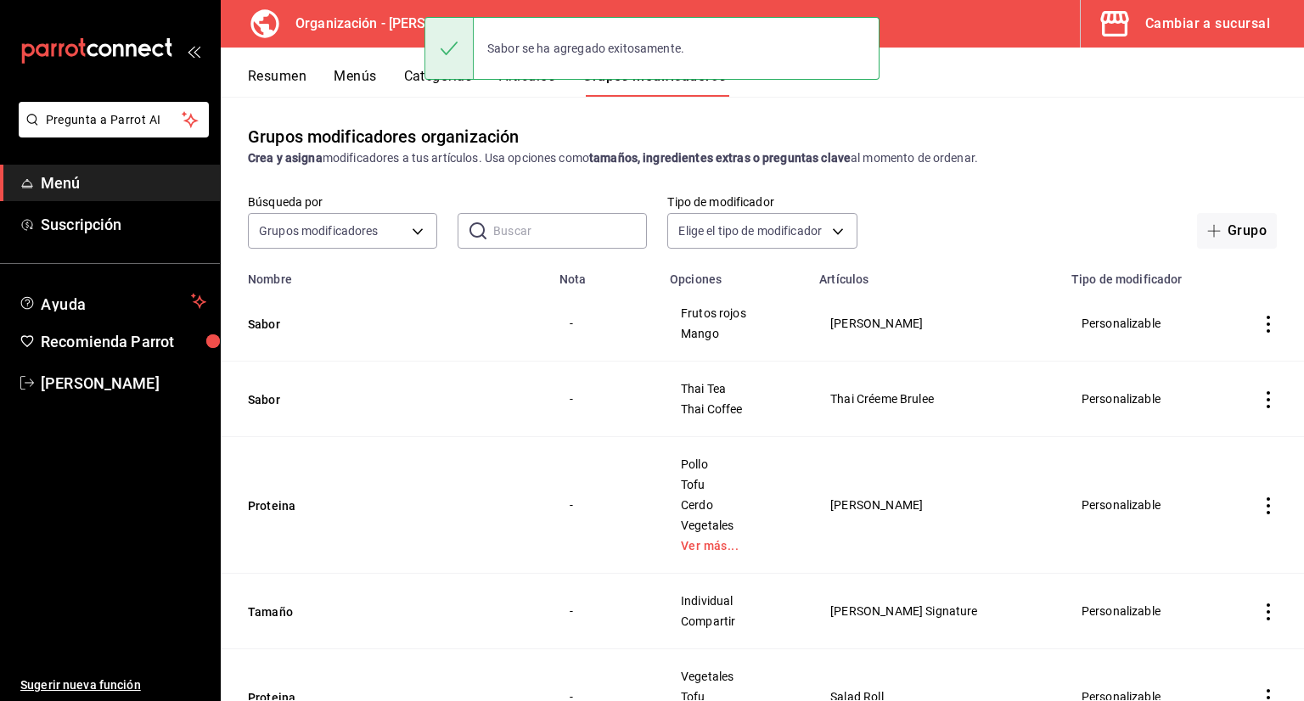
click at [508, 89] on button "Artículos" at bounding box center [527, 82] width 56 height 29
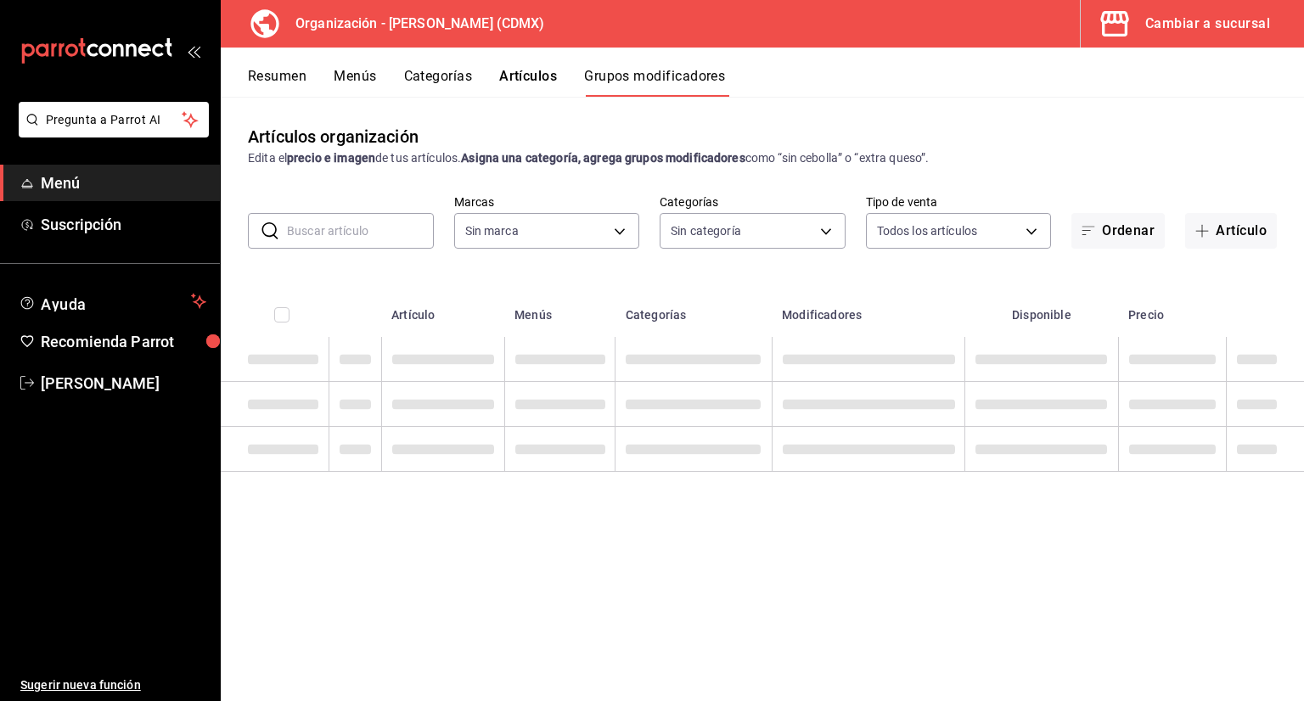
type input "846f0d90-2168-40bc-9e32-37968465e8cf"
click at [397, 216] on input "text" at bounding box center [360, 231] width 147 height 34
type input "846f0d90-2168-40bc-9e32-37968465e8cf"
type input "3b86ff93-9c8d-4006-a000-7f562d2f7cb1,6b055275-76a1-43b6-b03d-2db3475336a0,4964d…"
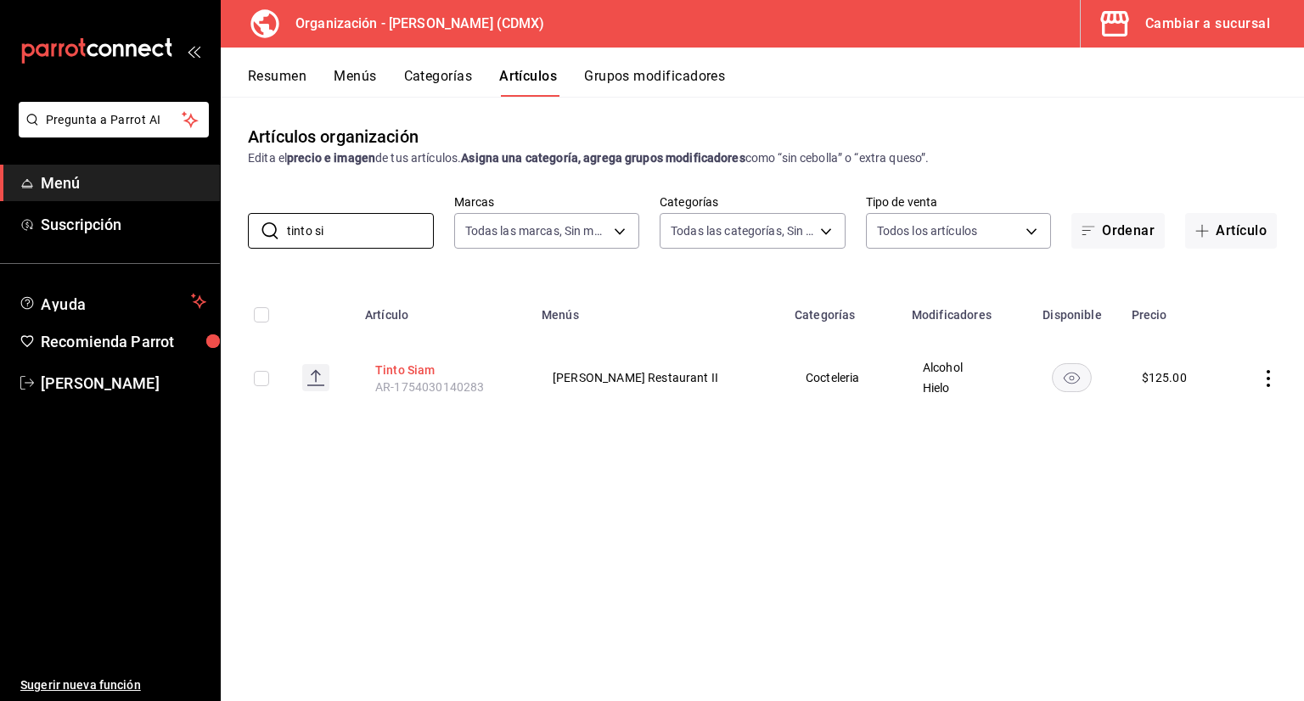
click at [393, 363] on button "Tinto Siam" at bounding box center [443, 370] width 136 height 17
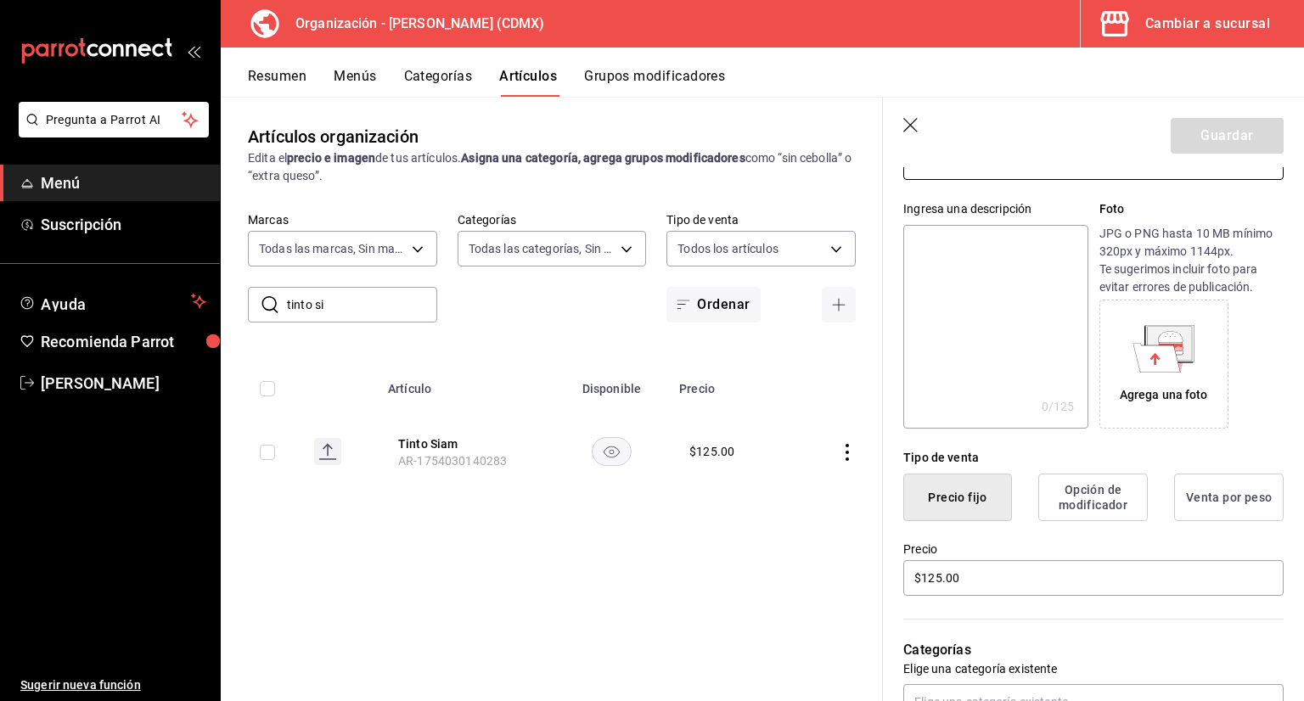
scroll to position [85, 0]
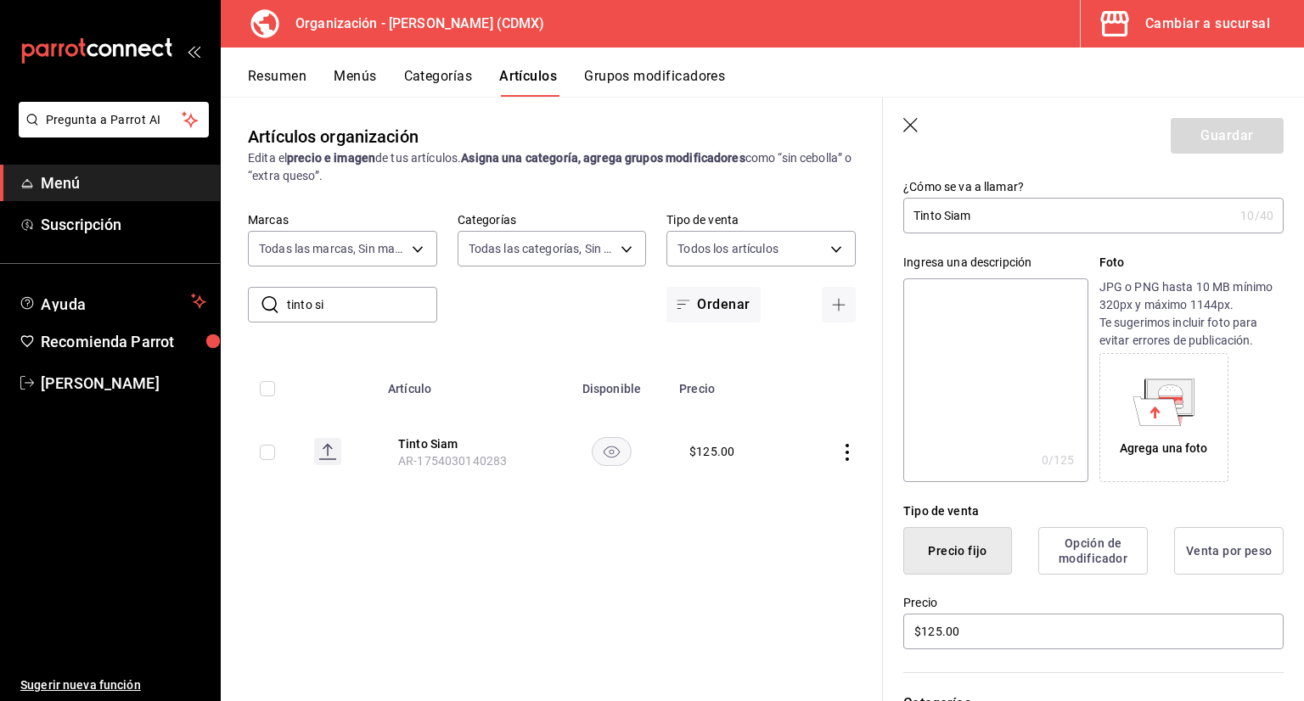
click at [913, 125] on icon "button" at bounding box center [911, 126] width 17 height 17
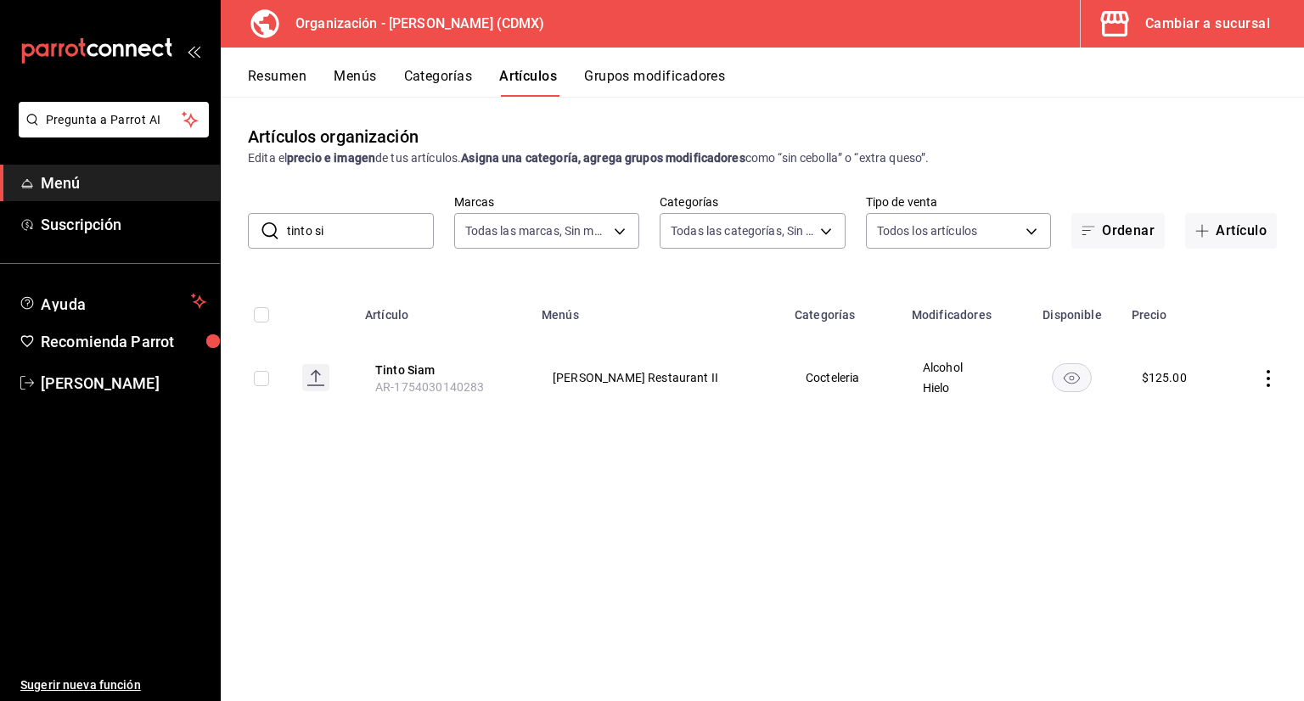
click at [396, 227] on input "tinto si" at bounding box center [360, 231] width 147 height 34
type input "t"
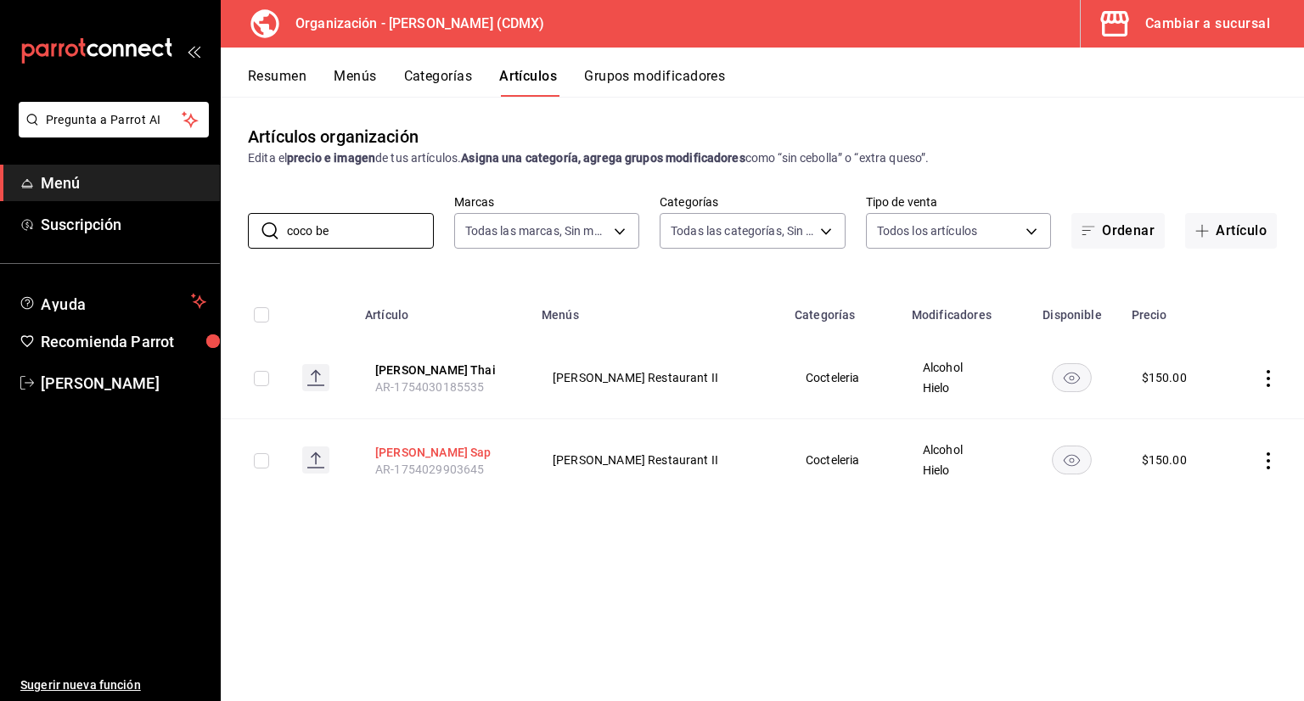
type input "coco be"
click at [441, 450] on button "Coco Berry Sap" at bounding box center [443, 452] width 136 height 17
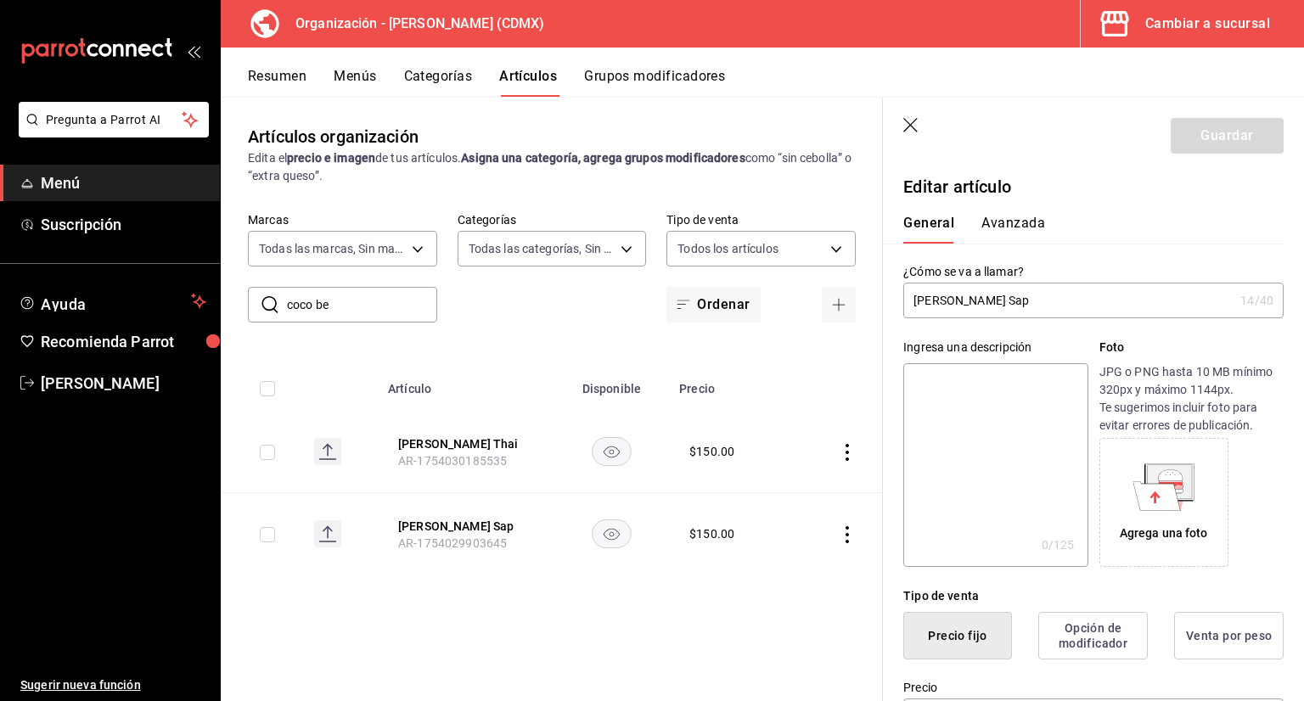
click at [988, 299] on input "Coco Berry Sap" at bounding box center [1068, 301] width 330 height 34
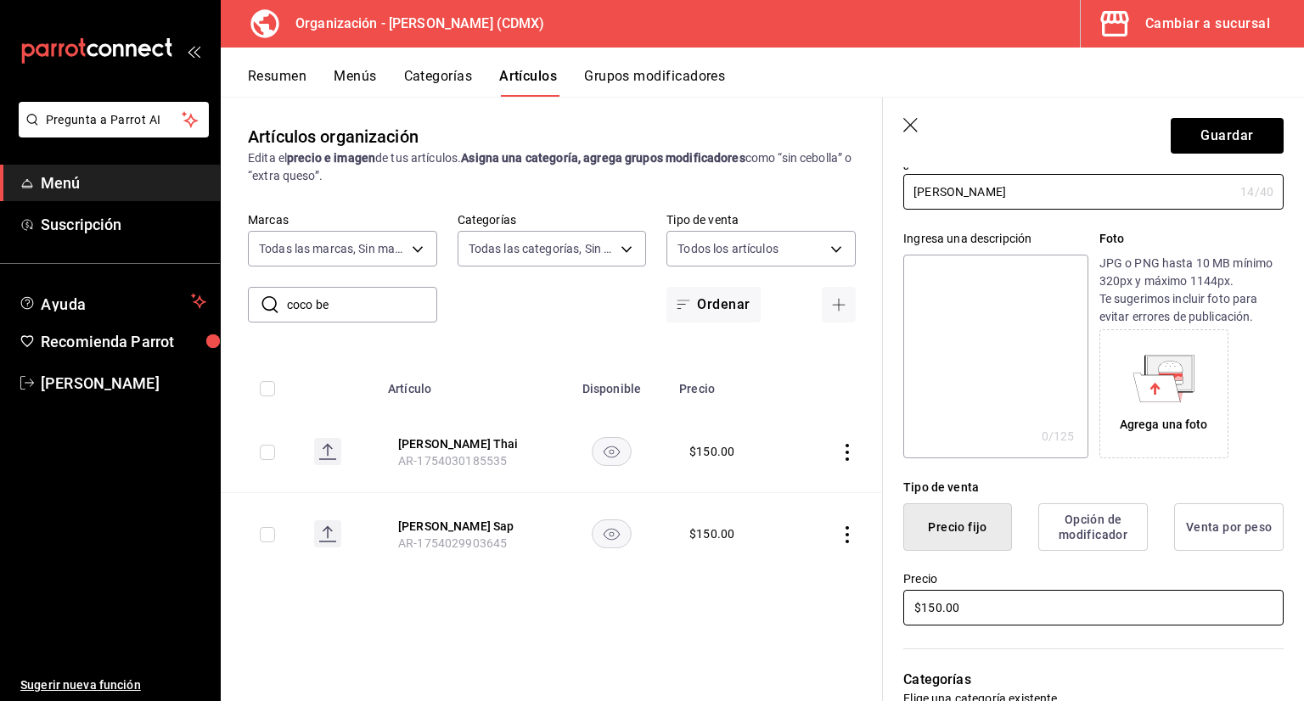
scroll to position [255, 0]
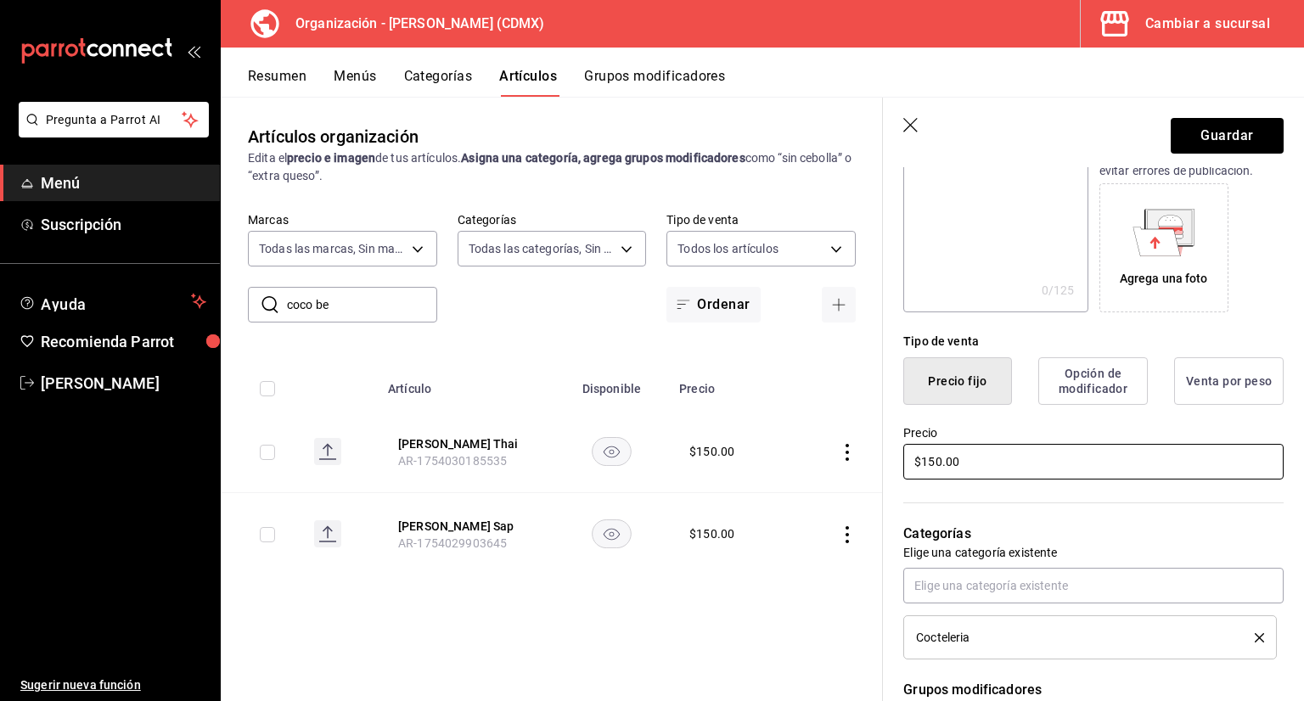
type input "[PERSON_NAME]"
drag, startPoint x: 992, startPoint y: 468, endPoint x: 883, endPoint y: 477, distance: 109.9
click at [892, 477] on div "Precio $150.00" at bounding box center [1083, 443] width 401 height 77
type input "$125.00"
click at [1250, 149] on button "Guardar" at bounding box center [1227, 136] width 113 height 36
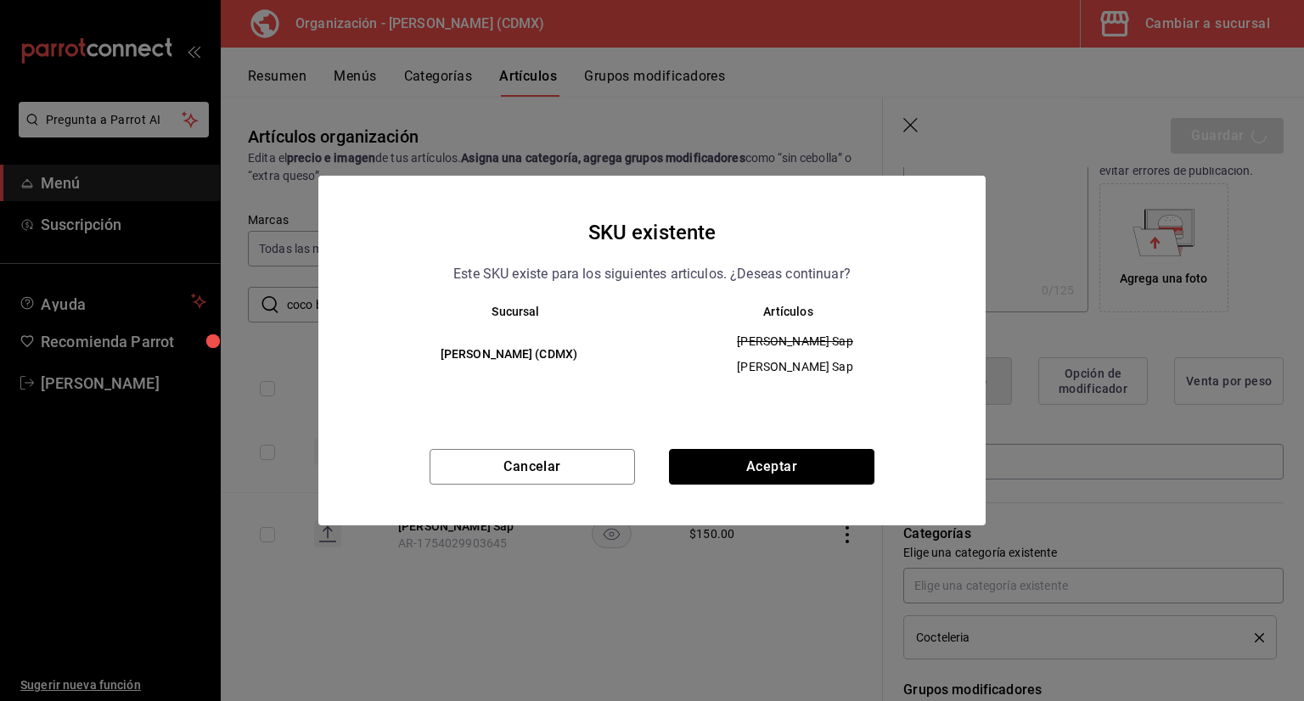
click at [715, 466] on button "Aceptar" at bounding box center [771, 467] width 205 height 36
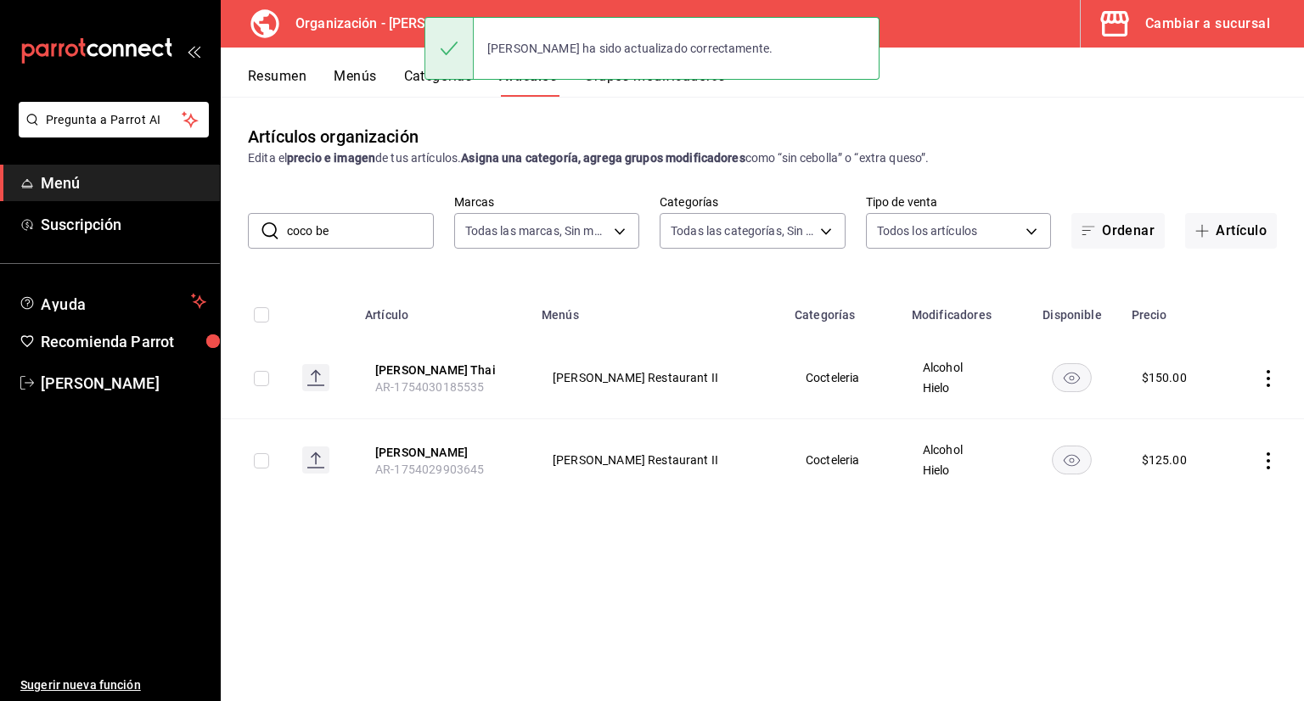
click at [384, 231] on input "coco be" at bounding box center [360, 231] width 147 height 34
type input "c"
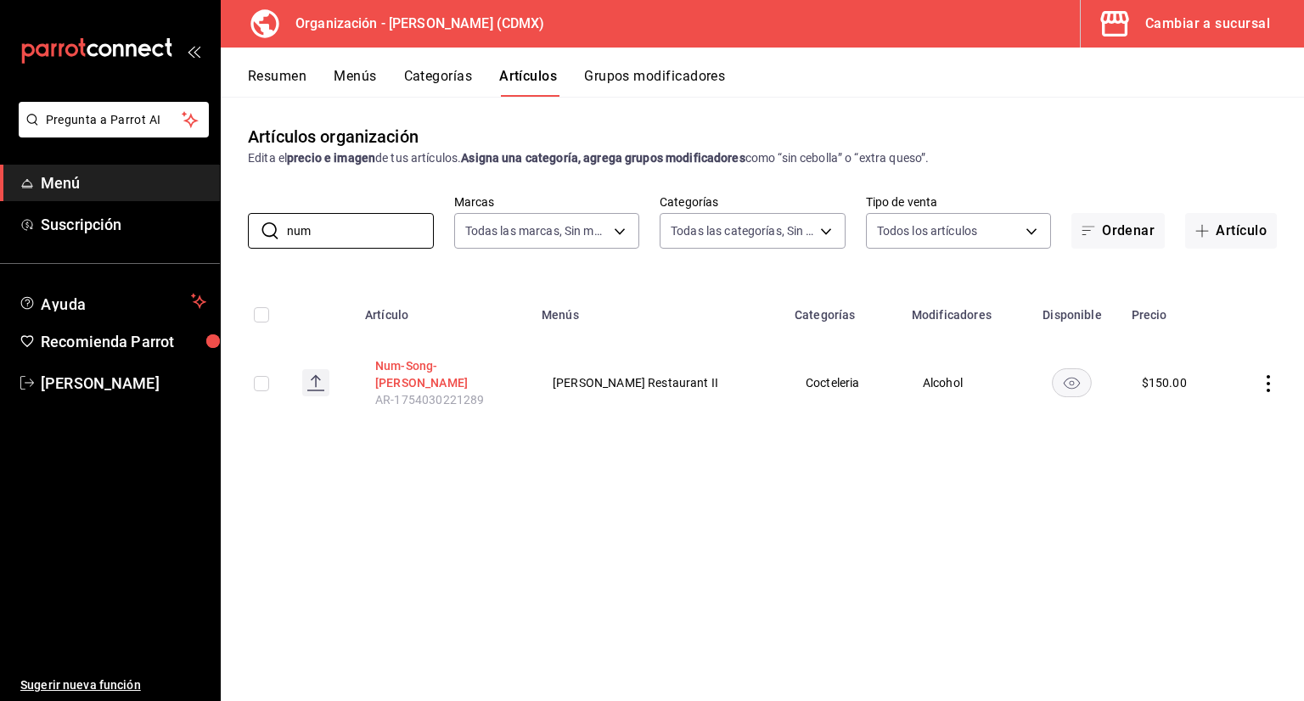
type input "num"
click at [438, 374] on button "Num-Song-Sam Bubbles" at bounding box center [443, 374] width 136 height 34
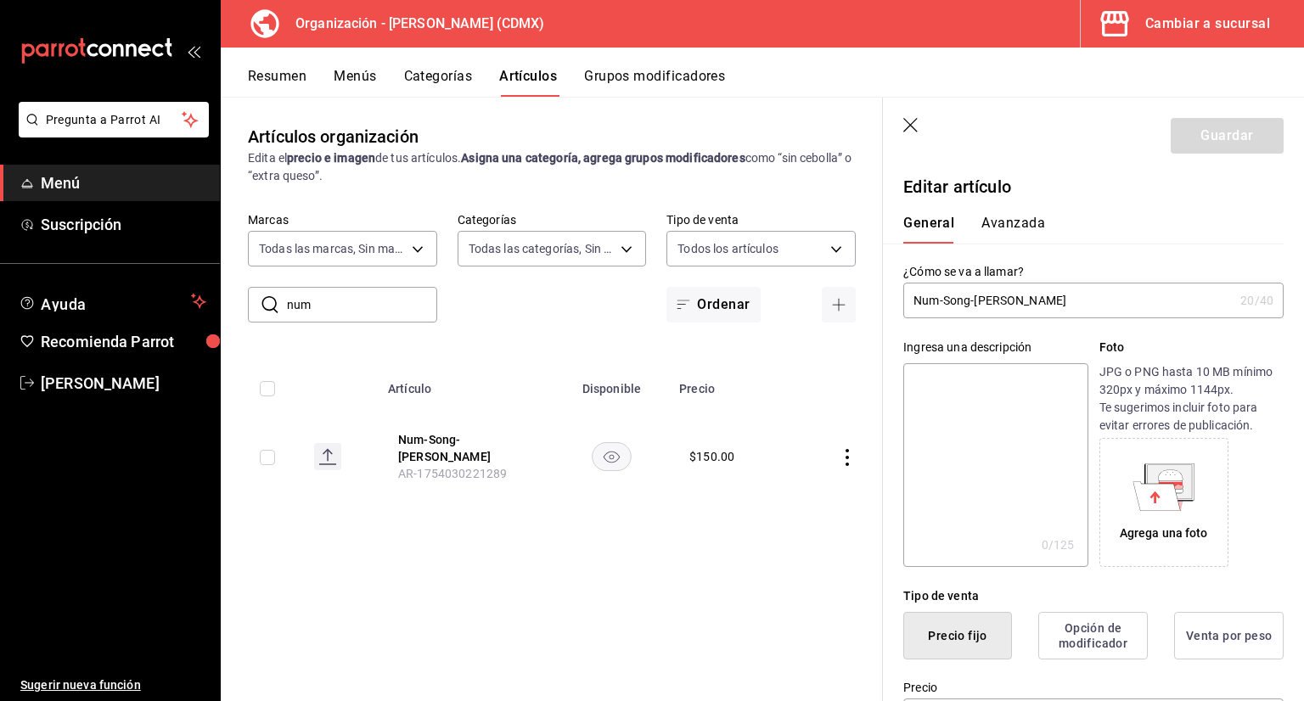
click at [934, 300] on input "Num-Song-Sam Bubbles" at bounding box center [1068, 301] width 330 height 34
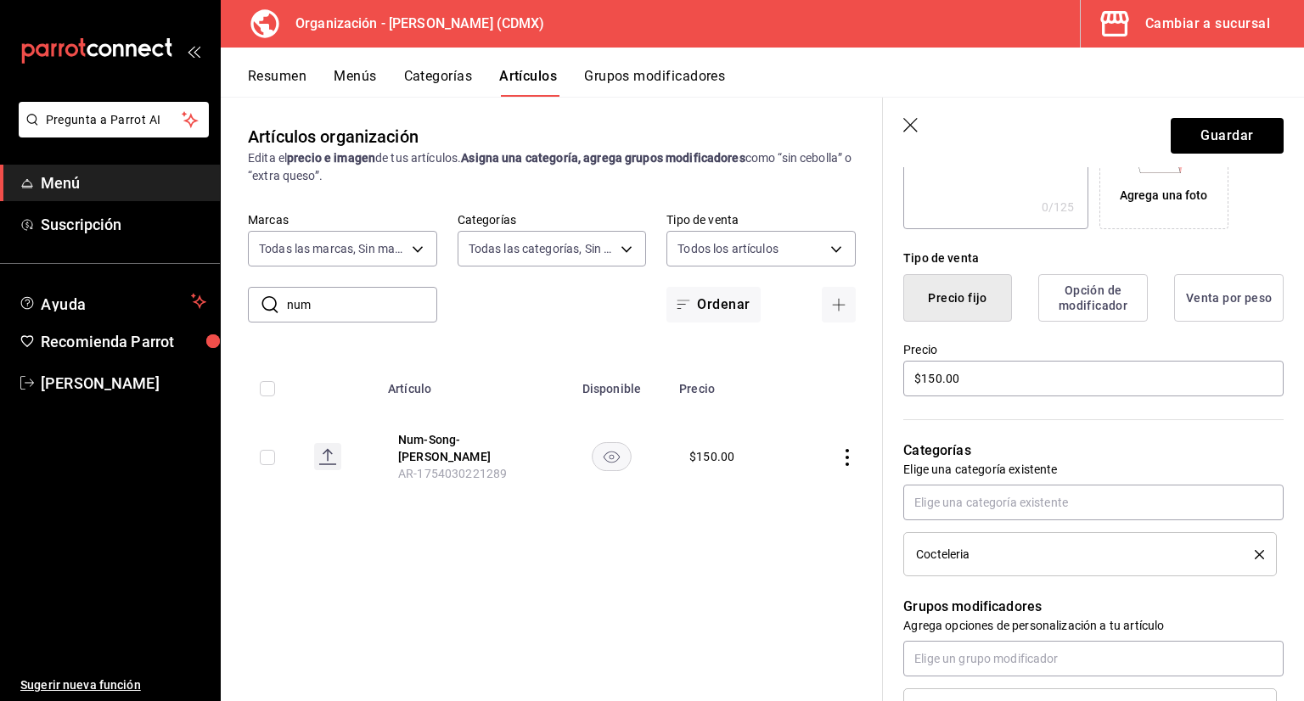
scroll to position [340, 0]
type input "Nung-Song-[PERSON_NAME]"
drag, startPoint x: 1029, startPoint y: 373, endPoint x: 890, endPoint y: 381, distance: 138.6
click at [893, 381] on div "Precio $150.00" at bounding box center [1083, 358] width 401 height 77
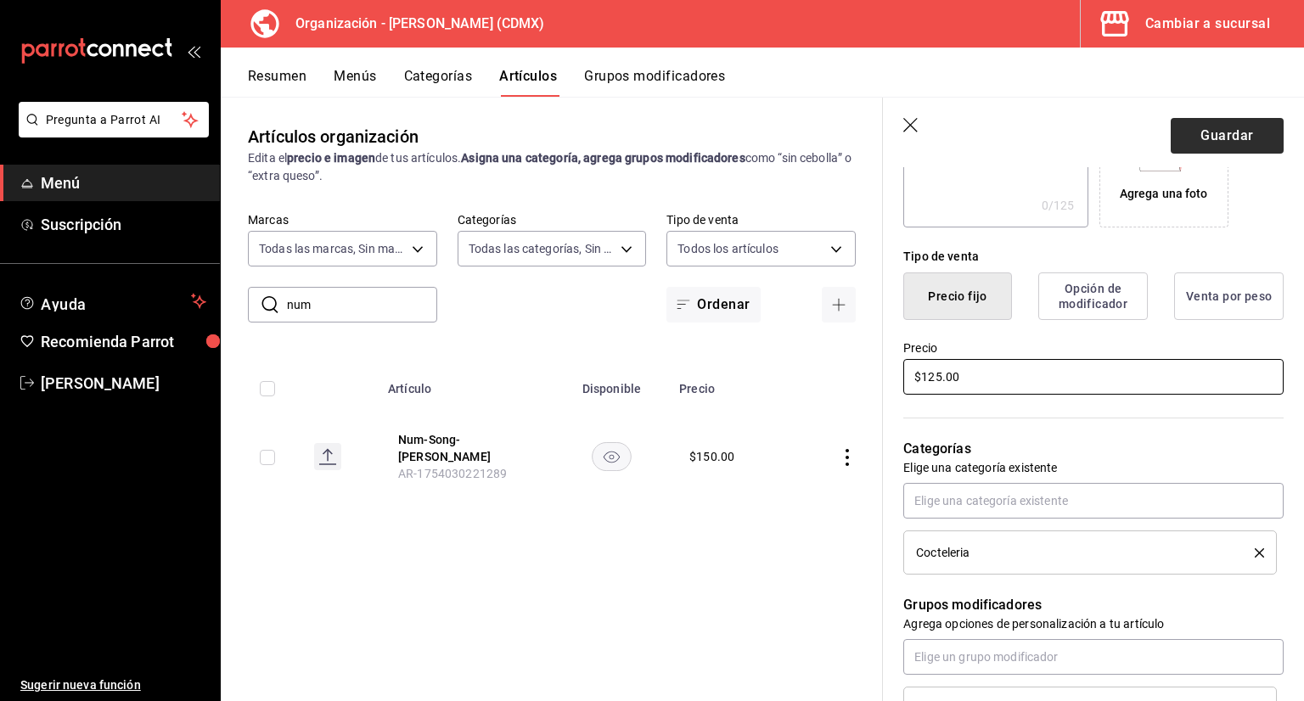
type input "$125.00"
click at [1188, 137] on button "Guardar" at bounding box center [1227, 136] width 113 height 36
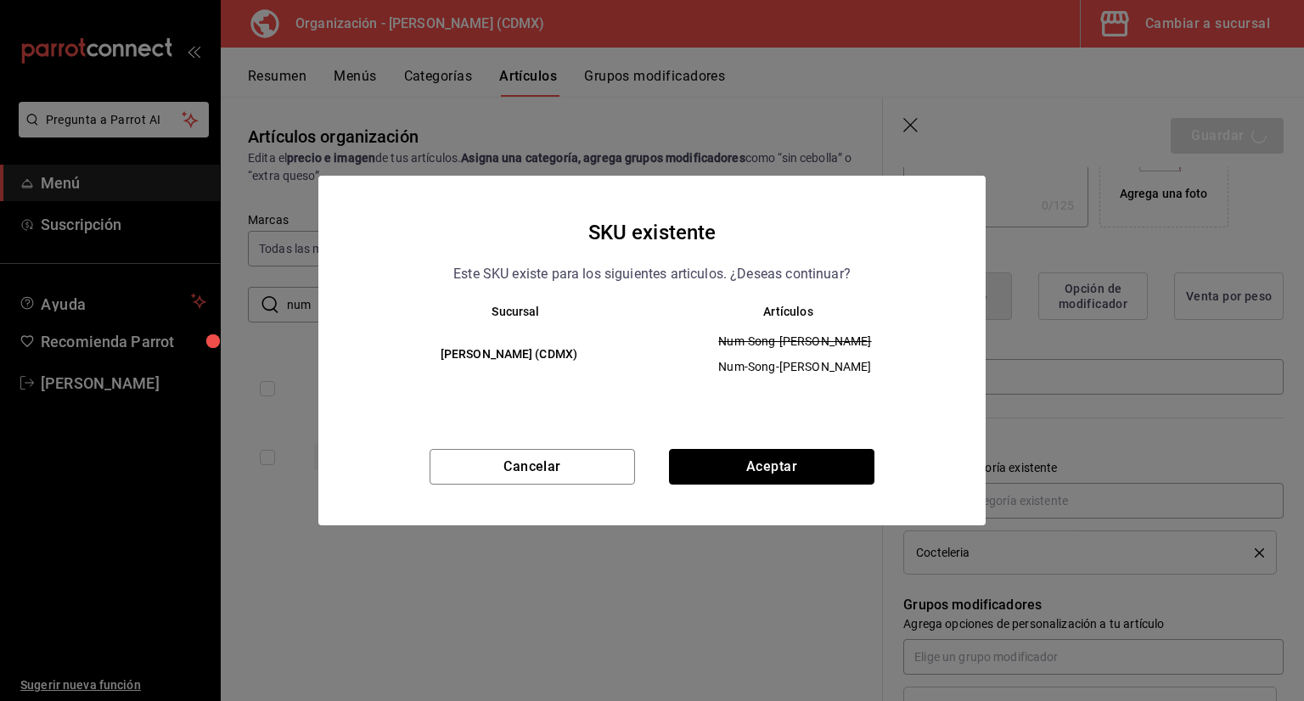
click at [856, 458] on button "Aceptar" at bounding box center [771, 467] width 205 height 36
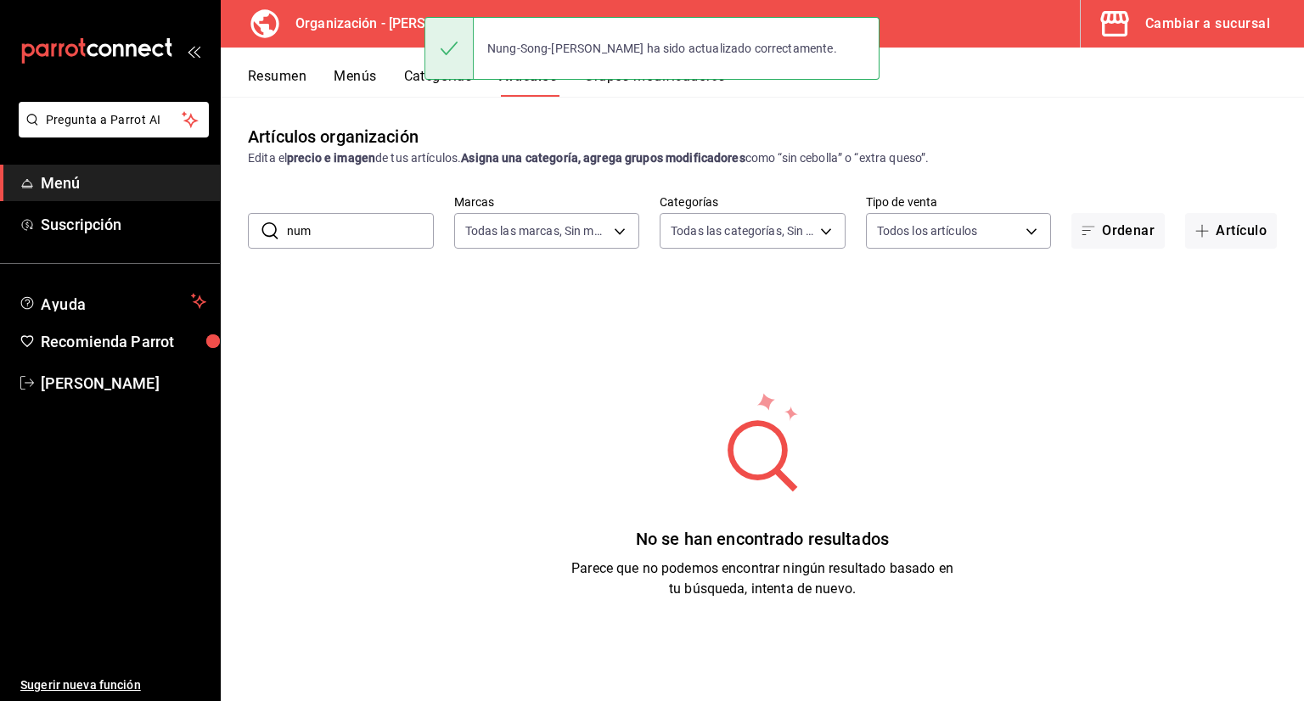
drag, startPoint x: 384, startPoint y: 239, endPoint x: 295, endPoint y: 238, distance: 88.3
click at [299, 239] on input "num" at bounding box center [360, 231] width 147 height 34
type input "n"
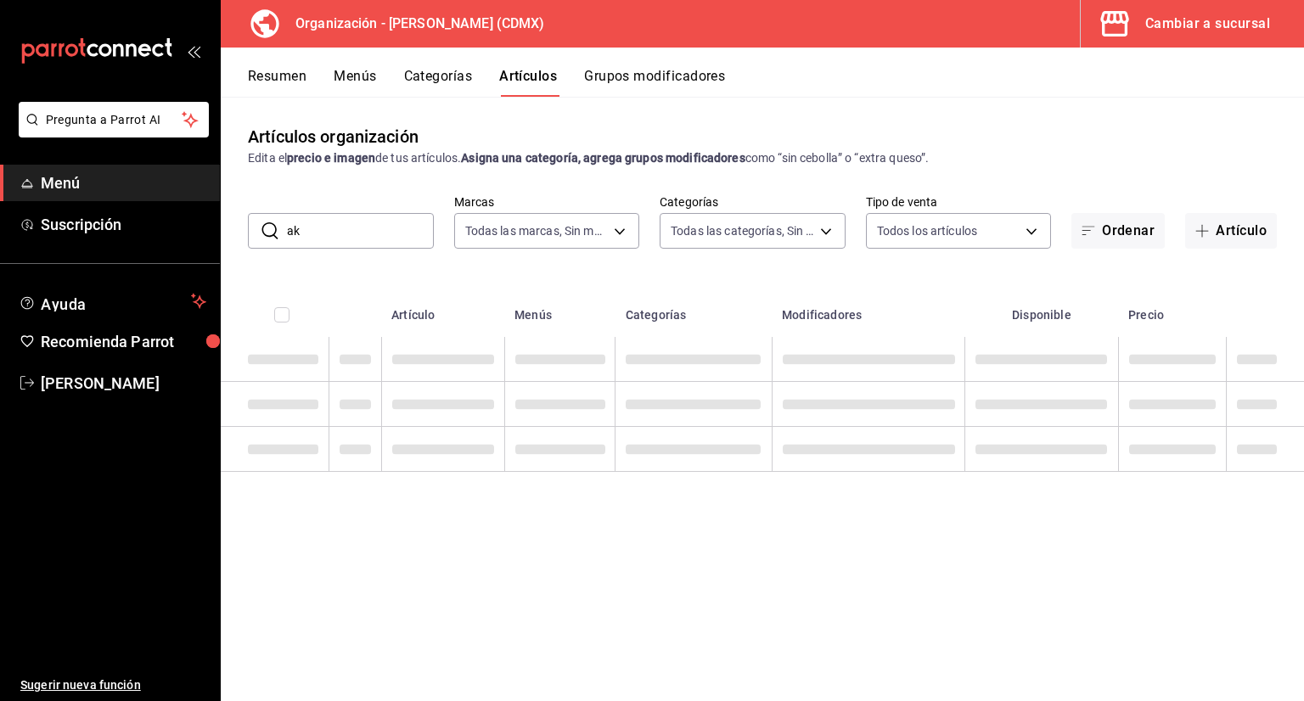
type input "a"
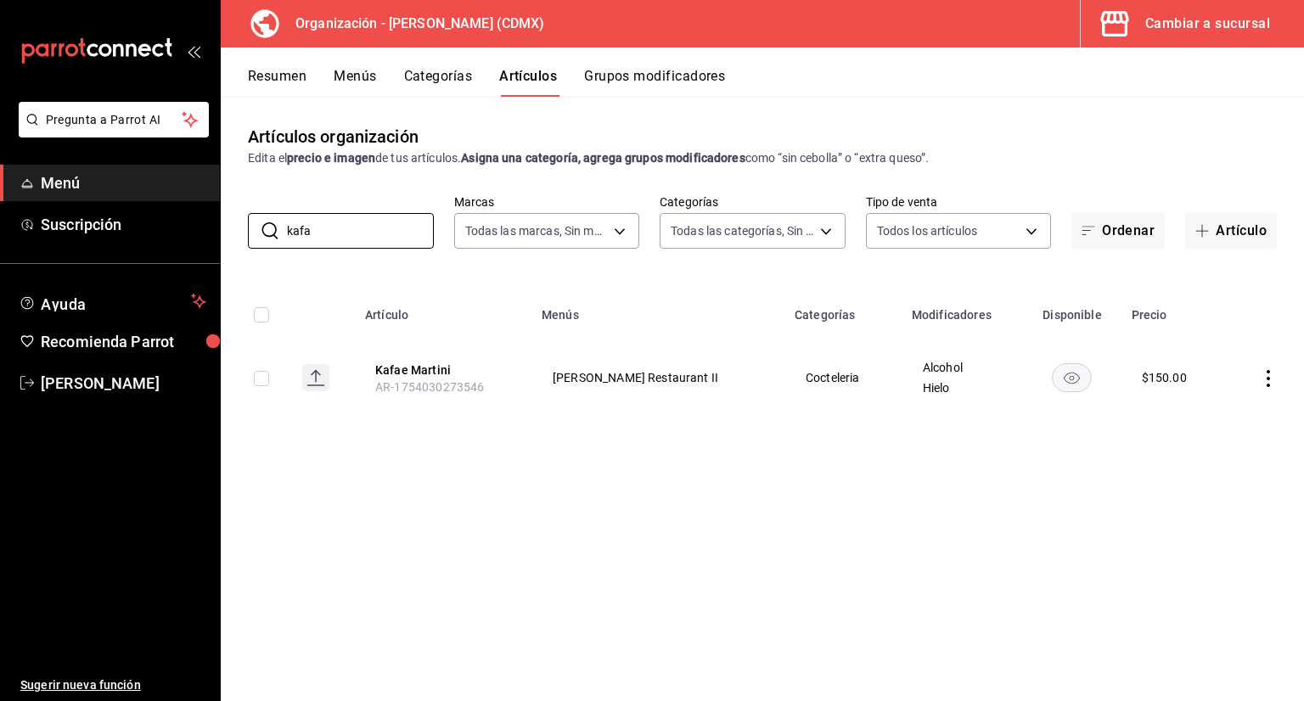
type input "kafa"
click at [403, 372] on button "Kafae Martini" at bounding box center [443, 370] width 136 height 17
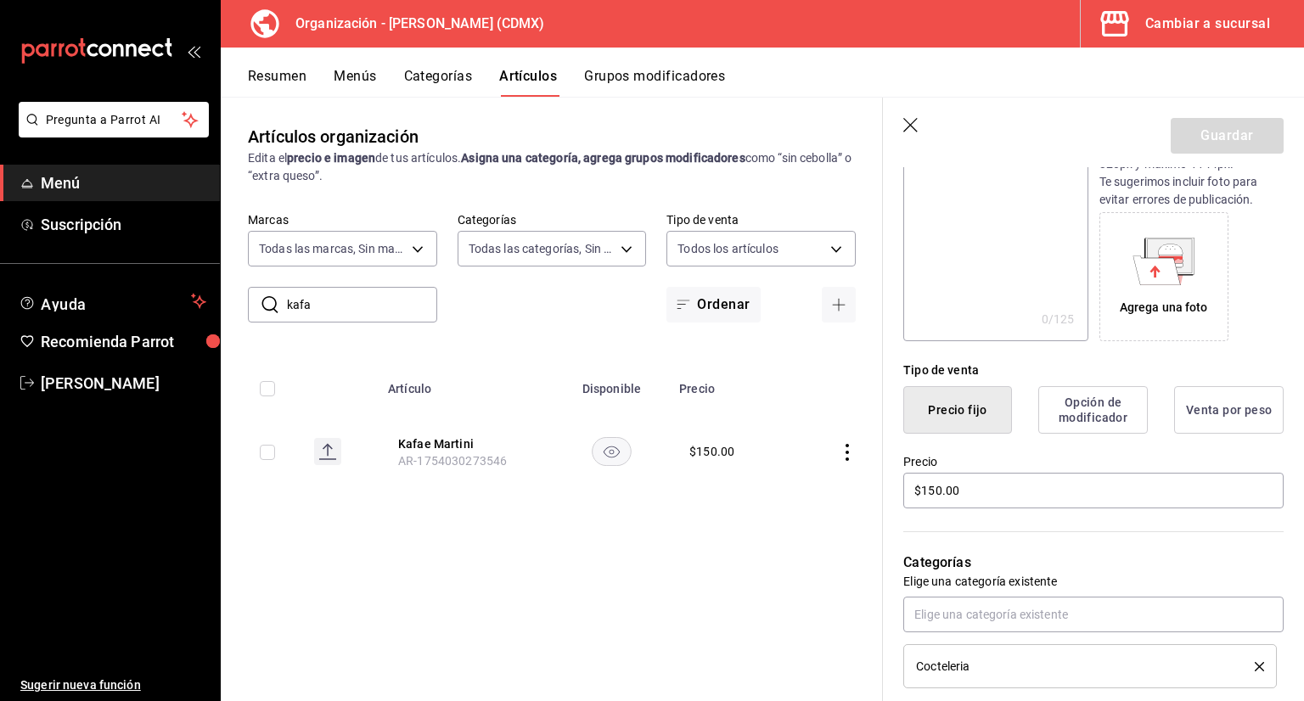
scroll to position [340, 0]
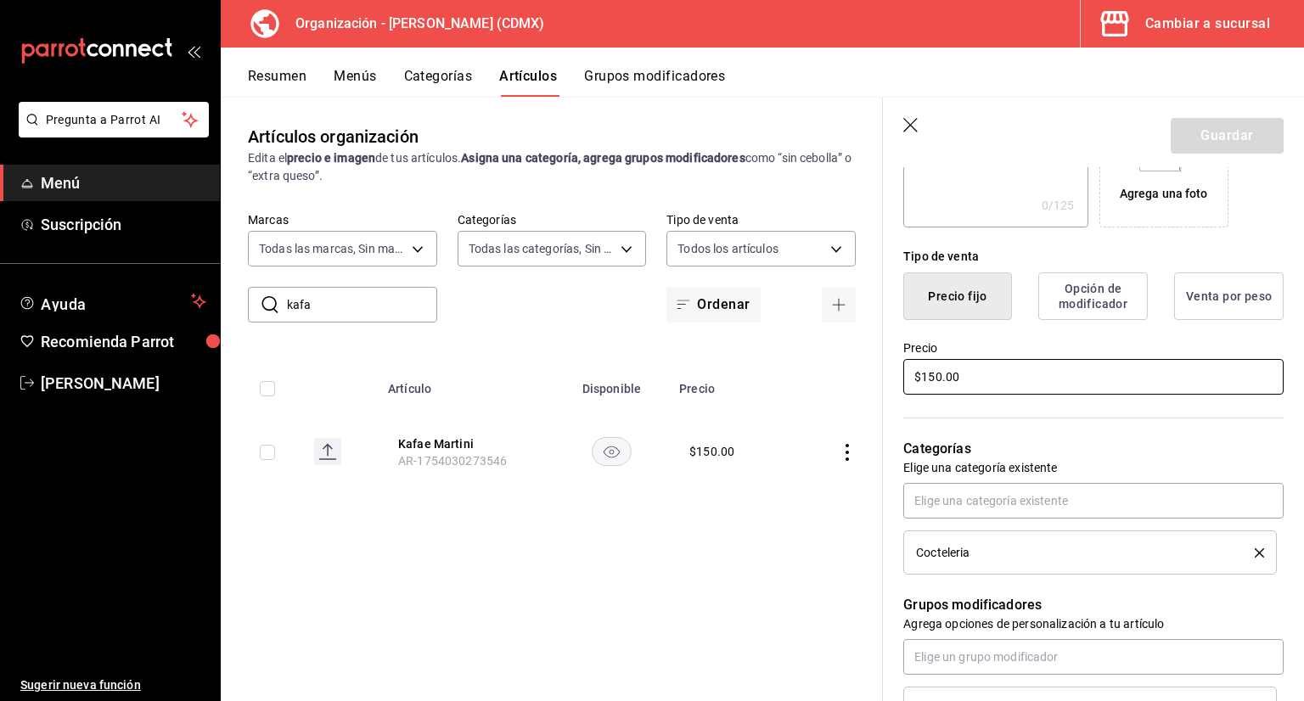
drag, startPoint x: 981, startPoint y: 388, endPoint x: 903, endPoint y: 386, distance: 78.1
click at [907, 386] on input "$150.00" at bounding box center [1093, 377] width 380 height 36
type input "$125.00"
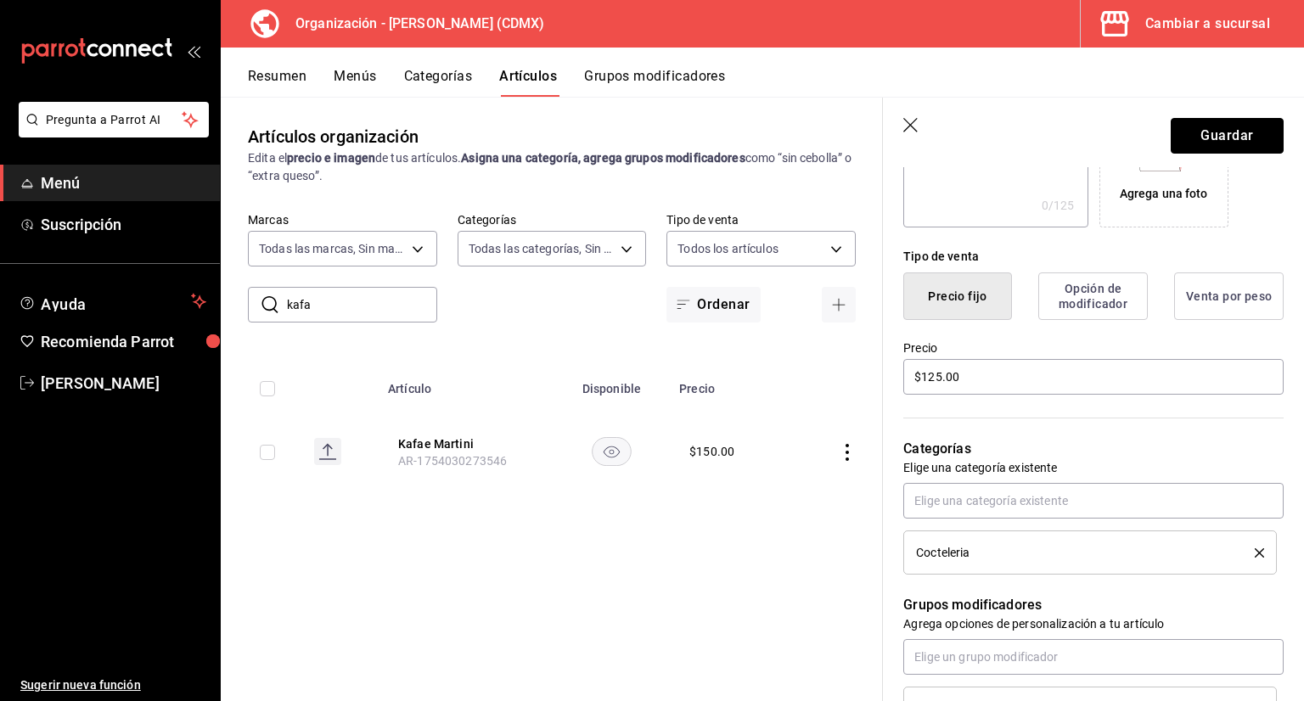
click at [1231, 137] on button "Guardar" at bounding box center [1227, 136] width 113 height 36
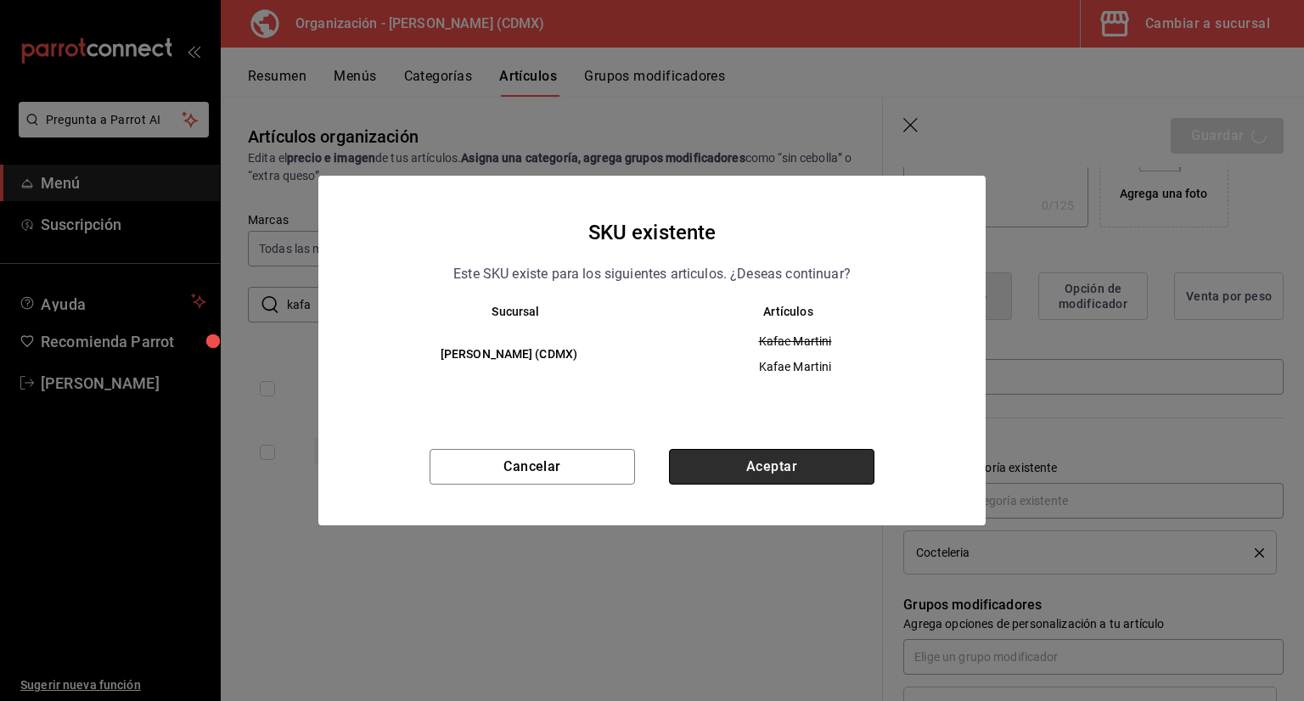
click at [733, 461] on button "Aceptar" at bounding box center [771, 467] width 205 height 36
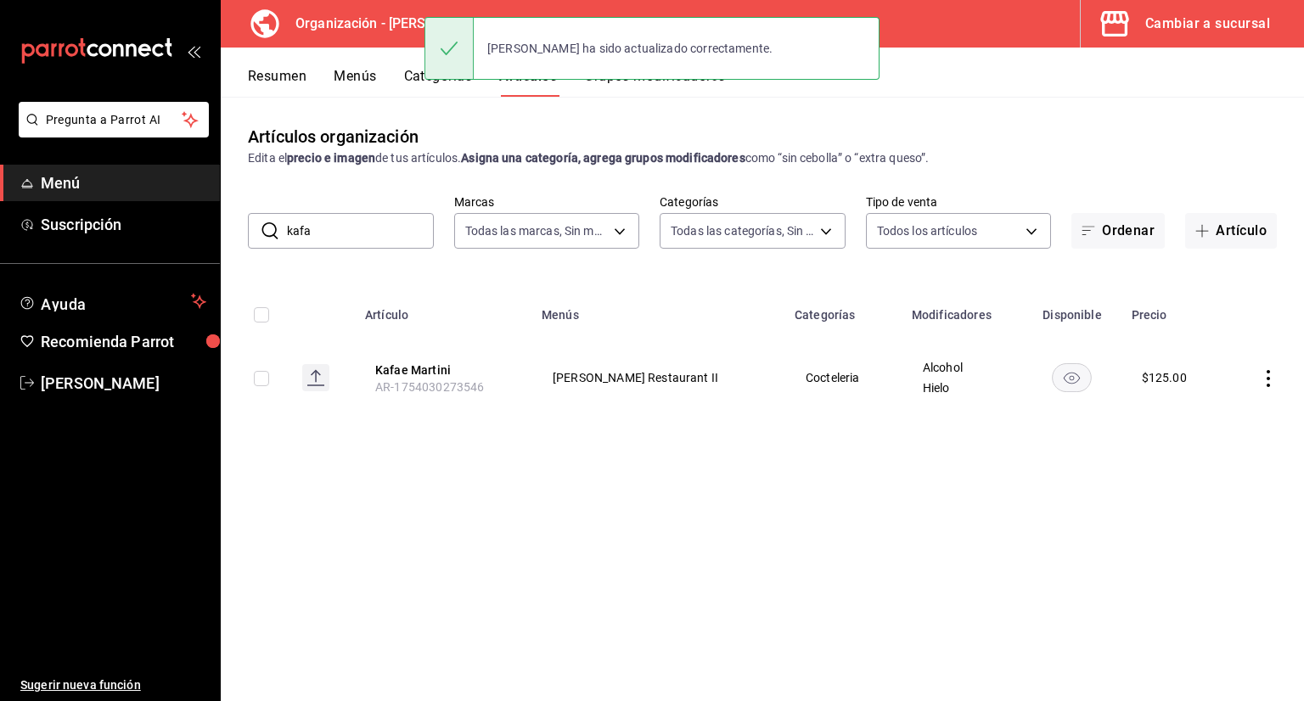
drag, startPoint x: 351, startPoint y: 228, endPoint x: 282, endPoint y: 228, distance: 69.6
click at [295, 228] on input "kafa" at bounding box center [360, 231] width 147 height 34
type input "k"
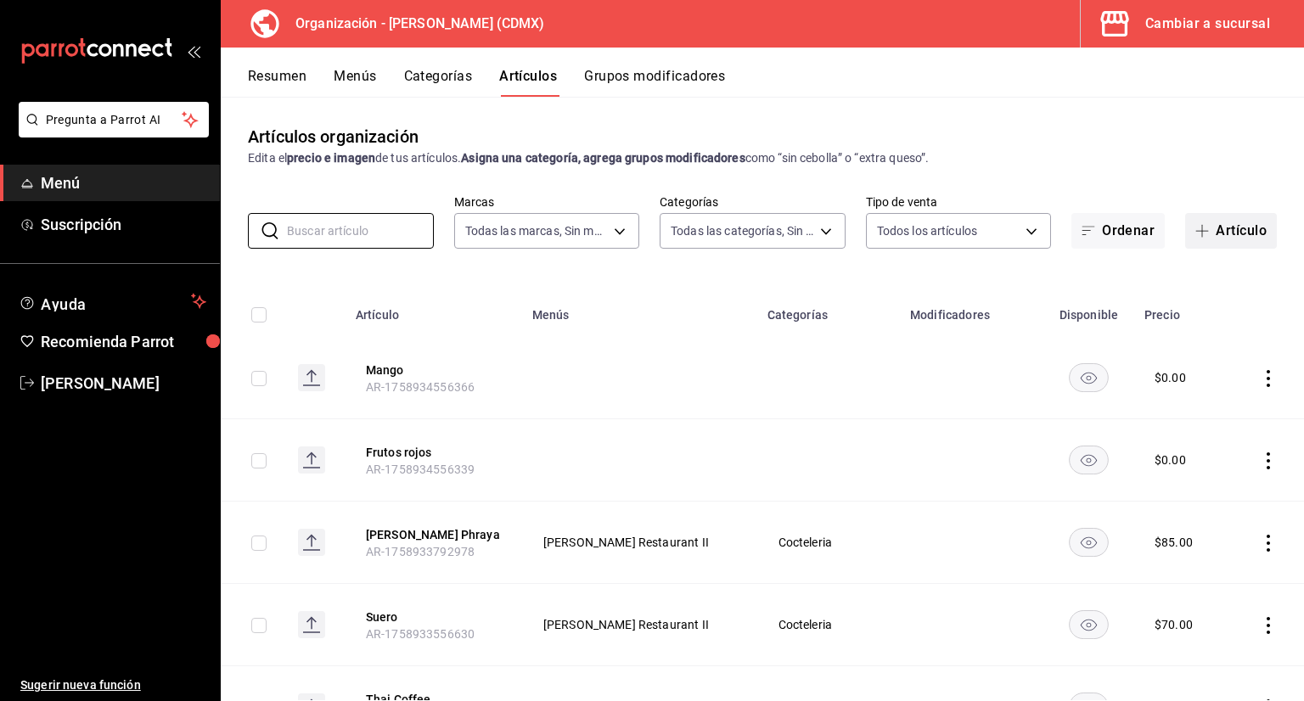
click at [1205, 227] on button "Artículo" at bounding box center [1231, 231] width 92 height 36
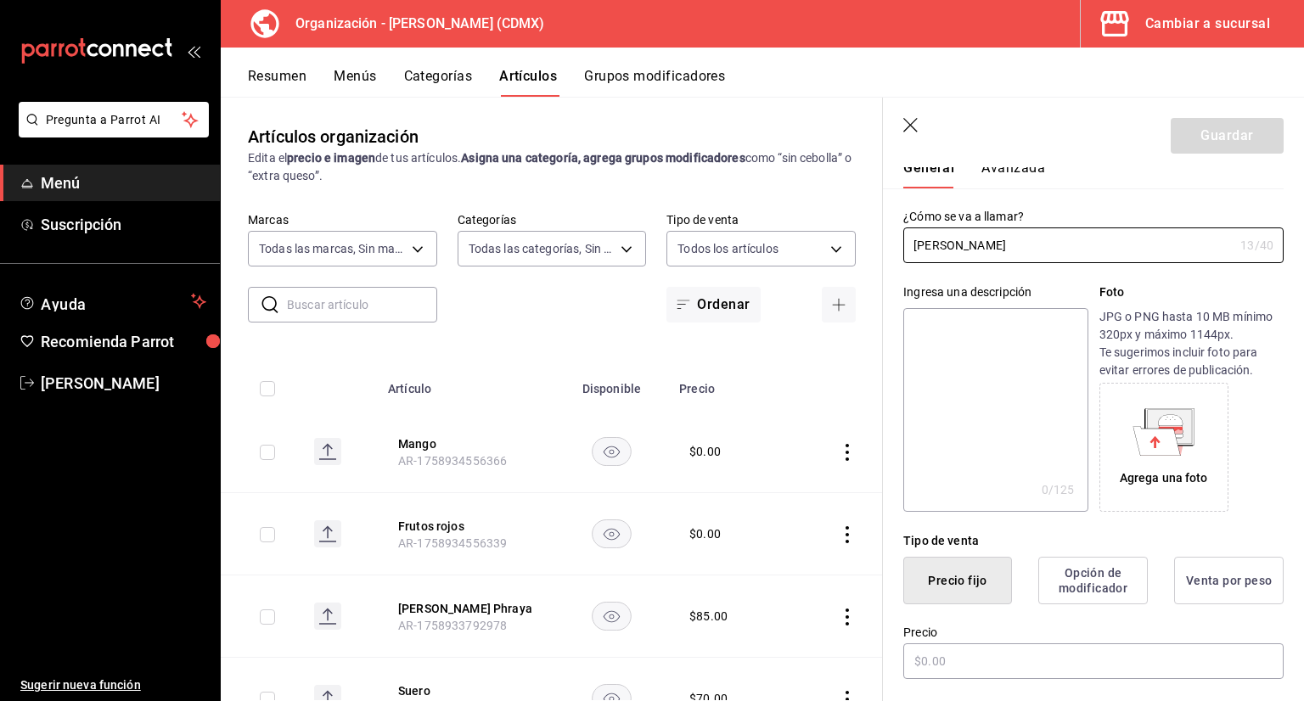
scroll to position [85, 0]
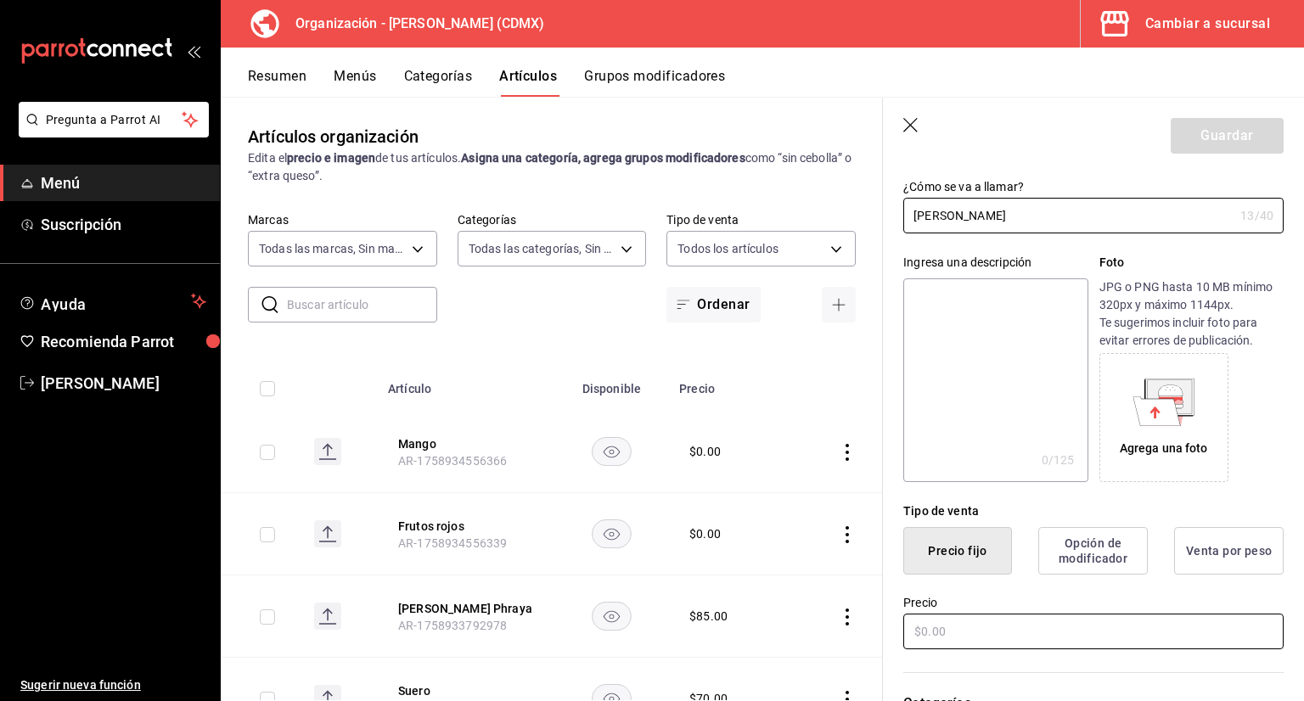
type input "[PERSON_NAME]"
click at [982, 621] on input "text" at bounding box center [1093, 632] width 380 height 36
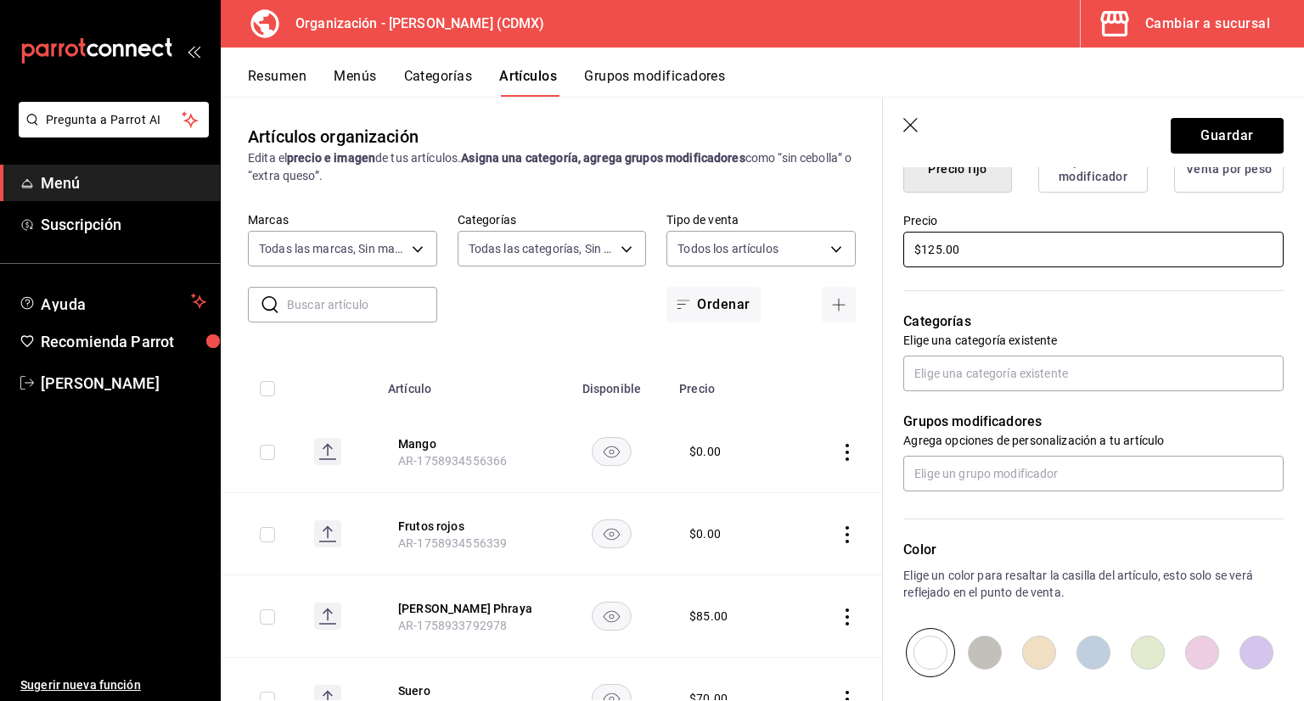
scroll to position [509, 0]
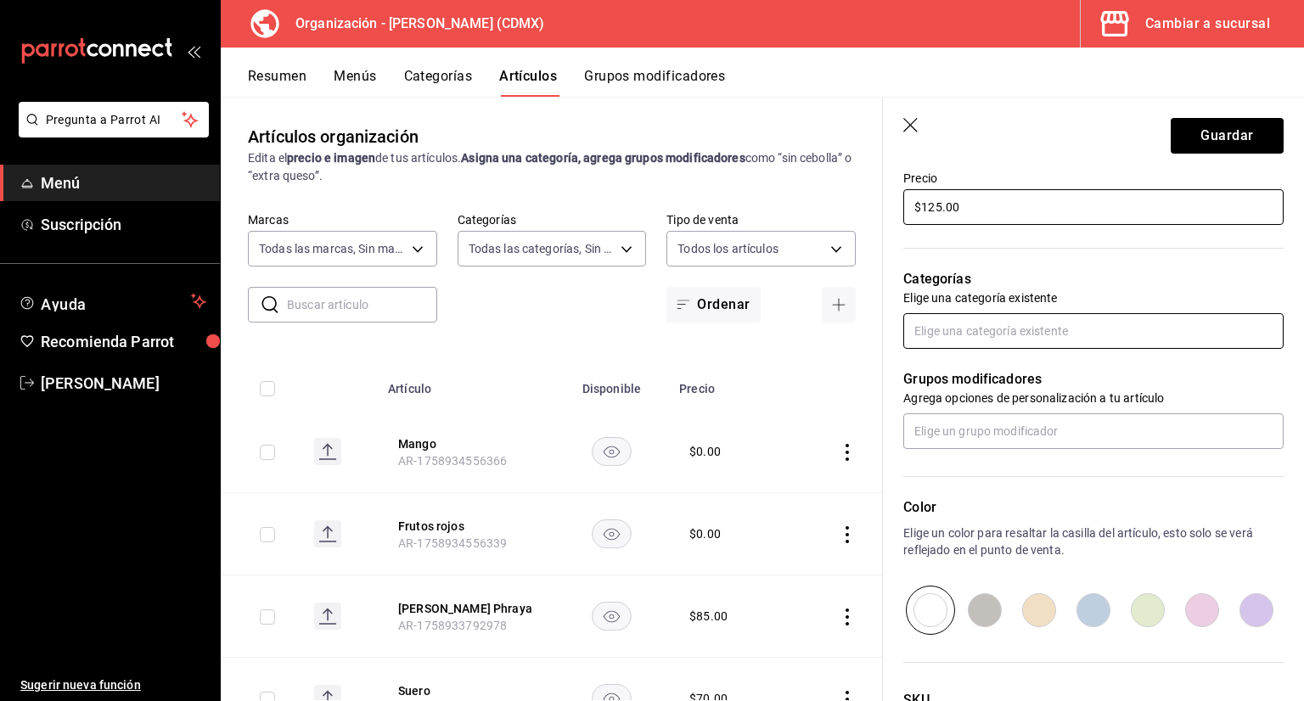
type input "$125.00"
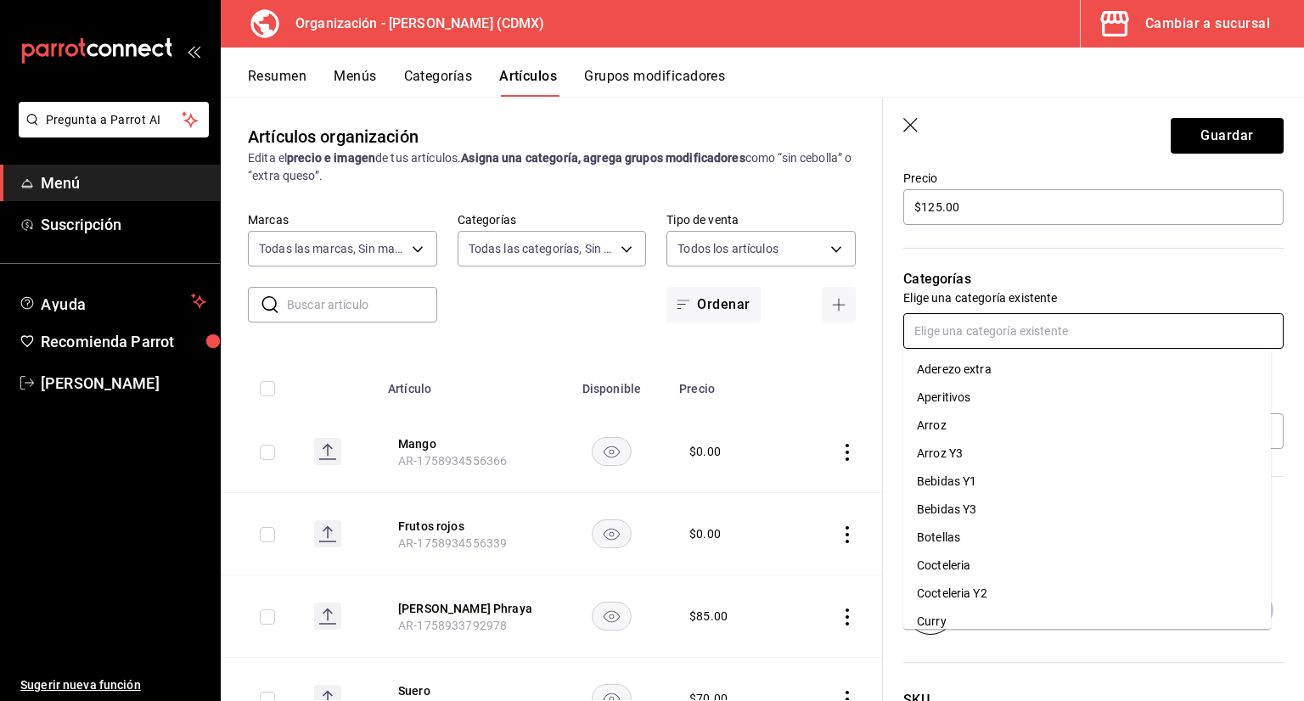
click at [970, 319] on input "text" at bounding box center [1093, 331] width 380 height 36
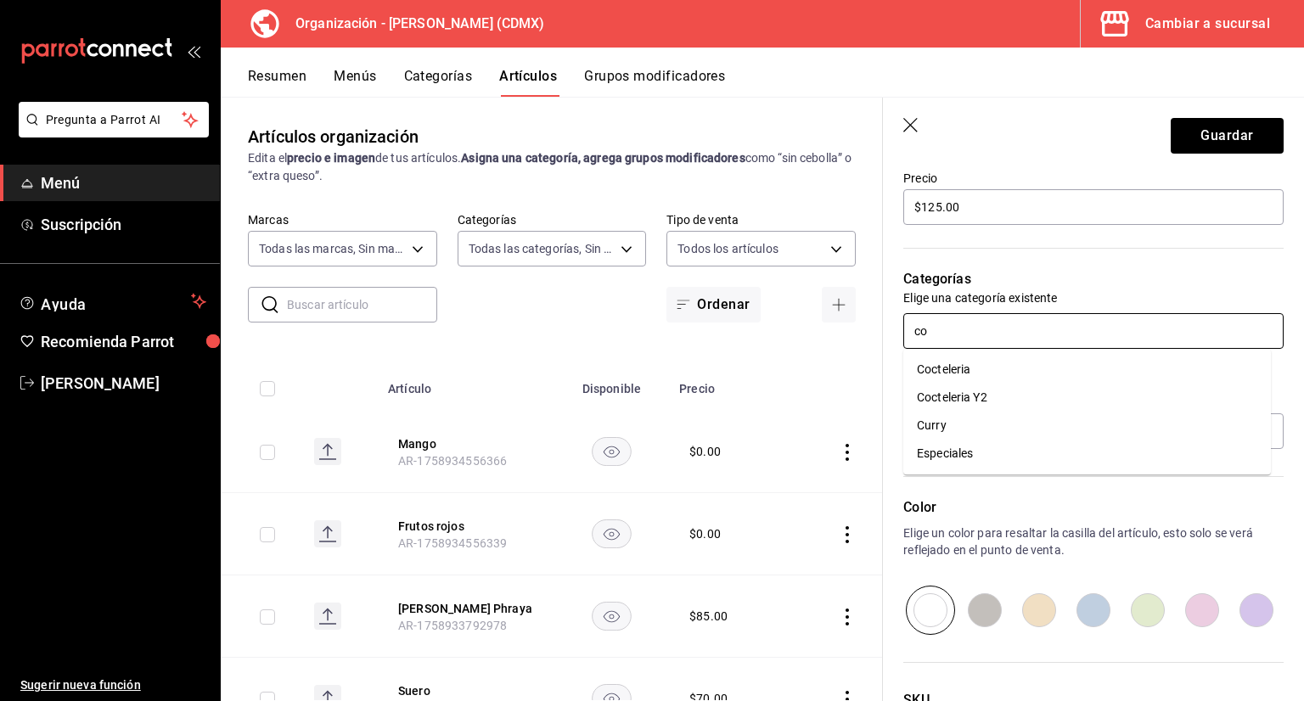
type input "coc"
click at [958, 367] on li "Cocteleria" at bounding box center [1087, 370] width 368 height 28
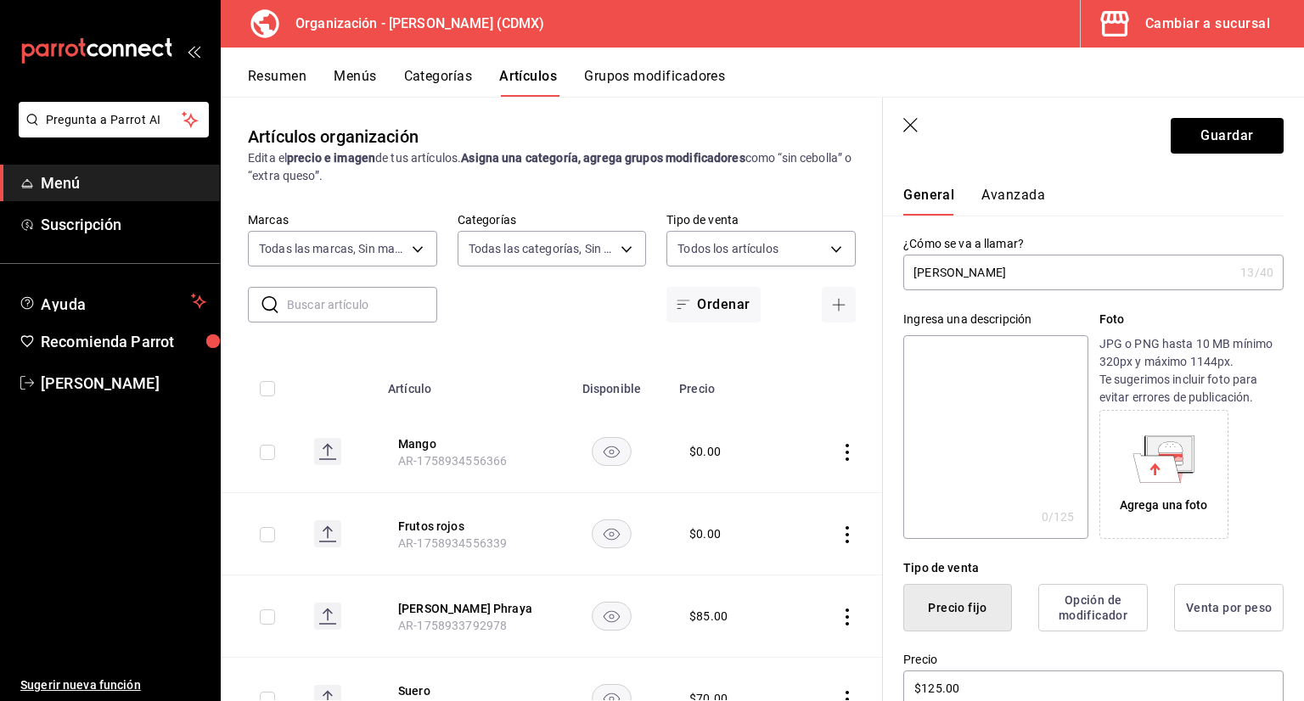
scroll to position [0, 0]
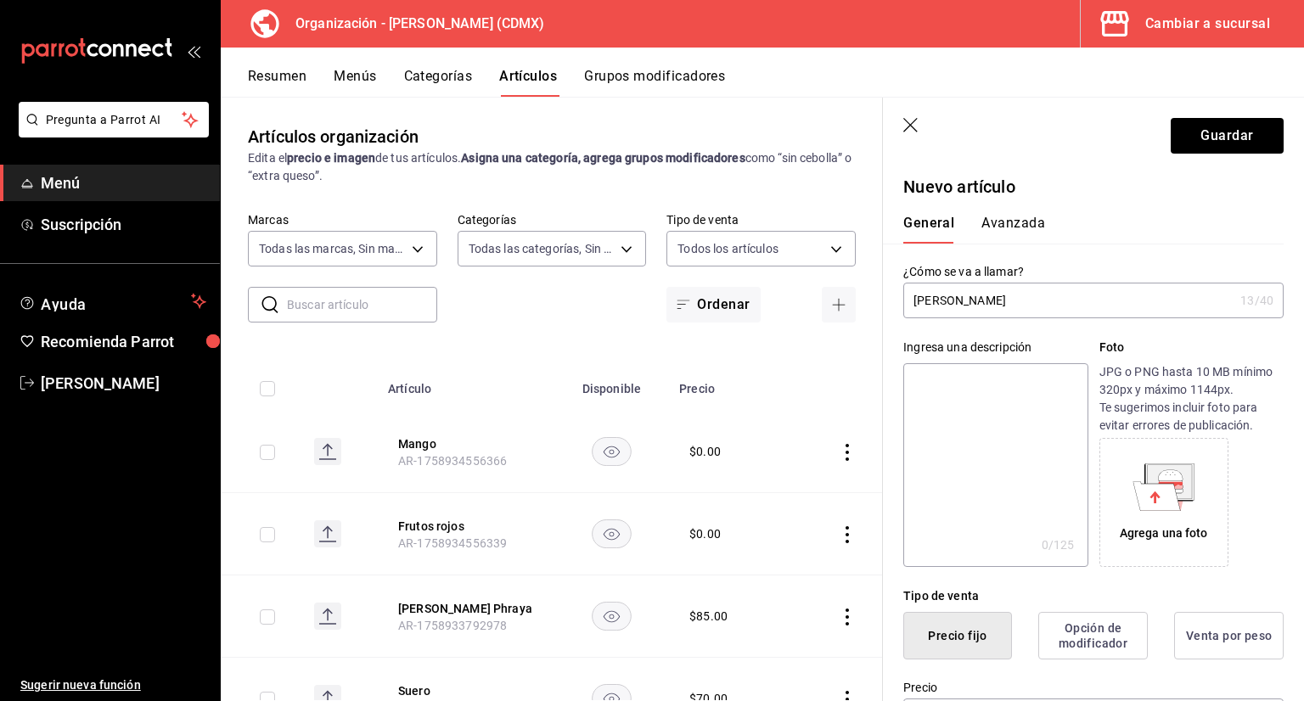
click at [1006, 225] on button "Avanzada" at bounding box center [1013, 229] width 64 height 29
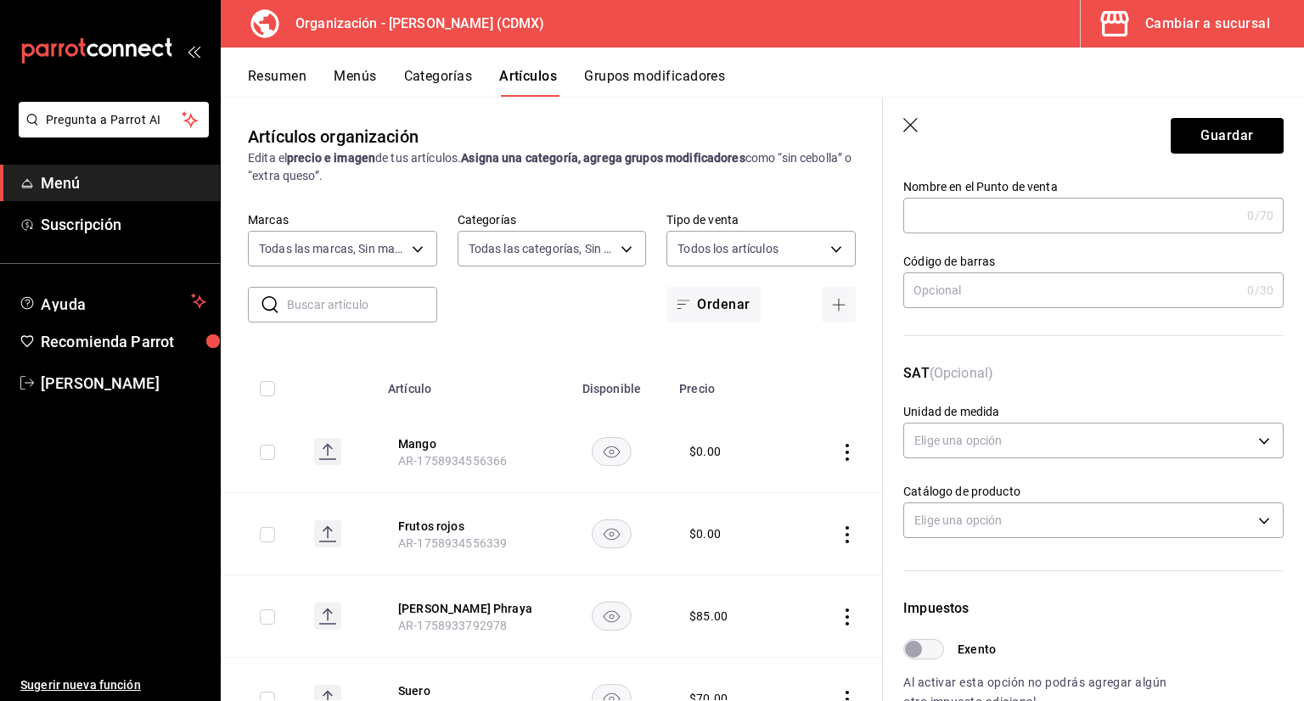
scroll to position [255, 0]
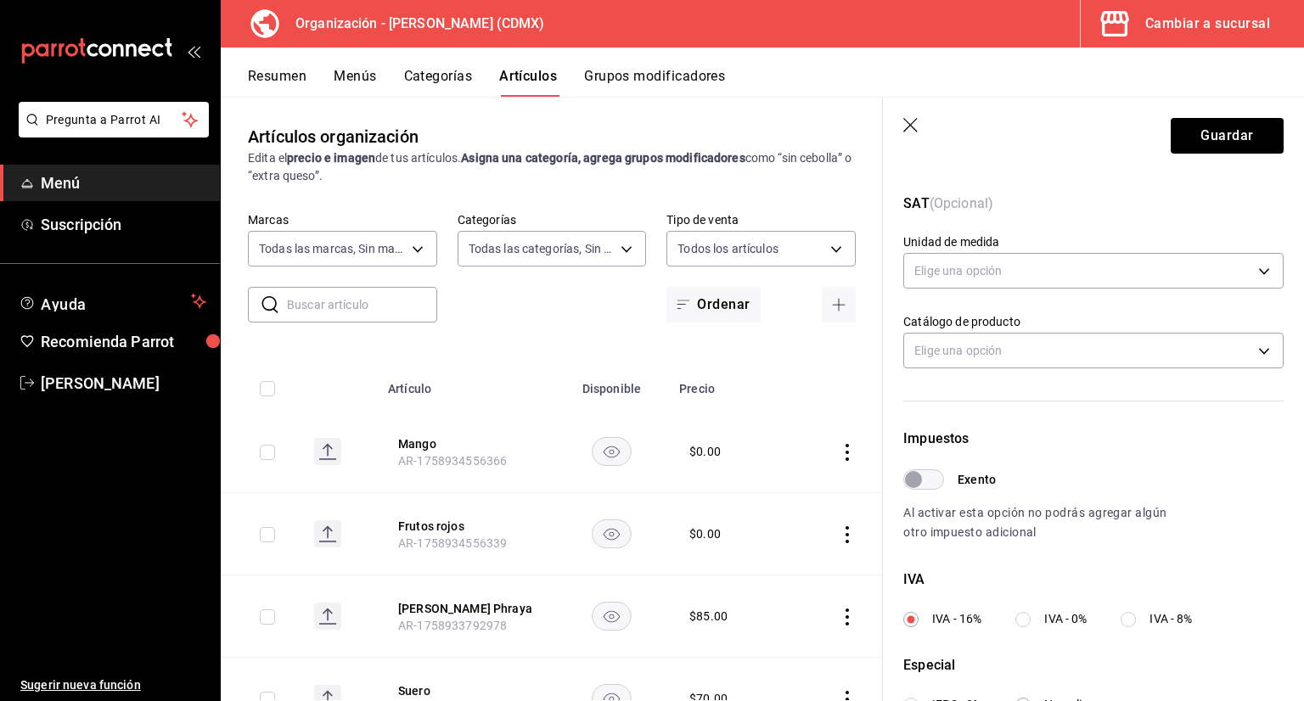
click at [1031, 612] on input "IVA - 0%" at bounding box center [1022, 619] width 15 height 15
radio input "true"
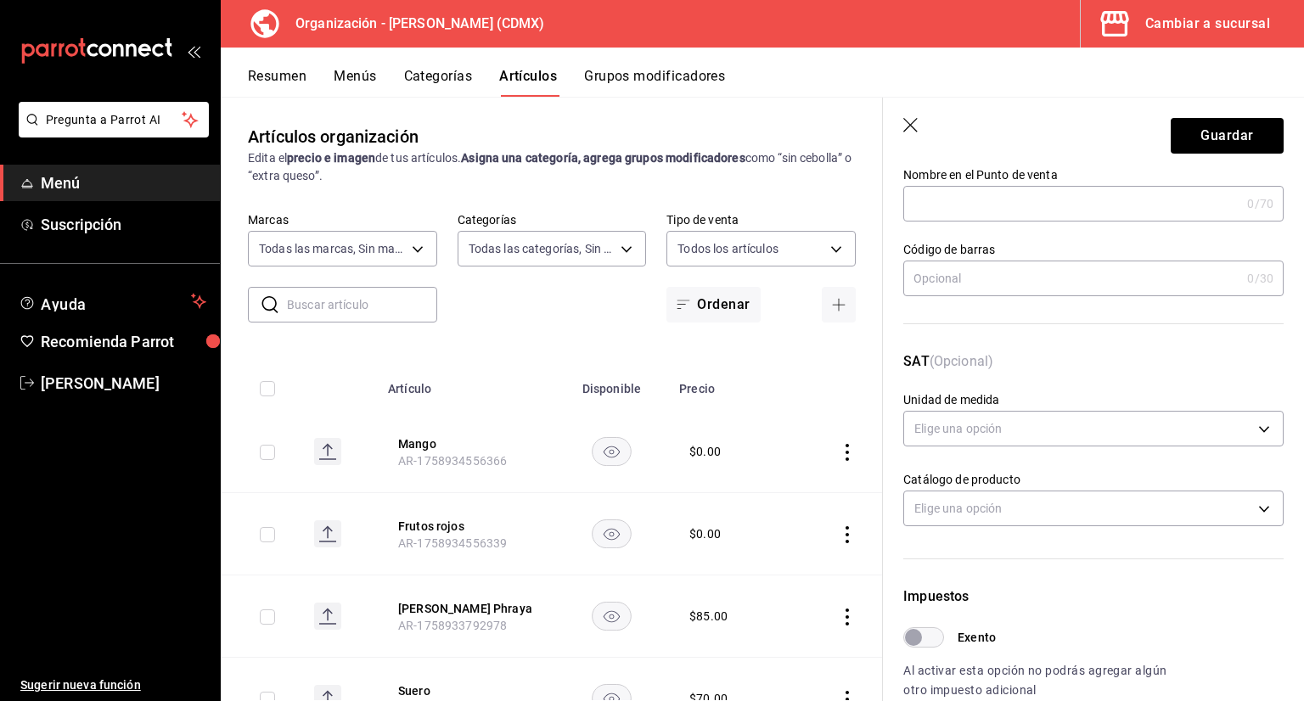
scroll to position [0, 0]
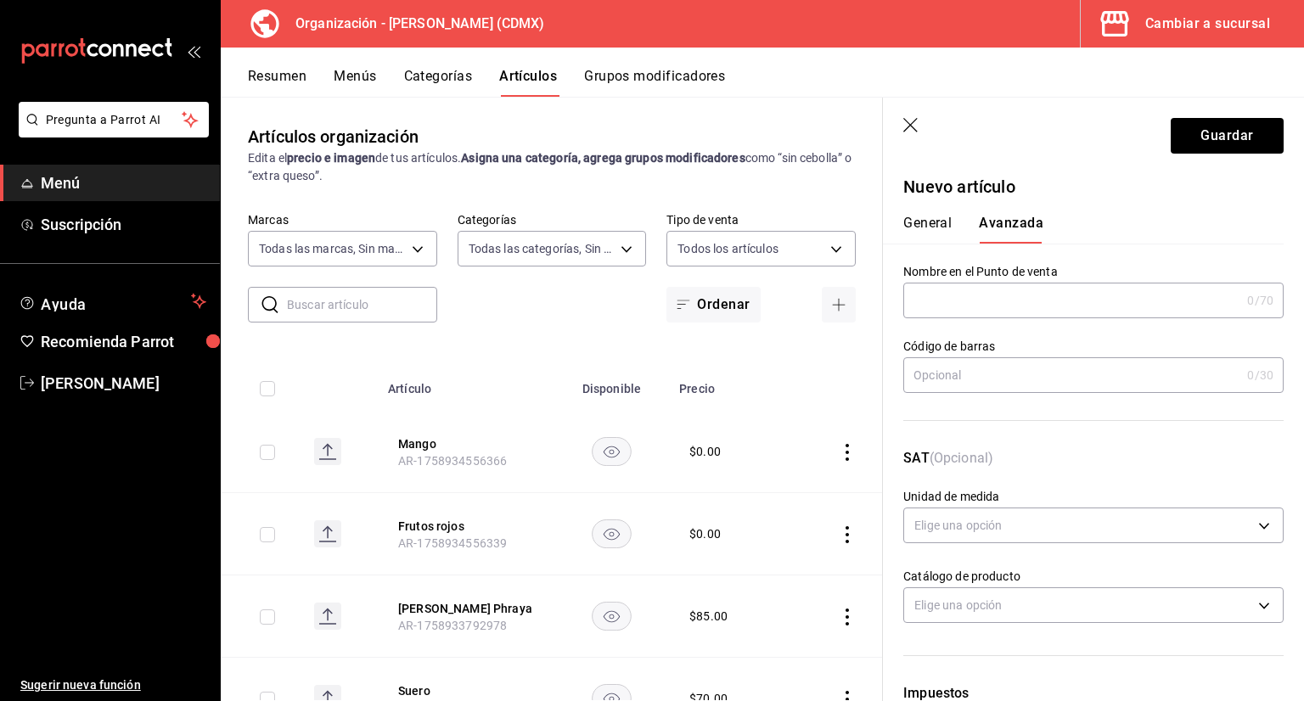
click at [948, 228] on button "General" at bounding box center [927, 229] width 48 height 29
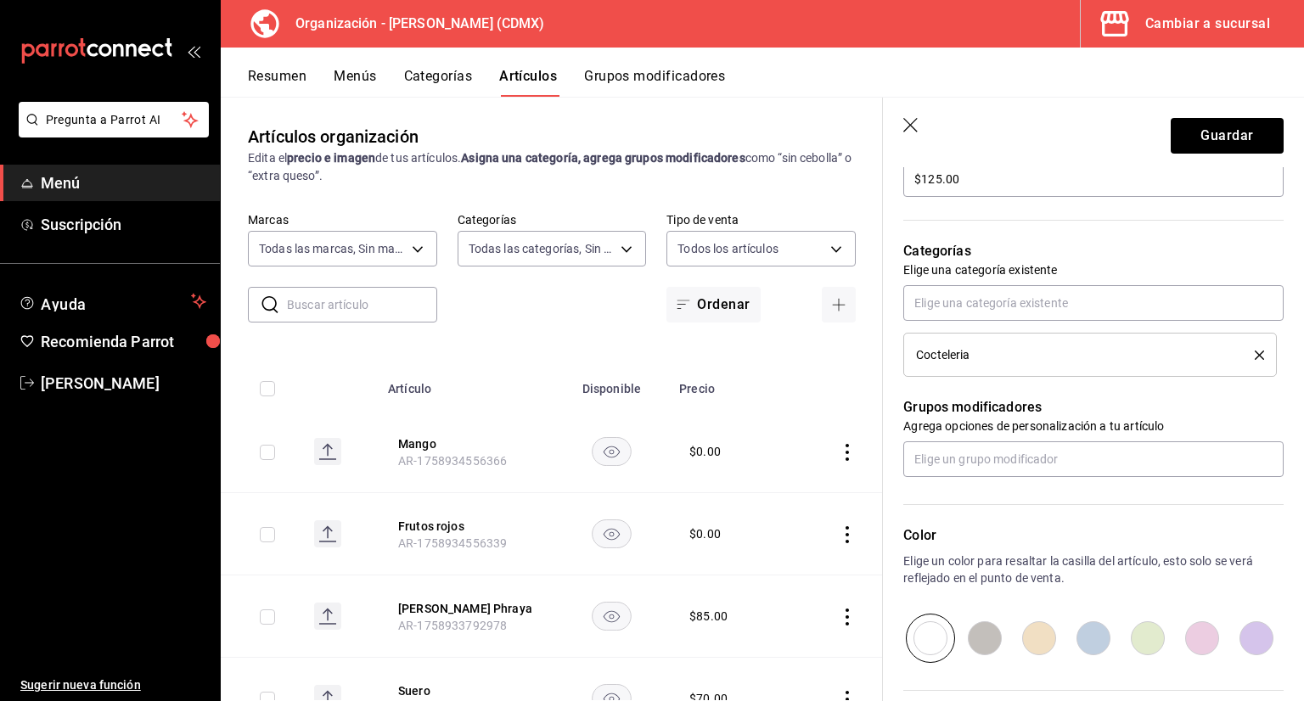
scroll to position [711, 0]
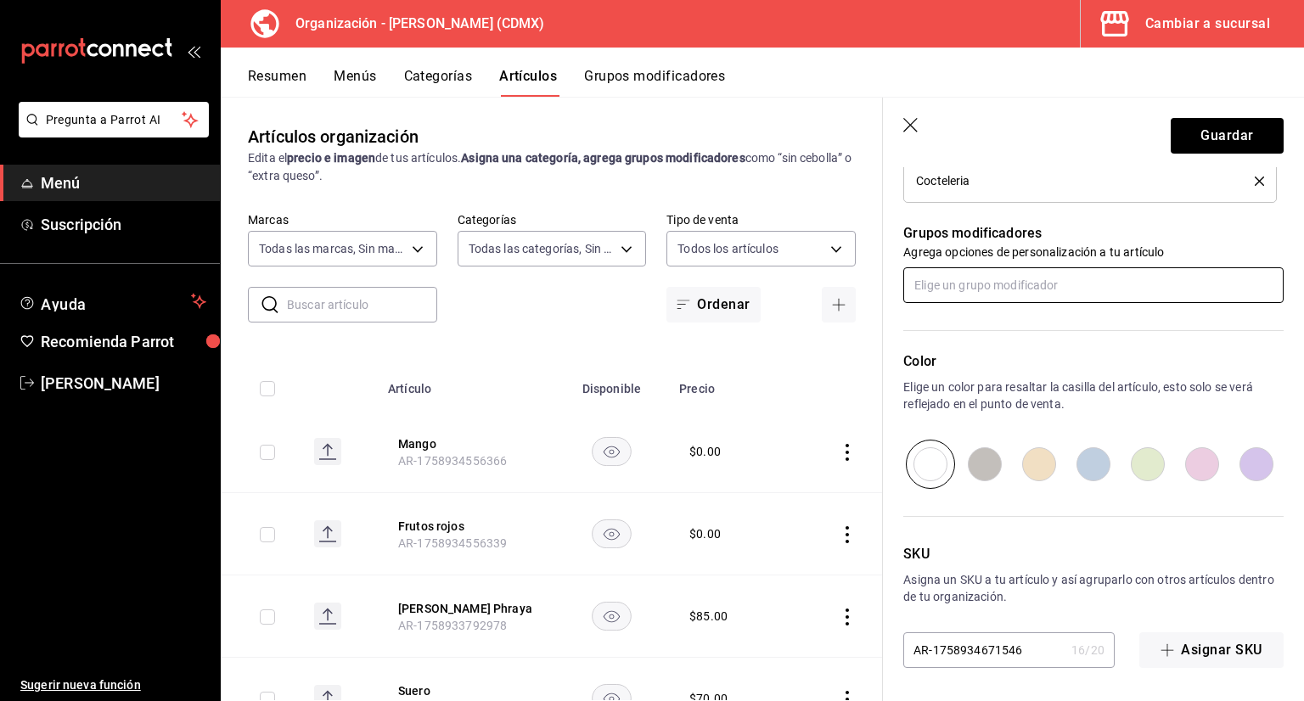
click at [978, 278] on input "text" at bounding box center [1093, 285] width 380 height 36
type input "hie"
click at [974, 329] on li "Hielo" at bounding box center [1087, 323] width 368 height 28
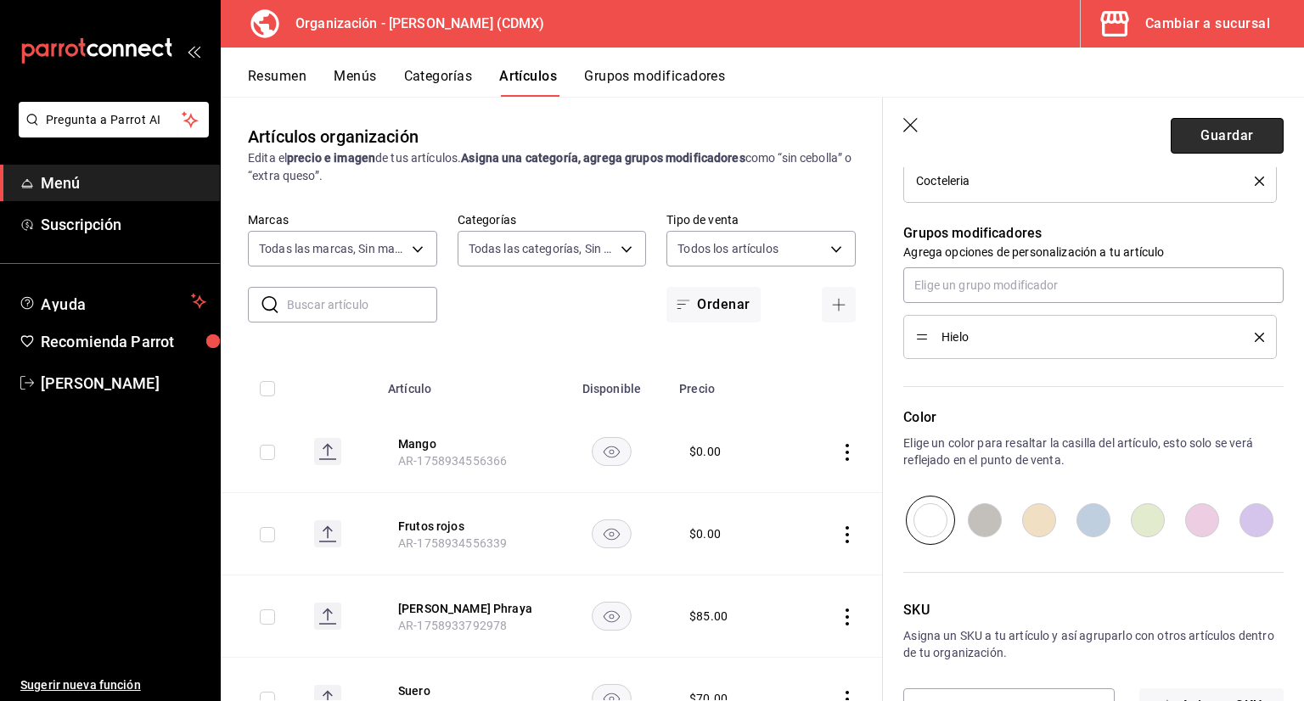
click at [1212, 138] on button "Guardar" at bounding box center [1227, 136] width 113 height 36
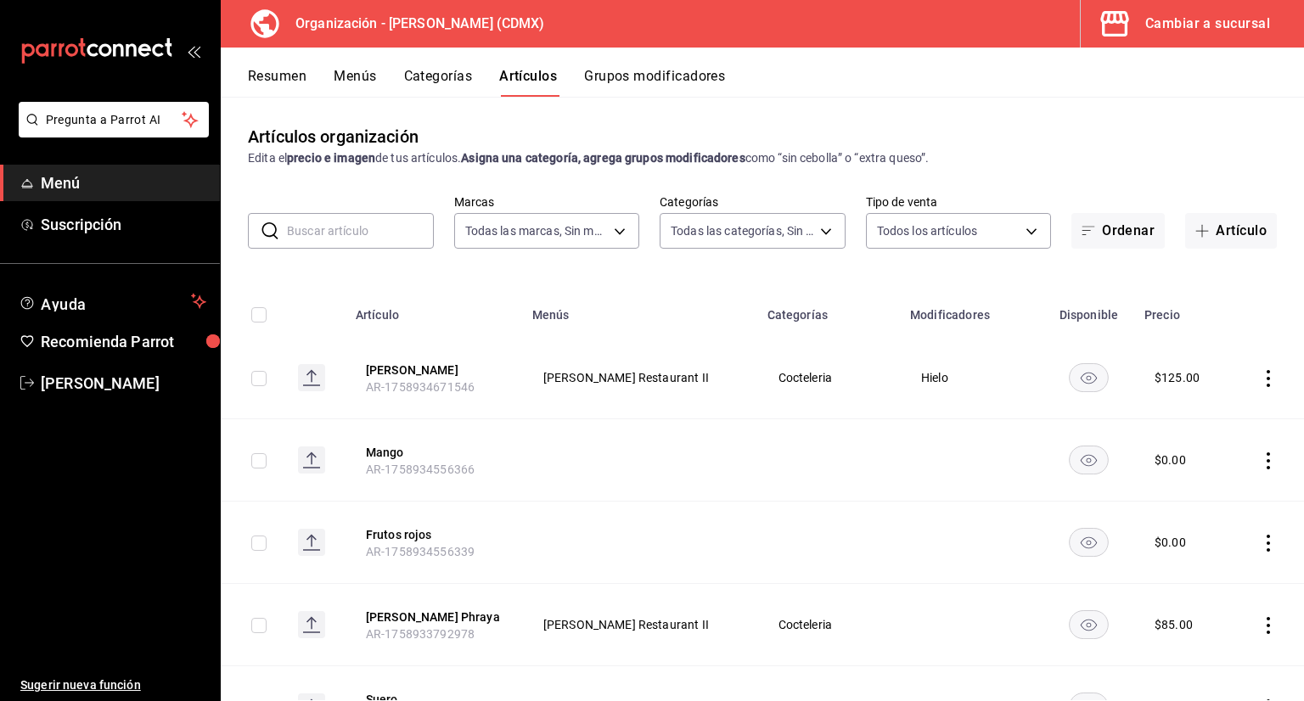
click at [379, 230] on input "text" at bounding box center [360, 231] width 147 height 34
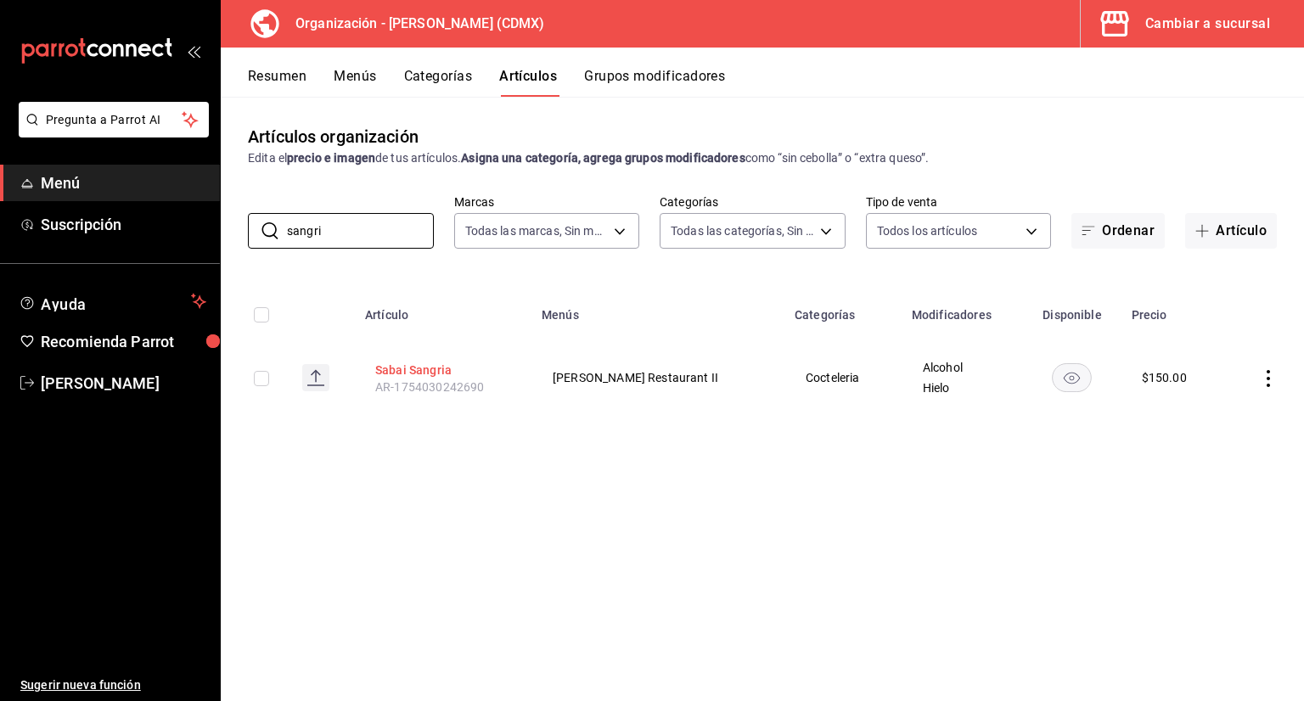
type input "sangri"
click at [410, 365] on button "Sabai Sangria" at bounding box center [443, 370] width 136 height 17
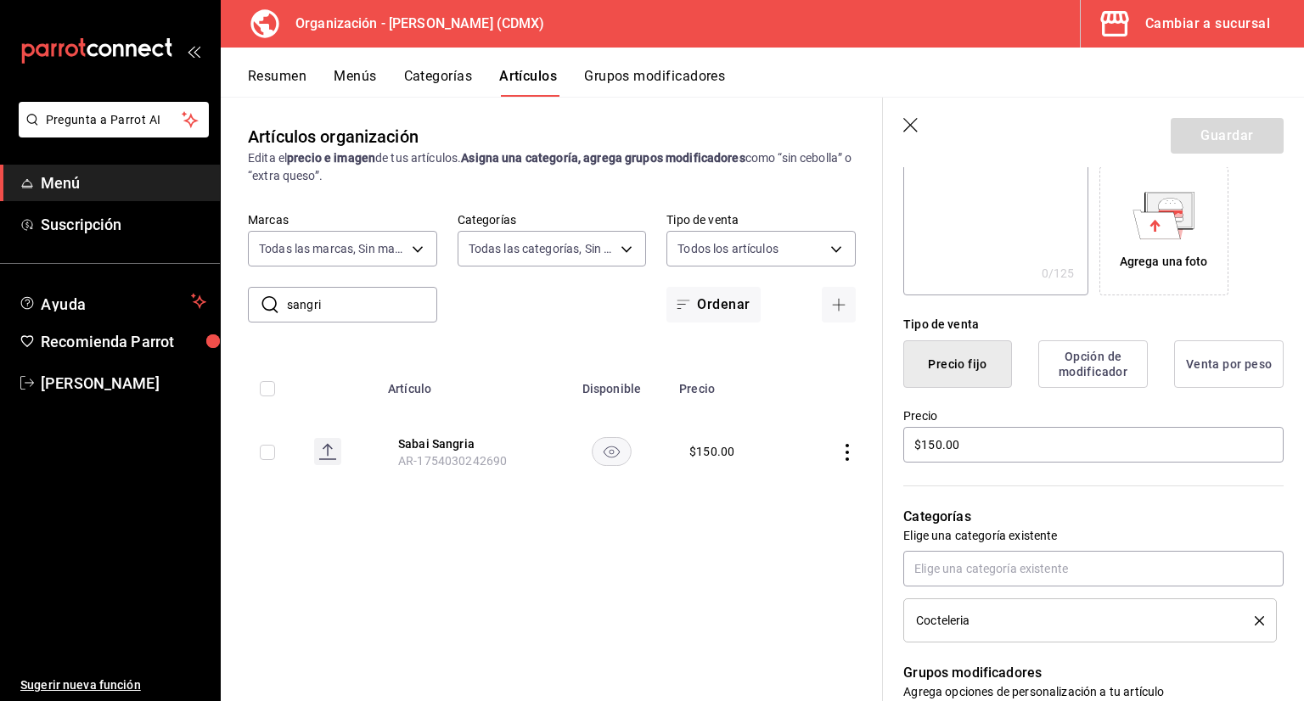
scroll to position [340, 0]
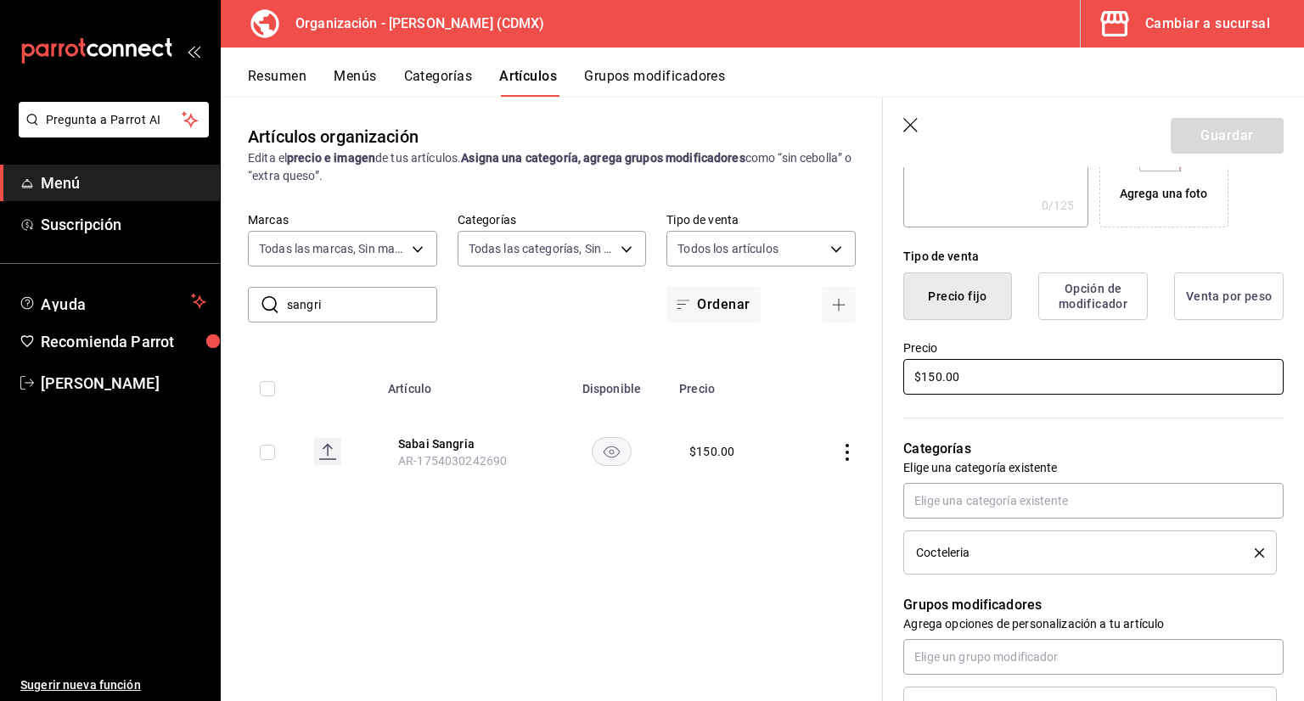
drag, startPoint x: 1015, startPoint y: 368, endPoint x: 903, endPoint y: 371, distance: 112.1
click at [905, 374] on input "$150.00" at bounding box center [1093, 377] width 380 height 36
type input "$325.00"
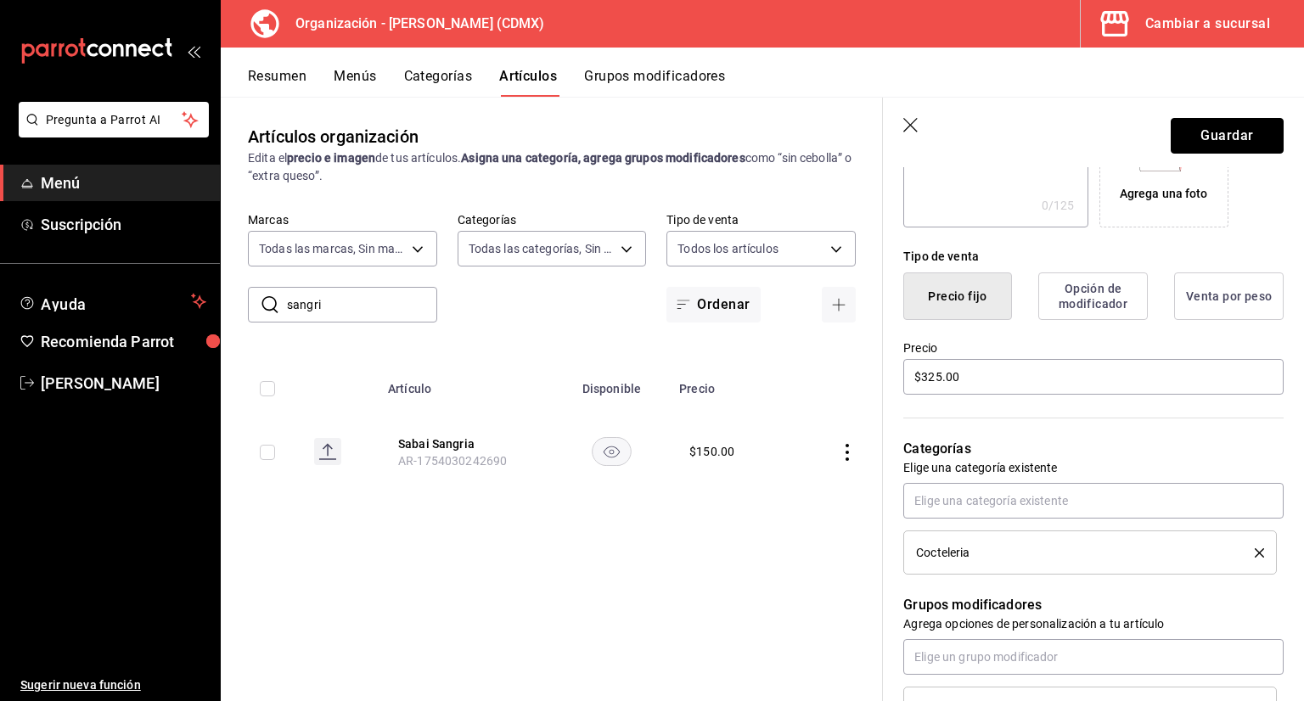
click at [1202, 142] on button "Guardar" at bounding box center [1227, 136] width 113 height 36
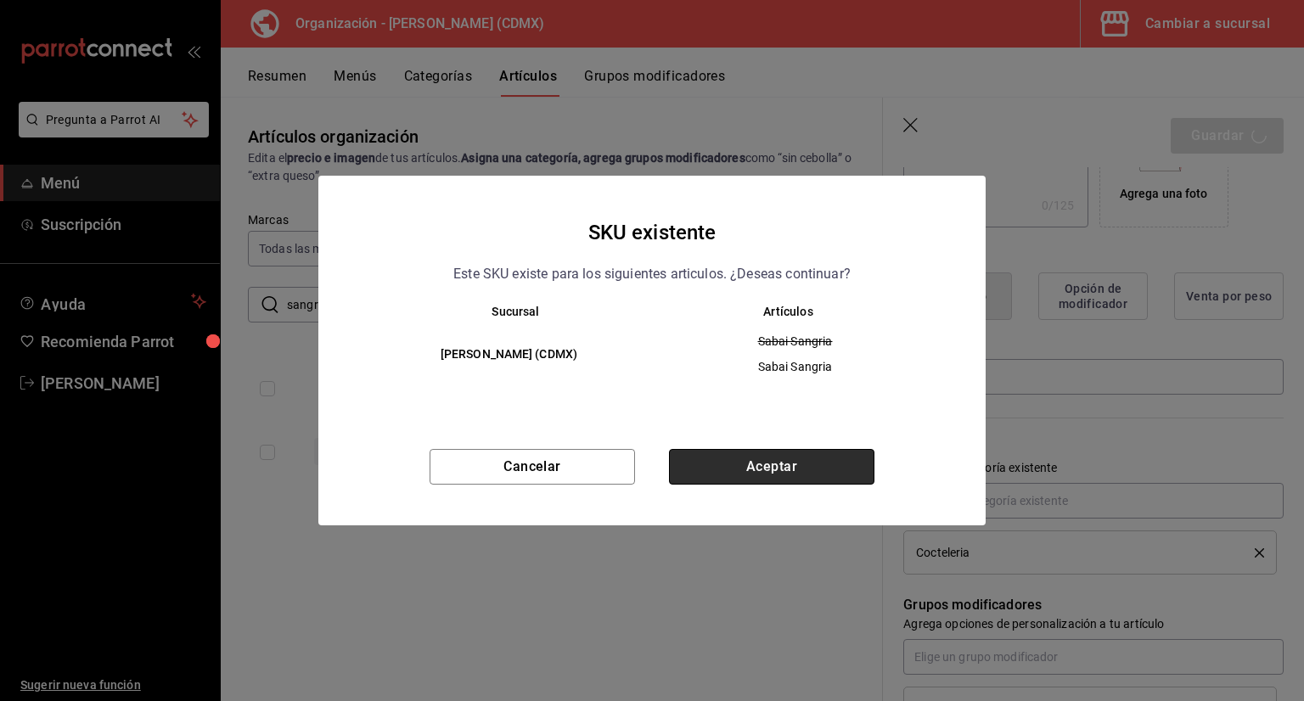
click at [718, 453] on button "Aceptar" at bounding box center [771, 467] width 205 height 36
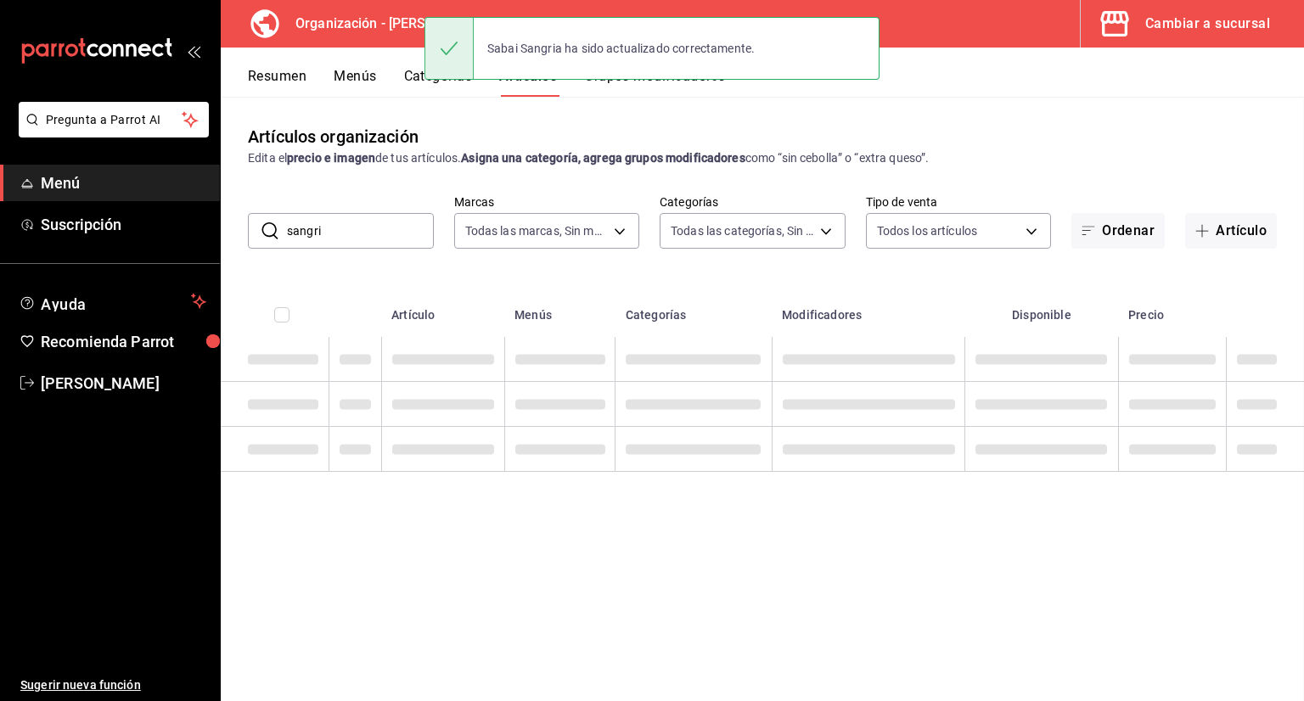
click at [373, 76] on button "Menús" at bounding box center [355, 82] width 42 height 29
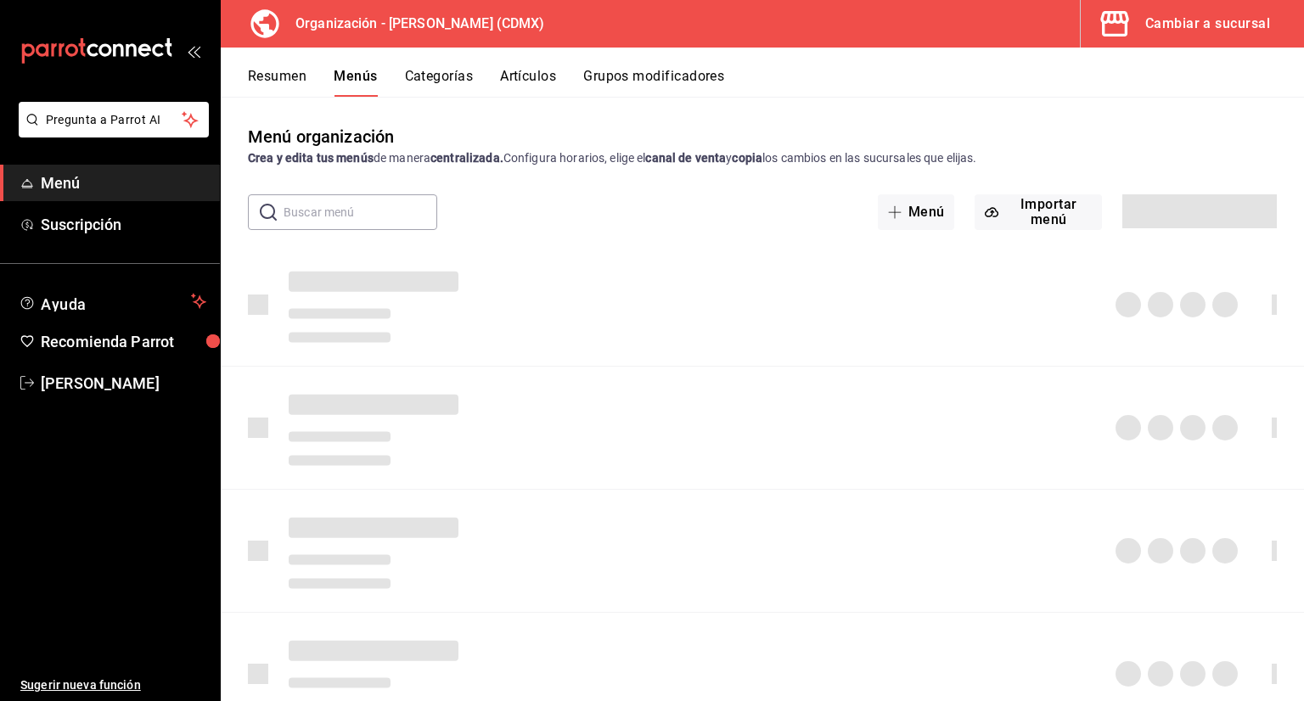
click at [424, 86] on button "Categorías" at bounding box center [439, 82] width 69 height 29
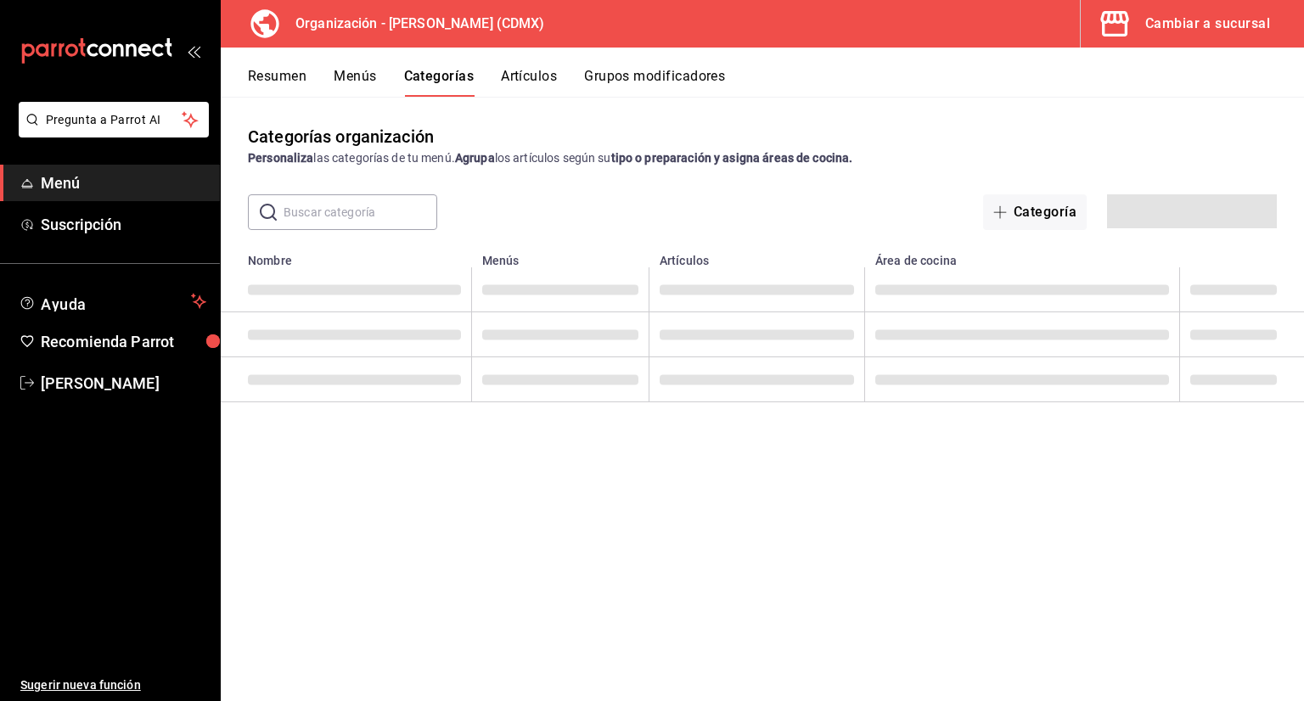
drag, startPoint x: 381, startPoint y: 211, endPoint x: 373, endPoint y: 218, distance: 10.9
click at [380, 211] on input "text" at bounding box center [361, 212] width 154 height 34
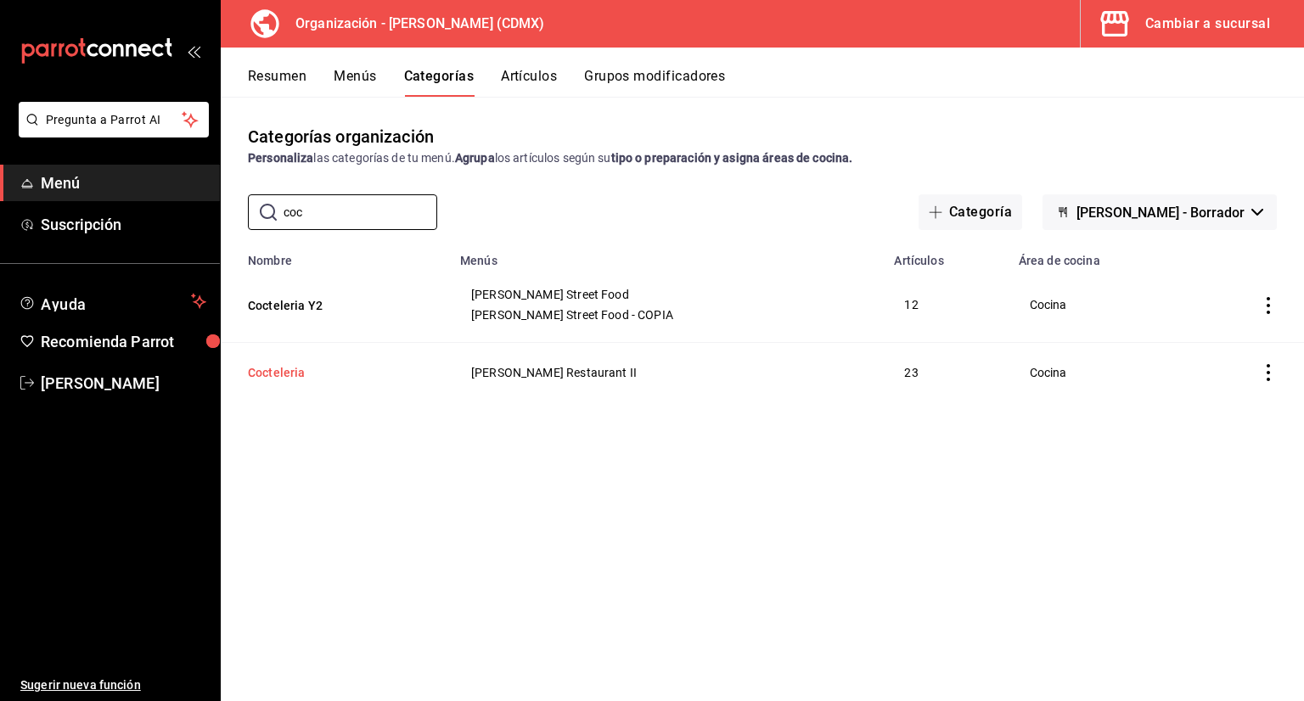
type input "coc"
click at [303, 364] on button "Cocteleria" at bounding box center [333, 372] width 170 height 17
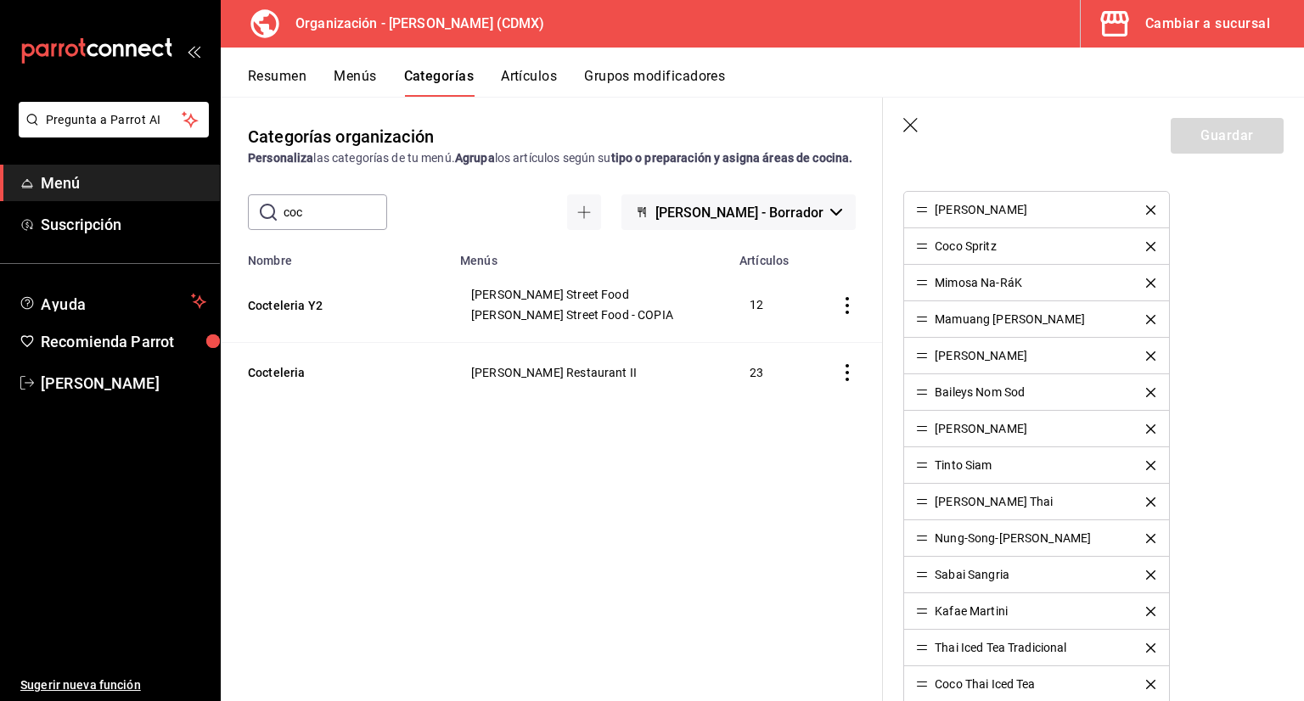
scroll to position [594, 0]
drag, startPoint x: 917, startPoint y: 605, endPoint x: 918, endPoint y: 570, distance: 34.8
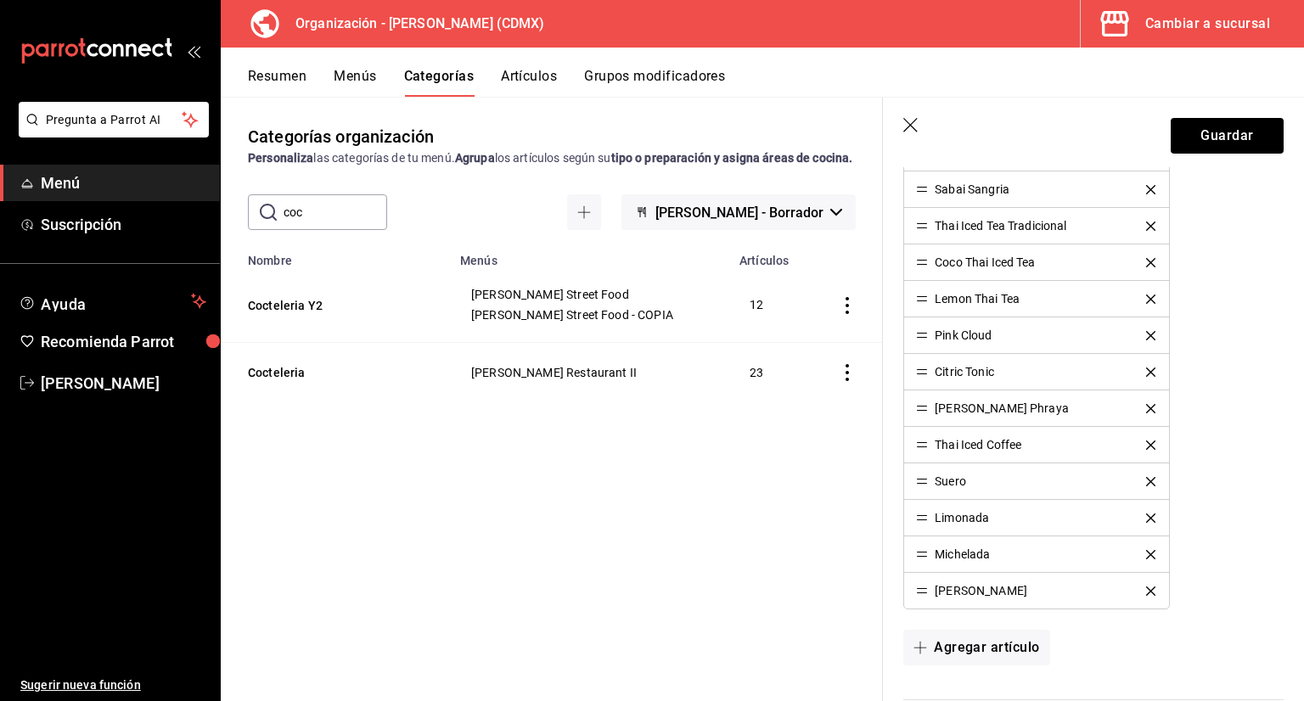
scroll to position [1104, 0]
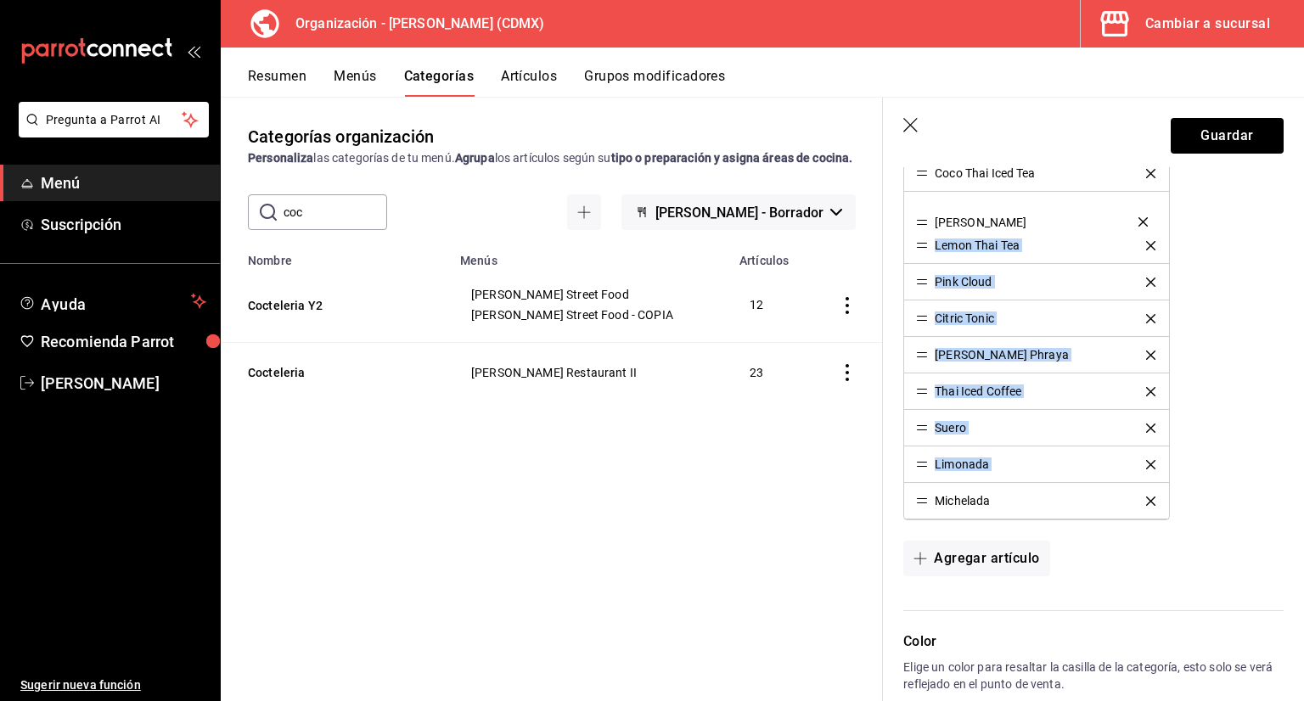
drag, startPoint x: 924, startPoint y: 493, endPoint x: 918, endPoint y: 211, distance: 282.8
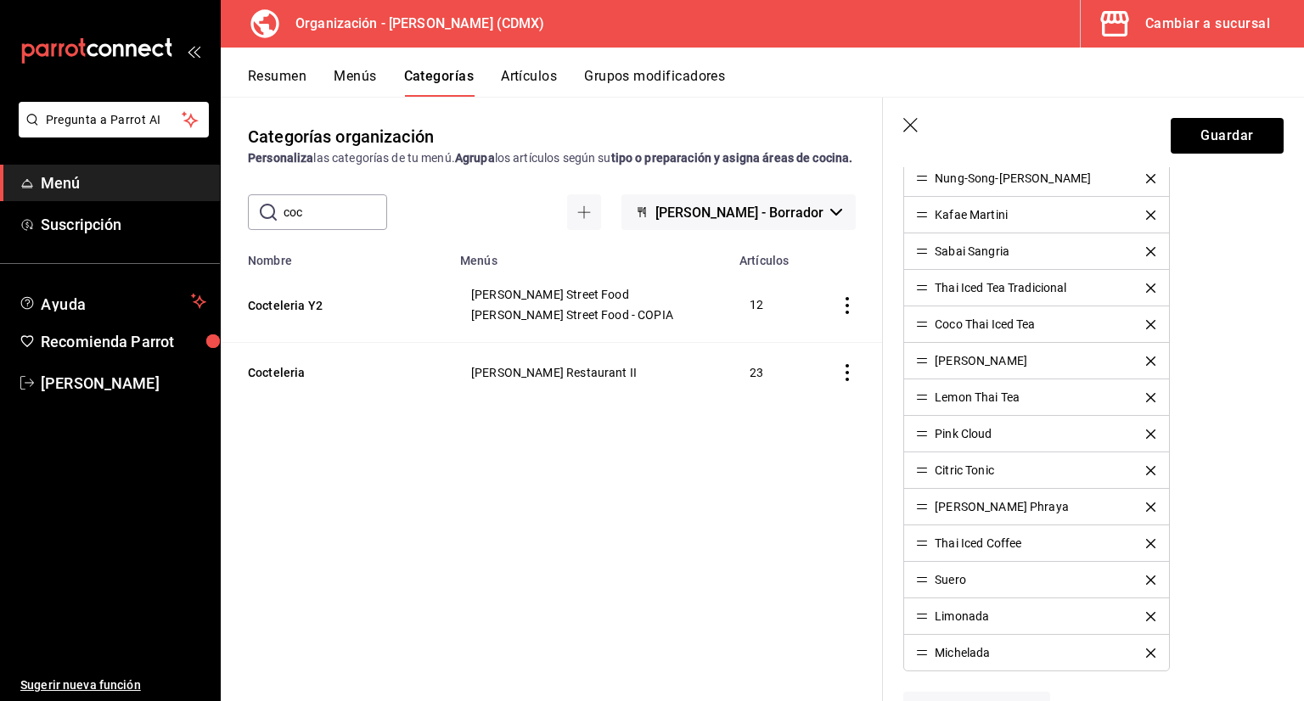
scroll to position [934, 0]
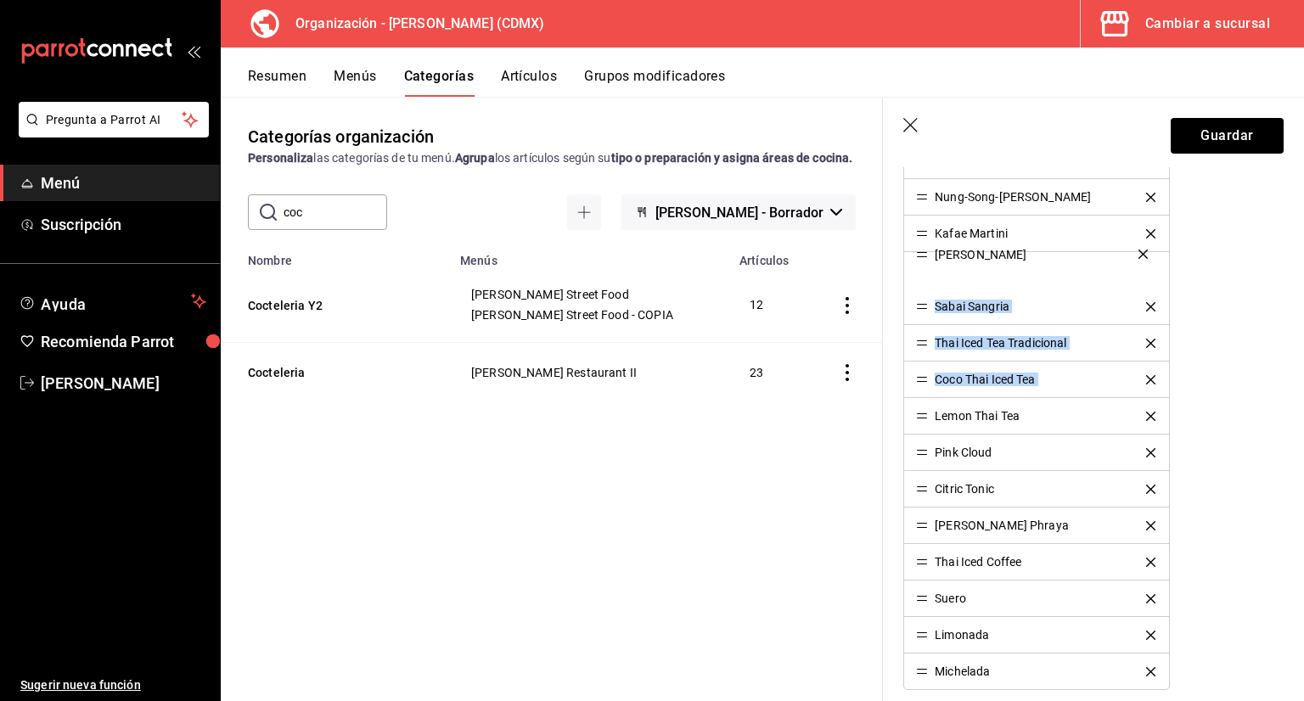
drag, startPoint x: 920, startPoint y: 378, endPoint x: 917, endPoint y: 259, distance: 118.9
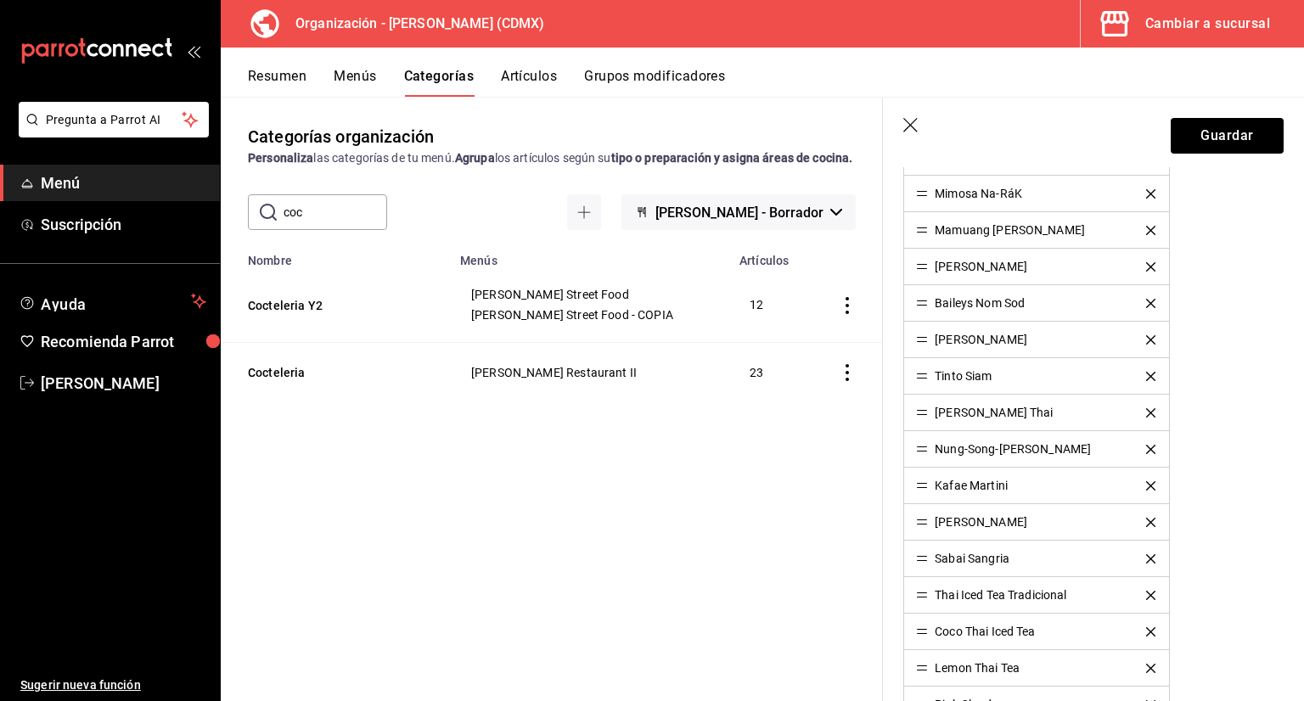
scroll to position [679, 0]
click at [1213, 133] on button "Guardar" at bounding box center [1227, 136] width 113 height 36
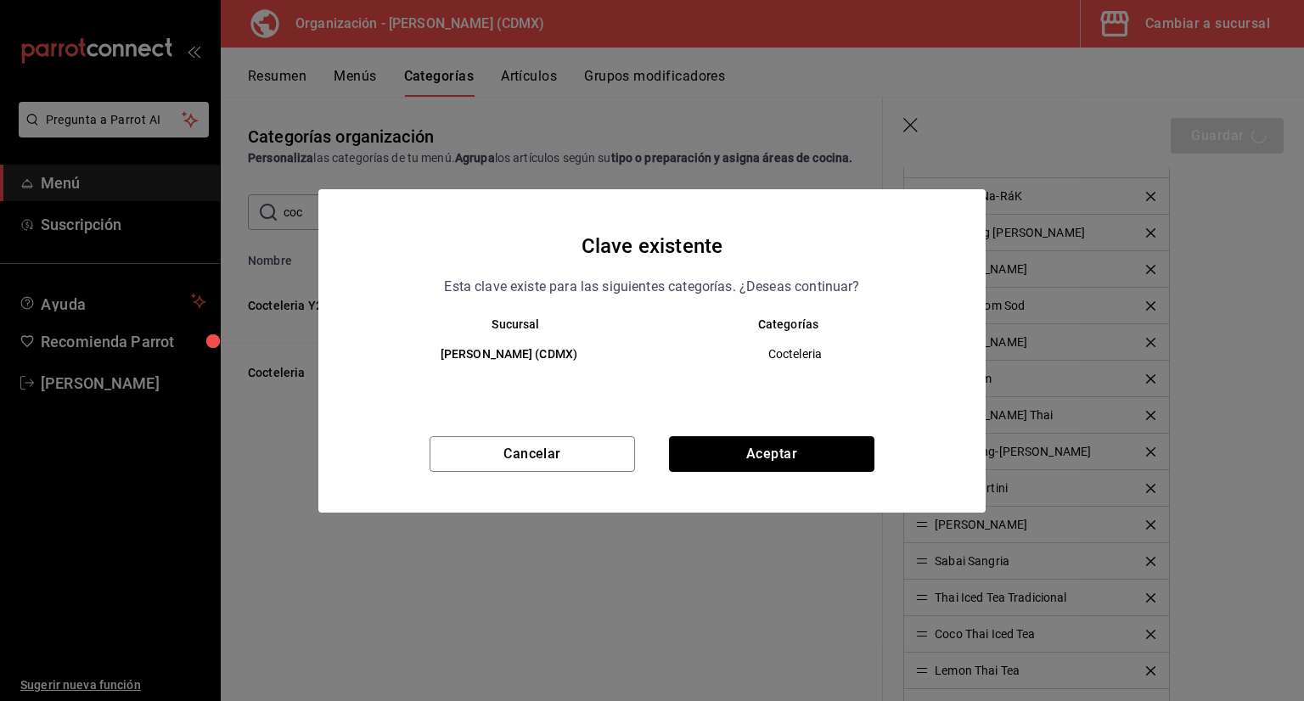
click at [753, 469] on button "Aceptar" at bounding box center [771, 454] width 205 height 36
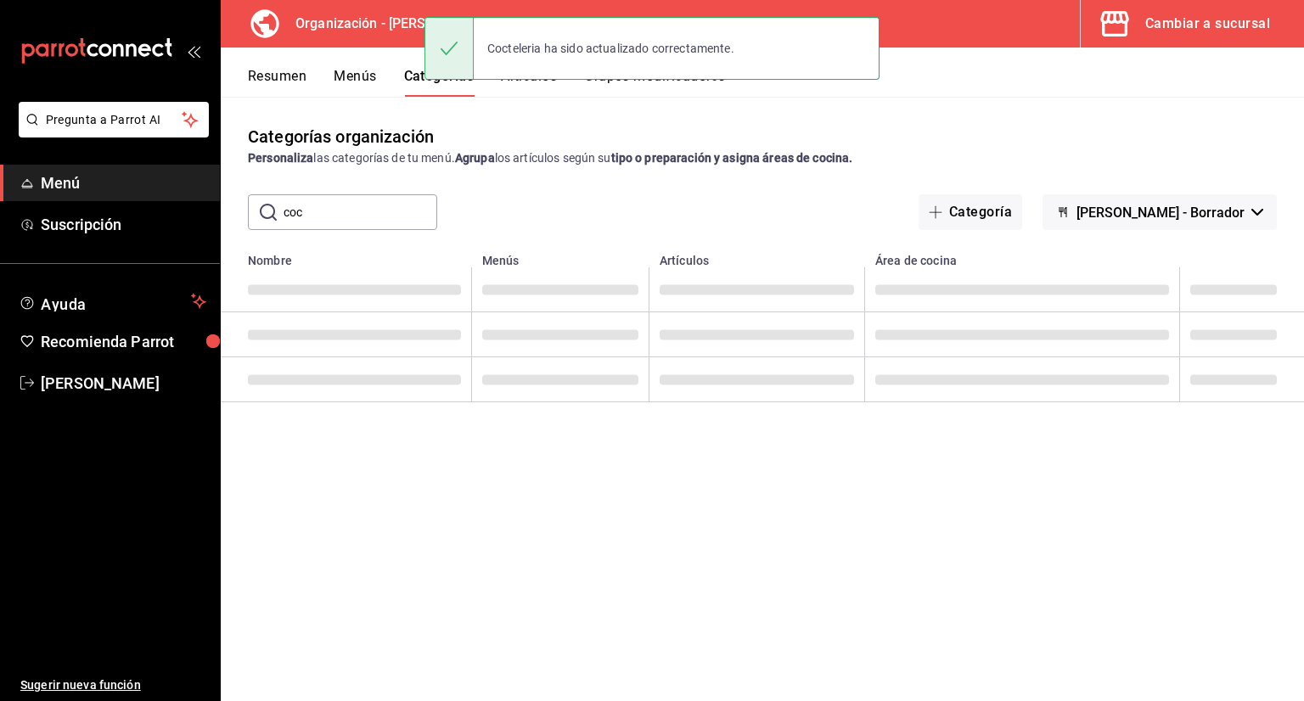
click at [537, 77] on div "Cocteleria ha sido actualizado correctamente." at bounding box center [651, 48] width 455 height 63
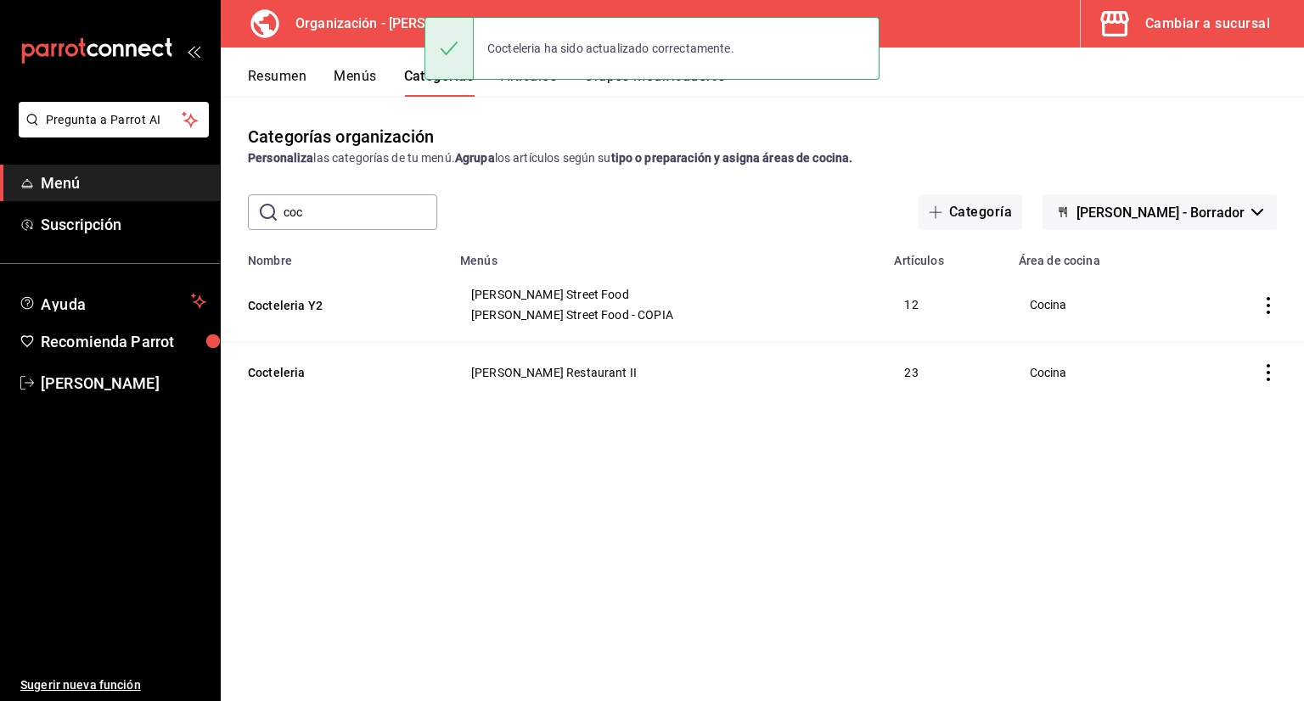
click at [536, 81] on div "Cocteleria ha sido actualizado correctamente." at bounding box center [651, 48] width 455 height 73
click at [536, 82] on div "Cocteleria ha sido actualizado correctamente." at bounding box center [651, 48] width 455 height 73
click at [536, 86] on button "Artículos" at bounding box center [529, 82] width 56 height 29
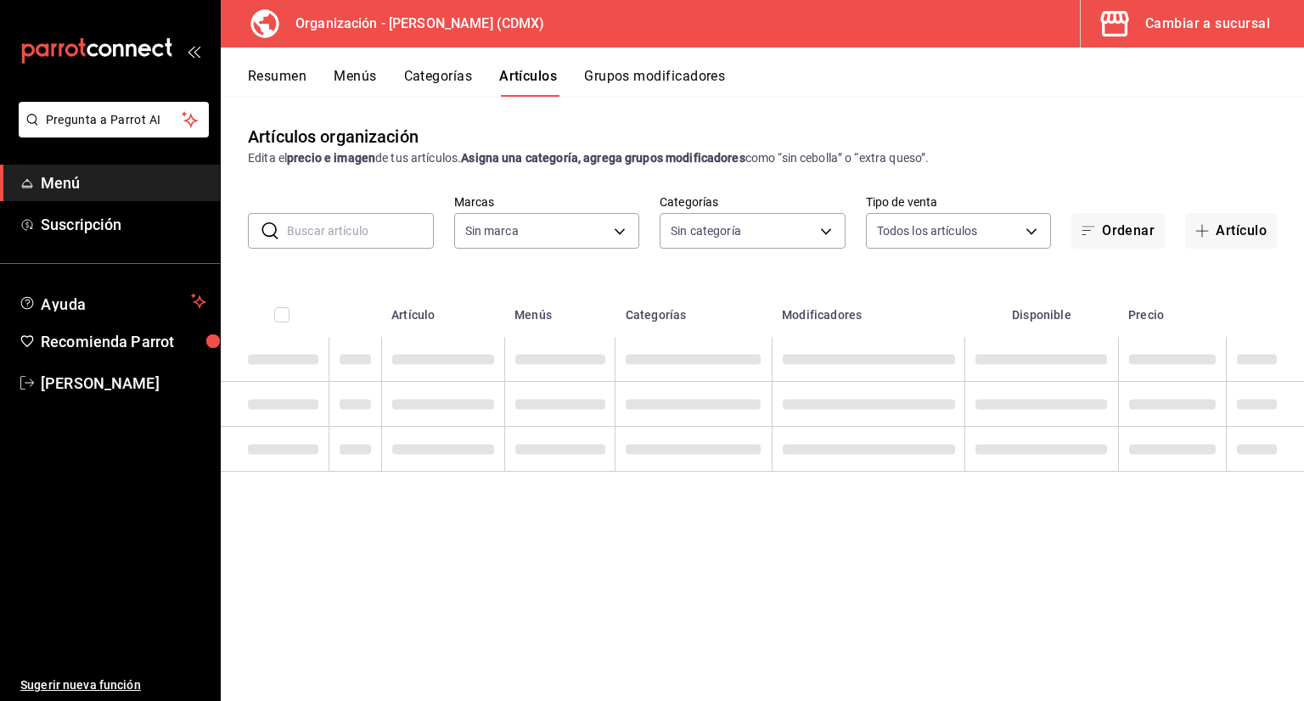
click at [390, 228] on input "text" at bounding box center [360, 231] width 147 height 34
type input "846f0d90-2168-40bc-9e32-37968465e8cf"
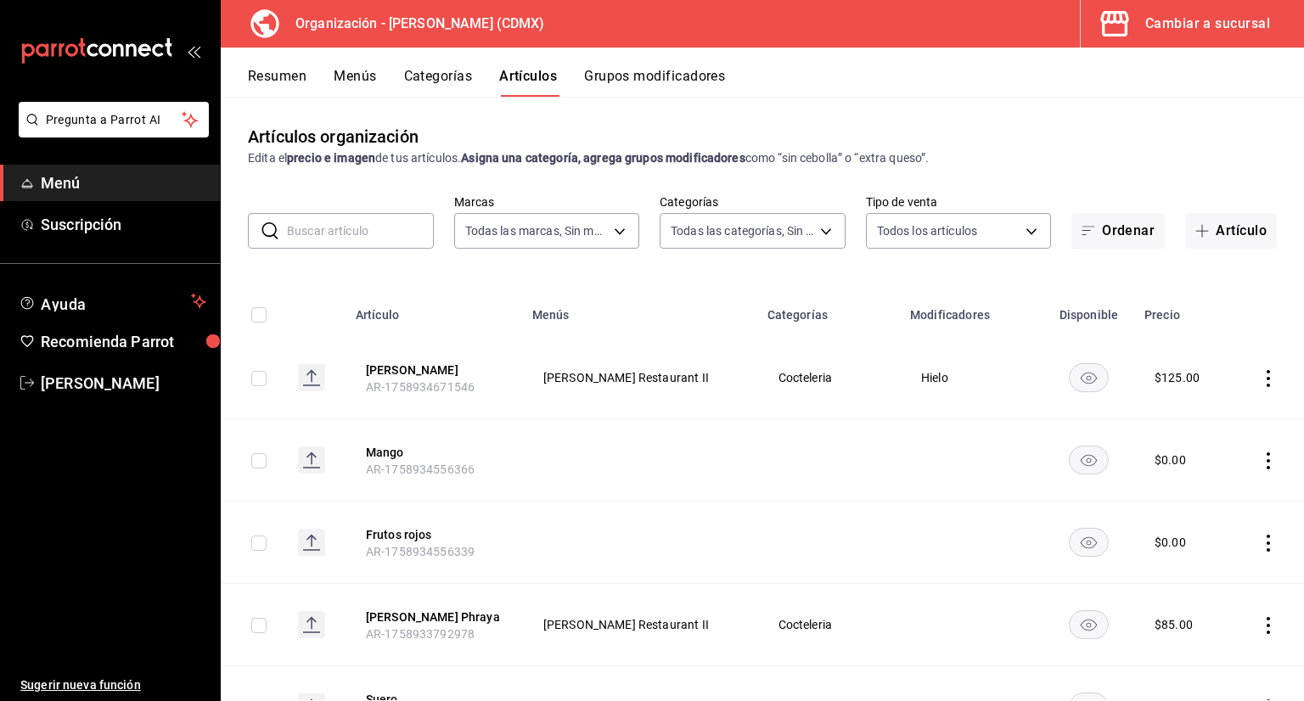
type input "3b86ff93-9c8d-4006-a000-7f562d2f7cb1,6b055275-76a1-43b6-b03d-2db3475336a0,4964d…"
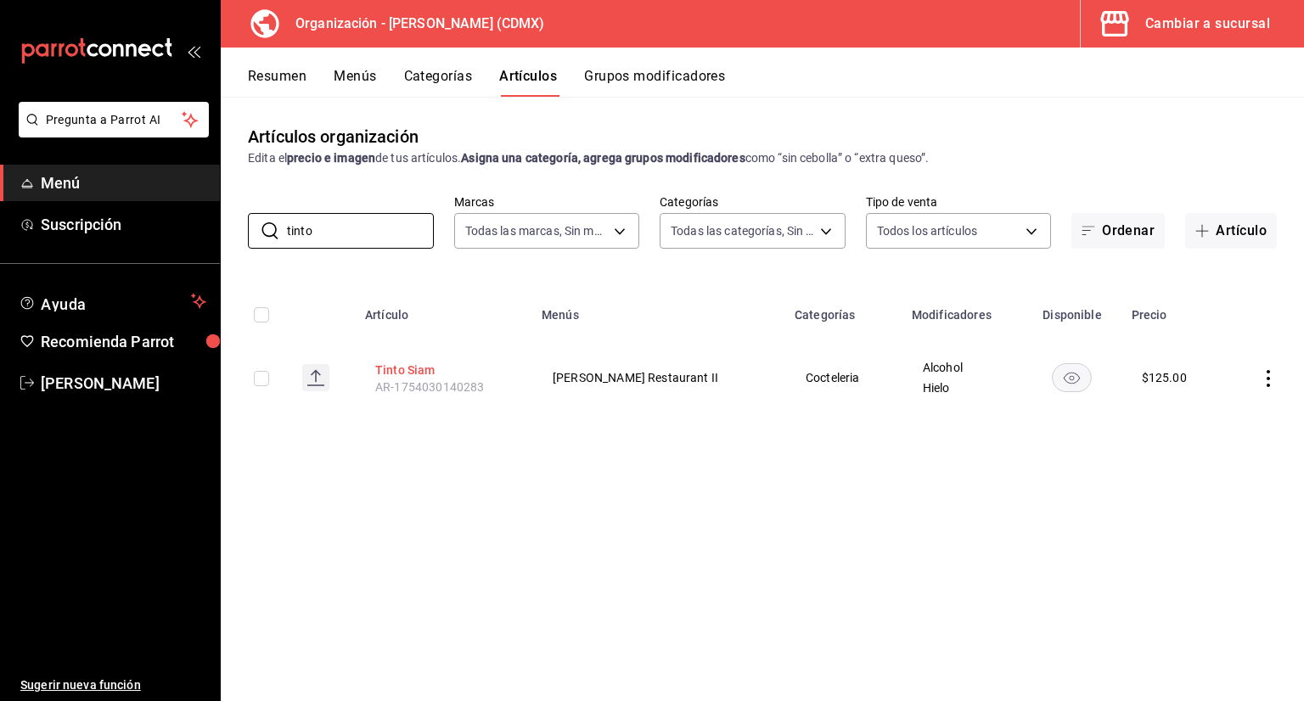
type input "tinto"
click at [418, 368] on button "Tinto Siam" at bounding box center [443, 370] width 136 height 17
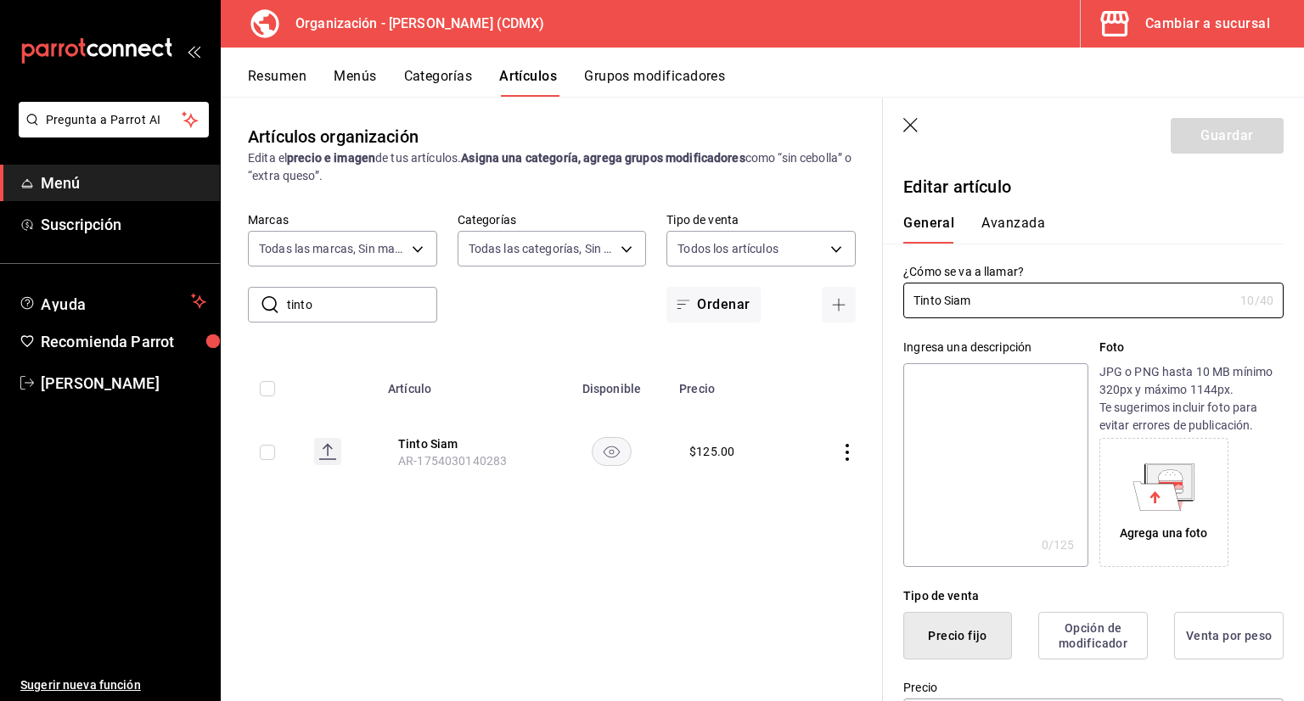
type input "$125.00"
click at [1026, 306] on input "Tinto Siam" at bounding box center [1068, 301] width 330 height 34
type input "Tinto Siam Frambuesa"
click at [1201, 138] on button "Guardar" at bounding box center [1227, 136] width 113 height 36
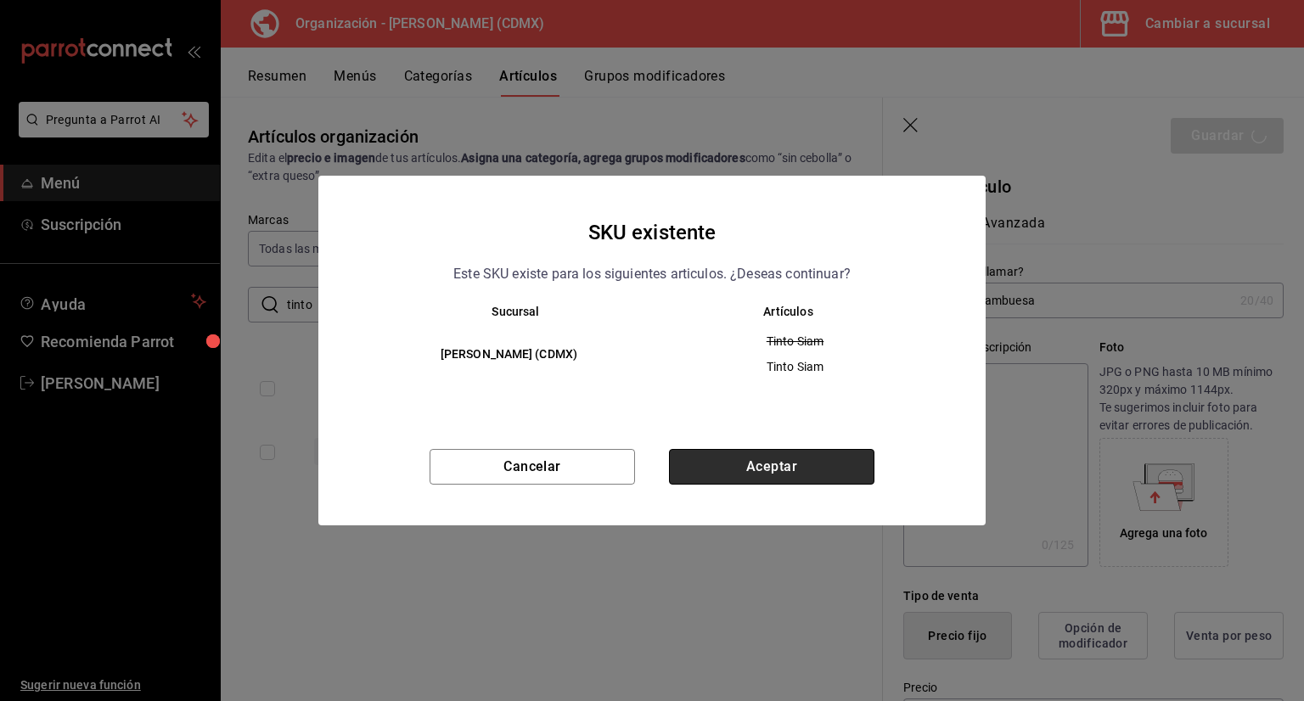
click at [700, 473] on button "Aceptar" at bounding box center [771, 467] width 205 height 36
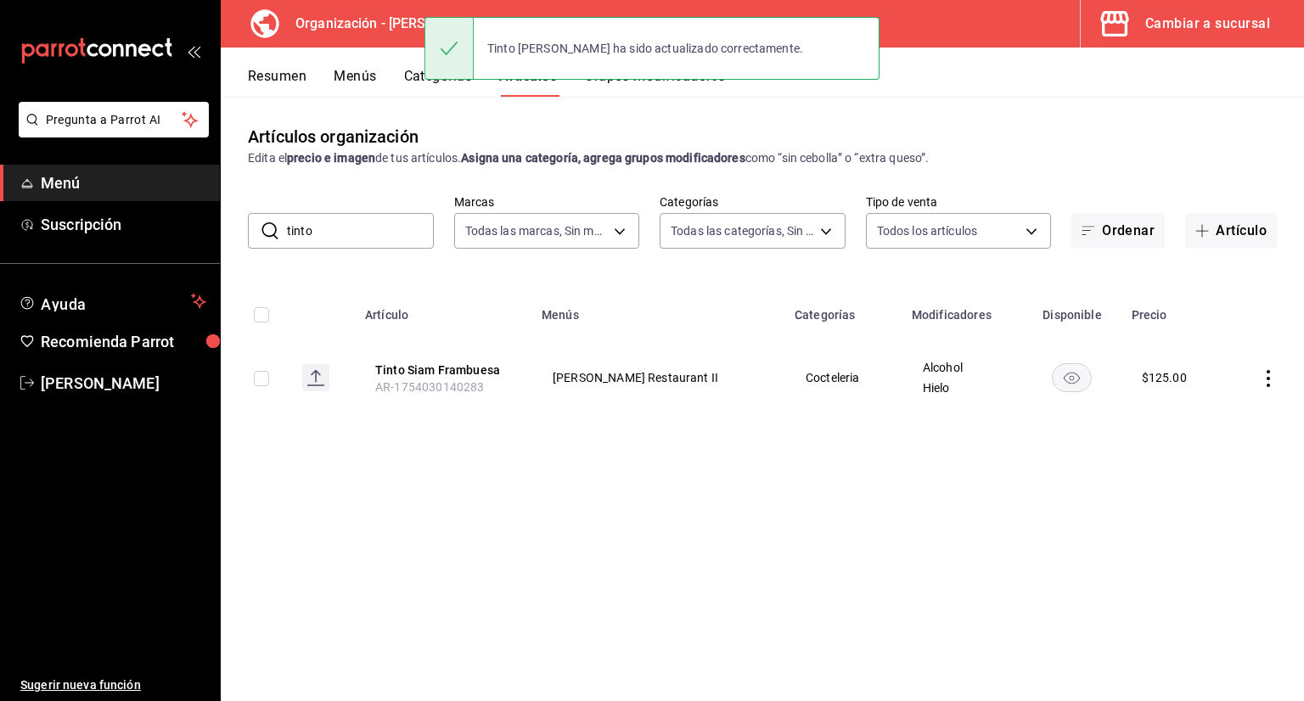
click at [369, 81] on button "Menús" at bounding box center [355, 82] width 42 height 29
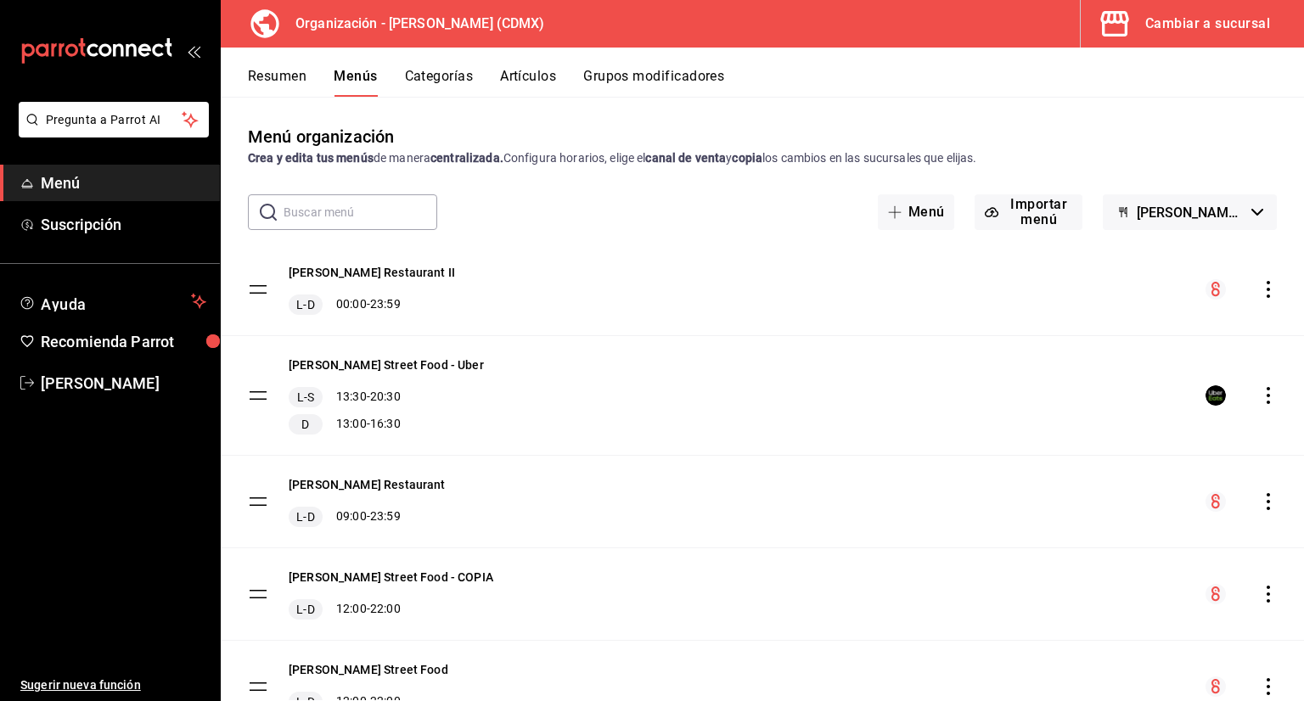
click at [1260, 283] on icon "actions" at bounding box center [1268, 289] width 17 height 17
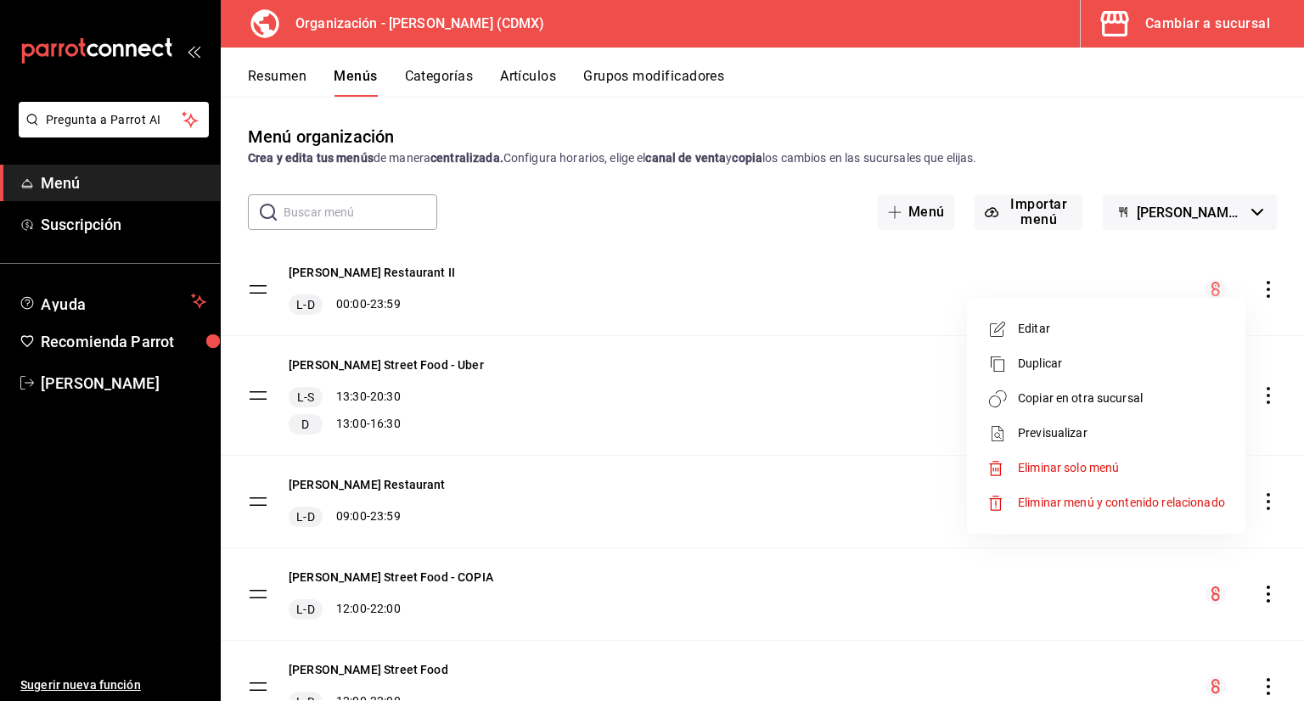
click at [1161, 400] on span "Copiar en otra sucursal" at bounding box center [1121, 399] width 207 height 18
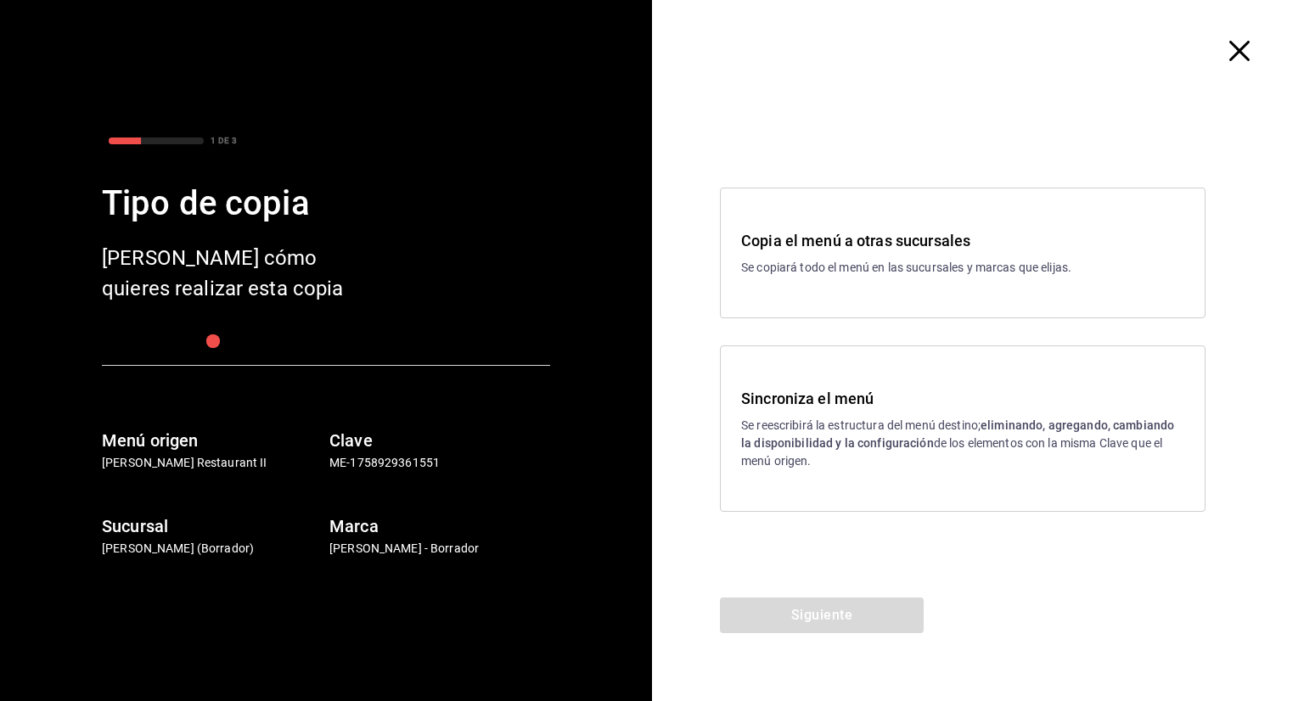
click at [856, 418] on p "Se reescribirá la estructura del menú destino; eliminando, agregando, cambiando…" at bounding box center [962, 443] width 443 height 53
click at [845, 622] on button "Siguiente" at bounding box center [822, 616] width 204 height 36
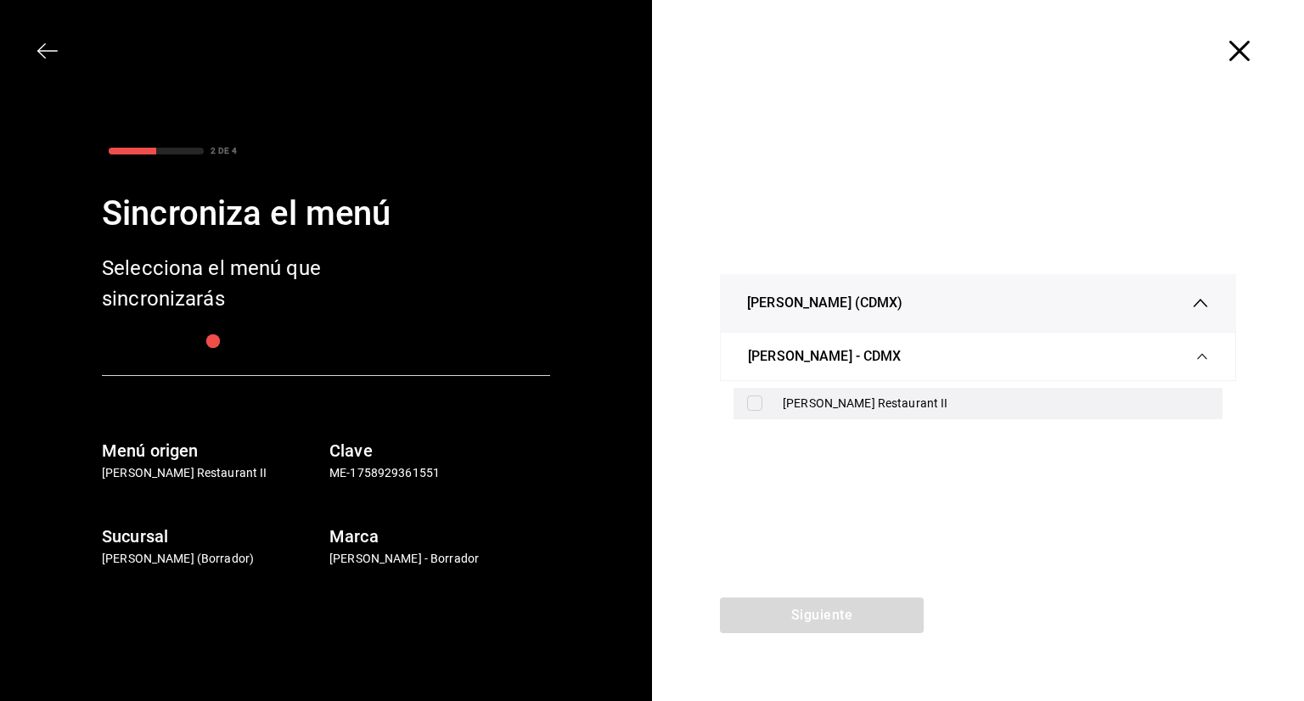
click at [766, 402] on label at bounding box center [758, 403] width 22 height 15
click at [762, 402] on input "checkbox" at bounding box center [754, 403] width 15 height 15
click at [756, 402] on input "checkbox" at bounding box center [754, 403] width 15 height 15
checkbox input "true"
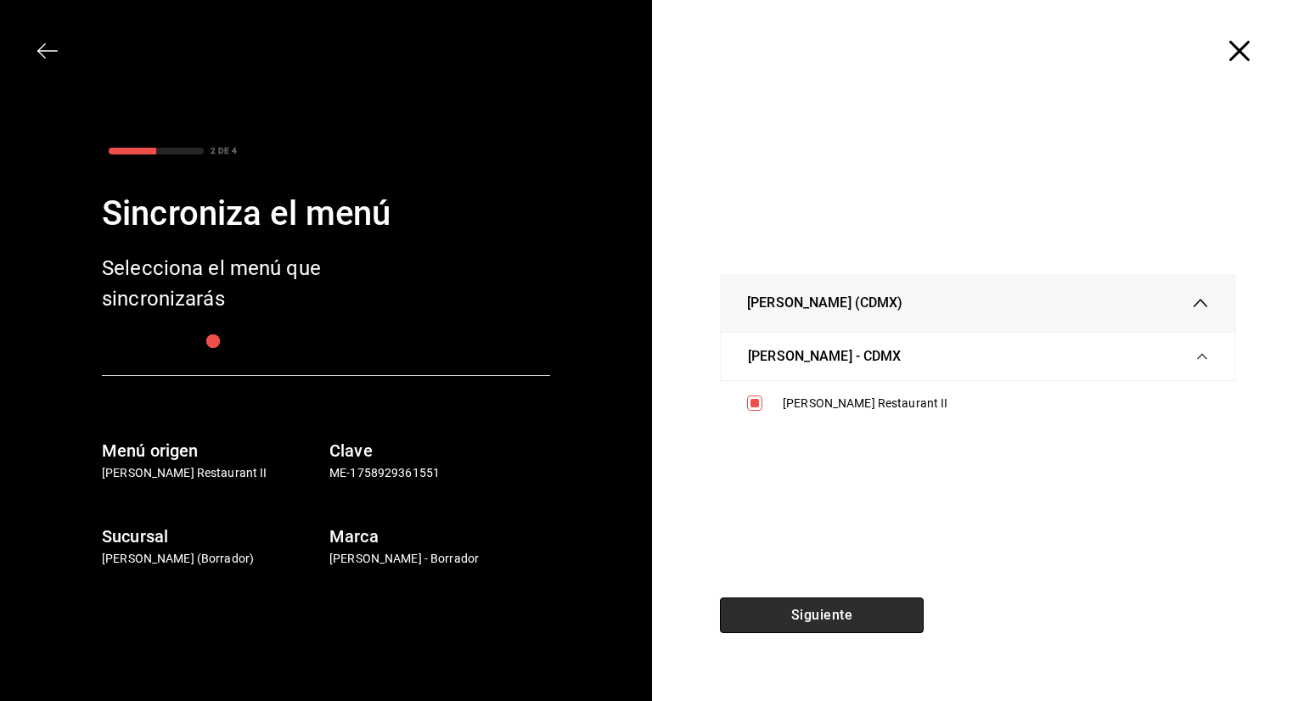
click at [788, 607] on button "Siguiente" at bounding box center [822, 616] width 204 height 36
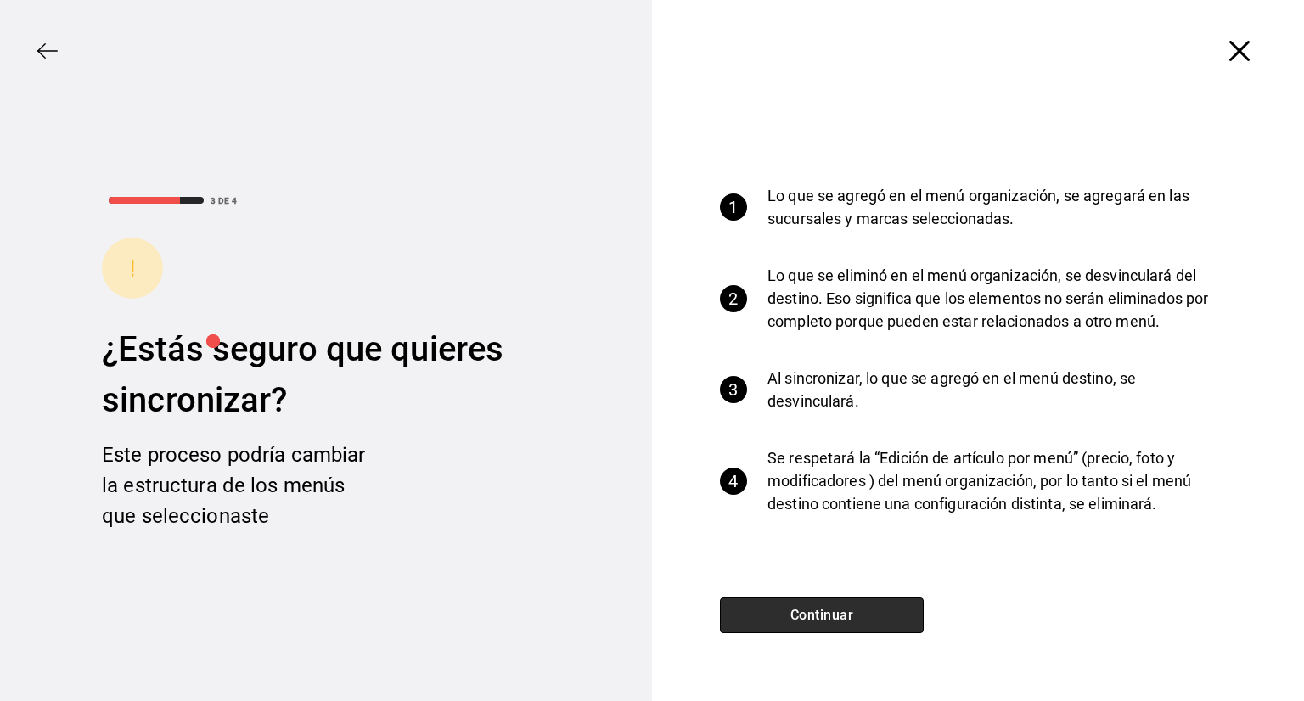
click at [806, 608] on button "Continuar" at bounding box center [822, 616] width 204 height 36
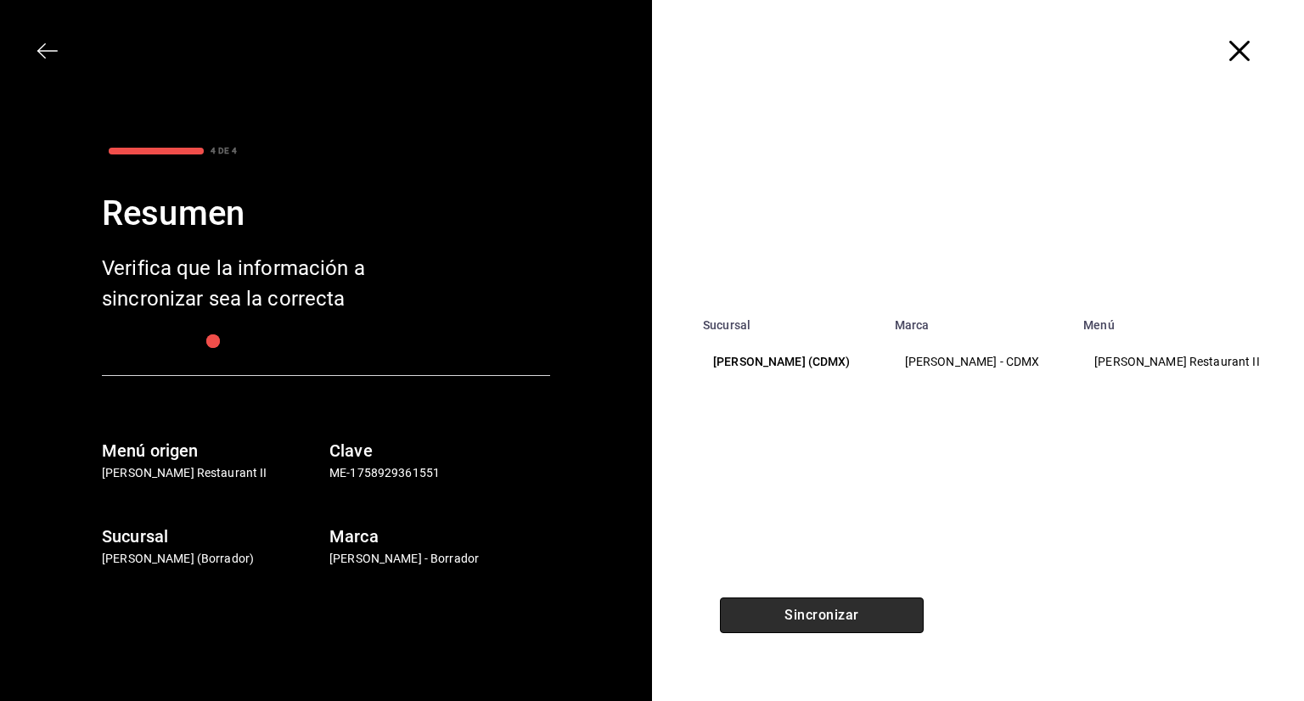
click at [814, 613] on button "Sincronizar" at bounding box center [822, 616] width 204 height 36
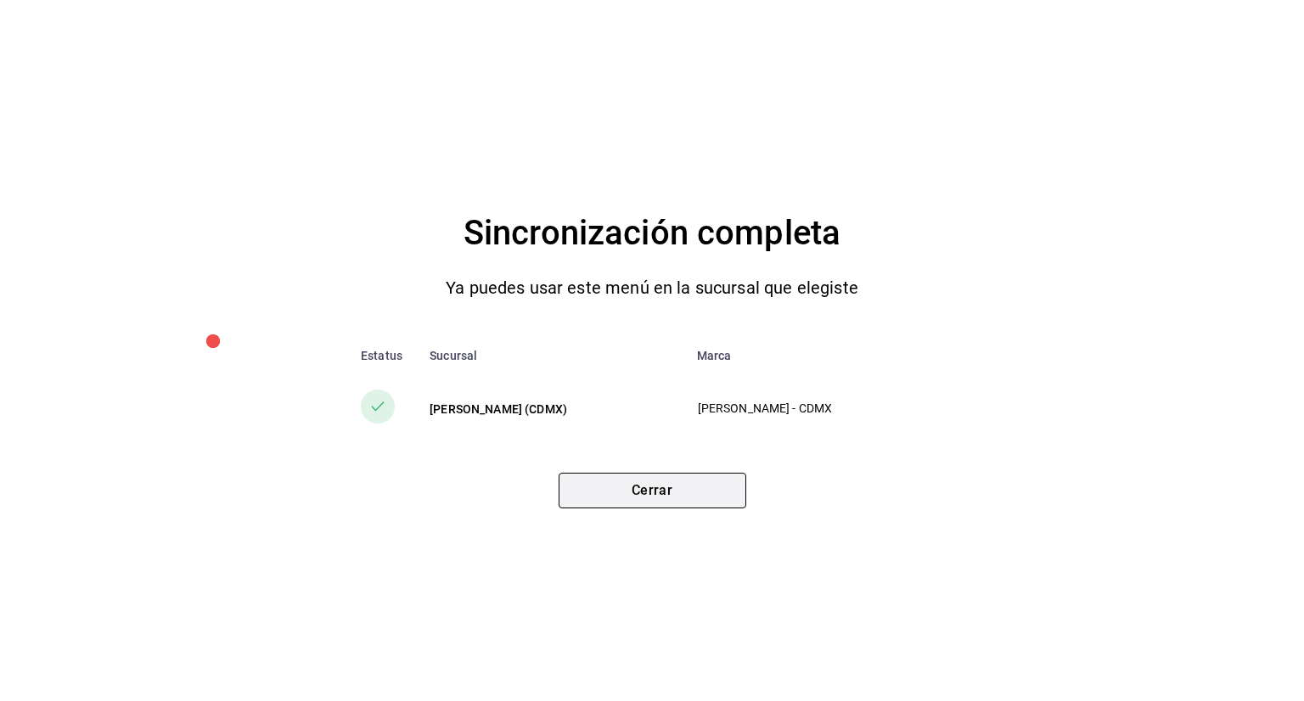
click at [654, 481] on button "Cerrar" at bounding box center [653, 491] width 188 height 36
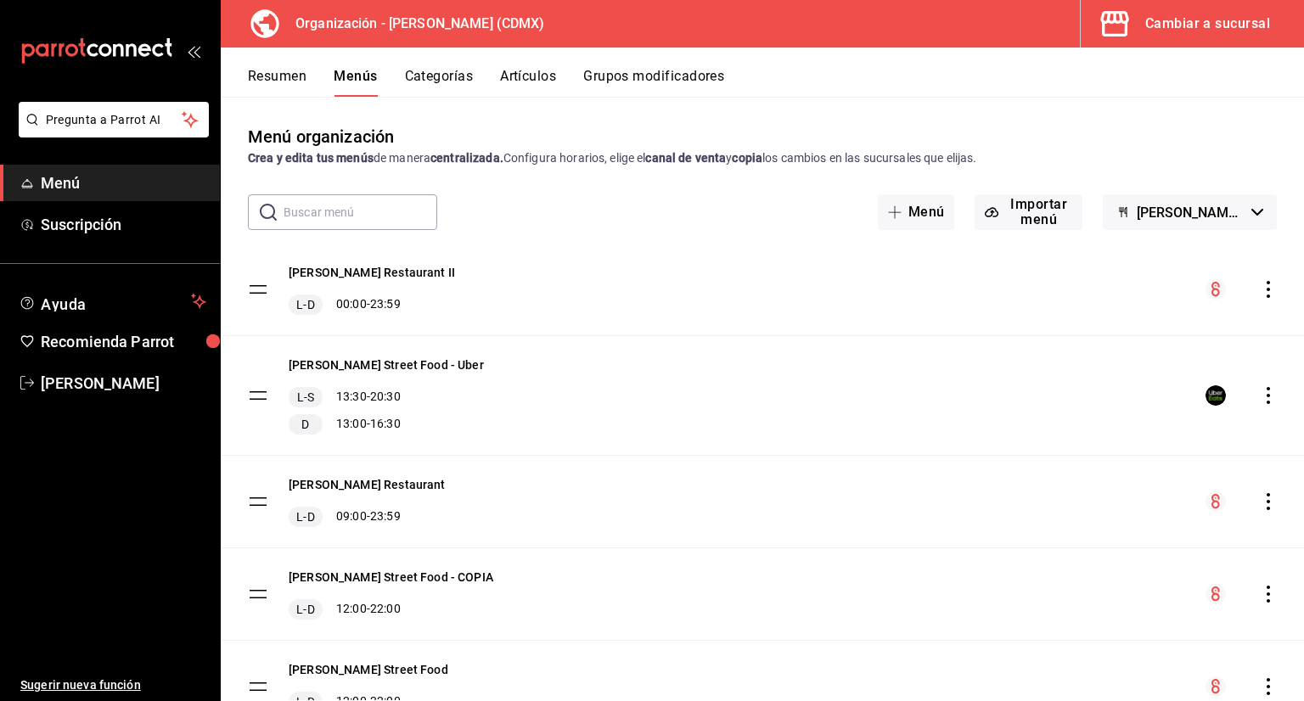
click at [452, 73] on button "Categorías" at bounding box center [439, 82] width 69 height 29
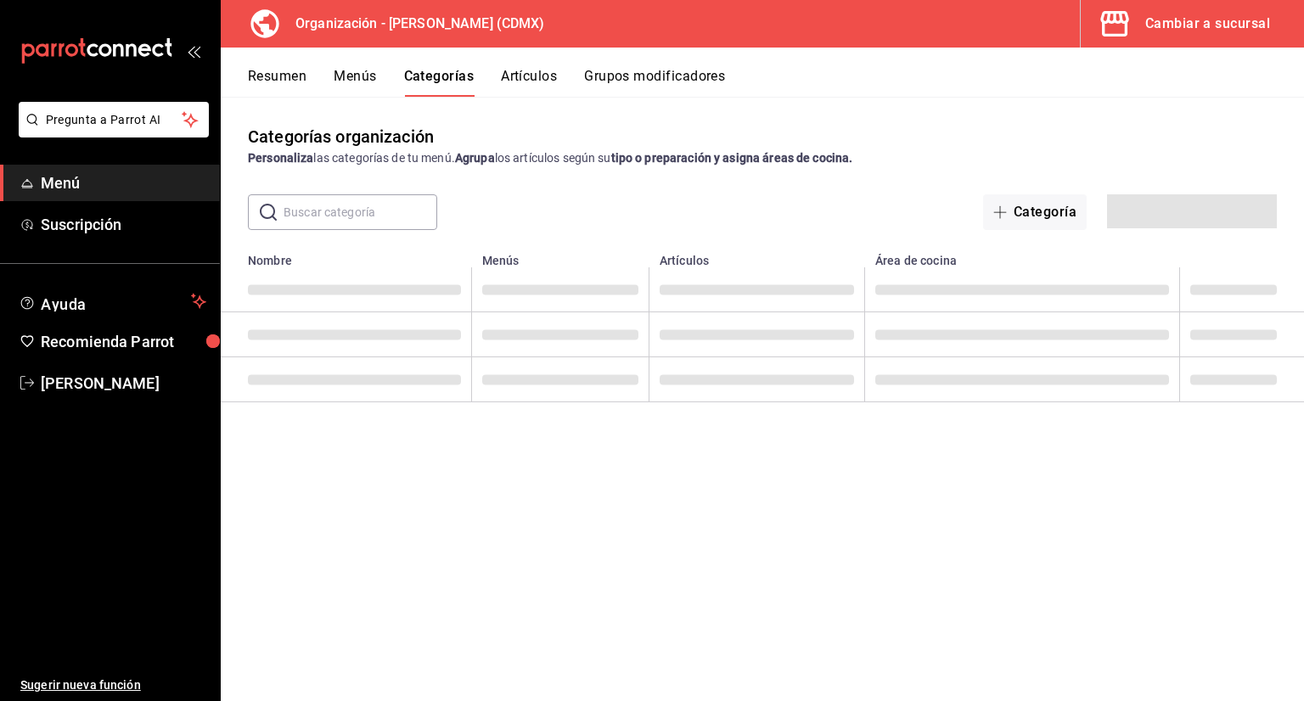
click at [376, 209] on input "text" at bounding box center [361, 212] width 154 height 34
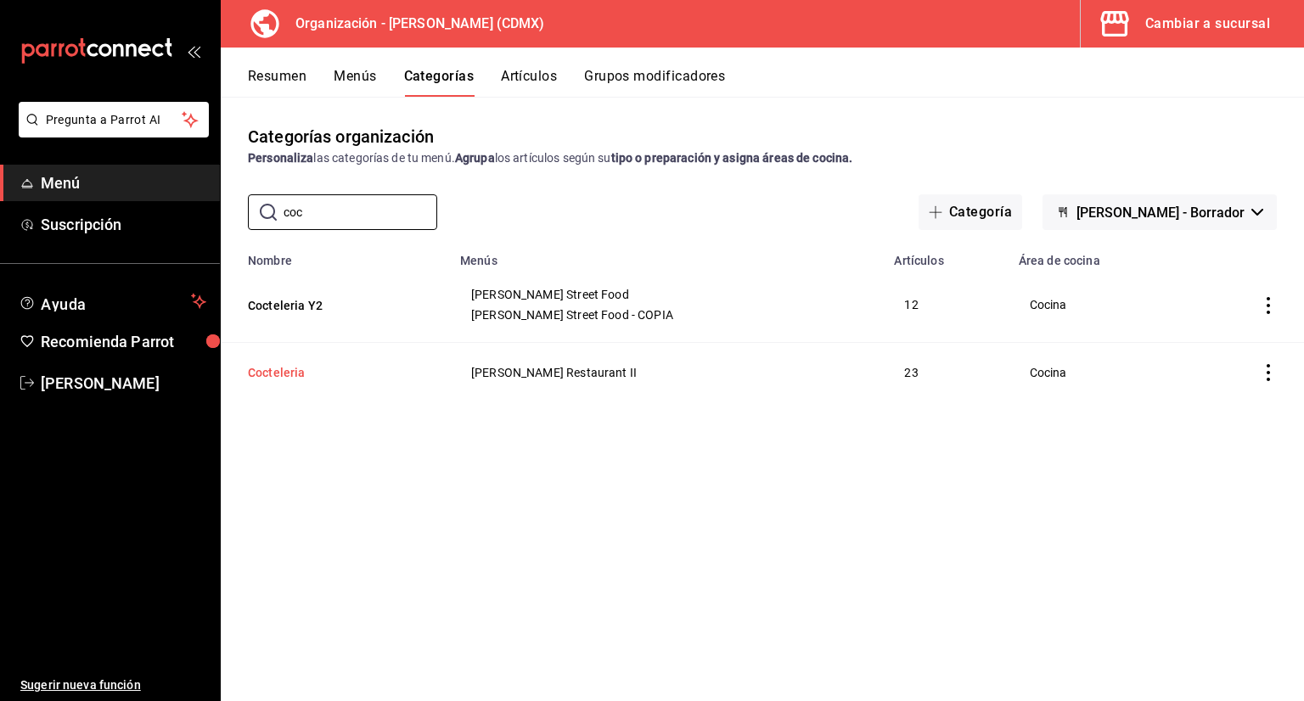
type input "coc"
click at [279, 368] on button "Cocteleria" at bounding box center [333, 372] width 170 height 17
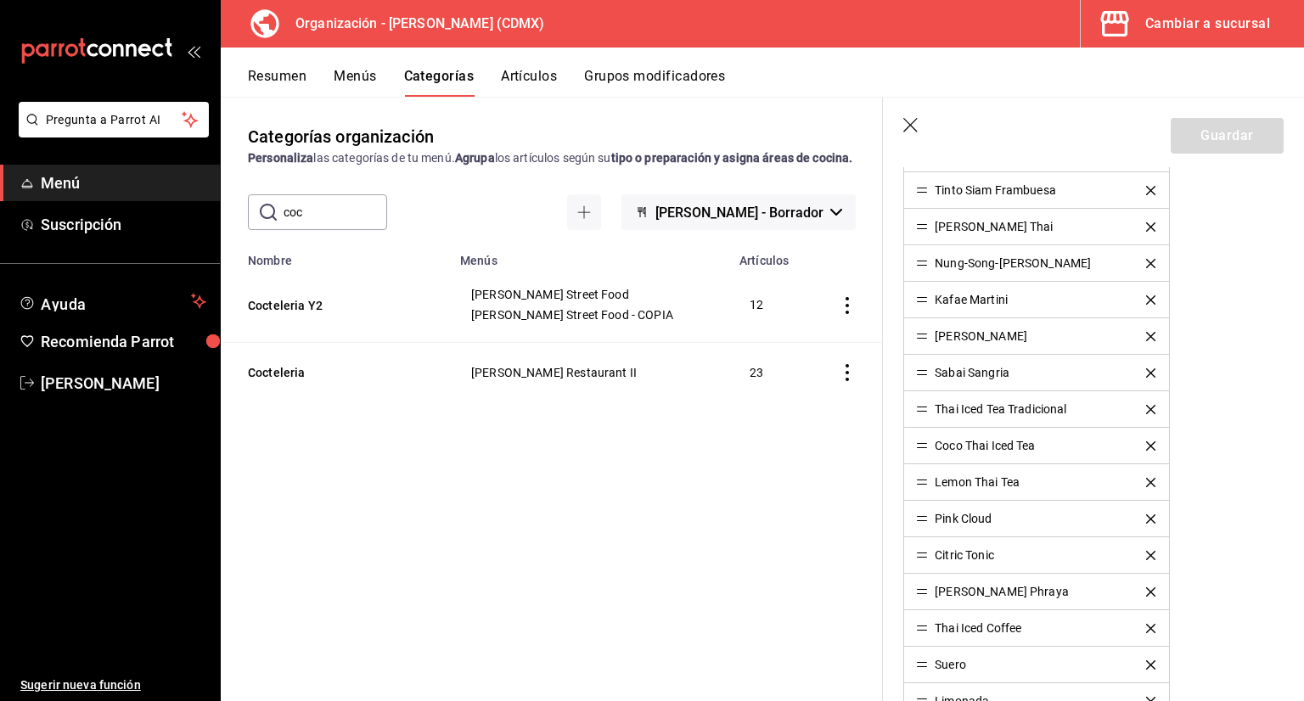
scroll to position [849, 0]
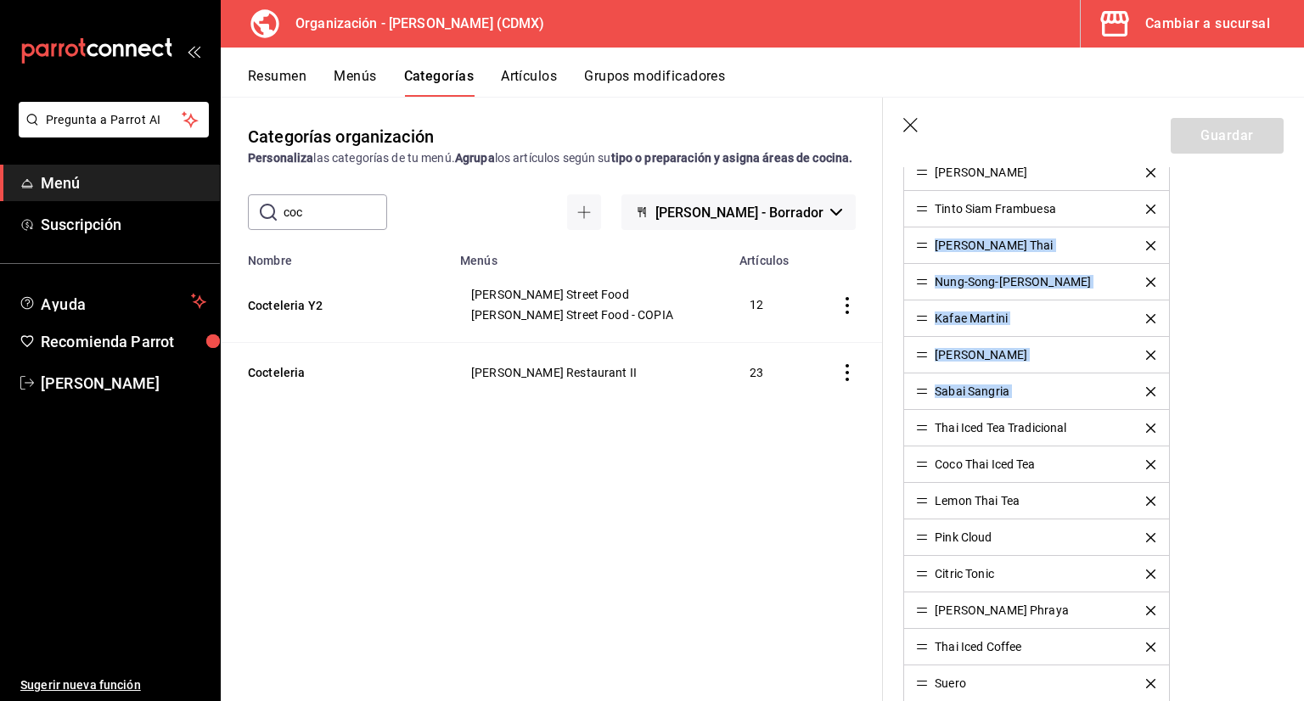
drag, startPoint x: 928, startPoint y: 425, endPoint x: 924, endPoint y: 250, distance: 175.8
click at [924, 250] on ul "Mango Kaffir Coco Spritz Mimosa Na-RáK Mamuang Rita Coco Berry Sáp Baileys Nom …" at bounding box center [1036, 355] width 266 height 840
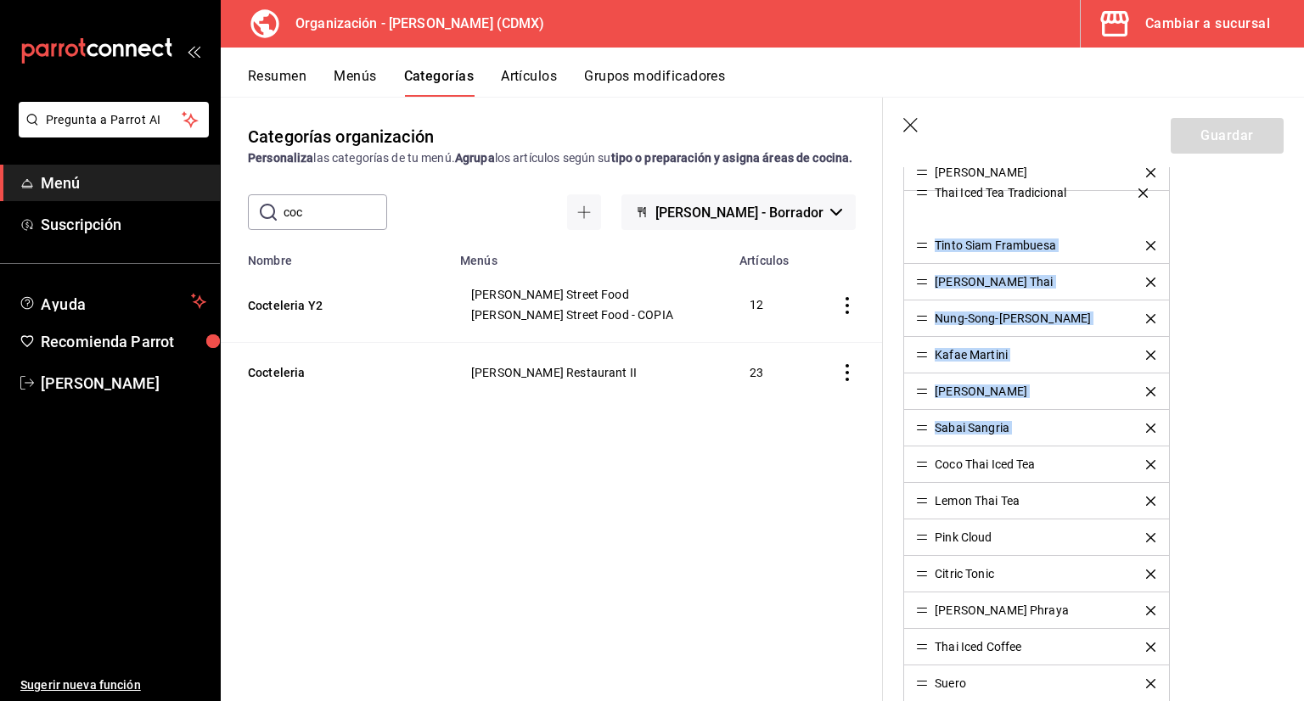
drag, startPoint x: 924, startPoint y: 428, endPoint x: 930, endPoint y: 202, distance: 225.9
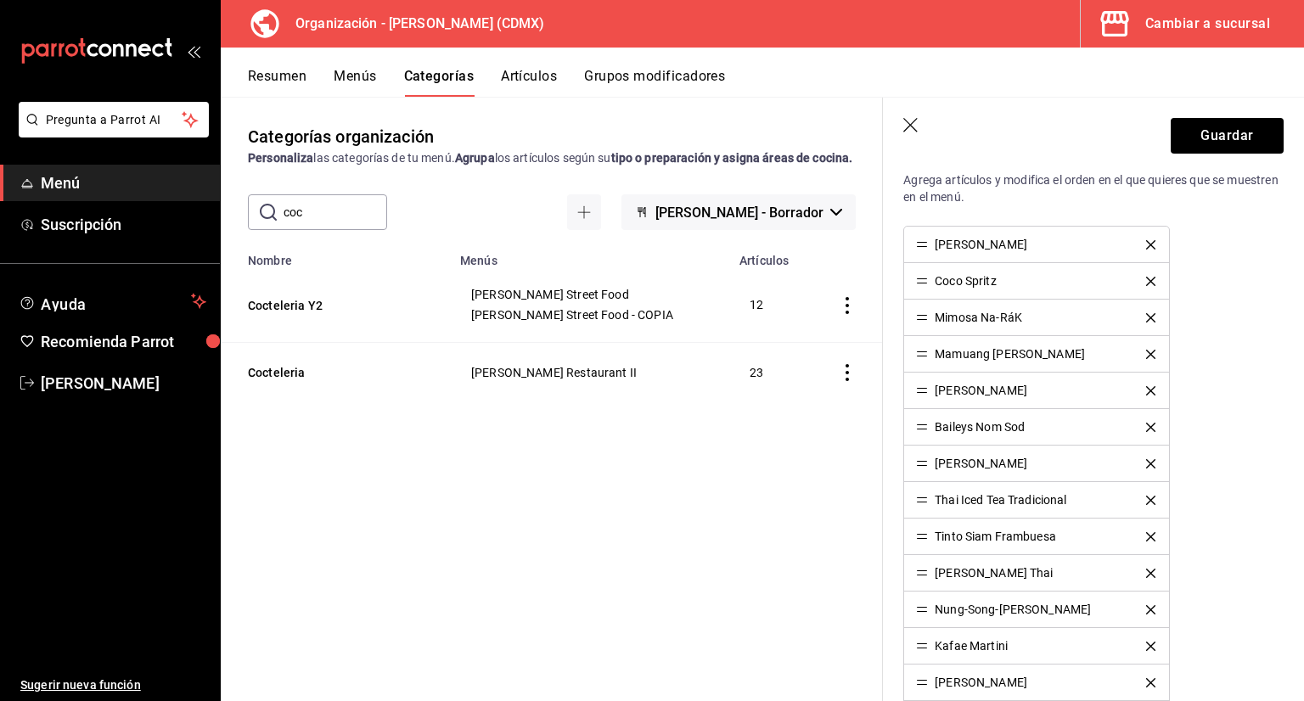
scroll to position [509, 0]
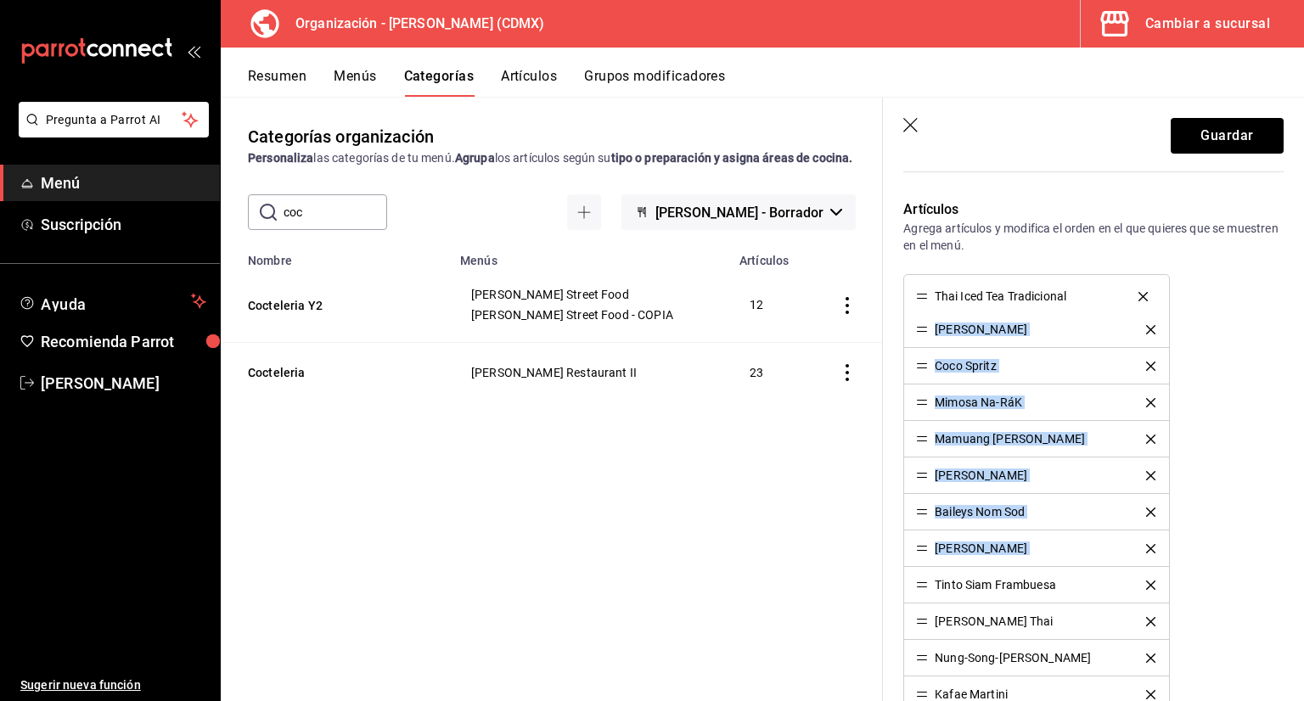
drag, startPoint x: 925, startPoint y: 548, endPoint x: 924, endPoint y: 291, distance: 256.4
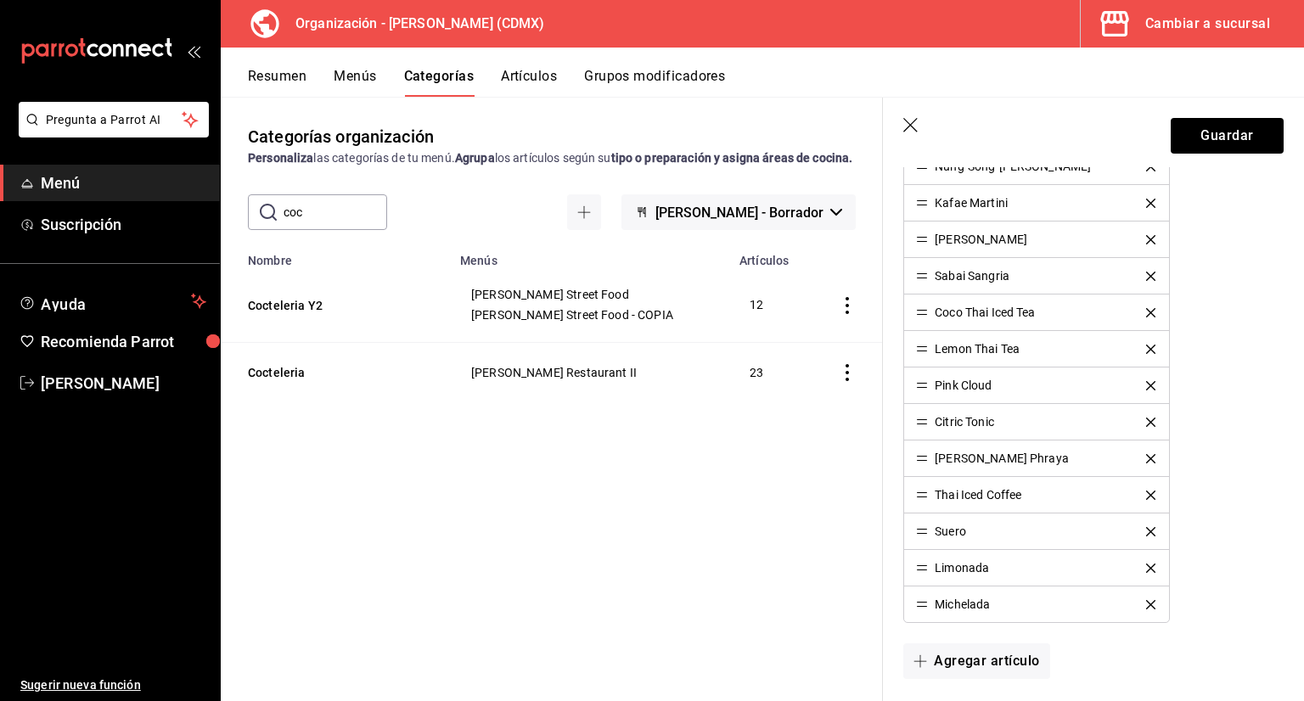
scroll to position [1019, 0]
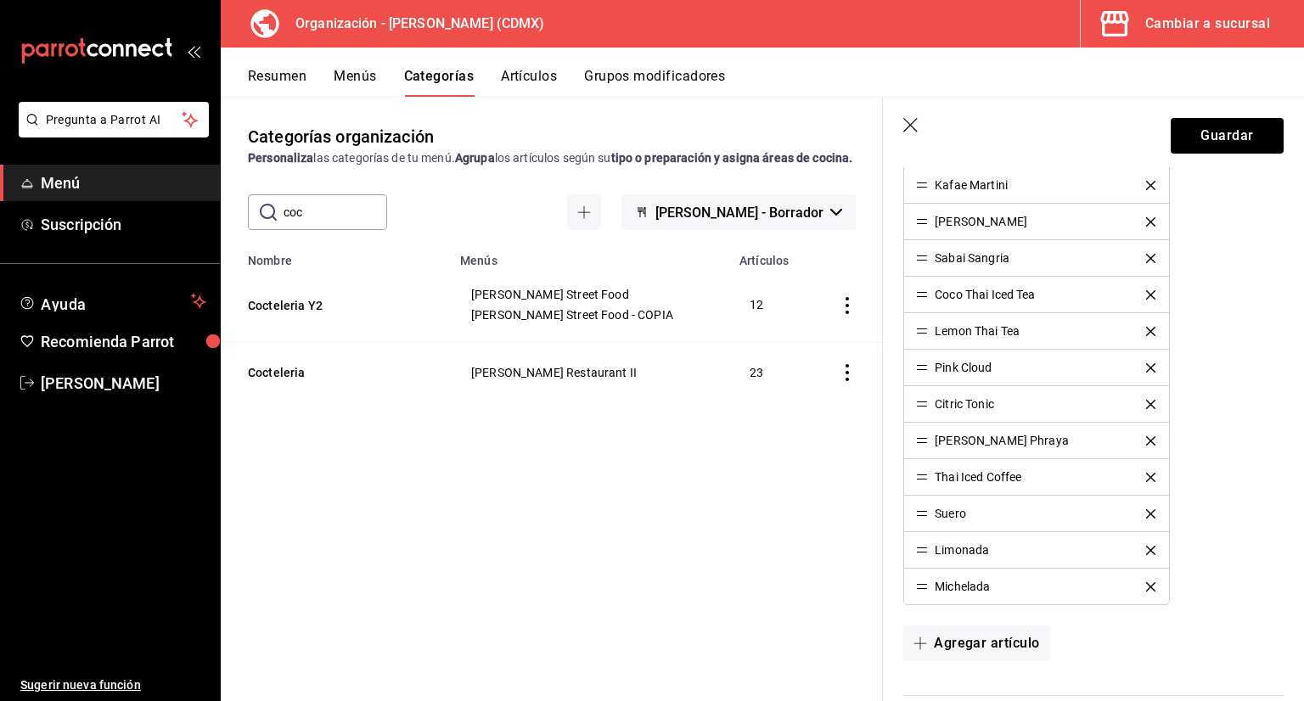
click at [926, 299] on li "Coco Thai Iced Tea" at bounding box center [1036, 295] width 264 height 37
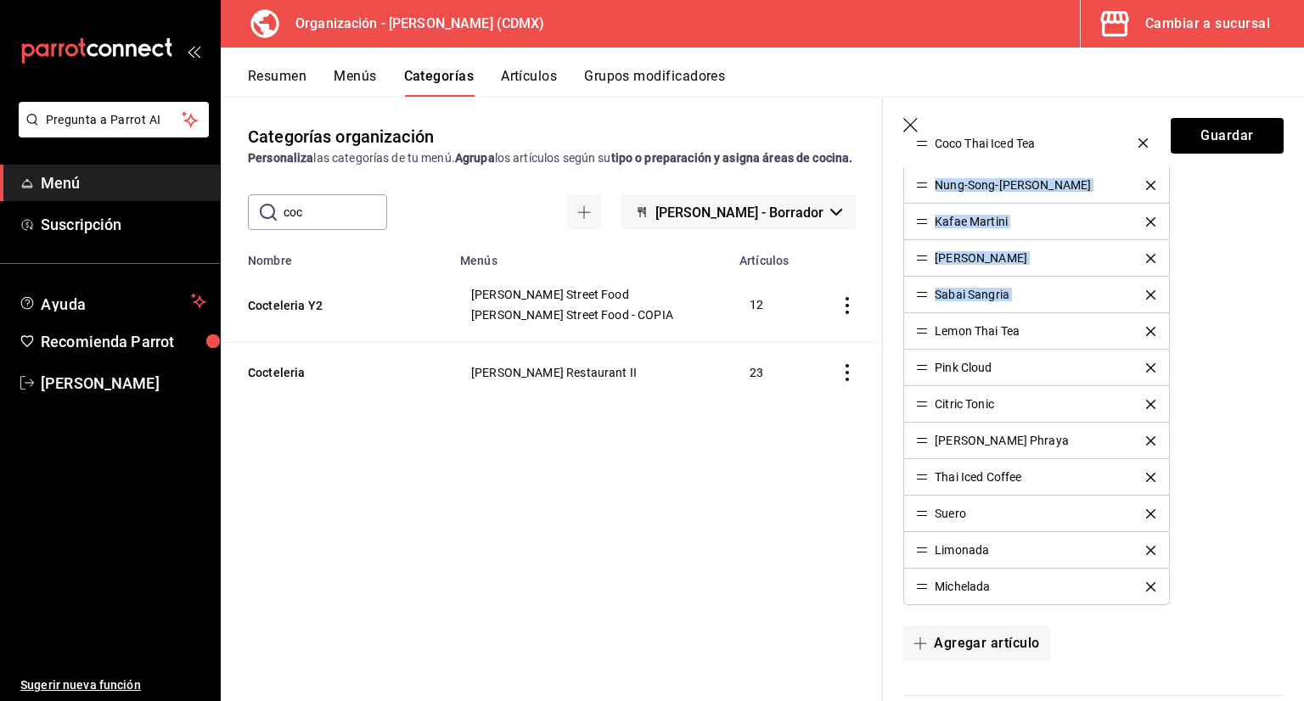
drag, startPoint x: 924, startPoint y: 295, endPoint x: 931, endPoint y: 166, distance: 129.2
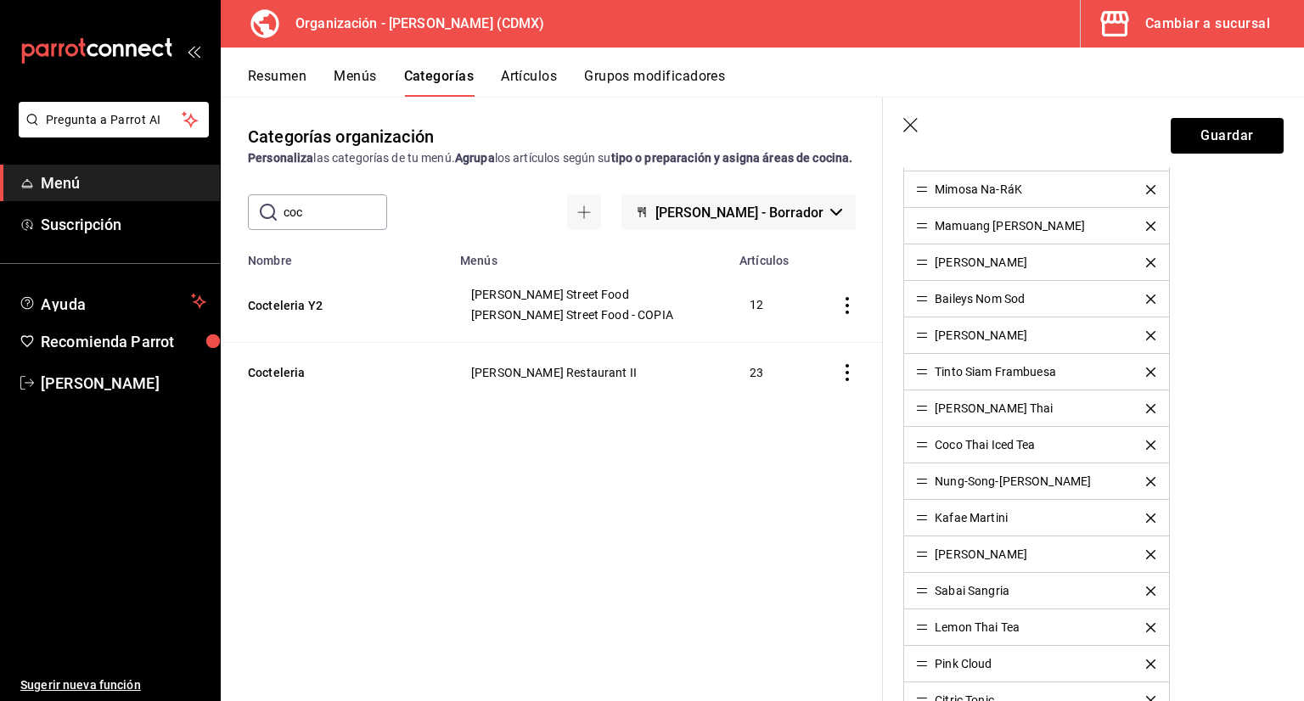
scroll to position [679, 0]
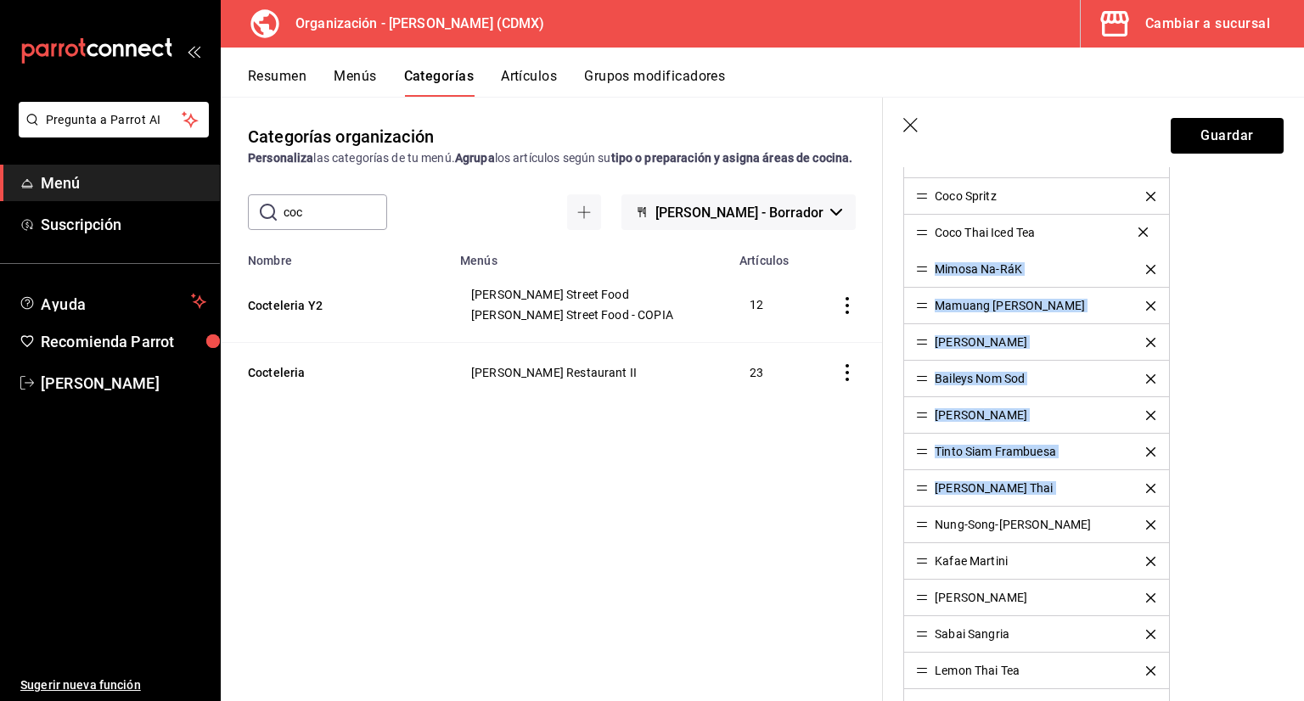
drag, startPoint x: 920, startPoint y: 486, endPoint x: 920, endPoint y: 222, distance: 264.0
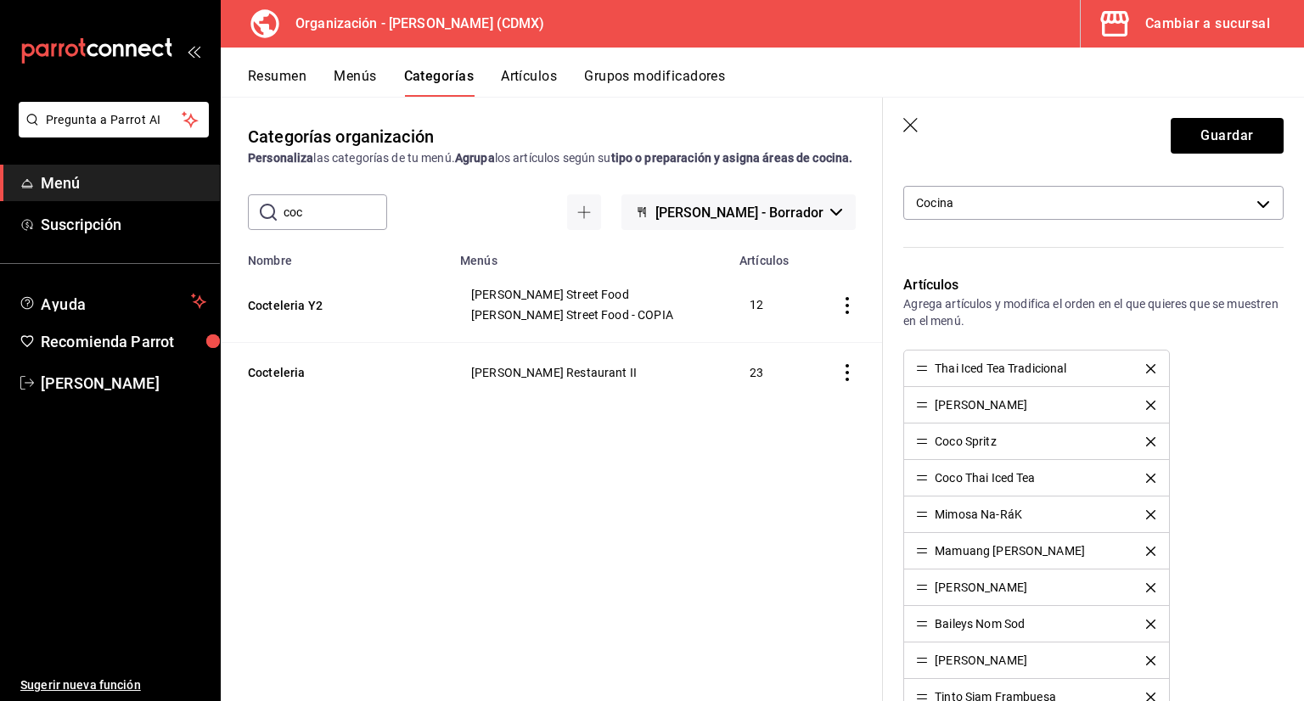
scroll to position [424, 0]
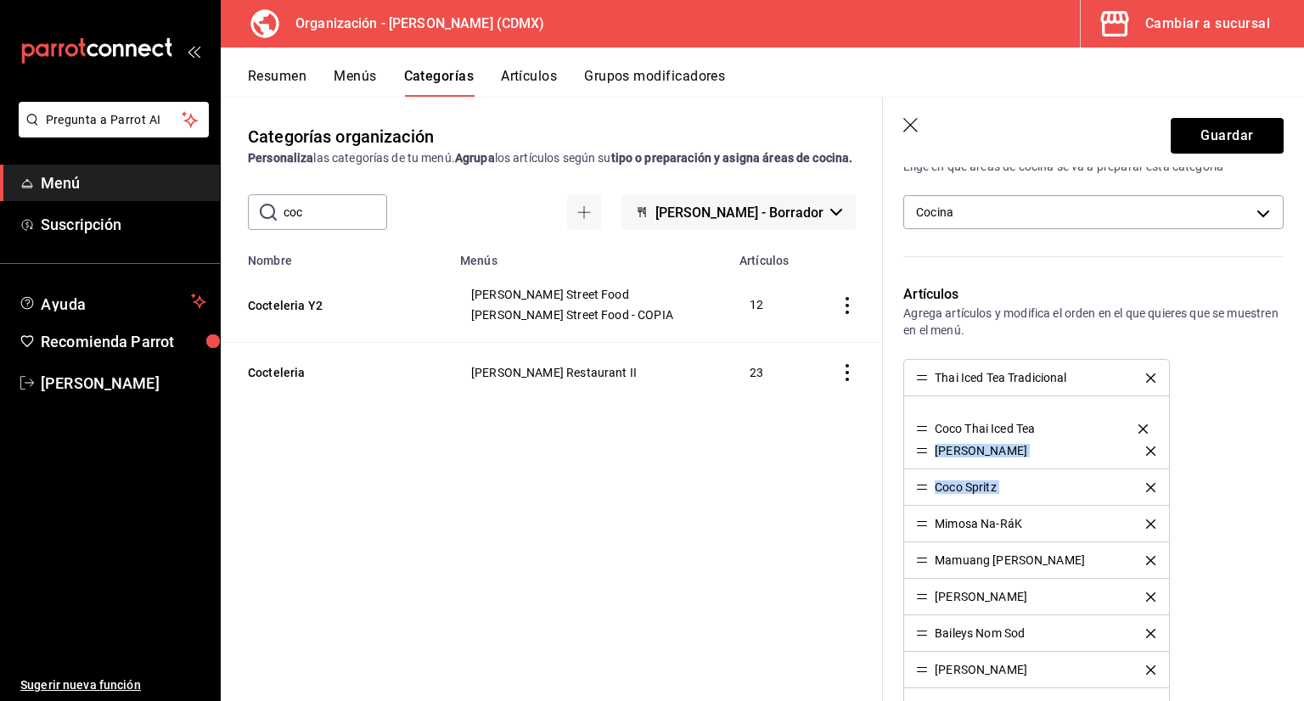
drag, startPoint x: 920, startPoint y: 486, endPoint x: 918, endPoint y: 418, distance: 67.9
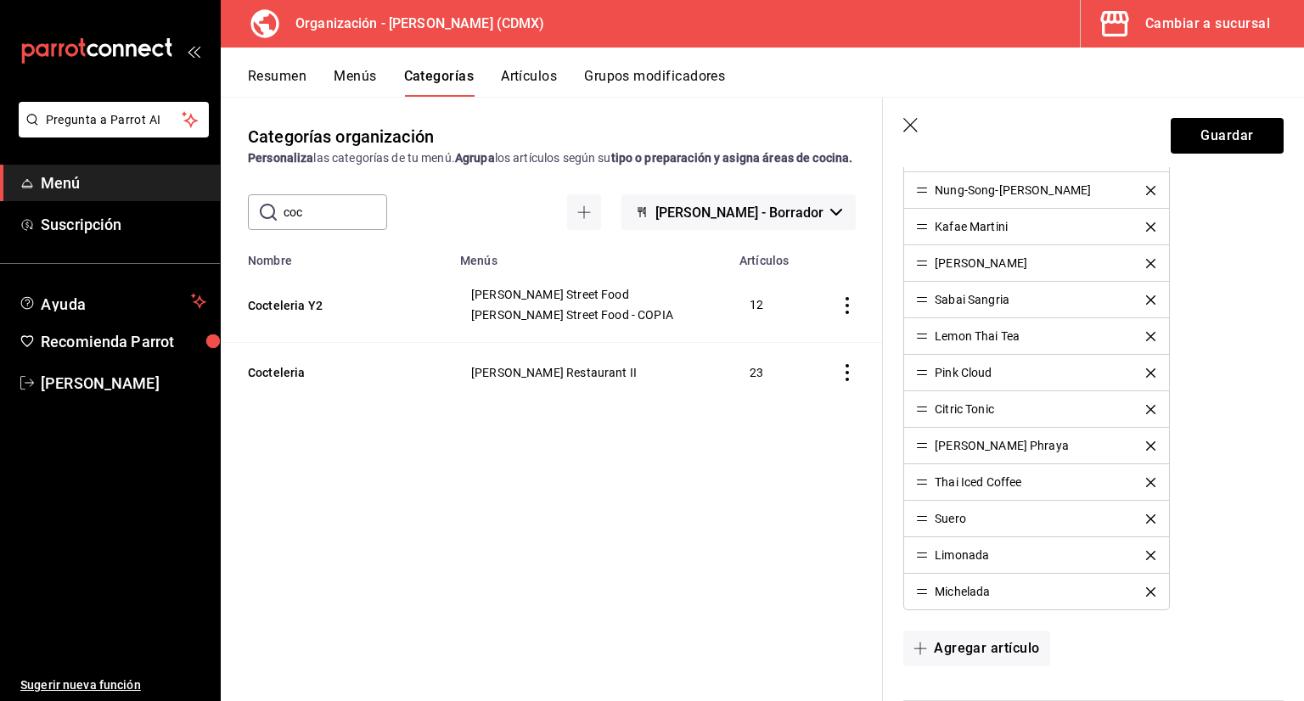
scroll to position [934, 0]
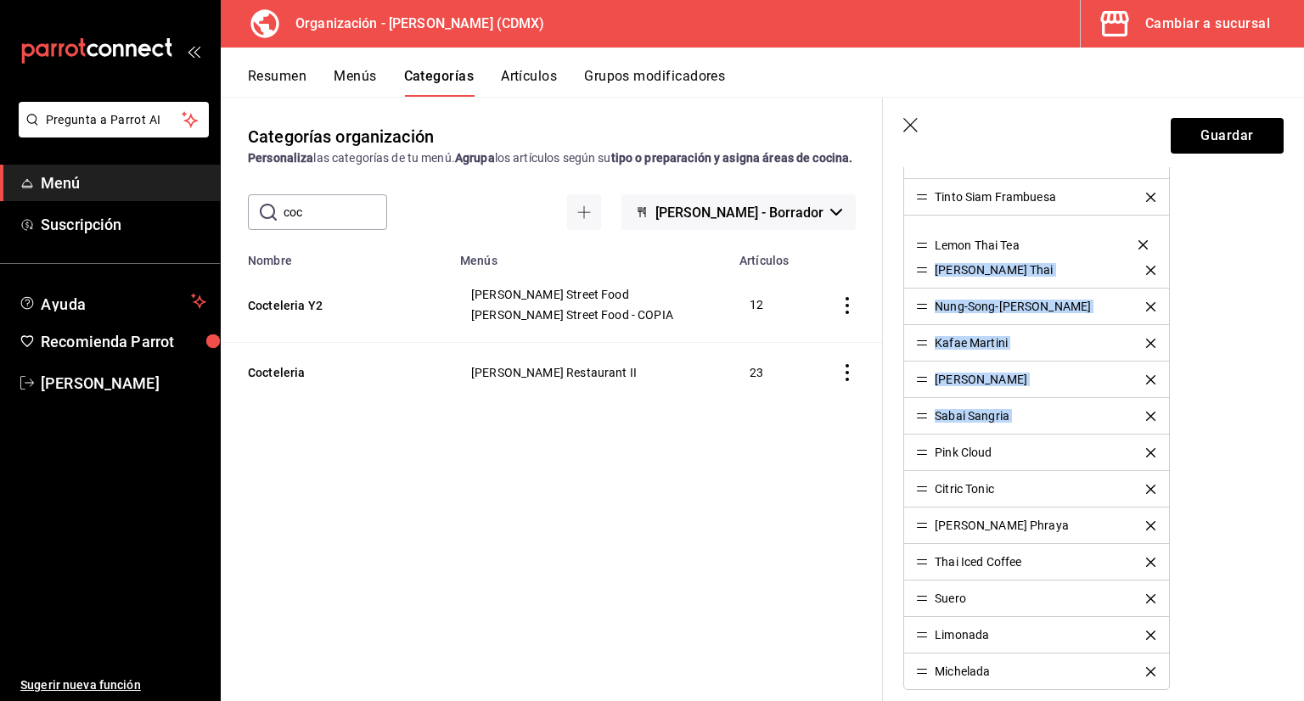
drag, startPoint x: 920, startPoint y: 412, endPoint x: 921, endPoint y: 232, distance: 180.0
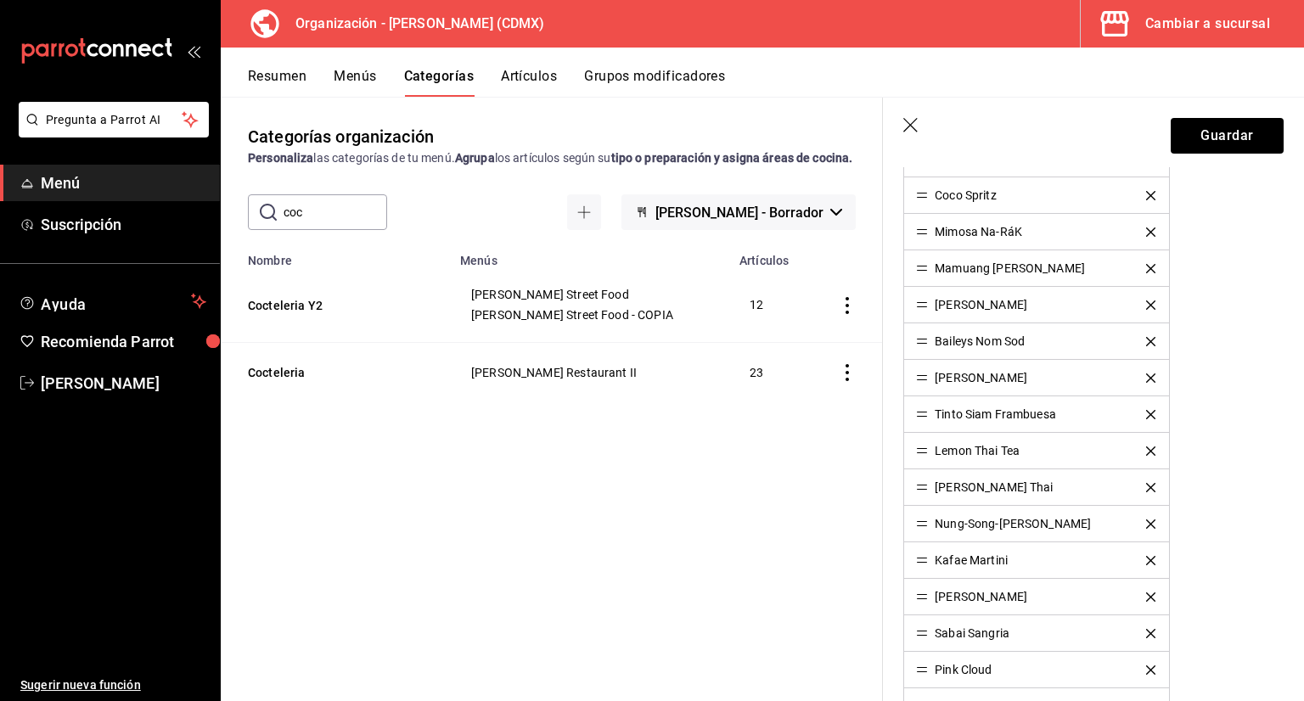
scroll to position [679, 0]
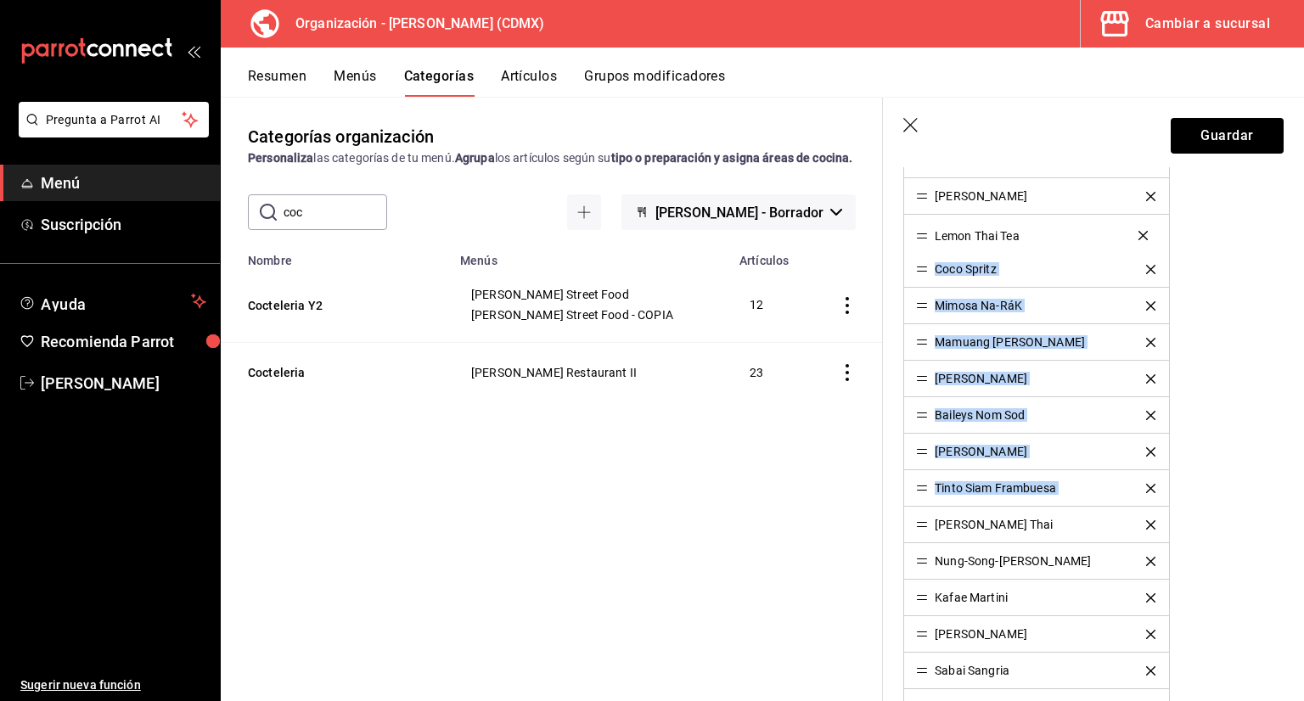
drag, startPoint x: 925, startPoint y: 486, endPoint x: 921, endPoint y: 232, distance: 254.7
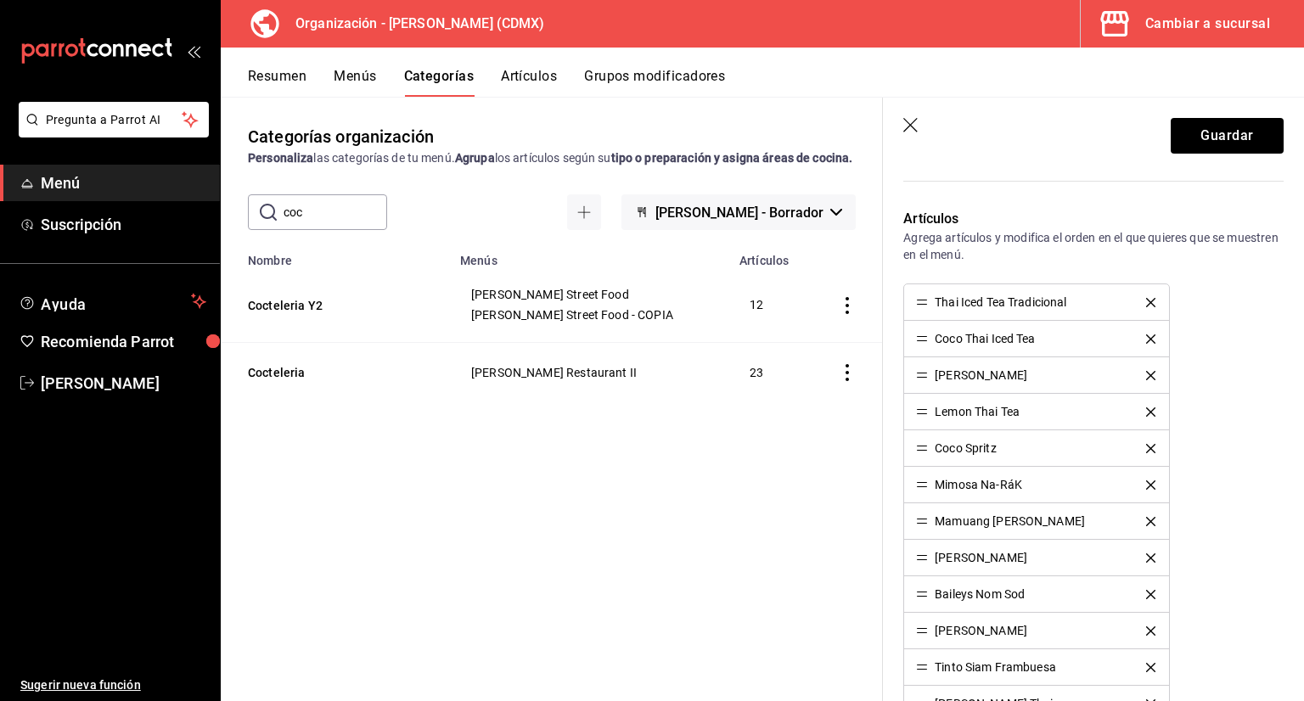
scroll to position [424, 0]
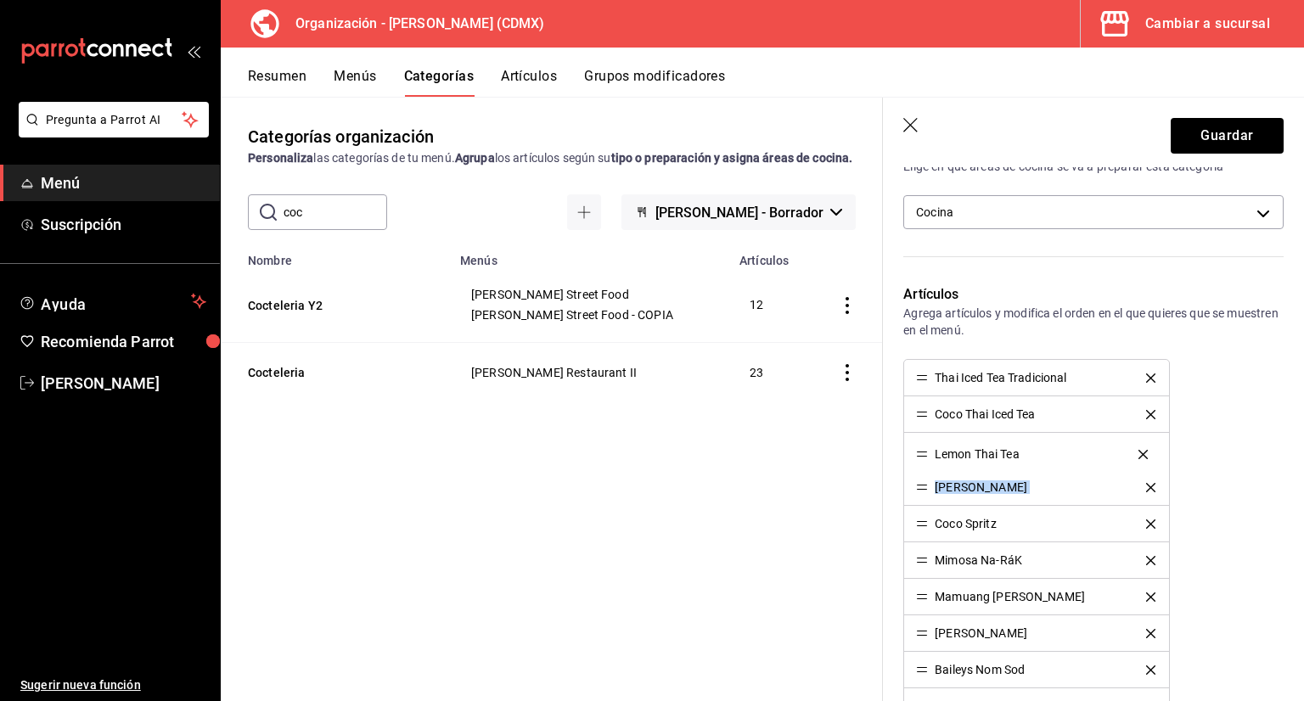
drag, startPoint x: 927, startPoint y: 486, endPoint x: 930, endPoint y: 445, distance: 41.7
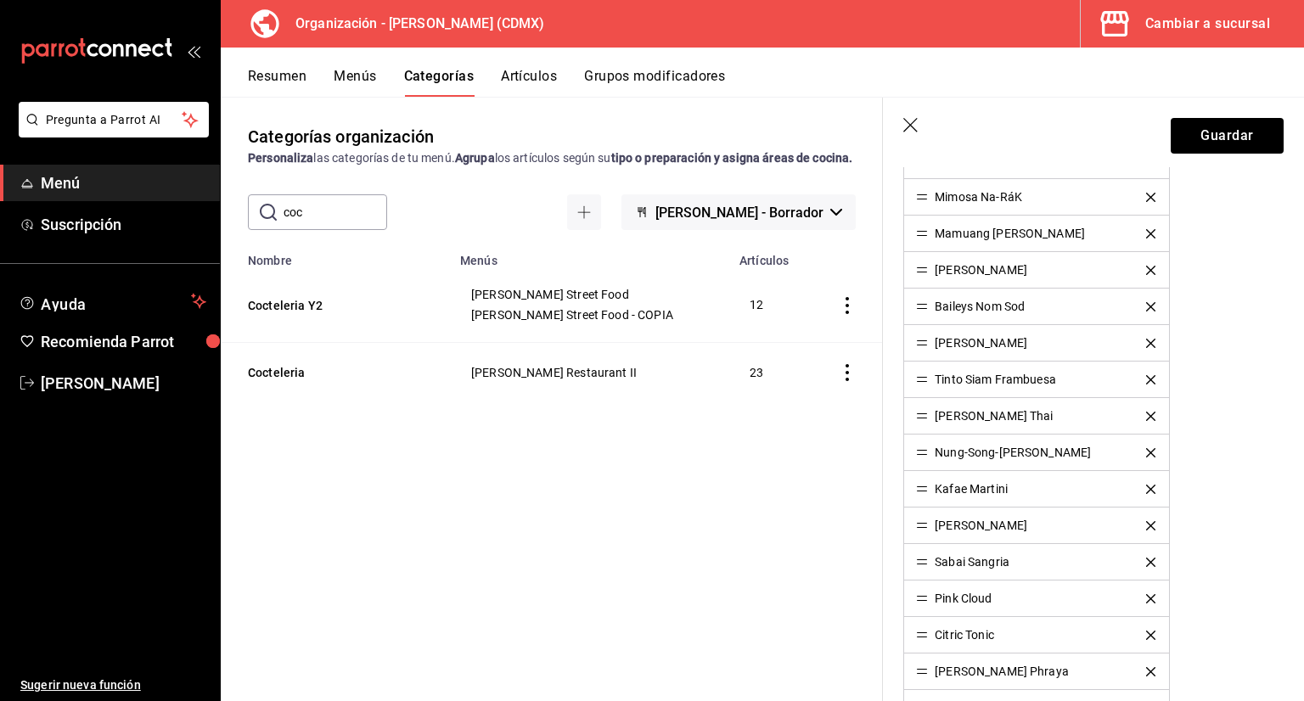
scroll to position [764, 0]
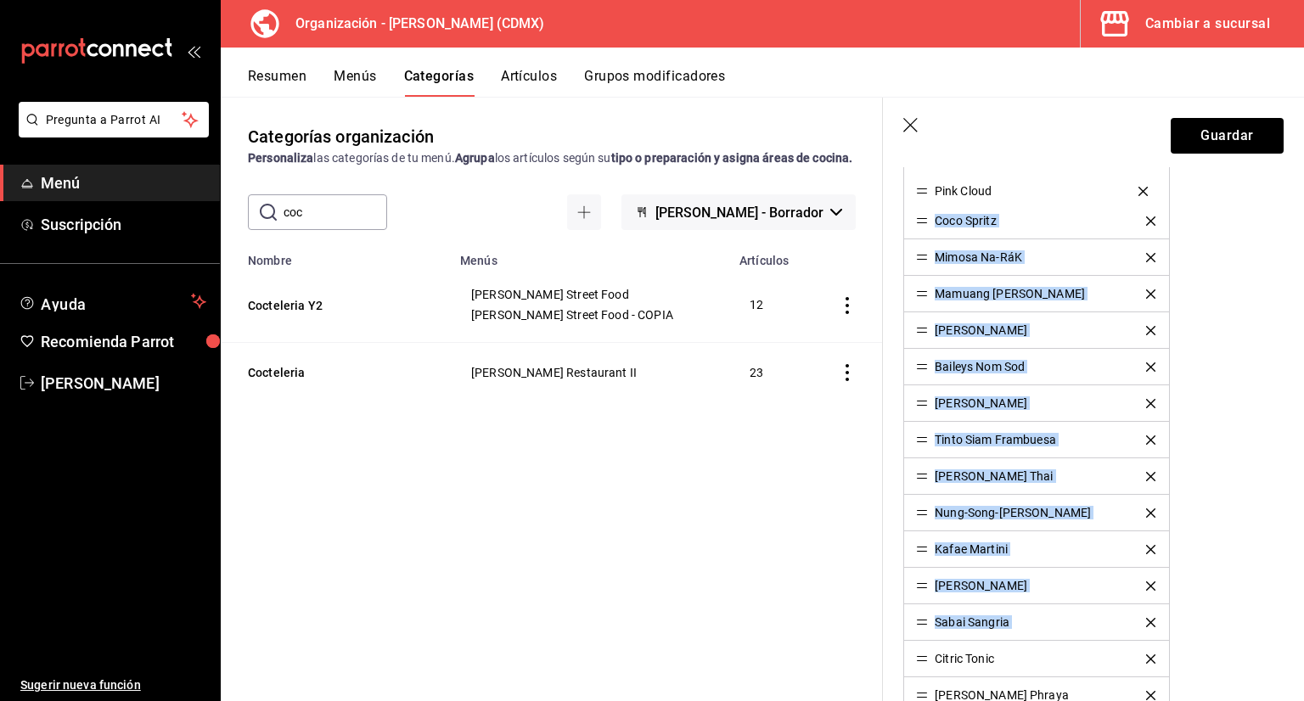
drag, startPoint x: 926, startPoint y: 615, endPoint x: 924, endPoint y: 188, distance: 427.8
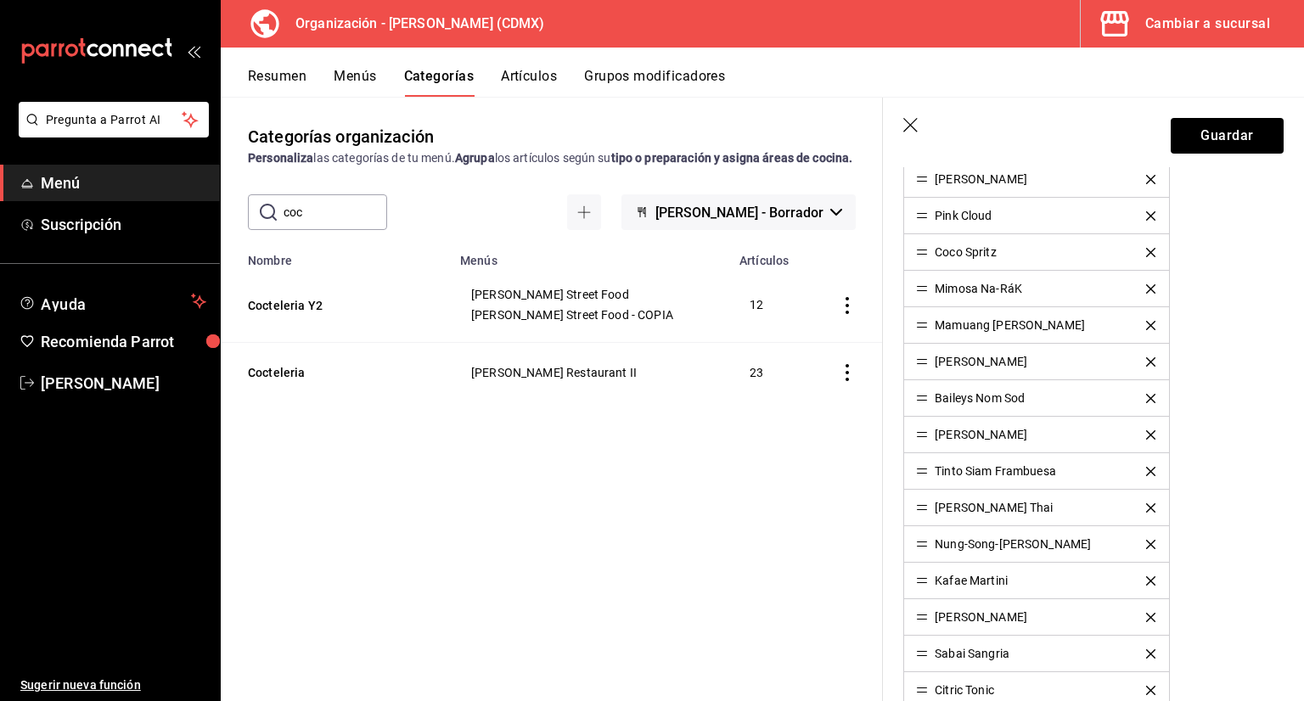
scroll to position [679, 0]
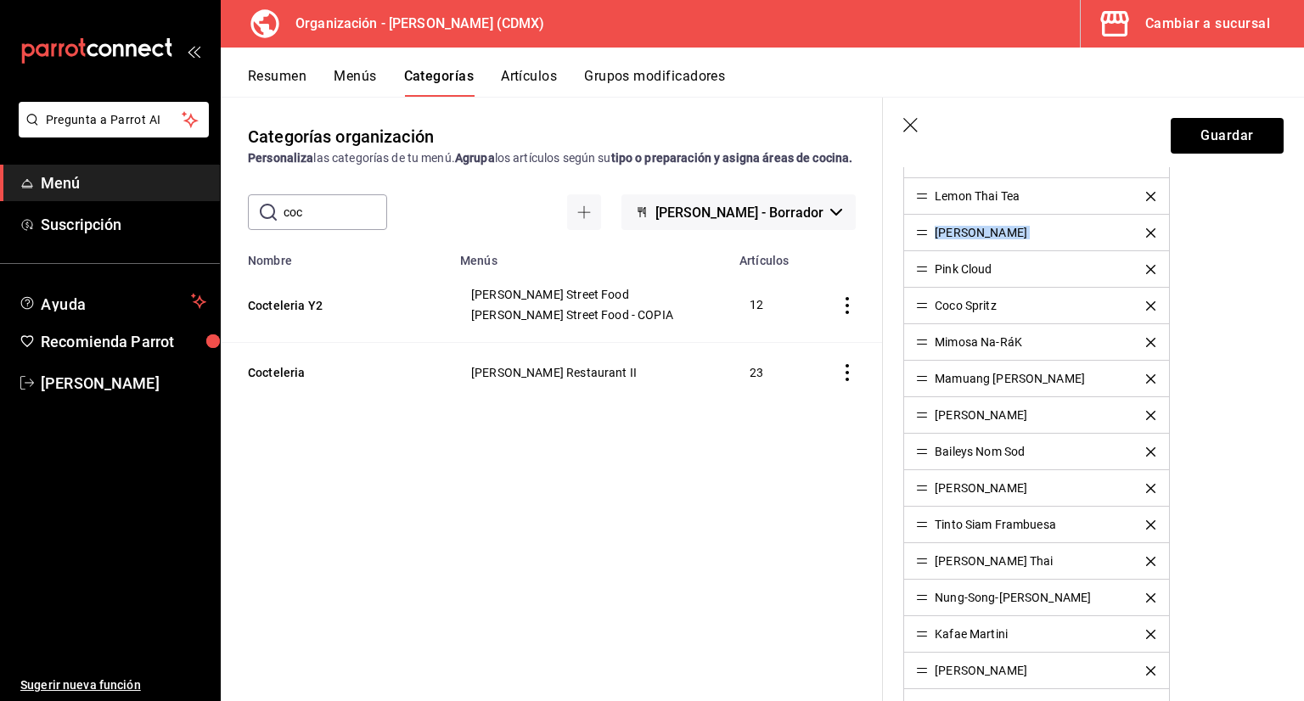
drag, startPoint x: 927, startPoint y: 268, endPoint x: 920, endPoint y: 242, distance: 27.2
click at [920, 242] on ul "Thai Iced Tea Tradicional Coco Thai Iced Tea Lemon Thai Tea Mango Kaffir Pink C…" at bounding box center [1036, 524] width 266 height 840
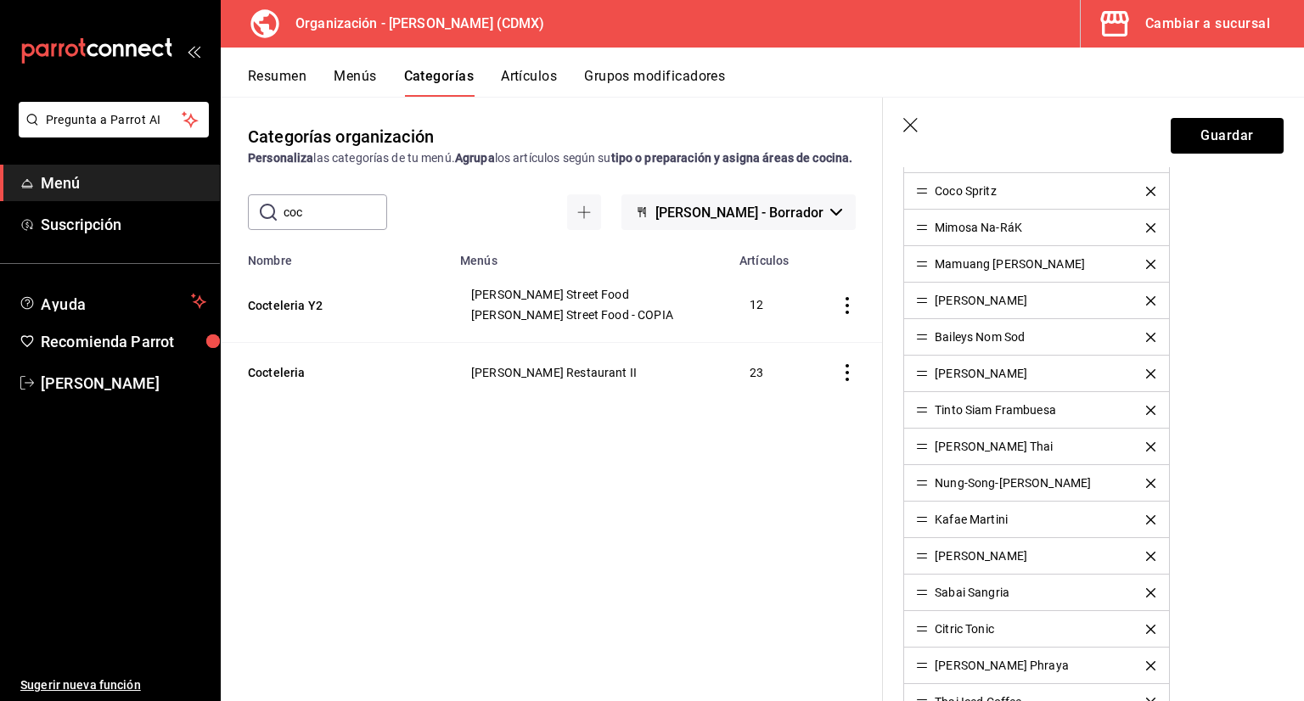
scroll to position [764, 0]
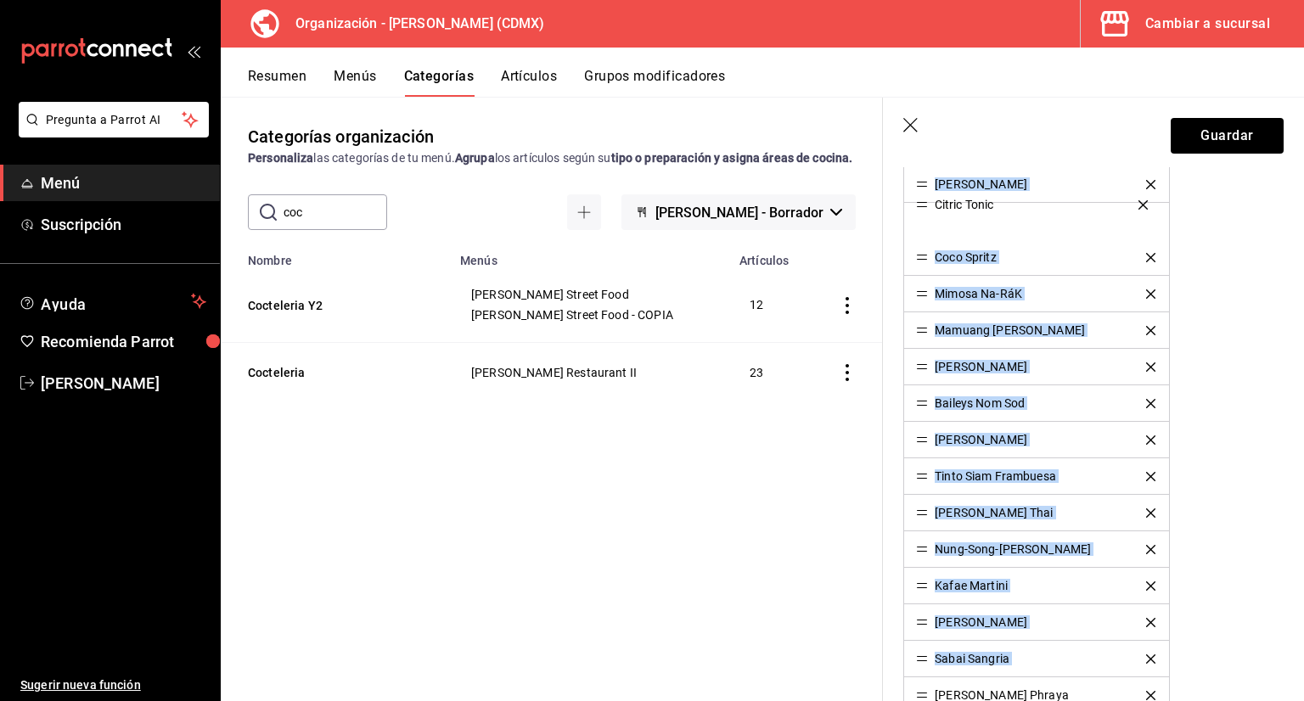
drag, startPoint x: 924, startPoint y: 652, endPoint x: 926, endPoint y: 194, distance: 457.5
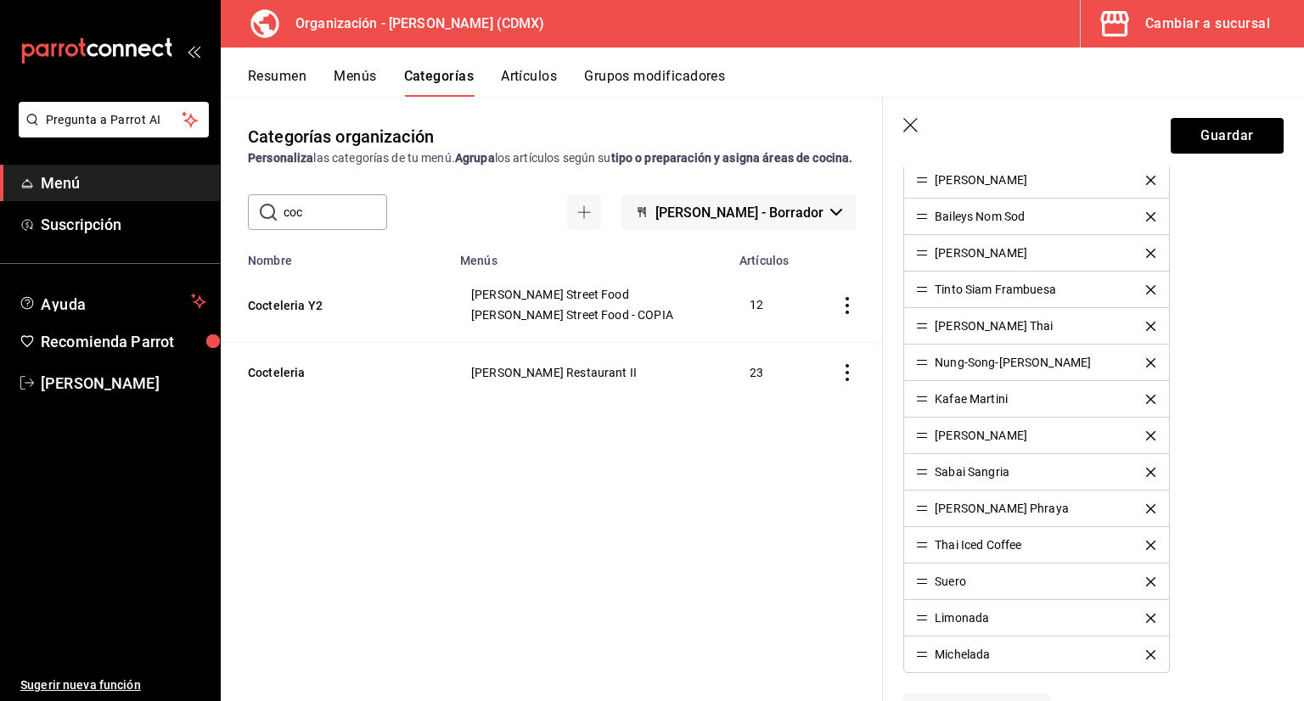
scroll to position [934, 0]
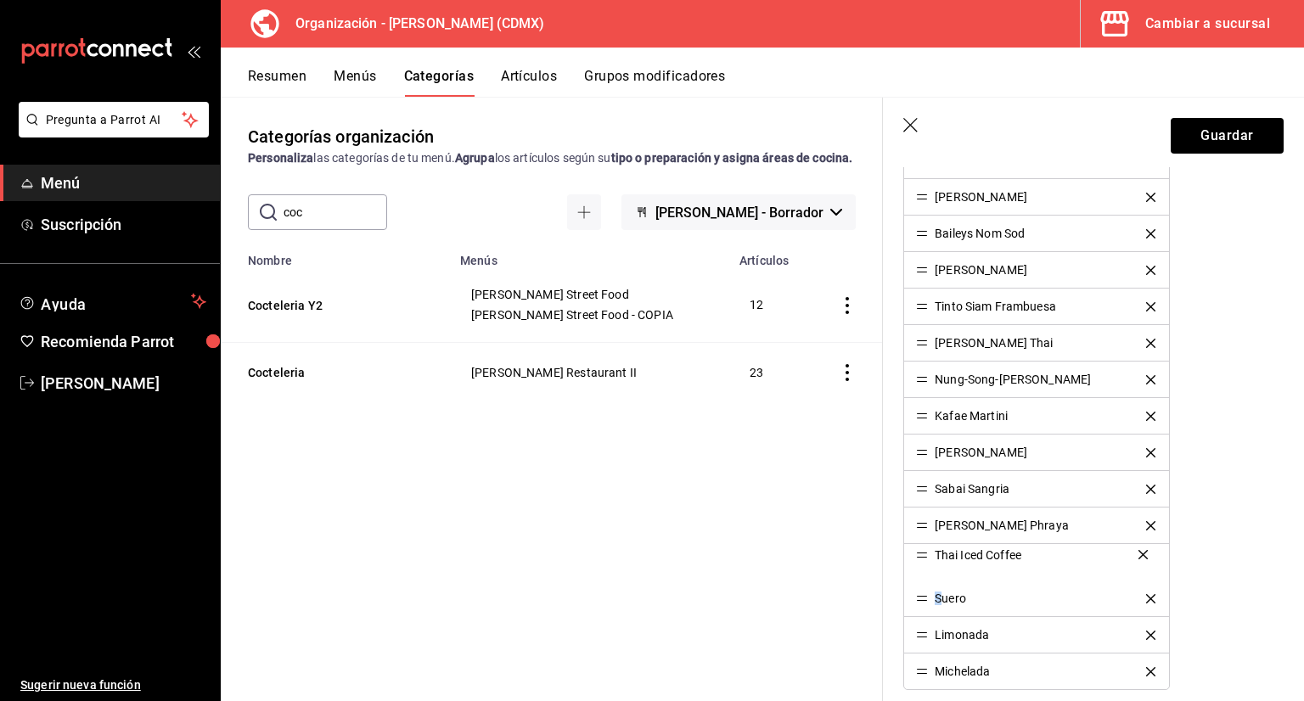
drag, startPoint x: 924, startPoint y: 561, endPoint x: 941, endPoint y: 556, distance: 17.7
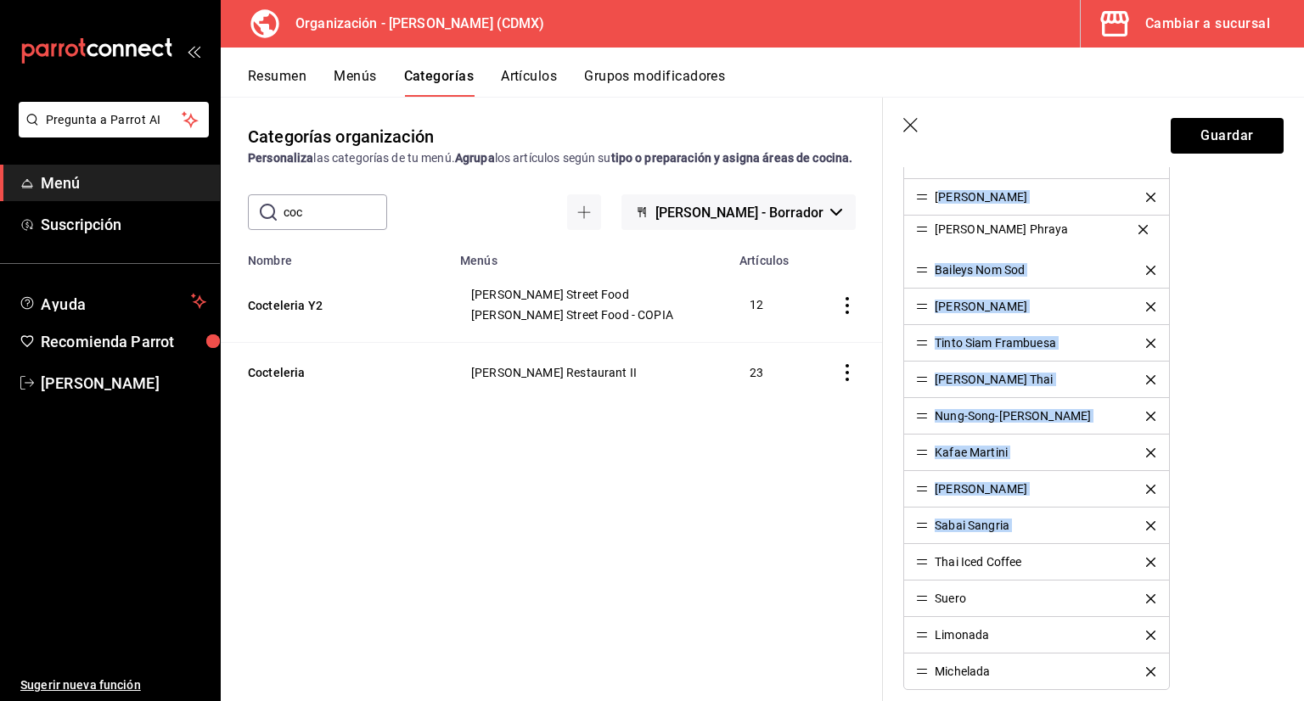
drag, startPoint x: 922, startPoint y: 520, endPoint x: 945, endPoint y: 200, distance: 320.8
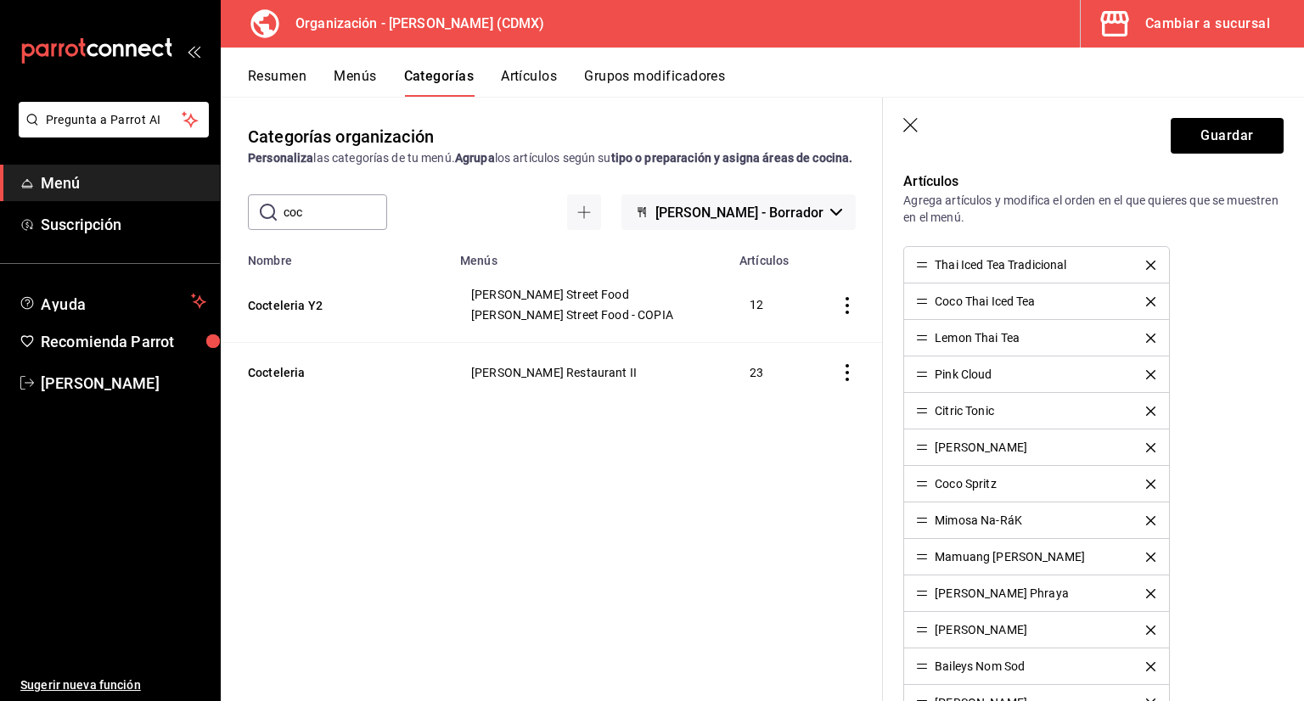
scroll to position [509, 0]
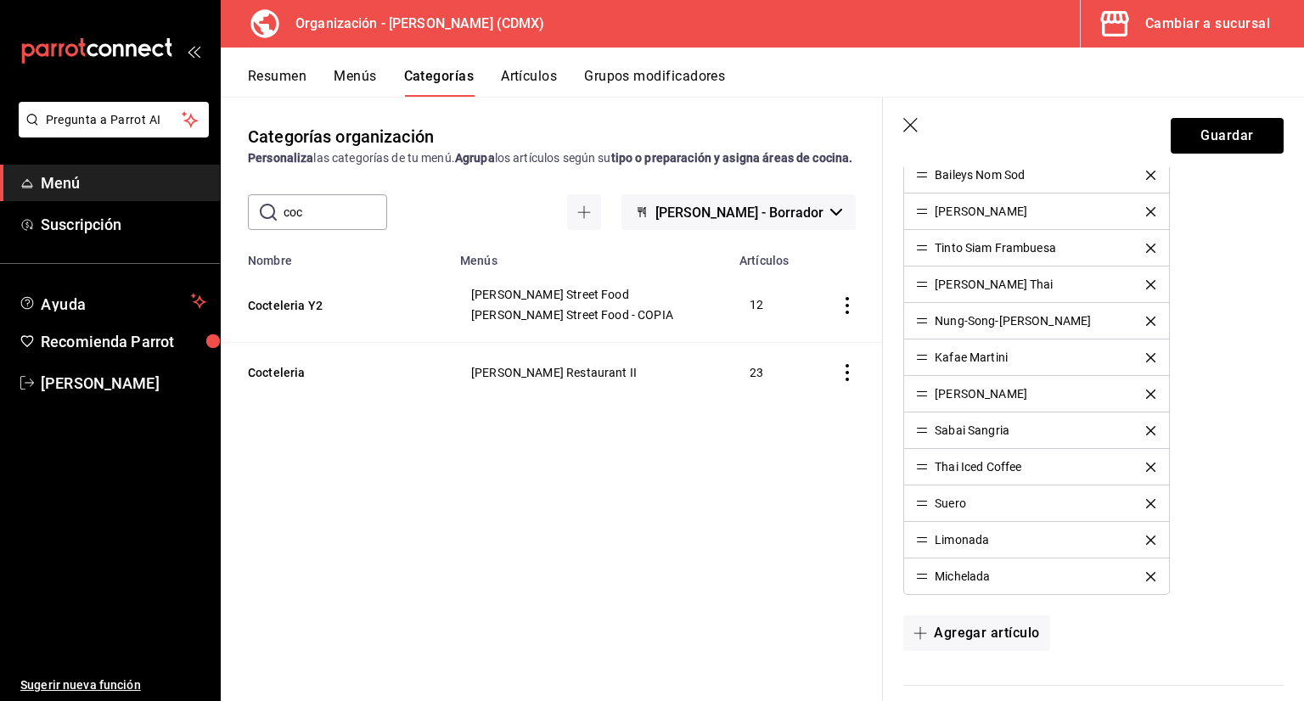
scroll to position [1019, 0]
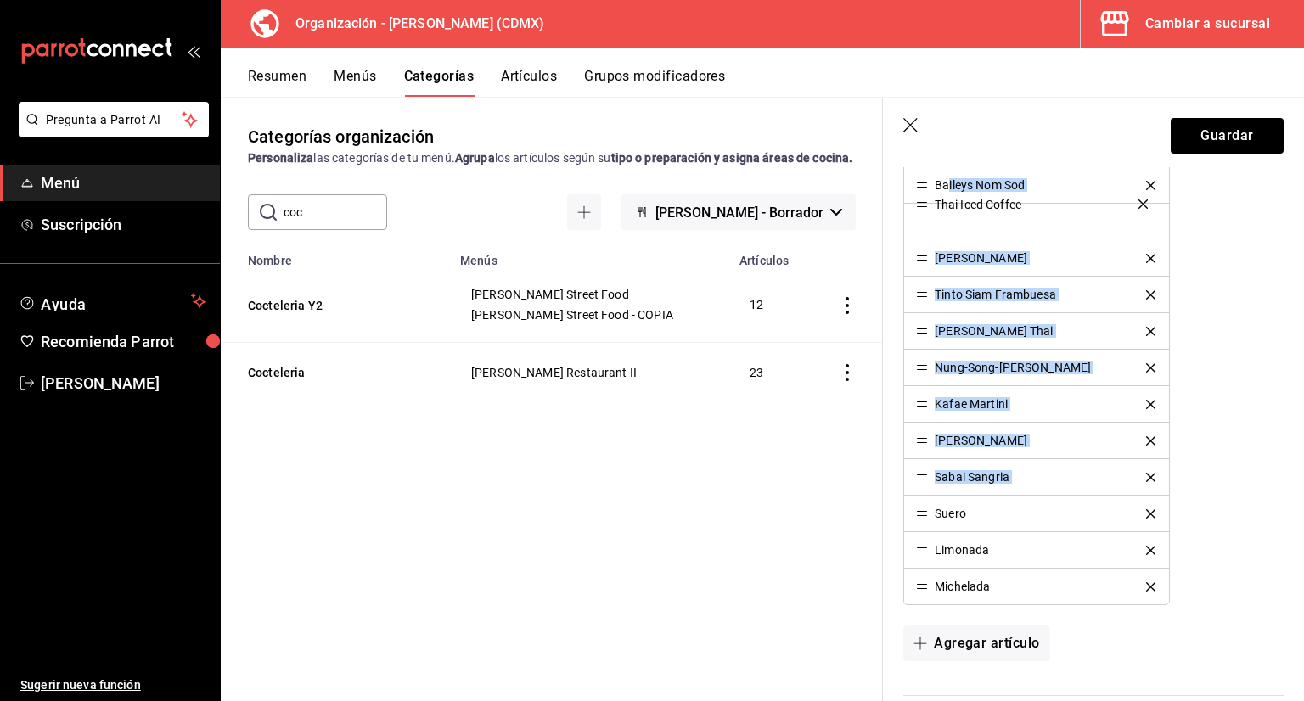
drag, startPoint x: 927, startPoint y: 479, endPoint x: 947, endPoint y: 202, distance: 277.5
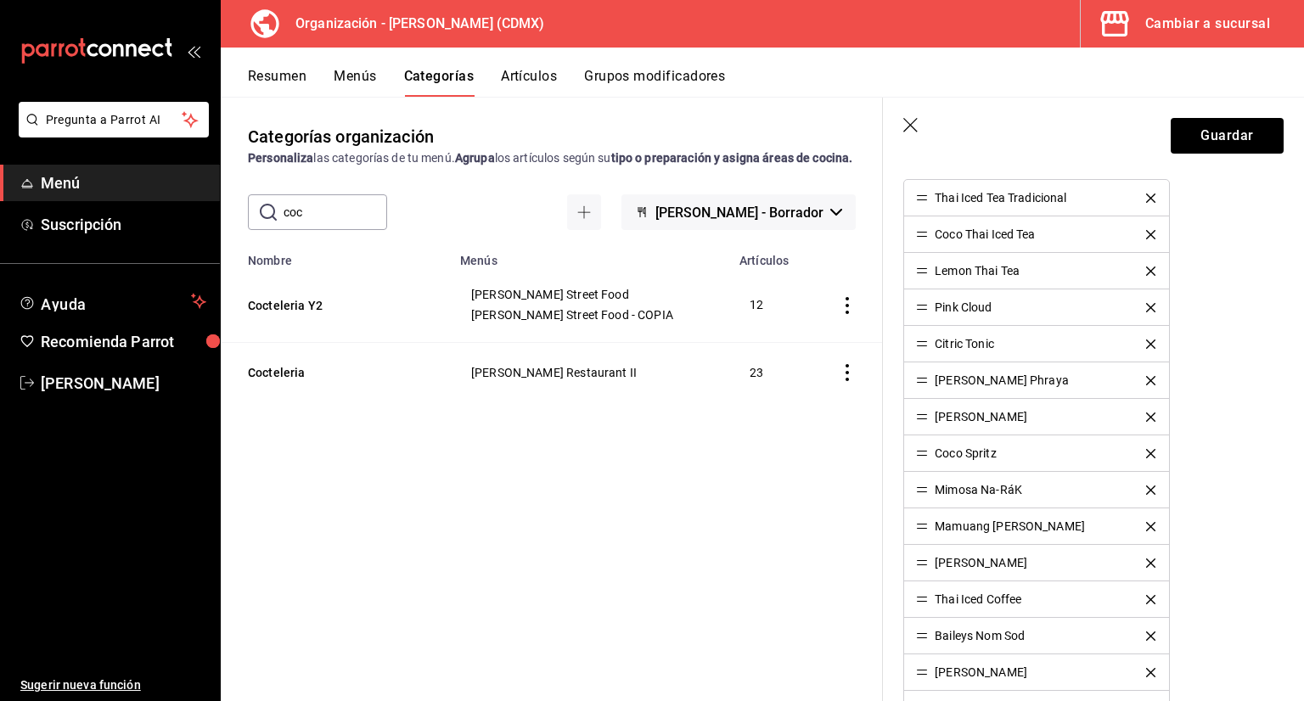
scroll to position [594, 0]
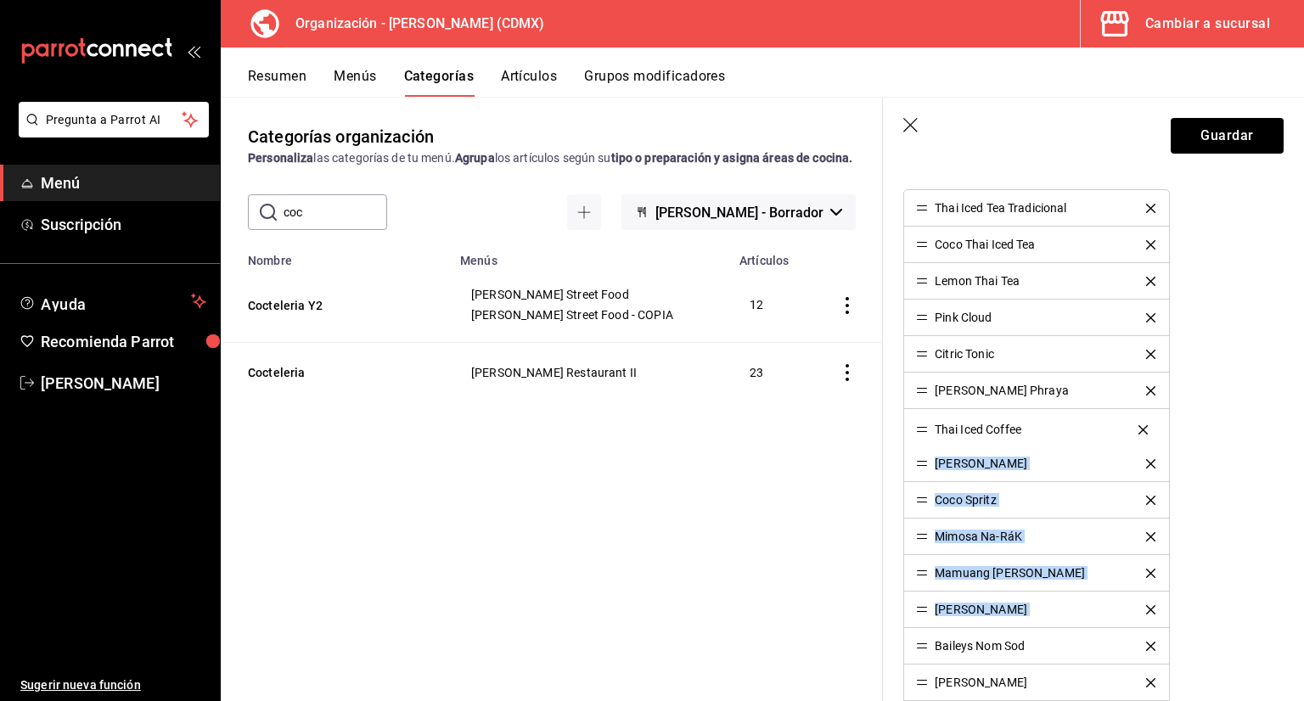
drag, startPoint x: 921, startPoint y: 608, endPoint x: 927, endPoint y: 430, distance: 177.5
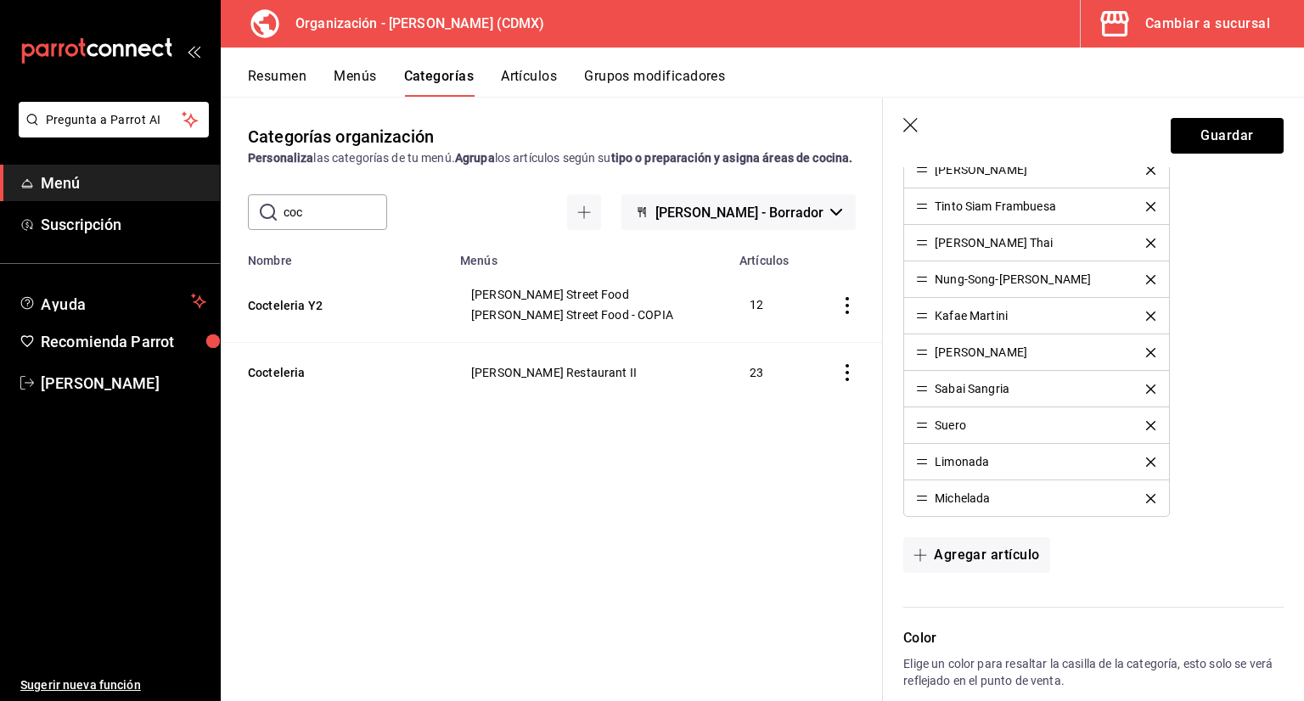
scroll to position [1104, 0]
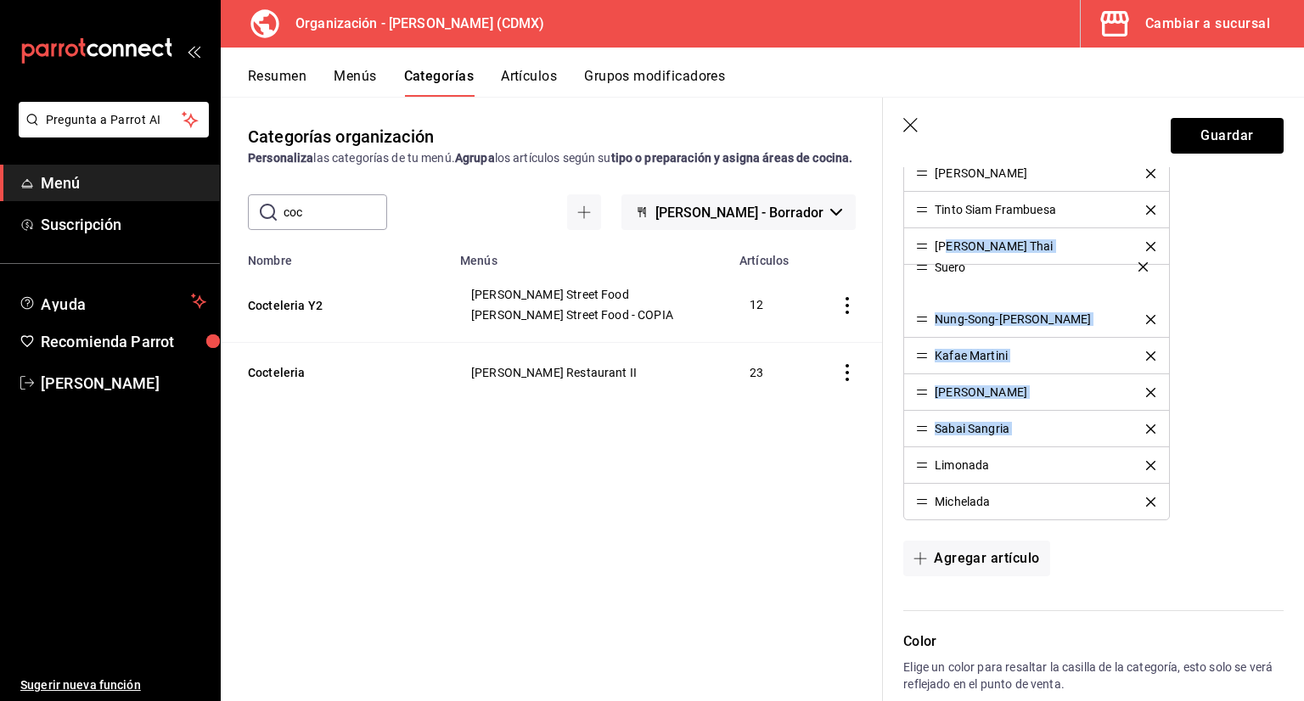
drag, startPoint x: 920, startPoint y: 427, endPoint x: 947, endPoint y: 245, distance: 183.7
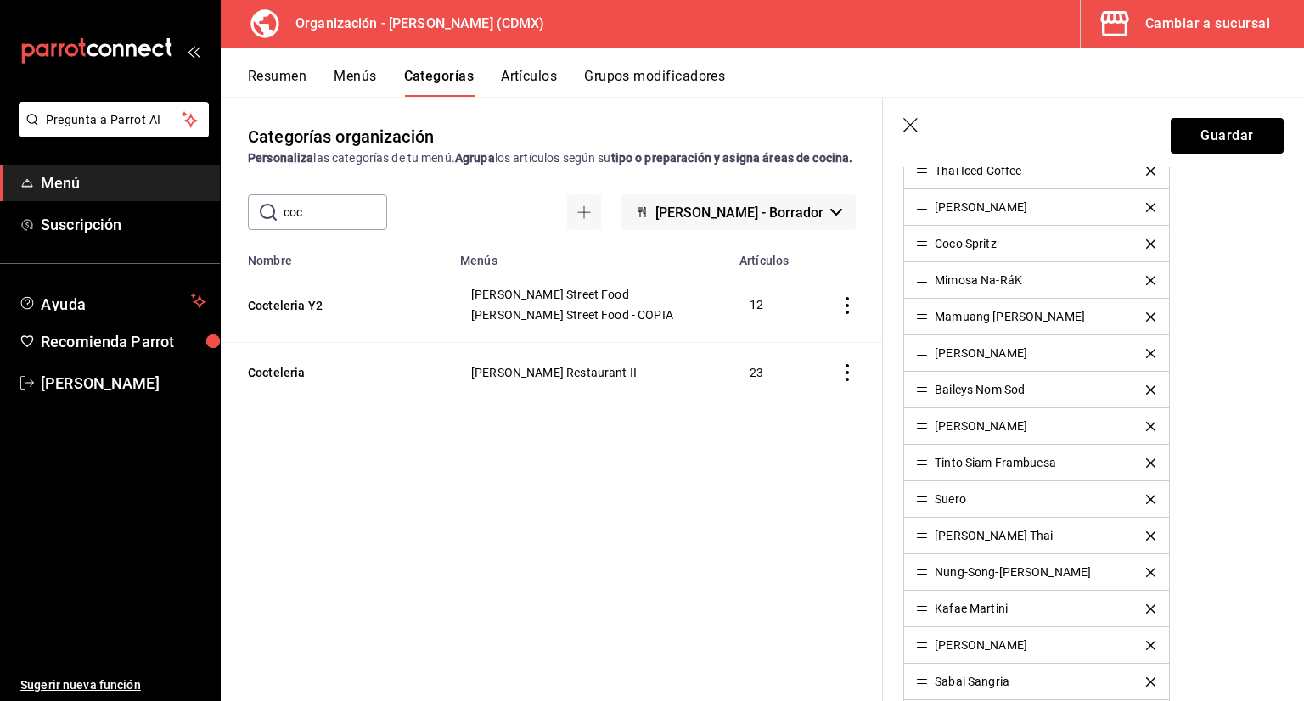
scroll to position [849, 0]
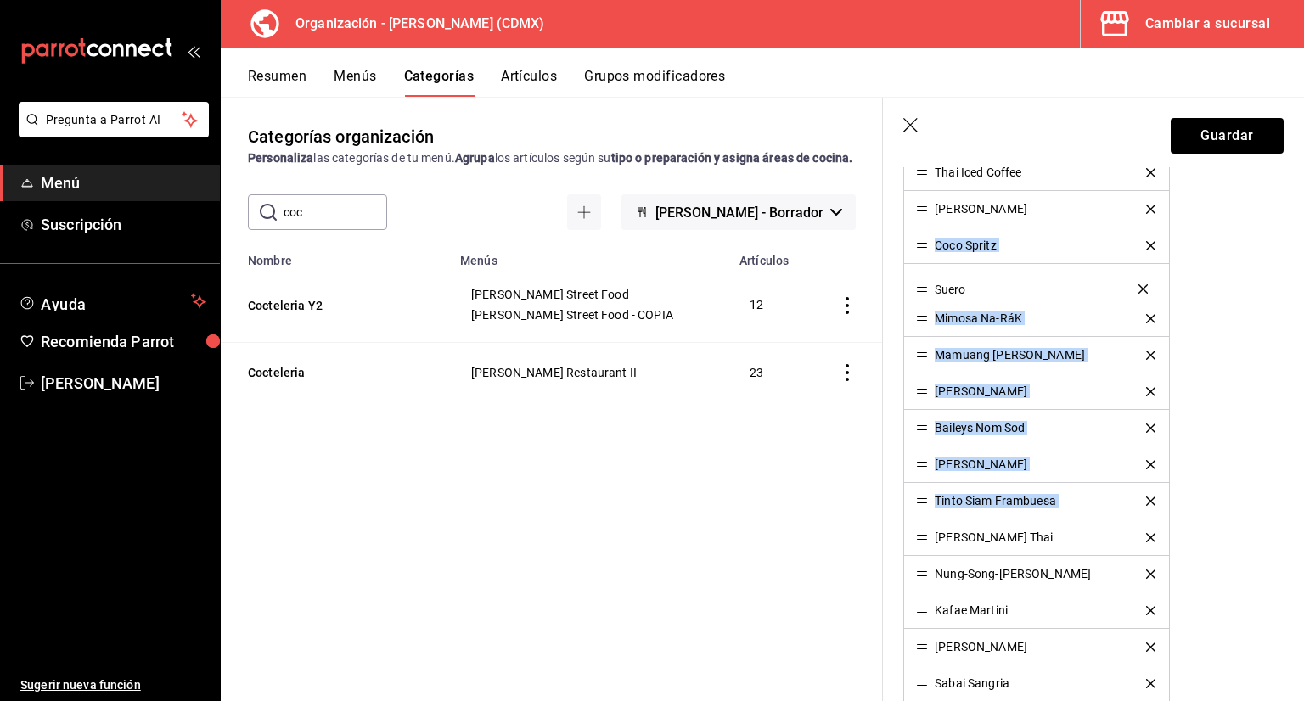
drag, startPoint x: 923, startPoint y: 498, endPoint x: 935, endPoint y: 225, distance: 273.6
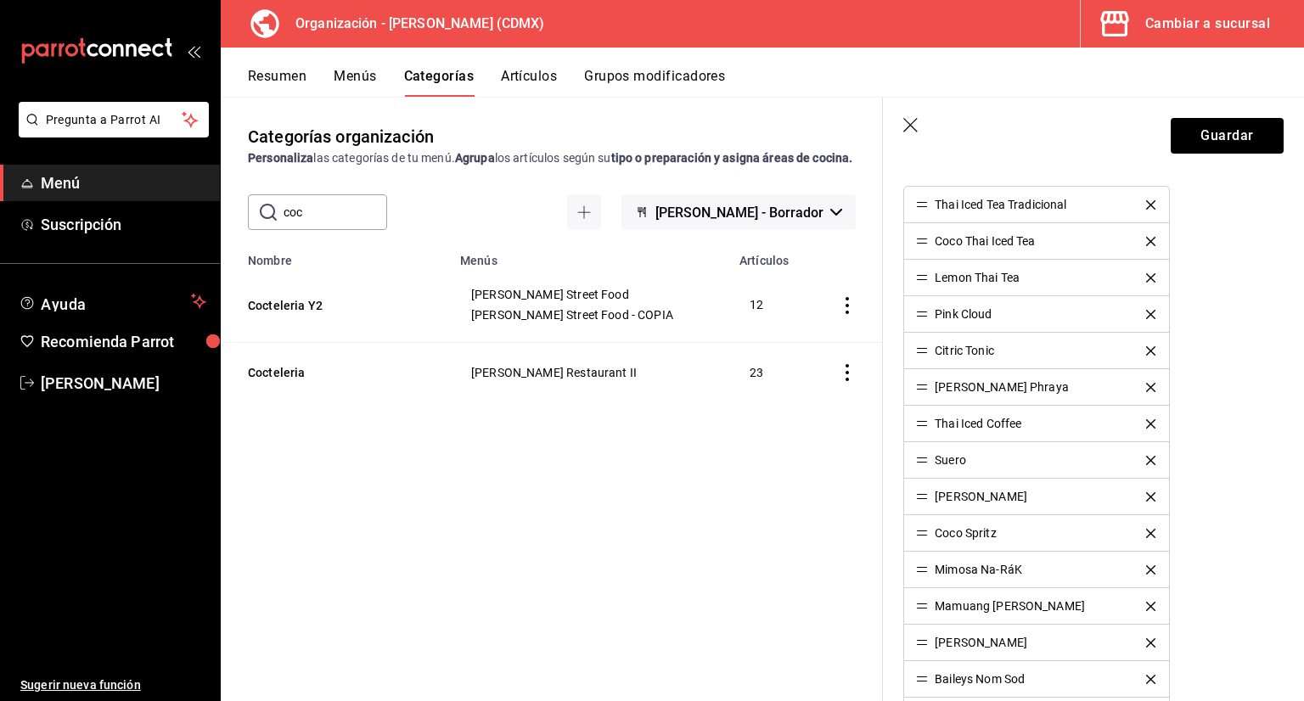
scroll to position [594, 0]
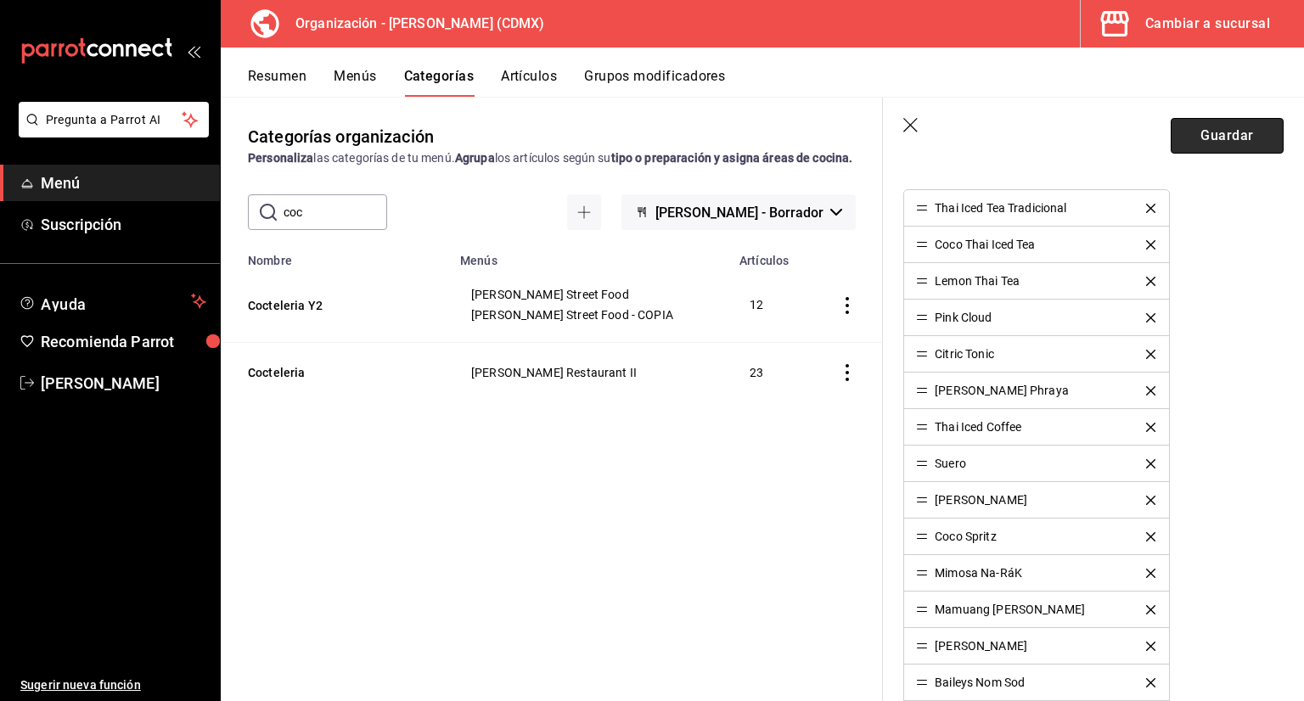
click at [1185, 133] on button "Guardar" at bounding box center [1227, 136] width 113 height 36
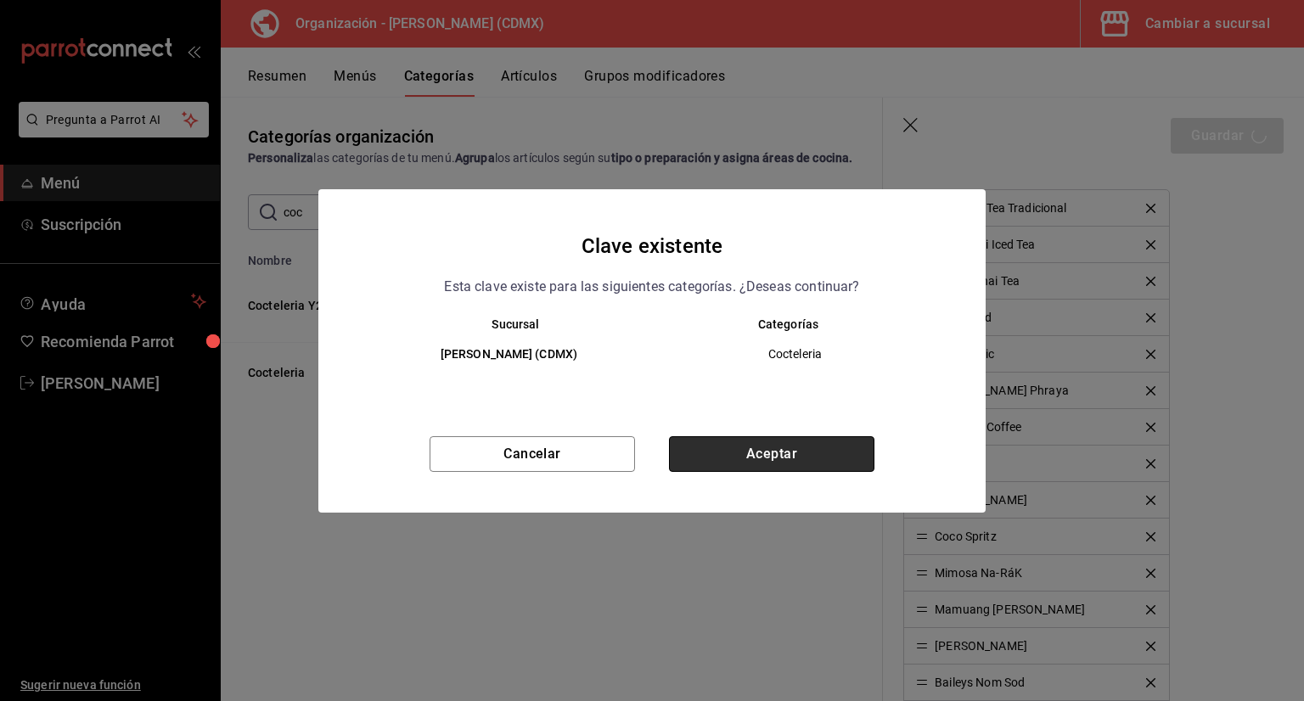
click at [699, 466] on button "Aceptar" at bounding box center [771, 454] width 205 height 36
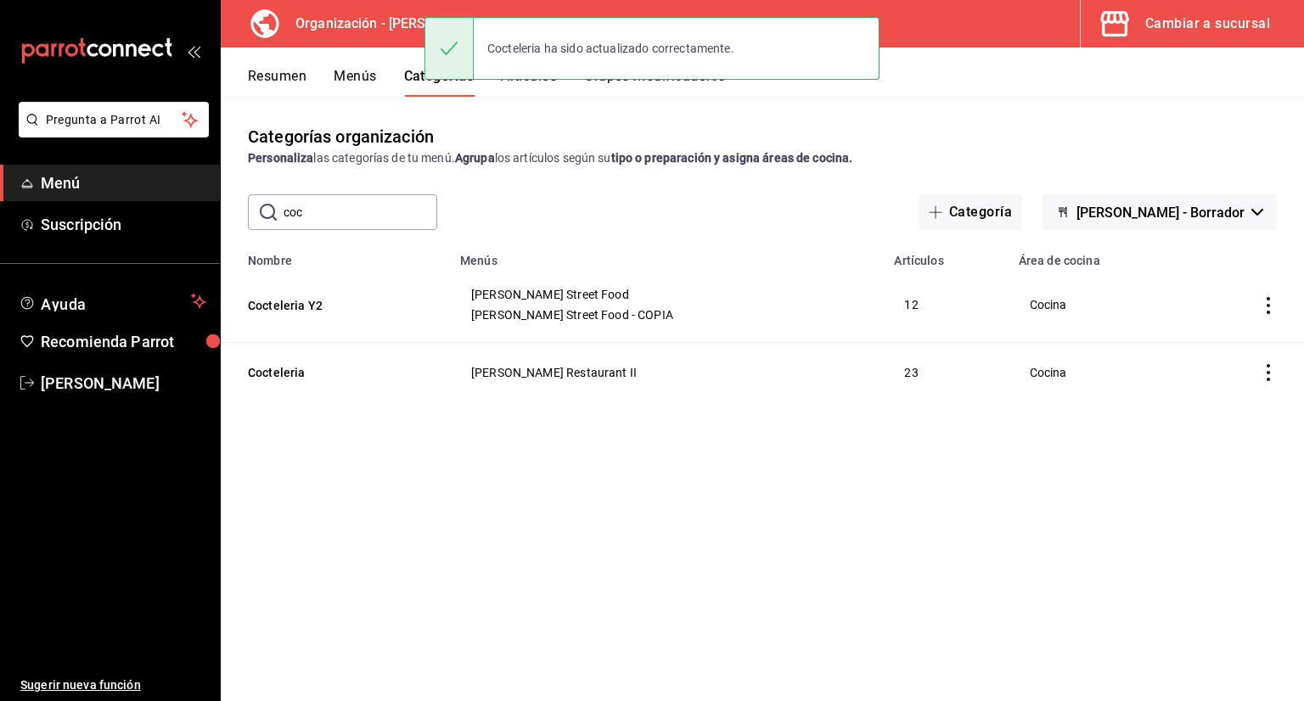
click at [1264, 302] on icon "actions" at bounding box center [1268, 305] width 17 height 17
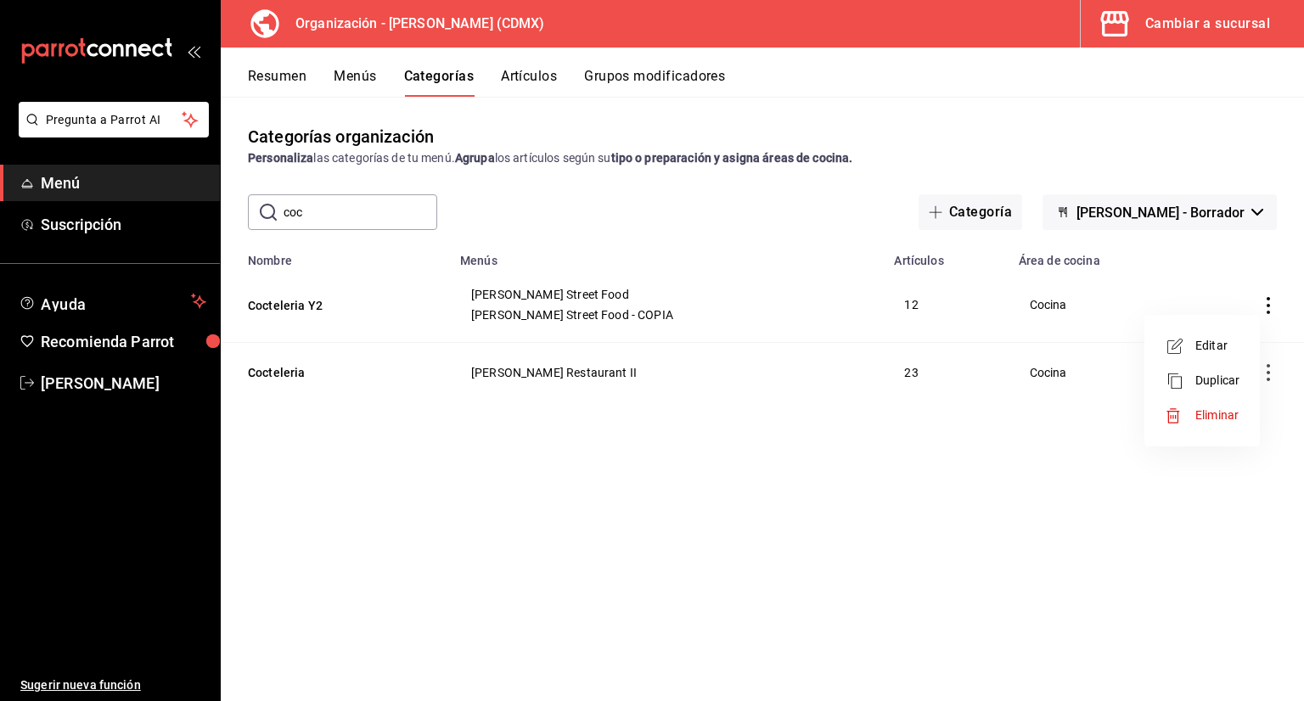
drag, startPoint x: 684, startPoint y: 442, endPoint x: 612, endPoint y: 405, distance: 81.2
click at [676, 438] on div at bounding box center [652, 350] width 1304 height 701
click at [369, 77] on button "Menús" at bounding box center [355, 82] width 42 height 29
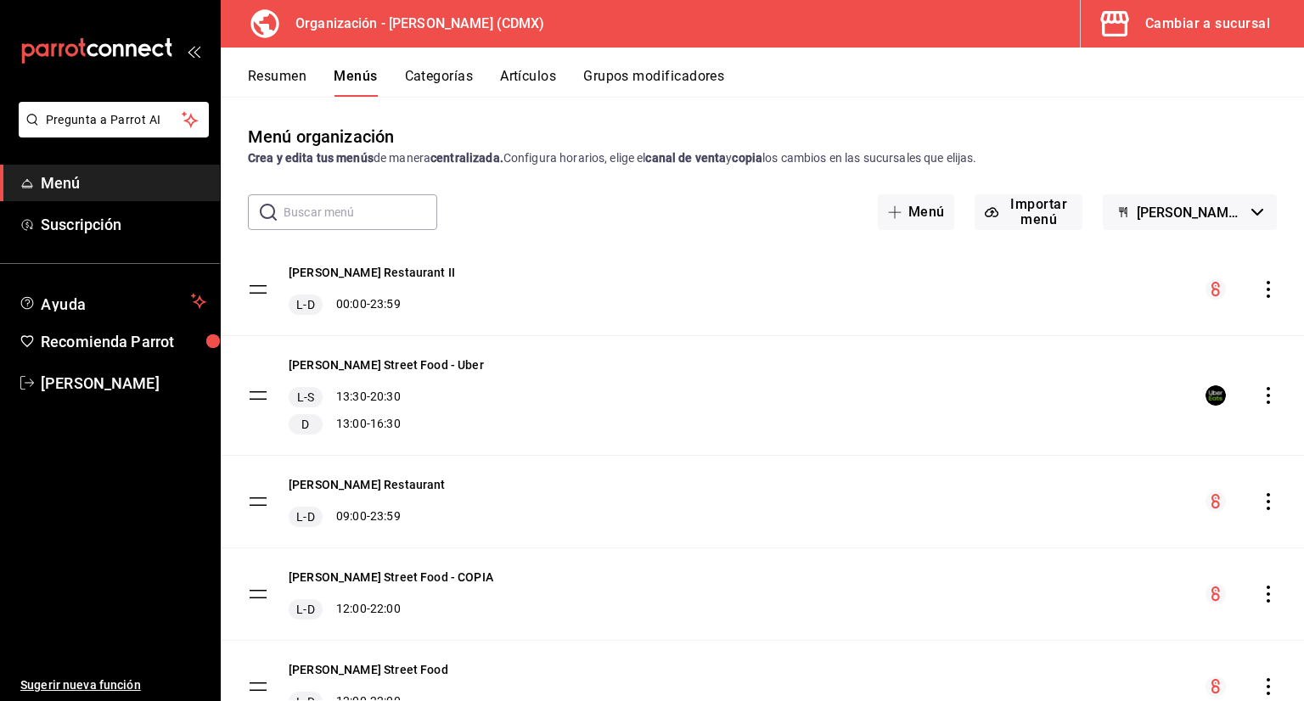
click at [1260, 276] on div "[PERSON_NAME] Restaurant II L-D 00:00 - 23:59" at bounding box center [762, 290] width 1083 height 92
click at [1266, 289] on icon "actions" at bounding box center [1267, 289] width 3 height 17
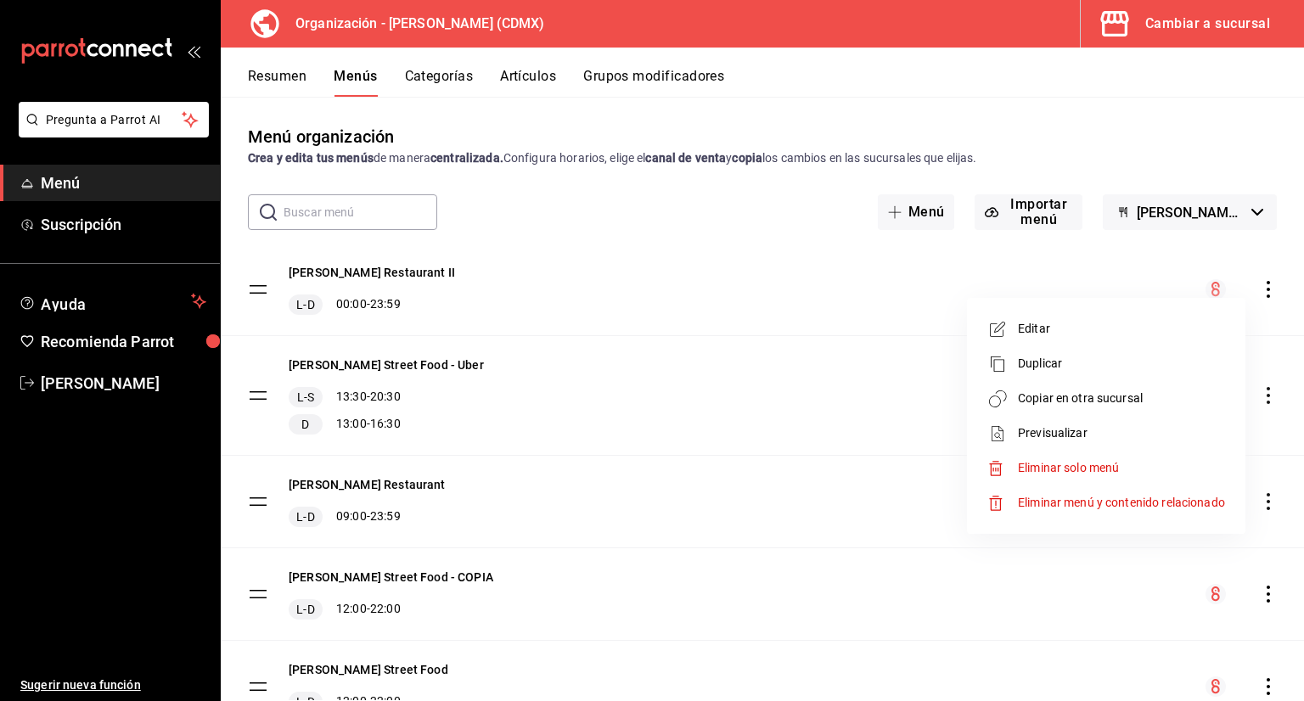
click at [1139, 404] on span "Copiar en otra sucursal" at bounding box center [1121, 399] width 207 height 18
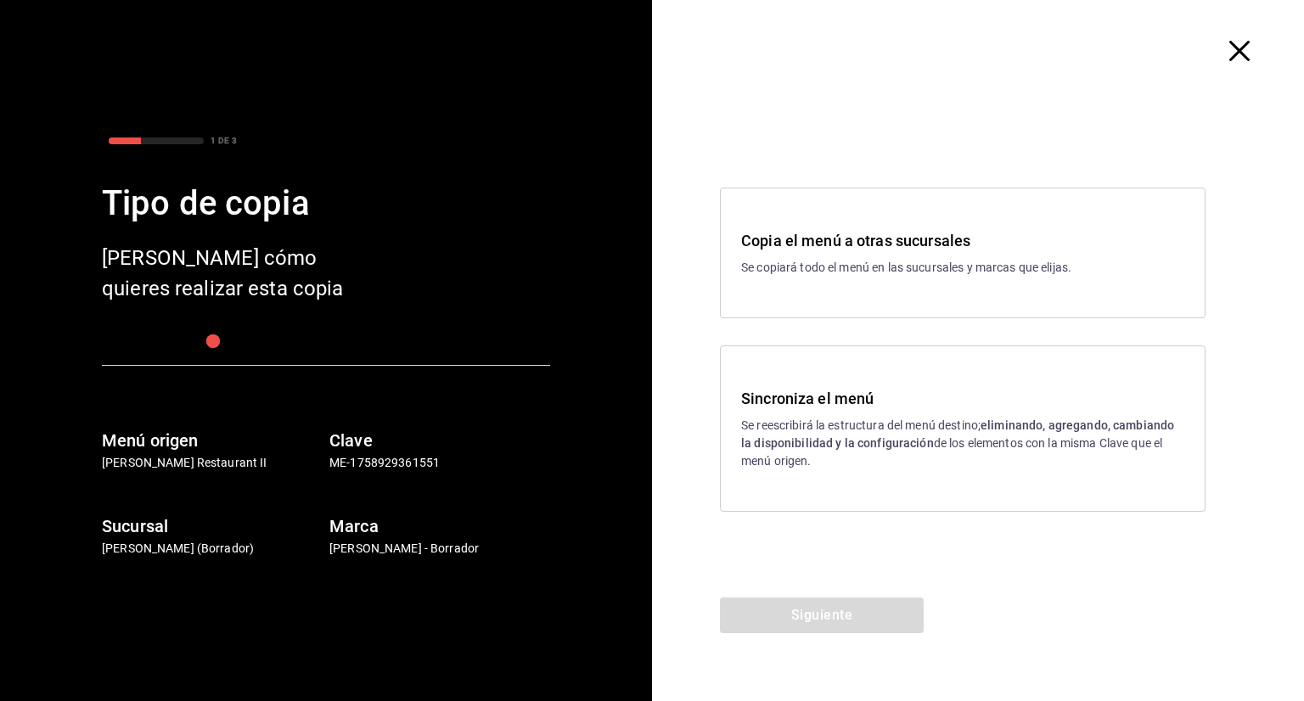
click at [831, 413] on div "Sincroniza el menú Se reescribirá la estructura del menú destino; eliminando, a…" at bounding box center [962, 428] width 443 height 83
click at [837, 605] on button "Siguiente" at bounding box center [822, 616] width 204 height 36
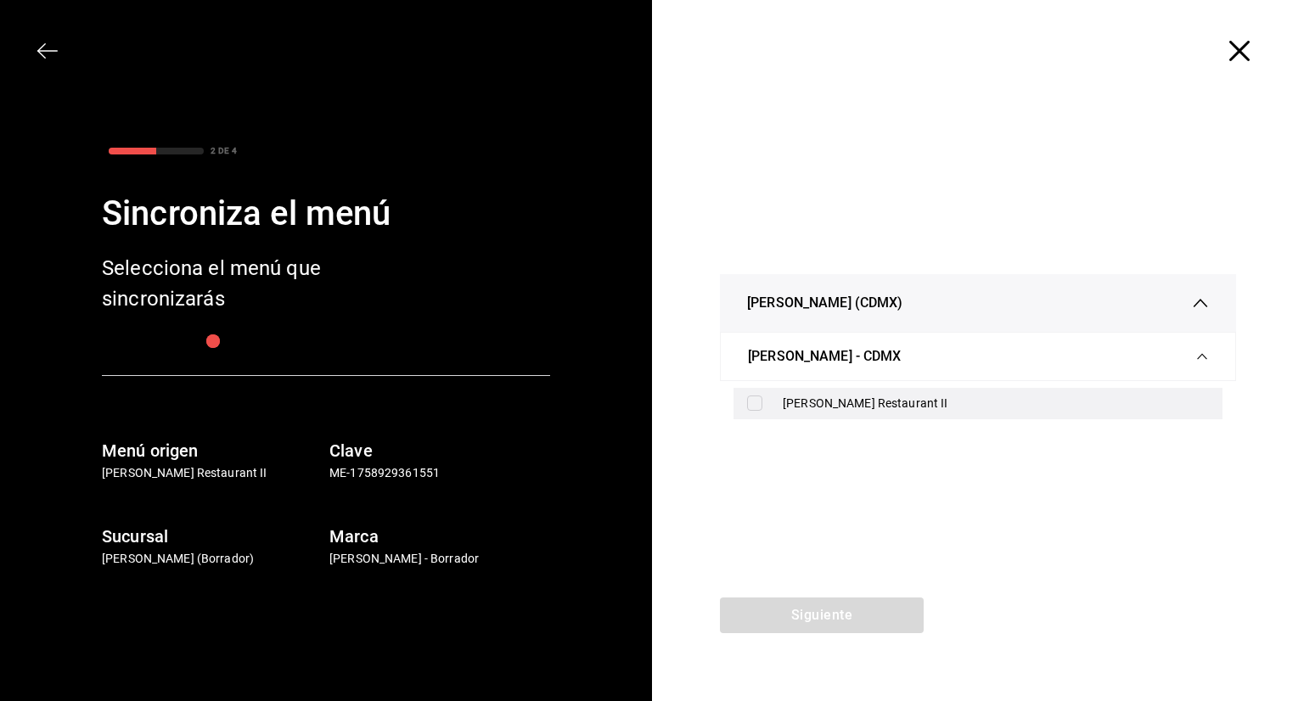
click at [761, 404] on input "checkbox" at bounding box center [754, 403] width 15 height 15
checkbox input "true"
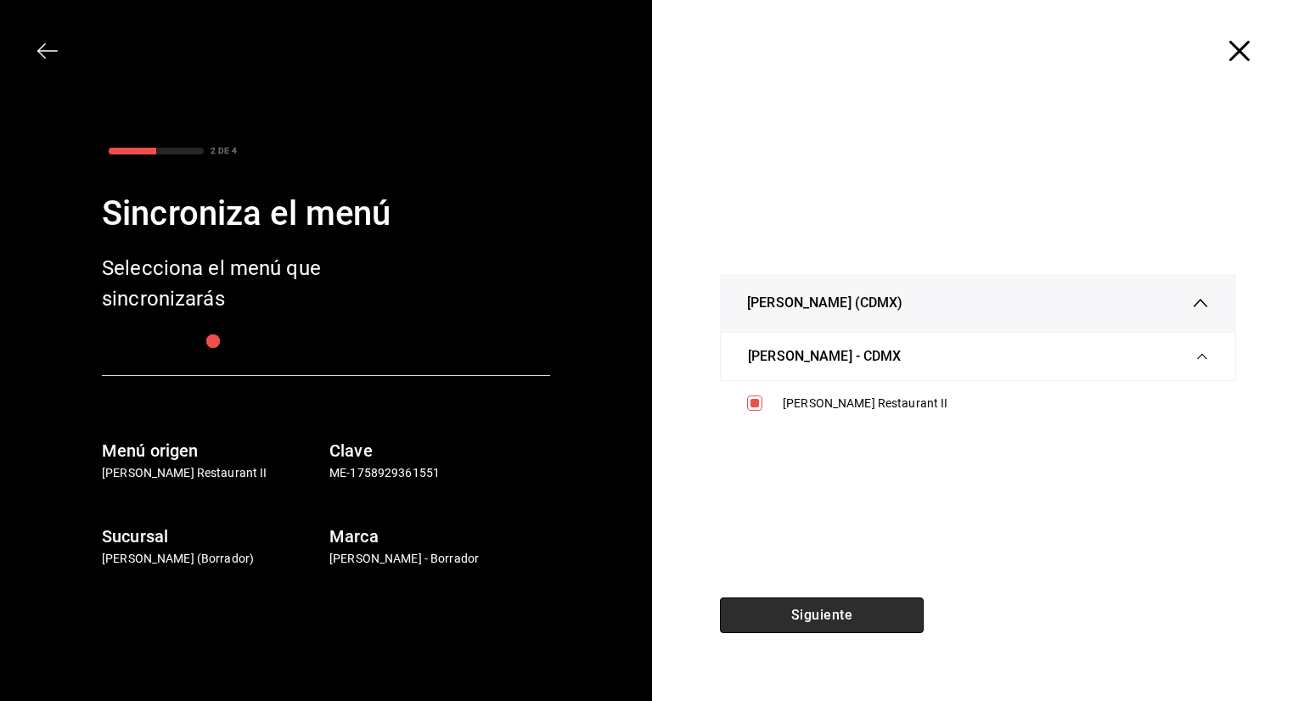
click at [831, 619] on button "Siguiente" at bounding box center [822, 616] width 204 height 36
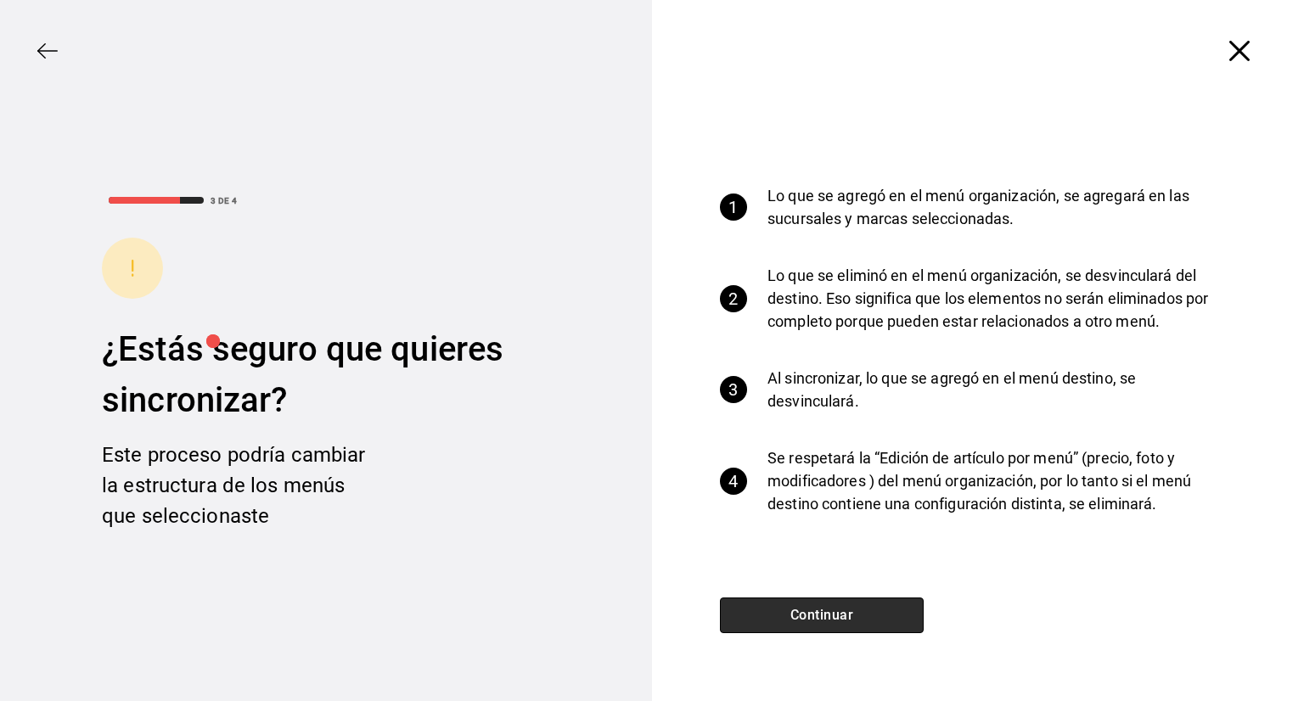
click at [854, 615] on button "Continuar" at bounding box center [822, 616] width 204 height 36
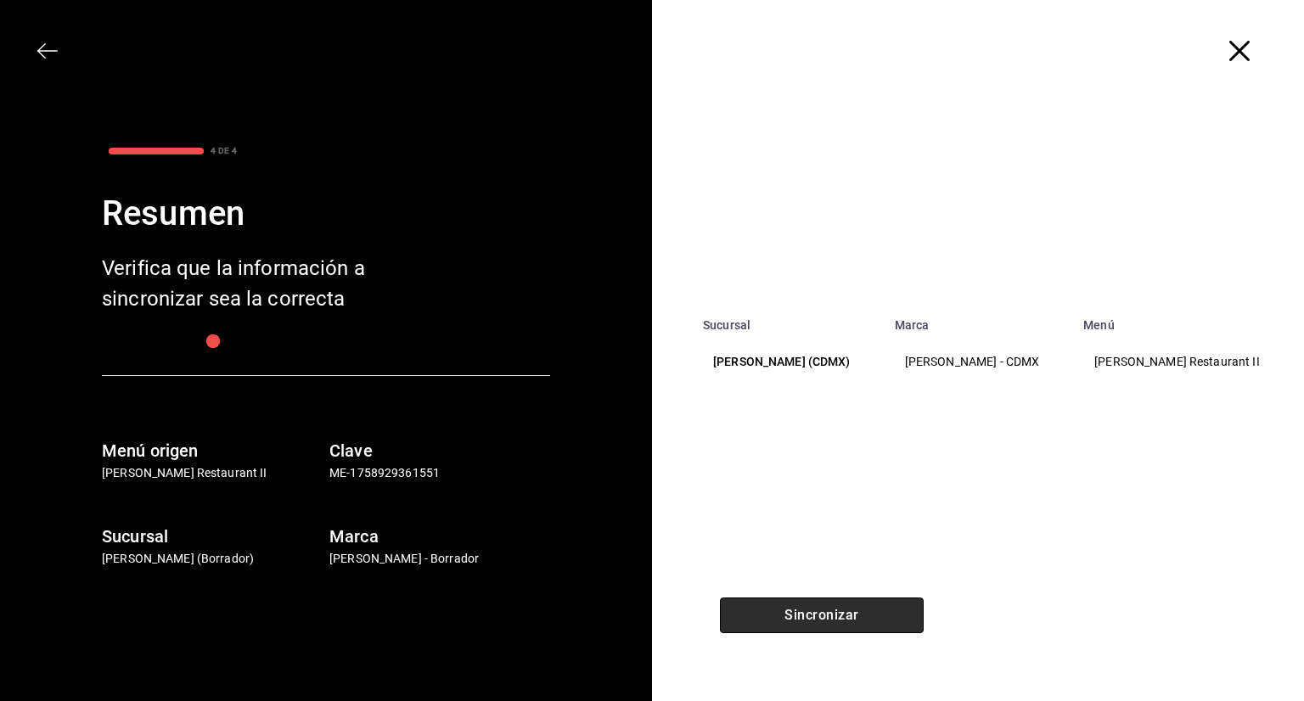
click at [861, 605] on button "Sincronizar" at bounding box center [822, 616] width 204 height 36
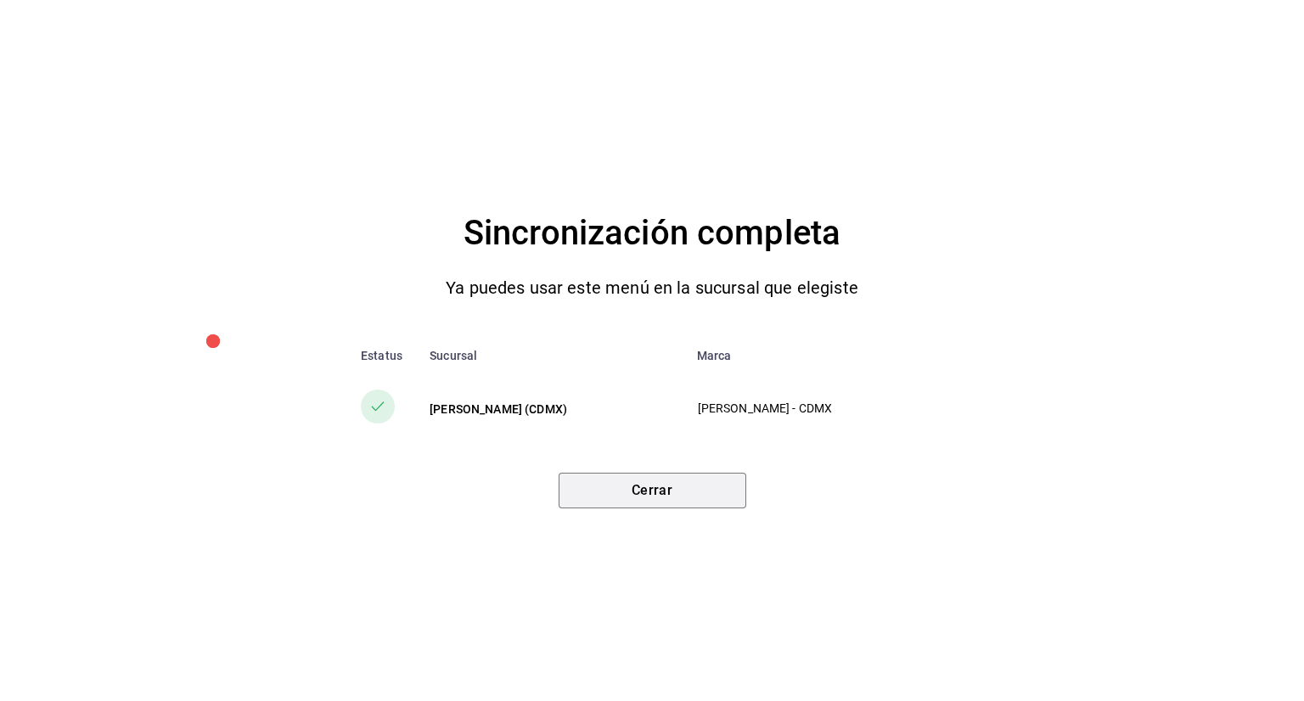
click at [593, 480] on button "Cerrar" at bounding box center [653, 491] width 188 height 36
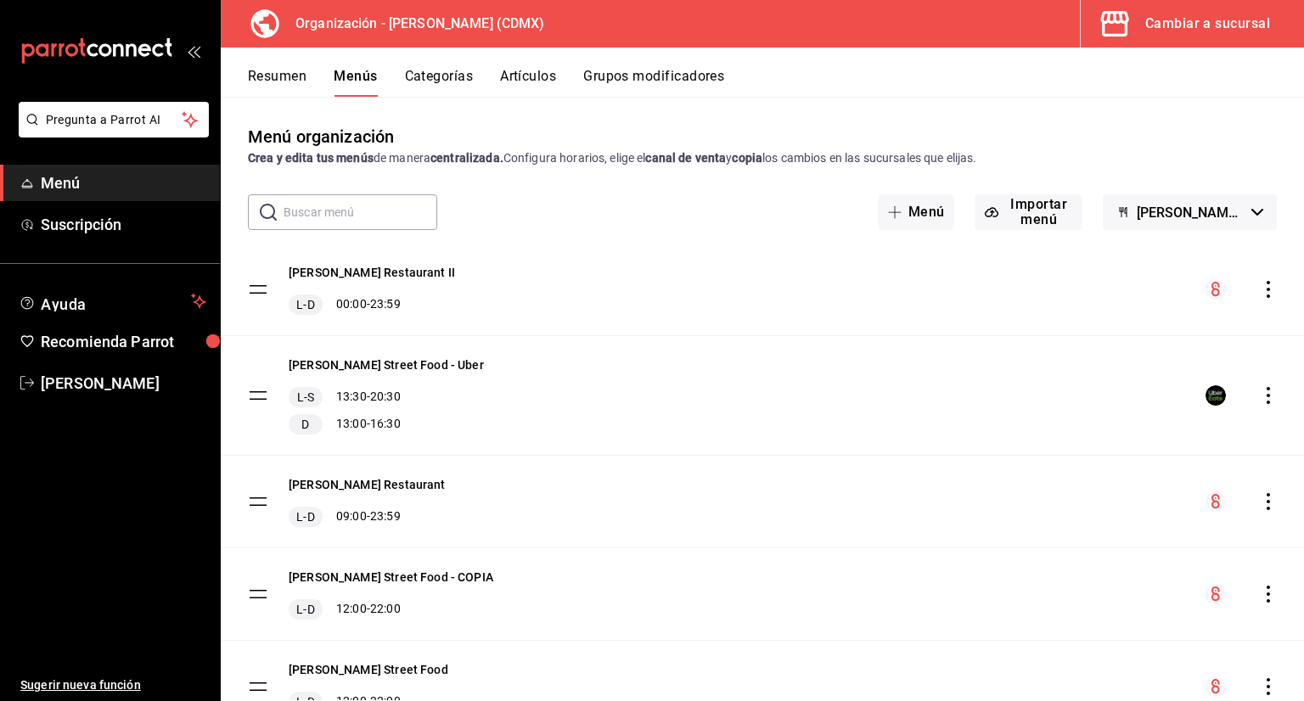
click at [1141, 23] on button "Cambiar a sucursal" at bounding box center [1186, 24] width 210 height 48
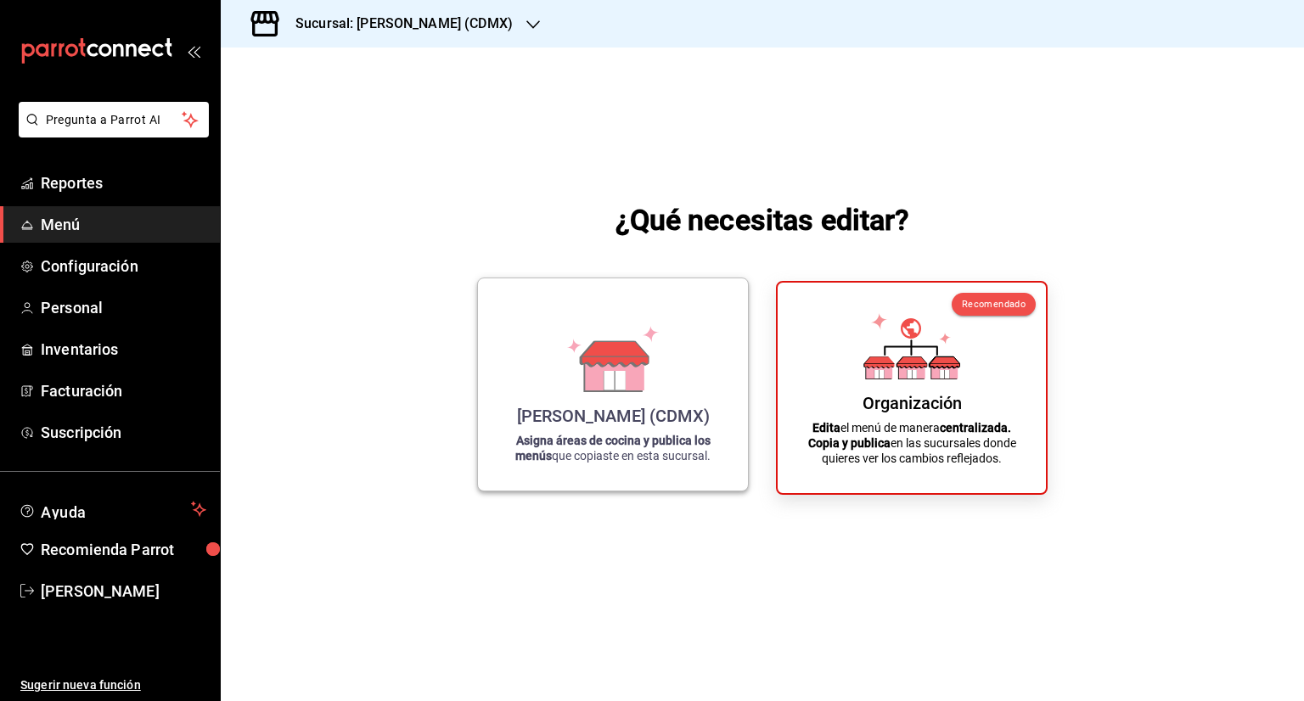
click at [635, 413] on div "[PERSON_NAME] (CDMX)" at bounding box center [613, 416] width 193 height 20
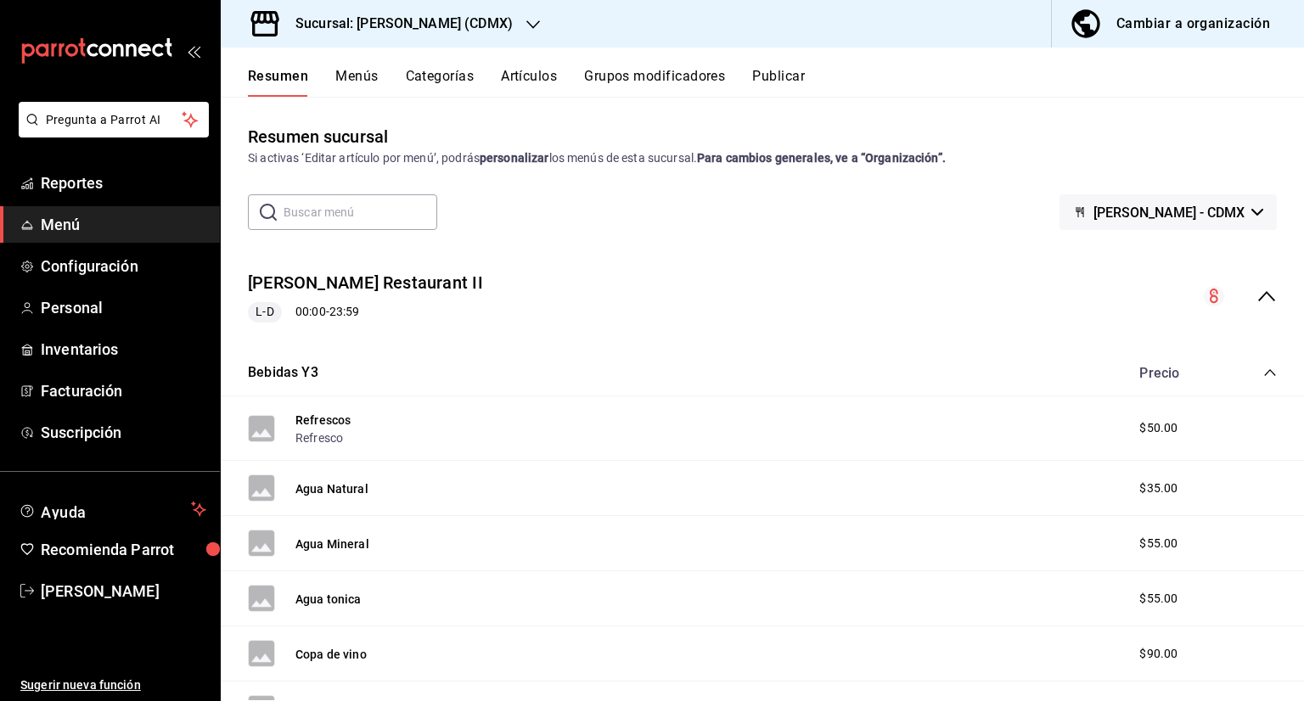
click at [441, 79] on button "Categorías" at bounding box center [440, 82] width 69 height 29
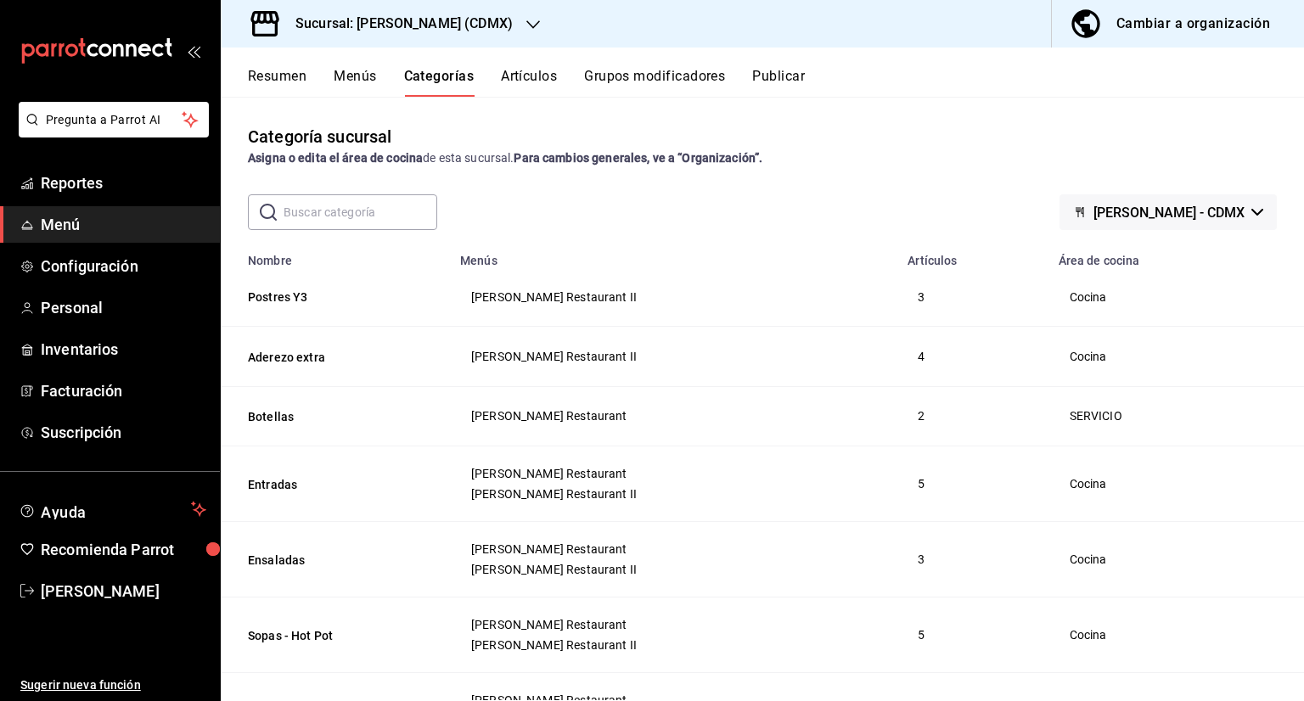
scroll to position [170, 0]
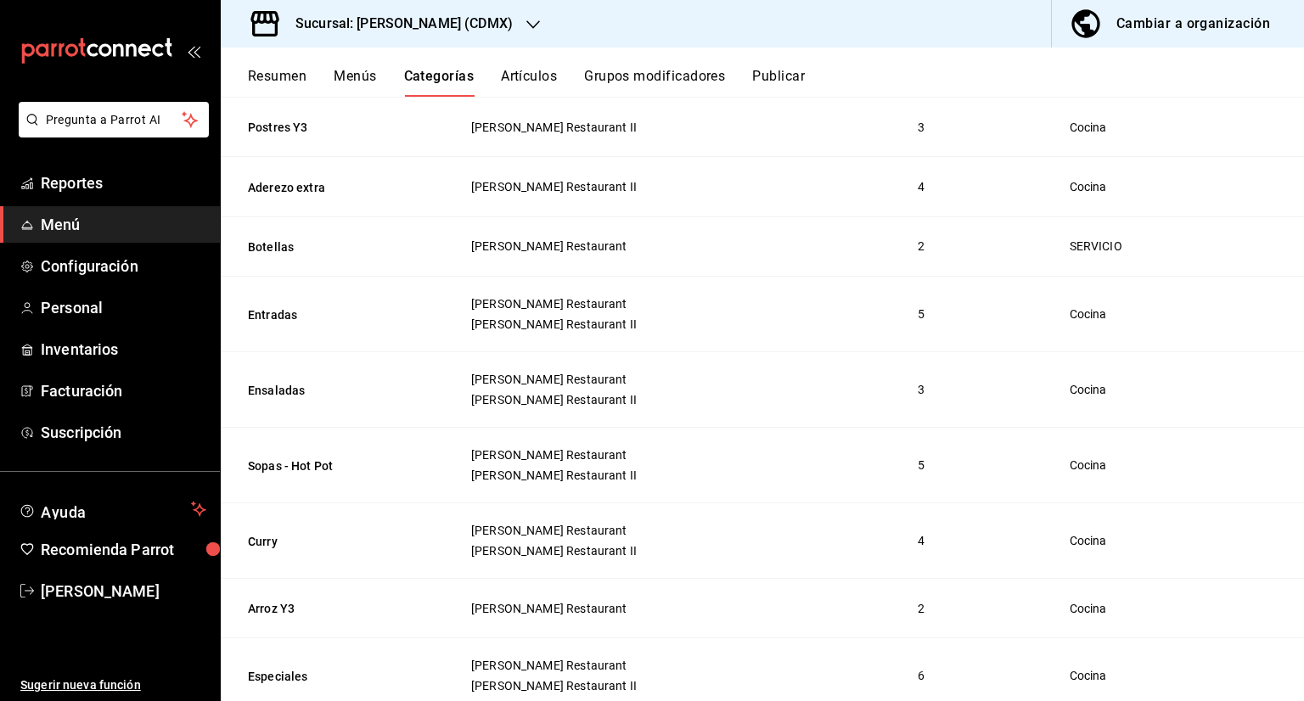
click at [353, 70] on button "Menús" at bounding box center [355, 82] width 42 height 29
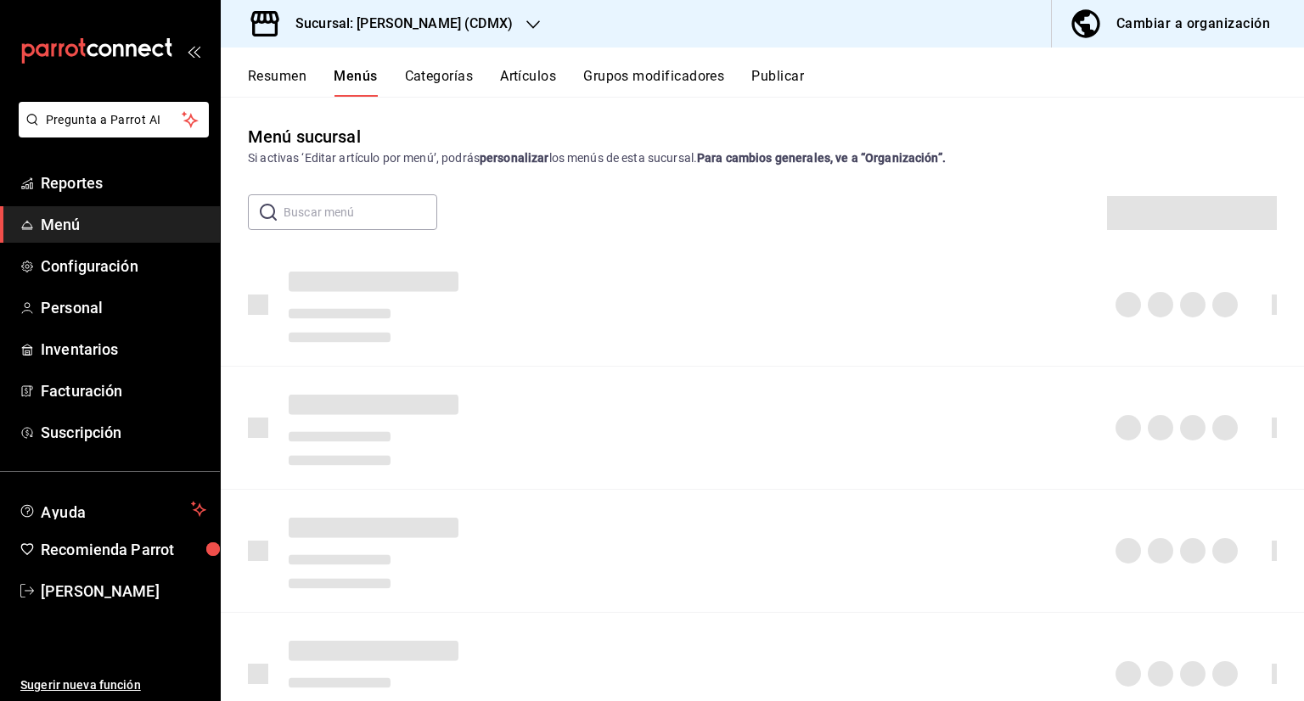
click at [1104, 17] on span "button" at bounding box center [1089, 24] width 41 height 34
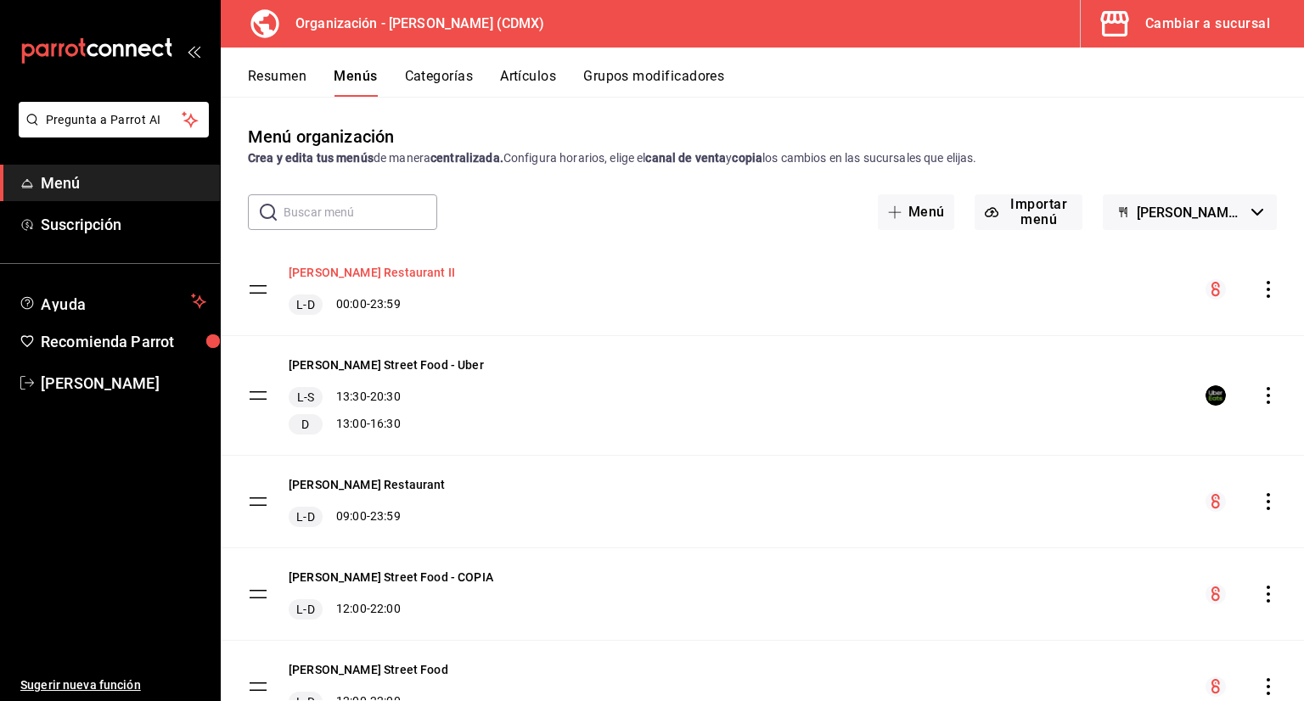
click at [394, 273] on button "[PERSON_NAME] Restaurant II" at bounding box center [372, 272] width 166 height 17
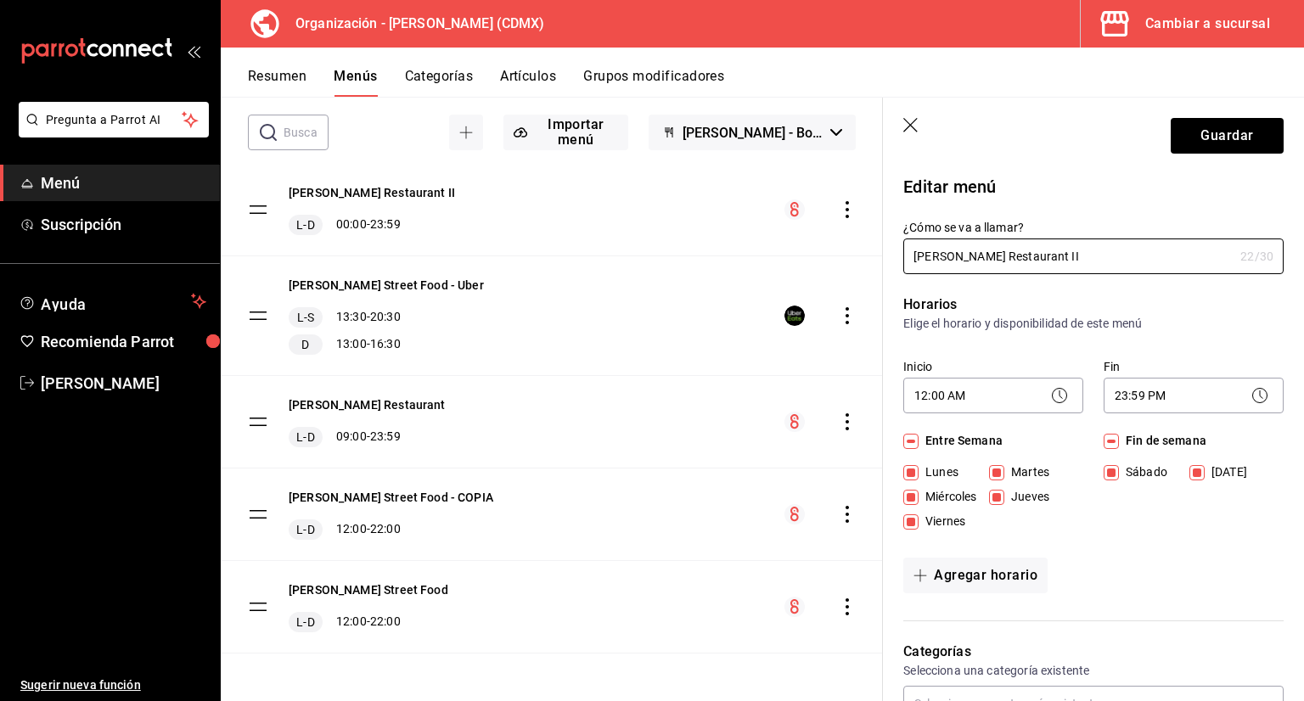
scroll to position [424, 0]
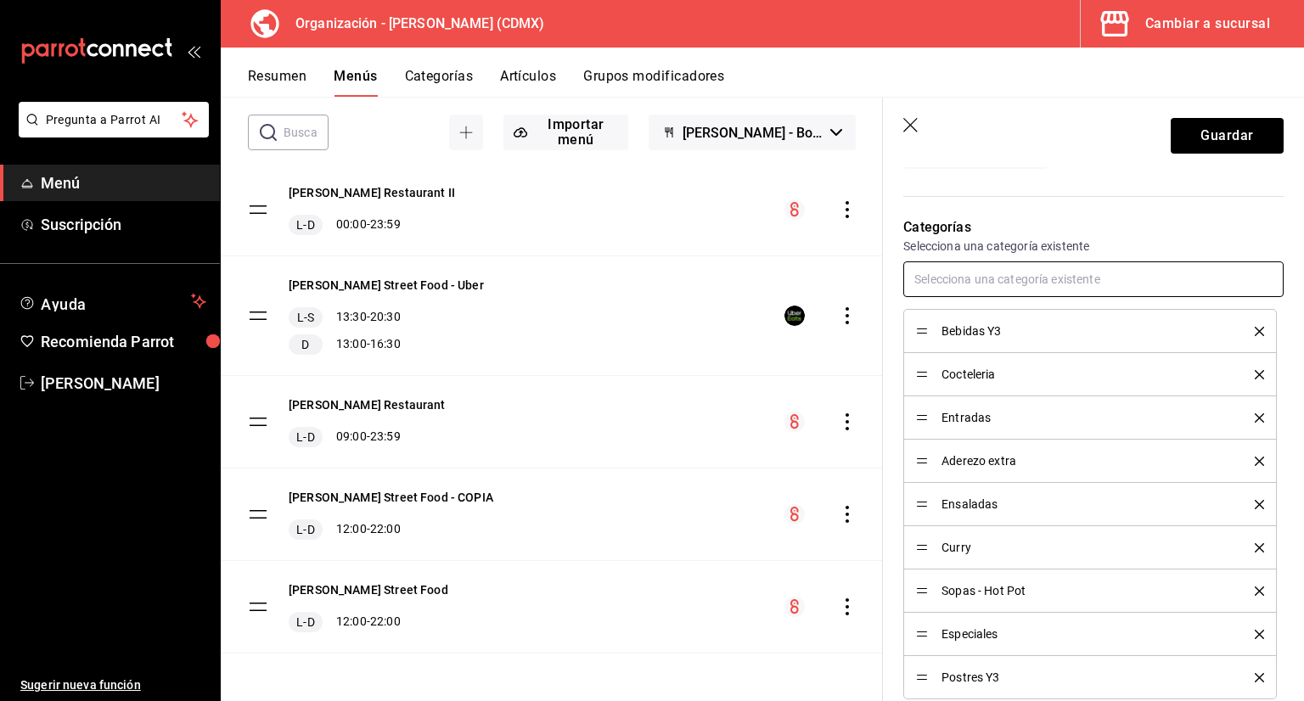
click at [974, 283] on input "text" at bounding box center [1093, 279] width 380 height 36
type input "bote"
click at [1019, 310] on li "Botellas" at bounding box center [1087, 318] width 368 height 28
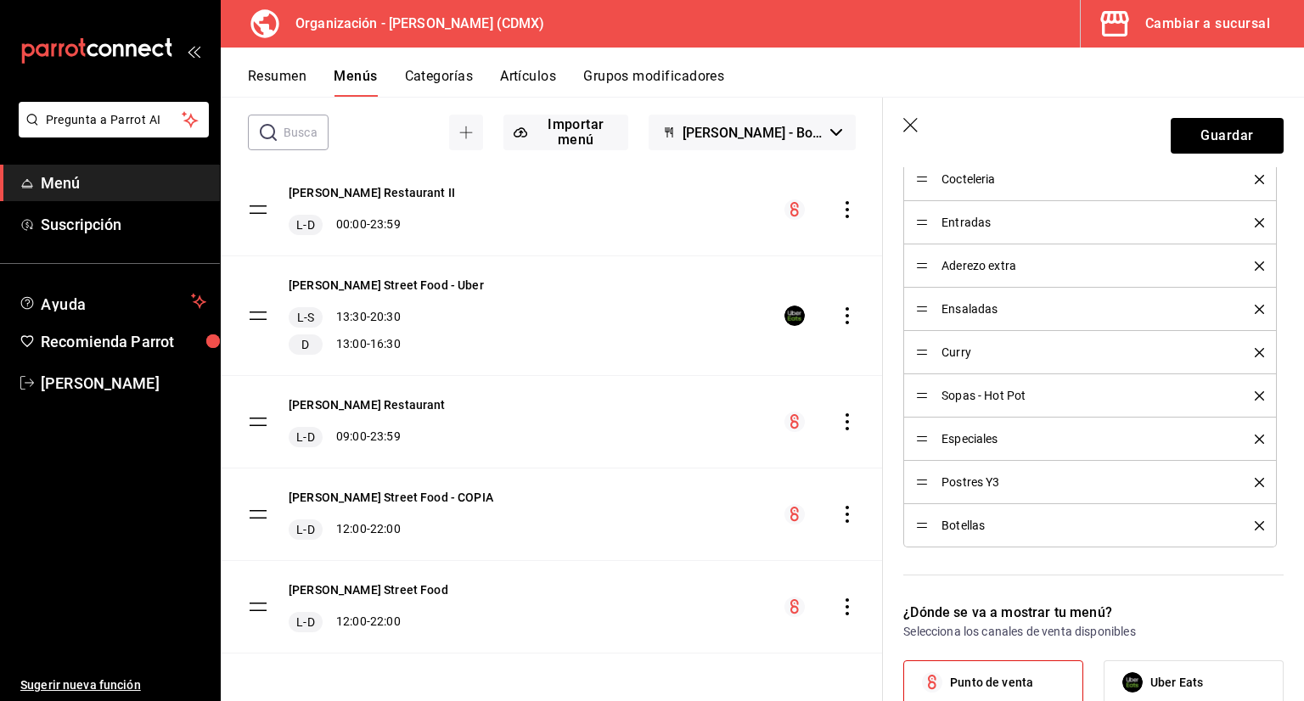
scroll to position [509, 0]
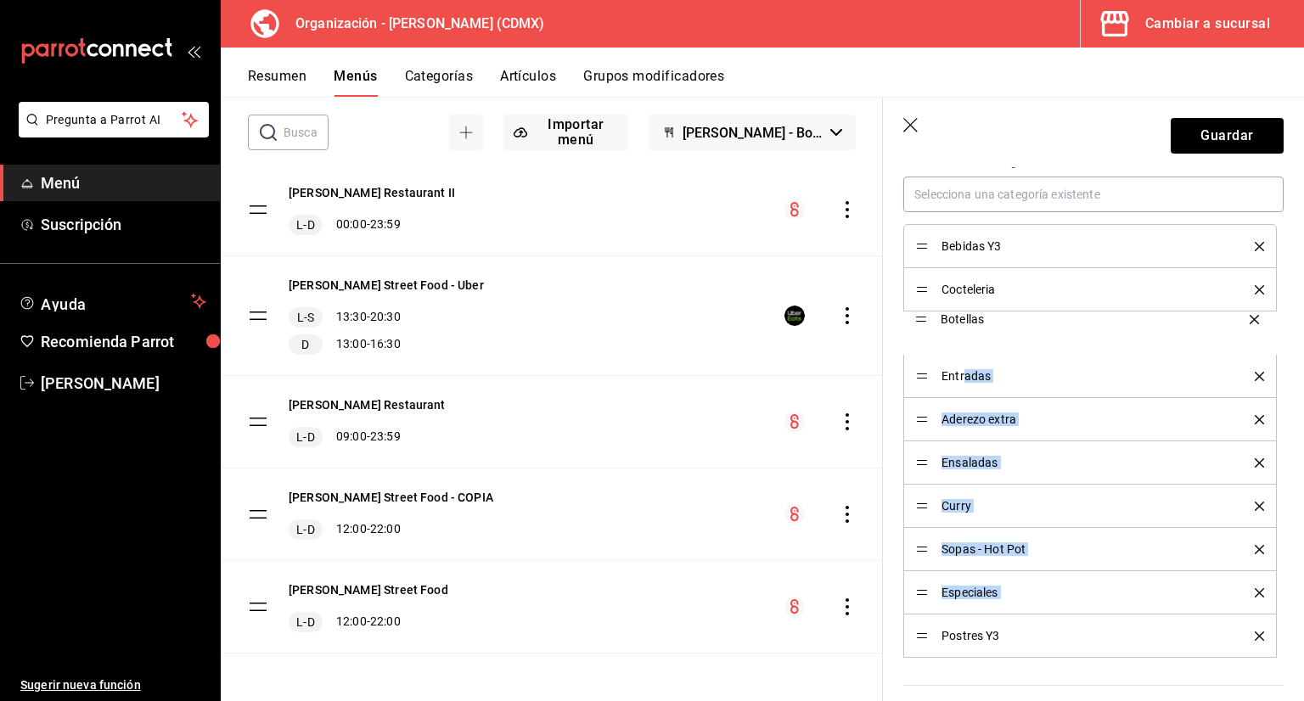
drag, startPoint x: 926, startPoint y: 639, endPoint x: 965, endPoint y: 324, distance: 317.3
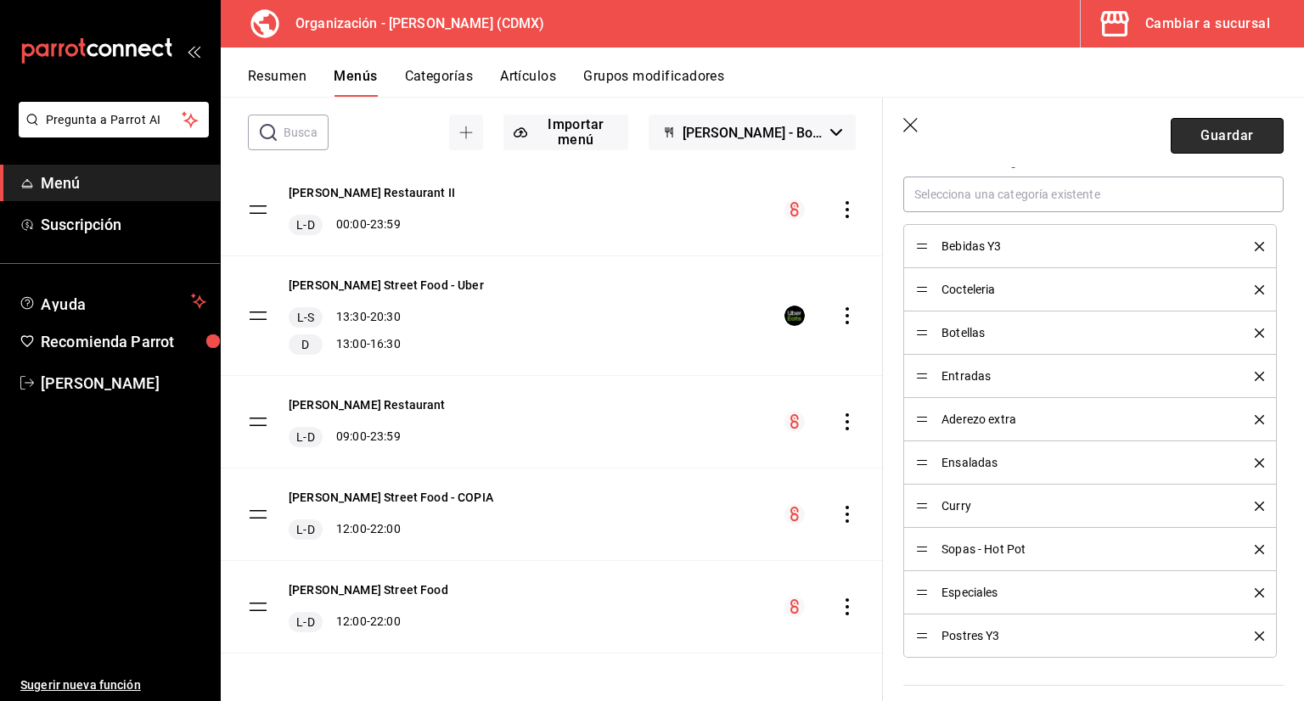
click at [1239, 129] on button "Guardar" at bounding box center [1227, 136] width 113 height 36
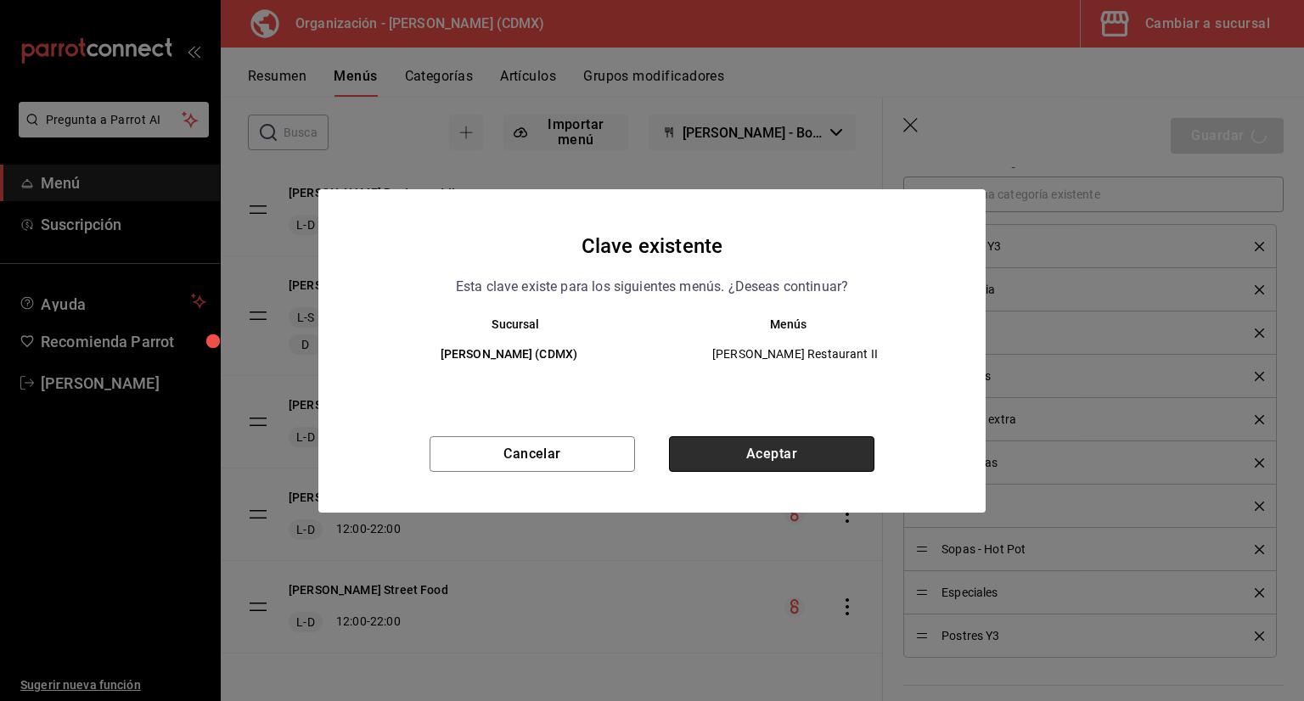
click at [832, 448] on button "Aceptar" at bounding box center [771, 454] width 205 height 36
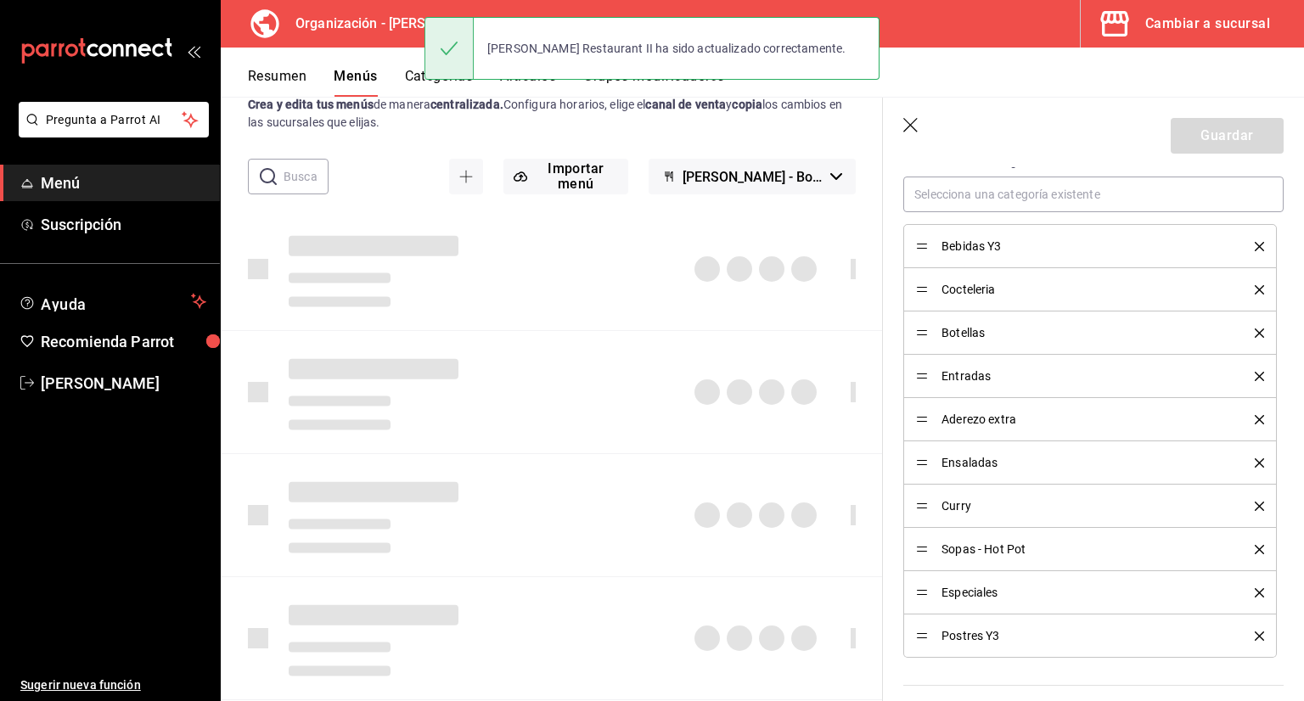
checkbox input "false"
type input "1758935050187"
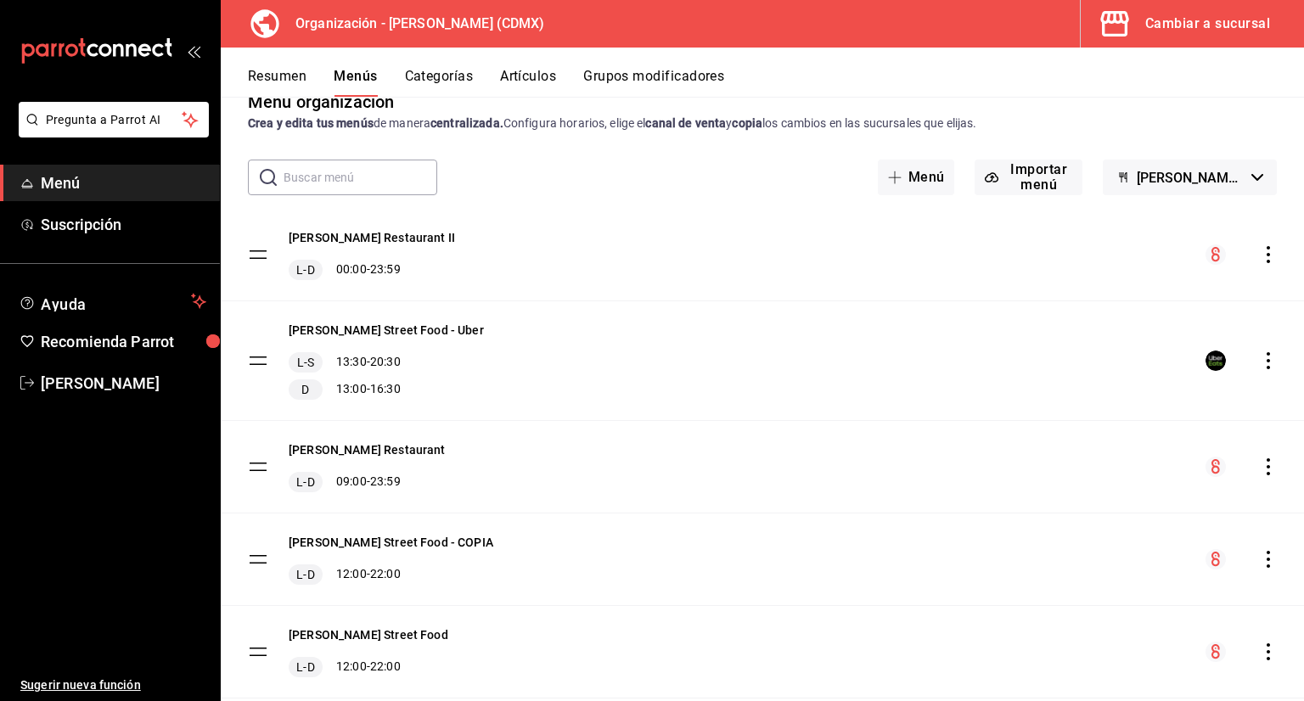
click at [451, 81] on button "Categorías" at bounding box center [439, 82] width 69 height 29
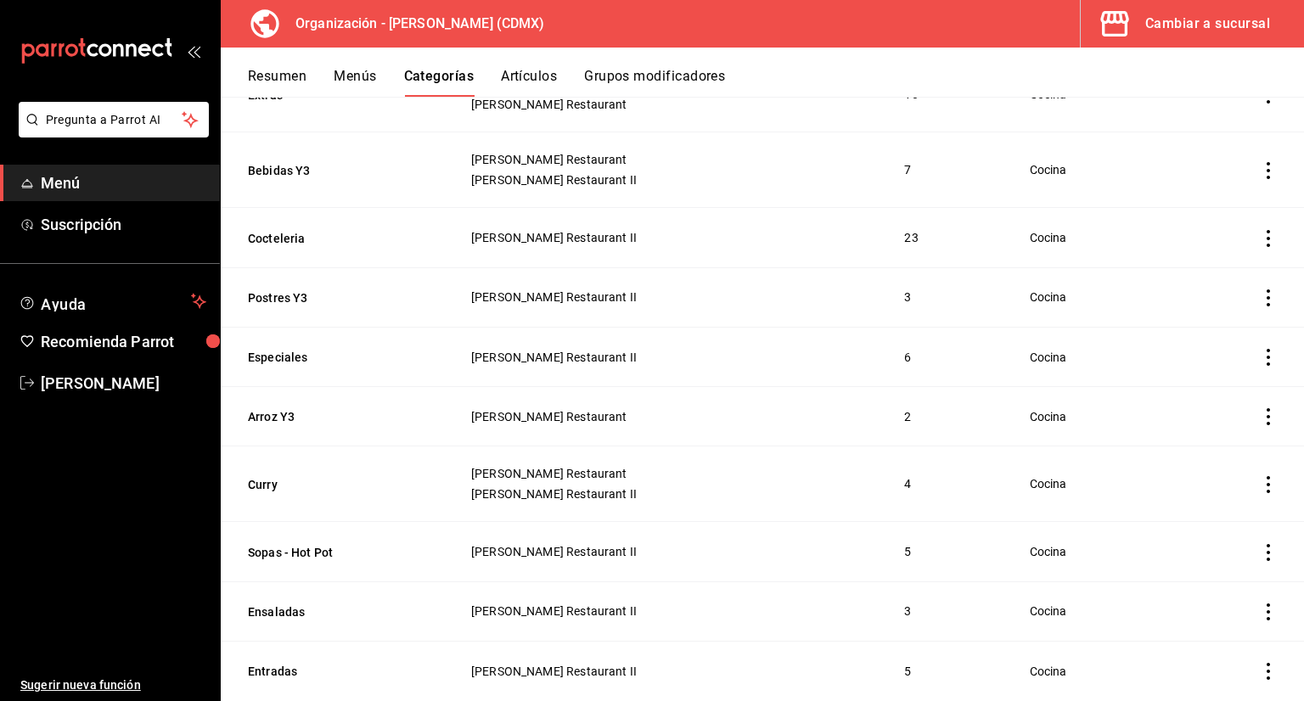
scroll to position [480, 0]
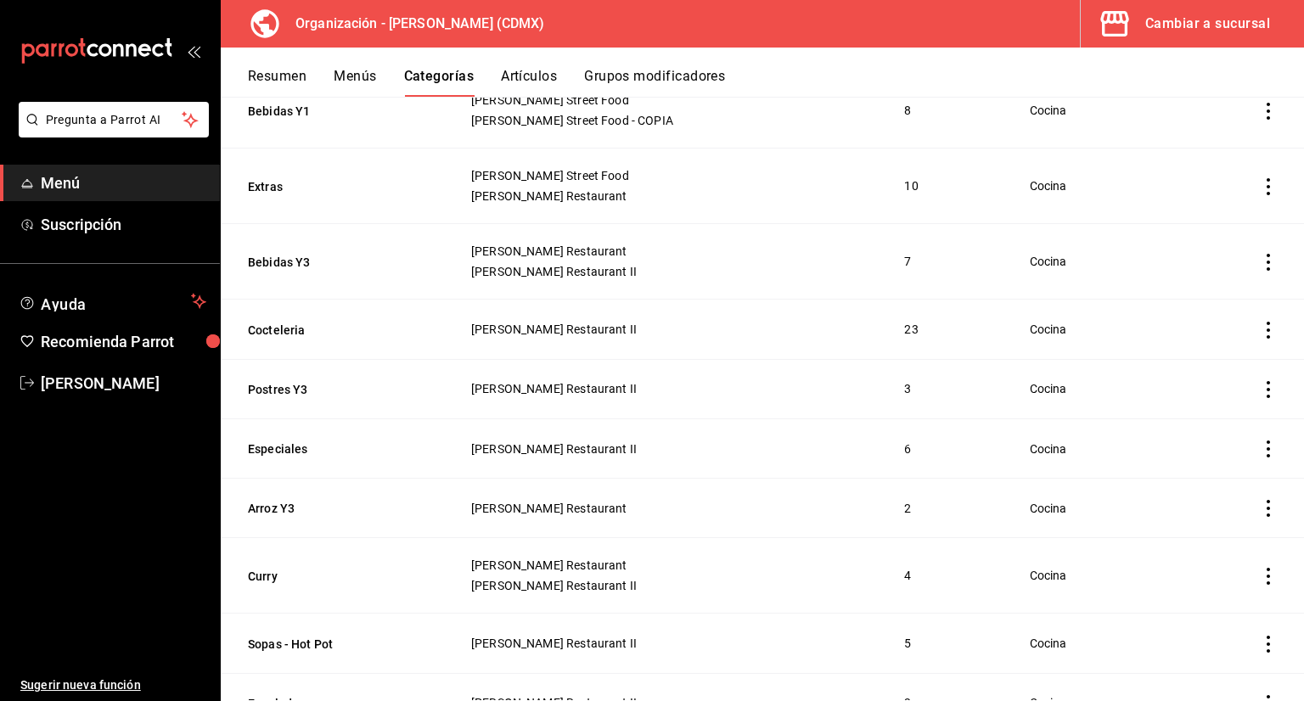
drag, startPoint x: 289, startPoint y: 340, endPoint x: 292, endPoint y: 330, distance: 9.9
click at [289, 339] on th "Cocteleria" at bounding box center [335, 329] width 229 height 59
click at [292, 330] on button "Cocteleria" at bounding box center [333, 330] width 170 height 17
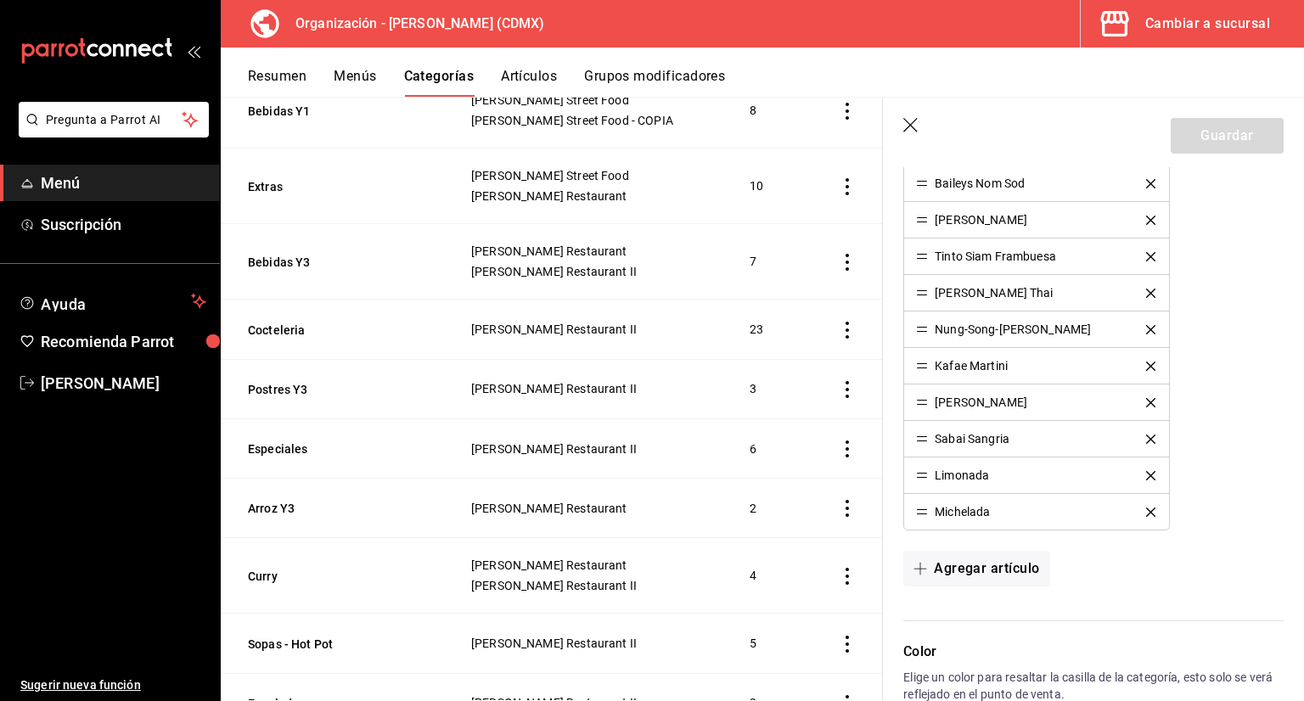
scroll to position [1104, 0]
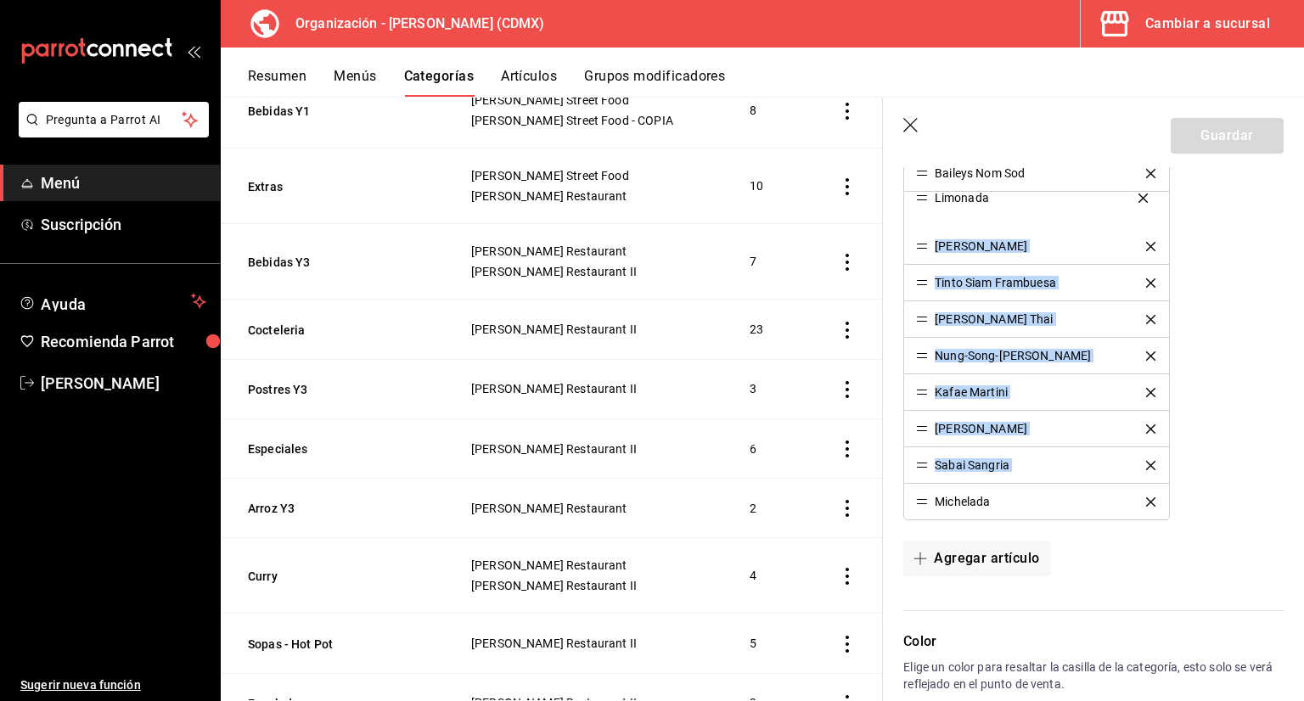
drag, startPoint x: 920, startPoint y: 459, endPoint x: 933, endPoint y: 194, distance: 265.1
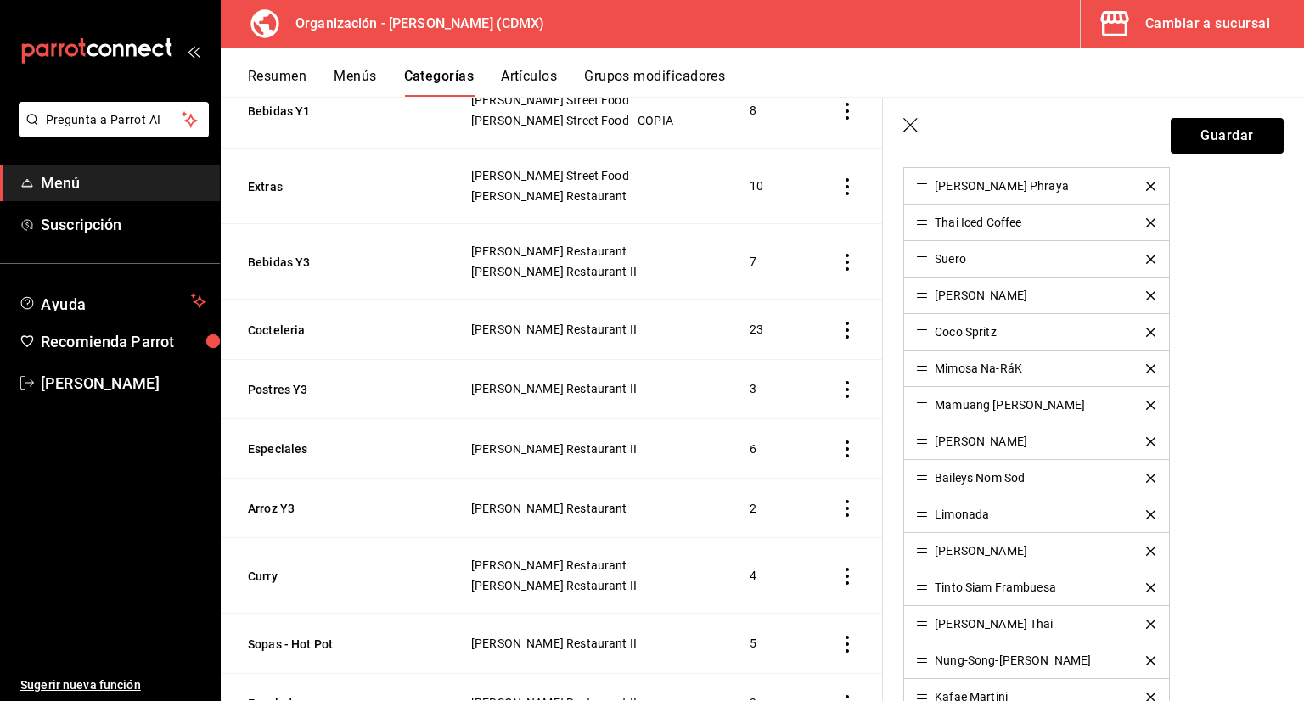
scroll to position [764, 0]
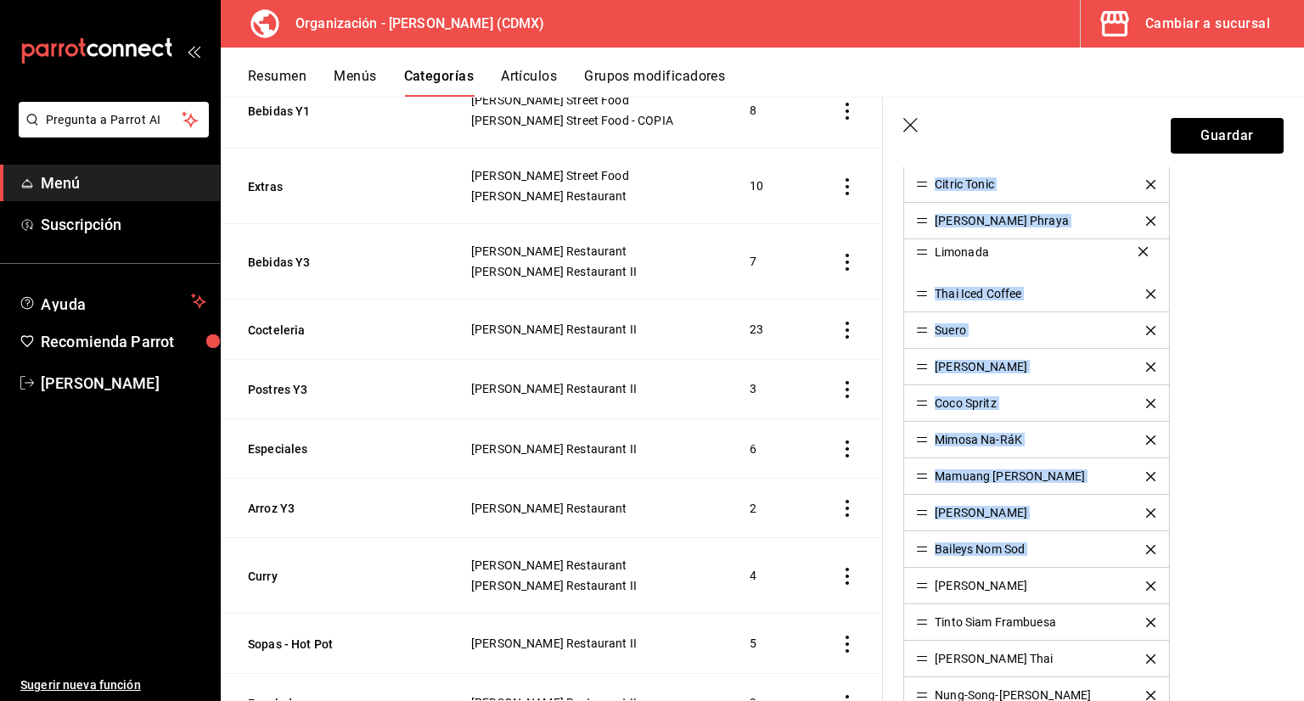
drag, startPoint x: 924, startPoint y: 543, endPoint x: 929, endPoint y: 199, distance: 344.7
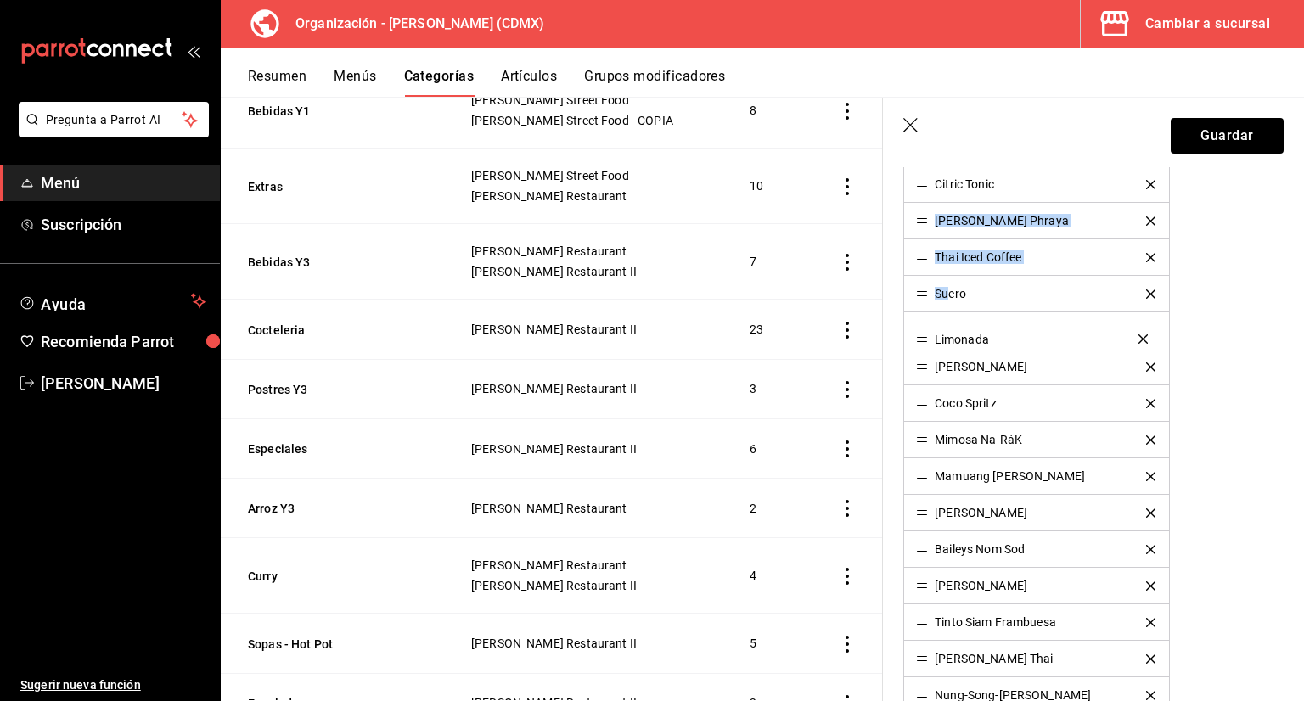
drag, startPoint x: 924, startPoint y: 218, endPoint x: 948, endPoint y: 338, distance: 122.0
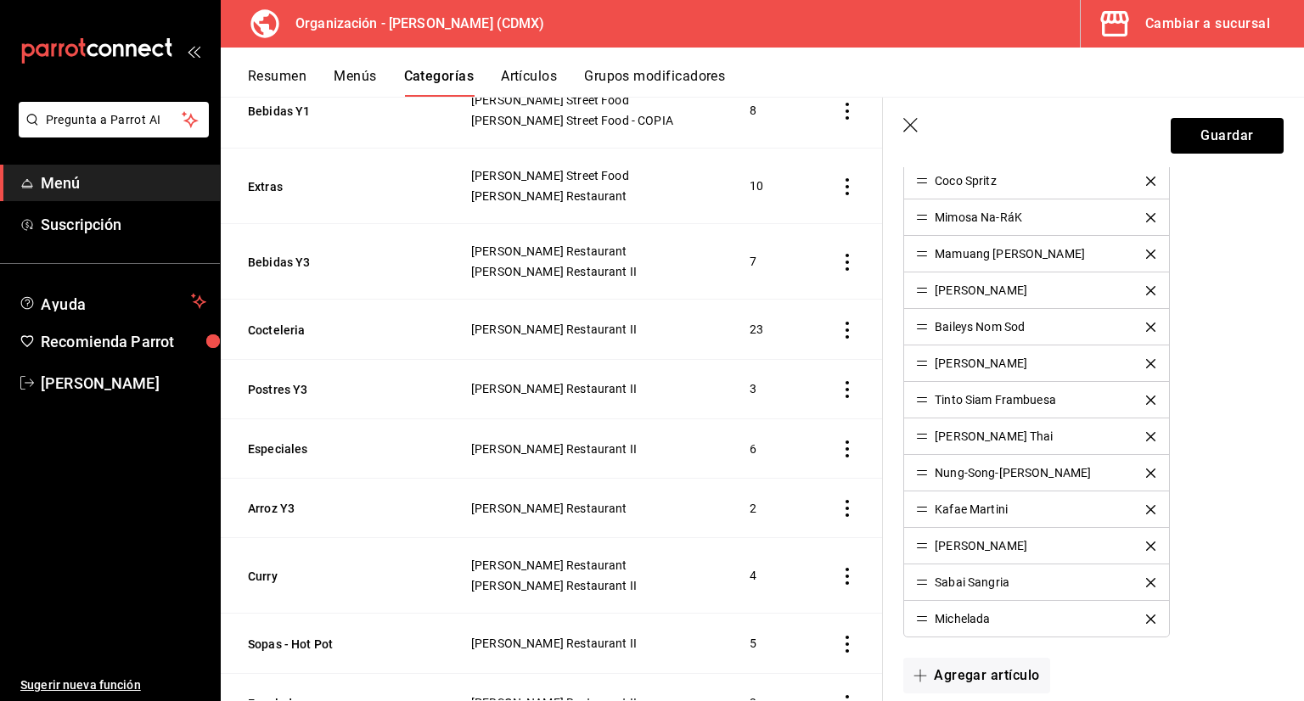
scroll to position [958, 0]
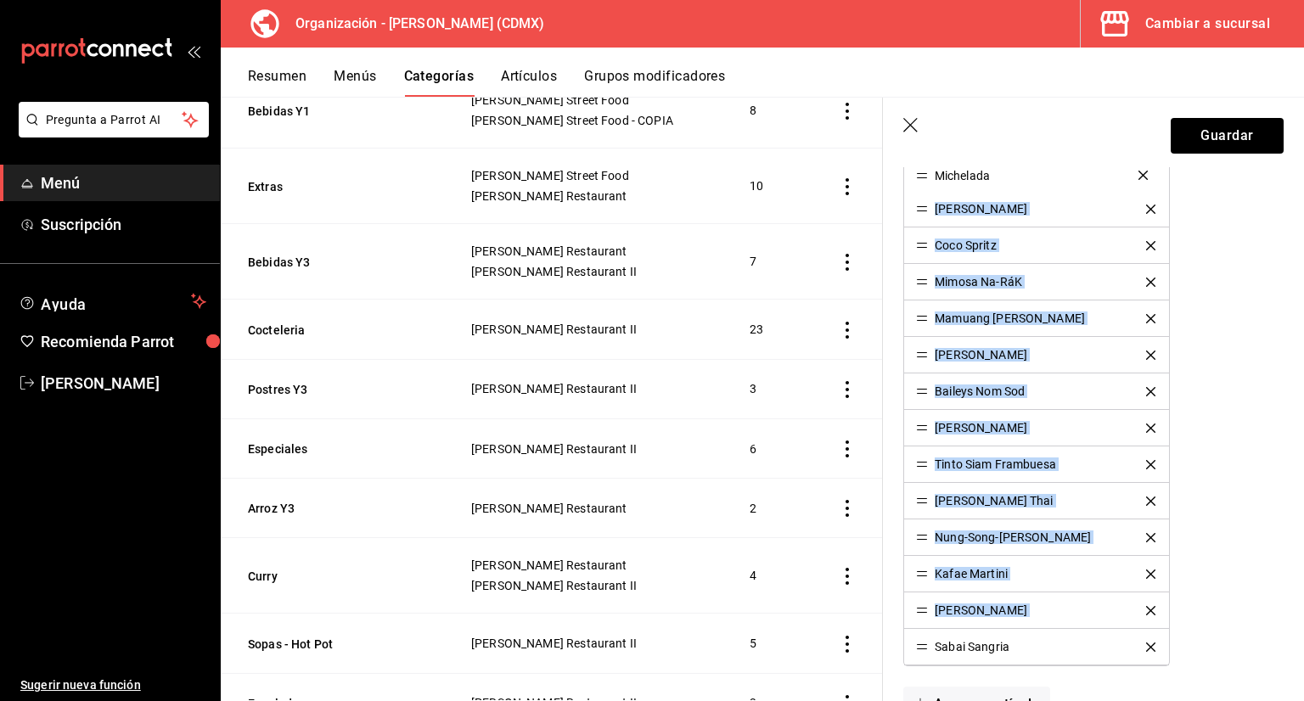
drag, startPoint x: 924, startPoint y: 639, endPoint x: 928, endPoint y: 171, distance: 467.7
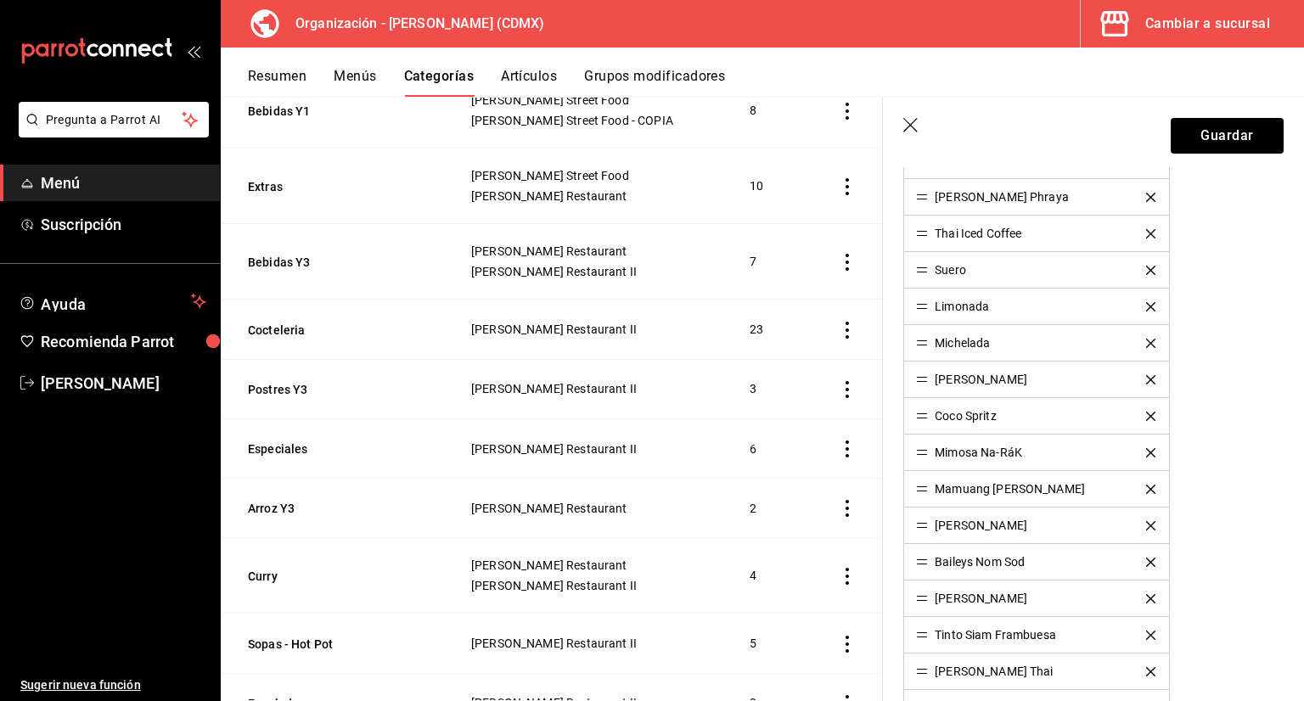
scroll to position [618, 0]
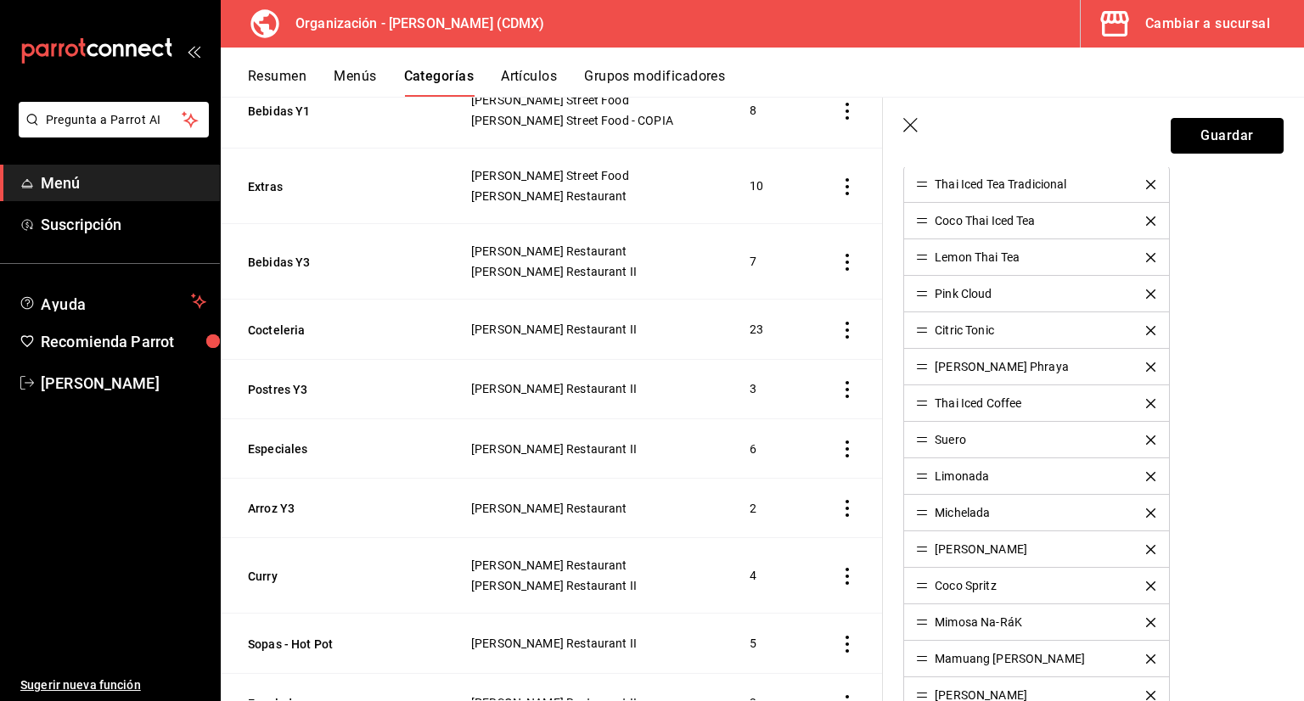
click at [1182, 132] on button "Guardar" at bounding box center [1227, 136] width 113 height 36
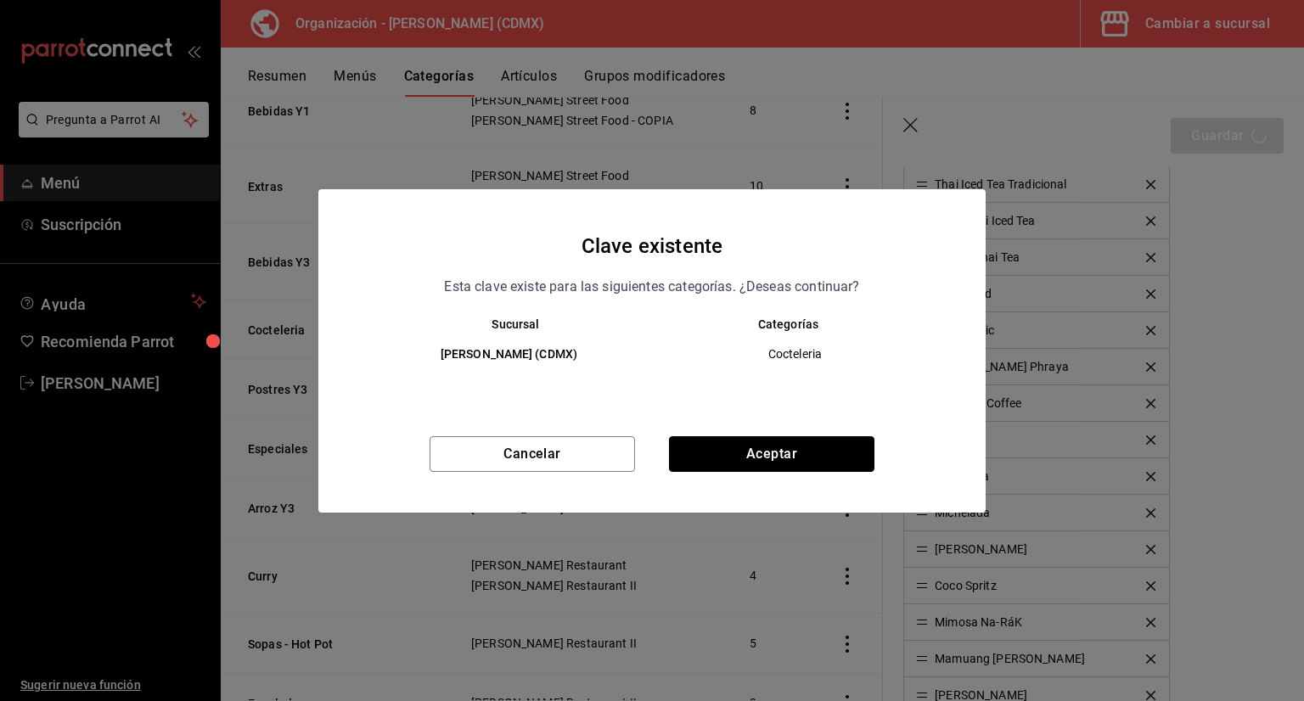
click at [783, 453] on button "Aceptar" at bounding box center [771, 454] width 205 height 36
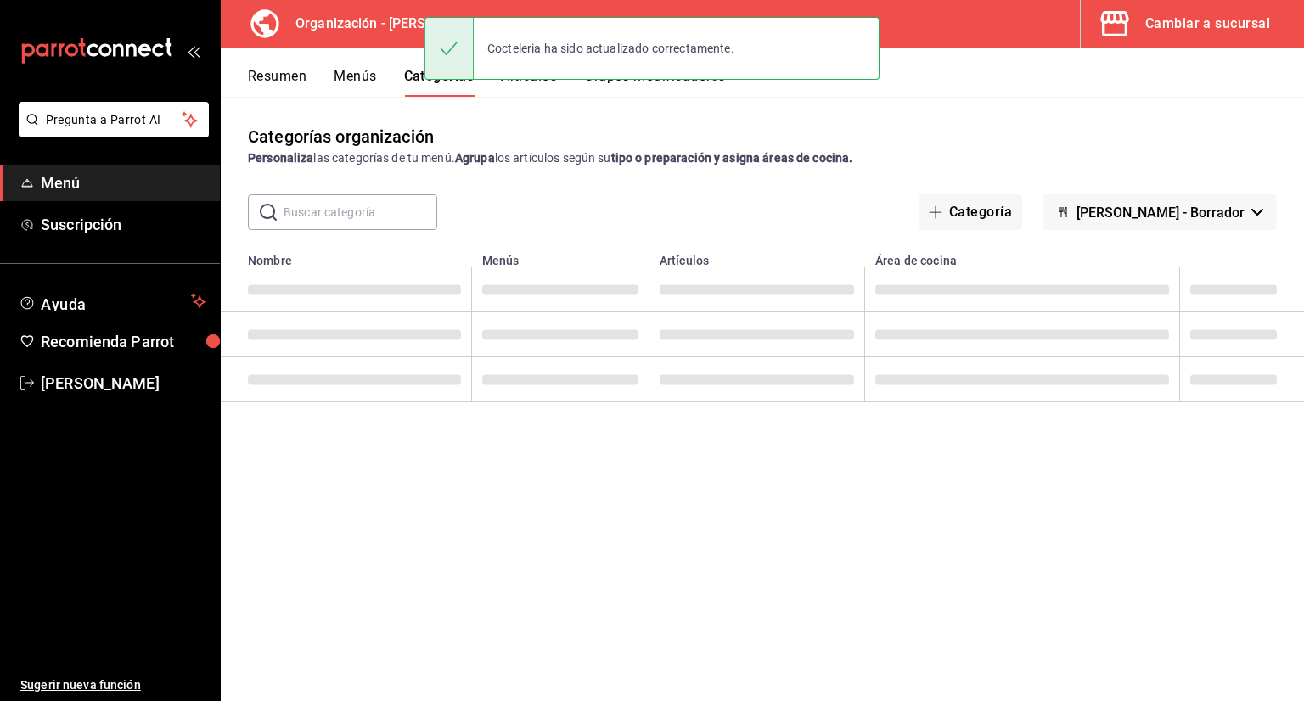
click at [353, 76] on button "Menús" at bounding box center [355, 82] width 42 height 29
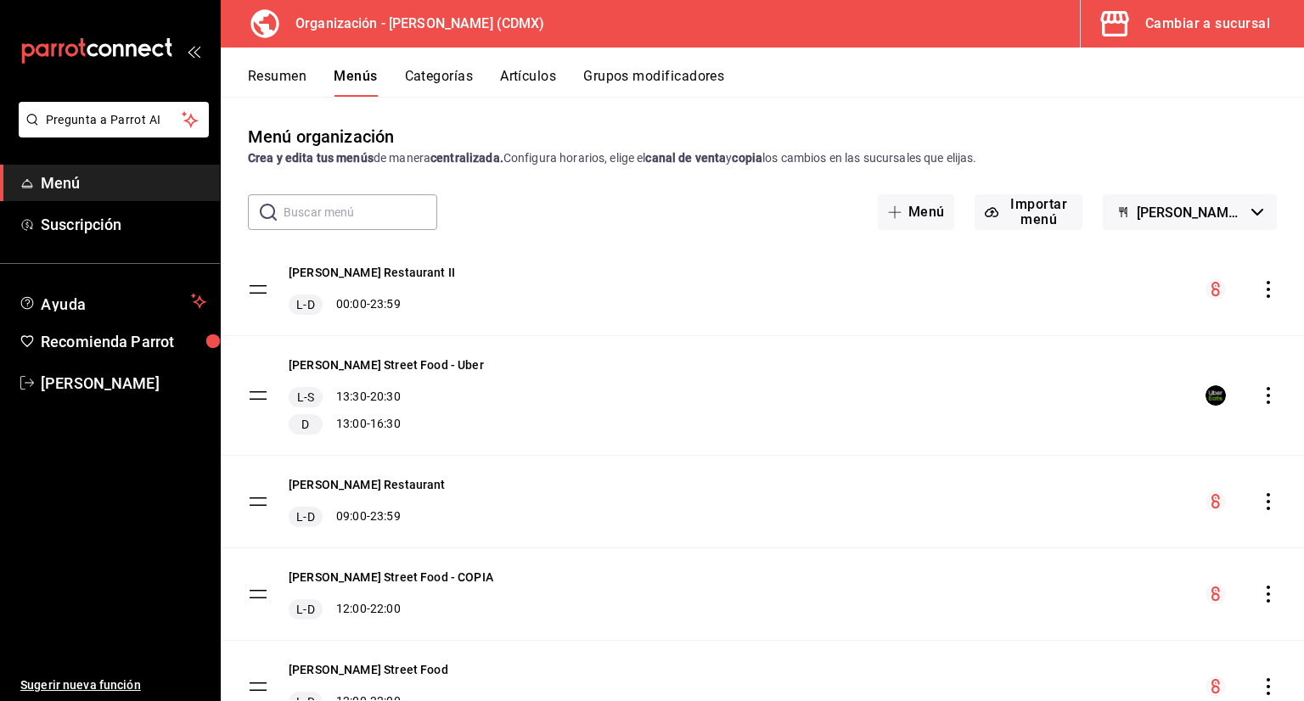
click at [1266, 289] on icon "actions" at bounding box center [1267, 289] width 3 height 17
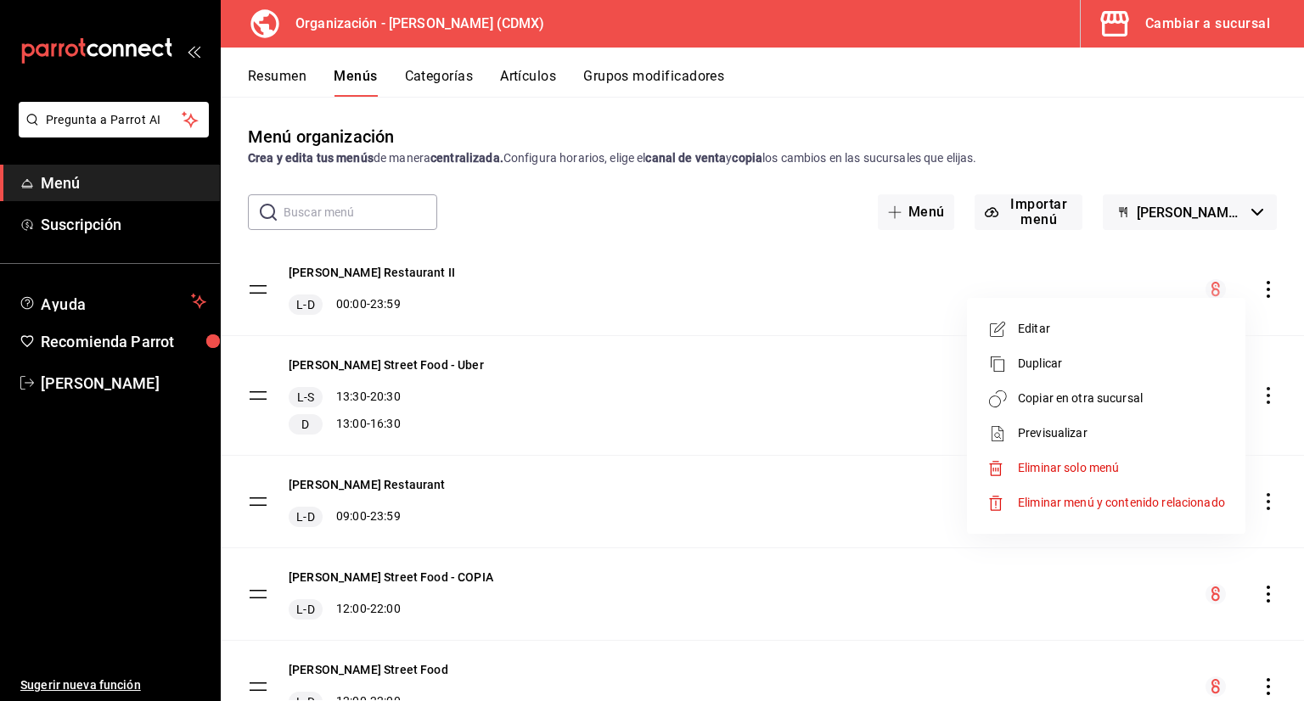
click at [1142, 399] on span "Copiar en otra sucursal" at bounding box center [1121, 399] width 207 height 18
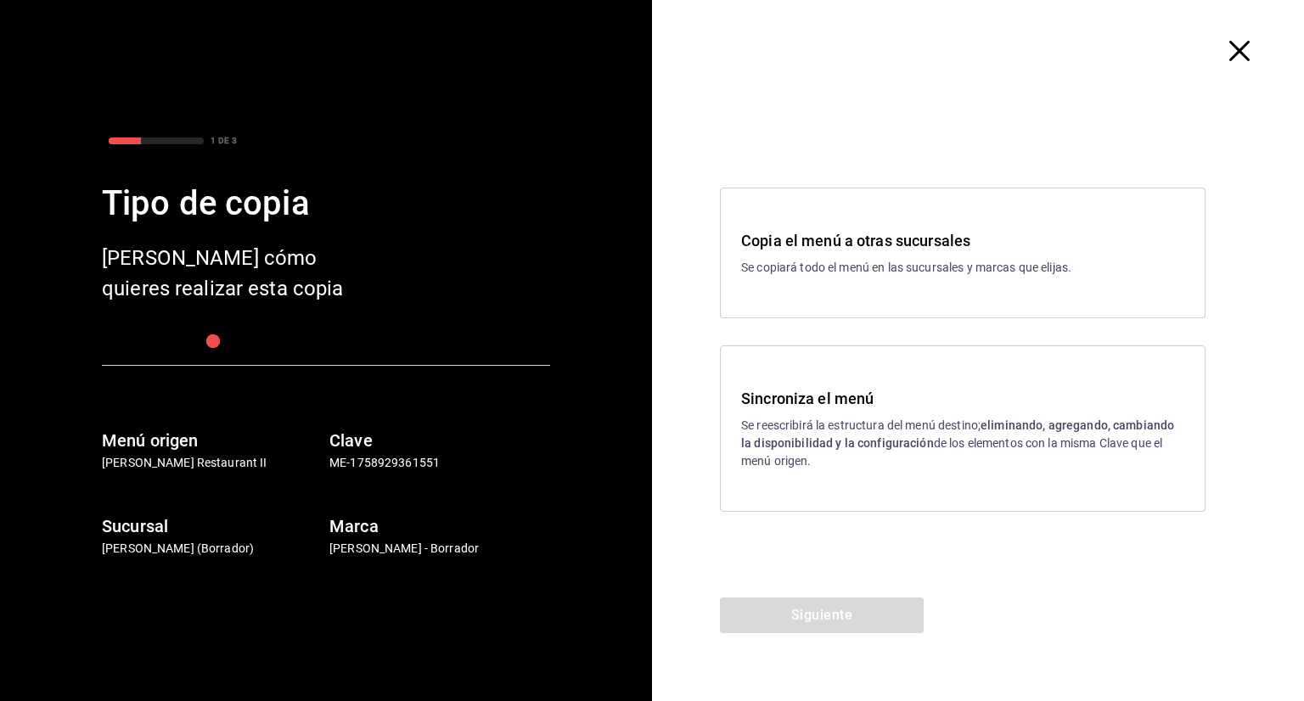
click at [795, 389] on h3 "Sincroniza el menú" at bounding box center [962, 398] width 443 height 23
click at [821, 609] on button "Siguiente" at bounding box center [822, 616] width 204 height 36
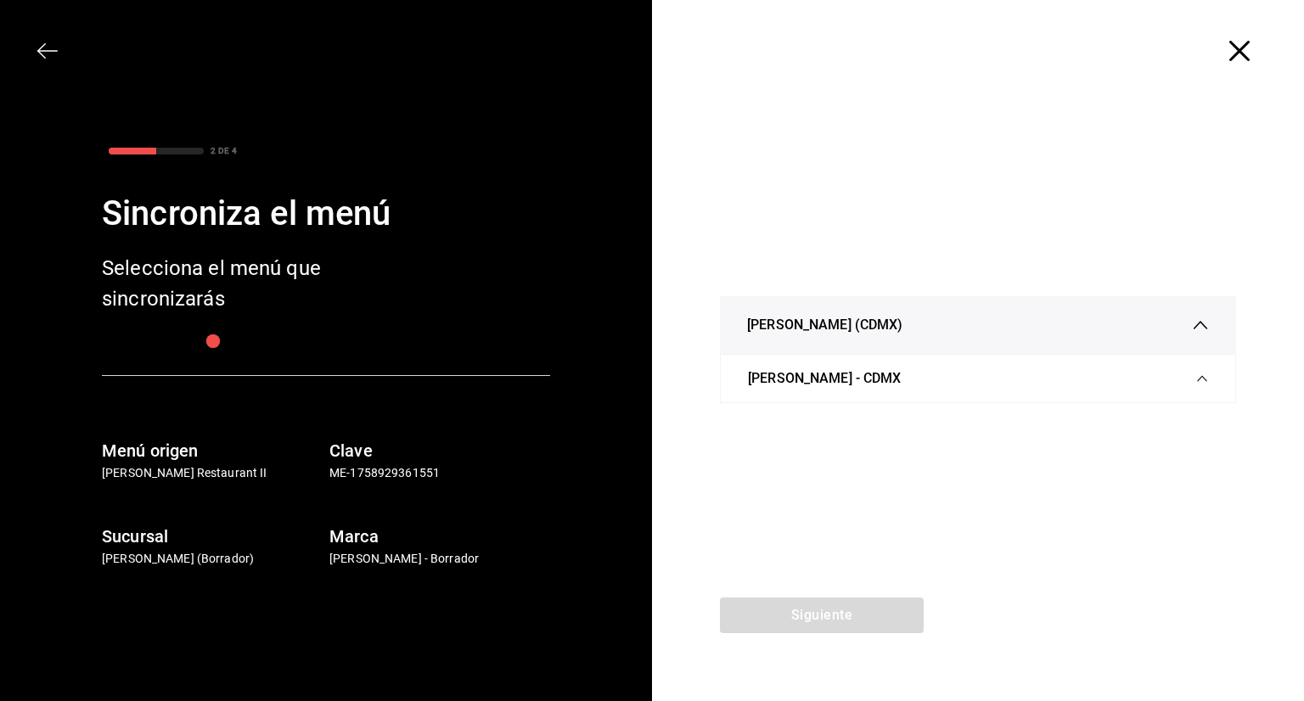
click at [820, 603] on div "Siguiente" at bounding box center [822, 650] width 340 height 104
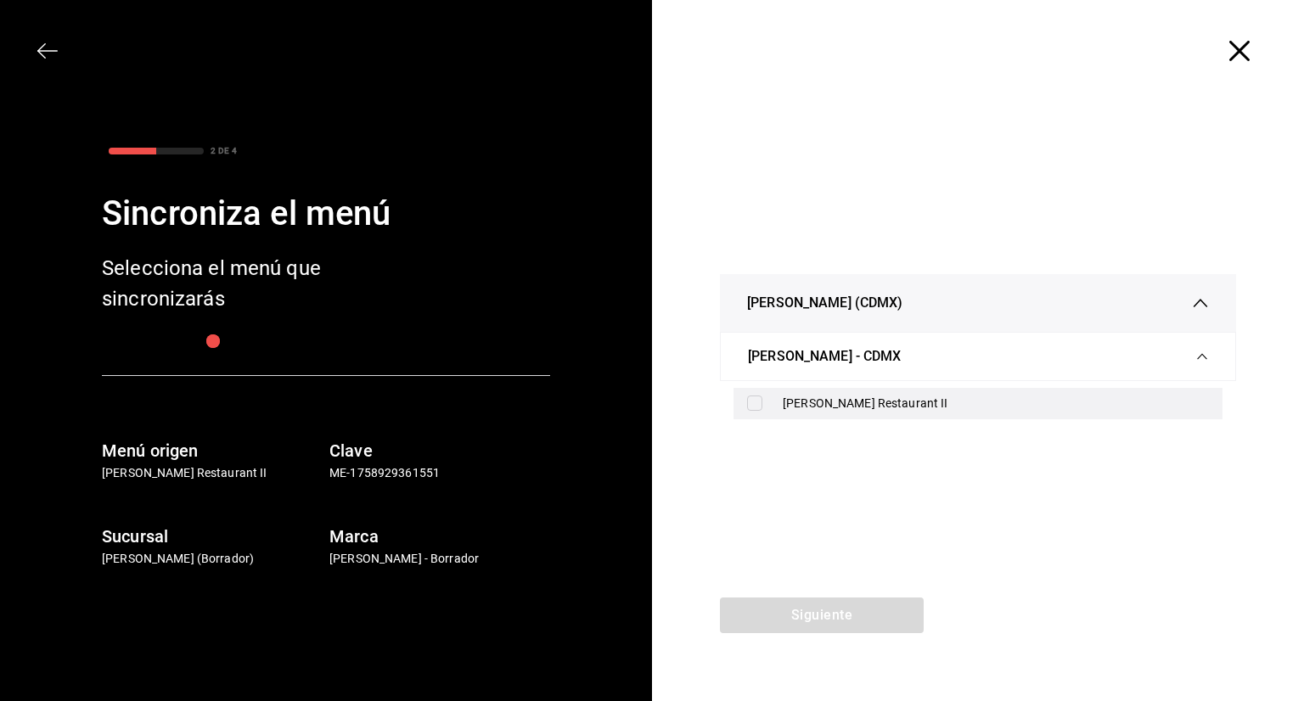
click at [753, 396] on input "checkbox" at bounding box center [754, 403] width 15 height 15
checkbox input "true"
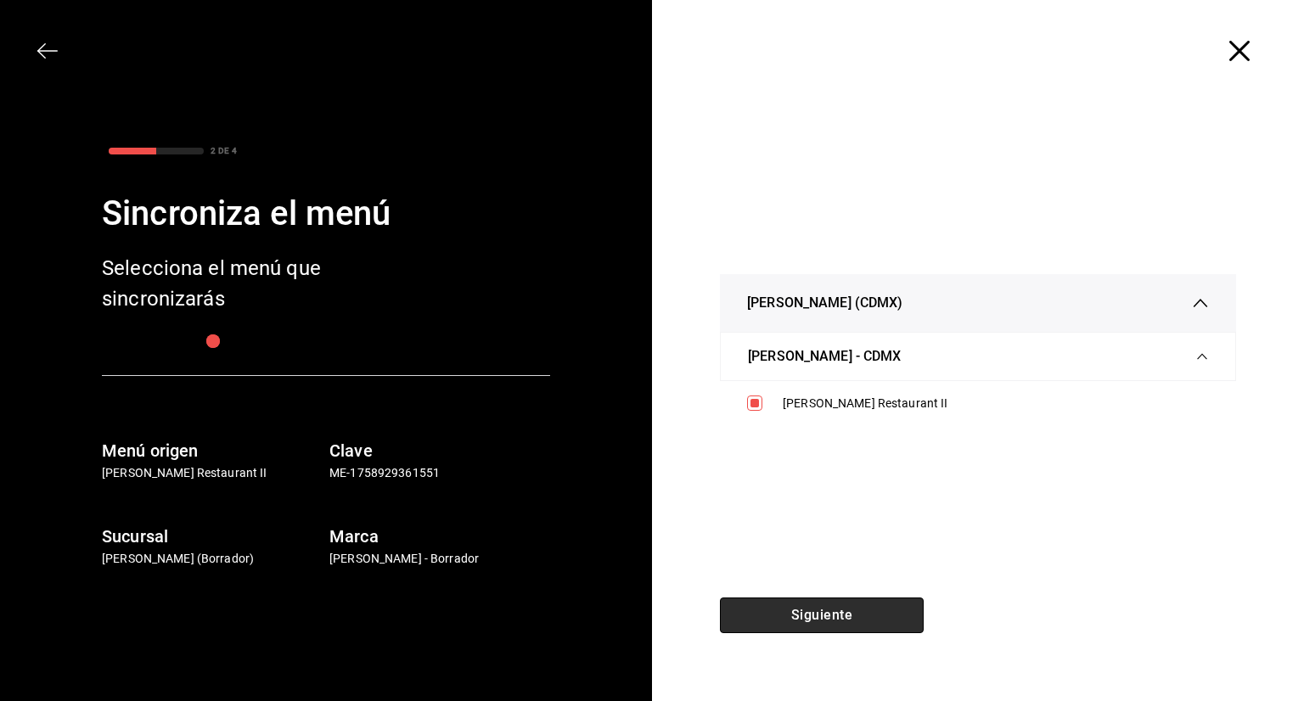
click at [812, 617] on button "Siguiente" at bounding box center [822, 616] width 204 height 36
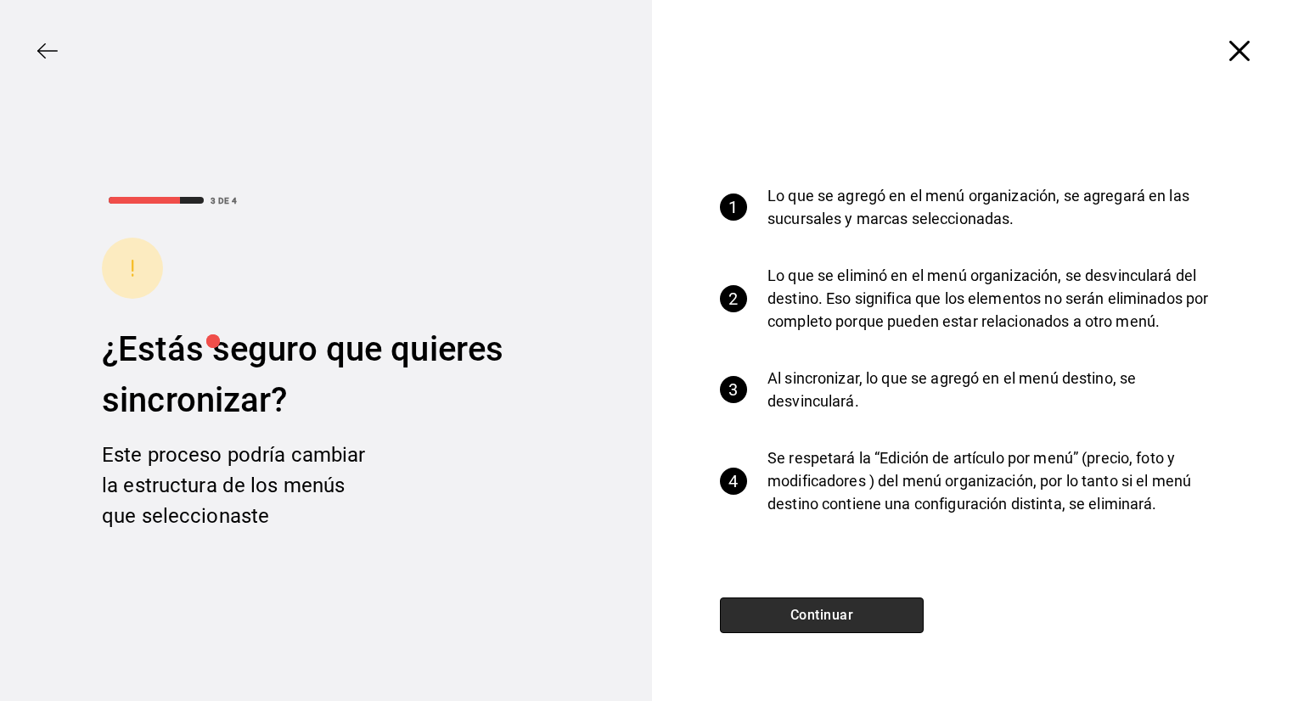
click at [864, 616] on button "Continuar" at bounding box center [822, 616] width 204 height 36
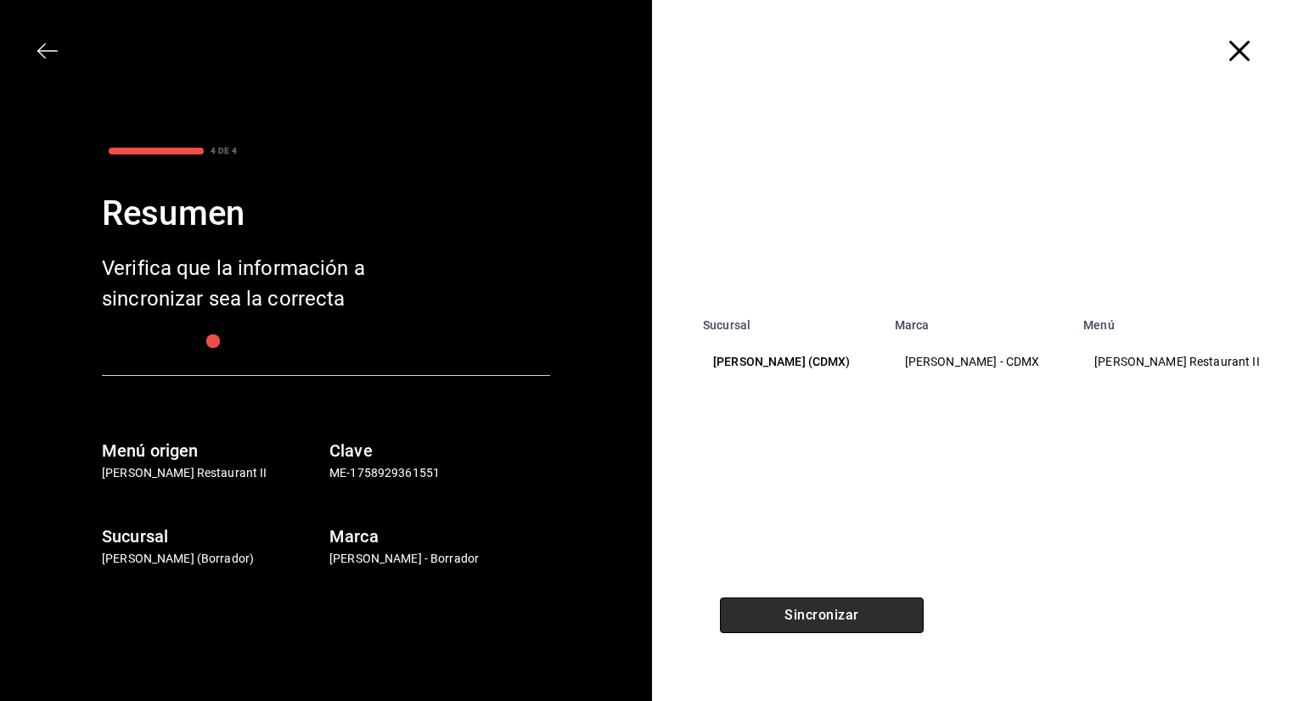
click at [876, 615] on button "Sincronizar" at bounding box center [822, 616] width 204 height 36
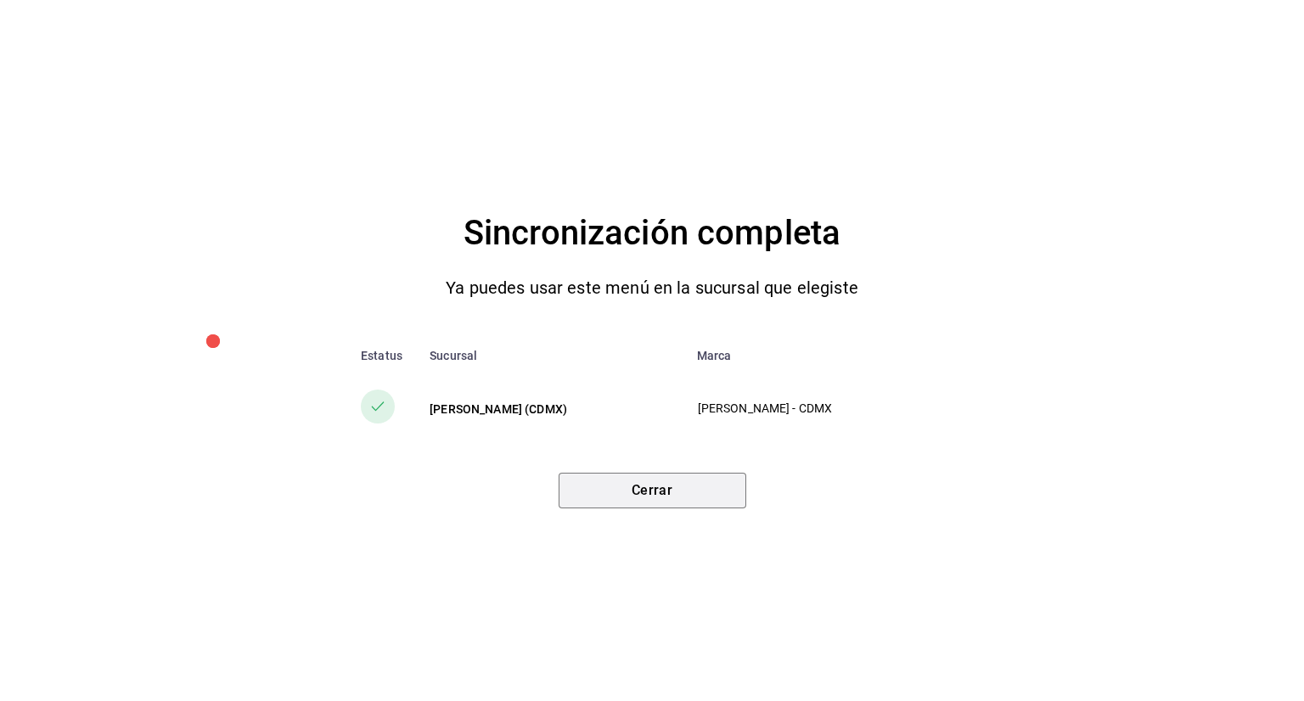
click at [722, 493] on button "Cerrar" at bounding box center [653, 491] width 188 height 36
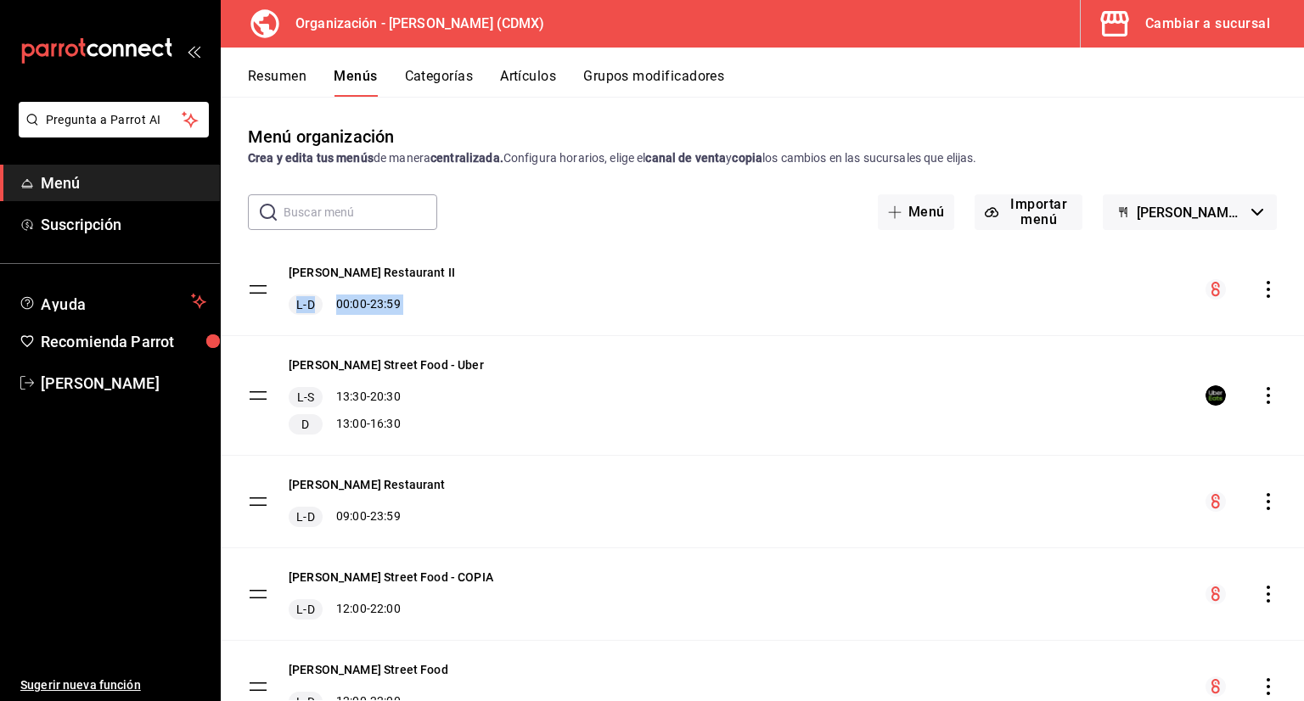
click at [0, 700] on html "Pregunta a Parrot AI Menú Suscripción Ayuda Recomienda Parrot [PERSON_NAME] Sug…" at bounding box center [652, 350] width 1304 height 701
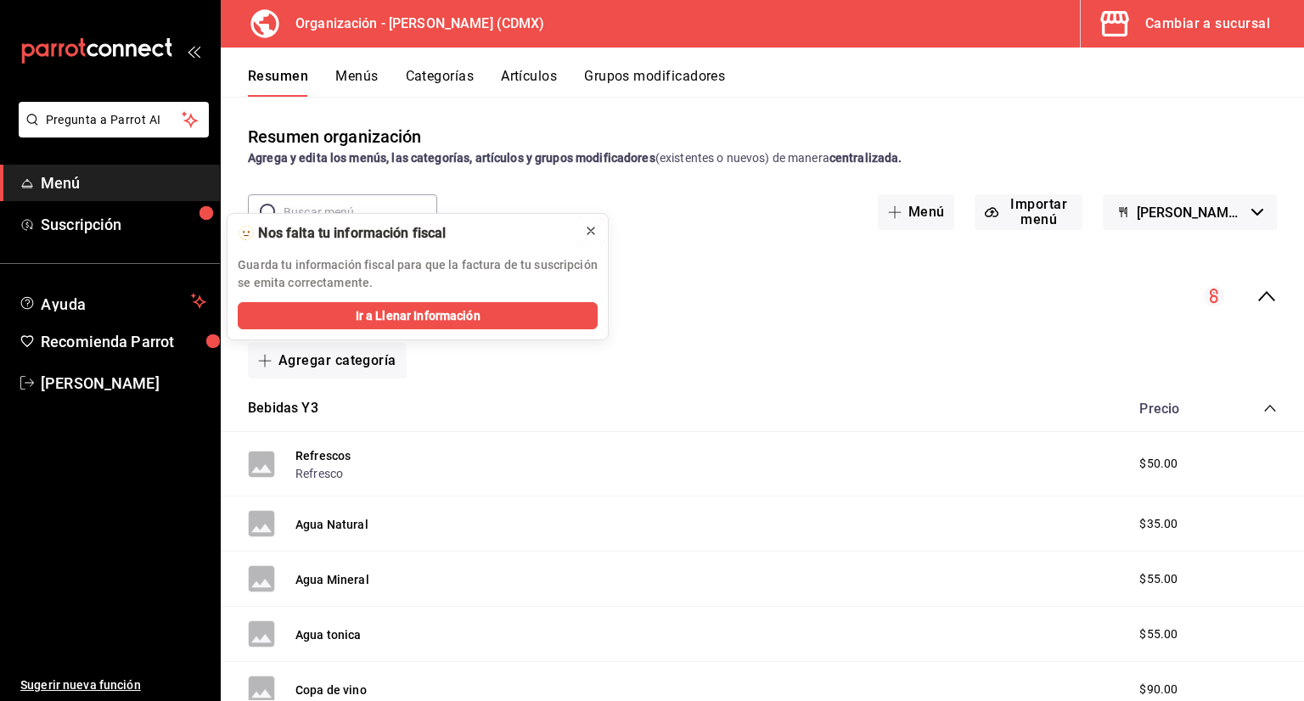
click at [597, 229] on icon at bounding box center [591, 231] width 14 height 14
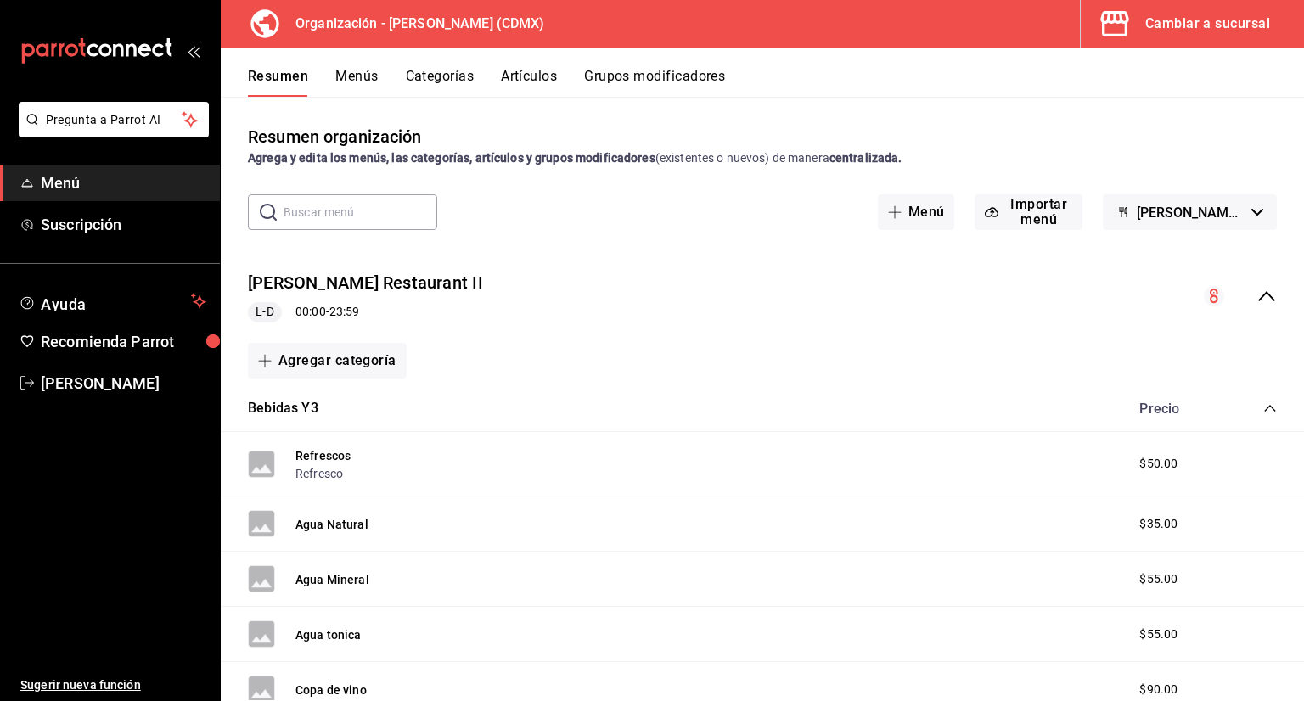
click at [447, 86] on button "Categorías" at bounding box center [440, 82] width 69 height 29
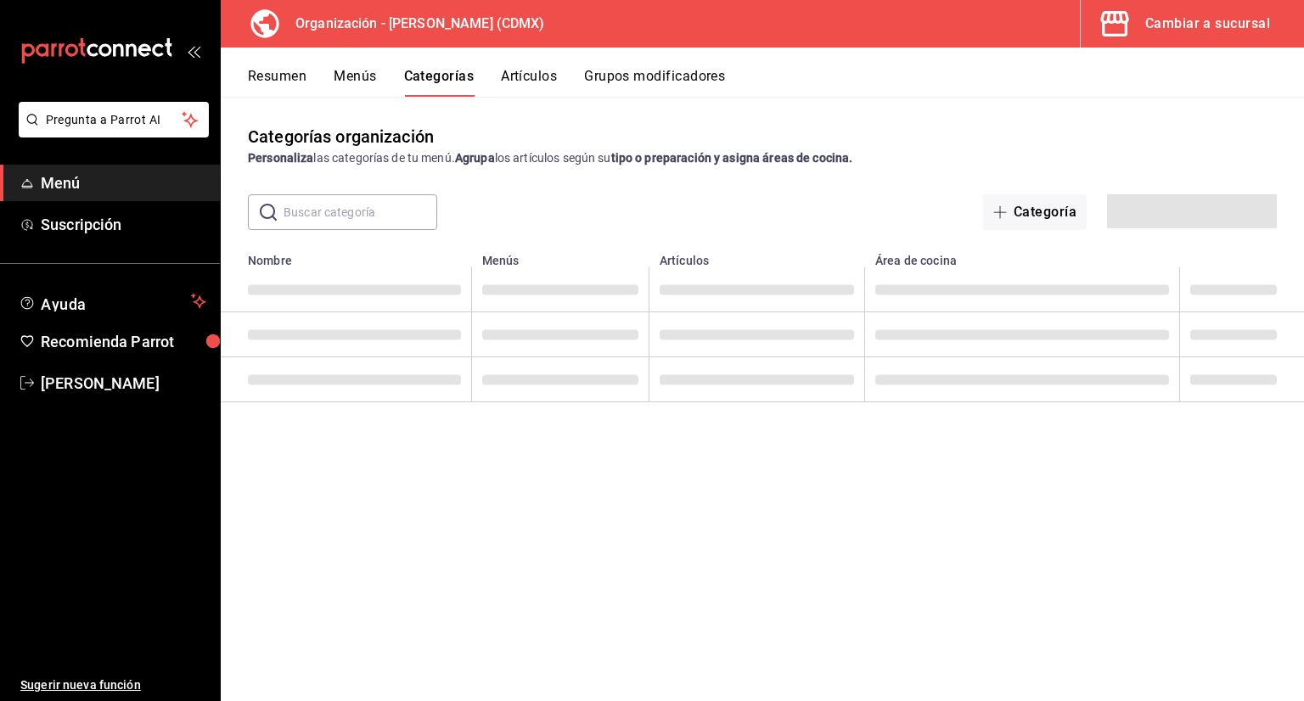
click at [390, 208] on input "text" at bounding box center [361, 212] width 154 height 34
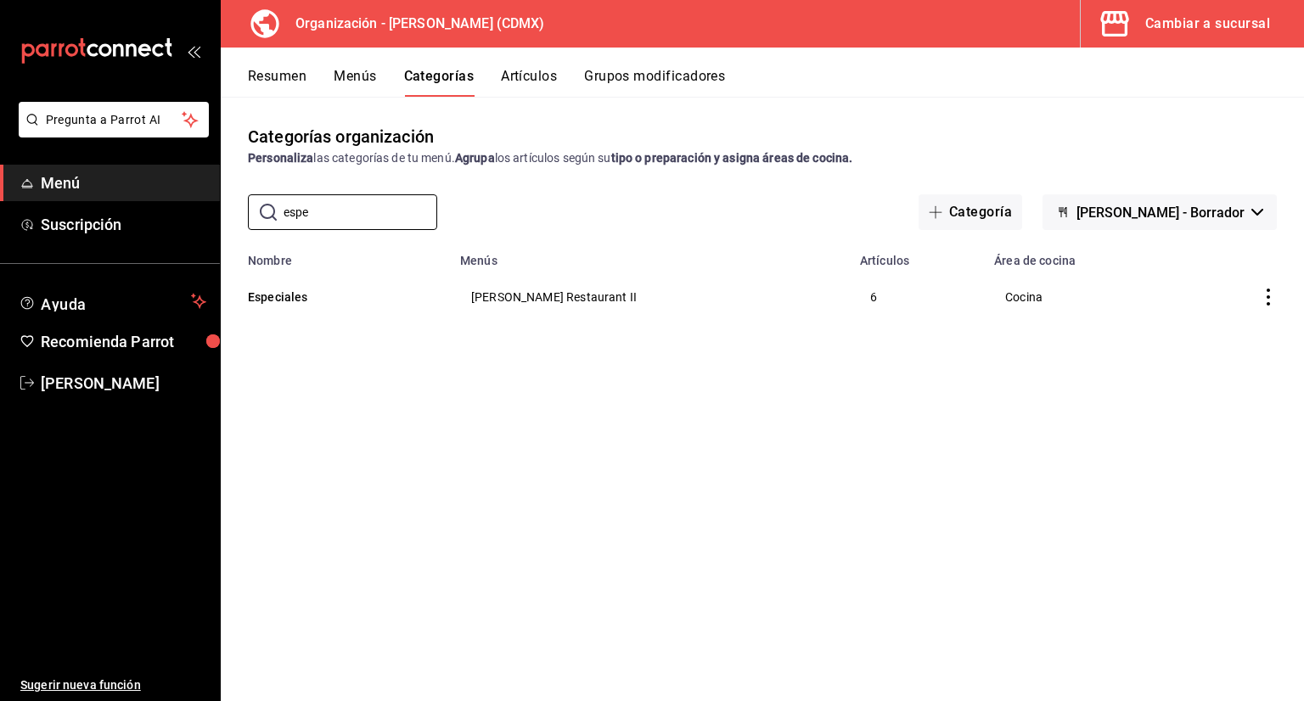
type input "espe"
click at [506, 82] on button "Artículos" at bounding box center [529, 82] width 56 height 29
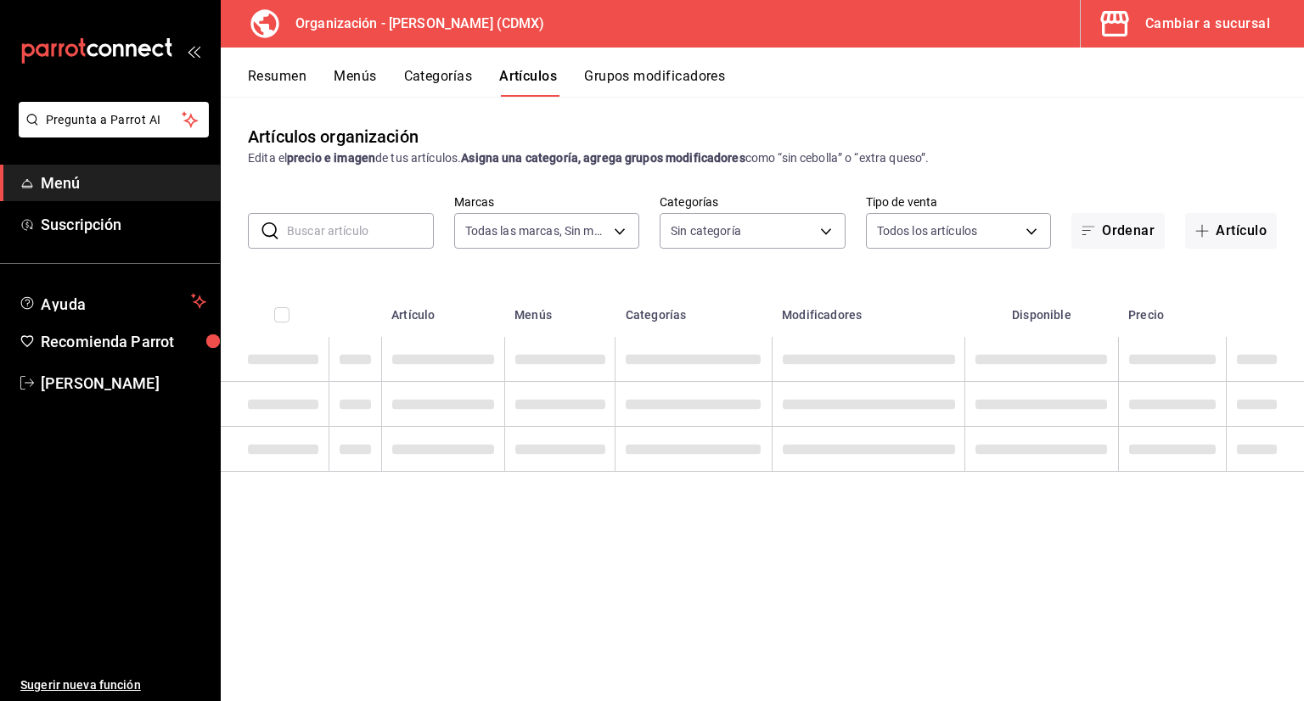
type input "846f0d90-2168-40bc-9e32-37968465e8cf"
click at [383, 232] on input "text" at bounding box center [360, 231] width 147 height 34
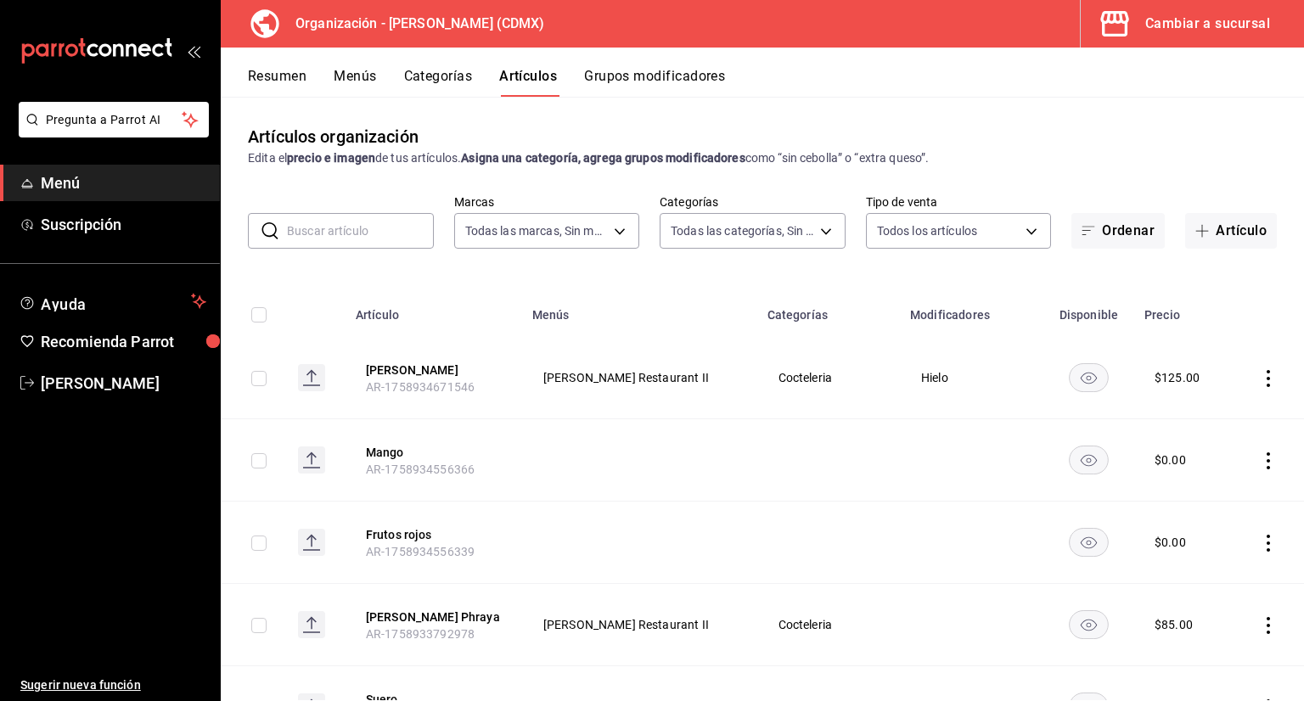
type input "3b86ff93-9c8d-4006-a000-7f562d2f7cb1,6b055275-76a1-43b6-b03d-2db3475336a0,4964d…"
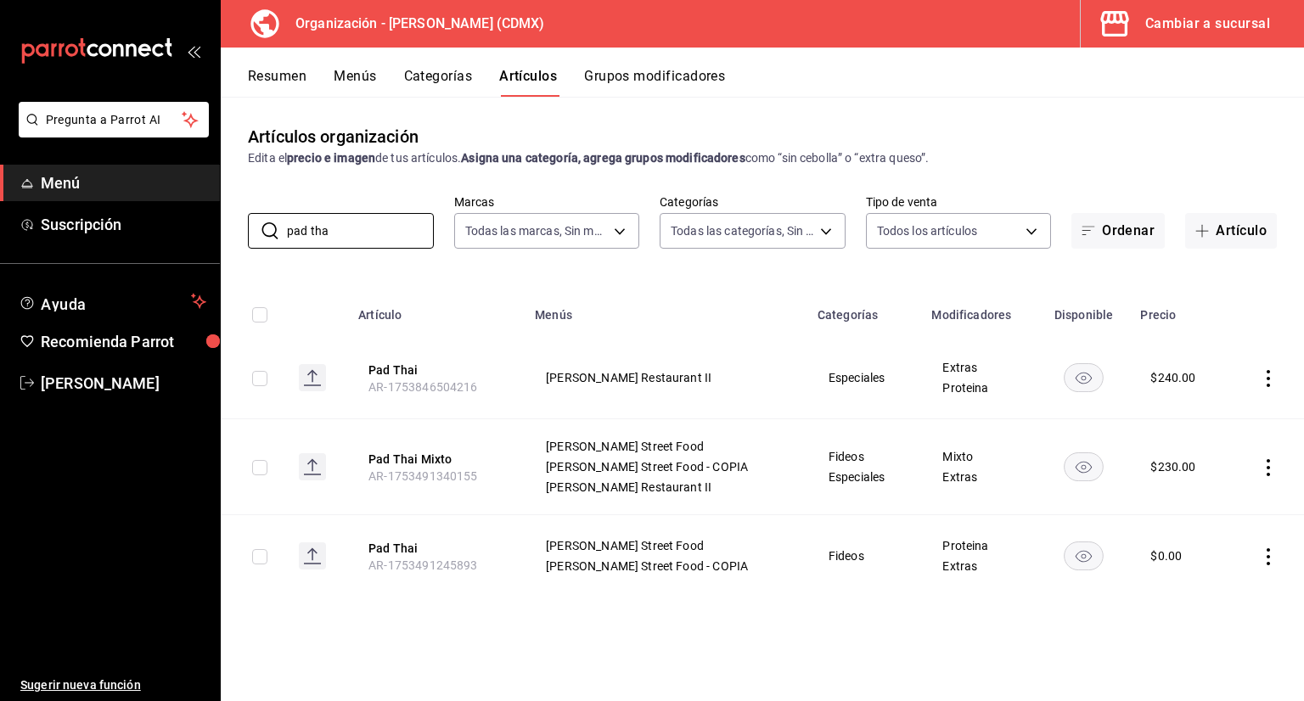
type input "pad tha"
drag, startPoint x: 1137, startPoint y: 405, endPoint x: 1076, endPoint y: 405, distance: 60.3
click at [1137, 405] on td "$ 240.00" at bounding box center [1179, 378] width 99 height 82
click at [390, 367] on button "Pad Thai" at bounding box center [436, 370] width 136 height 17
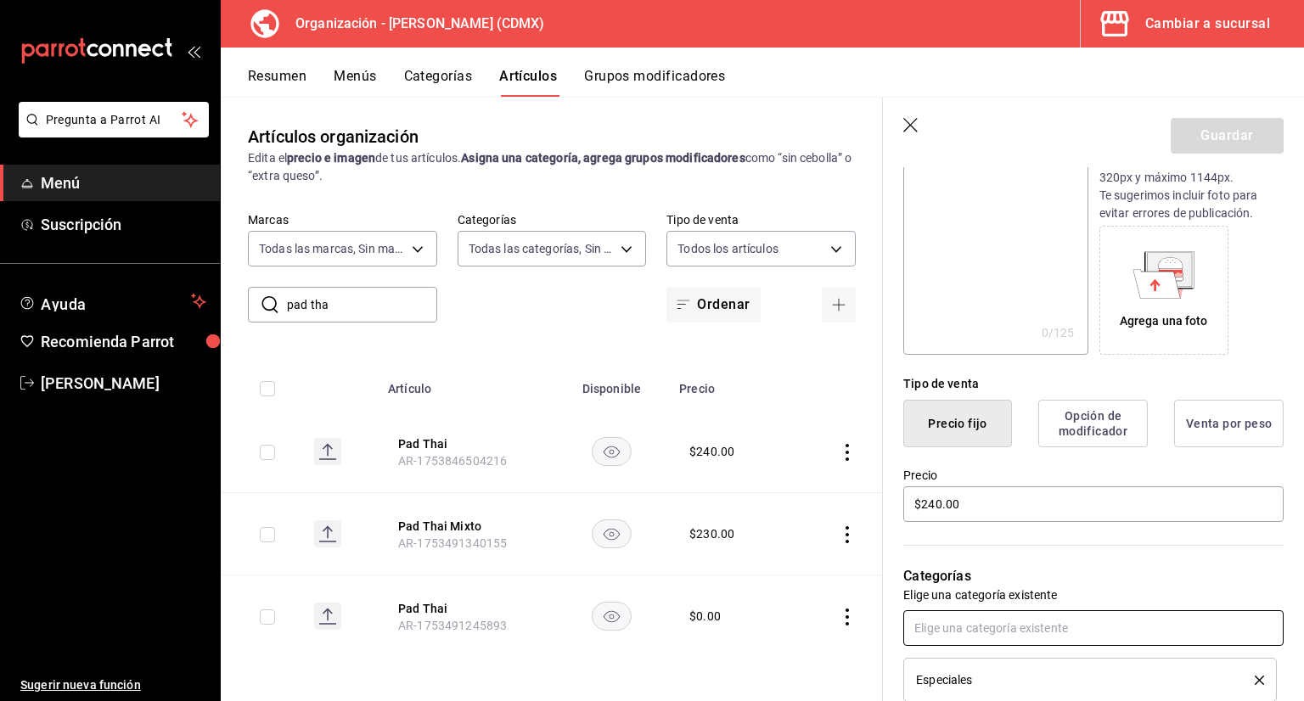
scroll to position [340, 0]
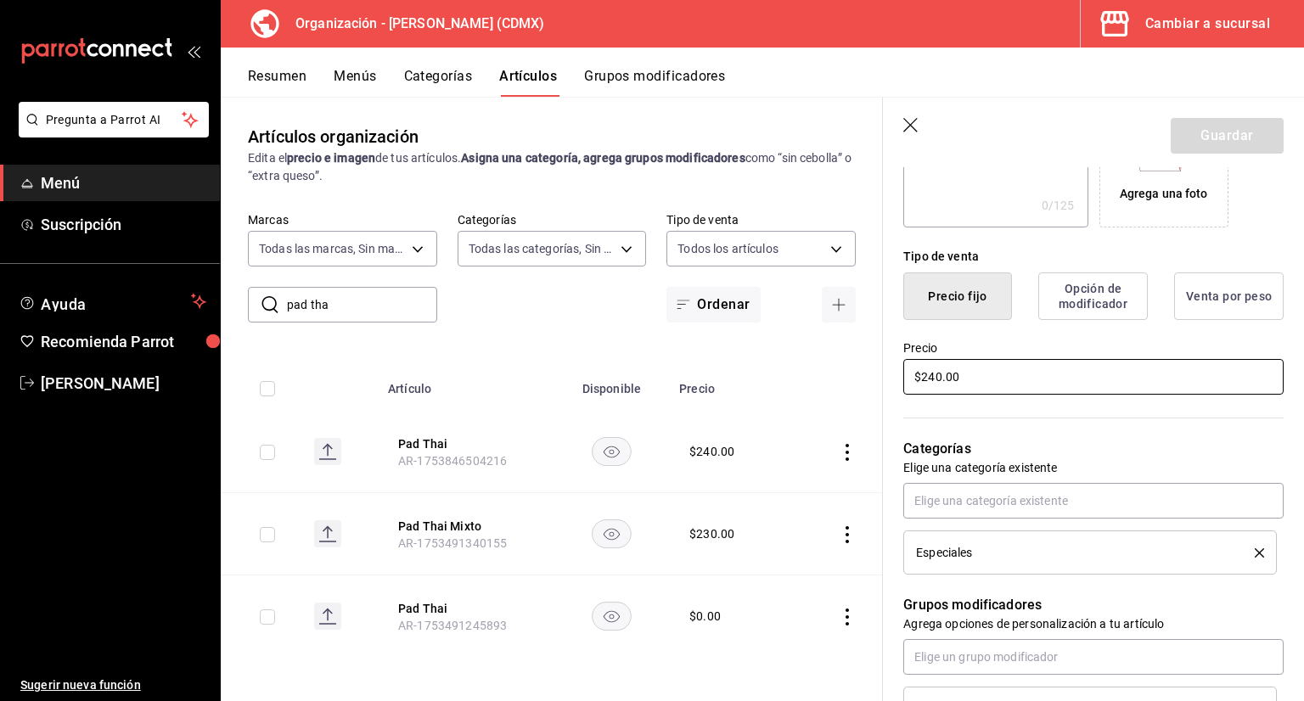
drag, startPoint x: 987, startPoint y: 372, endPoint x: 832, endPoint y: 373, distance: 155.3
click at [842, 371] on main "Artículos organización Edita el precio e imagen de tus artículos. Asigna una ca…" at bounding box center [762, 399] width 1083 height 604
type input "$0.00"
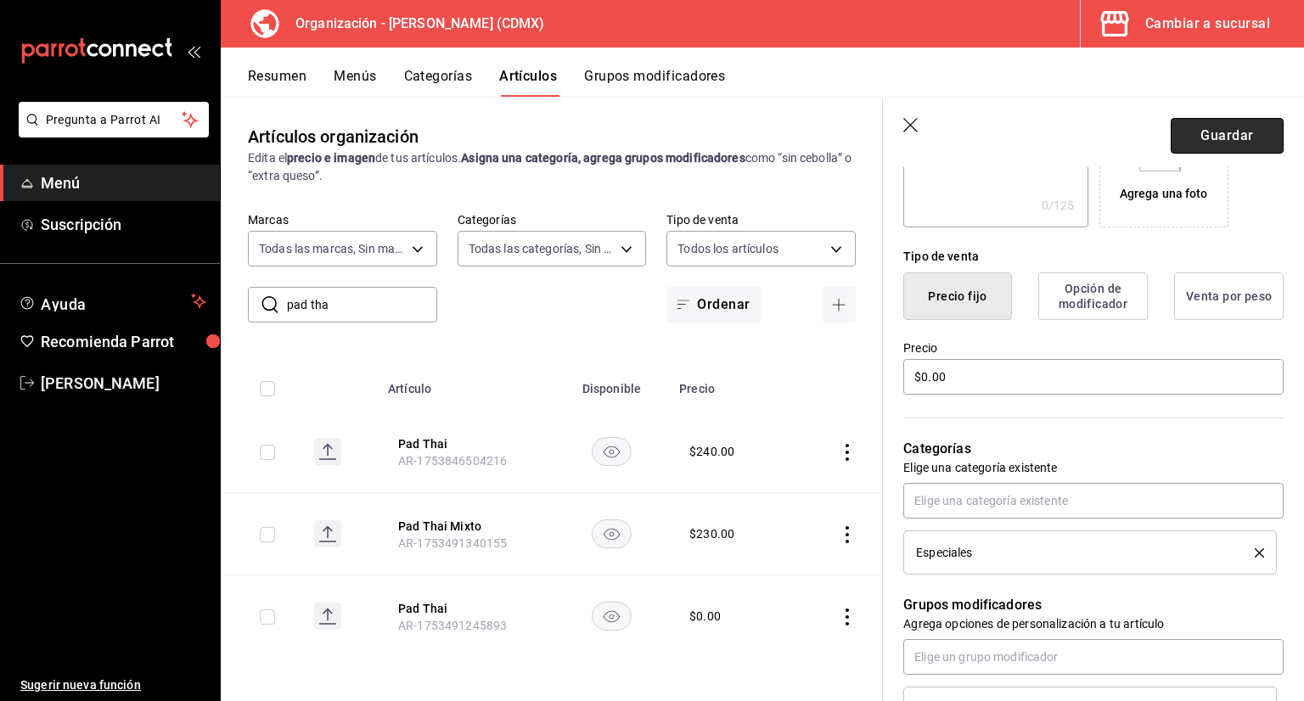
click at [1195, 133] on button "Guardar" at bounding box center [1227, 136] width 113 height 36
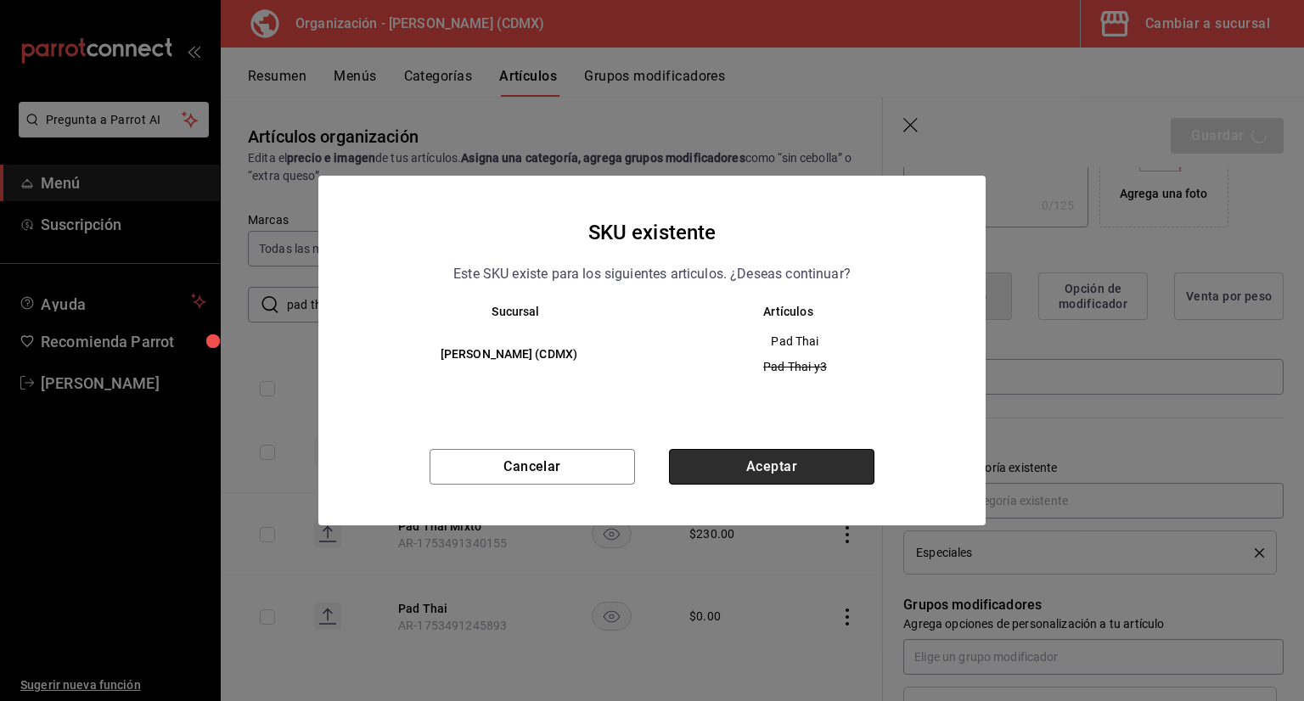
click at [779, 470] on button "Aceptar" at bounding box center [771, 467] width 205 height 36
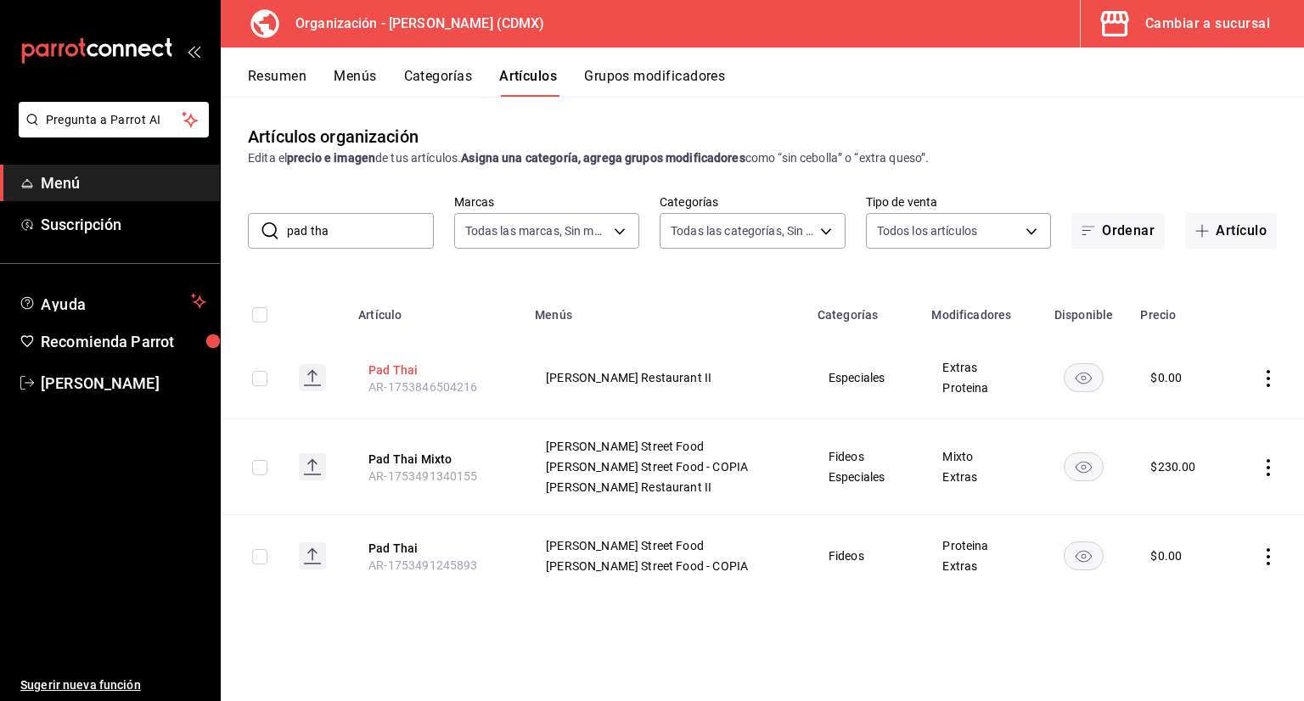
click at [417, 369] on button "Pad Thai" at bounding box center [436, 370] width 136 height 17
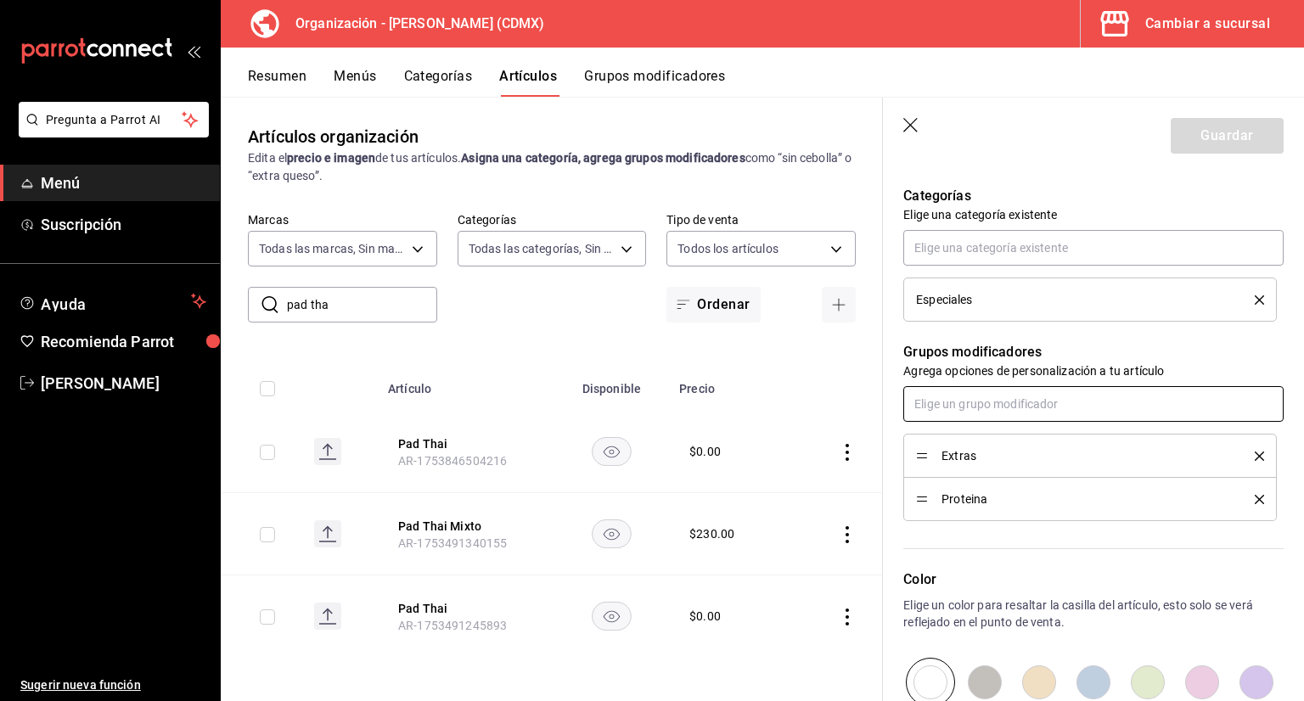
scroll to position [594, 0]
drag, startPoint x: 925, startPoint y: 495, endPoint x: 914, endPoint y: 460, distance: 36.5
click at [1182, 143] on button "Guardar" at bounding box center [1227, 136] width 113 height 36
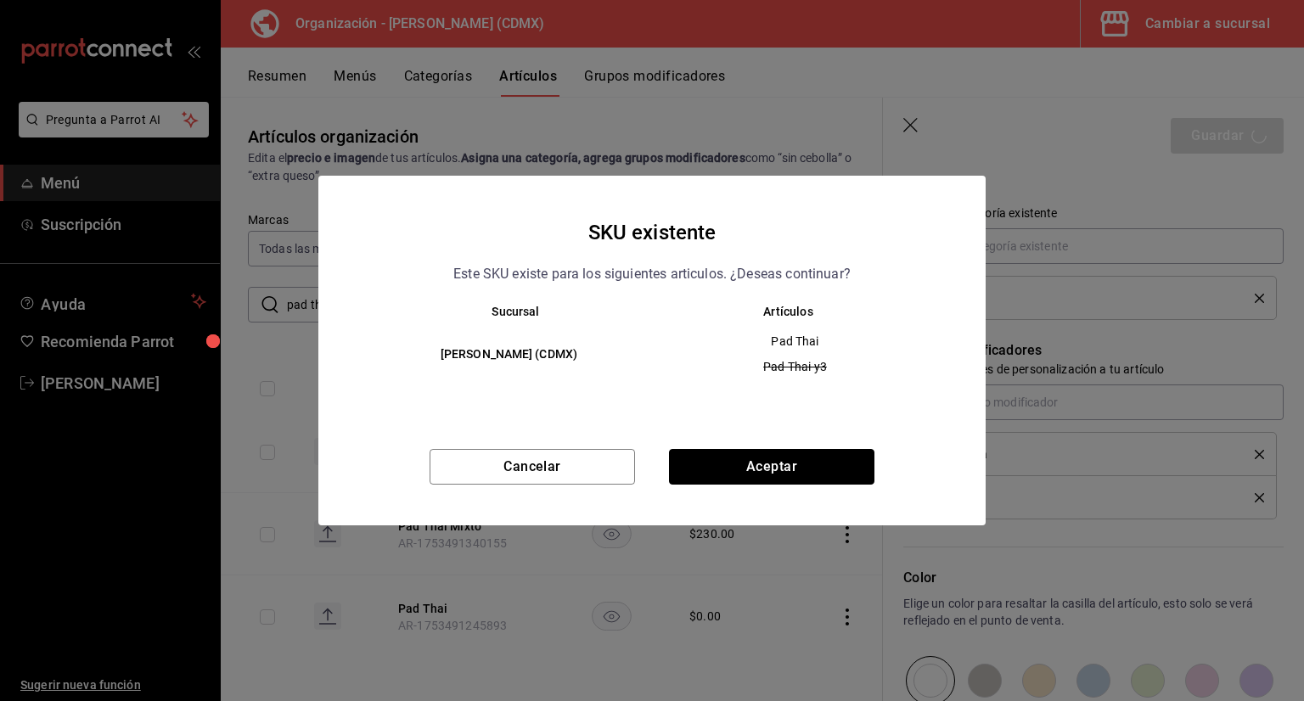
click at [700, 468] on button "Aceptar" at bounding box center [771, 467] width 205 height 36
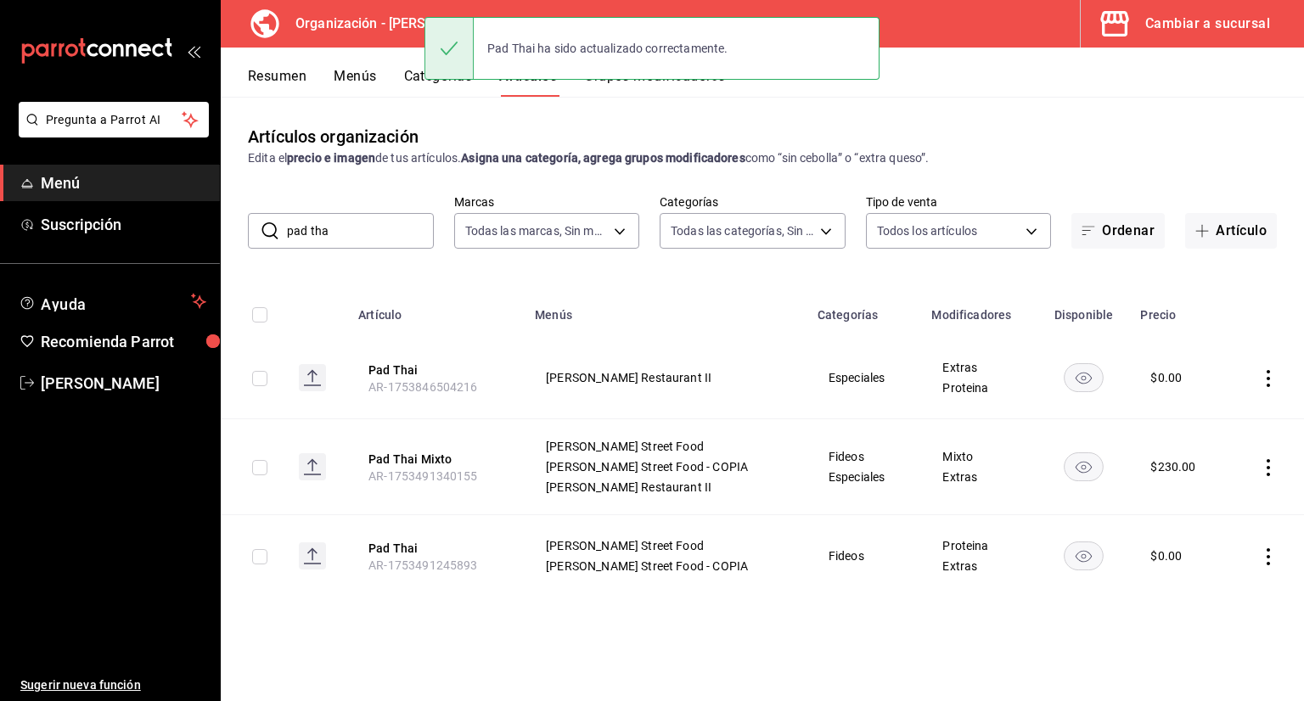
click at [337, 74] on button "Menús" at bounding box center [355, 82] width 42 height 29
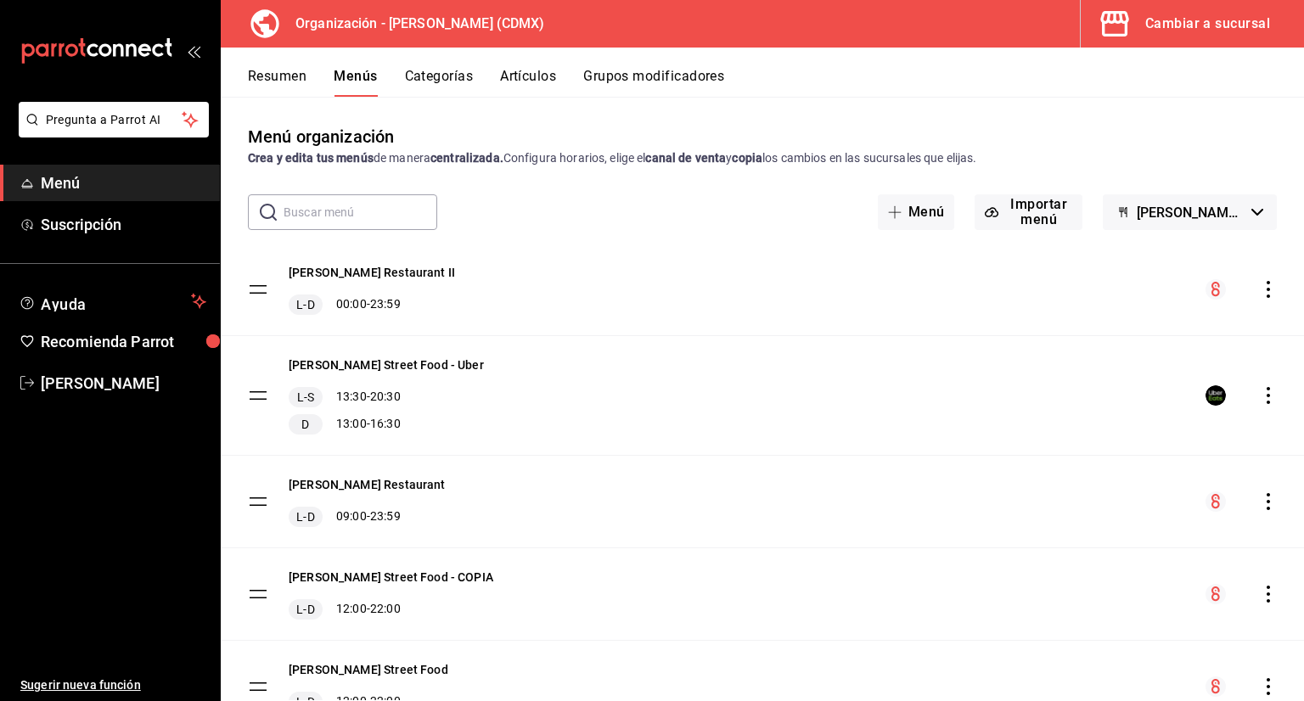
click at [1260, 294] on icon "actions" at bounding box center [1268, 289] width 17 height 17
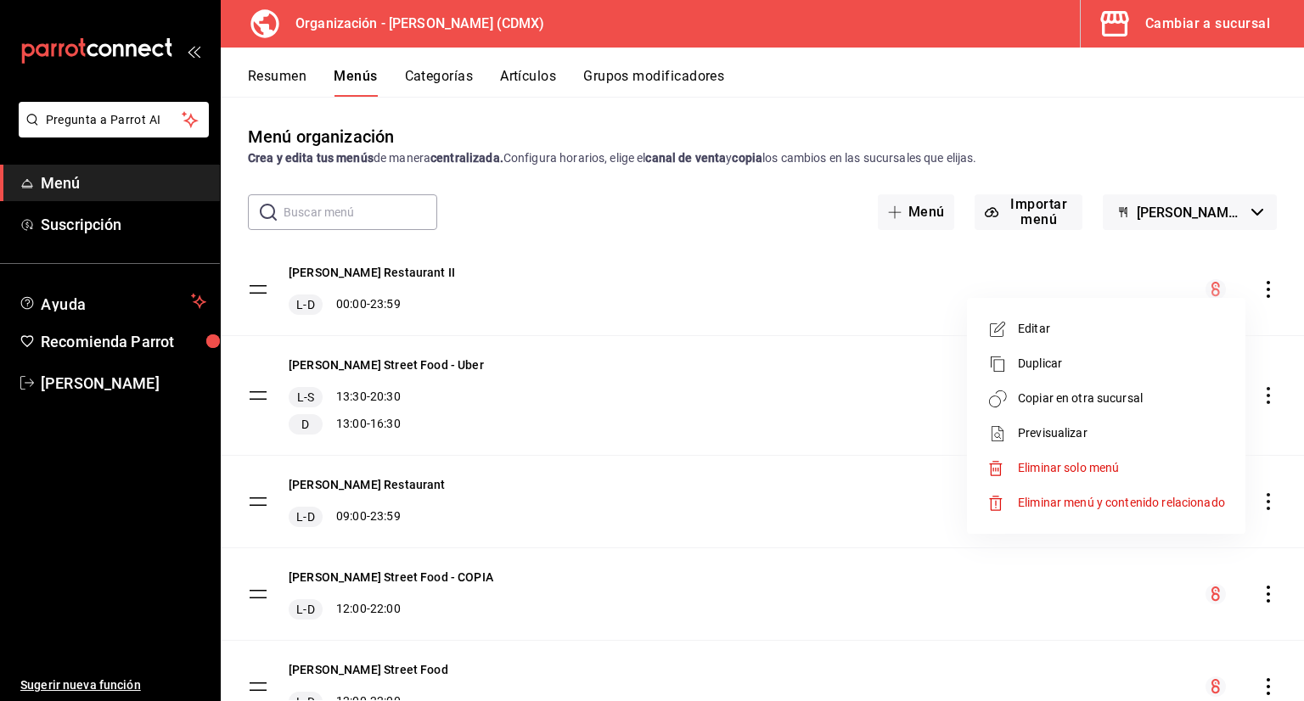
click at [1154, 392] on span "Copiar en otra sucursal" at bounding box center [1121, 399] width 207 height 18
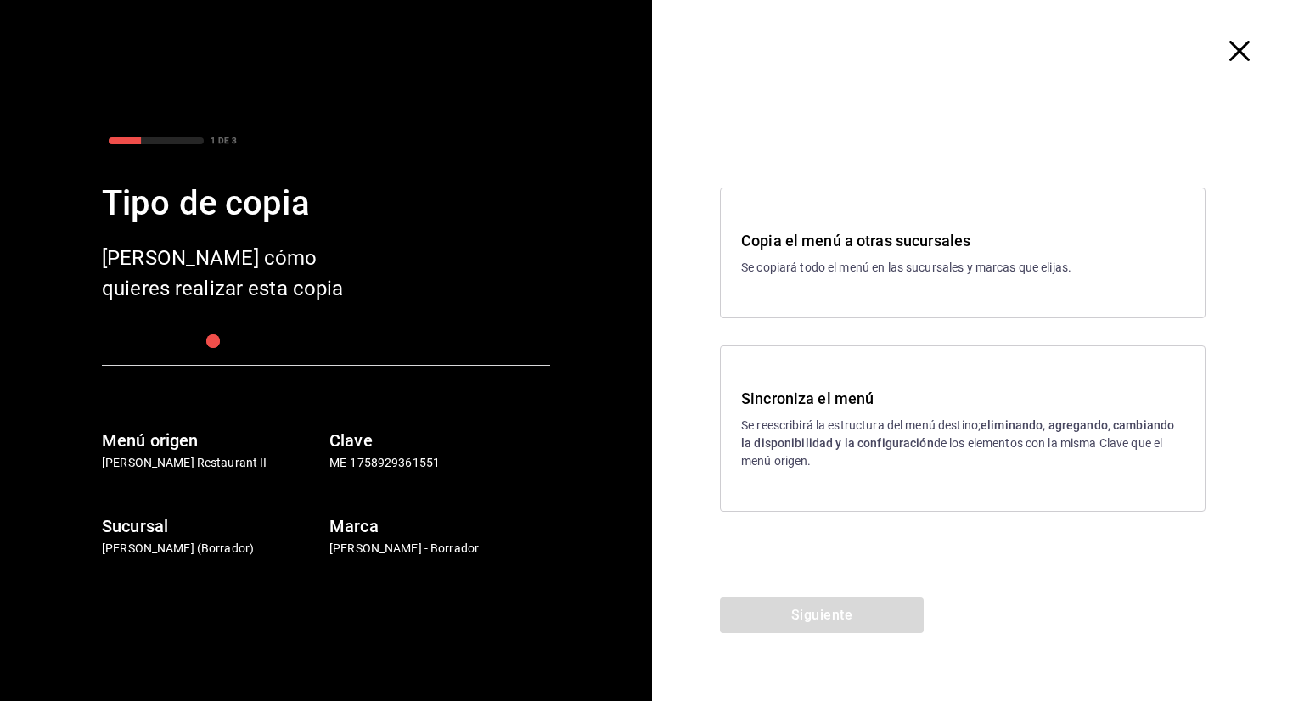
click at [784, 407] on h3 "Sincroniza el menú" at bounding box center [962, 398] width 443 height 23
click at [840, 616] on button "Siguiente" at bounding box center [822, 616] width 204 height 36
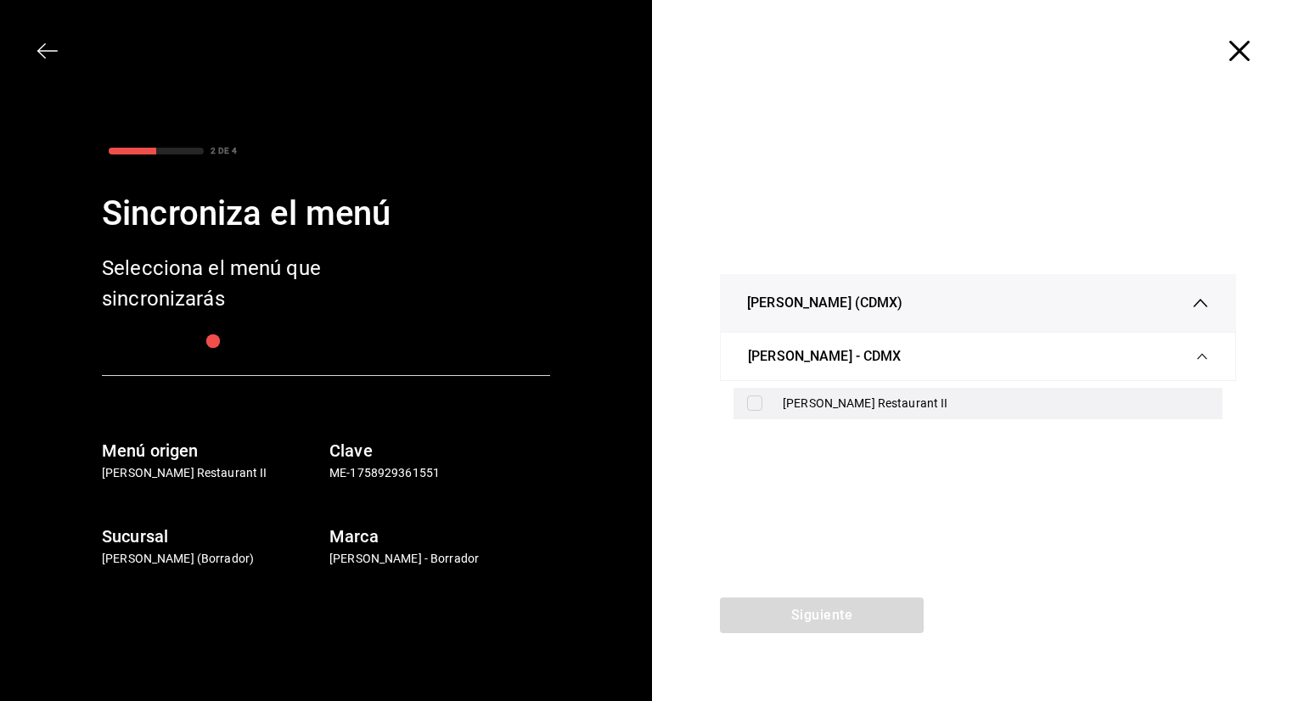
click at [757, 402] on input "checkbox" at bounding box center [754, 403] width 15 height 15
checkbox input "true"
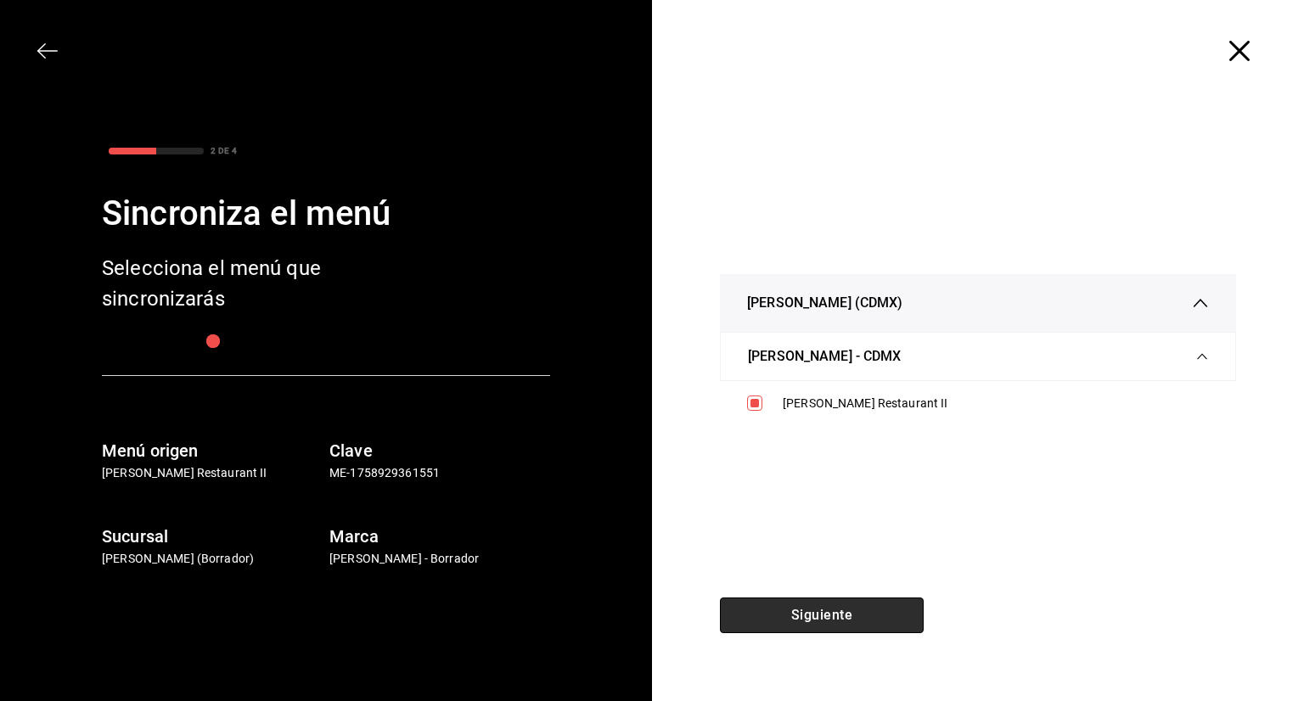
click at [817, 604] on button "Siguiente" at bounding box center [822, 616] width 204 height 36
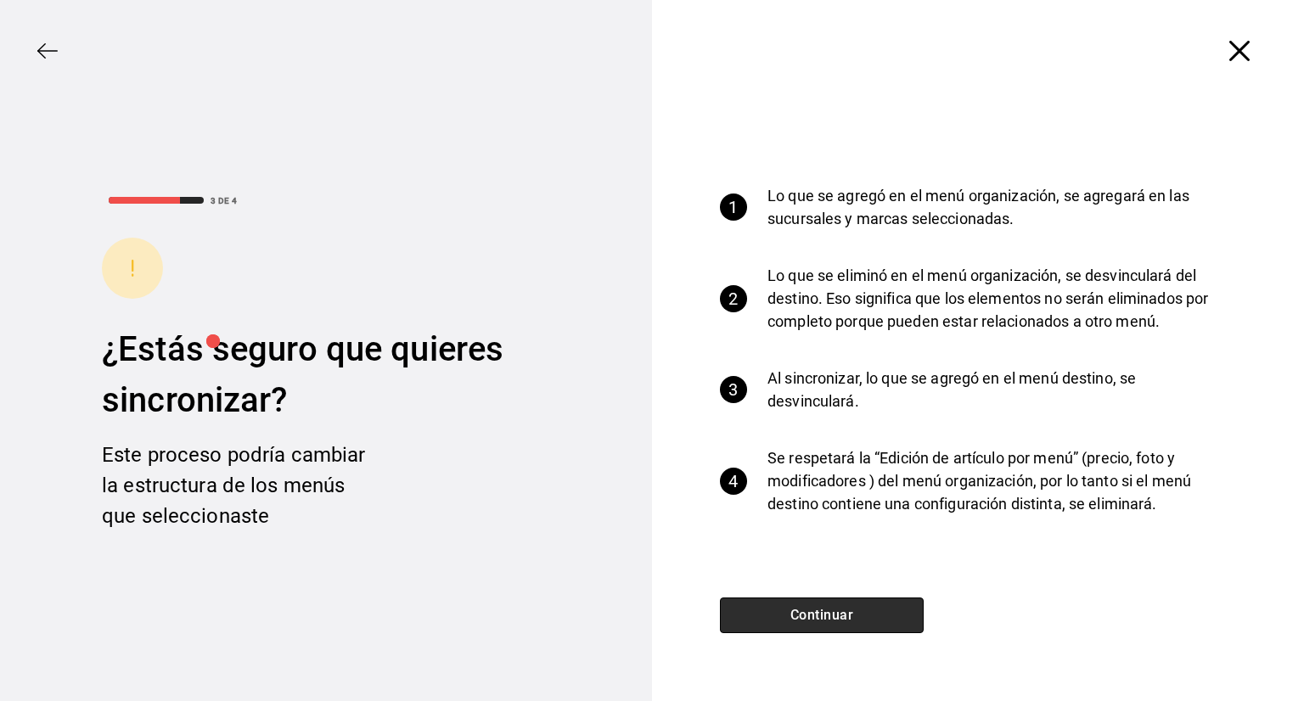
click at [825, 603] on button "Continuar" at bounding box center [822, 616] width 204 height 36
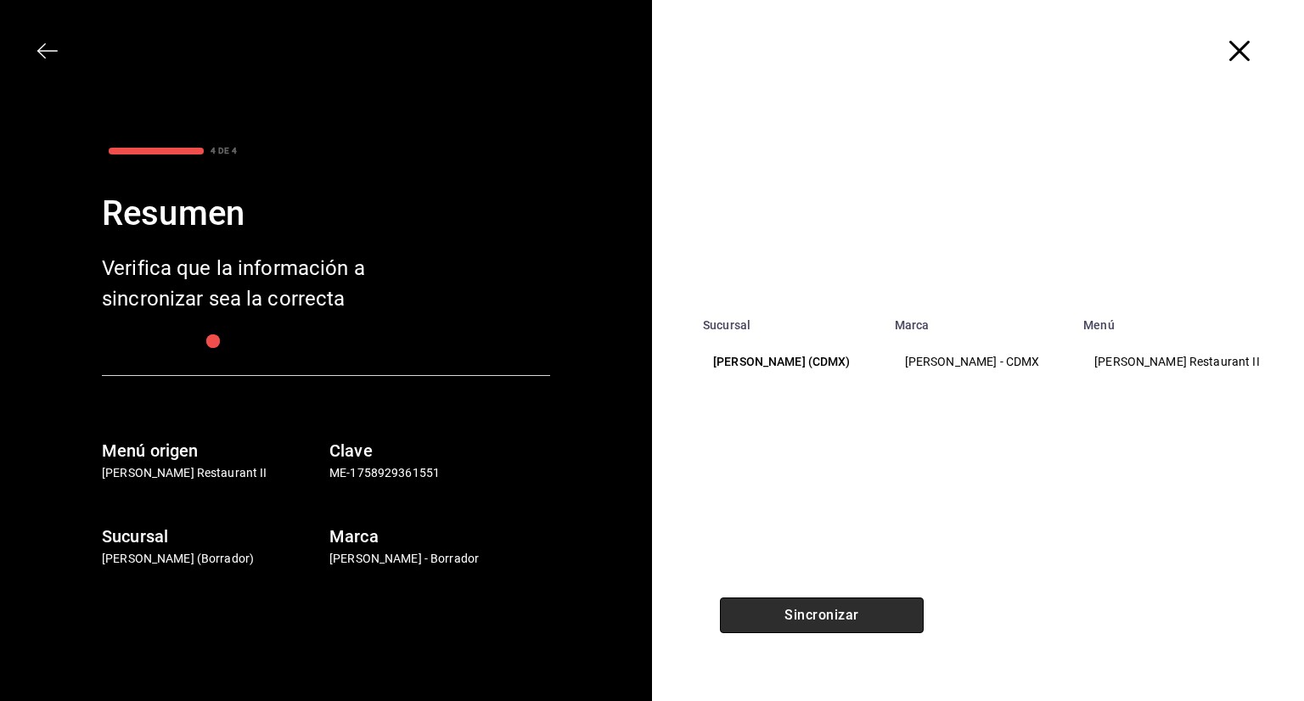
click at [824, 602] on button "Sincronizar" at bounding box center [822, 616] width 204 height 36
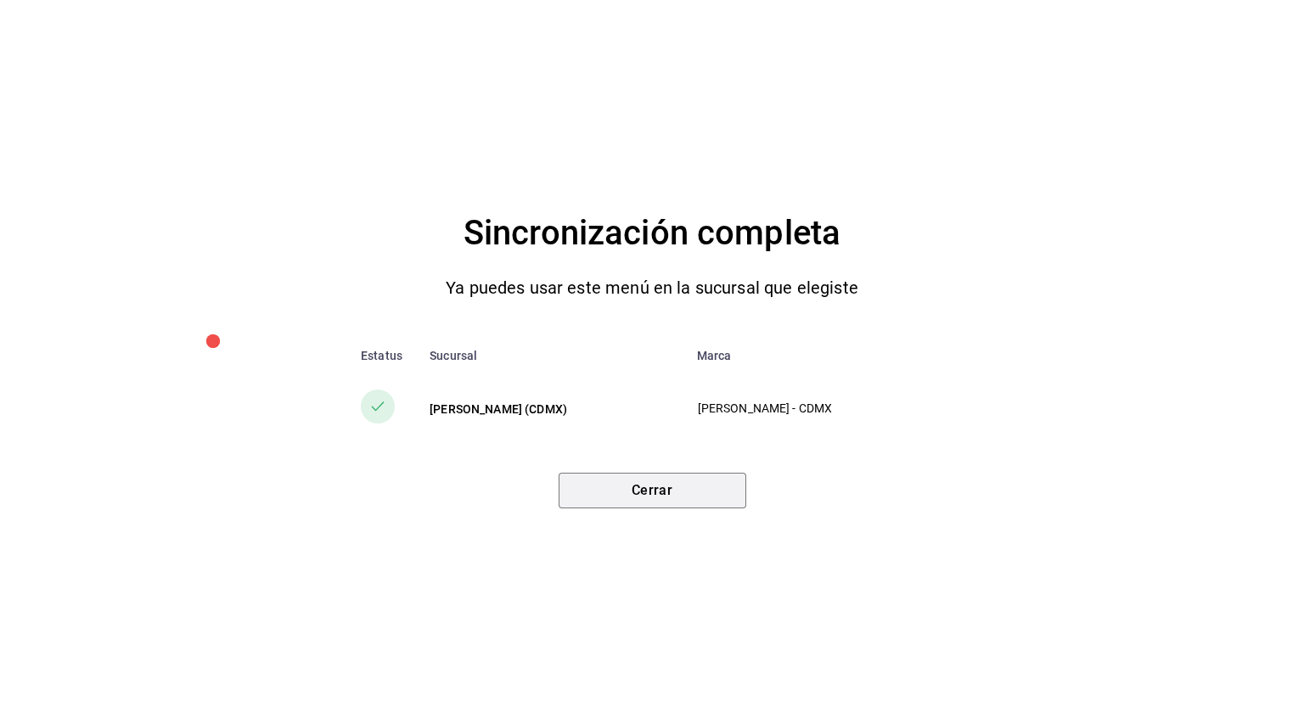
drag, startPoint x: 688, startPoint y: 497, endPoint x: 696, endPoint y: 490, distance: 10.8
click at [688, 499] on button "Cerrar" at bounding box center [653, 491] width 188 height 36
